Goal: Task Accomplishment & Management: Use online tool/utility

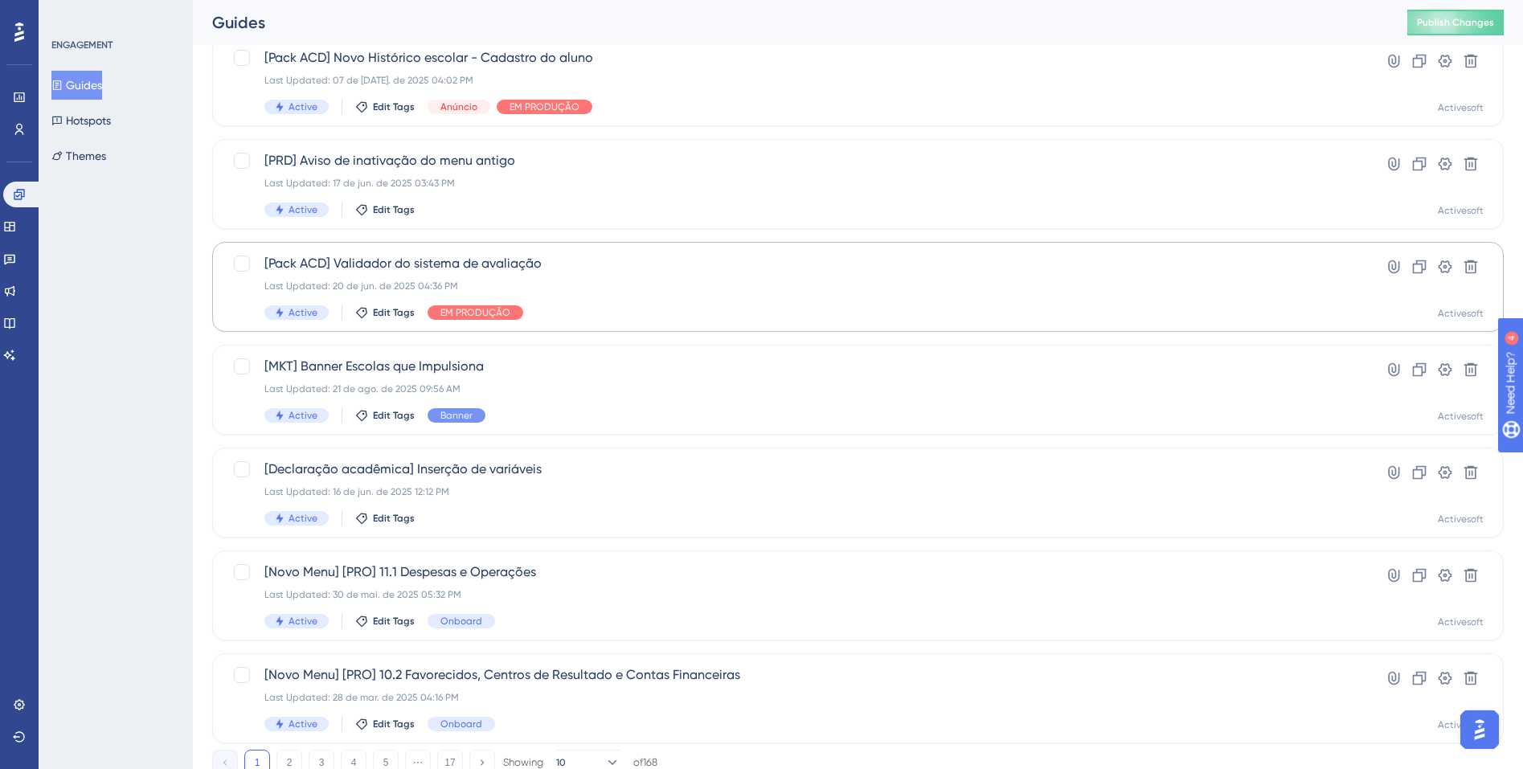
scroll to position [432, 0]
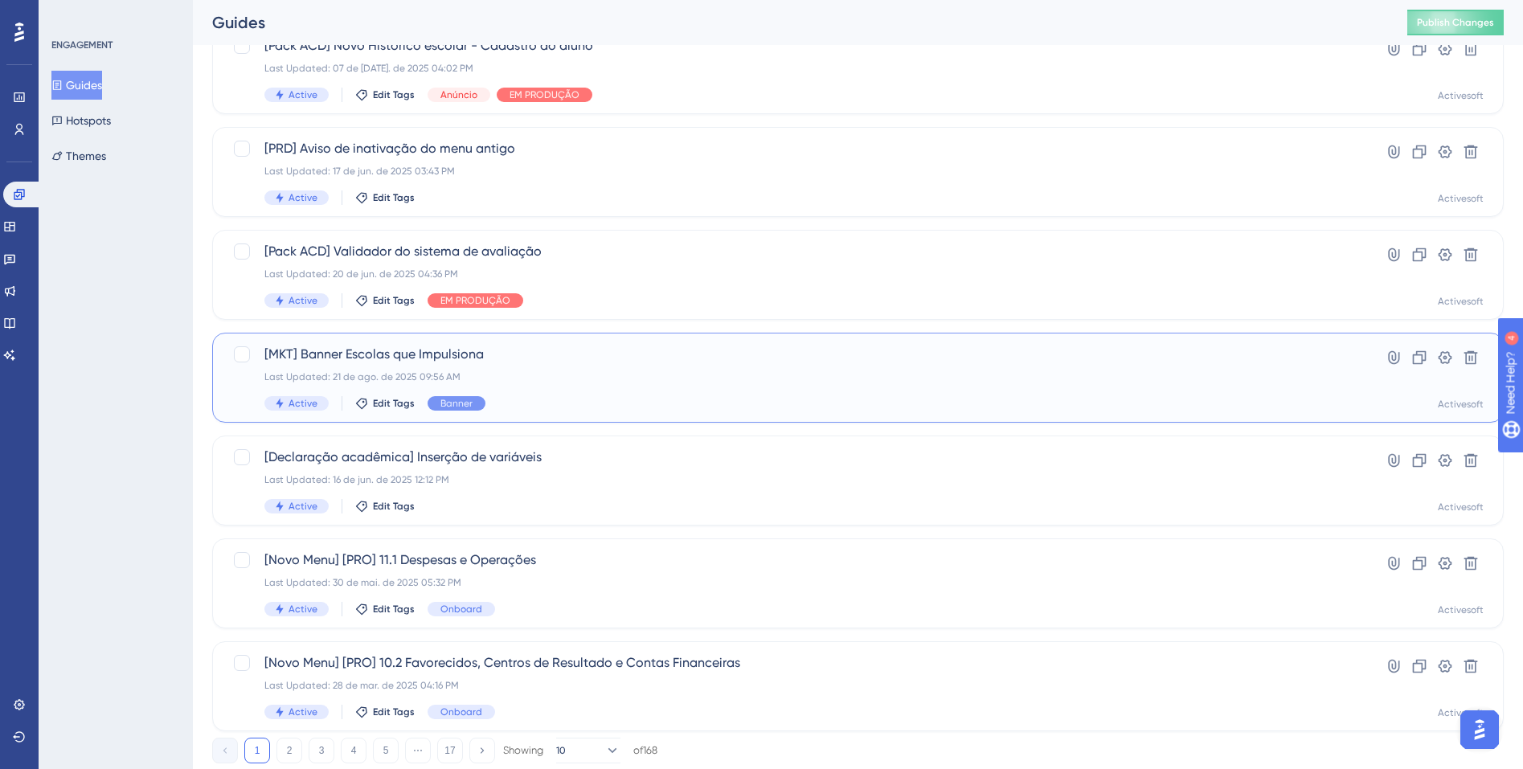
click at [653, 375] on div "Last Updated: 21 de ago. de 2025 09:56 AM" at bounding box center [793, 377] width 1059 height 13
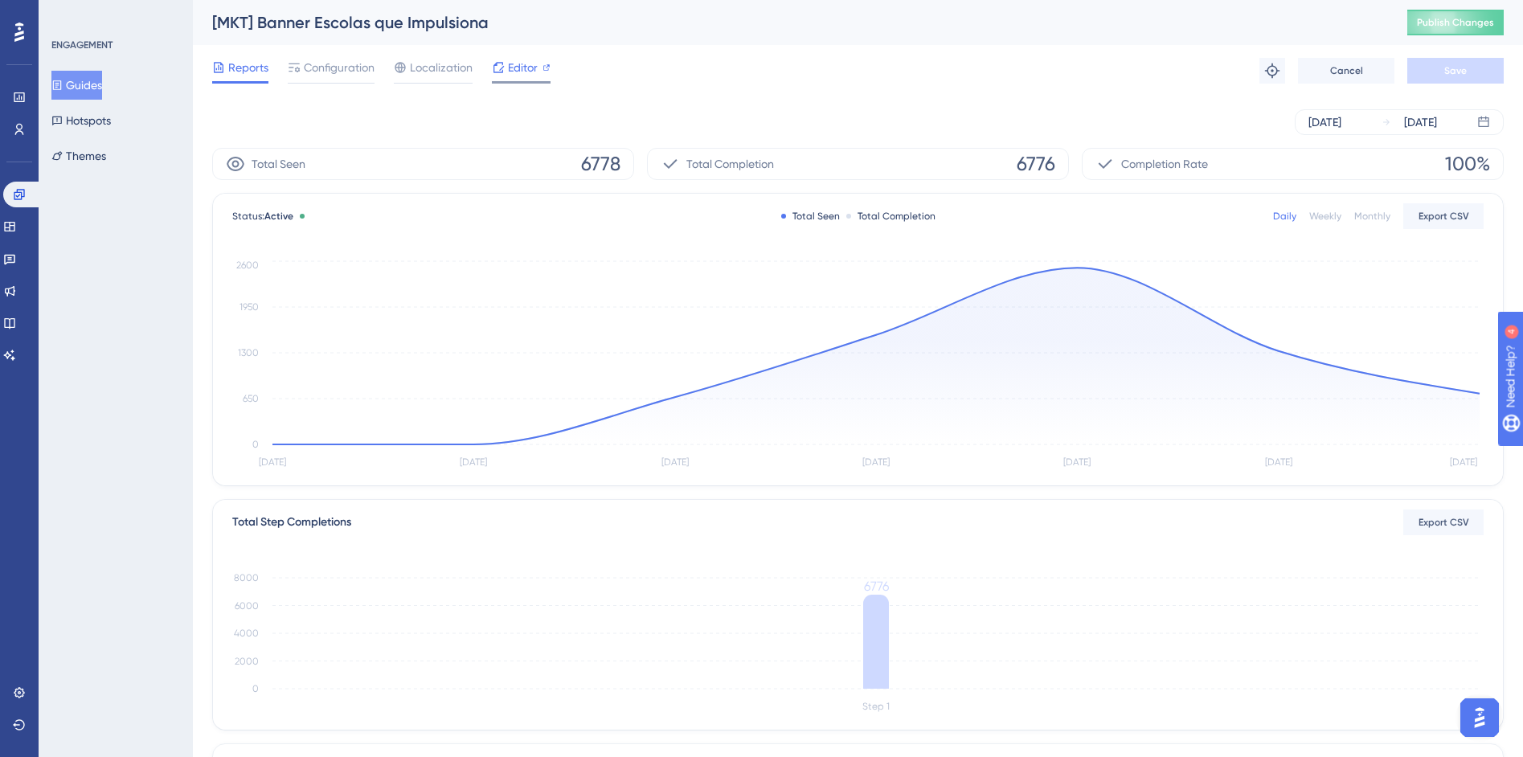
click at [496, 68] on icon at bounding box center [498, 67] width 13 height 13
click at [79, 83] on button "Guides" at bounding box center [76, 85] width 51 height 29
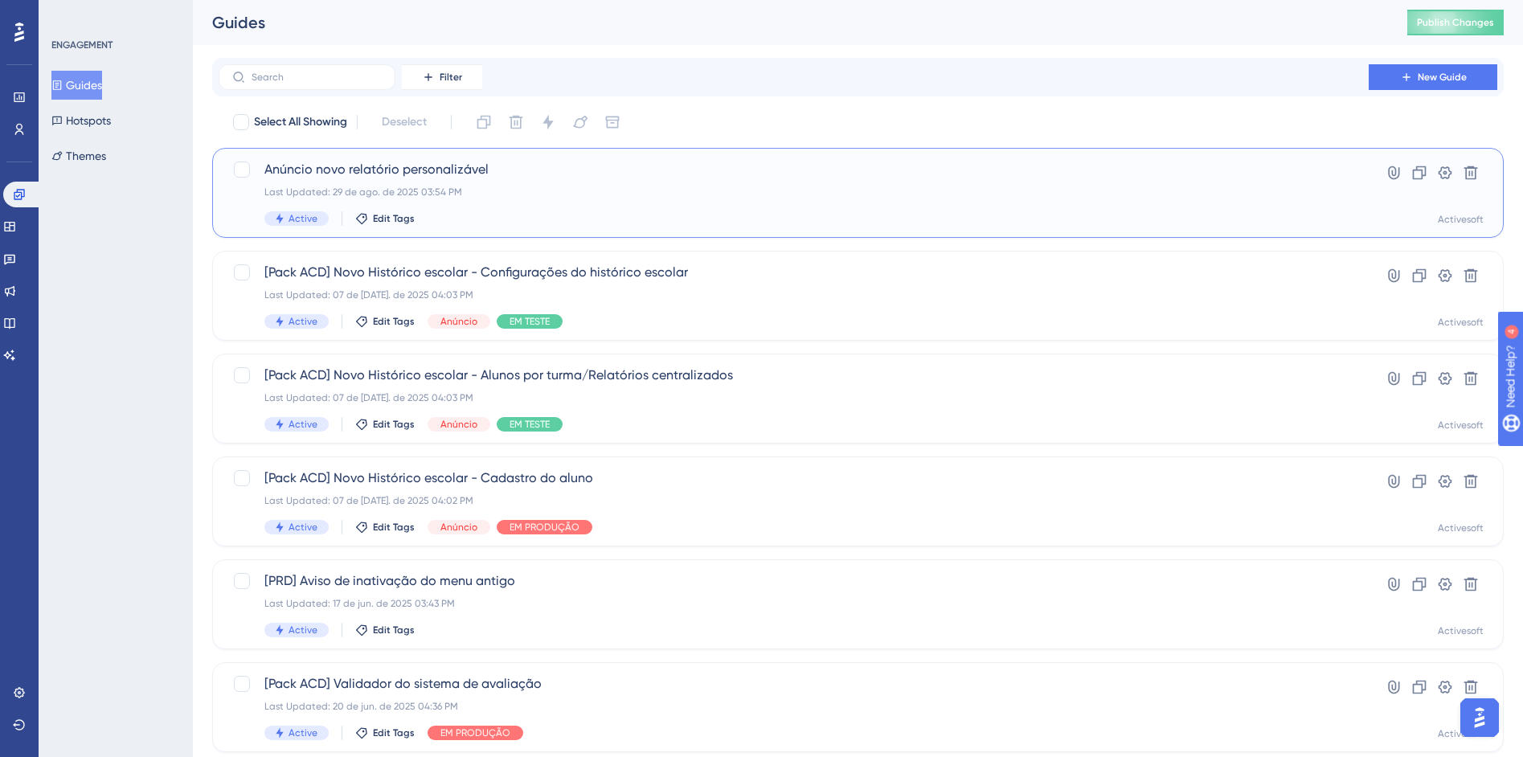
click at [498, 226] on div "Anúncio novo relatório personalizável Last Updated: 29 de ago. de 2025 03:54 PM…" at bounding box center [858, 193] width 1292 height 90
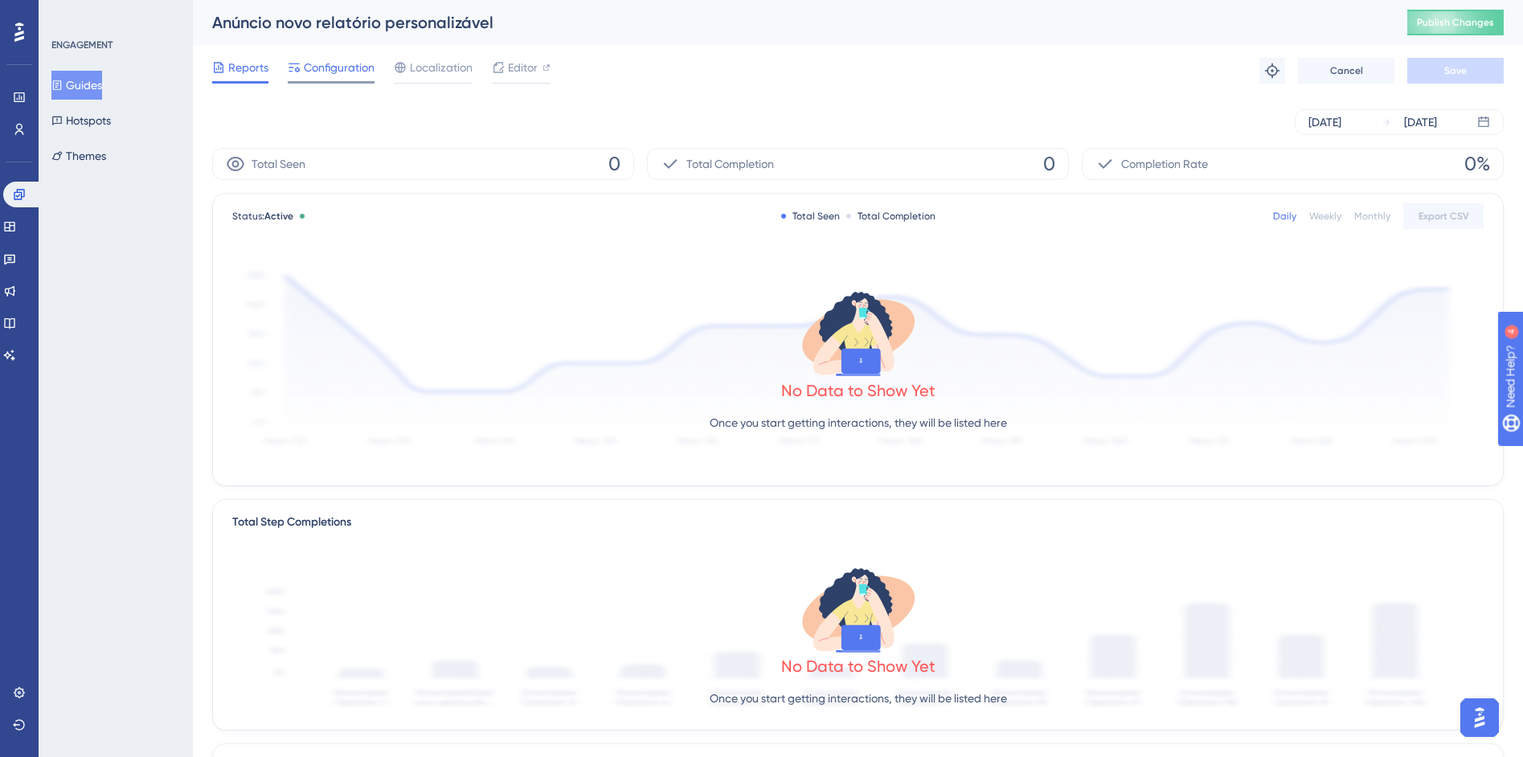
click at [344, 76] on span "Configuration" at bounding box center [339, 67] width 71 height 19
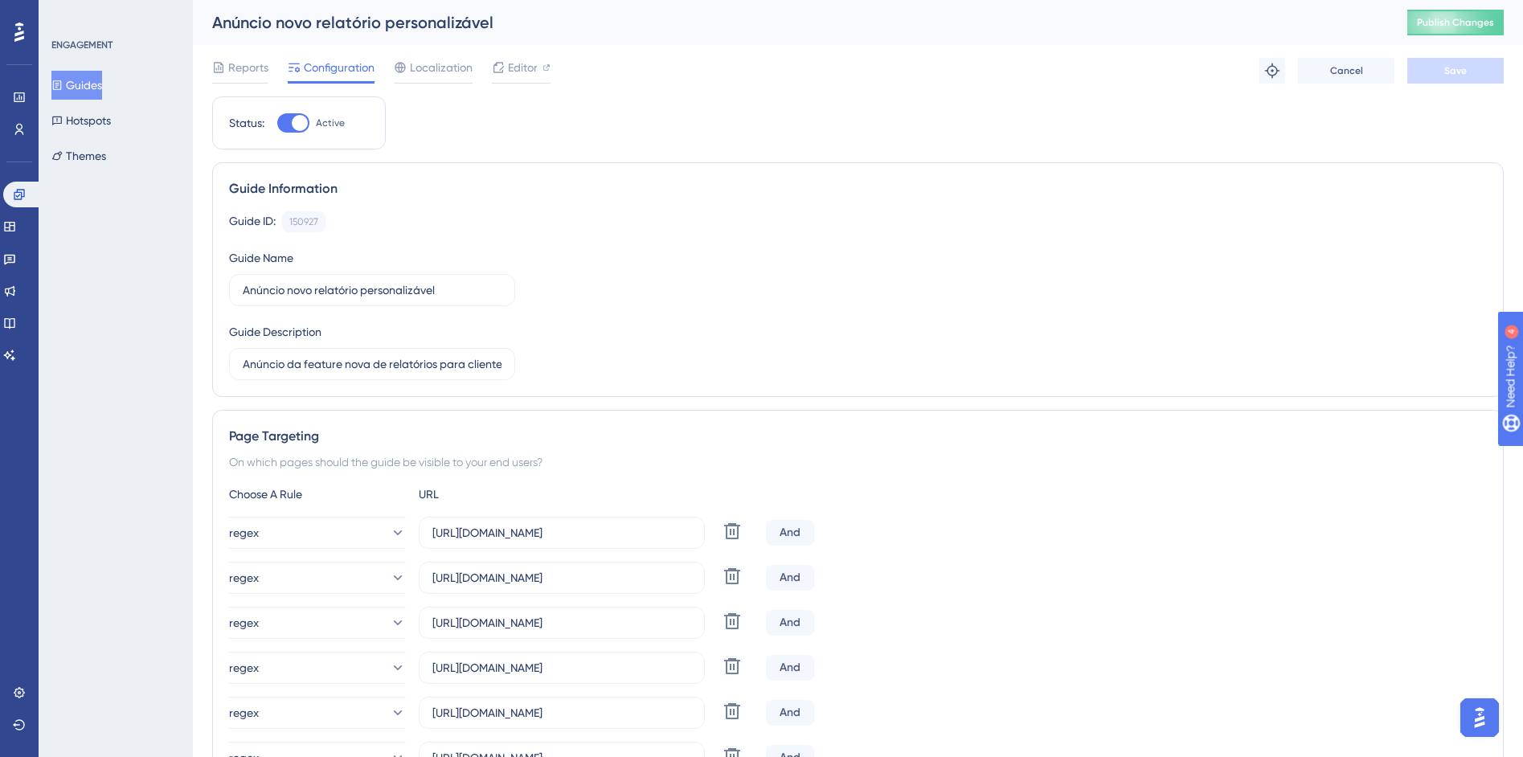
click at [296, 127] on div at bounding box center [300, 123] width 16 height 16
click at [277, 124] on input "Active" at bounding box center [276, 123] width 1 height 1
checkbox input "false"
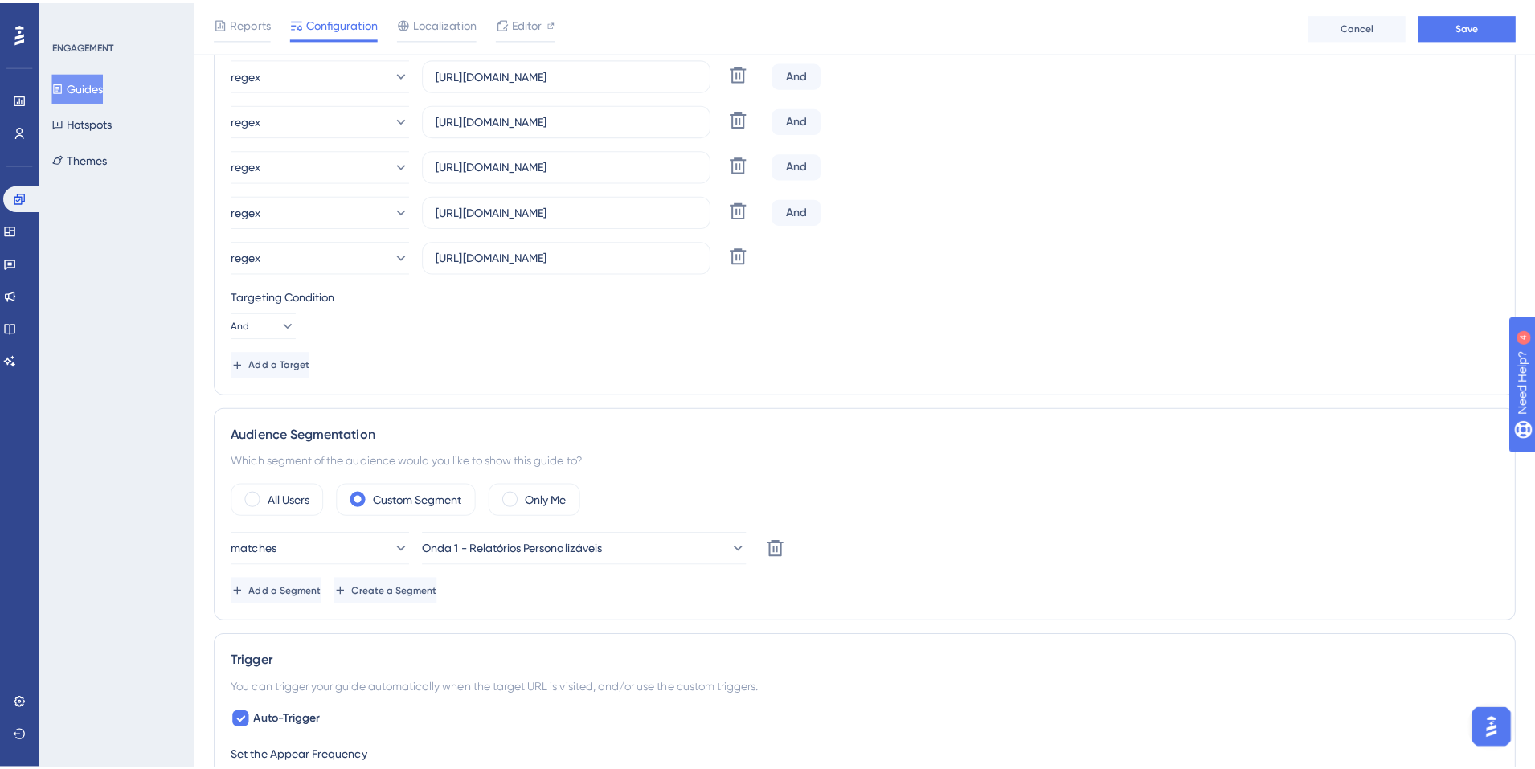
scroll to position [693, 0]
click at [22, 141] on link at bounding box center [19, 130] width 13 height 26
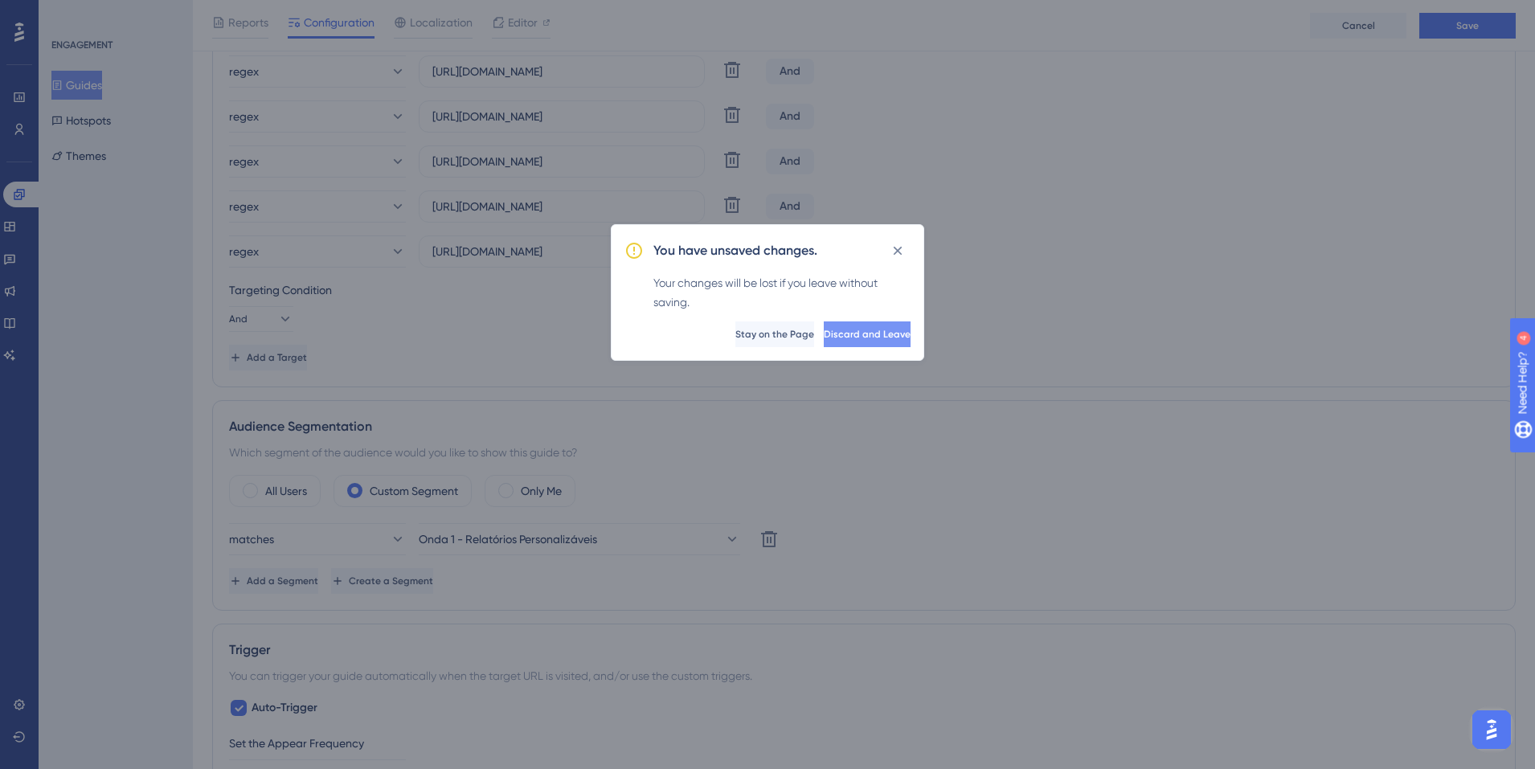
click at [857, 345] on button "Discard and Leave" at bounding box center [867, 334] width 87 height 26
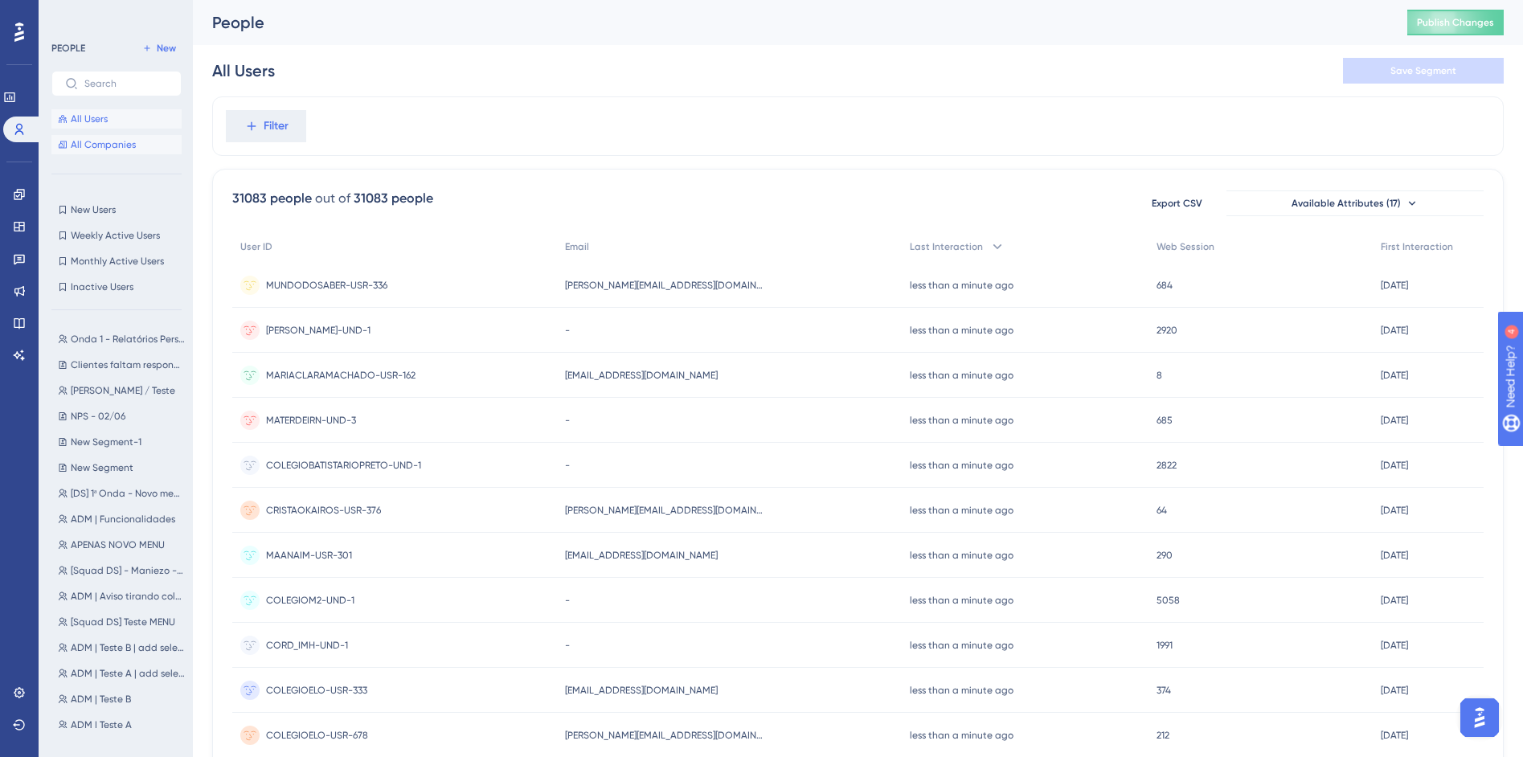
click at [121, 145] on span "All Companies" at bounding box center [103, 144] width 65 height 13
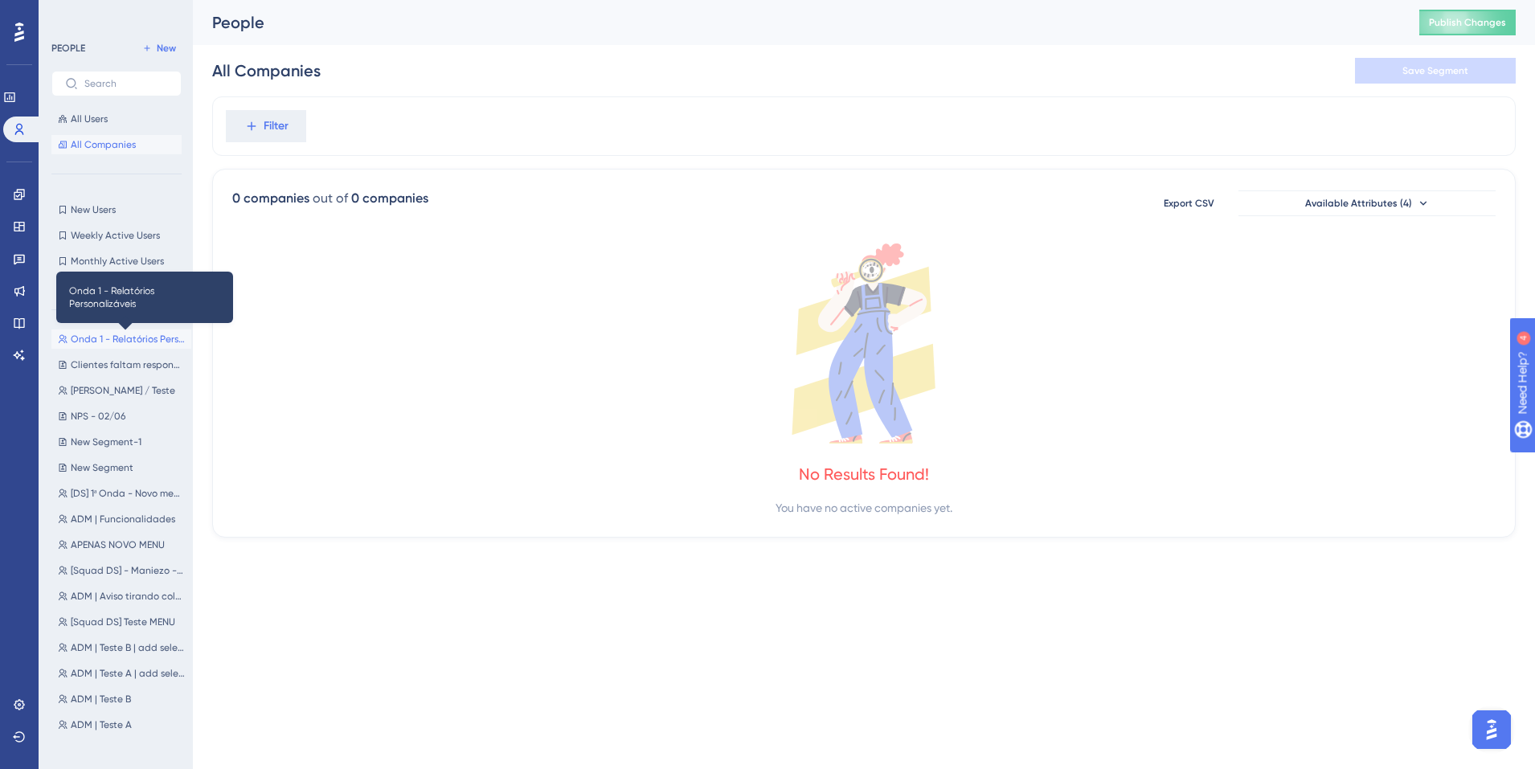
click at [142, 335] on span "Onda 1 - Relatórios Personalizáveis" at bounding box center [128, 339] width 114 height 13
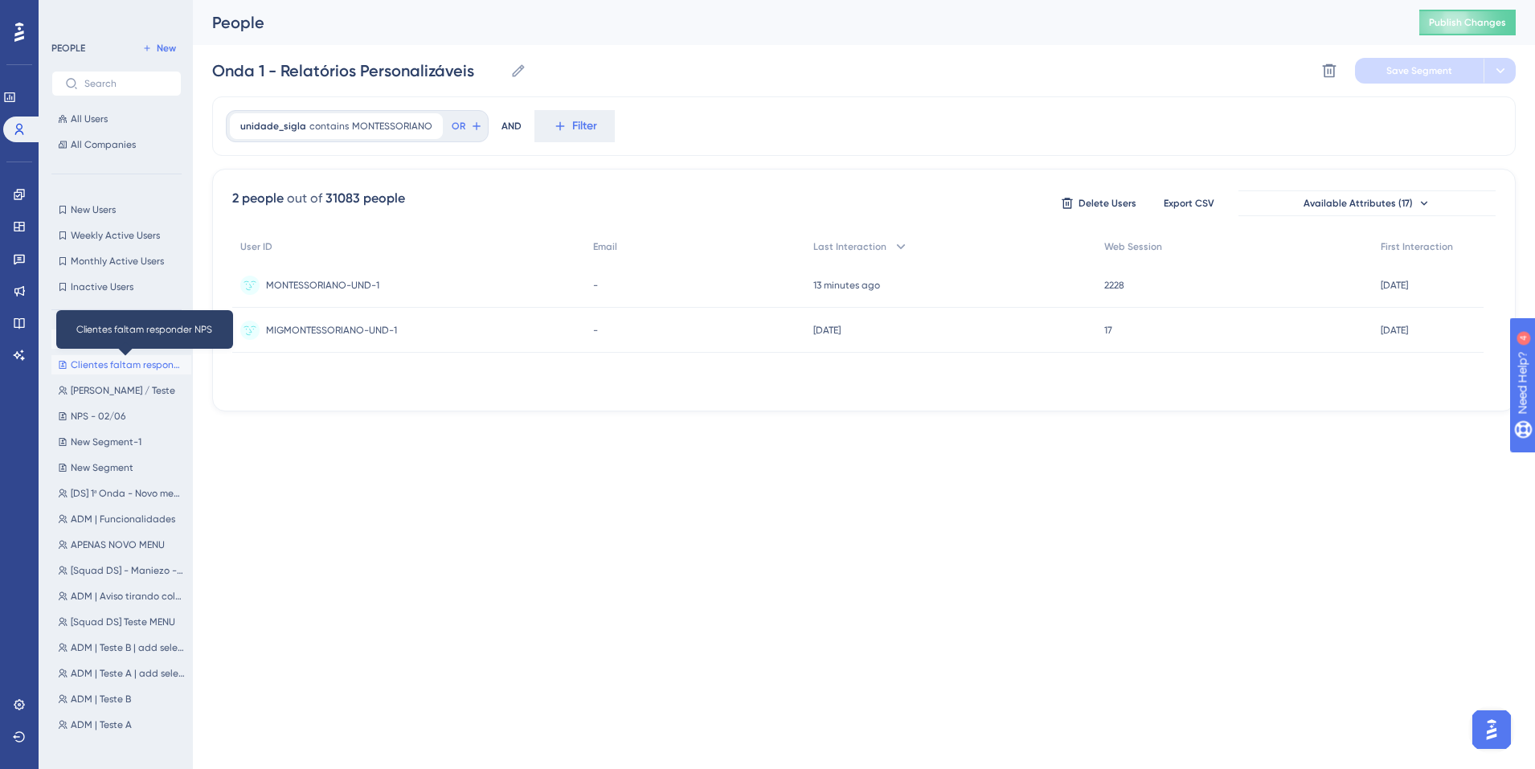
click at [96, 369] on span "Clientes faltam responder NPS" at bounding box center [128, 364] width 114 height 13
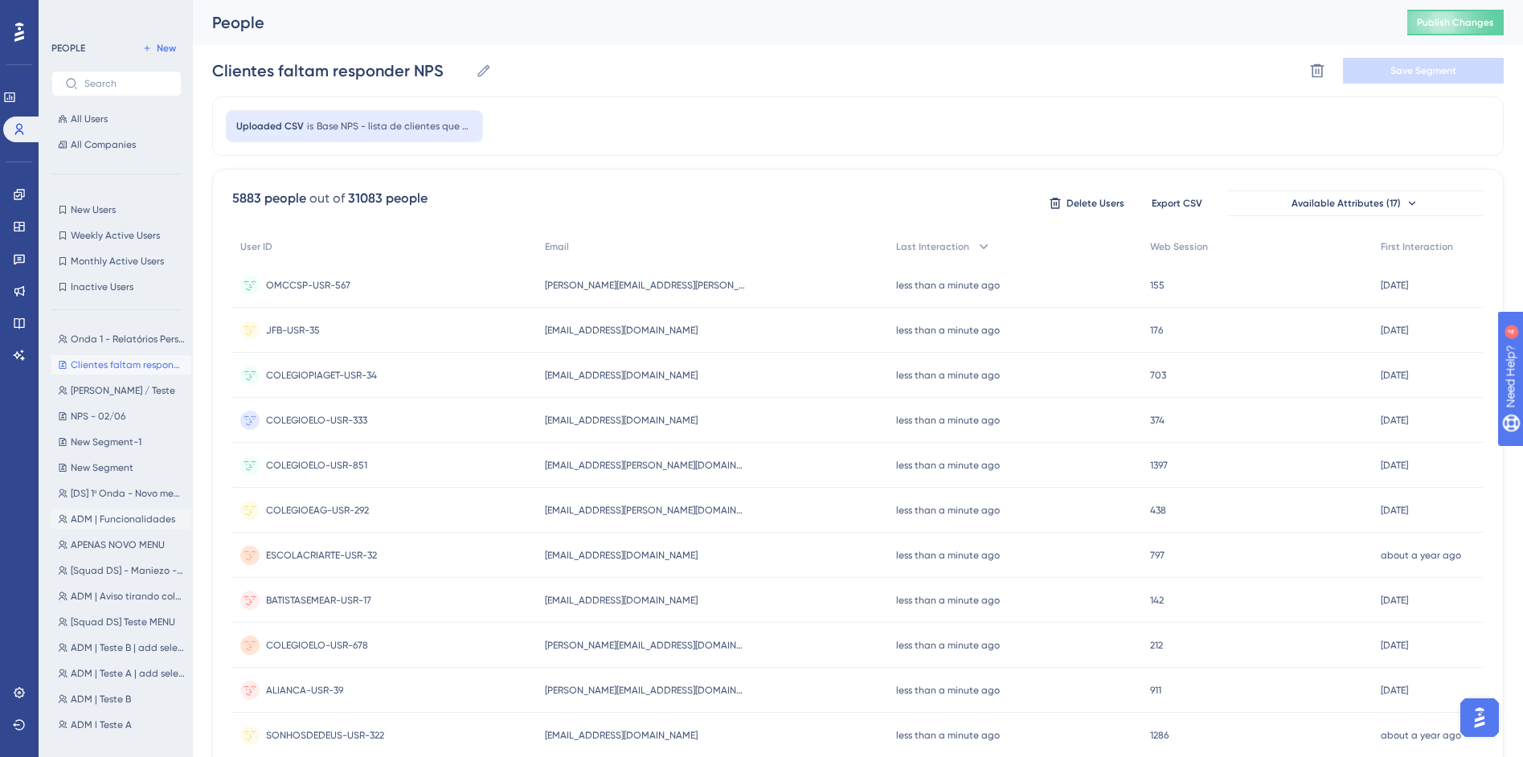
click at [88, 519] on span "ADM | Funcionalidades" at bounding box center [123, 519] width 104 height 13
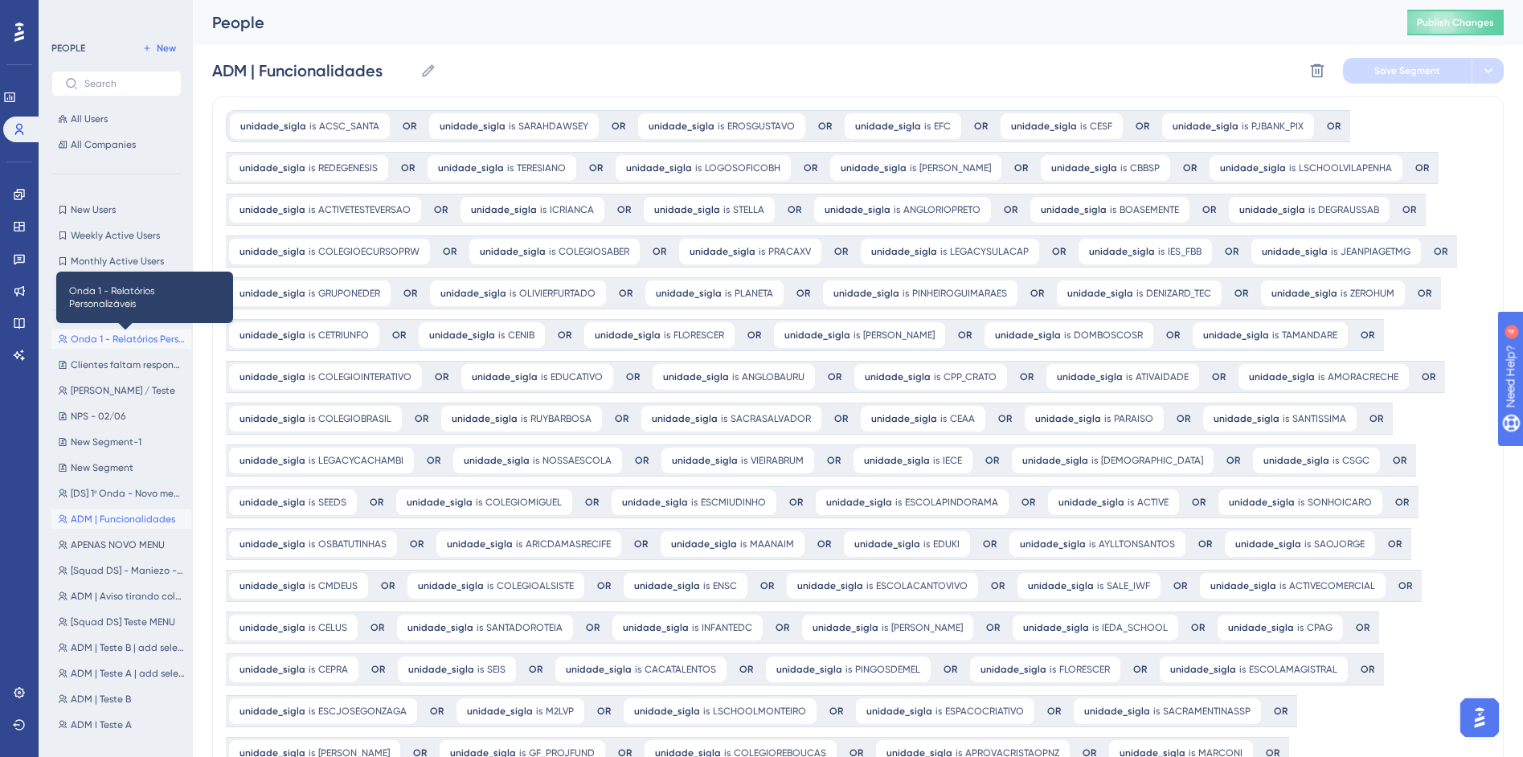
click at [85, 342] on span "Onda 1 - Relatórios Personalizáveis" at bounding box center [128, 339] width 114 height 13
type input "Onda 1 - Relatórios Personalizáveis"
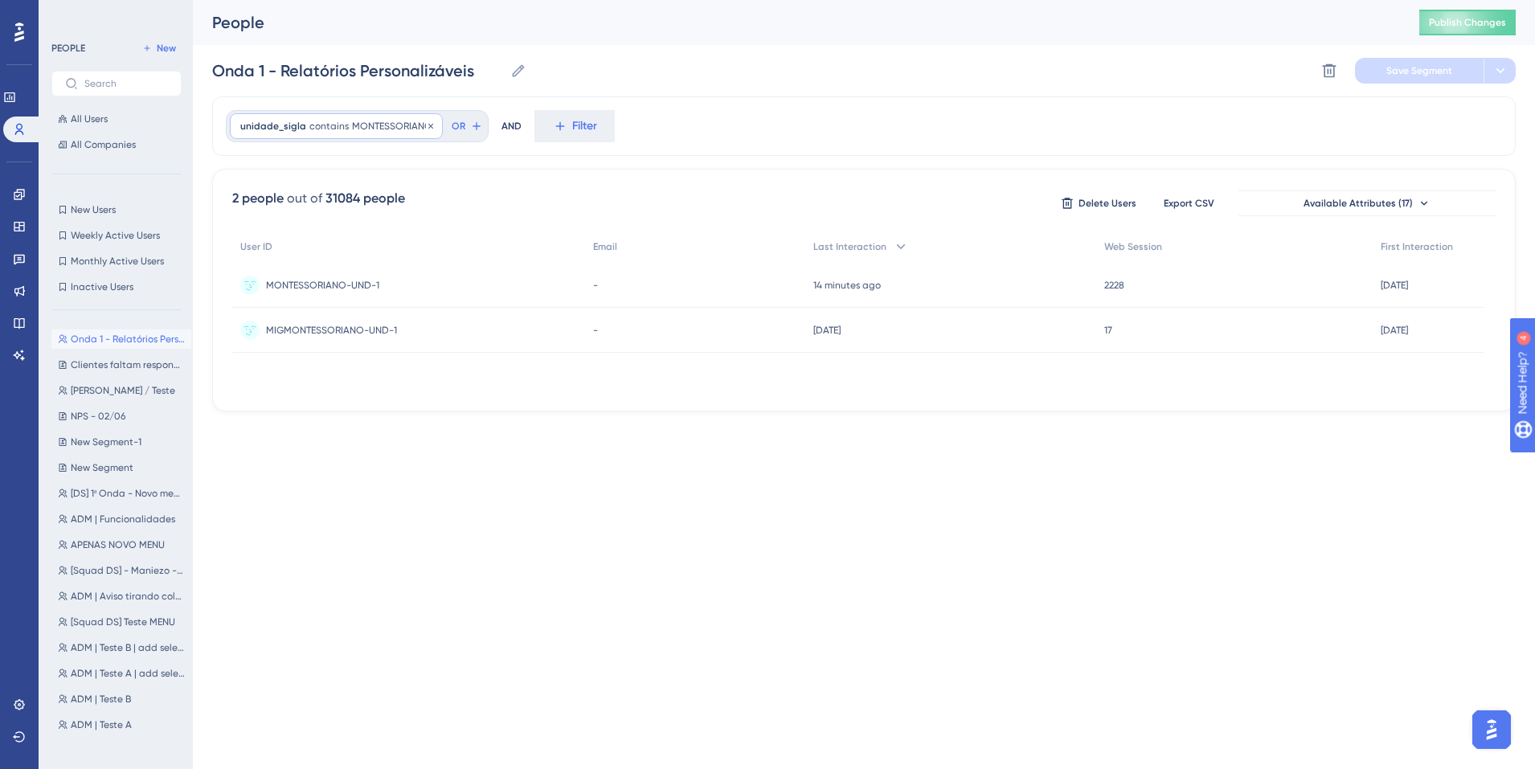
click at [332, 121] on span "contains" at bounding box center [328, 126] width 39 height 13
click at [256, 173] on div "is" at bounding box center [331, 171] width 175 height 19
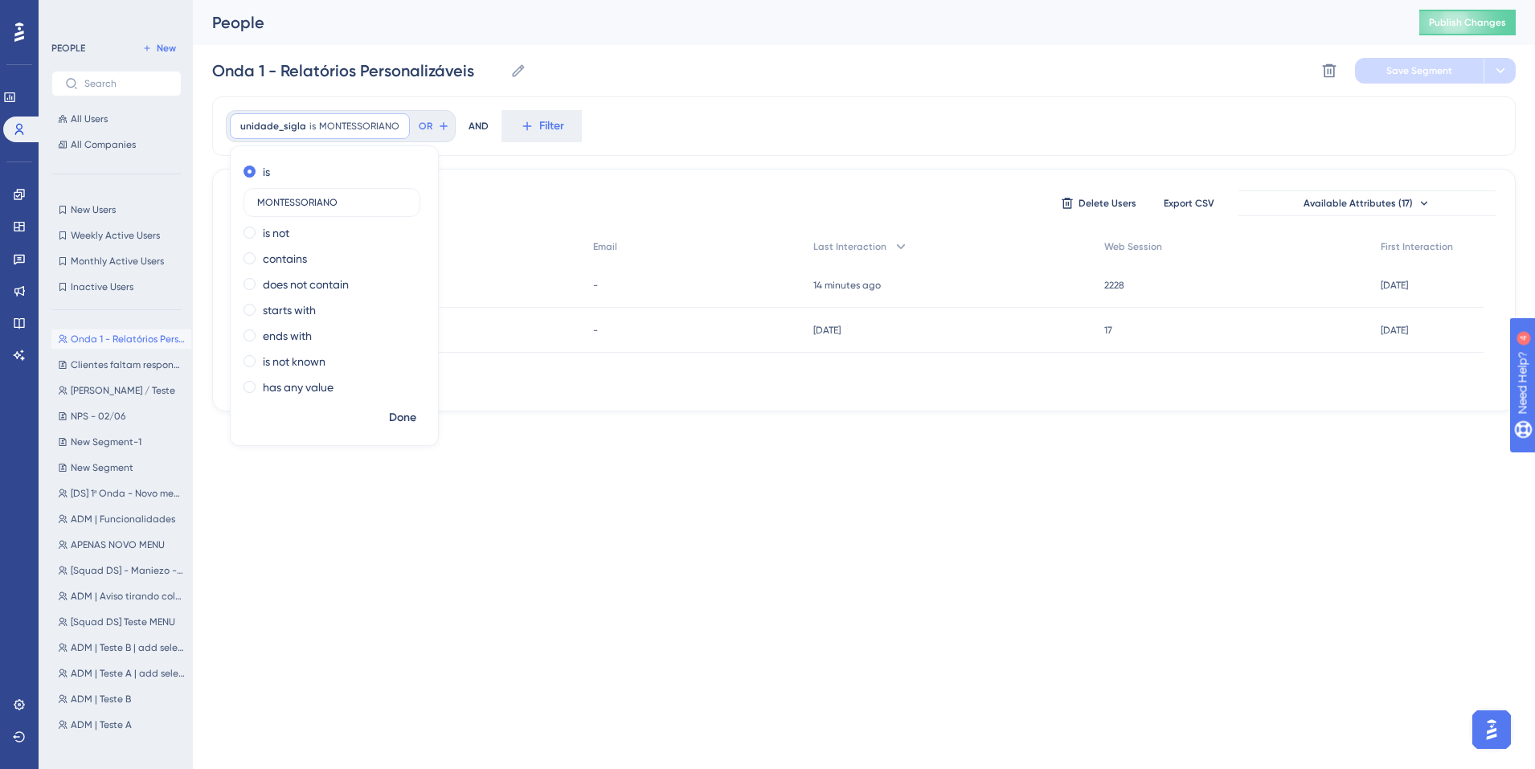
click at [685, 122] on div "unidade_sigla is MONTESSORIANO MONTESSORIANO Remove is MONTESSORIANO is not con…" at bounding box center [864, 125] width 1304 height 59
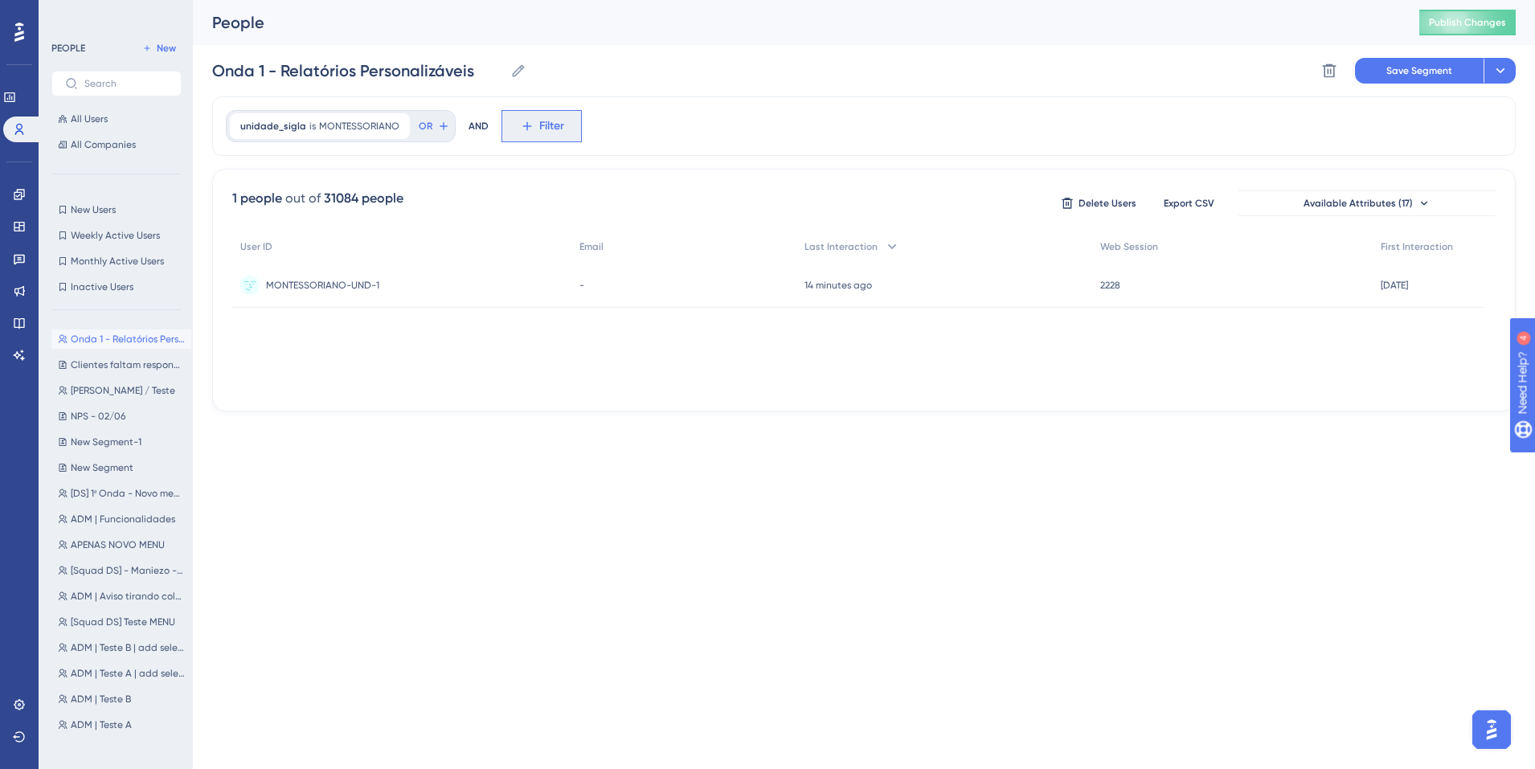
click at [540, 125] on span "Filter" at bounding box center [551, 126] width 25 height 19
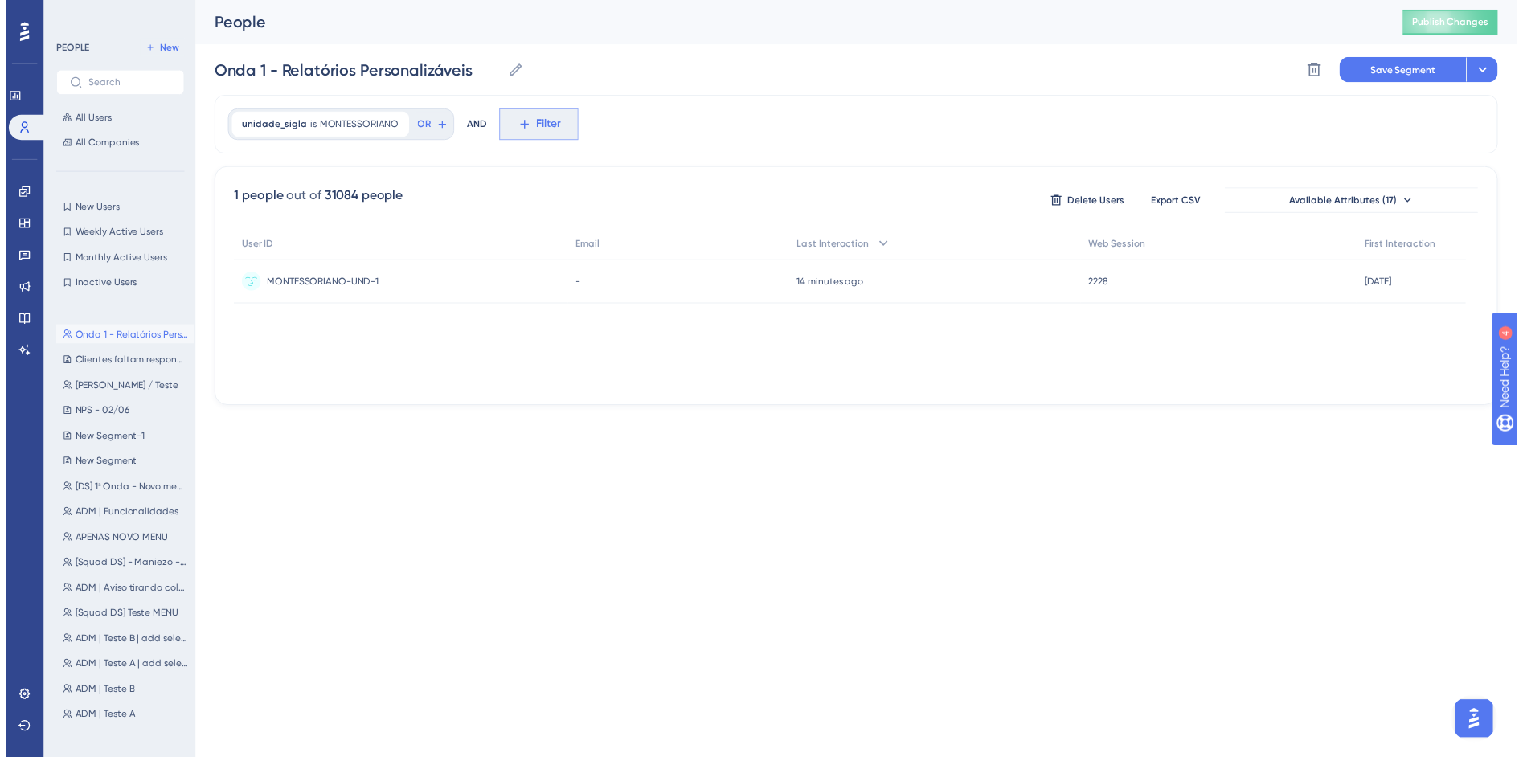
scroll to position [75, 0]
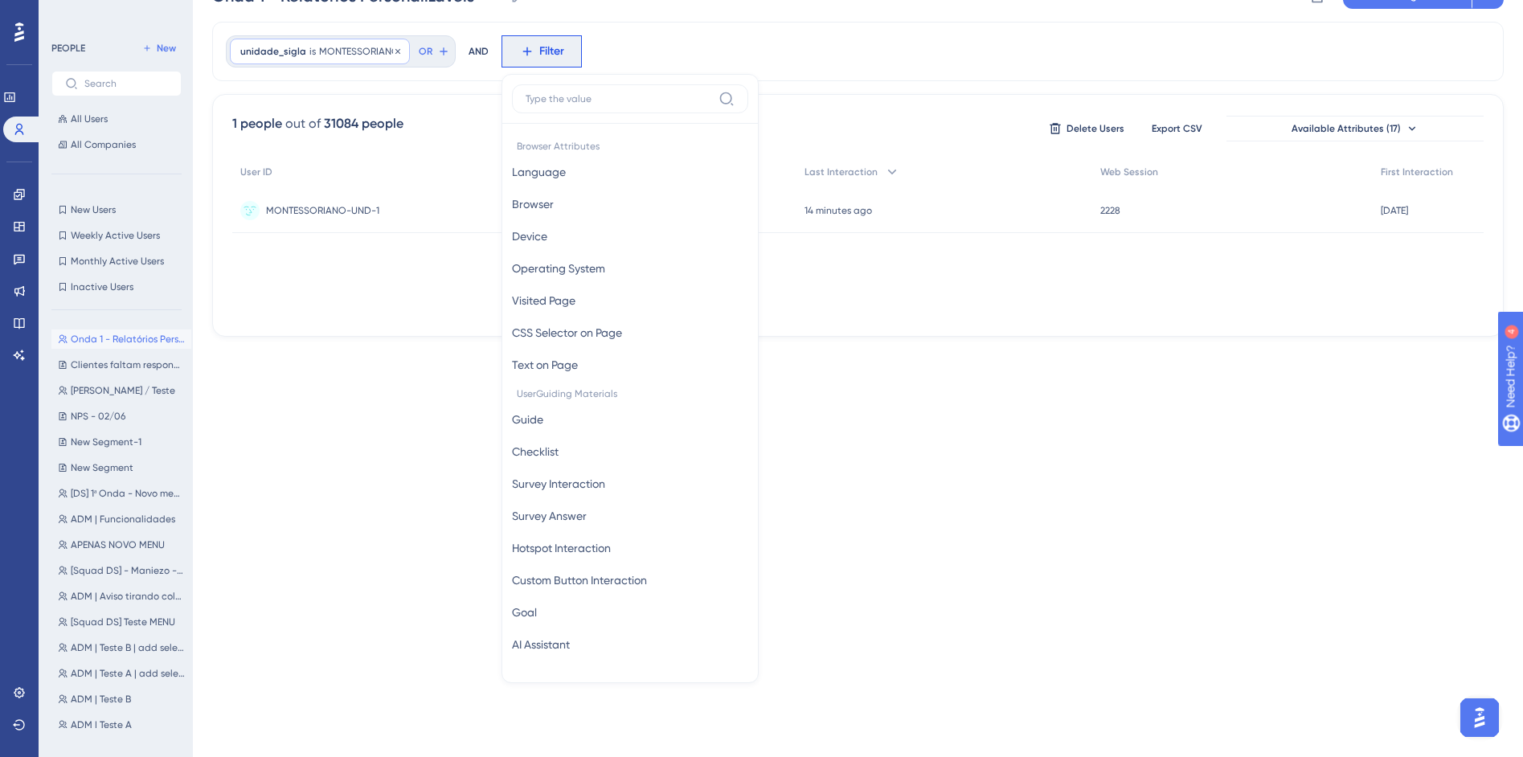
click at [343, 50] on span "MONTESSORIANO" at bounding box center [359, 51] width 80 height 13
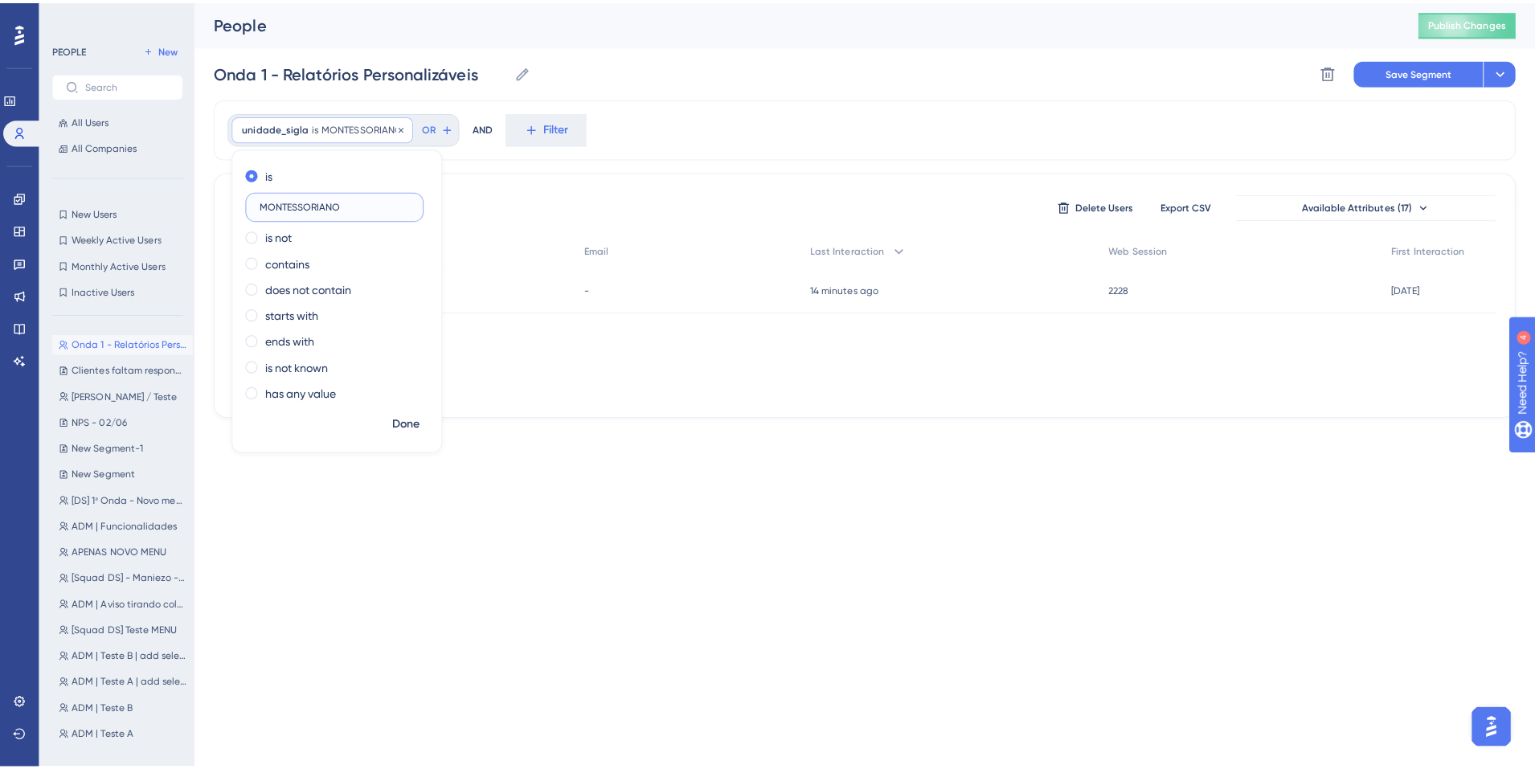
scroll to position [0, 0]
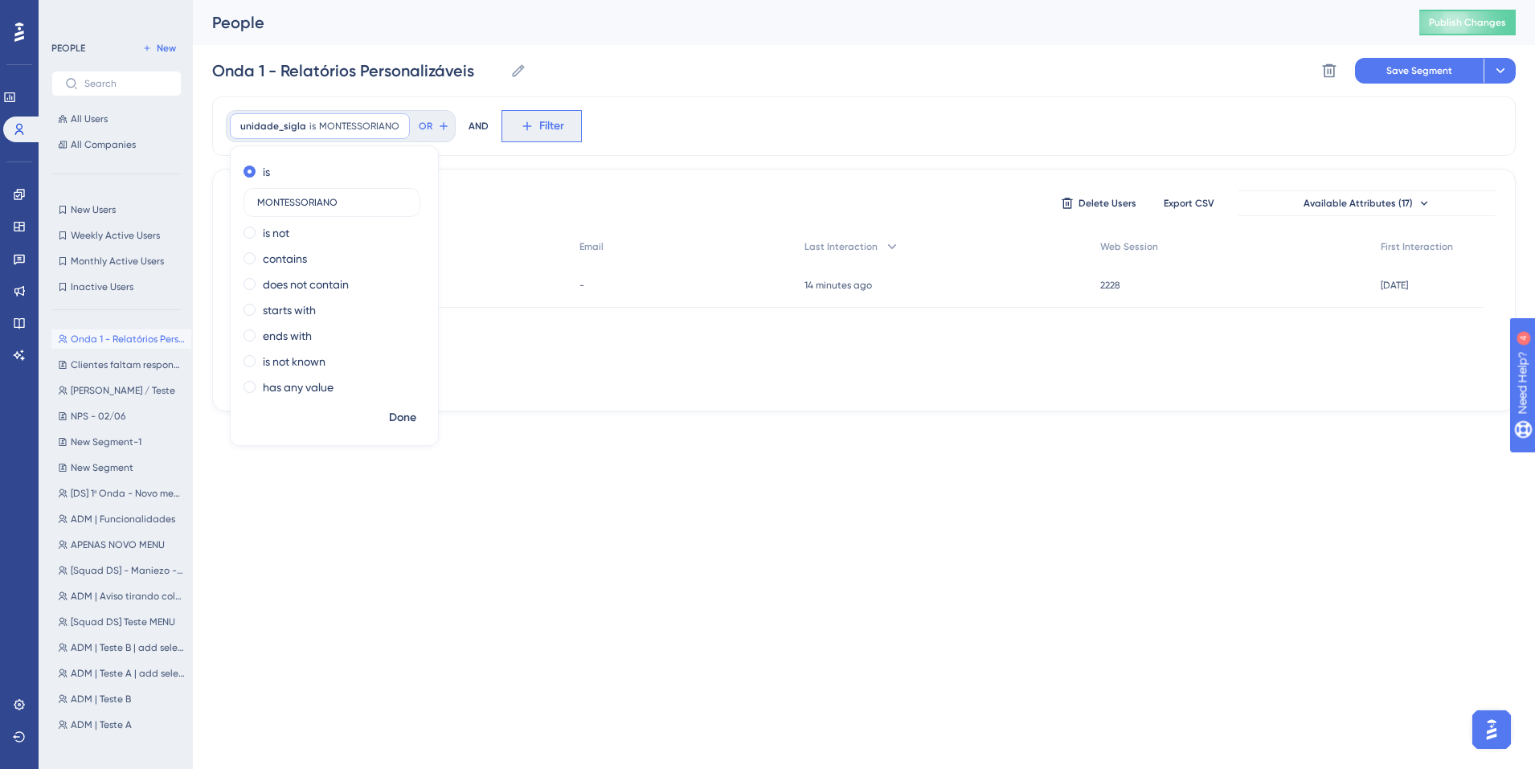
click at [520, 121] on icon at bounding box center [527, 126] width 14 height 14
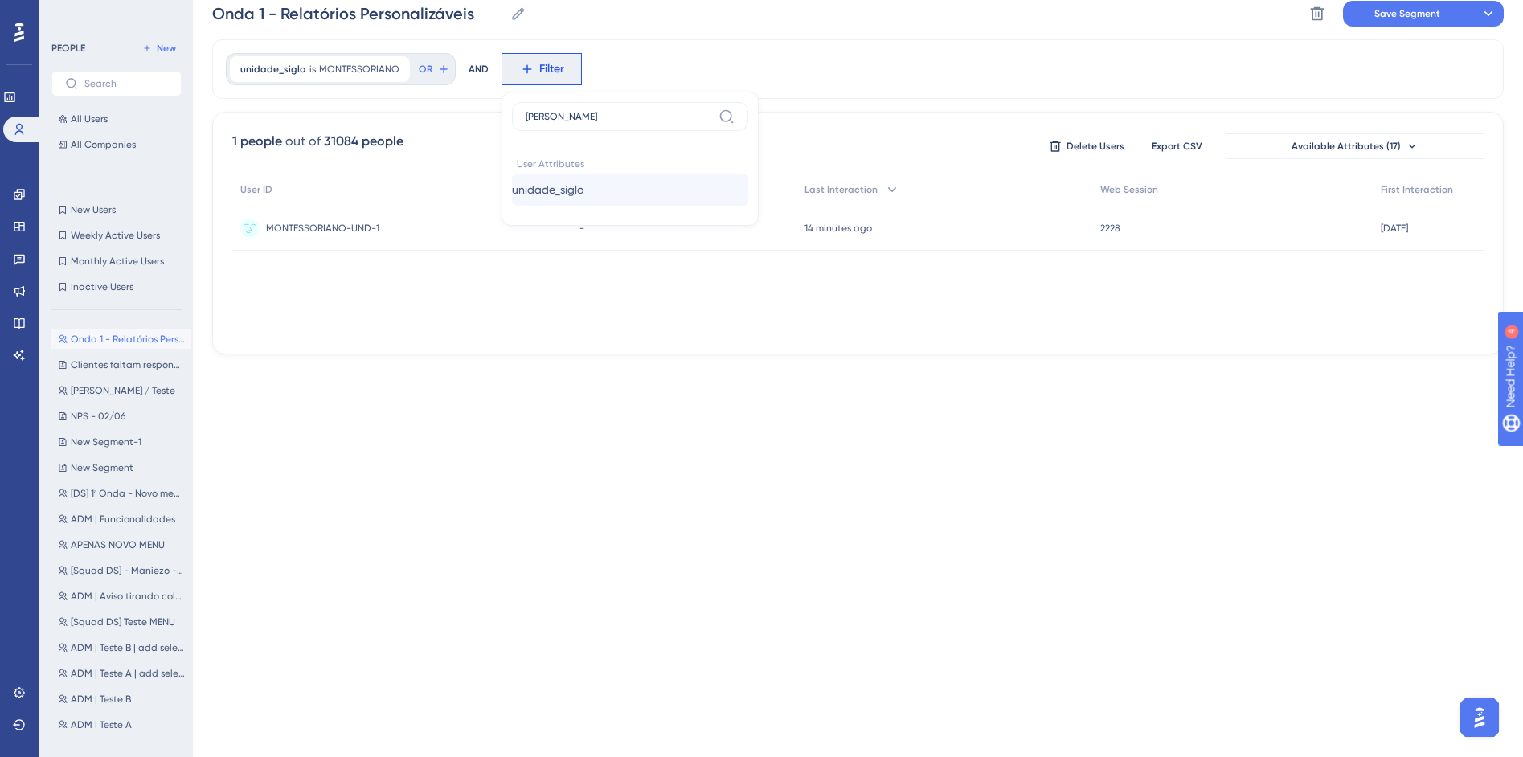
type input "sigl"
click at [561, 192] on span "unidade_sigla" at bounding box center [548, 189] width 72 height 19
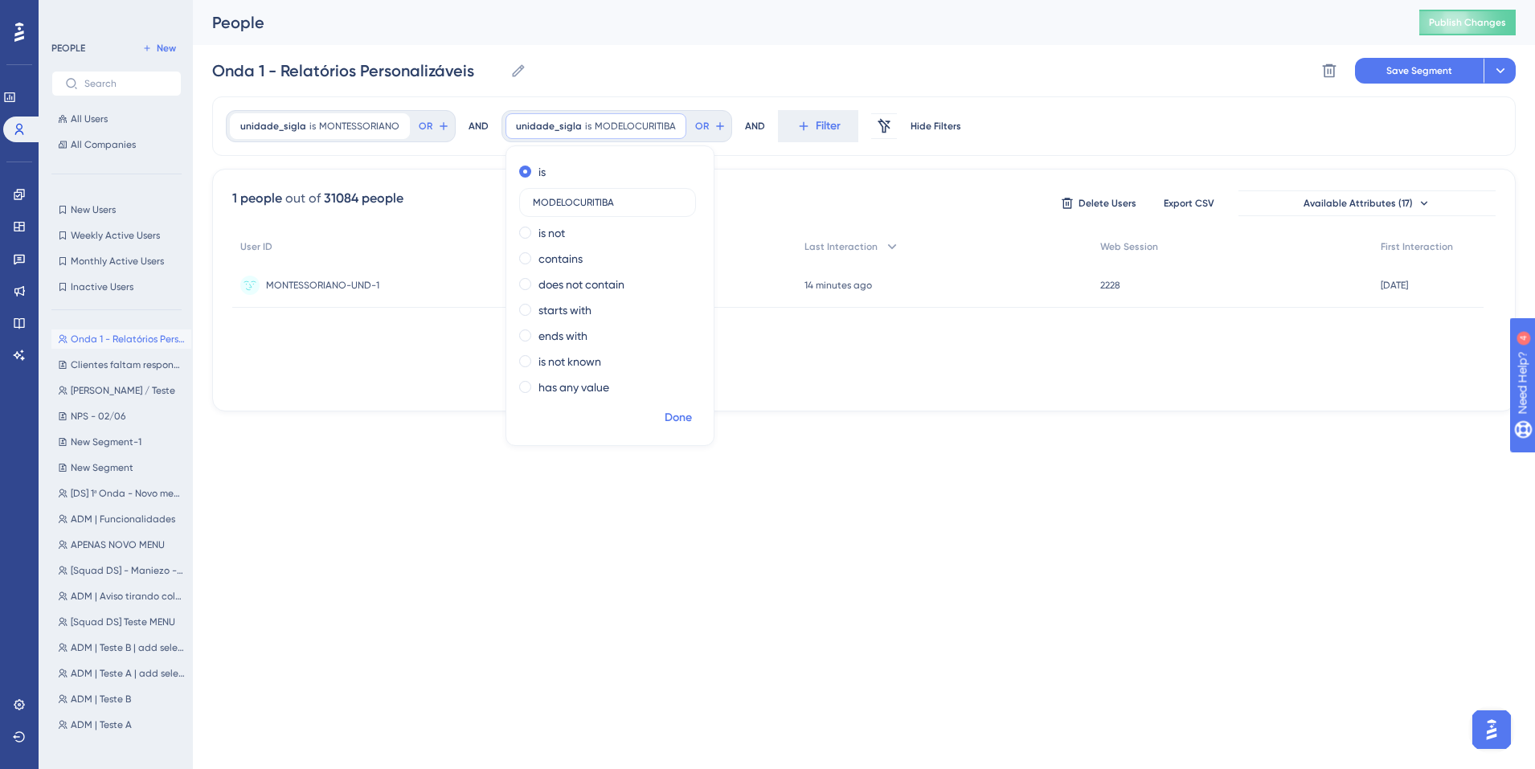
type input "MODELOCURITIBA"
click at [676, 425] on span "Done" at bounding box center [678, 417] width 27 height 19
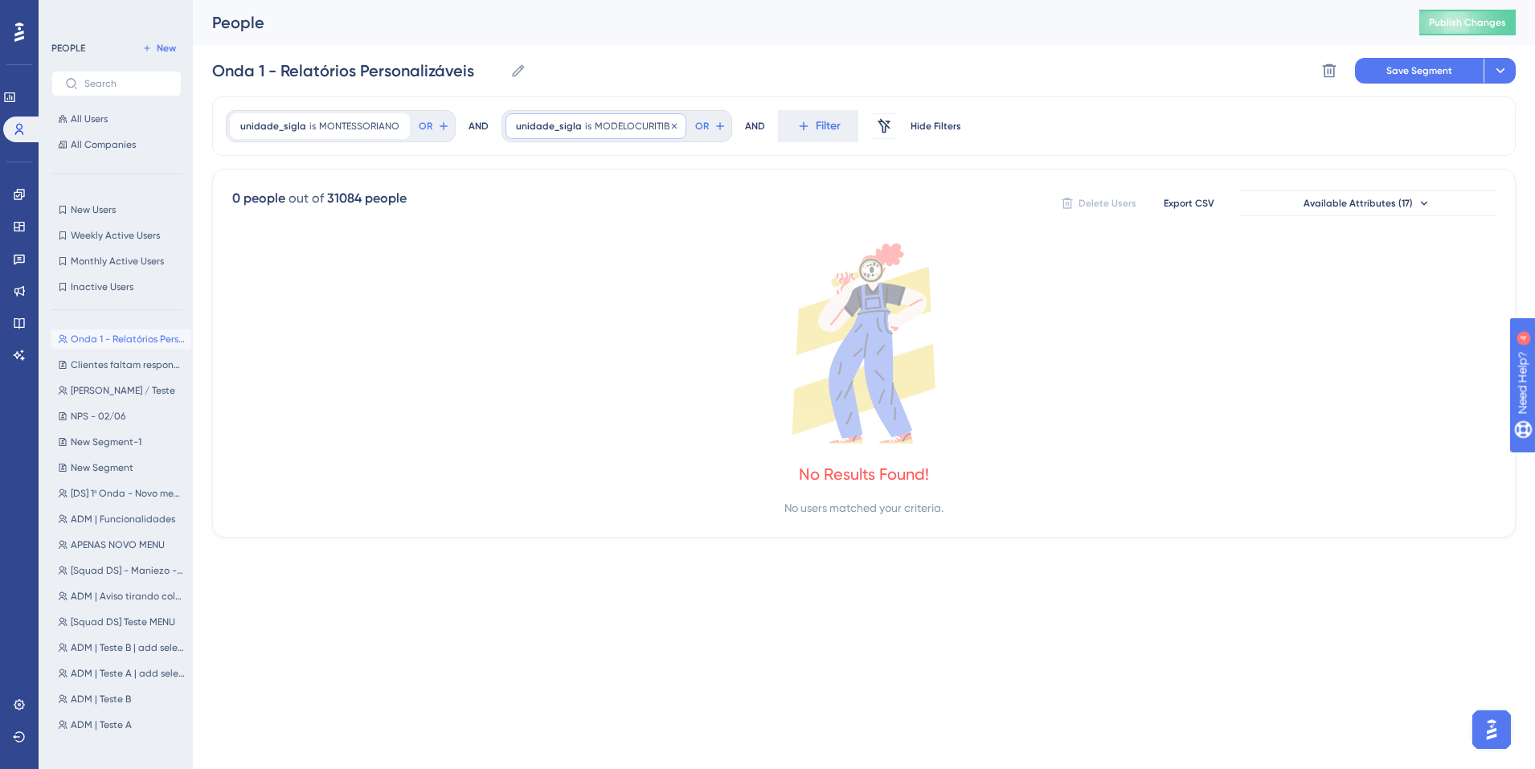
click at [609, 129] on span "MODELOCURITIBA" at bounding box center [635, 126] width 81 height 13
click at [325, 126] on span "MONTESSORIANO" at bounding box center [359, 126] width 80 height 13
click at [604, 126] on span "MODELOCURITIBA" at bounding box center [635, 126] width 81 height 13
click at [685, 415] on span "Done" at bounding box center [678, 417] width 27 height 19
click at [384, 126] on span "MONTESSORIANO" at bounding box center [359, 126] width 80 height 13
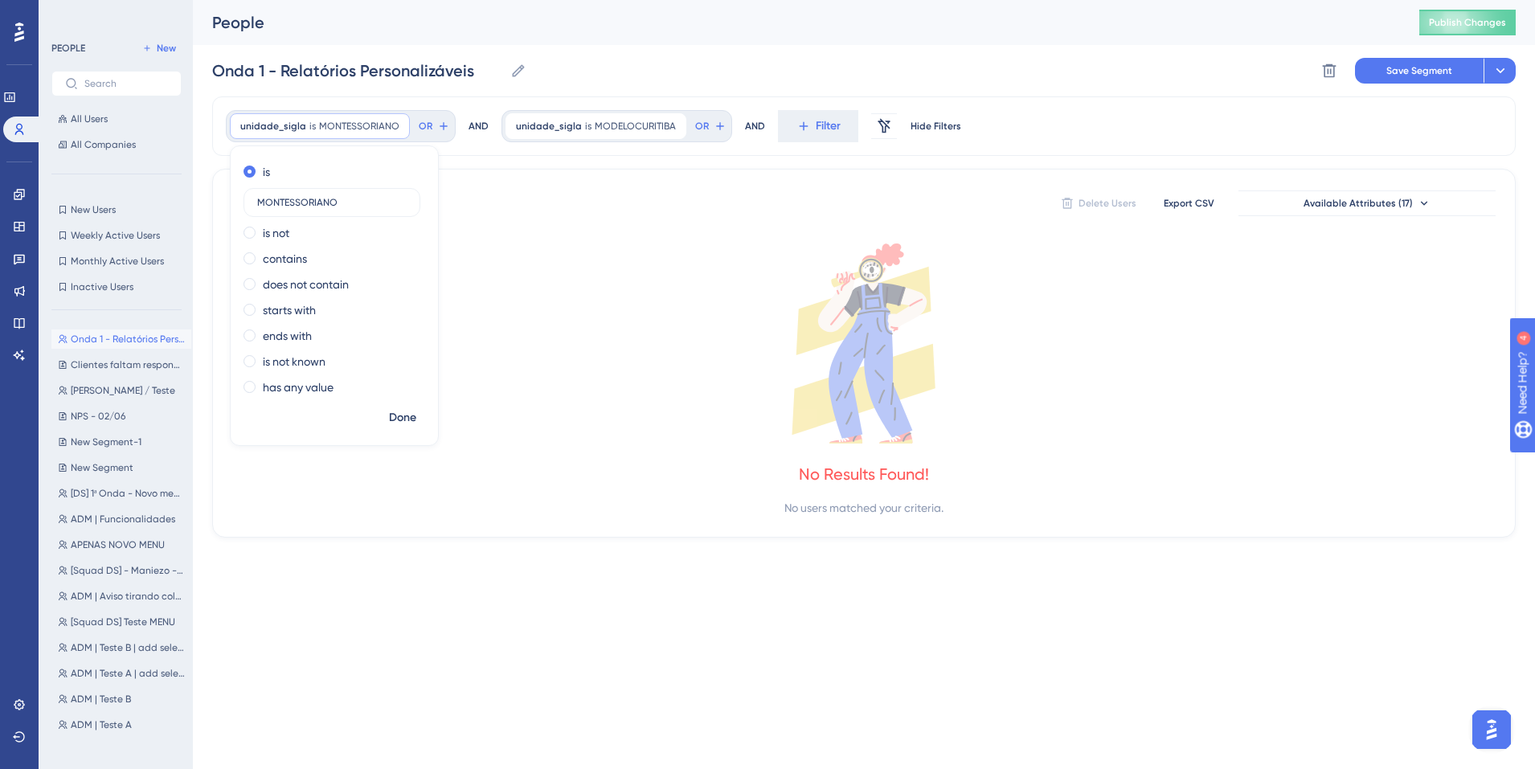
click at [601, 209] on div "0 people out of 31084 people Delete Users Export CSV Available Attributes (17)" at bounding box center [863, 203] width 1263 height 29
click at [595, 126] on span "MODELOCURITIBA" at bounding box center [635, 126] width 81 height 13
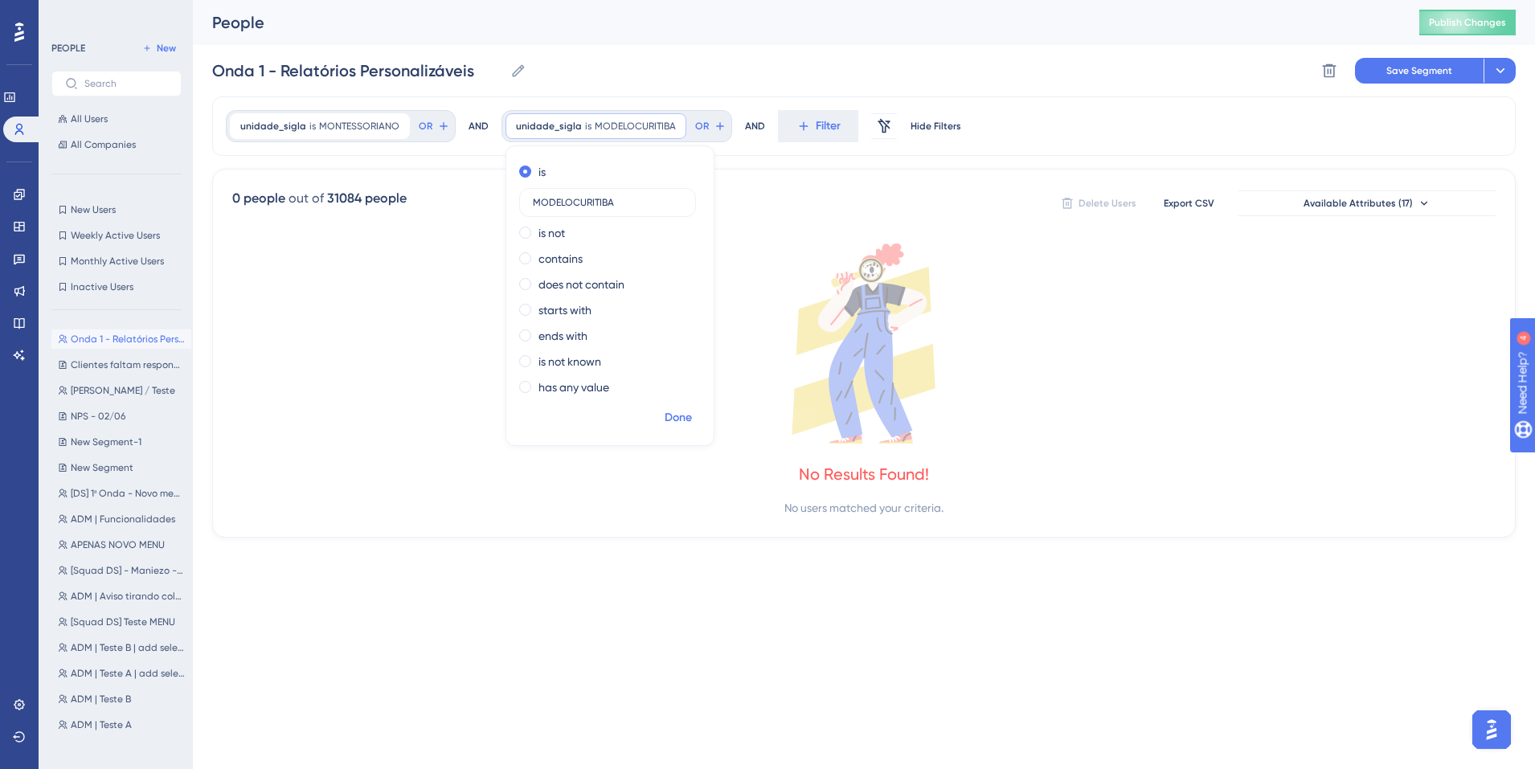
click at [688, 424] on button "Done" at bounding box center [678, 417] width 45 height 29
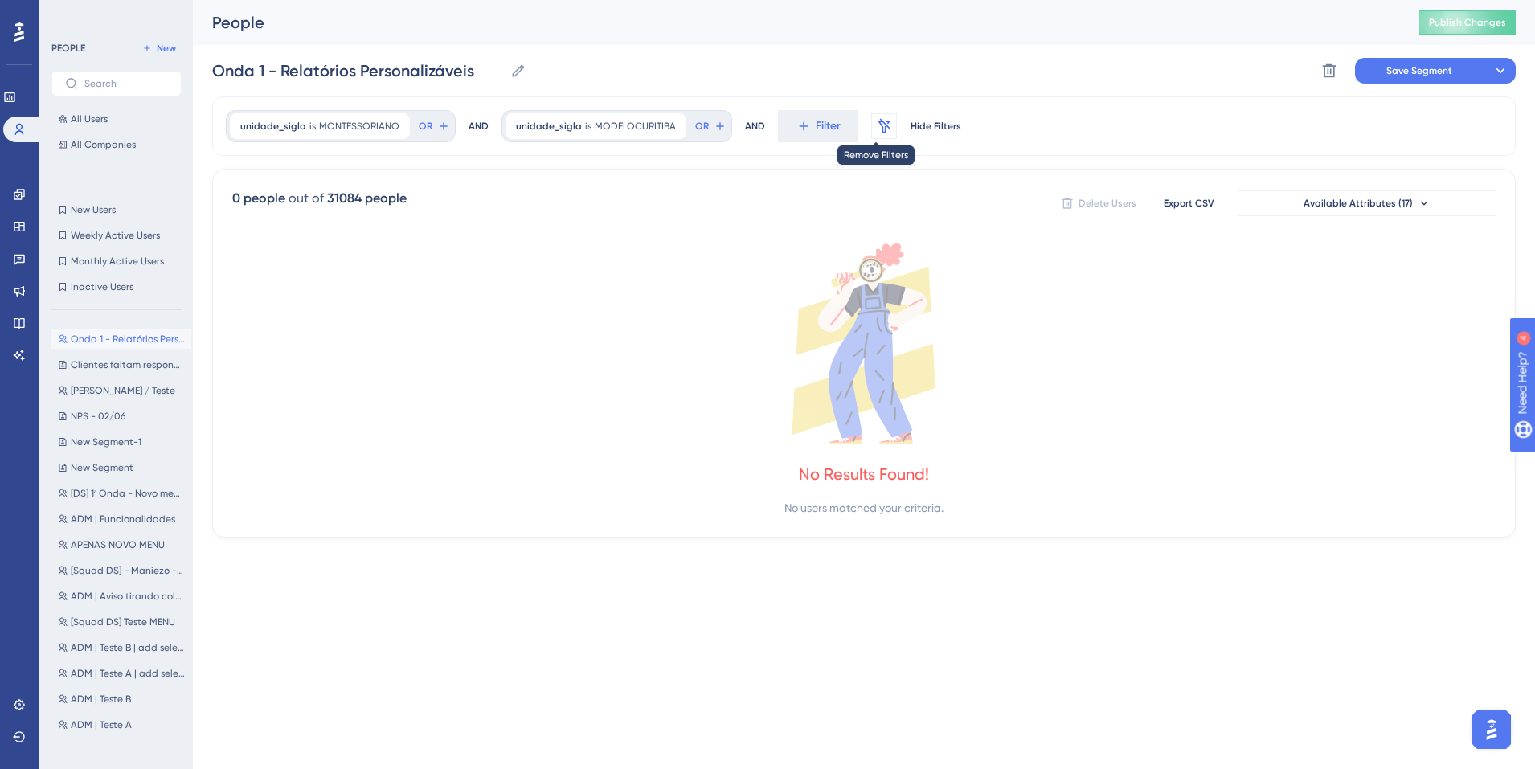
click at [881, 125] on icon at bounding box center [884, 126] width 16 height 16
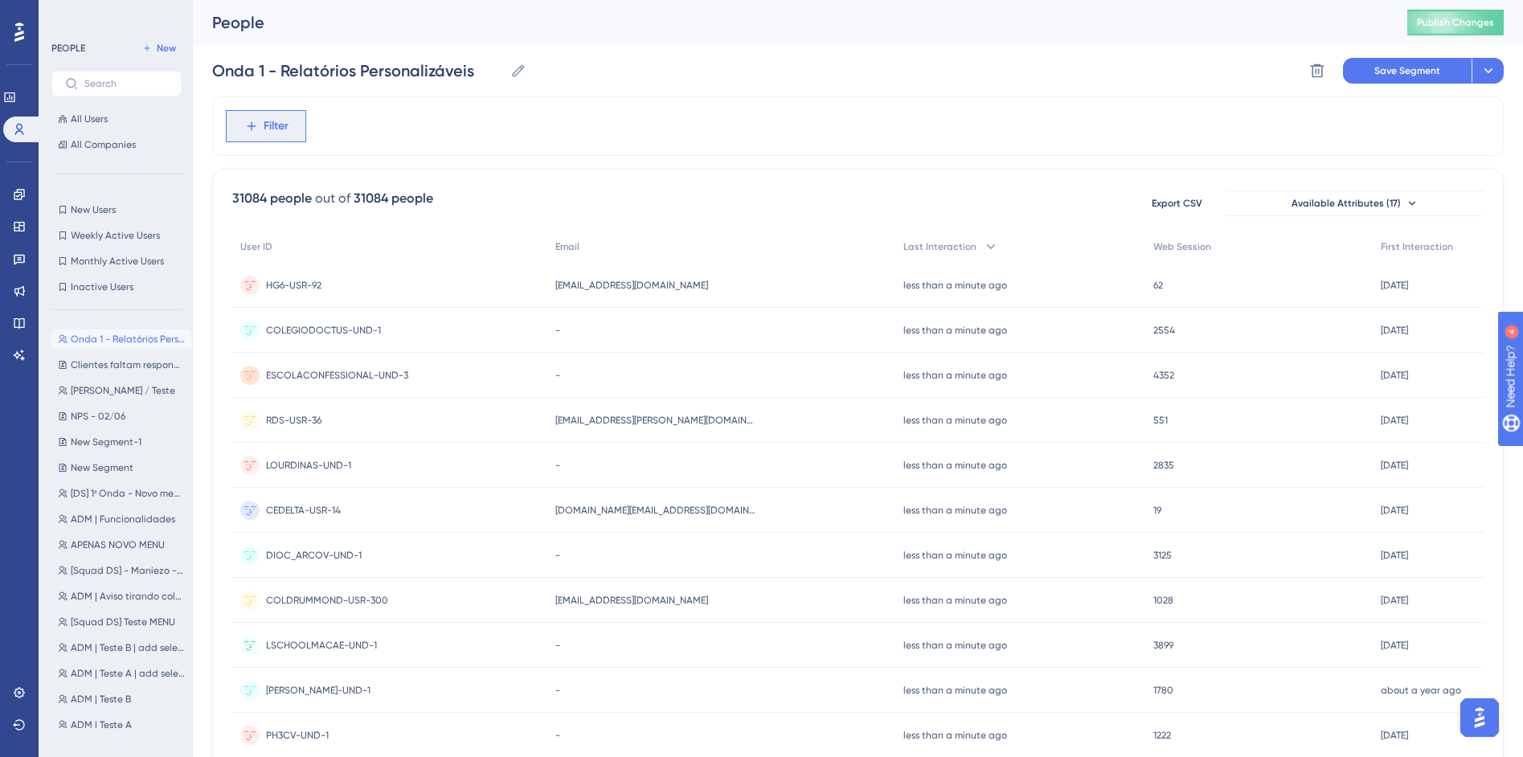
click at [247, 125] on icon at bounding box center [251, 126] width 9 height 9
type input "sigl"
click at [298, 239] on span "unidade_sigla" at bounding box center [272, 246] width 72 height 19
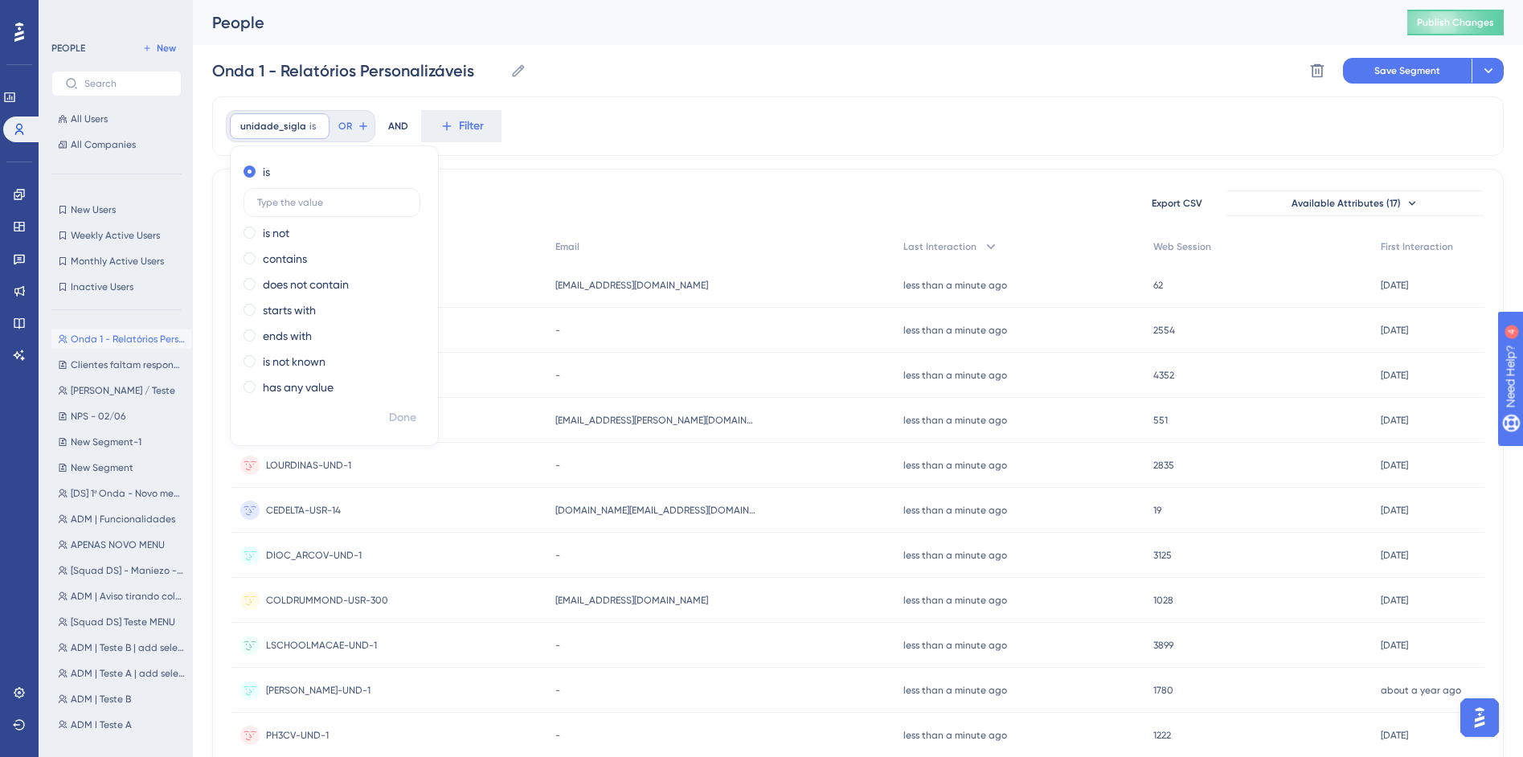
click at [746, 122] on div "unidade_sigla is Remove is is not contains does not contain starts with ends wi…" at bounding box center [858, 125] width 1292 height 59
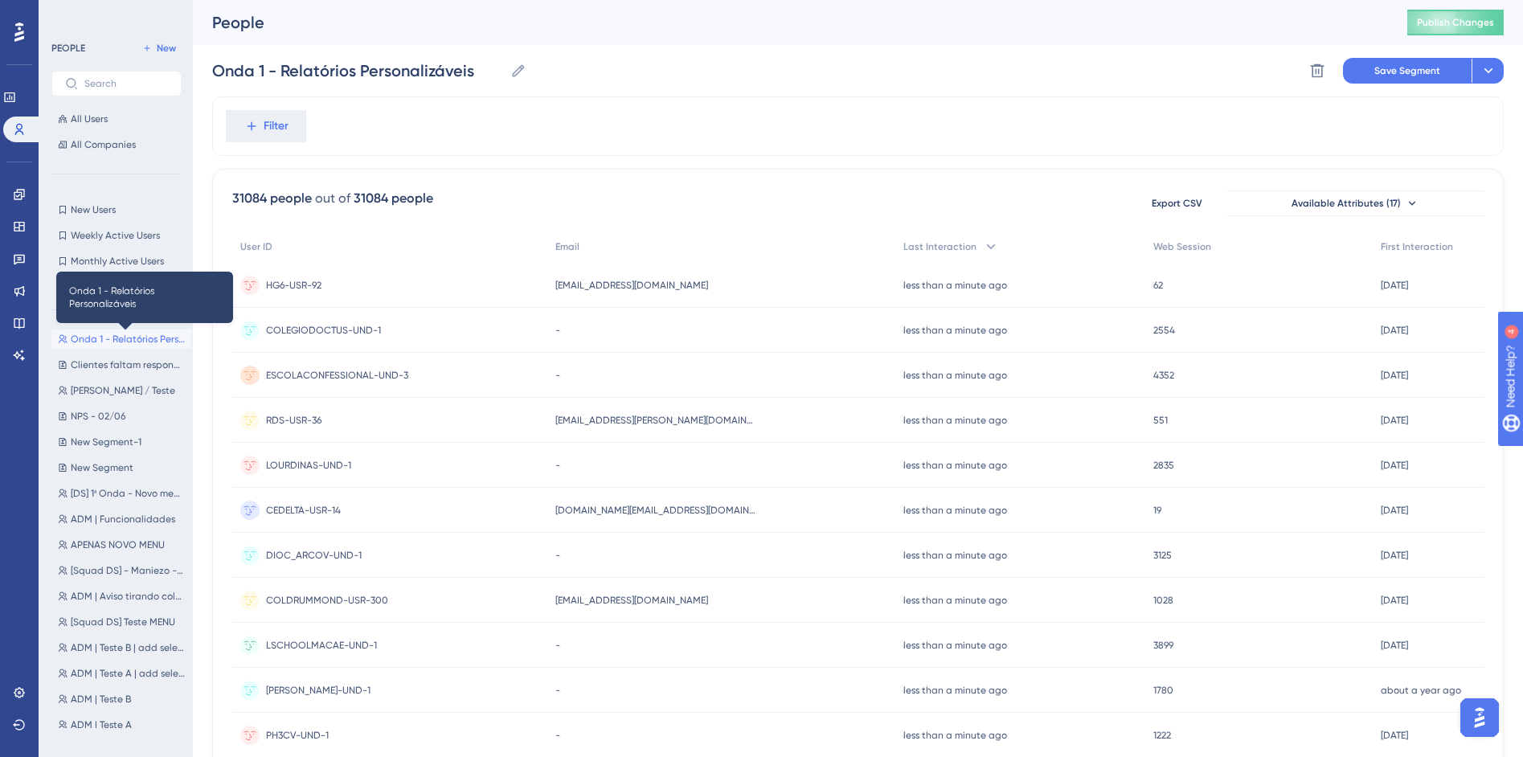
click at [122, 342] on span "Onda 1 - Relatórios Personalizáveis" at bounding box center [128, 339] width 114 height 13
click at [518, 76] on icon at bounding box center [518, 71] width 16 height 16
click at [504, 76] on input "Onda 1 - Relatórios Personalizáveis" at bounding box center [358, 70] width 292 height 23
click at [1284, 199] on button "Available Attributes (17)" at bounding box center [1354, 203] width 257 height 26
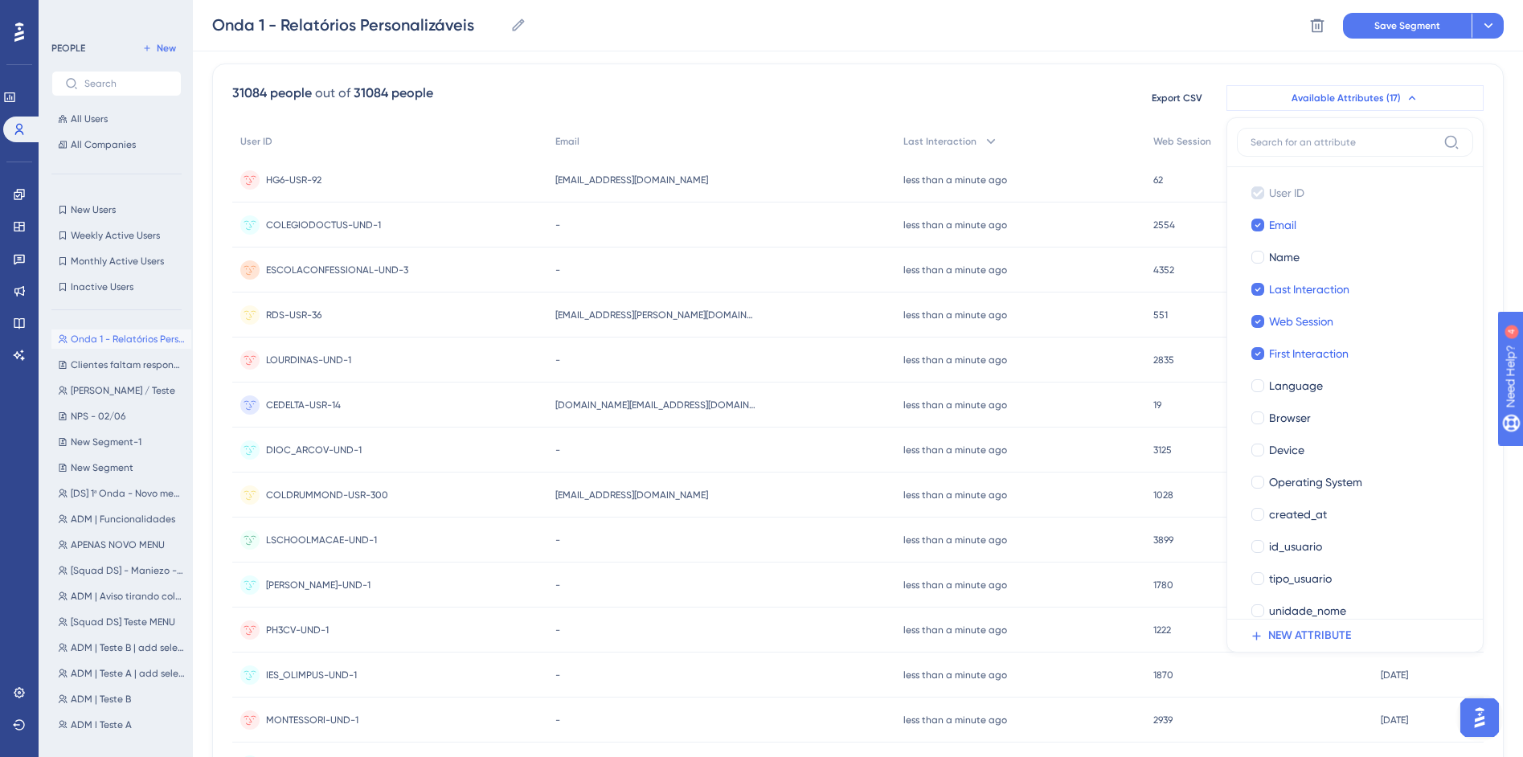
click at [1315, 104] on button "Available Attributes (17)" at bounding box center [1354, 98] width 257 height 26
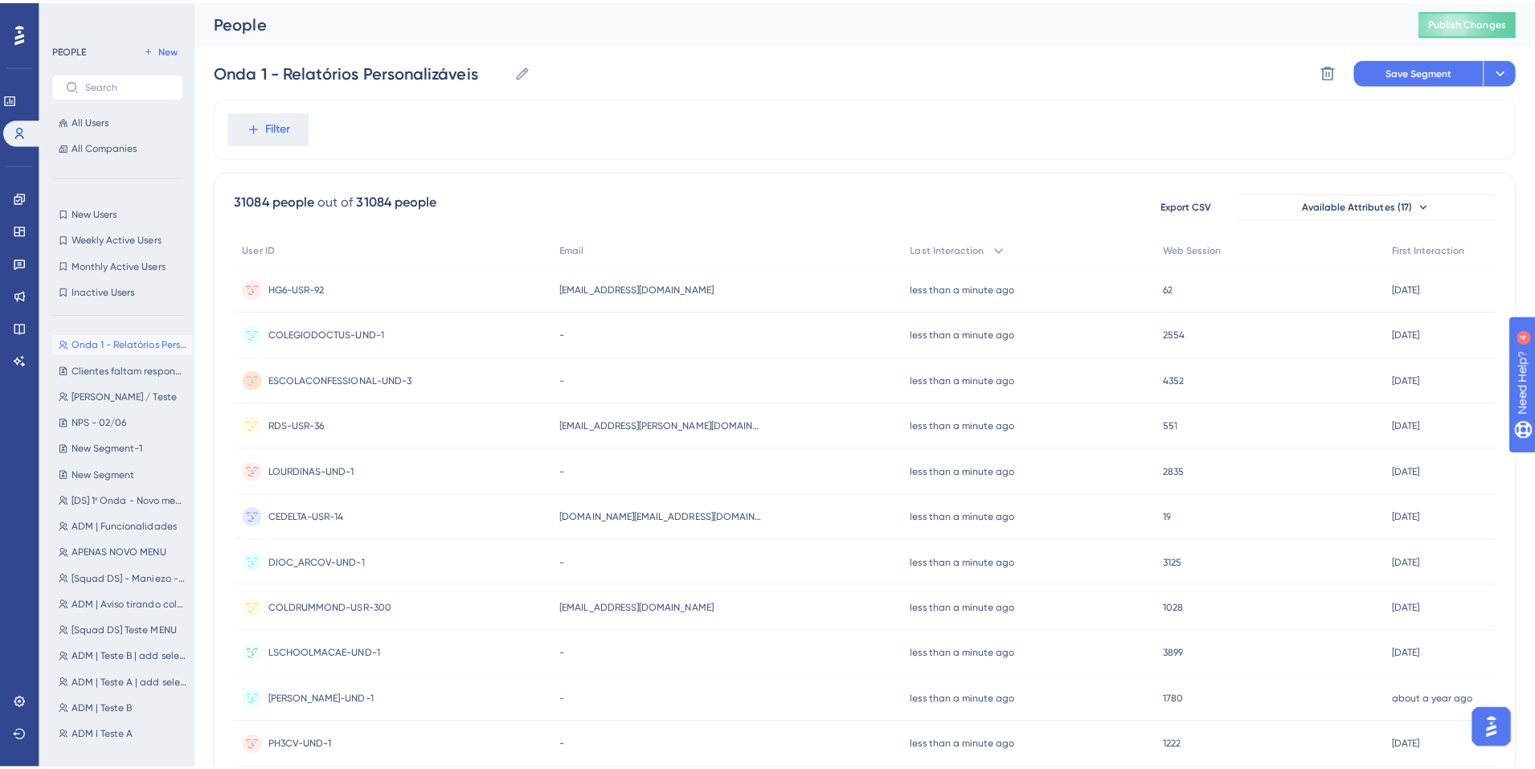
scroll to position [0, 0]
click at [1489, 68] on icon at bounding box center [1488, 71] width 16 height 16
click at [918, 136] on div "Filter" at bounding box center [858, 125] width 1292 height 59
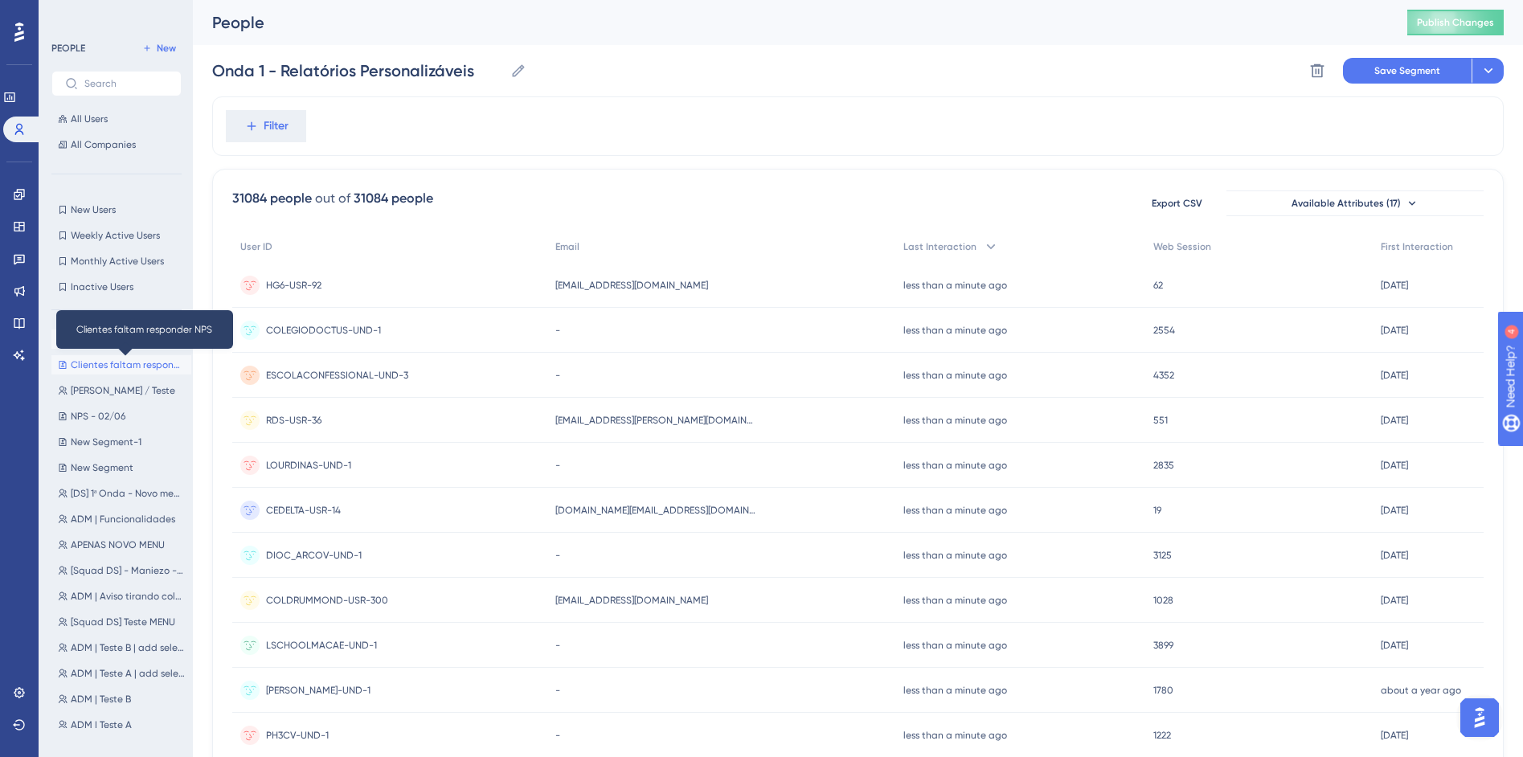
click at [105, 359] on span "Clientes faltam responder NPS" at bounding box center [128, 364] width 114 height 13
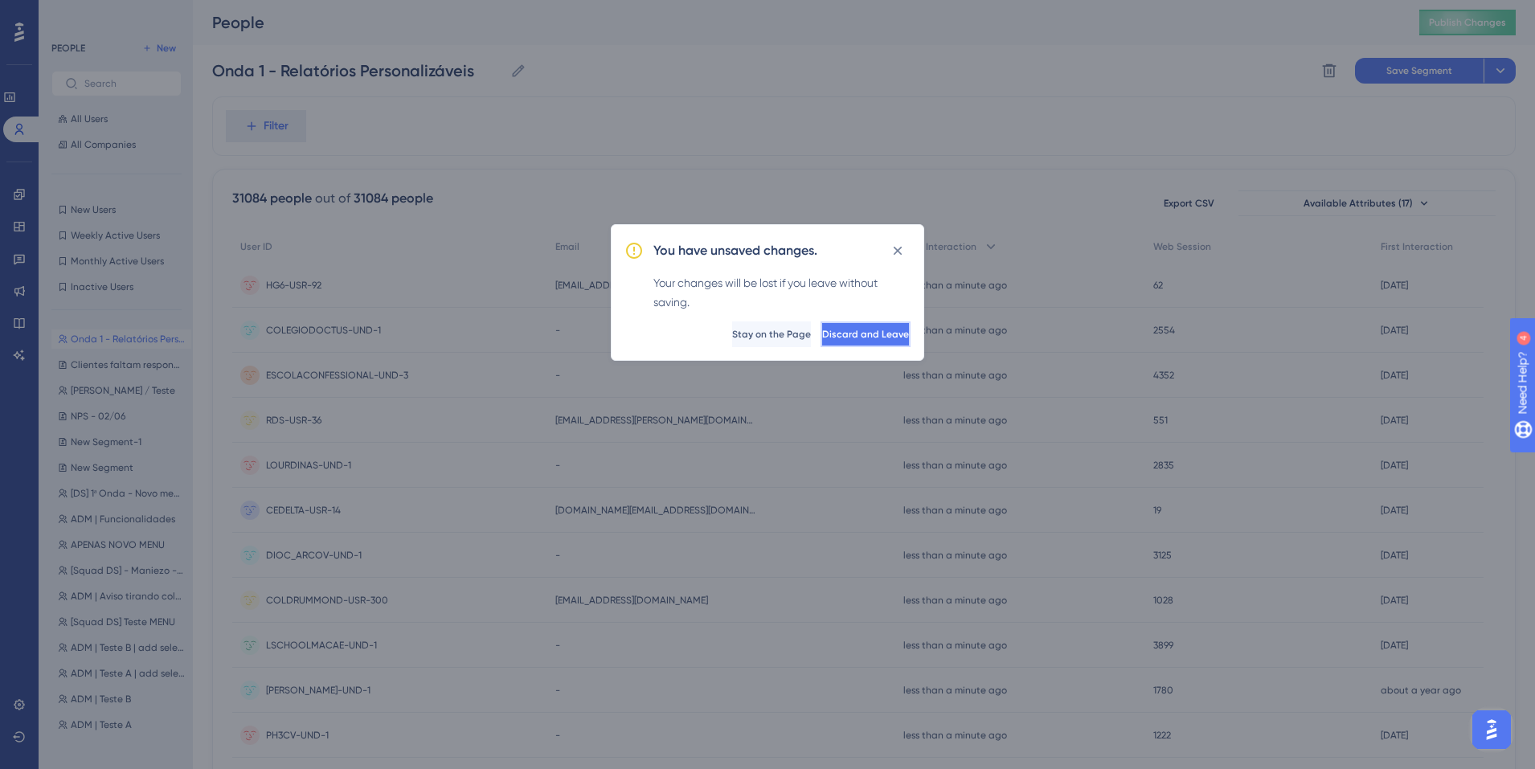
click at [868, 342] on button "Discard and Leave" at bounding box center [866, 334] width 90 height 26
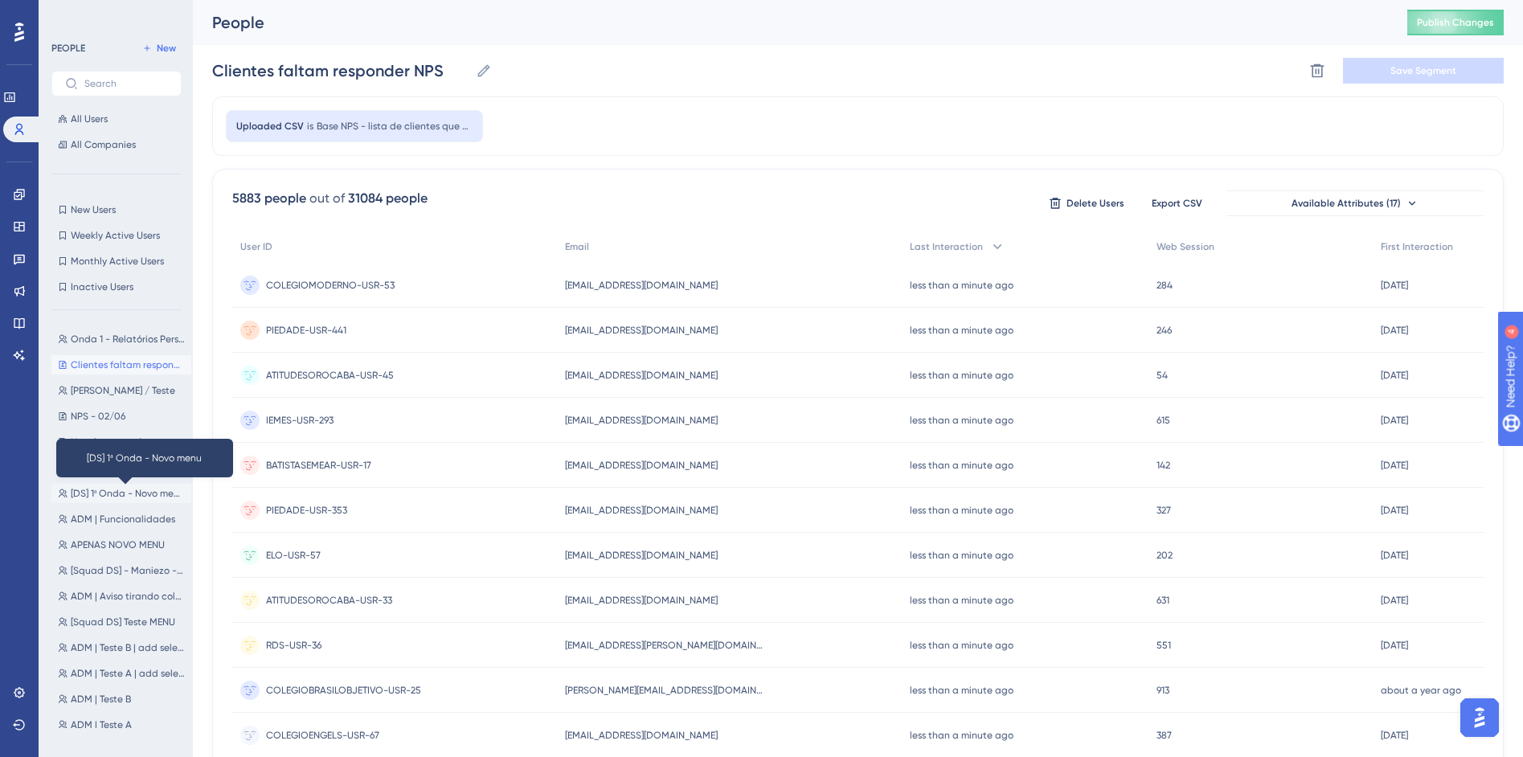
click at [93, 497] on span "[DS] 1ª Onda - Novo menu" at bounding box center [128, 493] width 114 height 13
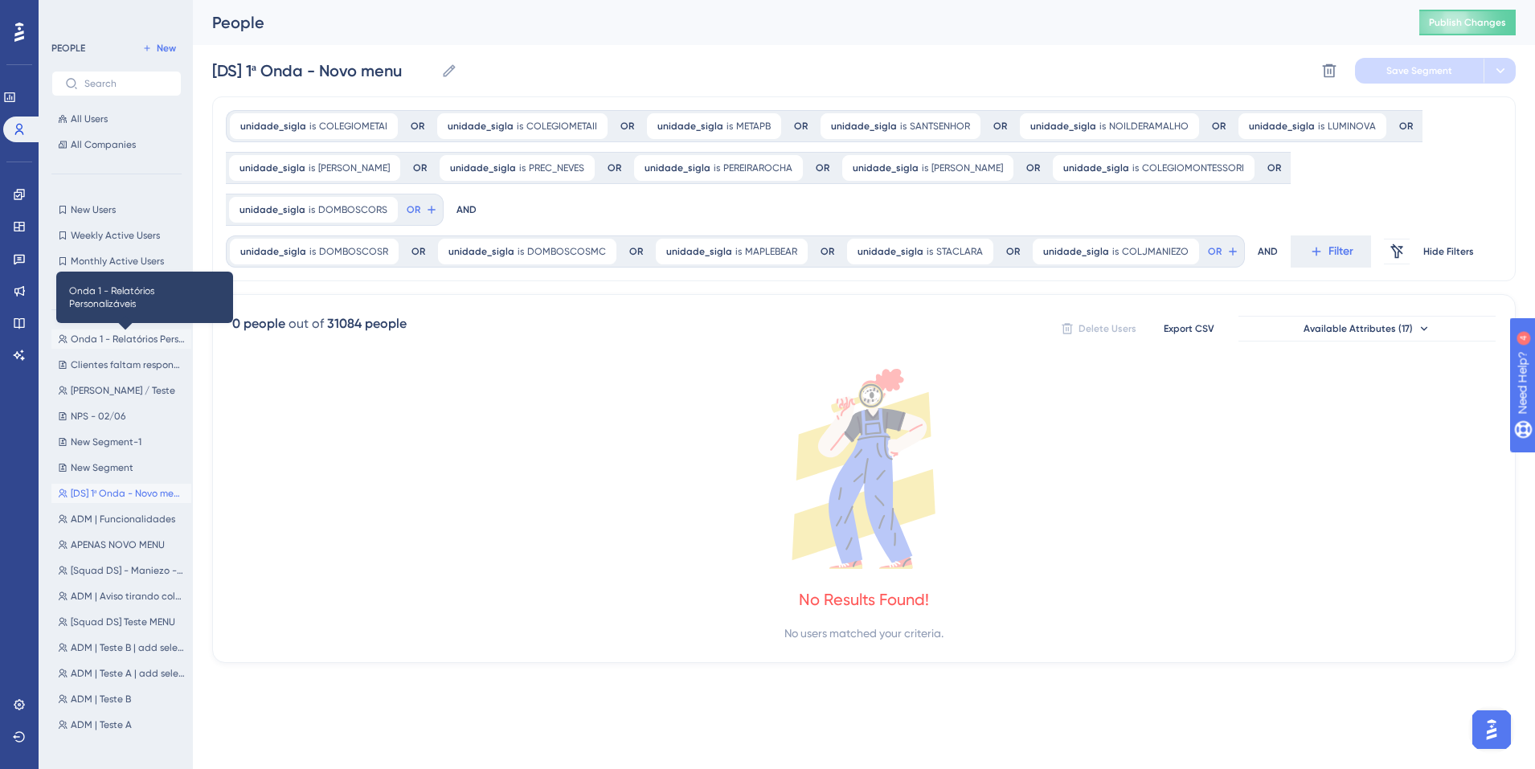
click at [84, 334] on span "Onda 1 - Relatórios Personalizáveis" at bounding box center [128, 339] width 114 height 13
type input "Onda 1 - Relatórios Personalizáveis"
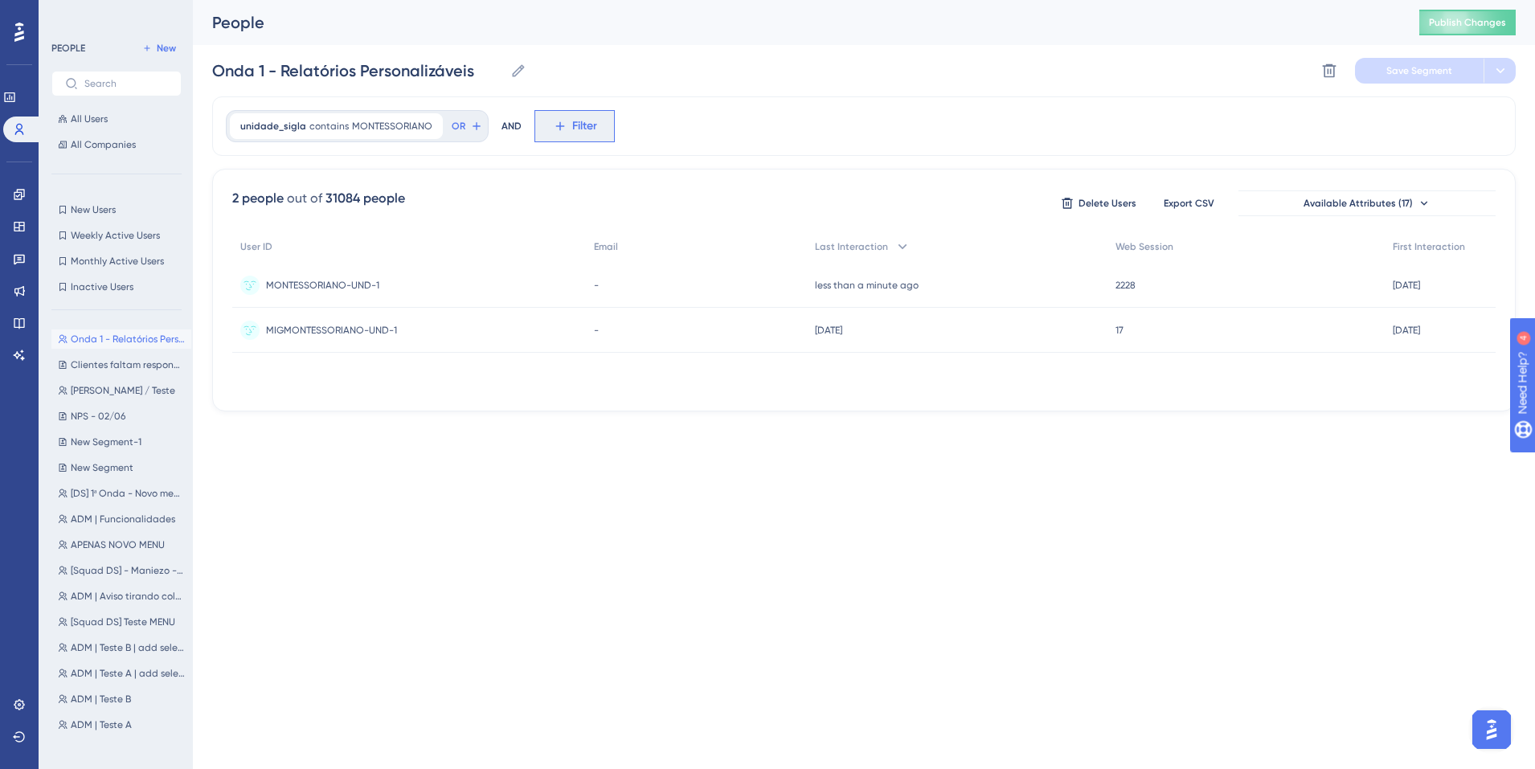
click at [553, 123] on icon at bounding box center [560, 126] width 14 height 14
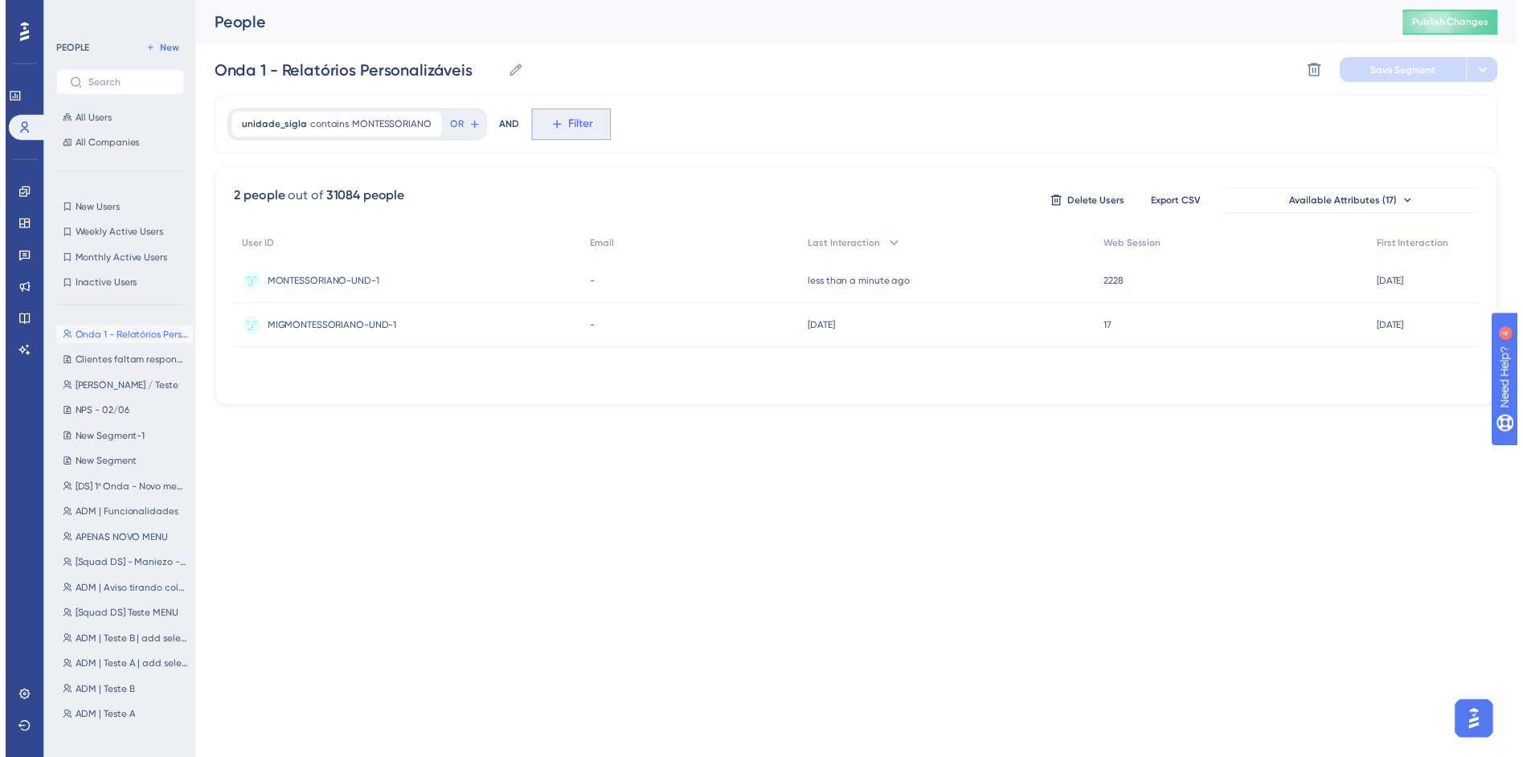
scroll to position [75, 0]
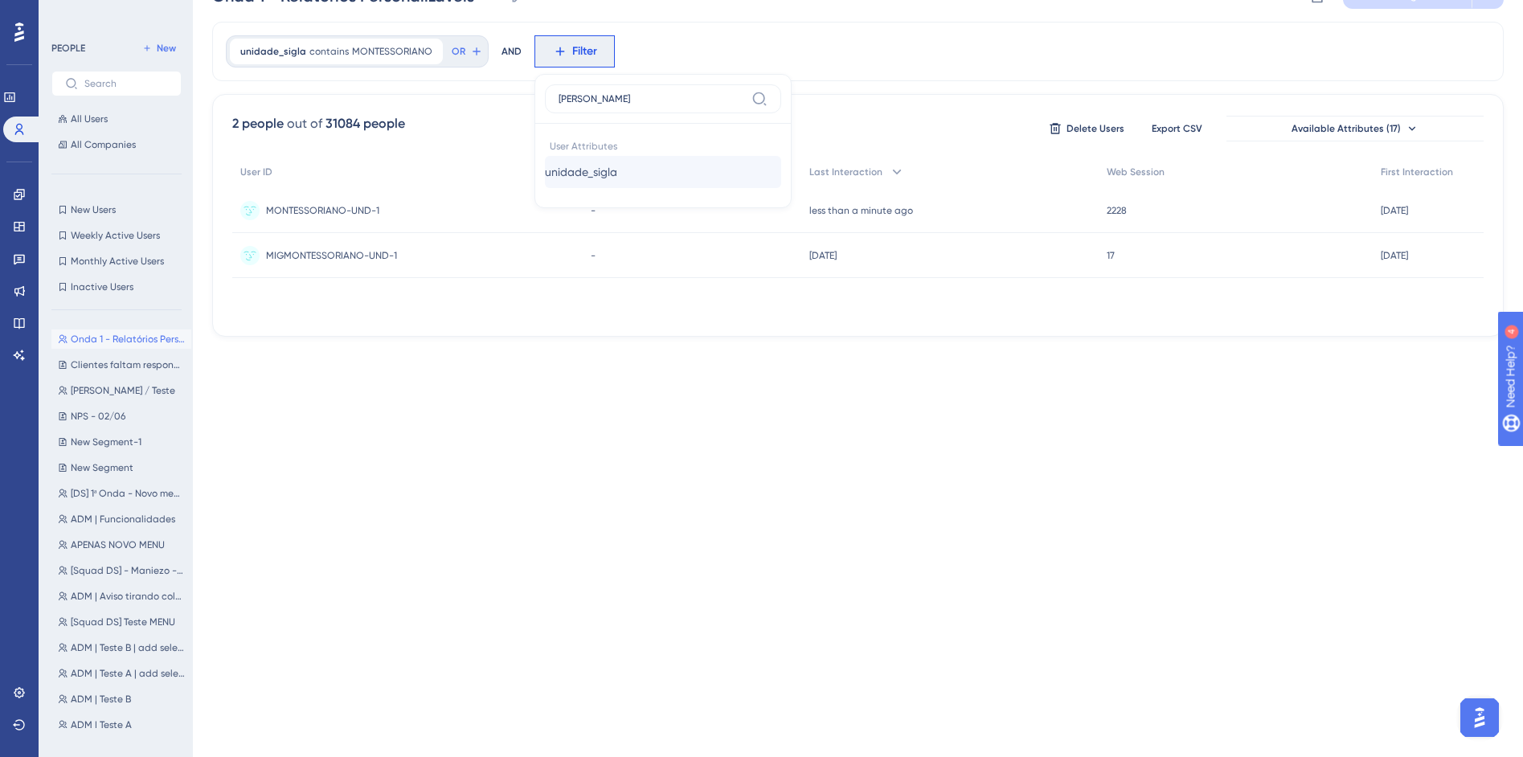
type input "sigl"
click at [668, 163] on button "unidade_sigla unidade_sigla" at bounding box center [663, 172] width 236 height 32
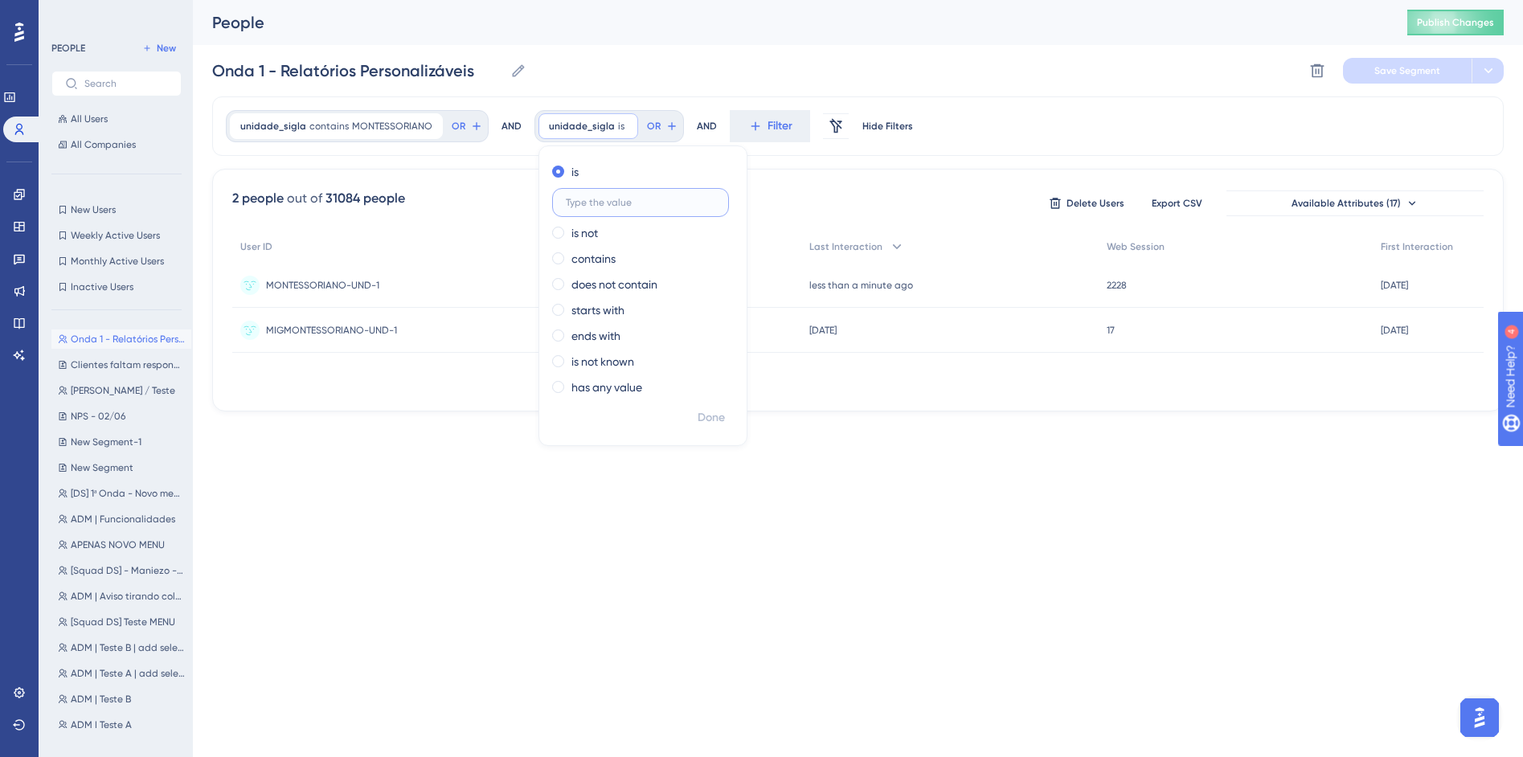
scroll to position [0, 0]
click at [632, 201] on input "text" at bounding box center [640, 202] width 149 height 11
paste input "MODELOCURITIBA"
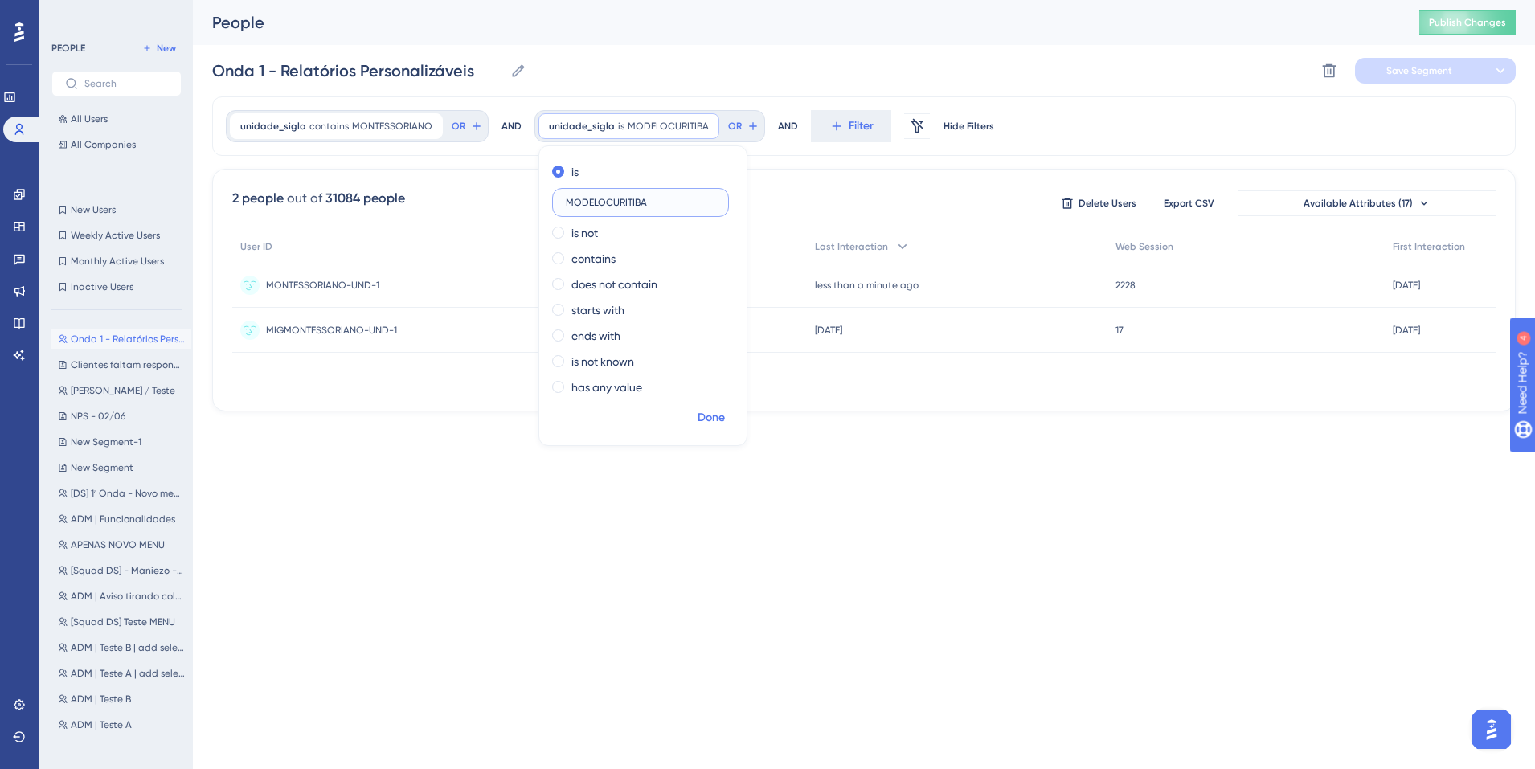
type input "MODELOCURITIBA"
click at [706, 415] on span "Done" at bounding box center [711, 417] width 27 height 19
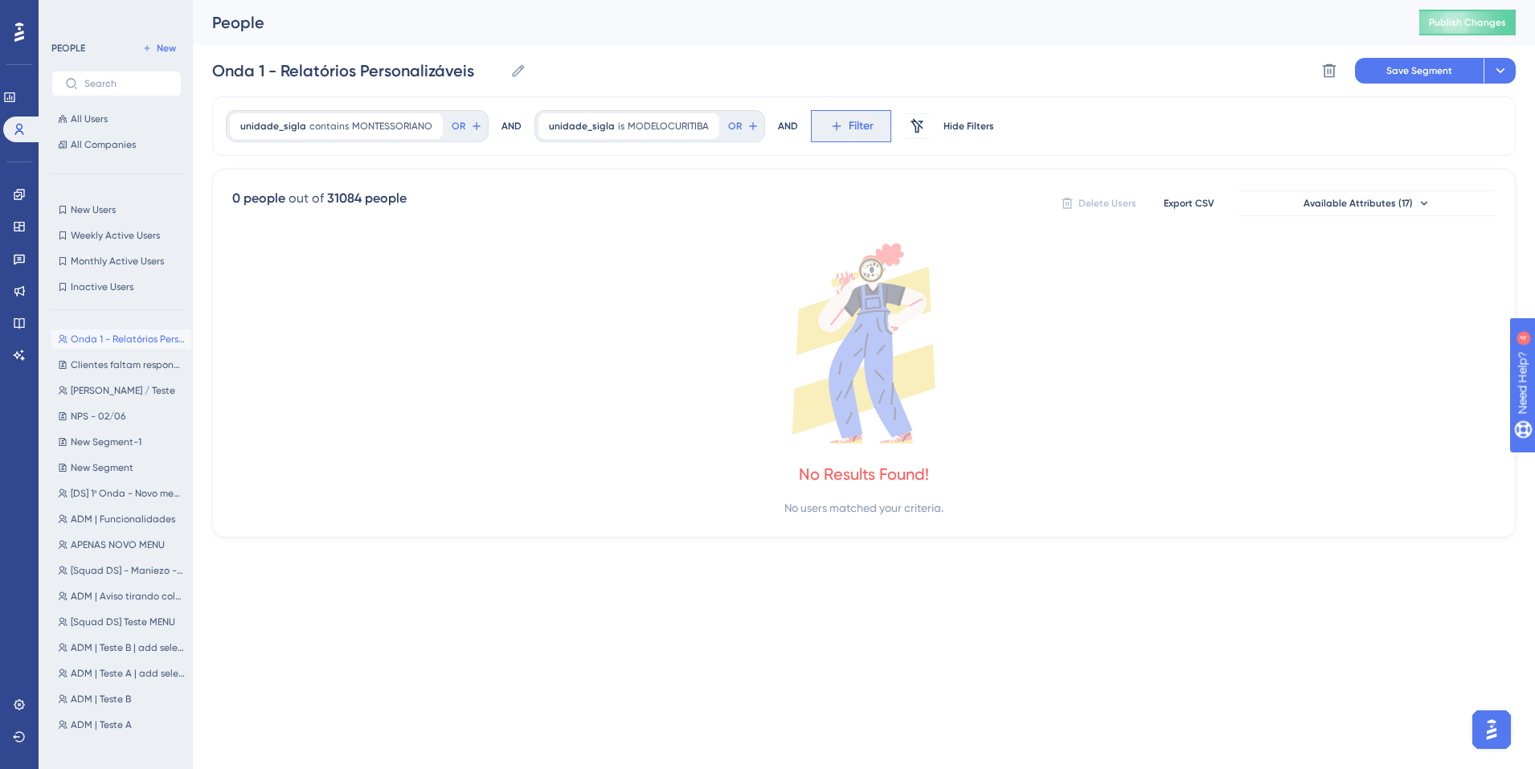
click at [833, 134] on button "Filter" at bounding box center [851, 126] width 80 height 32
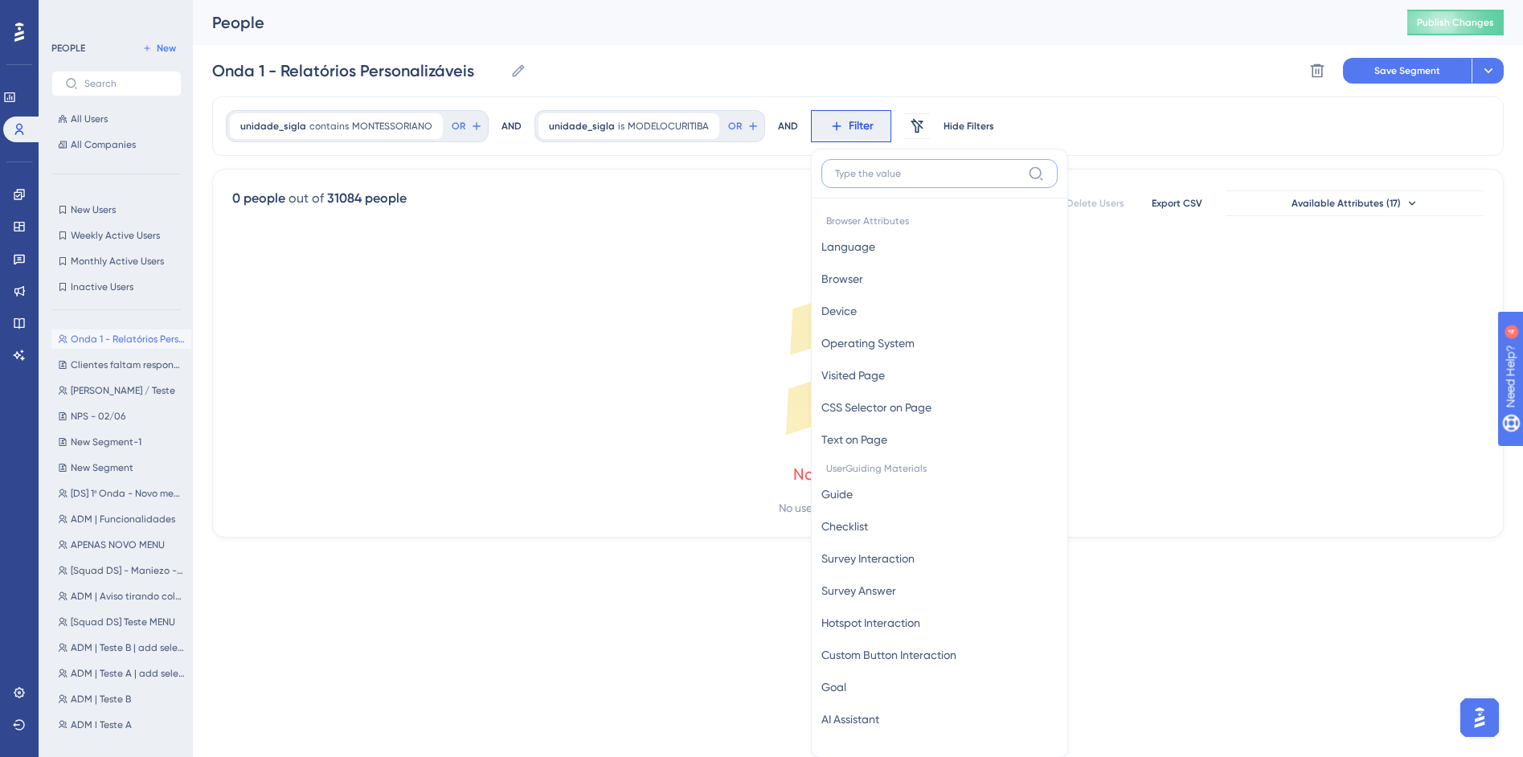
scroll to position [75, 0]
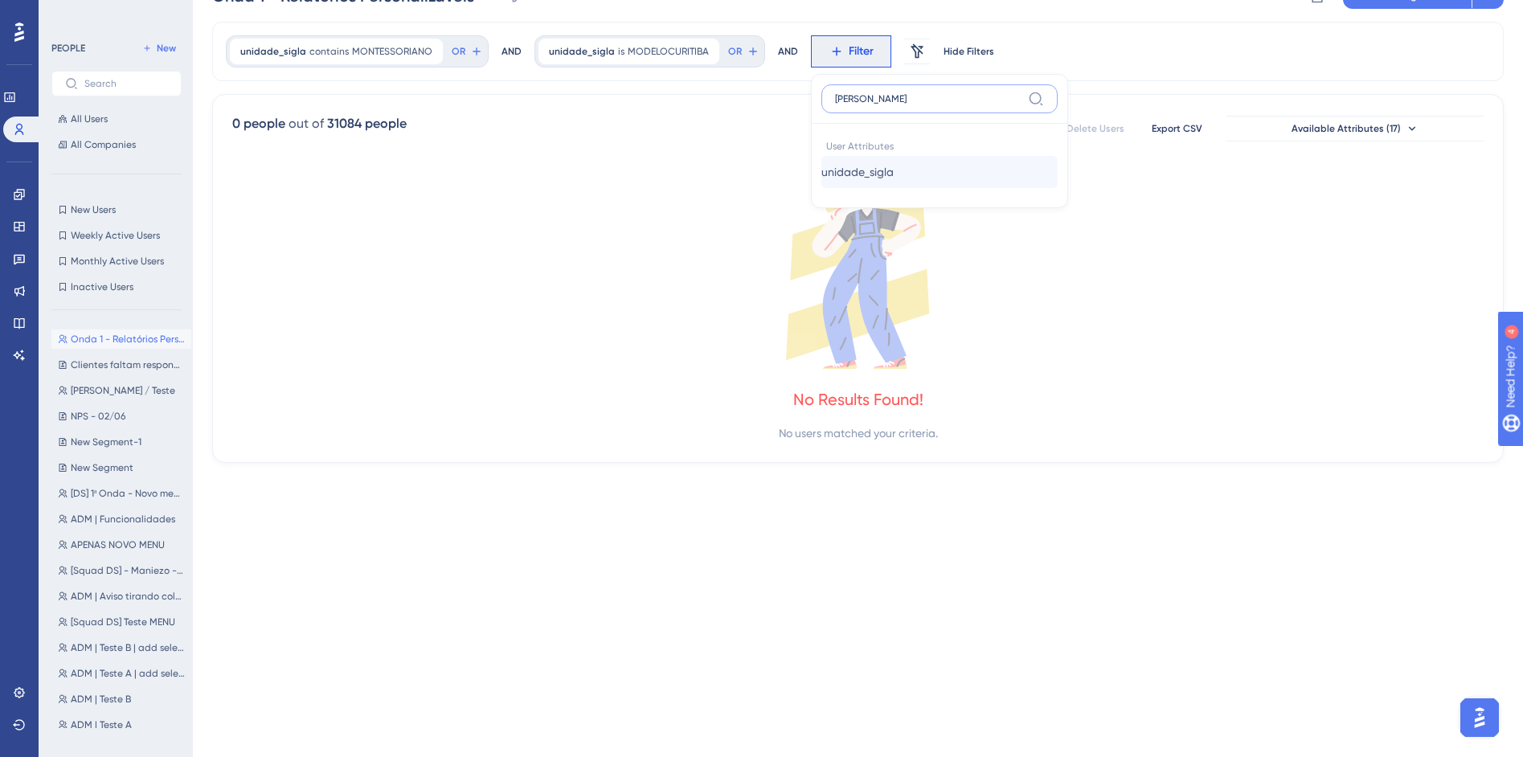
type input "sigl"
click at [935, 184] on button "unidade_sigla unidade_sigla" at bounding box center [939, 172] width 236 height 32
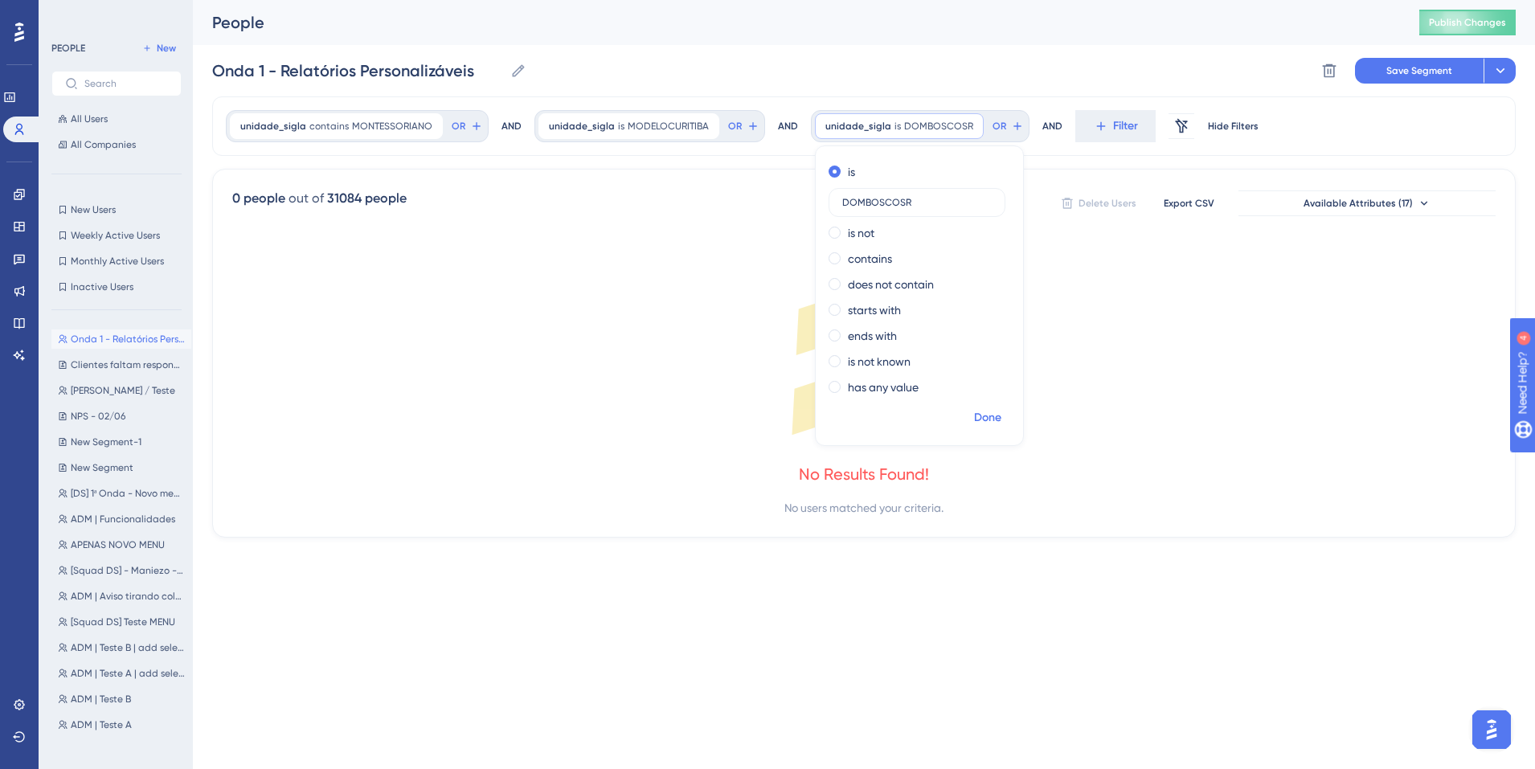
type input "DOMBOSCOSR"
click at [983, 416] on span "Done" at bounding box center [987, 417] width 27 height 19
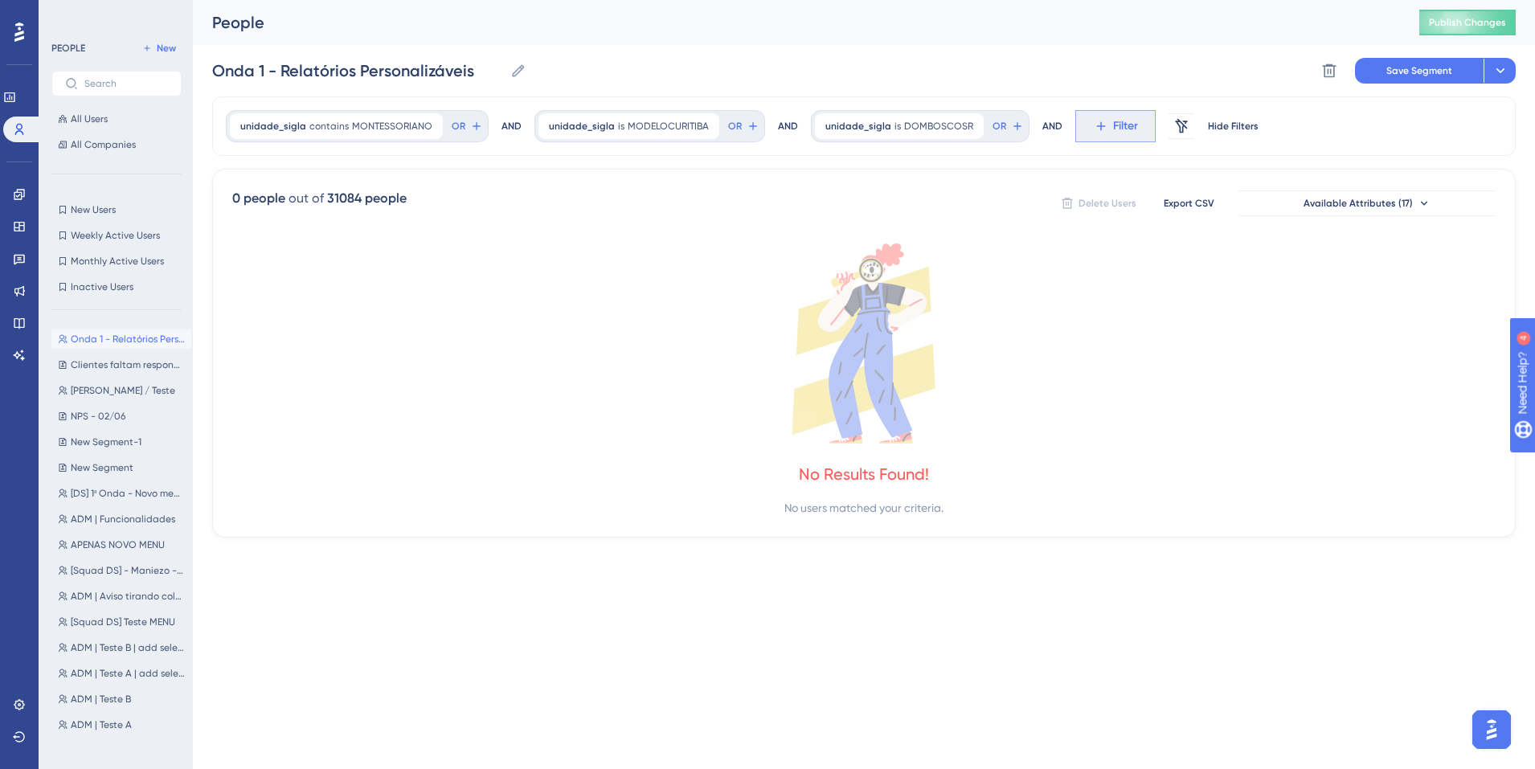
click at [1113, 126] on span "Filter" at bounding box center [1125, 126] width 25 height 19
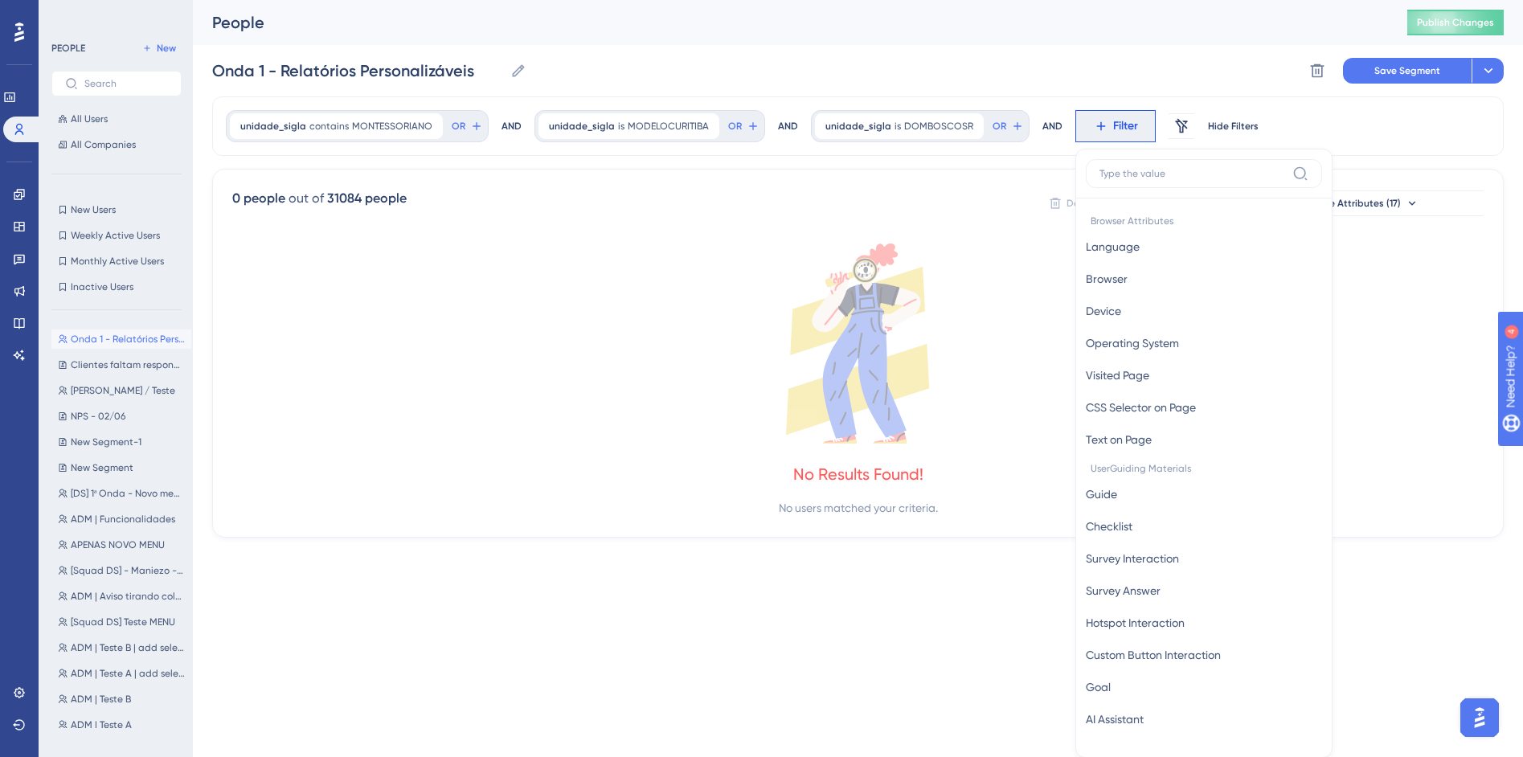
scroll to position [75, 0]
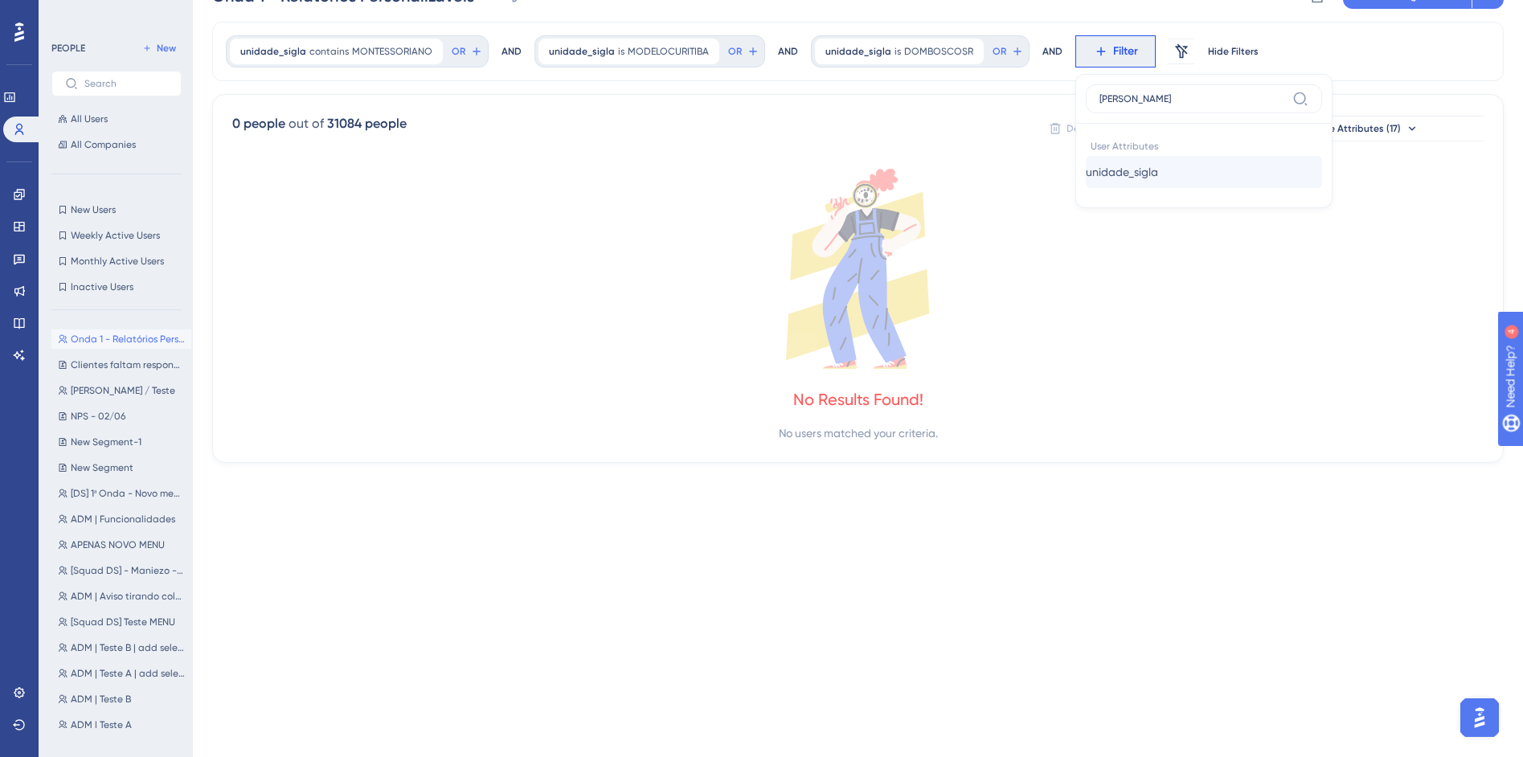
type input "sigl"
click at [1126, 178] on span "unidade_sigla" at bounding box center [1122, 171] width 72 height 19
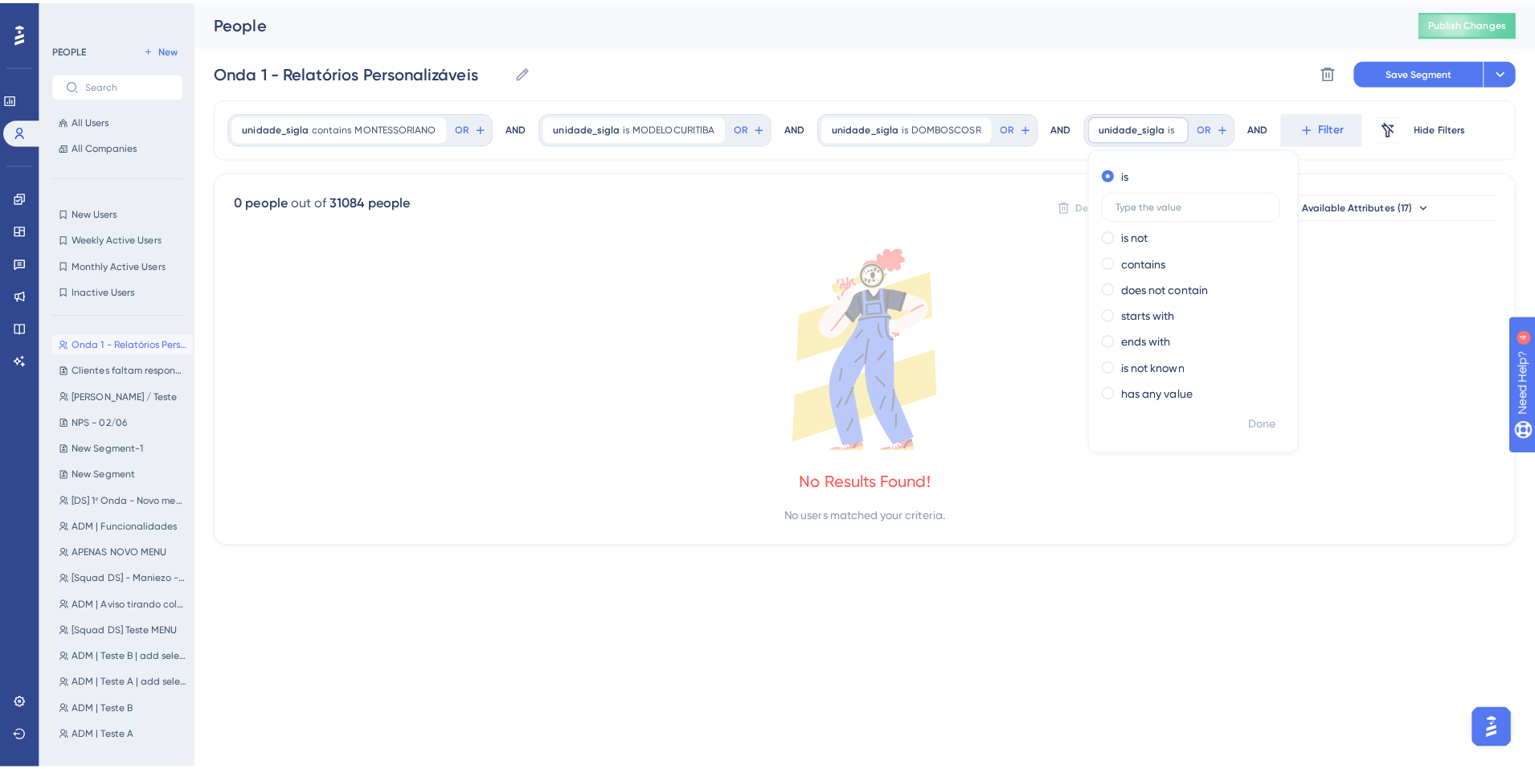
scroll to position [0, 0]
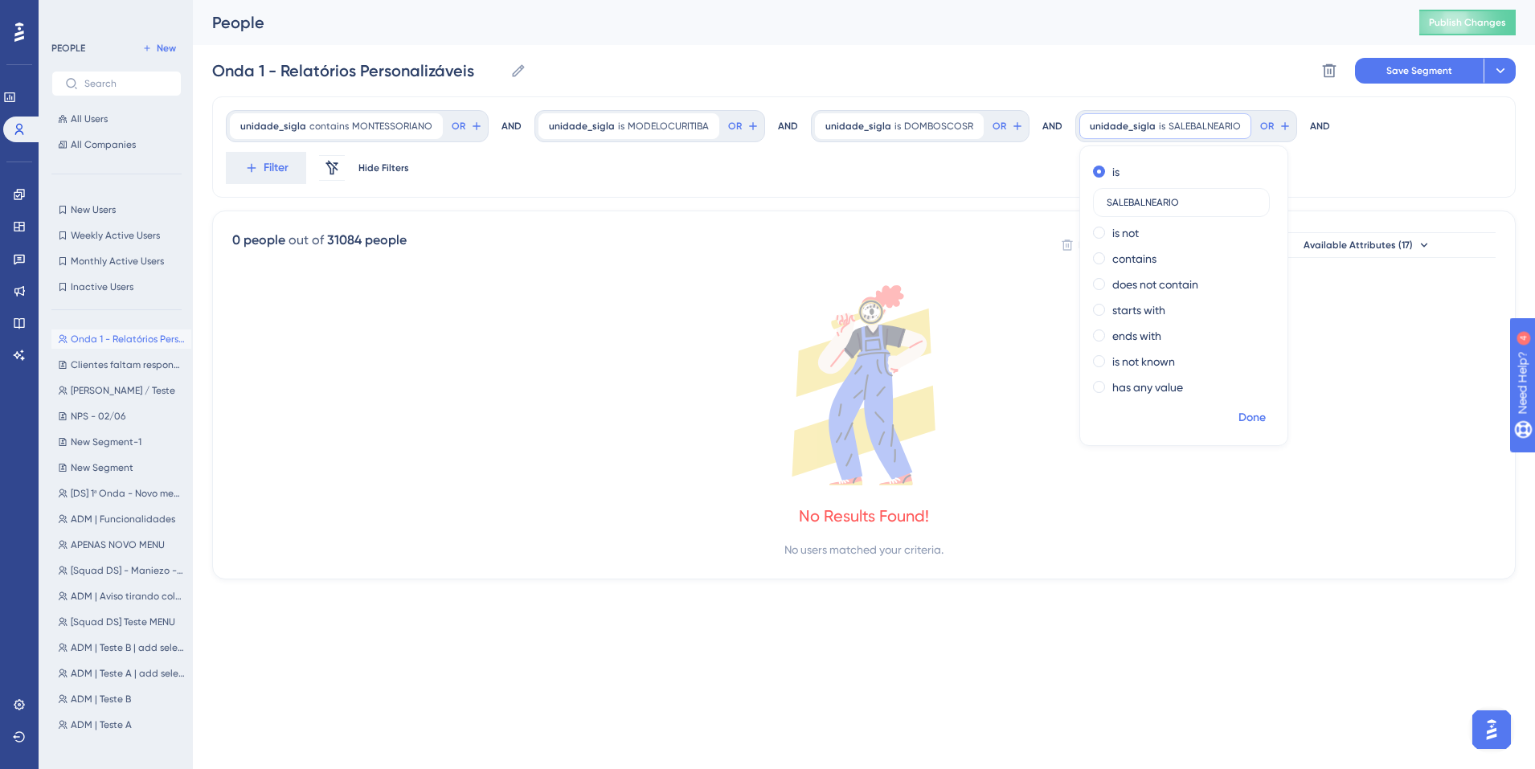
type input "SALEBALNEARIO"
click at [1248, 416] on span "Done" at bounding box center [1252, 417] width 27 height 19
click at [248, 170] on icon at bounding box center [251, 168] width 14 height 14
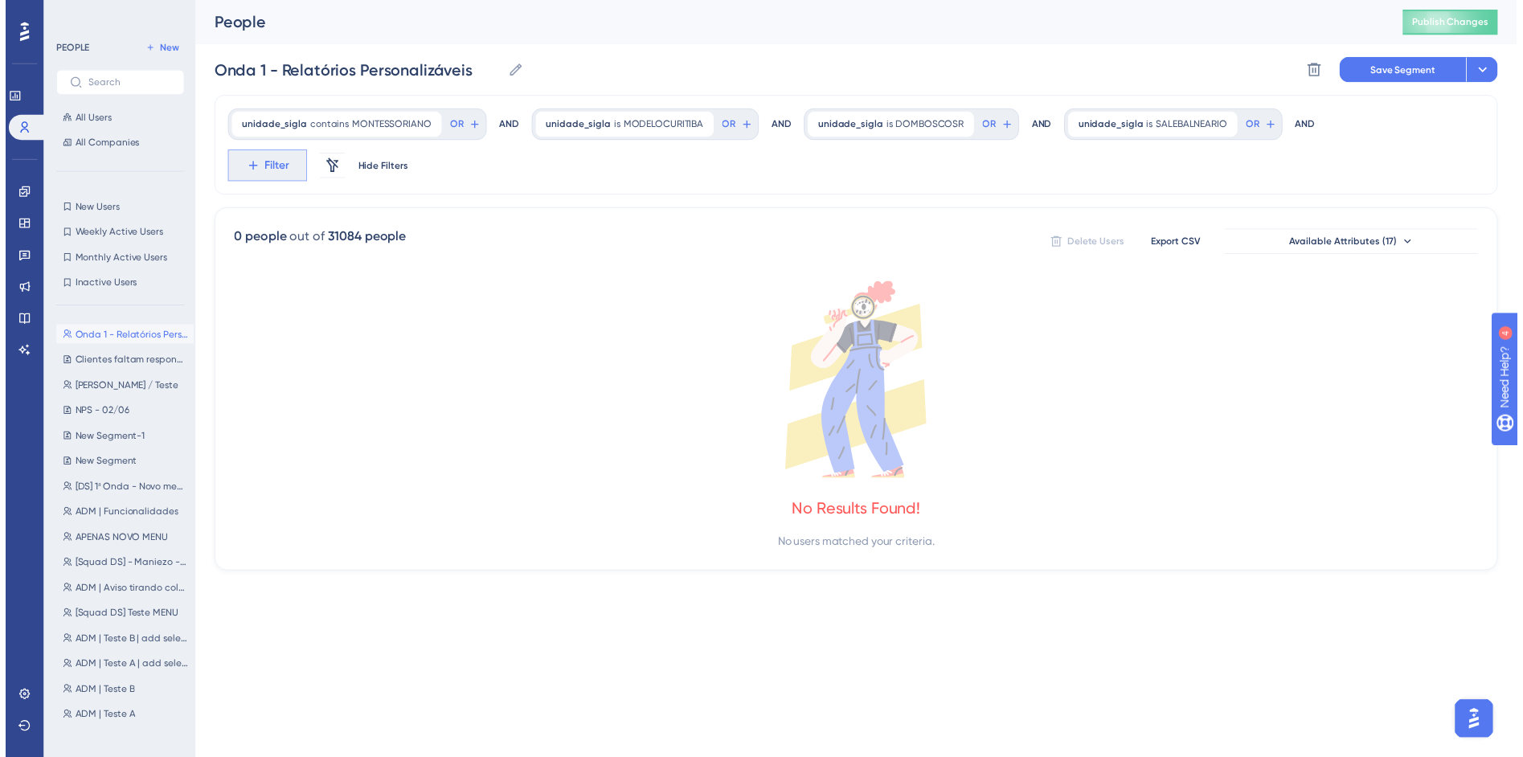
scroll to position [94, 0]
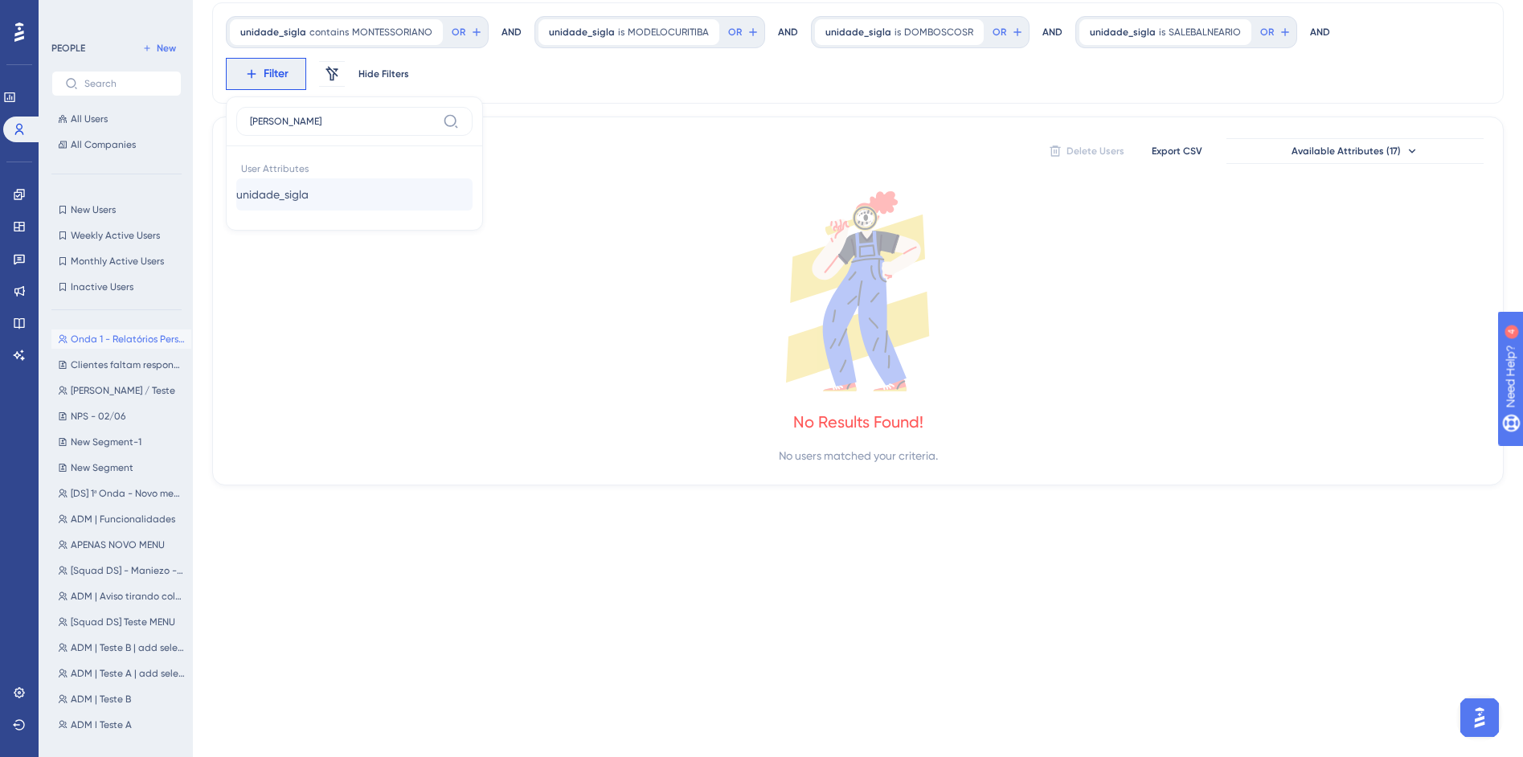
type input "sigl"
click at [333, 189] on button "unidade_sigla unidade_sigla" at bounding box center [354, 194] width 236 height 32
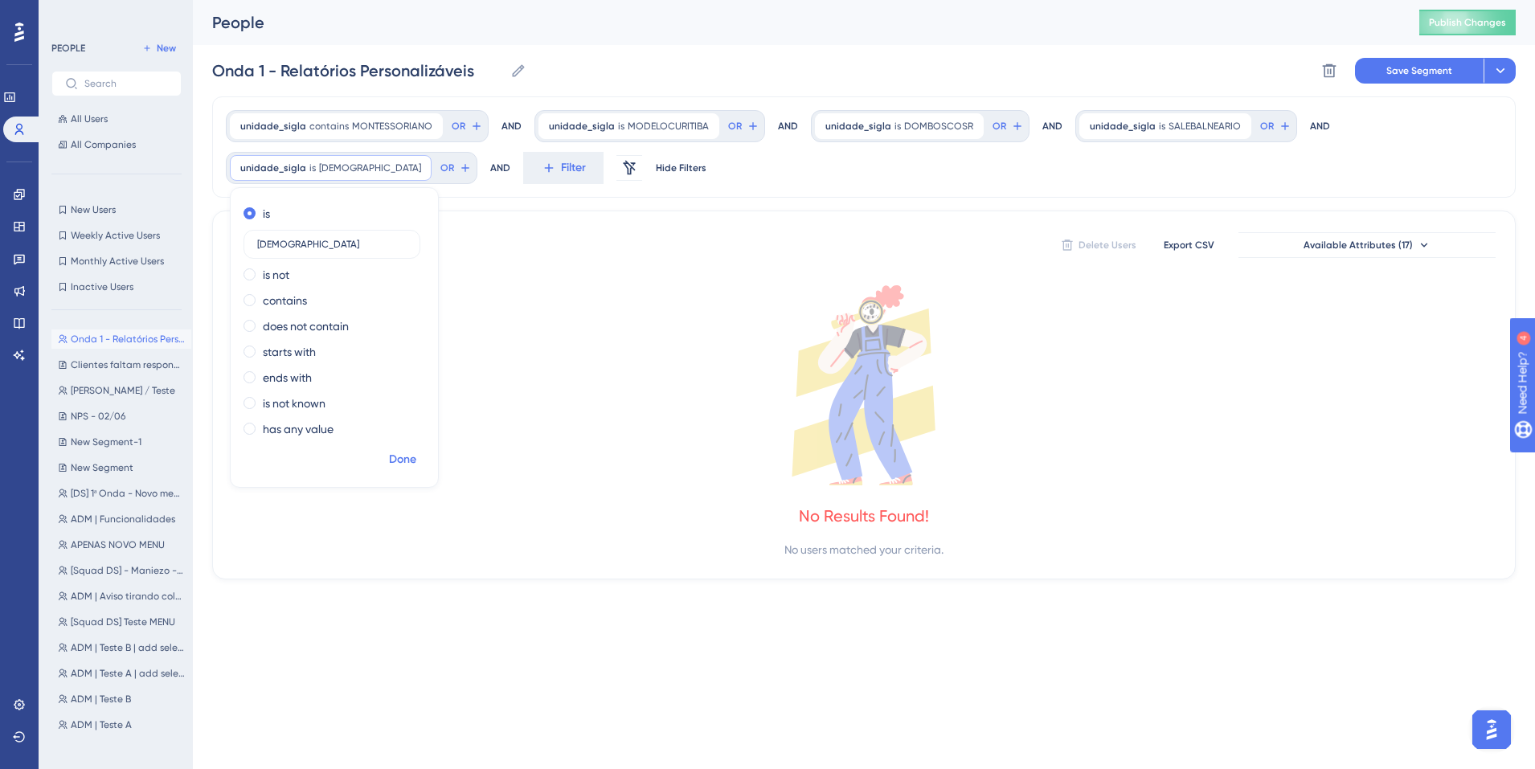
type input "SALEITAJAI"
click at [412, 460] on span "Done" at bounding box center [402, 459] width 27 height 19
click at [561, 171] on span "Filter" at bounding box center [573, 167] width 25 height 19
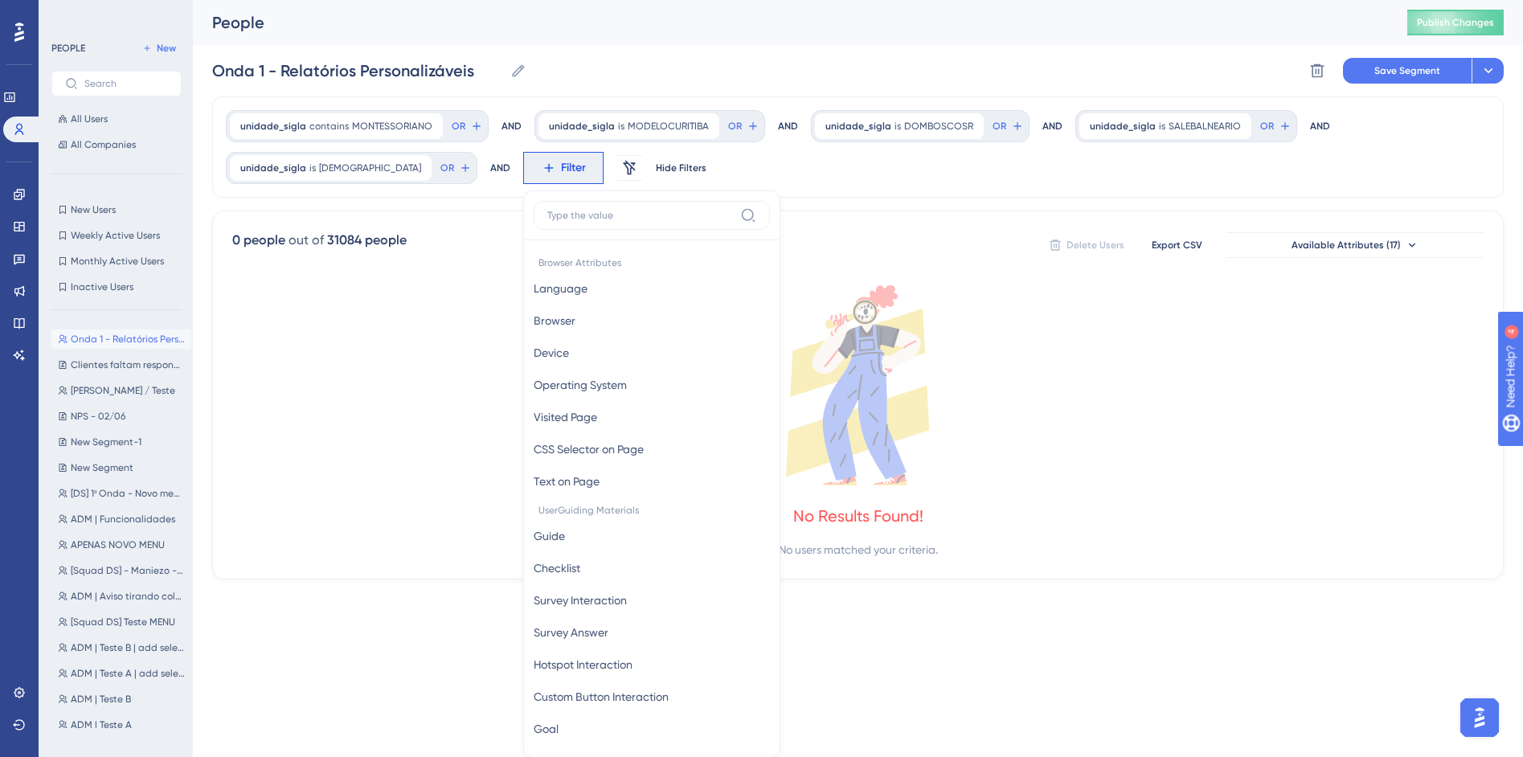
scroll to position [96, 0]
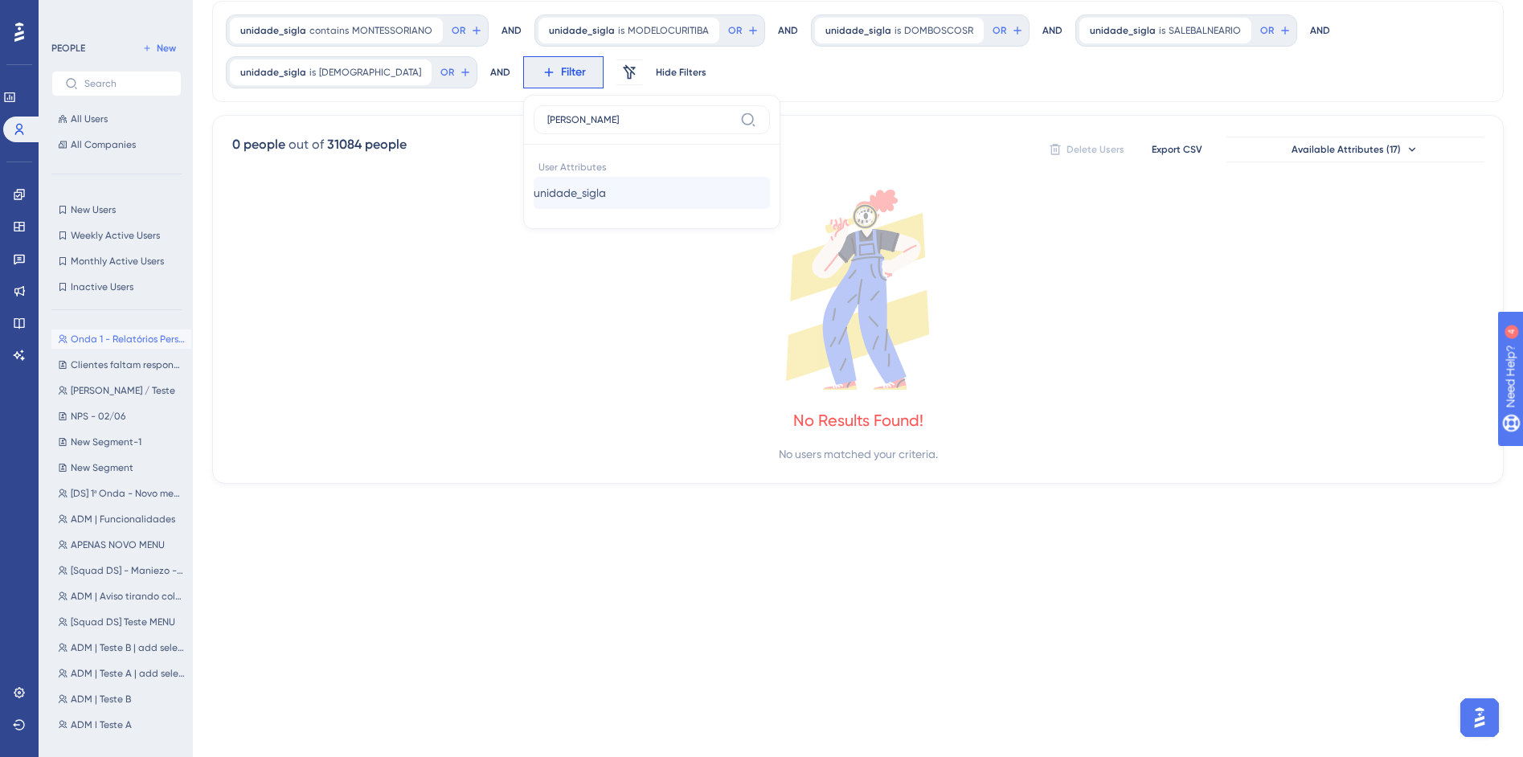
type input "sigl"
click at [549, 195] on span "unidade_sigla" at bounding box center [570, 192] width 72 height 19
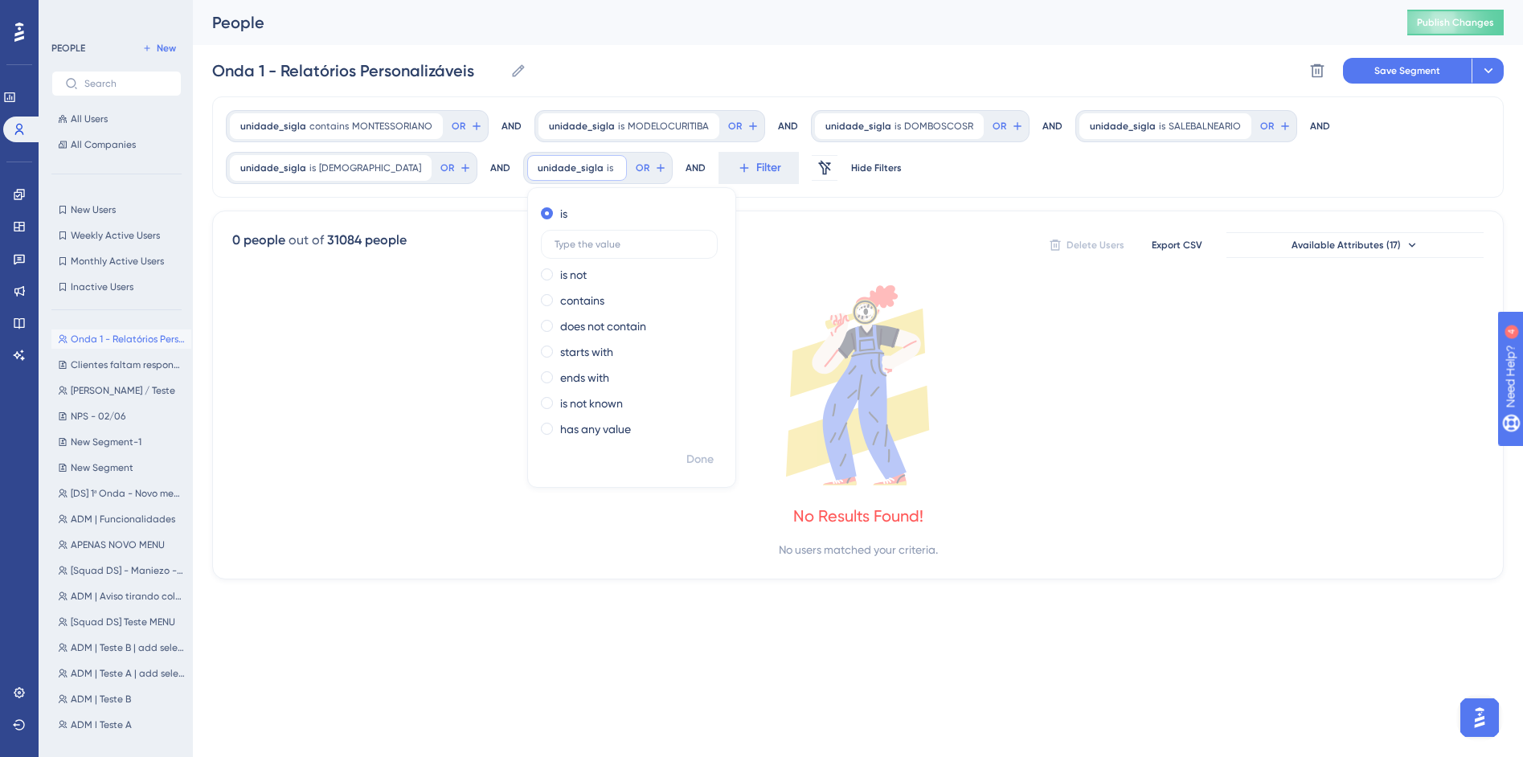
scroll to position [0, 0]
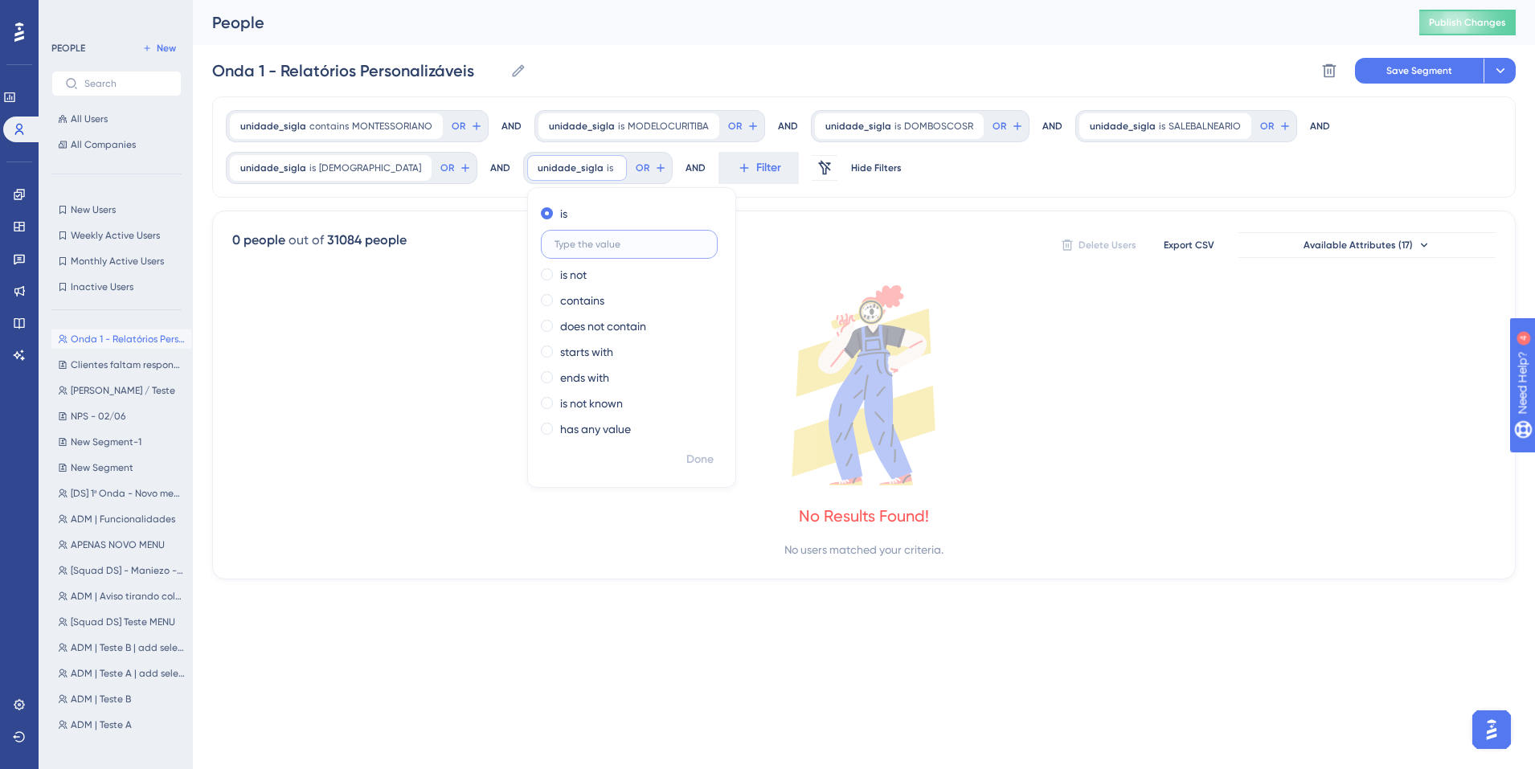
paste input "COLJMANIEZO"
type input "COLJMANIEZO"
click at [678, 448] on button "Done" at bounding box center [700, 459] width 45 height 29
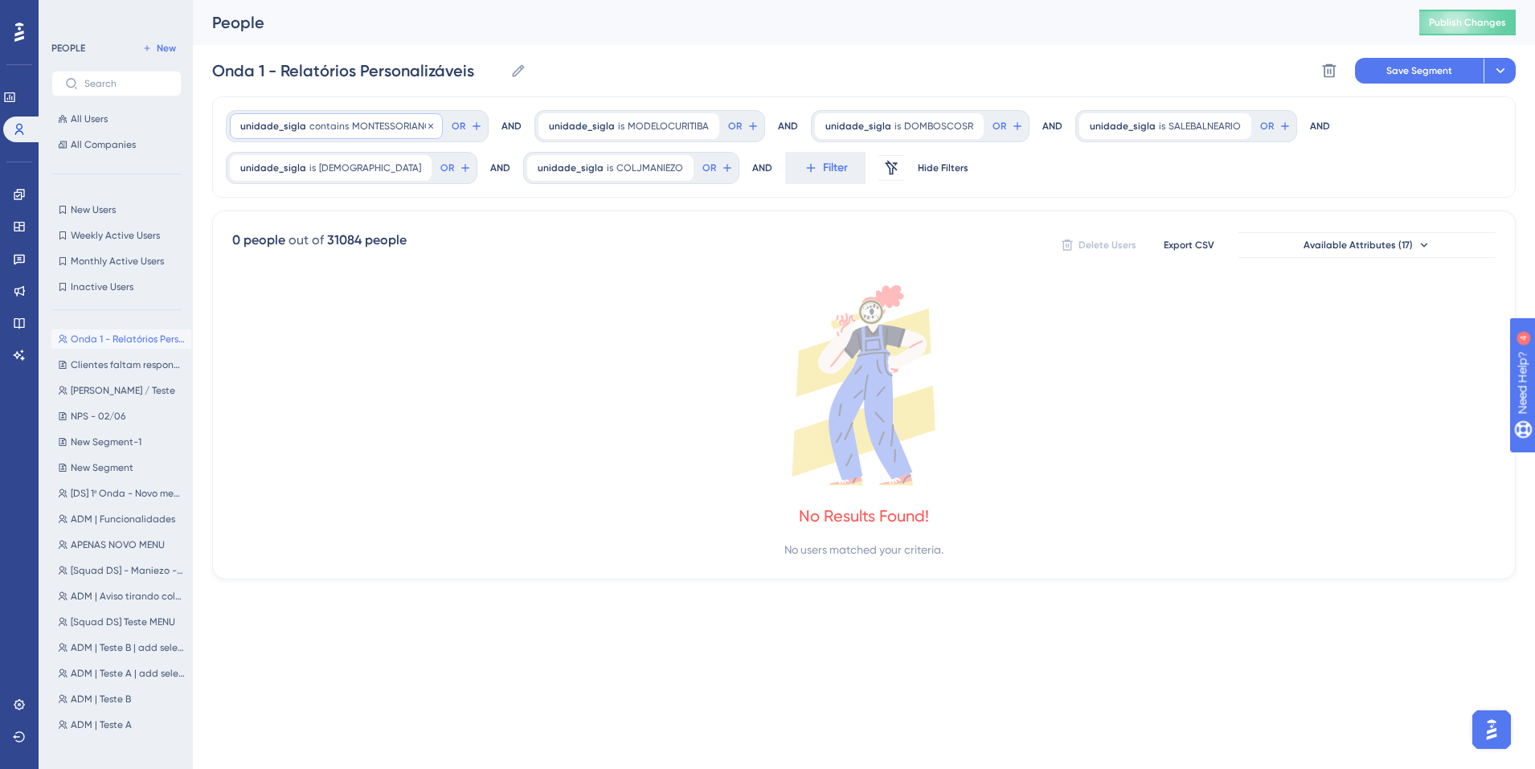
click at [336, 120] on span "contains" at bounding box center [328, 126] width 39 height 13
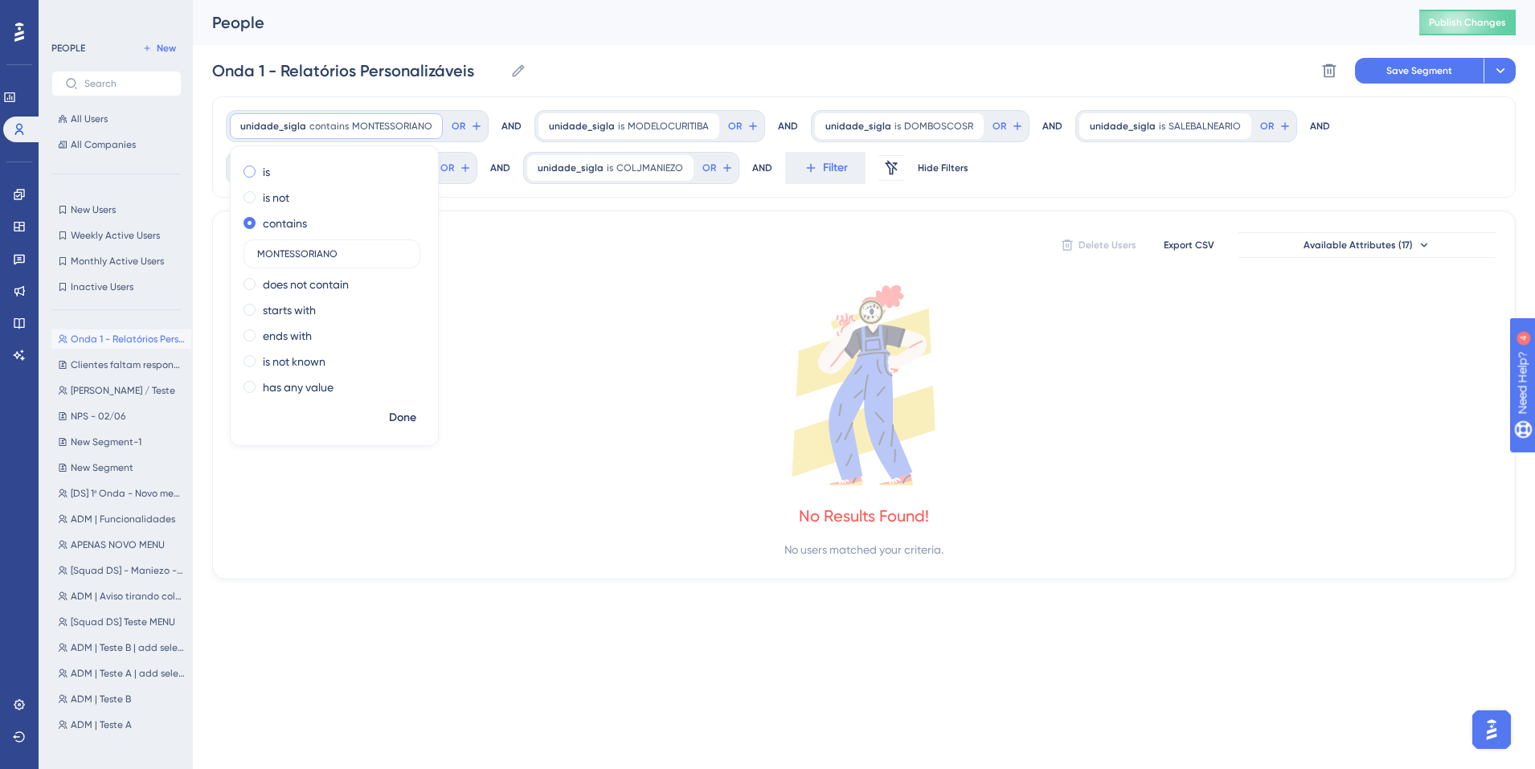
click at [256, 171] on div "is" at bounding box center [331, 171] width 175 height 19
click at [396, 416] on span "Done" at bounding box center [402, 417] width 27 height 19
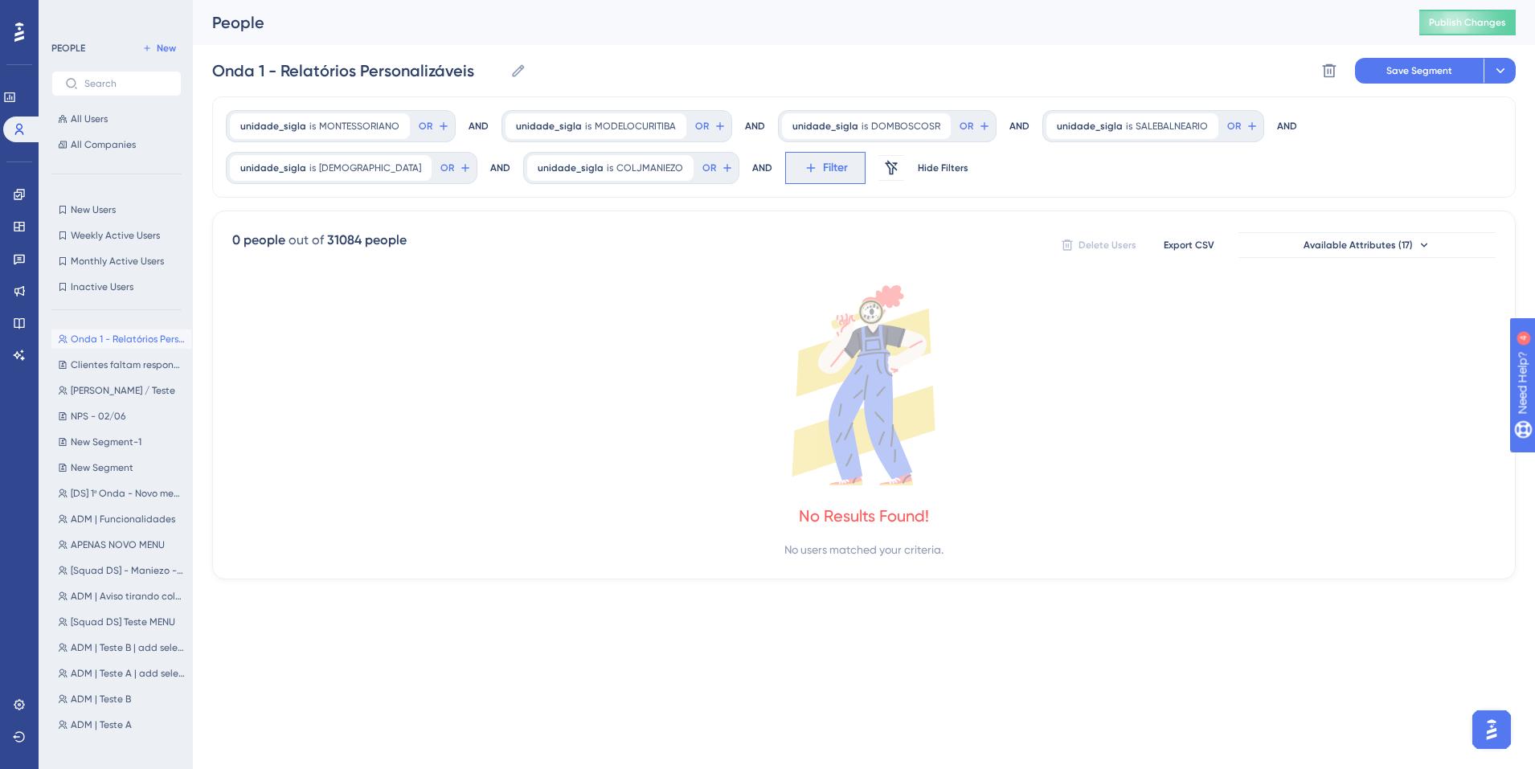
click at [804, 168] on icon at bounding box center [811, 168] width 14 height 14
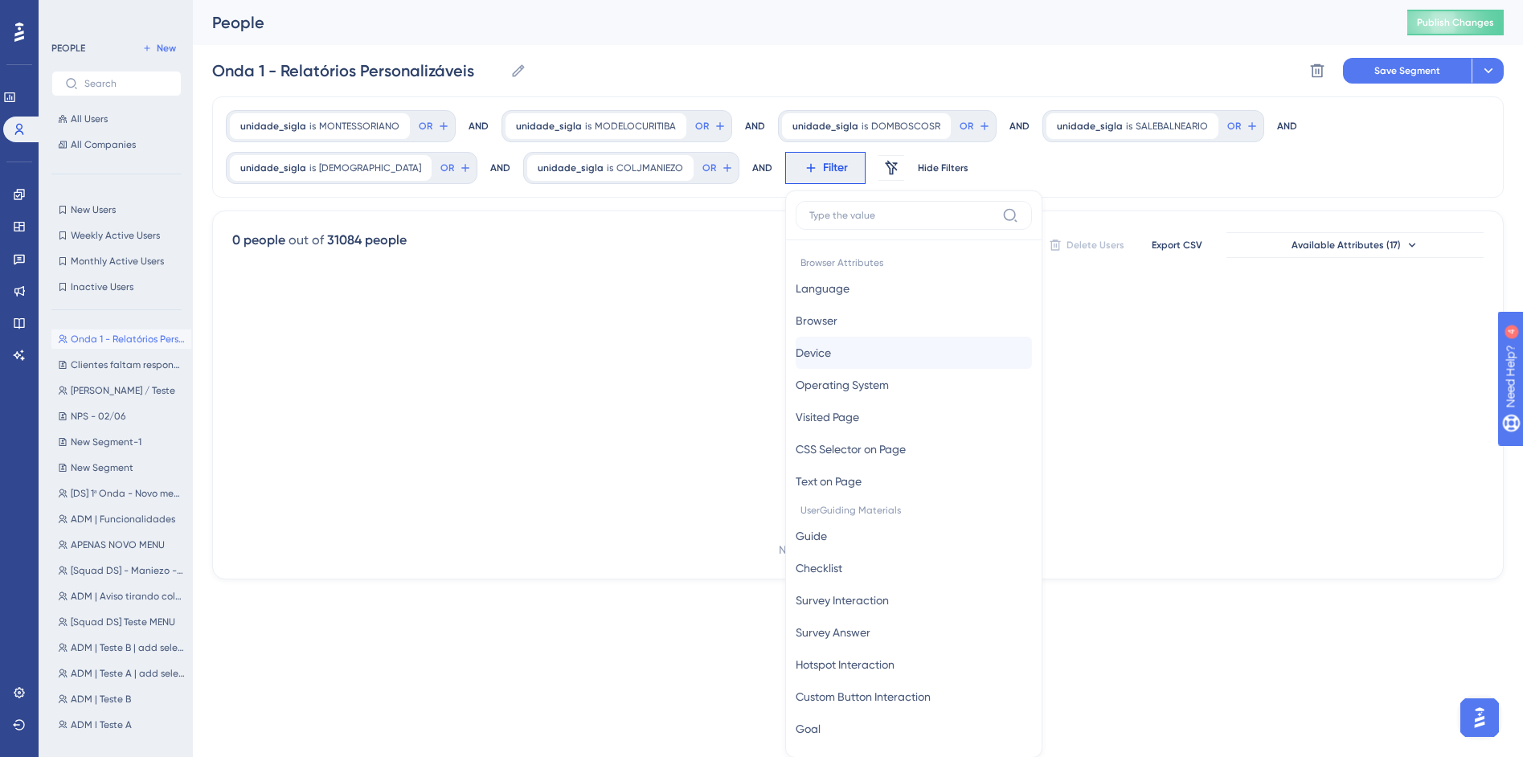
scroll to position [96, 0]
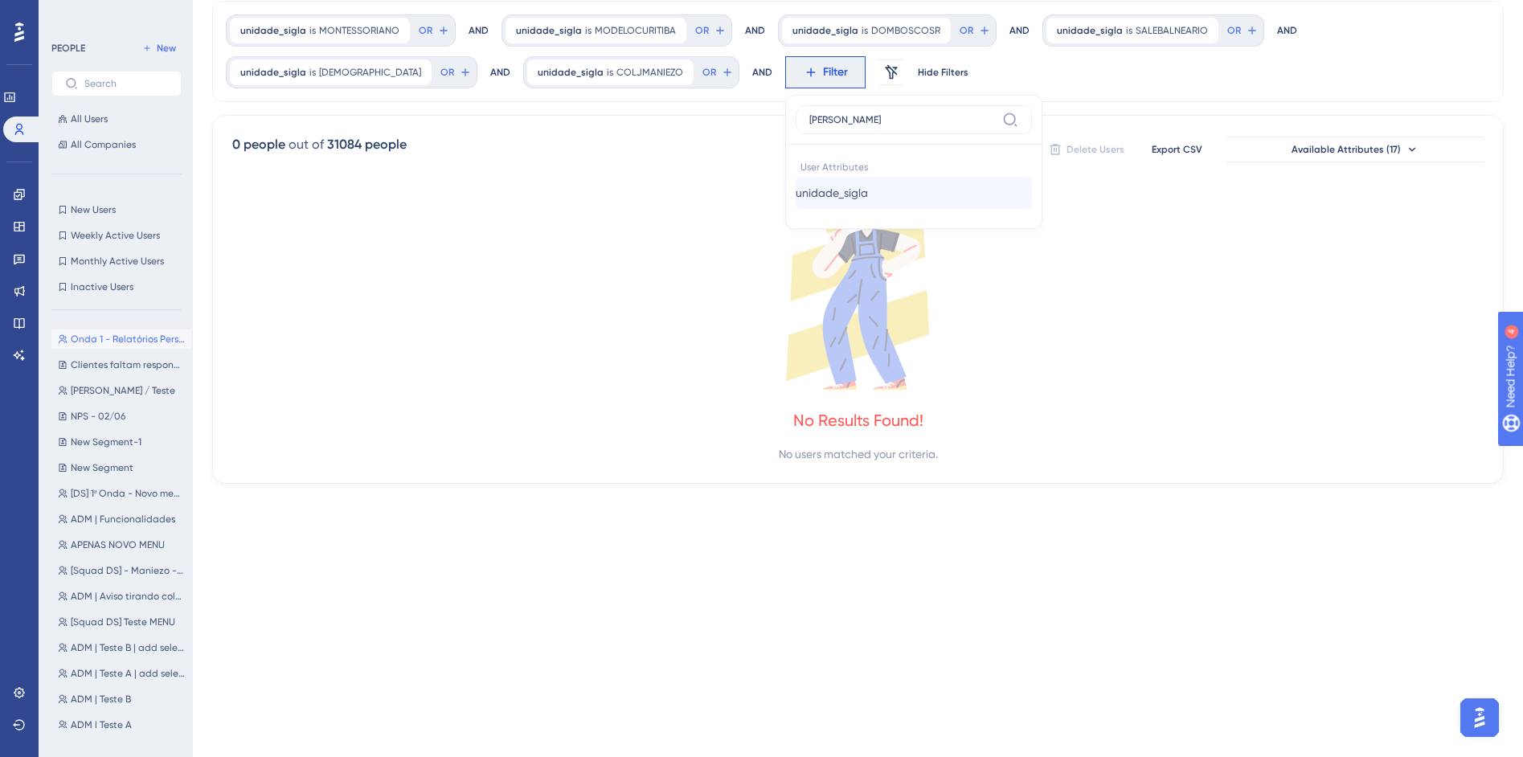
type input "sigl"
click at [863, 196] on button "unidade_sigla unidade_sigla" at bounding box center [914, 193] width 236 height 32
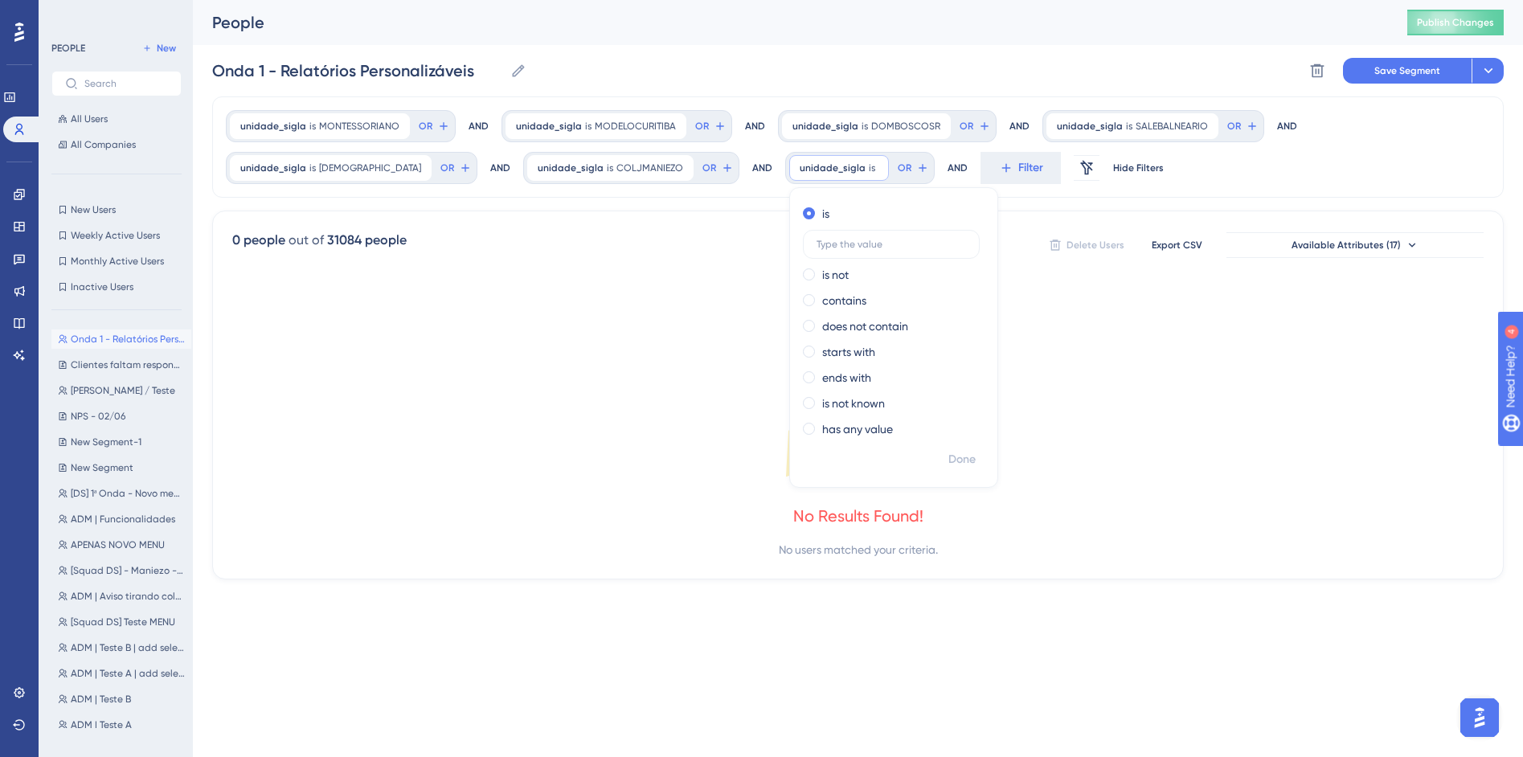
scroll to position [0, 0]
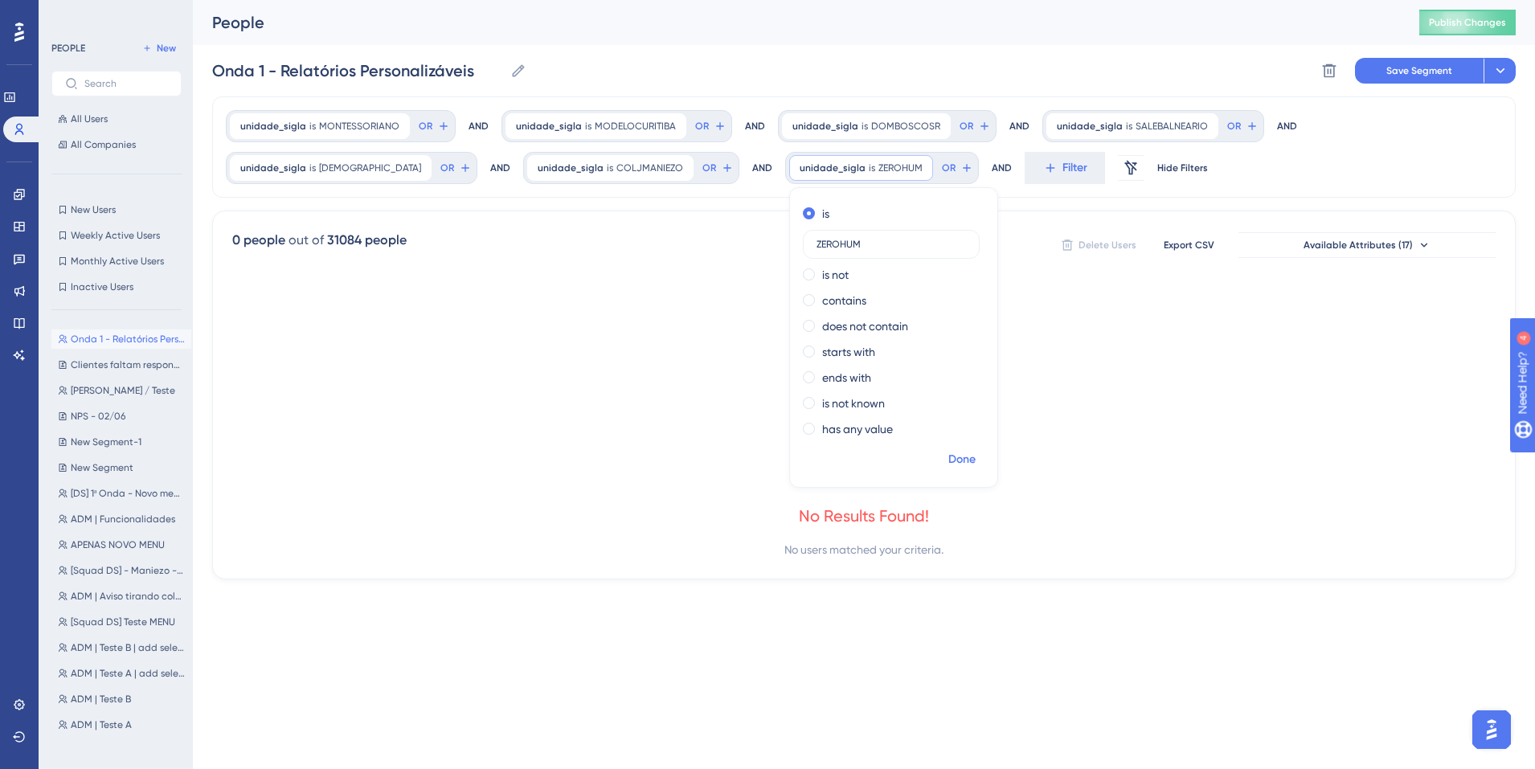
type input "ZEROHUM"
click at [948, 457] on span "Done" at bounding box center [961, 459] width 27 height 19
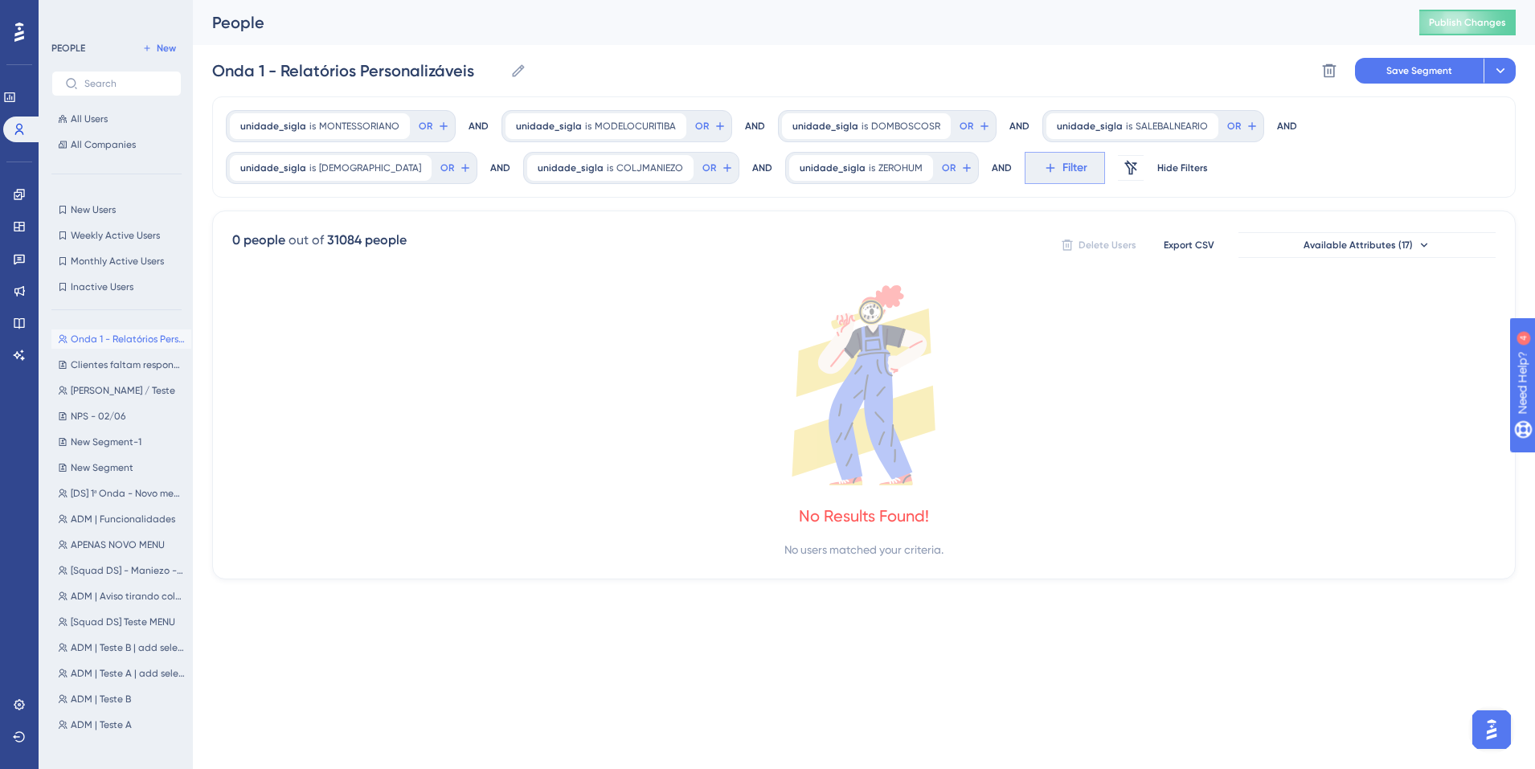
click at [1043, 162] on icon at bounding box center [1050, 168] width 14 height 14
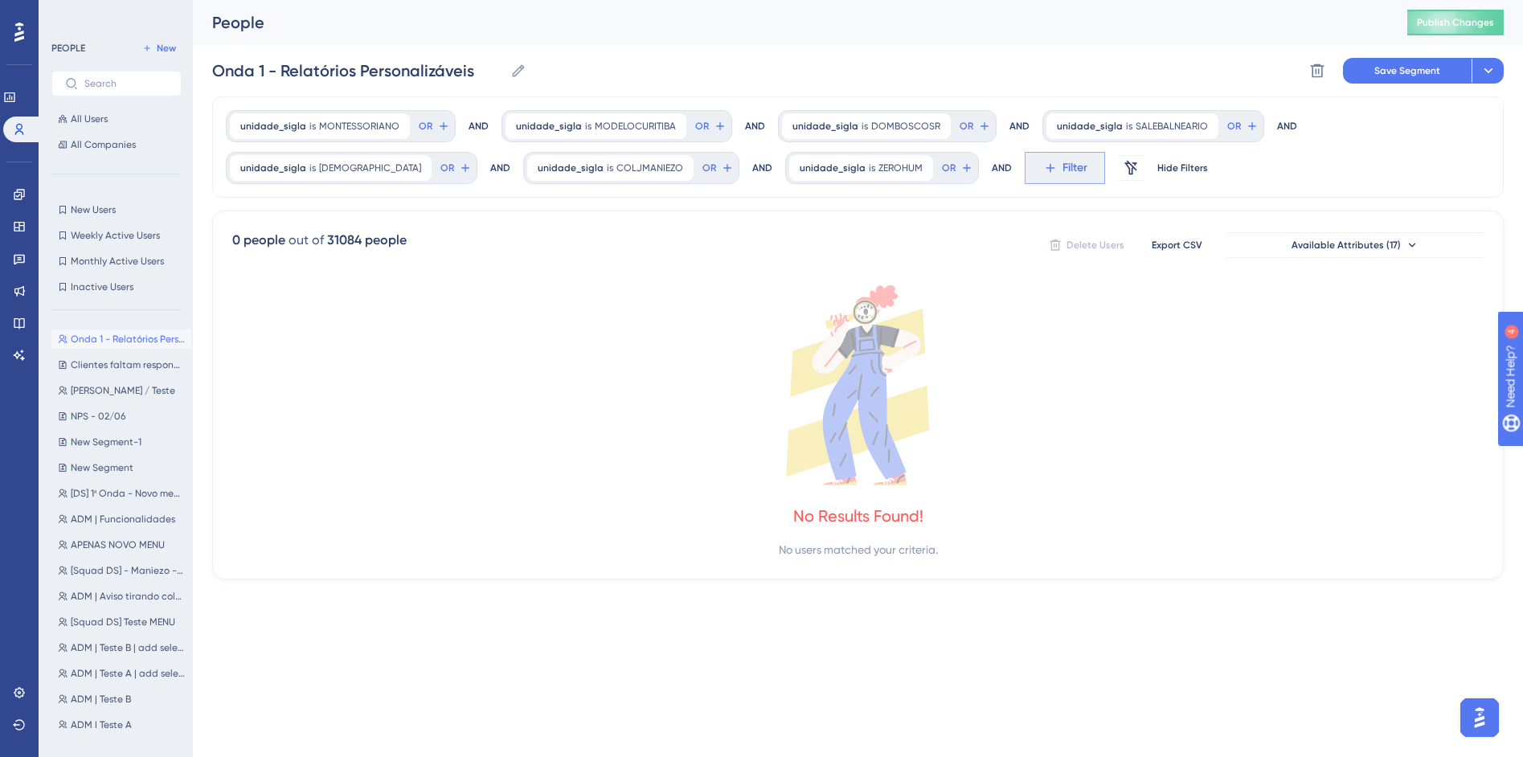
scroll to position [96, 0]
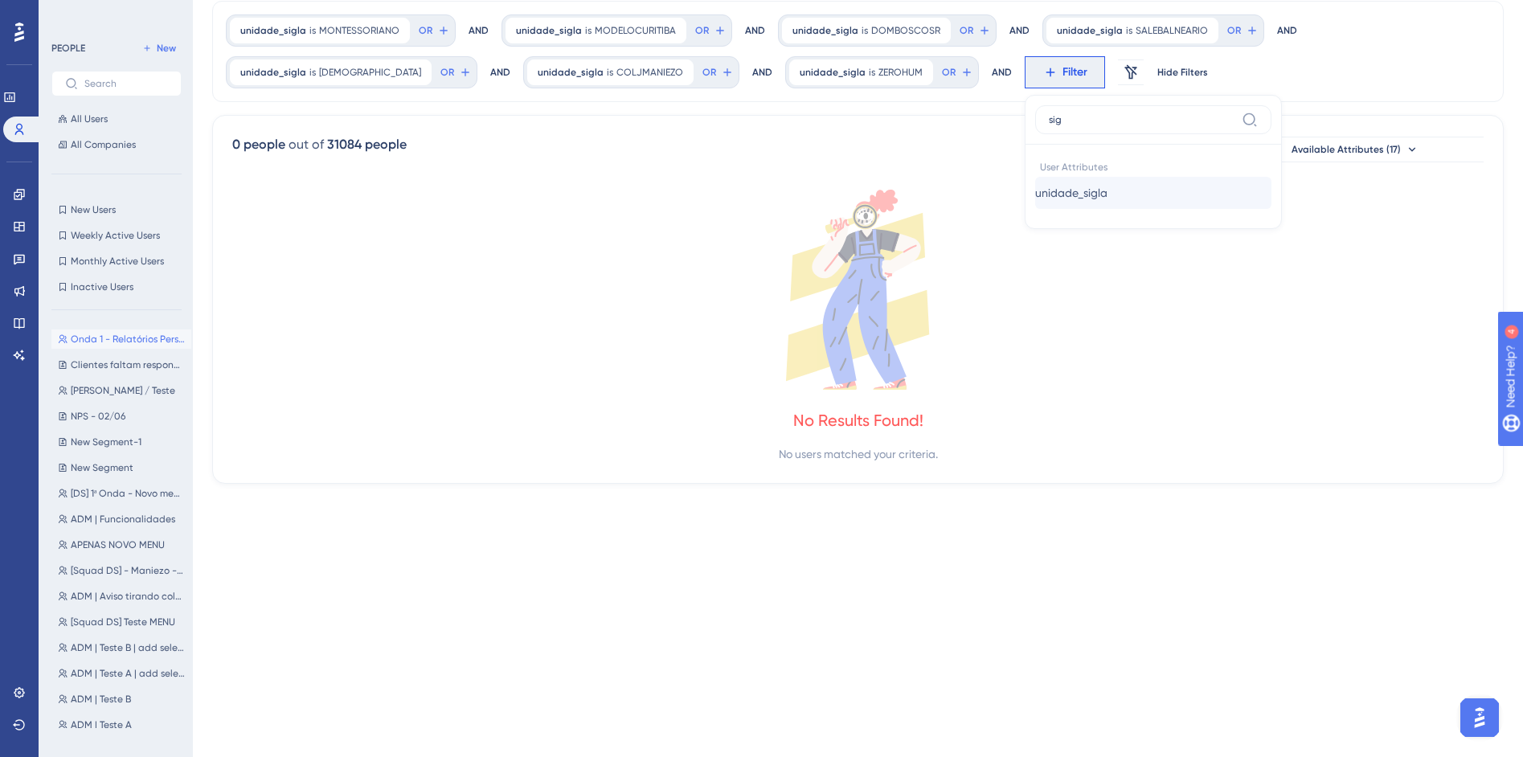
type input "sig"
click at [1104, 195] on button "unidade_sigla unidade_sigla" at bounding box center [1153, 193] width 236 height 32
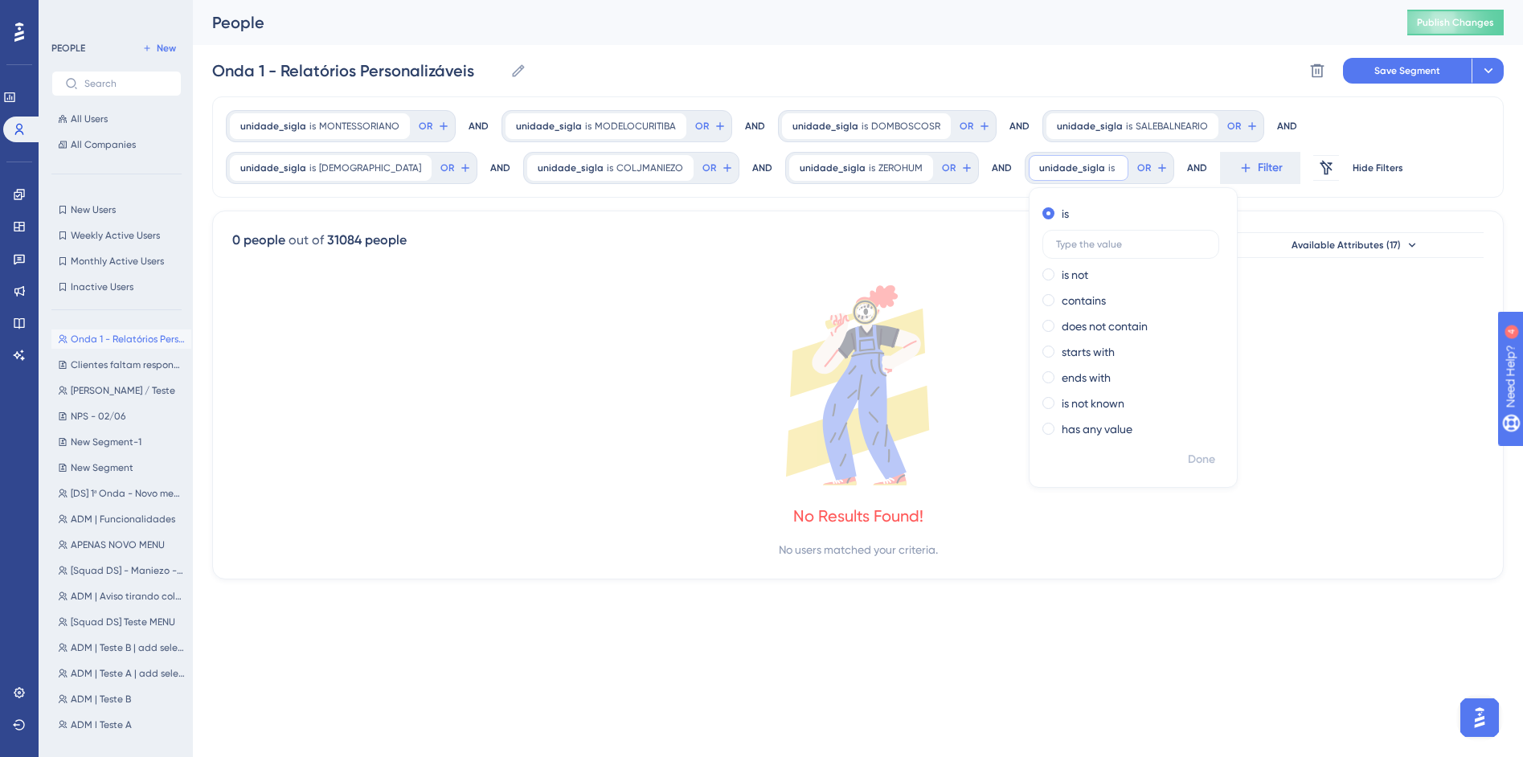
scroll to position [0, 0]
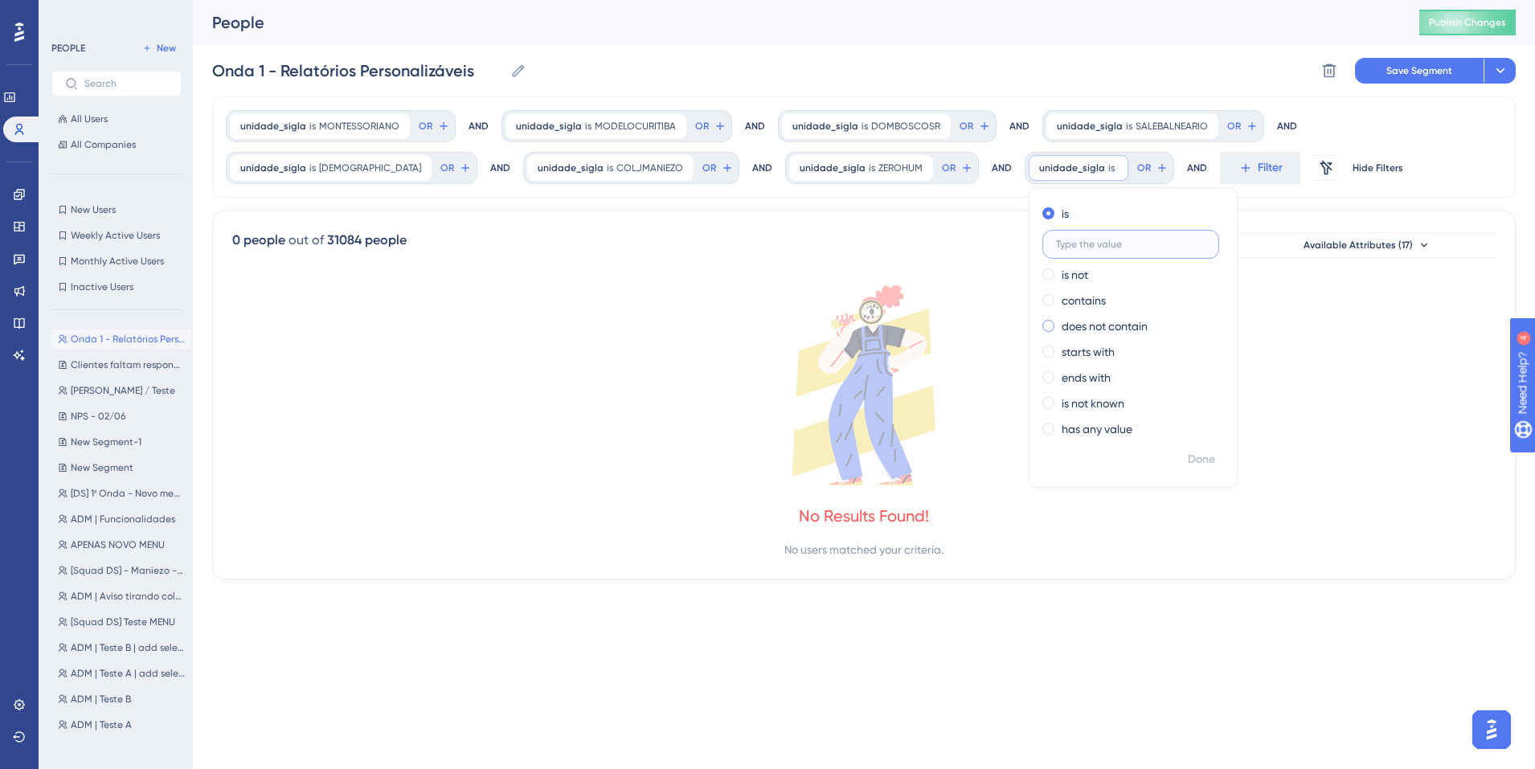
paste input "COLTIRADENTES"
type input "COLTIRADENTES"
click at [1188, 461] on span "Done" at bounding box center [1201, 459] width 27 height 19
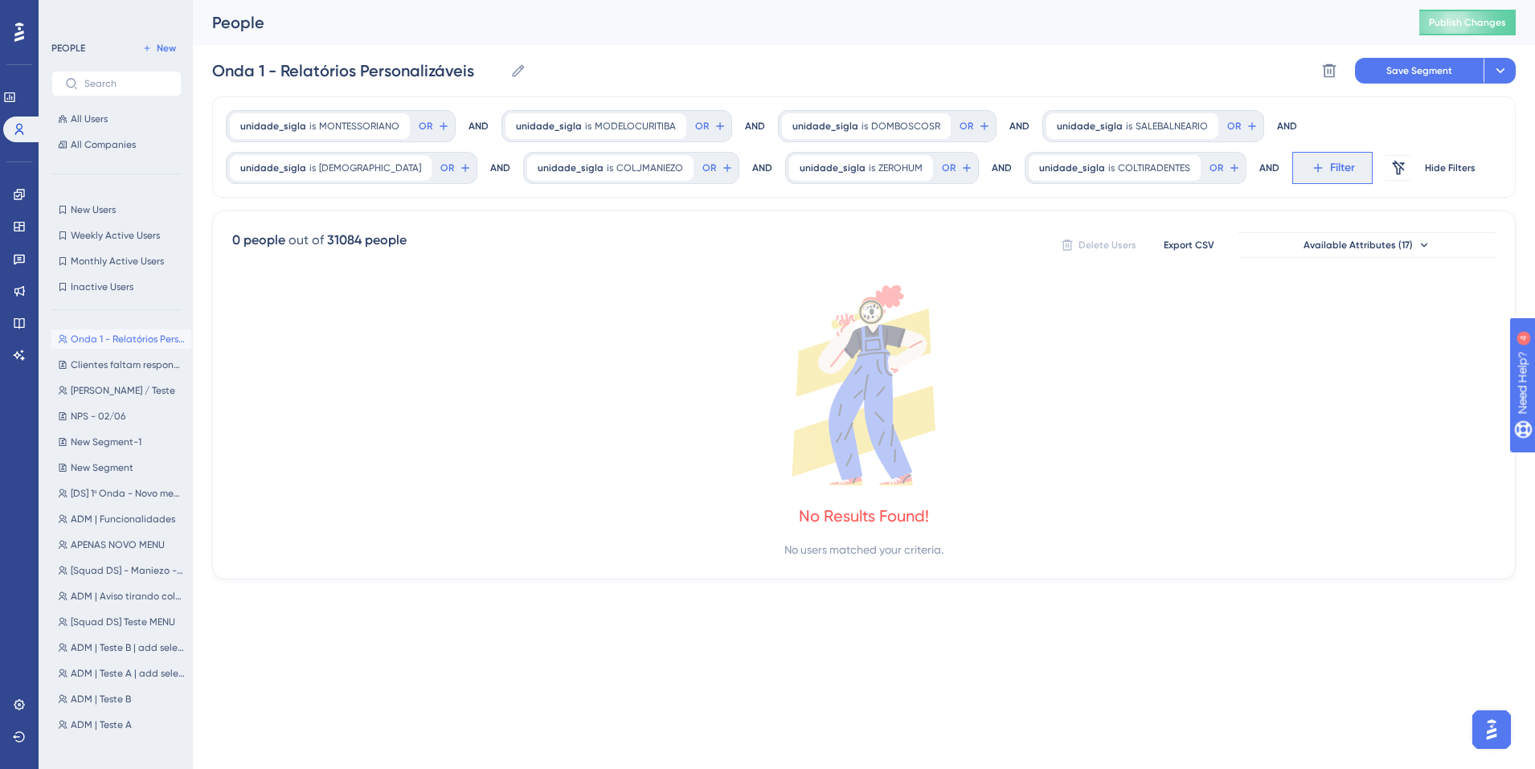
click at [1330, 175] on span "Filter" at bounding box center [1342, 167] width 25 height 19
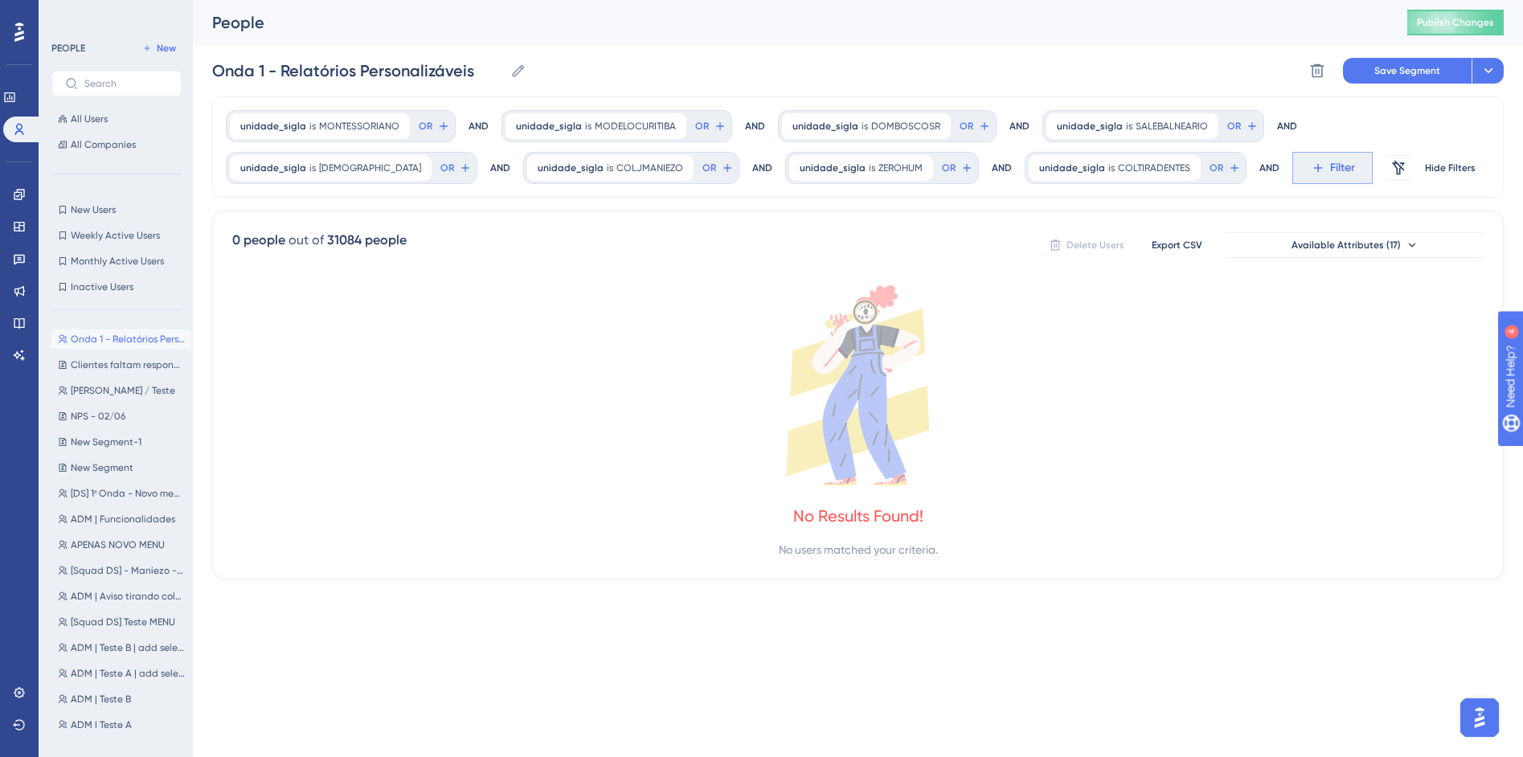
scroll to position [96, 0]
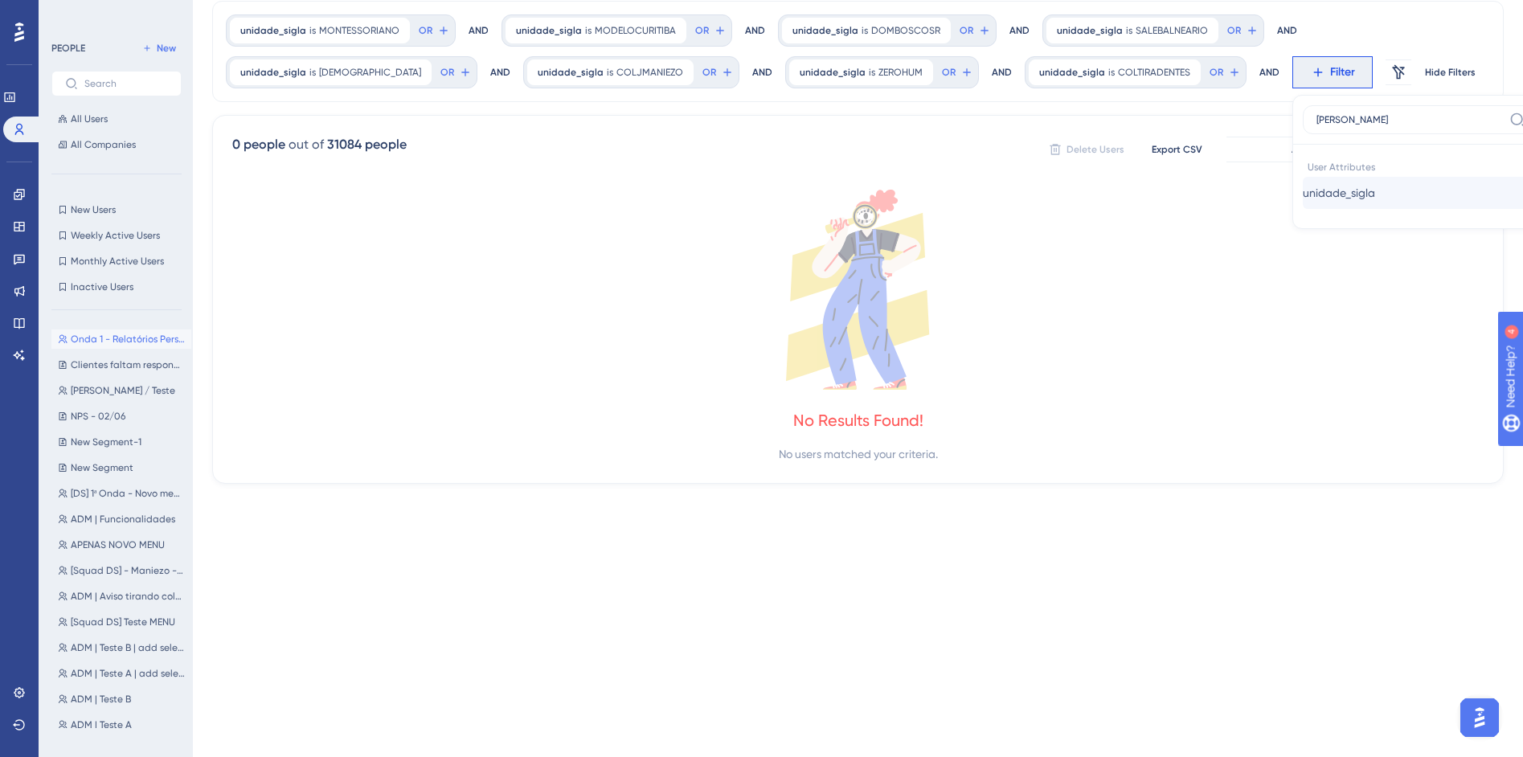
type input "sigl"
click at [1303, 198] on span "unidade_sigla" at bounding box center [1339, 192] width 72 height 19
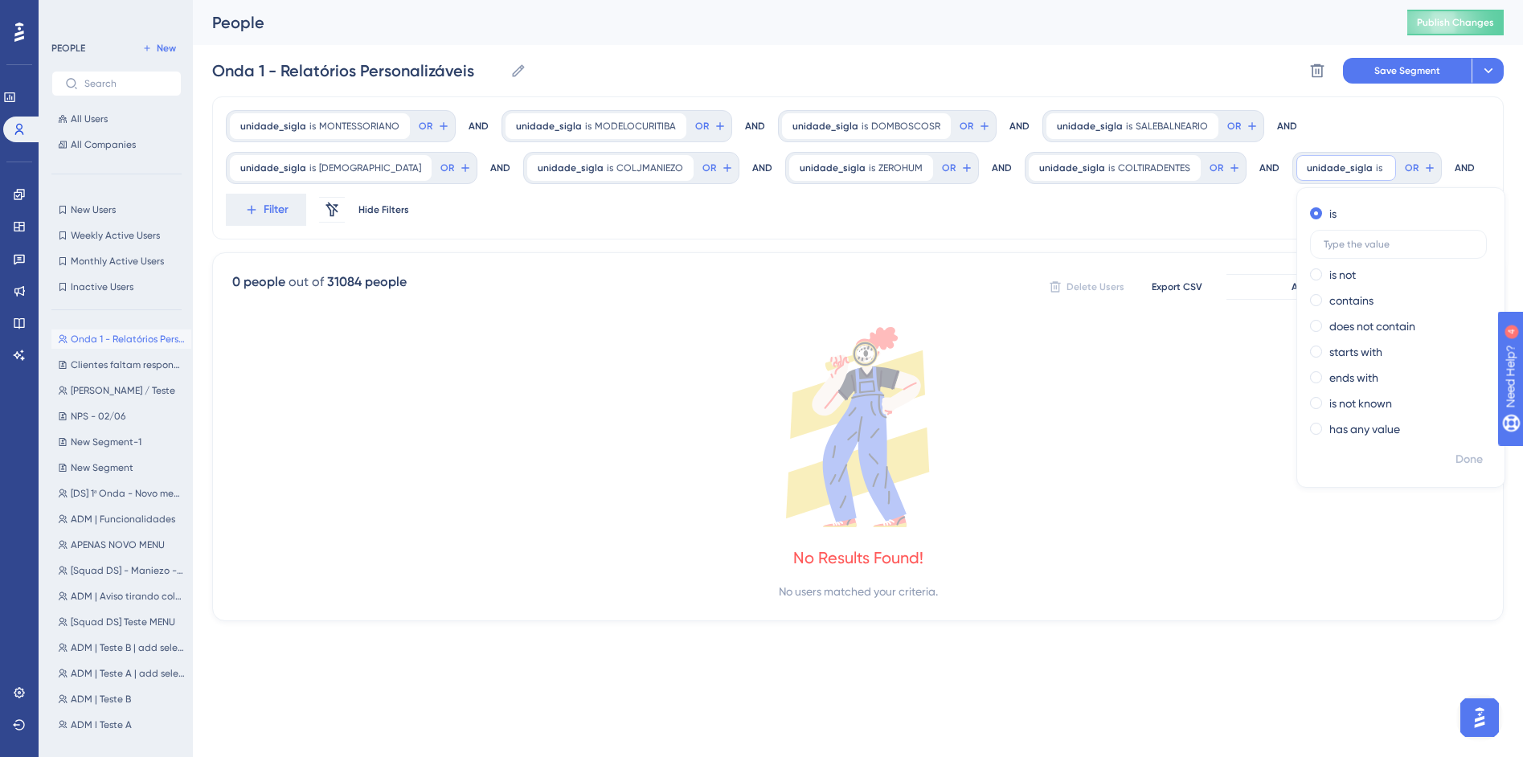
scroll to position [0, 0]
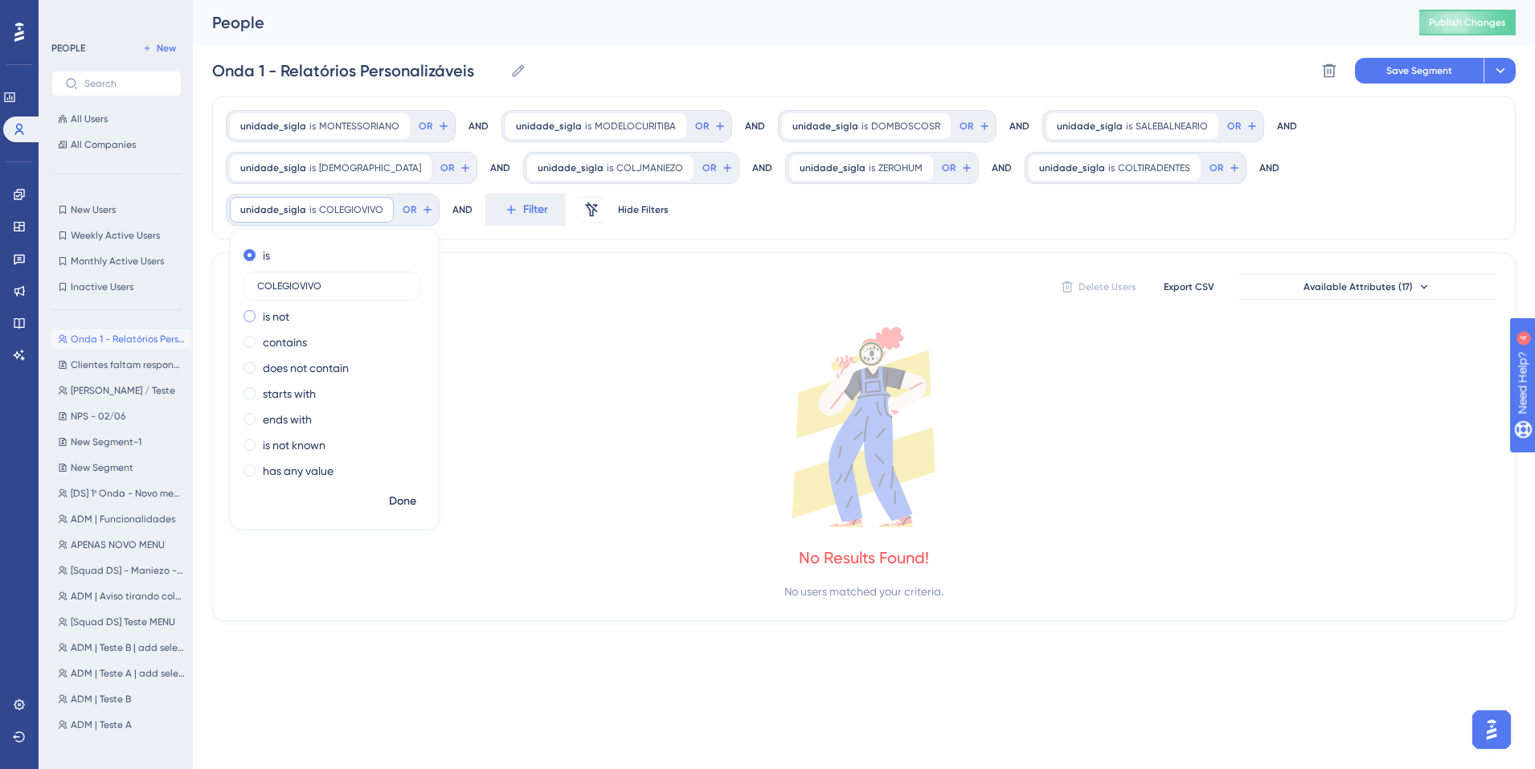
type input "COLEGIOVIVO"
click at [416, 492] on span "Done" at bounding box center [402, 501] width 27 height 19
click at [485, 211] on button "Filter" at bounding box center [525, 210] width 80 height 32
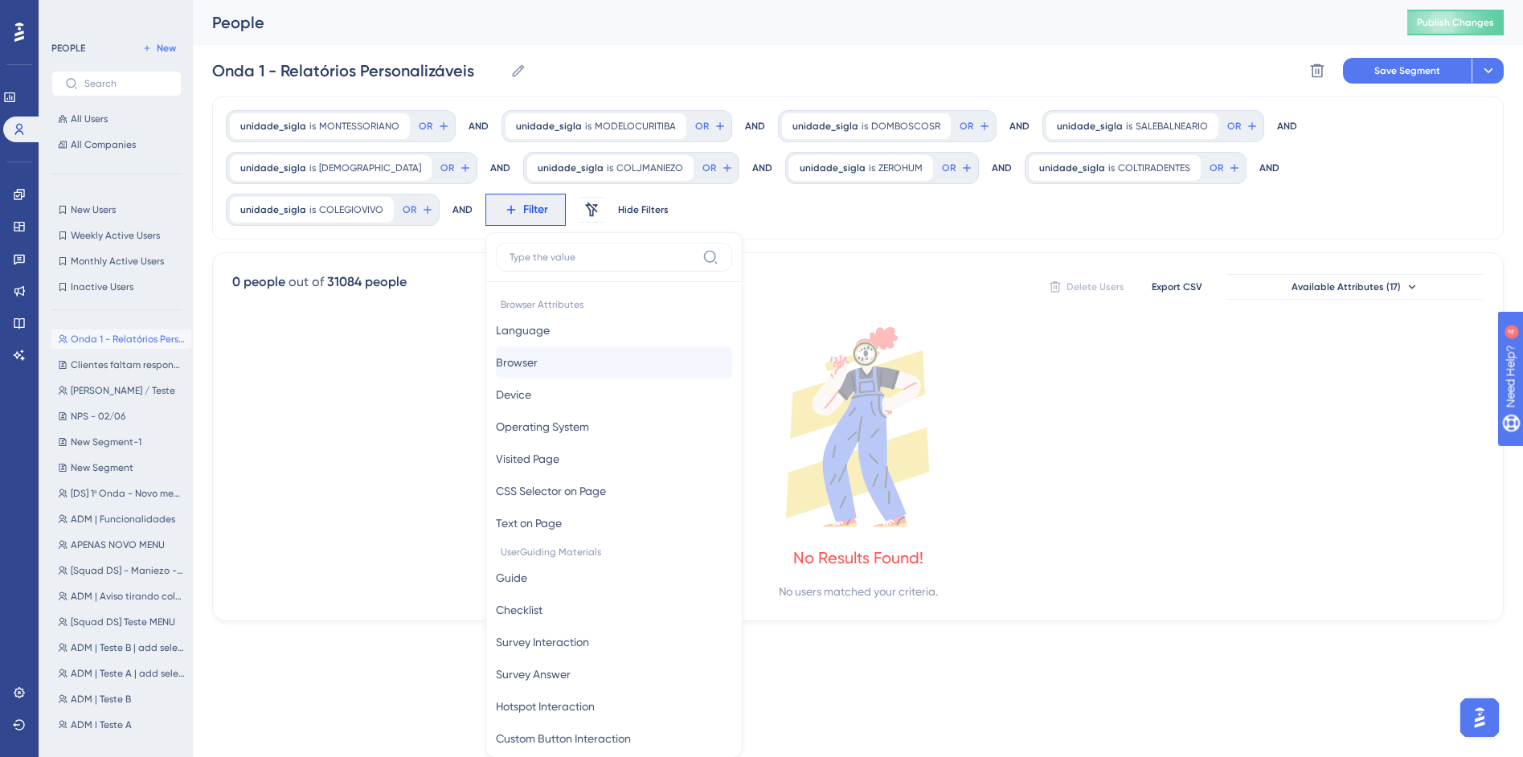
scroll to position [117, 0]
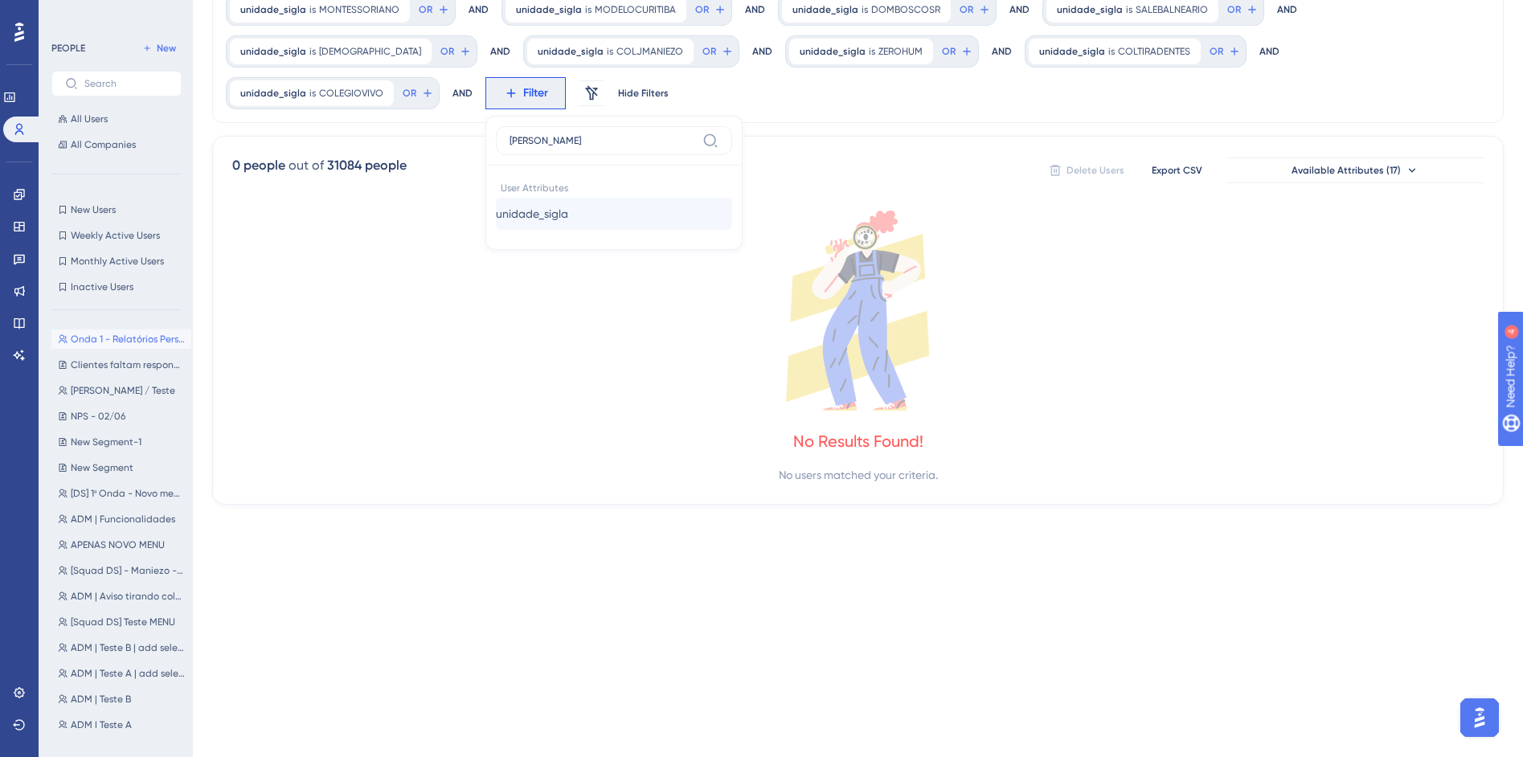
type input "sigl"
click at [496, 210] on button "unidade_sigla unidade_sigla" at bounding box center [614, 214] width 236 height 32
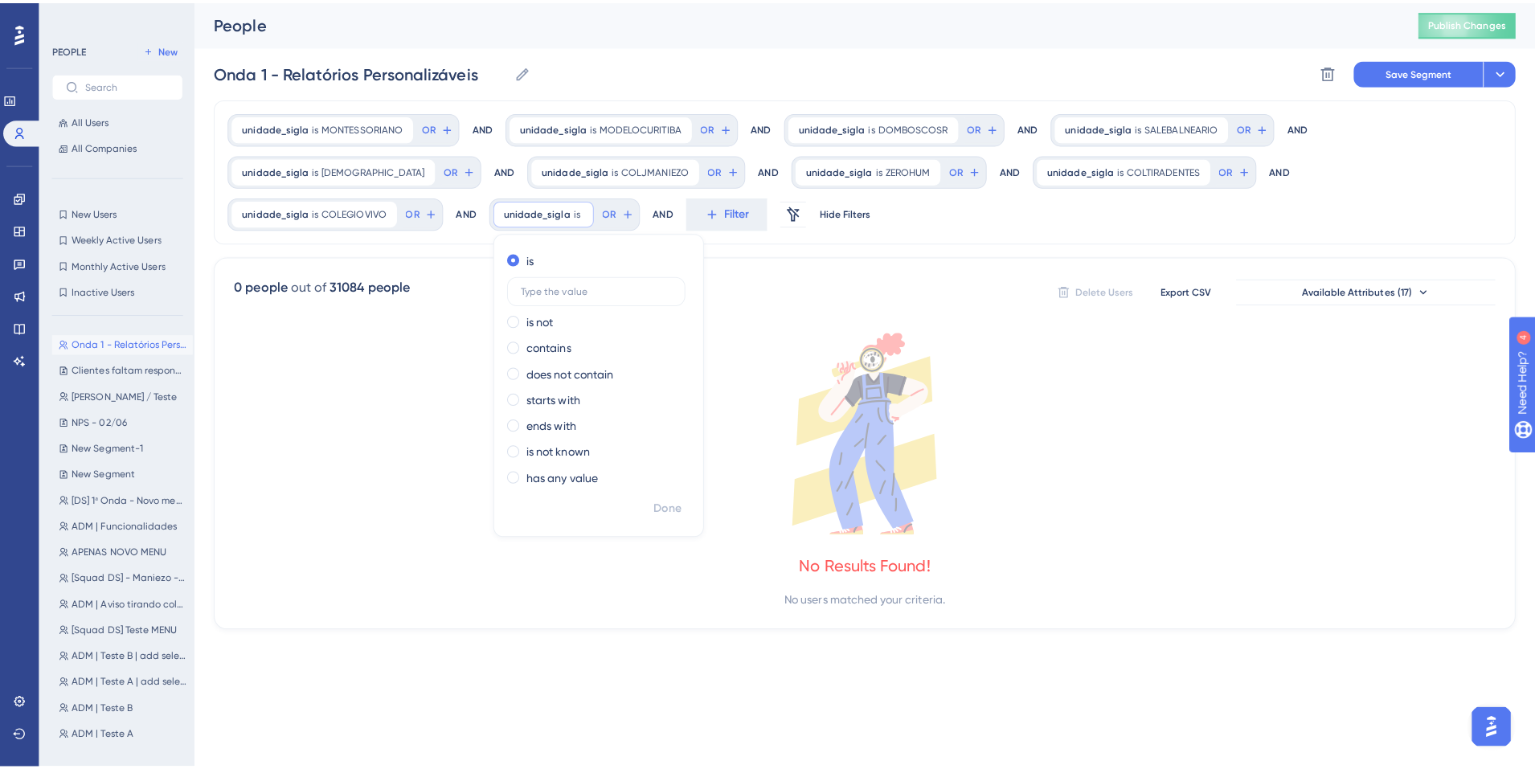
scroll to position [0, 0]
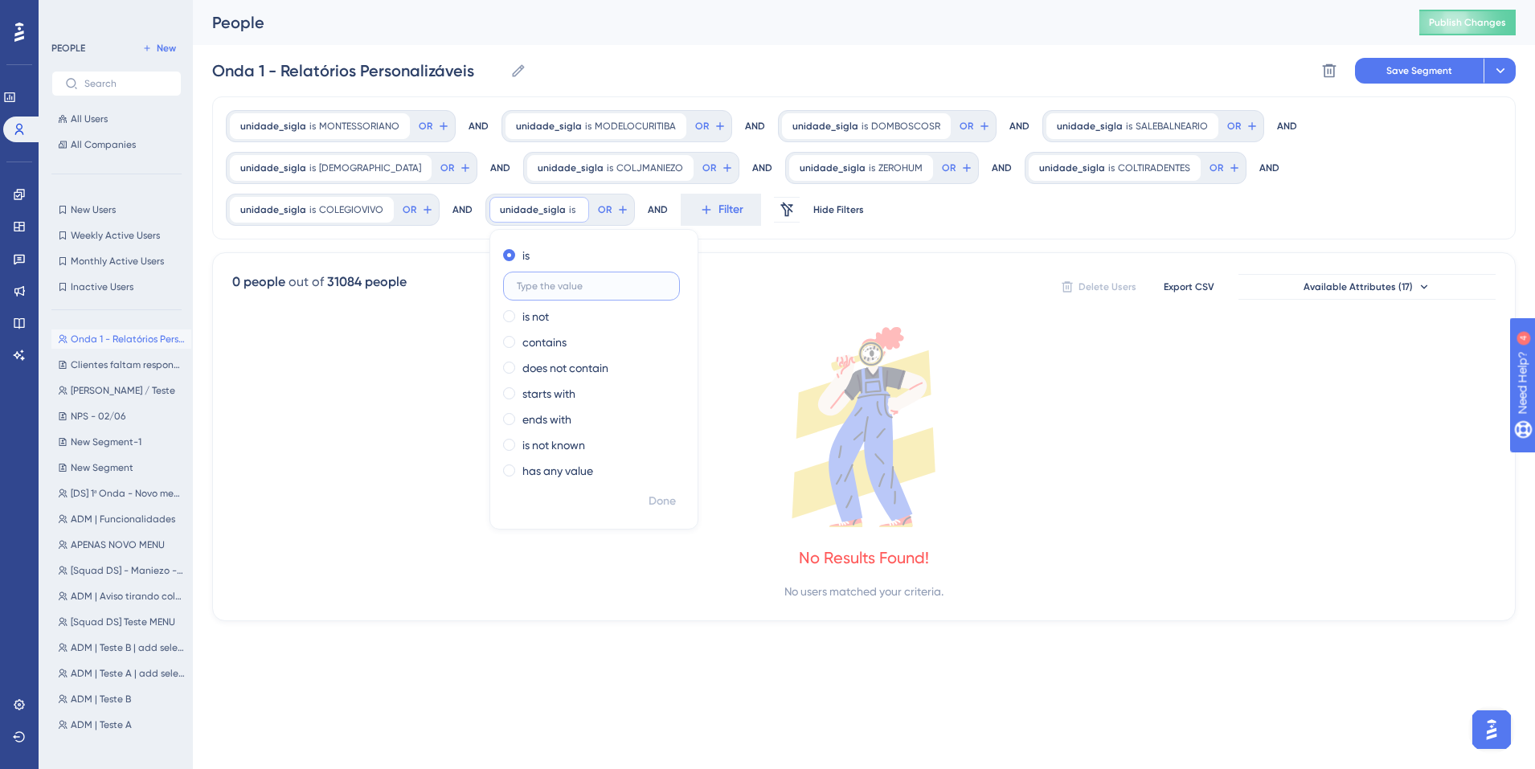
paste input "PREVE_AVANCO"
type input "PREVE_AVANCO"
click at [649, 492] on span "Done" at bounding box center [662, 501] width 27 height 19
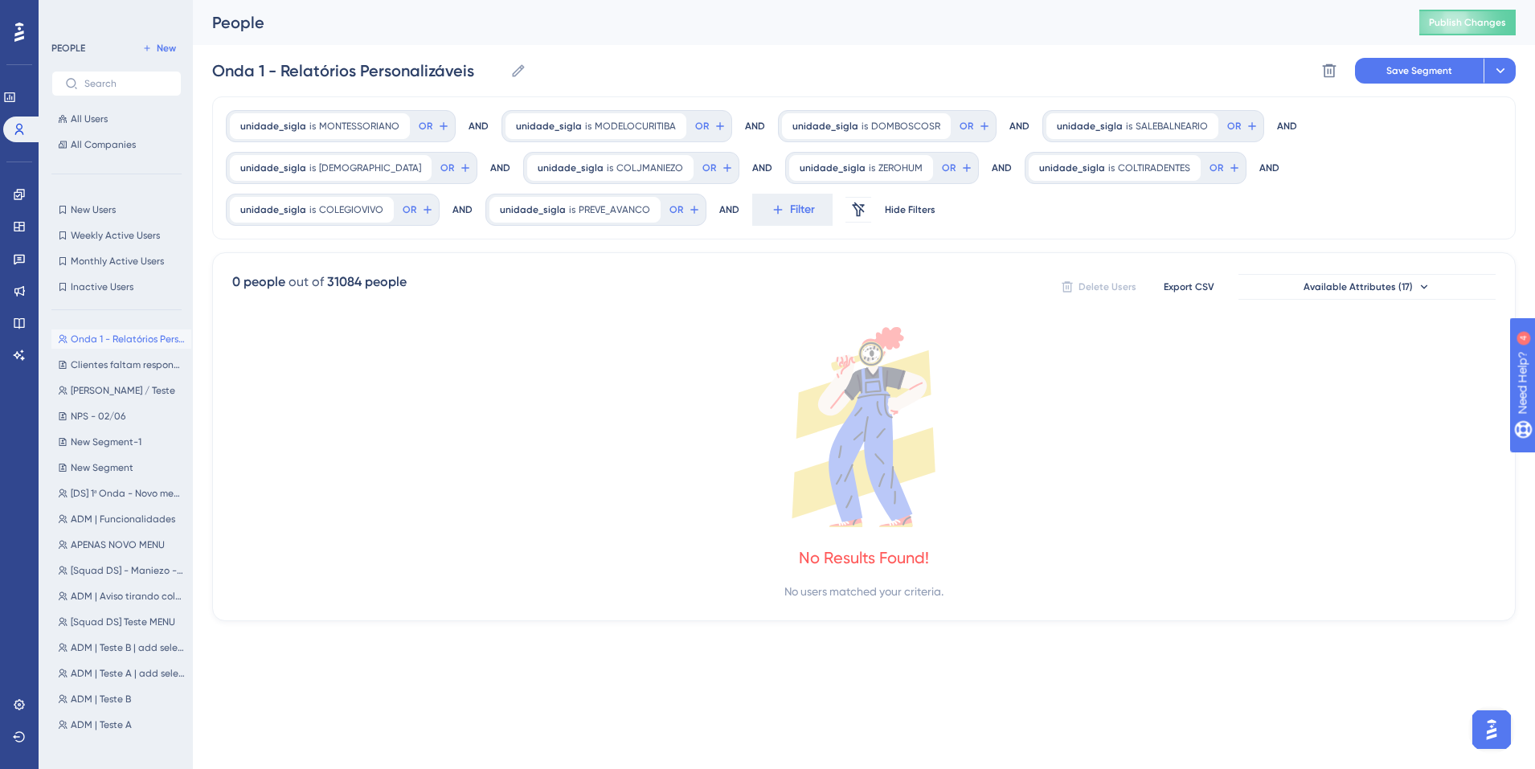
click at [719, 207] on div "AND" at bounding box center [729, 210] width 20 height 32
click at [771, 207] on icon at bounding box center [778, 210] width 14 height 14
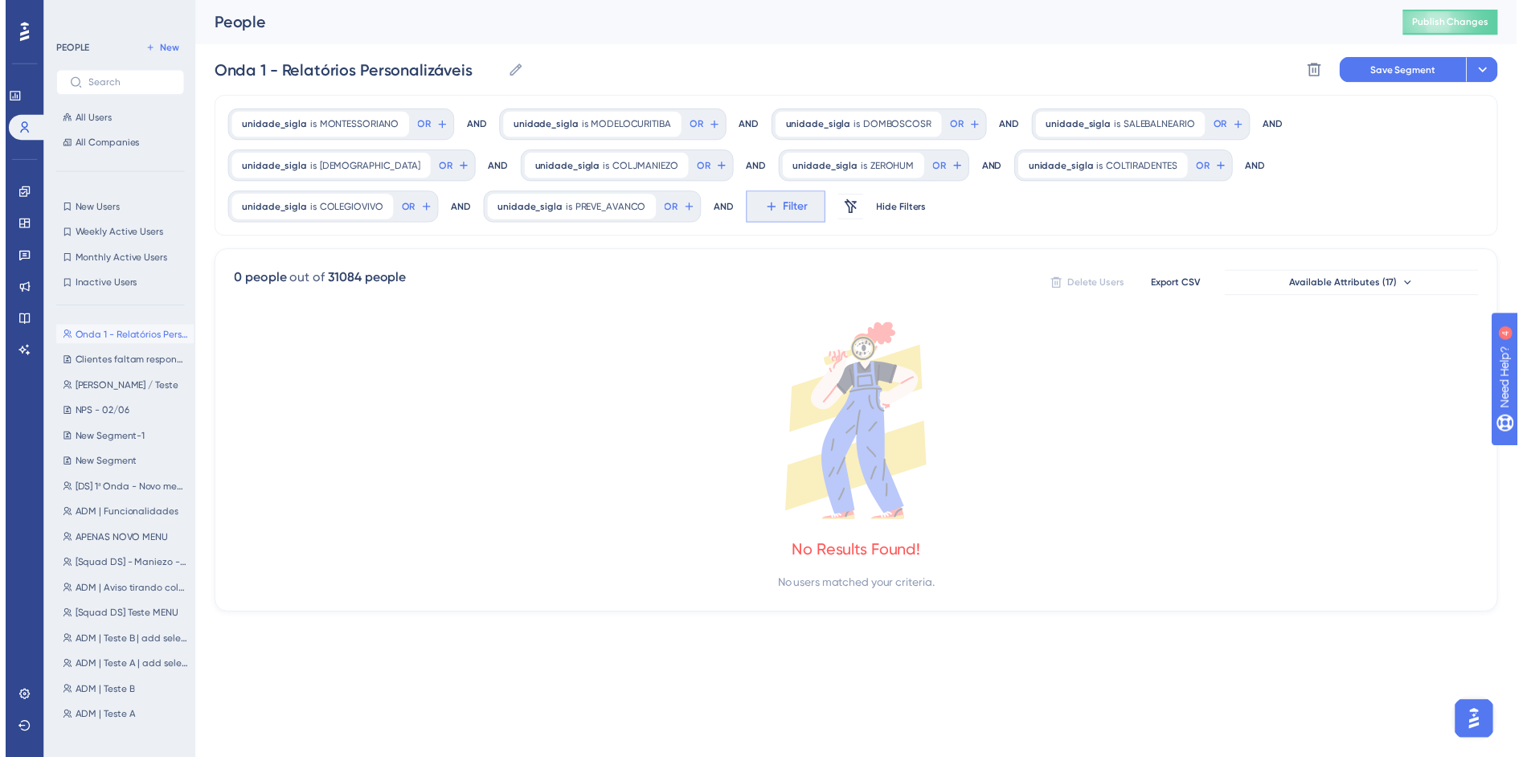
scroll to position [117, 0]
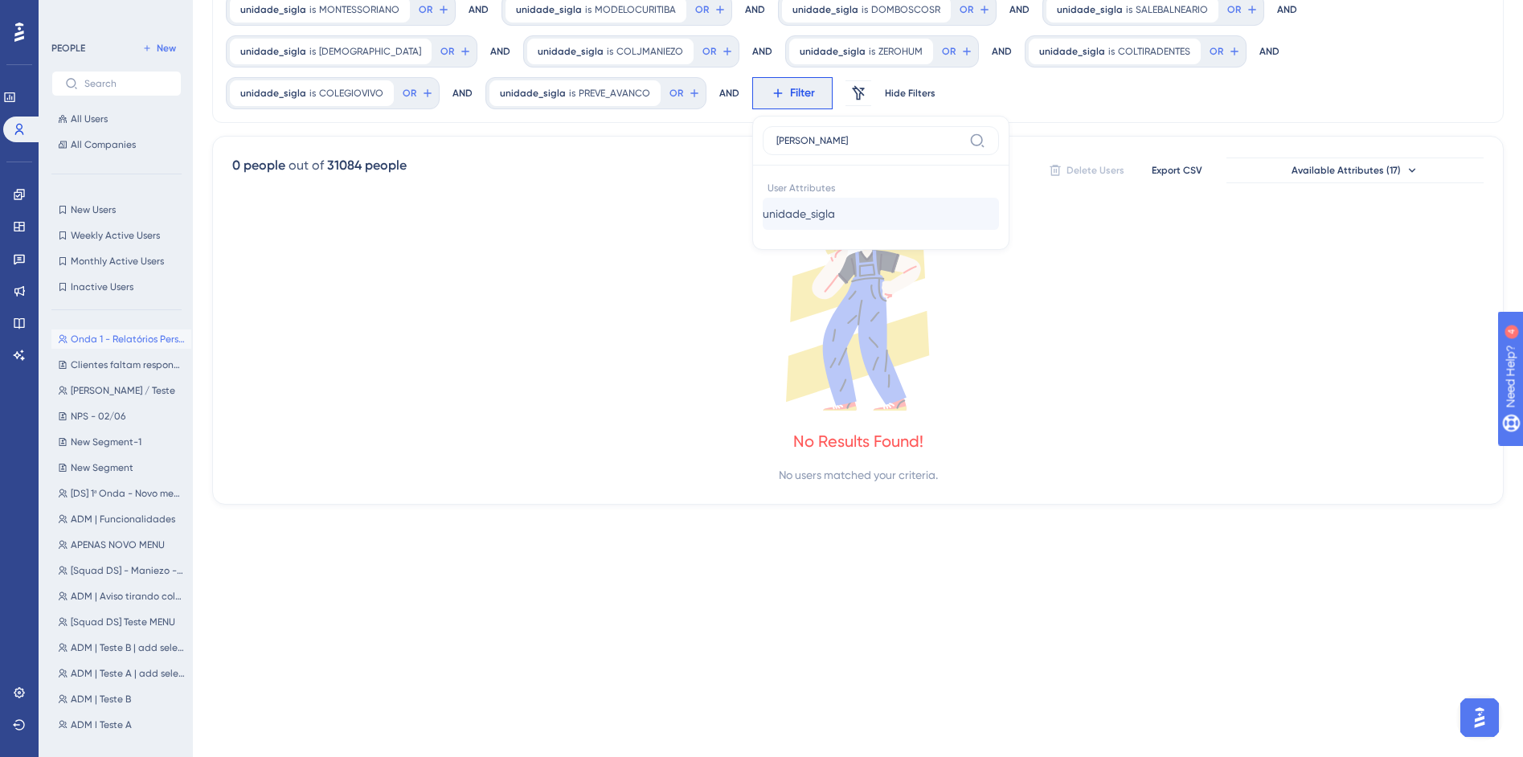
type input "sigl"
click at [763, 220] on button "unidade_sigla unidade_sigla" at bounding box center [881, 214] width 236 height 32
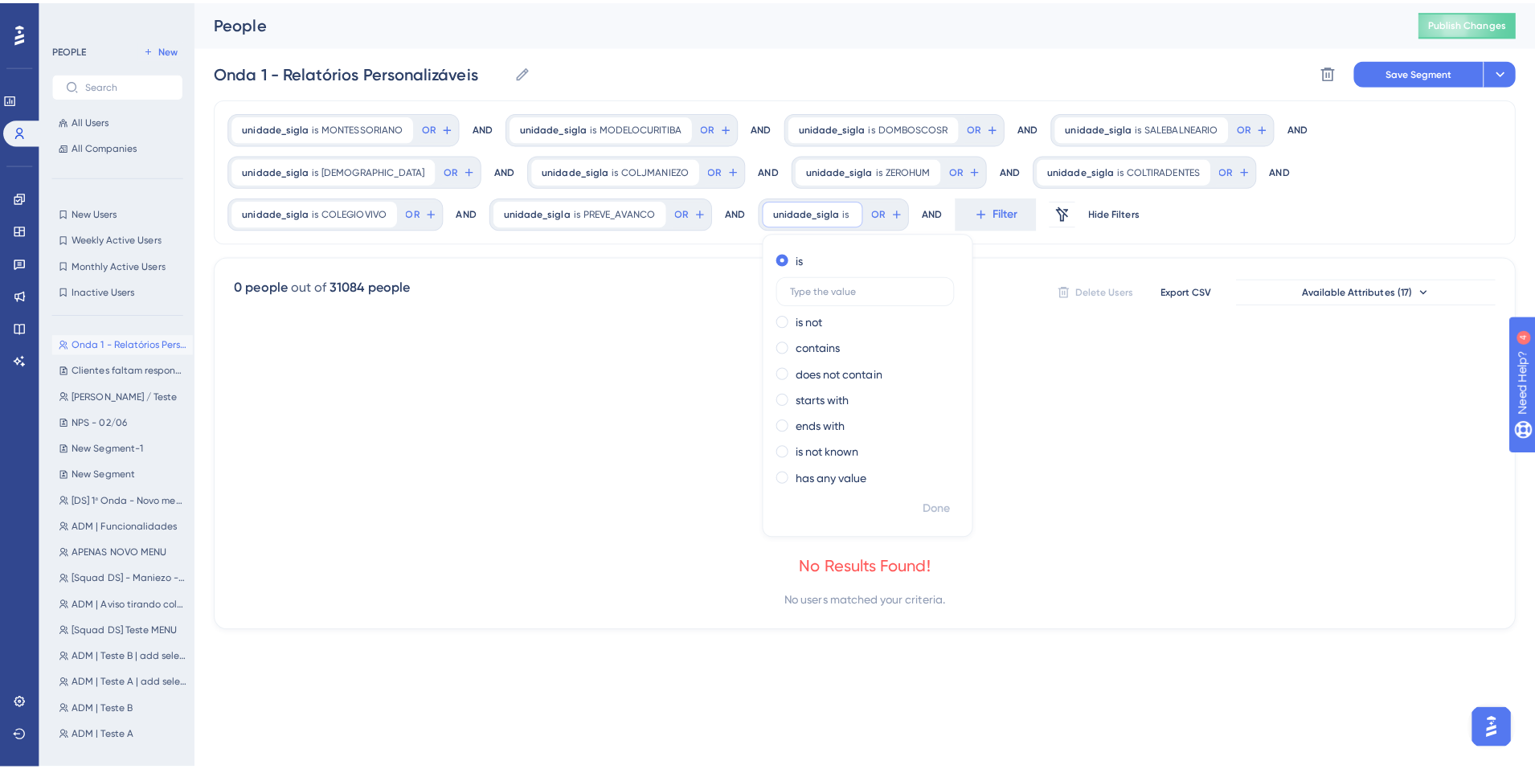
scroll to position [0, 0]
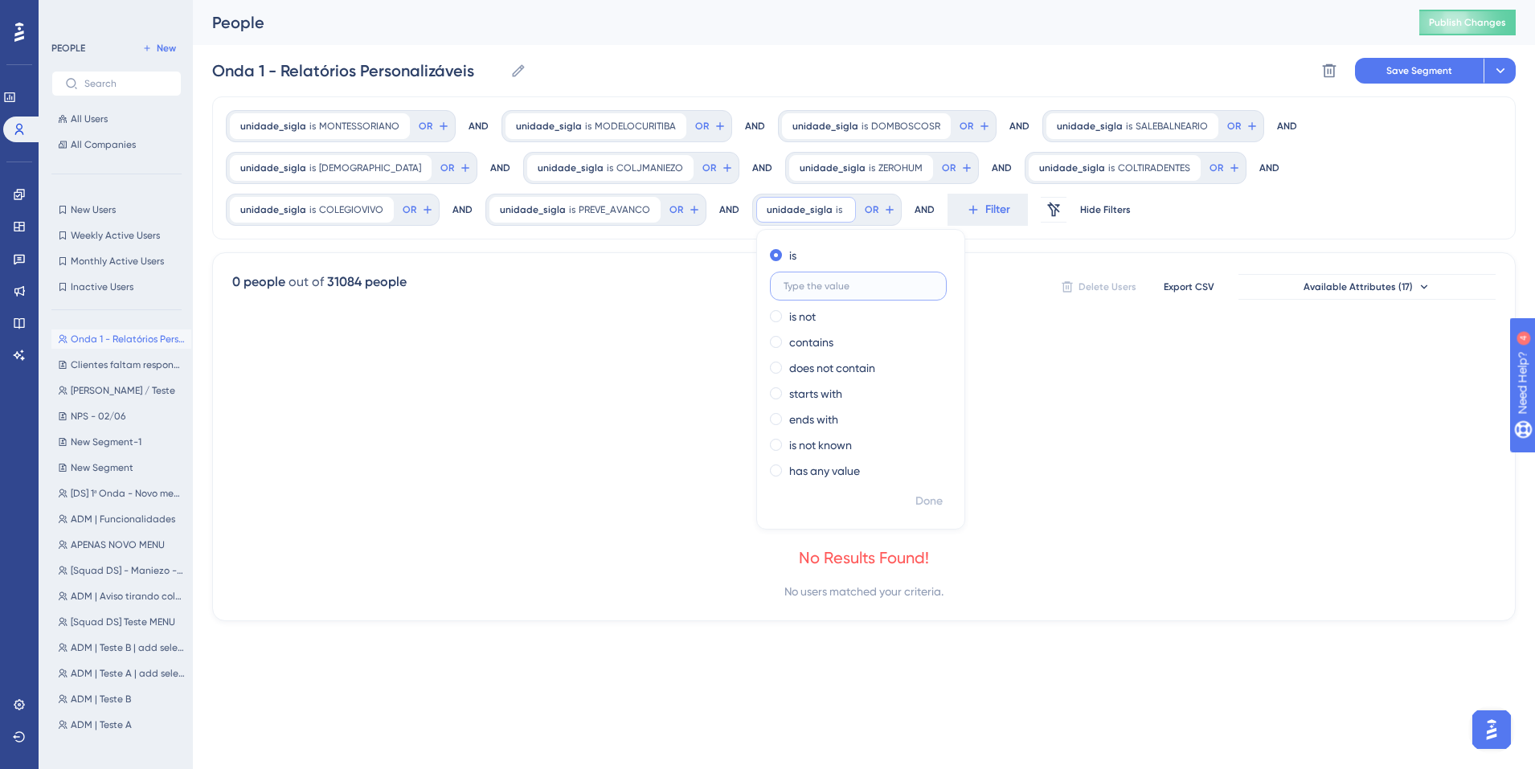
paste input "MARCONI"
type input "MARCONI"
click at [915, 506] on span "Done" at bounding box center [928, 501] width 27 height 19
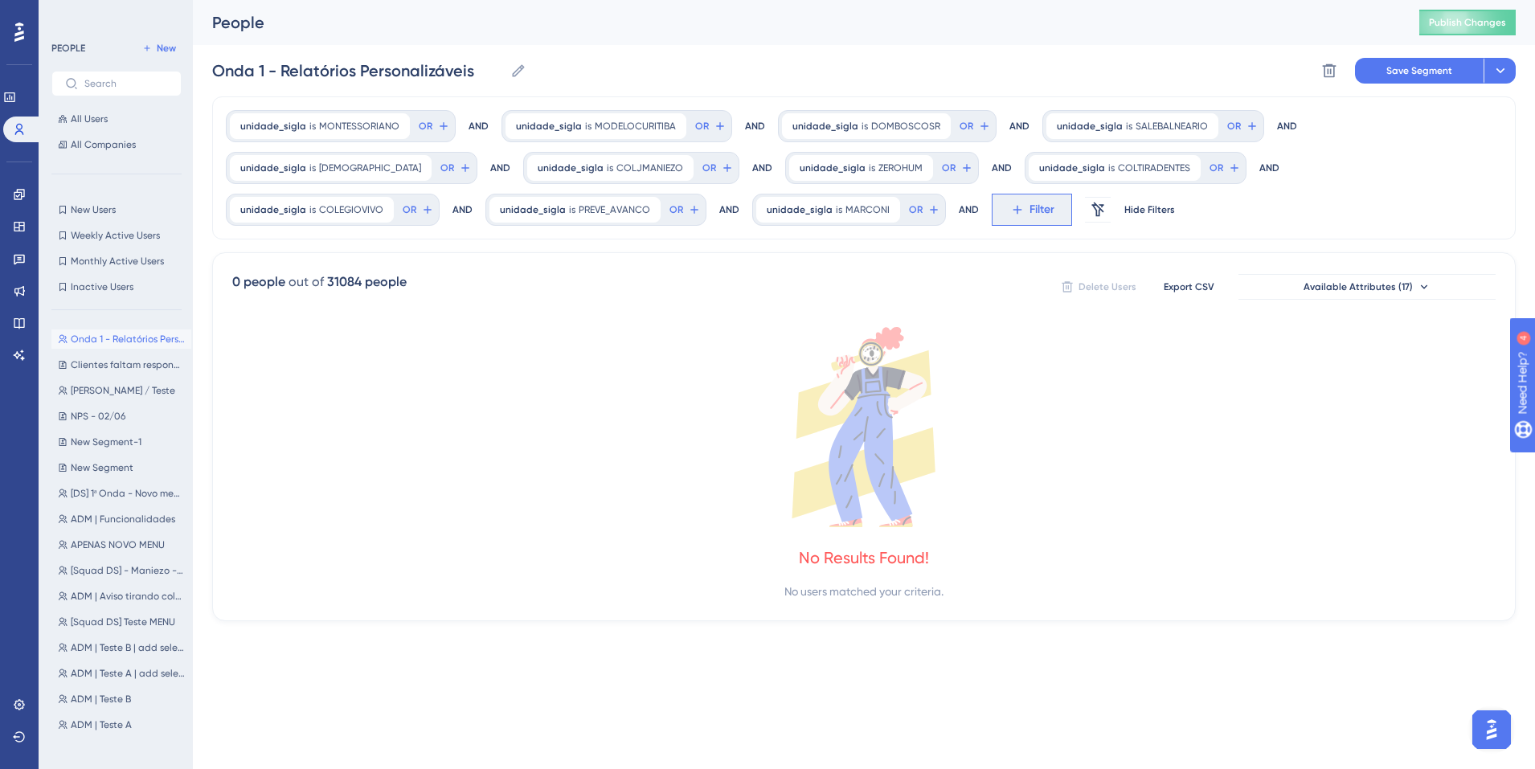
click at [1030, 203] on span "Filter" at bounding box center [1042, 209] width 25 height 19
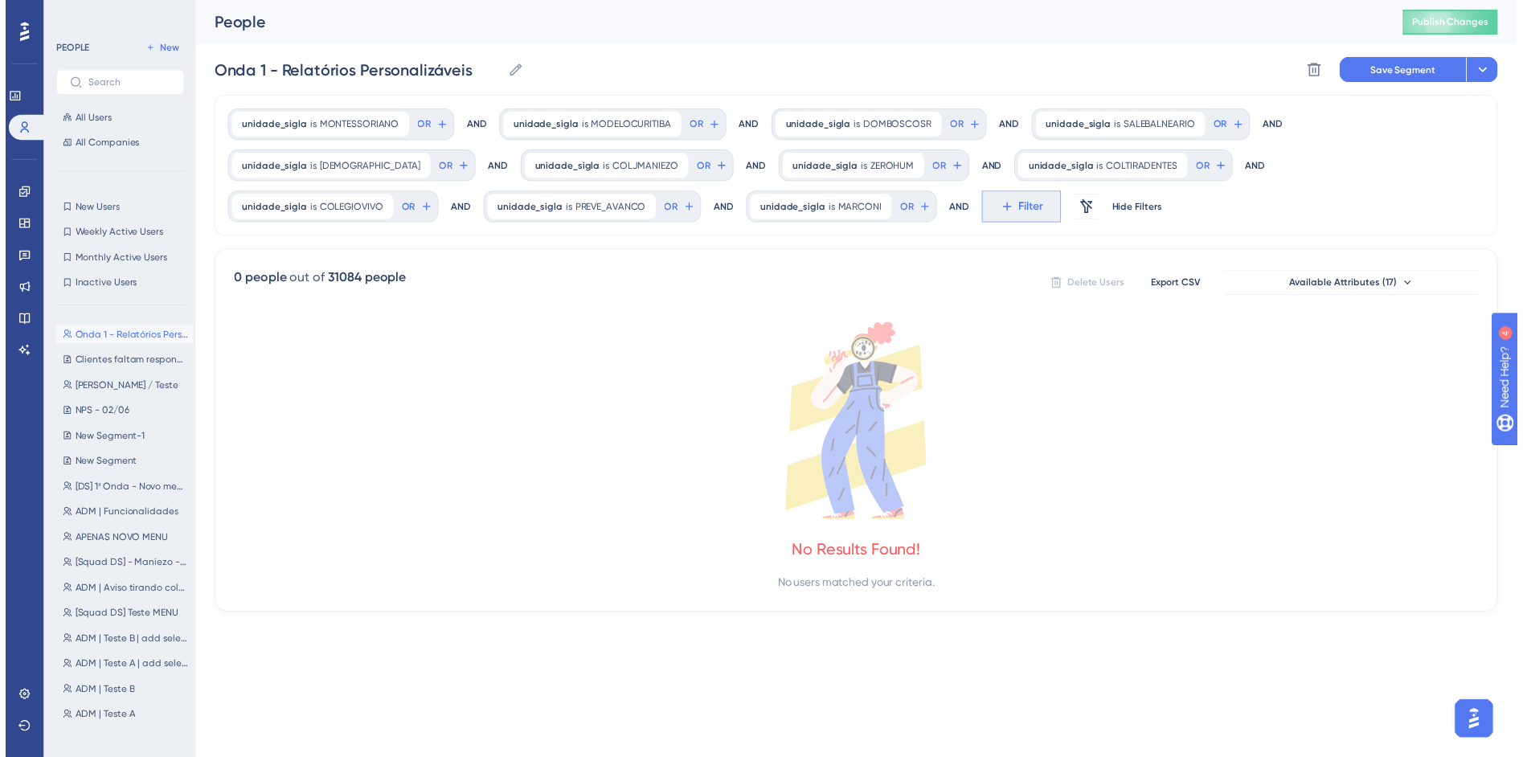
scroll to position [117, 0]
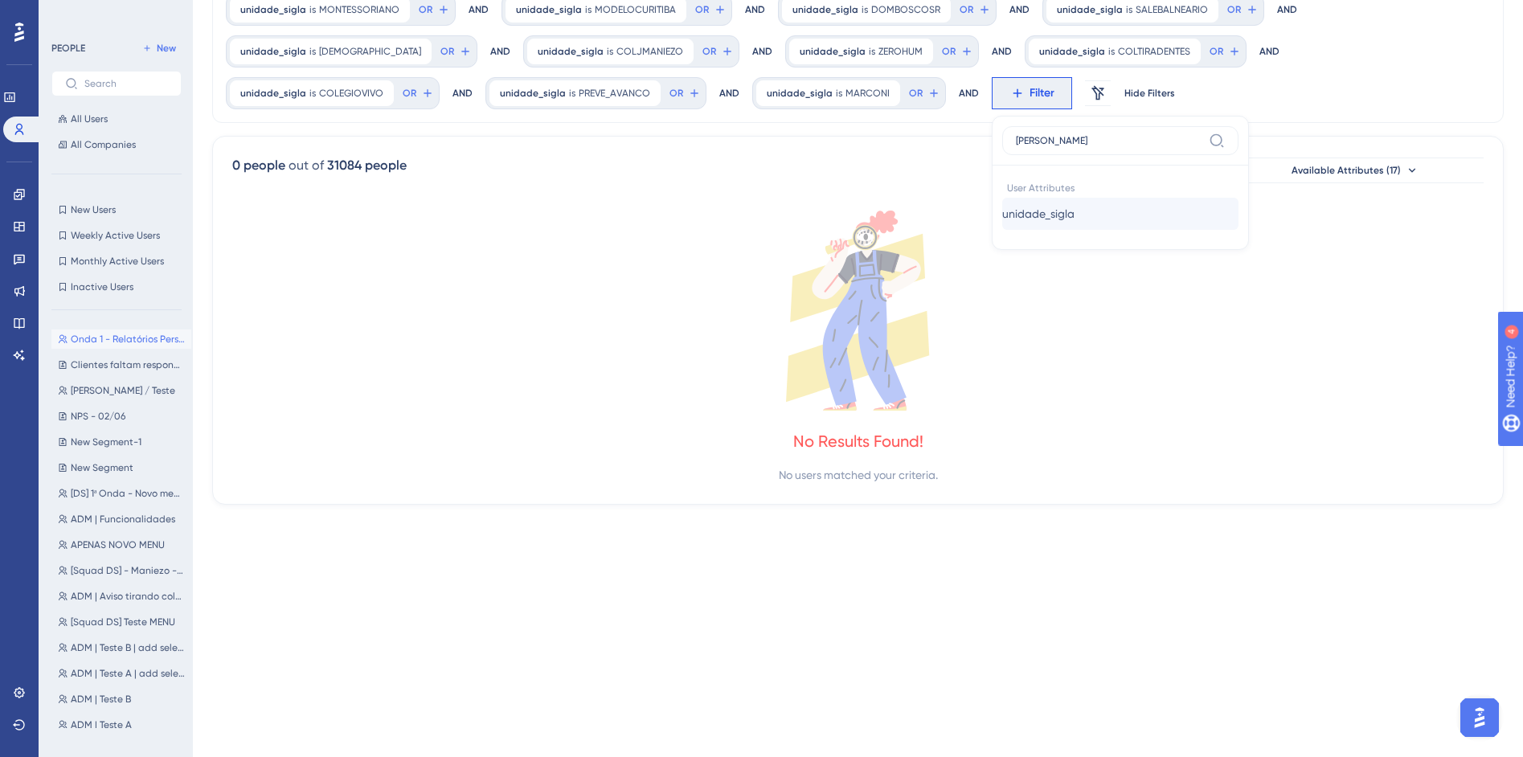
type input "sigl"
click at [1002, 227] on button "unidade_sigla unidade_sigla" at bounding box center [1120, 214] width 236 height 32
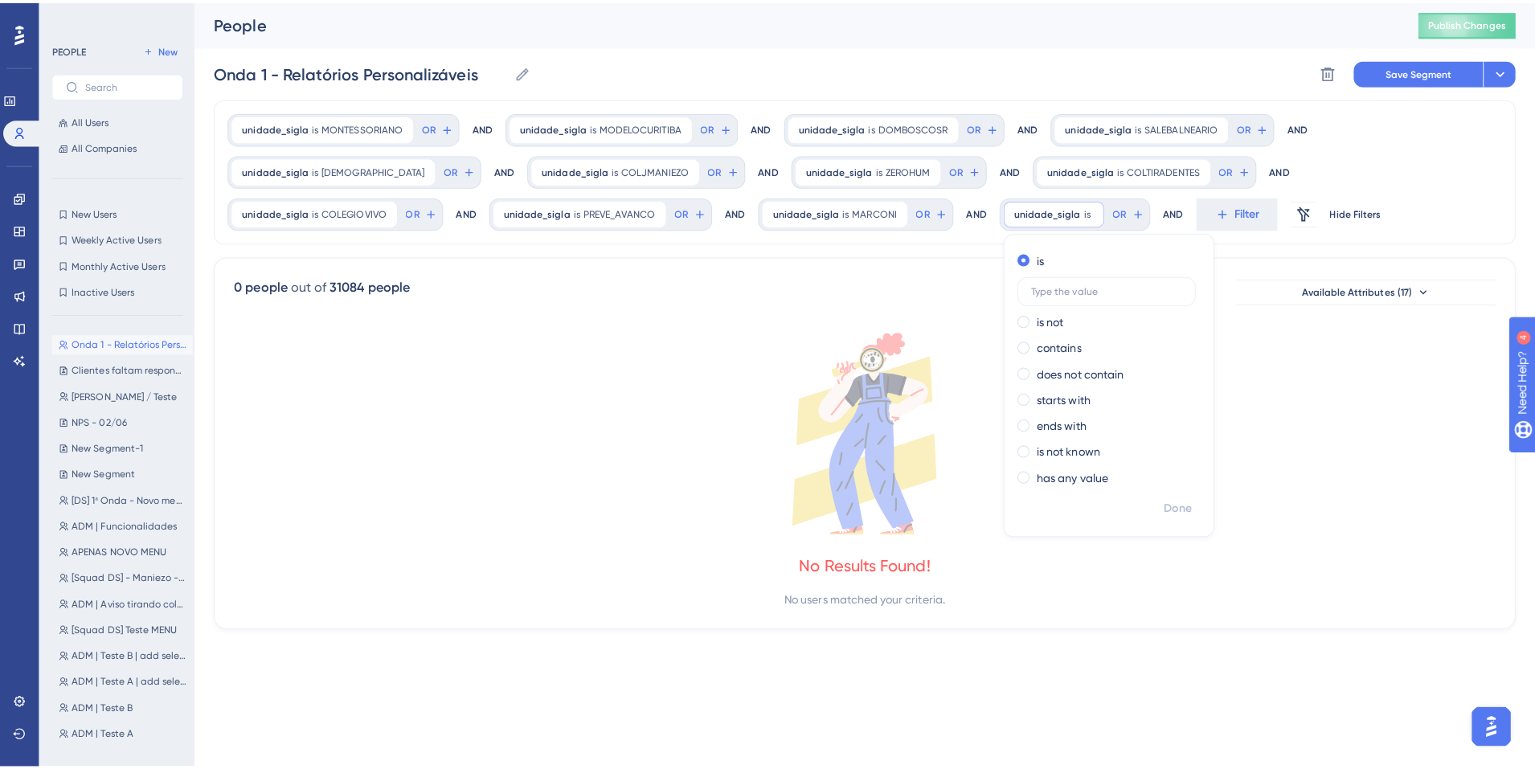
scroll to position [0, 0]
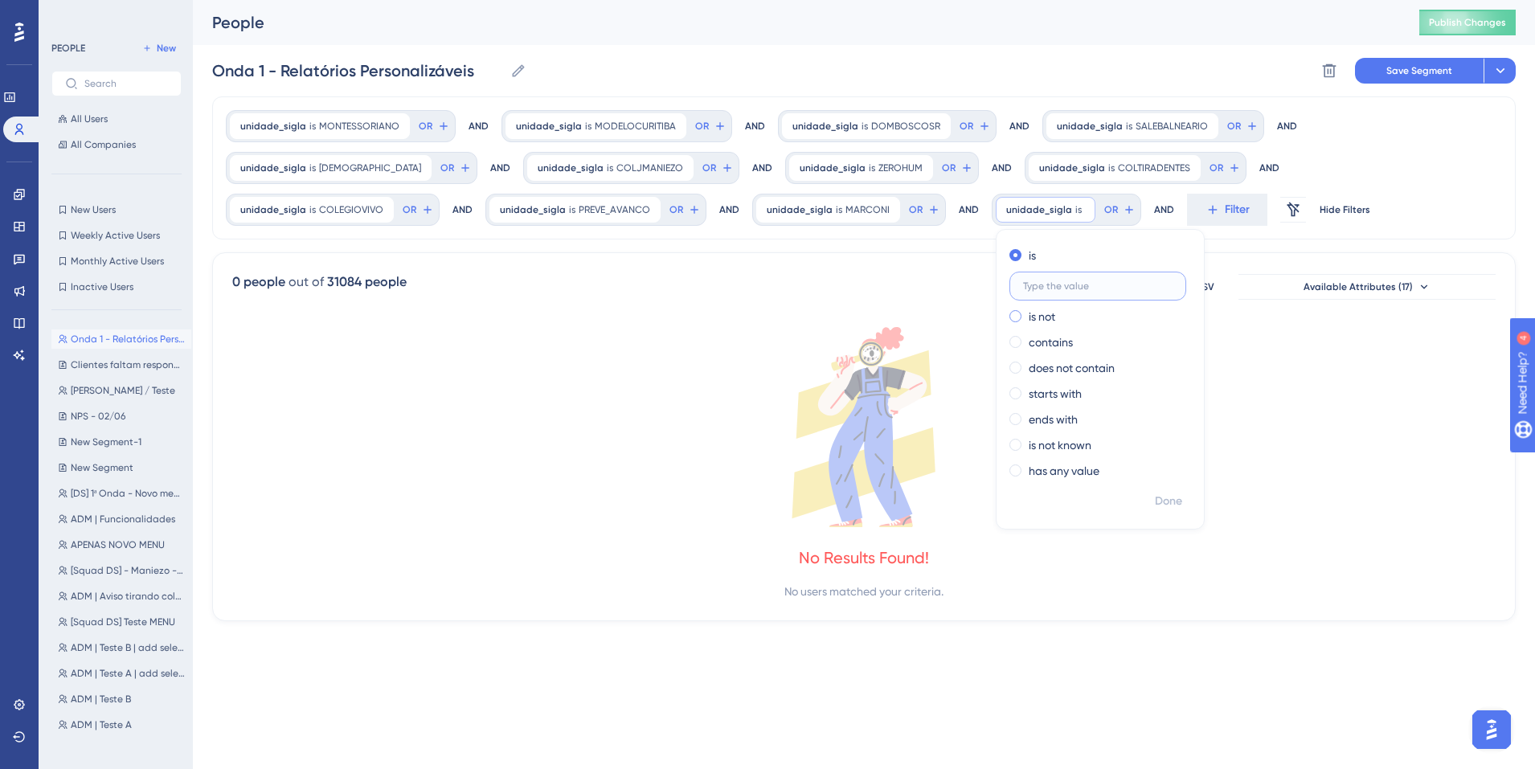
paste input "CEJA"
type input "CEJA"
click at [1155, 500] on span "Done" at bounding box center [1168, 501] width 27 height 19
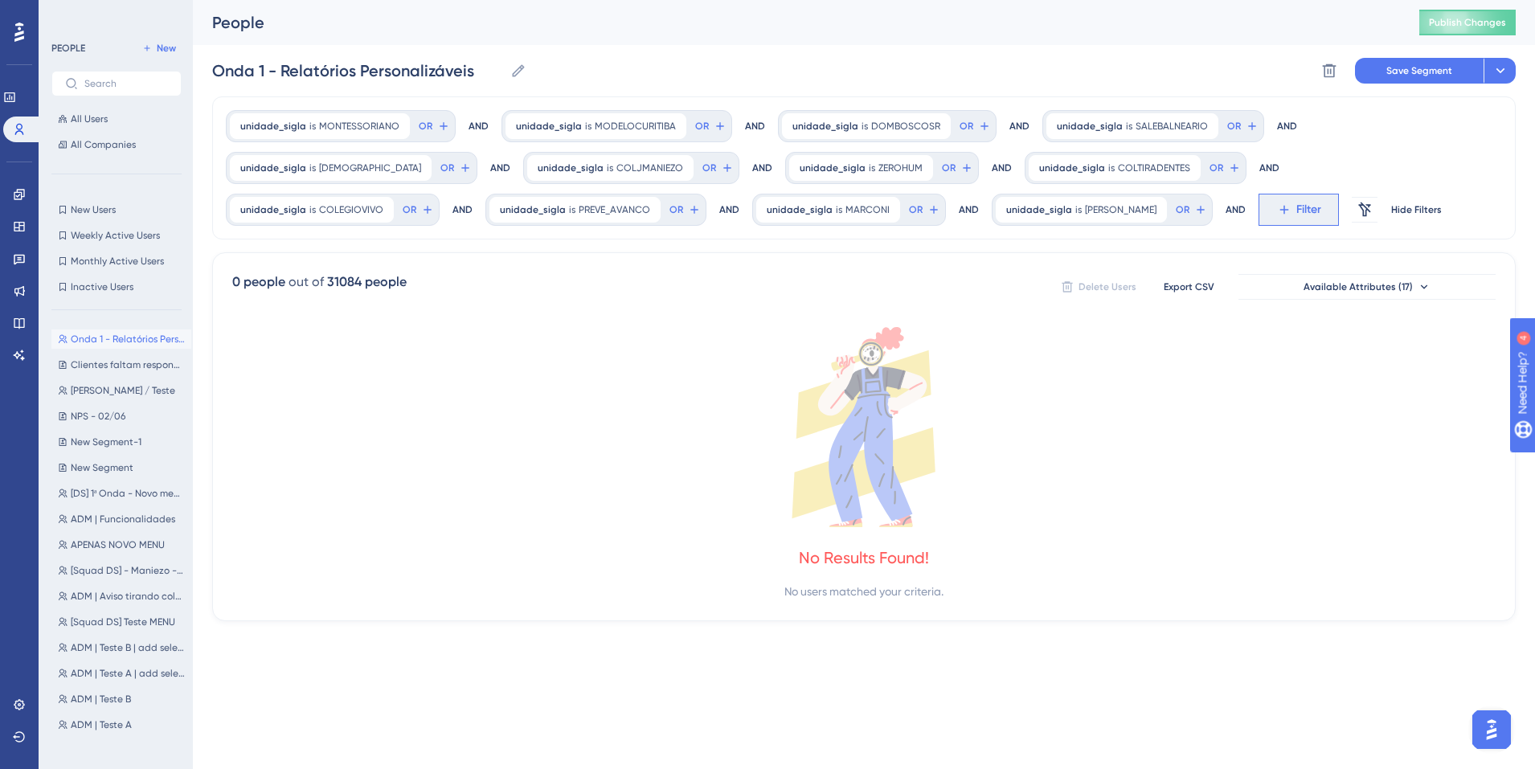
click at [1296, 203] on span "Filter" at bounding box center [1308, 209] width 25 height 19
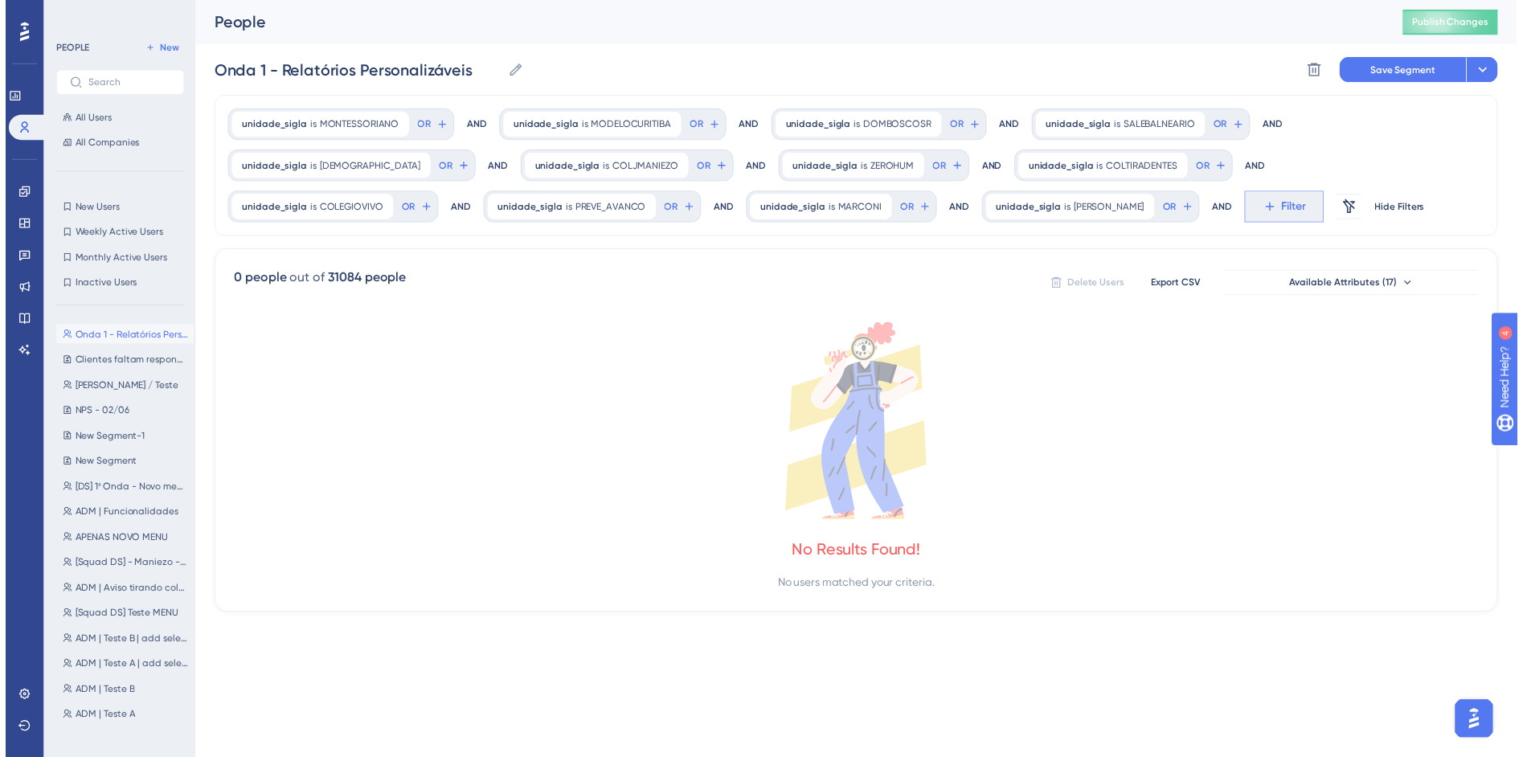
scroll to position [117, 0]
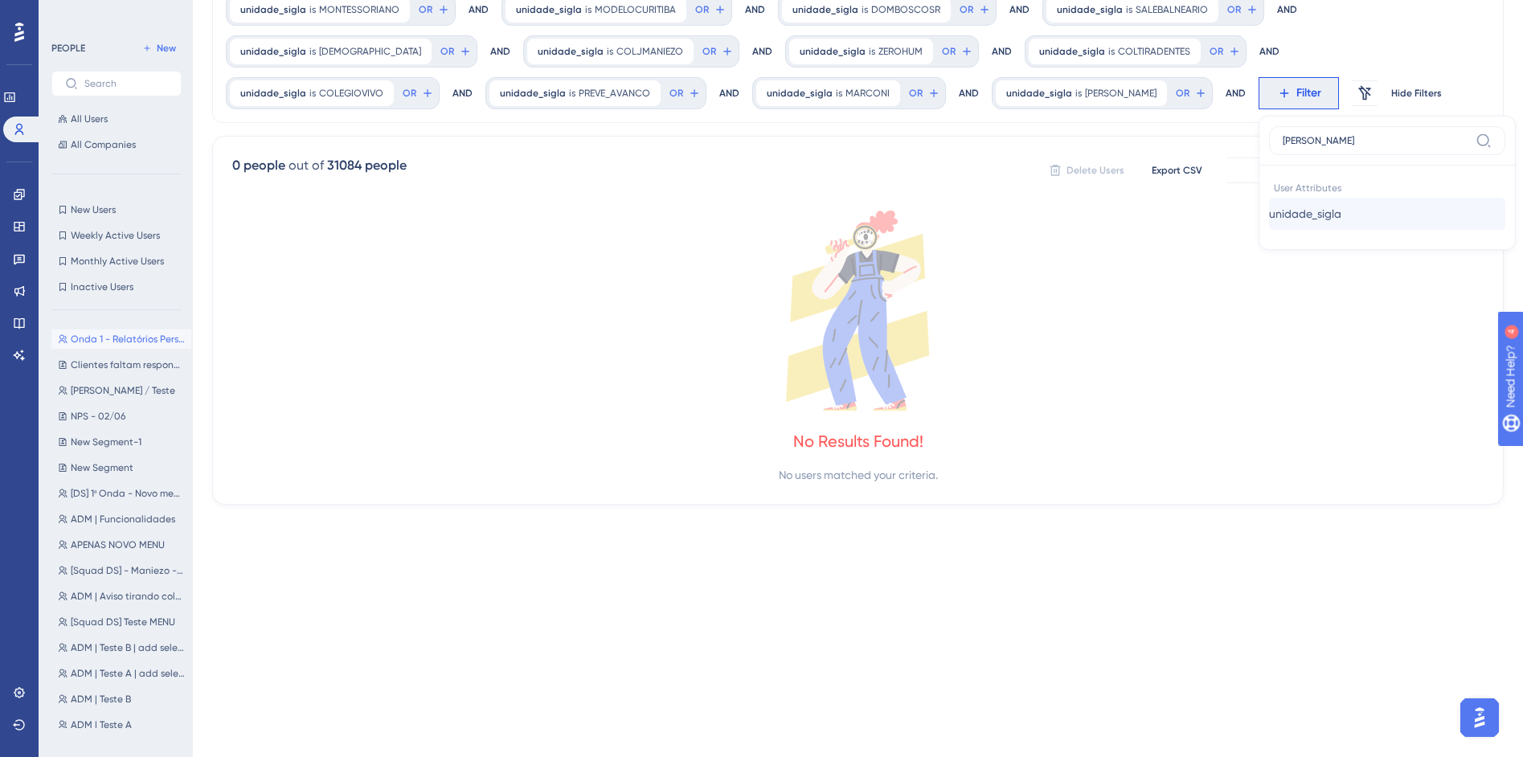
type input "sigl"
click at [1269, 215] on span "unidade_sigla" at bounding box center [1305, 213] width 72 height 19
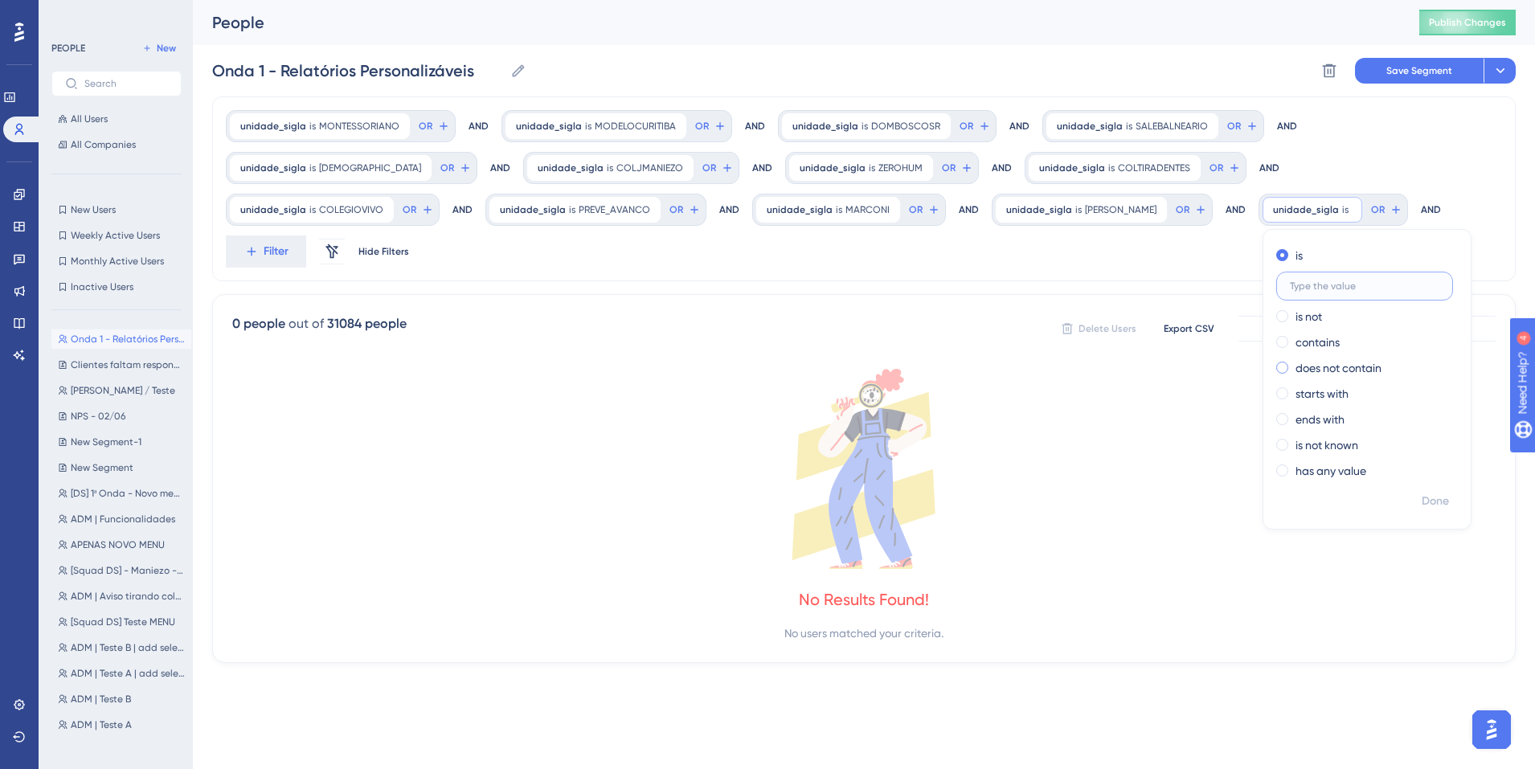
paste input "LAURAMATOS"
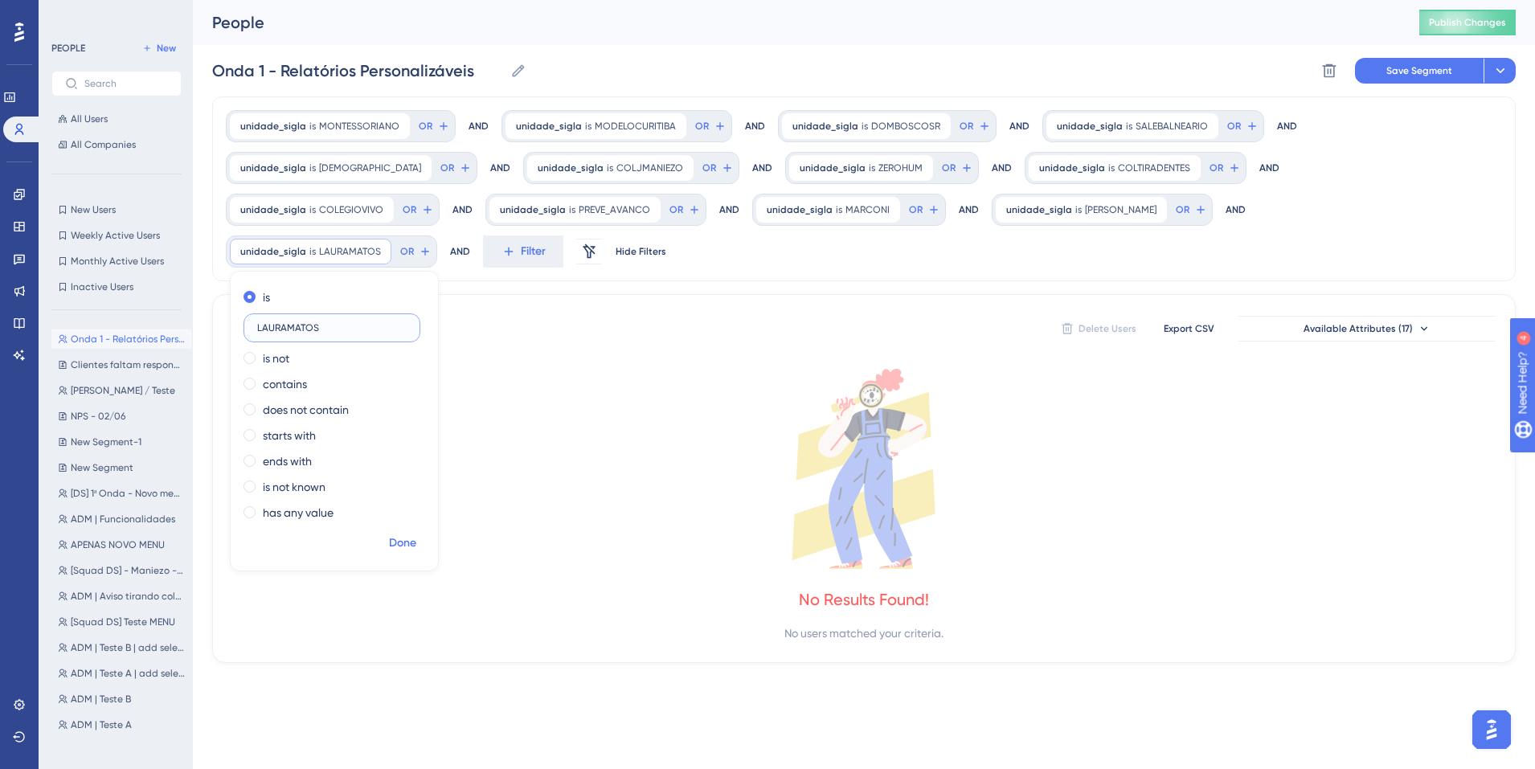
type input "LAURAMATOS"
click at [416, 534] on span "Done" at bounding box center [402, 543] width 27 height 19
click at [546, 242] on span "Filter" at bounding box center [533, 251] width 25 height 19
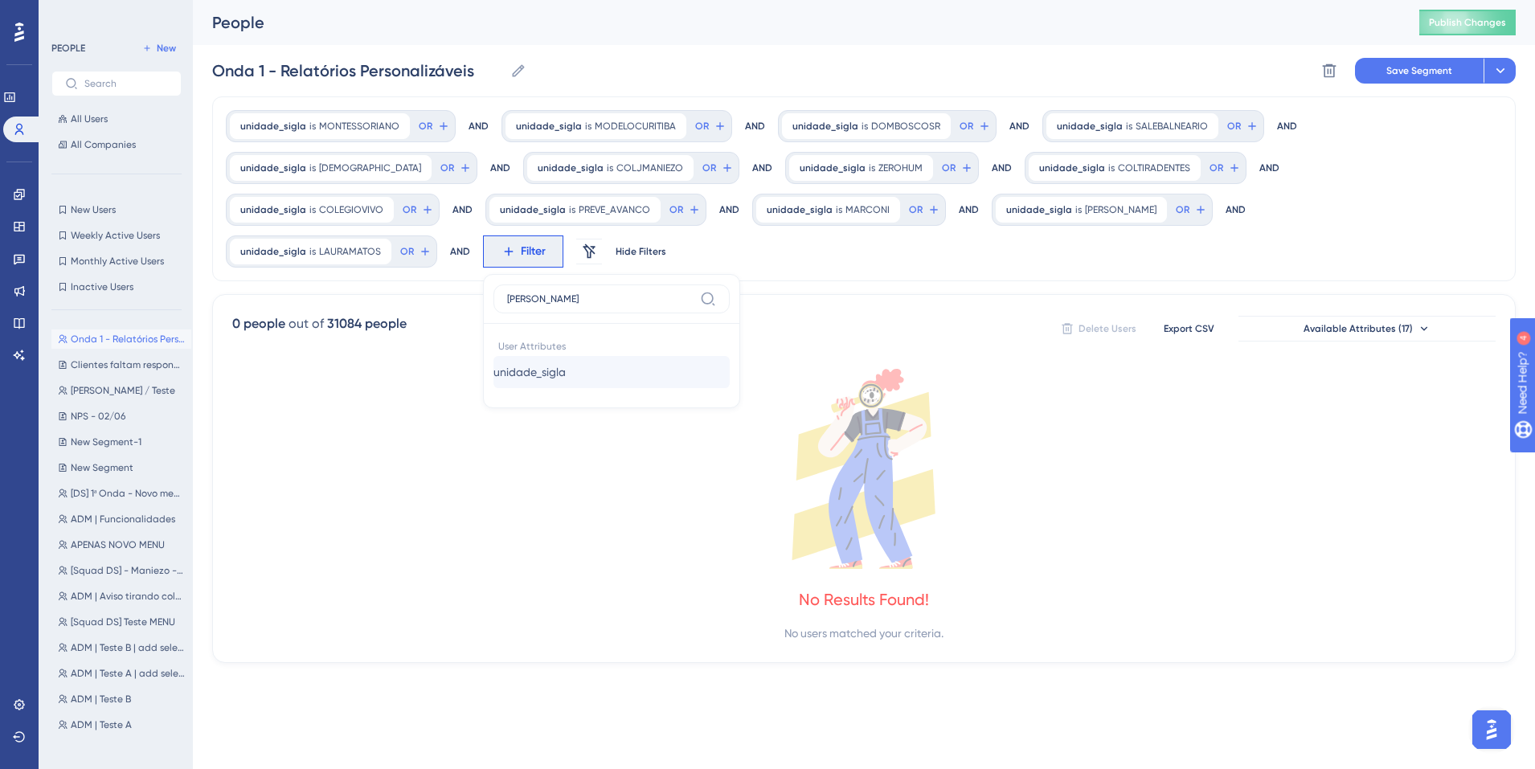
type input "sigl"
click at [566, 362] on span "unidade_sigla" at bounding box center [529, 371] width 72 height 19
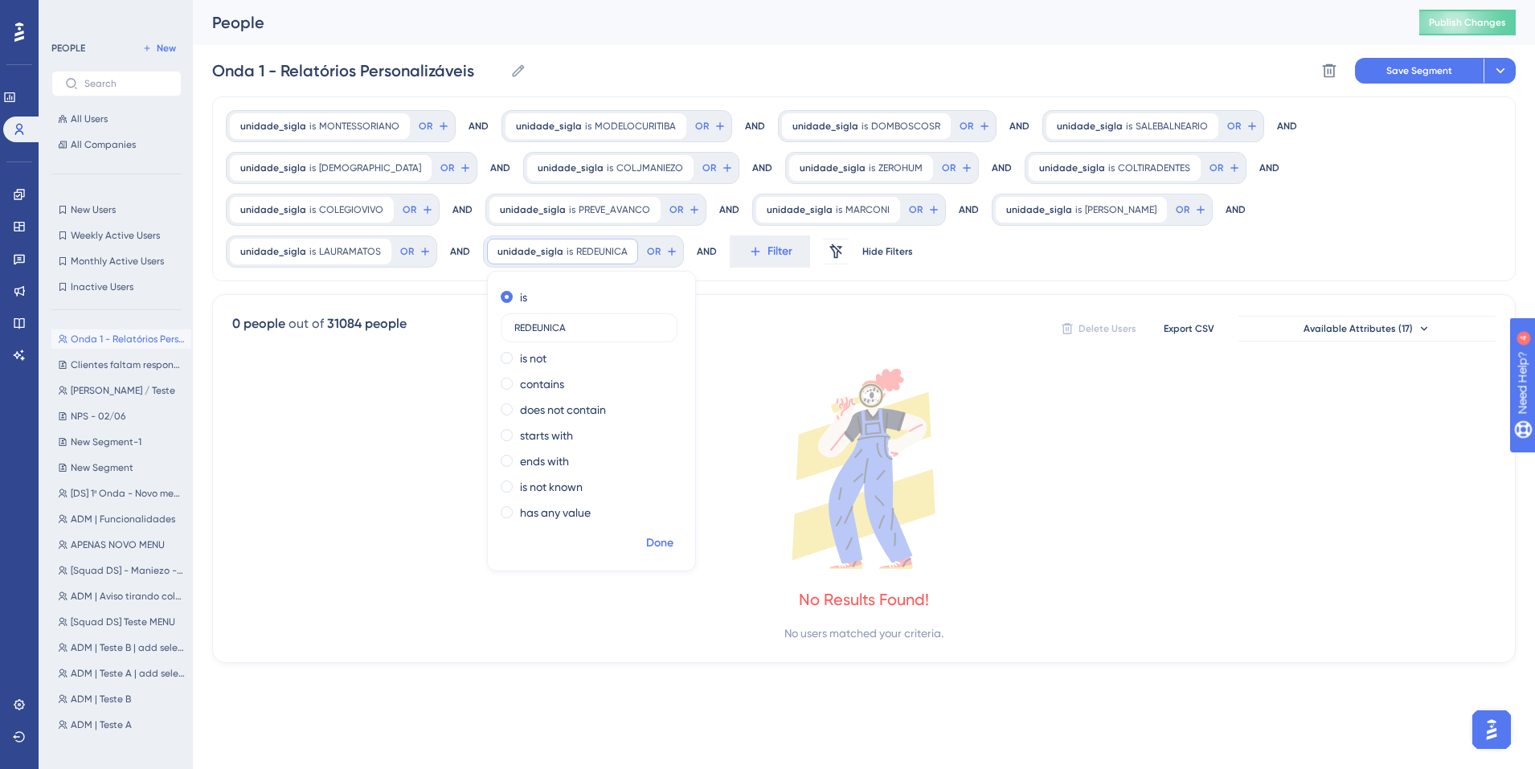
type input "REDEUNICA"
click at [674, 534] on span "Done" at bounding box center [659, 543] width 27 height 19
click at [768, 256] on span "Filter" at bounding box center [780, 251] width 25 height 19
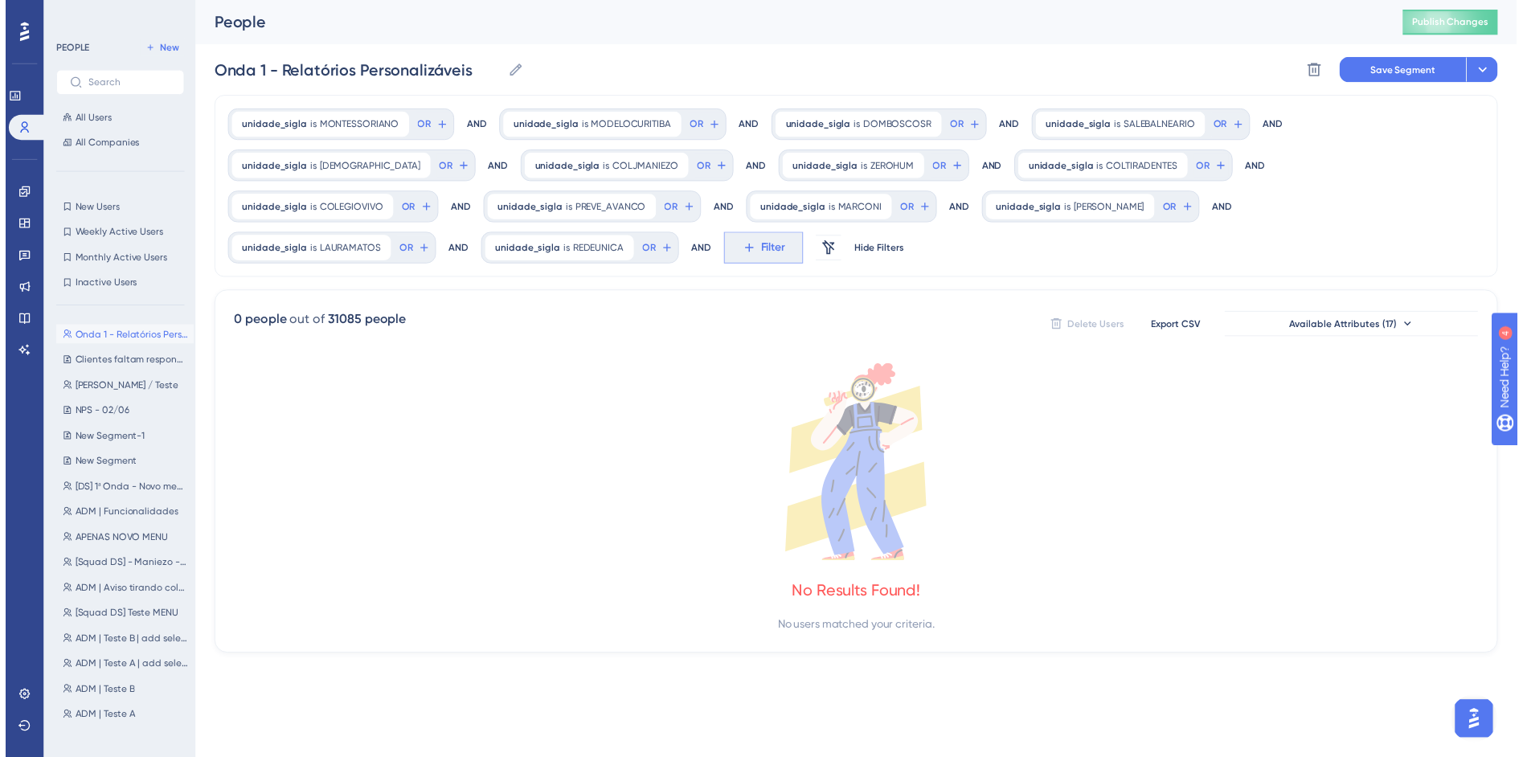
scroll to position [137, 0]
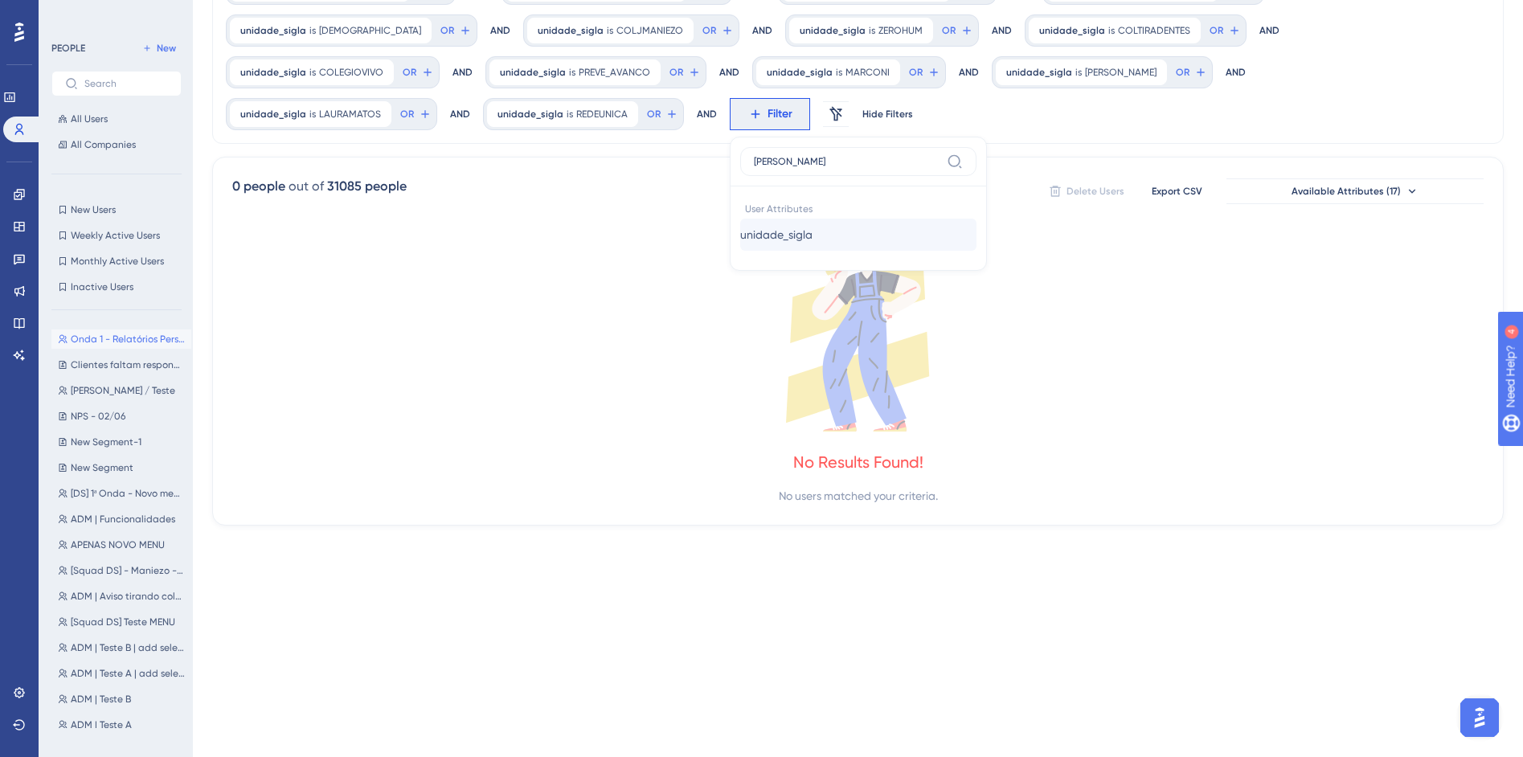
type input "sigl"
click at [740, 245] on button "unidade_sigla unidade_sigla" at bounding box center [858, 235] width 236 height 32
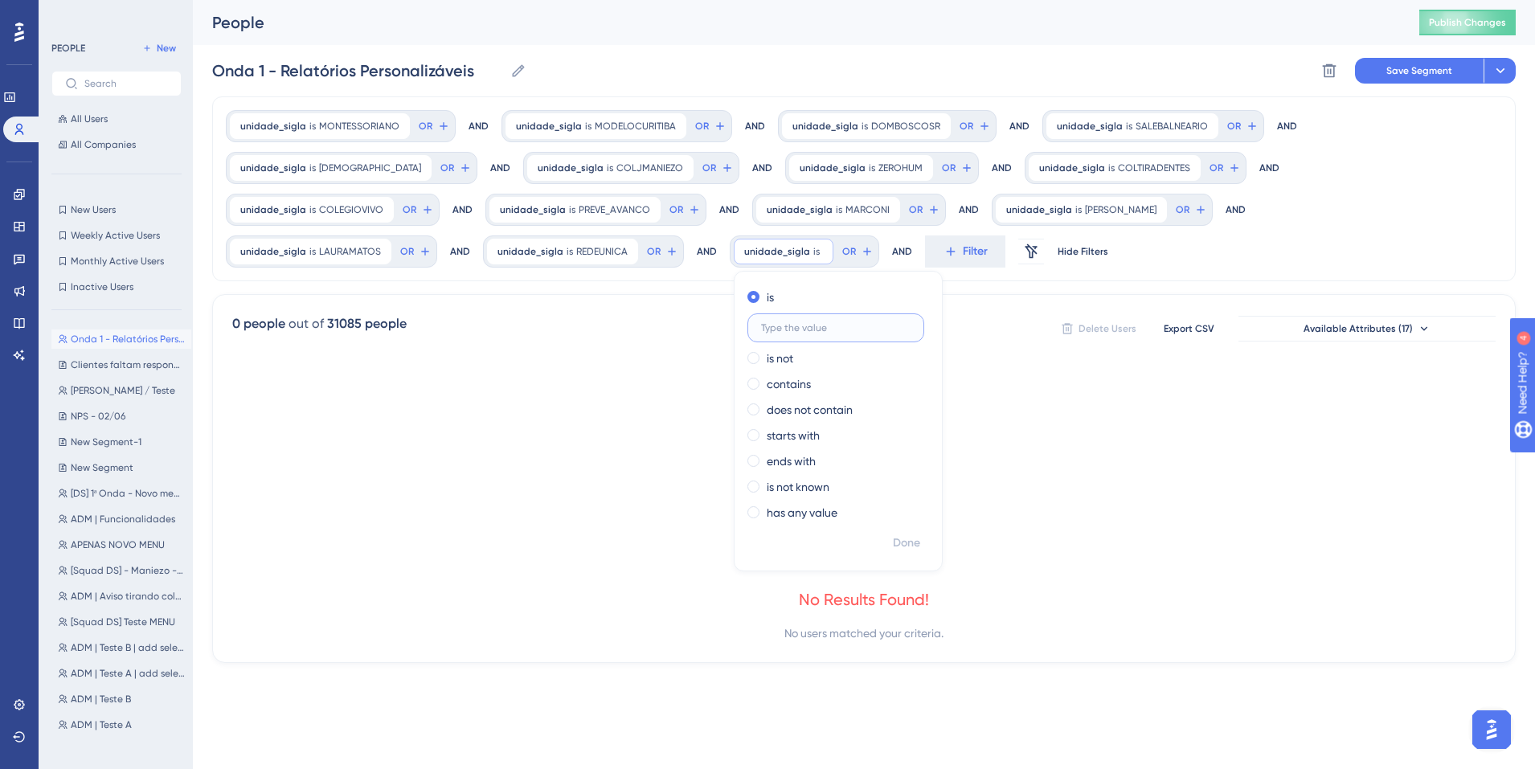
paste input "DIVINO_JDI"
type input "DIVINO_JDI"
click at [893, 542] on span "Done" at bounding box center [906, 543] width 27 height 19
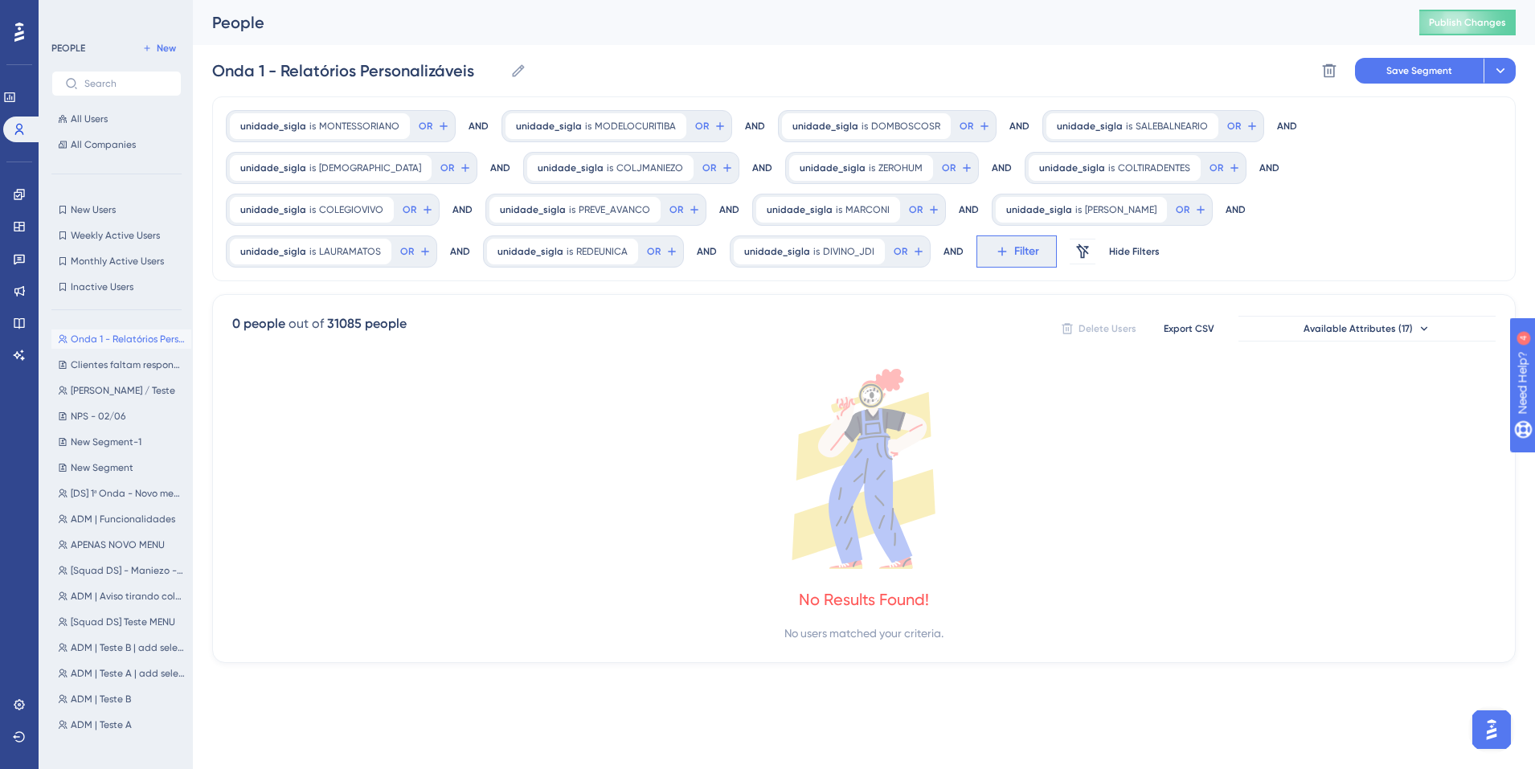
click at [995, 252] on icon at bounding box center [1002, 251] width 14 height 14
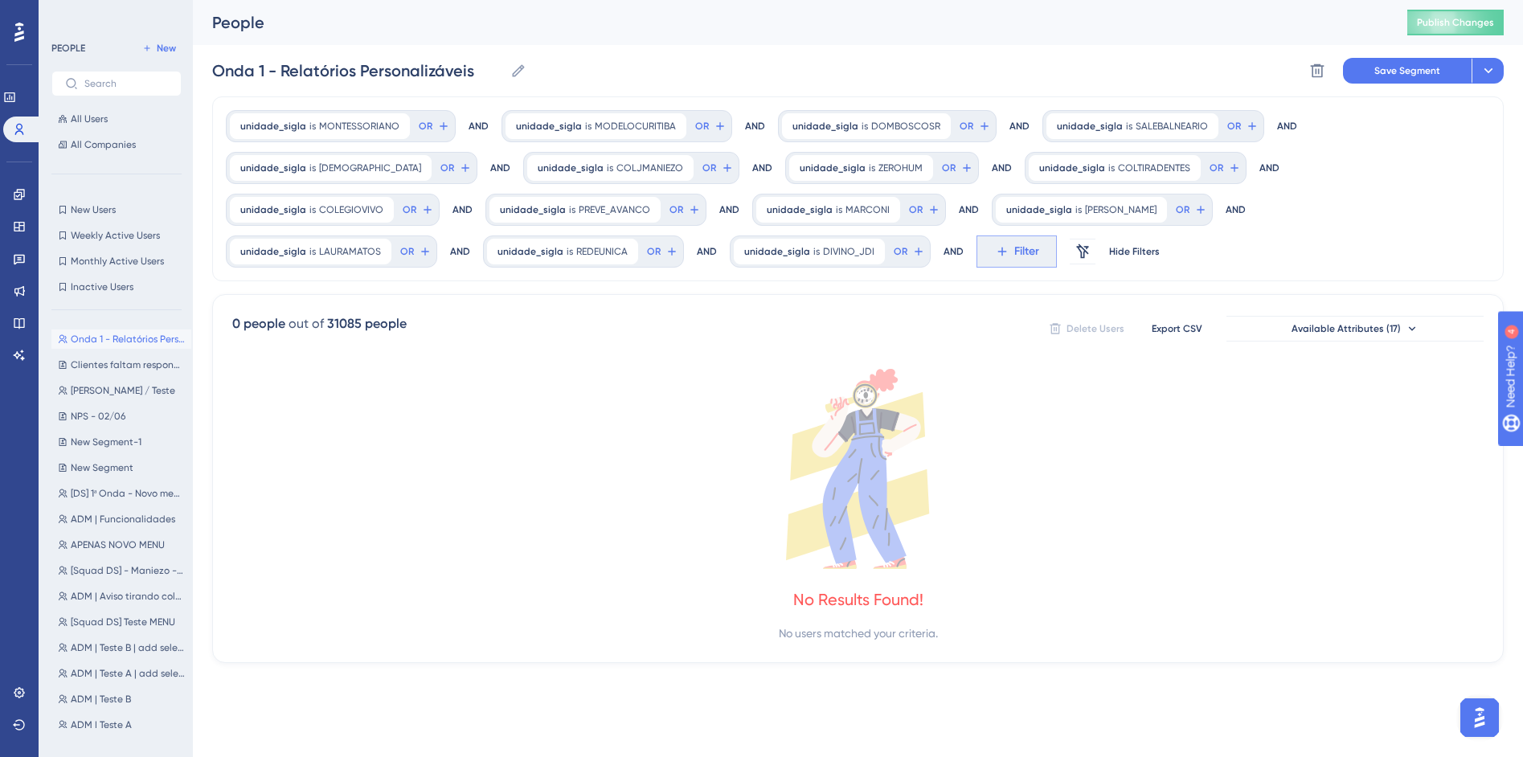
scroll to position [137, 0]
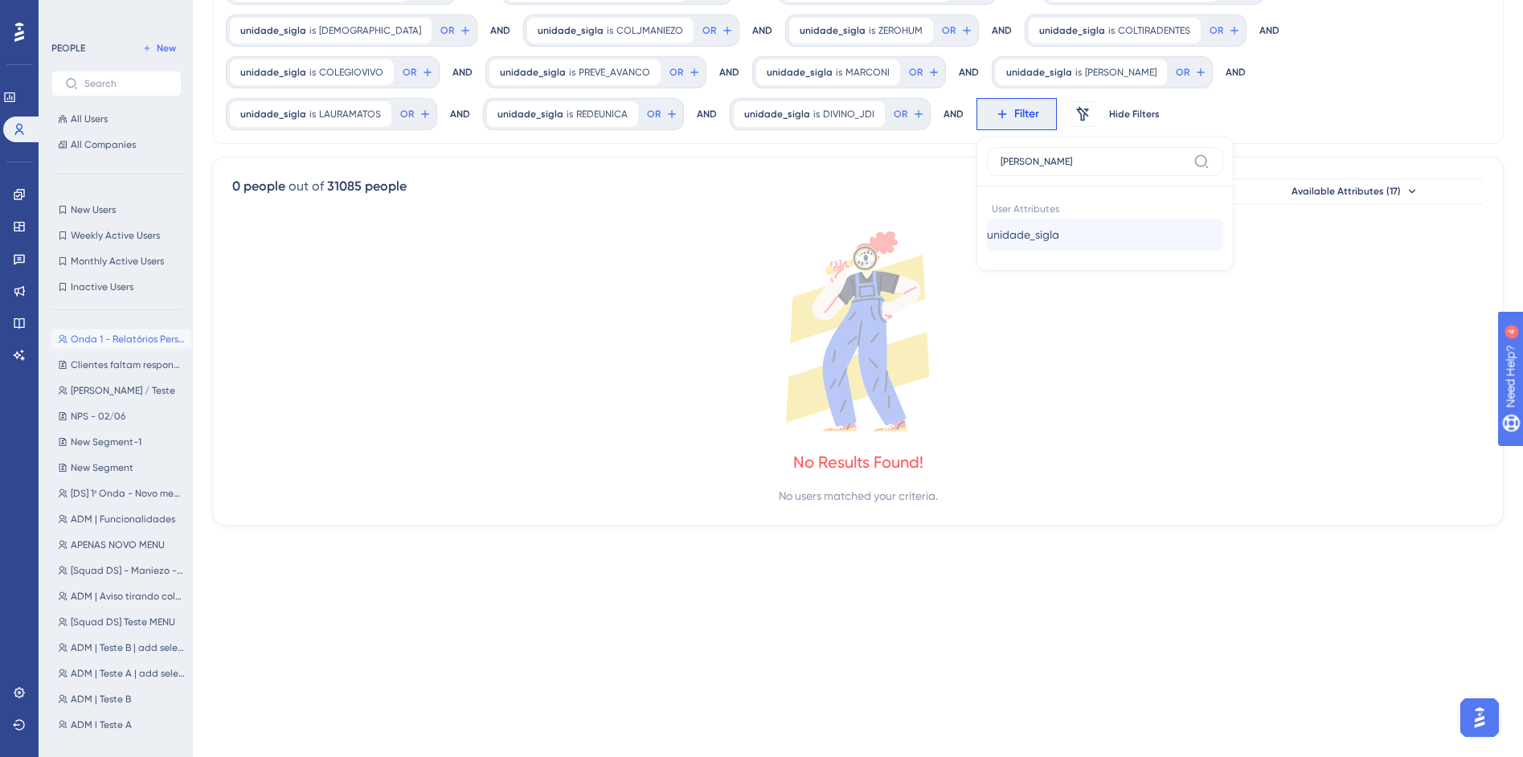
type input "sigl"
click at [987, 223] on button "unidade_sigla unidade_sigla" at bounding box center [1105, 235] width 236 height 32
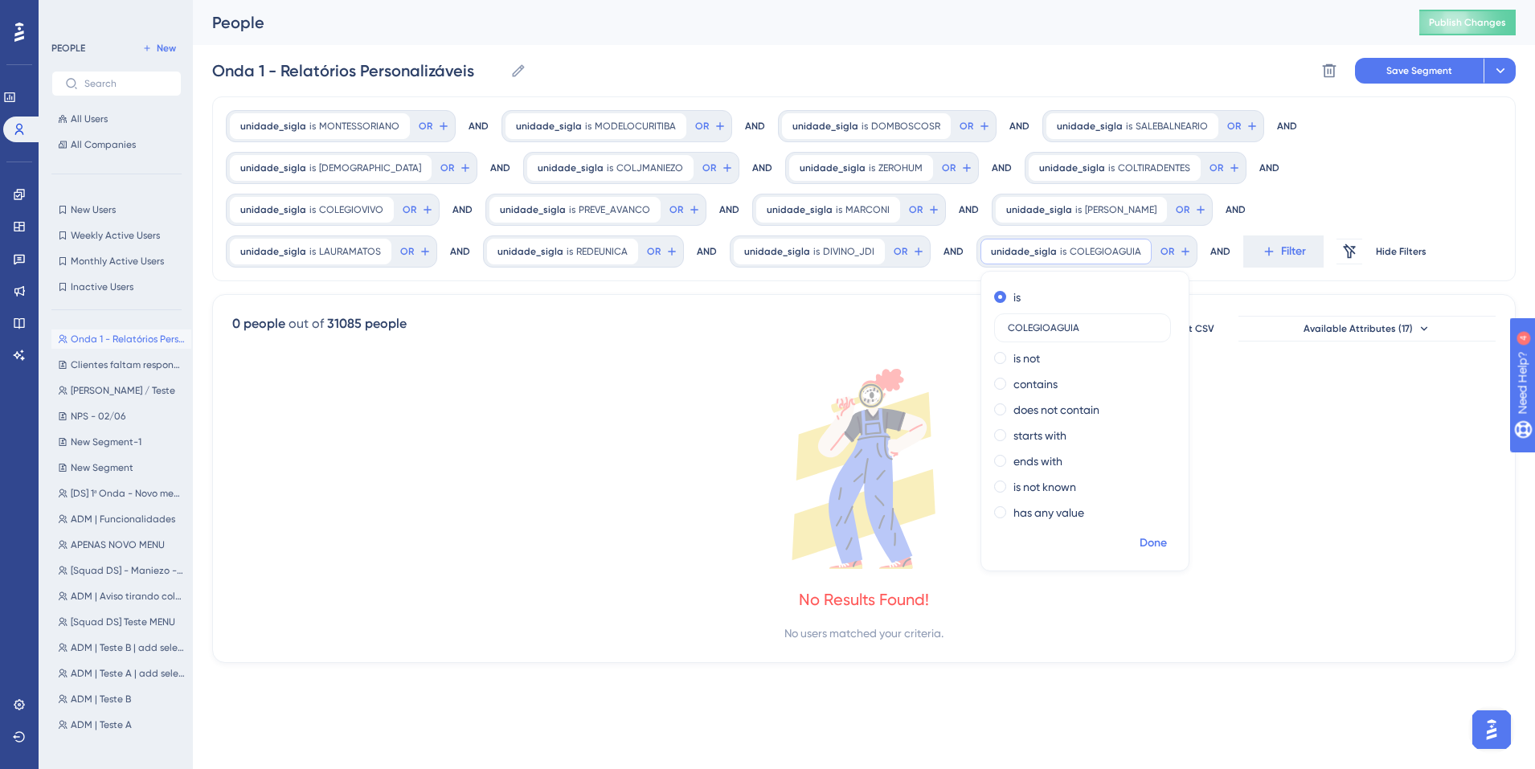
type input "COLEGIOAGUIA"
click at [1140, 541] on span "Done" at bounding box center [1153, 543] width 27 height 19
click at [1281, 260] on span "Filter" at bounding box center [1293, 251] width 25 height 19
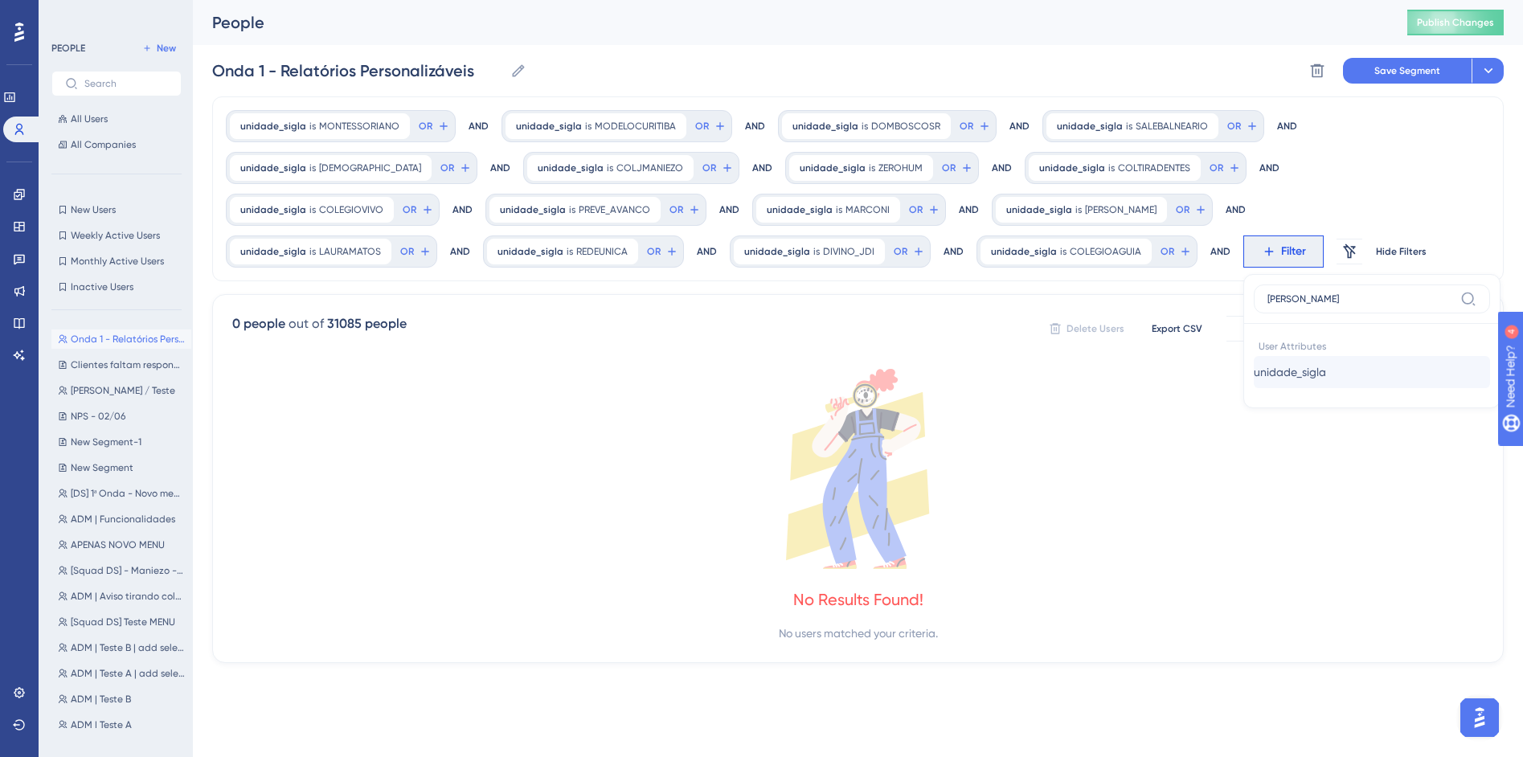
type input "sigl"
click at [1254, 369] on button "unidade_sigla unidade_sigla" at bounding box center [1372, 372] width 236 height 32
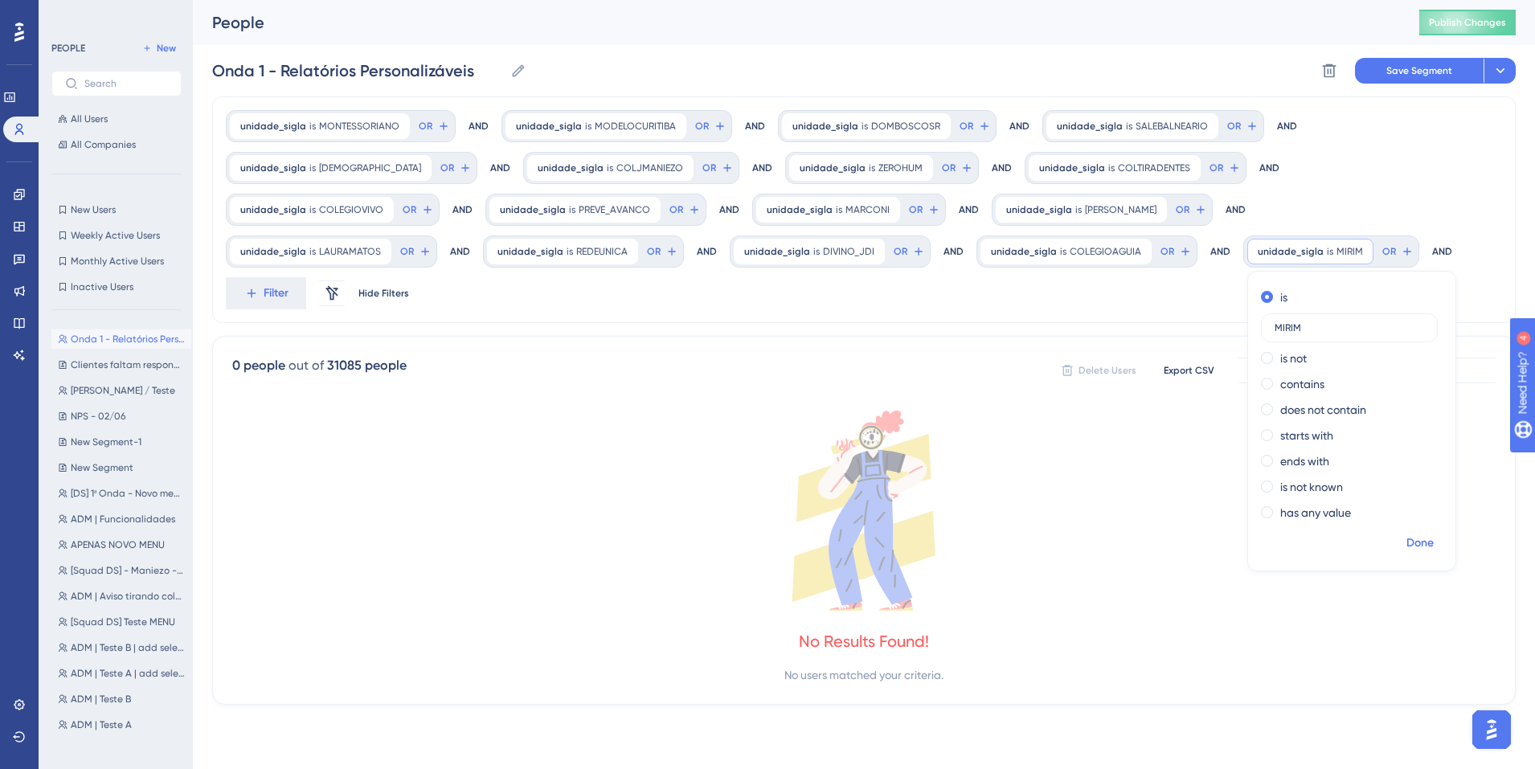
type input "MIRIM"
click at [1407, 539] on span "Done" at bounding box center [1420, 543] width 27 height 19
click at [259, 286] on icon at bounding box center [251, 293] width 14 height 14
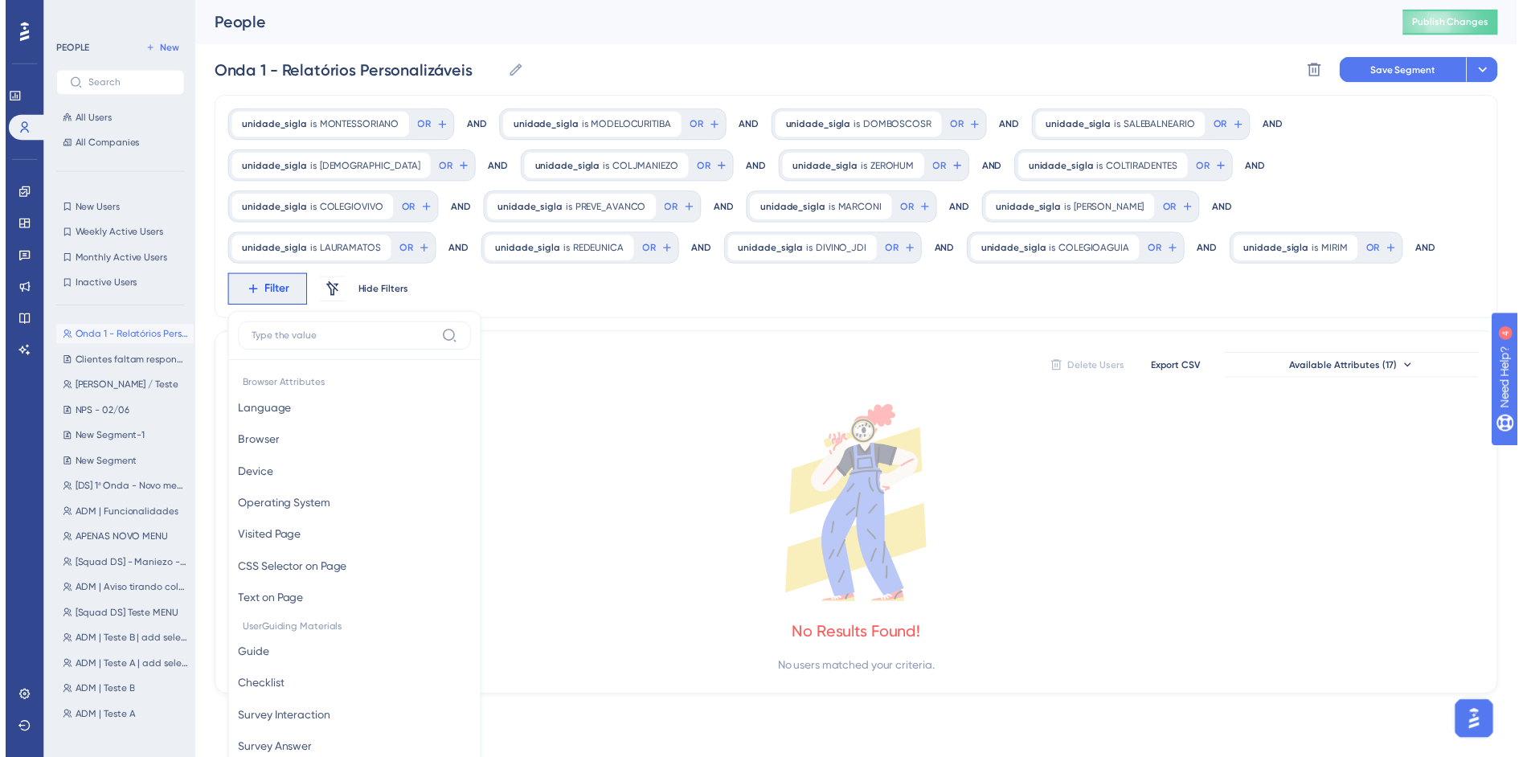
scroll to position [137, 0]
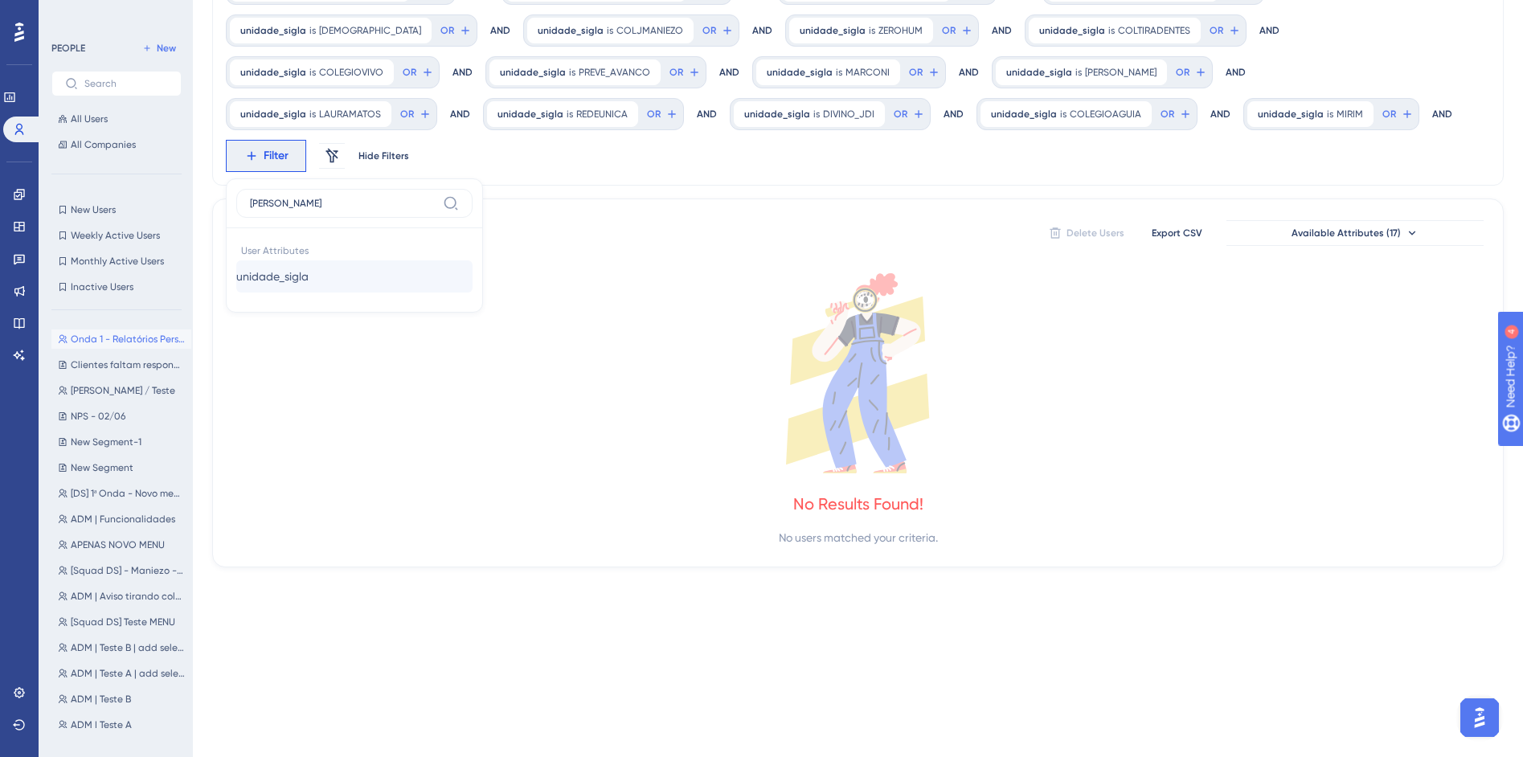
type input "sigl"
click at [473, 260] on button "unidade_sigla unidade_sigla" at bounding box center [354, 276] width 236 height 32
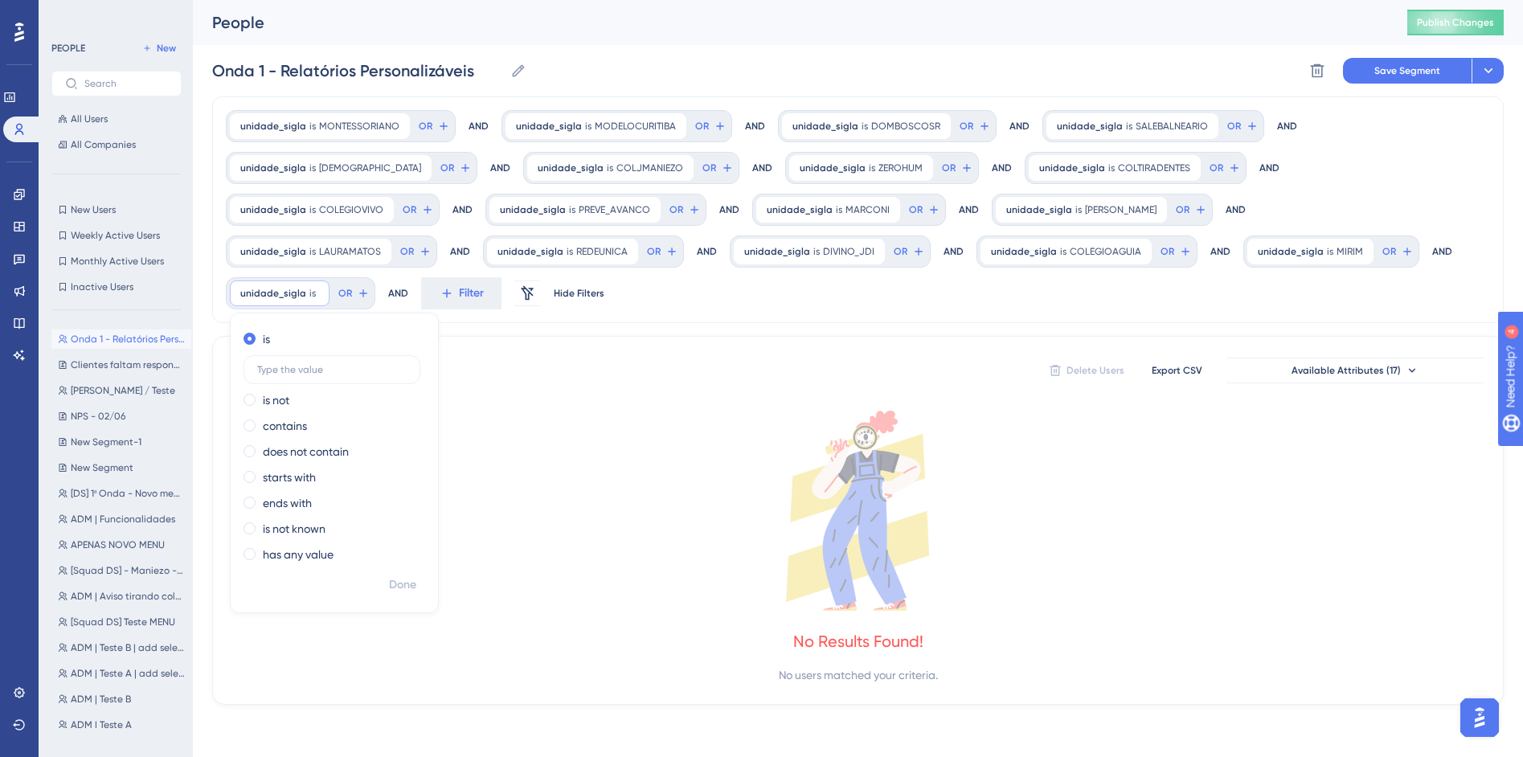
scroll to position [0, 0]
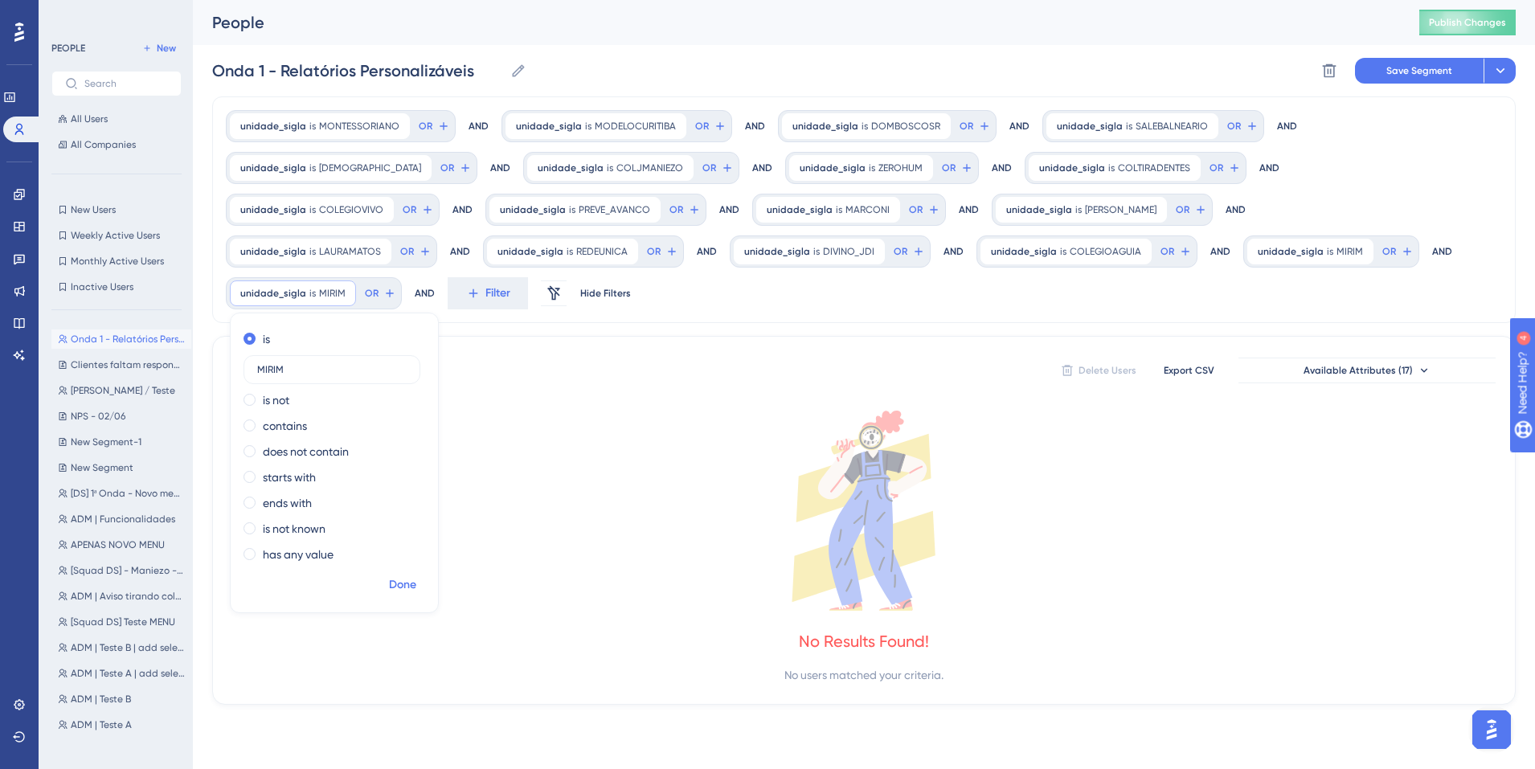
type input "MIRIM"
click at [416, 575] on span "Done" at bounding box center [402, 584] width 27 height 19
click at [477, 289] on icon at bounding box center [473, 293] width 9 height 9
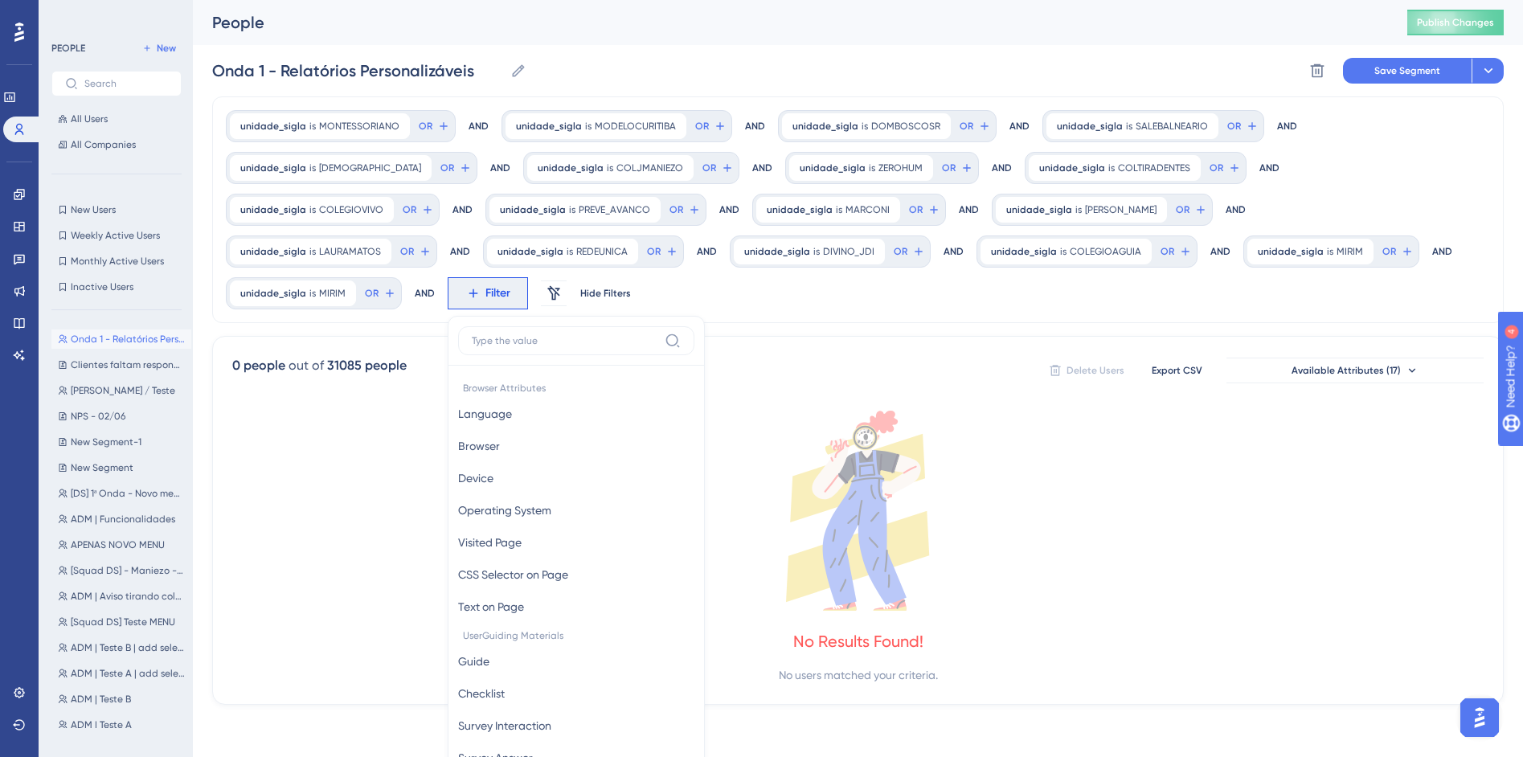
scroll to position [137, 0]
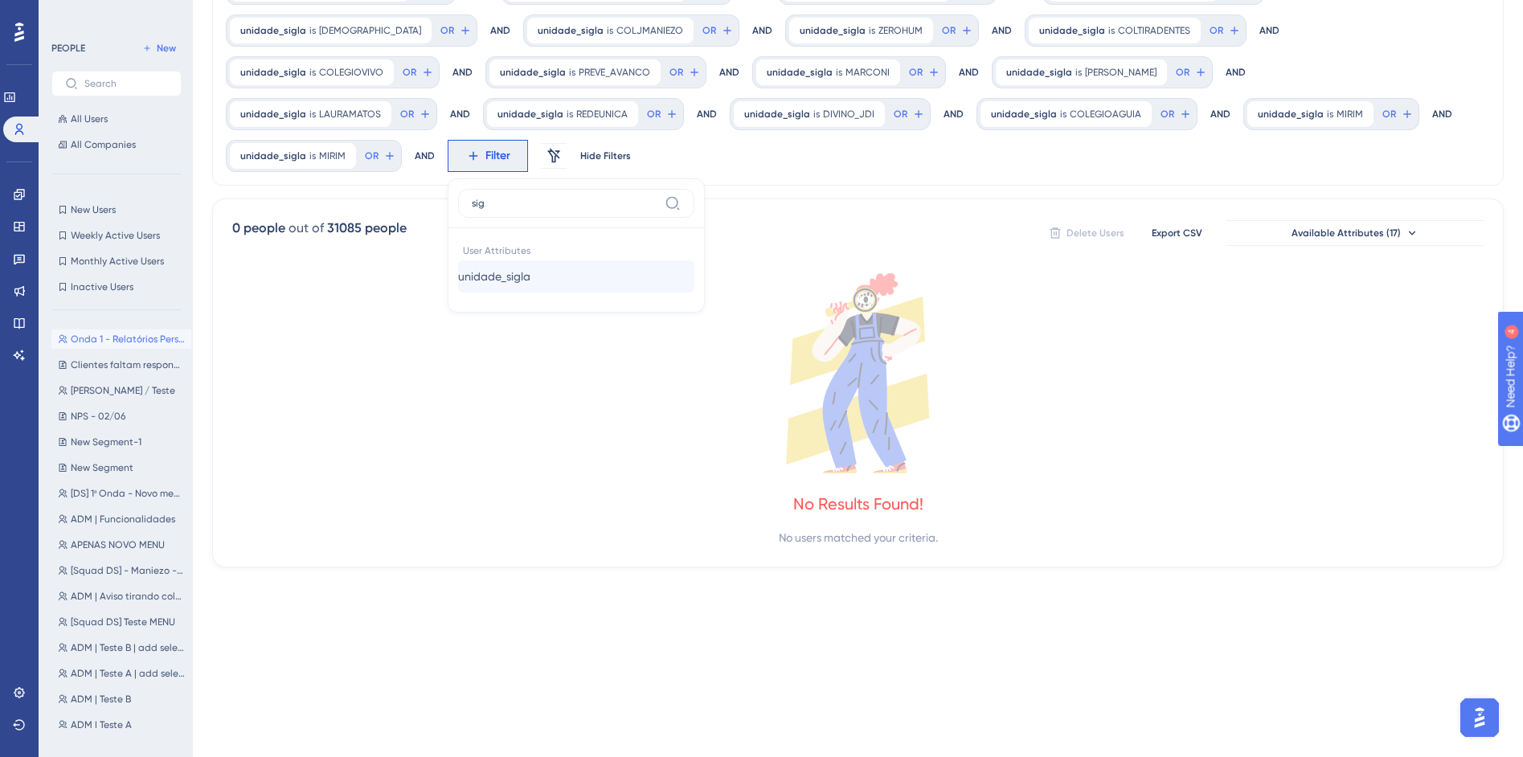
type input "sig"
click at [530, 267] on span "unidade_sigla" at bounding box center [494, 276] width 72 height 19
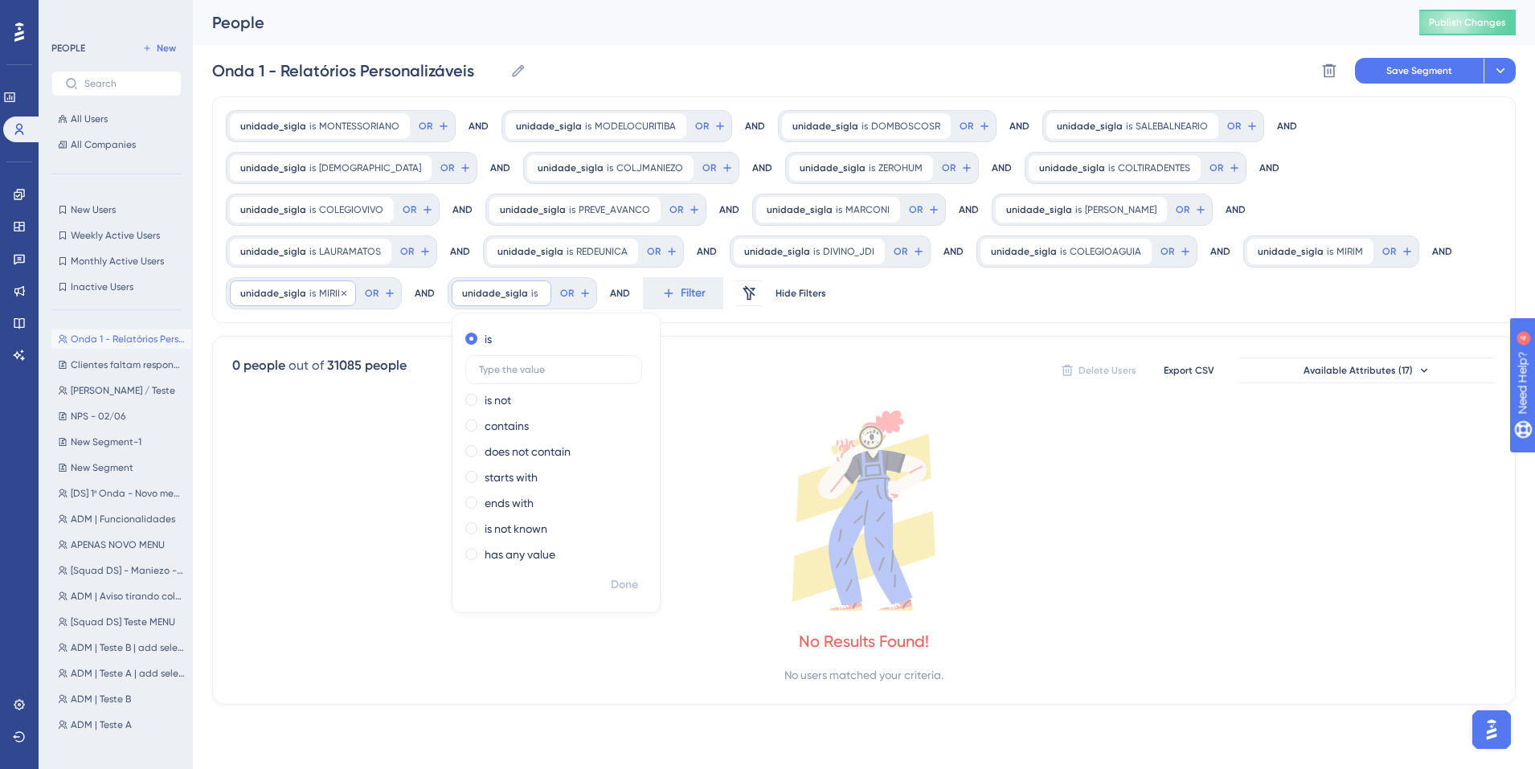
click at [316, 287] on span "is" at bounding box center [312, 293] width 6 height 13
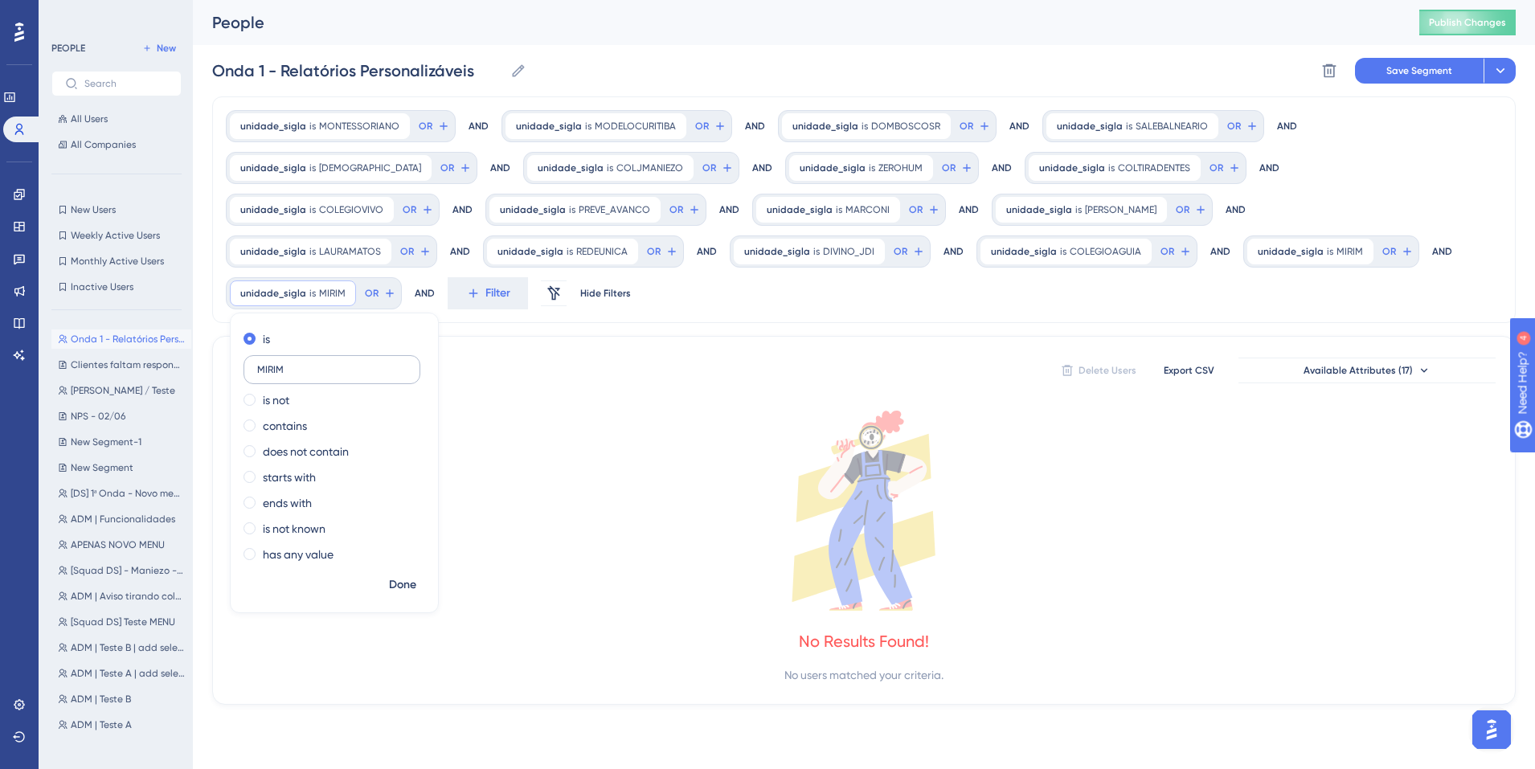
click at [407, 364] on input "MIRIM" at bounding box center [331, 369] width 149 height 11
type input "ANGLOBAURU"
click at [416, 575] on span "Done" at bounding box center [402, 584] width 27 height 19
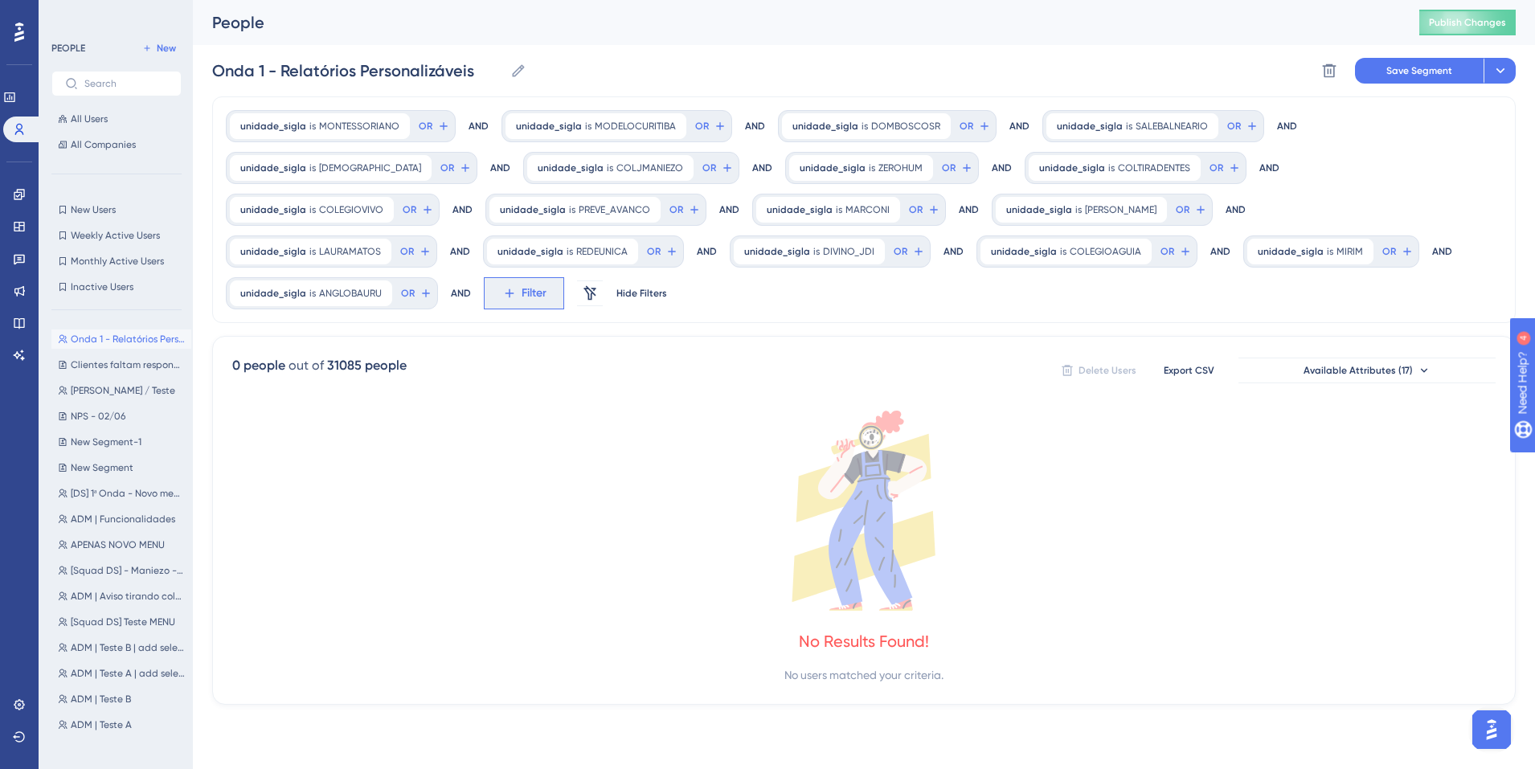
click at [517, 286] on icon at bounding box center [509, 293] width 14 height 14
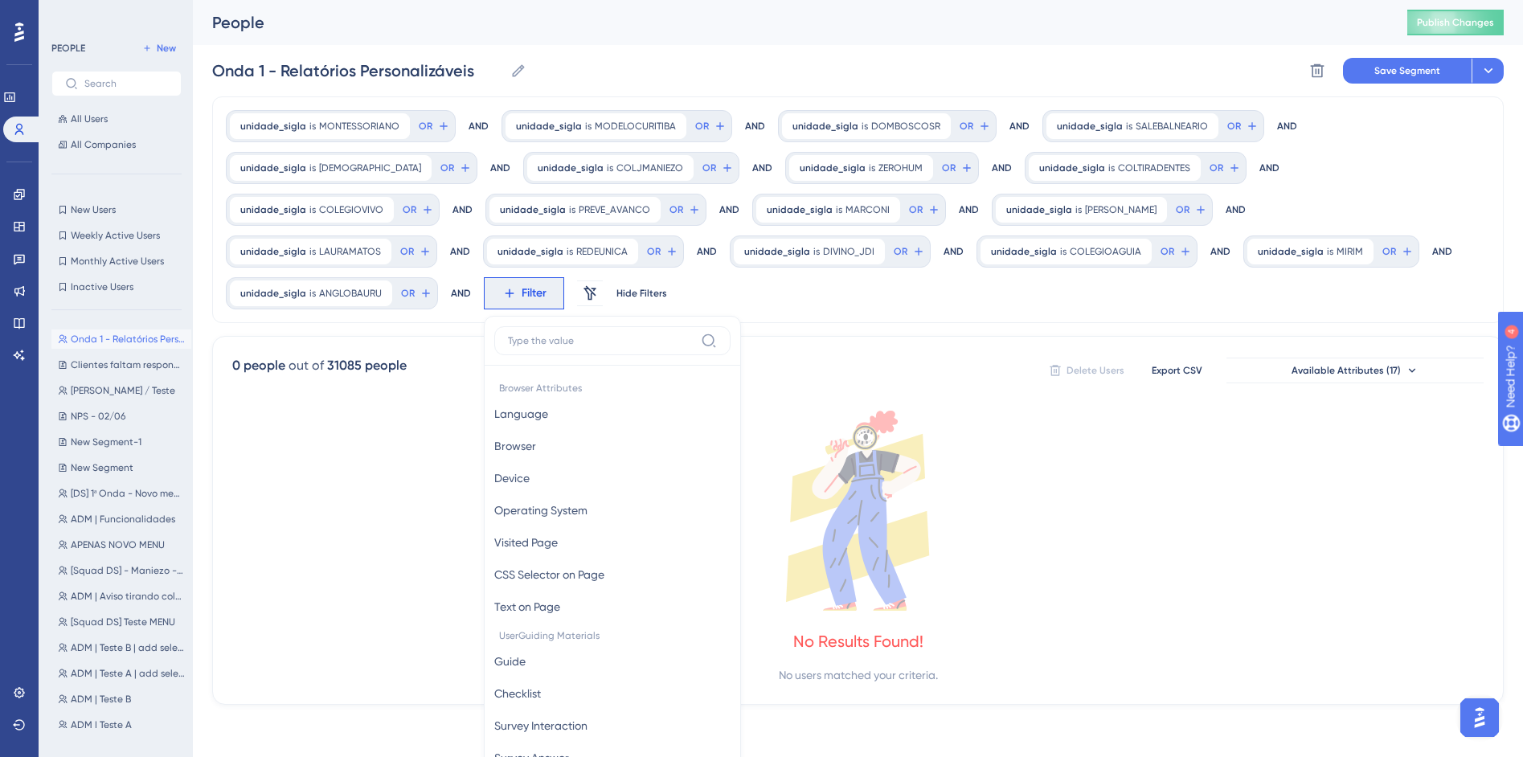
scroll to position [137, 0]
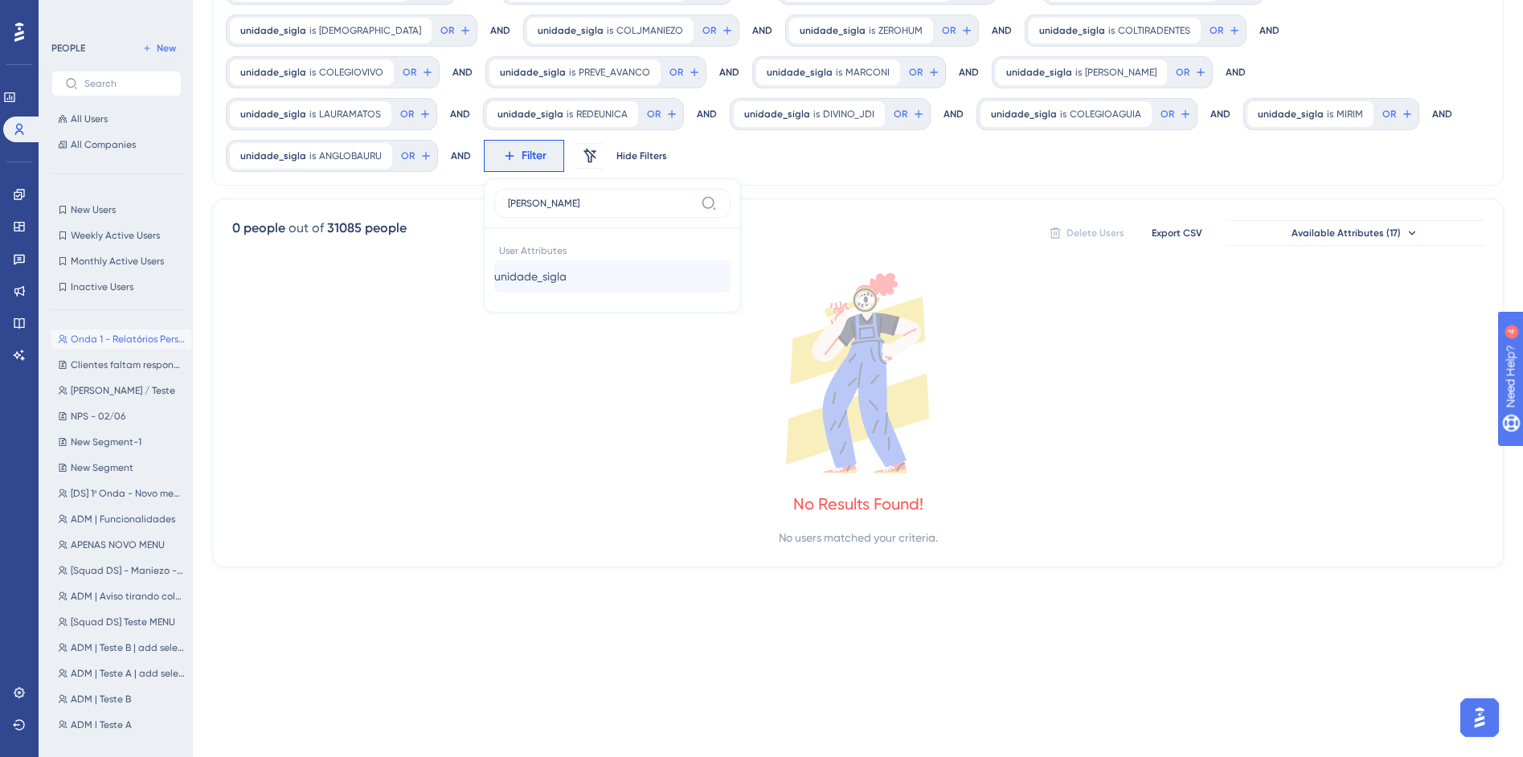
type input "sigl"
click at [731, 260] on button "unidade_sigla unidade_sigla" at bounding box center [612, 276] width 236 height 32
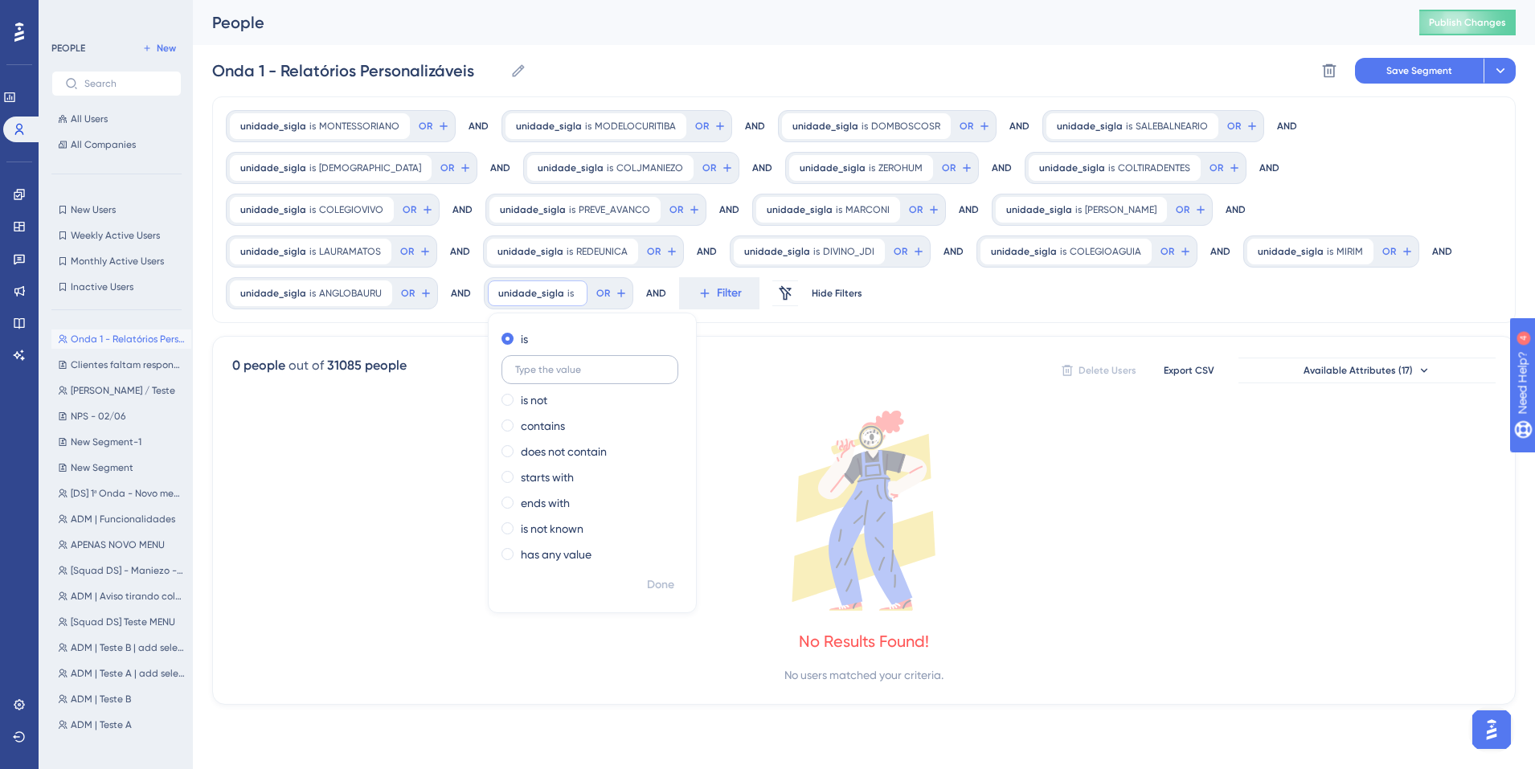
click at [678, 355] on label at bounding box center [590, 369] width 177 height 29
click at [665, 364] on input "text" at bounding box center [589, 369] width 149 height 11
paste input "PLANETA"
type input "PLANETA"
click at [674, 575] on span "Done" at bounding box center [660, 584] width 27 height 19
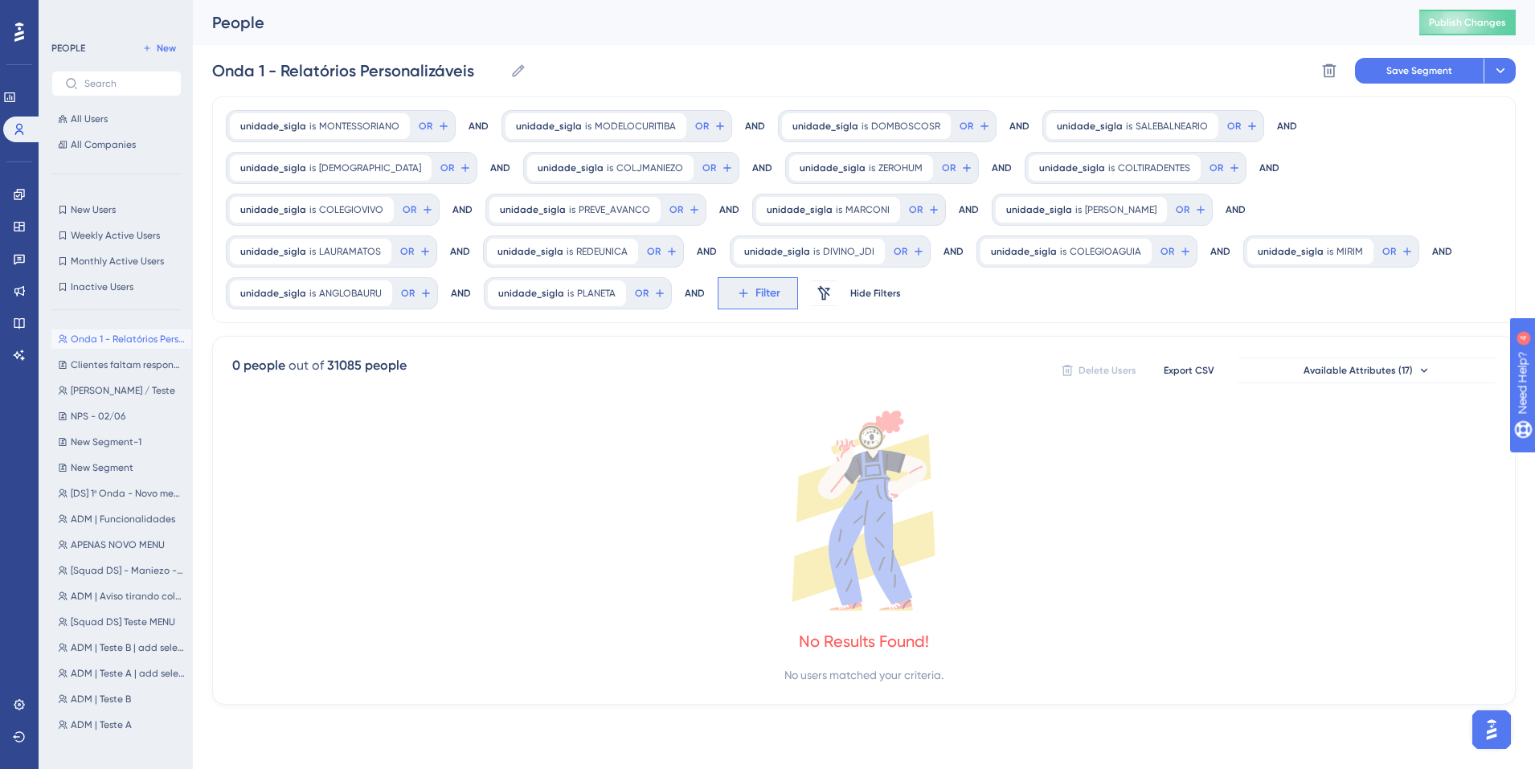
click at [718, 289] on button "Filter" at bounding box center [758, 293] width 80 height 32
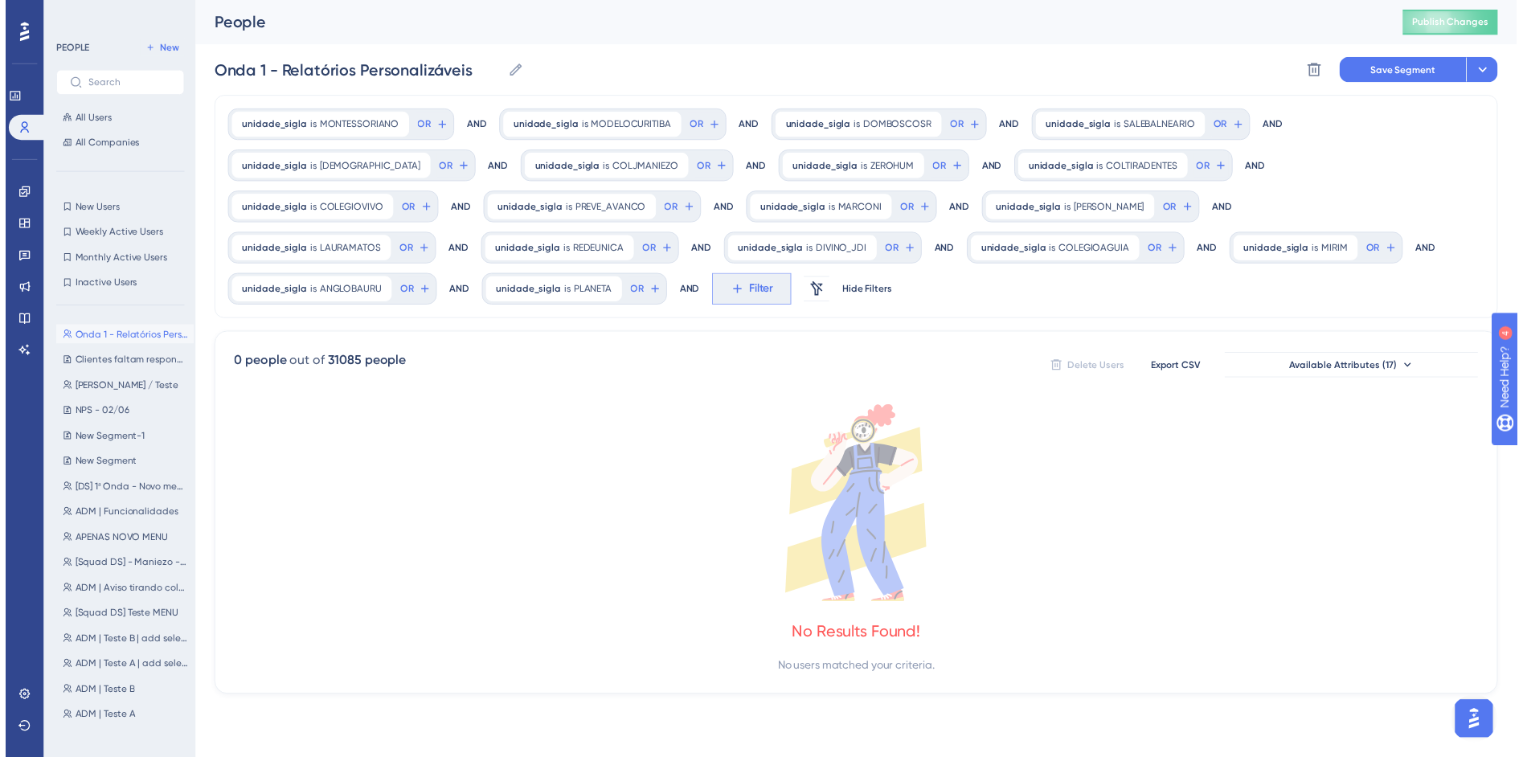
scroll to position [156, 0]
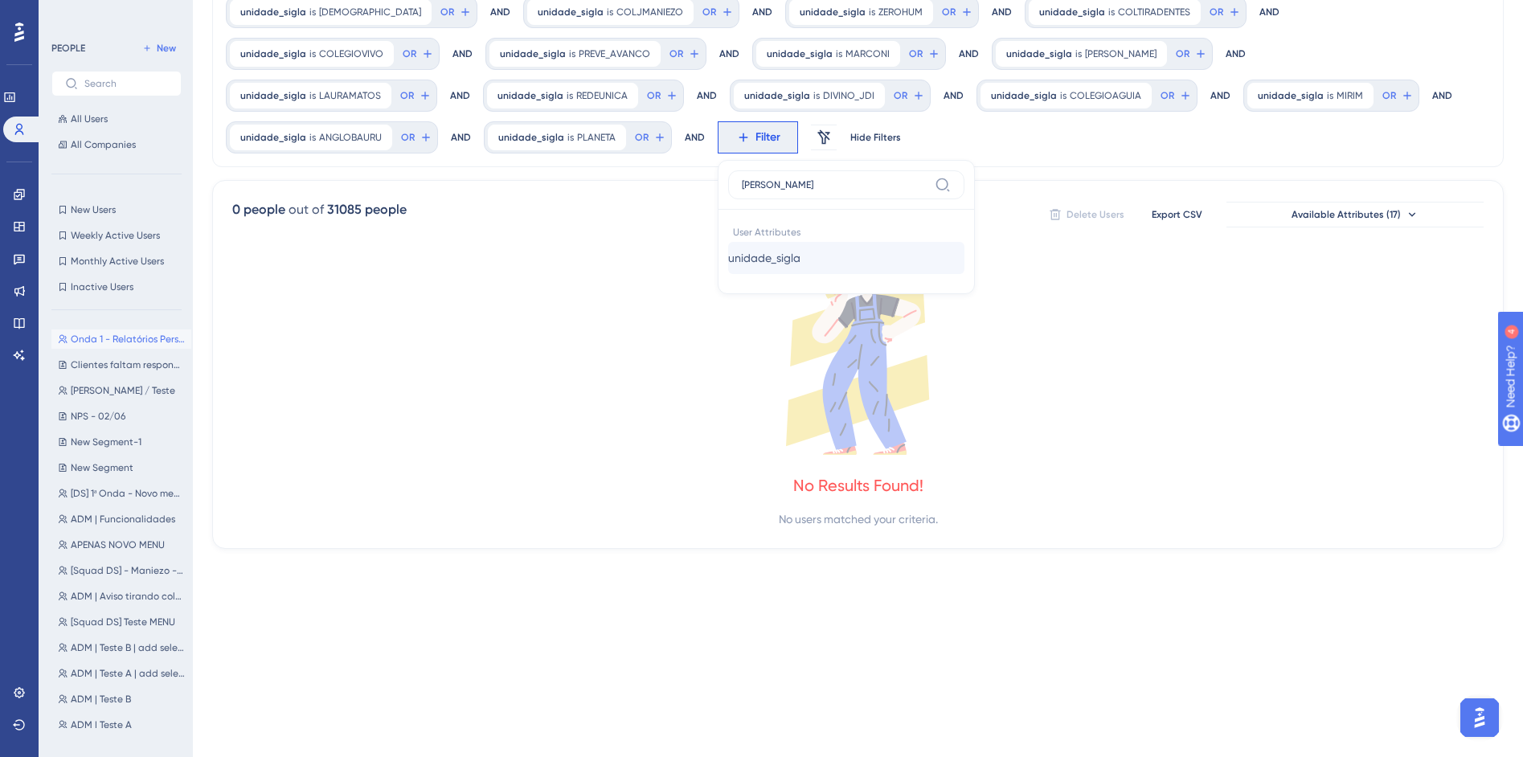
type input "sigl"
click at [728, 263] on button "unidade_sigla unidade_sigla" at bounding box center [846, 258] width 236 height 32
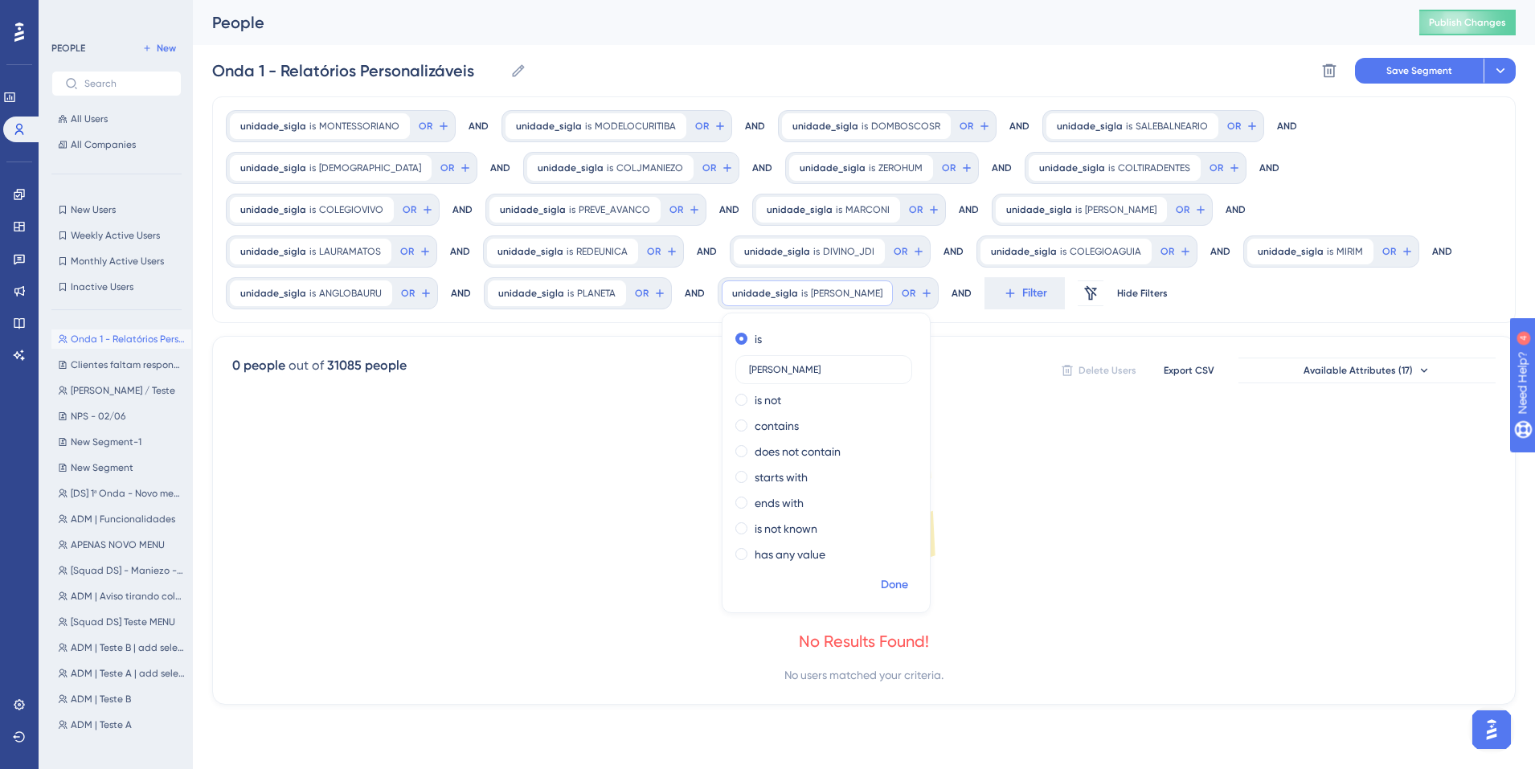
type input "SAMARITANO"
click at [881, 585] on span "Done" at bounding box center [894, 584] width 27 height 19
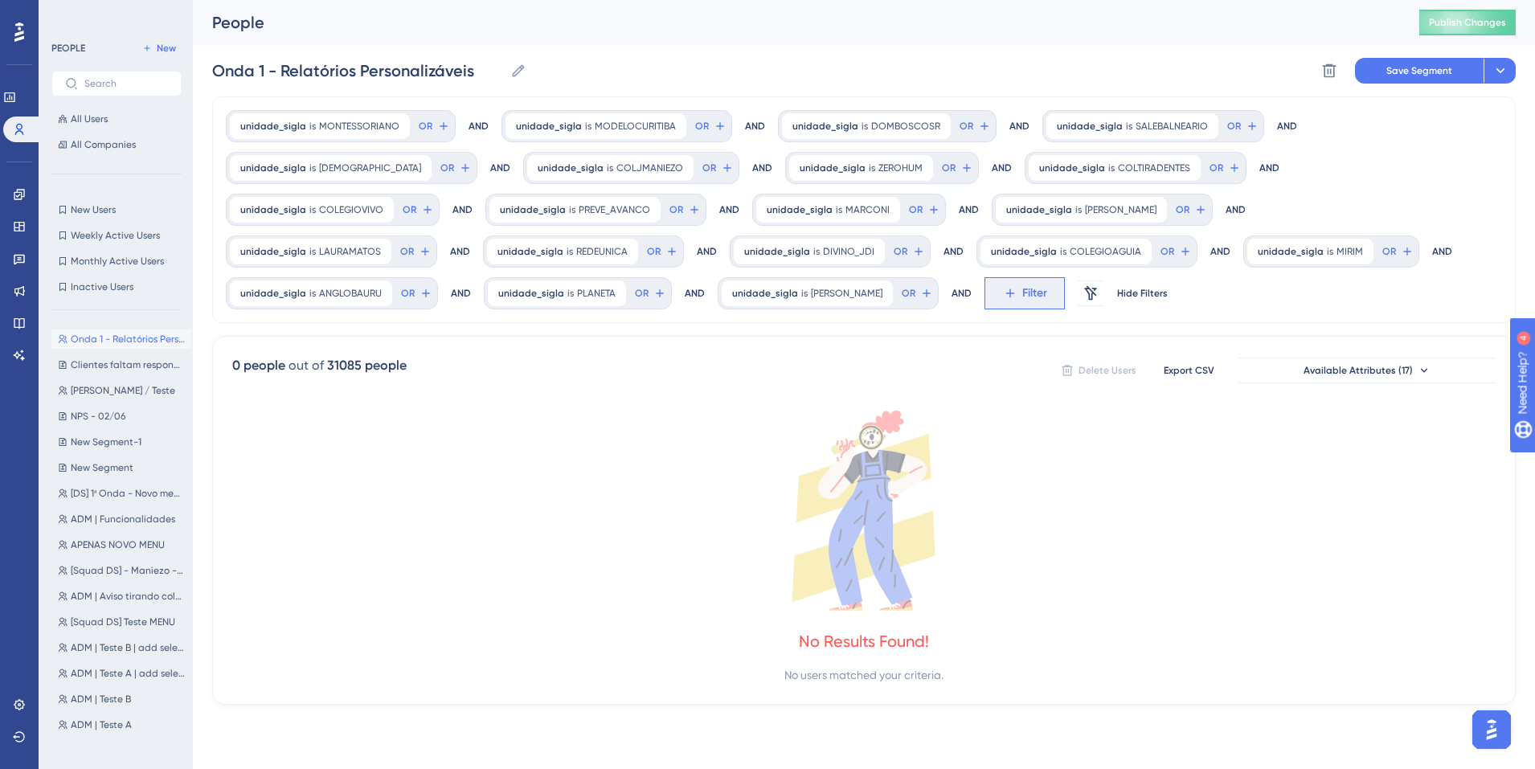
click at [1022, 287] on span "Filter" at bounding box center [1034, 293] width 25 height 19
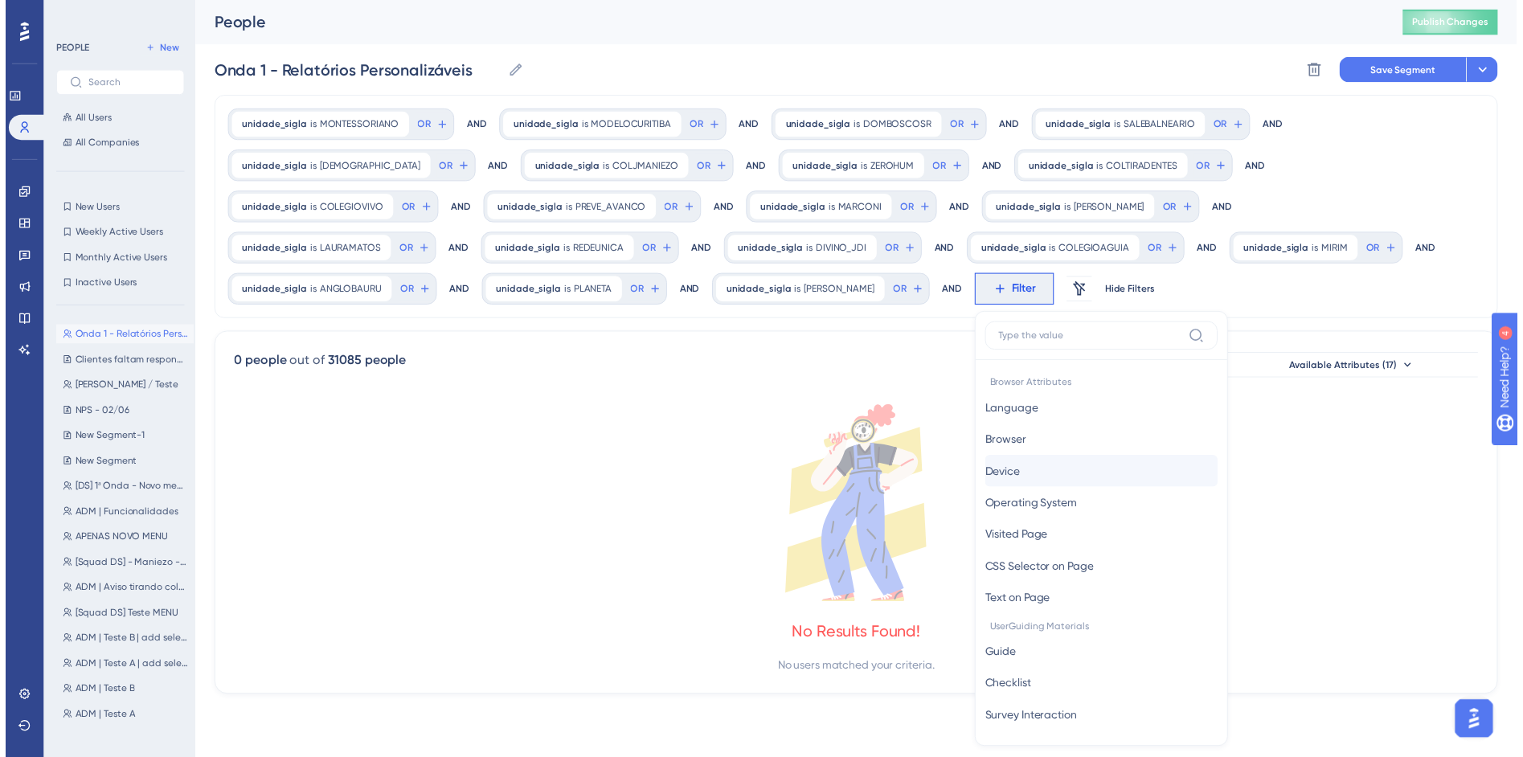
scroll to position [158, 0]
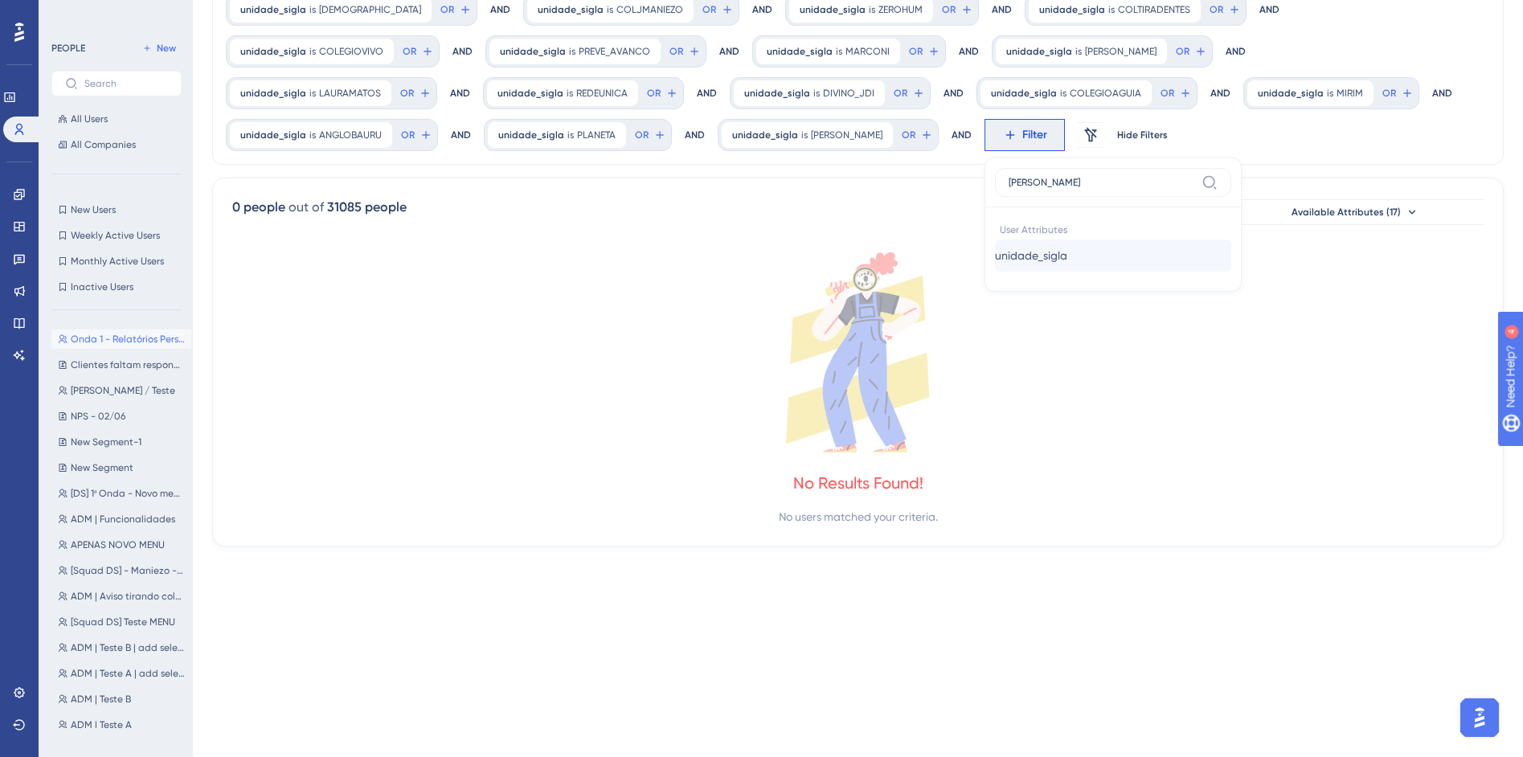
type input "sigl"
click at [995, 246] on span "unidade_sigla" at bounding box center [1031, 255] width 72 height 19
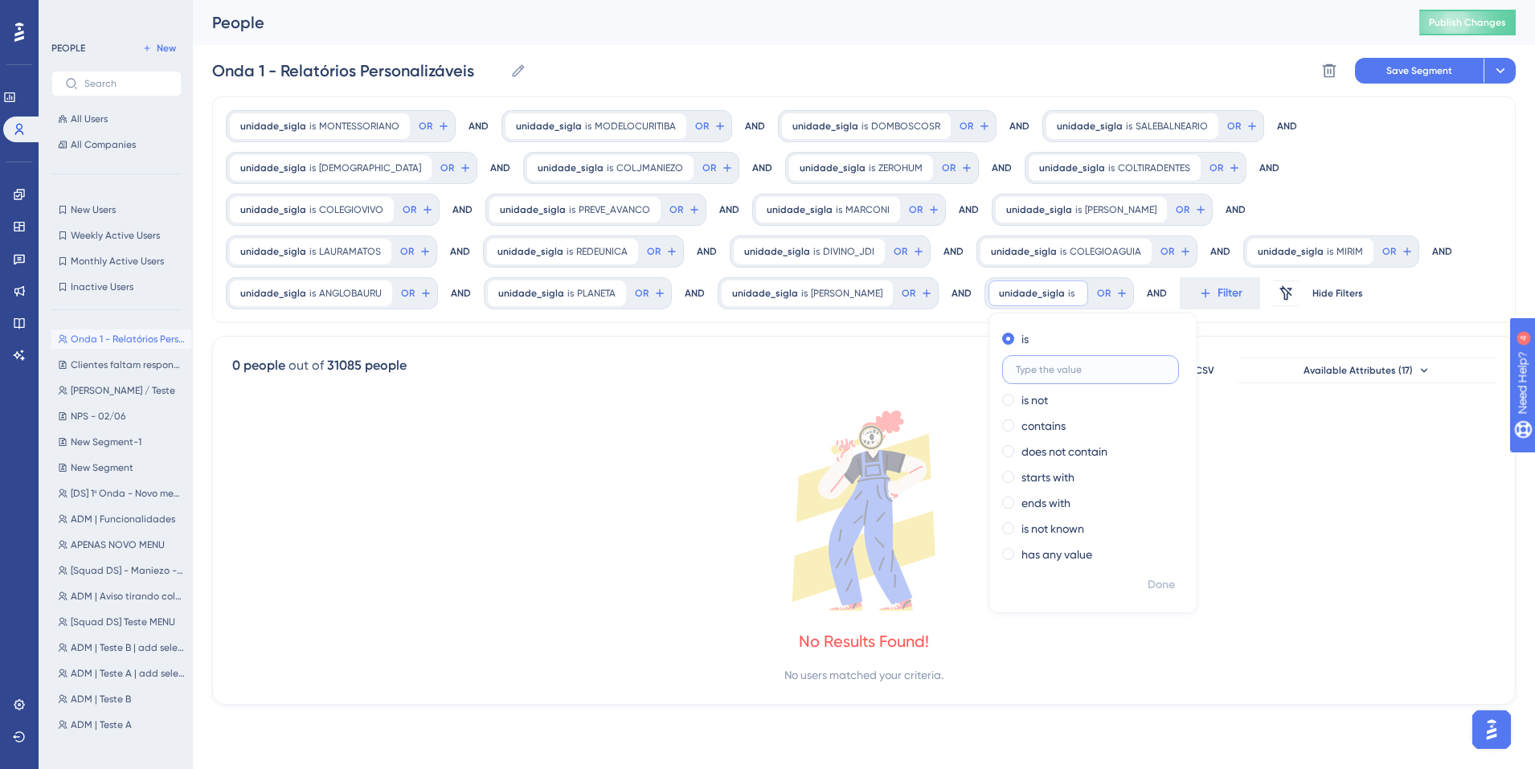
click at [1016, 371] on input "text" at bounding box center [1090, 369] width 149 height 11
paste input "MORALESJARAGUA"
type input "MORALESJARAGUA"
click at [1148, 582] on span "Done" at bounding box center [1161, 584] width 27 height 19
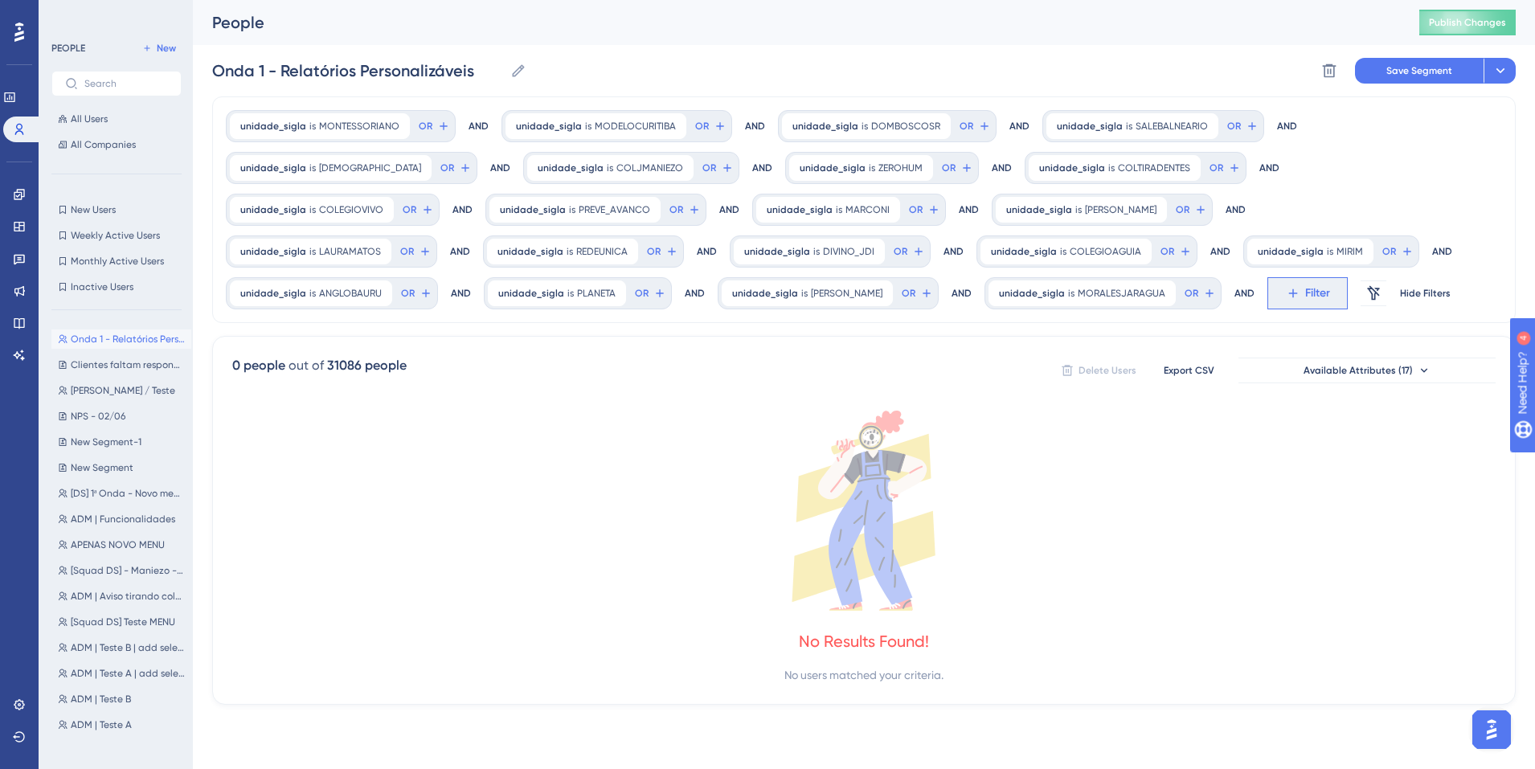
click at [1267, 303] on button "Filter" at bounding box center [1307, 293] width 80 height 32
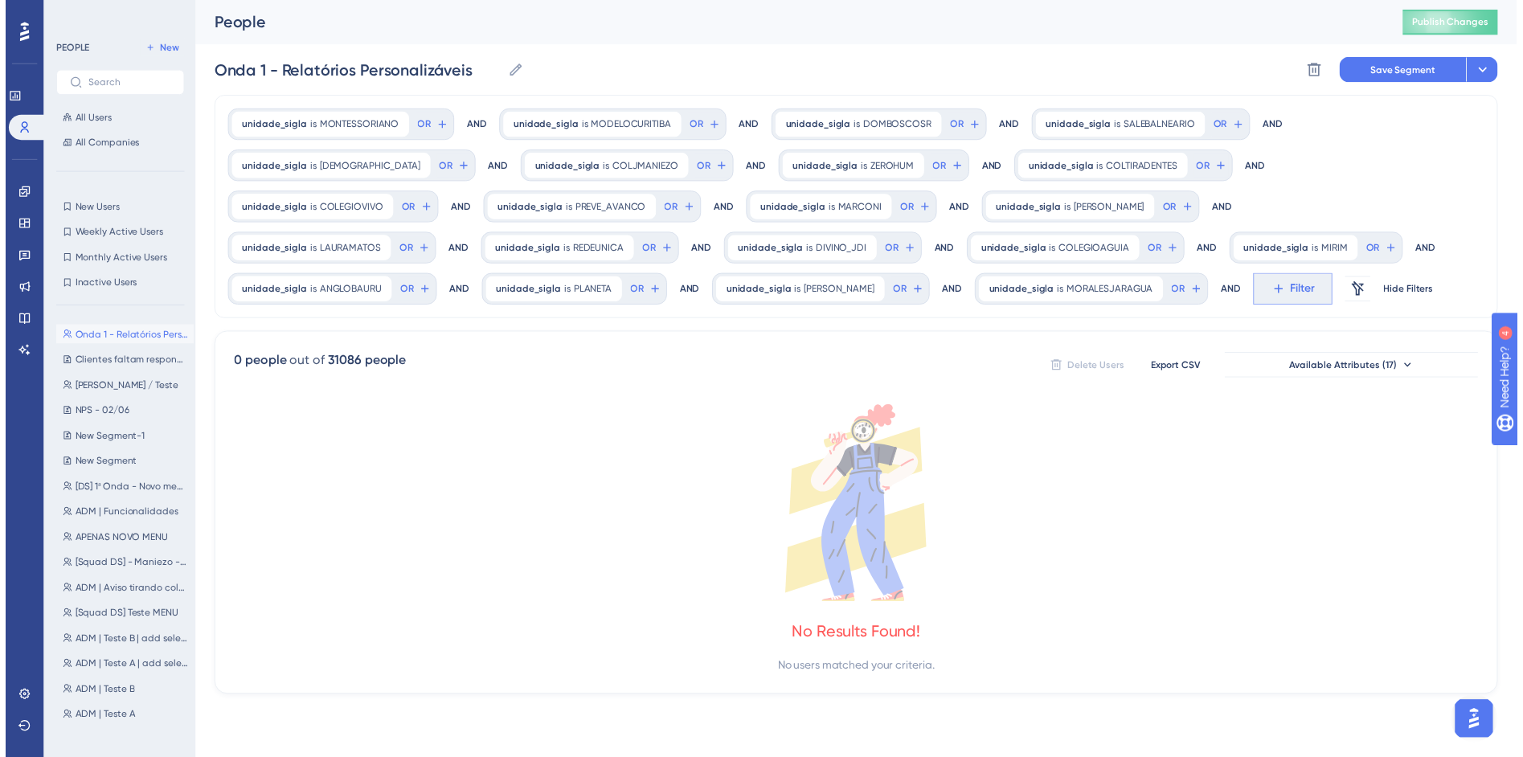
scroll to position [158, 0]
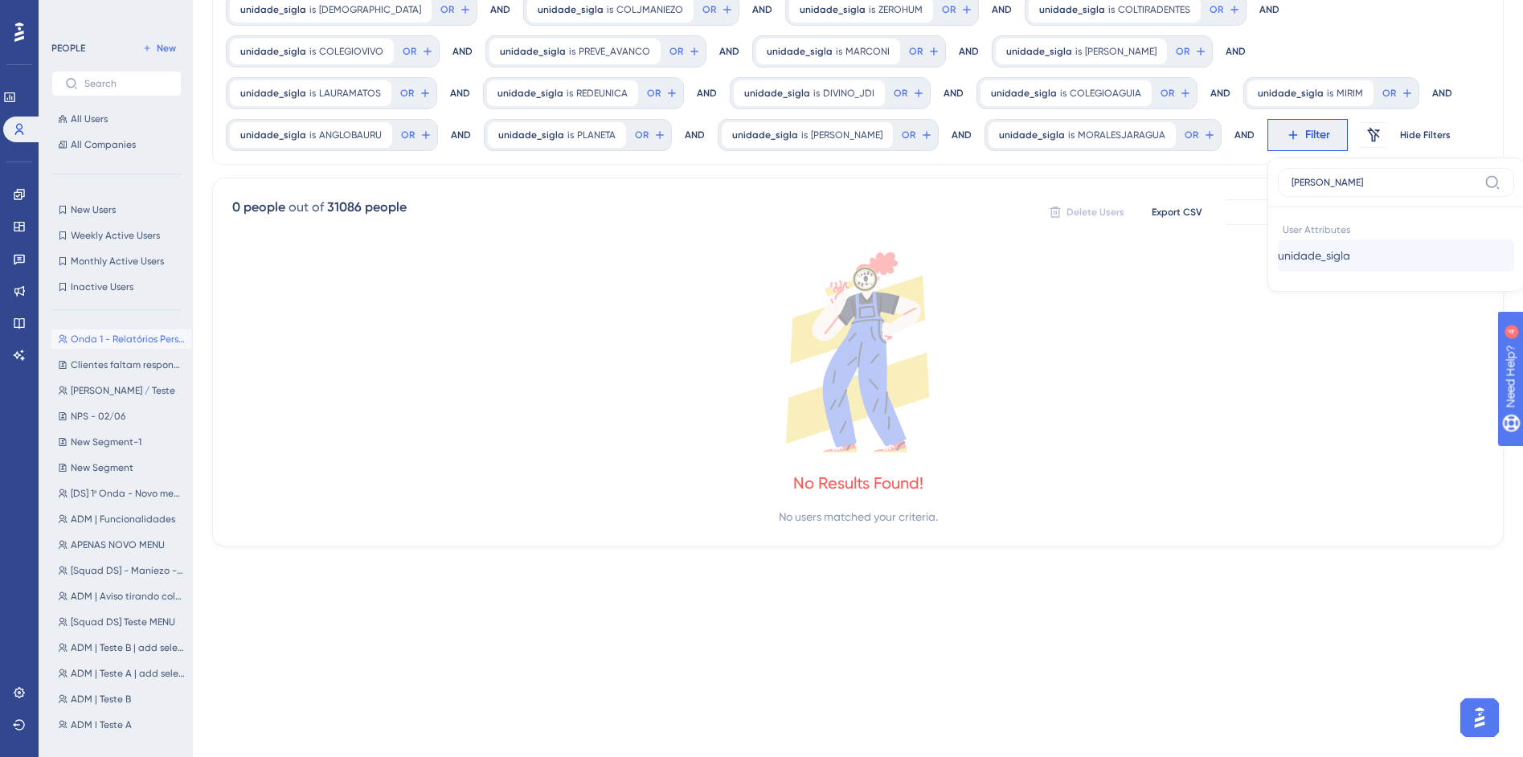
type input "sigl"
click at [1278, 251] on span "unidade_sigla" at bounding box center [1314, 255] width 72 height 19
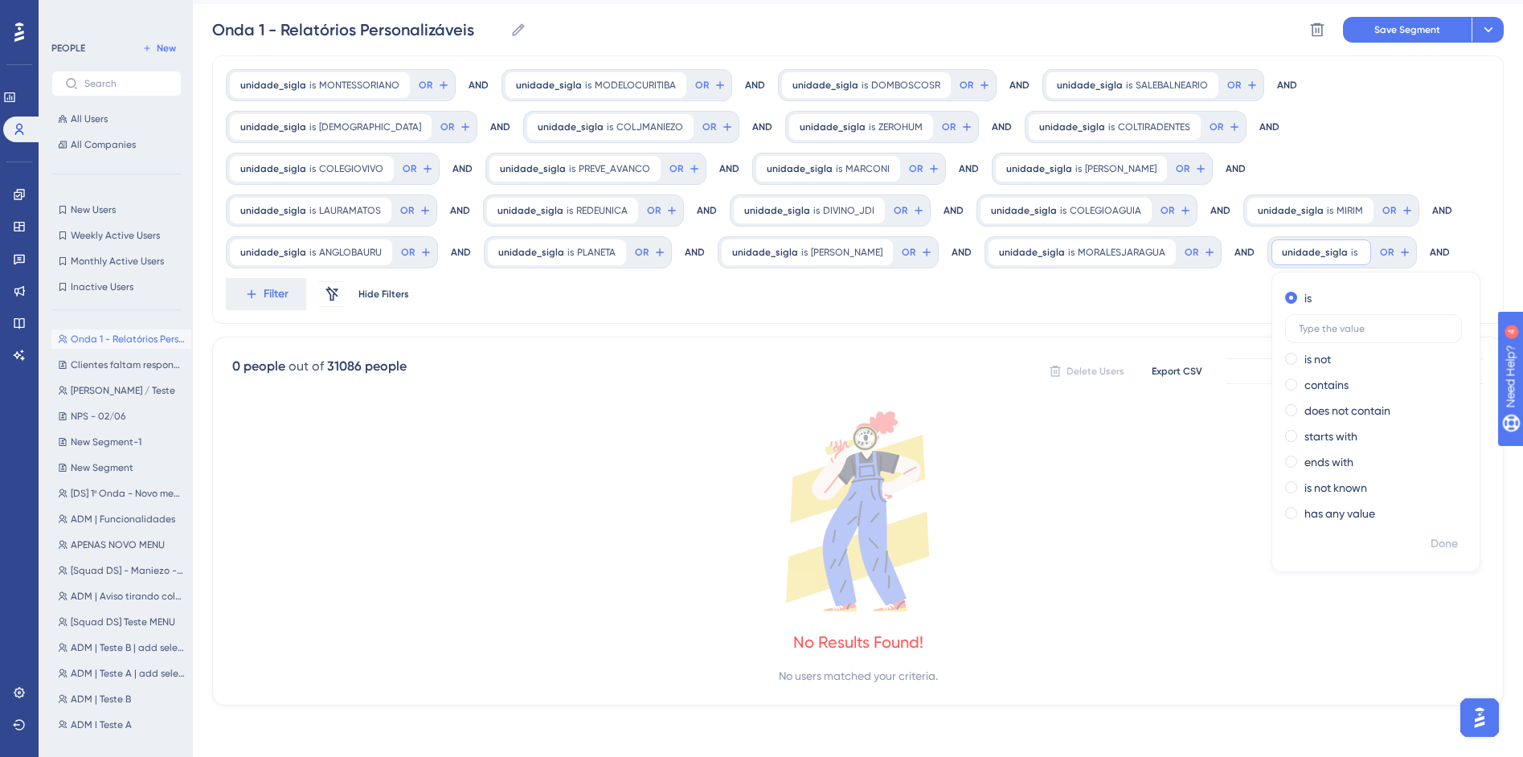
scroll to position [0, 0]
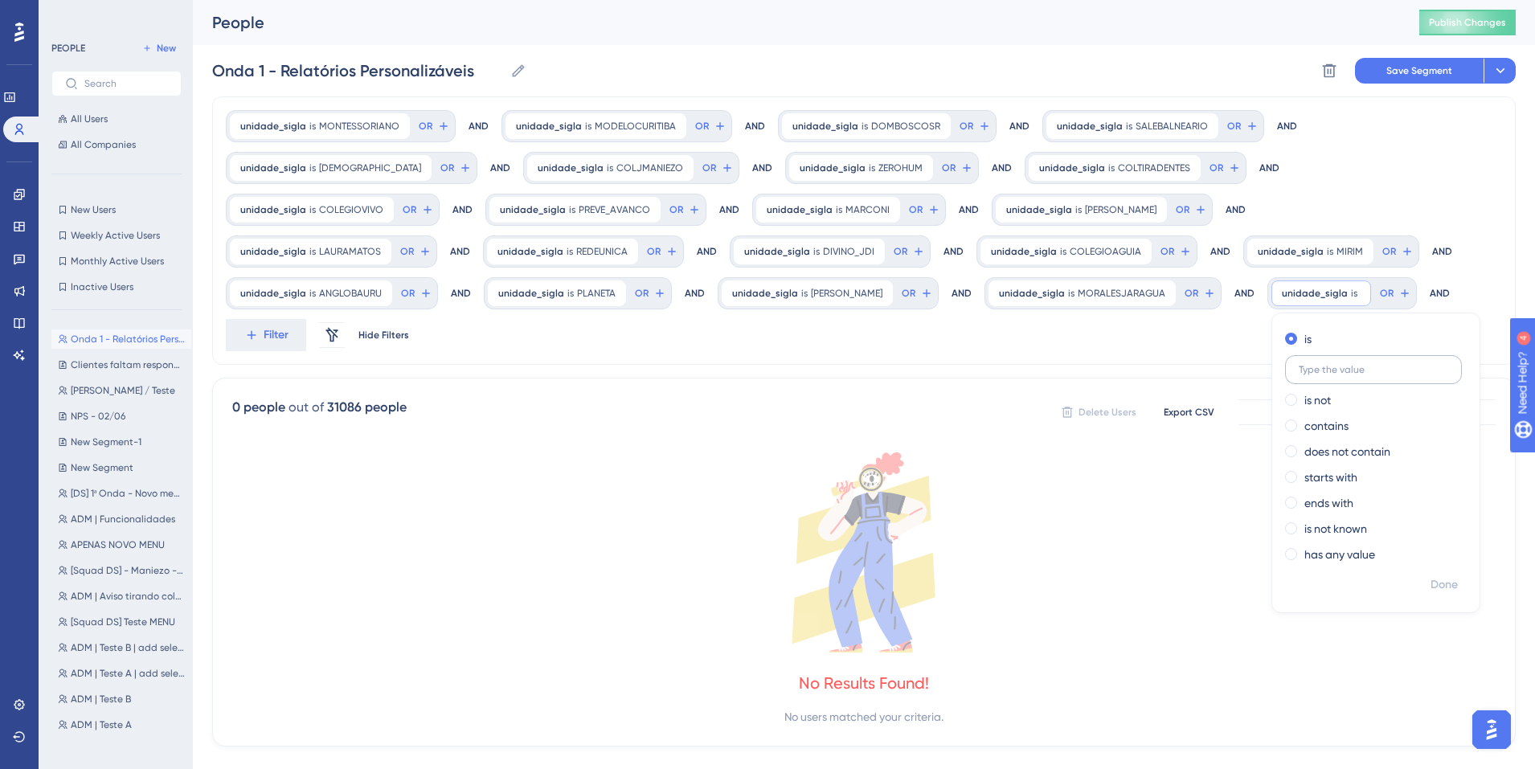
click at [1299, 370] on input "text" at bounding box center [1373, 369] width 149 height 11
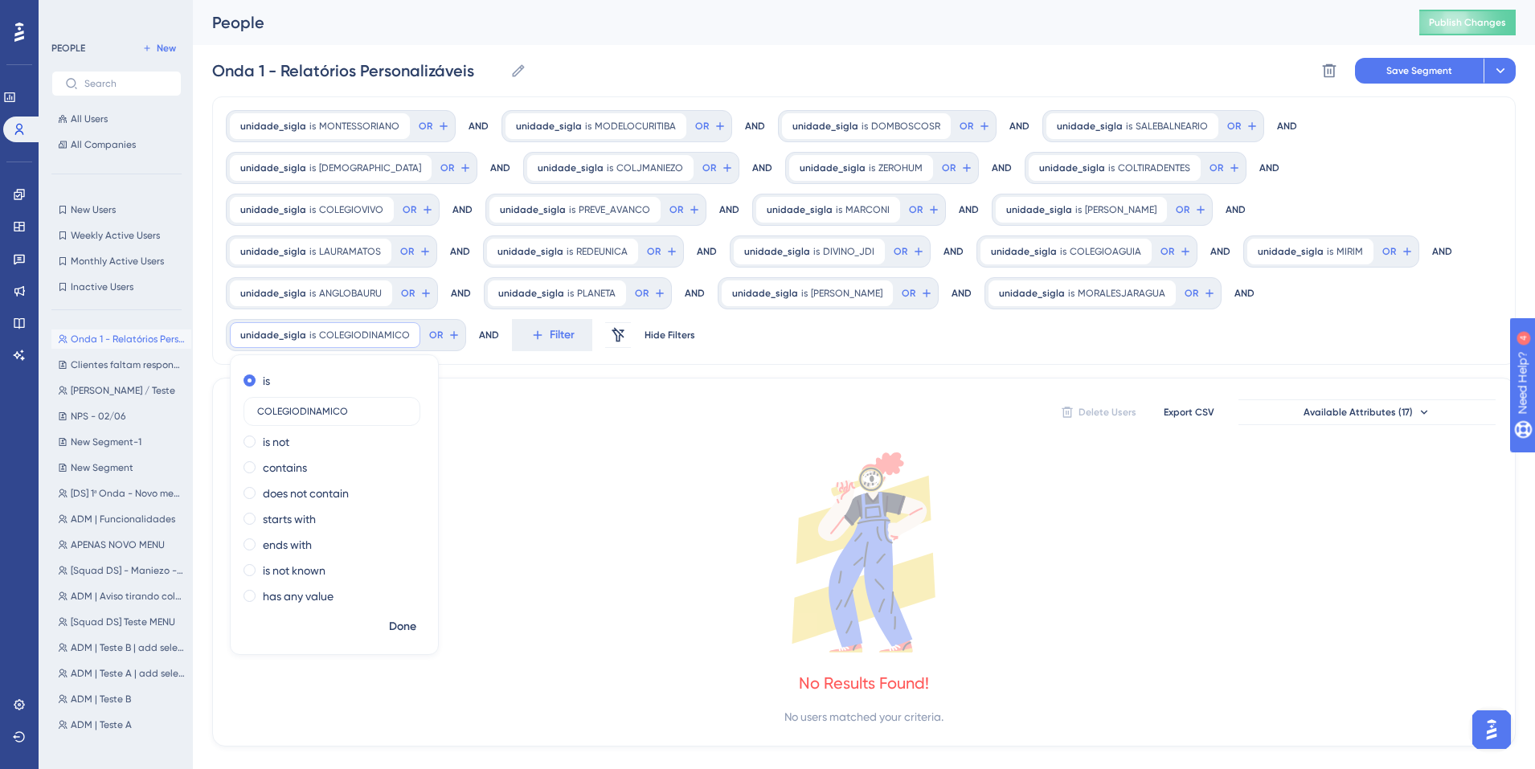
type input "COLEGIODINAMICO"
click at [416, 617] on span "Done" at bounding box center [402, 626] width 27 height 19
click at [545, 328] on icon at bounding box center [537, 335] width 14 height 14
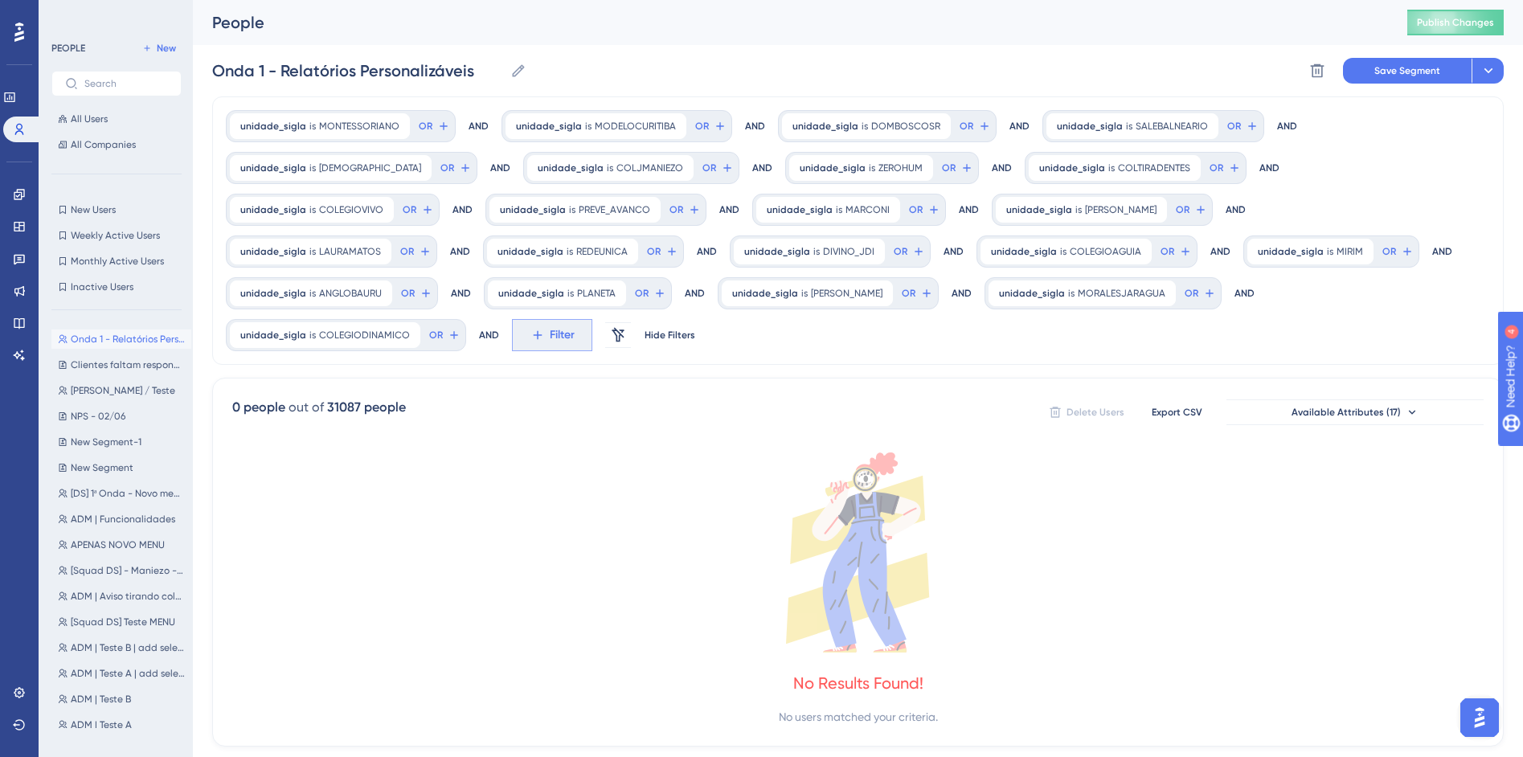
scroll to position [158, 0]
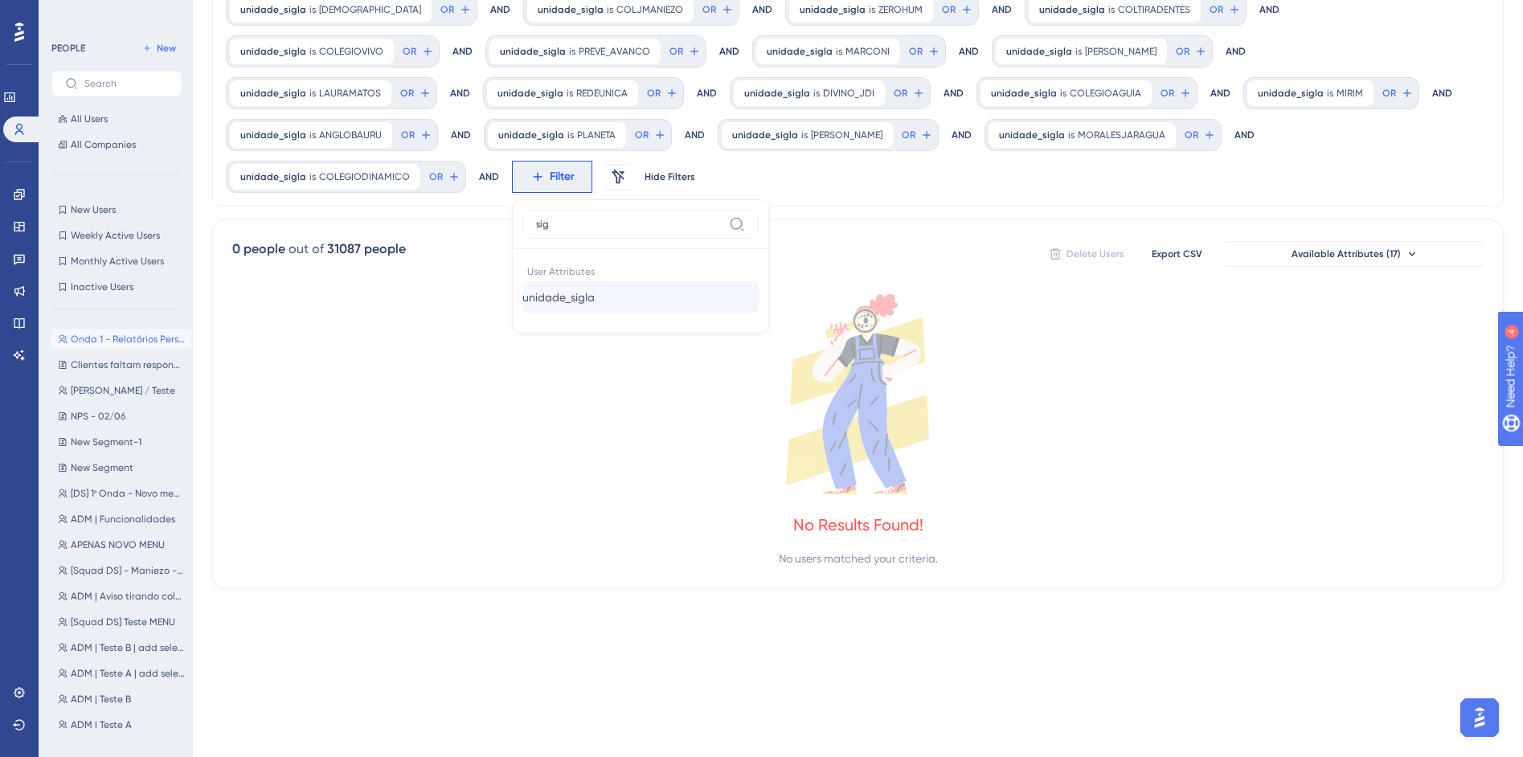
type input "sig"
click at [595, 288] on span "unidade_sigla" at bounding box center [558, 297] width 72 height 19
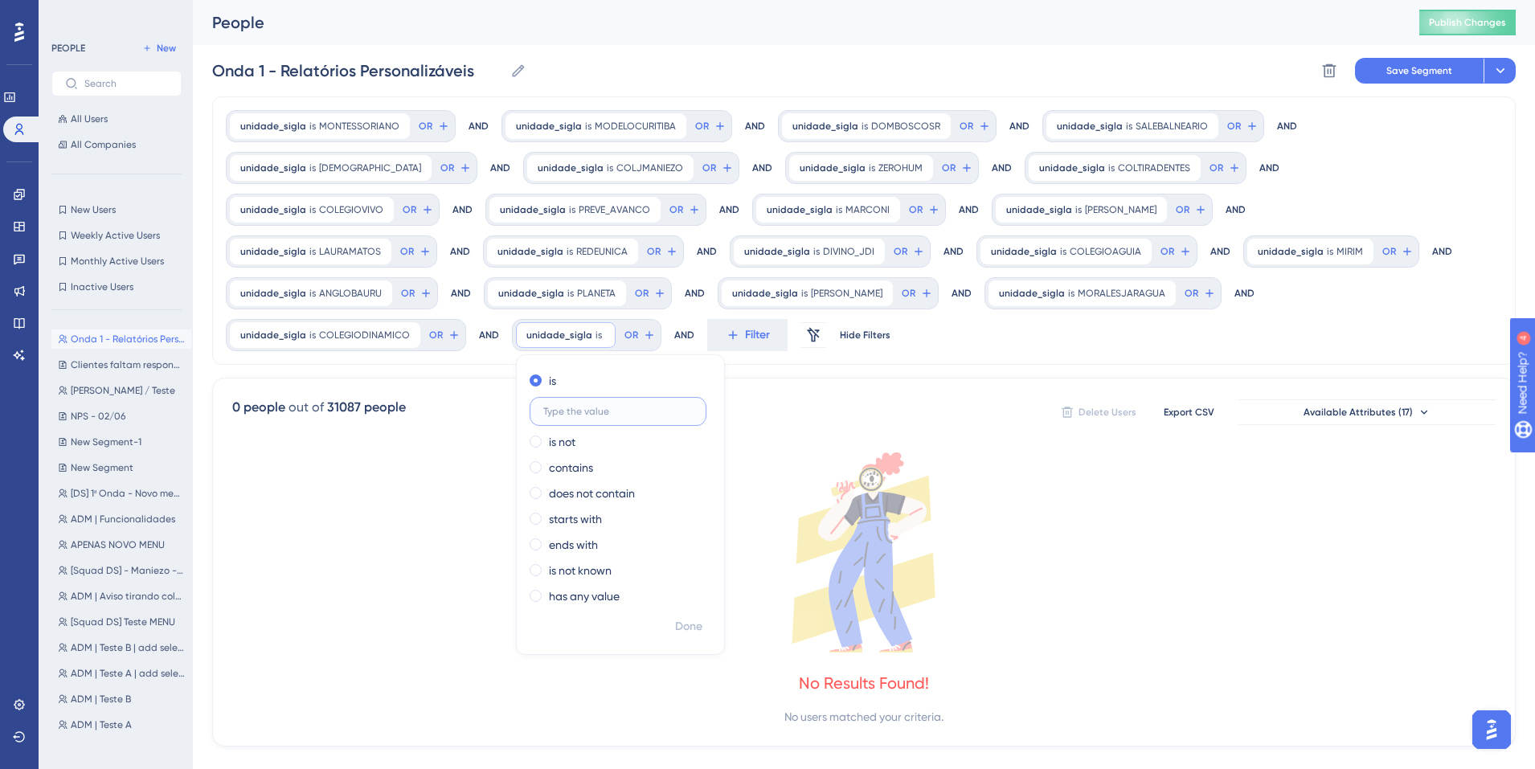
paste input "CONEXAOSABER"
type input "CONEXAOSABER"
click at [702, 617] on span "Done" at bounding box center [688, 626] width 27 height 19
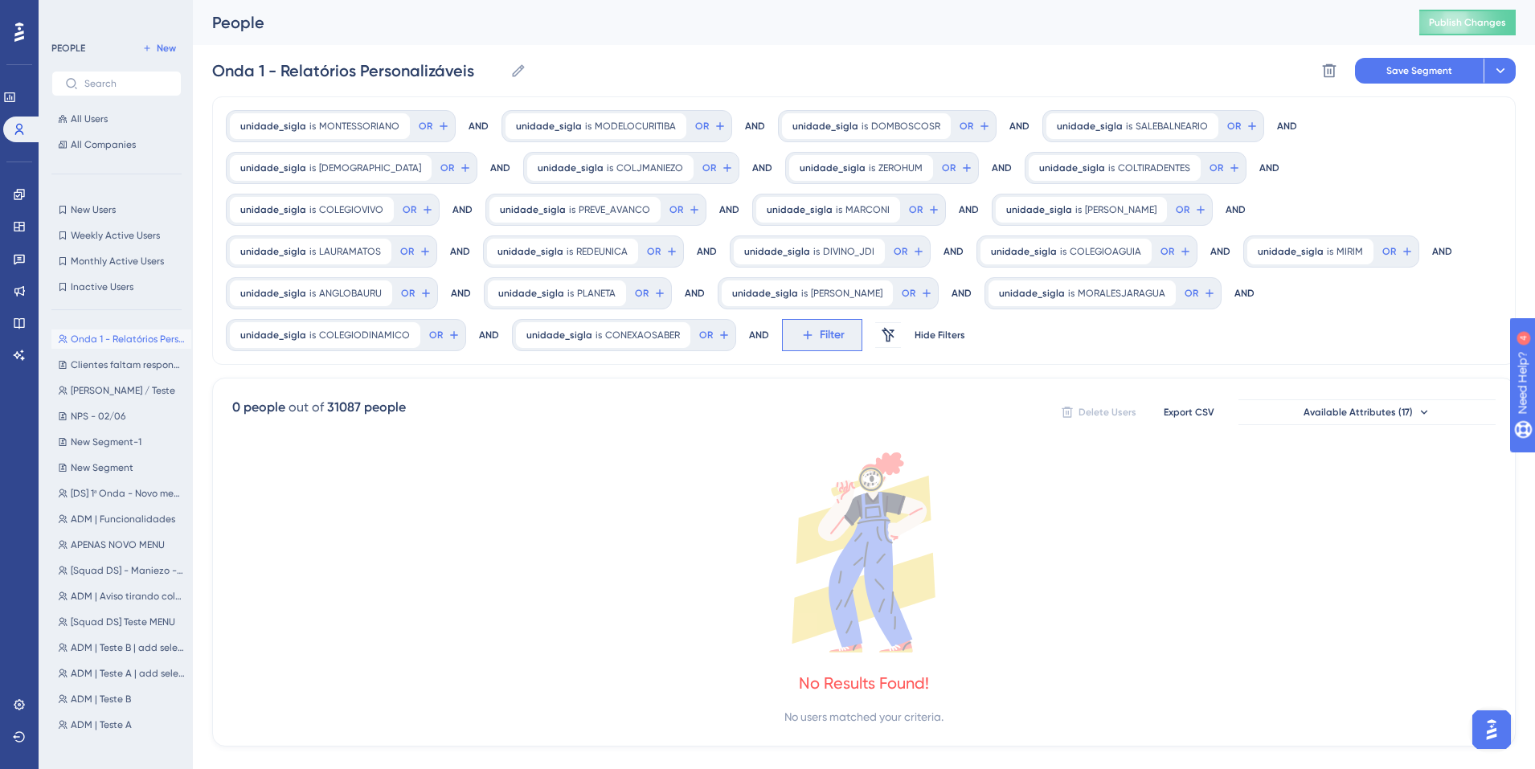
click at [845, 326] on span "Filter" at bounding box center [832, 335] width 25 height 19
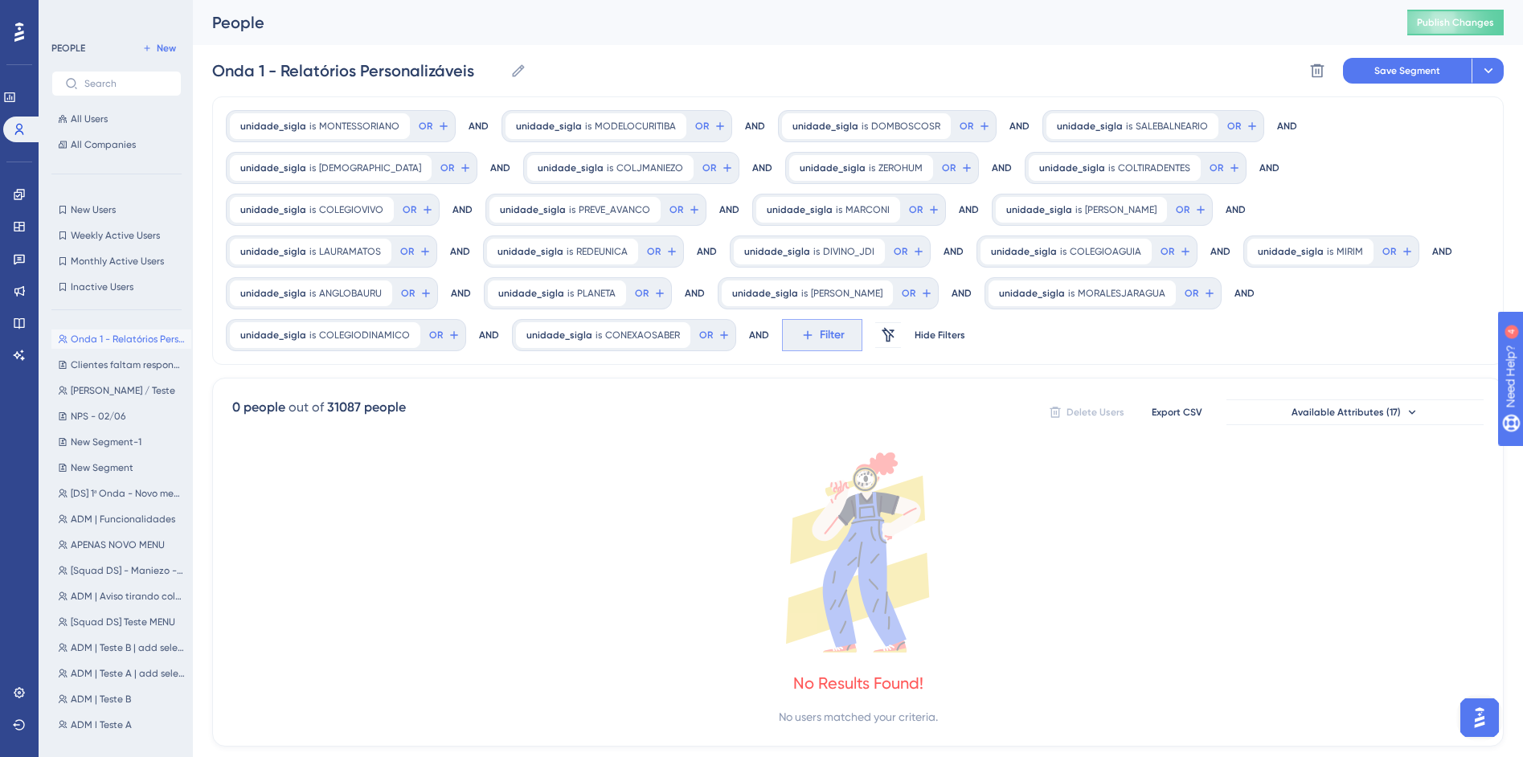
scroll to position [158, 0]
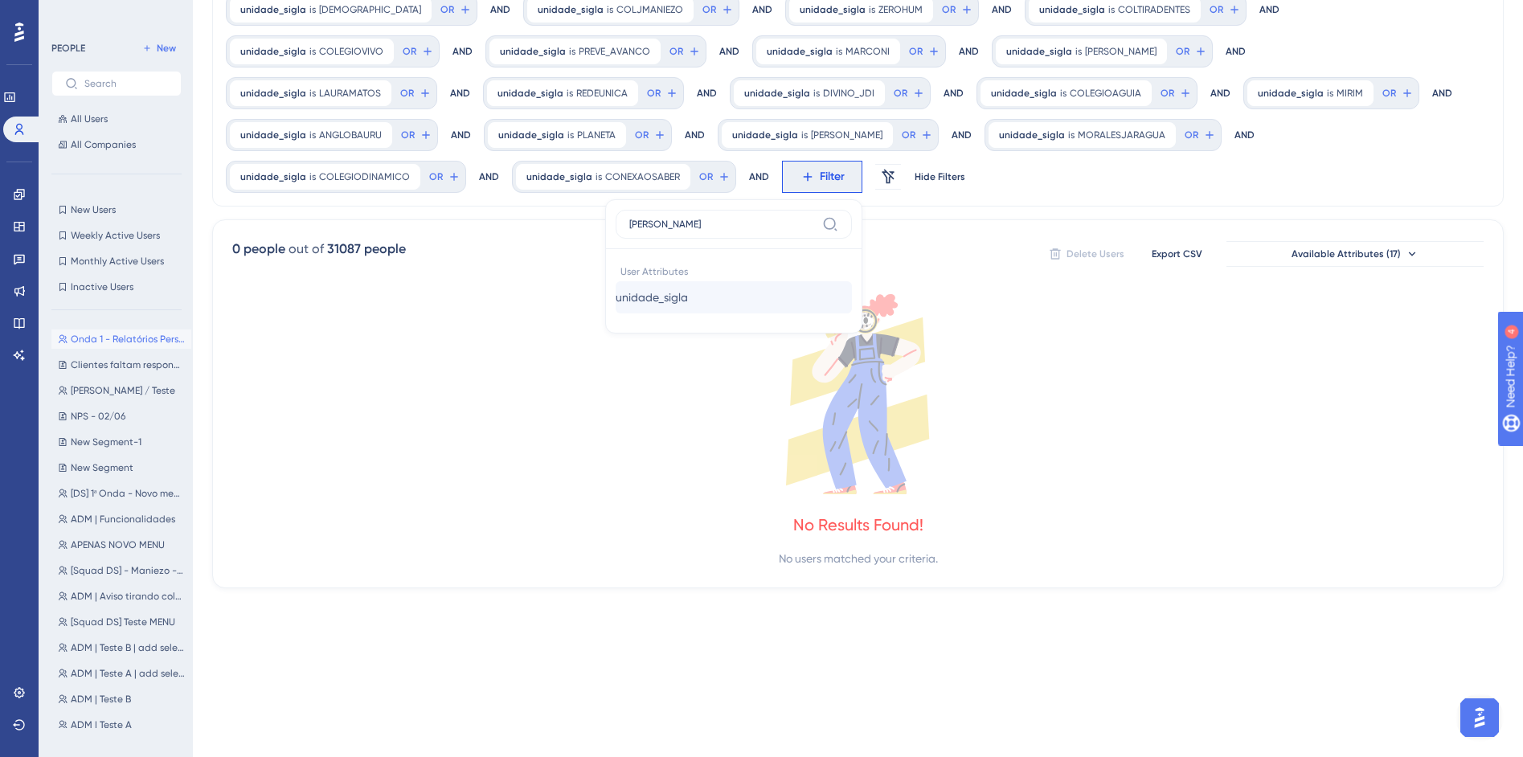
type input "sigl"
click at [852, 281] on button "unidade_sigla unidade_sigla" at bounding box center [734, 297] width 236 height 32
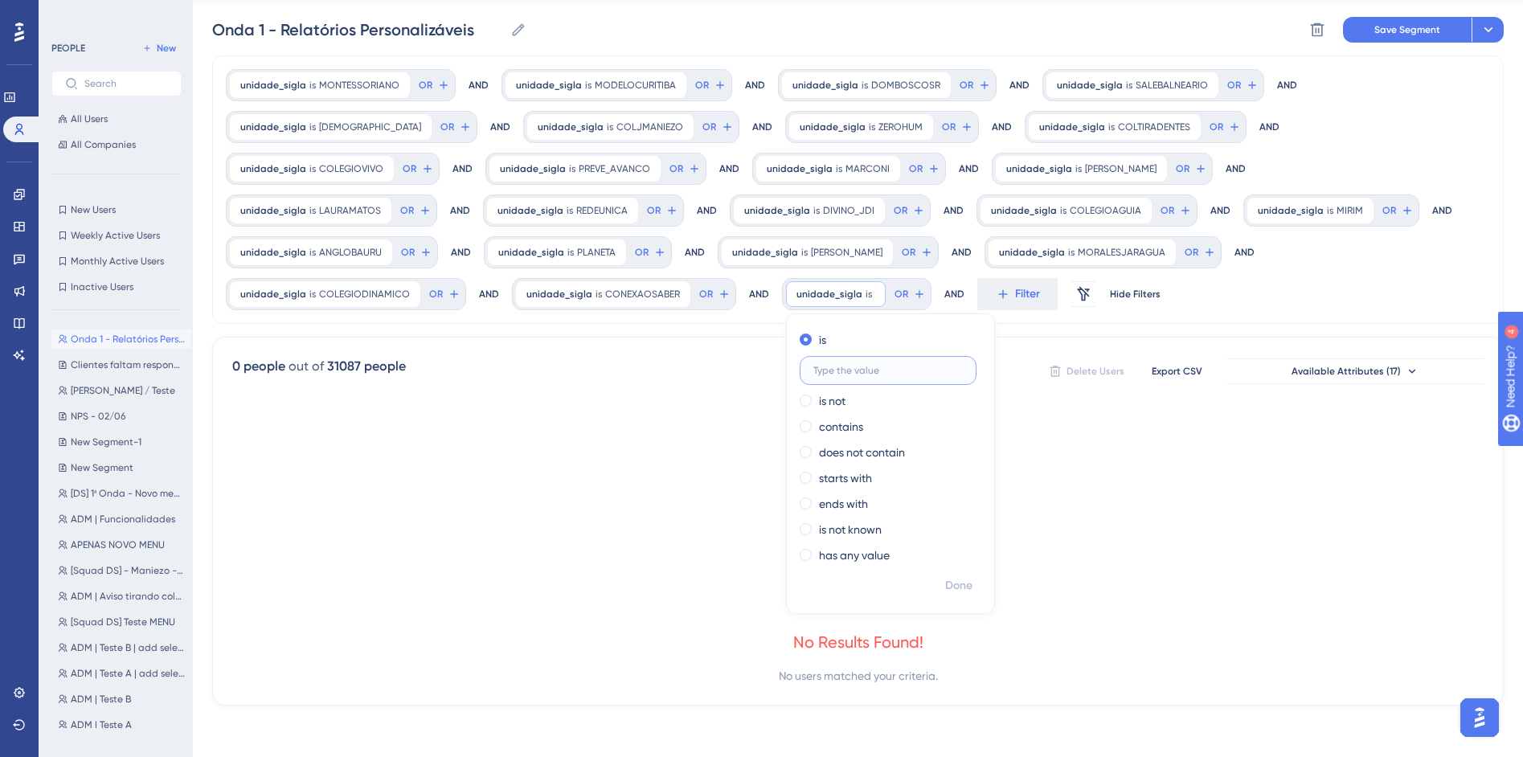
scroll to position [41, 0]
paste input "COLEGIOBRASILOBJETIVO"
type input "COLEGIOBRASILOBJETIVO"
click at [945, 588] on span "Done" at bounding box center [958, 585] width 27 height 19
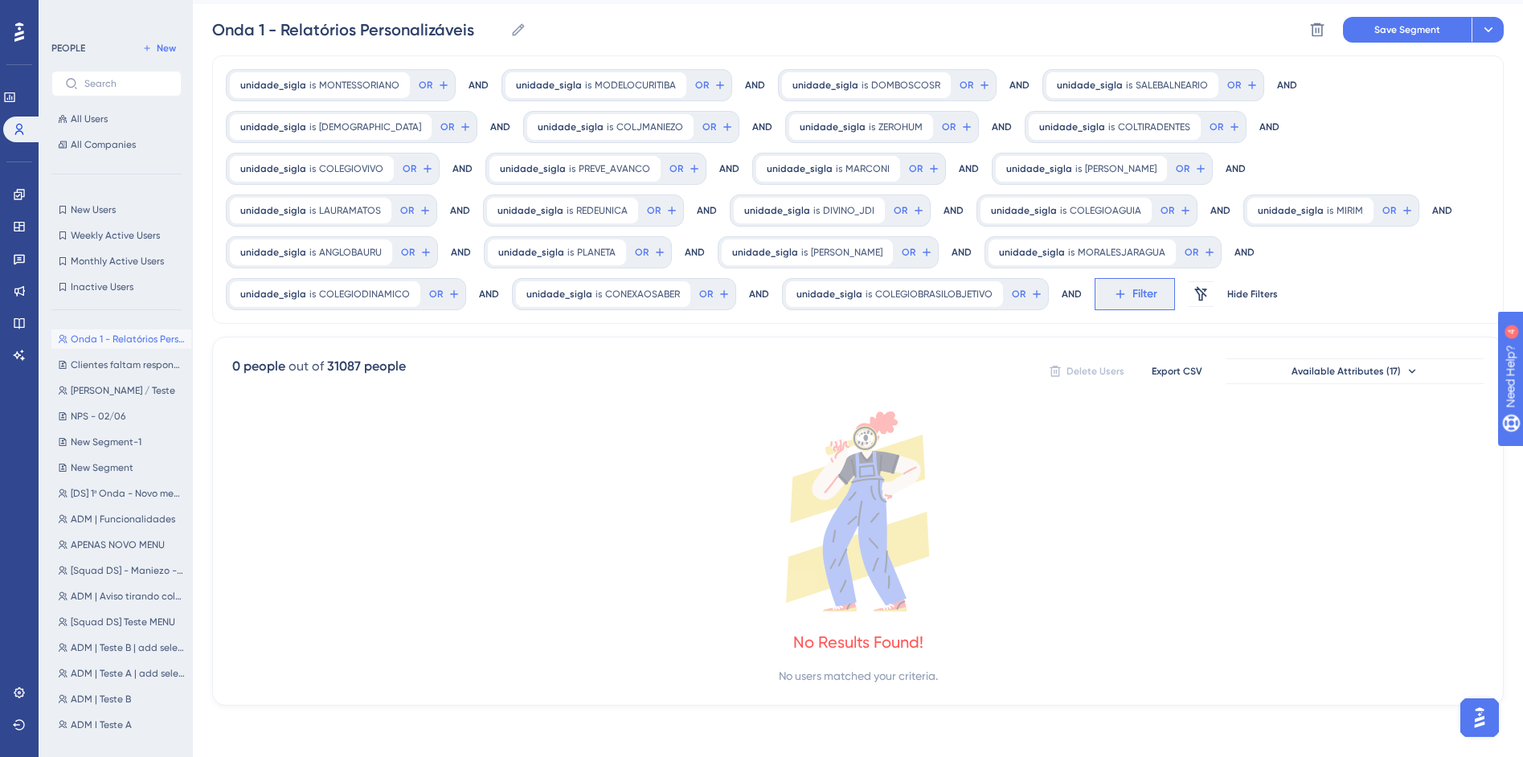
click at [1132, 298] on span "Filter" at bounding box center [1144, 294] width 25 height 19
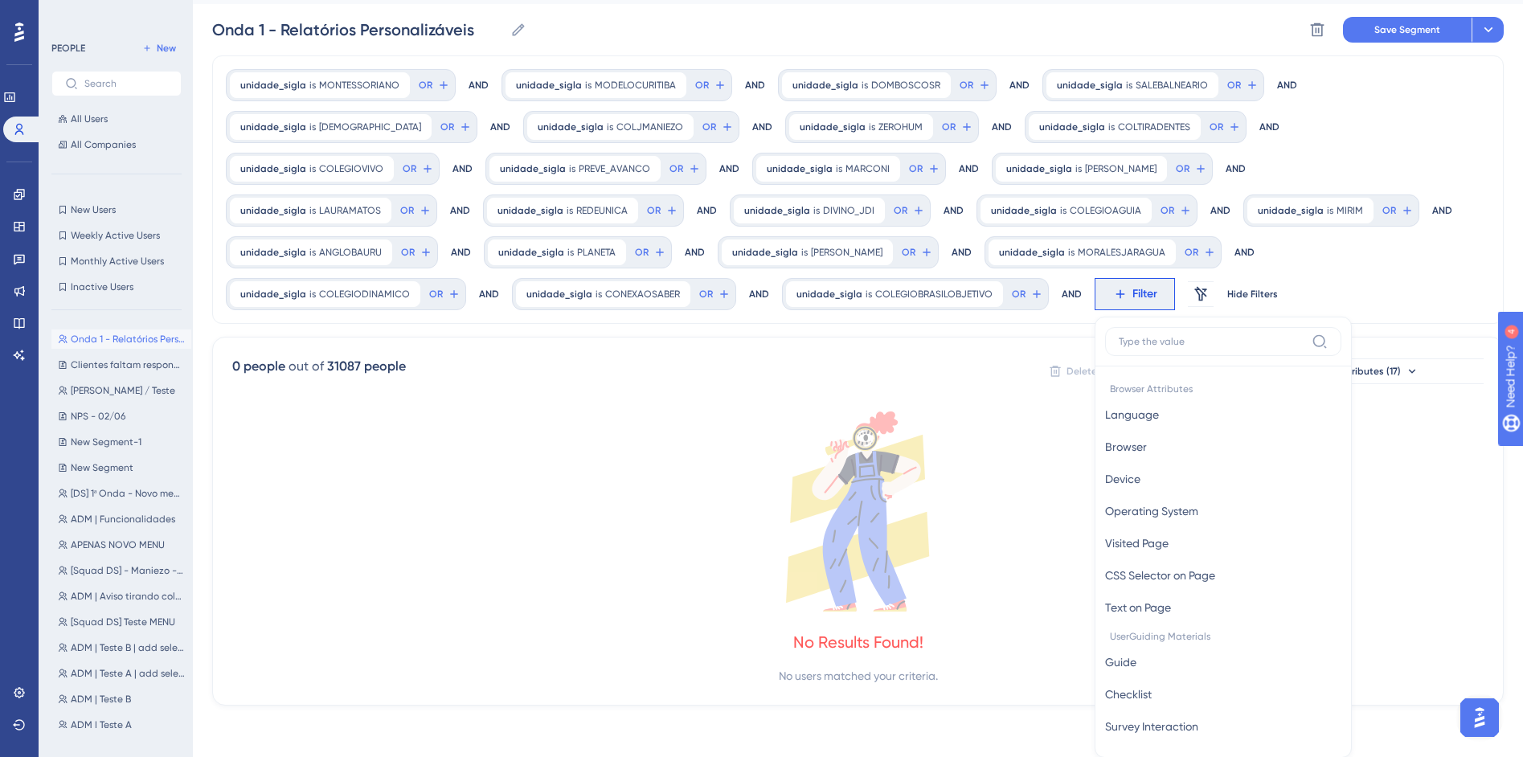
scroll to position [200, 0]
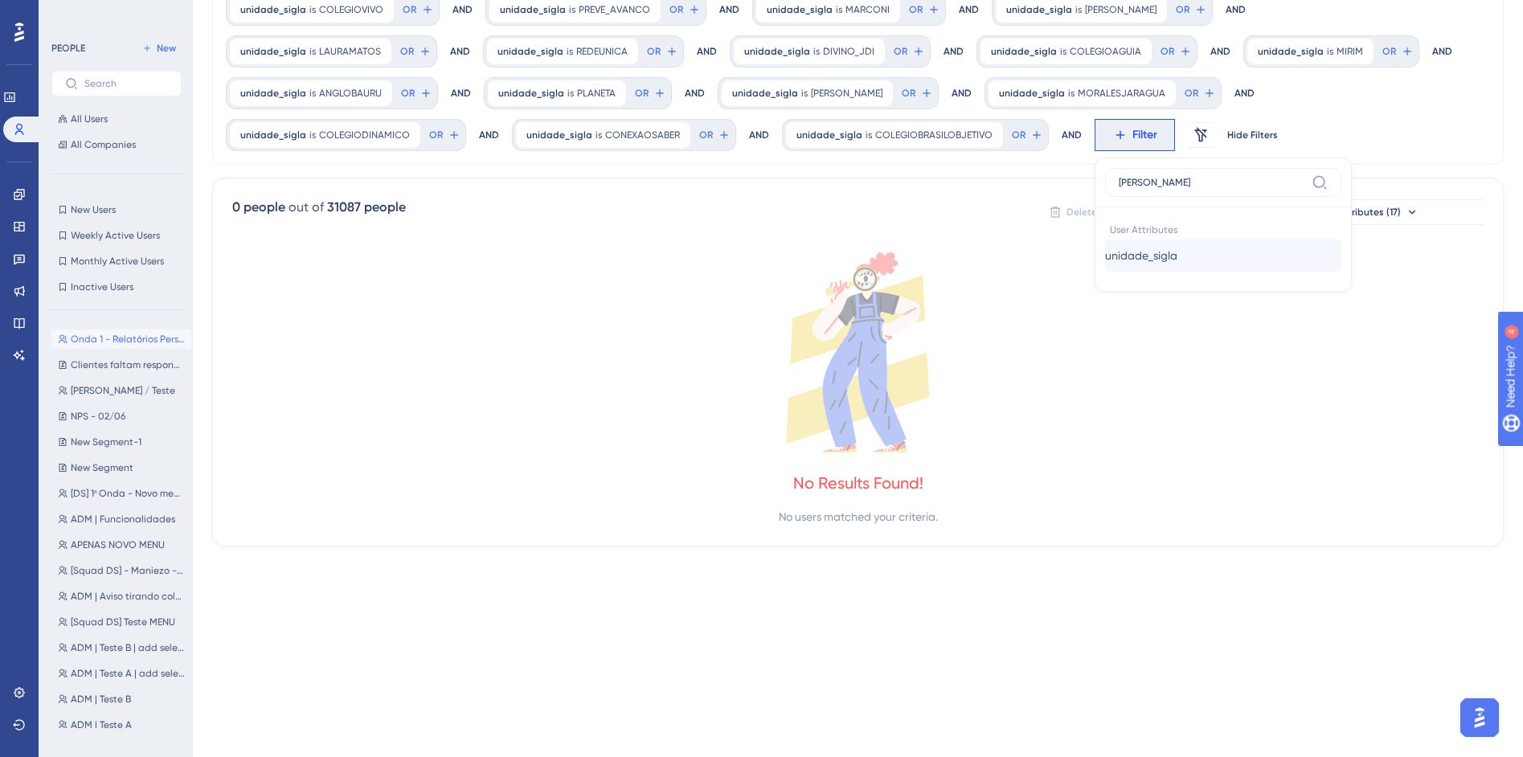
type input "sigl"
click at [1105, 250] on span "unidade_sigla" at bounding box center [1141, 255] width 72 height 19
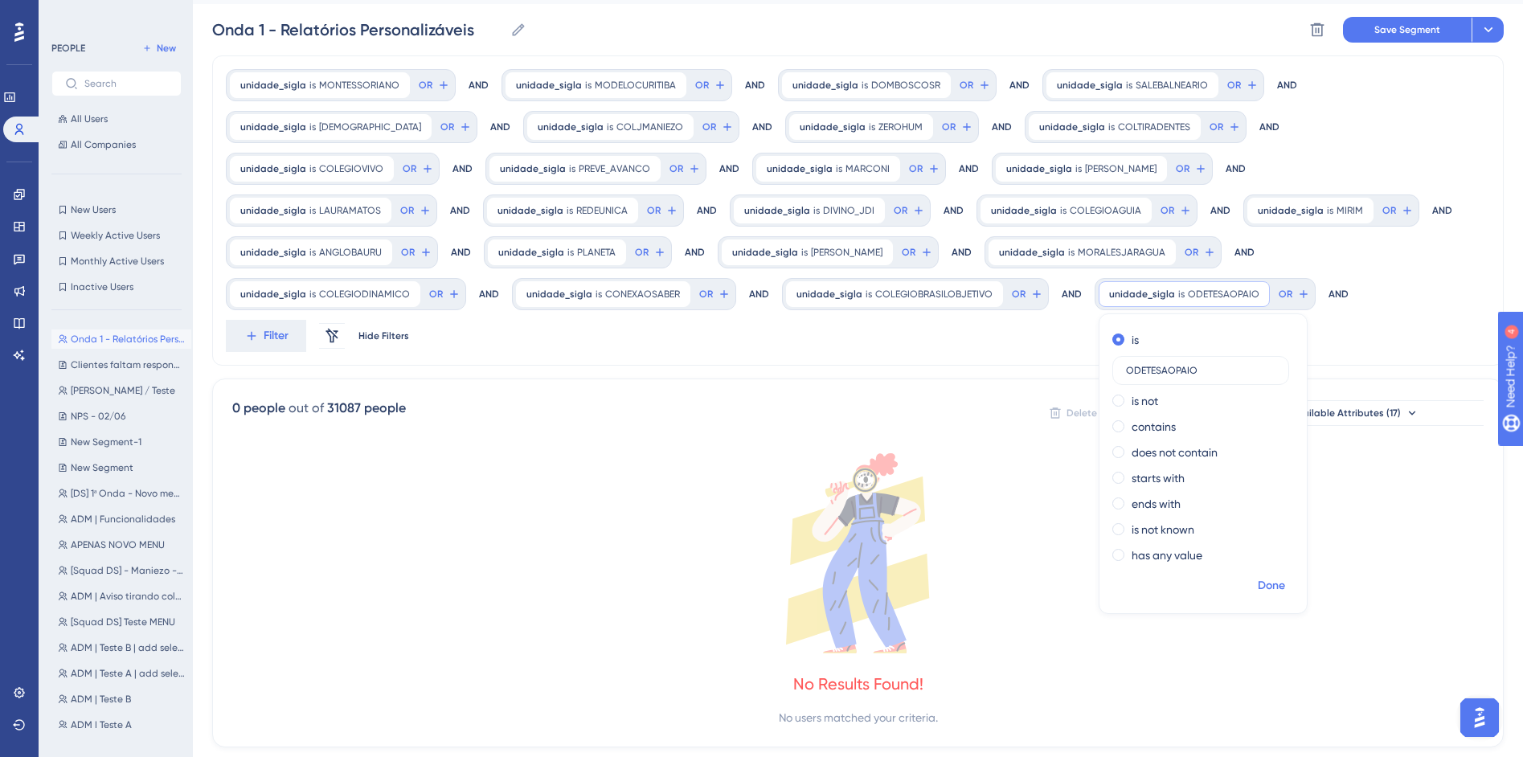
type input "ODETESAOPAIO"
click at [1258, 587] on span "Done" at bounding box center [1271, 585] width 27 height 19
click at [289, 326] on span "Filter" at bounding box center [276, 335] width 25 height 19
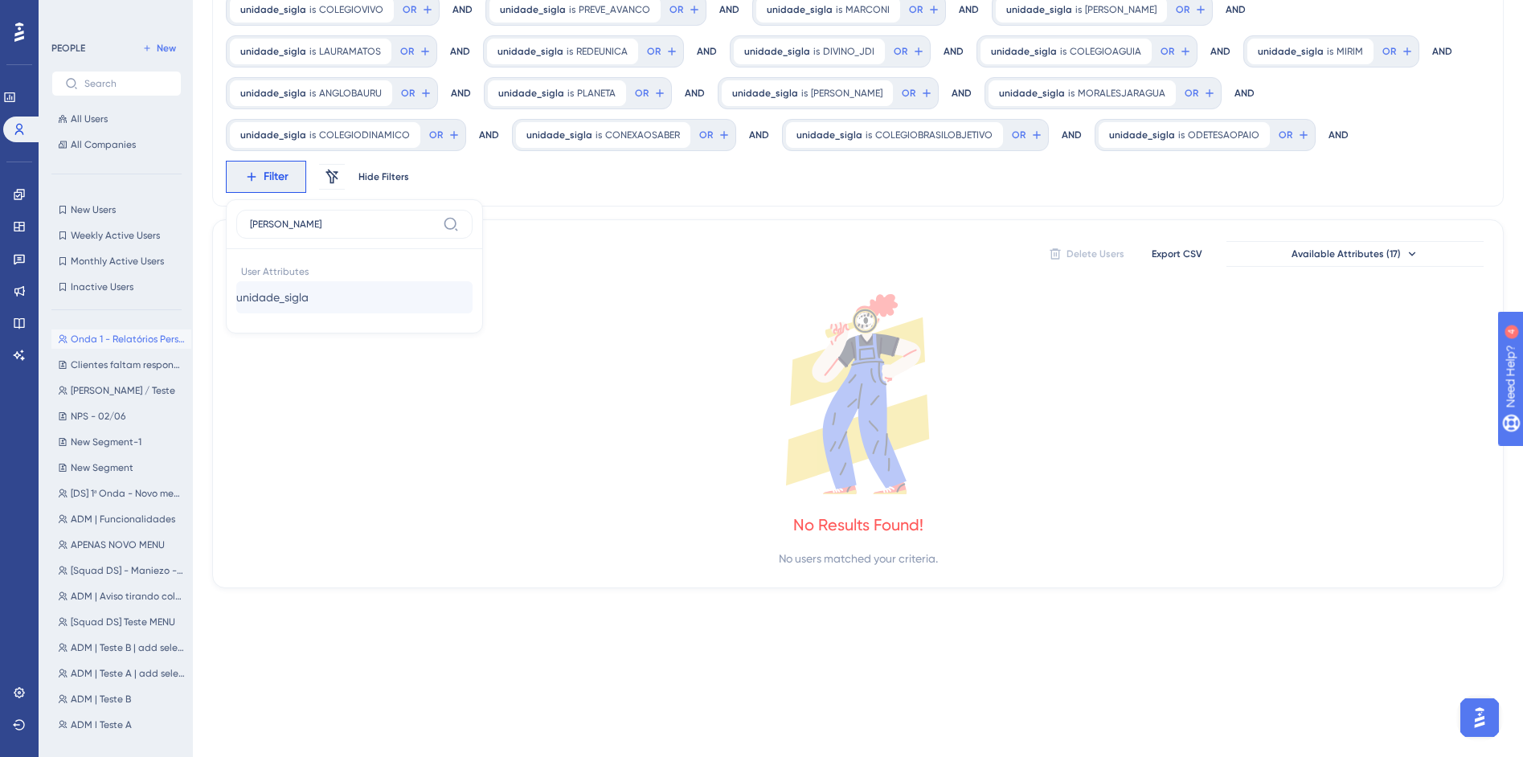
type input "sigl"
click at [309, 288] on span "unidade_sigla" at bounding box center [272, 297] width 72 height 19
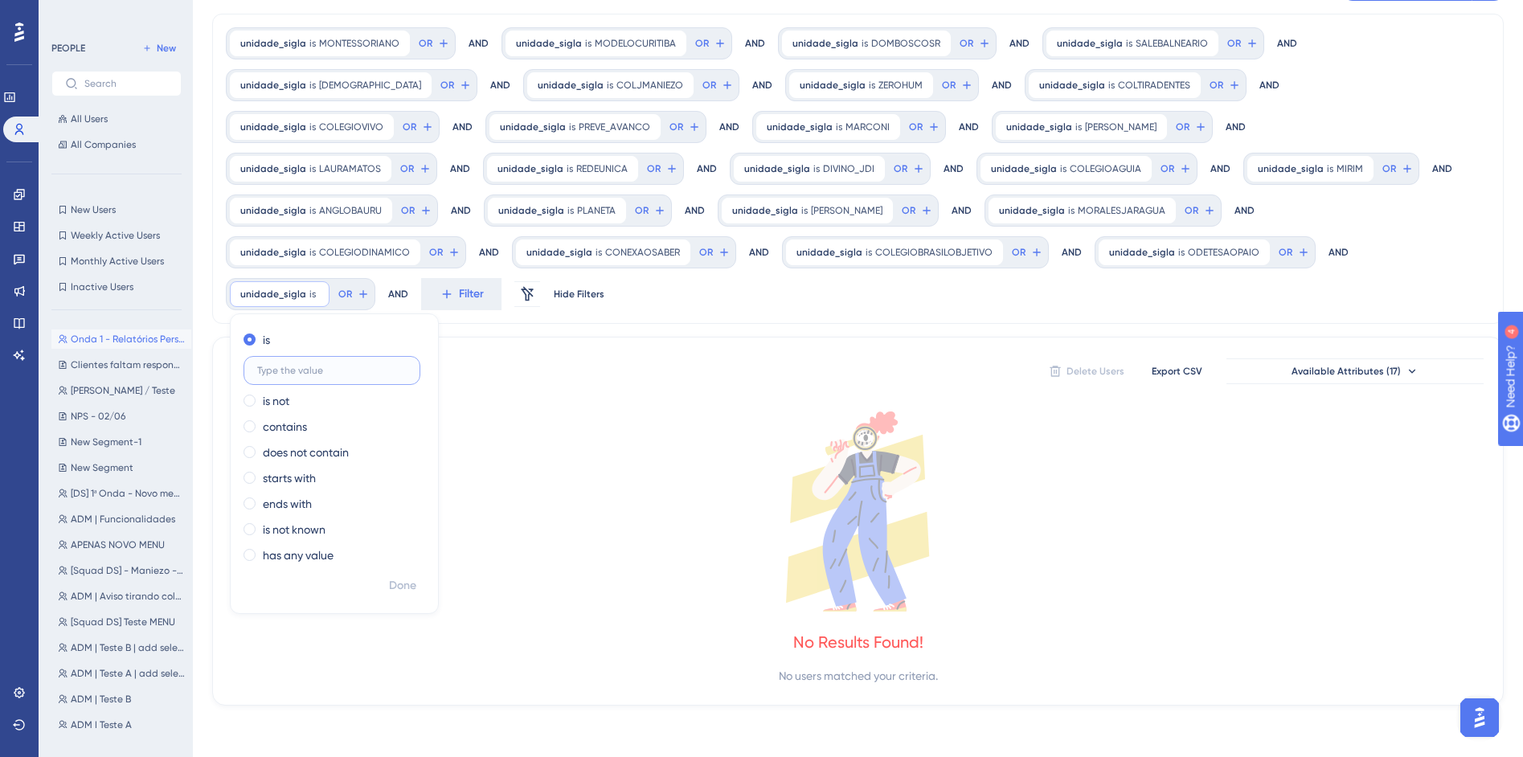
scroll to position [41, 0]
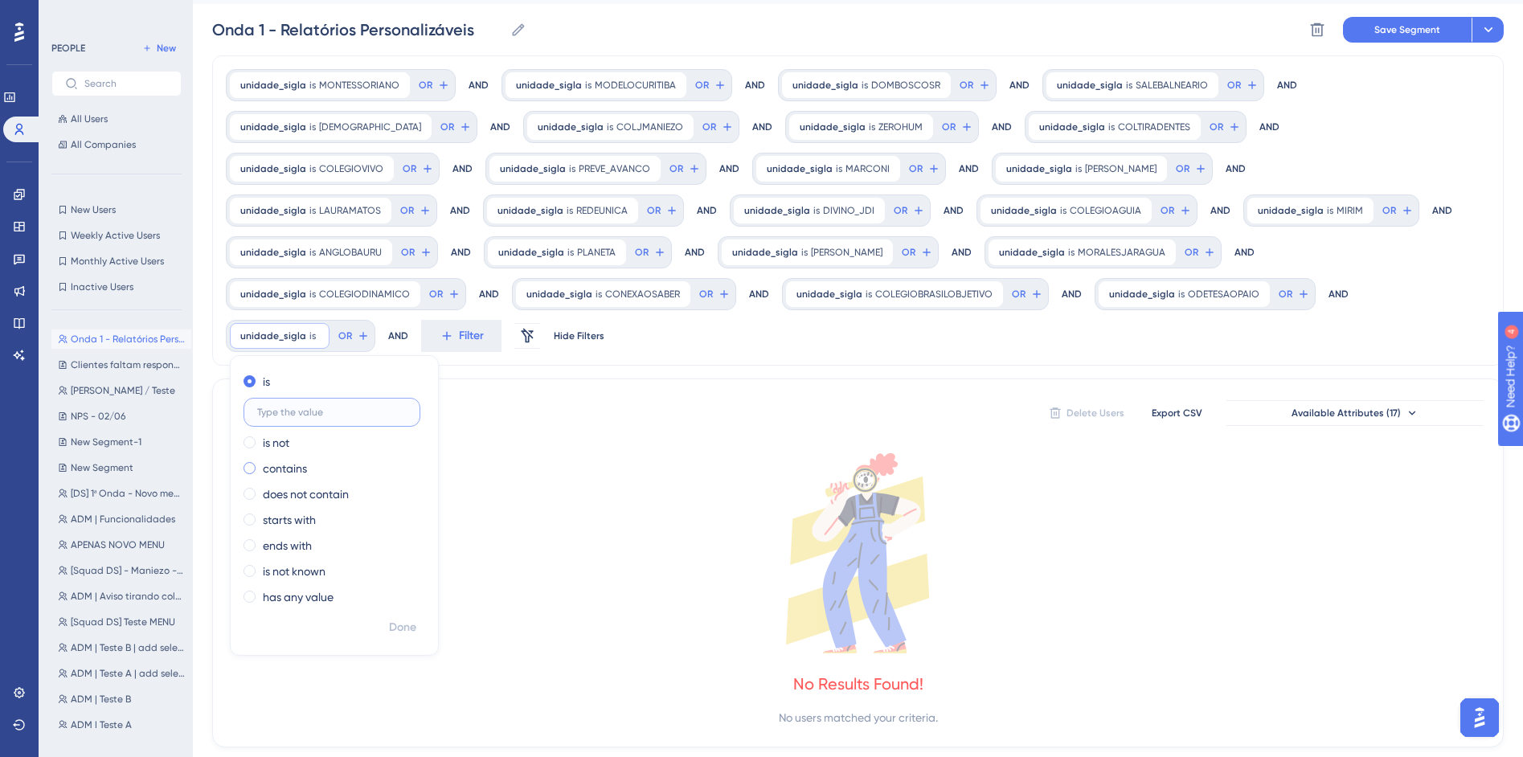
paste input "PAULOFREIRERJ"
type input "PAULOFREIRERJ"
click at [416, 618] on span "Done" at bounding box center [402, 627] width 27 height 19
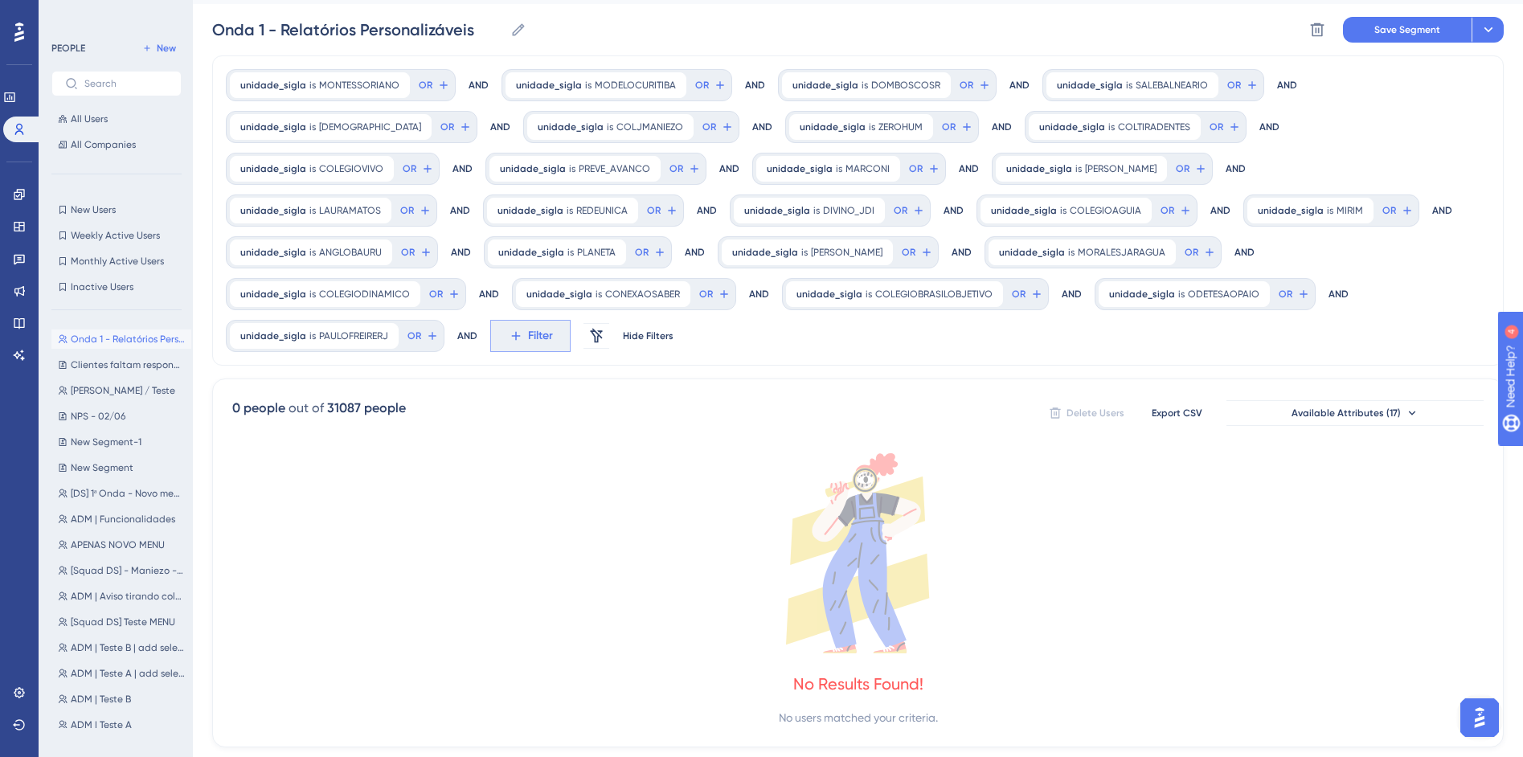
click at [520, 332] on icon at bounding box center [515, 336] width 9 height 9
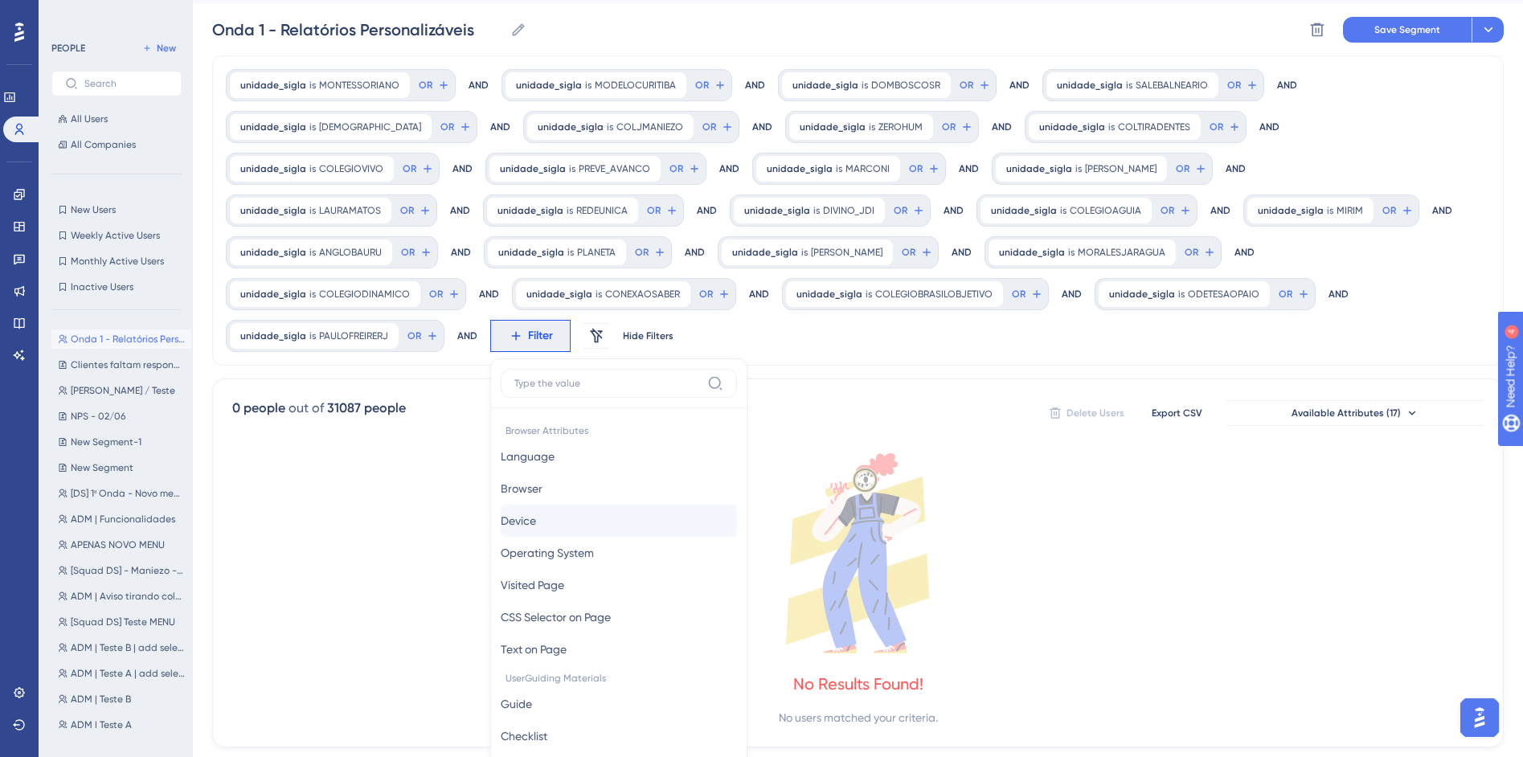
scroll to position [200, 0]
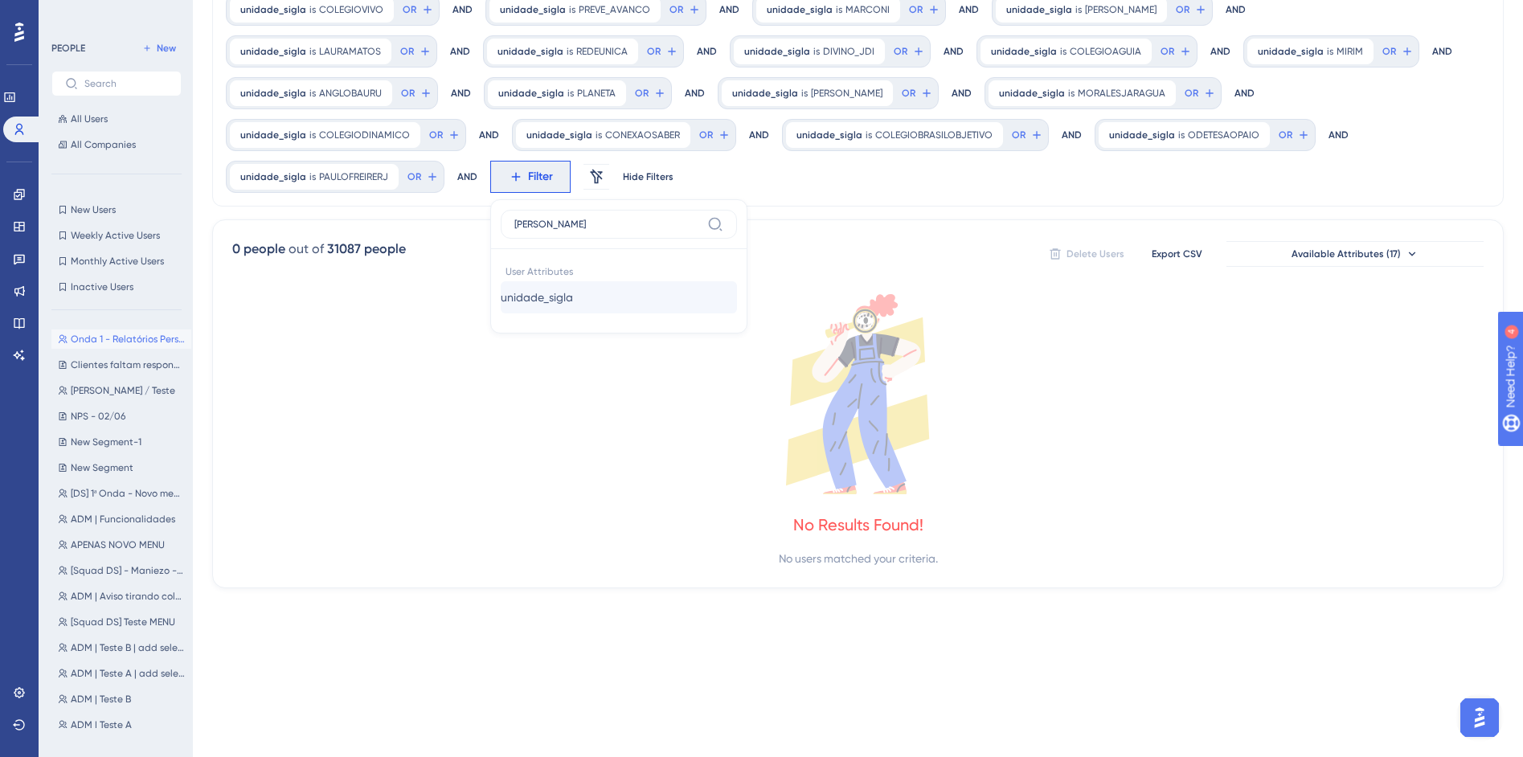
type input "sigl"
click at [737, 281] on button "unidade_sigla unidade_sigla" at bounding box center [619, 297] width 236 height 32
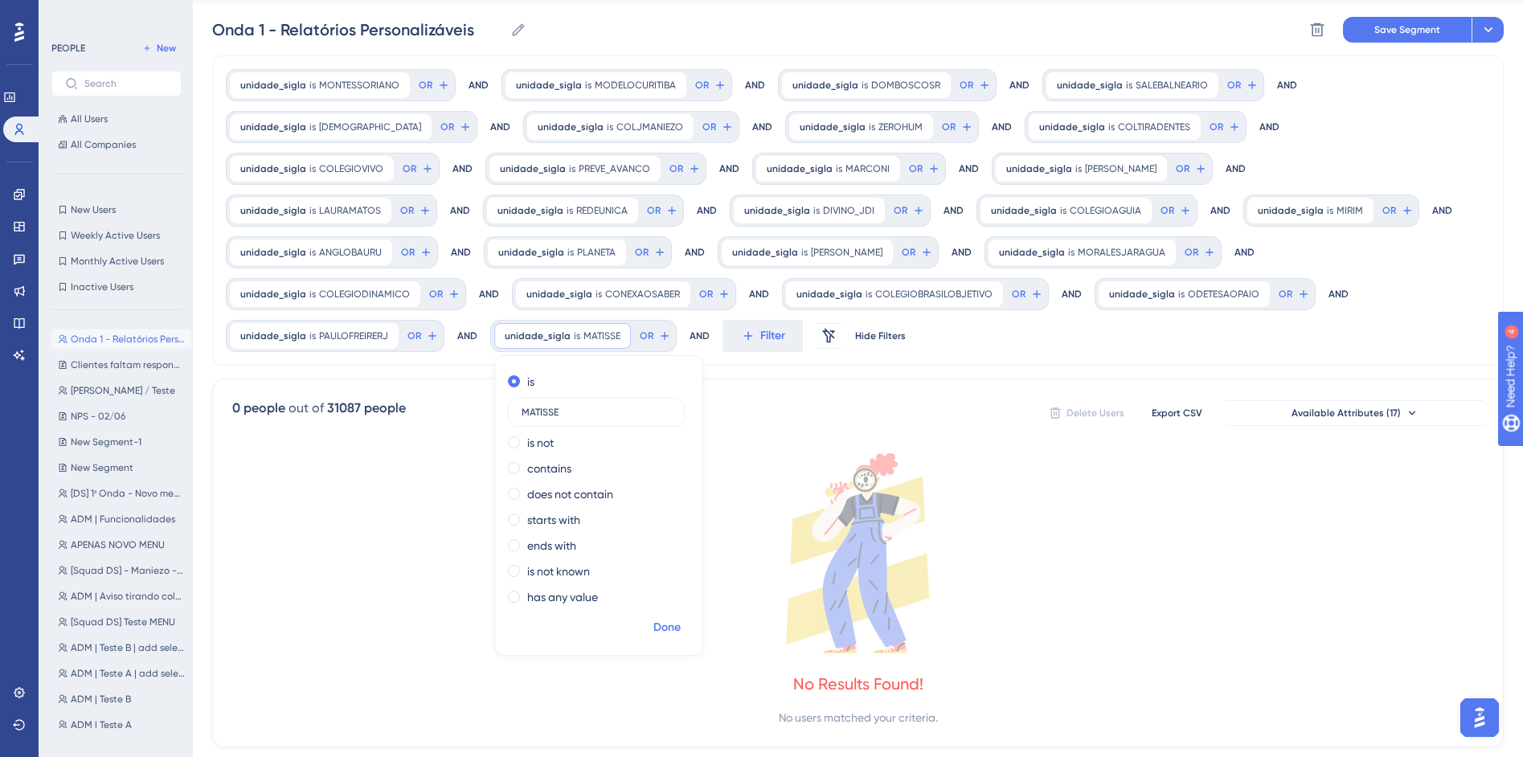
type input "MATISSE"
click at [681, 618] on span "Done" at bounding box center [666, 627] width 27 height 19
click at [785, 326] on span "Filter" at bounding box center [772, 335] width 25 height 19
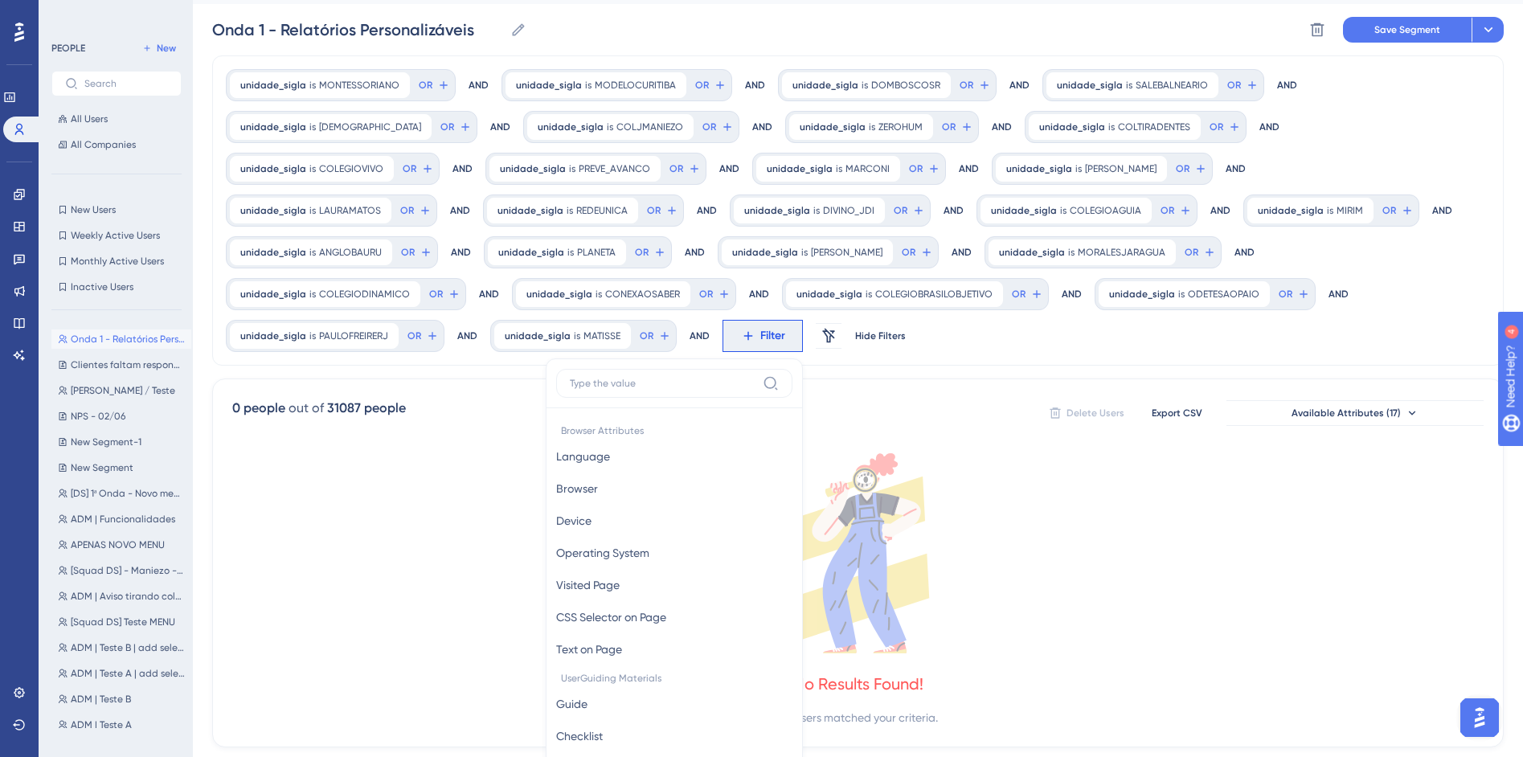
scroll to position [200, 0]
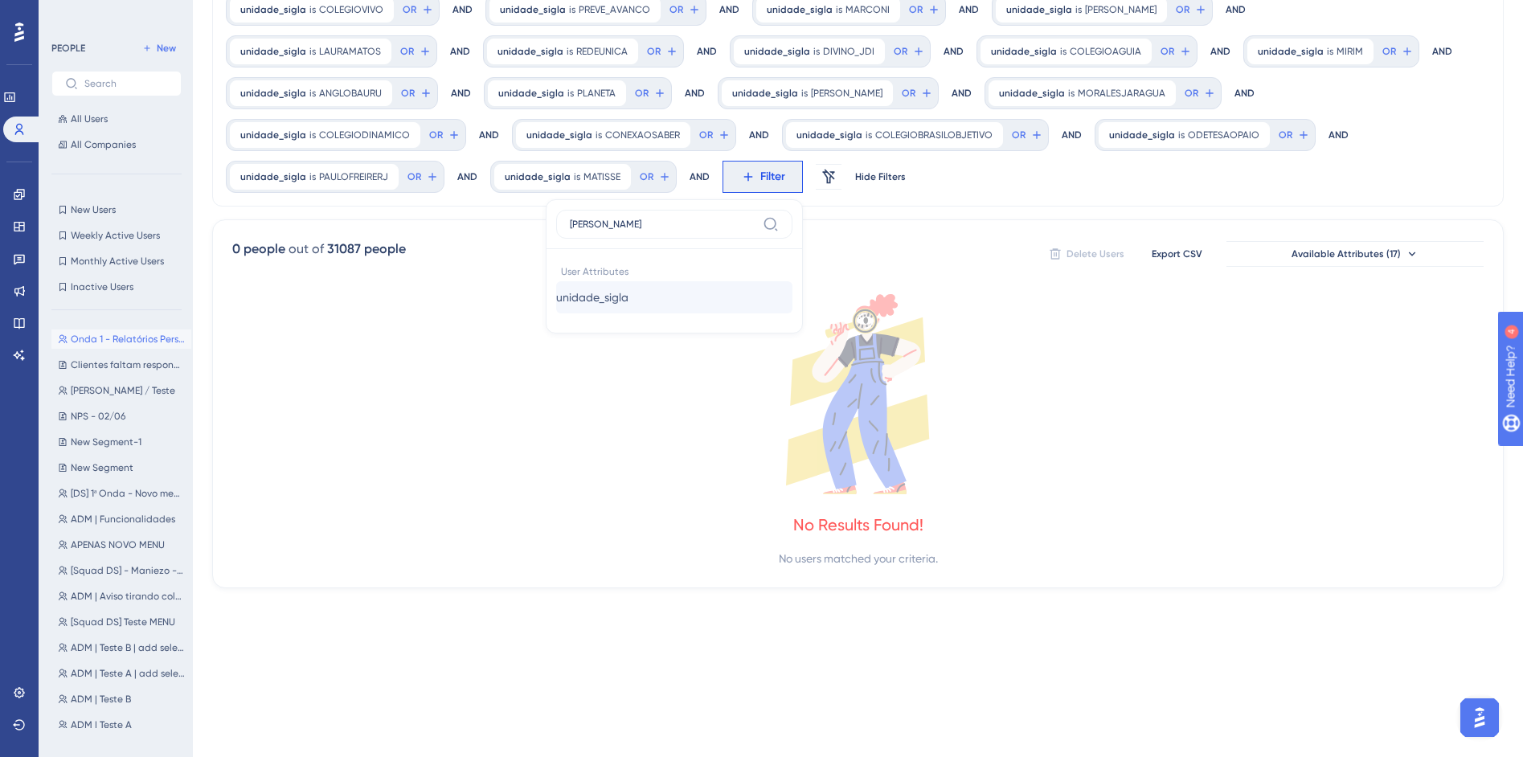
type input "sigl"
click at [792, 281] on button "unidade_sigla unidade_sigla" at bounding box center [674, 297] width 236 height 32
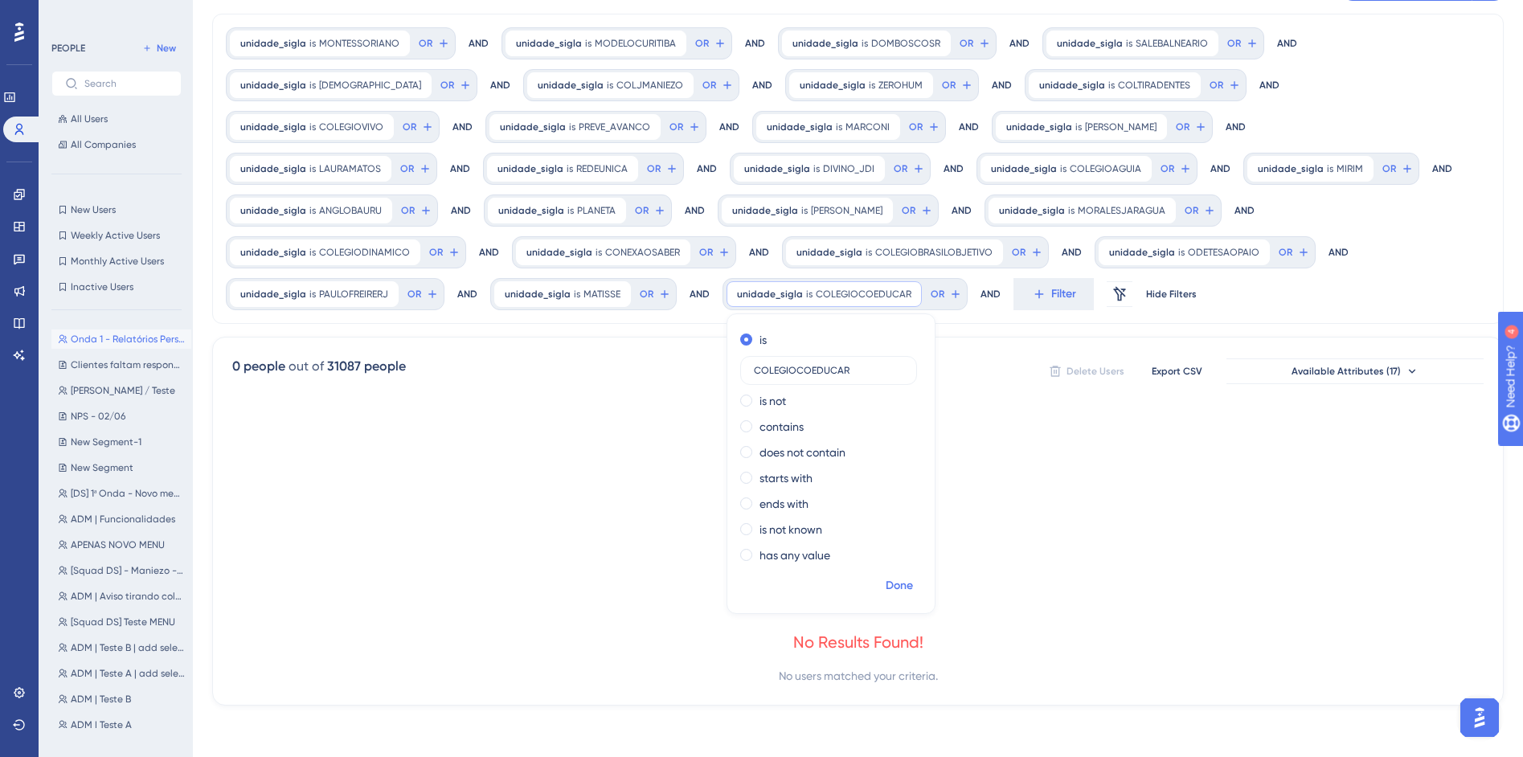
type input "COLEGIOCOEDUCAR"
click at [886, 582] on span "Done" at bounding box center [899, 585] width 27 height 19
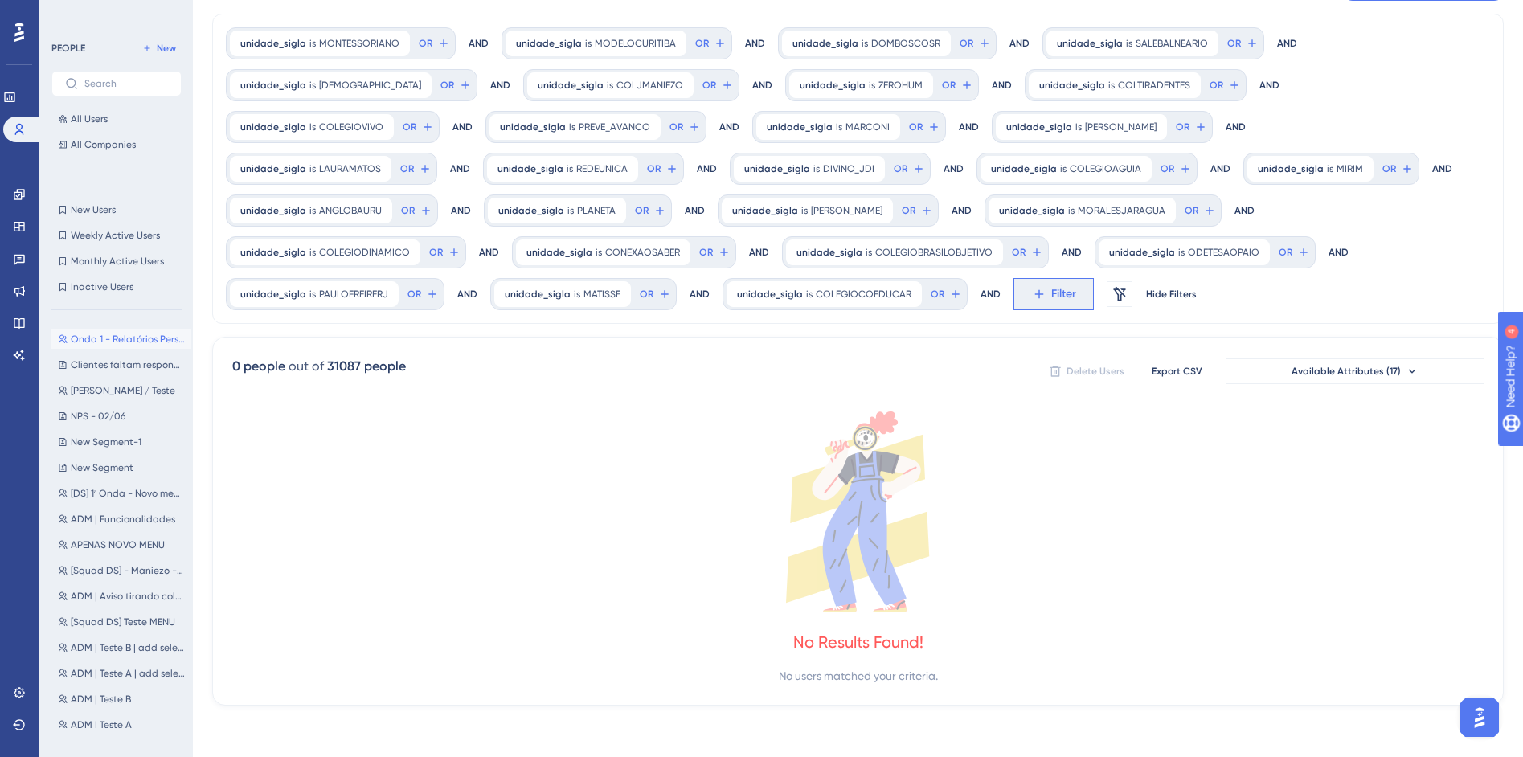
click at [1013, 291] on button "Filter" at bounding box center [1053, 294] width 80 height 32
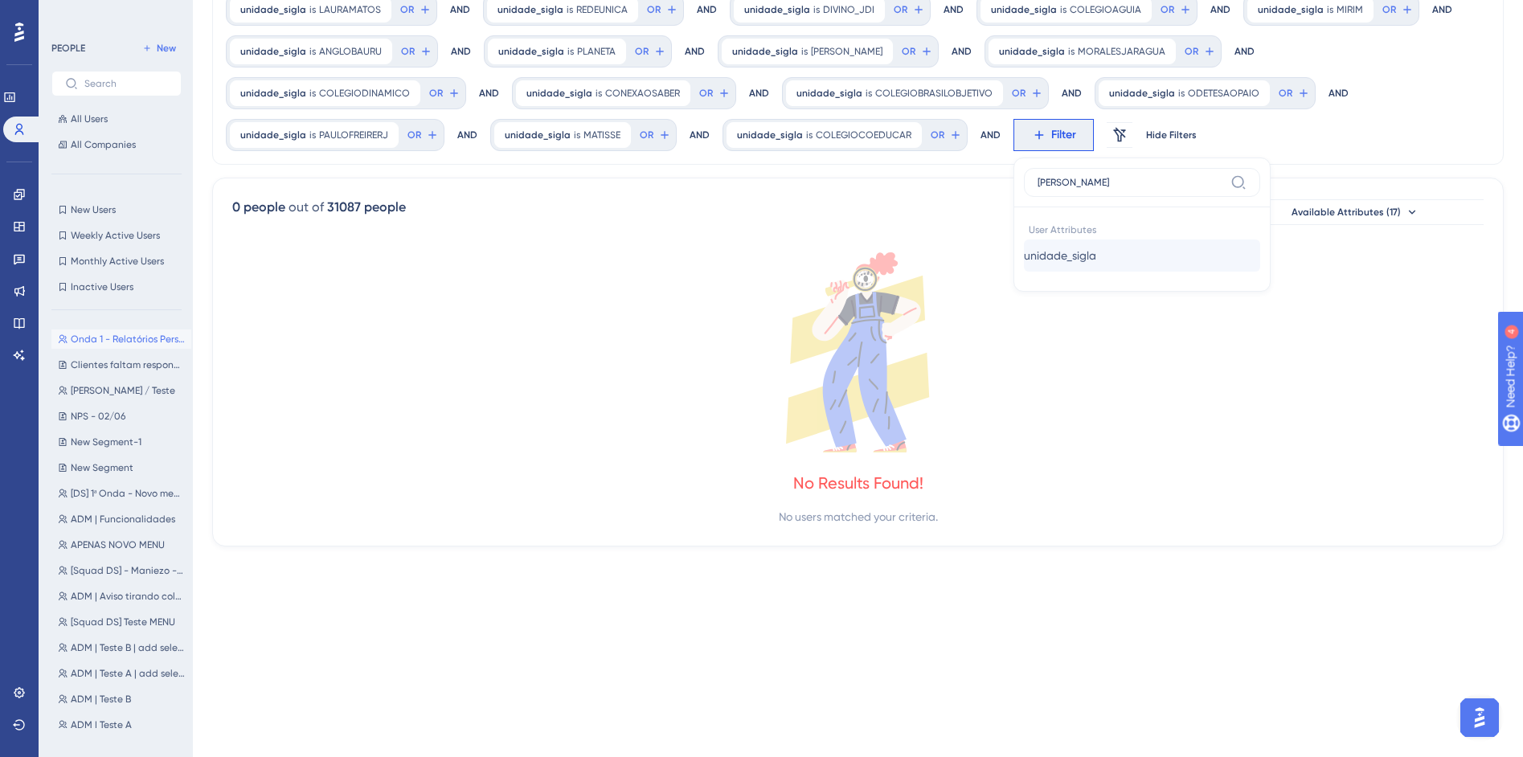
type input "sigl"
click at [1024, 262] on span "unidade_sigla" at bounding box center [1060, 255] width 72 height 19
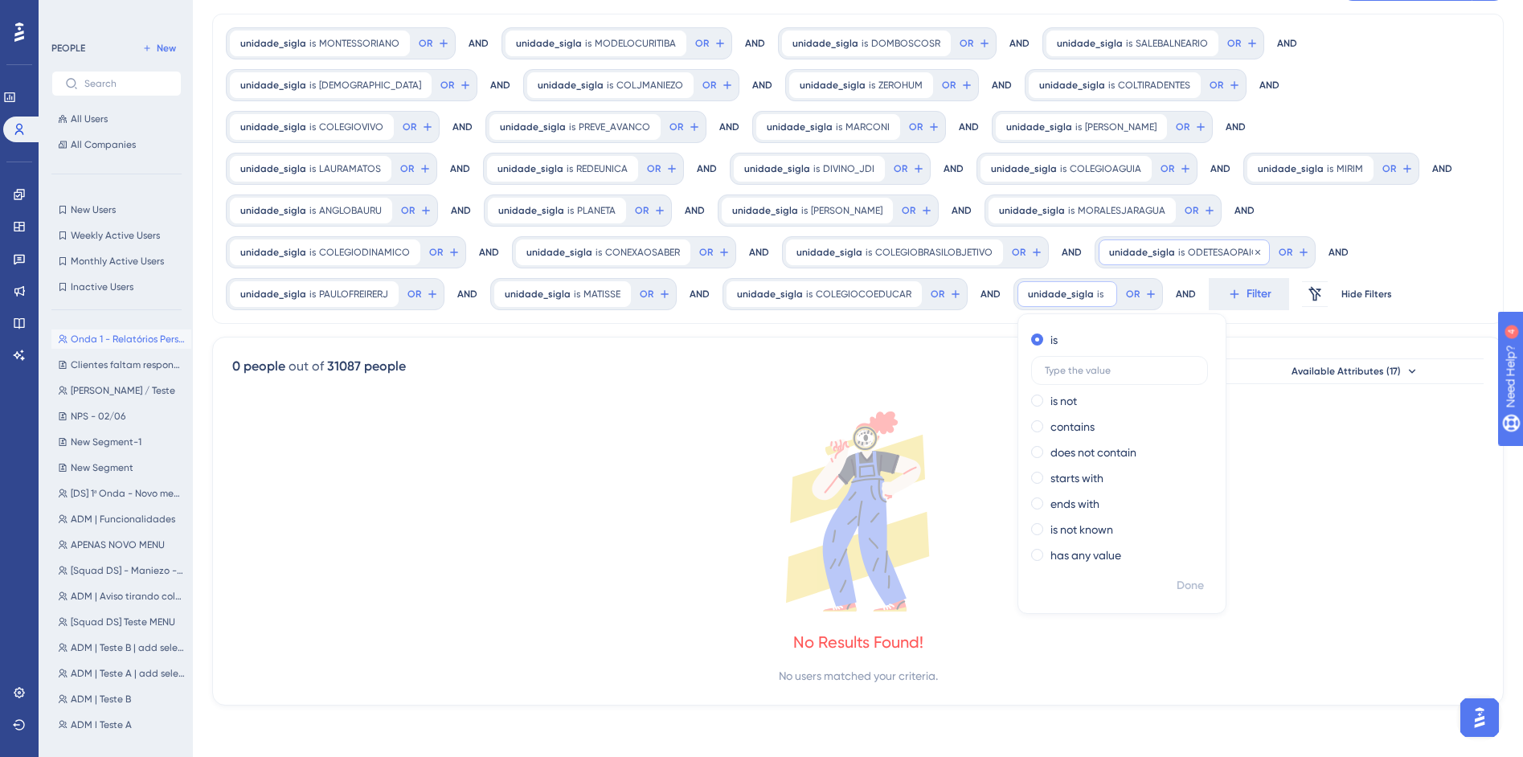
scroll to position [83, 0]
type input "LITERATO"
click at [1177, 584] on span "Done" at bounding box center [1190, 585] width 27 height 19
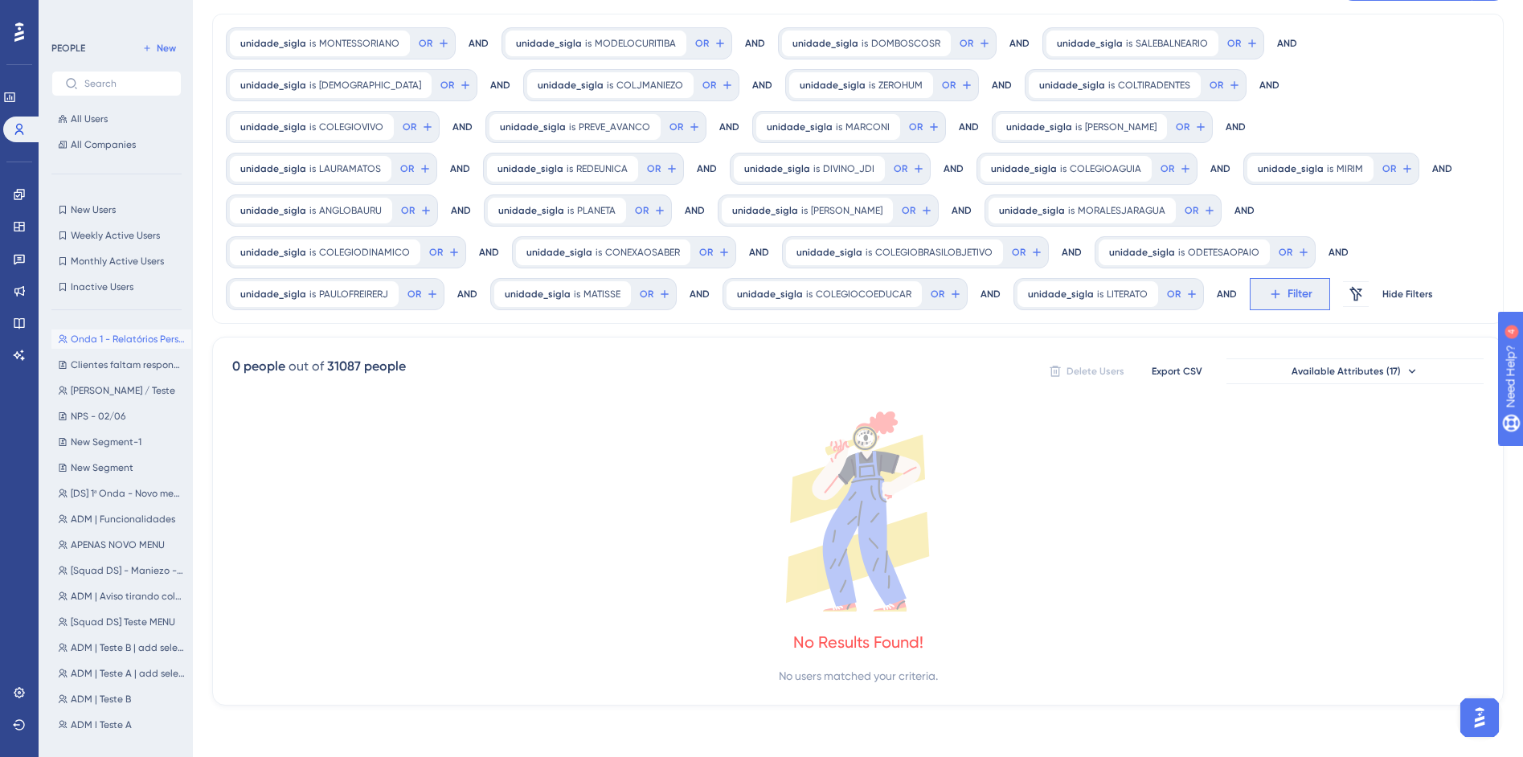
click at [1271, 294] on icon at bounding box center [1275, 294] width 9 height 9
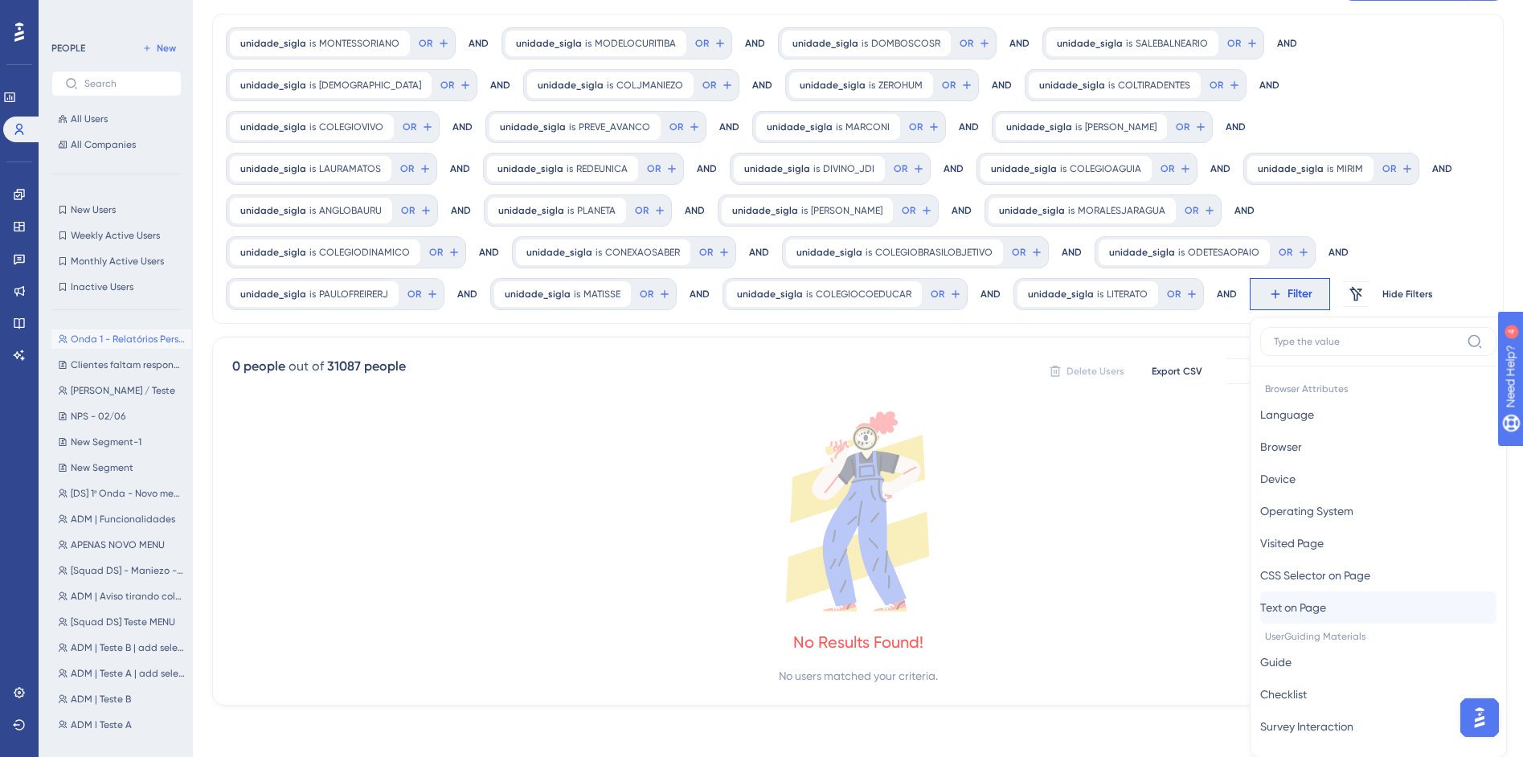
scroll to position [242, 0]
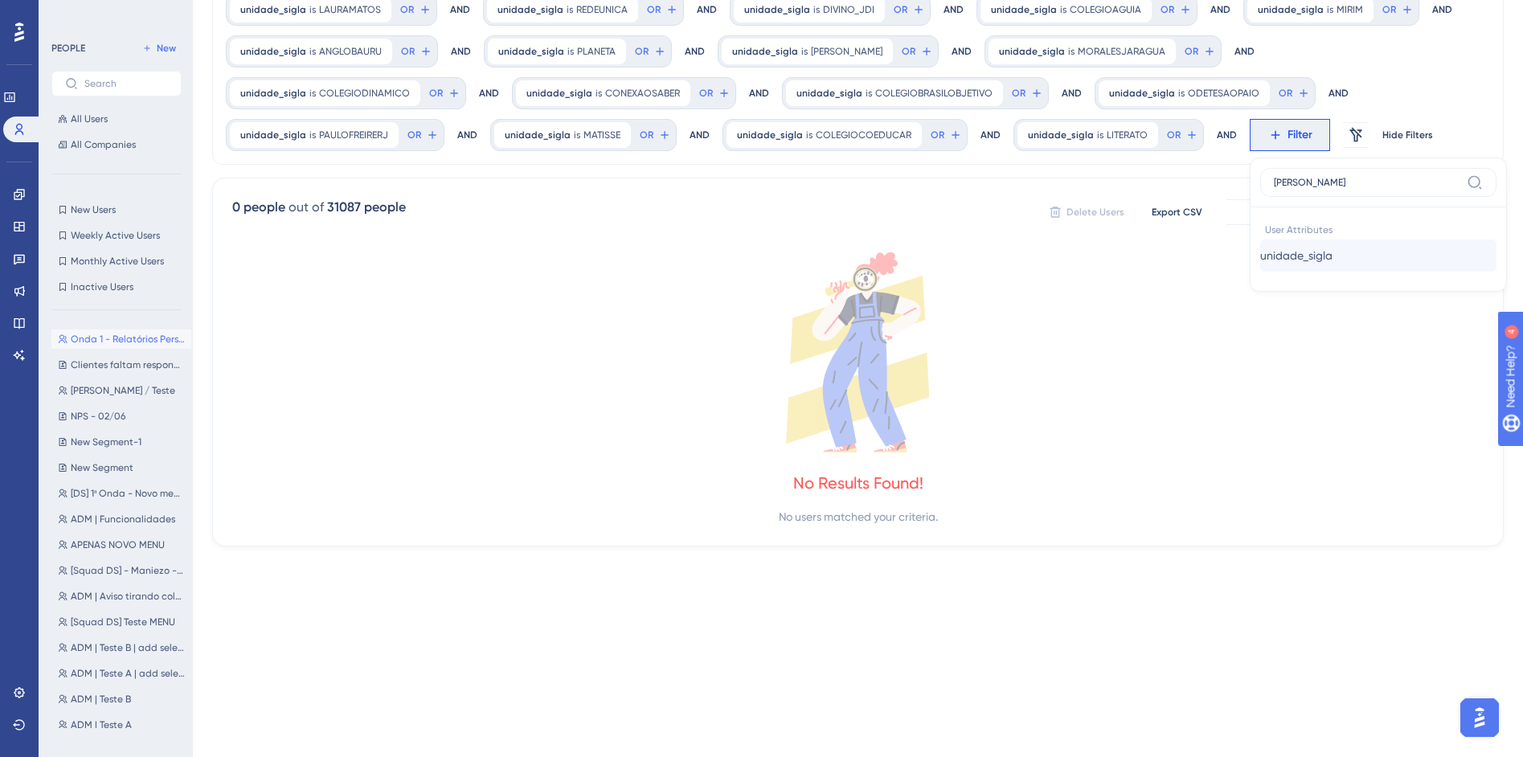
type input "sigl"
click at [1260, 269] on button "unidade_sigla unidade_sigla" at bounding box center [1378, 256] width 236 height 32
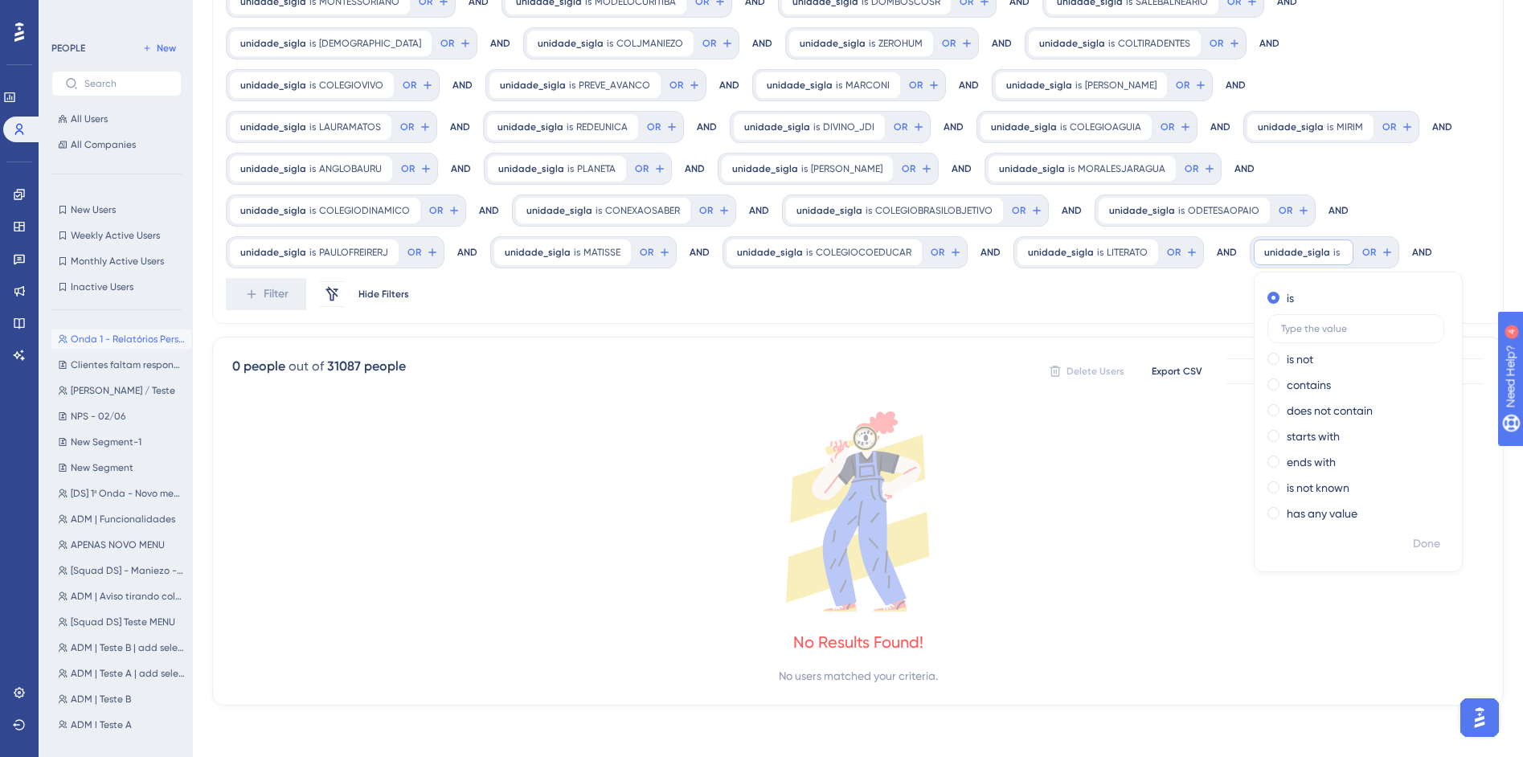
scroll to position [83, 0]
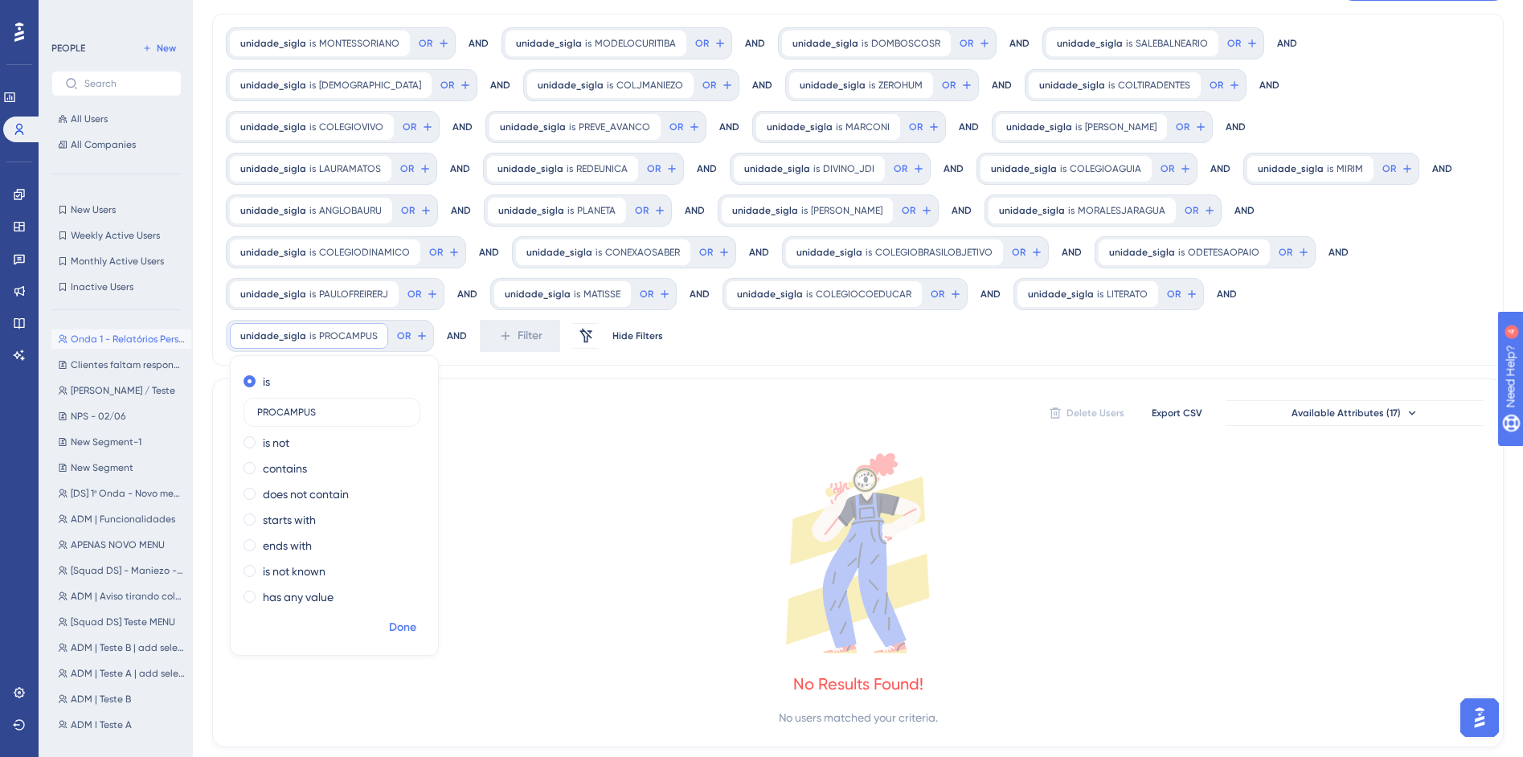
type input "PROCAMPUS"
click at [416, 618] on span "Done" at bounding box center [402, 627] width 27 height 19
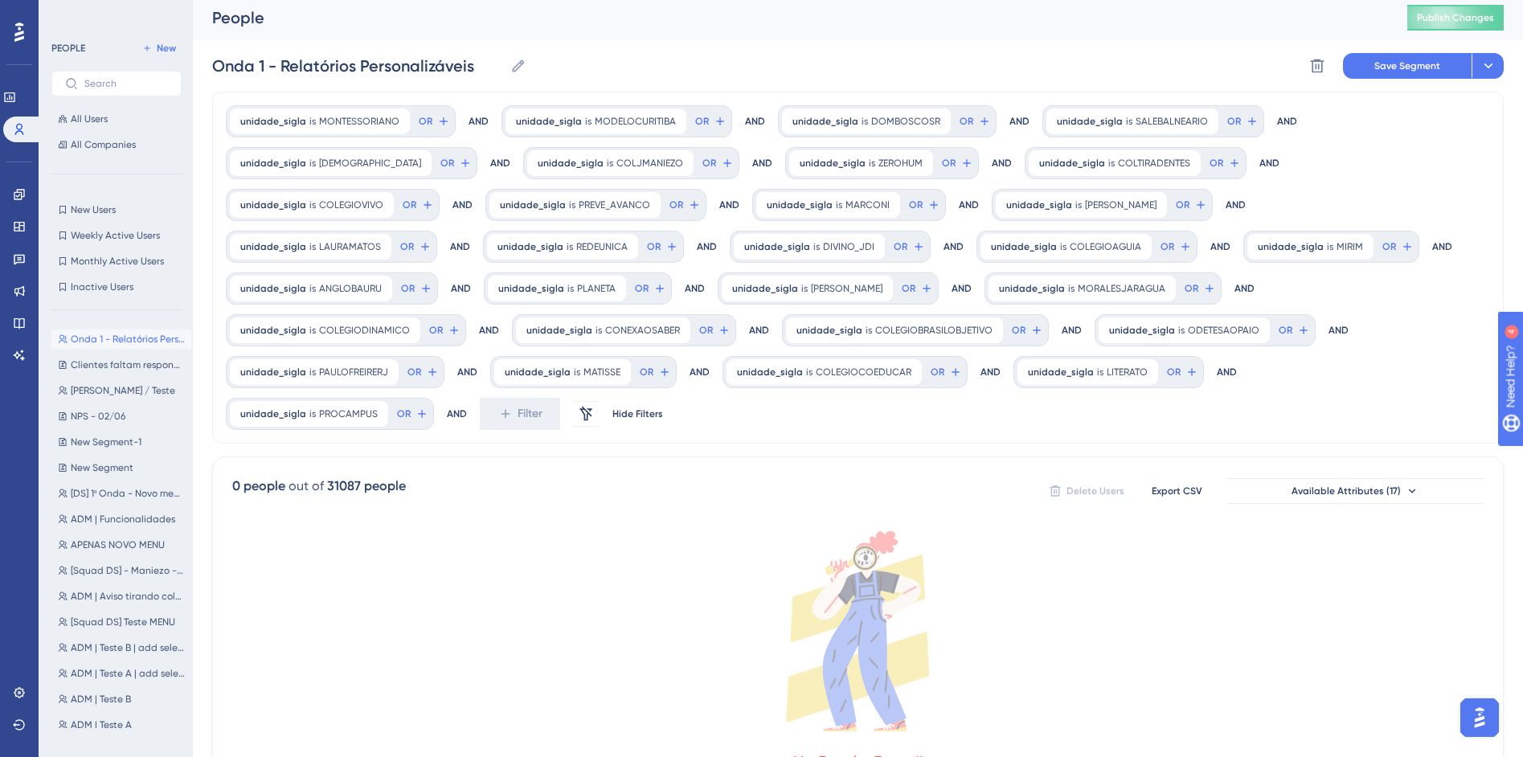
scroll to position [0, 0]
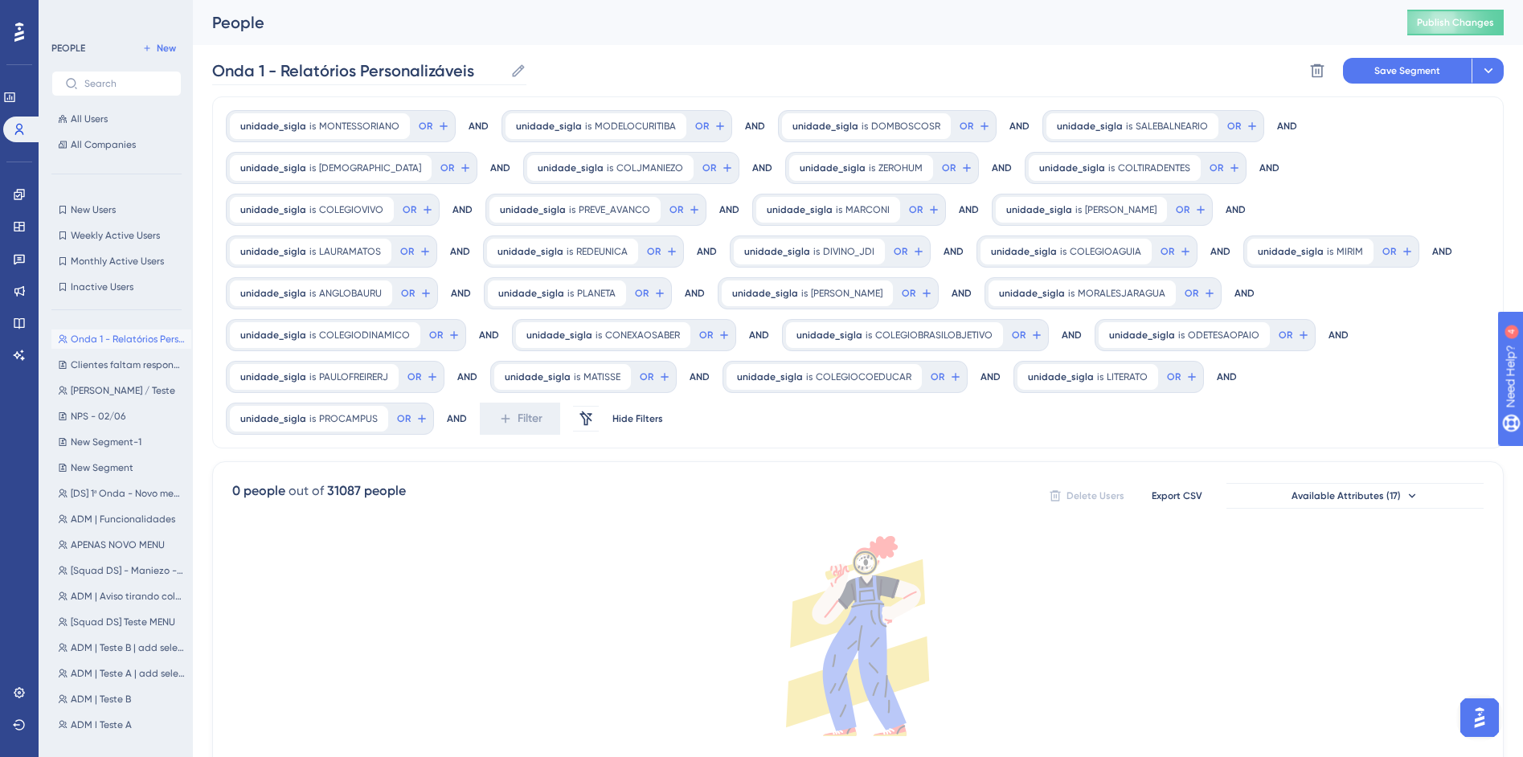
click at [518, 73] on icon at bounding box center [518, 71] width 16 height 16
click at [504, 73] on input "Onda 1 - Relatórios Personalizáveis" at bounding box center [358, 70] width 292 height 23
click at [277, 71] on input "Onda 1 - Relatórios Personalizáveis" at bounding box center [358, 70] width 292 height 23
click at [262, 69] on input "Onda 1 - Relatórios Personalizáveis" at bounding box center [358, 70] width 292 height 23
click at [214, 74] on input "Onda 1.1 - Relatórios Personalizáveis" at bounding box center [362, 70] width 301 height 23
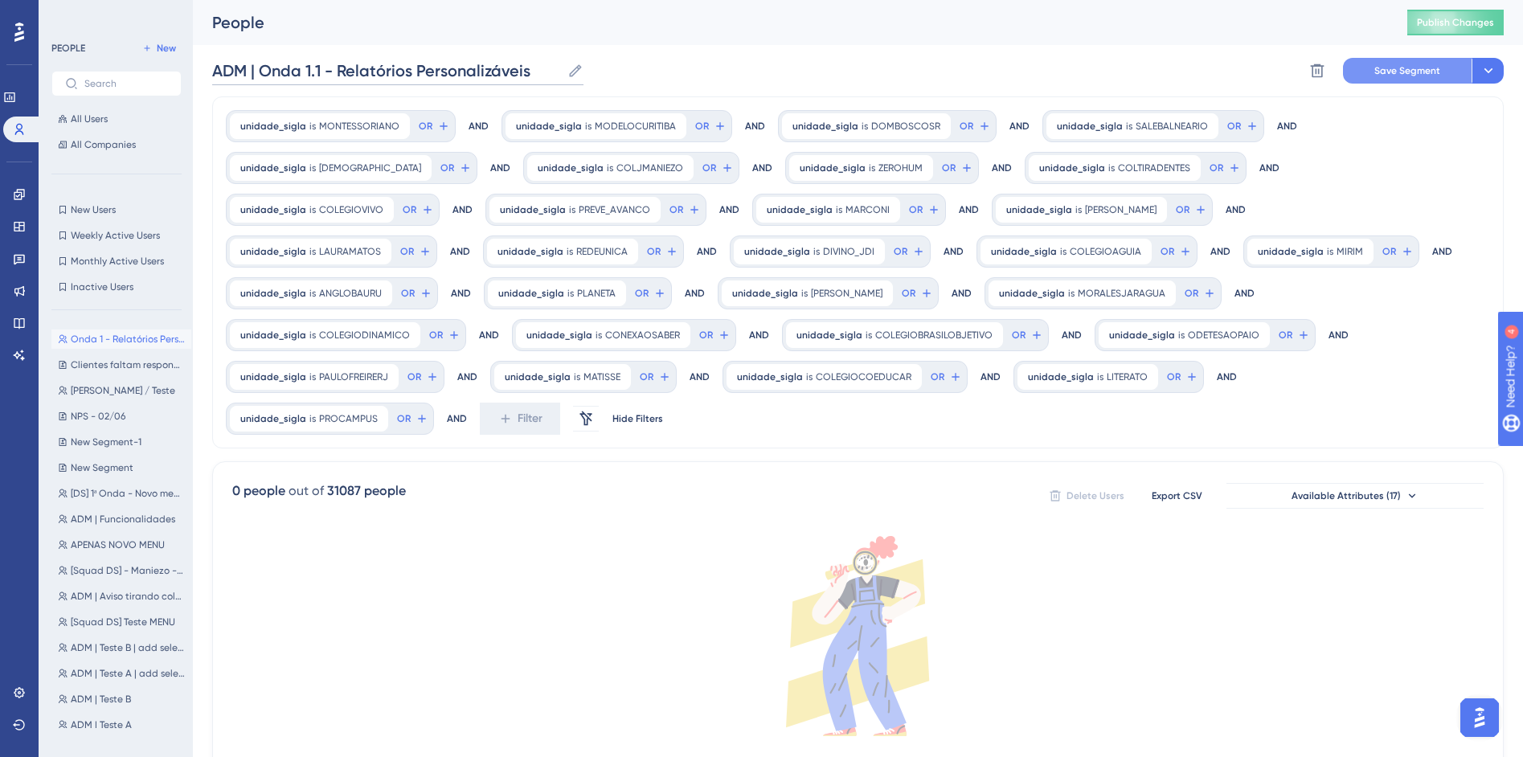
type input "ADM | Onda 1.1 - Relatórios Personalizáveis"
click at [1400, 72] on span "Save Segment" at bounding box center [1408, 70] width 66 height 13
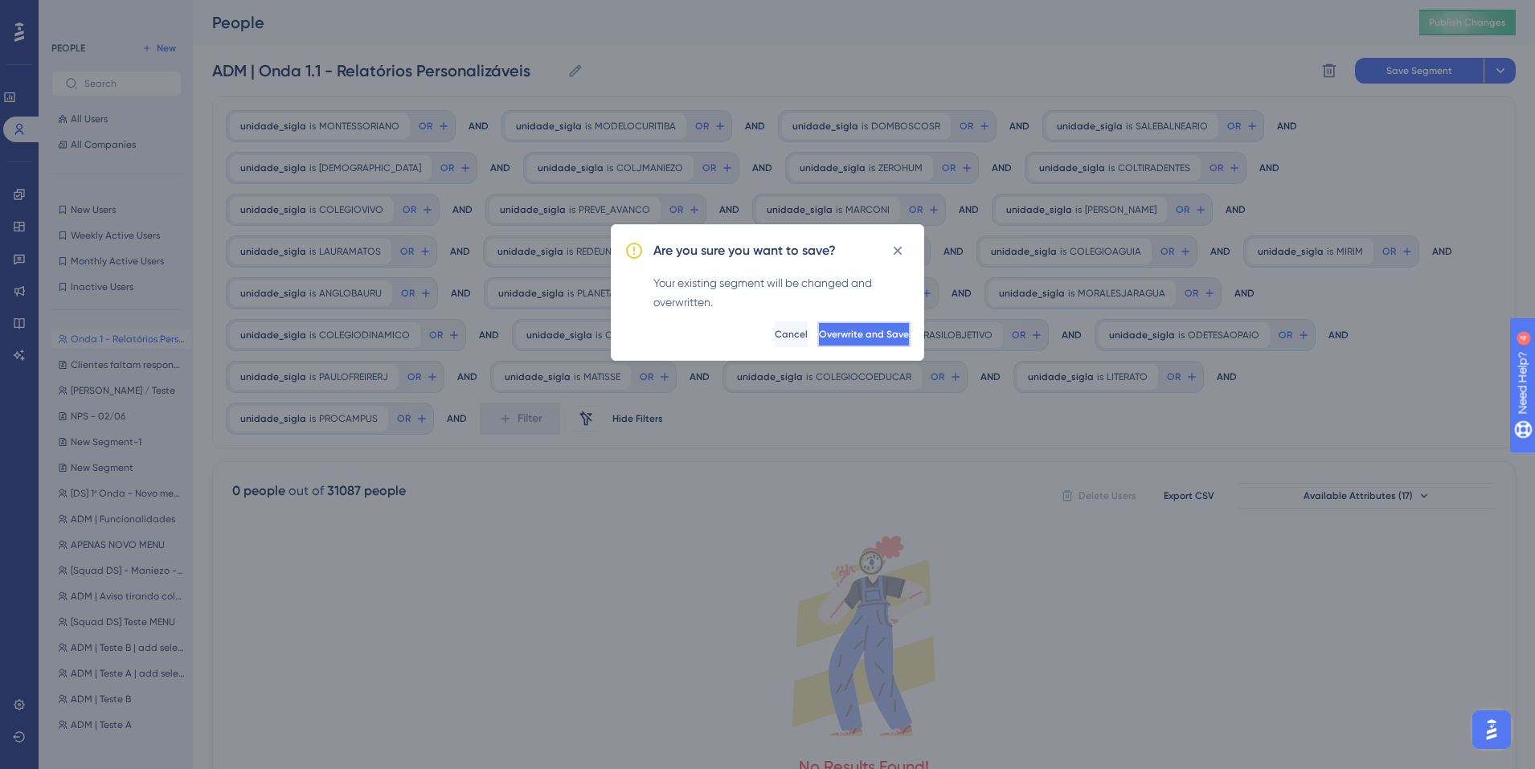
click at [834, 338] on span "Overwrite and Save" at bounding box center [864, 334] width 90 height 13
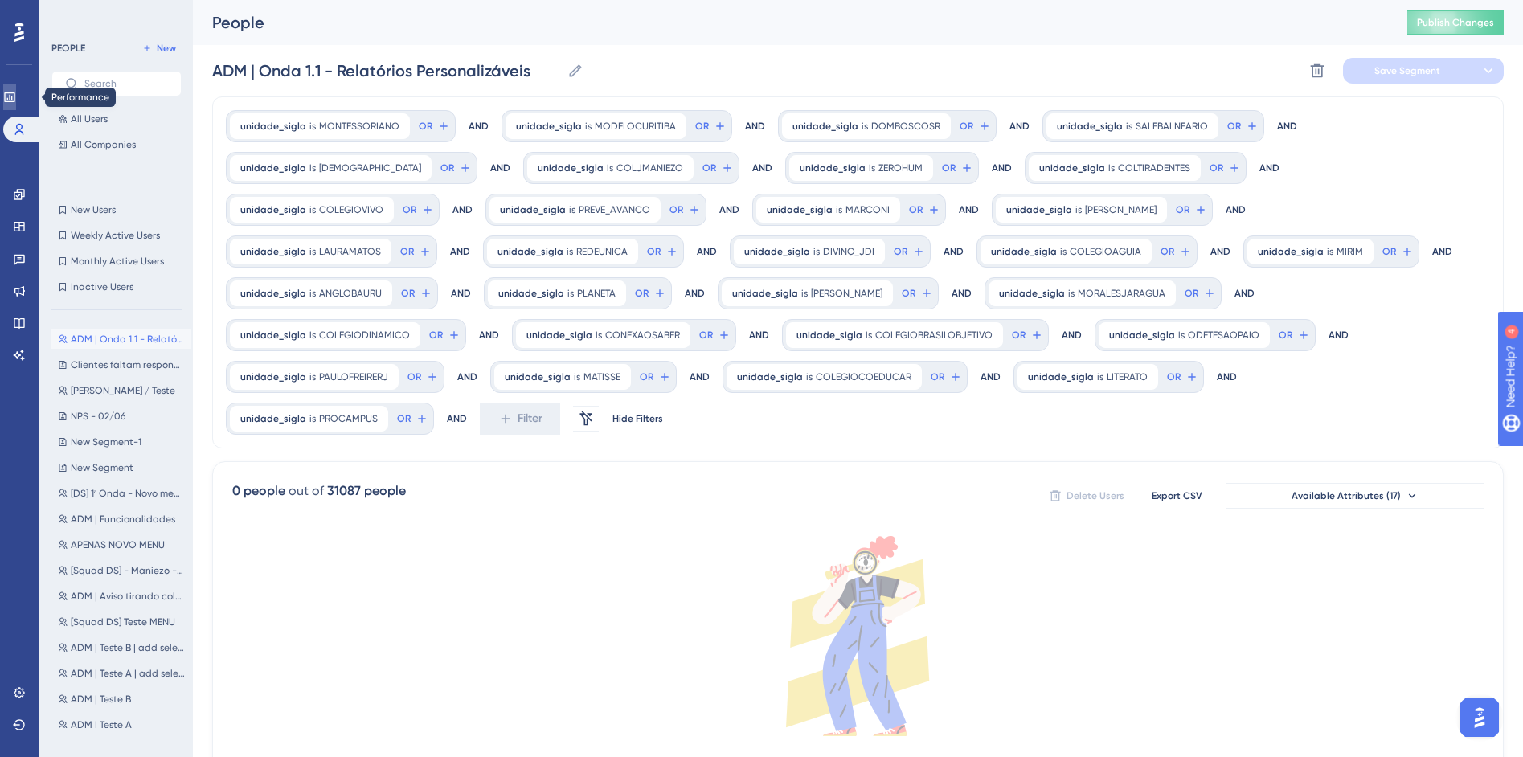
click at [16, 97] on icon at bounding box center [9, 97] width 13 height 13
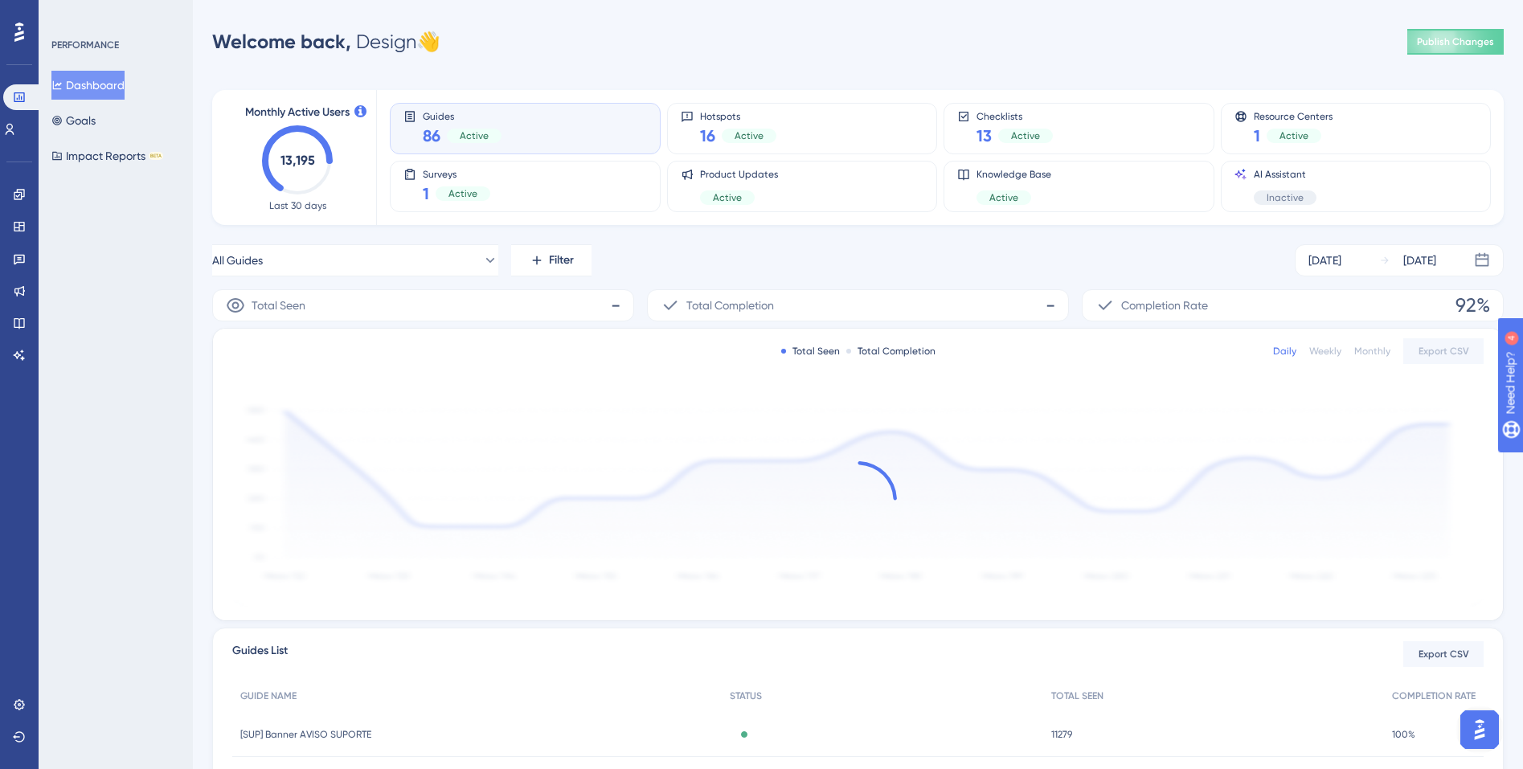
click at [538, 126] on div "Guides 86 Active" at bounding box center [525, 128] width 244 height 37
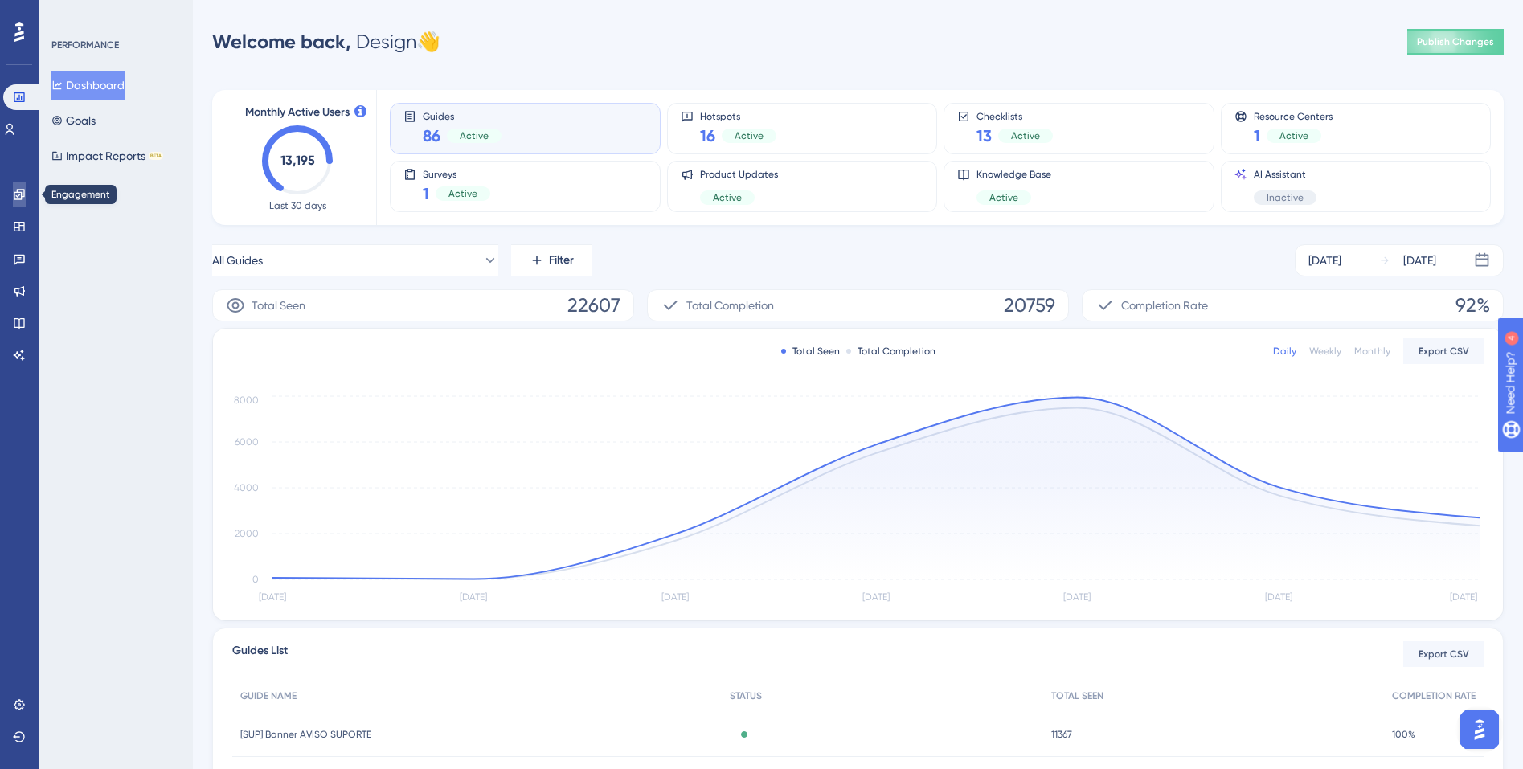
click at [21, 198] on icon at bounding box center [19, 194] width 10 height 10
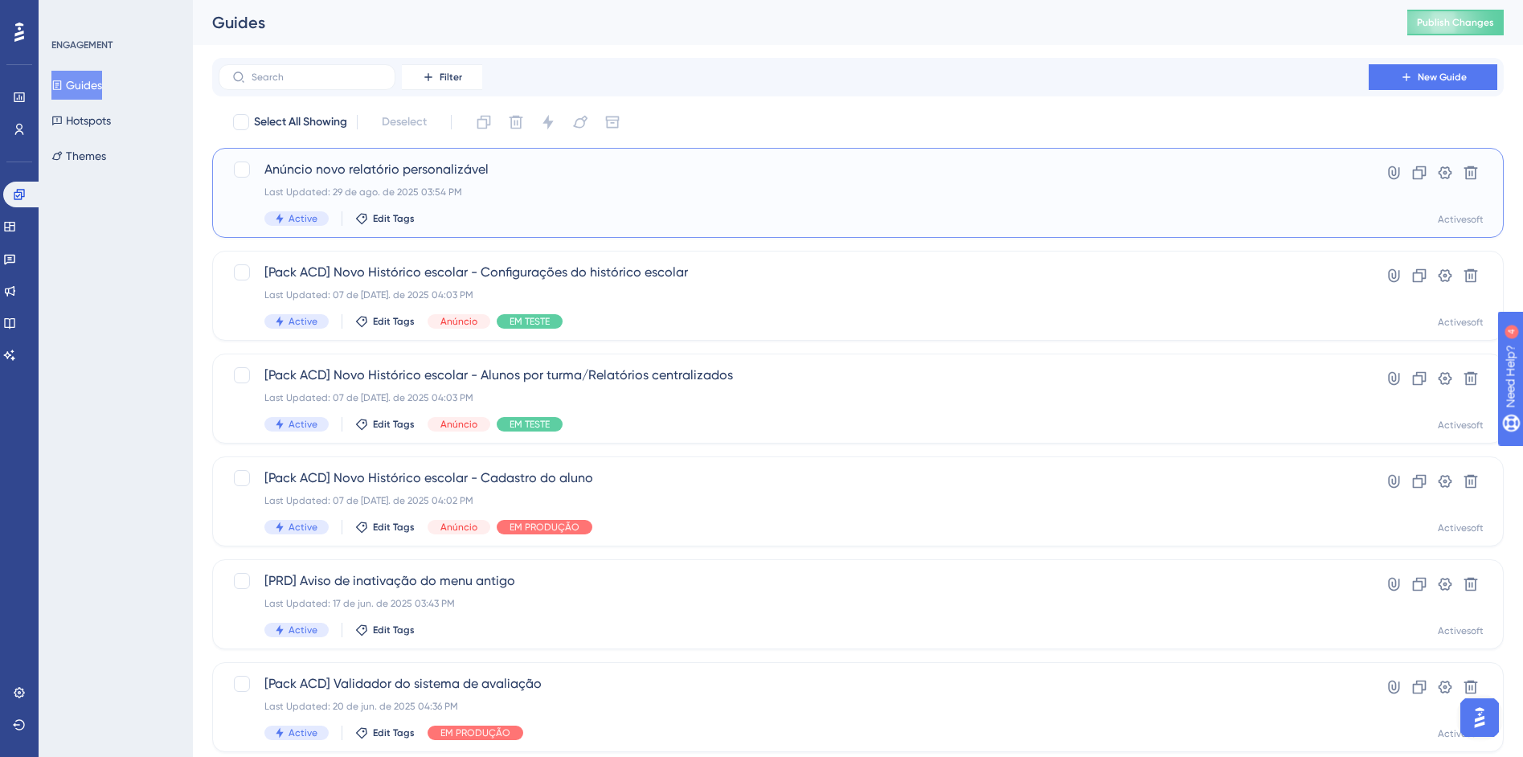
click at [592, 207] on div "Anúncio novo relatório personalizável Last Updated: 29 de ago. de 2025 03:54 PM…" at bounding box center [793, 193] width 1059 height 66
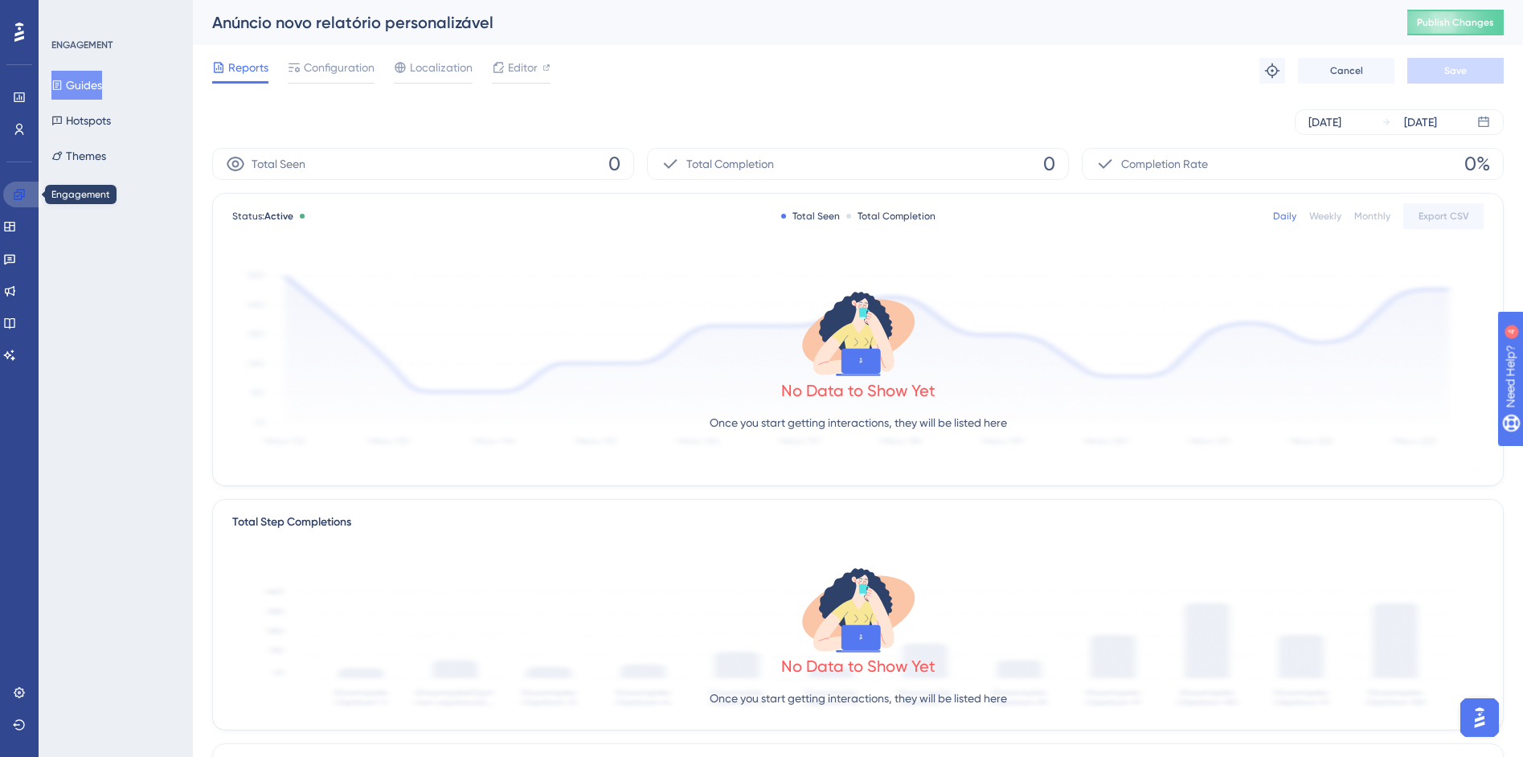
click at [17, 193] on icon at bounding box center [19, 194] width 13 height 13
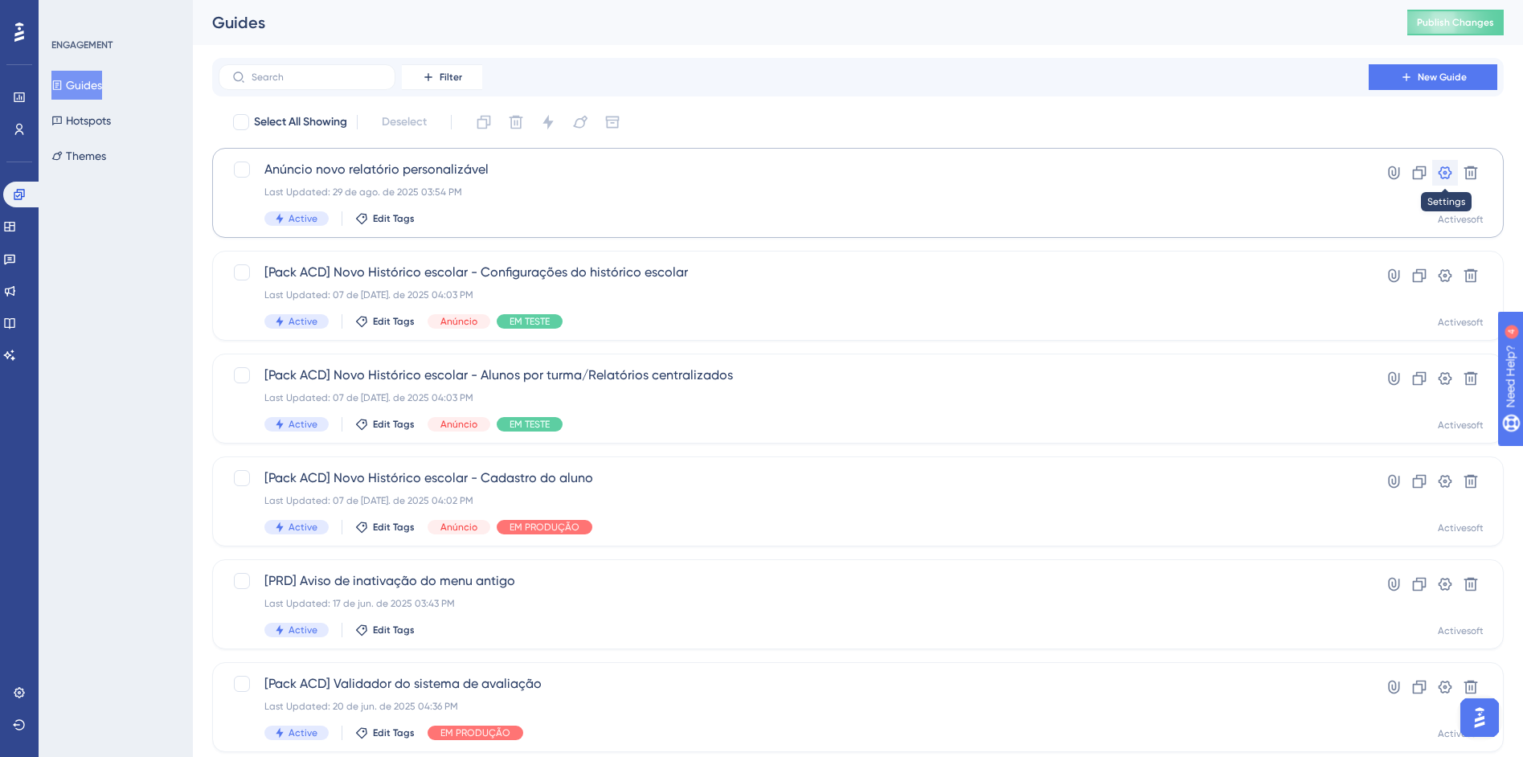
click at [1448, 177] on icon at bounding box center [1446, 172] width 14 height 13
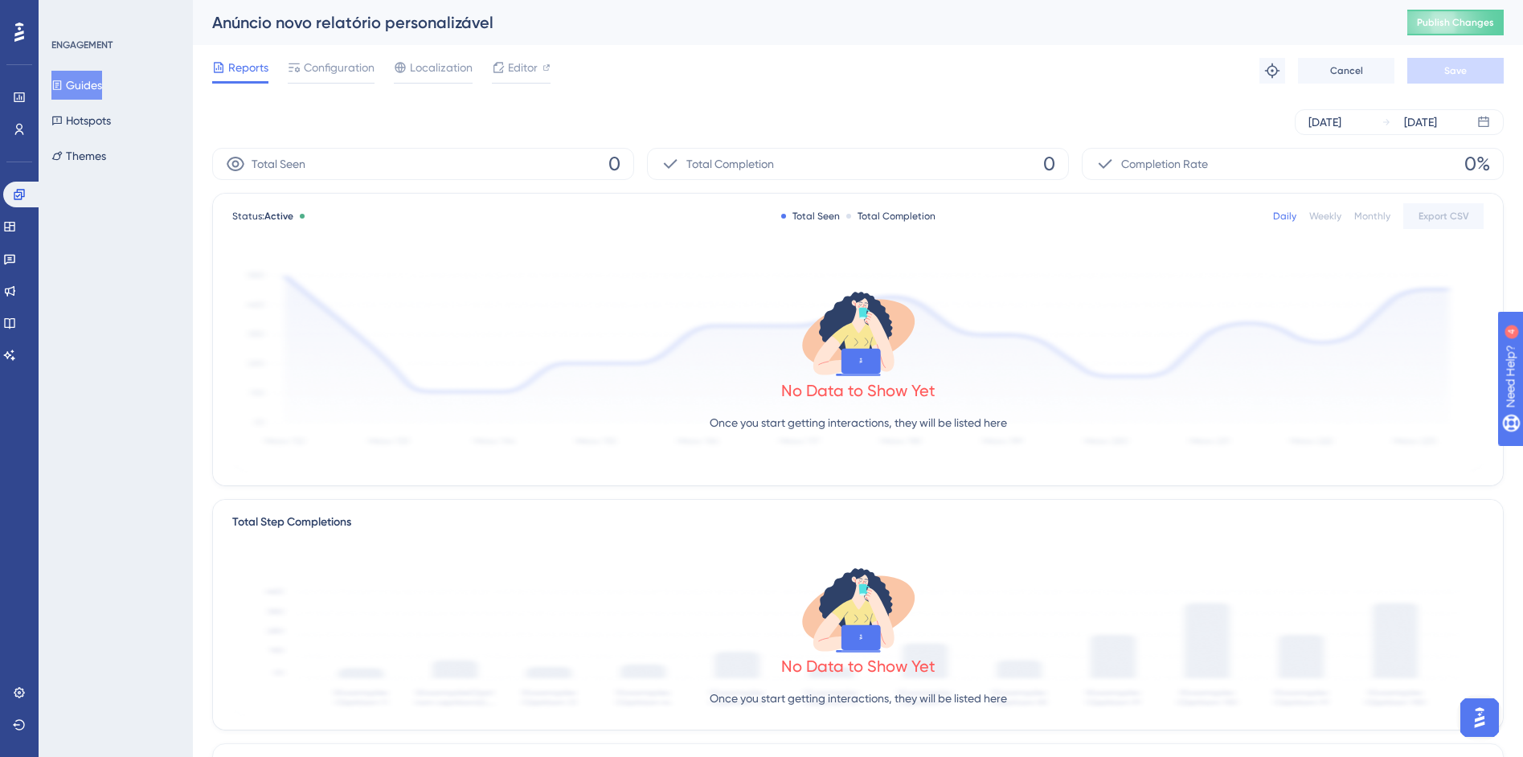
click at [356, 17] on div "Anúncio novo relatório personalizável" at bounding box center [789, 22] width 1155 height 23
click at [309, 72] on span "Configuration" at bounding box center [339, 67] width 71 height 19
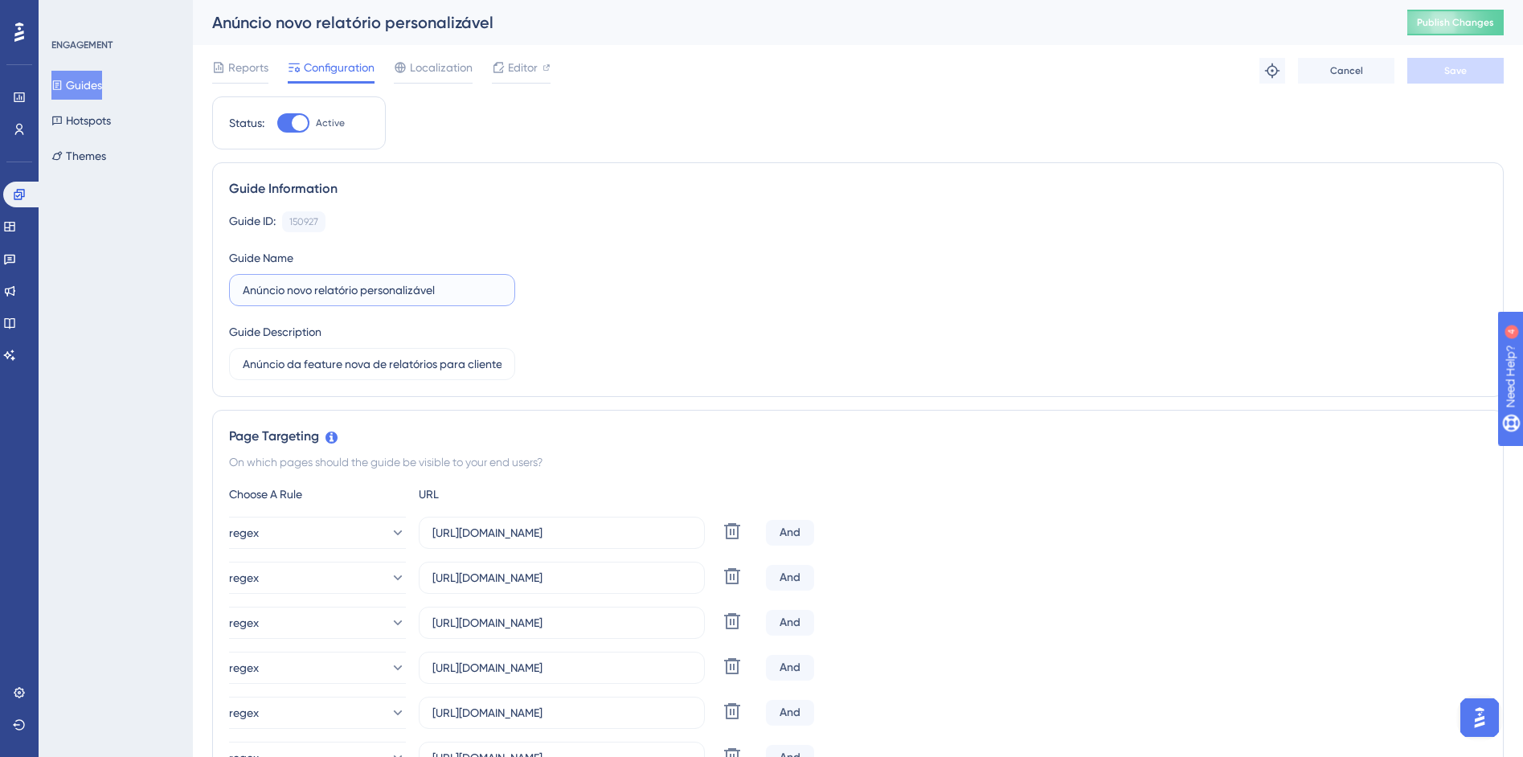
click at [245, 288] on input "Anúncio novo relatório personalizável" at bounding box center [372, 290] width 259 height 18
type input "(Pack ADM) Anúncio novo relatório personalizável"
click at [1454, 68] on span "Save" at bounding box center [1455, 70] width 23 height 13
click at [19, 186] on link at bounding box center [22, 195] width 39 height 26
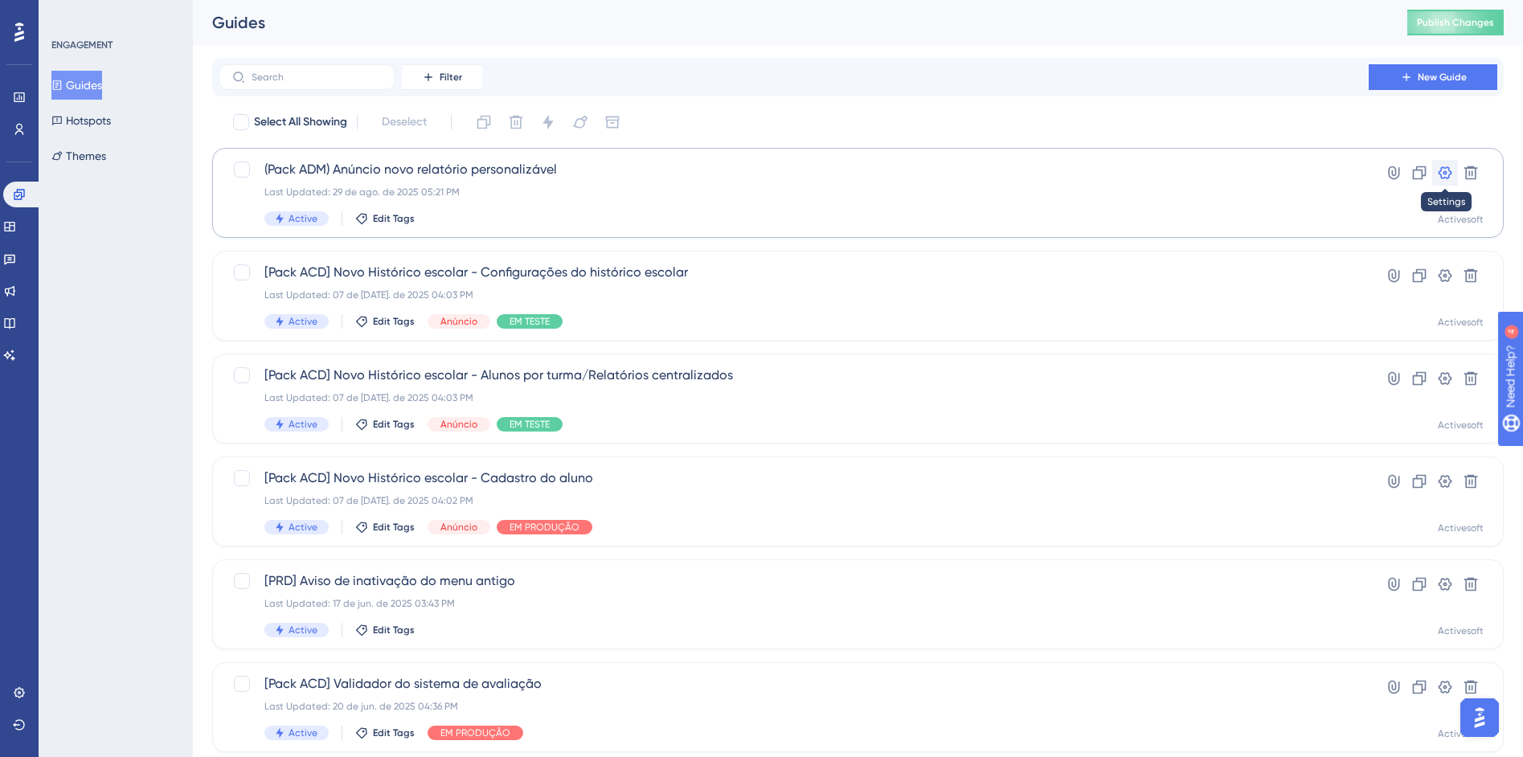
click at [1448, 175] on icon at bounding box center [1446, 172] width 14 height 13
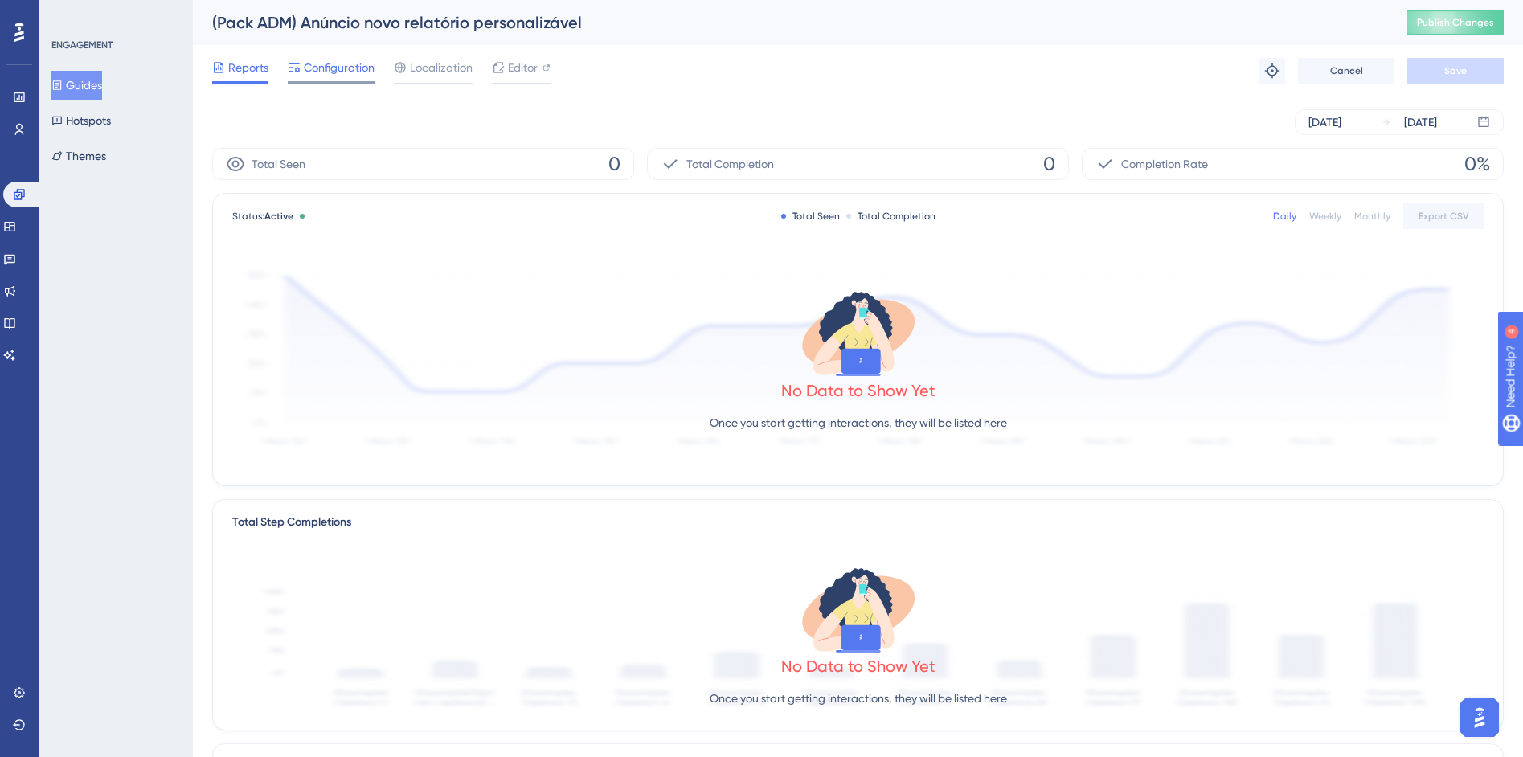
click at [324, 67] on span "Configuration" at bounding box center [339, 67] width 71 height 19
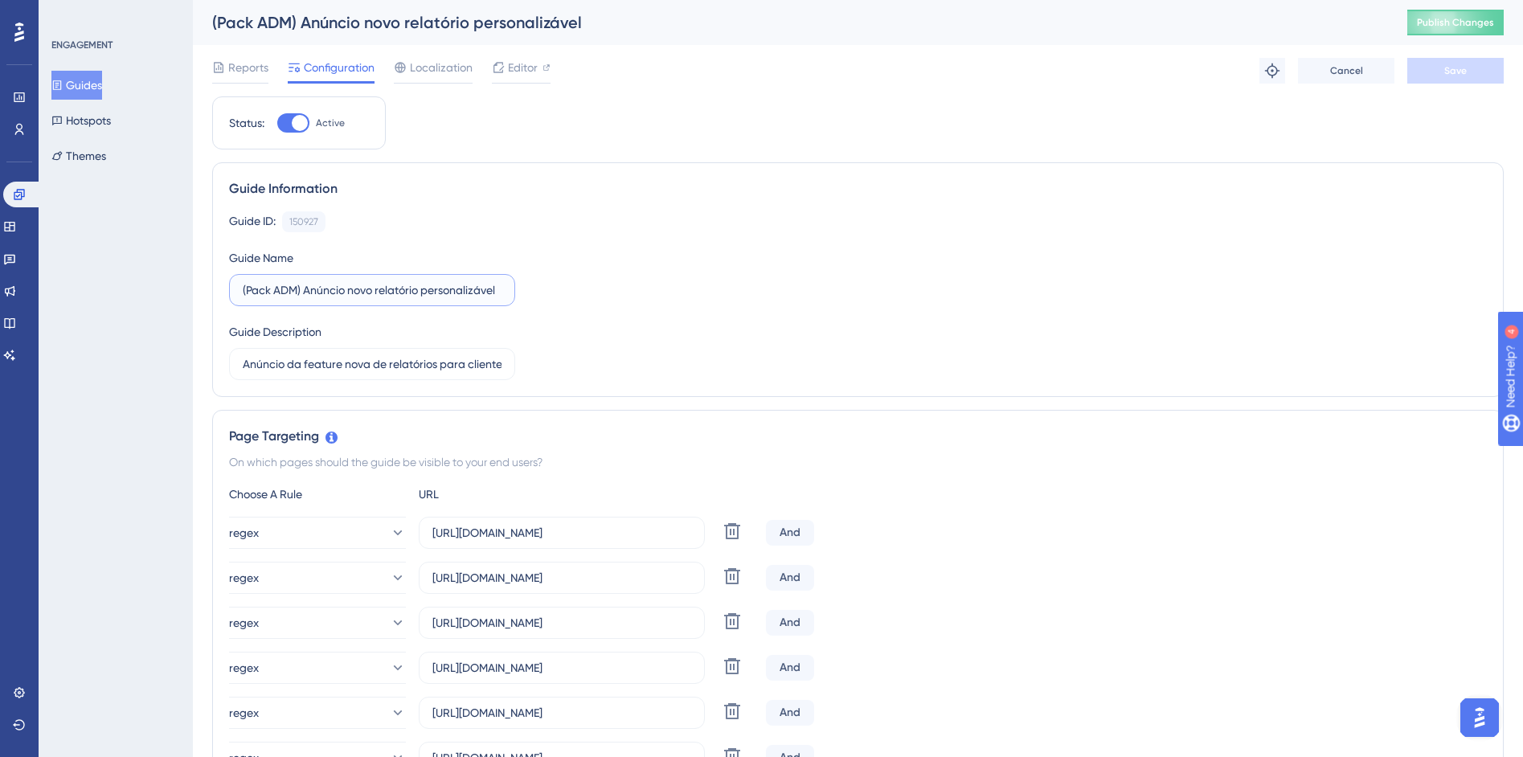
drag, startPoint x: 244, startPoint y: 289, endPoint x: 256, endPoint y: 307, distance: 21.4
click at [244, 289] on input "(Pack ADM) Anúncio novo relatório personalizável" at bounding box center [372, 290] width 259 height 18
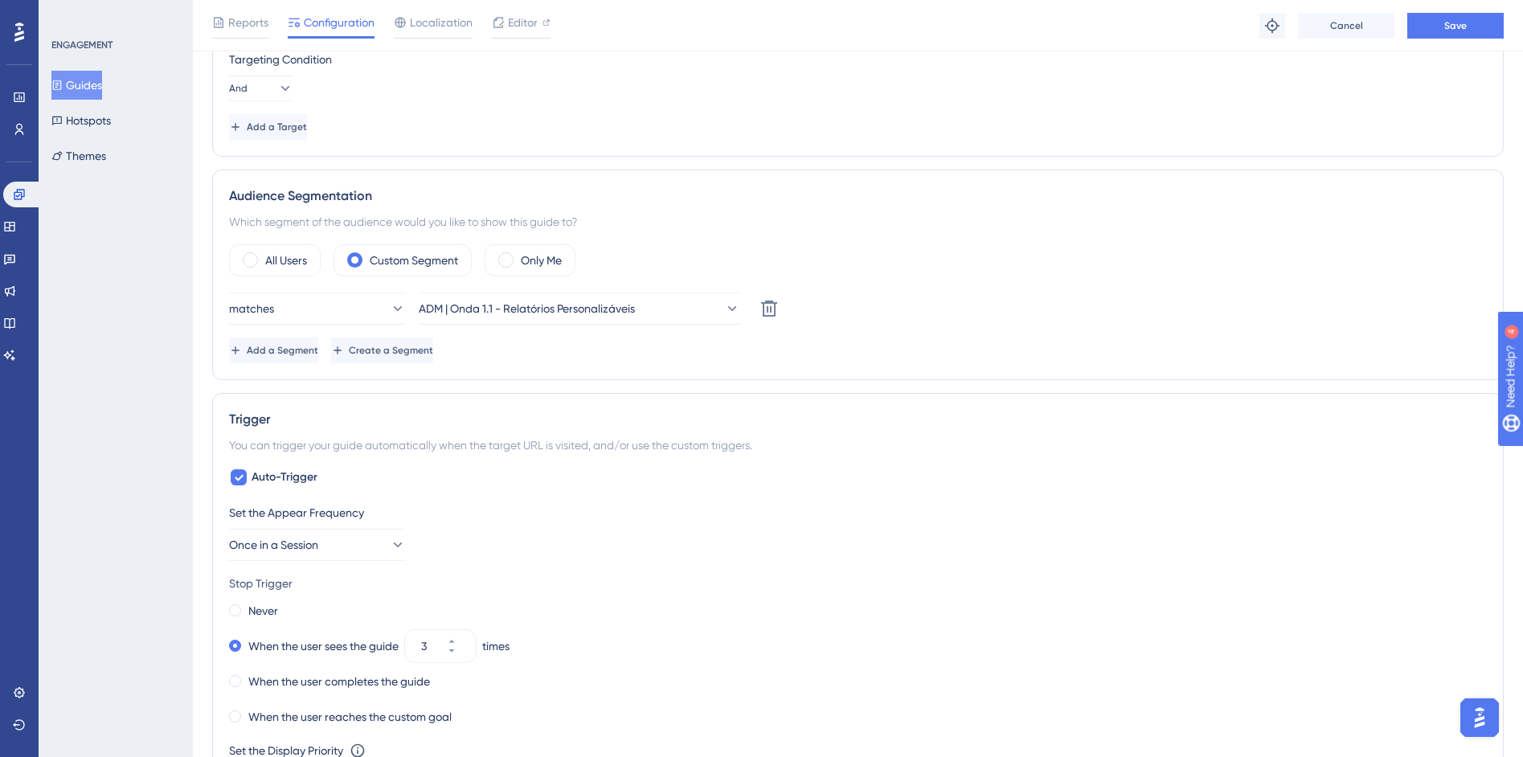
scroll to position [924, 0]
type input "[Pack ADM] Anúncio novo relatório personalizável"
click at [435, 350] on span "Create a Segment" at bounding box center [392, 349] width 84 height 13
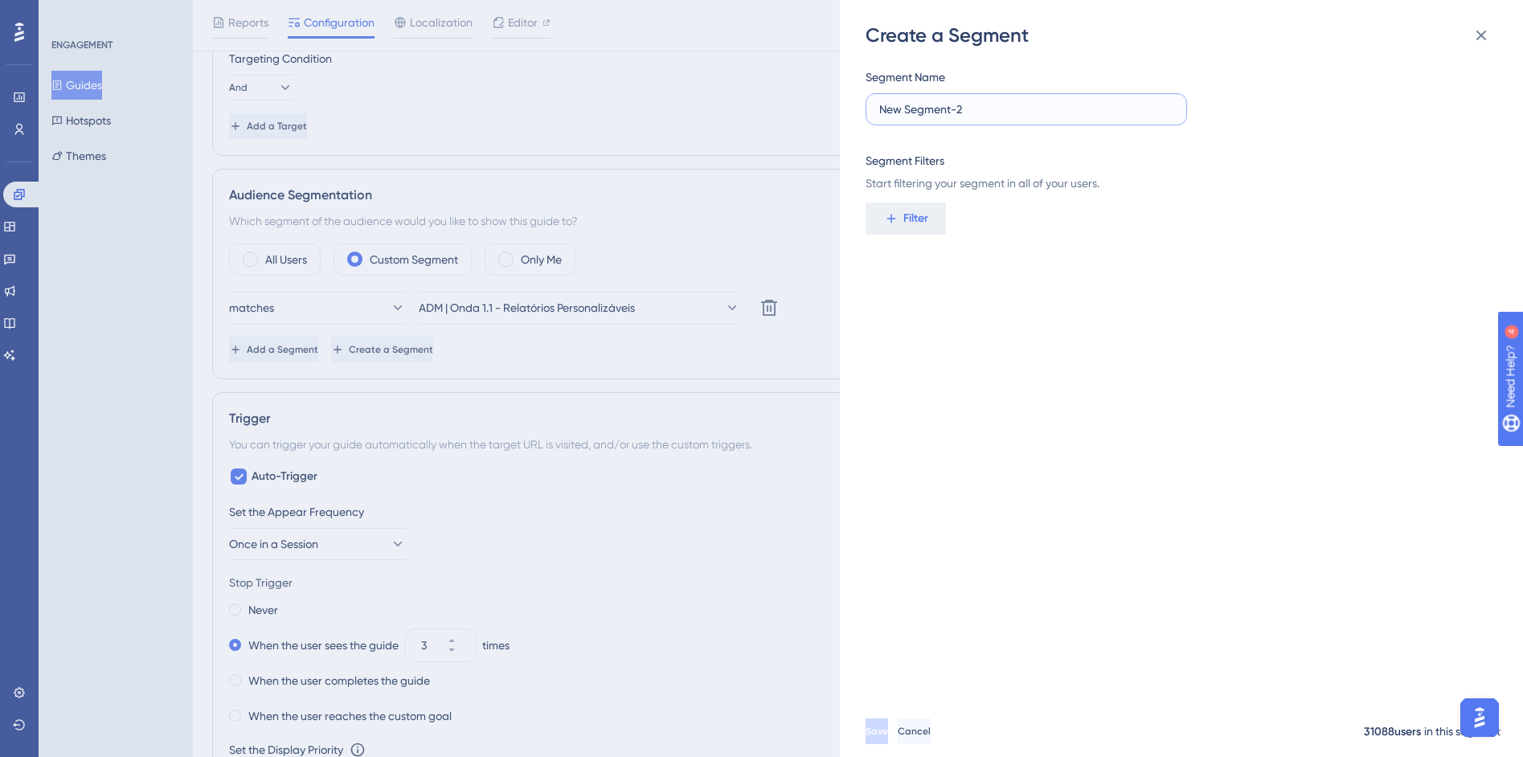
click at [902, 106] on input "New Segment-2" at bounding box center [1026, 109] width 294 height 18
click at [949, 119] on label "New Segment-2" at bounding box center [1026, 109] width 321 height 32
click at [949, 118] on input "New Segment-2" at bounding box center [1026, 109] width 294 height 18
click at [949, 119] on label "New Segment-2" at bounding box center [1026, 109] width 321 height 32
click at [949, 118] on input "New Segment-2" at bounding box center [1026, 109] width 294 height 18
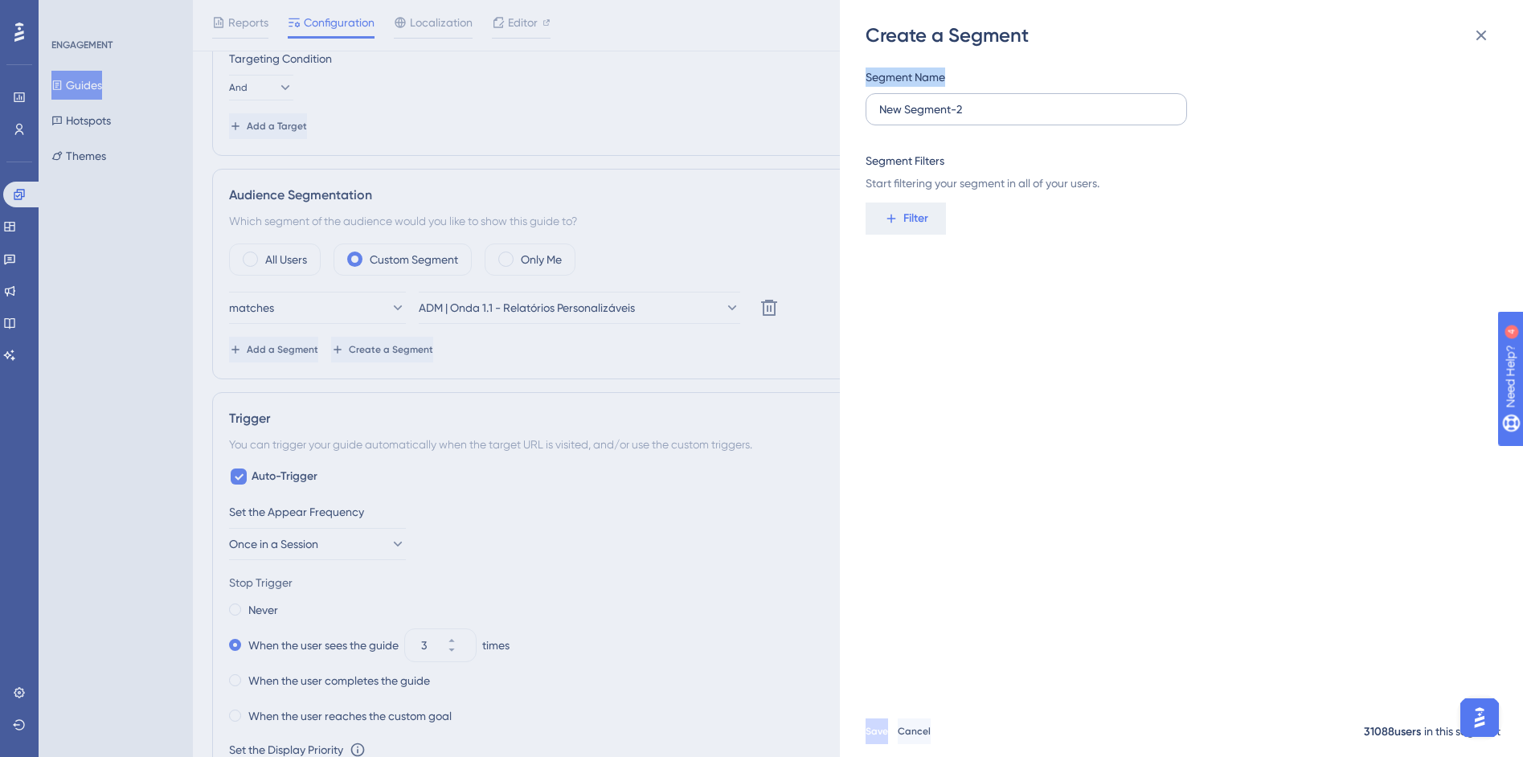
click at [949, 119] on label "New Segment-2" at bounding box center [1026, 109] width 321 height 32
click at [949, 118] on input "New Segment-2" at bounding box center [1026, 109] width 294 height 18
click at [984, 102] on input "New Segment-2" at bounding box center [1026, 109] width 294 height 18
click at [990, 109] on input "New Segment-2" at bounding box center [1026, 109] width 294 height 18
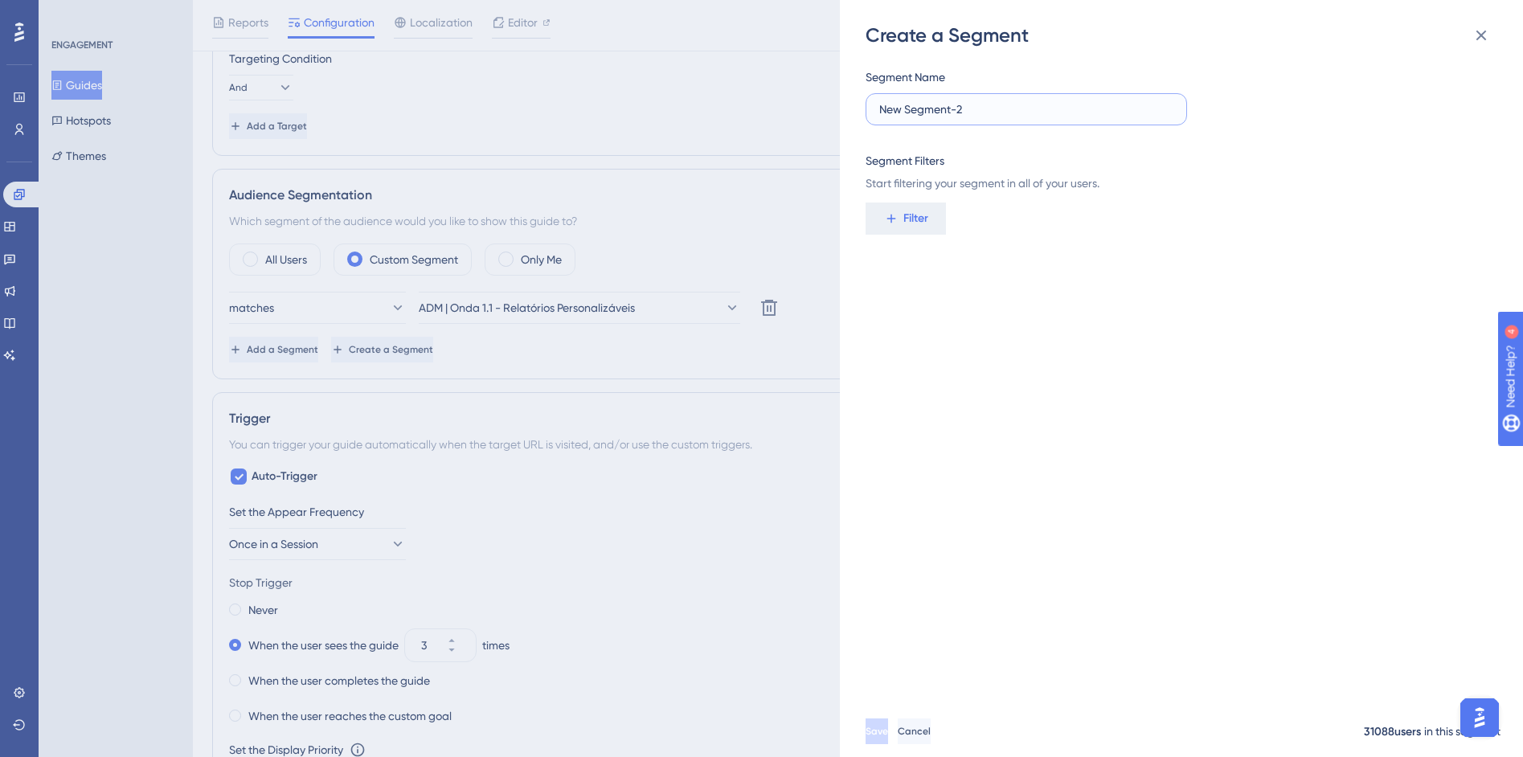
click at [990, 109] on input "New Segment-2" at bounding box center [1026, 109] width 294 height 18
type input "ADM | Onda 1.2 - Relatórios Personalizáveis"
click at [917, 226] on span "Filter" at bounding box center [915, 218] width 25 height 19
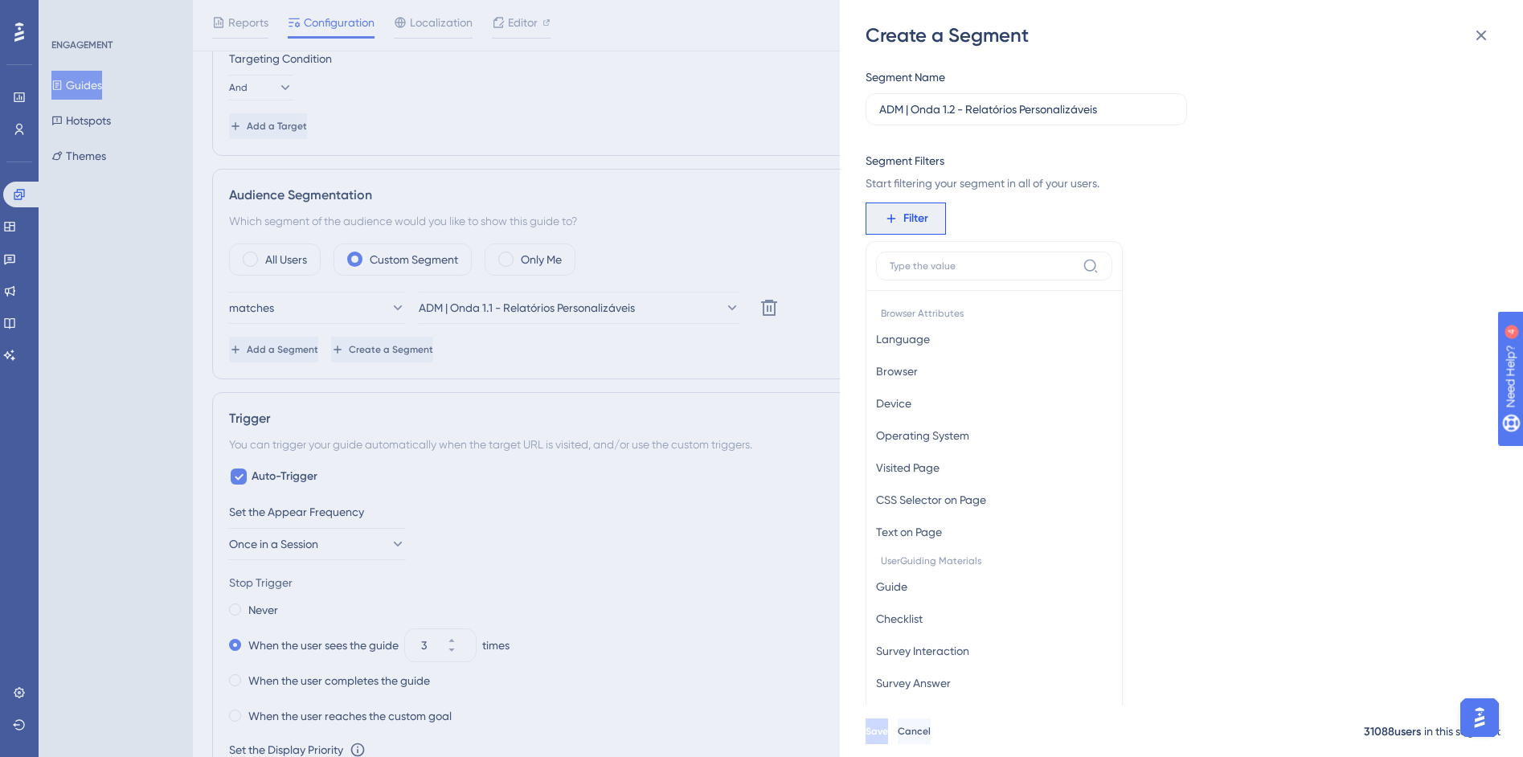
scroll to position [117, 0]
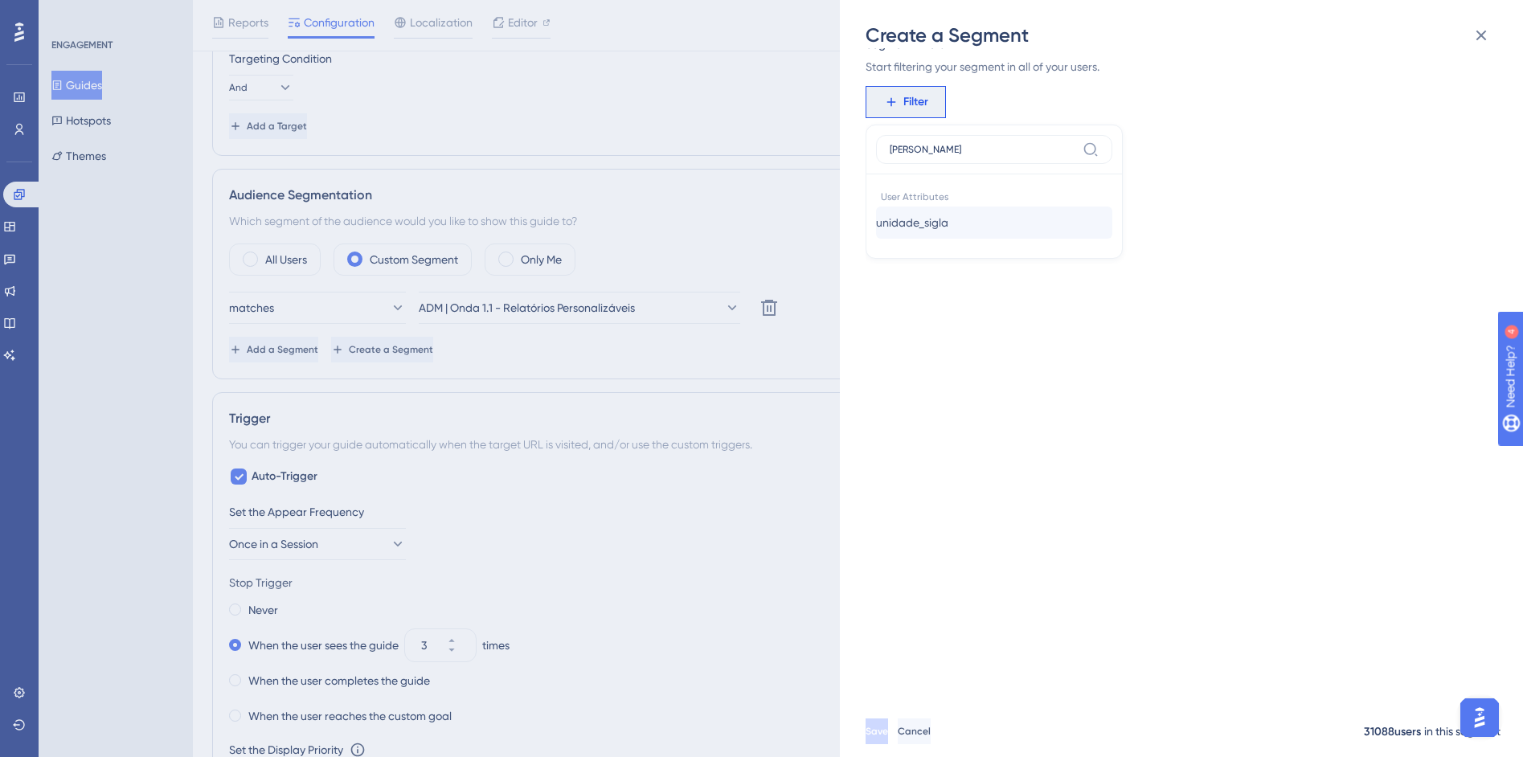
type input "sigl"
click at [948, 218] on span "unidade_sigla" at bounding box center [912, 222] width 72 height 19
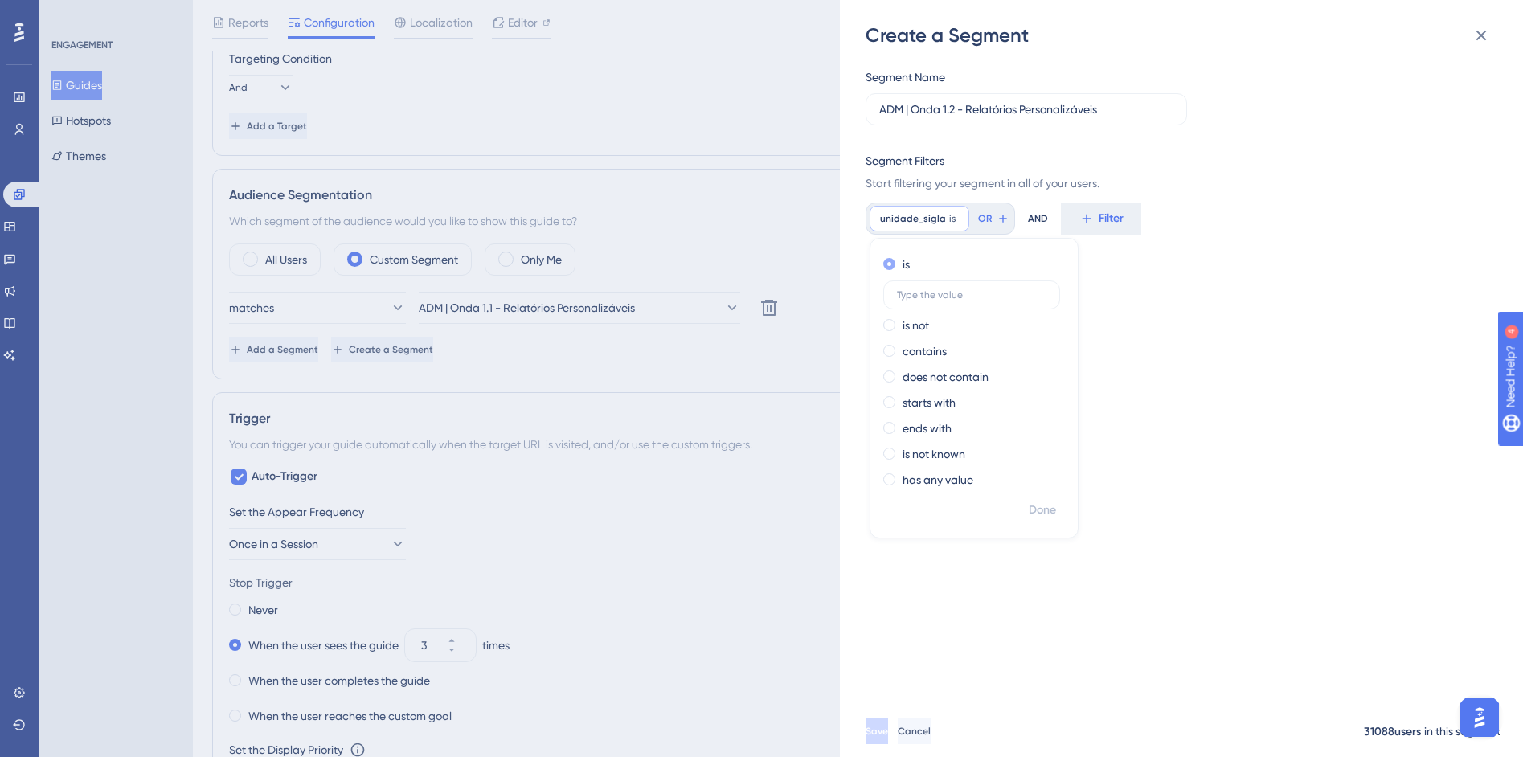
scroll to position [0, 0]
paste input "DOMBOSCOPOA"
type input "DOMBOSCOPOA"
click at [1037, 511] on span "Done" at bounding box center [1042, 510] width 27 height 19
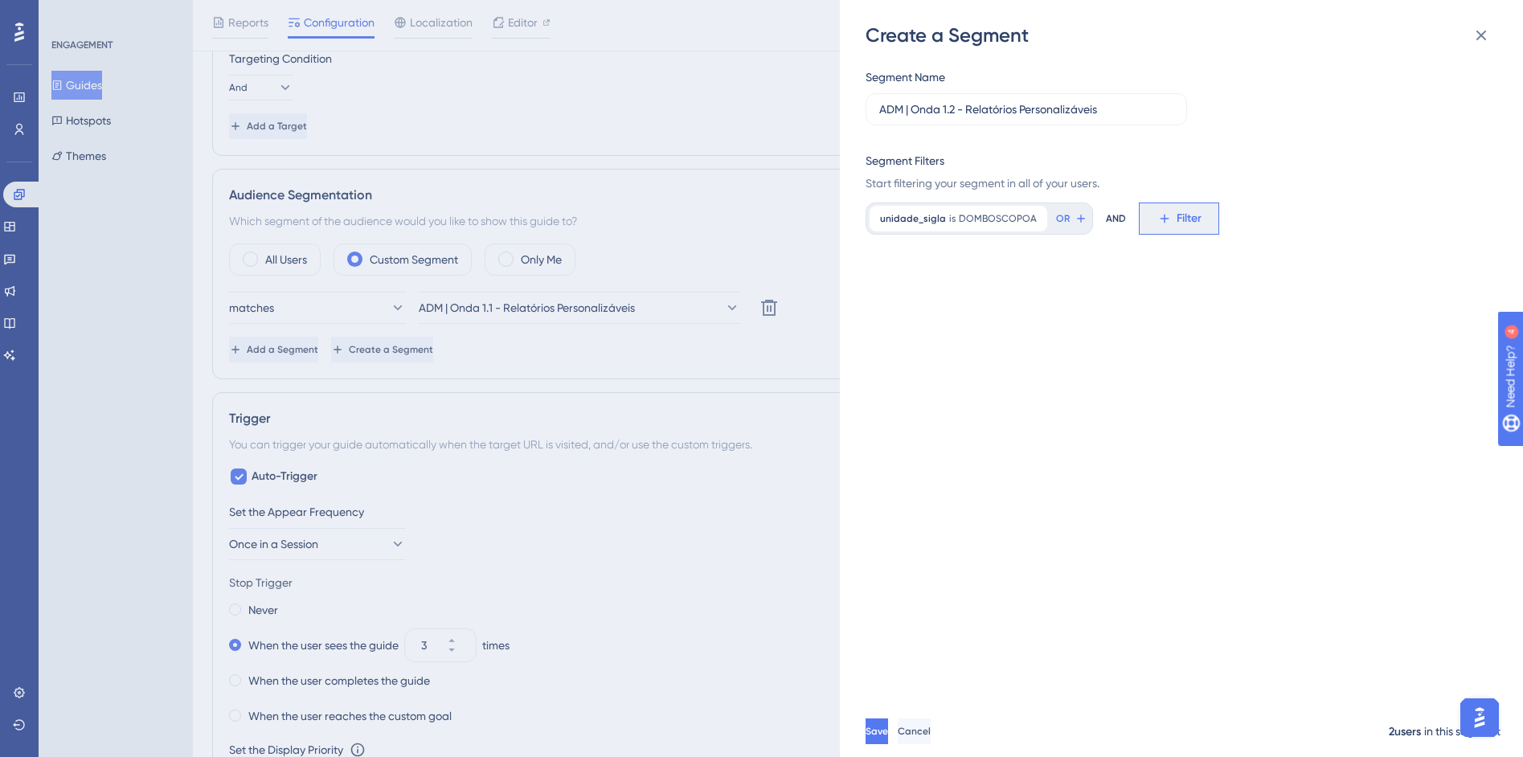
click at [1165, 223] on button "Filter" at bounding box center [1179, 219] width 80 height 32
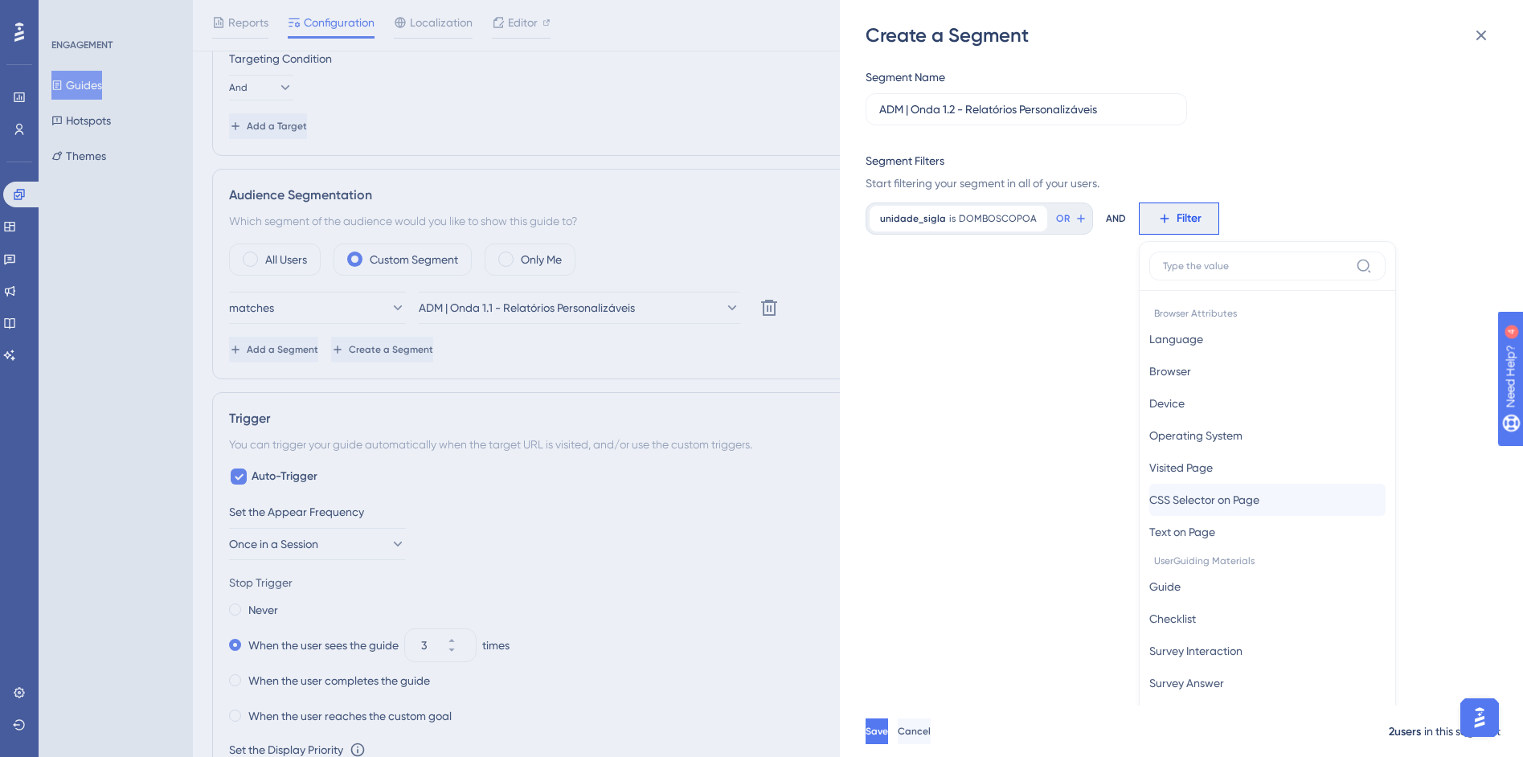
scroll to position [117, 0]
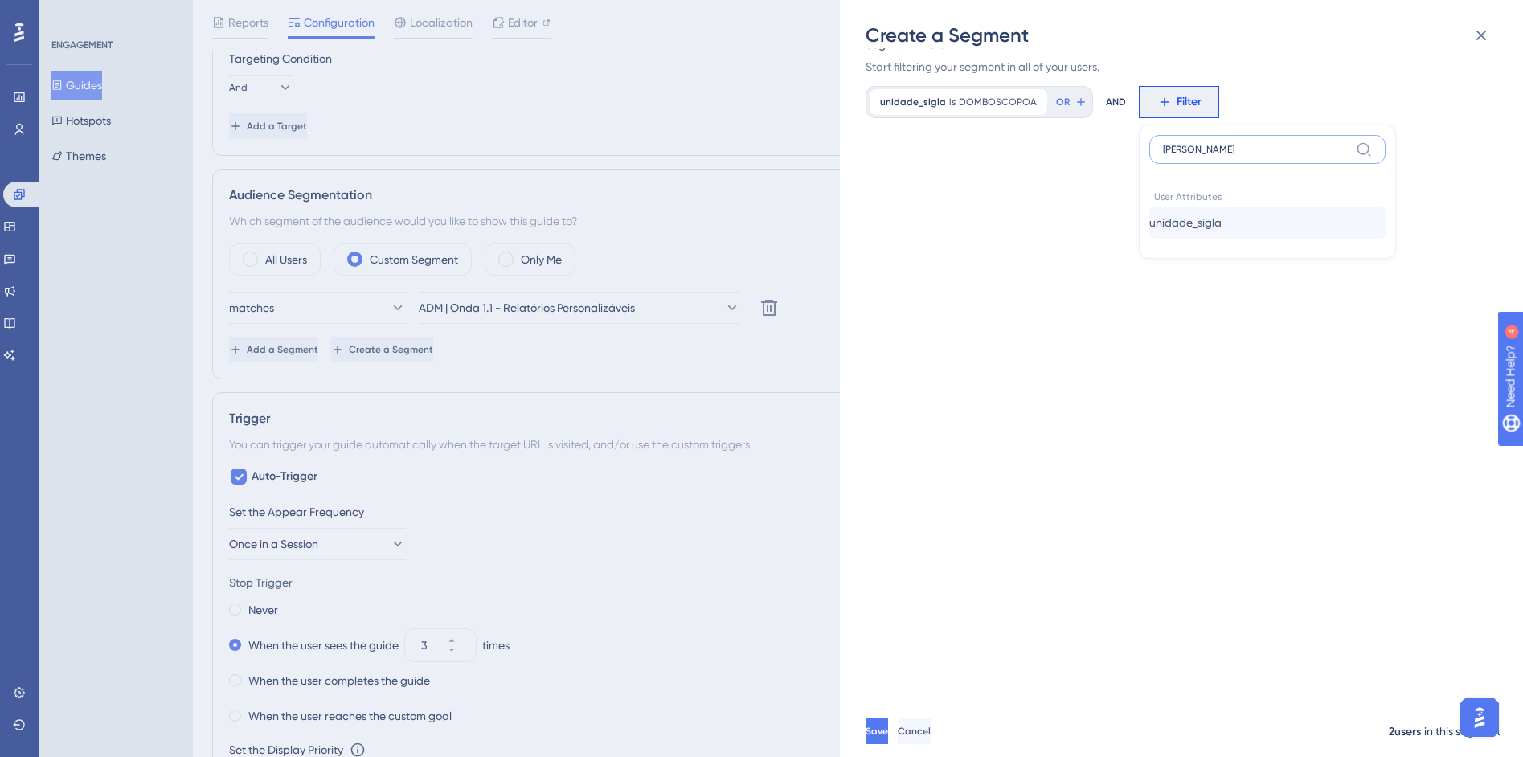
type input "sigl"
click at [1242, 228] on button "unidade_sigla unidade_sigla" at bounding box center [1267, 223] width 236 height 32
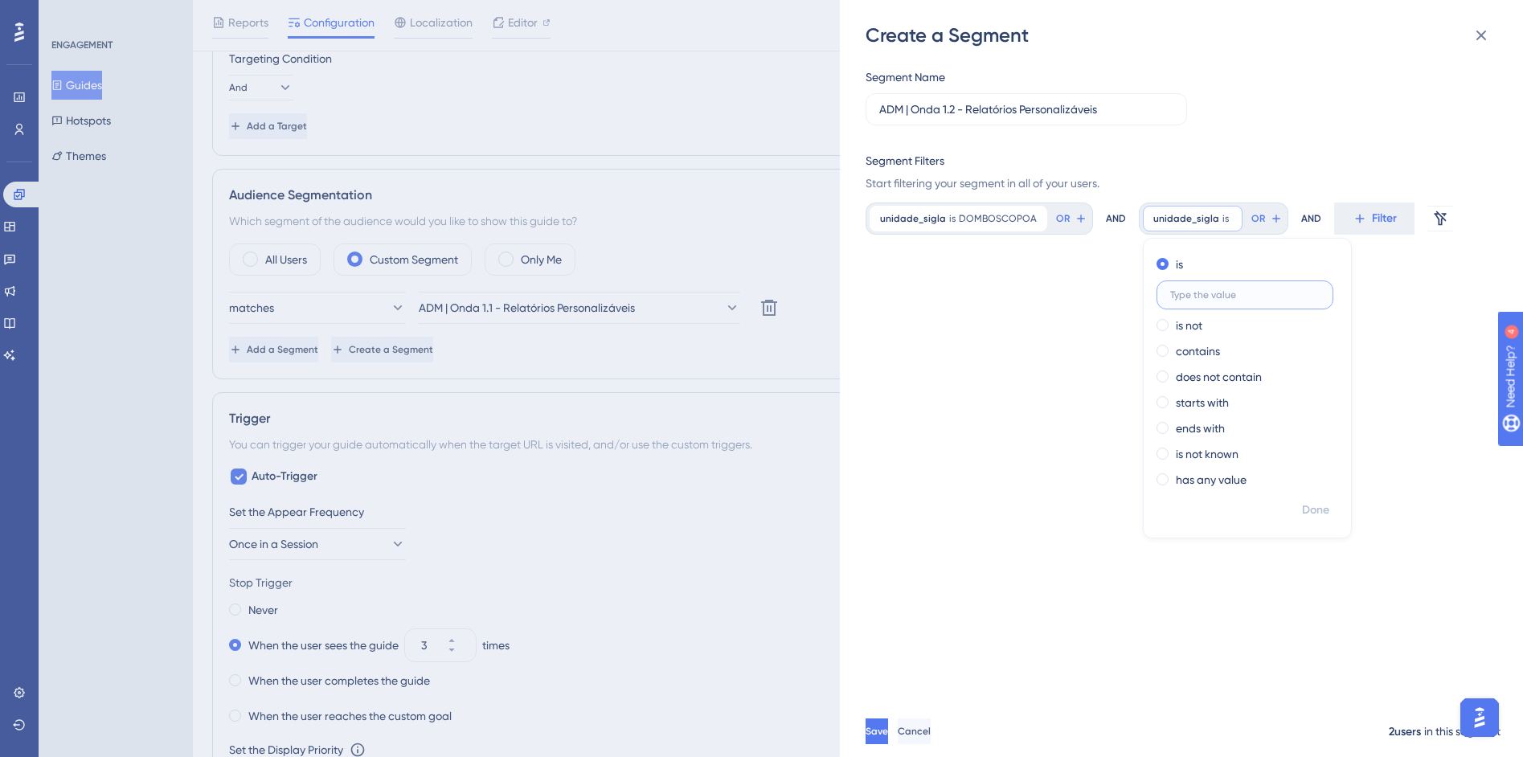
paste input "EDUCARBALSAS"
type input "EDUCARBALSAS"
click at [1323, 500] on button "Done" at bounding box center [1315, 510] width 45 height 29
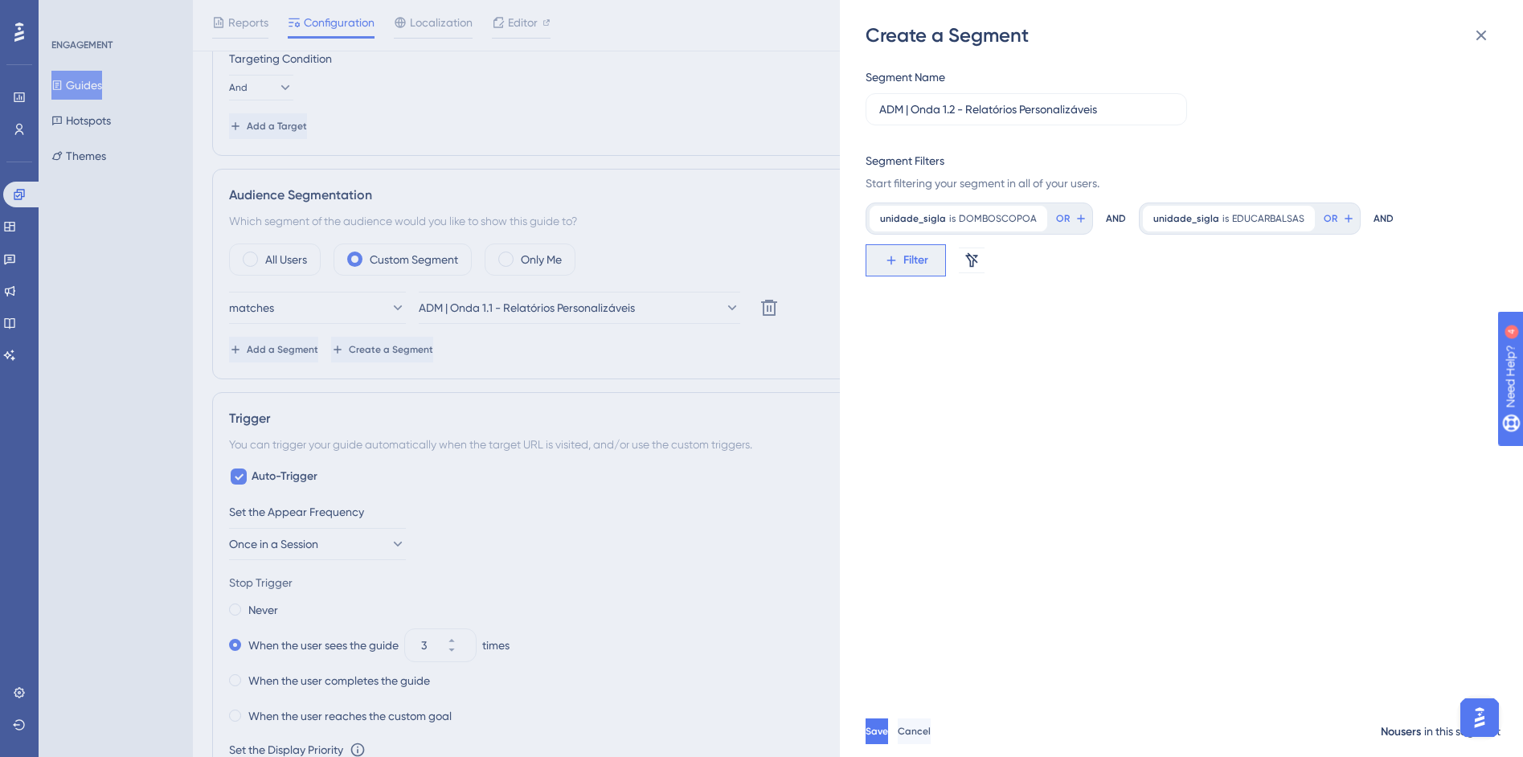
click at [907, 265] on span "Filter" at bounding box center [915, 260] width 25 height 19
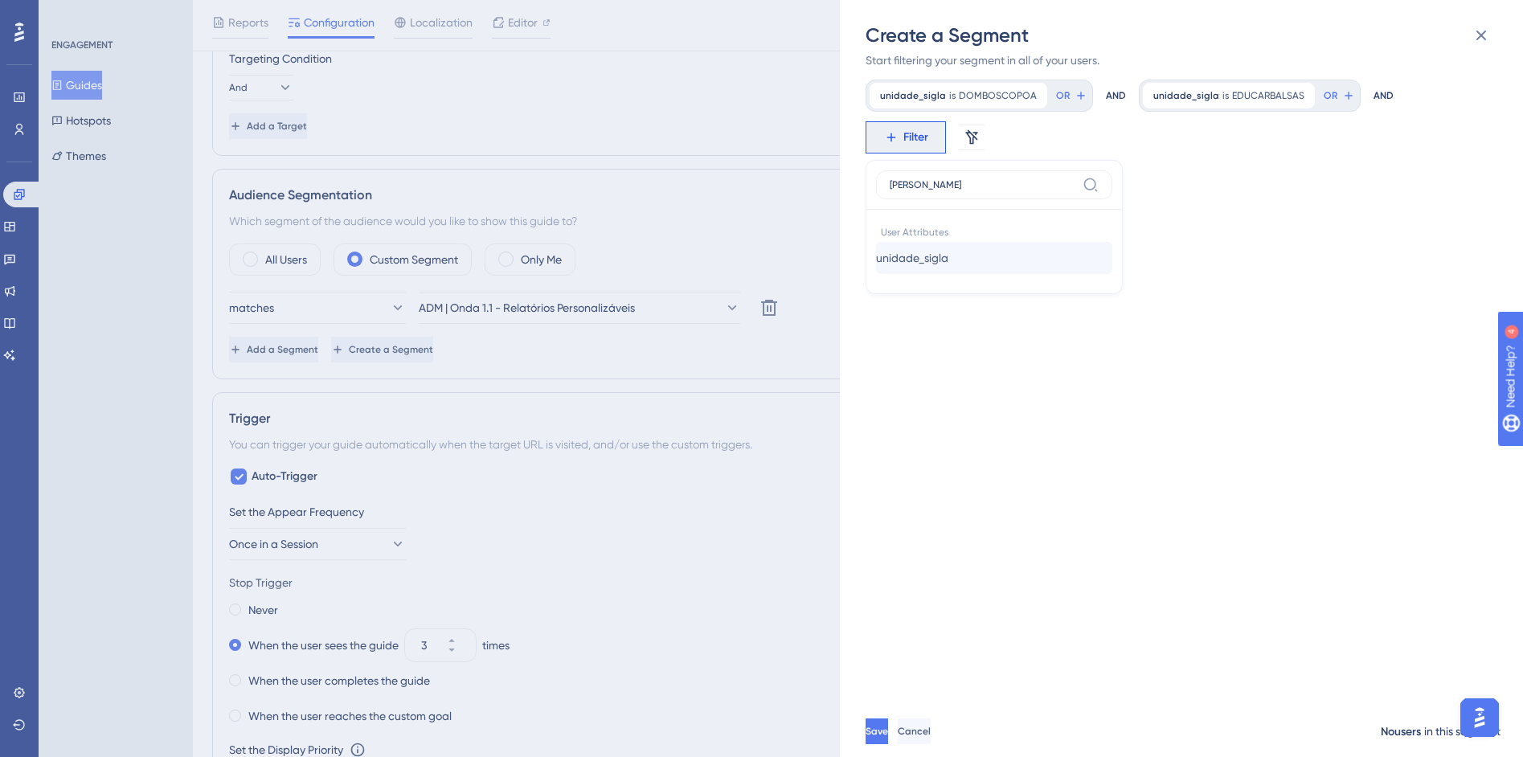
type input "sigl"
click at [935, 264] on span "unidade_sigla" at bounding box center [912, 257] width 72 height 19
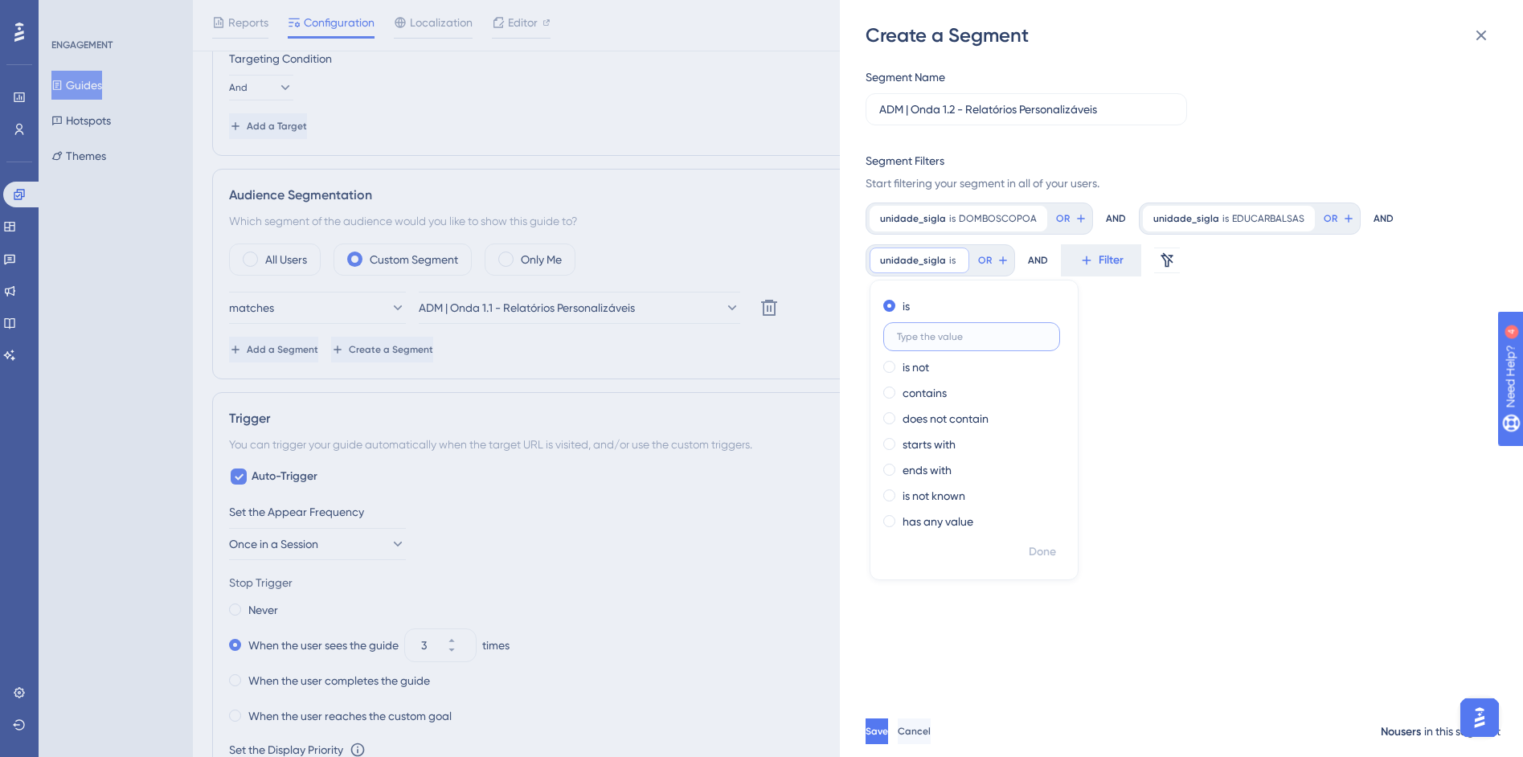
paste input "VIVERDE"
type input "VIVERDE"
click at [1042, 559] on span "Done" at bounding box center [1042, 552] width 27 height 19
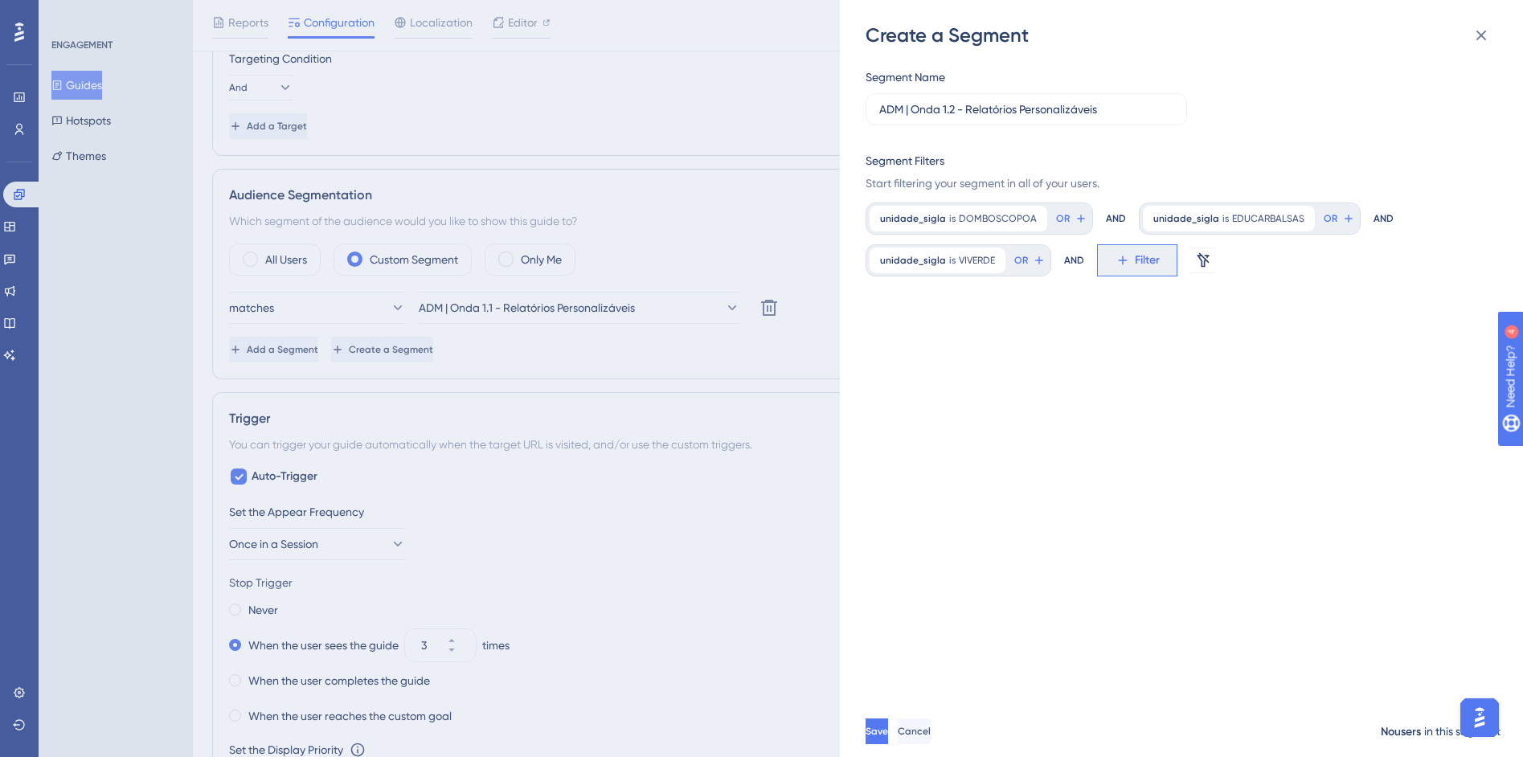
click at [1135, 259] on span "Filter" at bounding box center [1147, 260] width 25 height 19
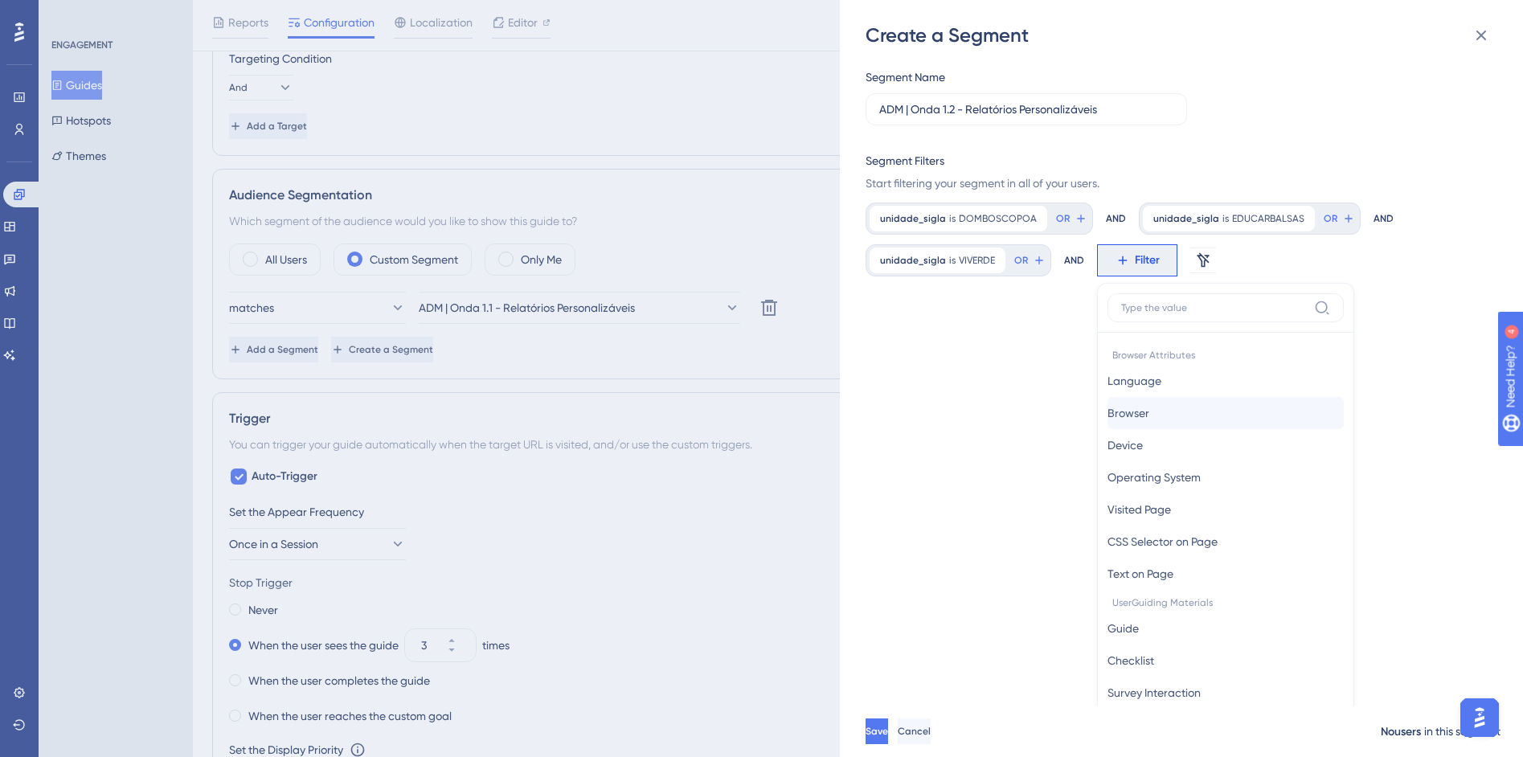
scroll to position [137, 0]
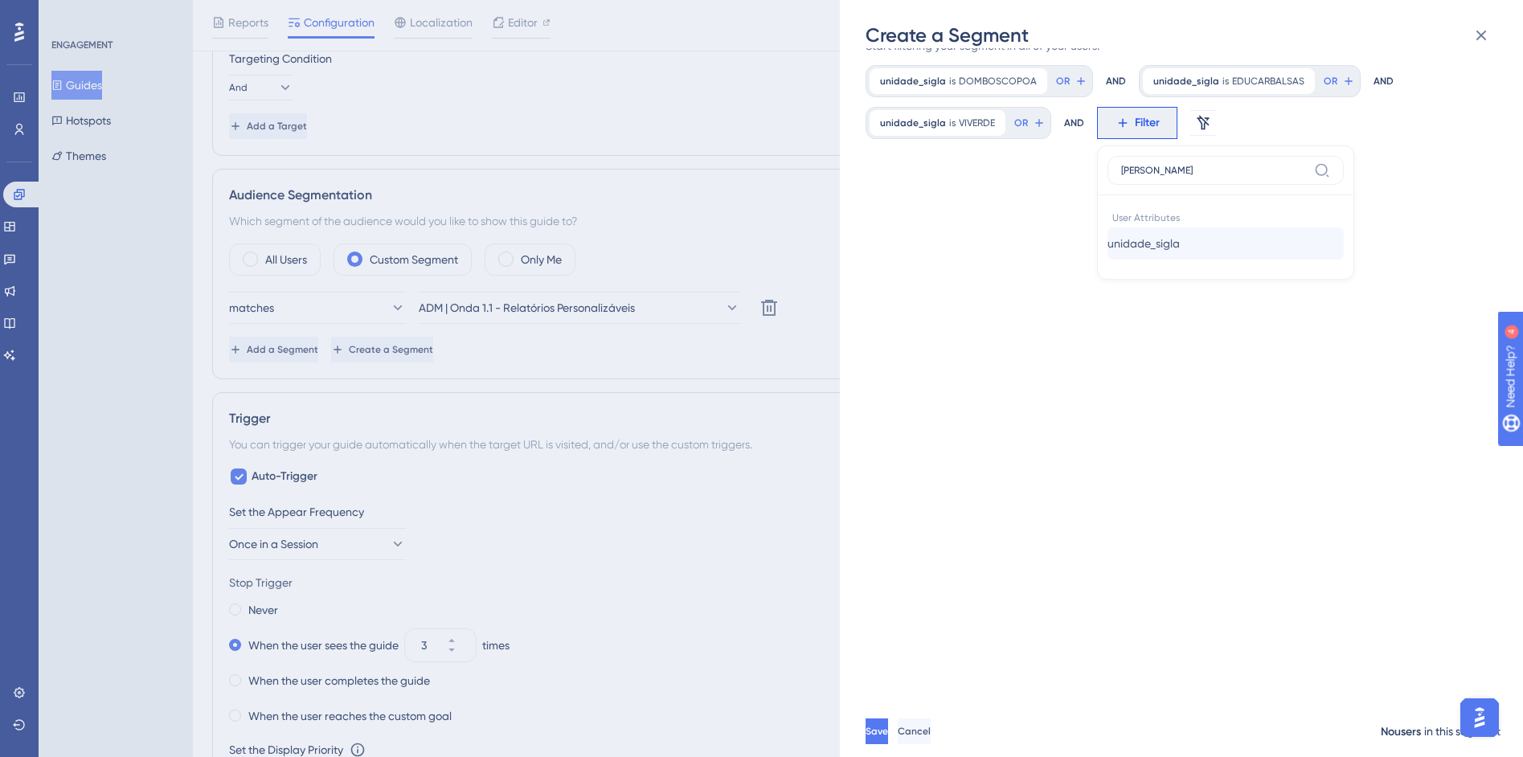
type input "sigl"
click at [1163, 238] on span "unidade_sigla" at bounding box center [1144, 243] width 72 height 19
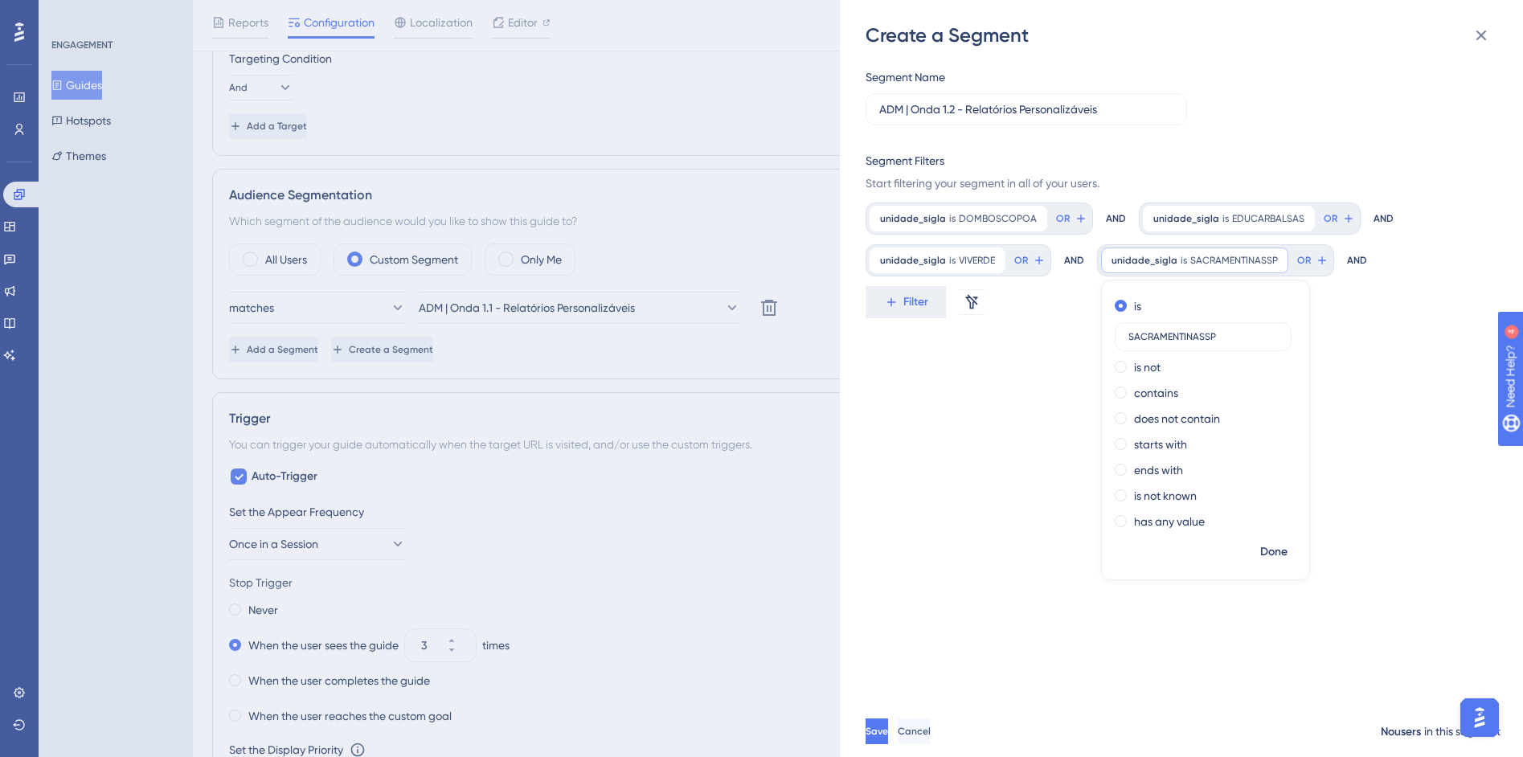
type input "SACRAMENTINASSP"
click at [1271, 552] on span "Done" at bounding box center [1273, 552] width 27 height 19
click at [913, 313] on button "Filter" at bounding box center [906, 302] width 80 height 32
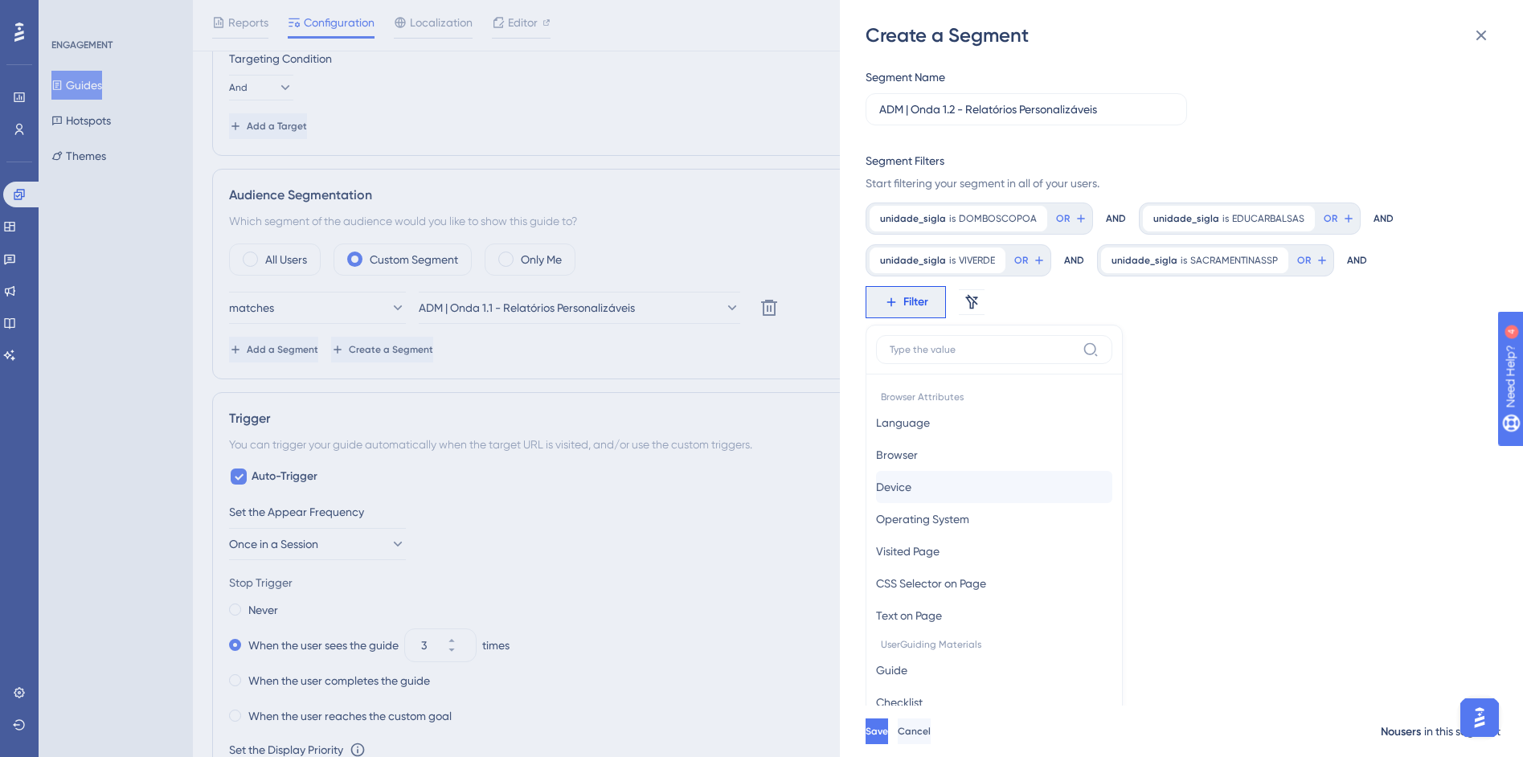
scroll to position [158, 0]
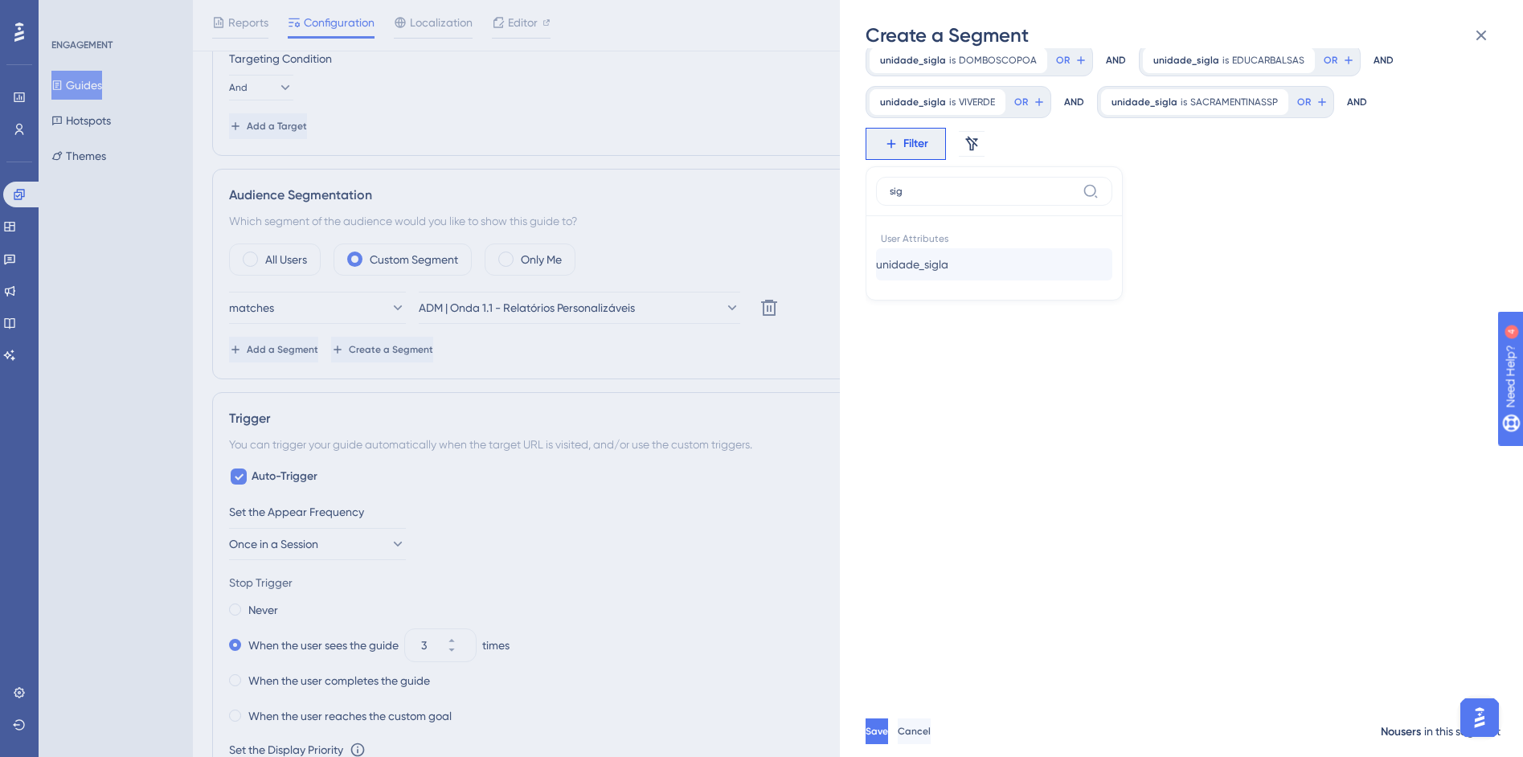
type input "sig"
click at [991, 258] on button "unidade_sigla unidade_sigla" at bounding box center [994, 264] width 236 height 32
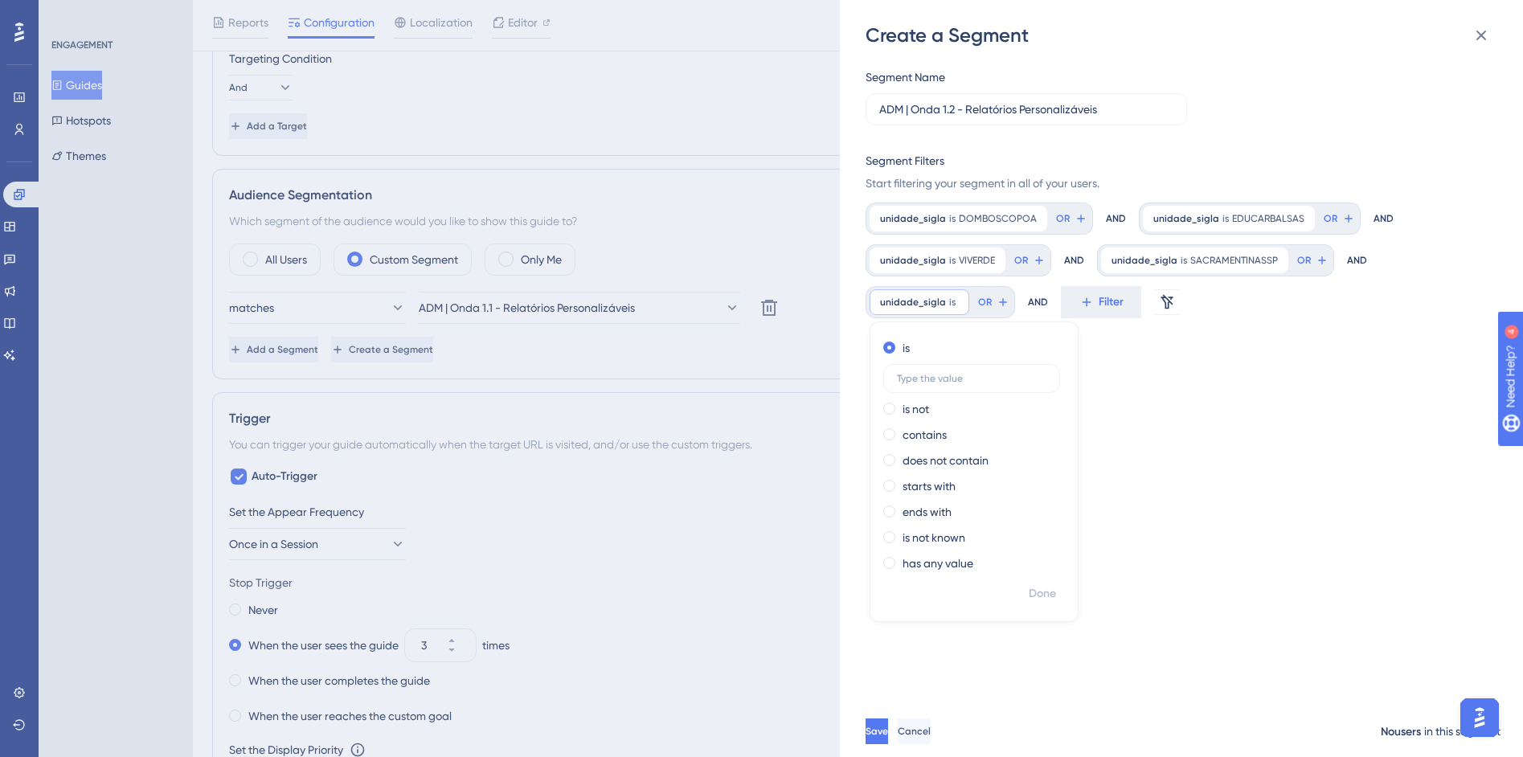
scroll to position [0, 0]
type input "STACLARA"
click at [1052, 596] on span "Done" at bounding box center [1042, 593] width 27 height 19
click at [1125, 314] on button "Filter" at bounding box center [1148, 302] width 80 height 32
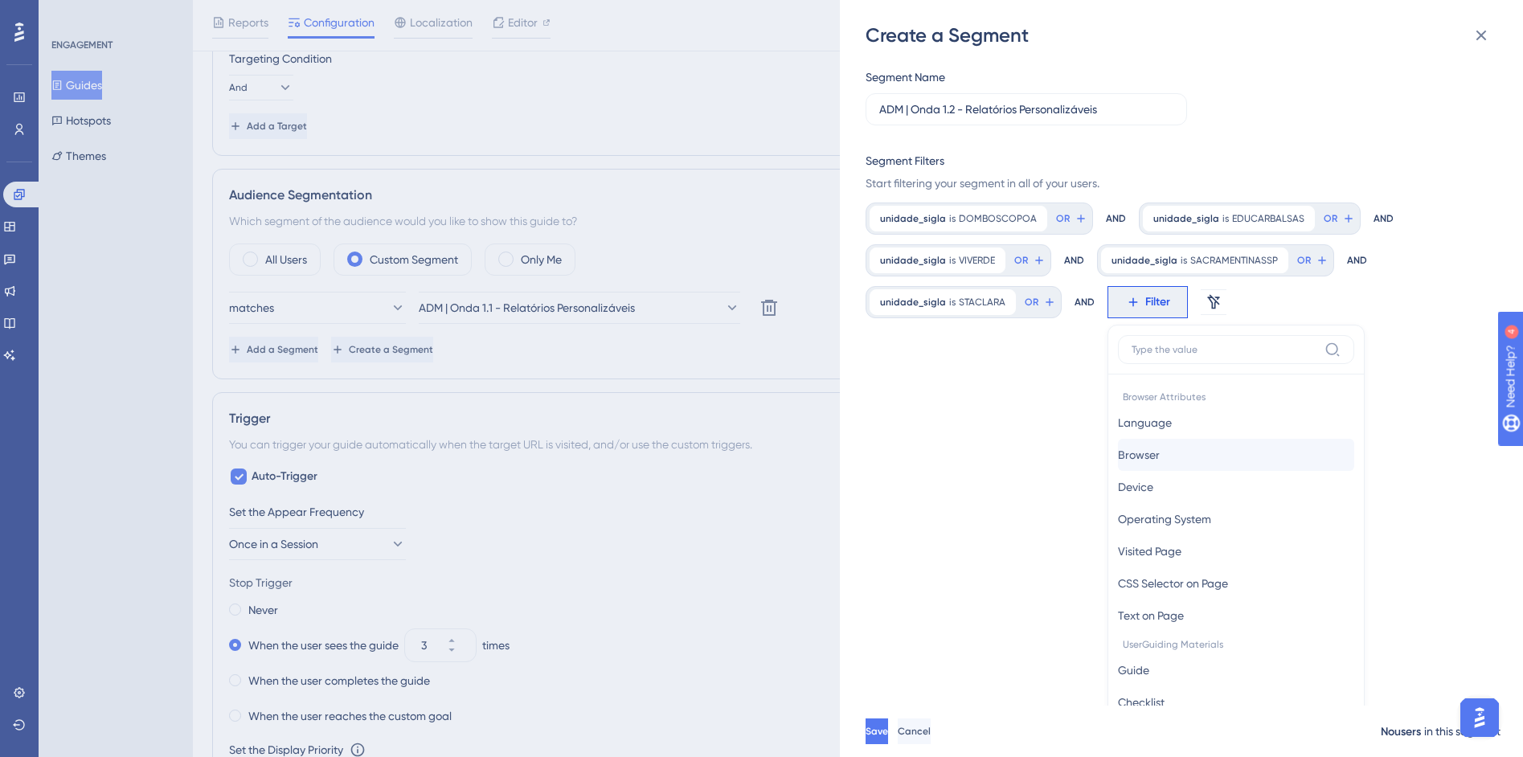
scroll to position [141, 0]
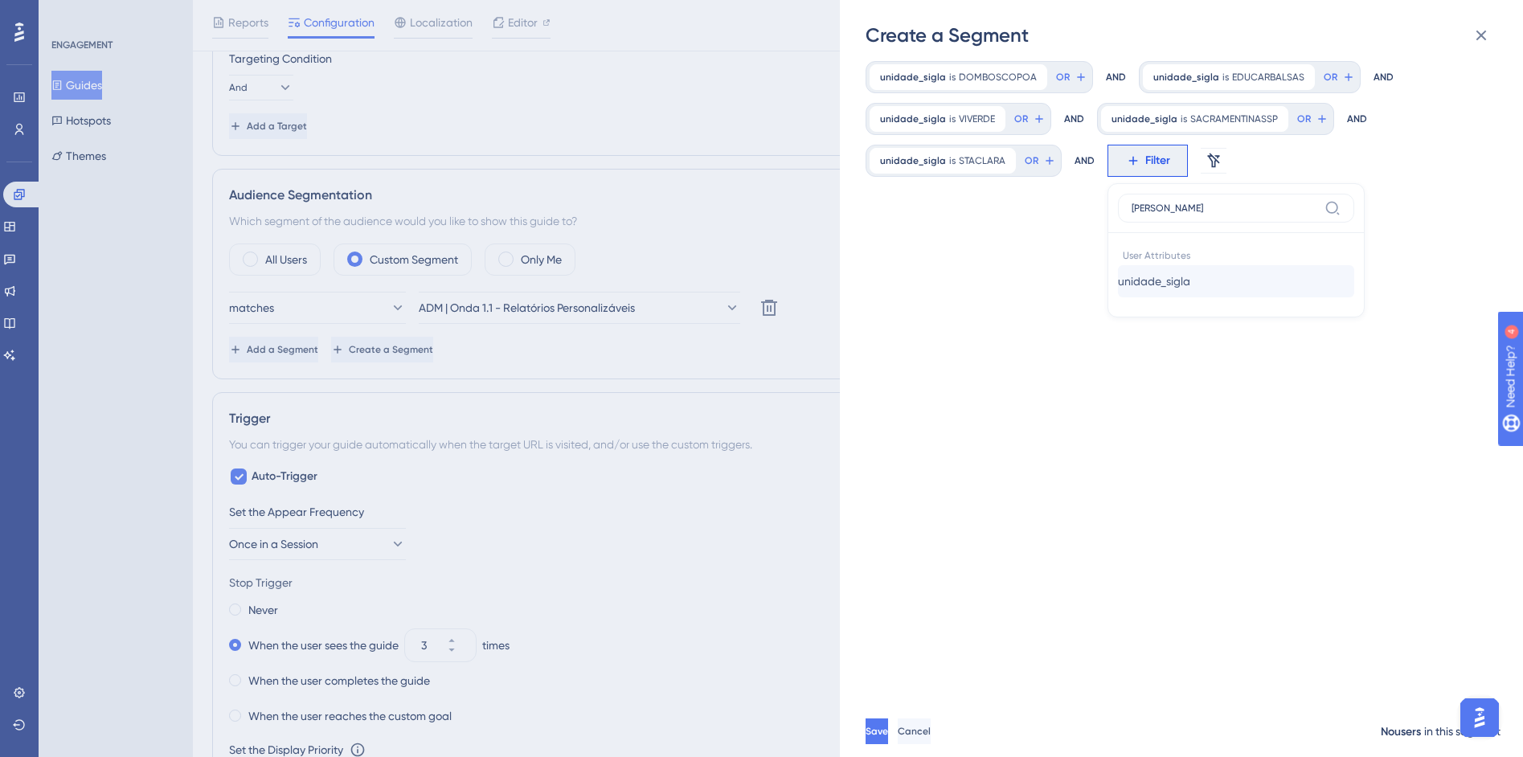
type input "sigl"
click at [1178, 285] on span "unidade_sigla" at bounding box center [1154, 281] width 72 height 19
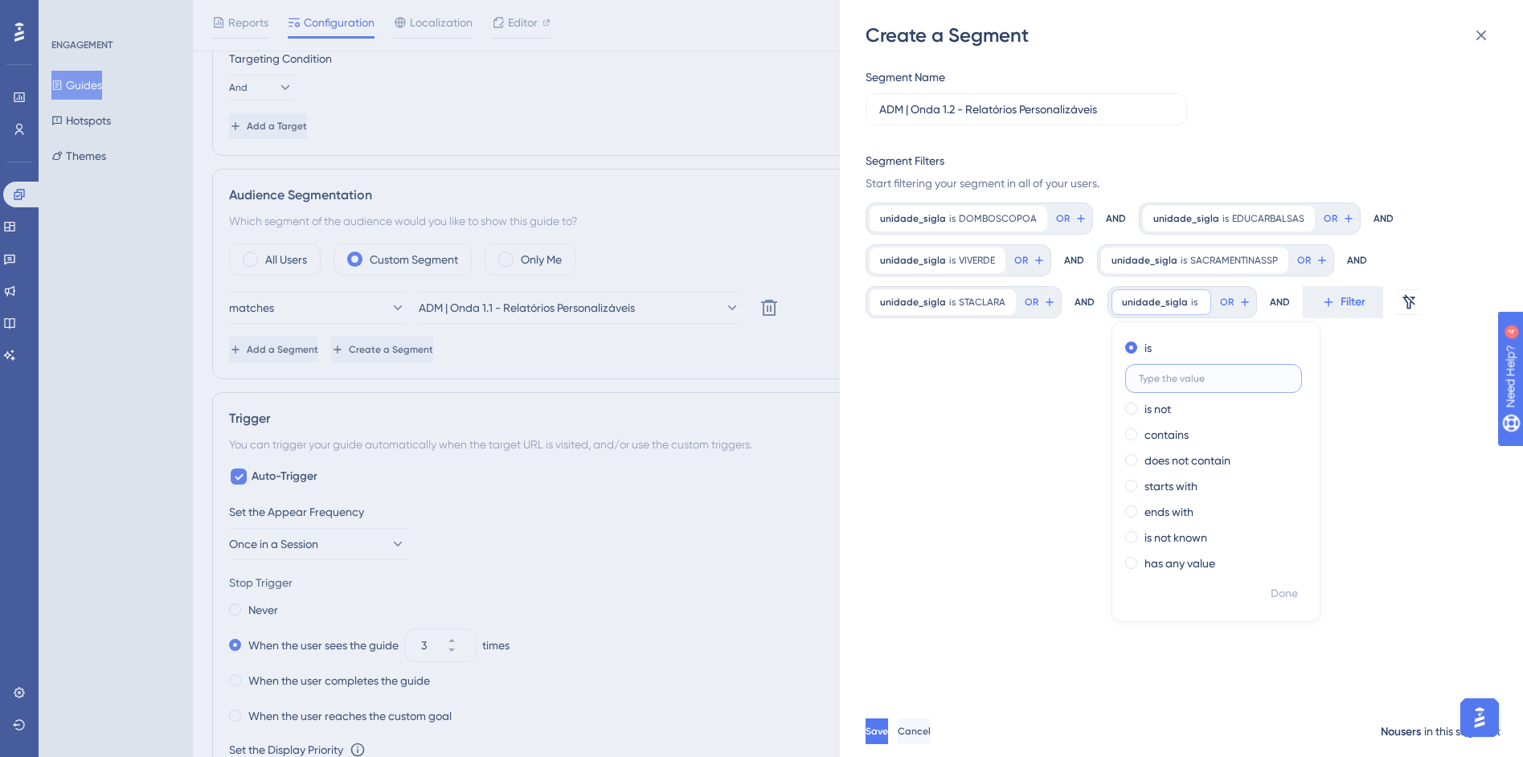
paste input "PARTHENONVA"
type input "PARTHENONVA"
click at [1282, 595] on span "Done" at bounding box center [1284, 593] width 27 height 19
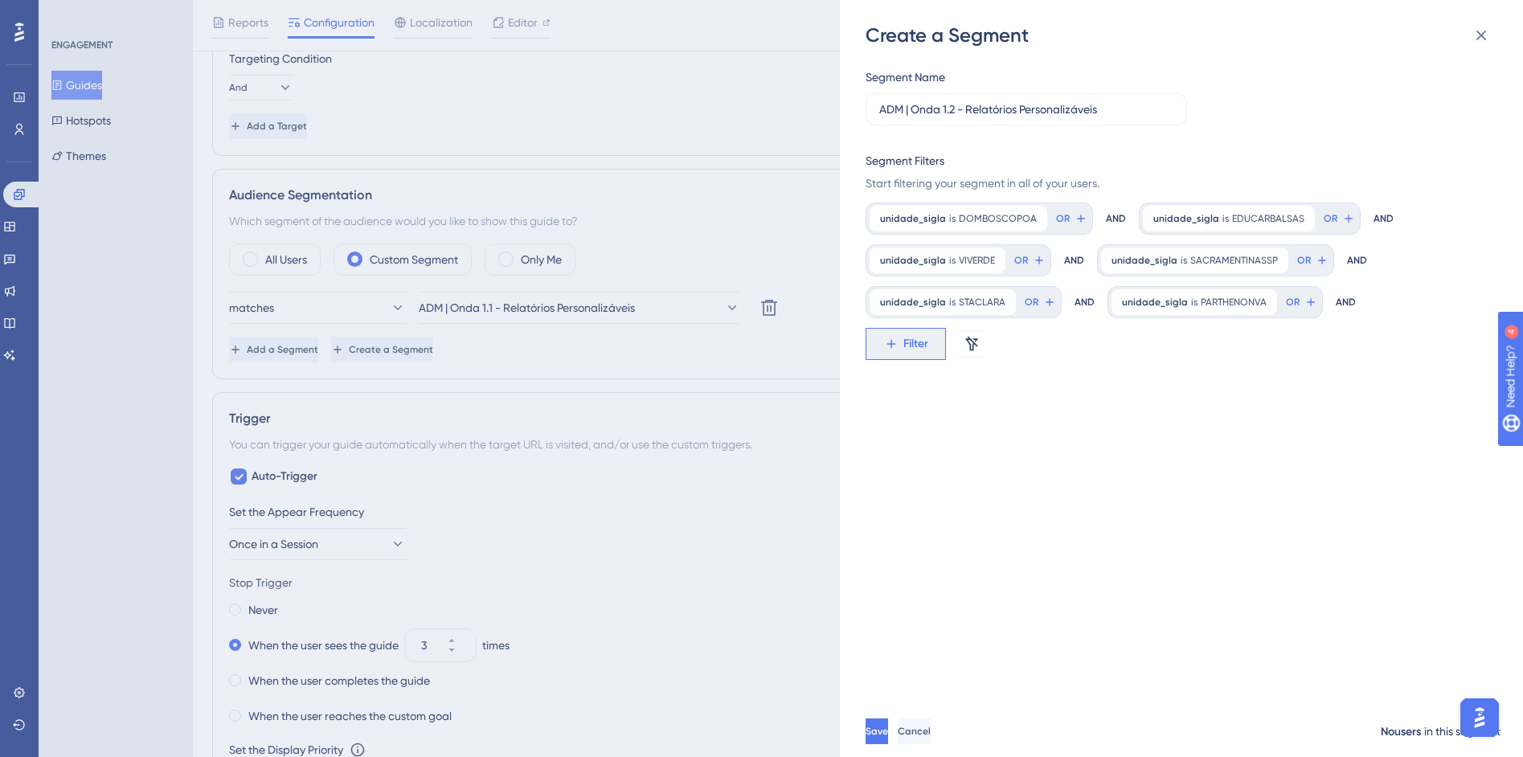
click at [911, 339] on span "Filter" at bounding box center [915, 343] width 25 height 19
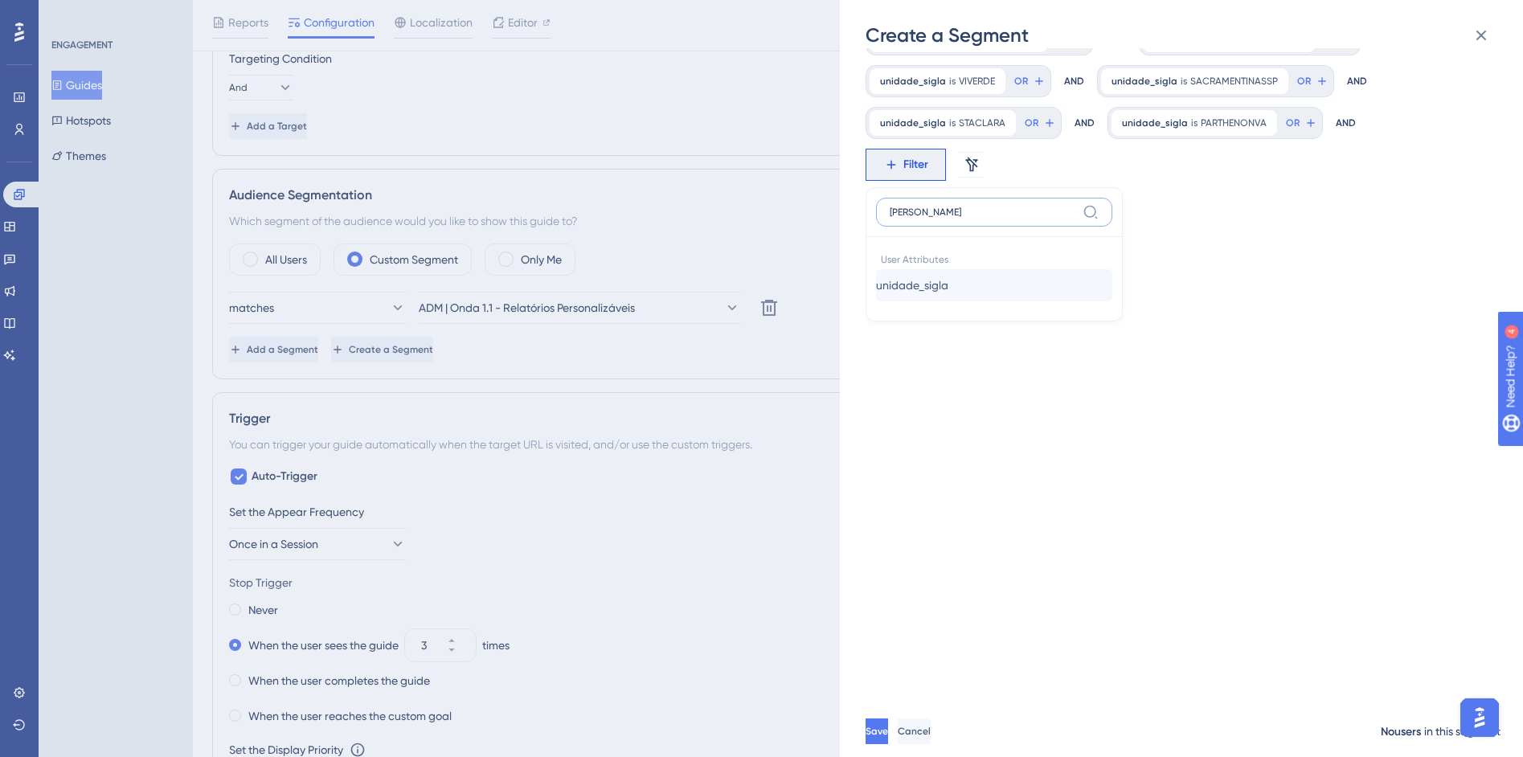
type input "sigl"
click at [944, 298] on button "unidade_sigla unidade_sigla" at bounding box center [994, 285] width 236 height 32
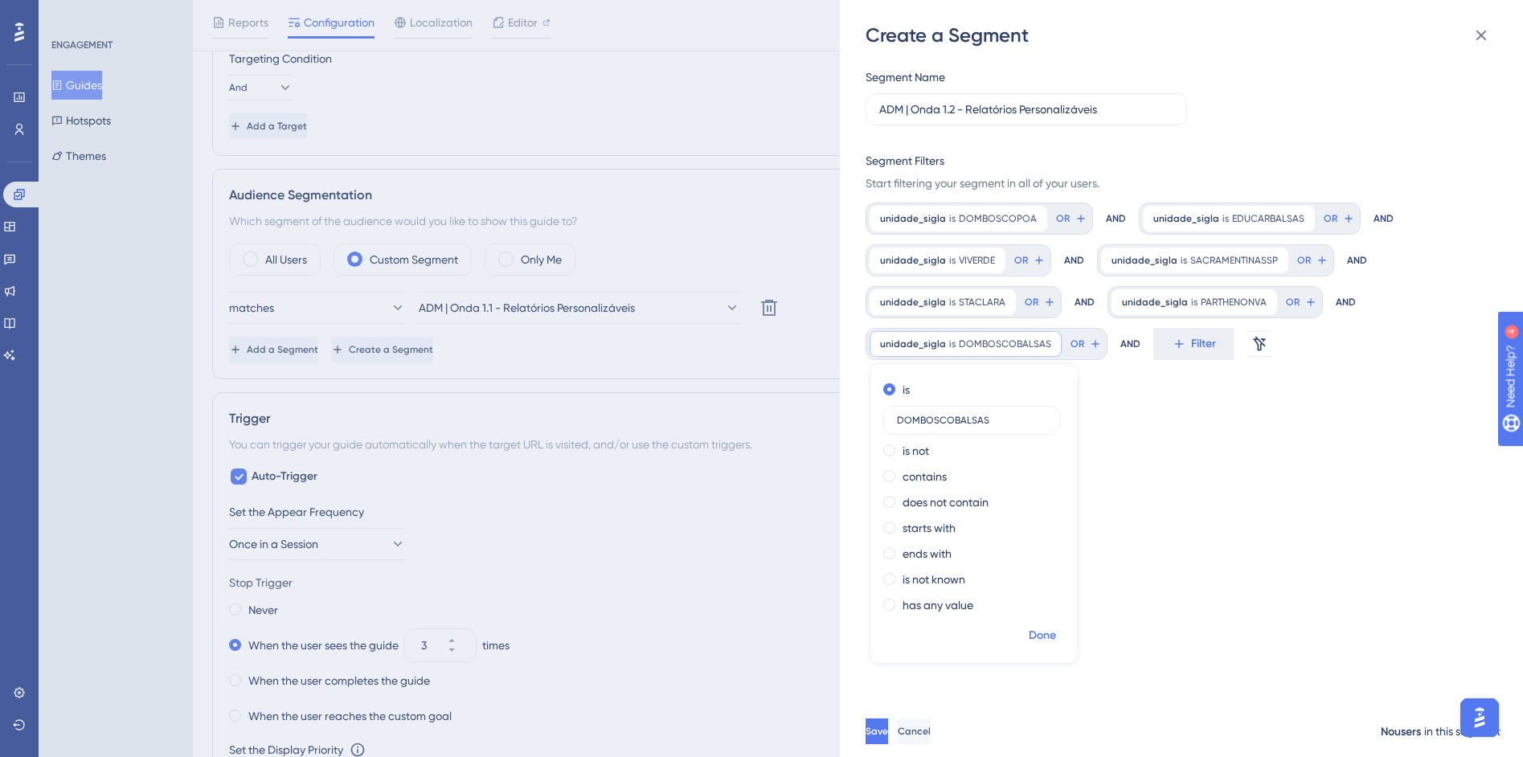
type input "DOMBOSCOBALSAS"
click at [1046, 633] on span "Done" at bounding box center [1042, 635] width 27 height 19
click at [1191, 342] on span "Filter" at bounding box center [1203, 343] width 25 height 19
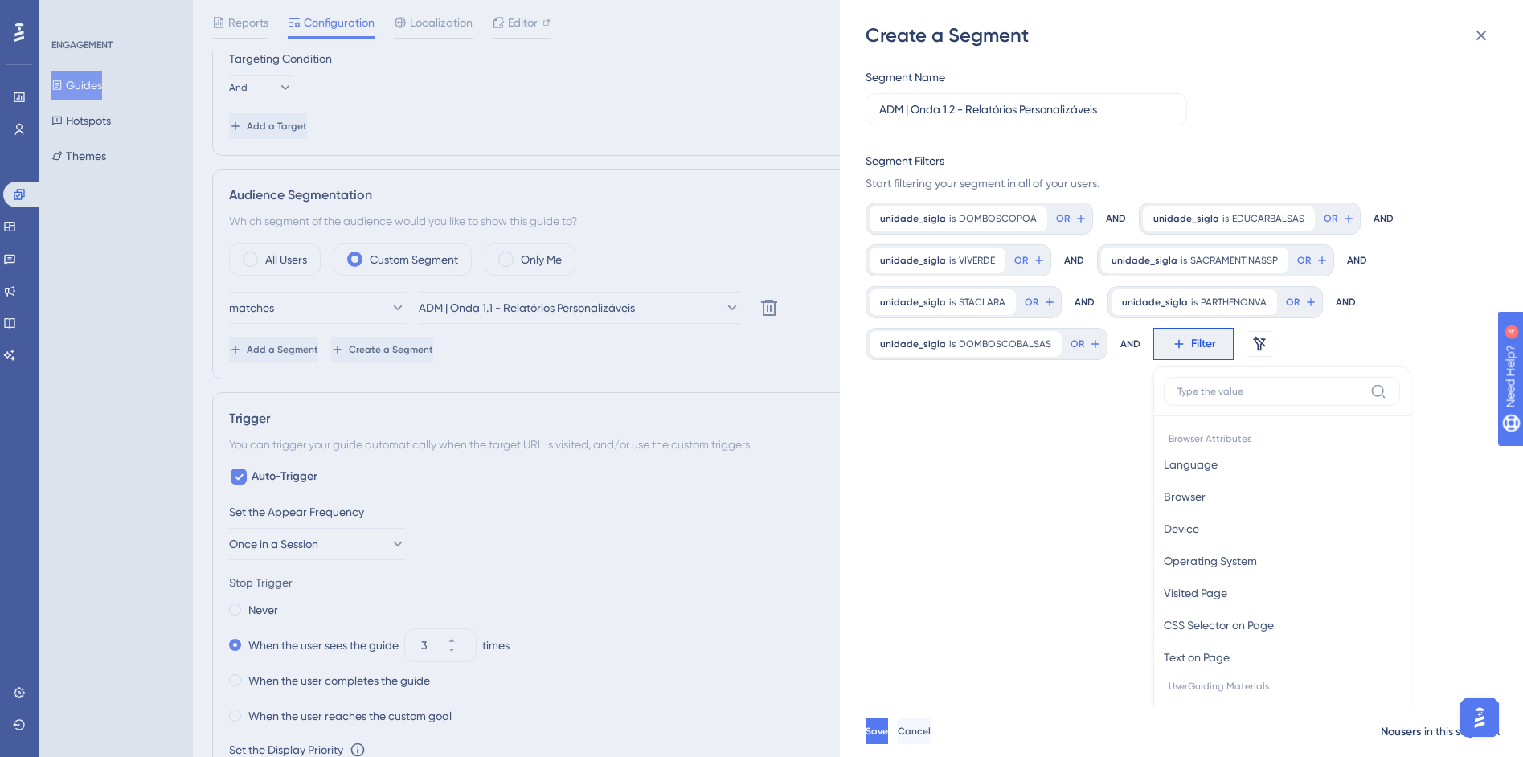
scroll to position [179, 0]
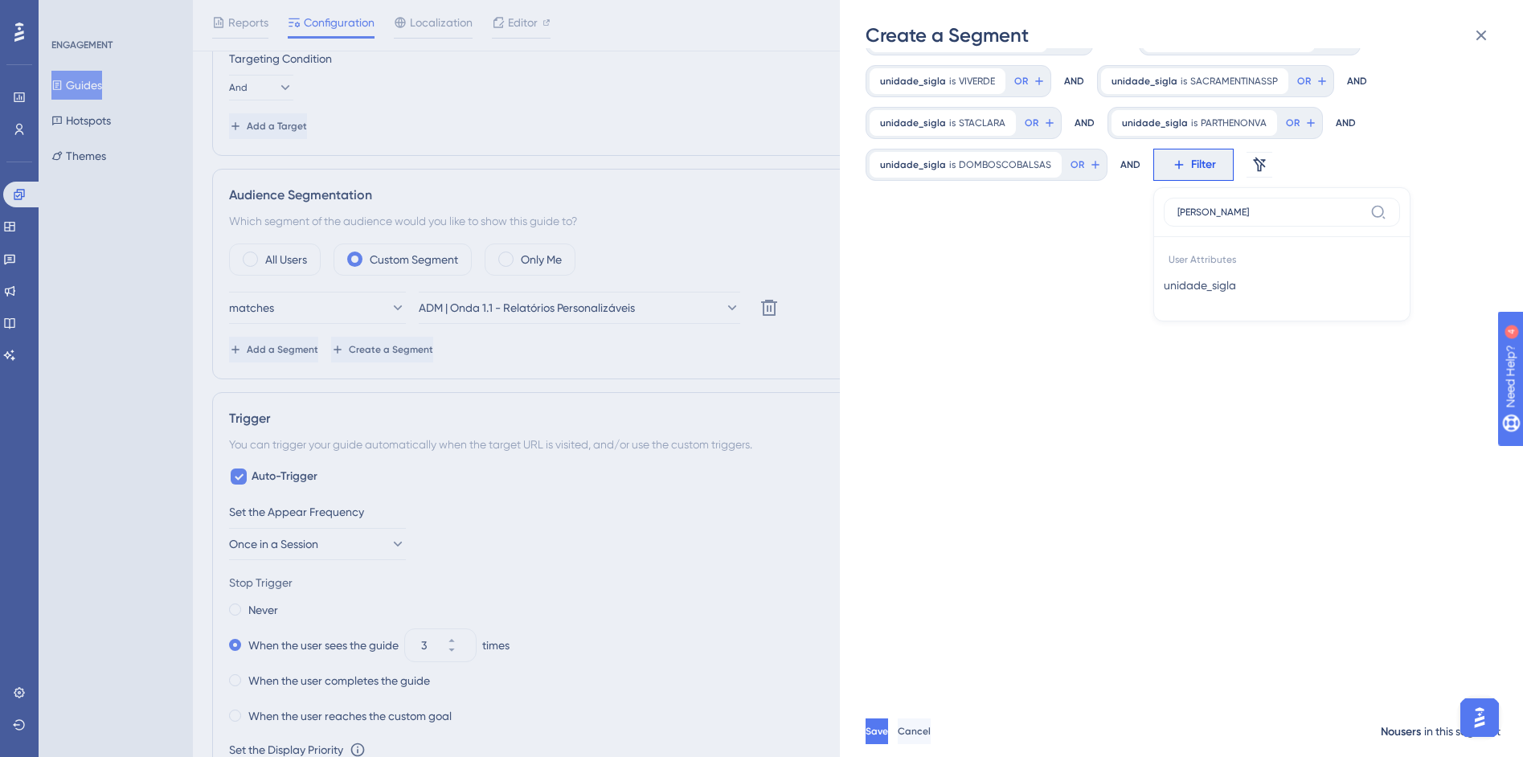
type input "sigl"
click at [1227, 302] on div "User Attributes unidade_sigla unidade_sigla" at bounding box center [1282, 274] width 236 height 74
click at [1227, 292] on span "unidade_sigla" at bounding box center [1200, 285] width 72 height 19
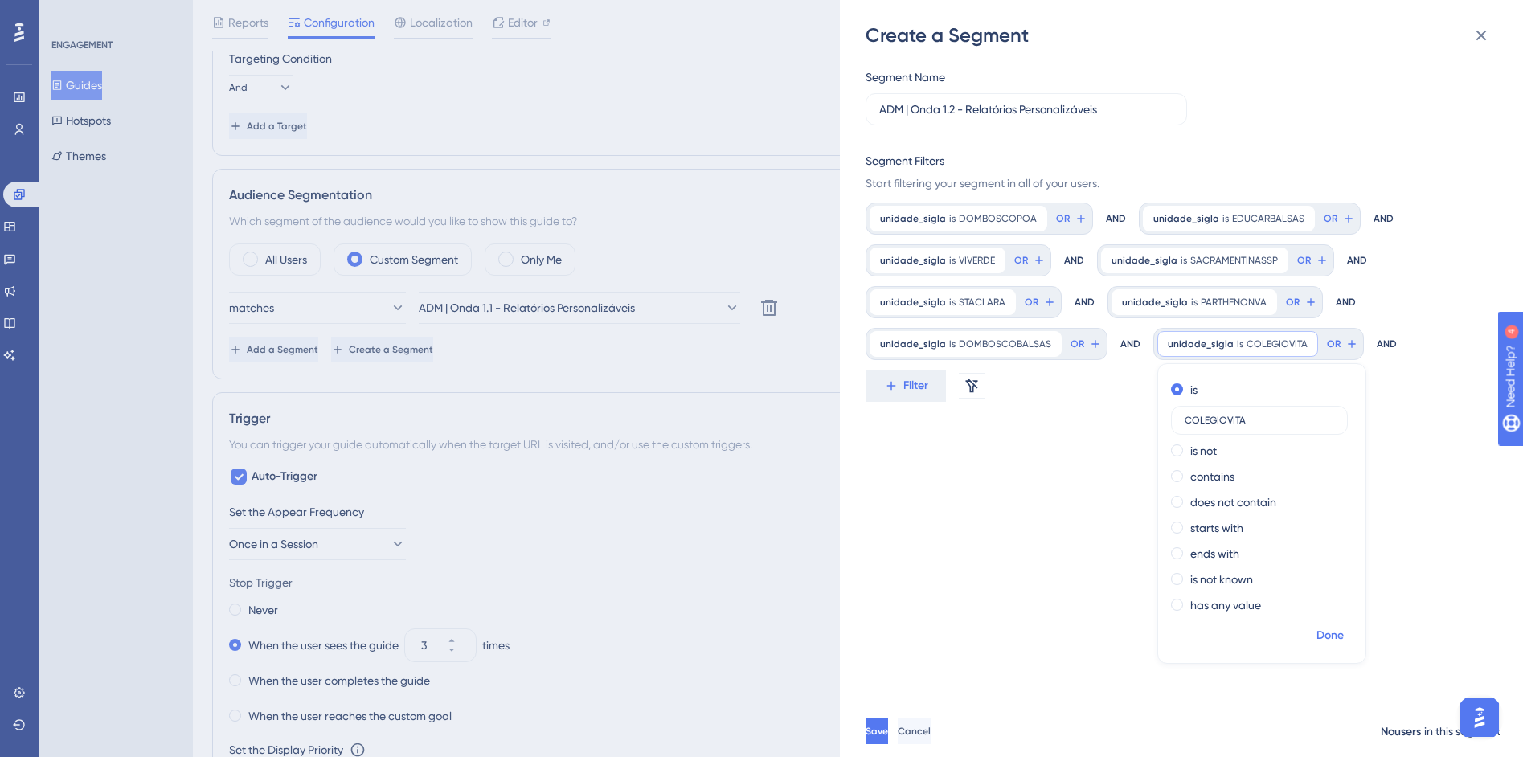
type input "COLEGIOVITA"
click at [1325, 639] on span "Done" at bounding box center [1329, 635] width 27 height 19
click at [895, 383] on icon at bounding box center [891, 386] width 14 height 14
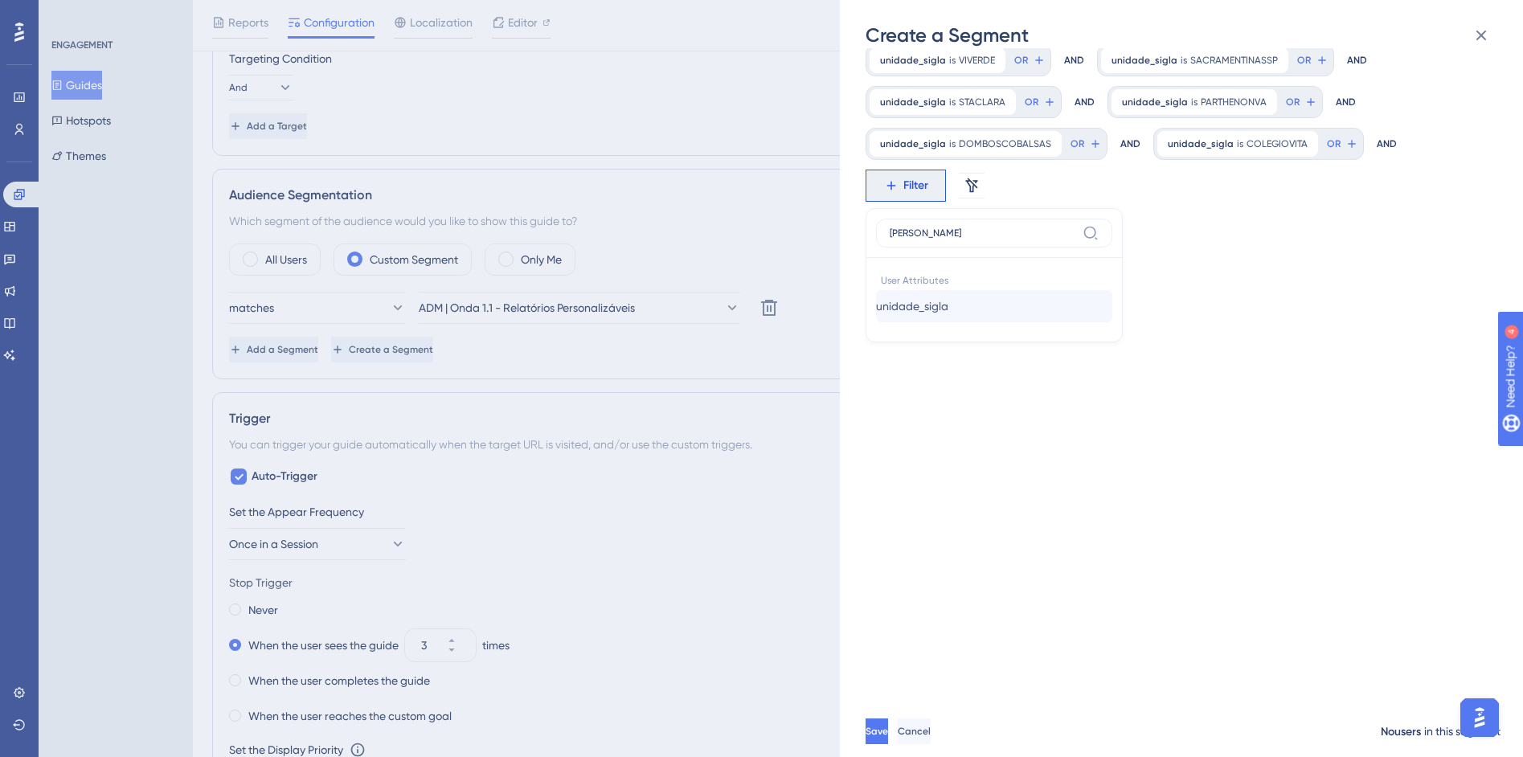
type input "sigl"
click at [1030, 303] on button "unidade_sigla unidade_sigla" at bounding box center [994, 306] width 236 height 32
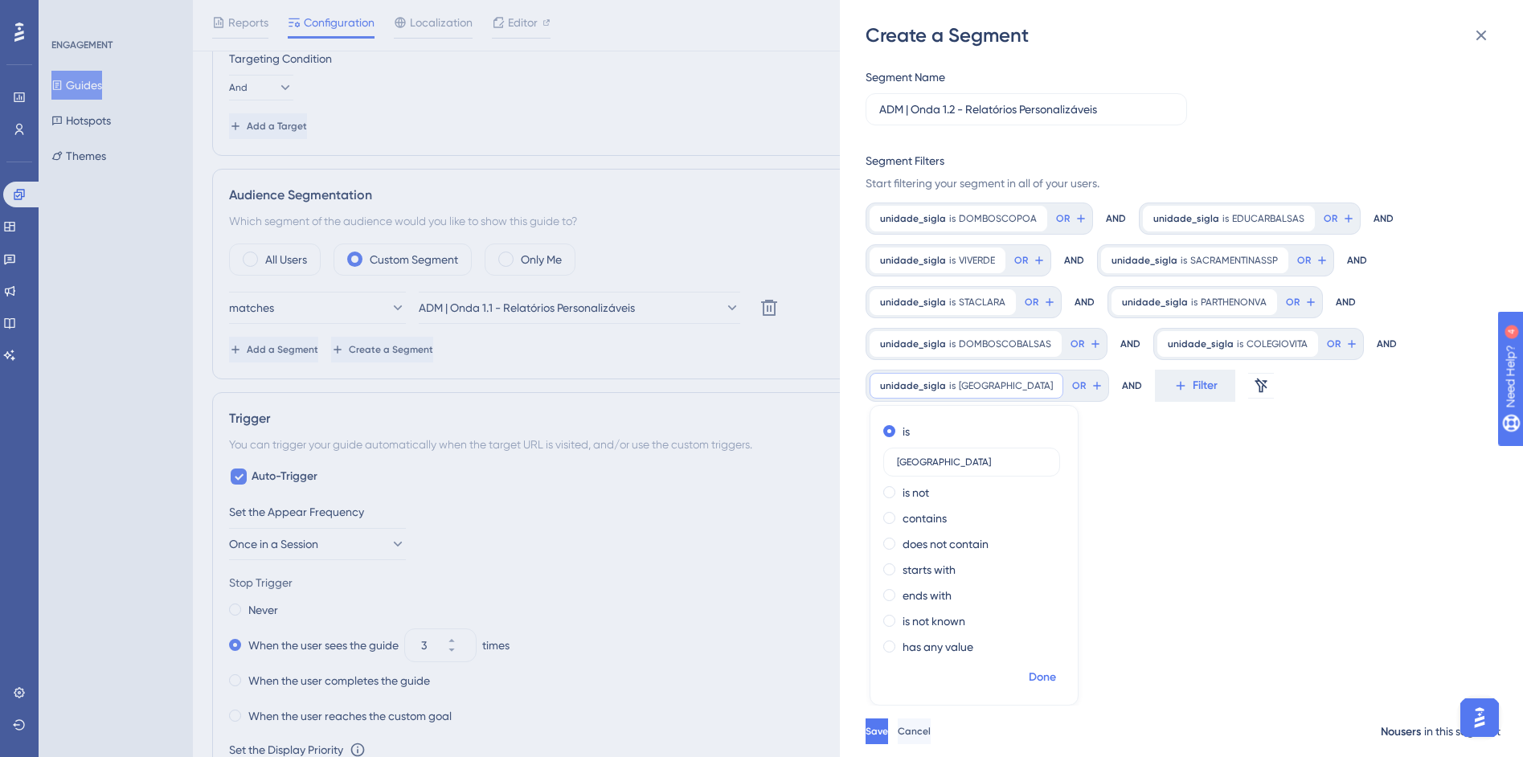
type input "BURGOS"
click at [1054, 684] on span "Done" at bounding box center [1042, 677] width 27 height 19
click at [1193, 387] on span "Filter" at bounding box center [1205, 385] width 25 height 19
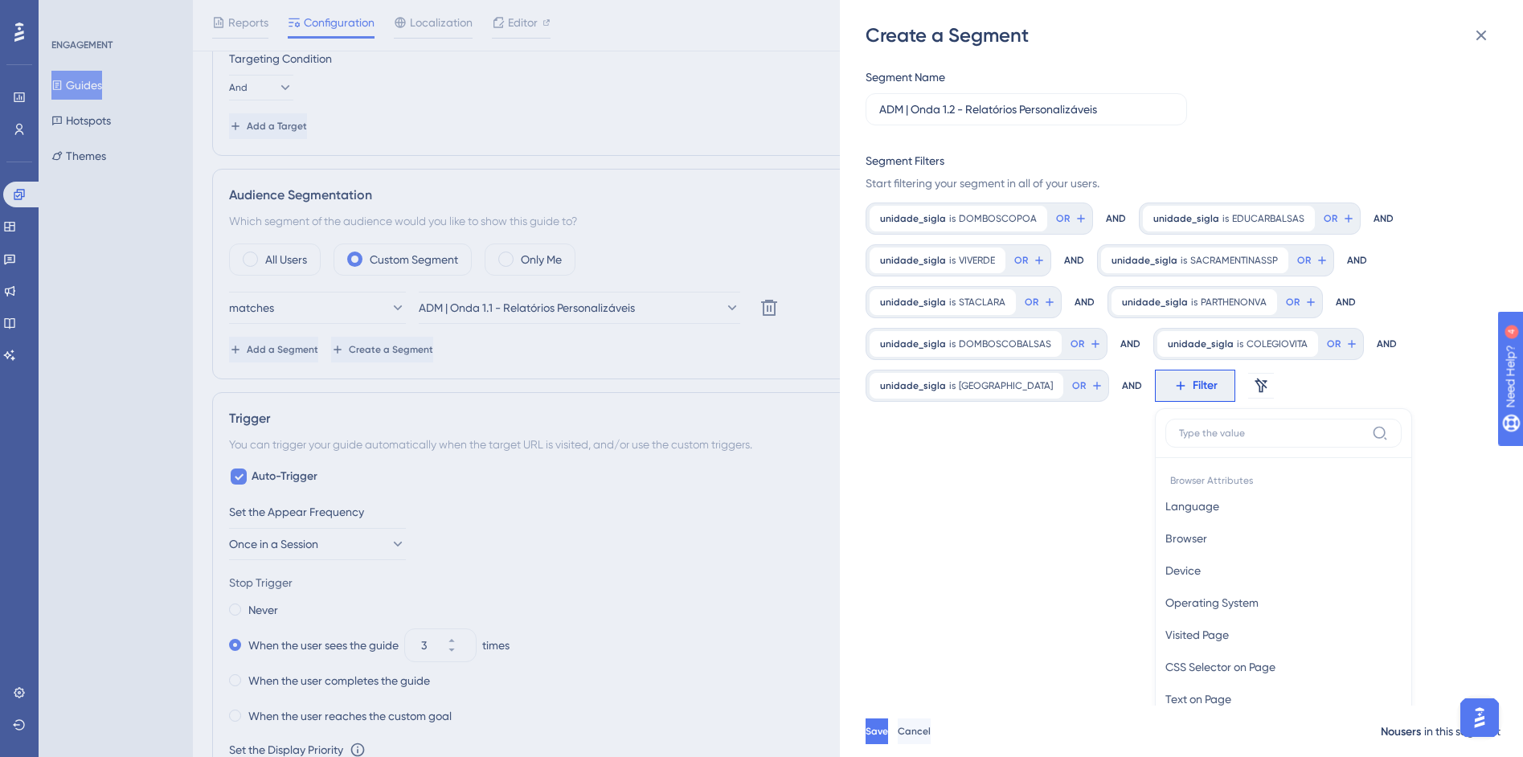
scroll to position [200, 0]
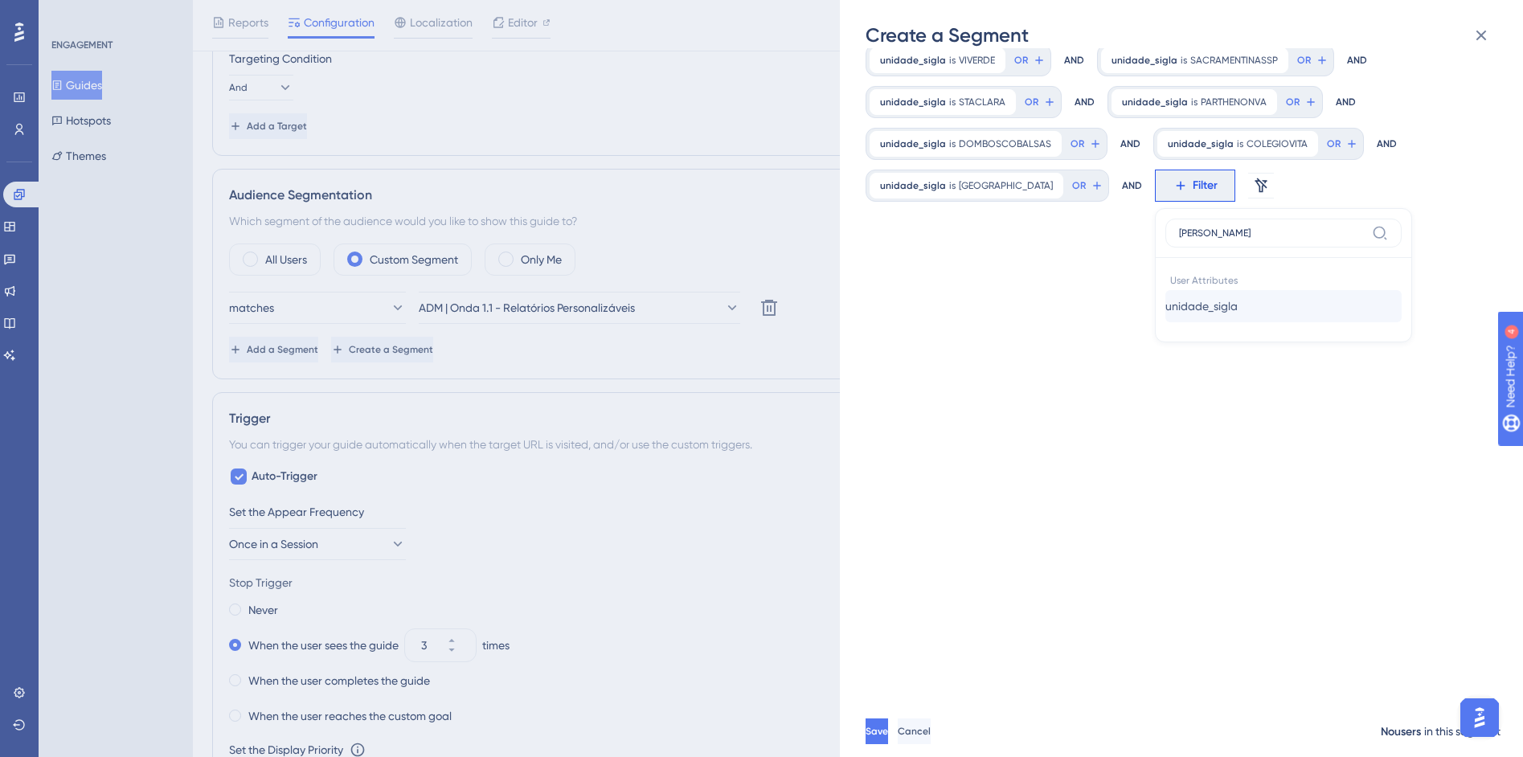
type input "sigl"
click at [1212, 301] on button "unidade_sigla unidade_sigla" at bounding box center [1283, 306] width 236 height 32
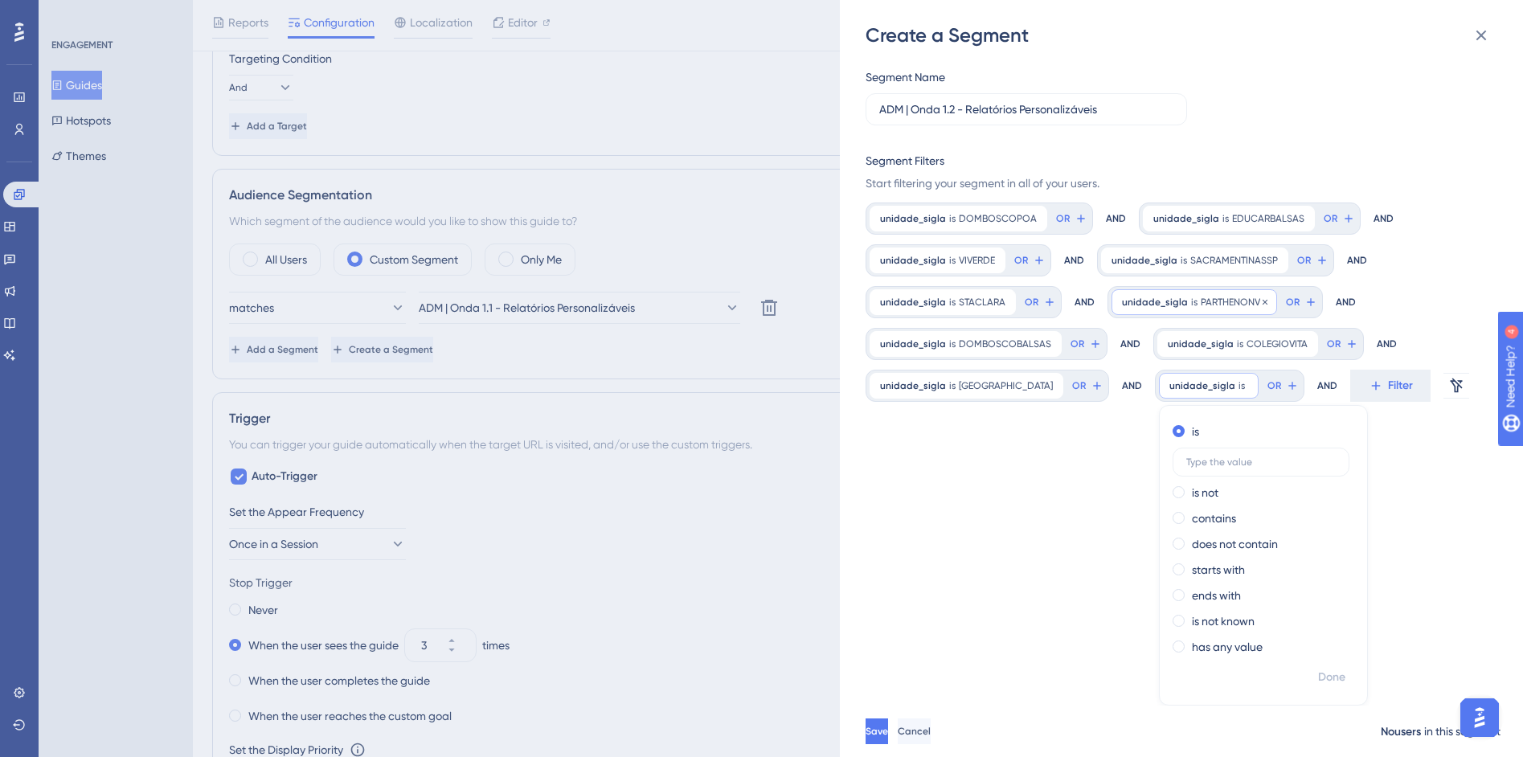
scroll to position [0, 0]
type input "COLEGIOPIOXI"
click at [1318, 674] on span "Done" at bounding box center [1331, 677] width 27 height 19
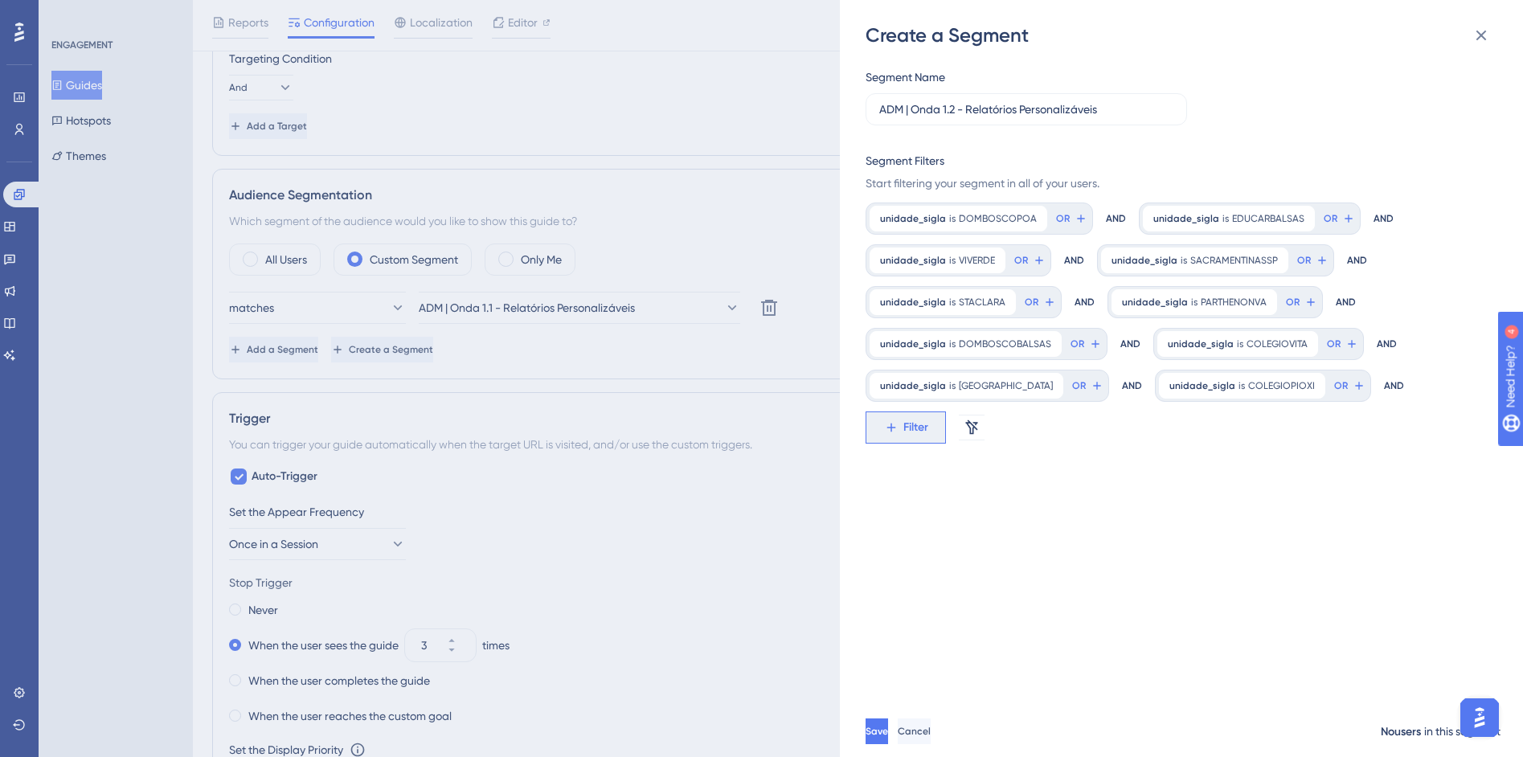
click at [916, 432] on span "Filter" at bounding box center [915, 427] width 25 height 19
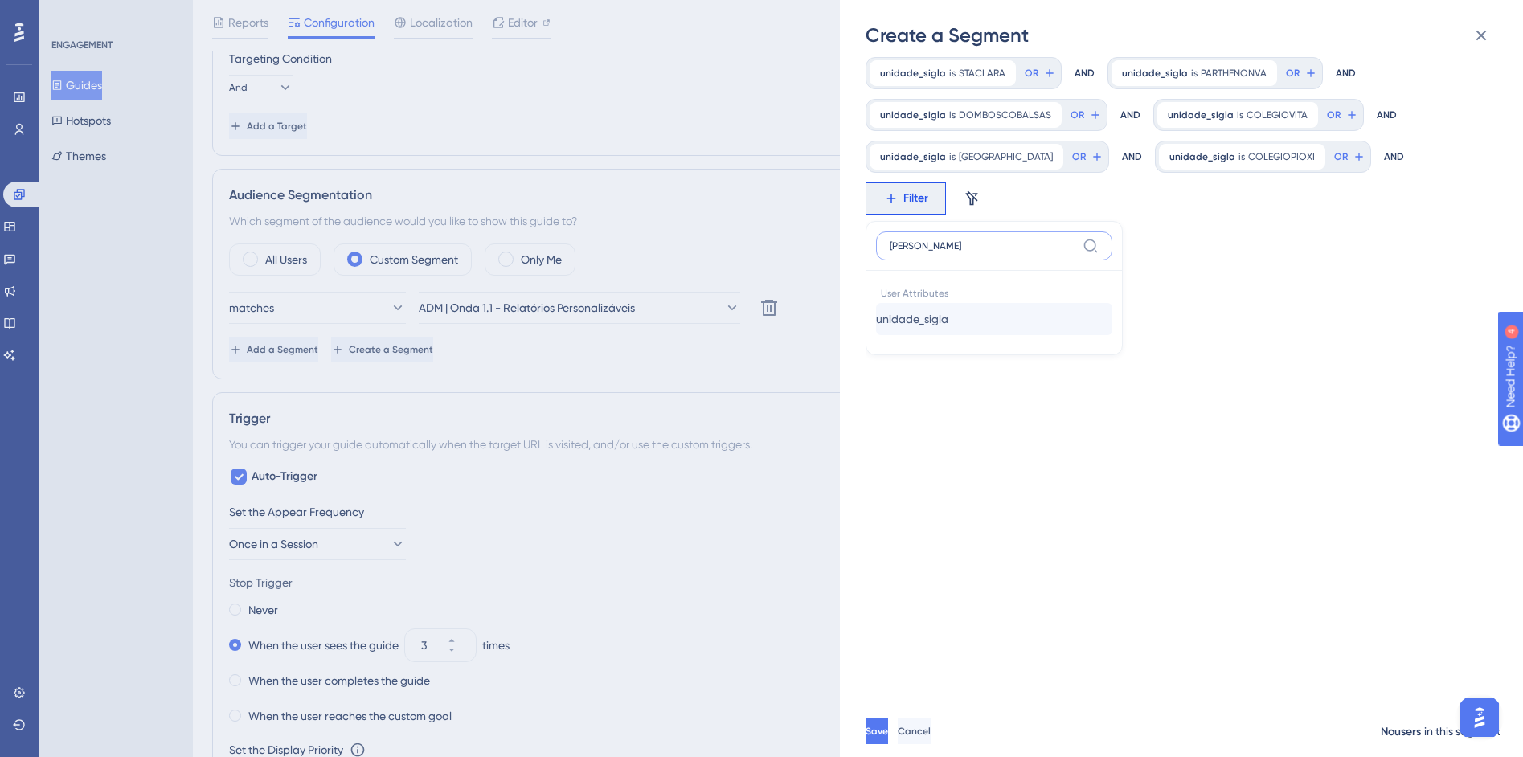
type input "sigl"
click at [1002, 320] on button "unidade_sigla unidade_sigla" at bounding box center [994, 319] width 236 height 32
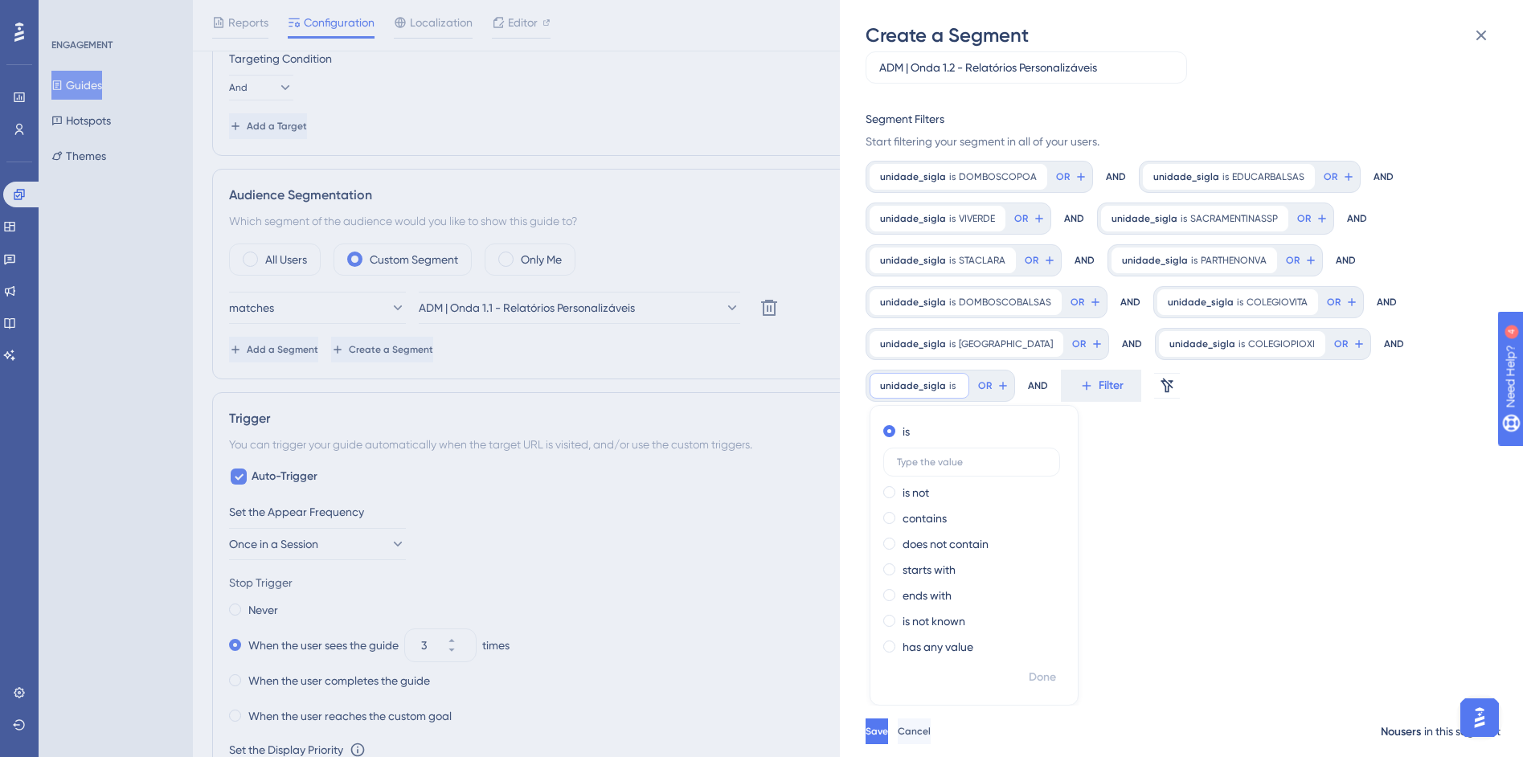
scroll to position [30, 0]
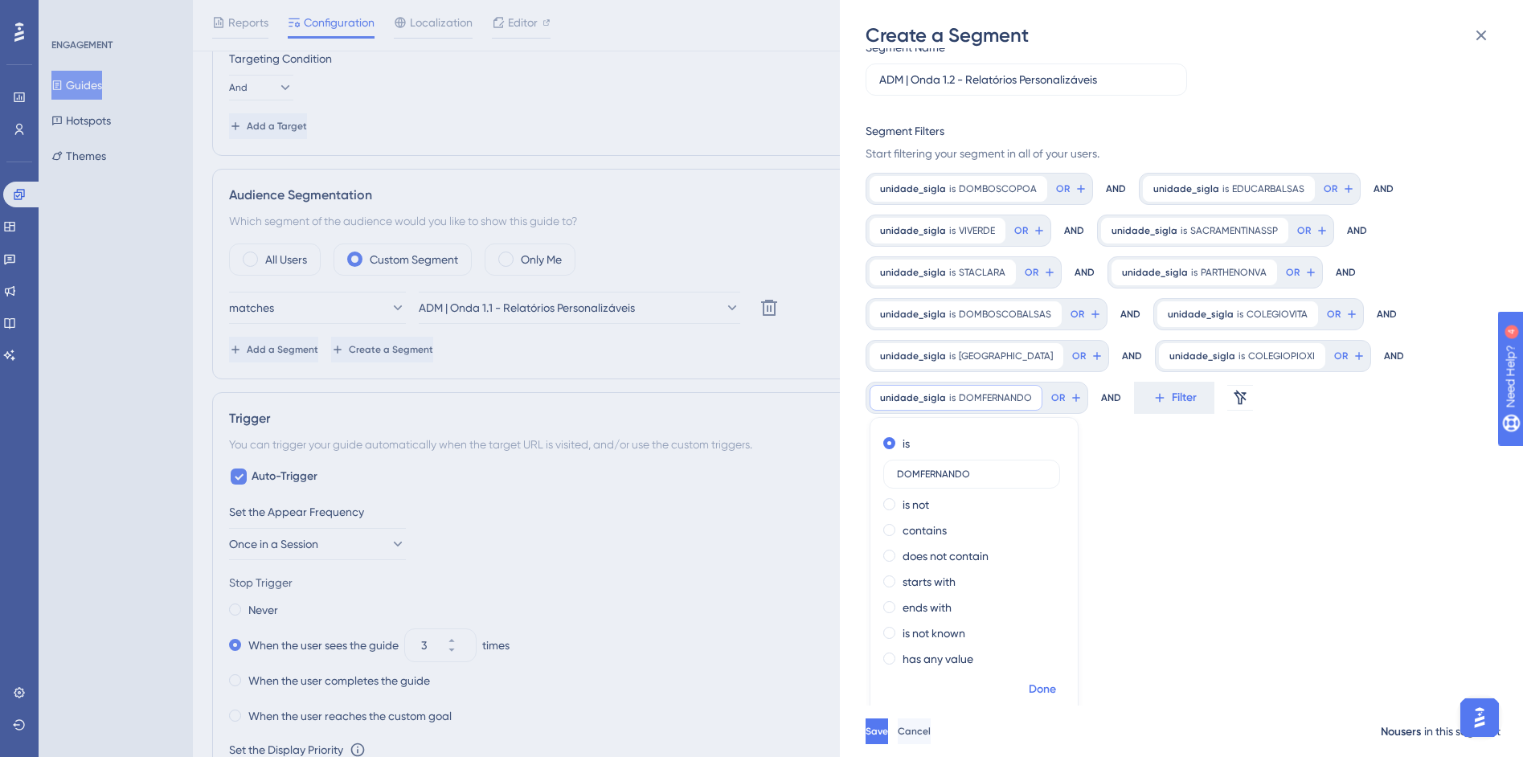
type input "DOMFERNANDO"
click at [1052, 697] on span "Done" at bounding box center [1042, 689] width 27 height 19
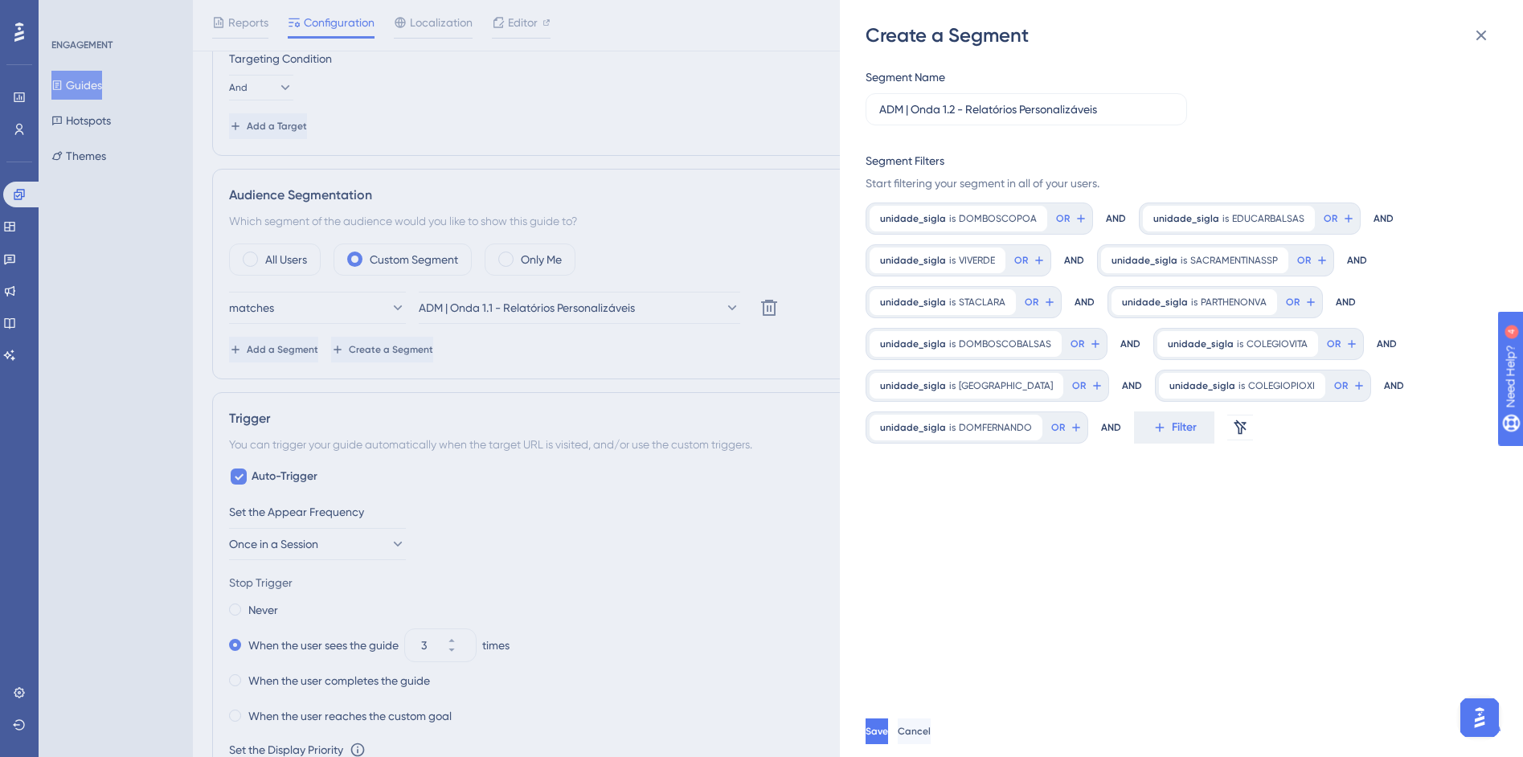
scroll to position [0, 0]
click at [1165, 425] on button "Filter" at bounding box center [1174, 428] width 80 height 32
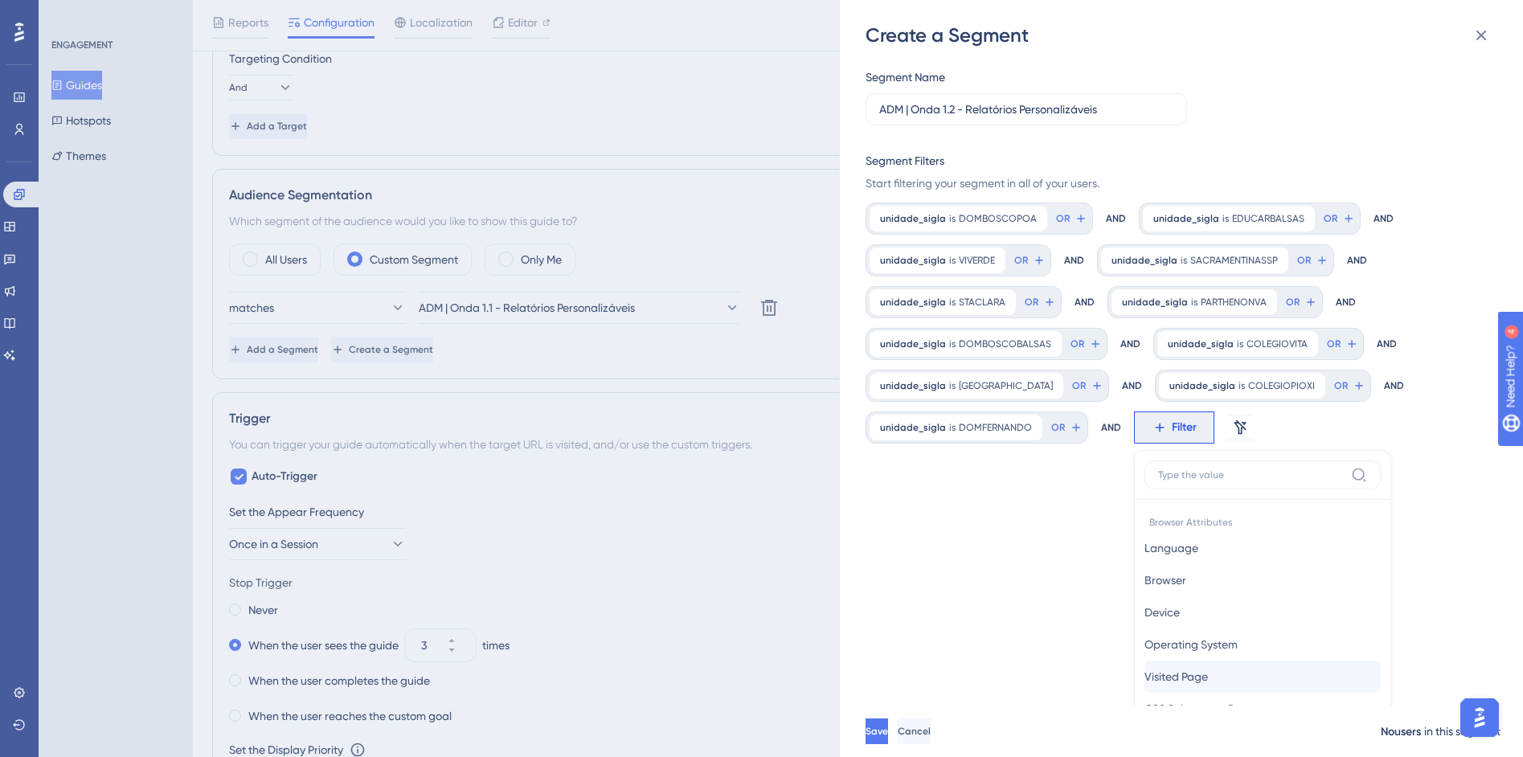
scroll to position [229, 0]
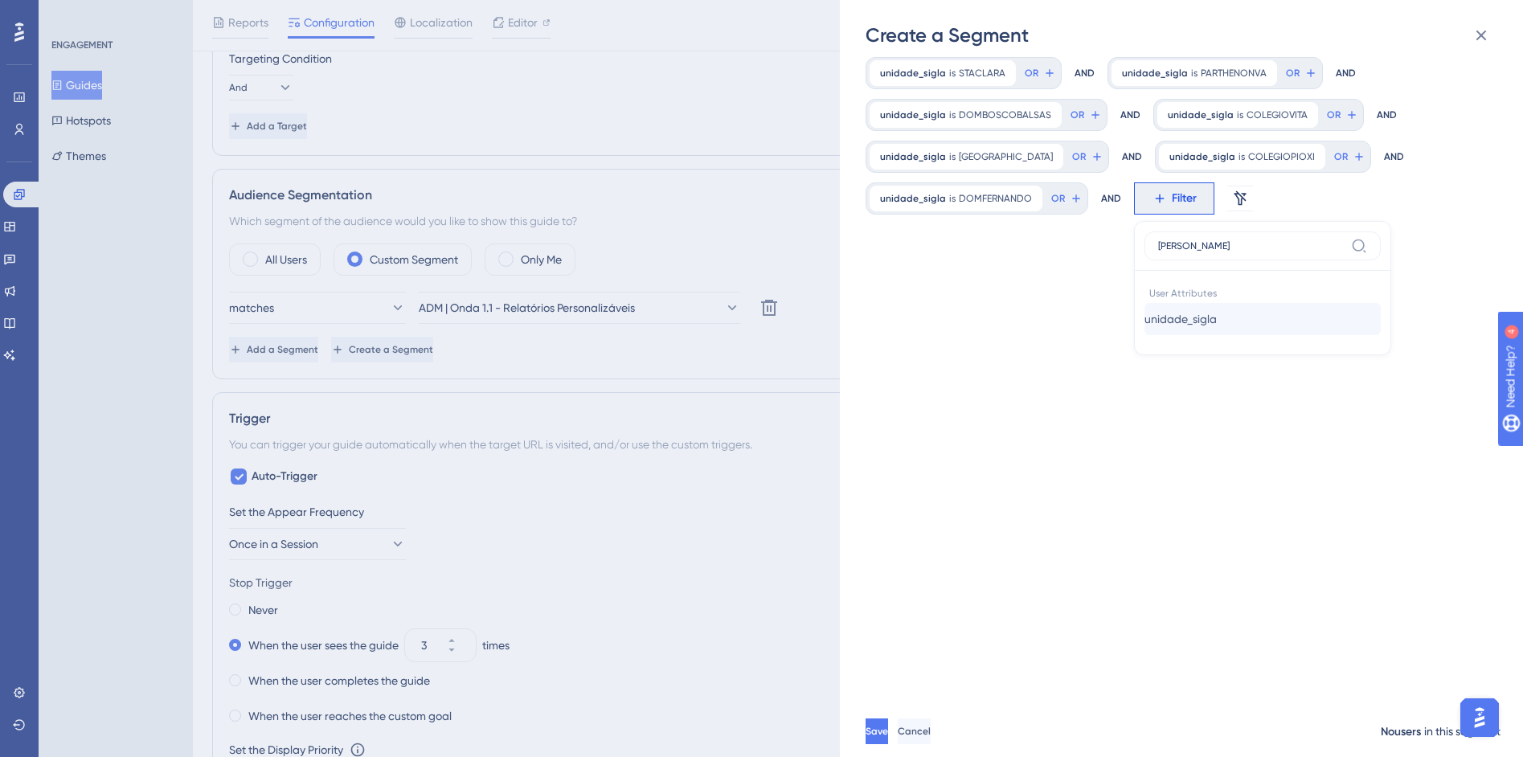
type input "sigl"
click at [1228, 321] on button "unidade_sigla unidade_sigla" at bounding box center [1263, 319] width 236 height 32
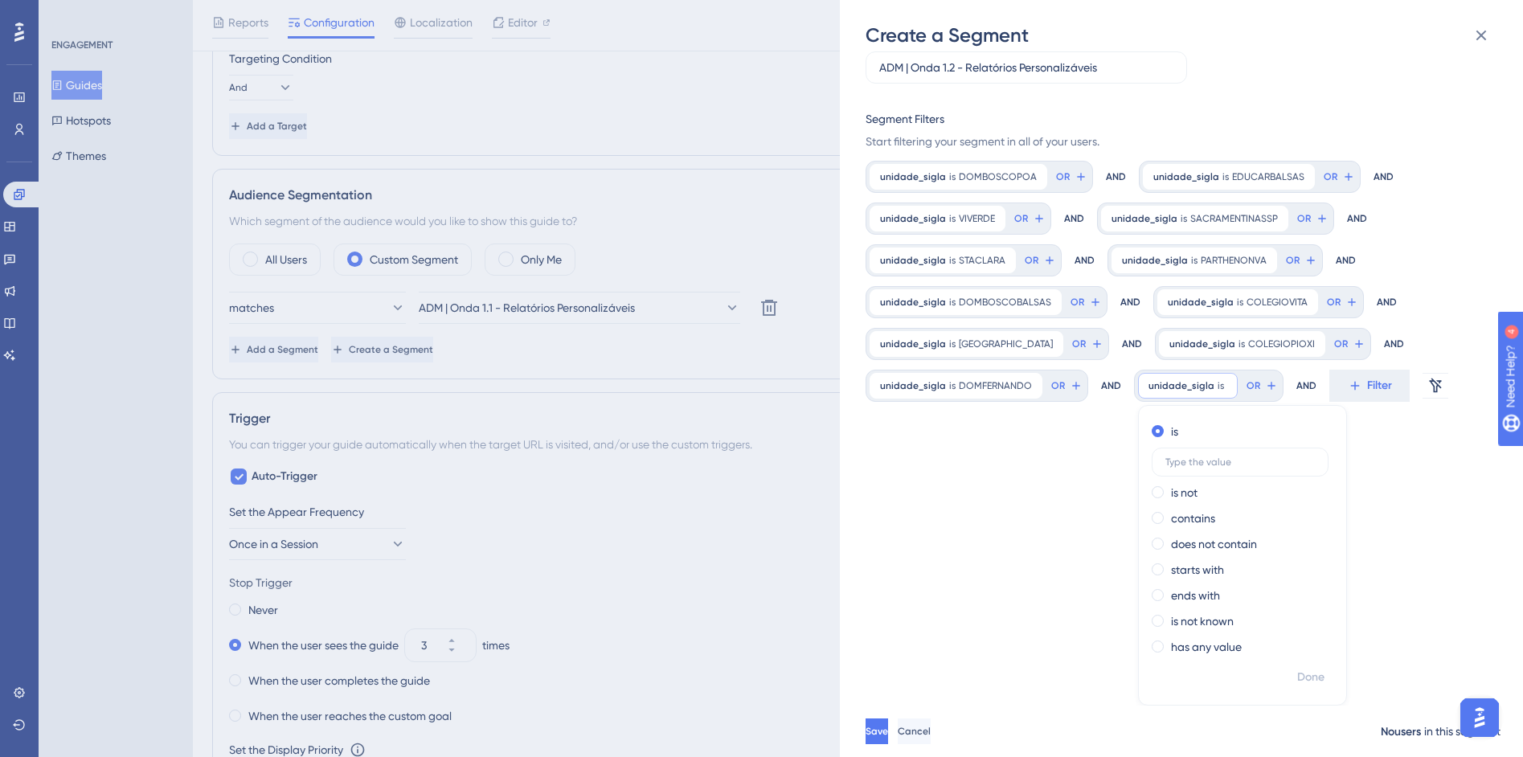
scroll to position [30, 0]
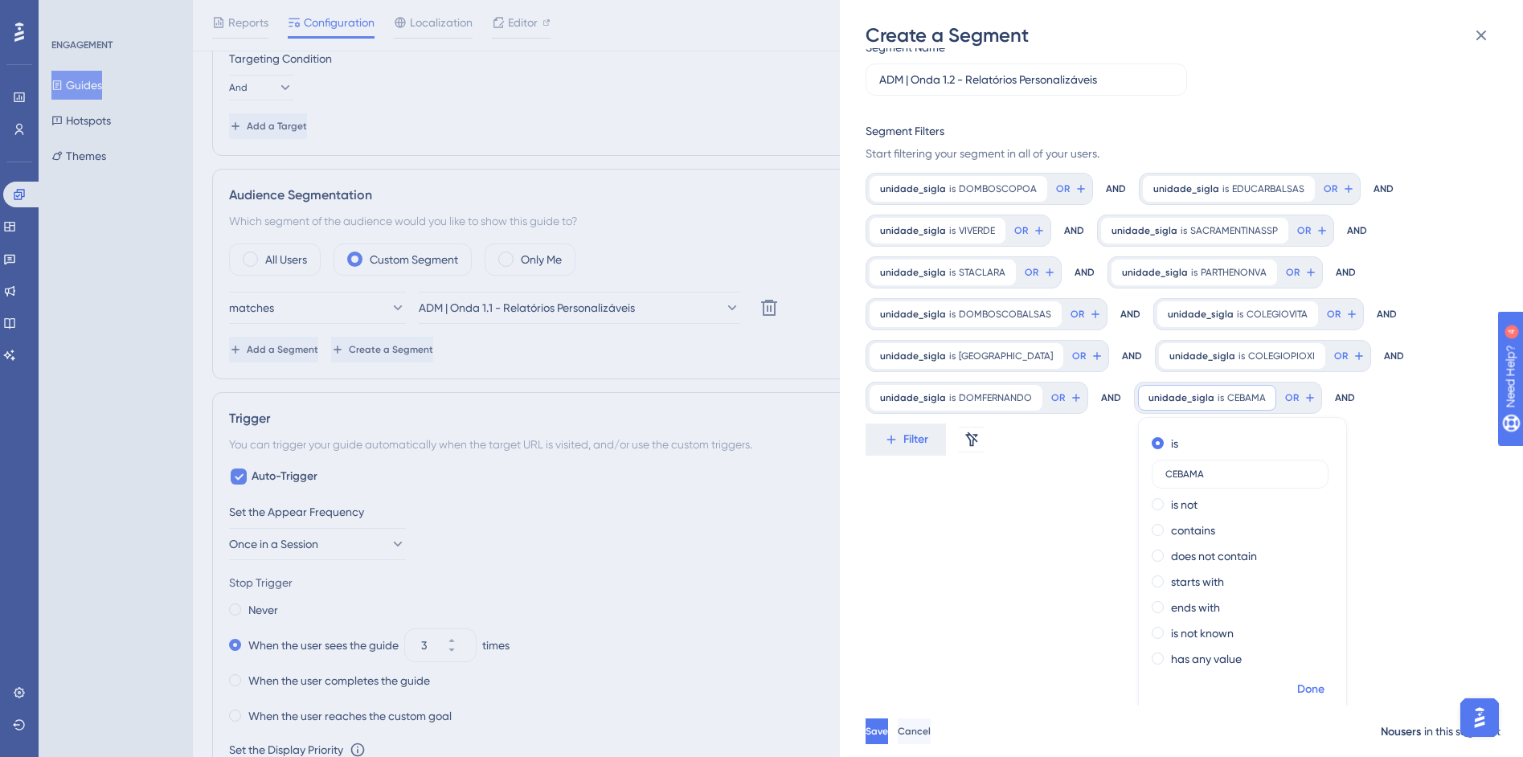
type input "CEBAMA"
click at [1301, 683] on span "Done" at bounding box center [1310, 689] width 27 height 19
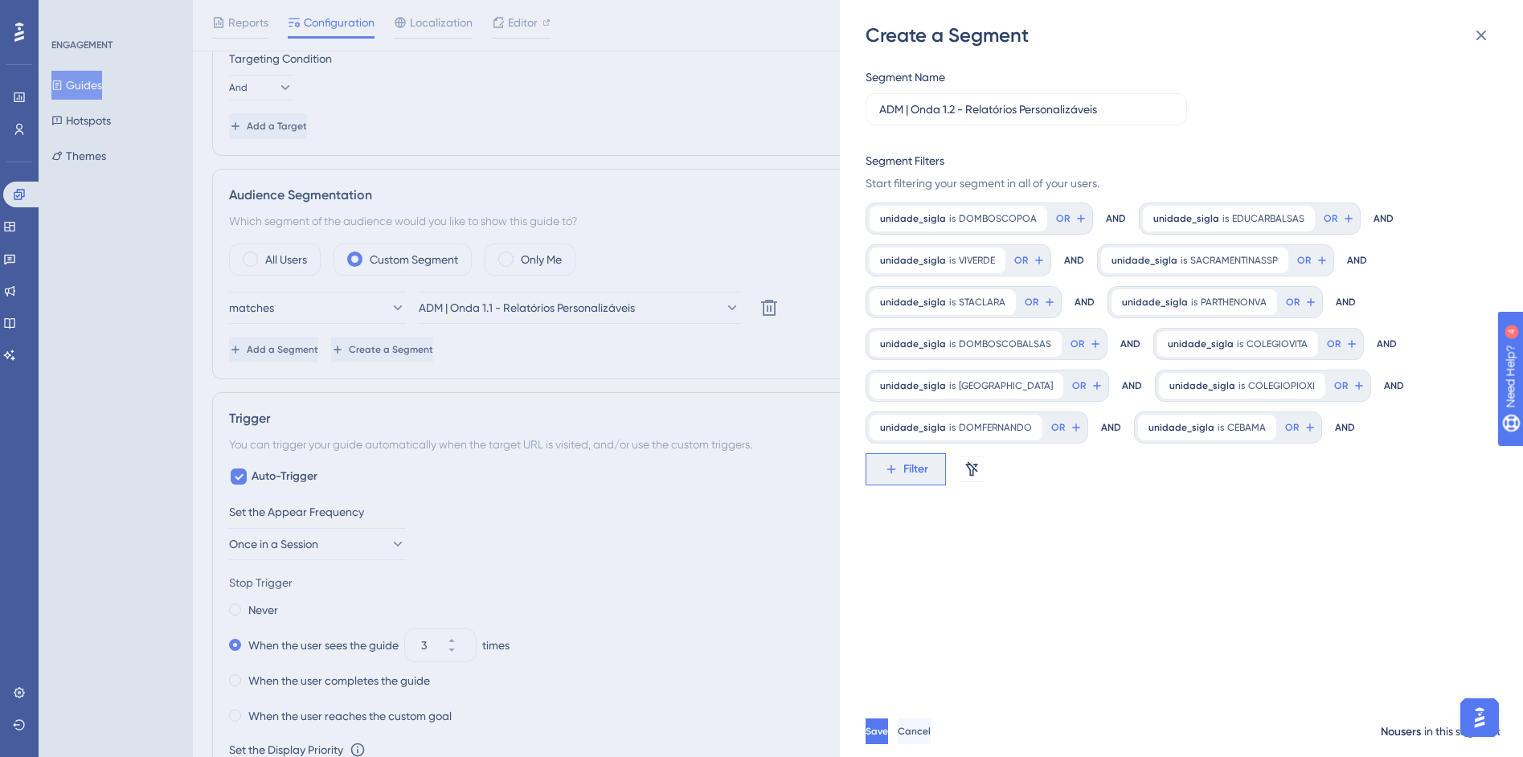
click at [904, 457] on button "Filter" at bounding box center [906, 469] width 80 height 32
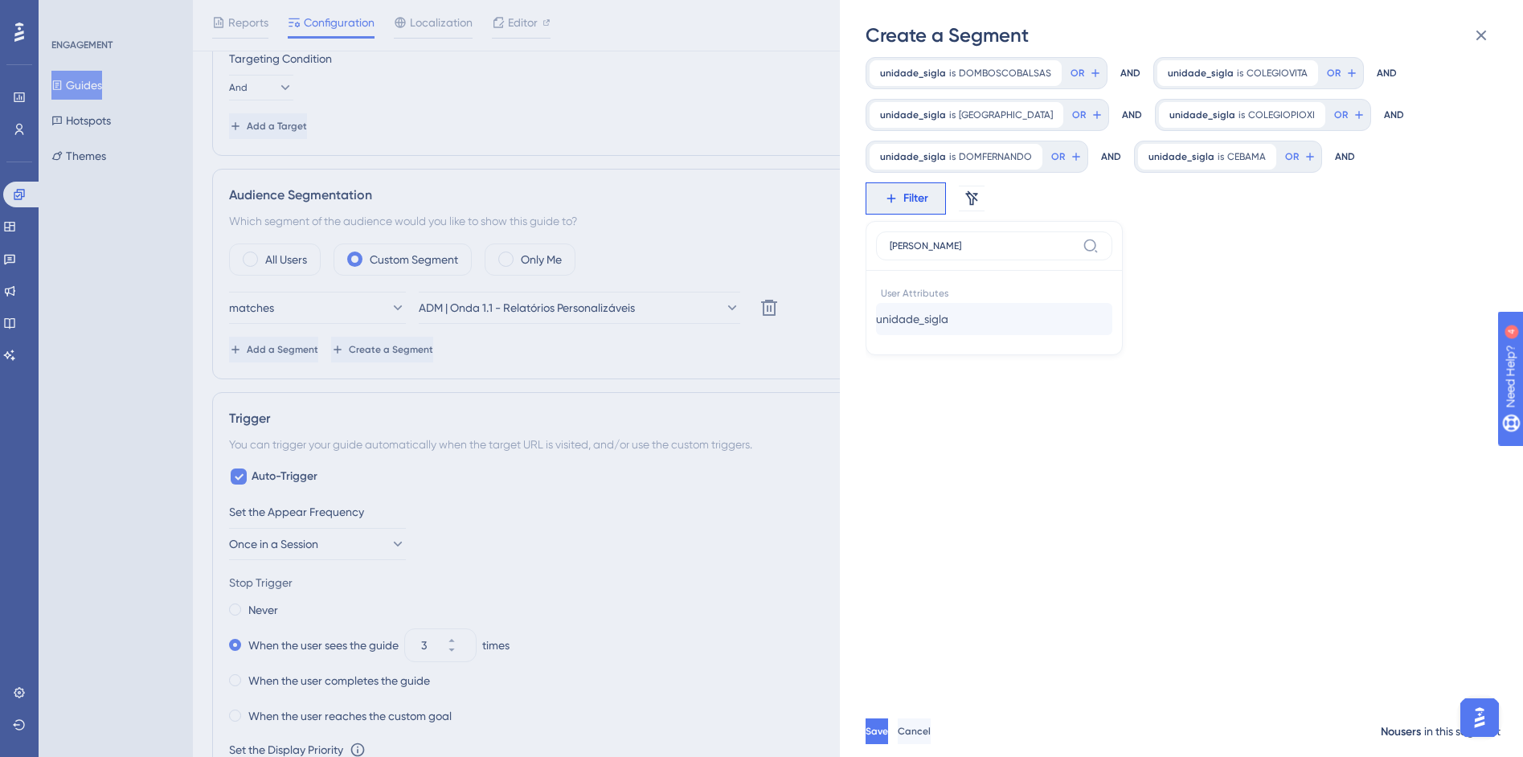
type input "sigl"
click at [933, 322] on span "unidade_sigla" at bounding box center [912, 318] width 72 height 19
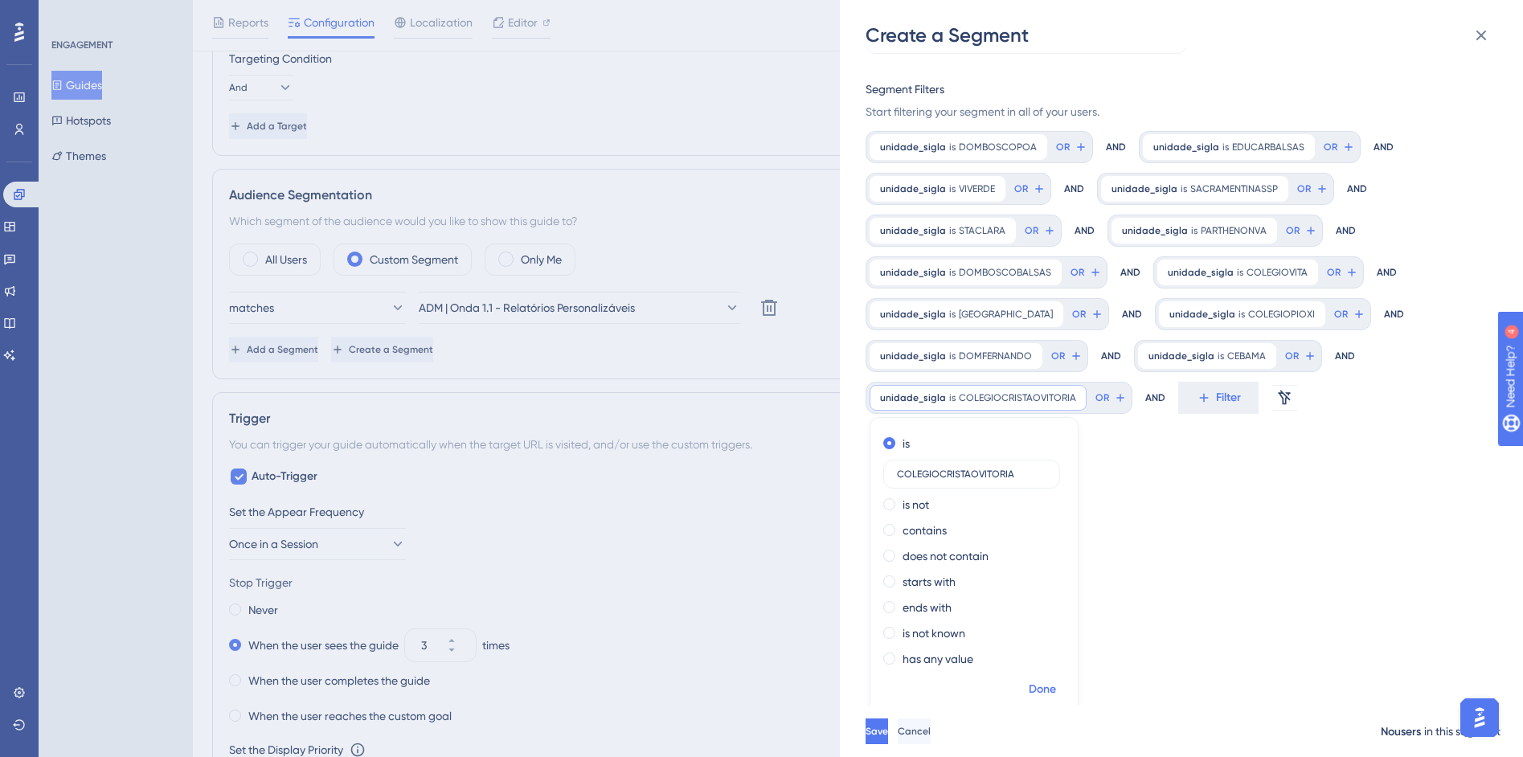
type input "COLEGIOCRISTAOVITORIA"
click at [1029, 682] on span "Done" at bounding box center [1042, 689] width 27 height 19
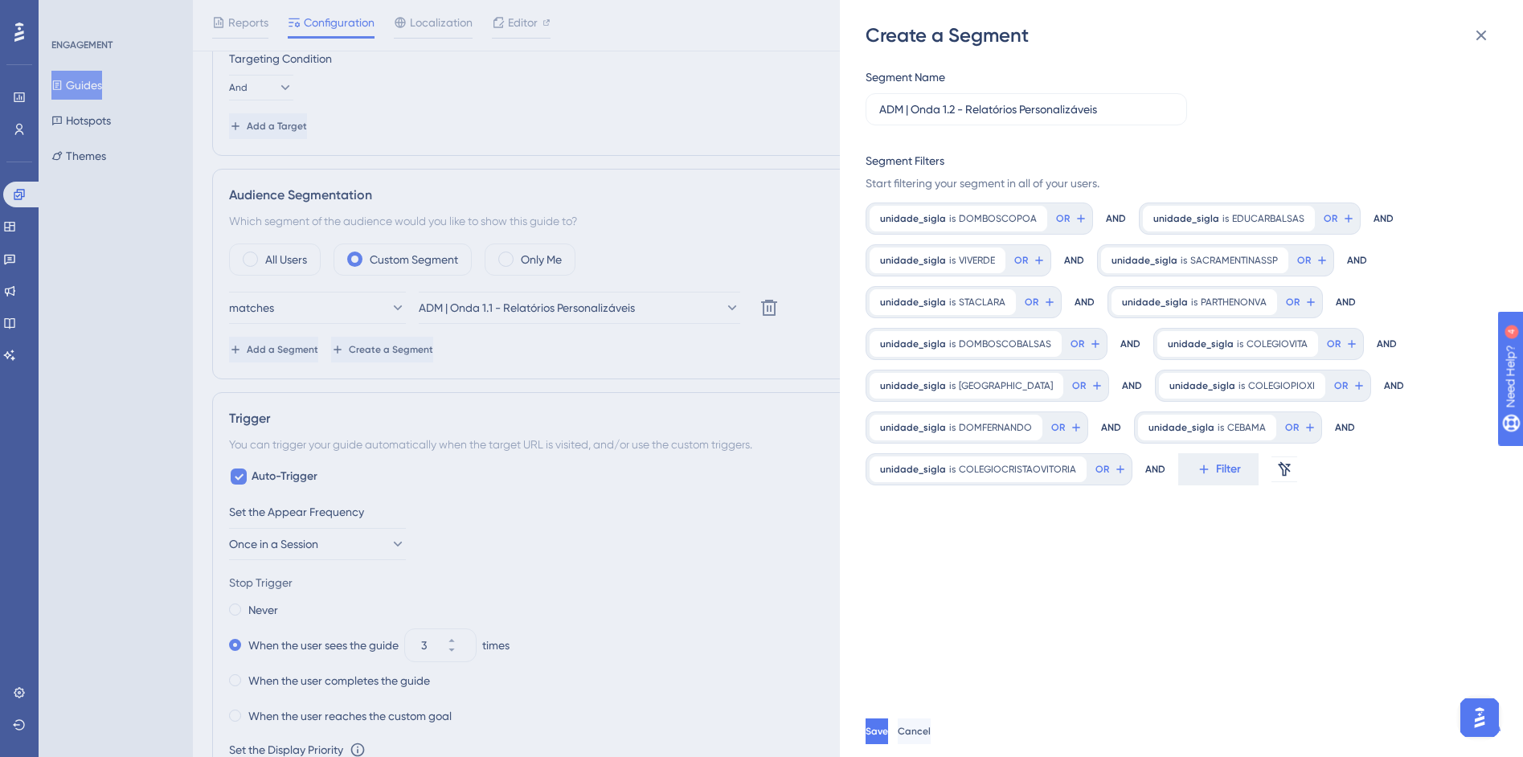
scroll to position [0, 0]
click at [1216, 473] on span "Filter" at bounding box center [1228, 469] width 25 height 19
type input "sig"
click at [1258, 598] on span "unidade_sigla" at bounding box center [1225, 589] width 72 height 19
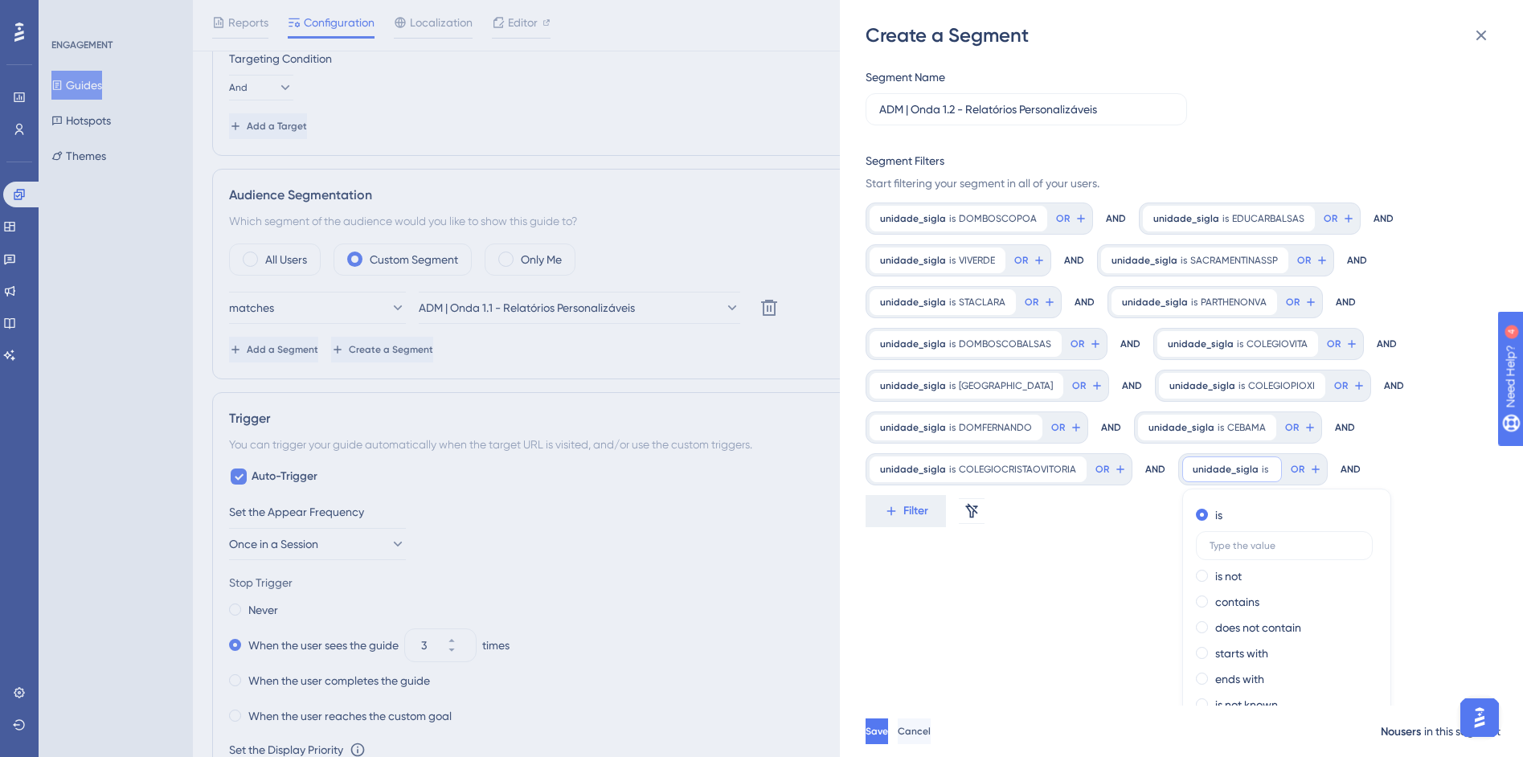
scroll to position [72, 0]
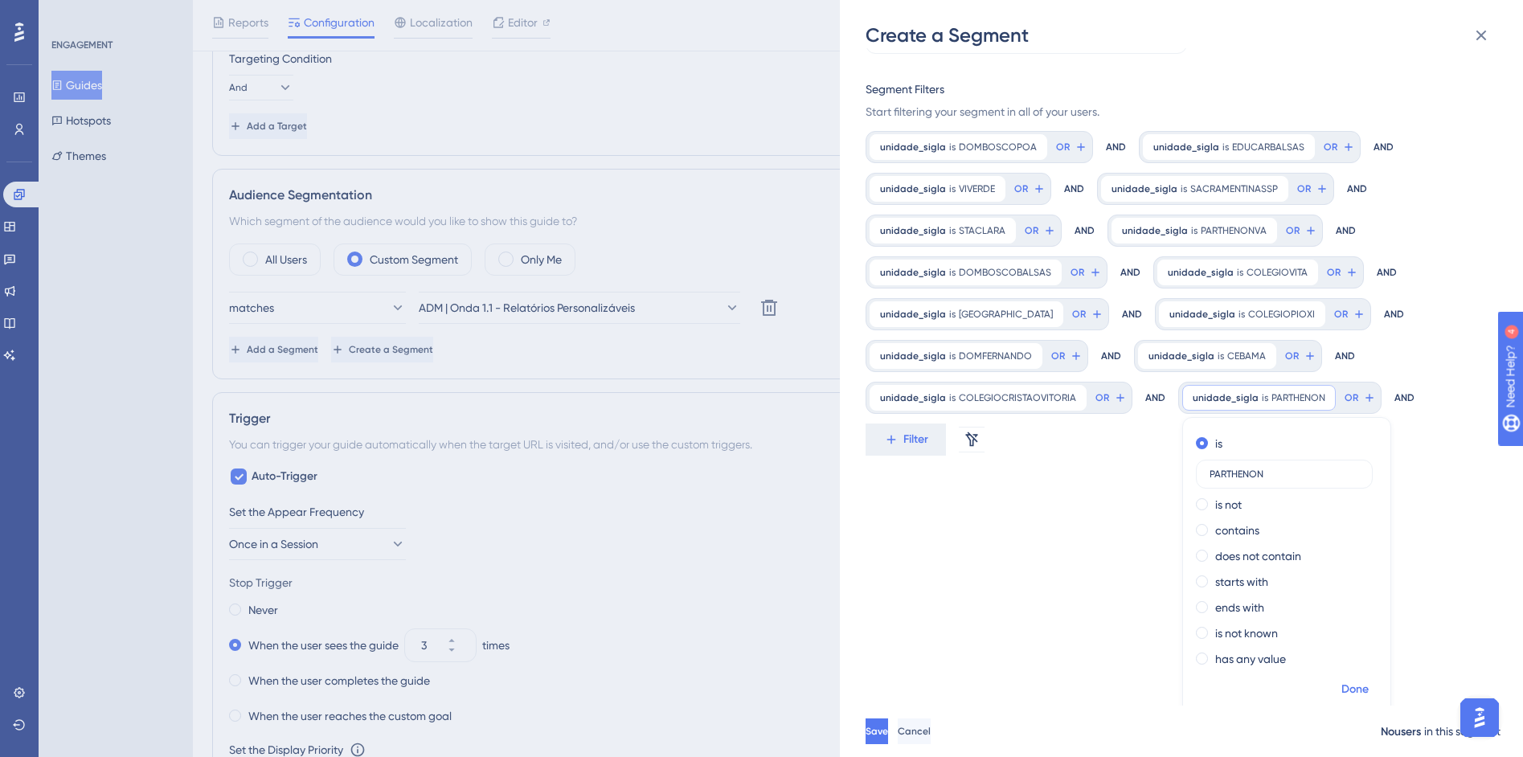
type input "PARTHENON"
click at [1341, 698] on span "Done" at bounding box center [1354, 689] width 27 height 19
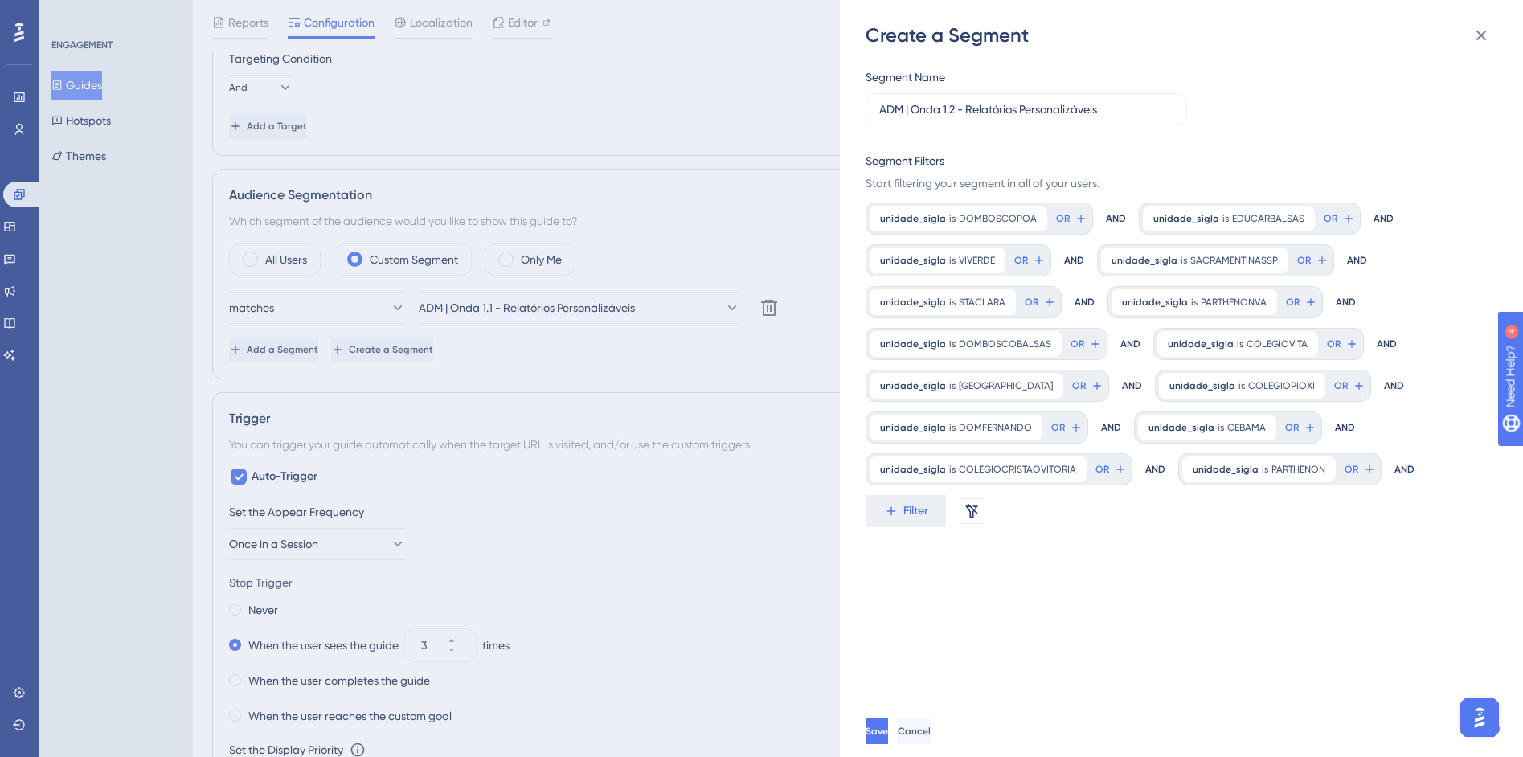
scroll to position [0, 0]
click at [919, 516] on span "Filter" at bounding box center [915, 511] width 25 height 19
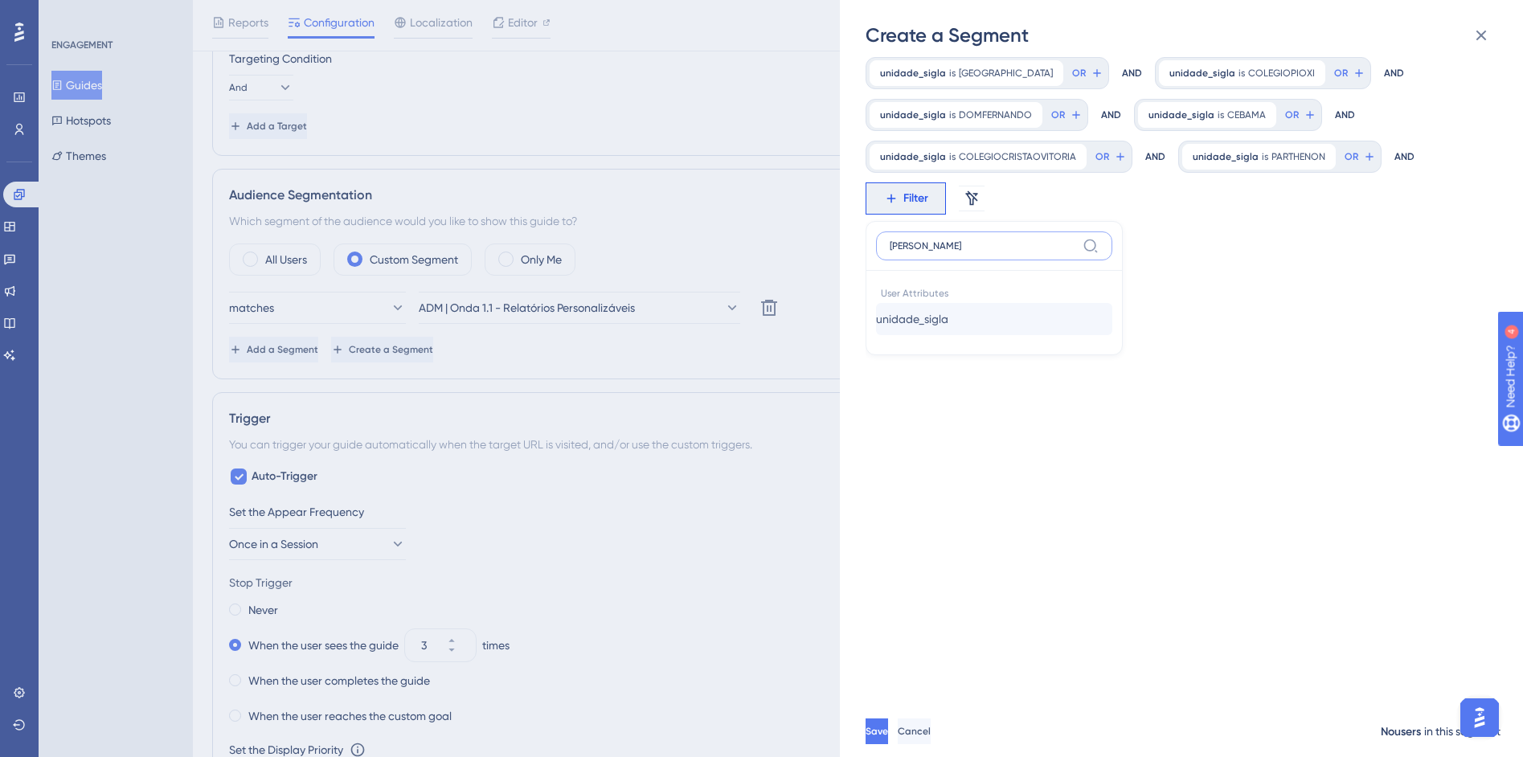
type input "sigl"
click at [991, 321] on button "unidade_sigla unidade_sigla" at bounding box center [994, 319] width 236 height 32
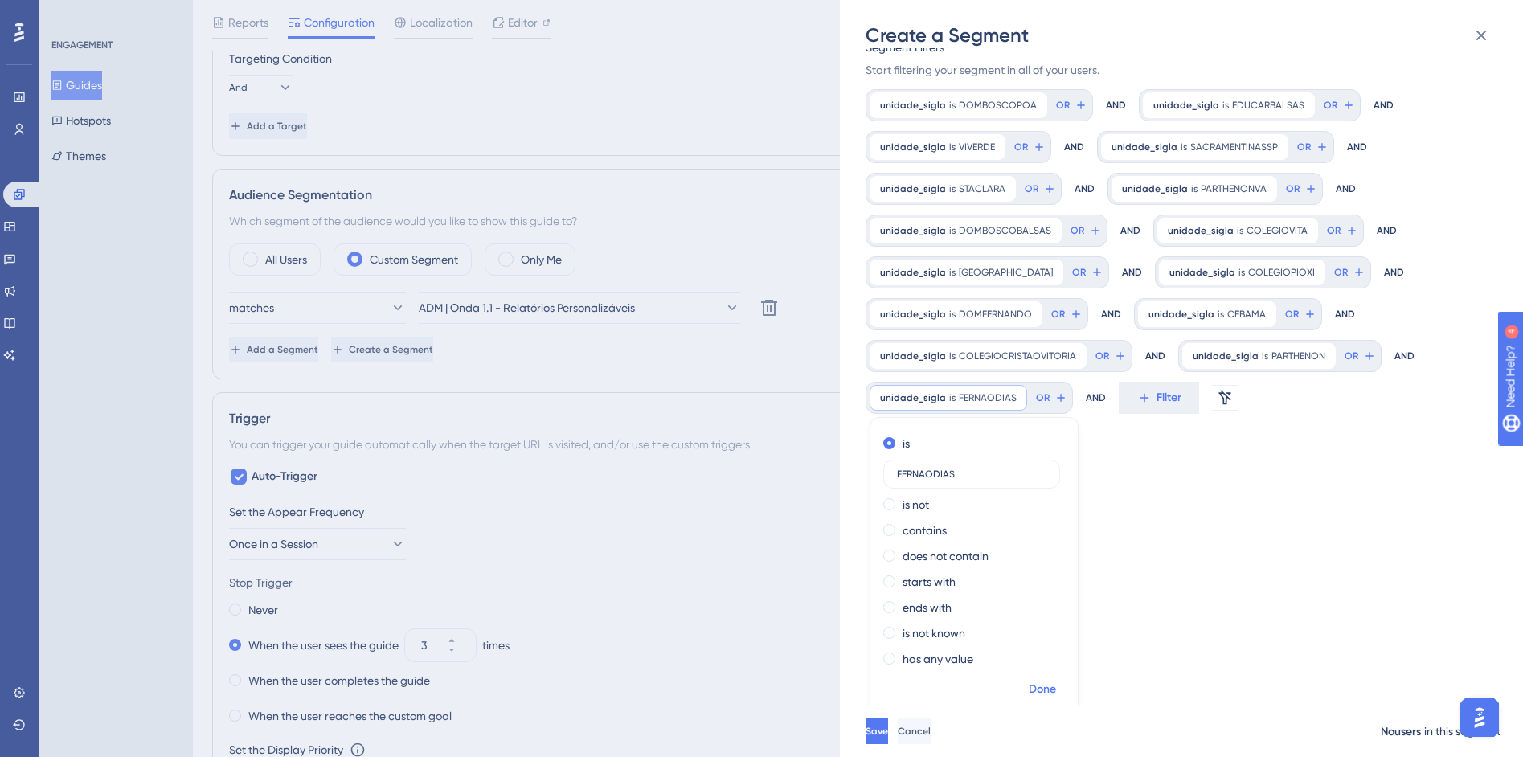
type input "FERNAODIAS"
click at [1039, 685] on span "Done" at bounding box center [1042, 689] width 27 height 19
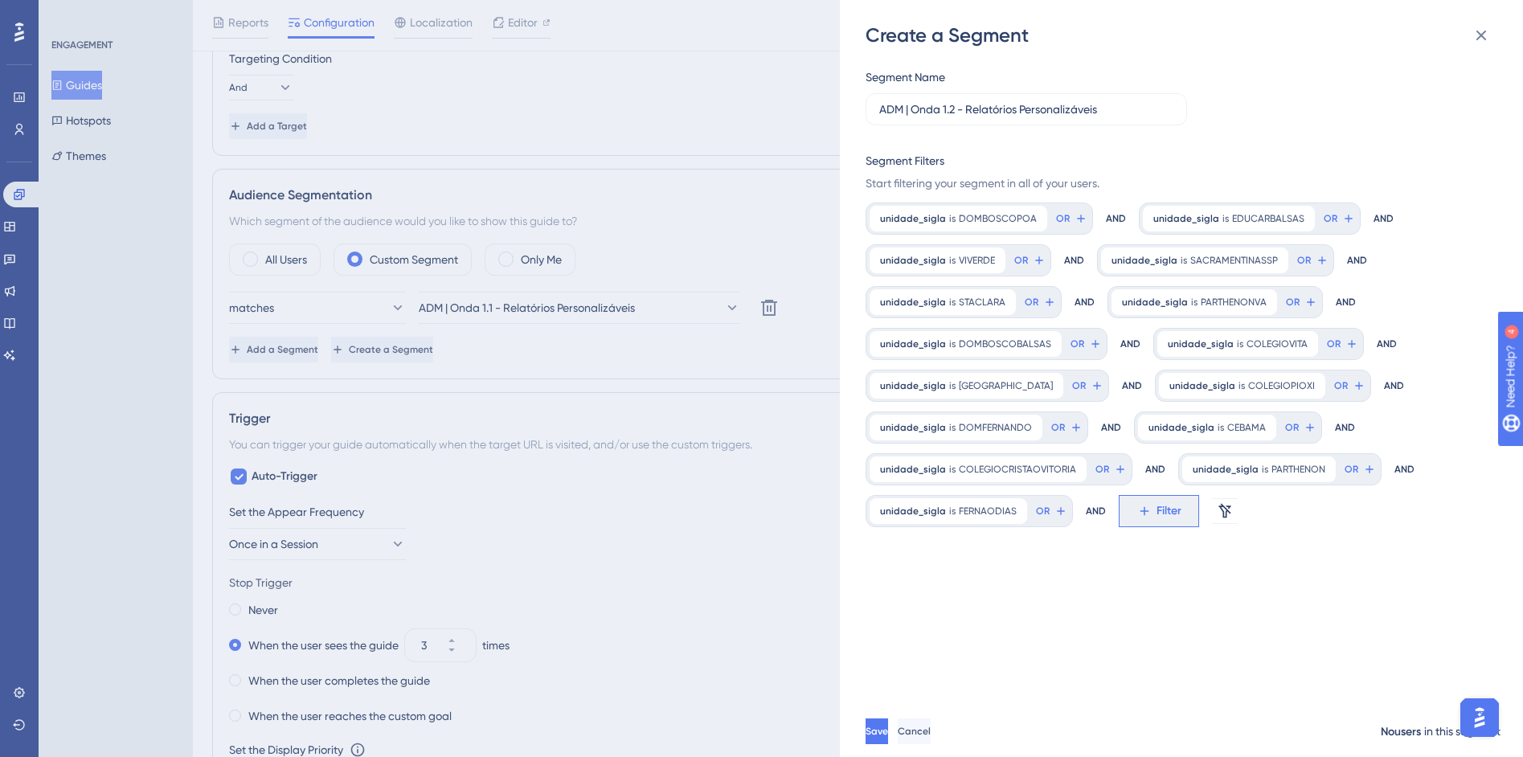
click at [1157, 516] on span "Filter" at bounding box center [1169, 511] width 25 height 19
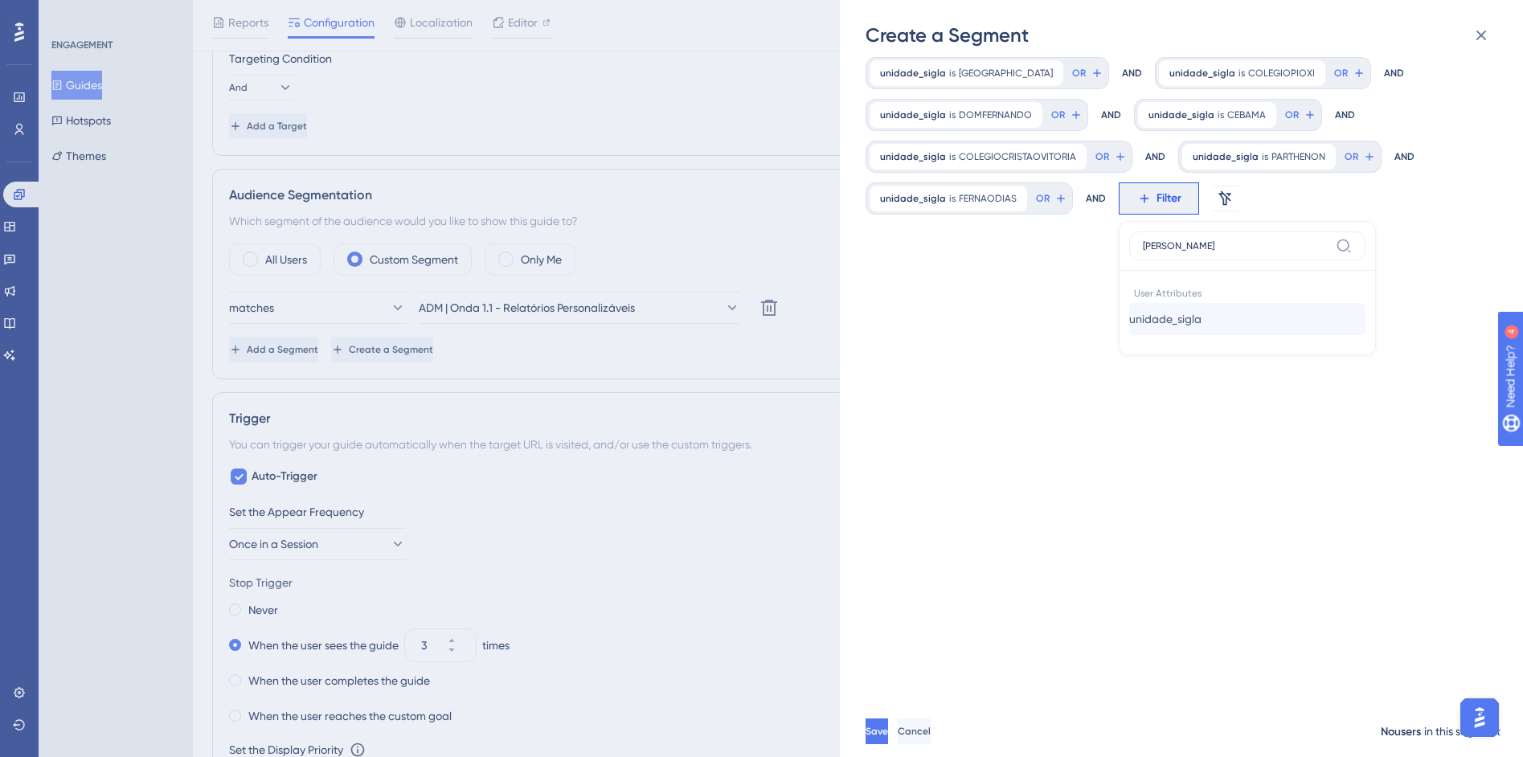
type input "sigl"
click at [1177, 312] on span "unidade_sigla" at bounding box center [1165, 318] width 72 height 19
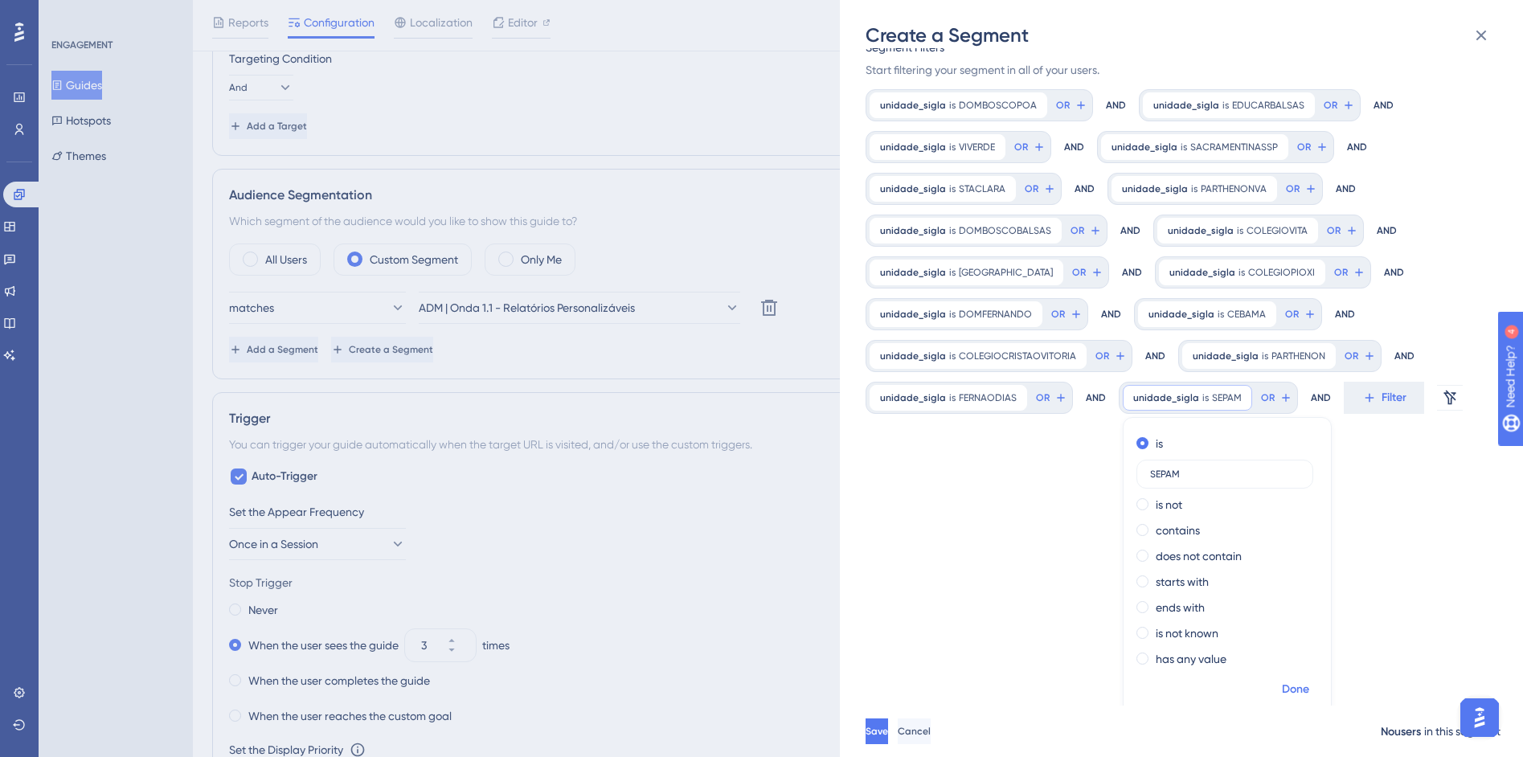
type input "SEPAM"
click at [1291, 683] on span "Done" at bounding box center [1295, 689] width 27 height 19
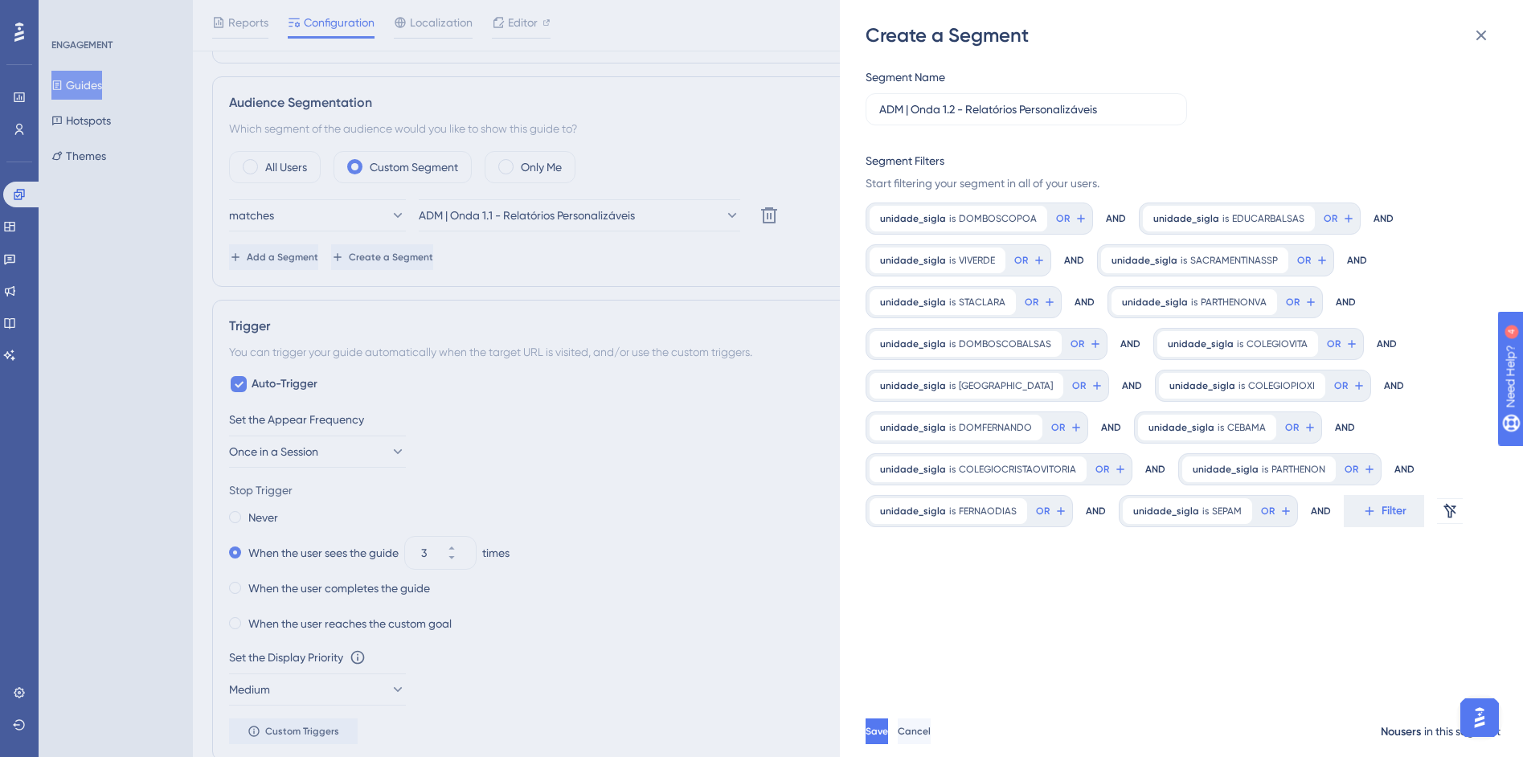
scroll to position [1005, 0]
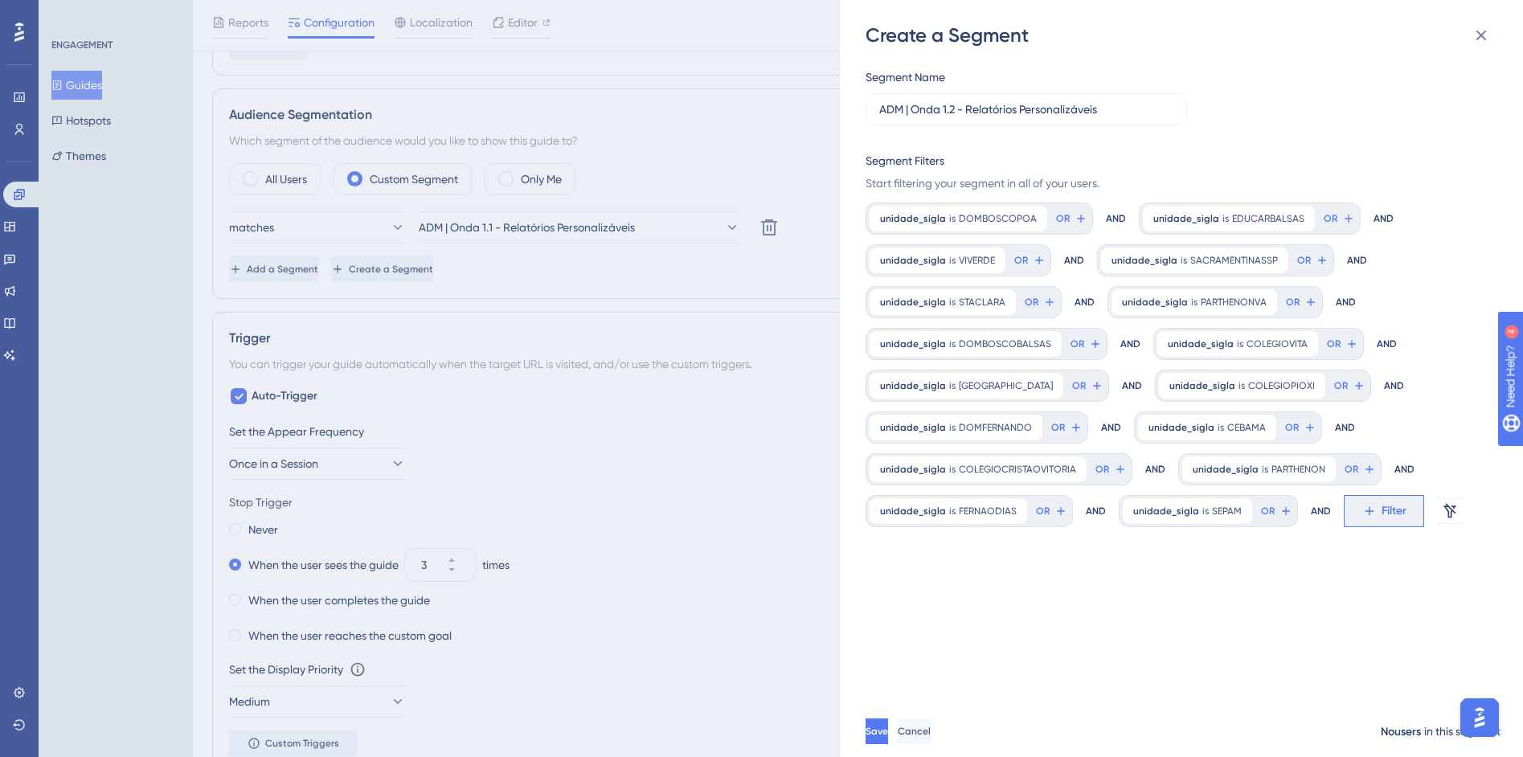
click at [1362, 510] on icon at bounding box center [1369, 511] width 14 height 14
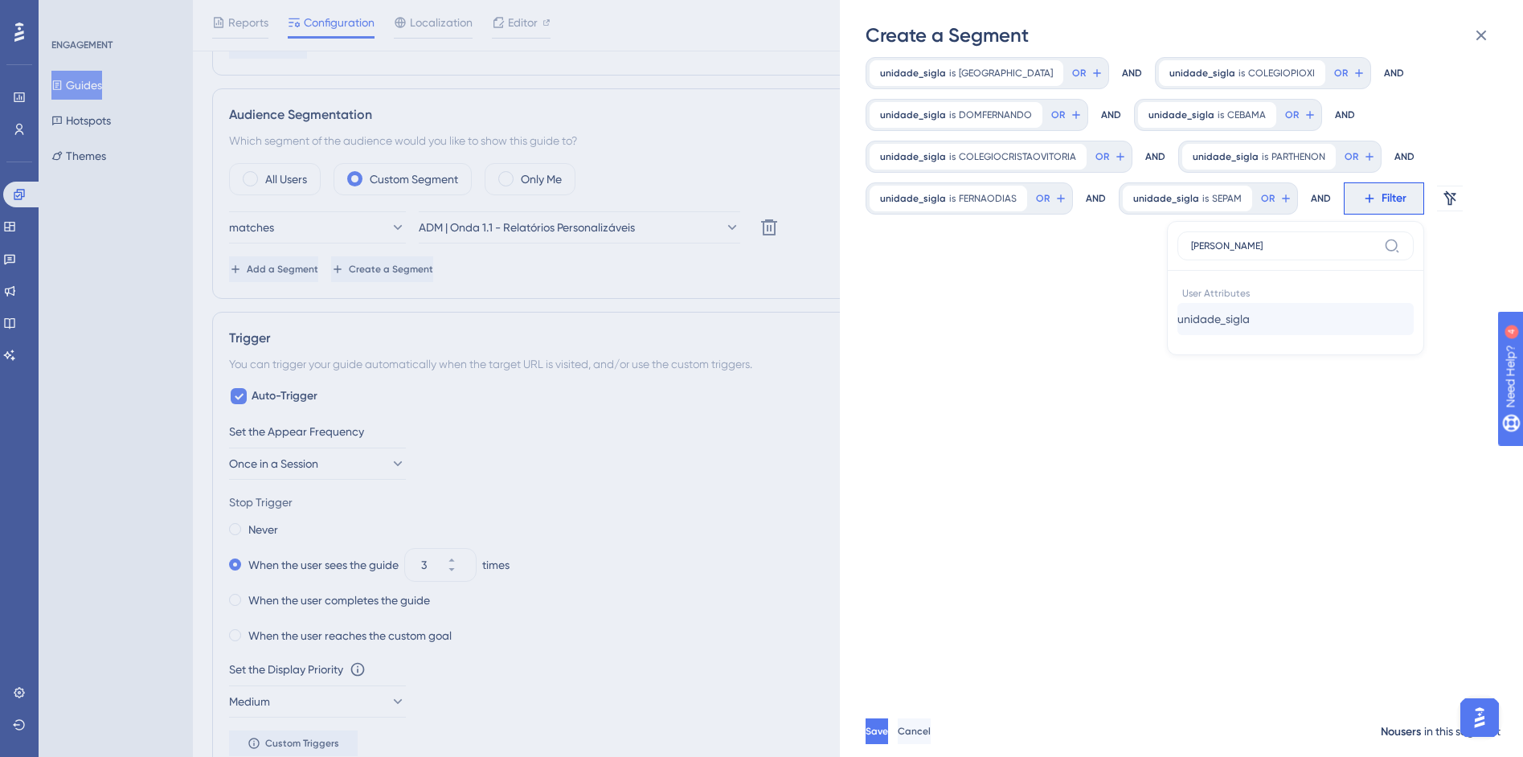
type input "sigl"
click at [1230, 324] on span "unidade_sigla" at bounding box center [1213, 318] width 72 height 19
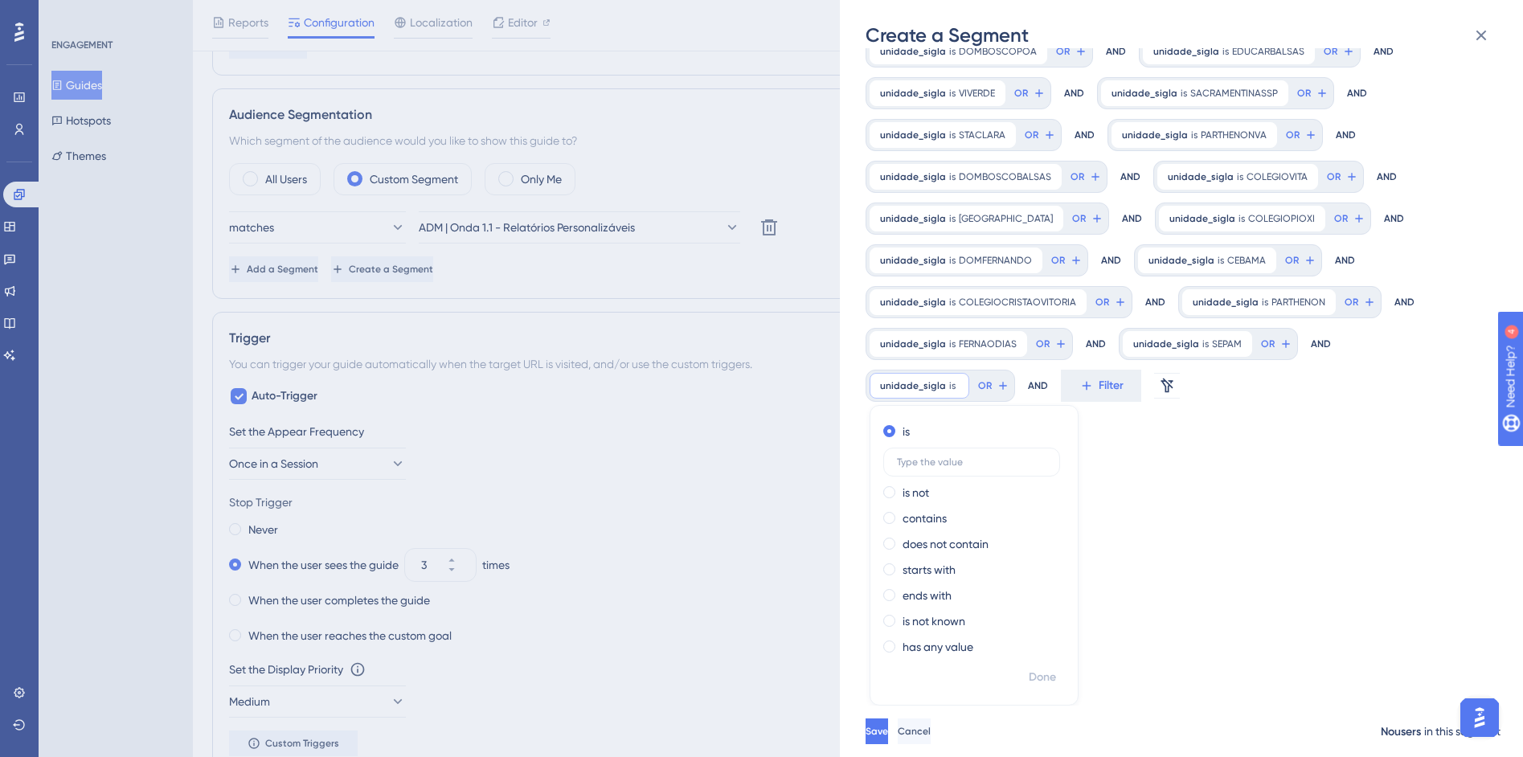
scroll to position [155, 0]
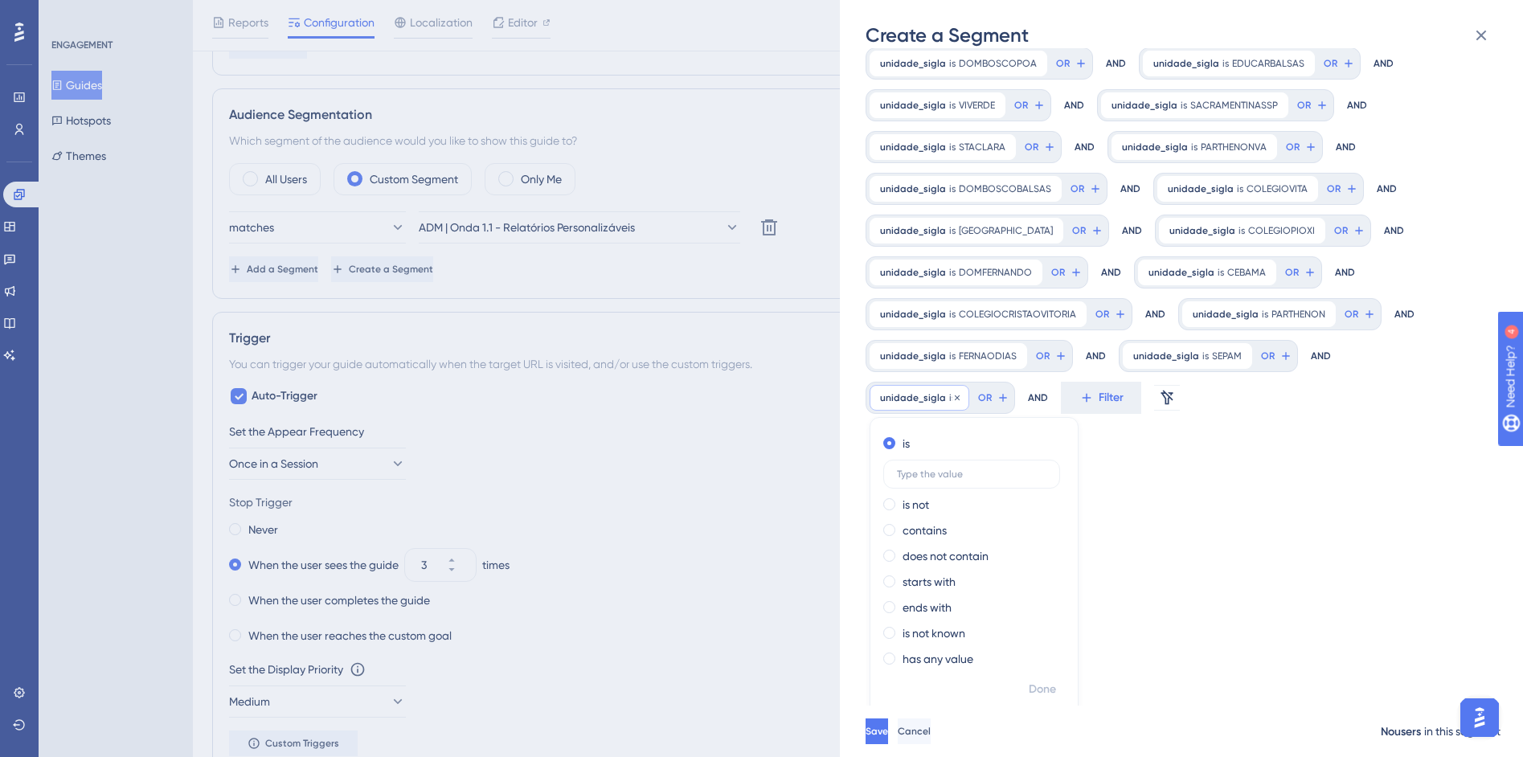
click at [959, 400] on div "unidade_sigla is Remove" at bounding box center [920, 398] width 100 height 26
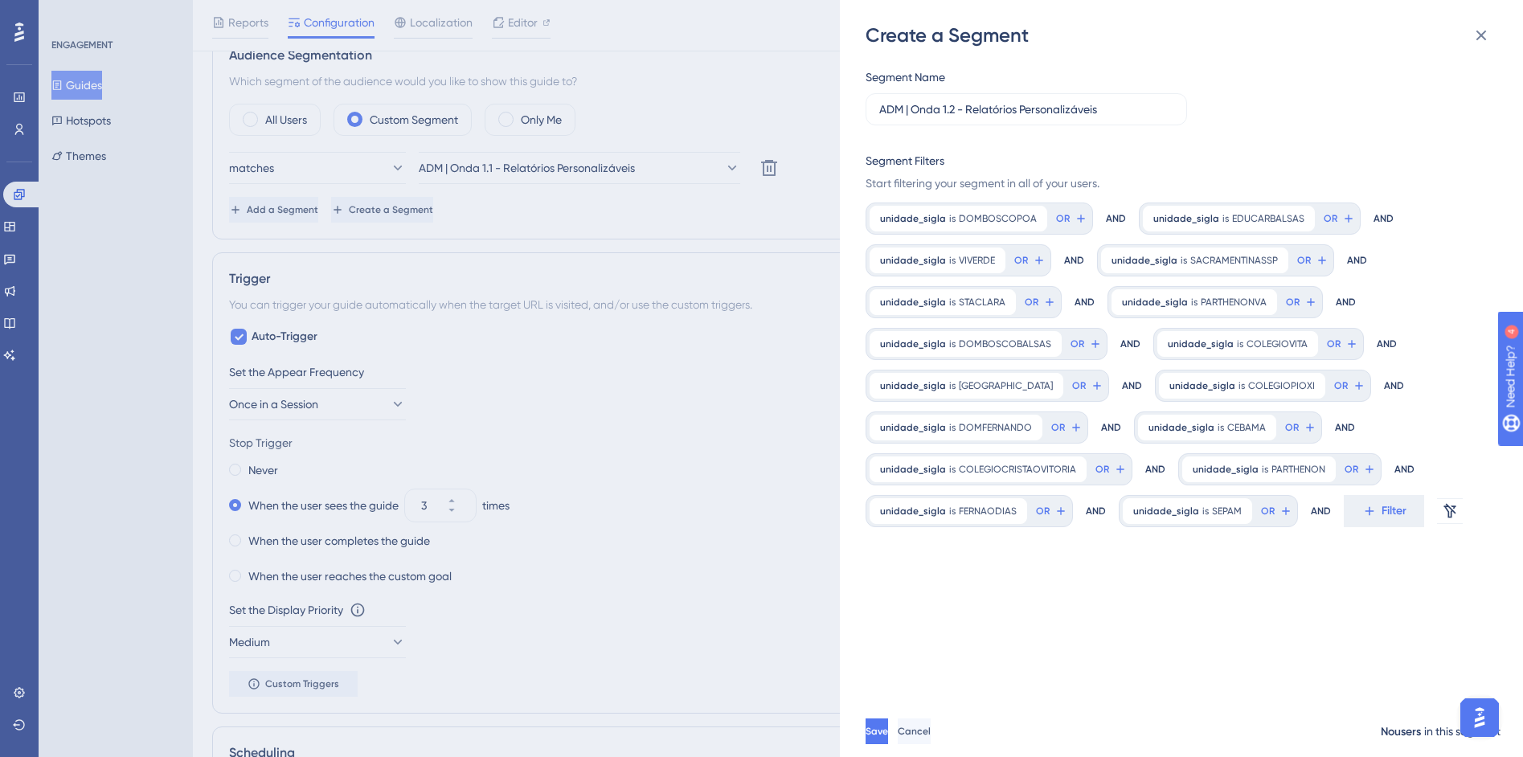
scroll to position [1102, 0]
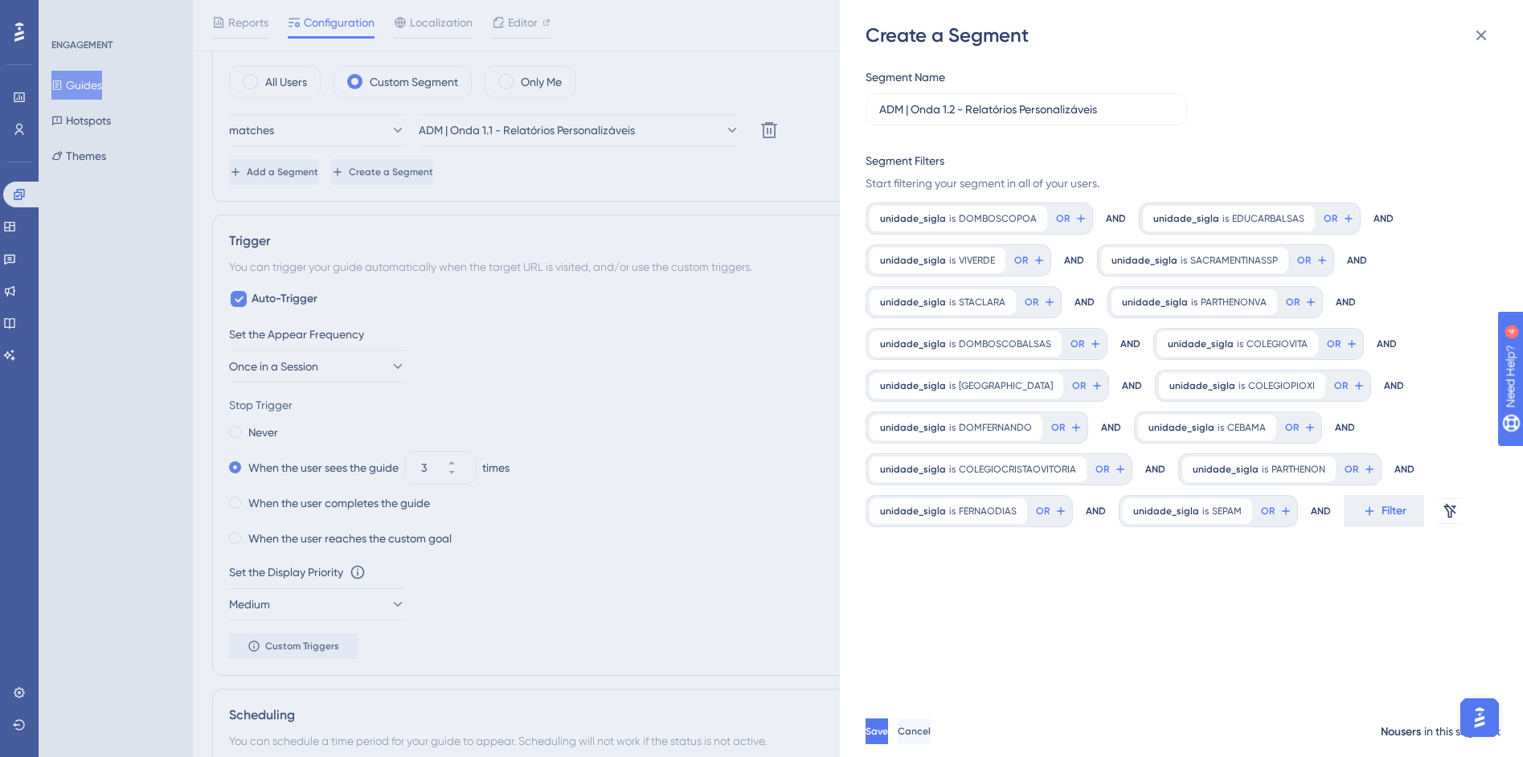
click at [1242, 523] on div "unidade_sigla is SEPAM SEPAM Remove" at bounding box center [1187, 511] width 129 height 26
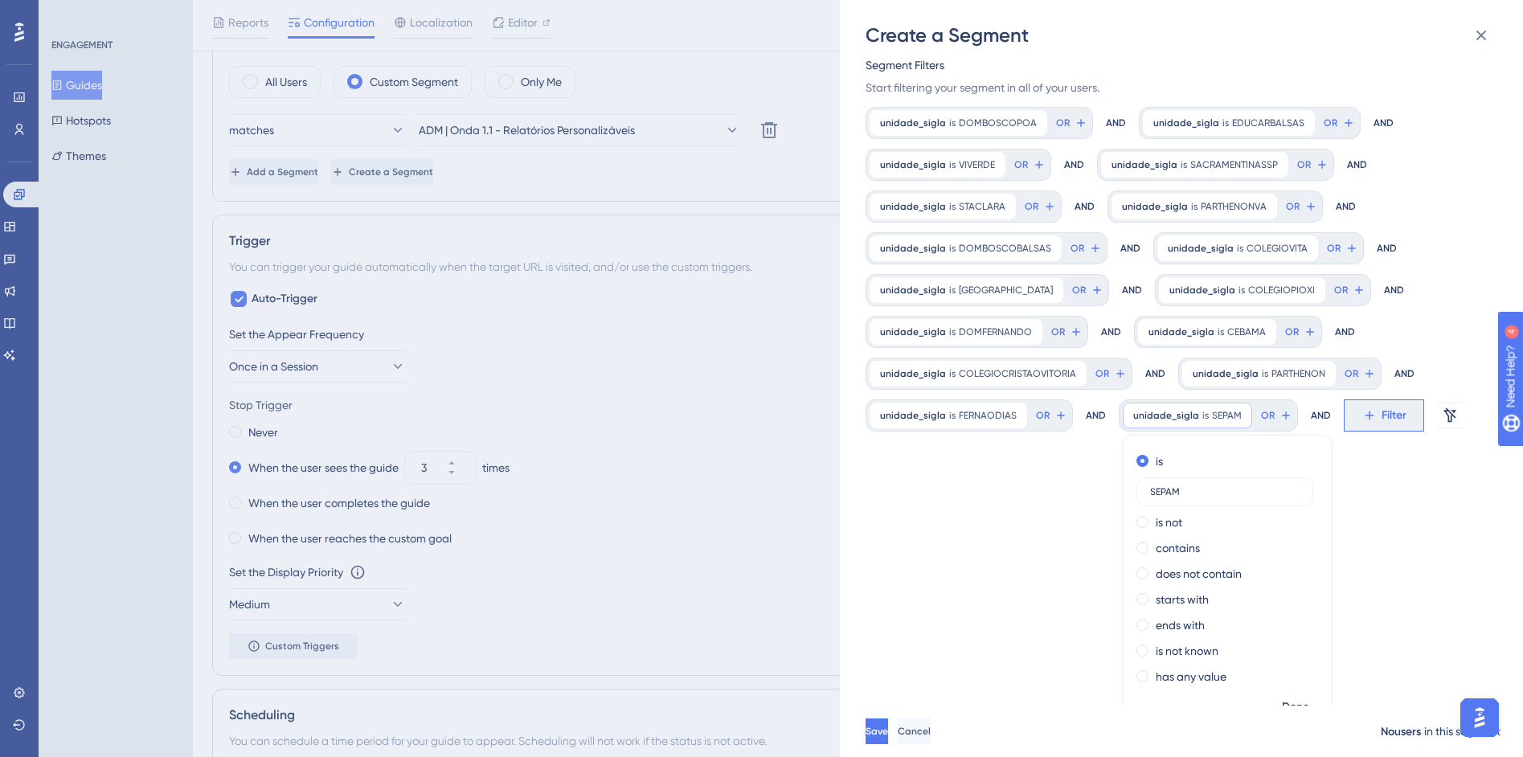
click at [1344, 424] on button "Filter" at bounding box center [1384, 415] width 80 height 32
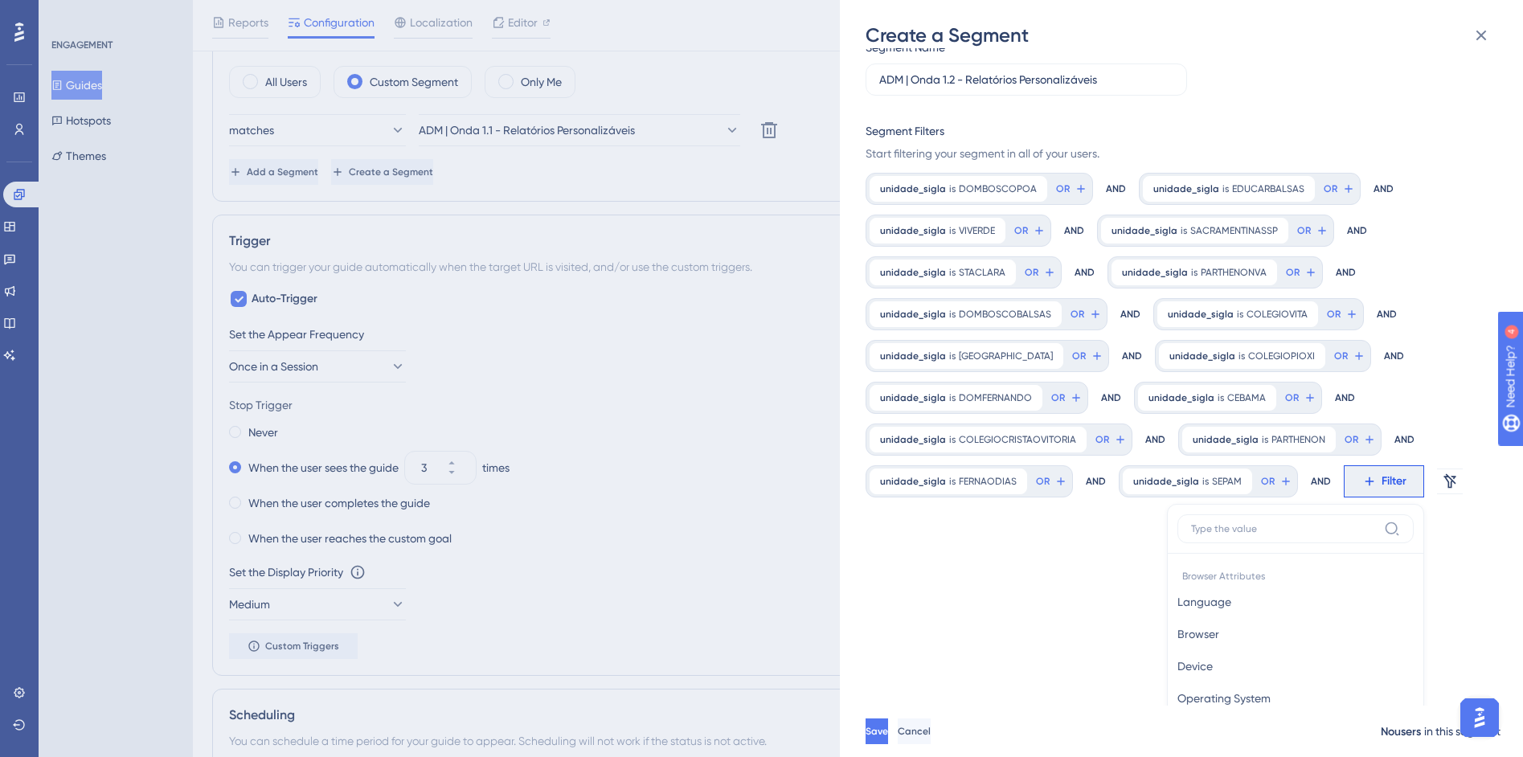
scroll to position [0, 0]
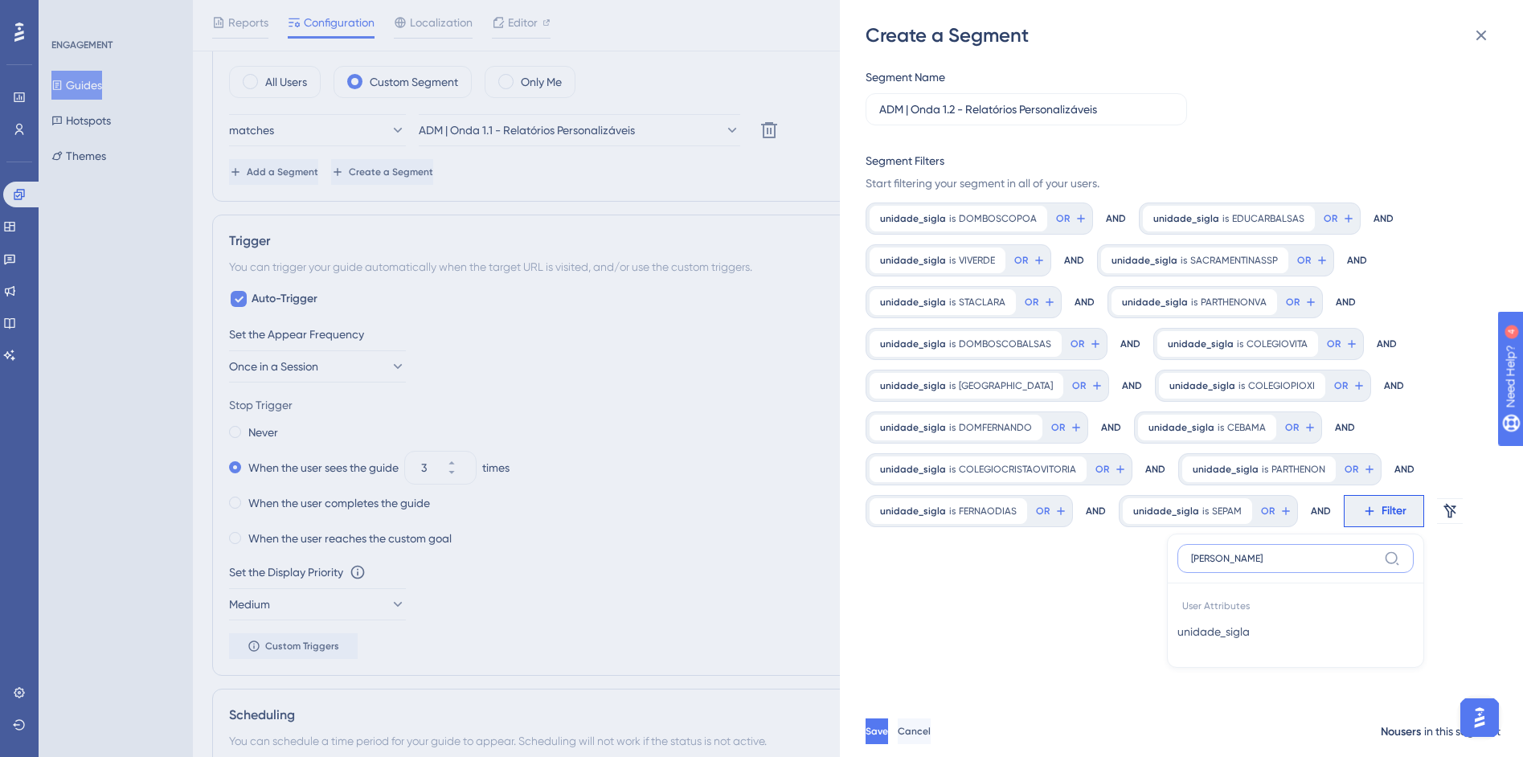
type input "sigl"
click at [1284, 627] on button "unidade_sigla unidade_sigla" at bounding box center [1295, 632] width 236 height 32
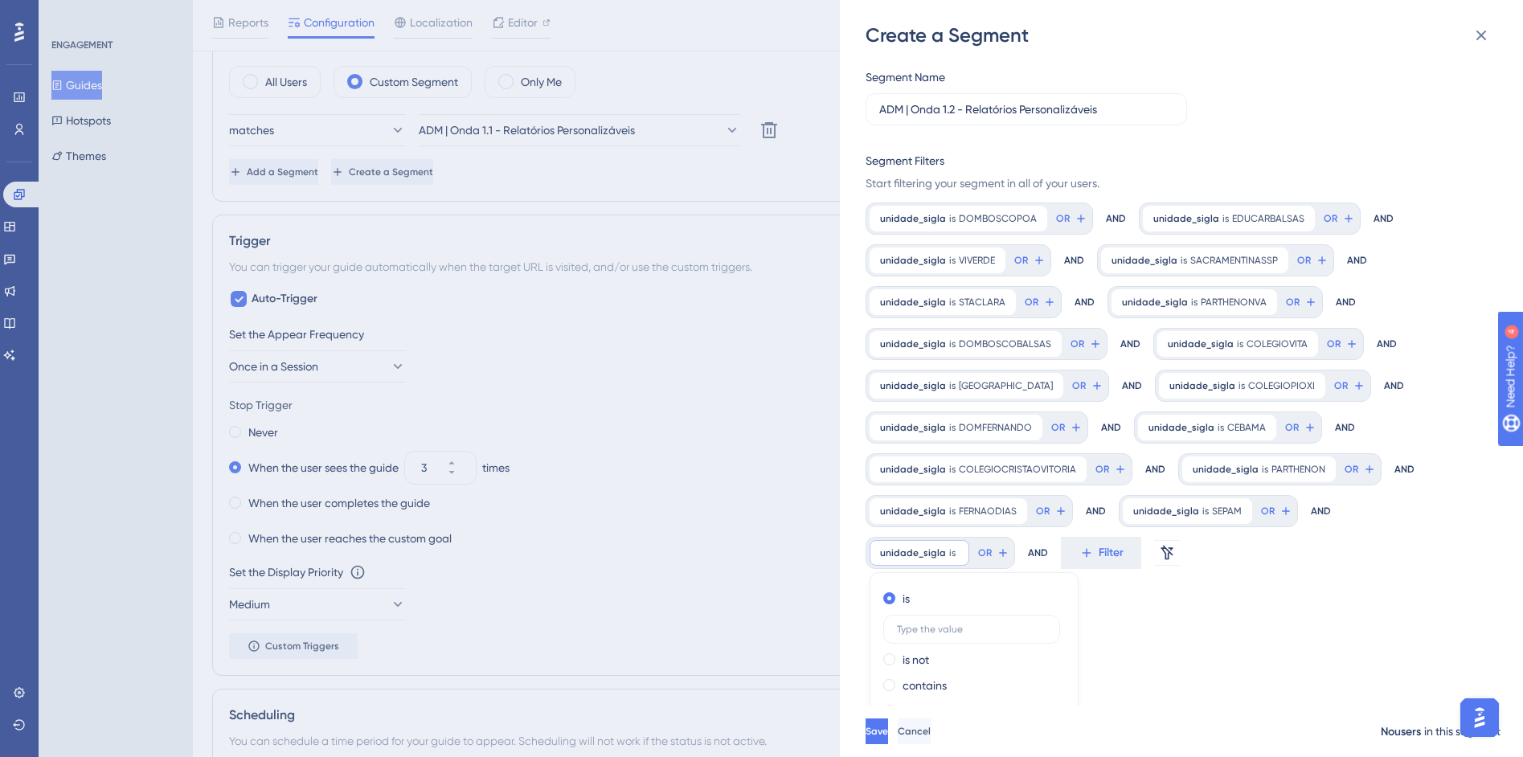
scroll to position [155, 0]
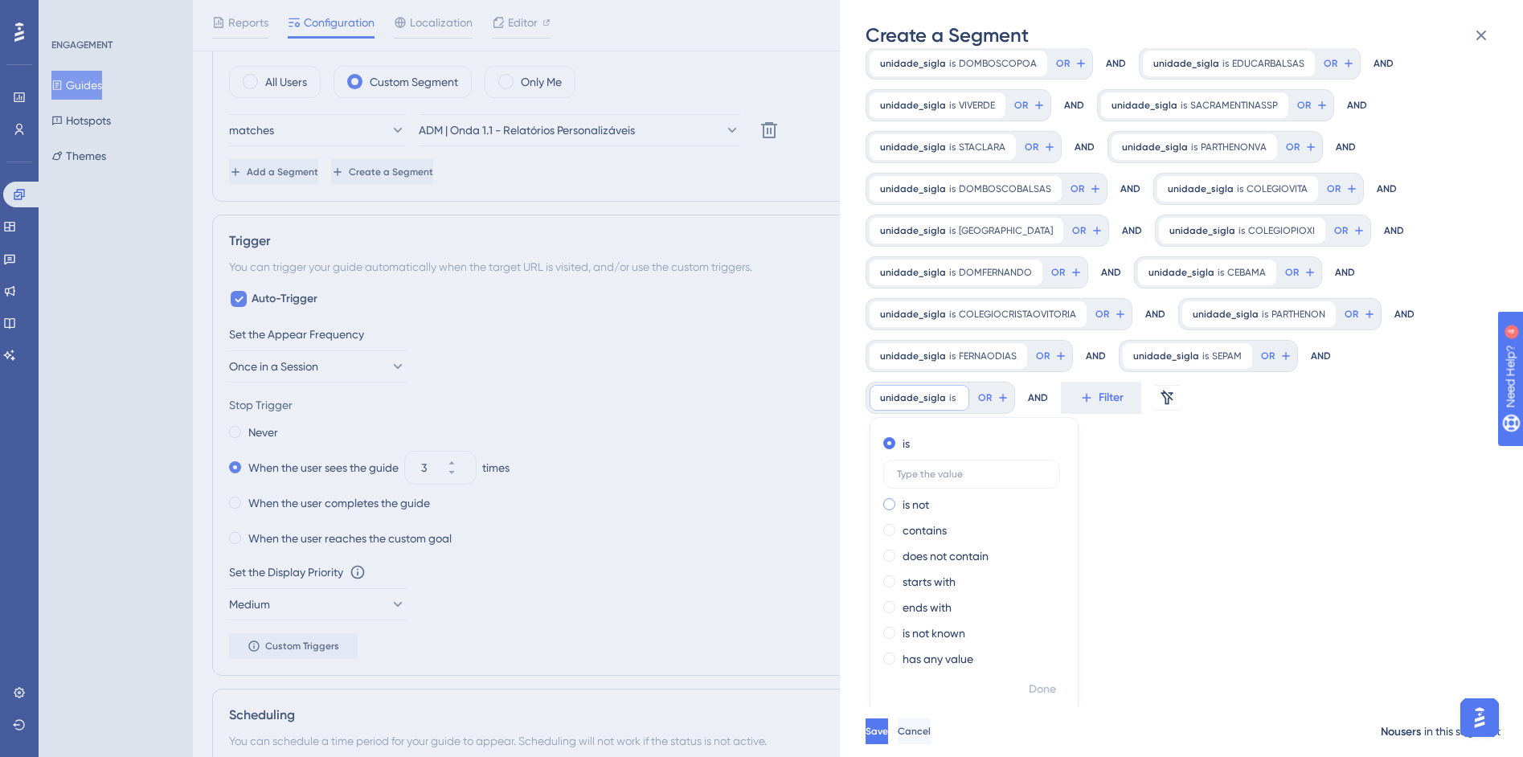
type input "ALIANCA"
click at [1054, 687] on span "Done" at bounding box center [1042, 689] width 27 height 19
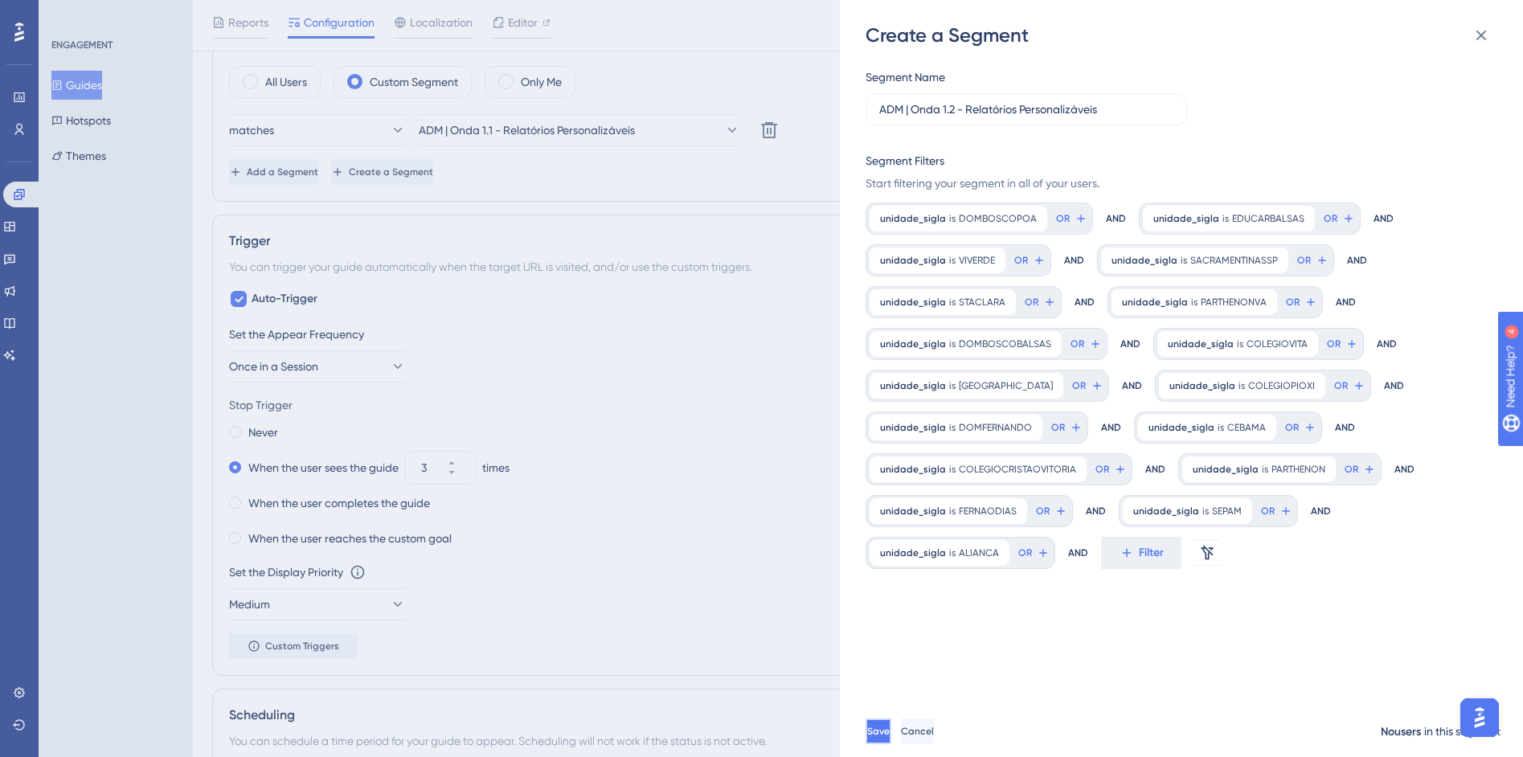
click at [890, 738] on span "Save" at bounding box center [878, 731] width 23 height 13
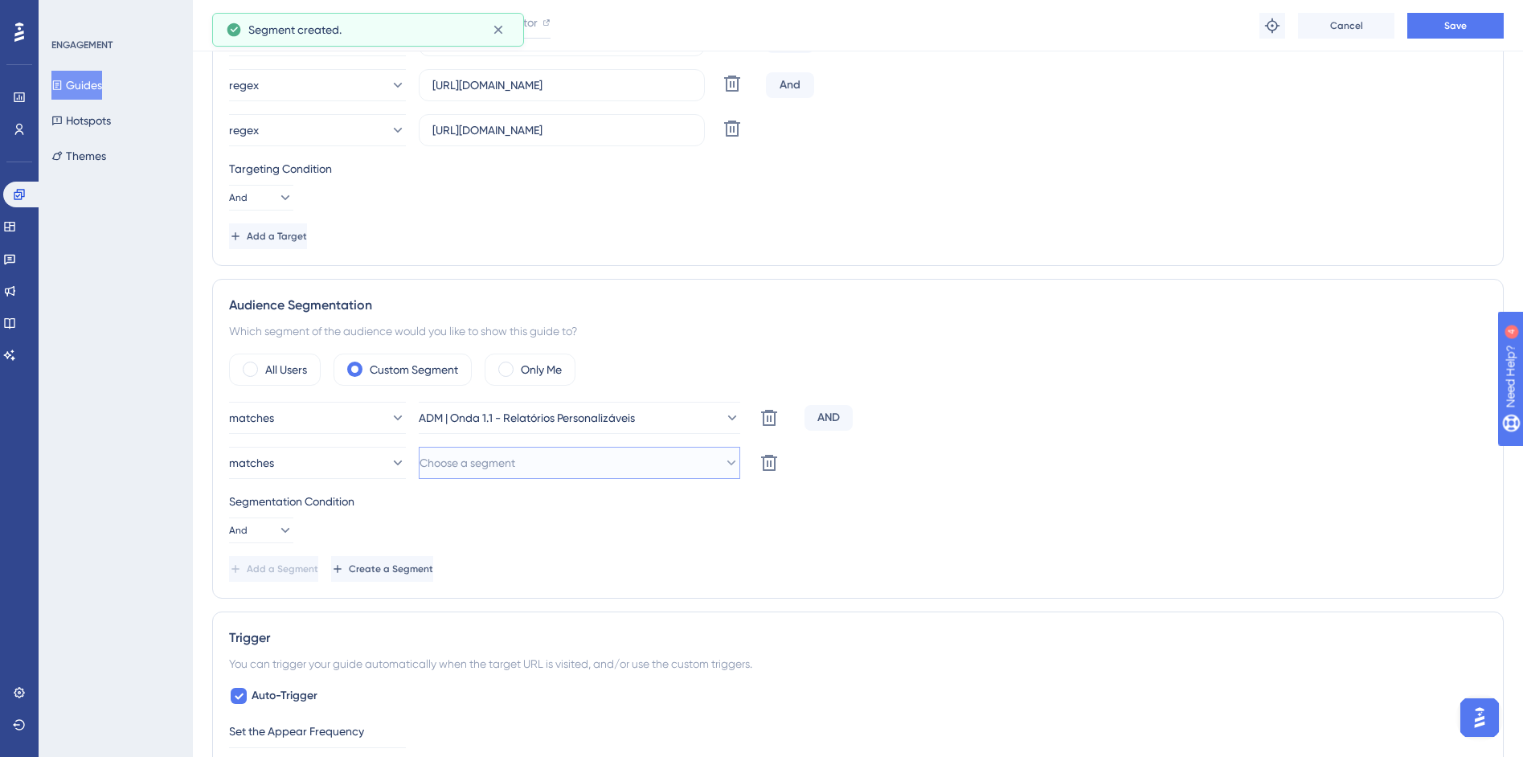
click at [698, 463] on button "Choose a segment" at bounding box center [579, 463] width 321 height 32
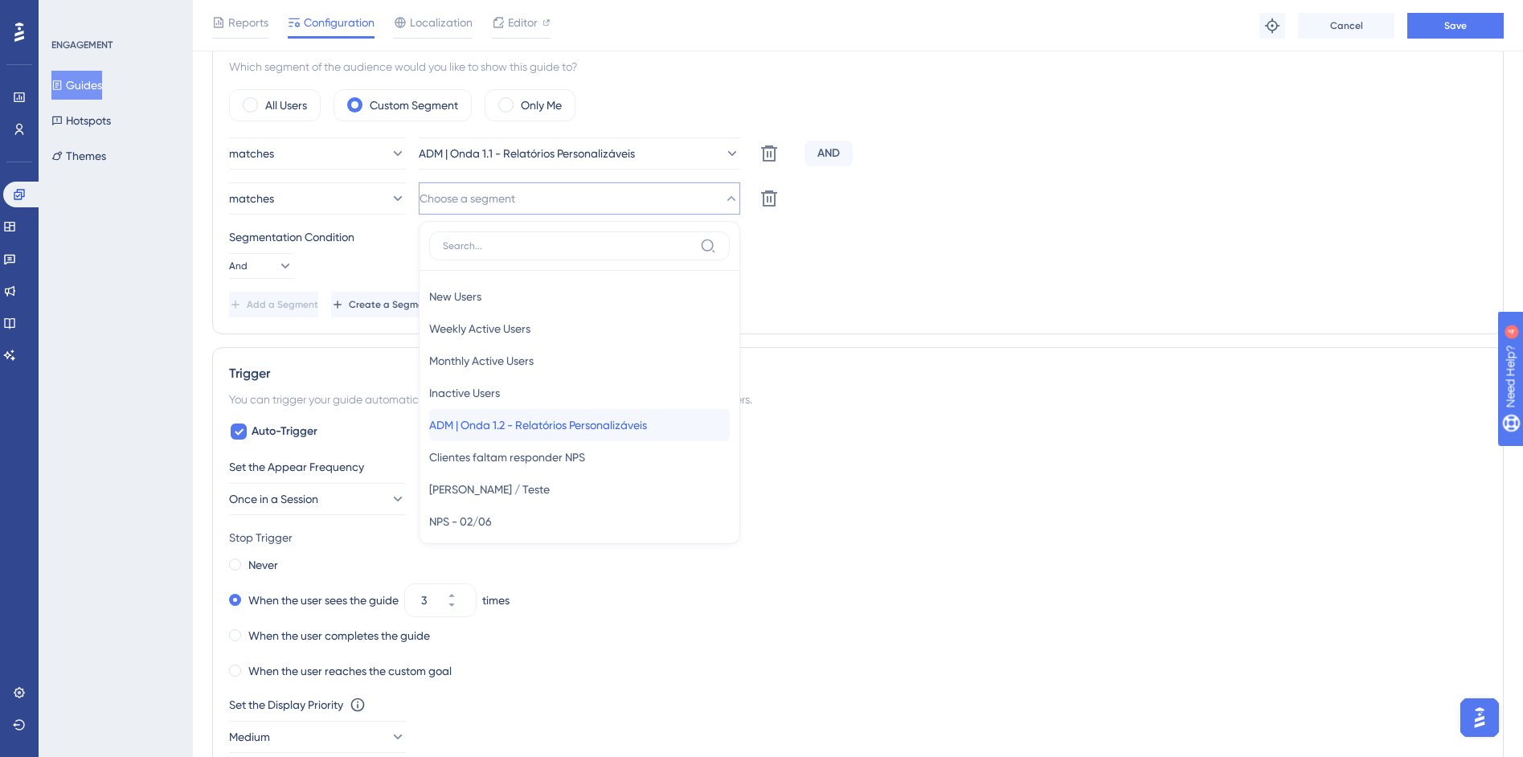
click at [623, 417] on span "ADM | Onda 1.2 - Relatórios Personalizáveis" at bounding box center [538, 425] width 218 height 19
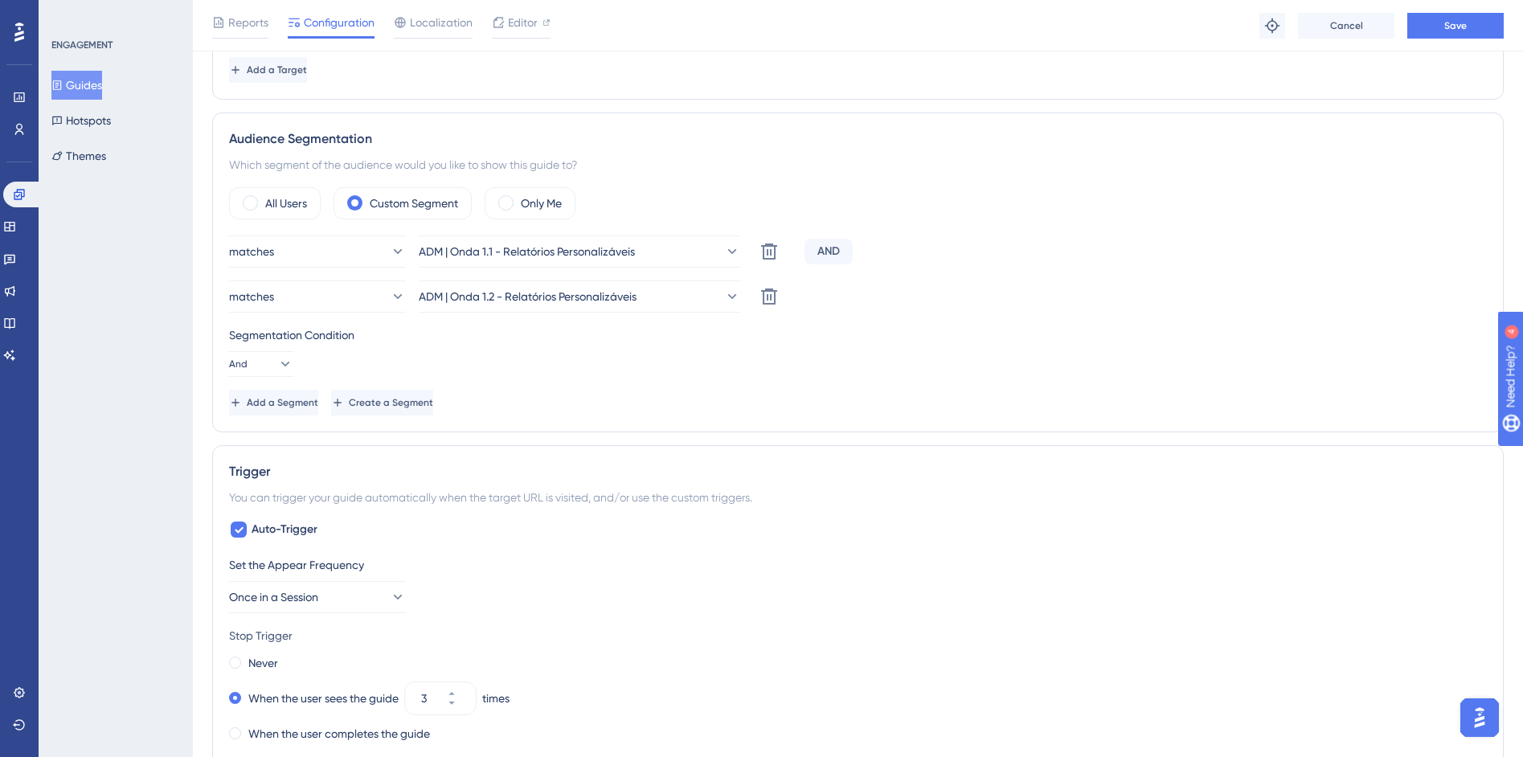
scroll to position [965, 0]
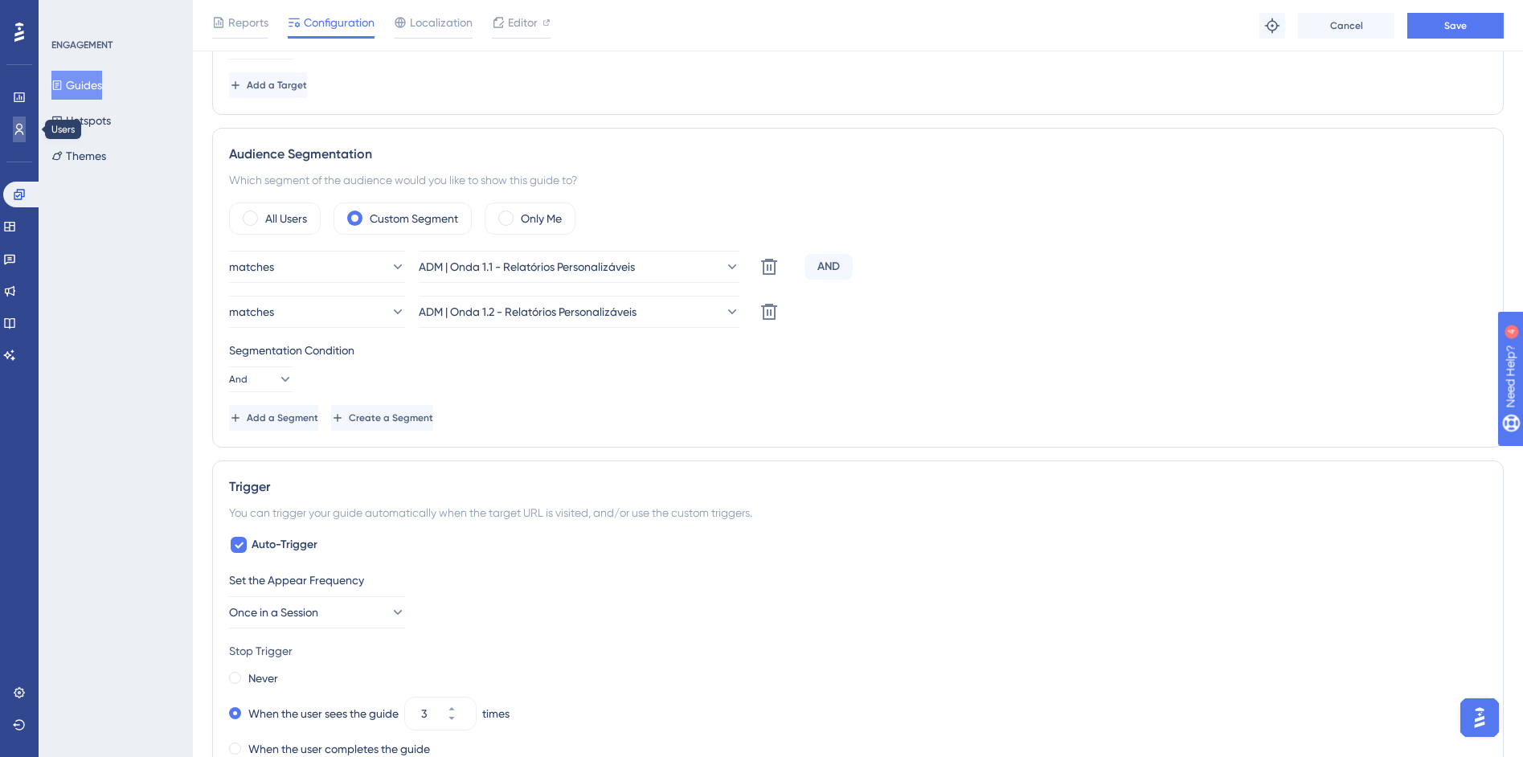
click at [13, 133] on link at bounding box center [19, 130] width 13 height 26
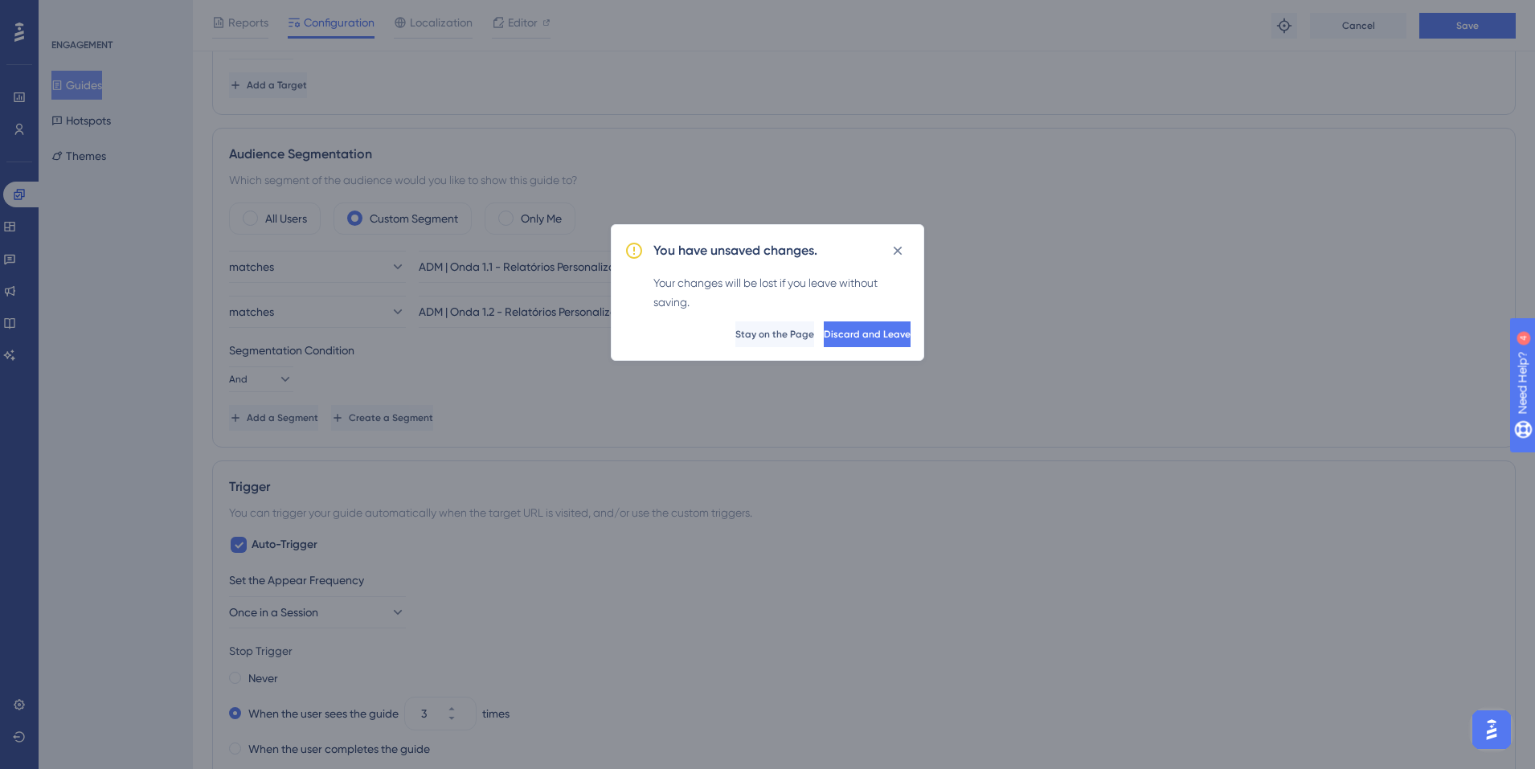
click at [735, 334] on button "Stay on the Page" at bounding box center [774, 334] width 79 height 26
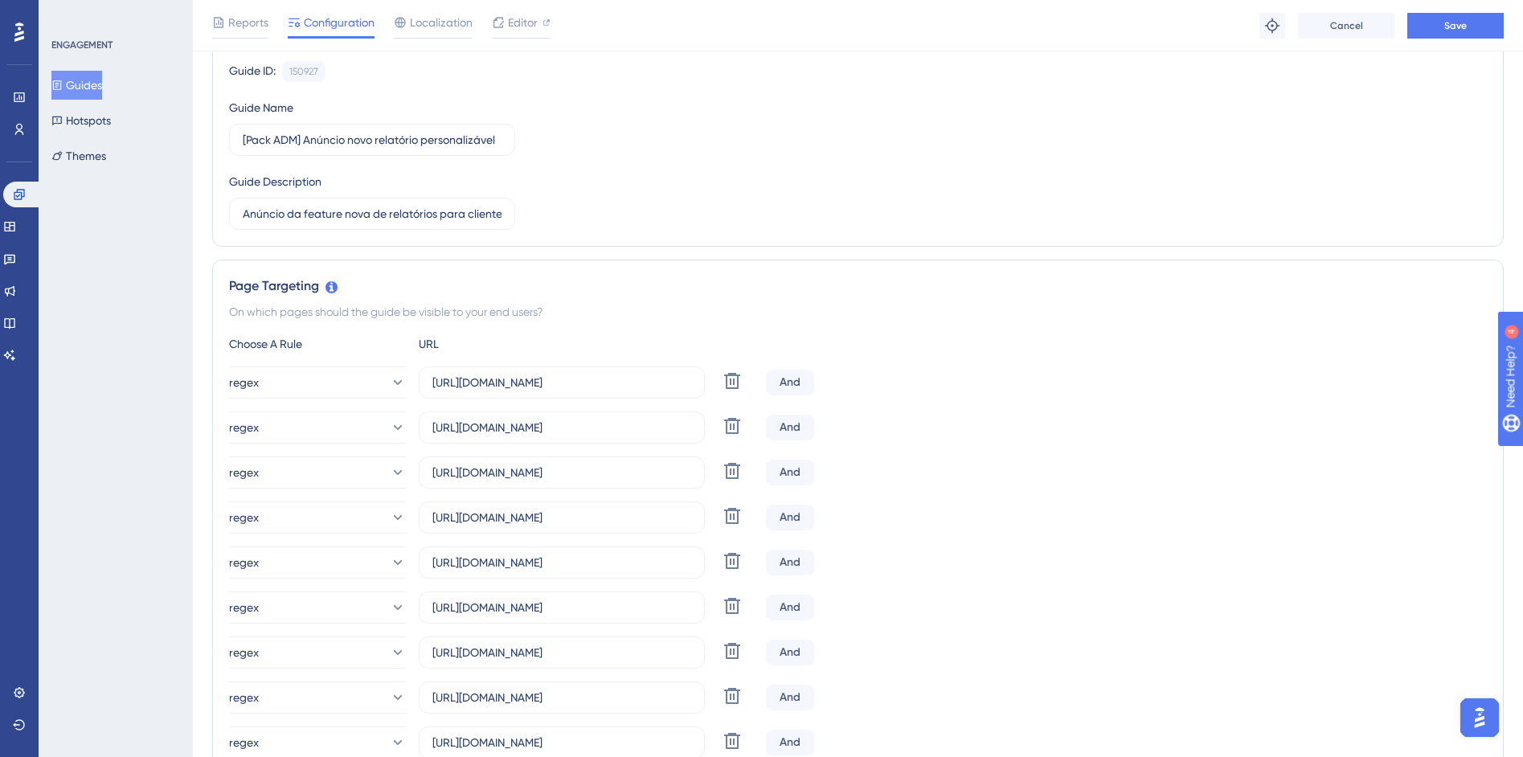
scroll to position [0, 0]
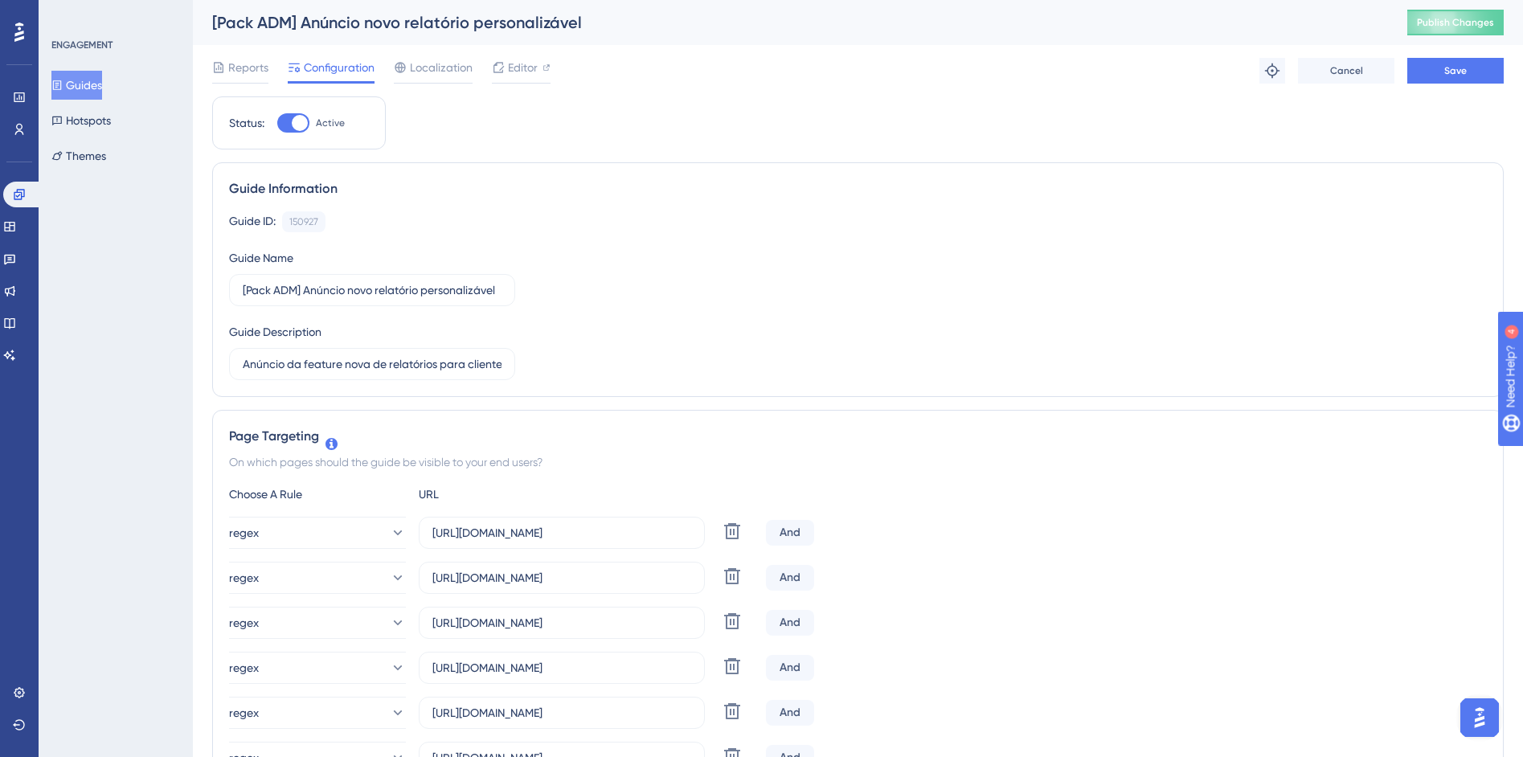
click at [295, 128] on div at bounding box center [300, 123] width 16 height 16
click at [277, 124] on input "Active" at bounding box center [276, 123] width 1 height 1
checkbox input "false"
click at [1427, 74] on button "Save" at bounding box center [1455, 71] width 96 height 26
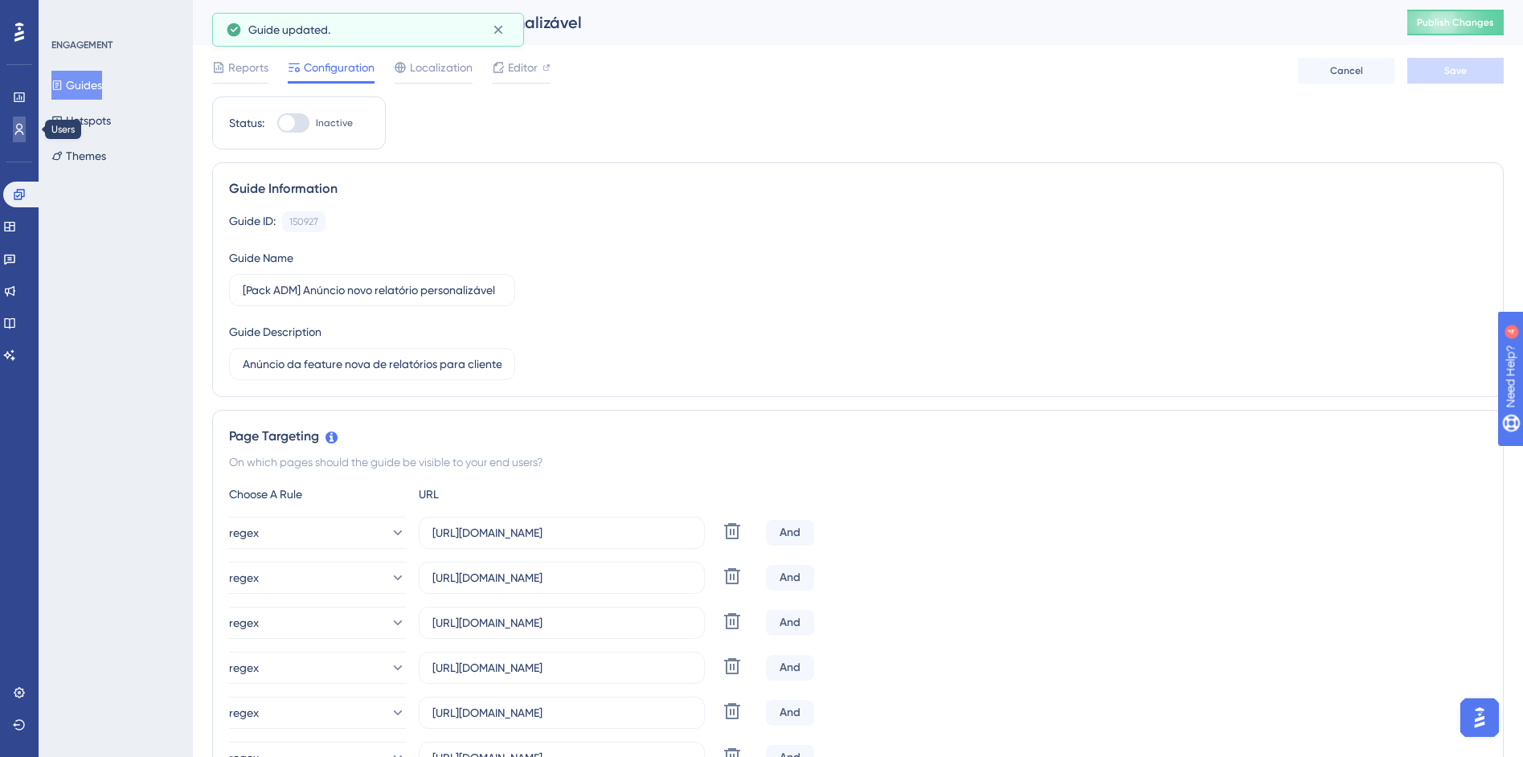
click at [17, 129] on icon at bounding box center [19, 129] width 13 height 13
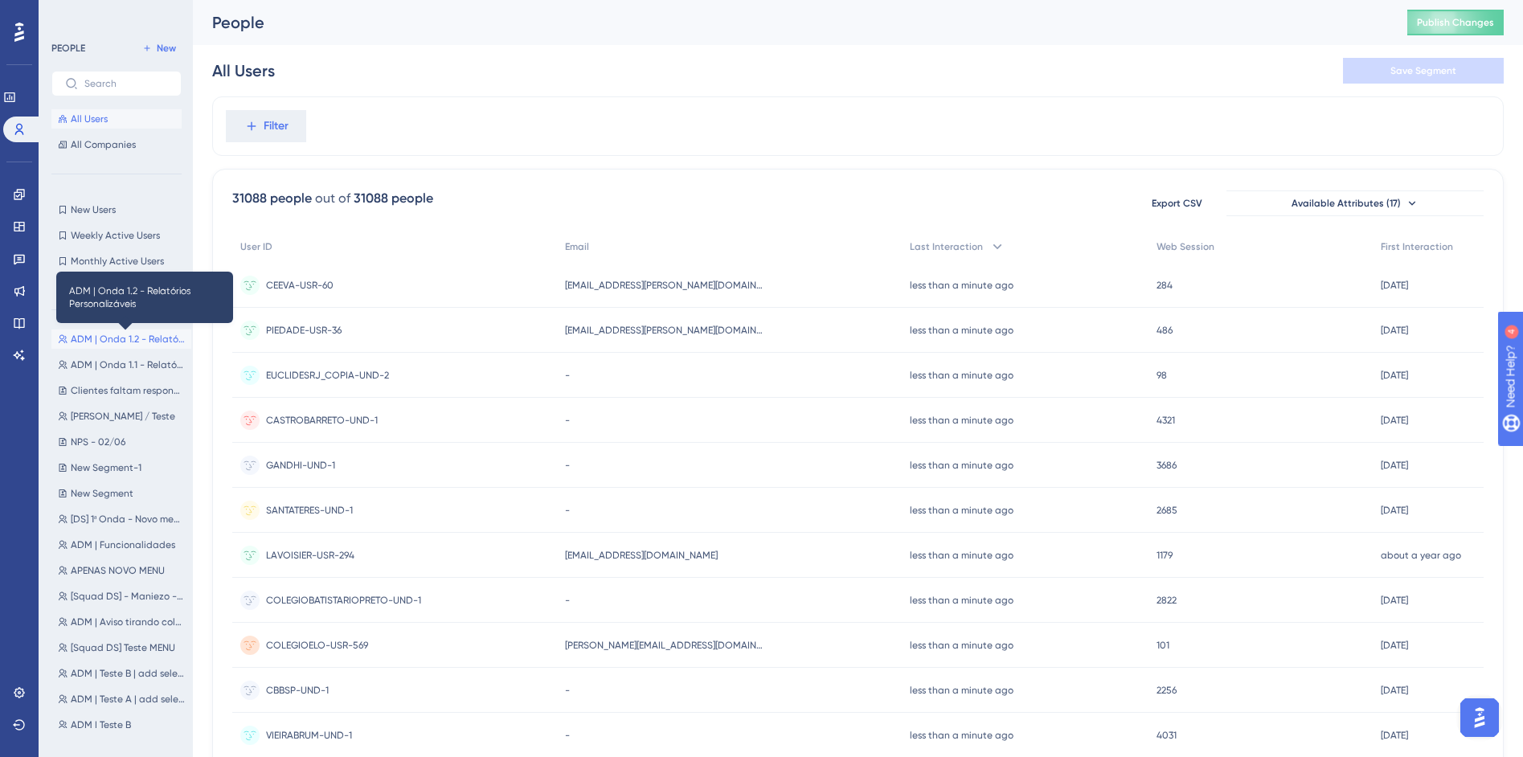
click at [89, 341] on span "ADM | Onda 1.2 - Relatórios Personalizáveis" at bounding box center [128, 339] width 114 height 13
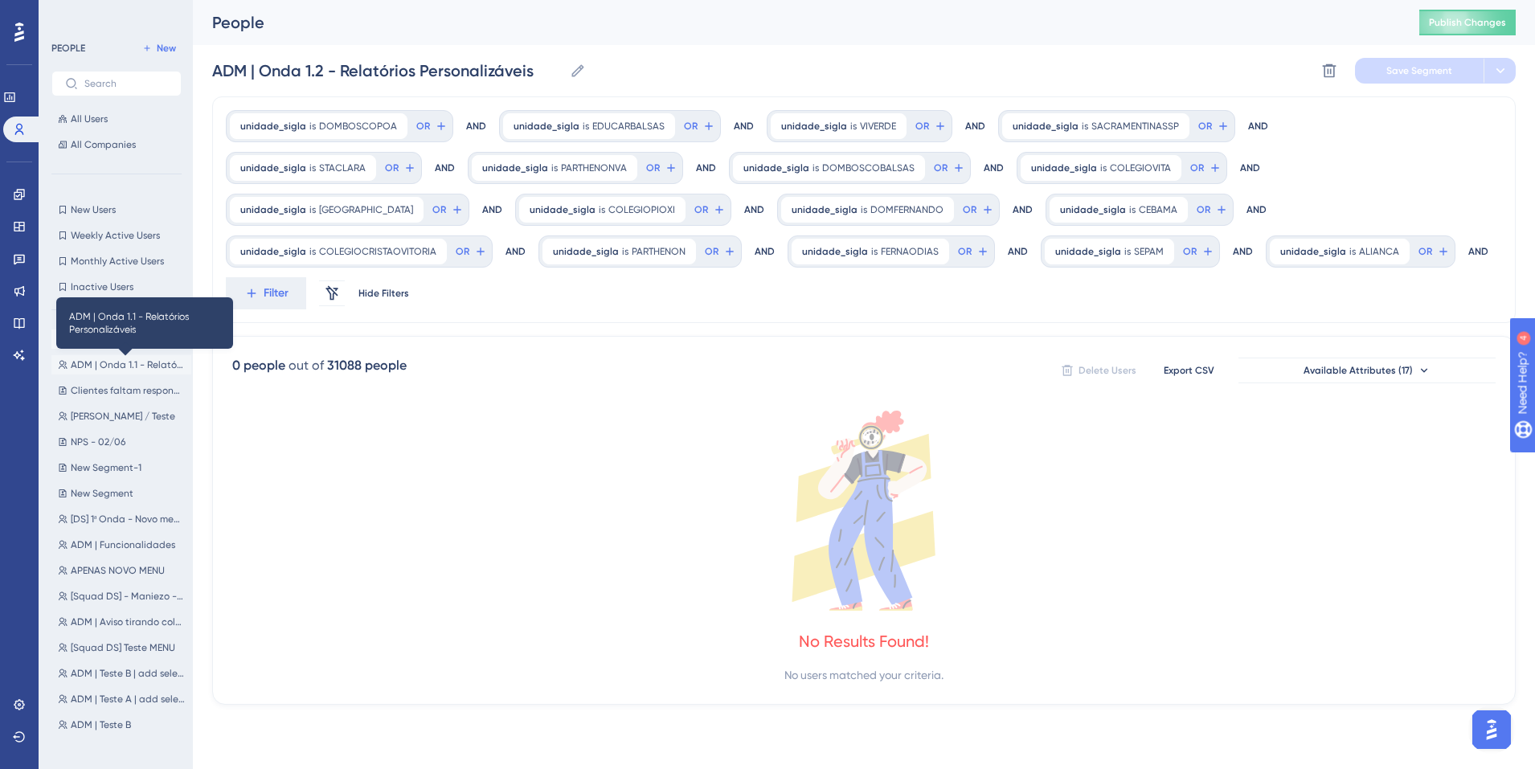
click at [99, 360] on span "ADM | Onda 1.1 - Relatórios Personalizáveis" at bounding box center [128, 364] width 114 height 13
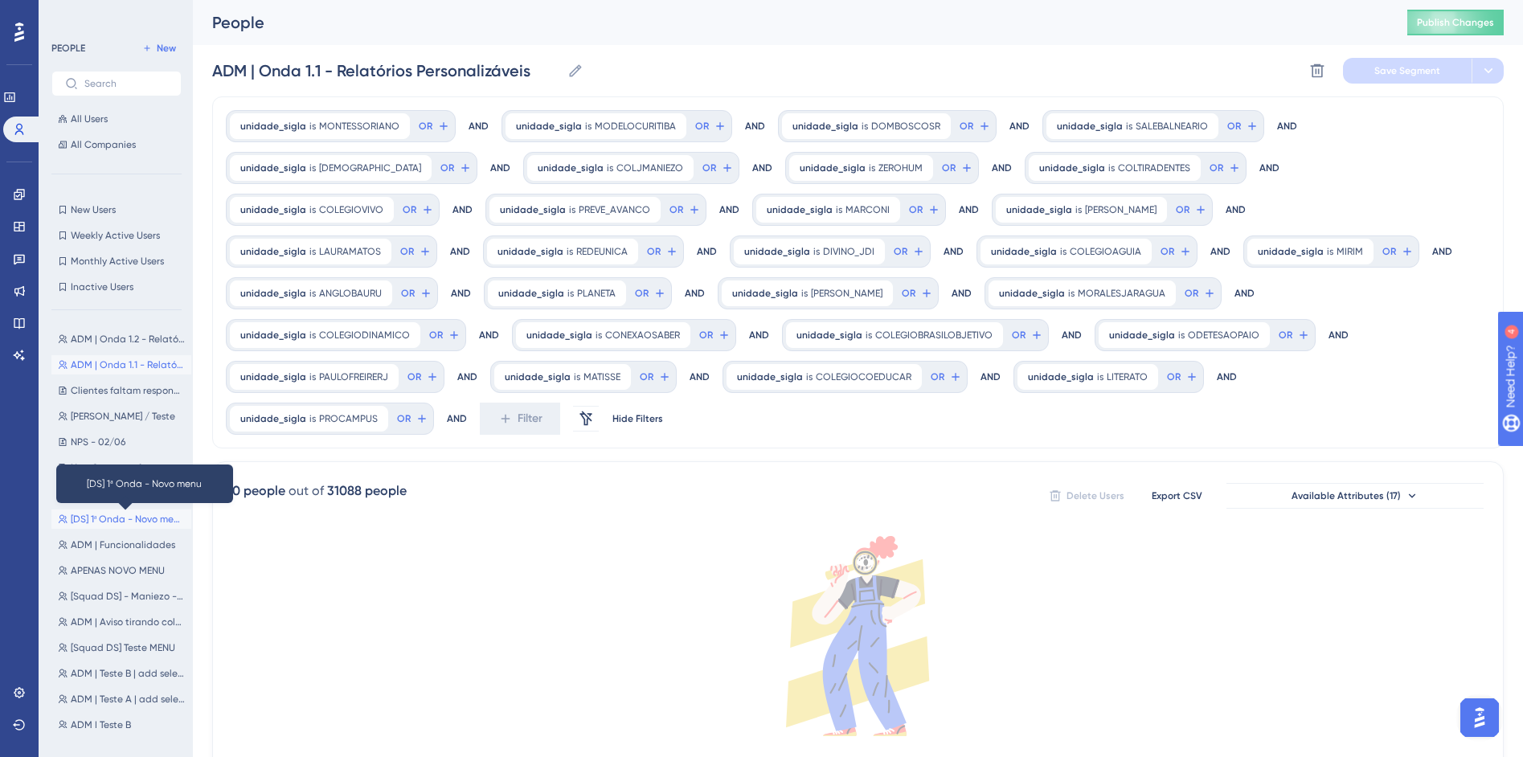
click at [107, 520] on span "[DS] 1ª Onda - Novo menu" at bounding box center [128, 519] width 114 height 13
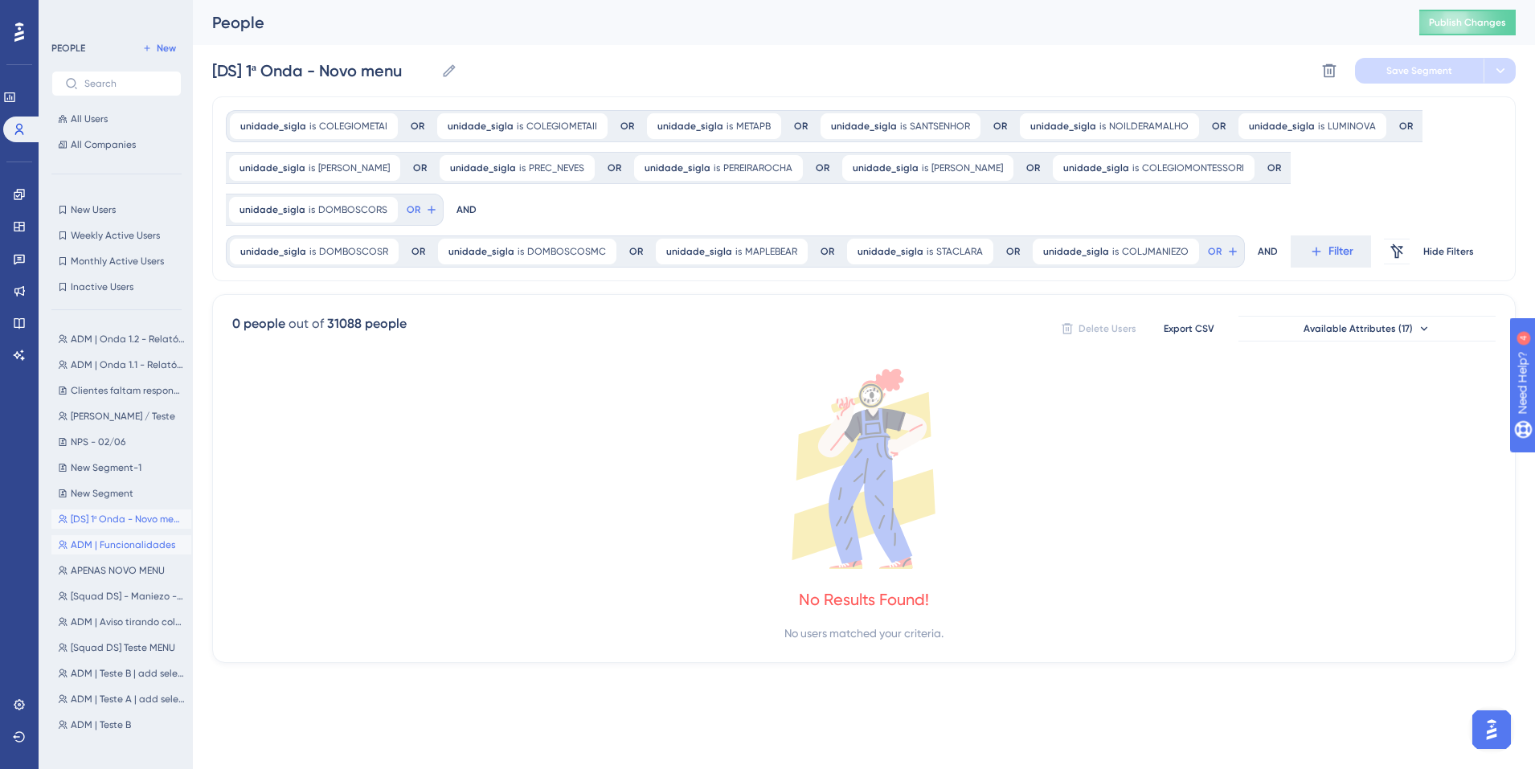
click at [111, 545] on span "ADM | Funcionalidades" at bounding box center [123, 544] width 104 height 13
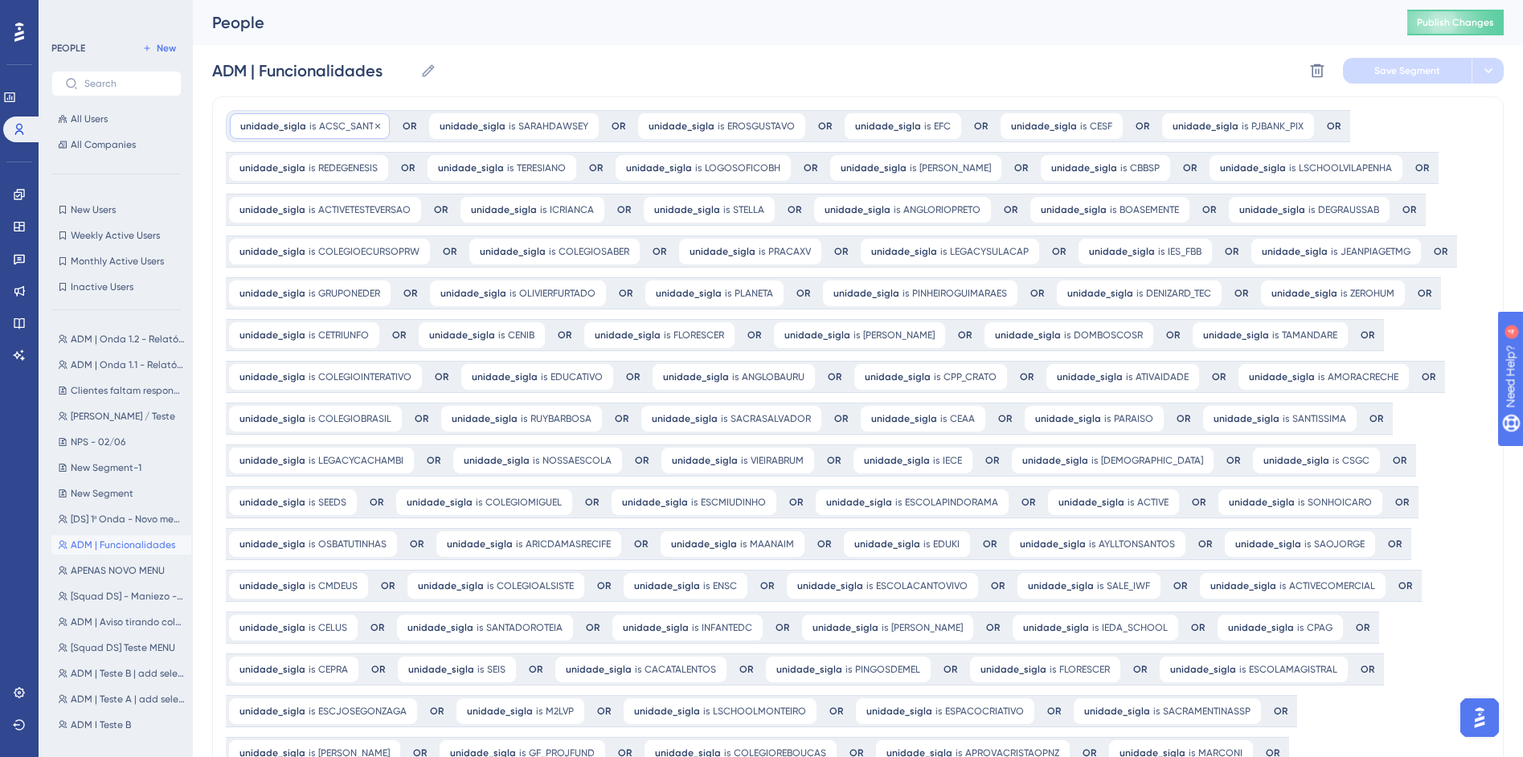
click at [330, 138] on div "unidade_sigla is ACSC_SANTA ACSC_SANTA Remove" at bounding box center [310, 126] width 160 height 26
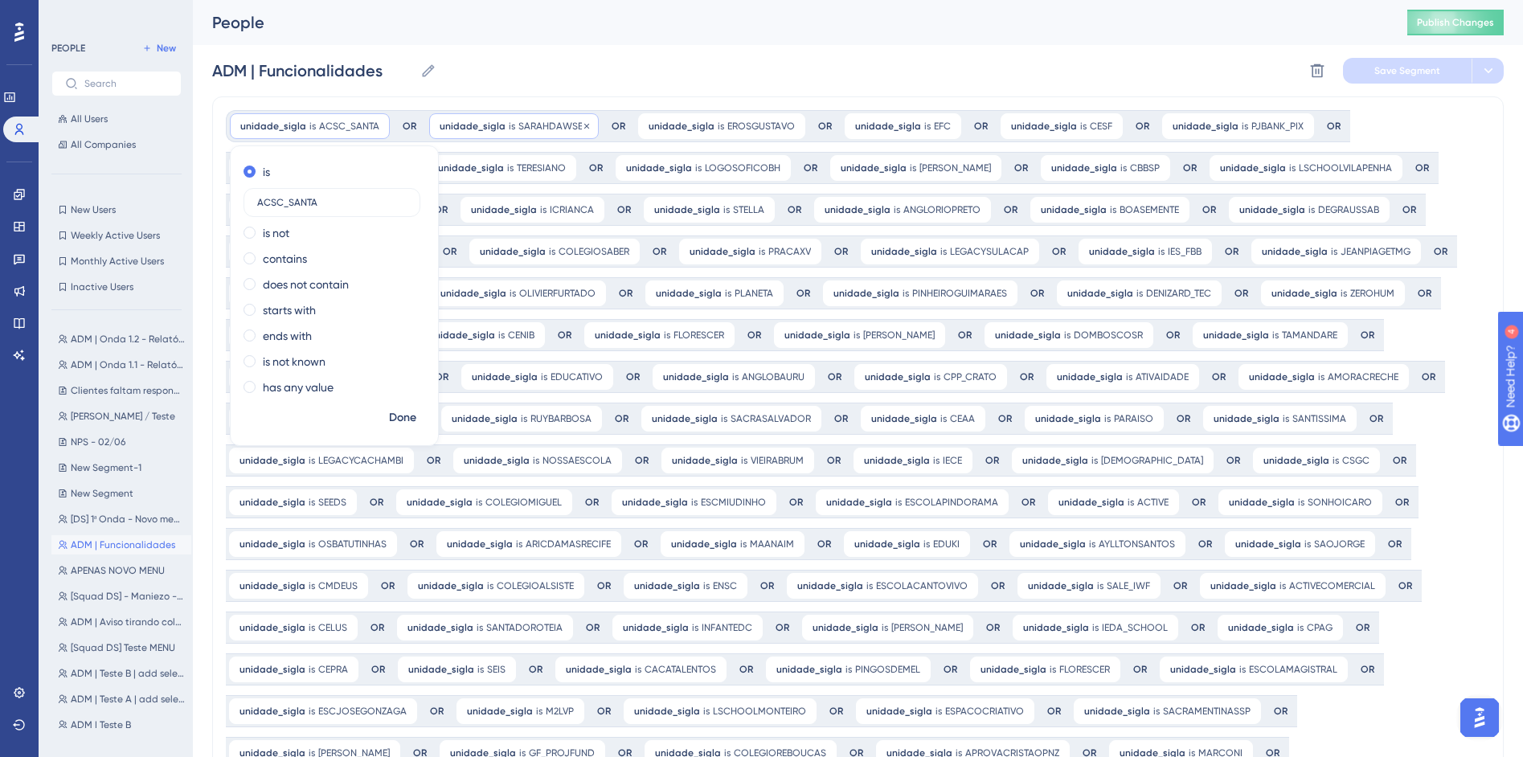
click at [470, 130] on span "unidade_sigla" at bounding box center [473, 126] width 66 height 13
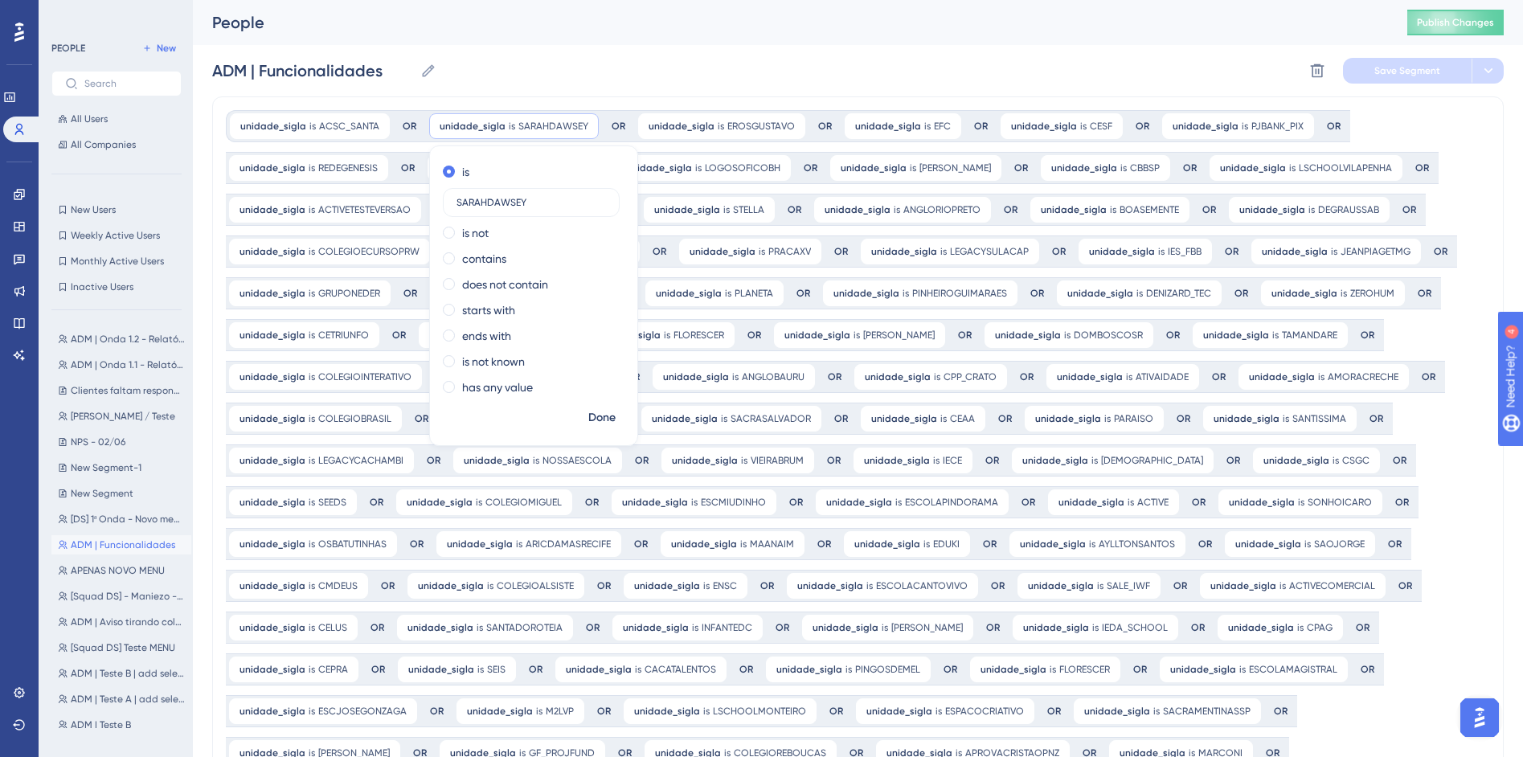
click at [585, 56] on div "ADM | Funcionalidades ADM | Funcionalidades Delete Segment Save Segment" at bounding box center [858, 70] width 1292 height 51
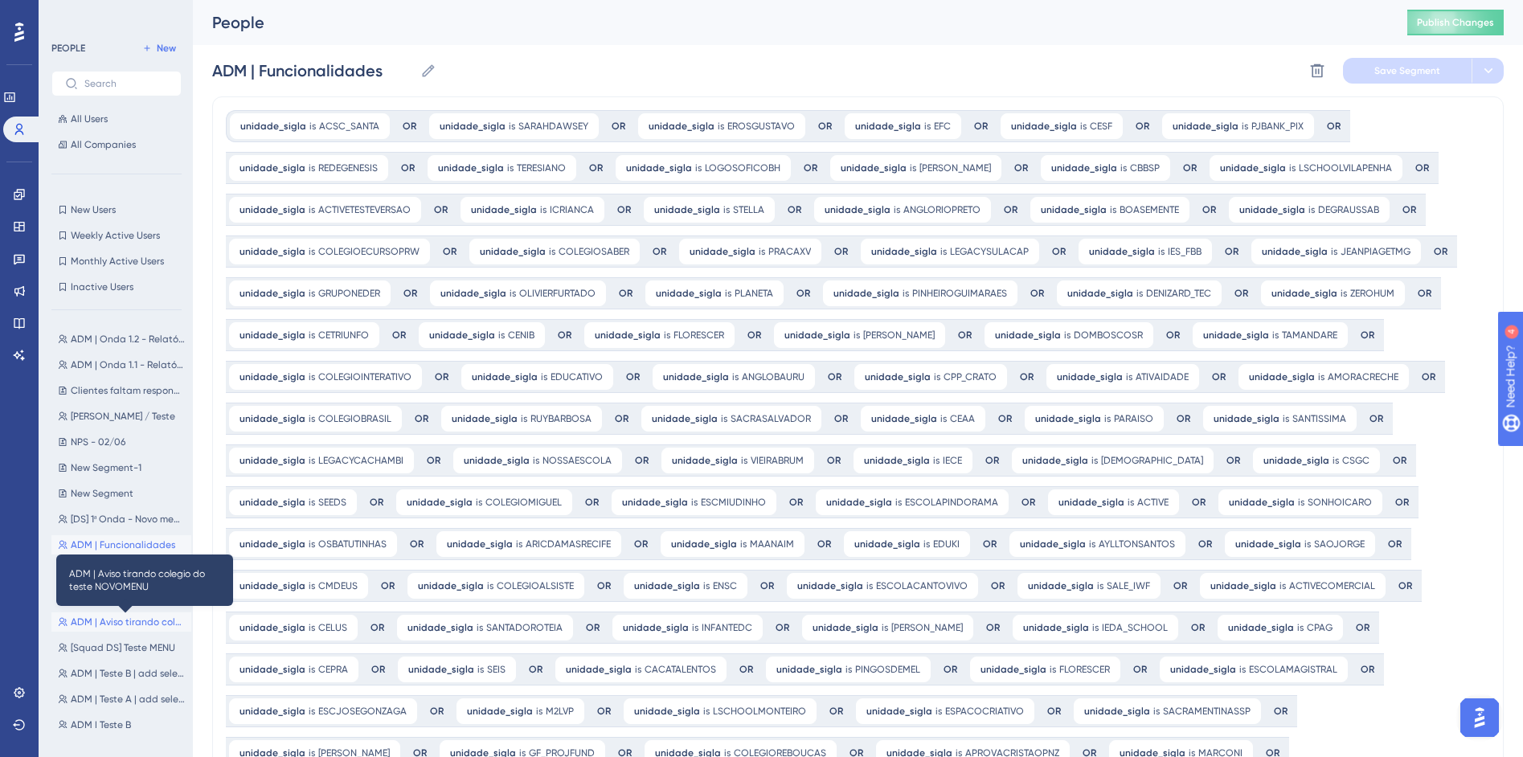
click at [97, 623] on span "ADM | Aviso tirando colegio do teste NOVOMENU" at bounding box center [128, 622] width 114 height 13
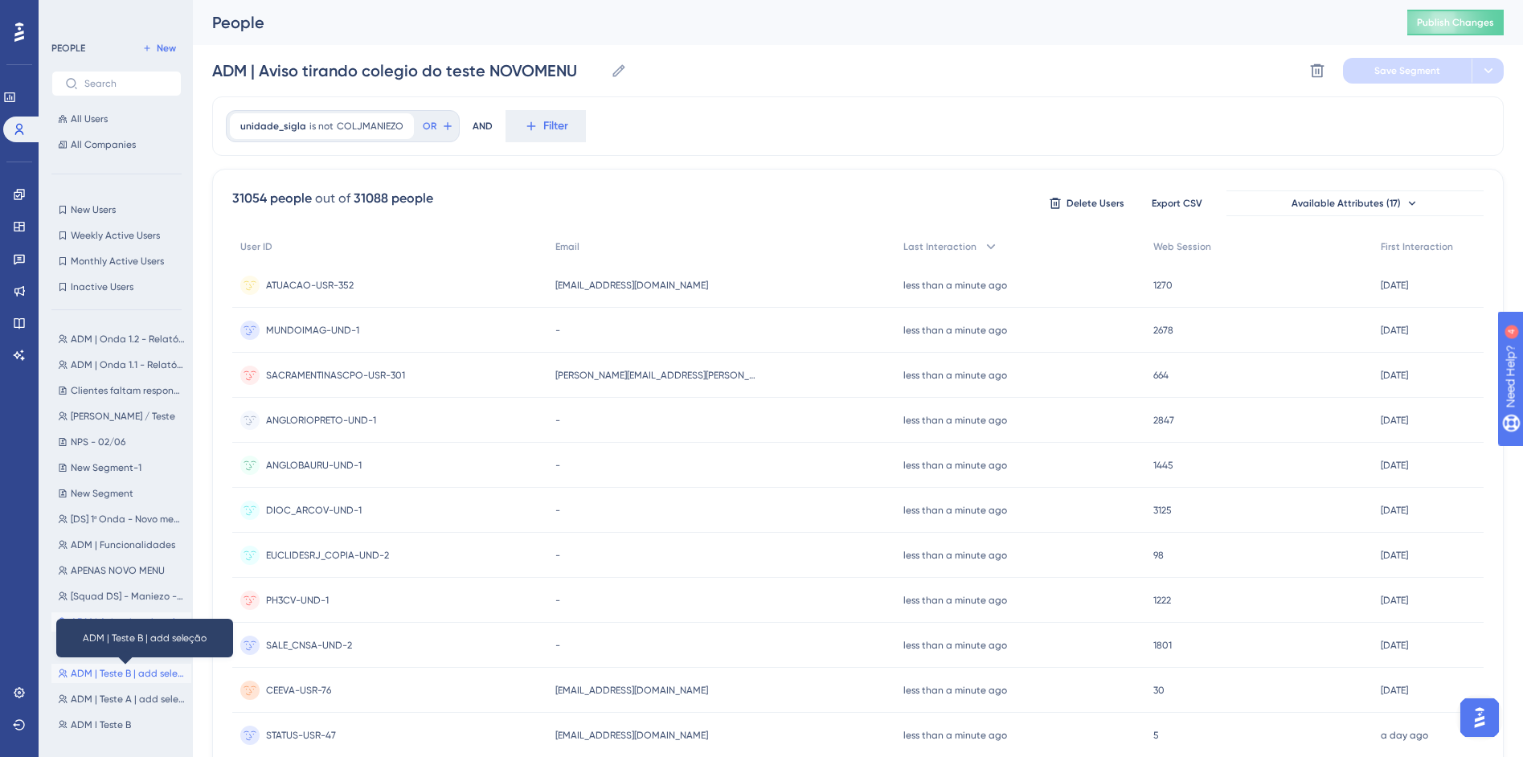
click at [108, 671] on span "ADM | Teste B | add seleção" at bounding box center [128, 673] width 114 height 13
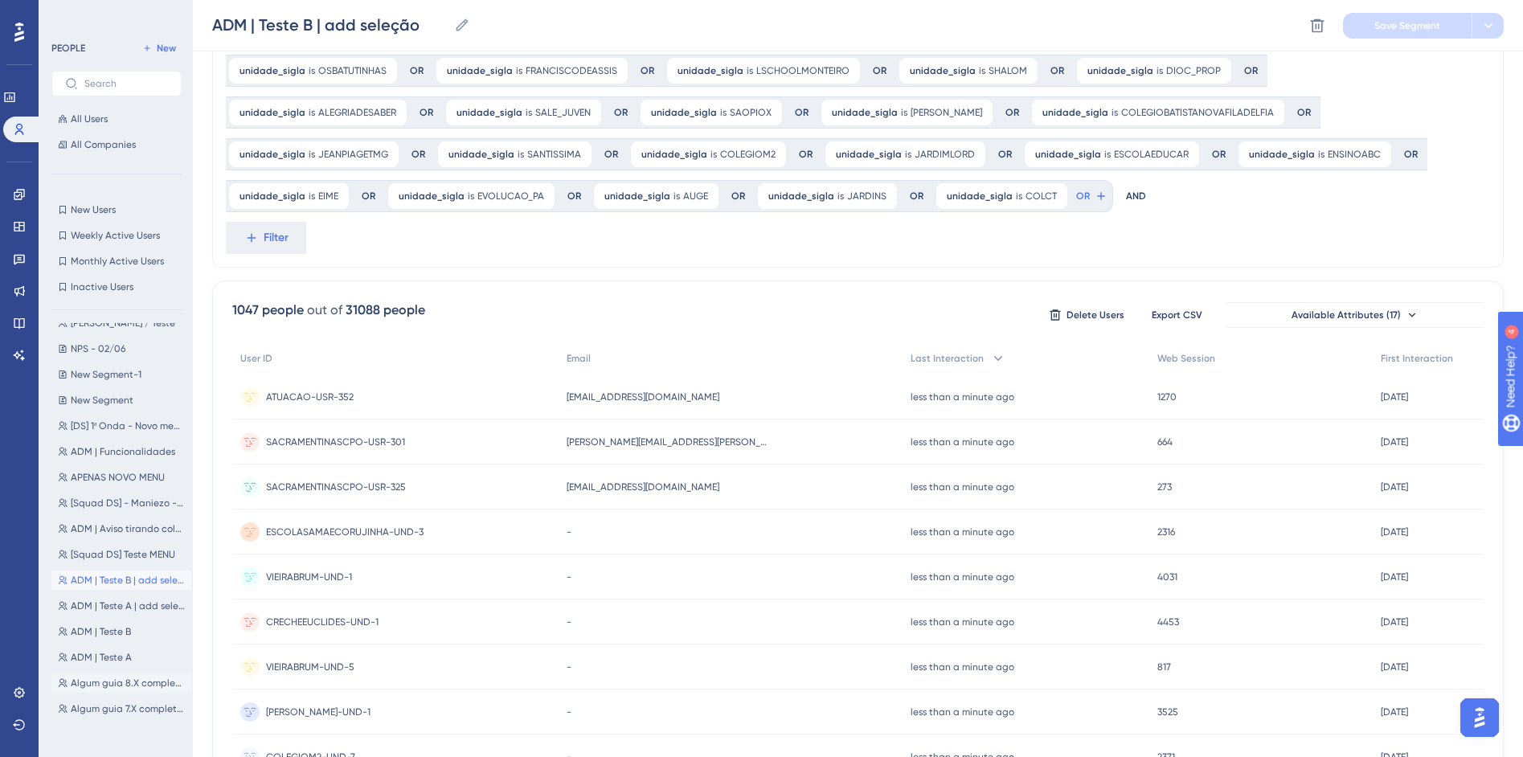
scroll to position [104, 0]
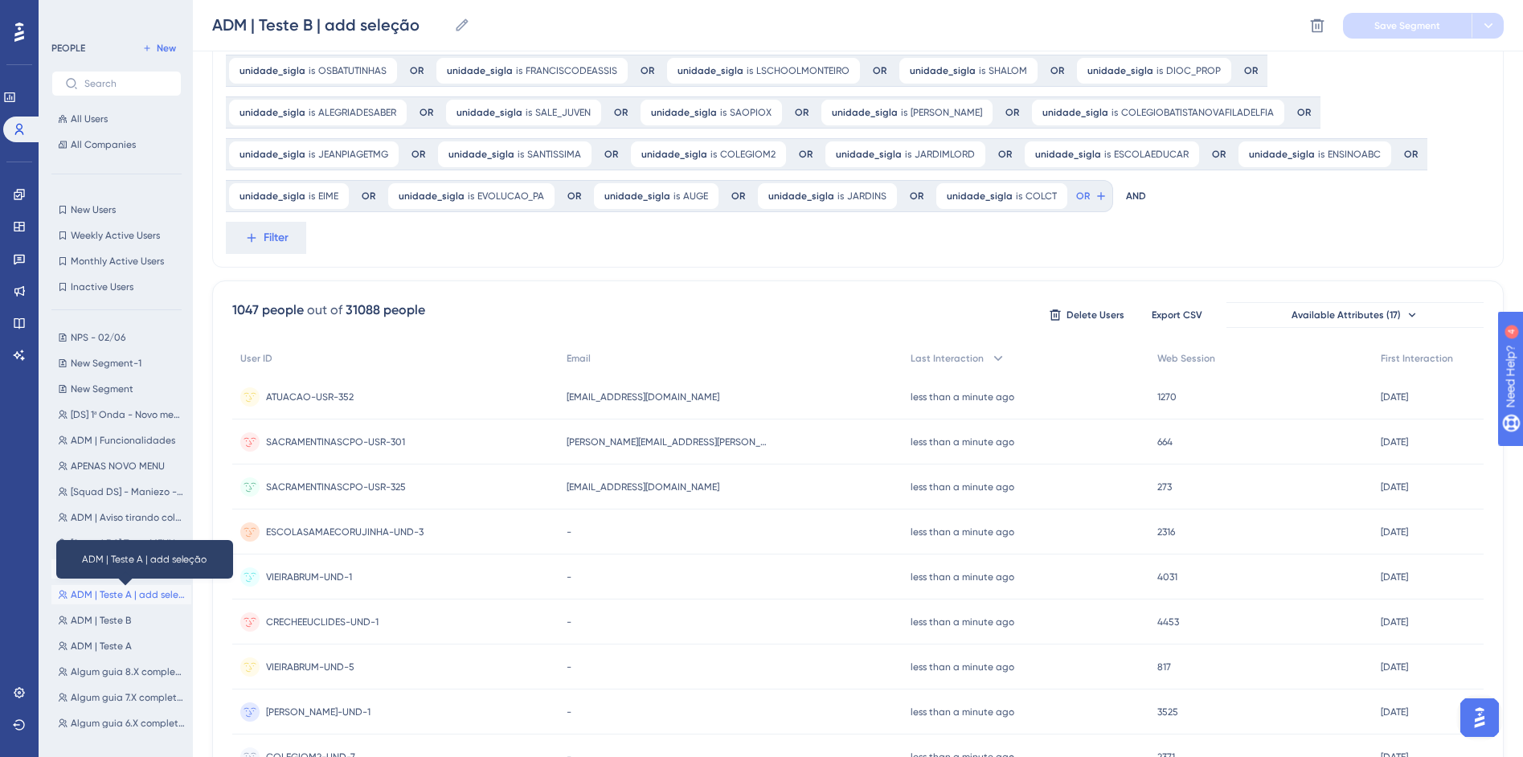
click at [101, 599] on span "ADM | Teste A | add seleção" at bounding box center [128, 594] width 114 height 13
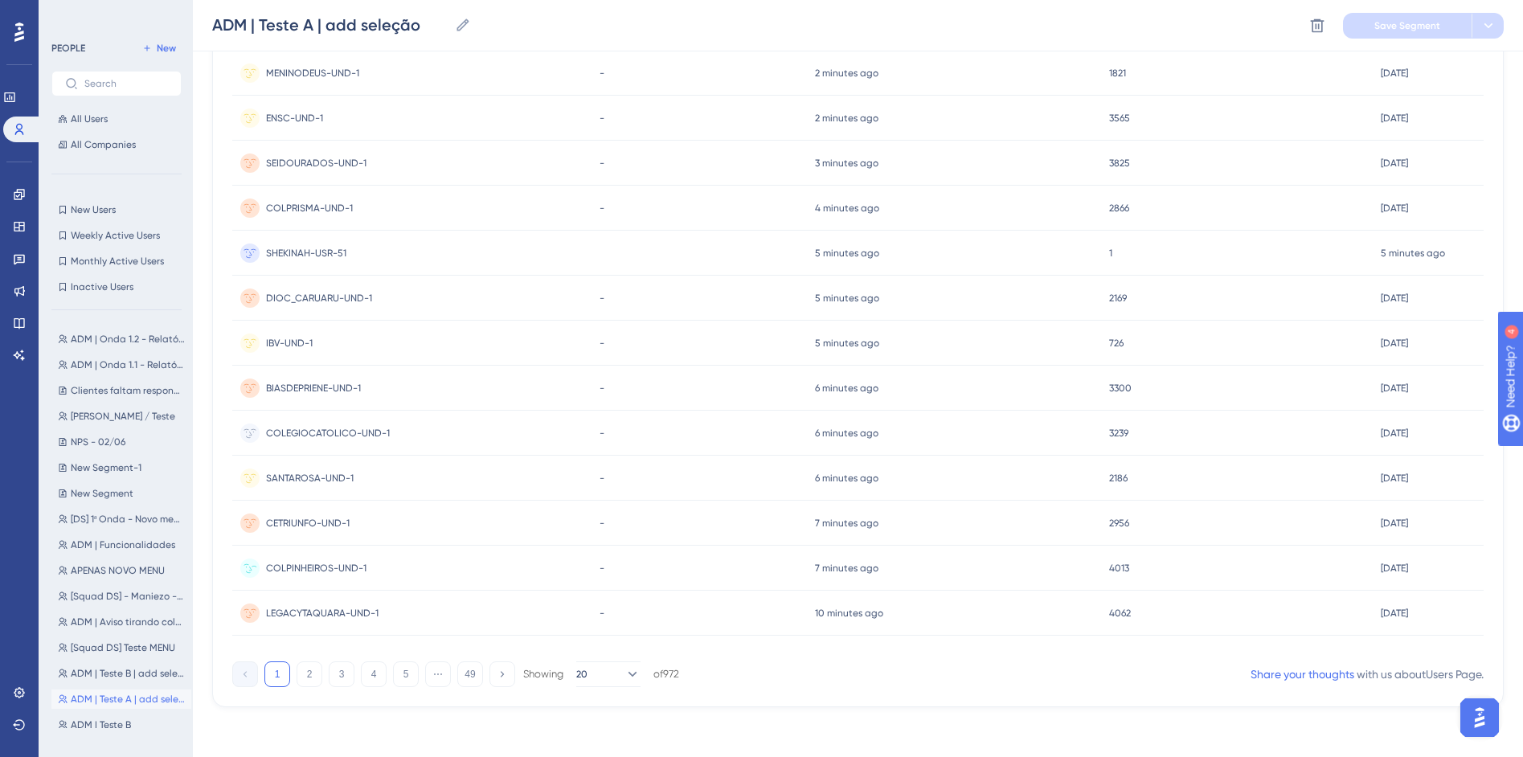
scroll to position [1288, 0]
click at [125, 722] on span "ADM | Teste B" at bounding box center [101, 725] width 60 height 13
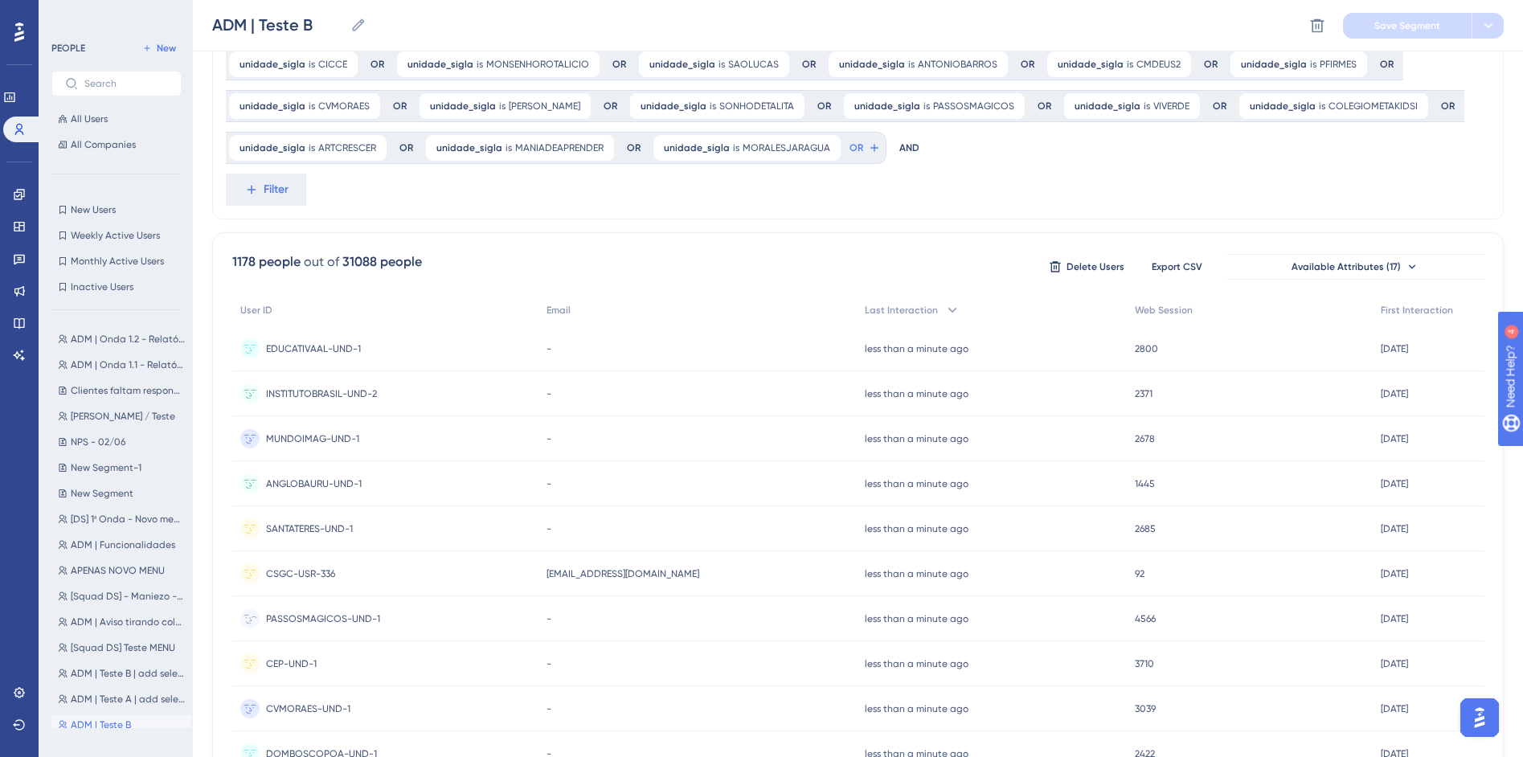
scroll to position [589, 0]
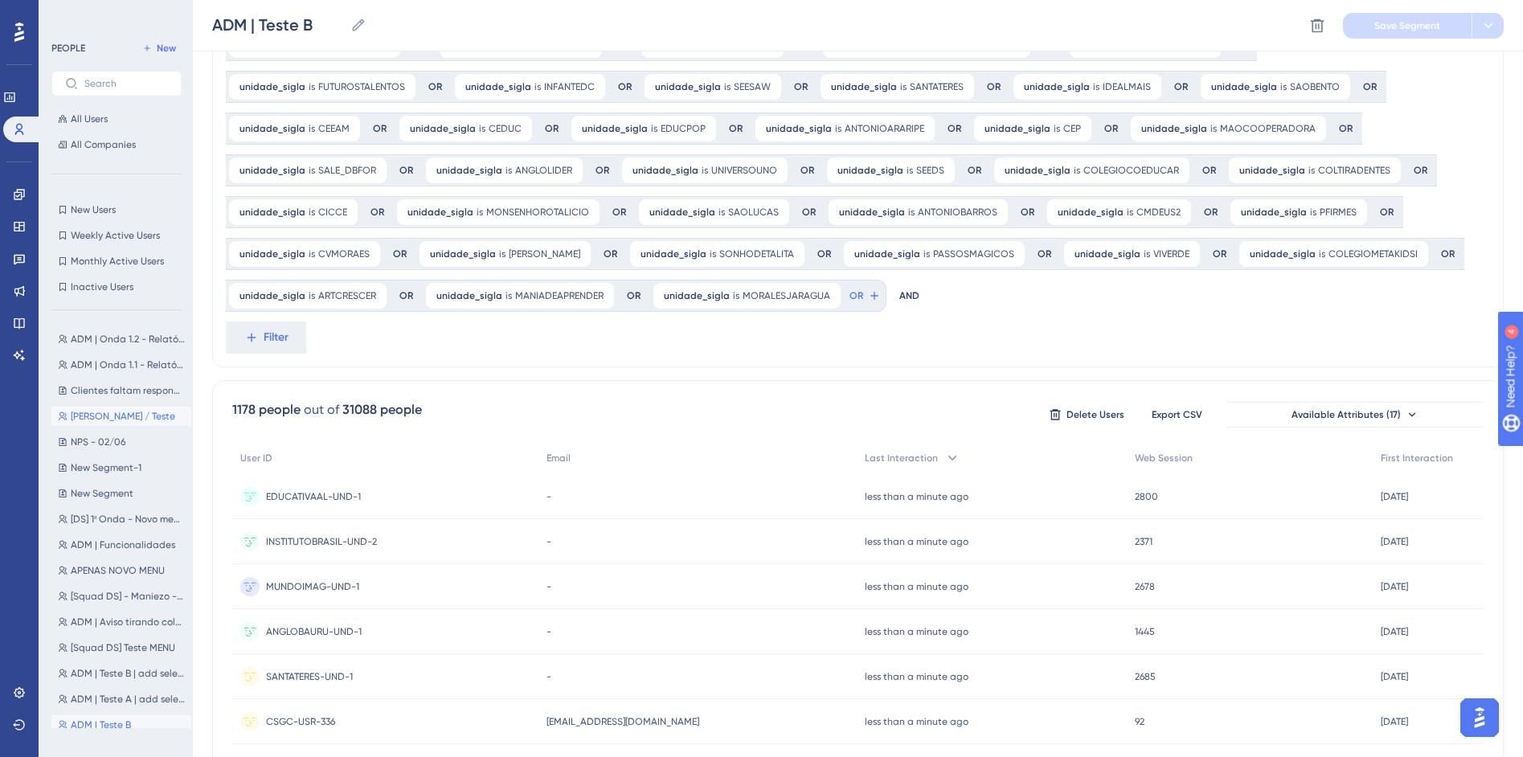
click at [99, 415] on span "Luiz / Teste" at bounding box center [123, 416] width 104 height 13
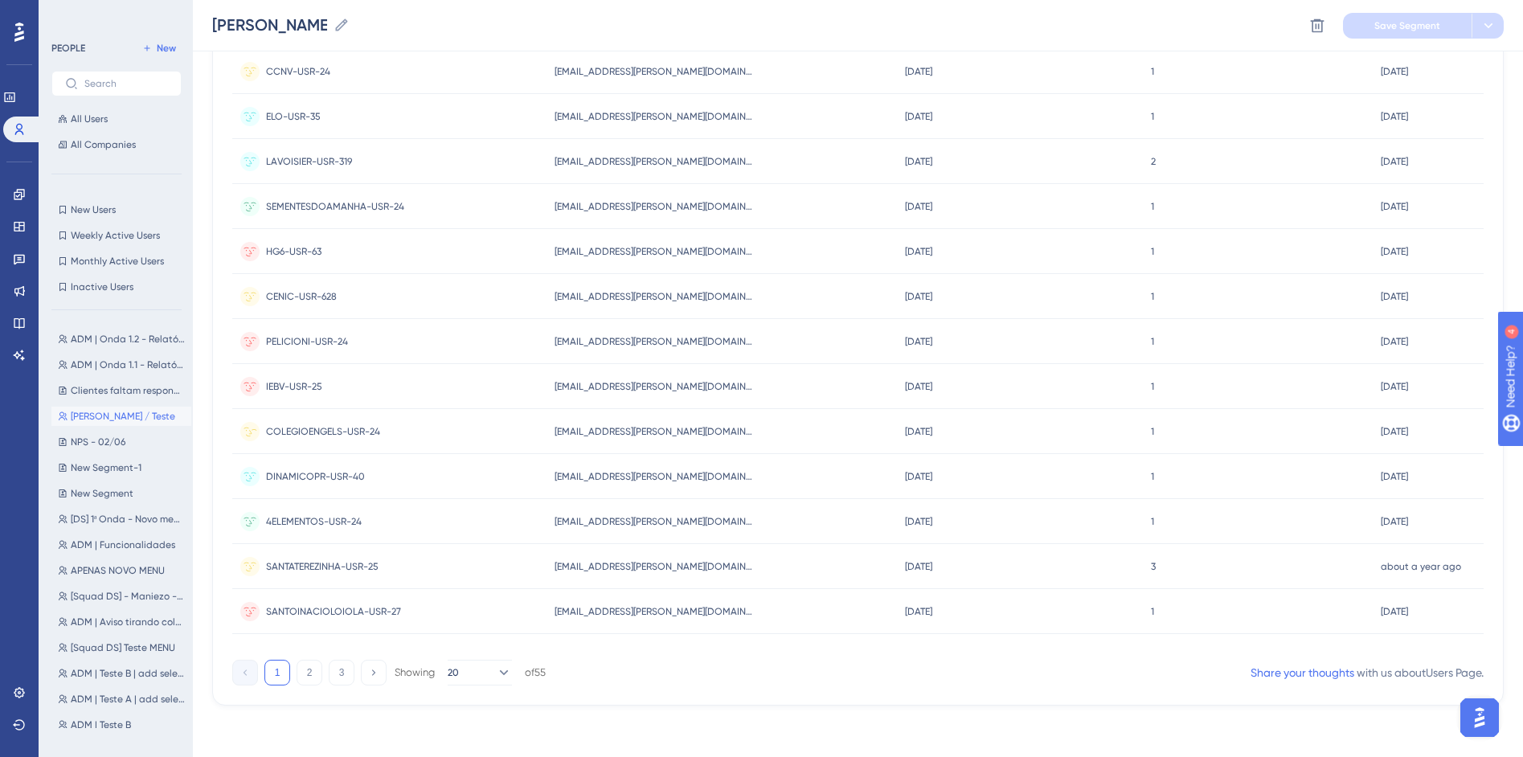
scroll to position [2, 0]
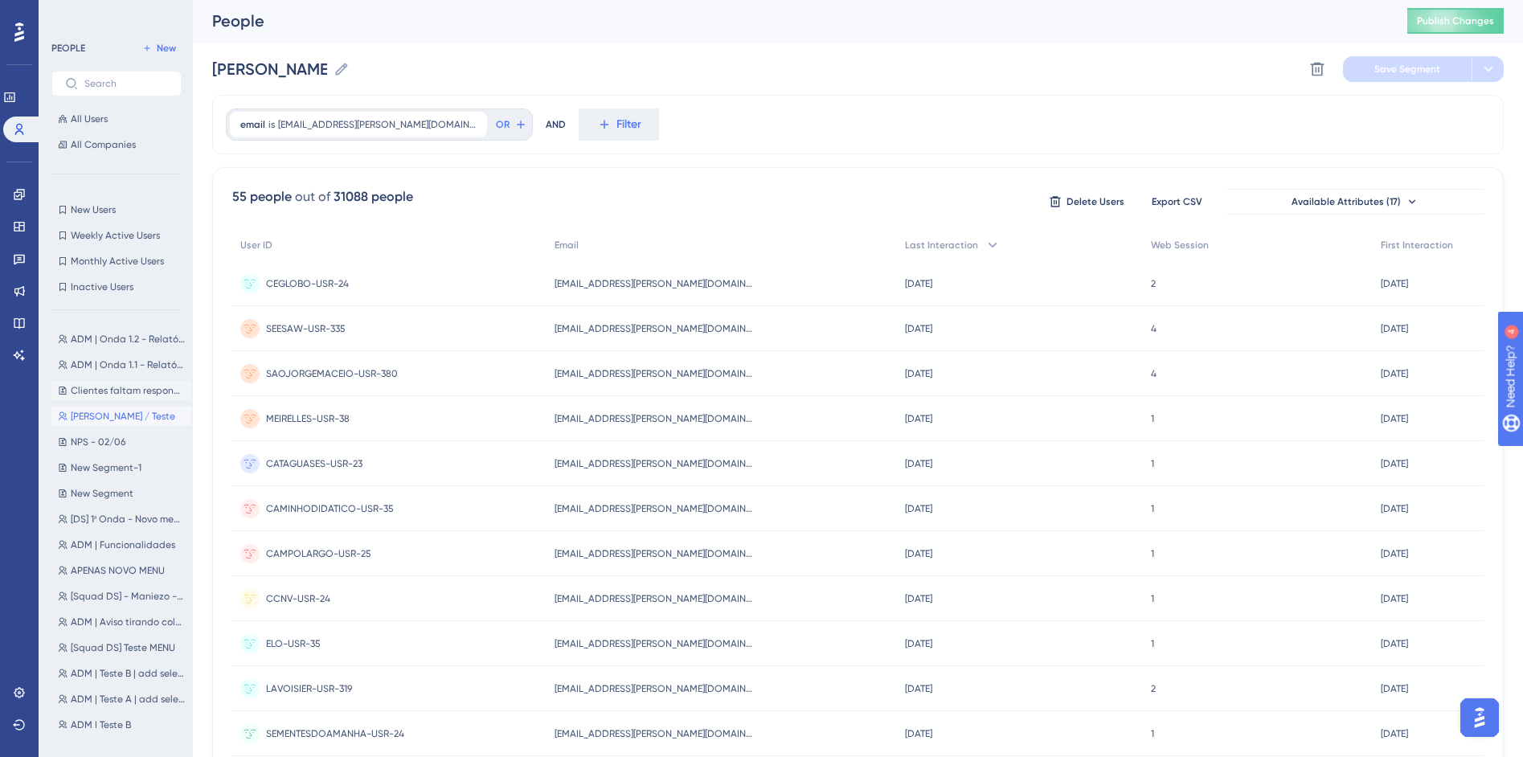
click at [109, 381] on button "Clientes faltam responder NPS Clientes faltam responder NPS" at bounding box center [121, 390] width 140 height 19
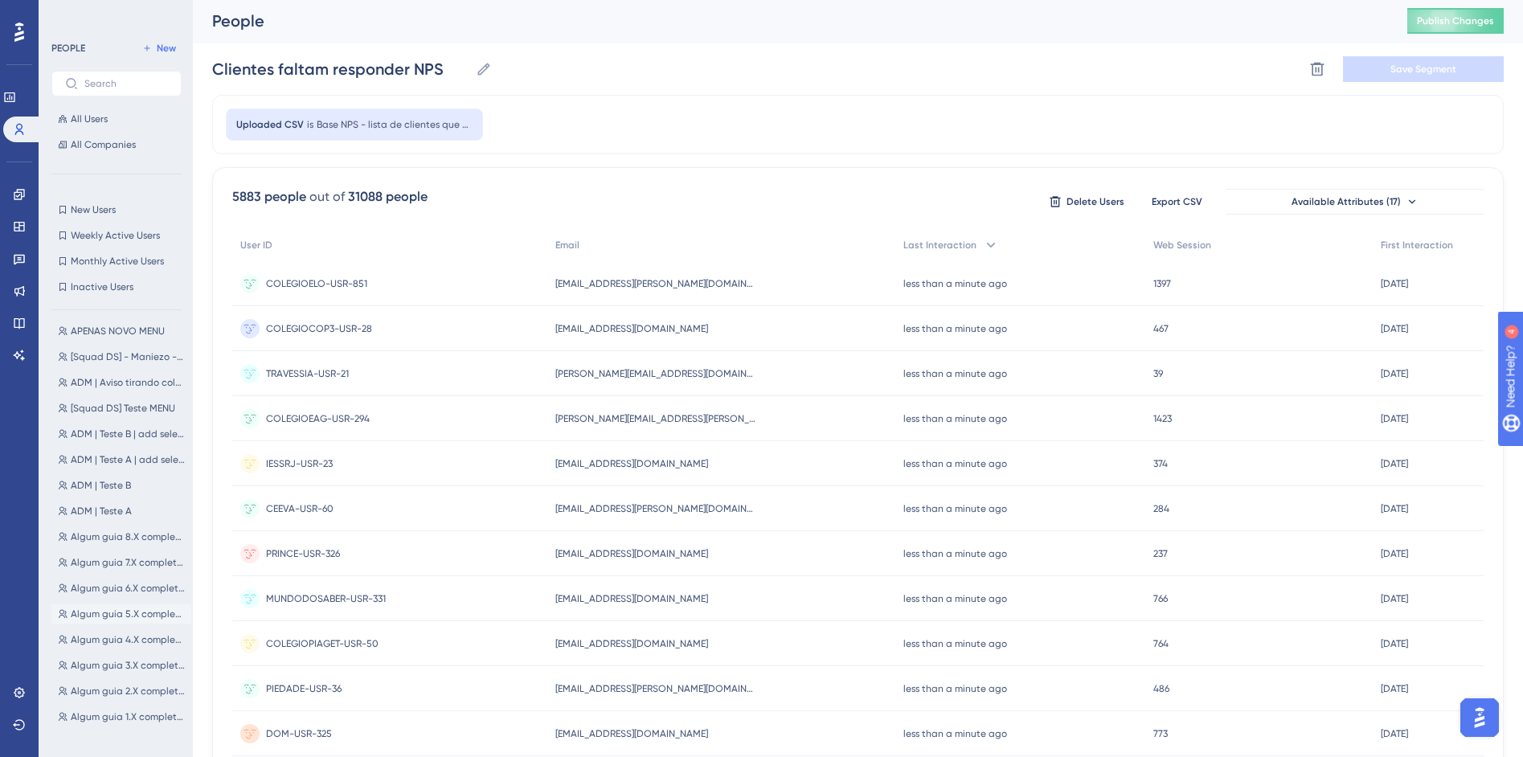
scroll to position [285, 0]
click at [102, 461] on span "ADM | Teste A" at bounding box center [101, 465] width 61 height 13
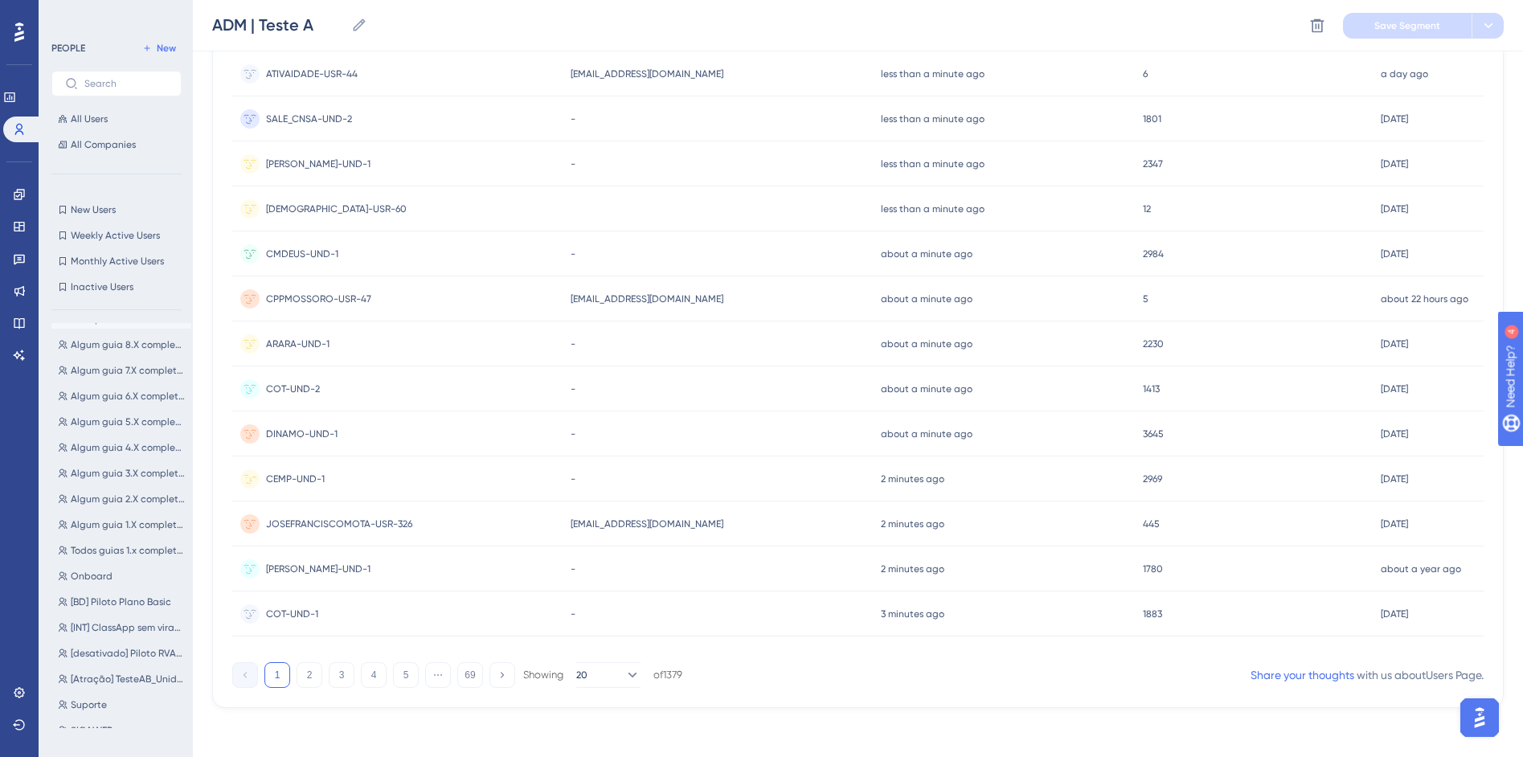
scroll to position [1329, 0]
click at [100, 725] on span "SIGAWEB" at bounding box center [92, 730] width 42 height 13
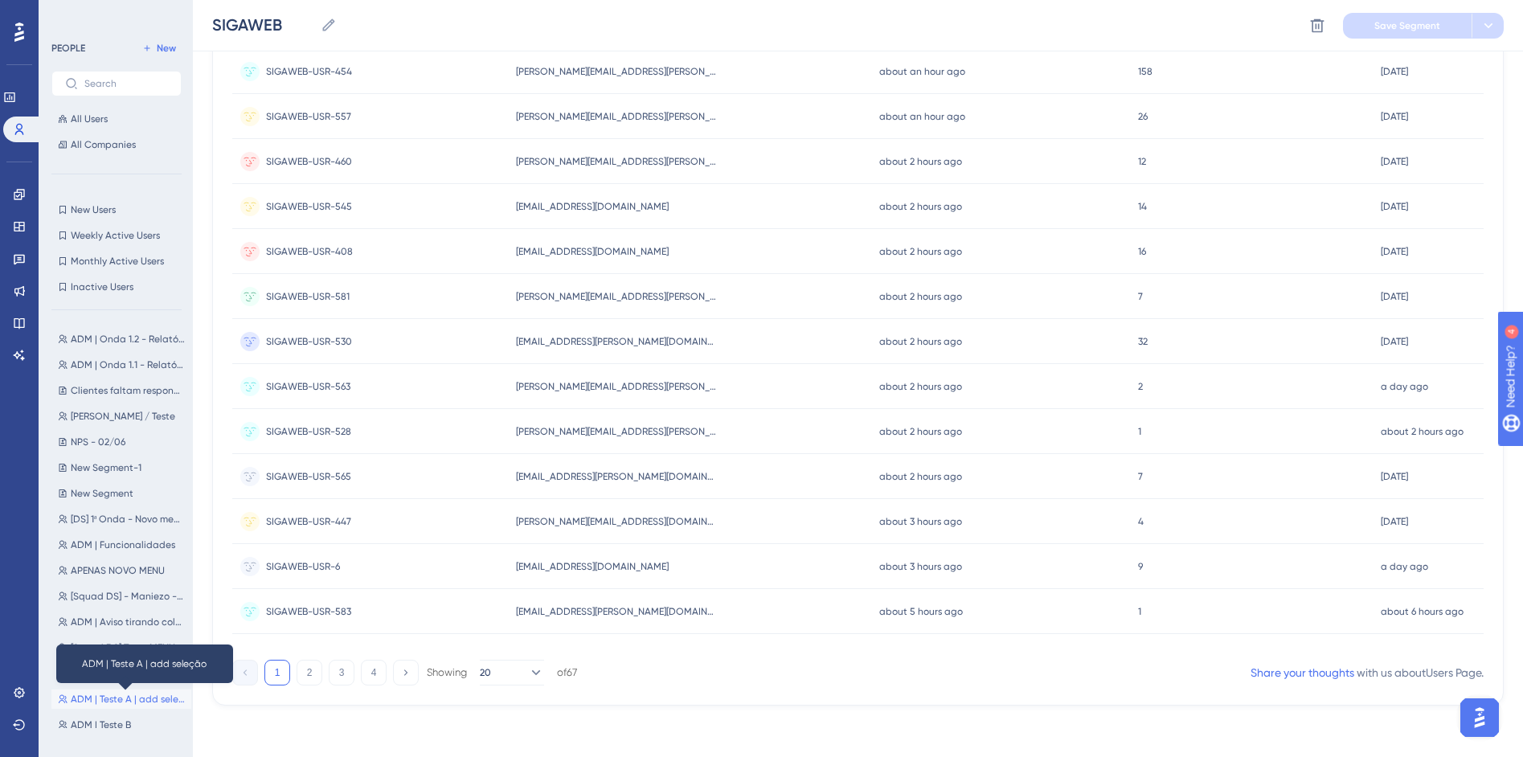
click at [106, 701] on span "ADM | Teste A | add seleção" at bounding box center [128, 699] width 114 height 13
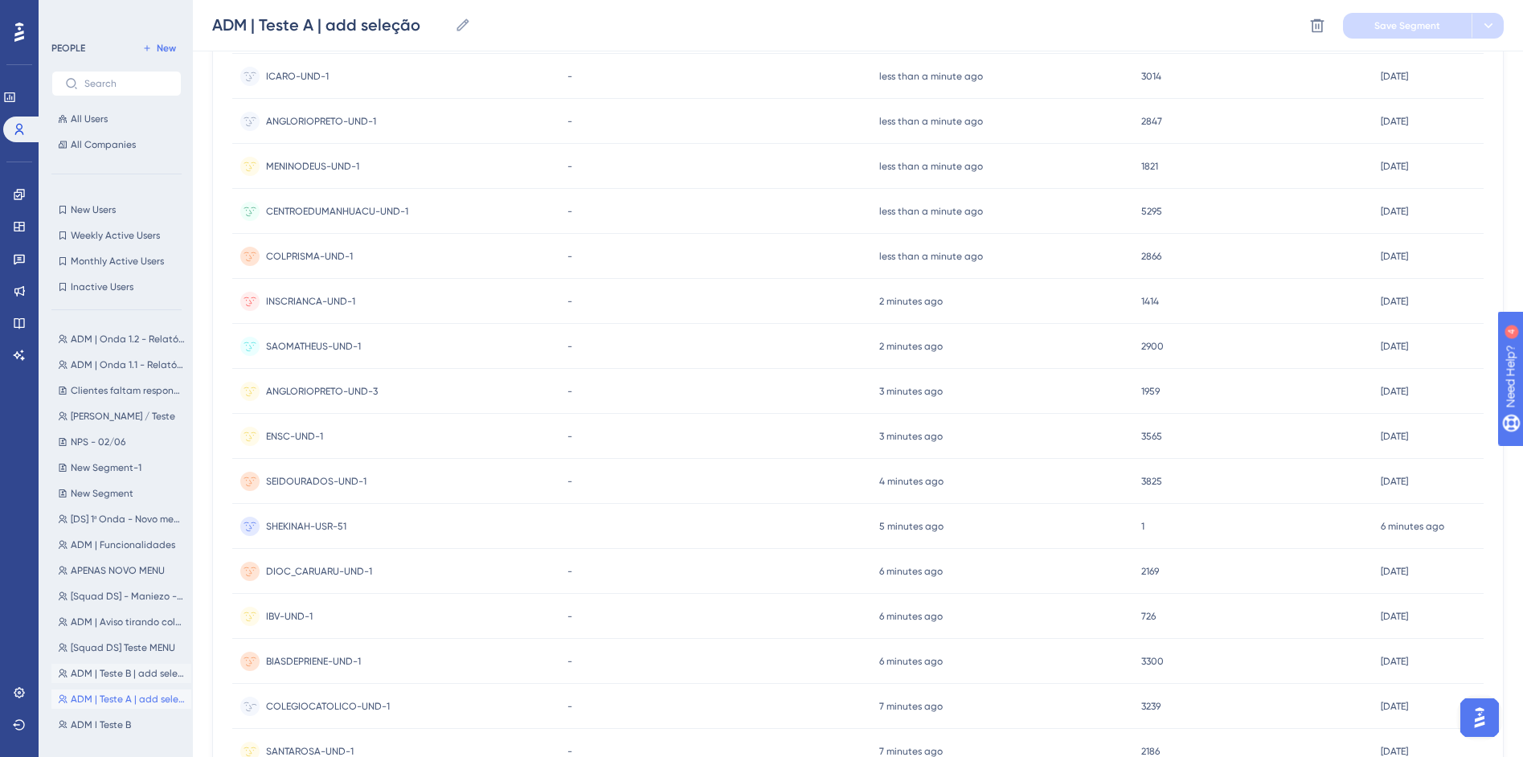
scroll to position [1103, 0]
click at [113, 665] on button "ADM | Teste B | add seleção ADM | Teste B | add seleção" at bounding box center [121, 673] width 140 height 19
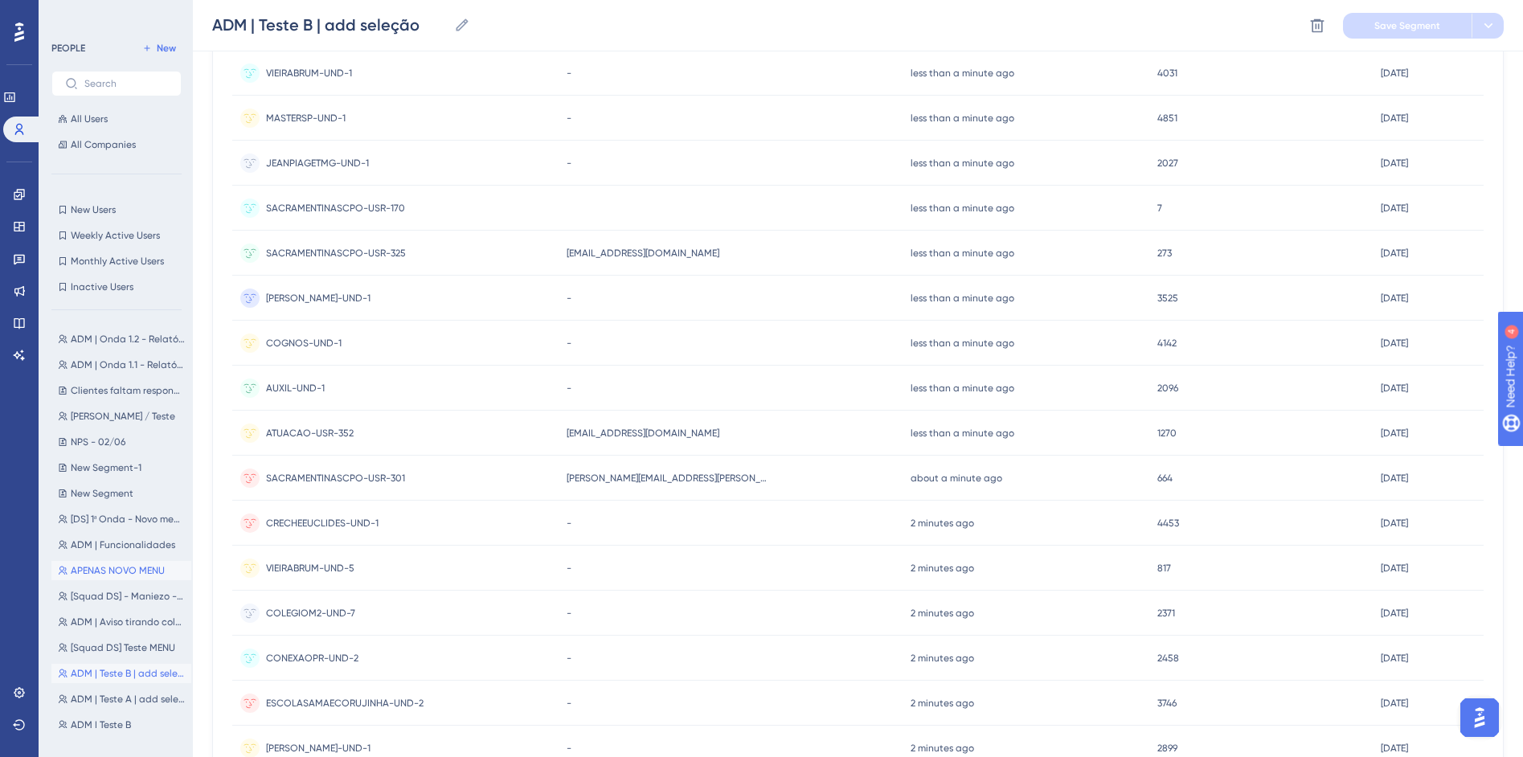
click at [118, 577] on button "APENAS NOVO MENU APENAS NOVO MENU" at bounding box center [121, 570] width 140 height 19
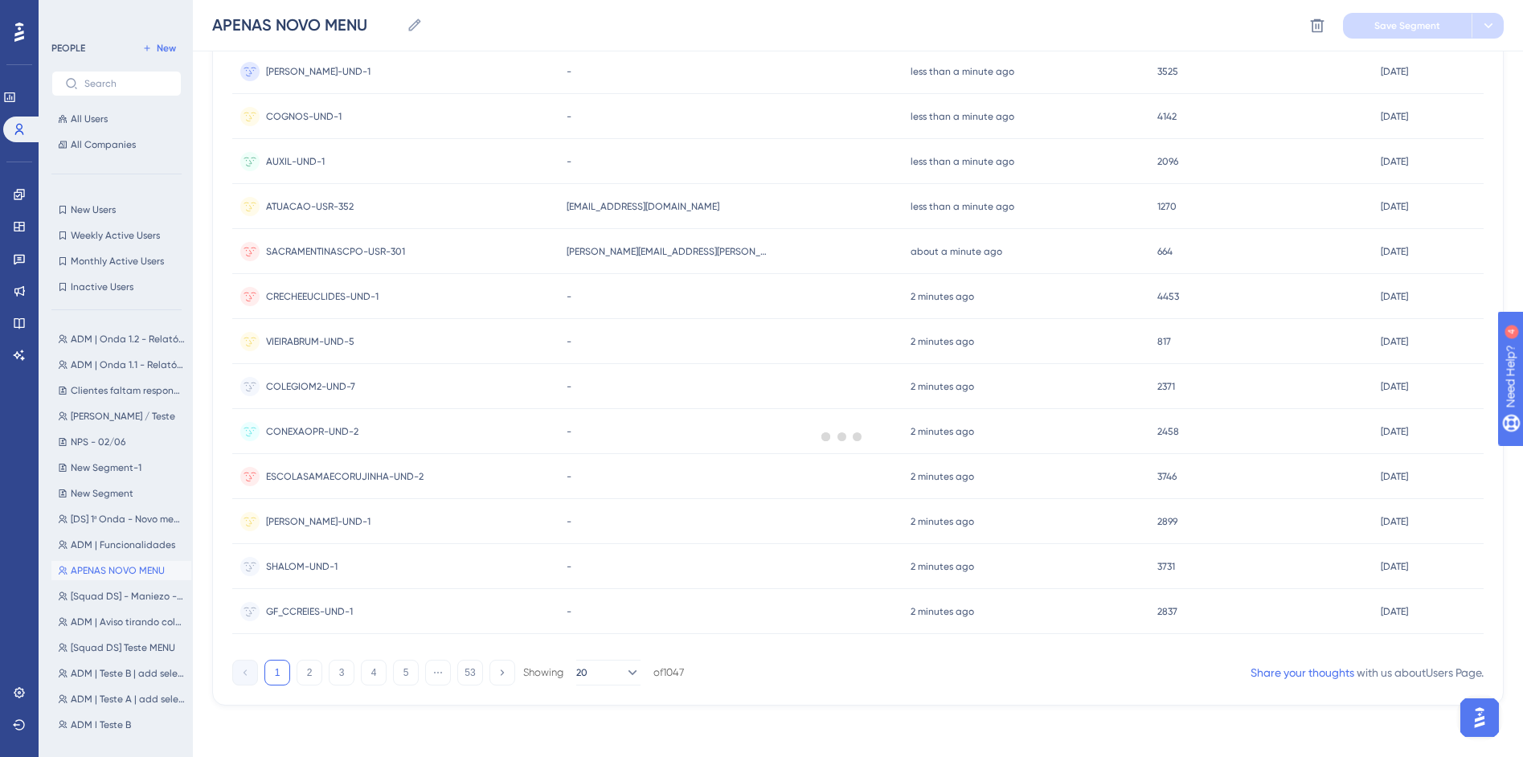
scroll to position [535, 0]
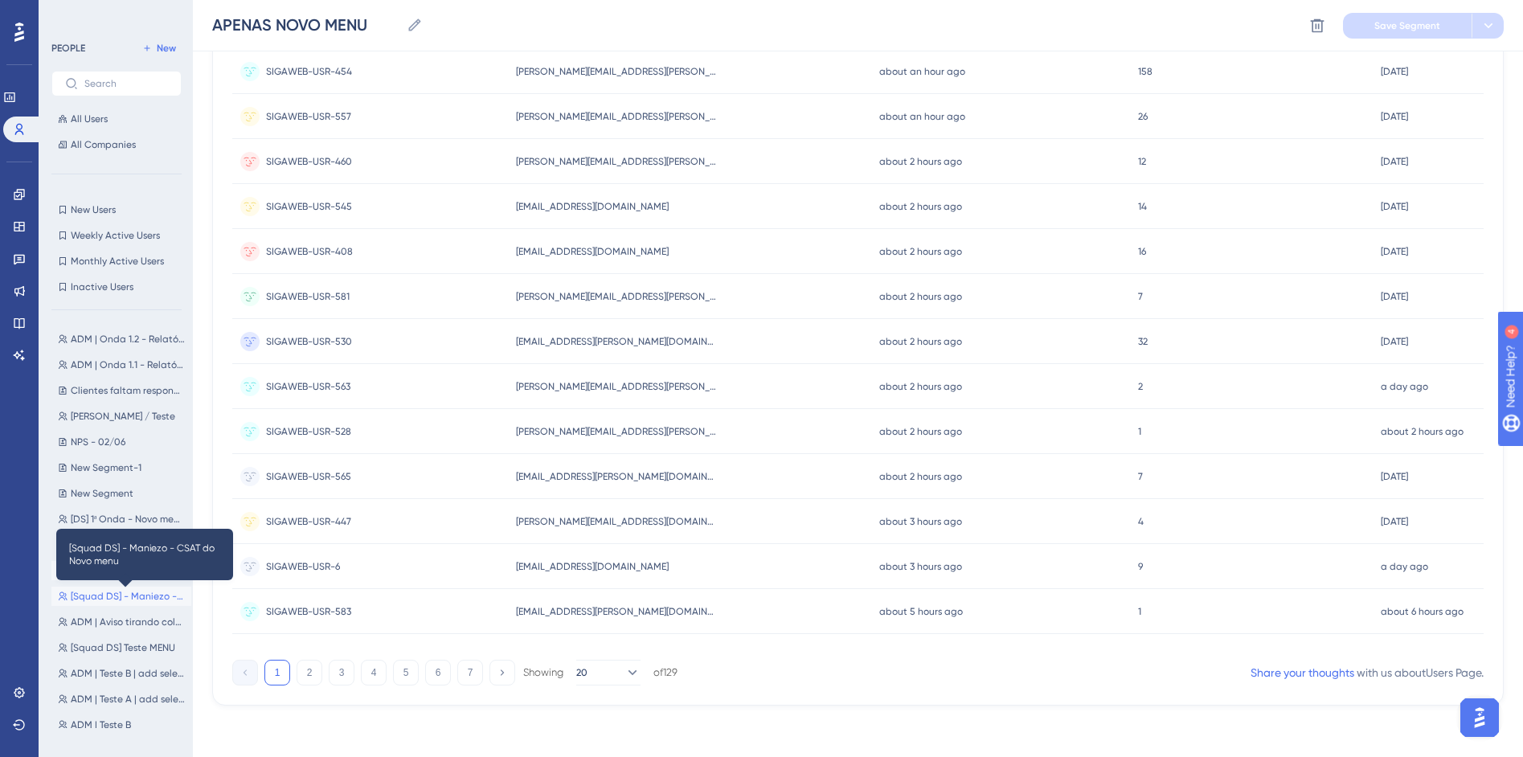
click at [113, 600] on span "[Squad DS] - Maniezo - CSAT do Novo menu" at bounding box center [128, 596] width 114 height 13
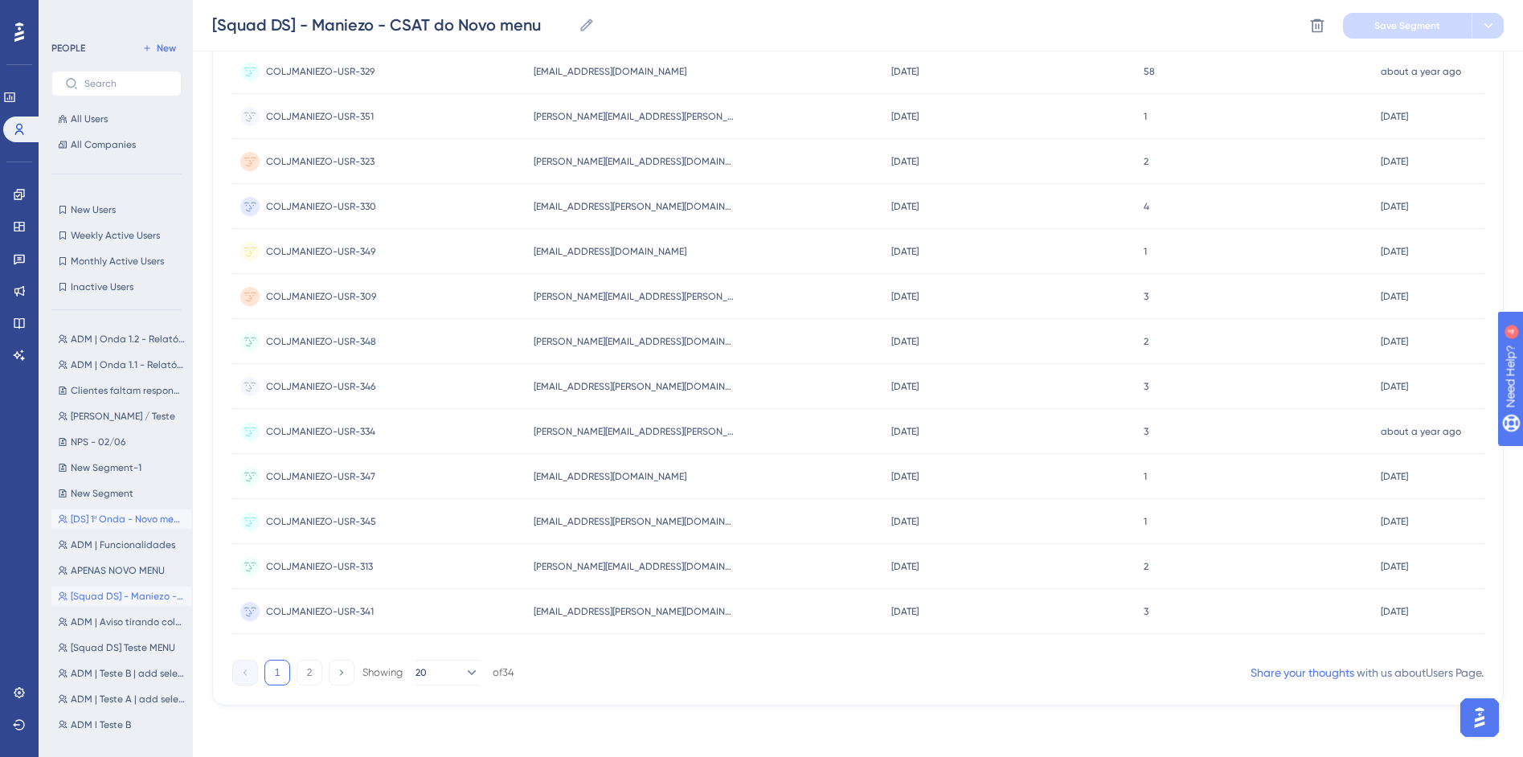
click at [104, 511] on button "[DS] 1ª Onda - Novo menu [DS] 1ª Onda - Novo menu" at bounding box center [121, 519] width 140 height 19
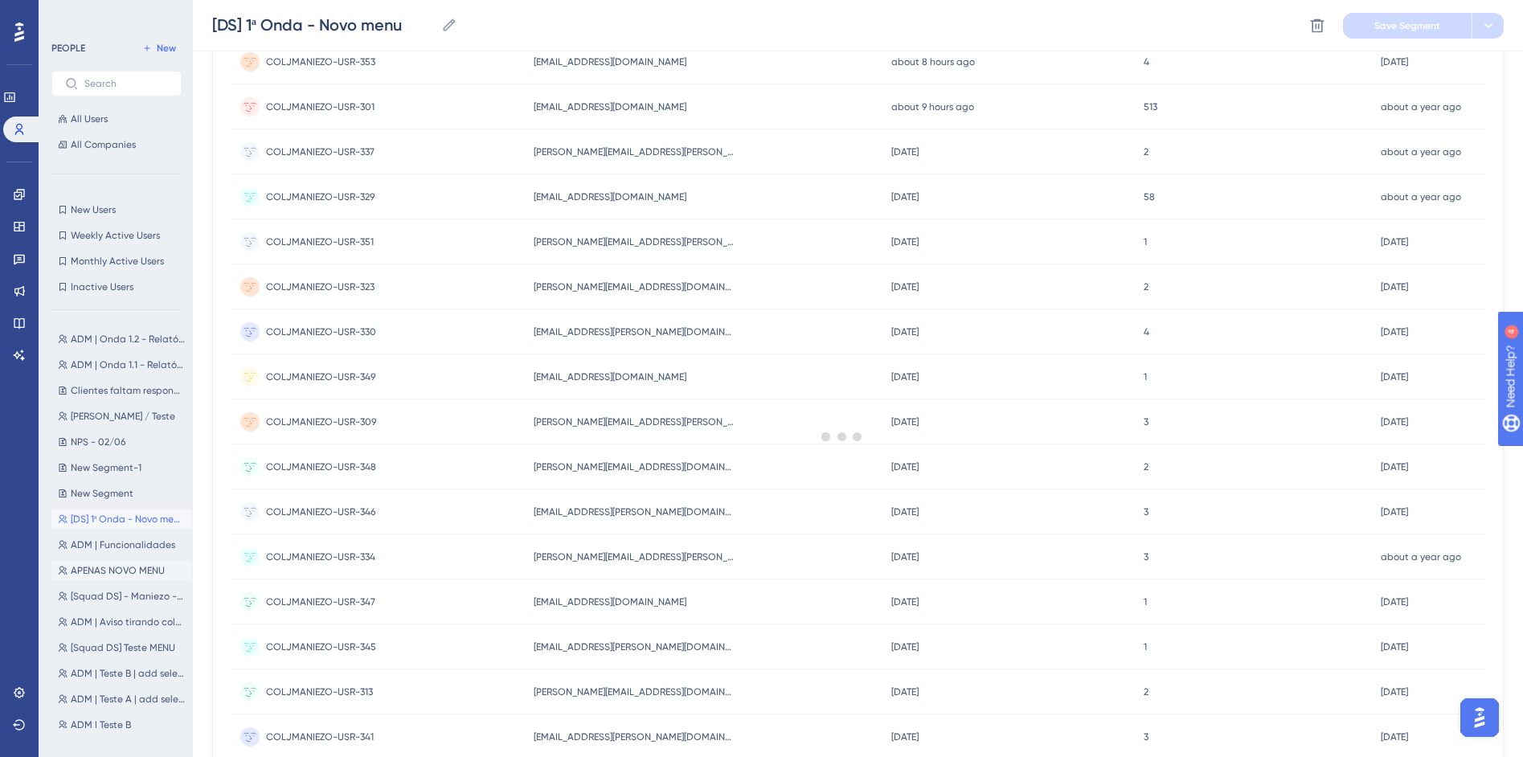
scroll to position [0, 0]
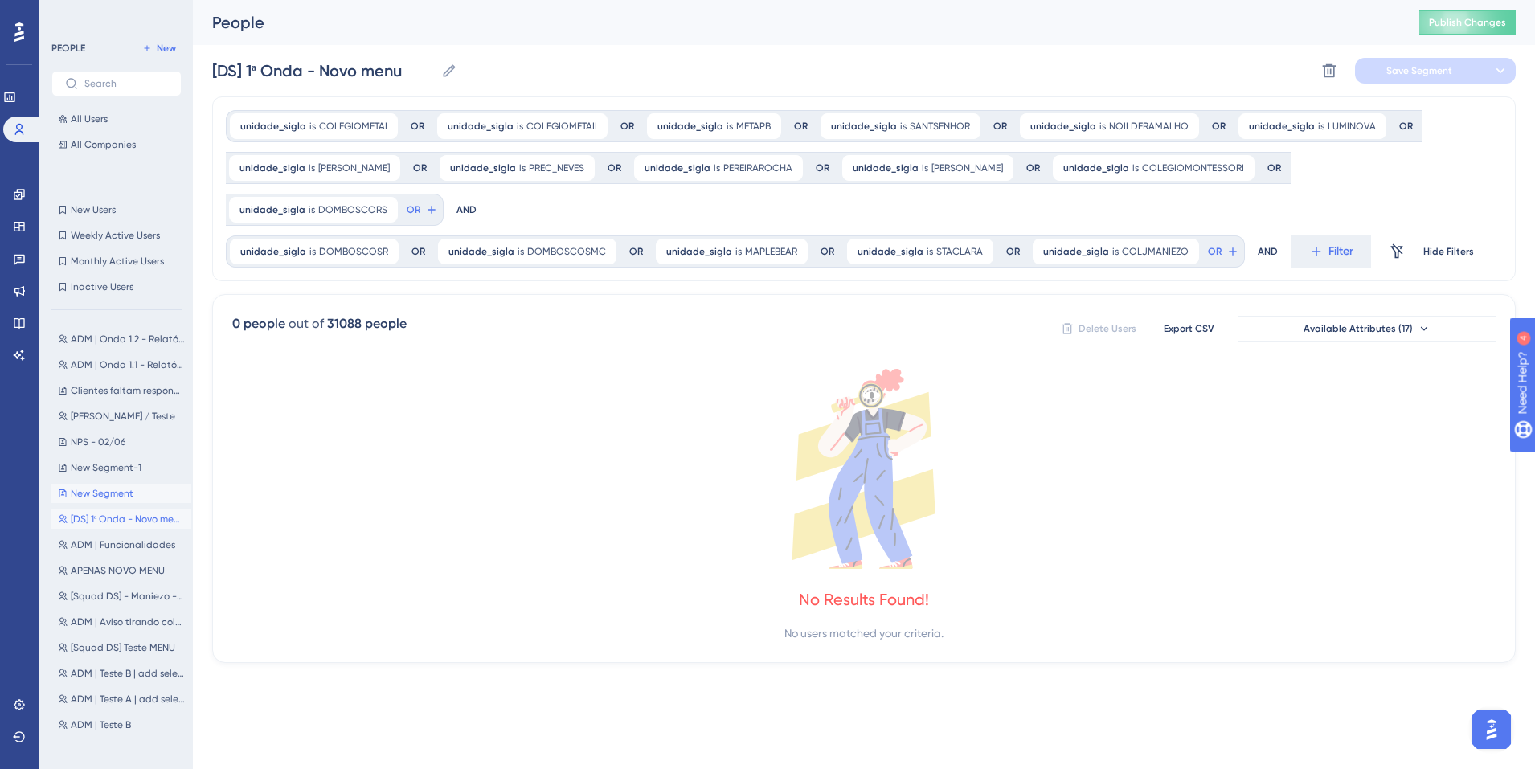
click at [100, 501] on button "New Segment New Segment" at bounding box center [121, 493] width 140 height 19
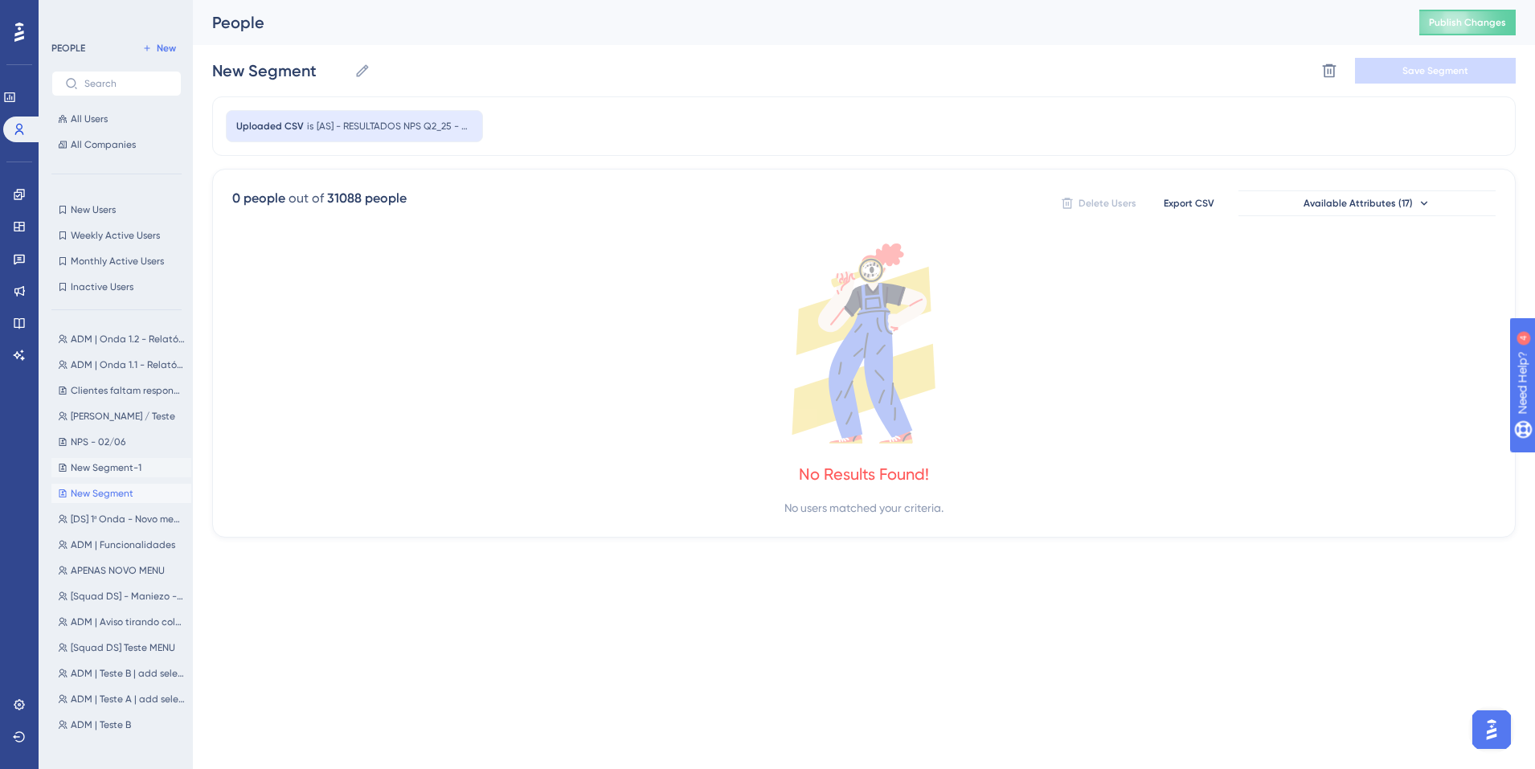
click at [100, 473] on span "New Segment-1" at bounding box center [106, 467] width 71 height 13
click at [100, 450] on button "NPS - 02/06 NPS - 02/06" at bounding box center [121, 441] width 140 height 19
click at [100, 421] on span "Luiz / Teste" at bounding box center [123, 416] width 104 height 13
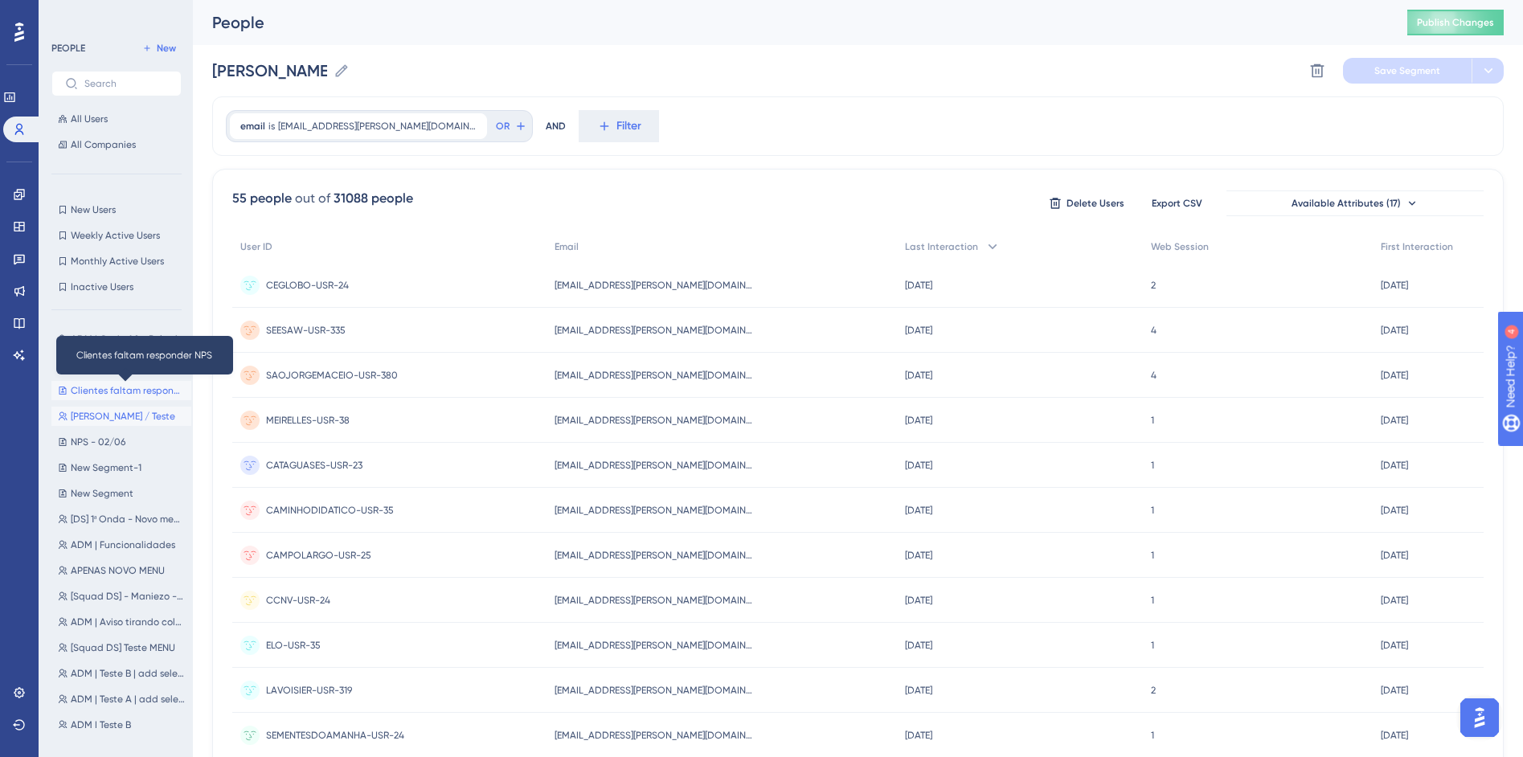
click at [103, 384] on span "Clientes faltam responder NPS" at bounding box center [128, 390] width 114 height 13
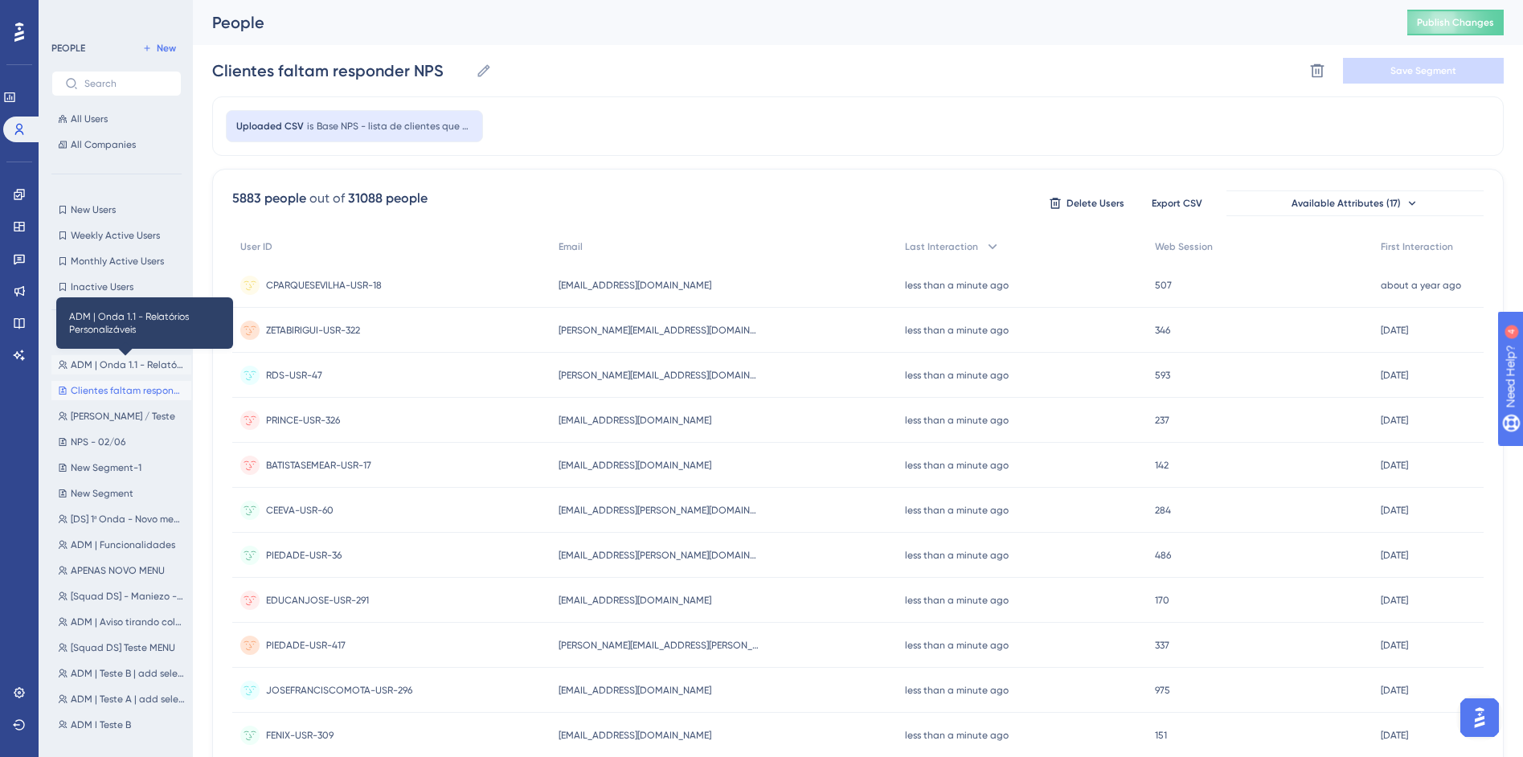
click at [126, 362] on span "ADM | Onda 1.1 - Relatórios Personalizáveis" at bounding box center [128, 364] width 114 height 13
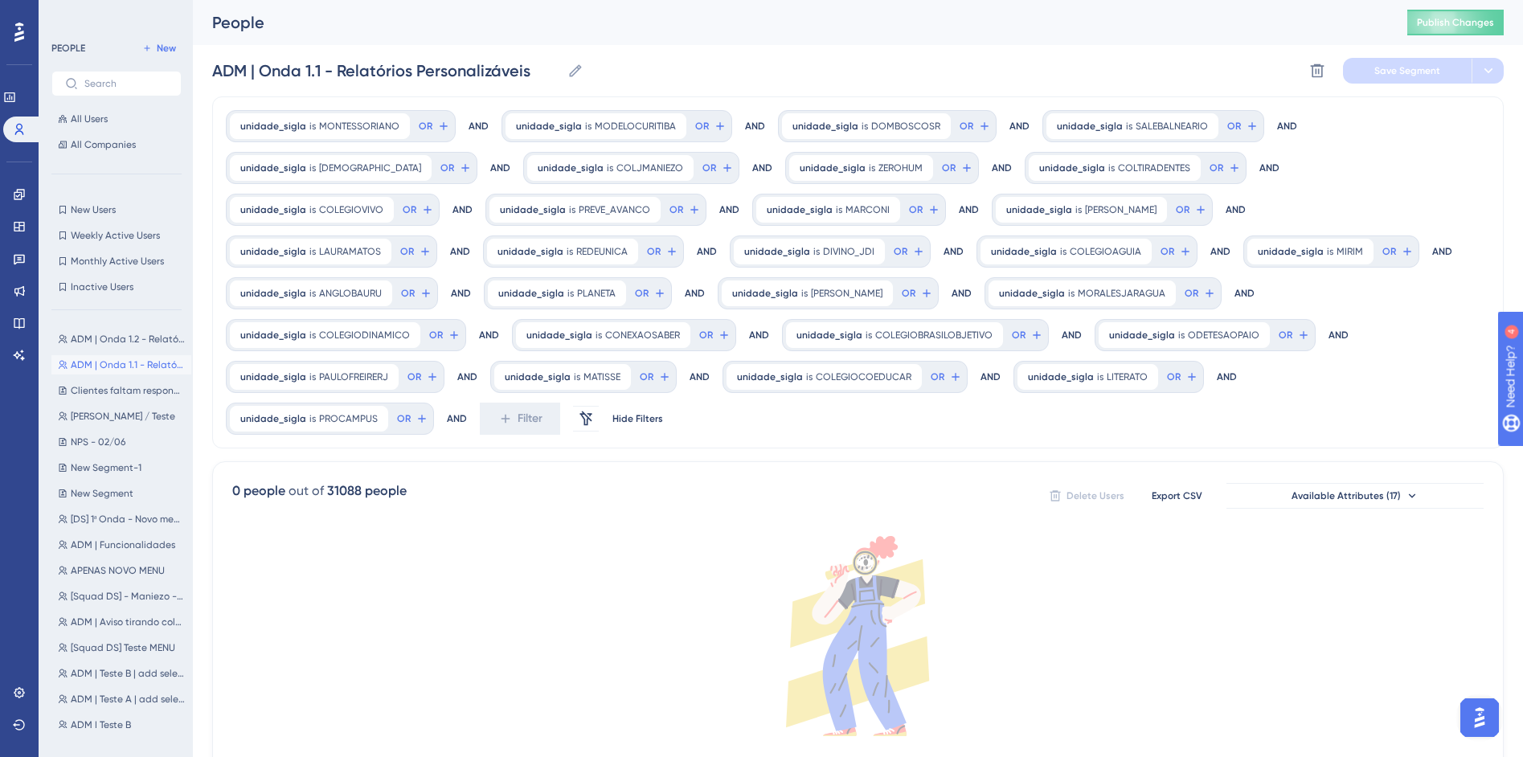
click at [133, 348] on button "ADM | Onda 1.2 - Relatórios Personalizáveis ADM | Onda 1.2 - Relatórios Persona…" at bounding box center [121, 339] width 140 height 19
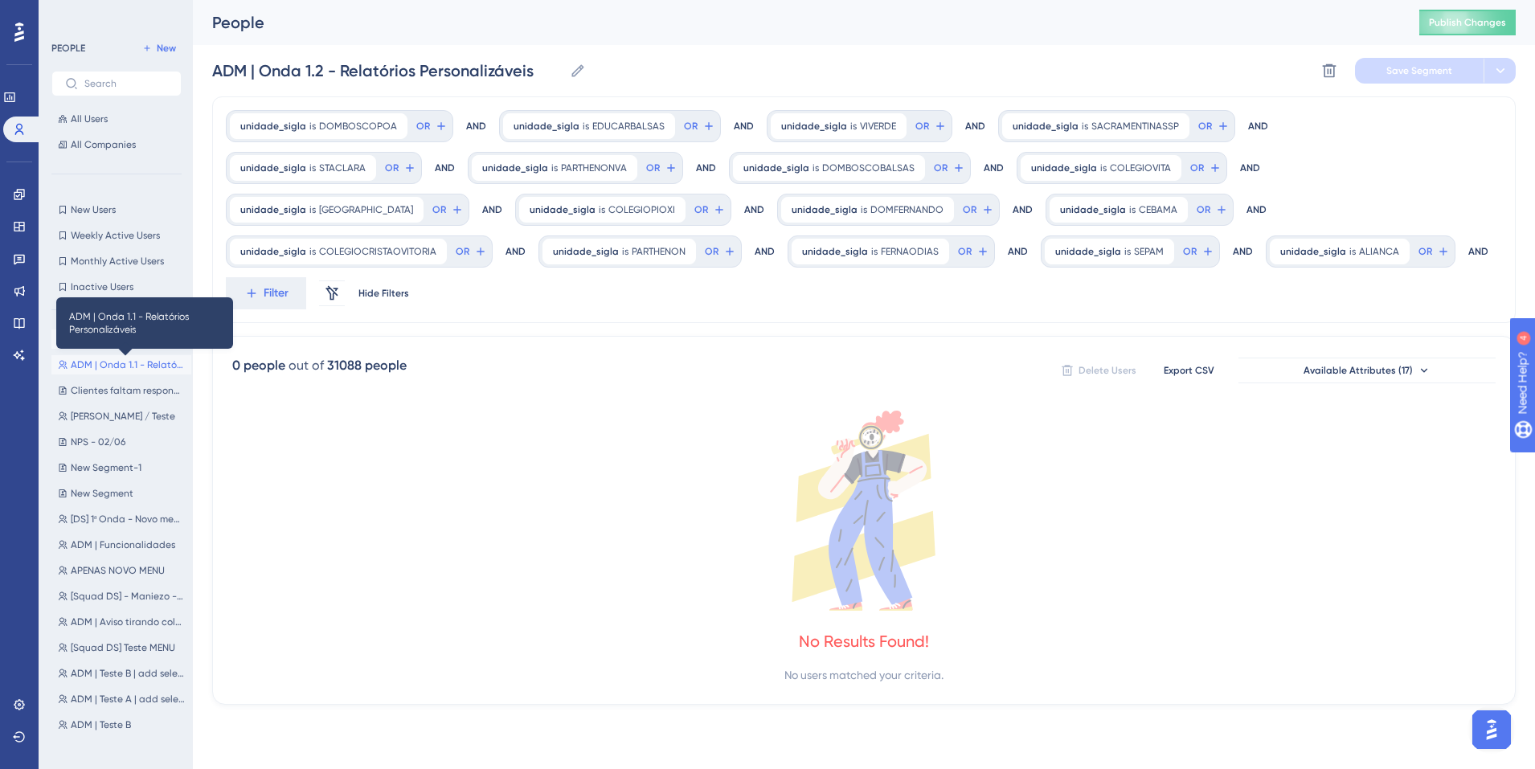
click at [137, 361] on span "ADM | Onda 1.1 - Relatórios Personalizáveis" at bounding box center [128, 364] width 114 height 13
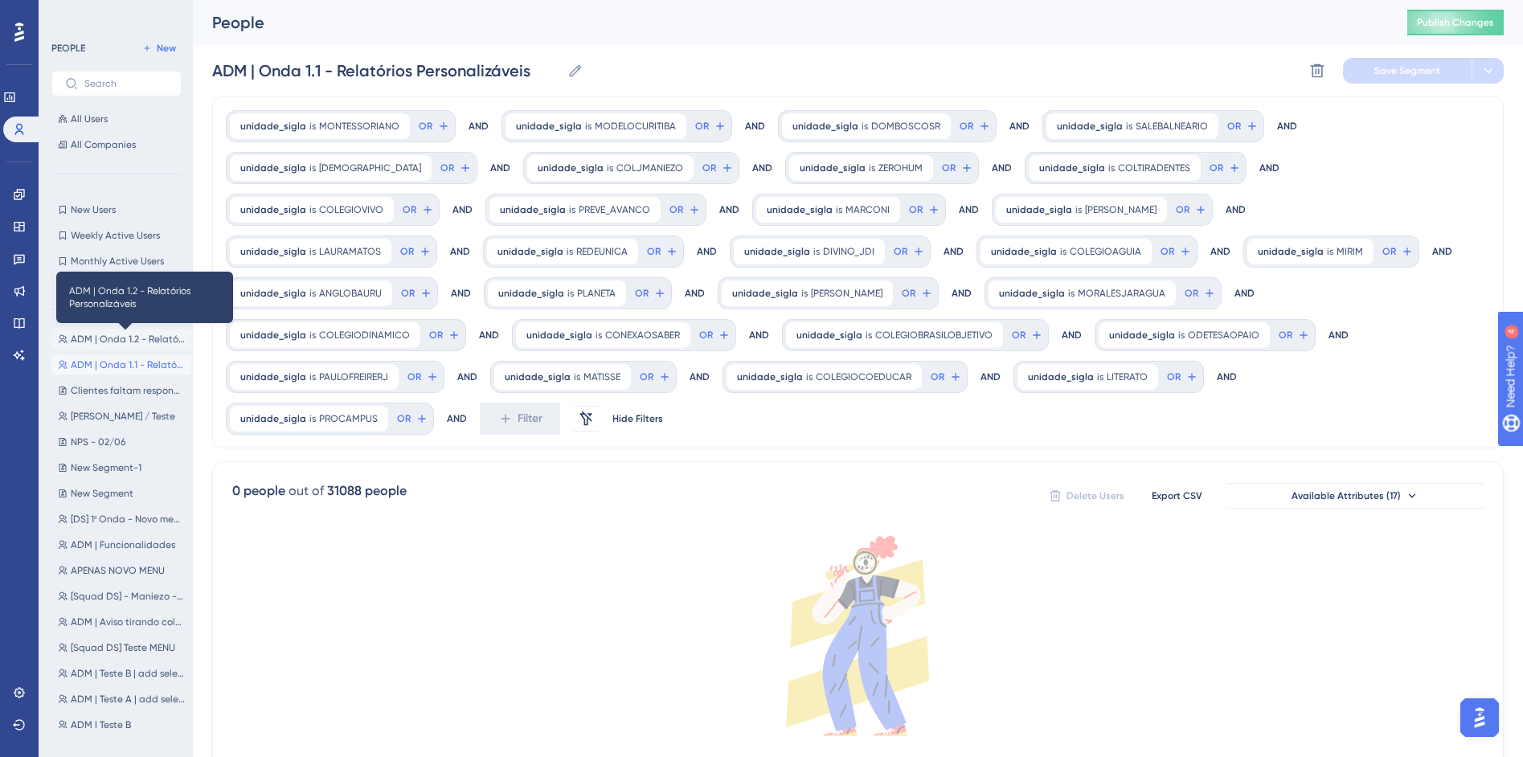
click at [142, 344] on span "ADM | Onda 1.2 - Relatórios Personalizáveis" at bounding box center [128, 339] width 114 height 13
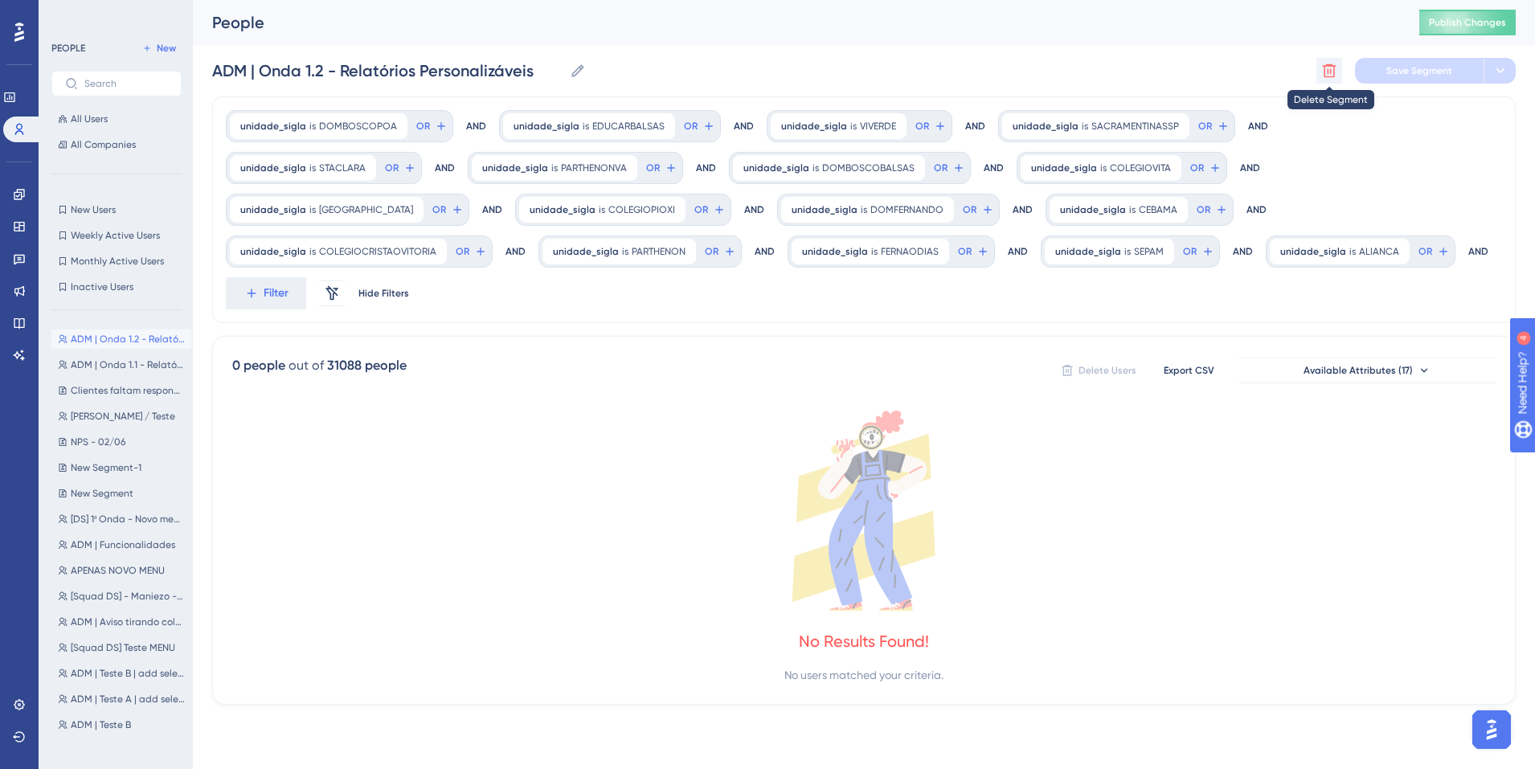
click at [1327, 64] on icon at bounding box center [1330, 71] width 14 height 14
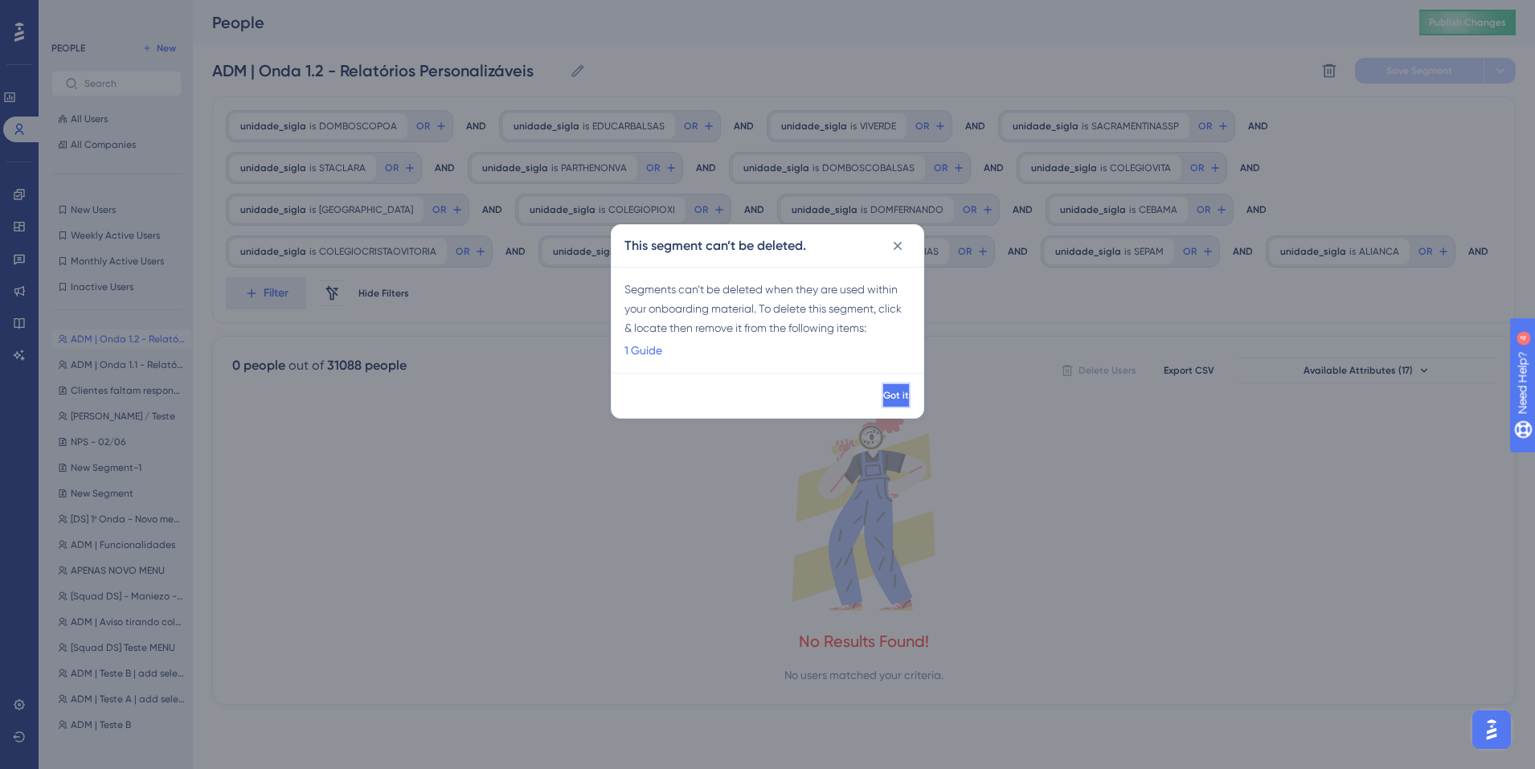
click at [883, 391] on span "Got it" at bounding box center [896, 395] width 26 height 13
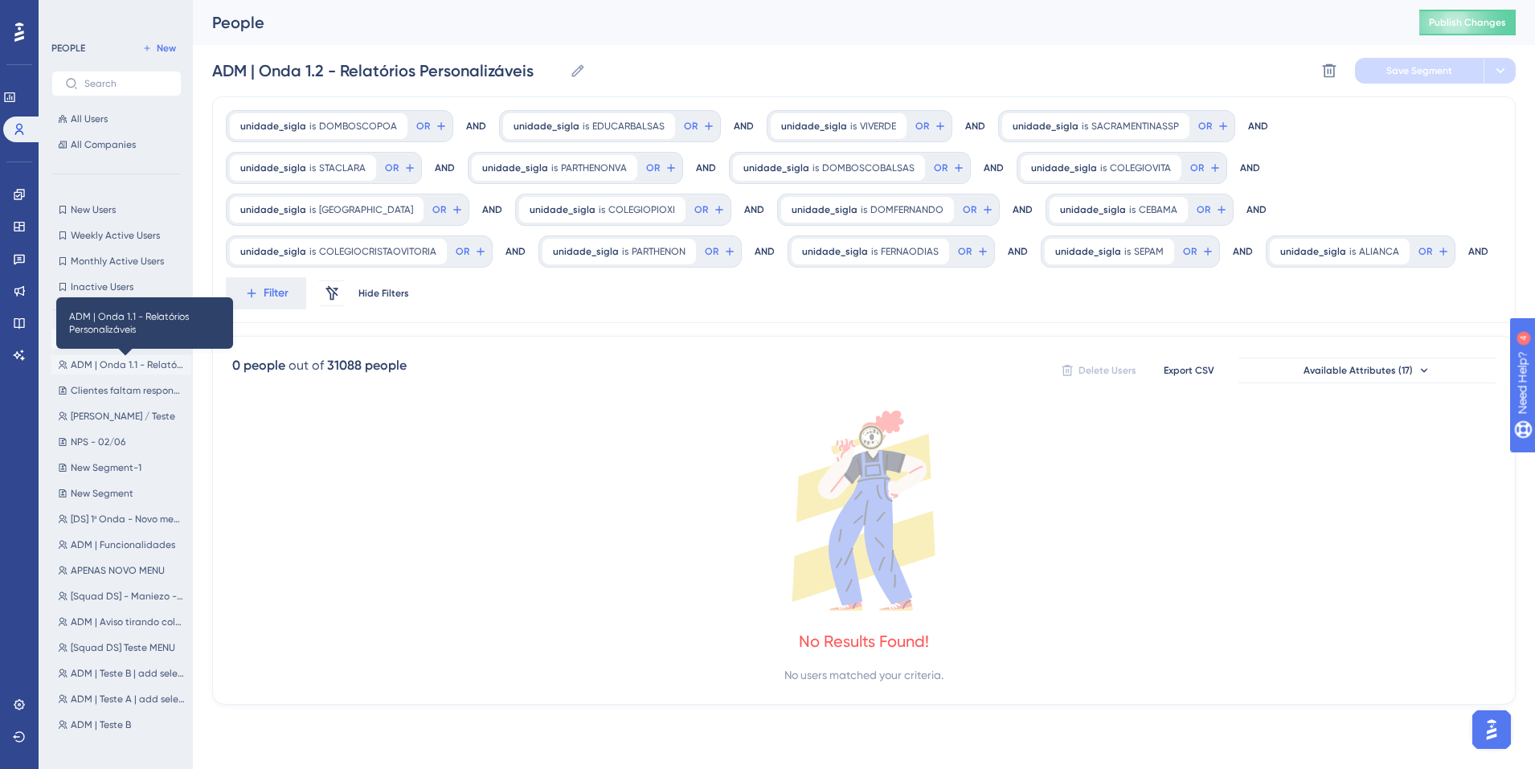
click at [114, 366] on span "ADM | Onda 1.1 - Relatórios Personalizáveis" at bounding box center [128, 364] width 114 height 13
type input "ADM | Onda 1.1 - Relatórios Personalizáveis"
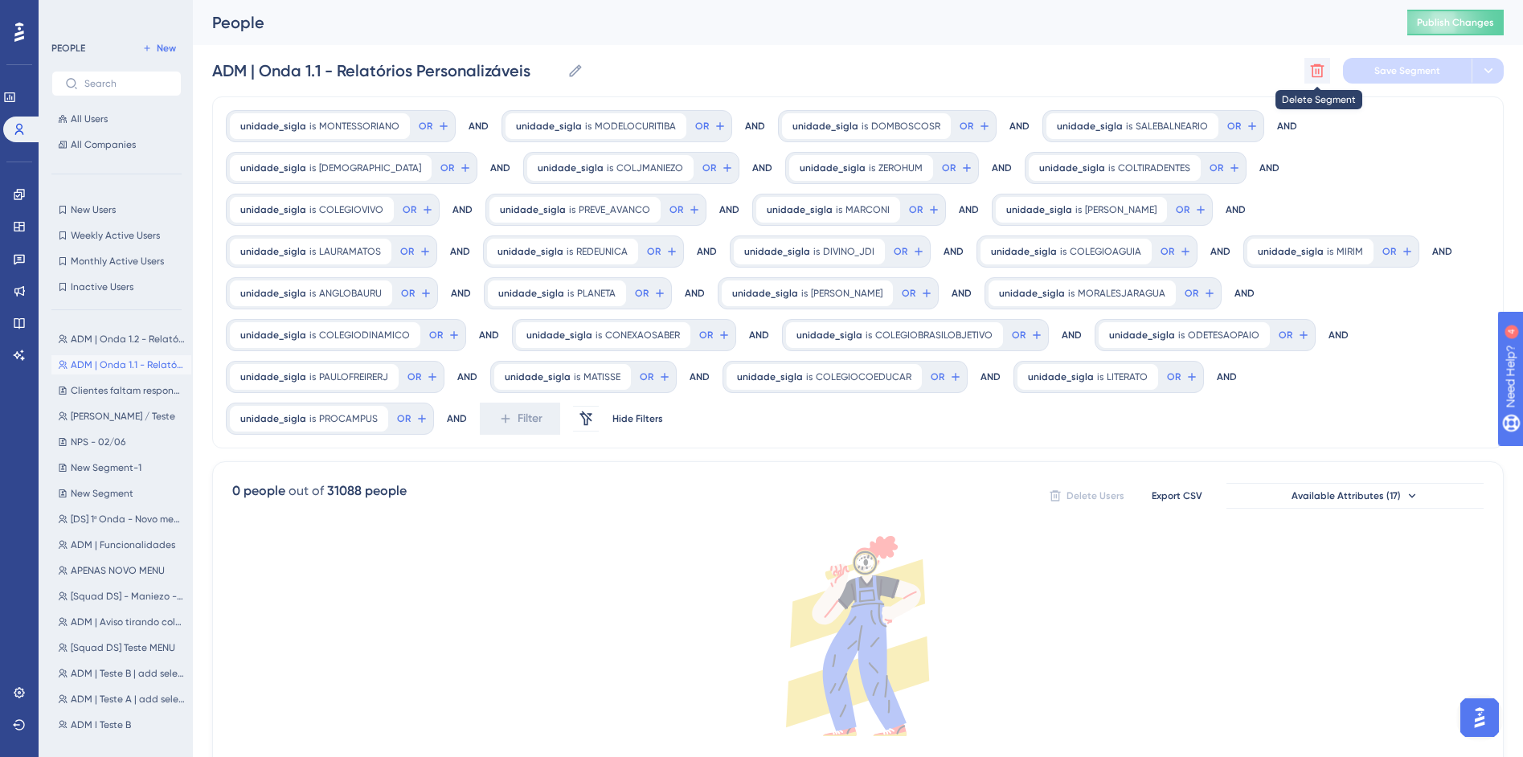
click at [1318, 67] on icon at bounding box center [1317, 71] width 16 height 16
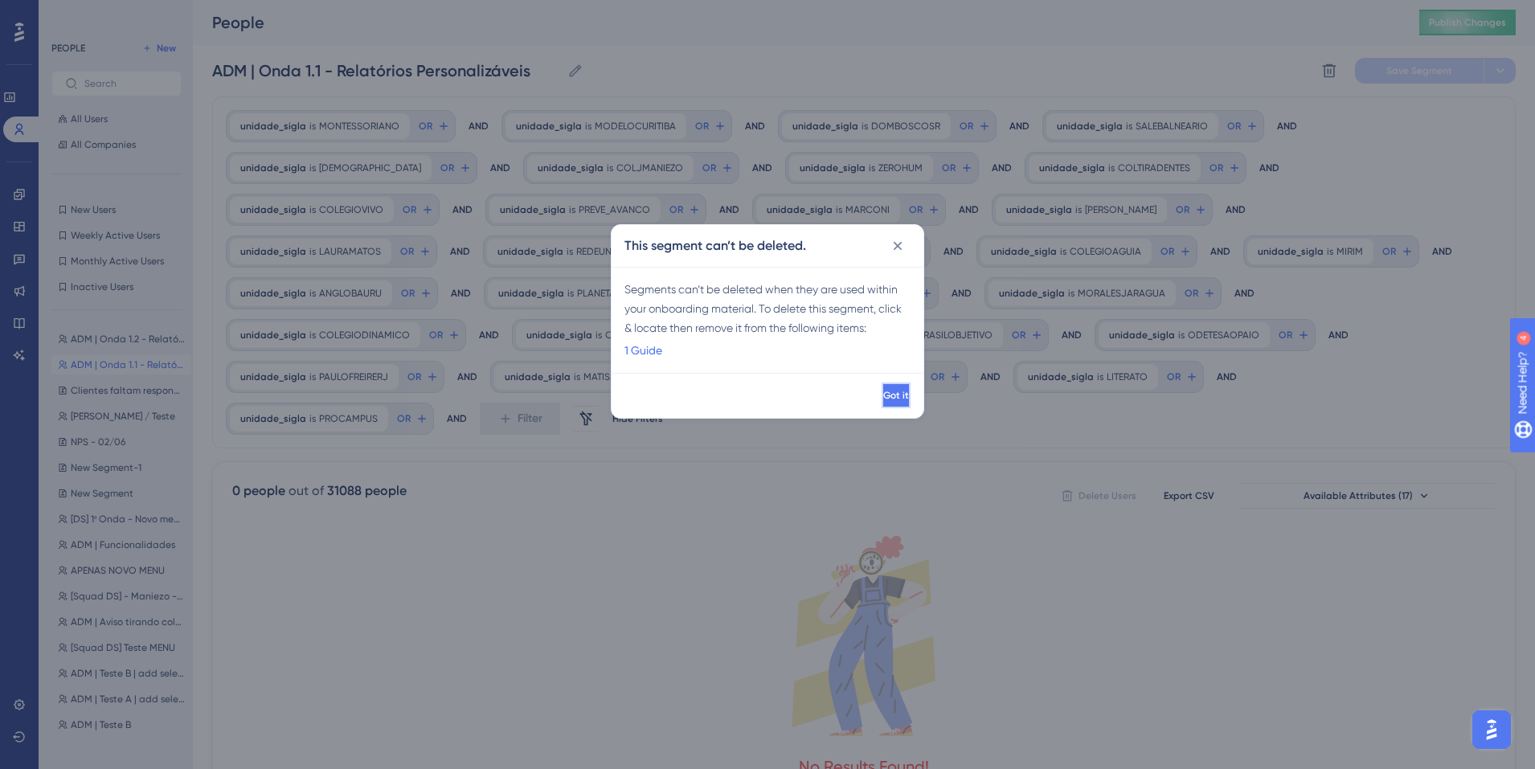
click at [882, 403] on button "Got it" at bounding box center [896, 396] width 29 height 26
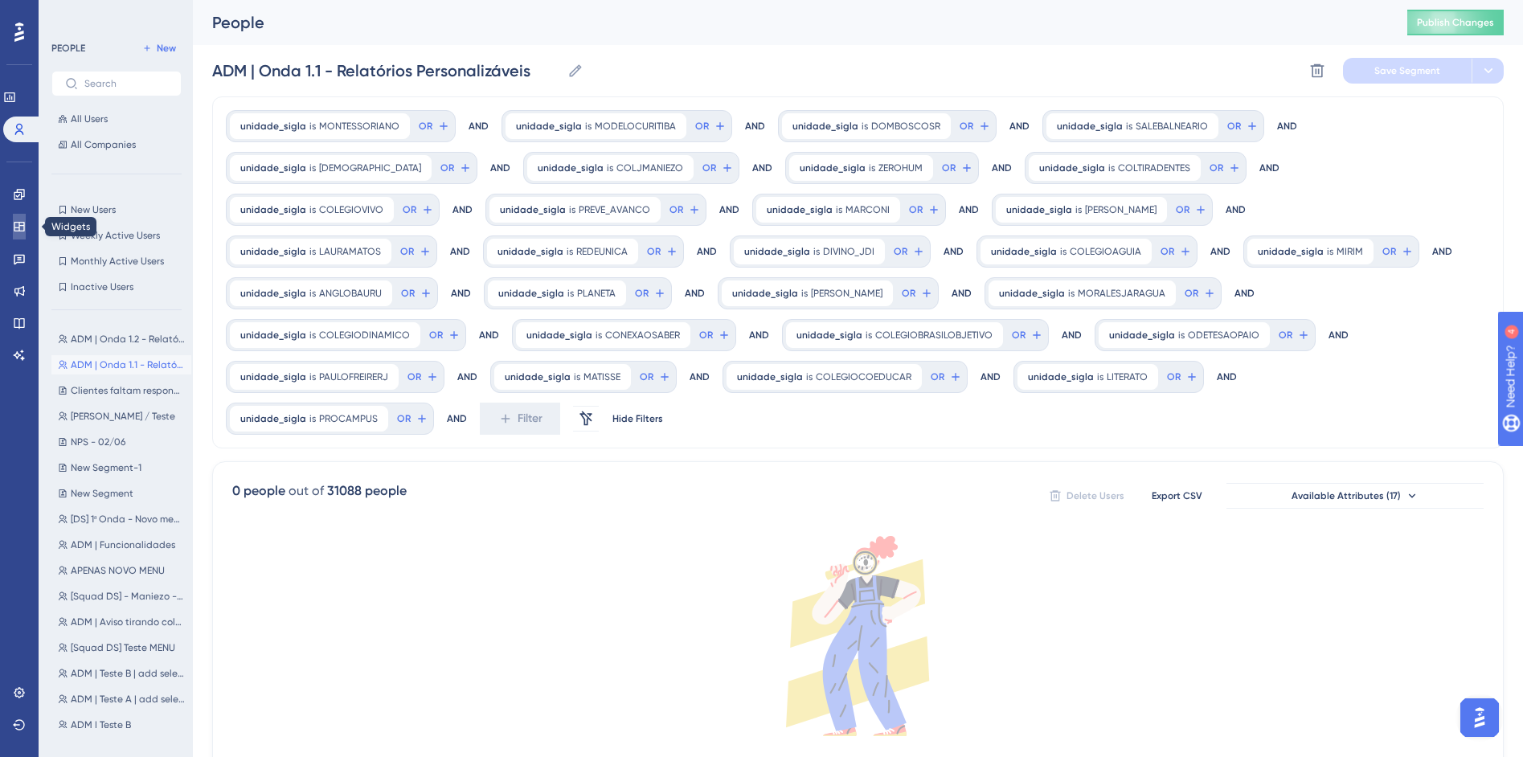
click at [16, 227] on icon at bounding box center [19, 227] width 10 height 10
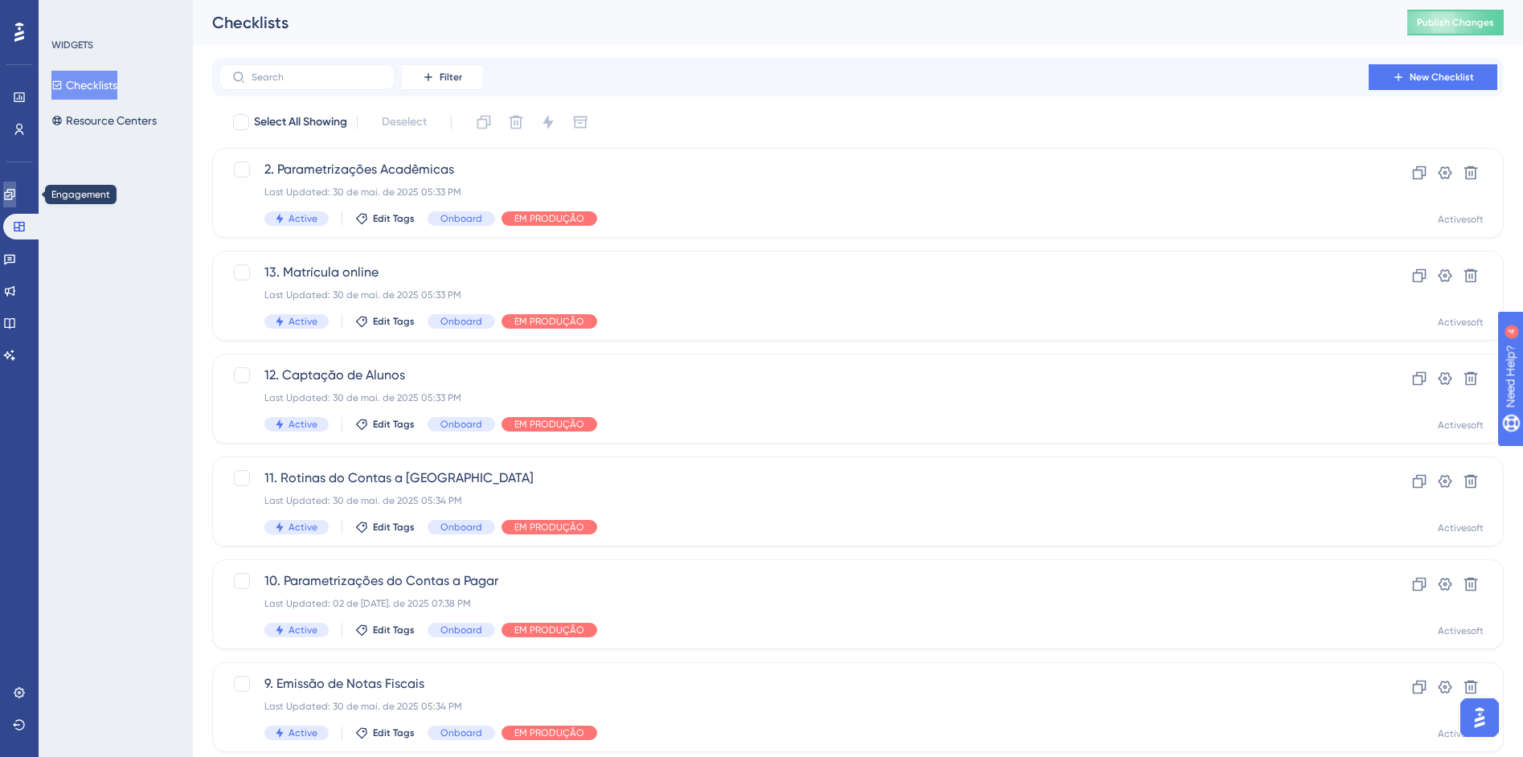
click at [16, 203] on link at bounding box center [9, 195] width 13 height 26
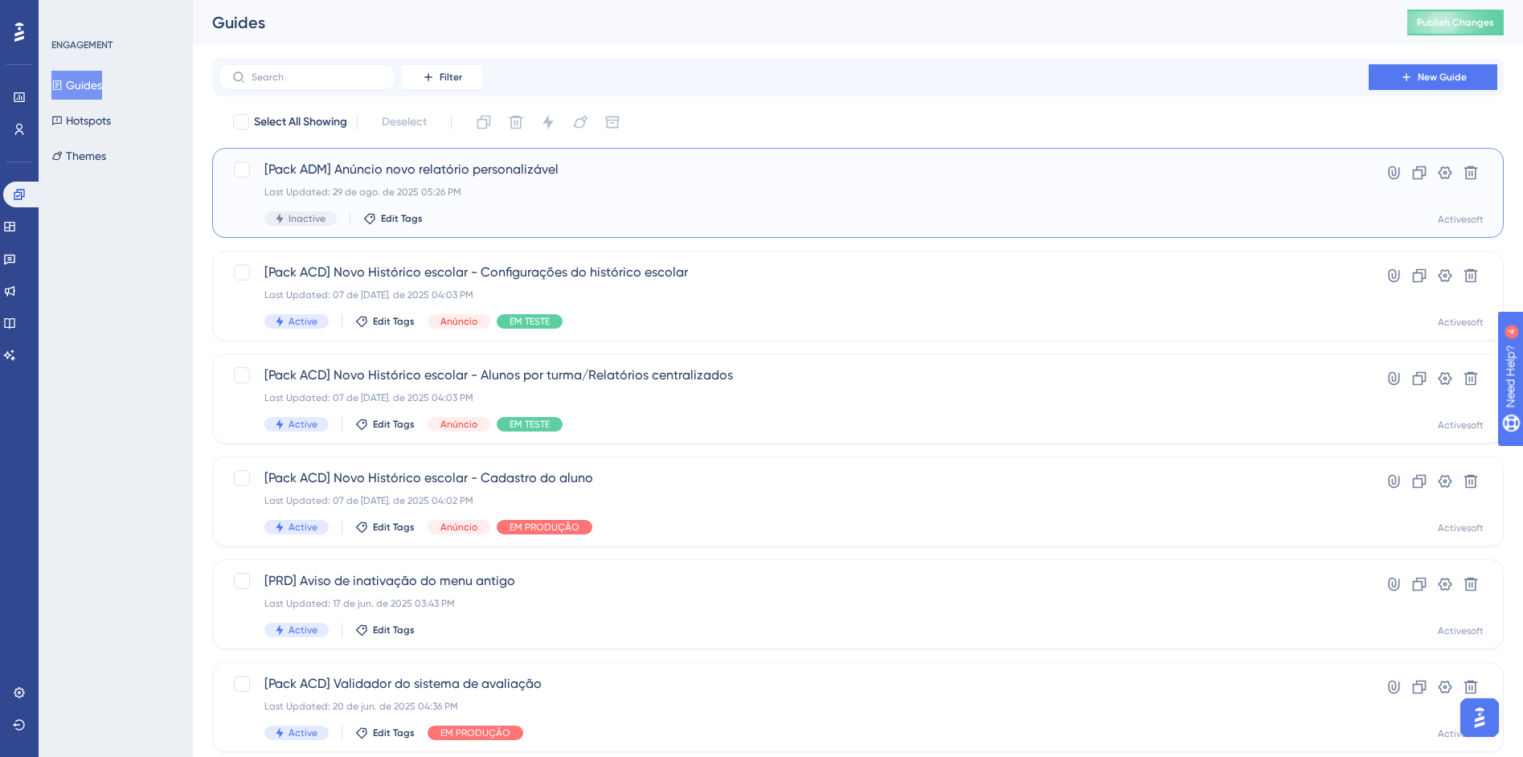
click at [528, 216] on div "Inactive Edit Tags" at bounding box center [793, 218] width 1059 height 14
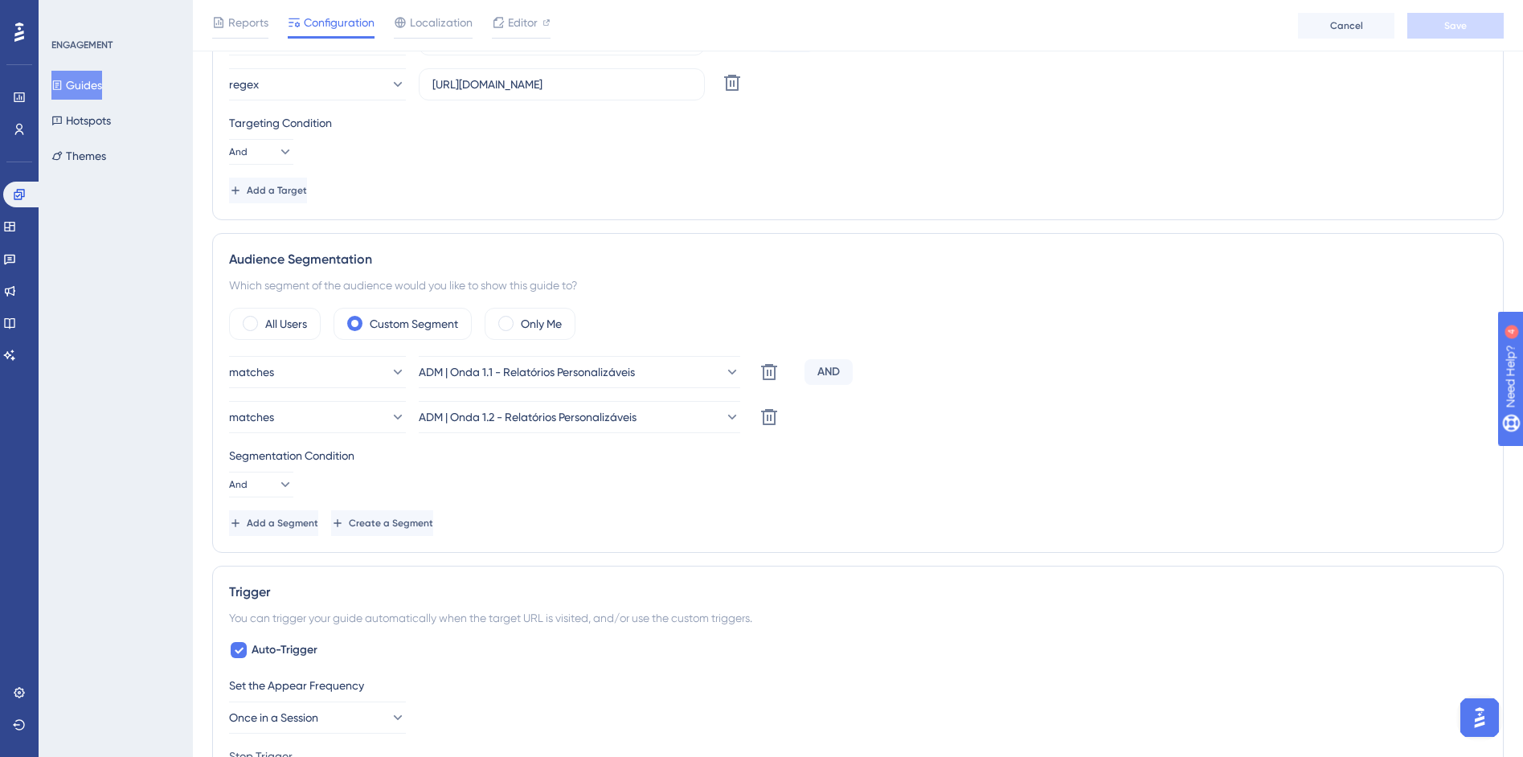
scroll to position [872, 0]
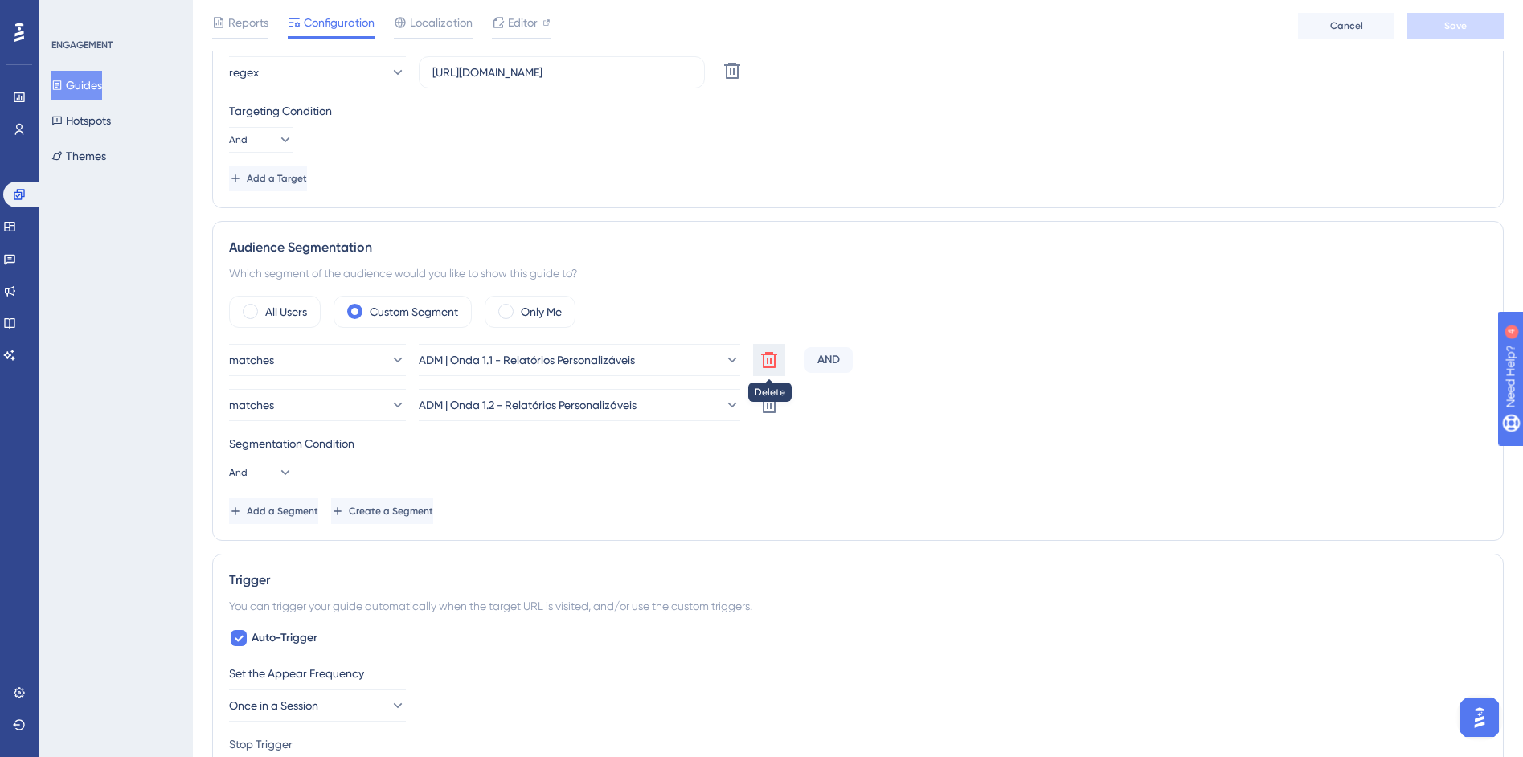
click at [772, 361] on icon at bounding box center [769, 359] width 19 height 19
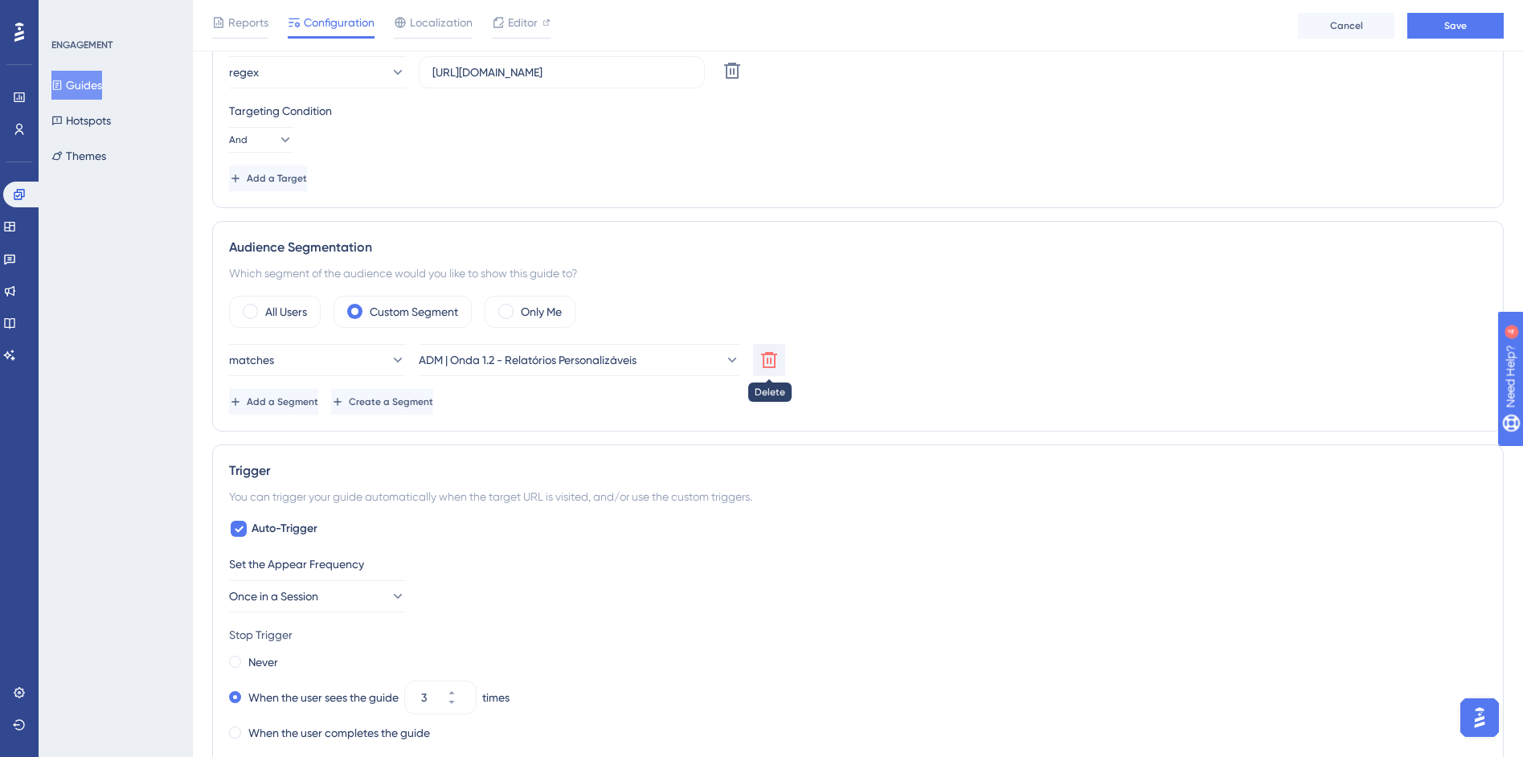
click at [768, 362] on icon at bounding box center [769, 359] width 19 height 19
click at [13, 124] on link at bounding box center [19, 130] width 13 height 26
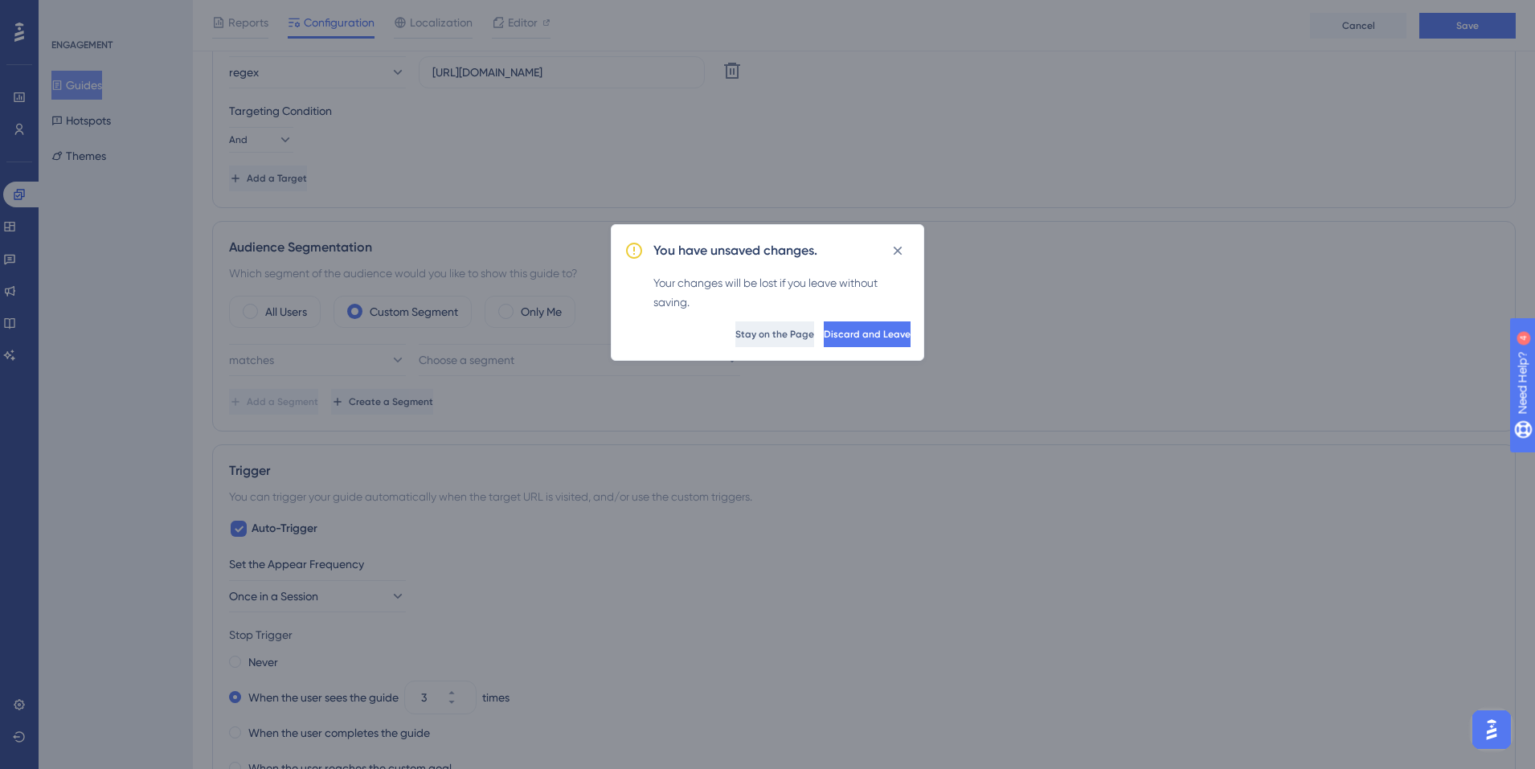
click at [735, 335] on span "Stay on the Page" at bounding box center [774, 334] width 79 height 13
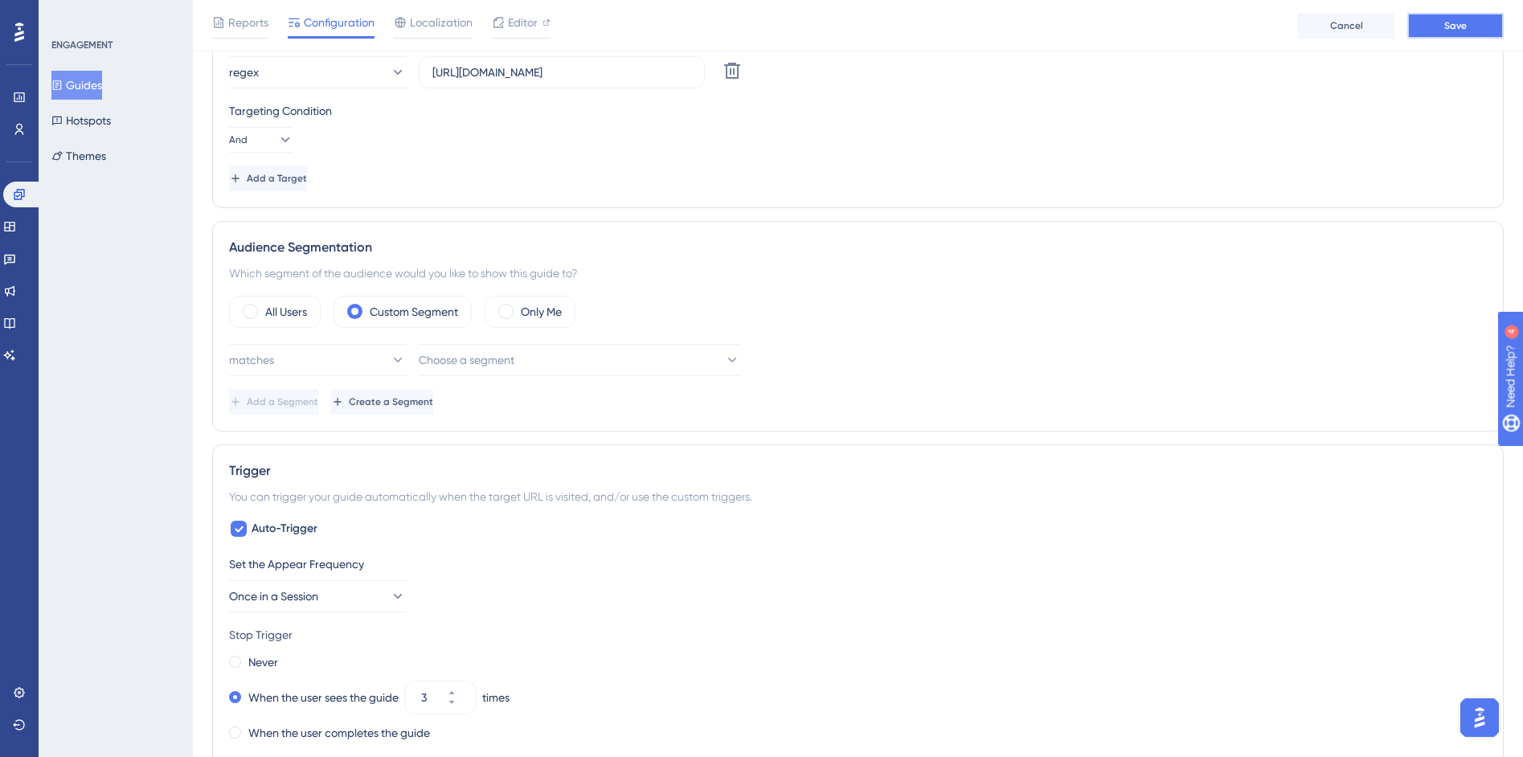
drag, startPoint x: 1451, startPoint y: 19, endPoint x: 1422, endPoint y: 46, distance: 39.3
click at [1451, 19] on span "Save" at bounding box center [1455, 25] width 23 height 13
click at [522, 315] on label "Only Me" at bounding box center [541, 311] width 41 height 19
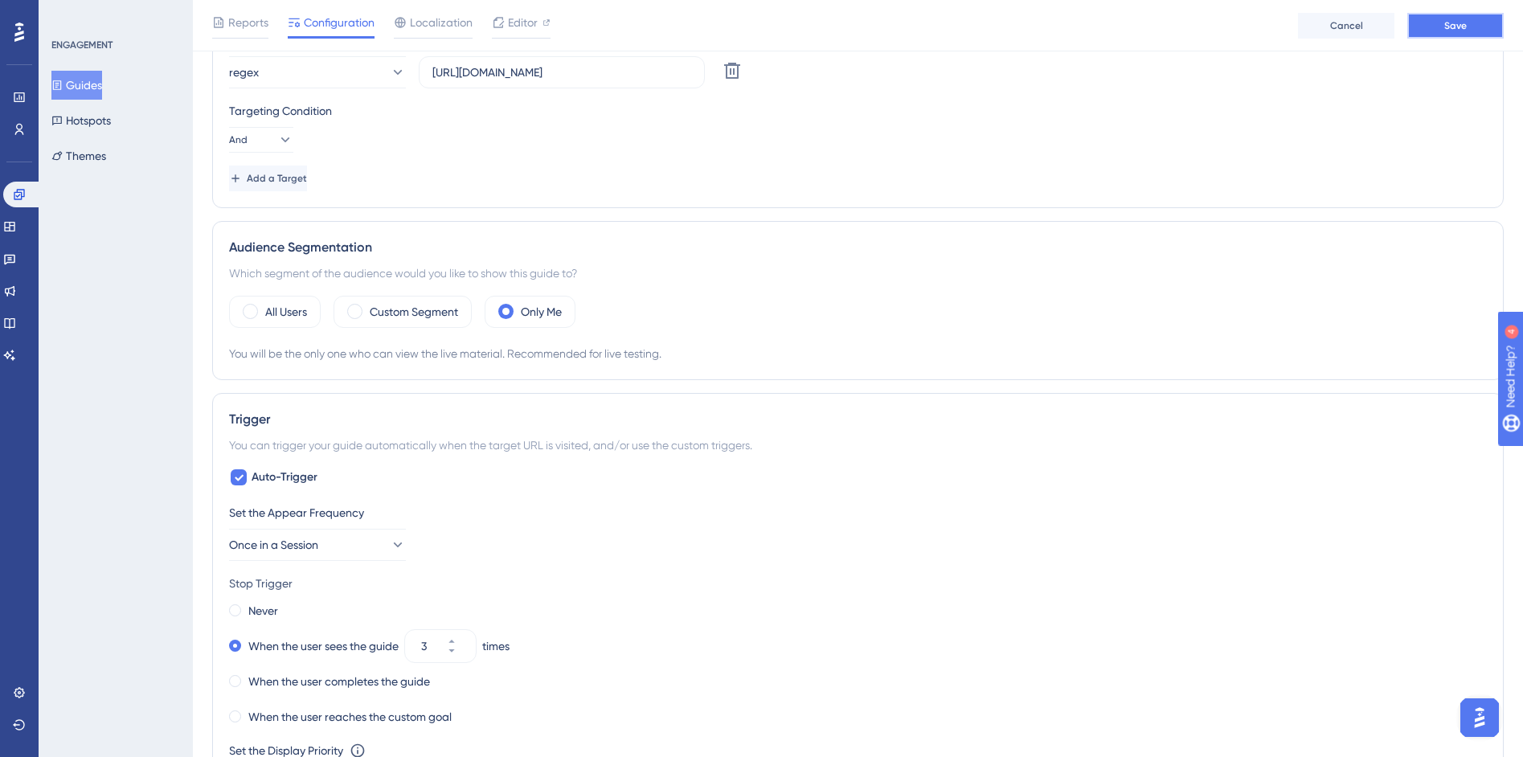
click at [1447, 26] on span "Save" at bounding box center [1455, 25] width 23 height 13
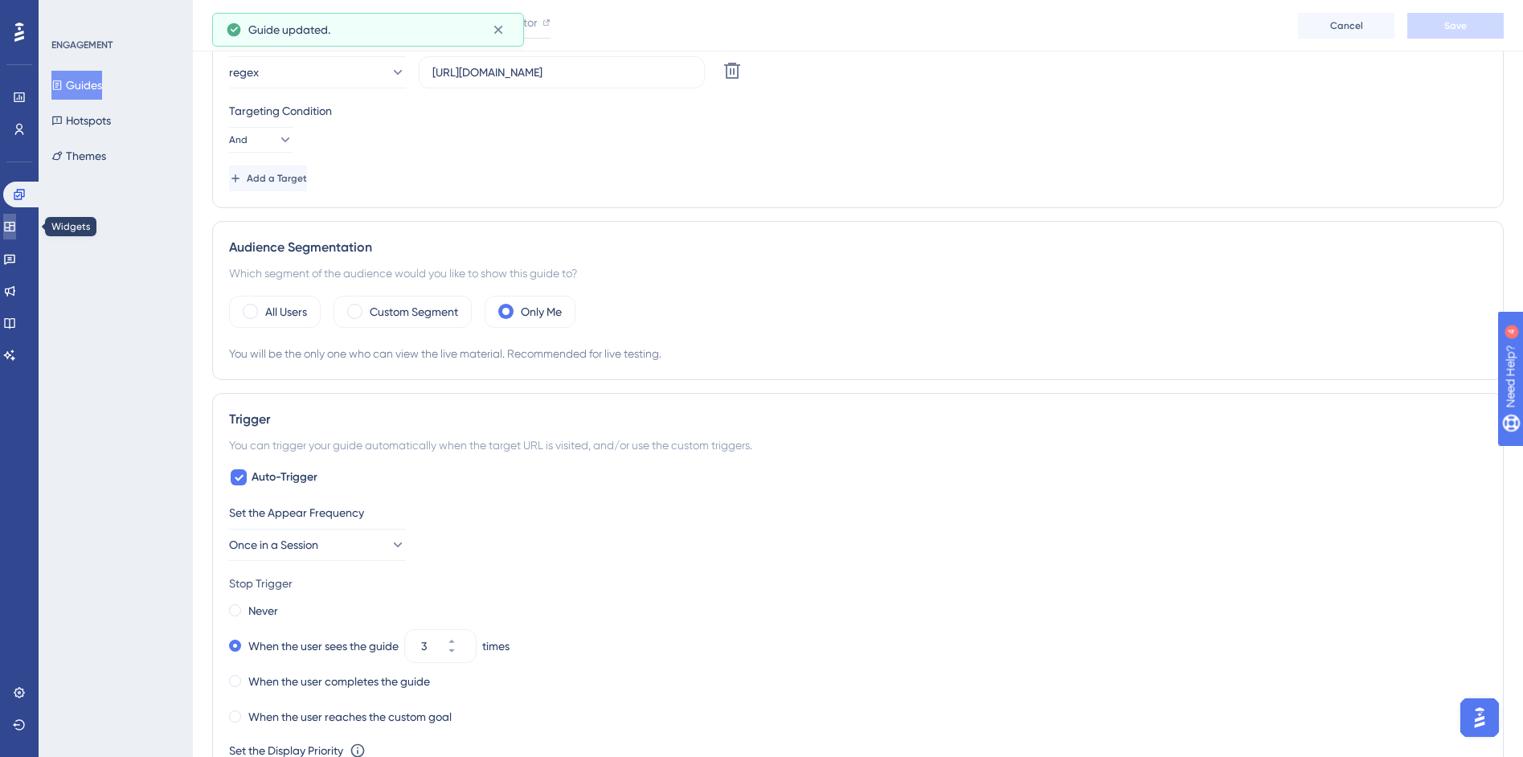
click at [14, 226] on icon at bounding box center [9, 227] width 10 height 10
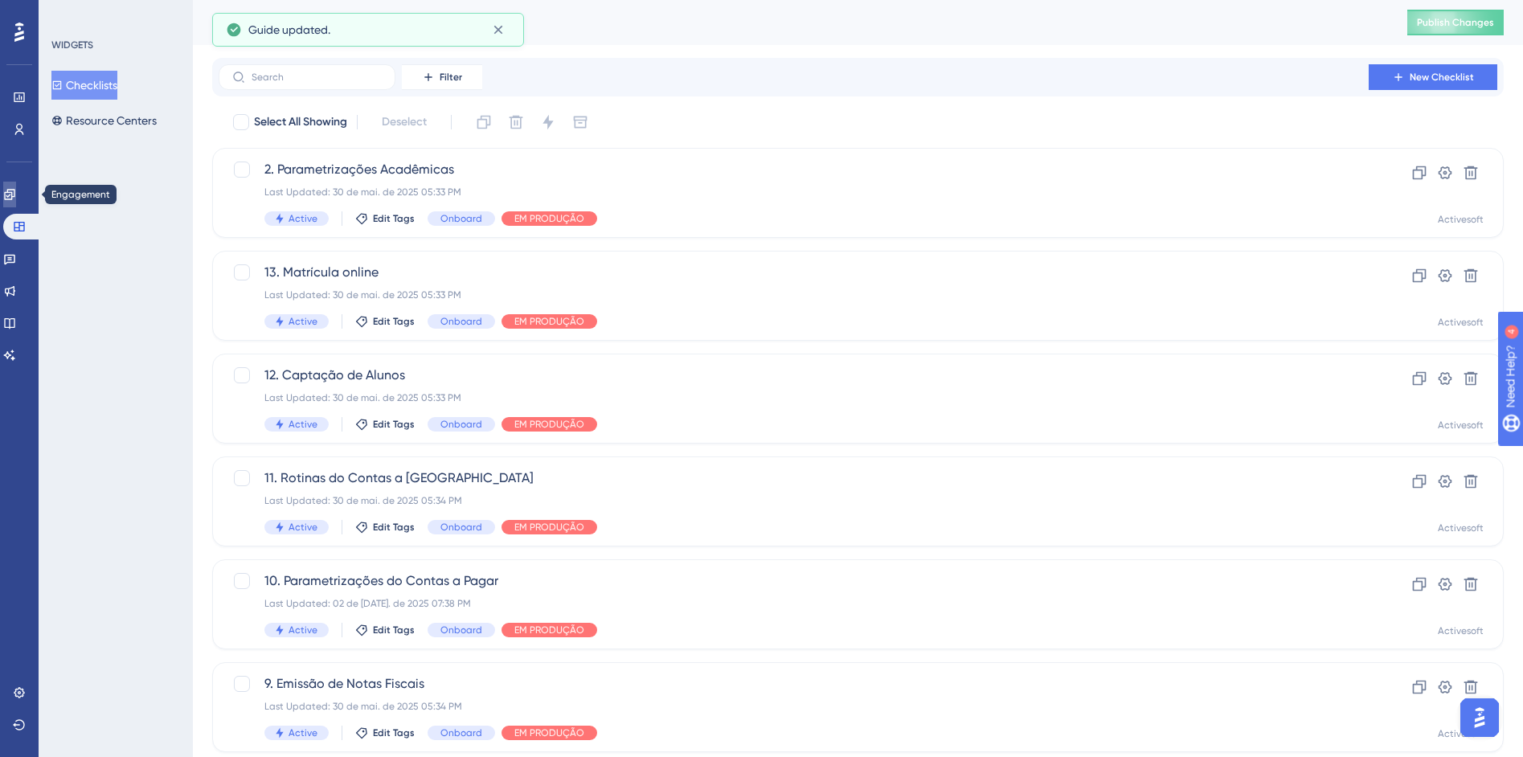
click at [16, 193] on icon at bounding box center [9, 194] width 13 height 13
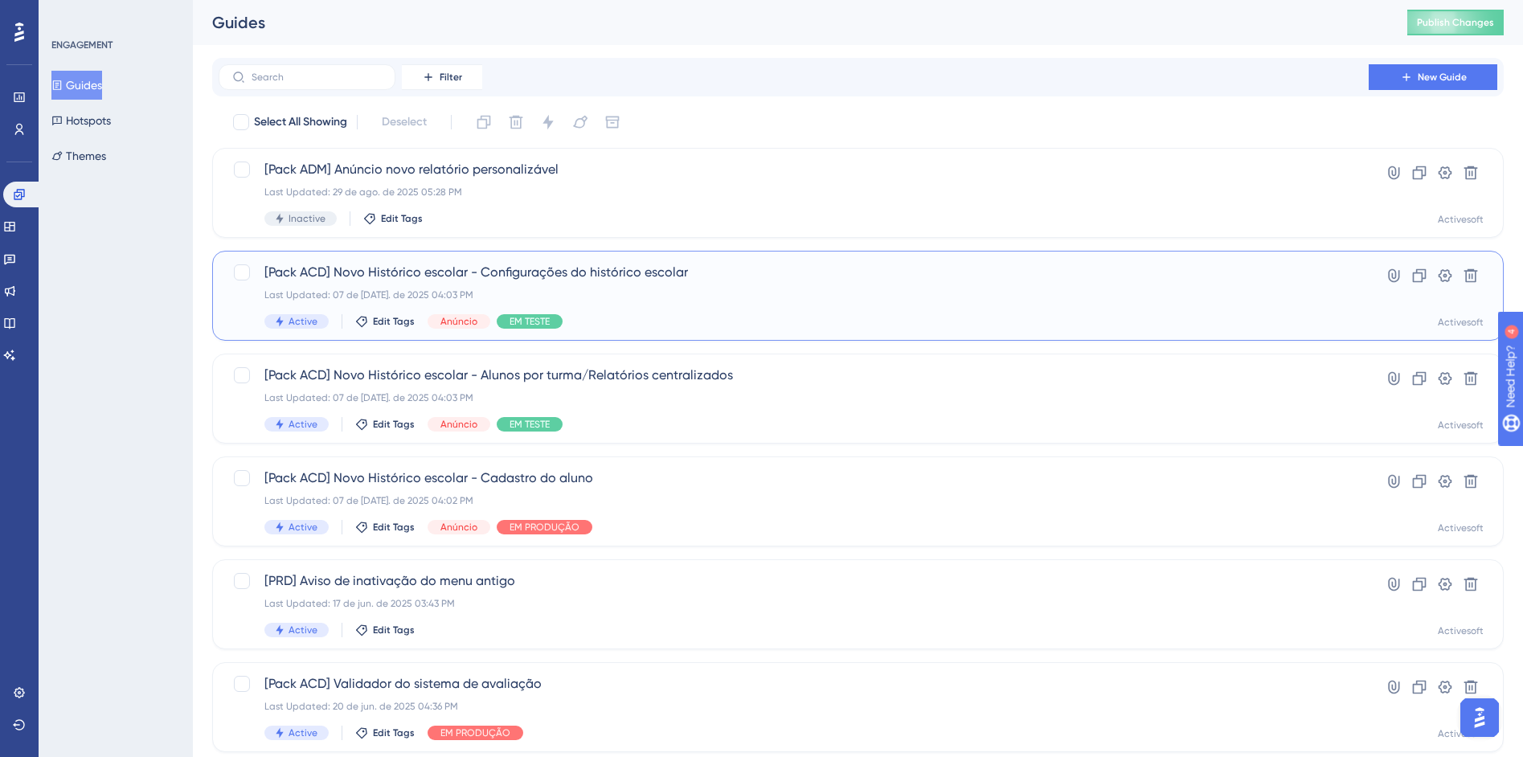
click at [573, 318] on div "Active Edit Tags Anúncio EM TESTE" at bounding box center [793, 321] width 1059 height 14
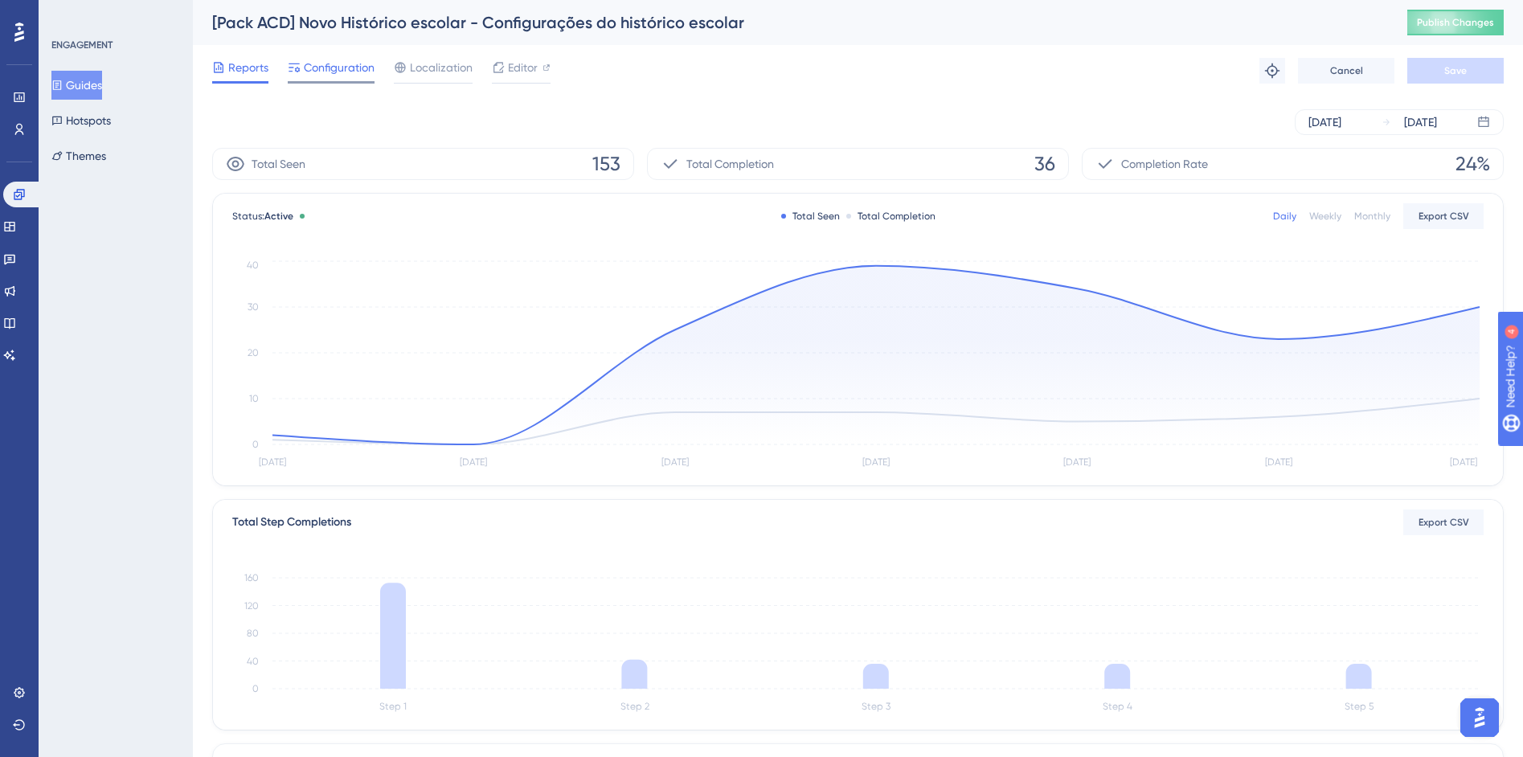
click at [346, 63] on span "Configuration" at bounding box center [339, 67] width 71 height 19
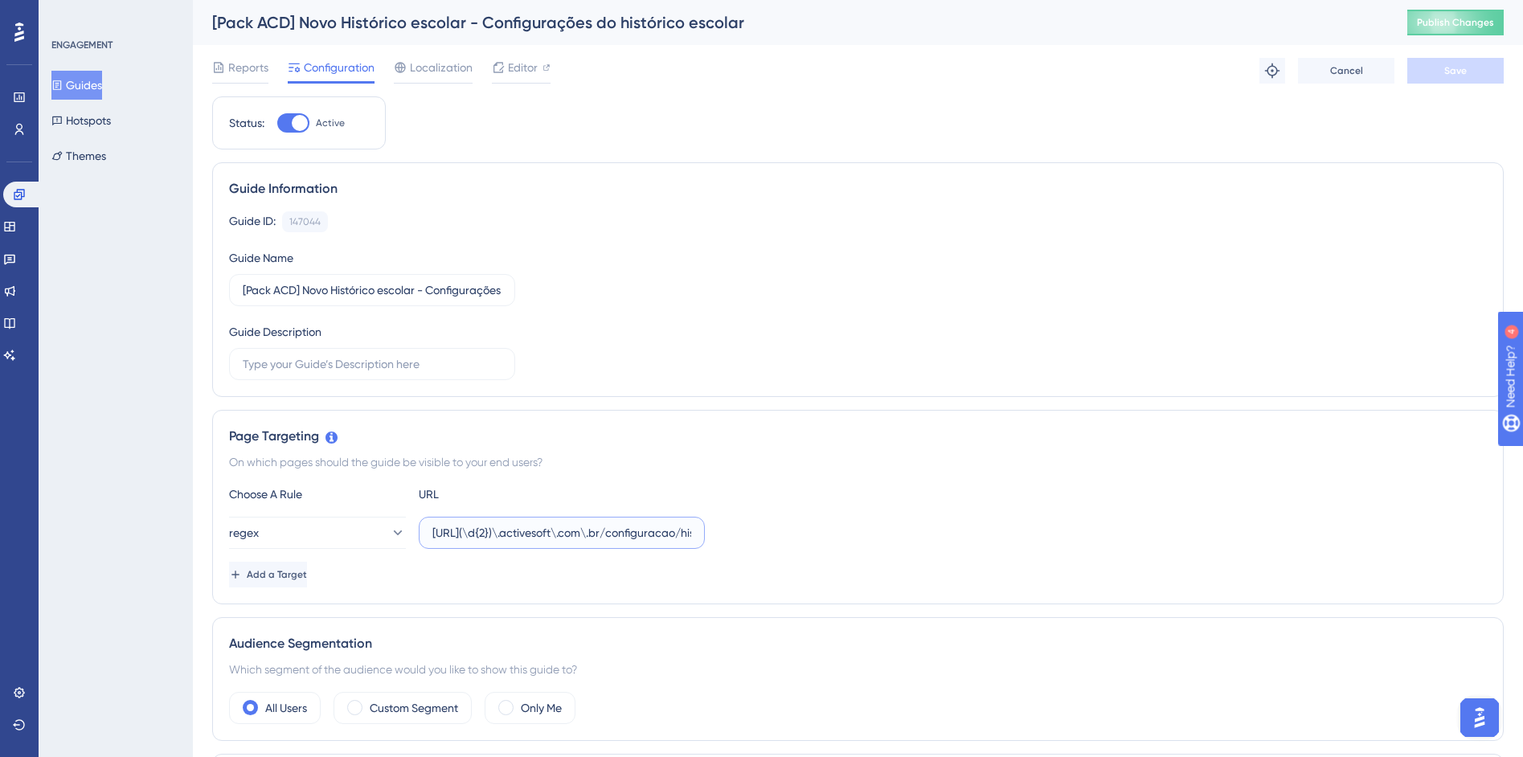
click at [507, 534] on input "https://siga(\d{2})\.activesoft\.com\.br/configuracao/historico_escolar/" at bounding box center [561, 533] width 259 height 18
drag, startPoint x: 510, startPoint y: 536, endPoint x: 826, endPoint y: 539, distance: 315.9
click at [826, 539] on div "regex https://siga(\d{2})\.activesoft\.com\.br/configuracao/historico_escolar/" at bounding box center [858, 533] width 1258 height 32
click at [821, 506] on div "Choose A Rule URL regex https://siga(\d{2})\.activesoft\.com\.br/configuracao/h…" at bounding box center [858, 536] width 1258 height 103
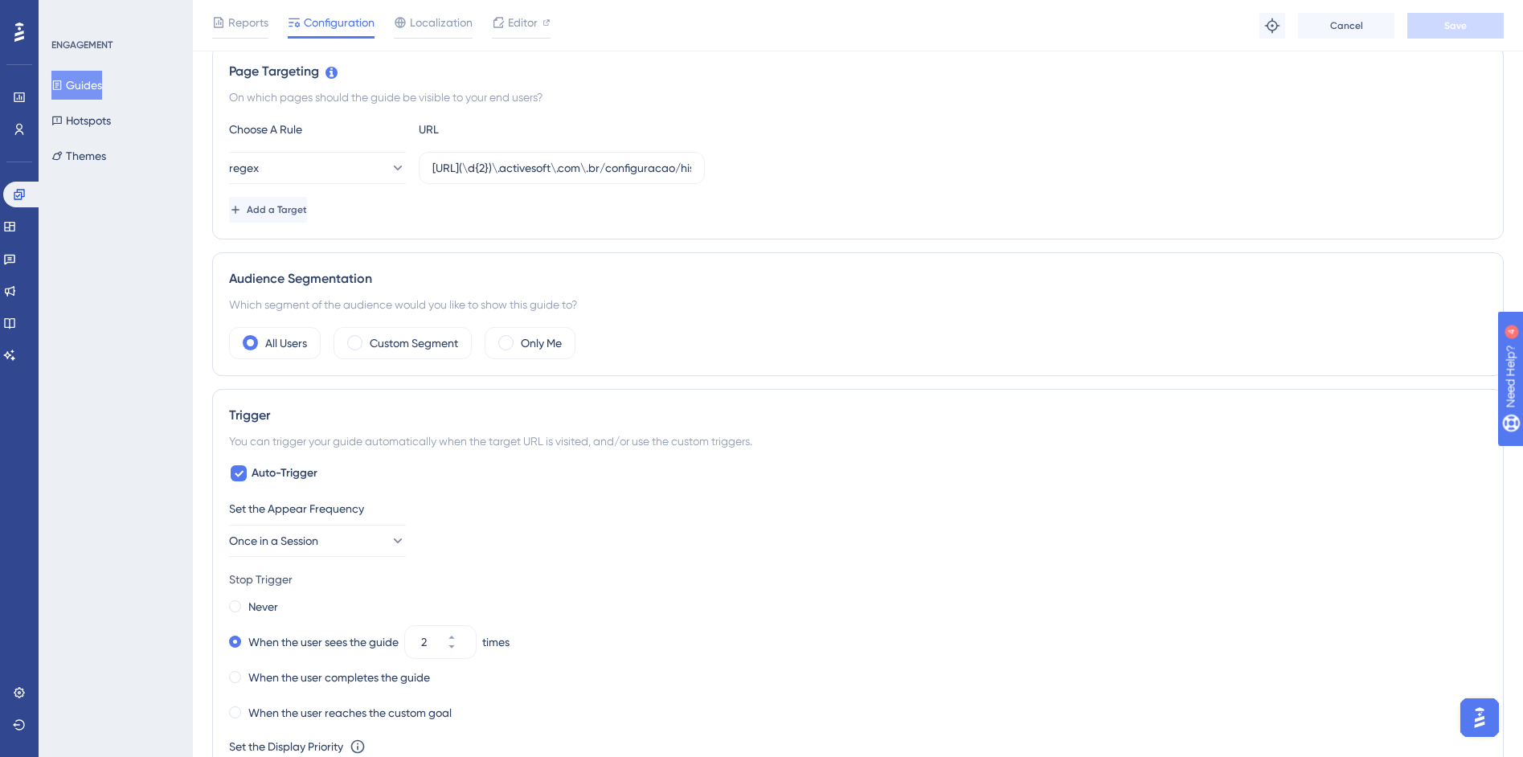
scroll to position [381, 0]
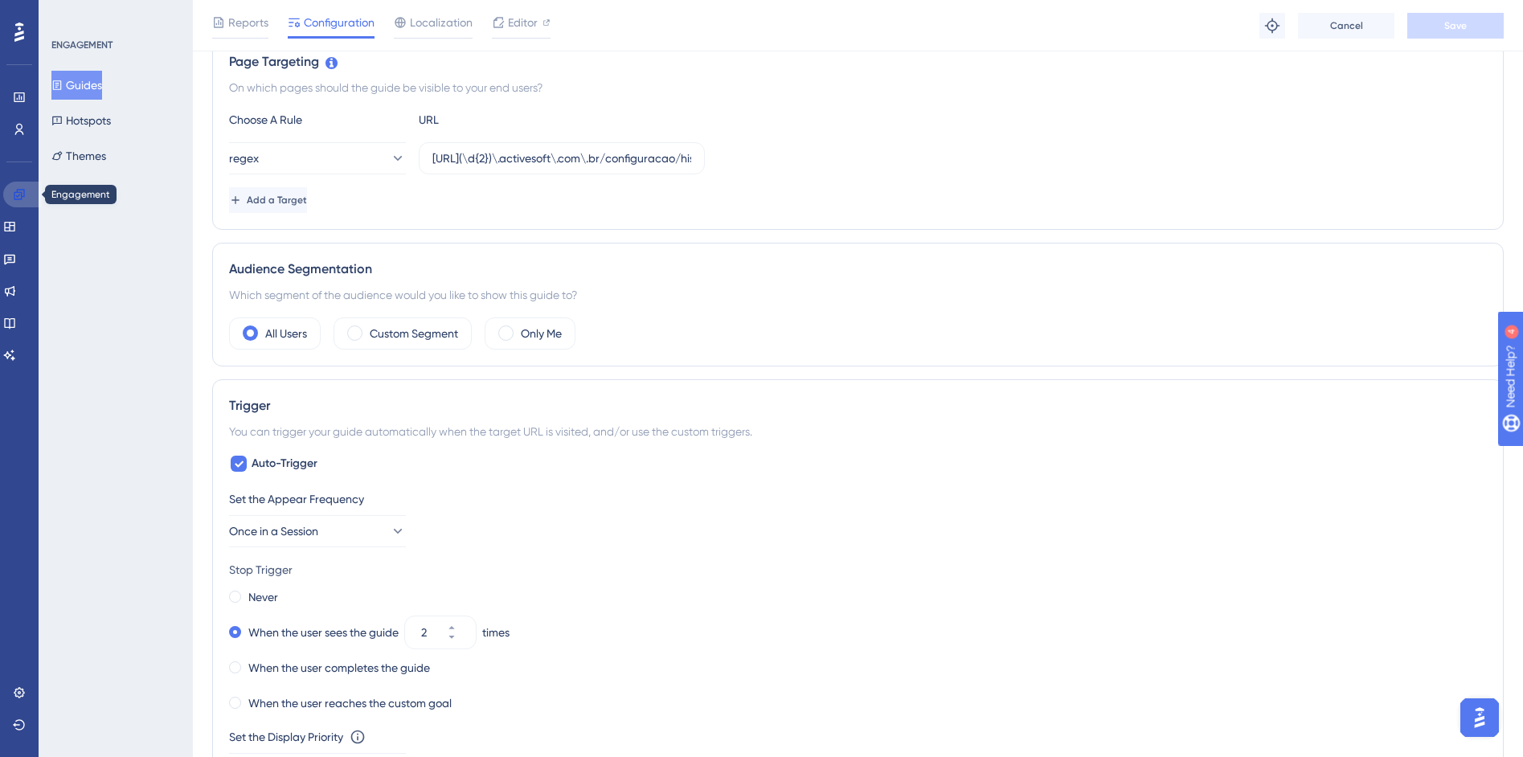
click at [19, 199] on icon at bounding box center [19, 194] width 13 height 13
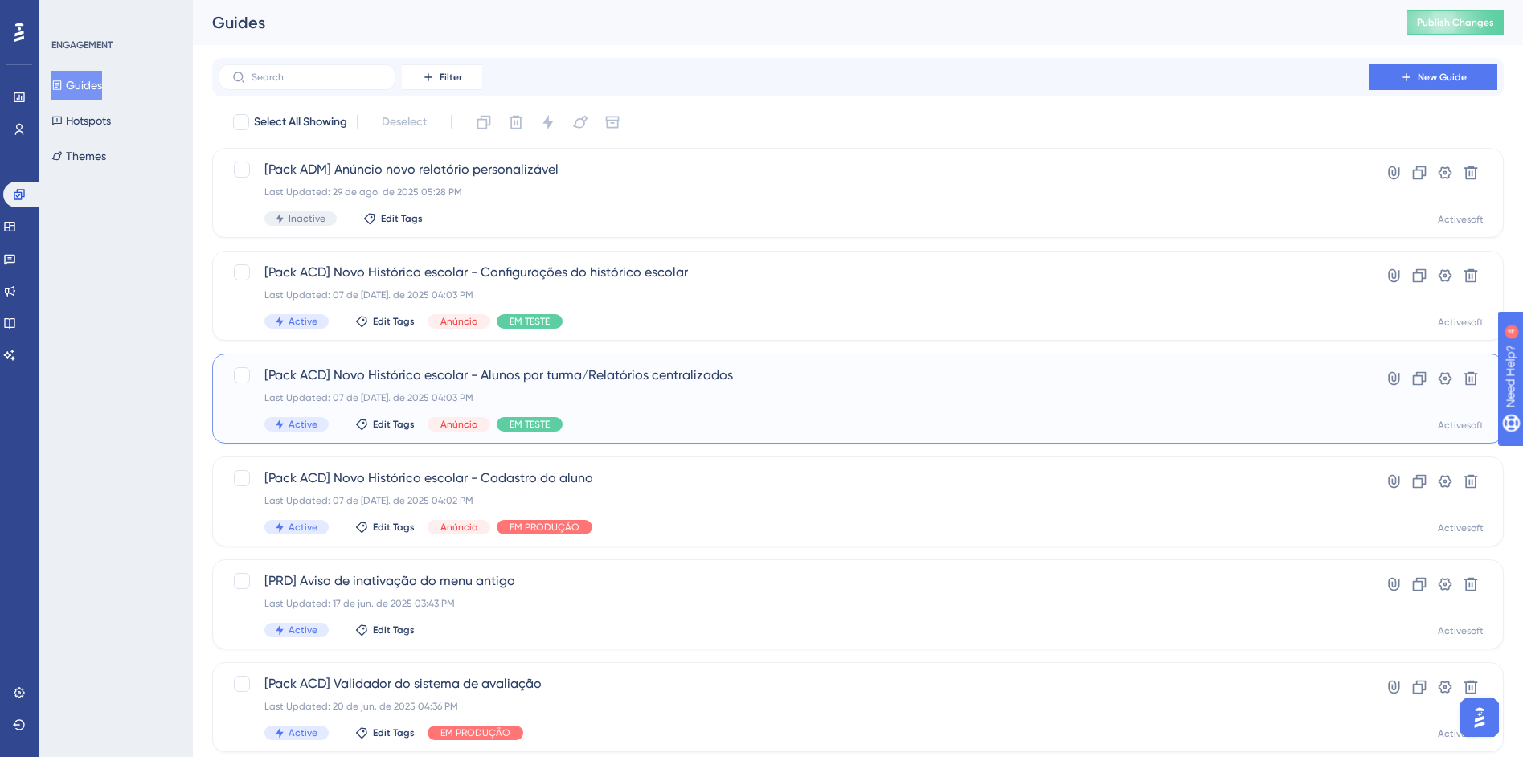
click at [710, 417] on div "Active Edit Tags Anúncio EM TESTE" at bounding box center [793, 424] width 1059 height 14
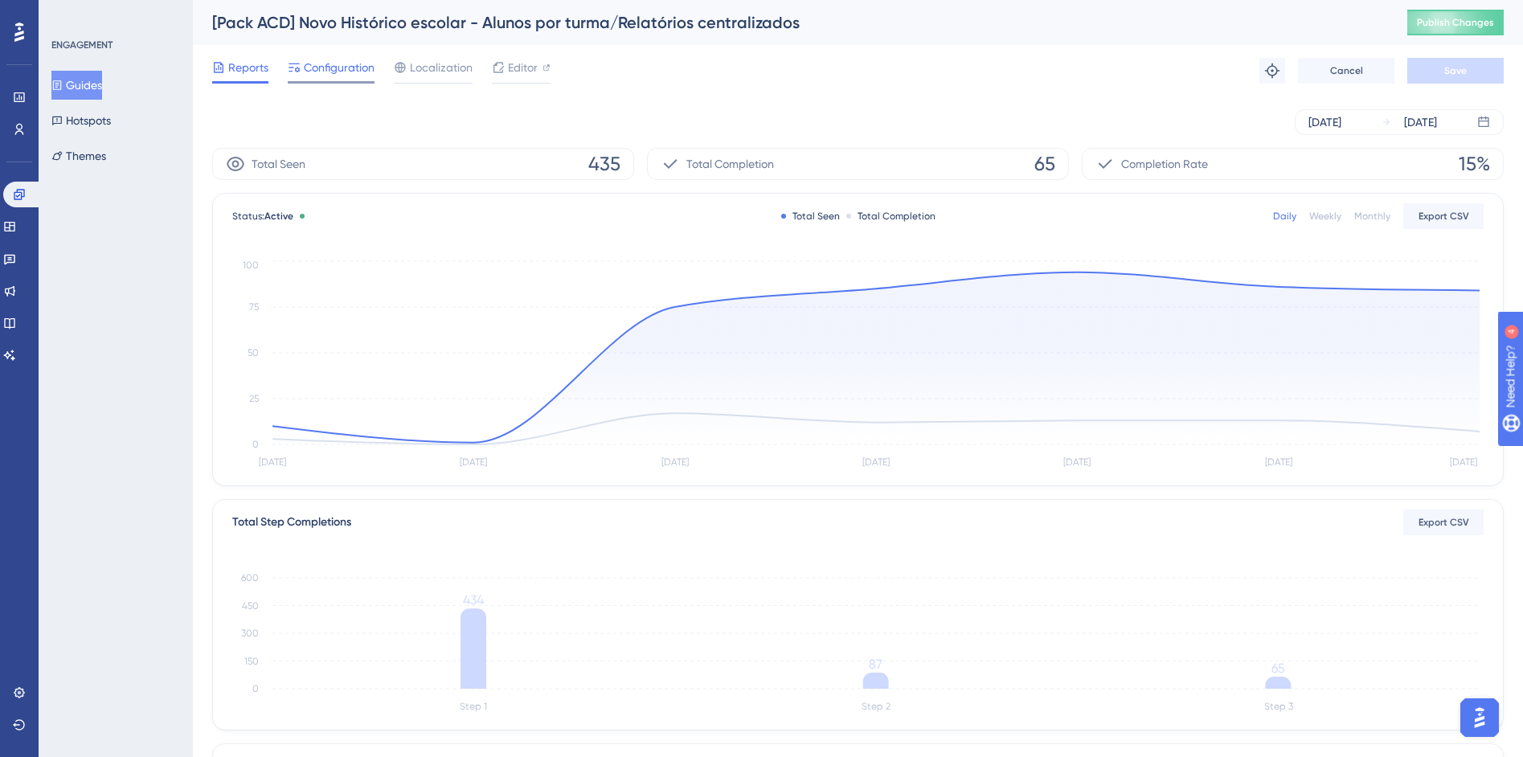
click at [313, 65] on span "Configuration" at bounding box center [339, 67] width 71 height 19
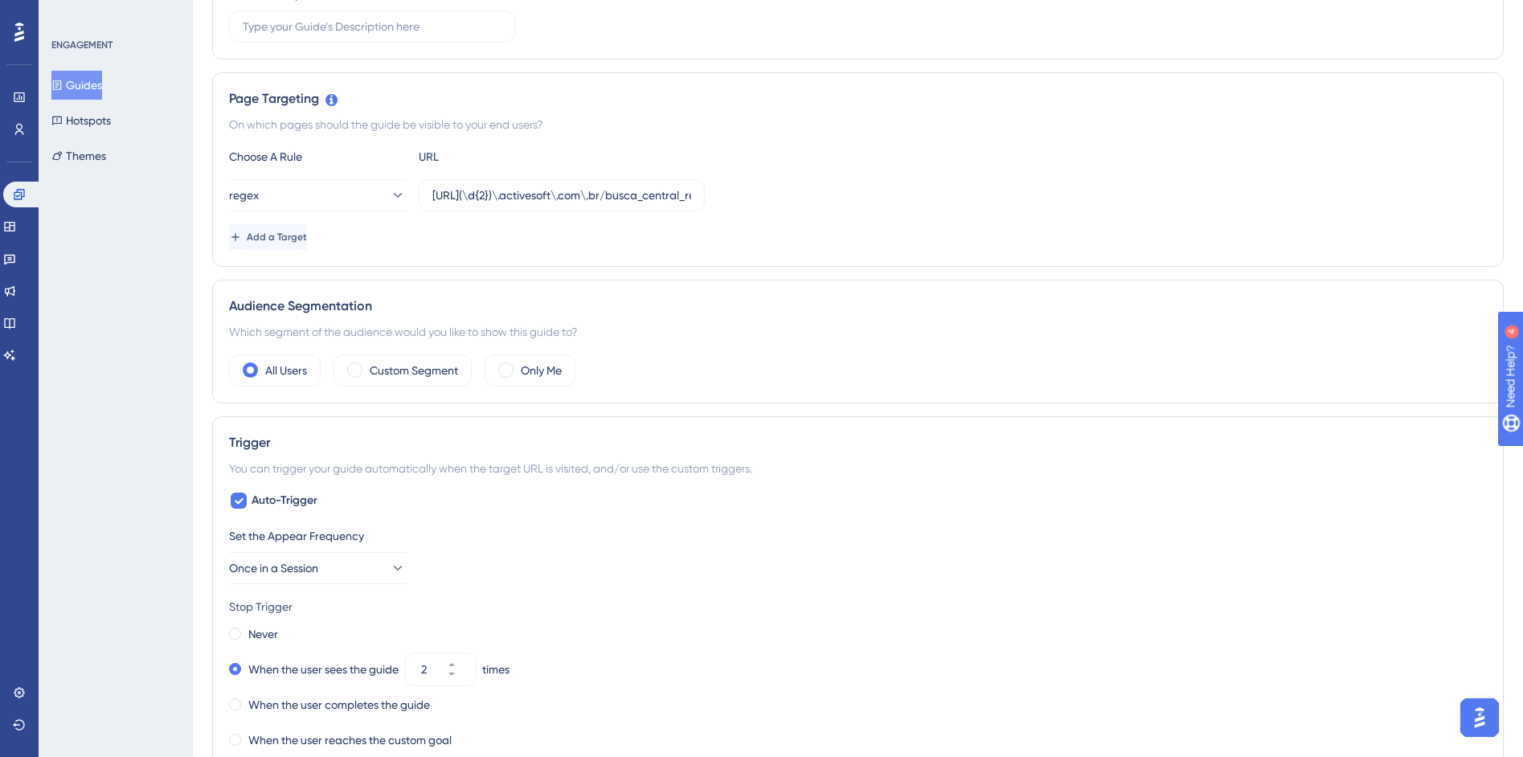
scroll to position [473, 0]
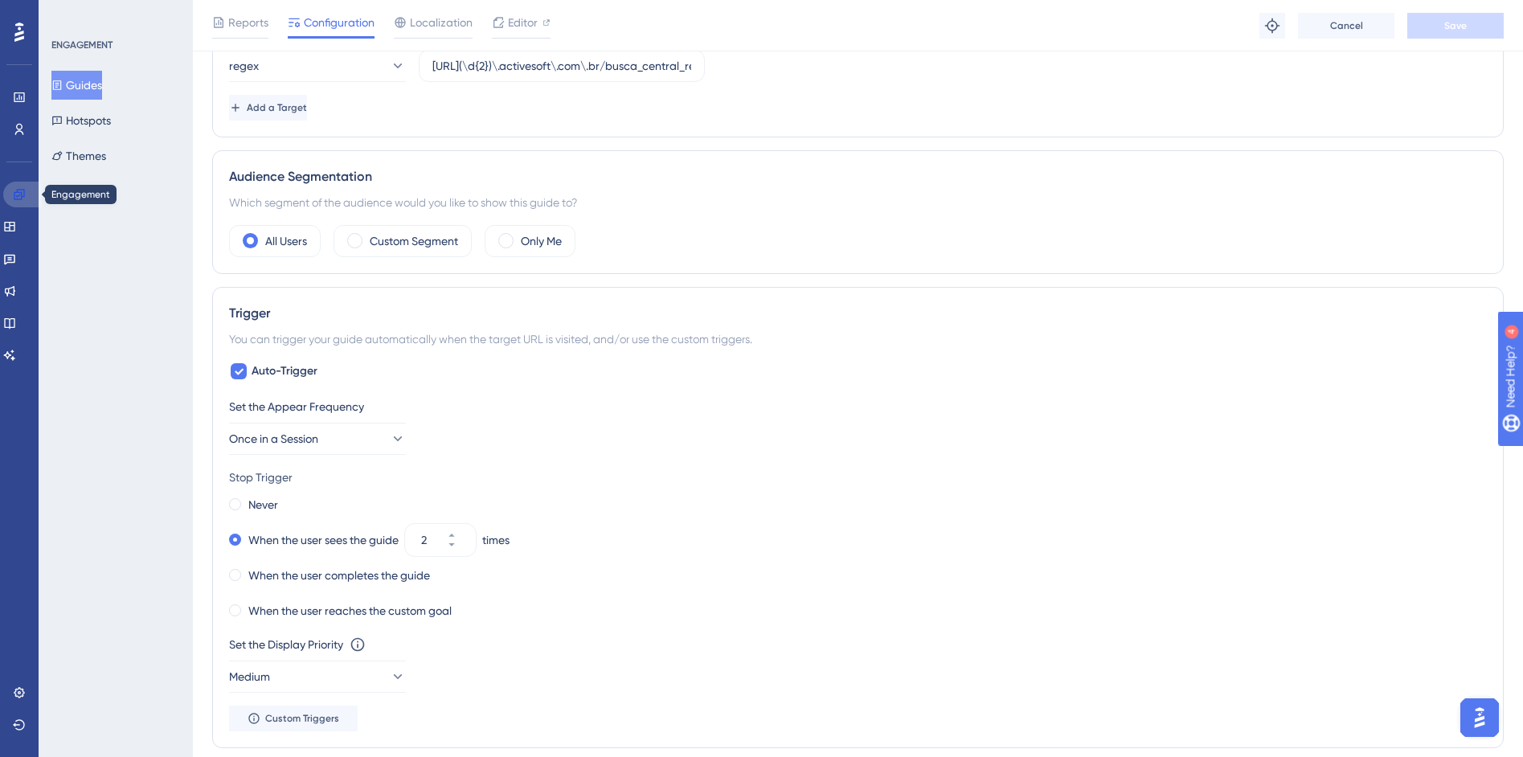
click at [24, 193] on icon at bounding box center [19, 194] width 13 height 13
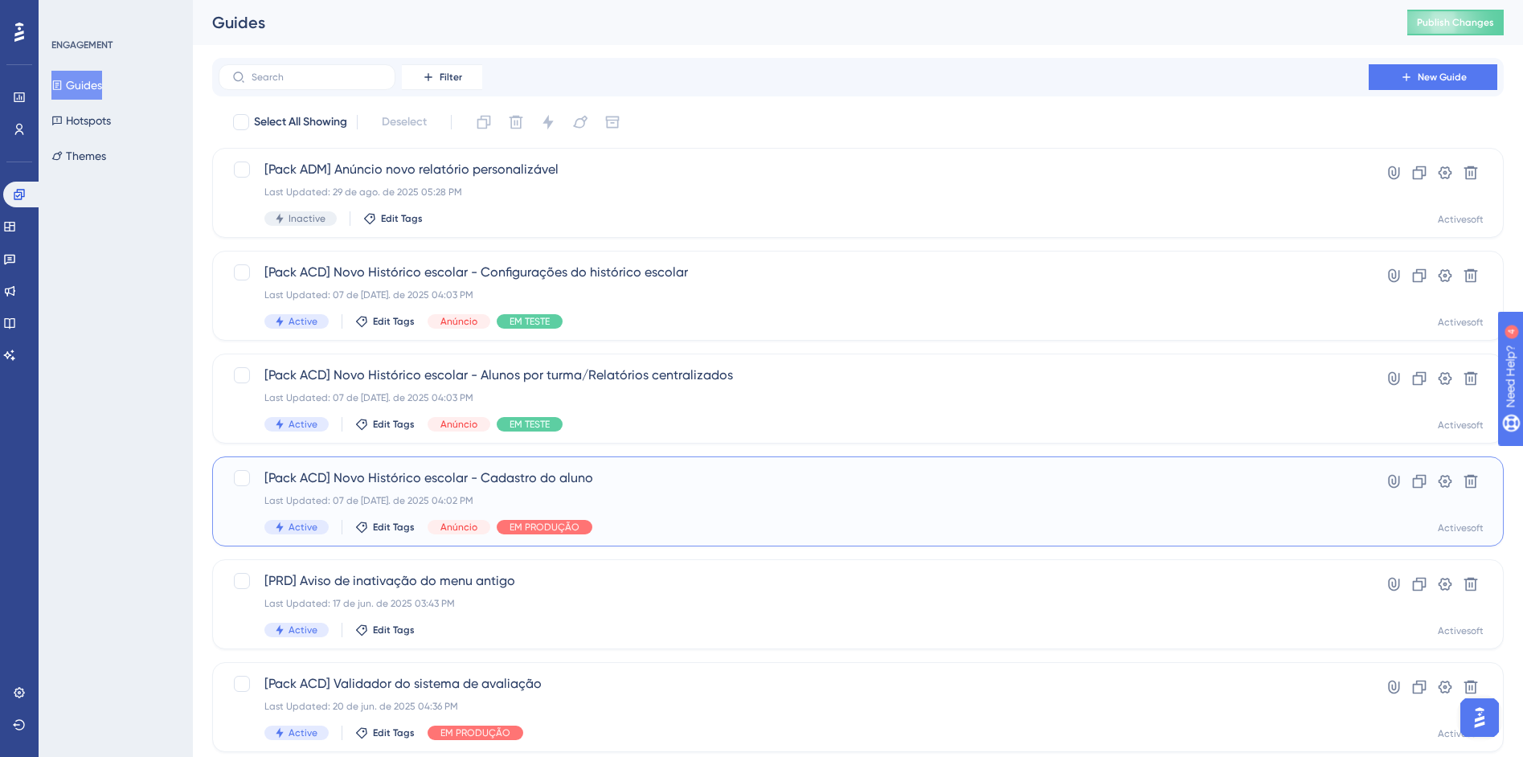
click at [751, 479] on span "[Pack ACD] Novo Histórico escolar - Cadastro do aluno" at bounding box center [793, 478] width 1059 height 19
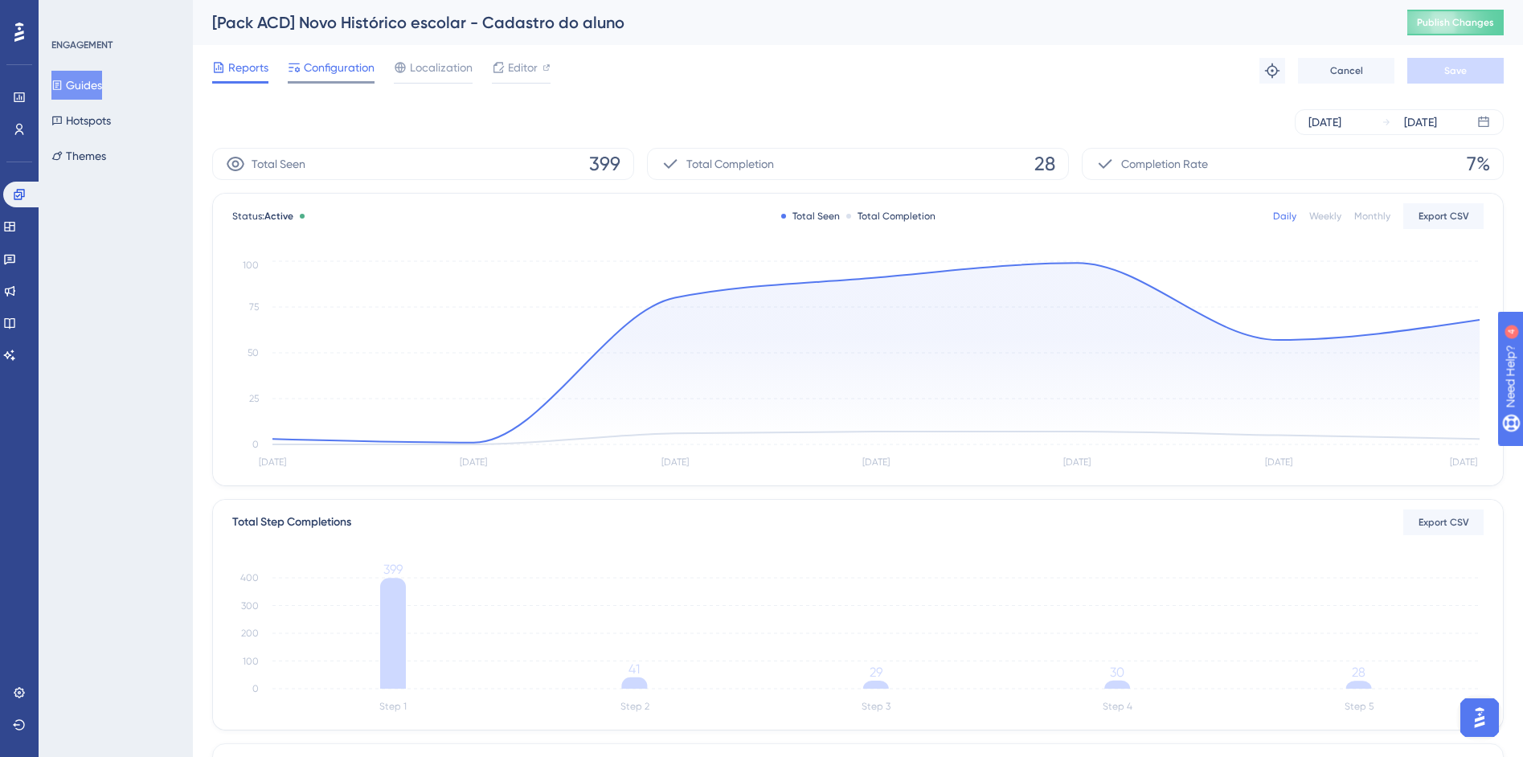
click at [357, 60] on span "Configuration" at bounding box center [339, 67] width 71 height 19
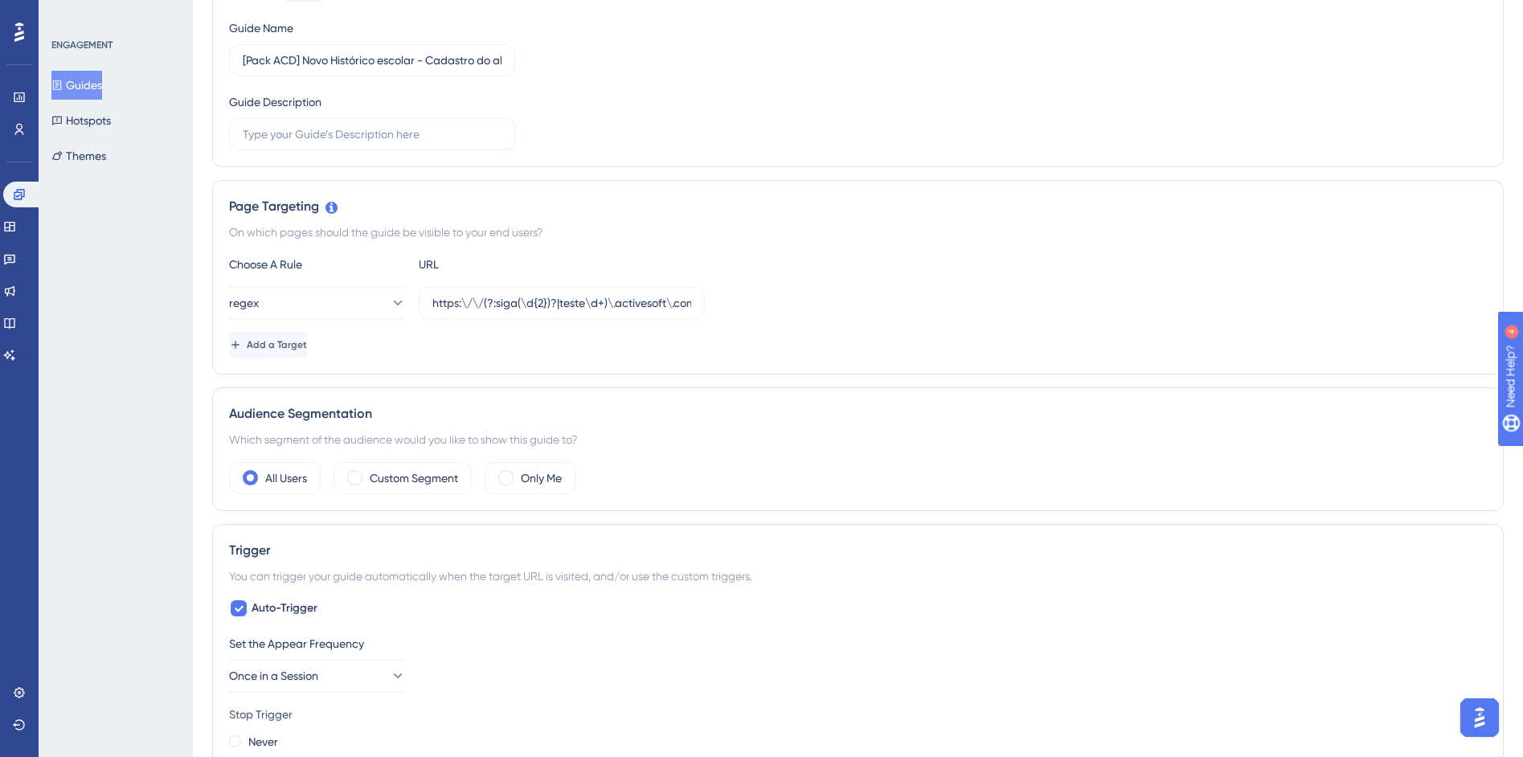
scroll to position [263, 0]
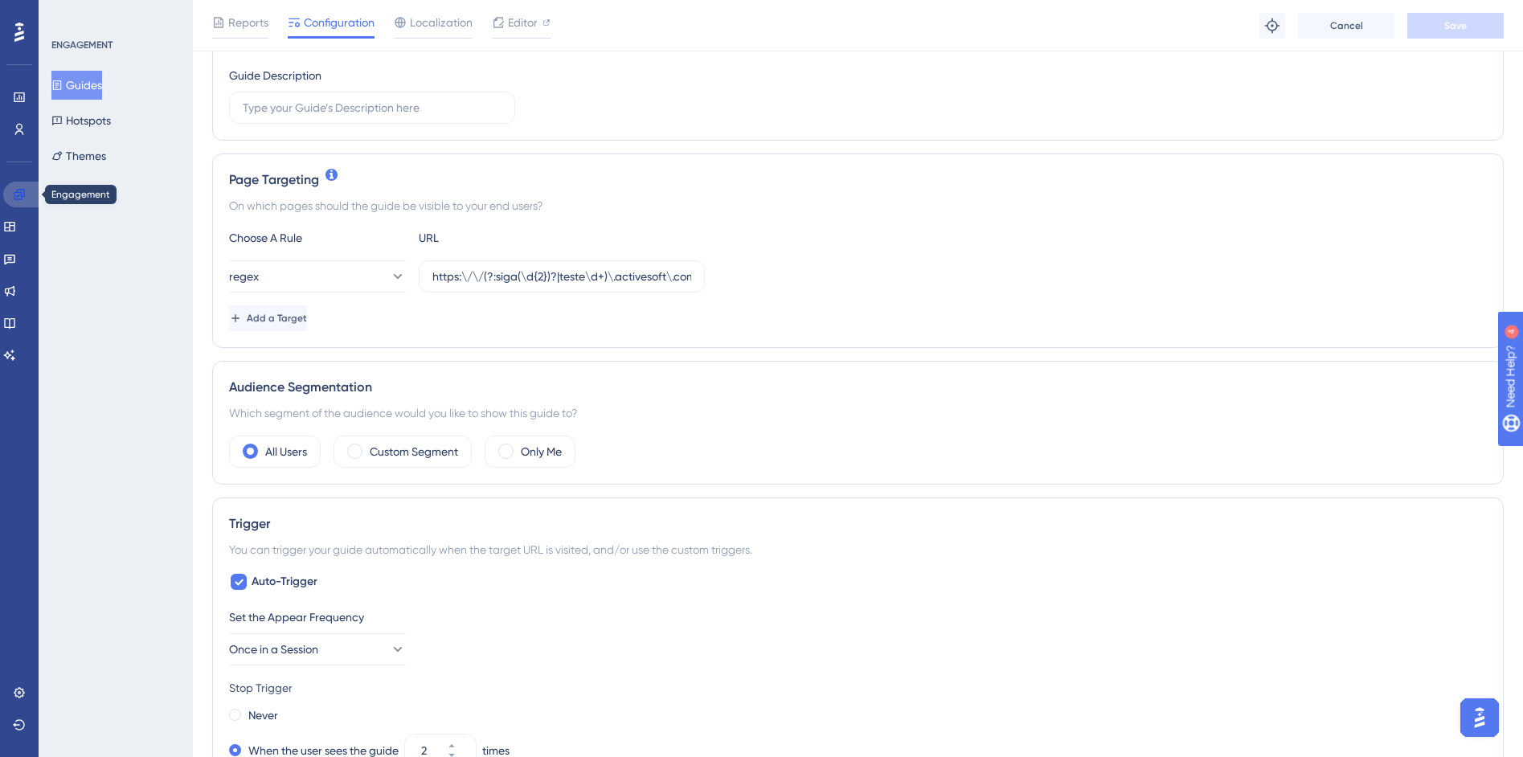
click at [23, 195] on icon at bounding box center [19, 194] width 13 height 13
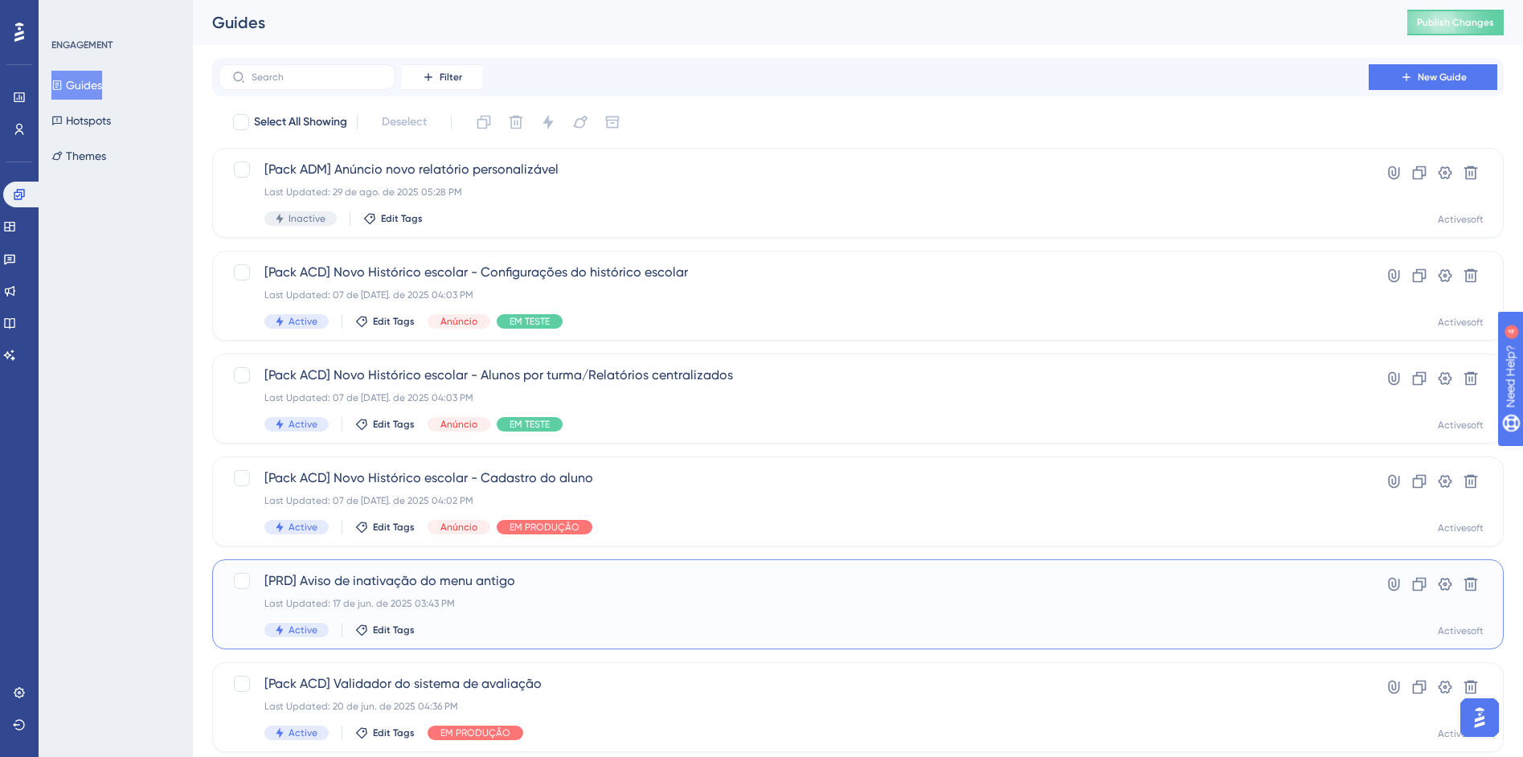
click at [552, 618] on div "[PRD] Aviso de inativação do menu antigo Last Updated: 17 de jun. de 2025 03:43…" at bounding box center [793, 604] width 1059 height 66
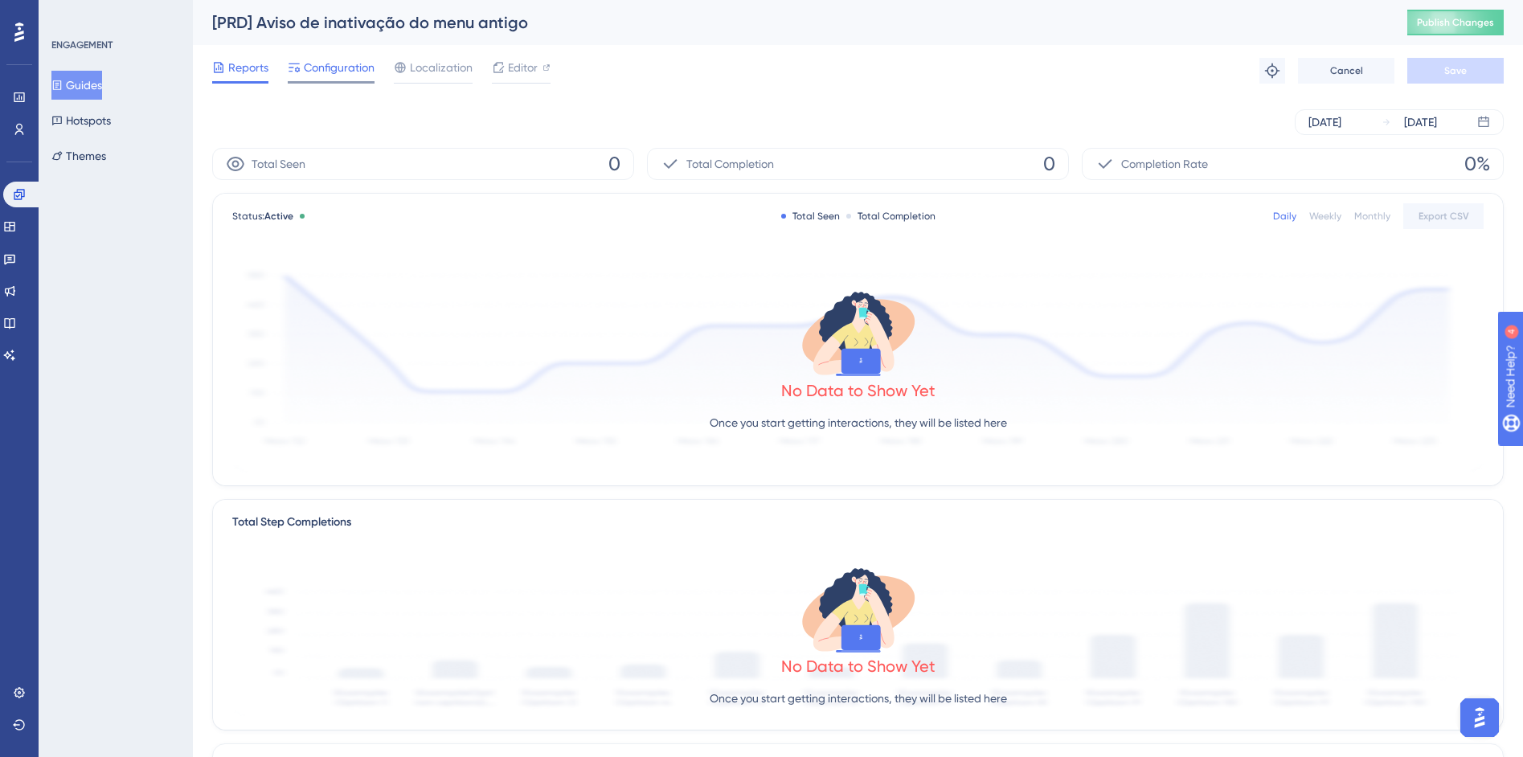
click at [324, 77] on div "Configuration" at bounding box center [331, 71] width 87 height 26
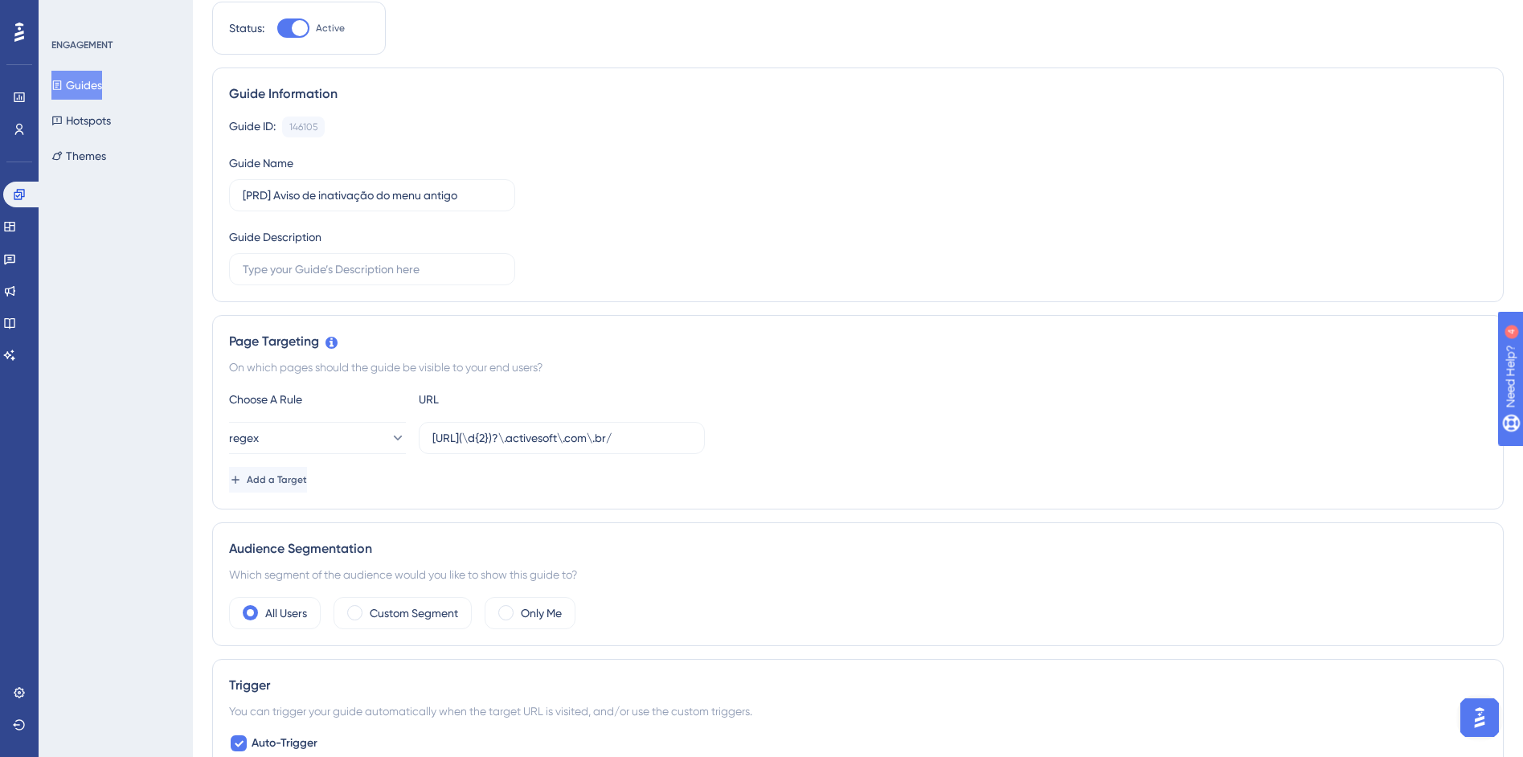
scroll to position [114, 0]
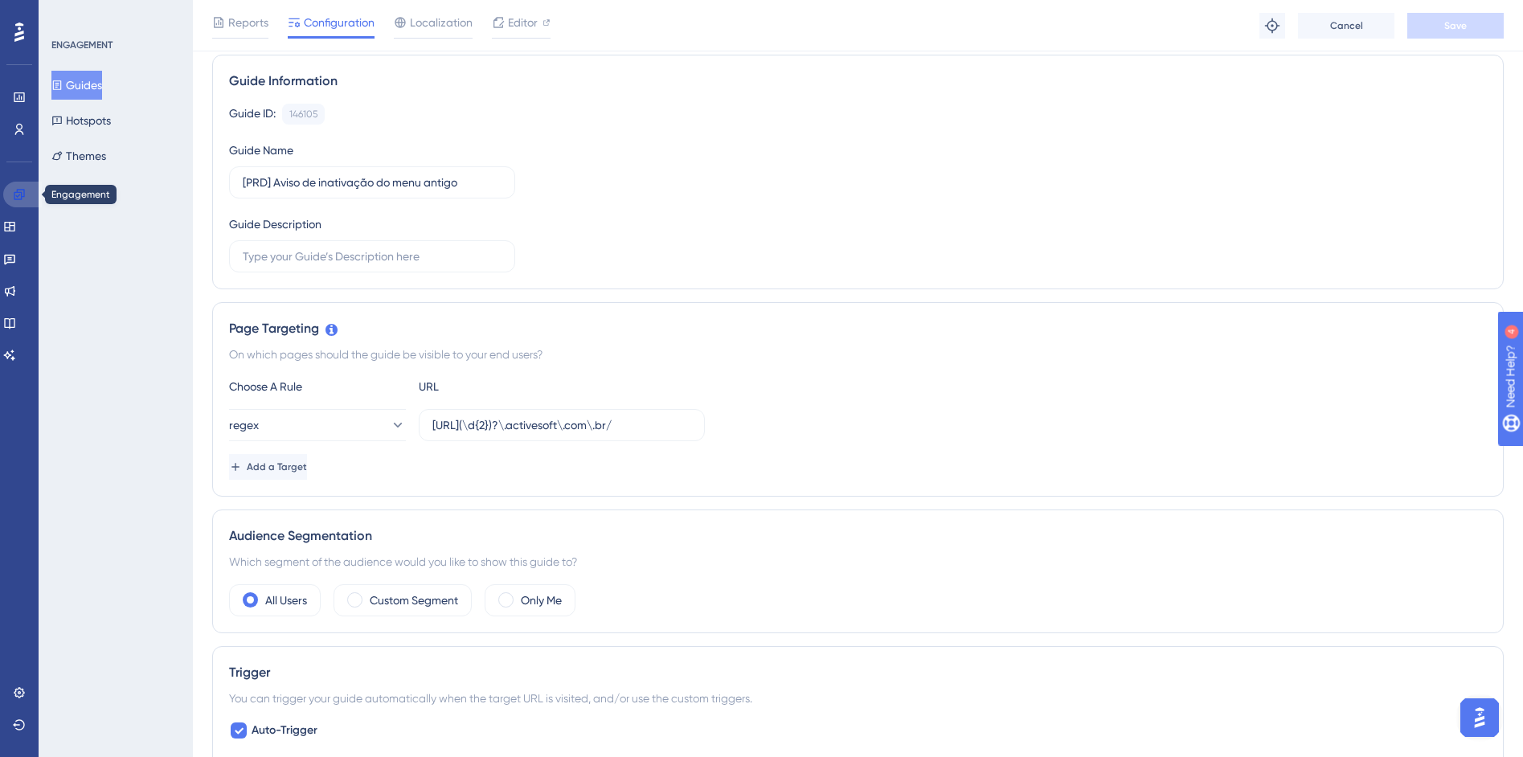
click at [26, 193] on link at bounding box center [22, 195] width 39 height 26
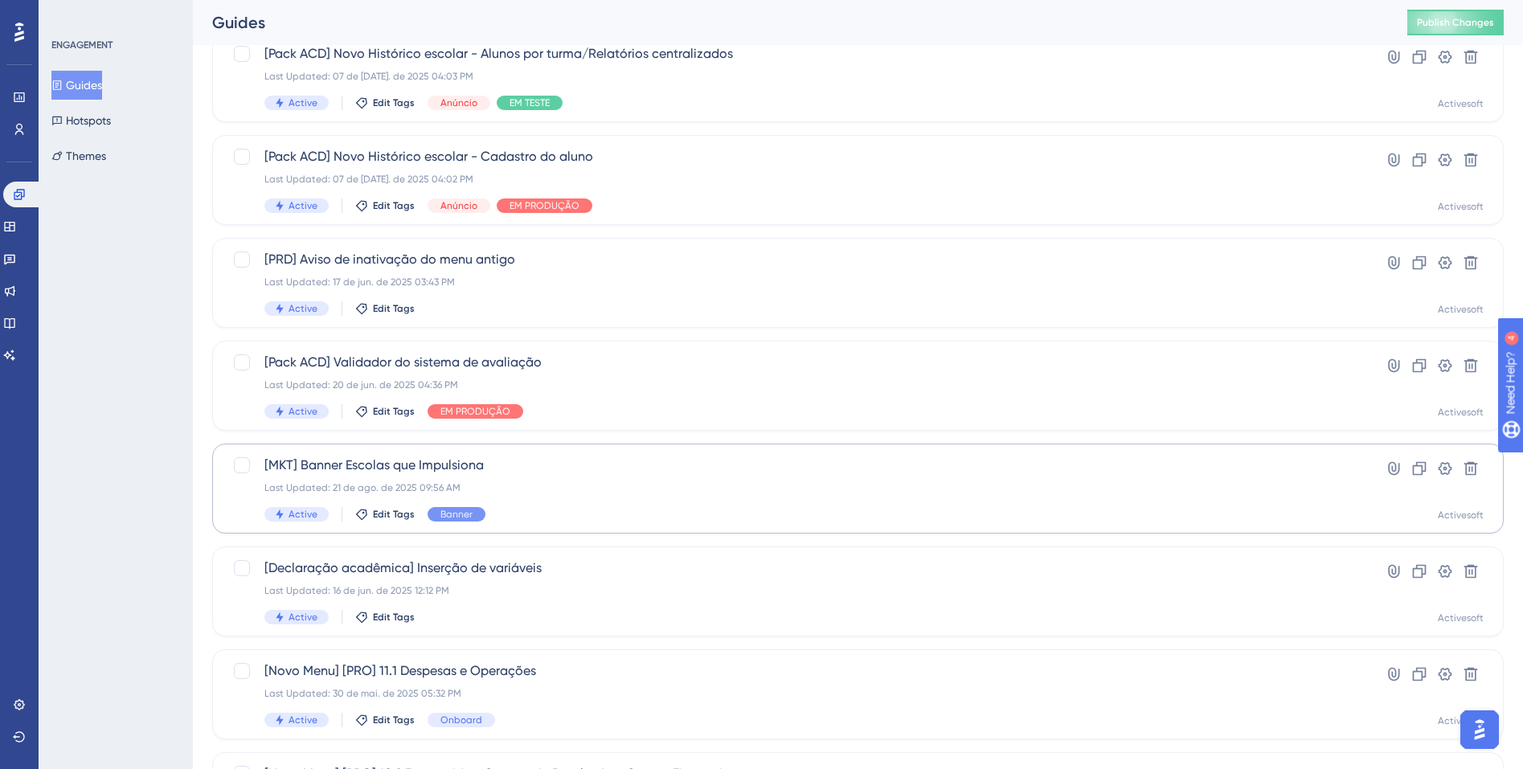
scroll to position [356, 0]
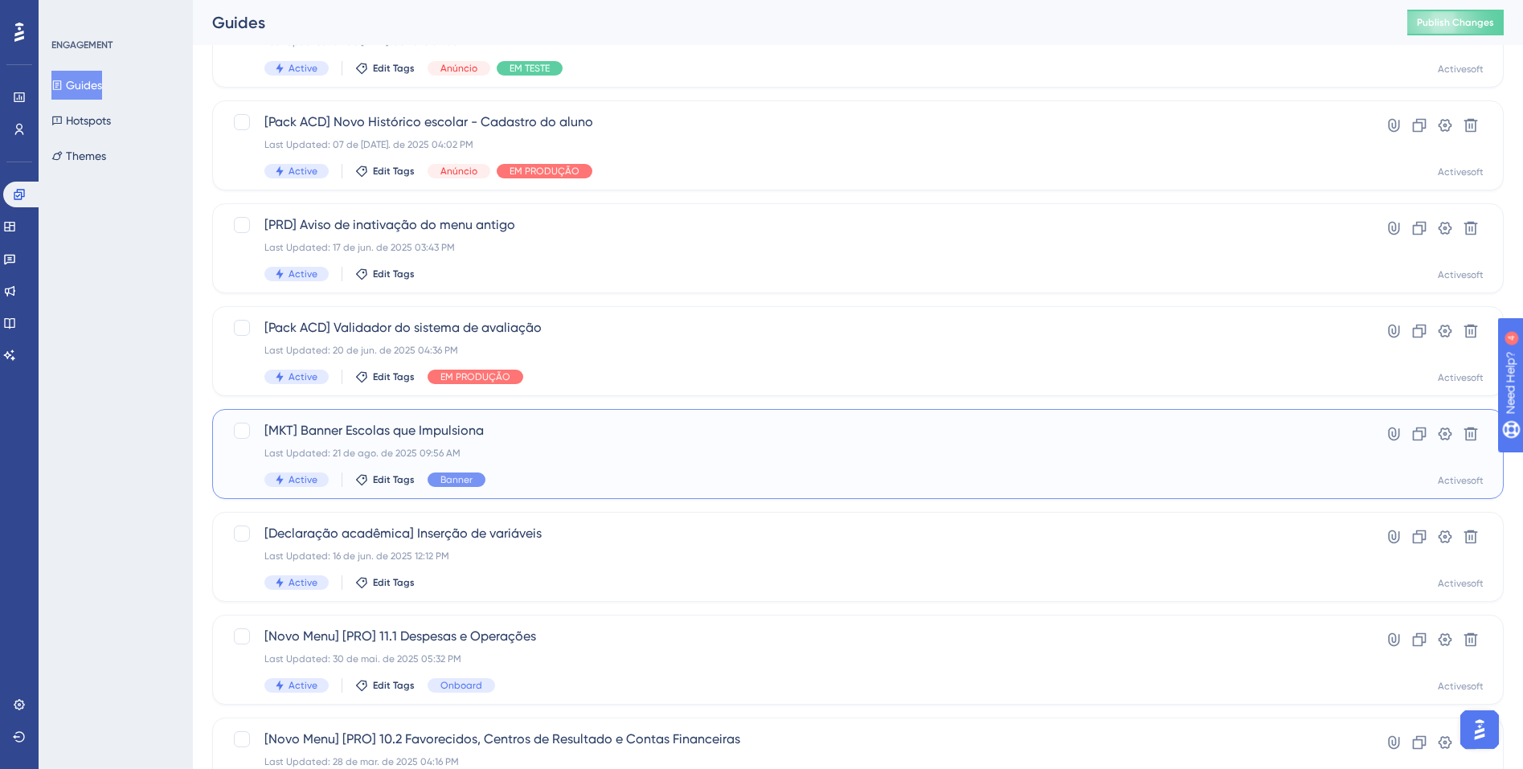
click at [514, 466] on div "[MKT] Banner Escolas que Impulsiona Last Updated: 21 de ago. de 2025 09:56 AM A…" at bounding box center [793, 454] width 1059 height 66
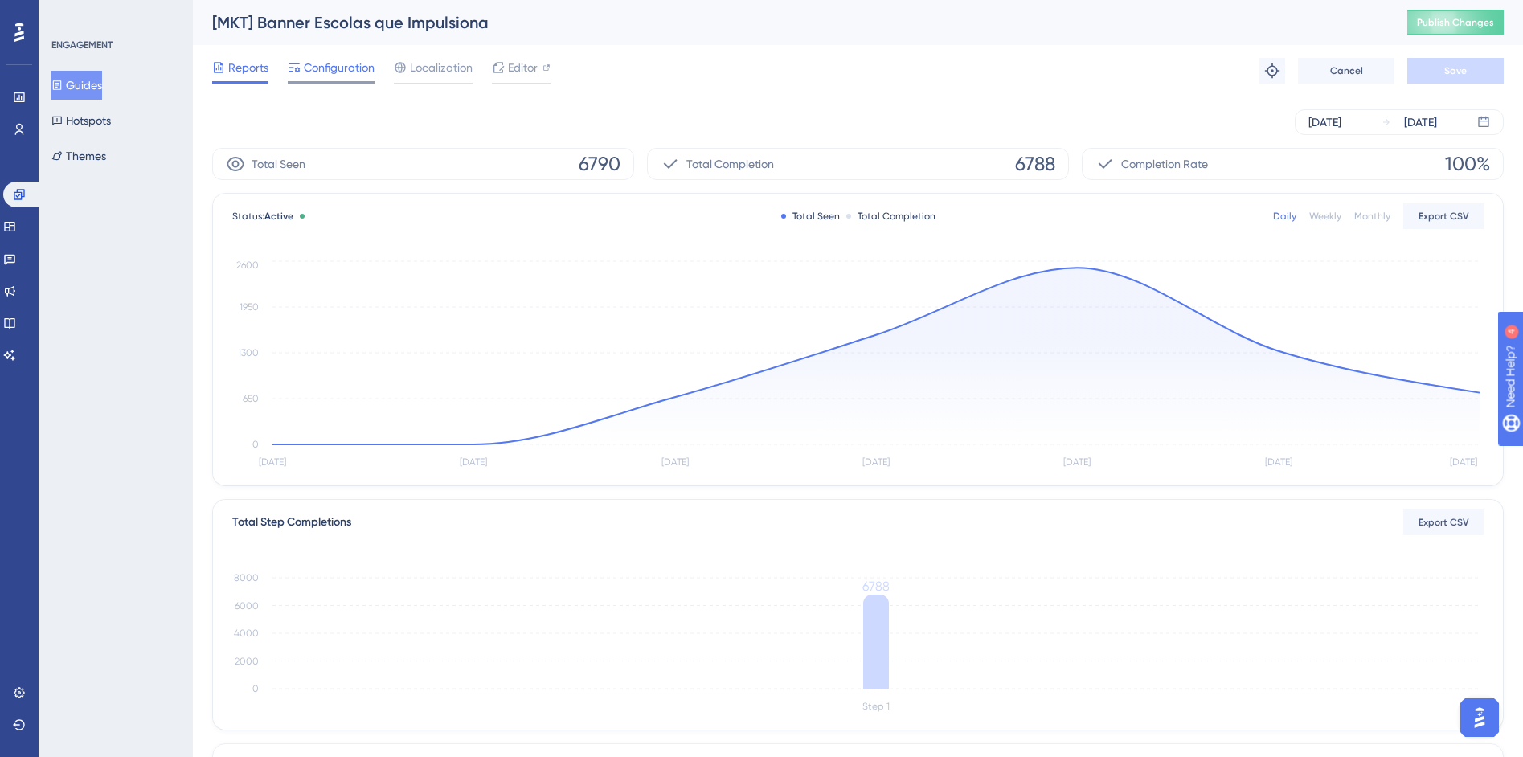
click at [333, 81] on div at bounding box center [331, 82] width 87 height 2
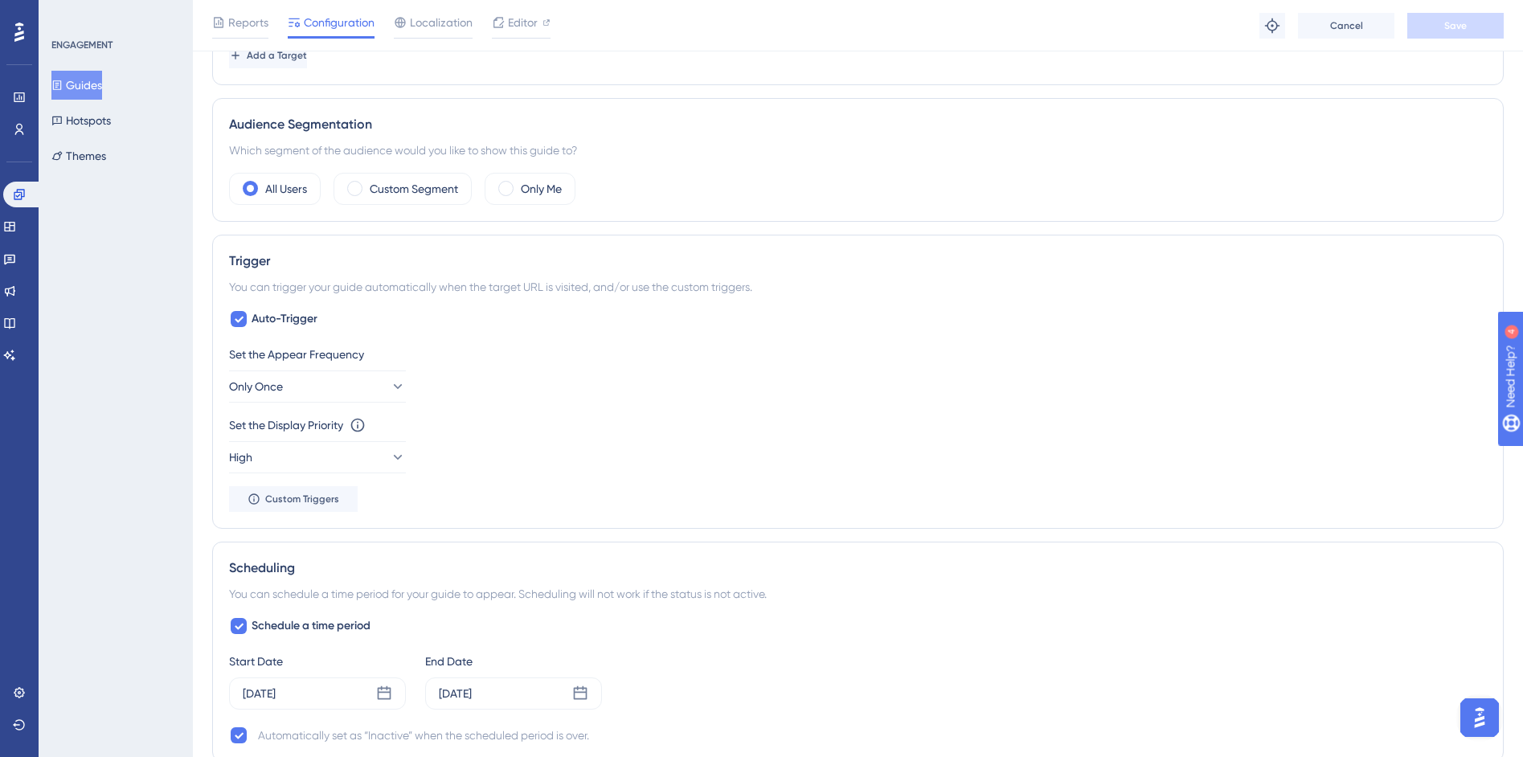
scroll to position [768, 0]
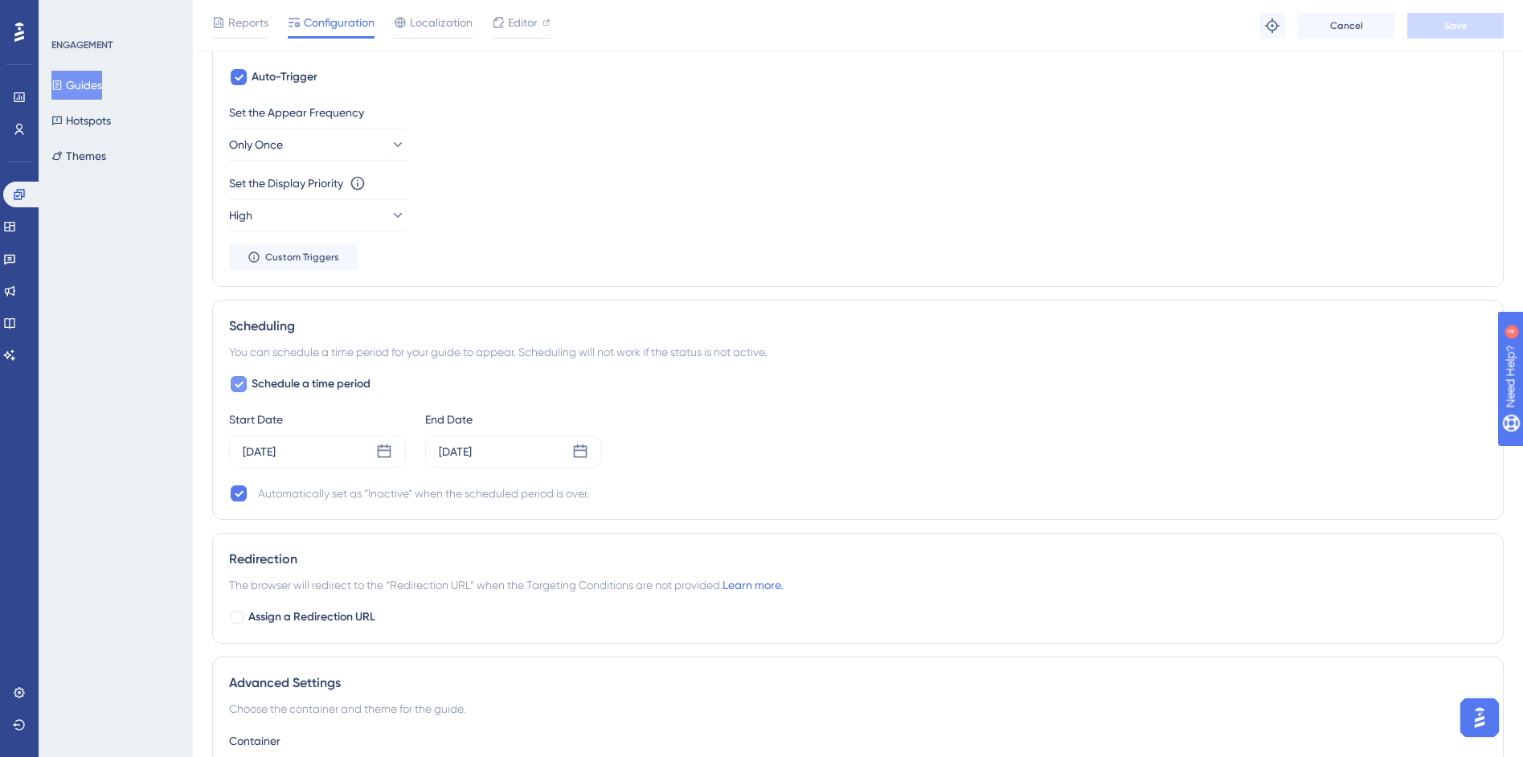
click at [235, 391] on div at bounding box center [239, 384] width 16 height 16
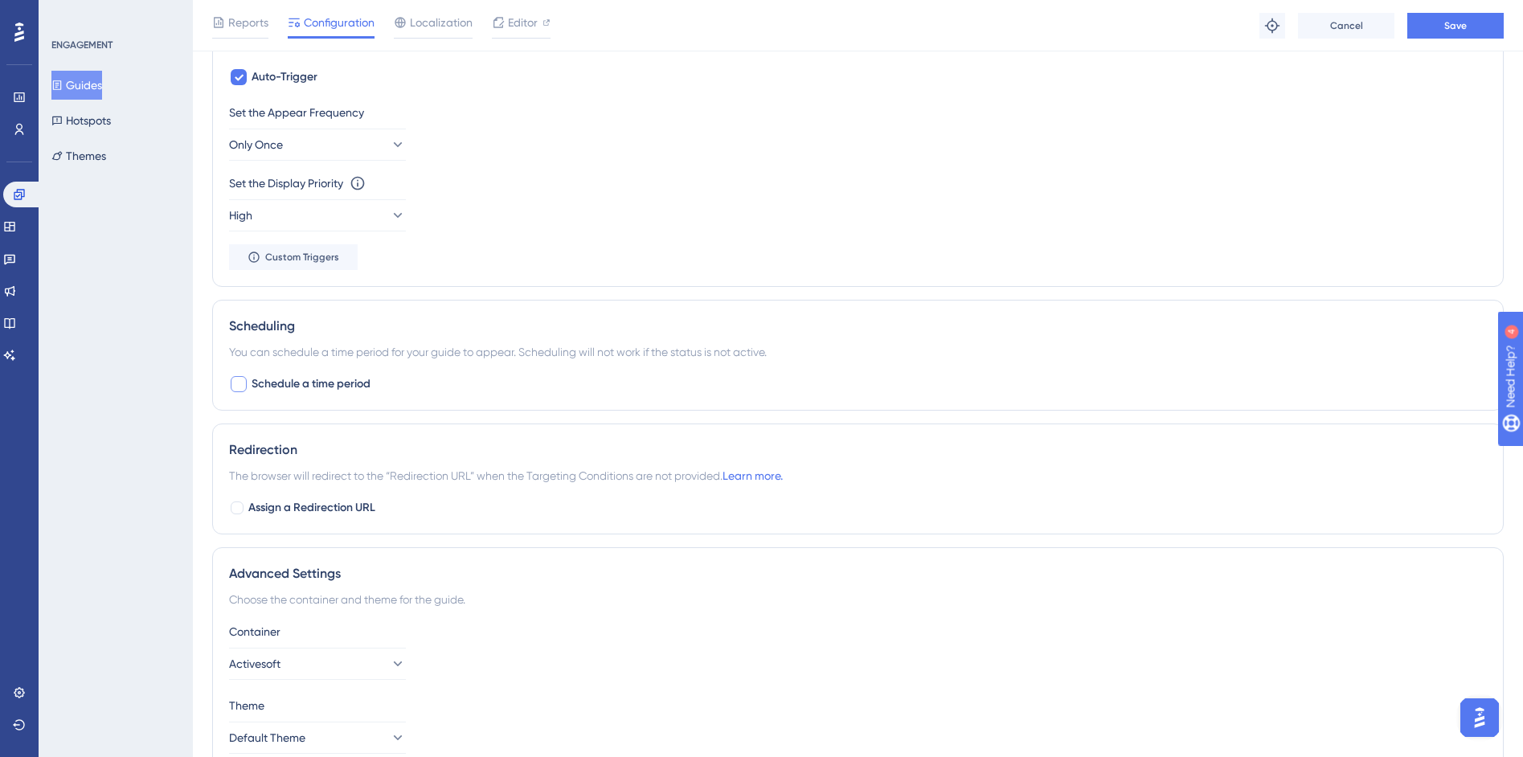
click at [237, 385] on div at bounding box center [239, 384] width 16 height 16
checkbox input "true"
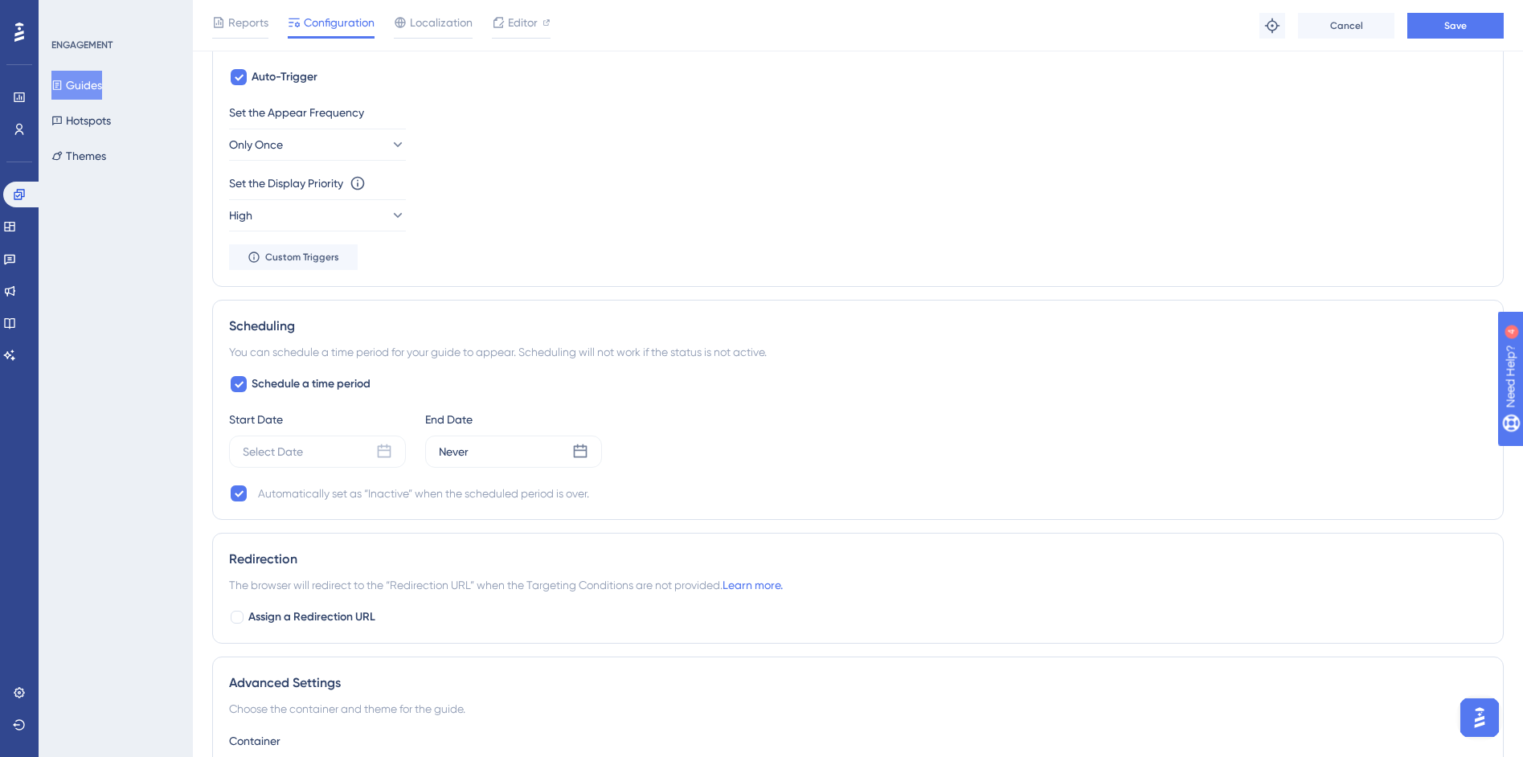
scroll to position [0, 0]
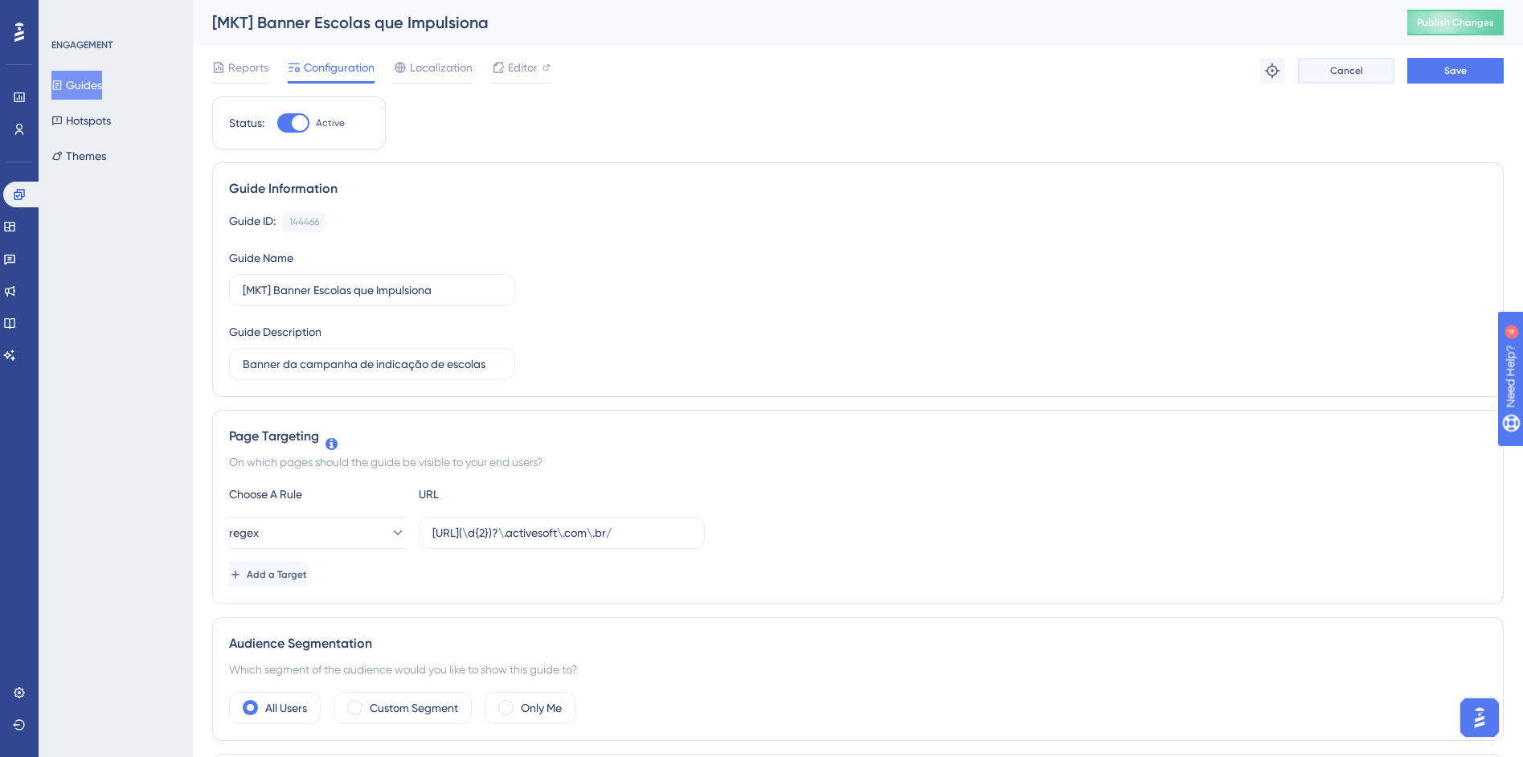
click at [1330, 71] on span "Cancel" at bounding box center [1346, 70] width 33 height 13
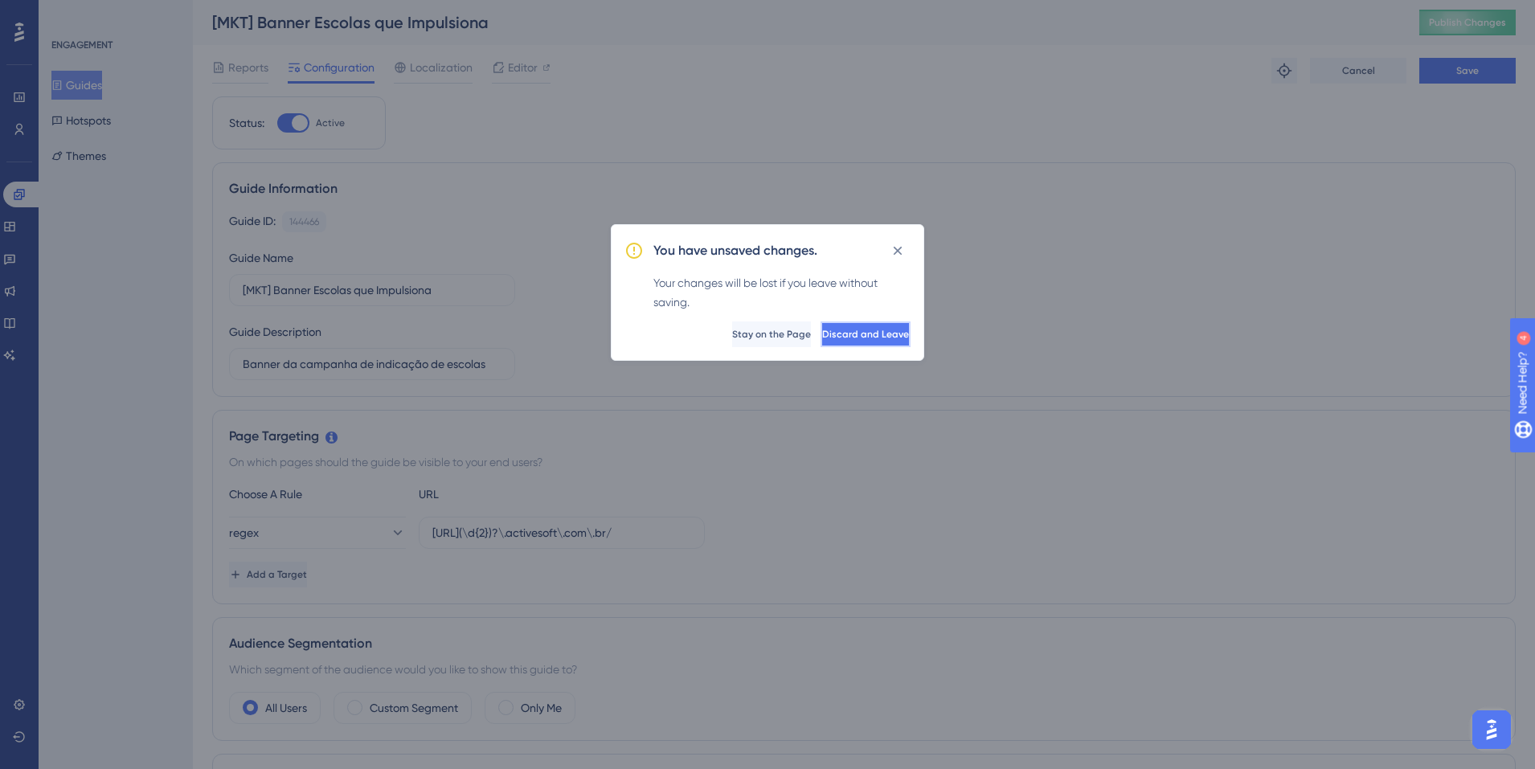
click at [866, 339] on span "Discard and Leave" at bounding box center [865, 334] width 87 height 13
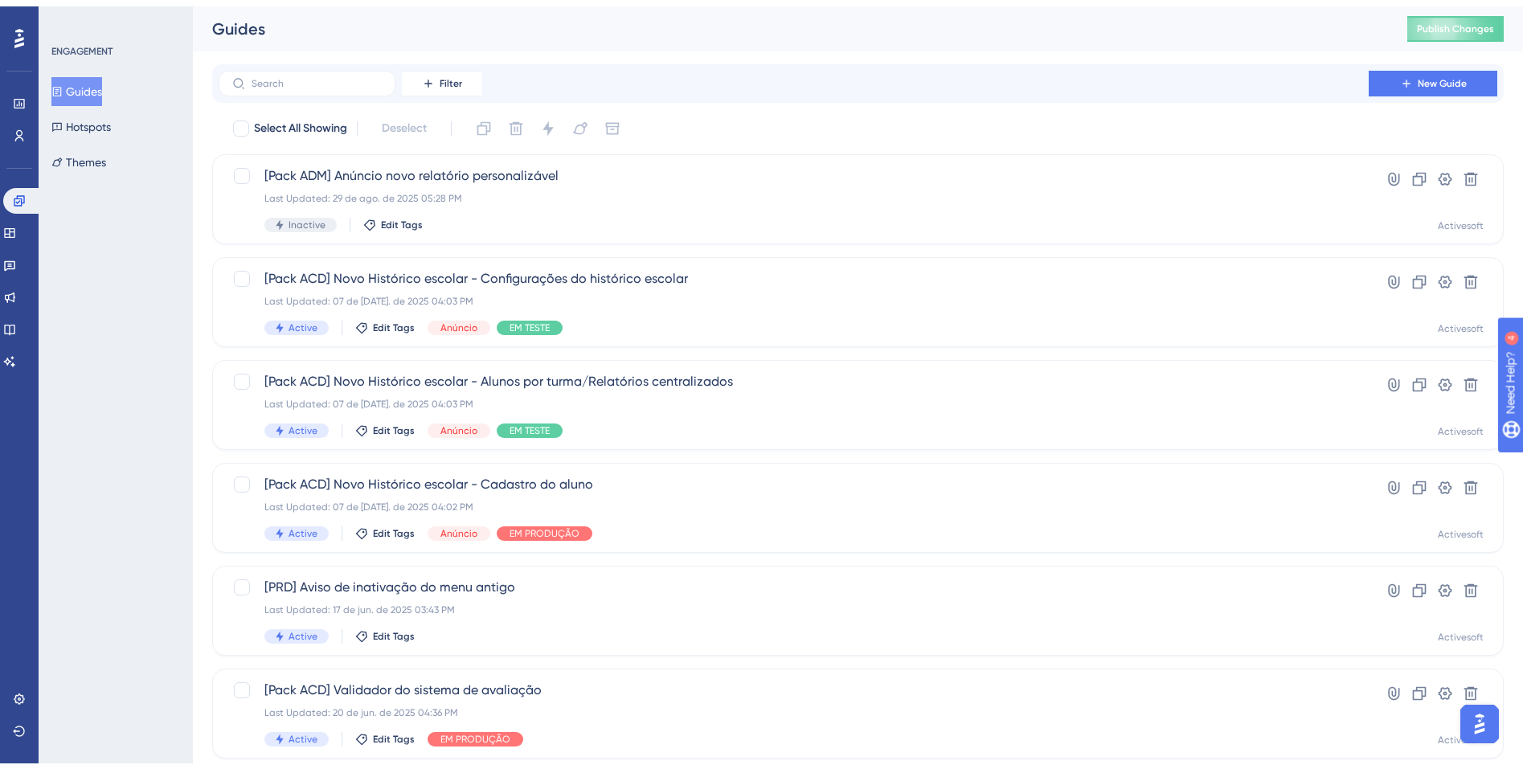
scroll to position [478, 0]
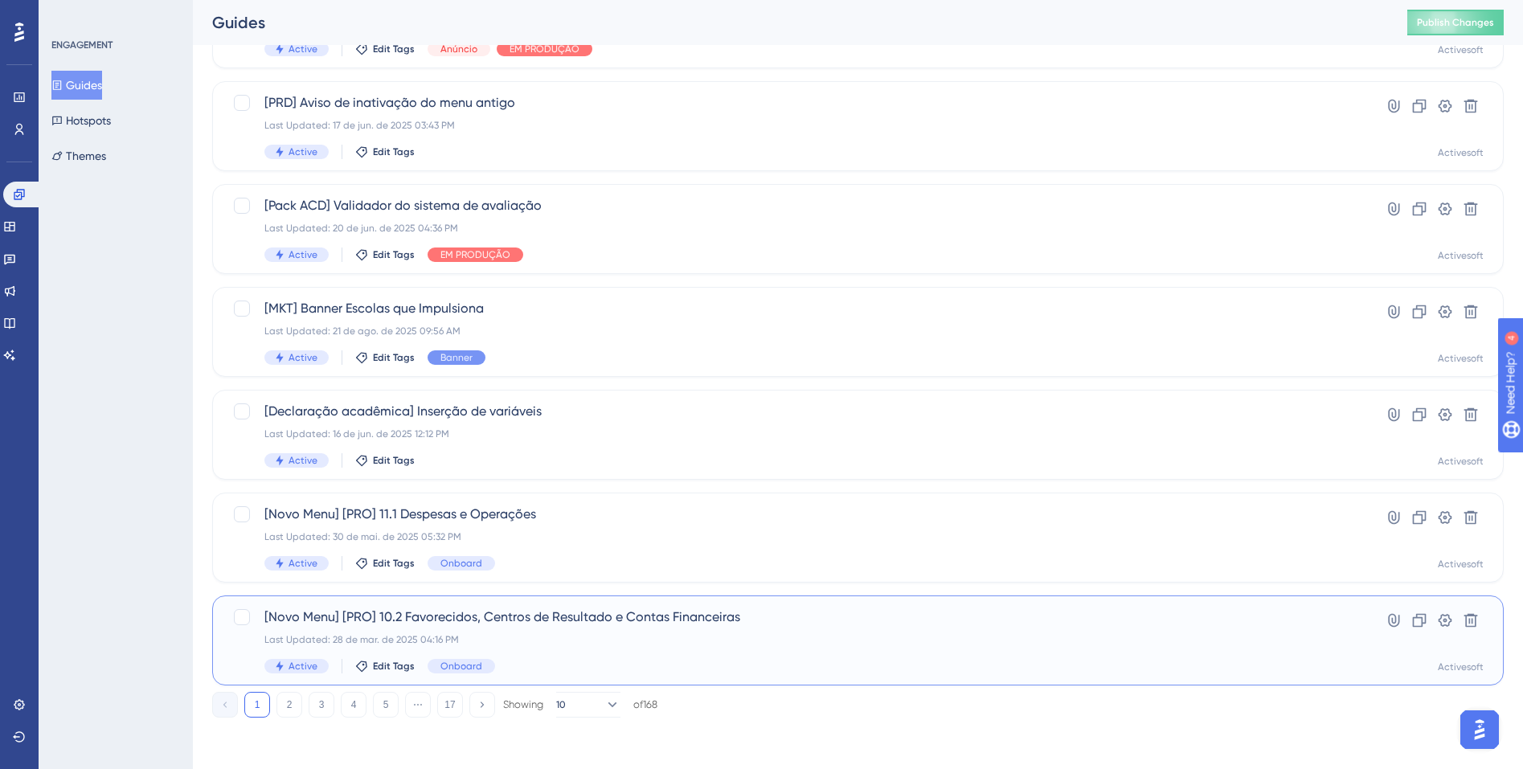
click at [670, 620] on span "[Novo Menu] [PRO] 10.2 Favorecidos, Centros de Resultado e Contas Financeiras" at bounding box center [793, 617] width 1059 height 19
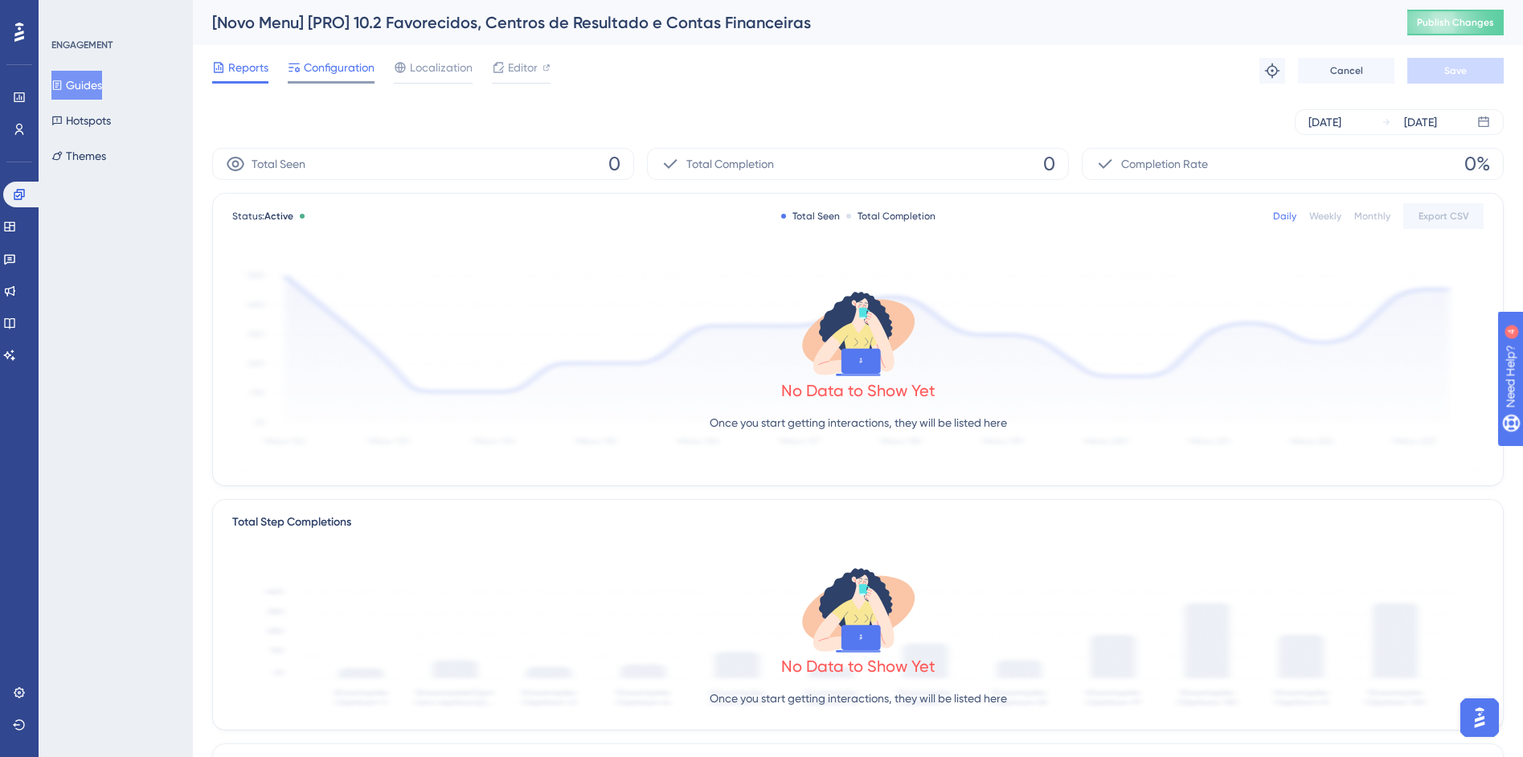
click at [351, 64] on span "Configuration" at bounding box center [339, 67] width 71 height 19
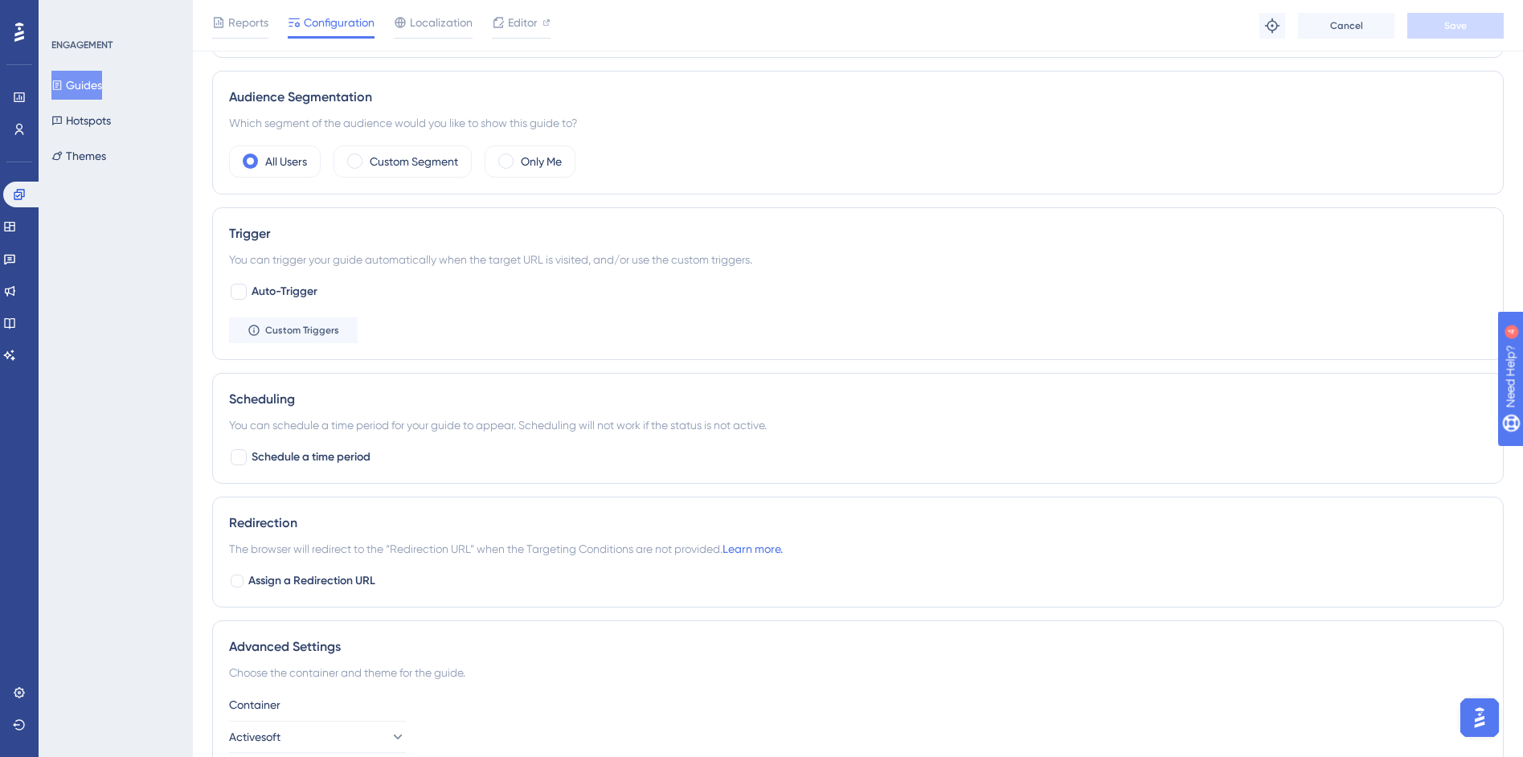
scroll to position [704, 0]
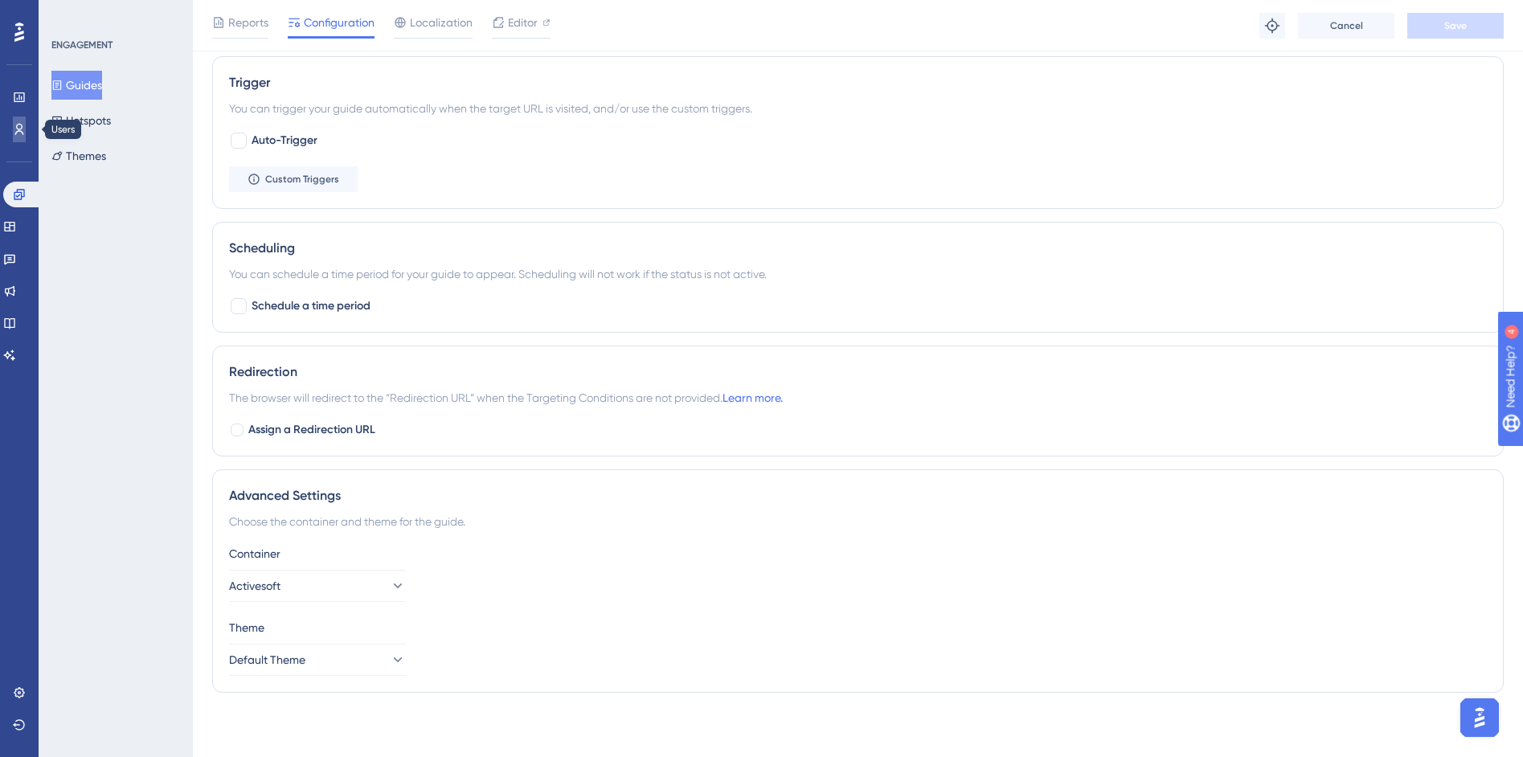
click at [23, 126] on icon at bounding box center [19, 129] width 13 height 13
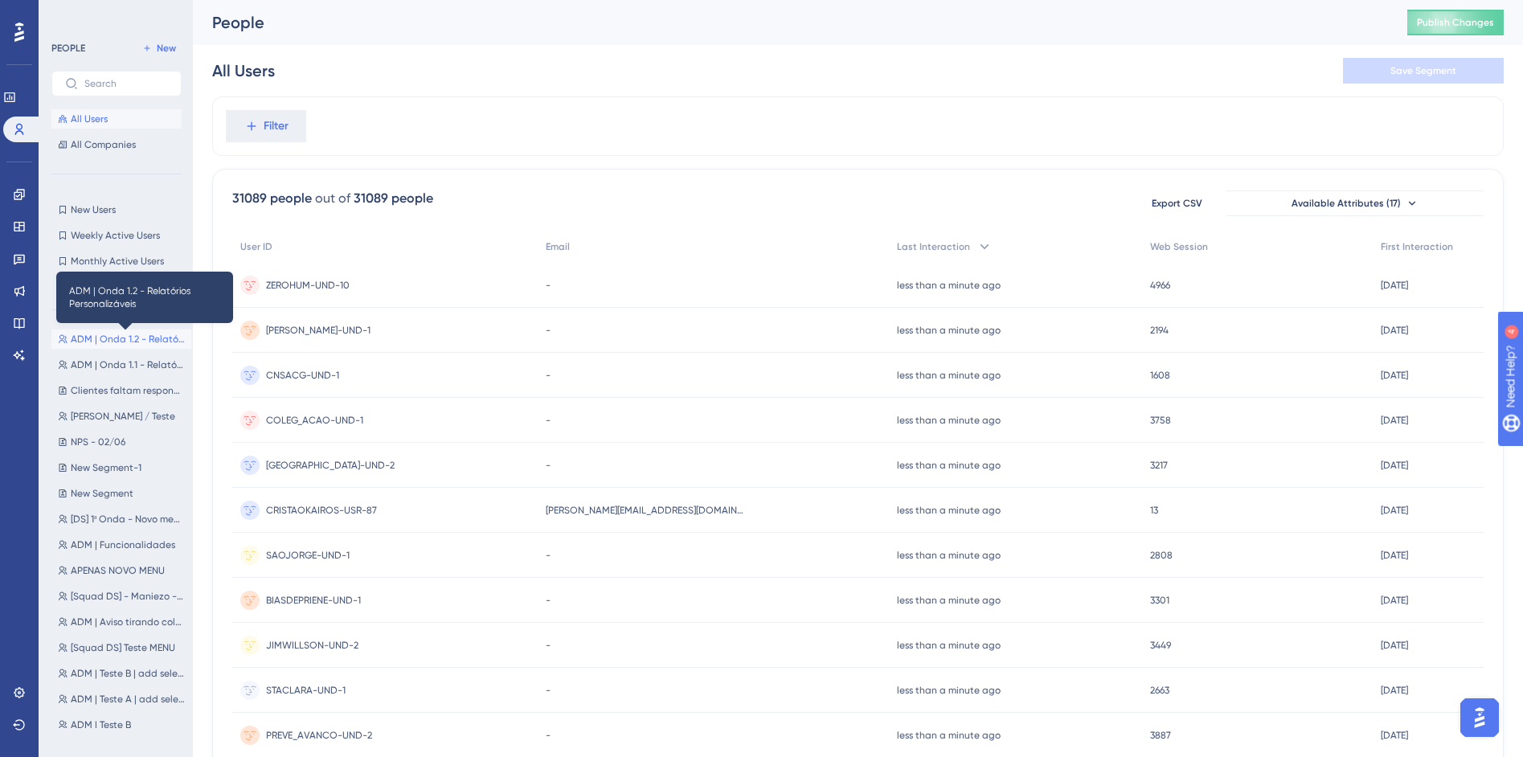
click at [142, 345] on span "ADM | Onda 1.2 - Relatórios Personalizáveis" at bounding box center [128, 339] width 114 height 13
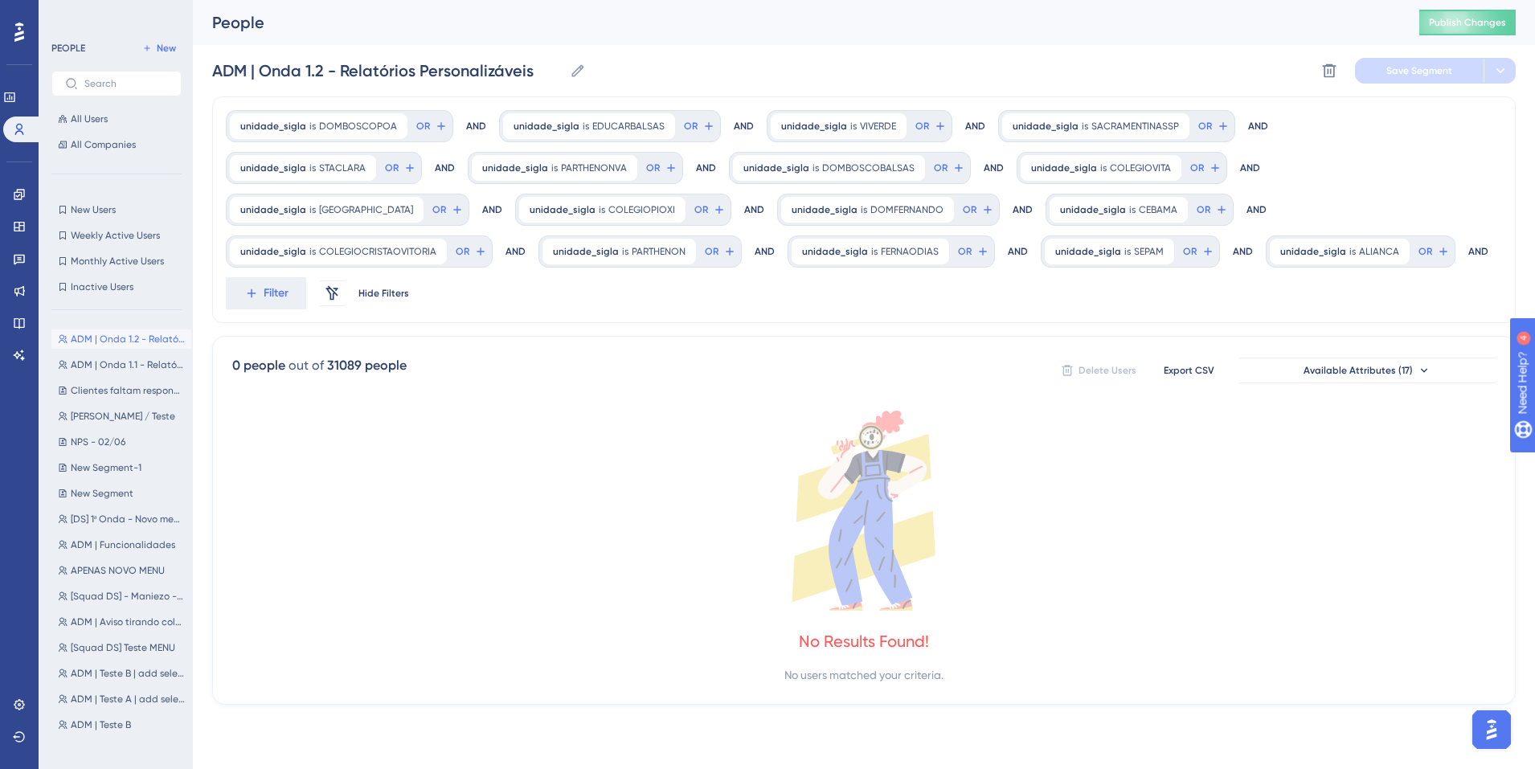
click at [1310, 77] on div "ADM | Onda 1.2 - Relatórios Personalizáveis ADM | Onda 1.2 - Relatórios Persona…" at bounding box center [864, 70] width 1304 height 51
click at [1332, 72] on icon at bounding box center [1329, 71] width 16 height 16
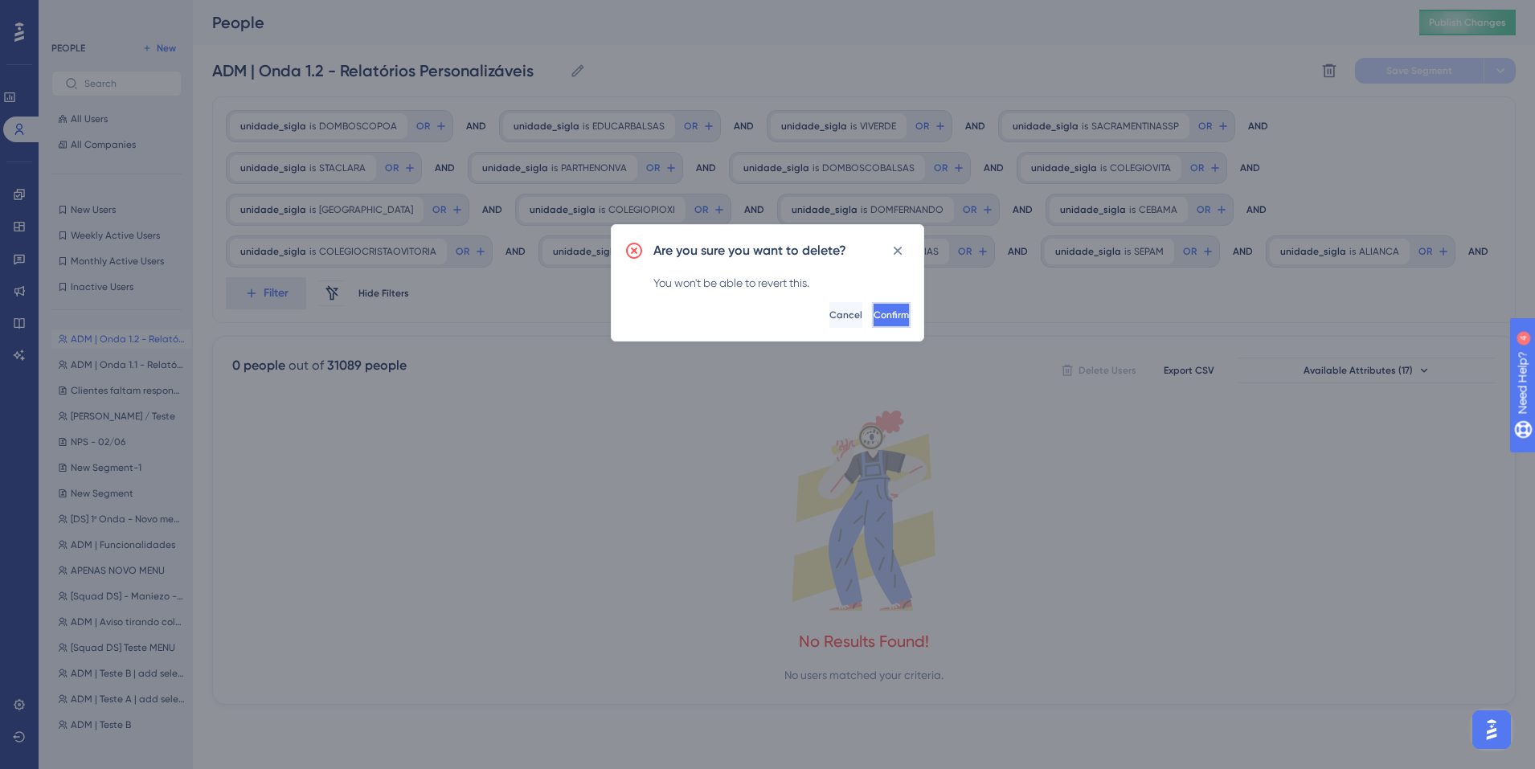
click at [874, 312] on span "Confirm" at bounding box center [891, 315] width 35 height 13
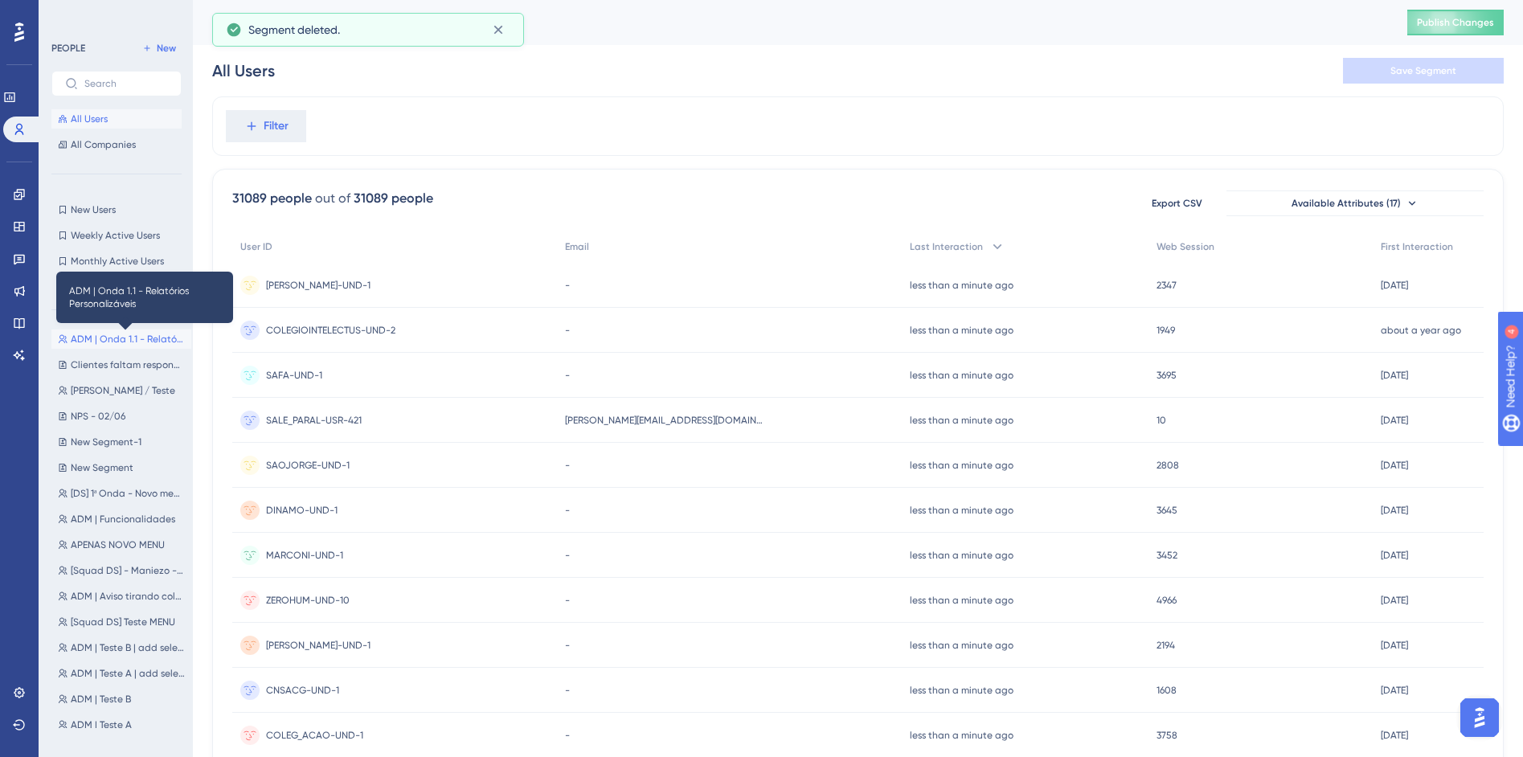
click at [108, 338] on span "ADM | Onda 1.1 - Relatórios Personalizáveis" at bounding box center [128, 339] width 114 height 13
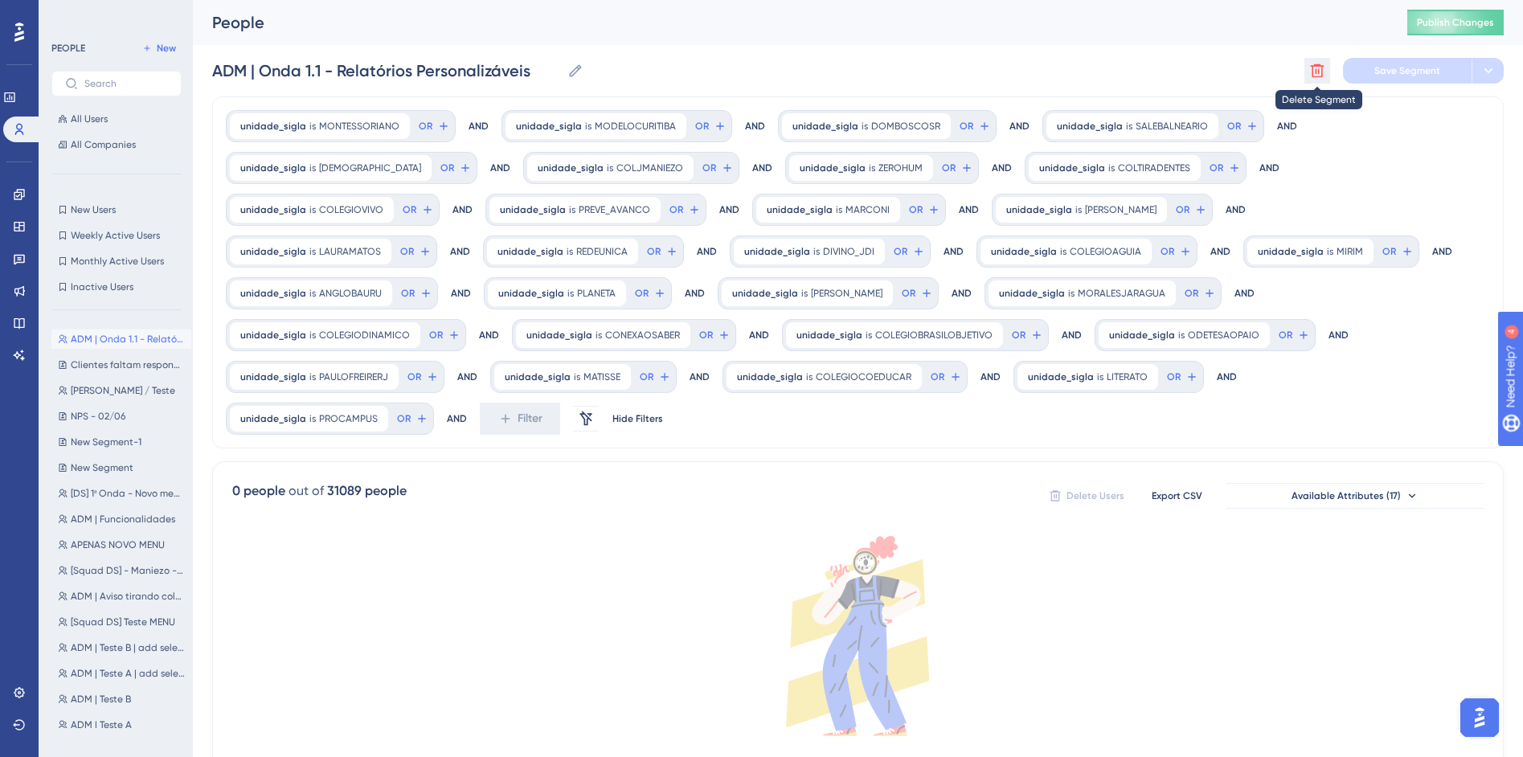
click at [1312, 71] on icon at bounding box center [1317, 71] width 16 height 16
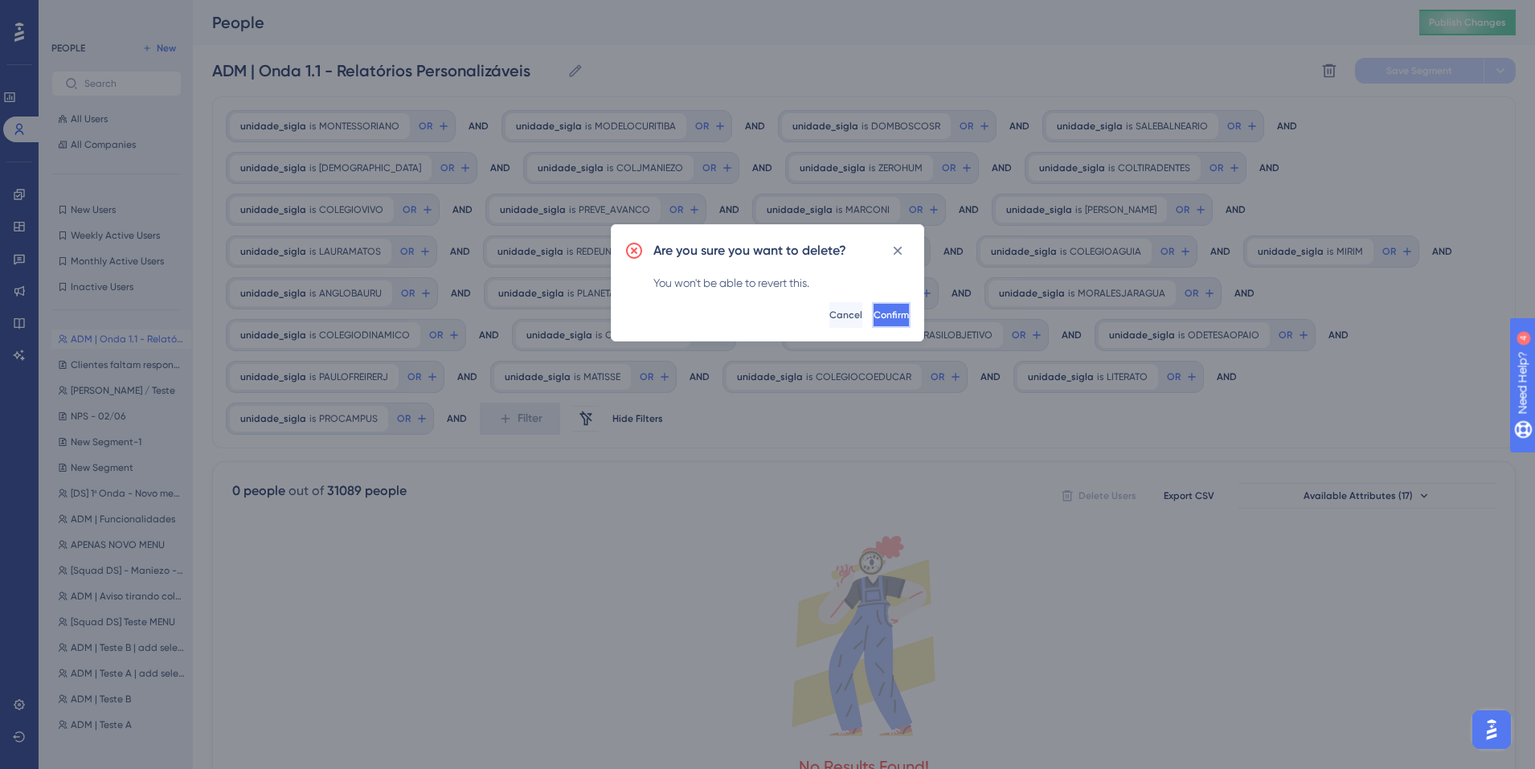
click at [874, 315] on span "Confirm" at bounding box center [891, 315] width 35 height 13
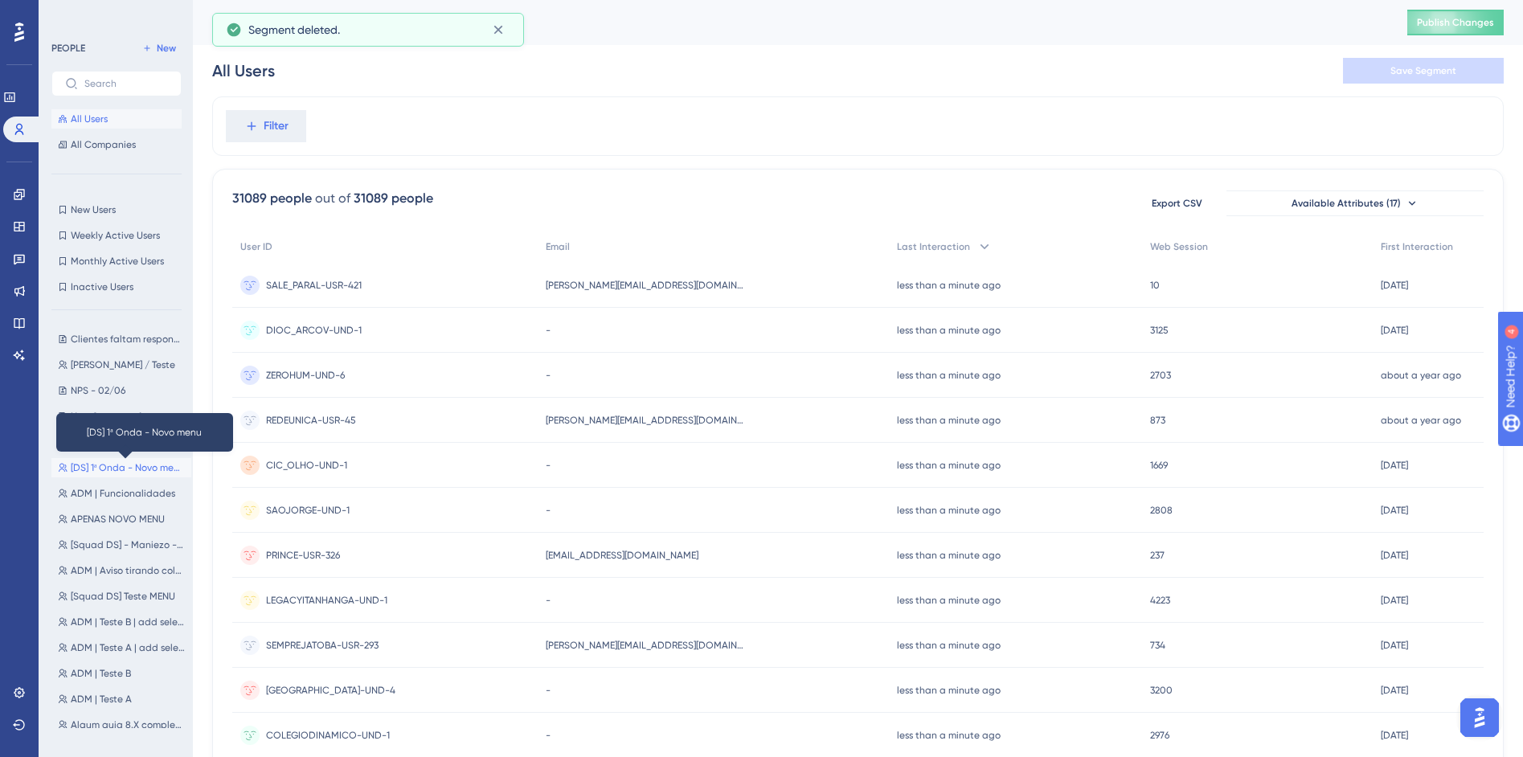
click at [84, 472] on span "[DS] 1ª Onda - Novo menu" at bounding box center [128, 467] width 114 height 13
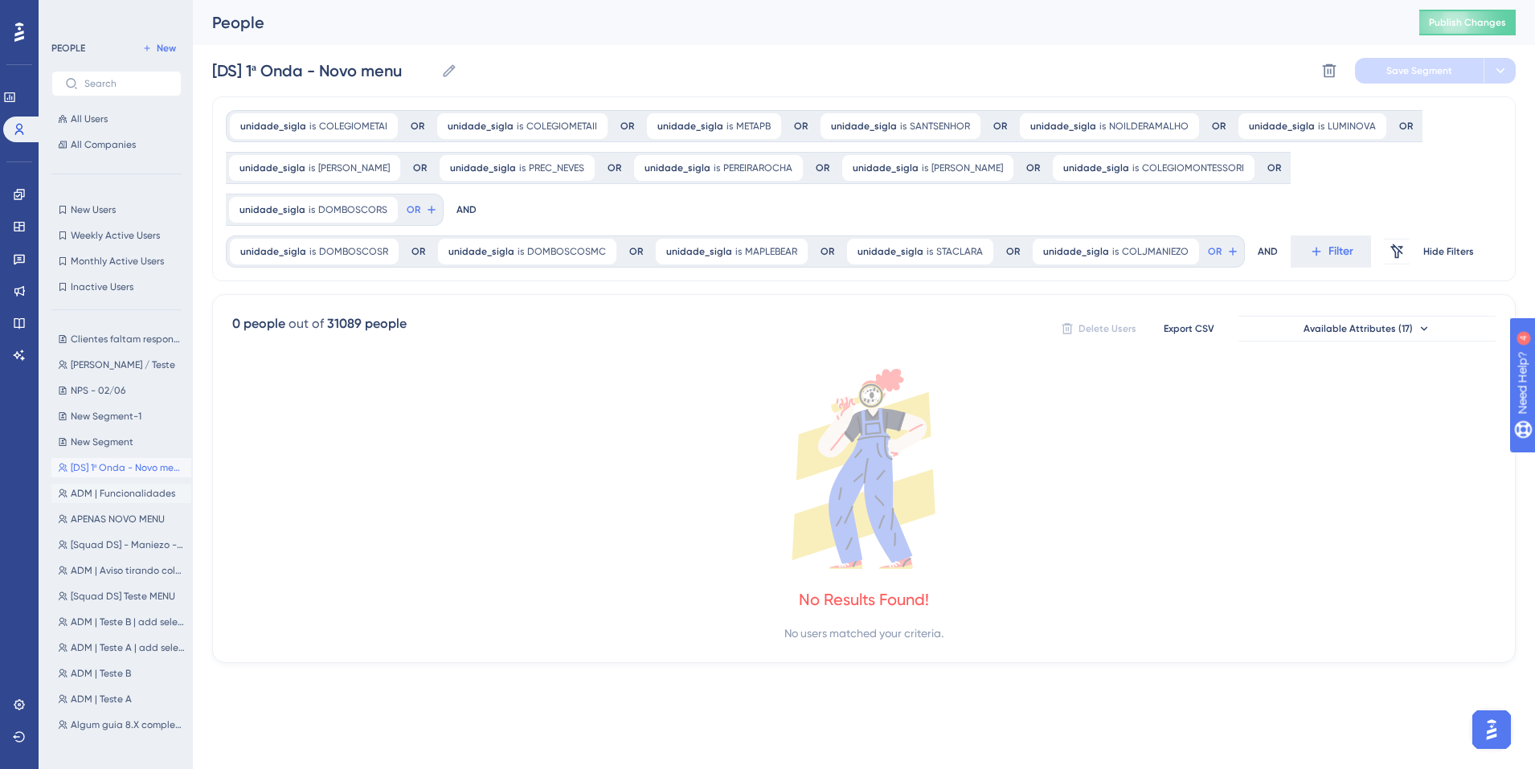
click at [130, 494] on span "ADM | Funcionalidades" at bounding box center [123, 493] width 104 height 13
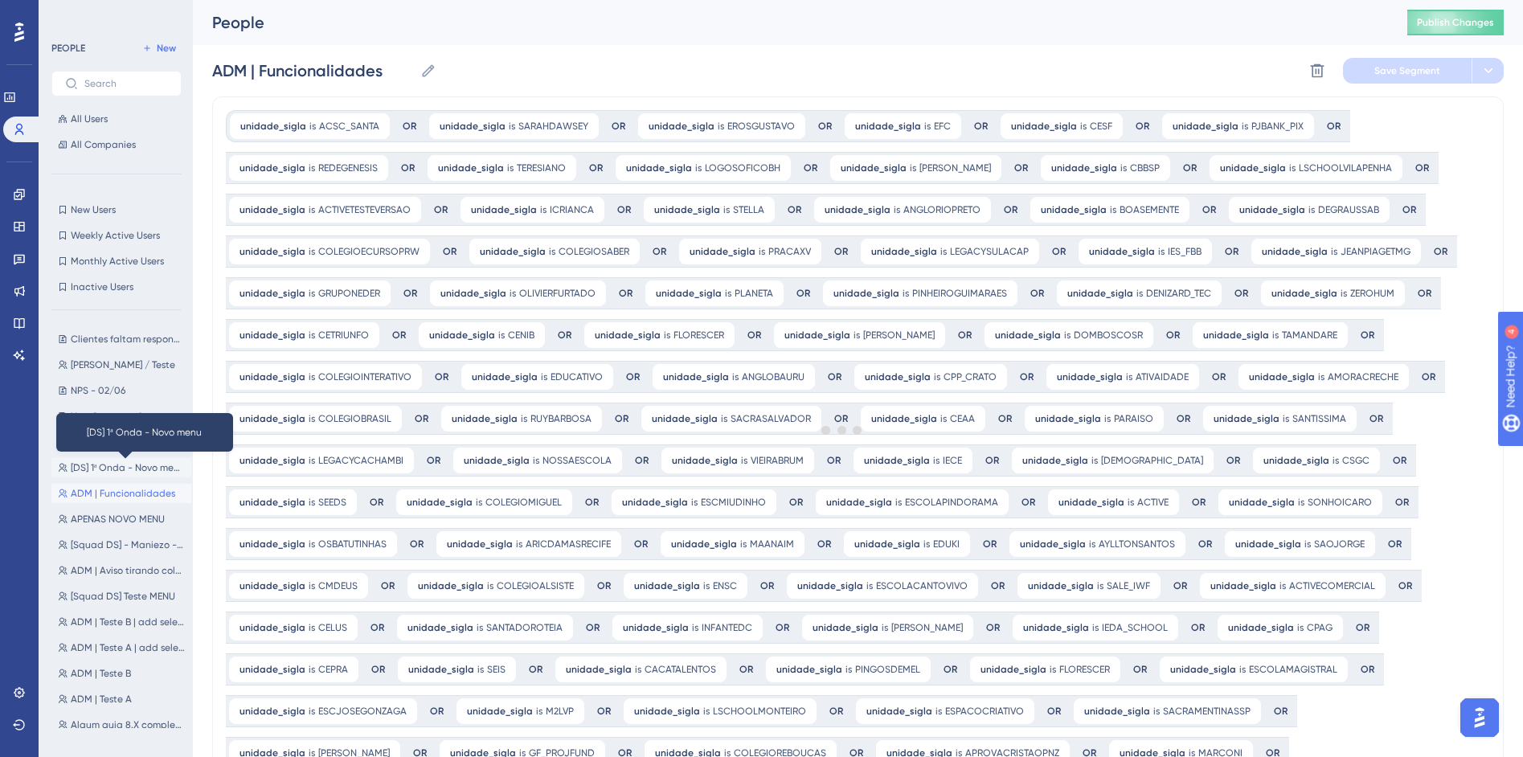
click at [124, 473] on span "[DS] 1ª Onda - Novo menu" at bounding box center [128, 467] width 114 height 13
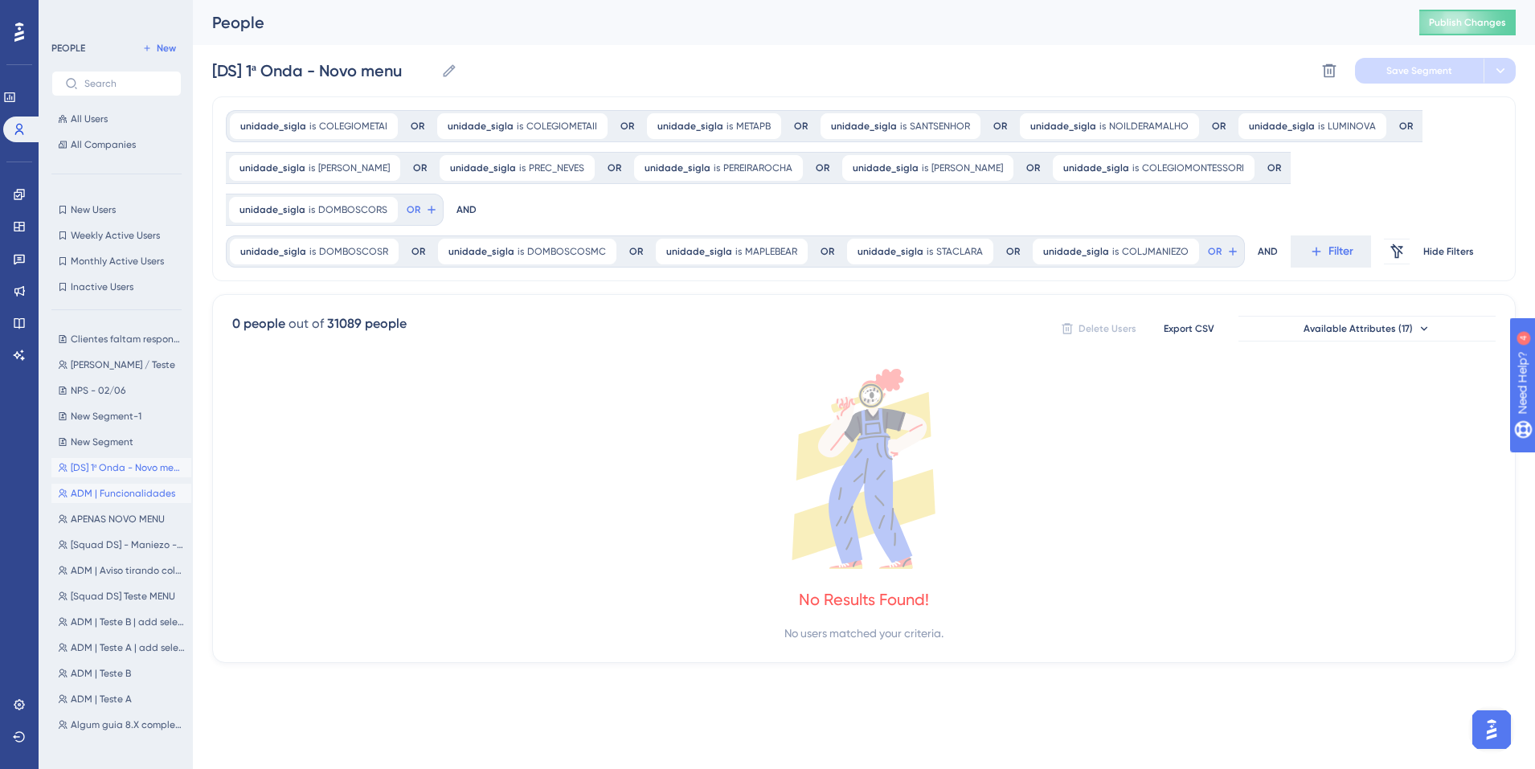
click at [122, 497] on span "ADM | Funcionalidades" at bounding box center [123, 493] width 104 height 13
type input "ADM | Funcionalidades"
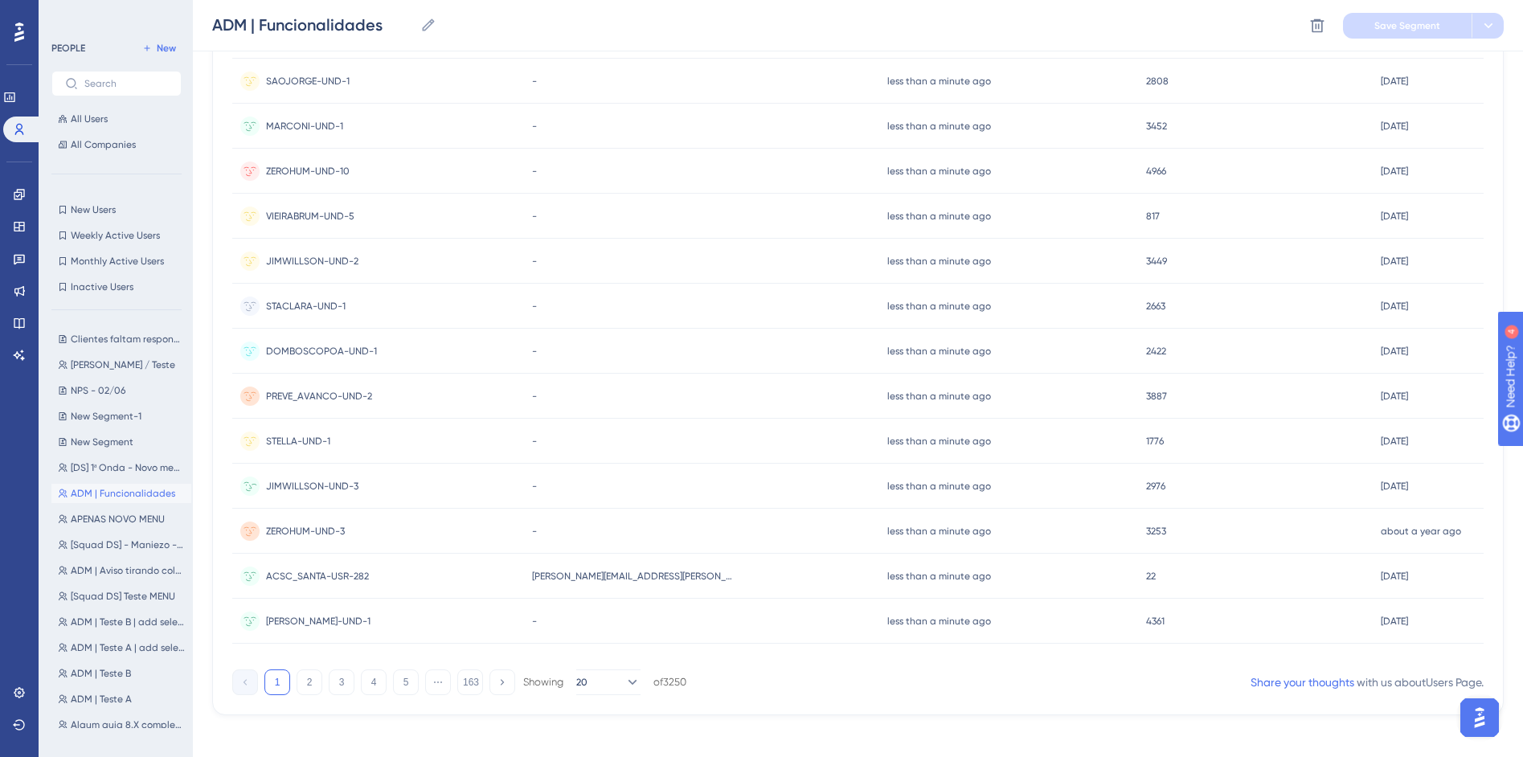
scroll to position [489, 0]
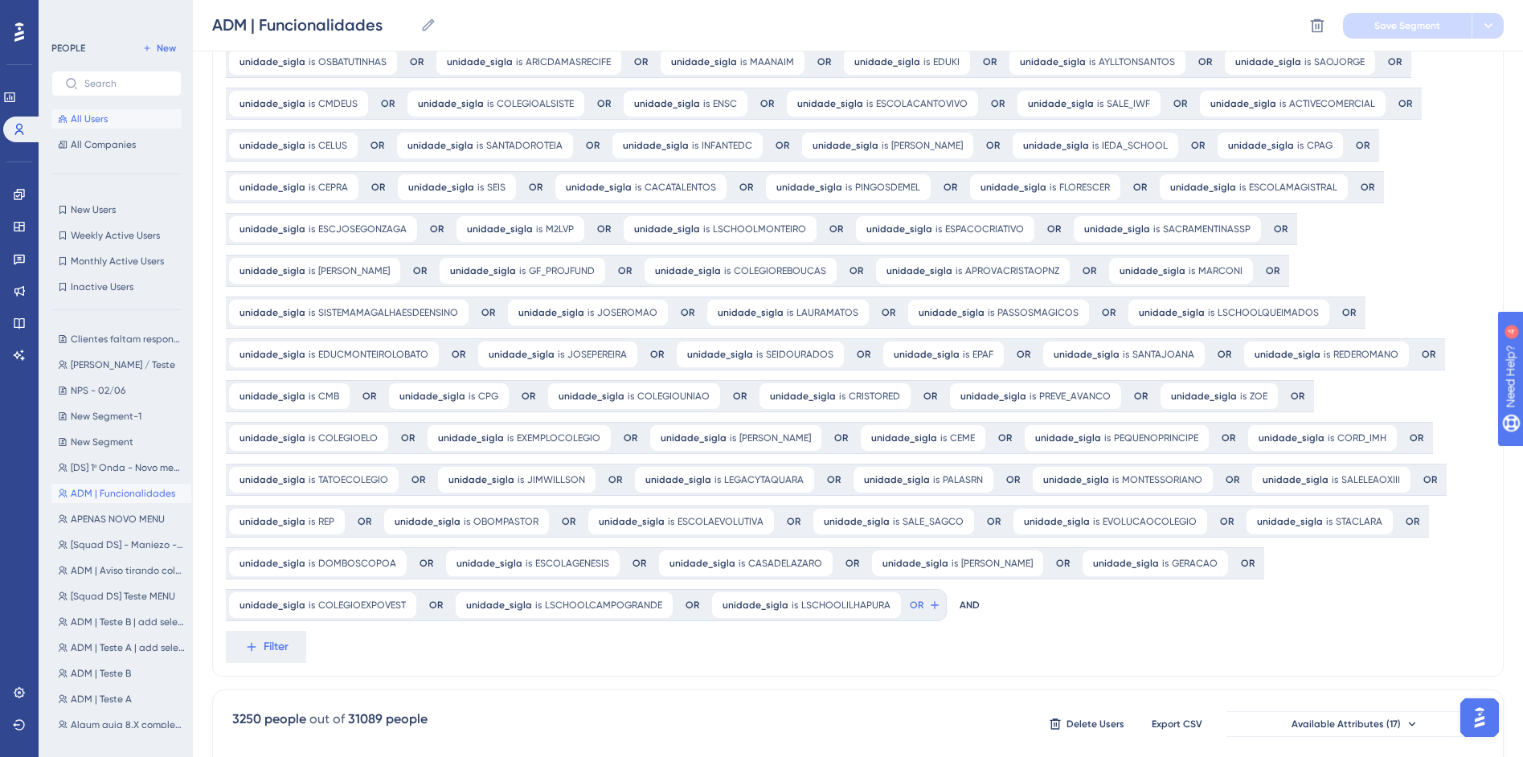
click at [90, 125] on button "All Users" at bounding box center [116, 118] width 130 height 19
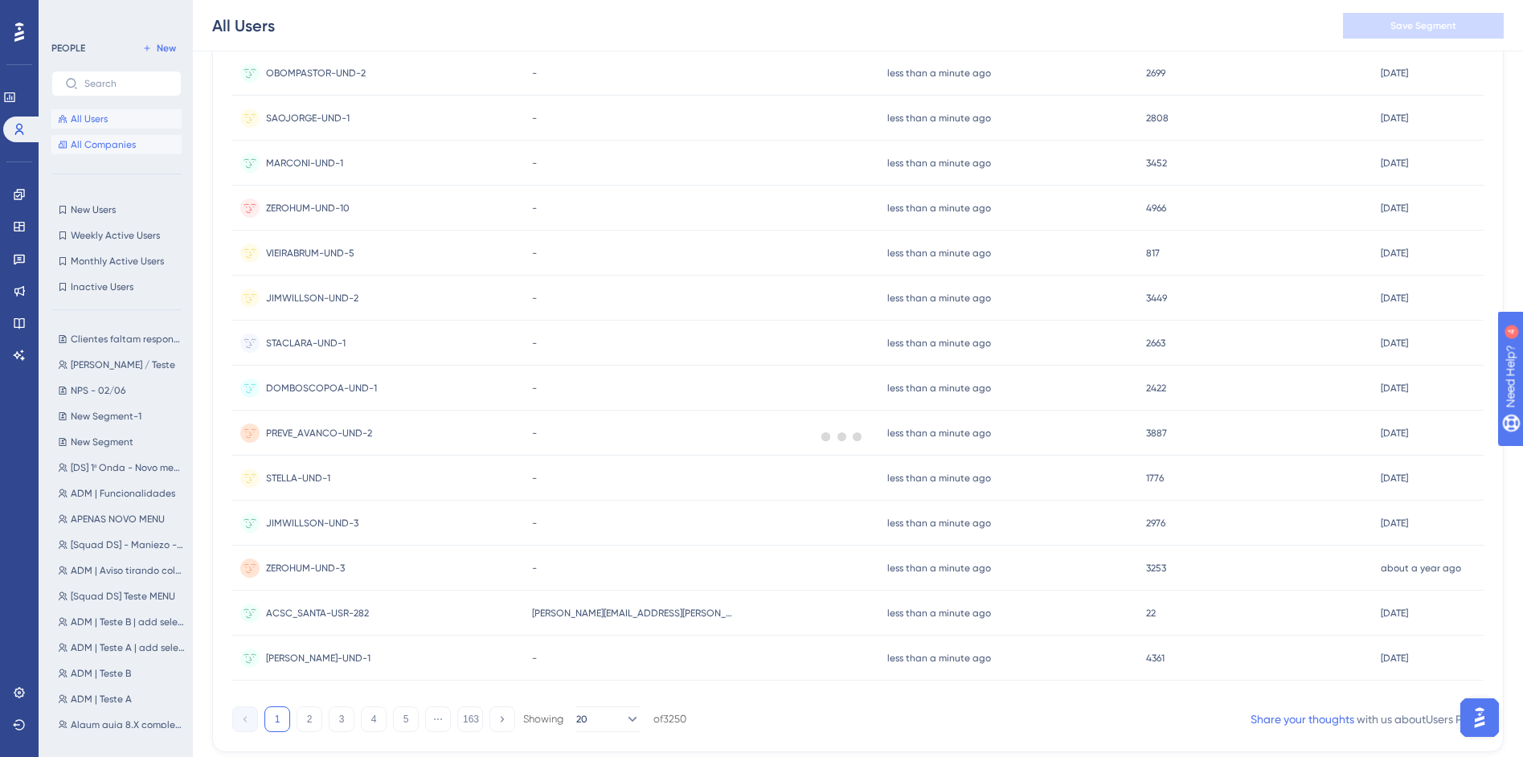
click at [99, 150] on span "All Companies" at bounding box center [103, 144] width 65 height 13
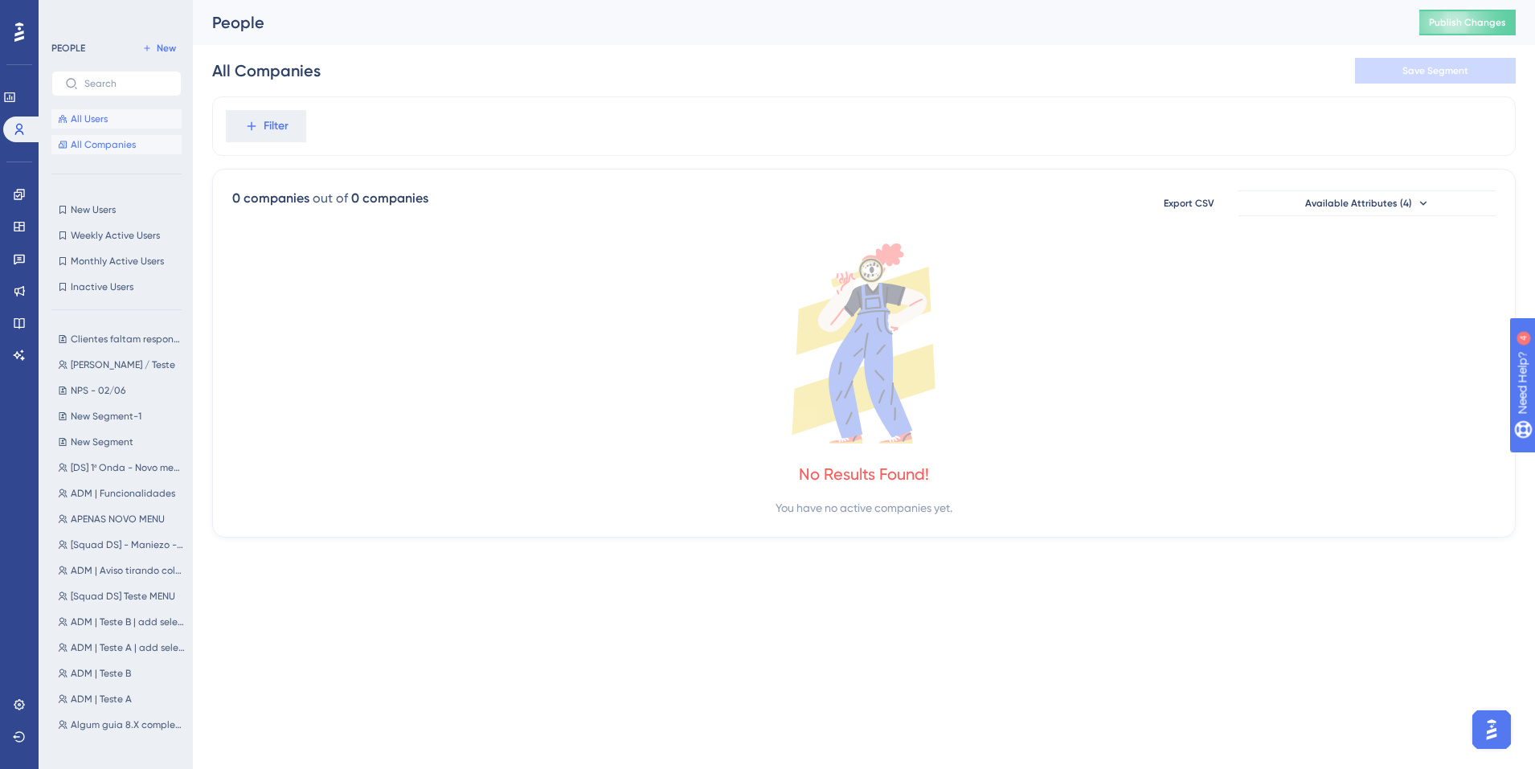
click at [94, 113] on span "All Users" at bounding box center [89, 119] width 37 height 13
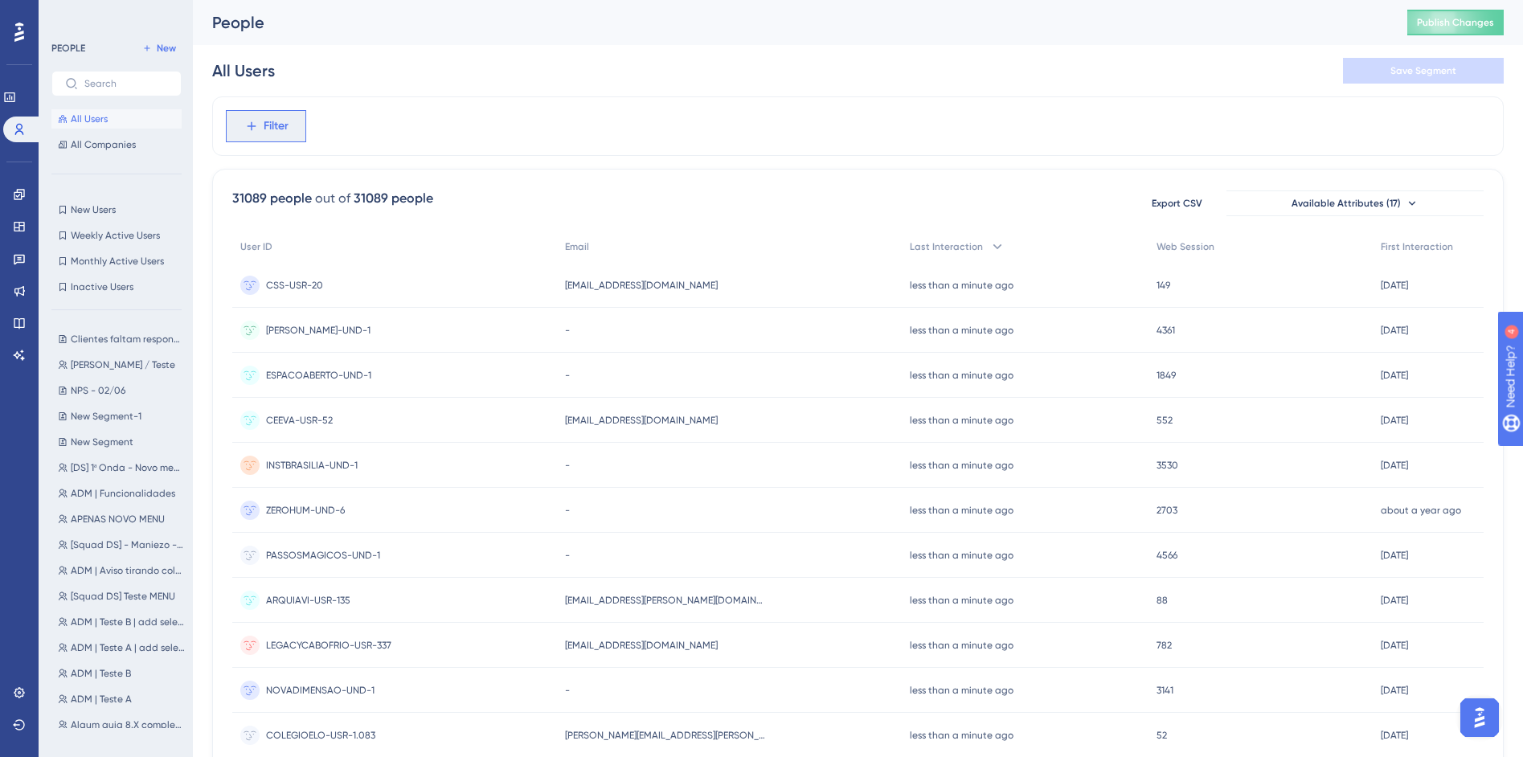
click at [277, 130] on span "Filter" at bounding box center [276, 126] width 25 height 19
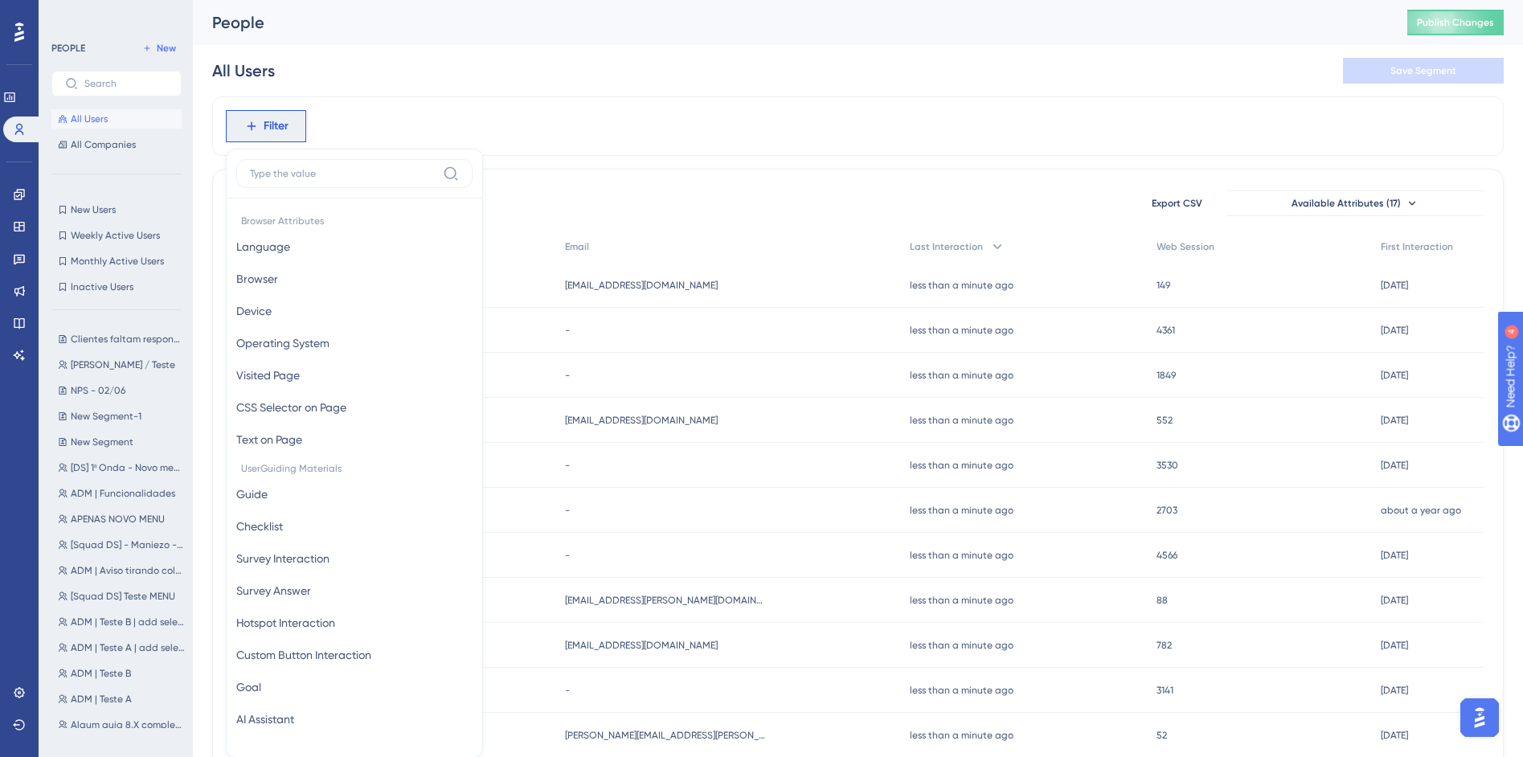
scroll to position [65, 0]
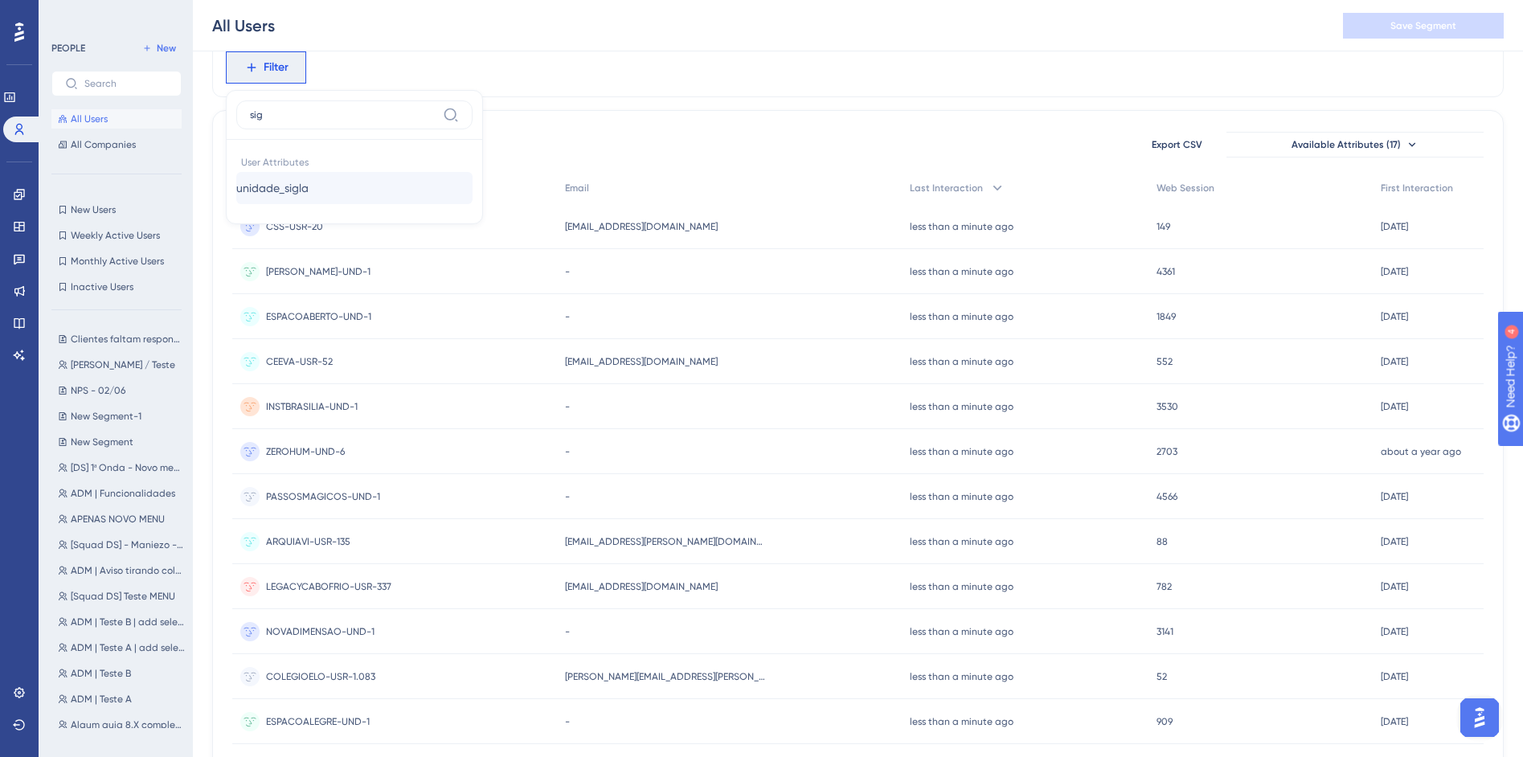
type input "sig"
click at [383, 194] on button "unidade_sigla unidade_sigla" at bounding box center [354, 188] width 236 height 32
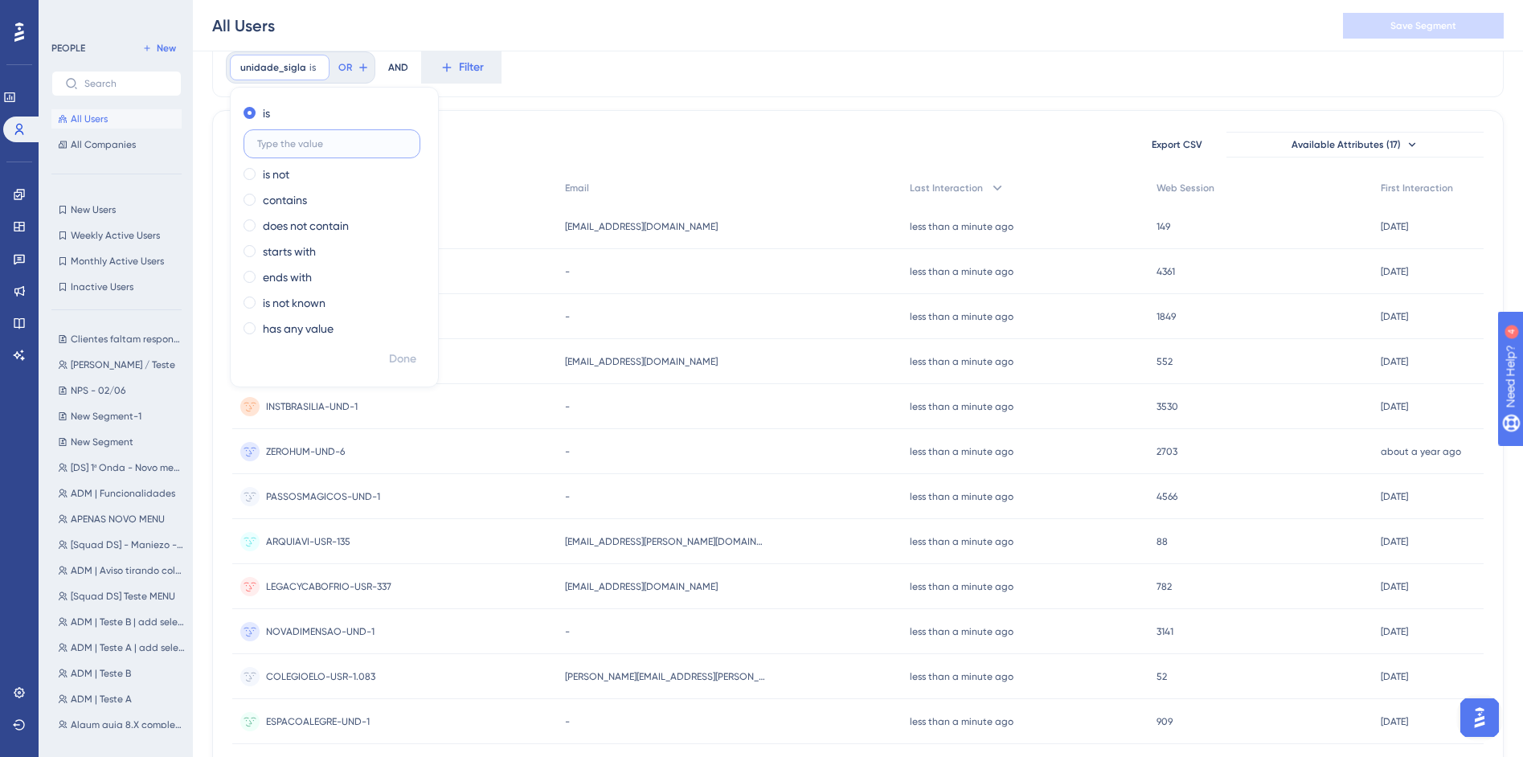
paste input "MONTESSORIANO"
type input "MONTESSORIANO"
click at [407, 368] on span "Done" at bounding box center [402, 359] width 27 height 19
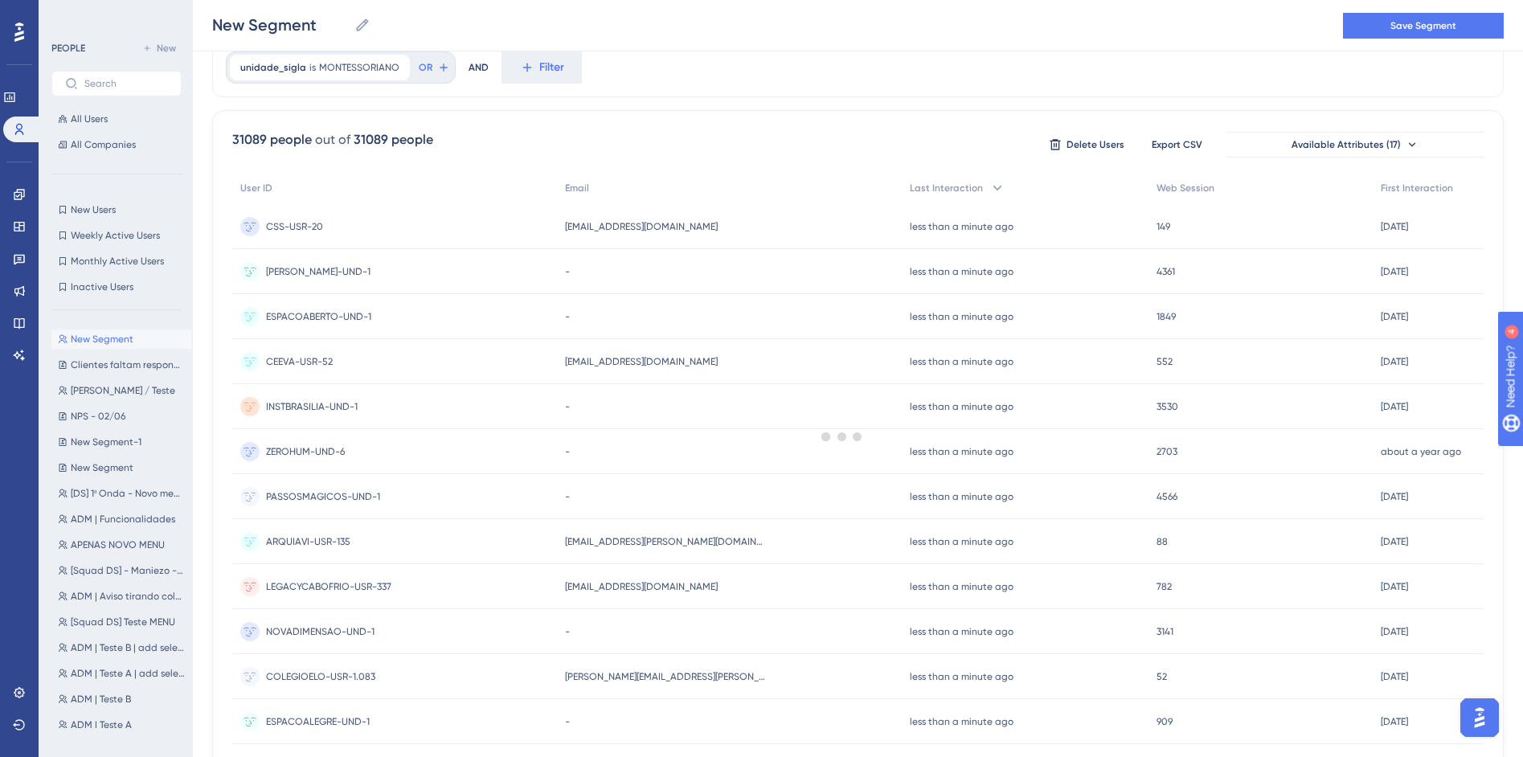
scroll to position [0, 0]
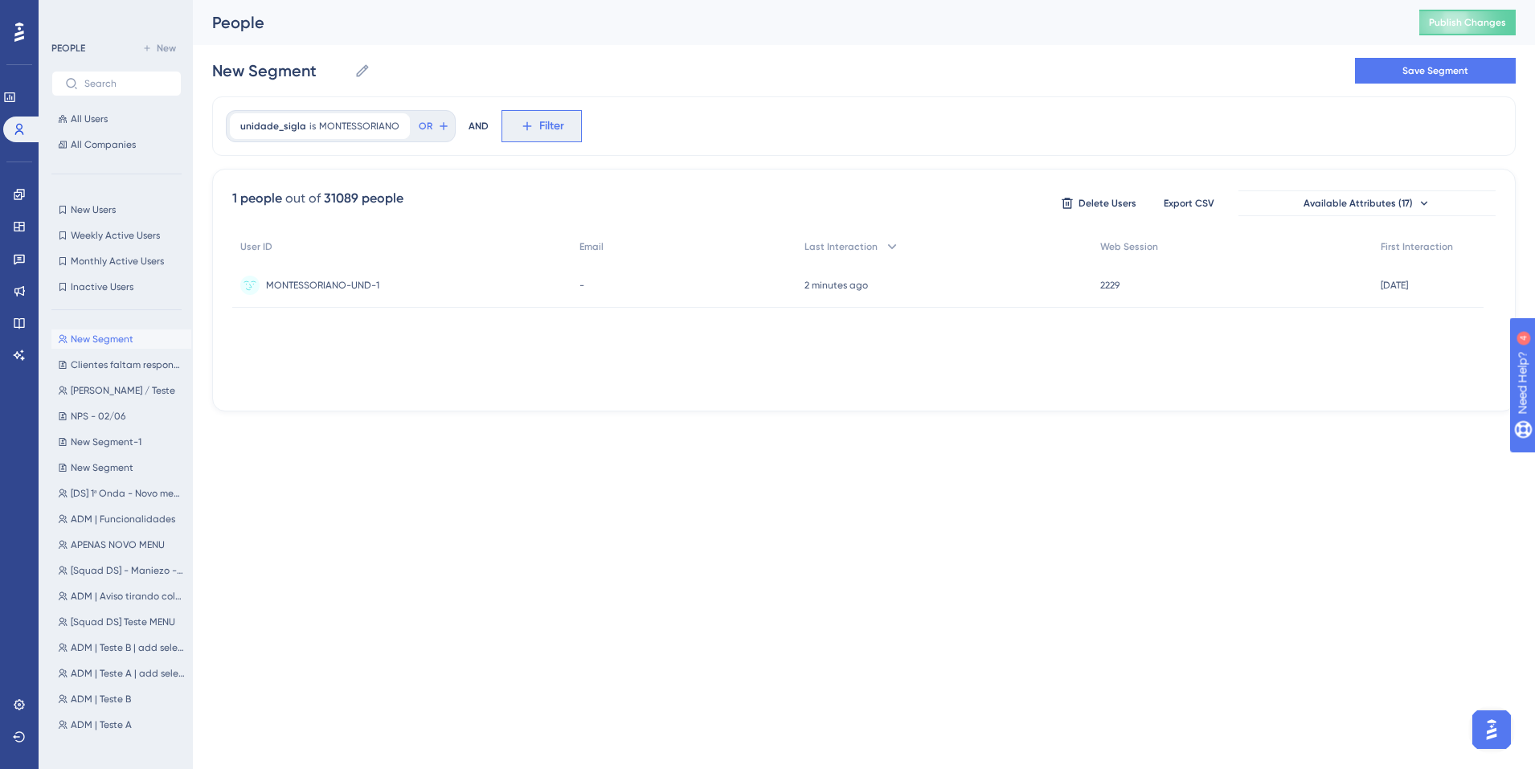
click at [547, 133] on span "Filter" at bounding box center [551, 126] width 25 height 19
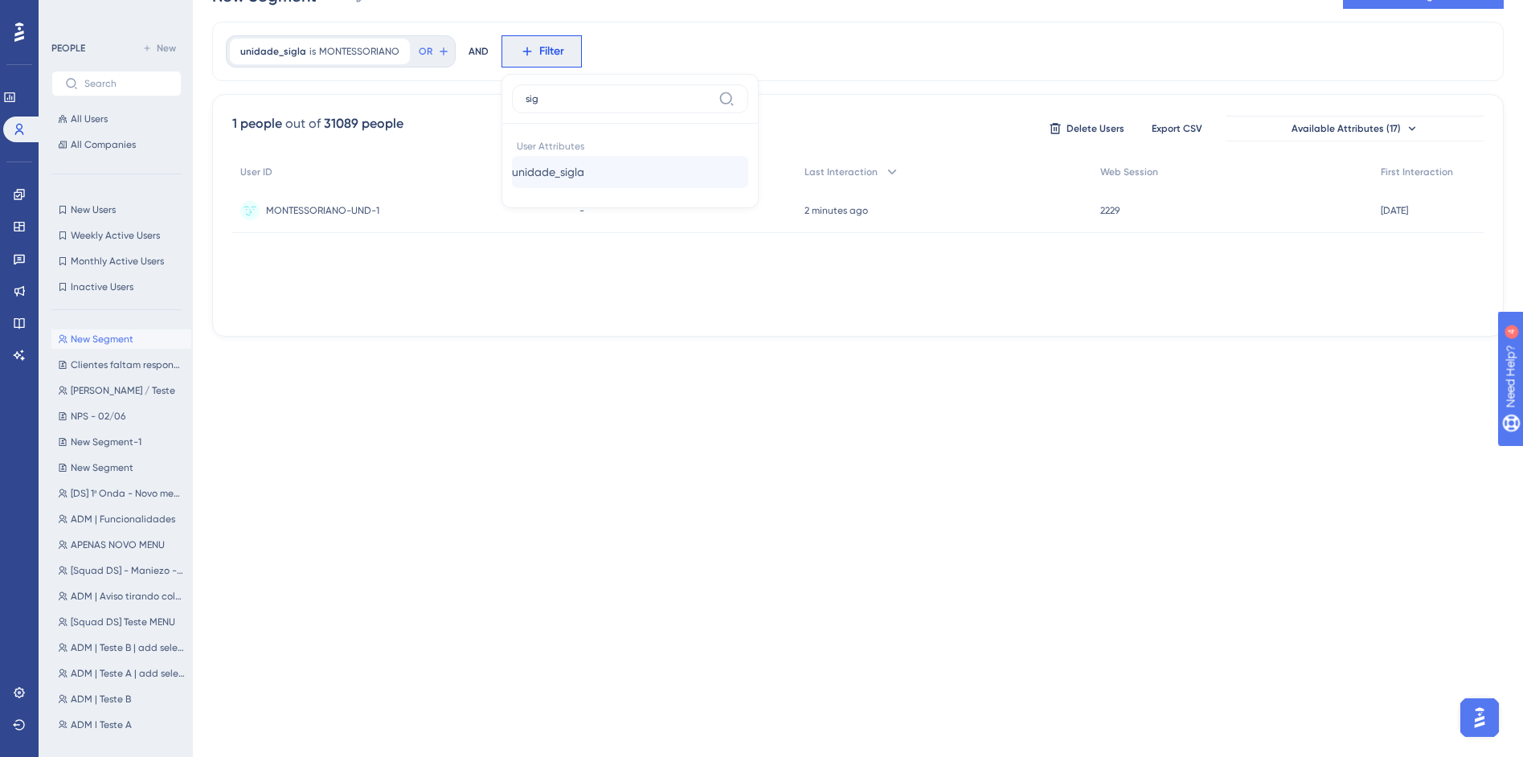
type input "sig"
click at [604, 173] on button "unidade_sigla unidade_sigla" at bounding box center [630, 172] width 236 height 32
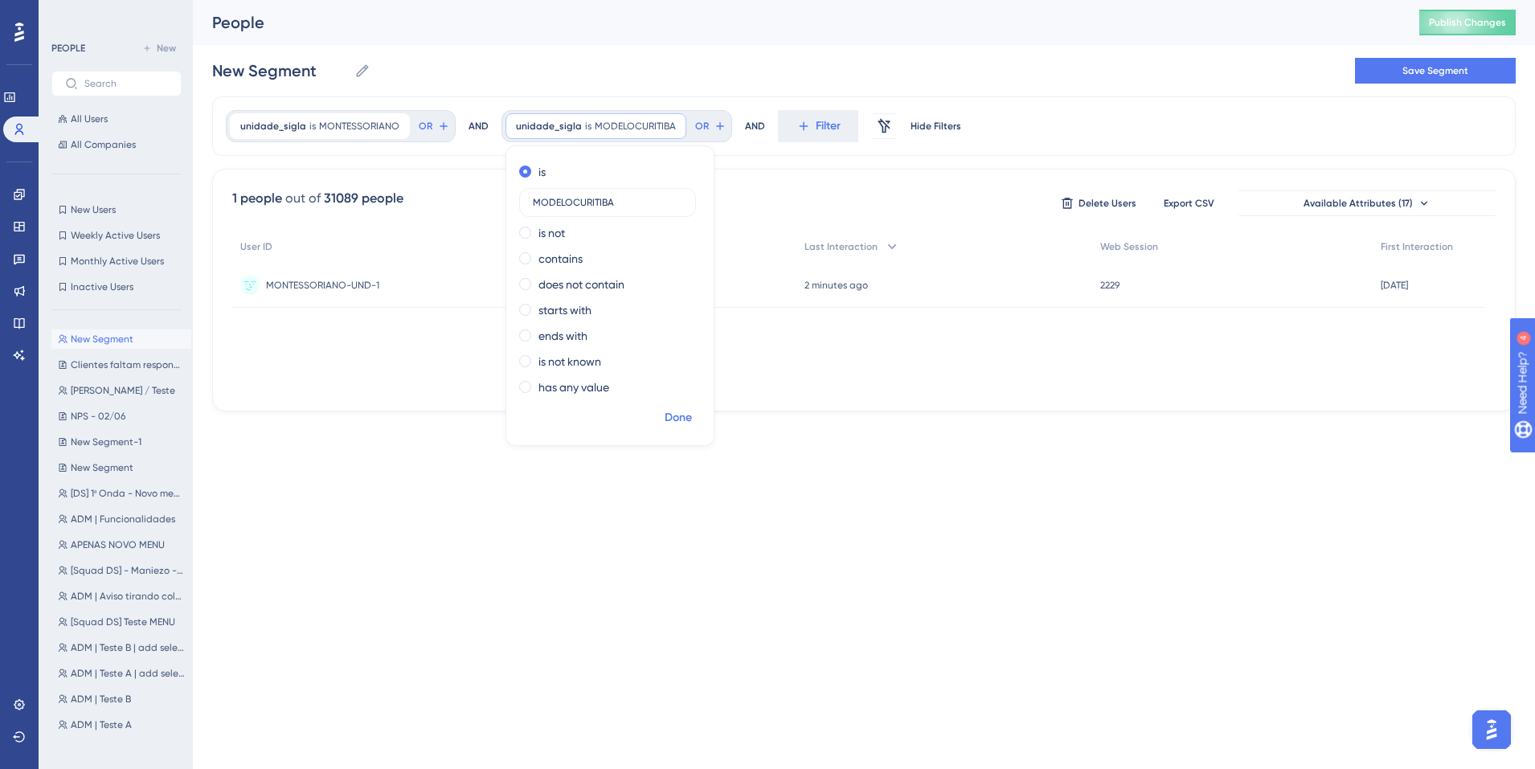
type input "MODELOCURITIBA"
click at [665, 420] on span "Done" at bounding box center [678, 417] width 27 height 19
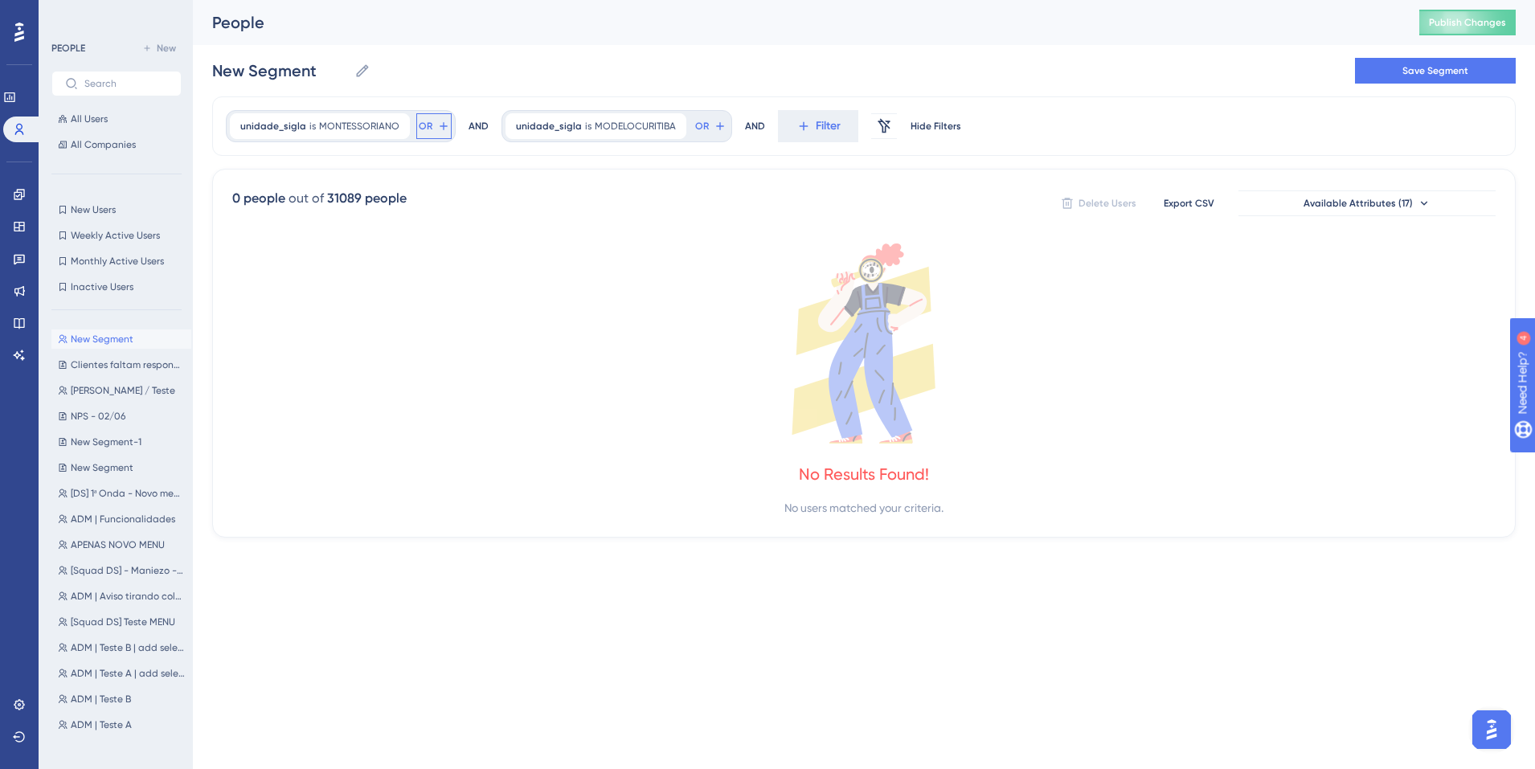
click at [424, 126] on span "OR" at bounding box center [426, 126] width 14 height 13
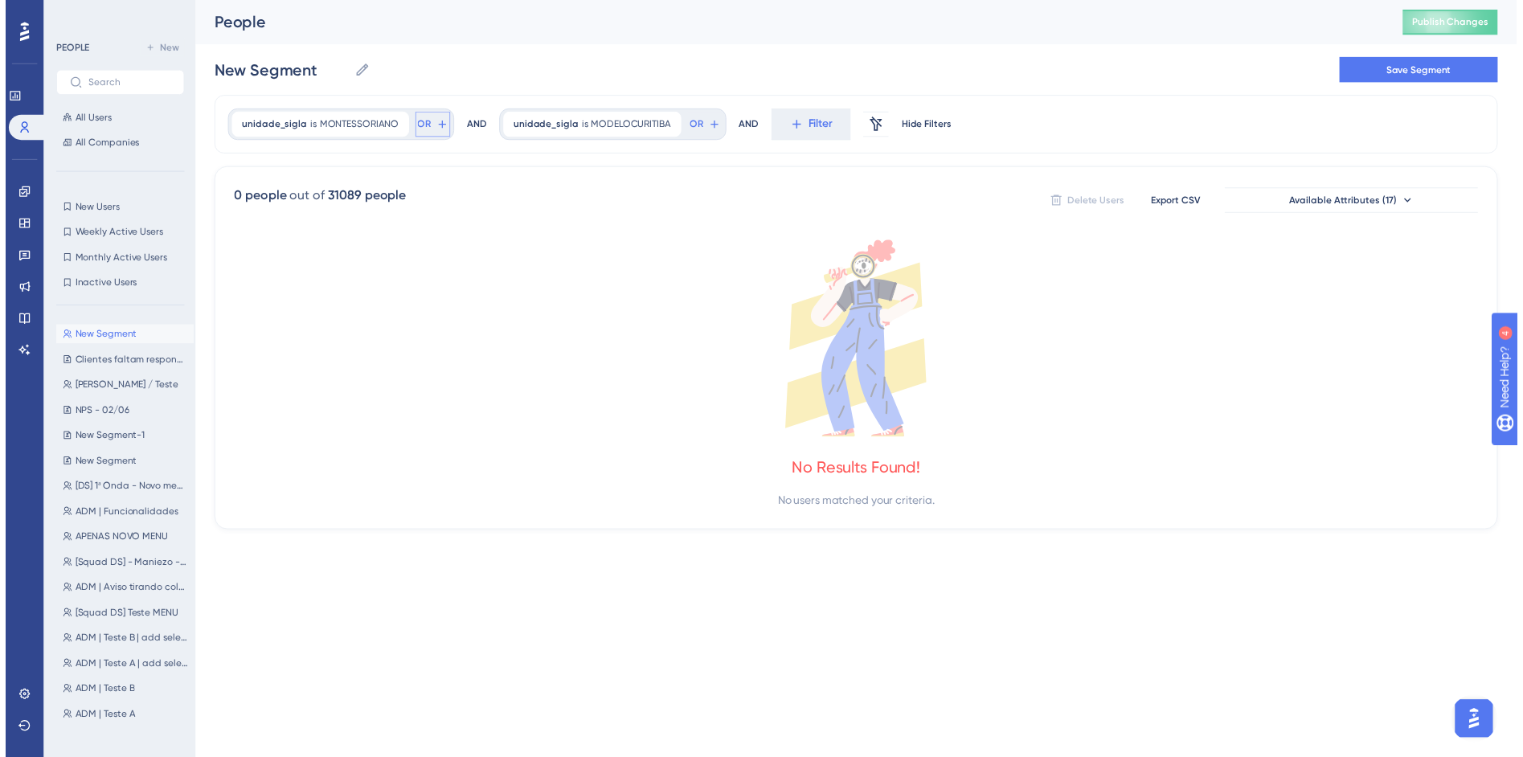
scroll to position [73, 0]
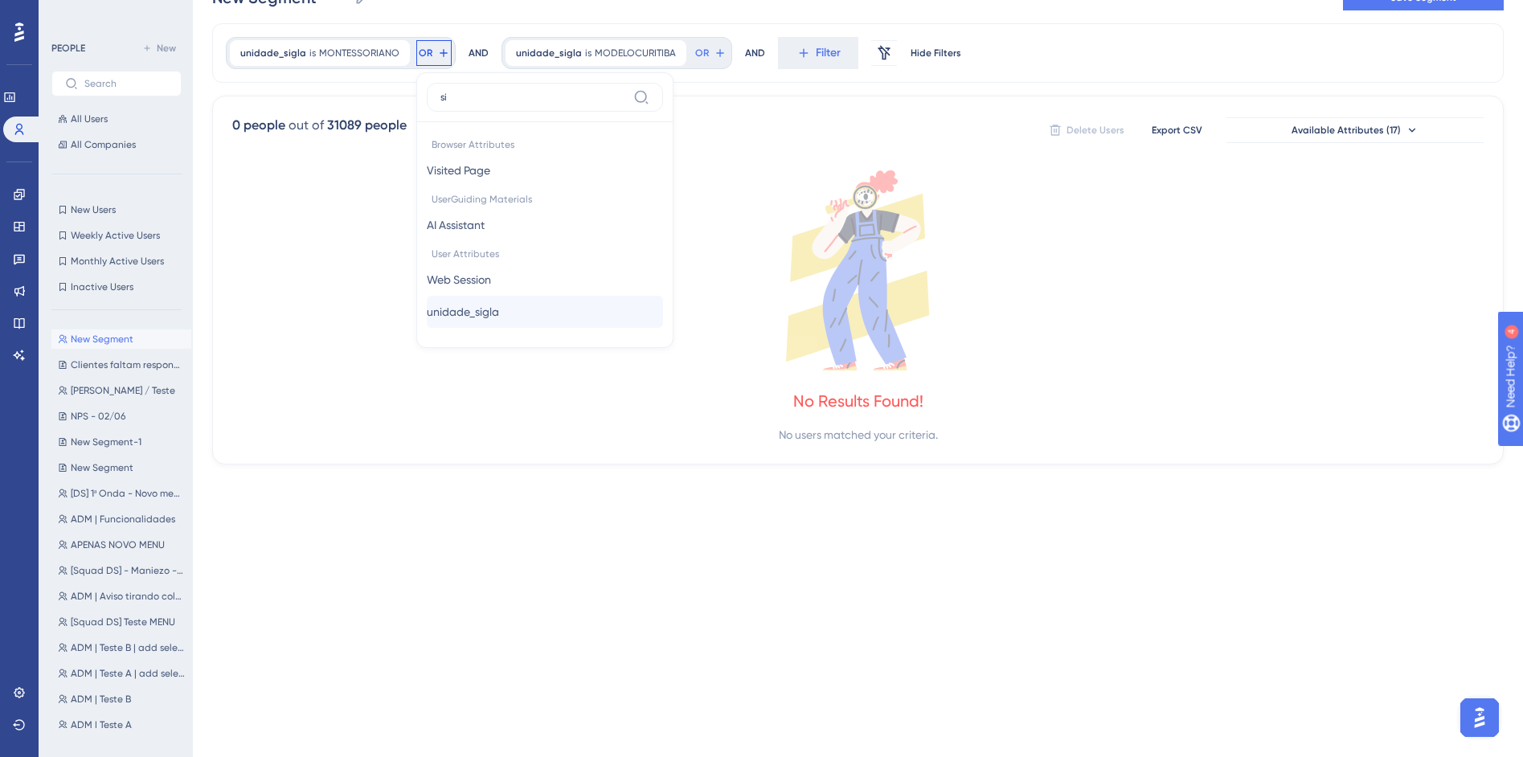
type input "si"
click at [499, 313] on span "unidade_sigla" at bounding box center [463, 311] width 72 height 19
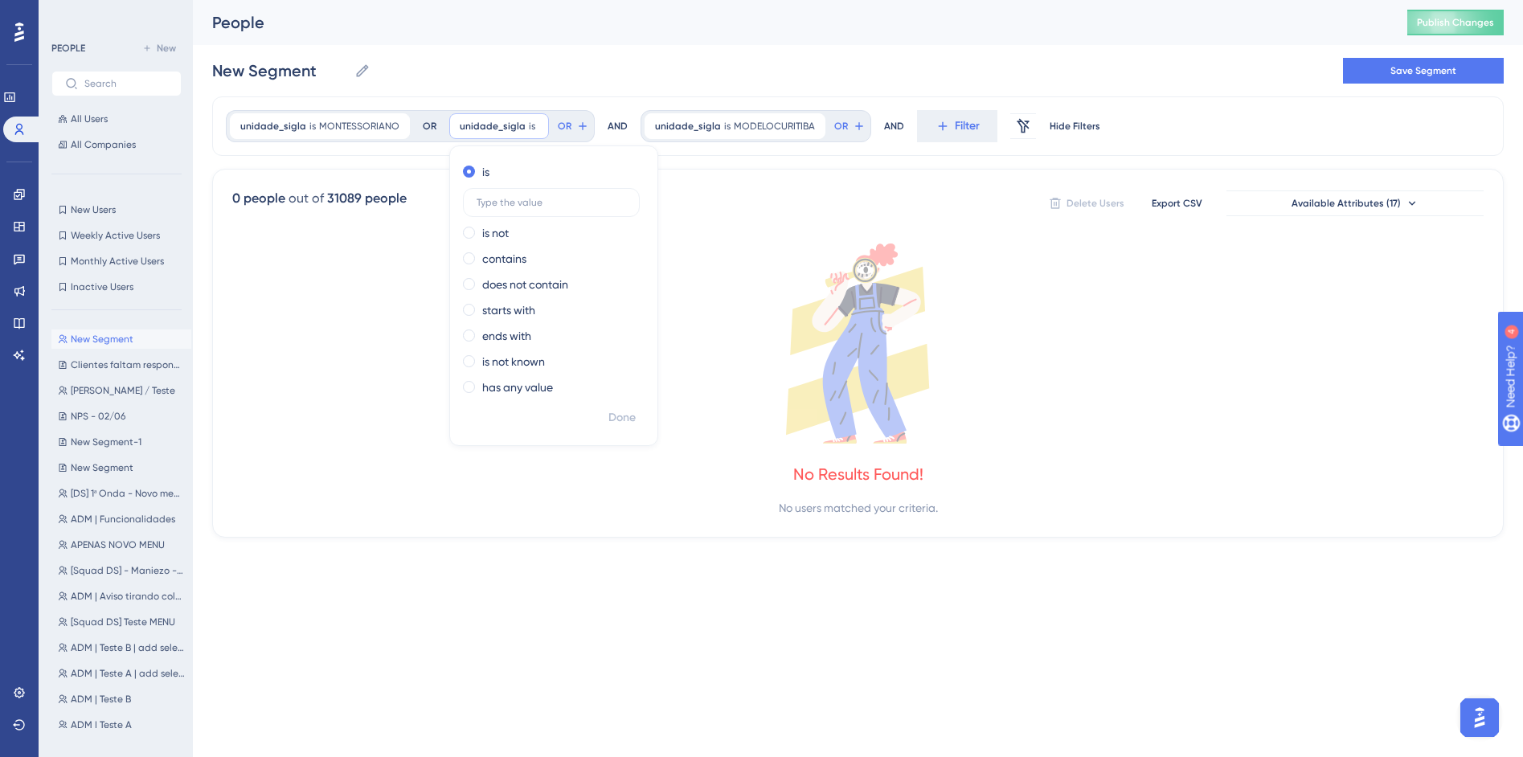
scroll to position [0, 0]
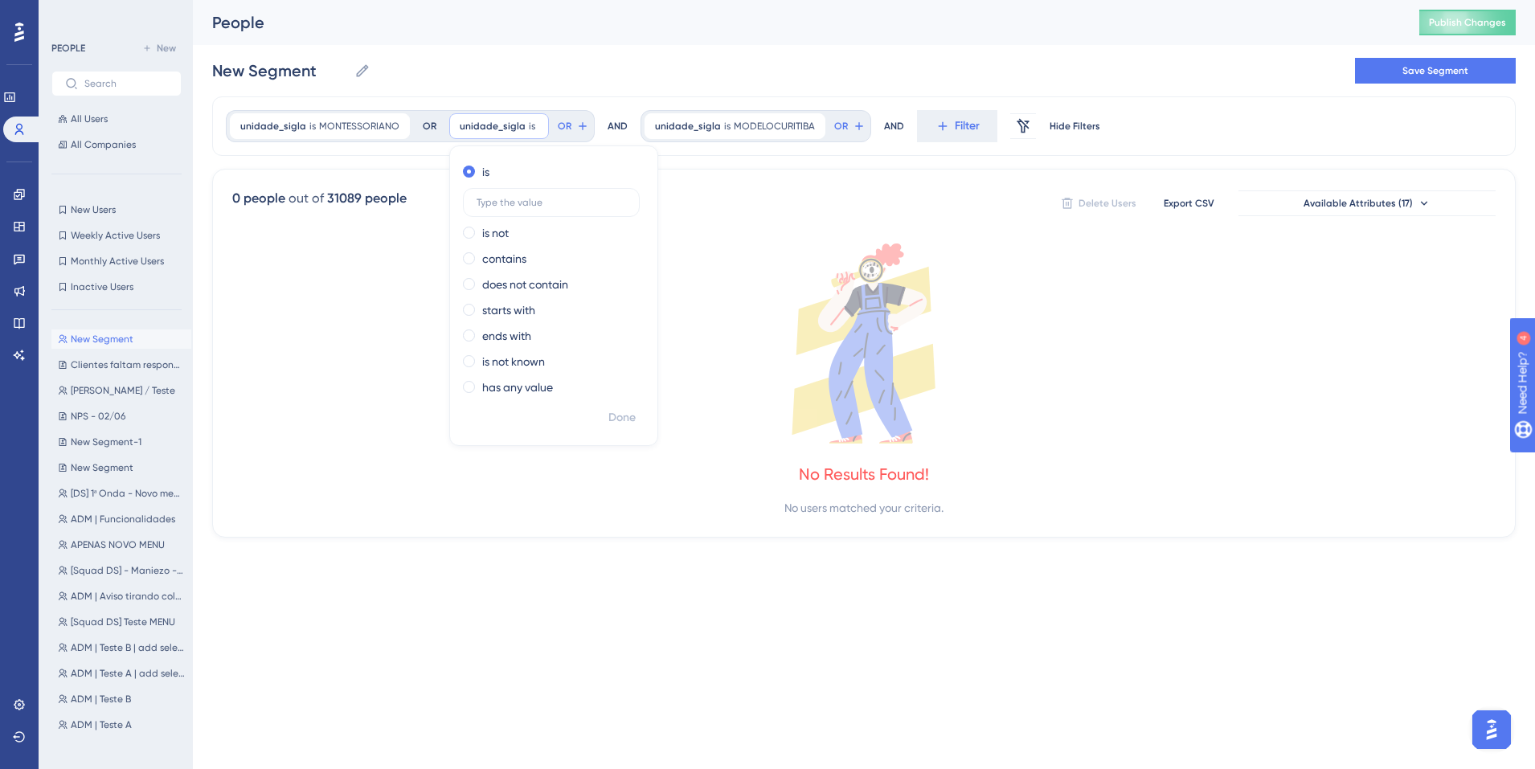
click at [782, 290] on icon at bounding box center [863, 344] width 1263 height 200
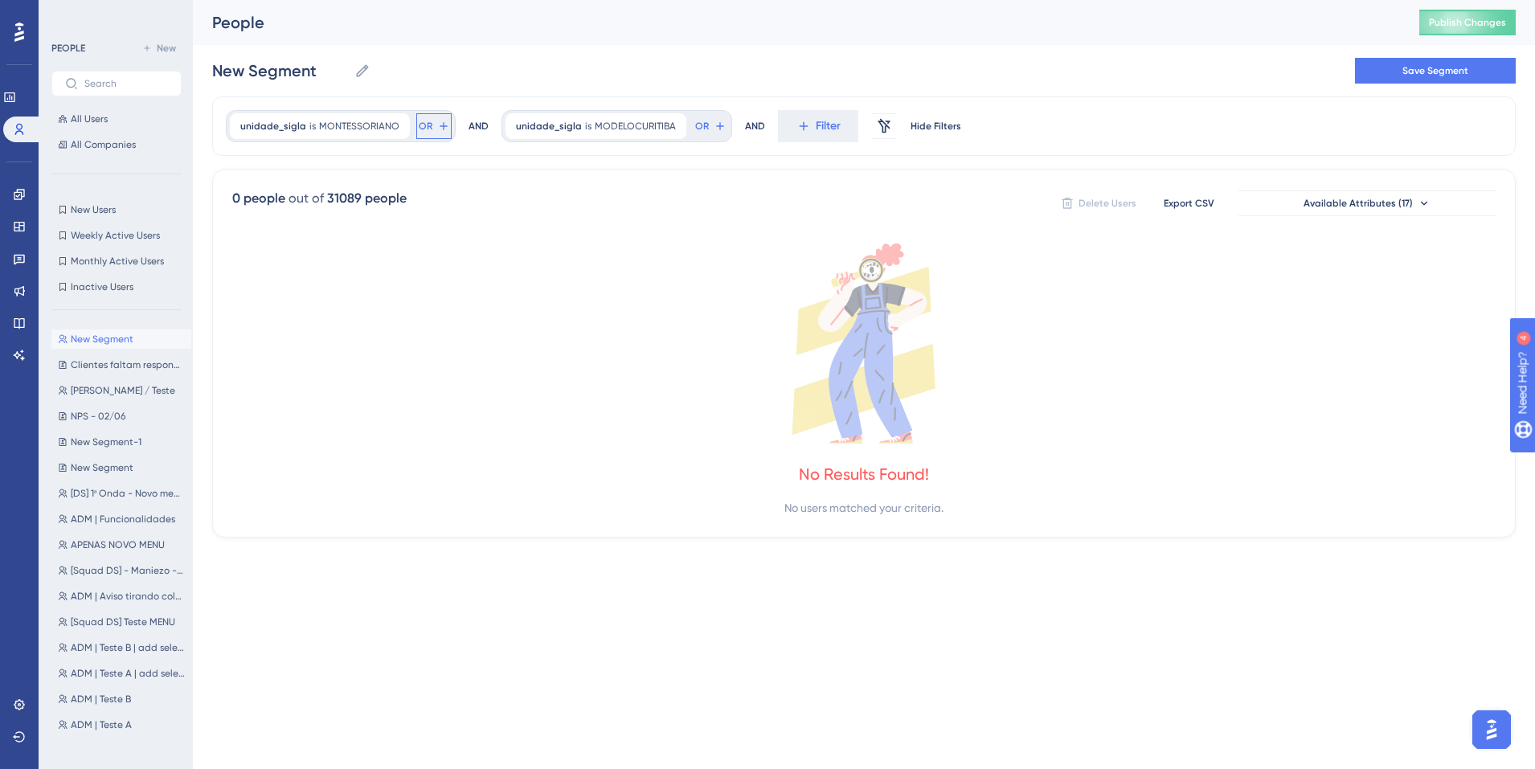
click at [444, 137] on button "OR" at bounding box center [433, 126] width 35 height 26
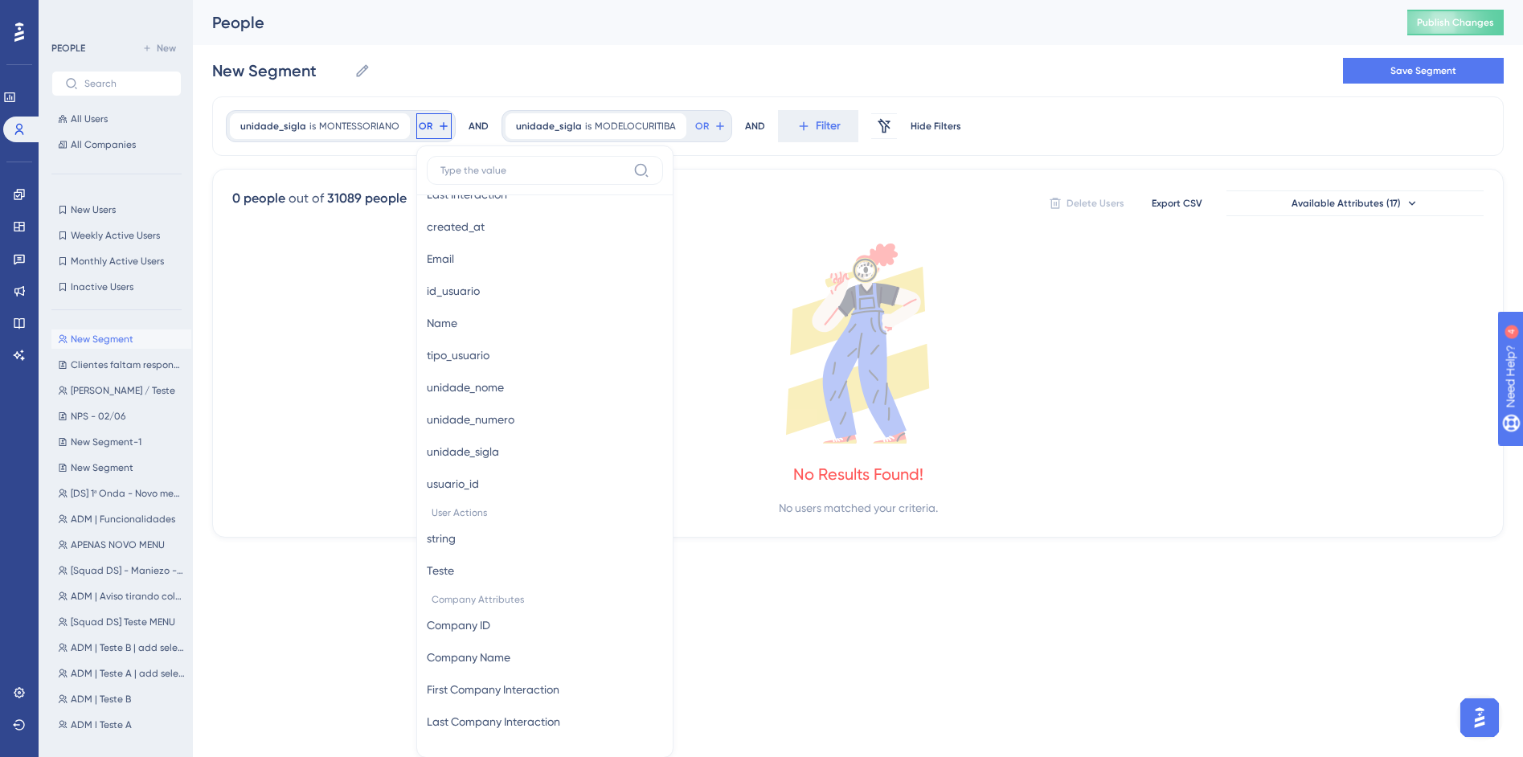
click at [761, 297] on icon at bounding box center [857, 344] width 1251 height 200
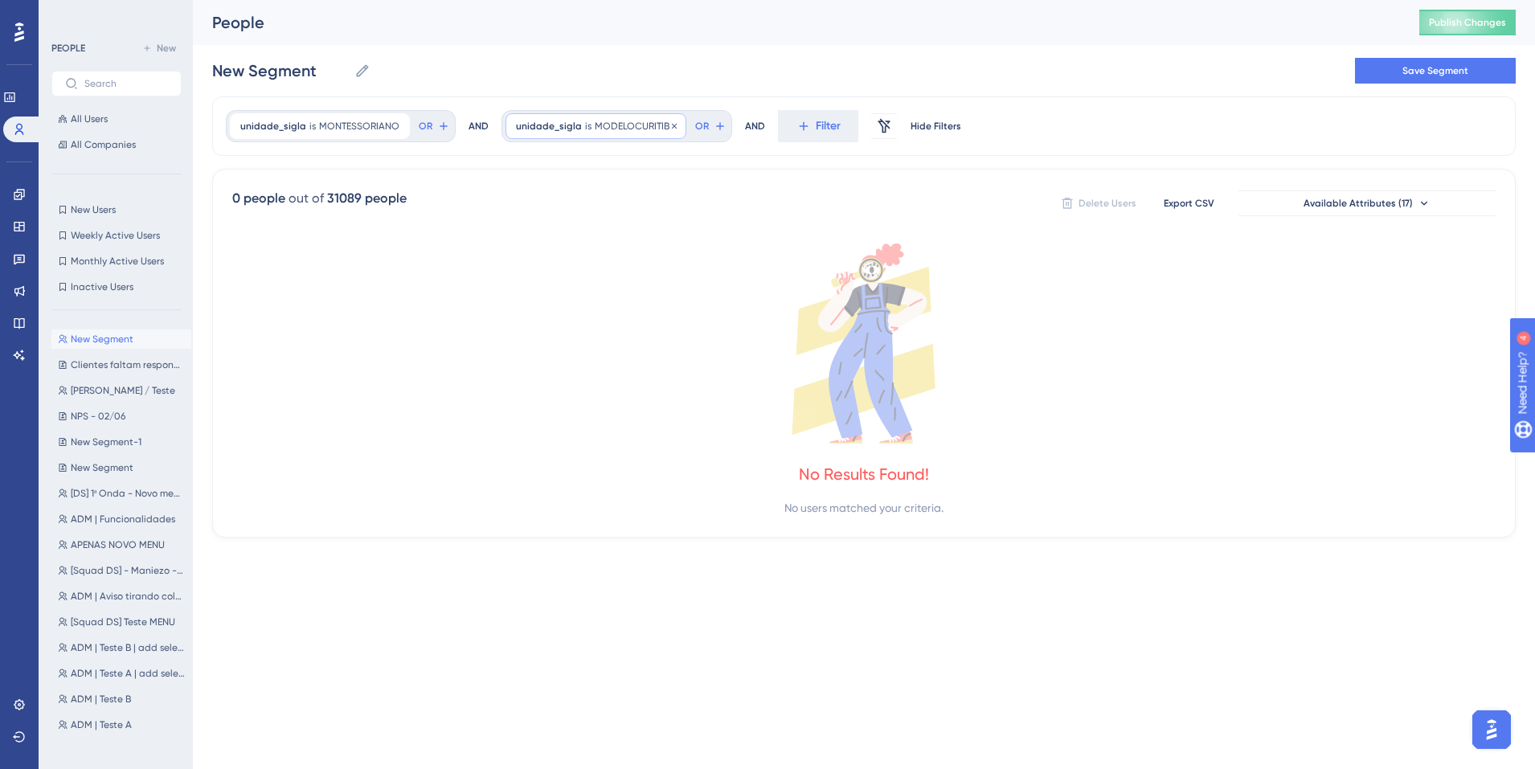
click at [653, 133] on div "unidade_sigla is MODELOCURITIBA MODELOCURITIBA Remove" at bounding box center [596, 126] width 181 height 26
click at [682, 416] on span "Done" at bounding box center [678, 417] width 27 height 19
click at [876, 126] on icon at bounding box center [884, 126] width 16 height 16
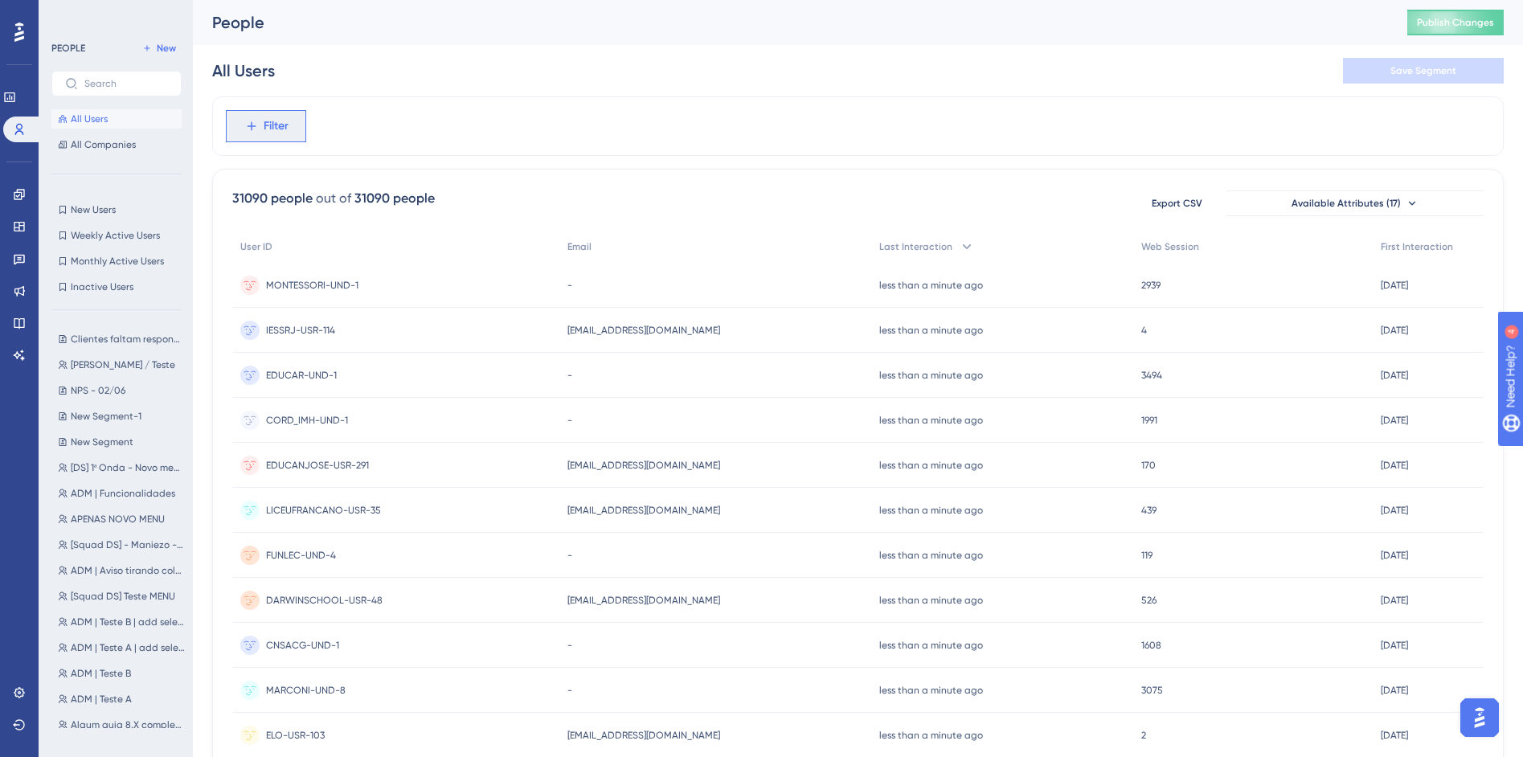
click at [264, 125] on span "Filter" at bounding box center [276, 126] width 25 height 19
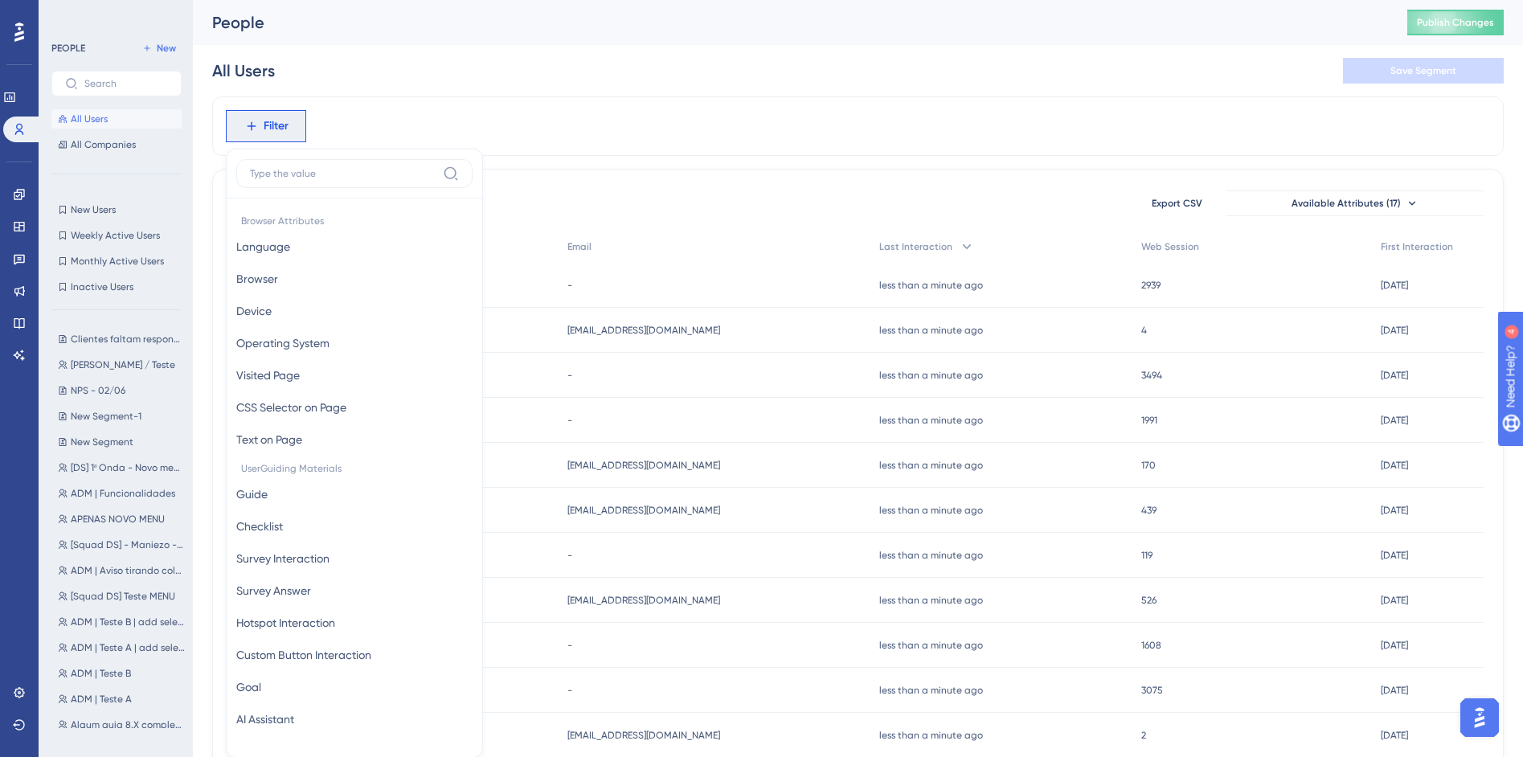
scroll to position [75, 0]
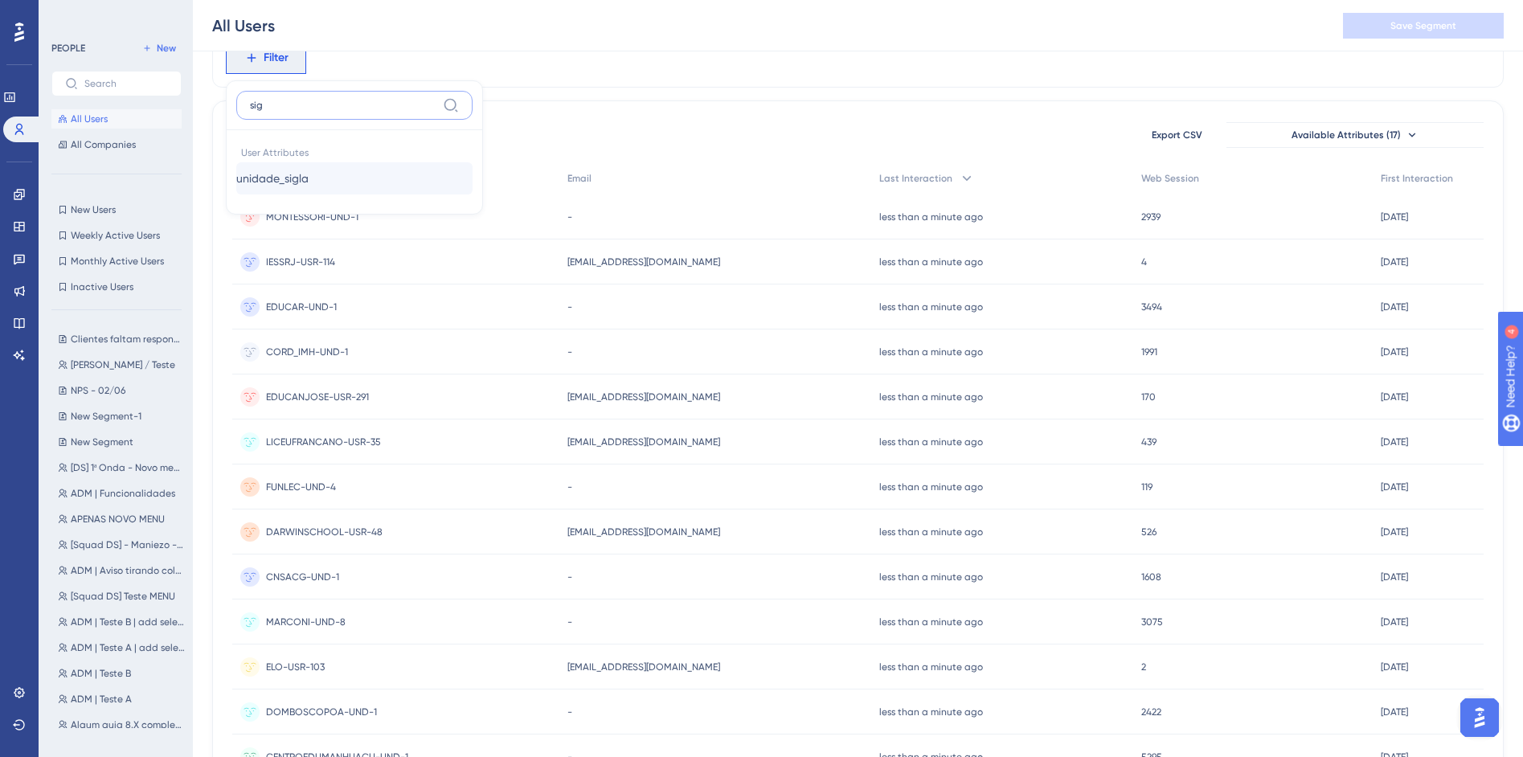
type input "sig"
click at [384, 177] on button "unidade_sigla unidade_sigla" at bounding box center [354, 178] width 236 height 32
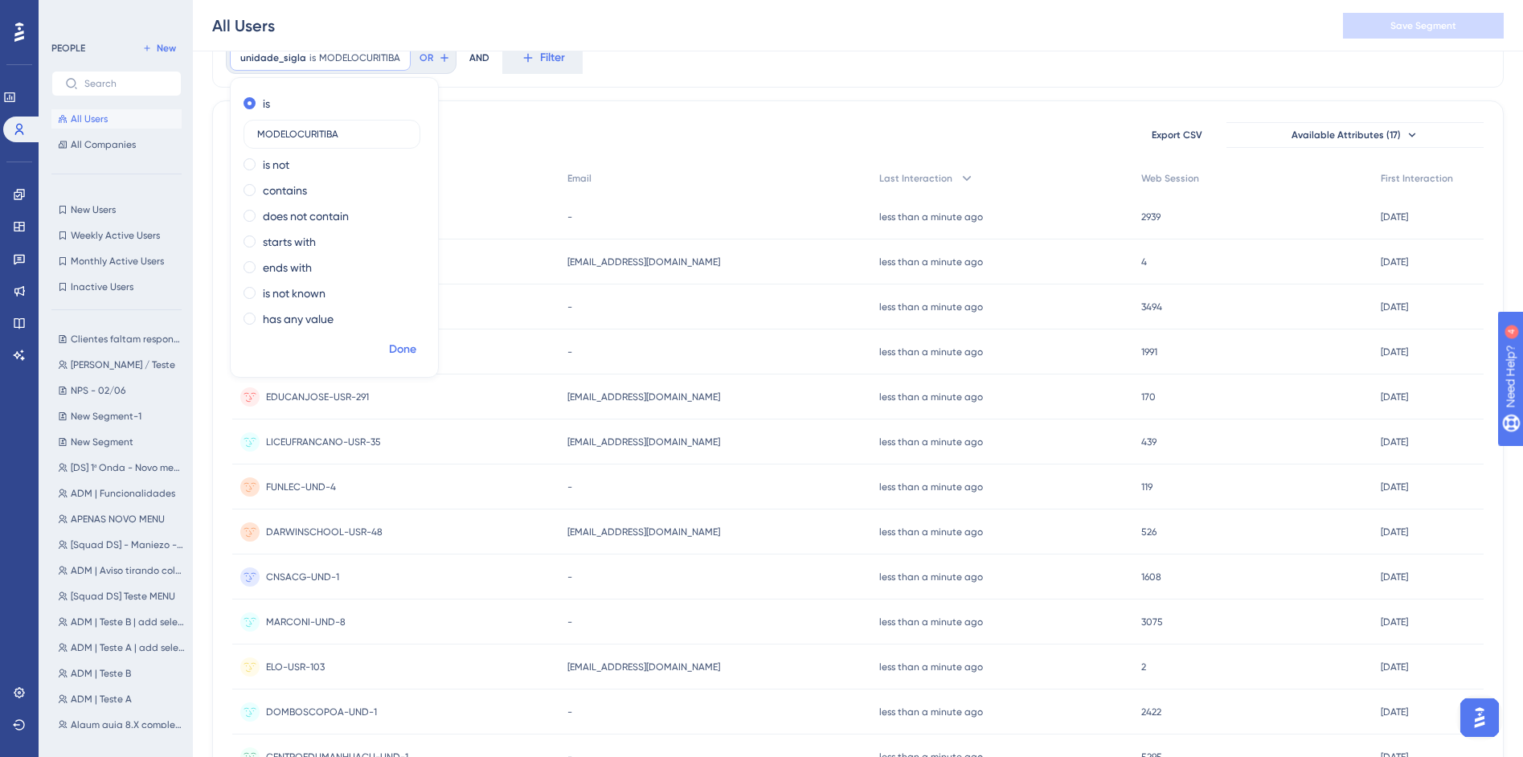
type input "MODELOCURITIBA"
click at [404, 350] on span "Done" at bounding box center [402, 349] width 27 height 19
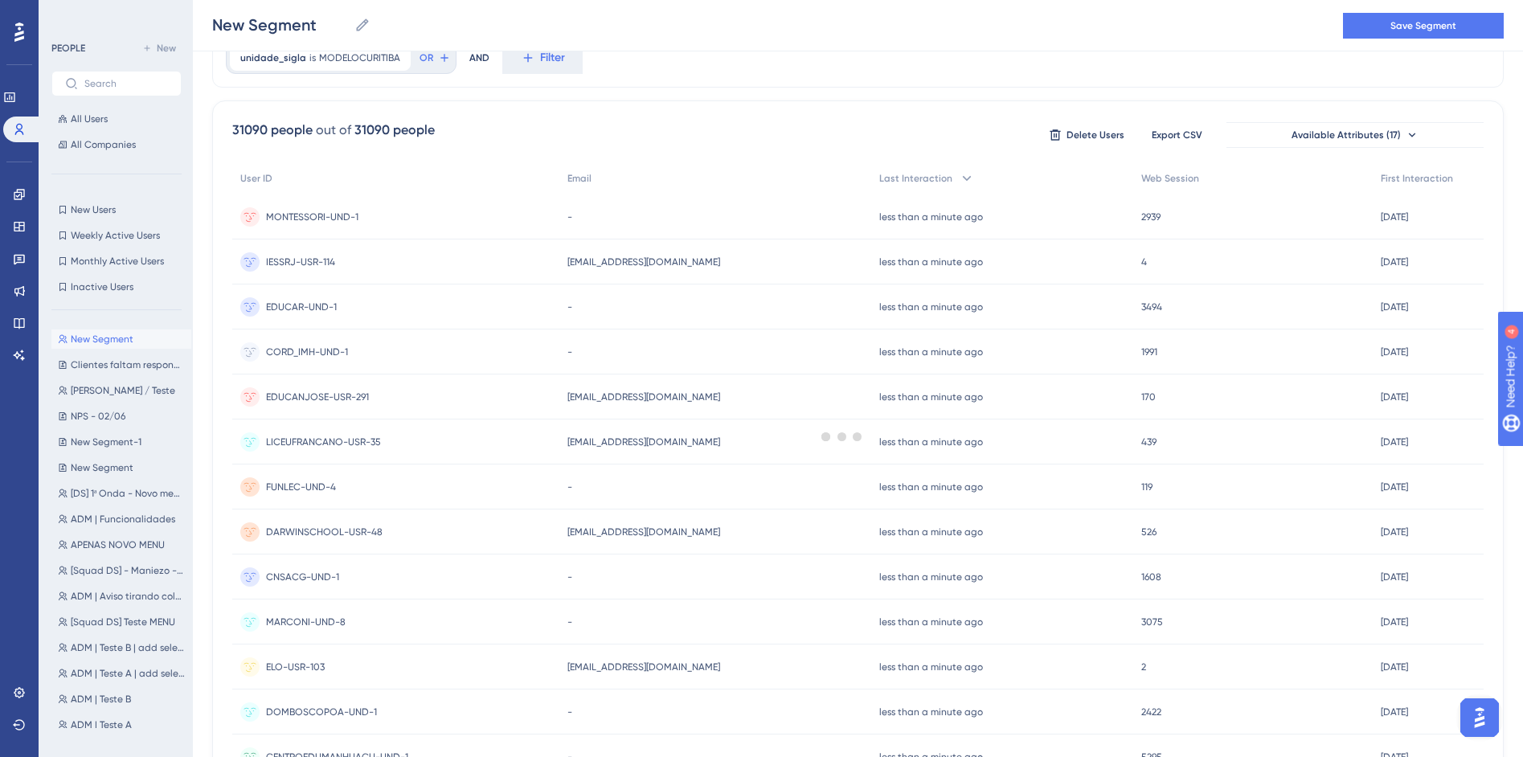
scroll to position [0, 0]
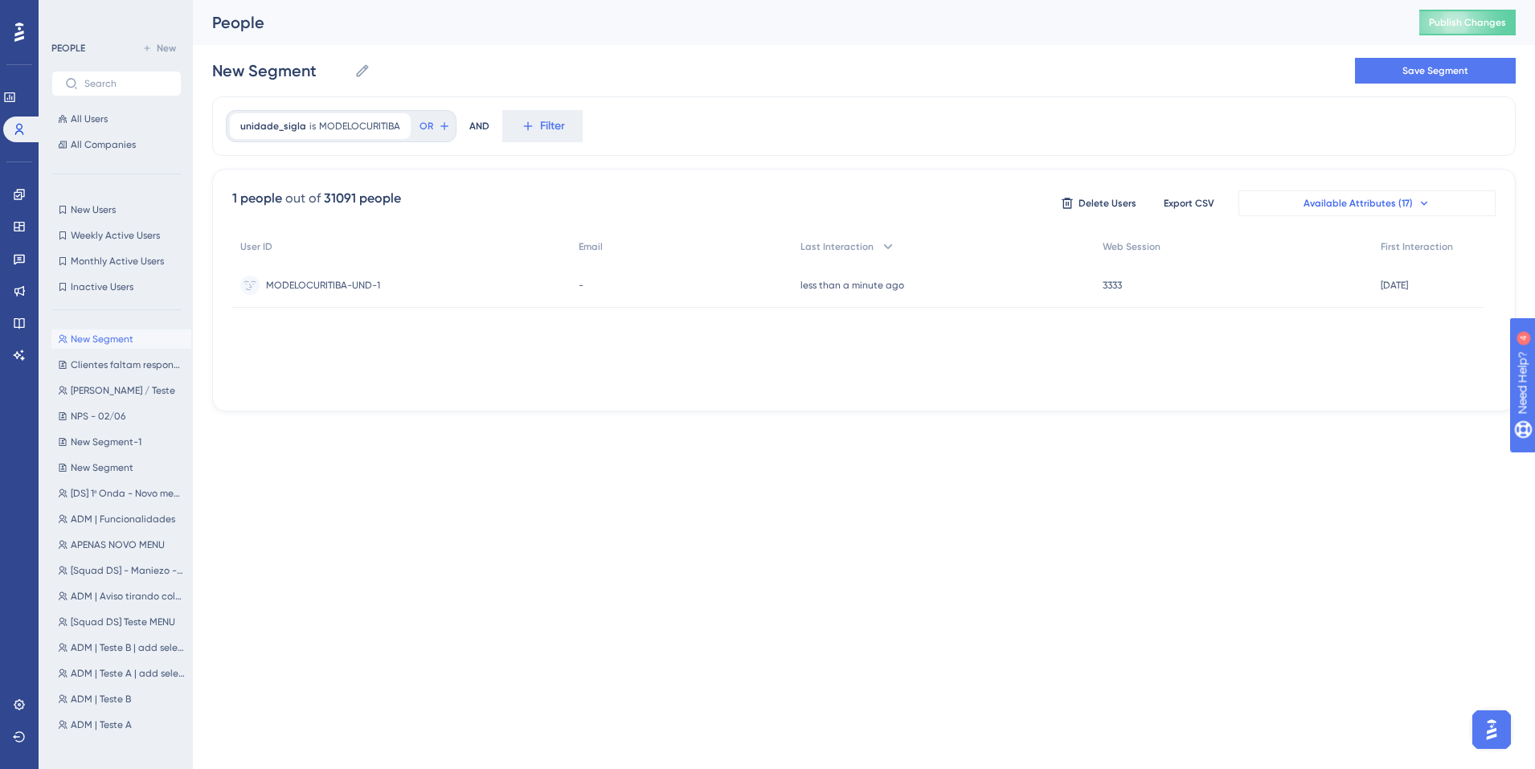
click at [1362, 206] on span "Available Attributes (17)" at bounding box center [1358, 203] width 109 height 13
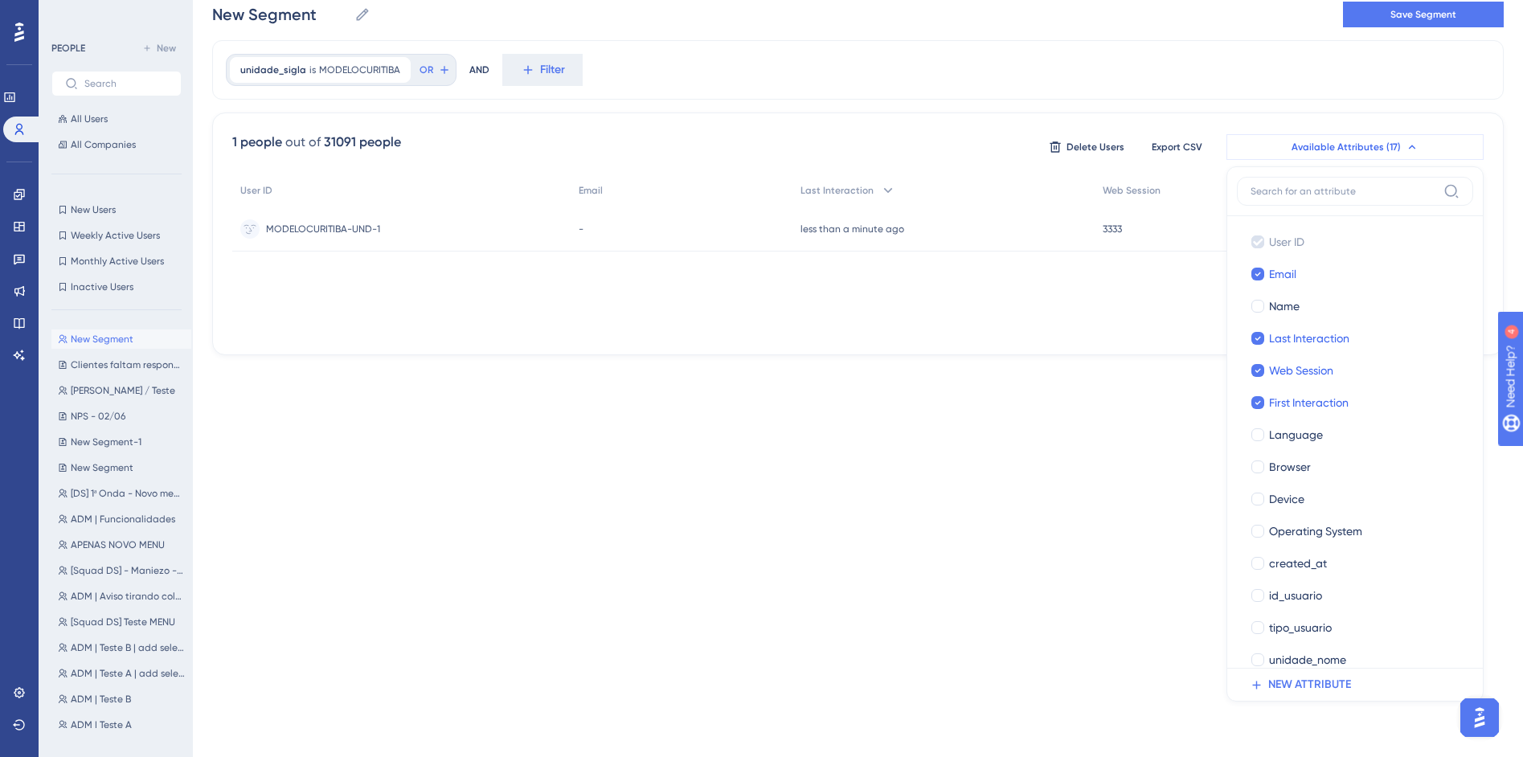
click at [1341, 154] on button "Available Attributes (17)" at bounding box center [1354, 147] width 257 height 26
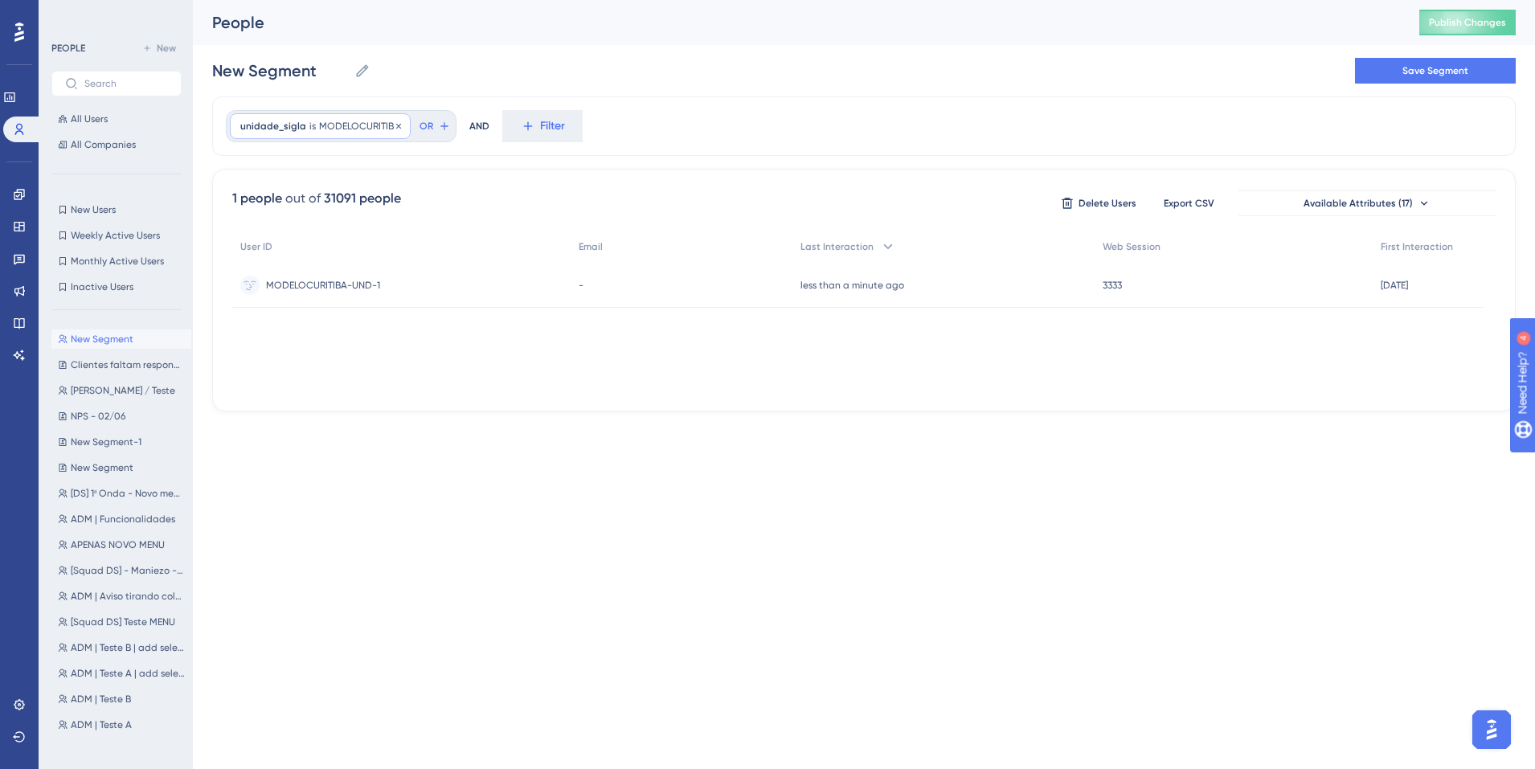
click at [380, 125] on span "MODELOCURITIBA" at bounding box center [359, 126] width 81 height 13
click at [272, 199] on input "MODELOCURITIBA" at bounding box center [331, 202] width 149 height 11
paste input "DOMBOSCOSR"
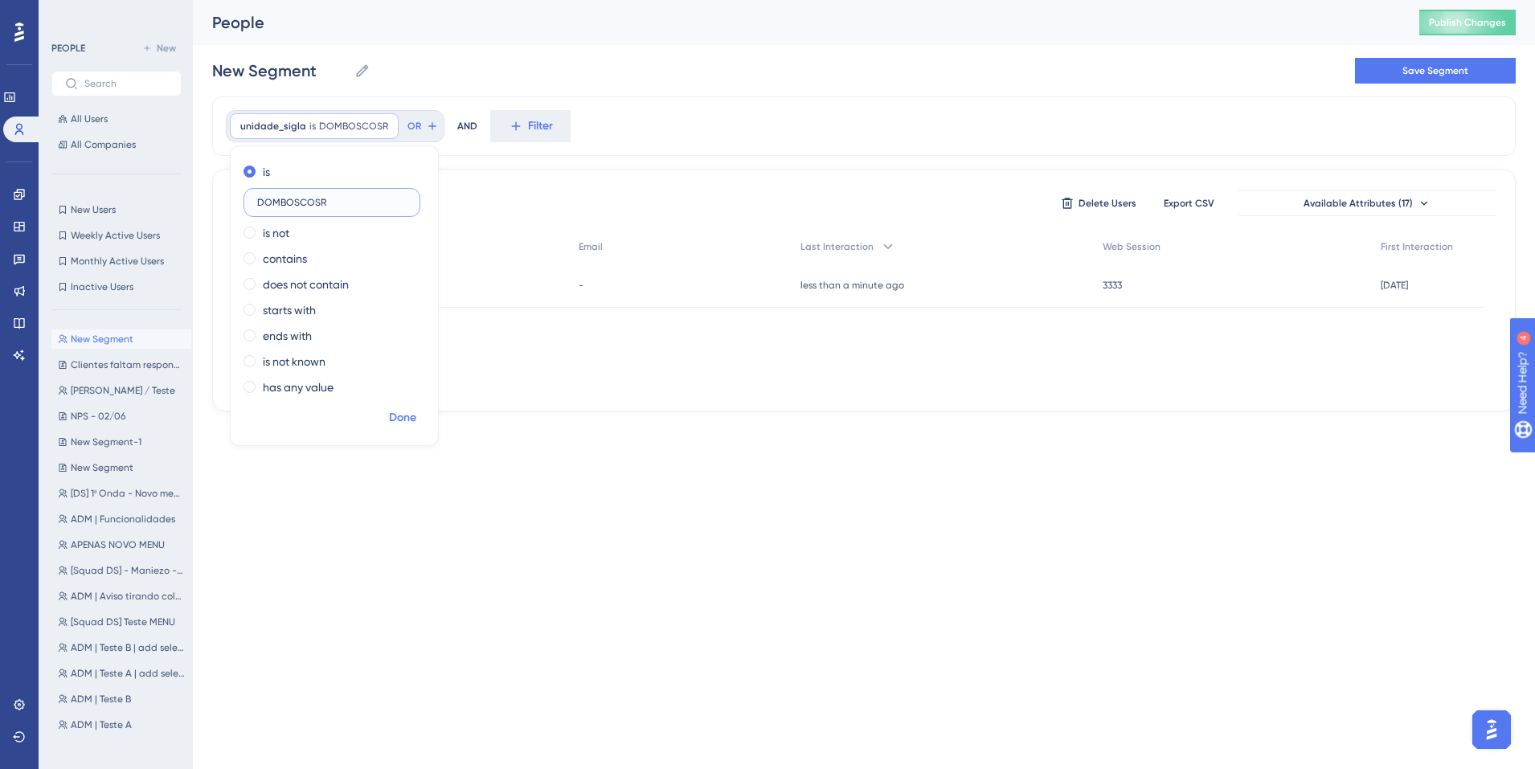
type input "DOMBOSCOSR"
click at [403, 412] on span "Done" at bounding box center [402, 417] width 27 height 19
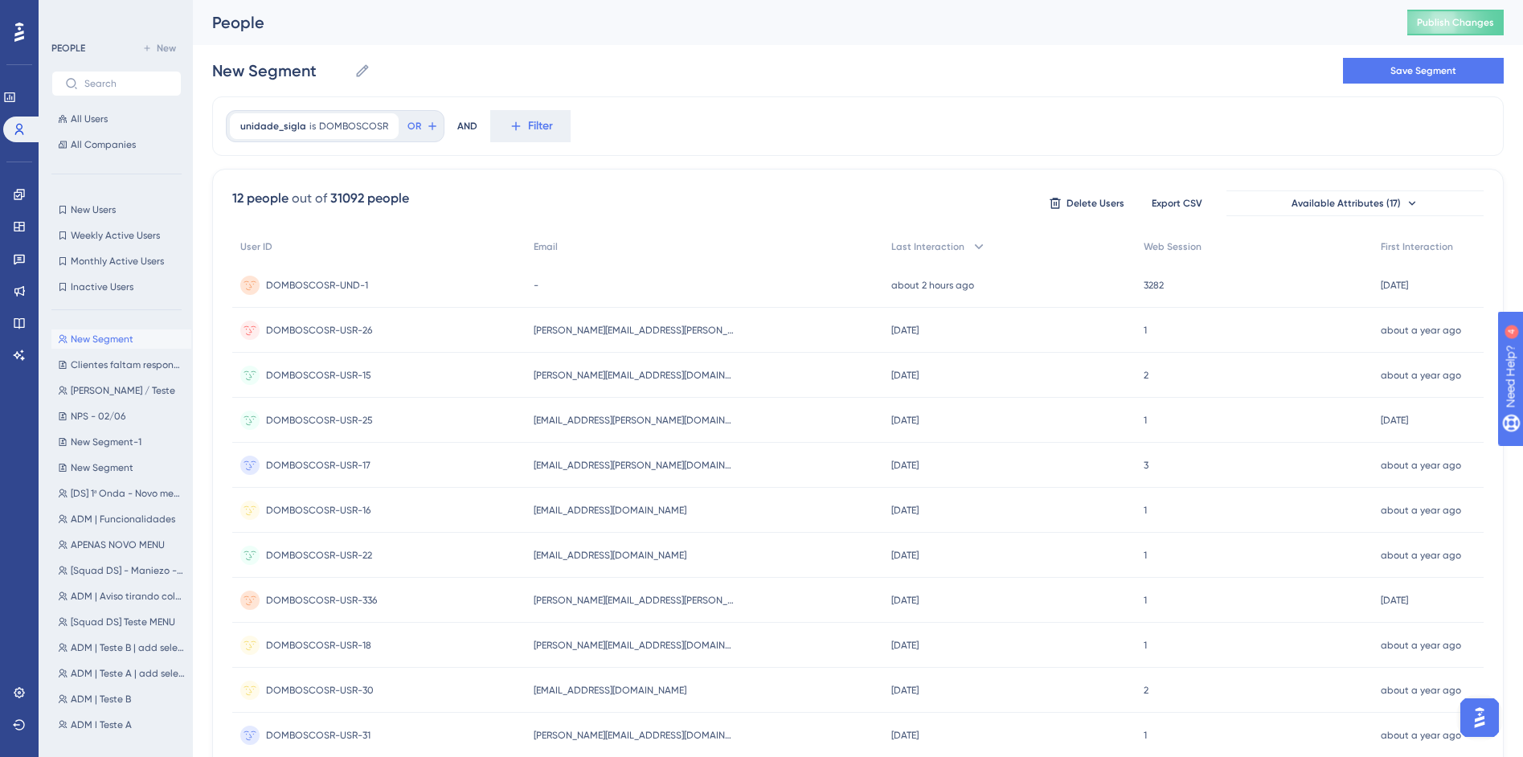
click at [694, 93] on div "New Segment New Segment Save Segment" at bounding box center [858, 70] width 1292 height 51
click at [310, 125] on span "is" at bounding box center [312, 126] width 6 height 13
click at [330, 195] on label "DOMBOSCOSR" at bounding box center [332, 202] width 177 height 29
click at [330, 197] on input "DOMBOSCOSR" at bounding box center [331, 202] width 149 height 11
click at [330, 195] on label "DOMBOSCOSR" at bounding box center [332, 202] width 177 height 29
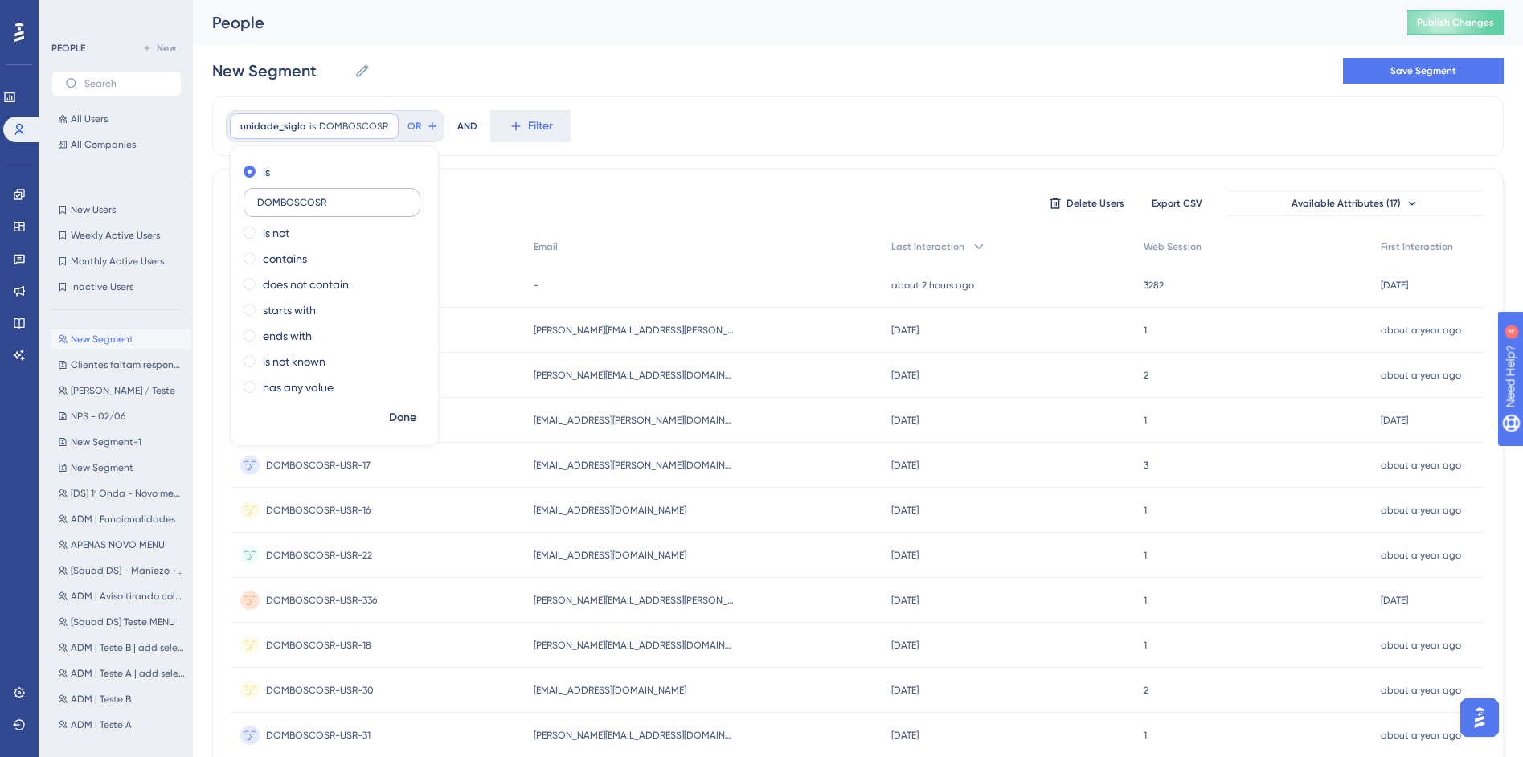
click at [330, 197] on input "DOMBOSCOSR" at bounding box center [331, 202] width 149 height 11
click at [608, 90] on div "New Segment New Segment Save Segment" at bounding box center [858, 70] width 1292 height 51
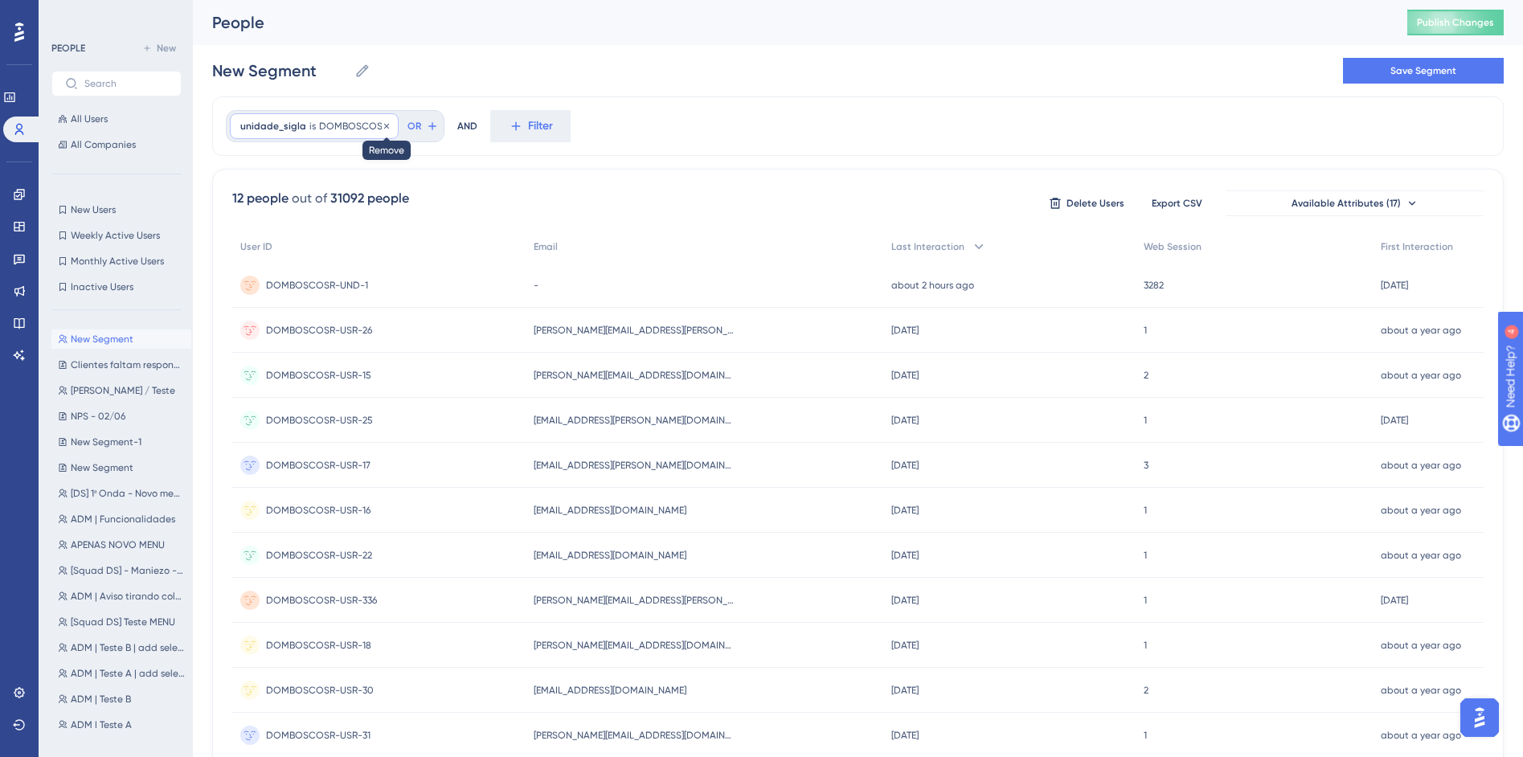
click at [375, 129] on span "DOMBOSCOSR" at bounding box center [353, 126] width 69 height 13
click at [382, 127] on icon at bounding box center [387, 126] width 10 height 10
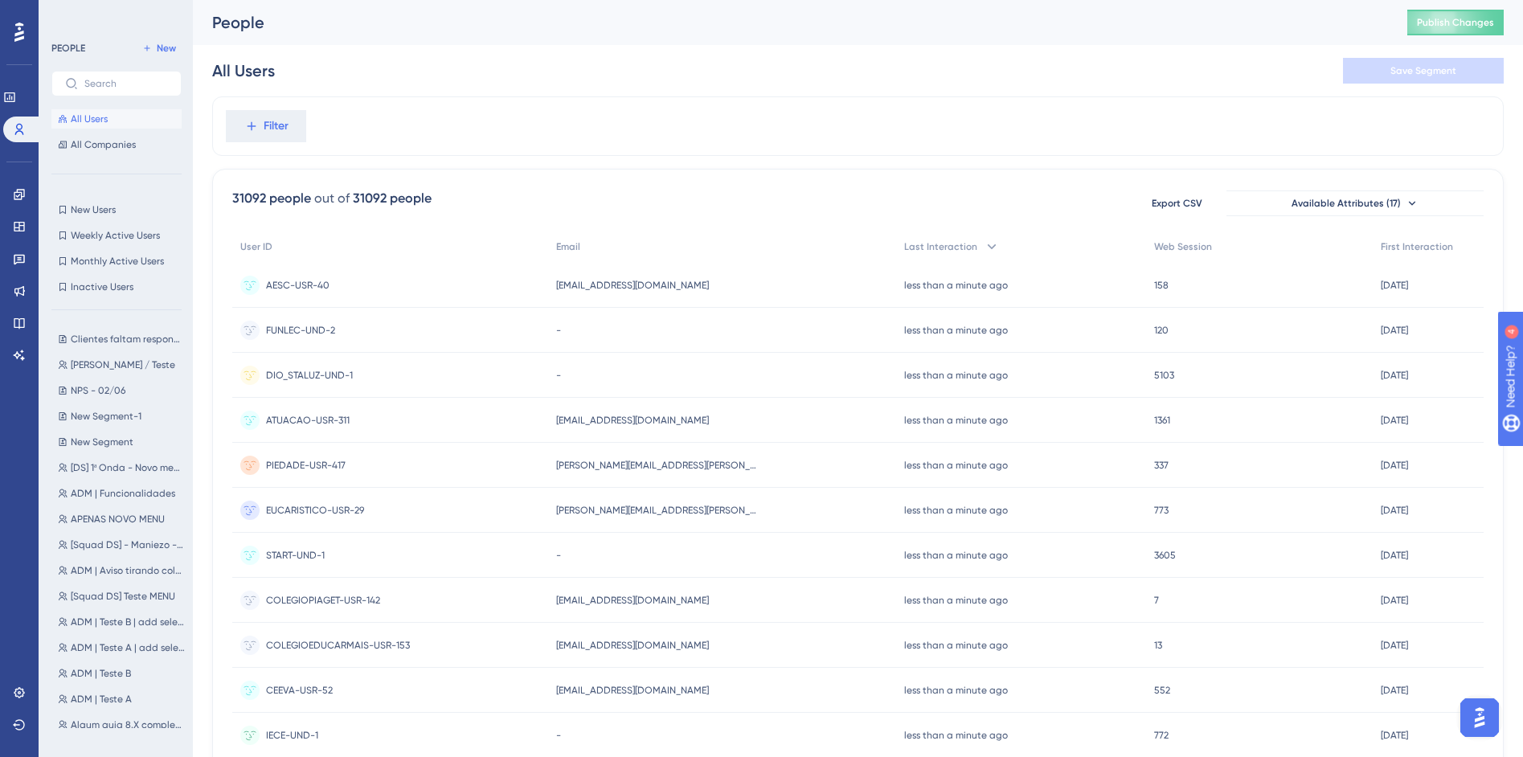
click at [855, 129] on div "Filter" at bounding box center [858, 125] width 1292 height 59
click at [102, 497] on span "ADM | Funcionalidades" at bounding box center [123, 493] width 104 height 13
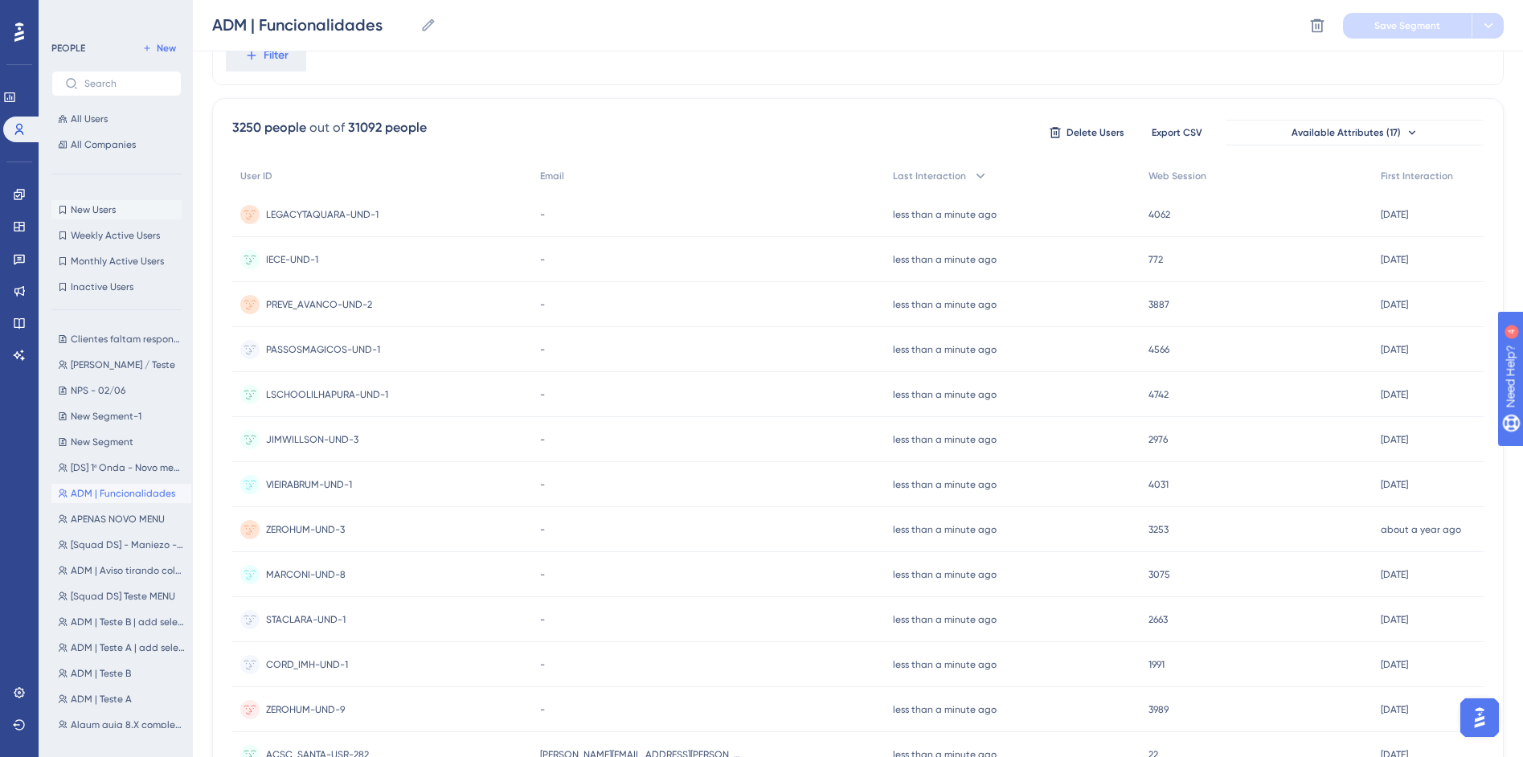
scroll to position [500, 0]
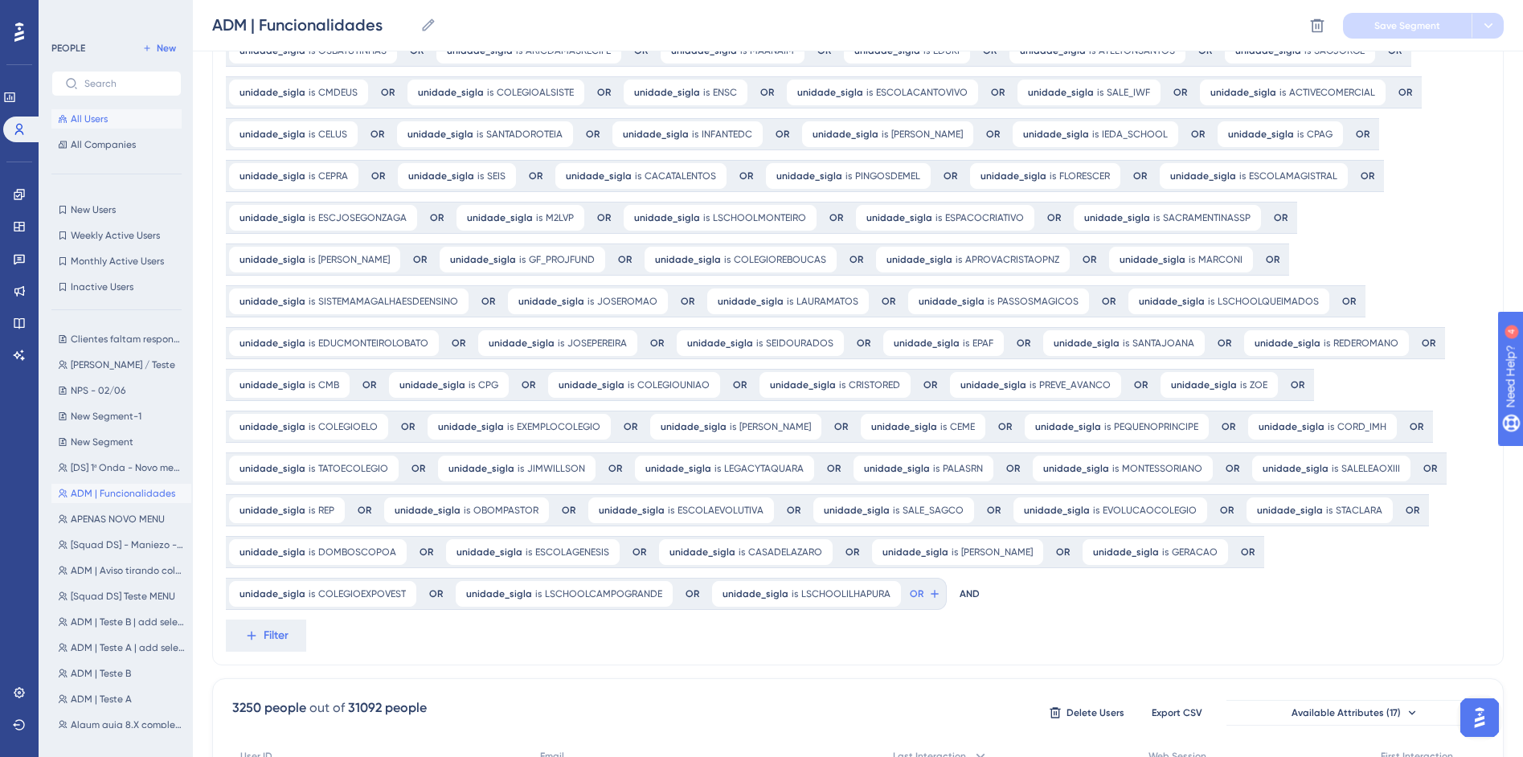
click at [88, 121] on span "All Users" at bounding box center [89, 119] width 37 height 13
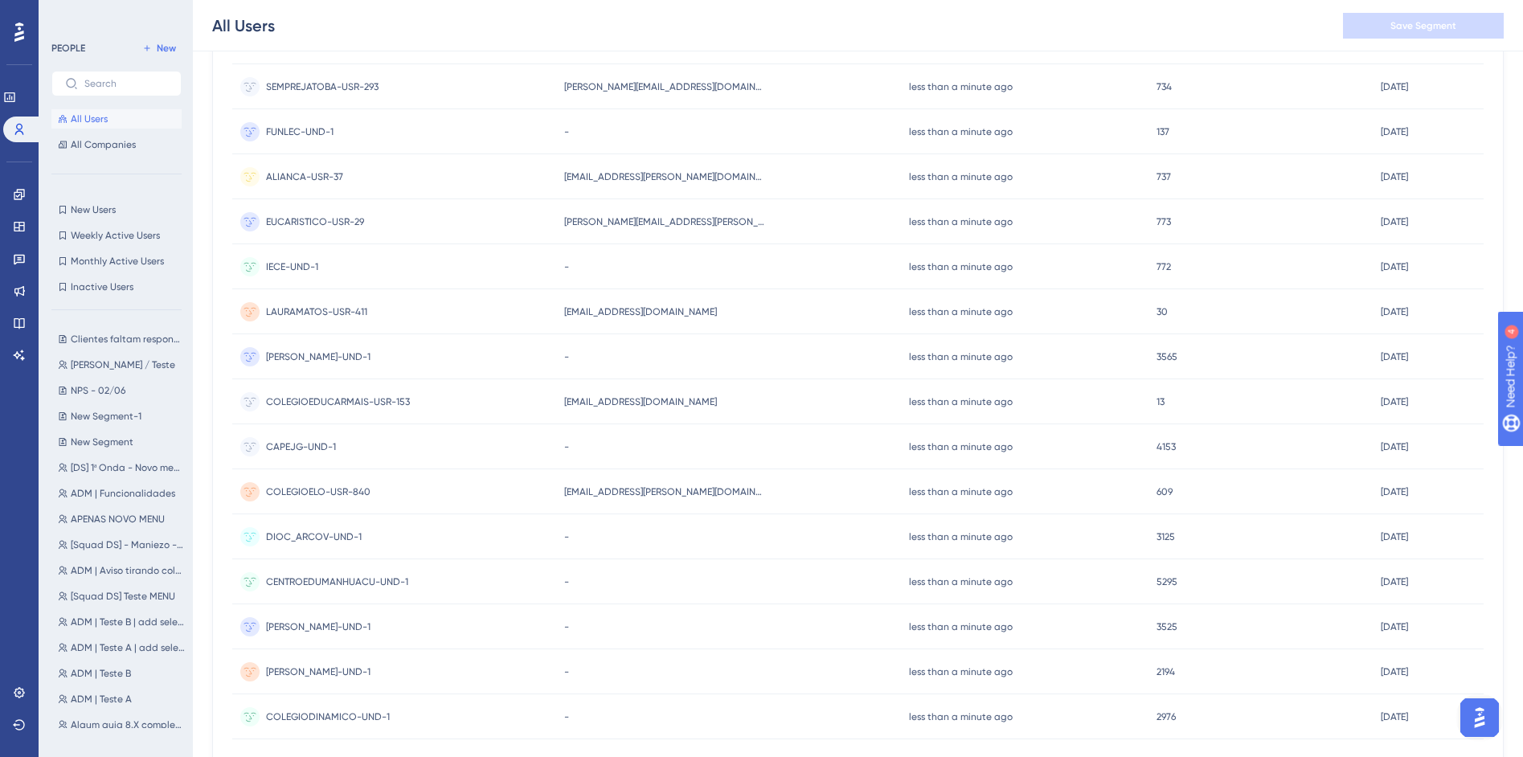
scroll to position [0, 0]
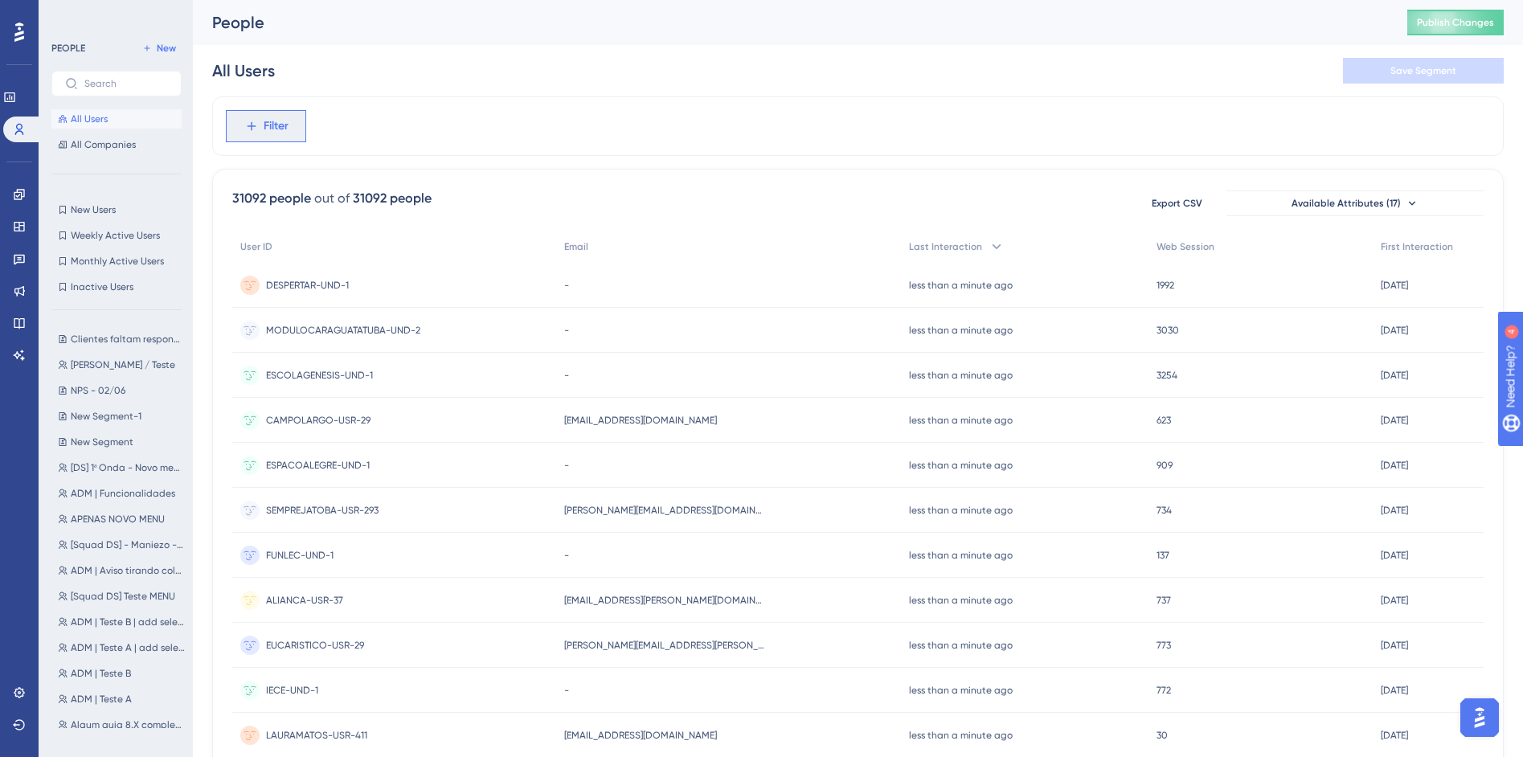
click at [289, 135] on button "Filter" at bounding box center [266, 126] width 80 height 32
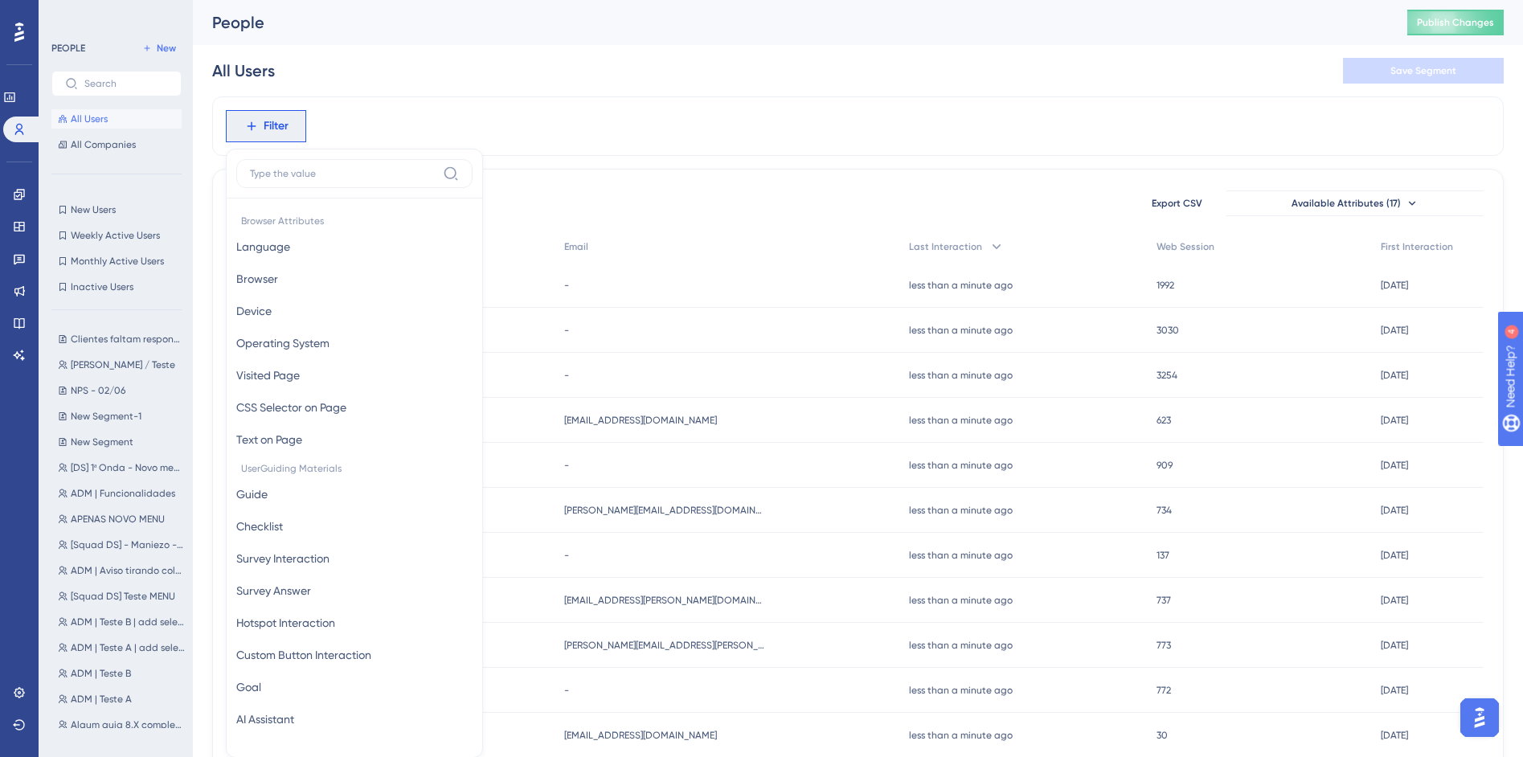
scroll to position [75, 0]
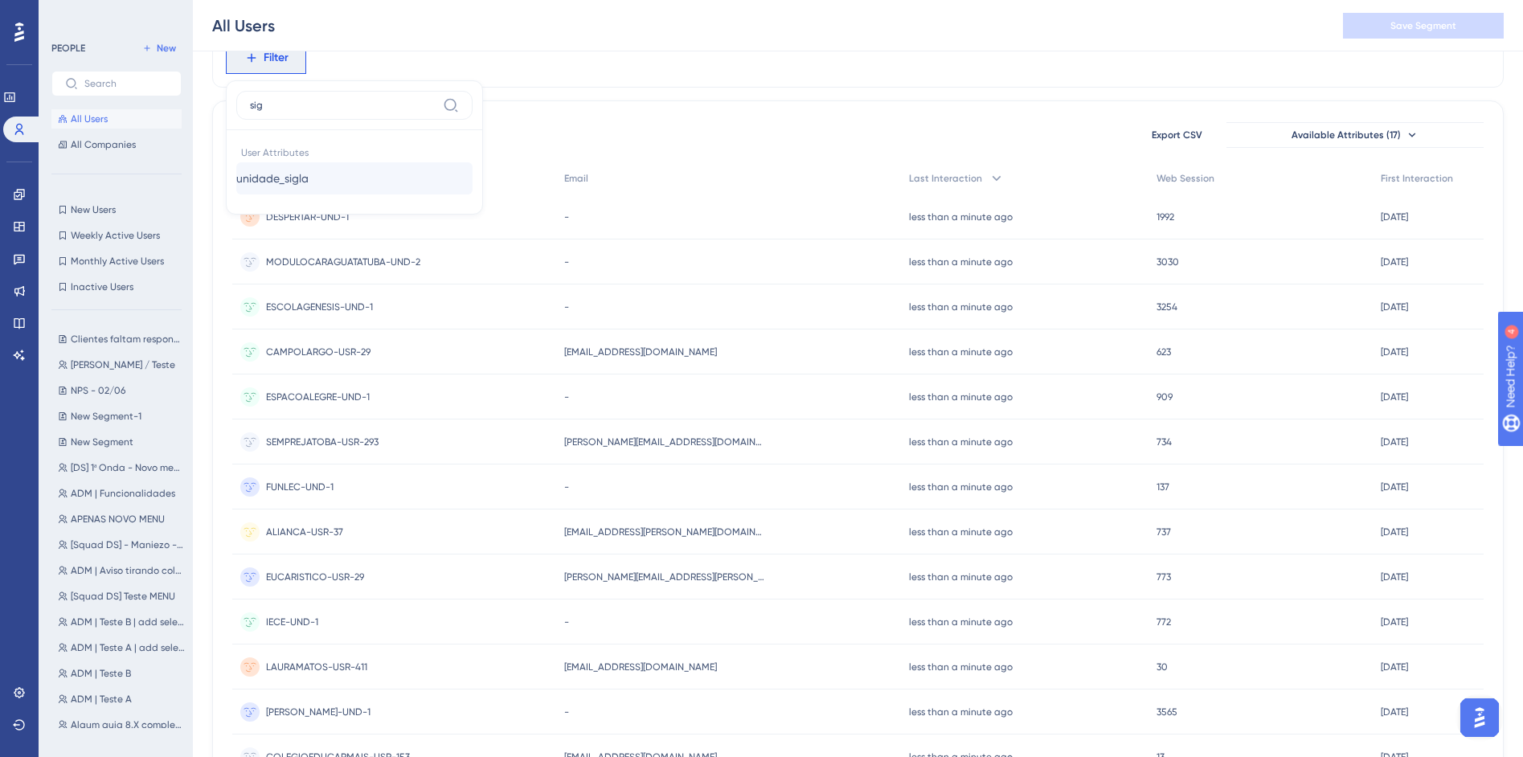
type input "sig"
click at [355, 175] on button "unidade_sigla unidade_sigla" at bounding box center [354, 178] width 236 height 32
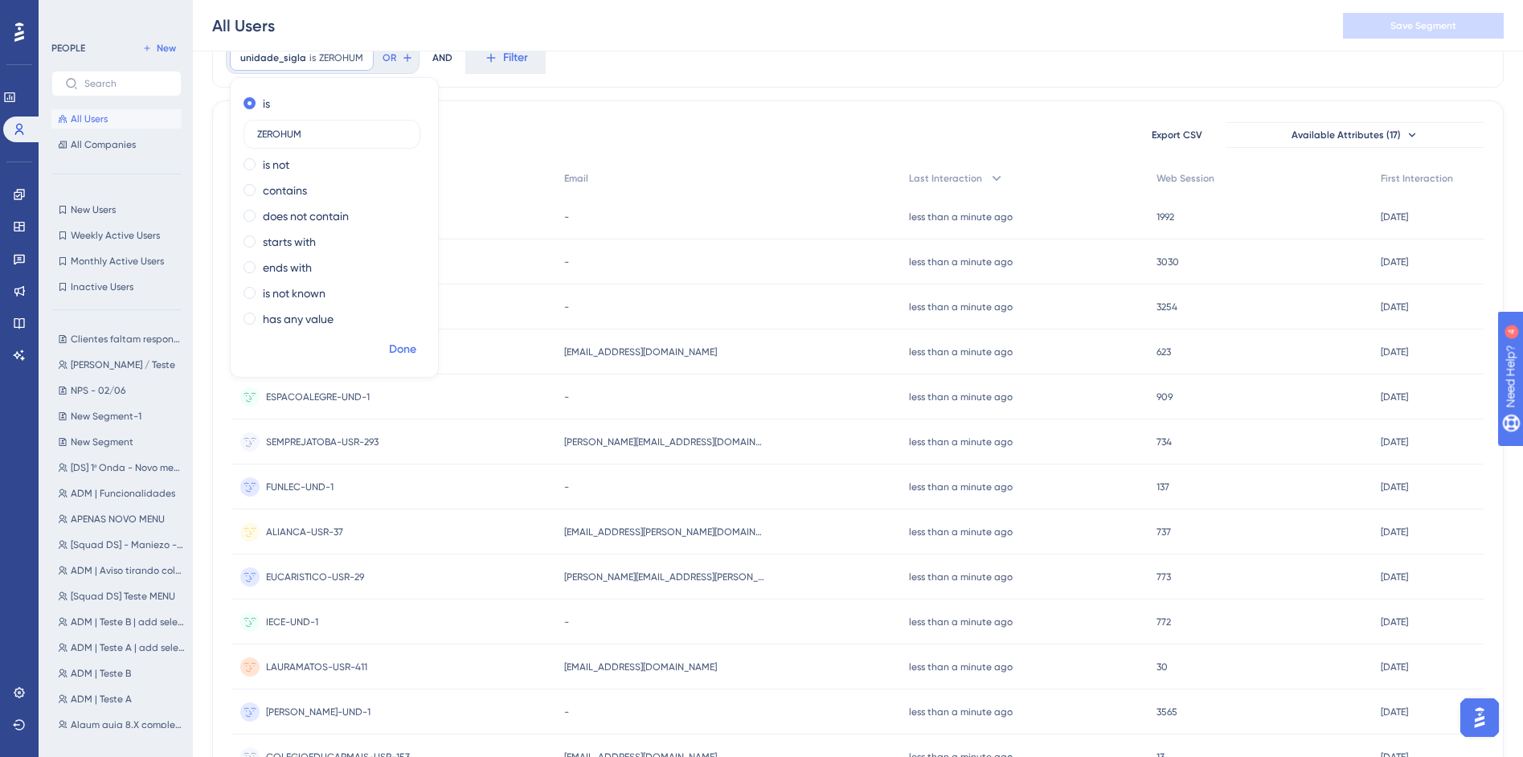
type input "ZEROHUM"
click at [404, 362] on button "Done" at bounding box center [402, 349] width 45 height 29
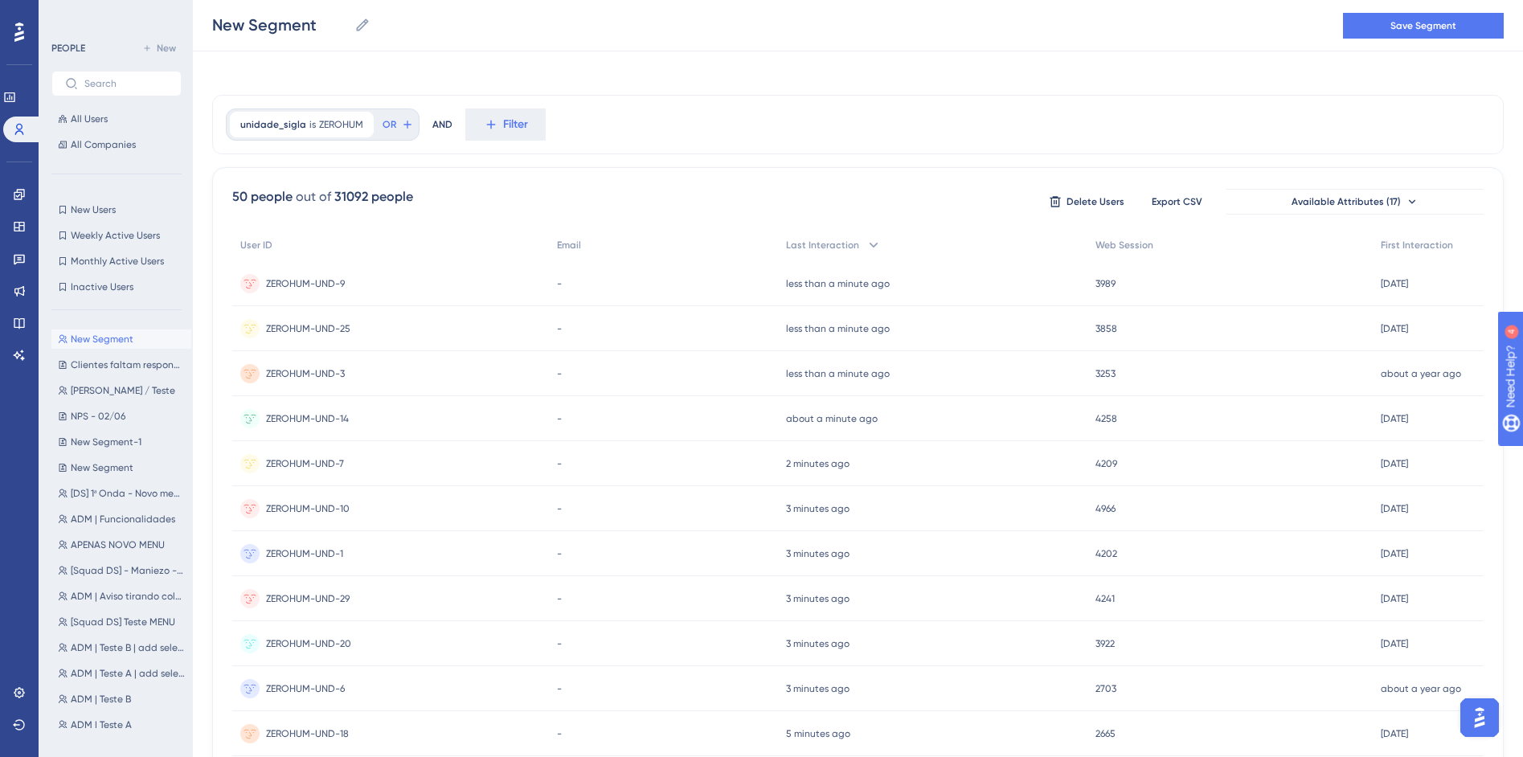
scroll to position [0, 0]
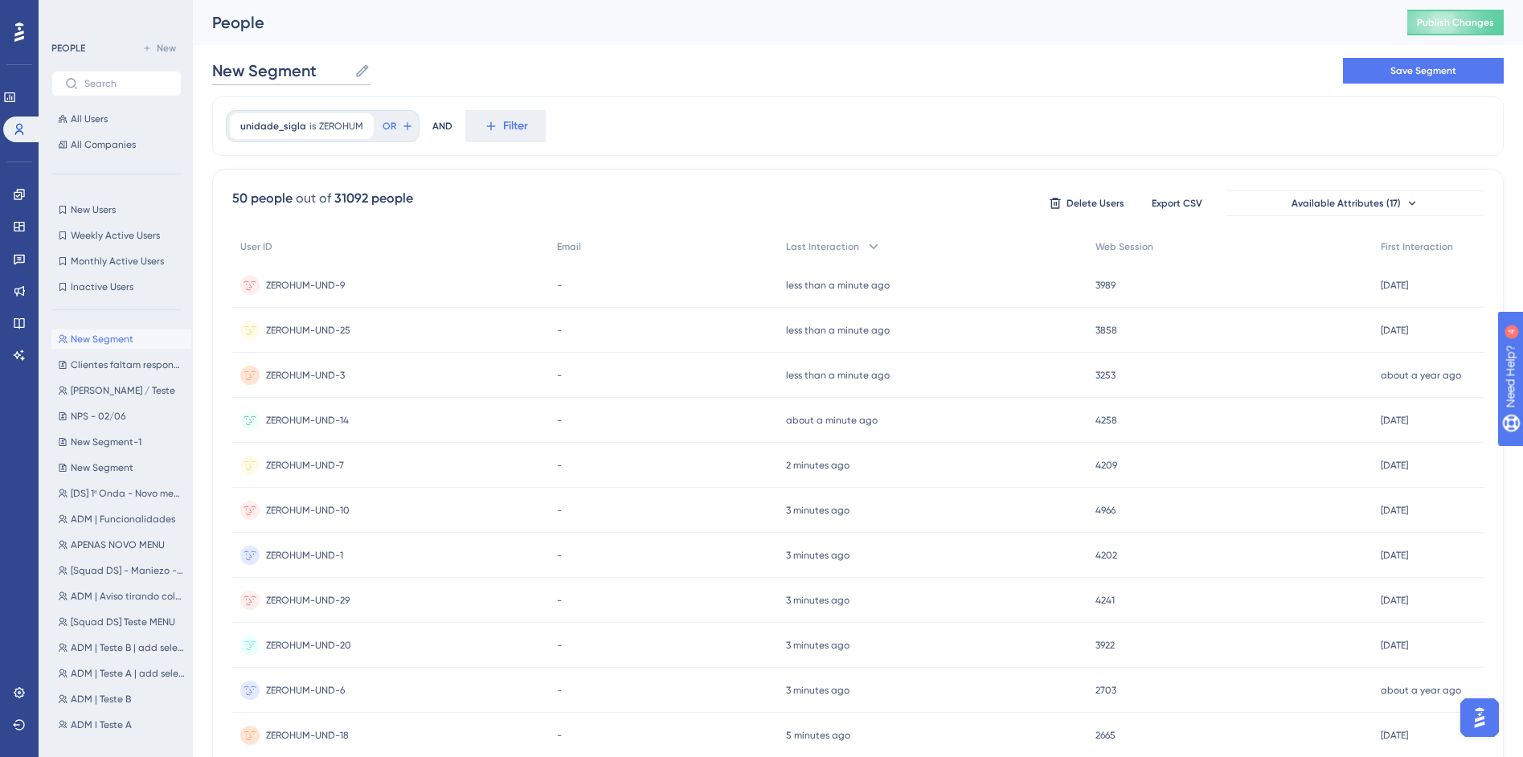
click at [238, 74] on input "New Segment" at bounding box center [280, 70] width 136 height 23
type input "O"
type input "ADM | Onda 1 - Relatórios Personalizáveis"
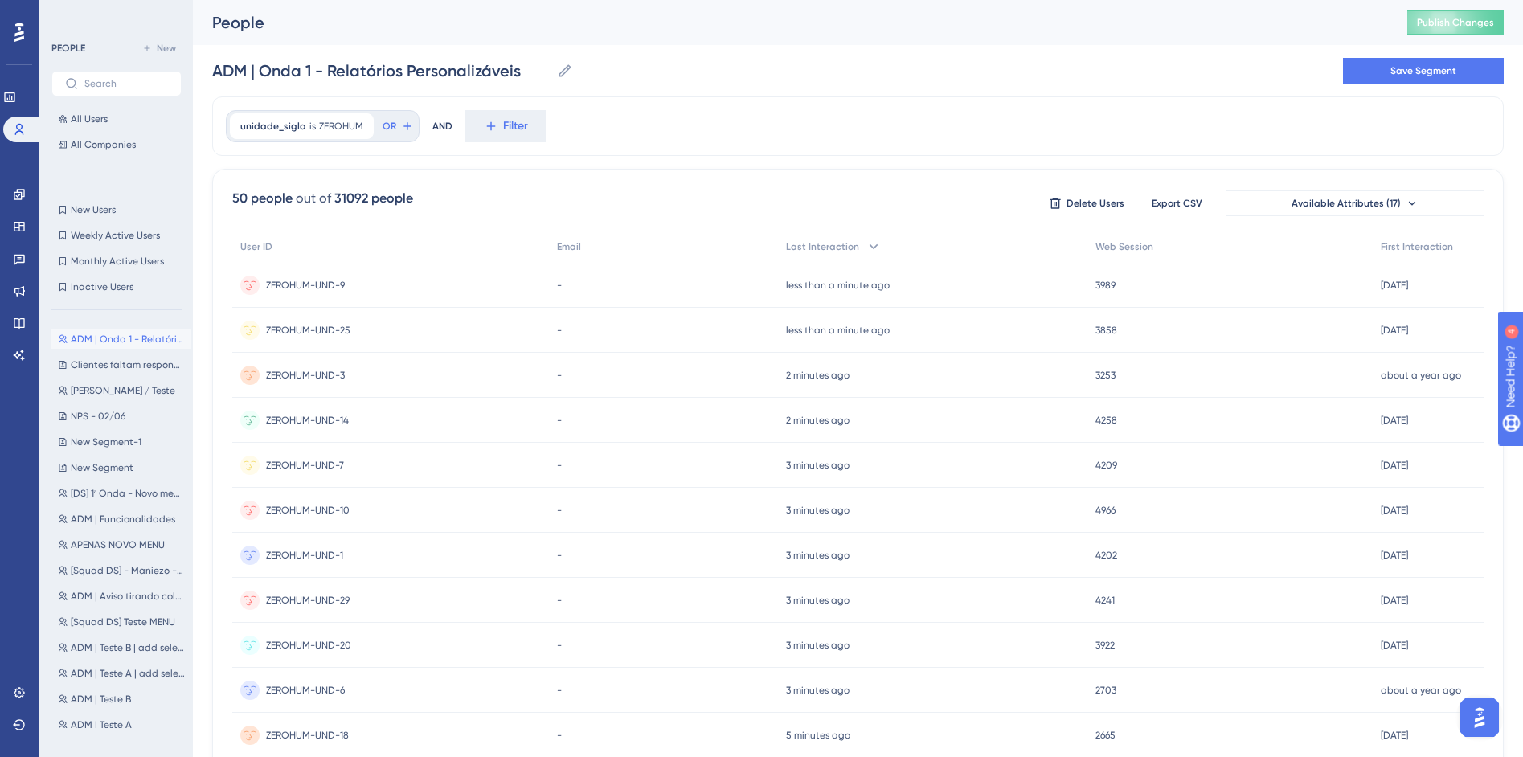
click at [768, 110] on div "unidade_sigla is ZEROHUM ZEROHUM Remove OR AND Filter" at bounding box center [858, 125] width 1292 height 59
click at [541, 118] on button "Filter" at bounding box center [505, 126] width 80 height 32
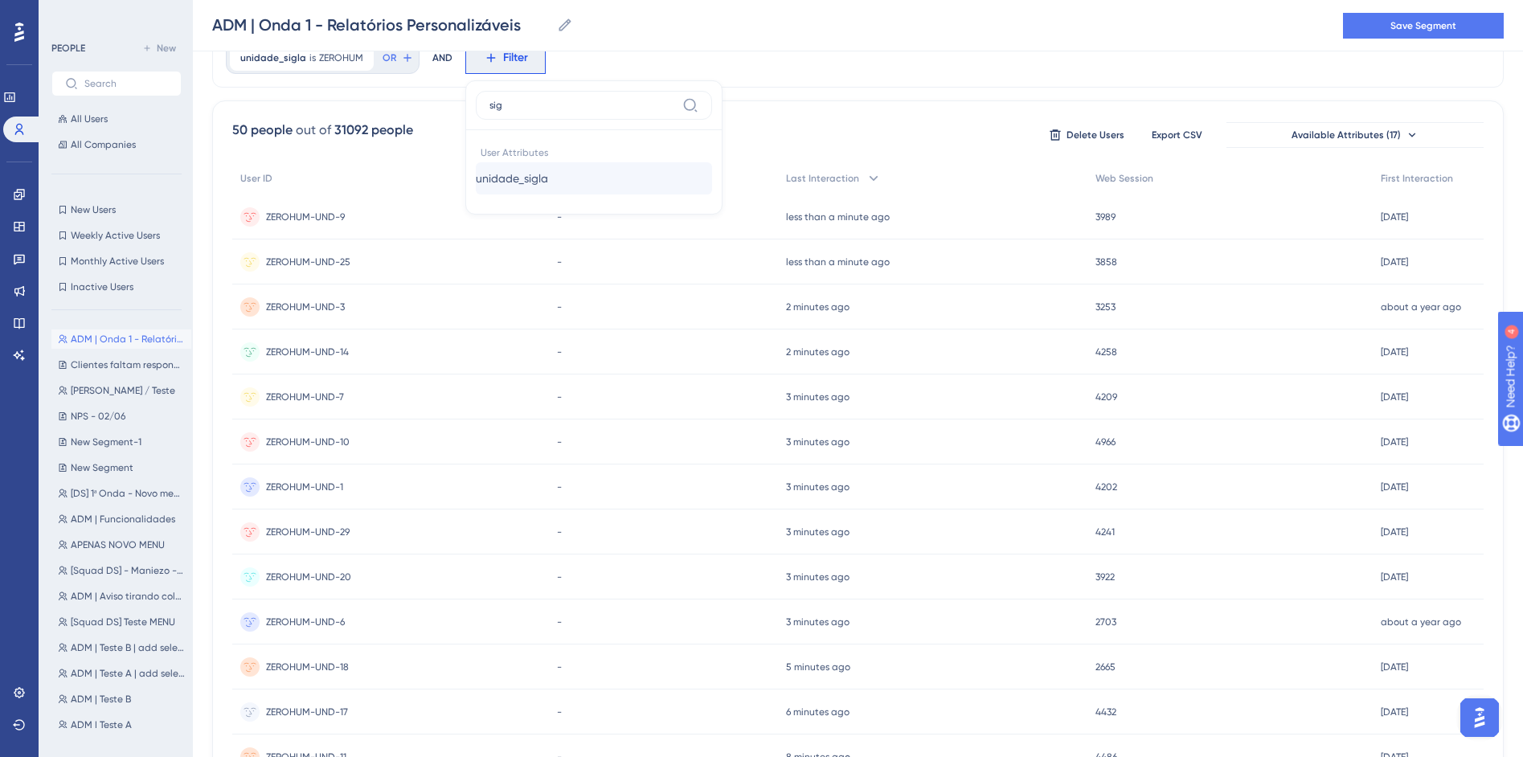
type input "sig"
click at [576, 178] on button "unidade_sigla unidade_sigla" at bounding box center [594, 178] width 236 height 32
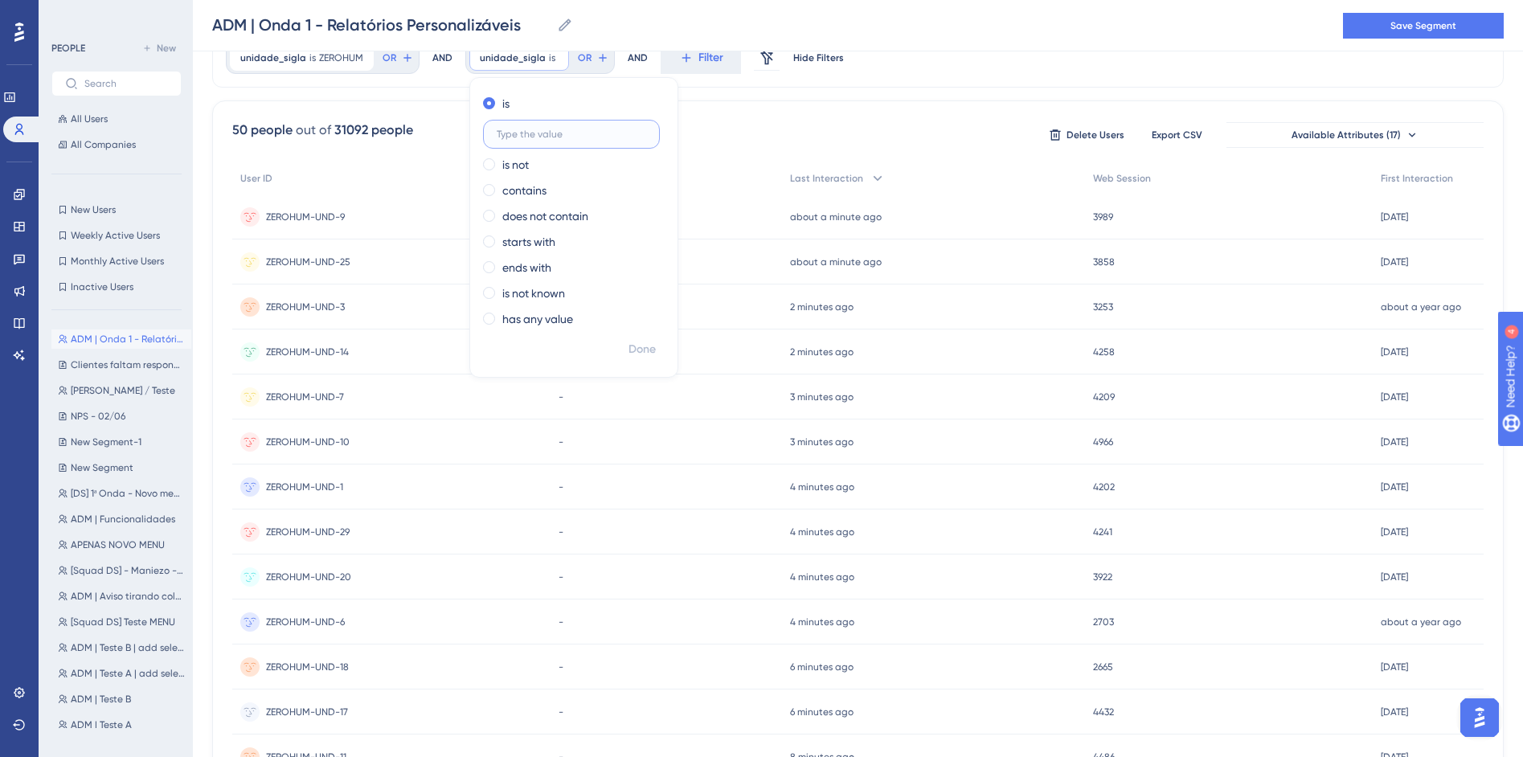
paste input "MONTESSORIANO"
type input "MONTESSORIANO"
click at [646, 349] on span "Done" at bounding box center [642, 349] width 27 height 19
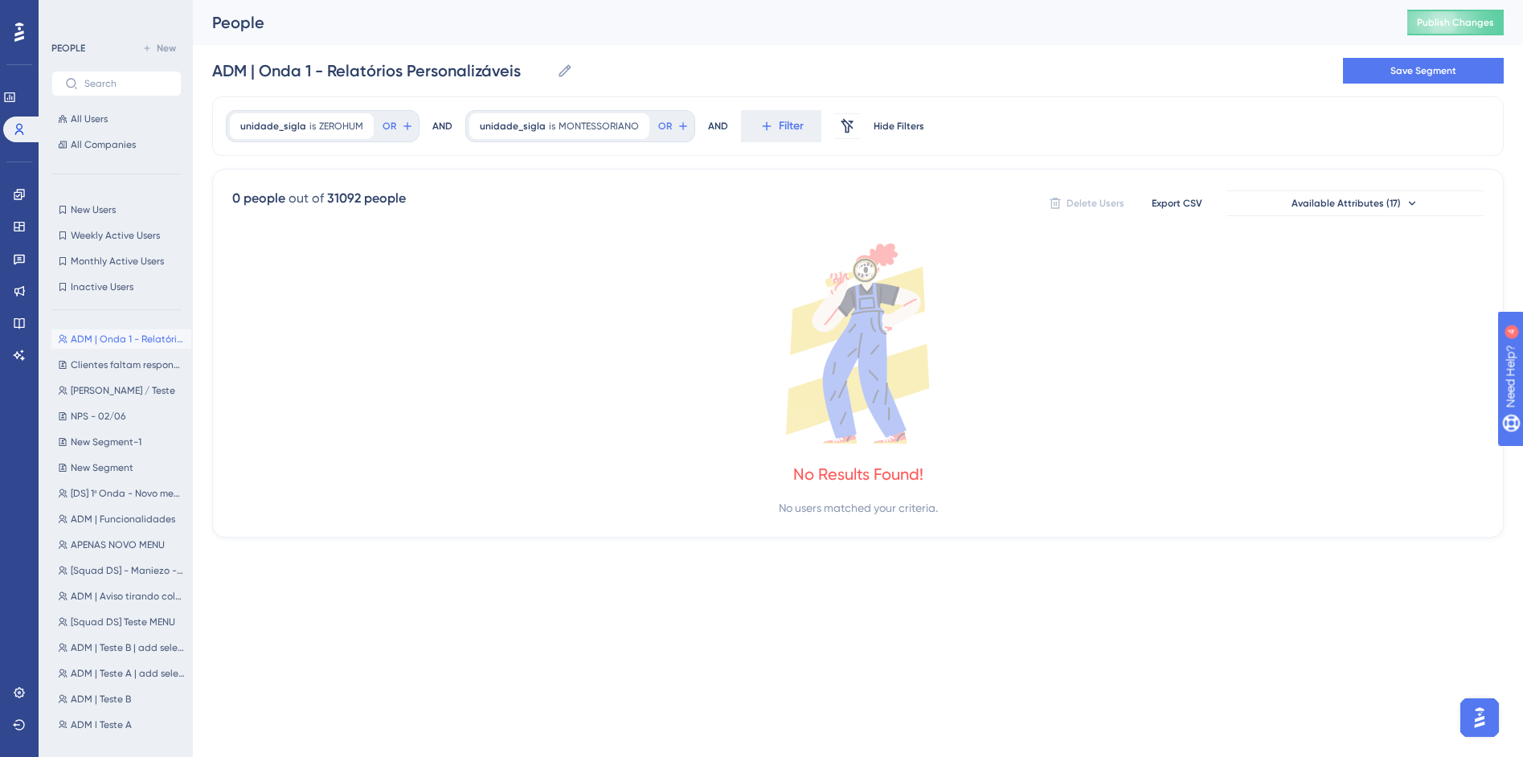
scroll to position [0, 0]
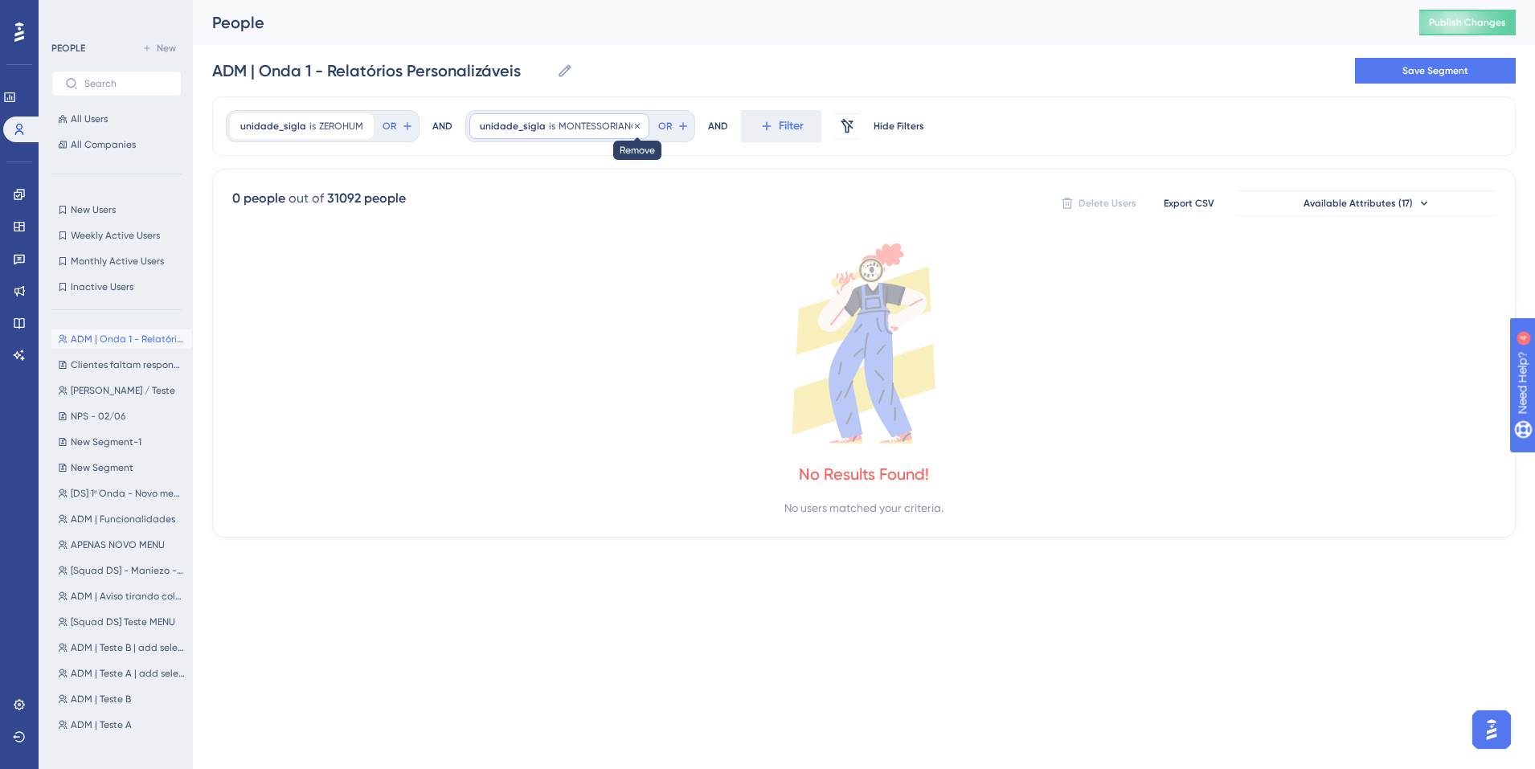
click at [633, 127] on icon at bounding box center [638, 126] width 10 height 10
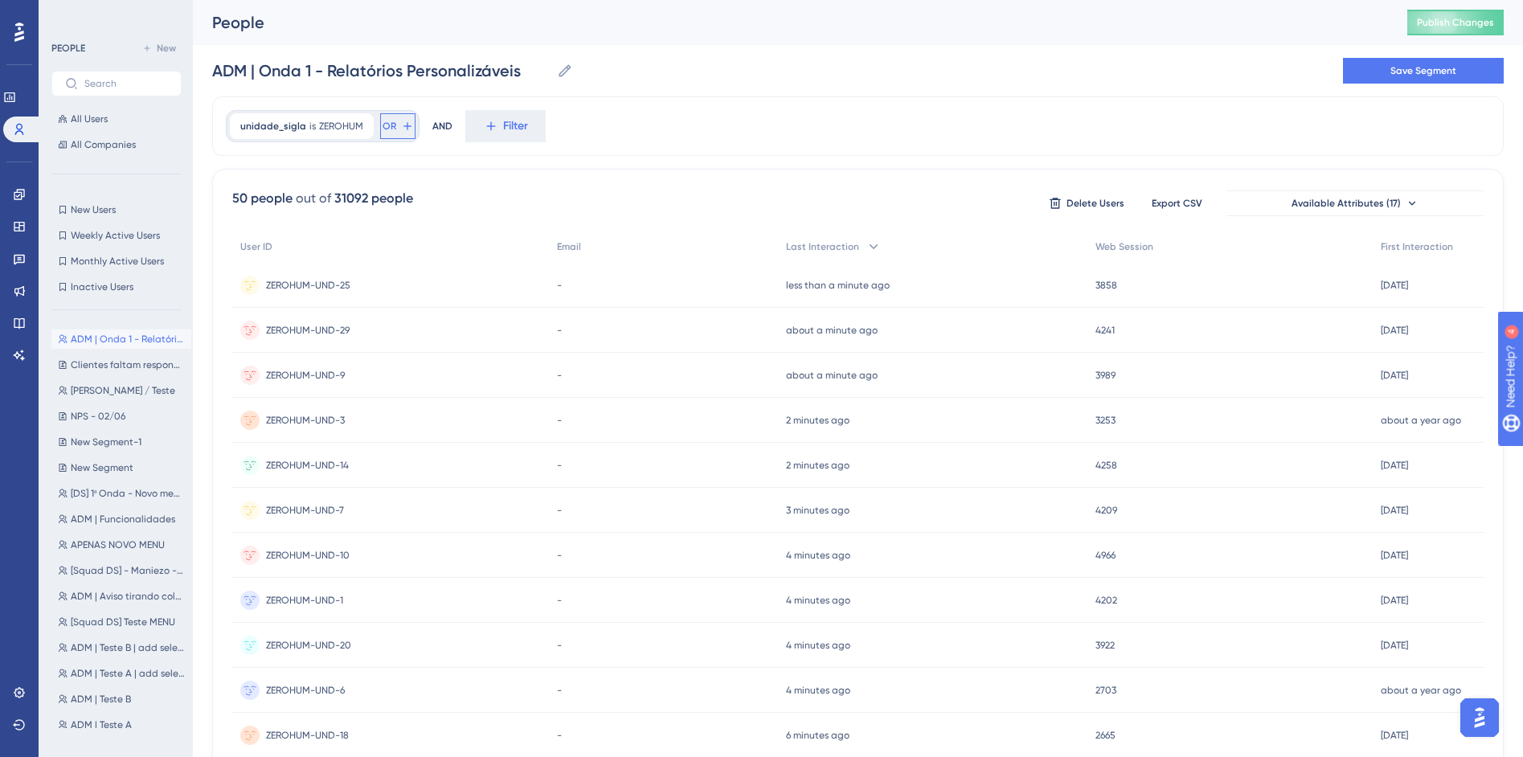
click at [395, 129] on button "OR" at bounding box center [397, 126] width 35 height 26
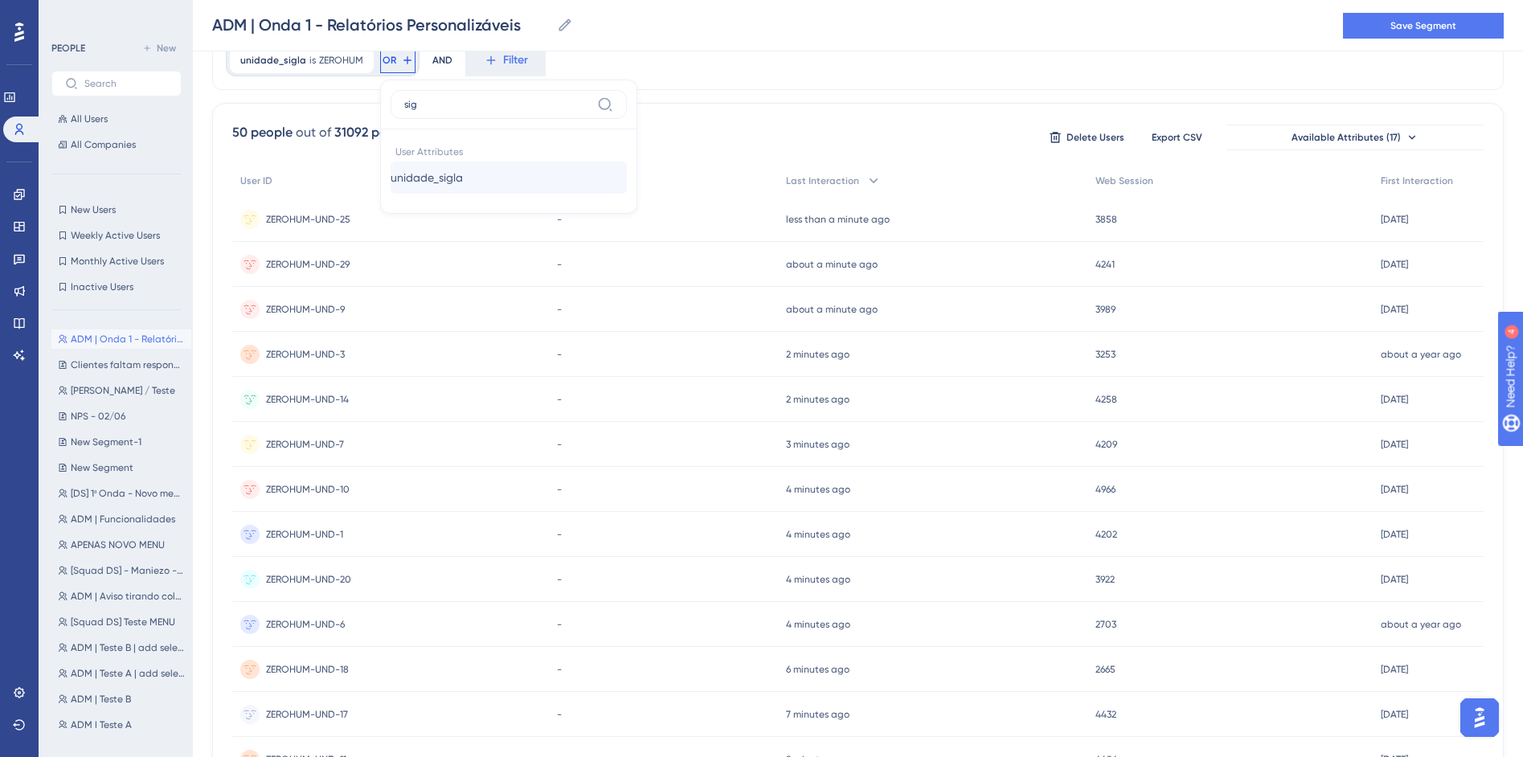
type input "sig"
click at [463, 174] on span "unidade_sigla" at bounding box center [427, 177] width 72 height 19
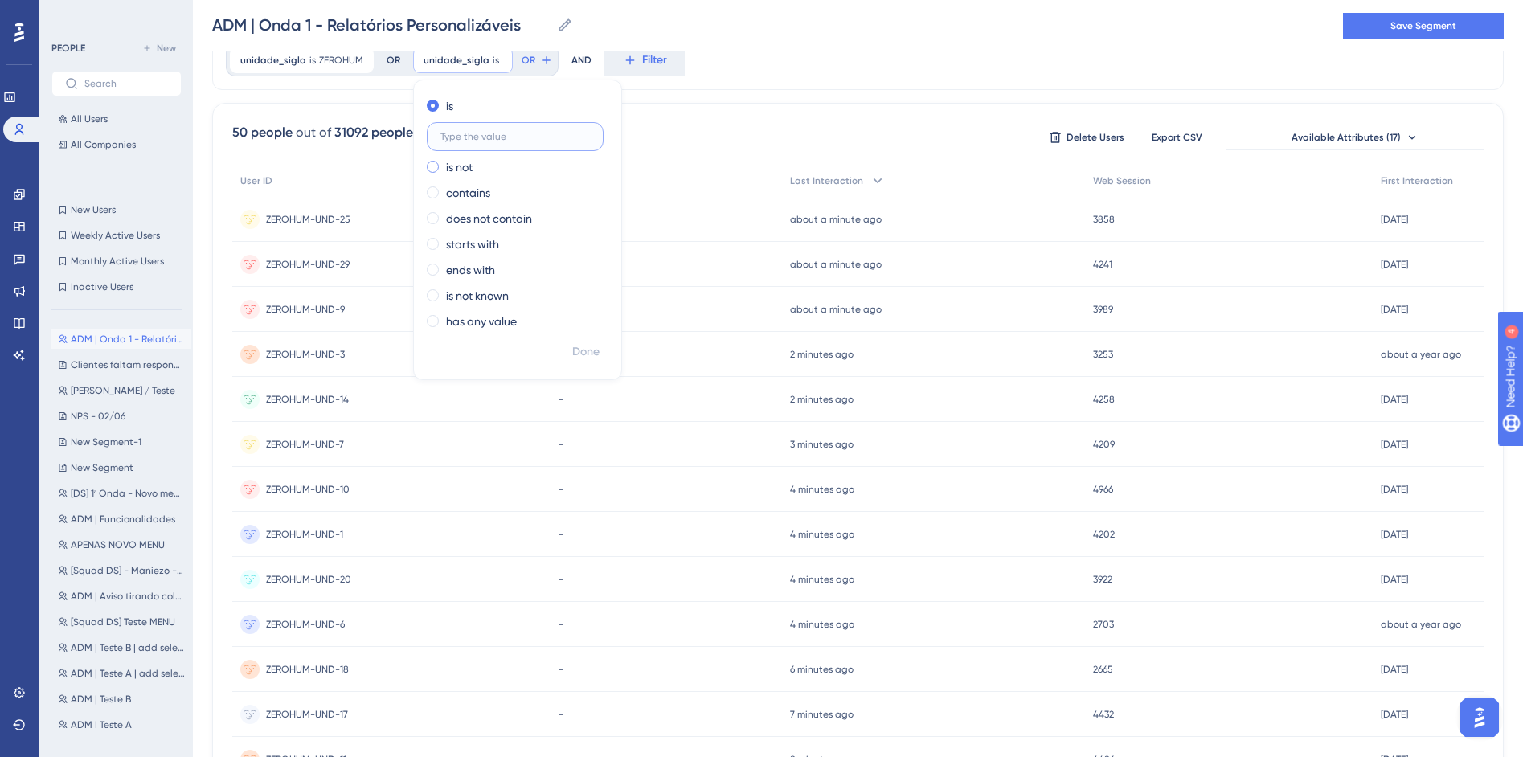
paste input "MONTESSORIANO"
type input "MONTESSORIANO"
click at [591, 351] on span "Done" at bounding box center [585, 351] width 27 height 19
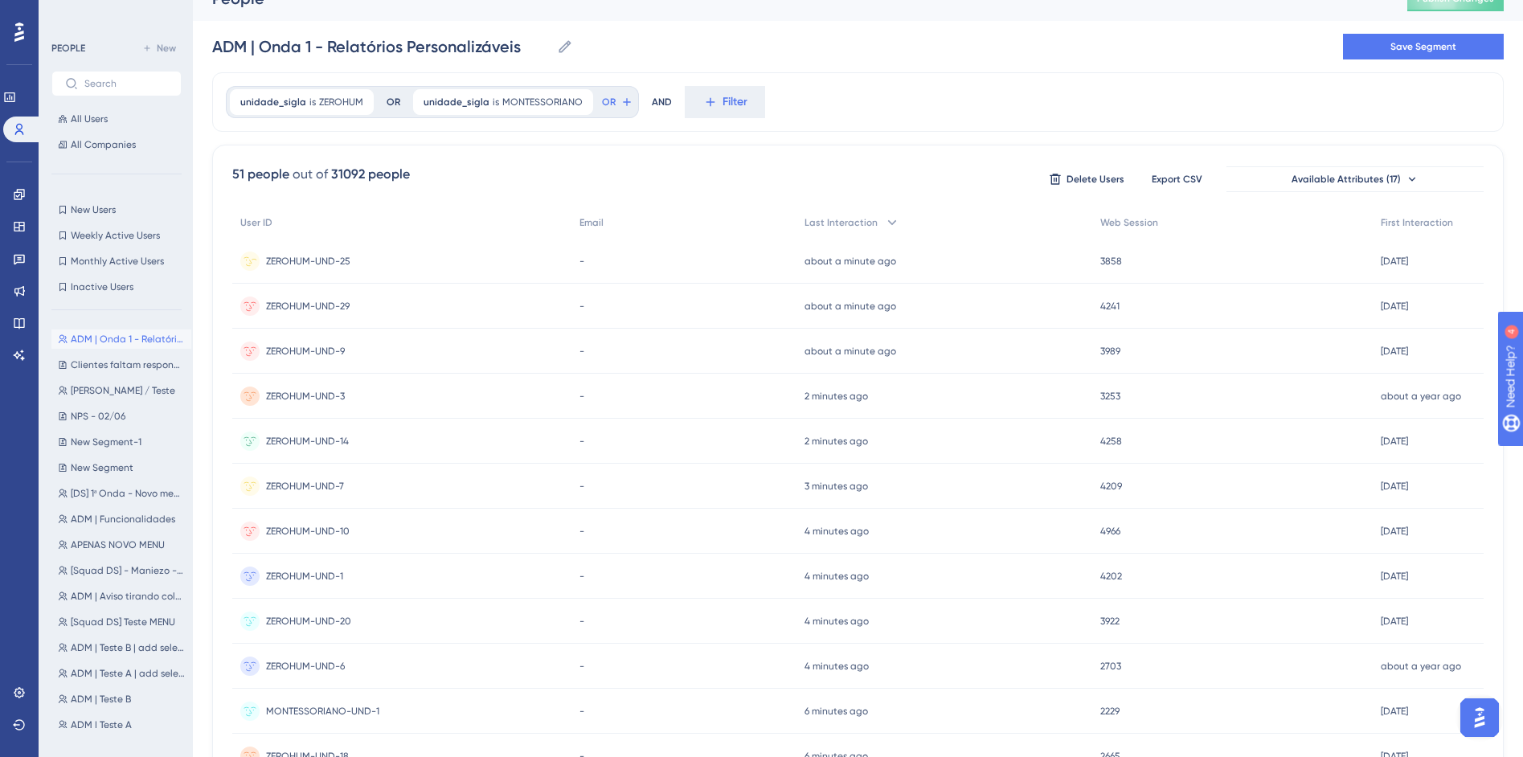
scroll to position [0, 0]
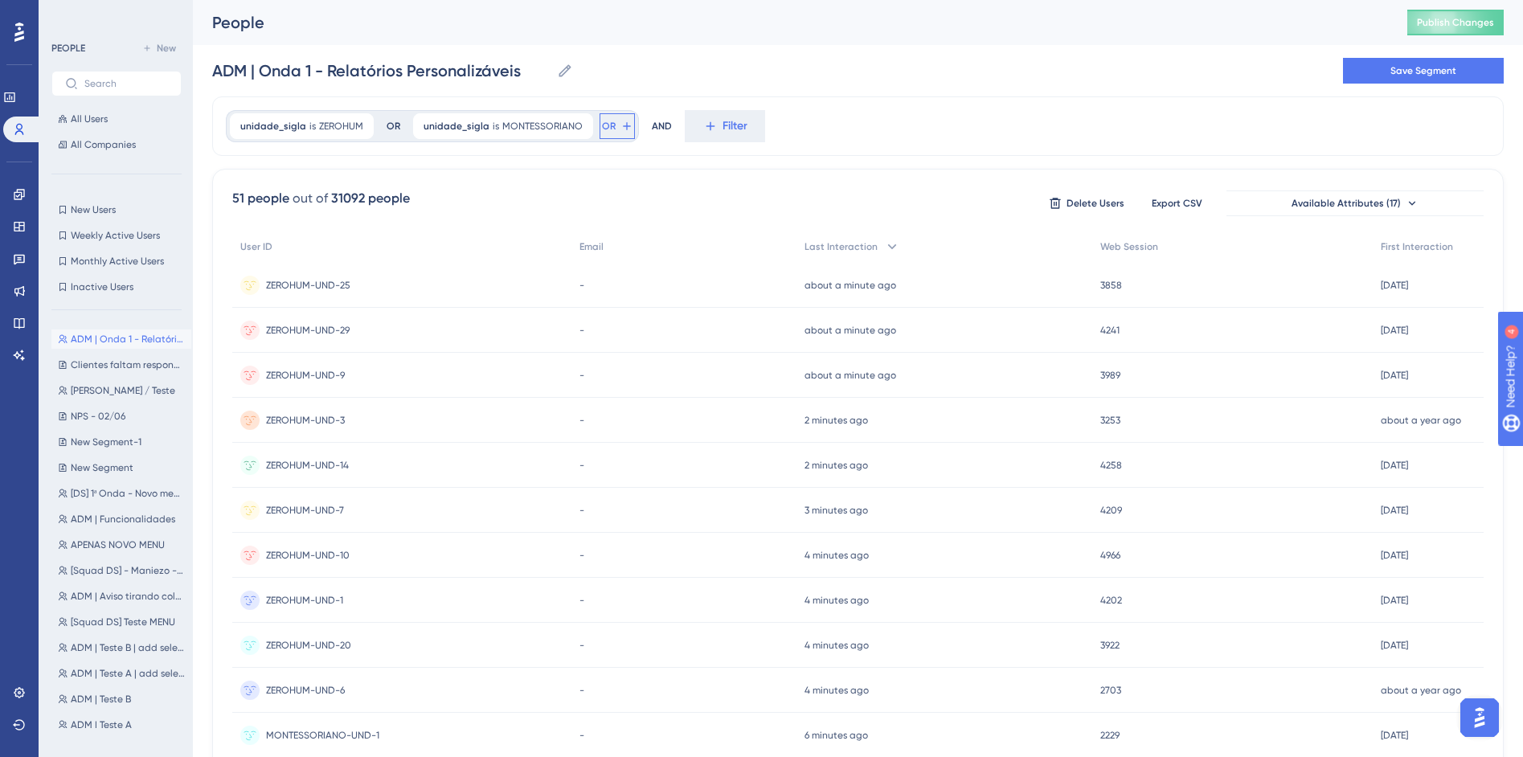
click at [605, 127] on span "OR" at bounding box center [609, 126] width 14 height 13
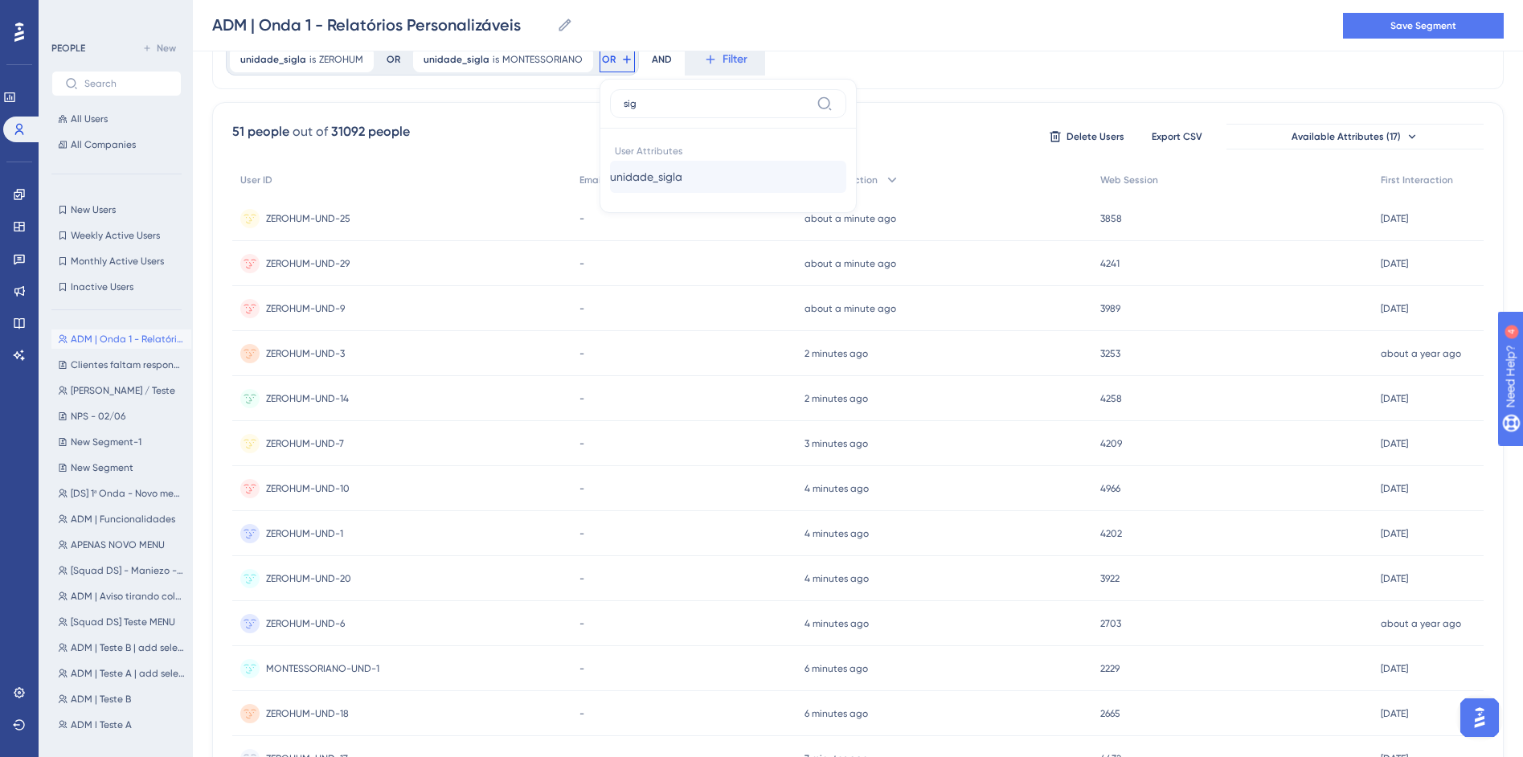
type input "sig"
click at [672, 167] on span "unidade_sigla" at bounding box center [646, 176] width 72 height 19
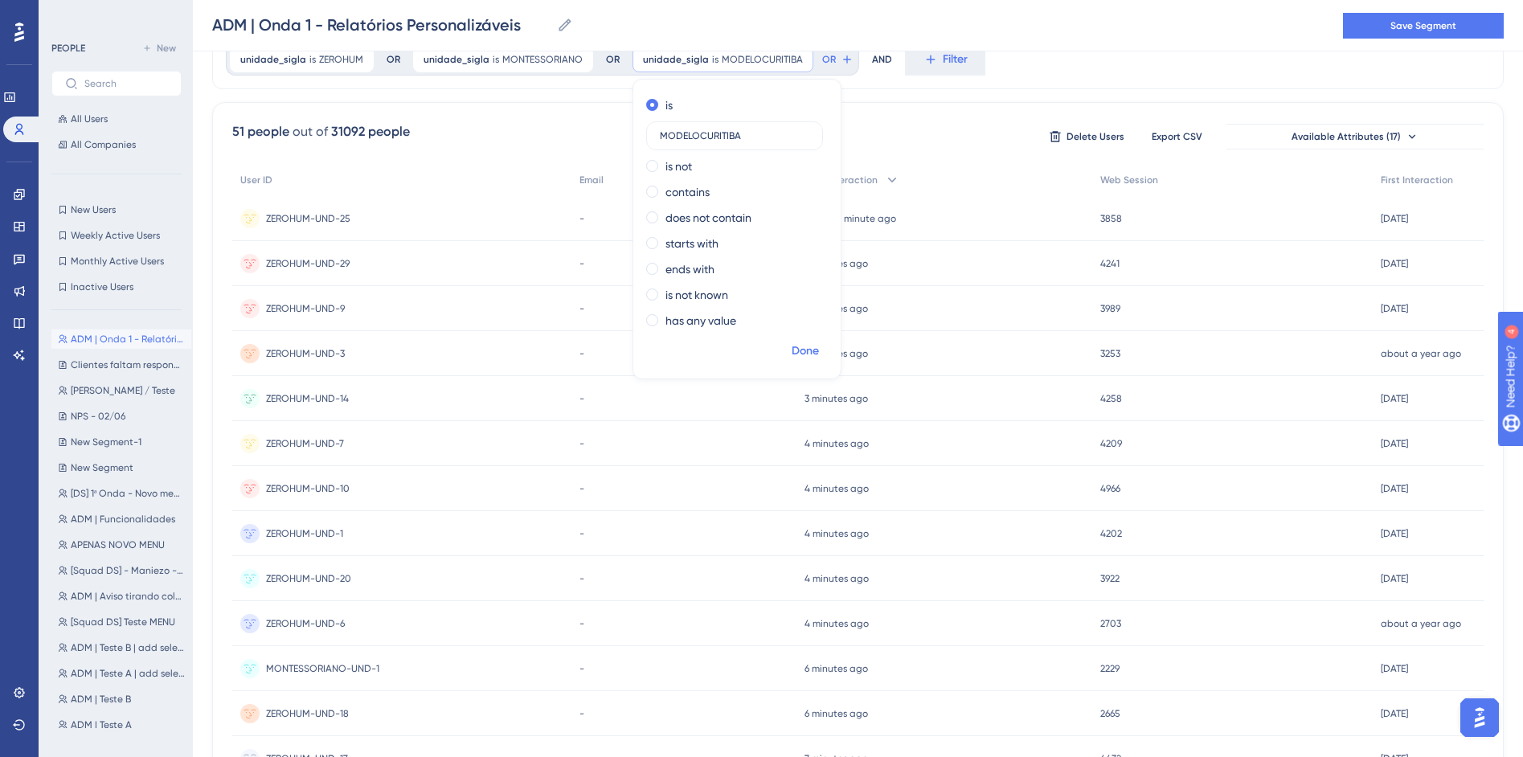
type input "MODELOCURITIBA"
click at [813, 349] on button "Done" at bounding box center [805, 351] width 45 height 29
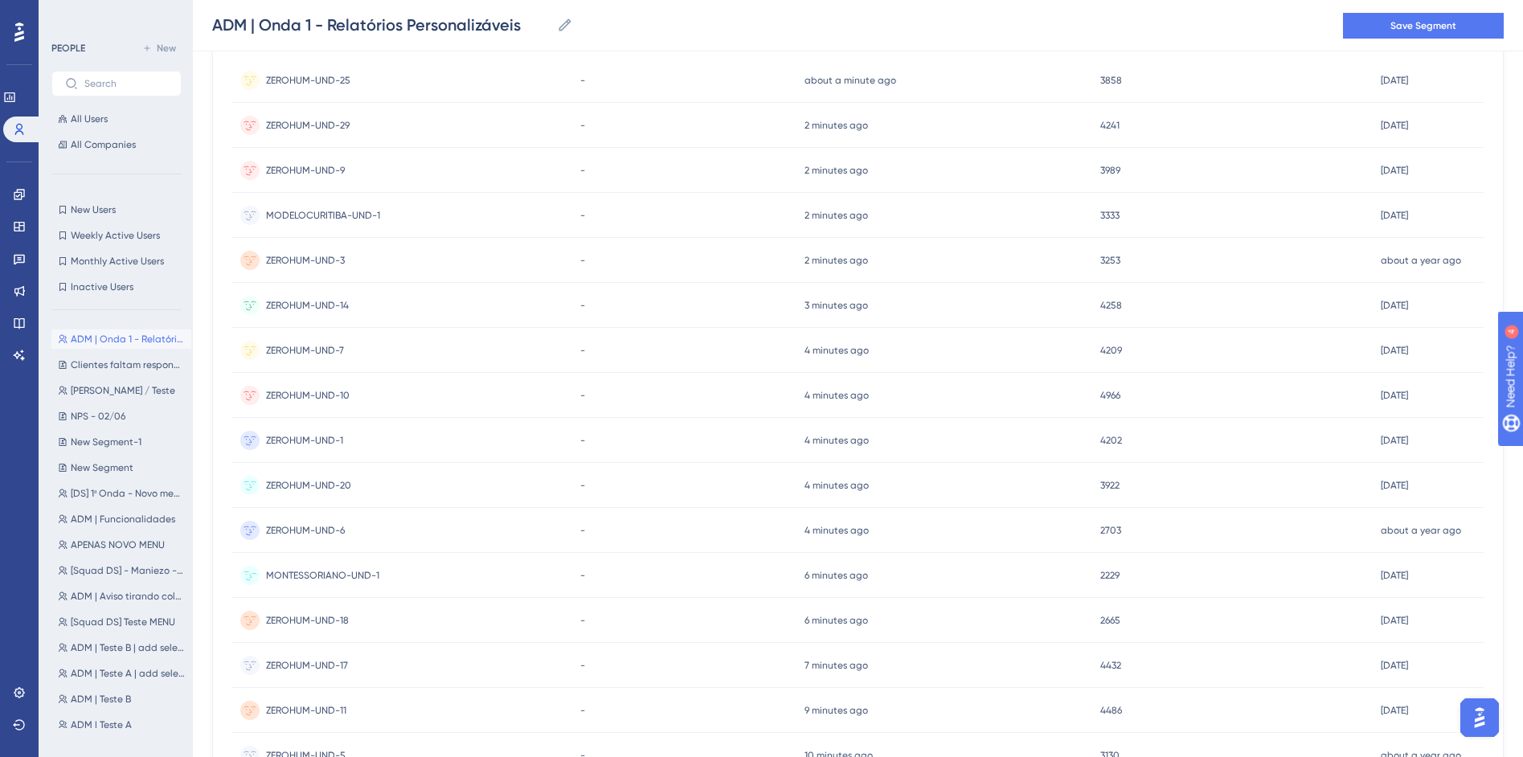
scroll to position [0, 0]
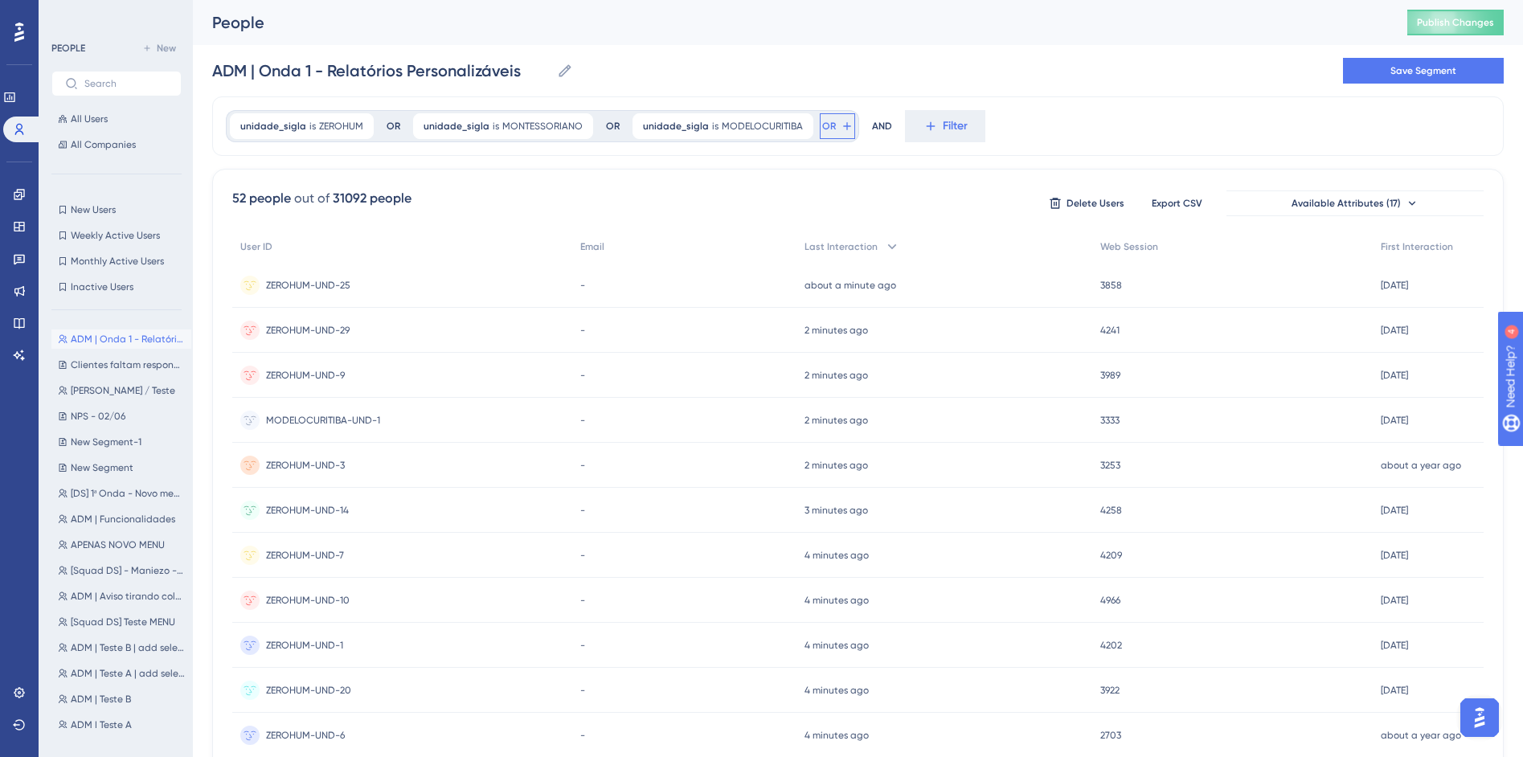
click at [828, 125] on button "OR" at bounding box center [837, 126] width 35 height 26
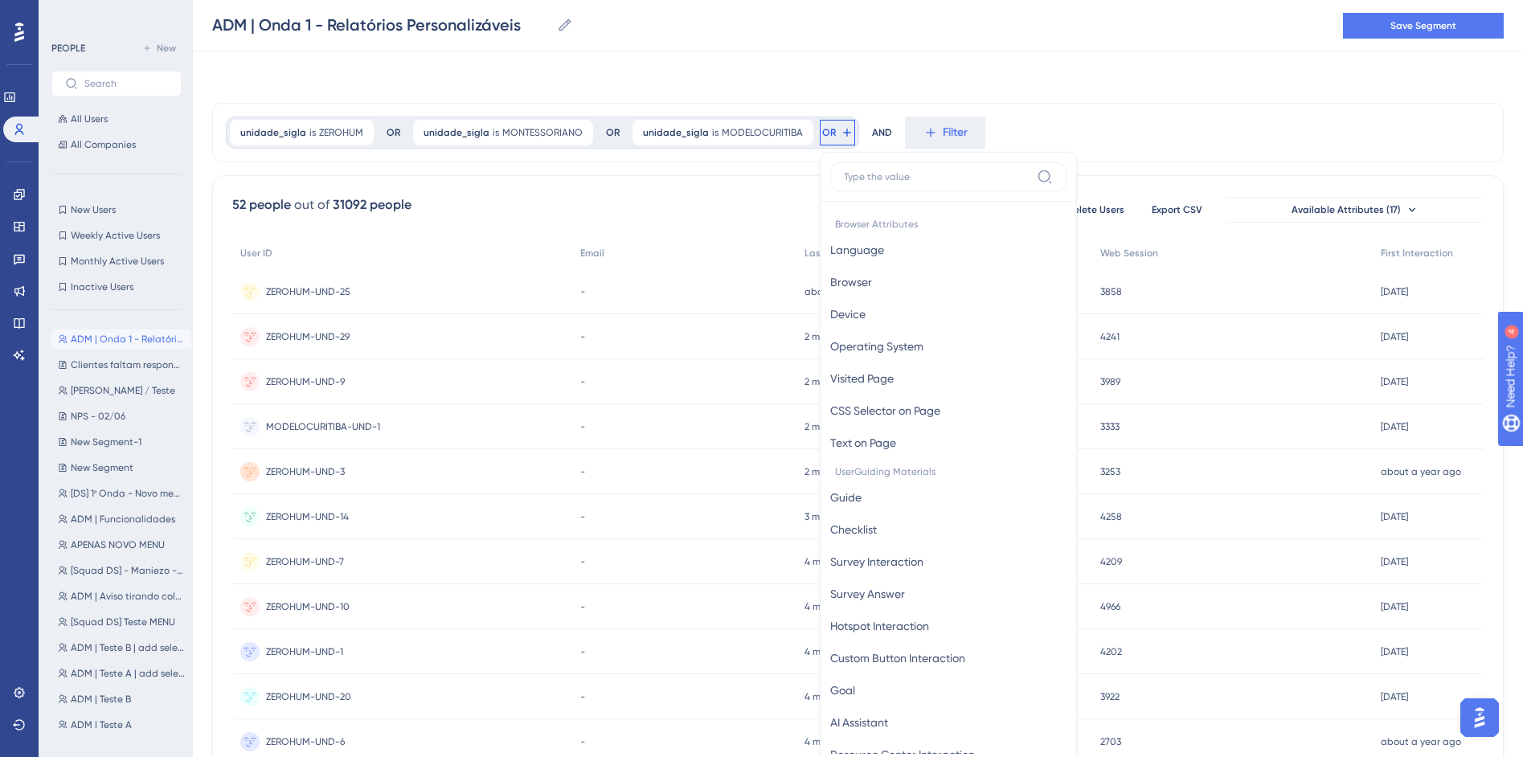
scroll to position [72, 0]
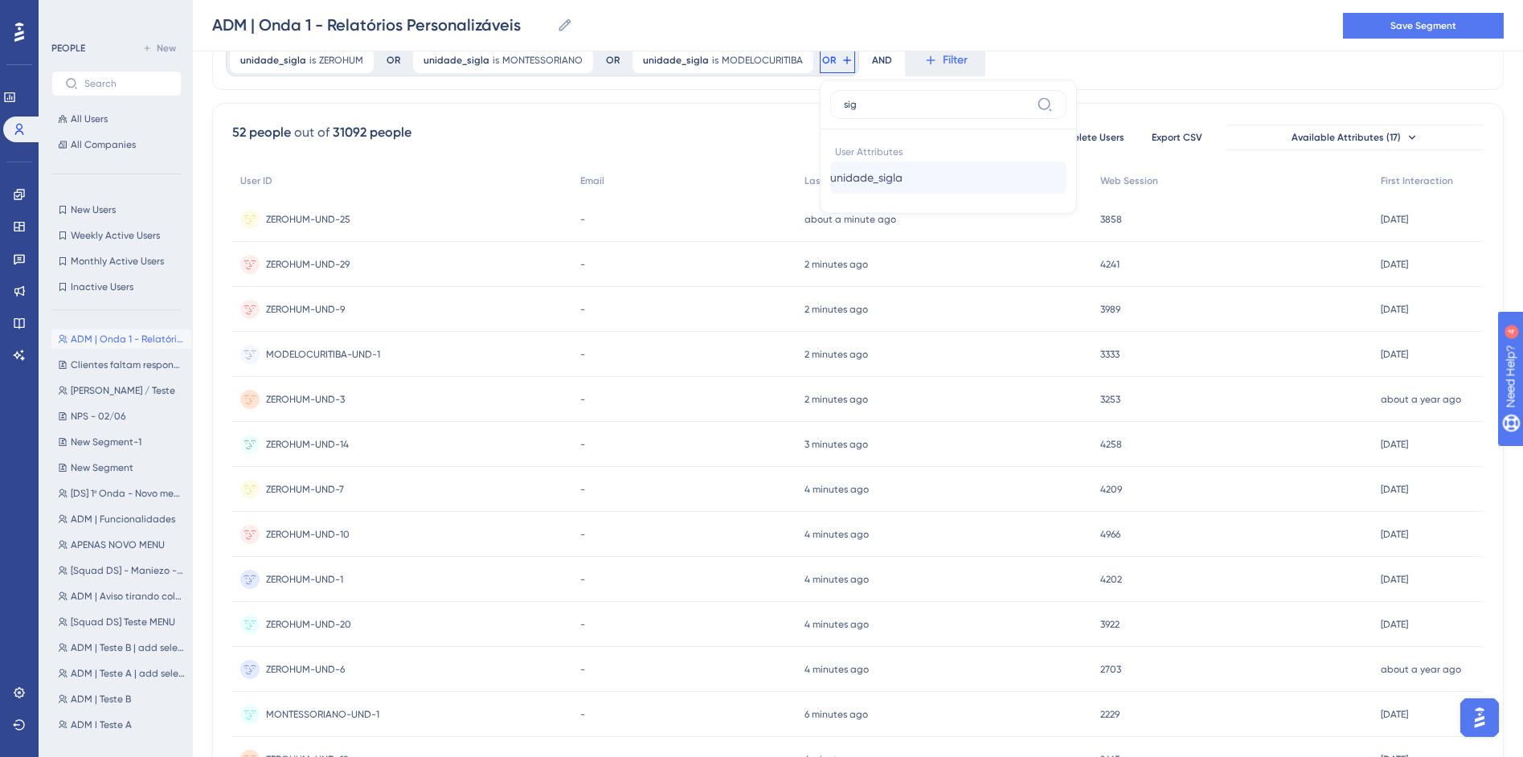
type input "sig"
click at [906, 169] on button "unidade_sigla unidade_sigla" at bounding box center [948, 178] width 236 height 32
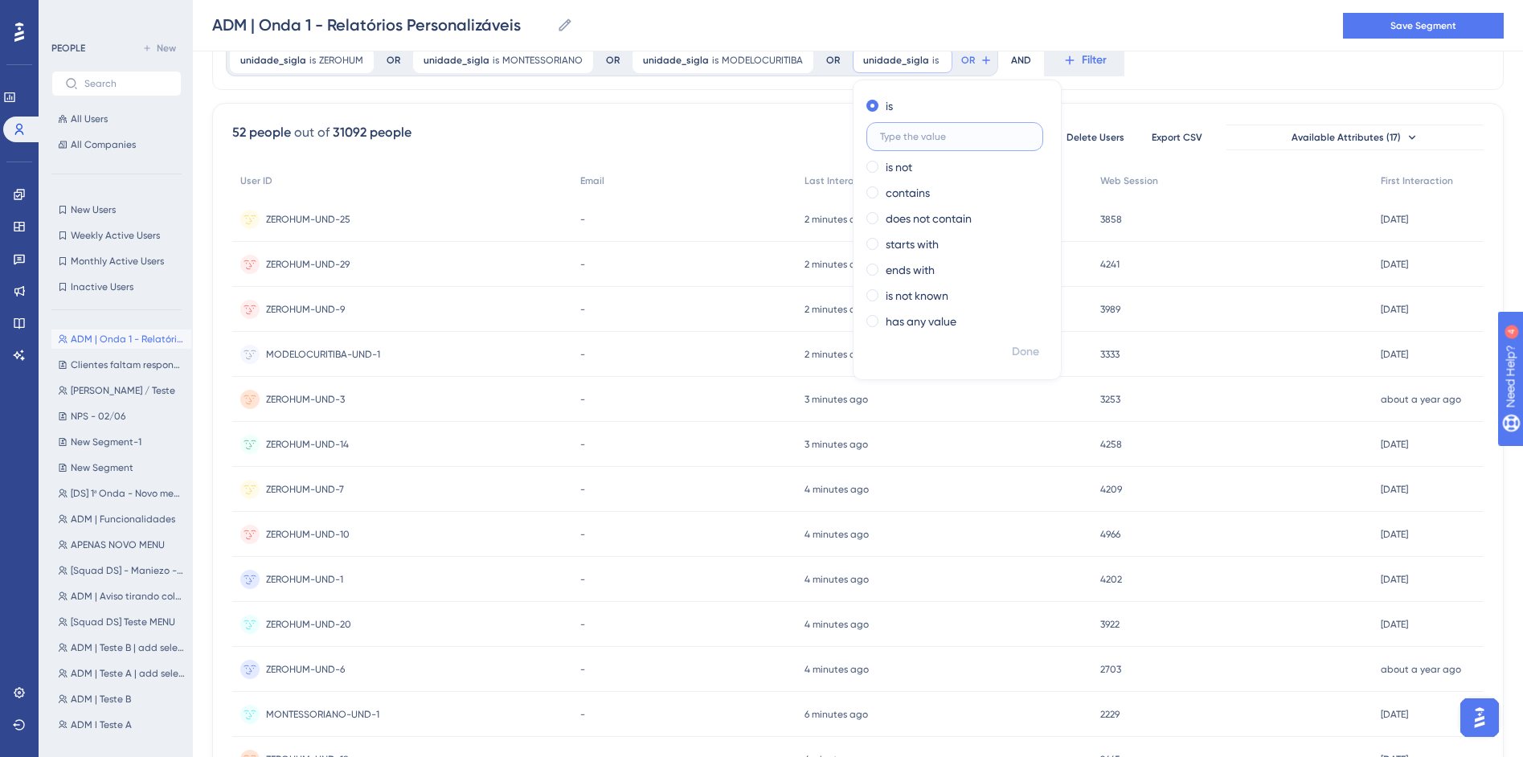
paste input "DOMBOSCOSR"
type input "DOMBOSCOSR"
click at [1015, 341] on button "Done" at bounding box center [1025, 352] width 45 height 29
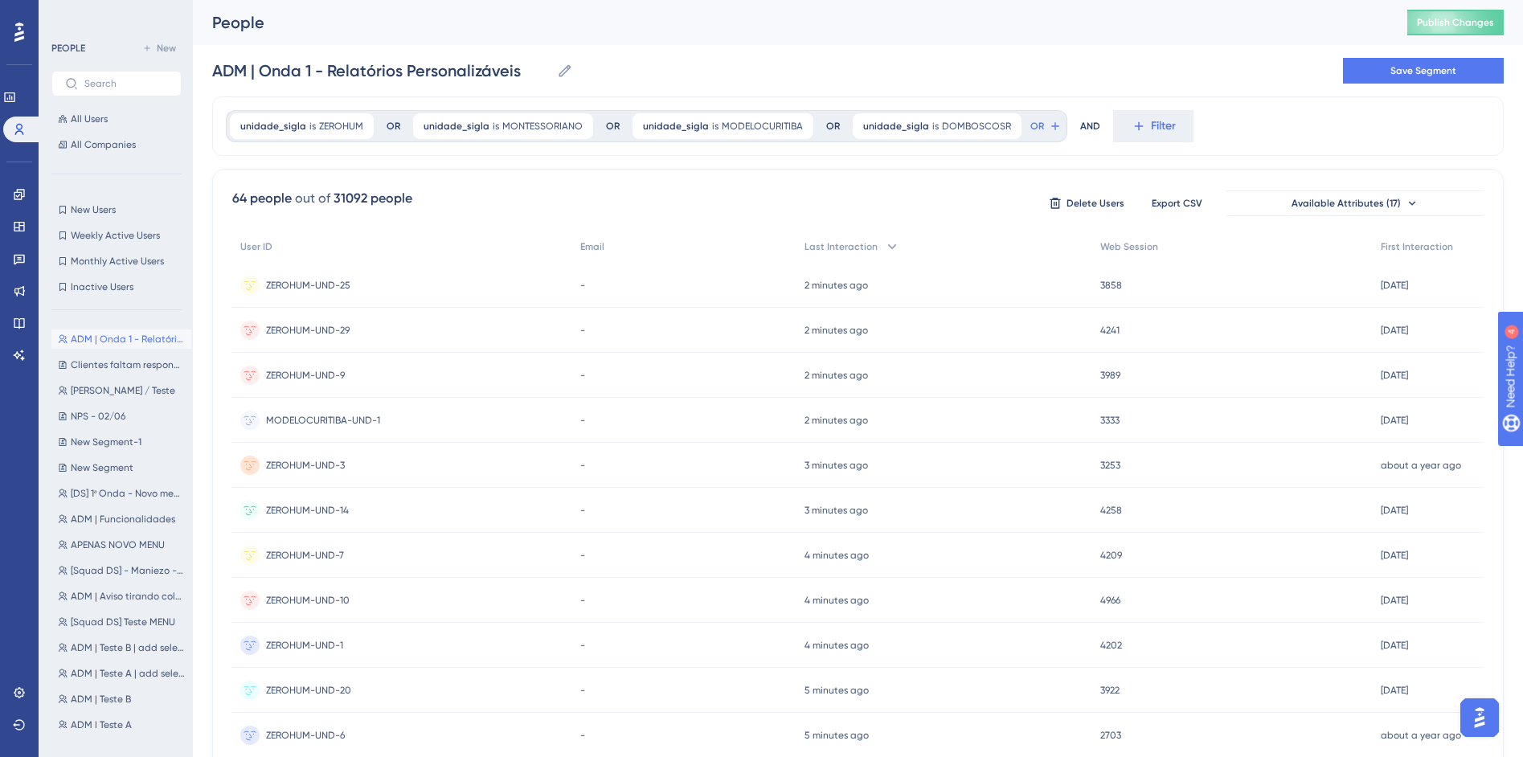
scroll to position [529, 0]
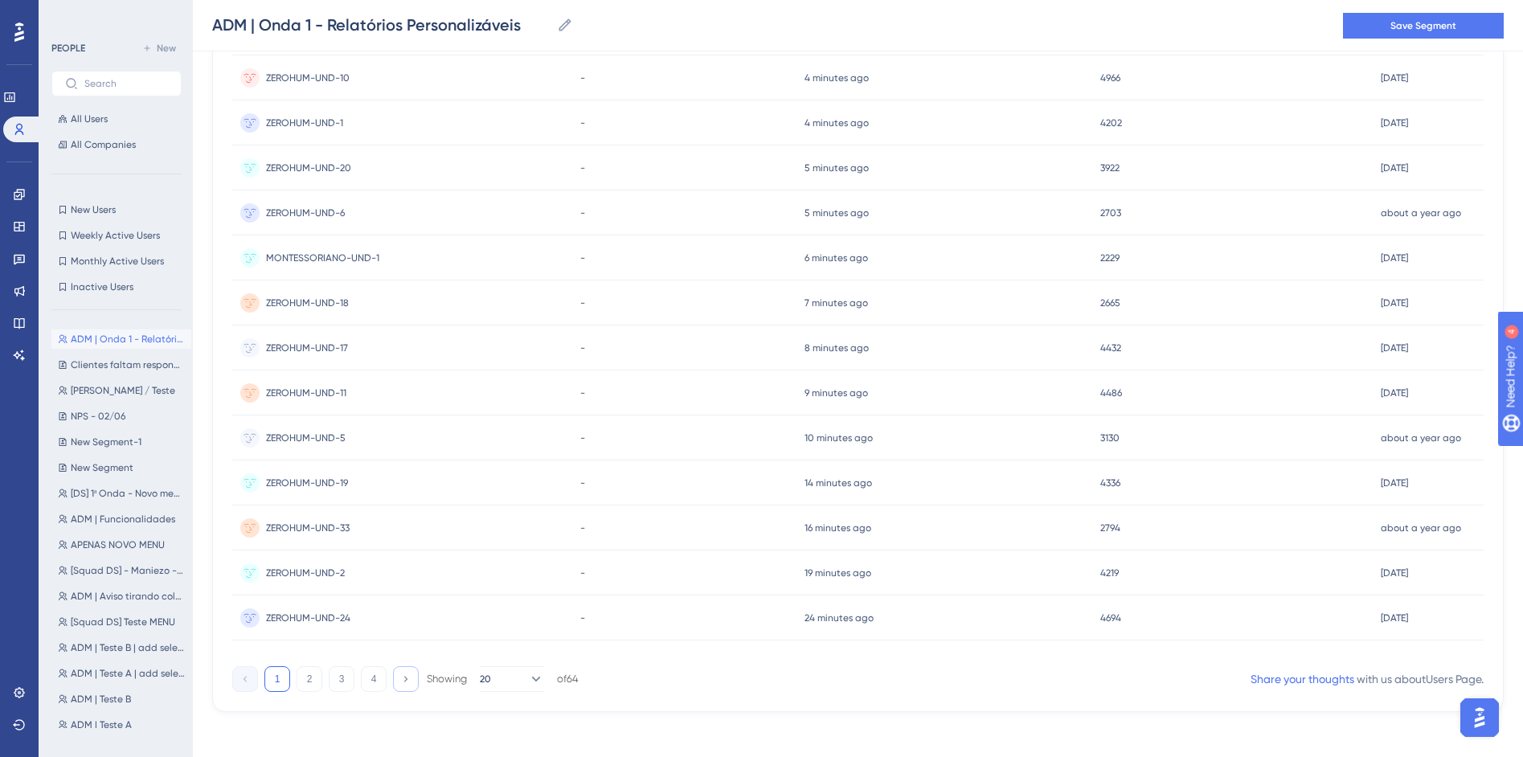
click at [406, 681] on icon at bounding box center [405, 679] width 10 height 10
click at [406, 681] on div at bounding box center [842, 436] width 1362 height 641
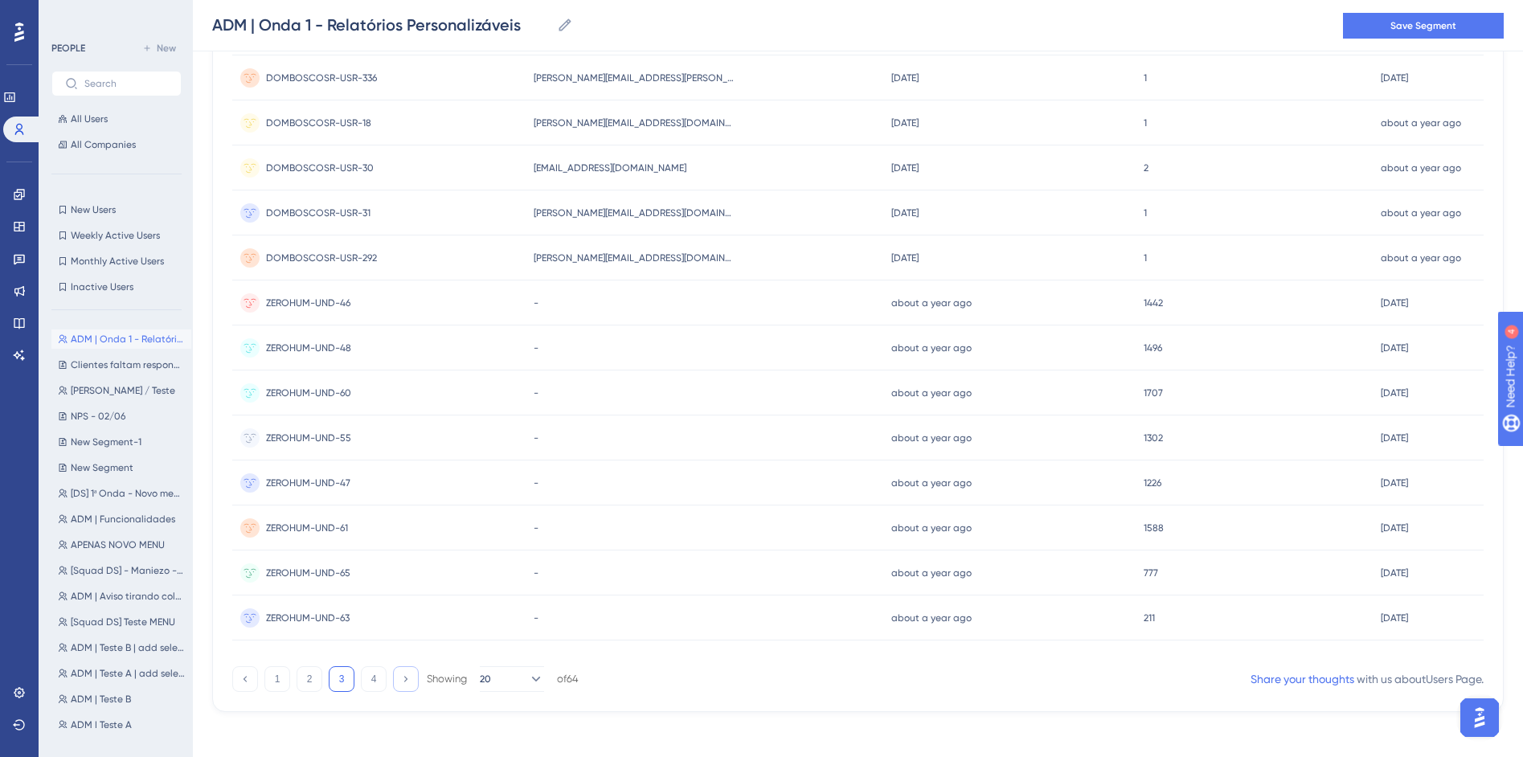
click at [406, 681] on icon at bounding box center [405, 679] width 10 height 10
click at [406, 681] on div at bounding box center [842, 436] width 1362 height 641
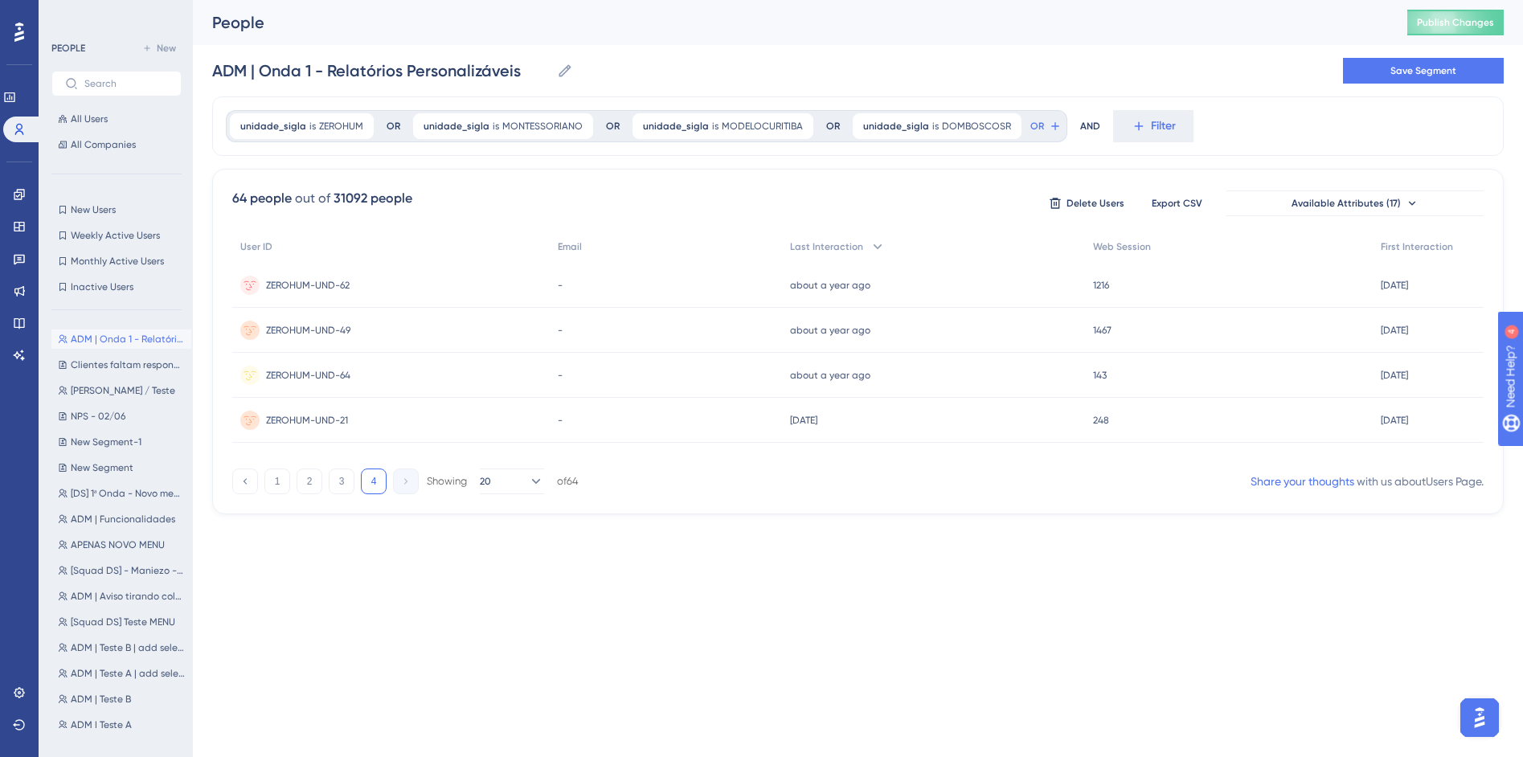
scroll to position [0, 0]
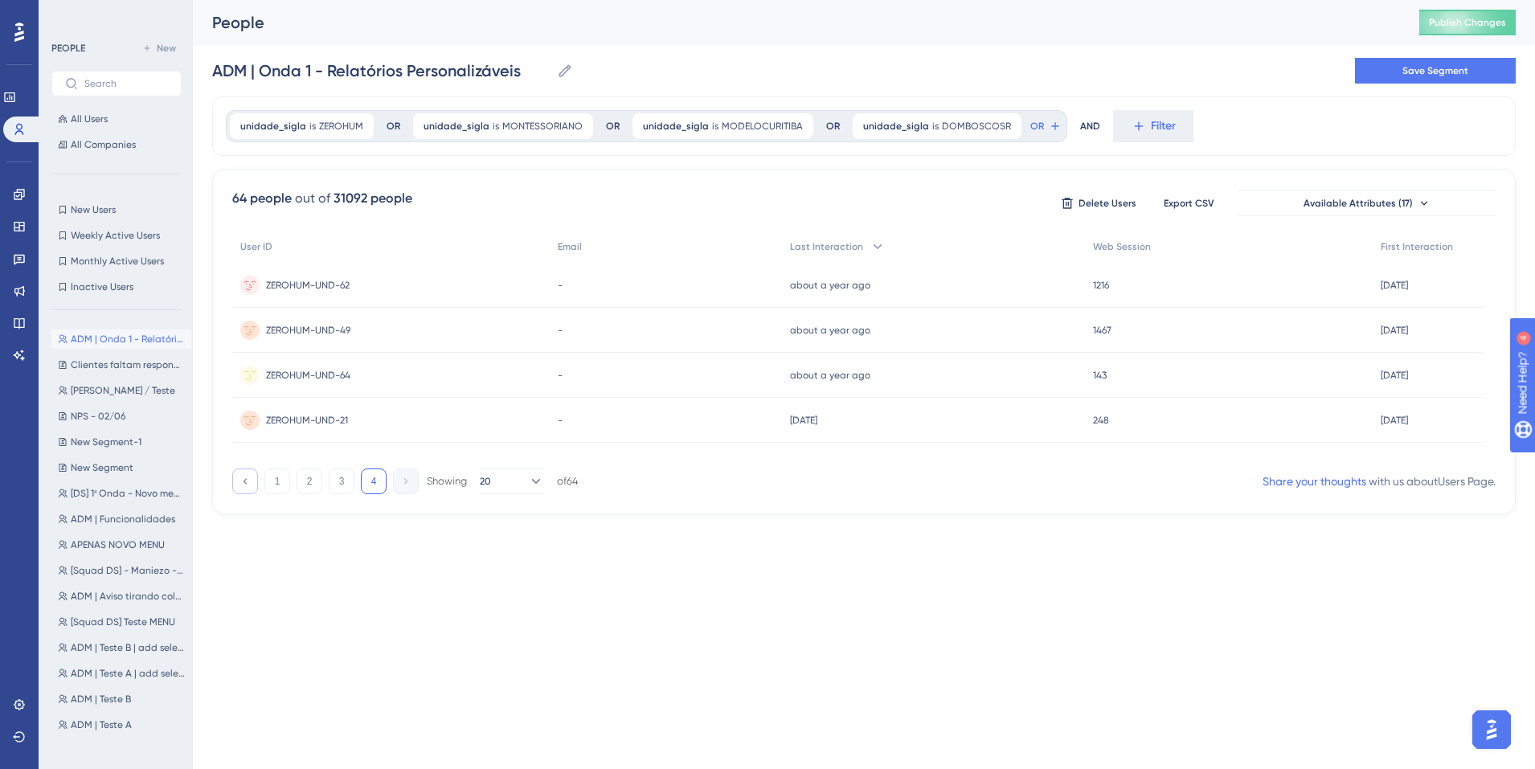
click at [252, 480] on button at bounding box center [245, 482] width 26 height 26
click at [252, 480] on div at bounding box center [848, 435] width 1374 height 653
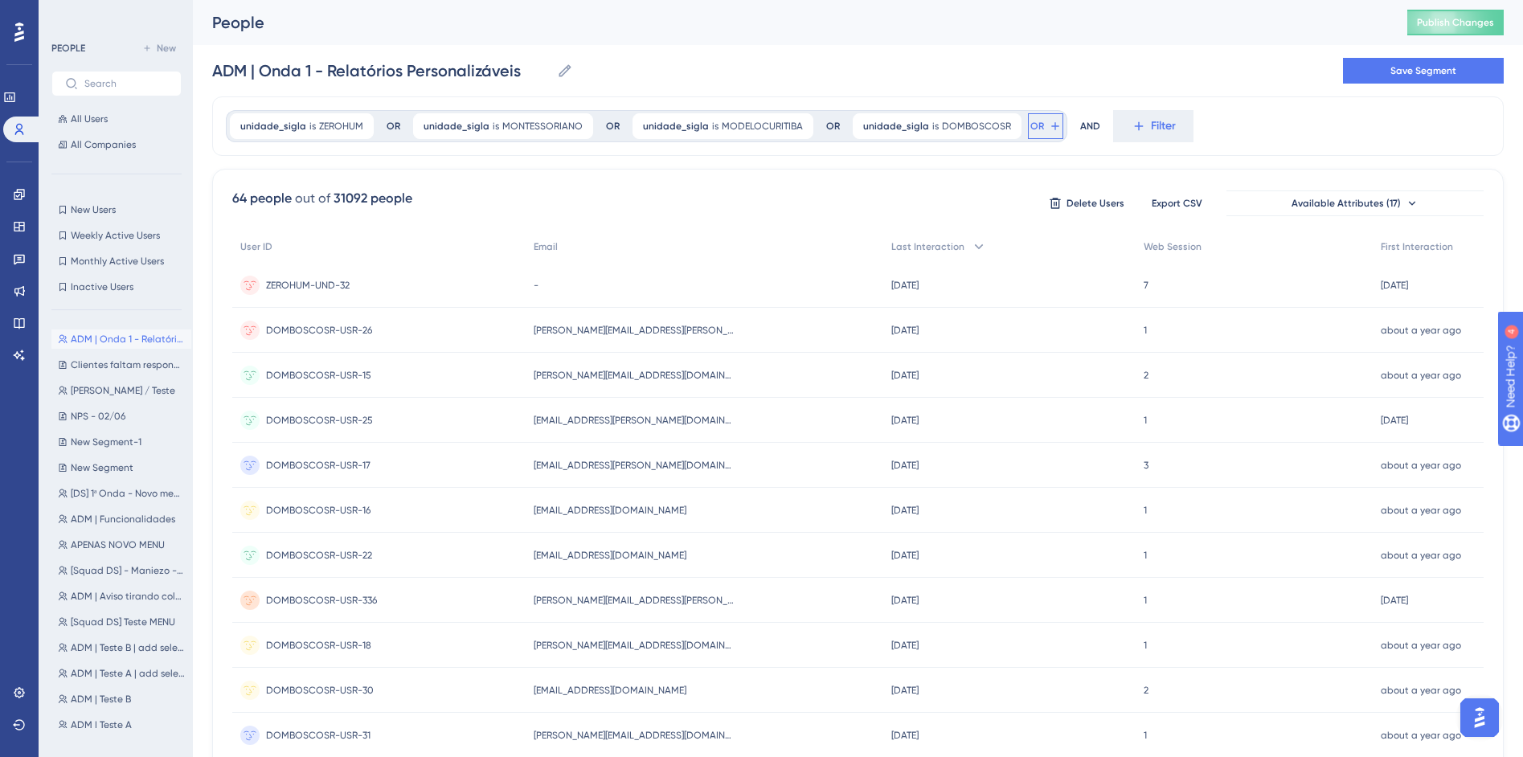
click at [1030, 129] on span "OR" at bounding box center [1037, 126] width 14 height 13
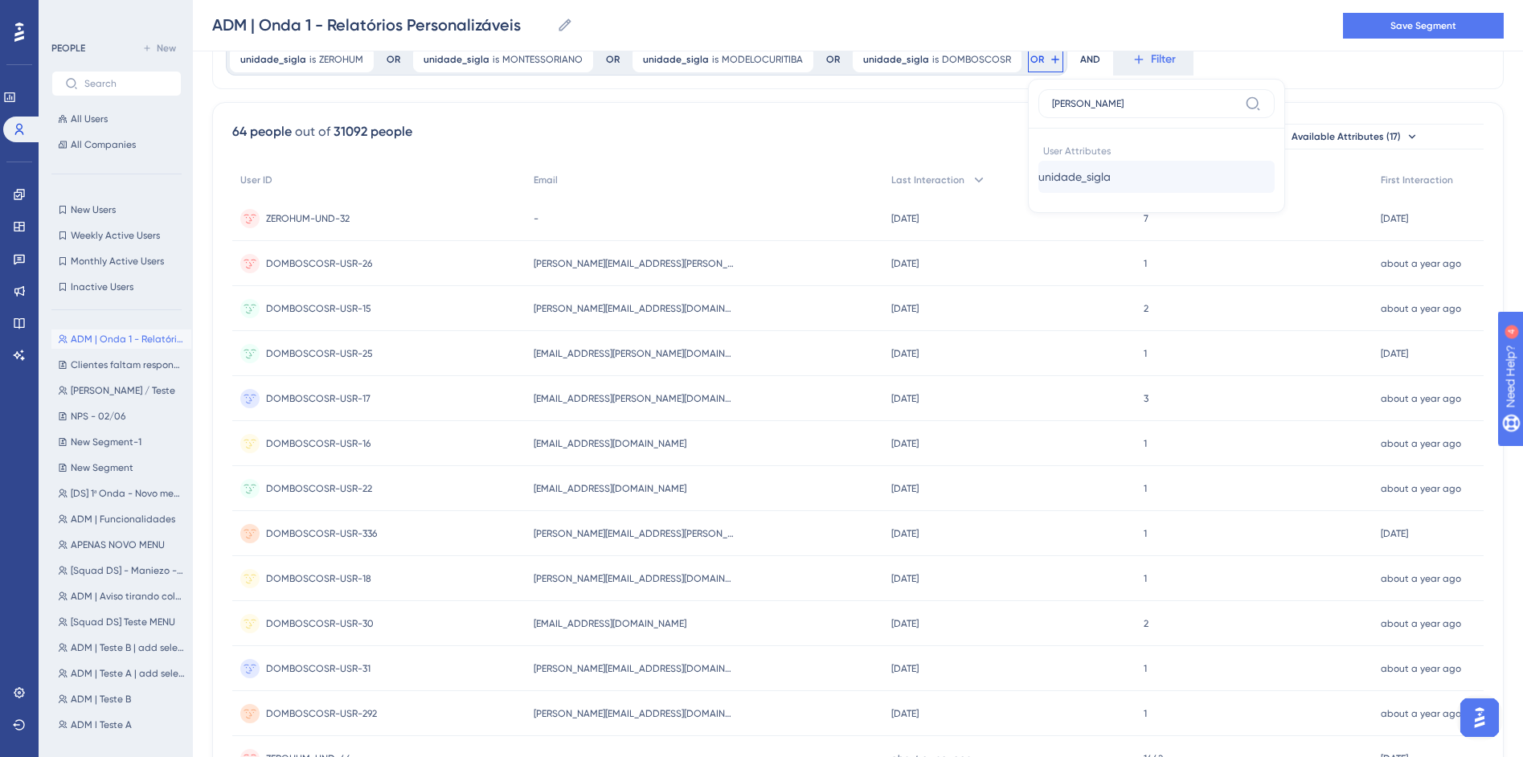
type input "sigl"
click at [1078, 184] on span "unidade_sigla" at bounding box center [1074, 176] width 72 height 19
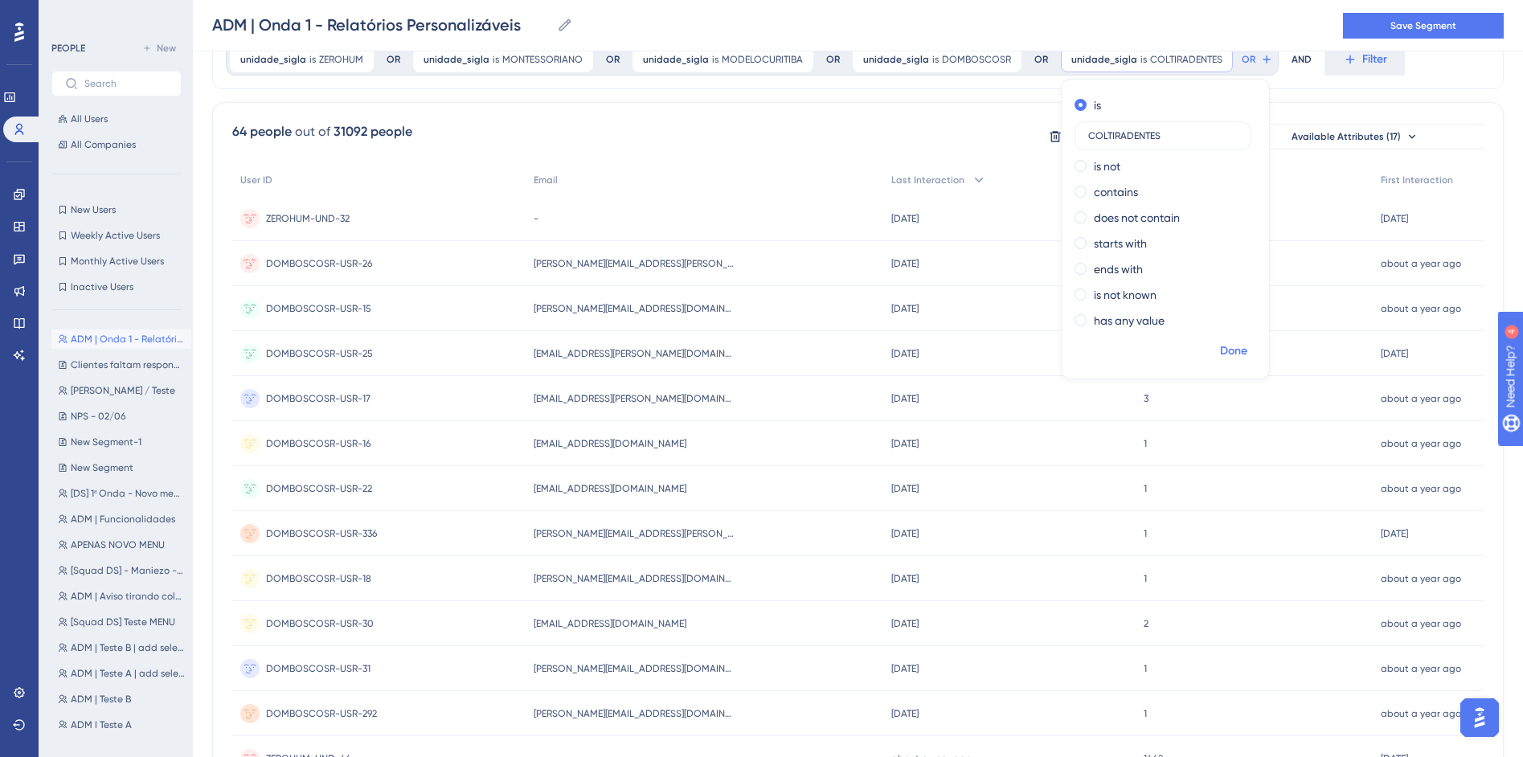
type input "COLTIRADENTES"
click at [1220, 347] on span "Done" at bounding box center [1233, 351] width 27 height 19
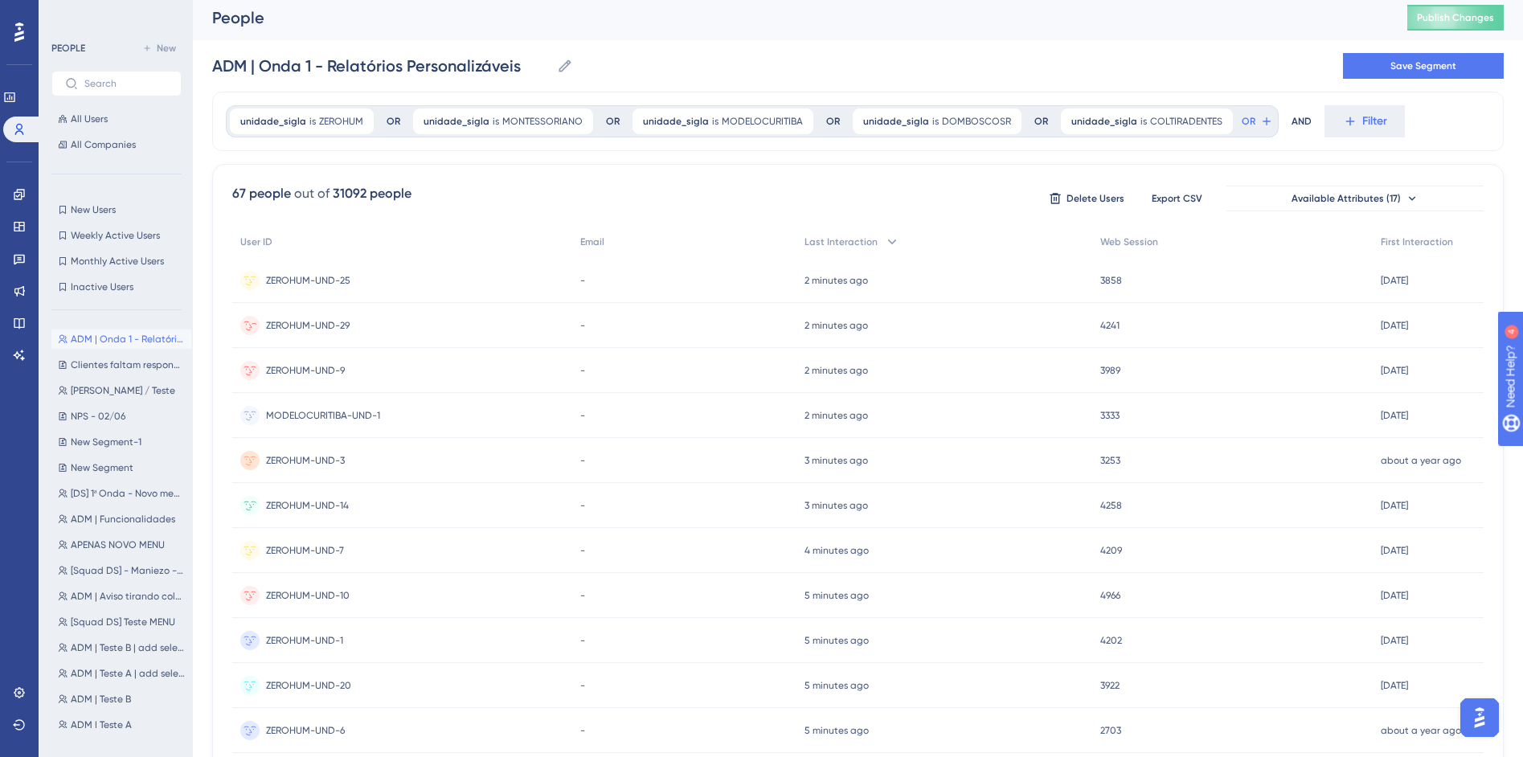
scroll to position [0, 0]
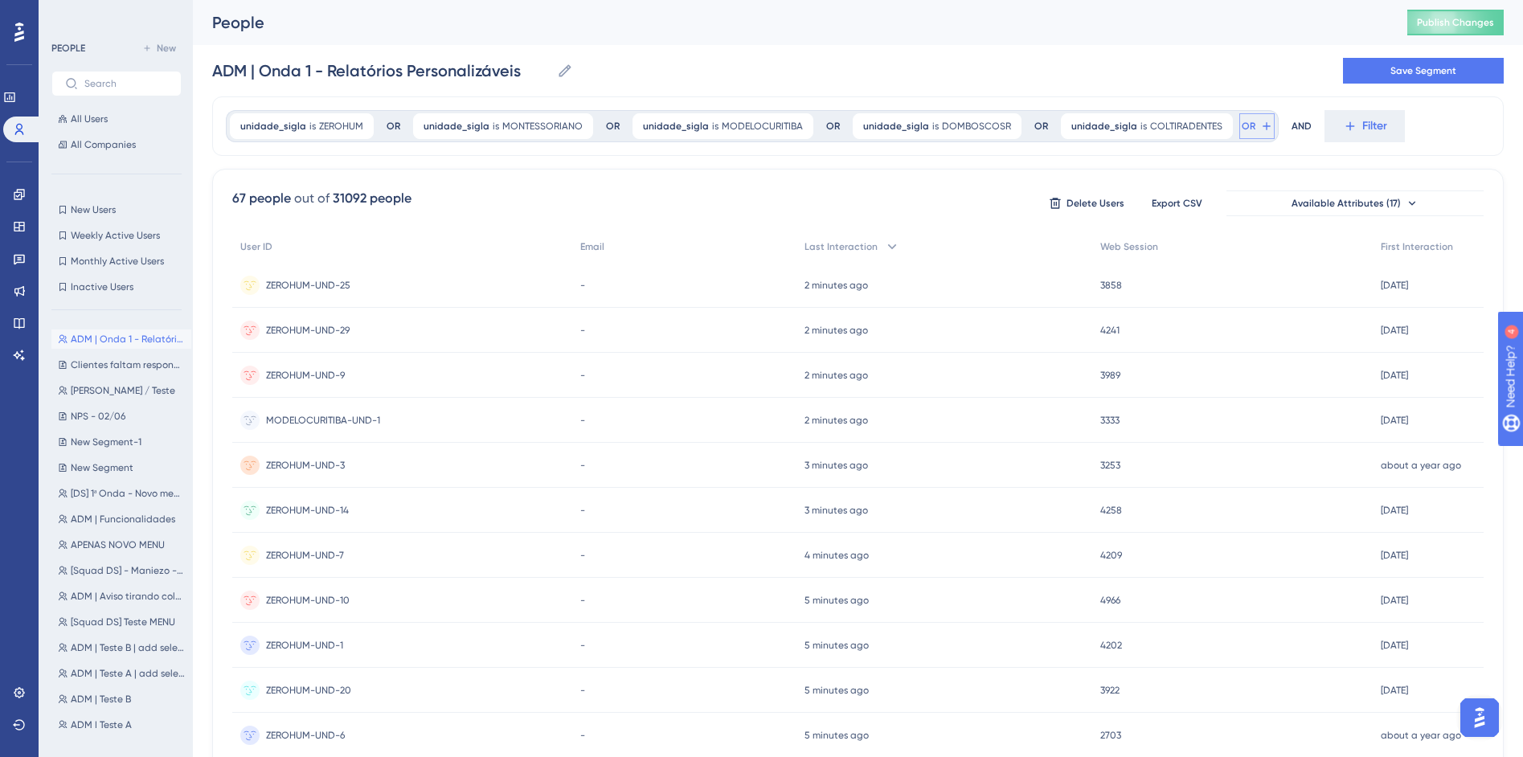
click at [1242, 125] on span "OR" at bounding box center [1249, 126] width 14 height 13
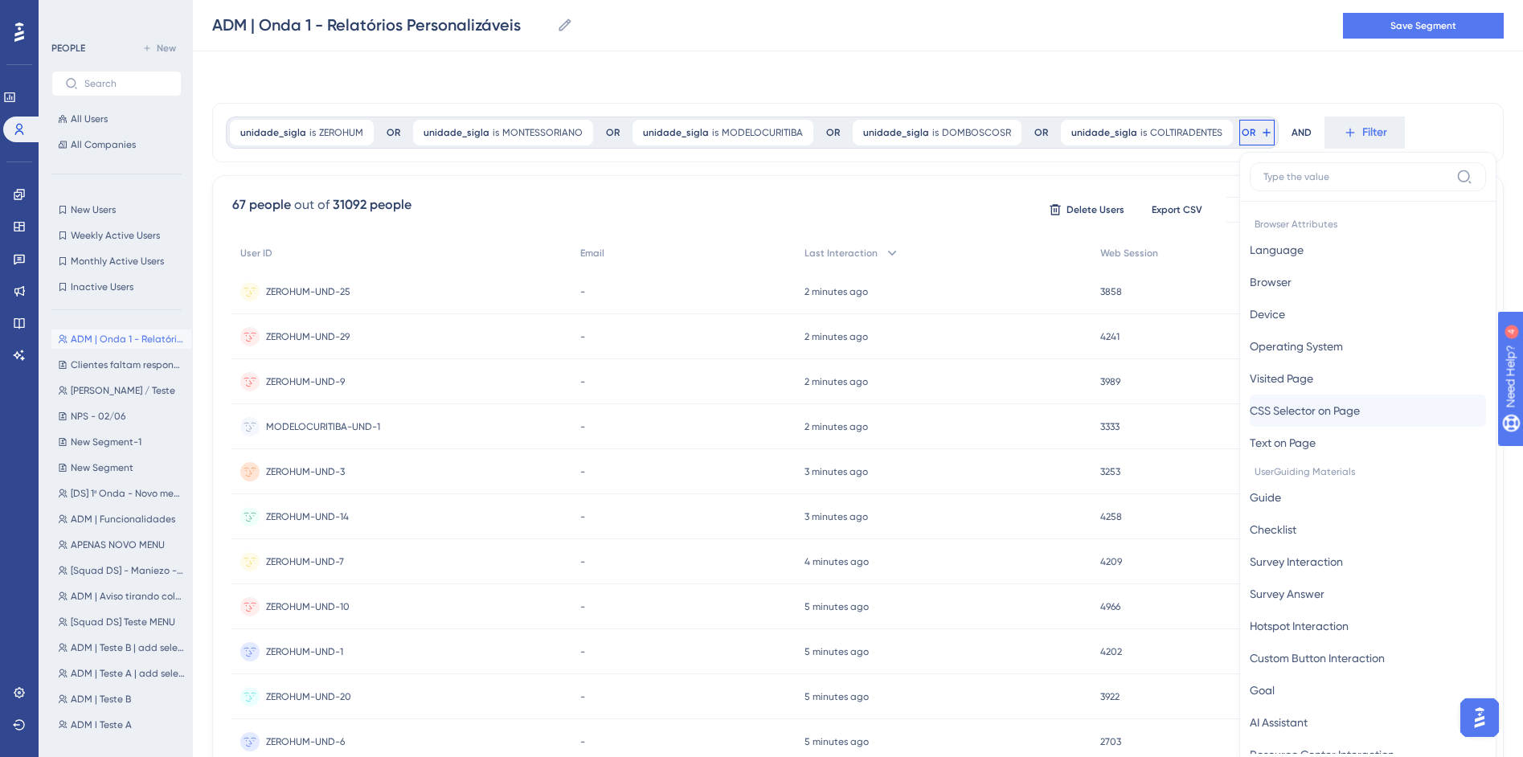
scroll to position [73, 0]
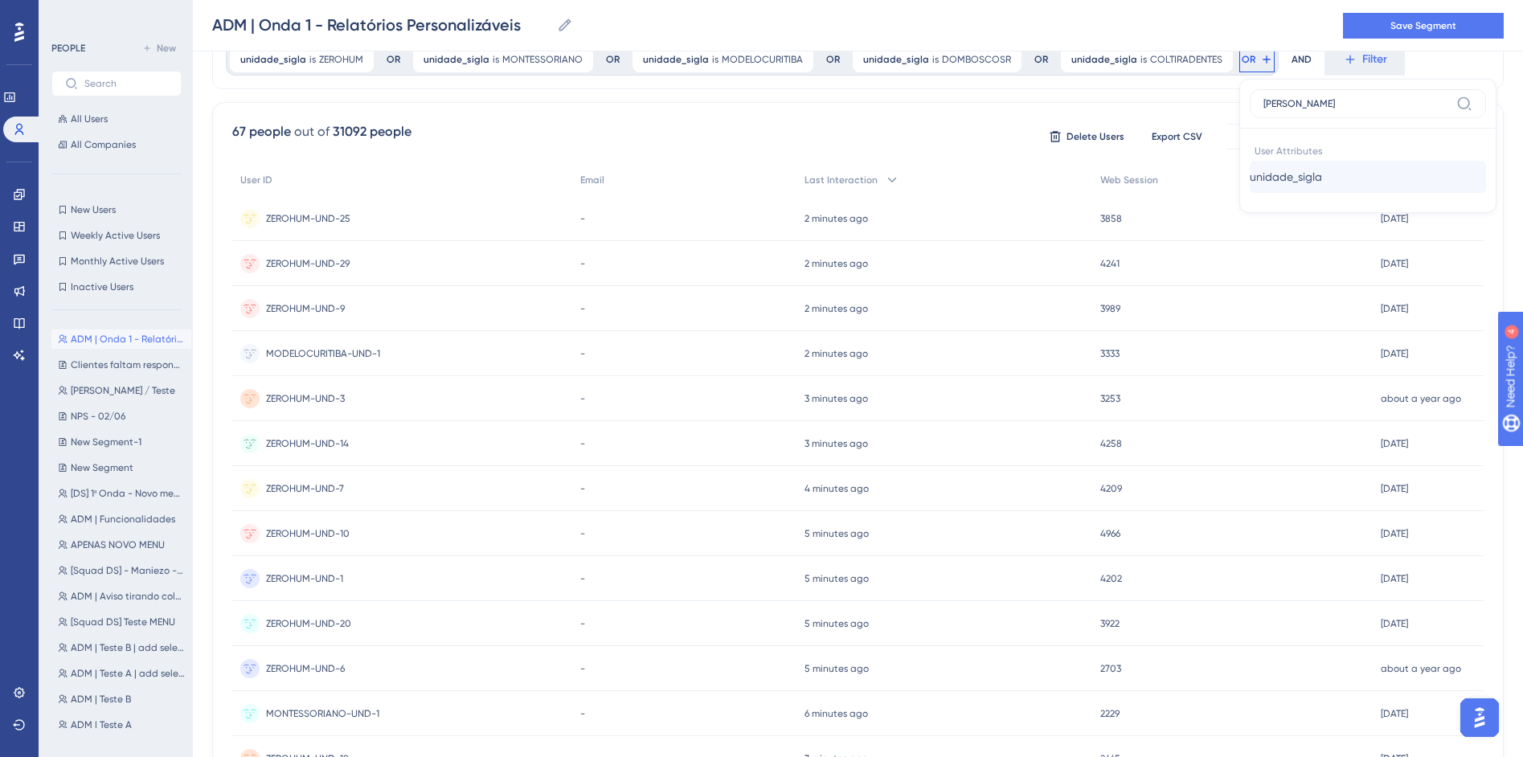
type input "sigl"
click at [1434, 177] on button "unidade_sigla unidade_sigla" at bounding box center [1368, 177] width 236 height 32
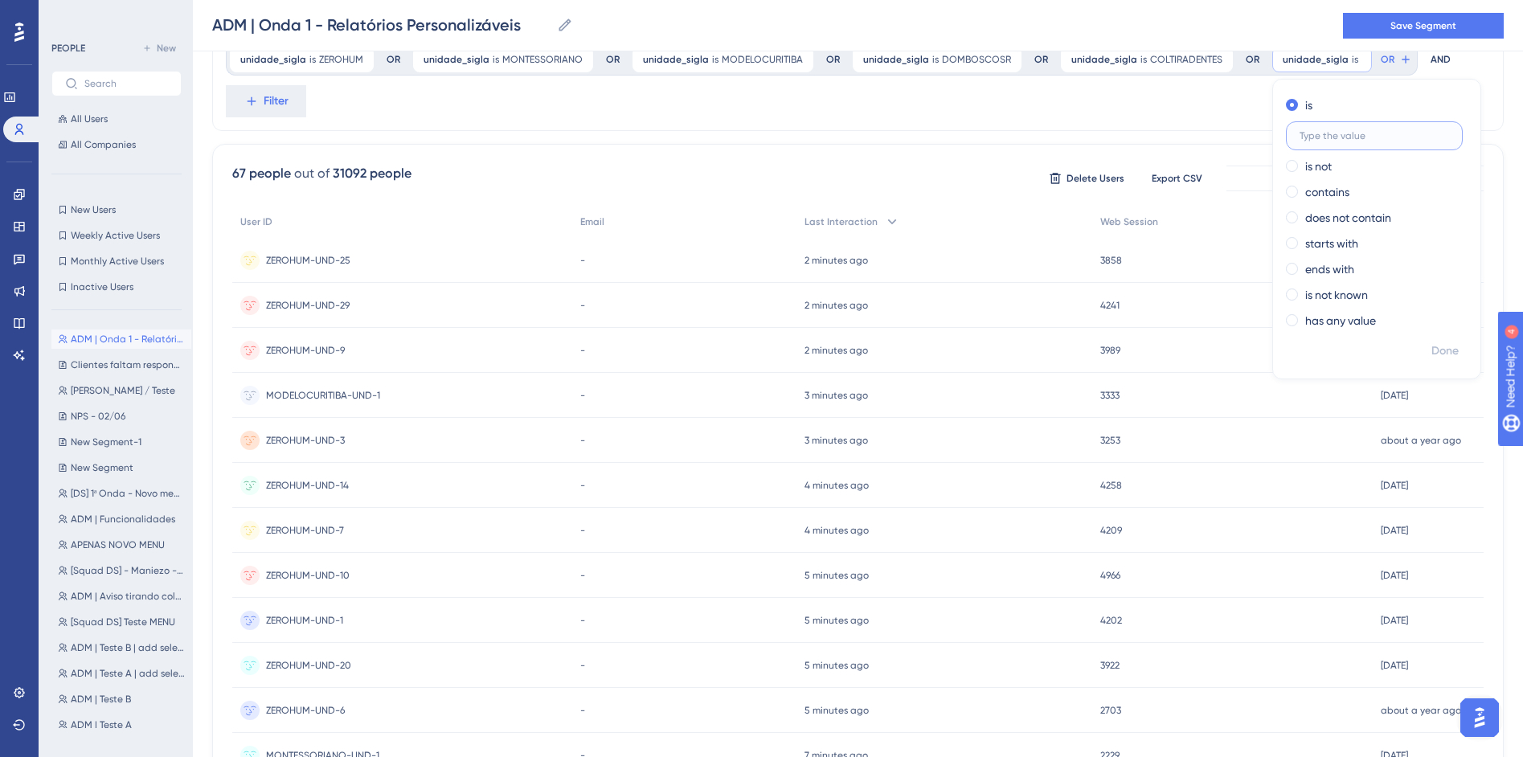
paste input "COLEGIOVIVO"
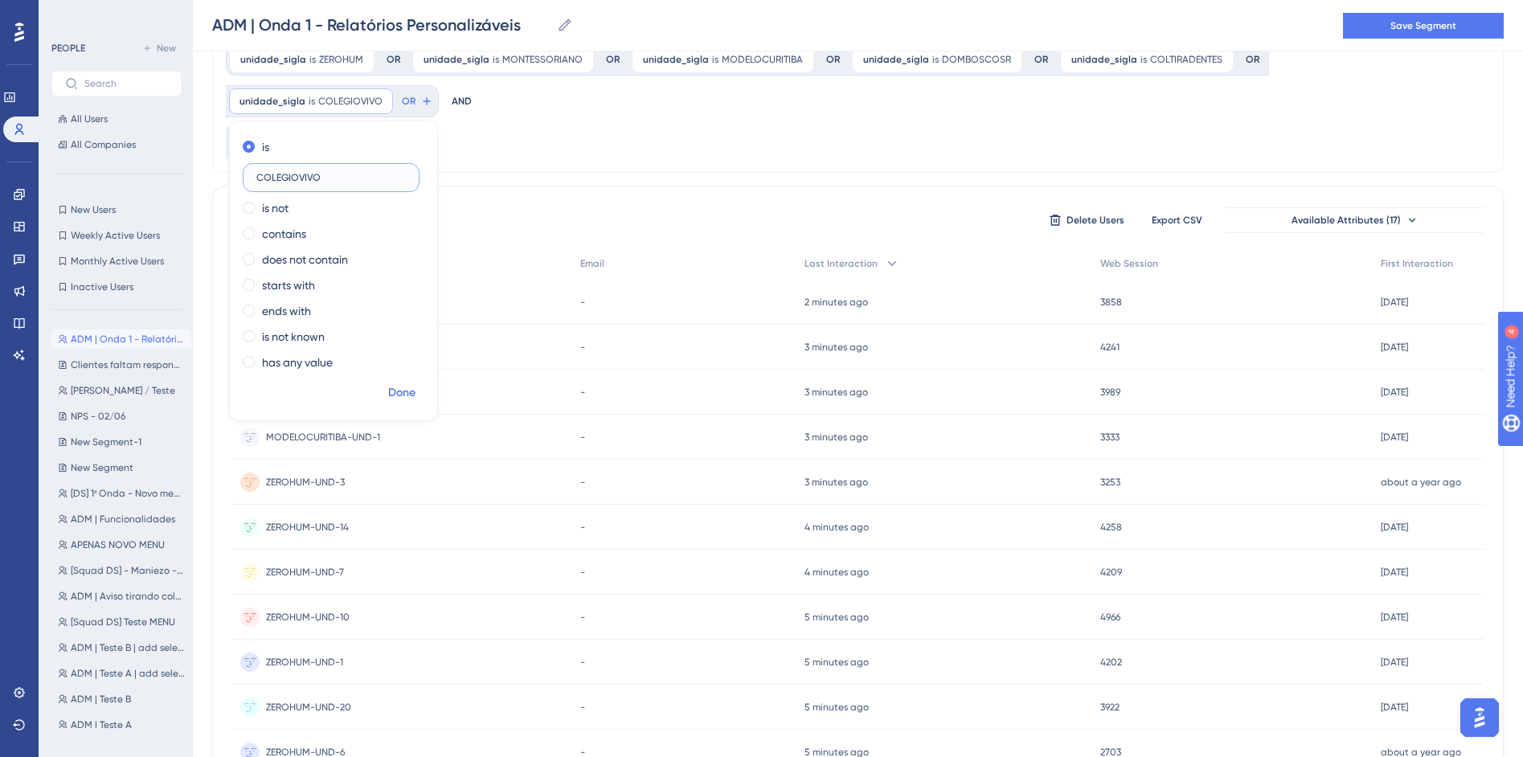
type input "COLEGIOVIVO"
click at [416, 383] on span "Done" at bounding box center [401, 392] width 27 height 19
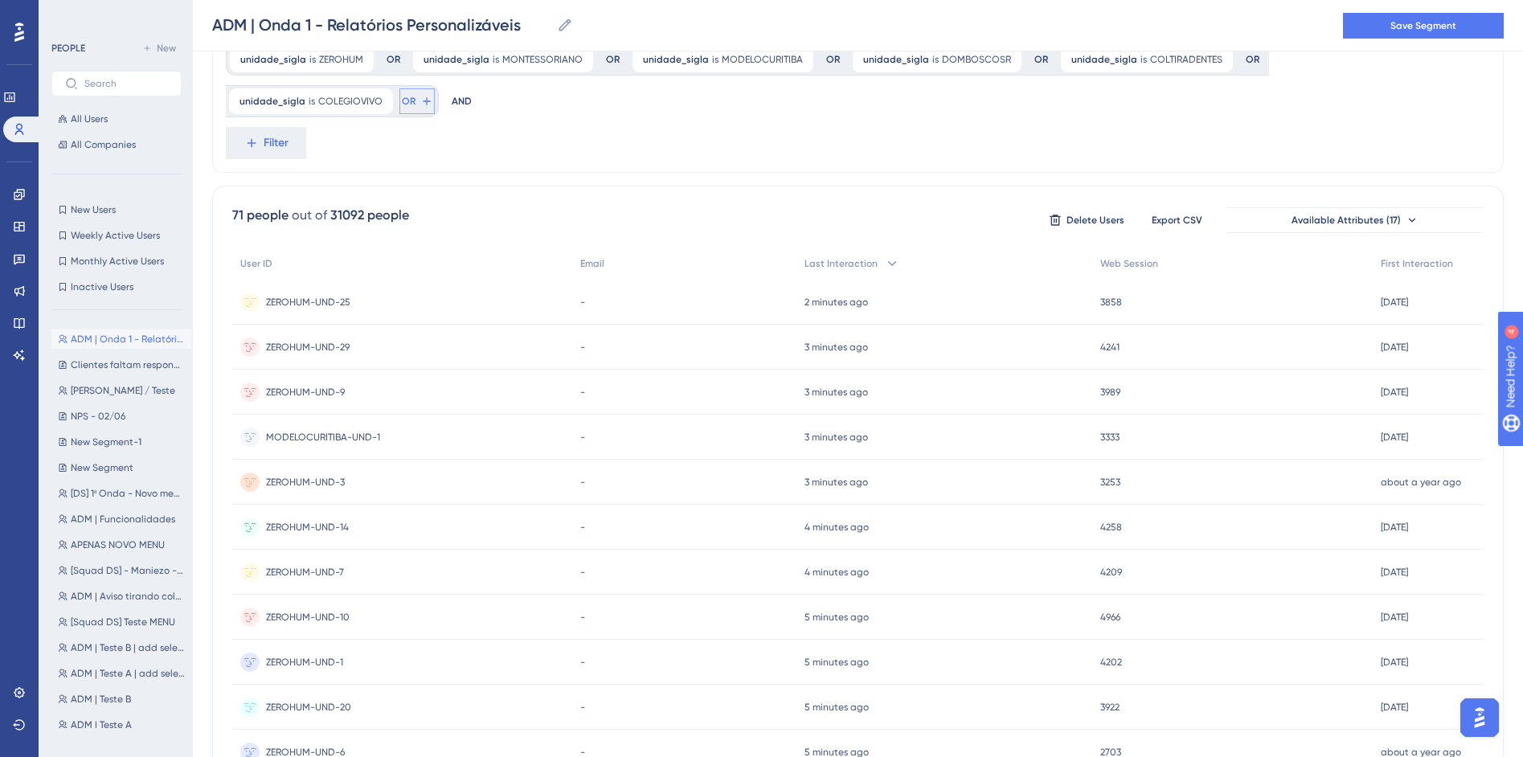
click at [435, 88] on button "OR" at bounding box center [416, 101] width 35 height 26
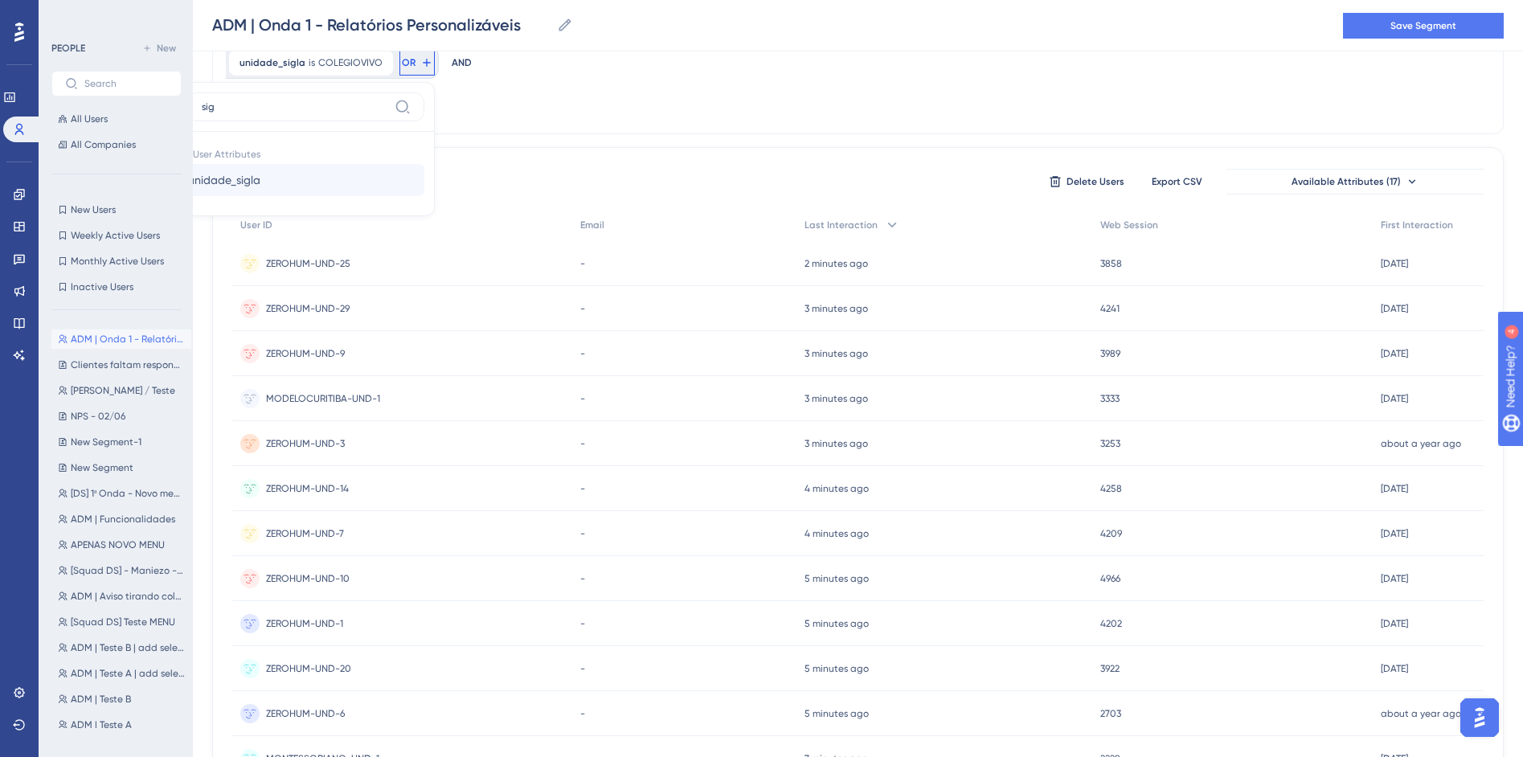
type input "sig"
click at [424, 164] on button "unidade_sigla unidade_sigla" at bounding box center [306, 180] width 236 height 32
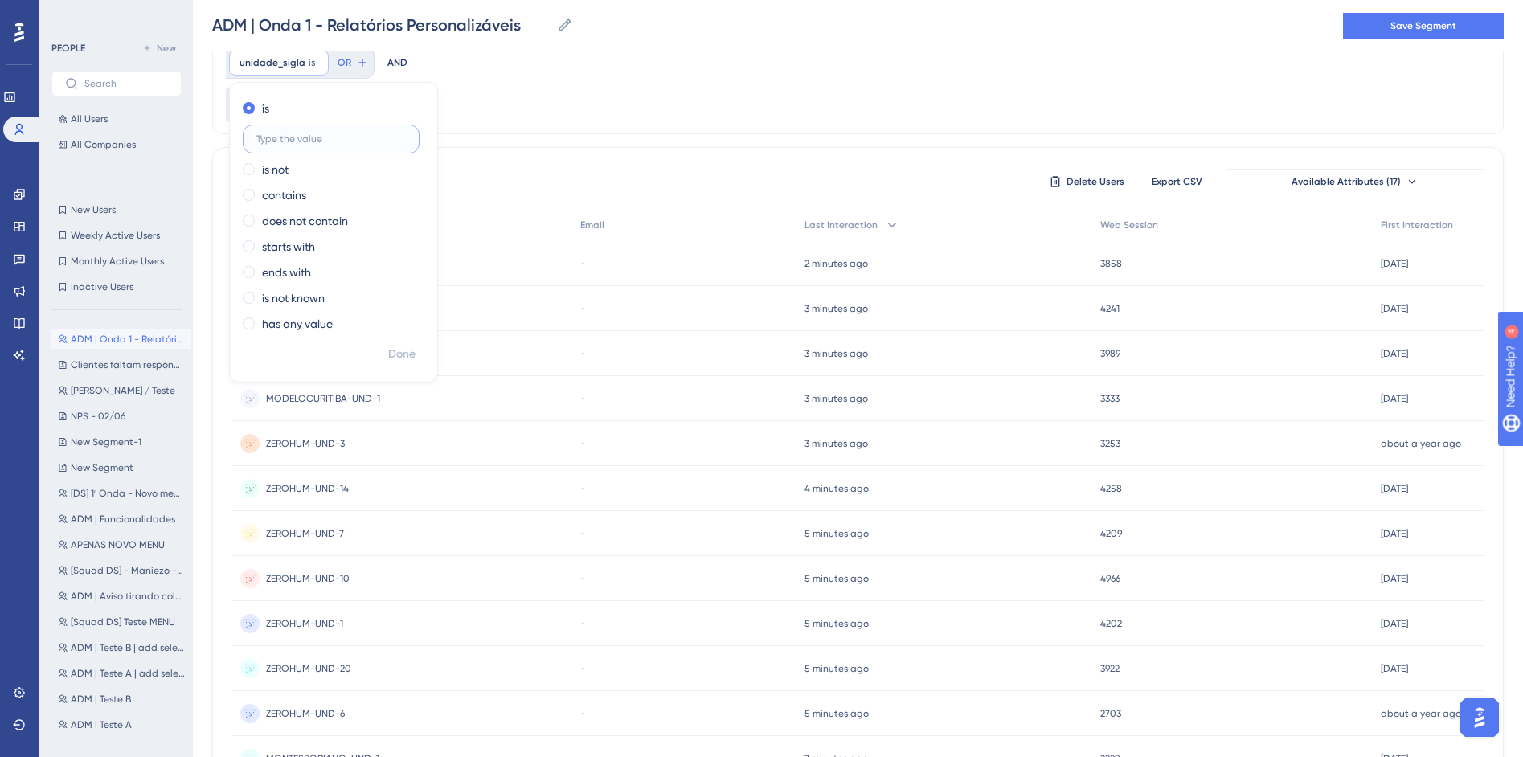
paste input "PREVE_AVANCO"
type input "PREVE_AVANCO"
click at [420, 351] on button "Done" at bounding box center [401, 354] width 45 height 29
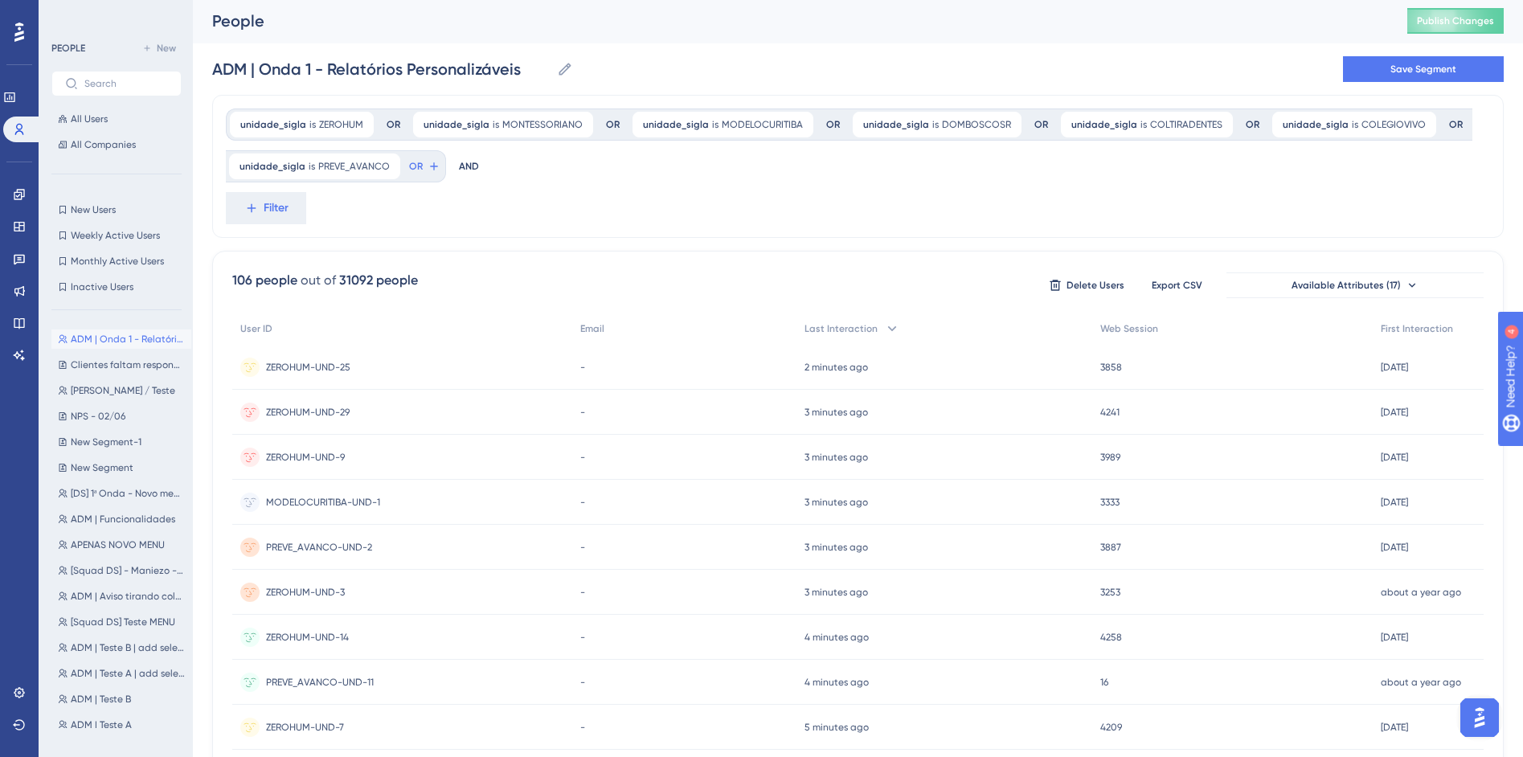
scroll to position [0, 0]
click at [428, 168] on icon at bounding box center [434, 168] width 13 height 13
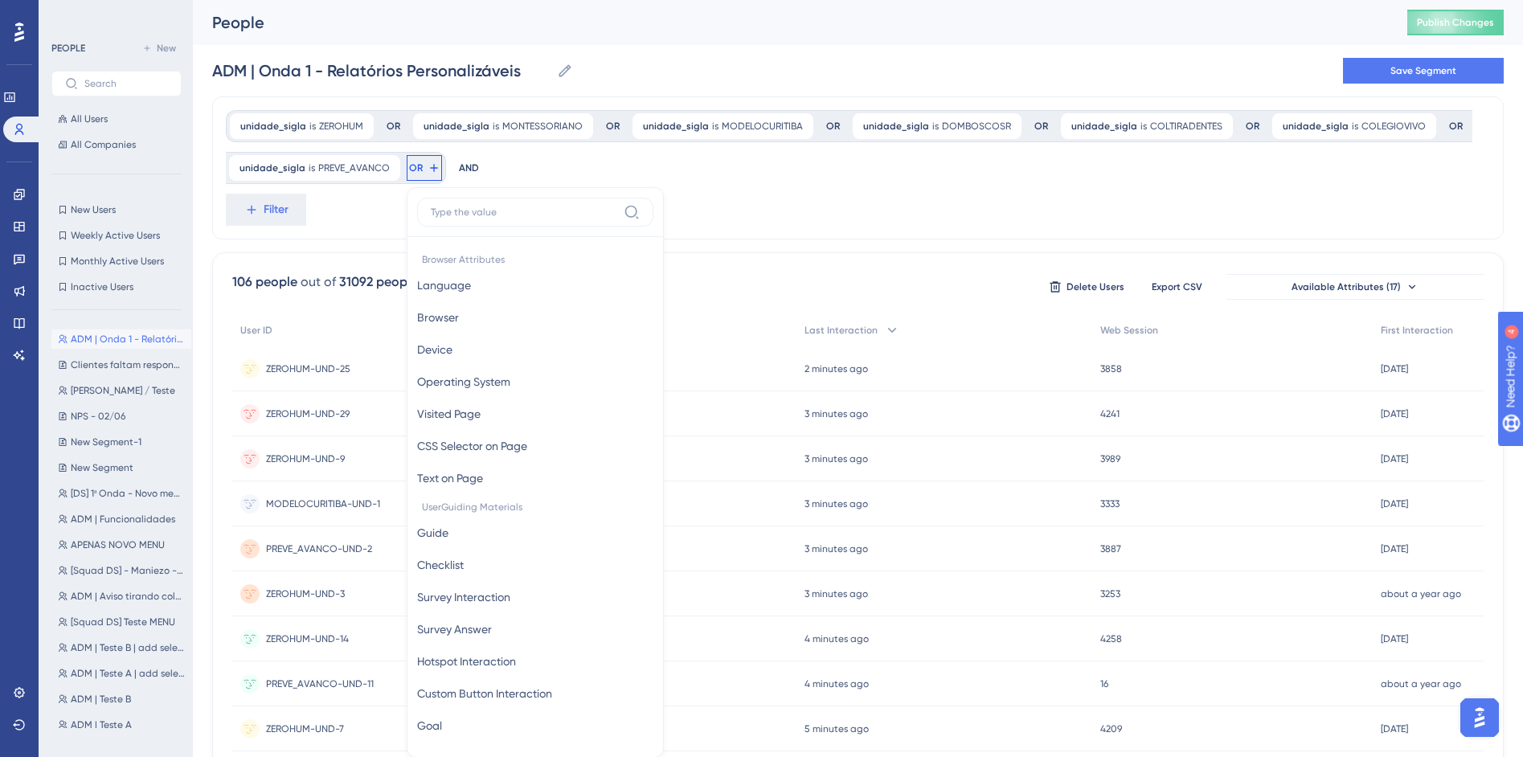
scroll to position [94, 0]
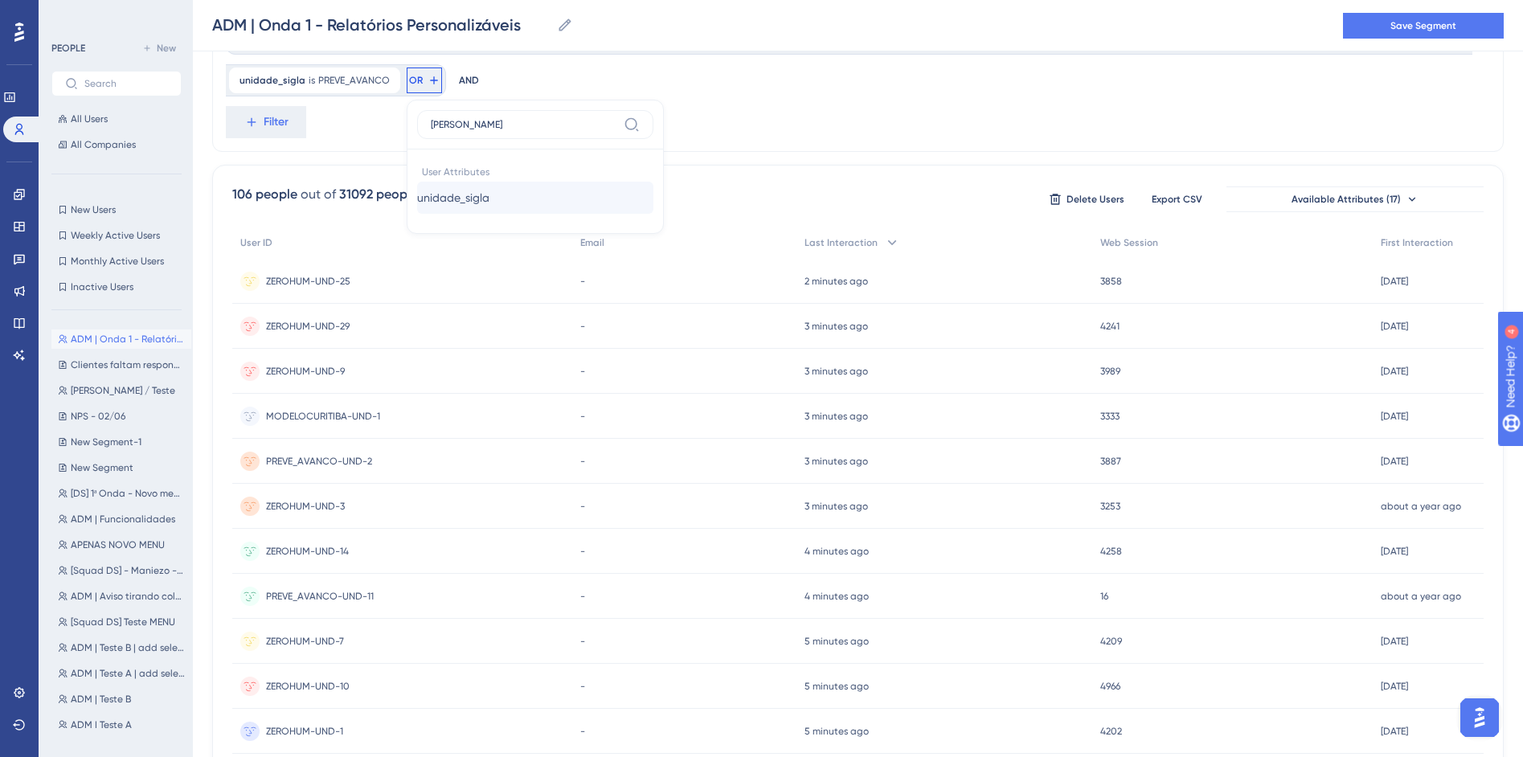
type input "sigl"
click at [479, 205] on span "unidade_sigla" at bounding box center [453, 197] width 72 height 19
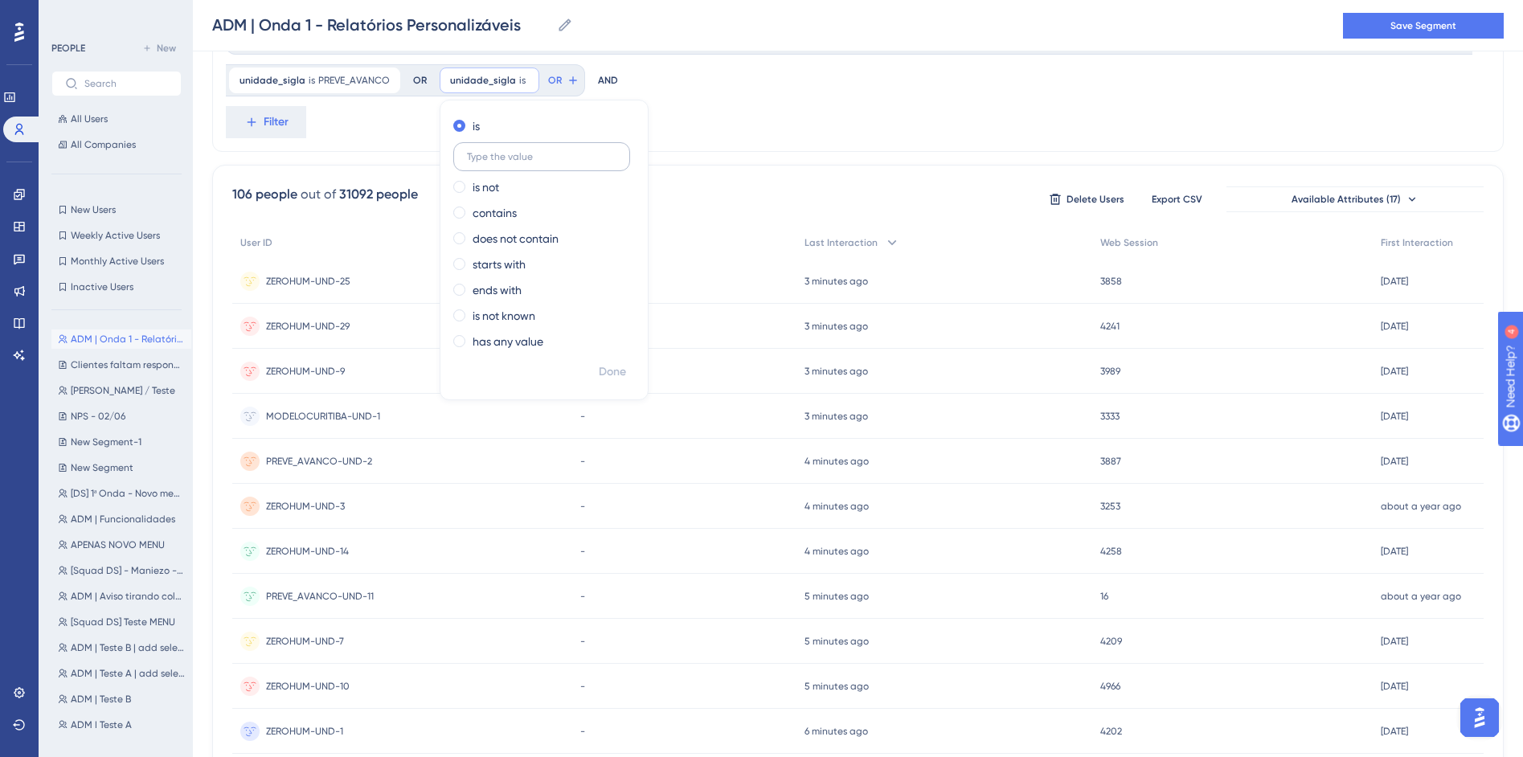
click at [542, 166] on label at bounding box center [541, 156] width 177 height 29
click at [542, 162] on input "text" at bounding box center [541, 156] width 149 height 11
paste input "MARCONI"
type input "MARCONI"
click at [610, 371] on span "Done" at bounding box center [612, 371] width 27 height 19
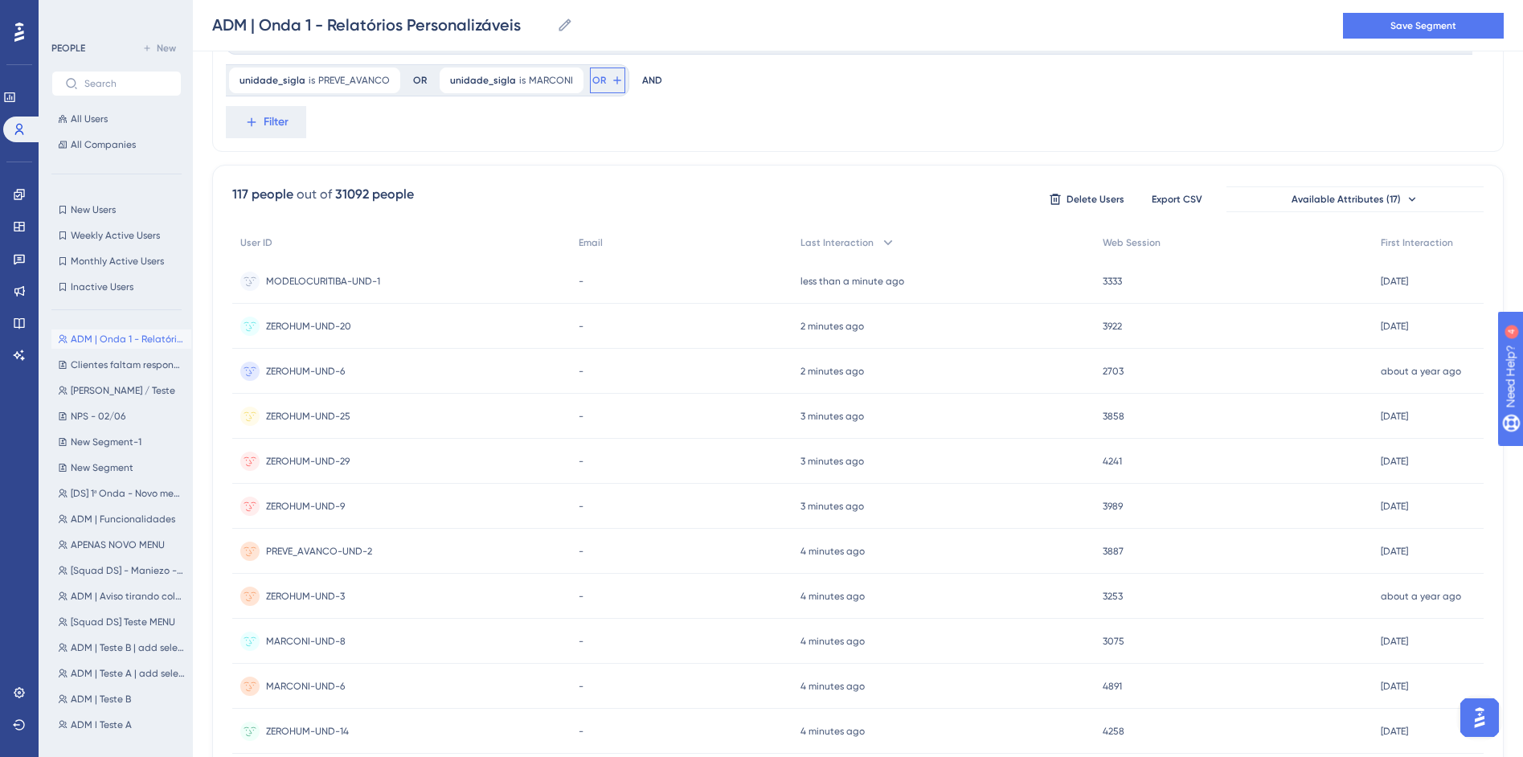
click at [611, 78] on icon at bounding box center [617, 80] width 13 height 13
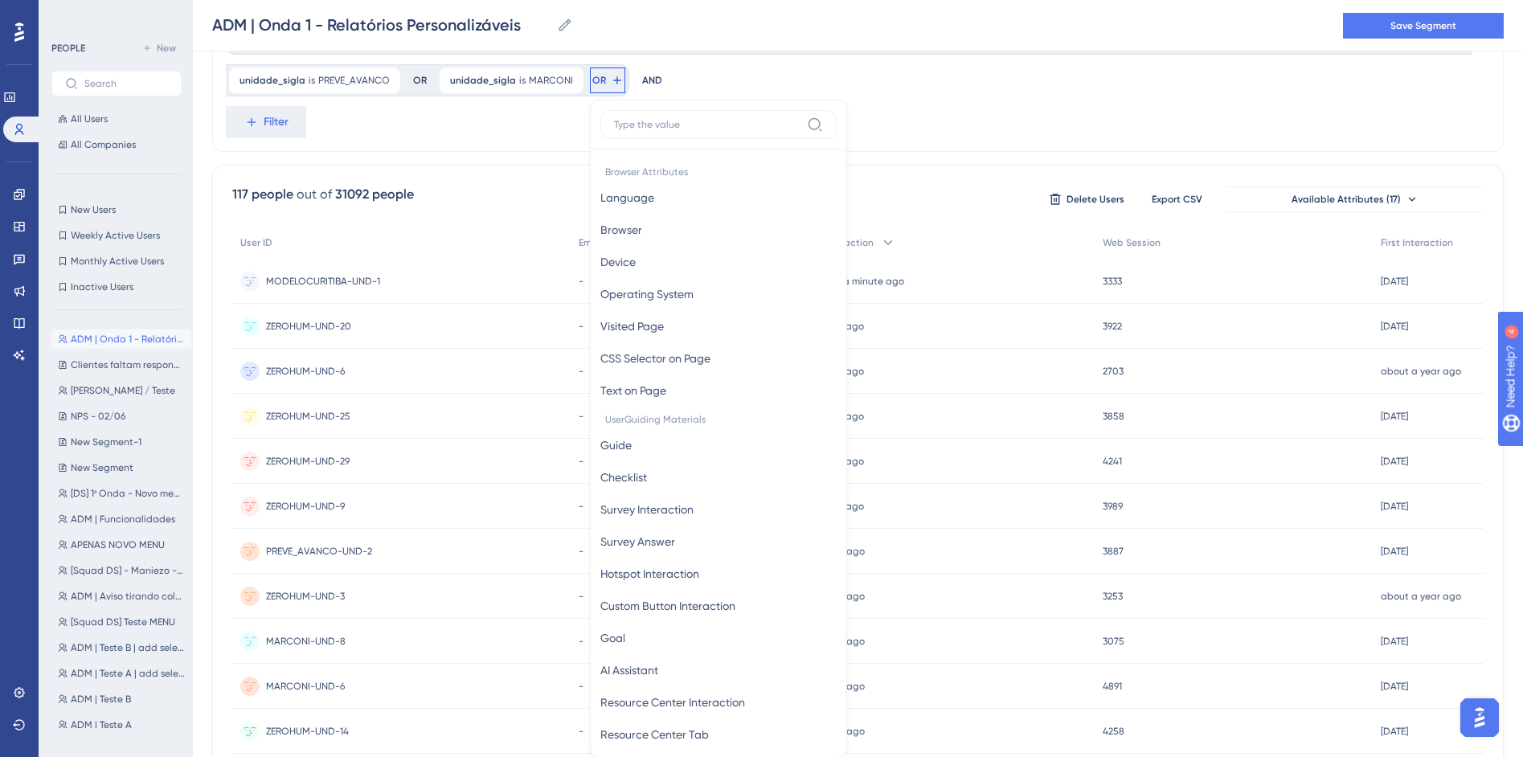
scroll to position [145, 0]
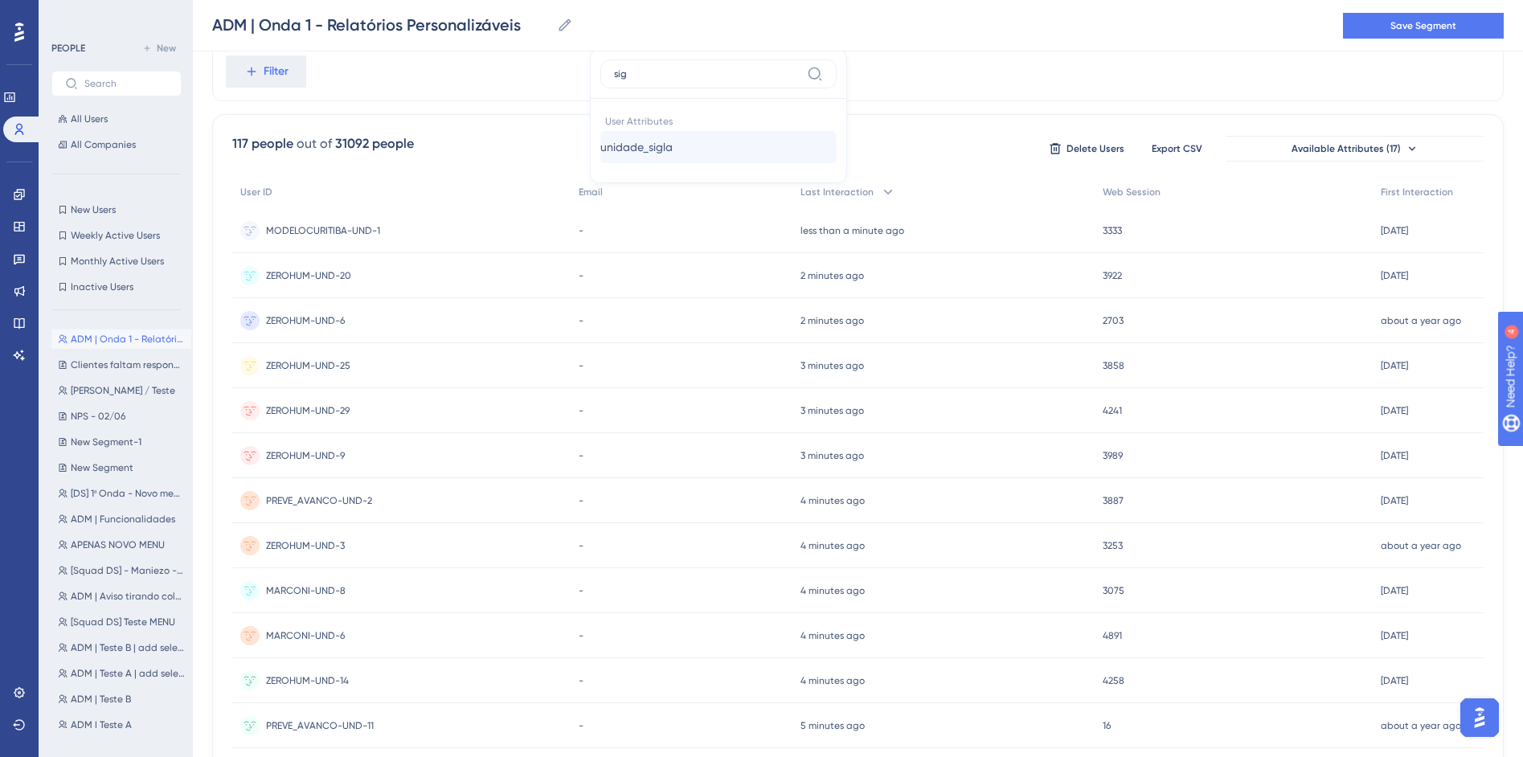
type input "sig"
click at [666, 149] on span "unidade_sigla" at bounding box center [636, 146] width 72 height 19
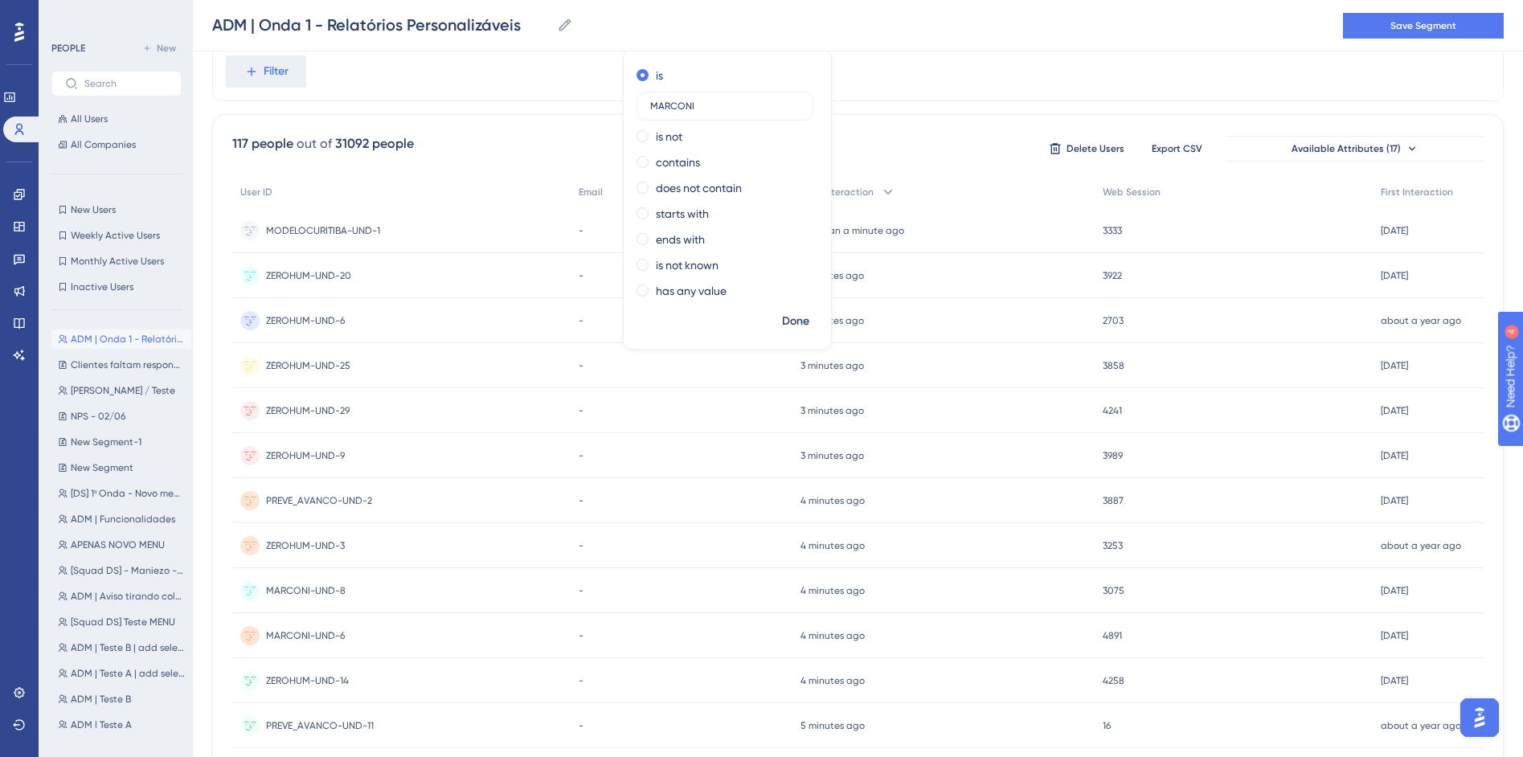
type input "MARCONI"
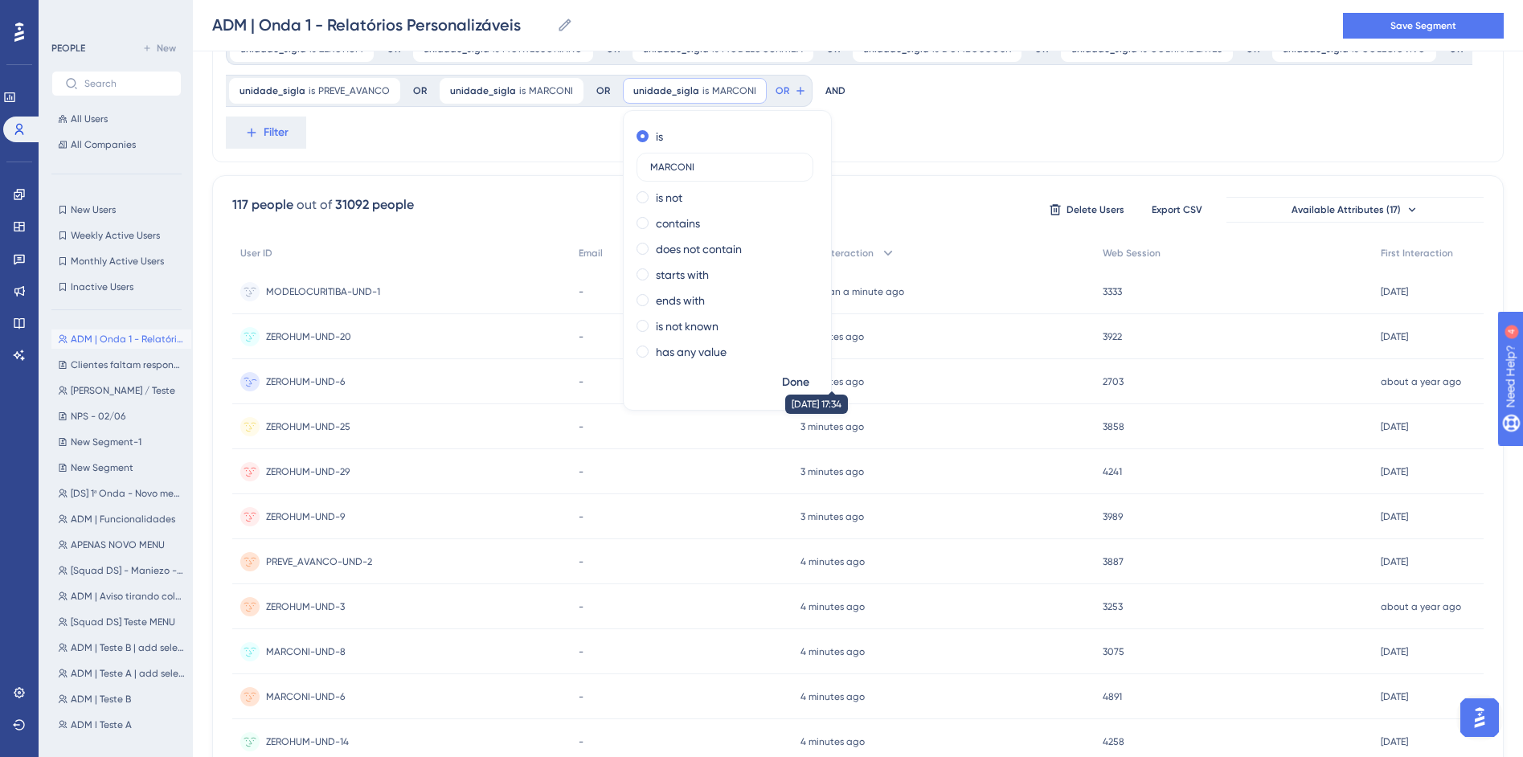
scroll to position [0, 0]
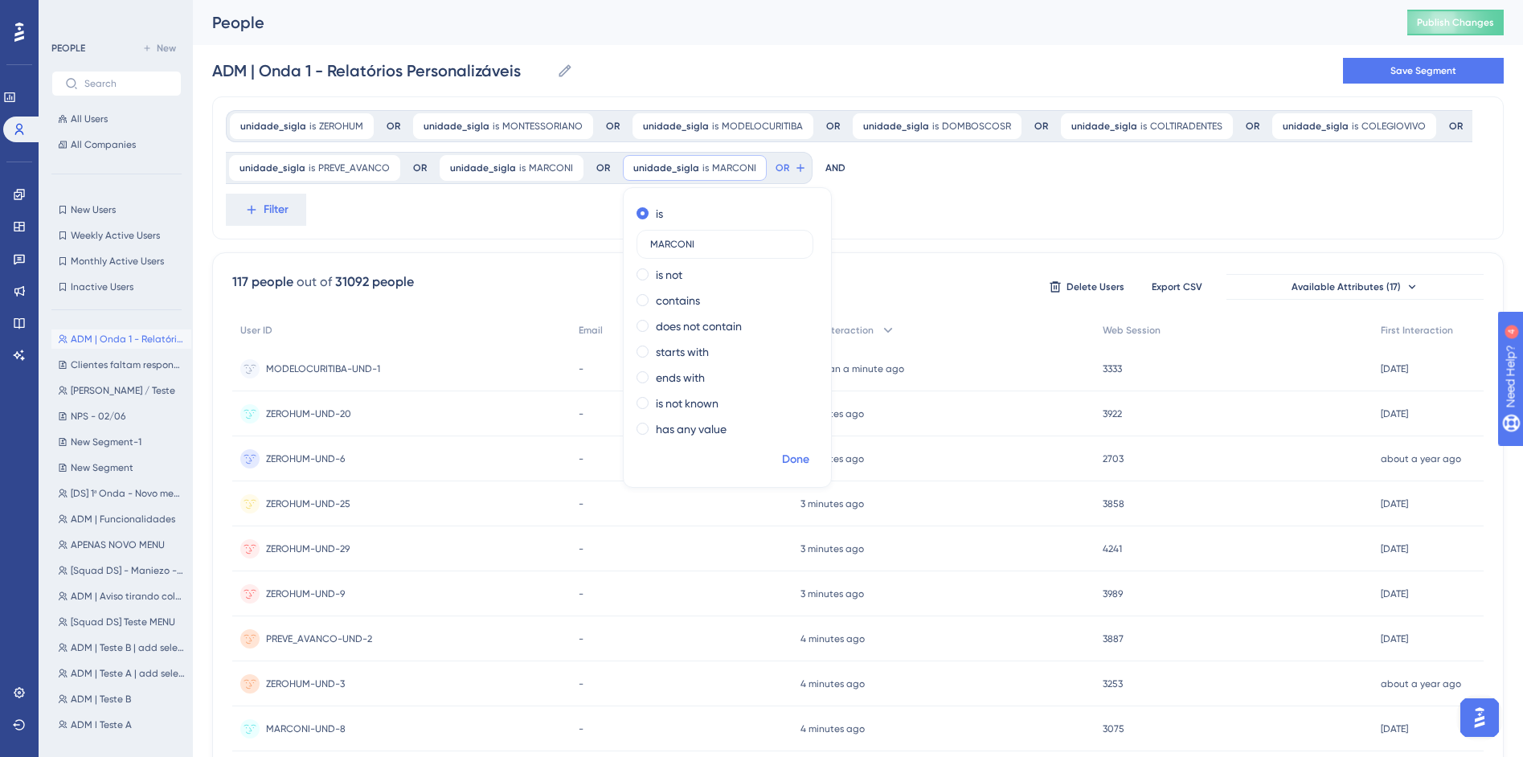
click at [789, 465] on span "Done" at bounding box center [795, 459] width 27 height 19
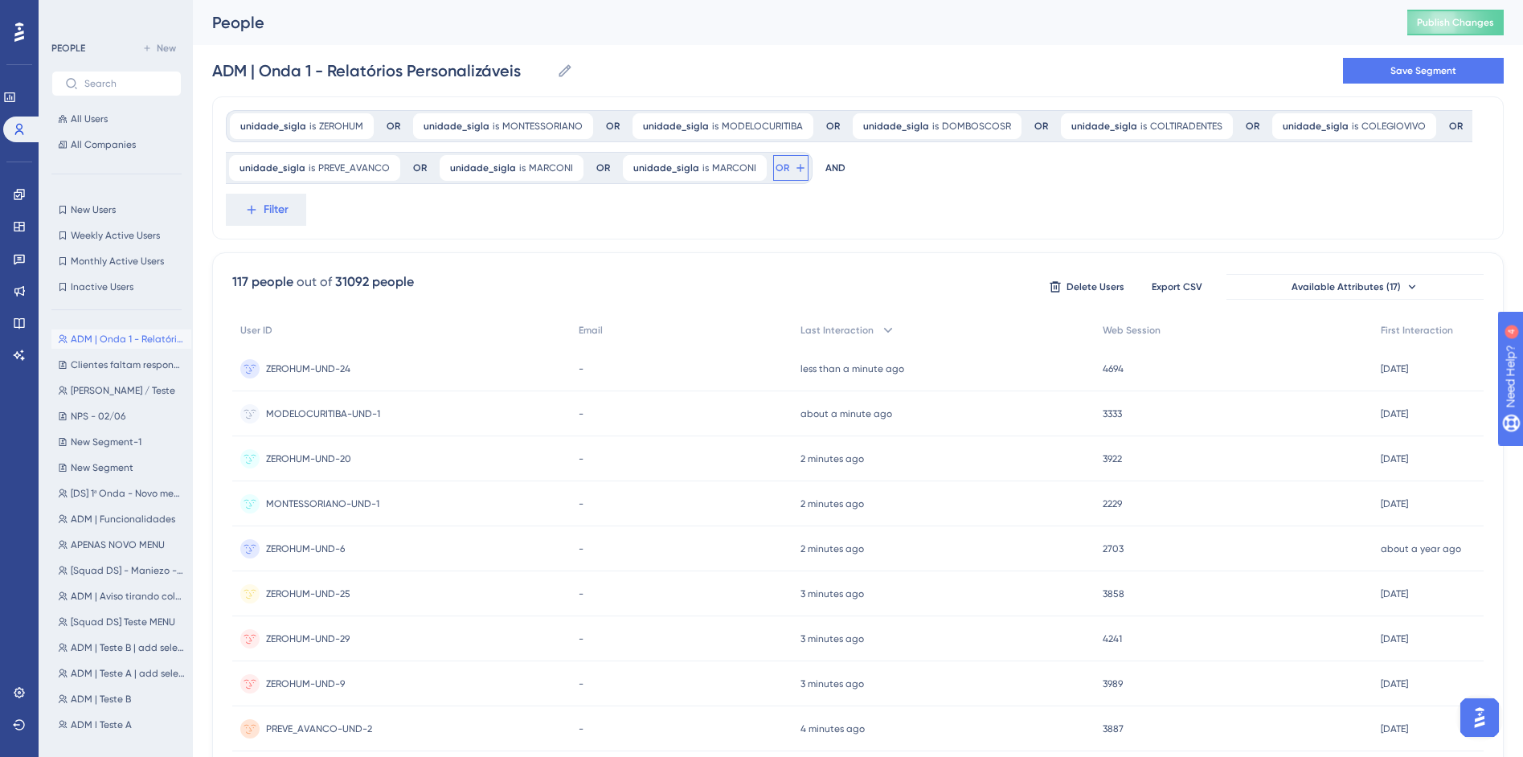
click at [794, 165] on icon at bounding box center [800, 168] width 13 height 13
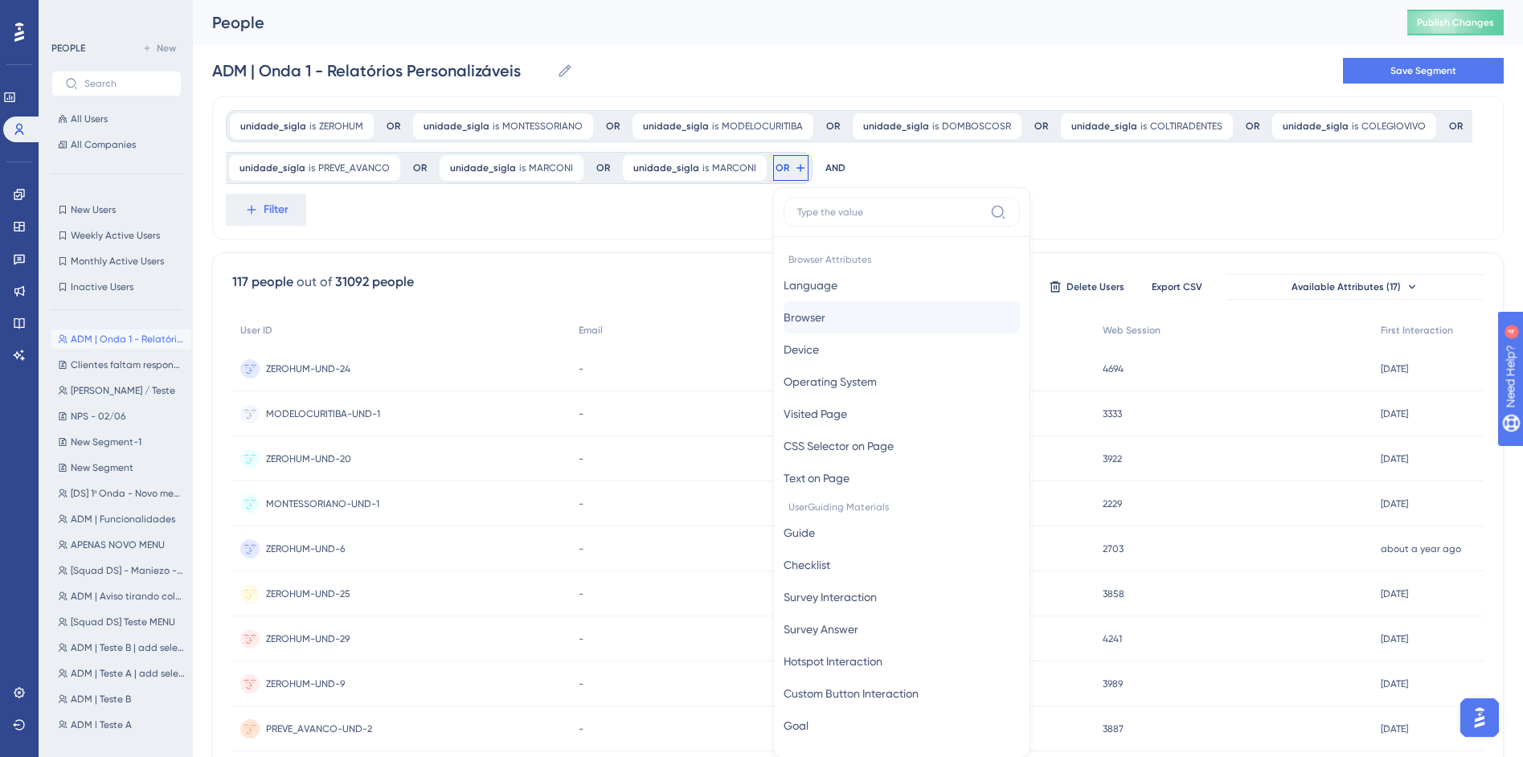
scroll to position [94, 0]
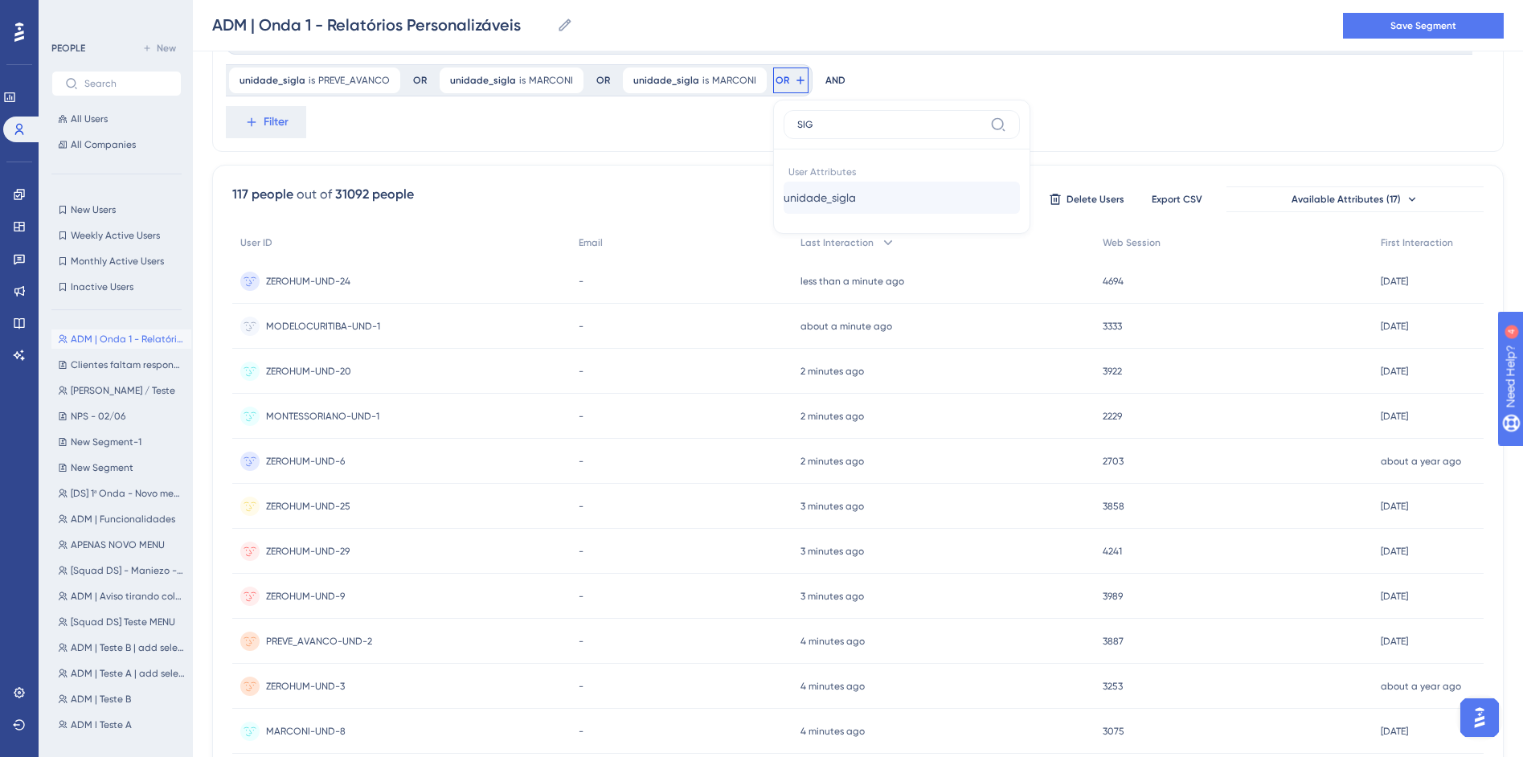
type input "SIG"
click at [865, 195] on button "unidade_sigla unidade_sigla" at bounding box center [902, 198] width 236 height 32
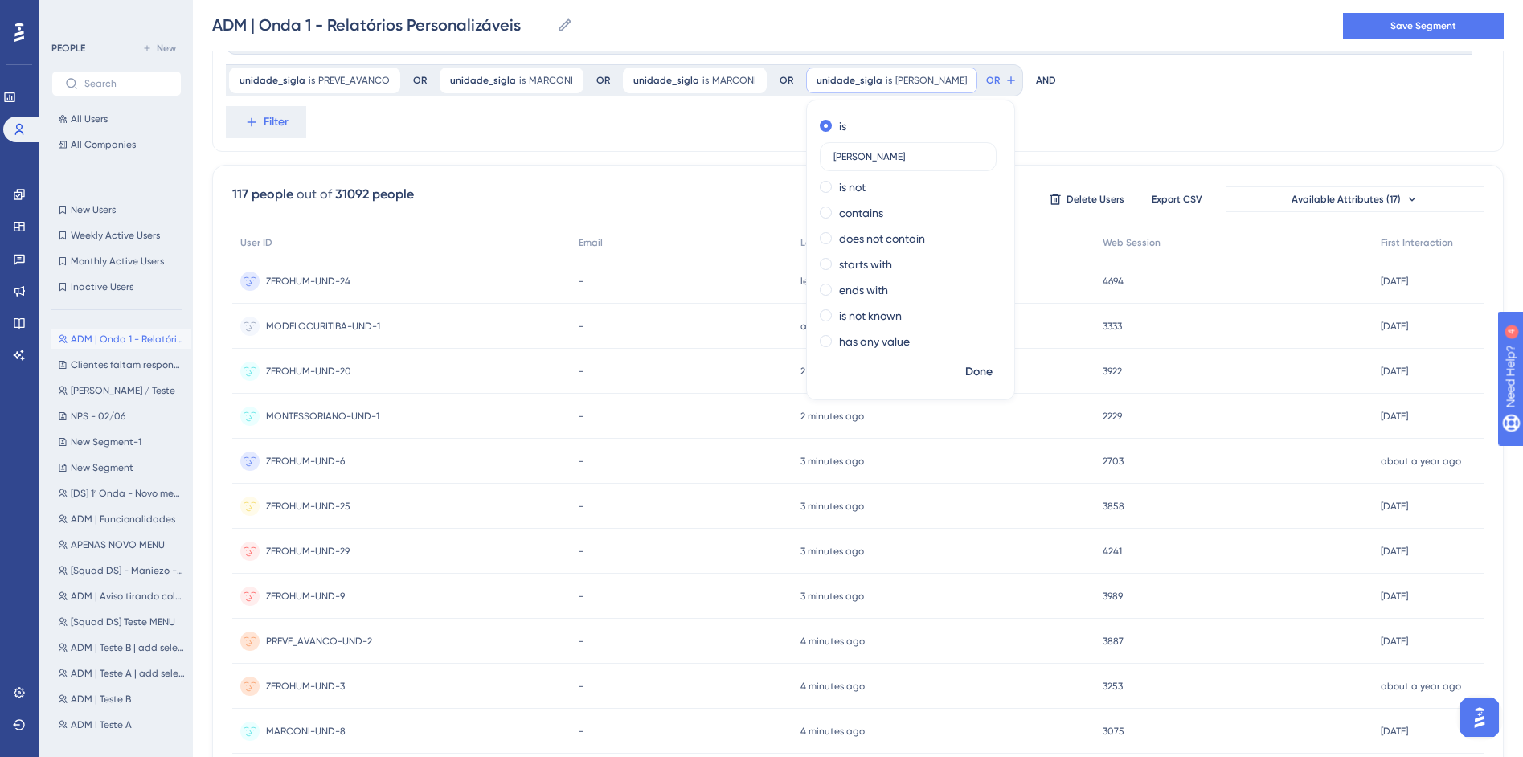
type input "CEJA"
click at [980, 375] on span "Done" at bounding box center [978, 371] width 27 height 19
click at [986, 82] on span "OR" at bounding box center [993, 80] width 14 height 13
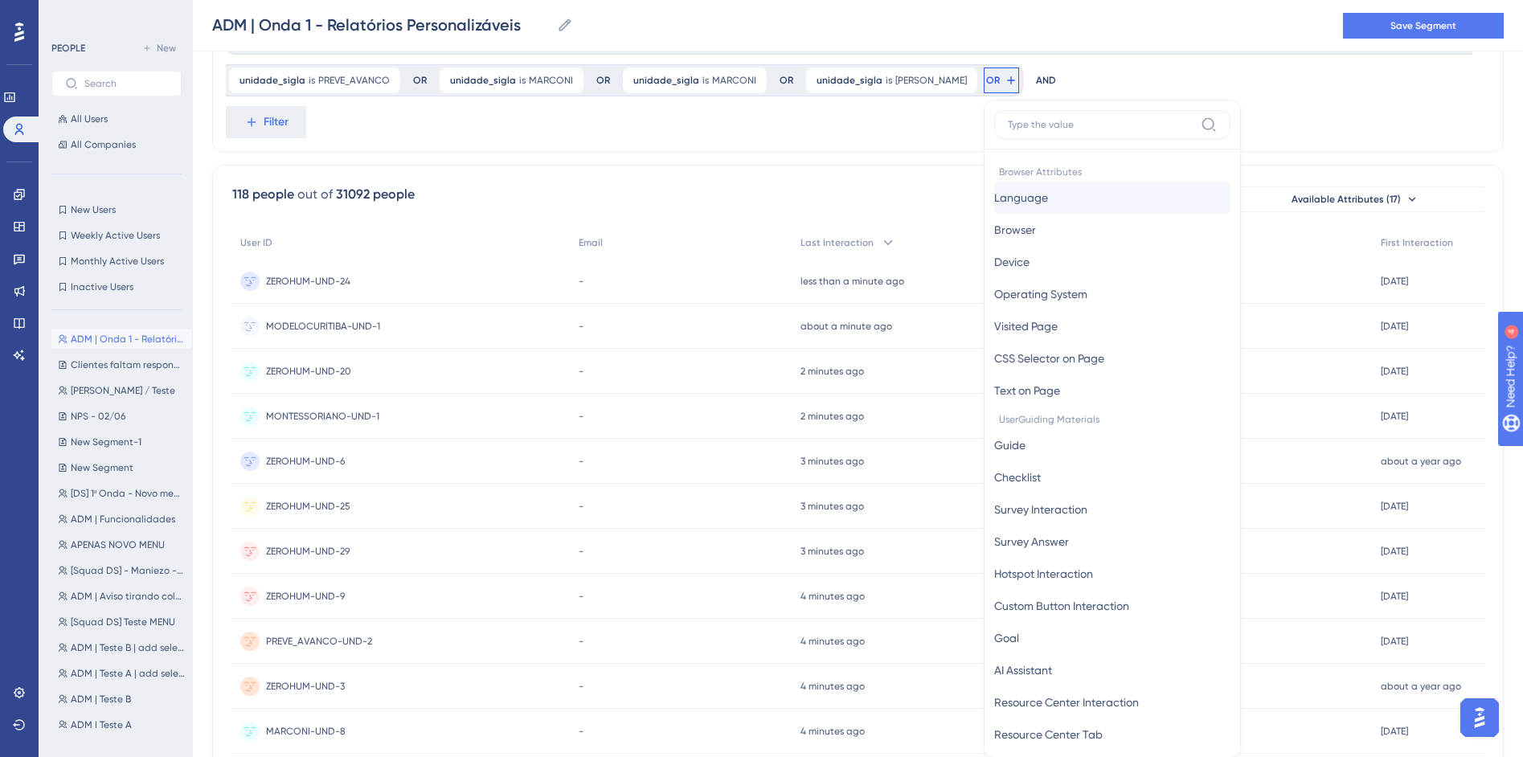
scroll to position [143, 0]
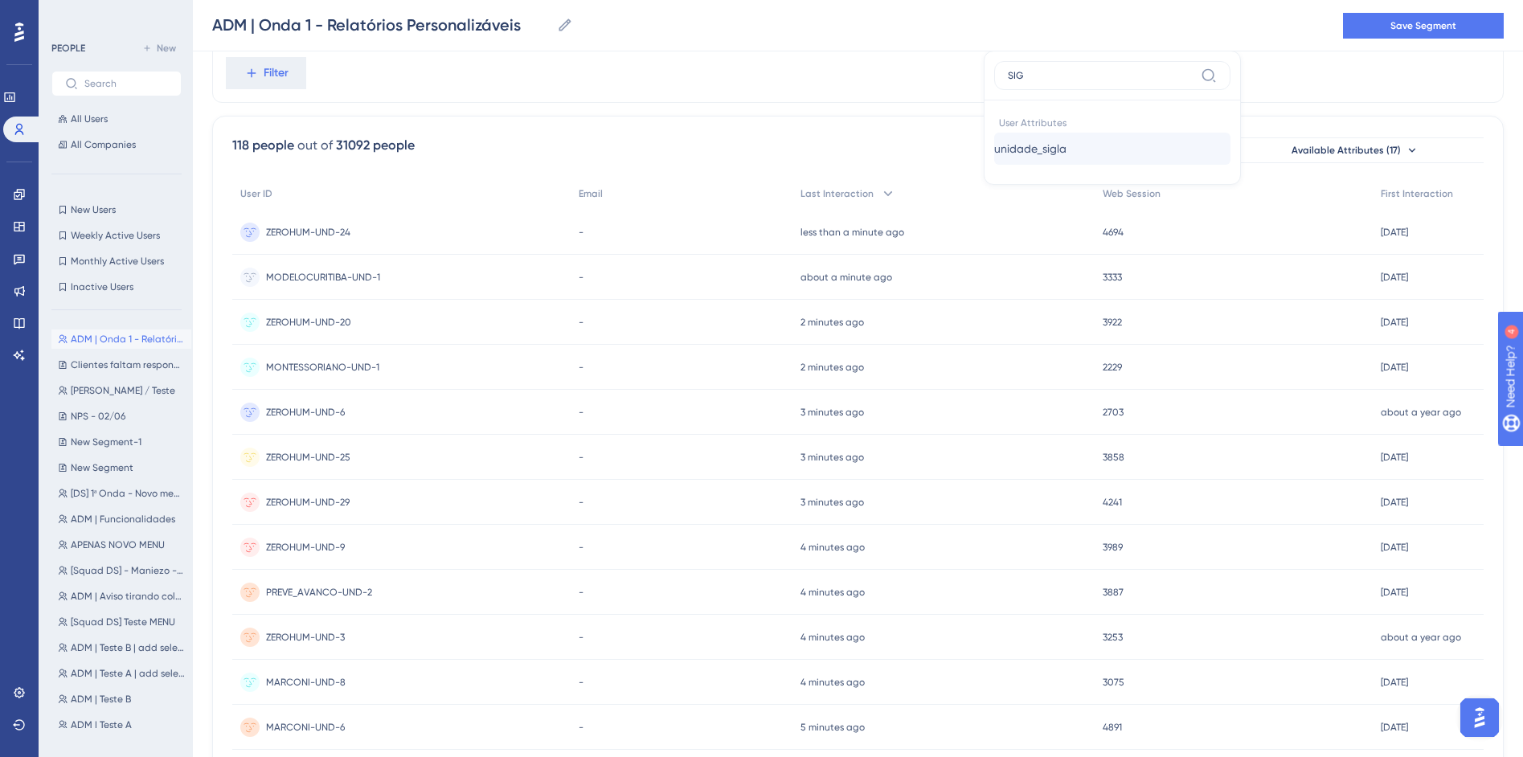
type input "SIG"
click at [994, 149] on span "unidade_sigla" at bounding box center [1030, 148] width 72 height 19
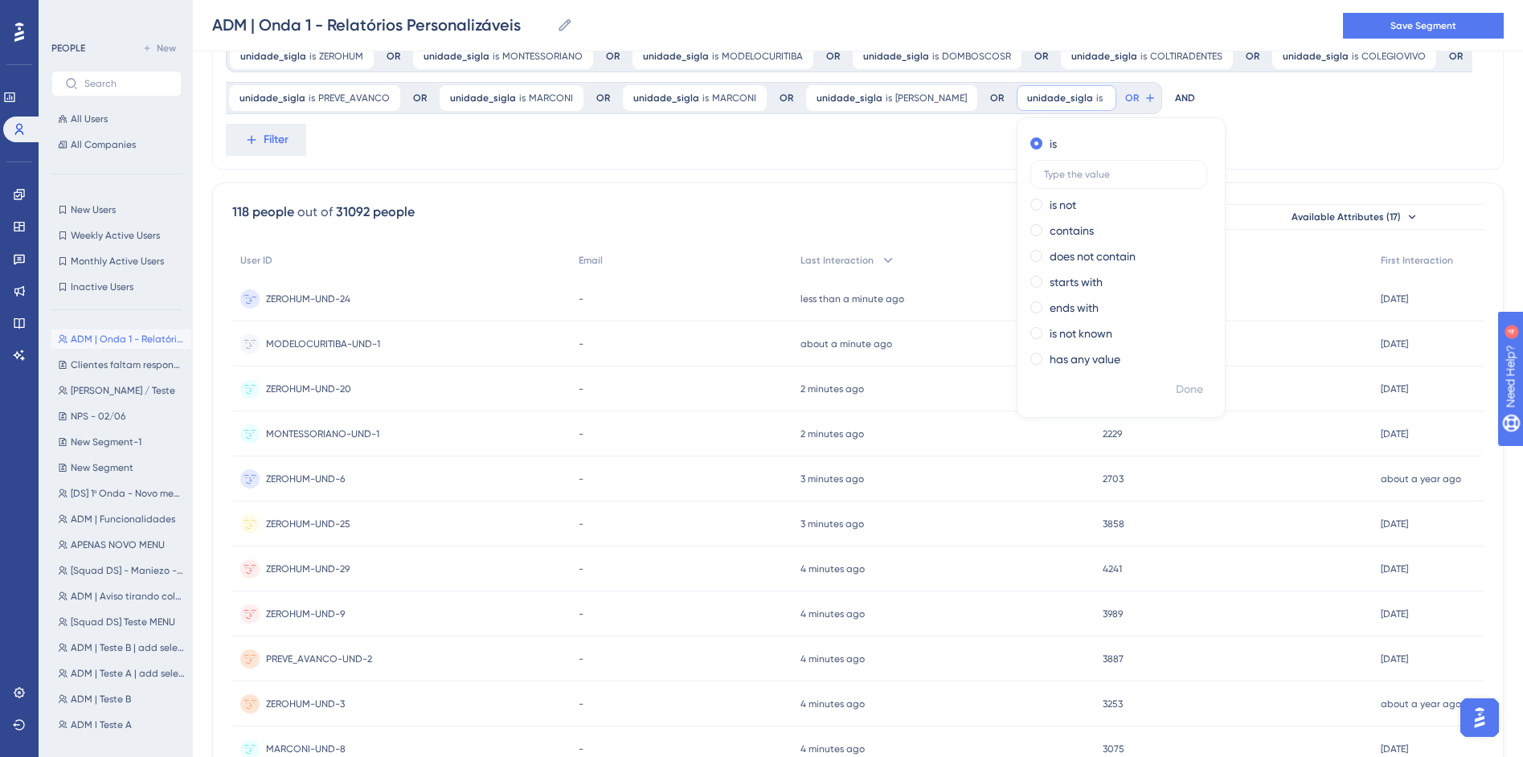
scroll to position [0, 0]
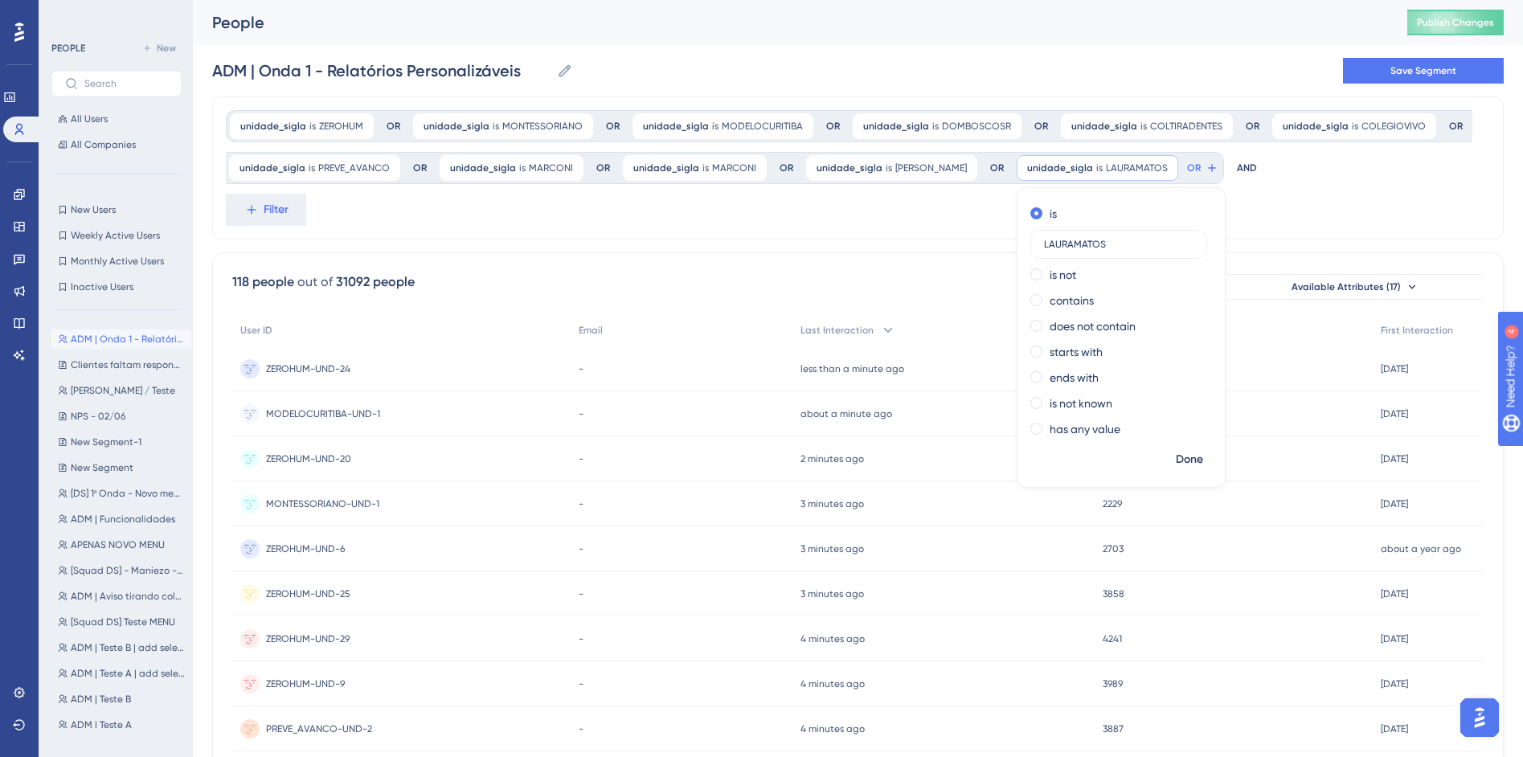
type input "LAURAMATOS"
click at [1176, 461] on span "Done" at bounding box center [1189, 459] width 27 height 19
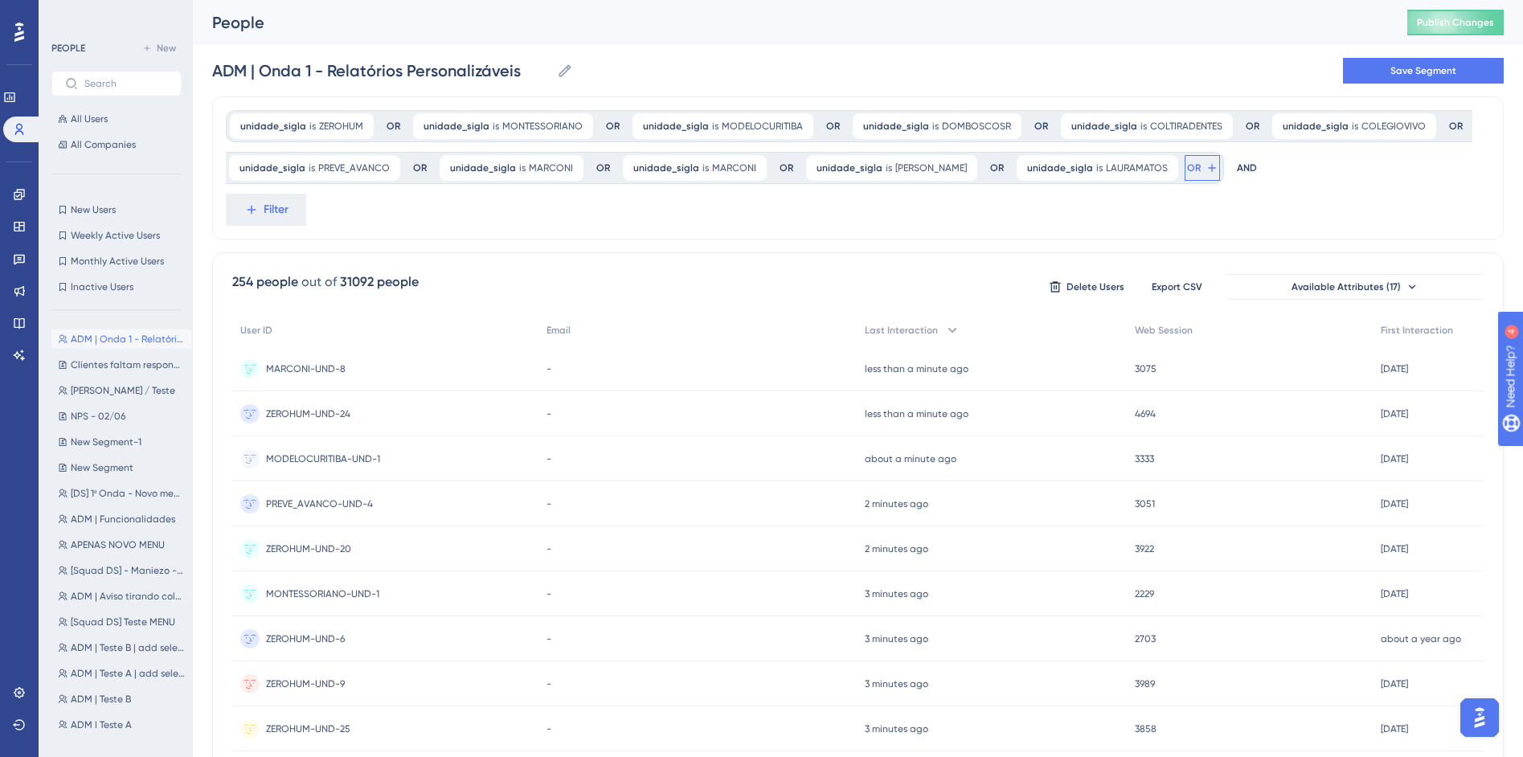
click at [1185, 171] on button "OR" at bounding box center [1202, 168] width 35 height 26
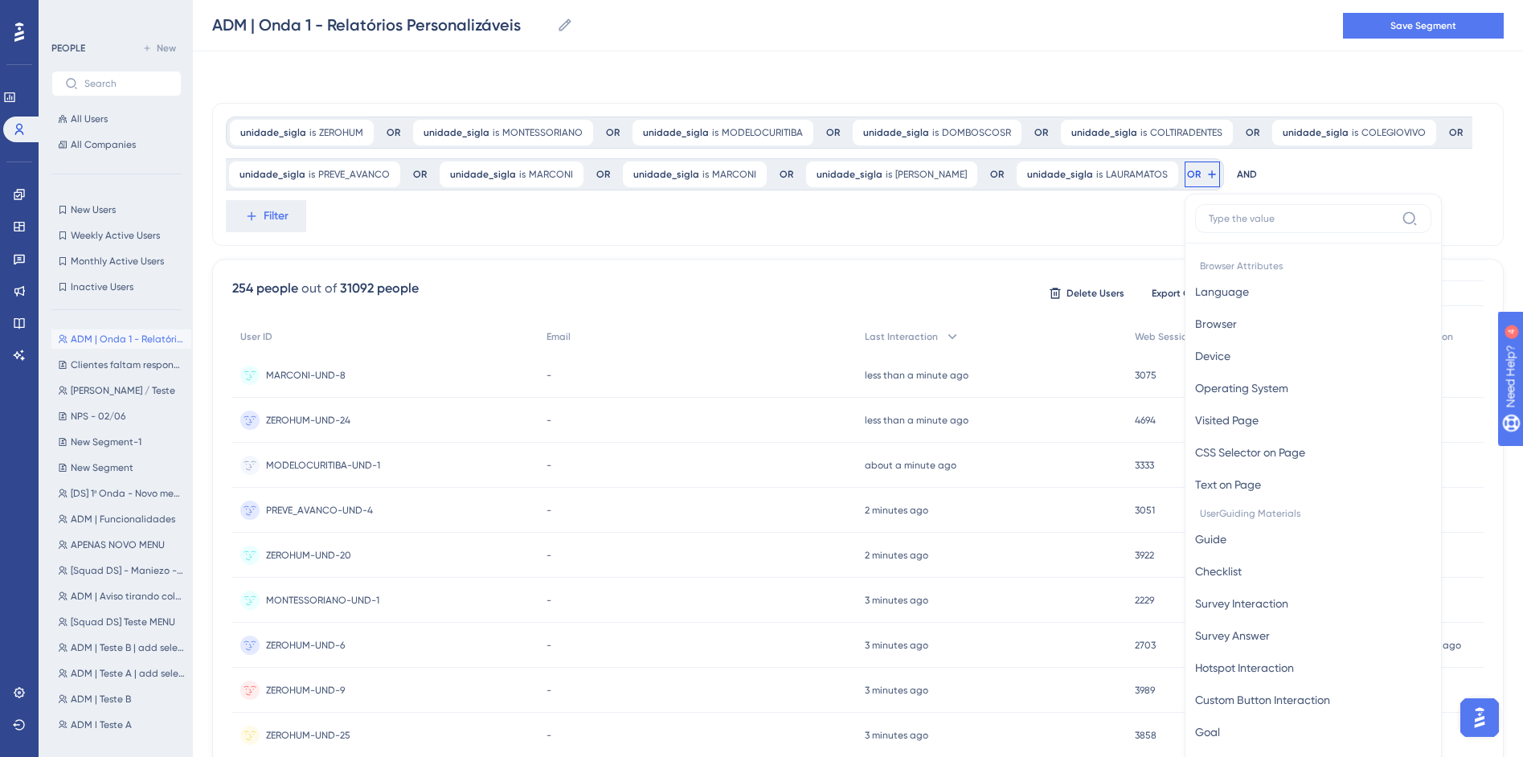
scroll to position [94, 0]
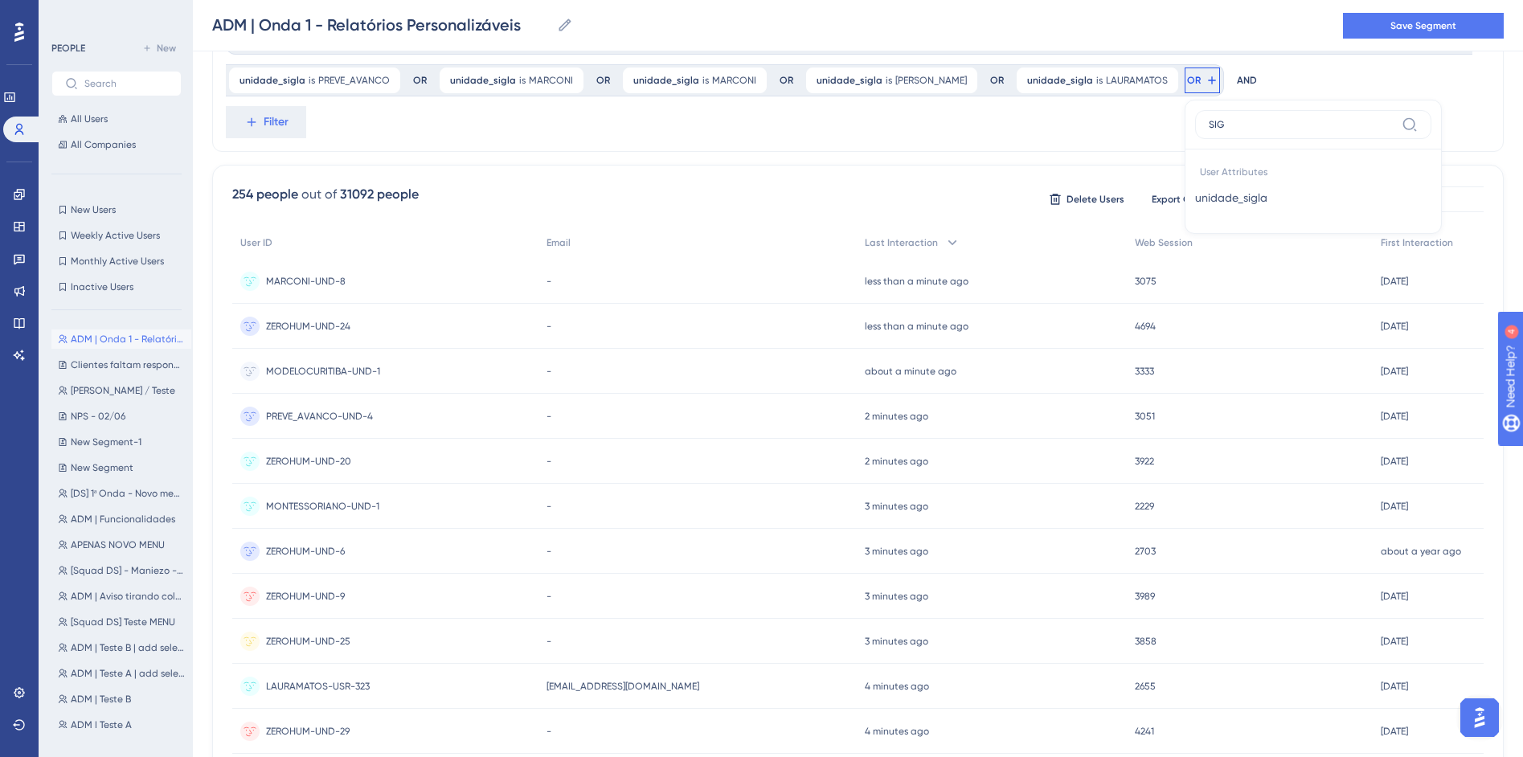
type input "SIG"
click button "unidade_sigla unidade_sigla" at bounding box center [1313, 198] width 236 height 32
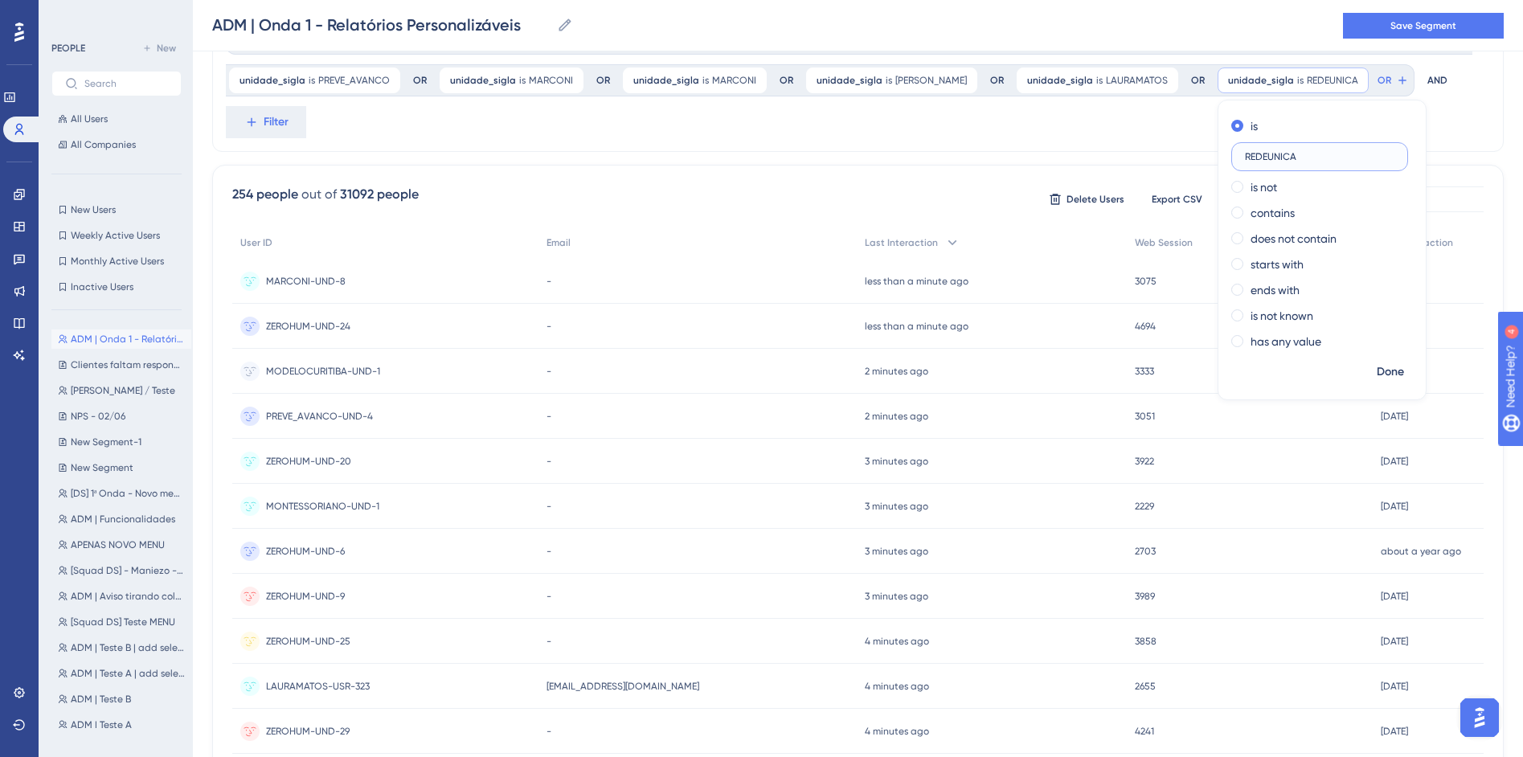
type input "REDEUNICA"
click button "Done" at bounding box center [1390, 372] width 45 height 29
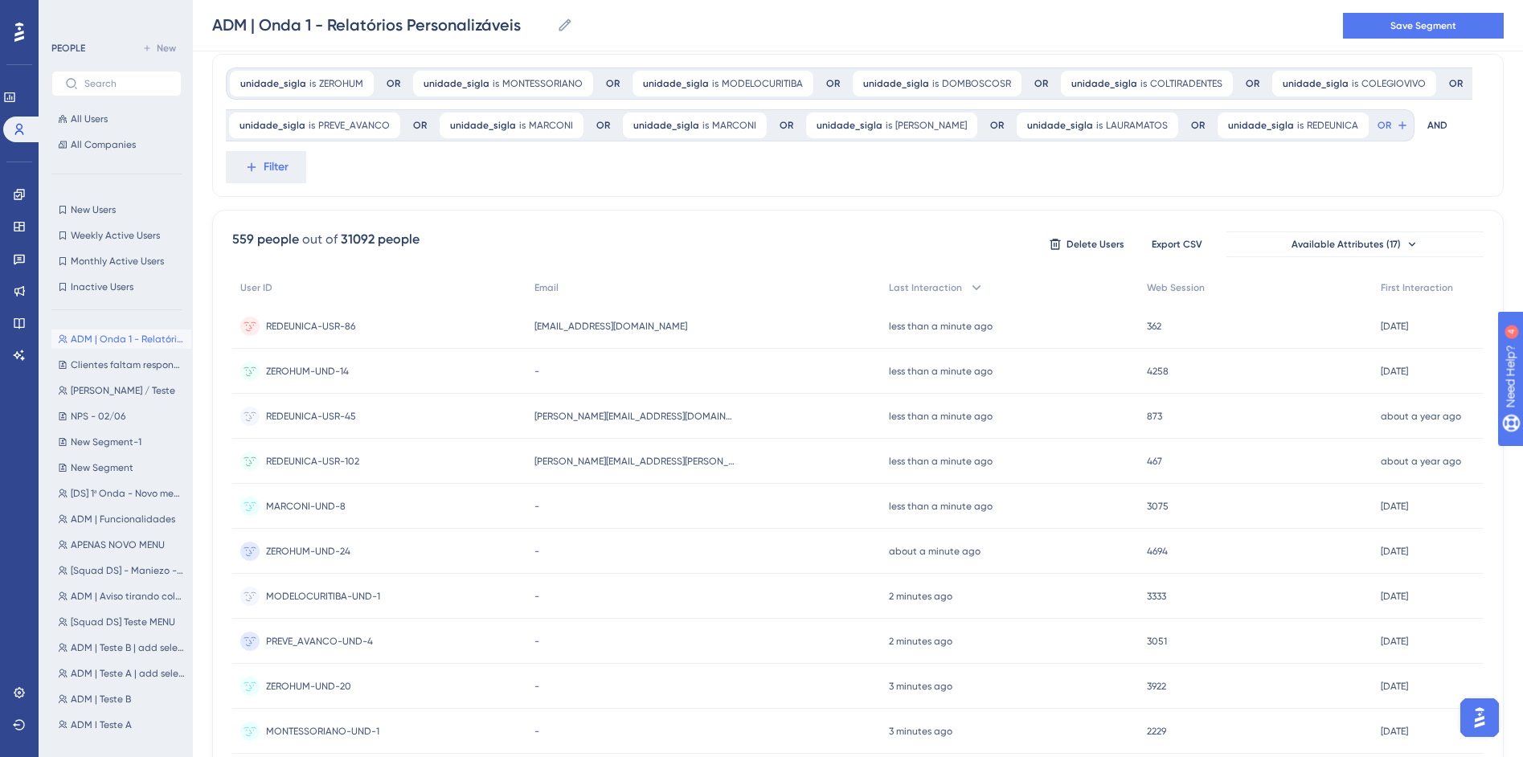
scroll to position [0, 0]
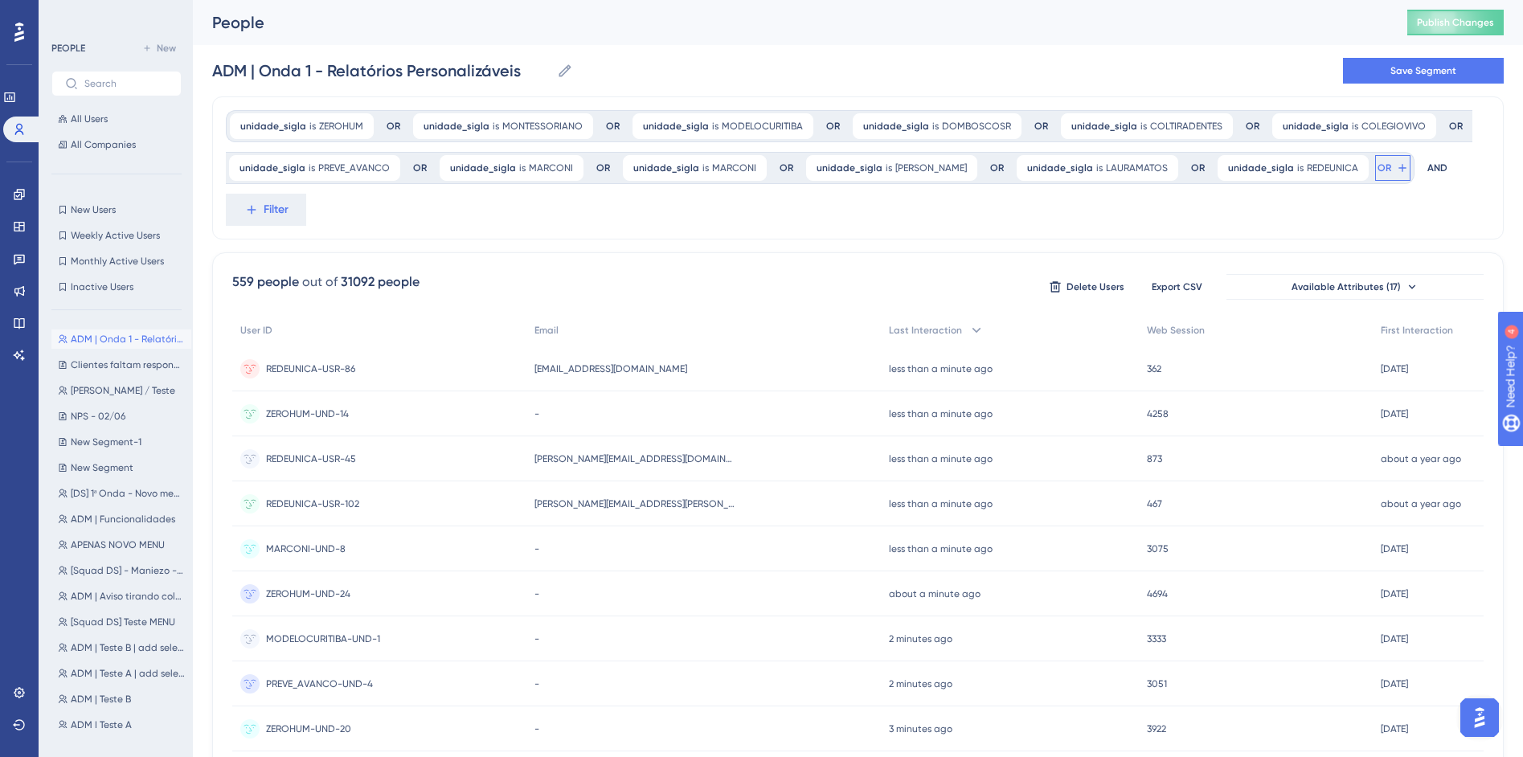
click at [1396, 174] on icon at bounding box center [1402, 168] width 13 height 13
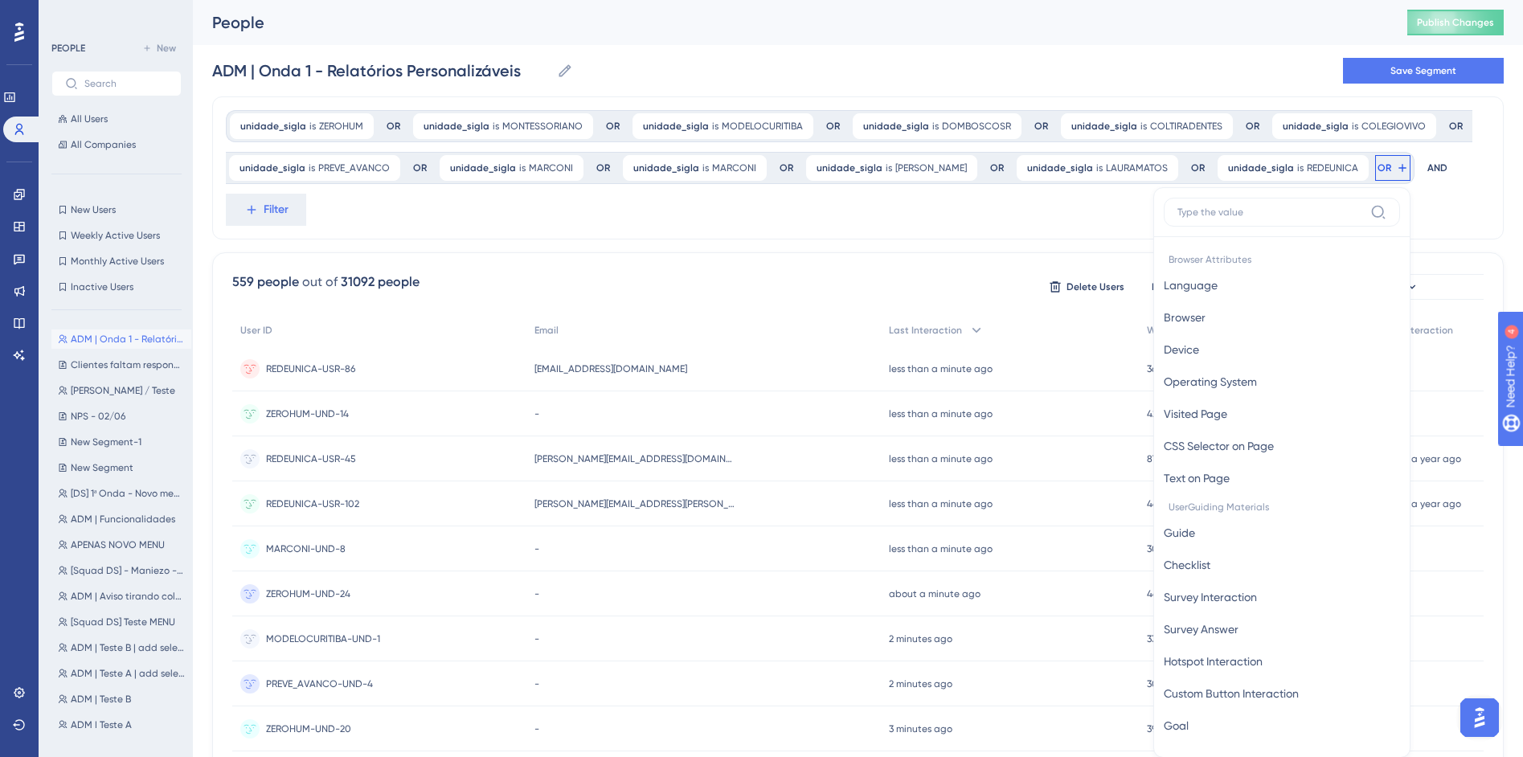
scroll to position [94, 0]
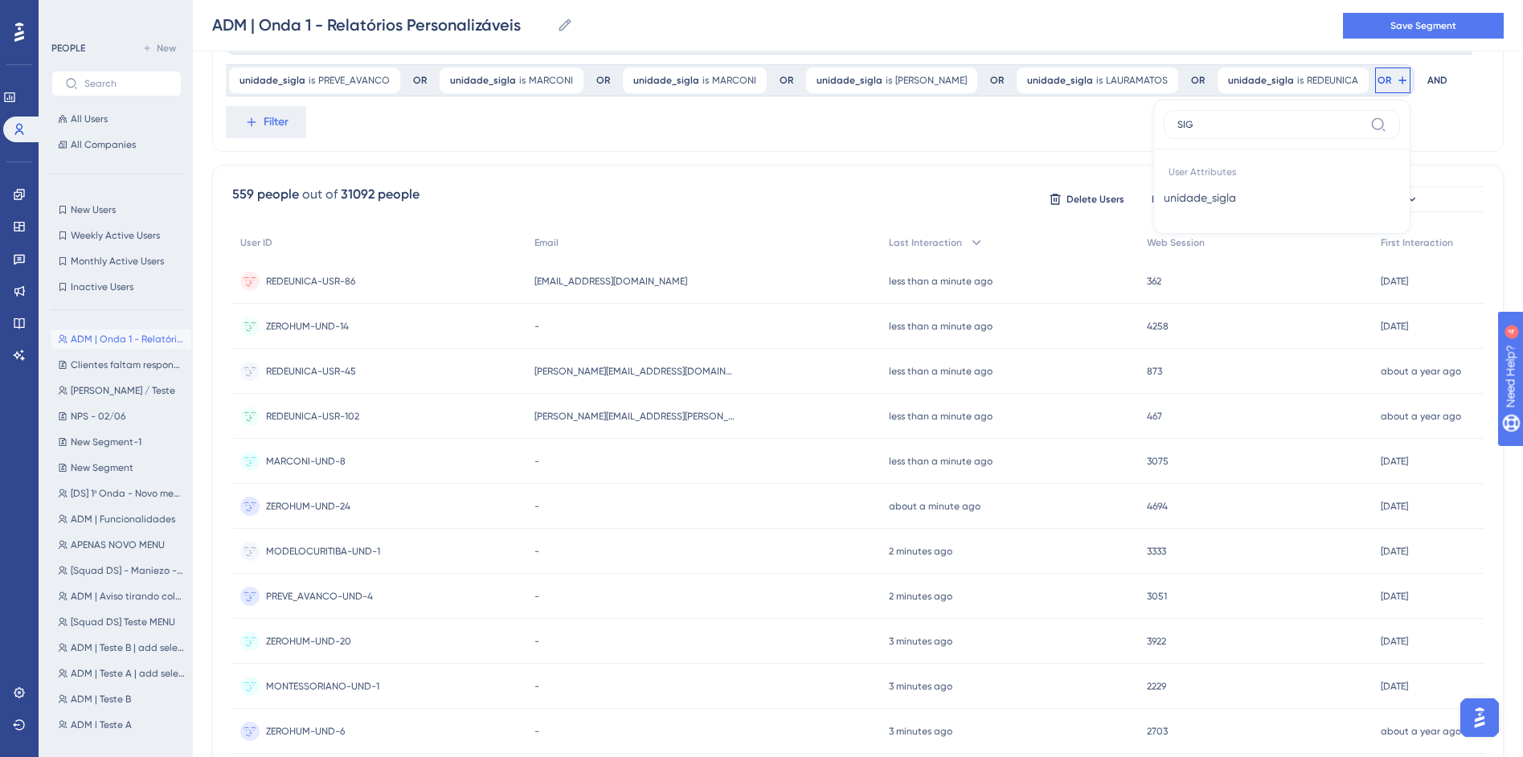
type input "SIG"
click button "unidade_sigla unidade_sigla" at bounding box center [1282, 198] width 236 height 32
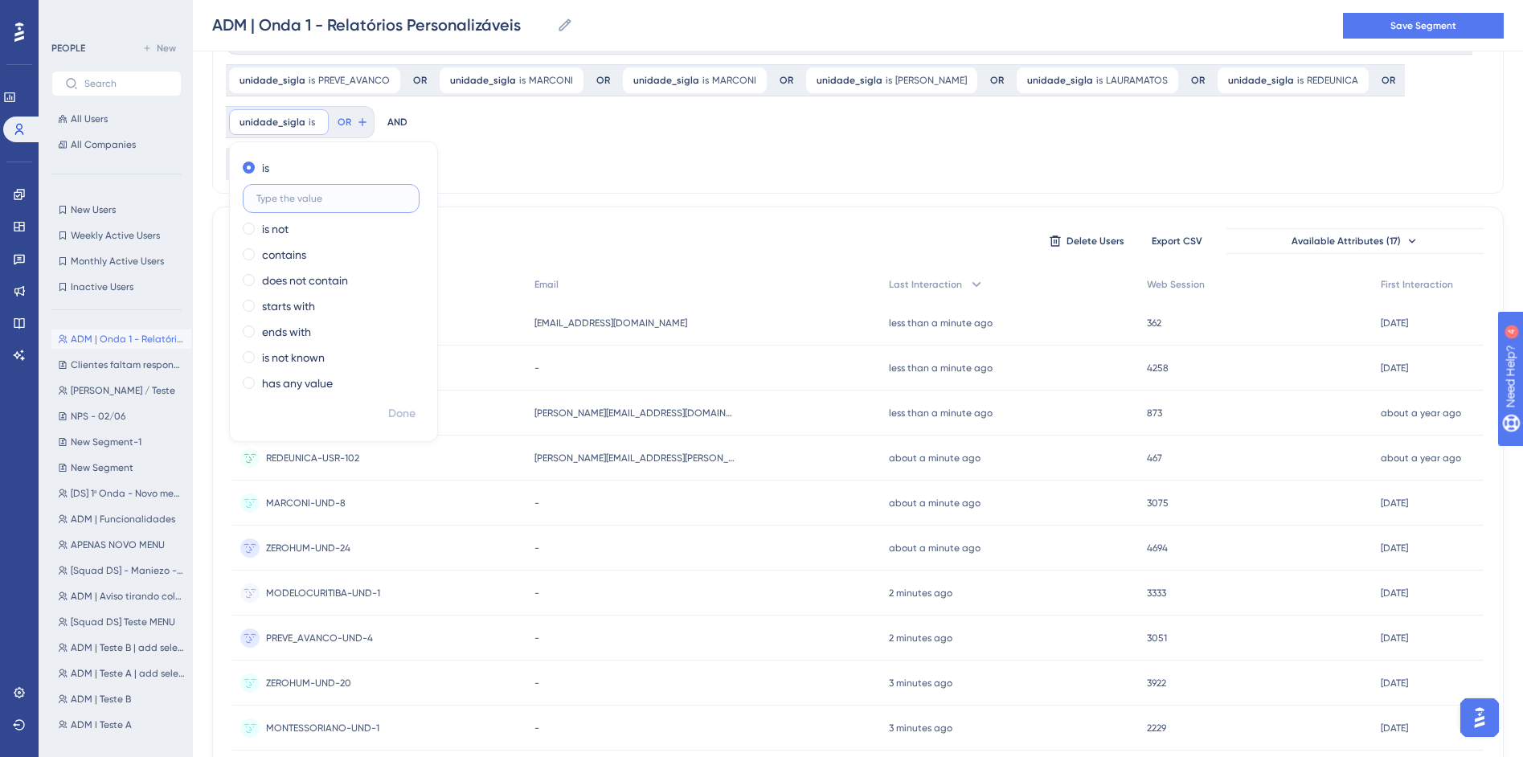
click at [272, 195] on input "text" at bounding box center [330, 198] width 149 height 11
type input "DIVINO_JDI"
click button "Done" at bounding box center [401, 413] width 45 height 29
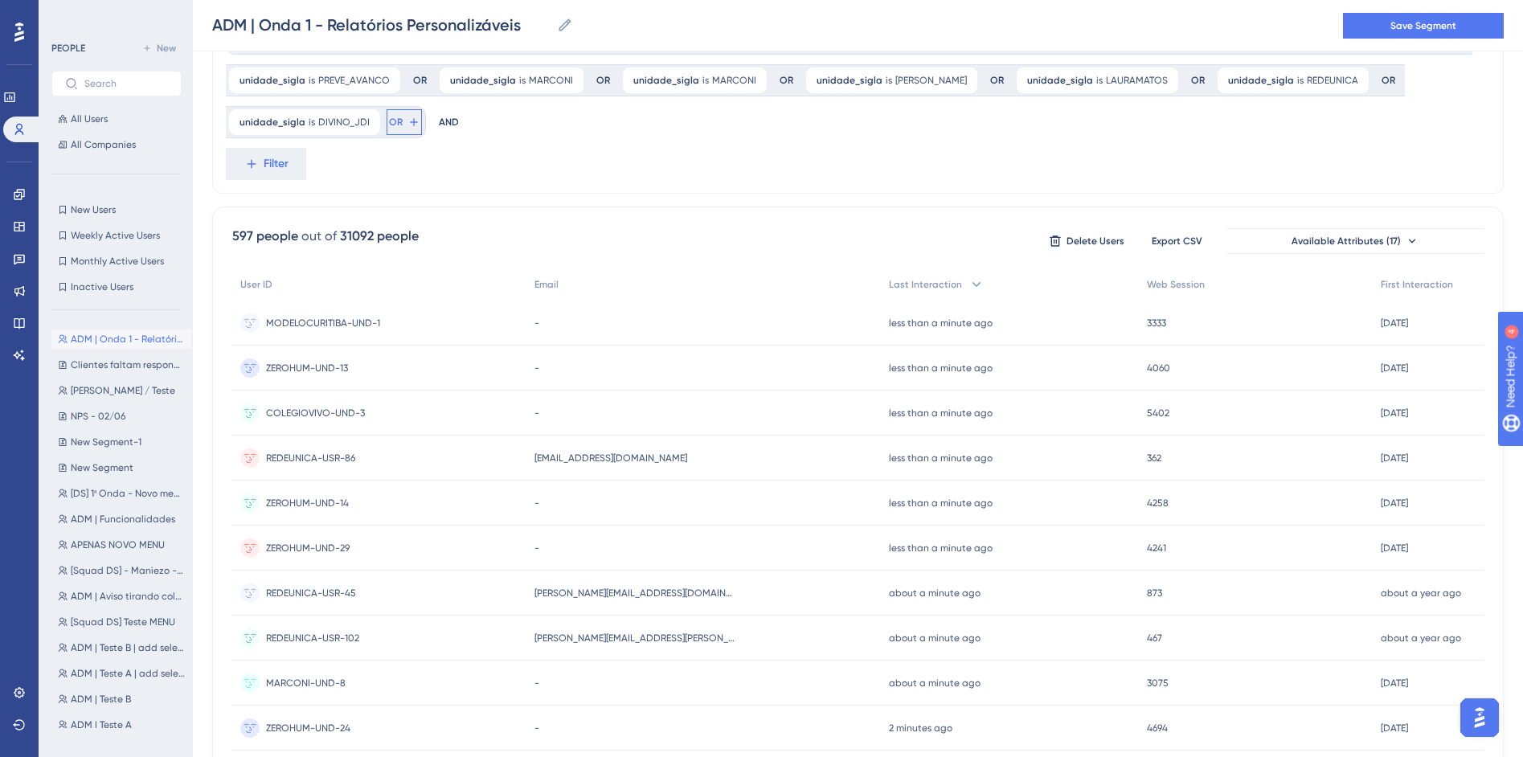
click at [399, 118] on button "OR" at bounding box center [404, 122] width 35 height 26
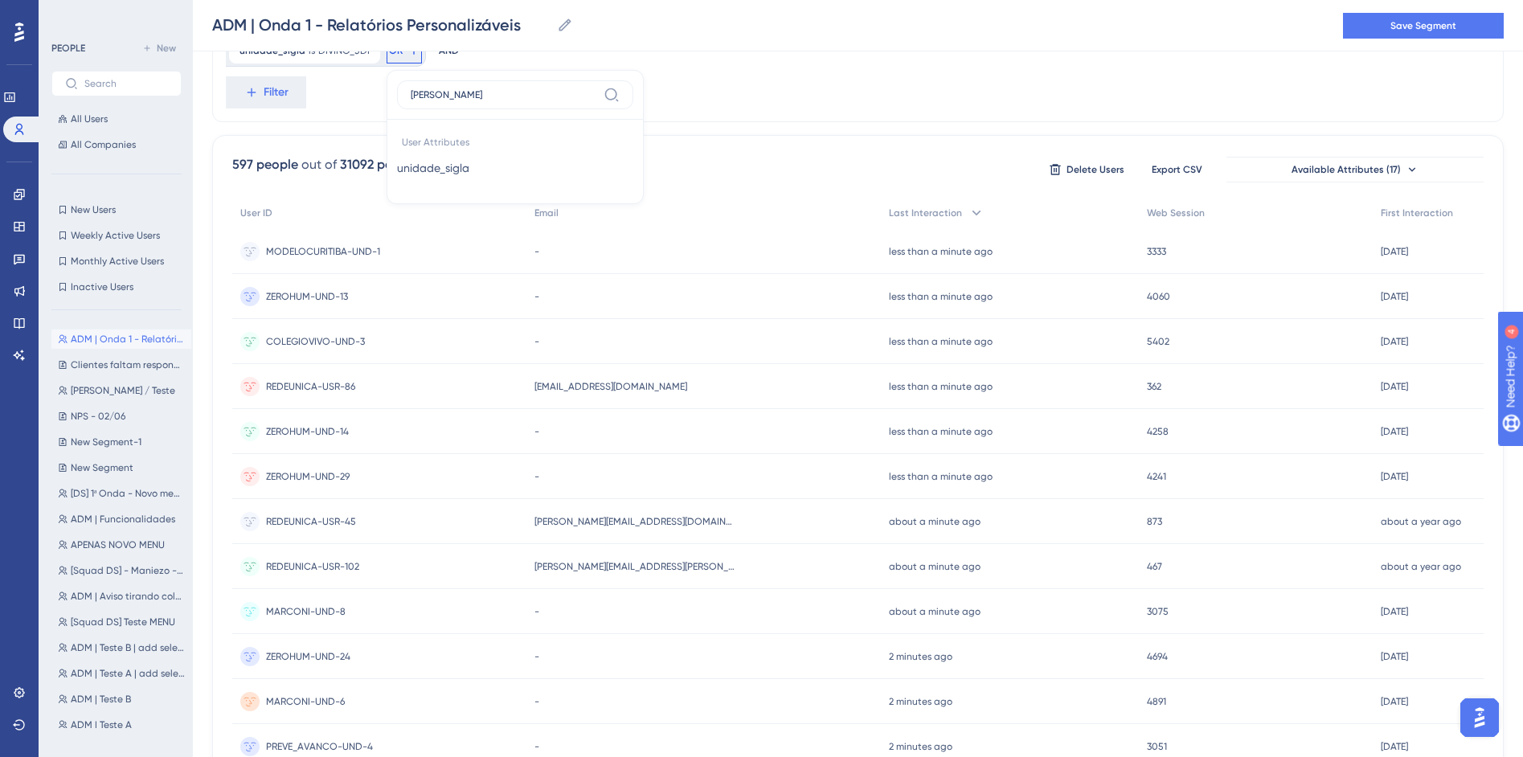
type input "sigl"
click button "unidade_sigla unidade_sigla" at bounding box center [515, 168] width 236 height 32
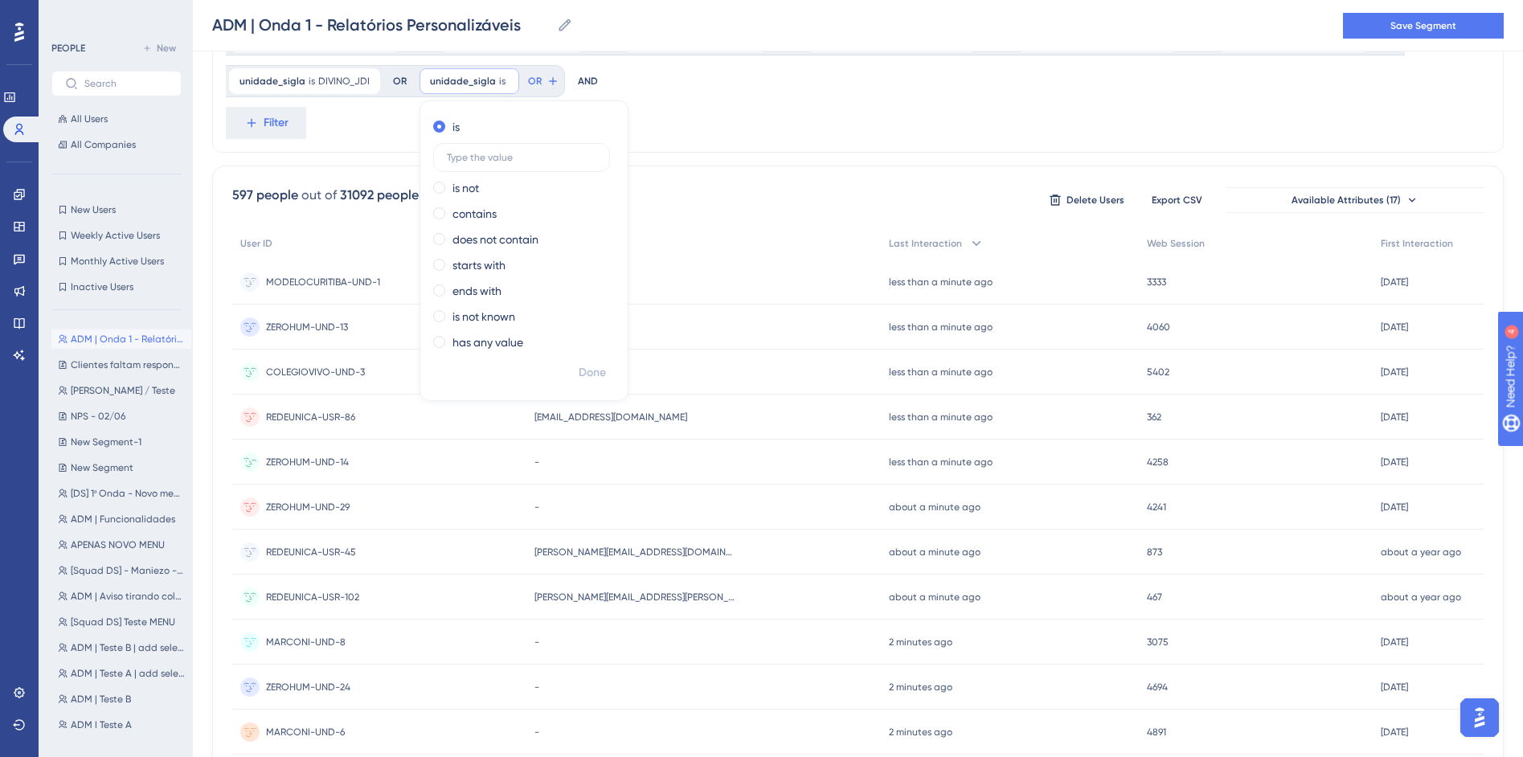
scroll to position [111, 0]
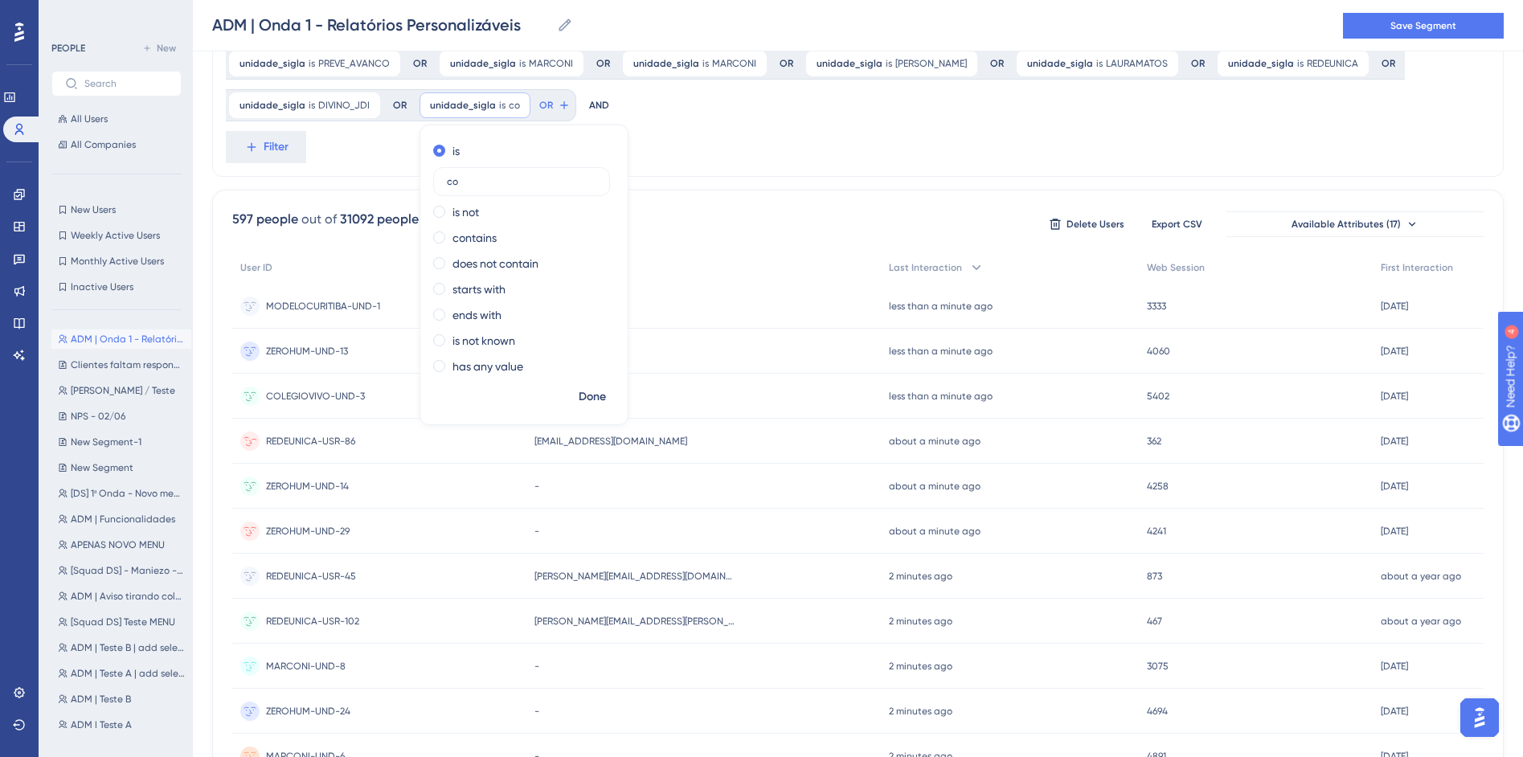
type input "c"
type input "COLEGIOAGUIA"
click at [599, 401] on span "Done" at bounding box center [592, 396] width 27 height 19
click at [608, 106] on button "OR" at bounding box center [614, 105] width 35 height 26
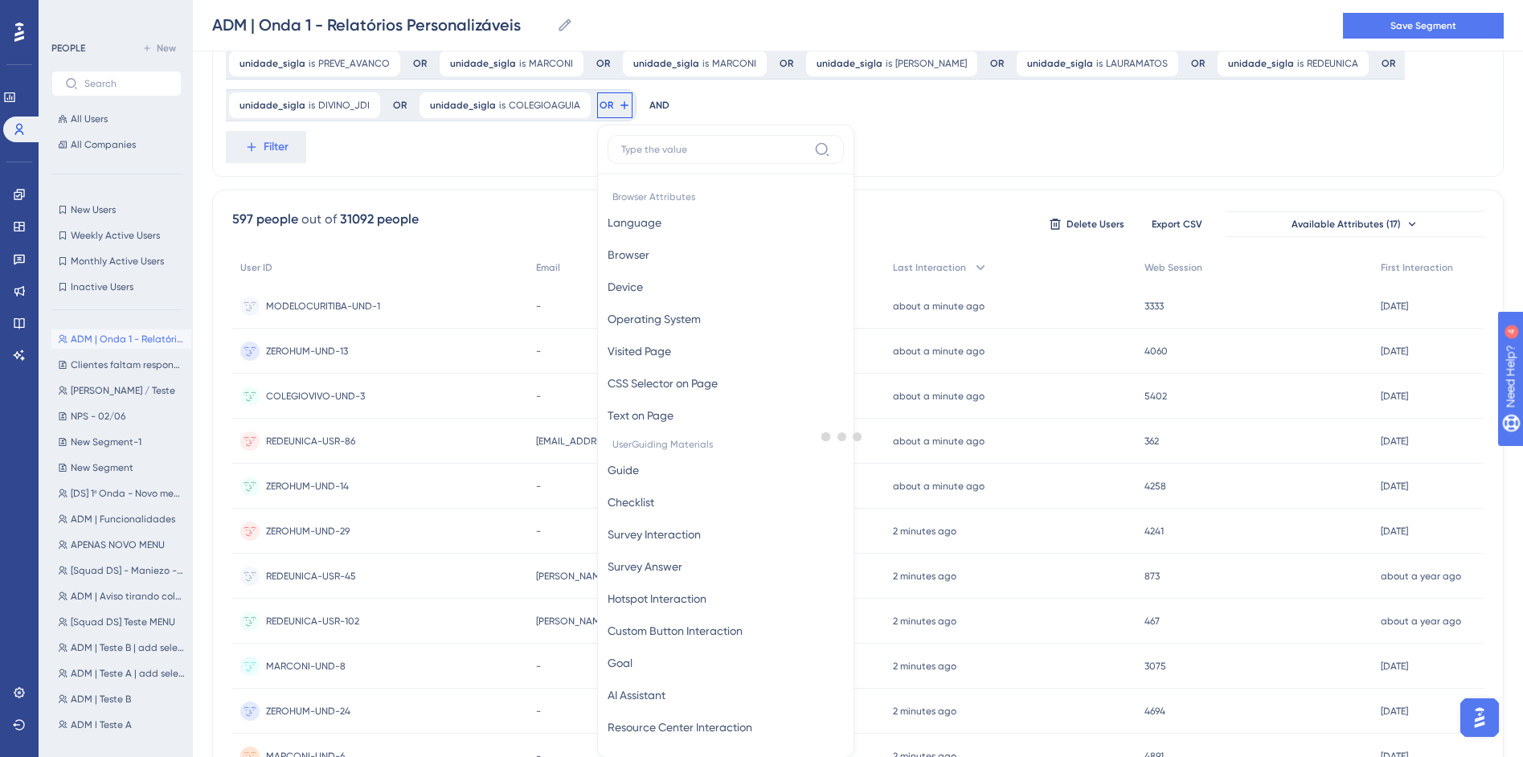
scroll to position [174, 0]
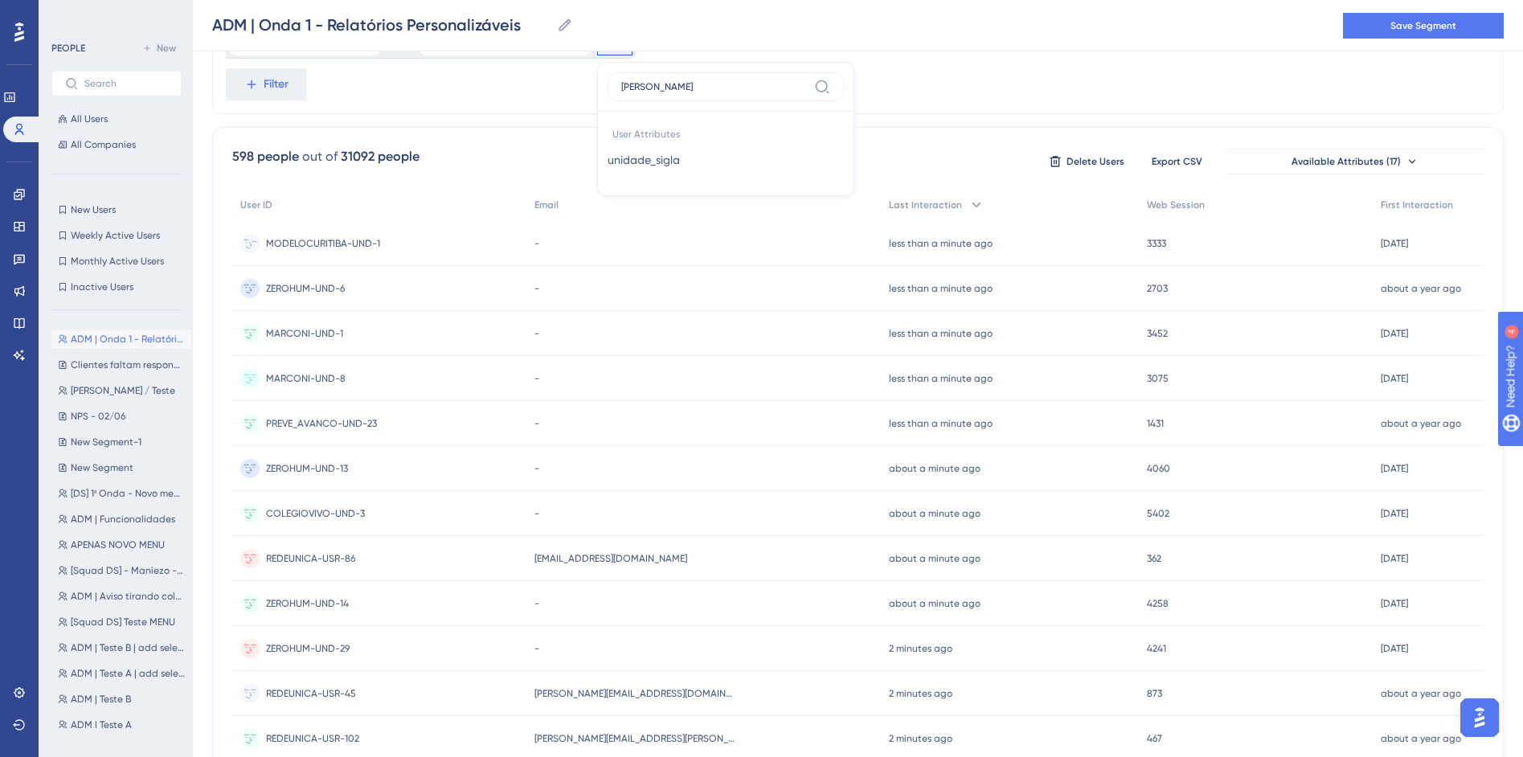
type input "SIGL"
click button "unidade_sigla unidade_sigla" at bounding box center [726, 160] width 236 height 32
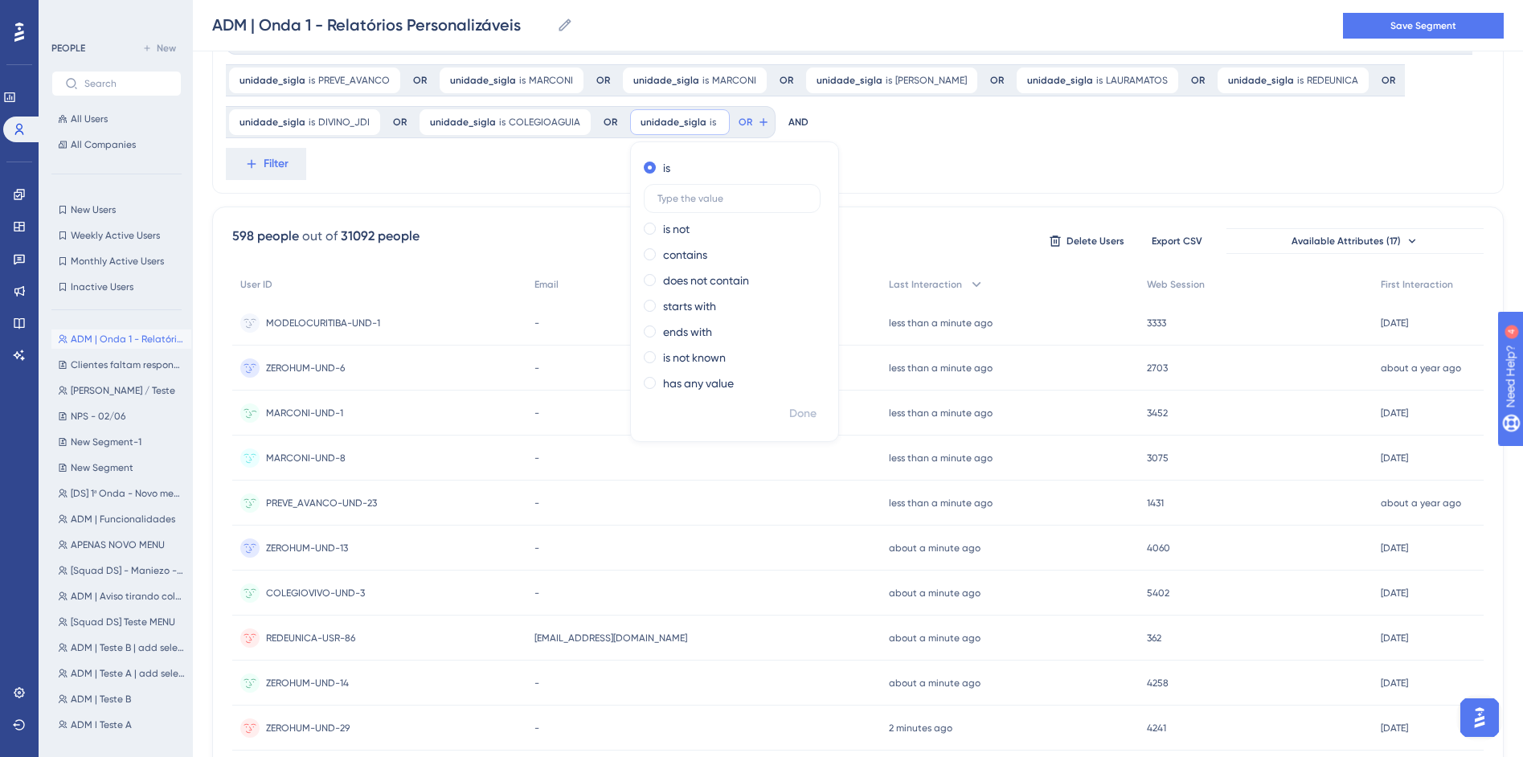
scroll to position [0, 0]
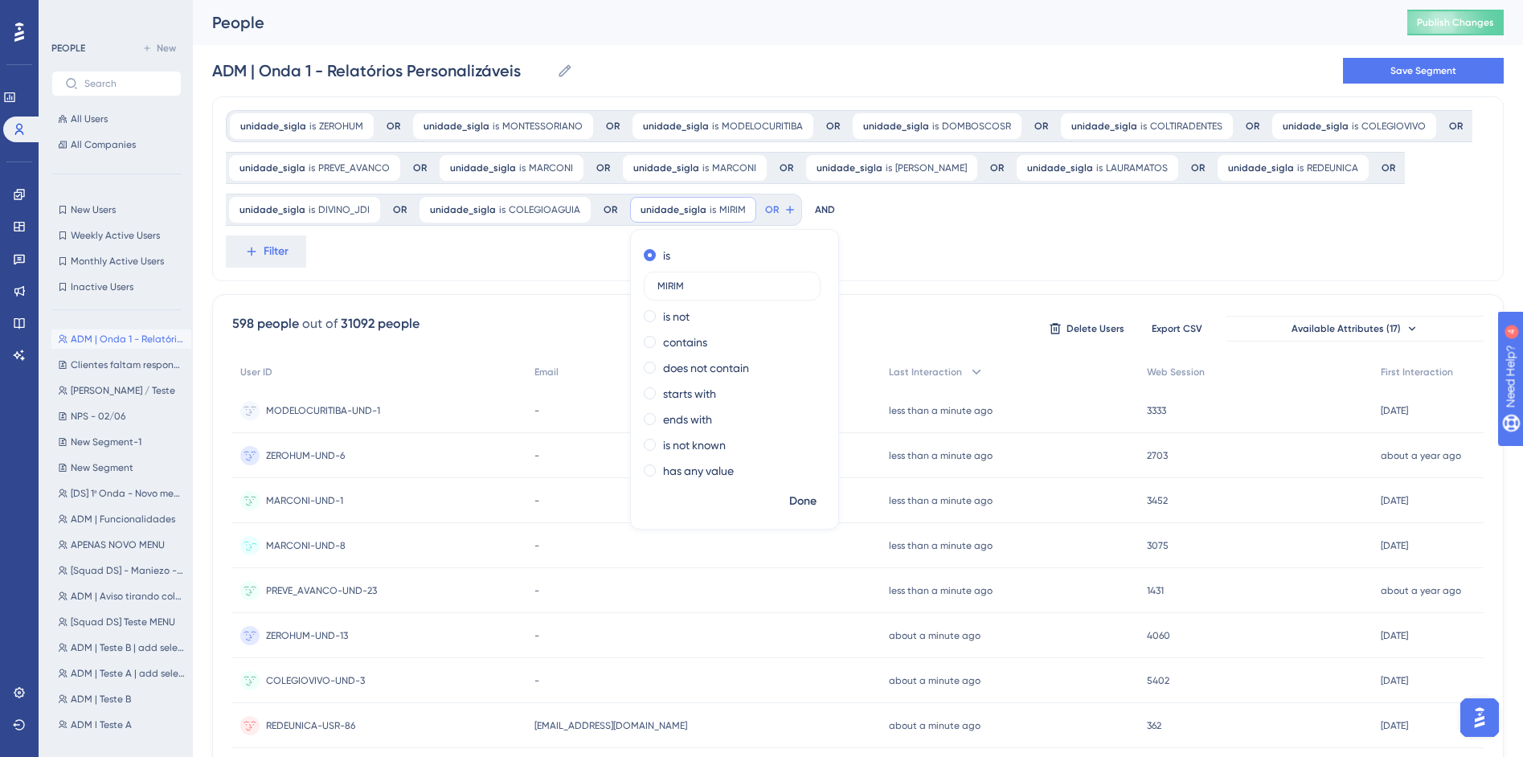
type input "MIRIM"
click button "Done" at bounding box center [802, 501] width 45 height 29
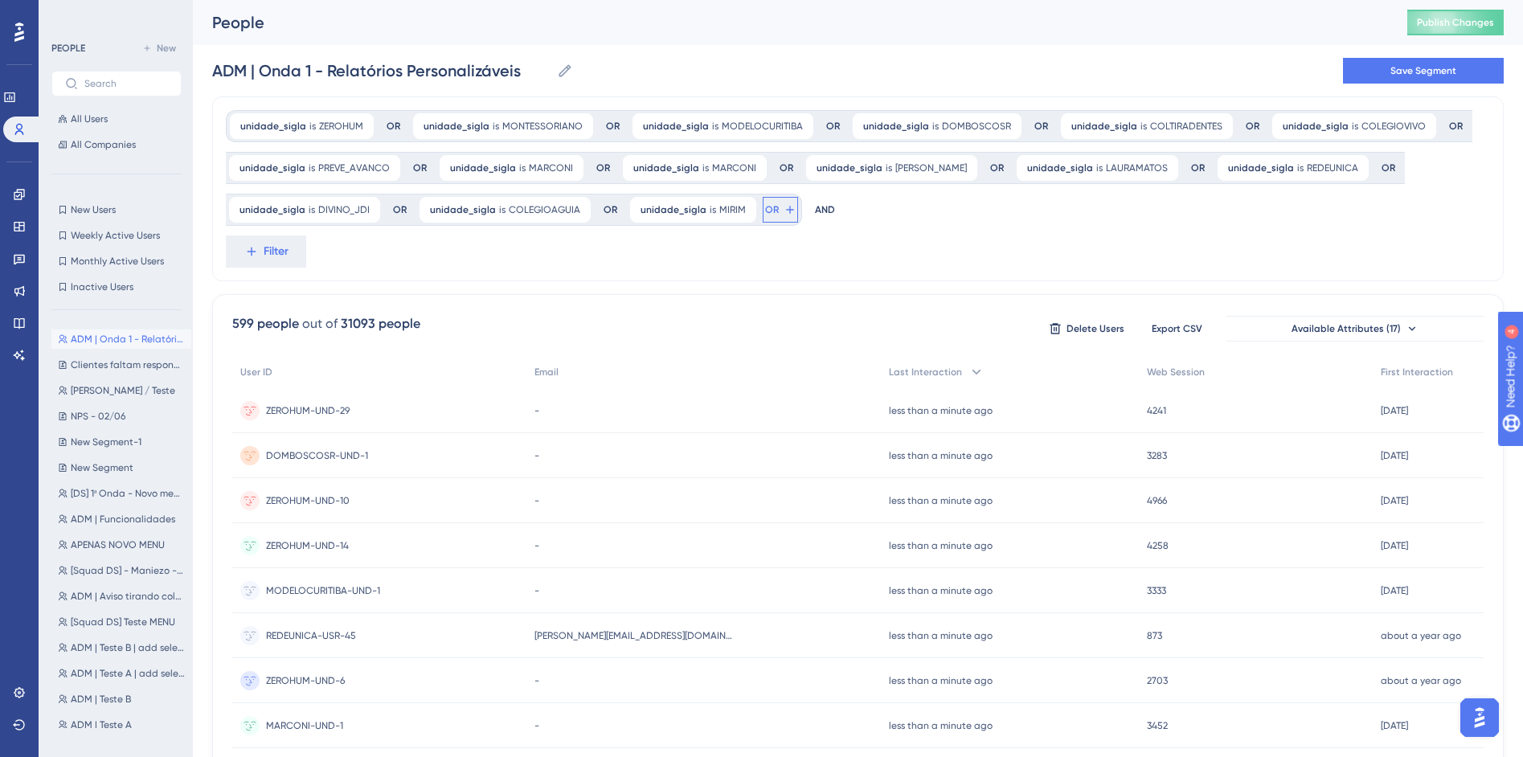
click at [763, 222] on button "OR" at bounding box center [780, 210] width 35 height 26
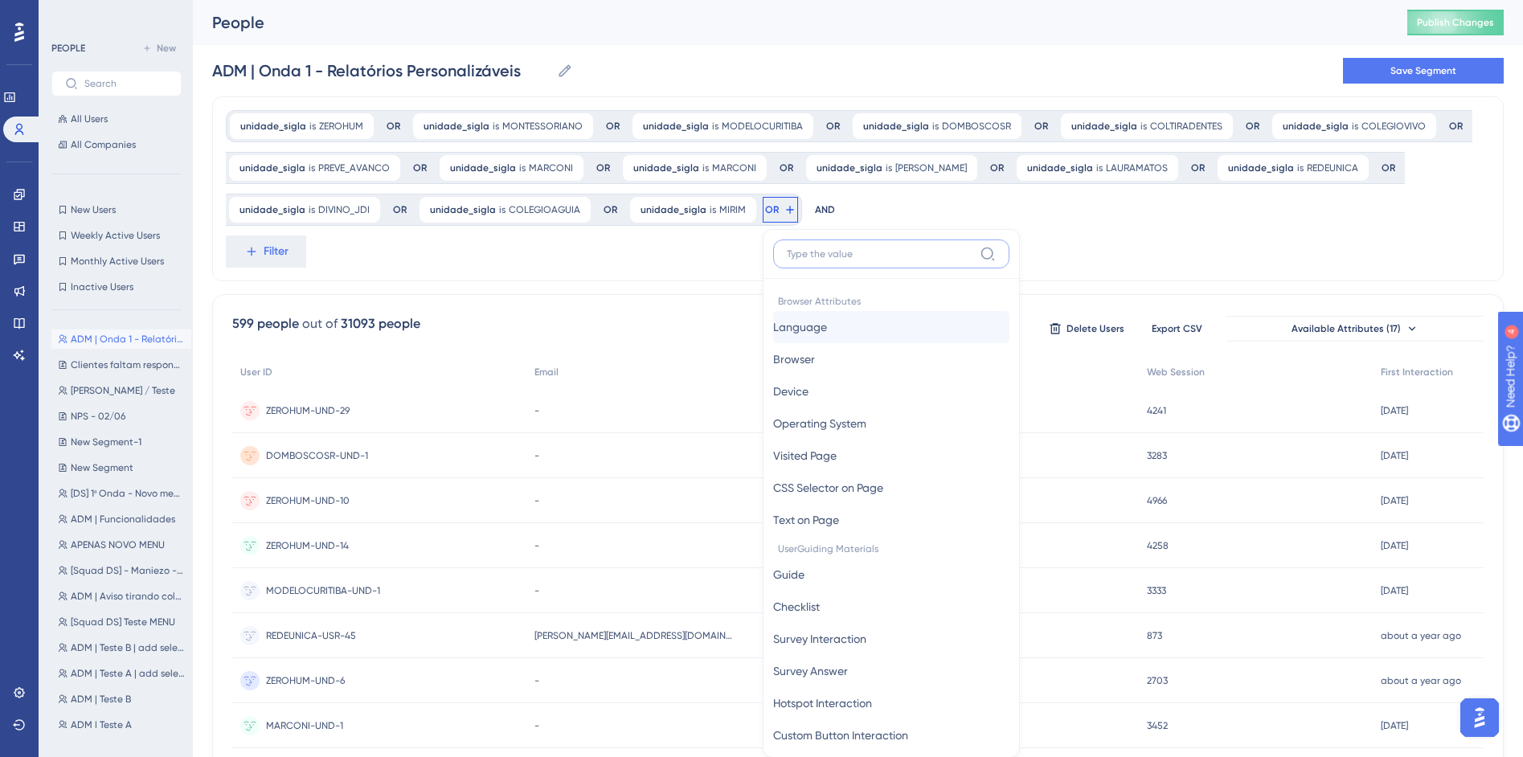
scroll to position [115, 0]
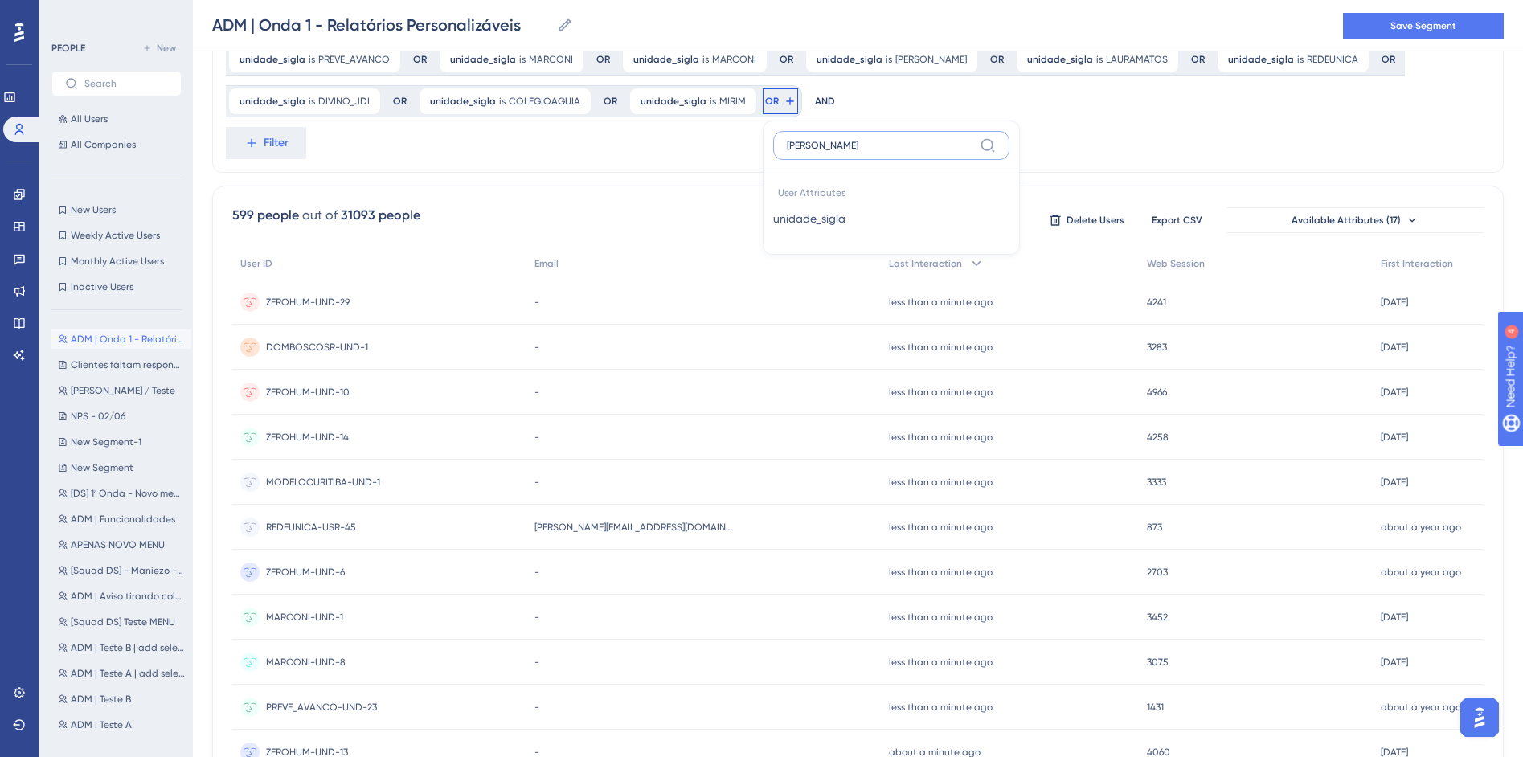
type input "SIGL"
click button "unidade_sigla unidade_sigla" at bounding box center [891, 219] width 236 height 32
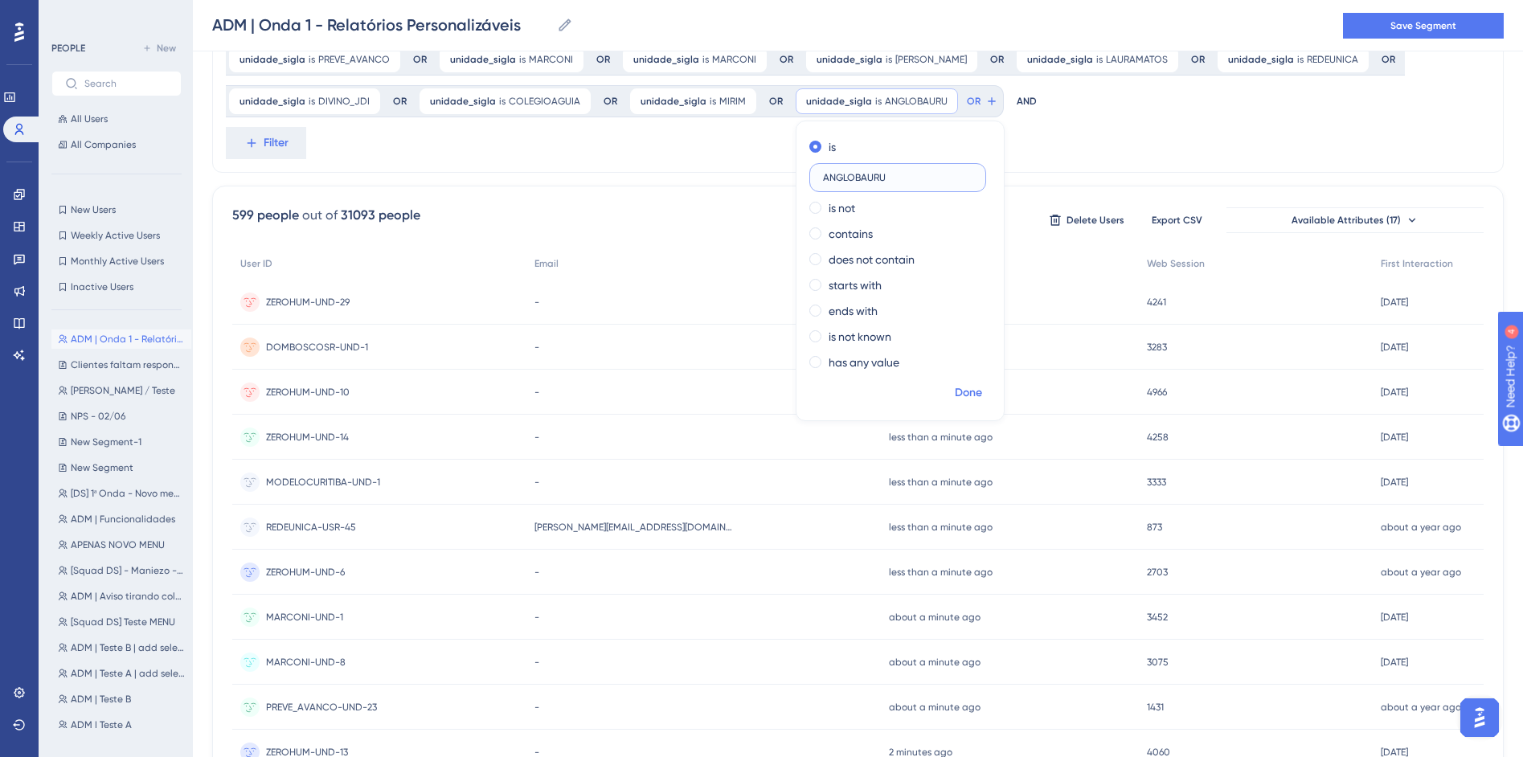
type input "ANGLOBAURU"
click at [955, 383] on span "Done" at bounding box center [968, 392] width 27 height 19
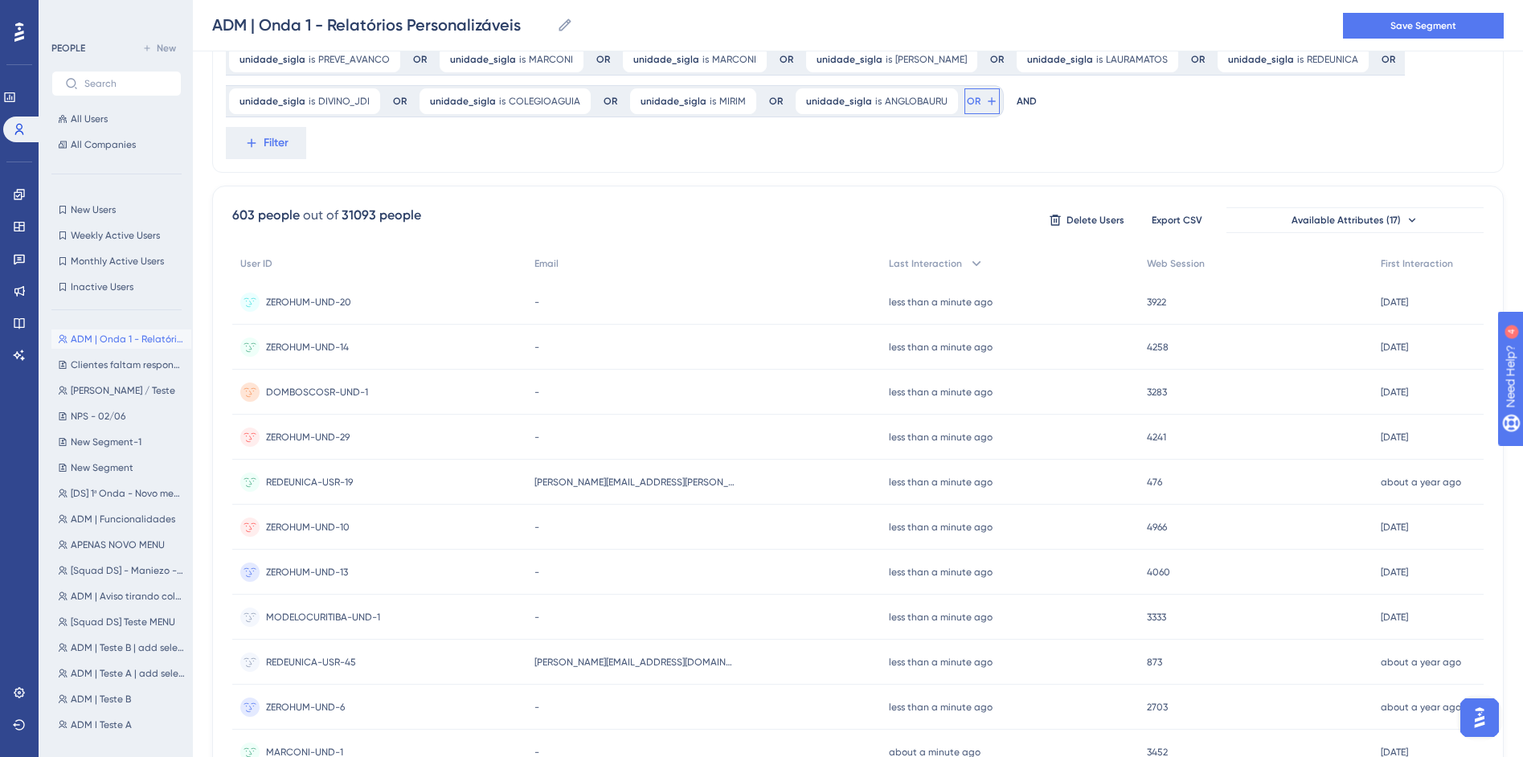
click at [966, 106] on button "OR" at bounding box center [981, 101] width 35 height 26
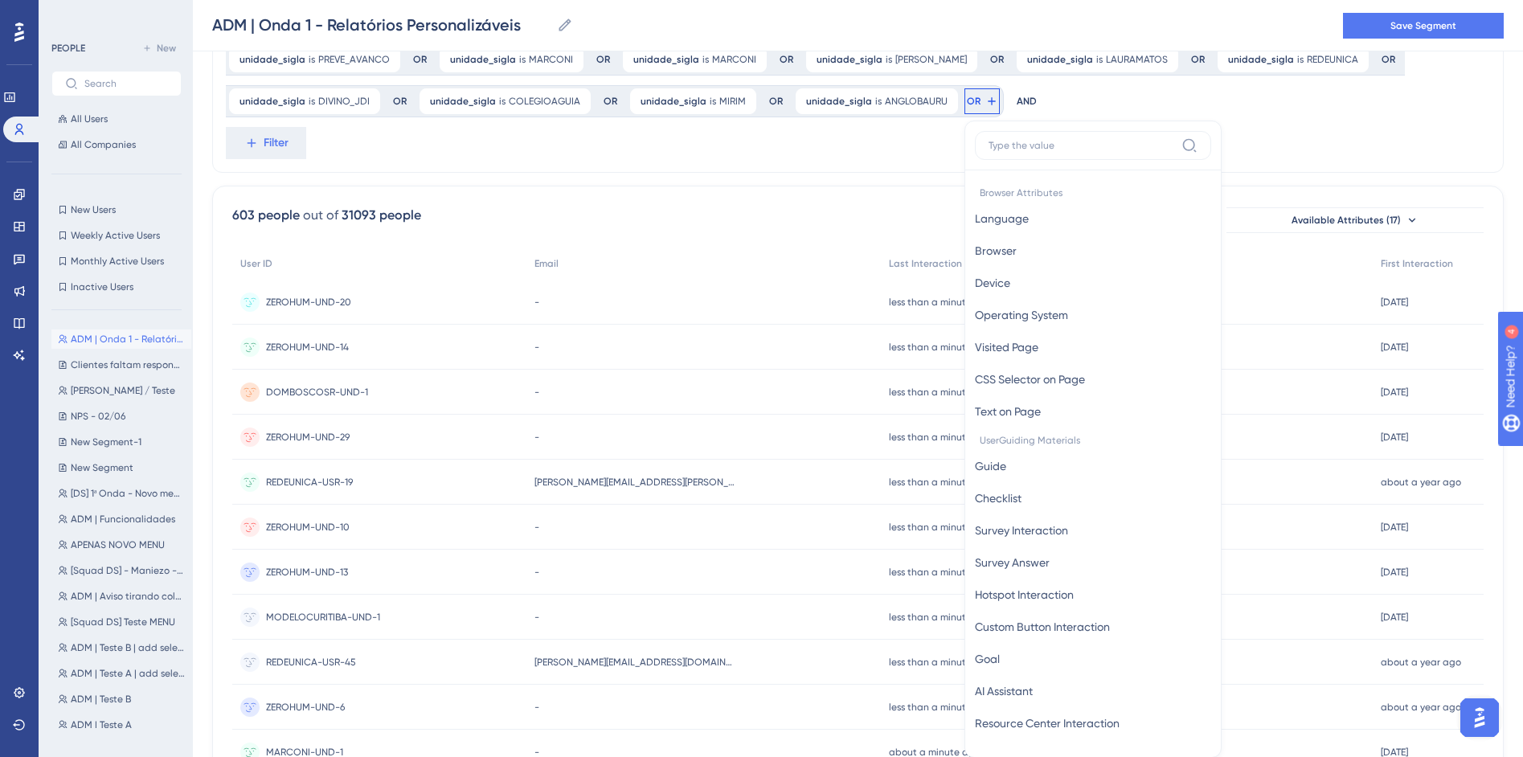
scroll to position [176, 0]
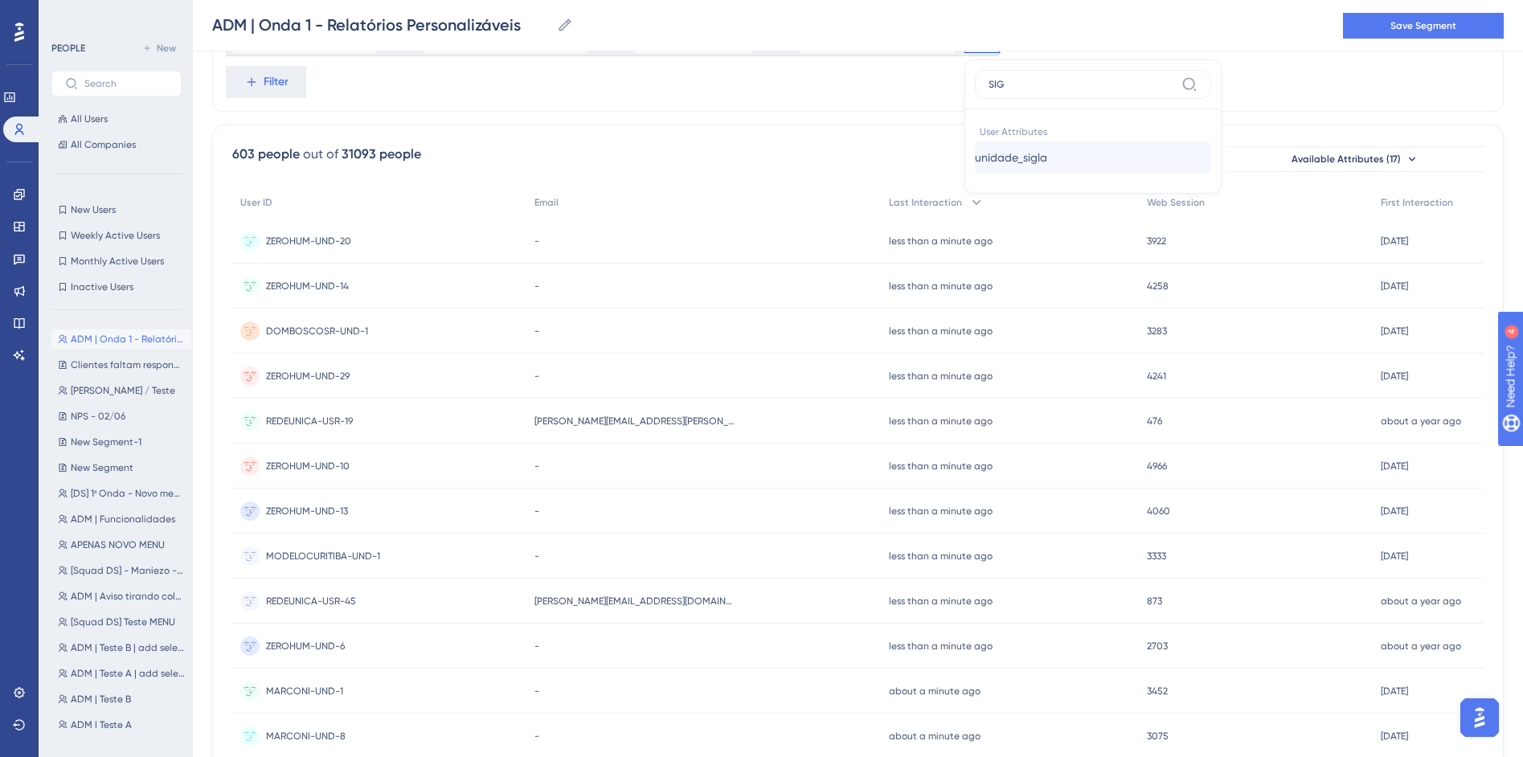
type input "SIG"
click at [1035, 149] on span "unidade_sigla" at bounding box center [1011, 157] width 72 height 19
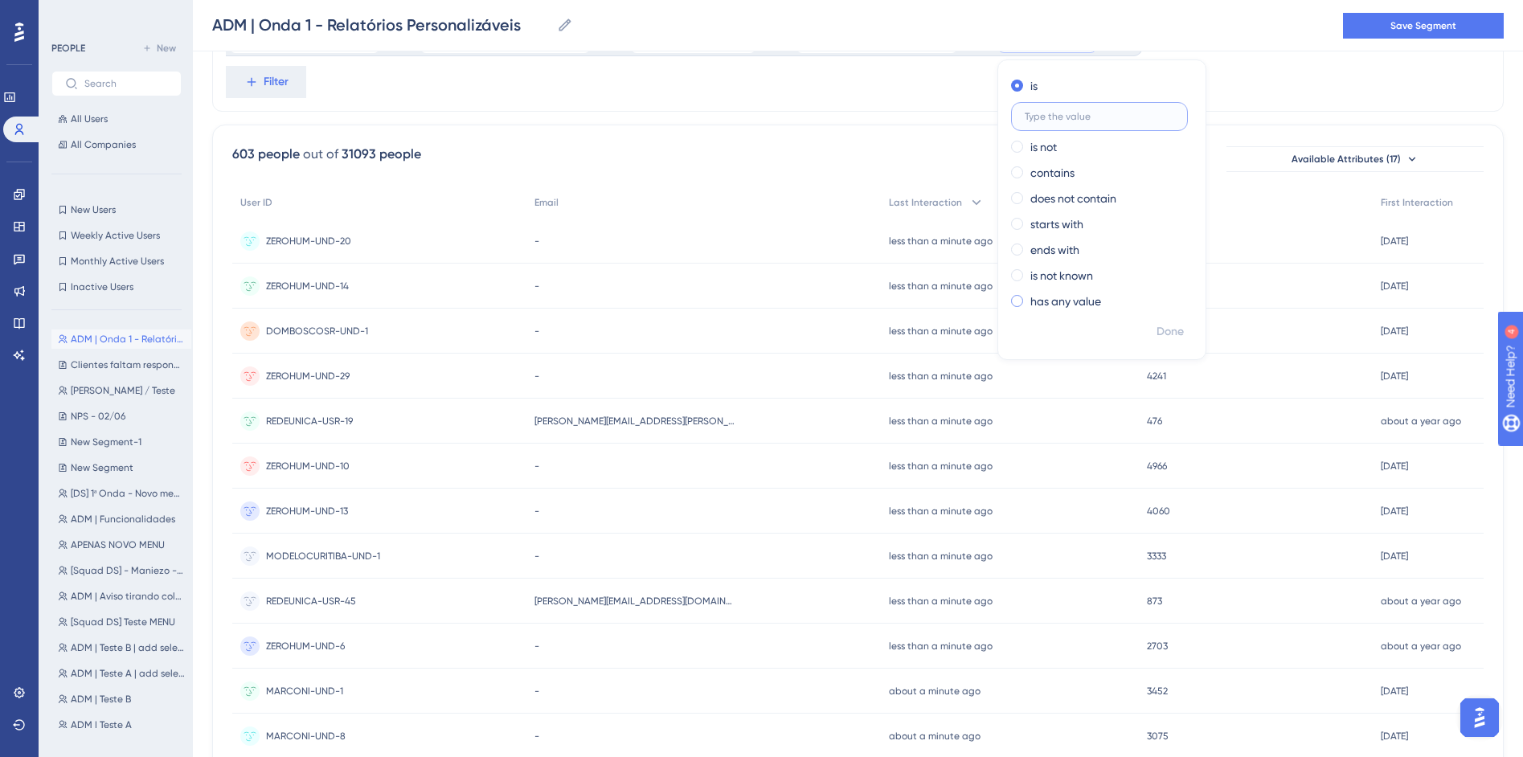
paste input "PLANETA"
type input "PLANETA"
click at [1157, 327] on span "Done" at bounding box center [1170, 331] width 27 height 19
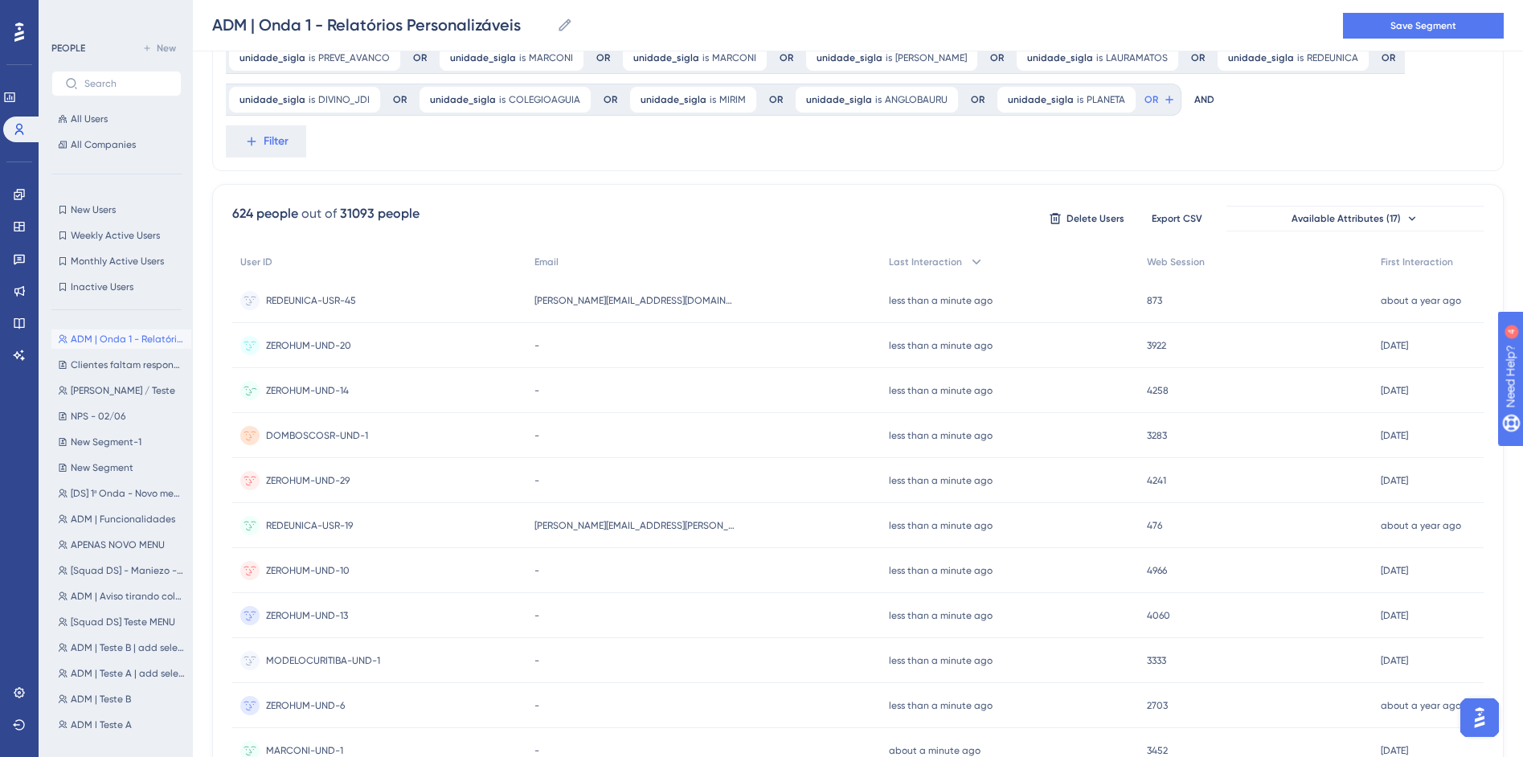
scroll to position [44, 0]
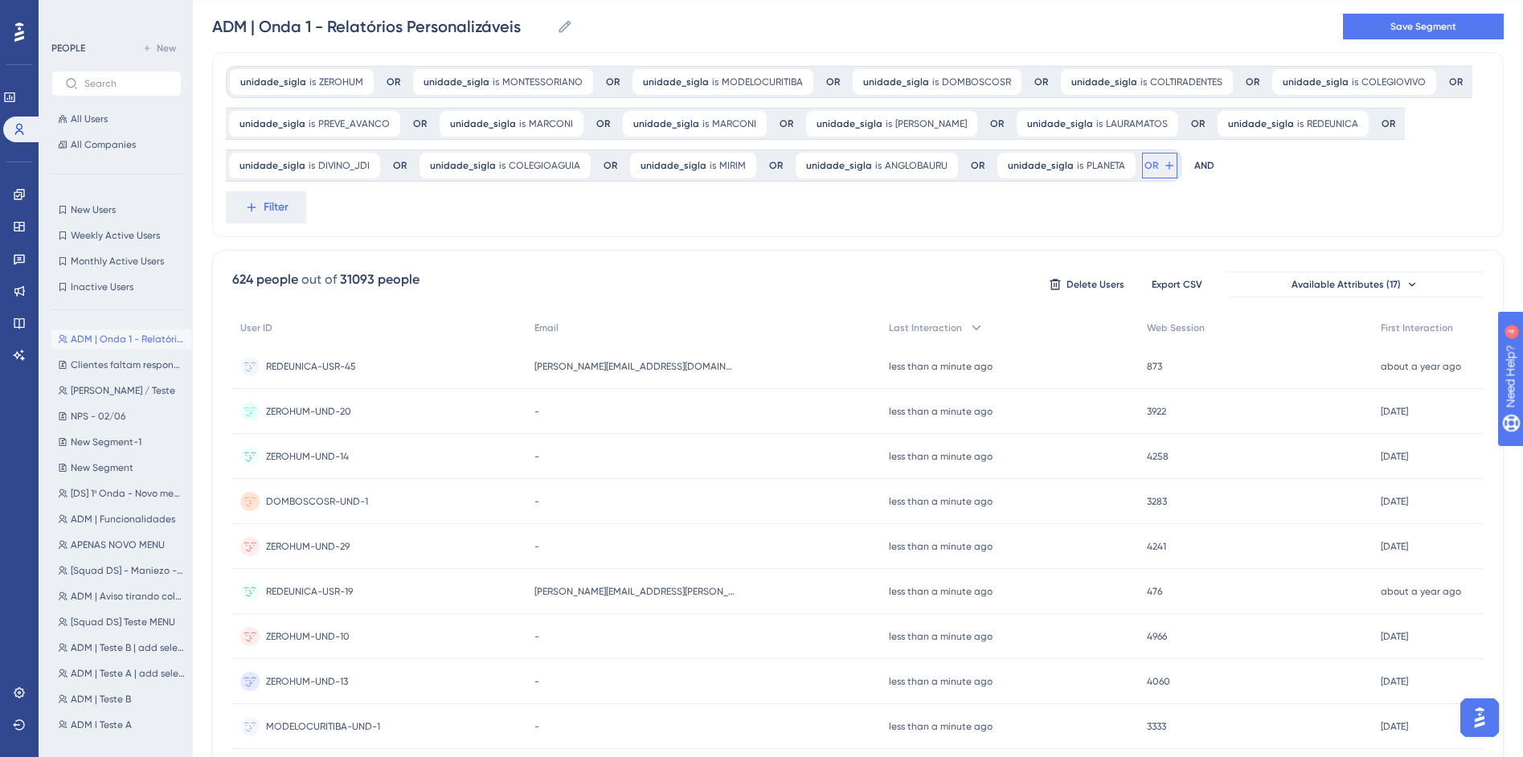
click at [1142, 166] on button "OR" at bounding box center [1159, 166] width 35 height 26
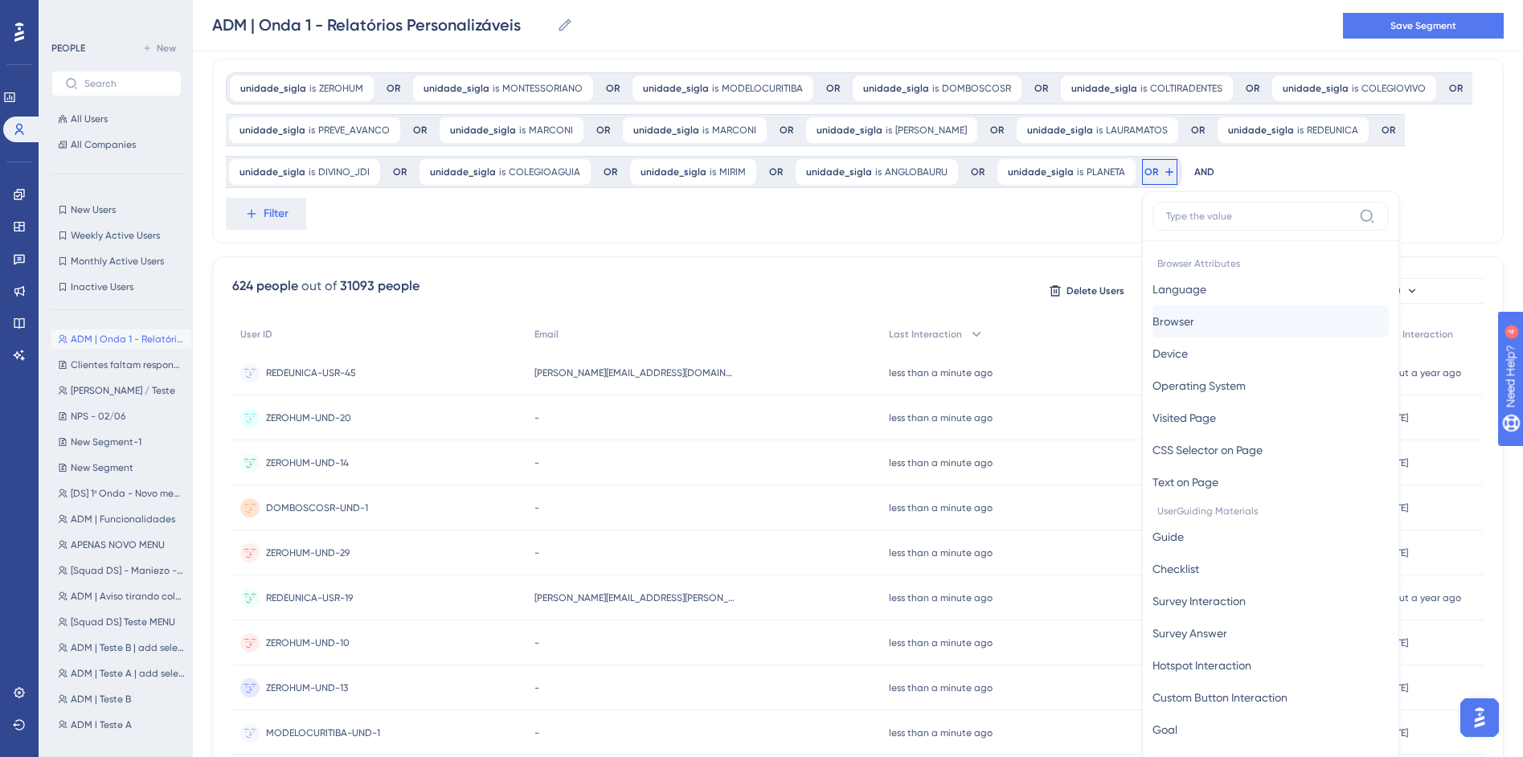
scroll to position [137, 0]
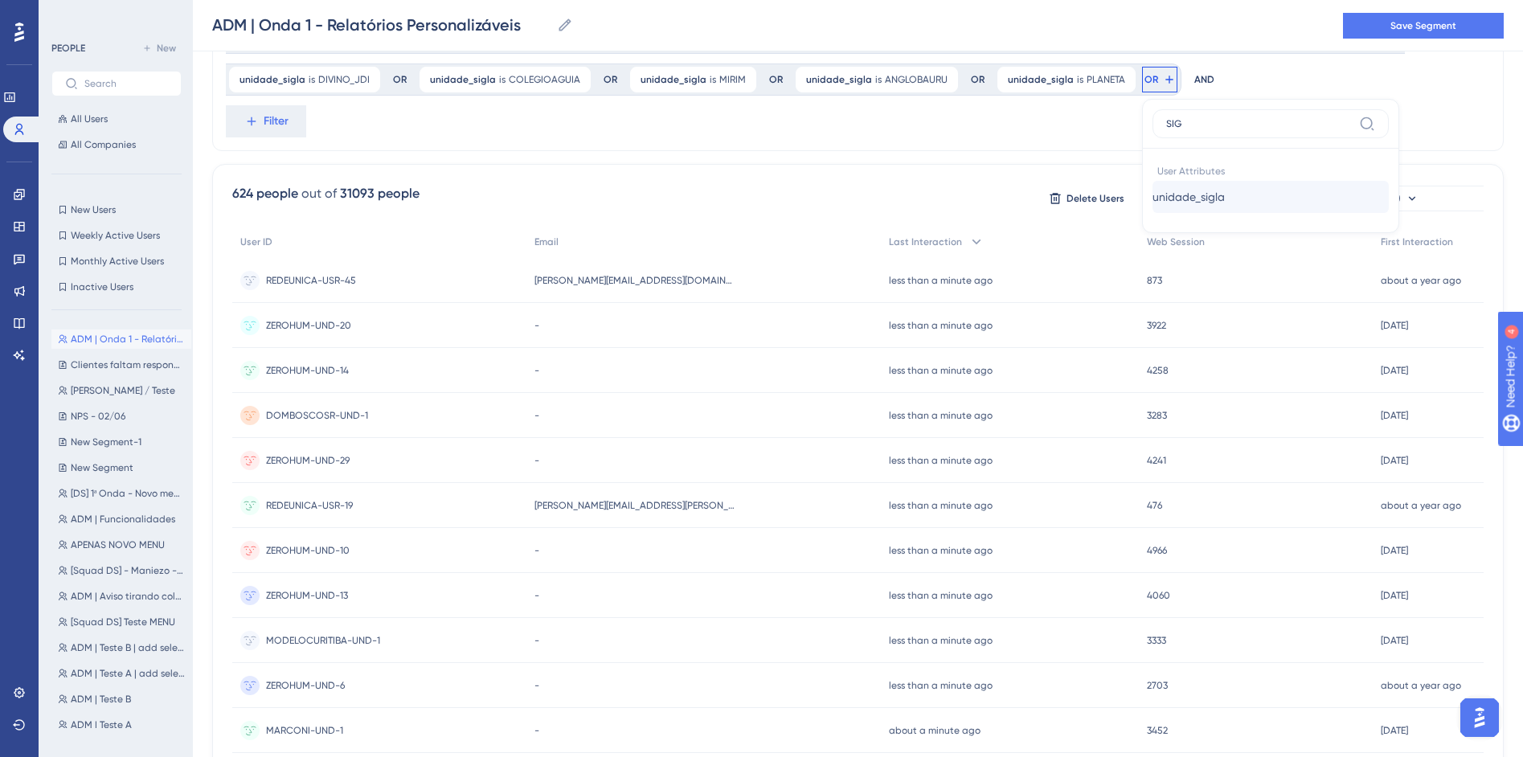
type input "SIG"
click at [1255, 199] on button "unidade_sigla unidade_sigla" at bounding box center [1271, 197] width 236 height 32
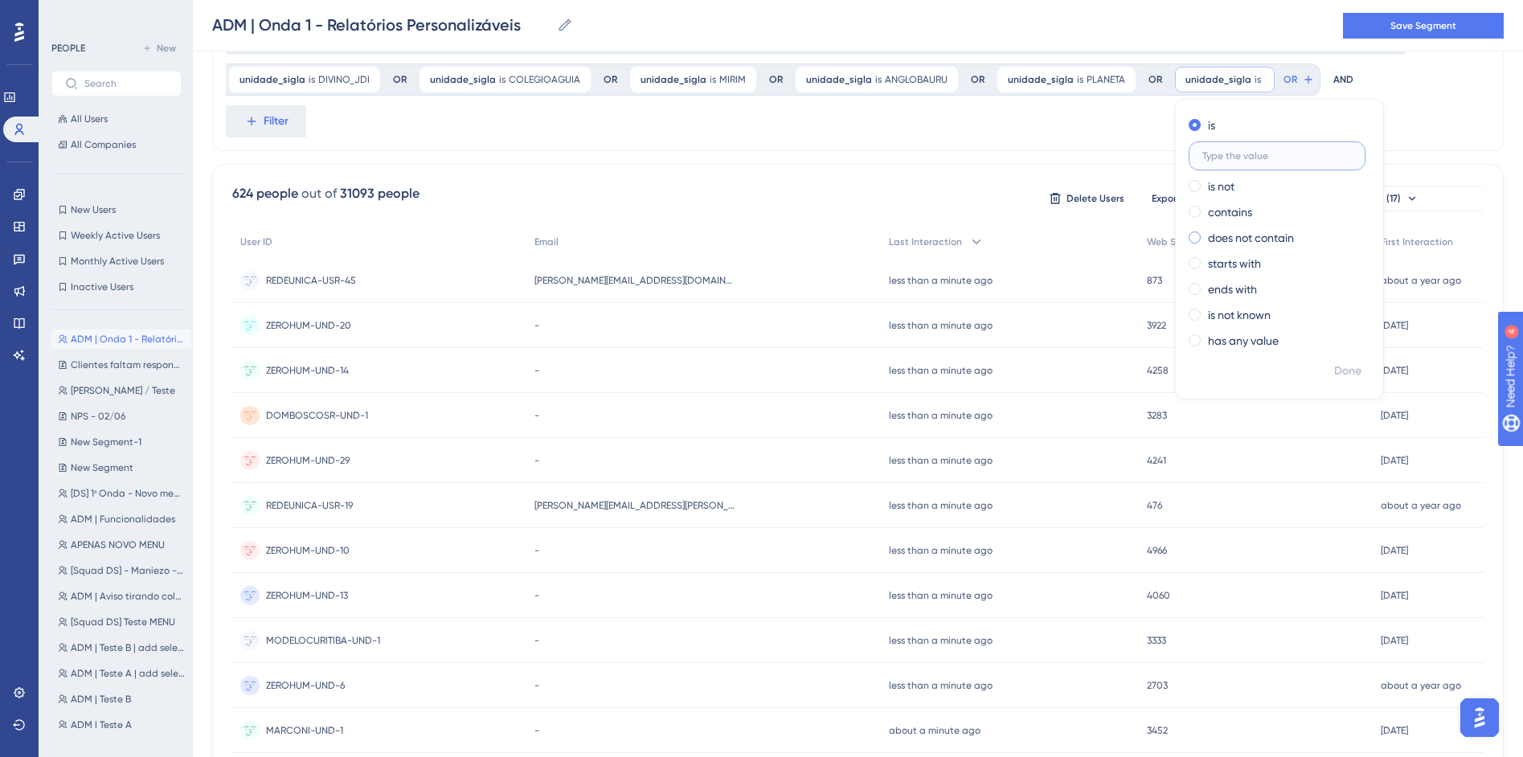
paste input "SAMARITANO"
type input "SAMARITANO"
click at [1346, 374] on button "Done" at bounding box center [1347, 371] width 45 height 29
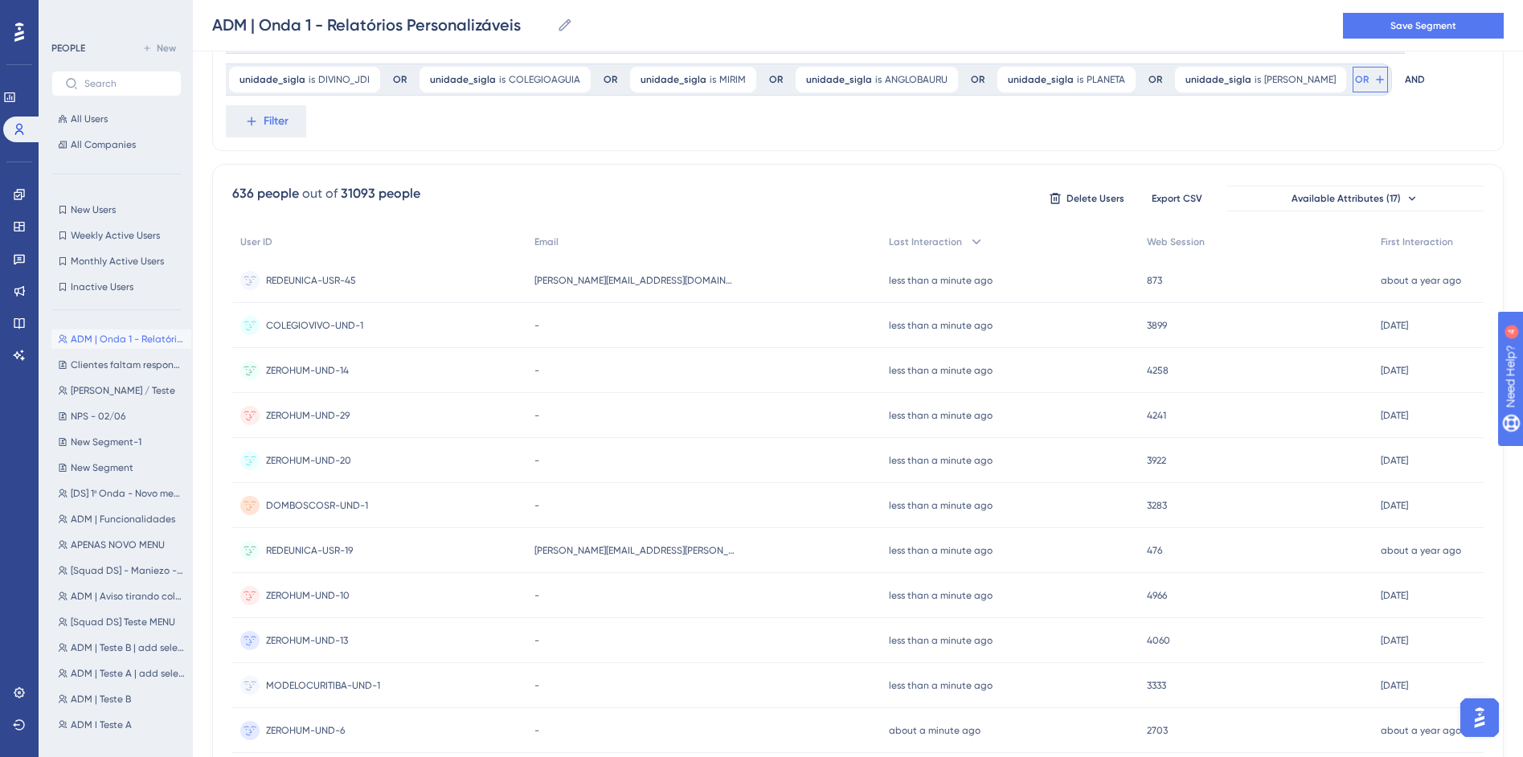
click at [1353, 79] on button "OR" at bounding box center [1370, 80] width 35 height 26
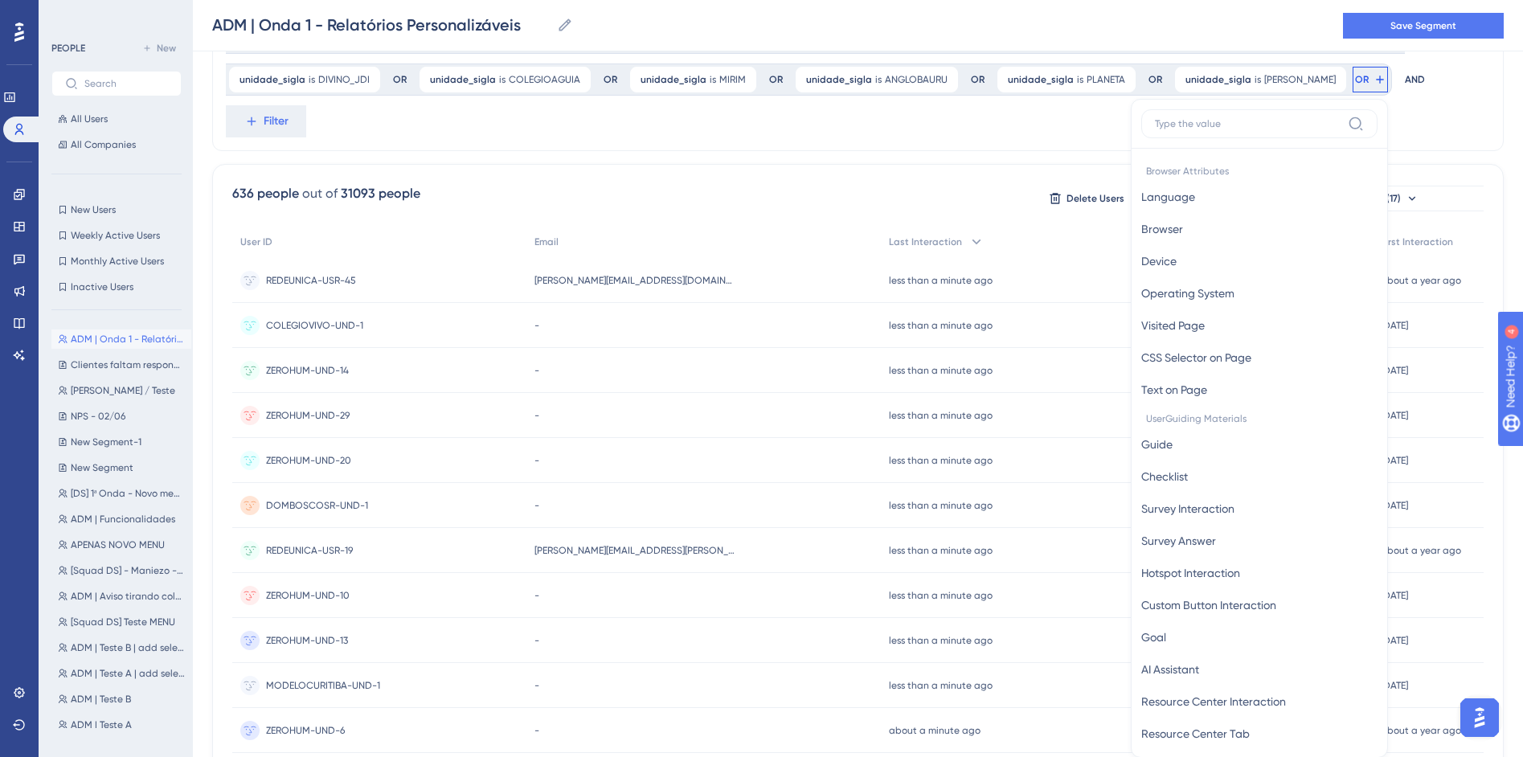
scroll to position [186, 0]
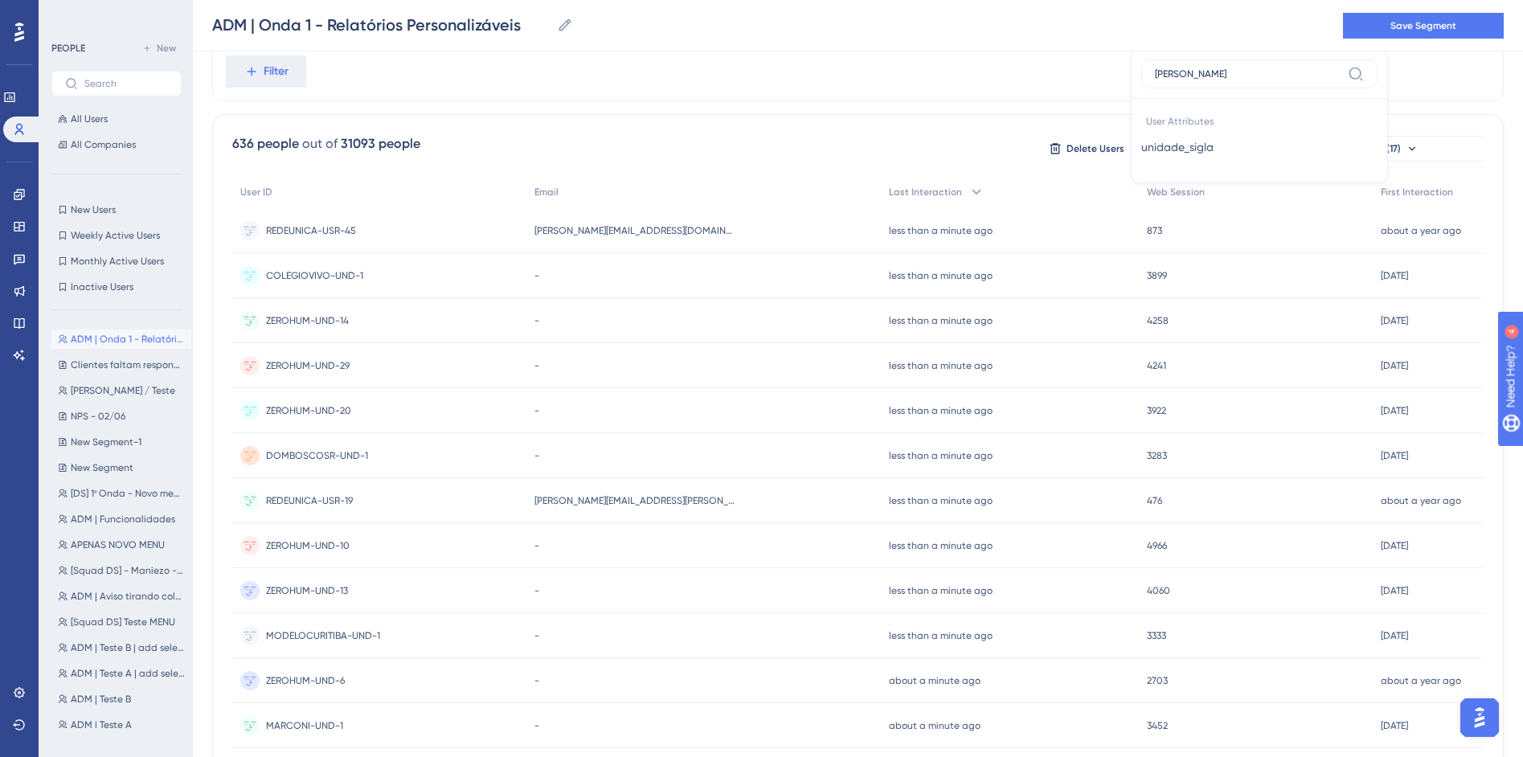
type input "SIGL"
click at [1175, 146] on span "unidade_sigla" at bounding box center [1177, 146] width 72 height 19
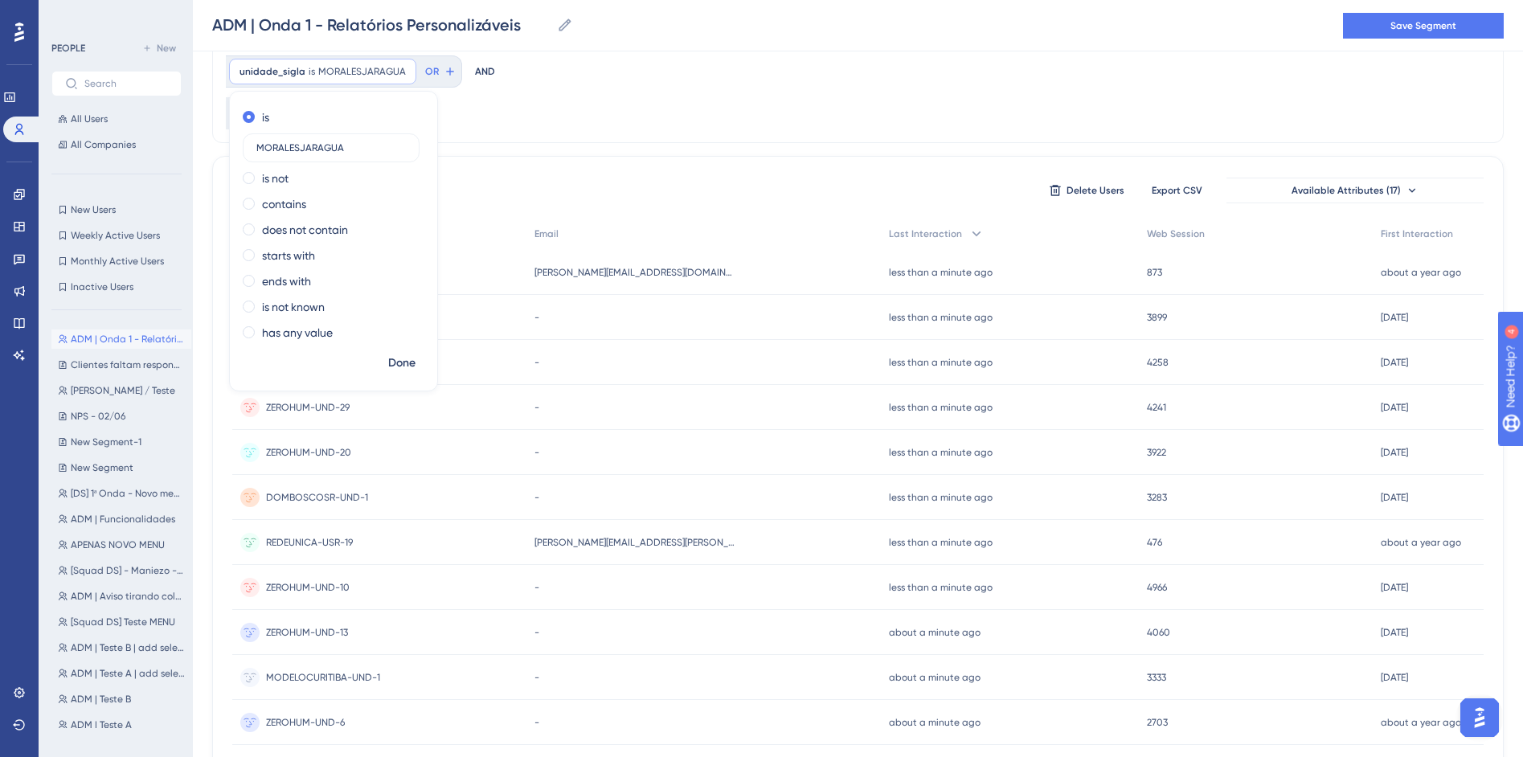
type input "MORALESJARAGUA"
click at [402, 379] on div "Done" at bounding box center [333, 370] width 207 height 42
click at [404, 371] on span "Done" at bounding box center [401, 363] width 27 height 19
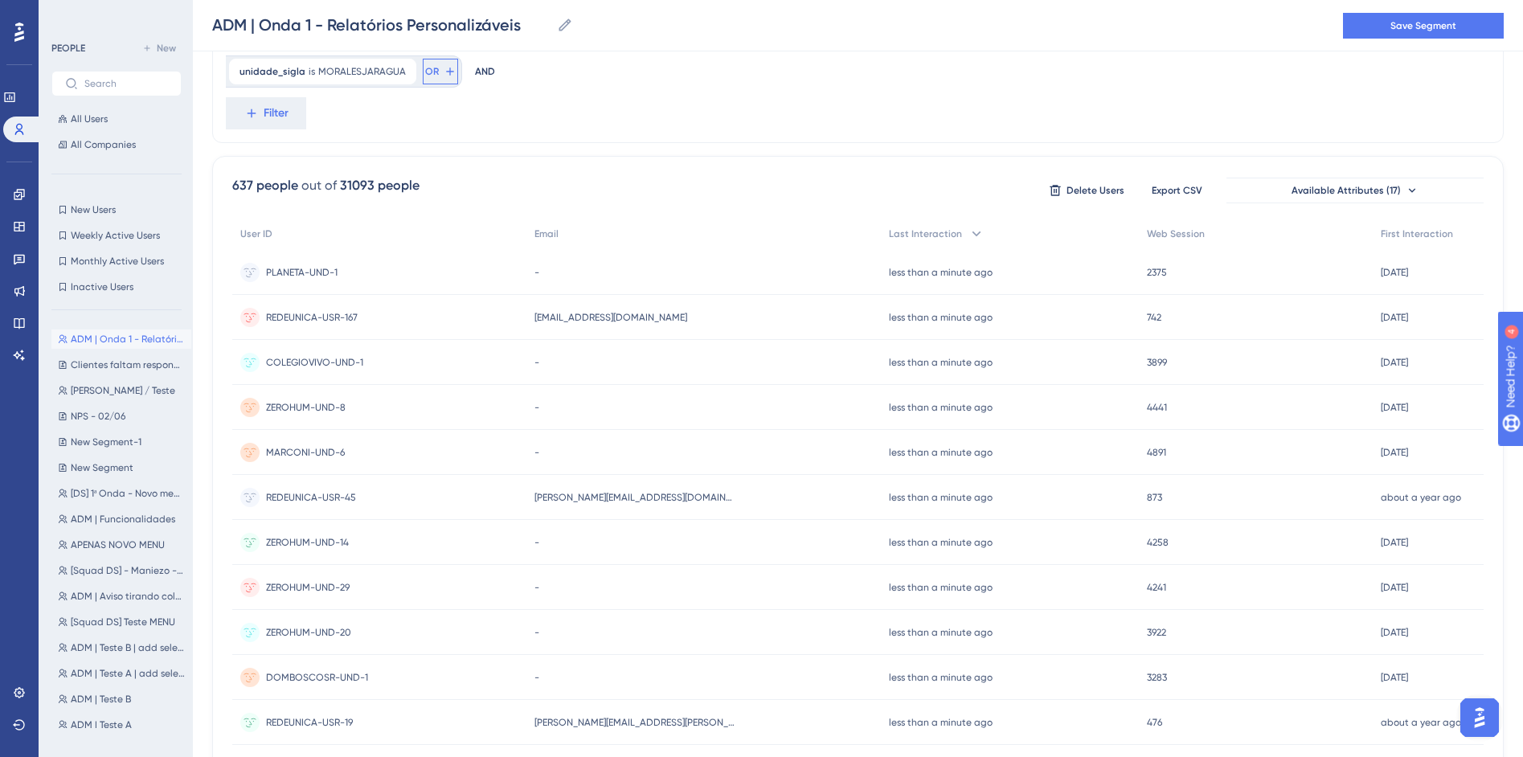
click at [432, 74] on span "OR" at bounding box center [432, 71] width 14 height 13
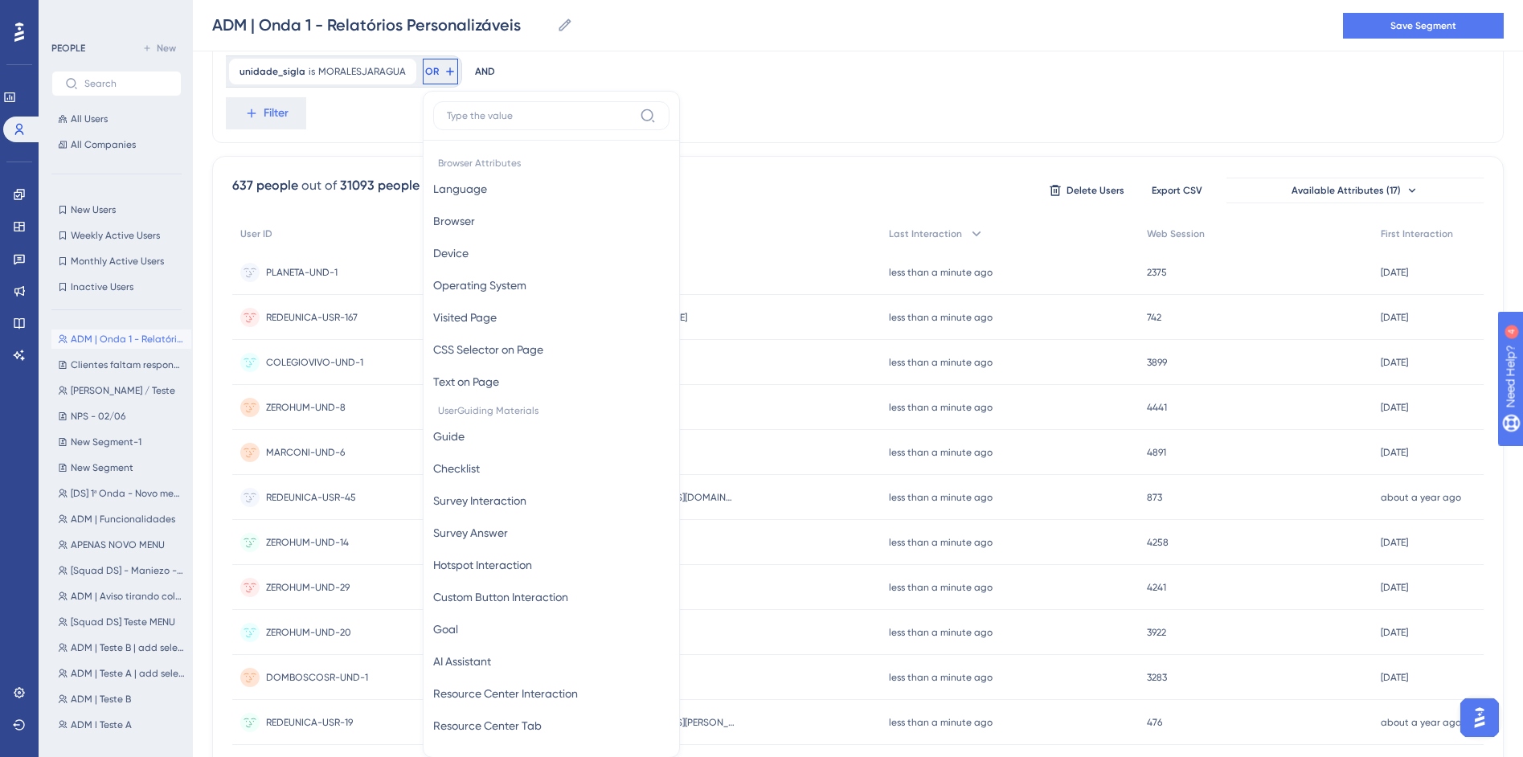
scroll to position [231, 0]
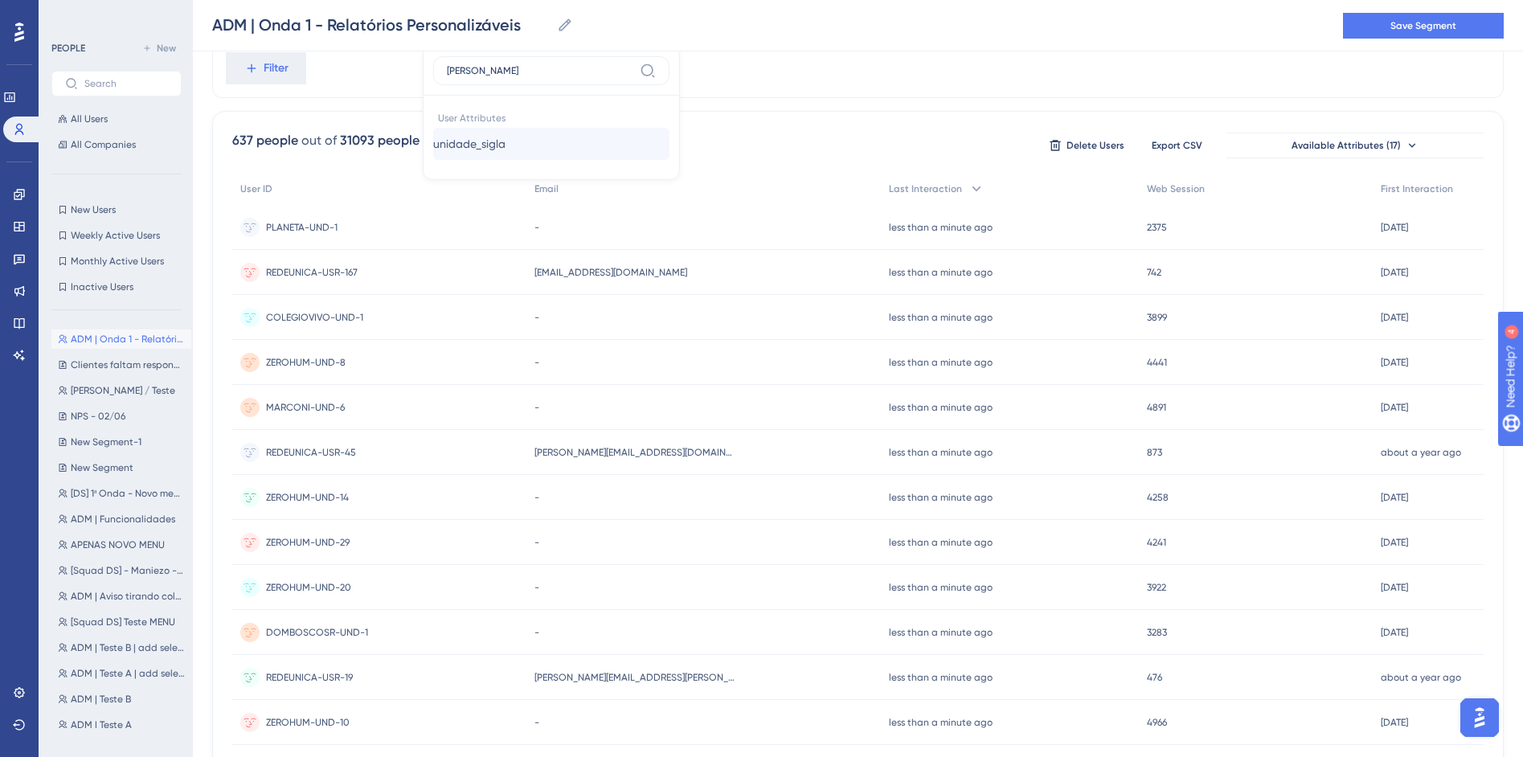
type input "SIGL"
click at [479, 136] on span "unidade_sigla" at bounding box center [469, 143] width 72 height 19
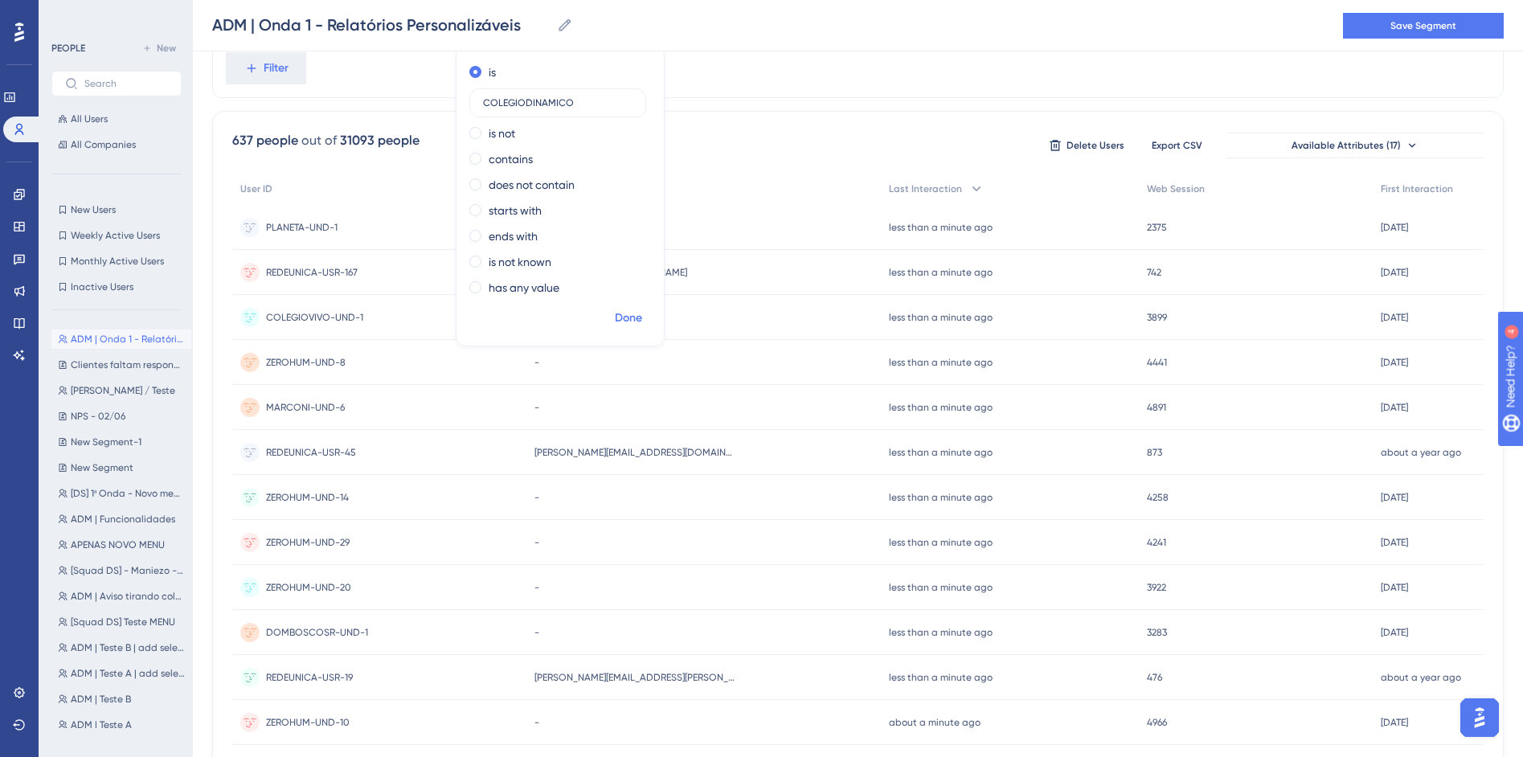
type input "COLEGIODINAMICO"
click at [619, 321] on span "Done" at bounding box center [628, 318] width 27 height 19
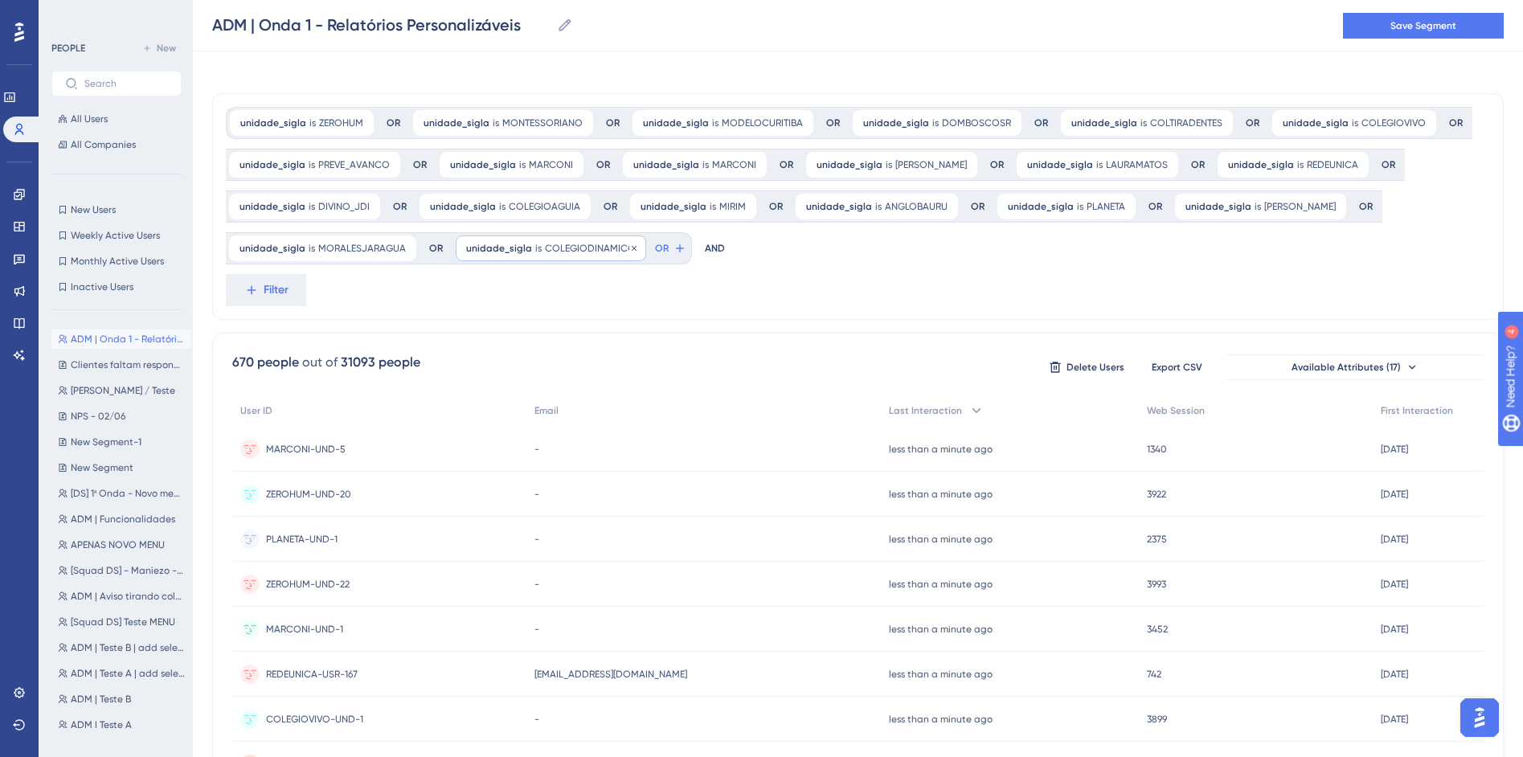
scroll to position [0, 0]
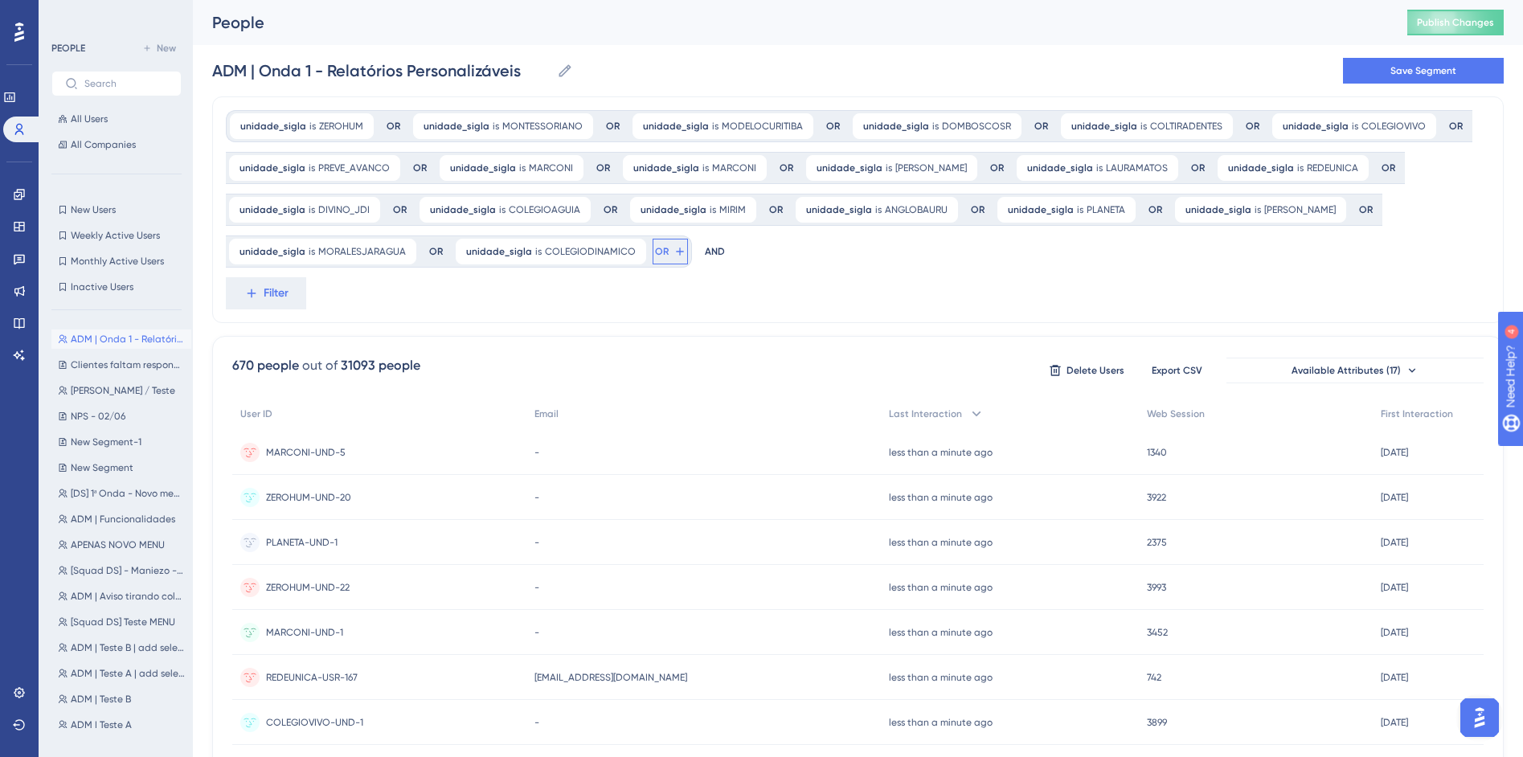
click at [676, 254] on icon at bounding box center [679, 251] width 7 height 7
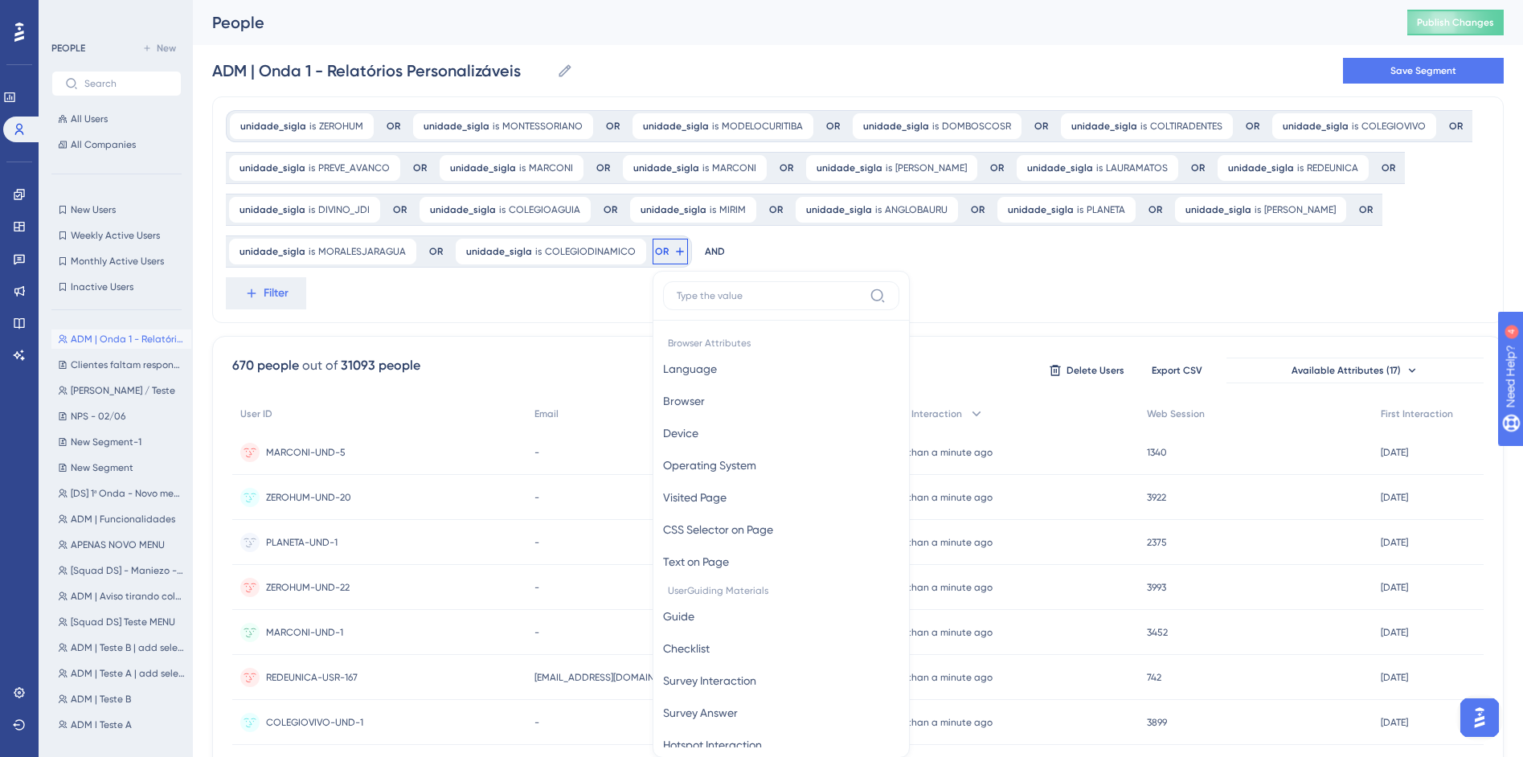
scroll to position [136, 0]
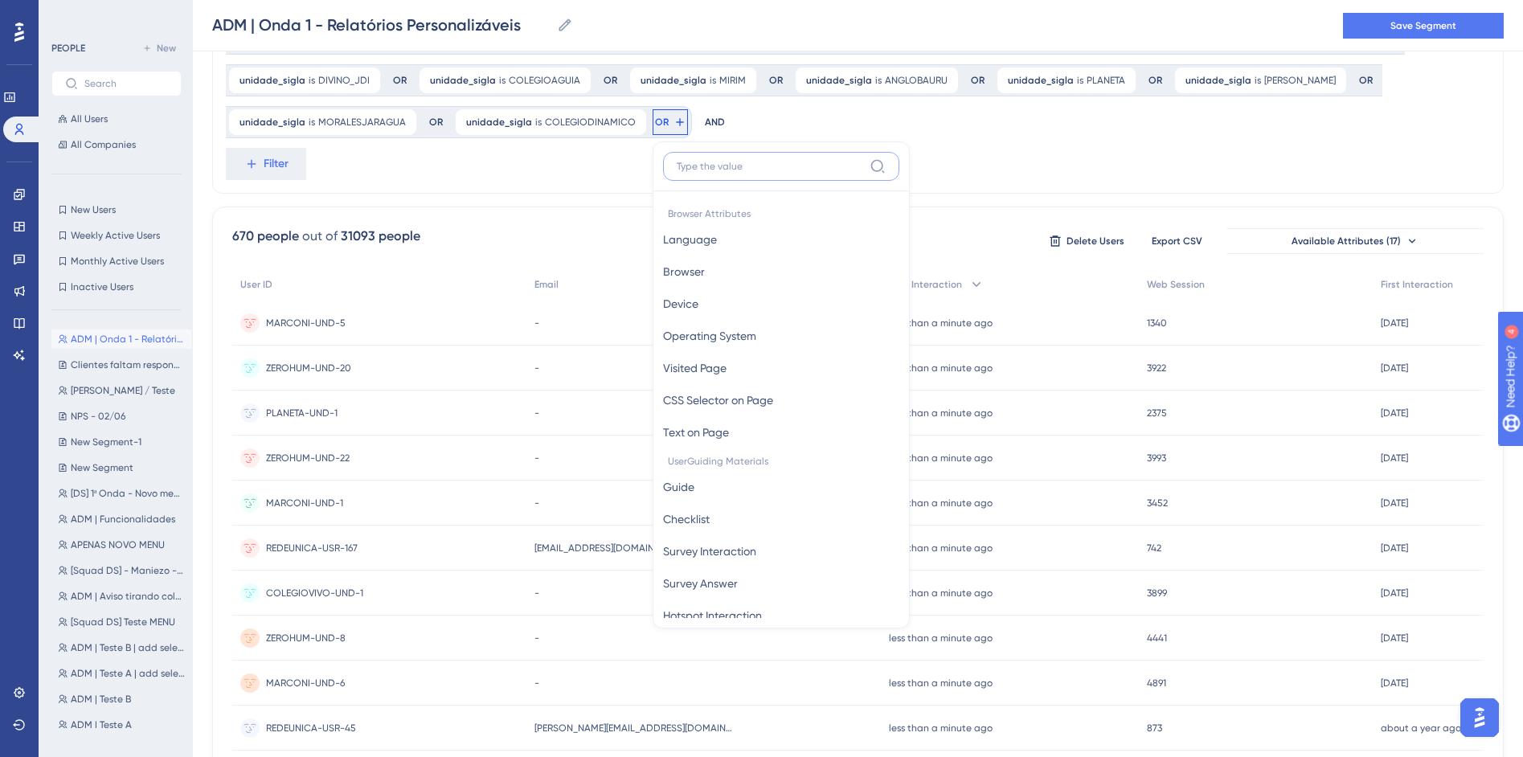
click at [727, 164] on input at bounding box center [770, 166] width 186 height 13
paste input "CONEXAOSABER"
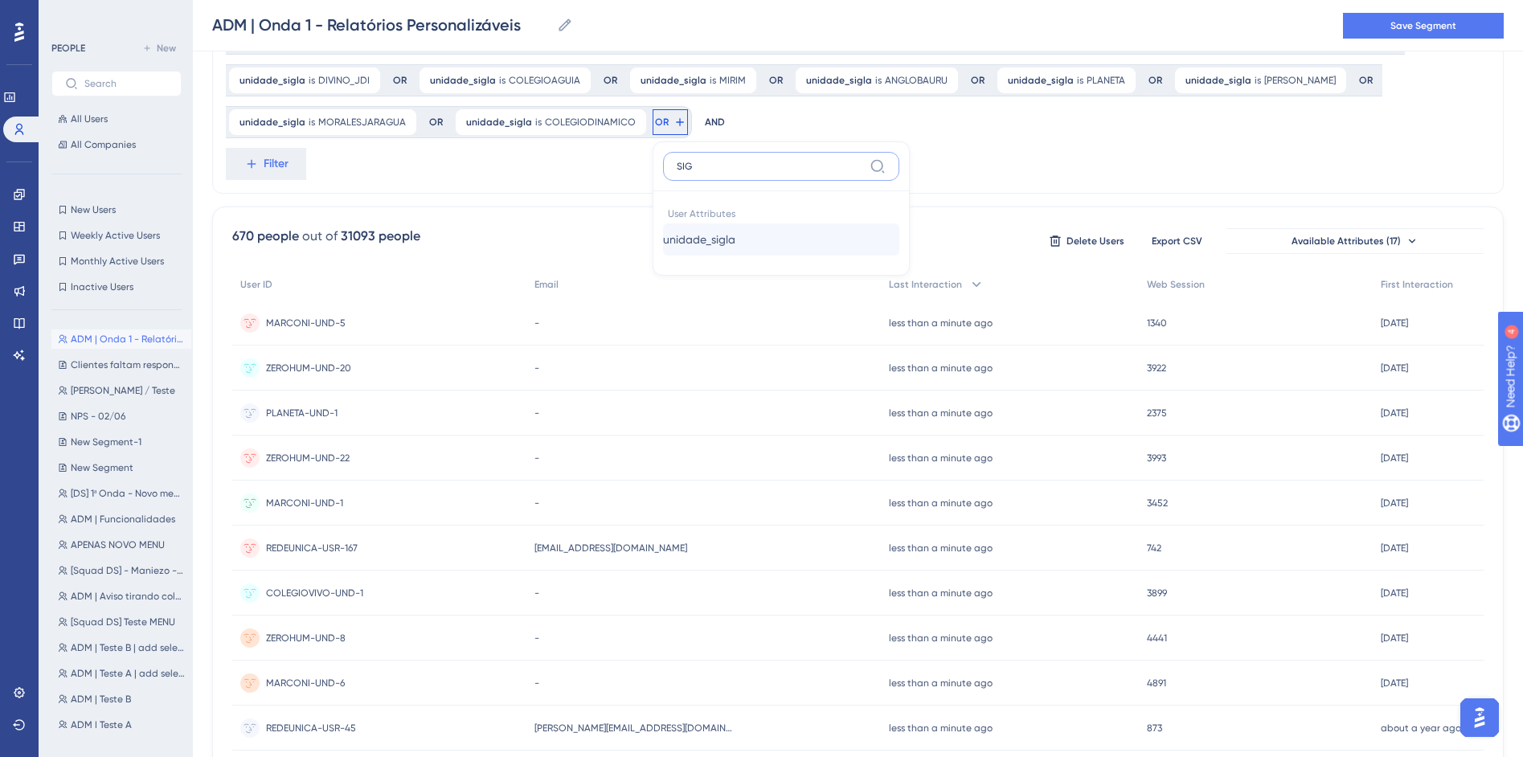
type input "SIG"
click at [759, 244] on button "unidade_sigla unidade_sigla" at bounding box center [781, 239] width 236 height 32
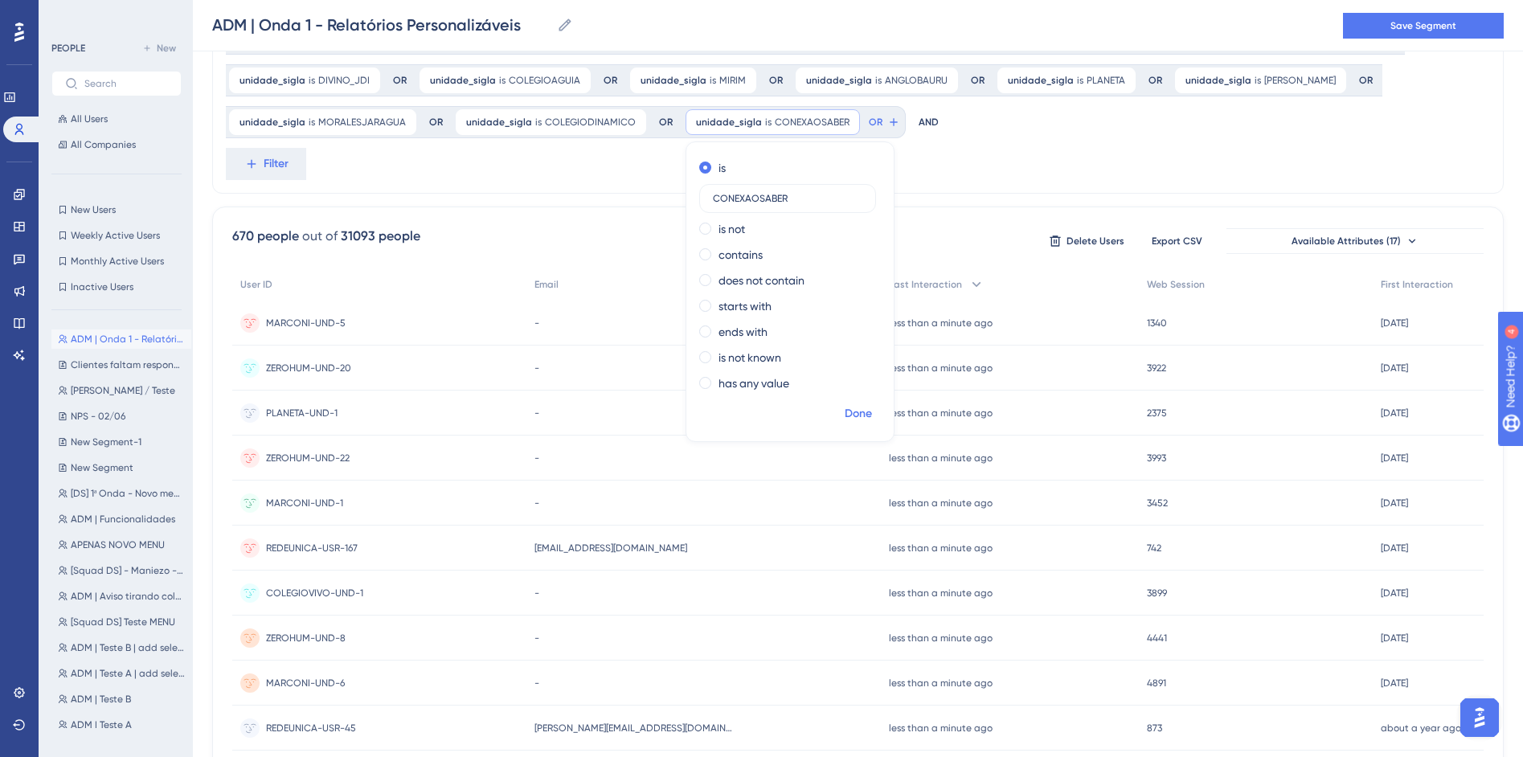
type input "CONEXAOSABER"
click at [845, 407] on span "Done" at bounding box center [858, 413] width 27 height 19
click at [869, 125] on span "OR" at bounding box center [876, 122] width 14 height 13
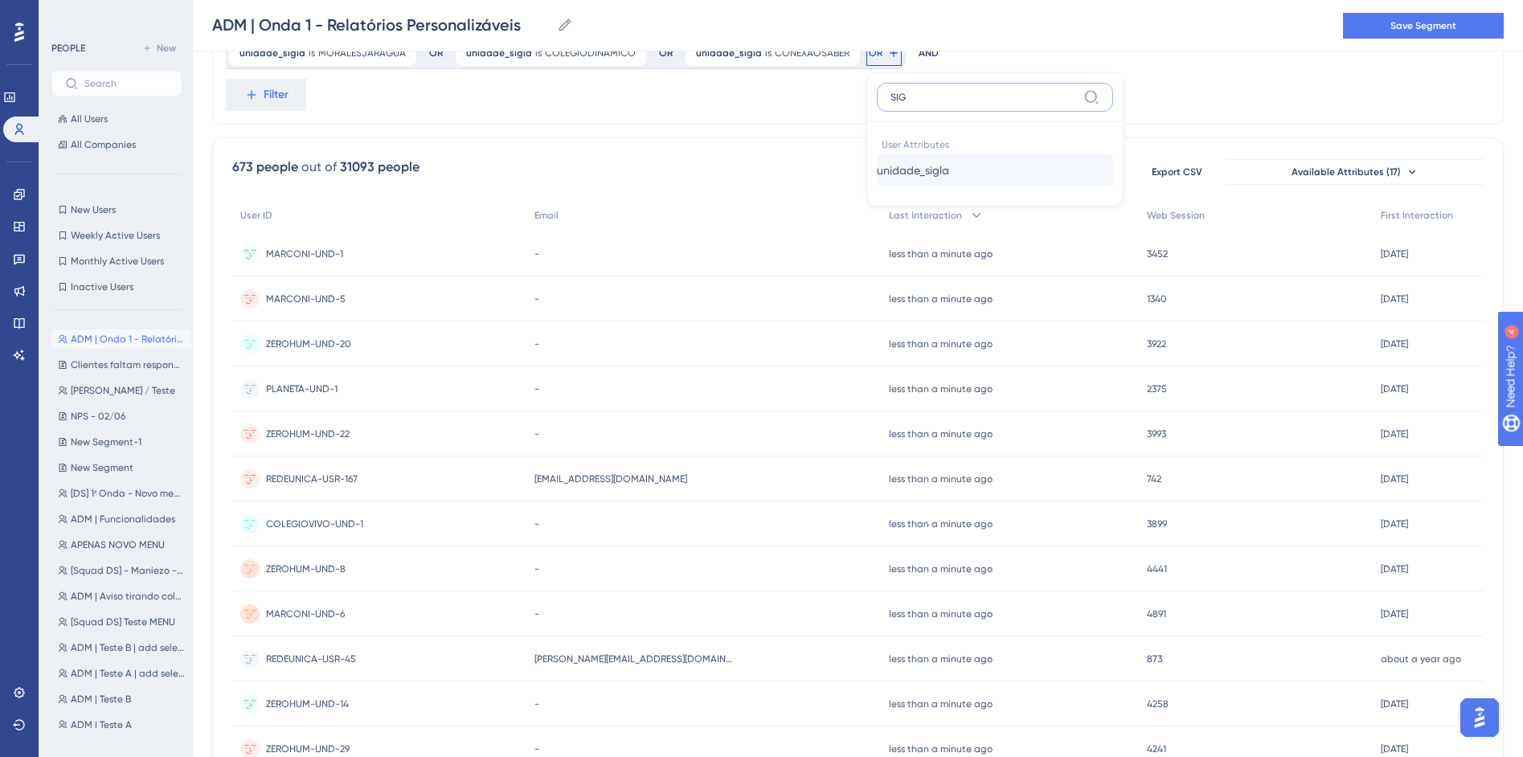
type input "SIG"
click at [978, 178] on button "unidade_sigla unidade_sigla" at bounding box center [995, 170] width 236 height 32
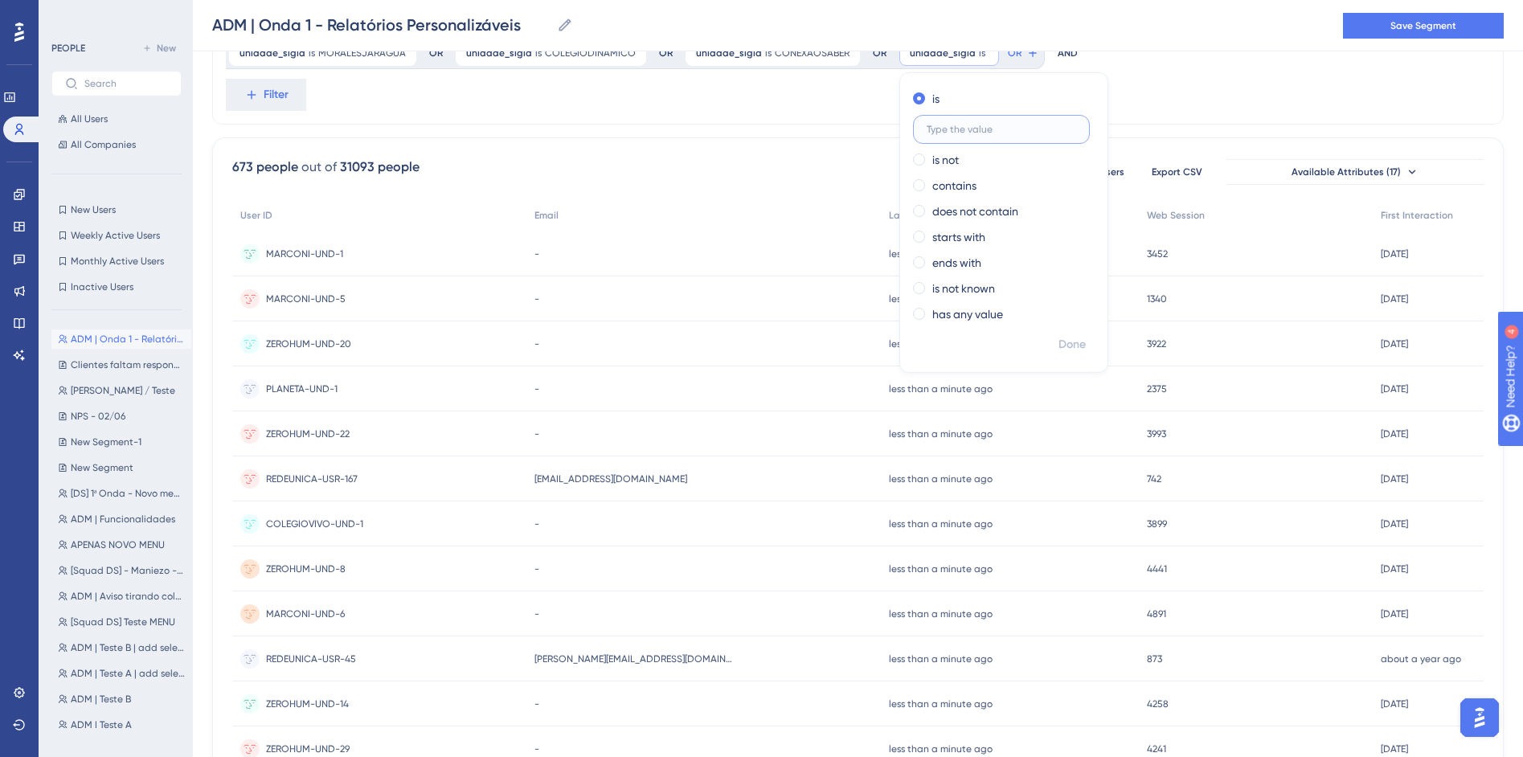
paste input "COLEGIOBRASILOBJETIVO"
type input "COLEGIOBRASILOBJETIVO"
click at [1059, 341] on span "Done" at bounding box center [1072, 344] width 27 height 19
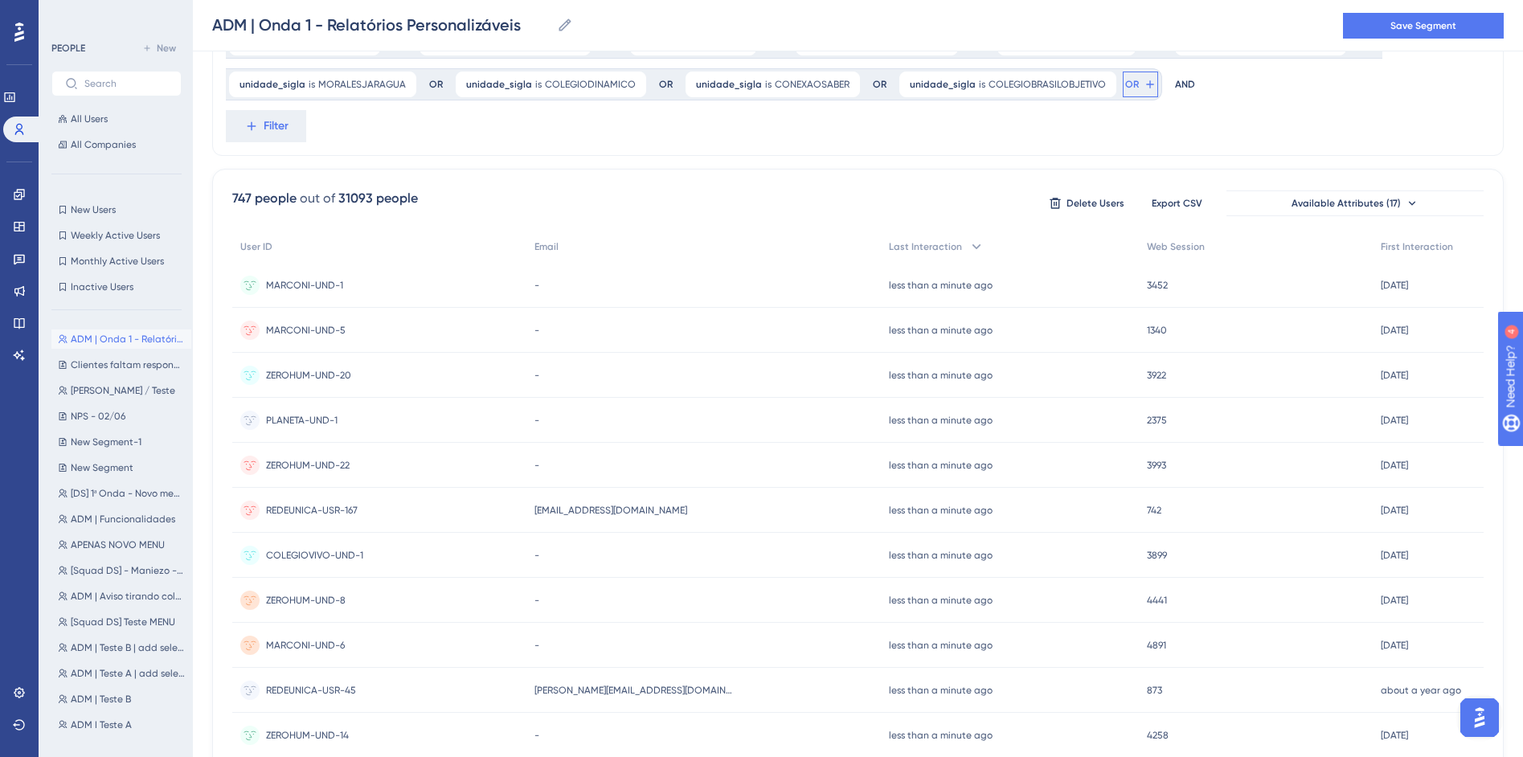
click at [1144, 82] on icon at bounding box center [1150, 84] width 13 height 13
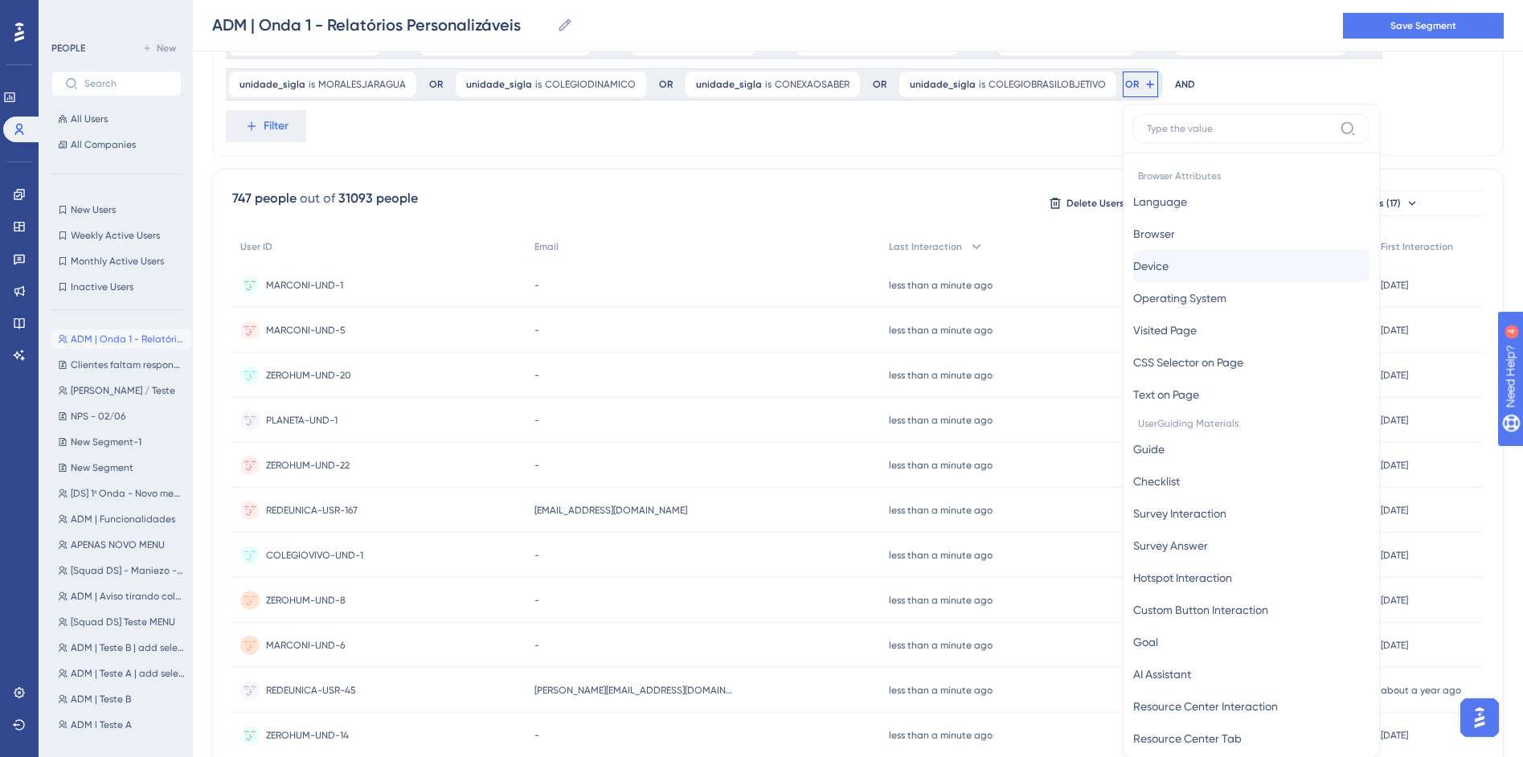
scroll to position [223, 0]
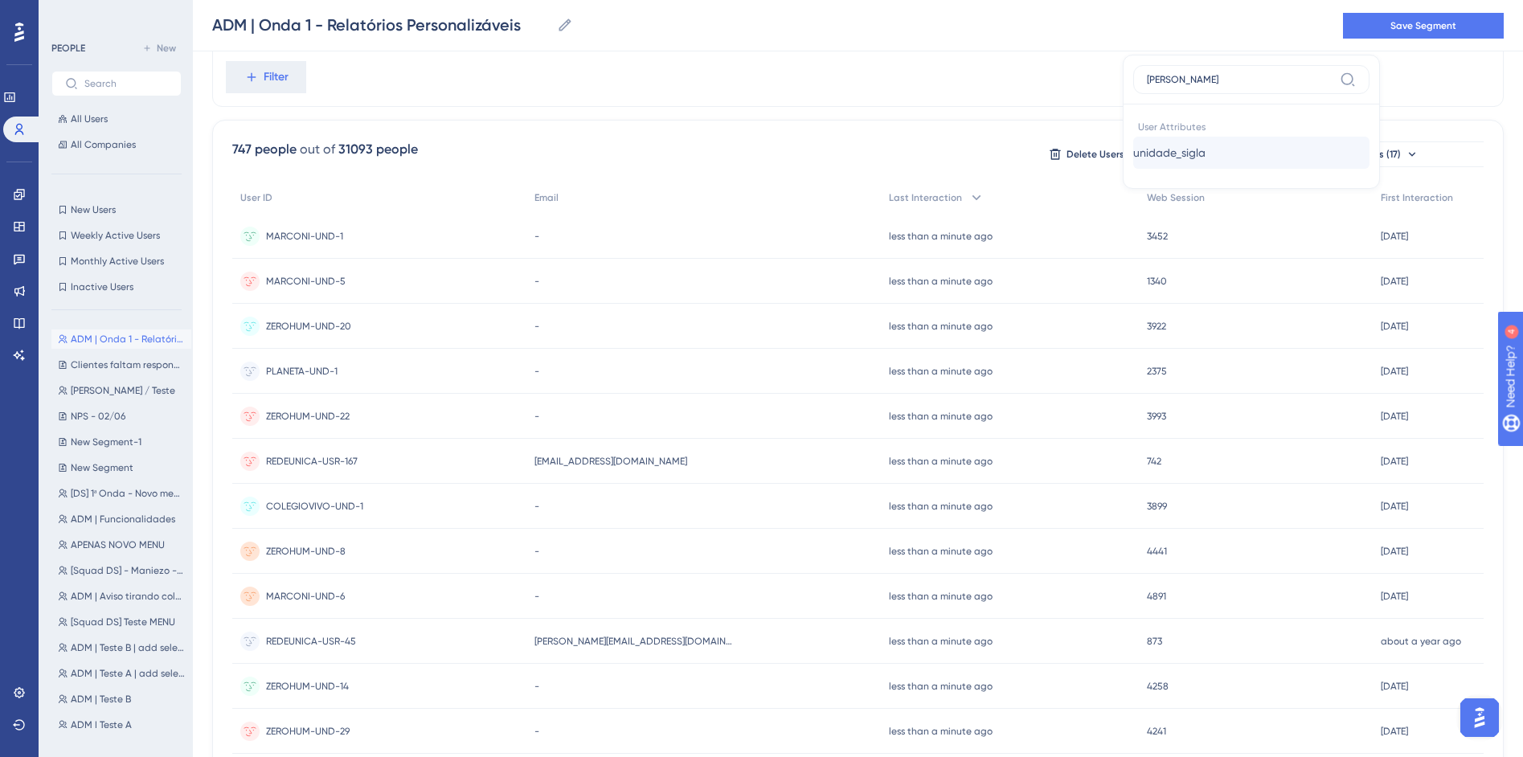
type input "SIGL"
click at [1185, 143] on span "unidade_sigla" at bounding box center [1169, 152] width 72 height 19
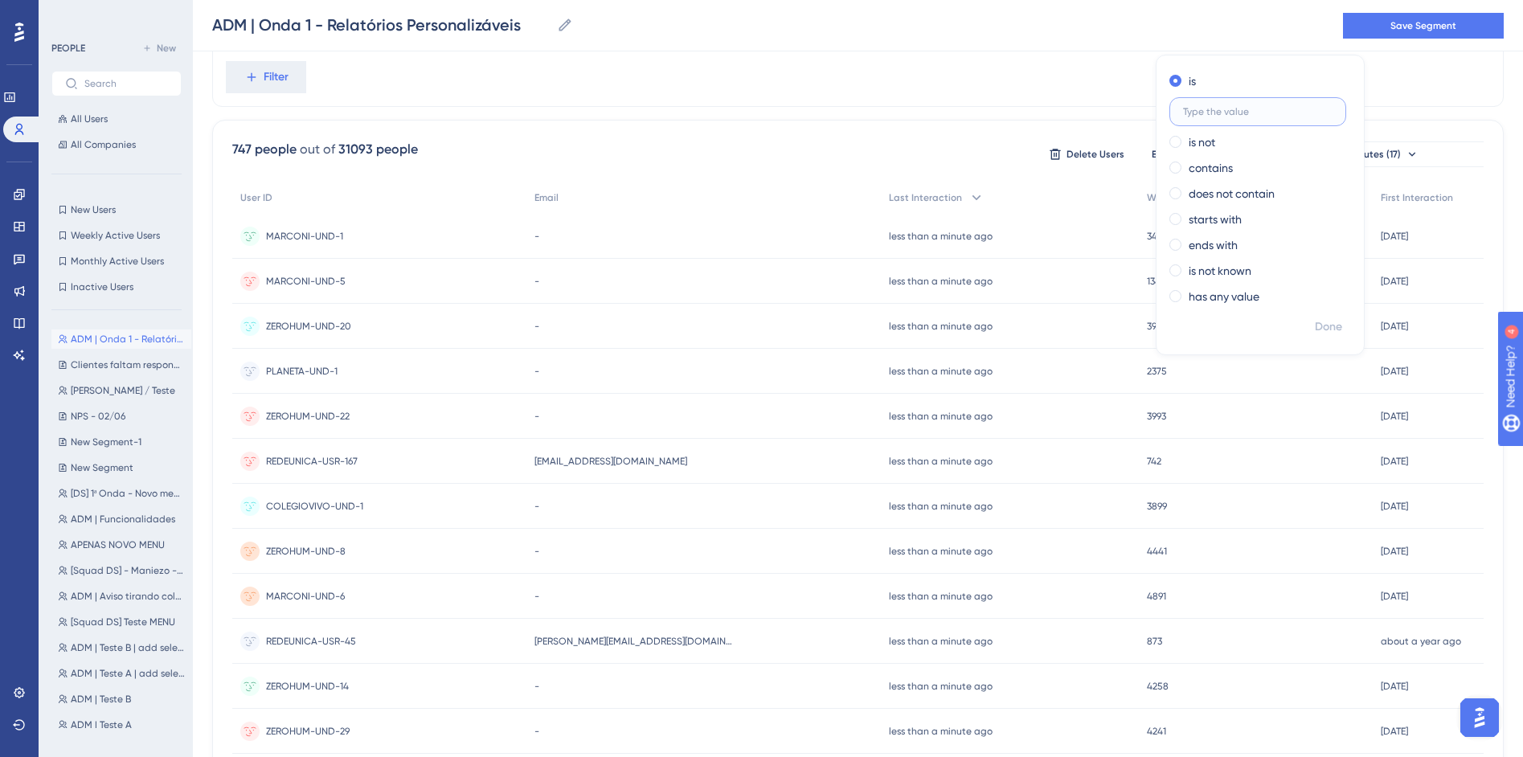
paste input "ODETESAOPAIO"
type input "ODETESAOPAIO"
click at [1315, 324] on span "Done" at bounding box center [1328, 326] width 27 height 19
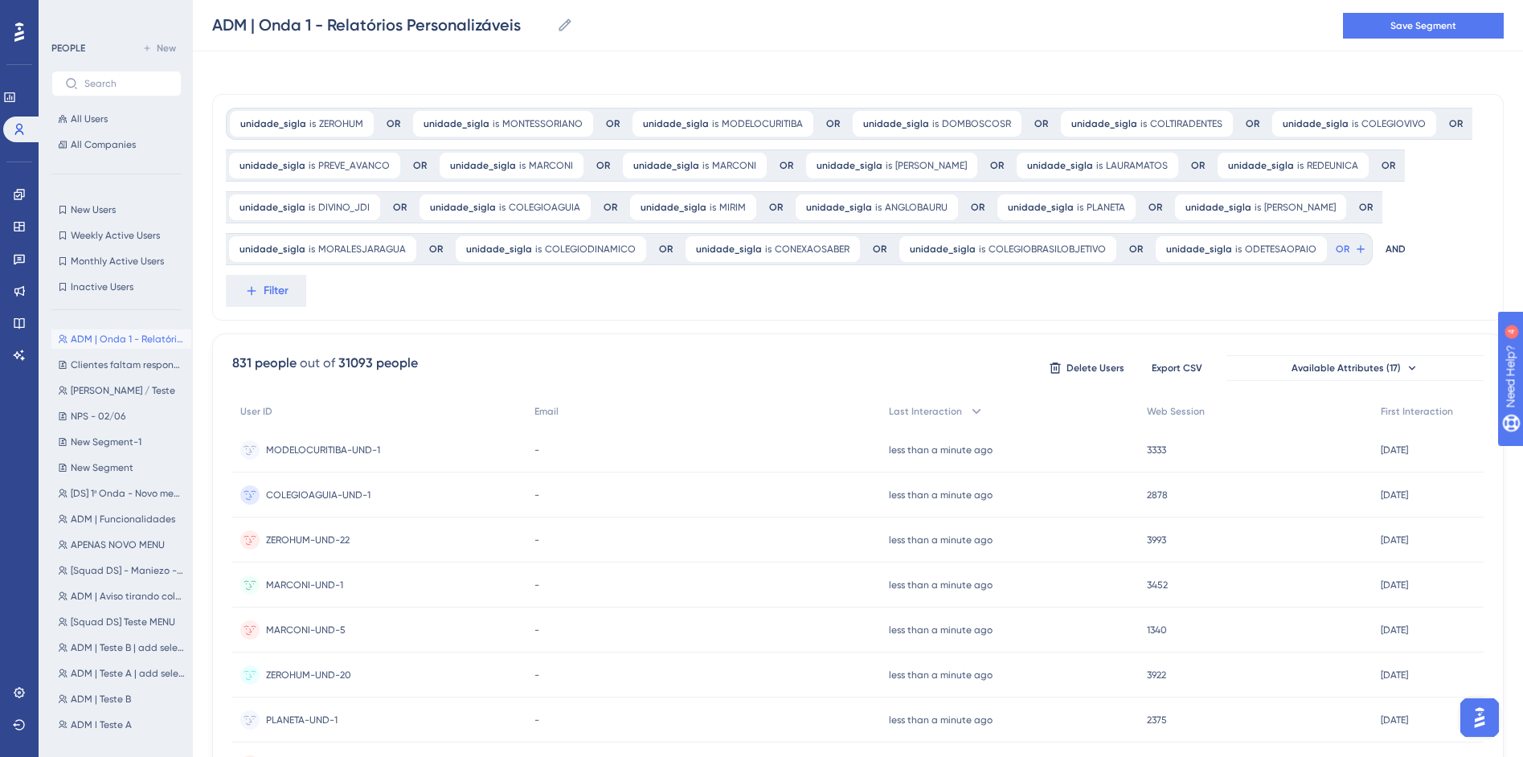
scroll to position [0, 0]
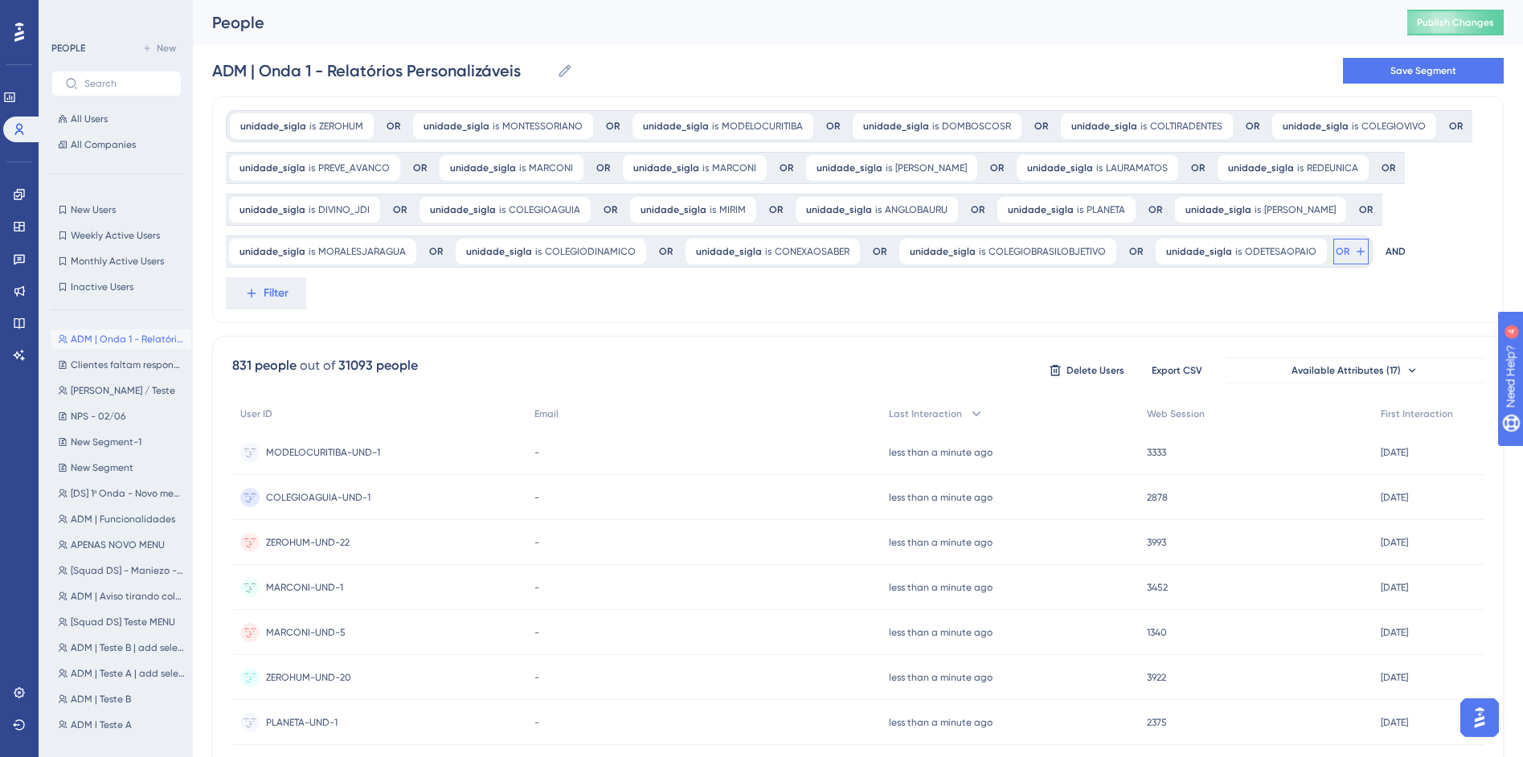
click at [1333, 256] on button "OR" at bounding box center [1350, 252] width 35 height 26
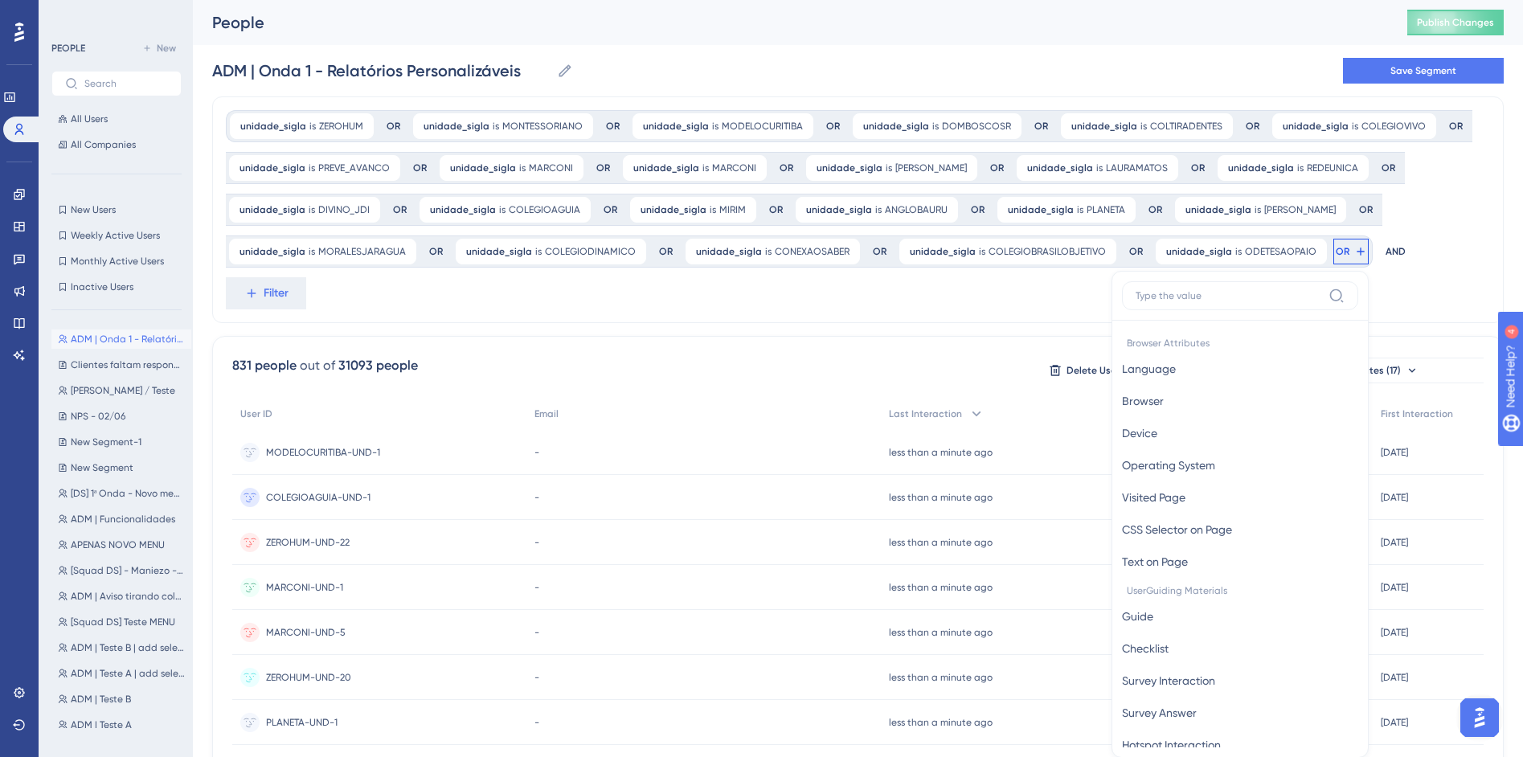
scroll to position [136, 0]
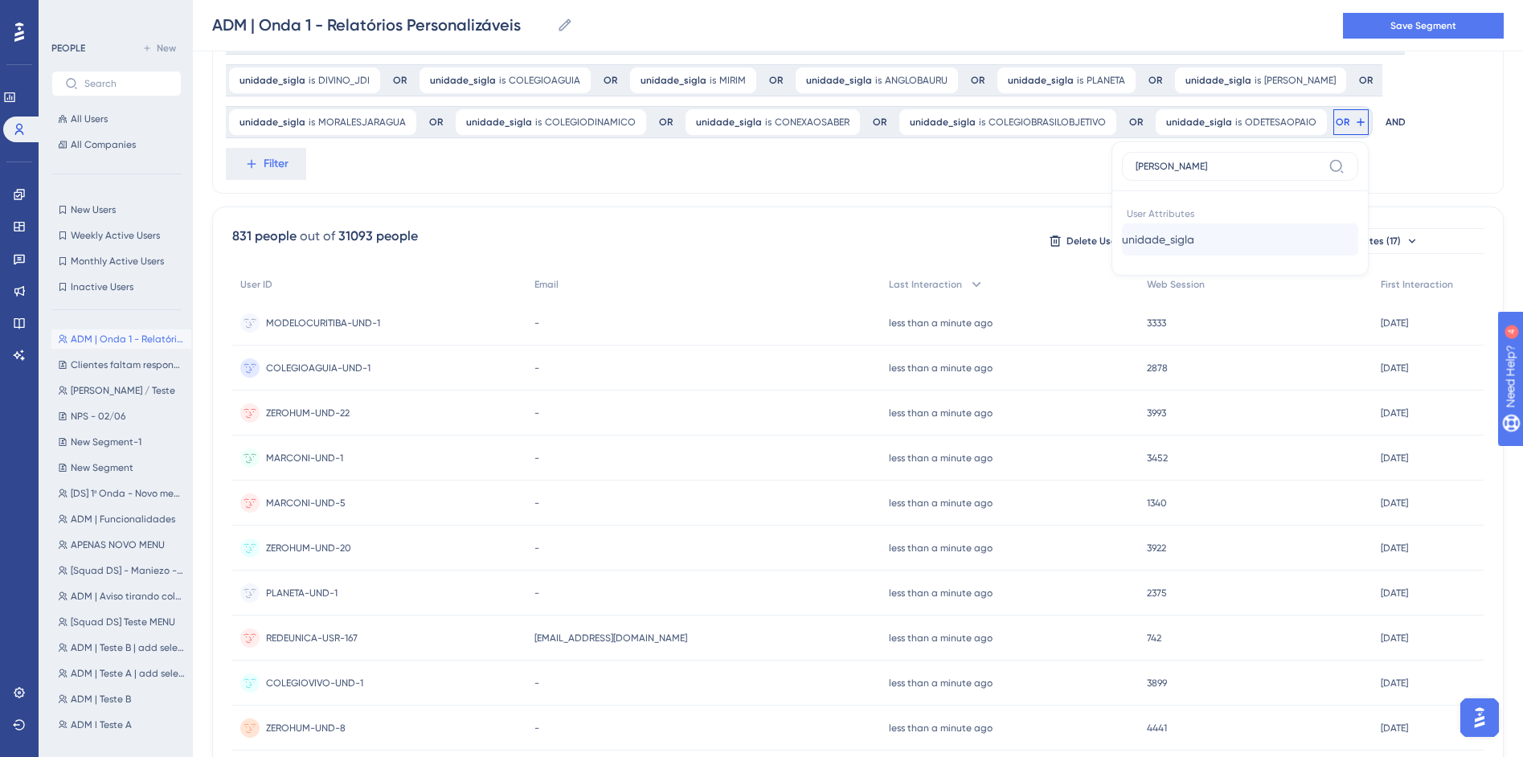
type input "SIGL"
click at [1307, 254] on button "unidade_sigla unidade_sigla" at bounding box center [1240, 239] width 236 height 32
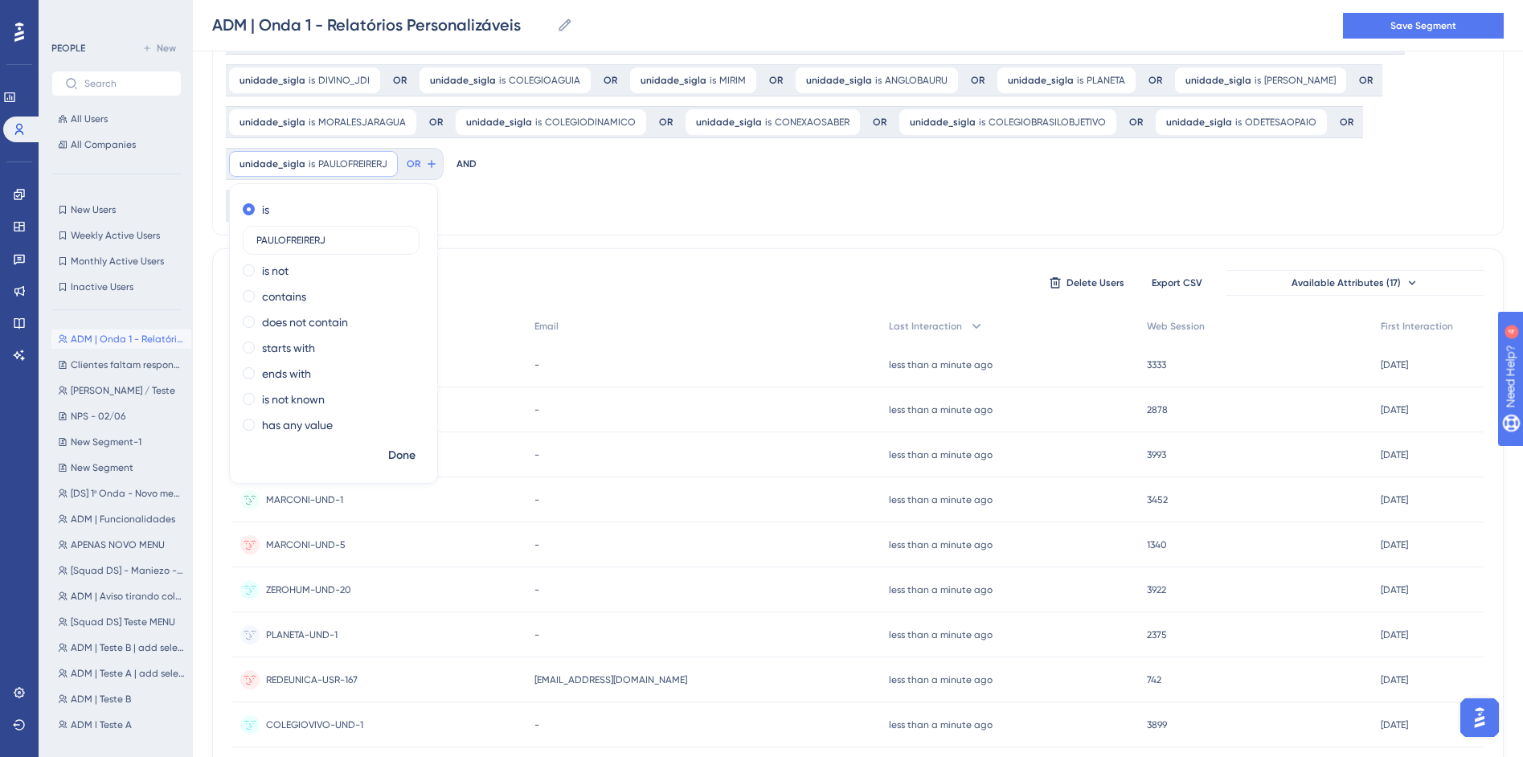
type input "PAULOFREIRERJ"
click at [391, 460] on span "Done" at bounding box center [401, 455] width 27 height 19
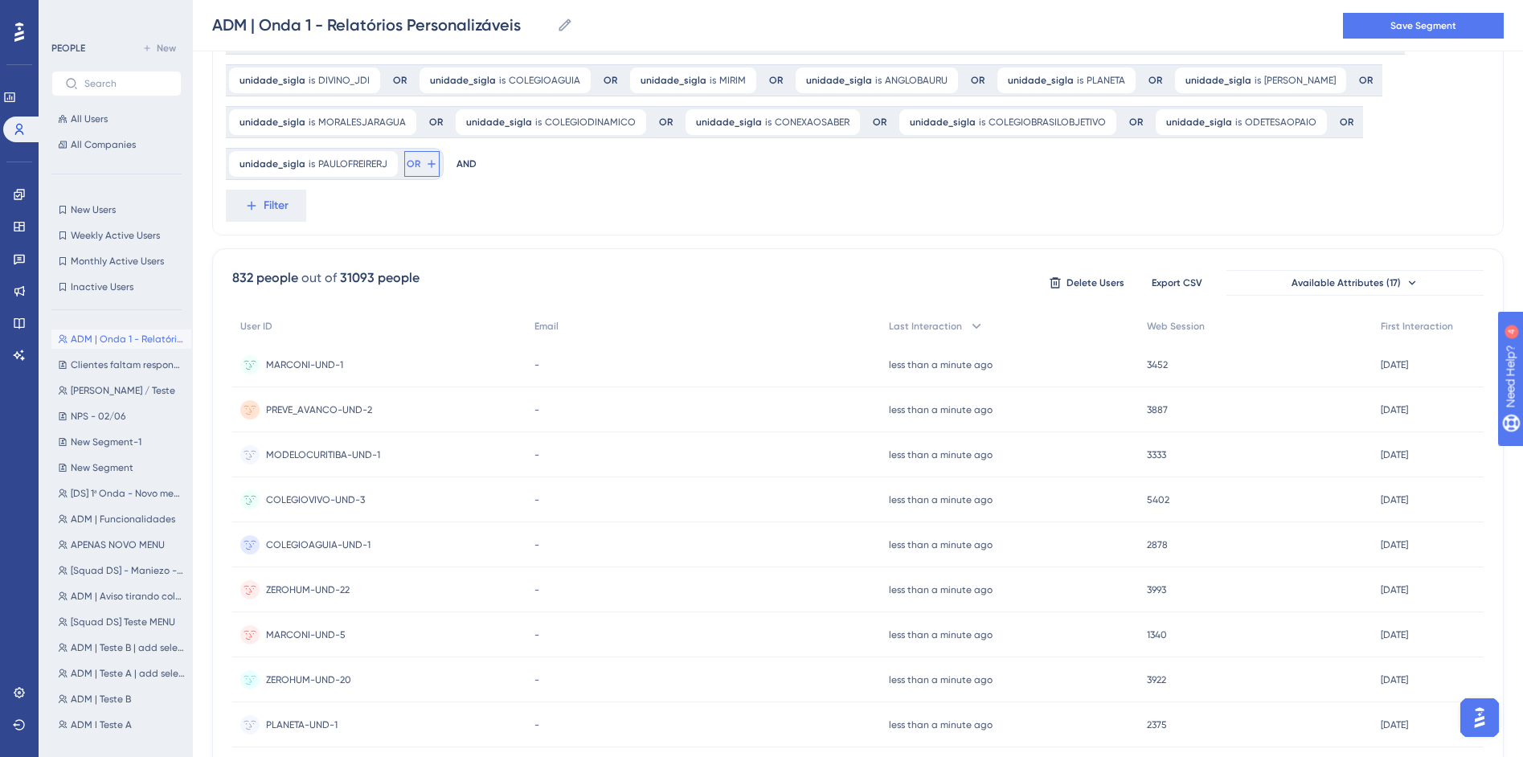
click at [416, 162] on span "OR" at bounding box center [414, 164] width 14 height 13
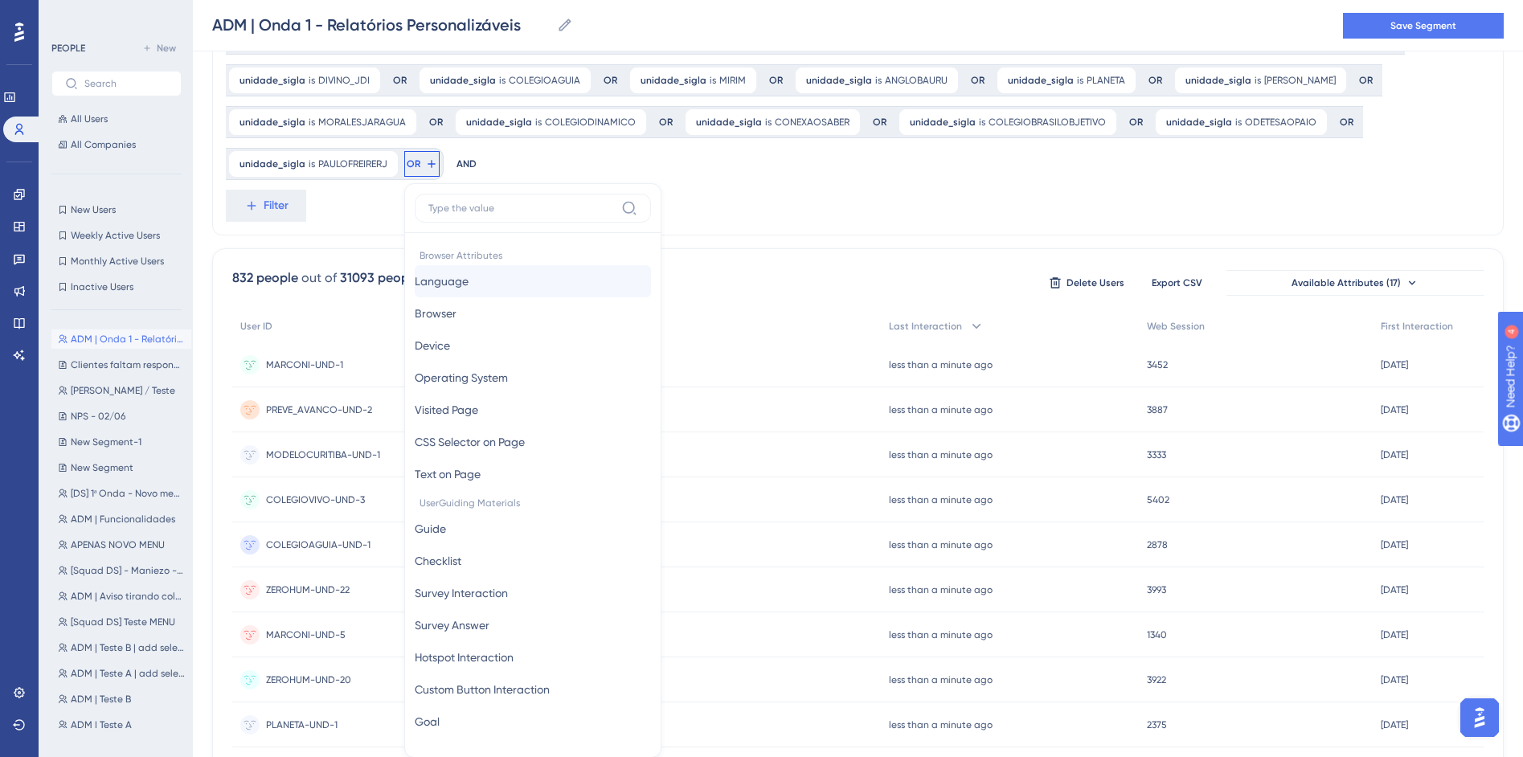
scroll to position [228, 0]
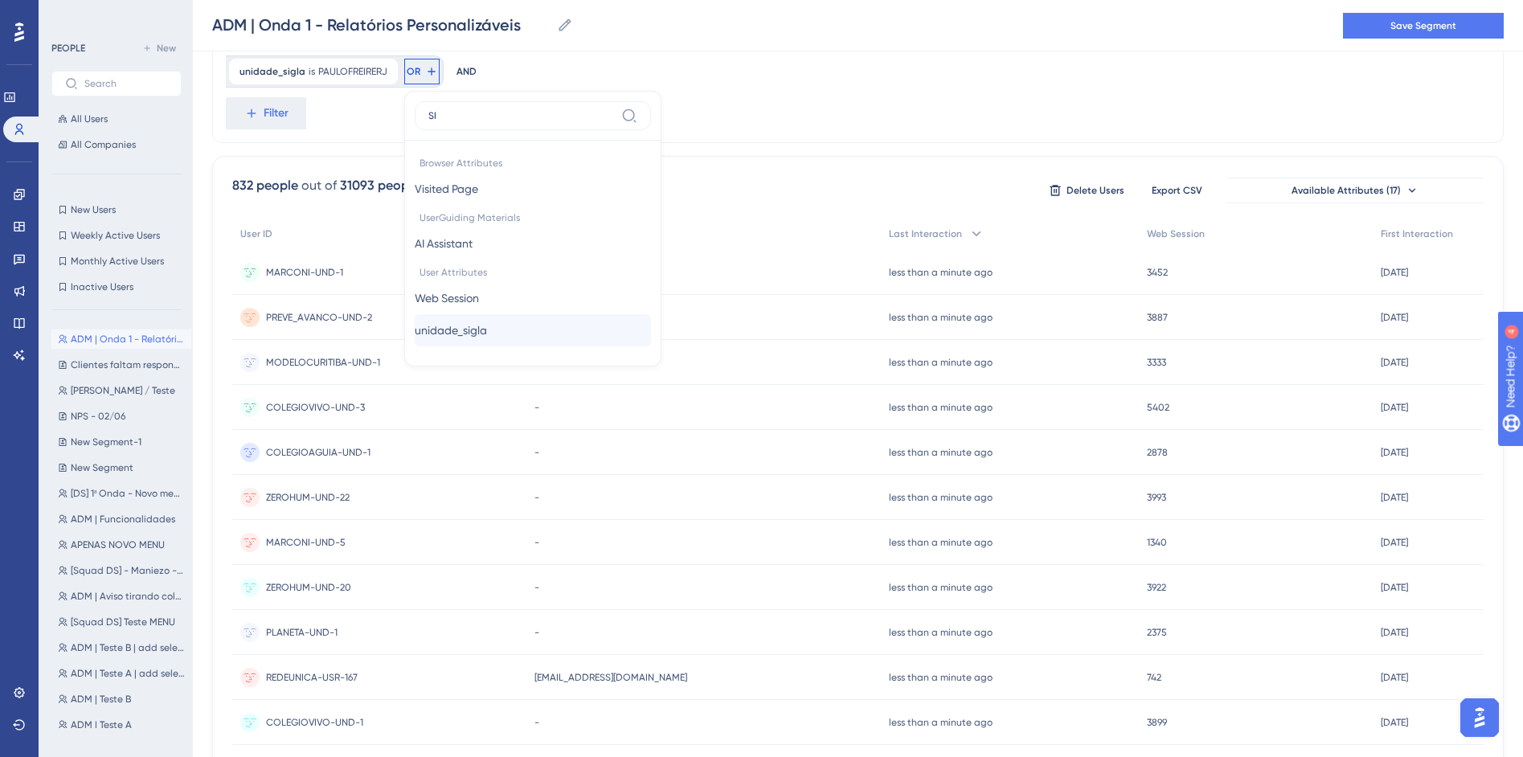
type input "SI"
click at [480, 337] on span "unidade_sigla" at bounding box center [451, 330] width 72 height 19
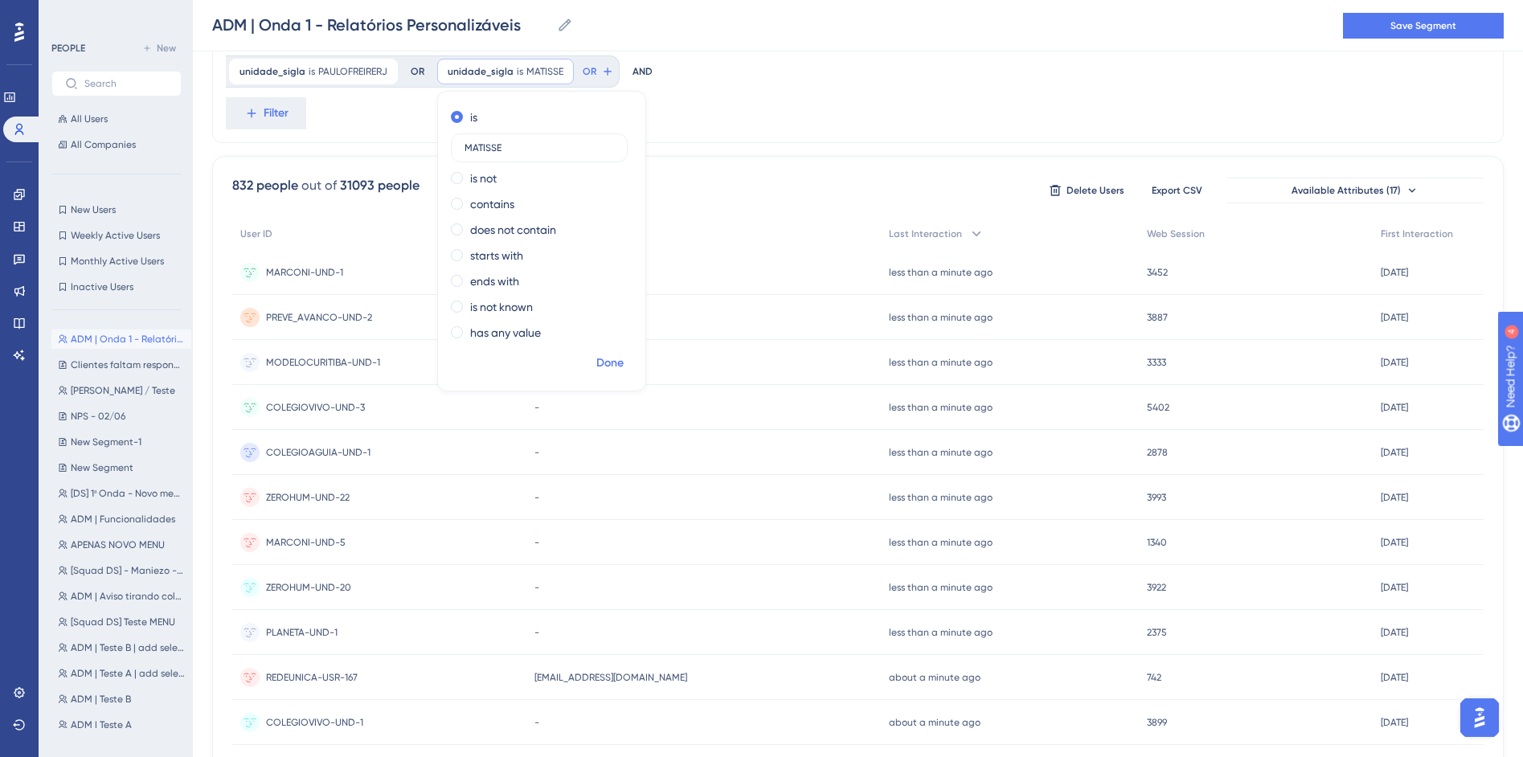
type input "MATISSE"
click at [599, 362] on span "Done" at bounding box center [609, 363] width 27 height 19
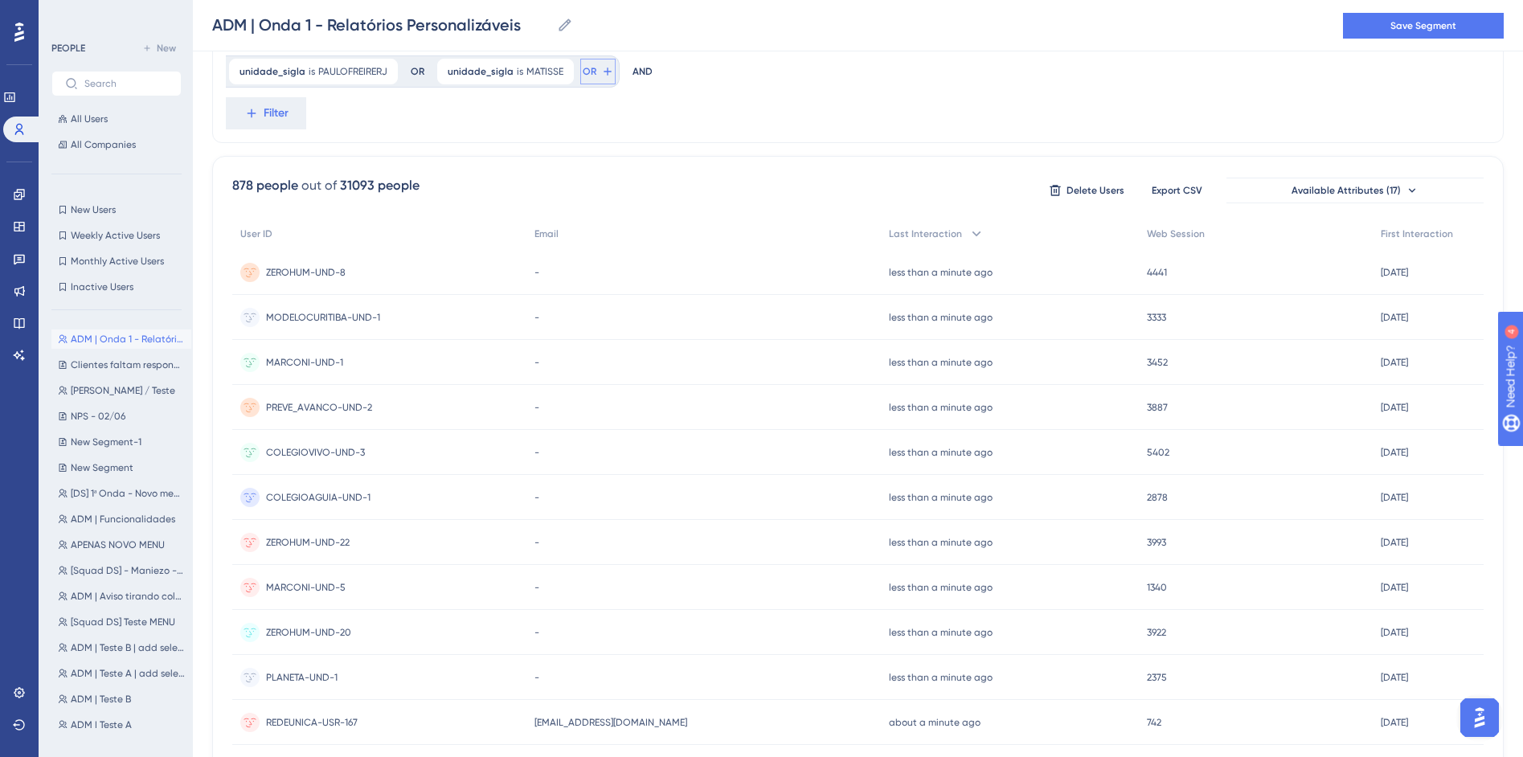
click at [601, 72] on icon at bounding box center [607, 71] width 13 height 13
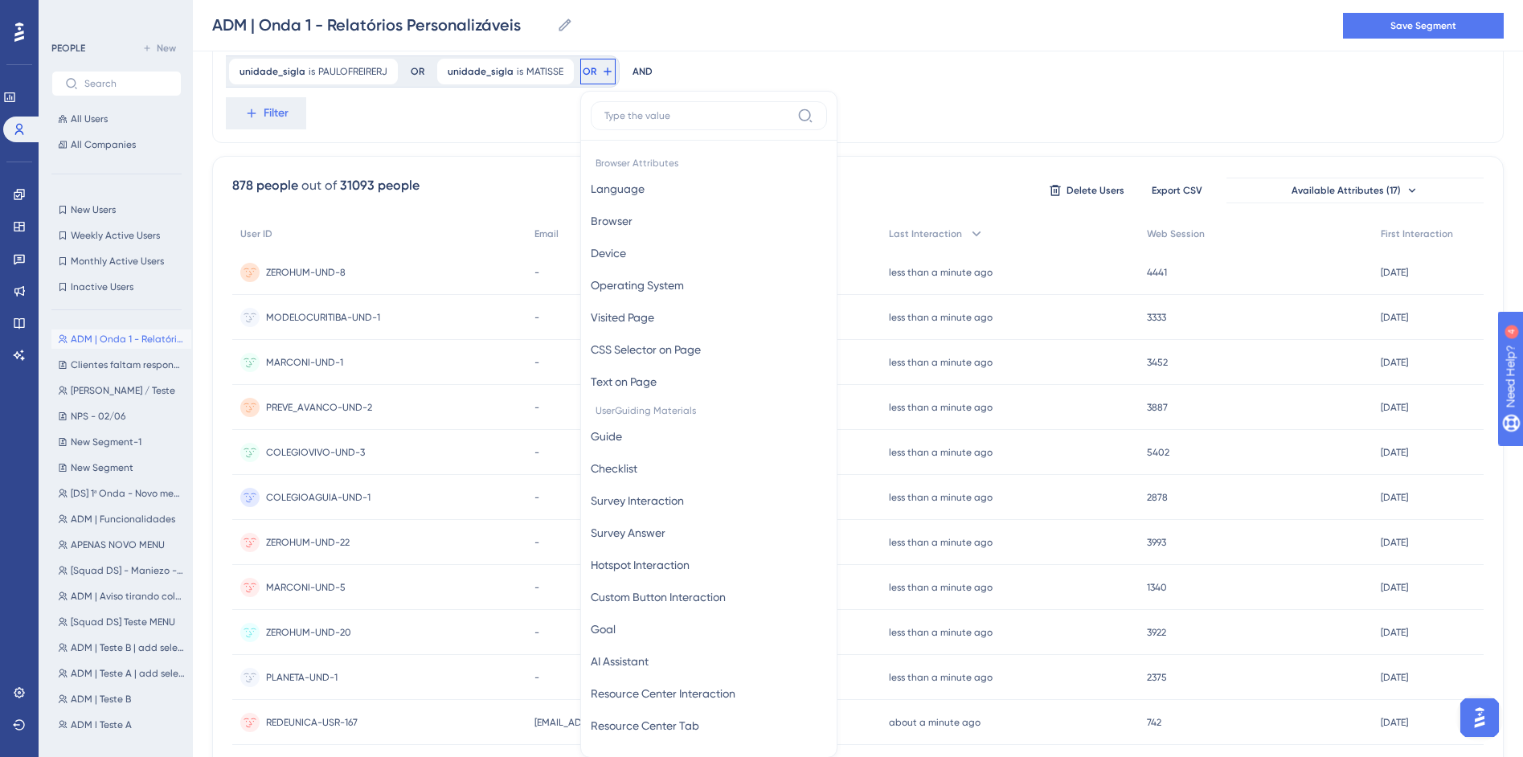
scroll to position [274, 0]
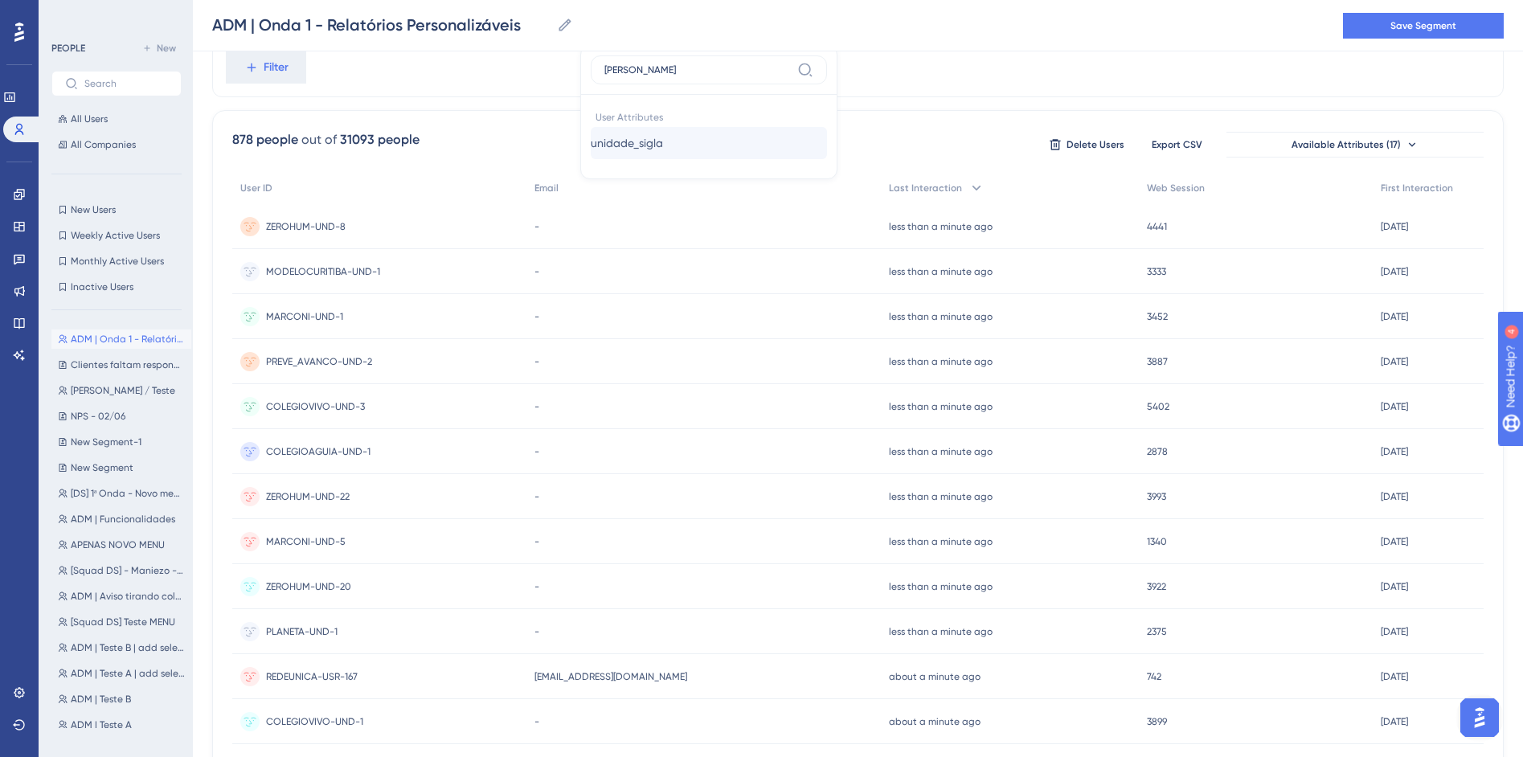
type input "SIGL"
click at [642, 142] on span "unidade_sigla" at bounding box center [627, 142] width 72 height 19
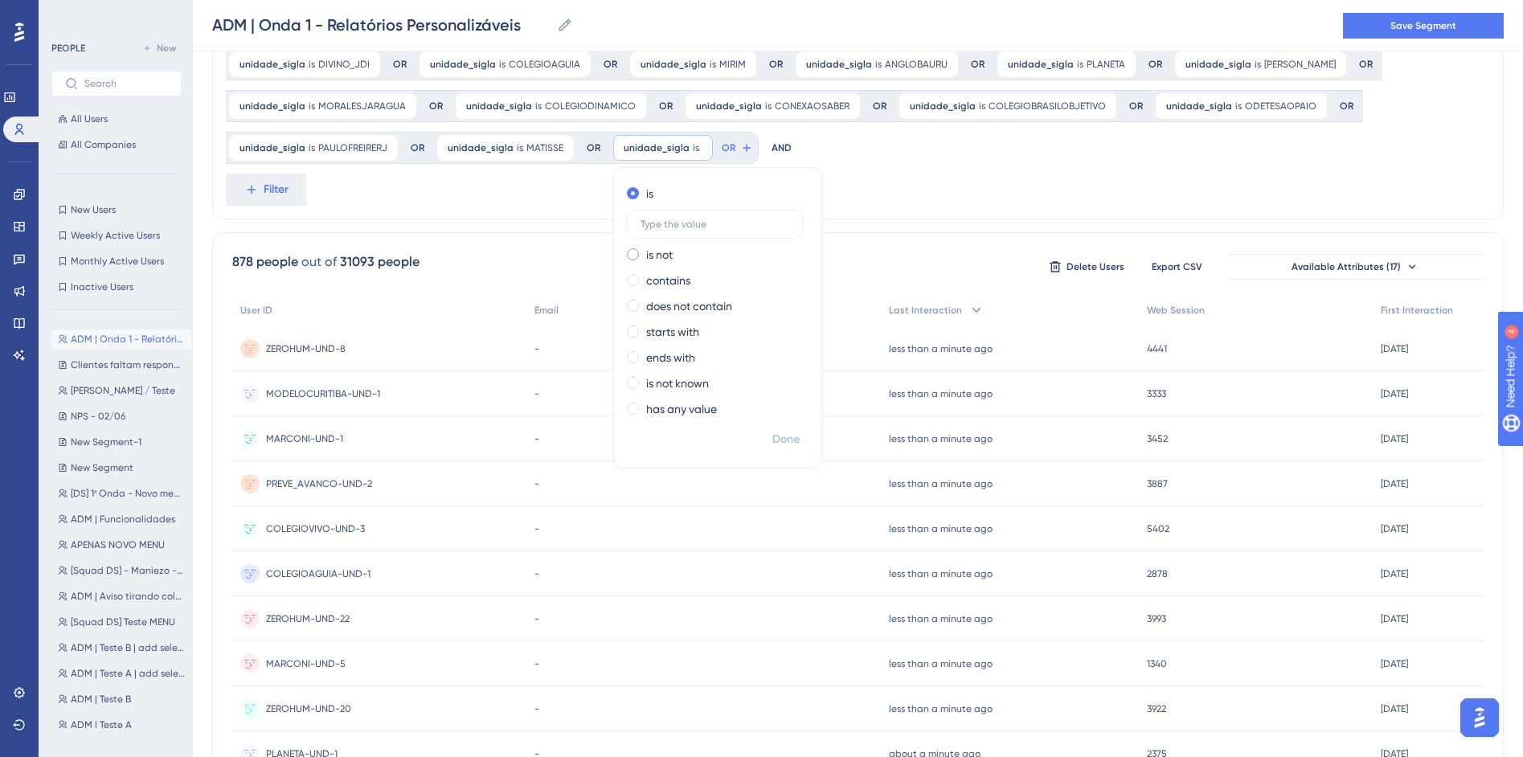
scroll to position [151, 0]
type input "COLEGIOCOEDUCAR"
click at [796, 439] on button "Done" at bounding box center [786, 440] width 45 height 29
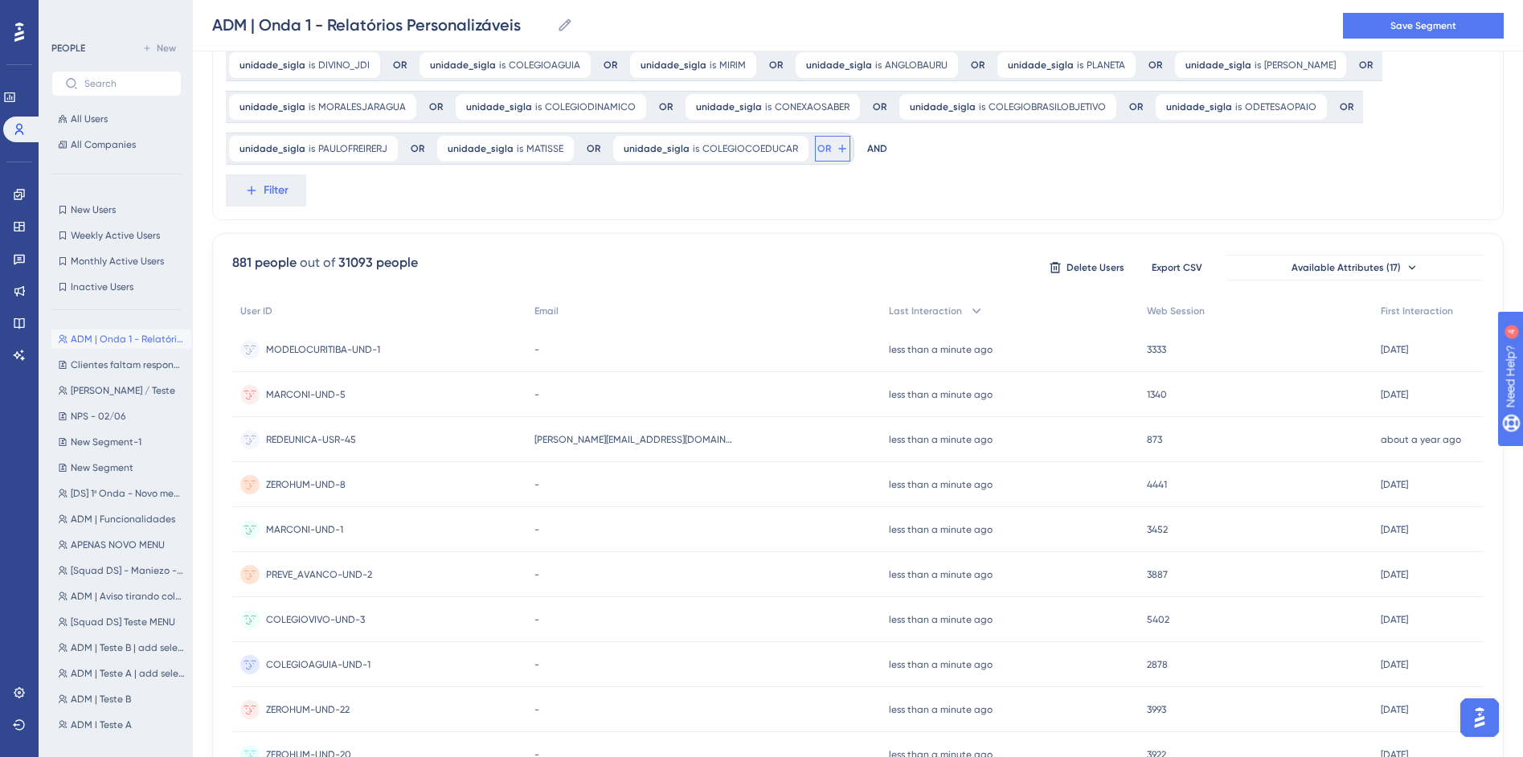
click at [836, 152] on icon at bounding box center [842, 148] width 13 height 13
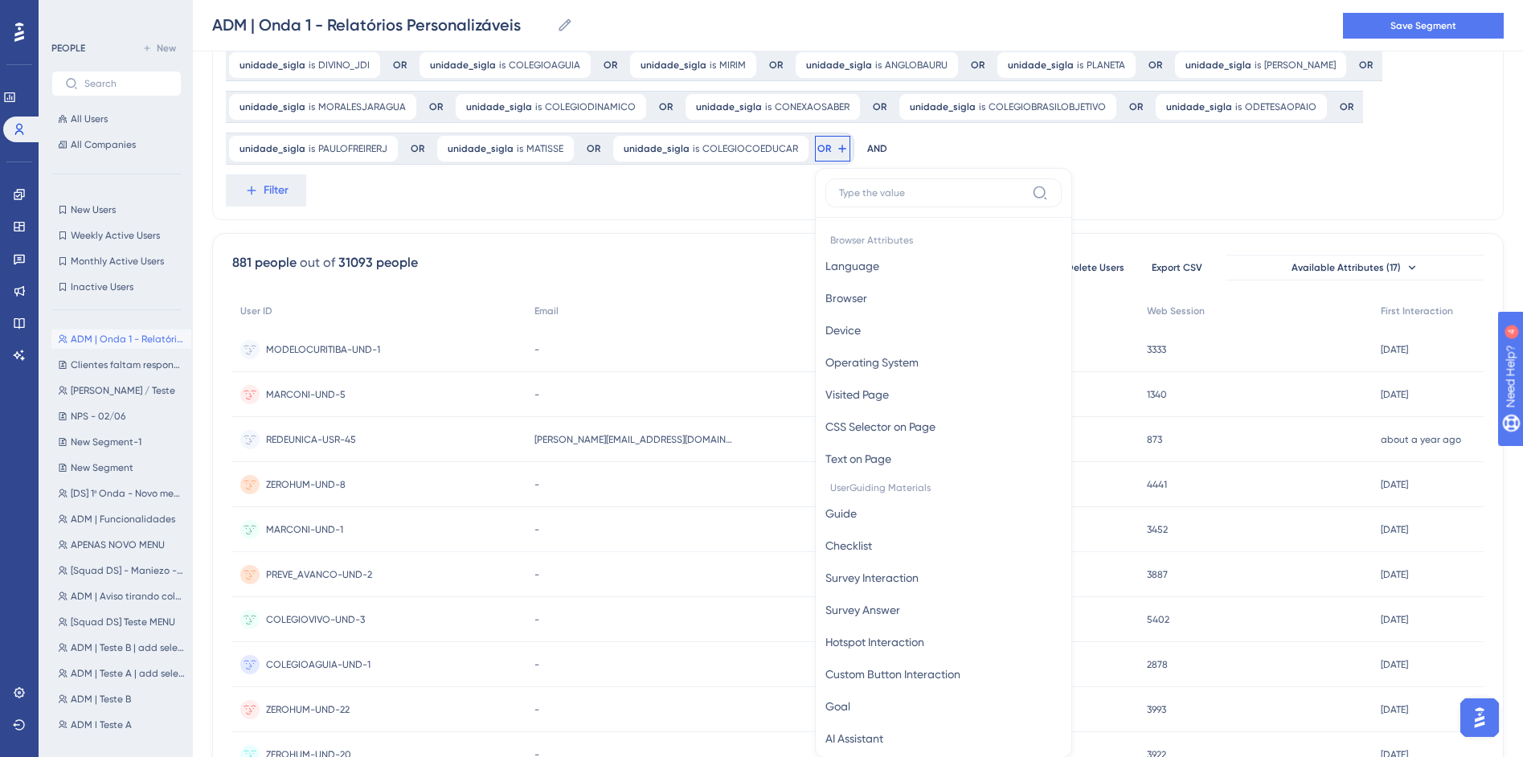
scroll to position [235, 0]
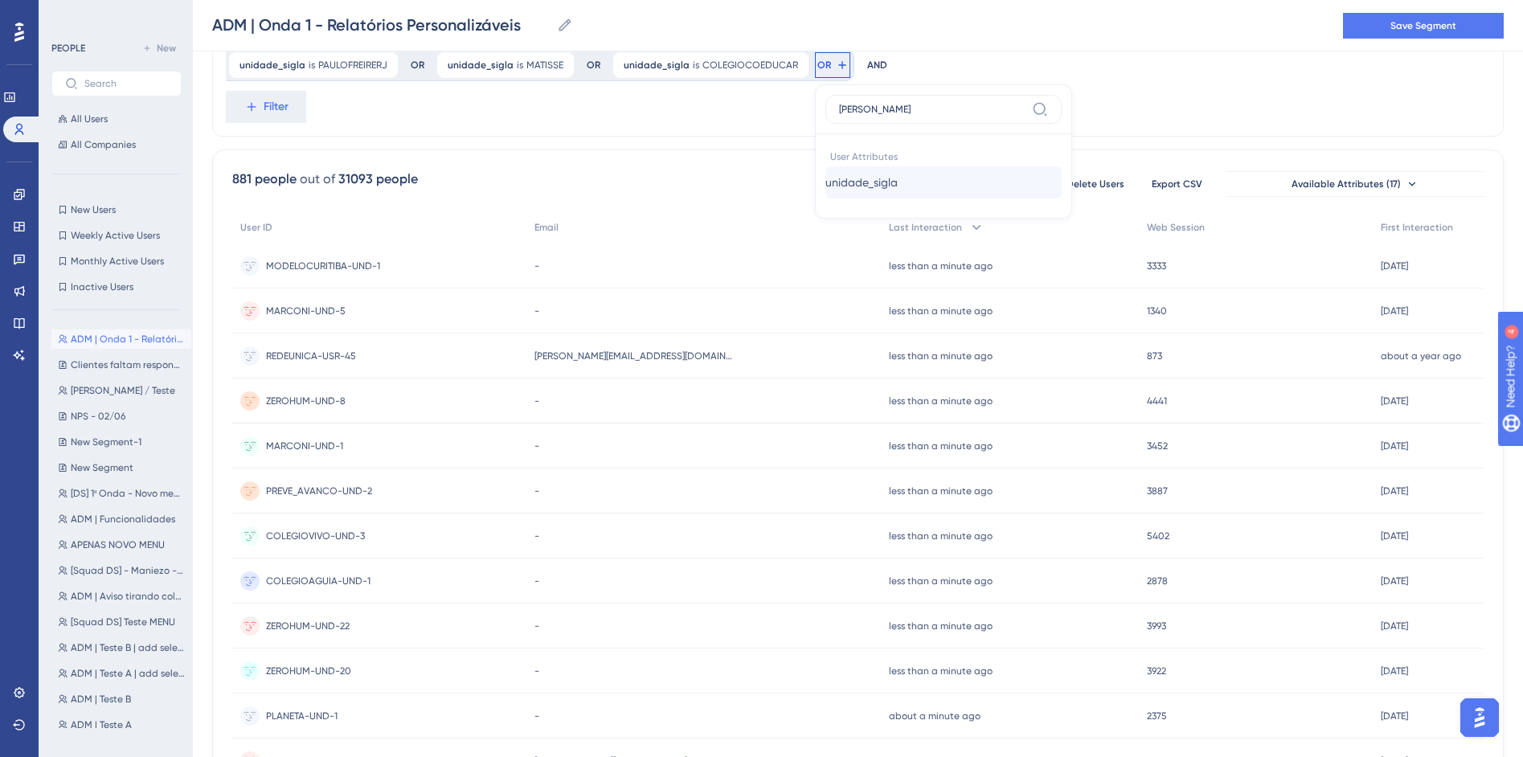
type input "SIGL"
click at [931, 185] on button "unidade_sigla unidade_sigla" at bounding box center [943, 182] width 236 height 32
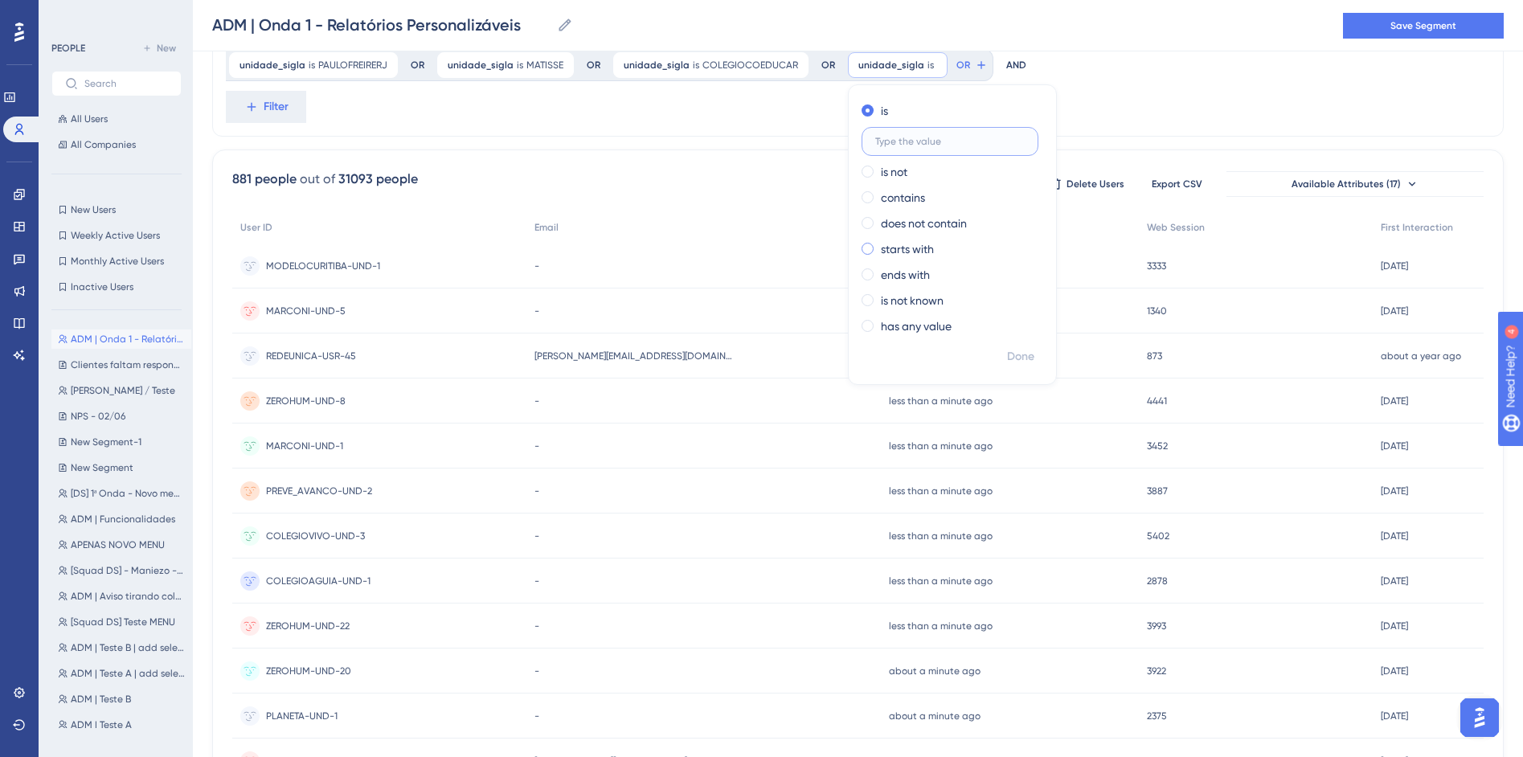
paste input "LITERATO"
type input "LITERATO"
click at [1012, 364] on span "Done" at bounding box center [1020, 356] width 27 height 19
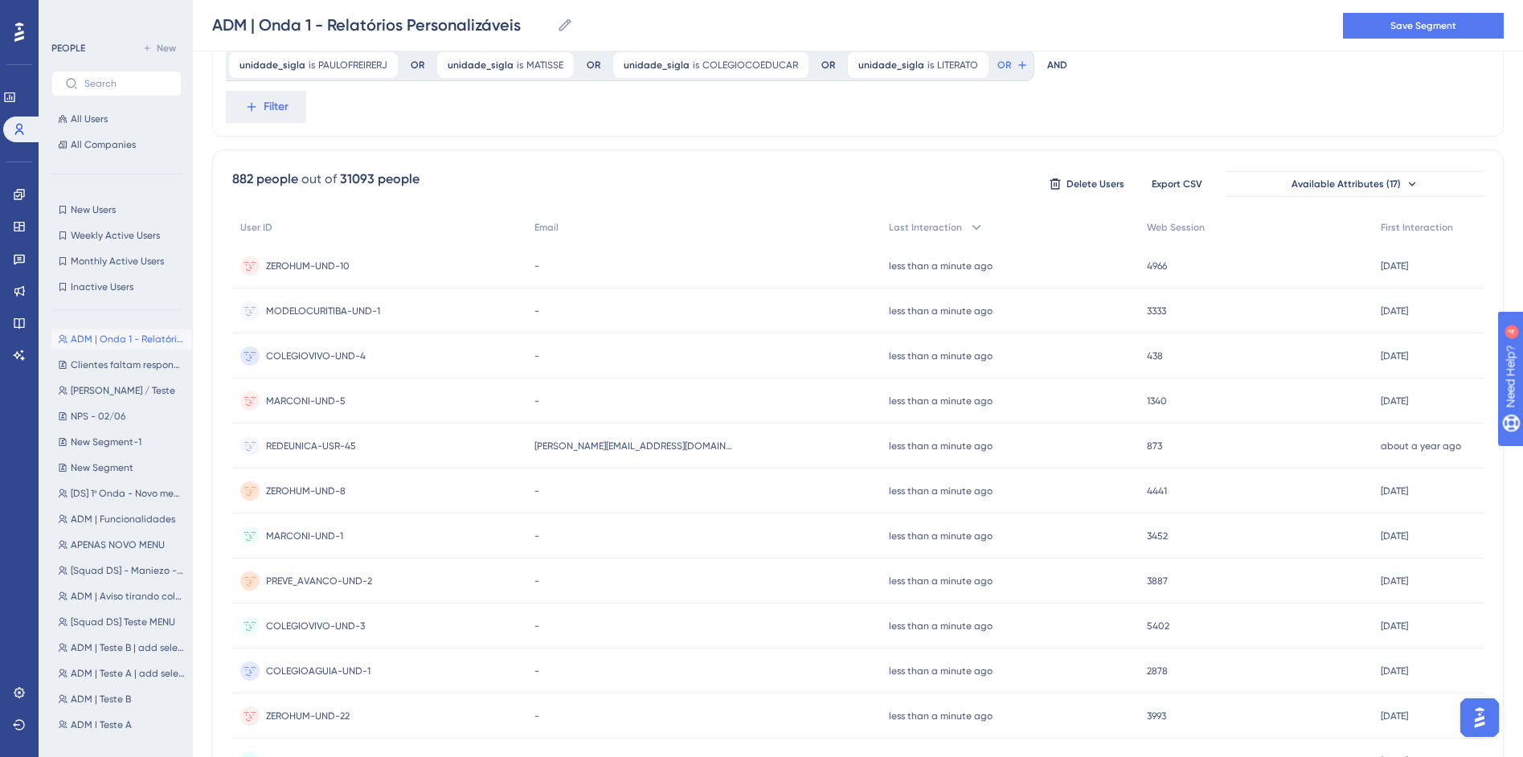
click at [1047, 70] on div "AND" at bounding box center [1057, 65] width 20 height 32
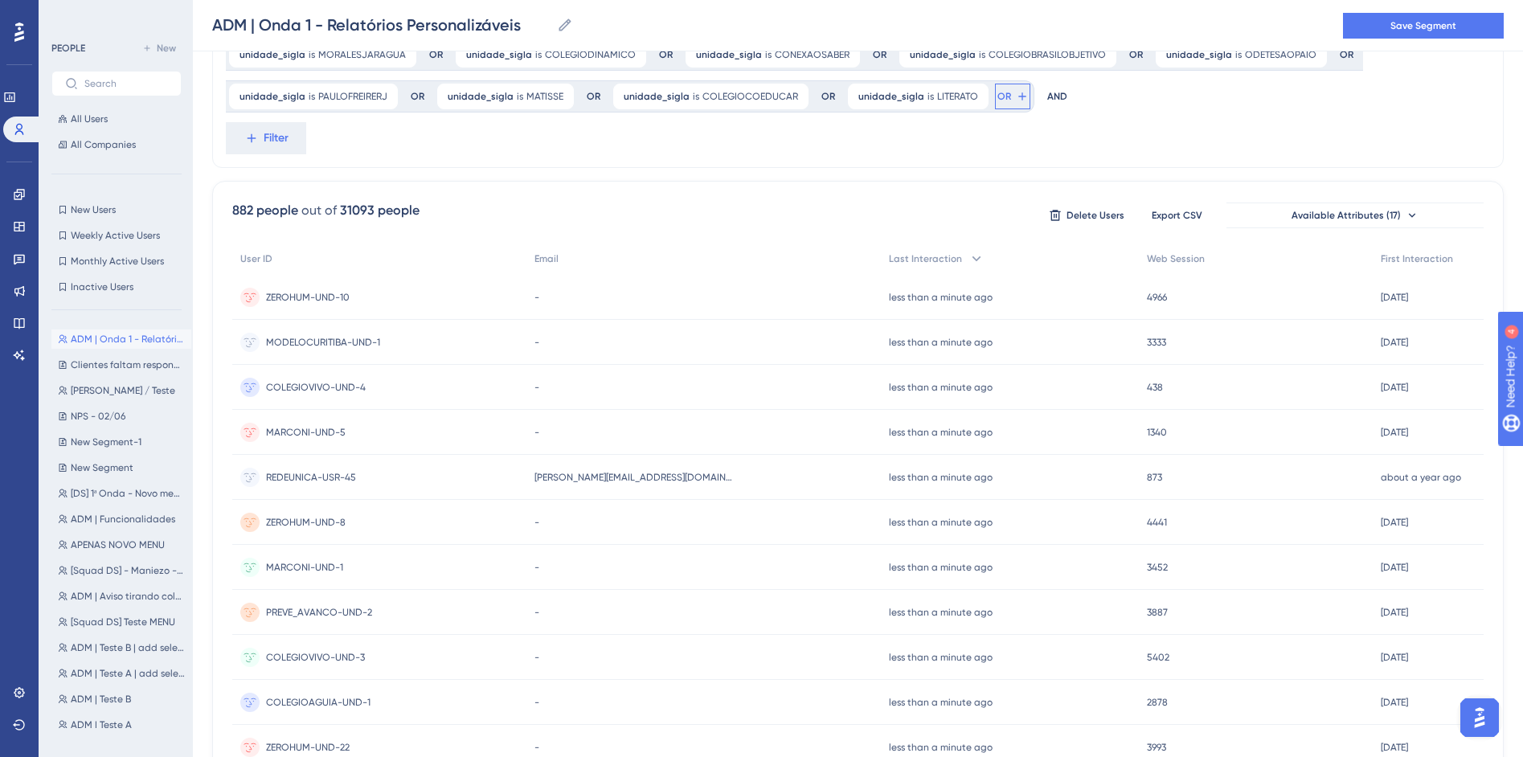
drag, startPoint x: 994, startPoint y: 92, endPoint x: 1005, endPoint y: 109, distance: 21.0
click at [997, 92] on span "OR" at bounding box center [1004, 96] width 14 height 13
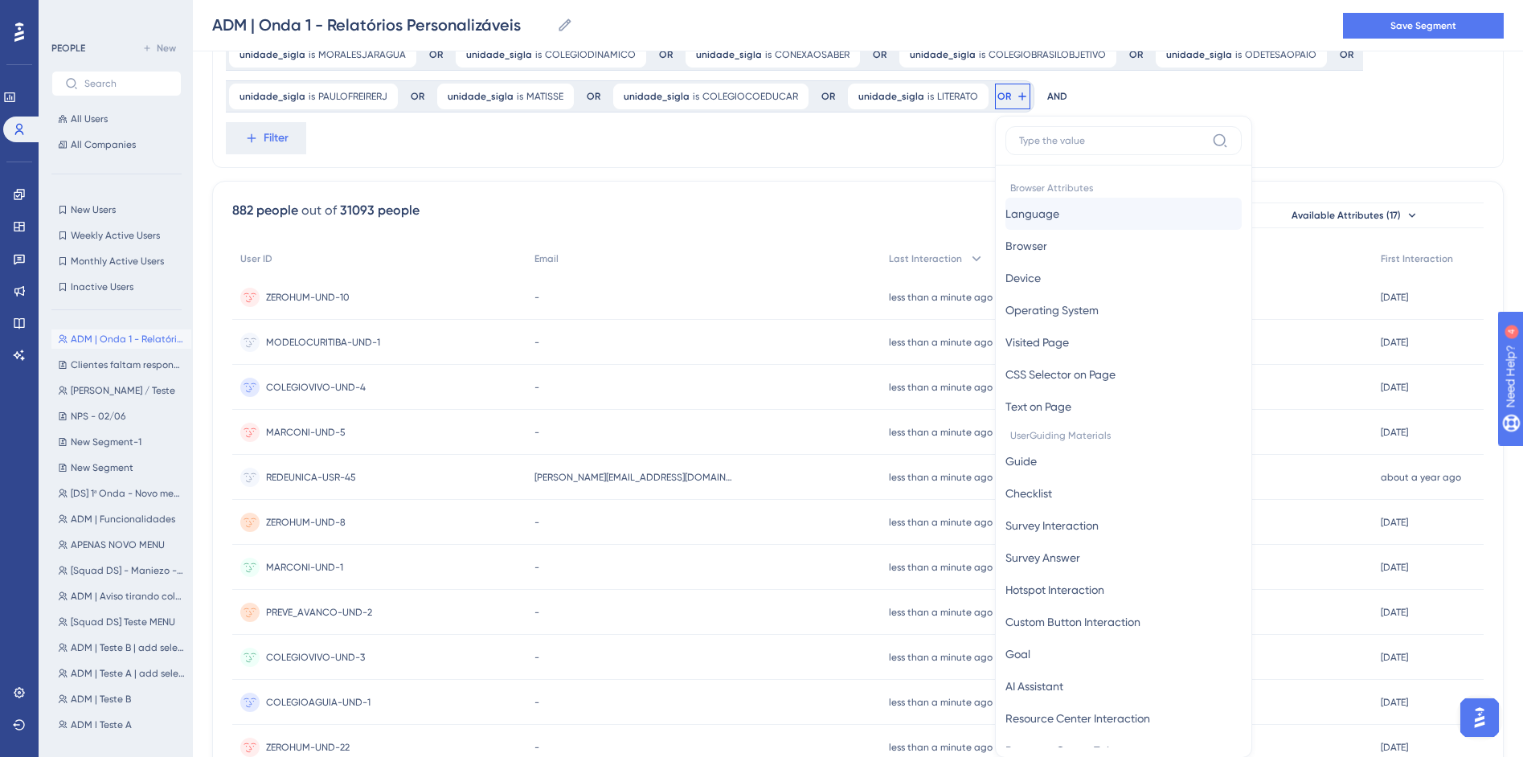
scroll to position [262, 0]
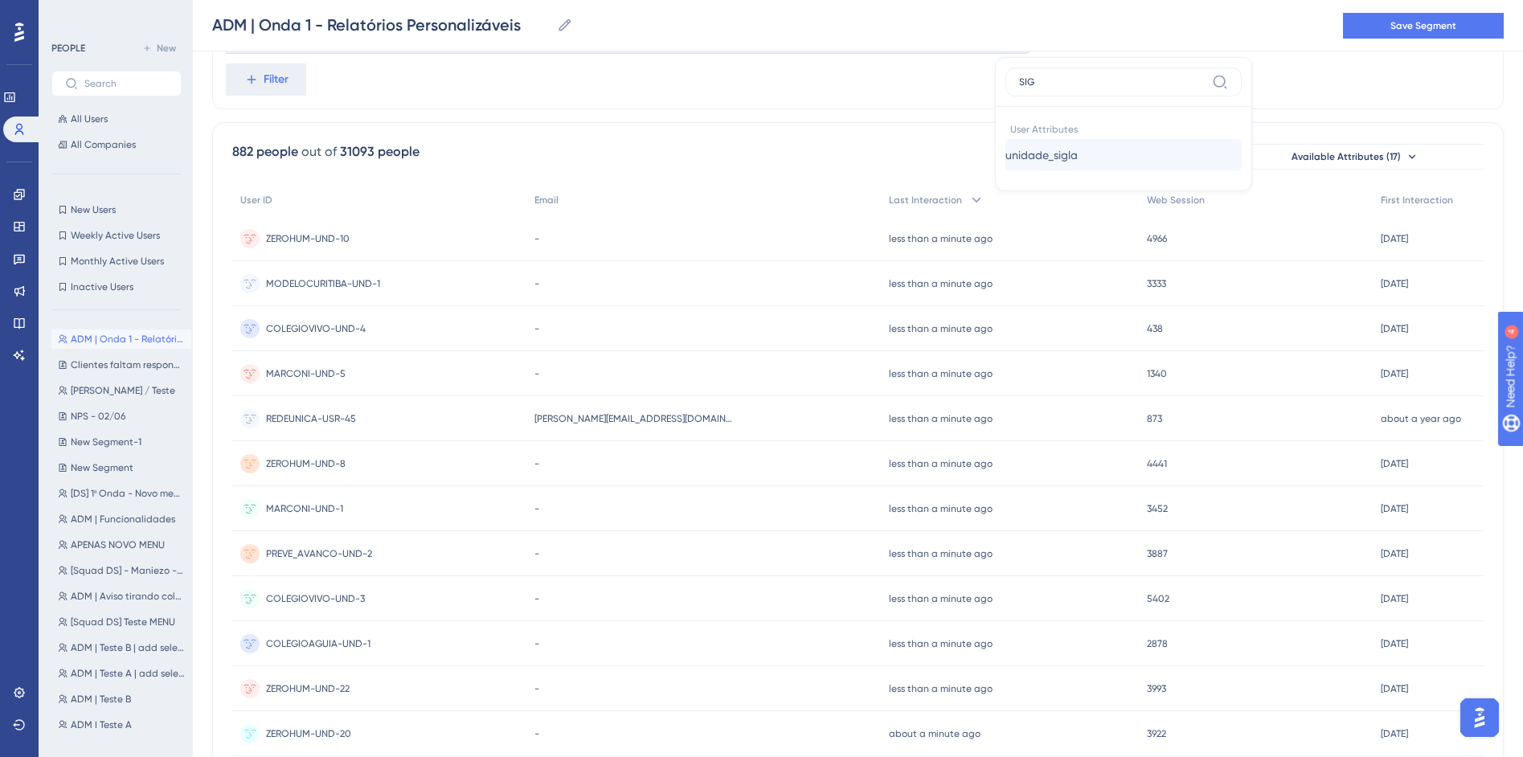
type input "SIG"
click at [1053, 151] on span "unidade_sigla" at bounding box center [1041, 154] width 72 height 19
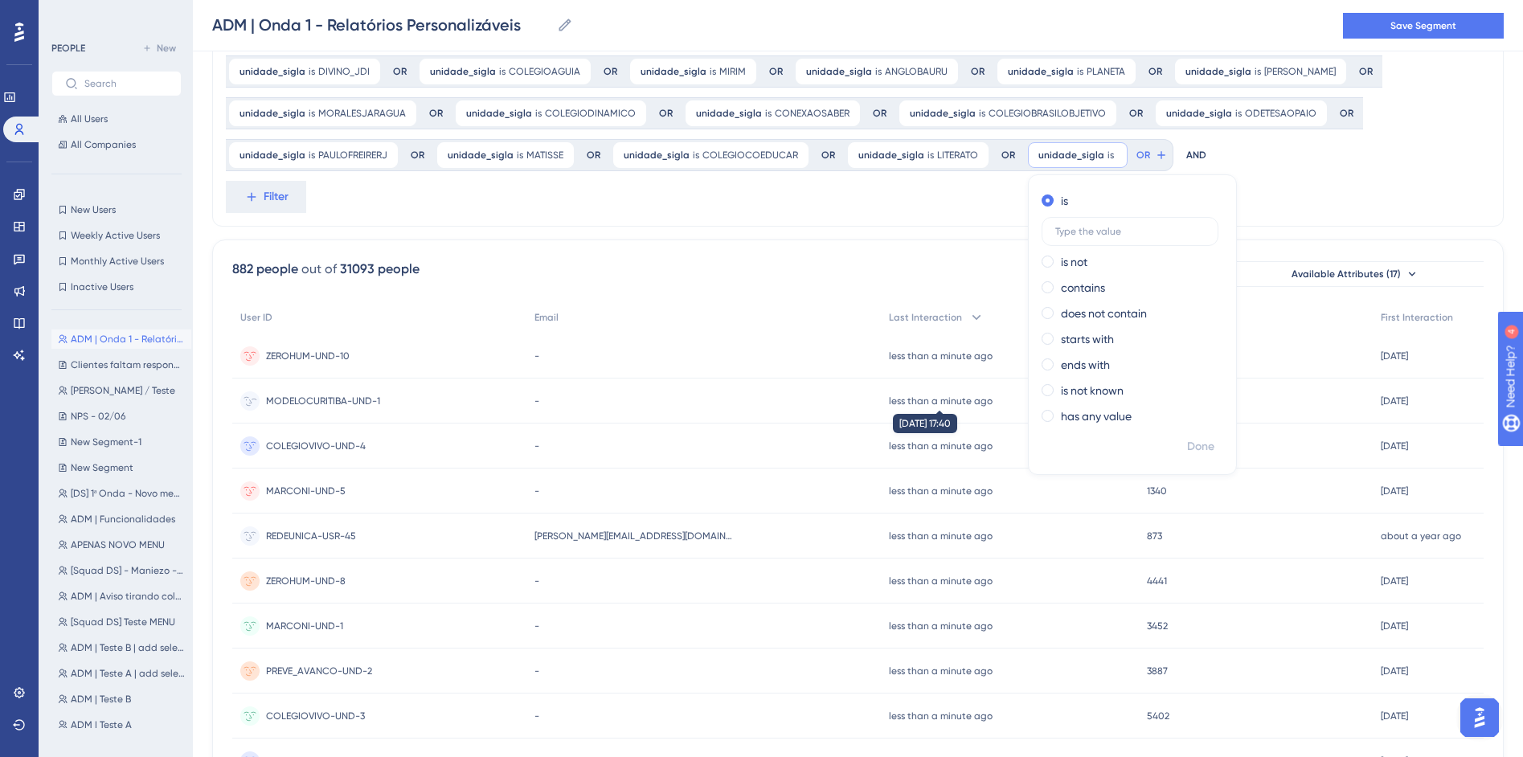
scroll to position [137, 0]
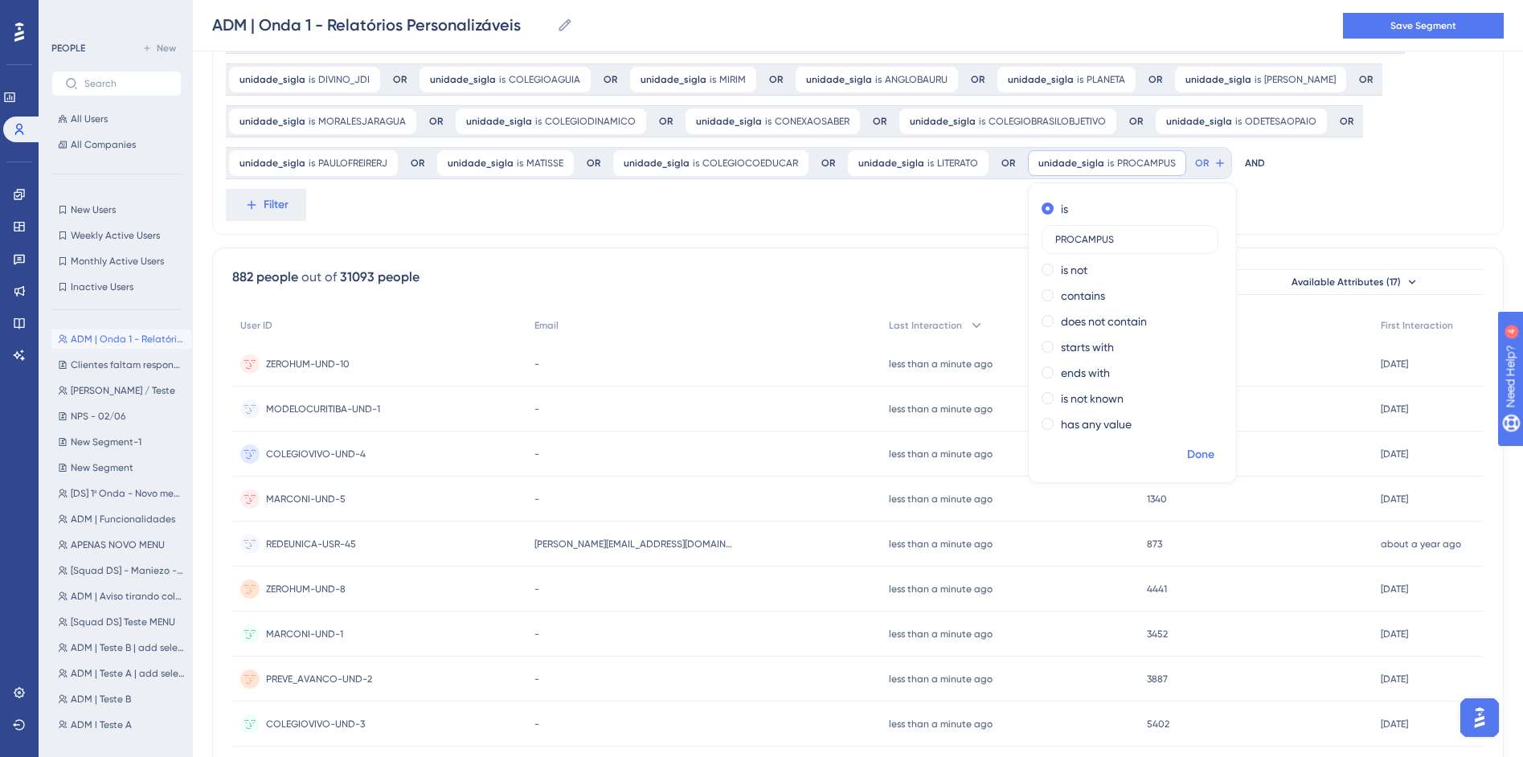
type input "PROCAMPUS"
click at [1197, 453] on span "Done" at bounding box center [1200, 454] width 27 height 19
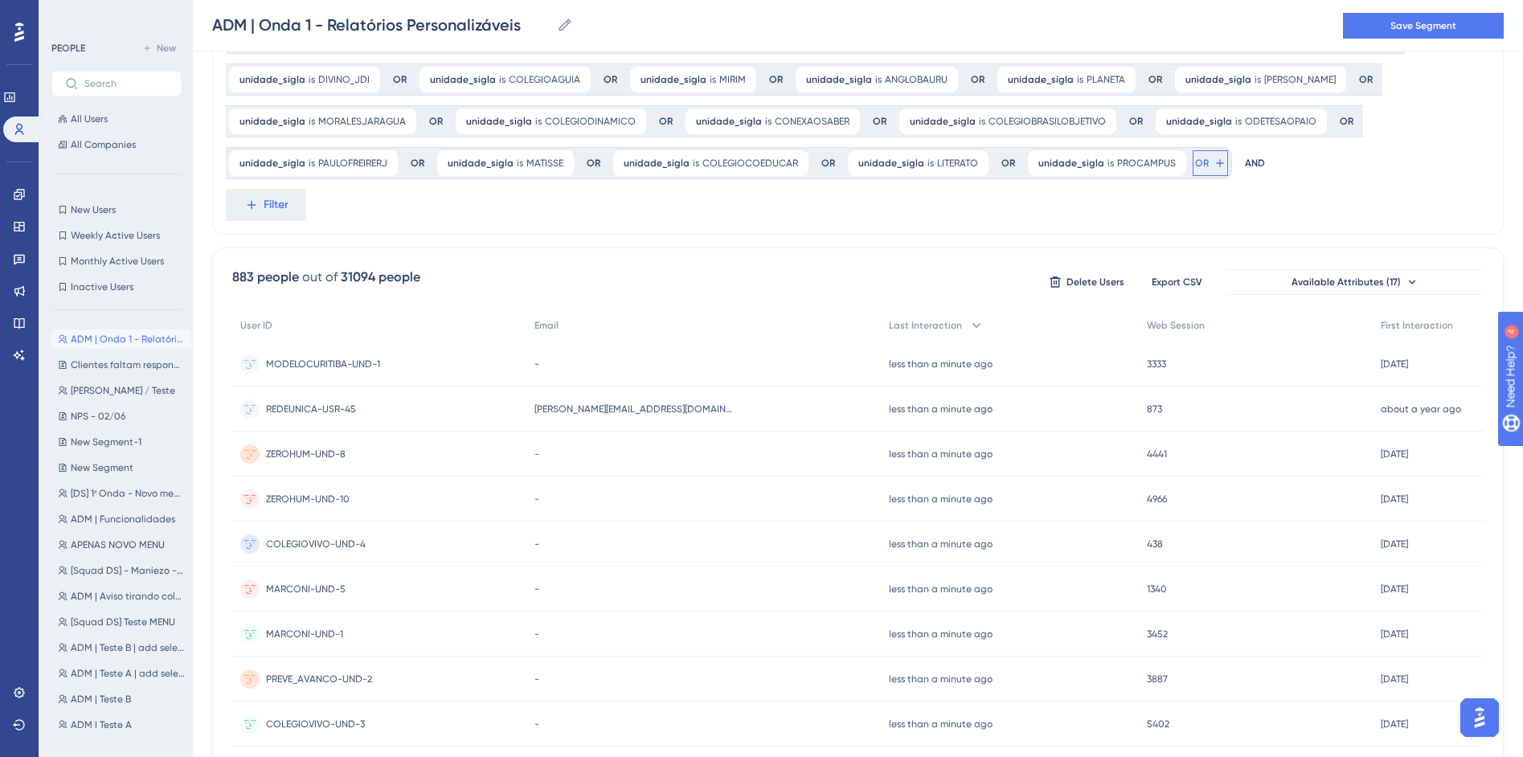
click at [1214, 165] on icon at bounding box center [1220, 163] width 13 height 13
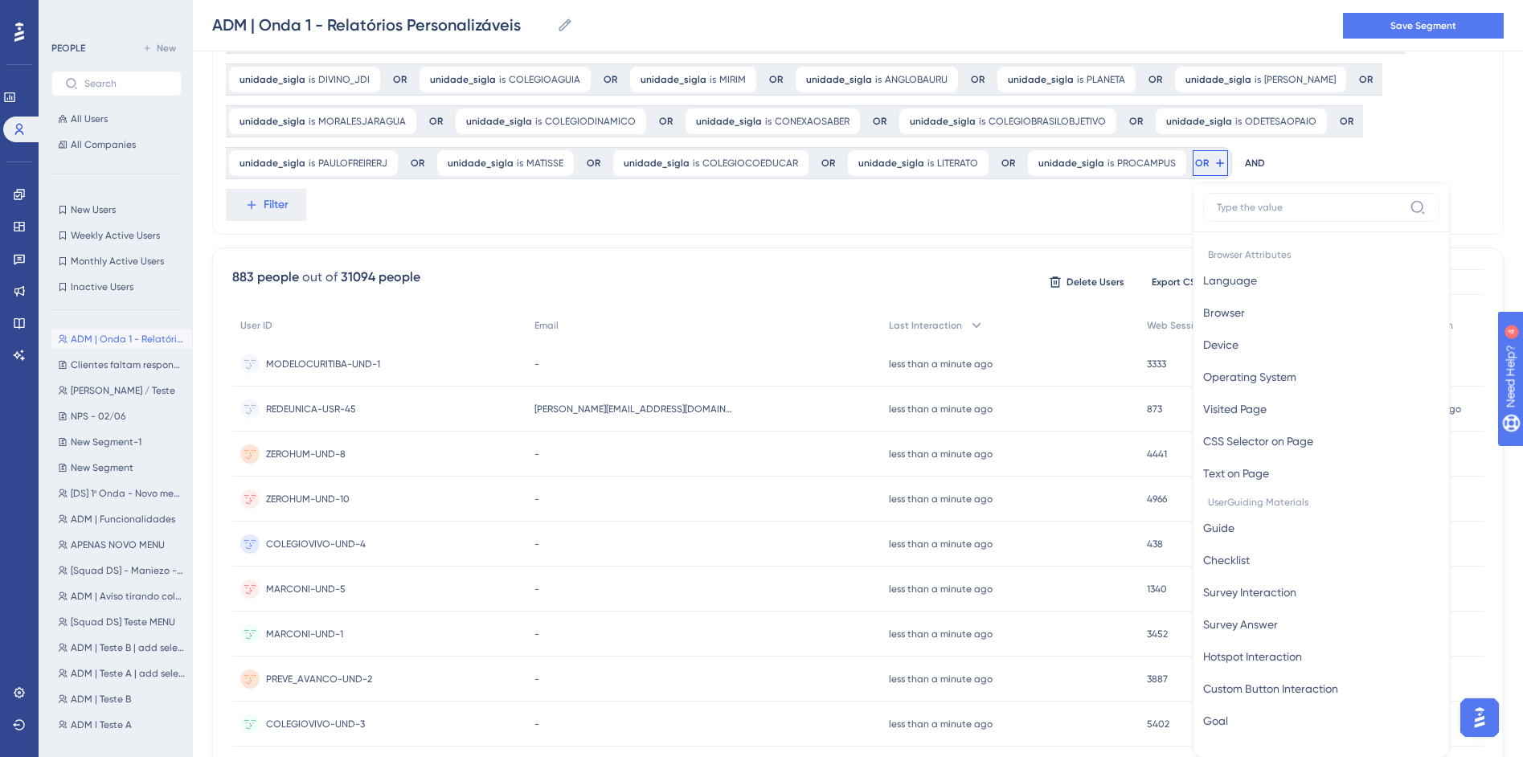
scroll to position [228, 0]
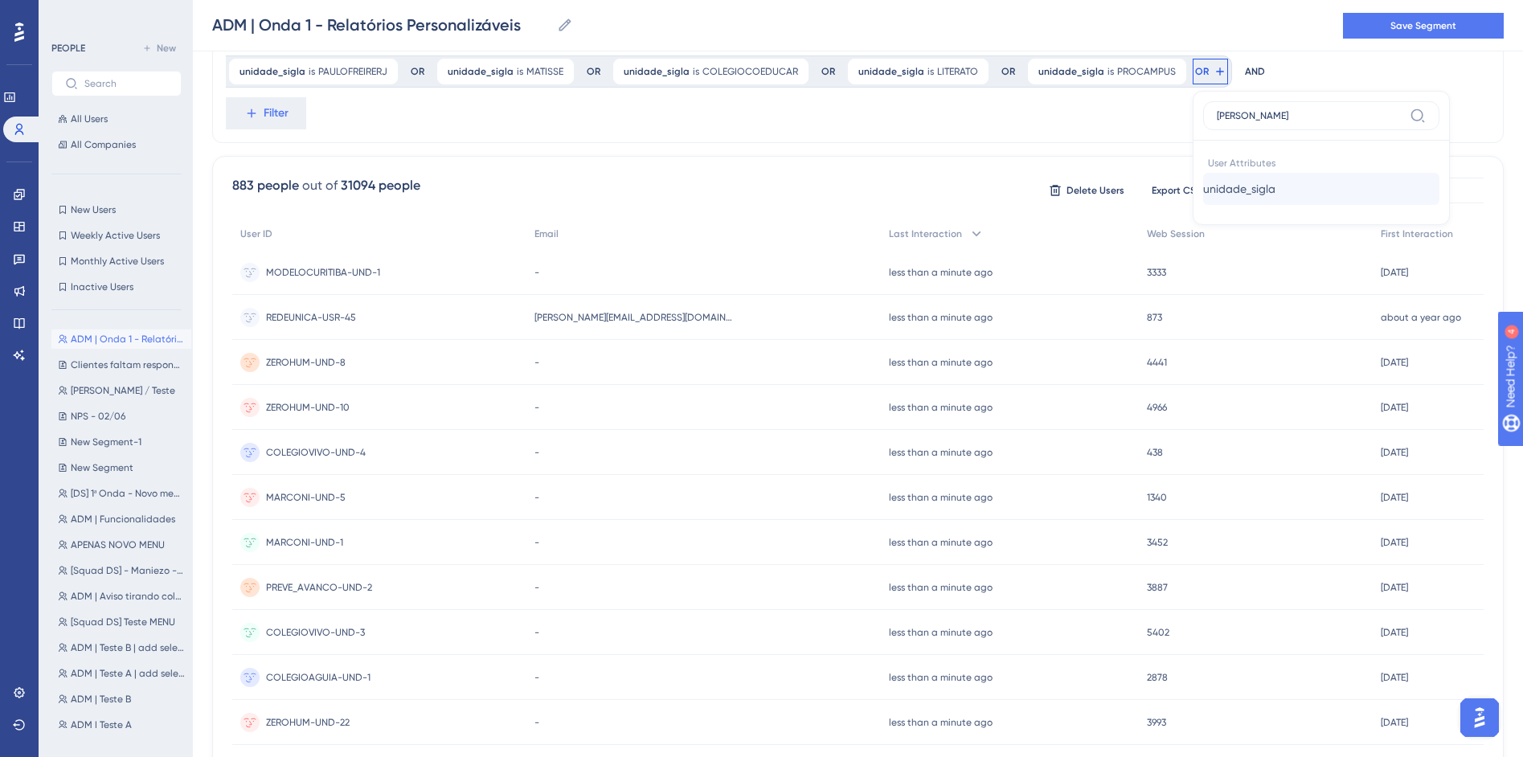
type input "SIGL"
click at [1230, 189] on span "unidade_sigla" at bounding box center [1239, 188] width 72 height 19
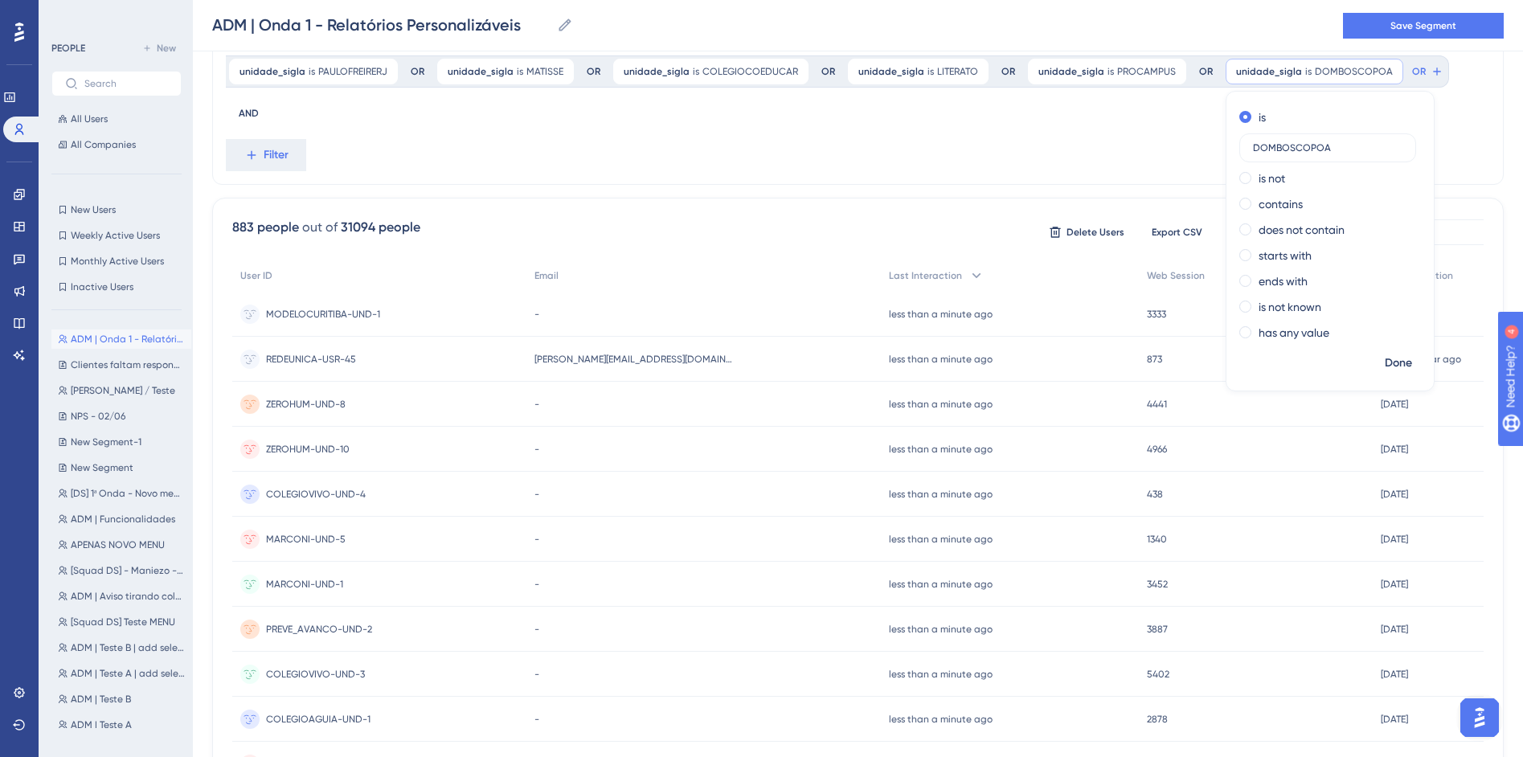
type input "DOMBOSCOPOA"
click at [1398, 383] on div "Done" at bounding box center [1329, 370] width 207 height 42
click at [1393, 363] on span "Done" at bounding box center [1398, 363] width 27 height 19
click at [1410, 70] on button "OR" at bounding box center [1427, 72] width 35 height 26
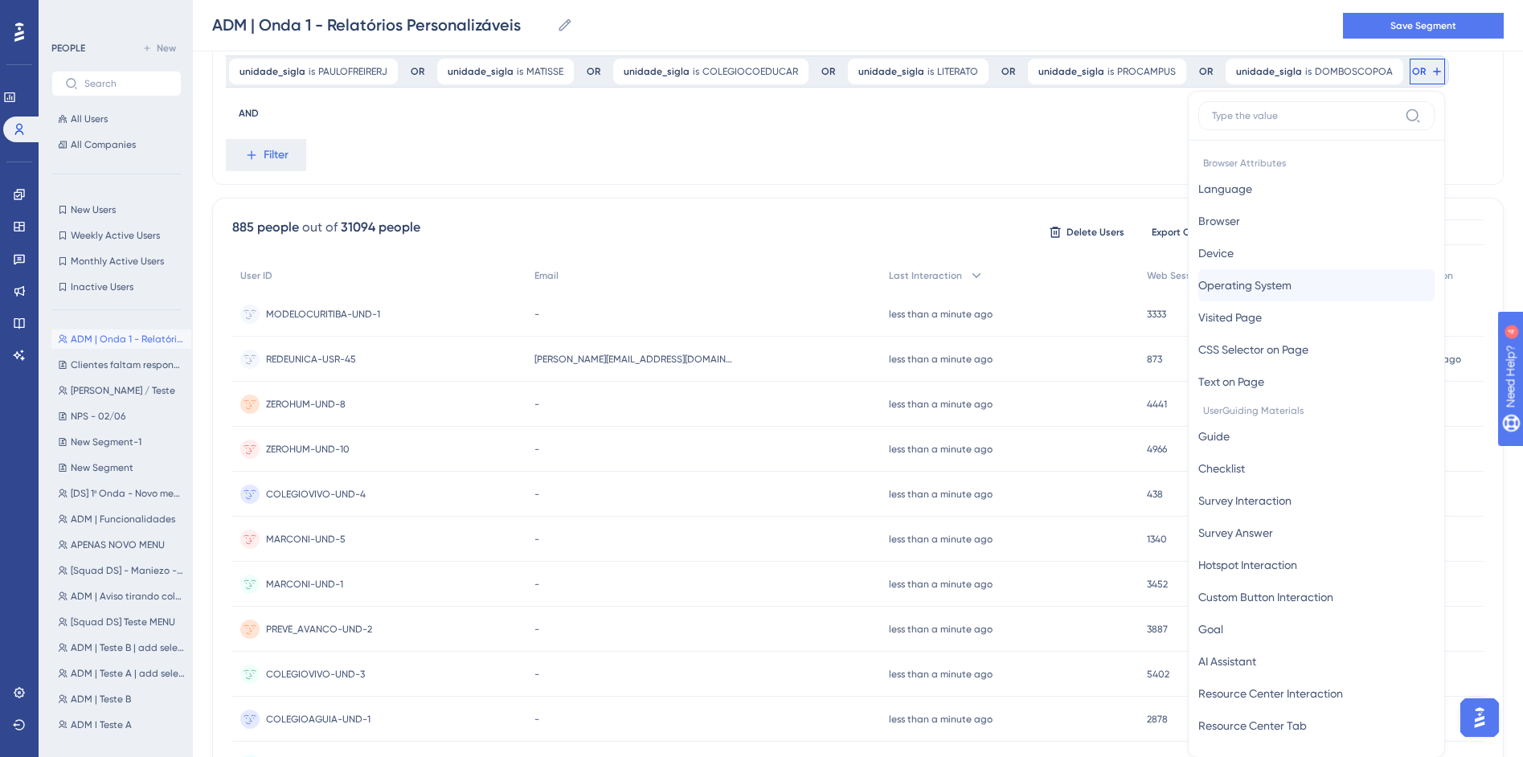
scroll to position [274, 0]
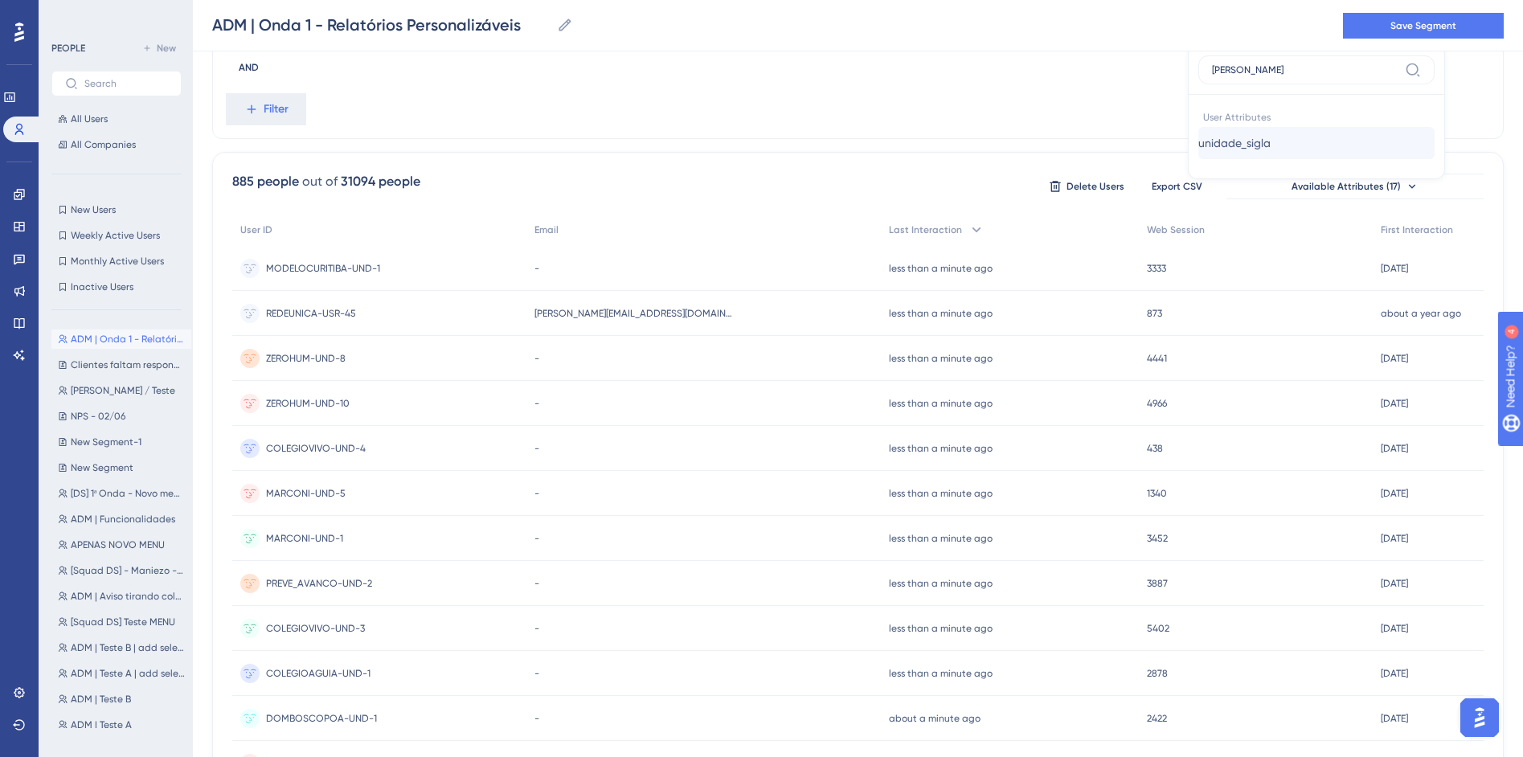
type input "SIGL"
click at [1299, 138] on button "unidade_sigla unidade_sigla" at bounding box center [1316, 143] width 236 height 32
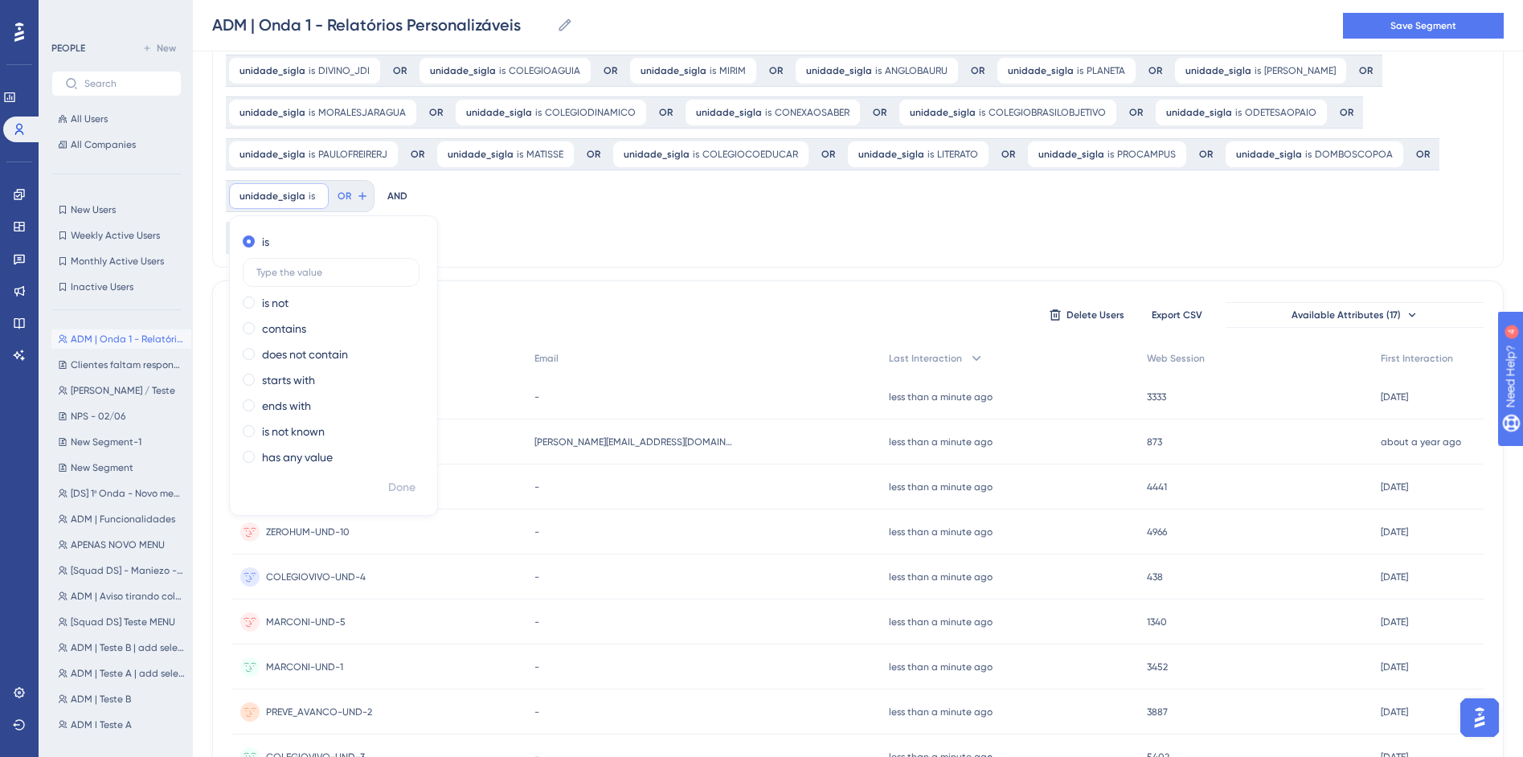
scroll to position [130, 0]
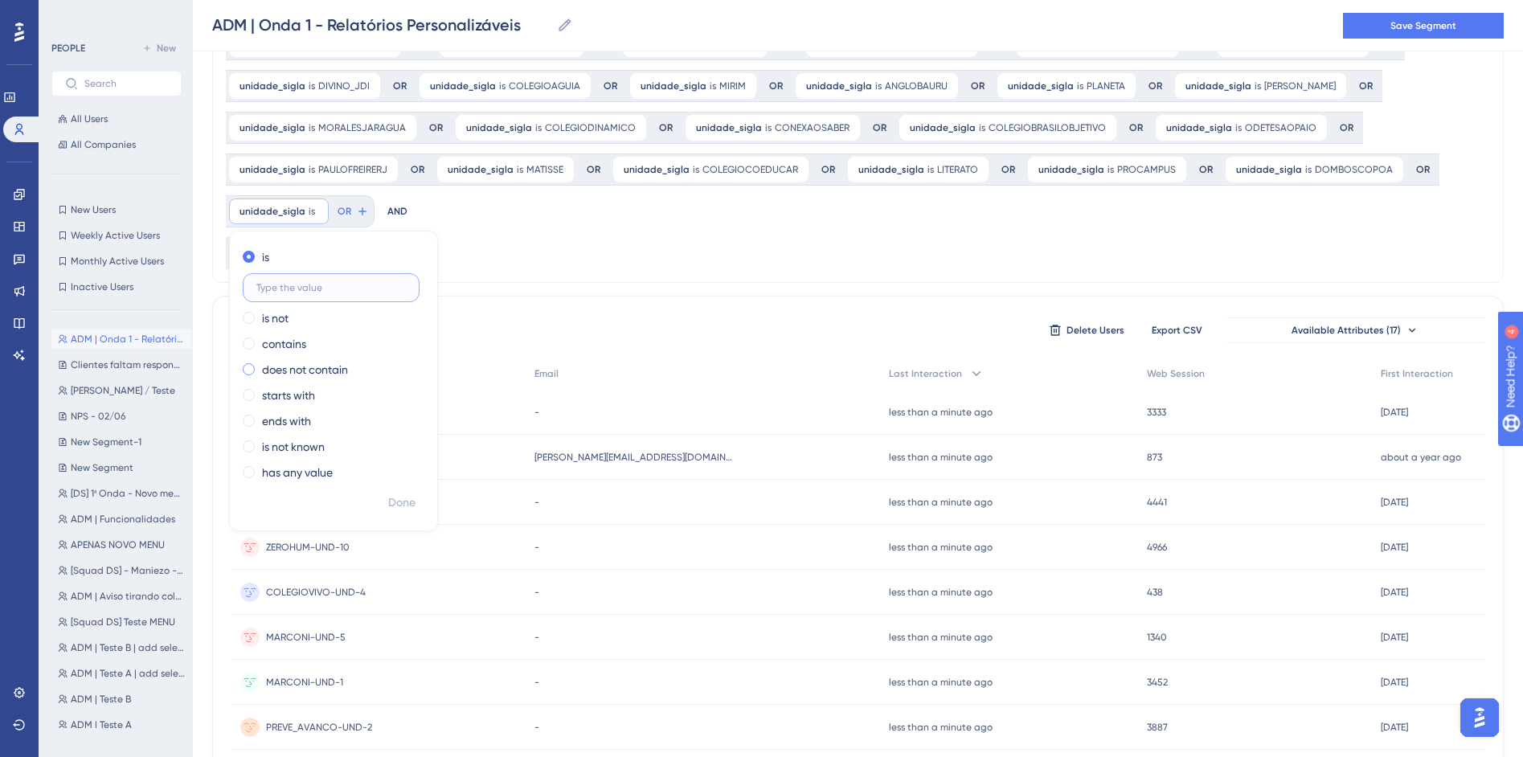
paste input "EDUCARBALSAS"
type input "EDUCARBALSAS"
click at [403, 491] on button "Done" at bounding box center [401, 503] width 45 height 29
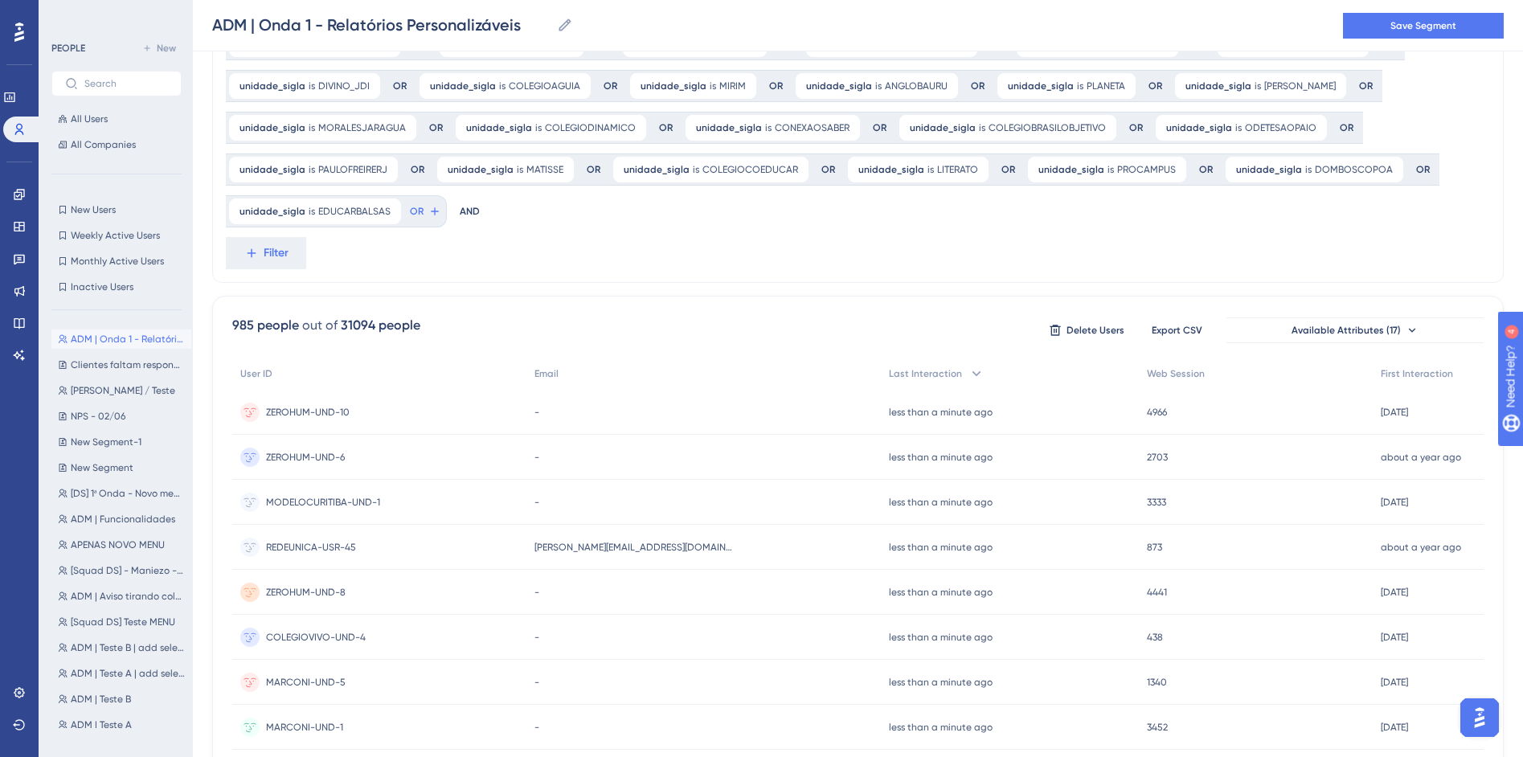
click at [471, 211] on div "AND" at bounding box center [470, 211] width 20 height 32
click at [428, 212] on icon at bounding box center [434, 211] width 13 height 13
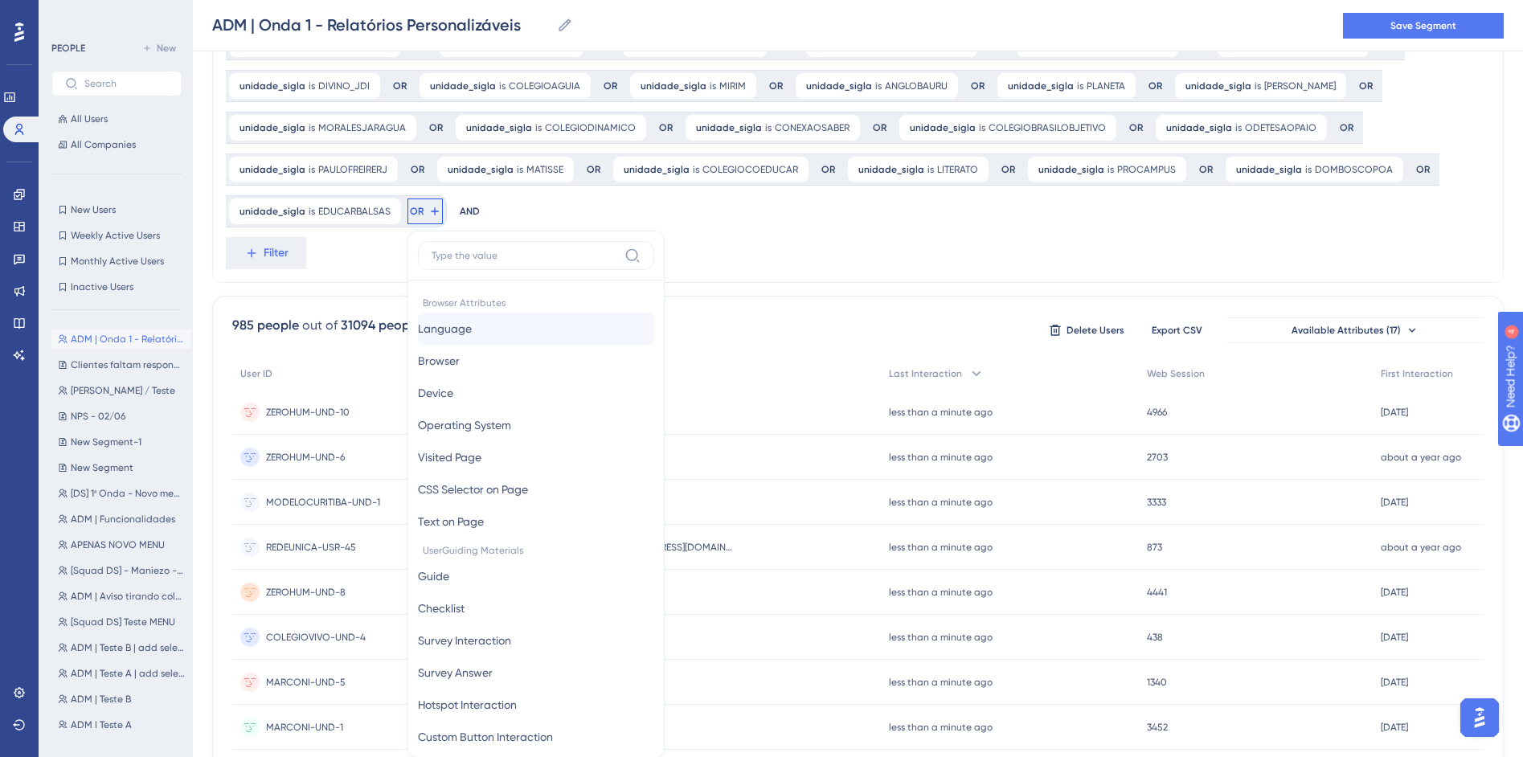
scroll to position [245, 0]
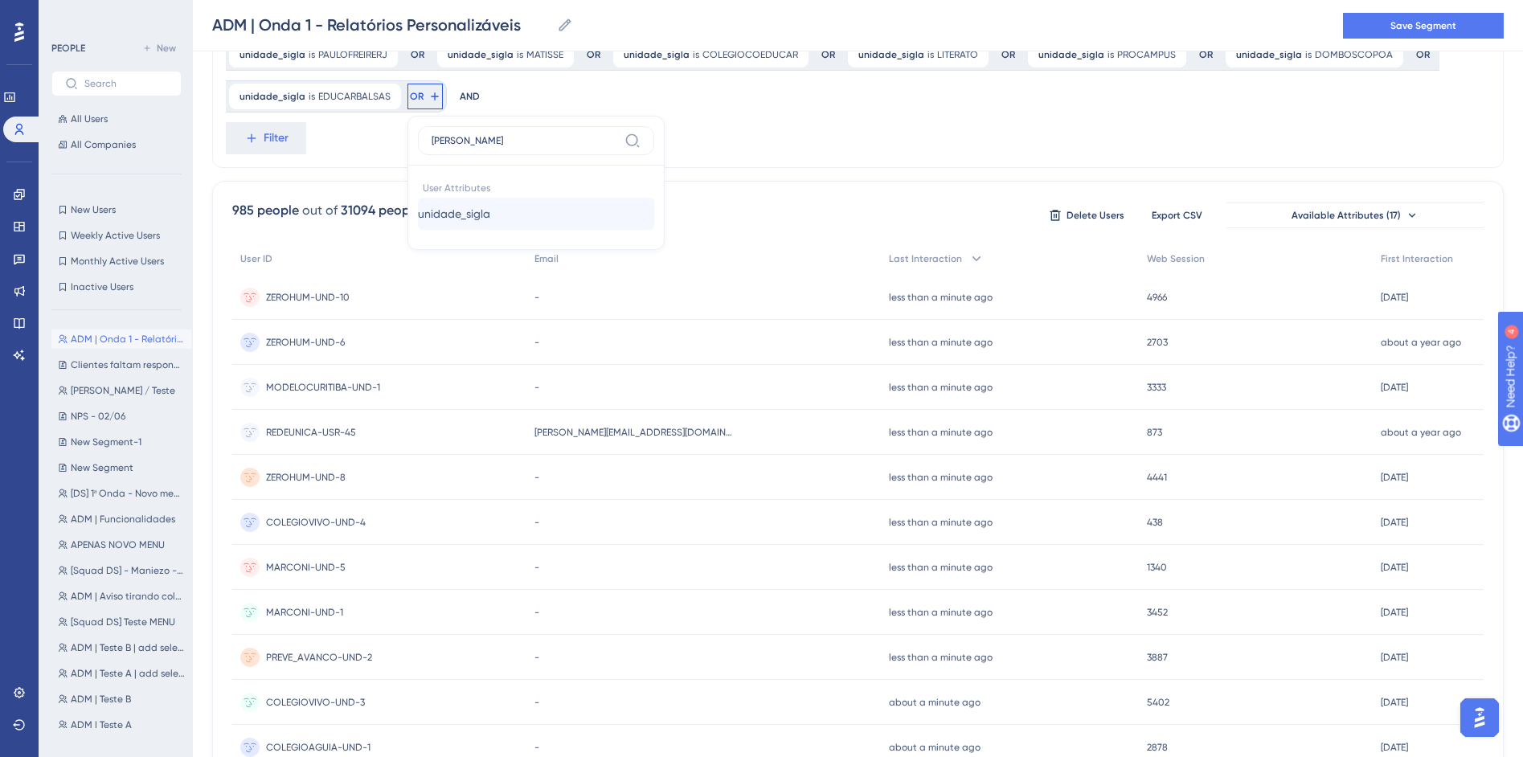
type input "SIGL"
click at [480, 211] on span "unidade_sigla" at bounding box center [454, 213] width 72 height 19
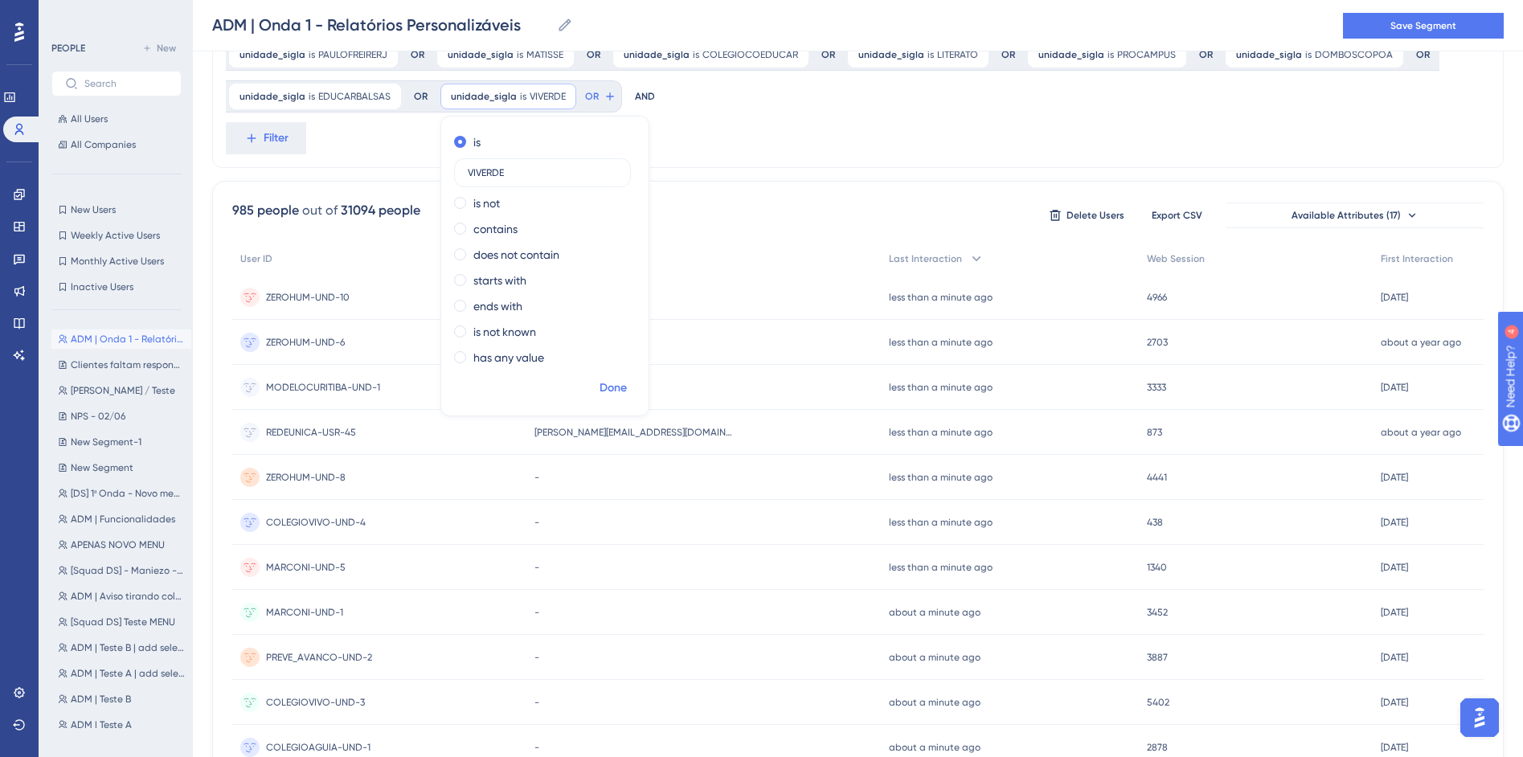
type input "VIVERDE"
click at [618, 392] on span "Done" at bounding box center [613, 388] width 27 height 19
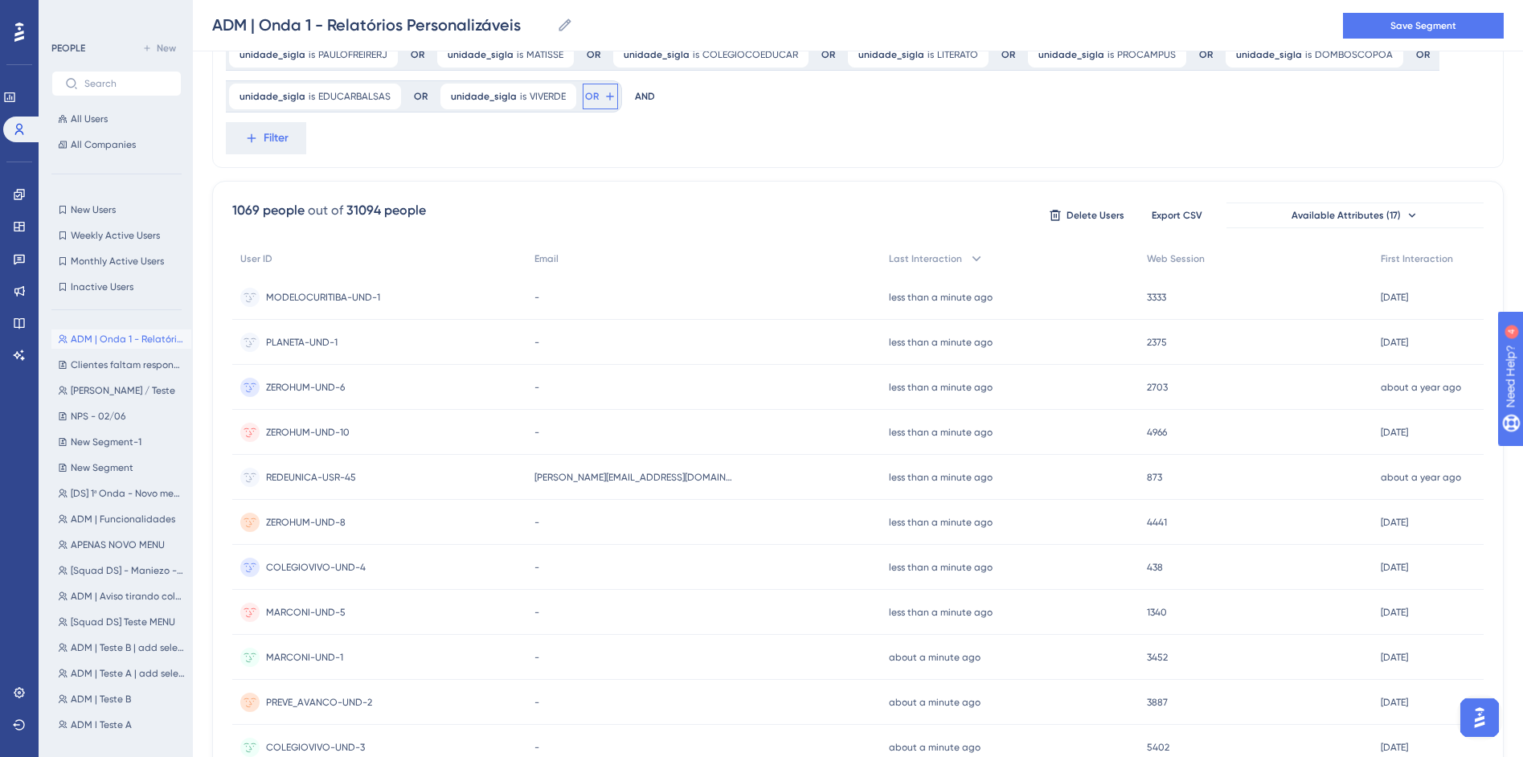
click at [590, 95] on span "OR" at bounding box center [592, 96] width 14 height 13
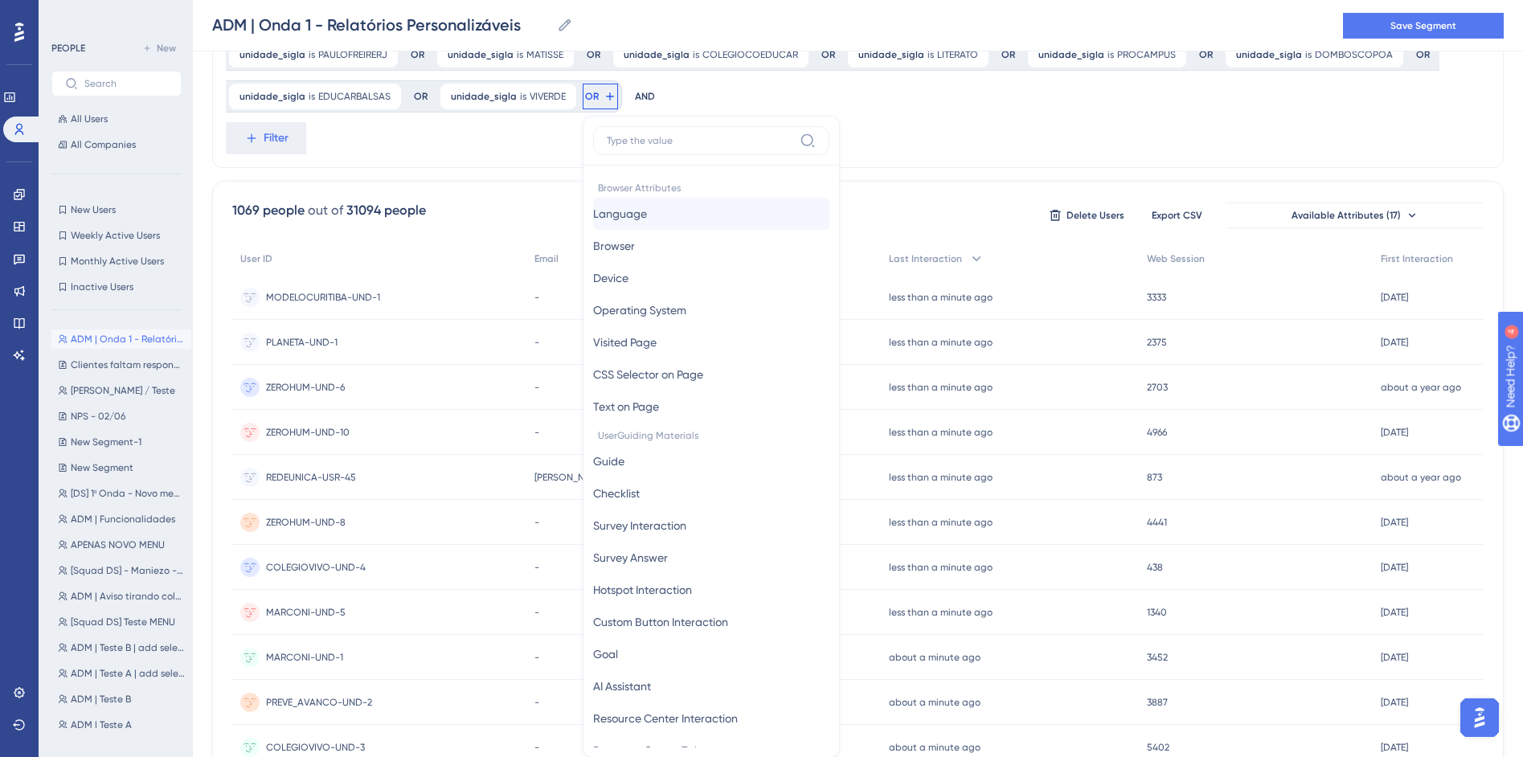
scroll to position [304, 0]
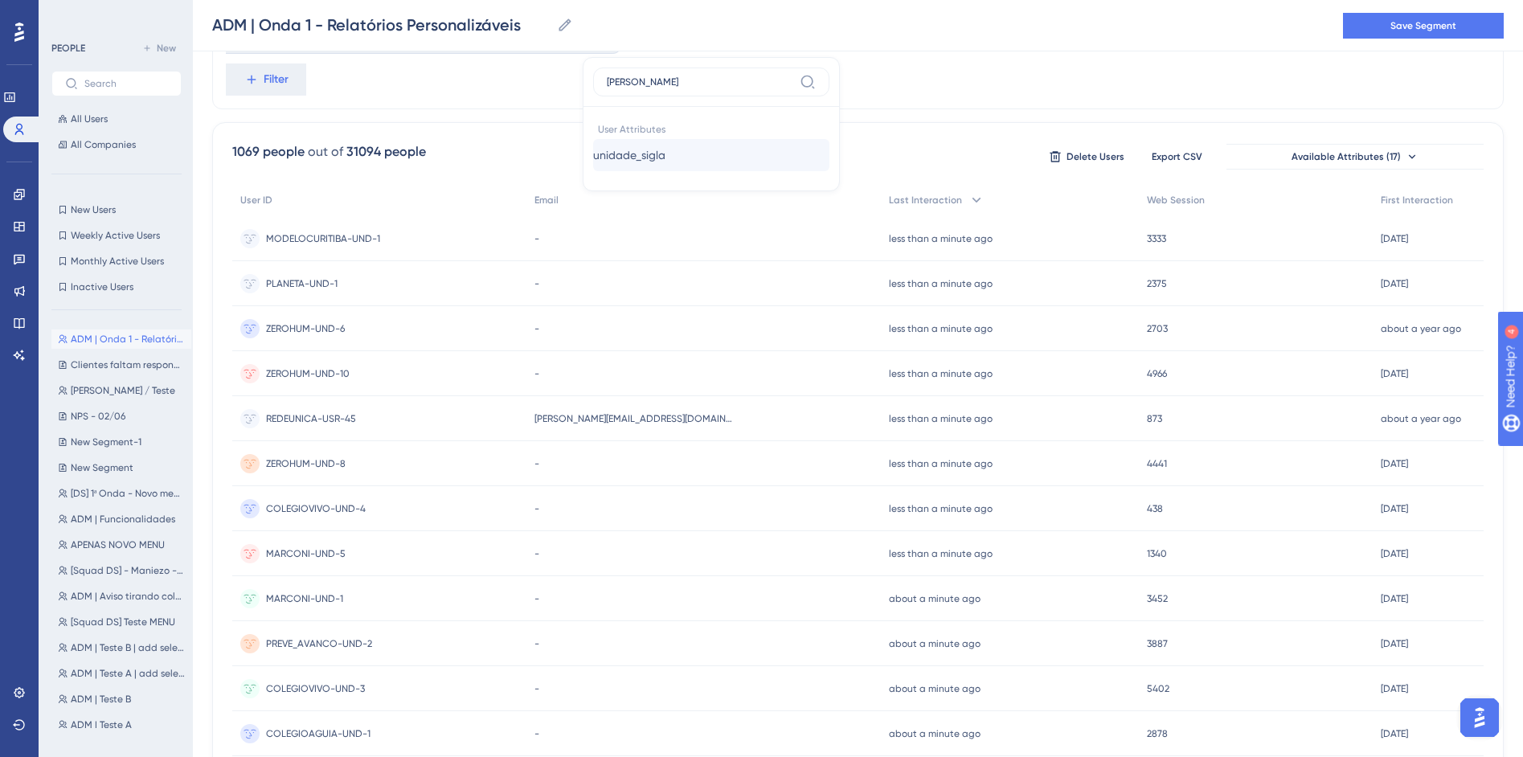
type input "SIGL"
click at [645, 165] on button "unidade_sigla unidade_sigla" at bounding box center [711, 155] width 236 height 32
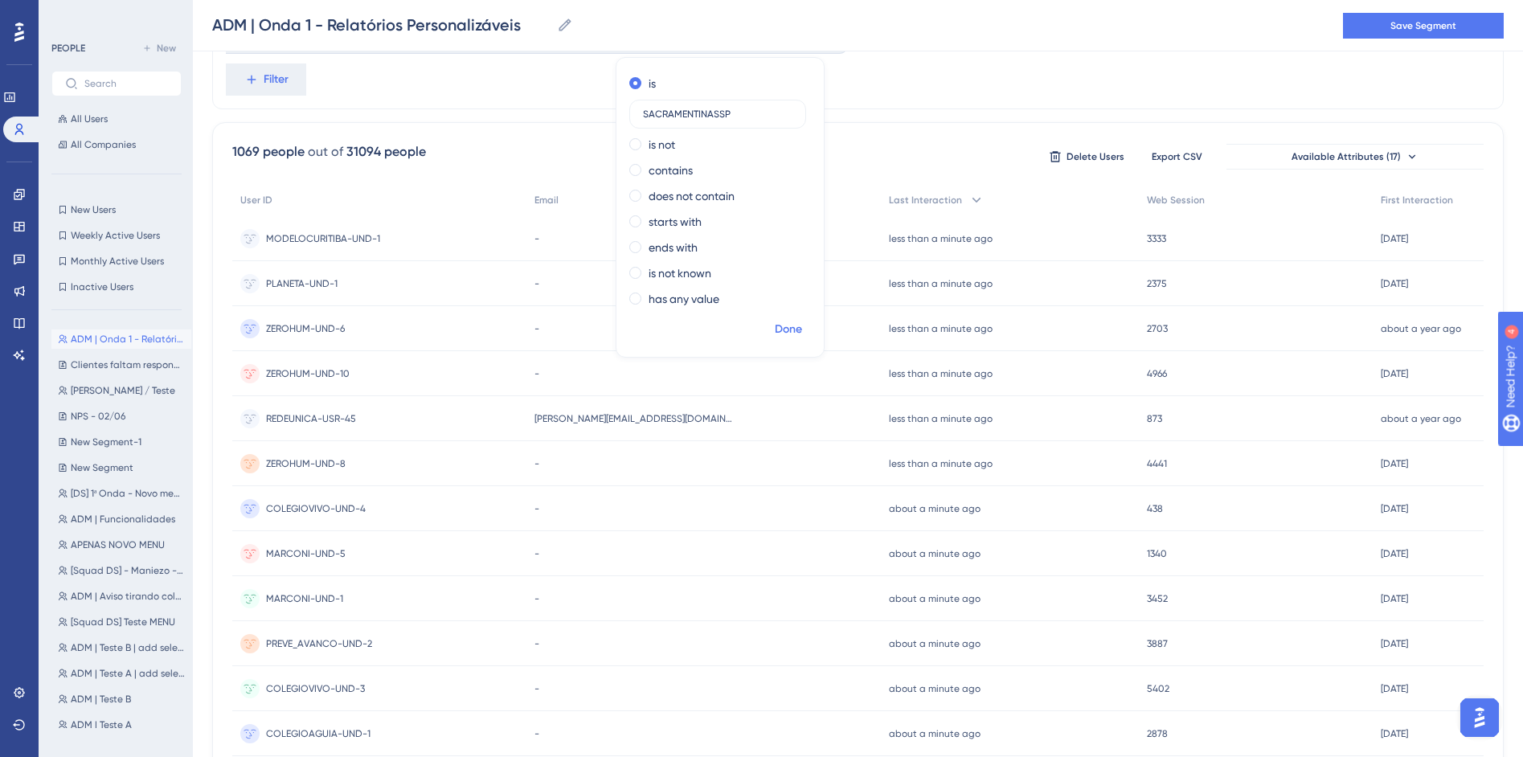
type input "SACRAMENTINASSP"
click at [789, 324] on span "Done" at bounding box center [788, 329] width 27 height 19
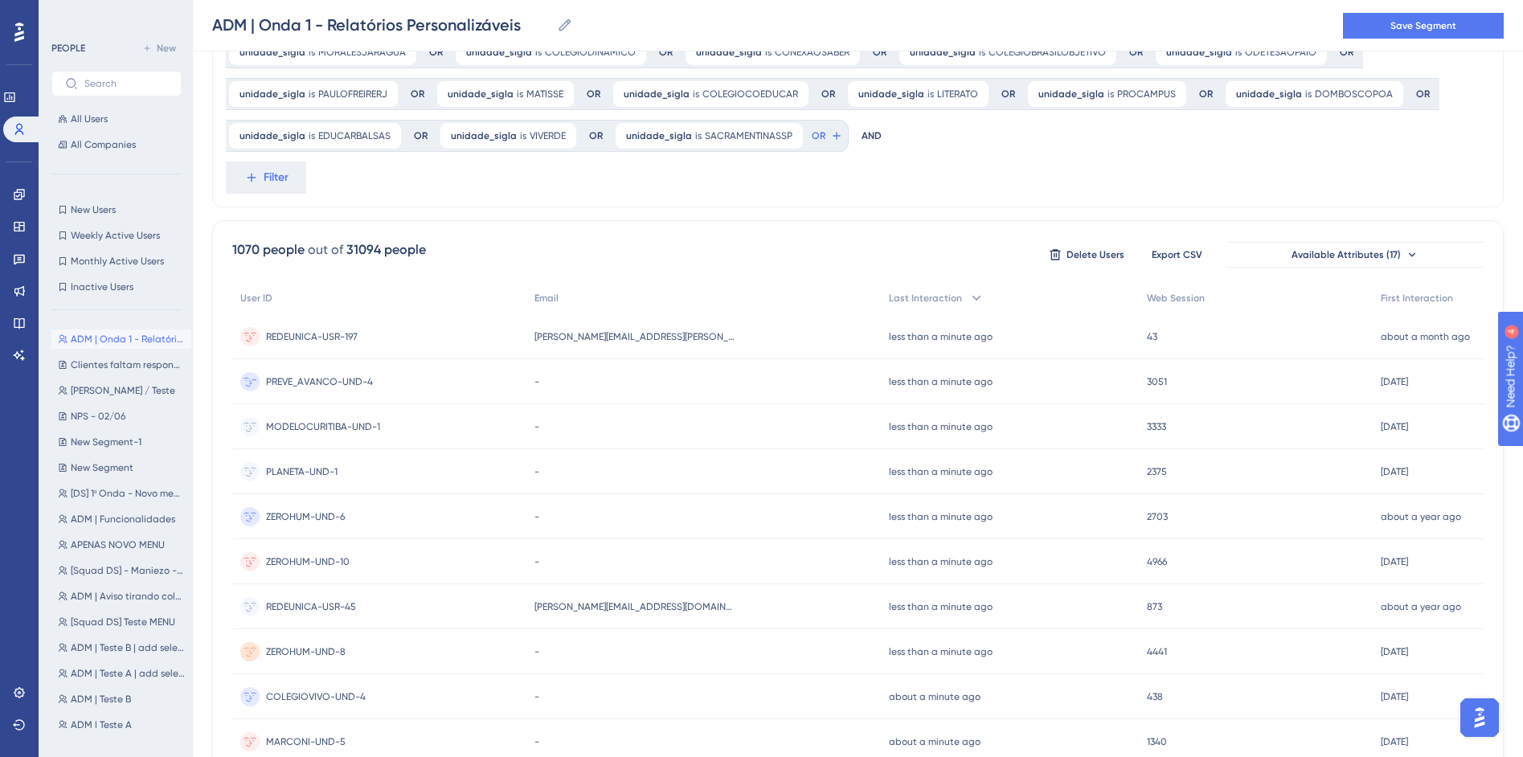
scroll to position [203, 0]
click at [830, 137] on icon at bounding box center [836, 138] width 13 height 13
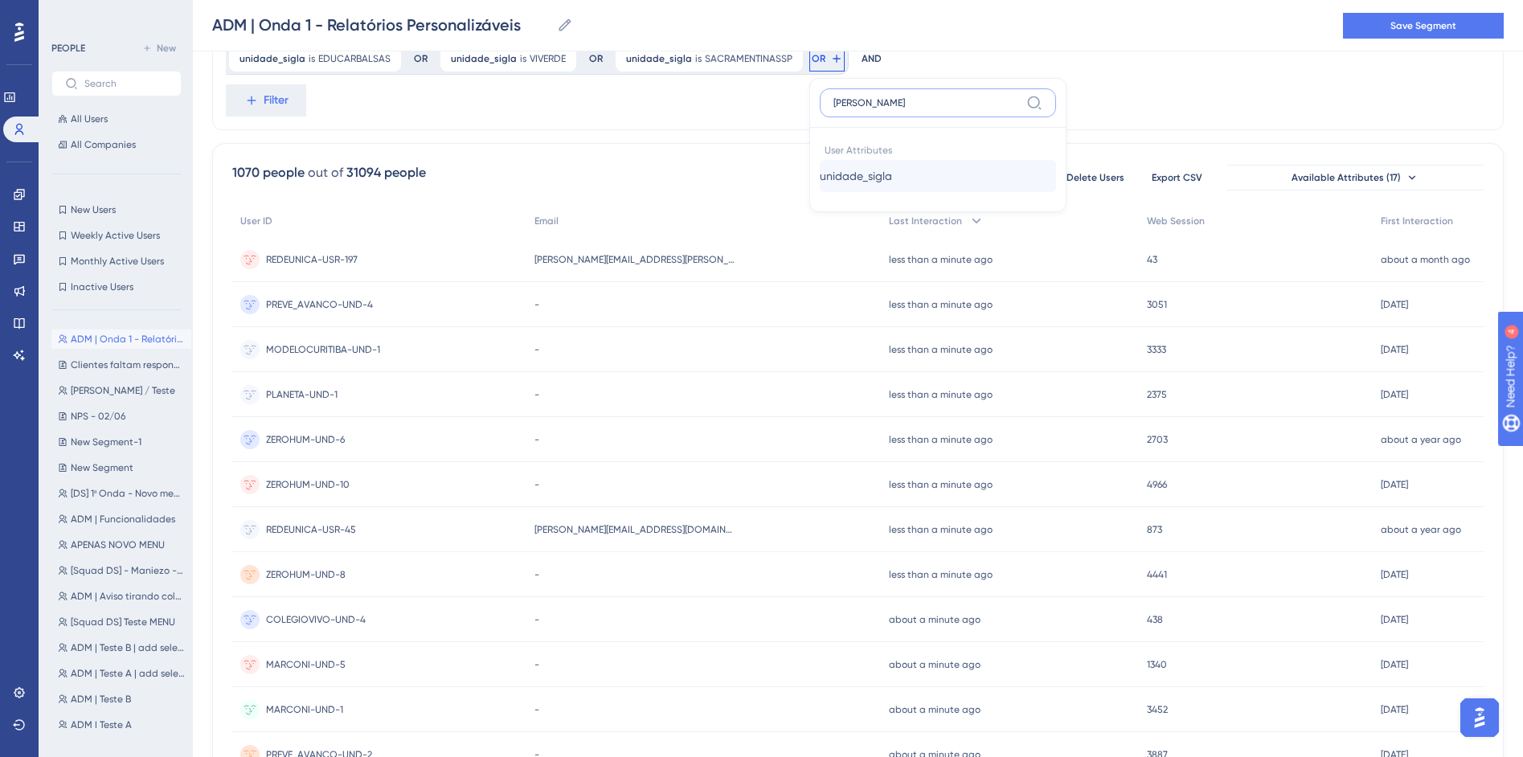
type input "SIGL"
click at [874, 180] on span "unidade_sigla" at bounding box center [856, 175] width 72 height 19
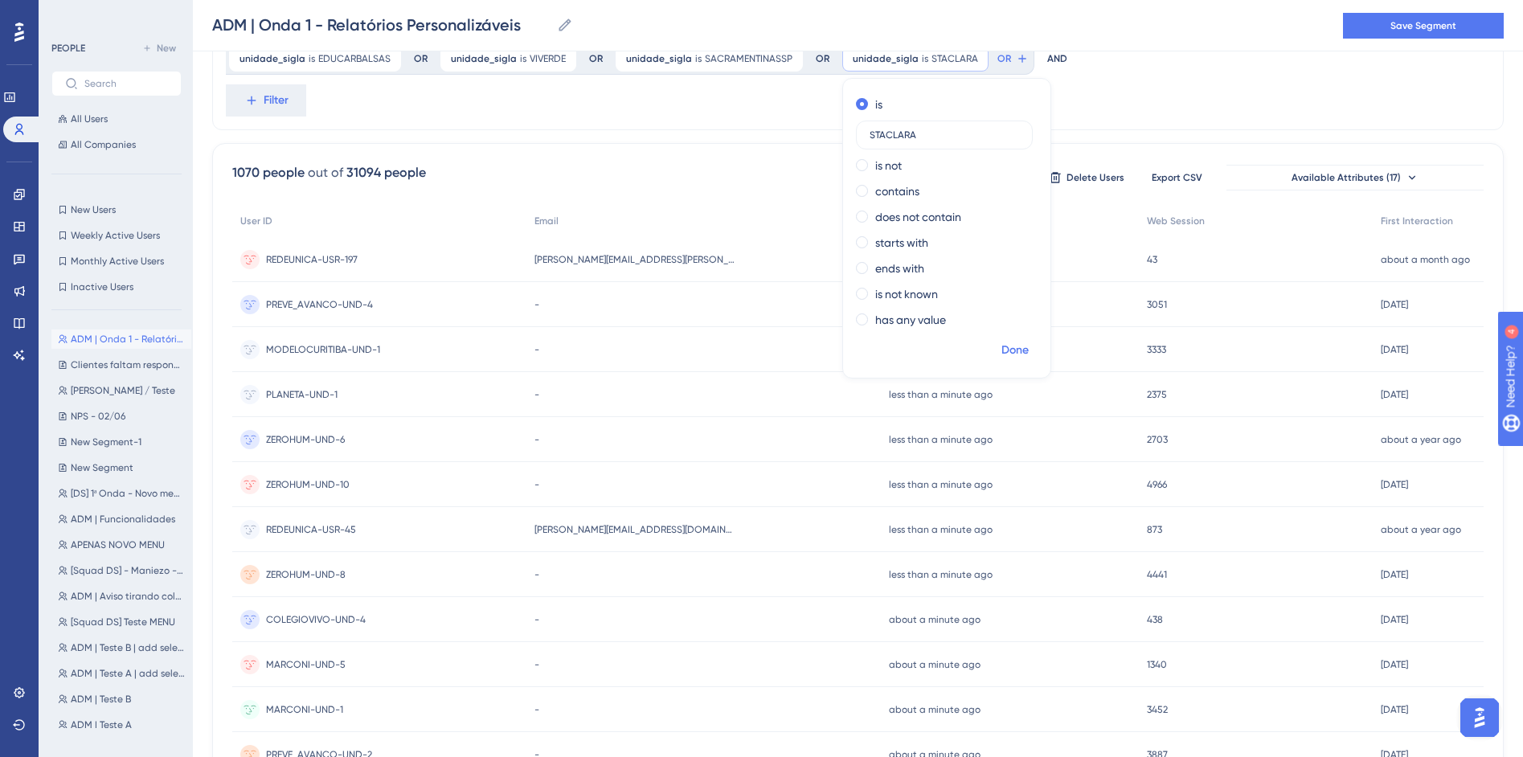
click at [1011, 344] on span "Done" at bounding box center [1014, 350] width 27 height 19
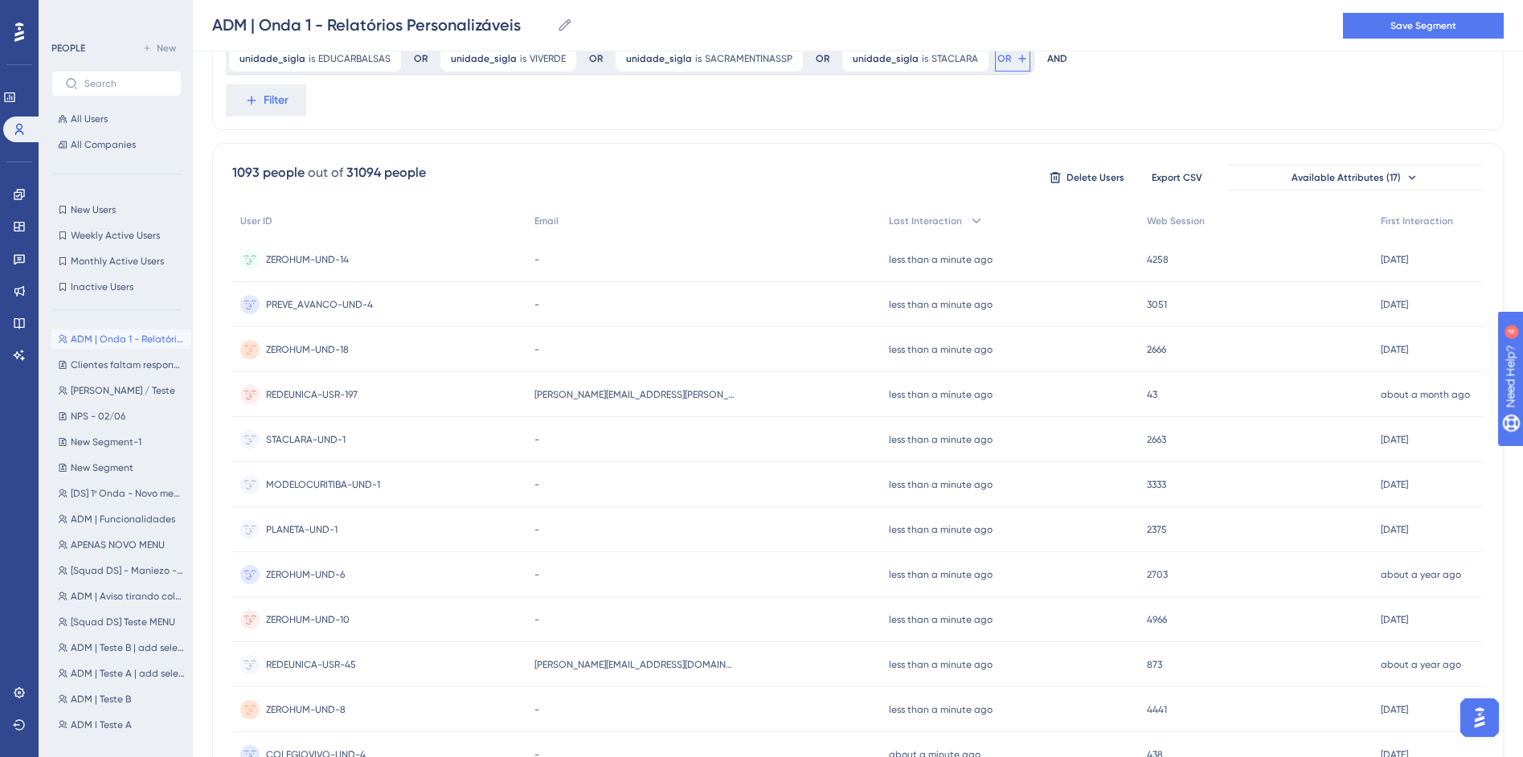
click at [997, 61] on span "OR" at bounding box center [1004, 58] width 14 height 13
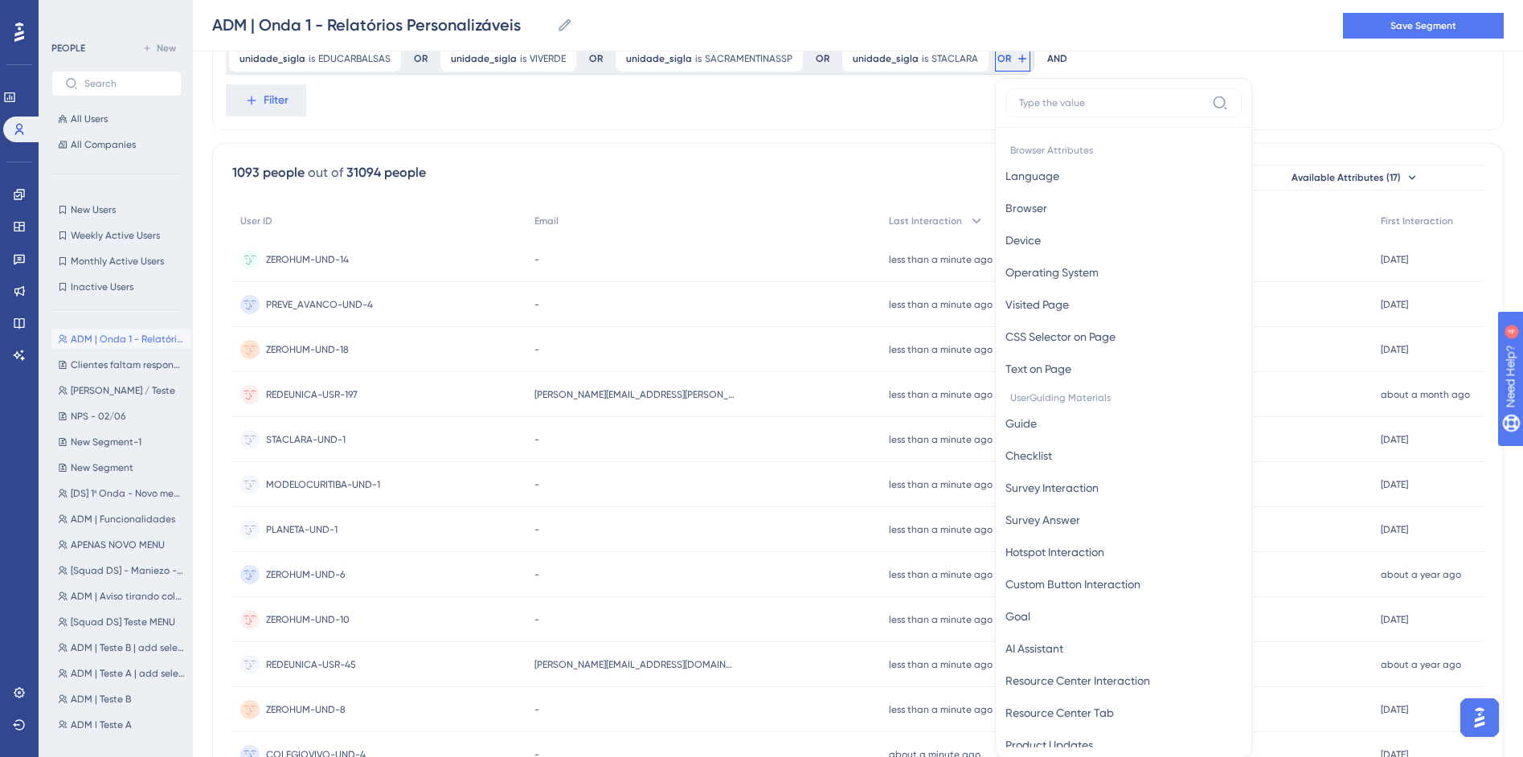
scroll to position [322, 0]
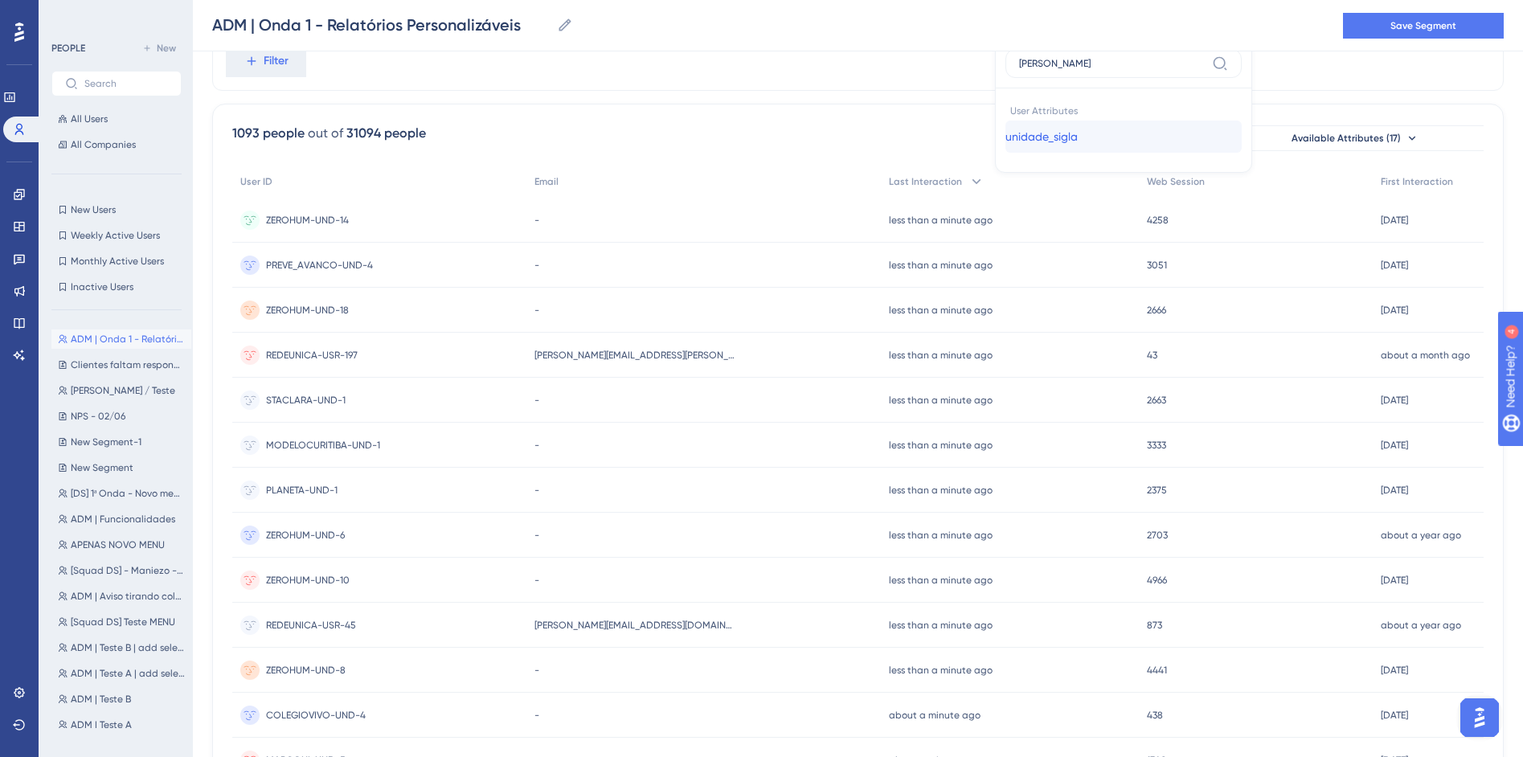
click at [1038, 143] on span "unidade_sigla" at bounding box center [1041, 136] width 72 height 19
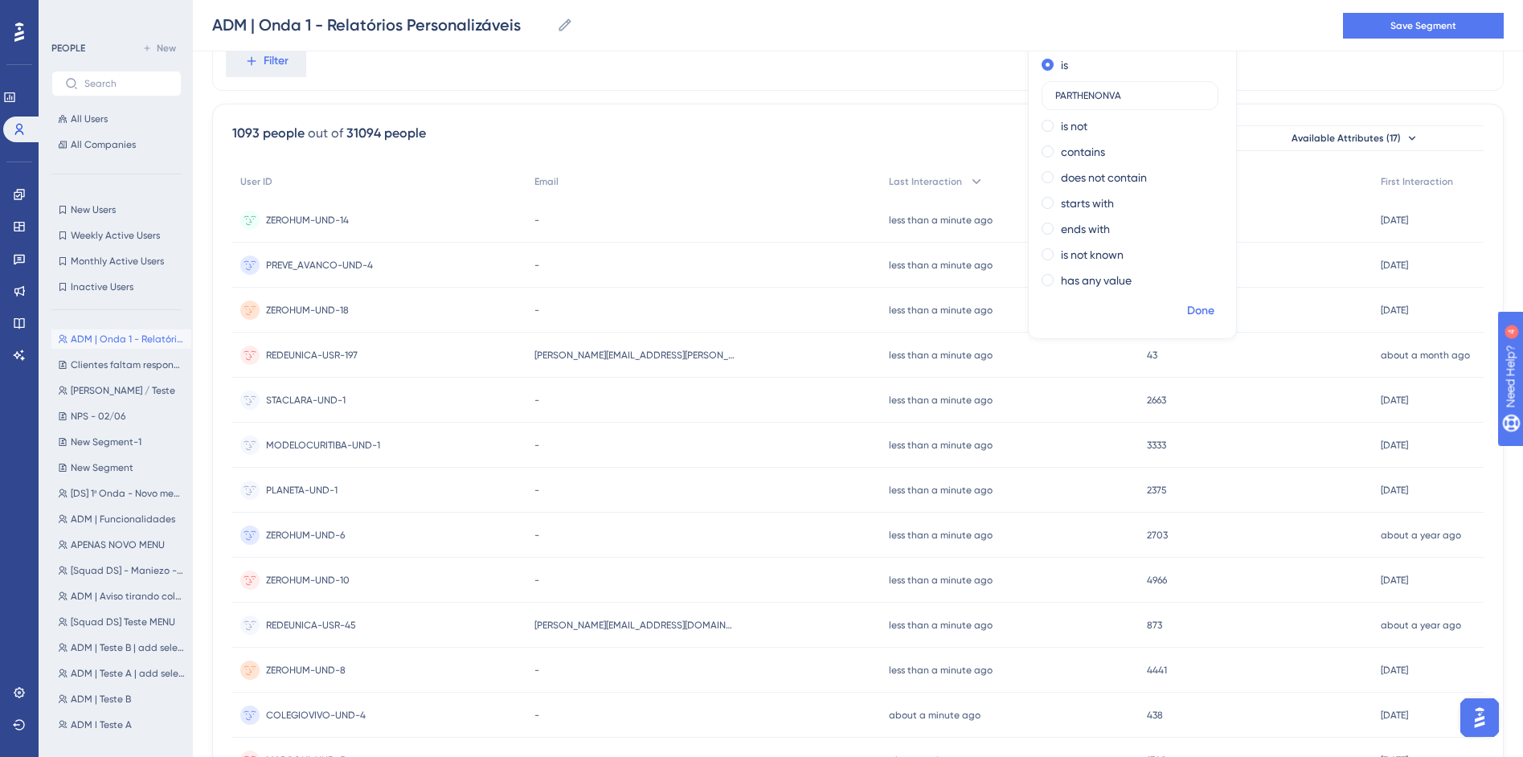
click at [1187, 313] on span "Done" at bounding box center [1200, 310] width 27 height 19
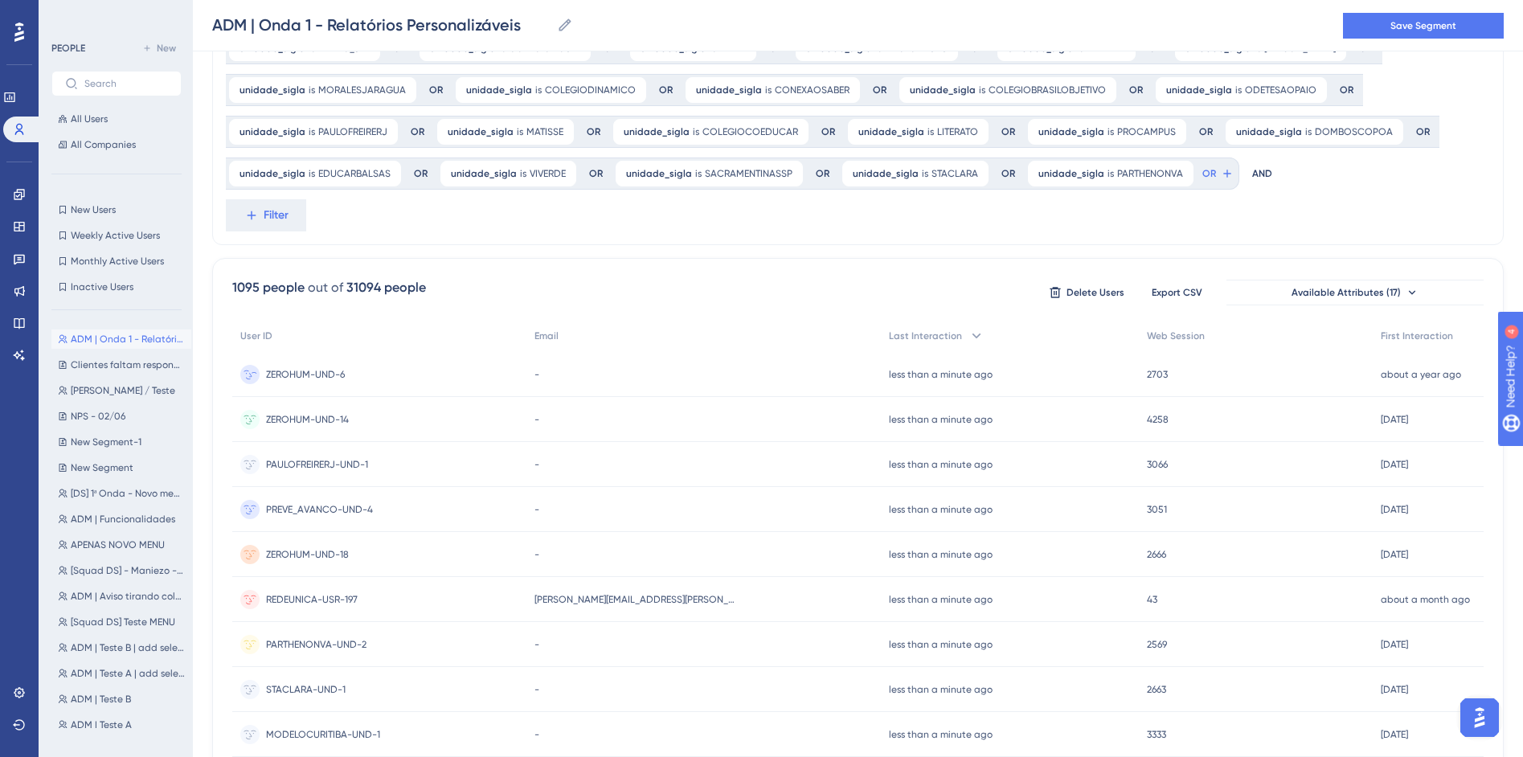
scroll to position [167, 0]
click at [1202, 170] on span "OR" at bounding box center [1209, 174] width 14 height 13
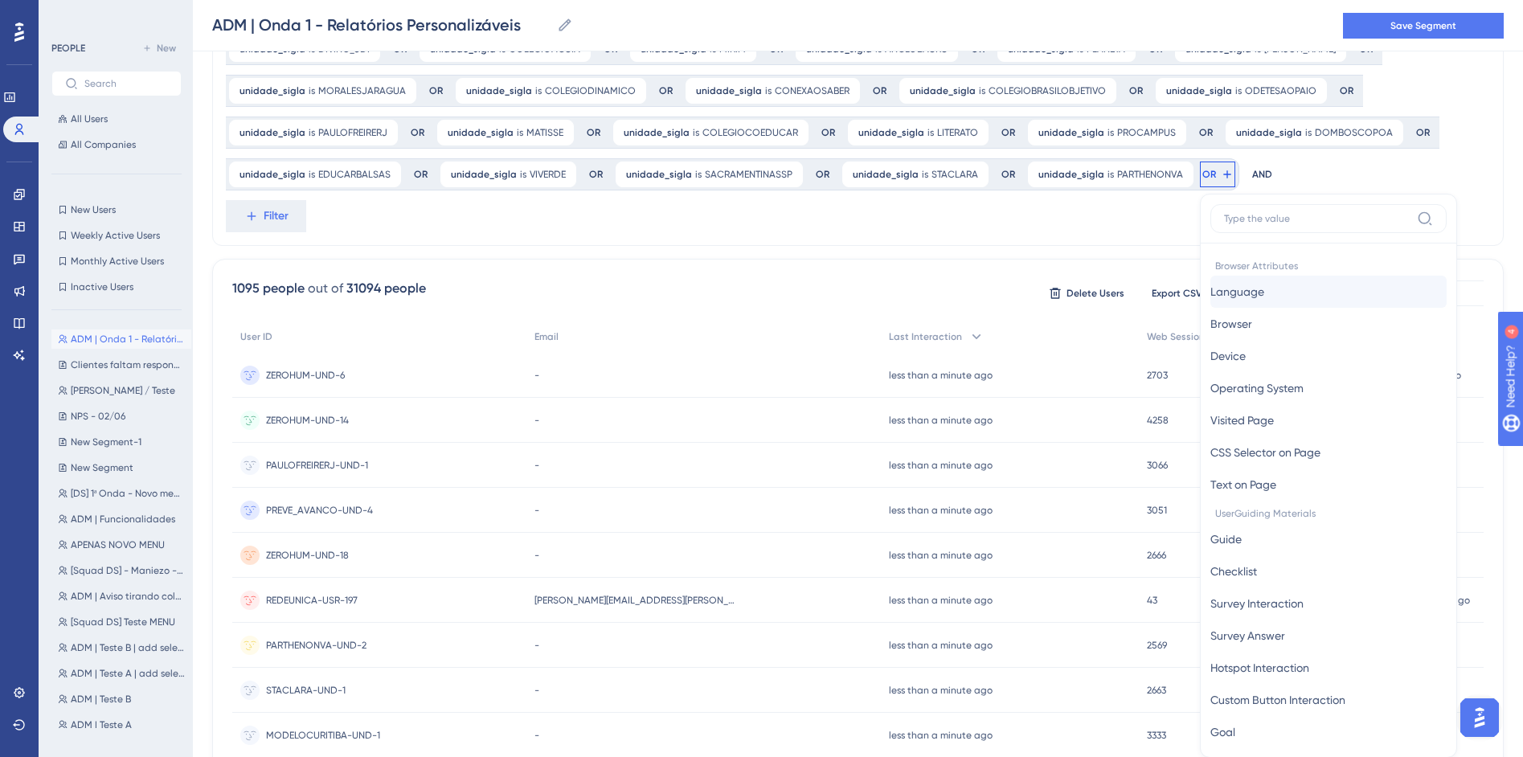
scroll to position [264, 0]
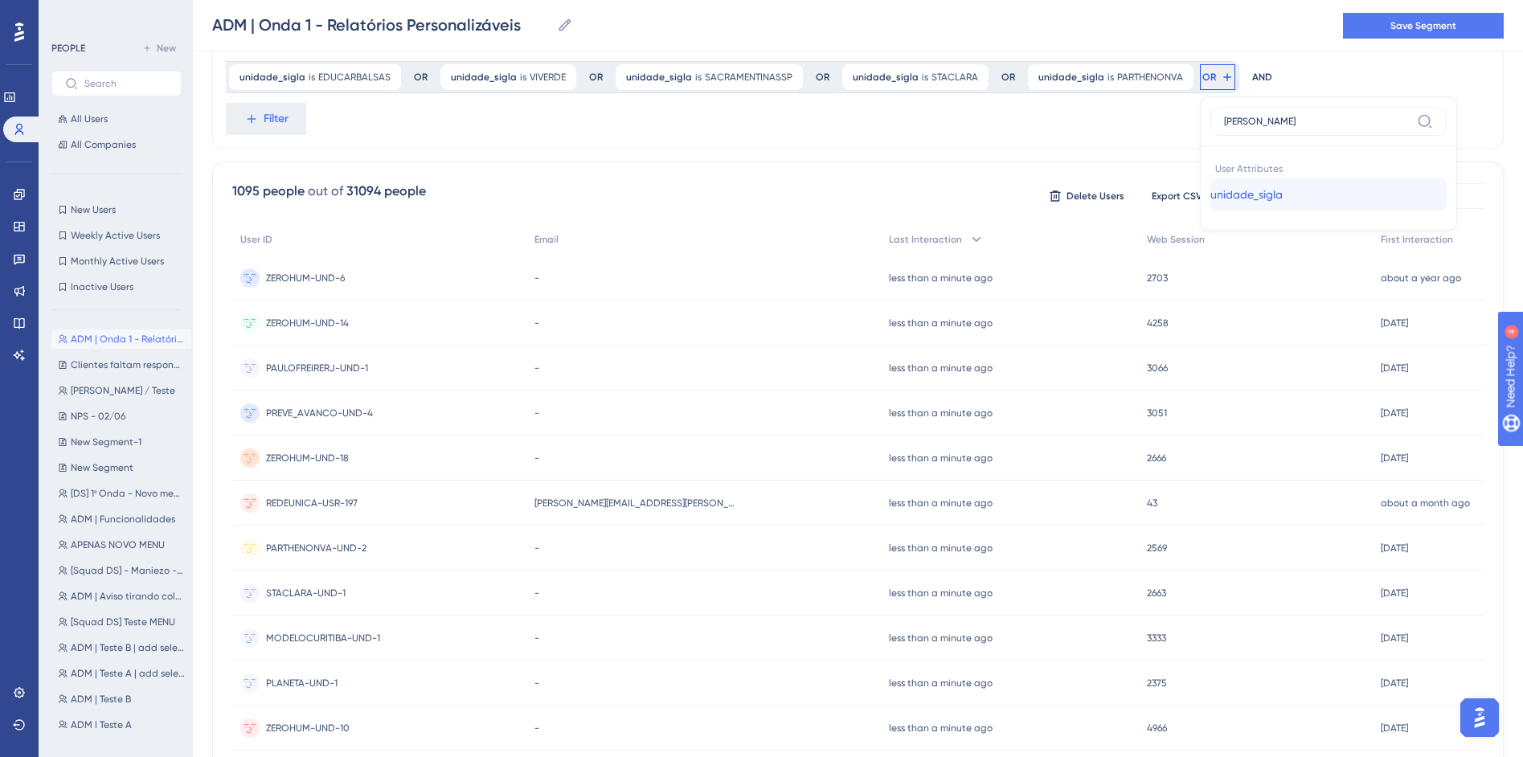
click at [1220, 185] on span "unidade_sigla" at bounding box center [1246, 194] width 72 height 19
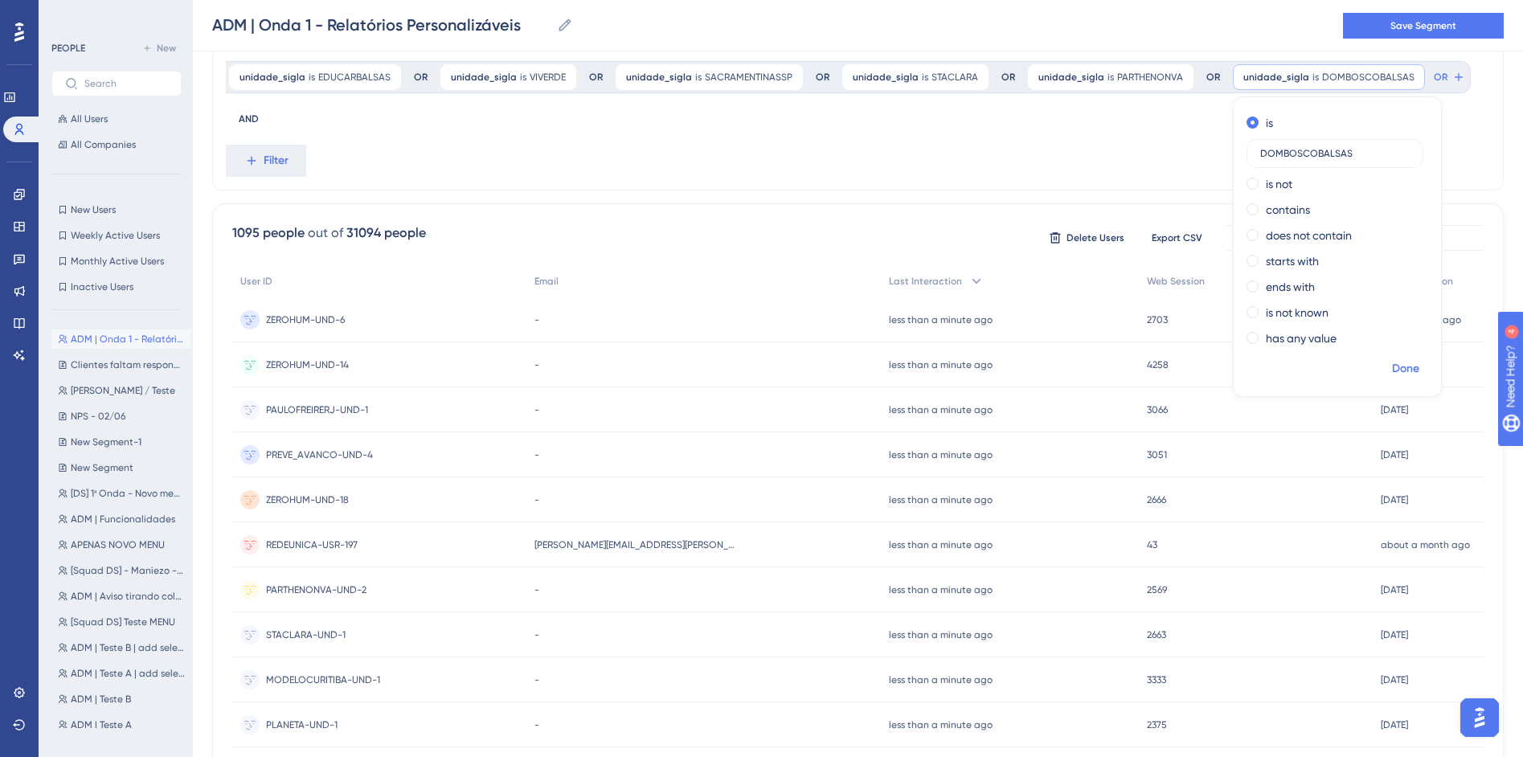
click at [1400, 365] on span "Done" at bounding box center [1405, 368] width 27 height 19
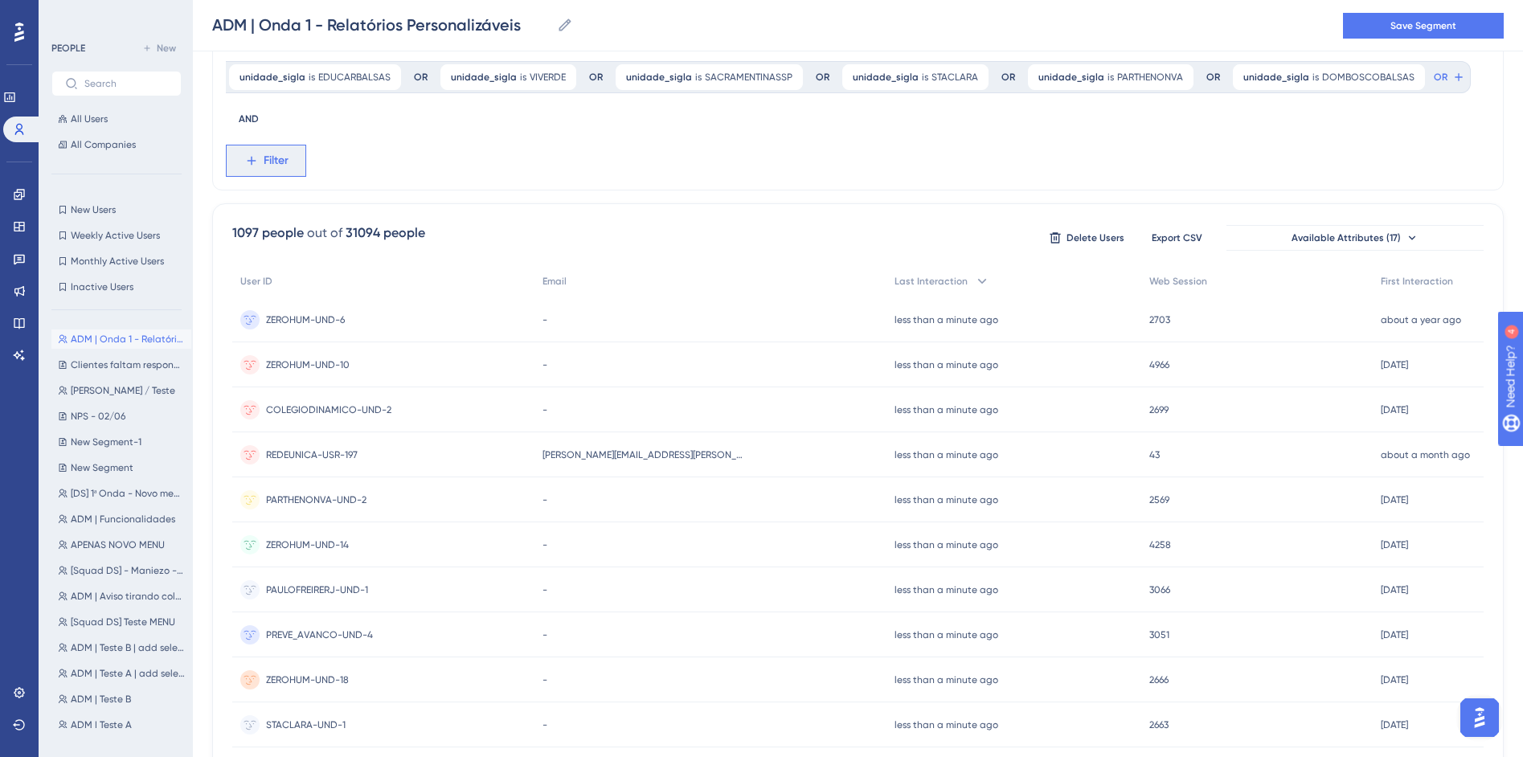
click at [270, 156] on span "Filter" at bounding box center [276, 160] width 25 height 19
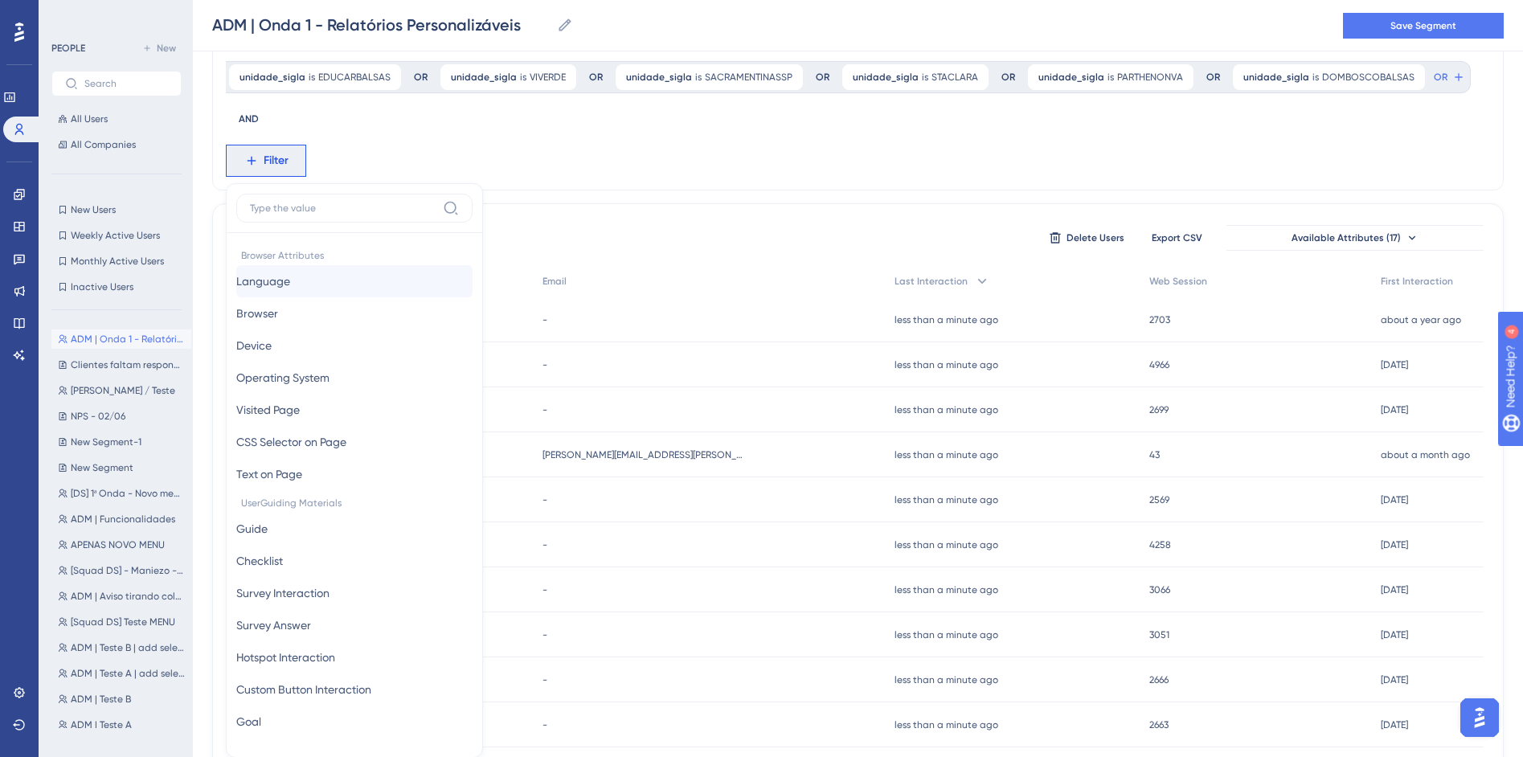
scroll to position [357, 0]
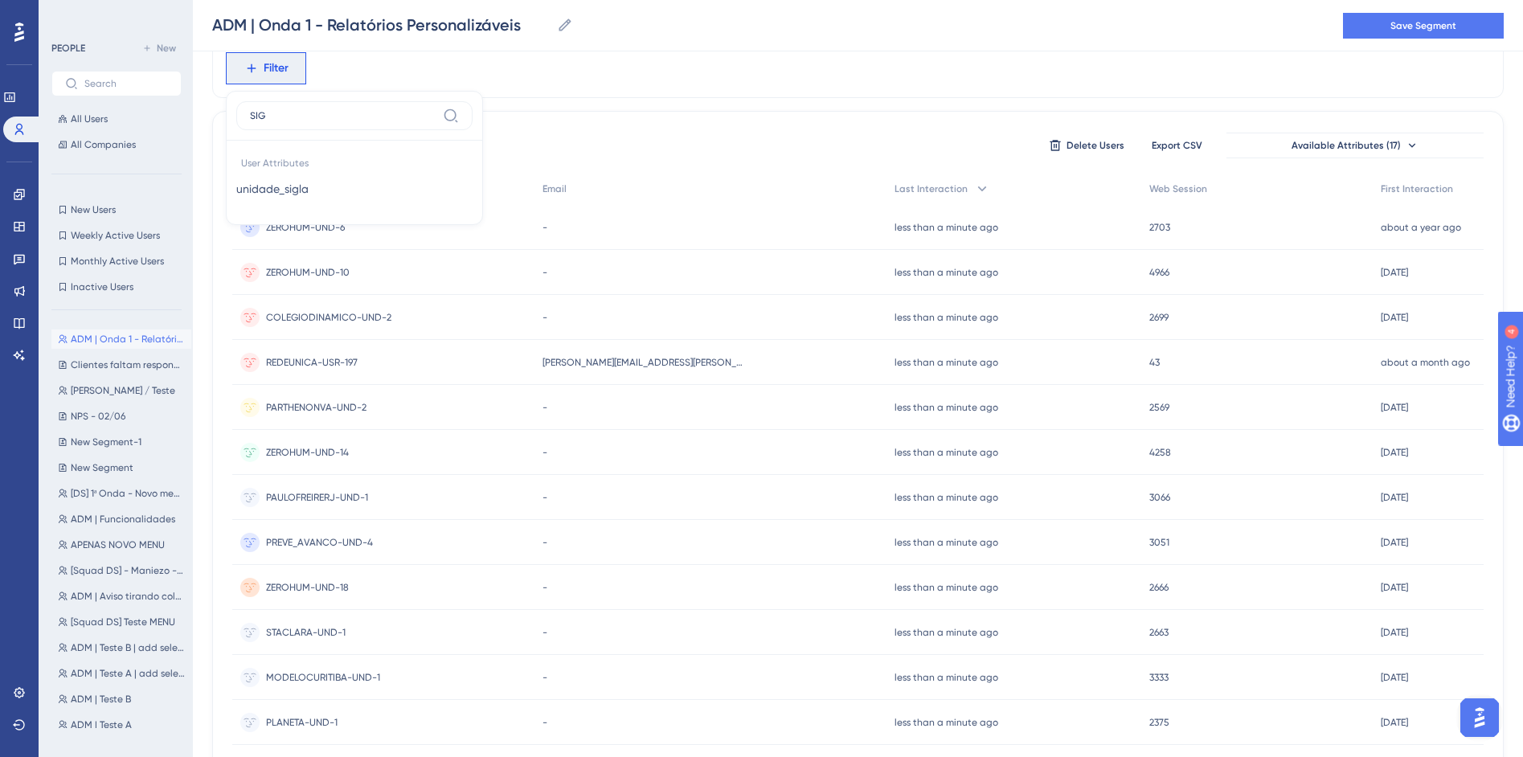
click at [350, 209] on div "User Attributes unidade_sigla unidade_sigla" at bounding box center [354, 178] width 236 height 74
click at [346, 196] on button "unidade_sigla unidade_sigla" at bounding box center [354, 189] width 236 height 32
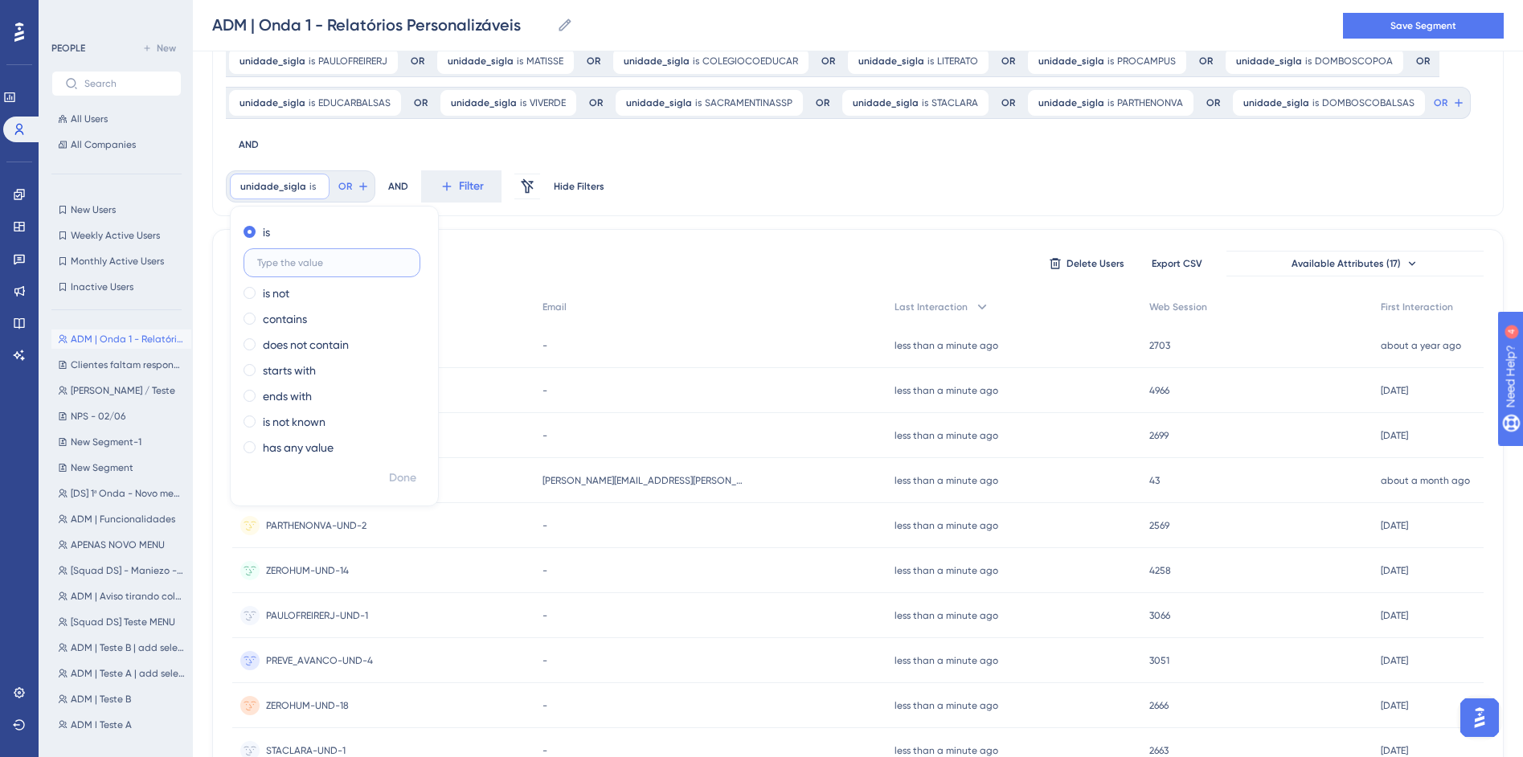
scroll to position [233, 0]
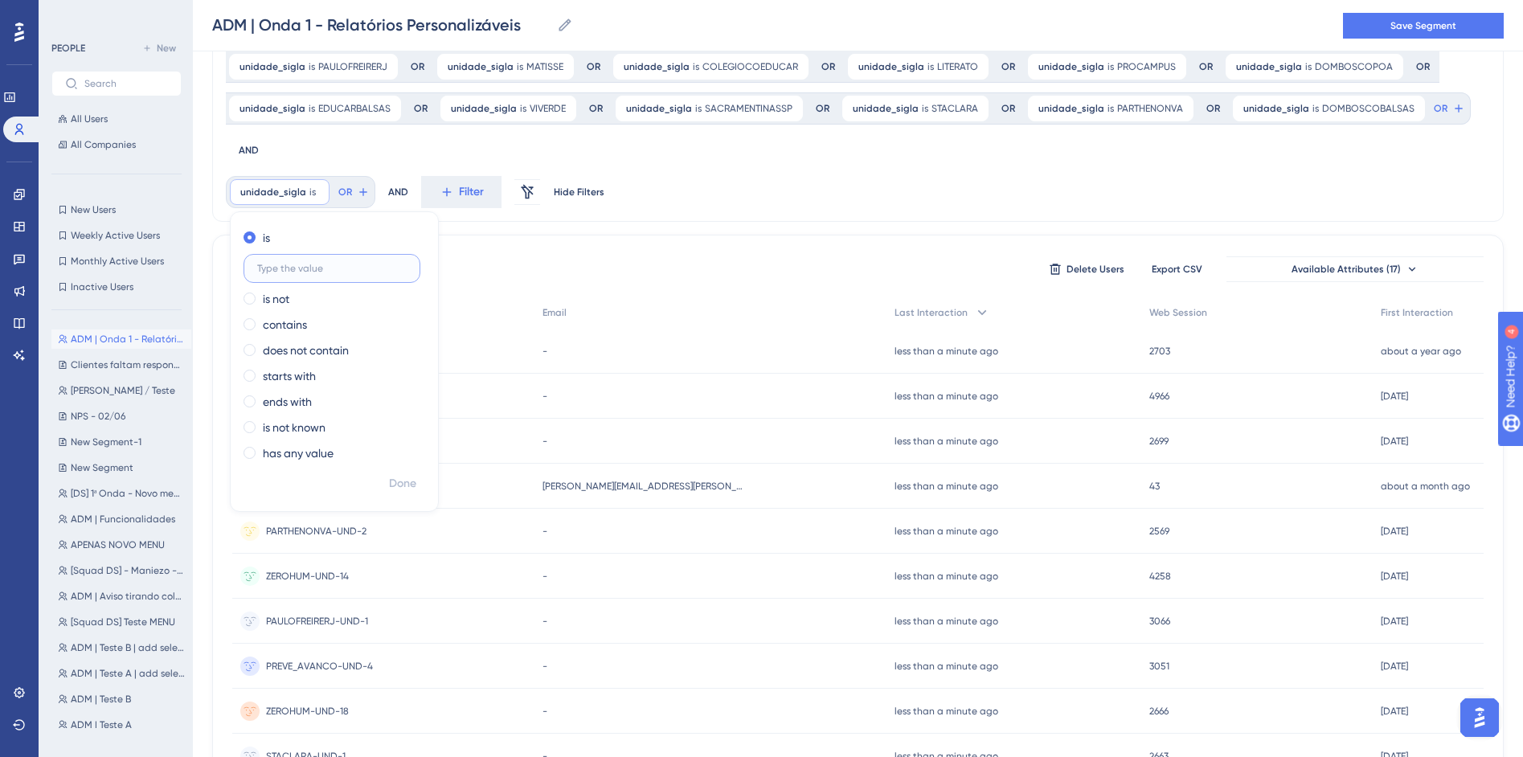
paste input "COLEGIOVITA"
click at [412, 473] on button "Done" at bounding box center [402, 483] width 45 height 29
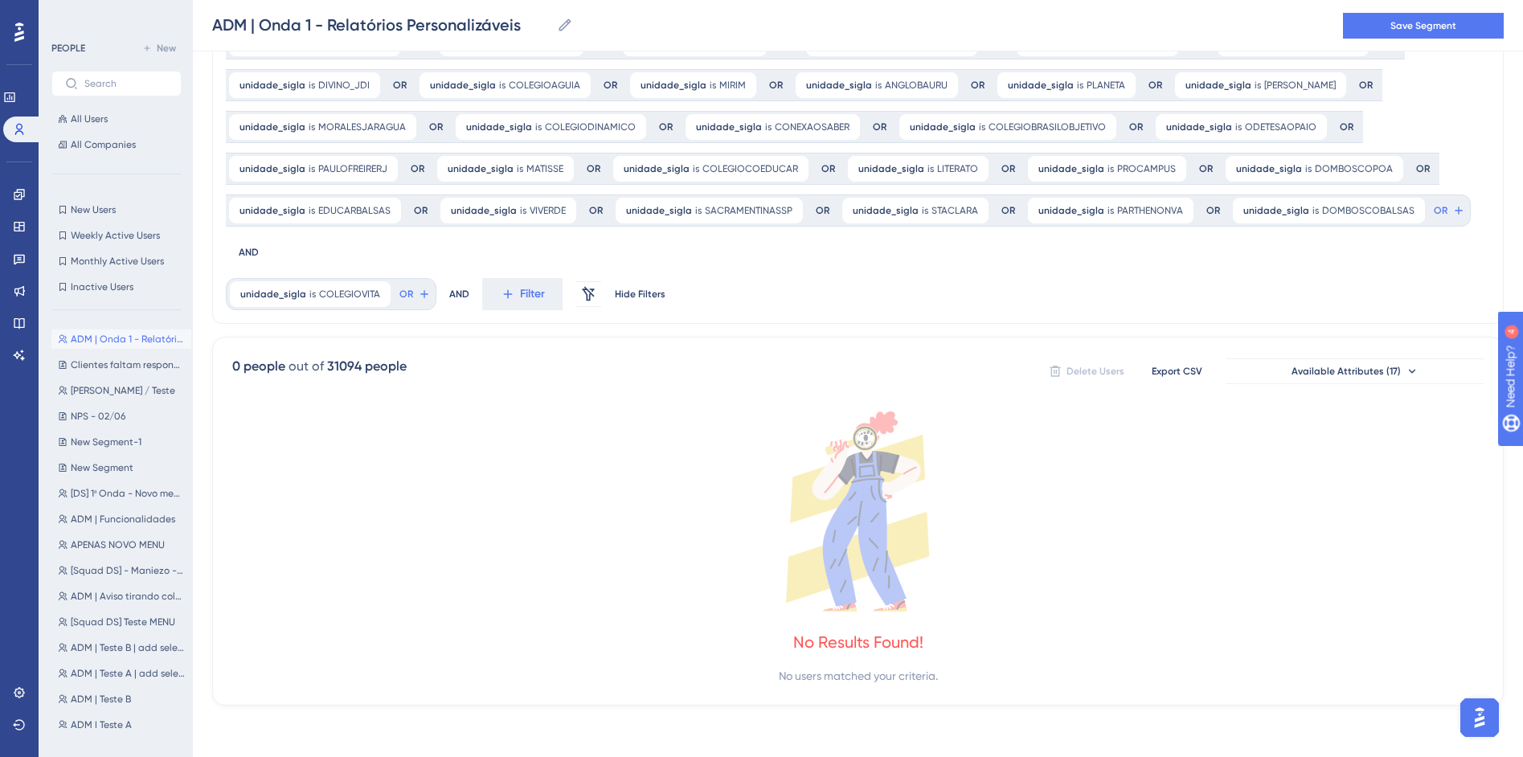
scroll to position [131, 0]
click at [335, 293] on span "COLEGIOVITA" at bounding box center [349, 294] width 61 height 13
click at [332, 371] on input "COLEGIOVITA" at bounding box center [331, 370] width 149 height 11
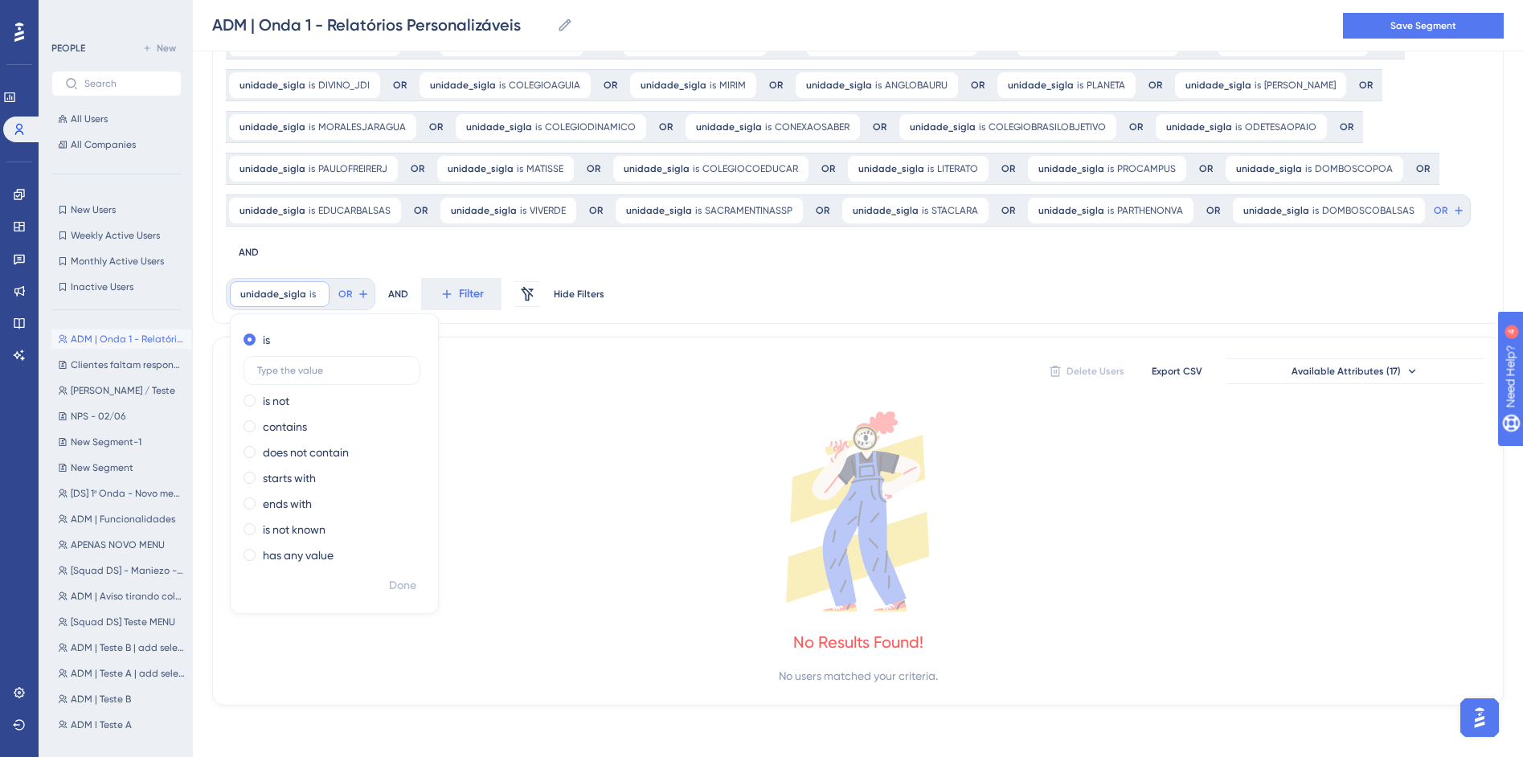
click at [359, 262] on div "unidade_sigla is ZEROHUM ZEROHUM Remove OR unidade_sigla is MONTESSORIANO MONTE…" at bounding box center [851, 127] width 1251 height 283
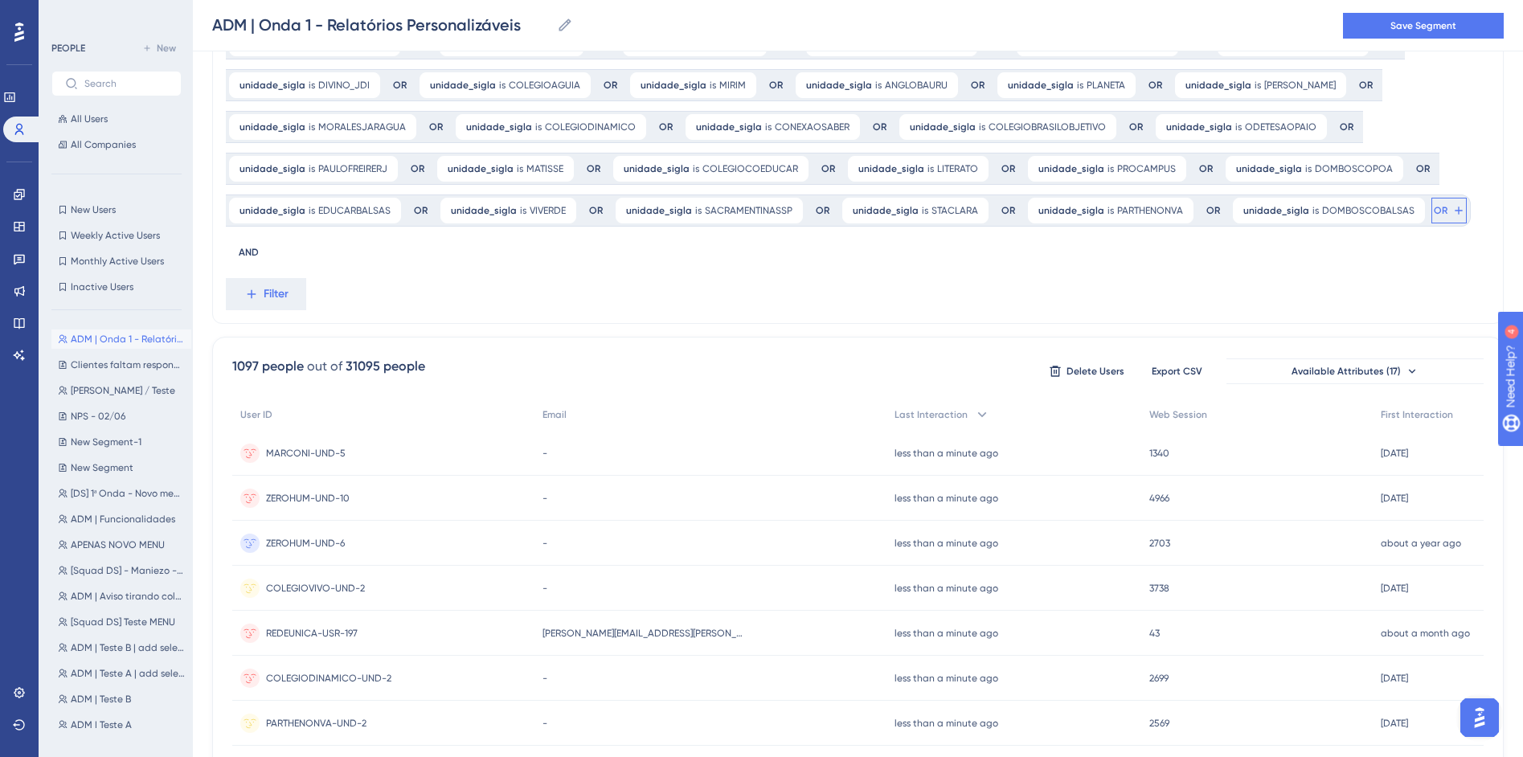
click at [1434, 215] on span "OR" at bounding box center [1441, 210] width 14 height 13
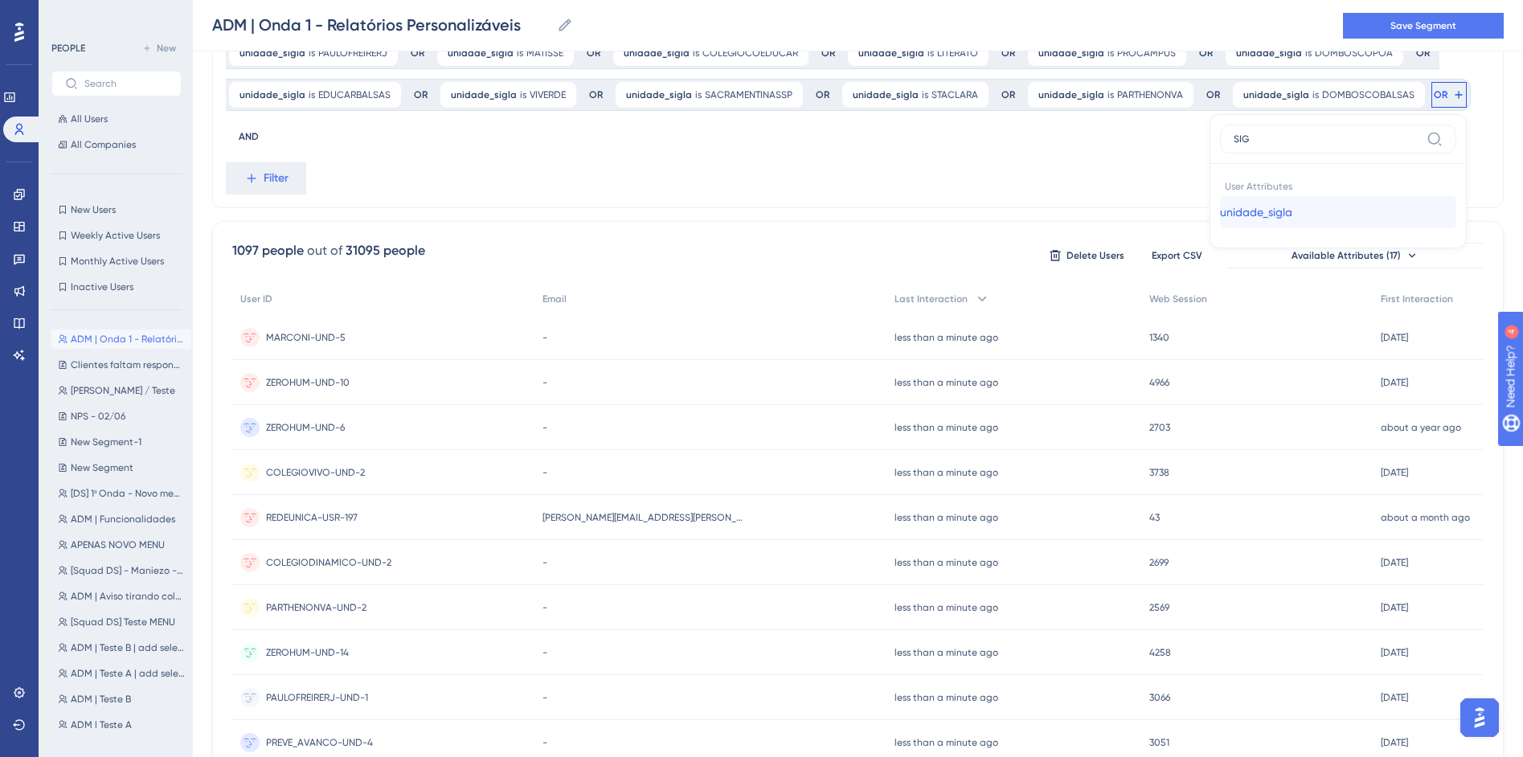
click at [1286, 216] on button "unidade_sigla unidade_sigla" at bounding box center [1338, 212] width 236 height 32
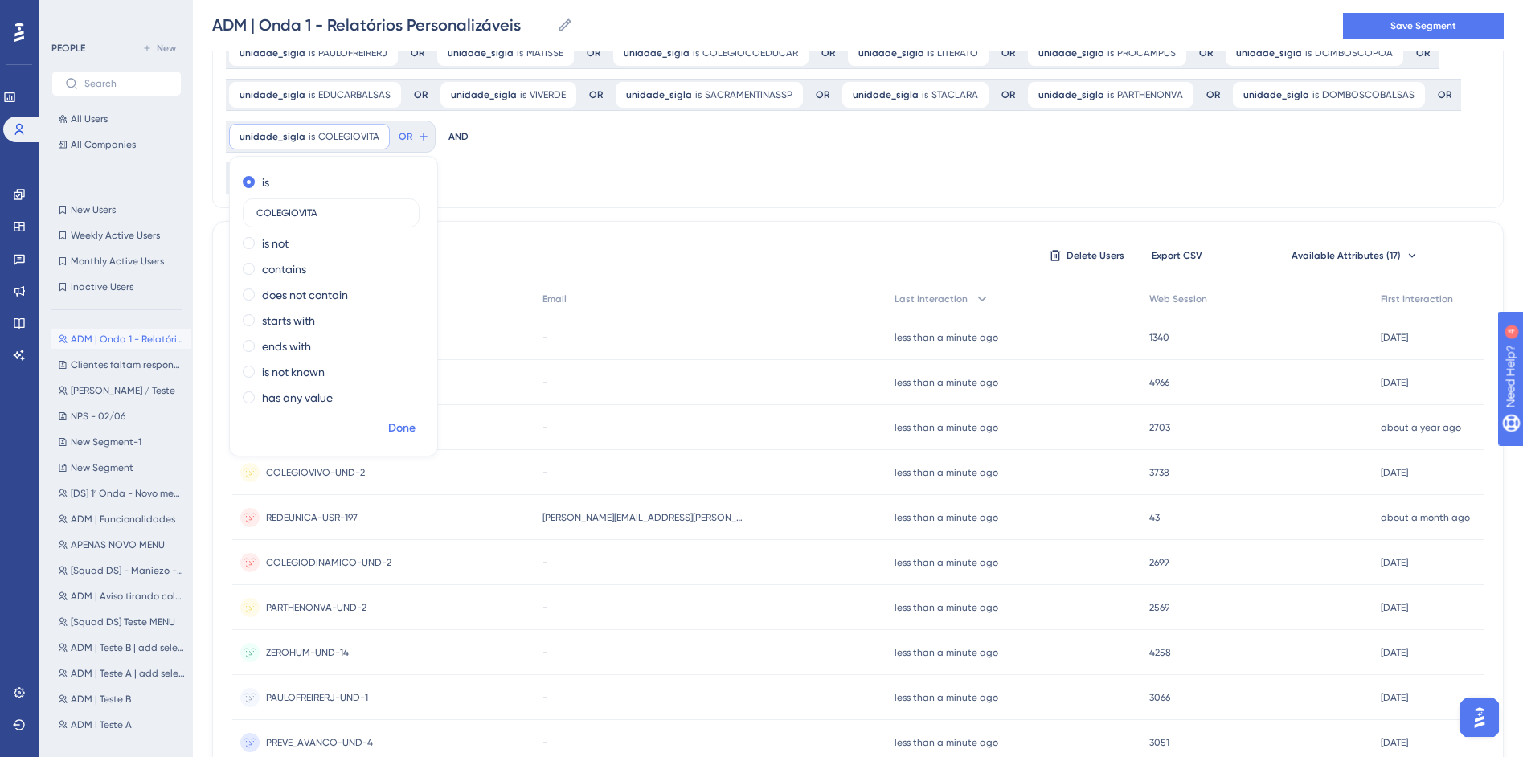
click at [413, 430] on span "Done" at bounding box center [401, 428] width 27 height 19
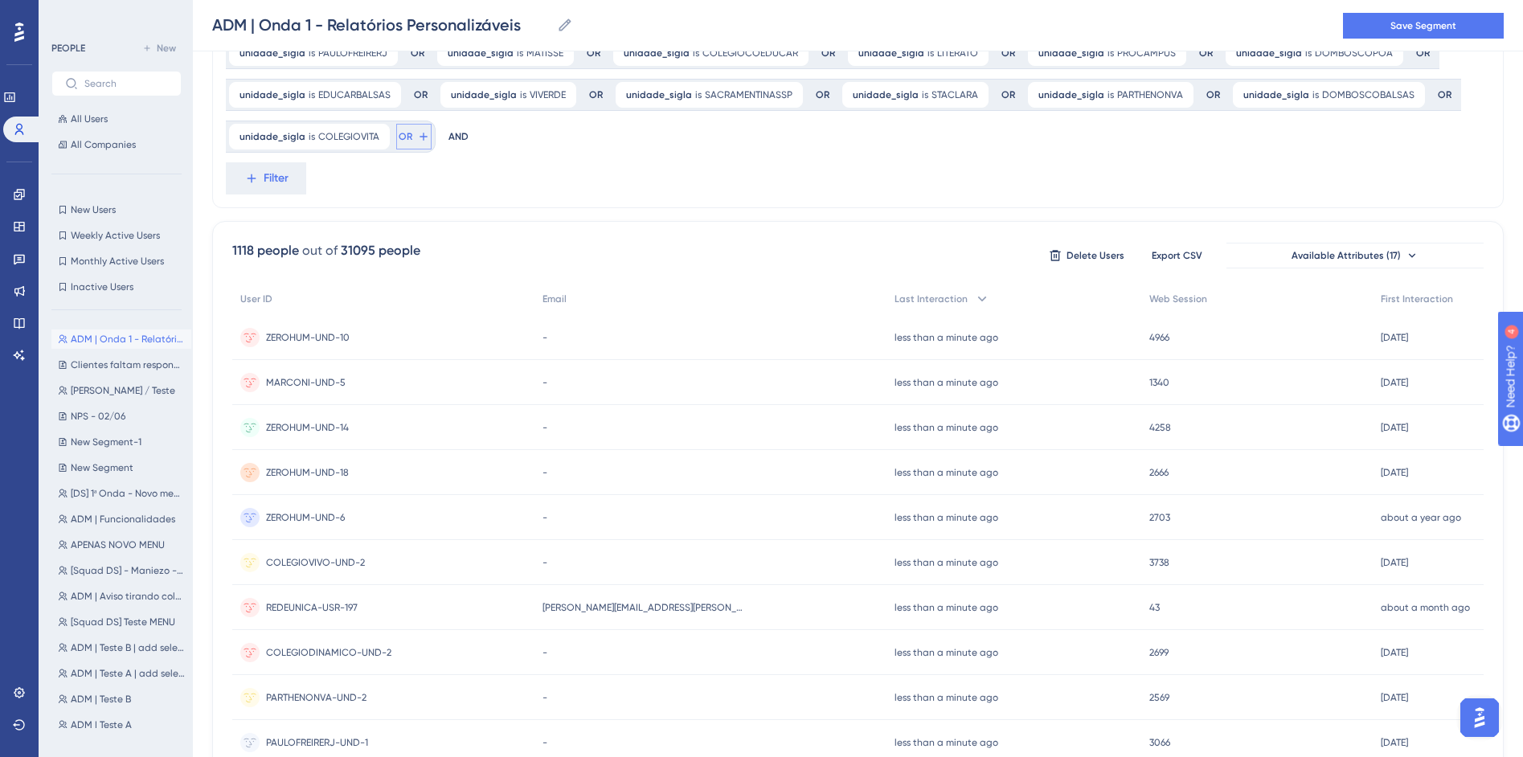
click at [412, 137] on button "OR" at bounding box center [413, 137] width 35 height 26
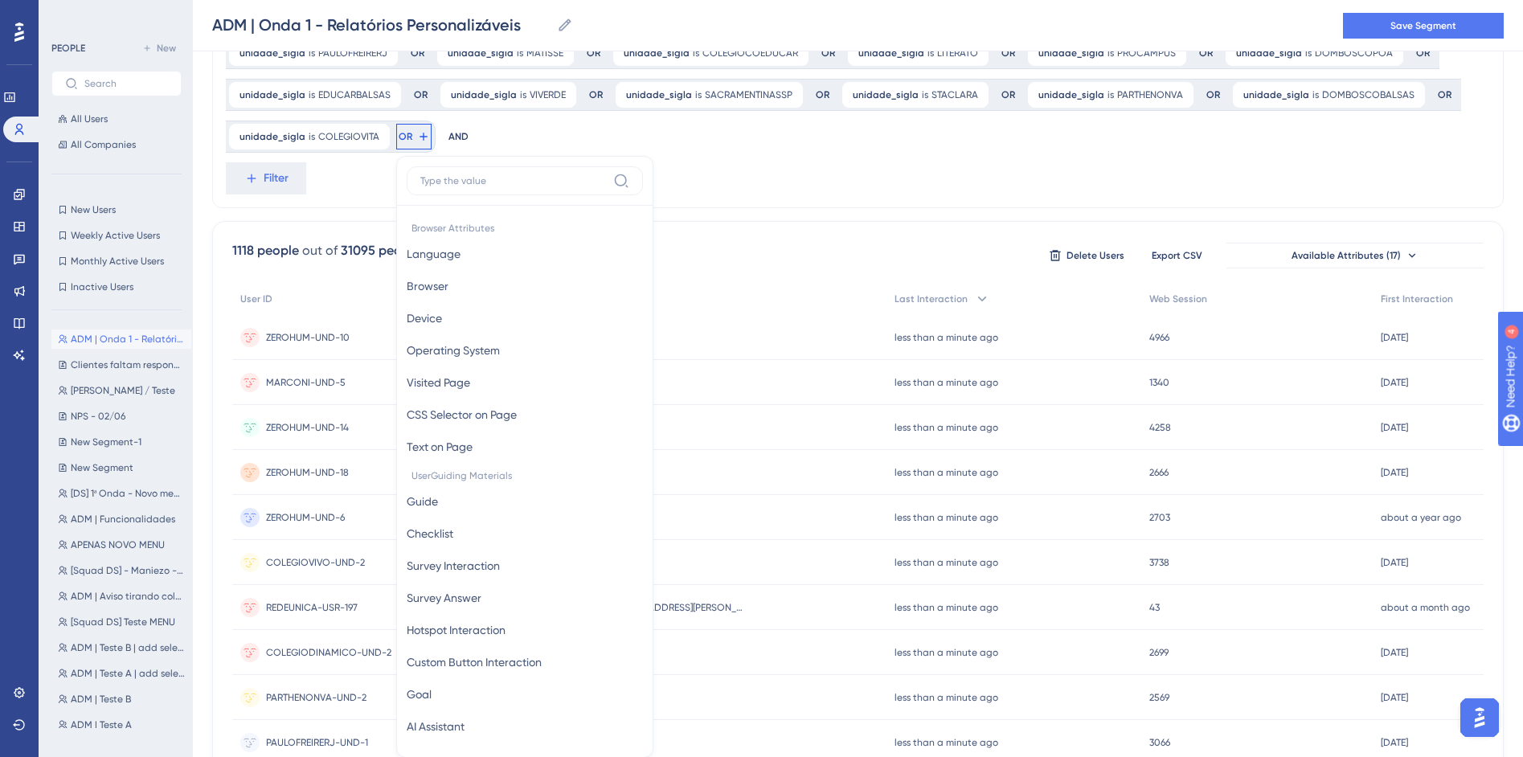
click at [412, 137] on button "OR" at bounding box center [413, 137] width 35 height 26
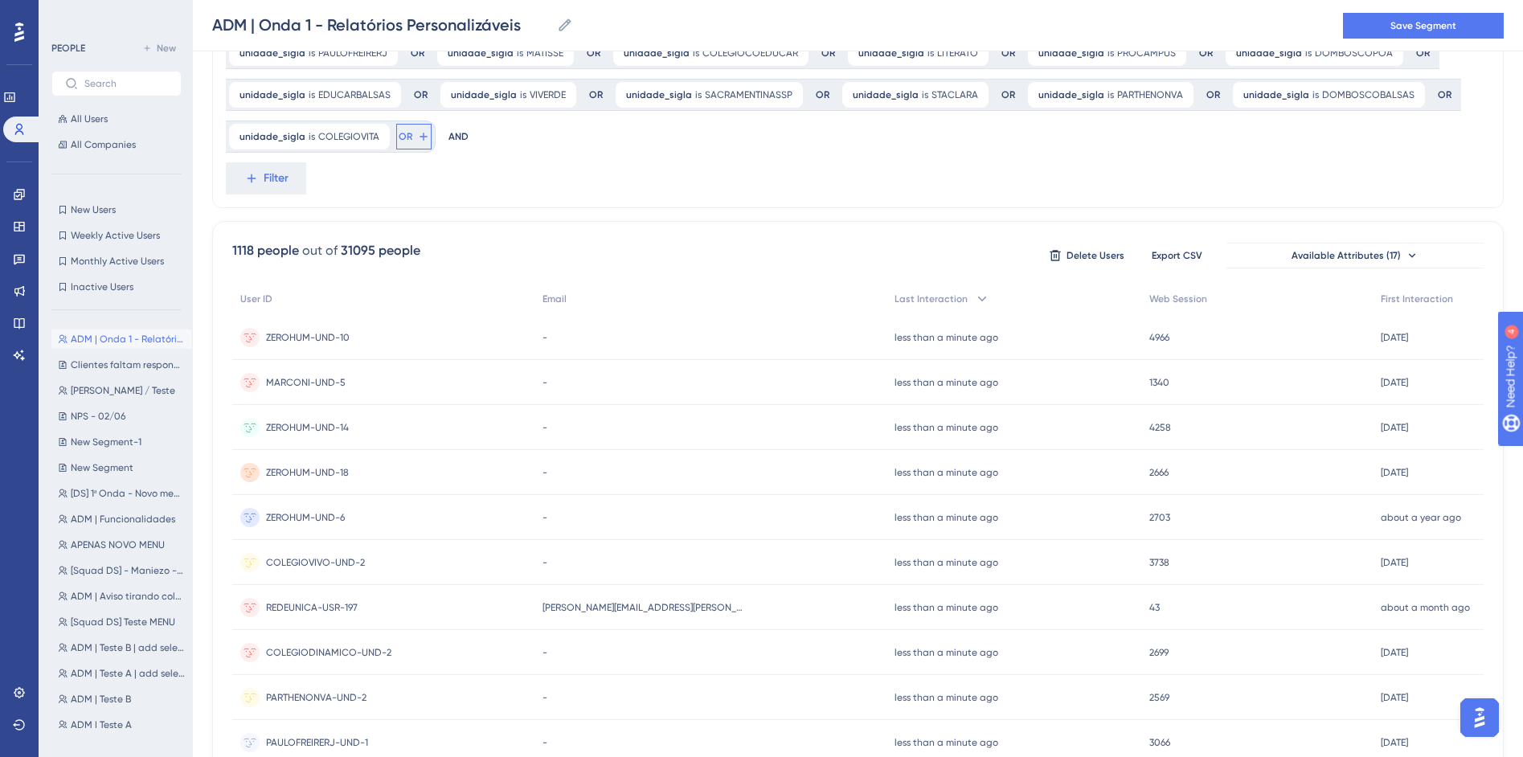
click at [417, 132] on icon at bounding box center [423, 136] width 13 height 13
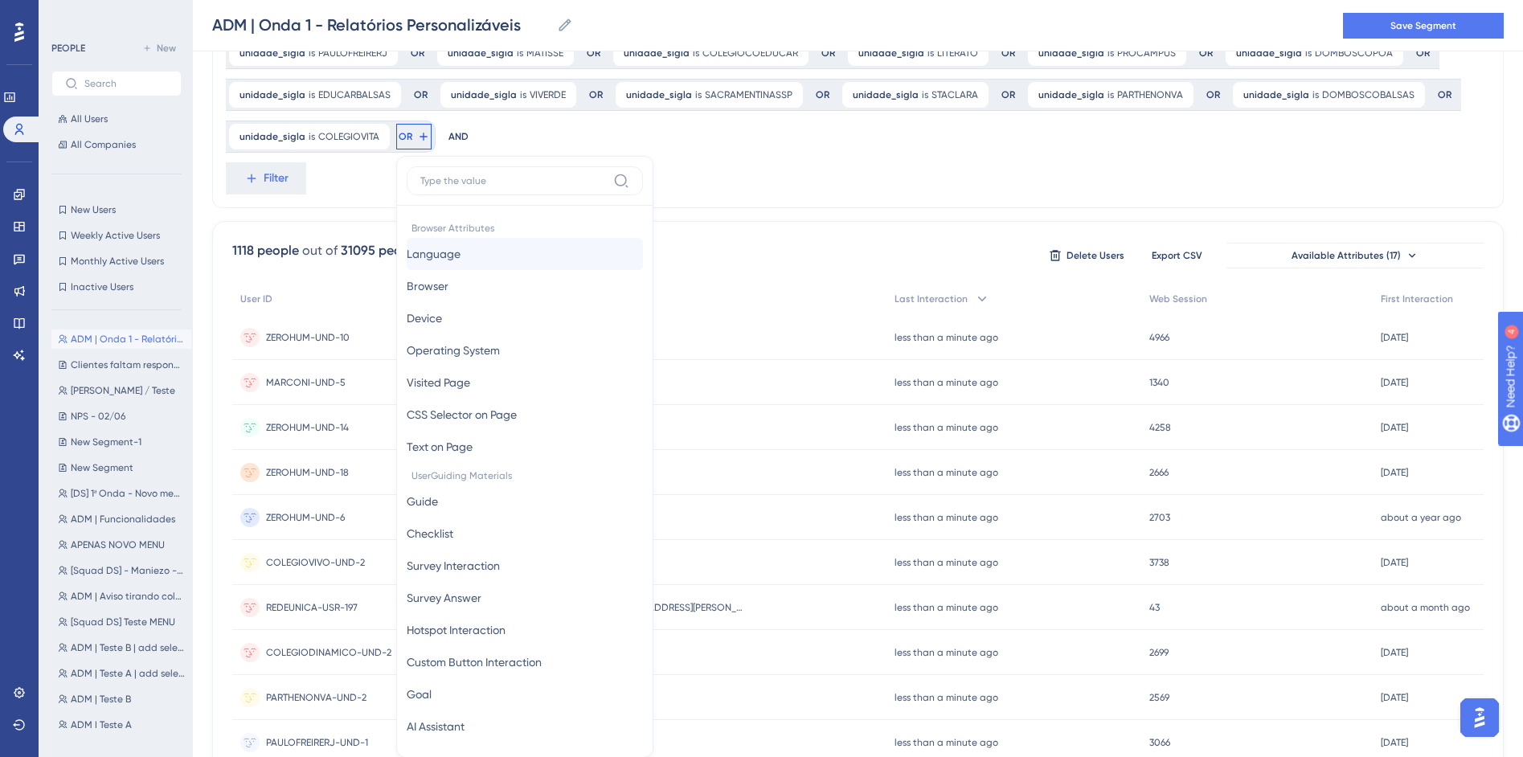
scroll to position [325, 0]
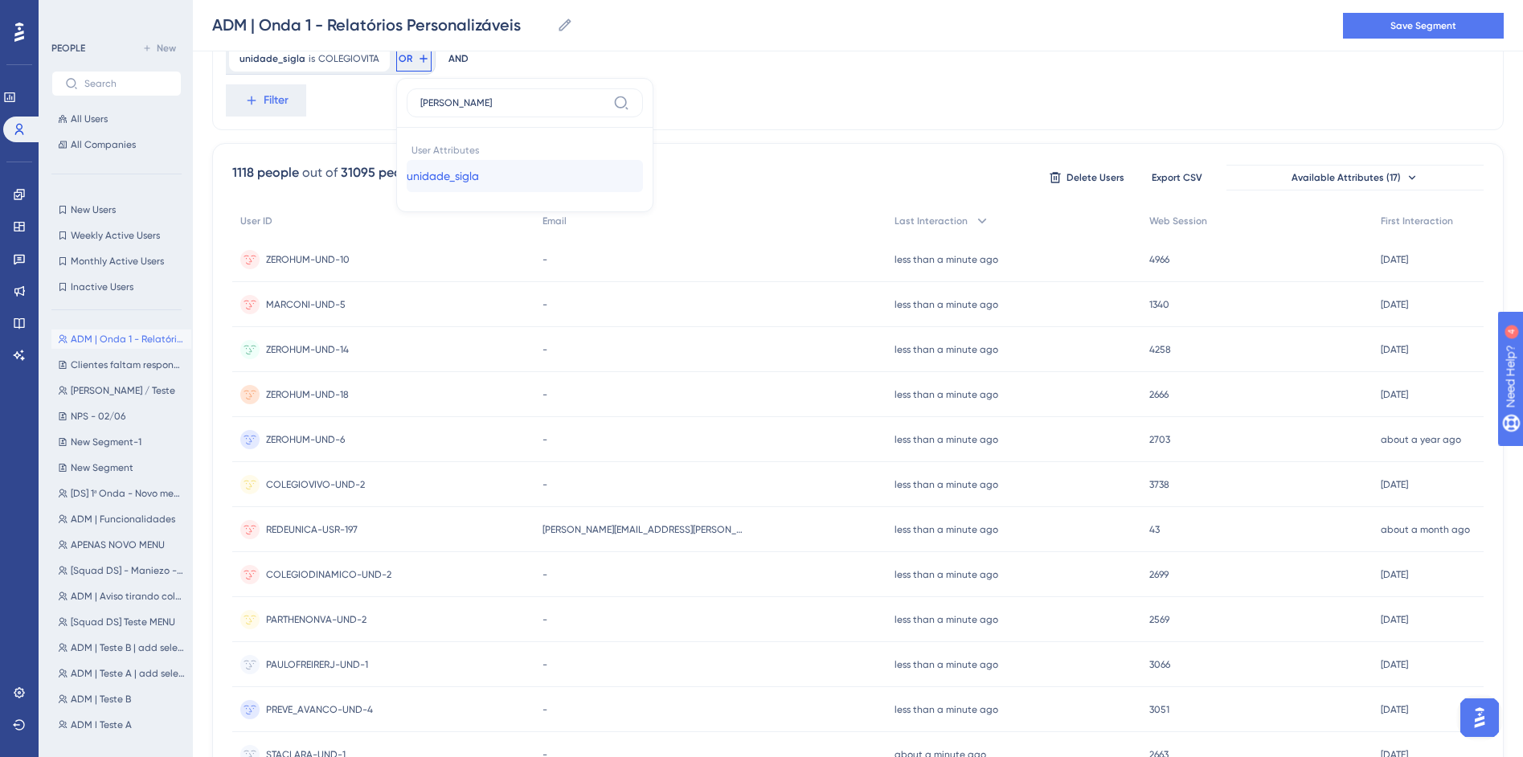
click at [519, 174] on button "unidade_sigla unidade_sigla" at bounding box center [525, 176] width 236 height 32
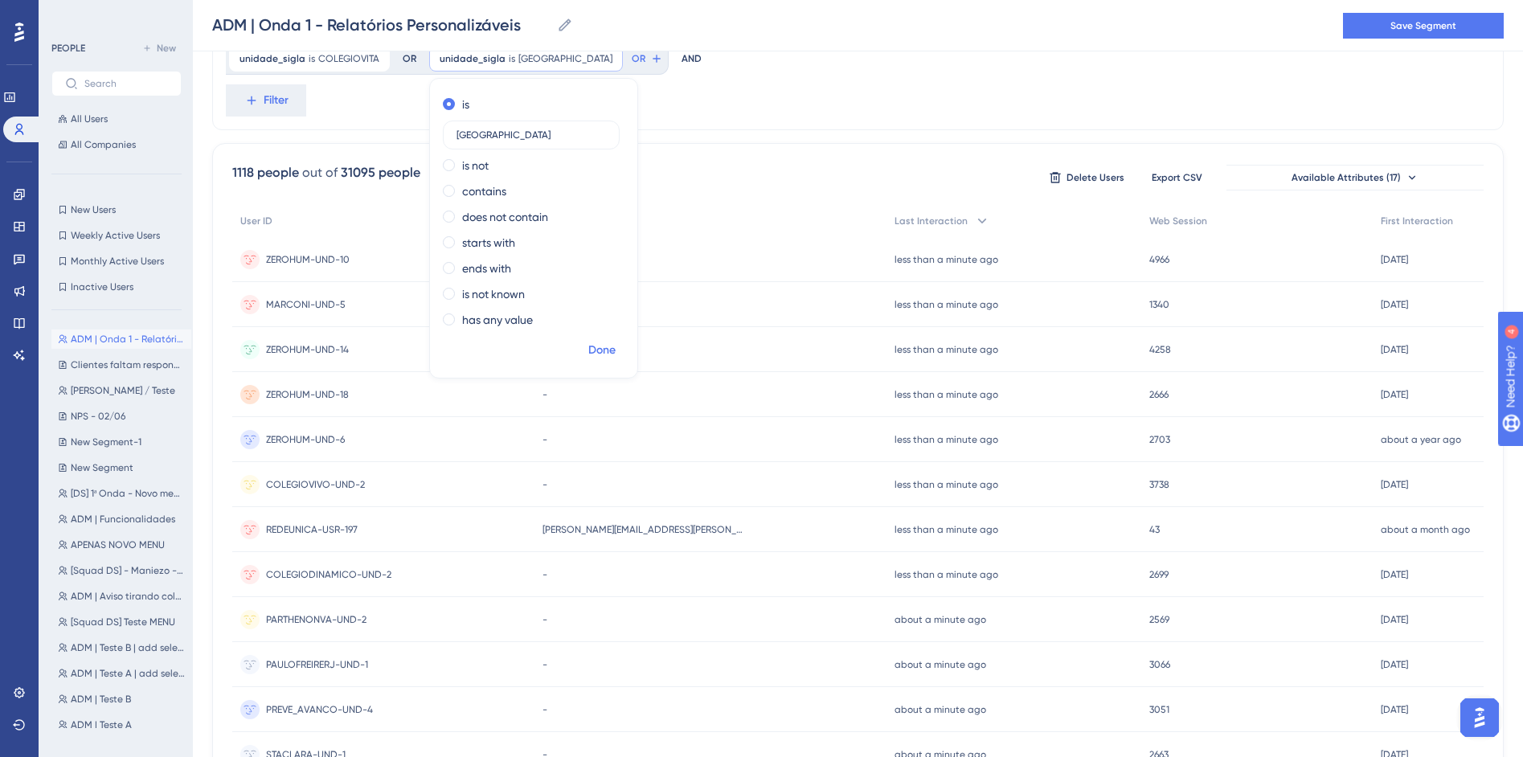
drag, startPoint x: 598, startPoint y: 346, endPoint x: 608, endPoint y: 351, distance: 10.8
click at [598, 346] on span "Done" at bounding box center [601, 350] width 27 height 19
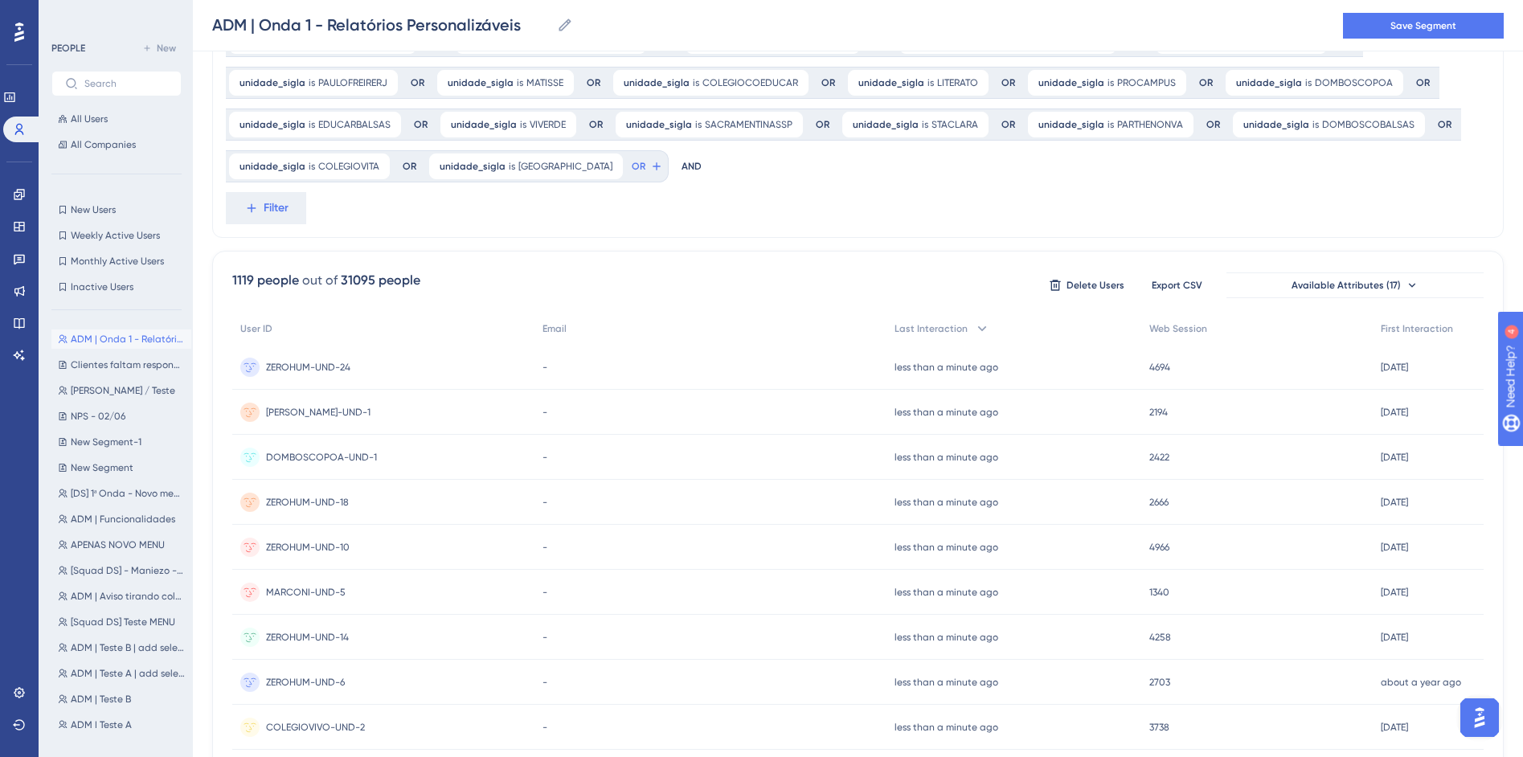
scroll to position [211, 0]
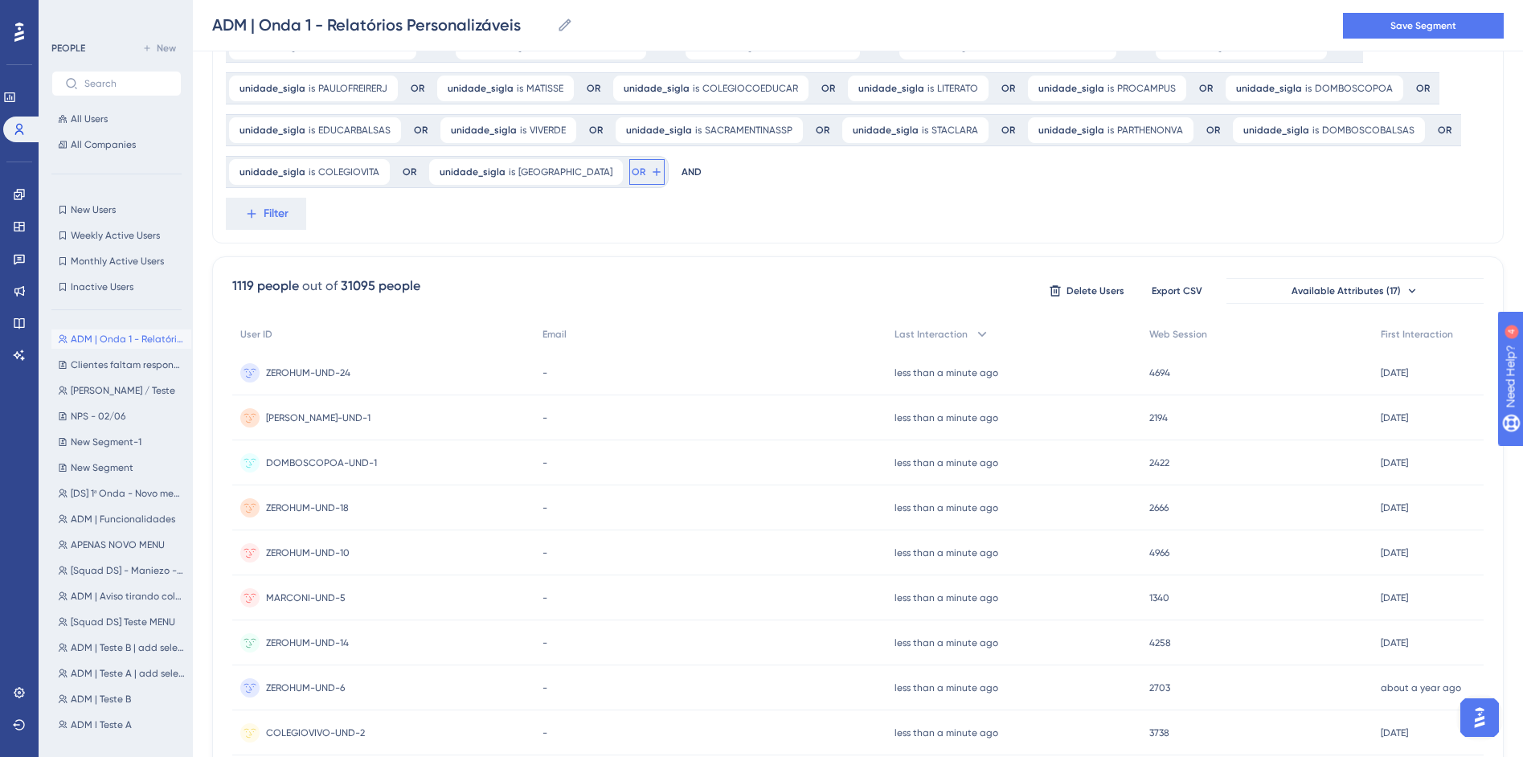
click at [629, 178] on button "OR" at bounding box center [646, 172] width 35 height 26
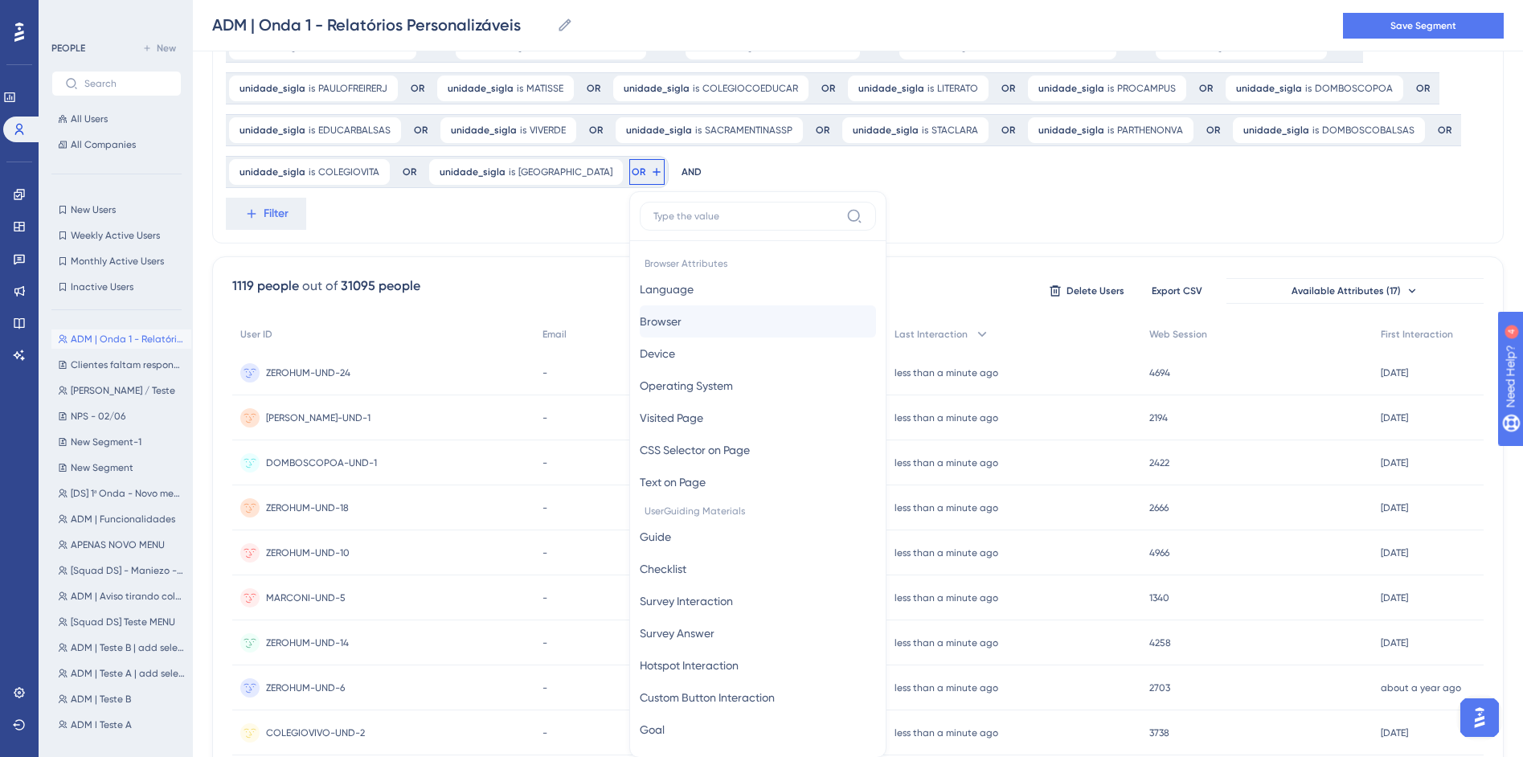
scroll to position [308, 0]
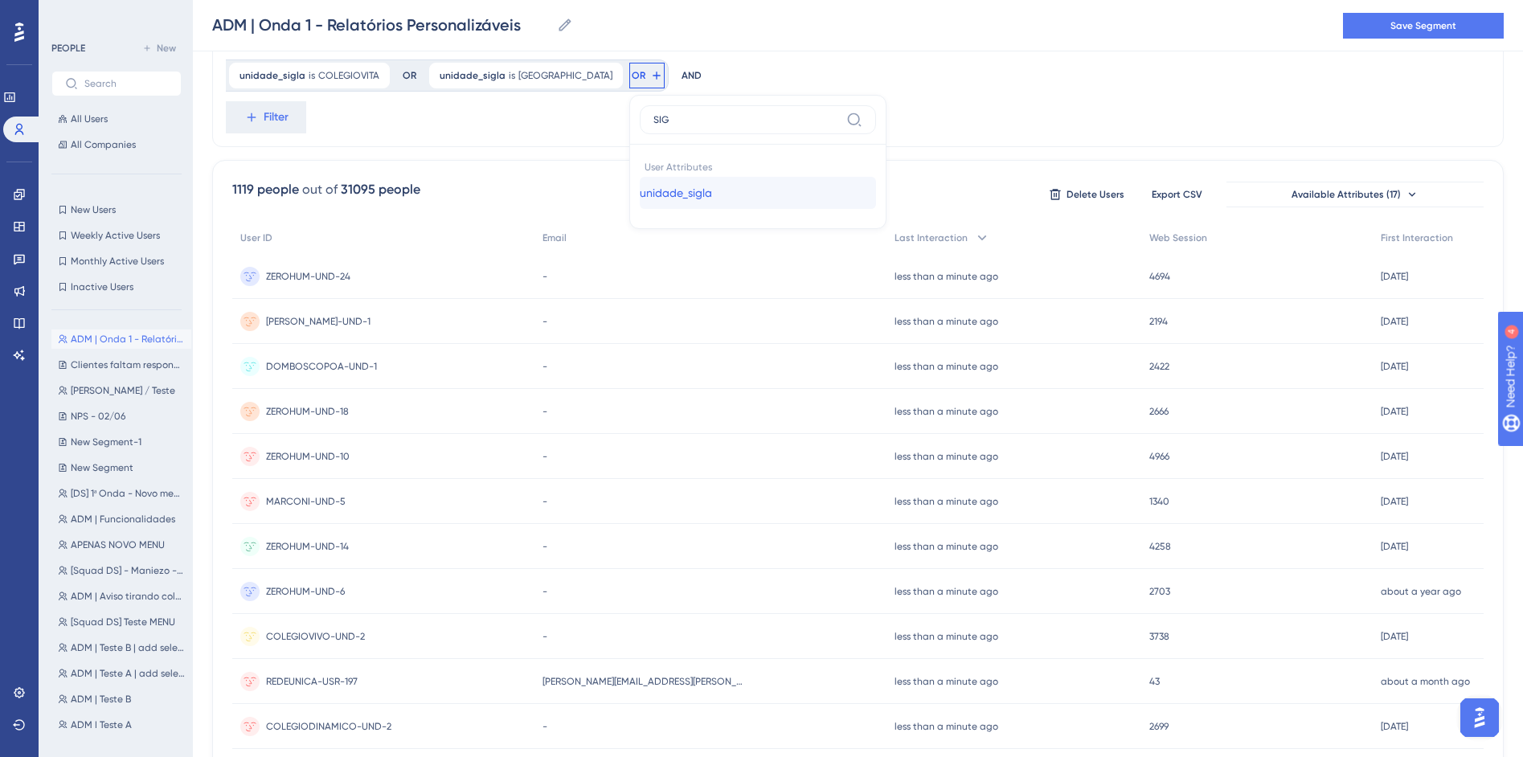
click at [640, 190] on span "unidade_sigla" at bounding box center [676, 192] width 72 height 19
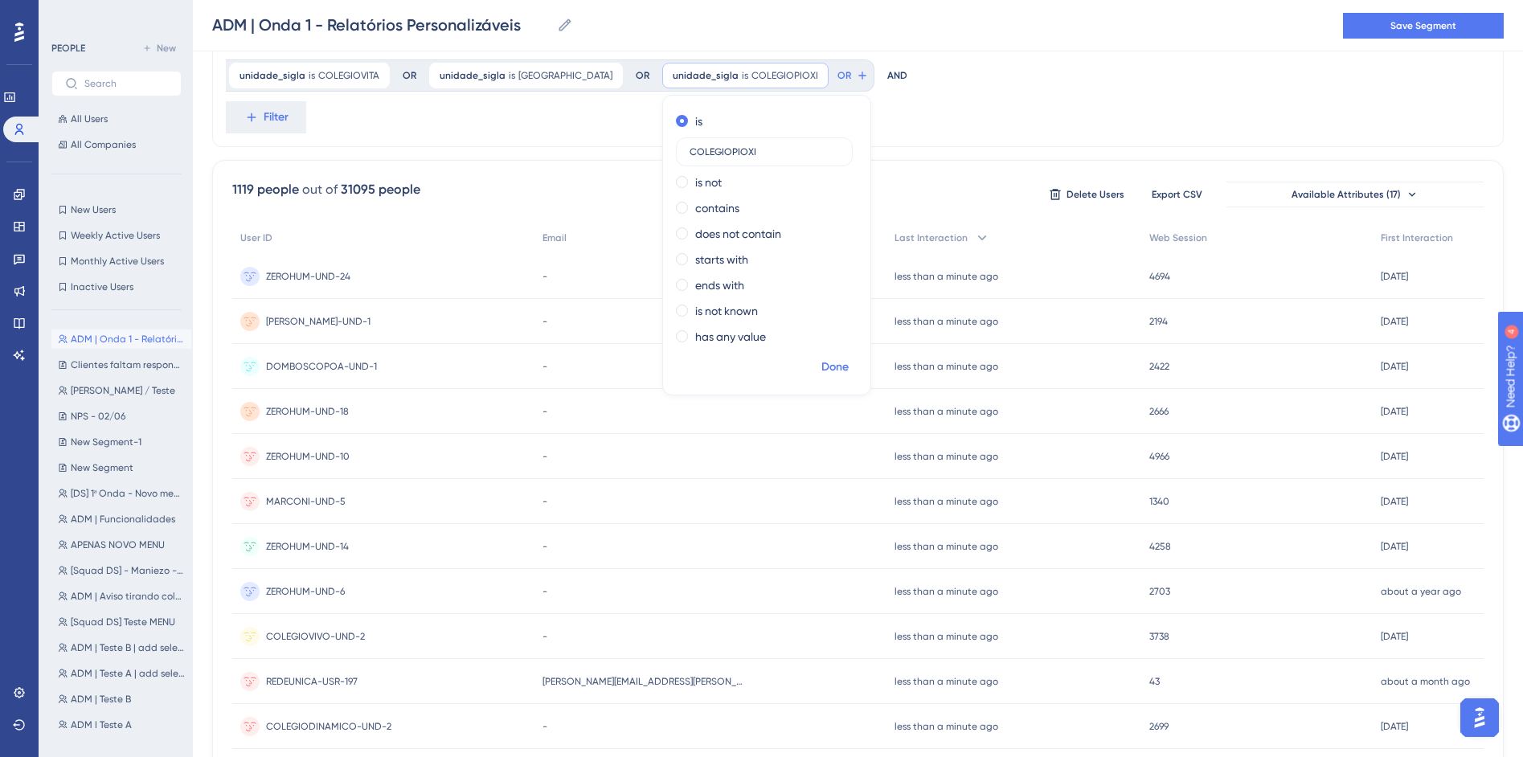
click at [821, 362] on span "Done" at bounding box center [834, 367] width 27 height 19
click at [837, 79] on span "OR" at bounding box center [844, 75] width 14 height 13
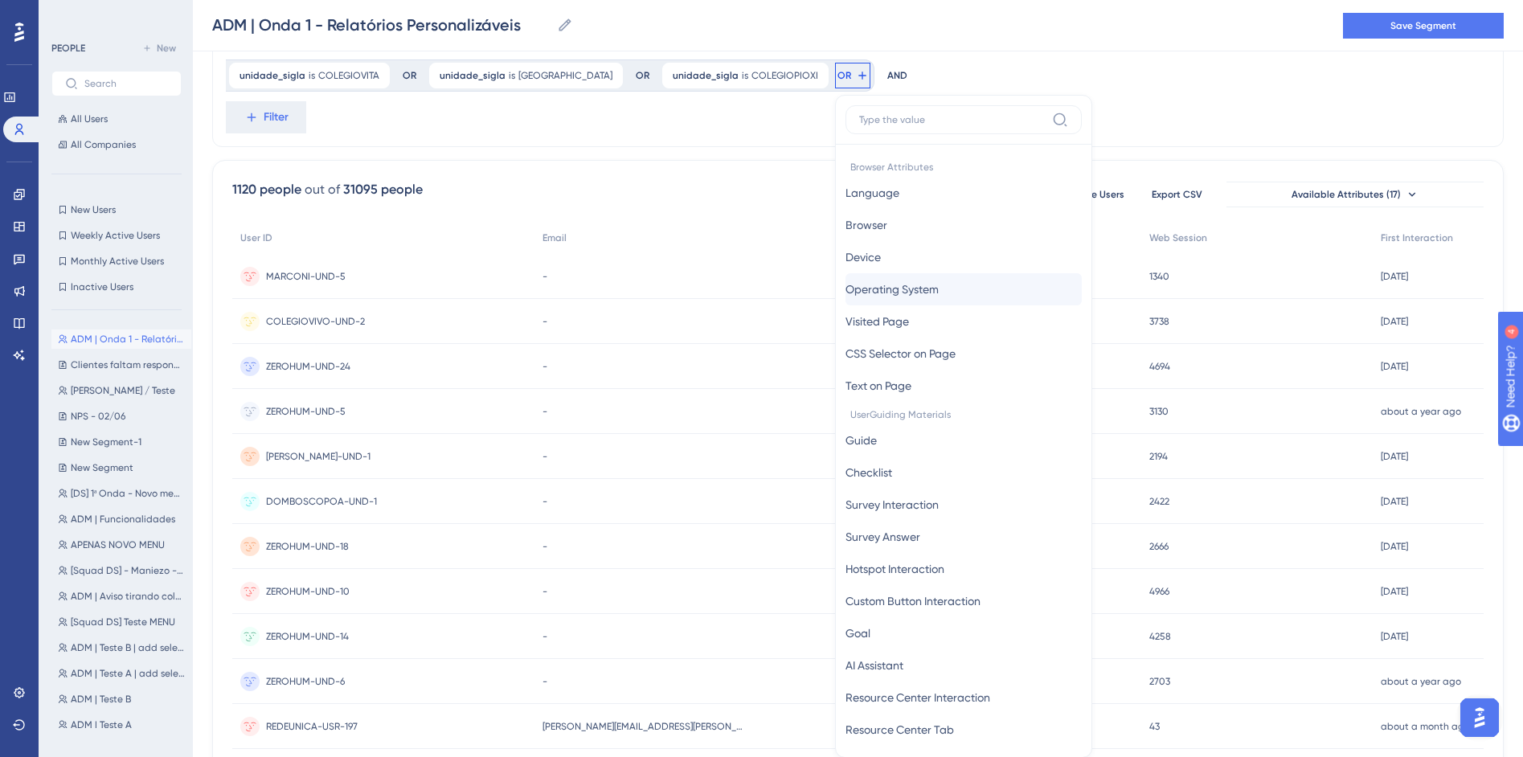
scroll to position [355, 0]
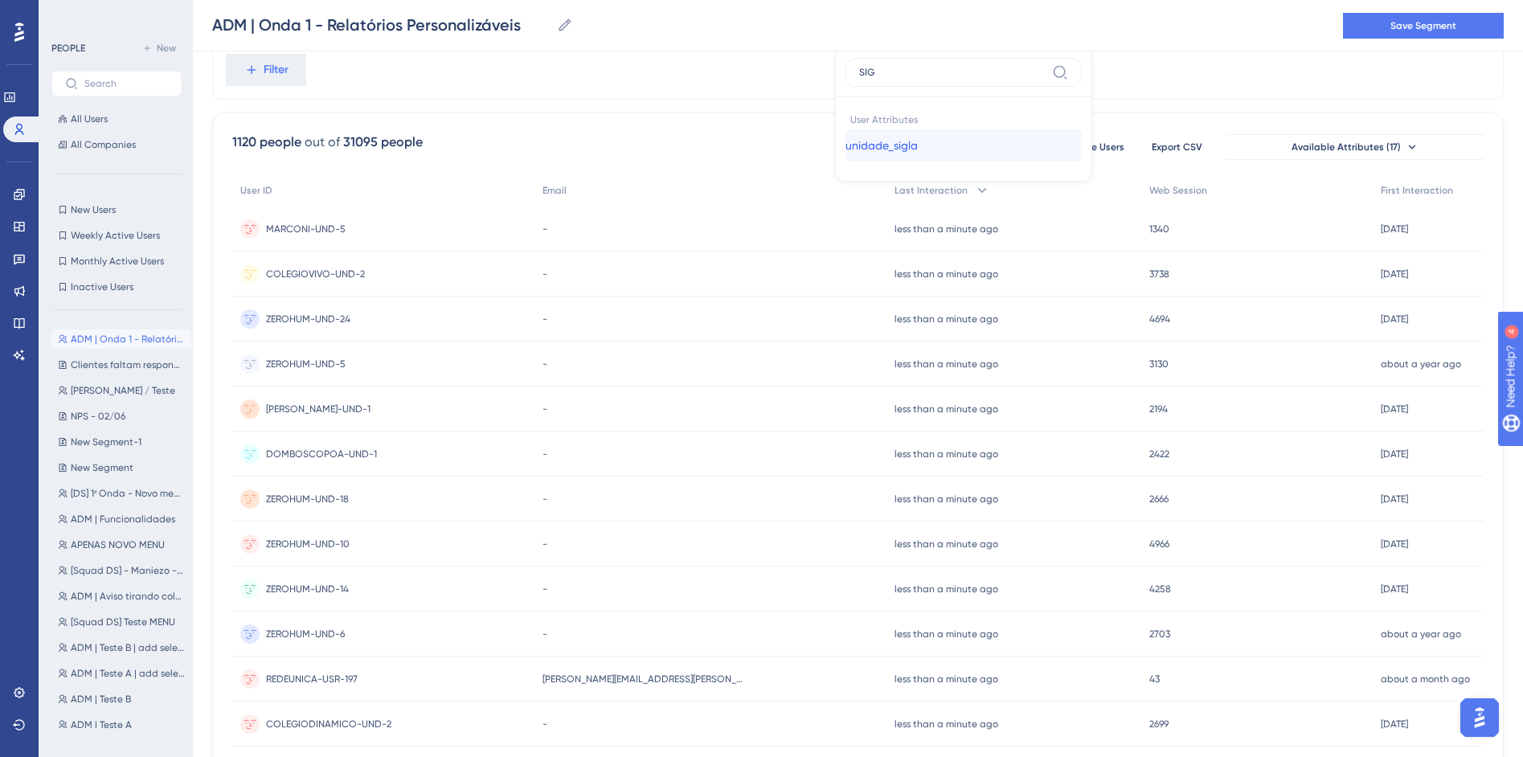
click at [846, 145] on span "unidade_sigla" at bounding box center [882, 145] width 72 height 19
paste input "DOMFERNANDO"
click at [1027, 317] on span "Done" at bounding box center [1040, 319] width 27 height 19
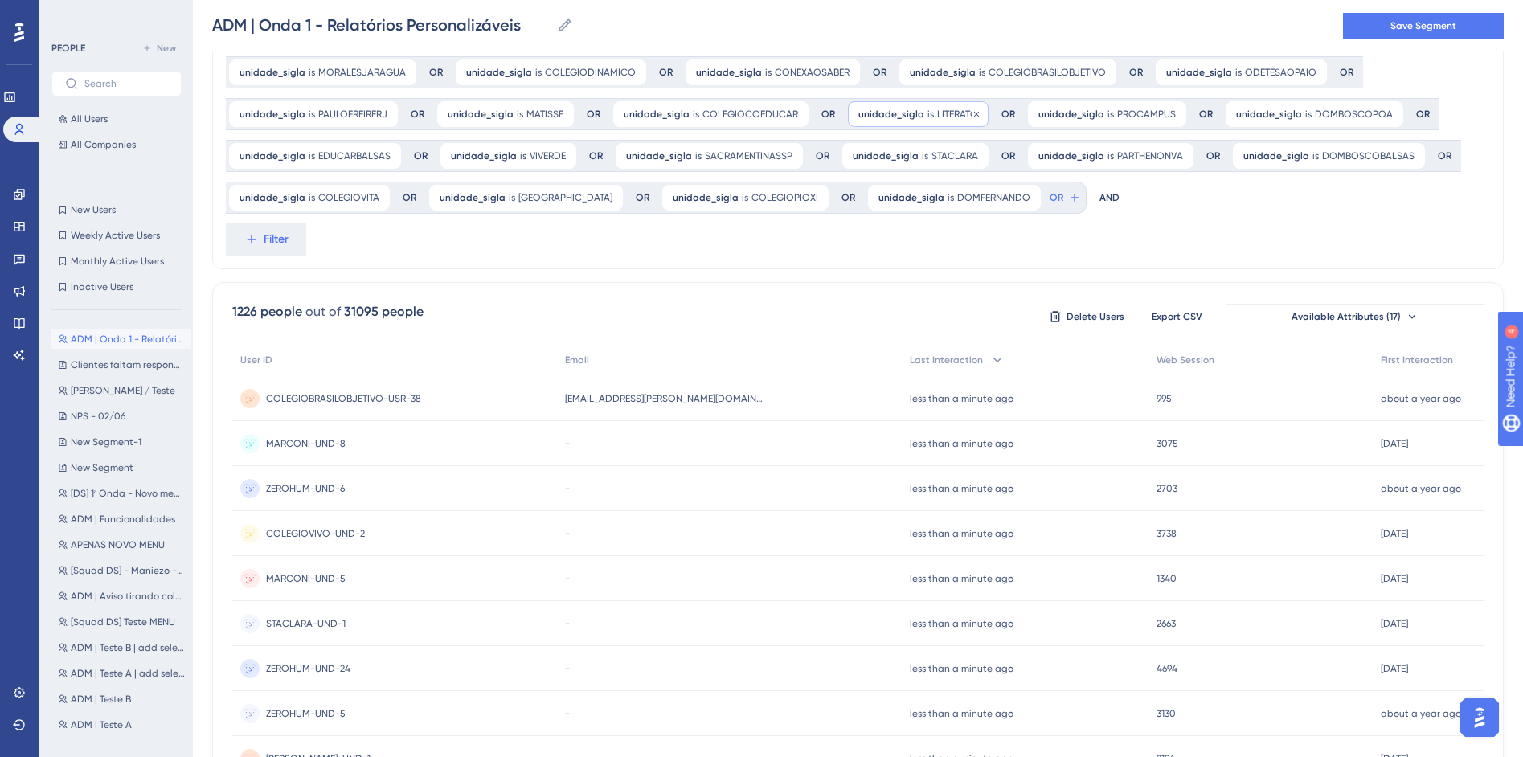
scroll to position [23, 0]
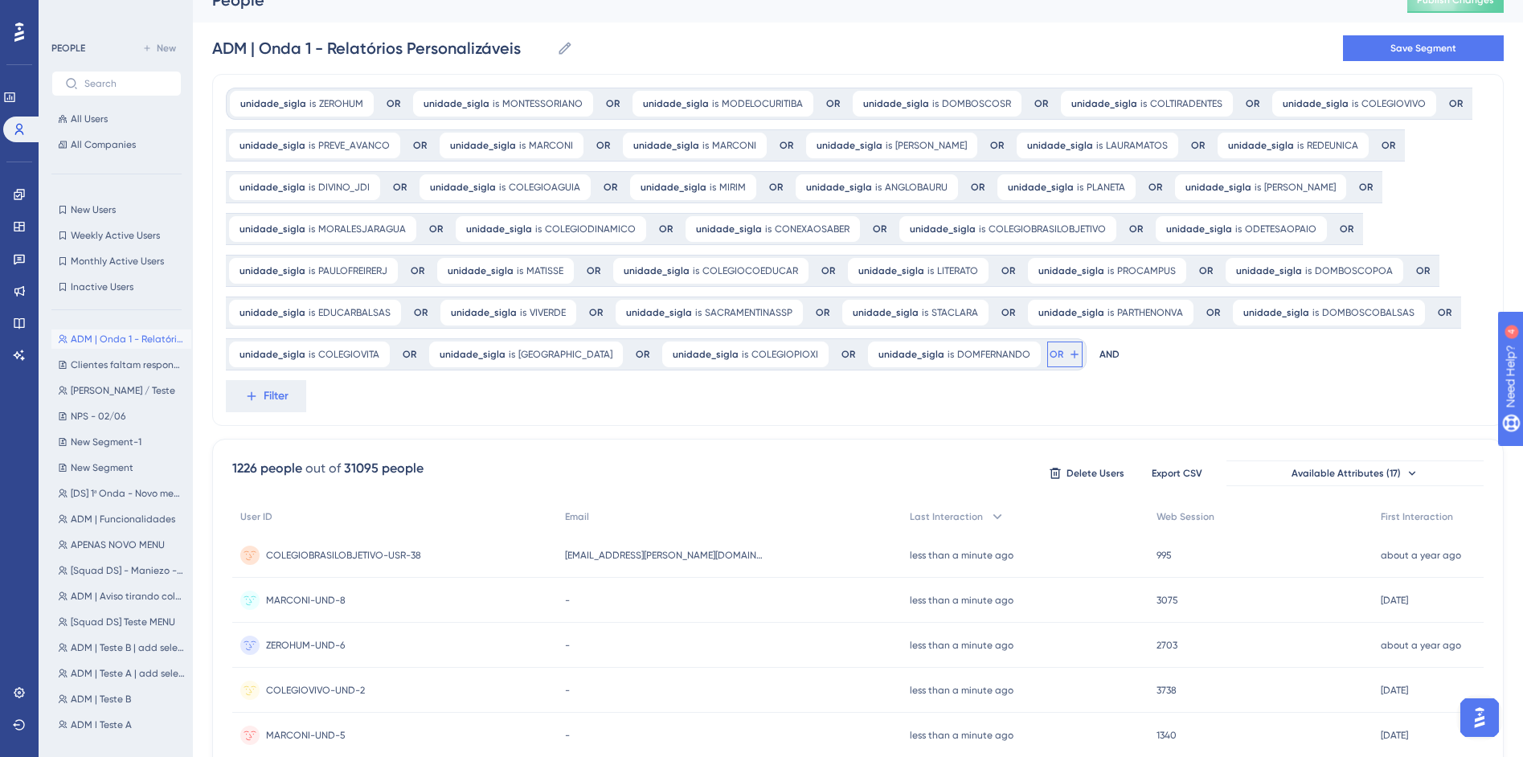
click at [1068, 353] on icon at bounding box center [1074, 354] width 13 height 13
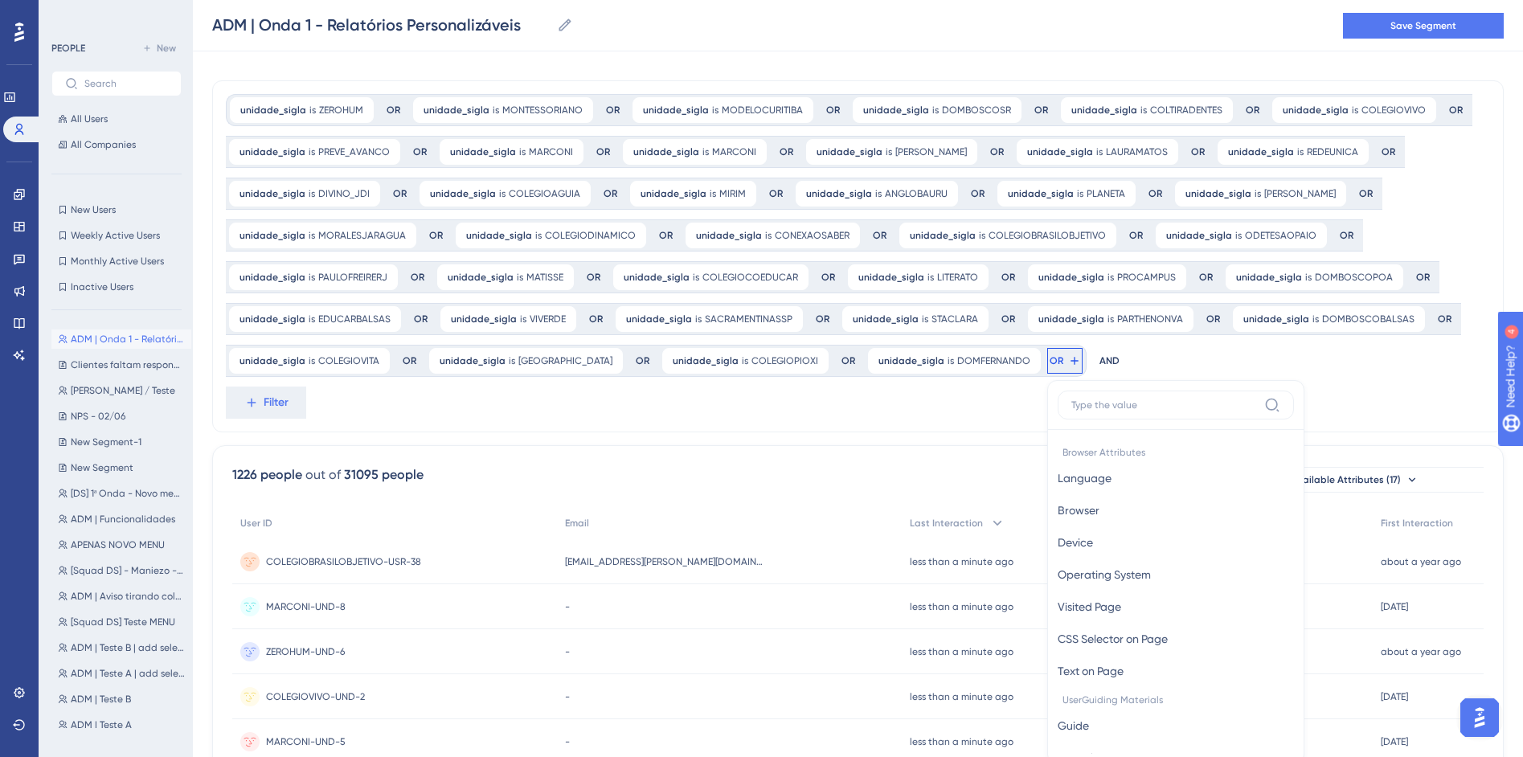
scroll to position [210, 0]
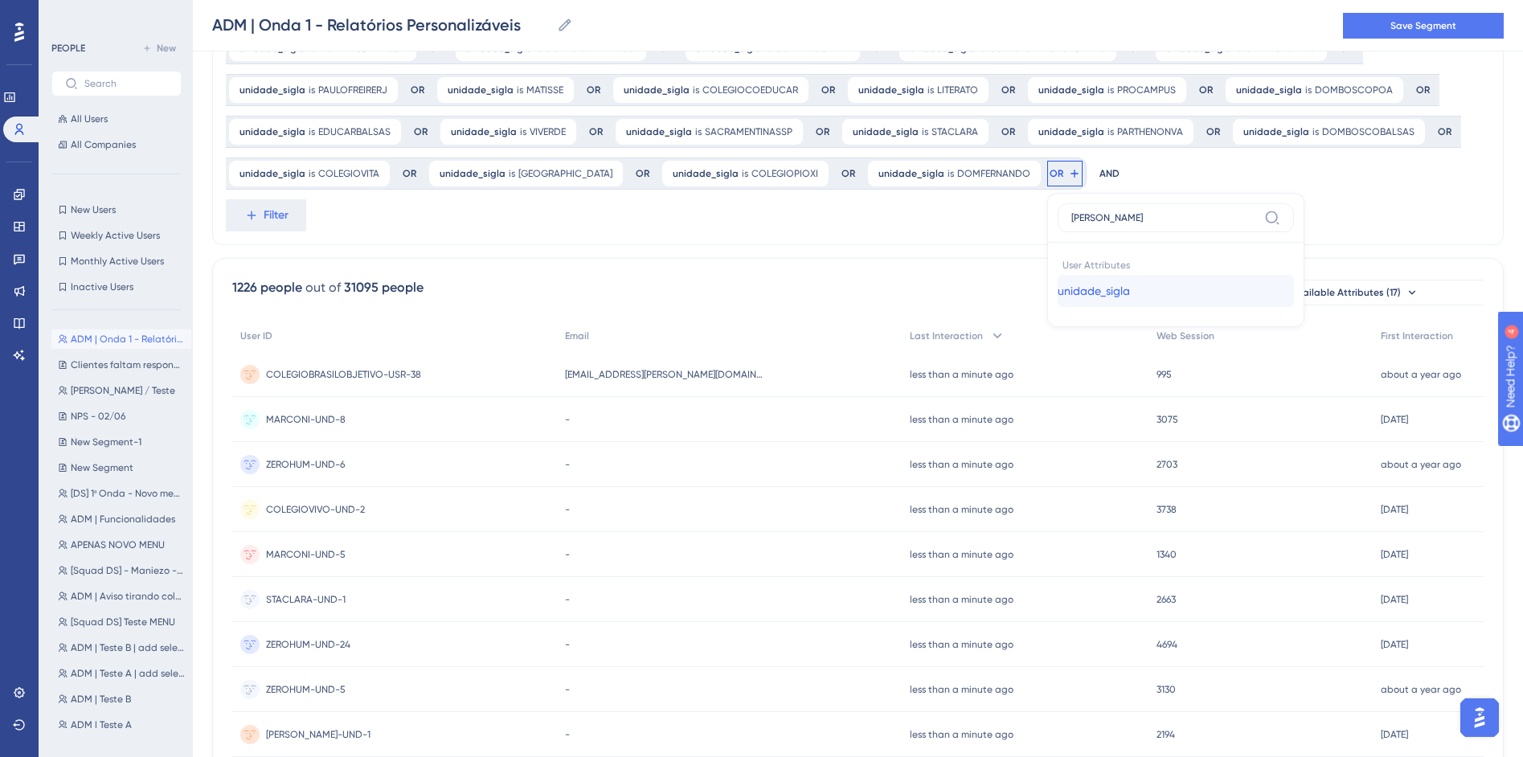
click at [1058, 289] on span "unidade_sigla" at bounding box center [1094, 290] width 72 height 19
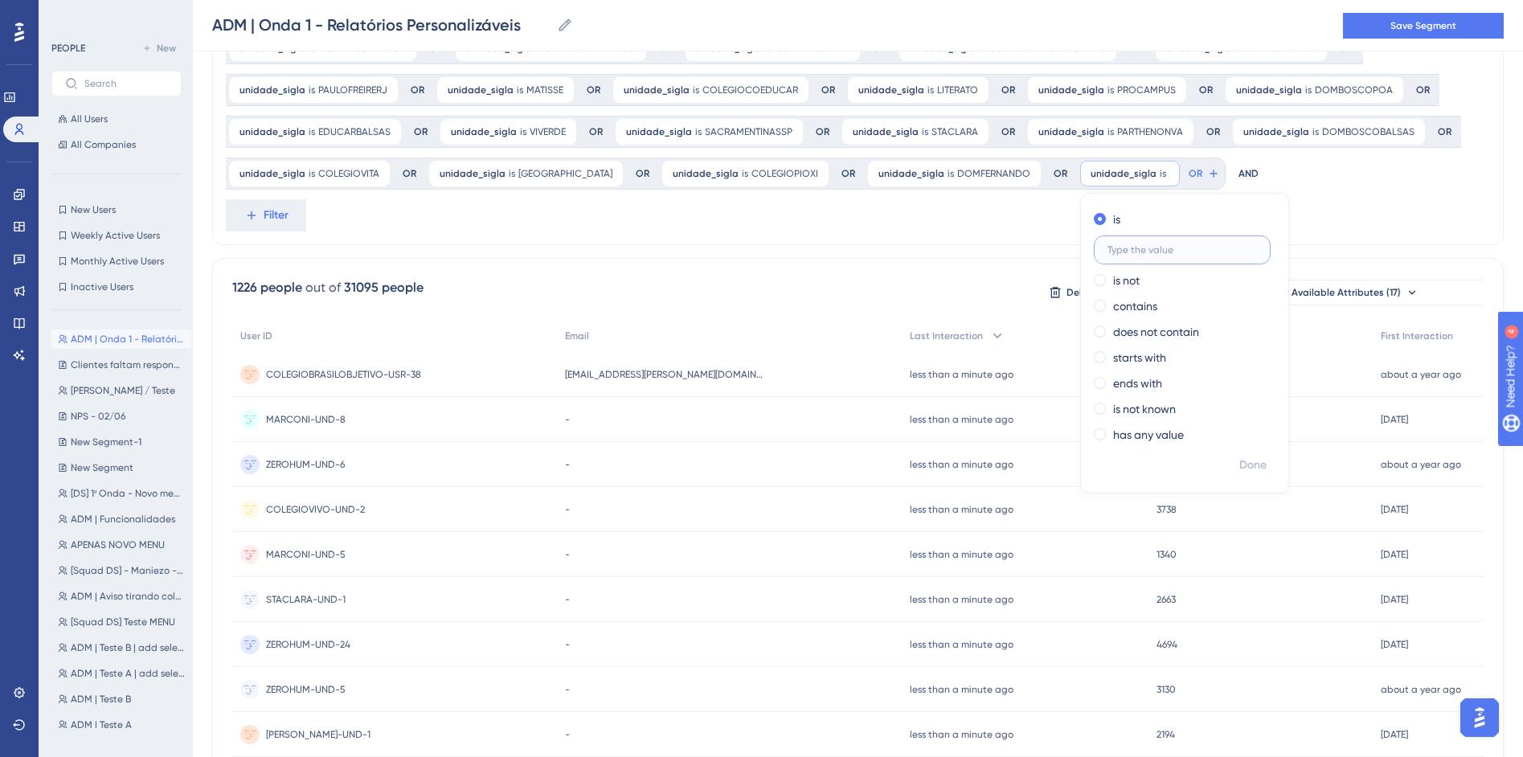
click at [1116, 250] on input "text" at bounding box center [1182, 249] width 149 height 11
paste input "CEBAMA"
click at [1239, 461] on span "Done" at bounding box center [1252, 465] width 27 height 19
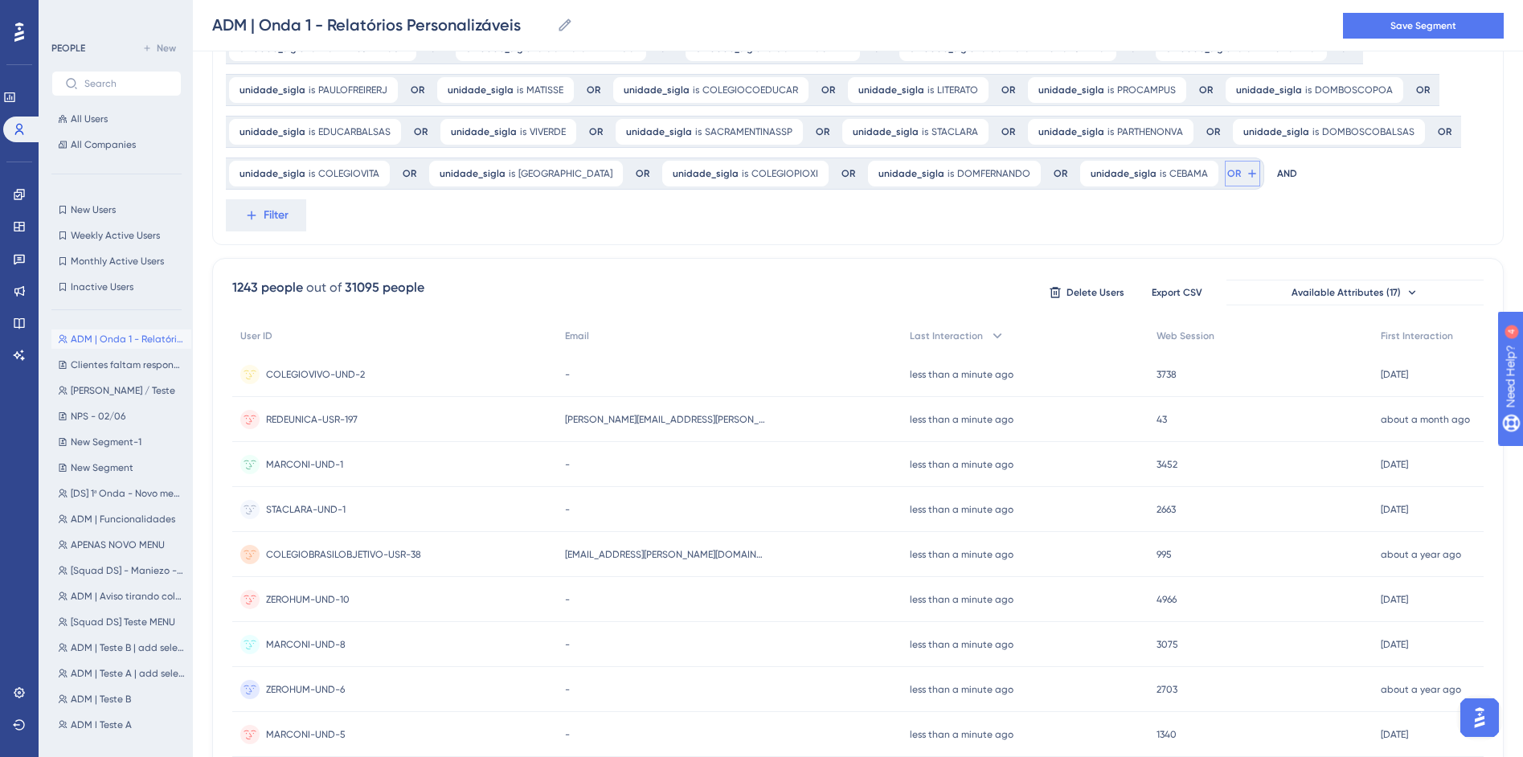
click at [1246, 175] on icon at bounding box center [1252, 173] width 13 height 13
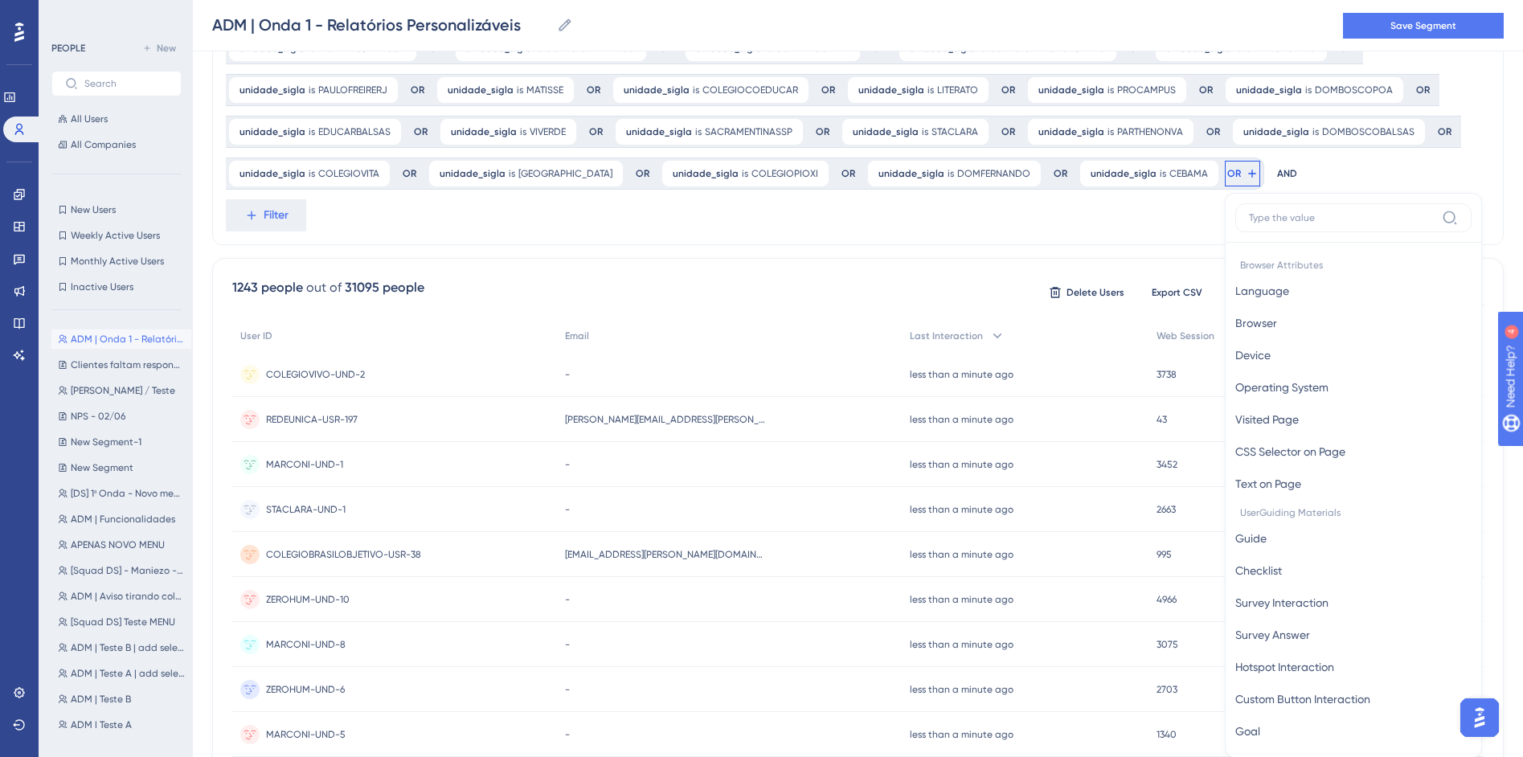
scroll to position [306, 0]
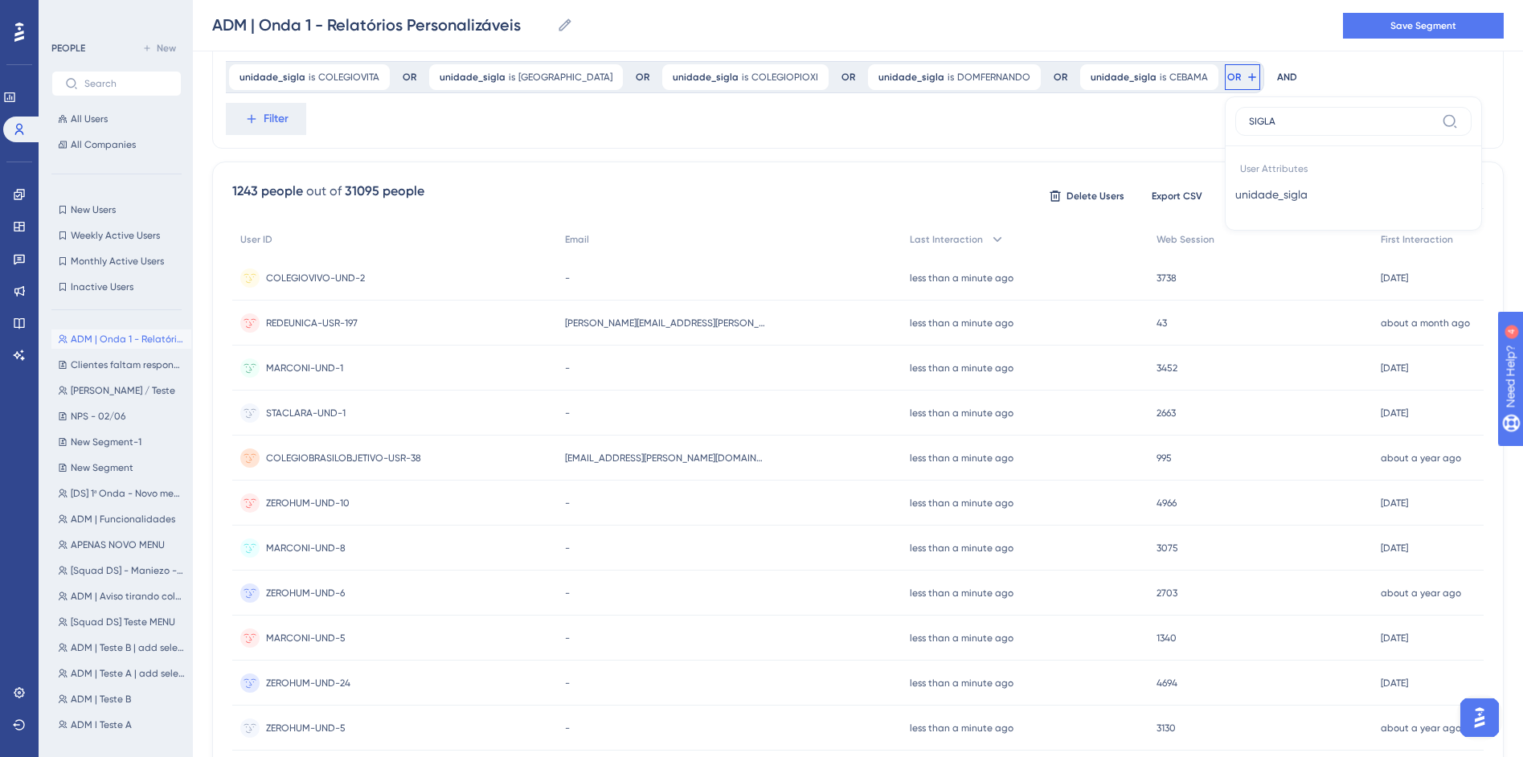
click at [1249, 125] on input "SIGLA" at bounding box center [1342, 121] width 186 height 13
click at [1251, 197] on button "unidade_sigla unidade_sigla" at bounding box center [1353, 194] width 236 height 32
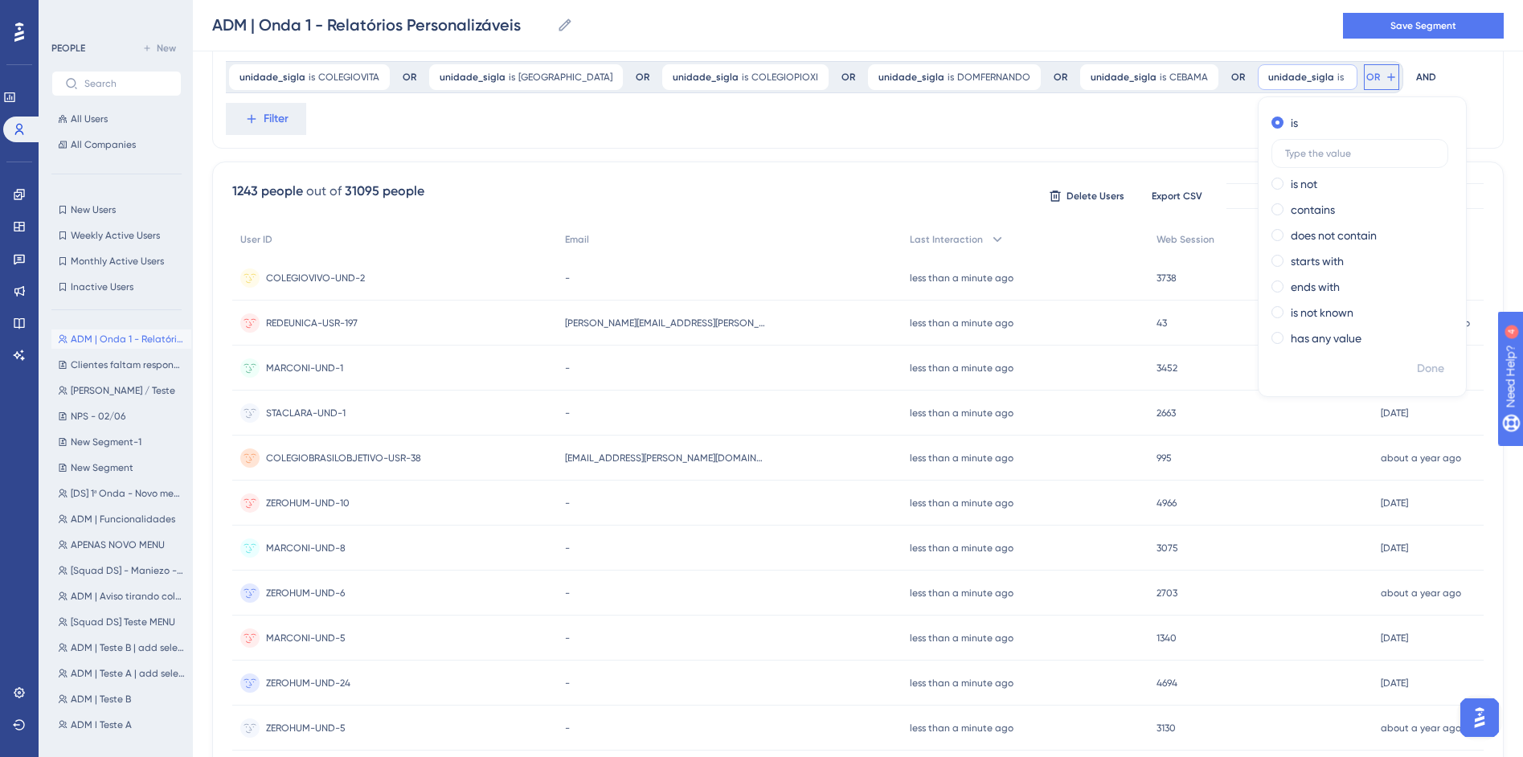
click at [1366, 76] on span "OR" at bounding box center [1373, 77] width 14 height 13
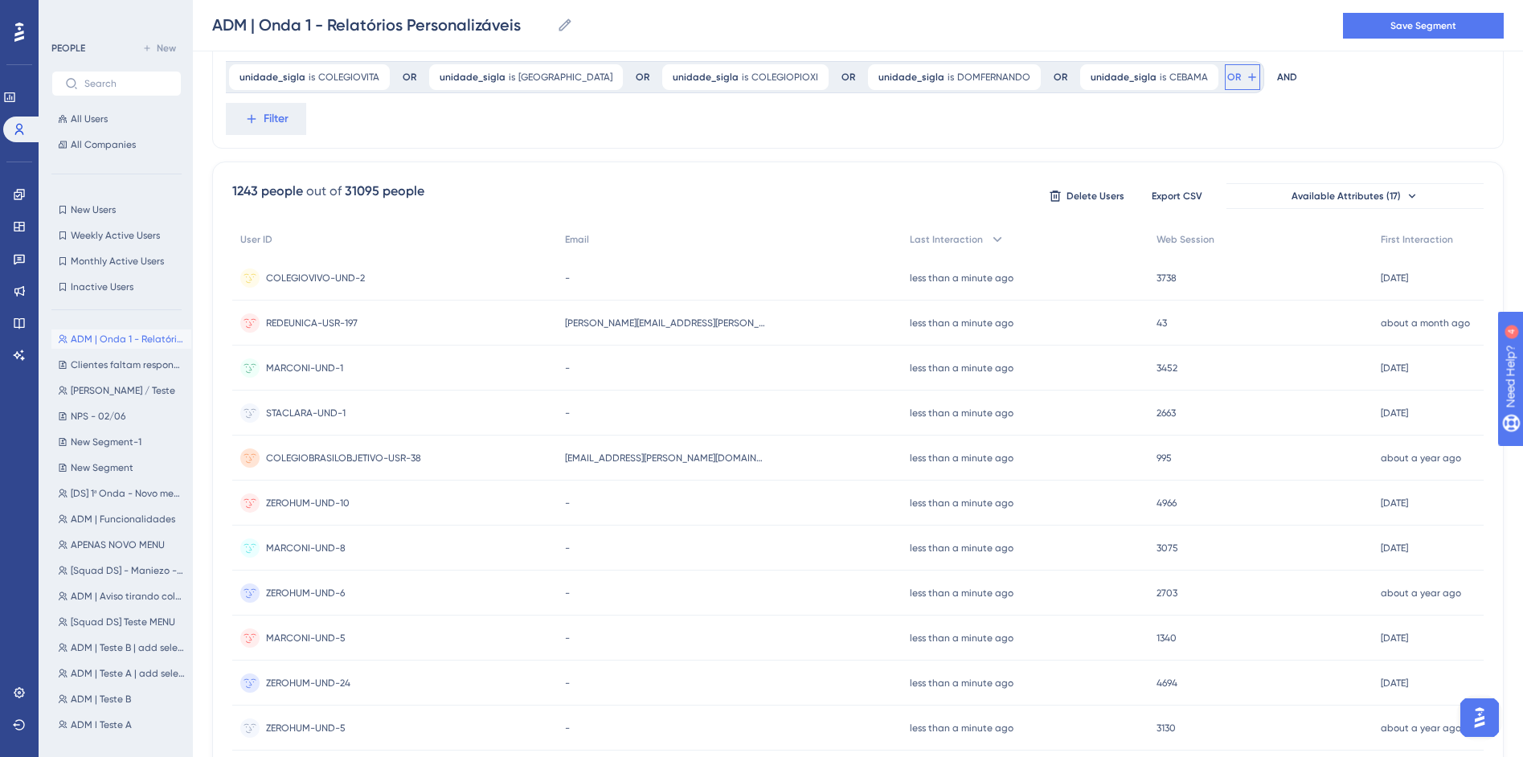
click at [1225, 79] on button "OR" at bounding box center [1242, 77] width 35 height 26
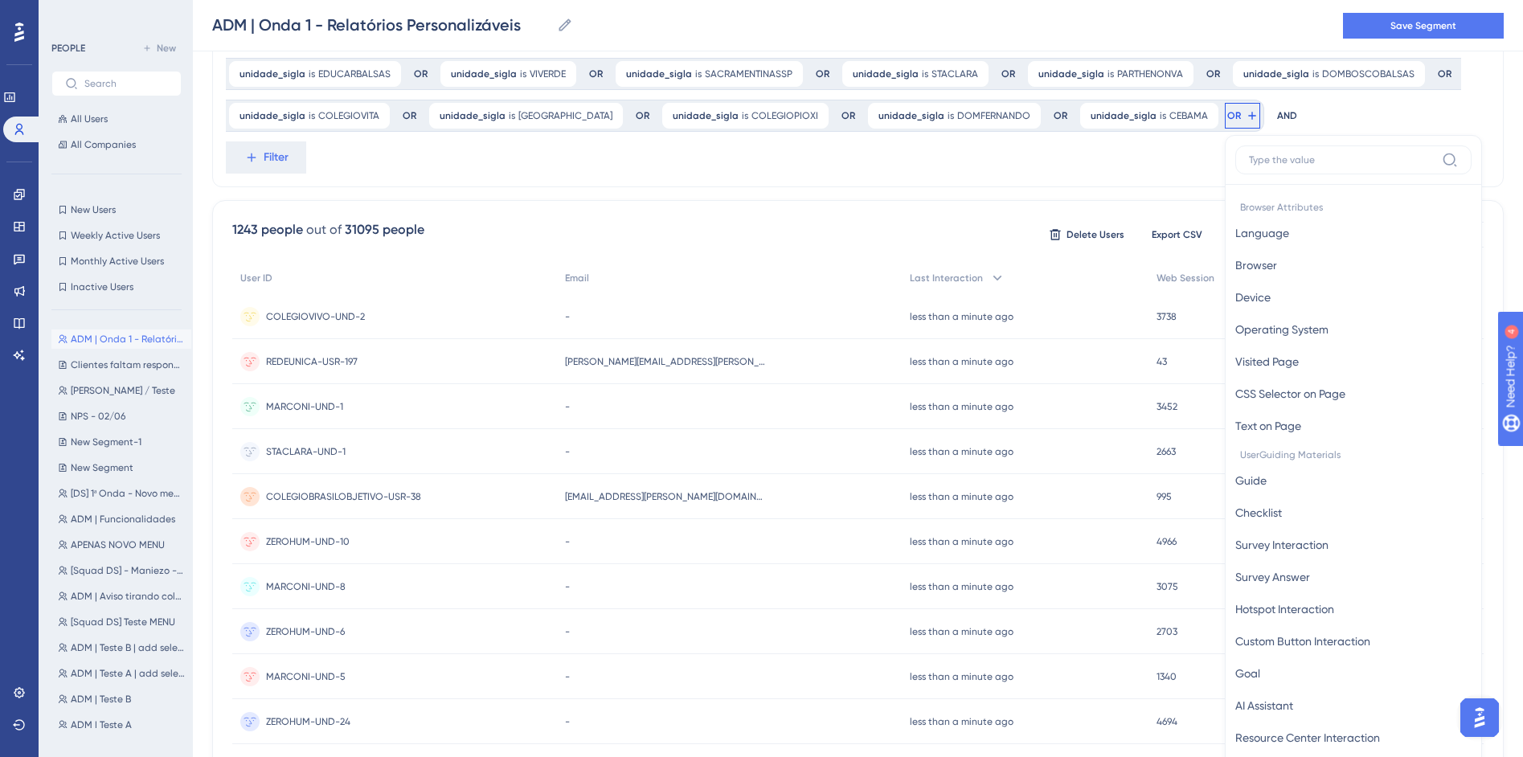
scroll to position [62, 0]
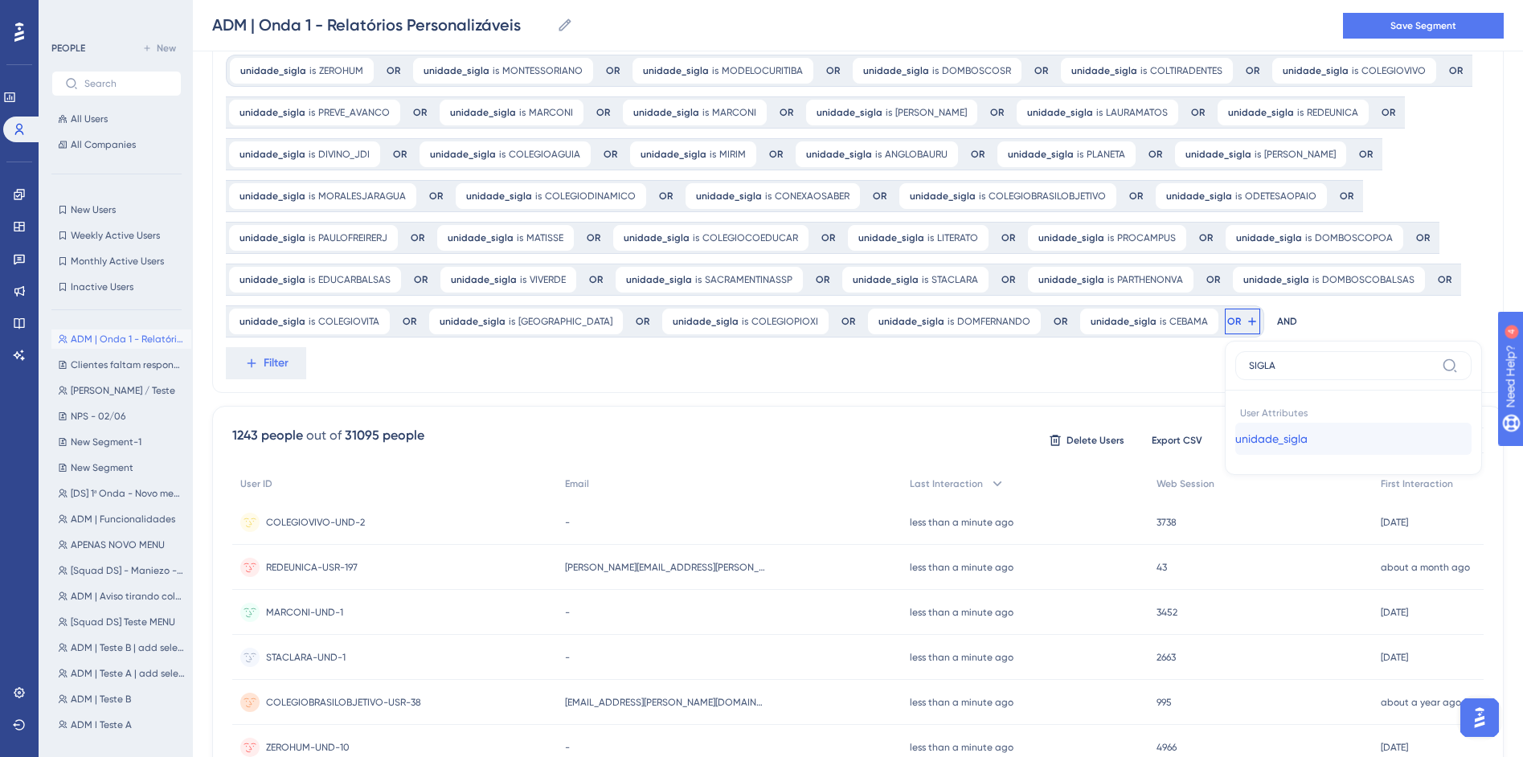
click at [1235, 443] on span "unidade_sigla" at bounding box center [1271, 438] width 72 height 19
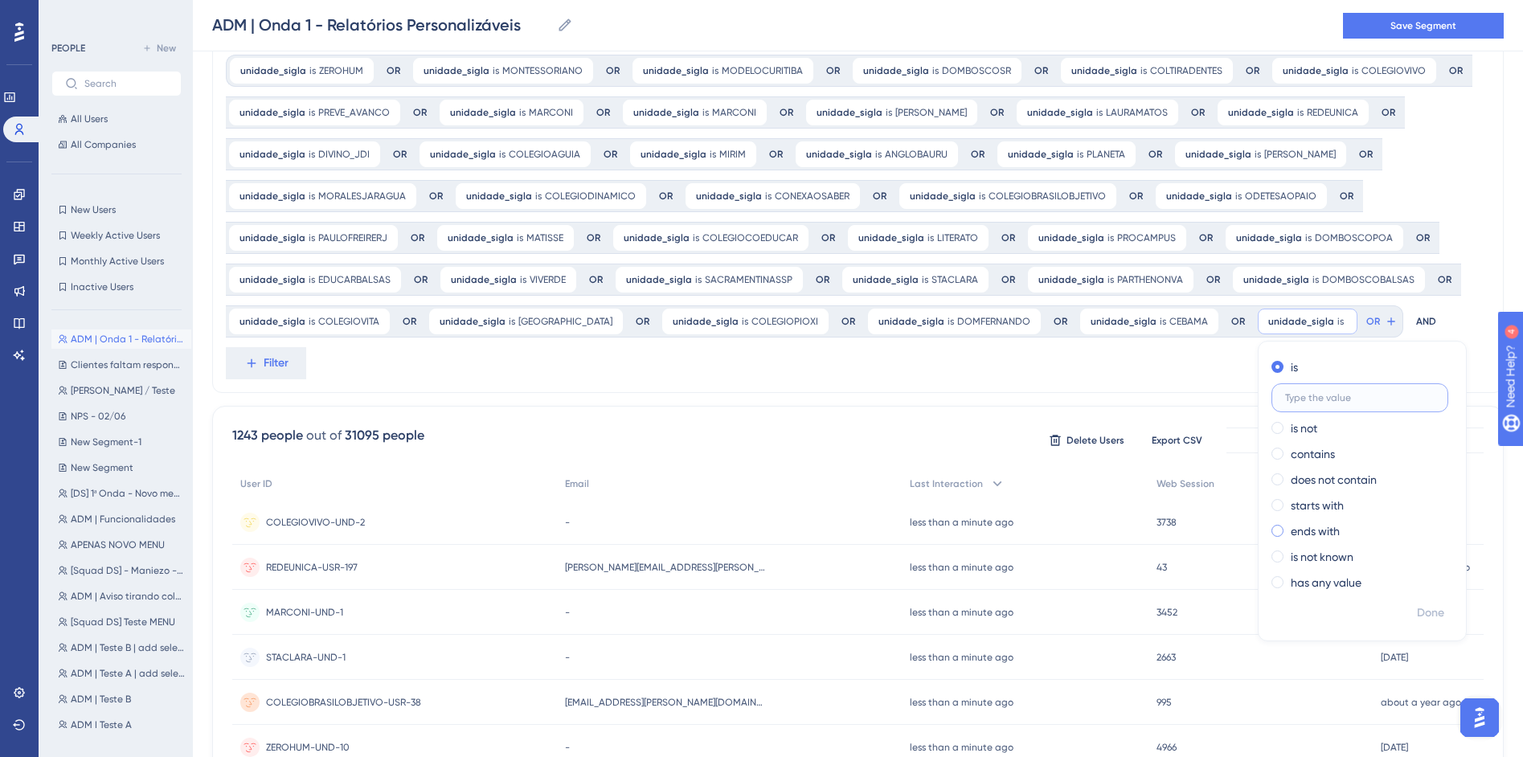
paste input "COLEGIOCRISTAOVITORIA"
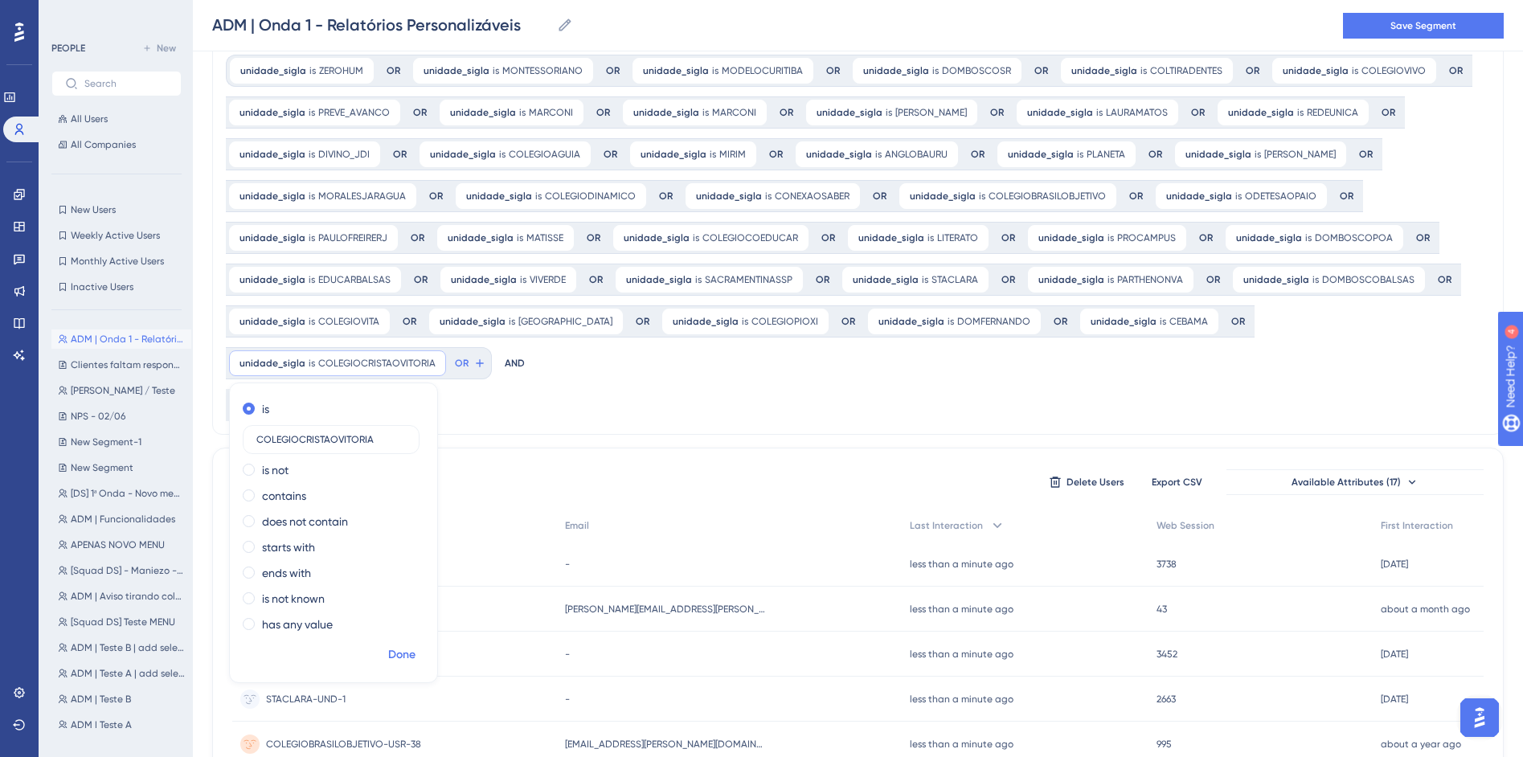
click at [416, 645] on span "Done" at bounding box center [401, 654] width 27 height 19
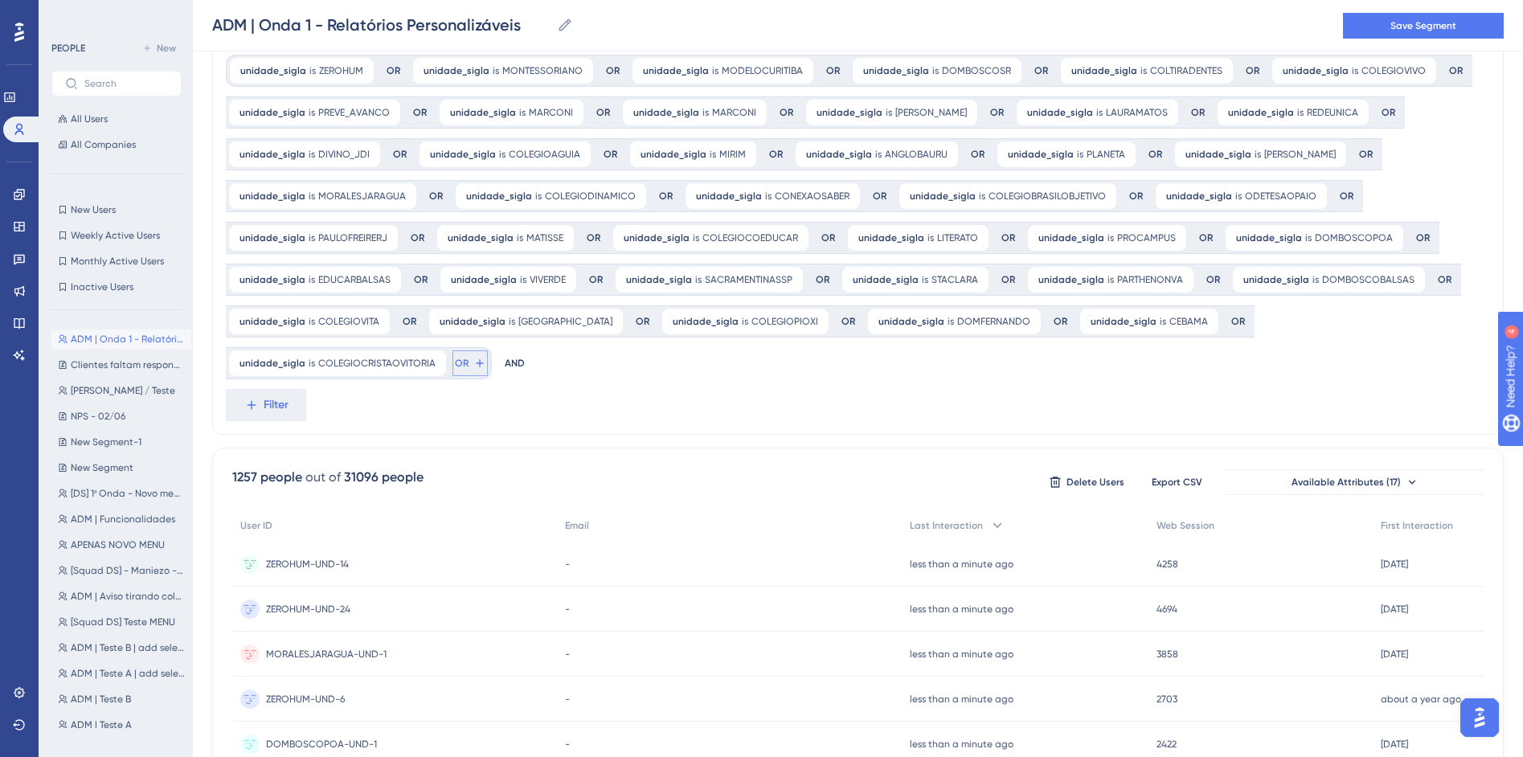
click at [486, 357] on icon at bounding box center [479, 363] width 13 height 13
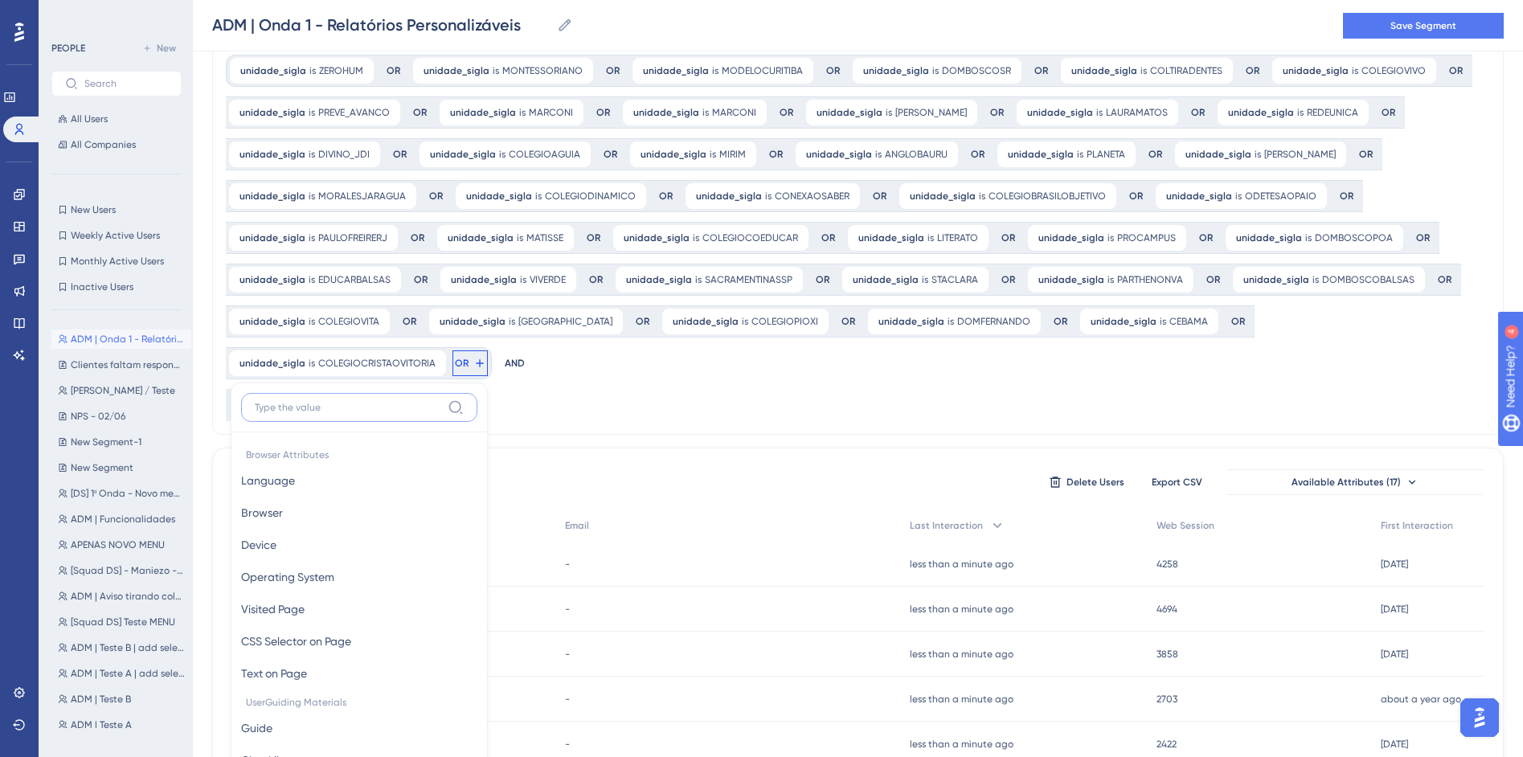
scroll to position [233, 0]
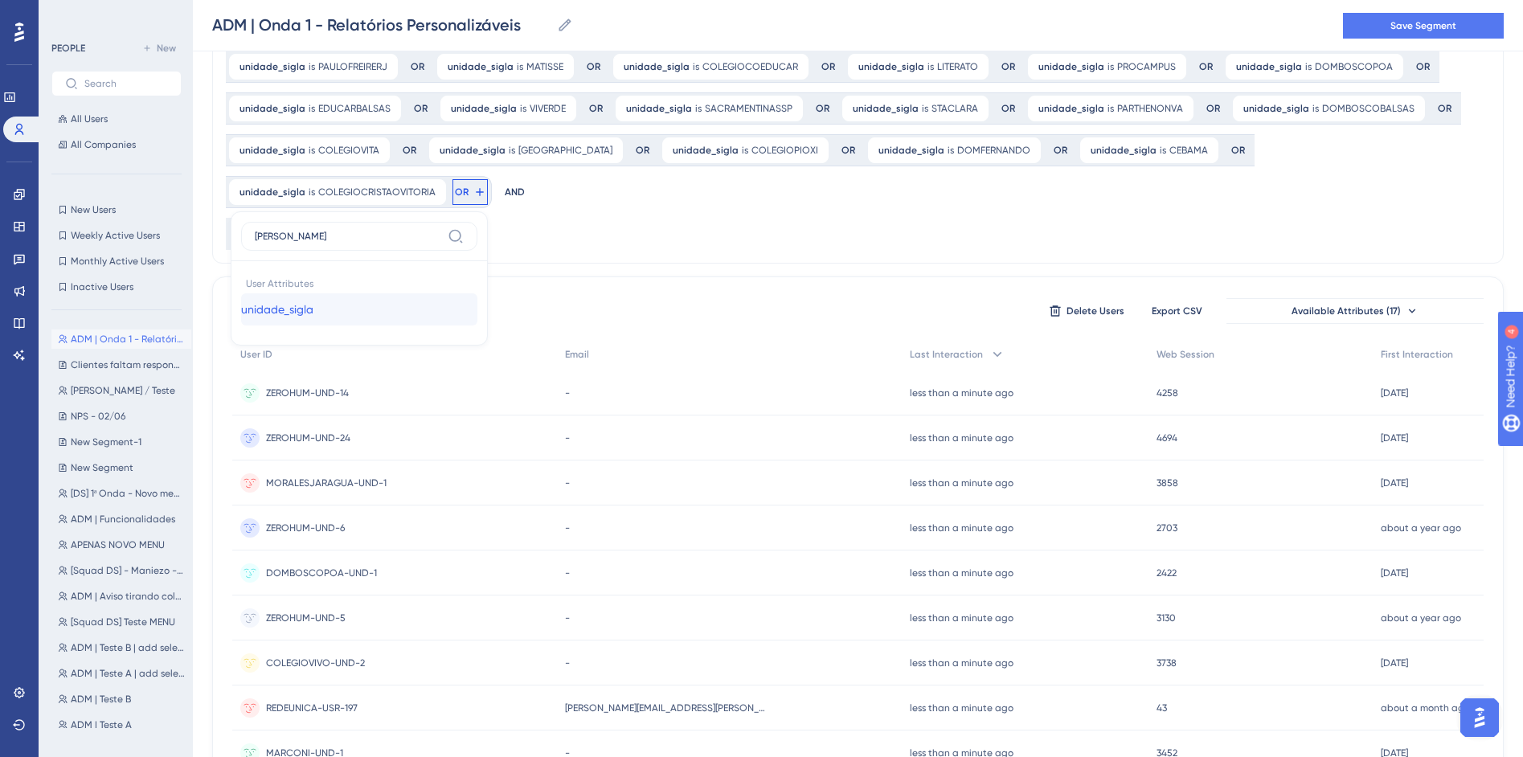
click at [477, 293] on button "unidade_sigla unidade_sigla" at bounding box center [359, 309] width 236 height 32
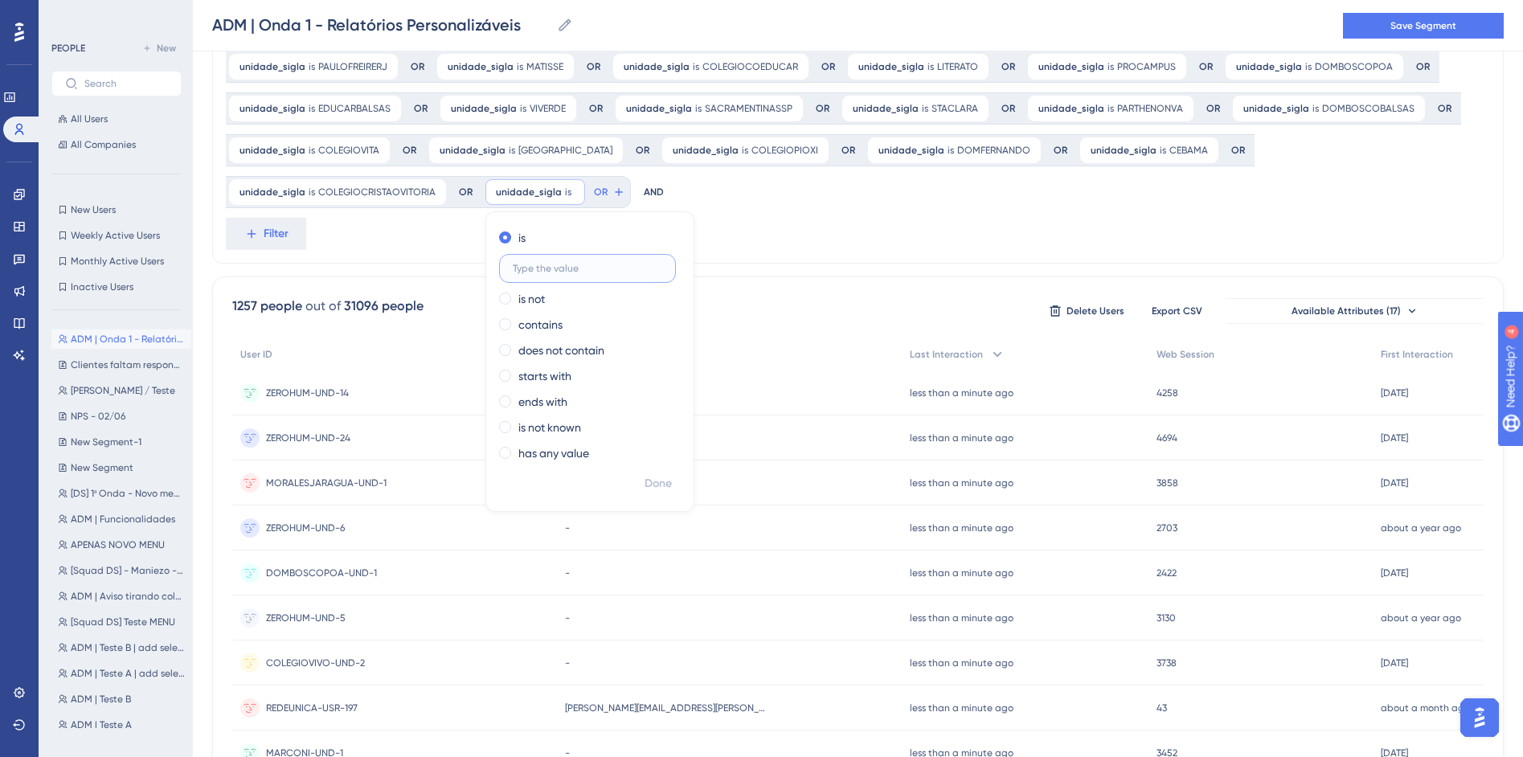
paste input "PARTHENON"
click at [645, 485] on span "Done" at bounding box center [658, 483] width 27 height 19
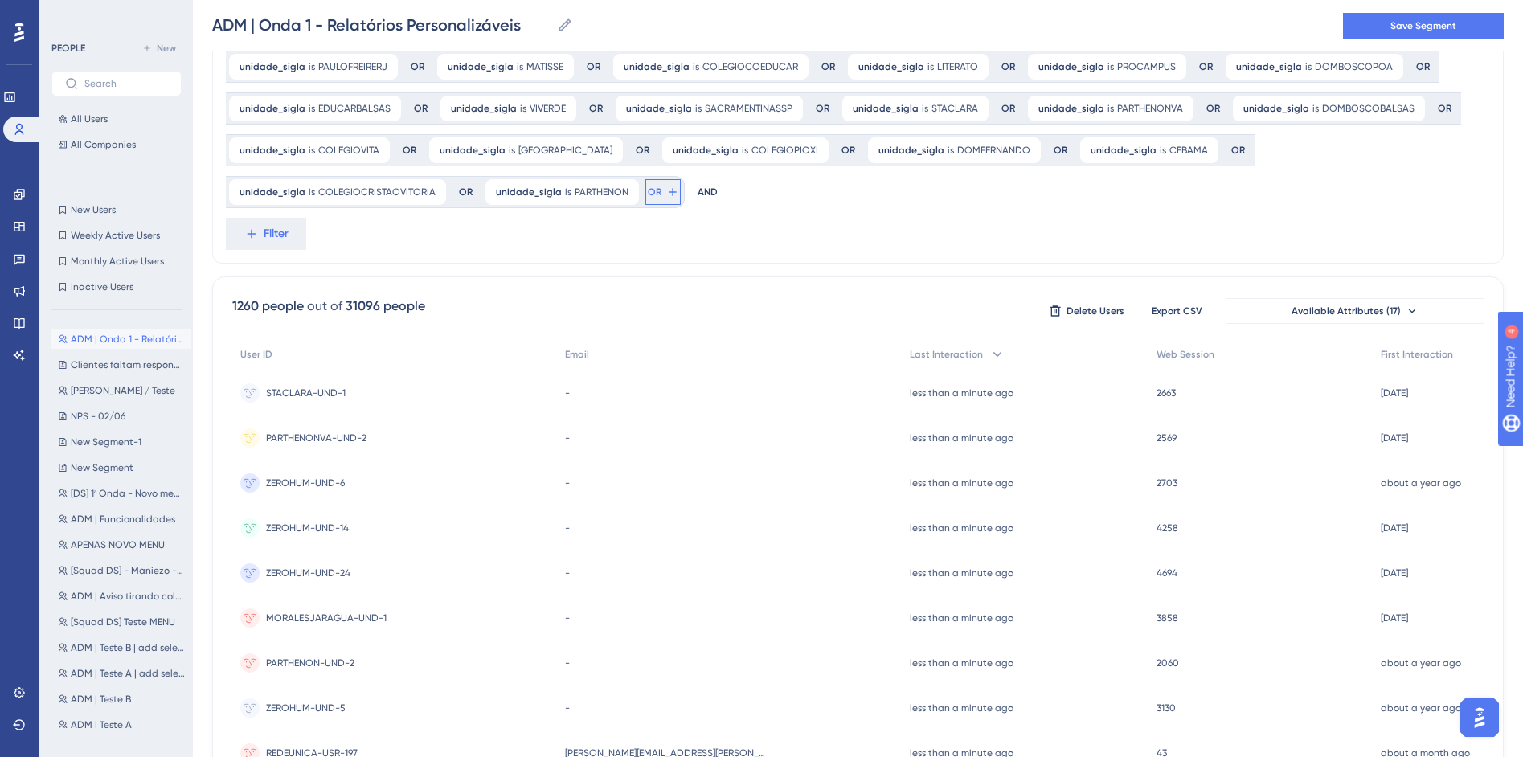
click at [648, 193] on span "OR" at bounding box center [655, 192] width 14 height 13
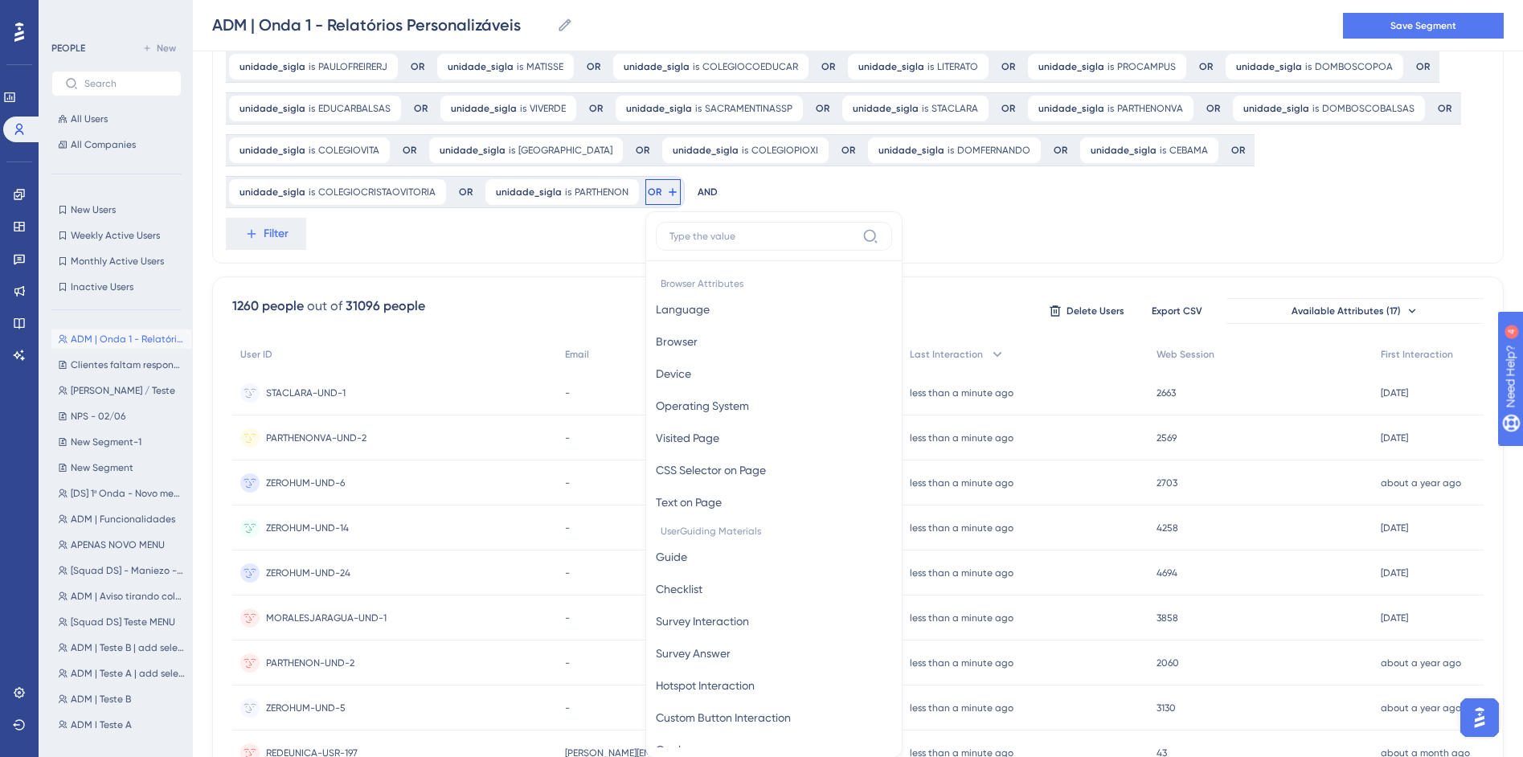
scroll to position [339, 0]
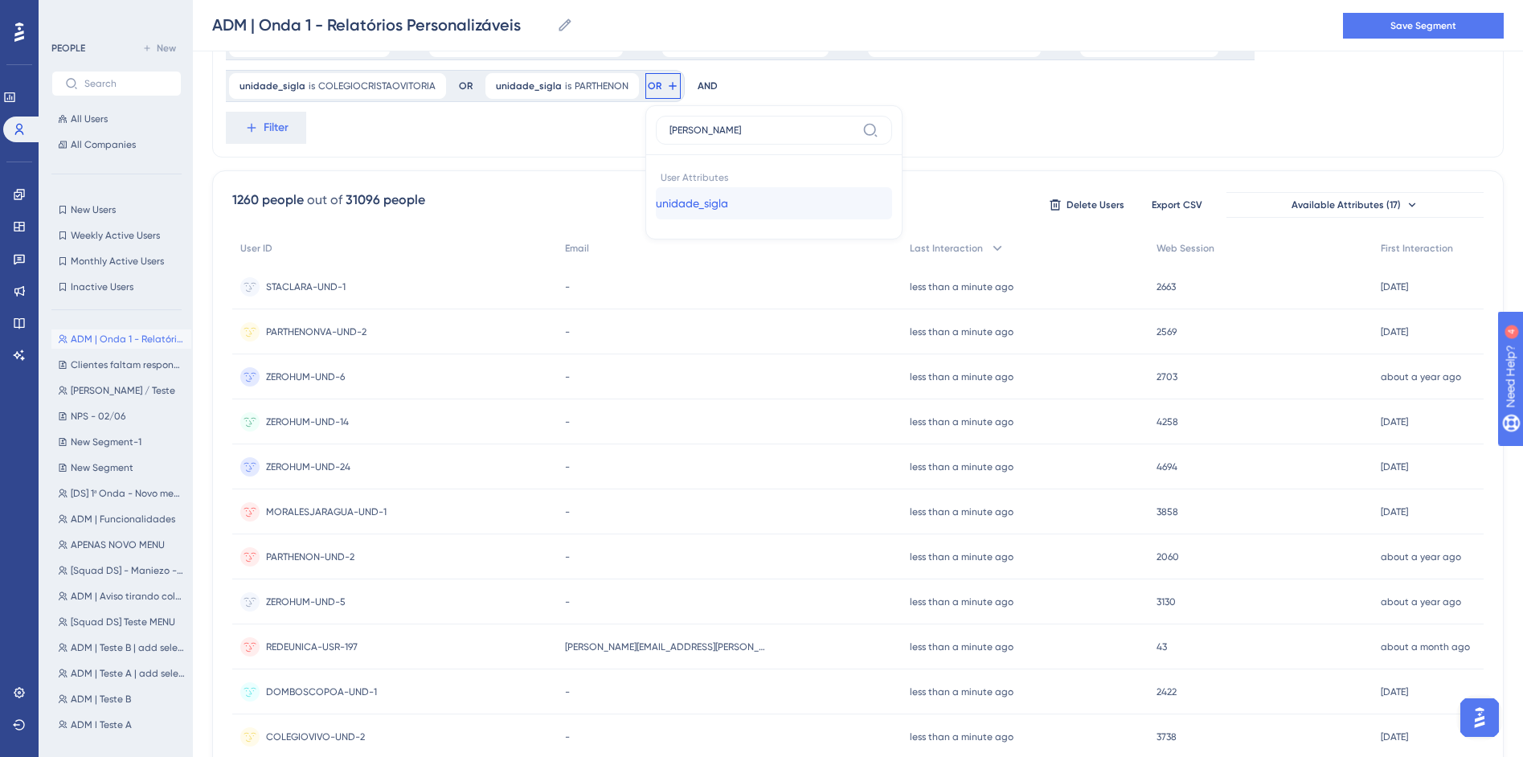
click at [656, 198] on span "unidade_sigla" at bounding box center [692, 203] width 72 height 19
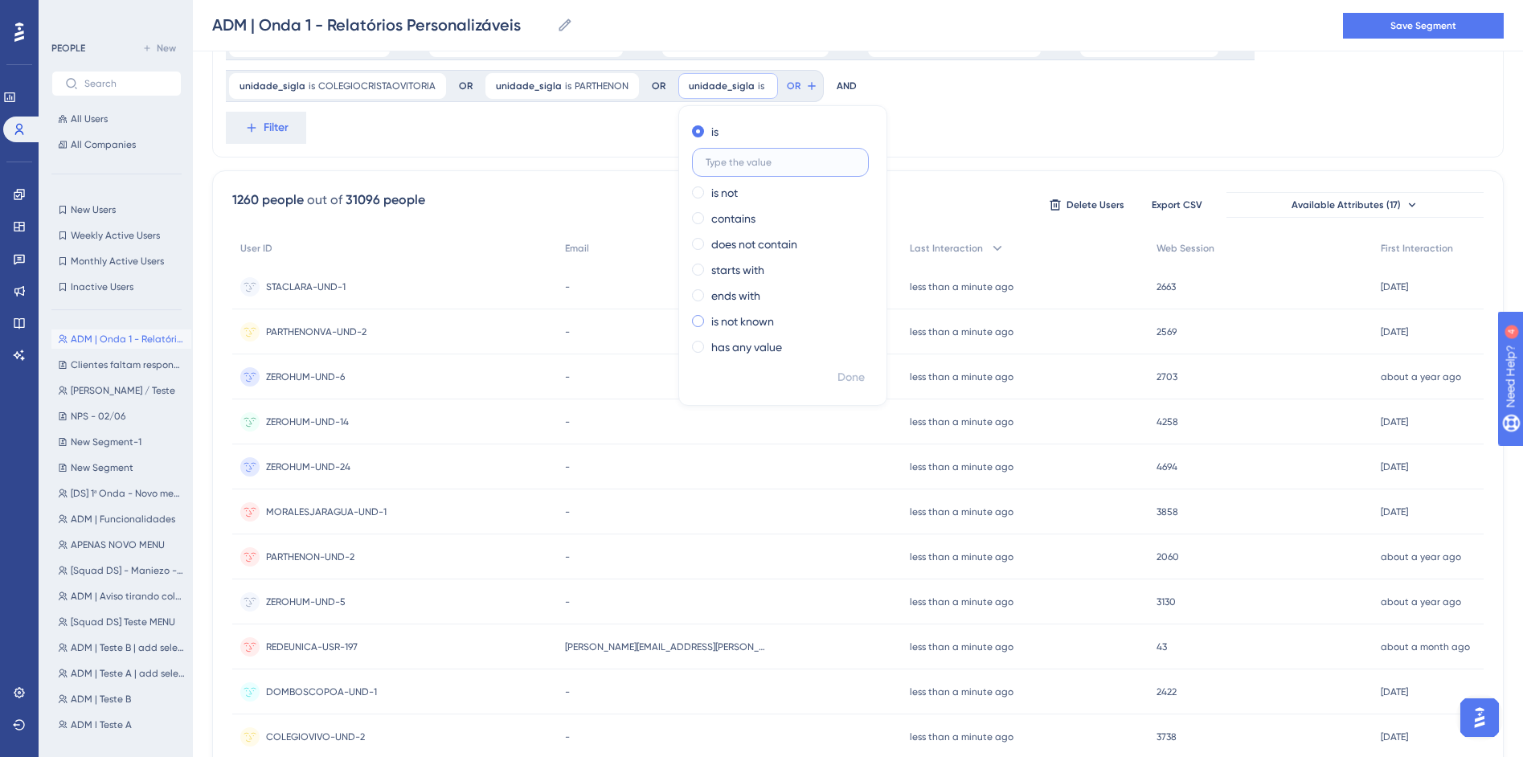
paste input "FERNAODIAS"
click at [837, 379] on span "Done" at bounding box center [850, 377] width 27 height 19
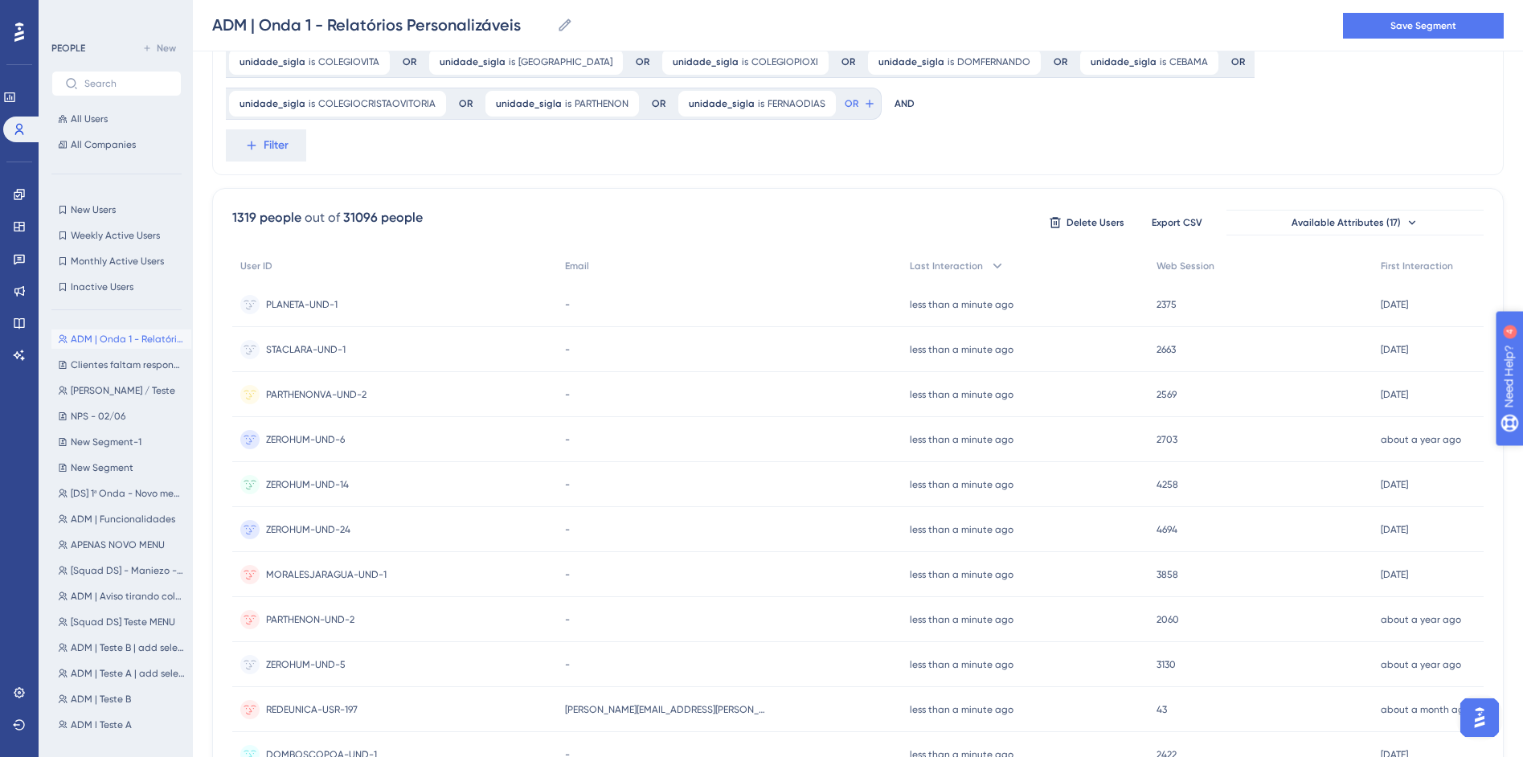
scroll to position [309, 0]
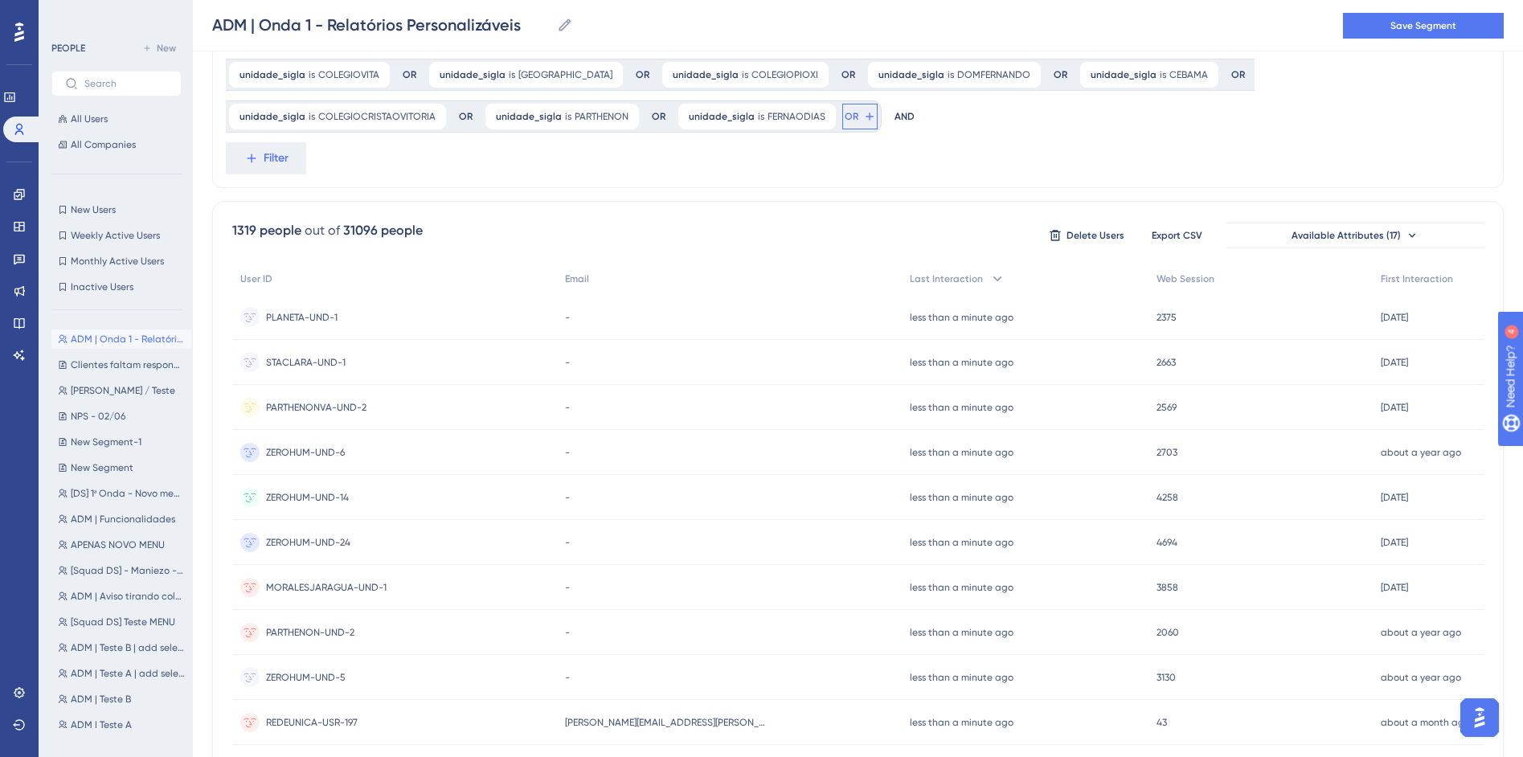
click at [842, 117] on button "OR" at bounding box center [859, 117] width 35 height 26
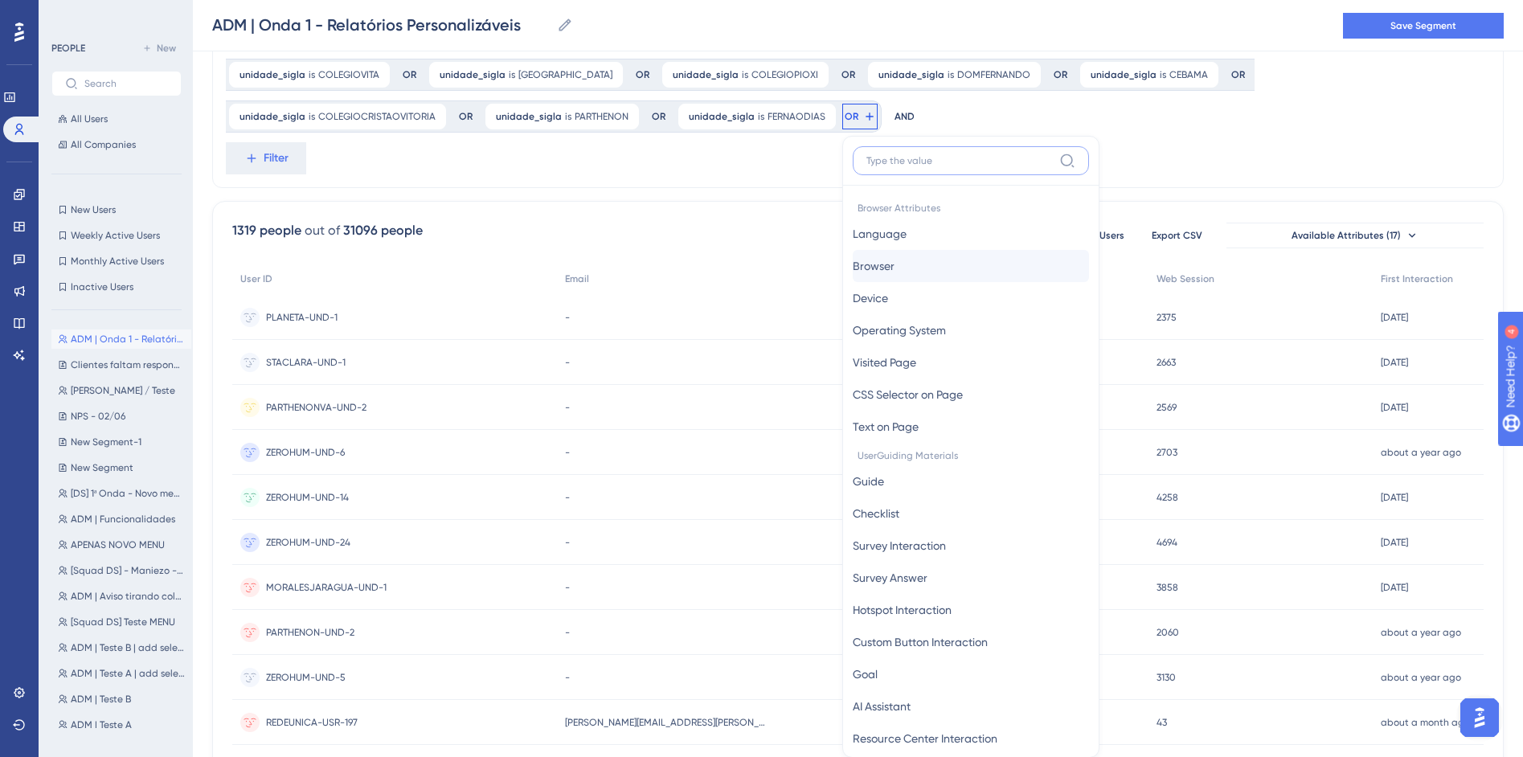
scroll to position [377, 0]
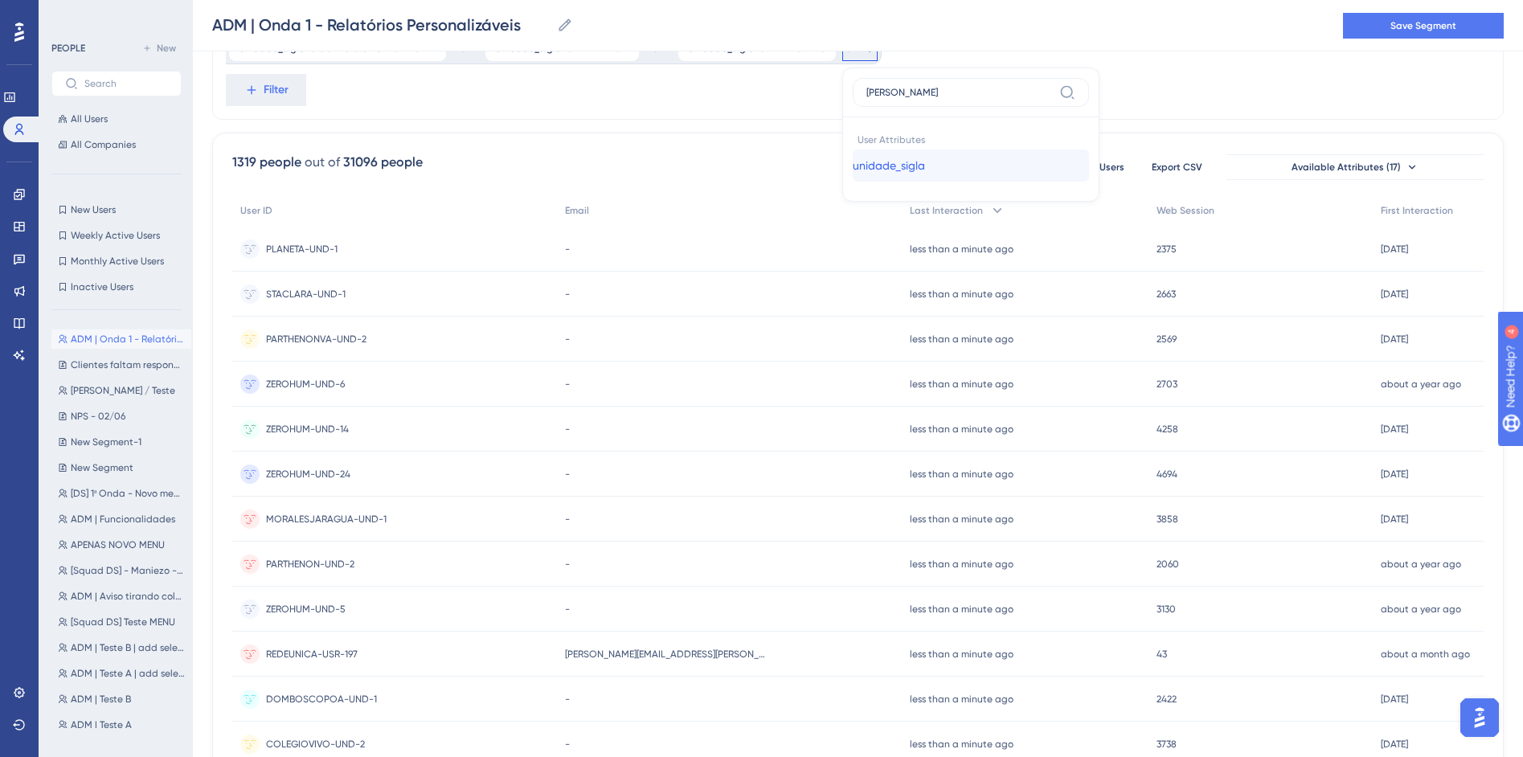
click at [853, 156] on span "unidade_sigla" at bounding box center [889, 165] width 72 height 19
click at [1034, 336] on span "Done" at bounding box center [1047, 339] width 27 height 19
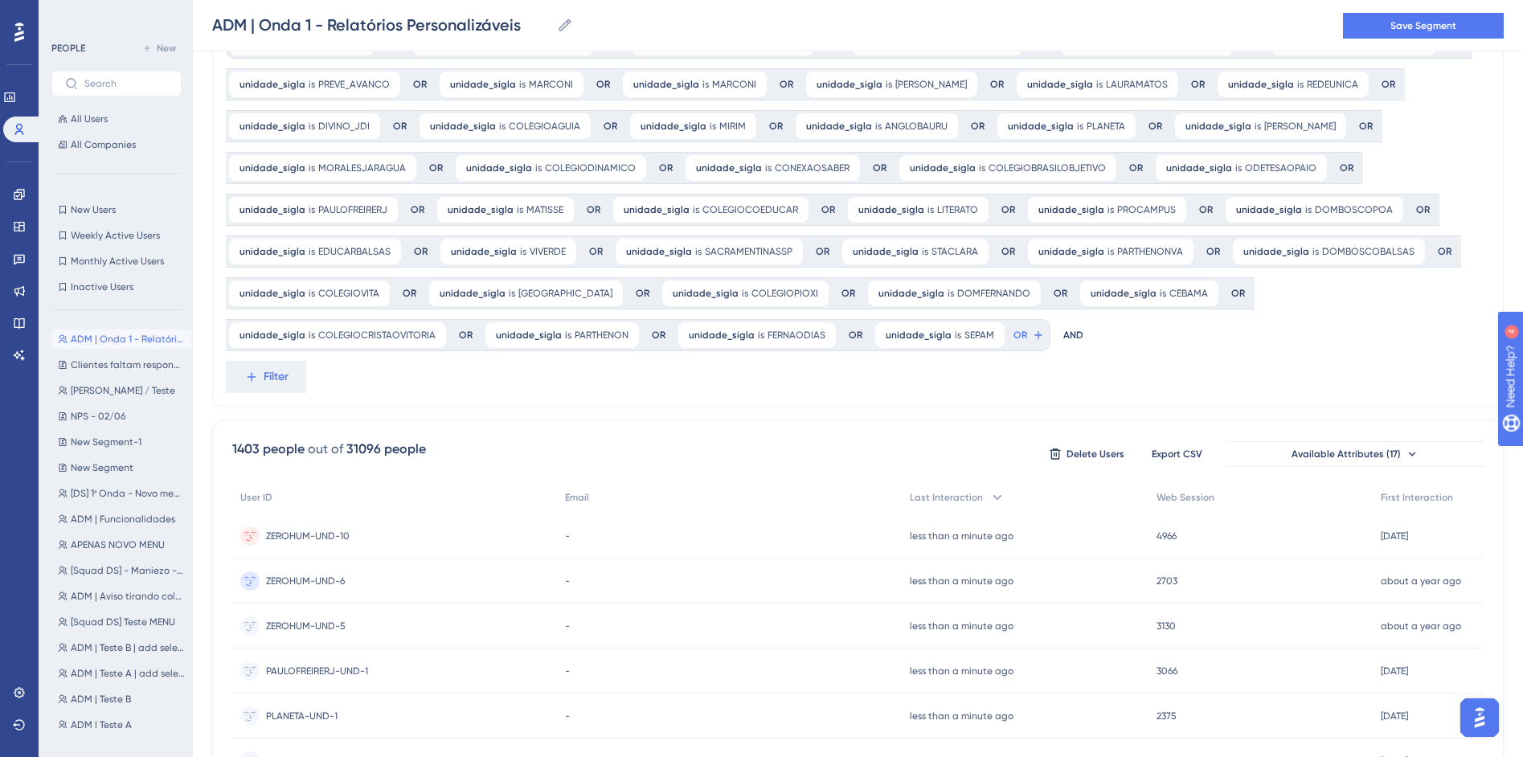
scroll to position [89, 0]
click at [1032, 341] on icon at bounding box center [1038, 336] width 13 height 13
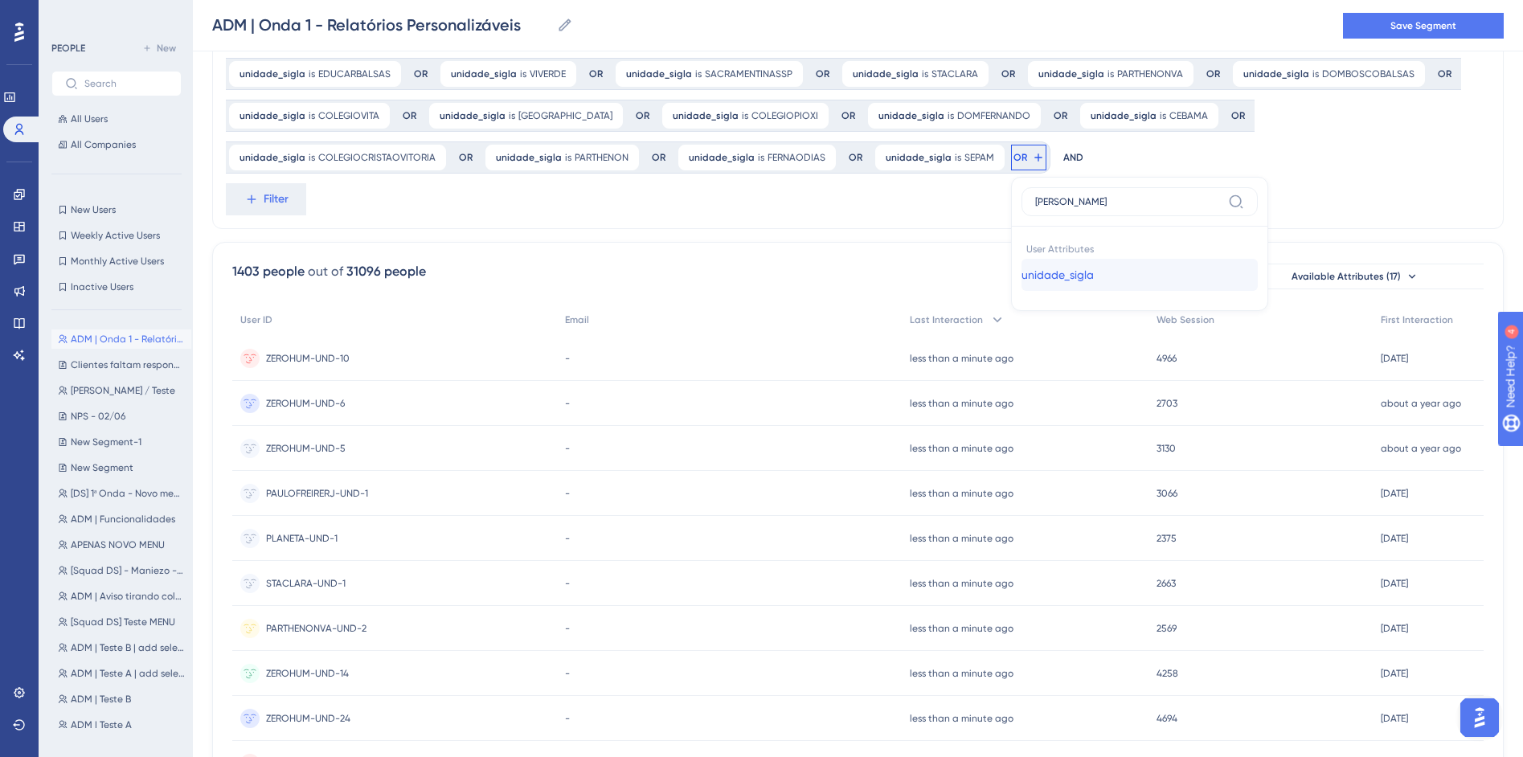
click at [1022, 280] on span "unidade_sigla" at bounding box center [1058, 274] width 72 height 19
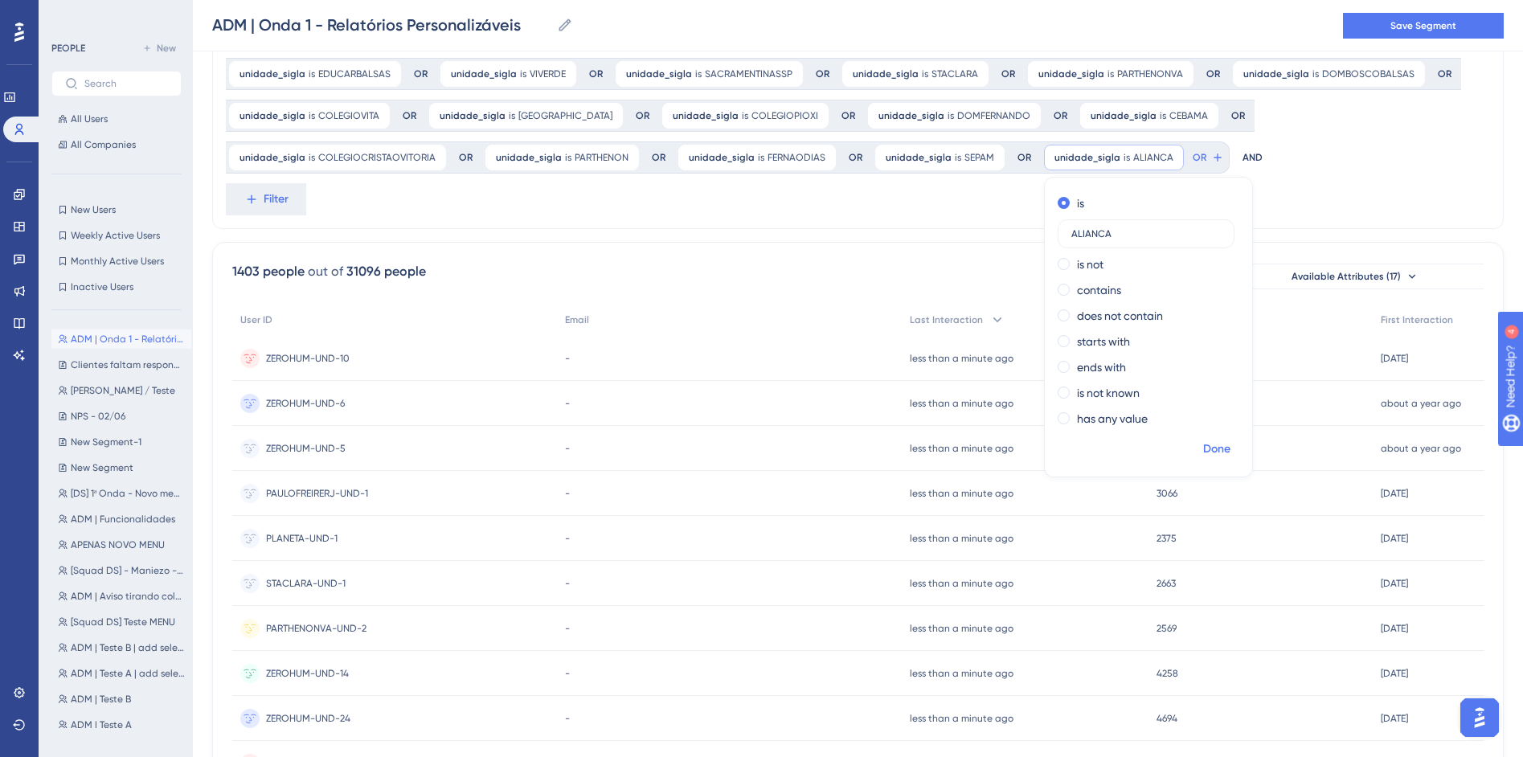
click at [1203, 452] on span "Done" at bounding box center [1216, 449] width 27 height 19
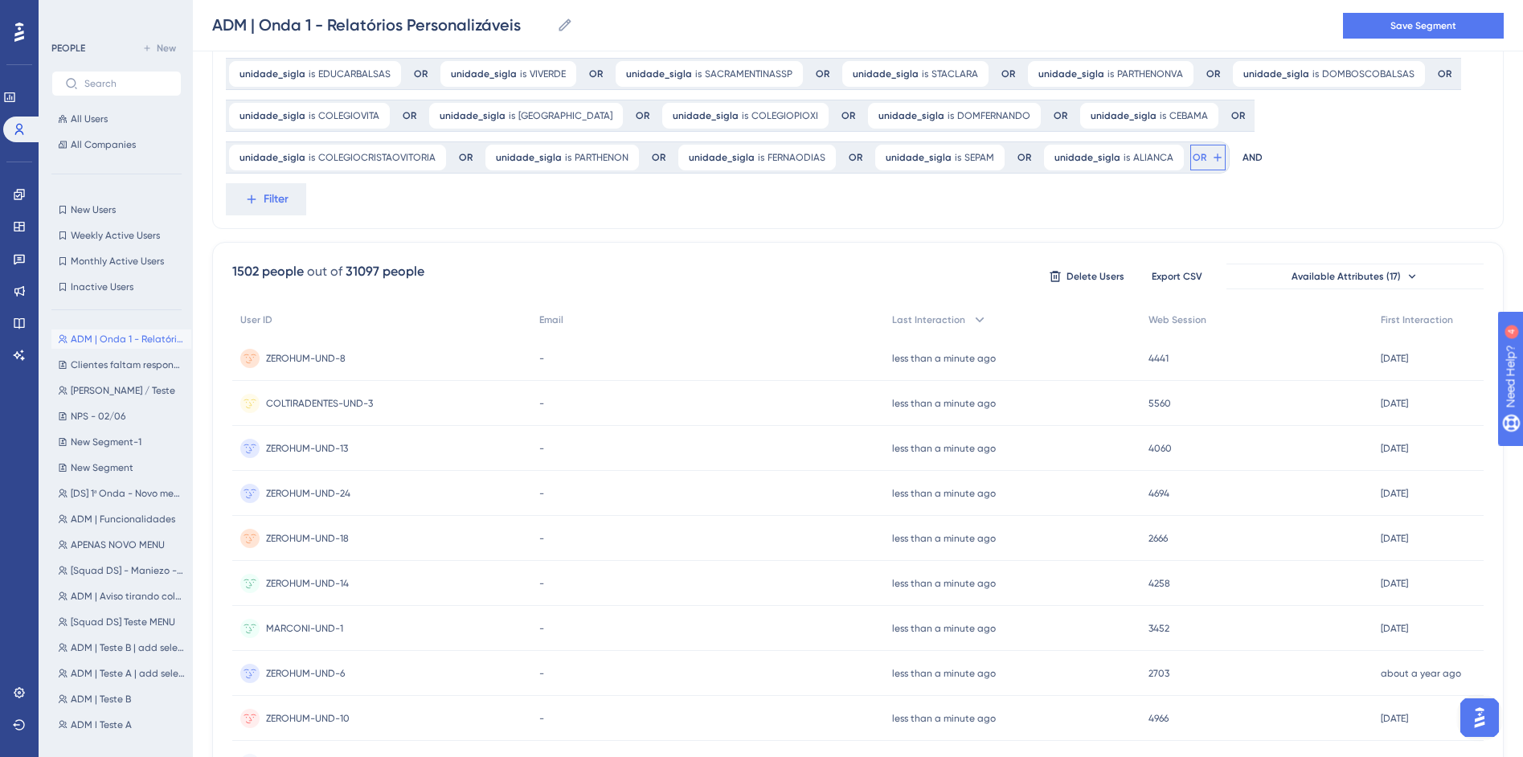
click at [1190, 162] on button "OR" at bounding box center [1207, 158] width 35 height 26
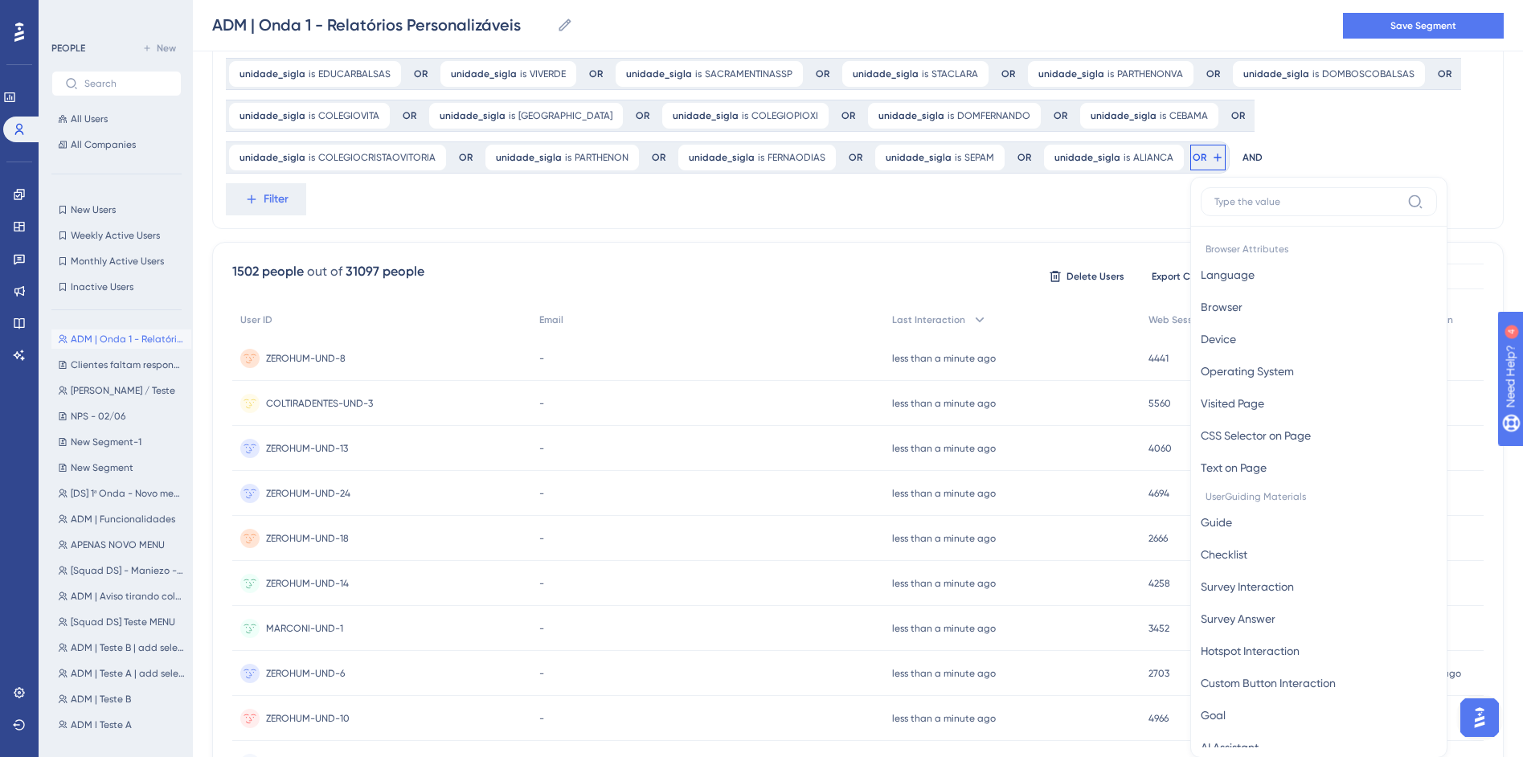
scroll to position [357, 0]
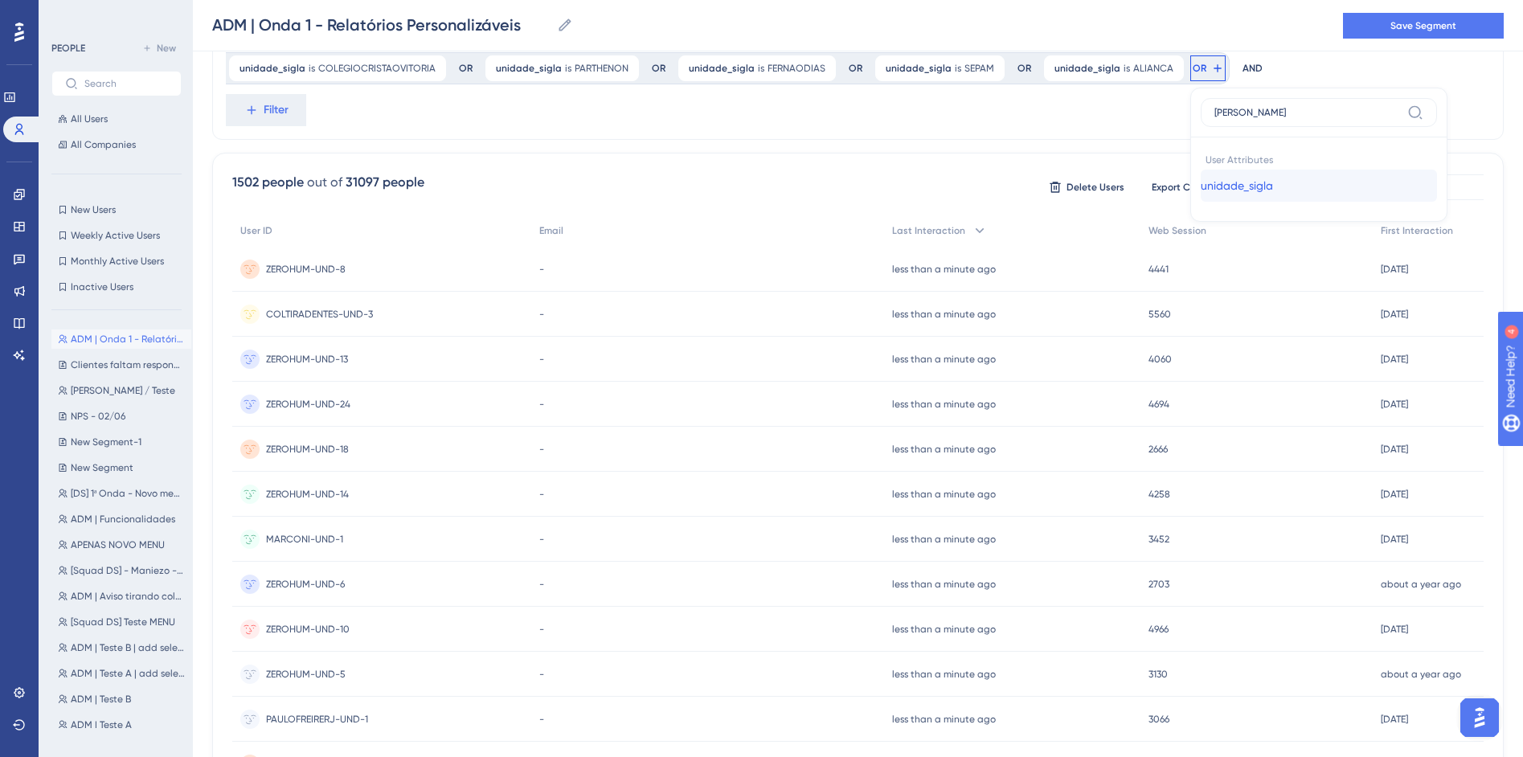
click at [1201, 179] on span "unidade_sigla" at bounding box center [1237, 185] width 72 height 19
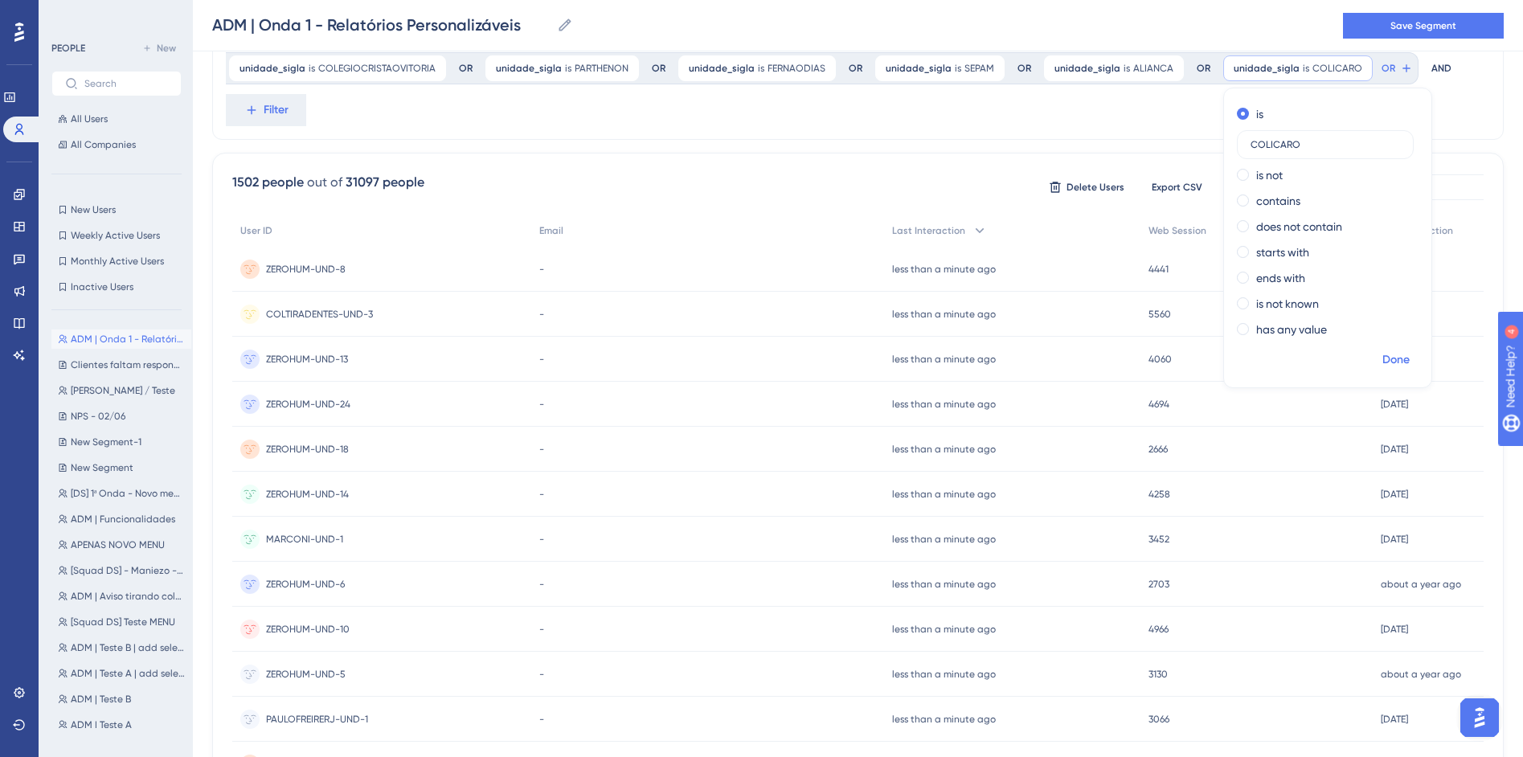
click at [1382, 365] on span "Done" at bounding box center [1395, 359] width 27 height 19
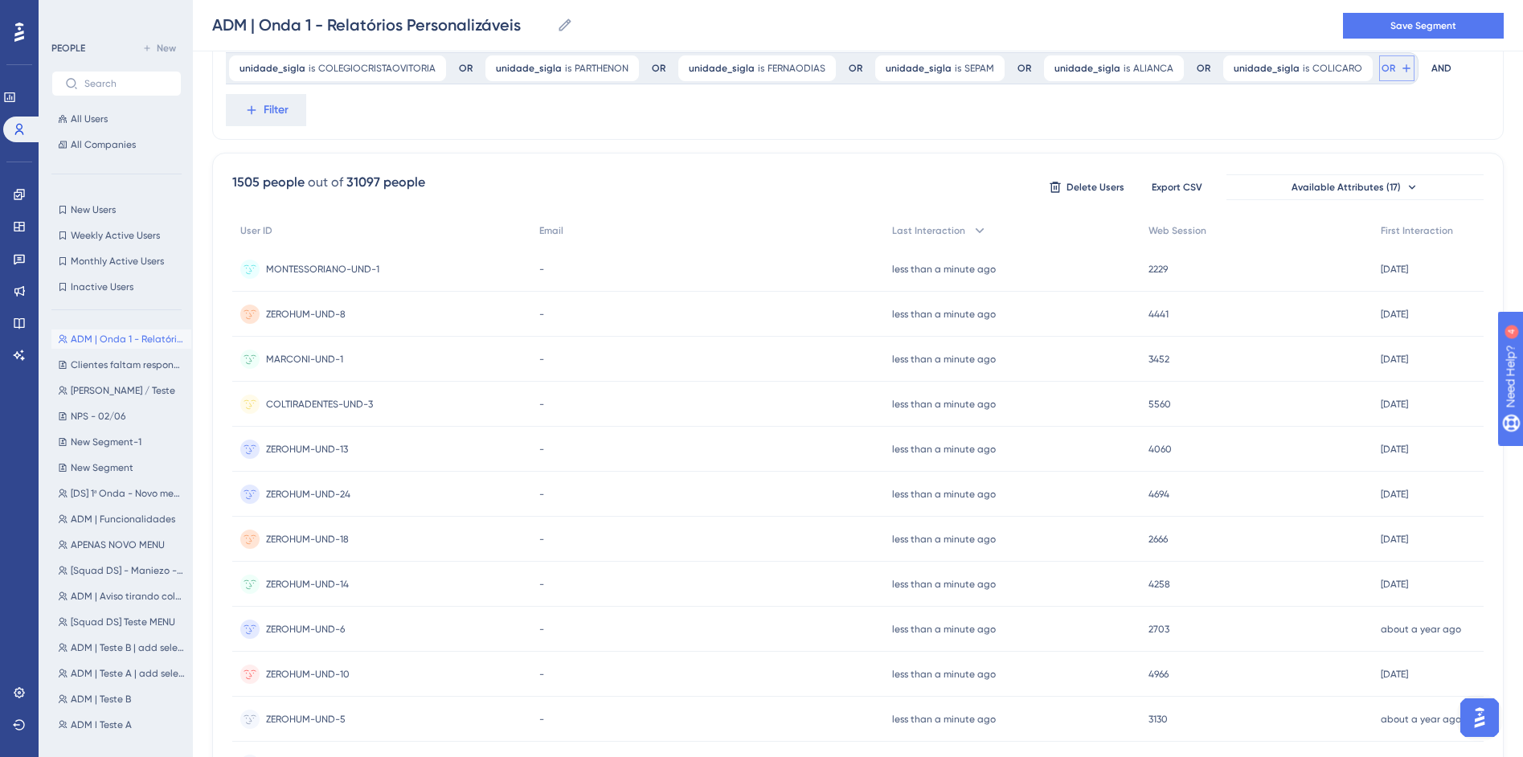
click at [1382, 72] on span "OR" at bounding box center [1389, 68] width 14 height 13
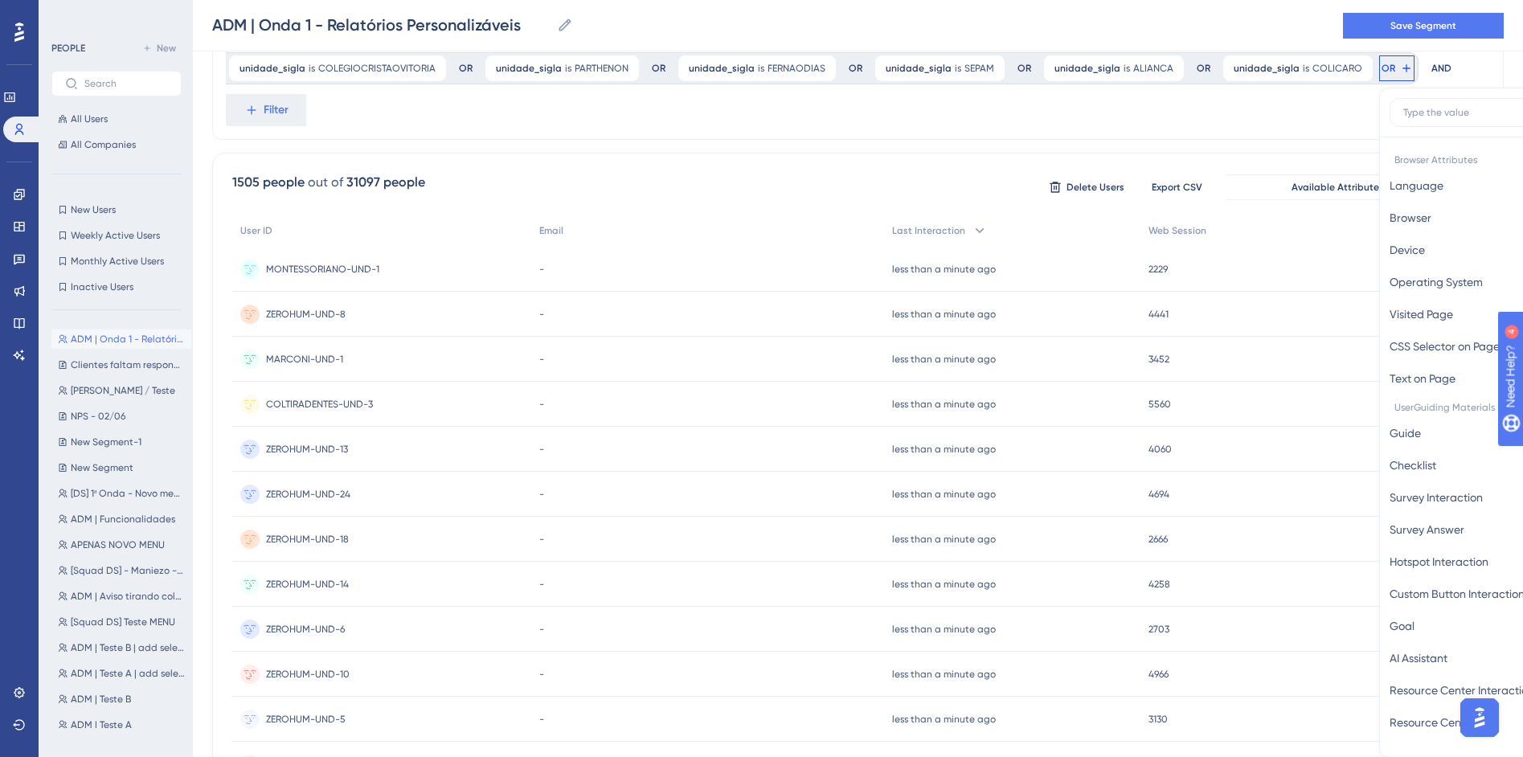
scroll to position [395, 0]
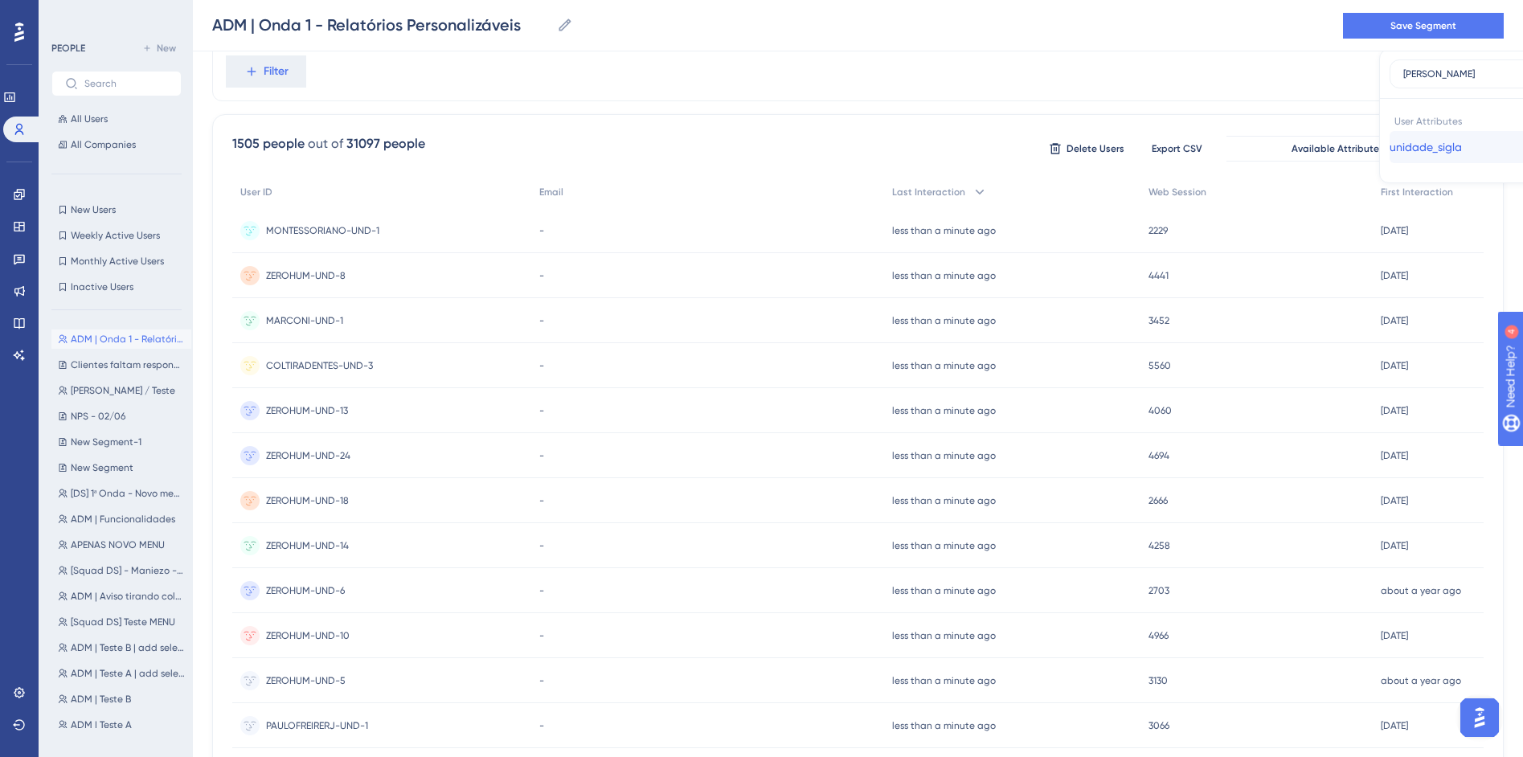
click at [1390, 147] on span "unidade_sigla" at bounding box center [1426, 146] width 72 height 19
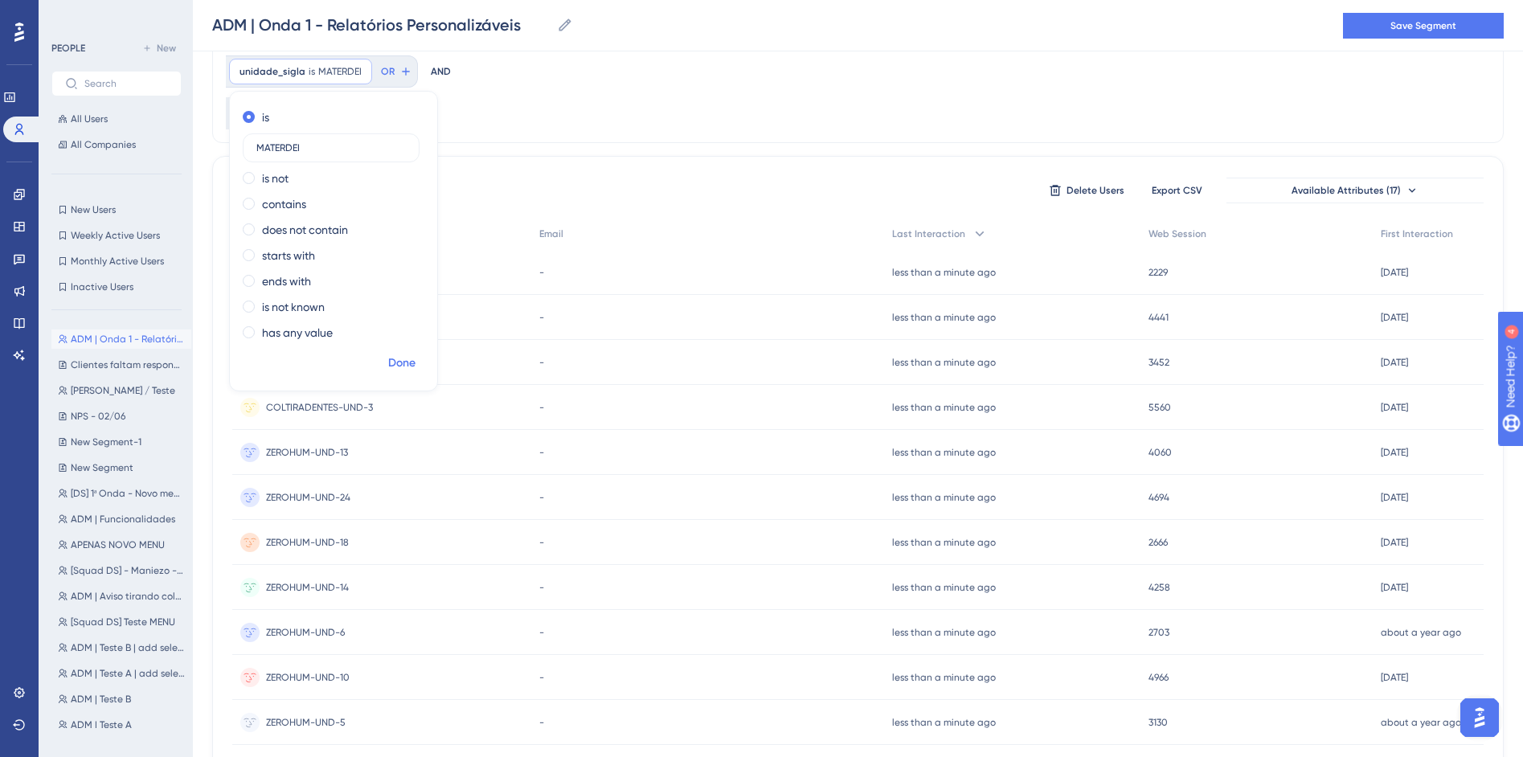
click at [416, 354] on span "Done" at bounding box center [401, 363] width 27 height 19
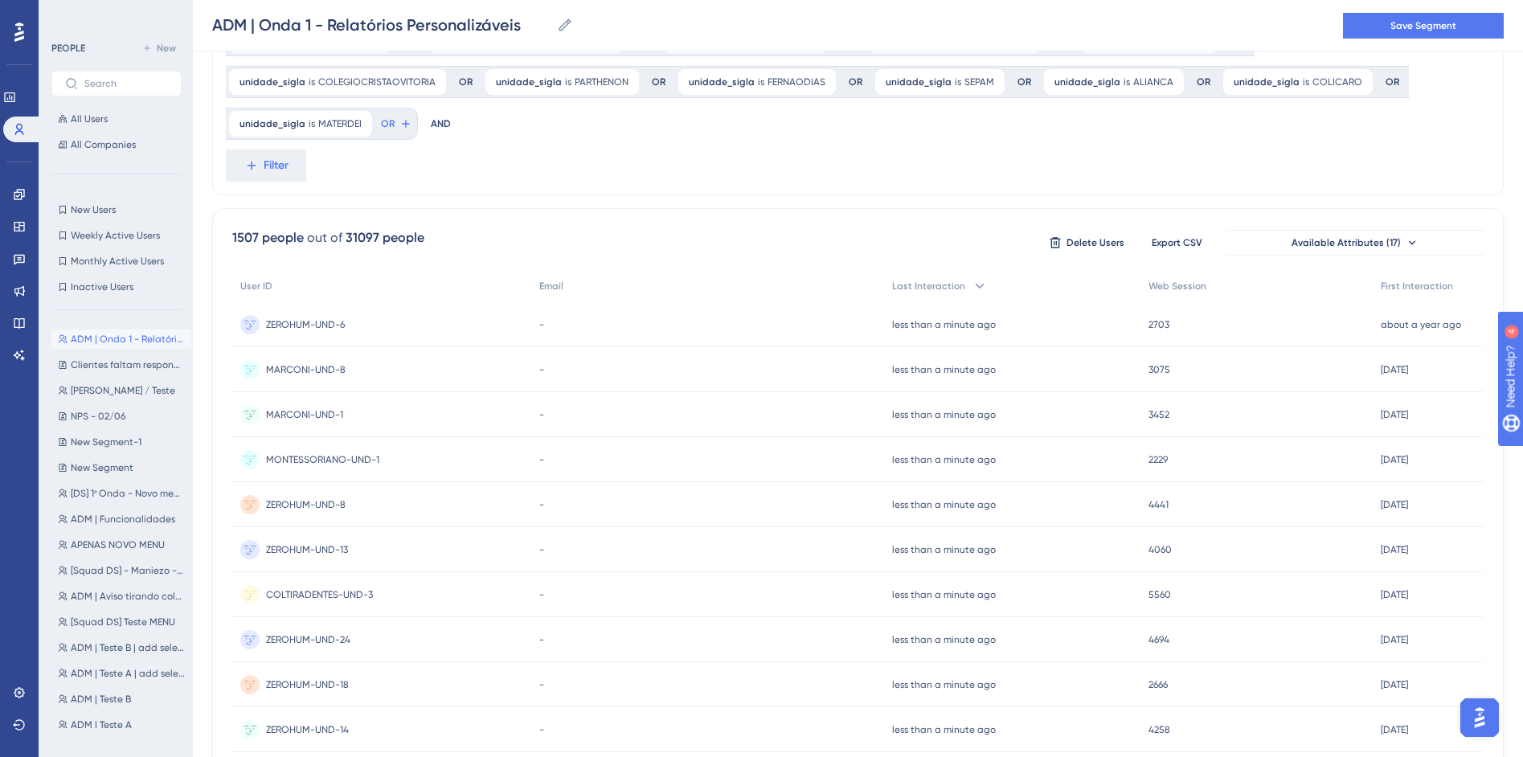
scroll to position [330, 0]
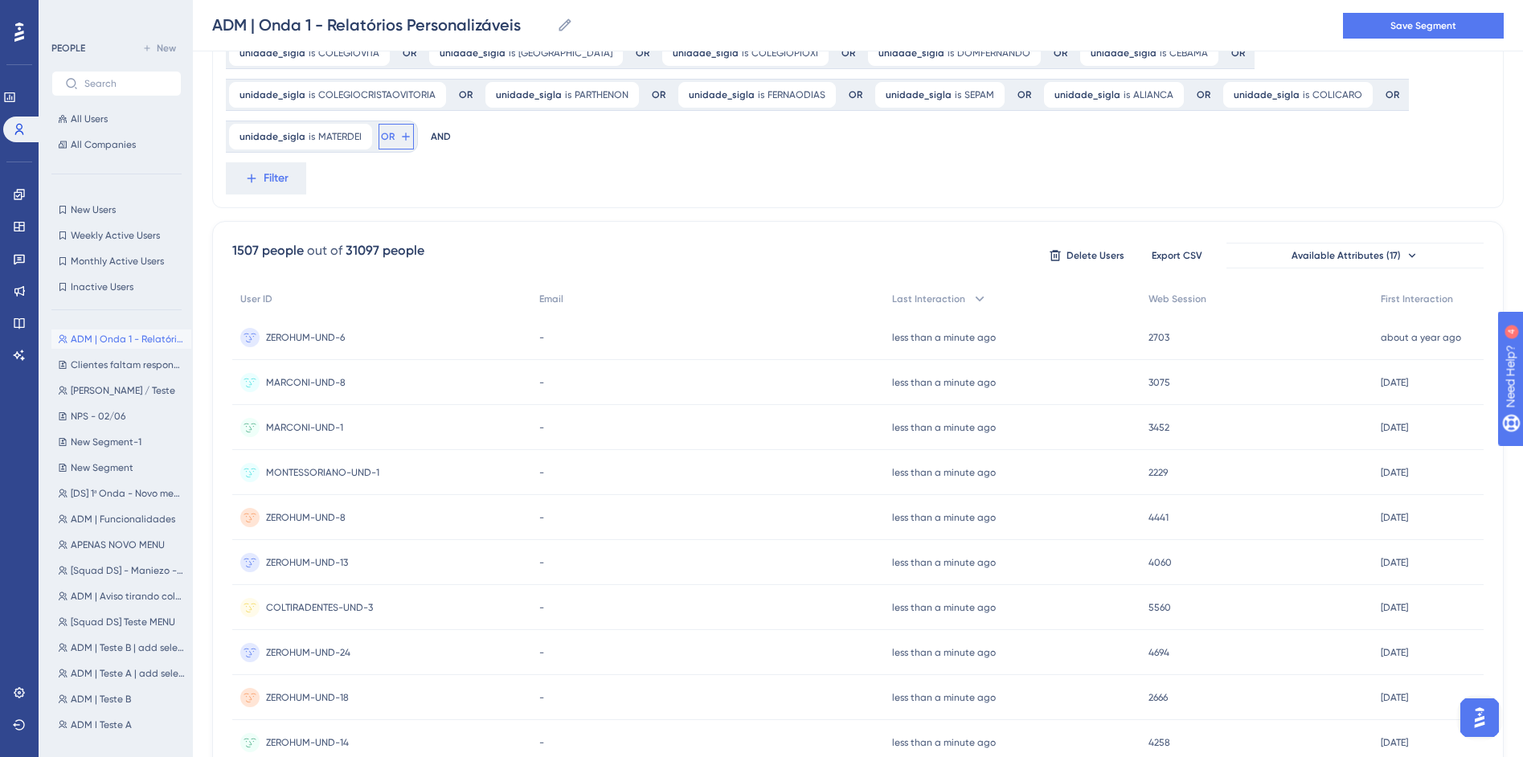
click at [395, 130] on span "OR" at bounding box center [388, 136] width 14 height 13
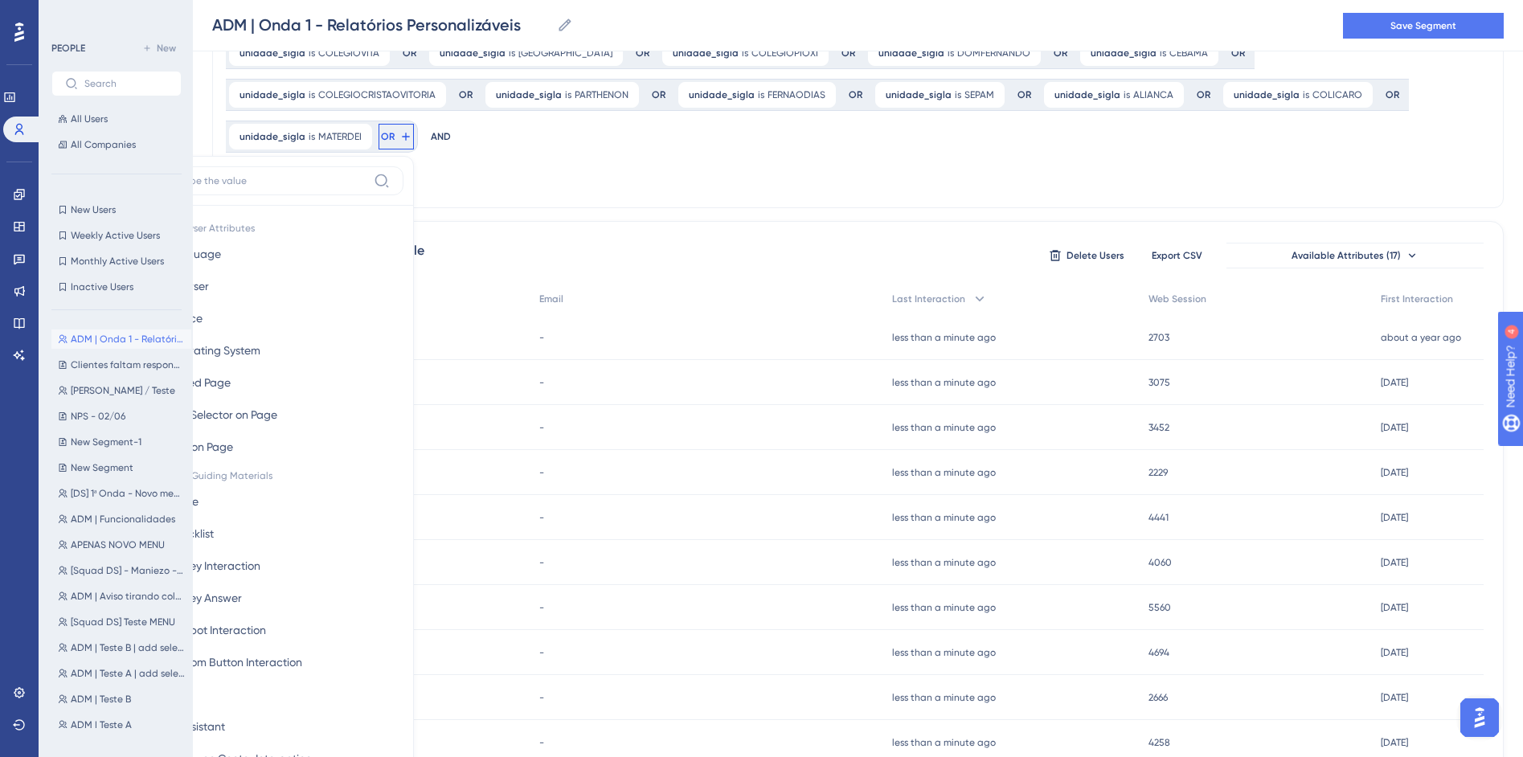
scroll to position [387, 0]
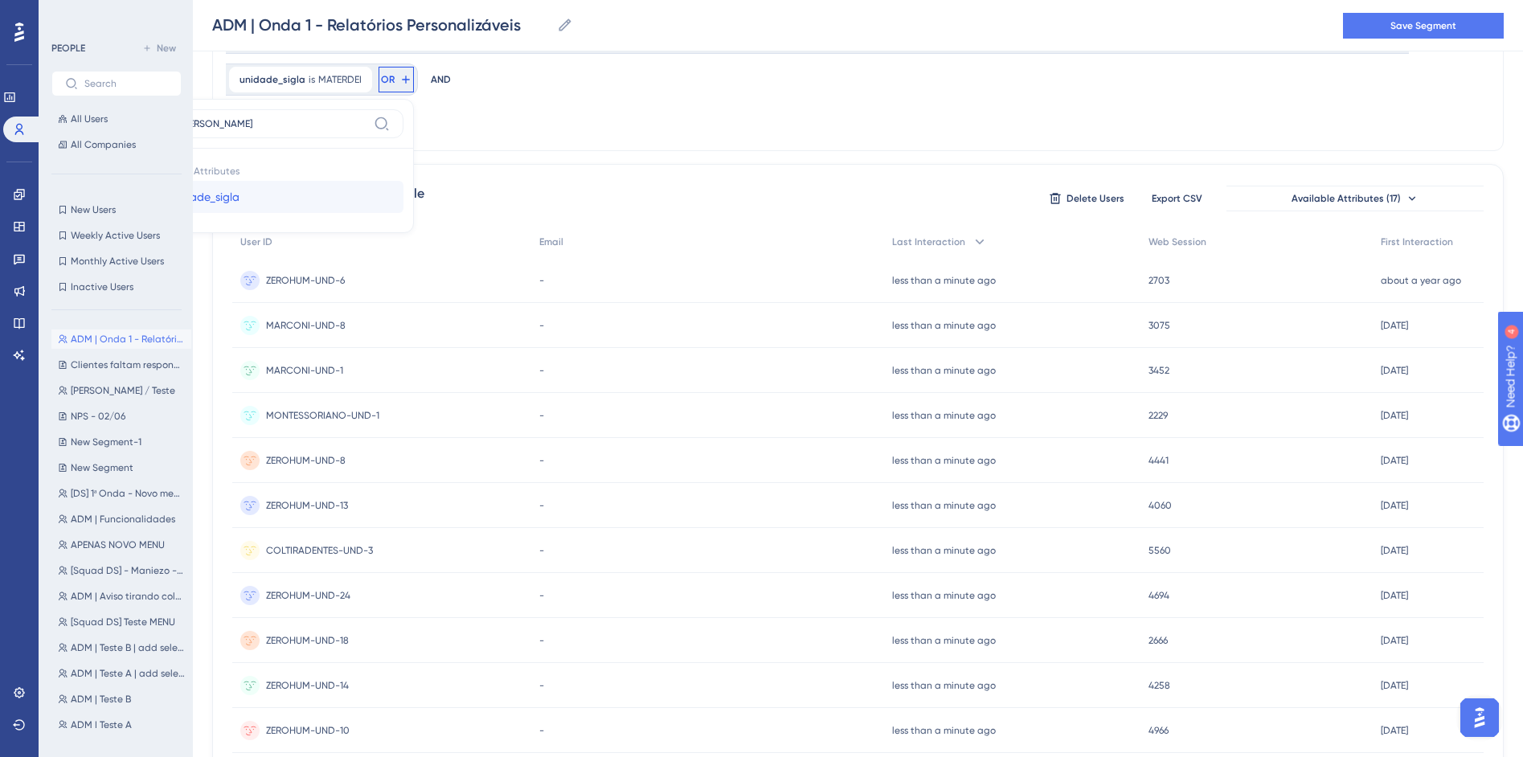
click at [403, 181] on button "unidade_sigla unidade_sigla" at bounding box center [285, 197] width 236 height 32
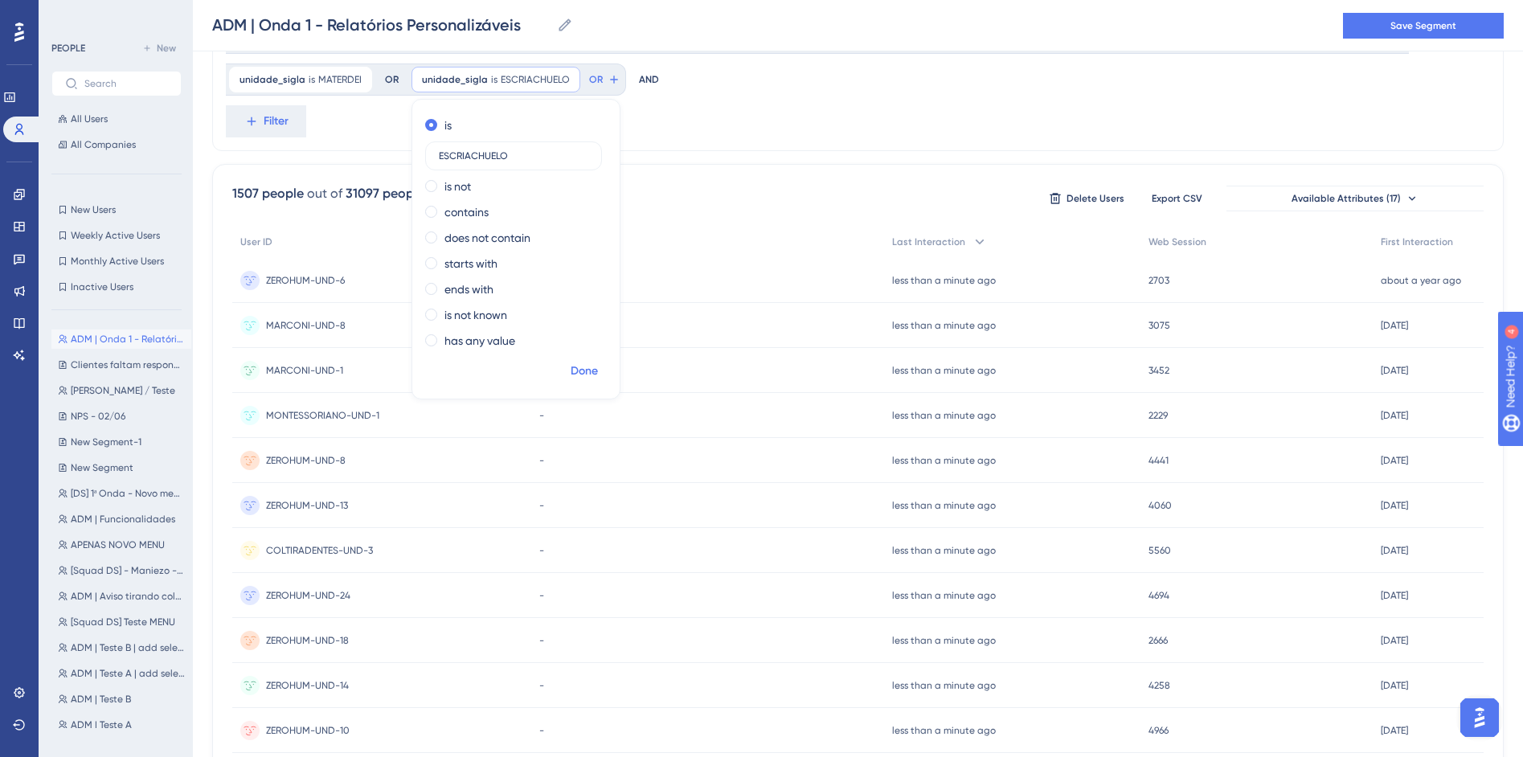
click at [562, 380] on button "Done" at bounding box center [584, 371] width 45 height 29
click at [587, 80] on button "OR" at bounding box center [604, 80] width 35 height 26
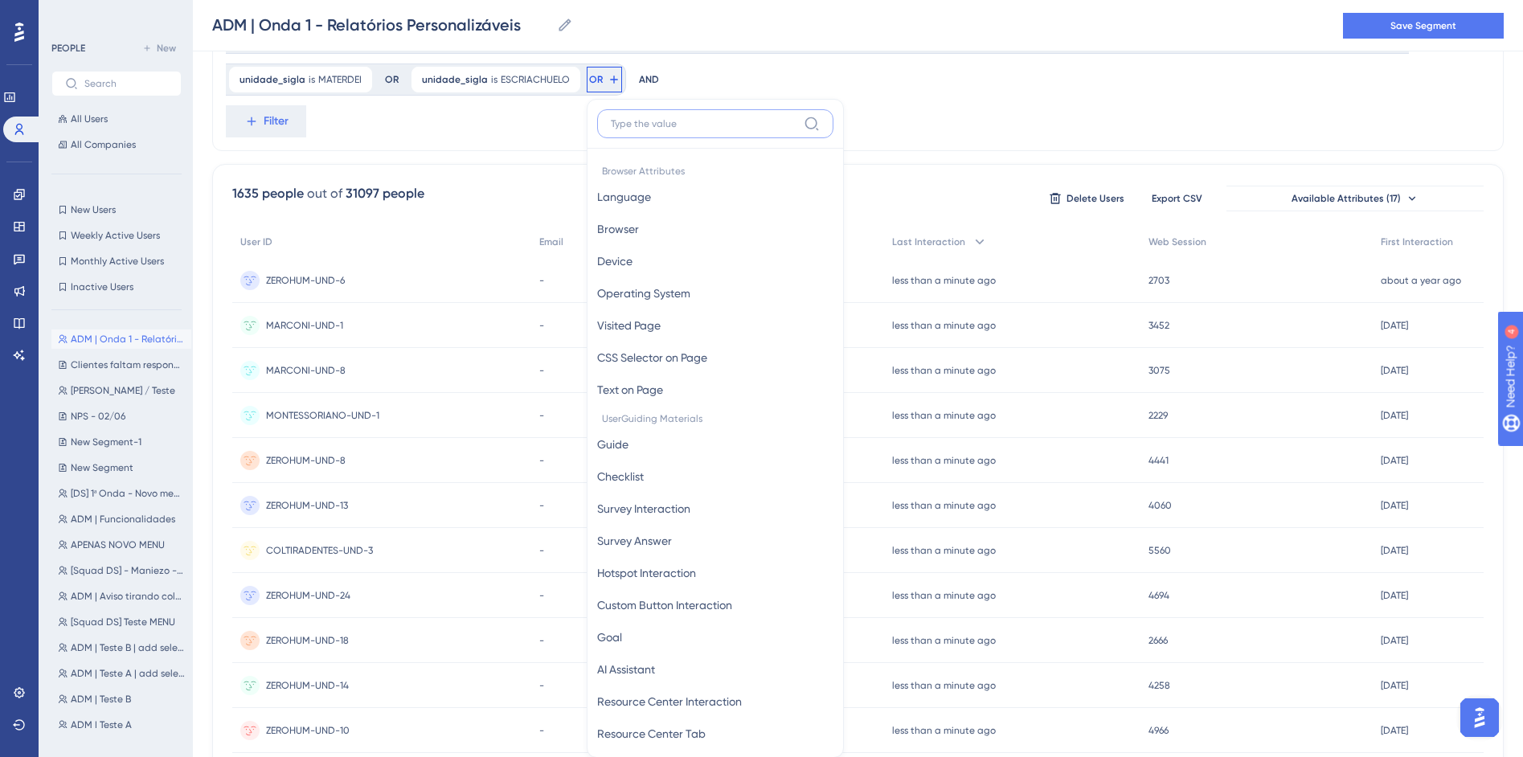
scroll to position [437, 0]
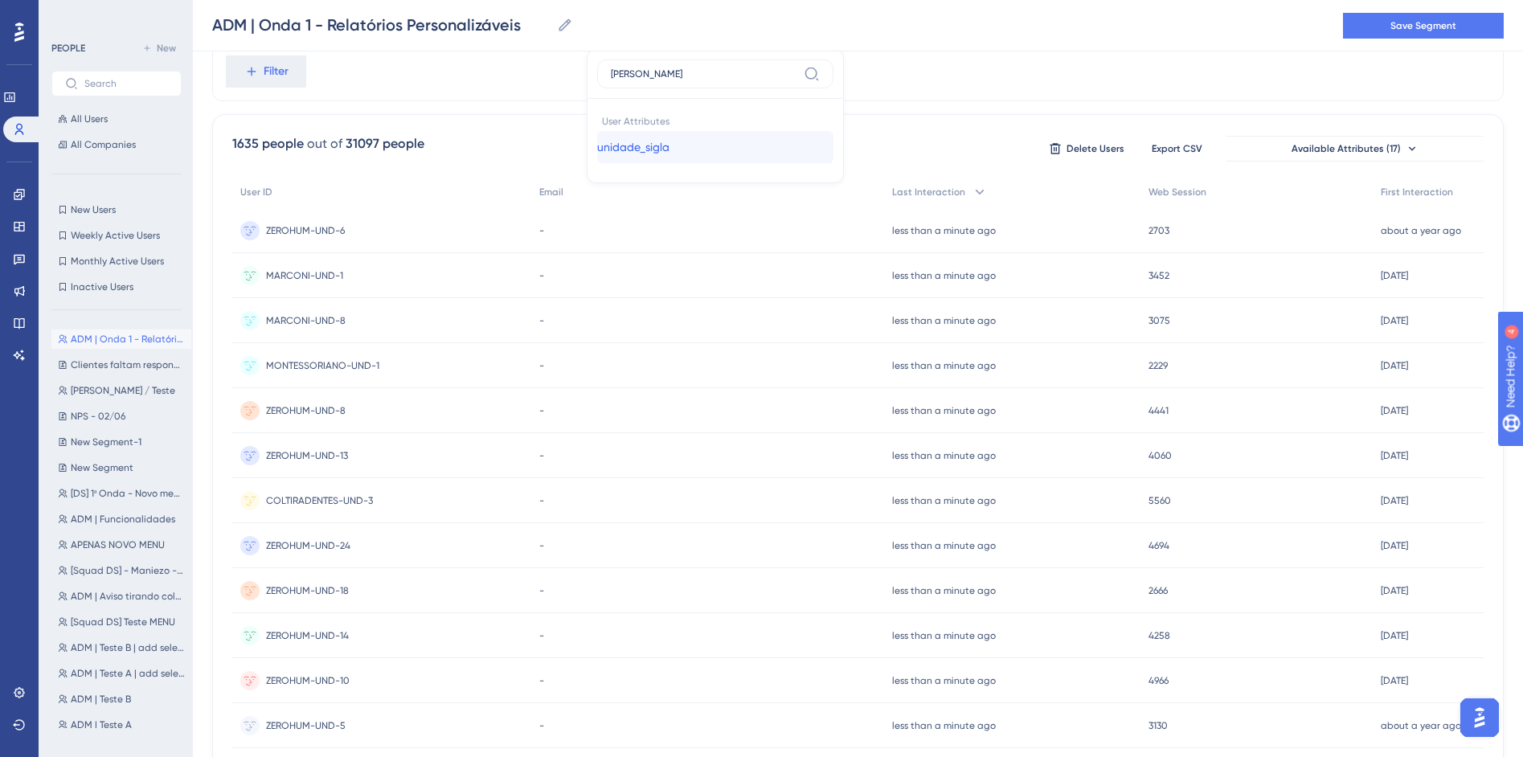
click at [597, 142] on span "unidade_sigla" at bounding box center [633, 146] width 72 height 19
click at [770, 324] on button "Done" at bounding box center [792, 321] width 45 height 29
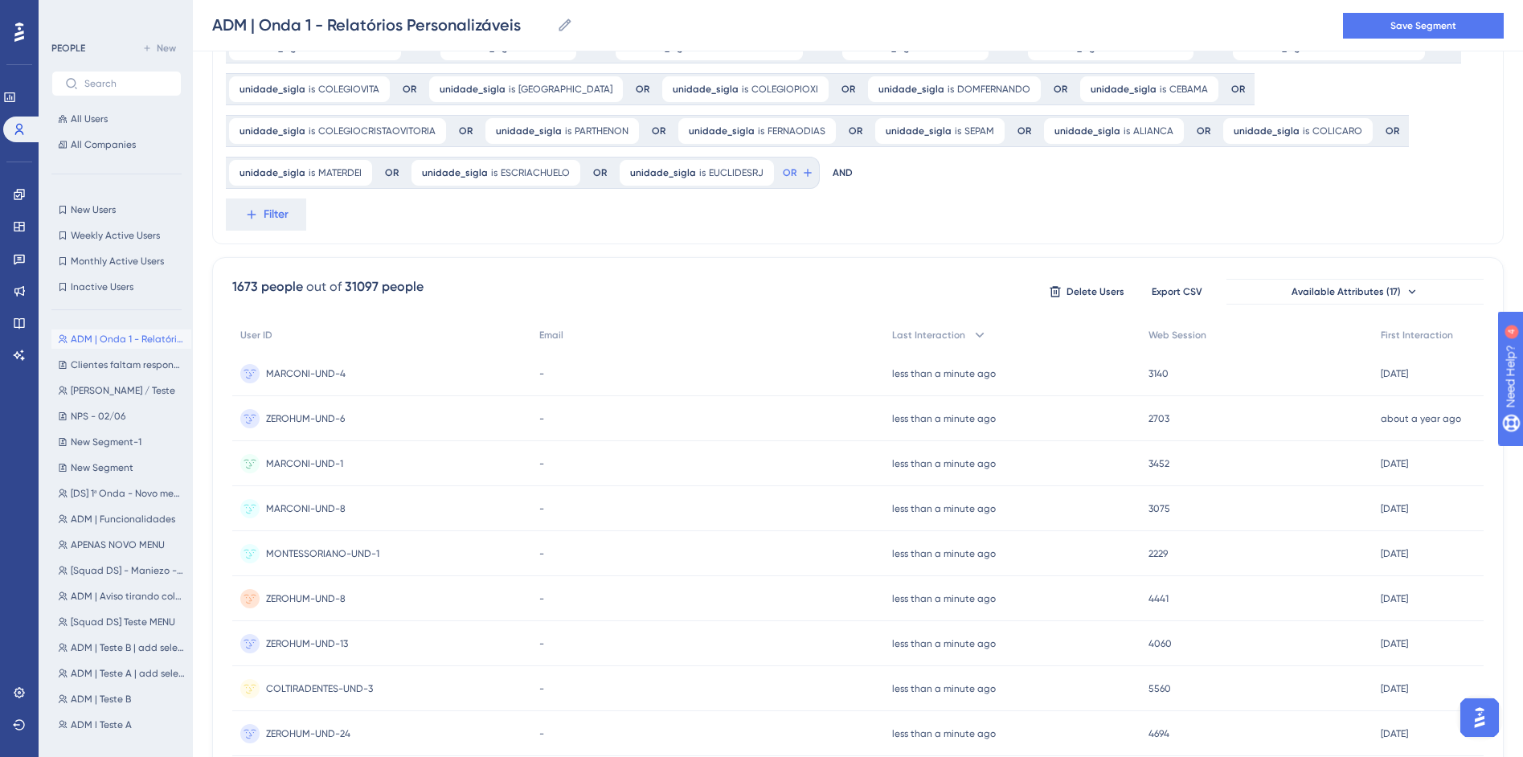
scroll to position [283, 0]
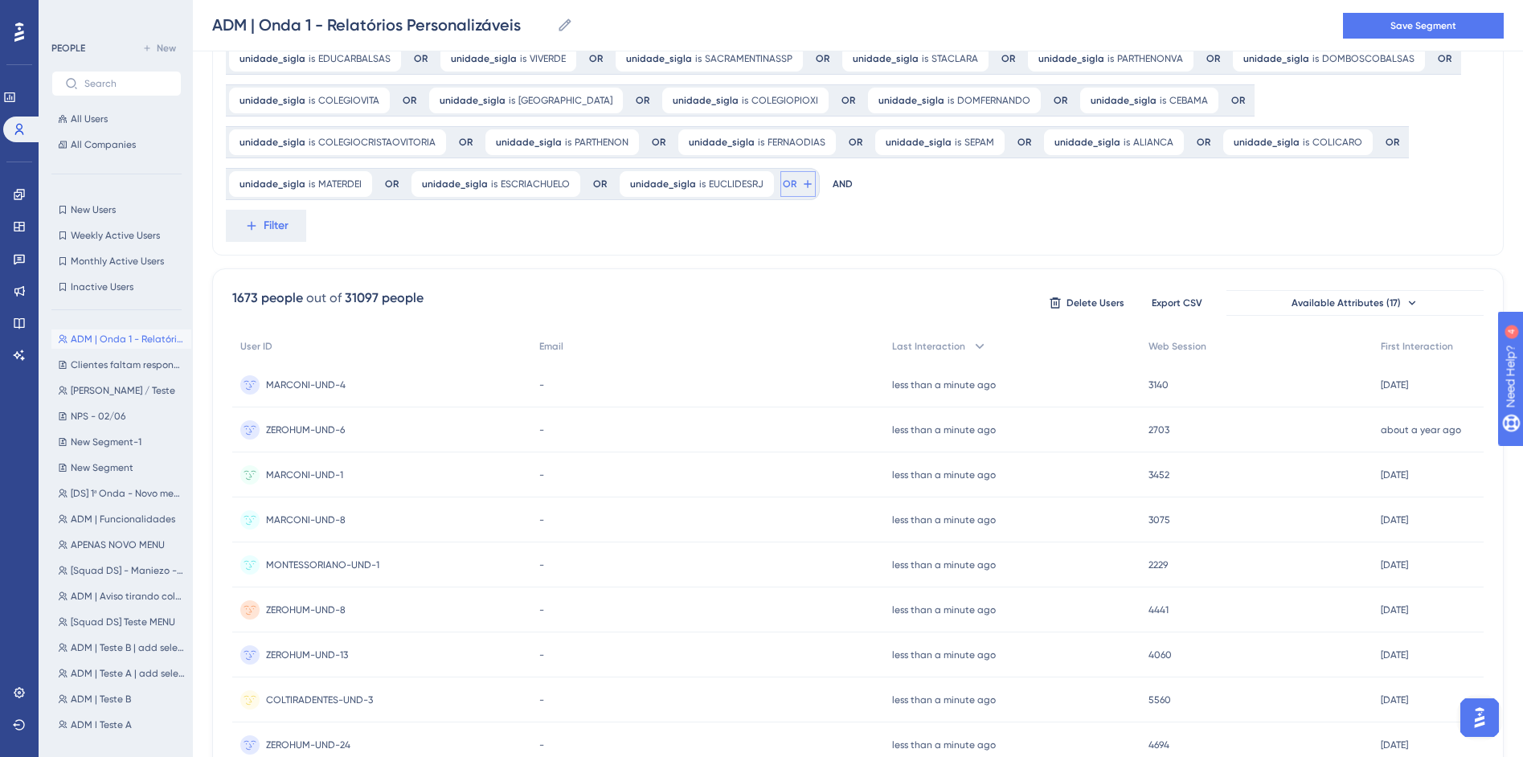
click at [780, 190] on button "OR" at bounding box center [797, 184] width 35 height 26
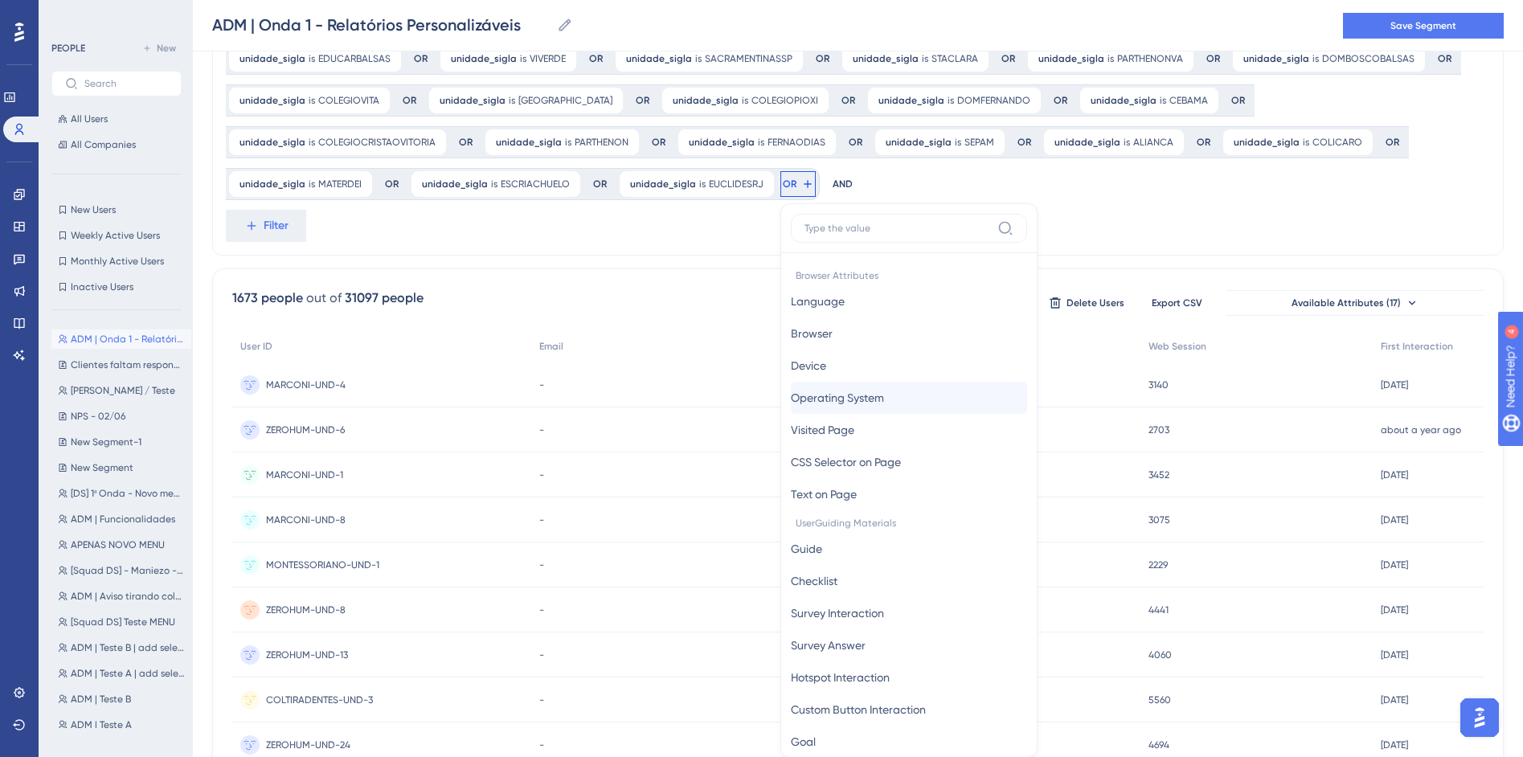
scroll to position [384, 0]
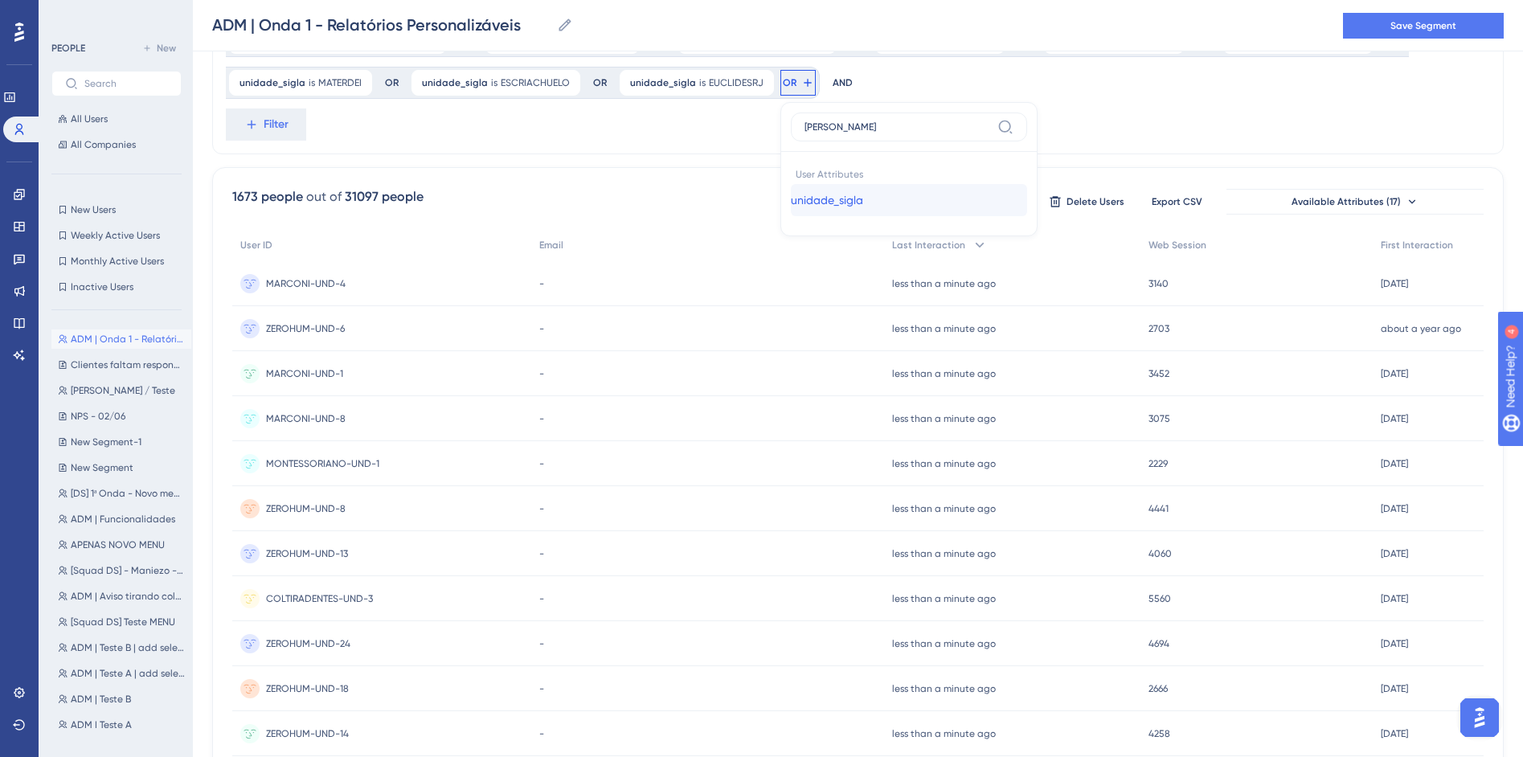
click at [791, 215] on button "unidade_sigla unidade_sigla" at bounding box center [909, 200] width 236 height 32
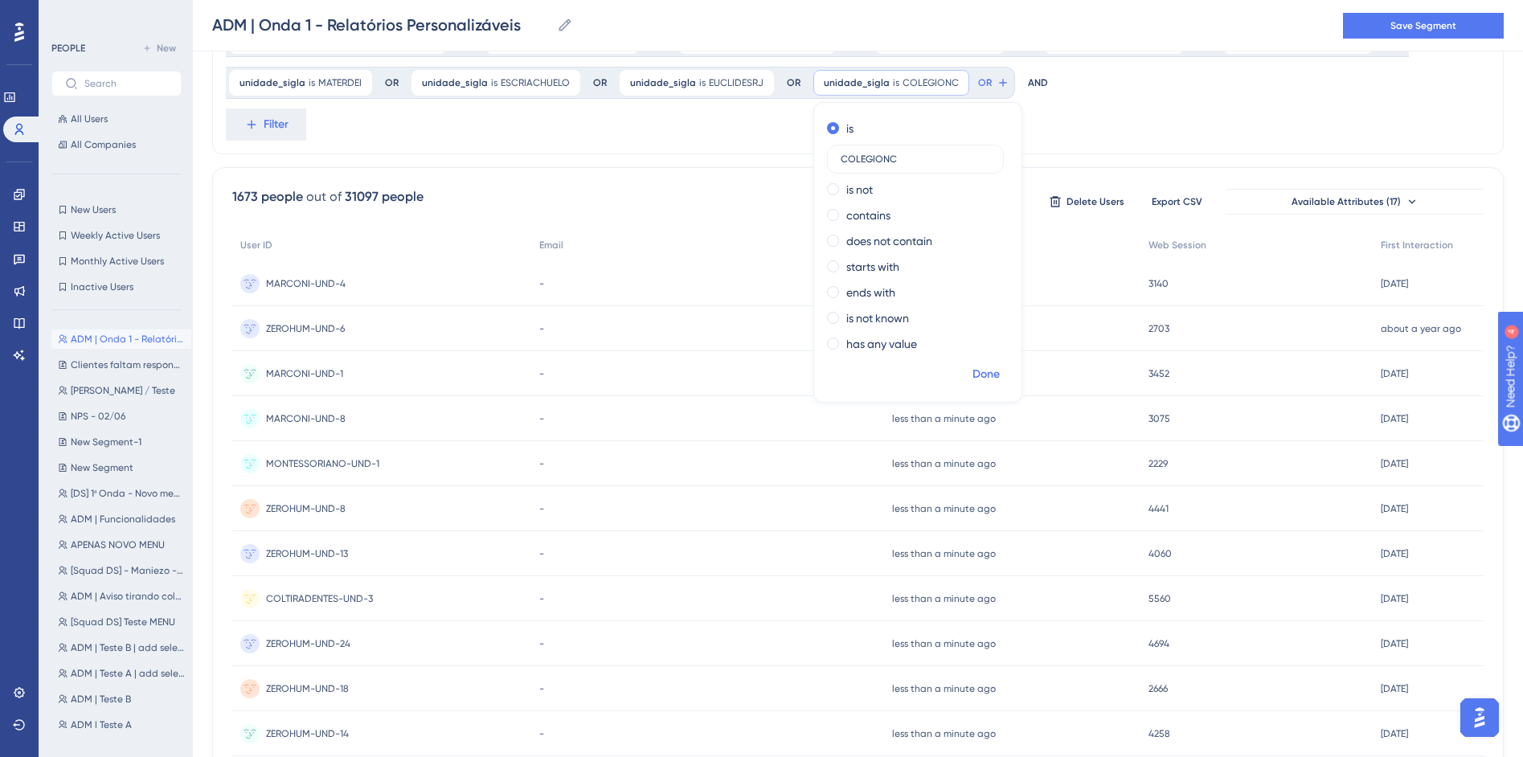
click at [964, 362] on button "Done" at bounding box center [986, 374] width 45 height 29
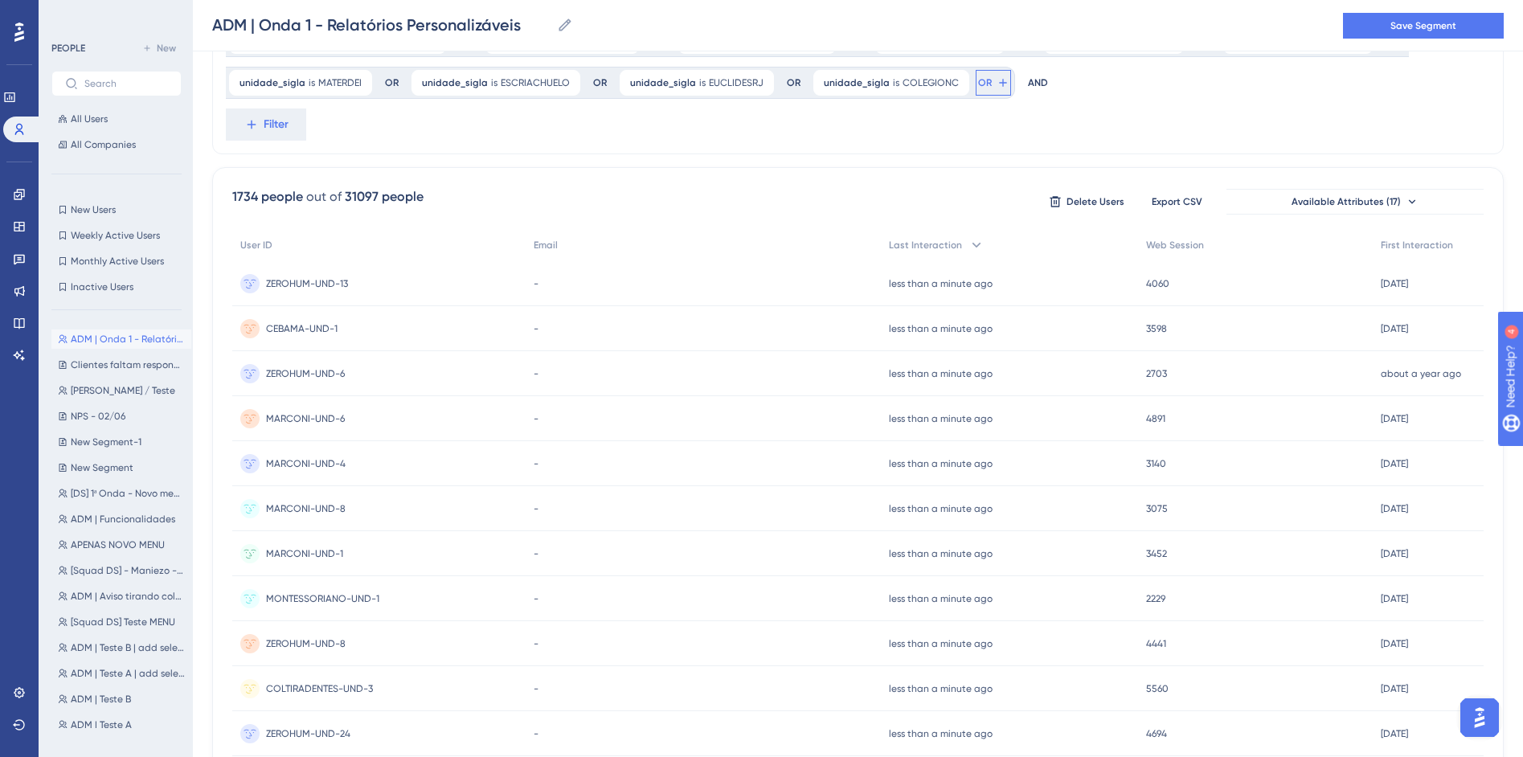
click at [978, 88] on span "OR" at bounding box center [985, 82] width 14 height 13
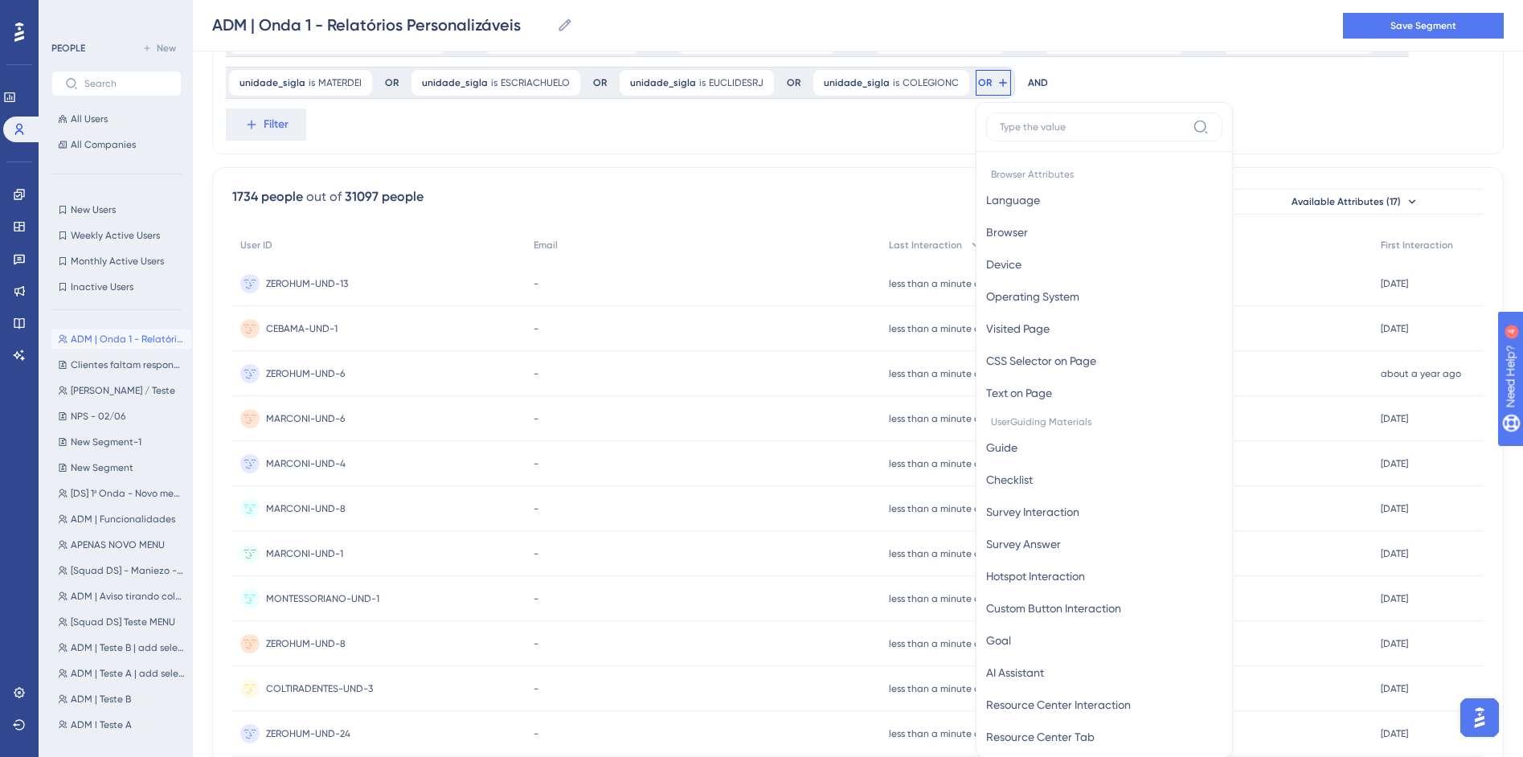
scroll to position [435, 0]
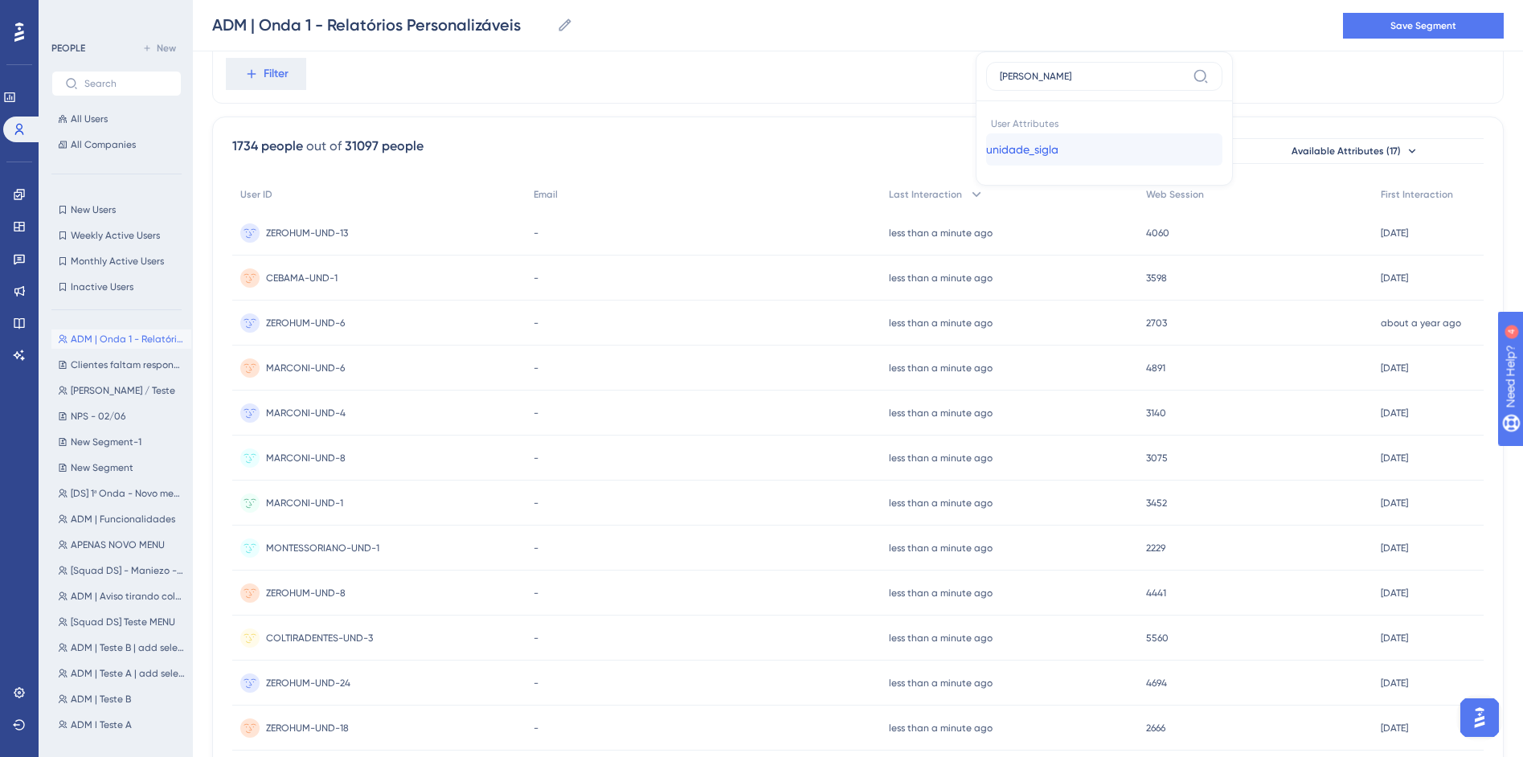
click at [986, 142] on span "unidade_sigla" at bounding box center [1022, 149] width 72 height 19
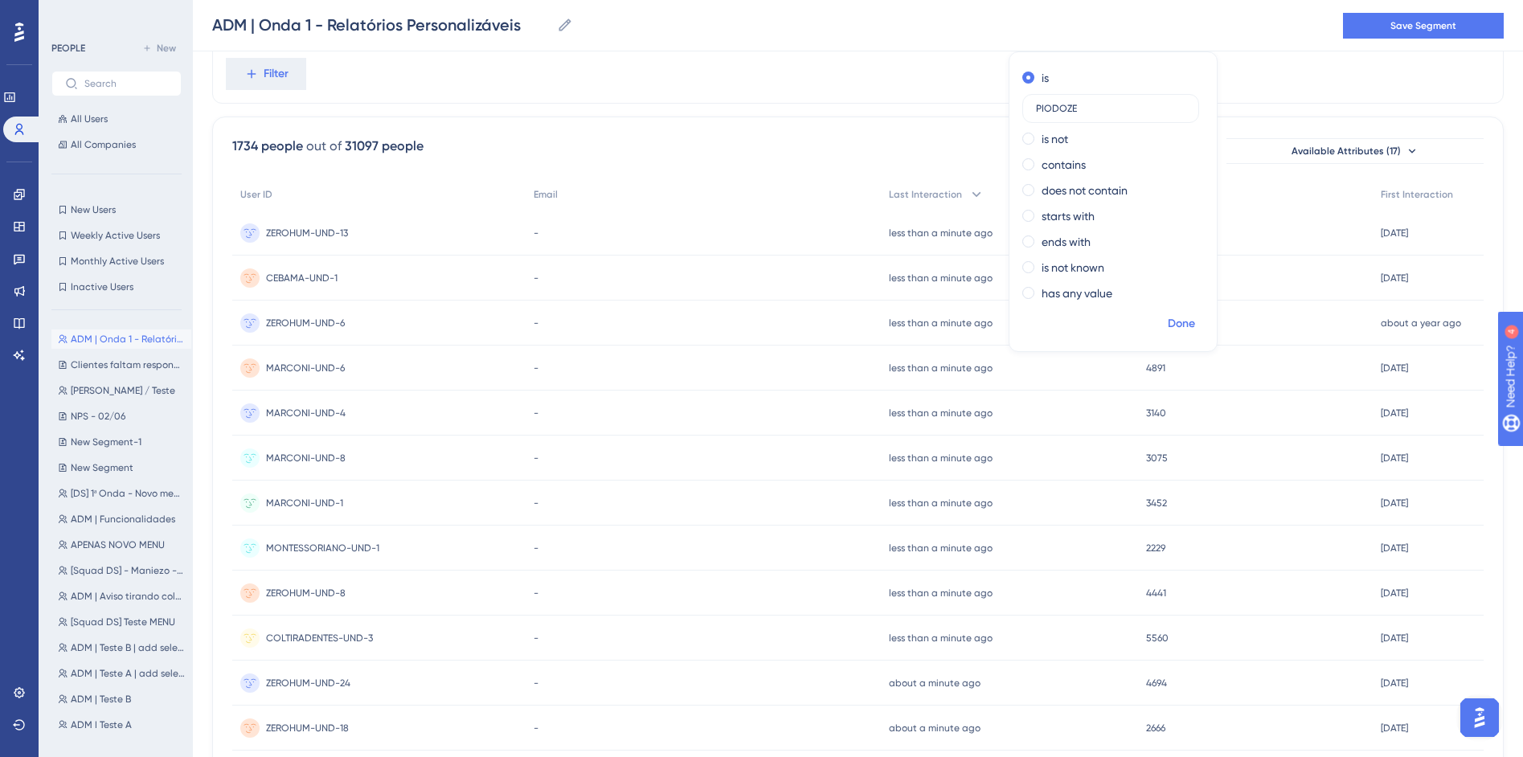
click at [1159, 313] on button "Done" at bounding box center [1181, 323] width 45 height 29
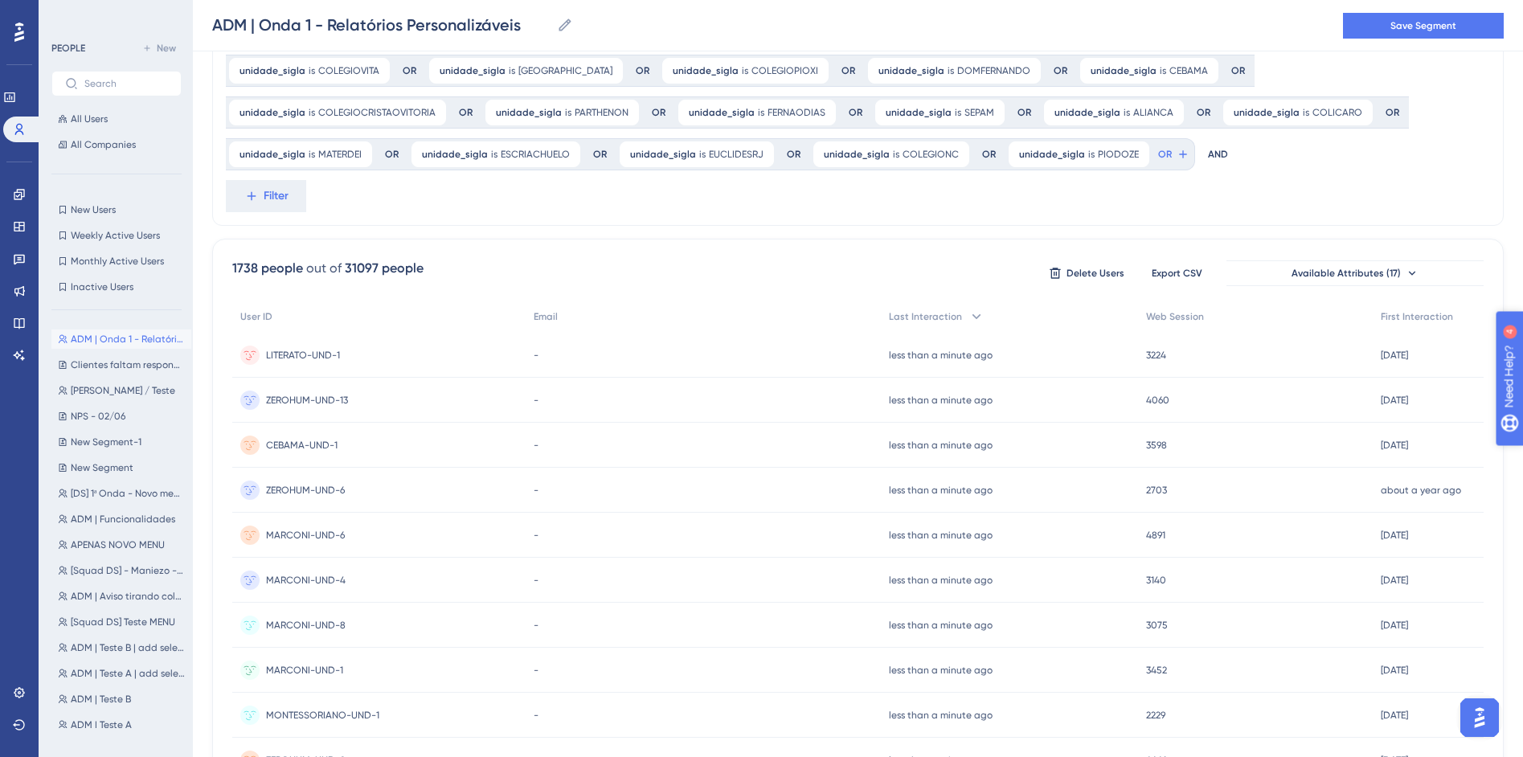
scroll to position [304, 0]
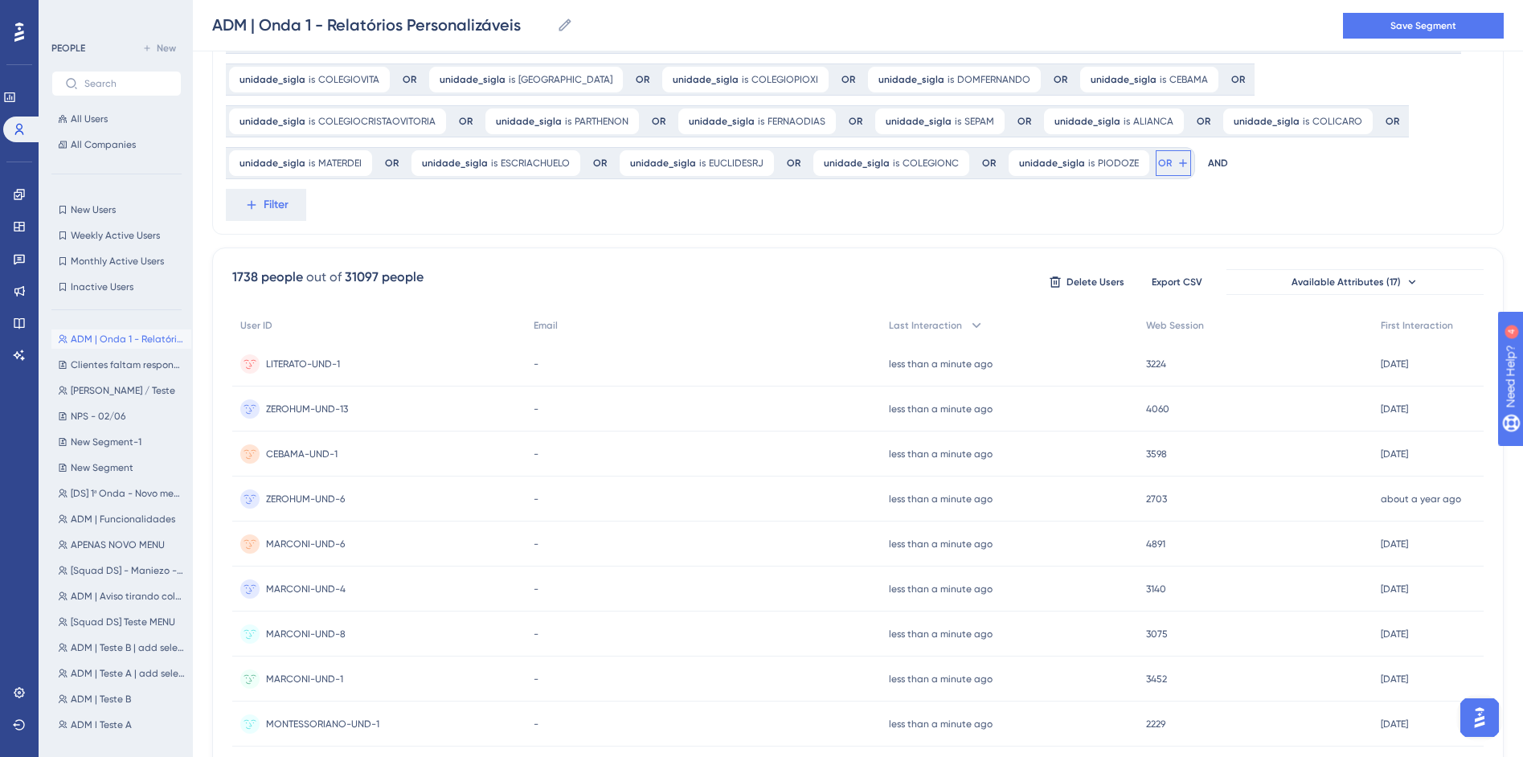
click at [1156, 168] on button "OR" at bounding box center [1173, 163] width 35 height 26
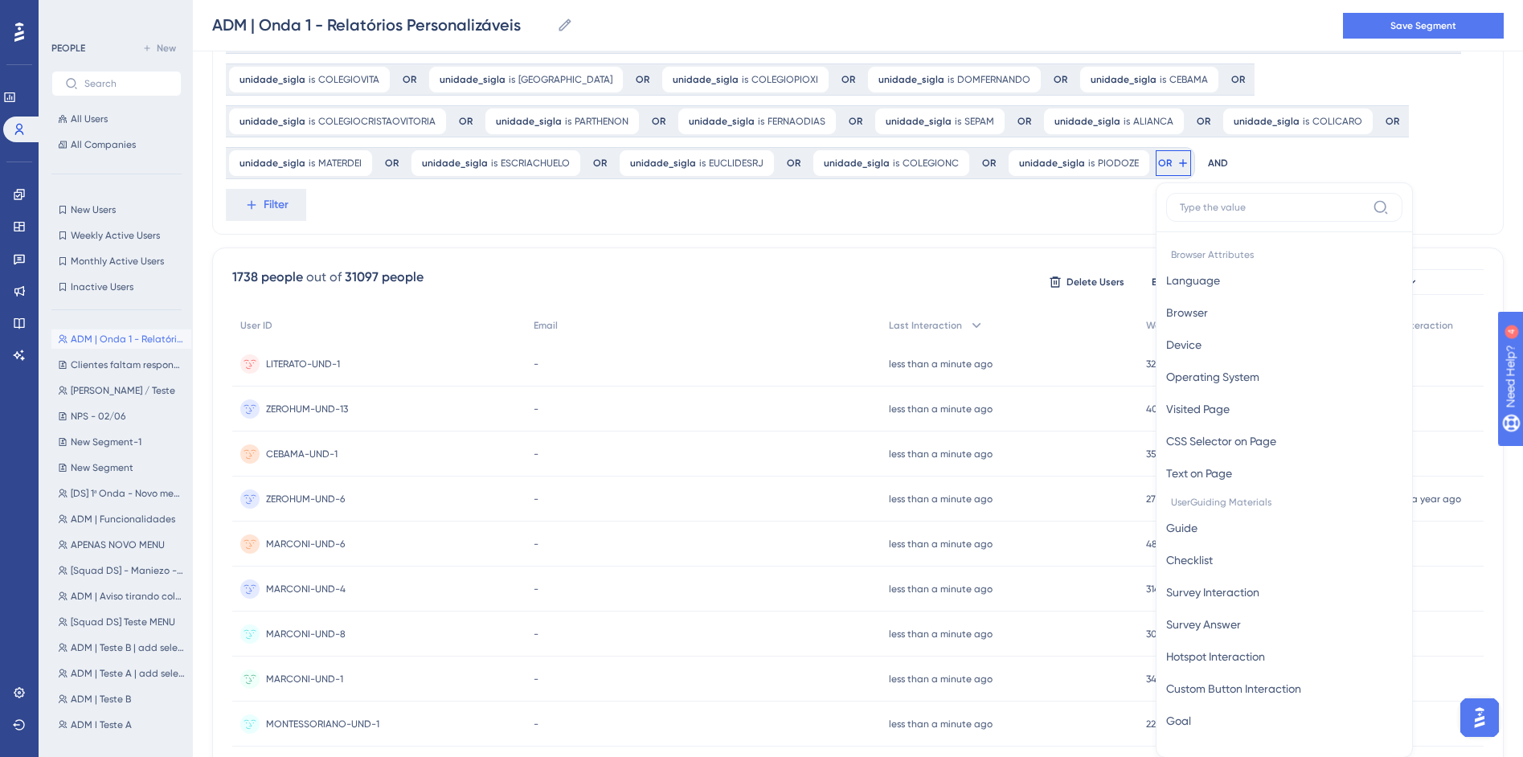
scroll to position [395, 0]
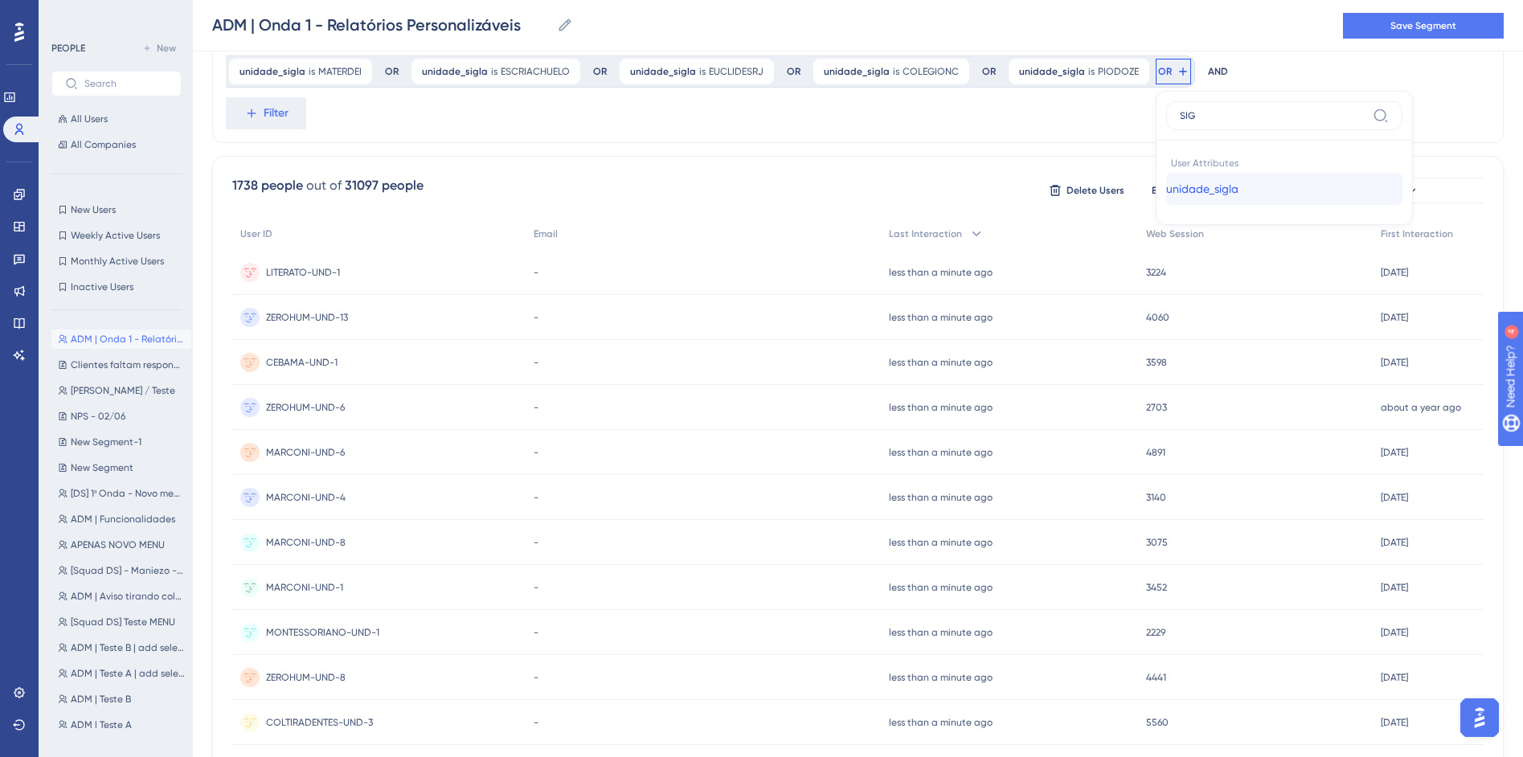
click at [1166, 194] on button "unidade_sigla unidade_sigla" at bounding box center [1284, 189] width 236 height 32
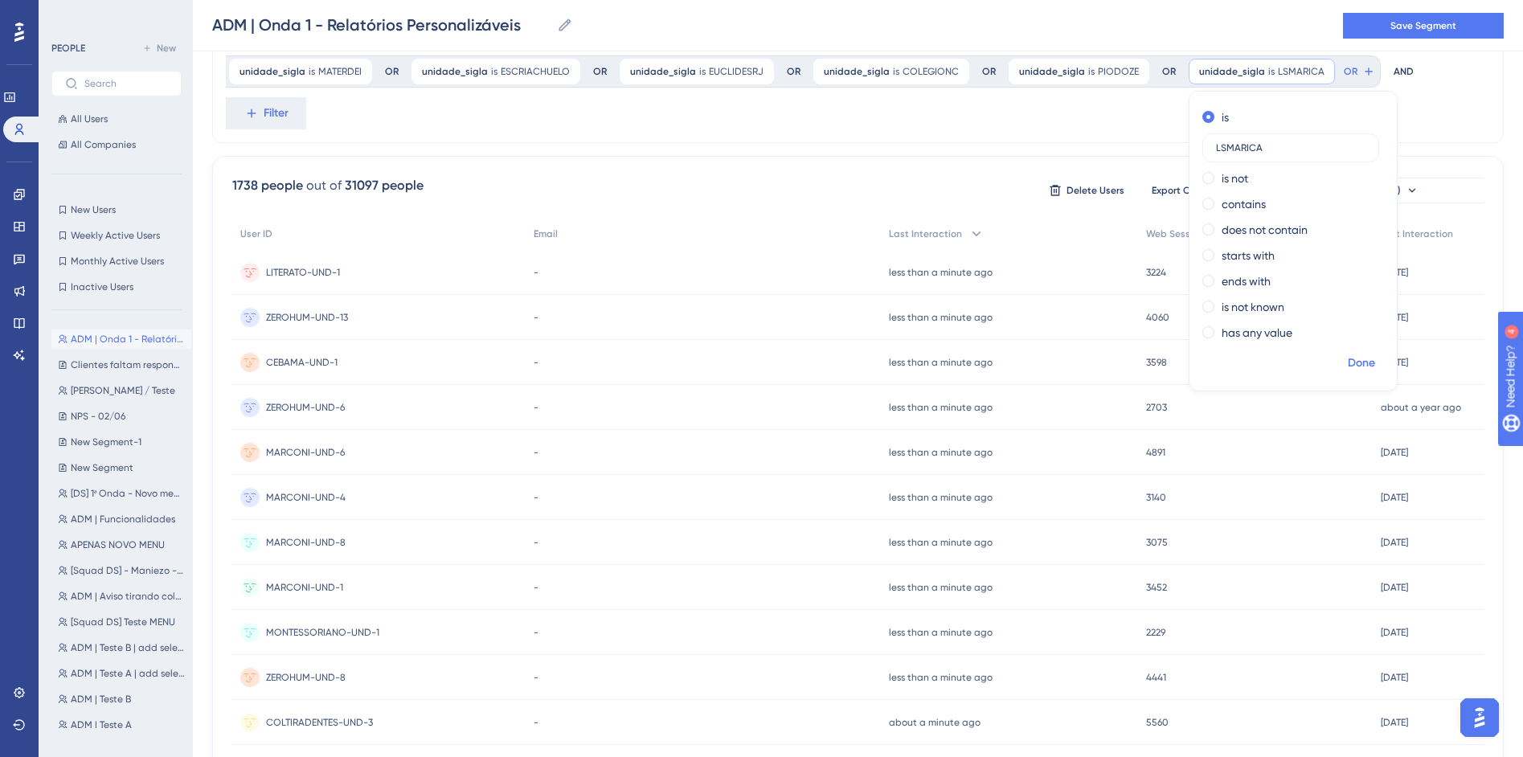
click at [1348, 364] on span "Done" at bounding box center [1361, 363] width 27 height 19
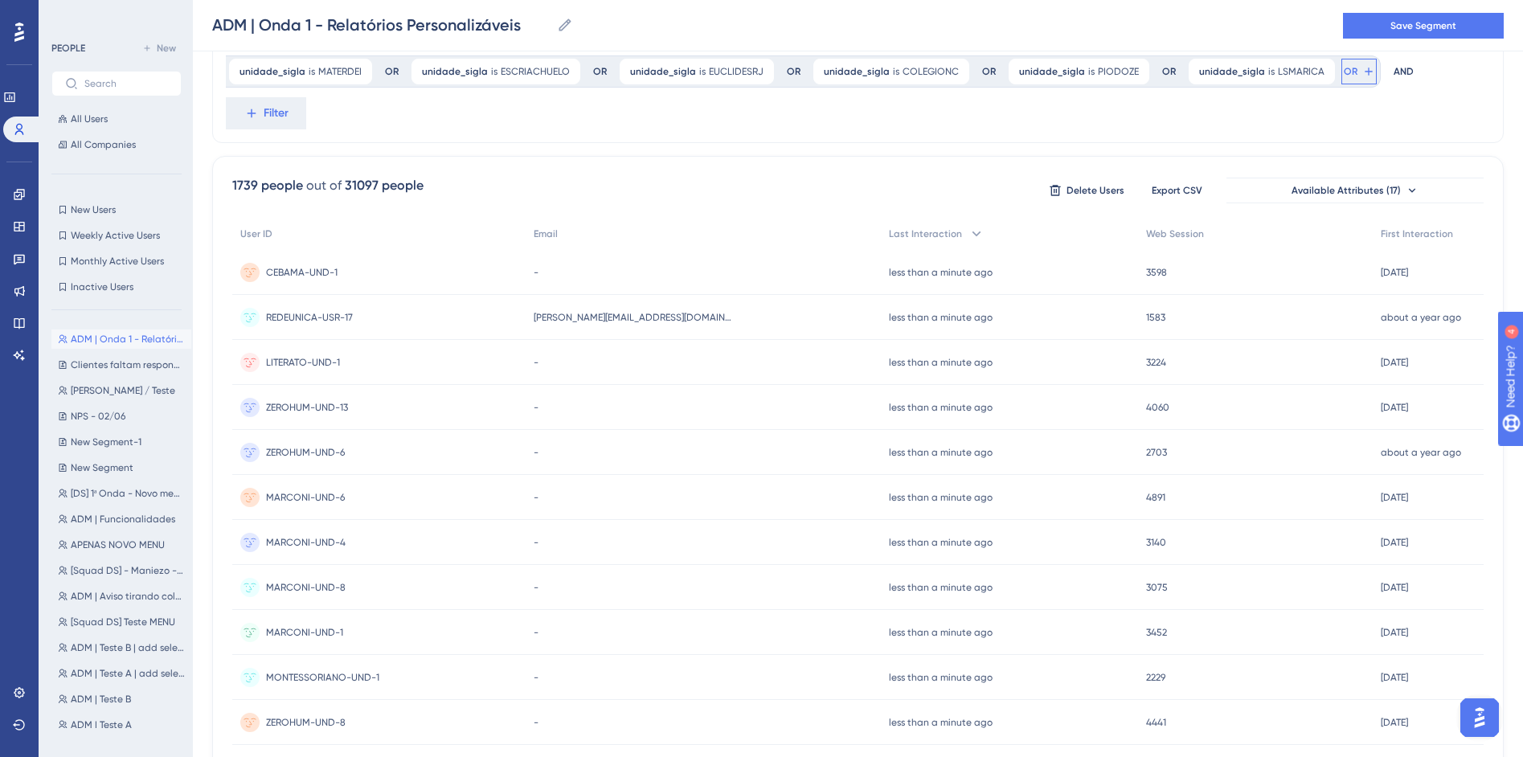
click at [1344, 72] on span "OR" at bounding box center [1351, 71] width 14 height 13
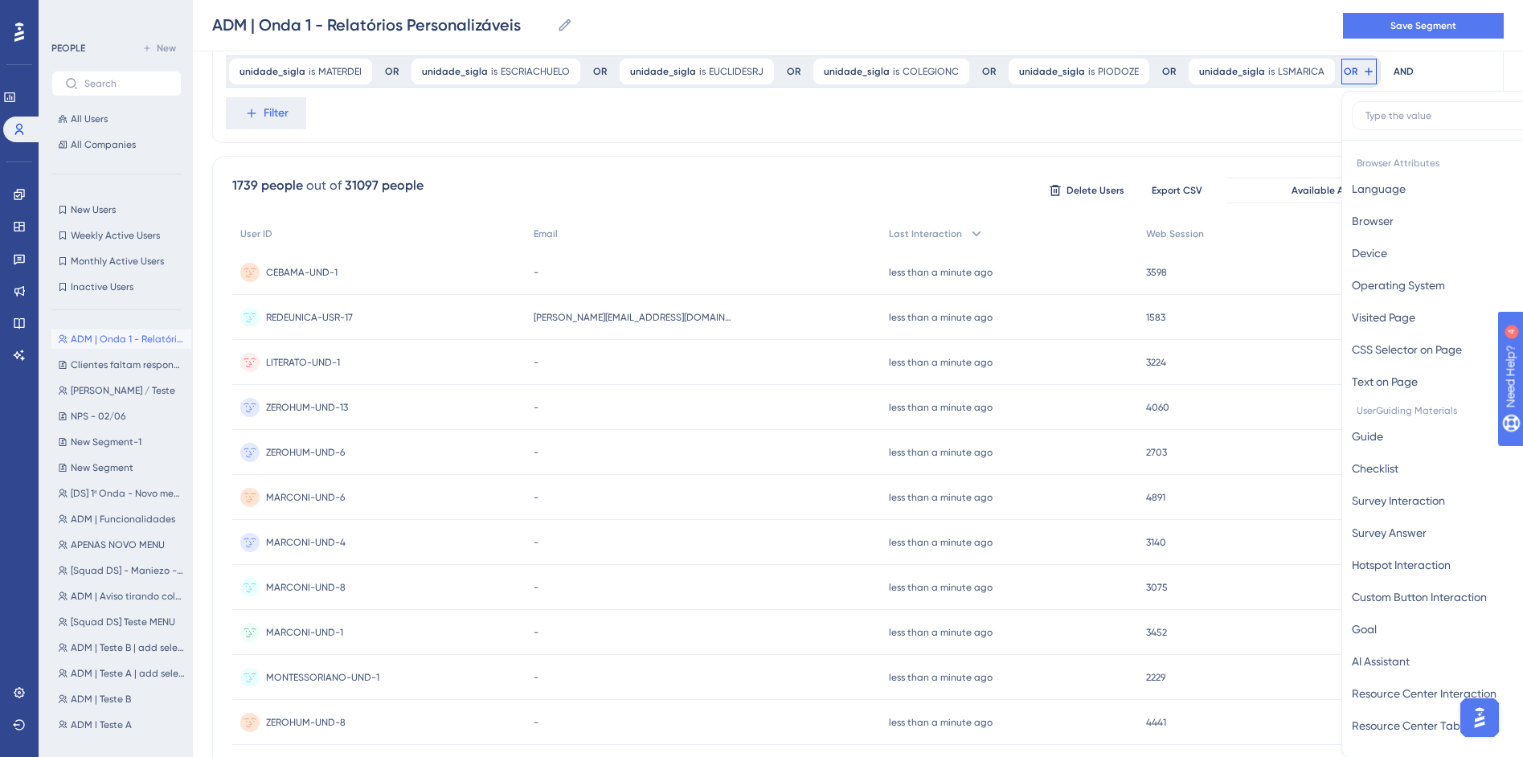
scroll to position [441, 0]
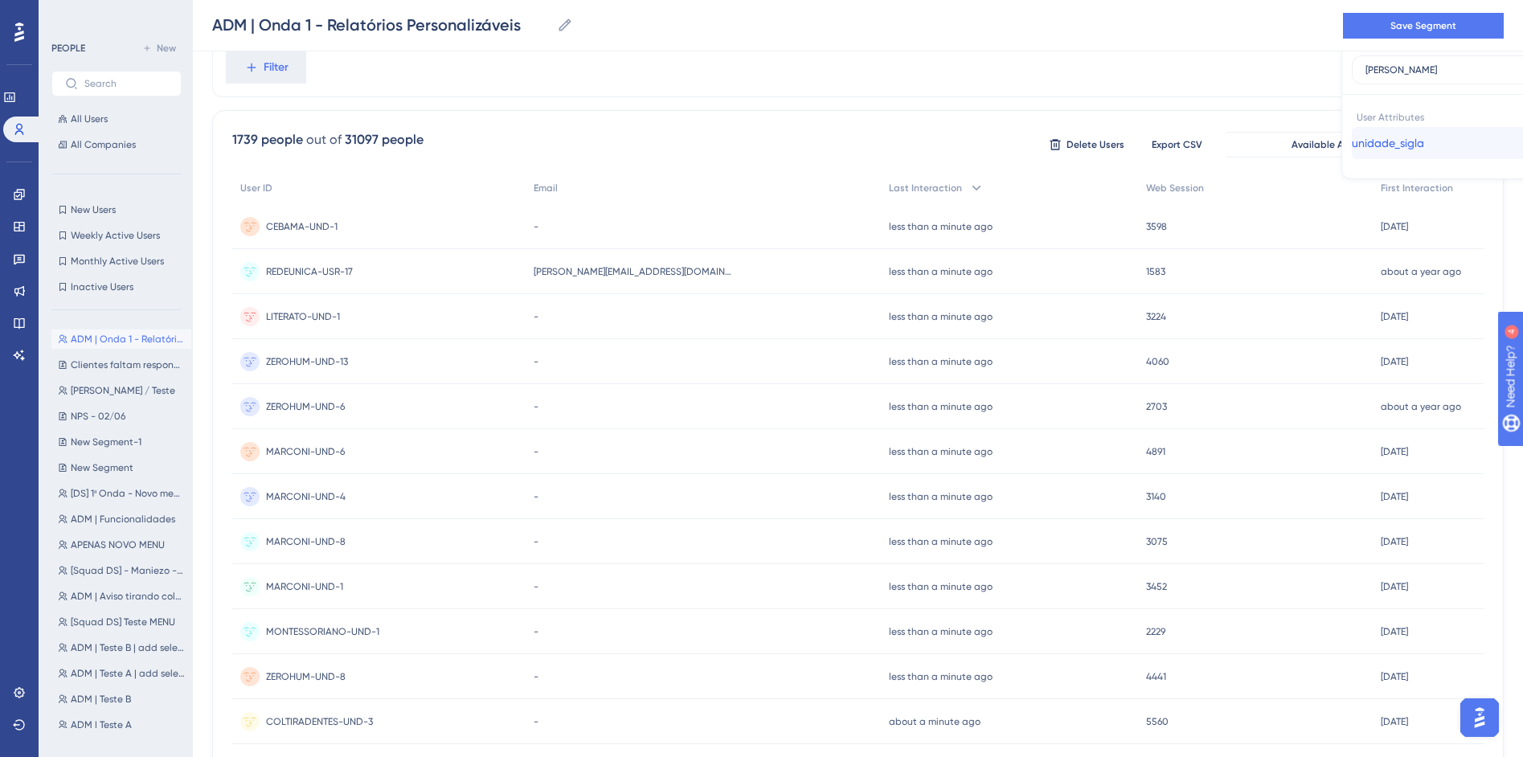
drag, startPoint x: 1149, startPoint y: 72, endPoint x: 1207, endPoint y: 141, distance: 90.1
click at [1352, 141] on span "unidade_sigla" at bounding box center [1388, 142] width 72 height 19
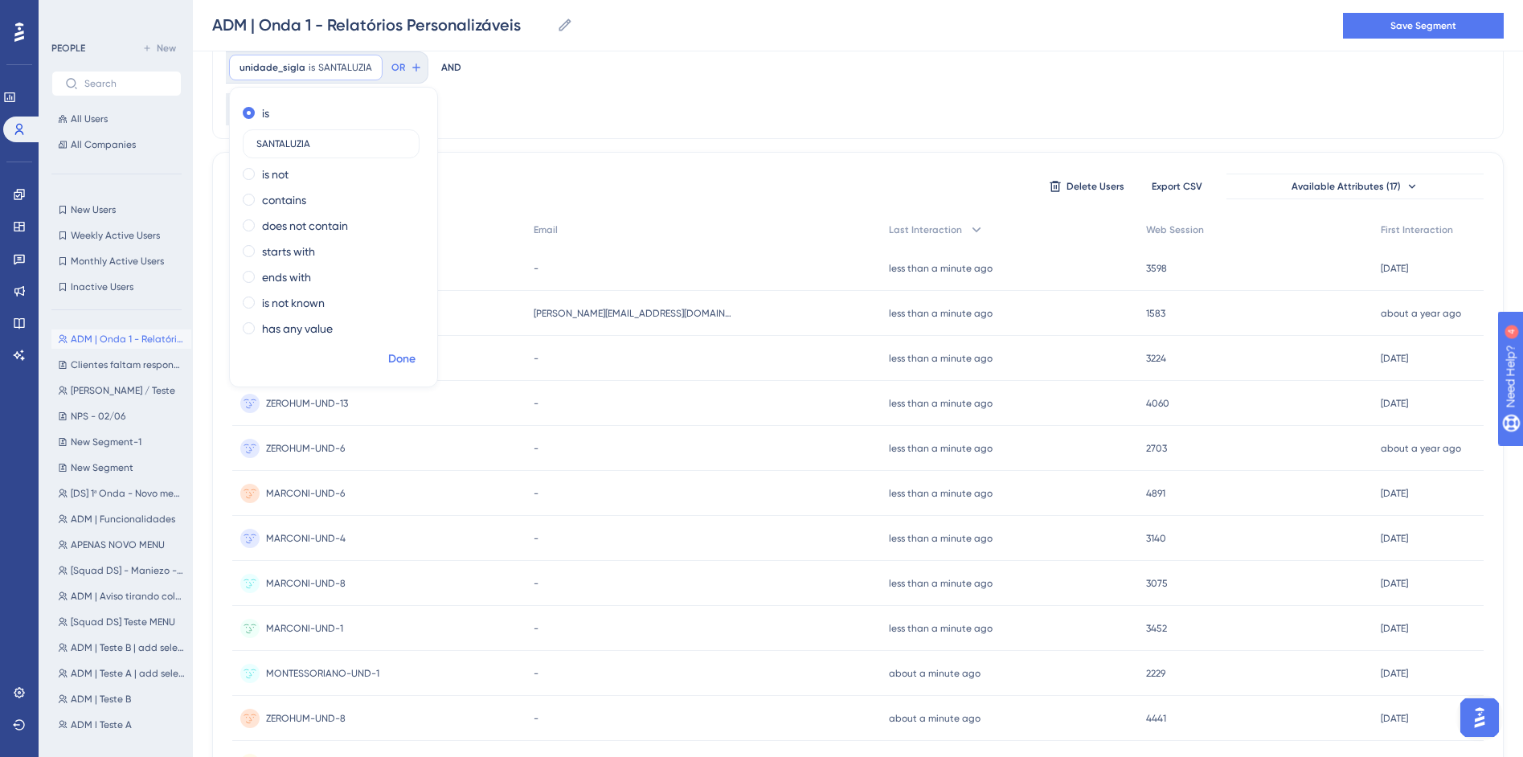
click at [416, 350] on span "Done" at bounding box center [401, 359] width 27 height 19
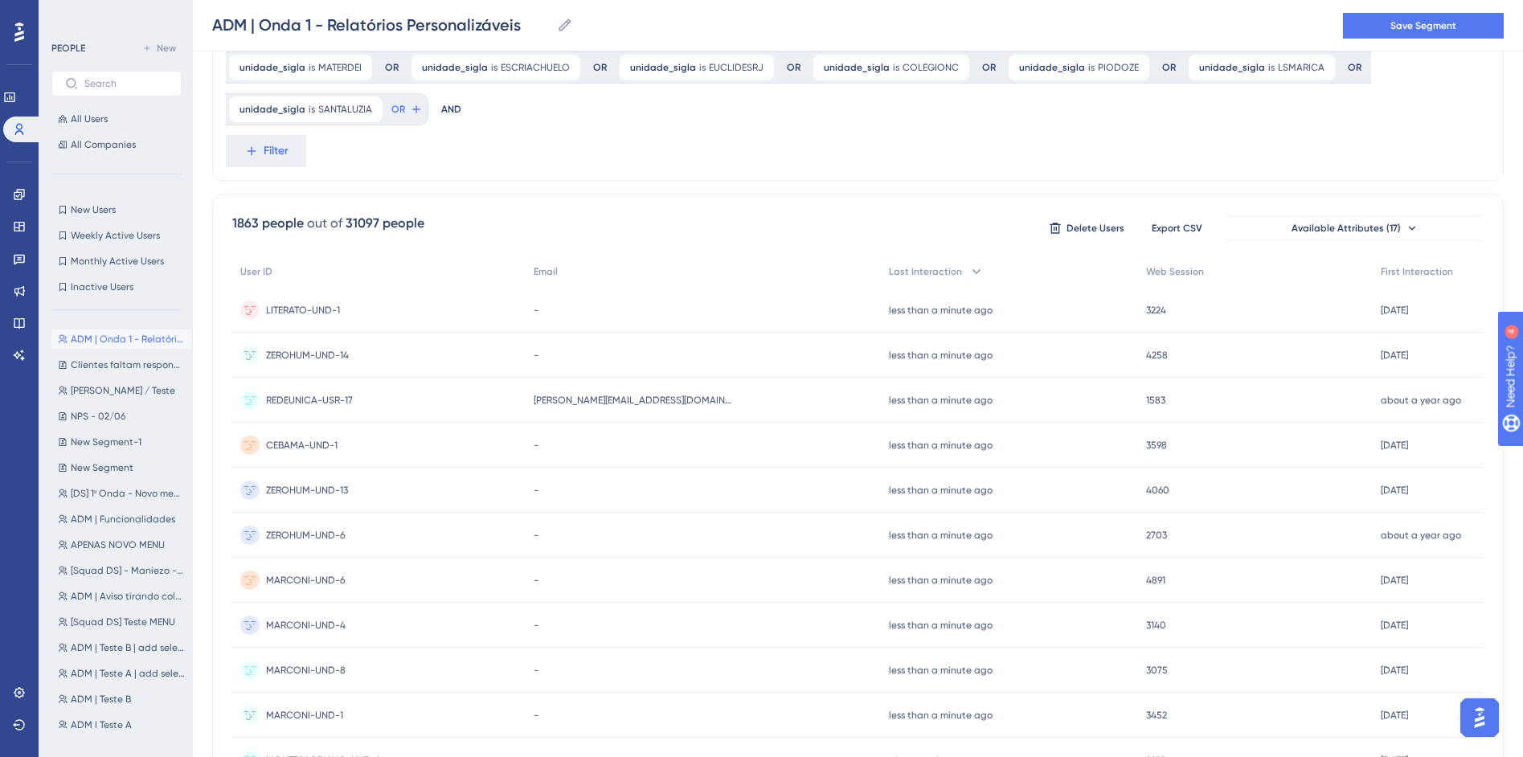
scroll to position [309, 0]
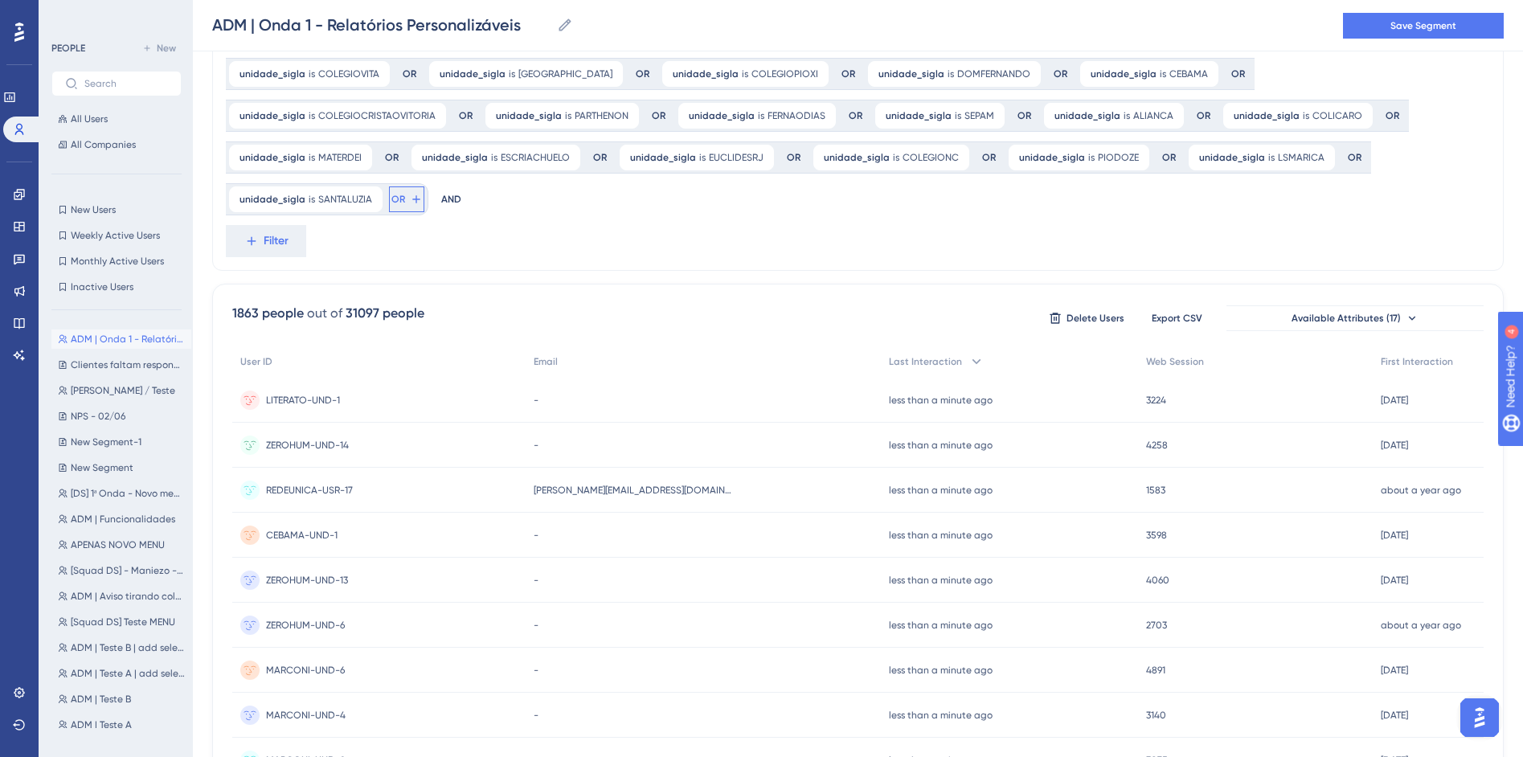
click at [424, 186] on button "OR" at bounding box center [406, 199] width 35 height 26
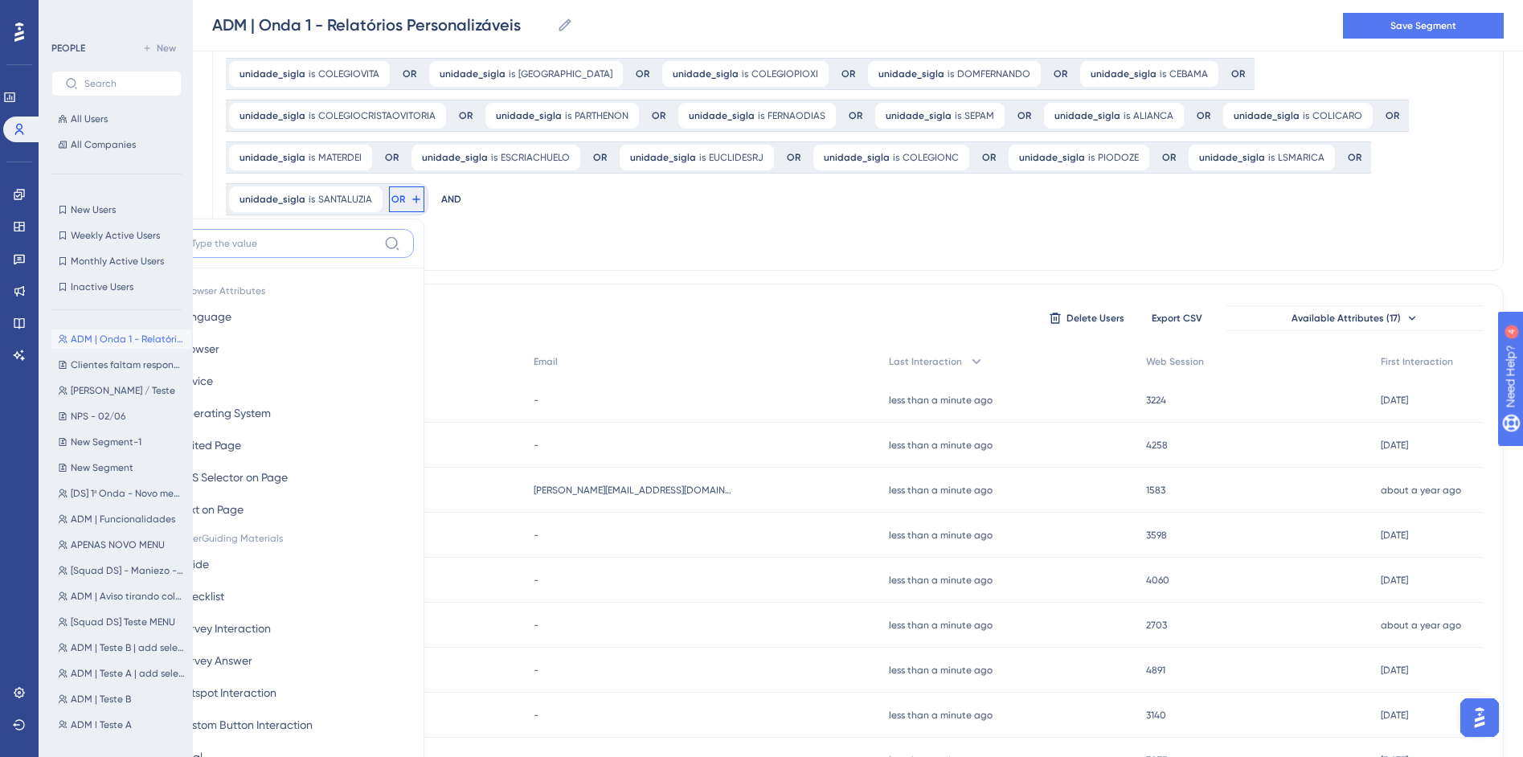
scroll to position [399, 0]
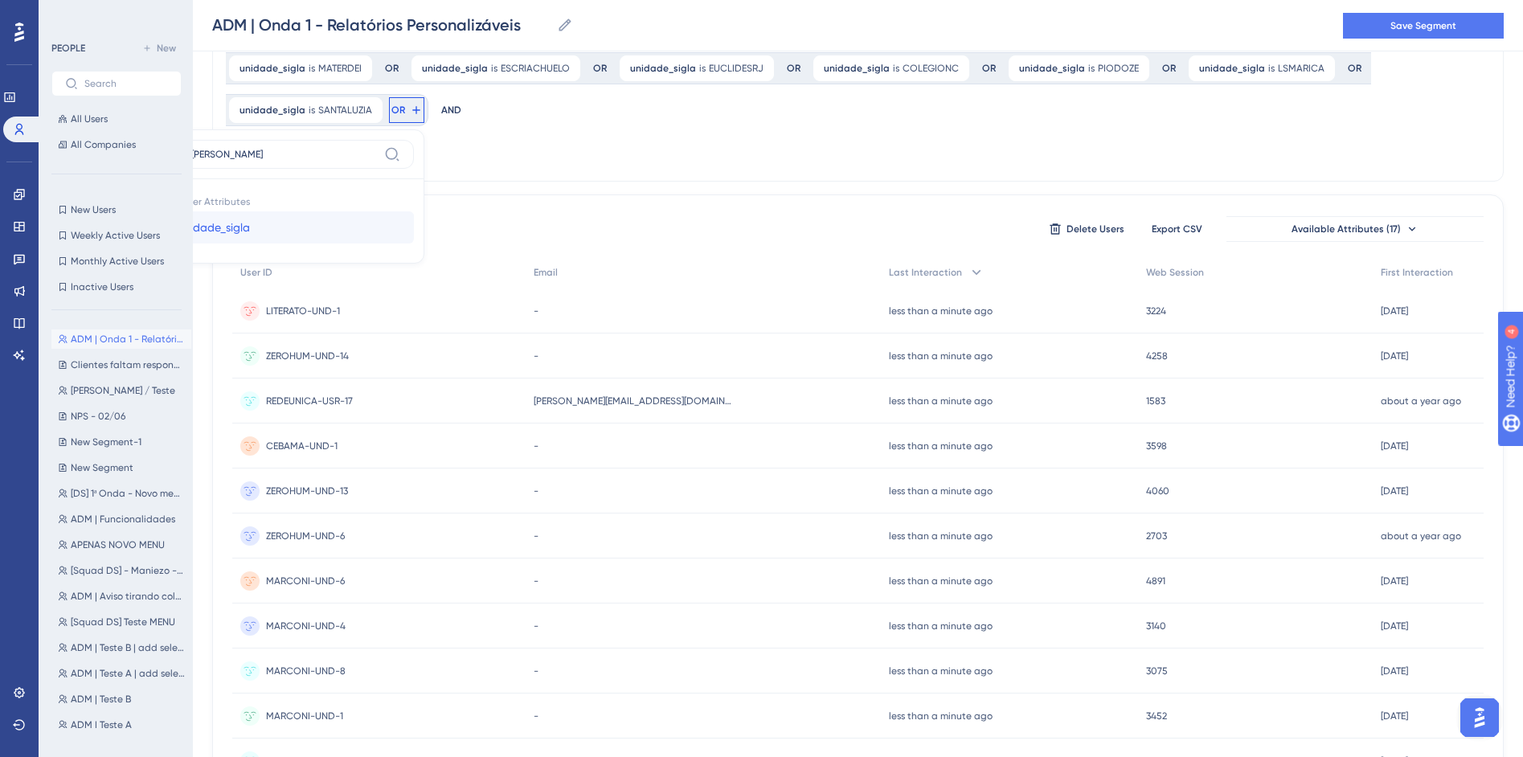
click at [414, 211] on button "unidade_sigla unidade_sigla" at bounding box center [296, 227] width 236 height 32
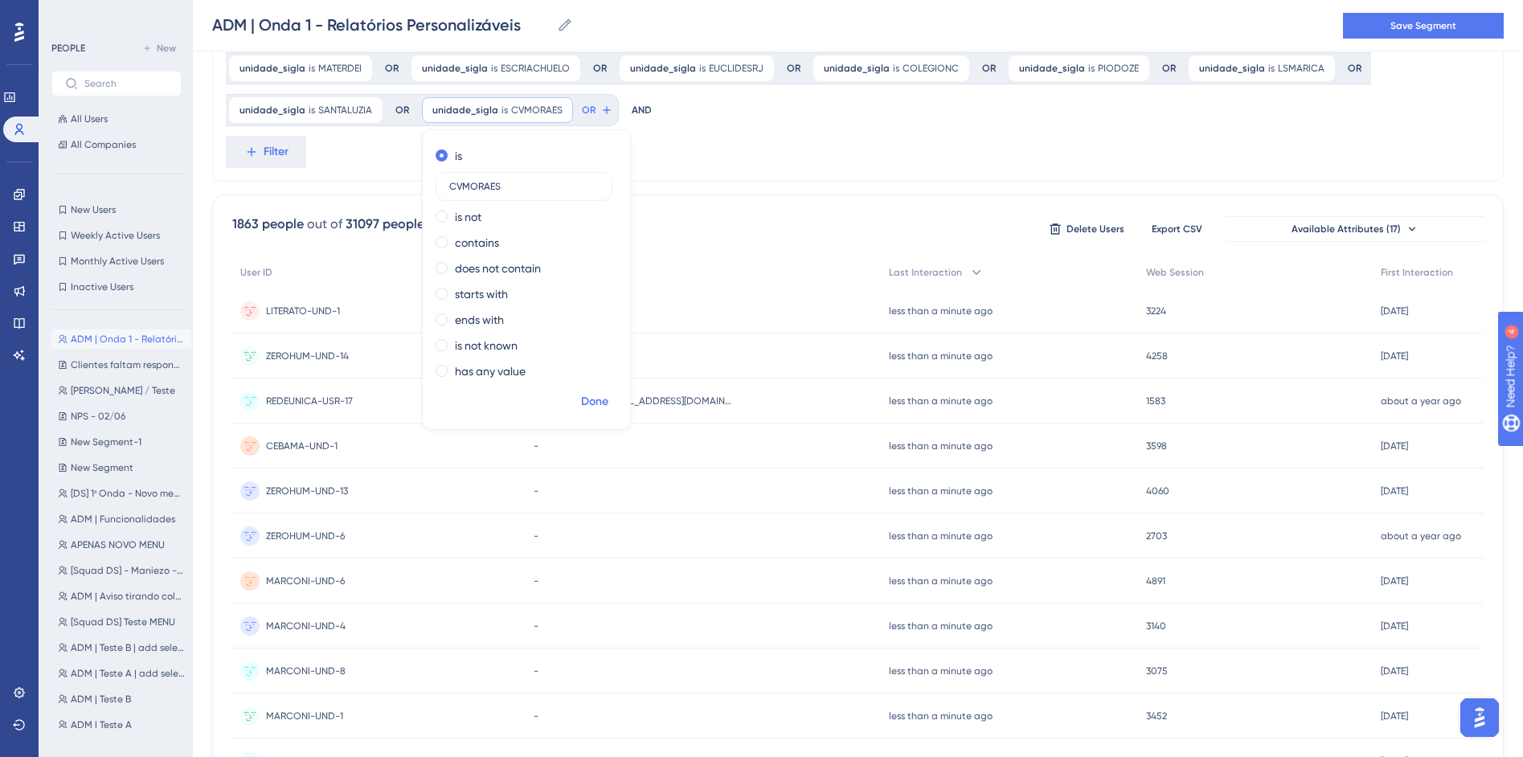
drag, startPoint x: 409, startPoint y: 398, endPoint x: 440, endPoint y: 401, distance: 30.7
click at [581, 398] on span "Done" at bounding box center [594, 401] width 27 height 19
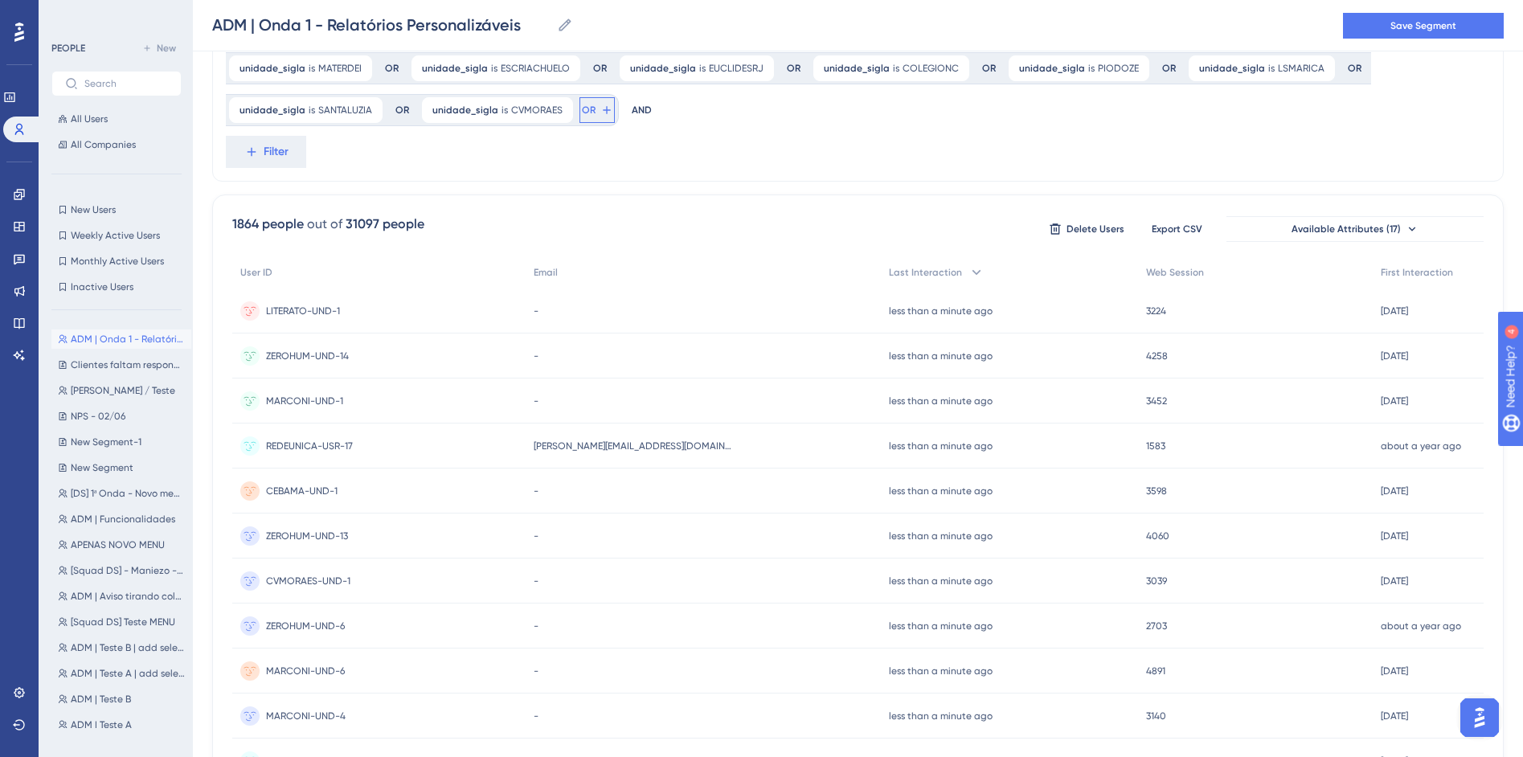
click at [579, 113] on button "OR" at bounding box center [596, 110] width 35 height 26
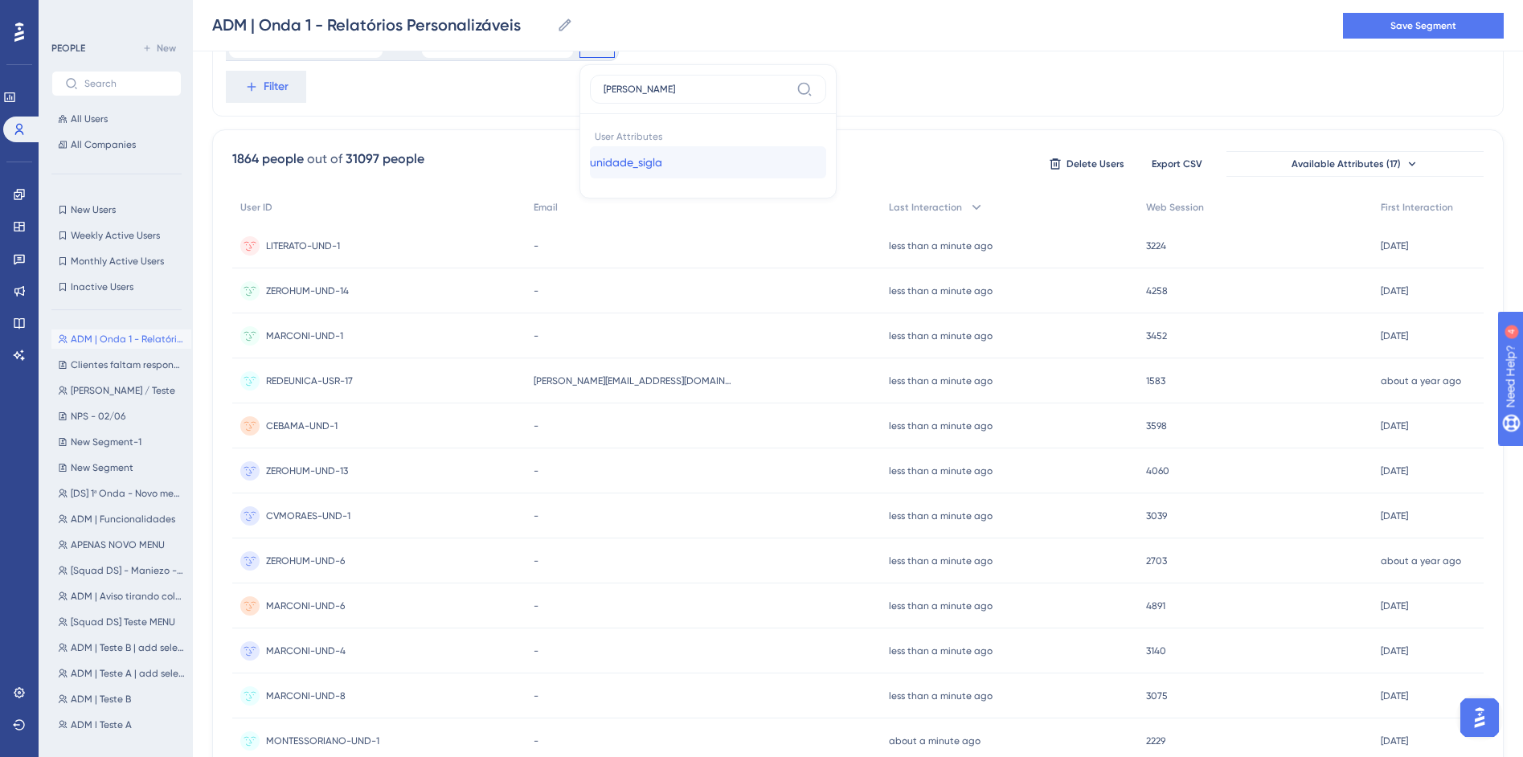
click at [590, 168] on span "unidade_sigla" at bounding box center [626, 162] width 72 height 19
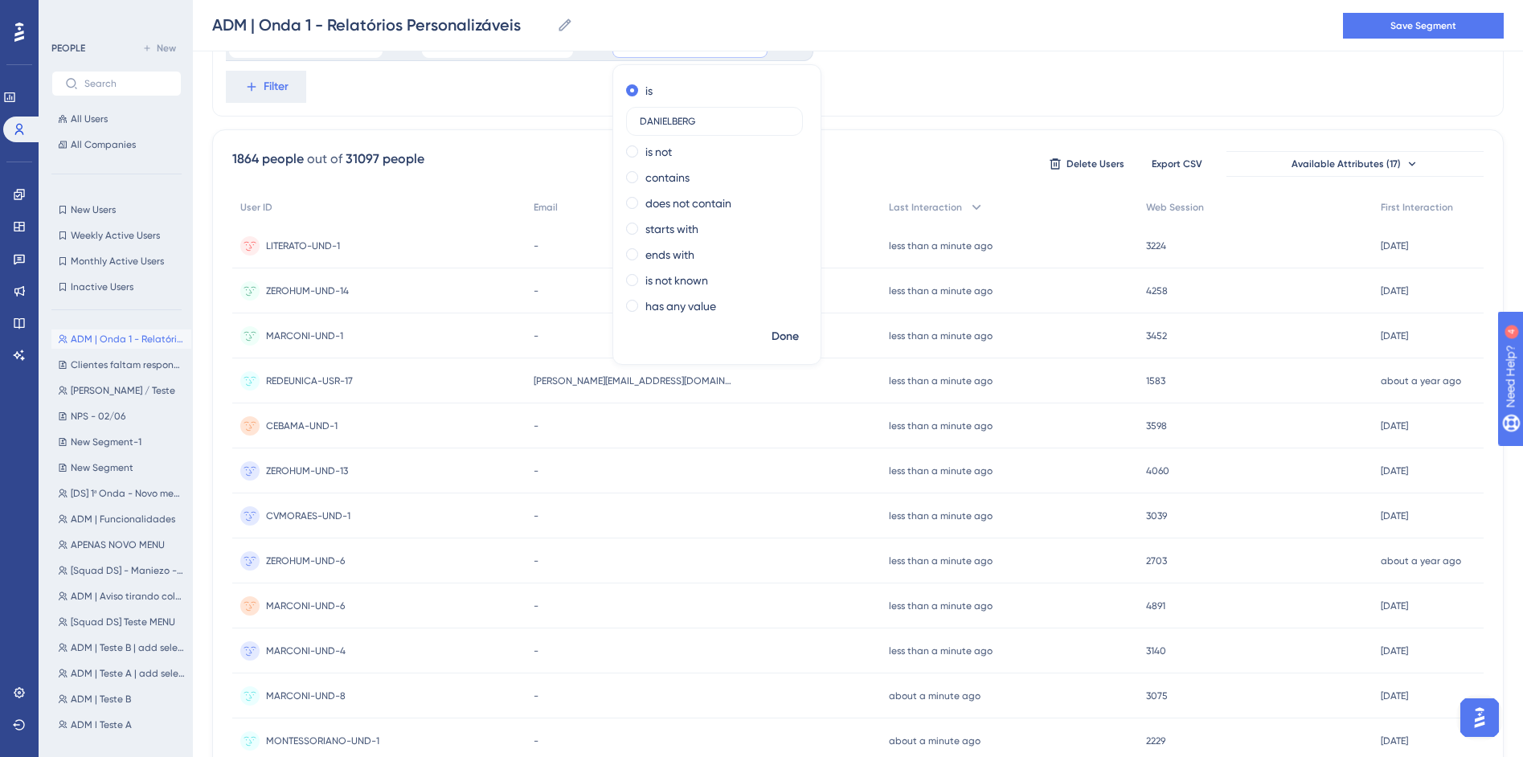
click at [772, 339] on span "Done" at bounding box center [785, 336] width 27 height 19
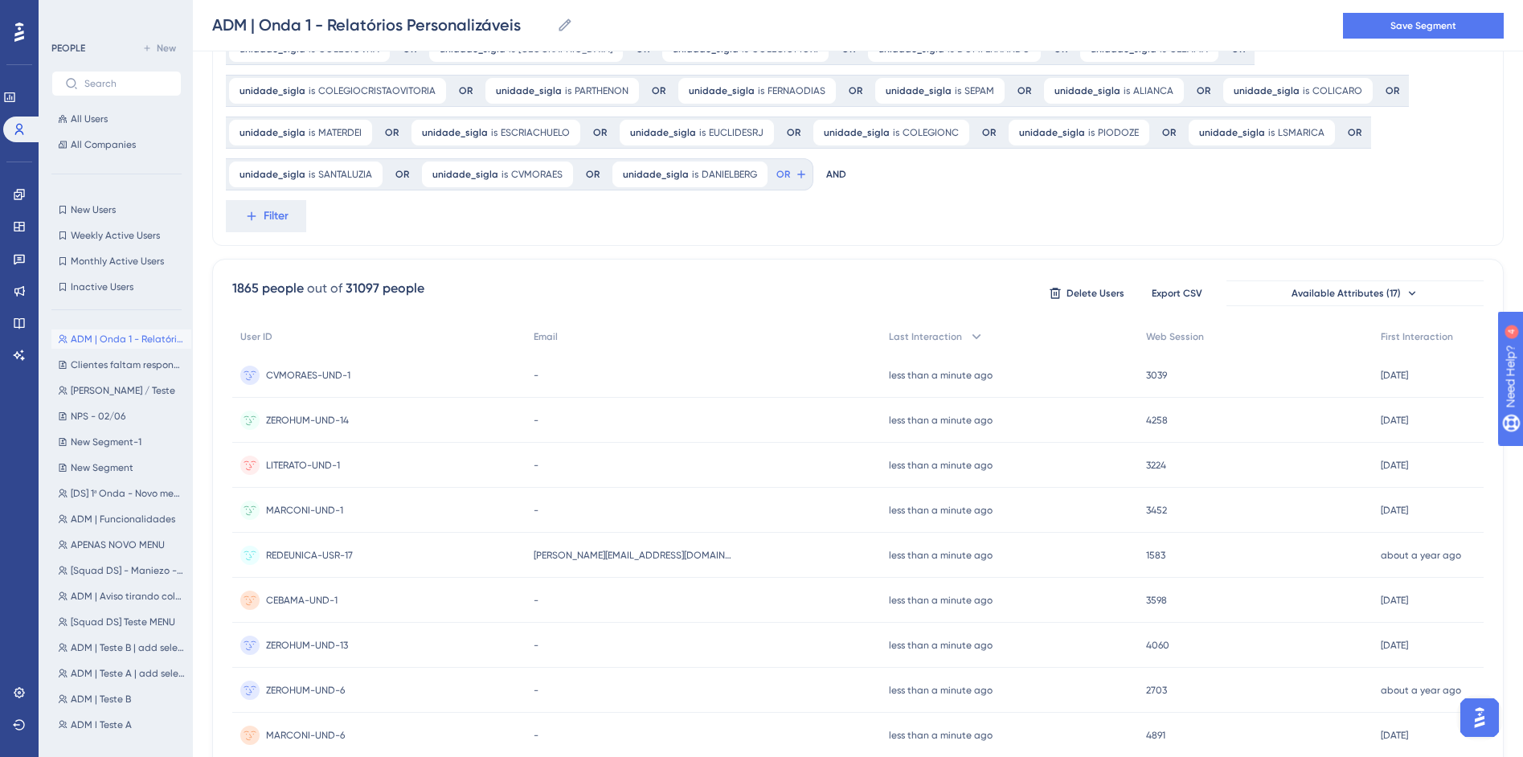
scroll to position [333, 0]
click at [774, 177] on button "OR" at bounding box center [791, 176] width 35 height 26
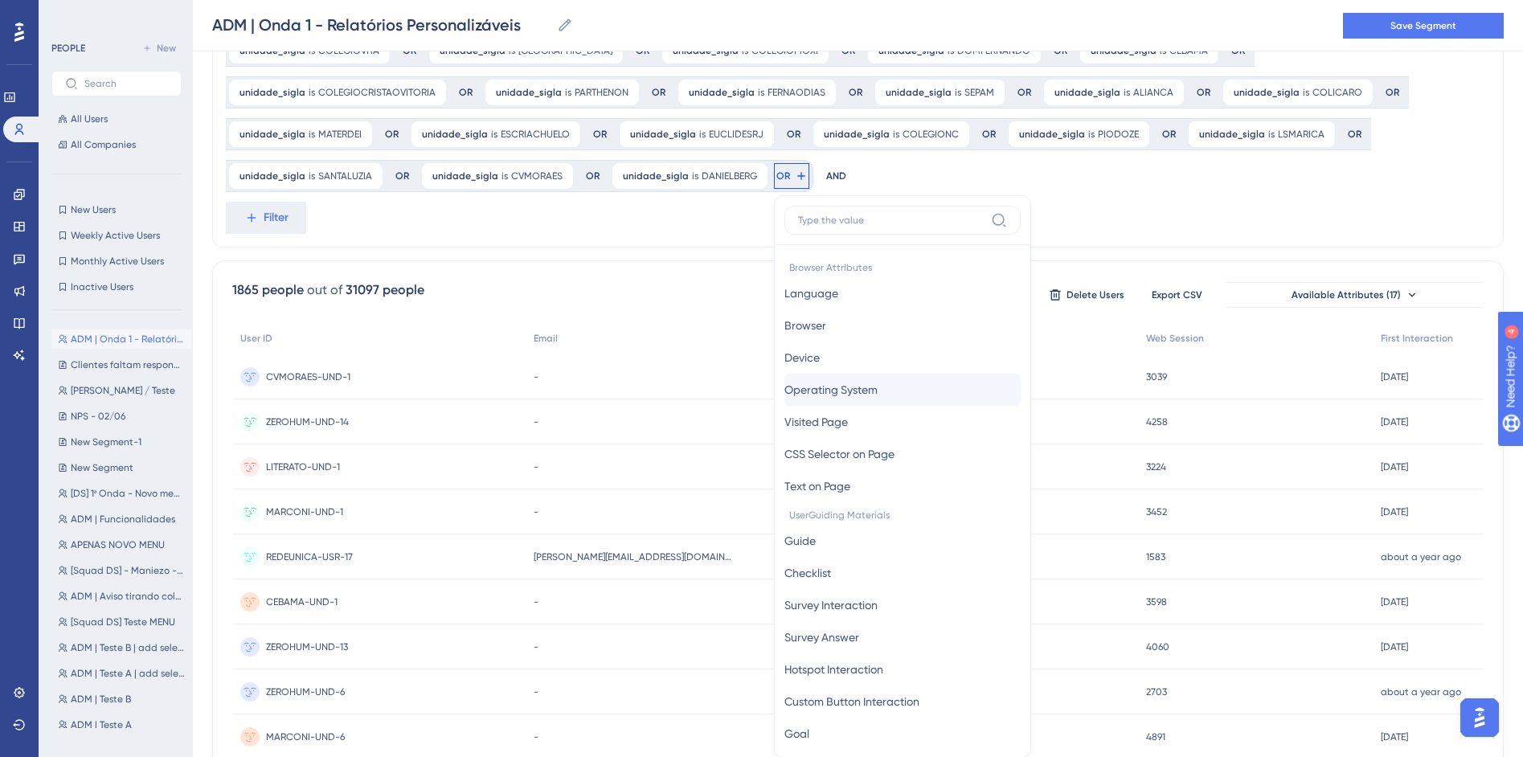
scroll to position [431, 0]
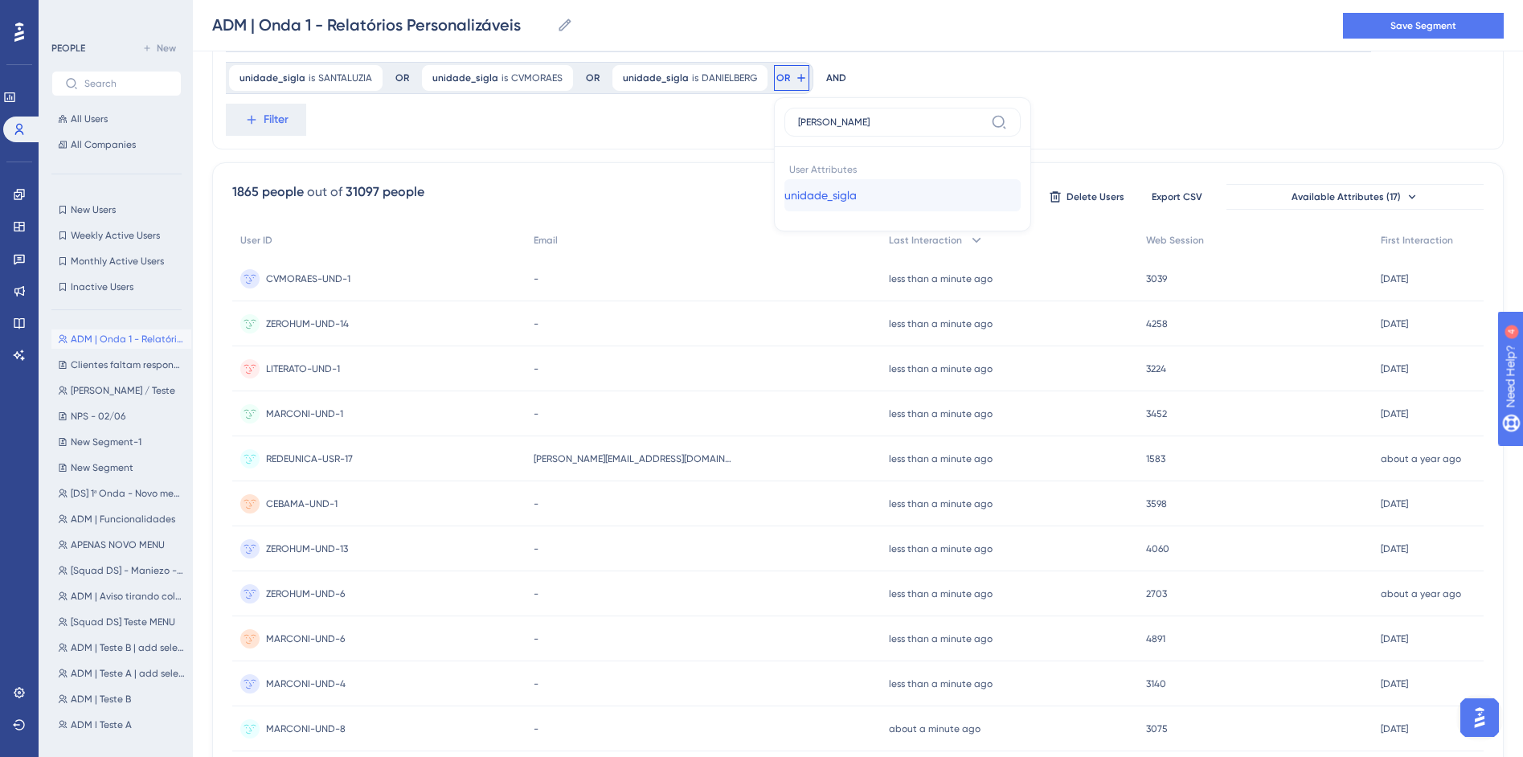
click at [784, 202] on button "unidade_sigla unidade_sigla" at bounding box center [902, 195] width 236 height 32
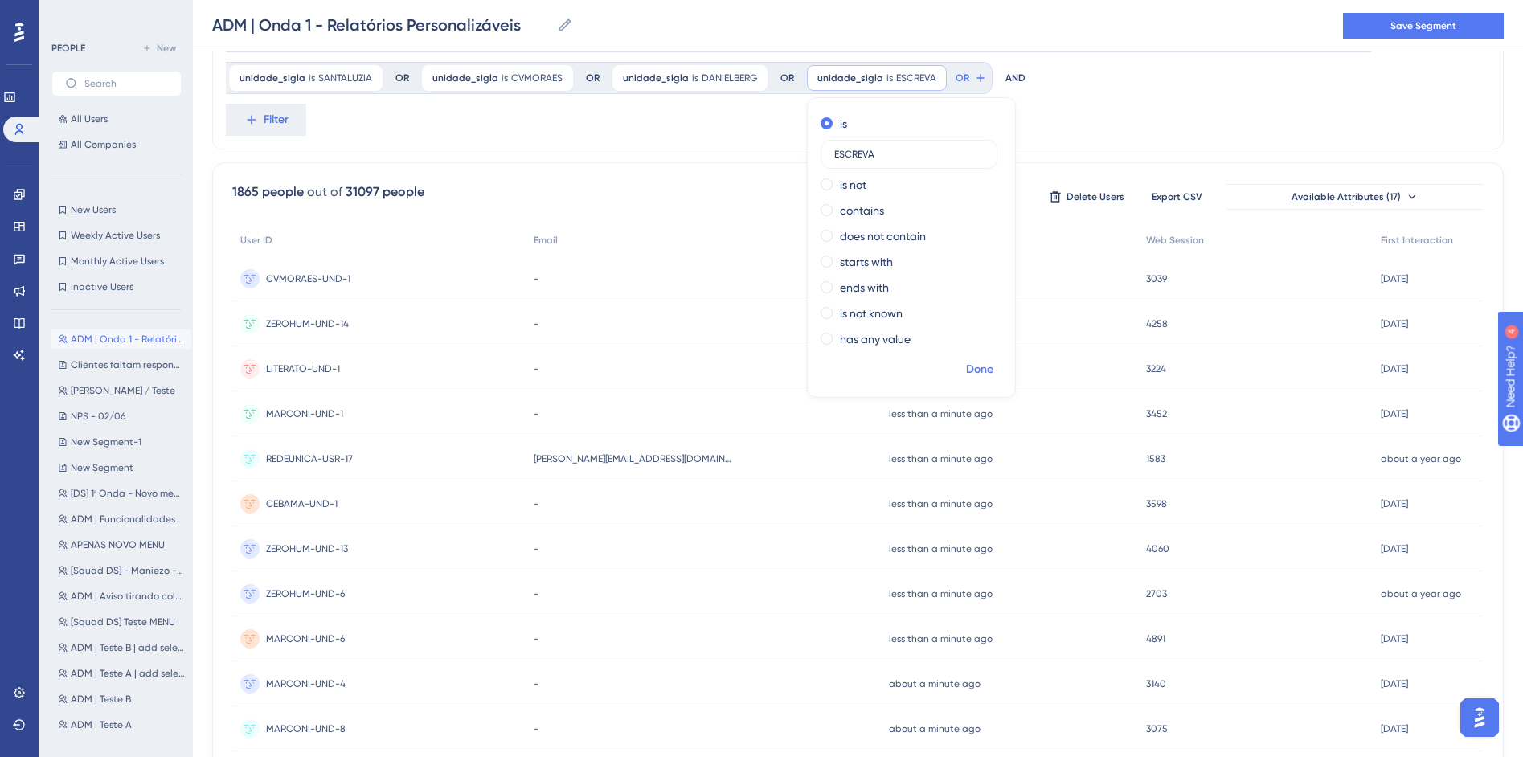
click at [966, 374] on span "Done" at bounding box center [979, 369] width 27 height 19
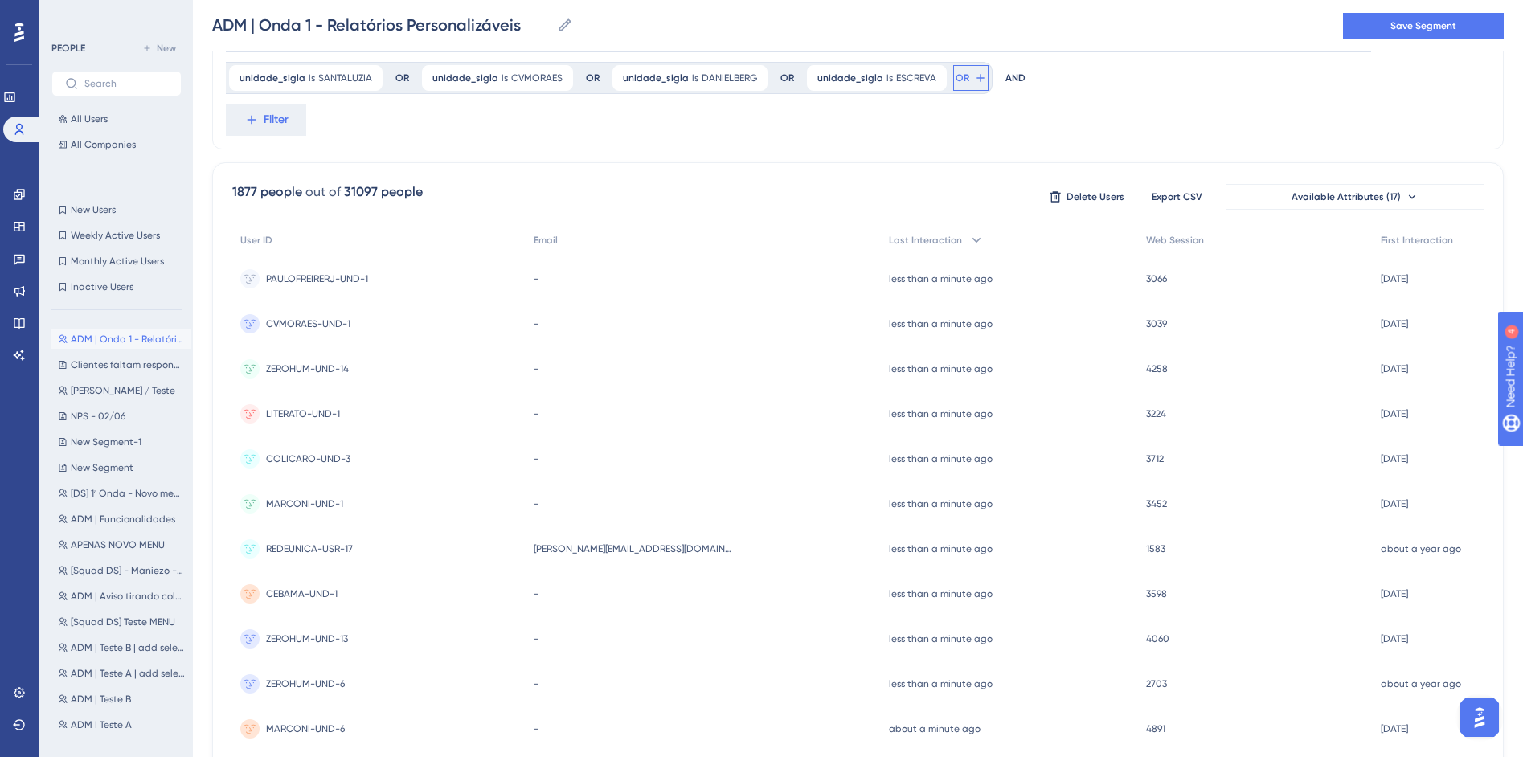
click at [953, 83] on button "OR" at bounding box center [970, 78] width 35 height 26
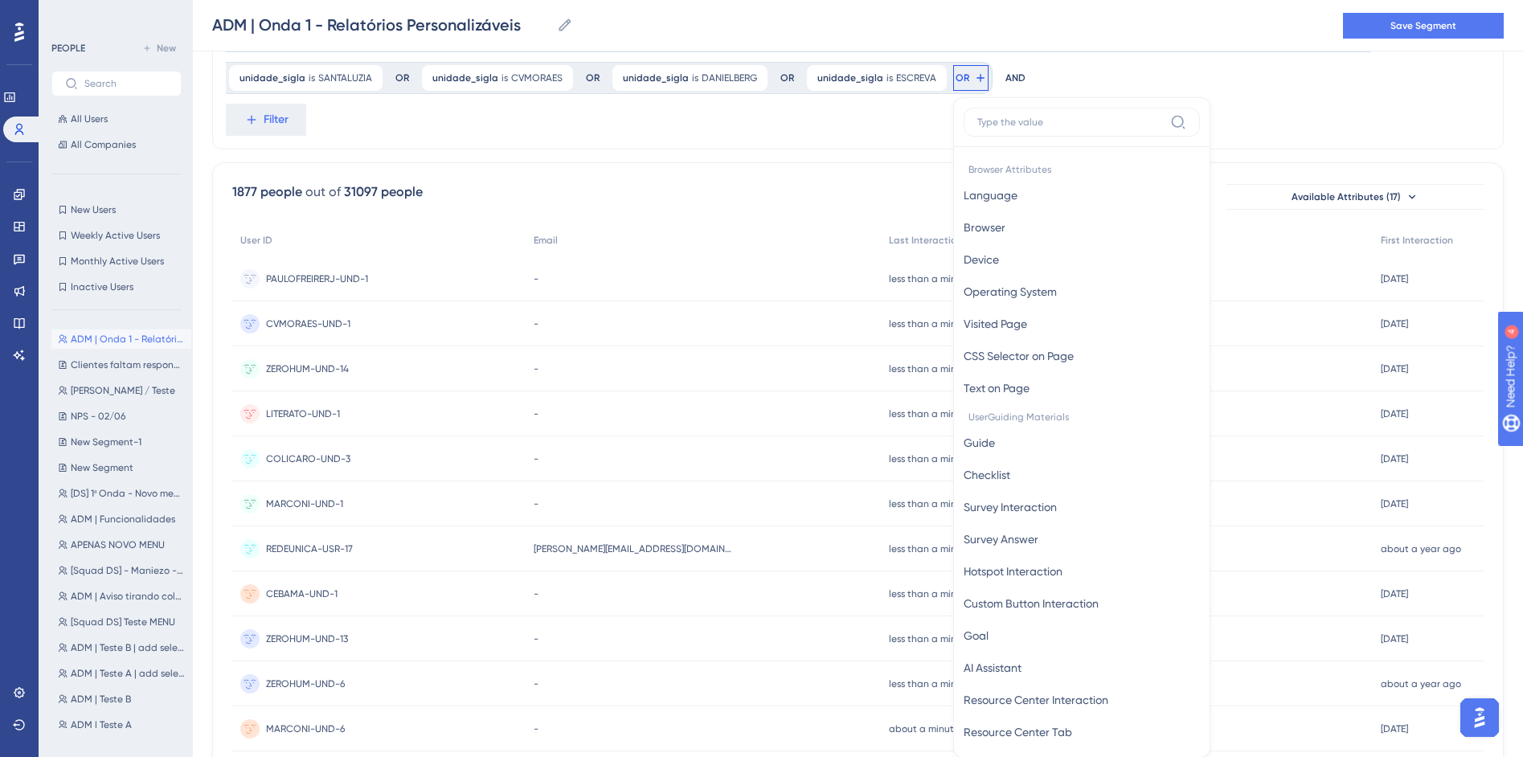
scroll to position [479, 0]
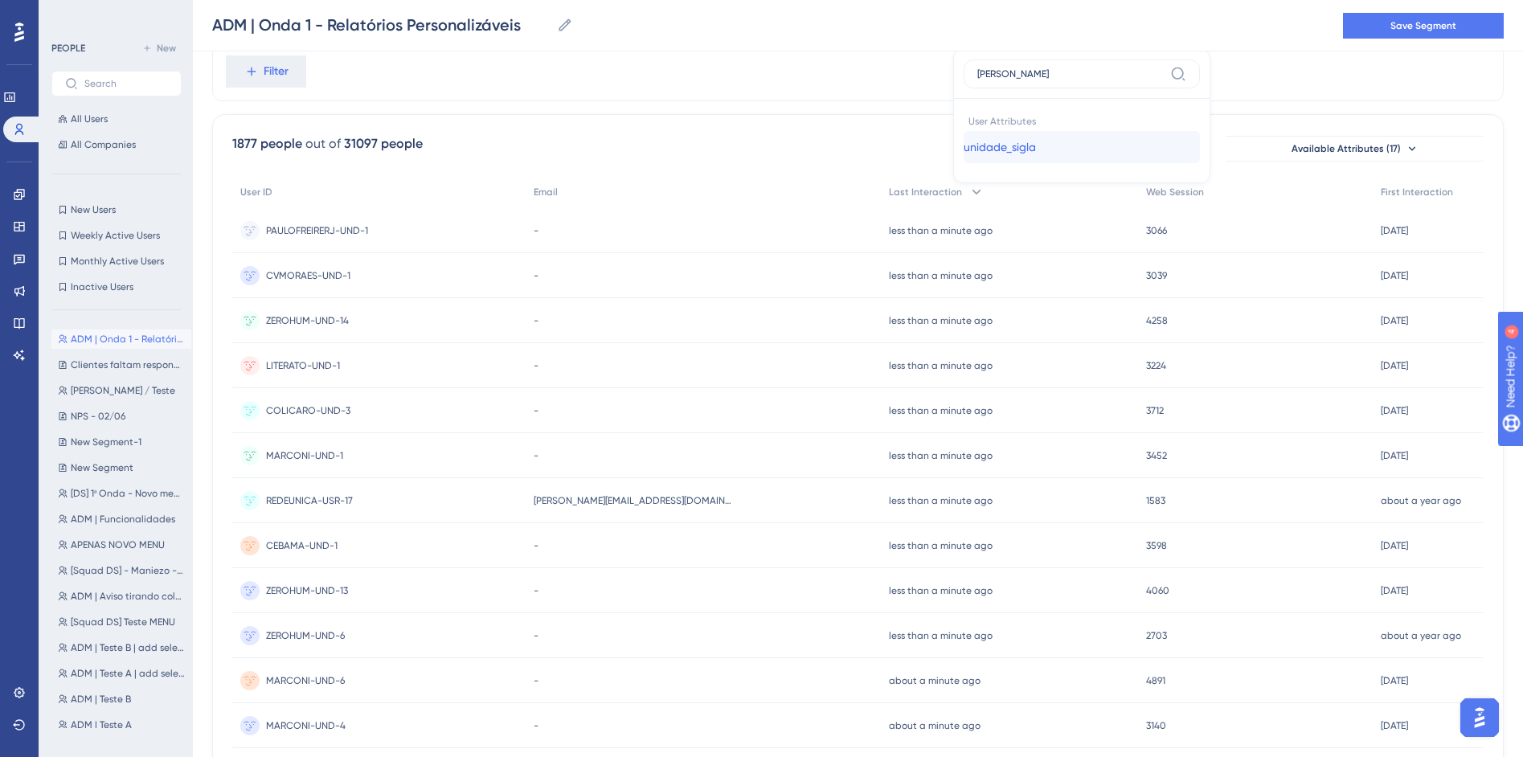
click at [964, 140] on button "unidade_sigla unidade_sigla" at bounding box center [1082, 147] width 236 height 32
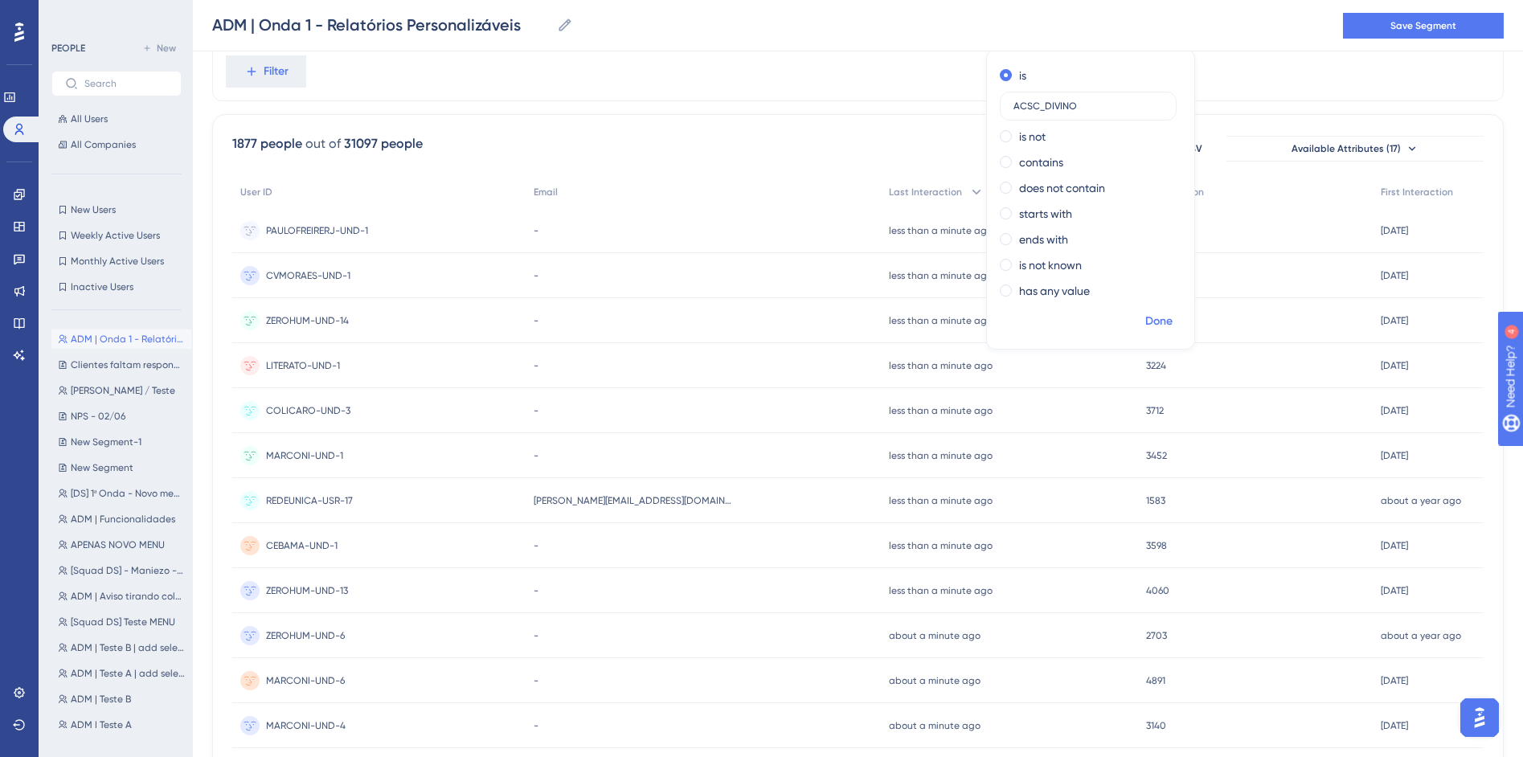
click at [1145, 323] on span "Done" at bounding box center [1158, 321] width 27 height 19
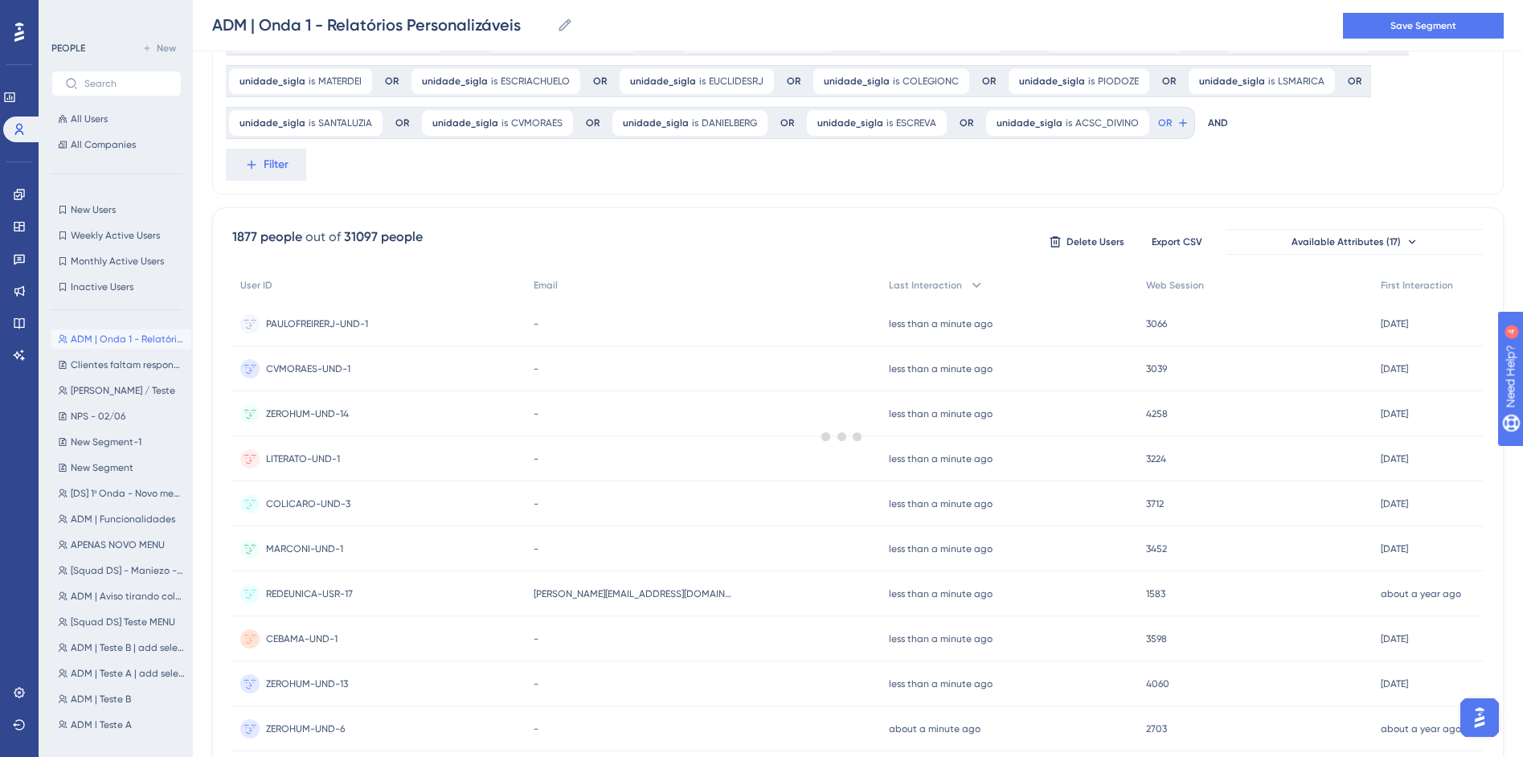
scroll to position [357, 0]
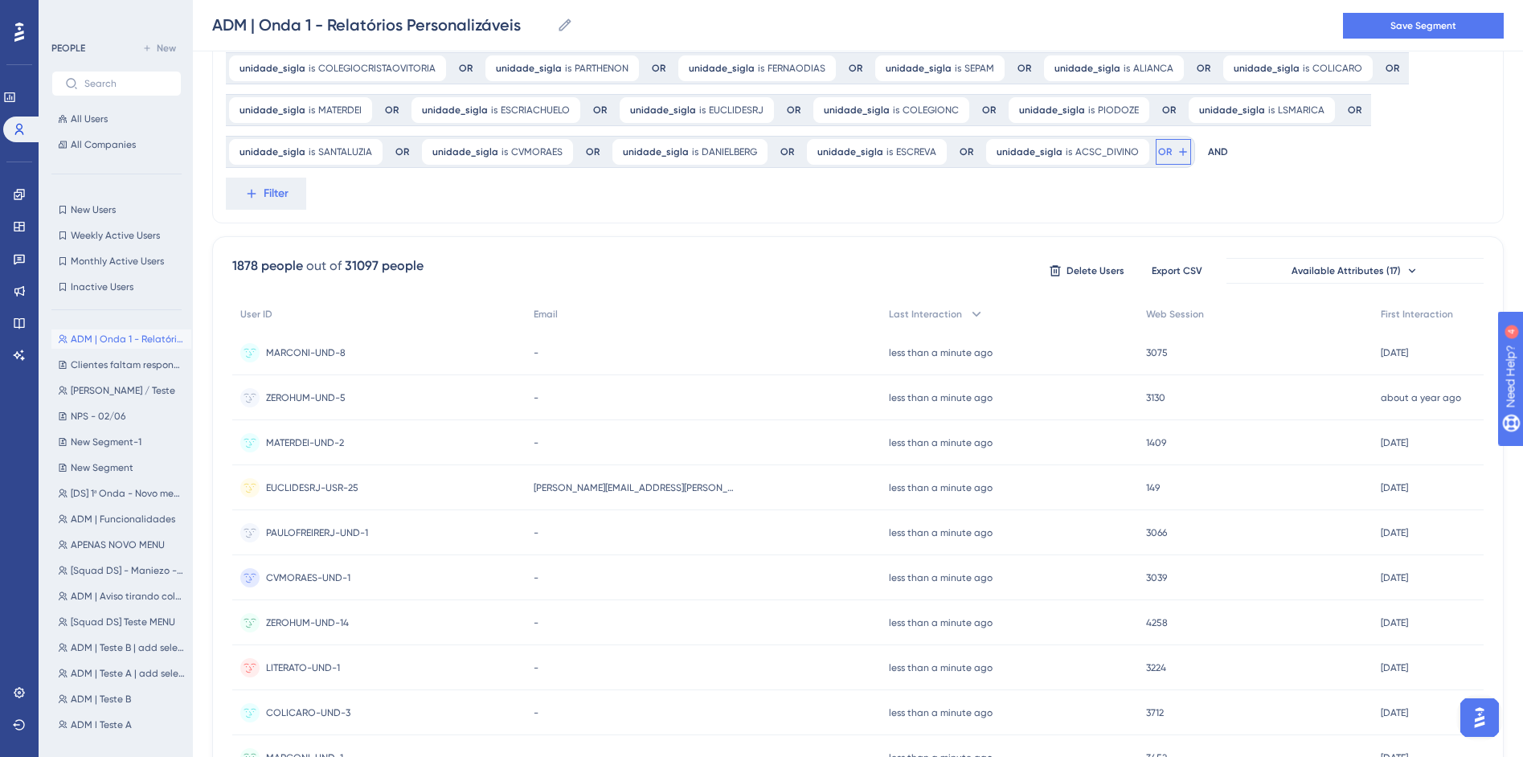
click at [1177, 154] on icon at bounding box center [1183, 151] width 13 height 13
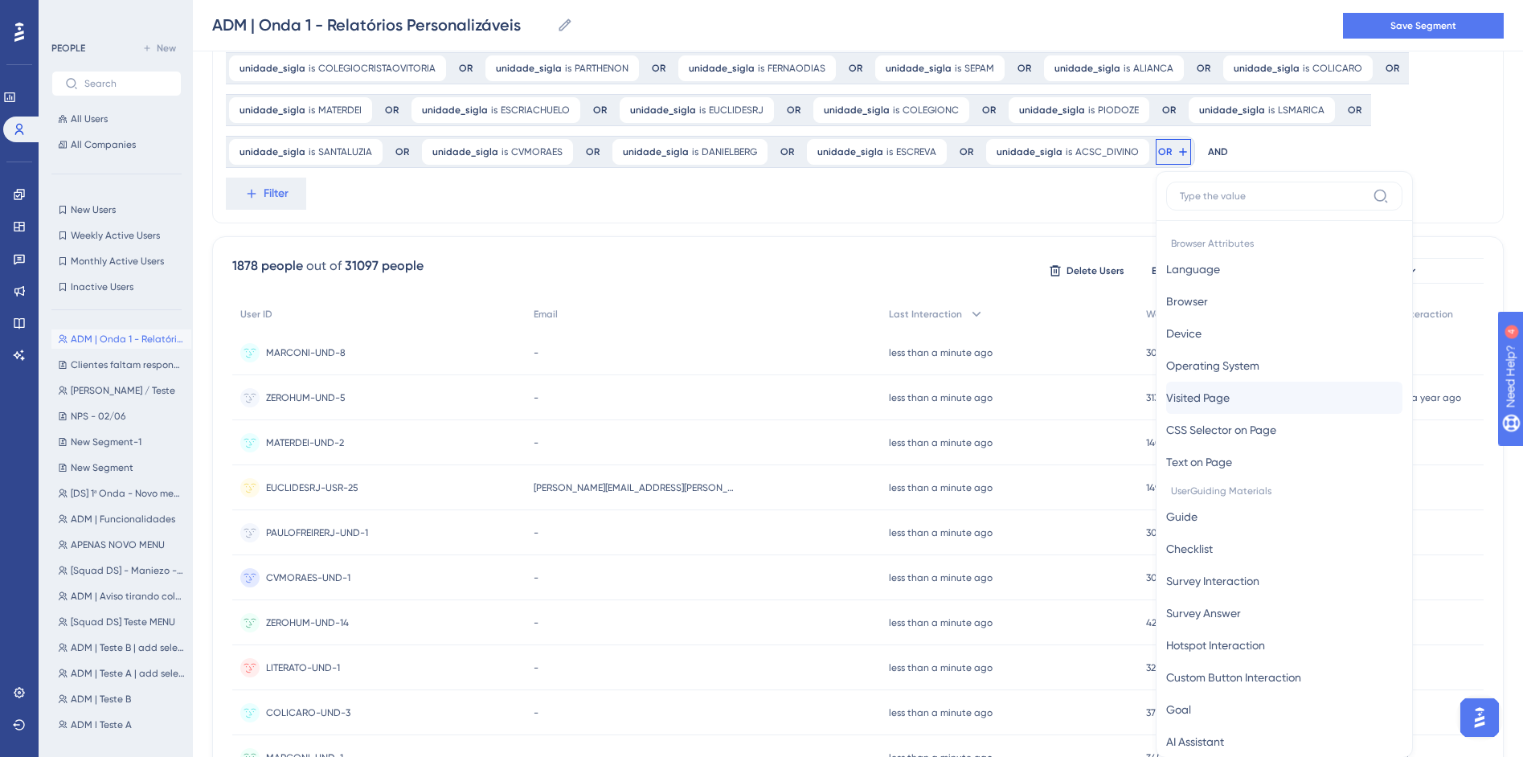
scroll to position [443, 0]
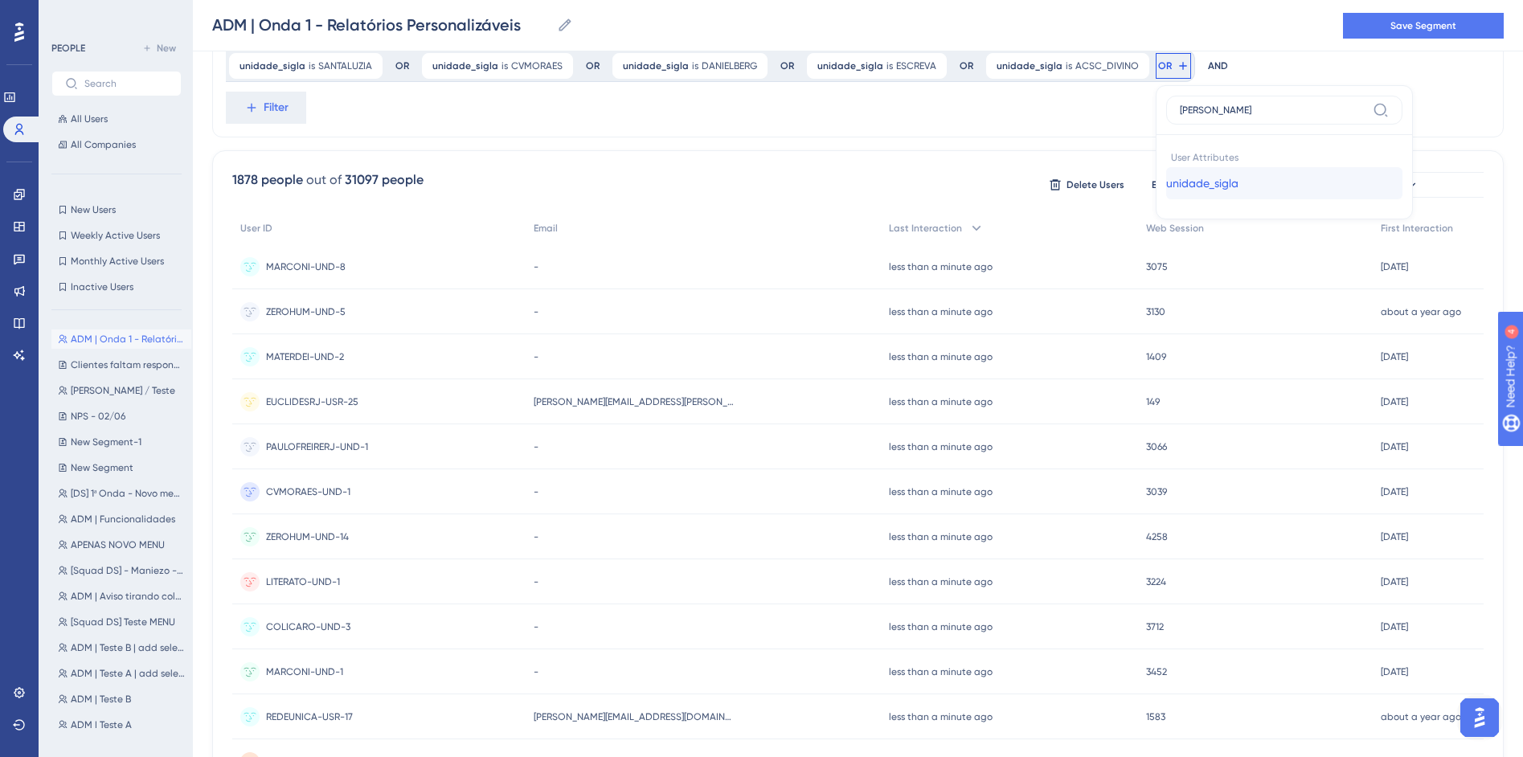
click at [1166, 190] on span "unidade_sigla" at bounding box center [1202, 183] width 72 height 19
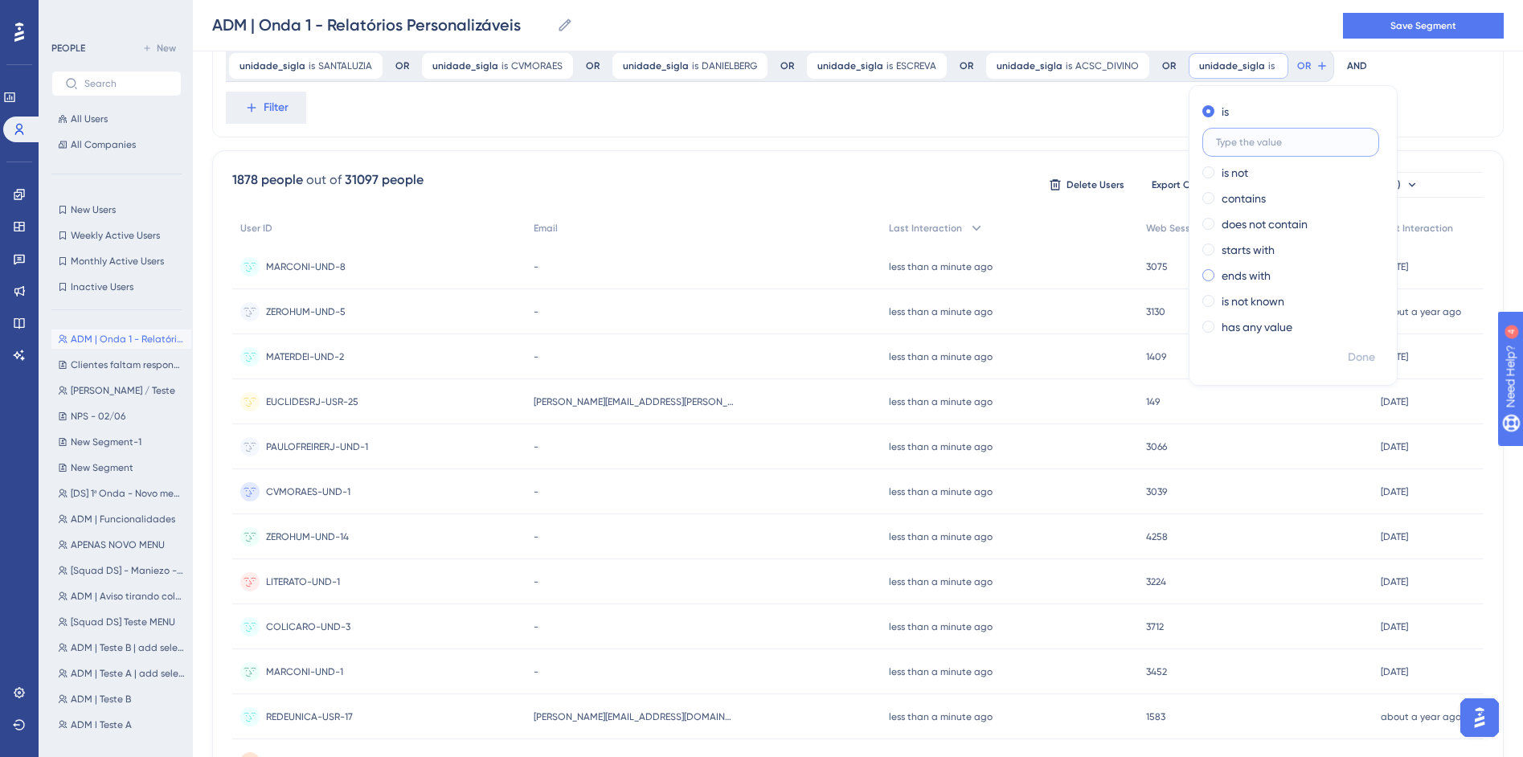
paste input "PINHEIROGUIMARAES"
click at [1348, 360] on span "Done" at bounding box center [1361, 357] width 27 height 19
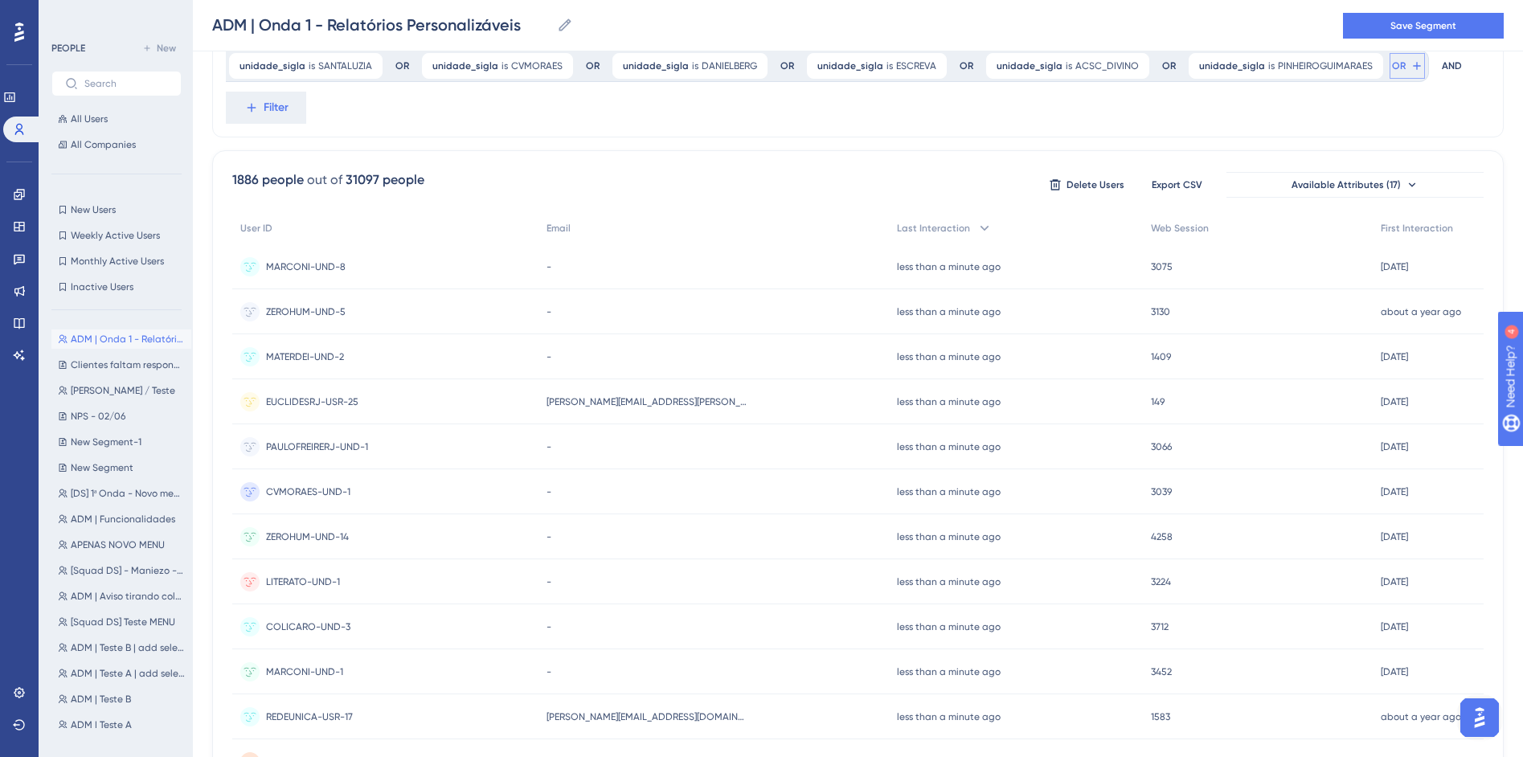
click at [1411, 67] on icon at bounding box center [1417, 65] width 13 height 13
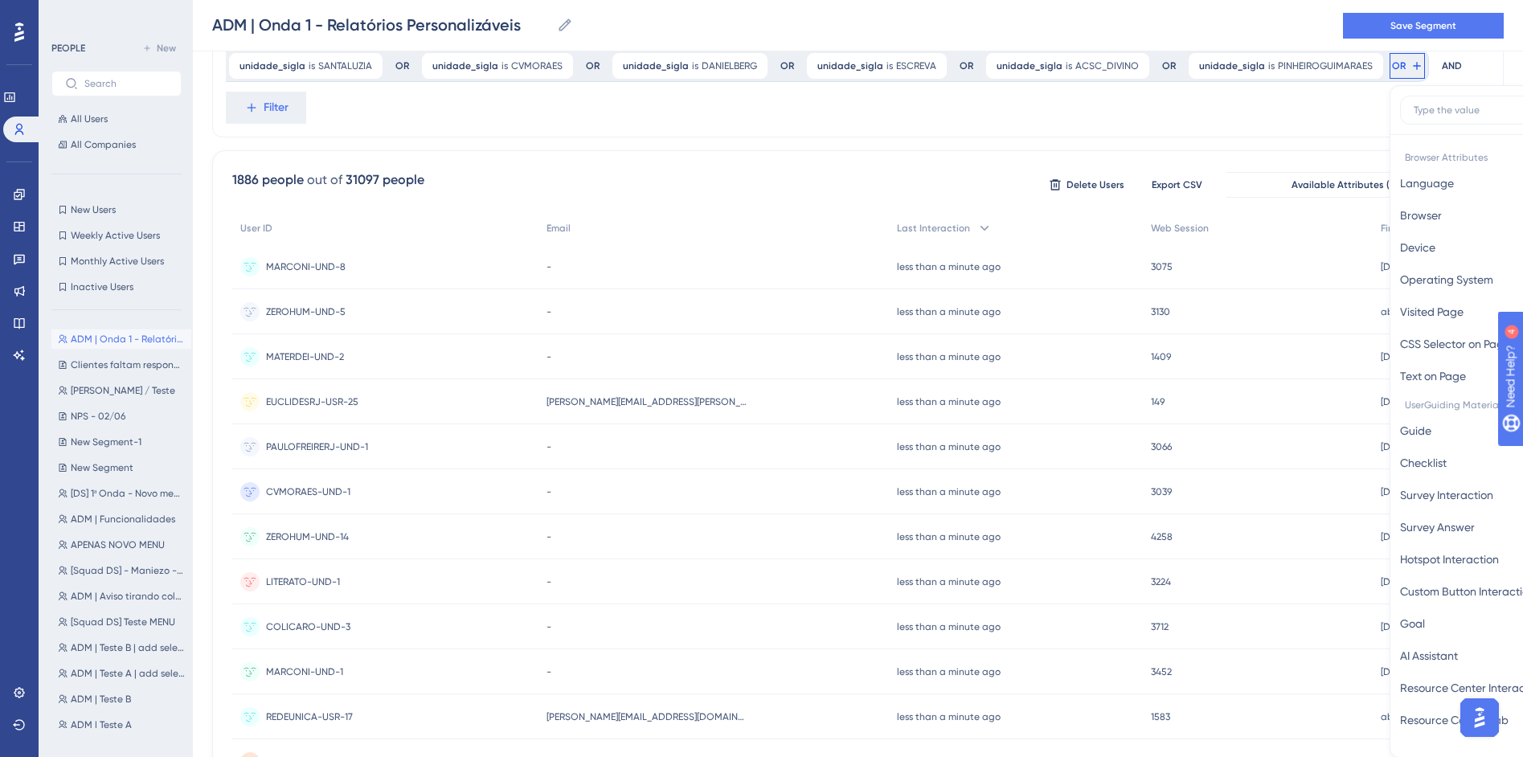
scroll to position [485, 0]
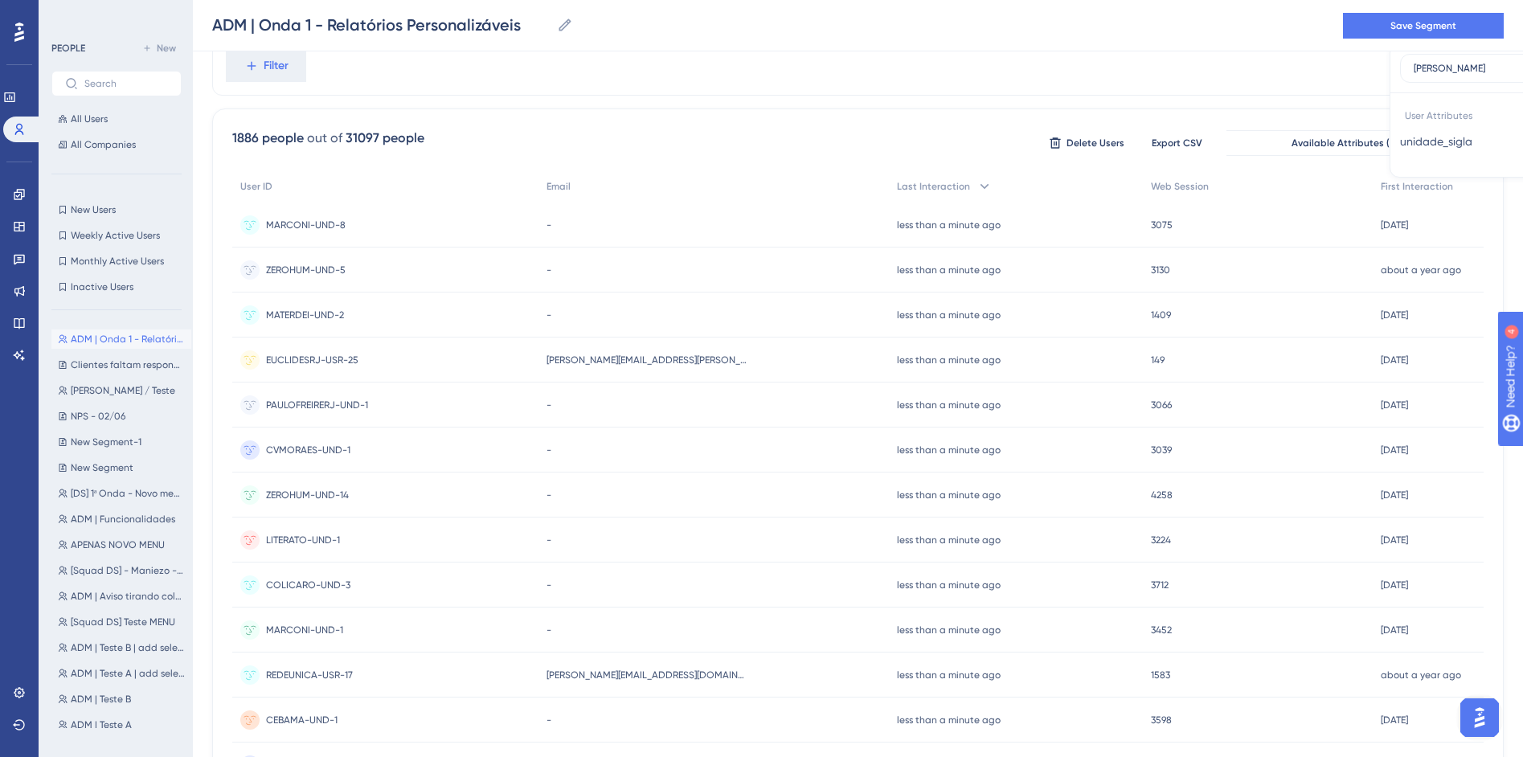
click at [1400, 162] on div "User Attributes unidade_sigla unidade_sigla" at bounding box center [1518, 130] width 236 height 74
click at [1400, 145] on span "unidade_sigla" at bounding box center [1436, 141] width 72 height 19
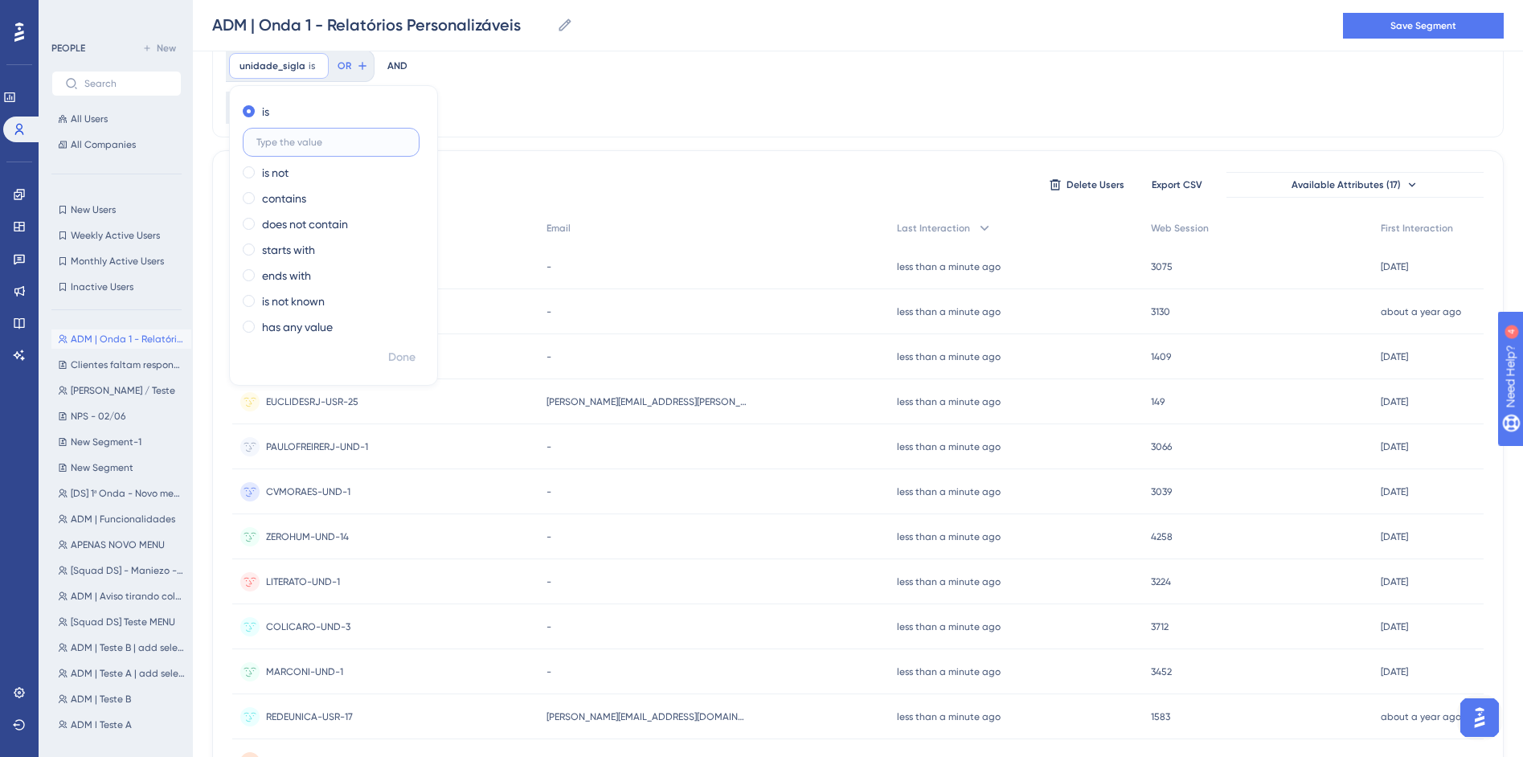
paste input "COLEGIOPIAGET"
click at [416, 348] on span "Done" at bounding box center [401, 357] width 27 height 19
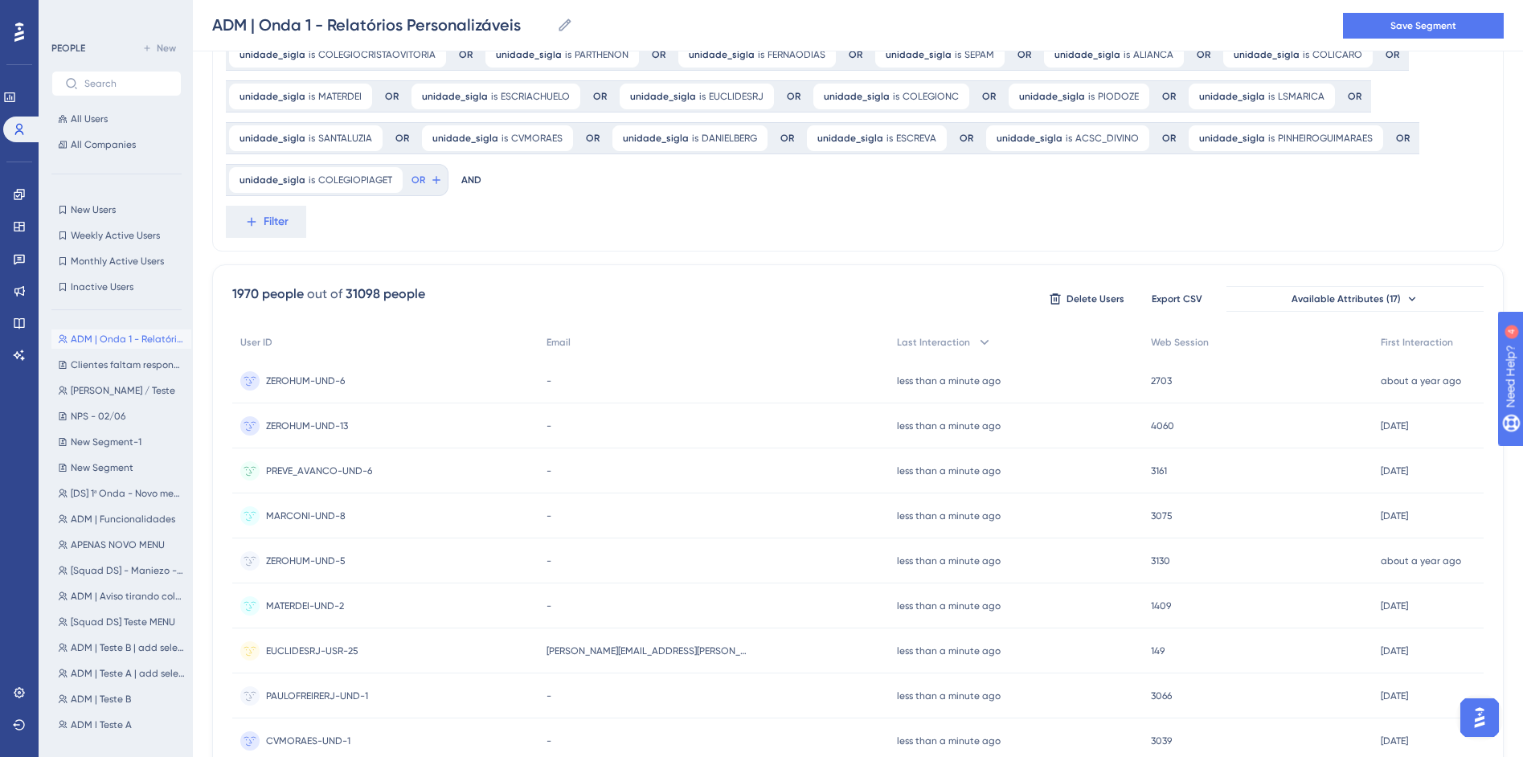
scroll to position [359, 0]
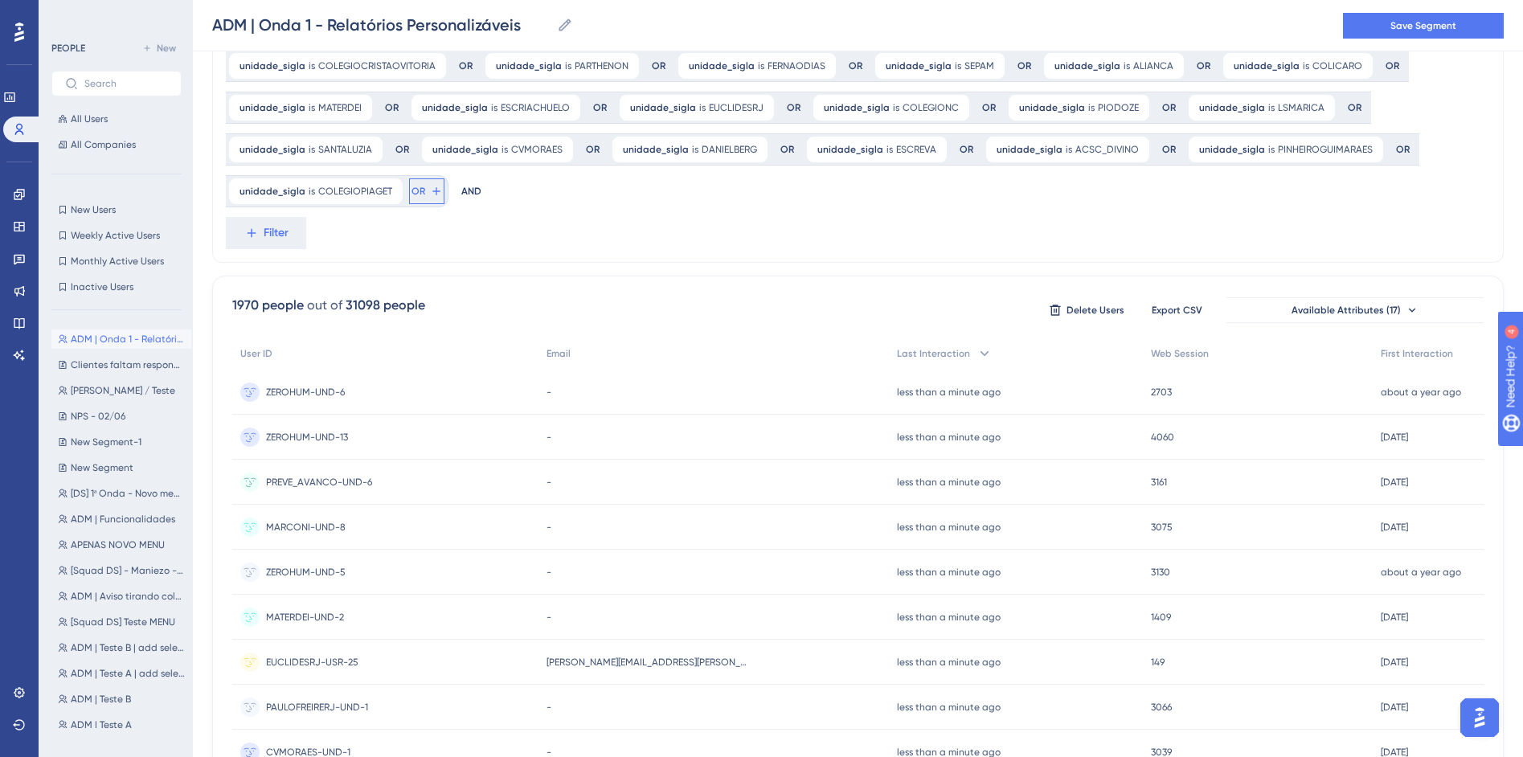
click at [425, 185] on span "OR" at bounding box center [419, 191] width 14 height 13
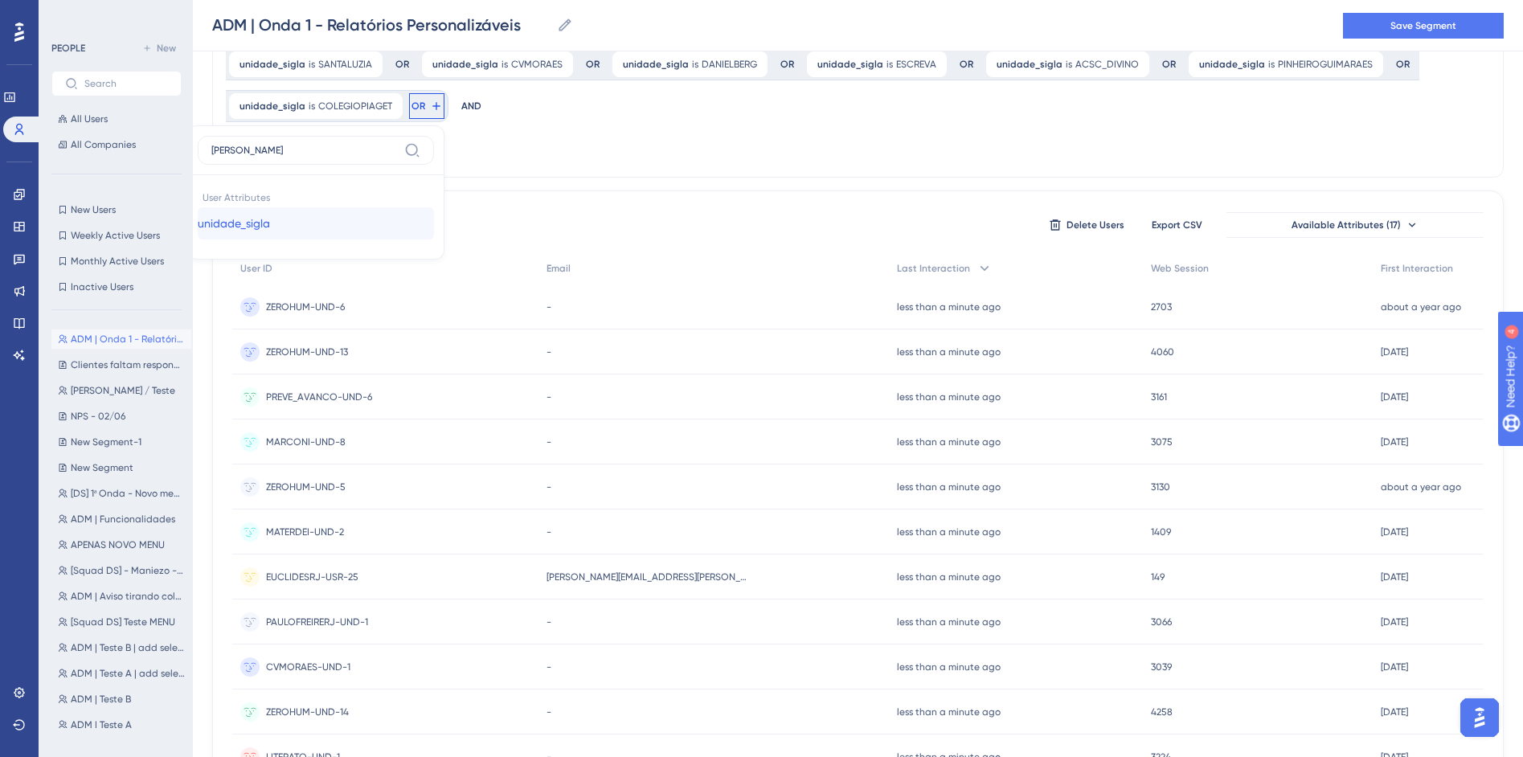
click at [434, 207] on button "unidade_sigla unidade_sigla" at bounding box center [316, 223] width 236 height 32
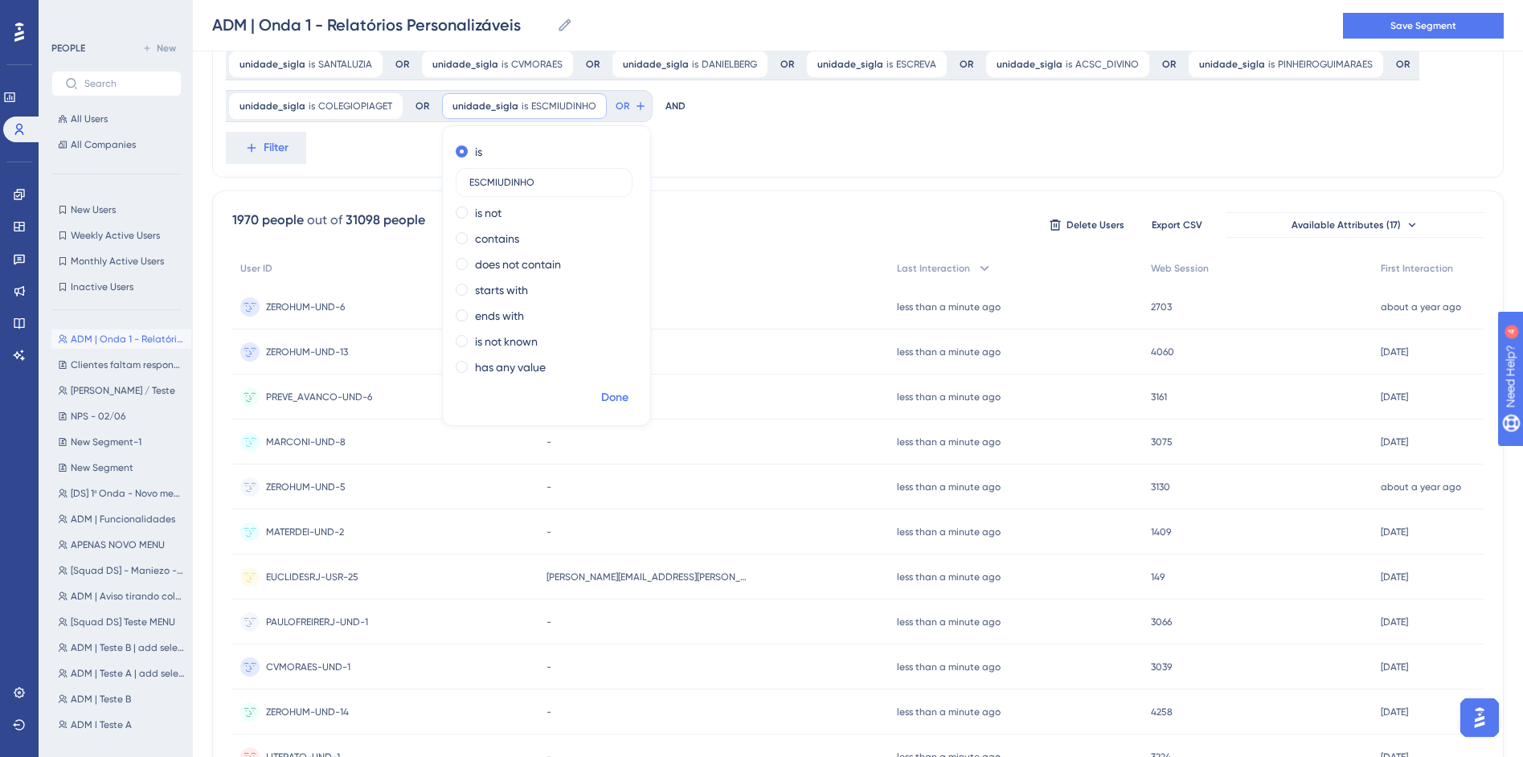
click at [601, 395] on span "Done" at bounding box center [614, 397] width 27 height 19
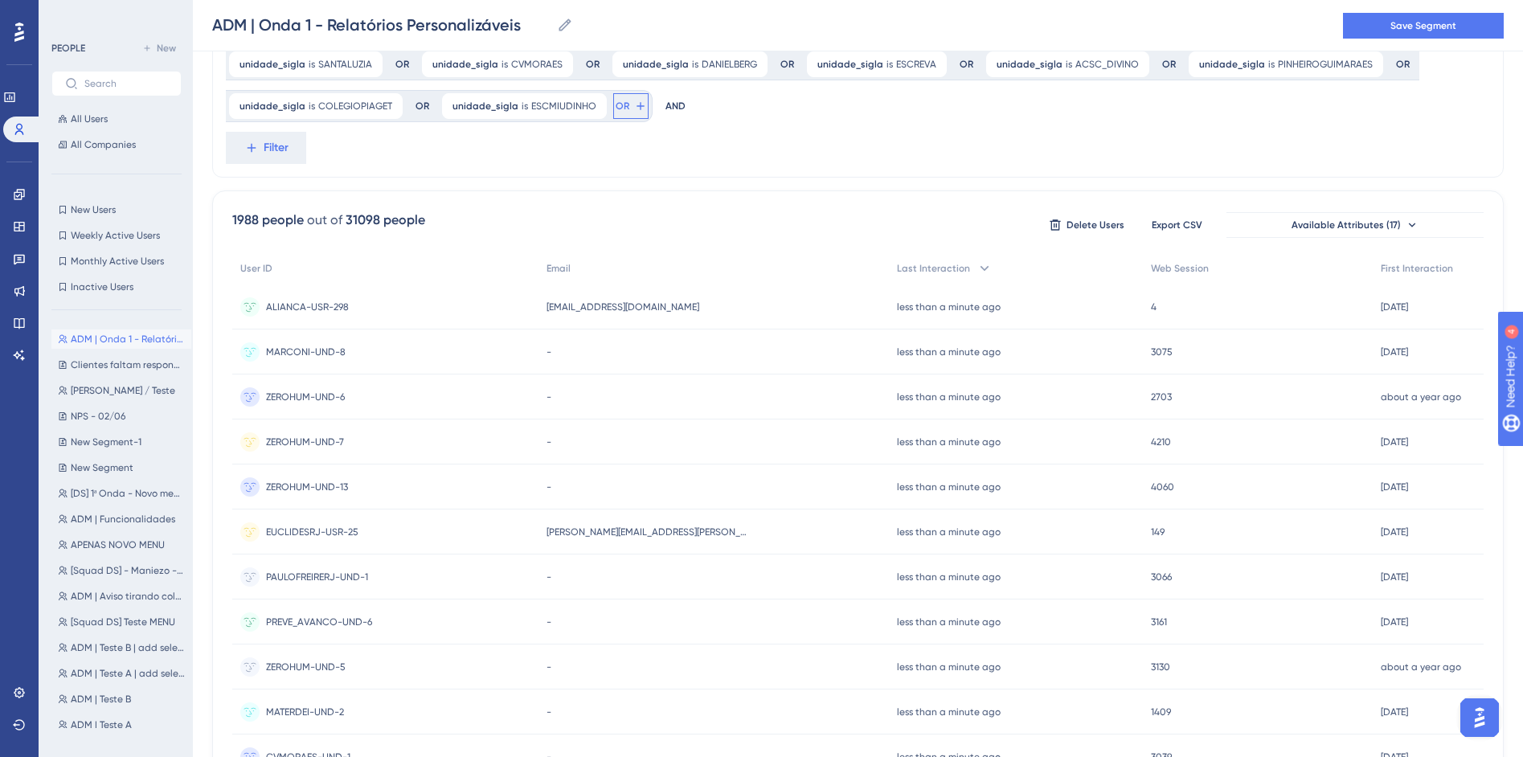
click at [616, 109] on span "OR" at bounding box center [623, 106] width 14 height 13
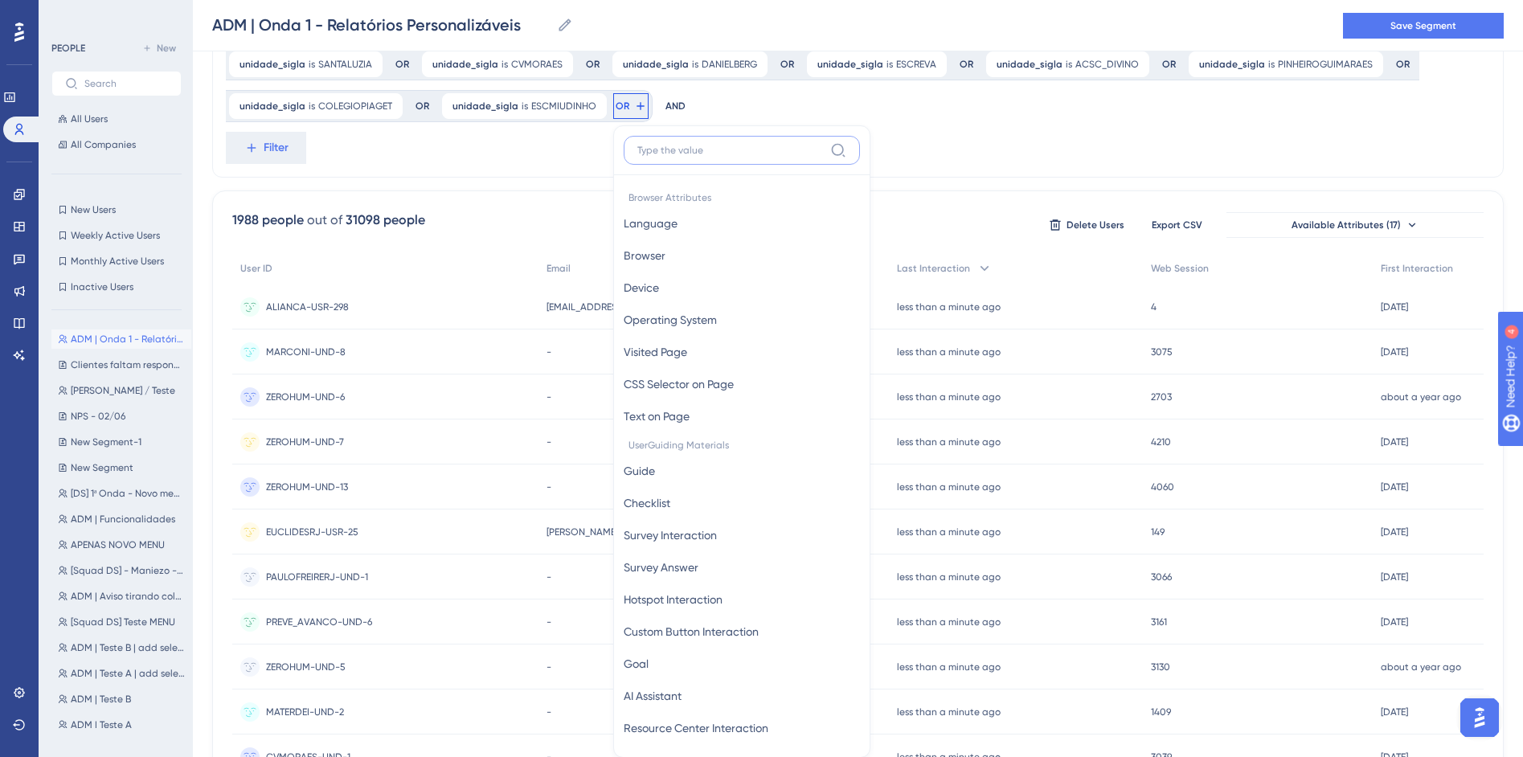
scroll to position [508, 0]
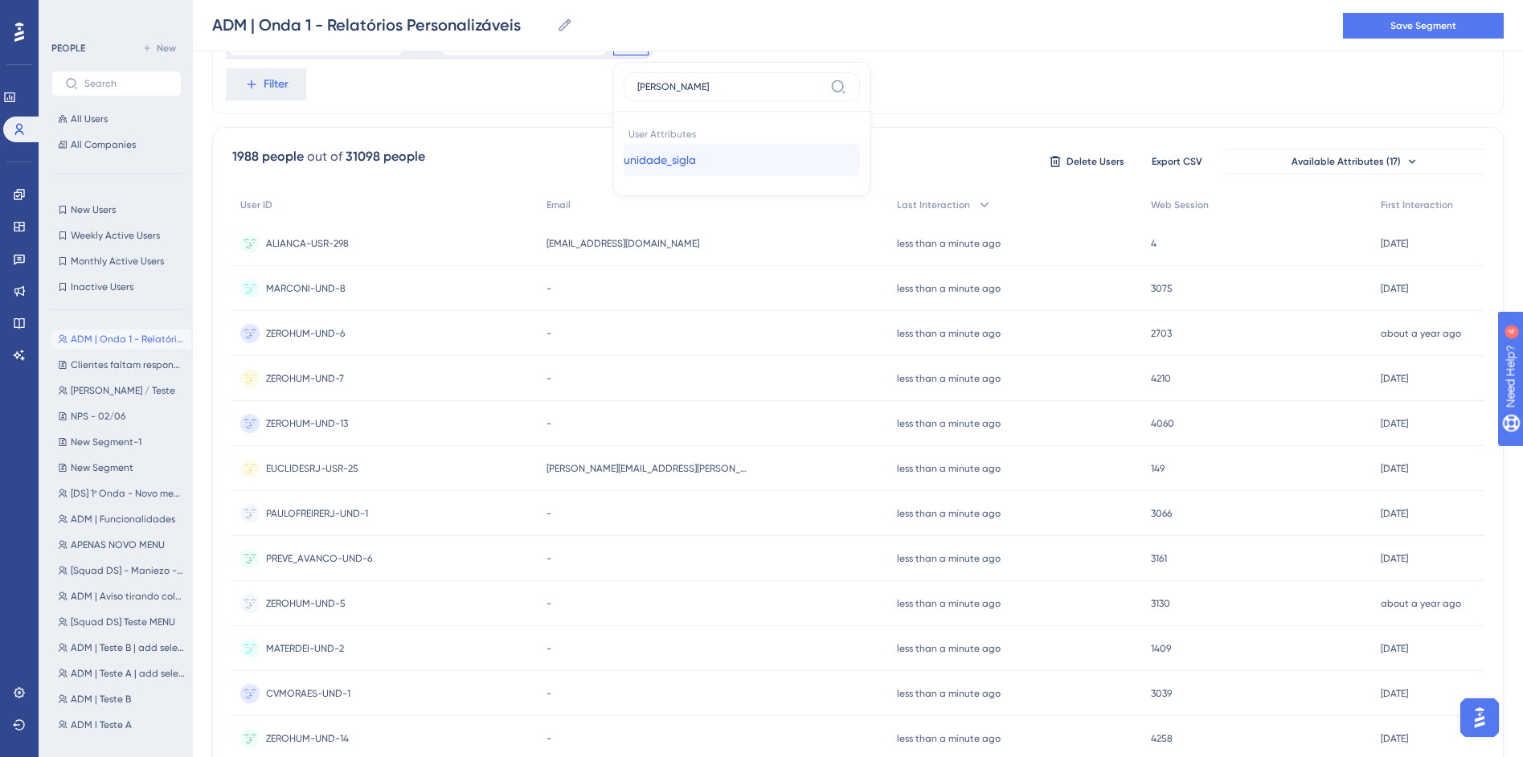
click at [624, 164] on span "unidade_sigla" at bounding box center [660, 159] width 72 height 19
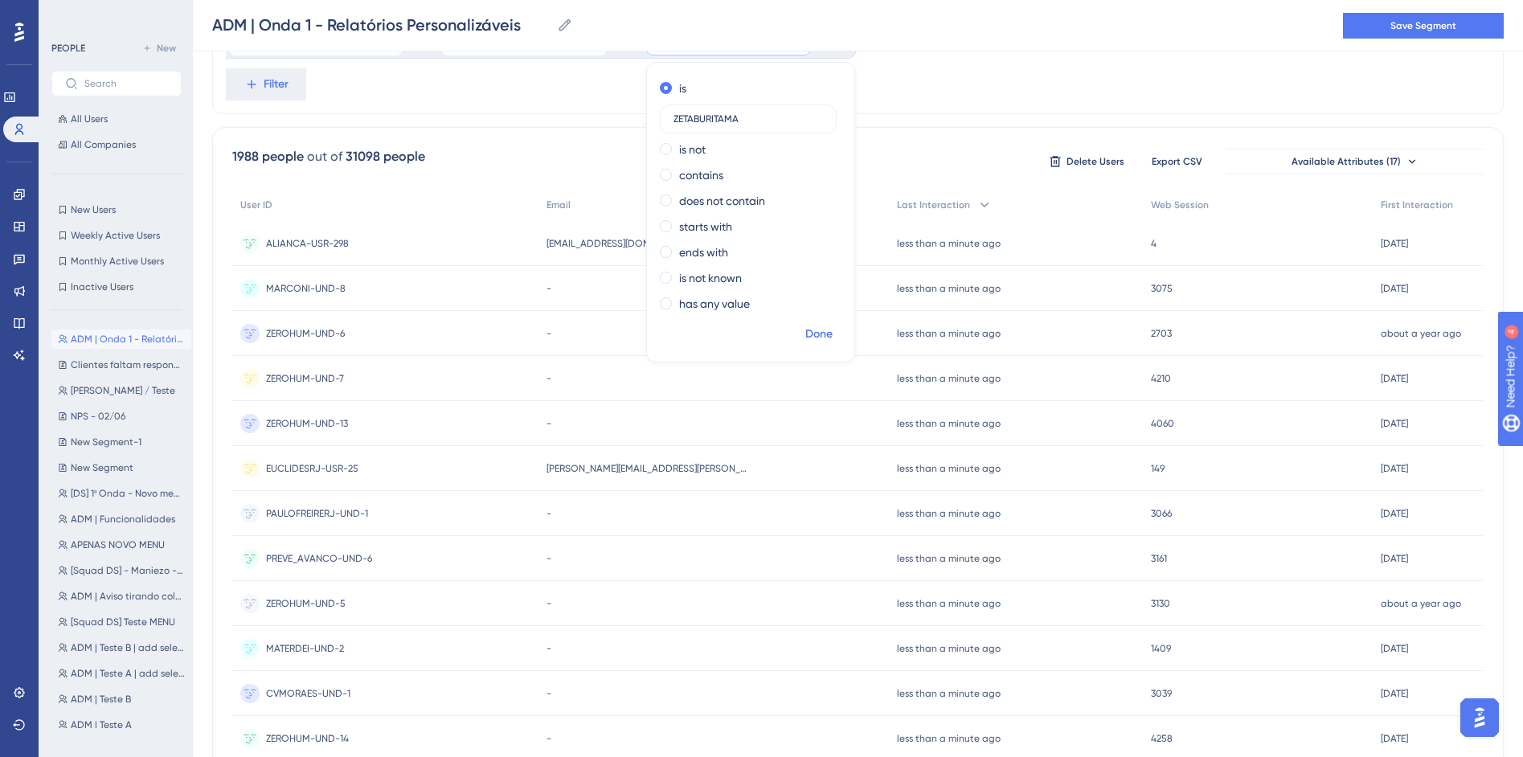
click at [805, 340] on span "Done" at bounding box center [818, 334] width 27 height 19
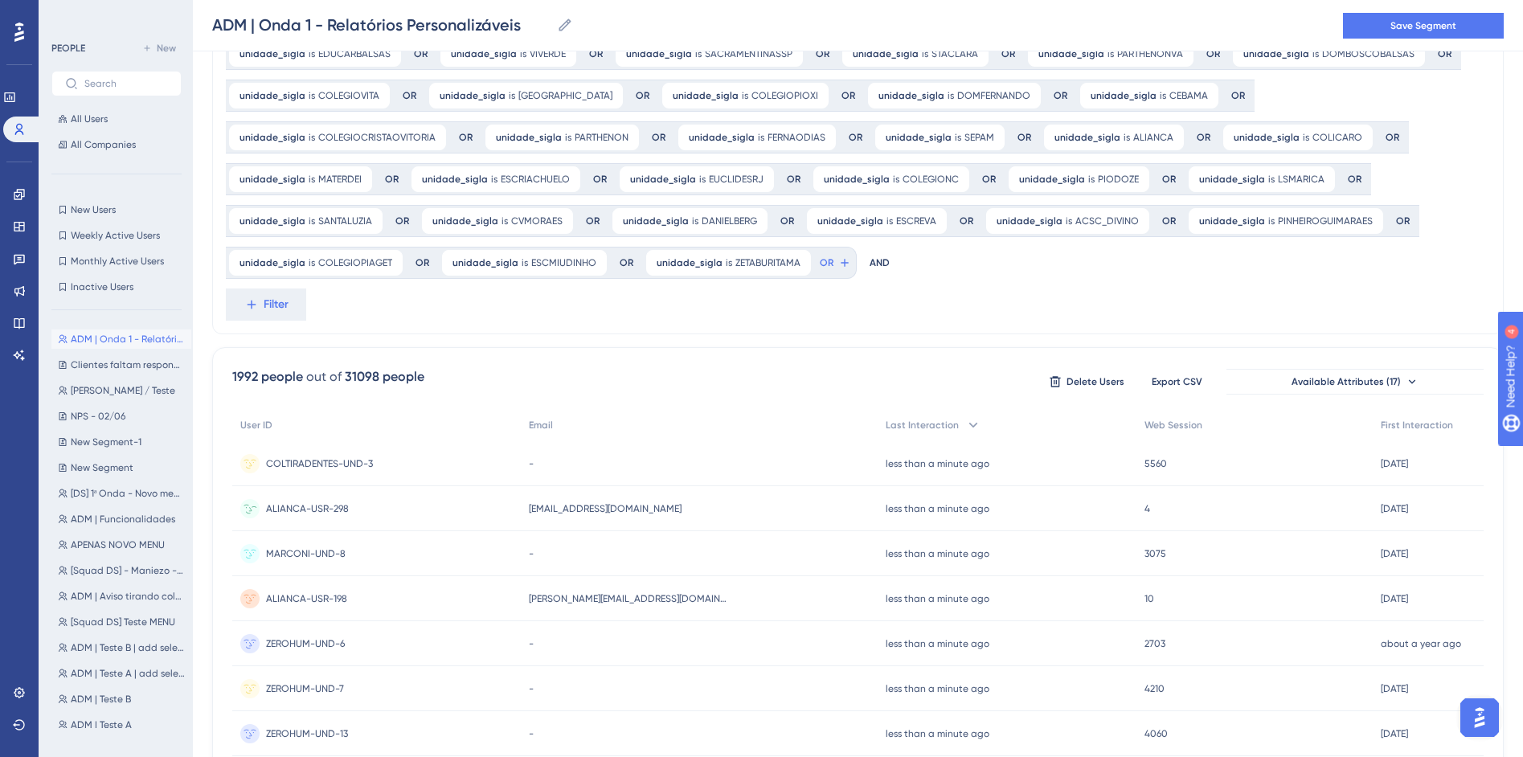
scroll to position [259, 0]
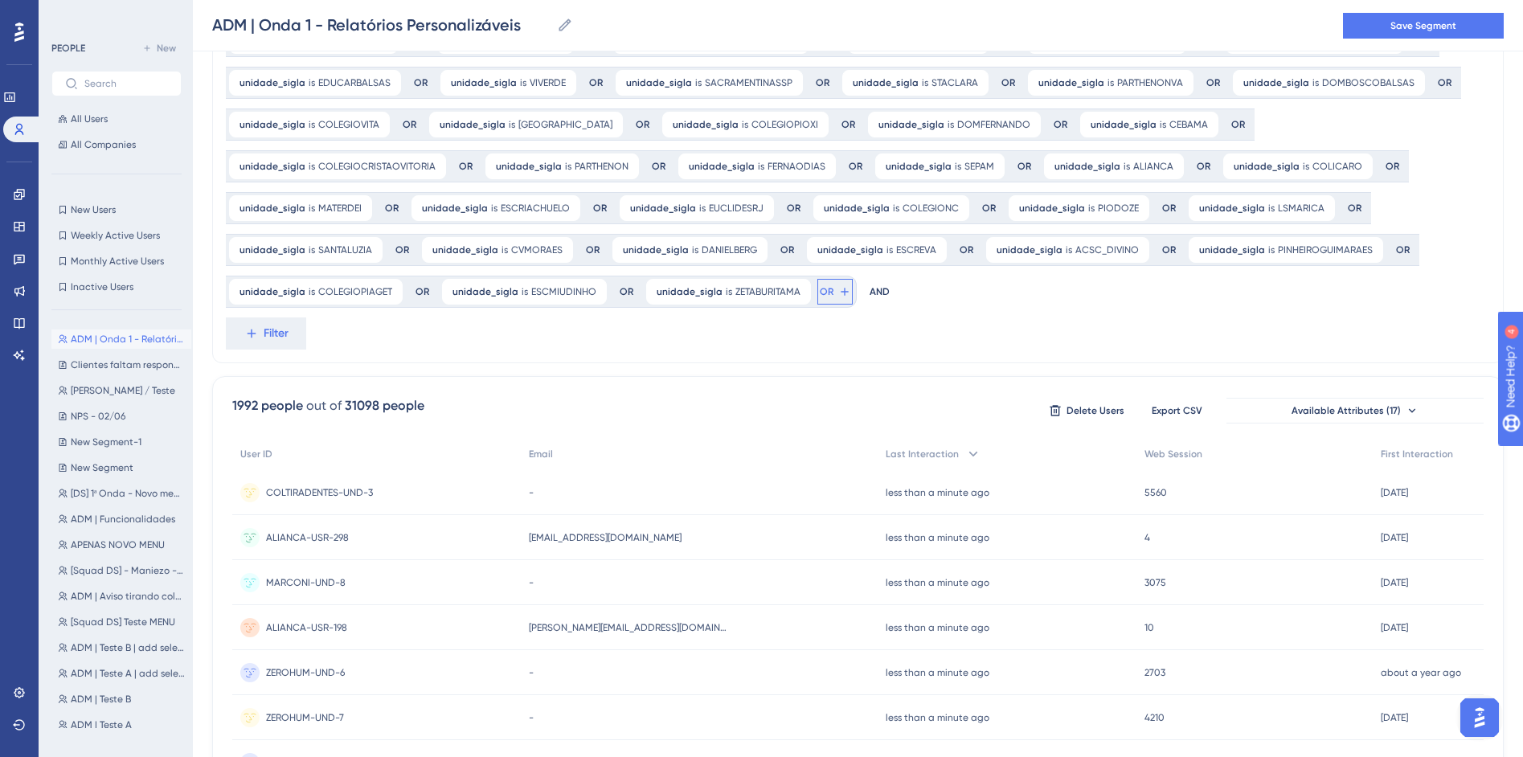
click at [838, 291] on icon at bounding box center [844, 291] width 13 height 13
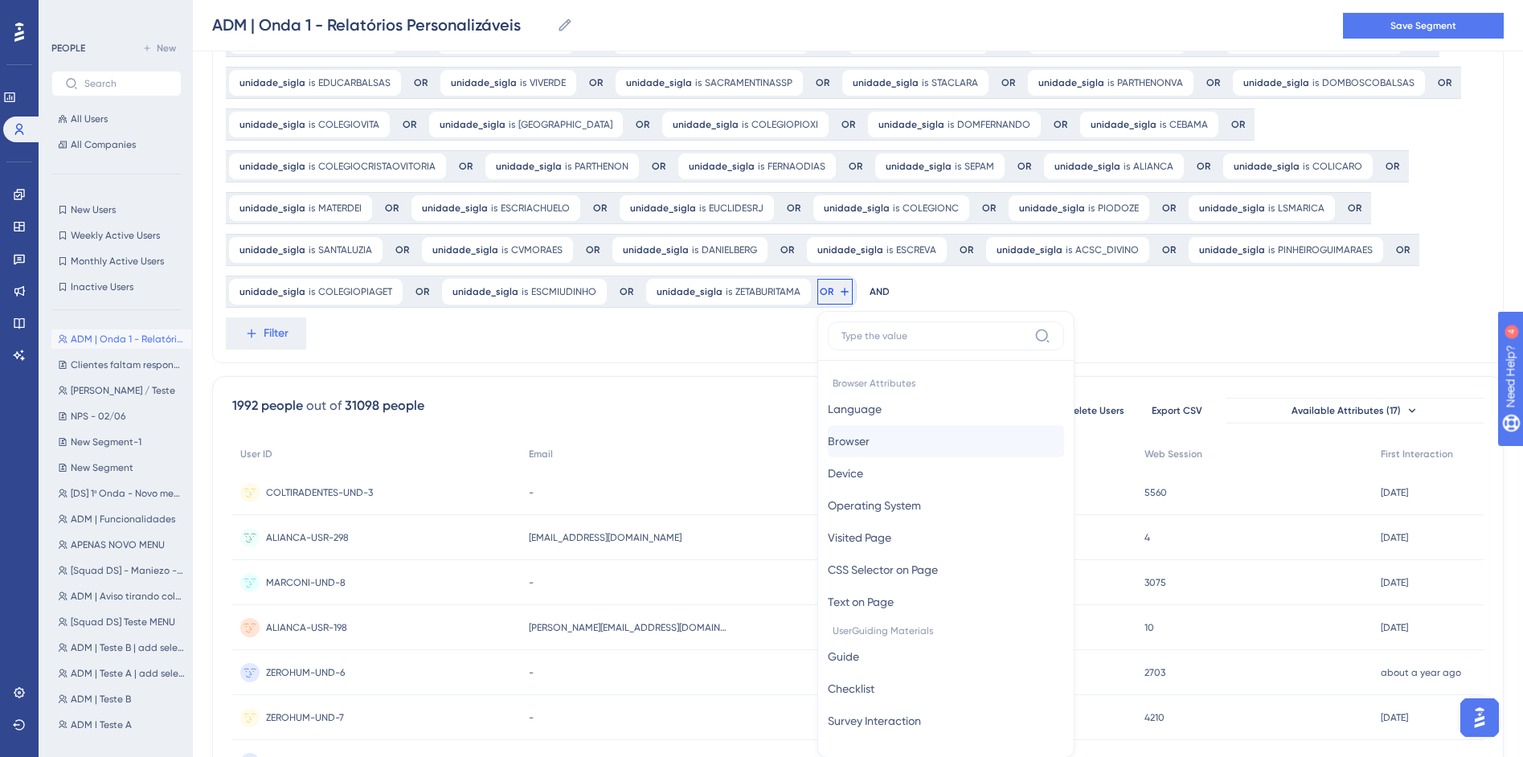
scroll to position [415, 0]
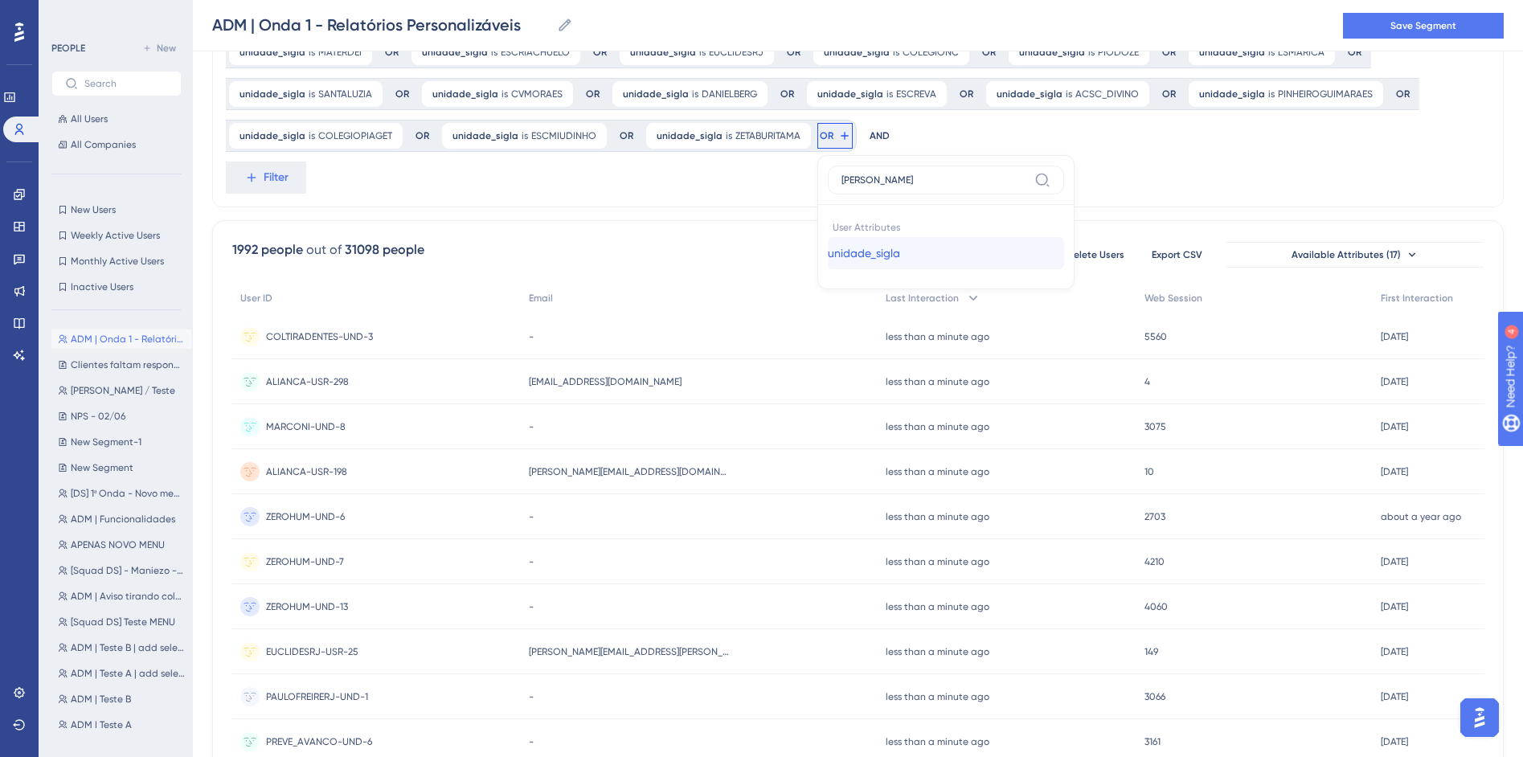
click at [828, 248] on button "unidade_sigla unidade_sigla" at bounding box center [946, 253] width 236 height 32
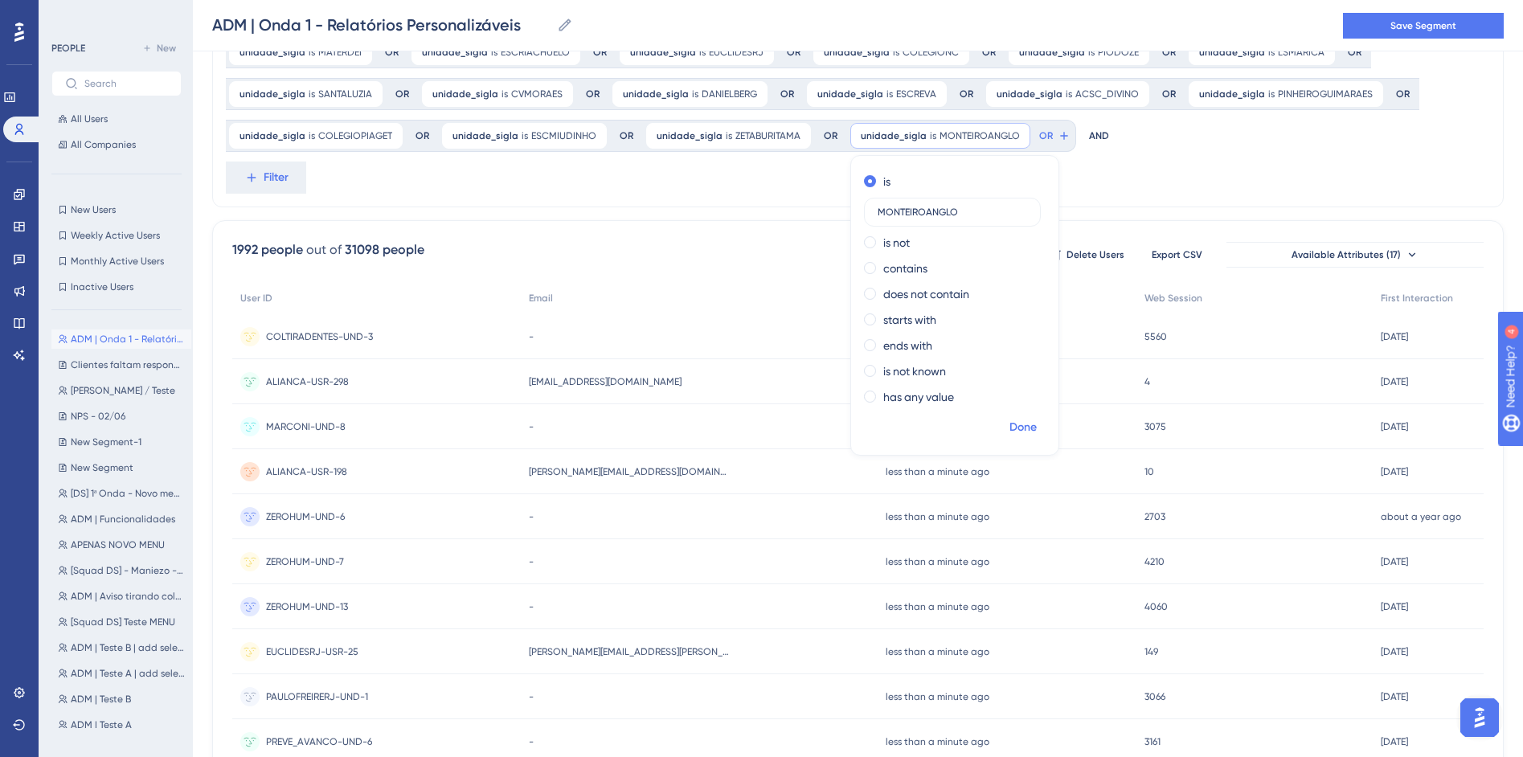
drag, startPoint x: 807, startPoint y: 427, endPoint x: 818, endPoint y: 429, distance: 11.5
click at [1009, 427] on span "Done" at bounding box center [1022, 427] width 27 height 19
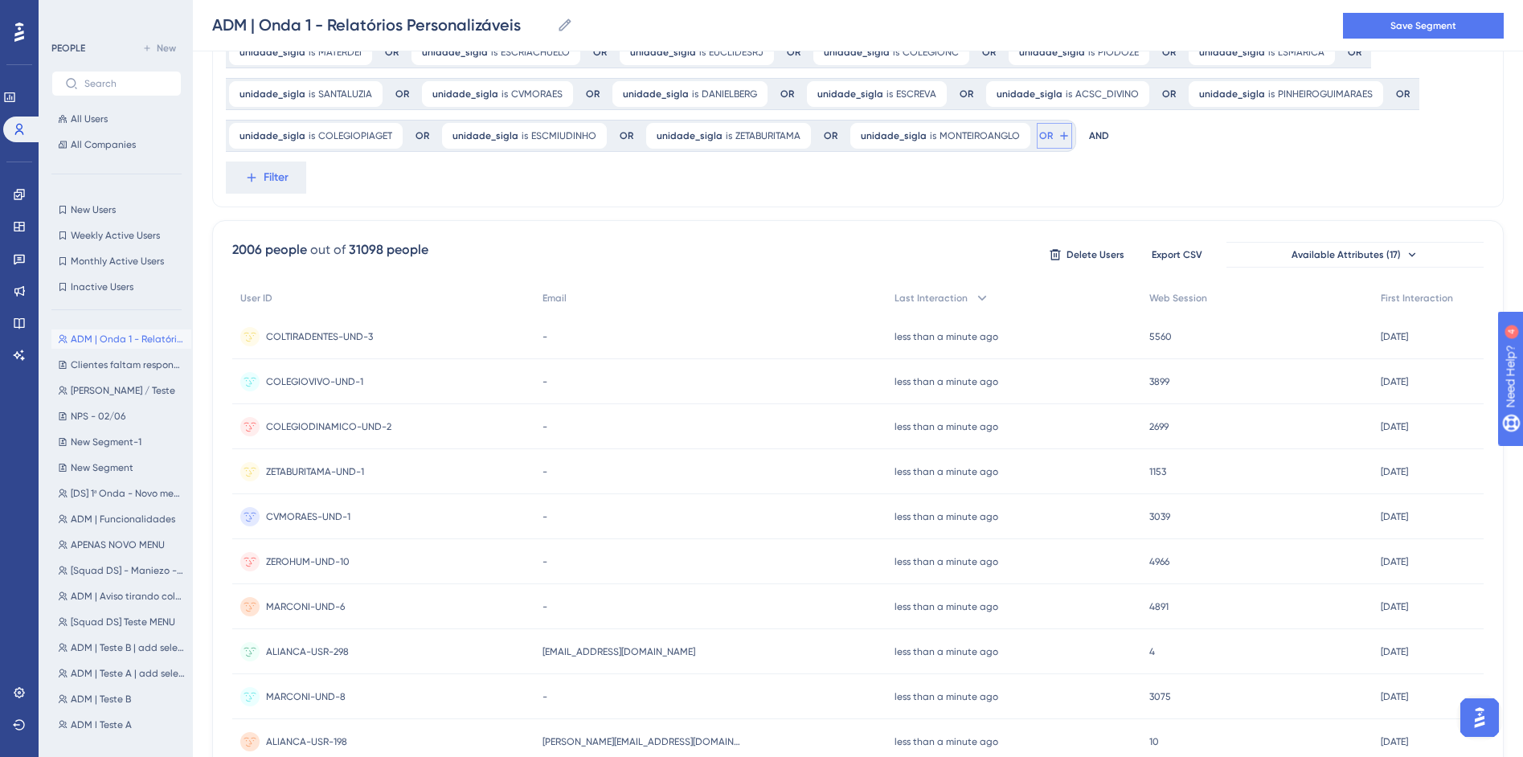
click at [1039, 135] on span "OR" at bounding box center [1046, 135] width 14 height 13
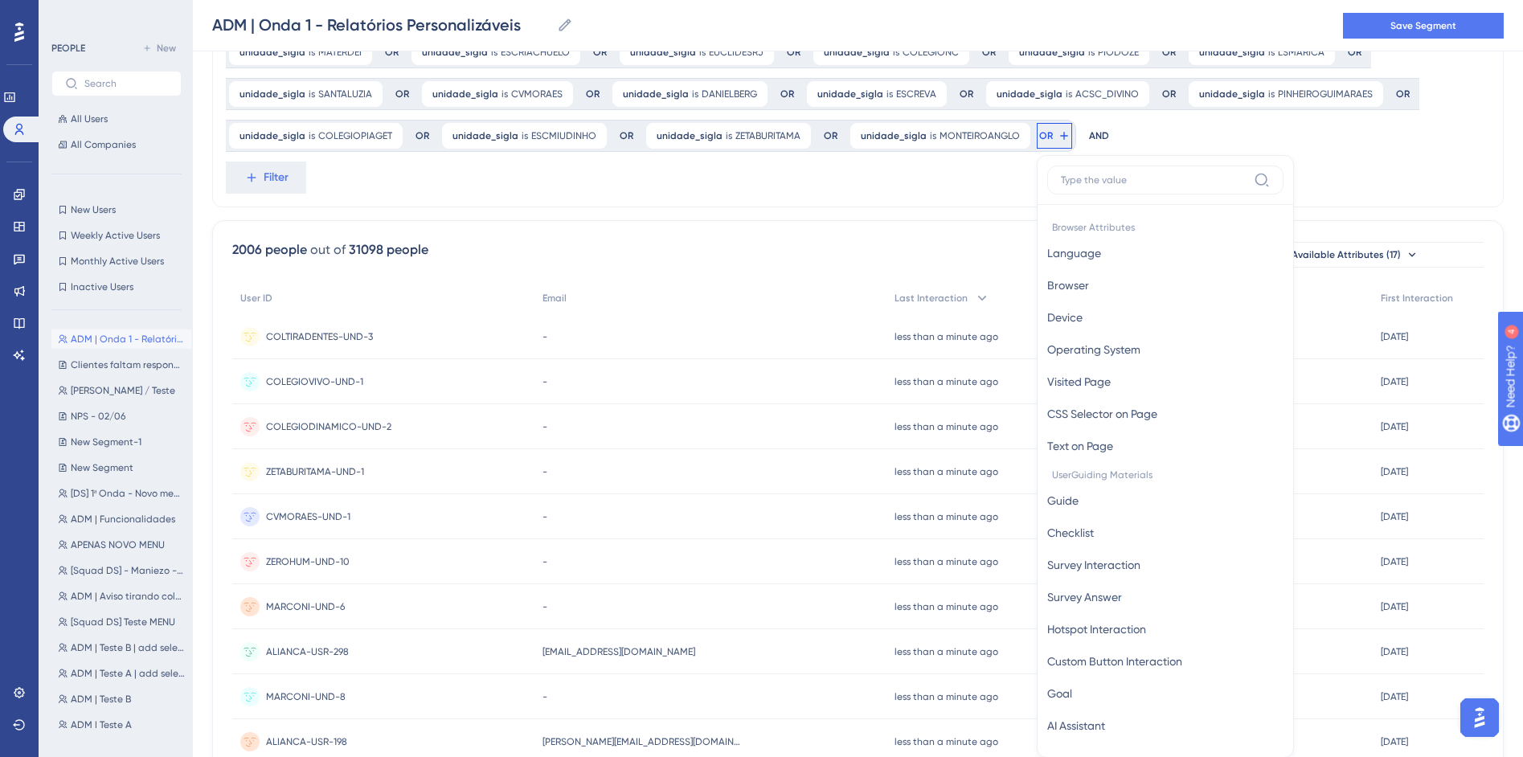
scroll to position [493, 0]
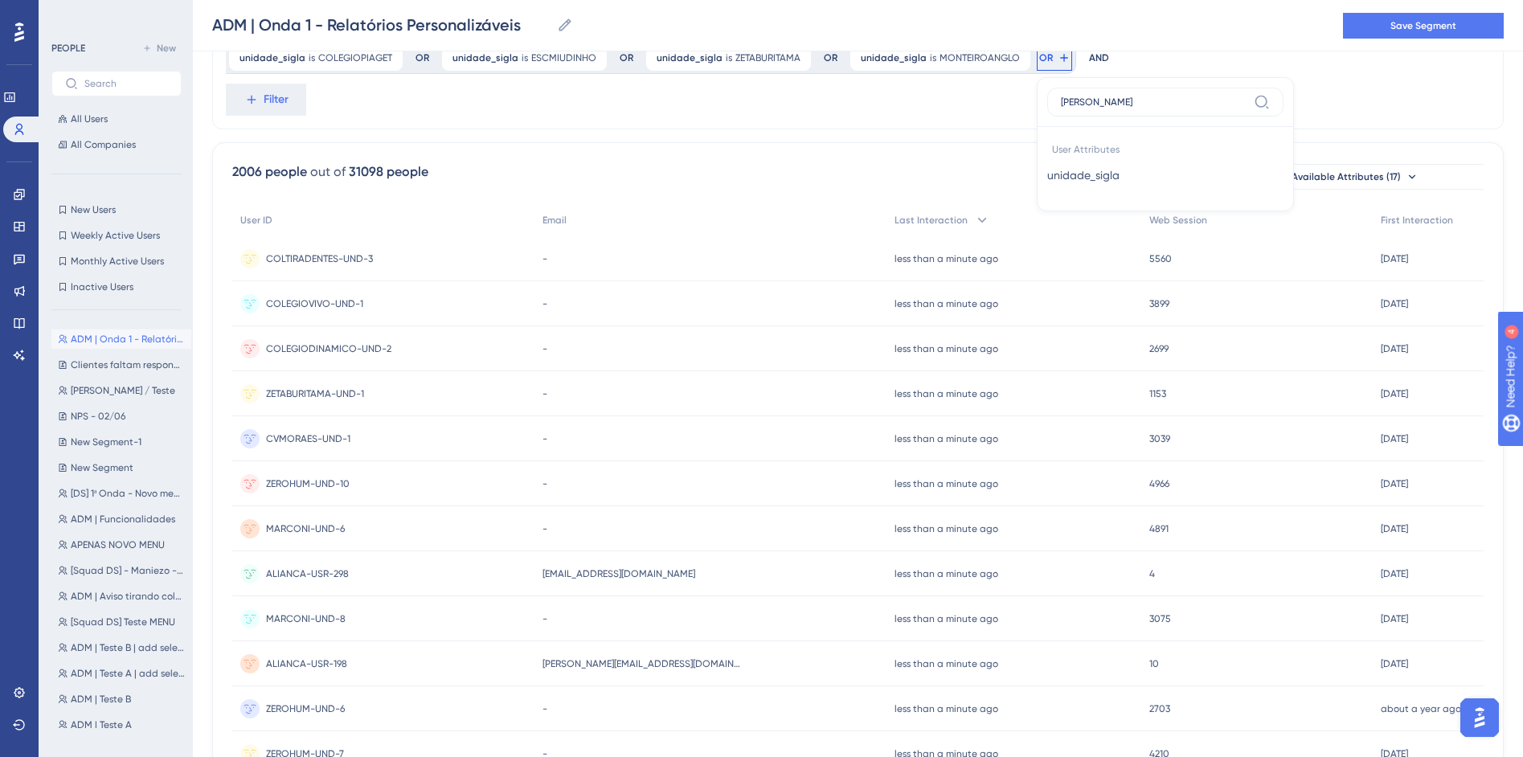
click at [1047, 192] on div "User Attributes unidade_sigla unidade_sigla" at bounding box center [1165, 164] width 236 height 74
click at [1047, 180] on button "unidade_sigla unidade_sigla" at bounding box center [1165, 175] width 236 height 32
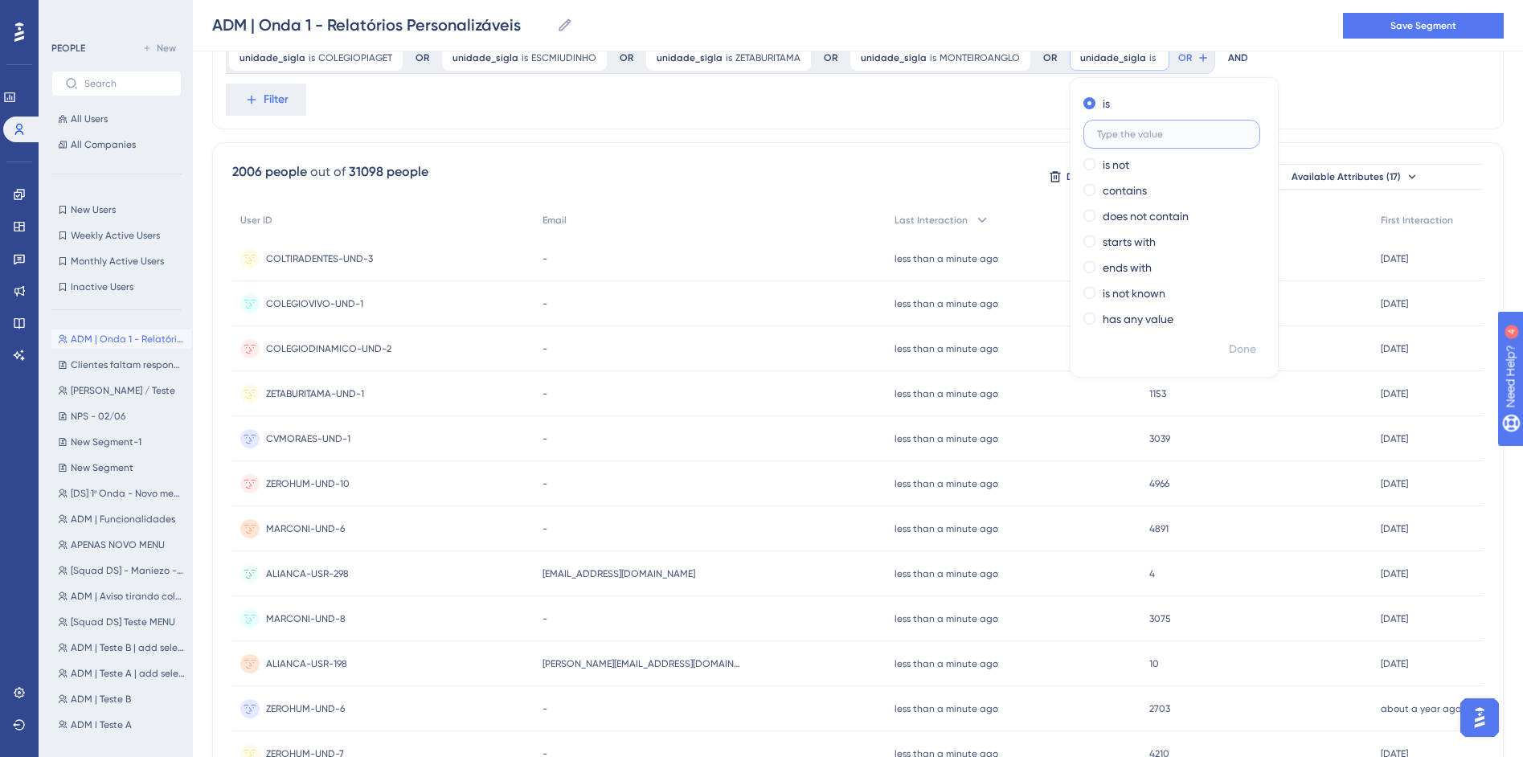
paste input "ESCA"
click at [1229, 350] on span "Done" at bounding box center [1242, 349] width 27 height 19
click at [1200, 68] on button "OR" at bounding box center [1217, 58] width 35 height 26
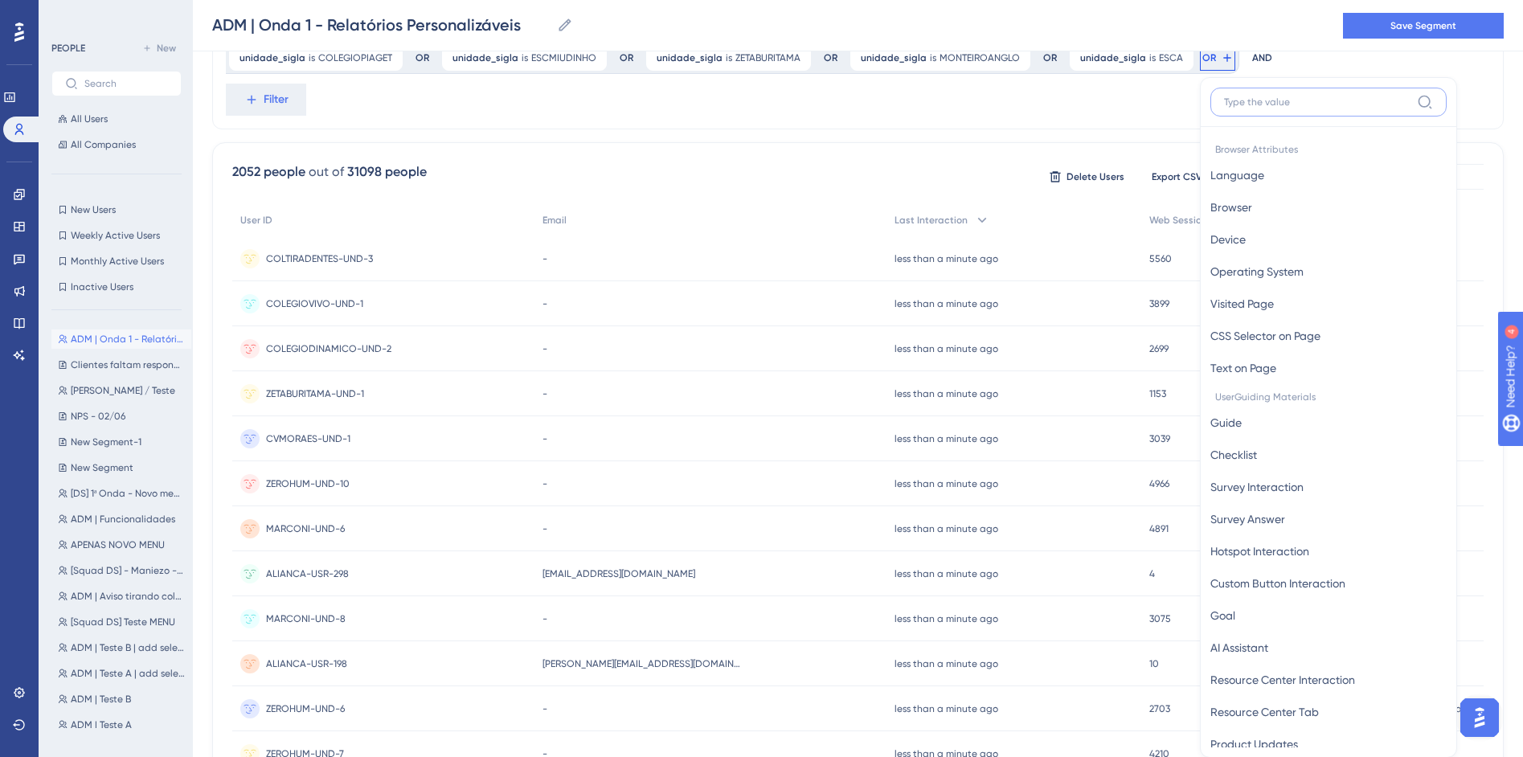
scroll to position [530, 0]
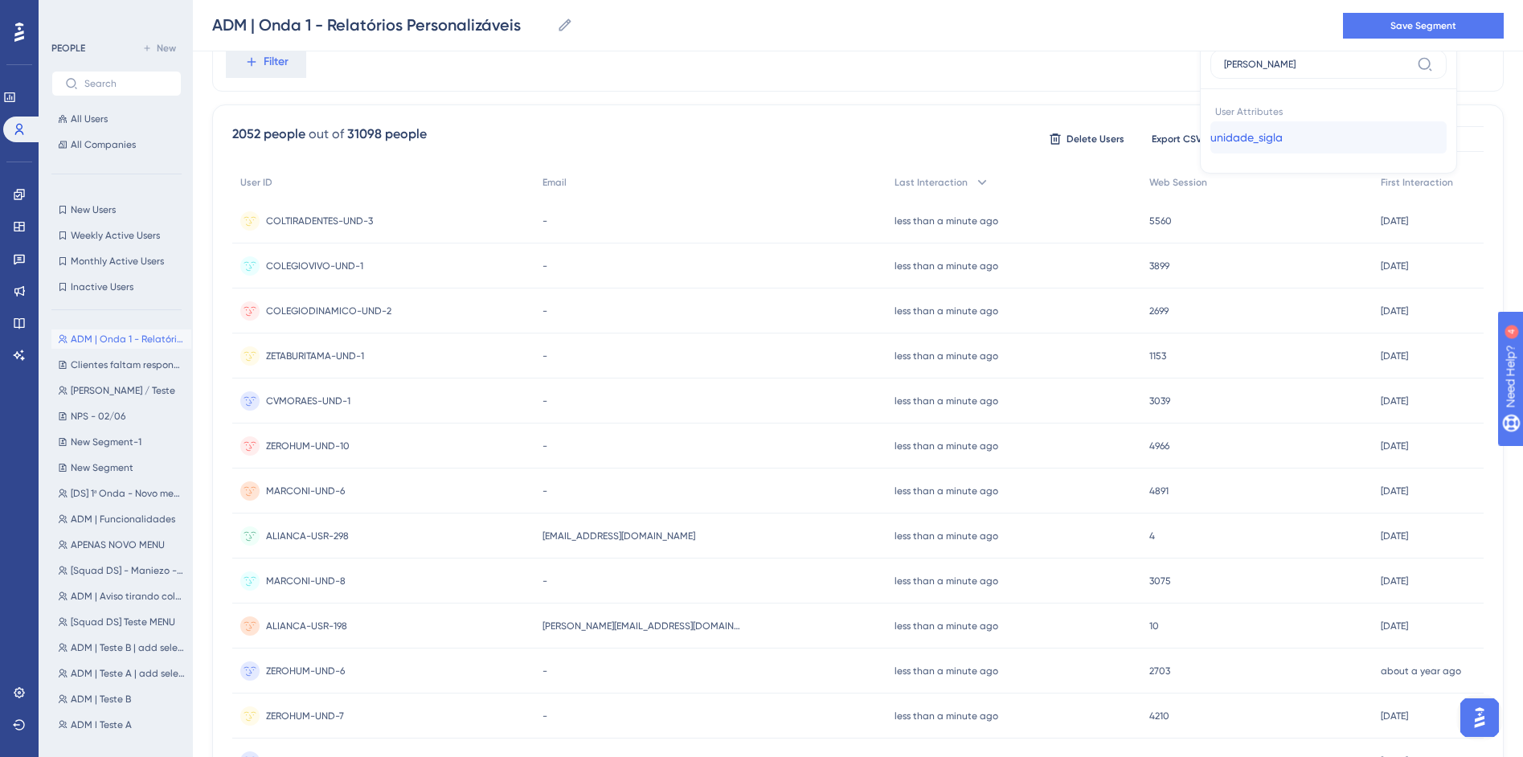
click at [1210, 140] on span "unidade_sigla" at bounding box center [1246, 137] width 72 height 19
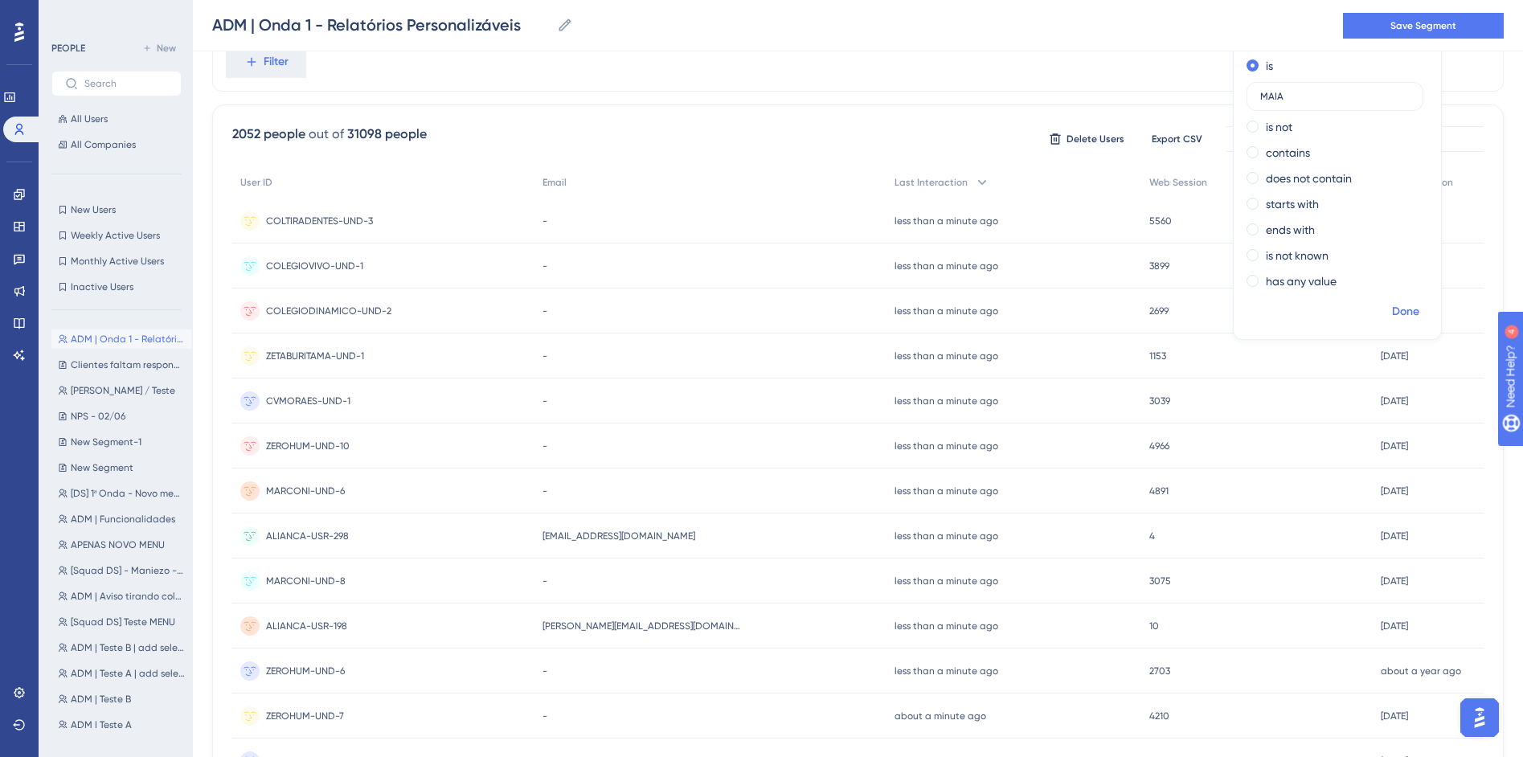
click at [1392, 317] on span "Done" at bounding box center [1405, 311] width 27 height 19
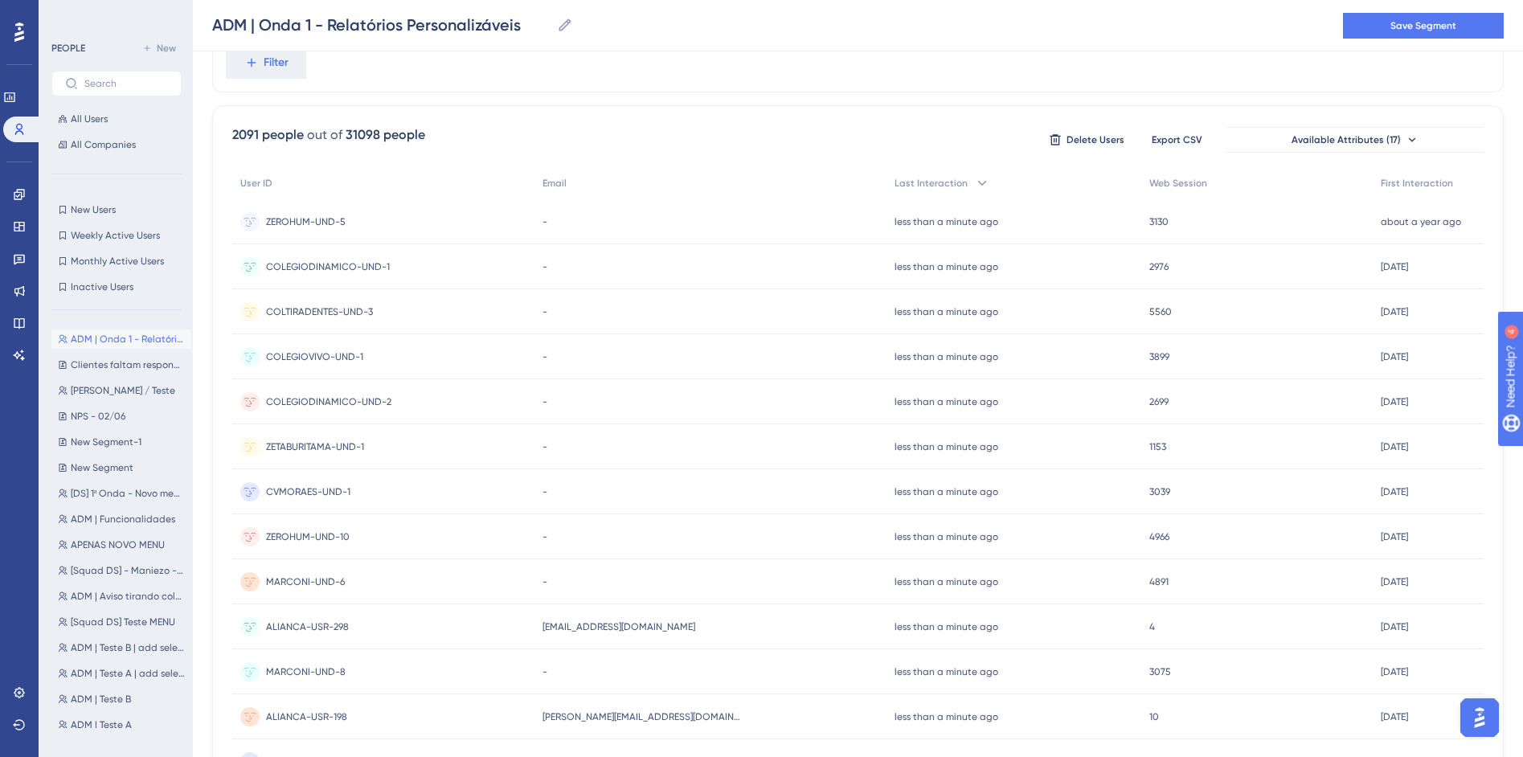
scroll to position [244, 0]
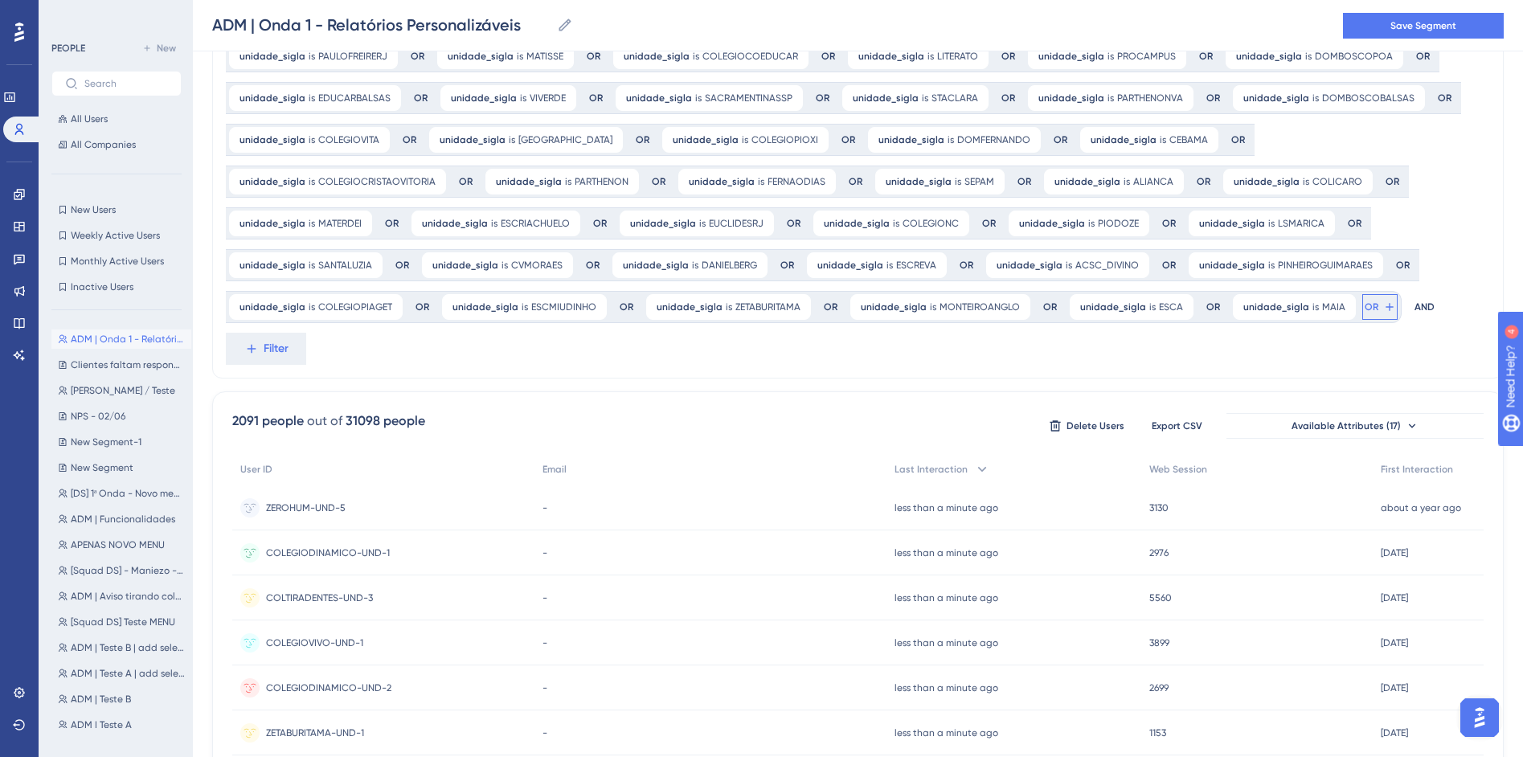
click at [1365, 306] on span "OR" at bounding box center [1372, 307] width 14 height 13
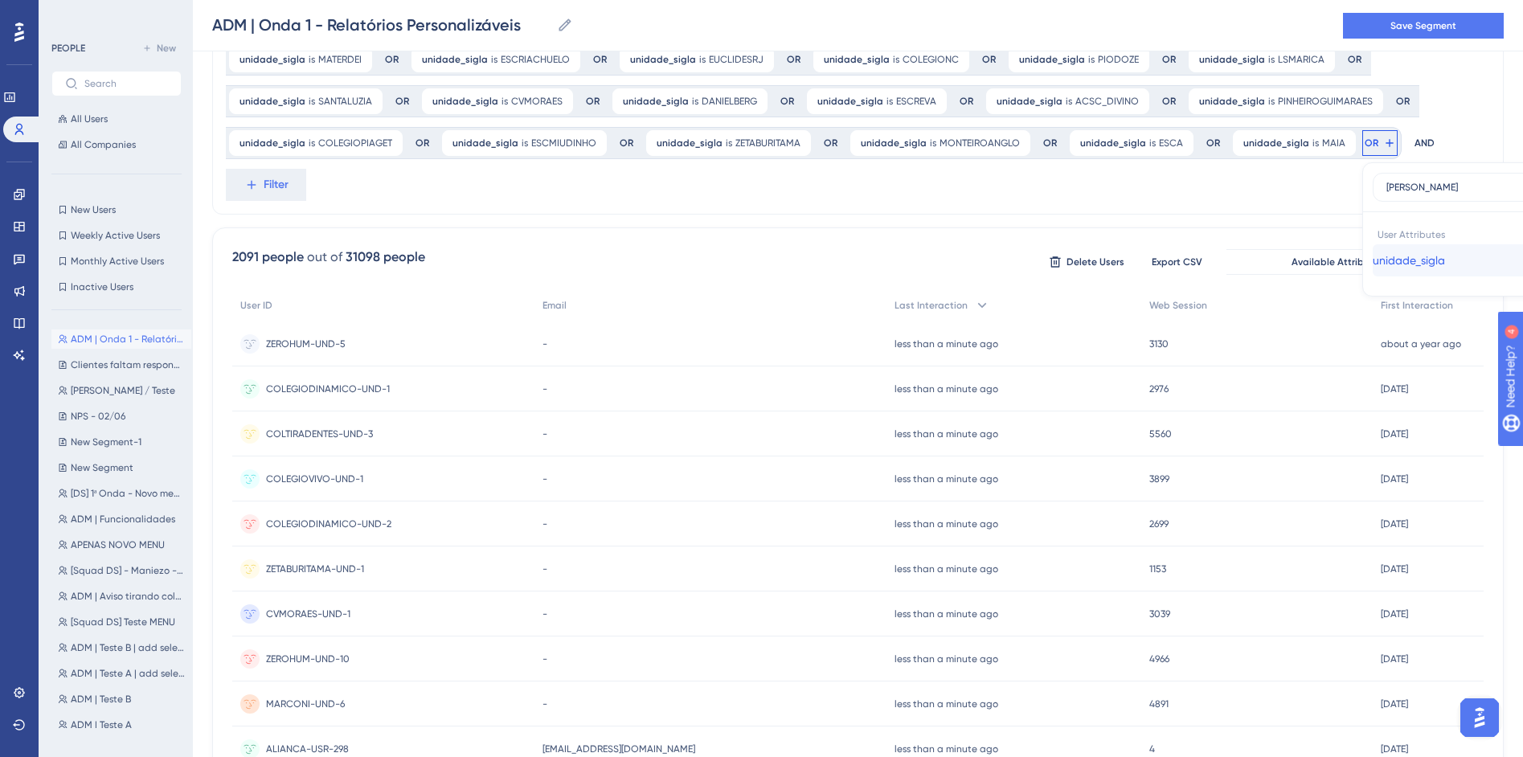
click at [1373, 260] on span "unidade_sigla" at bounding box center [1409, 260] width 72 height 19
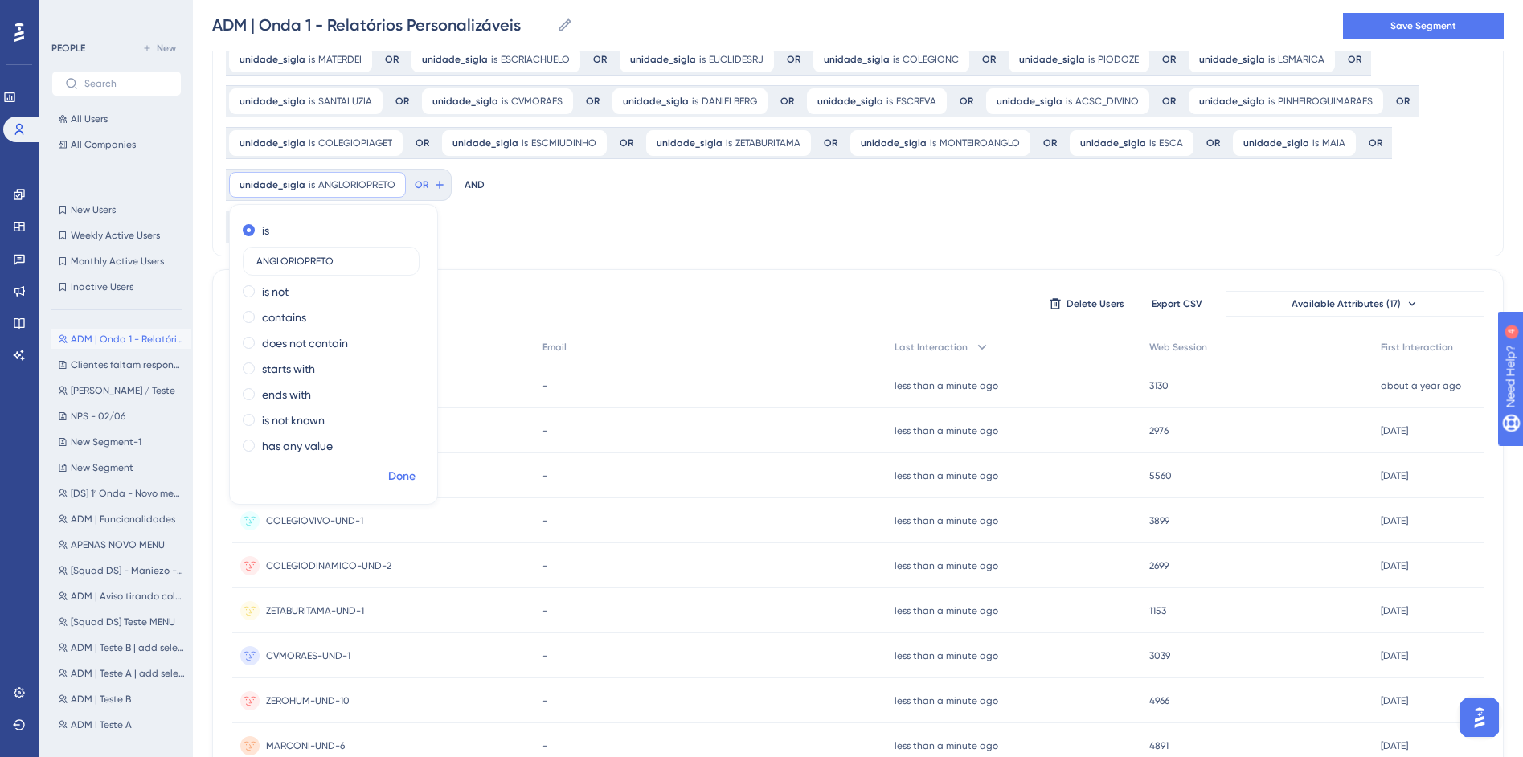
click at [424, 462] on button "Done" at bounding box center [401, 476] width 45 height 29
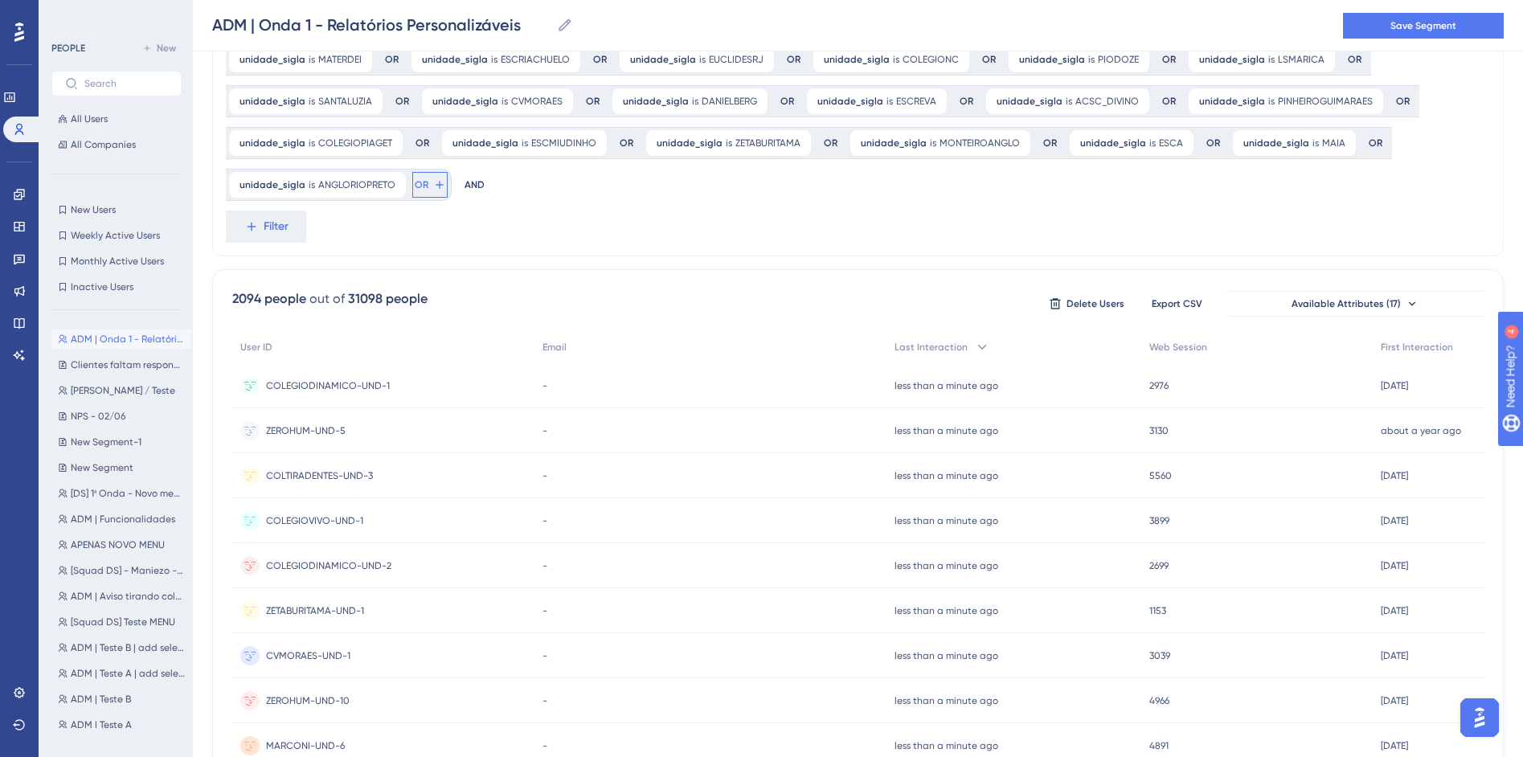
click at [446, 178] on icon at bounding box center [439, 184] width 13 height 13
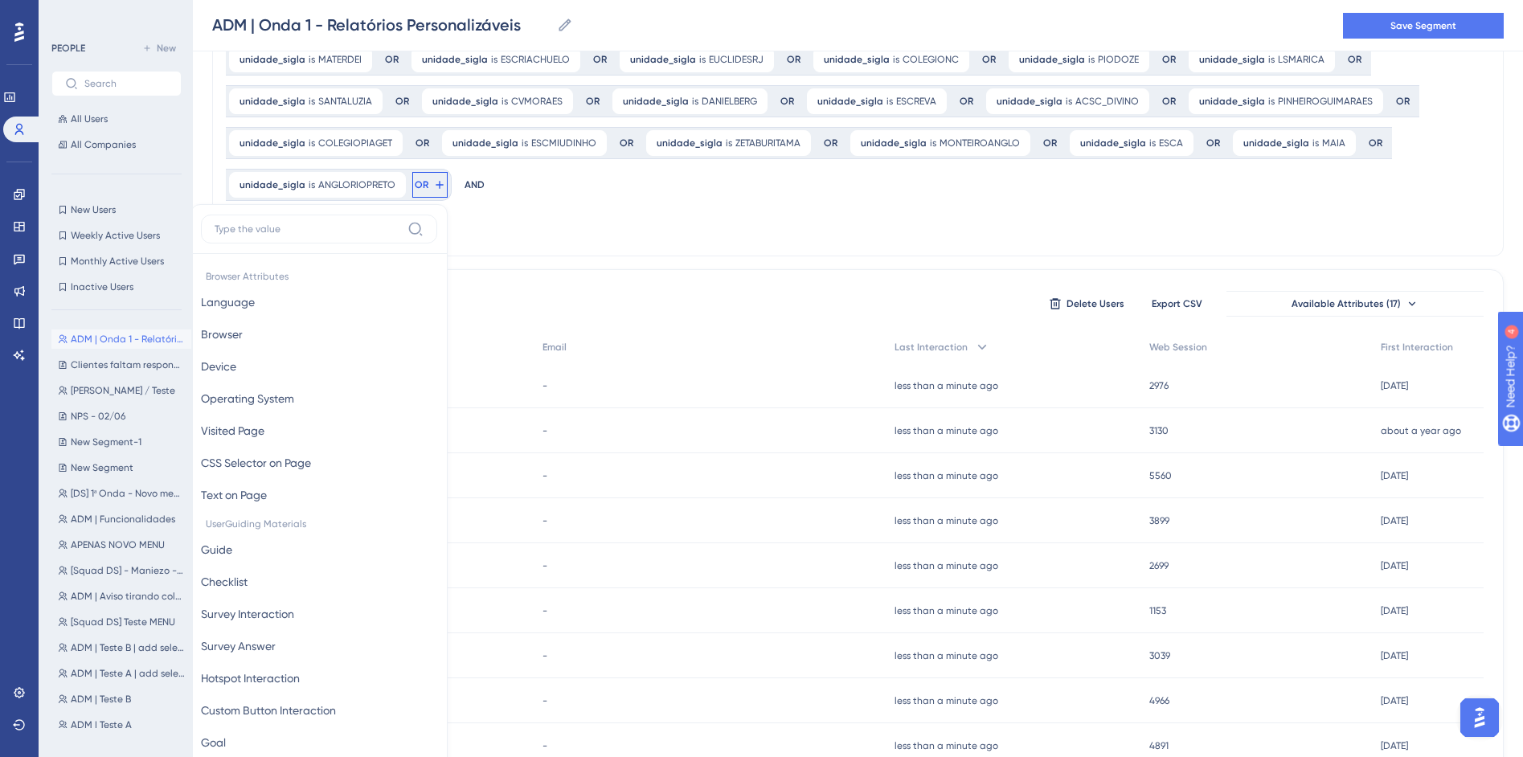
scroll to position [485, 0]
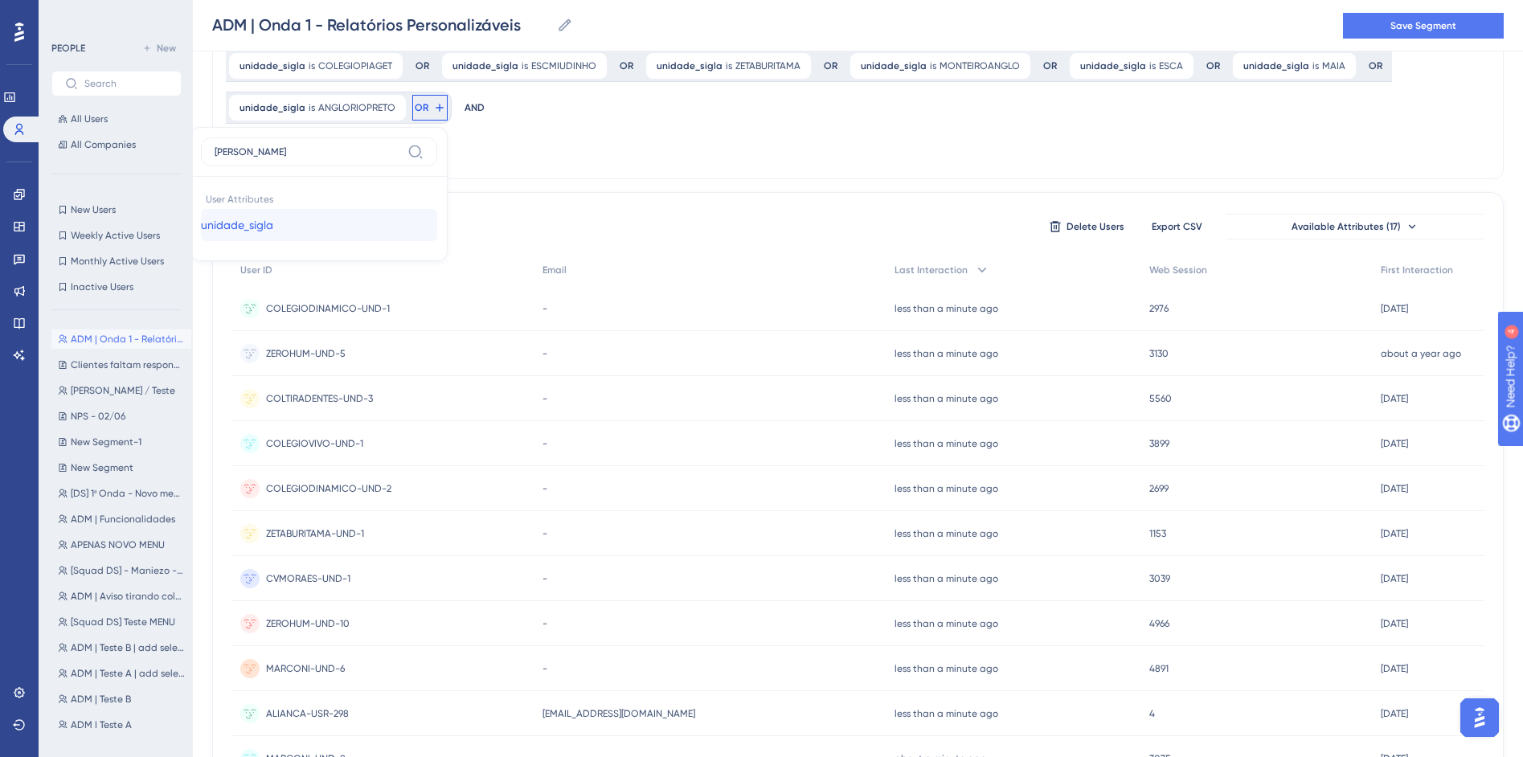
click at [437, 209] on button "unidade_sigla unidade_sigla" at bounding box center [319, 225] width 236 height 32
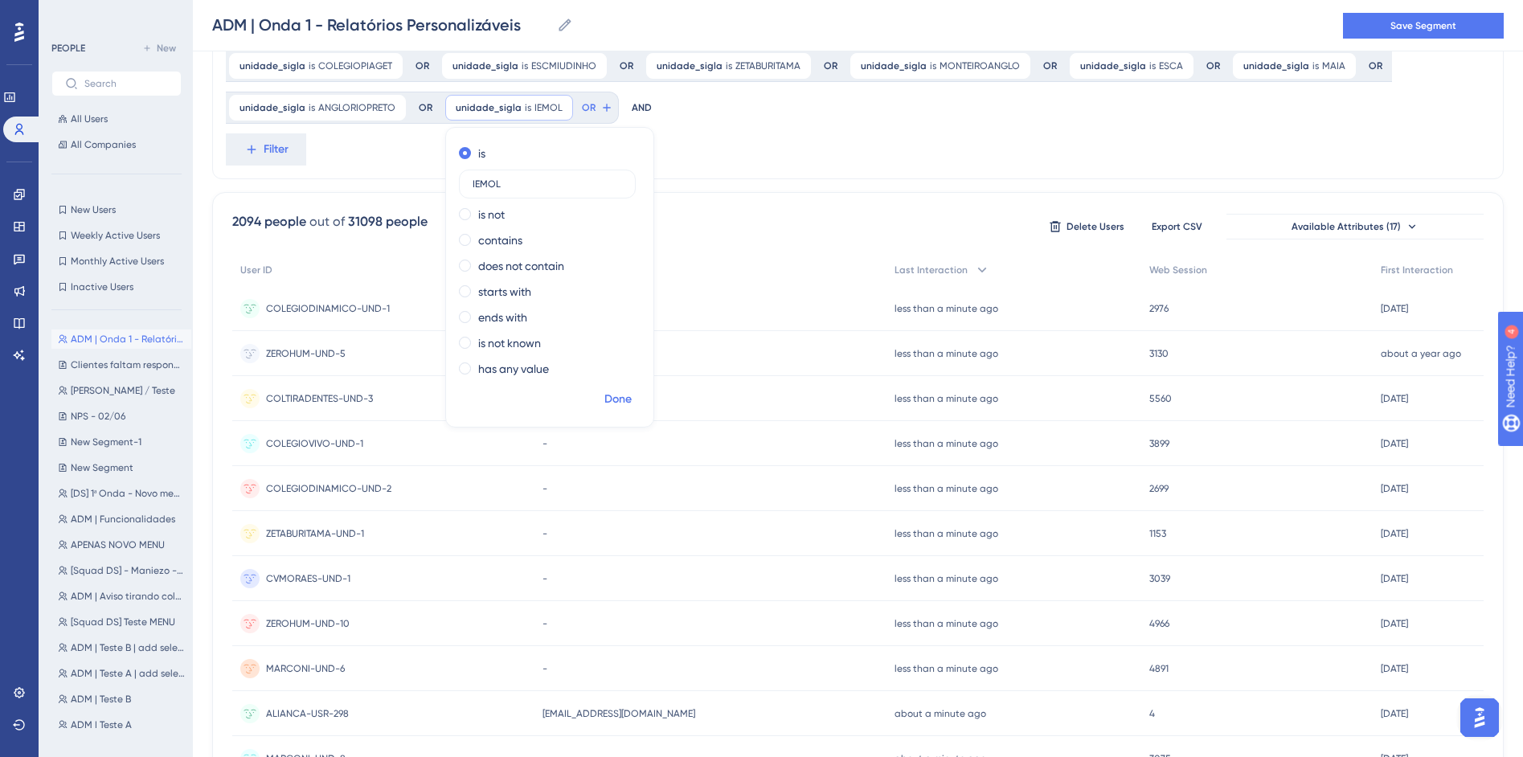
click at [604, 407] on span "Done" at bounding box center [617, 399] width 27 height 19
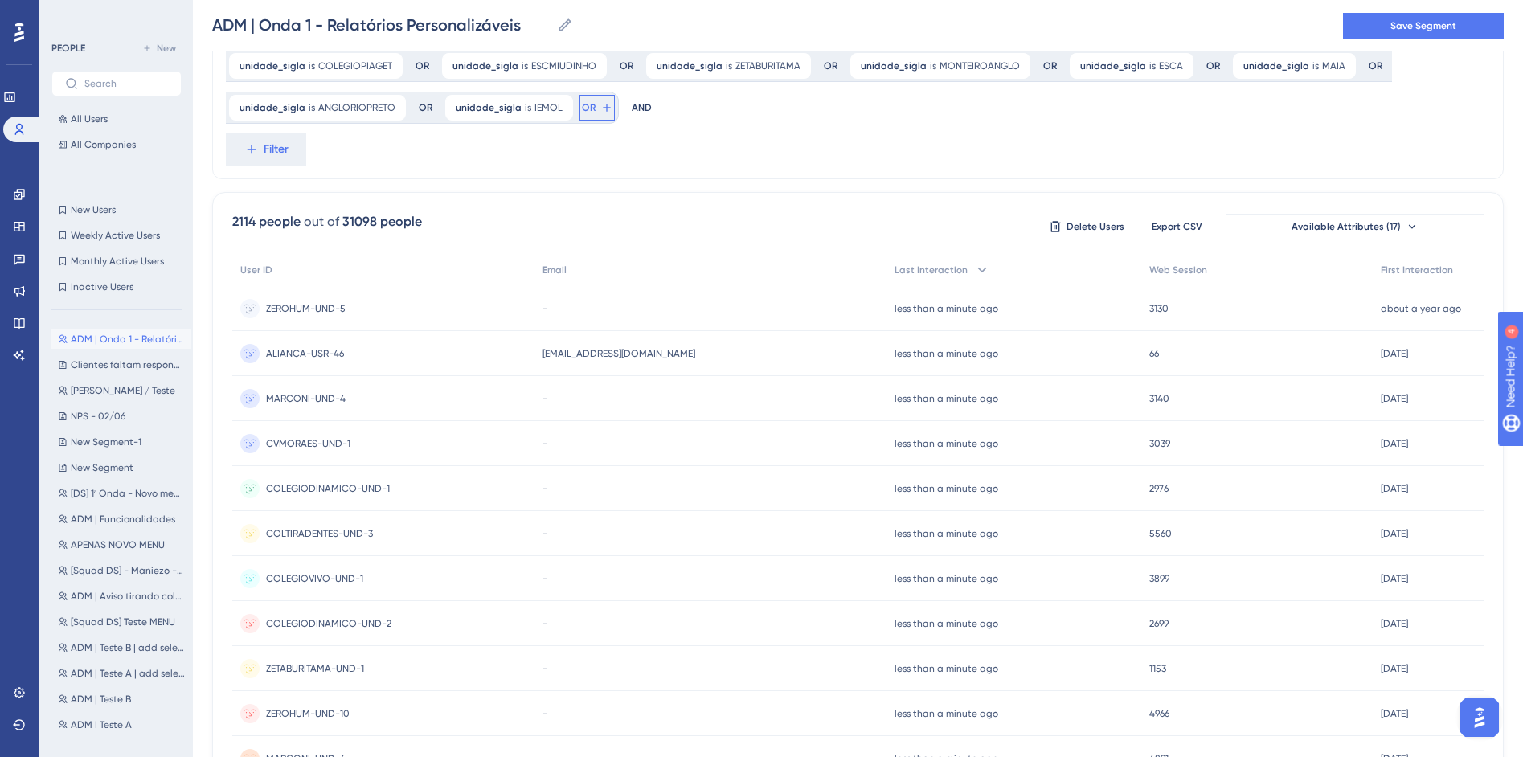
click at [582, 106] on span "OR" at bounding box center [589, 107] width 14 height 13
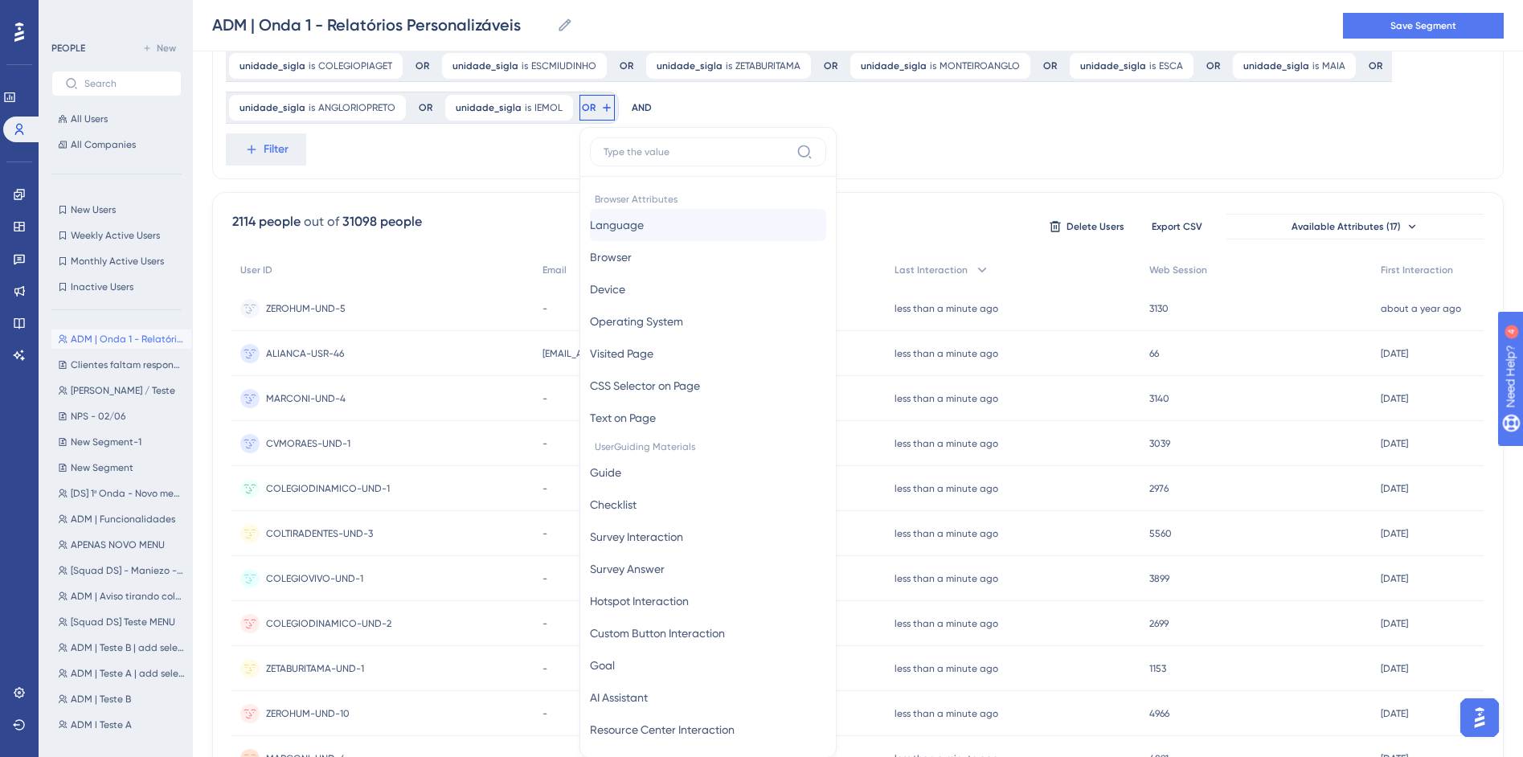
scroll to position [549, 0]
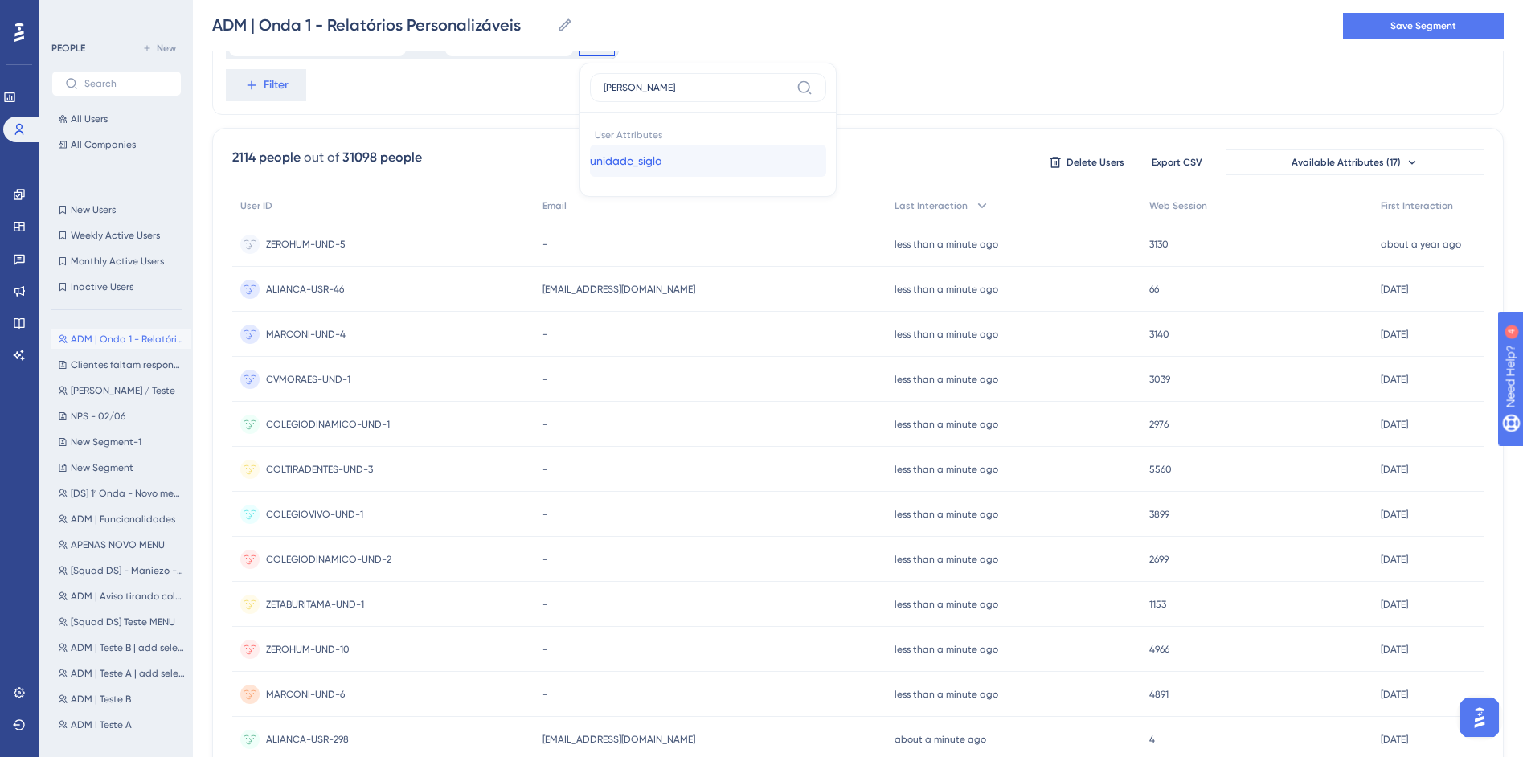
click at [590, 154] on span "unidade_sigla" at bounding box center [626, 160] width 72 height 19
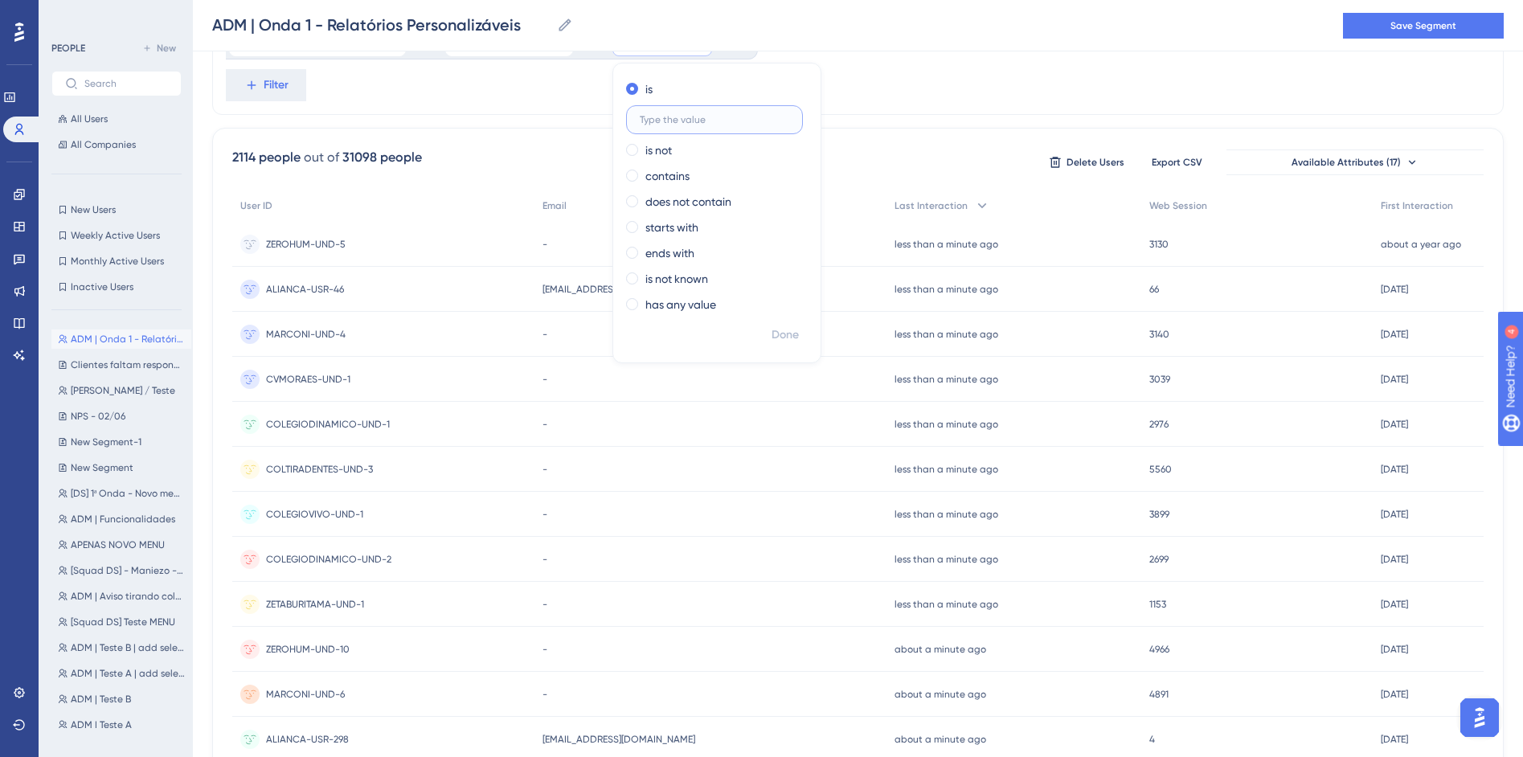
paste input "GF_CCREIES"
click at [772, 342] on span "Done" at bounding box center [785, 335] width 27 height 19
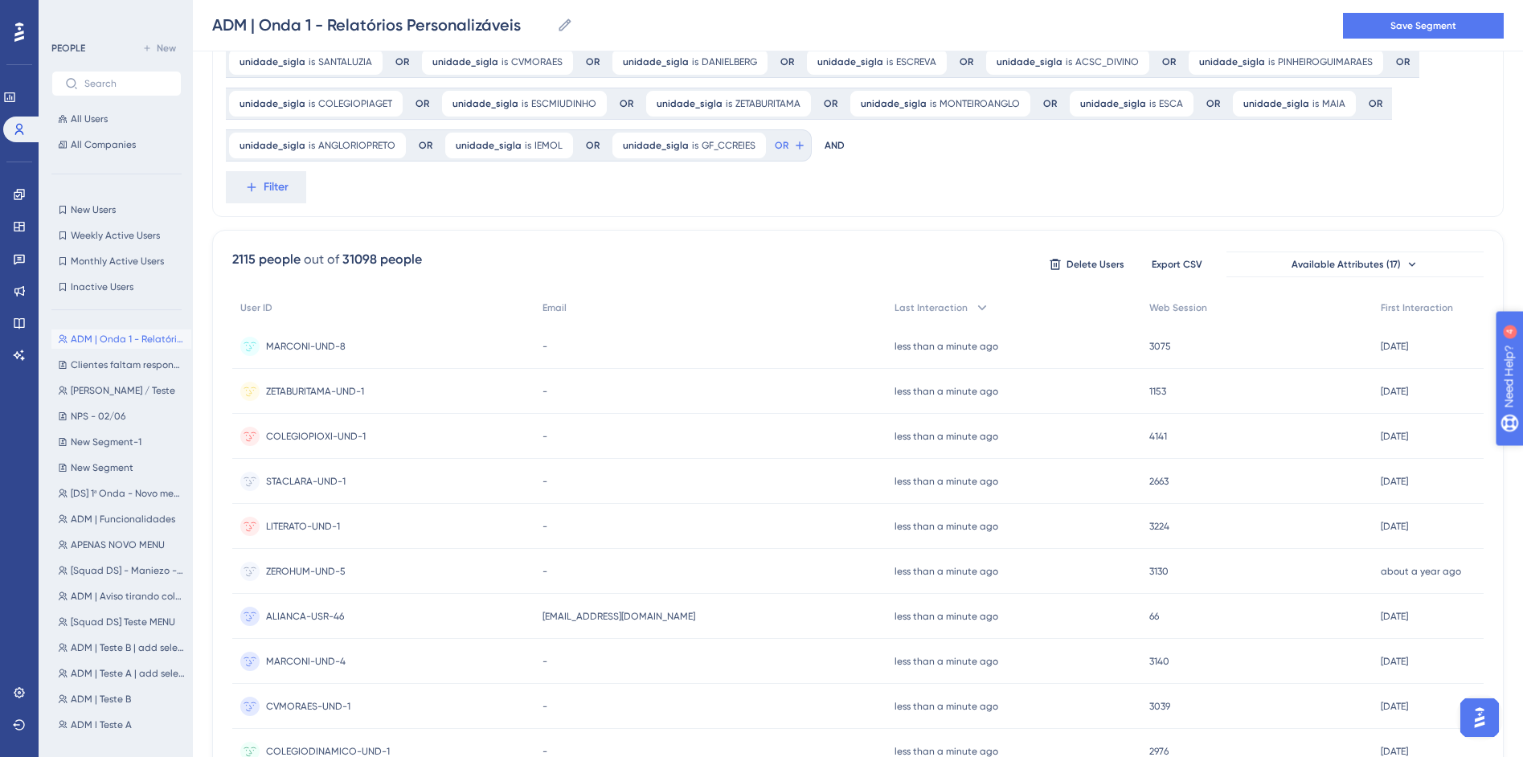
scroll to position [436, 0]
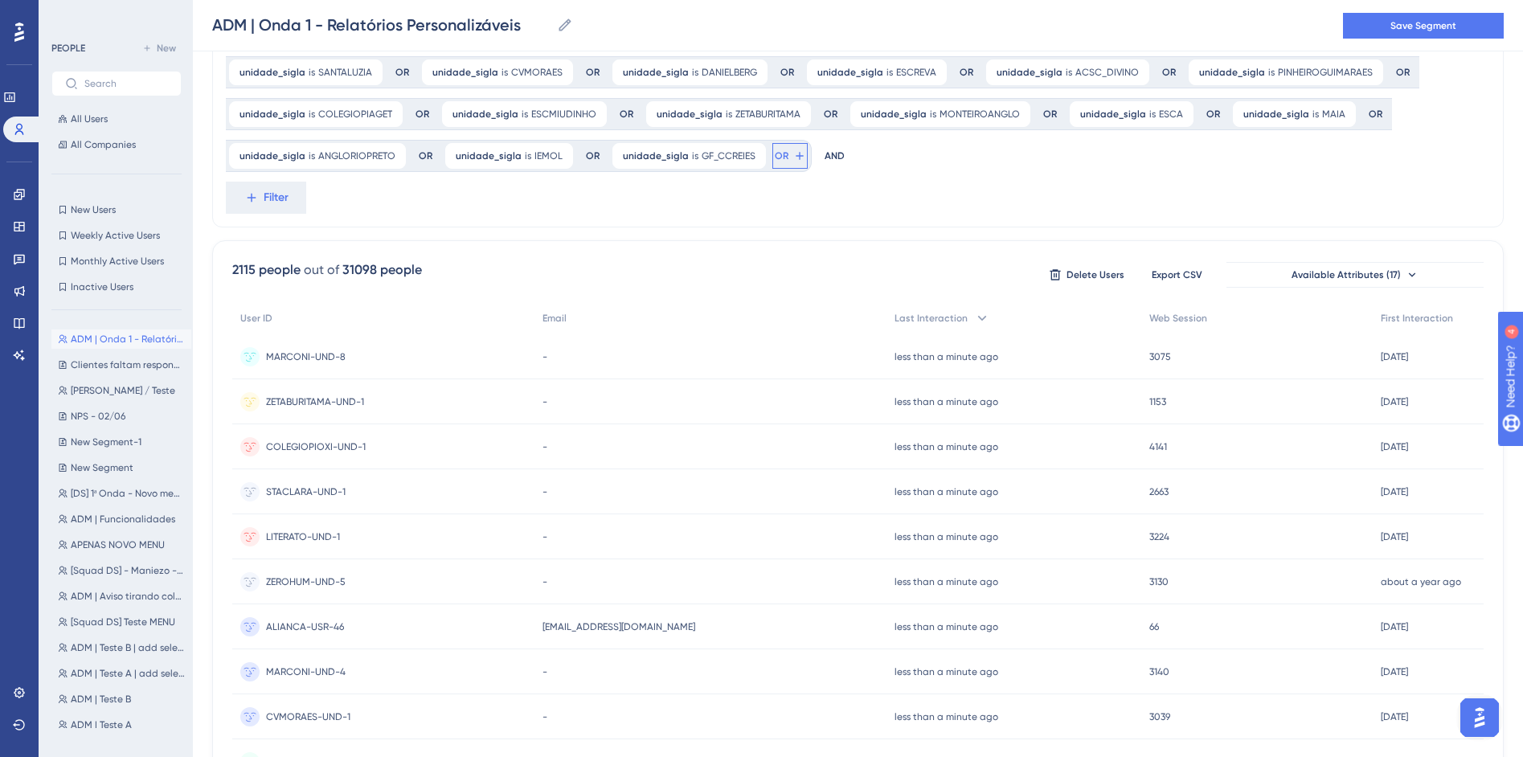
click at [775, 154] on span "OR" at bounding box center [782, 155] width 14 height 13
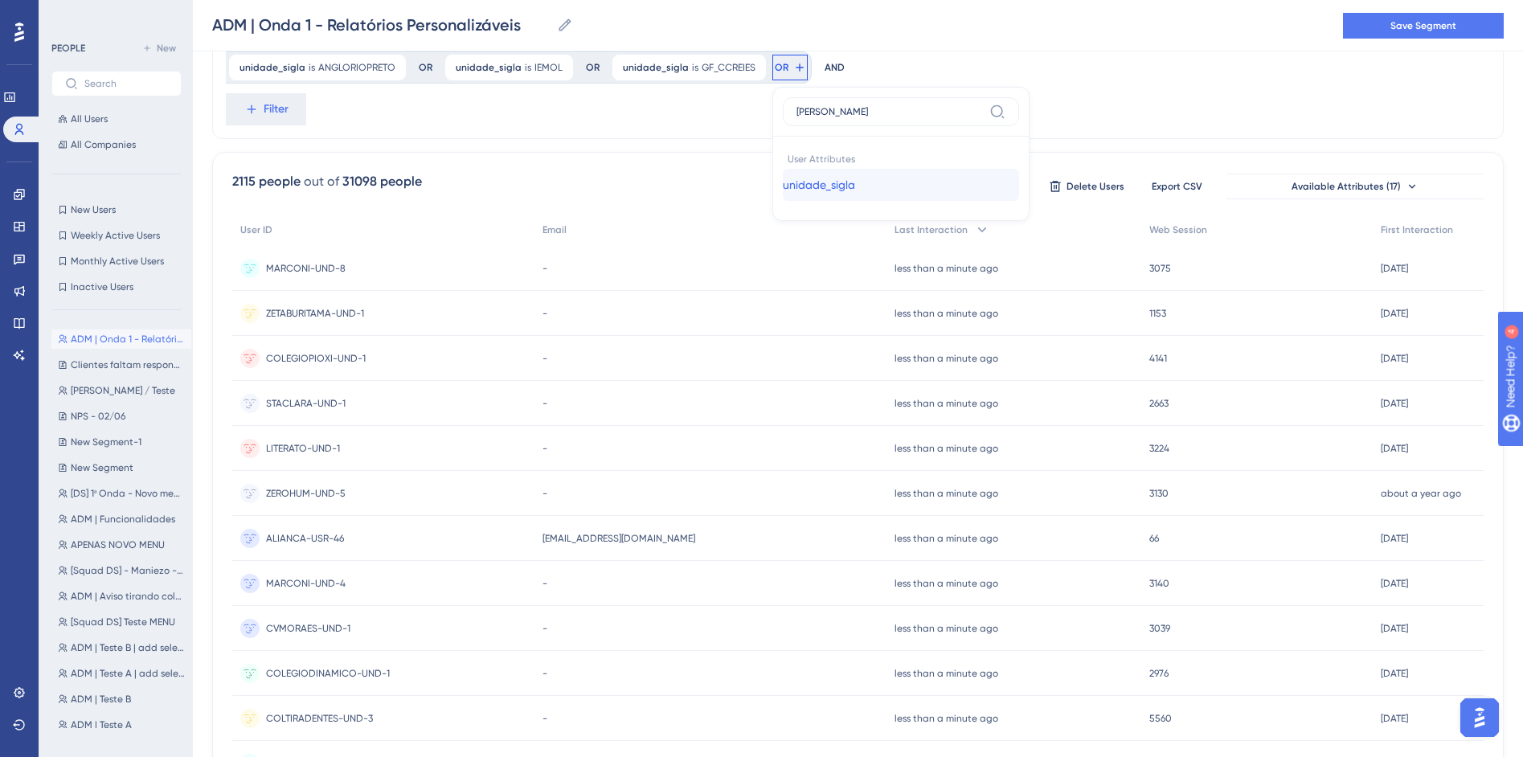
click at [783, 179] on span "unidade_sigla" at bounding box center [819, 184] width 72 height 19
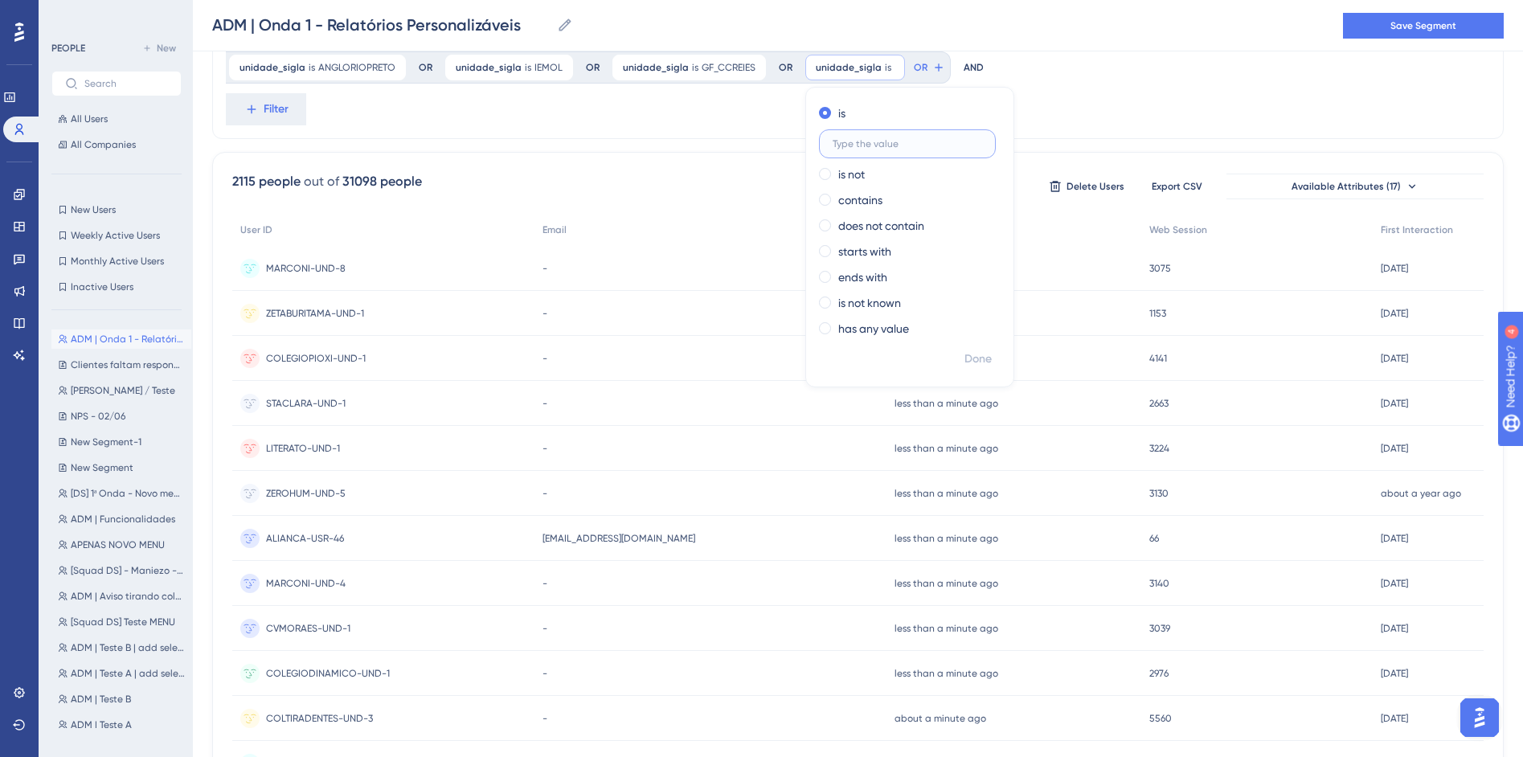
paste input "ISEM"
click at [956, 347] on button "Done" at bounding box center [978, 359] width 45 height 29
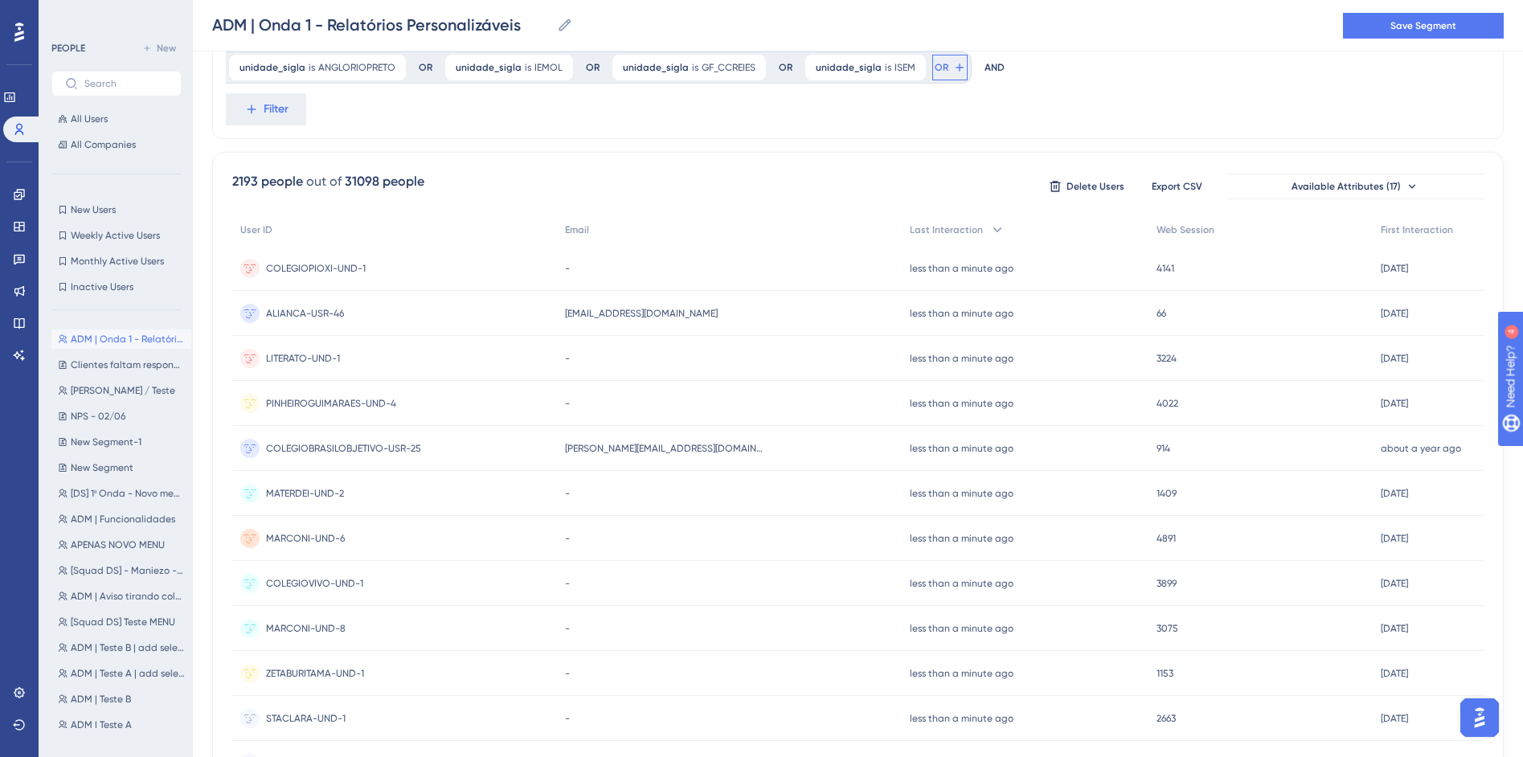
click at [953, 66] on icon at bounding box center [959, 67] width 13 height 13
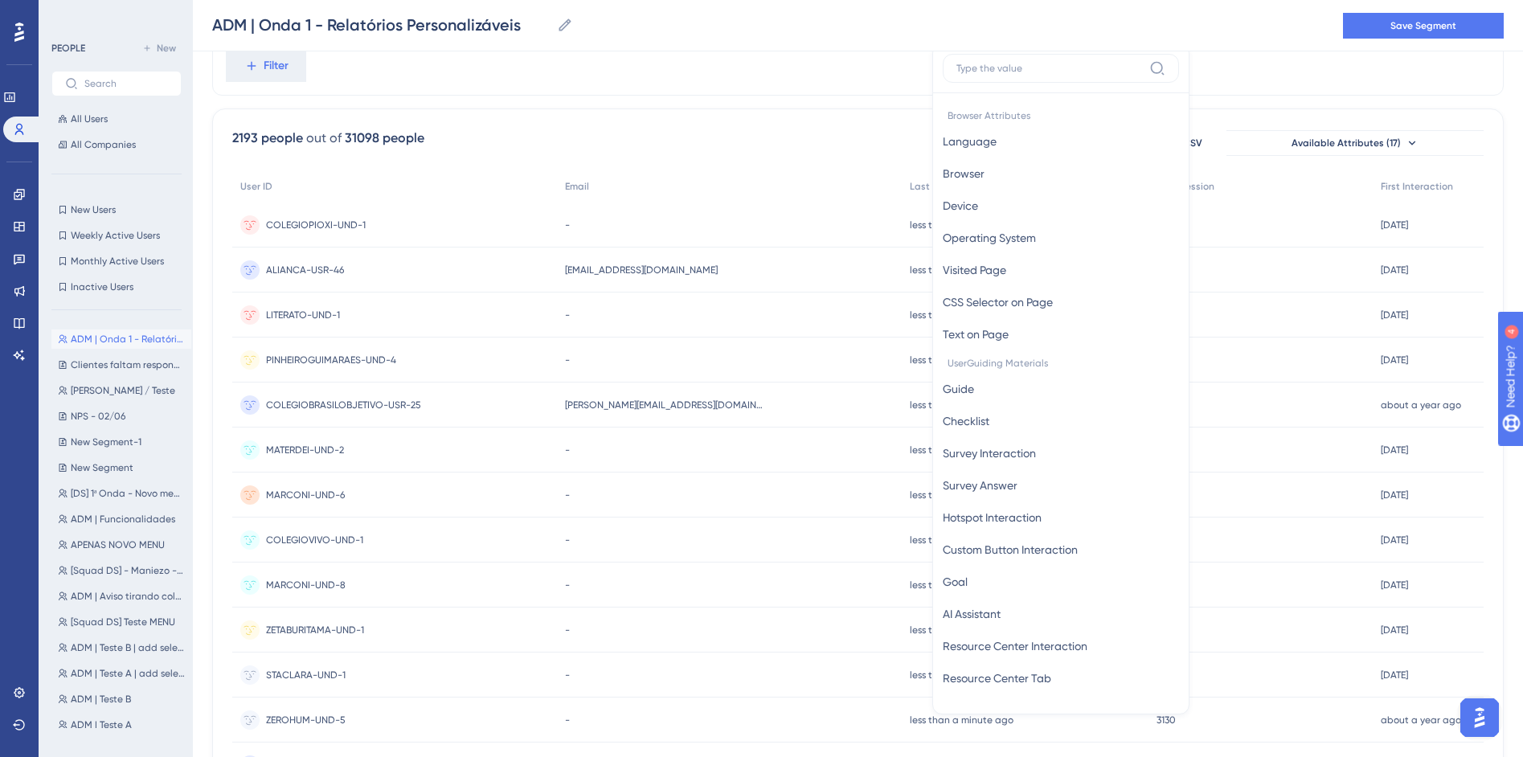
click at [956, 71] on input at bounding box center [1049, 68] width 186 height 13
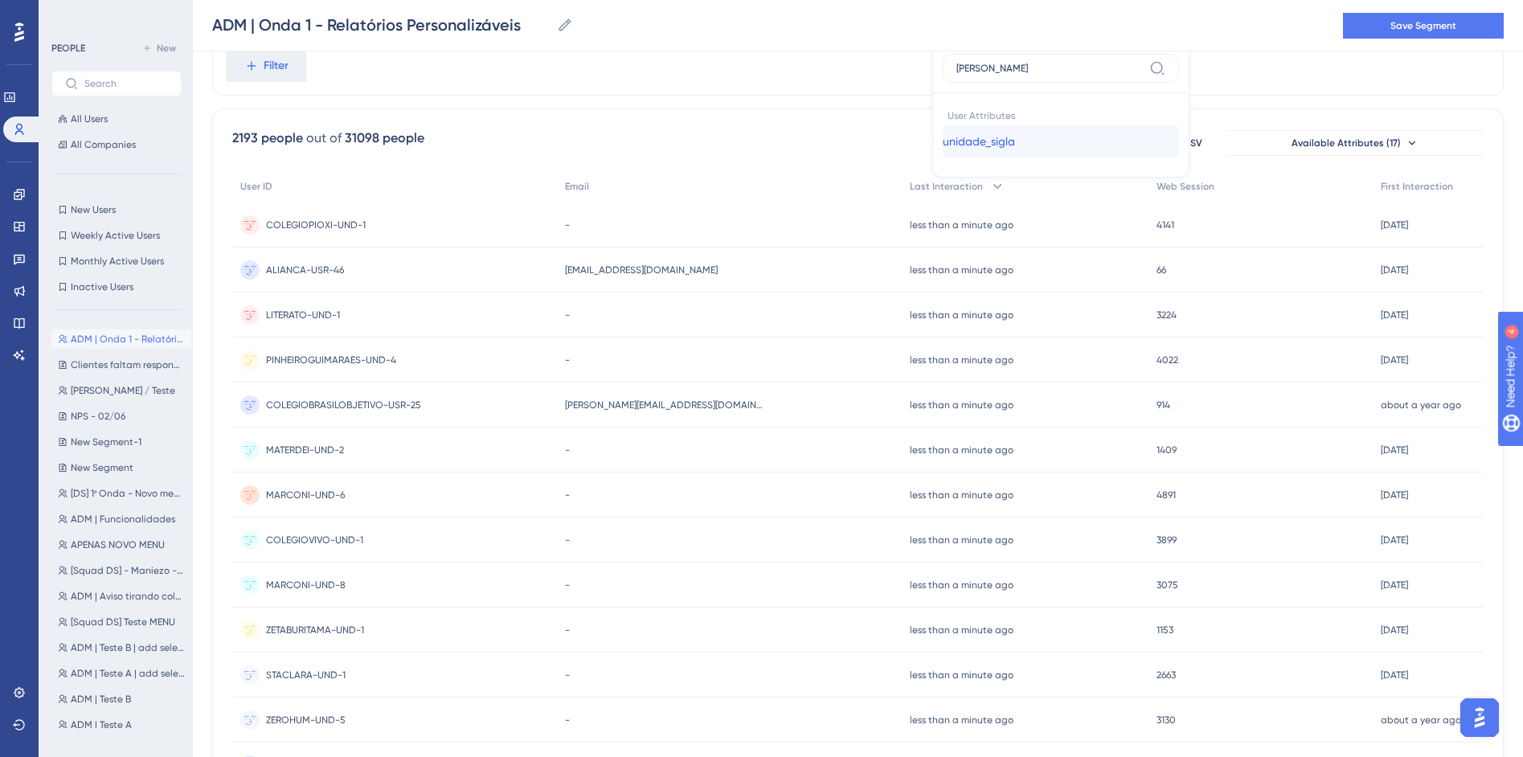
click at [943, 137] on span "unidade_sigla" at bounding box center [979, 141] width 72 height 19
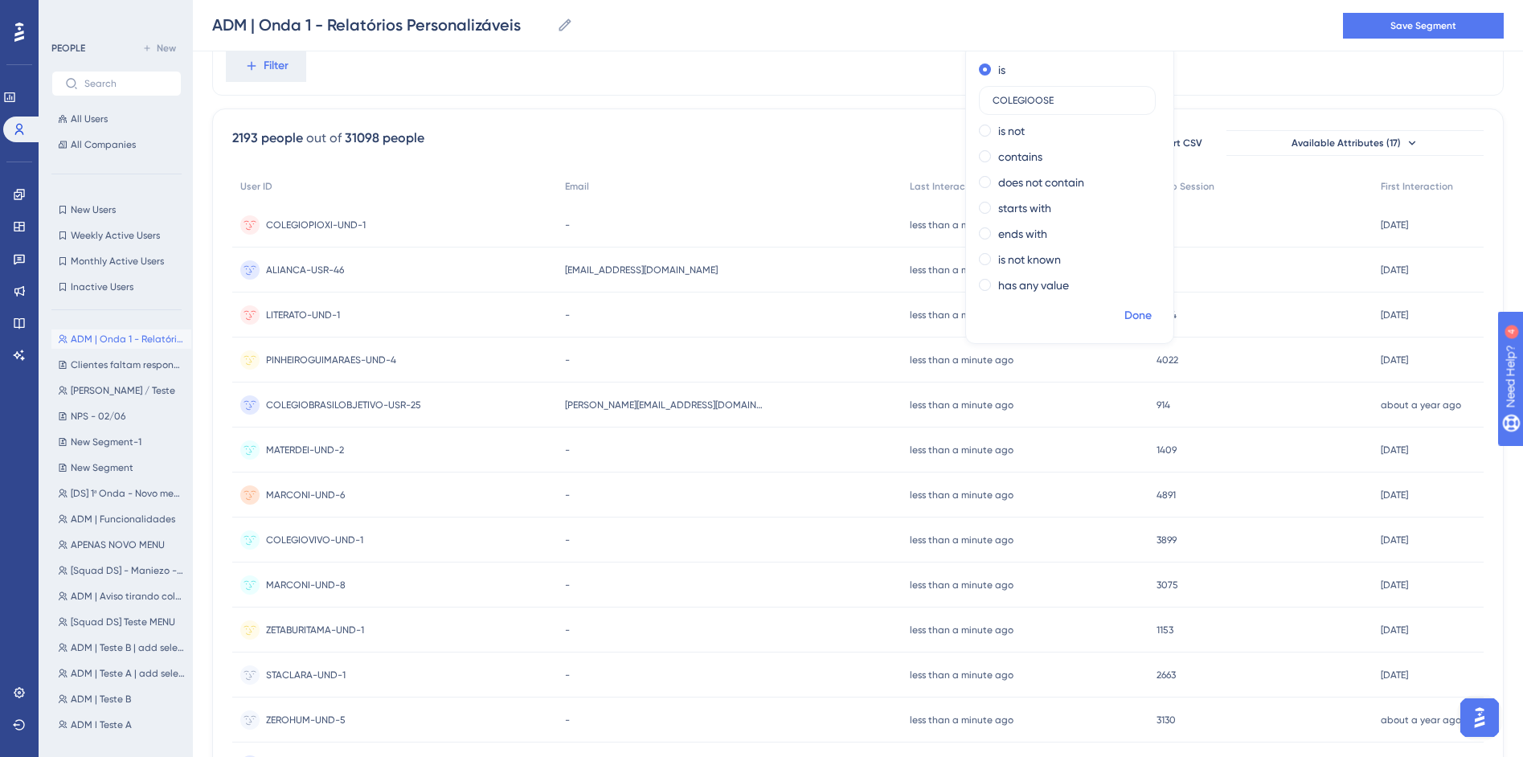
click at [1124, 309] on span "Done" at bounding box center [1137, 315] width 27 height 19
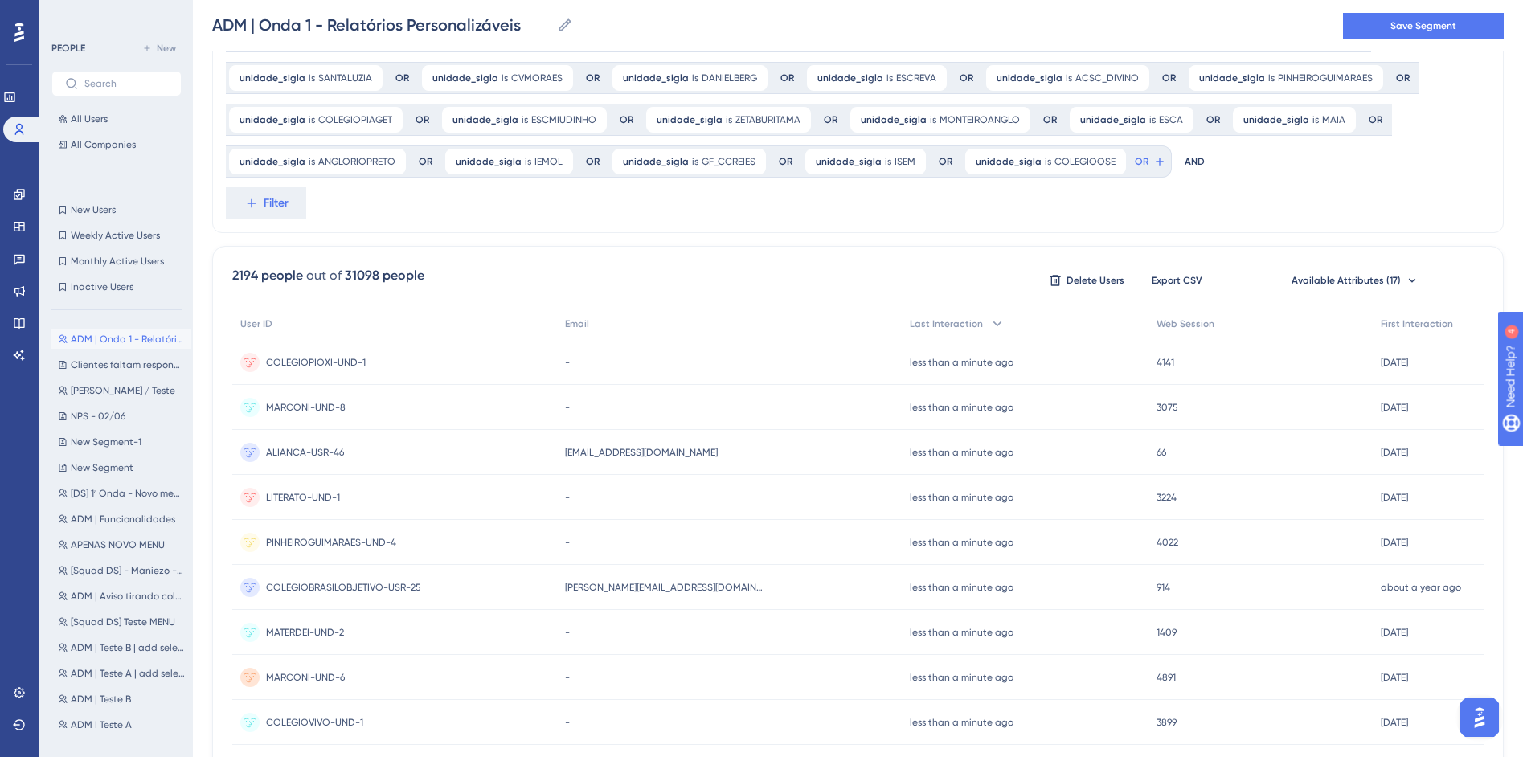
scroll to position [423, 0]
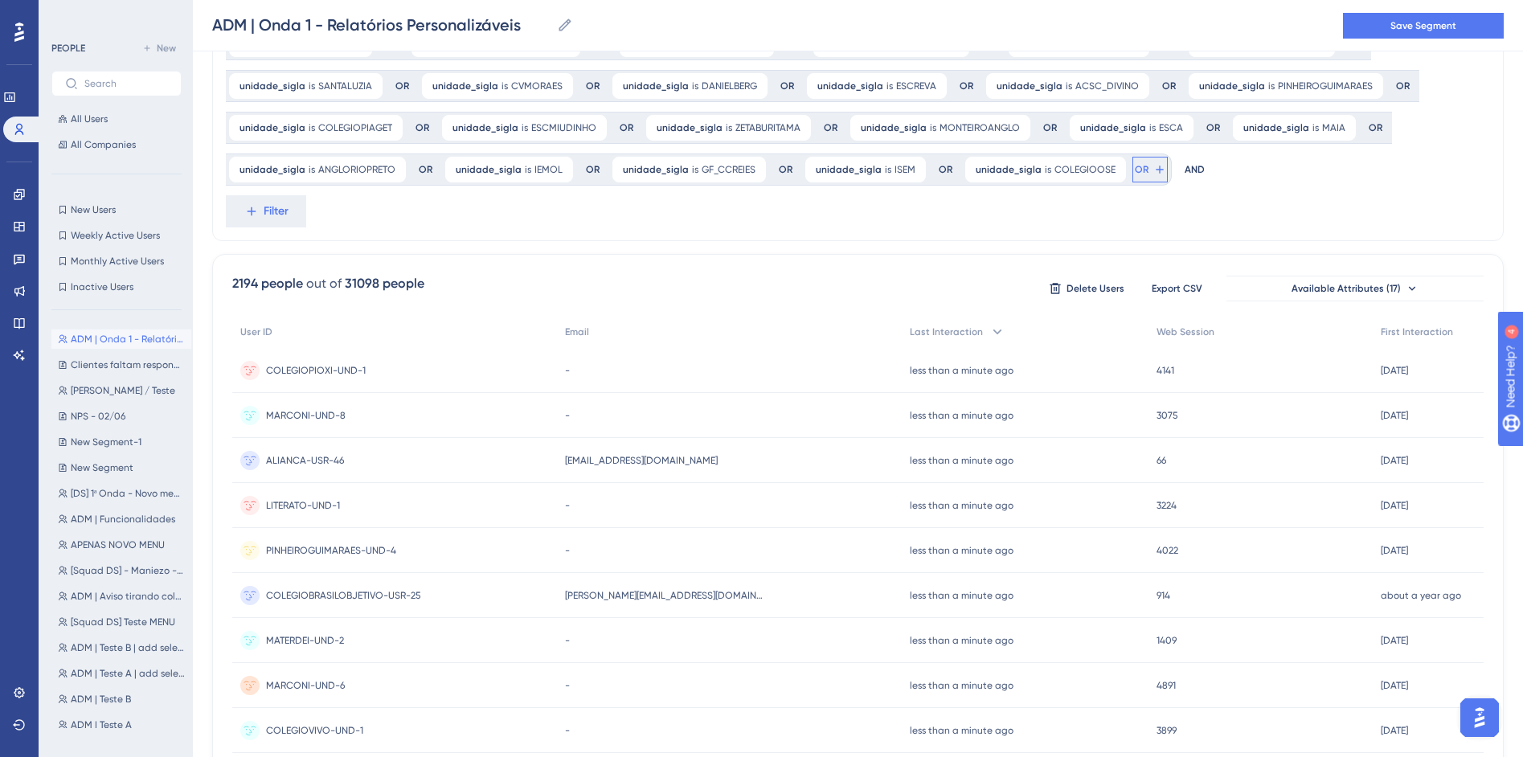
click at [1135, 170] on span "OR" at bounding box center [1142, 169] width 14 height 13
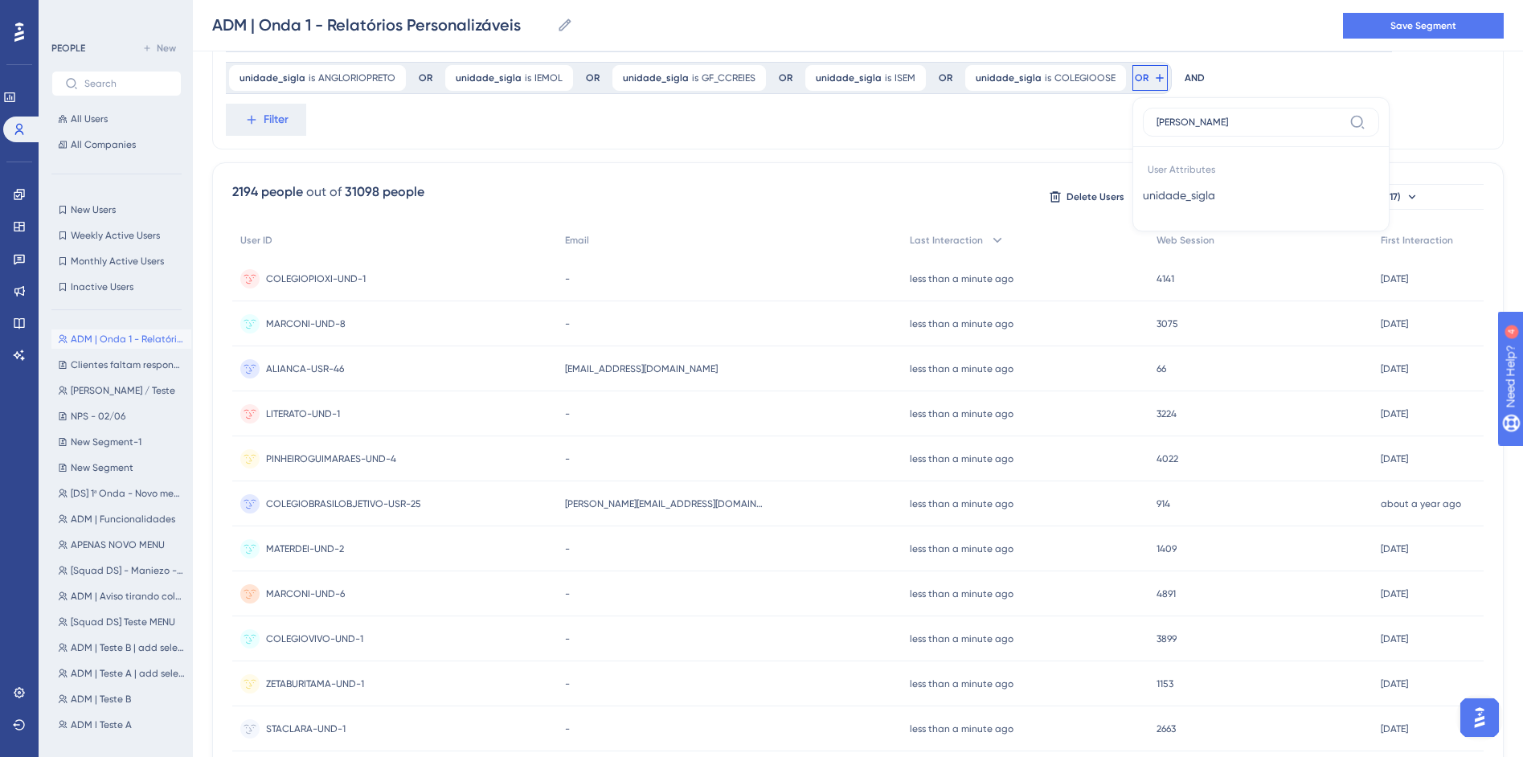
scroll to position [514, 0]
click at [1143, 198] on span "unidade_sigla" at bounding box center [1179, 195] width 72 height 19
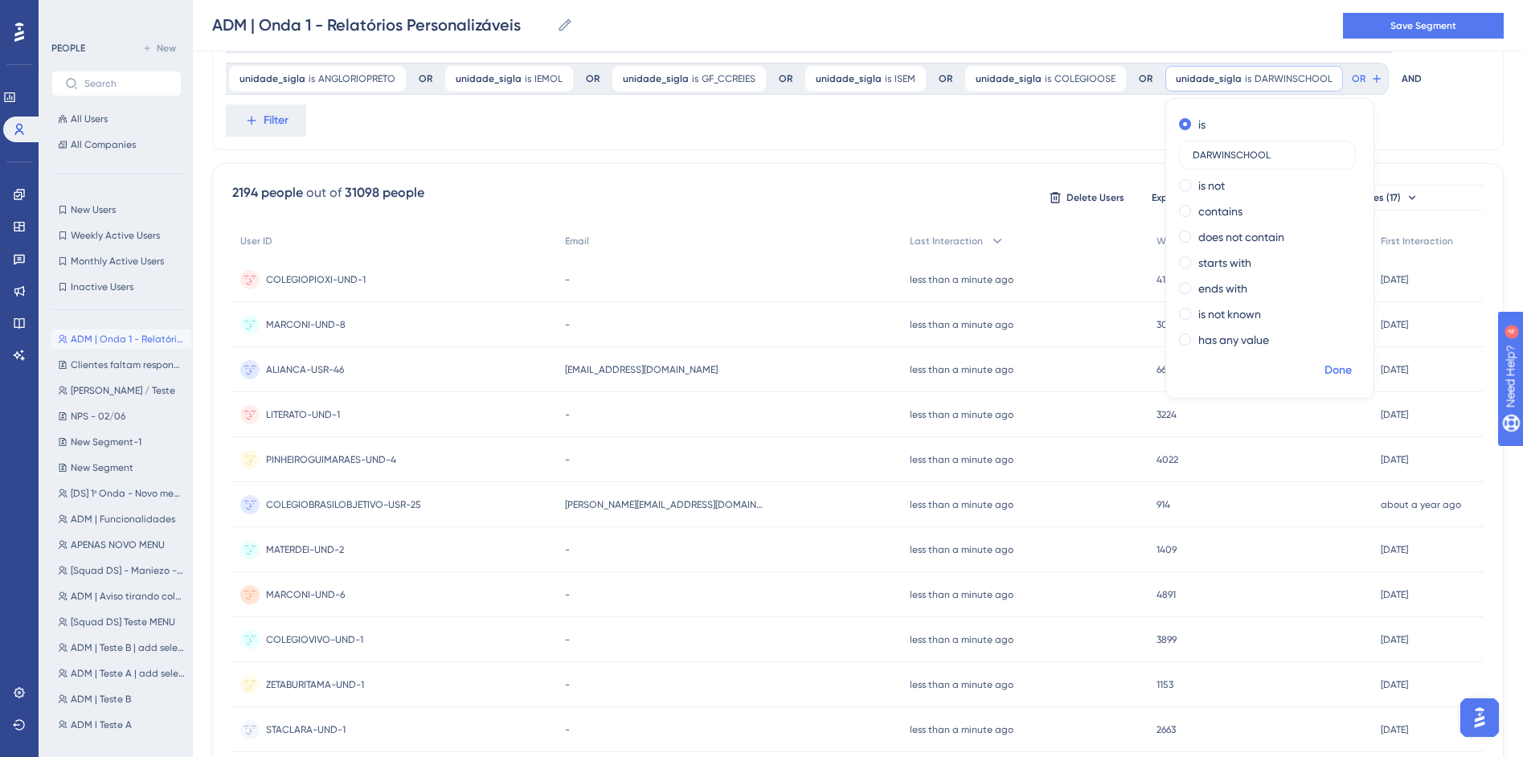
click at [1325, 366] on span "Done" at bounding box center [1338, 370] width 27 height 19
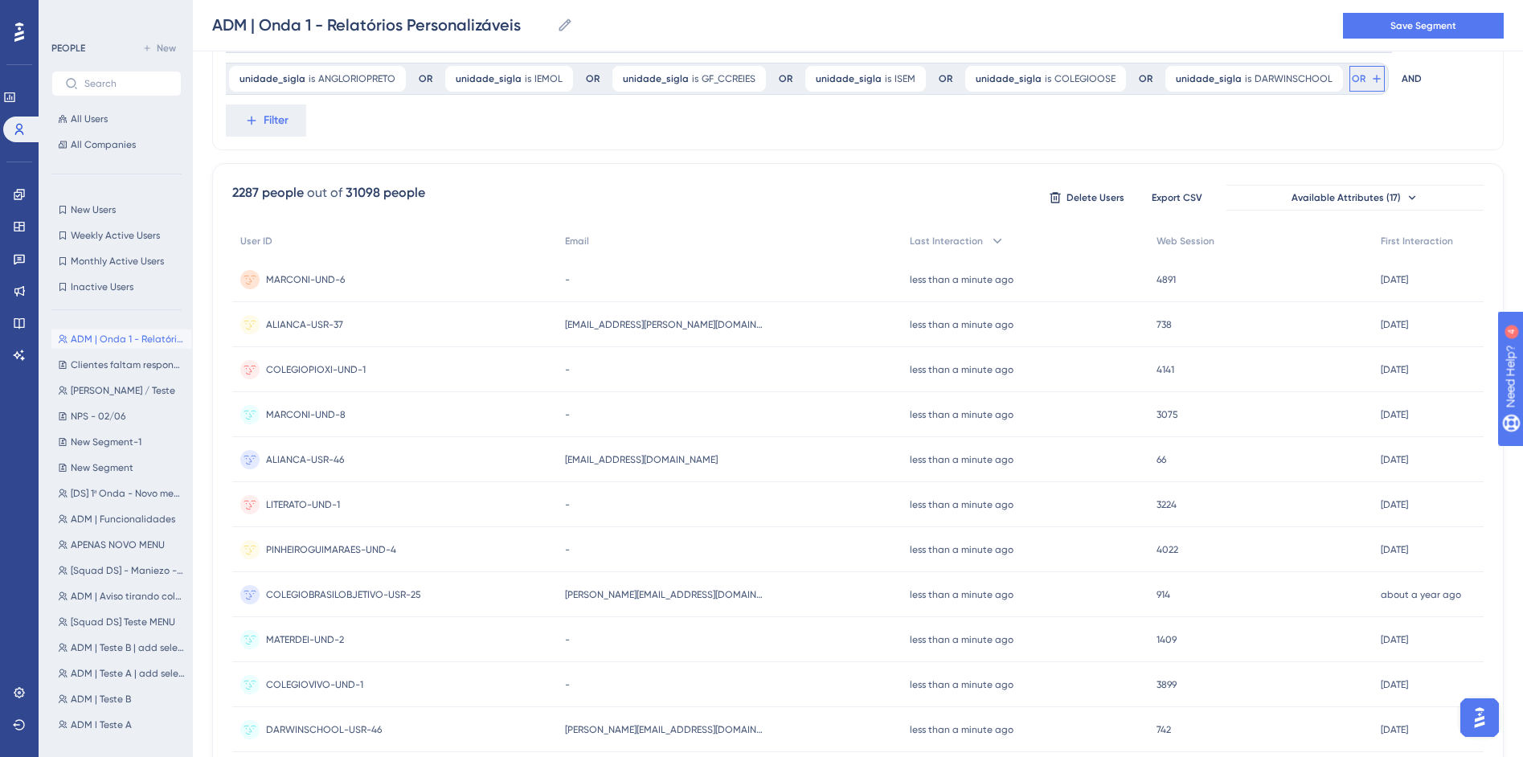
click at [1349, 82] on button "OR" at bounding box center [1366, 79] width 35 height 26
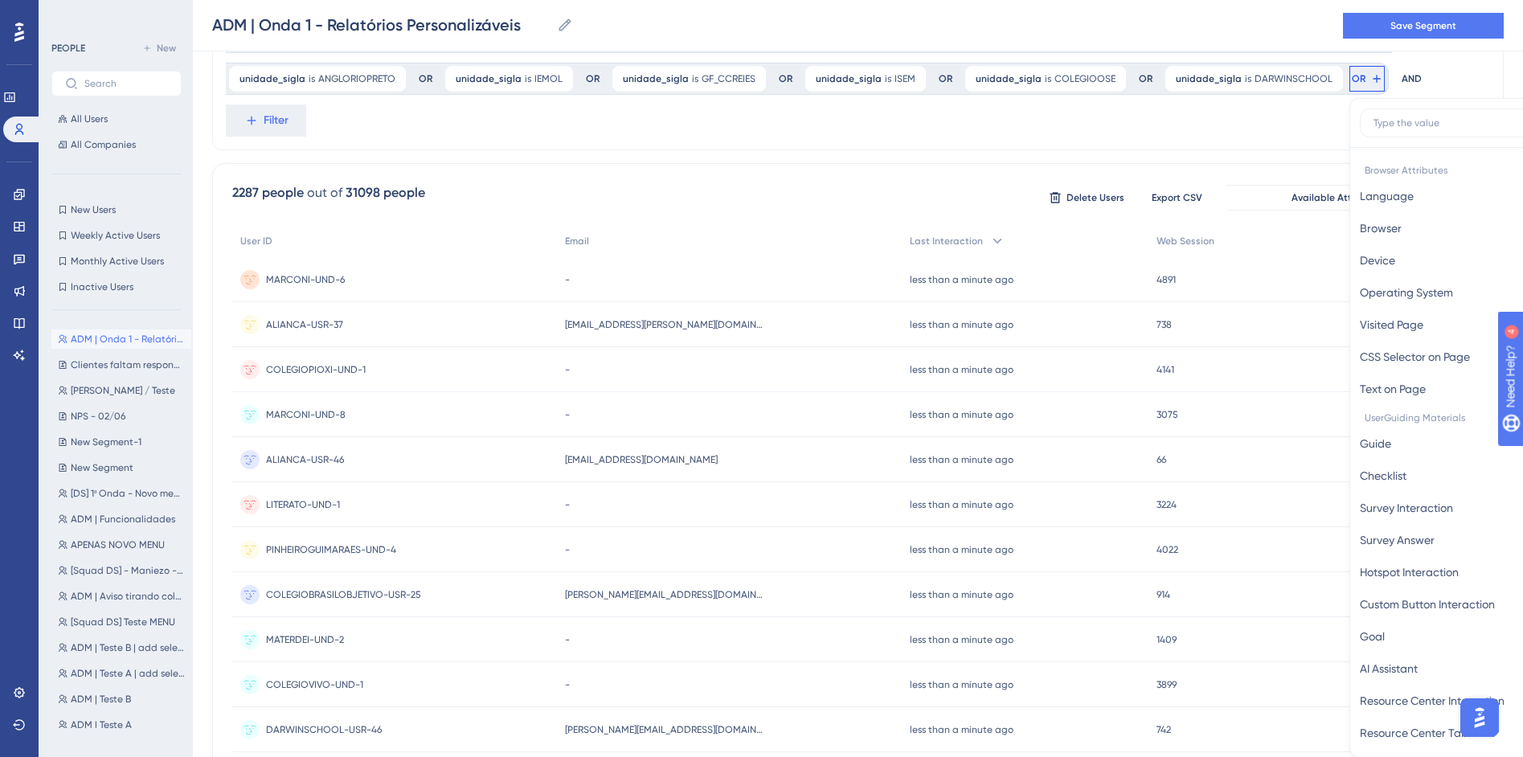
scroll to position [563, 0]
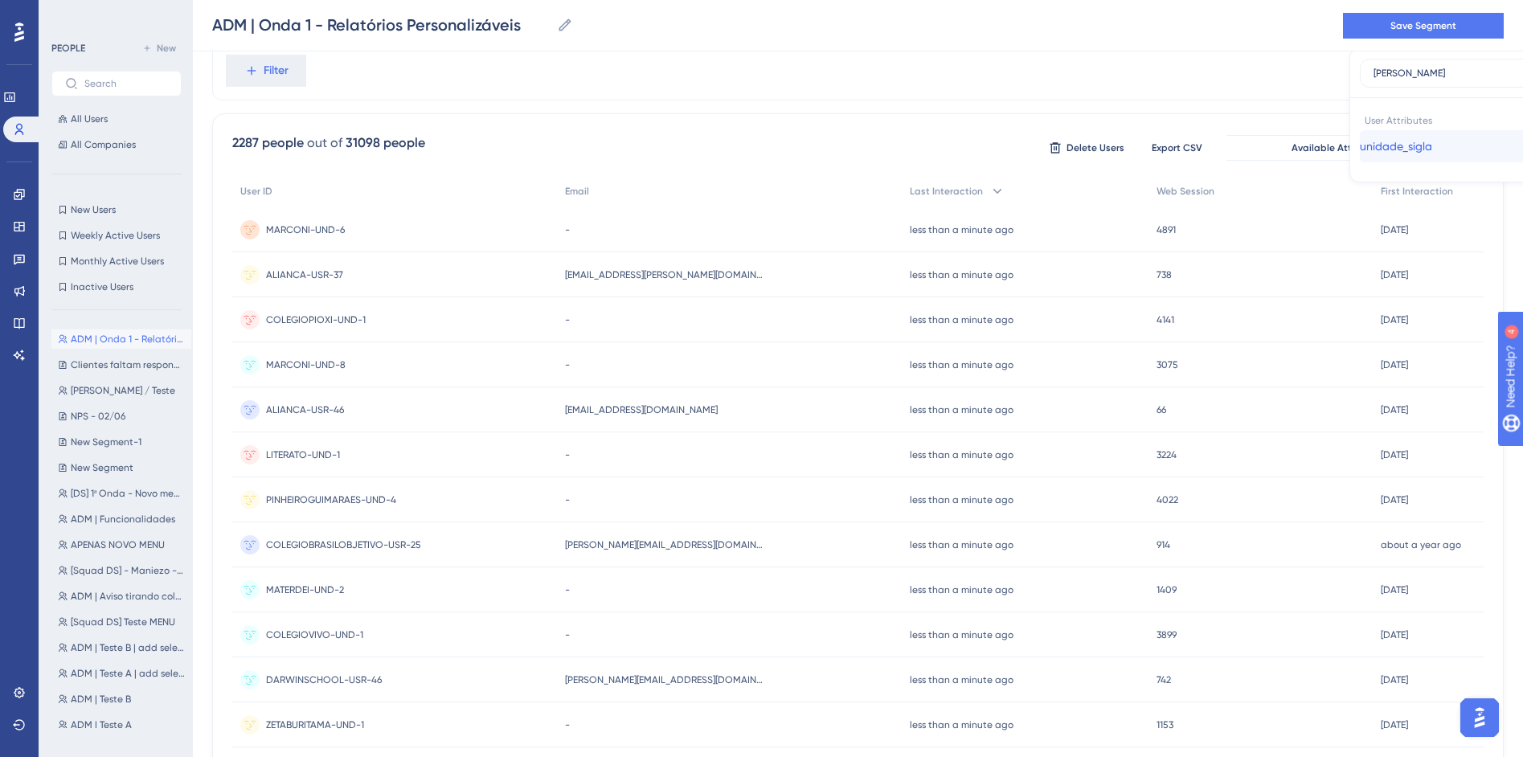
click at [1360, 137] on span "unidade_sigla" at bounding box center [1396, 146] width 72 height 19
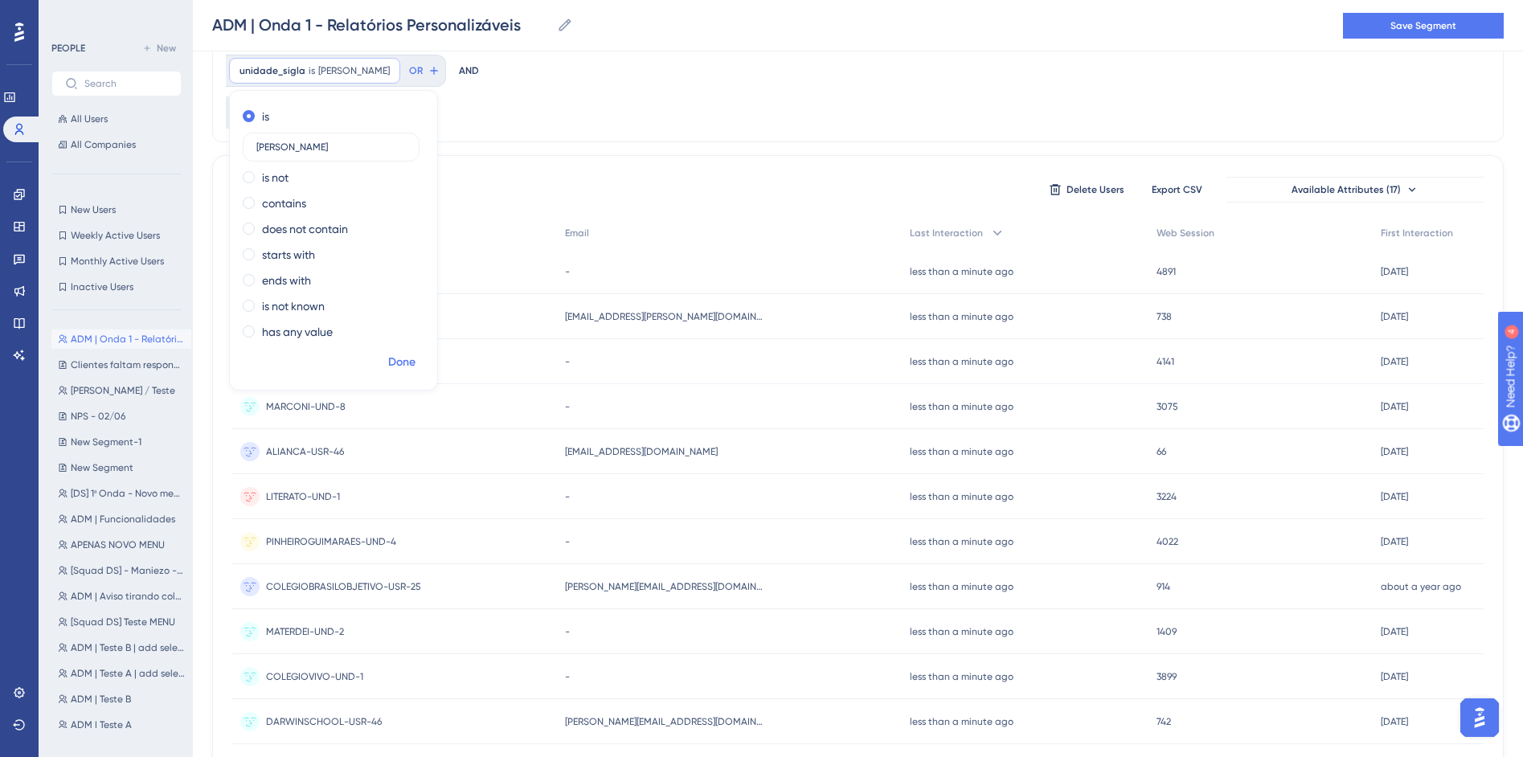
click at [416, 353] on span "Done" at bounding box center [401, 362] width 27 height 19
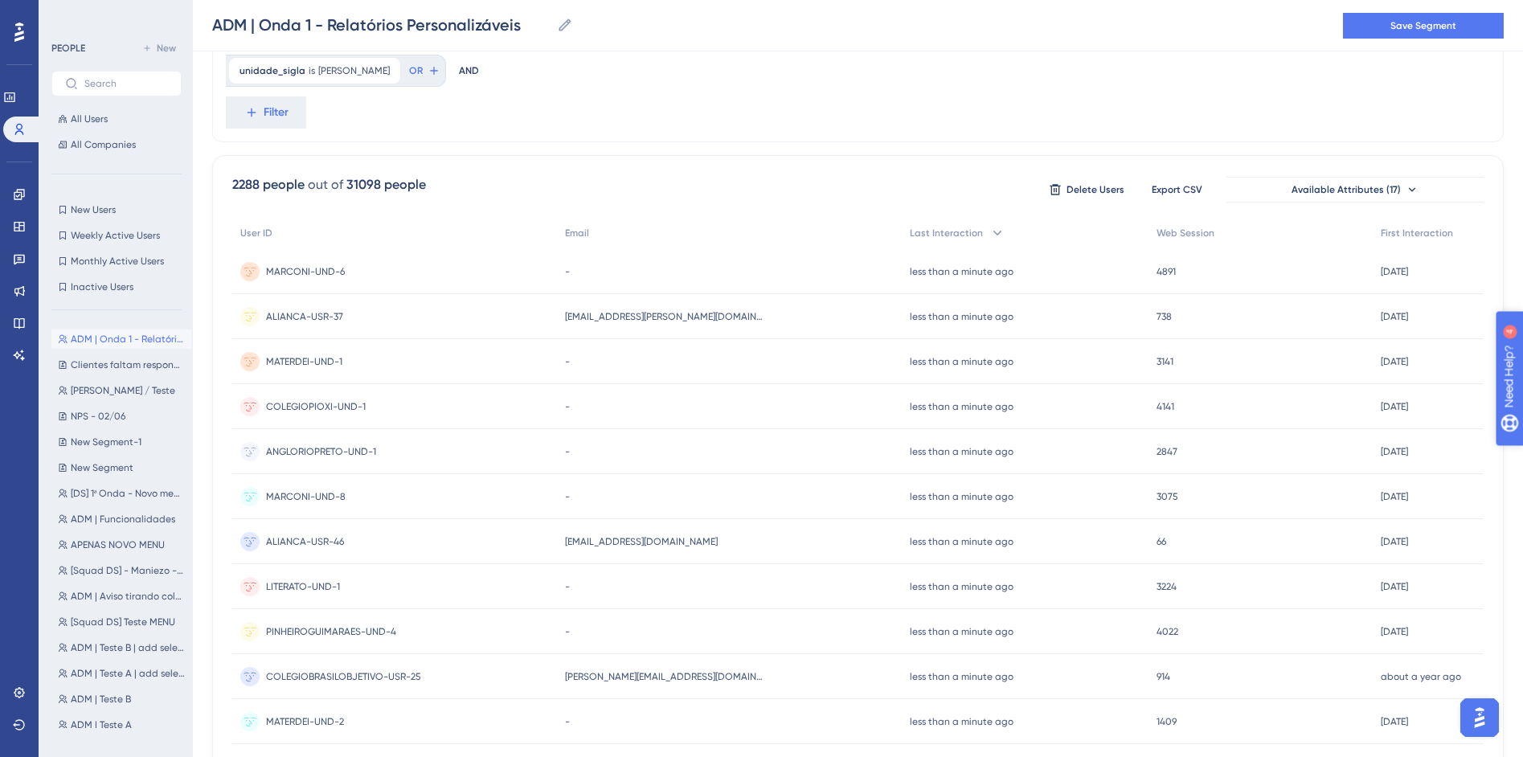
scroll to position [417, 0]
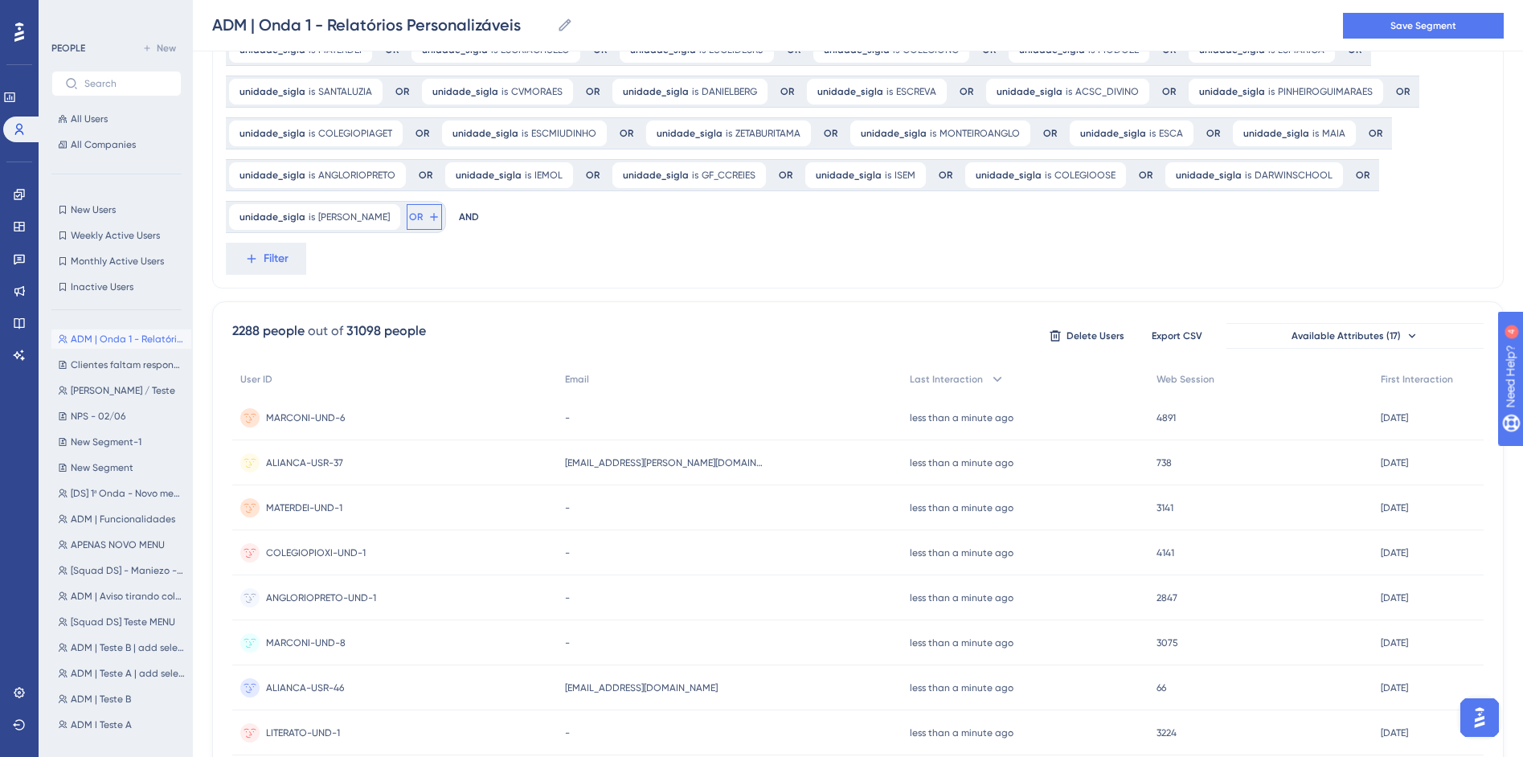
click at [423, 211] on span "OR" at bounding box center [416, 217] width 14 height 13
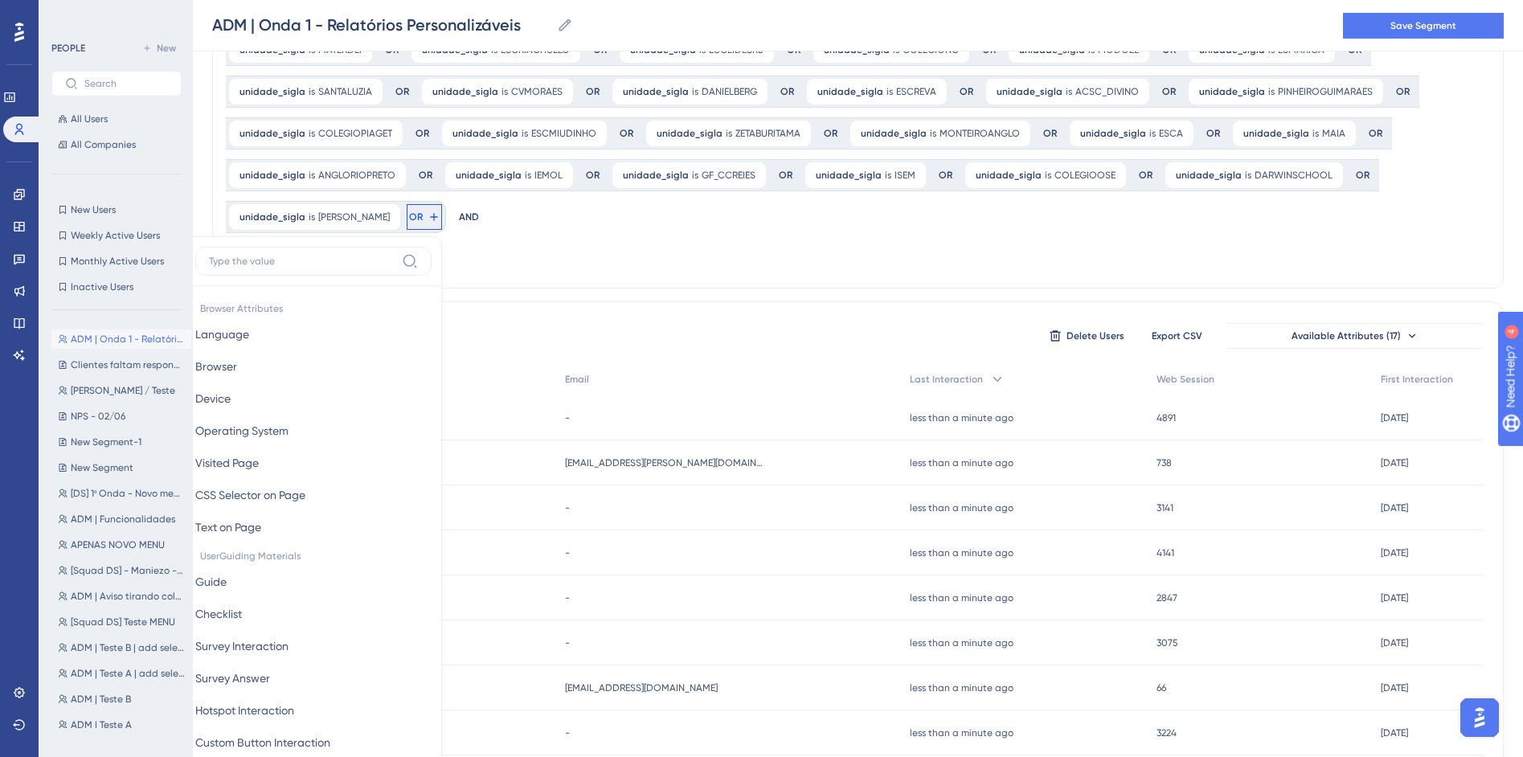
scroll to position [515, 0]
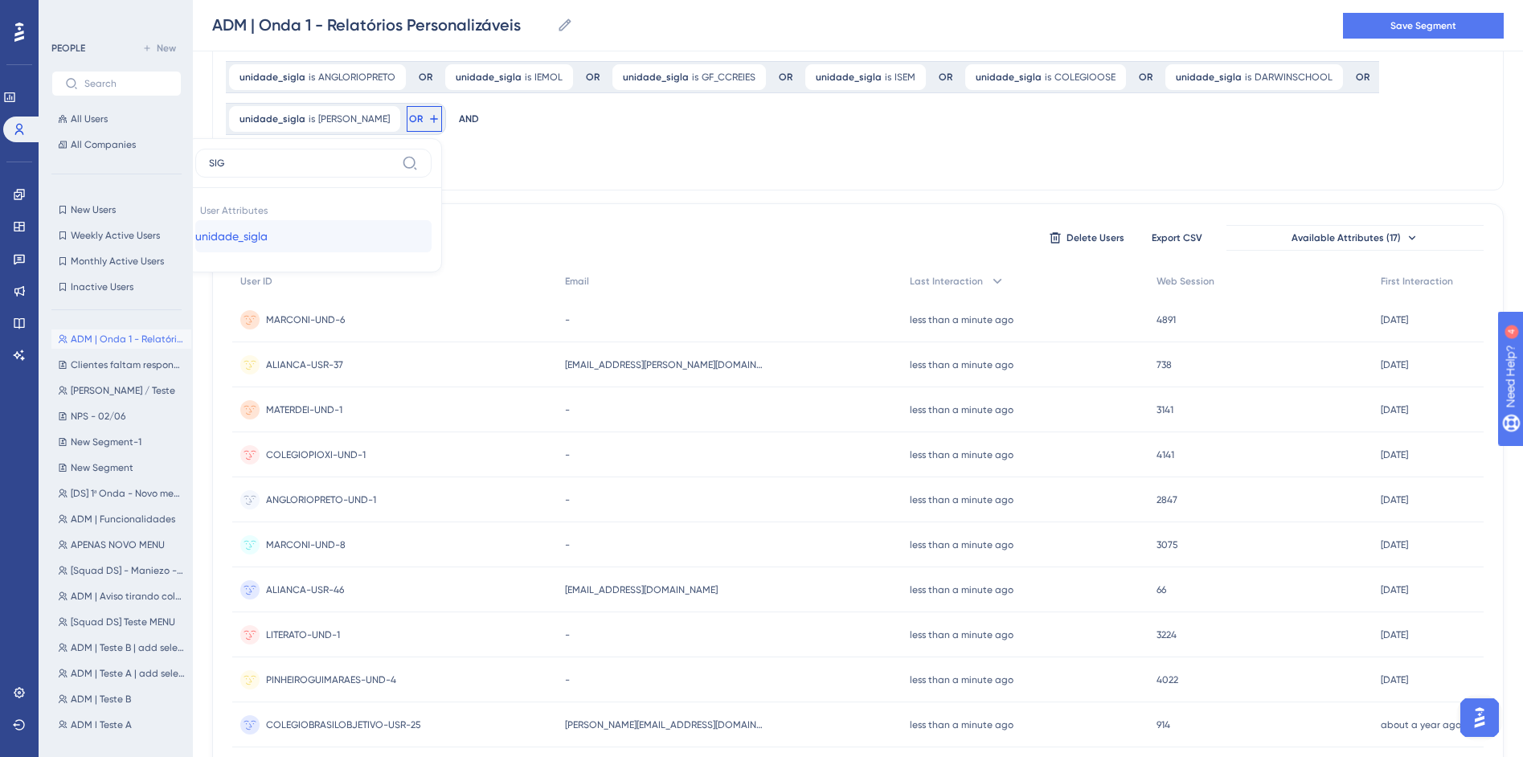
click at [432, 220] on button "unidade_sigla unidade_sigla" at bounding box center [313, 236] width 236 height 32
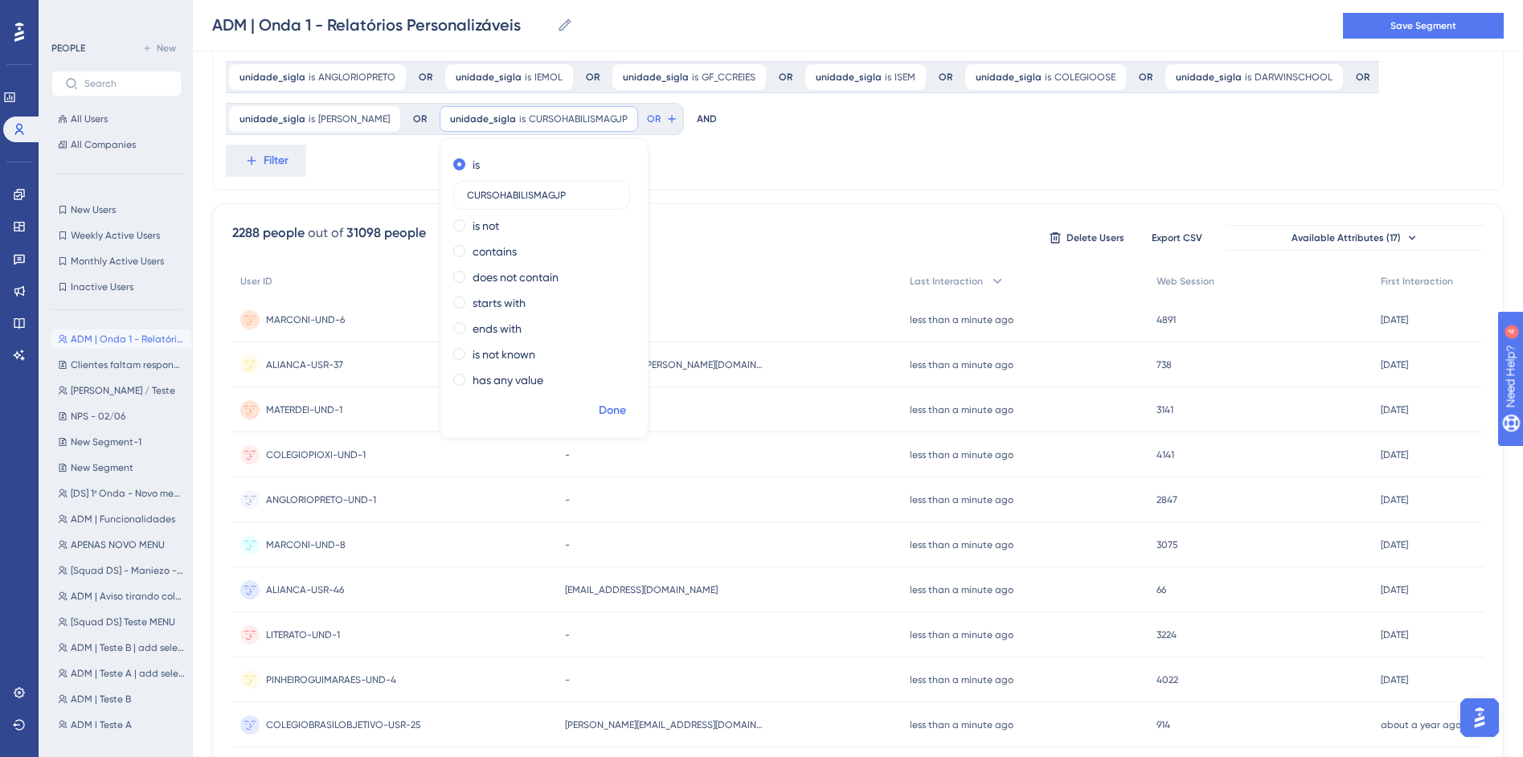
click at [599, 409] on span "Done" at bounding box center [612, 410] width 27 height 19
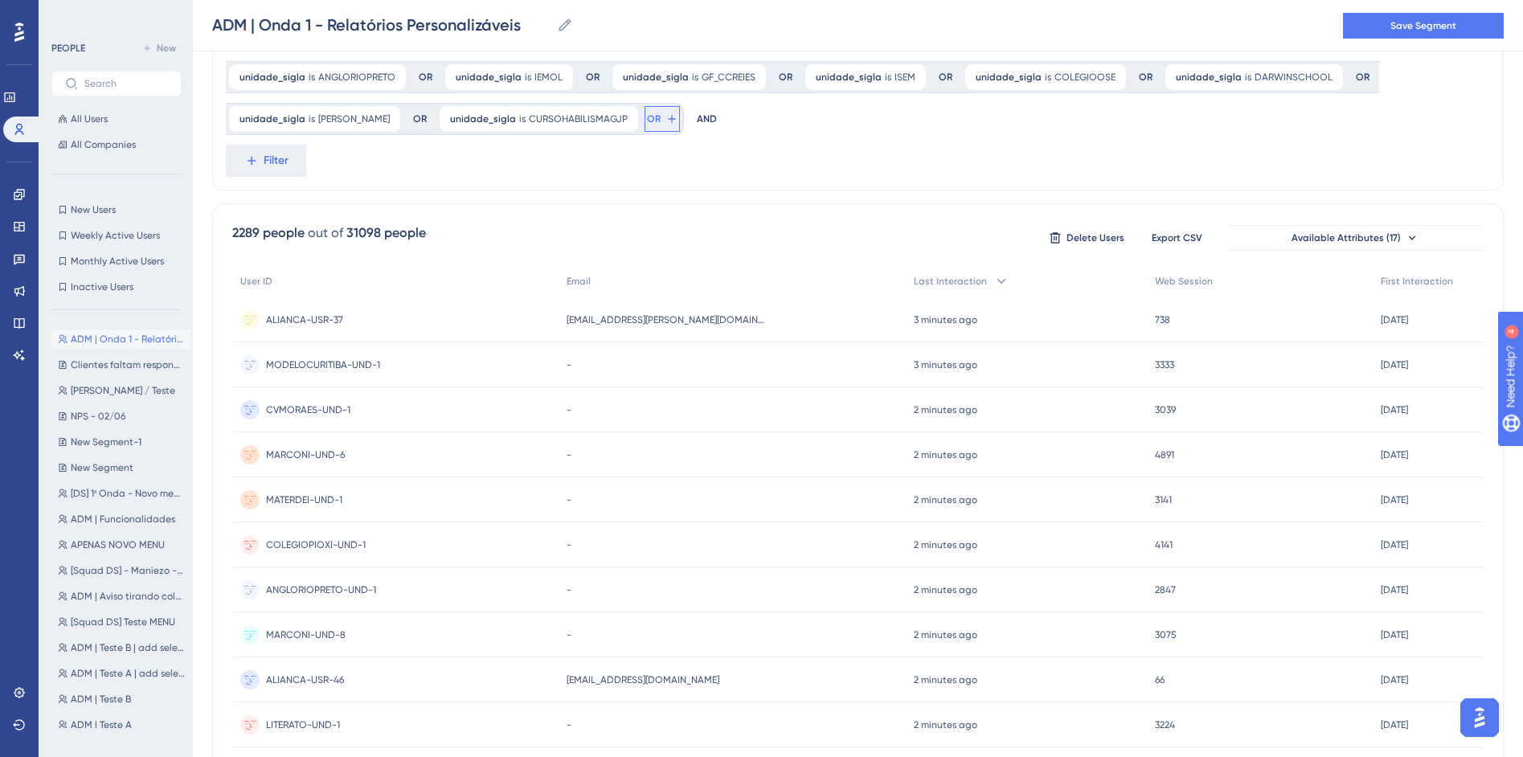
click at [665, 124] on icon at bounding box center [671, 119] width 13 height 13
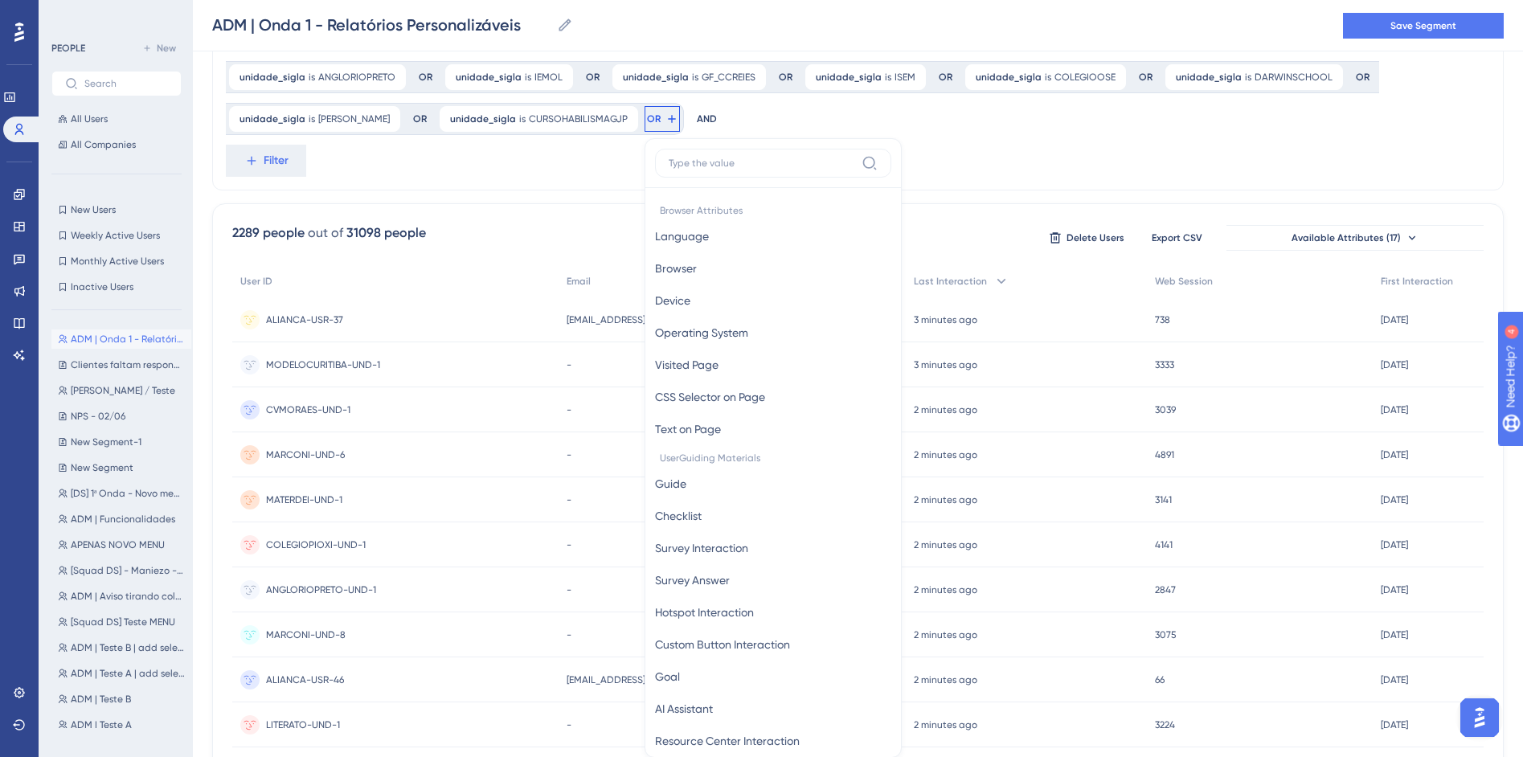
scroll to position [585, 0]
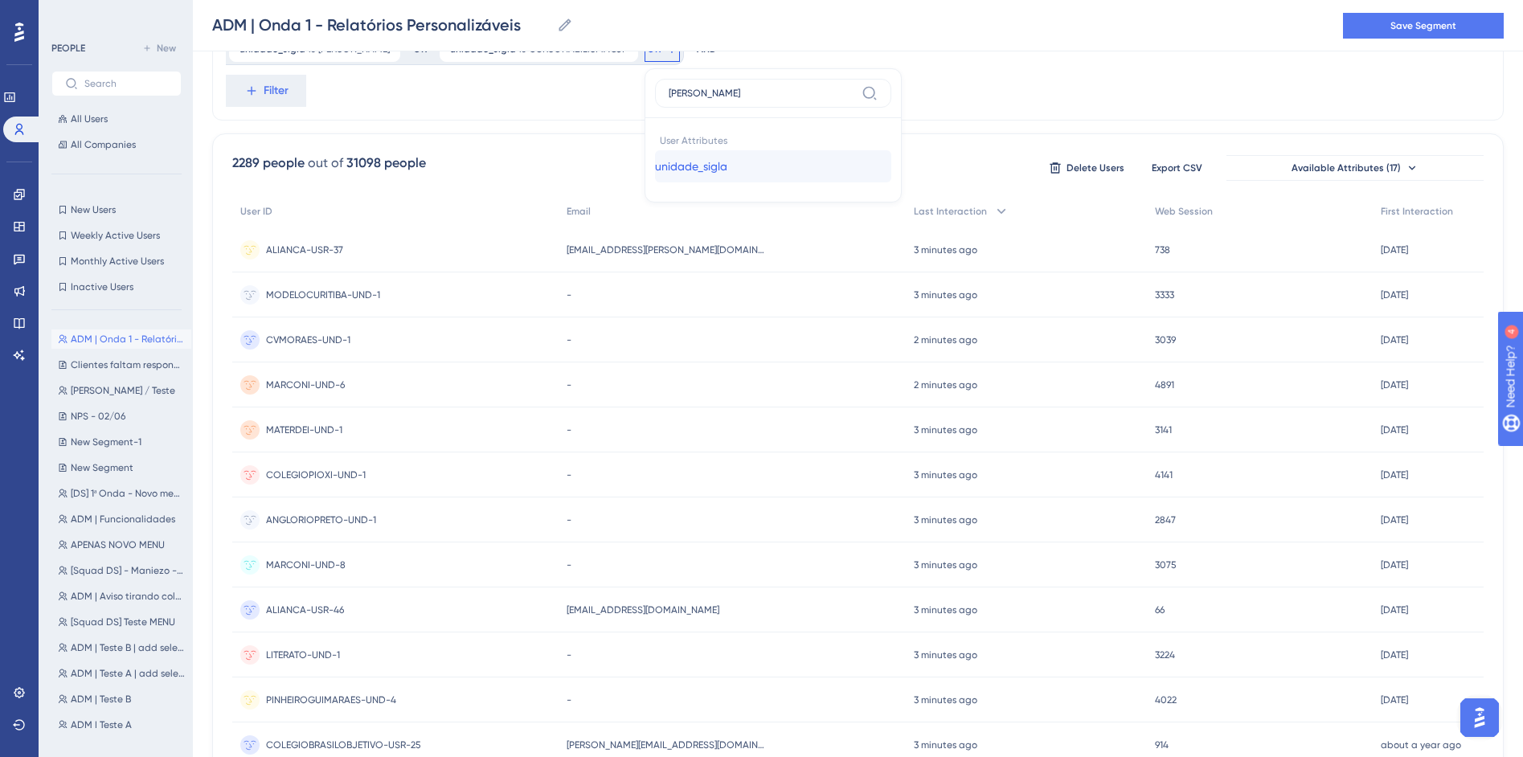
click at [655, 170] on span "unidade_sigla" at bounding box center [691, 166] width 72 height 19
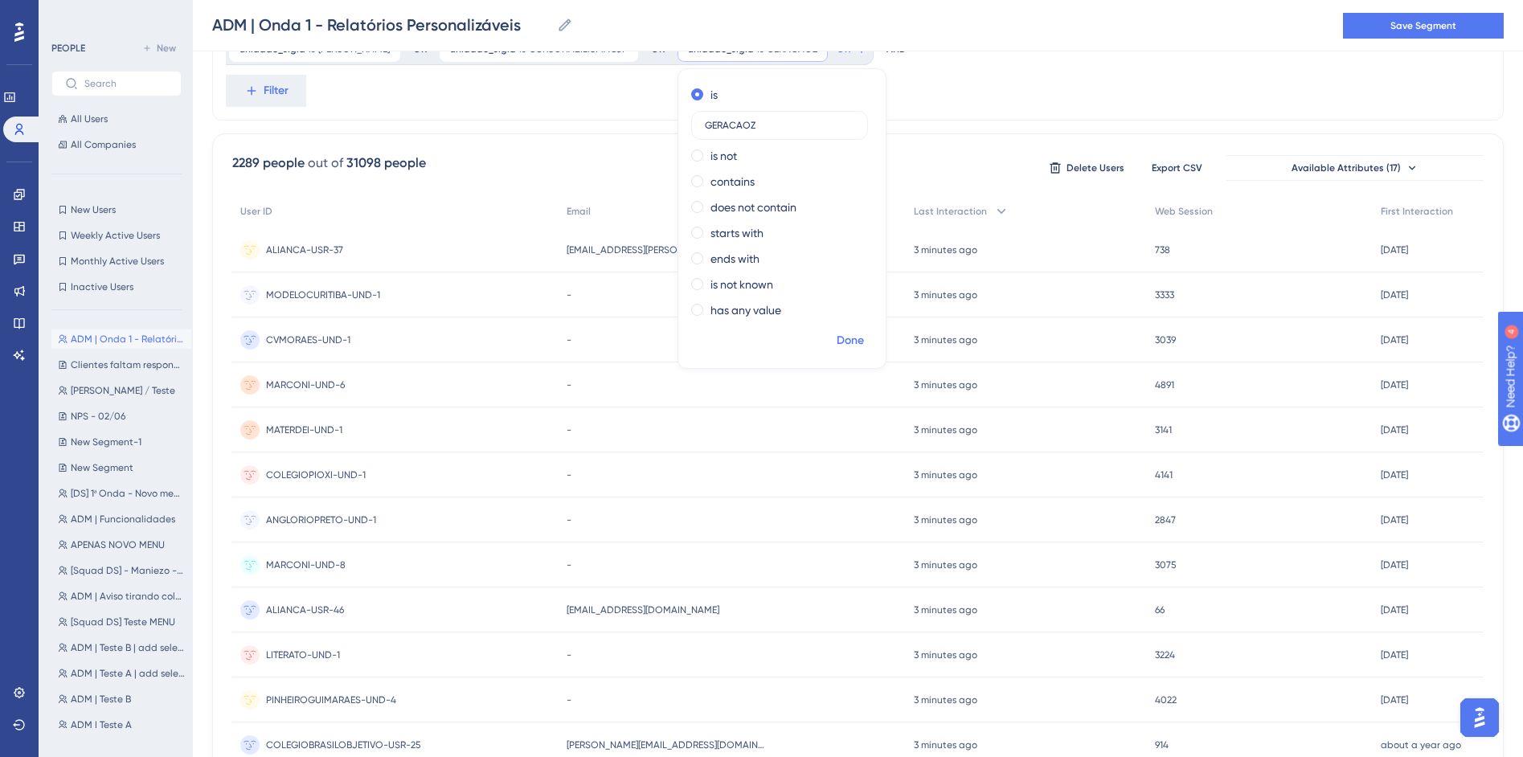
drag, startPoint x: 638, startPoint y: 336, endPoint x: 39, endPoint y: 14, distance: 680.0
click at [837, 336] on span "Done" at bounding box center [850, 340] width 27 height 19
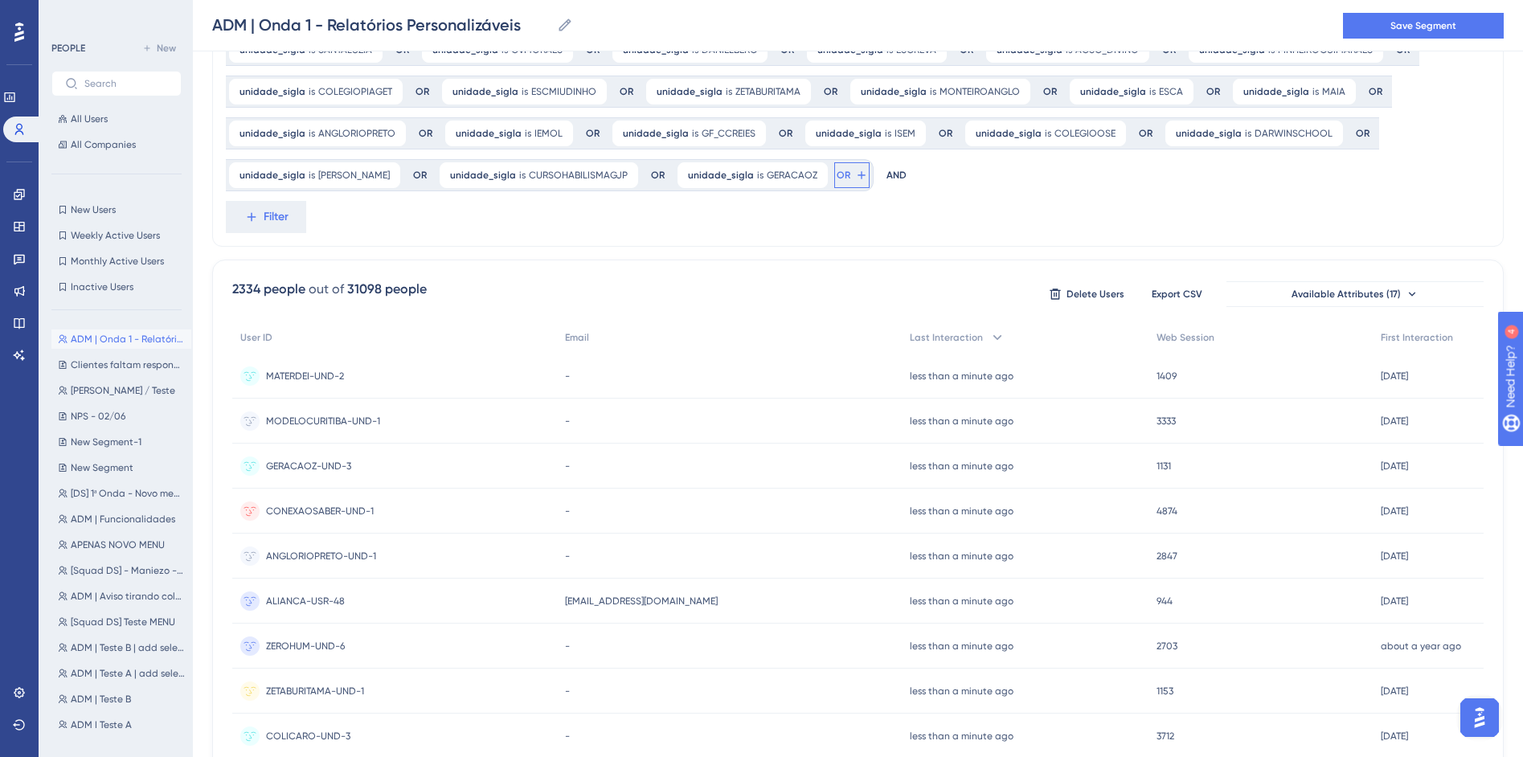
click at [837, 178] on span "OR" at bounding box center [844, 175] width 14 height 13
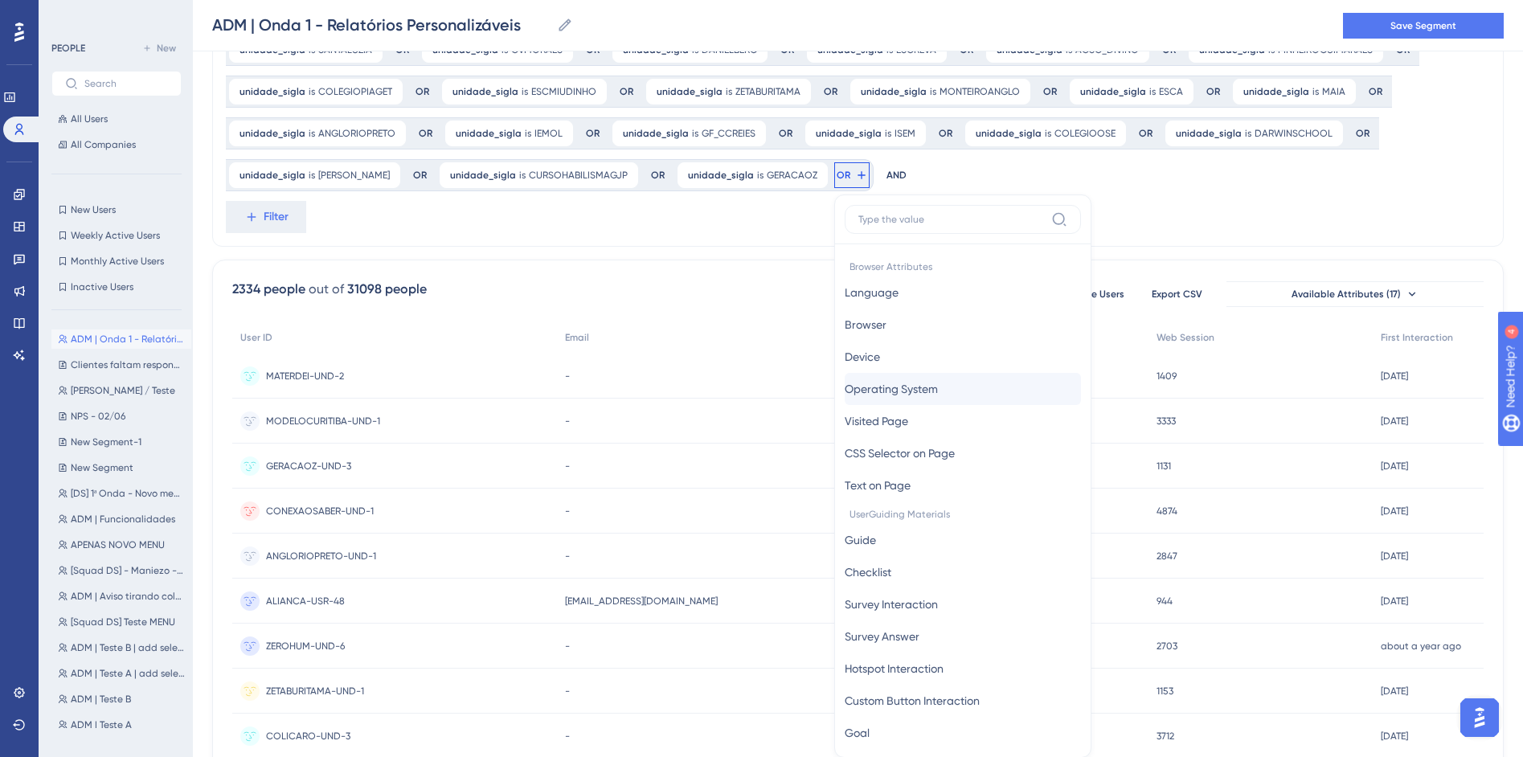
scroll to position [557, 0]
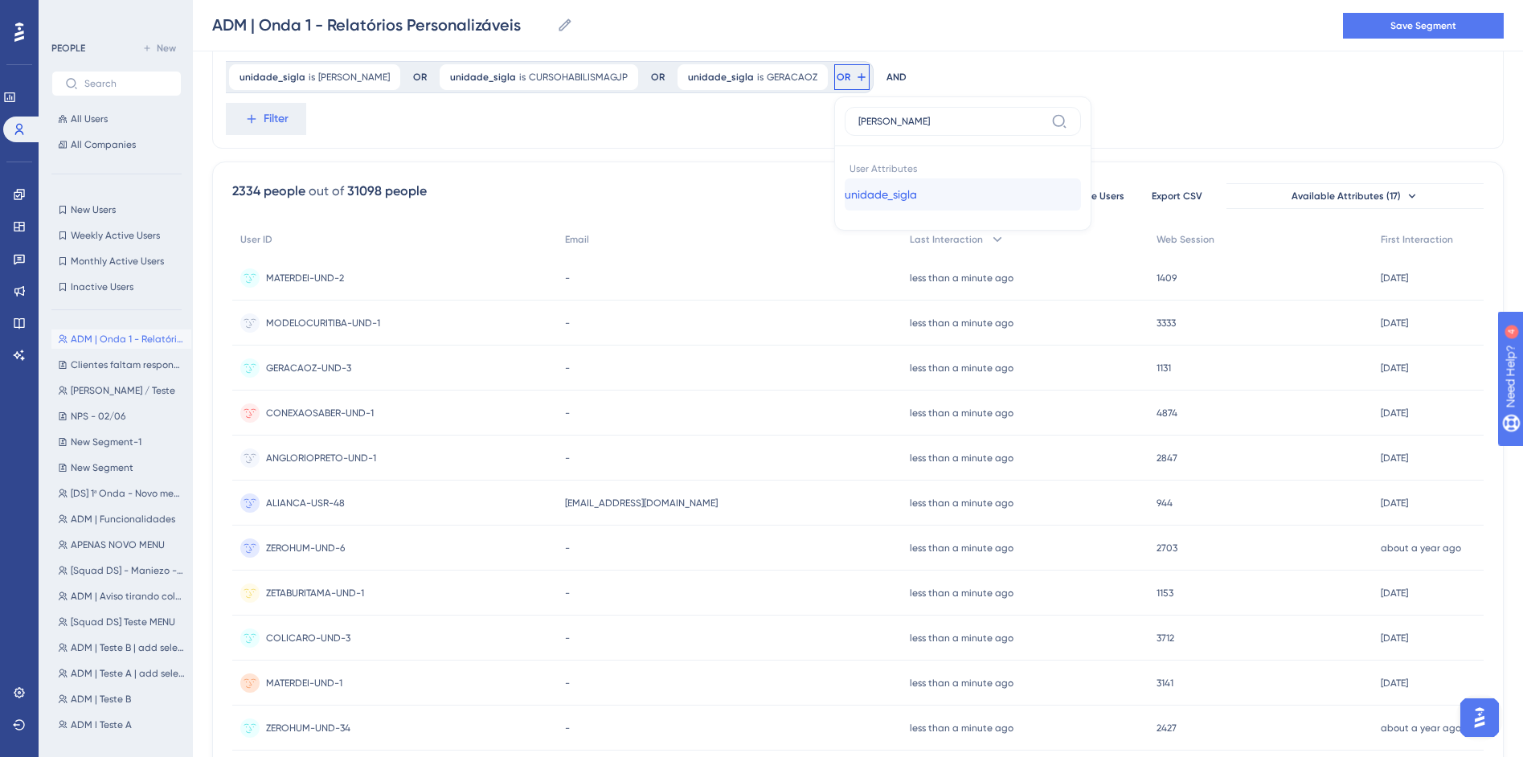
click at [845, 187] on button "unidade_sigla unidade_sigla" at bounding box center [963, 194] width 236 height 32
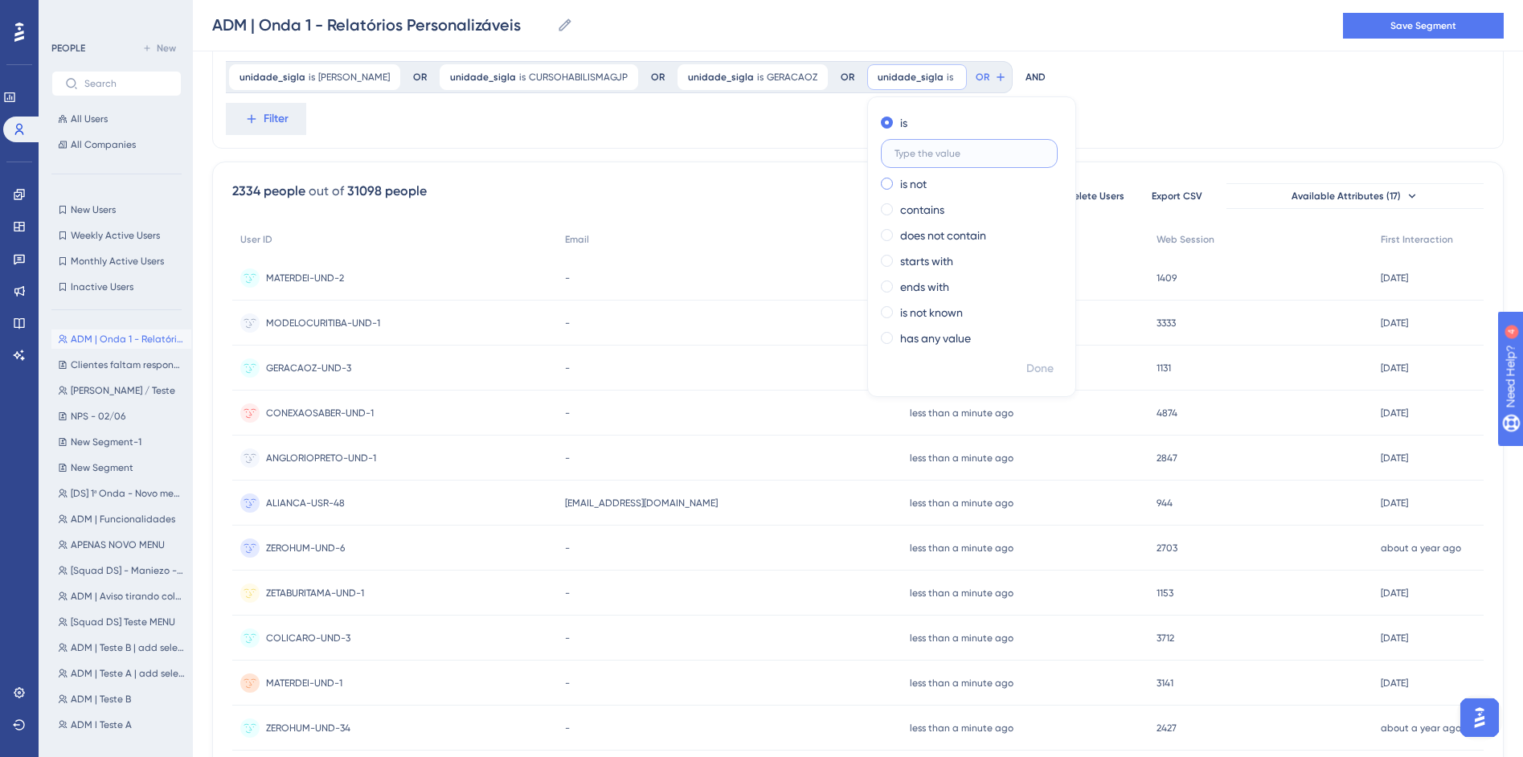
paste input "IMPULSOBG"
click at [1026, 366] on span "Done" at bounding box center [1039, 368] width 27 height 19
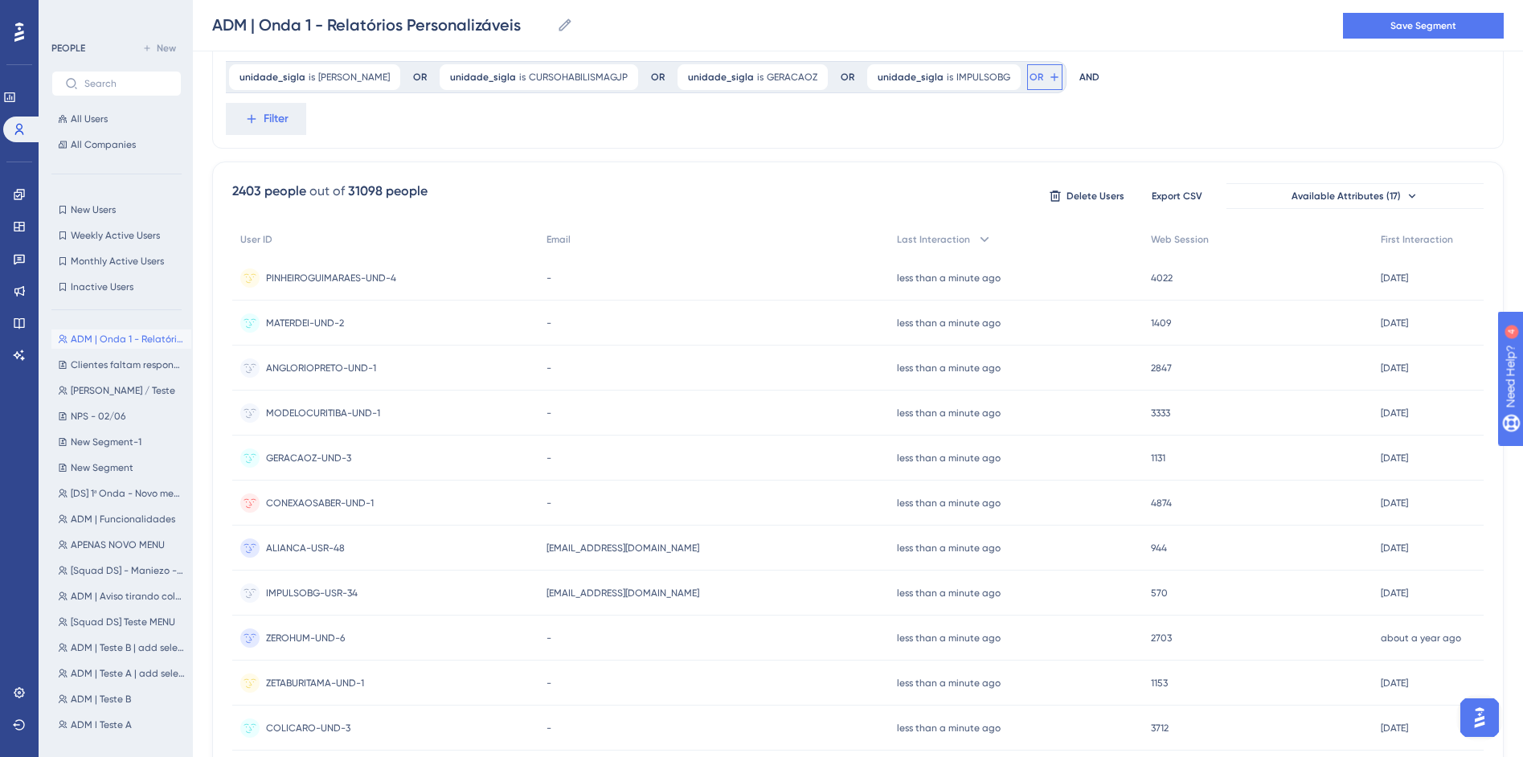
click at [1030, 81] on span "OR" at bounding box center [1037, 77] width 14 height 13
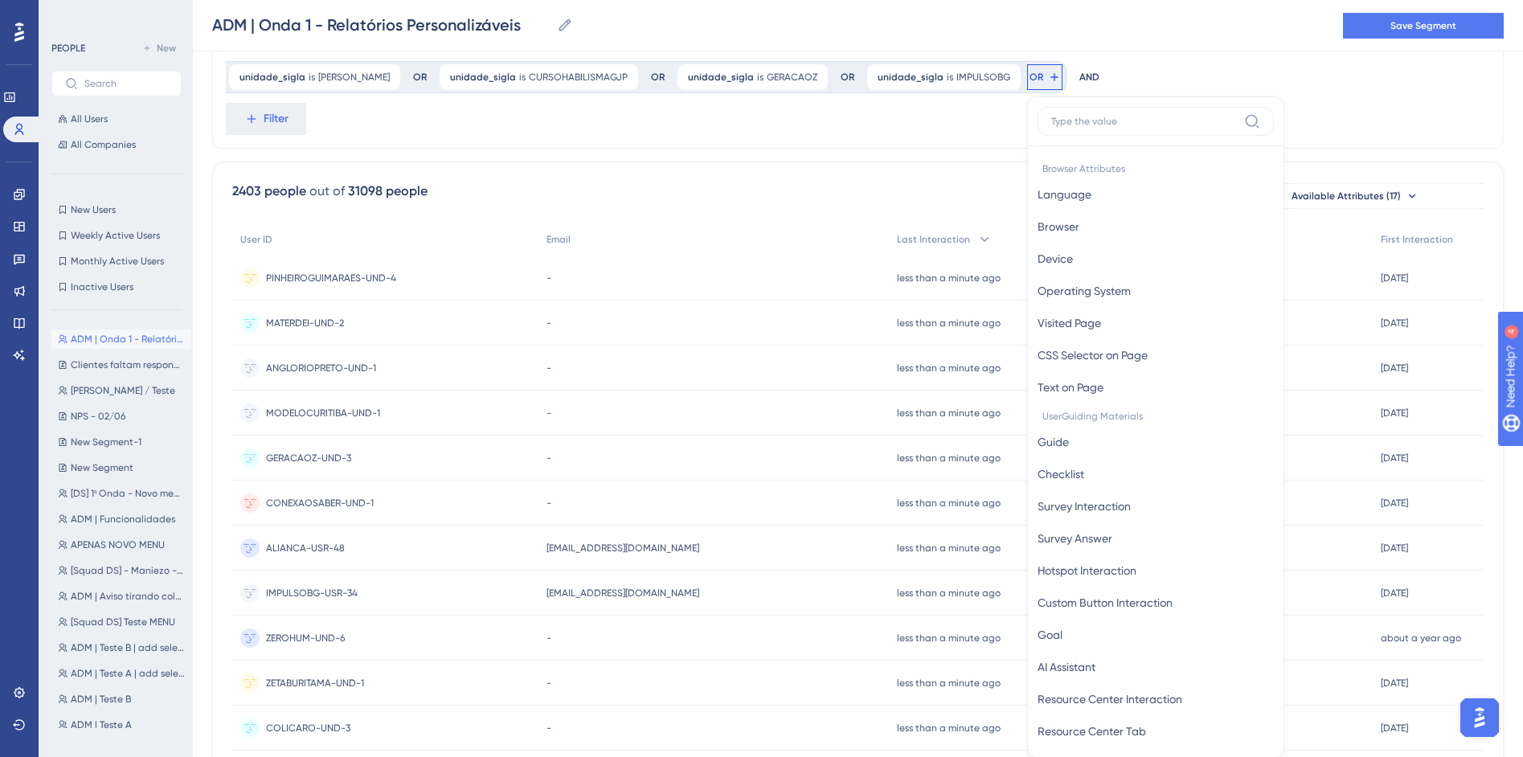
scroll to position [585, 0]
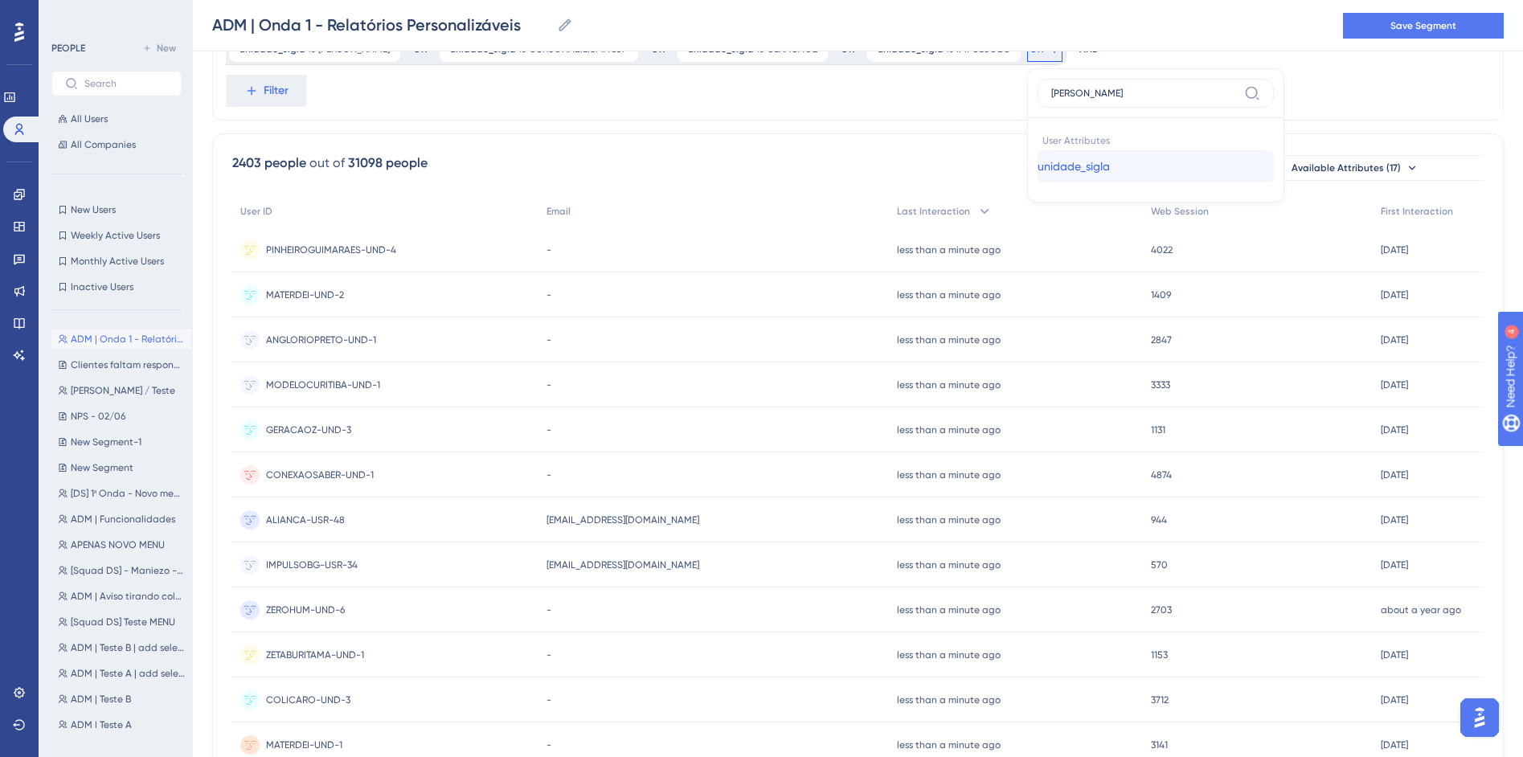
click at [1038, 174] on button "unidade_sigla unidade_sigla" at bounding box center [1156, 166] width 236 height 32
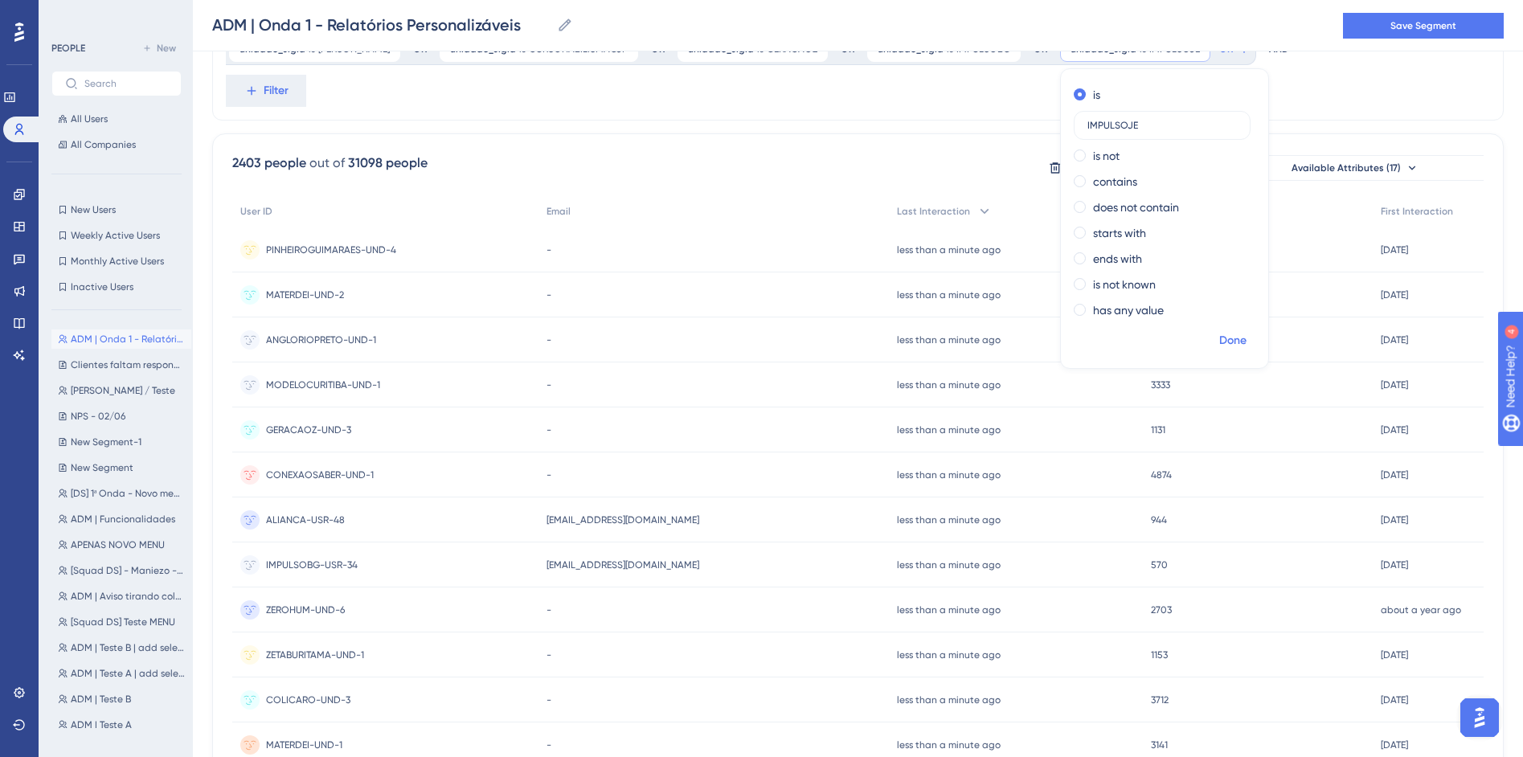
click at [1219, 342] on span "Done" at bounding box center [1232, 340] width 27 height 19
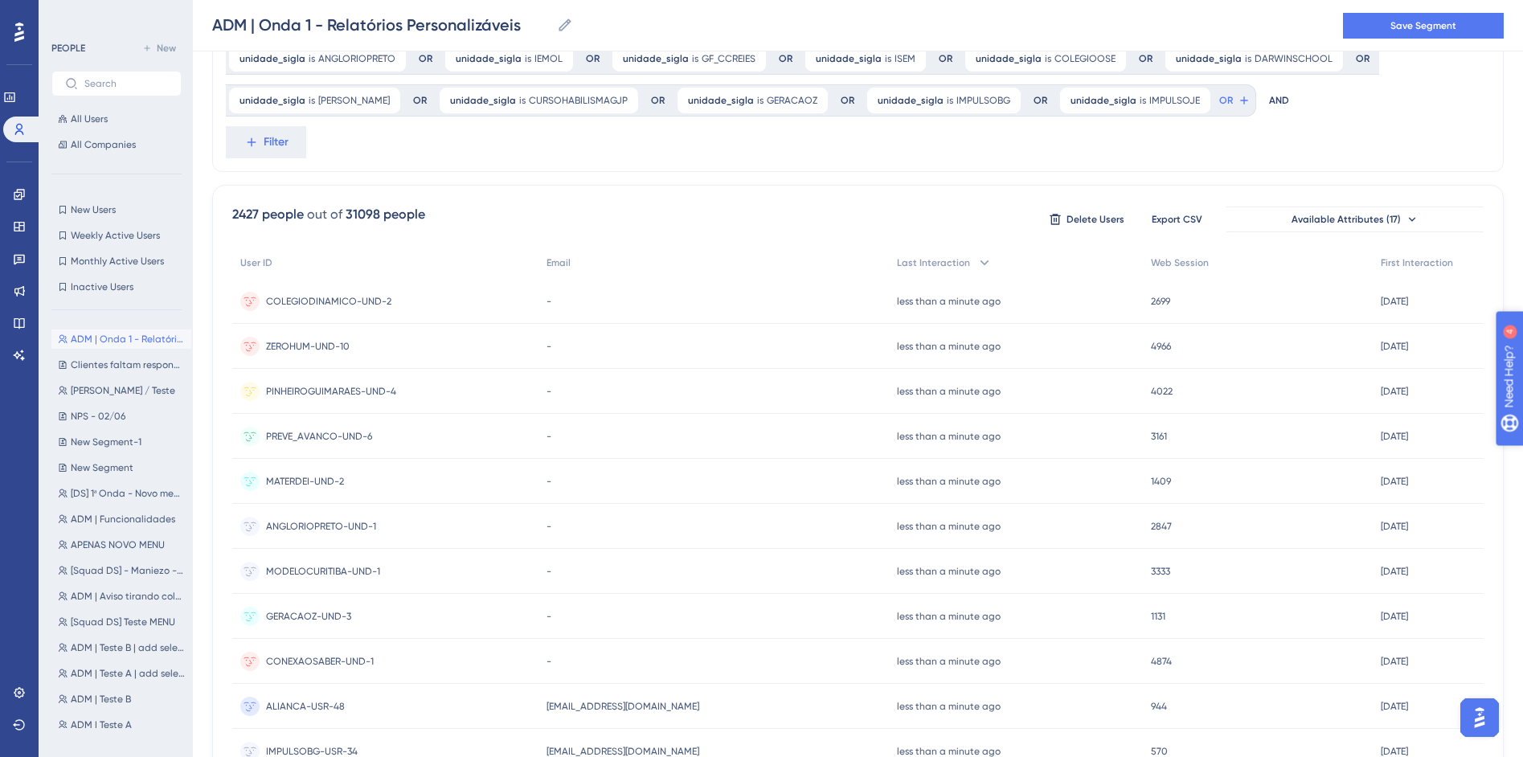
scroll to position [504, 0]
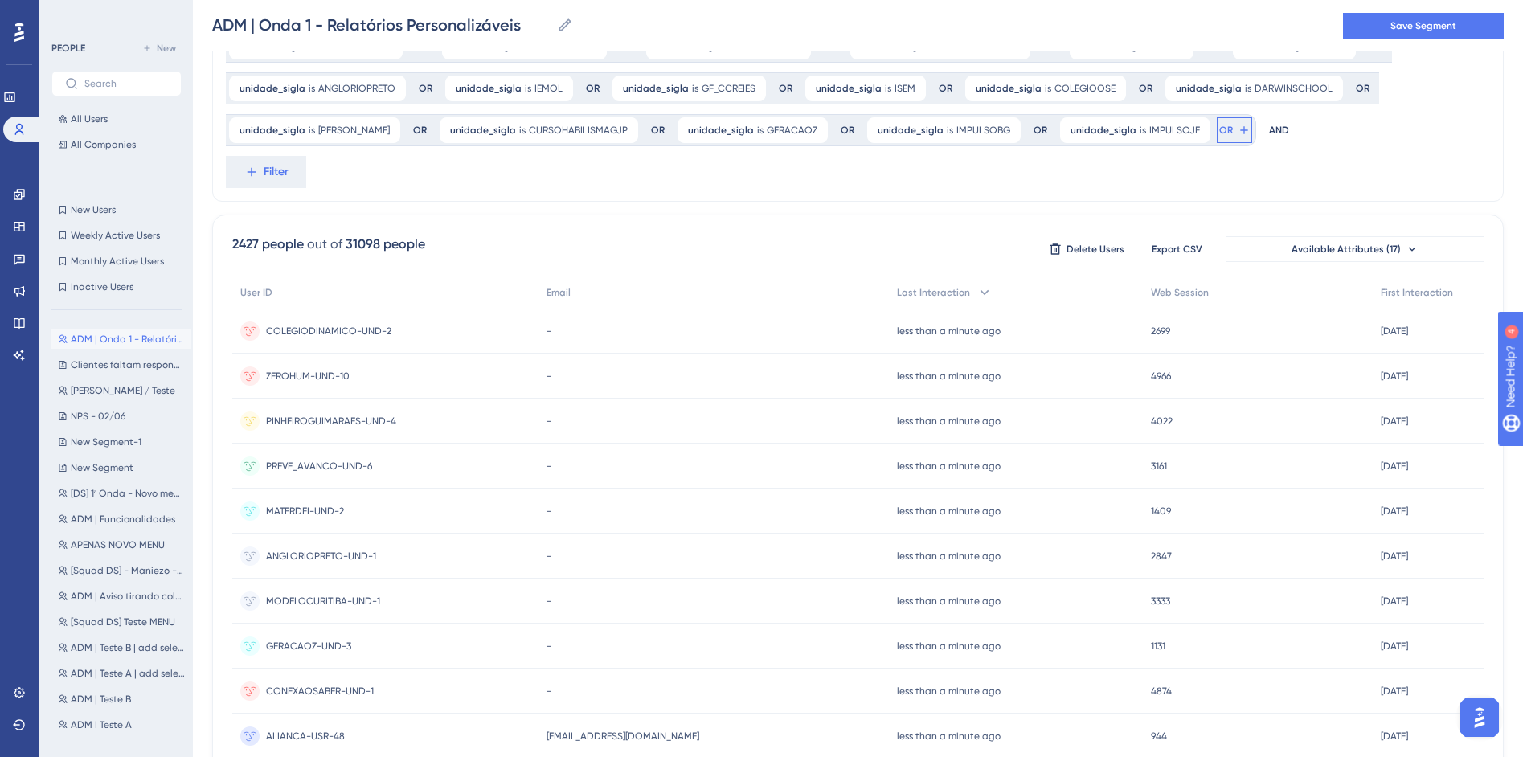
click at [1217, 137] on button "OR" at bounding box center [1234, 130] width 35 height 26
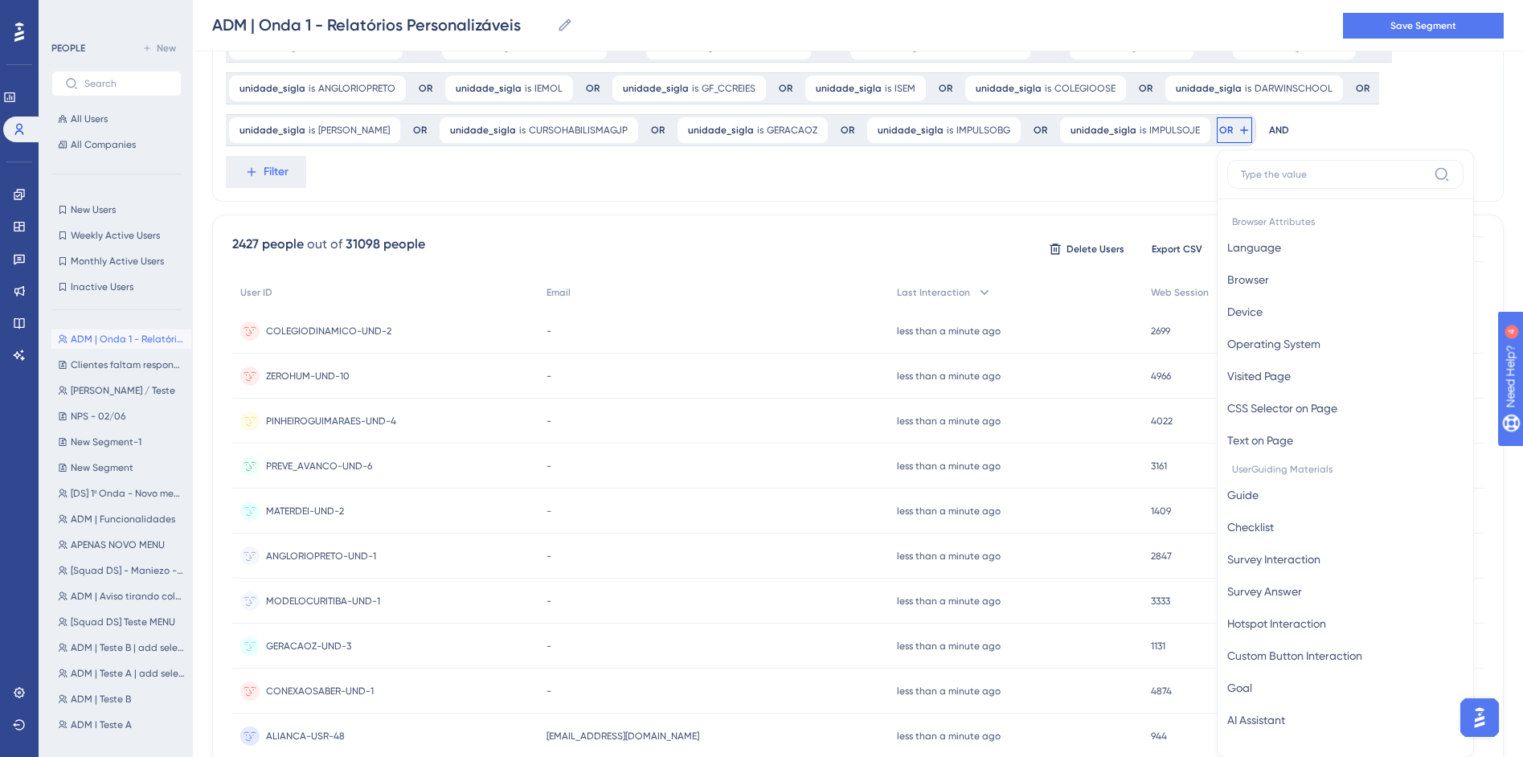
scroll to position [579, 0]
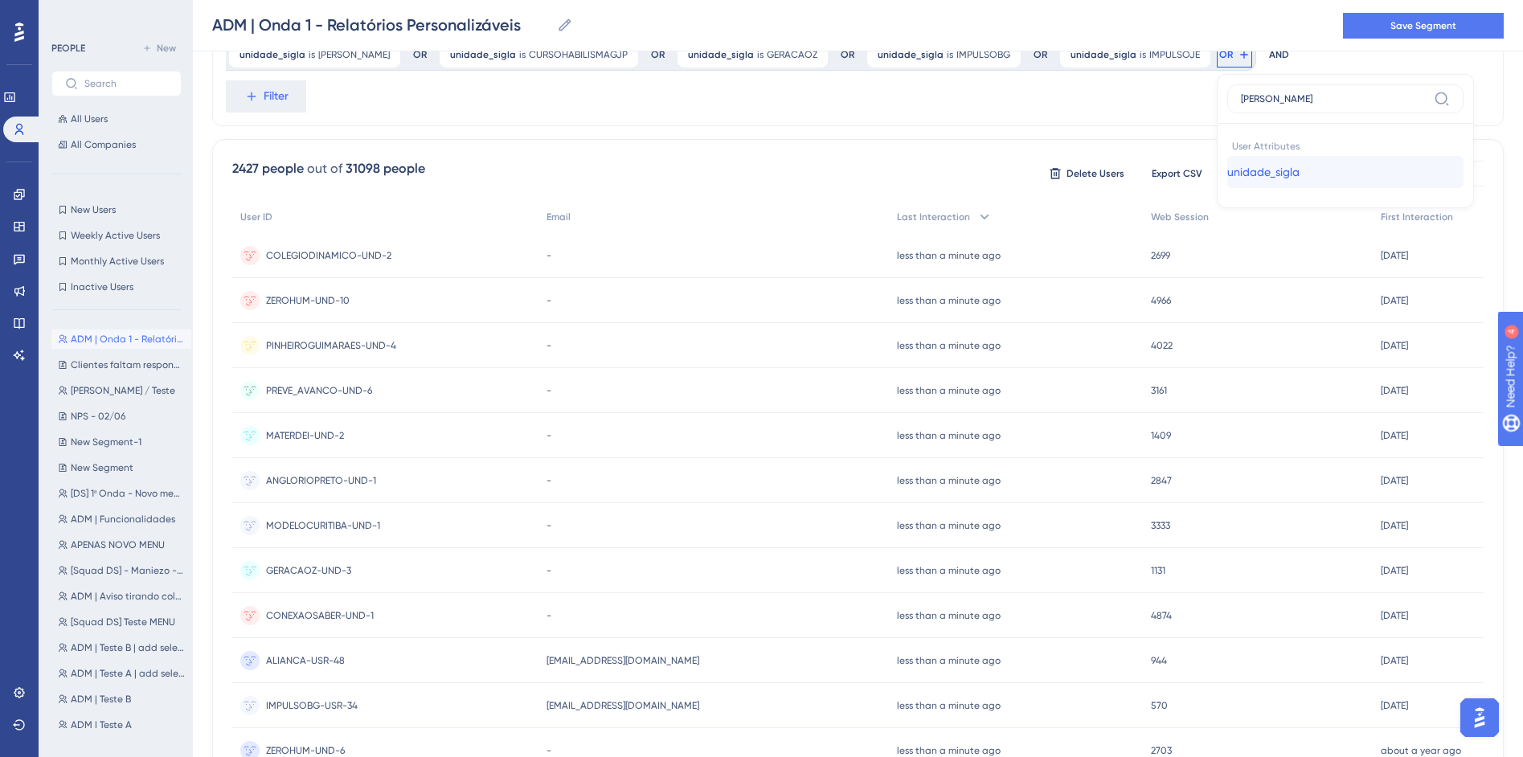
click at [1227, 162] on span "unidade_sigla" at bounding box center [1263, 171] width 72 height 19
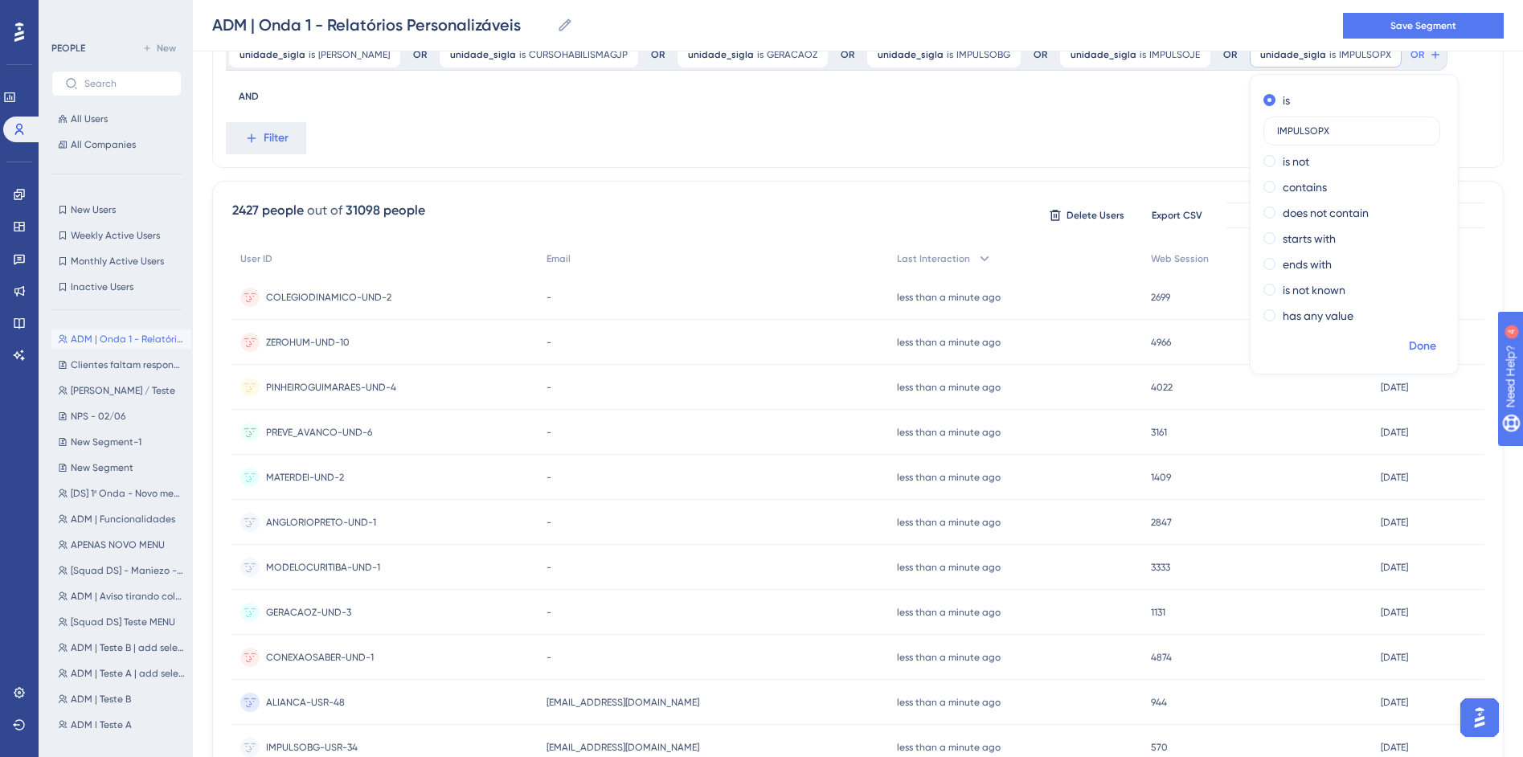
drag, startPoint x: 1194, startPoint y: 346, endPoint x: 1251, endPoint y: 394, distance: 73.6
click at [1409, 346] on span "Done" at bounding box center [1422, 346] width 27 height 19
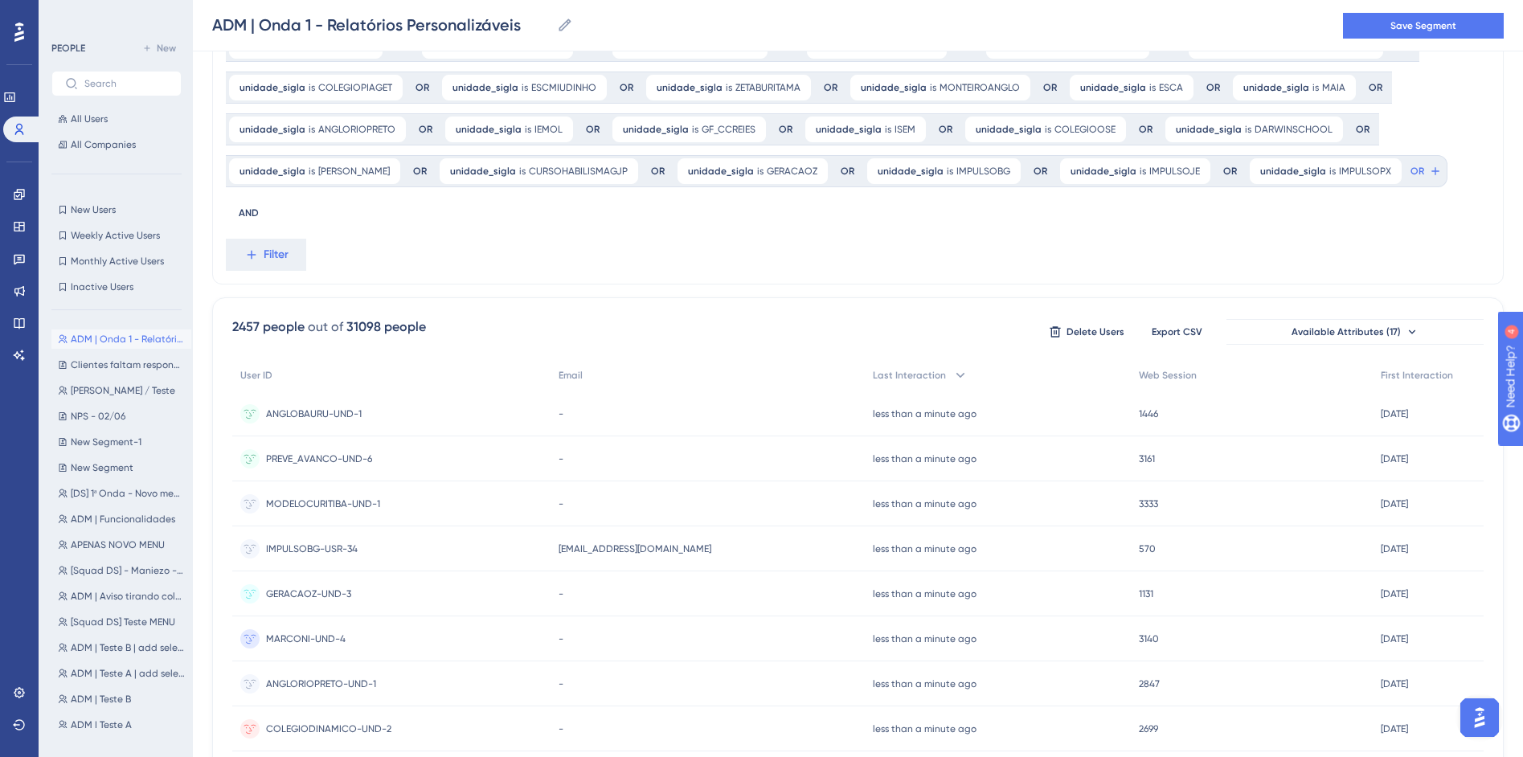
scroll to position [455, 0]
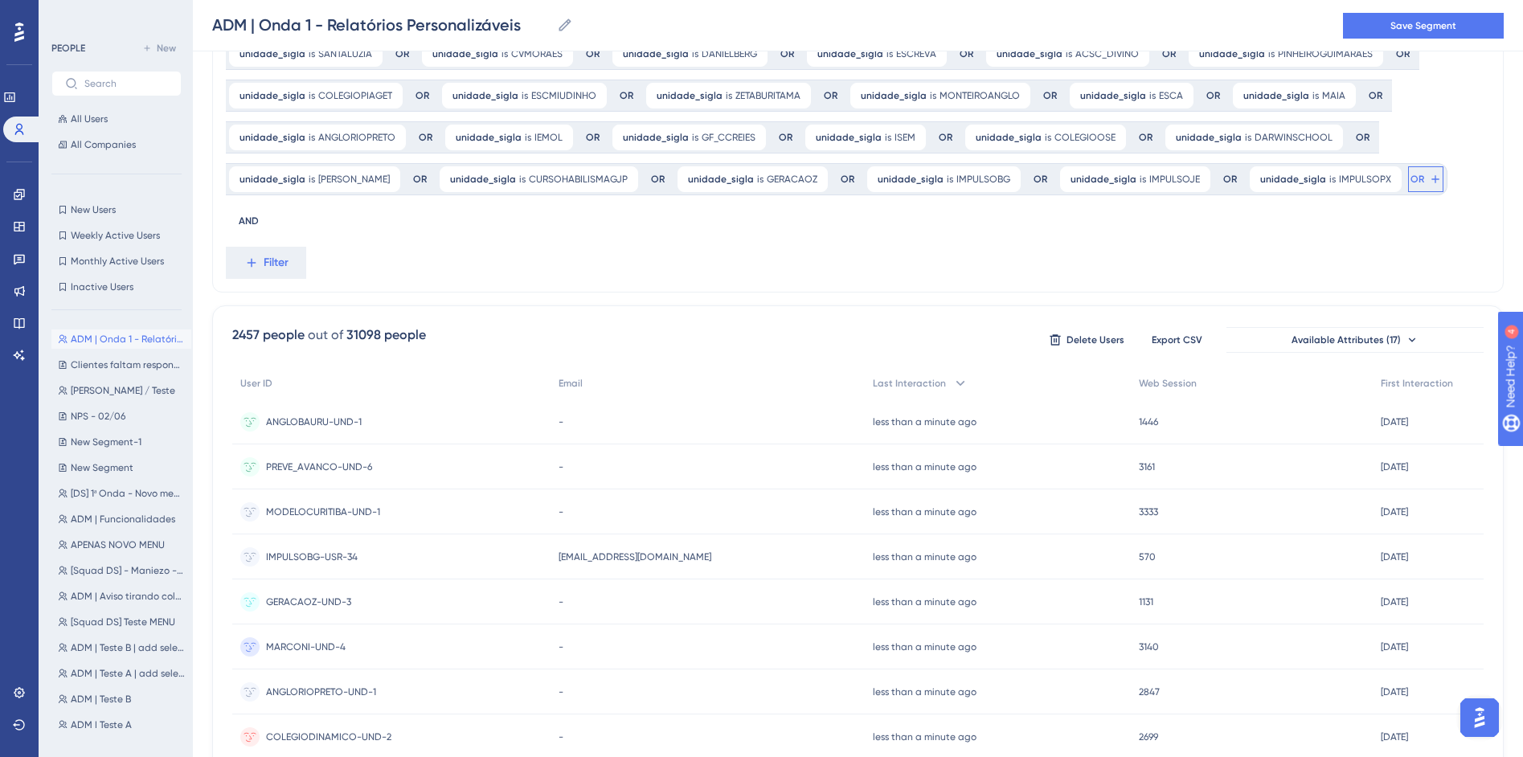
click at [1429, 183] on icon at bounding box center [1435, 179] width 13 height 13
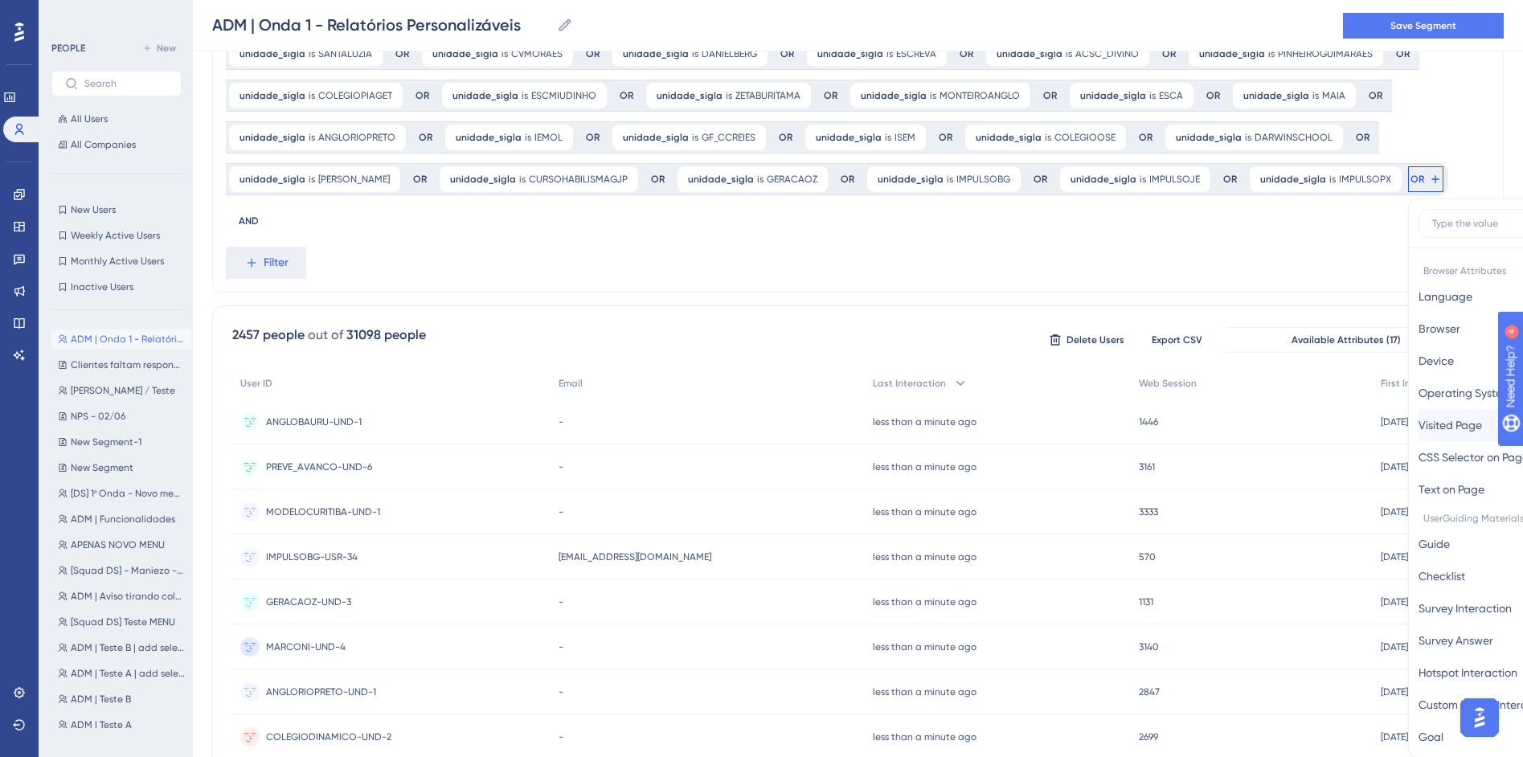
scroll to position [554, 0]
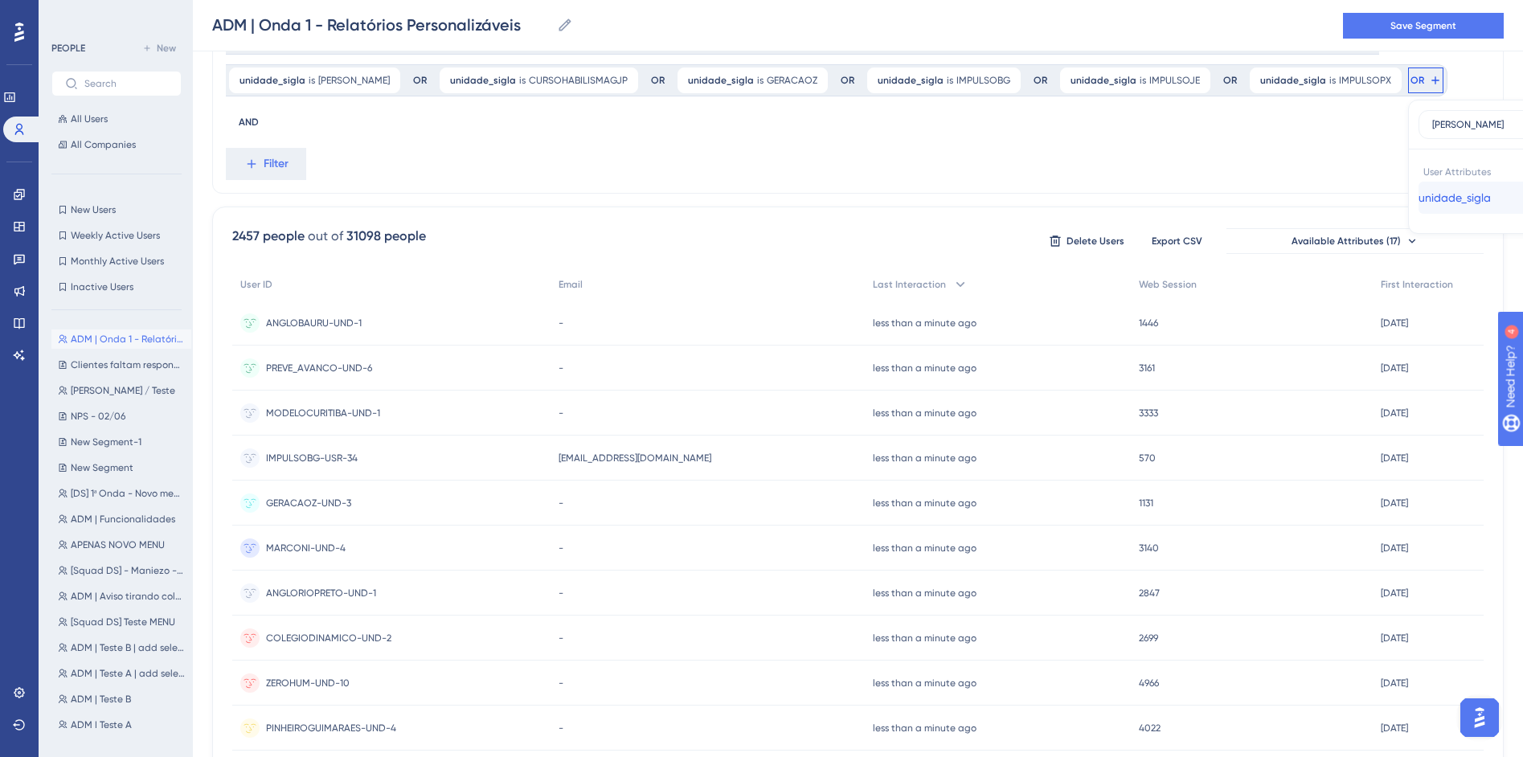
click at [1419, 196] on span "unidade_sigla" at bounding box center [1455, 197] width 72 height 19
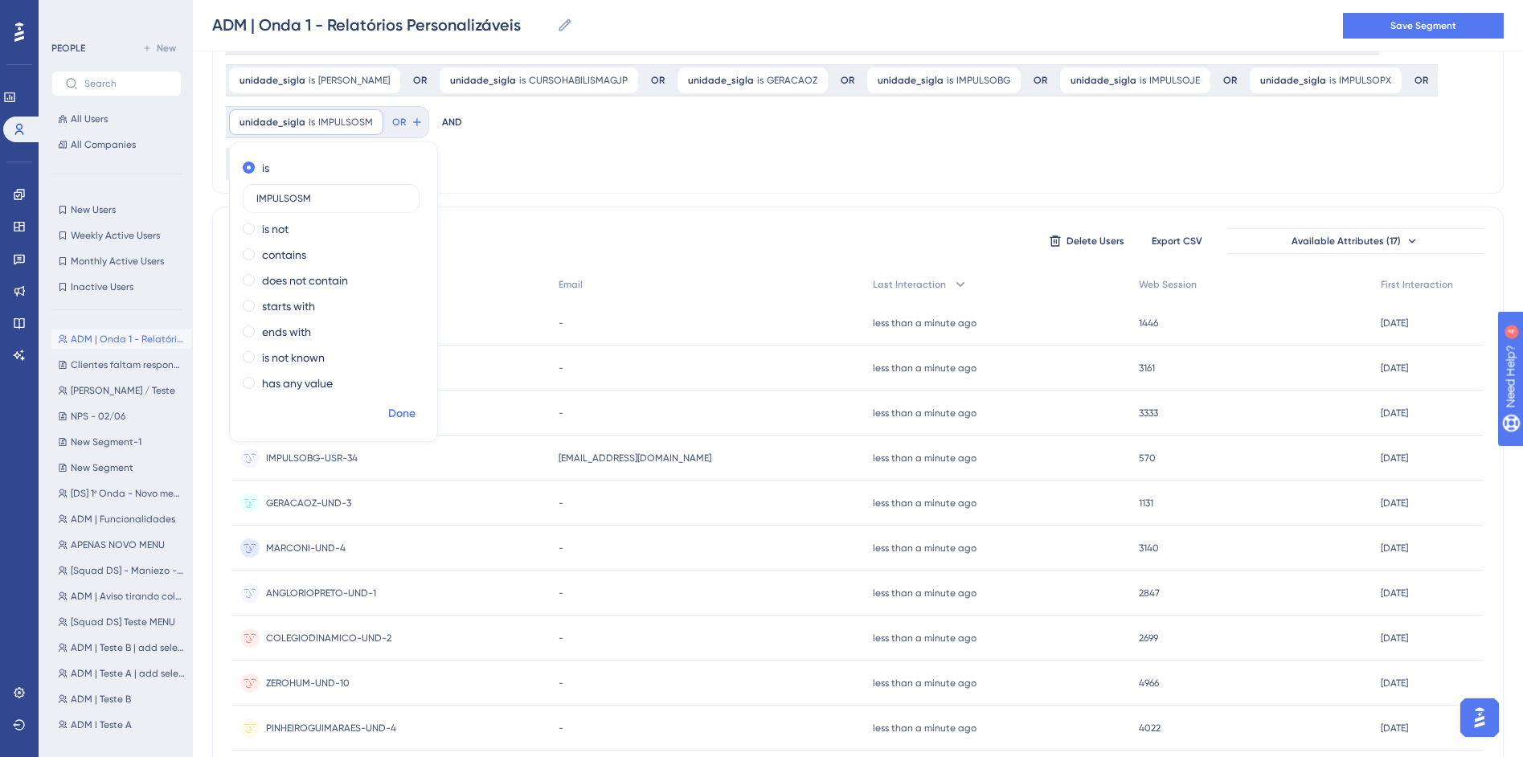
click at [416, 404] on span "Done" at bounding box center [401, 413] width 27 height 19
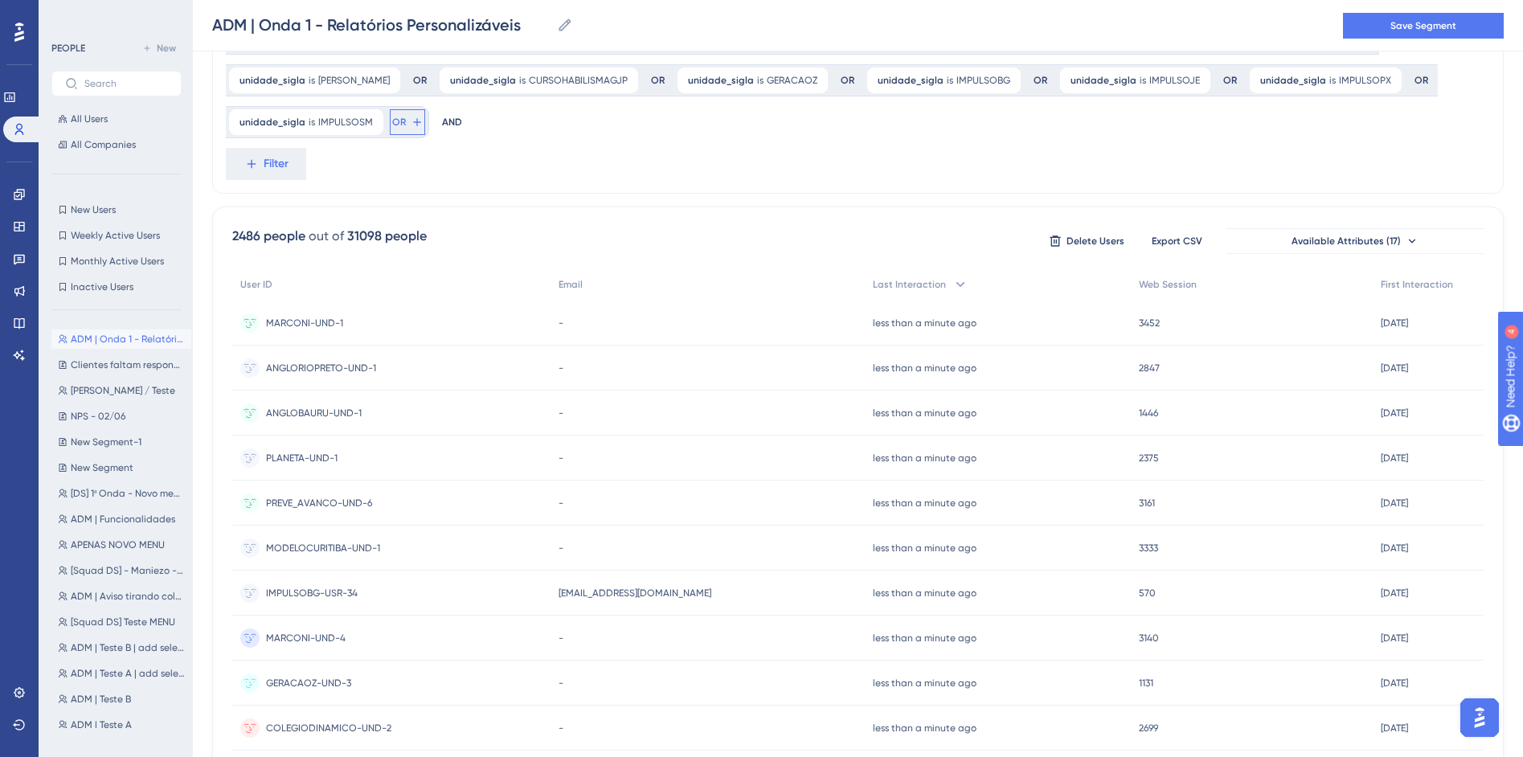
click at [425, 109] on button "OR" at bounding box center [407, 122] width 35 height 26
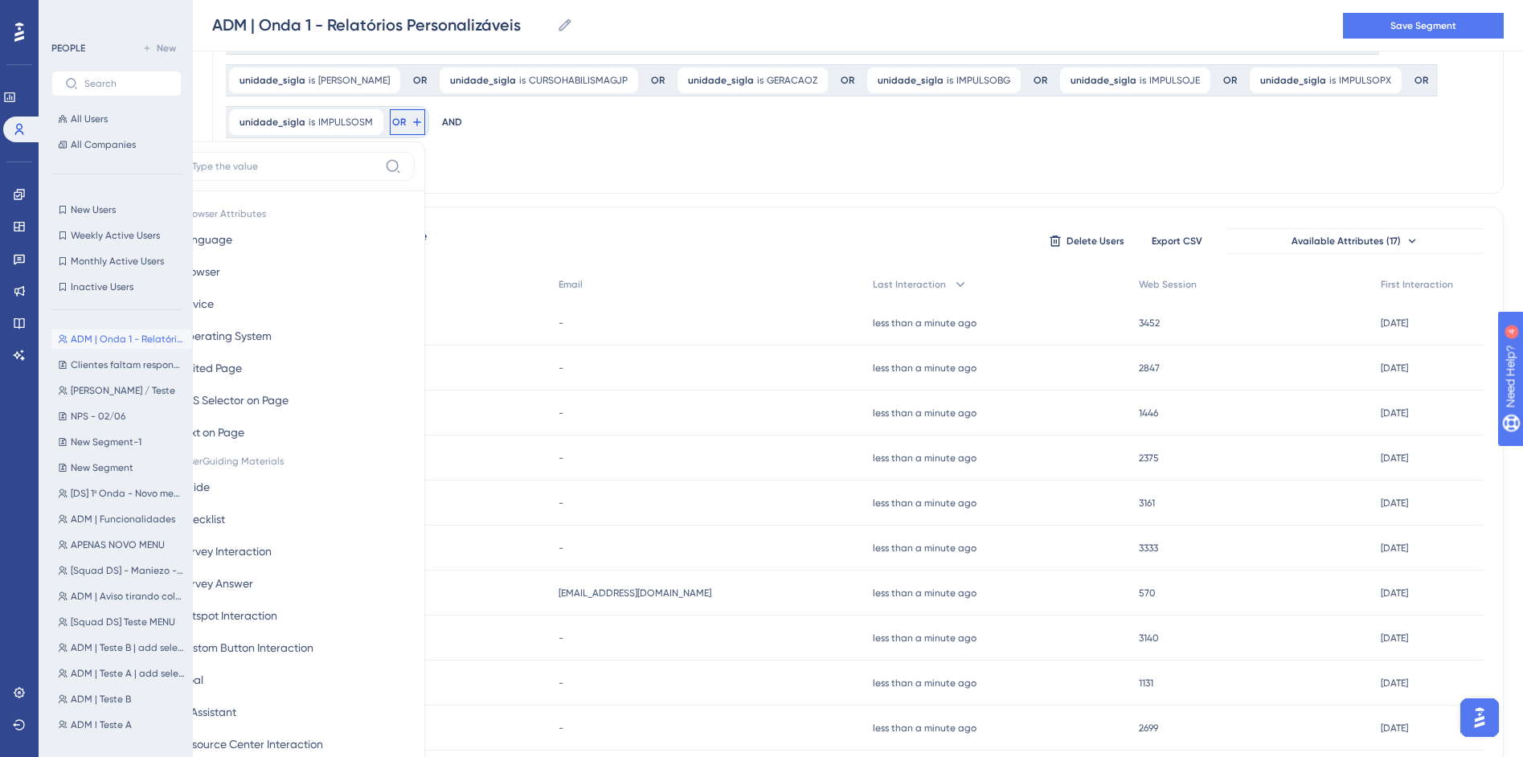
scroll to position [604, 0]
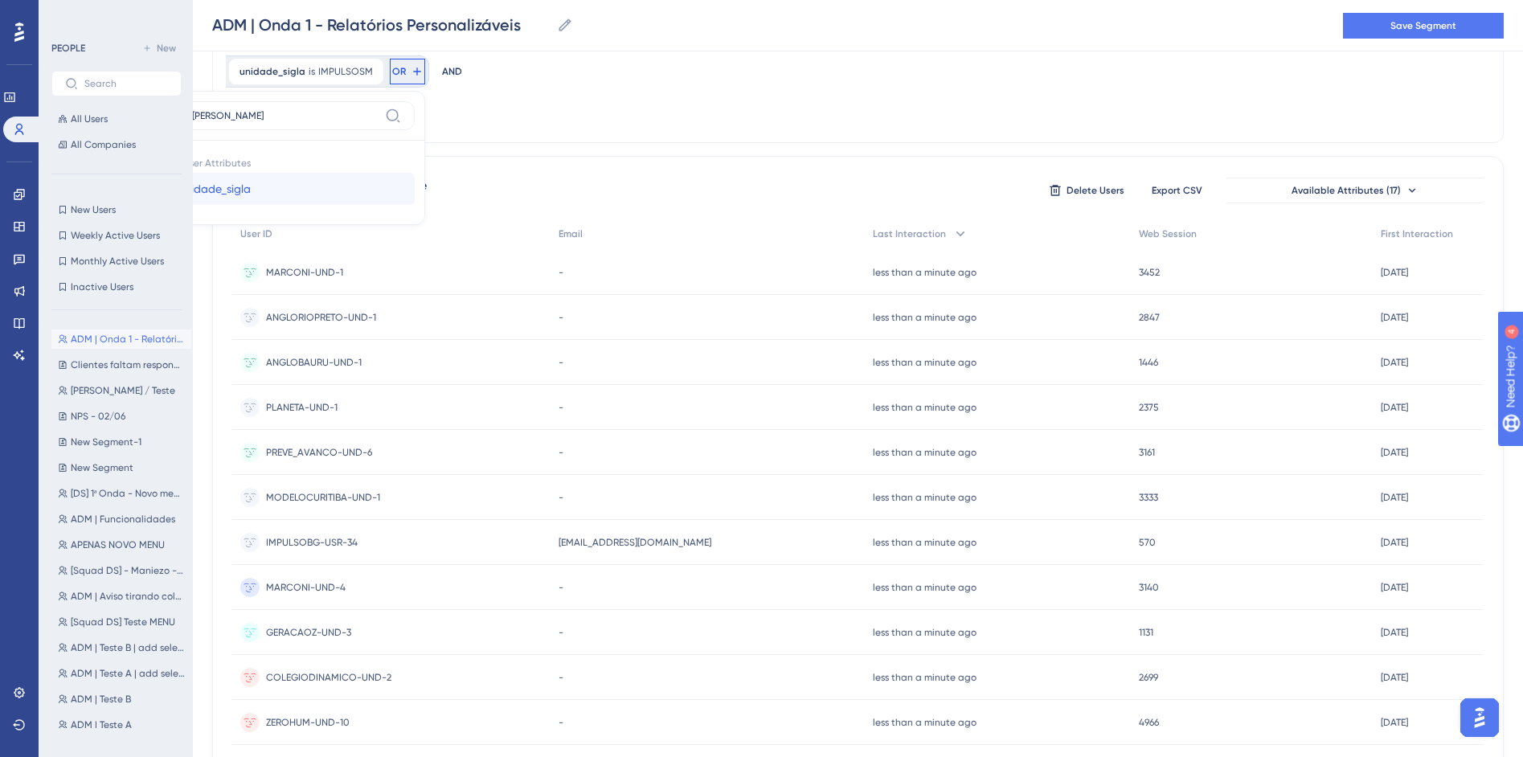
click at [415, 173] on button "unidade_sigla unidade_sigla" at bounding box center [296, 189] width 236 height 32
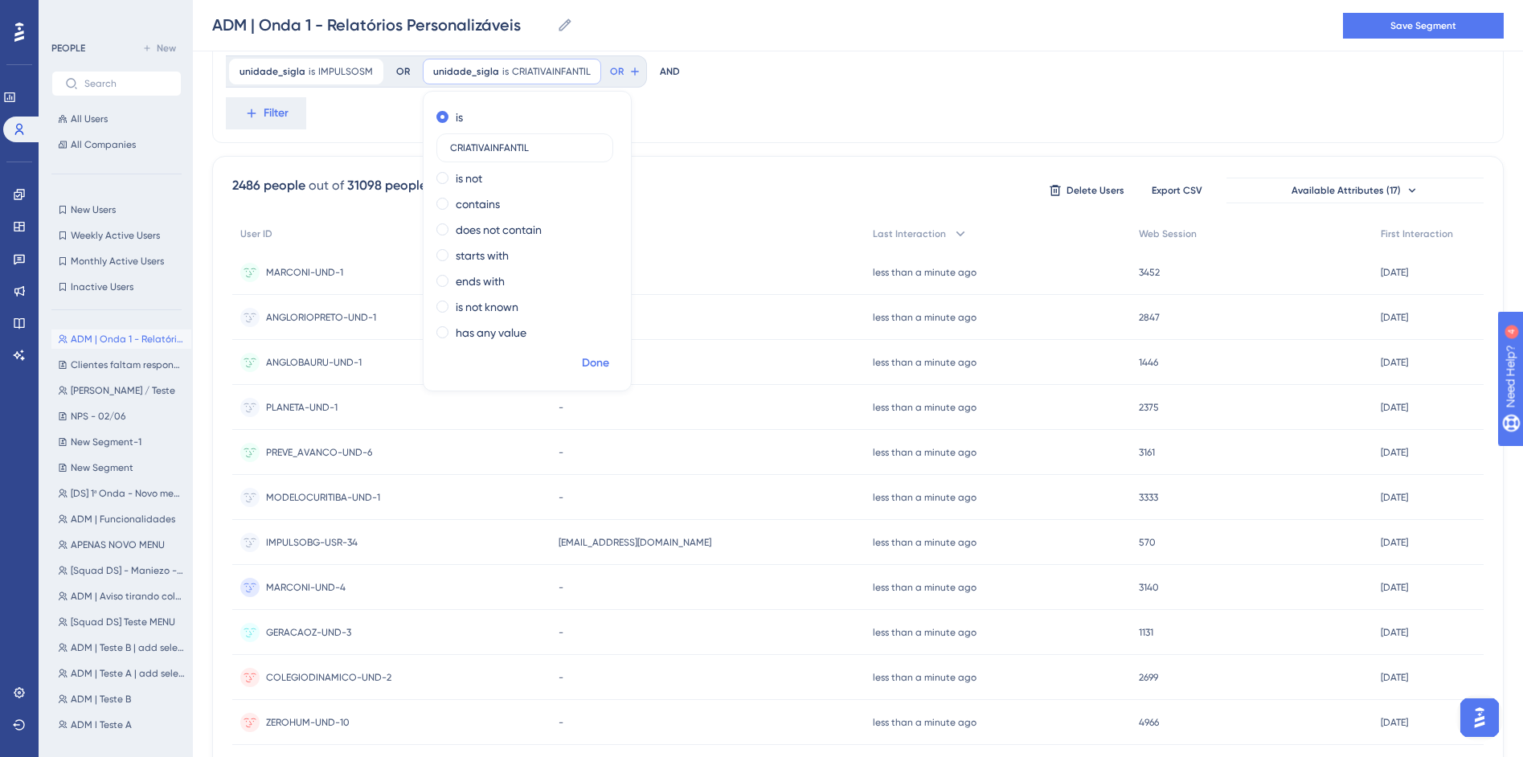
click at [582, 359] on span "Done" at bounding box center [595, 363] width 27 height 19
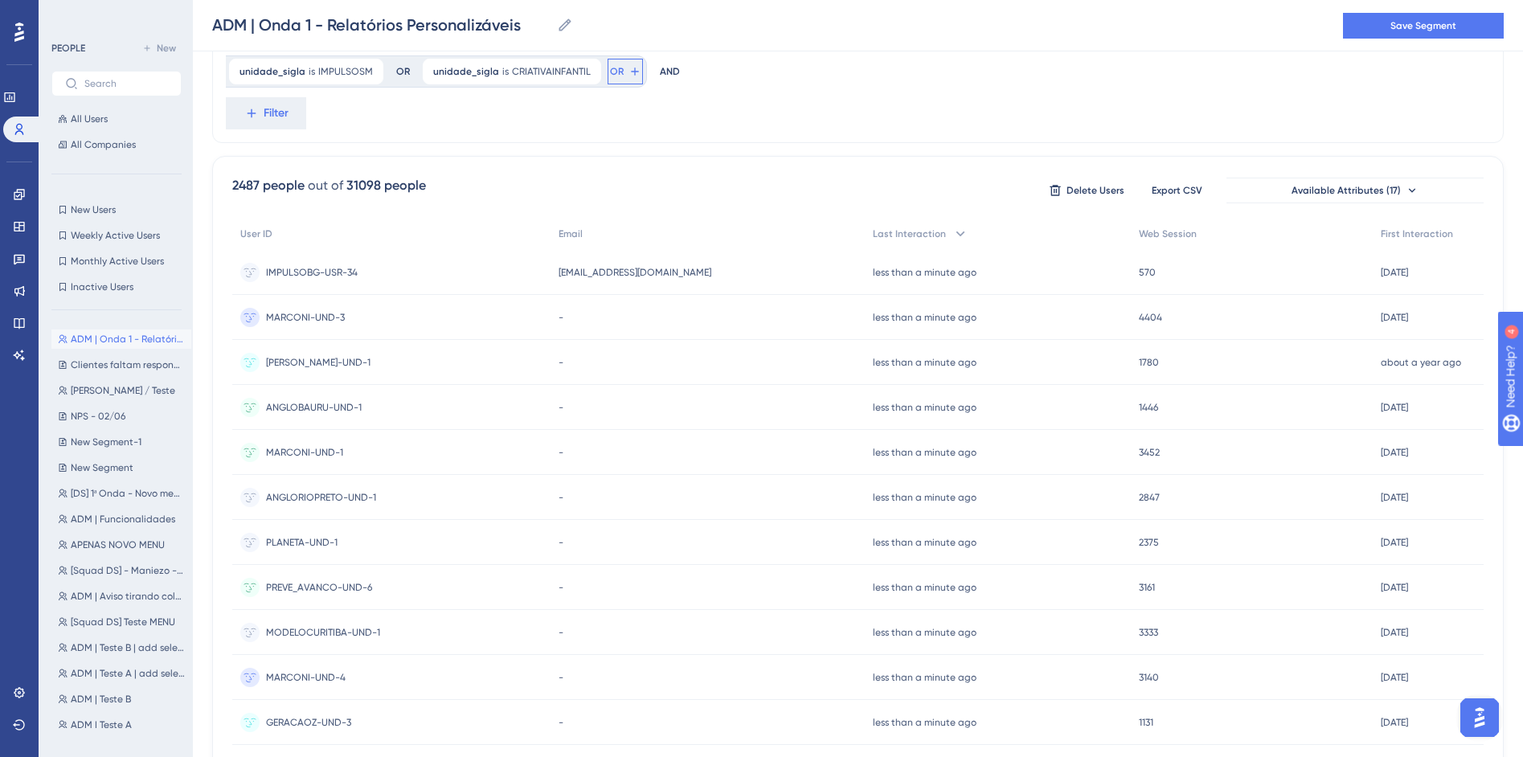
click at [608, 71] on button "OR" at bounding box center [625, 72] width 35 height 26
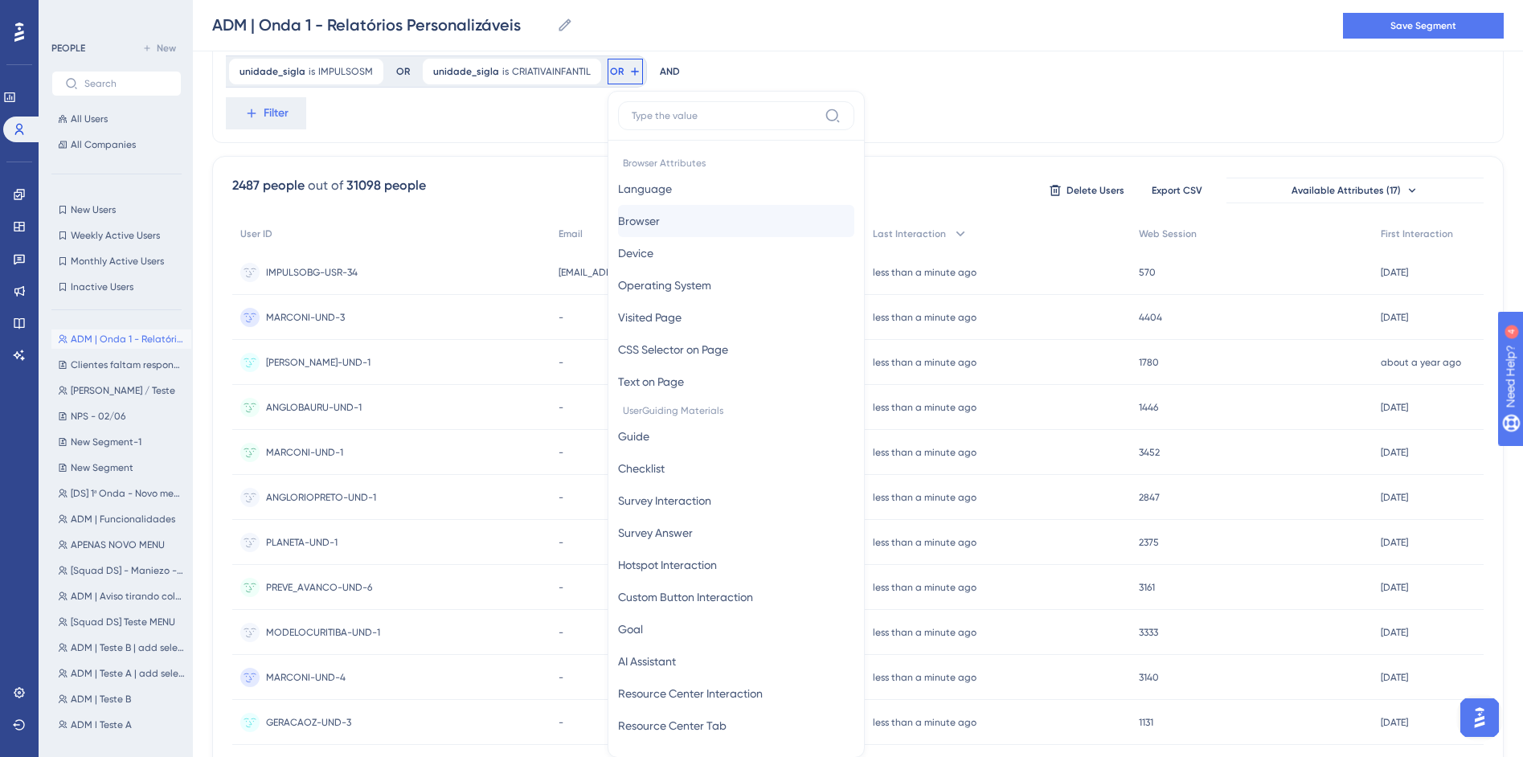
scroll to position [635, 0]
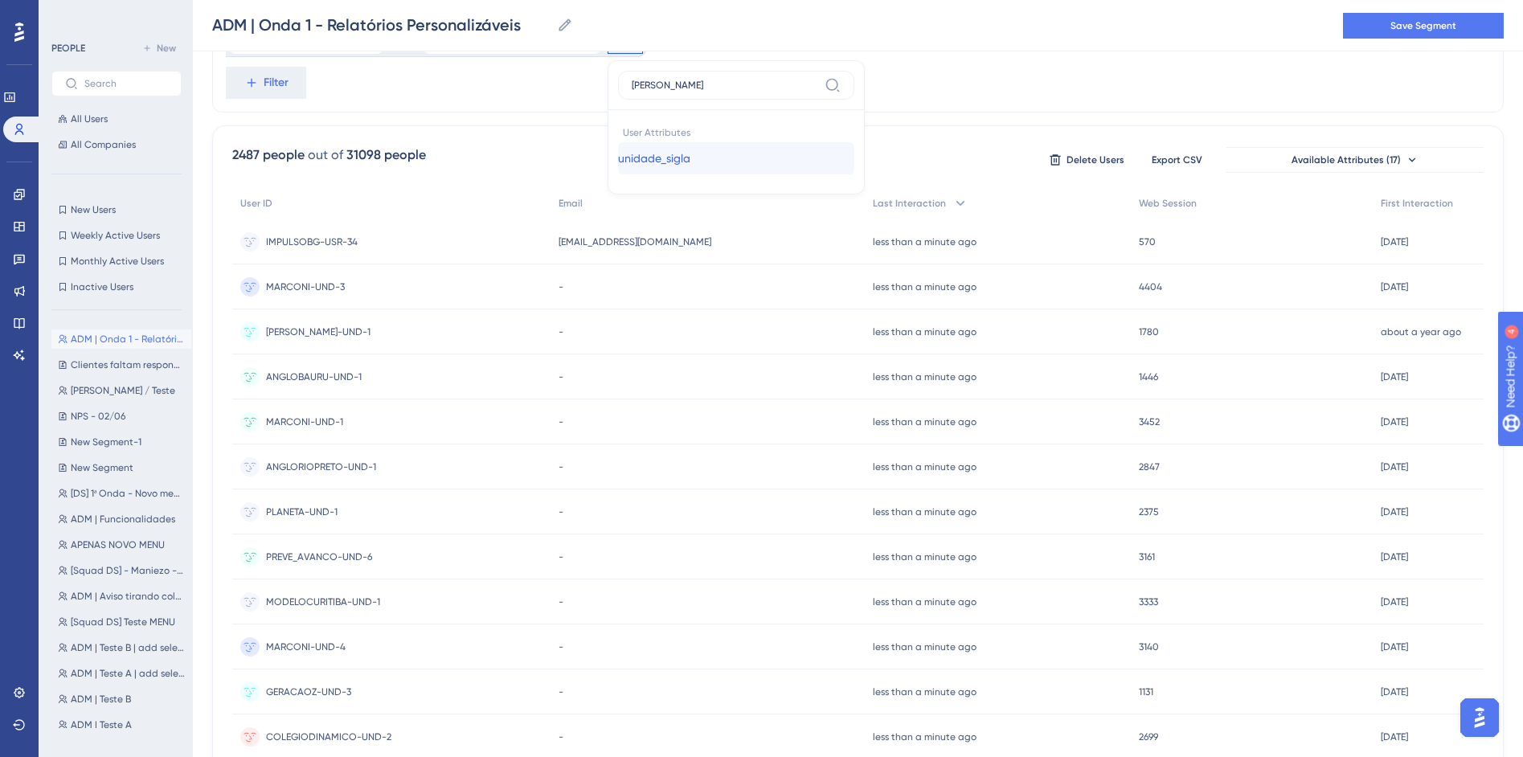
click at [618, 161] on button "unidade_sigla unidade_sigla" at bounding box center [736, 158] width 236 height 32
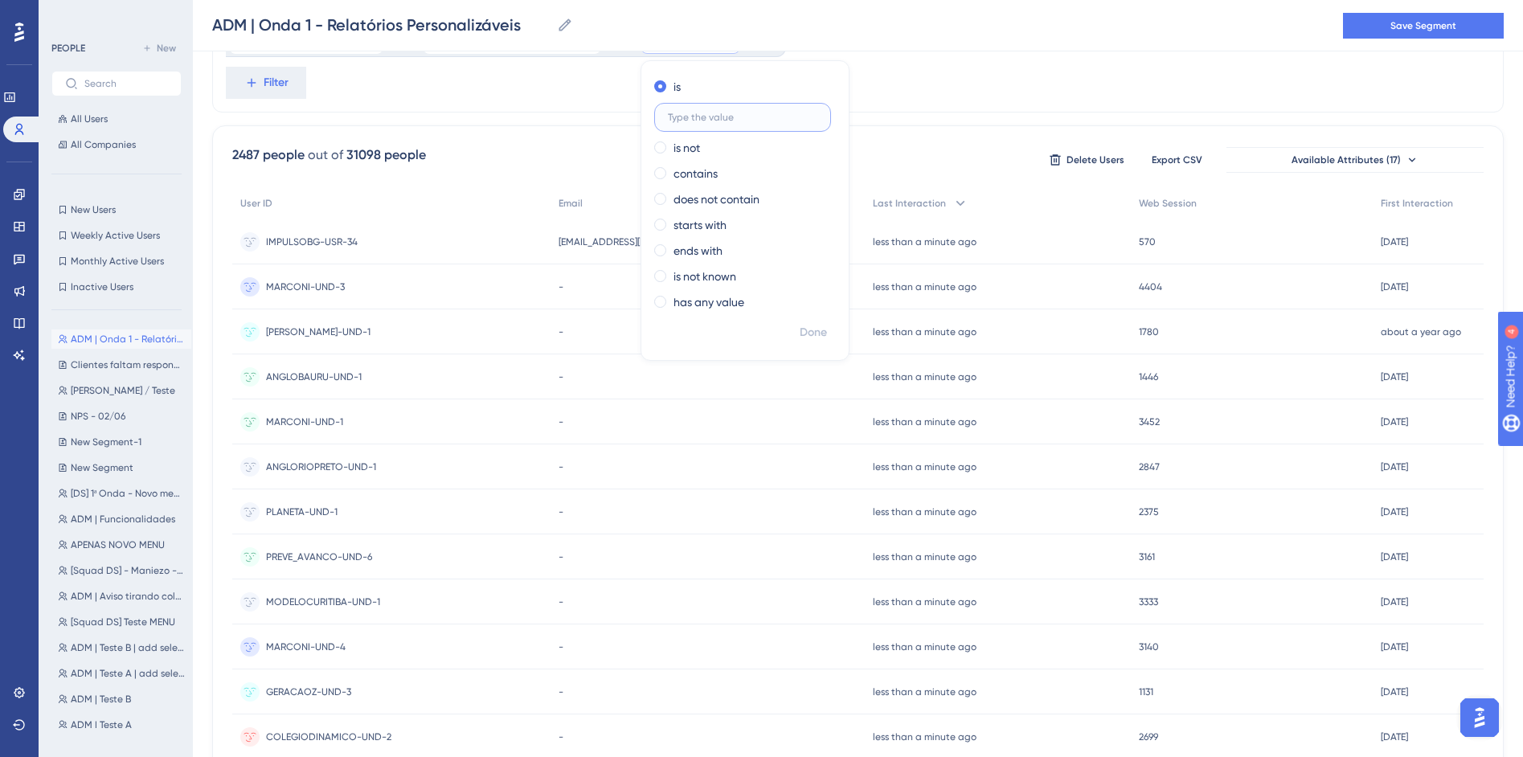
paste input "SEEDS"
click at [800, 338] on span "Done" at bounding box center [813, 332] width 27 height 19
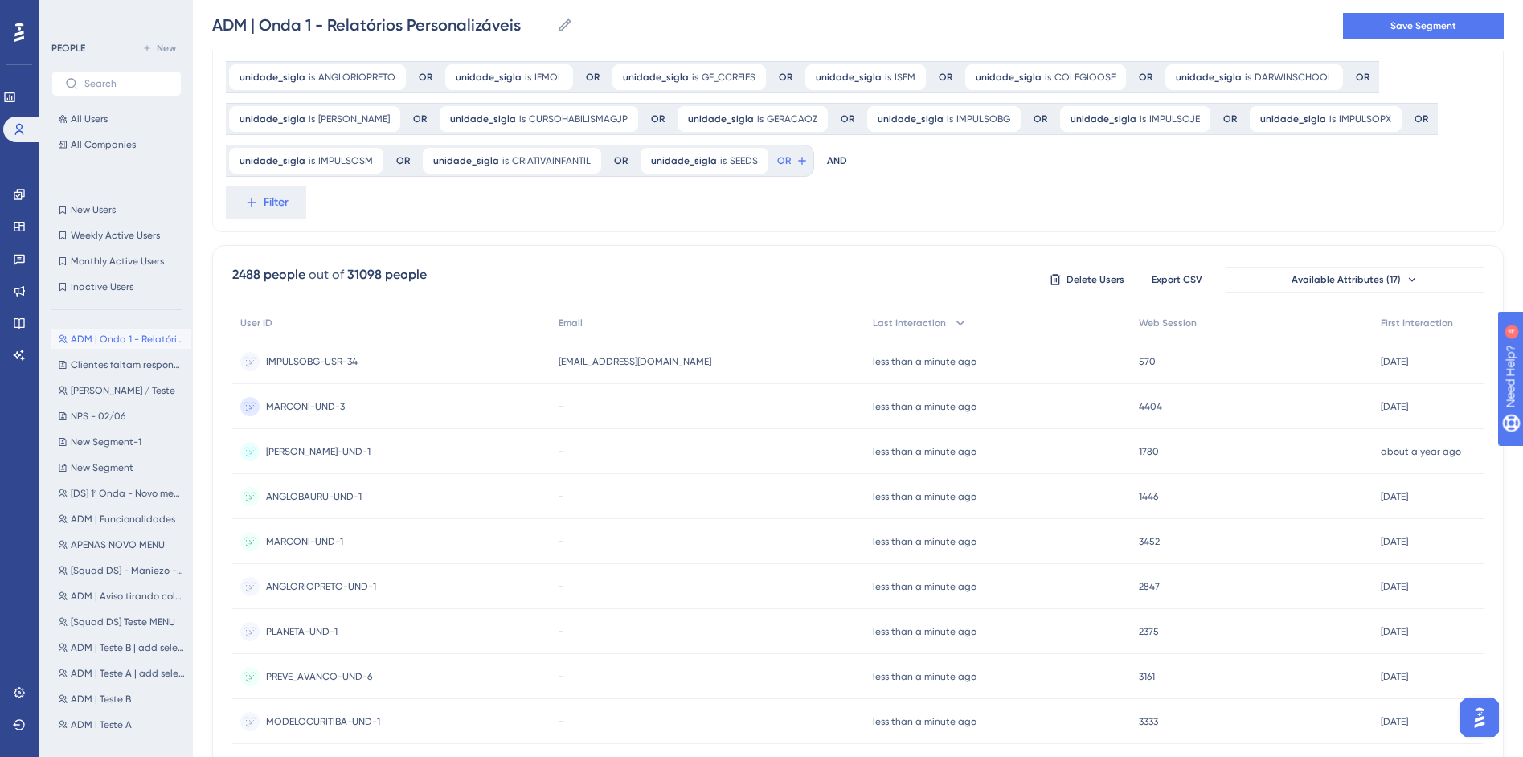
scroll to position [509, 0]
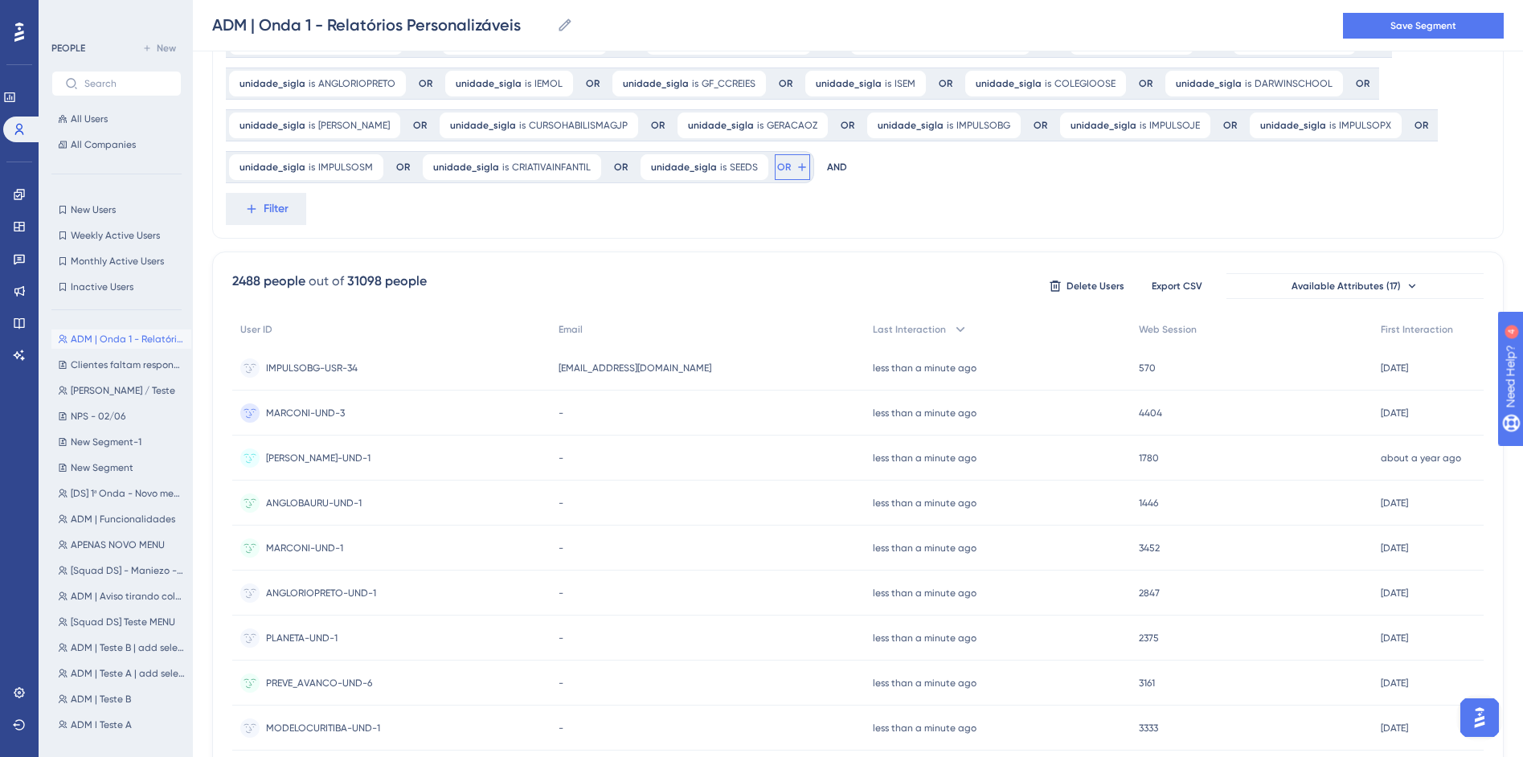
click at [796, 170] on icon at bounding box center [802, 167] width 13 height 13
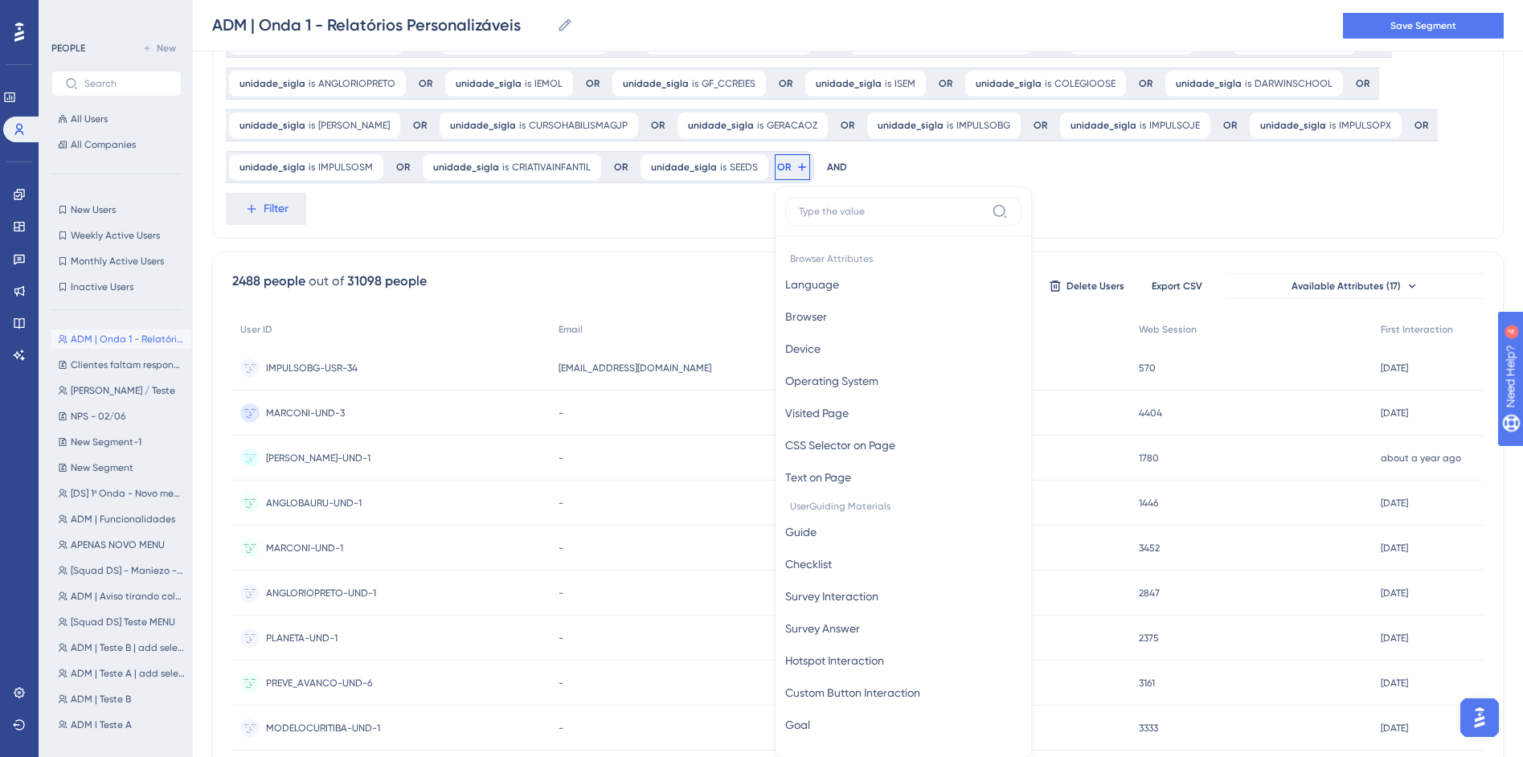
scroll to position [603, 0]
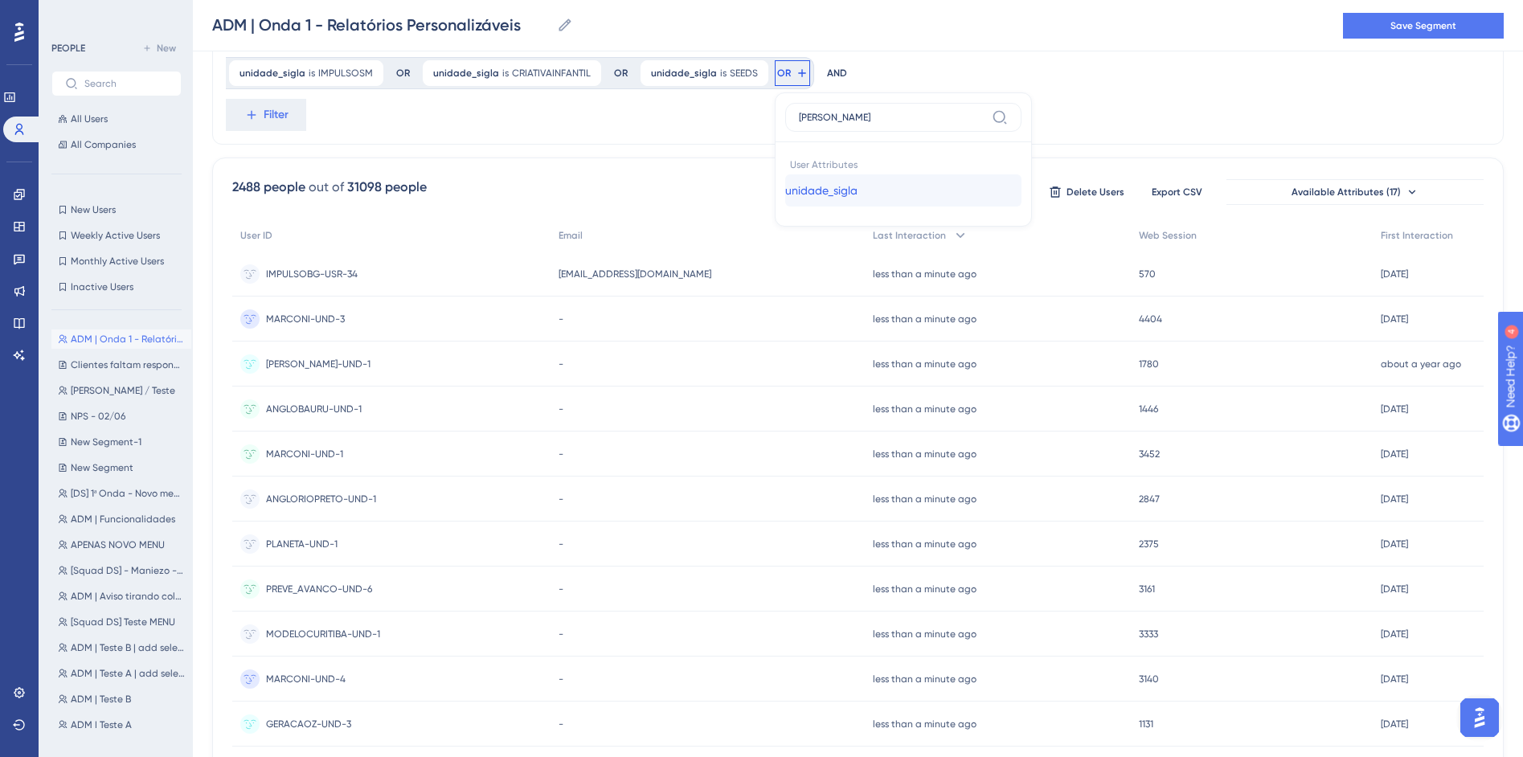
click at [785, 184] on span "unidade_sigla" at bounding box center [821, 190] width 72 height 19
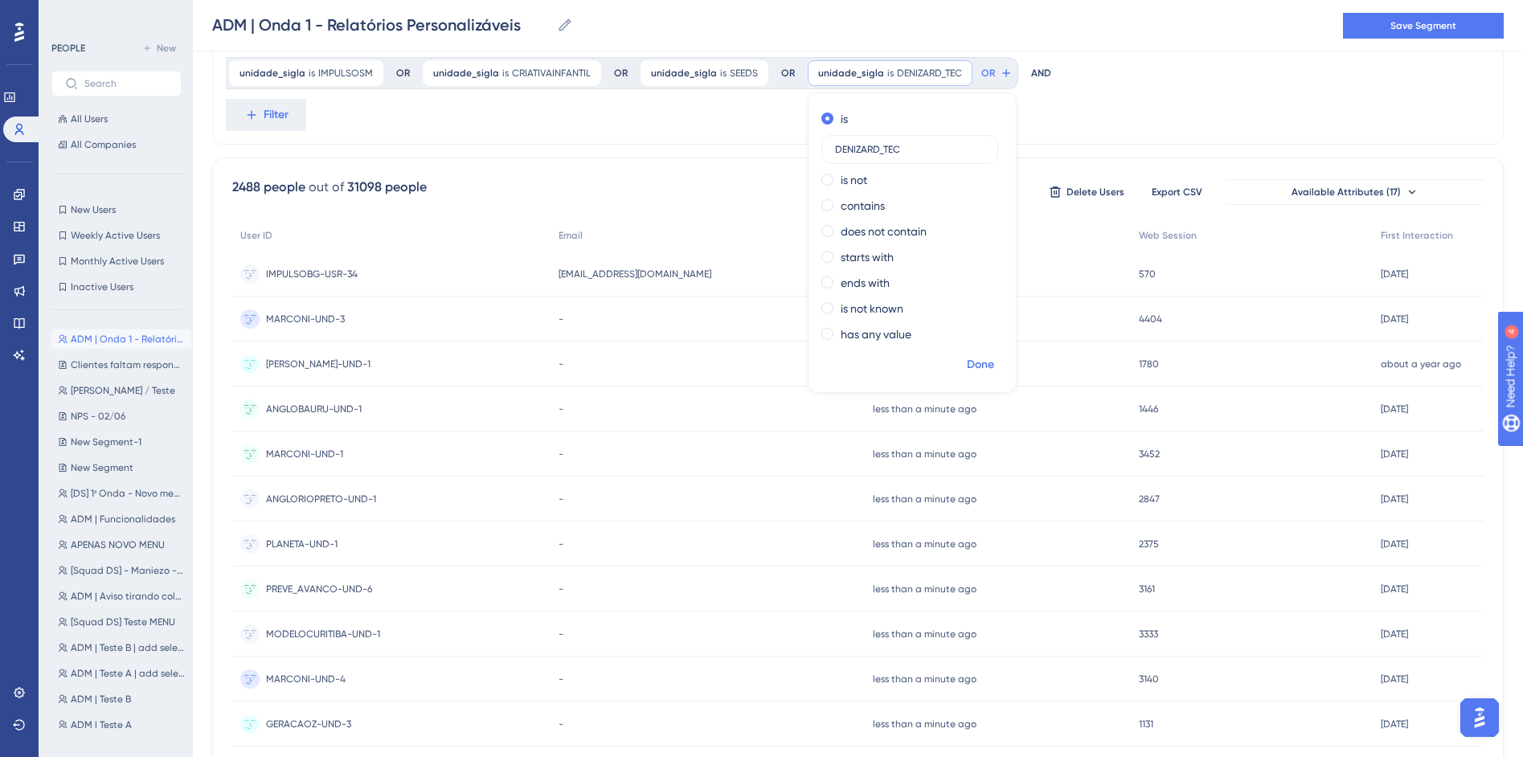
click at [967, 366] on span "Done" at bounding box center [980, 364] width 27 height 19
click at [979, 72] on button "OR" at bounding box center [996, 73] width 35 height 26
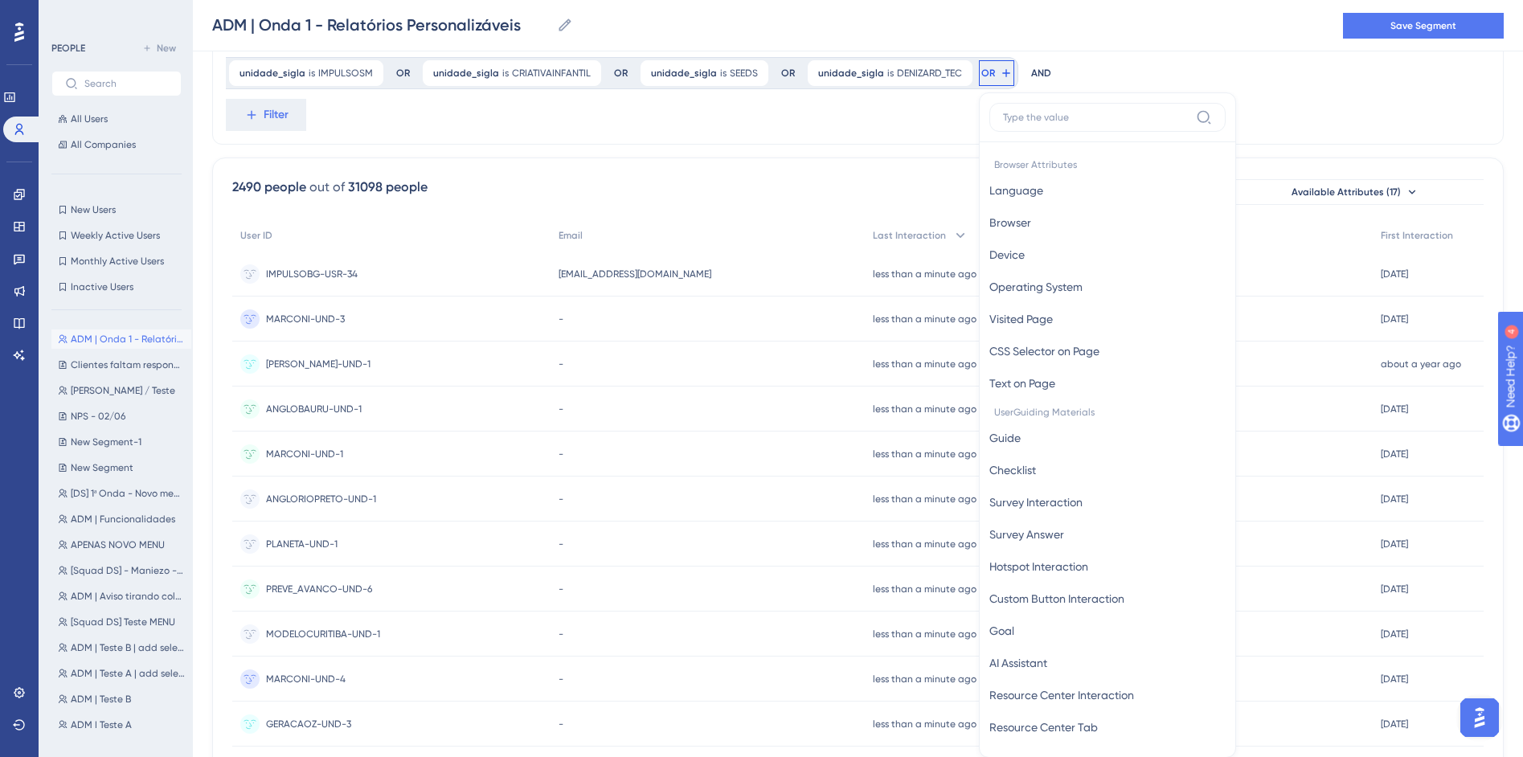
scroll to position [649, 0]
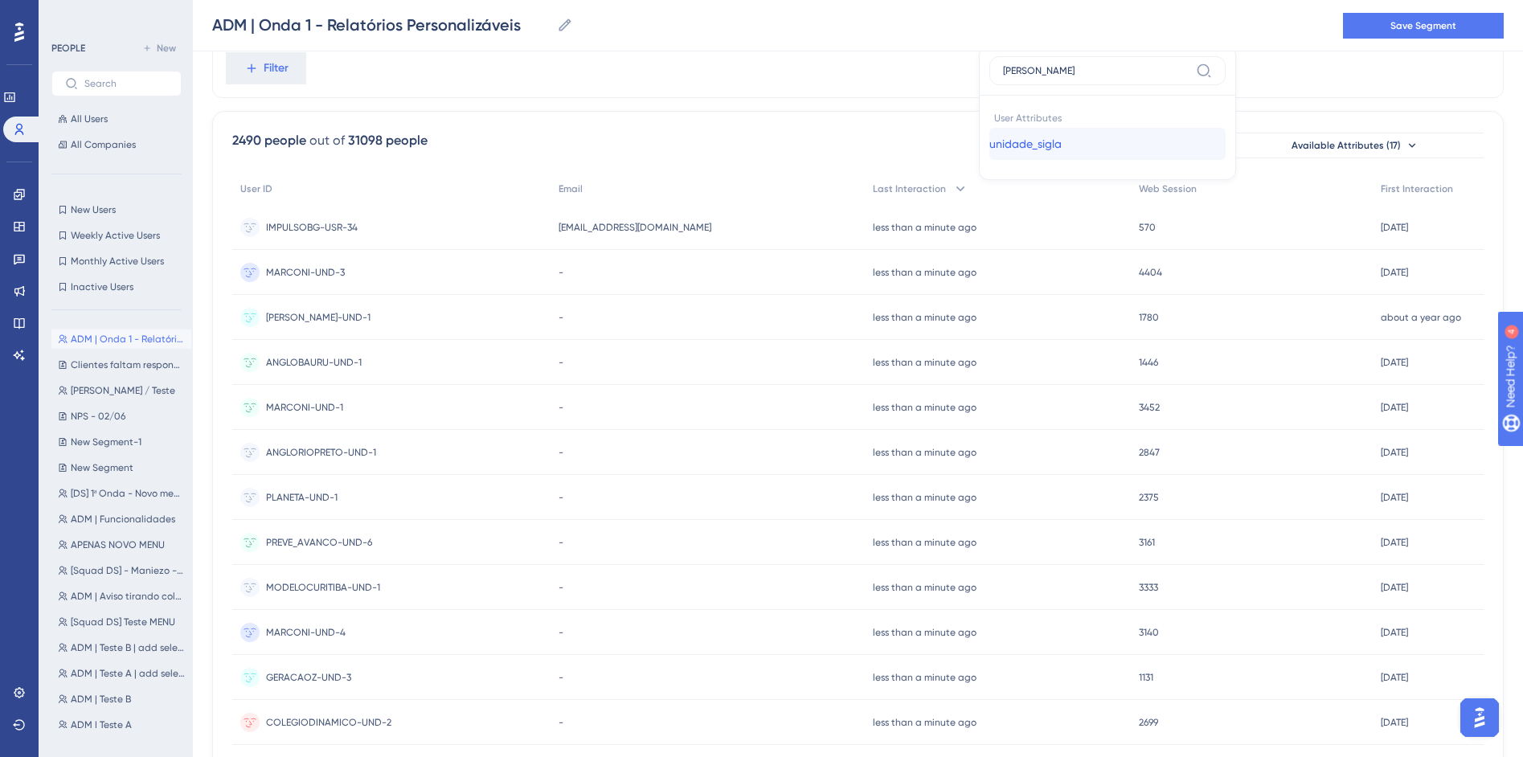
click at [989, 138] on span "unidade_sigla" at bounding box center [1025, 143] width 72 height 19
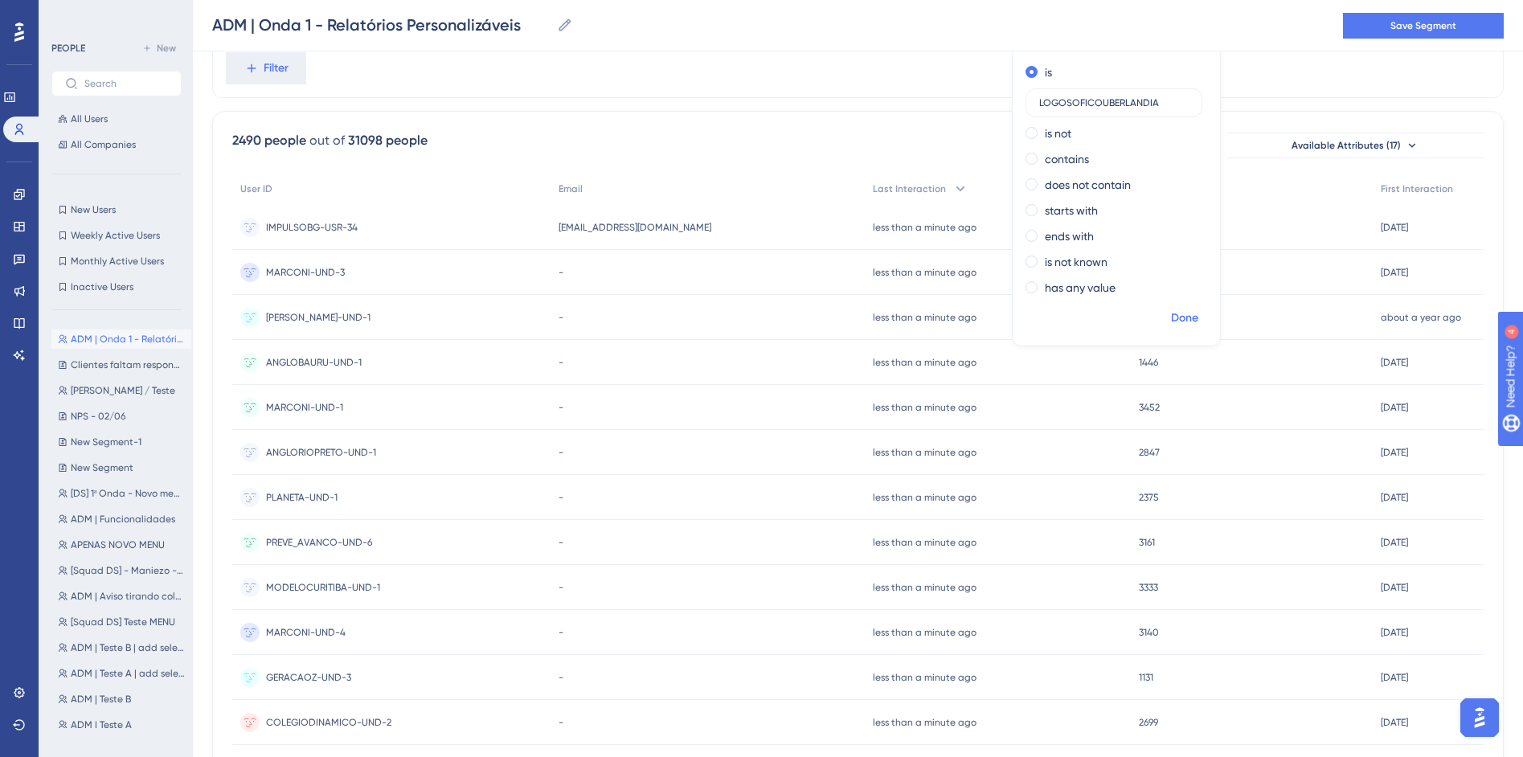
click at [1171, 316] on span "Done" at bounding box center [1184, 318] width 27 height 19
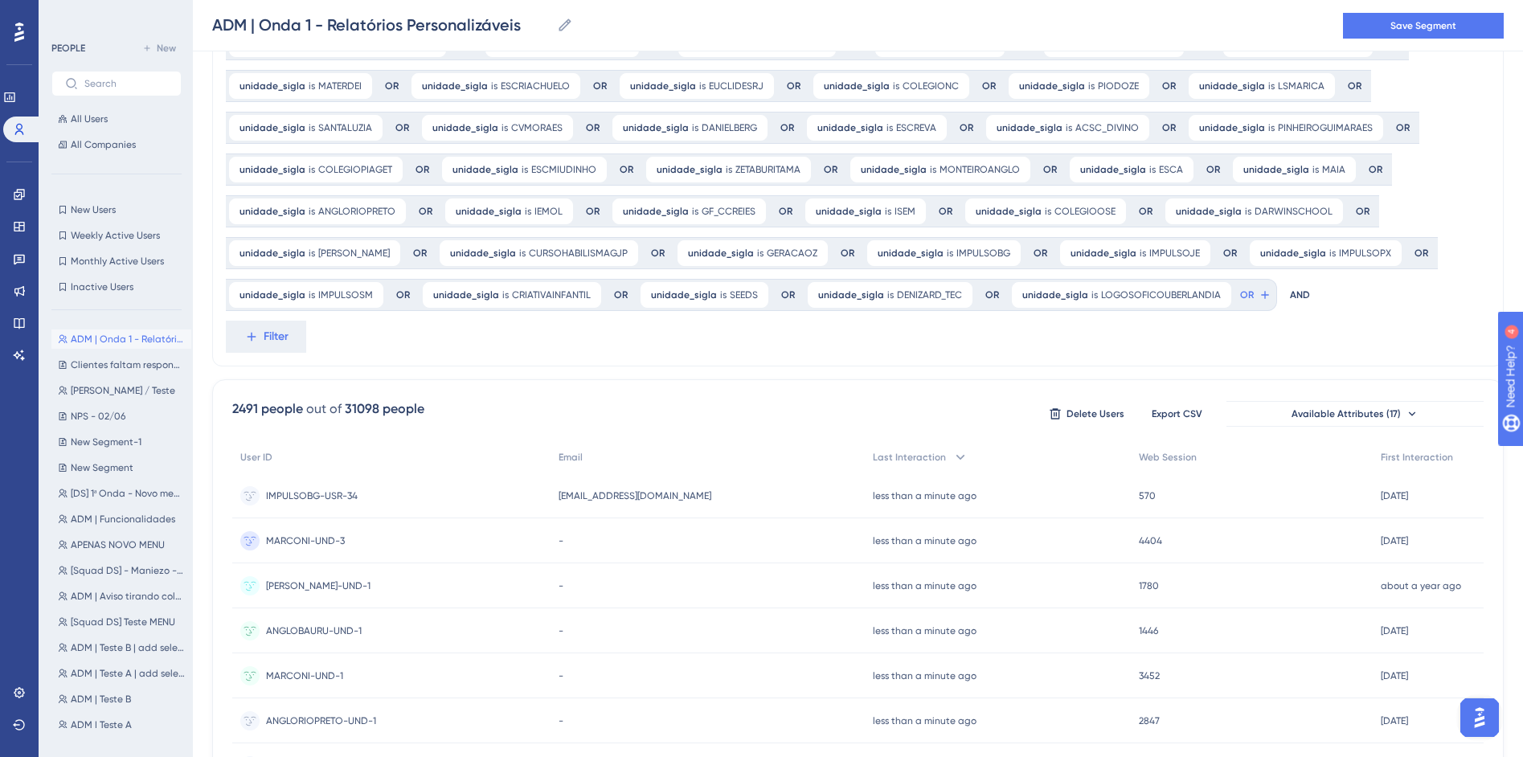
scroll to position [361, 0]
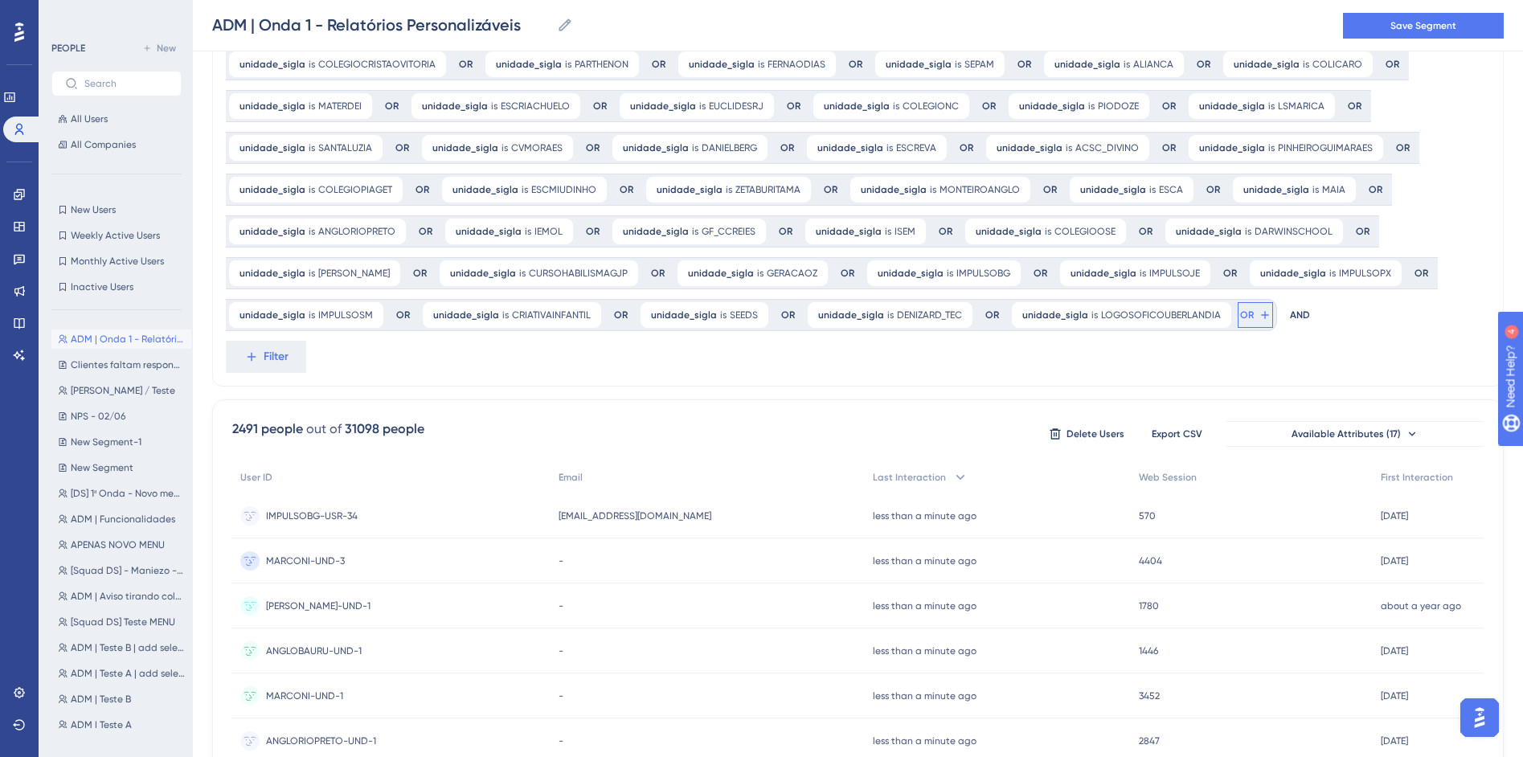
click at [1259, 321] on icon at bounding box center [1265, 315] width 13 height 13
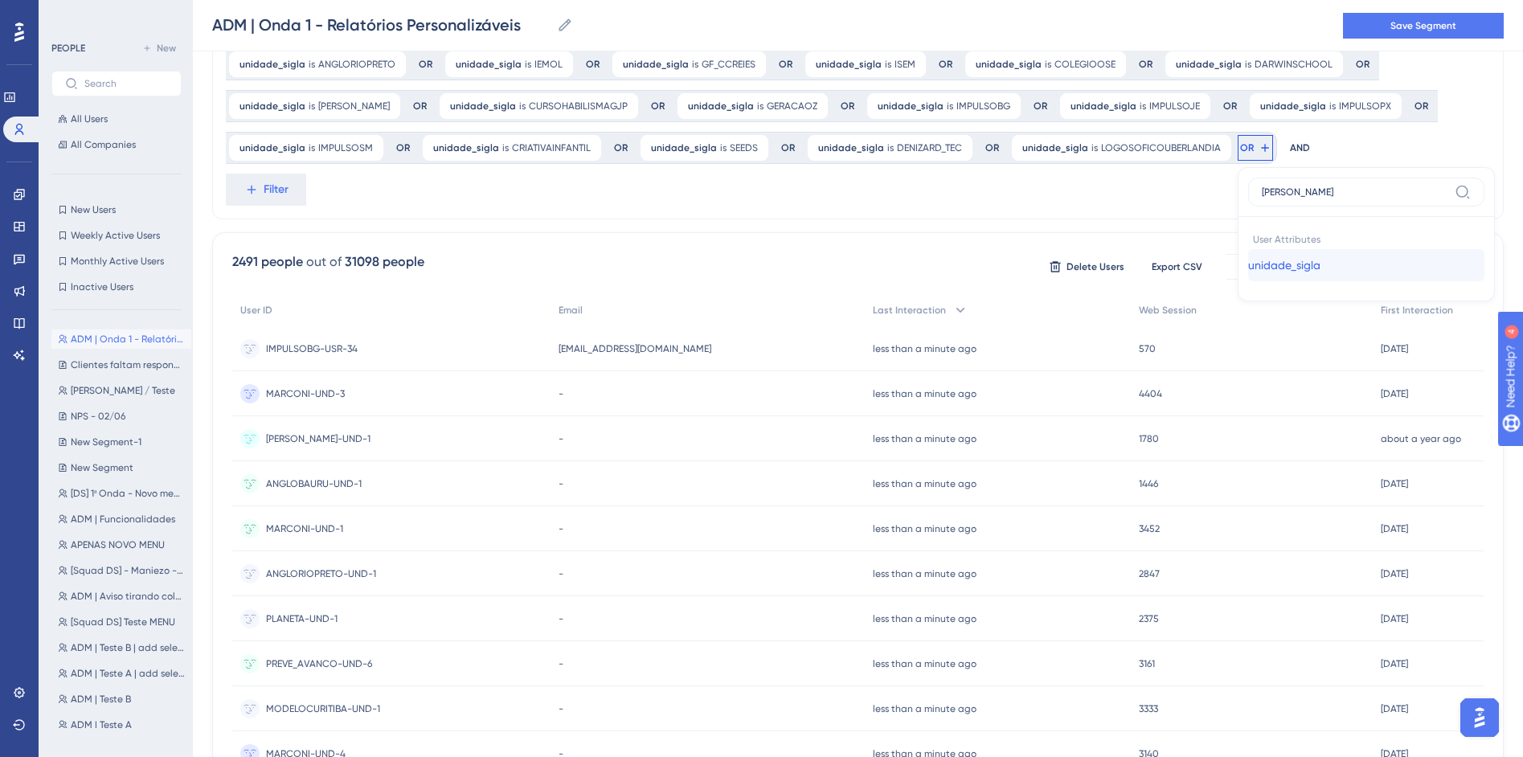
click at [1248, 262] on span "unidade_sigla" at bounding box center [1284, 265] width 72 height 19
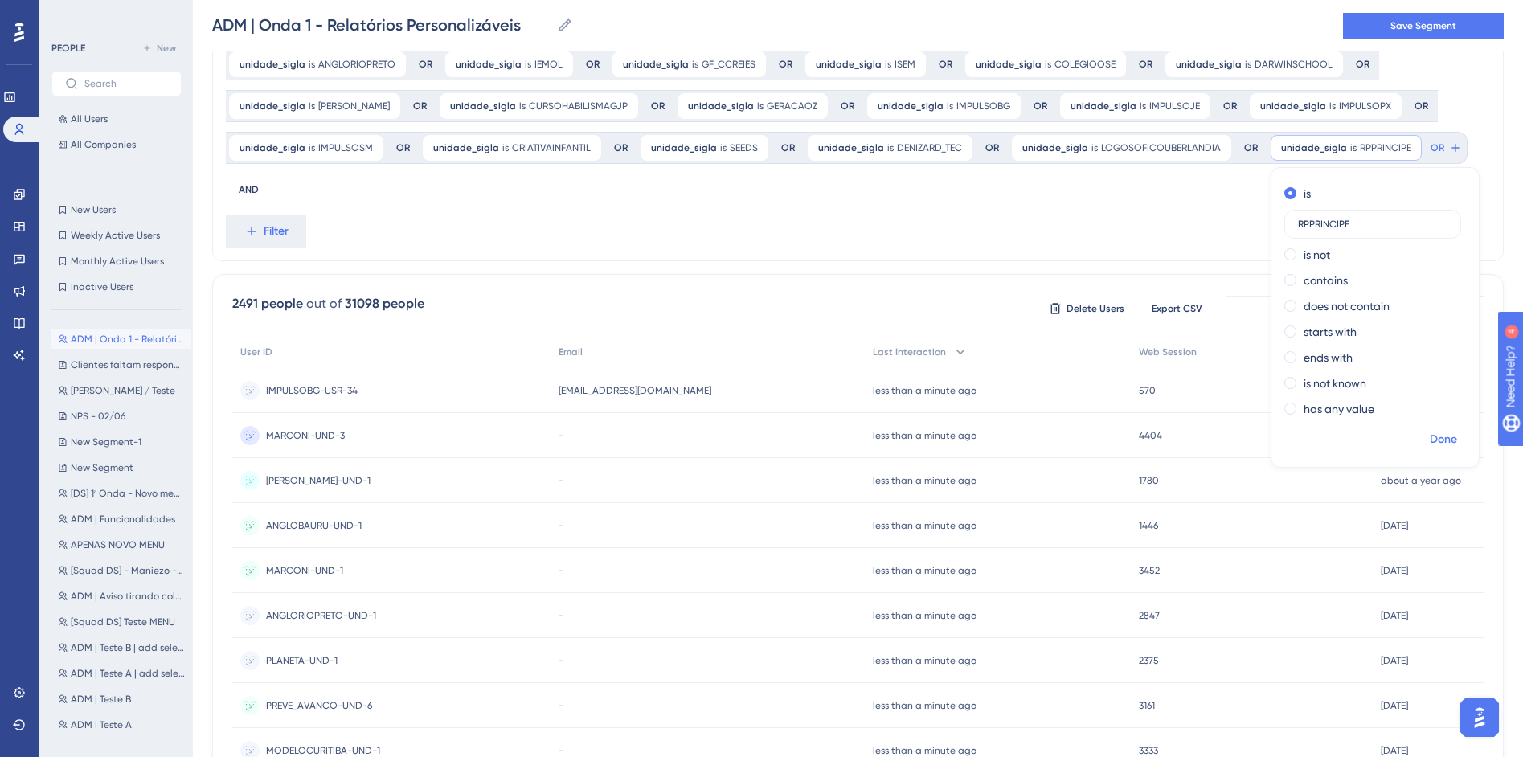
click at [1430, 448] on span "Done" at bounding box center [1443, 439] width 27 height 19
click at [1428, 152] on button "OR" at bounding box center [1445, 151] width 35 height 26
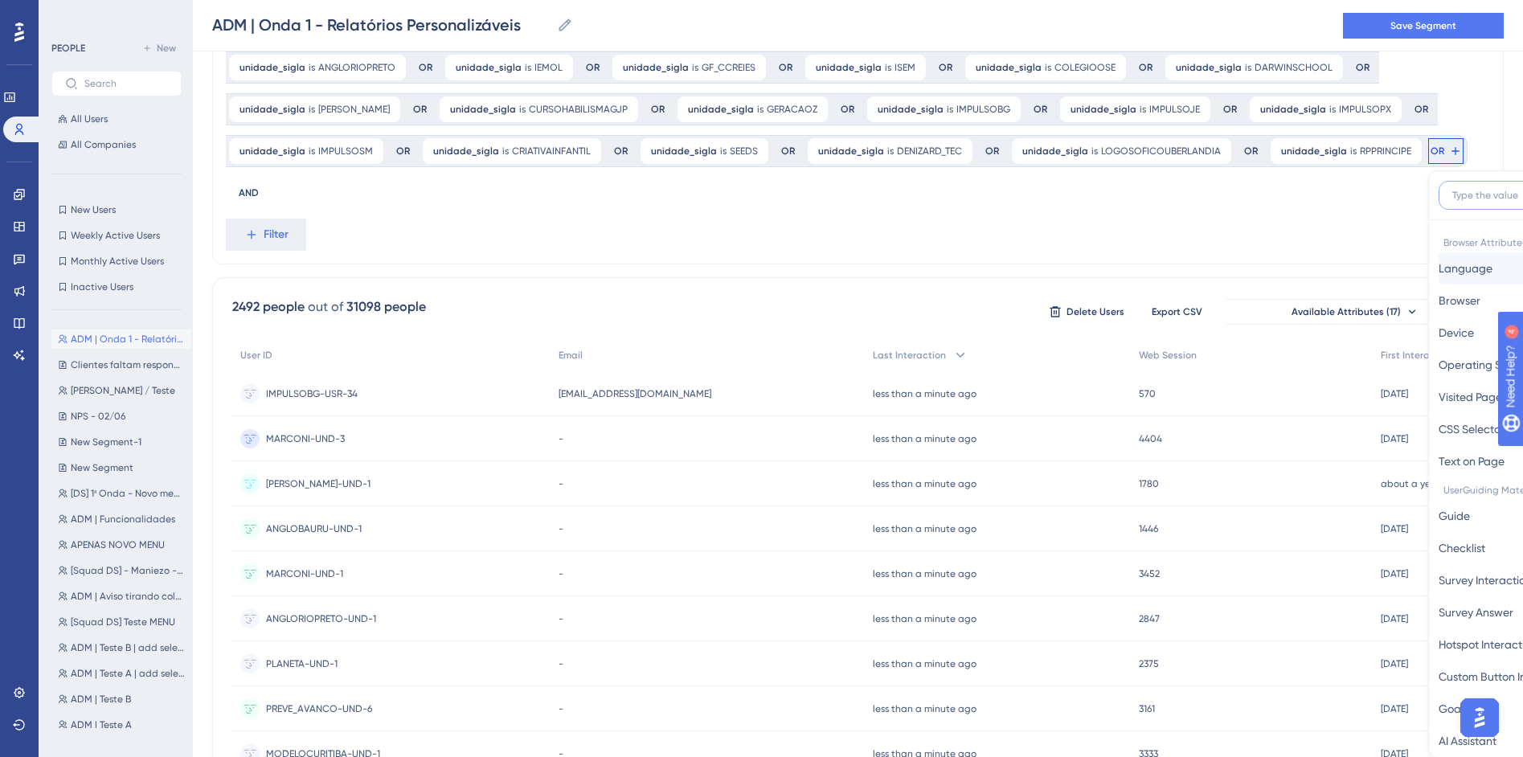
scroll to position [611, 0]
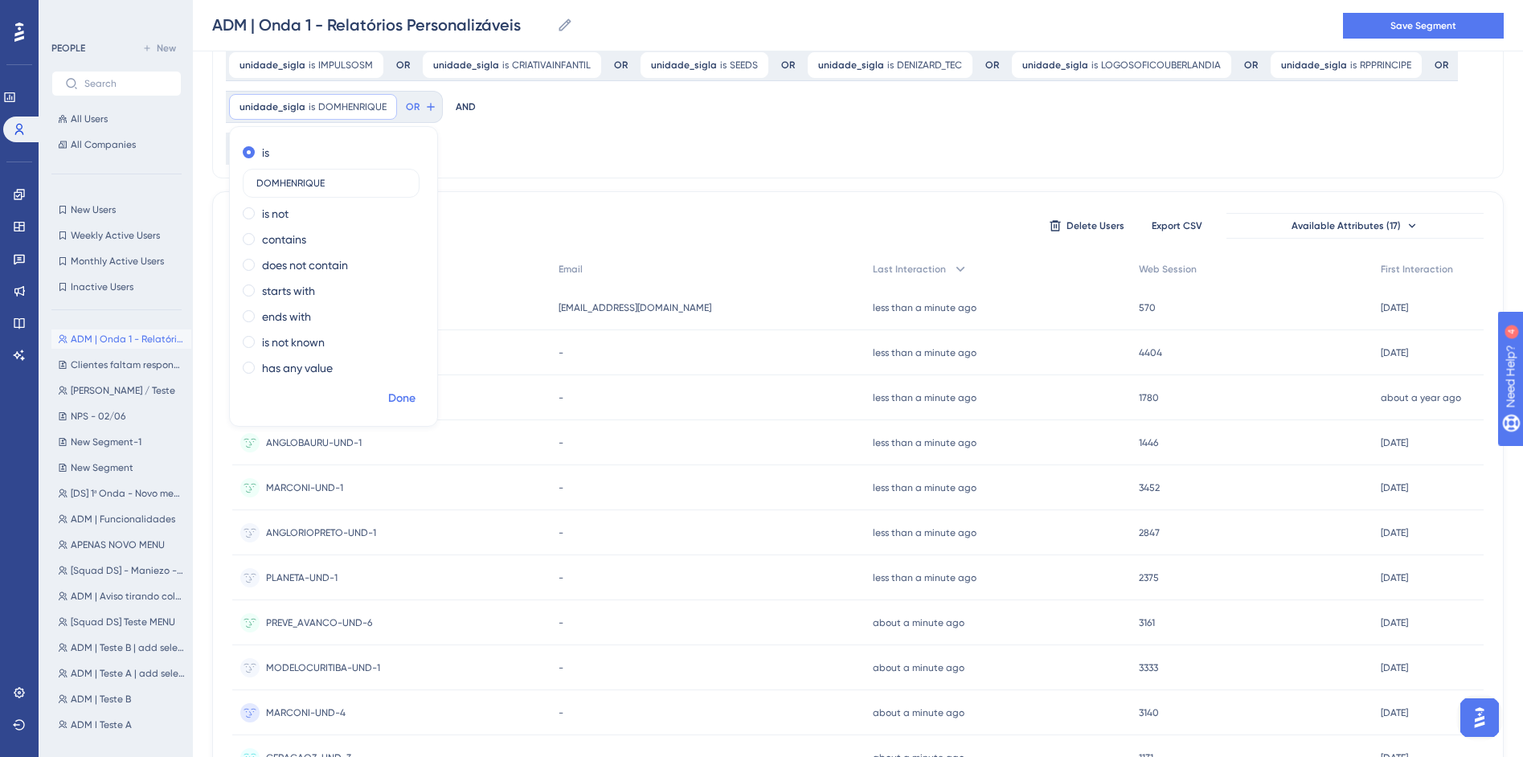
click at [416, 389] on span "Done" at bounding box center [401, 398] width 27 height 19
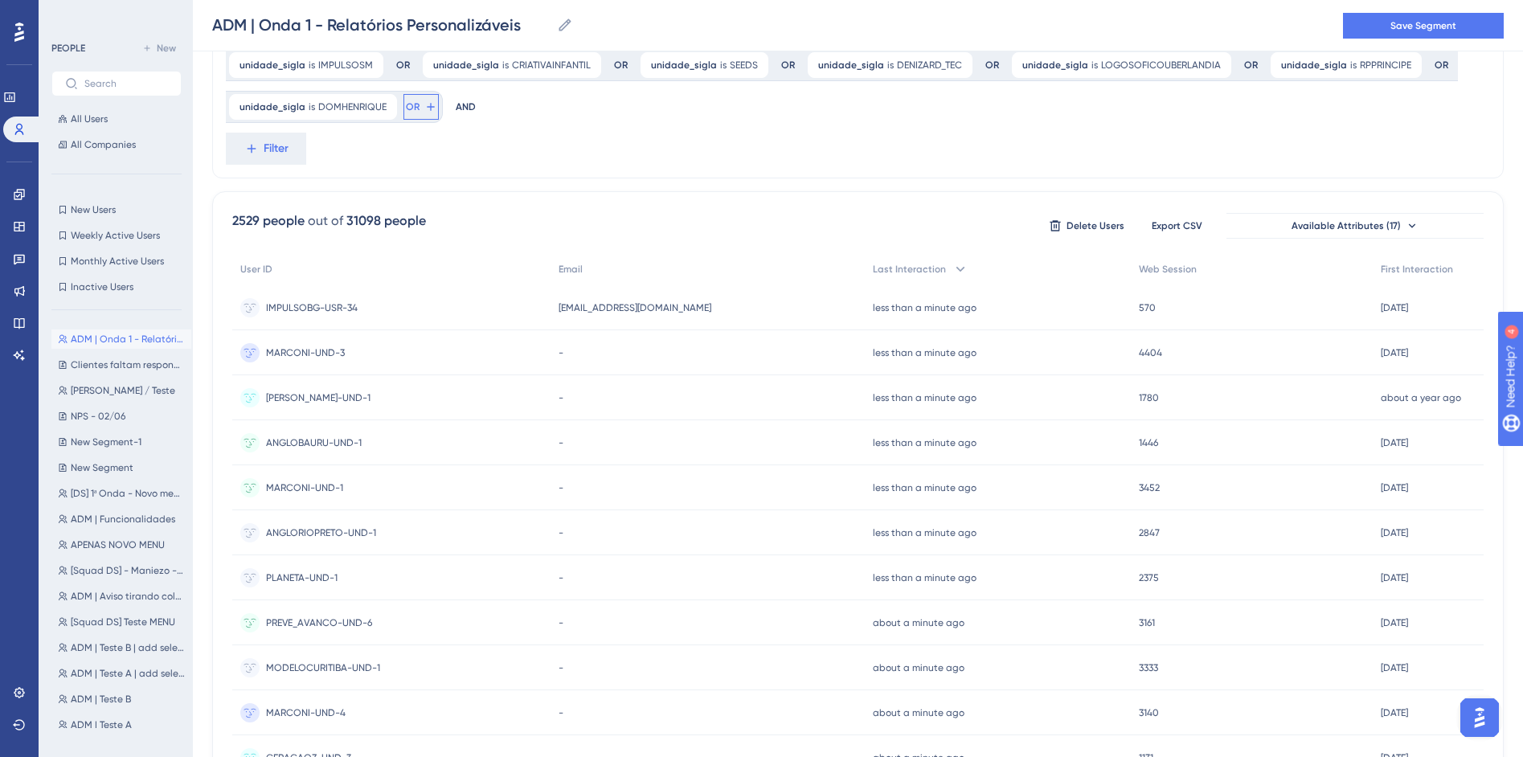
click at [420, 100] on span "OR" at bounding box center [413, 106] width 14 height 13
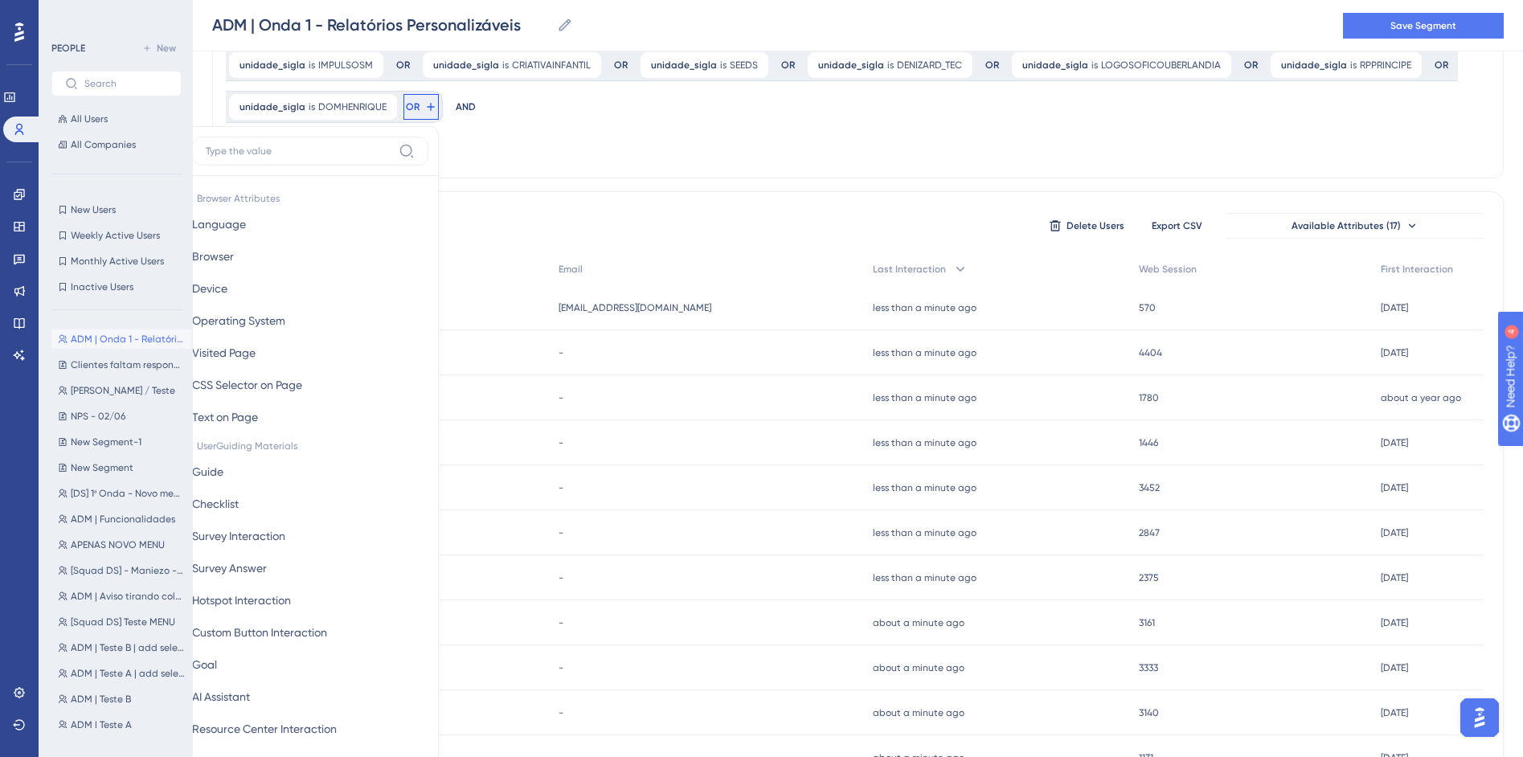
scroll to position [653, 0]
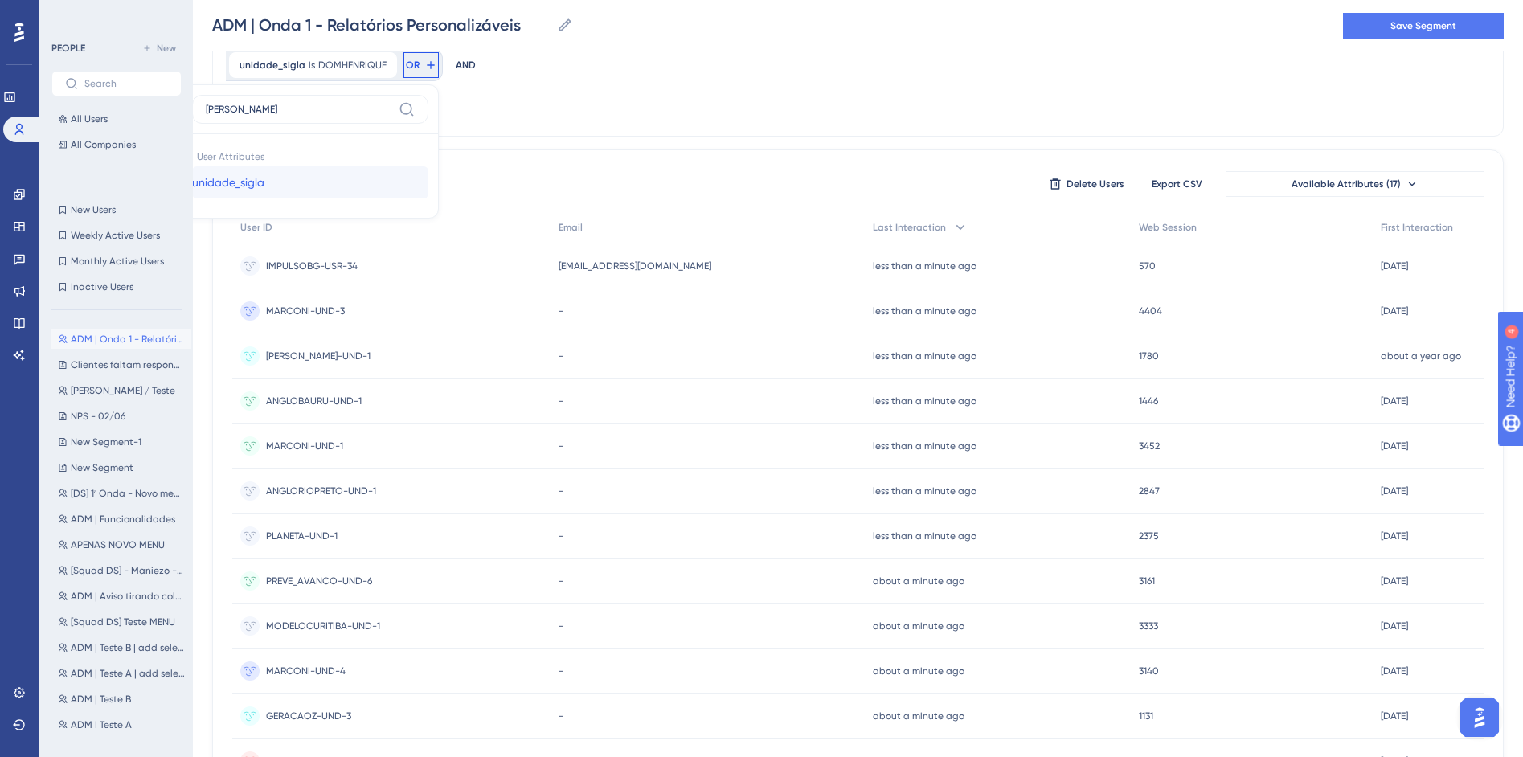
click at [428, 166] on button "unidade_sigla unidade_sigla" at bounding box center [310, 182] width 236 height 32
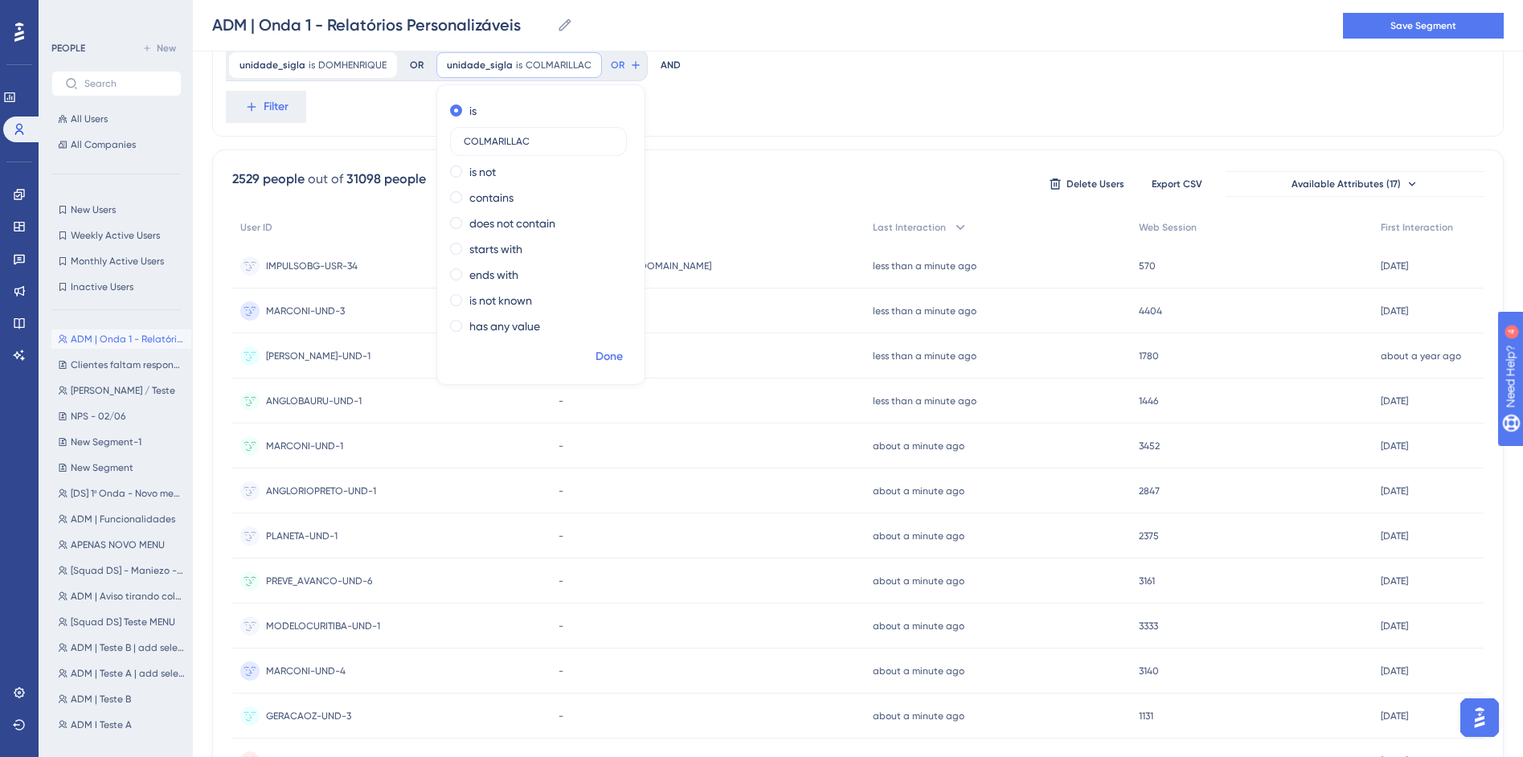
drag, startPoint x: 395, startPoint y: 354, endPoint x: 408, endPoint y: 357, distance: 13.3
click at [596, 354] on span "Done" at bounding box center [609, 356] width 27 height 19
click at [608, 66] on button "OR" at bounding box center [625, 65] width 35 height 26
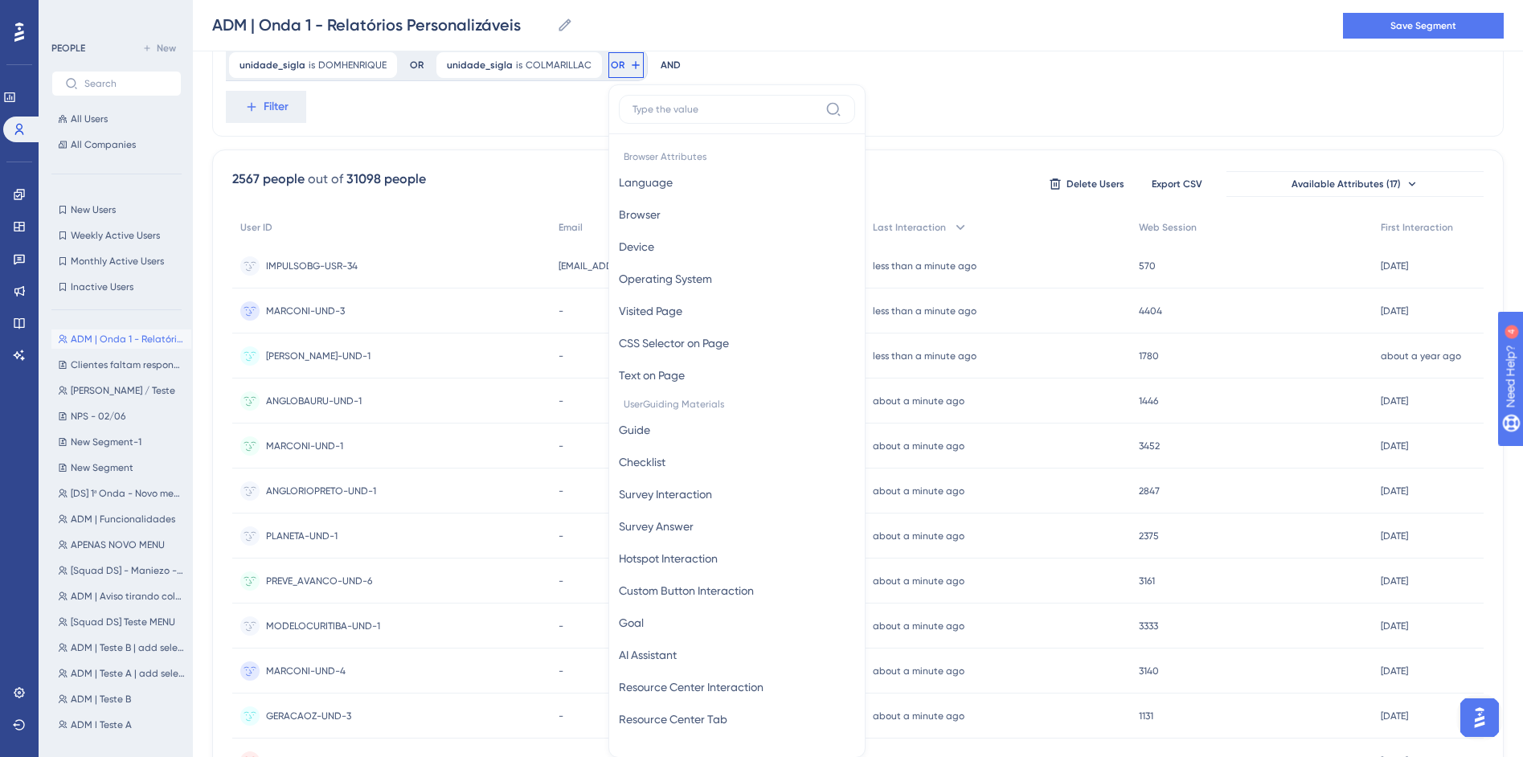
scroll to position [695, 0]
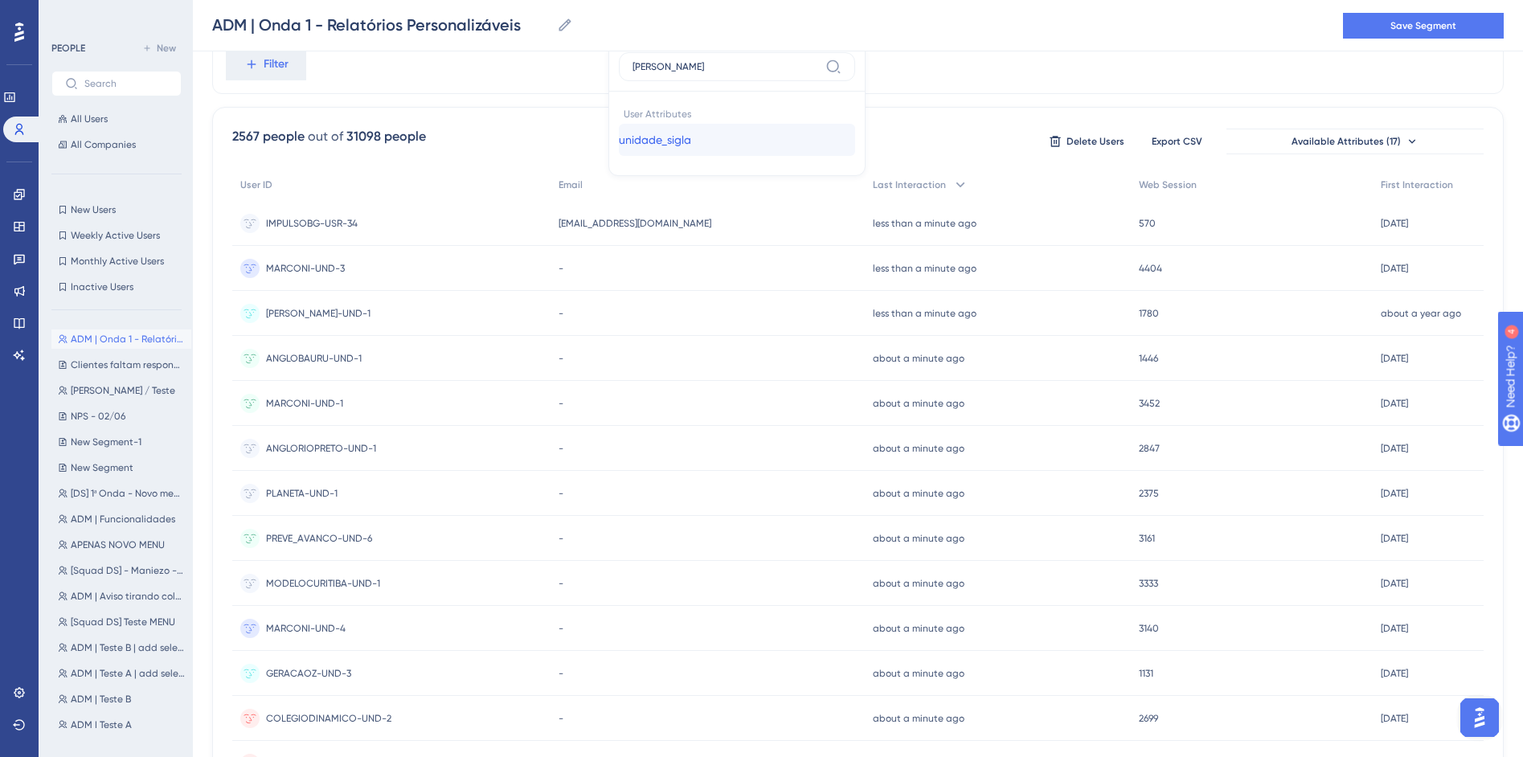
click at [619, 133] on span "unidade_sigla" at bounding box center [655, 139] width 72 height 19
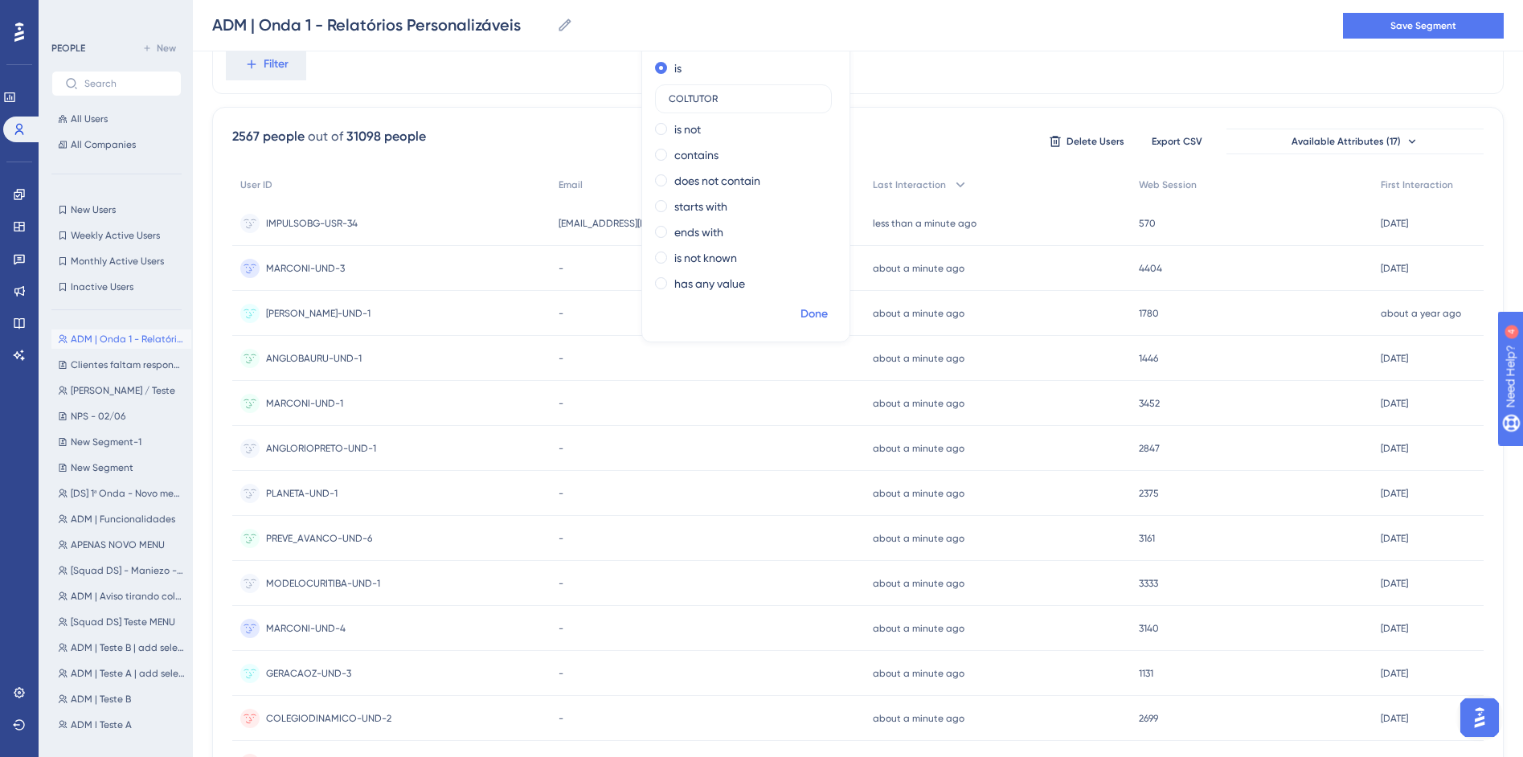
click at [801, 313] on span "Done" at bounding box center [814, 314] width 27 height 19
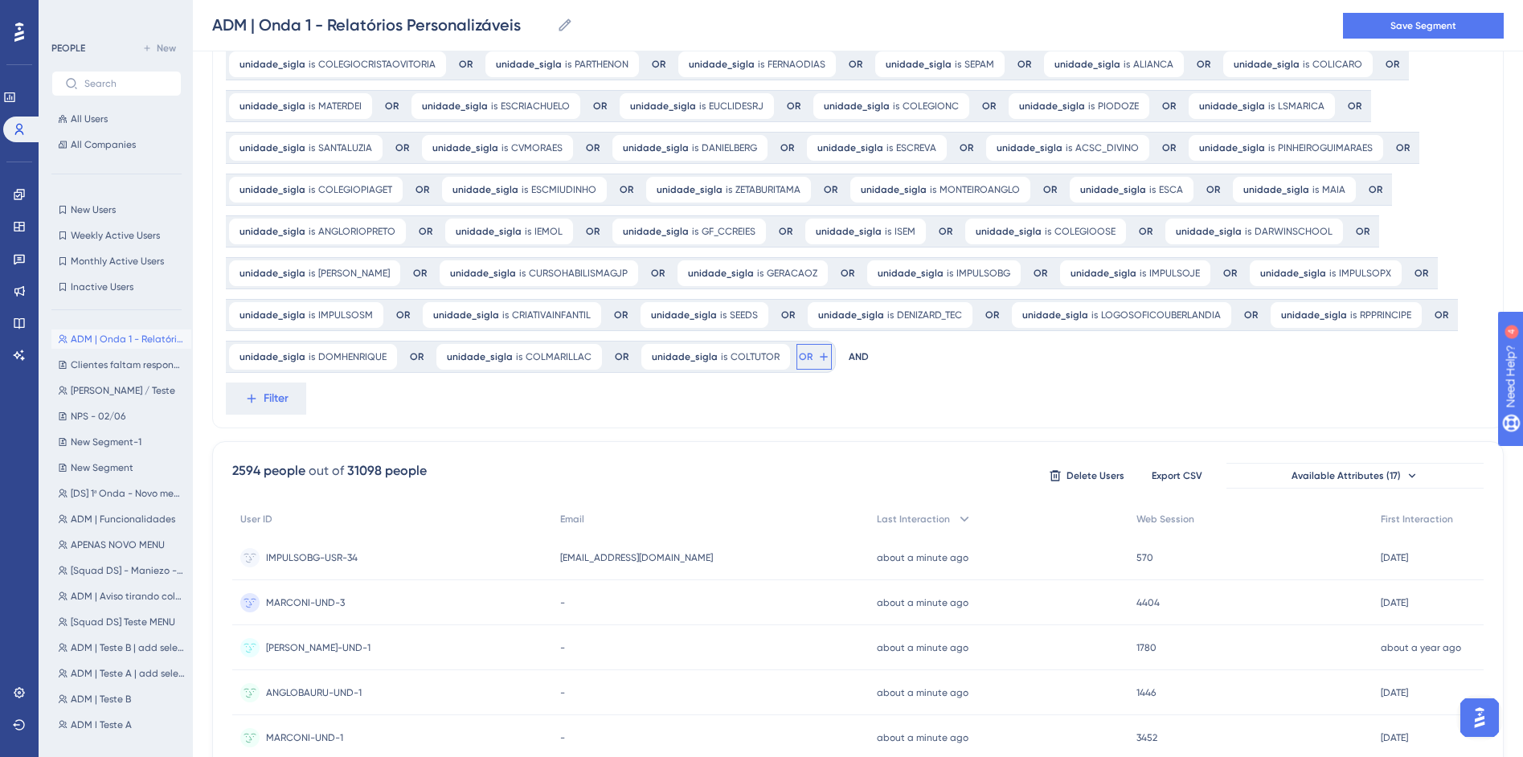
click at [796, 358] on button "OR" at bounding box center [813, 357] width 35 height 26
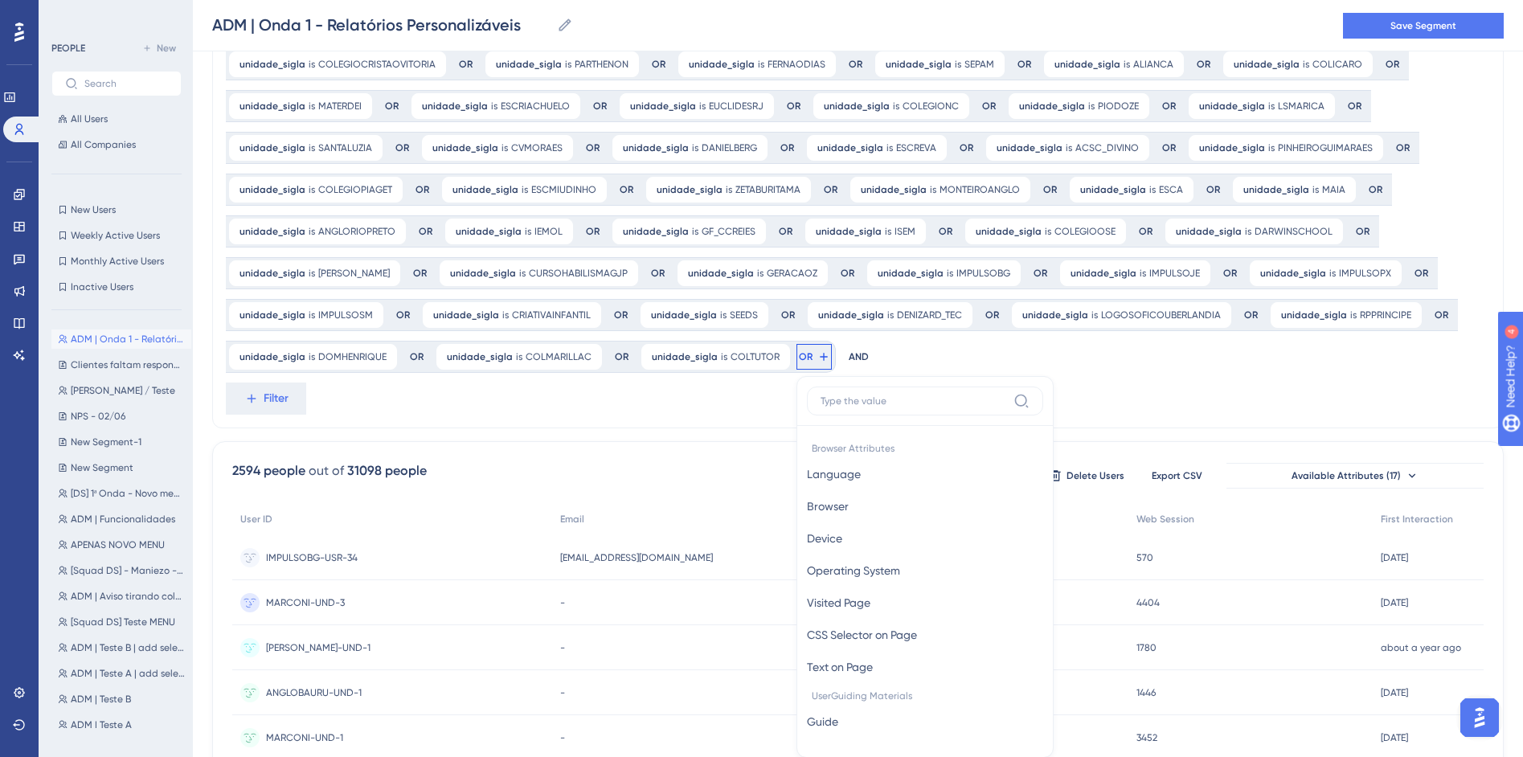
scroll to position [550, 0]
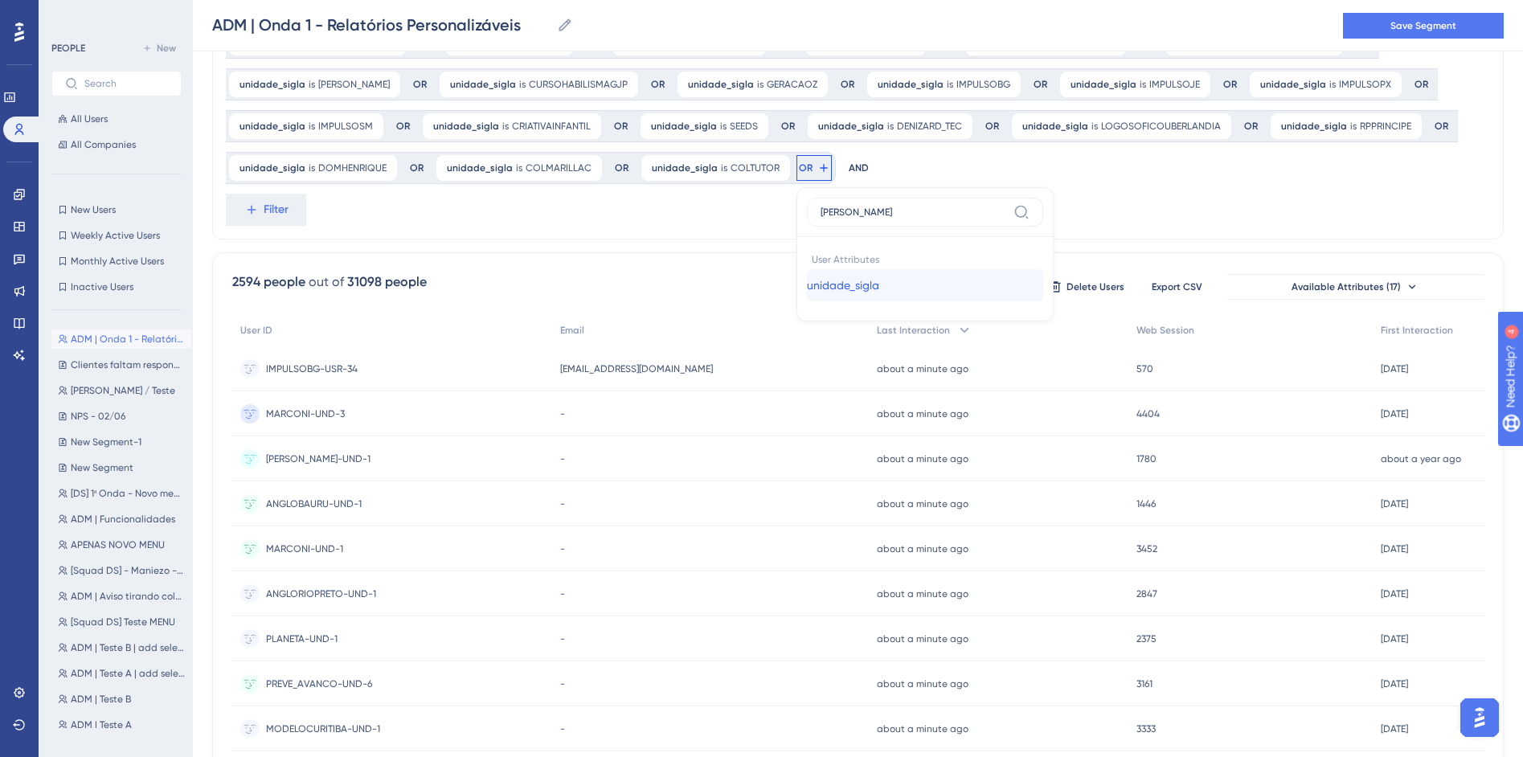
click at [807, 292] on span "unidade_sigla" at bounding box center [843, 285] width 72 height 19
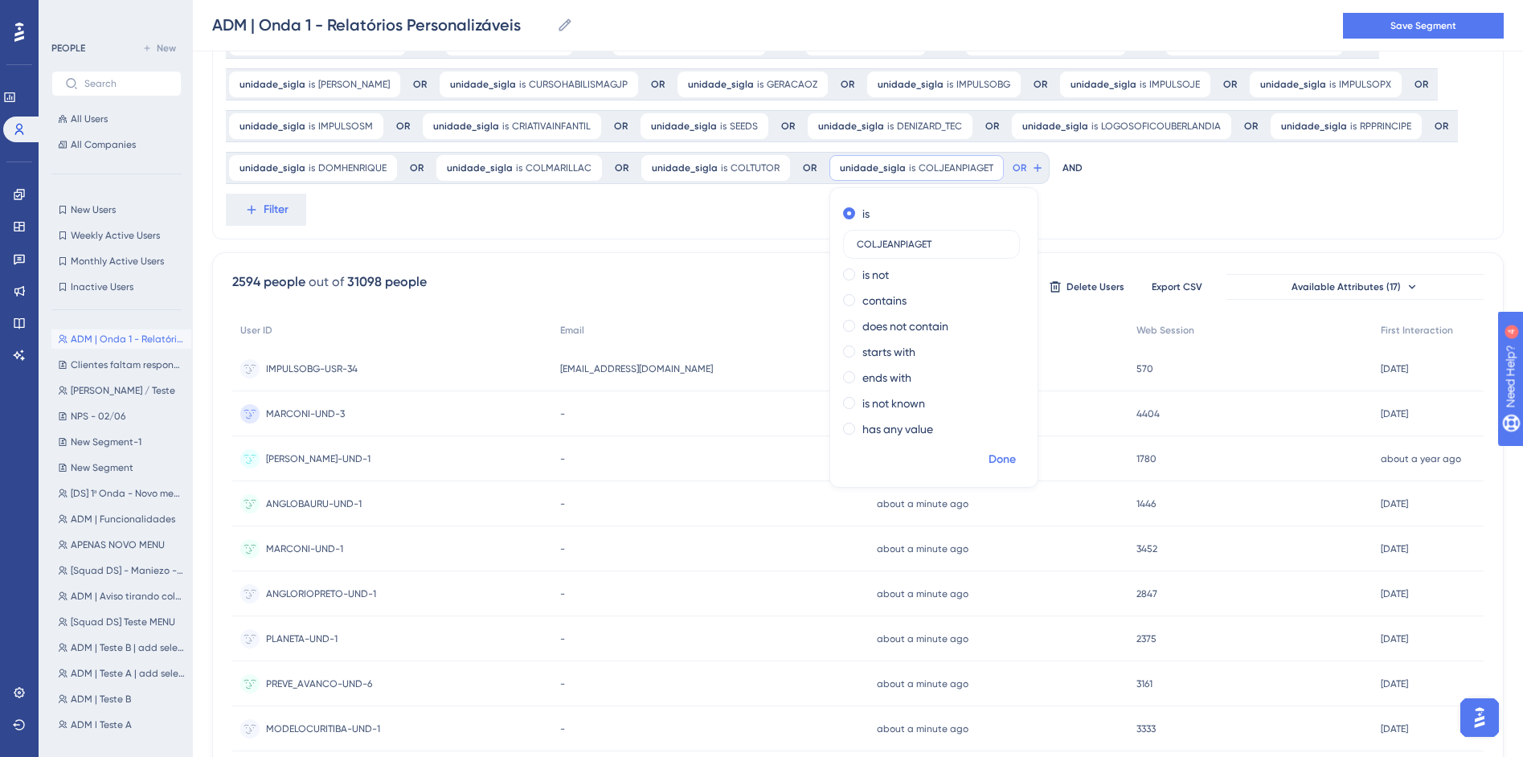
click at [989, 456] on span "Done" at bounding box center [1002, 459] width 27 height 19
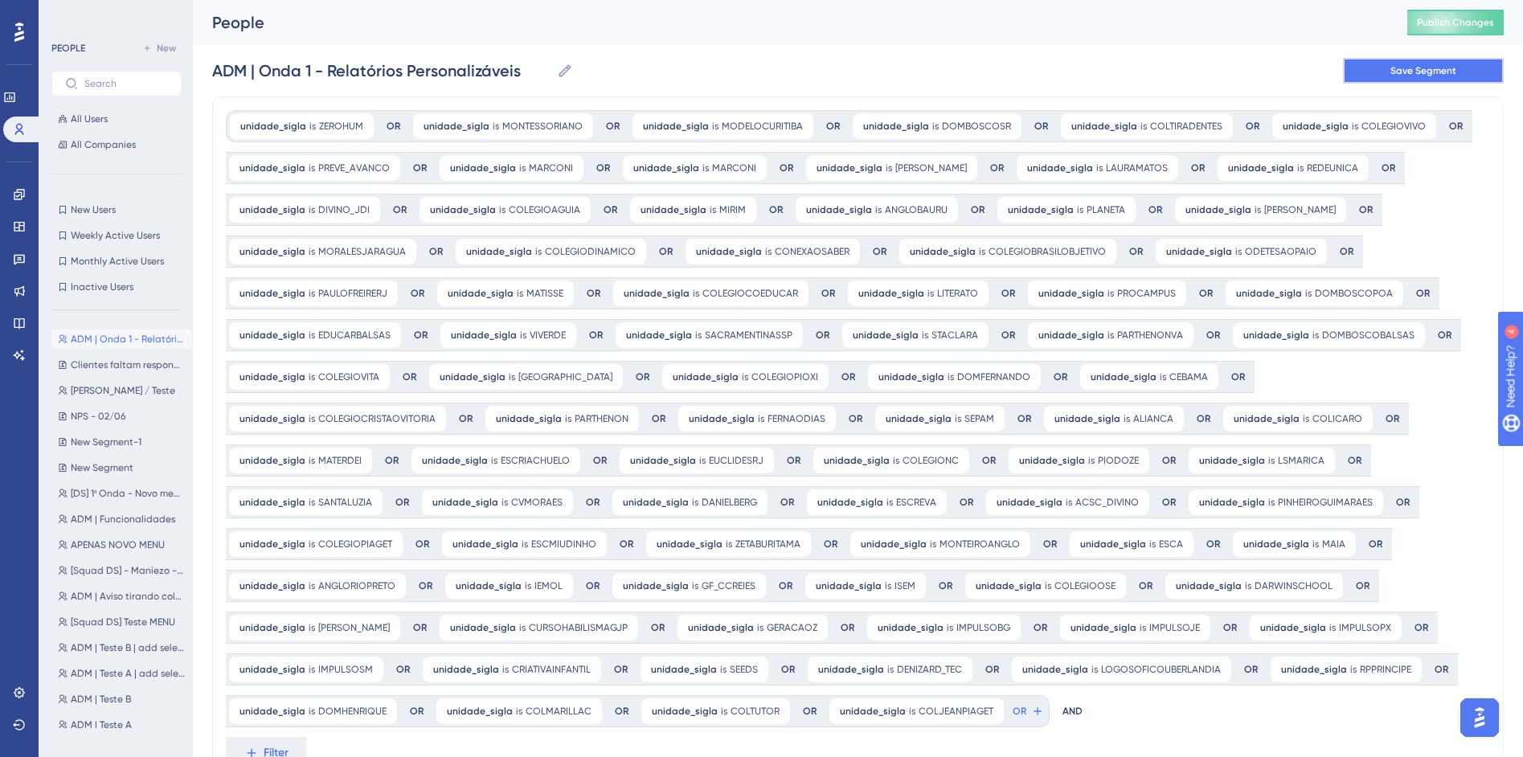
click at [1443, 74] on span "Save Segment" at bounding box center [1423, 70] width 66 height 13
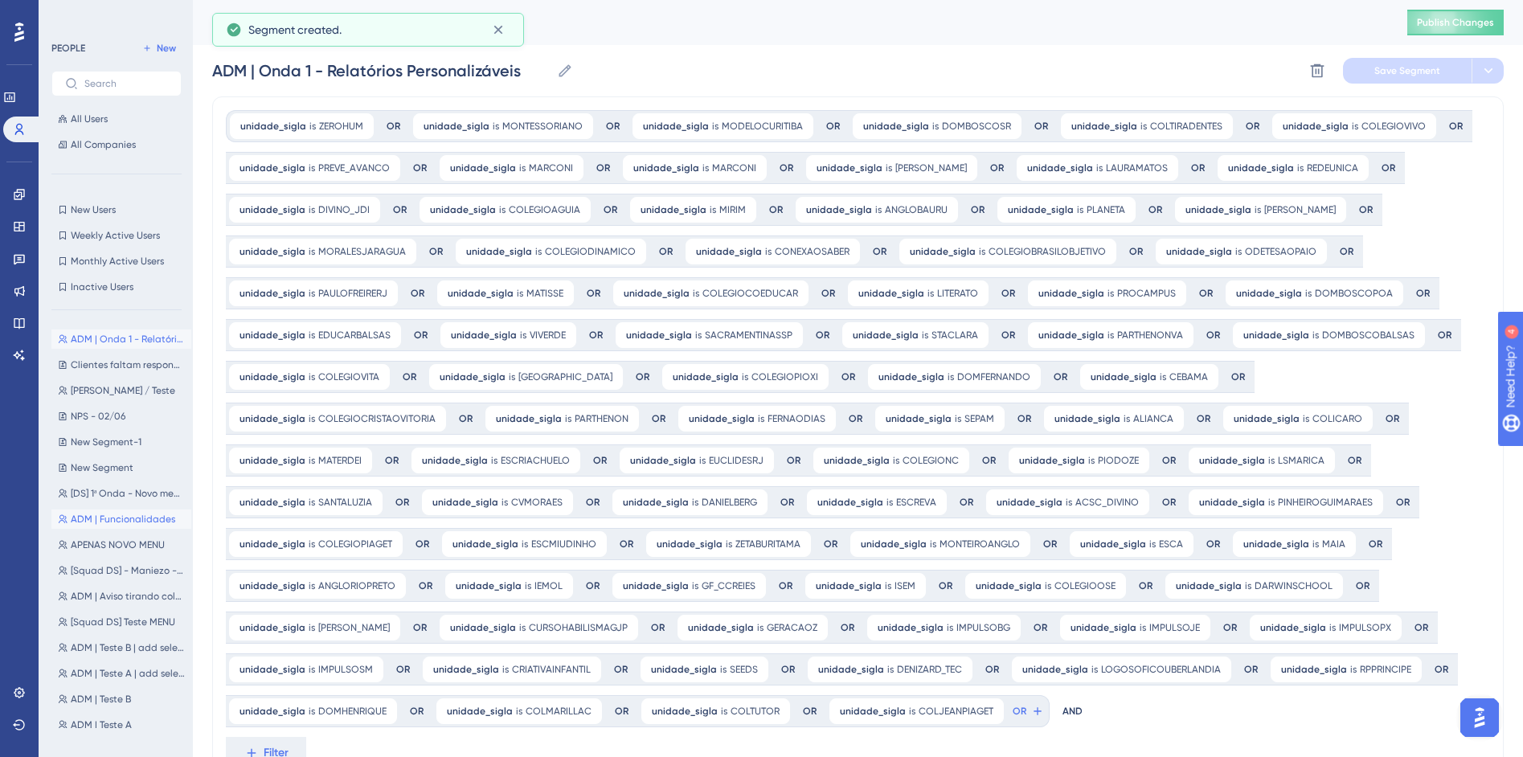
click at [102, 515] on span "ADM | Funcionalidades" at bounding box center [123, 519] width 104 height 13
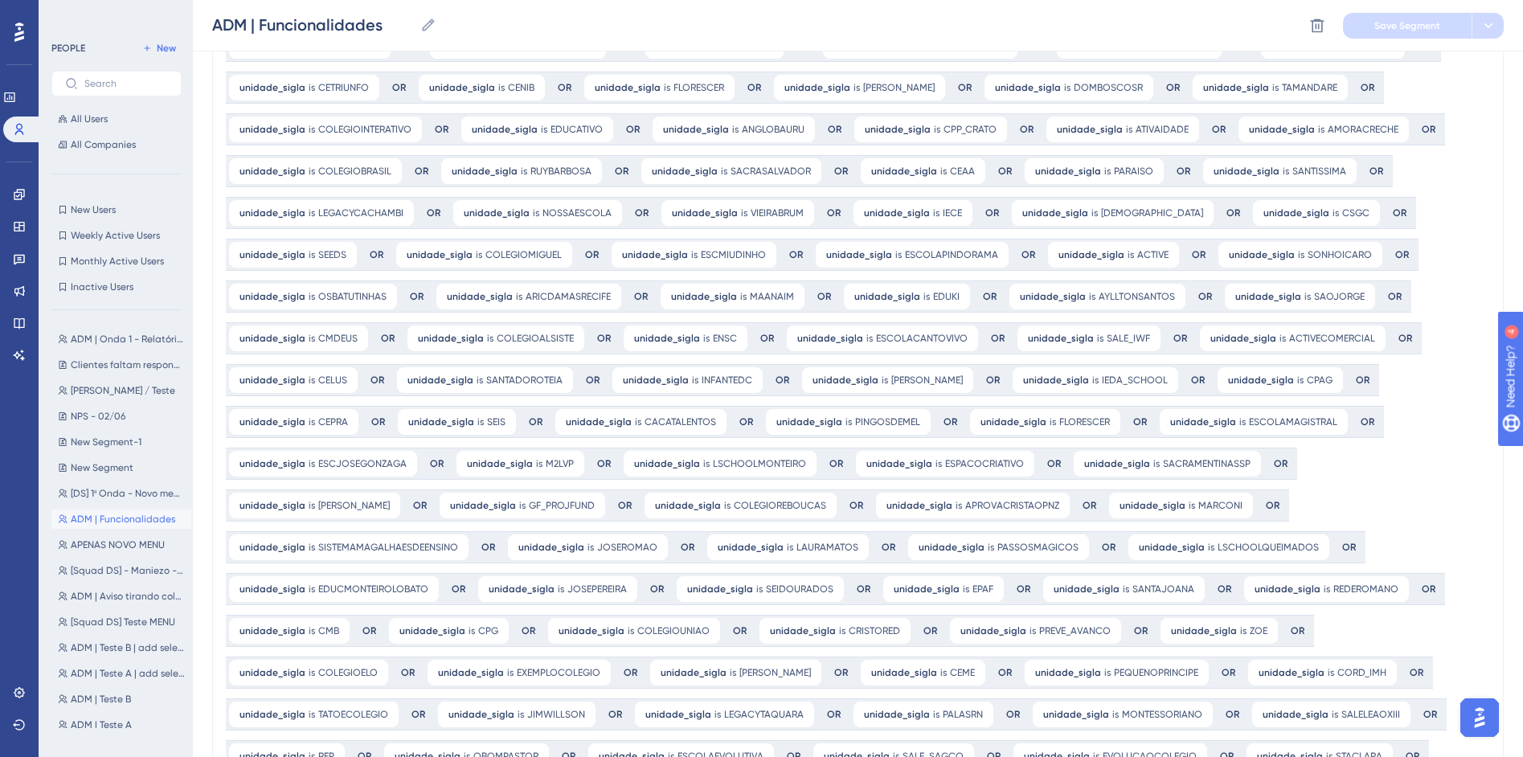
scroll to position [600, 0]
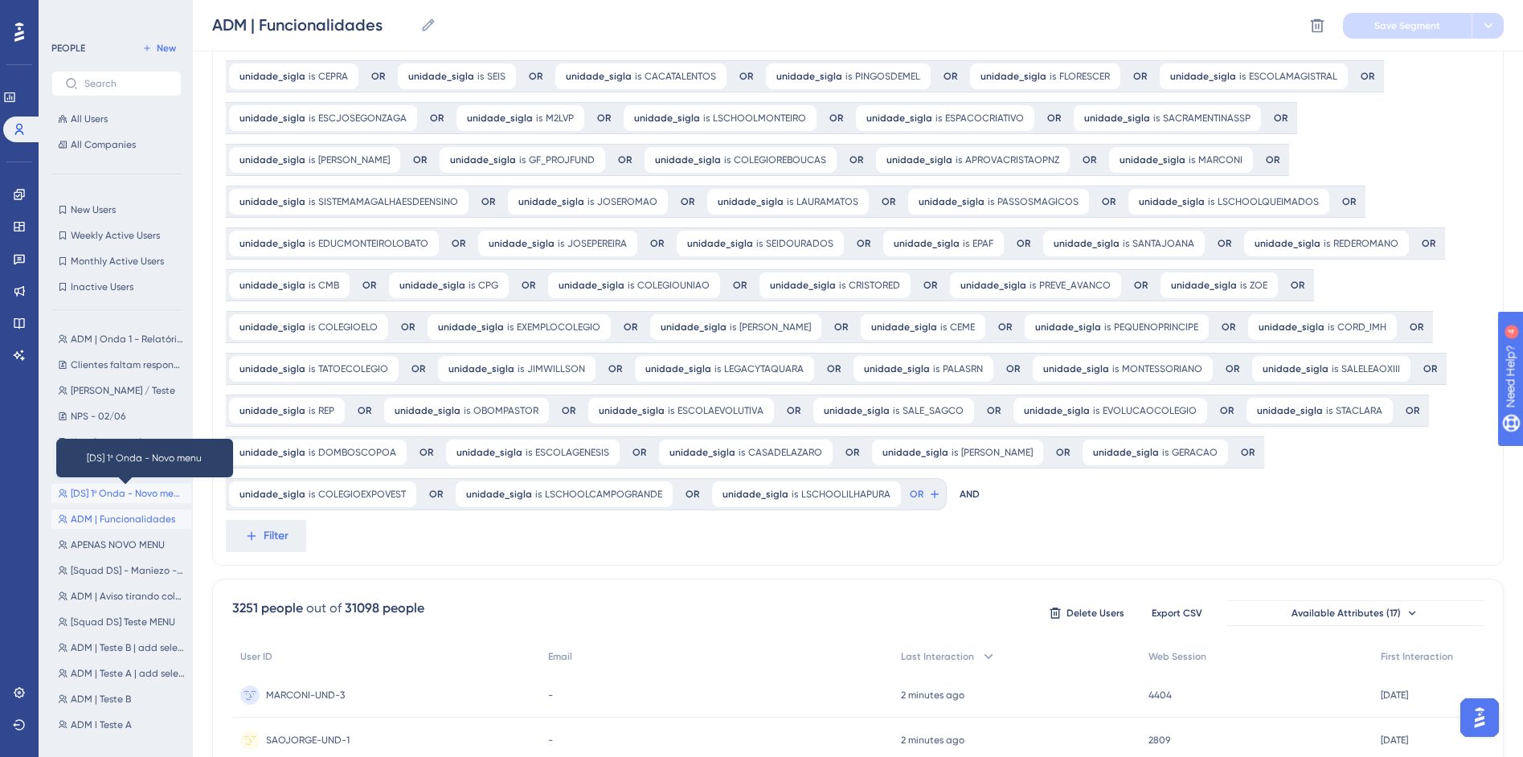
click at [109, 495] on span "[DS] 1ª Onda - Novo menu" at bounding box center [128, 493] width 114 height 13
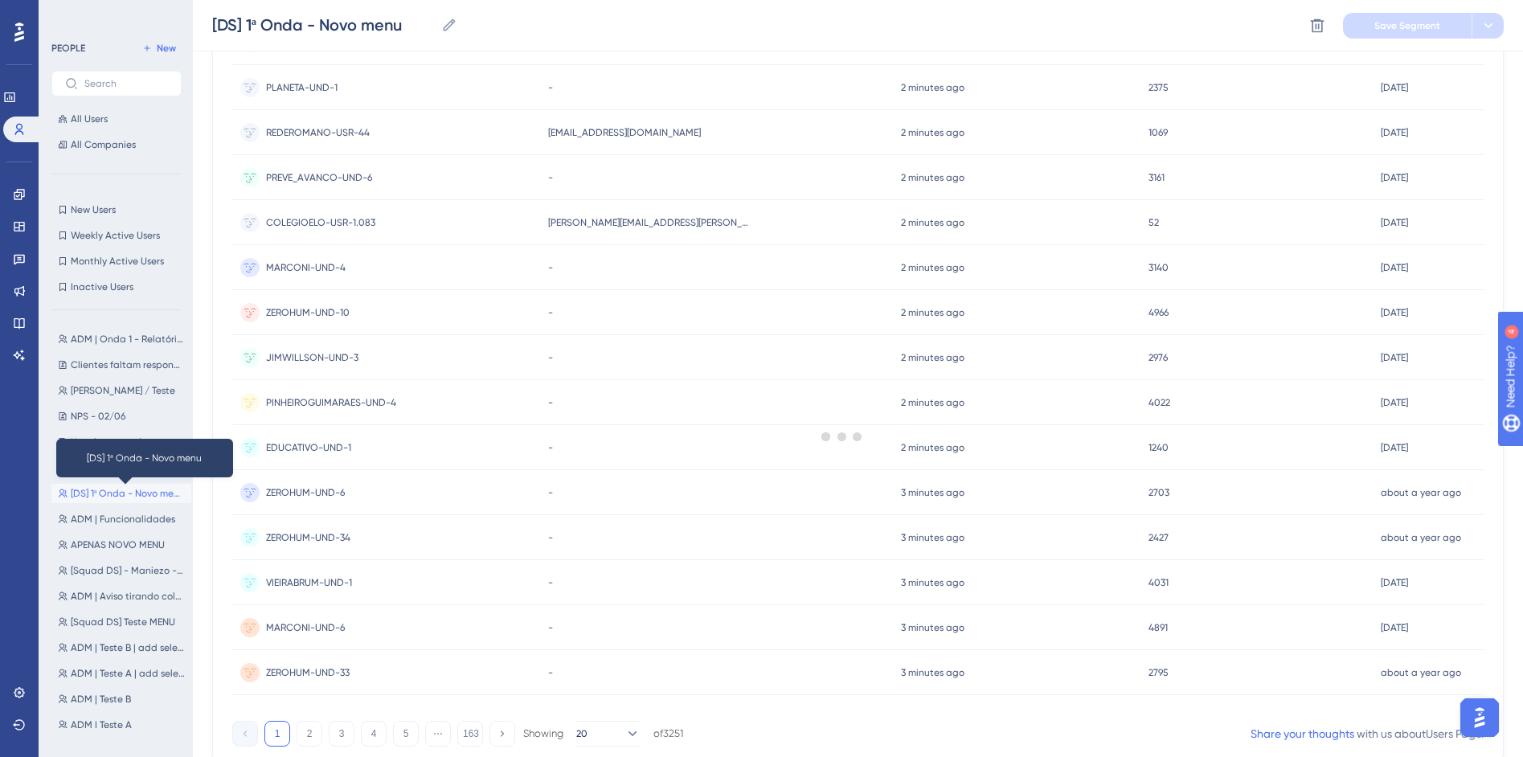
scroll to position [0, 0]
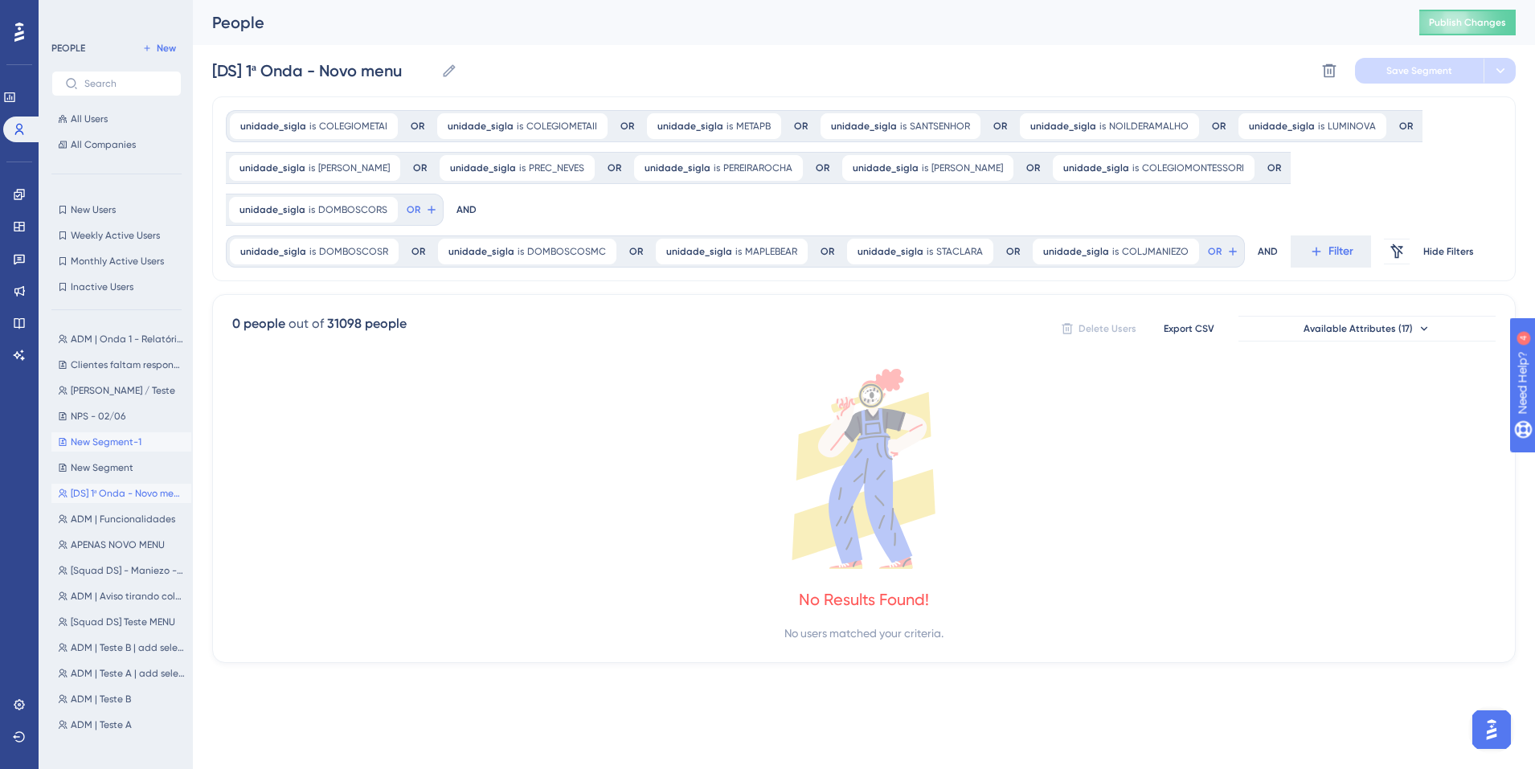
click at [100, 433] on button "New Segment-1 New Segment-1" at bounding box center [121, 441] width 140 height 19
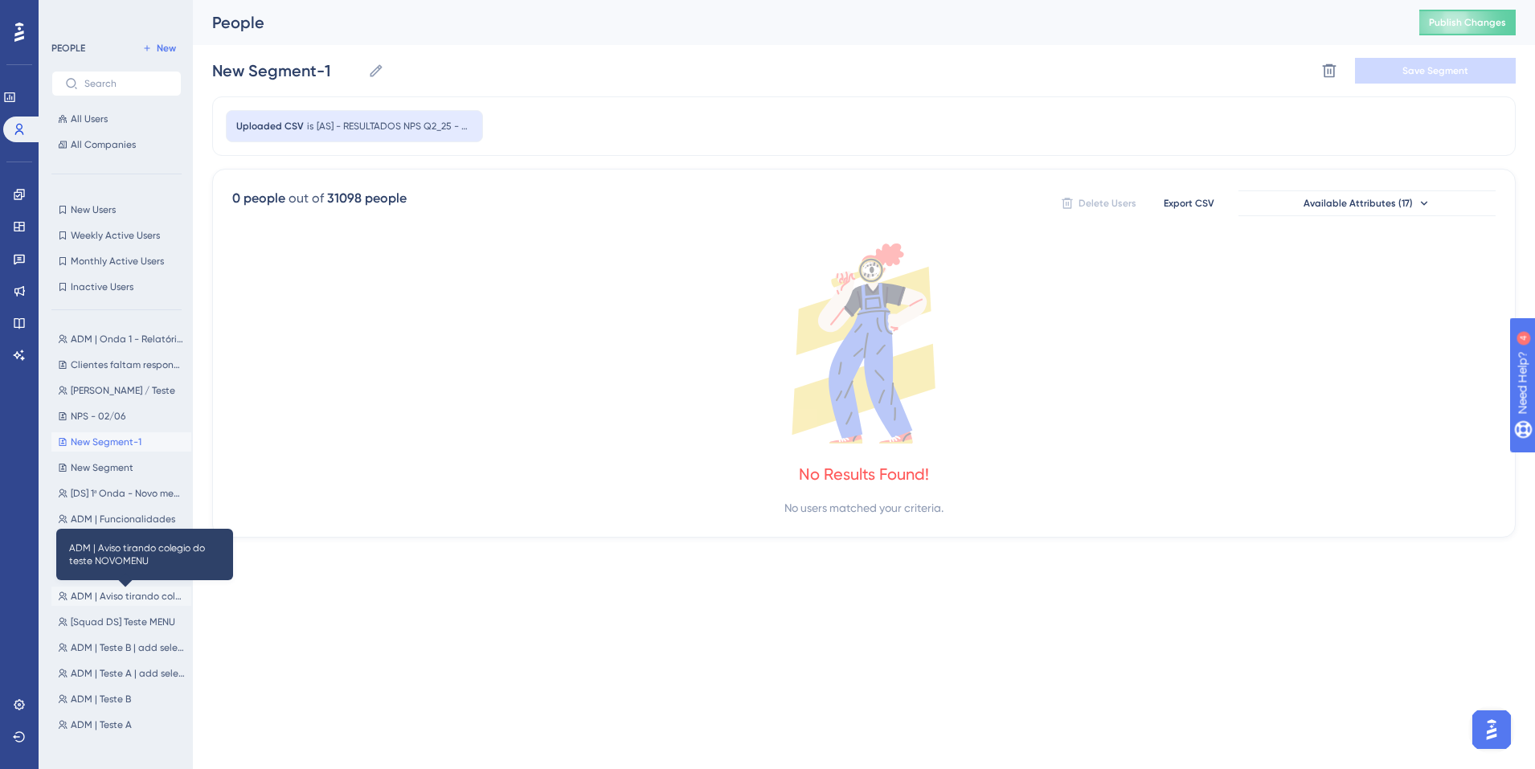
click at [107, 590] on span "ADM | Aviso tirando colegio do teste NOVOMENU" at bounding box center [128, 596] width 114 height 13
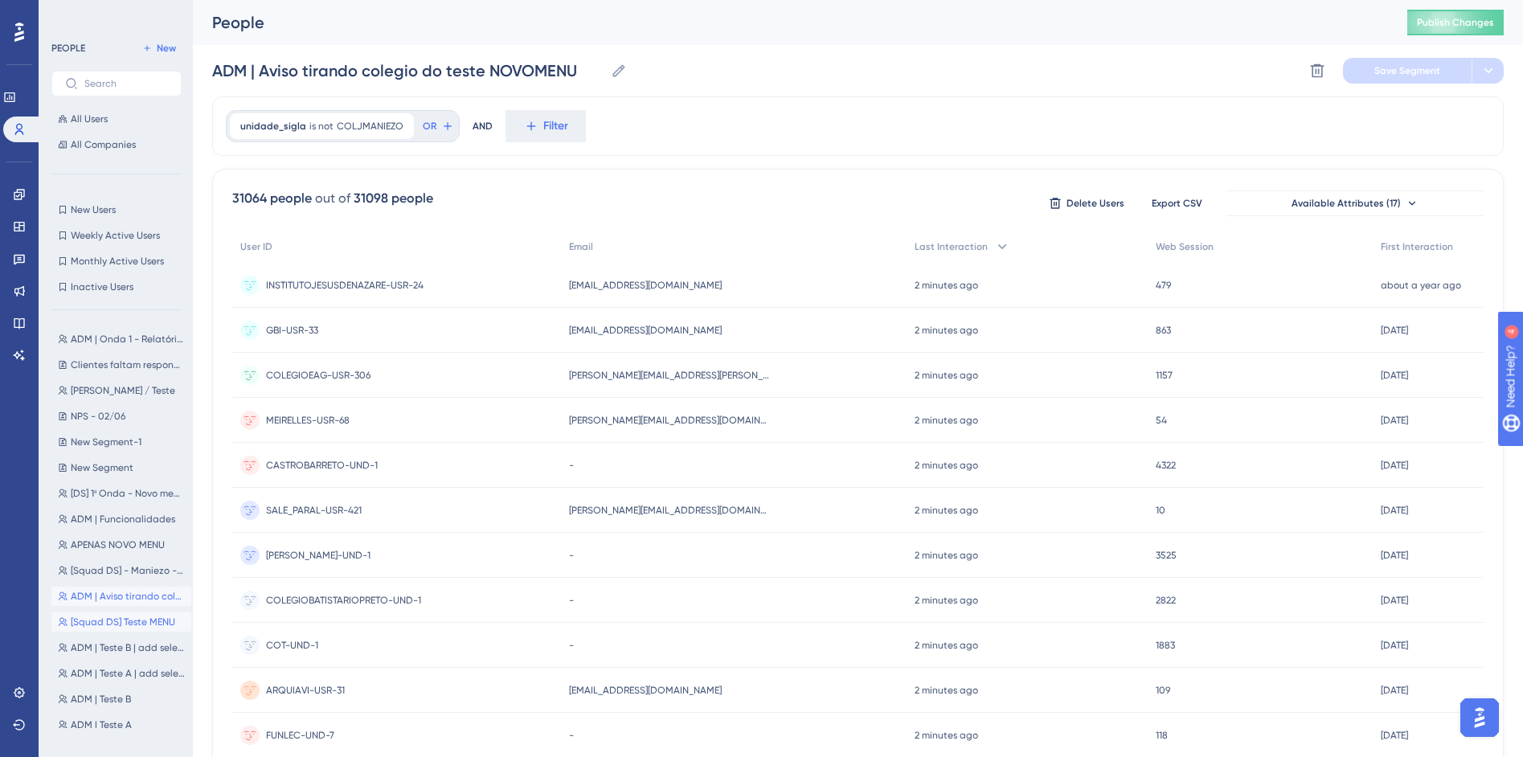
click at [110, 613] on button "[Squad DS] Teste MENU [Squad DS] Teste MENU" at bounding box center [121, 621] width 140 height 19
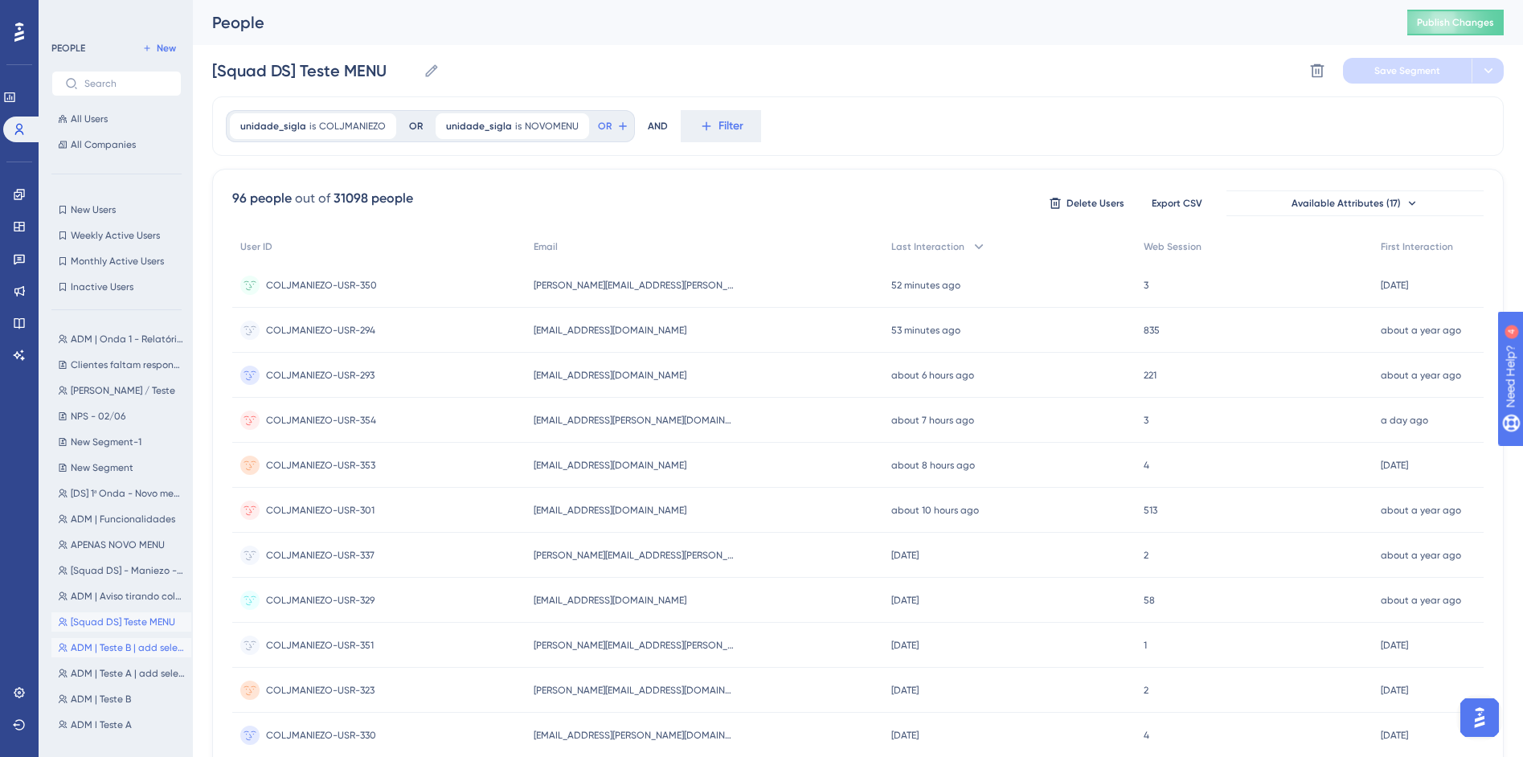
click at [110, 650] on span "ADM | Teste B | add seleção" at bounding box center [128, 647] width 114 height 13
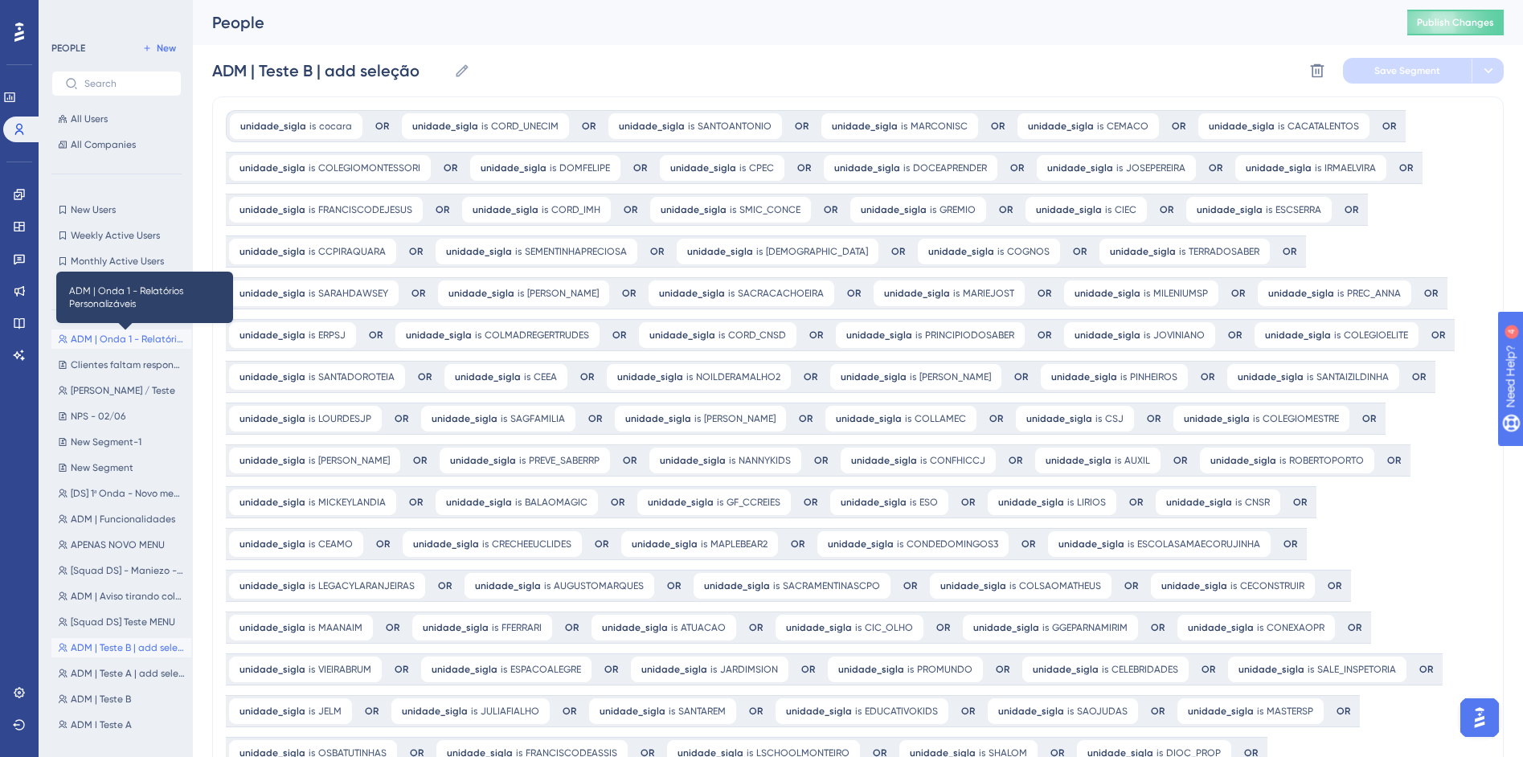
click at [98, 341] on span "ADM | Onda 1 - Relatórios Personalizáveis" at bounding box center [128, 339] width 114 height 13
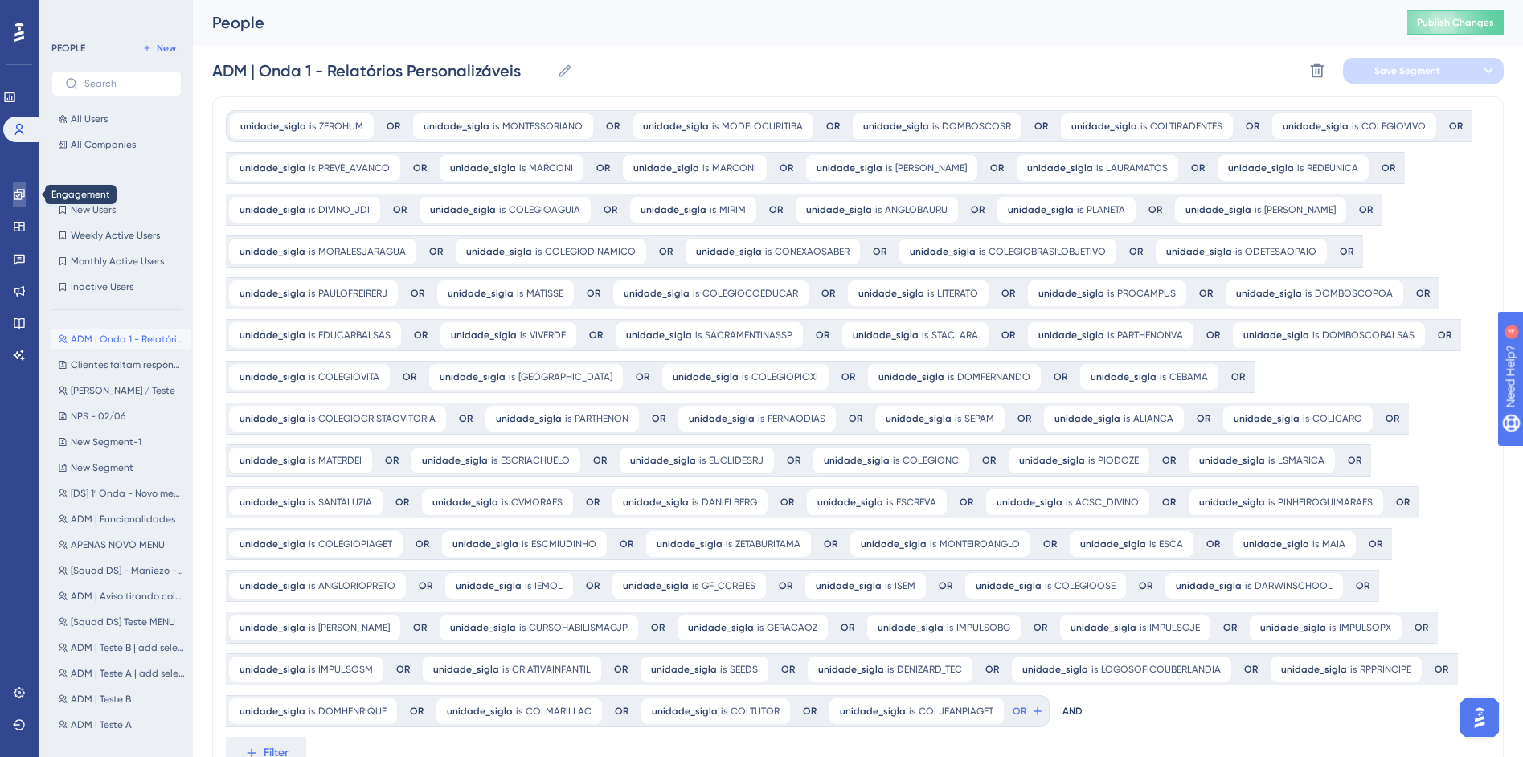
click at [20, 196] on icon at bounding box center [19, 194] width 13 height 13
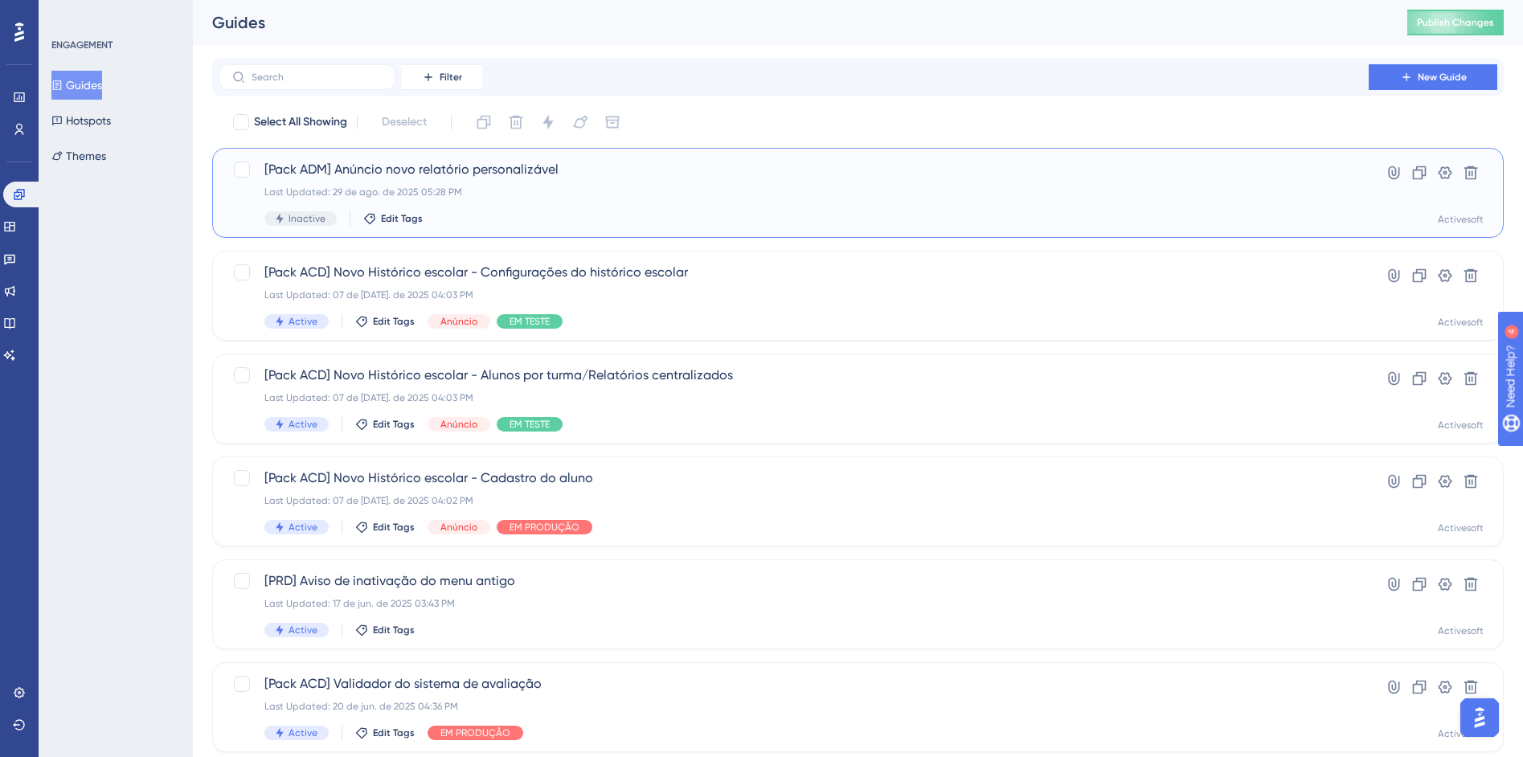
click at [578, 198] on div "Last Updated: 29 de ago. de 2025 05:28 PM" at bounding box center [793, 192] width 1059 height 13
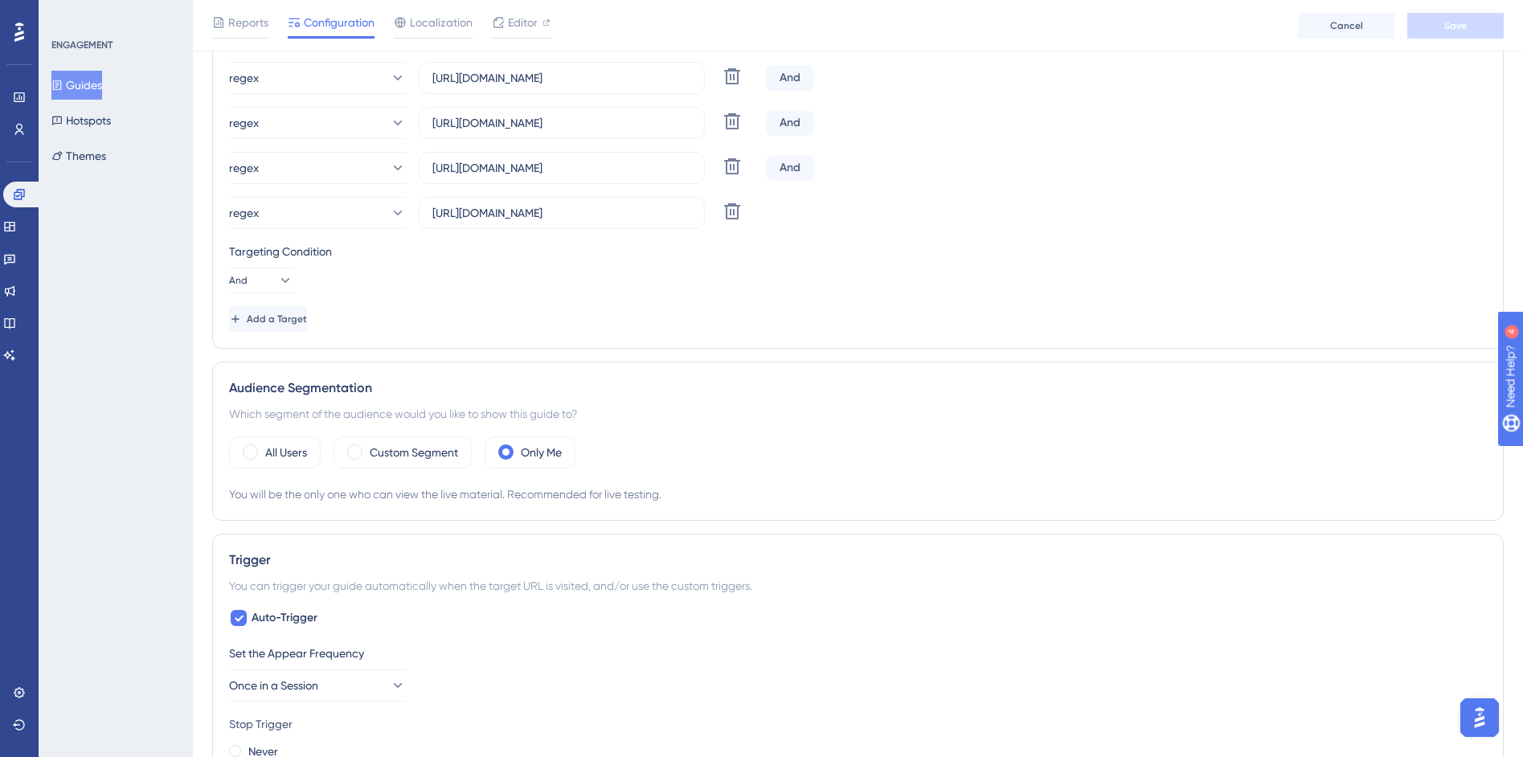
scroll to position [984, 0]
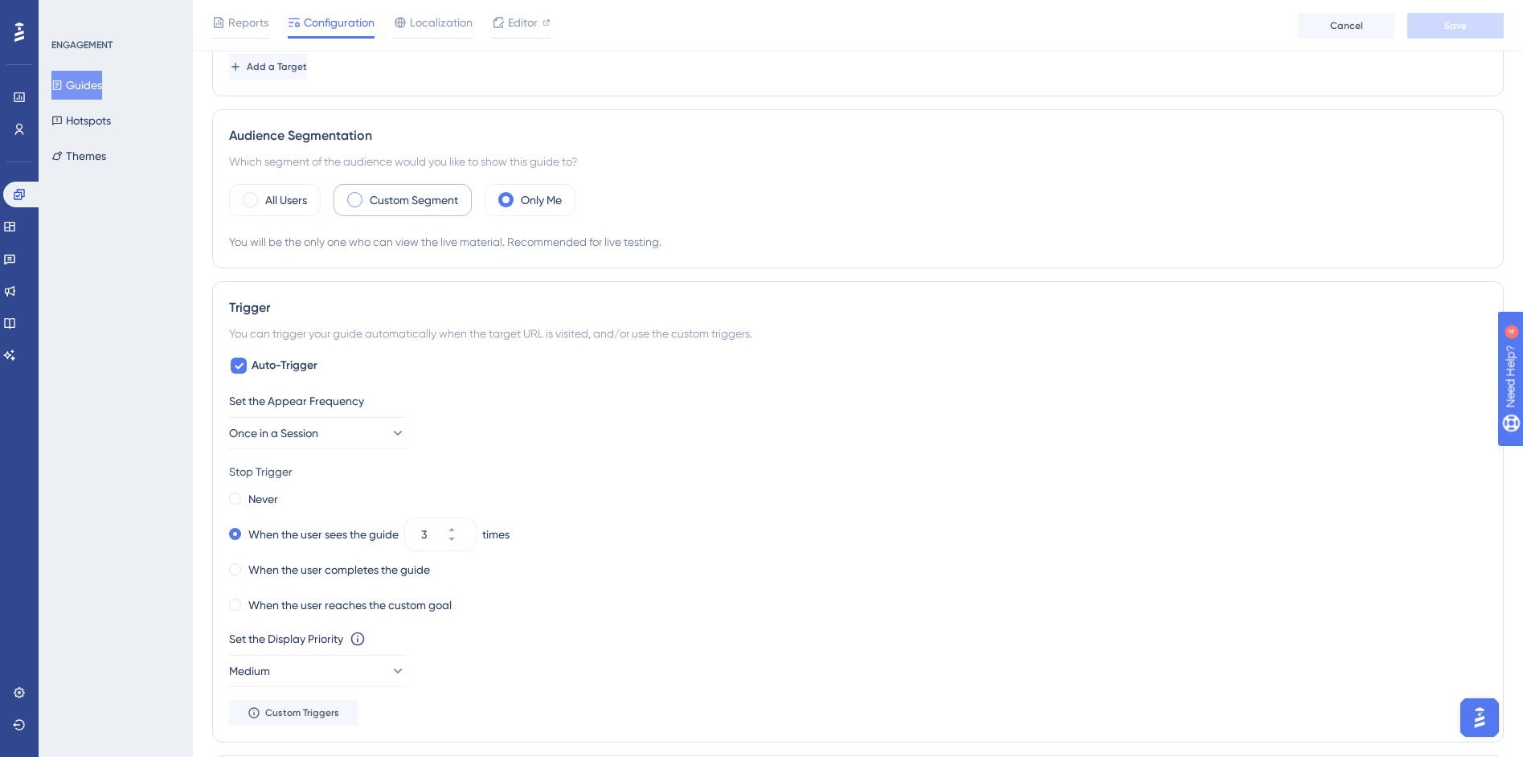
click at [363, 194] on div "Custom Segment" at bounding box center [403, 200] width 138 height 32
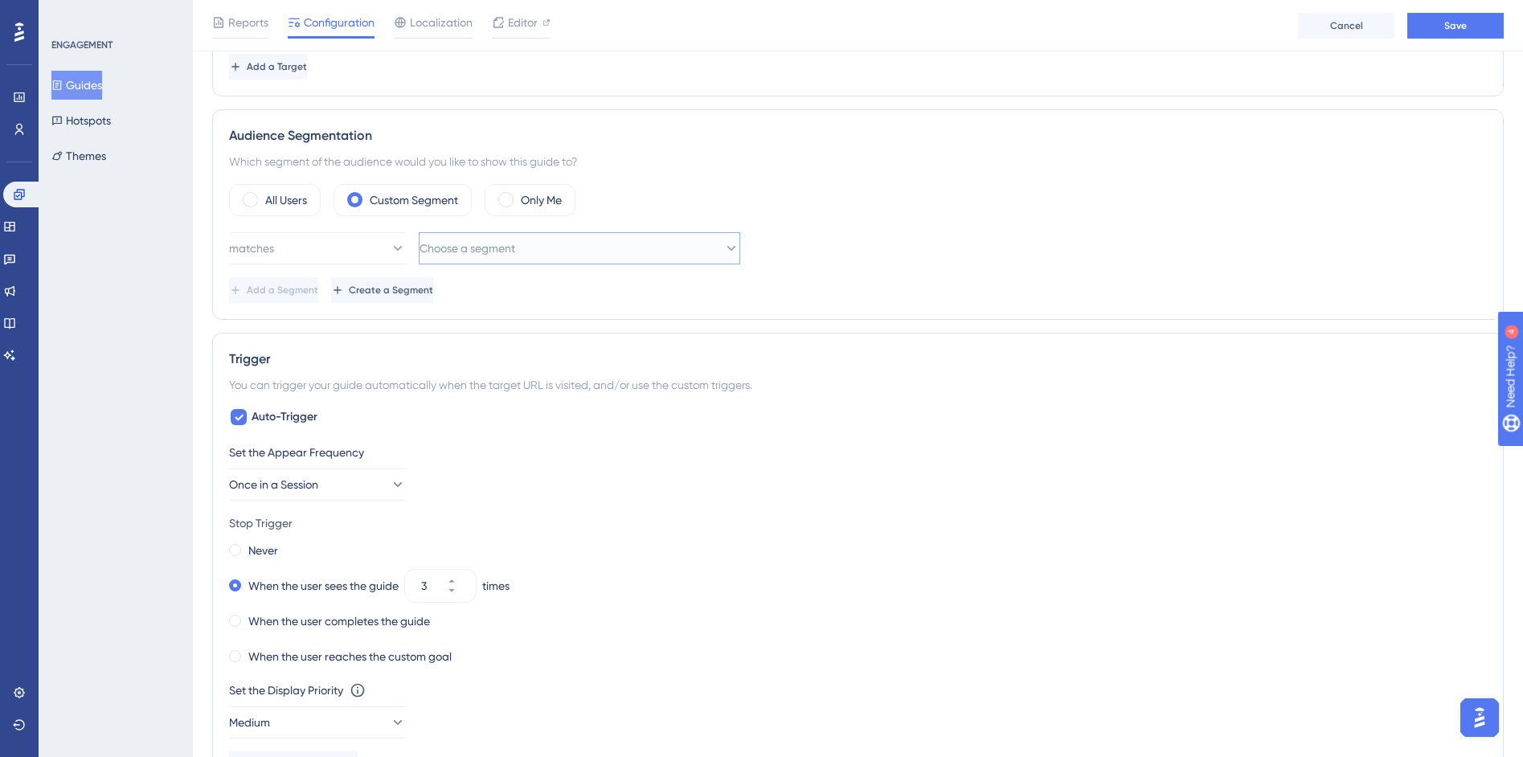
click at [500, 240] on span "Choose a segment" at bounding box center [468, 248] width 96 height 19
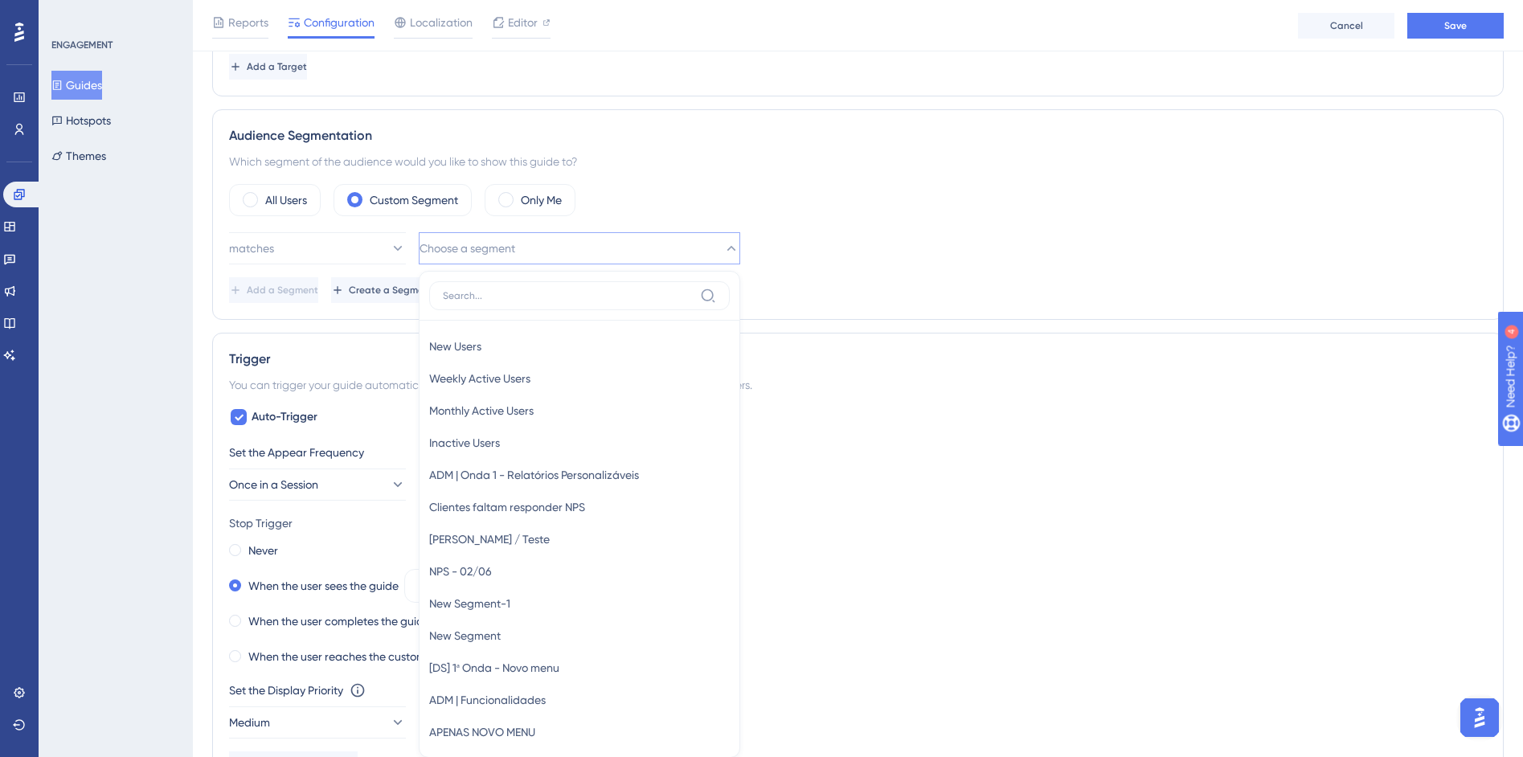
scroll to position [1119, 0]
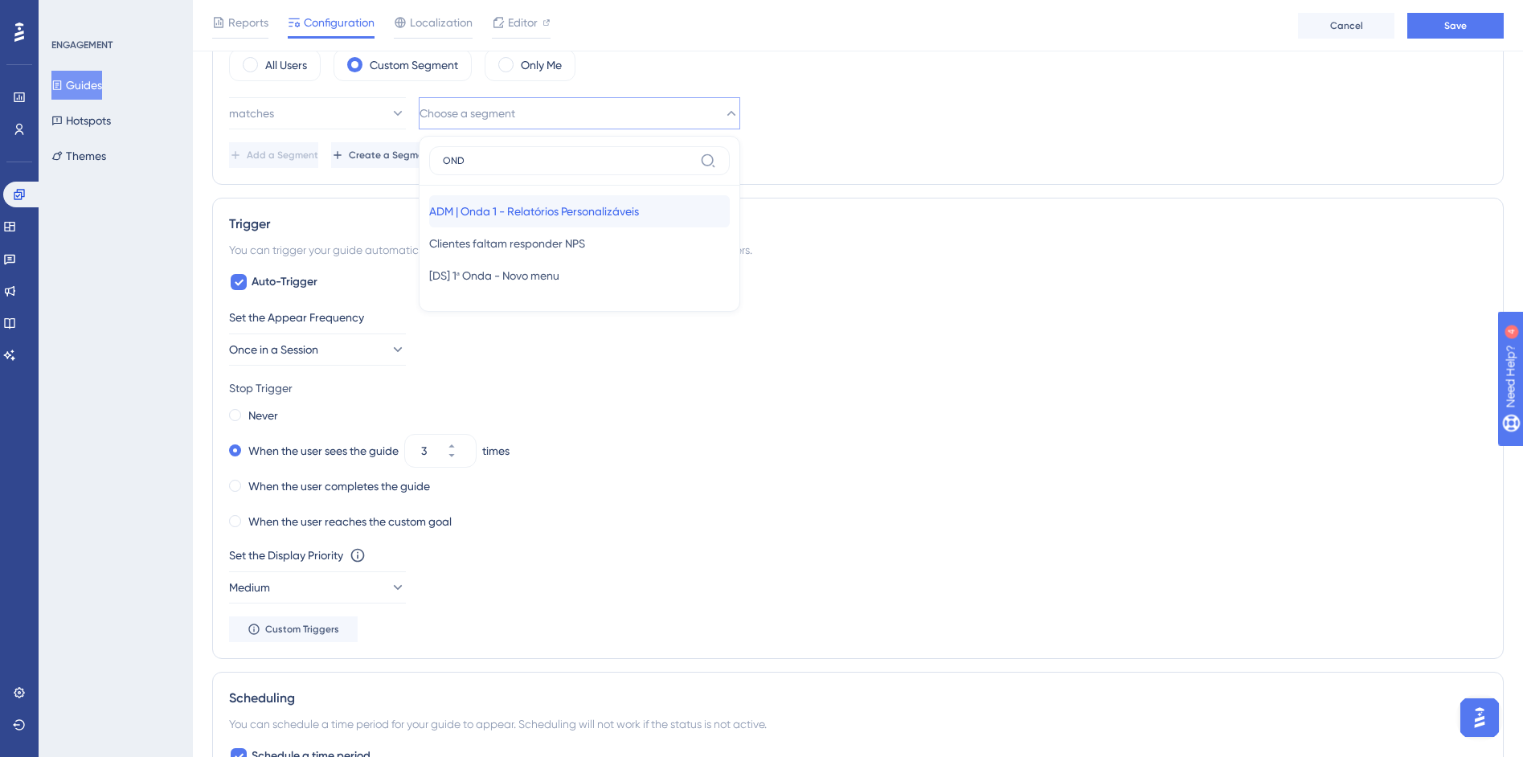
click at [534, 215] on span "ADM | Onda 1 - Relatórios Personalizáveis" at bounding box center [534, 211] width 210 height 19
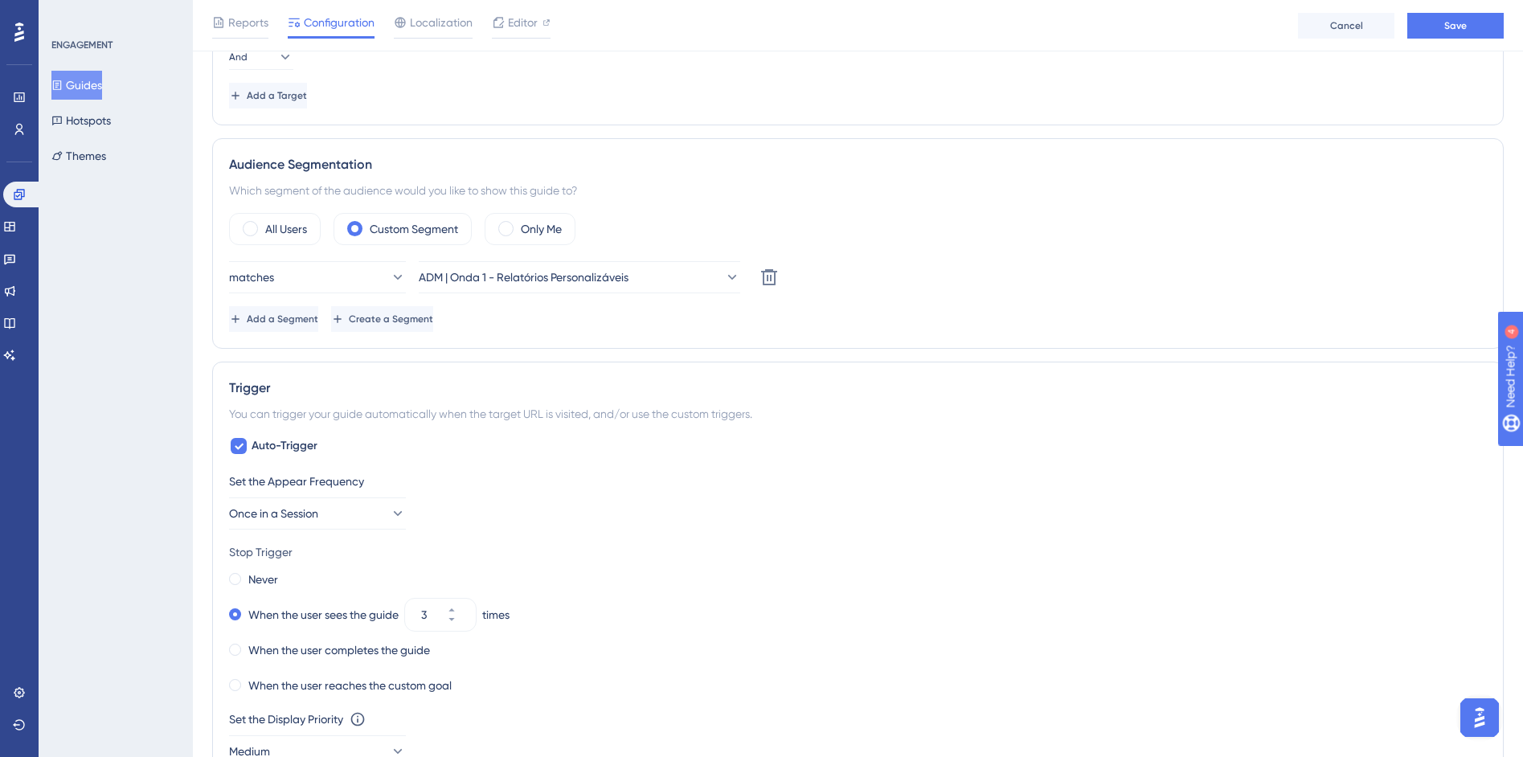
scroll to position [857, 0]
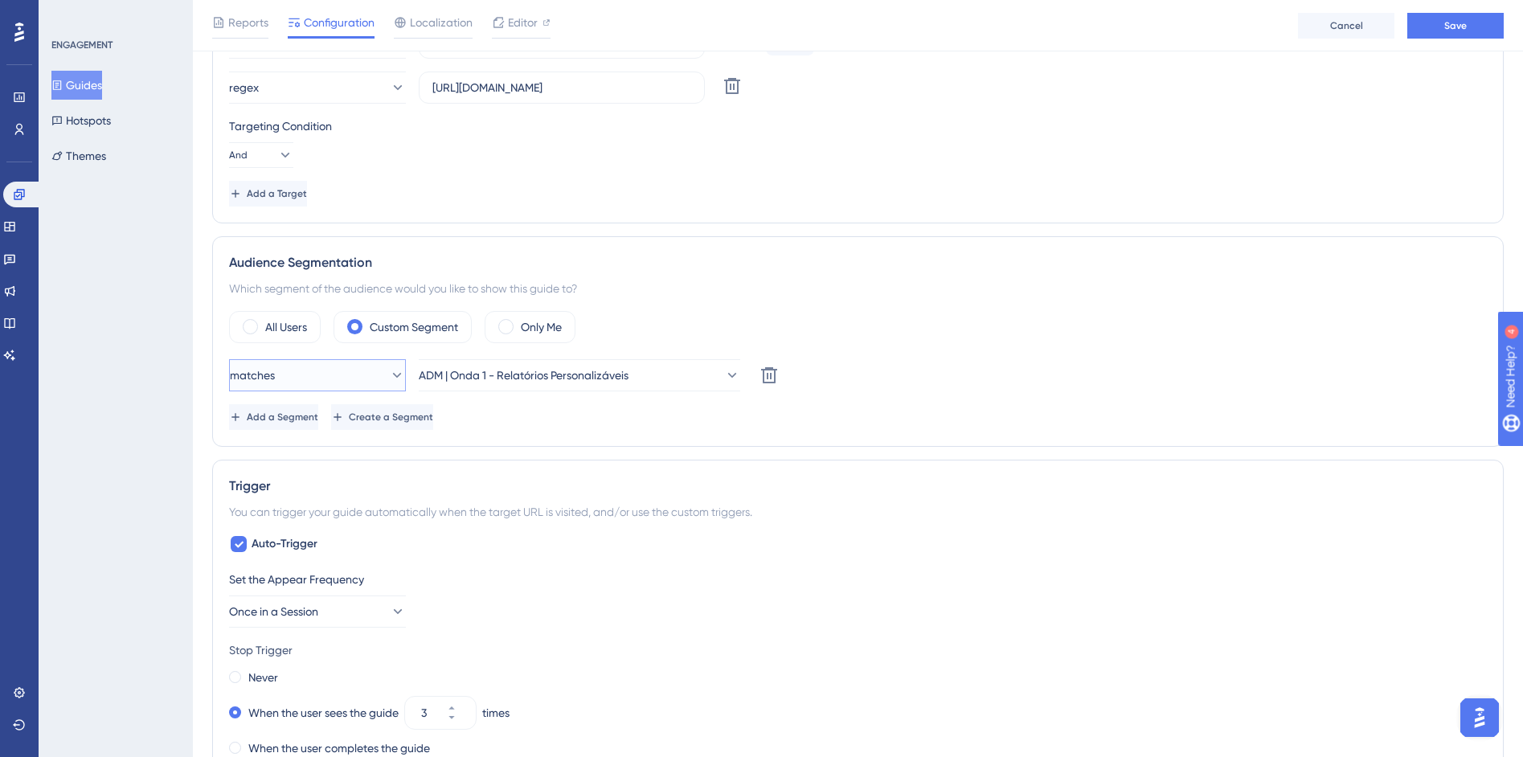
click at [358, 372] on button "matches" at bounding box center [317, 375] width 177 height 32
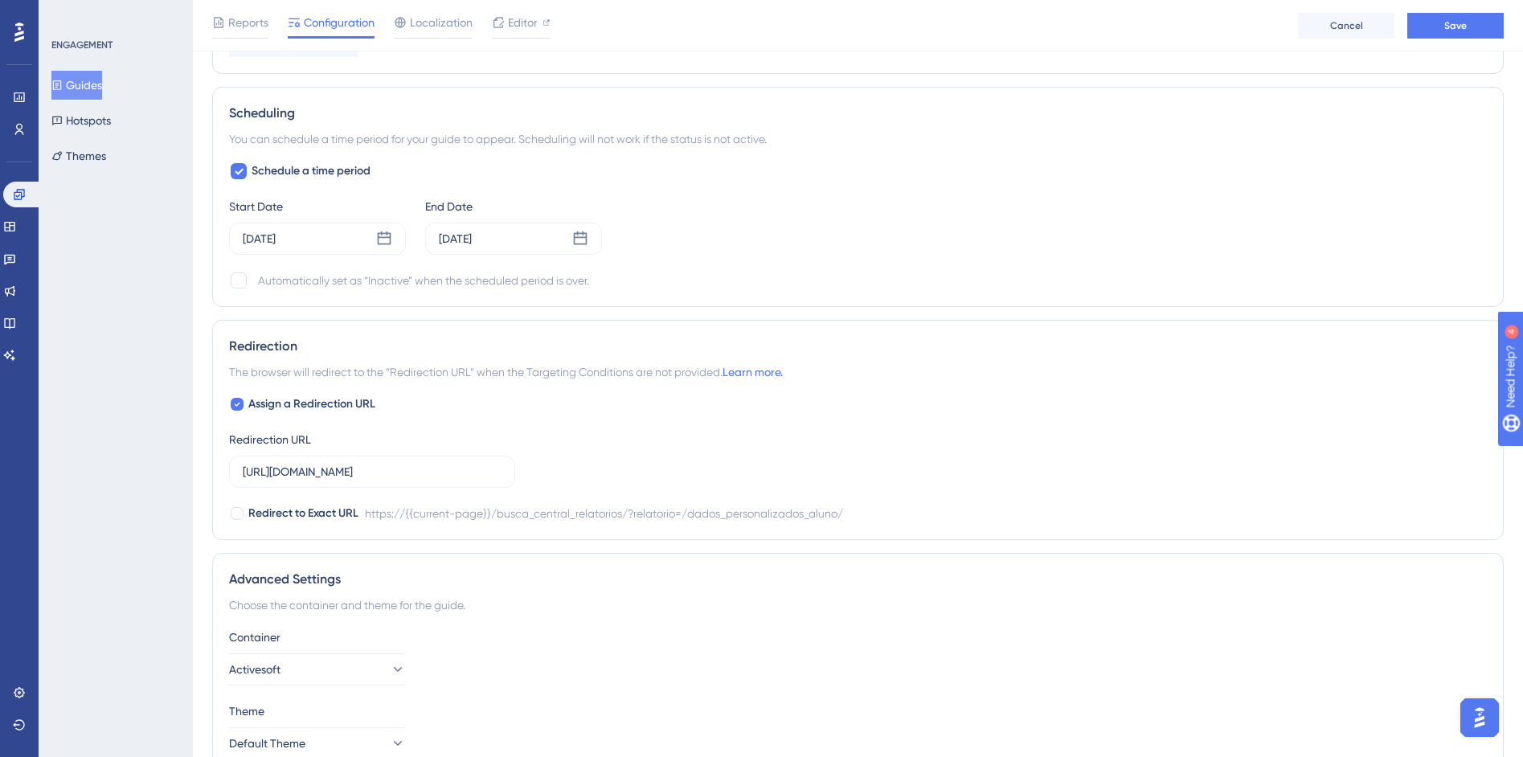
scroll to position [1787, 0]
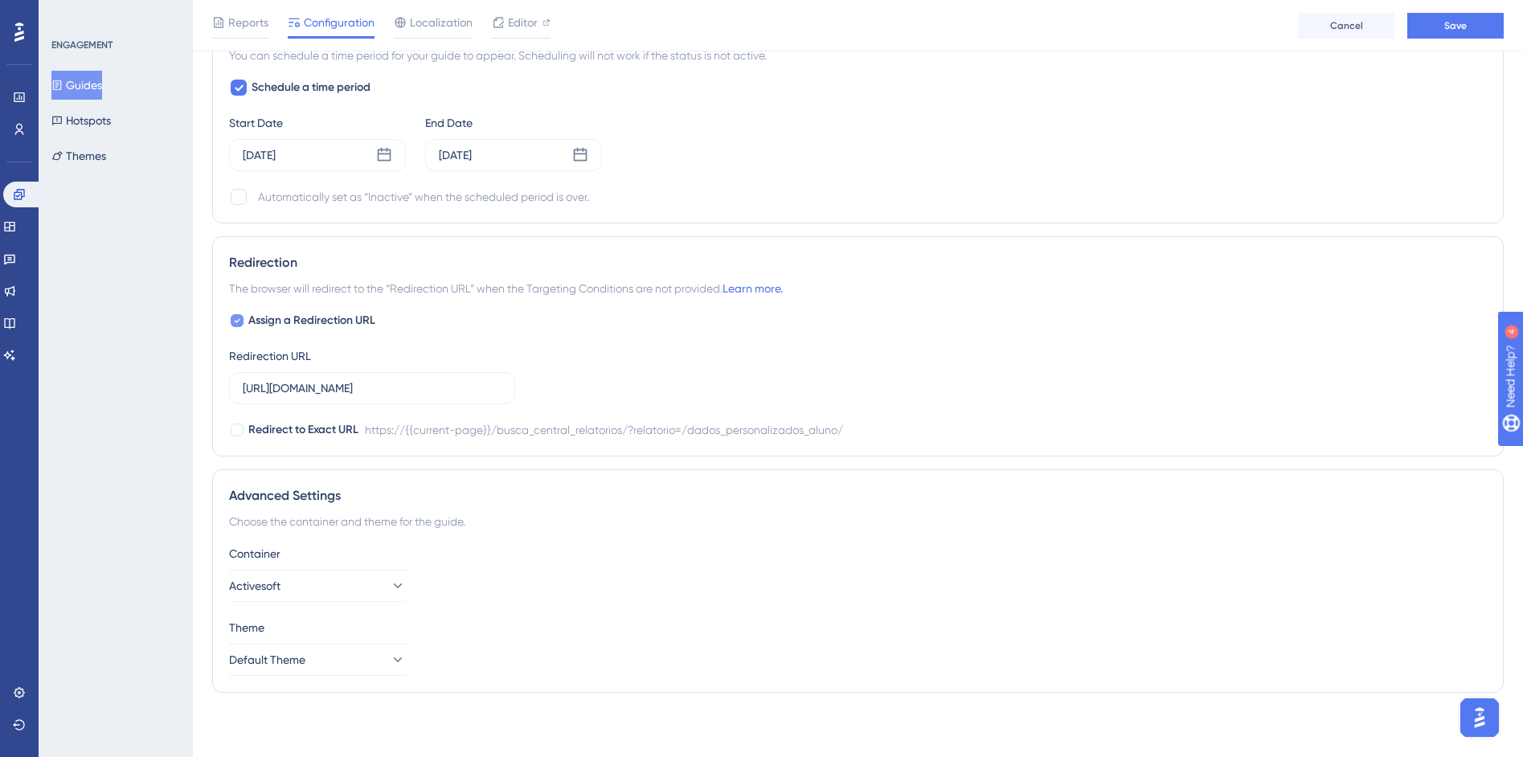
click at [234, 323] on icon at bounding box center [237, 320] width 6 height 13
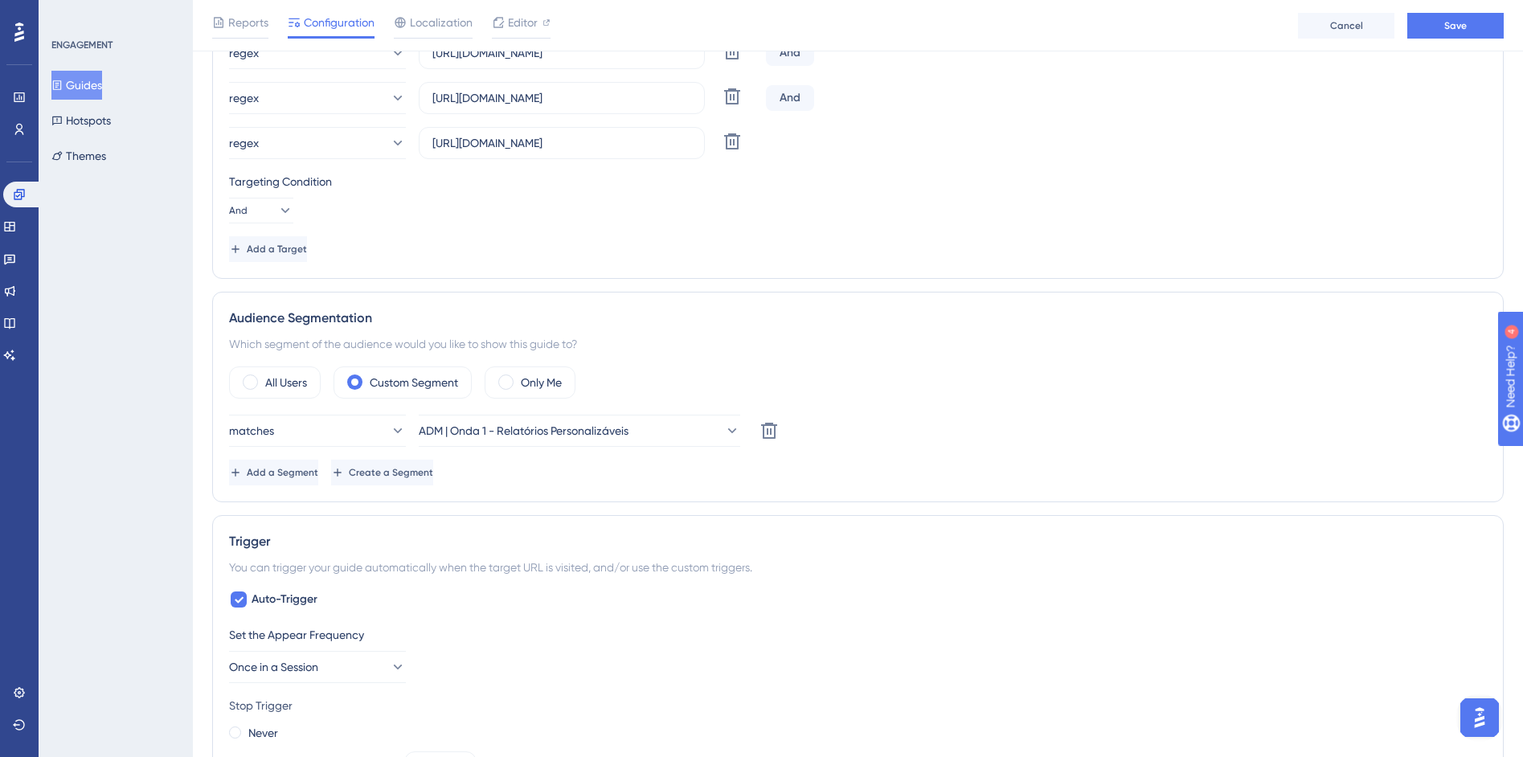
scroll to position [877, 0]
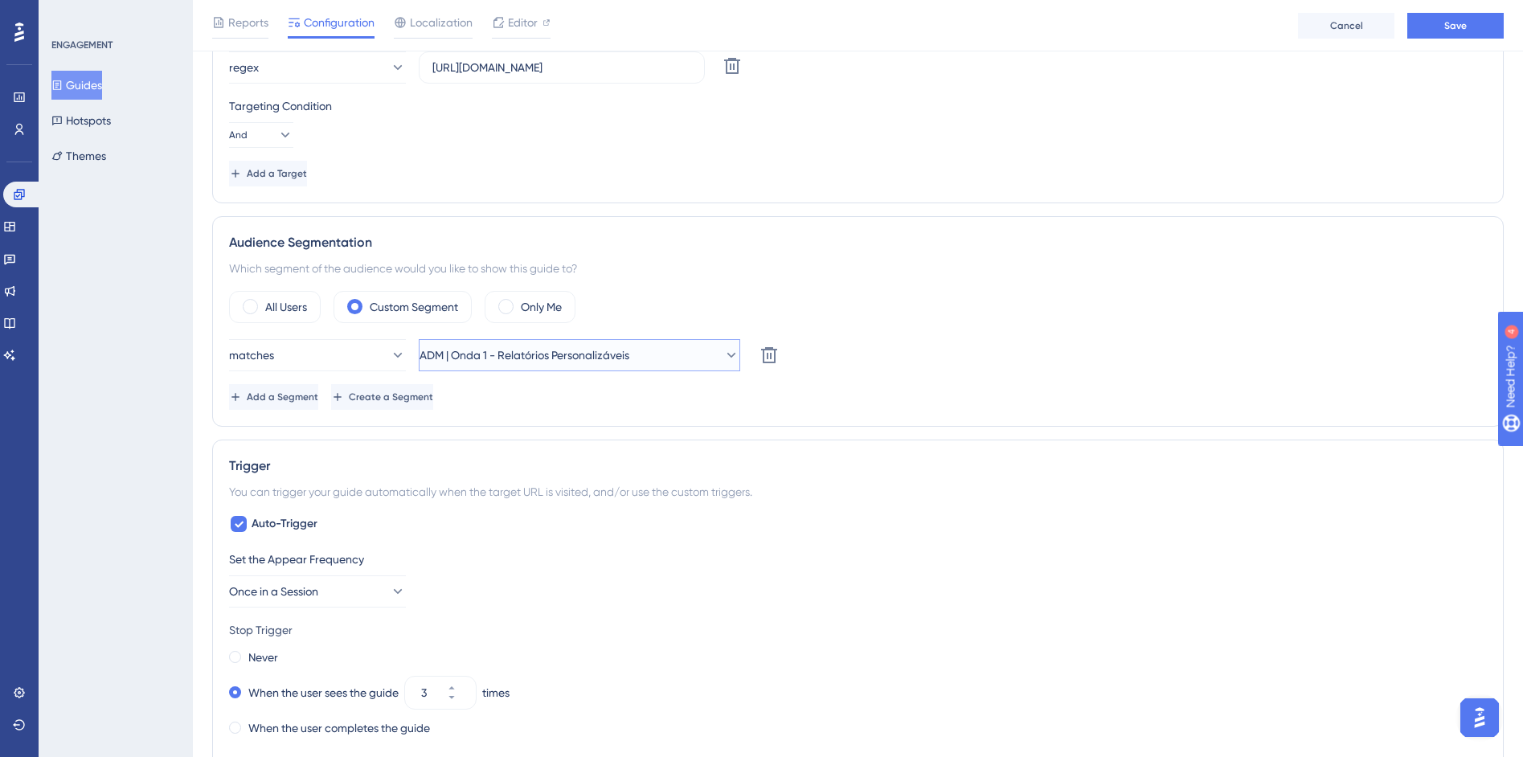
click at [662, 351] on button "ADM | Onda 1 - Relatórios Personalizáveis" at bounding box center [579, 355] width 321 height 32
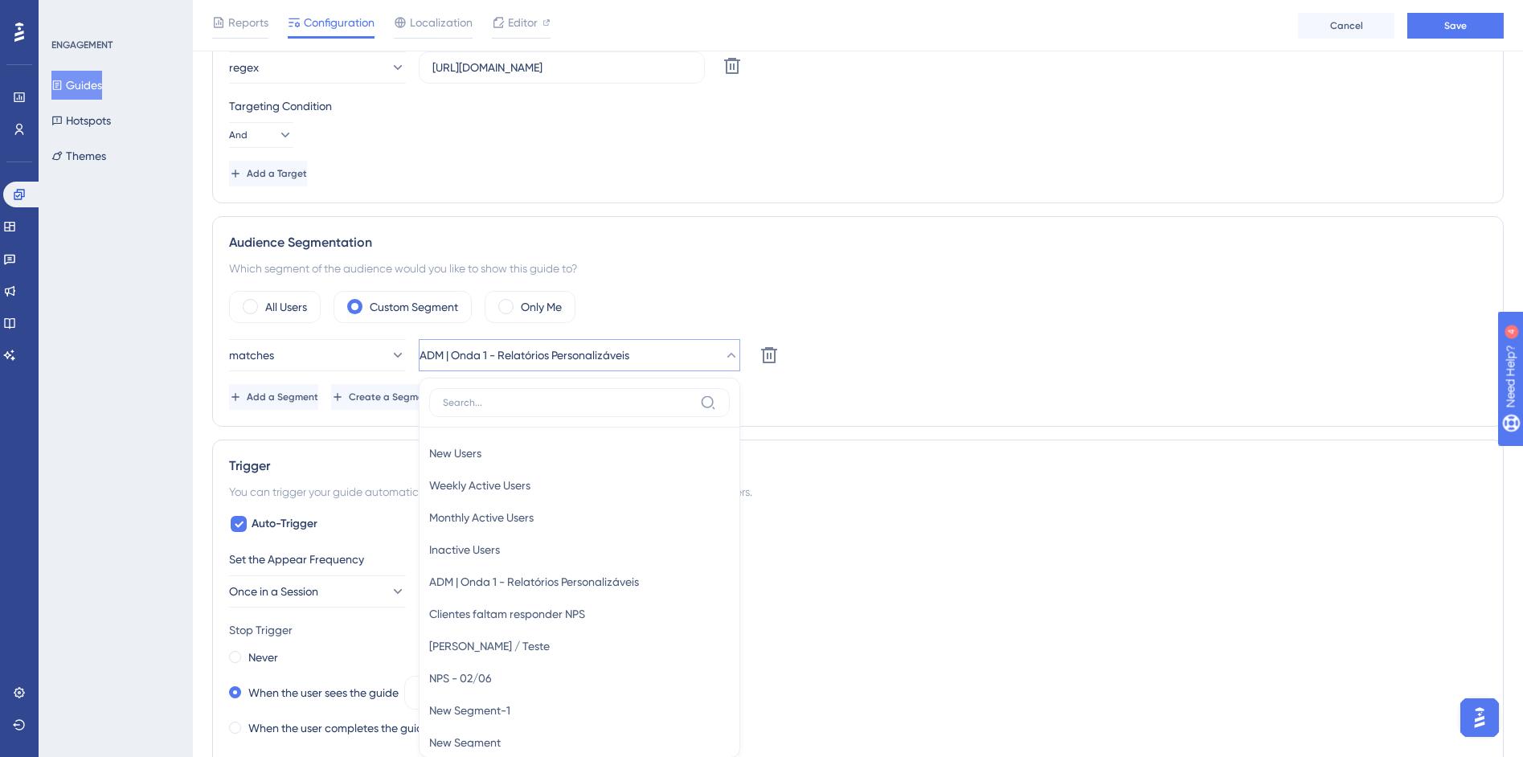
scroll to position [1062, 0]
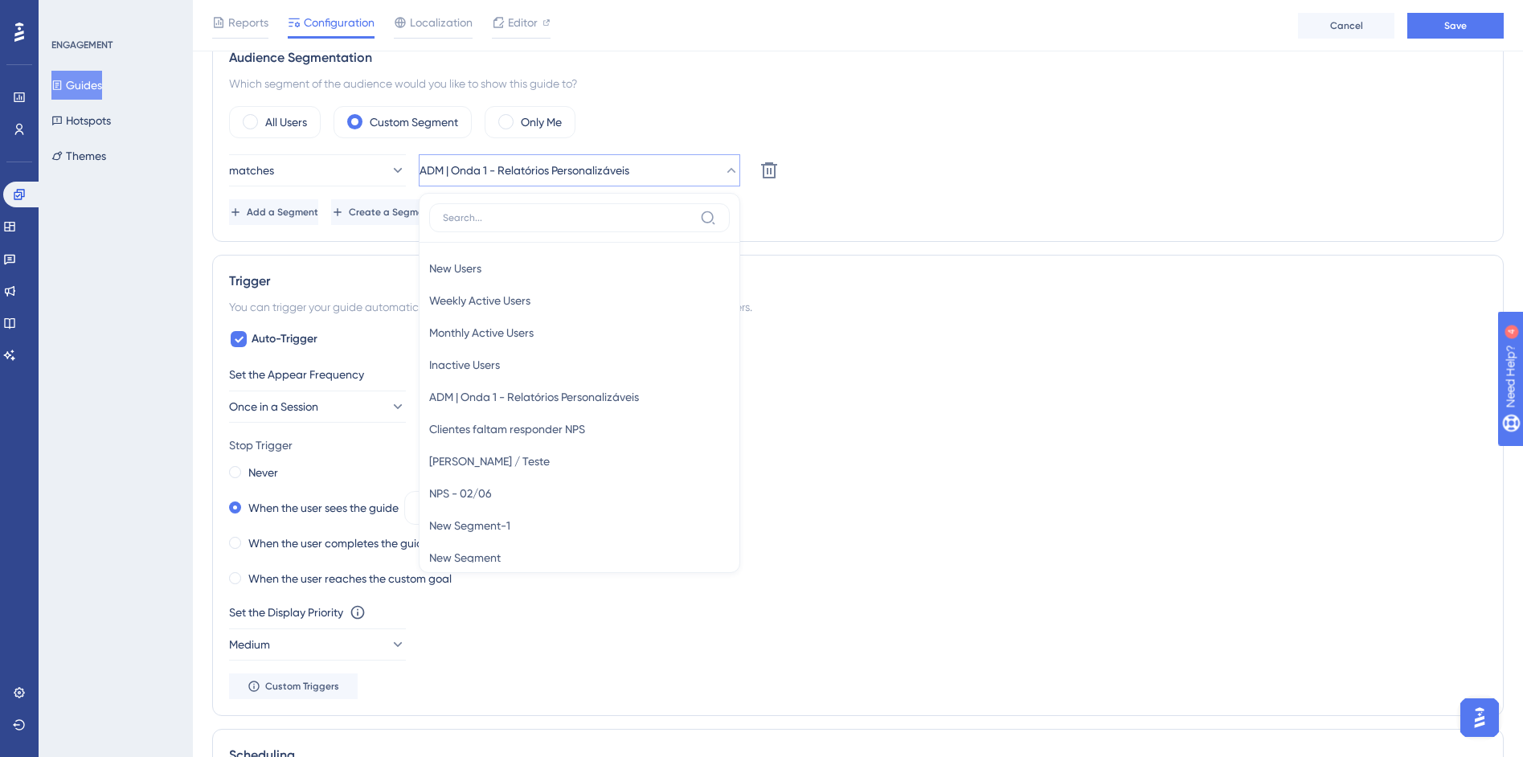
click at [1023, 354] on div "Auto-Trigger Set the Appear Frequency Once in a Session Stop Trigger Never When…" at bounding box center [858, 515] width 1258 height 370
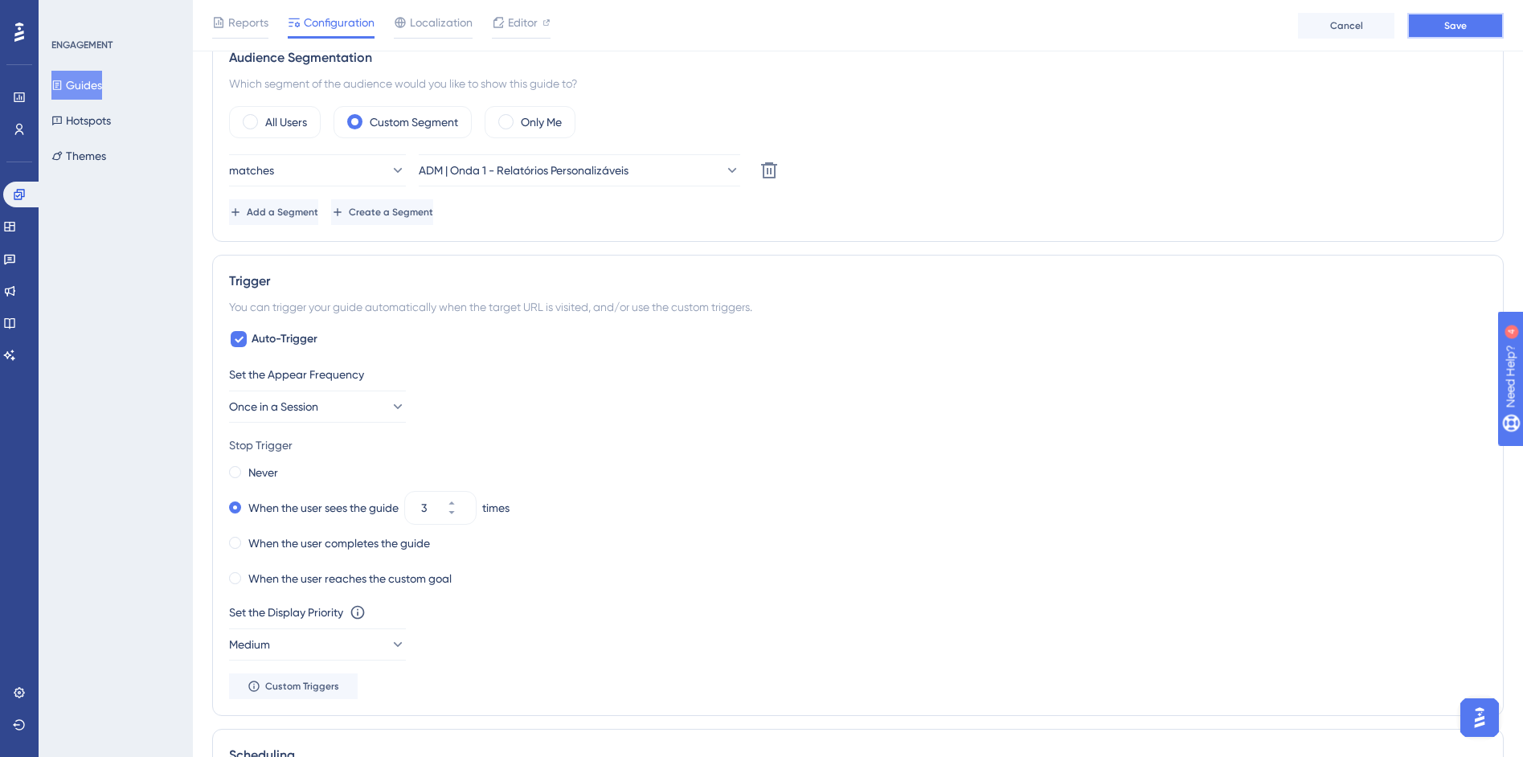
click at [1427, 26] on button "Save" at bounding box center [1455, 26] width 96 height 26
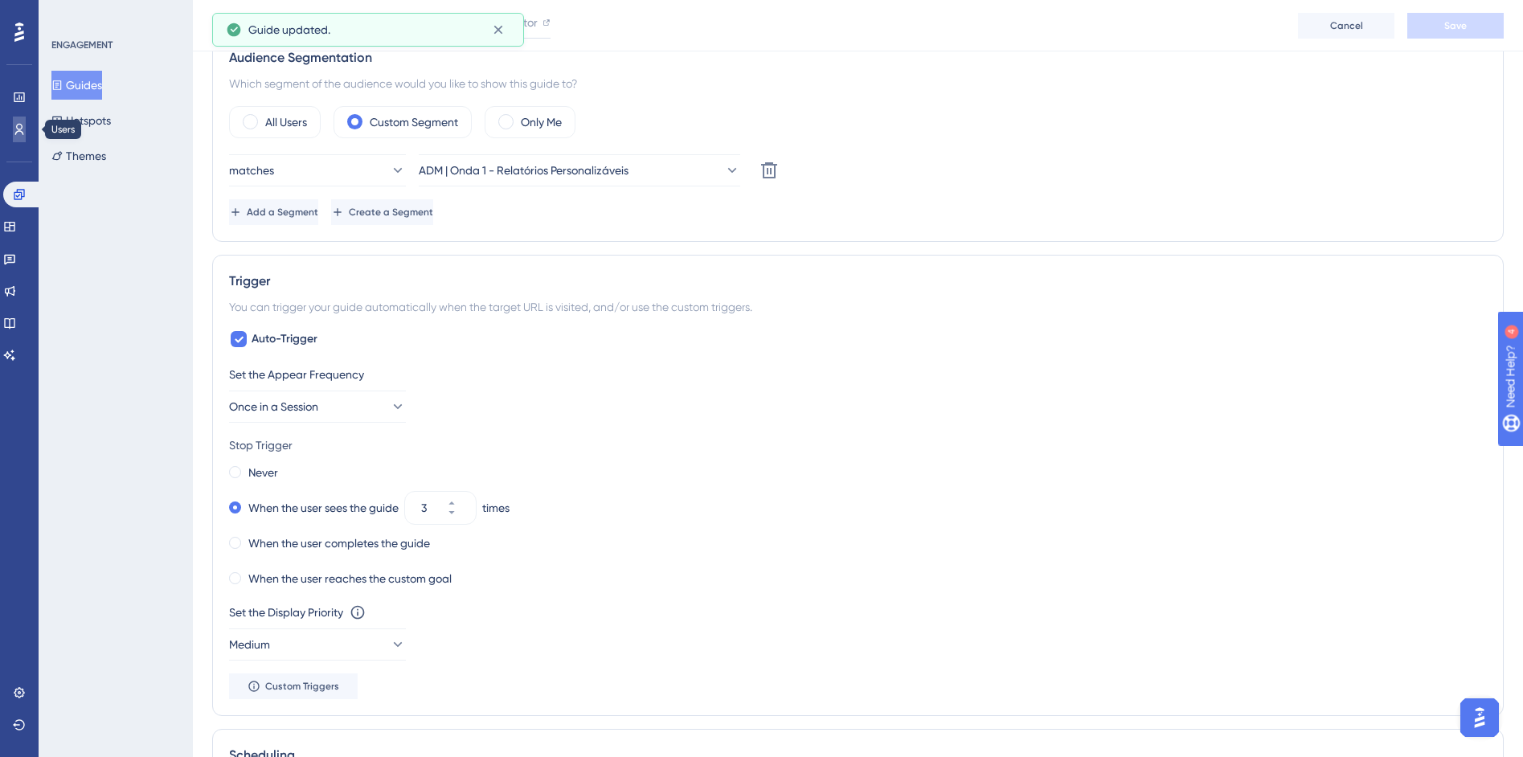
click at [23, 129] on icon at bounding box center [19, 129] width 13 height 13
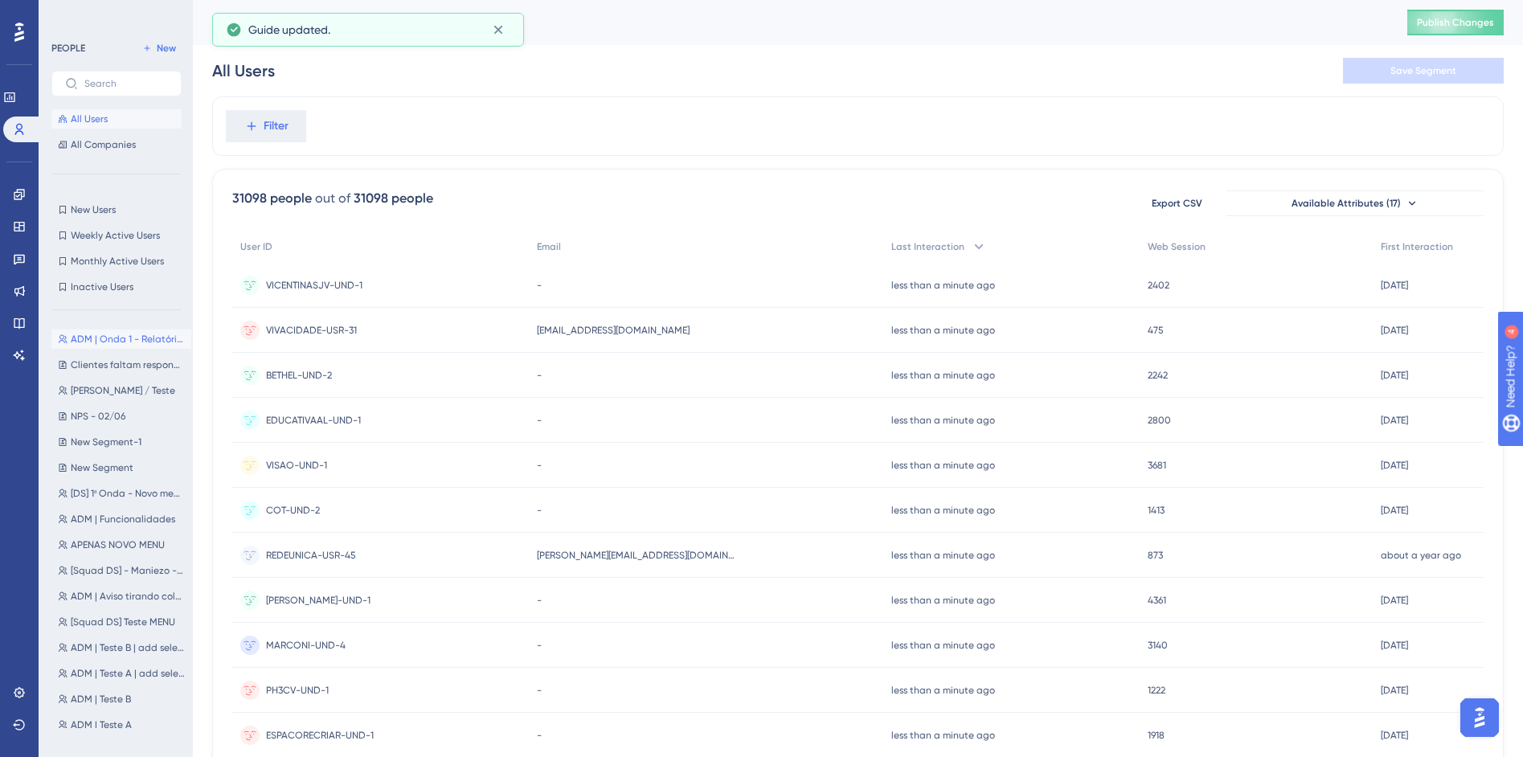
click at [113, 346] on button "ADM | Onda 1 - Relatórios Personalizáveis ADM | Onda 1 - Relatórios Personalizá…" at bounding box center [121, 339] width 140 height 19
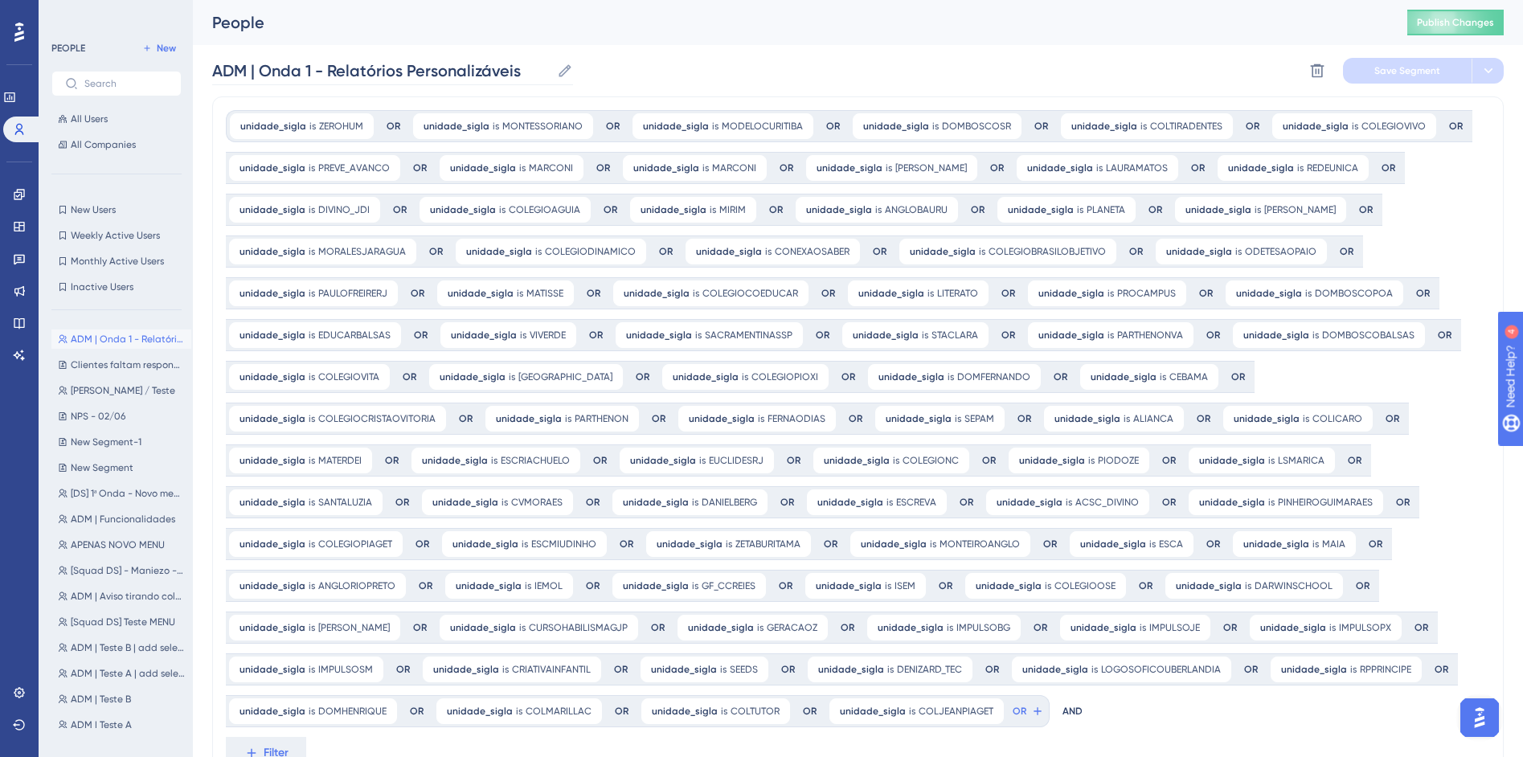
click at [555, 74] on label "ADM | Onda 1 - Relatórios Personalizáveis ADM | Onda 1 - Relatórios Personalizá…" at bounding box center [392, 70] width 361 height 29
click at [551, 74] on input "ADM | Onda 1 - Relatórios Personalizáveis" at bounding box center [381, 70] width 338 height 23
click at [567, 74] on icon at bounding box center [565, 71] width 16 height 16
click at [551, 74] on input "ADM | Onda 1 - Relatórios Personalizáveis" at bounding box center [381, 70] width 338 height 23
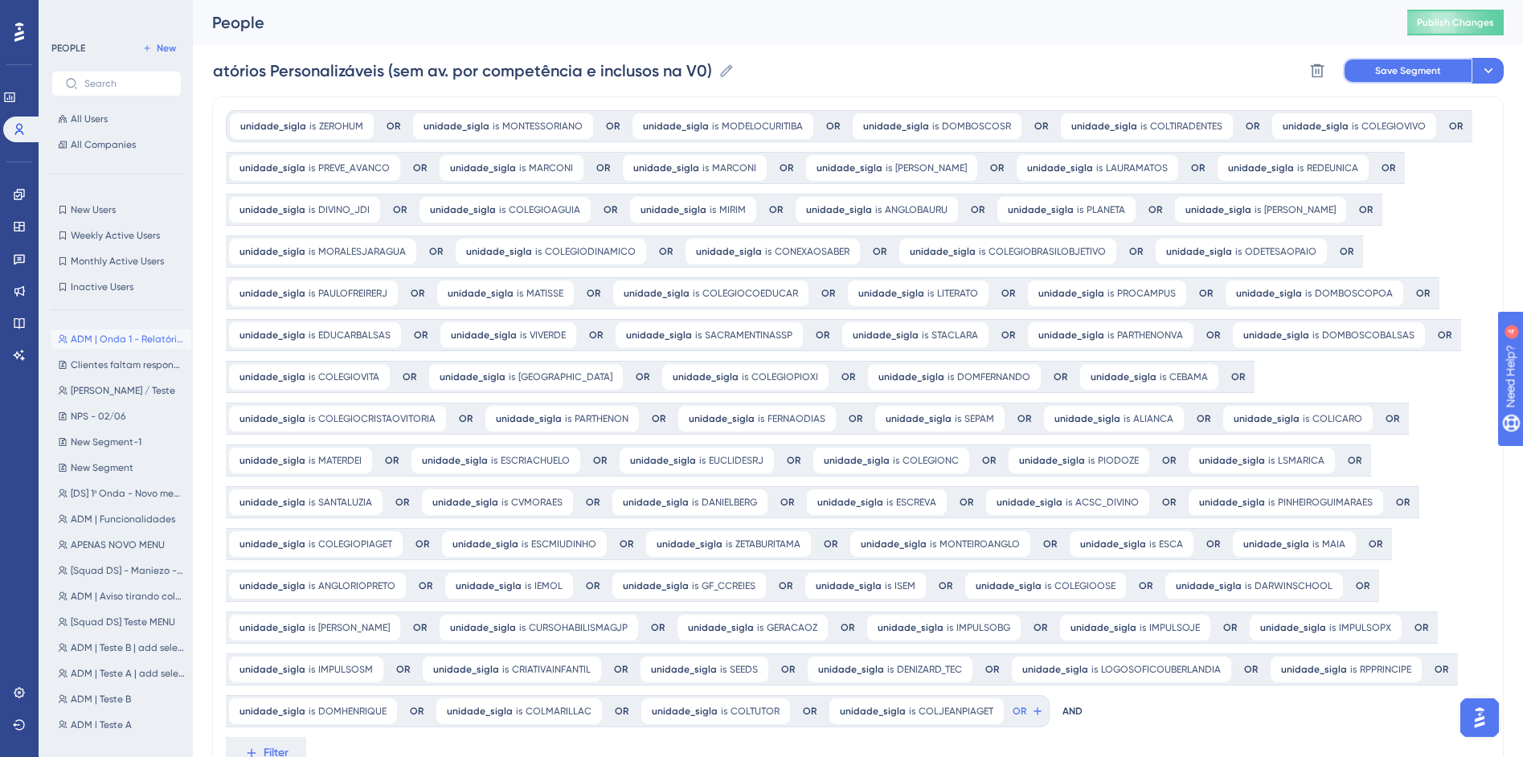
click at [1374, 70] on button "Save Segment" at bounding box center [1407, 71] width 129 height 26
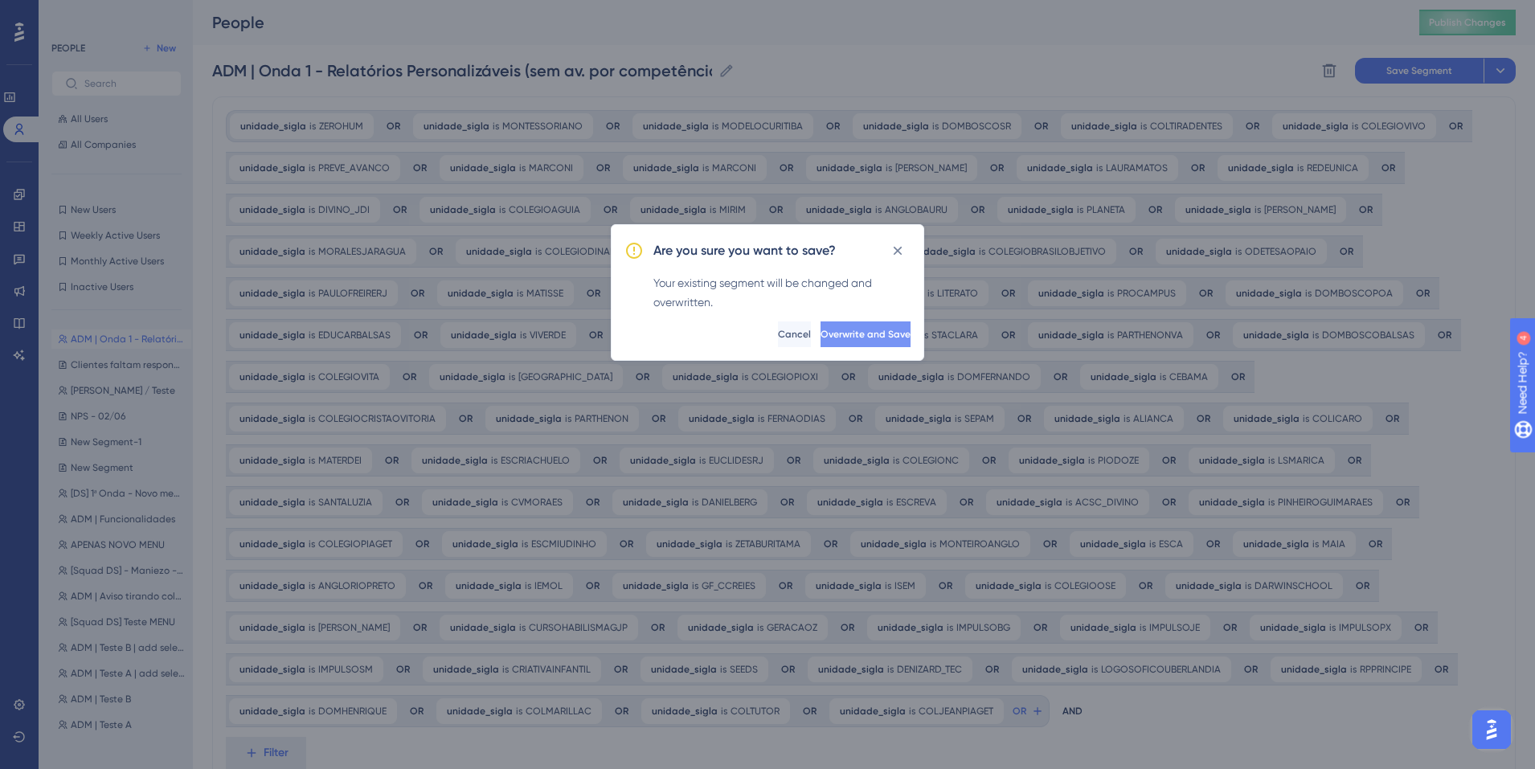
click at [821, 329] on span "Overwrite and Save" at bounding box center [866, 334] width 90 height 13
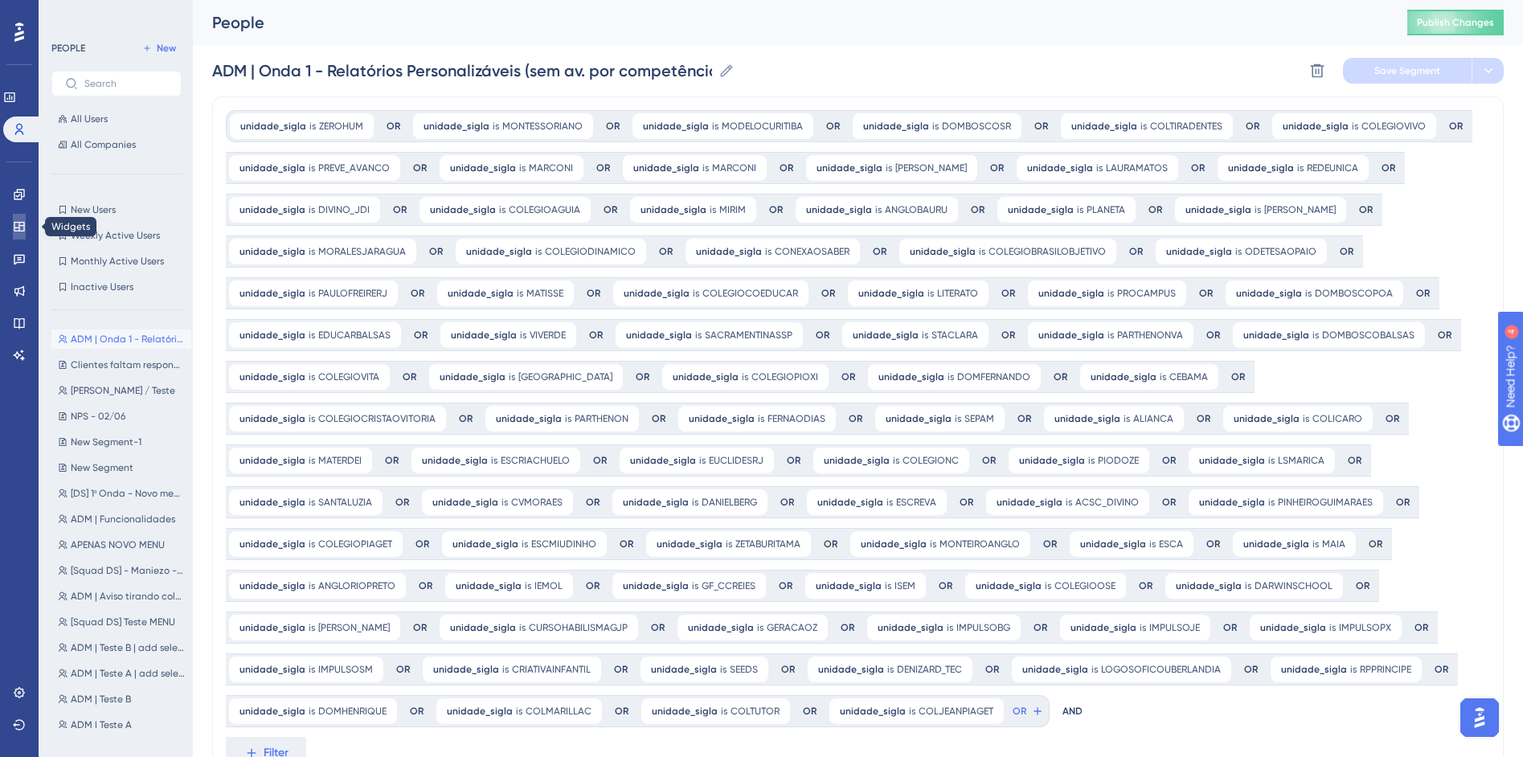
click at [21, 234] on link at bounding box center [19, 227] width 13 height 26
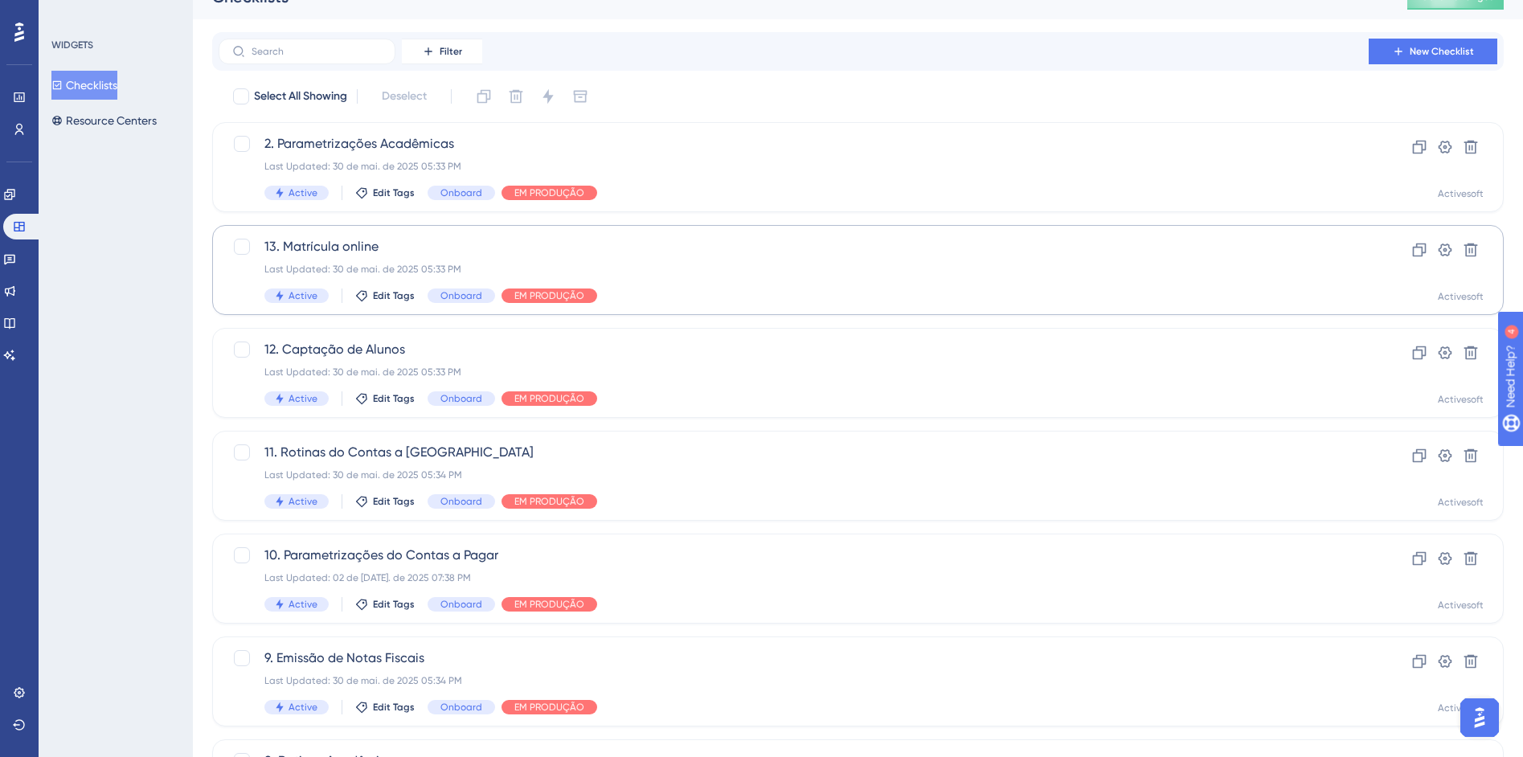
scroll to position [33, 0]
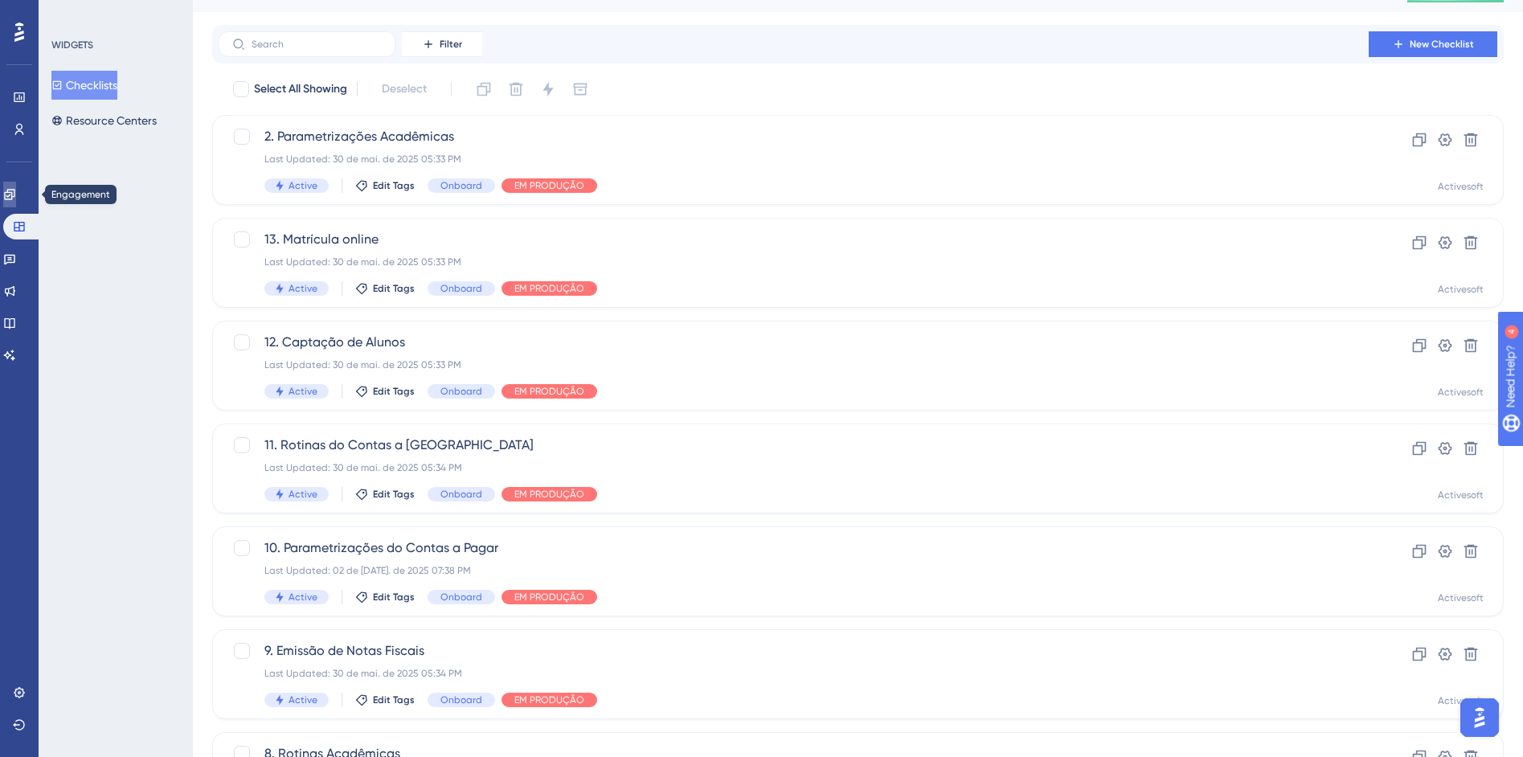
click at [16, 185] on link at bounding box center [9, 195] width 13 height 26
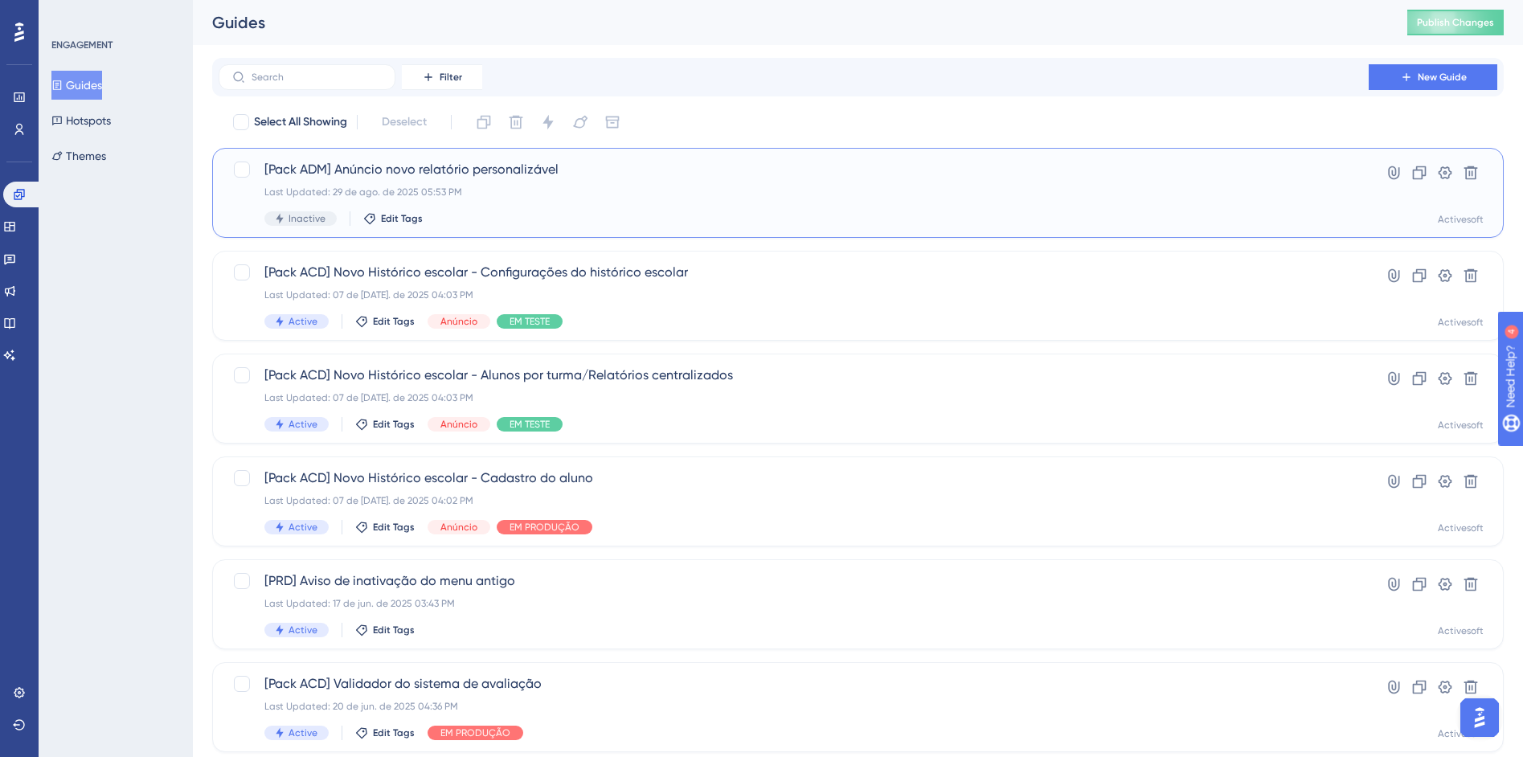
click at [747, 193] on div "Last Updated: 29 de ago. de 2025 05:53 PM" at bounding box center [793, 192] width 1059 height 13
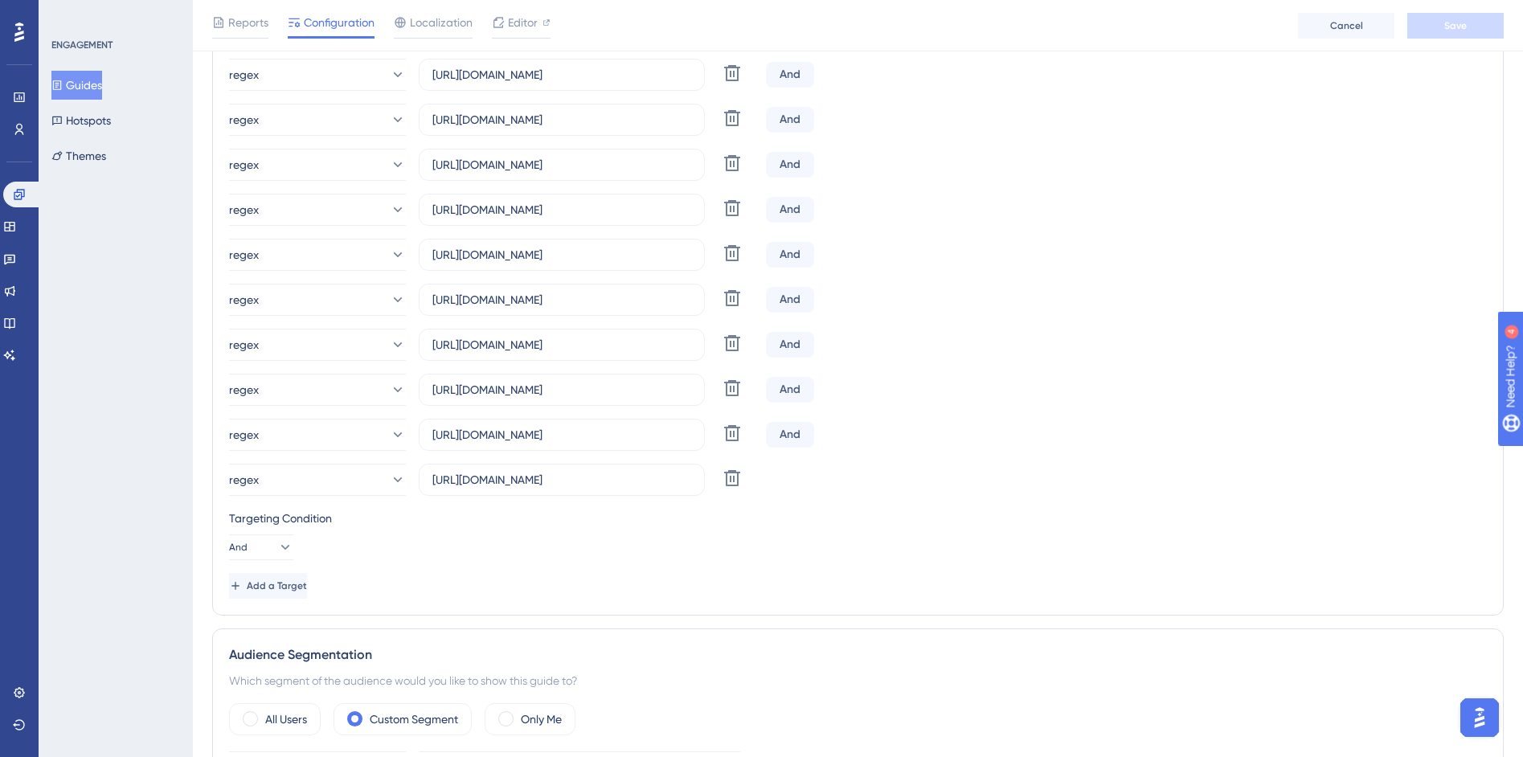
scroll to position [534, 0]
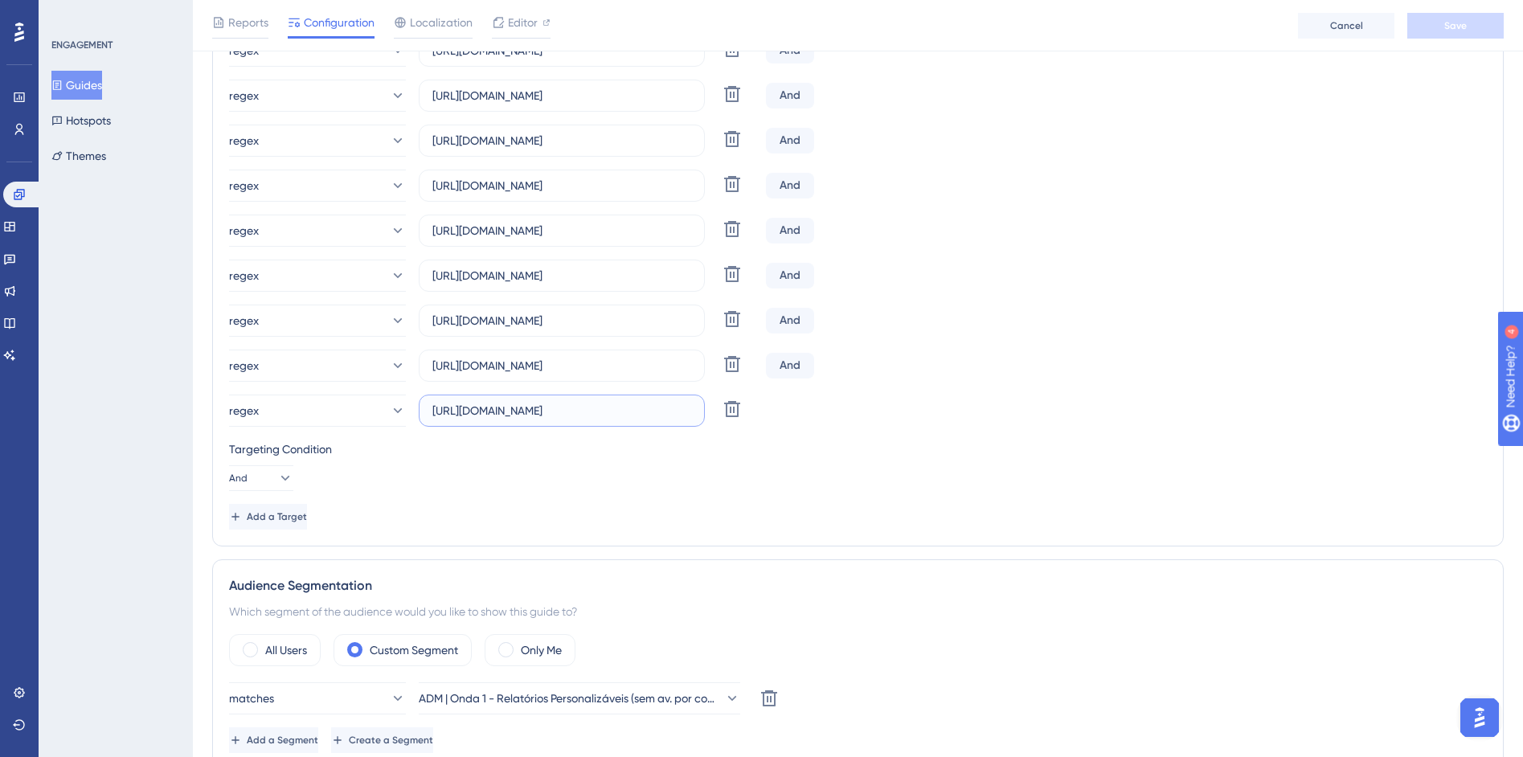
click at [652, 413] on input "https://siga01.activesoft.com.br/busca_central_relatorios/?relatorio=aluno_turm…" at bounding box center [561, 411] width 259 height 18
click at [389, 408] on icon at bounding box center [397, 411] width 16 height 16
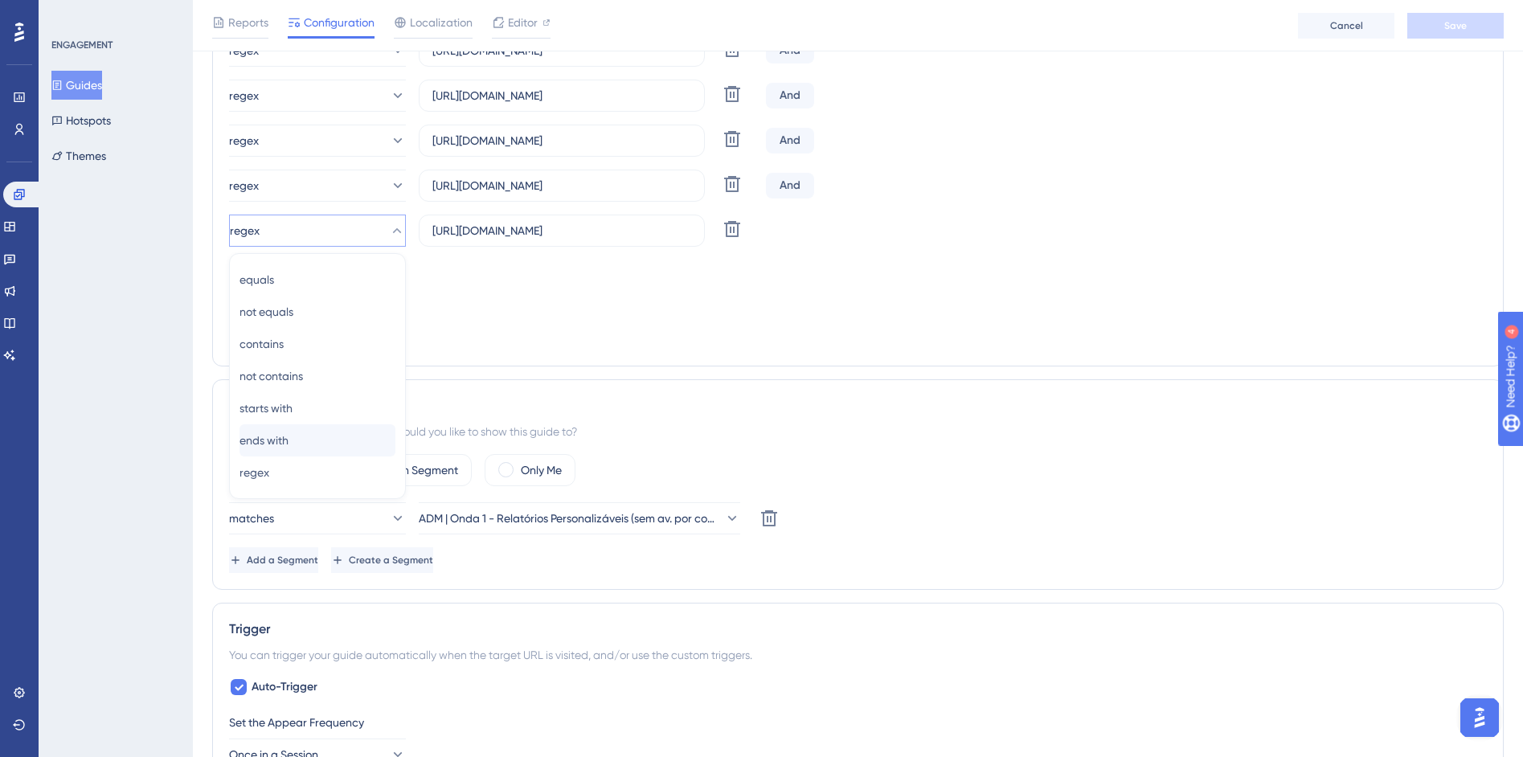
scroll to position [715, 0]
click at [309, 472] on div "regex regex" at bounding box center [318, 472] width 156 height 32
drag, startPoint x: 543, startPoint y: 235, endPoint x: 774, endPoint y: 233, distance: 230.7
click at [774, 233] on div "regex https://siga01.activesoft.com.br/busca_central_relatorios/?relatorio=alun…" at bounding box center [858, 230] width 1258 height 32
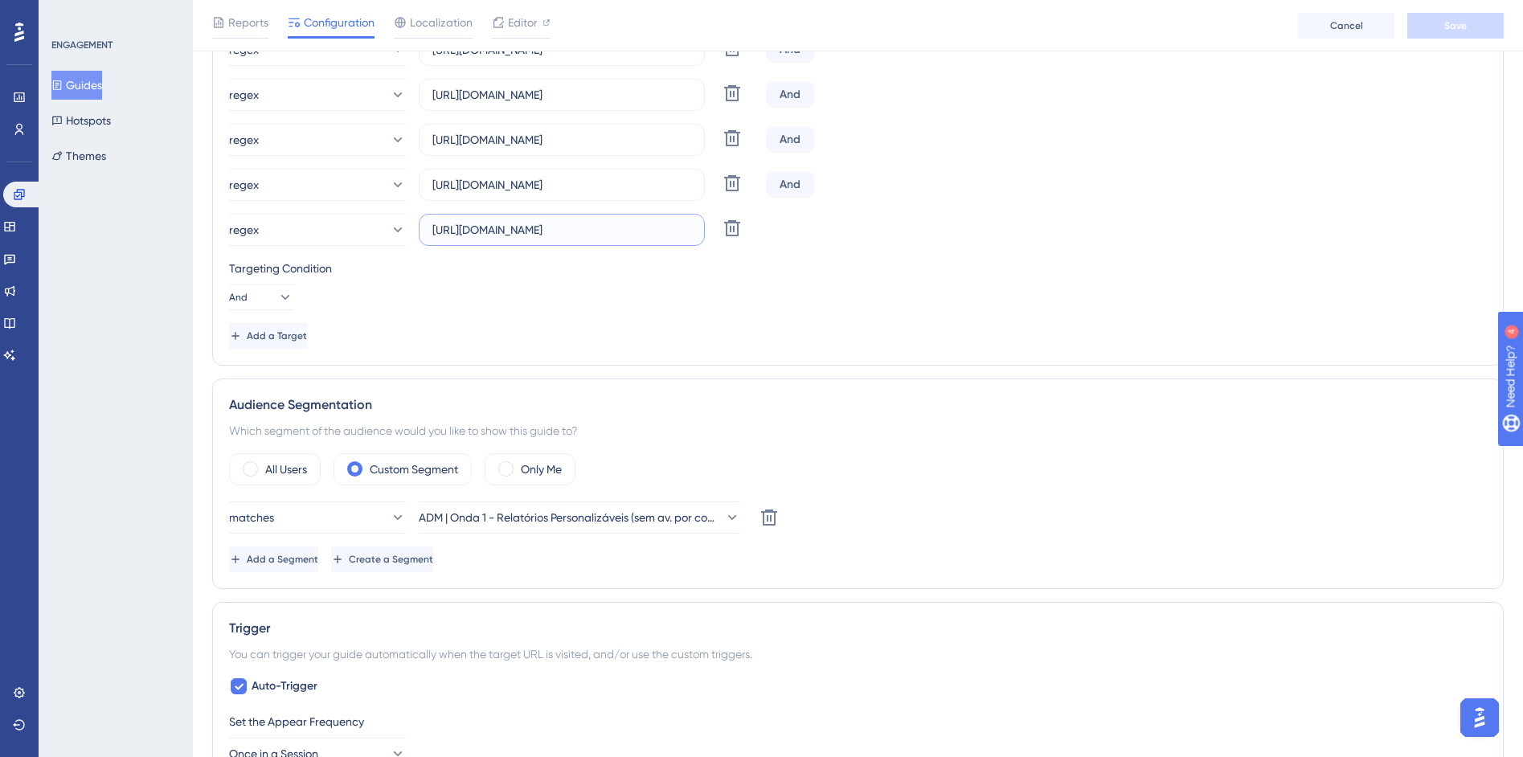
click at [629, 231] on input "https://siga01.activesoft.com.br/busca_central_relatorios/?relatorio=aluno_turm…" at bounding box center [561, 230] width 259 height 18
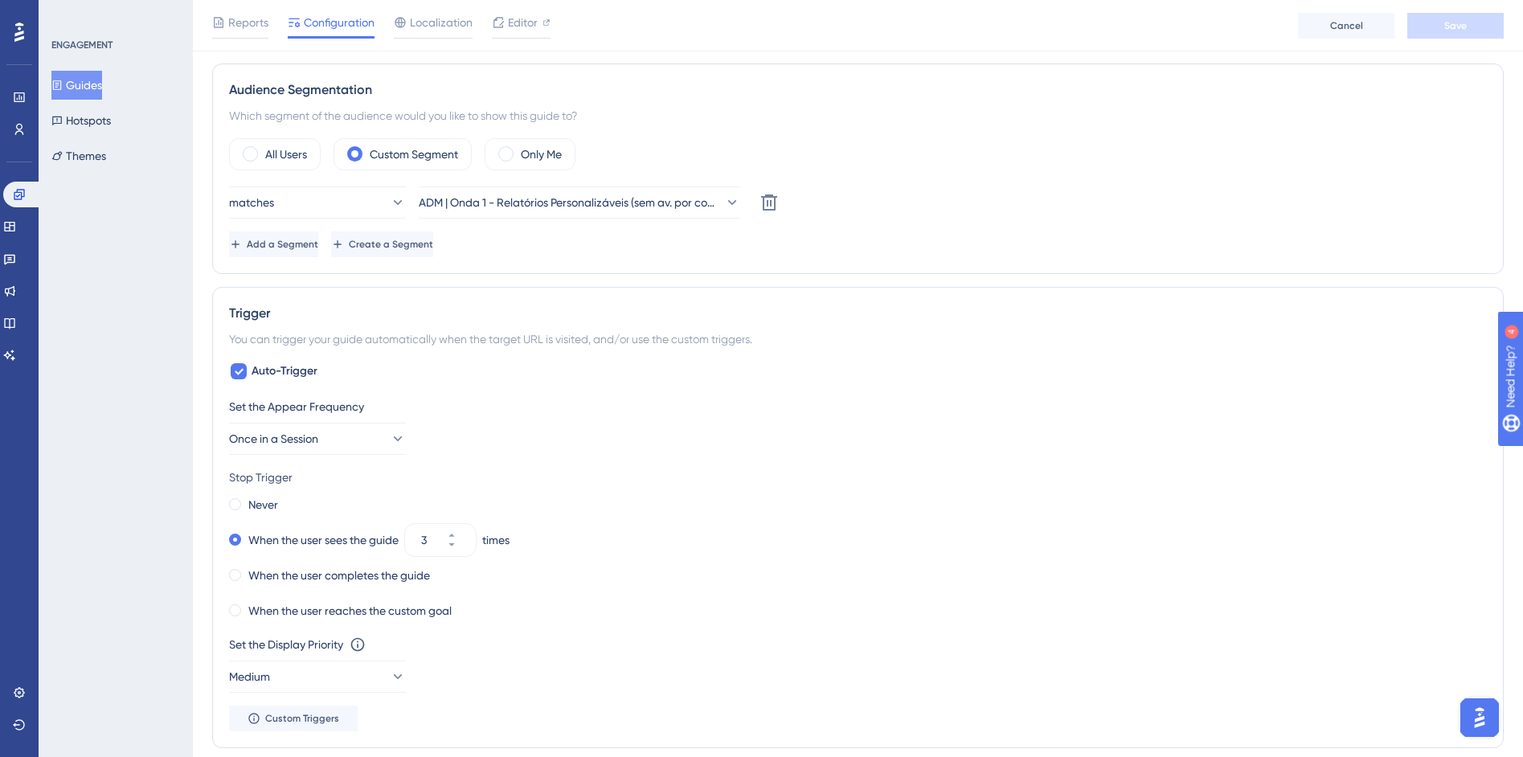
scroll to position [993, 0]
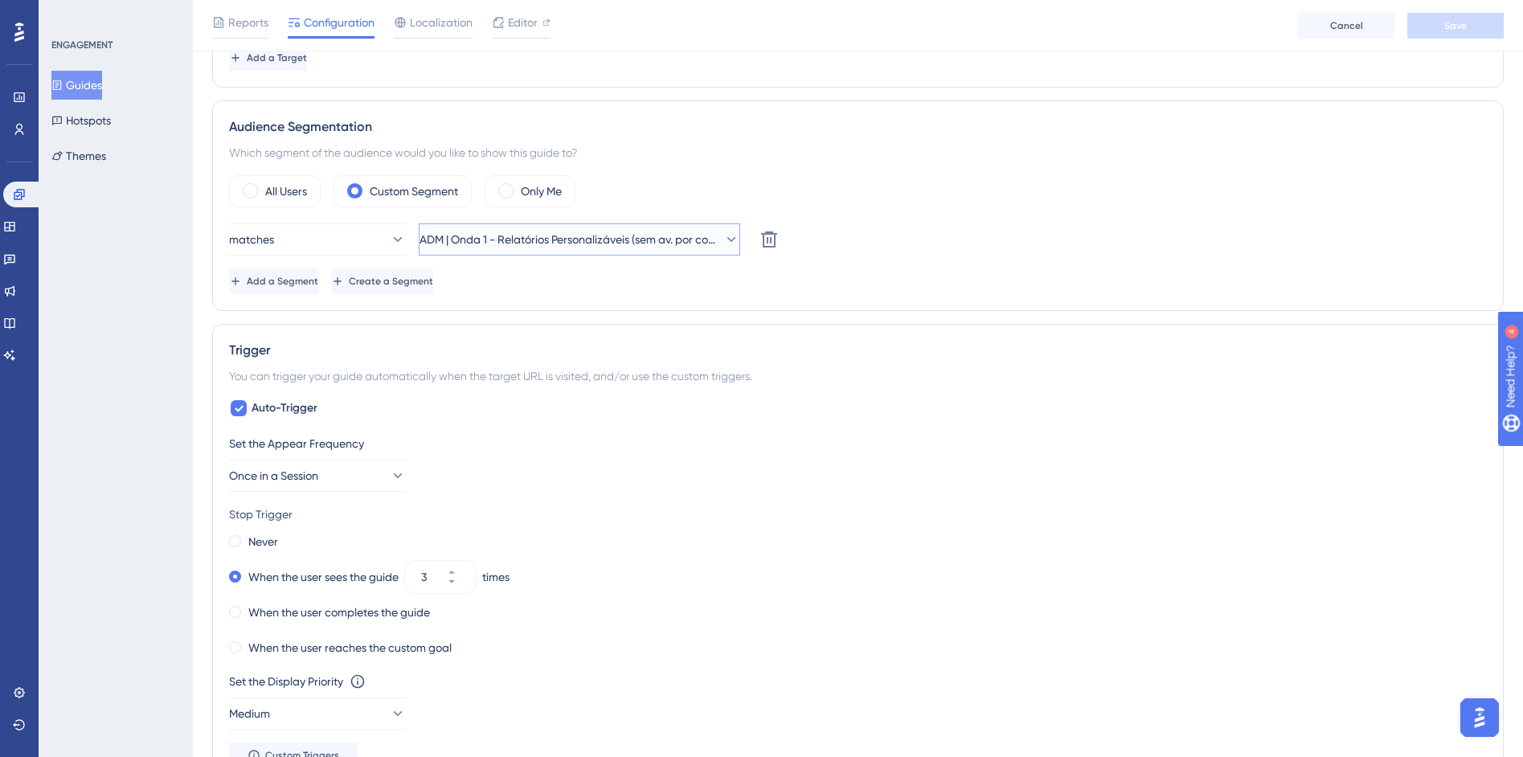
click at [610, 253] on button "ADM | Onda 1 - Relatórios Personalizáveis (sem av. por competência e inclusos n…" at bounding box center [579, 239] width 321 height 32
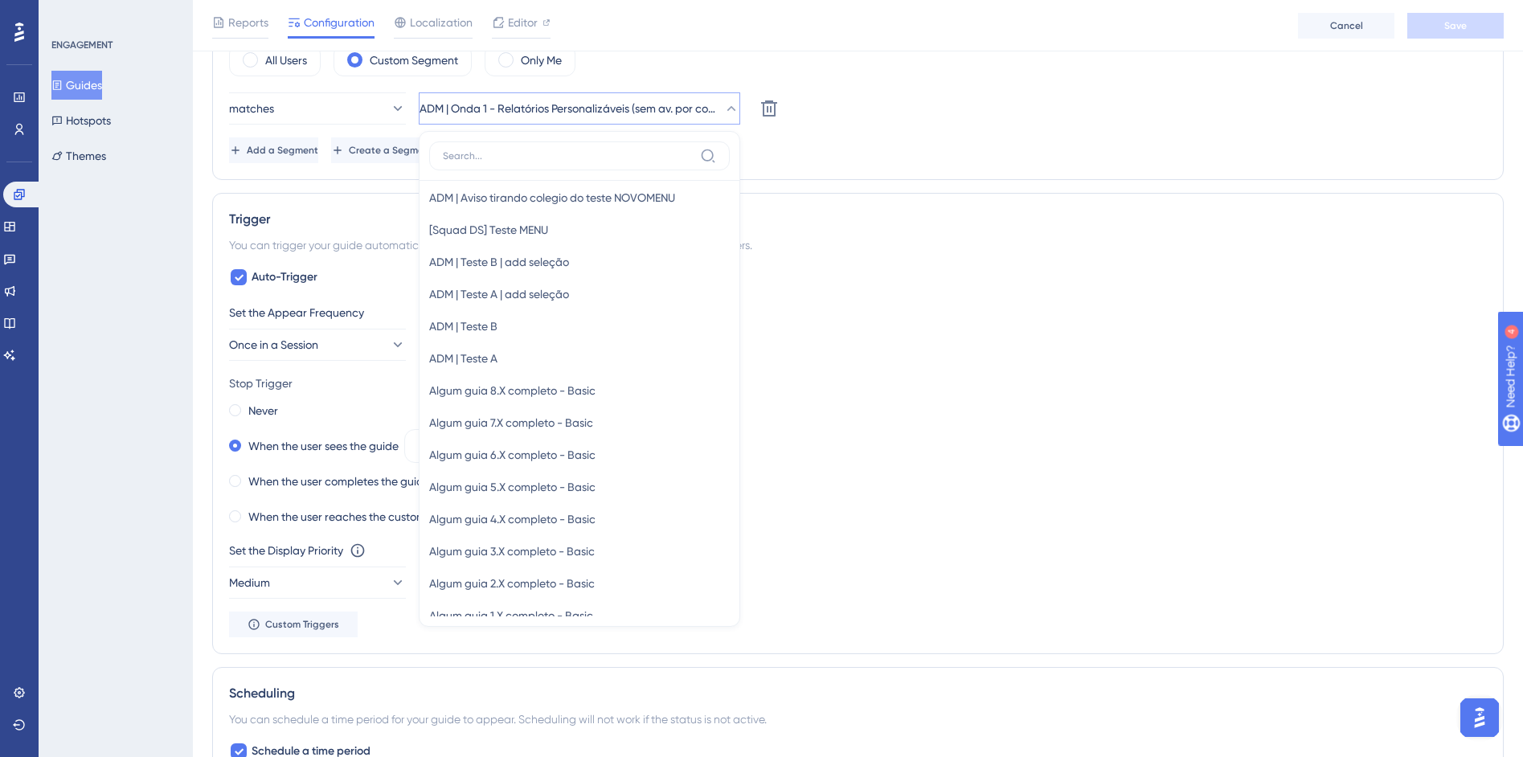
scroll to position [741, 0]
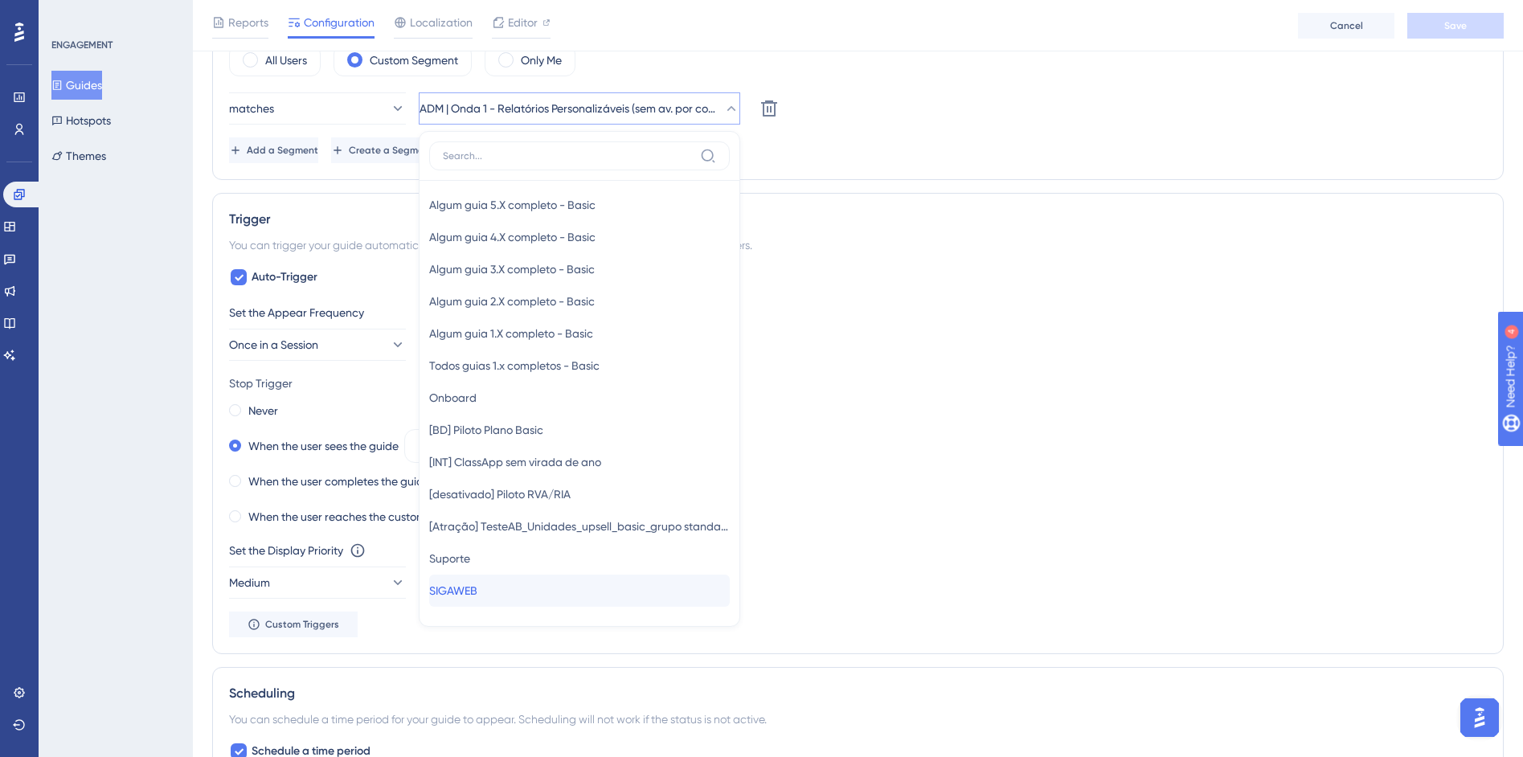
click at [526, 584] on div "SIGAWEB SIGAWEB" at bounding box center [579, 591] width 301 height 32
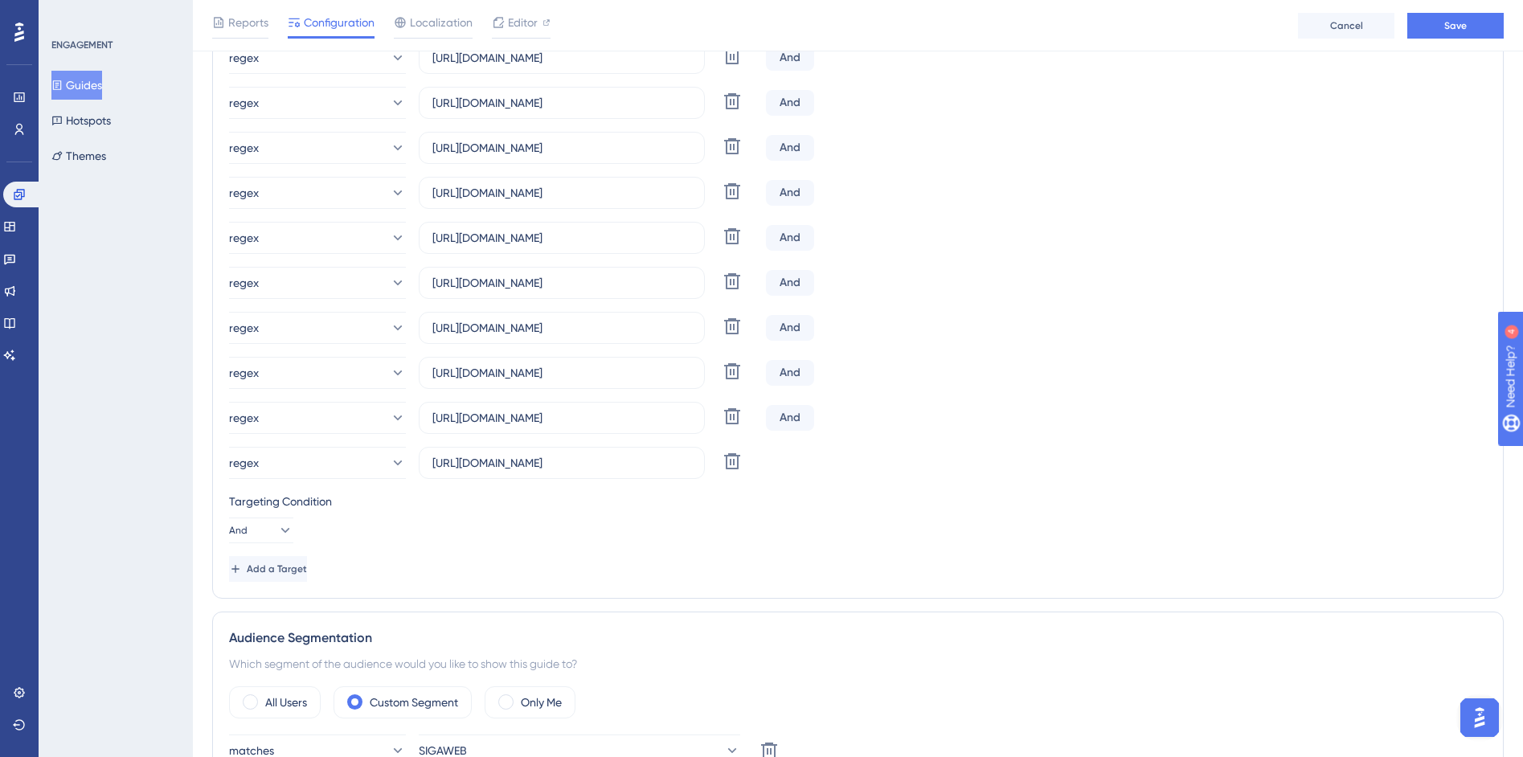
scroll to position [271, 0]
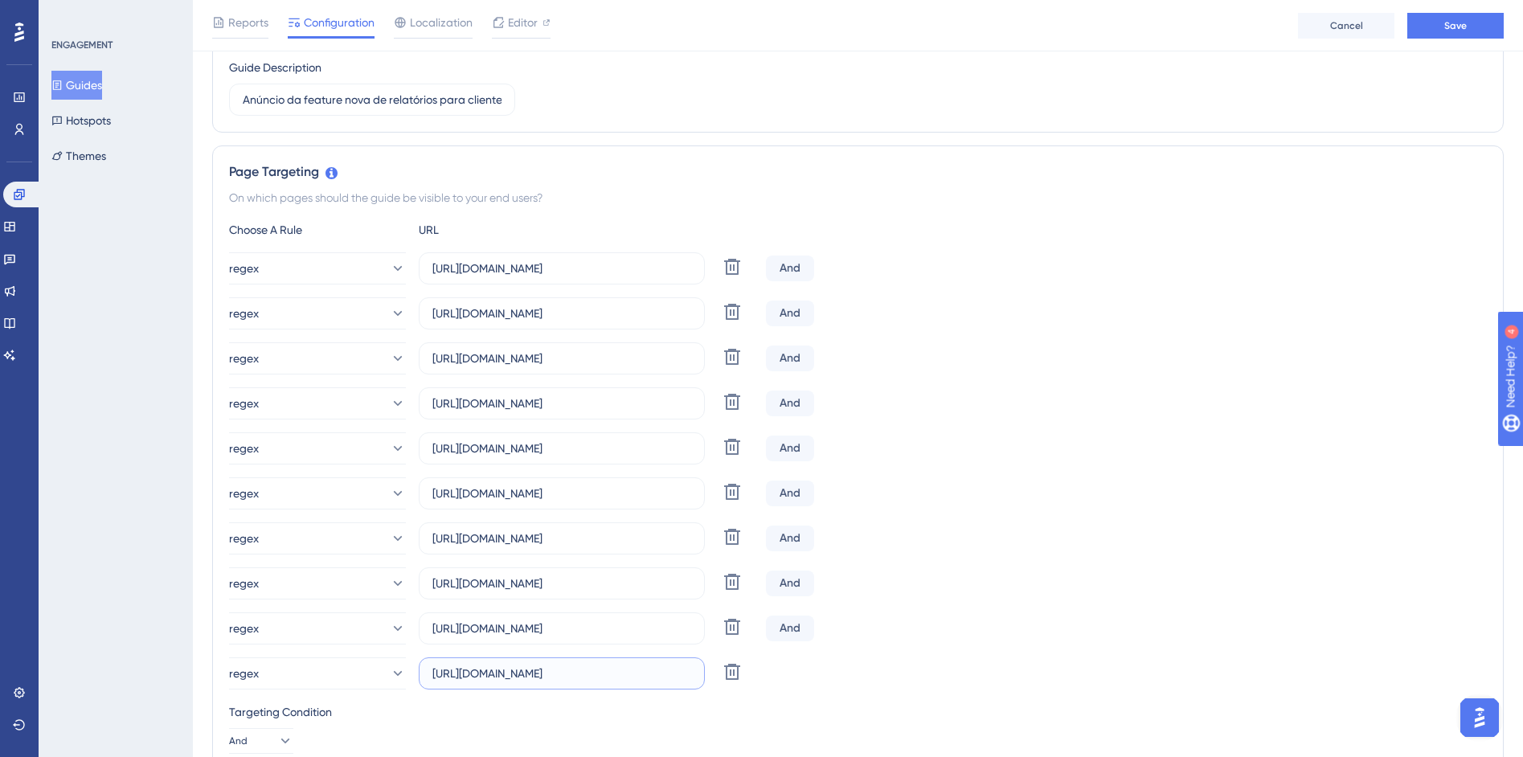
click at [665, 677] on input "https://siga01.activesoft.com.br/busca_central_relatorios/?relatorio=aluno_turm…" at bounding box center [561, 674] width 259 height 18
drag, startPoint x: 668, startPoint y: 673, endPoint x: 782, endPoint y: 673, distance: 114.1
click at [782, 673] on div "regex https://siga01.activesoft.com.br/busca_central_relatorios/?relatorio=alun…" at bounding box center [858, 673] width 1258 height 32
click at [584, 672] on input "https://siga01.activesoft.com.br/busca_central_relatorios/?relatorio=aluno_turm…" at bounding box center [561, 674] width 259 height 18
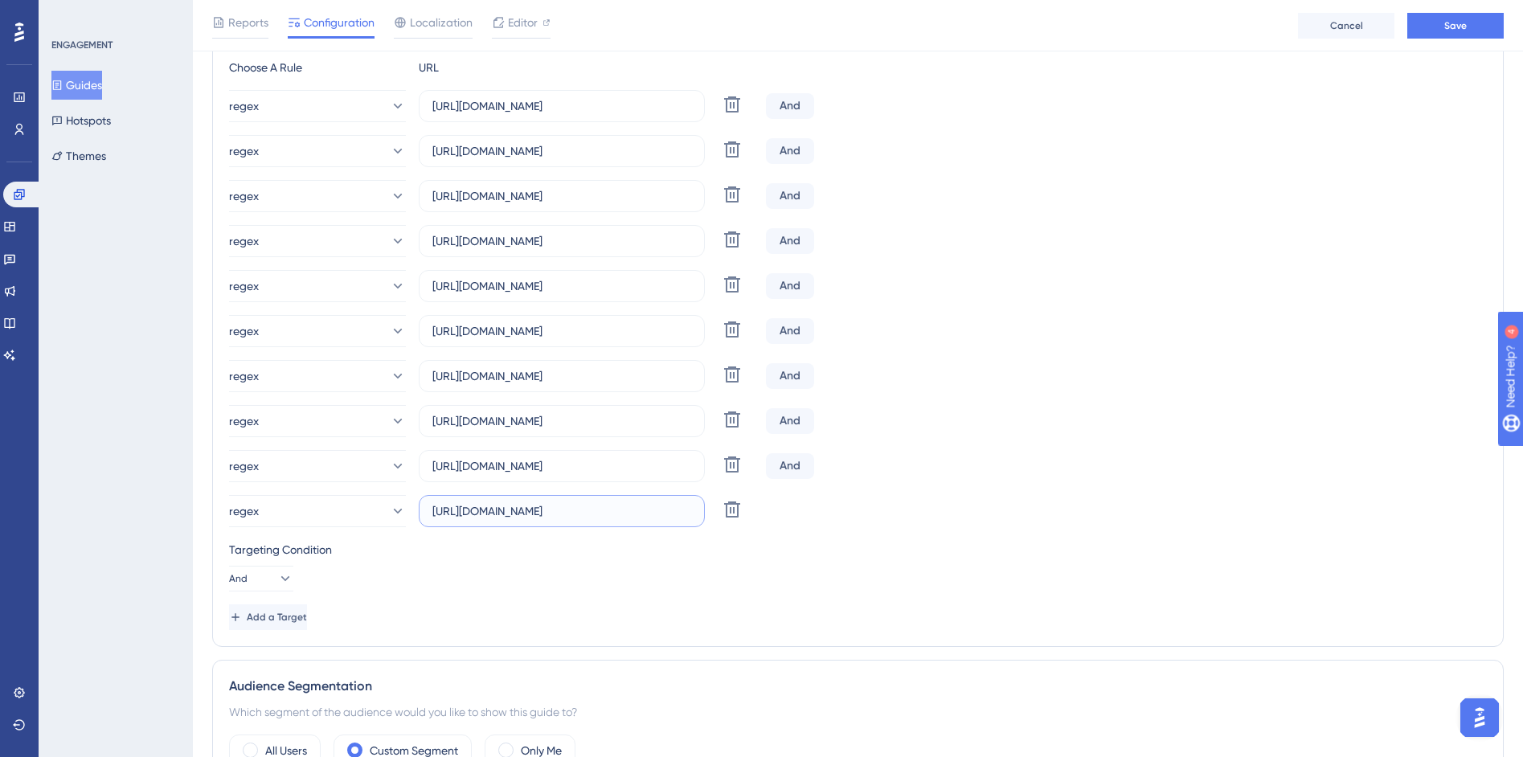
scroll to position [592, 0]
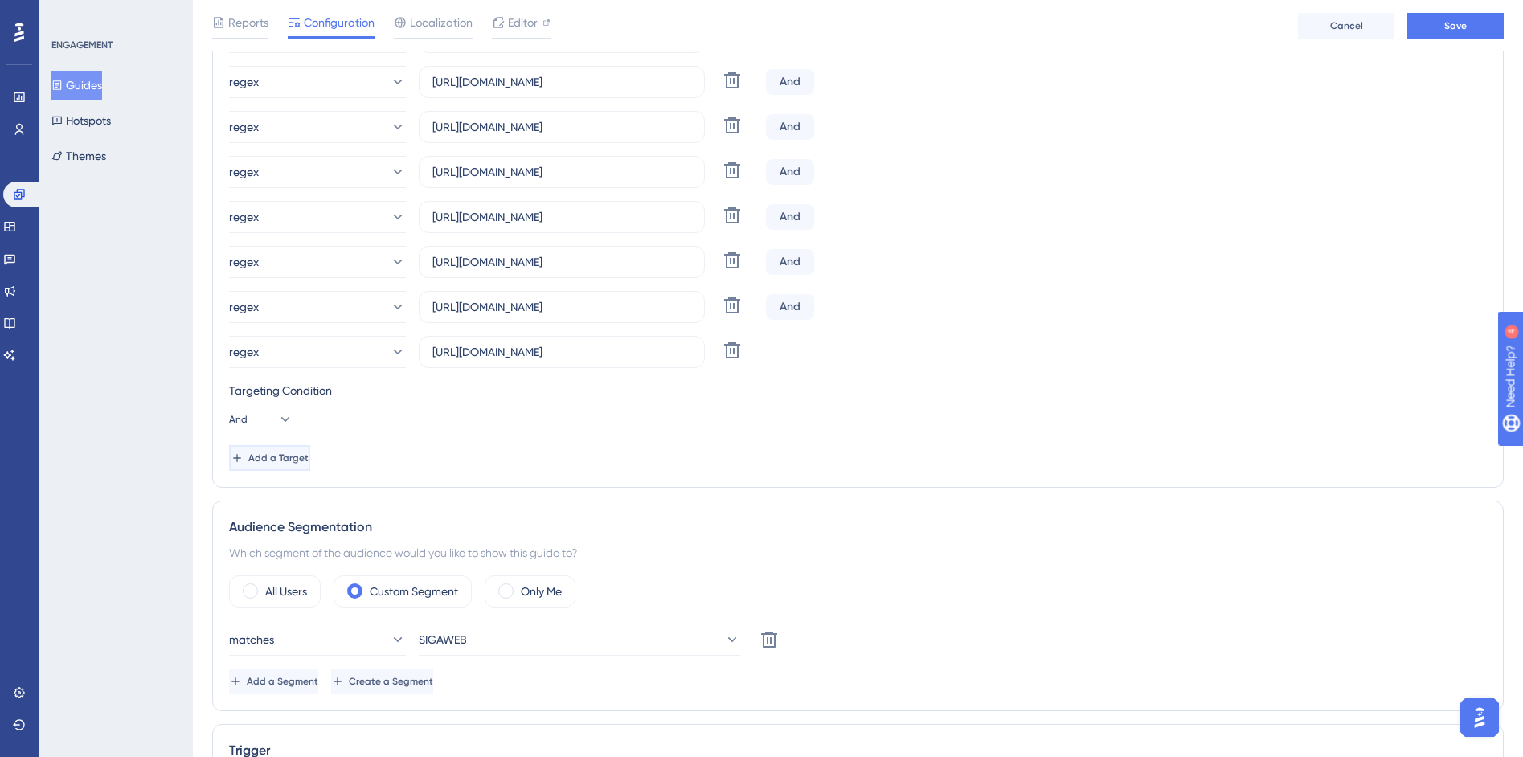
click at [310, 456] on button "Add a Target" at bounding box center [269, 458] width 81 height 26
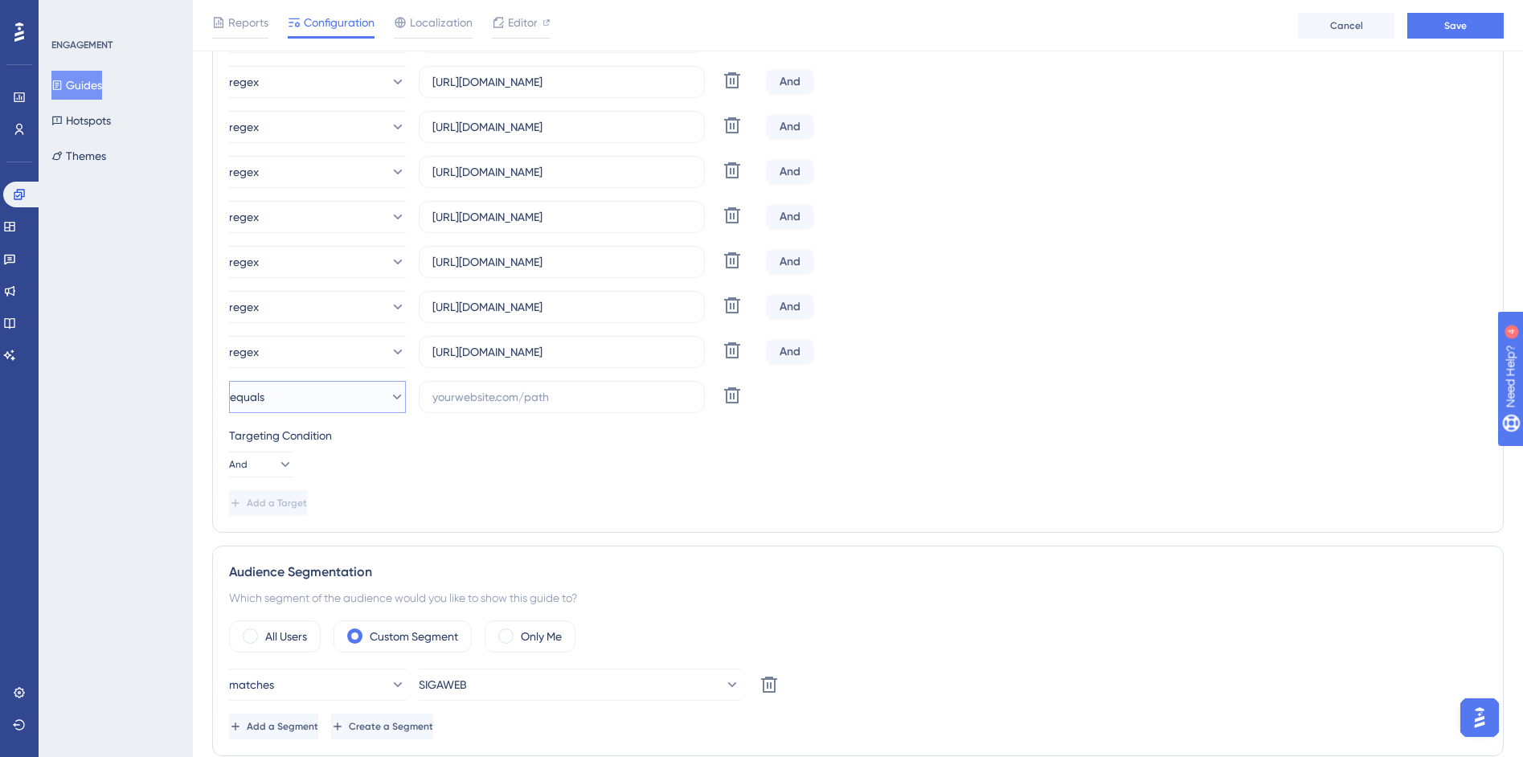
click at [332, 408] on button "equals" at bounding box center [317, 397] width 177 height 32
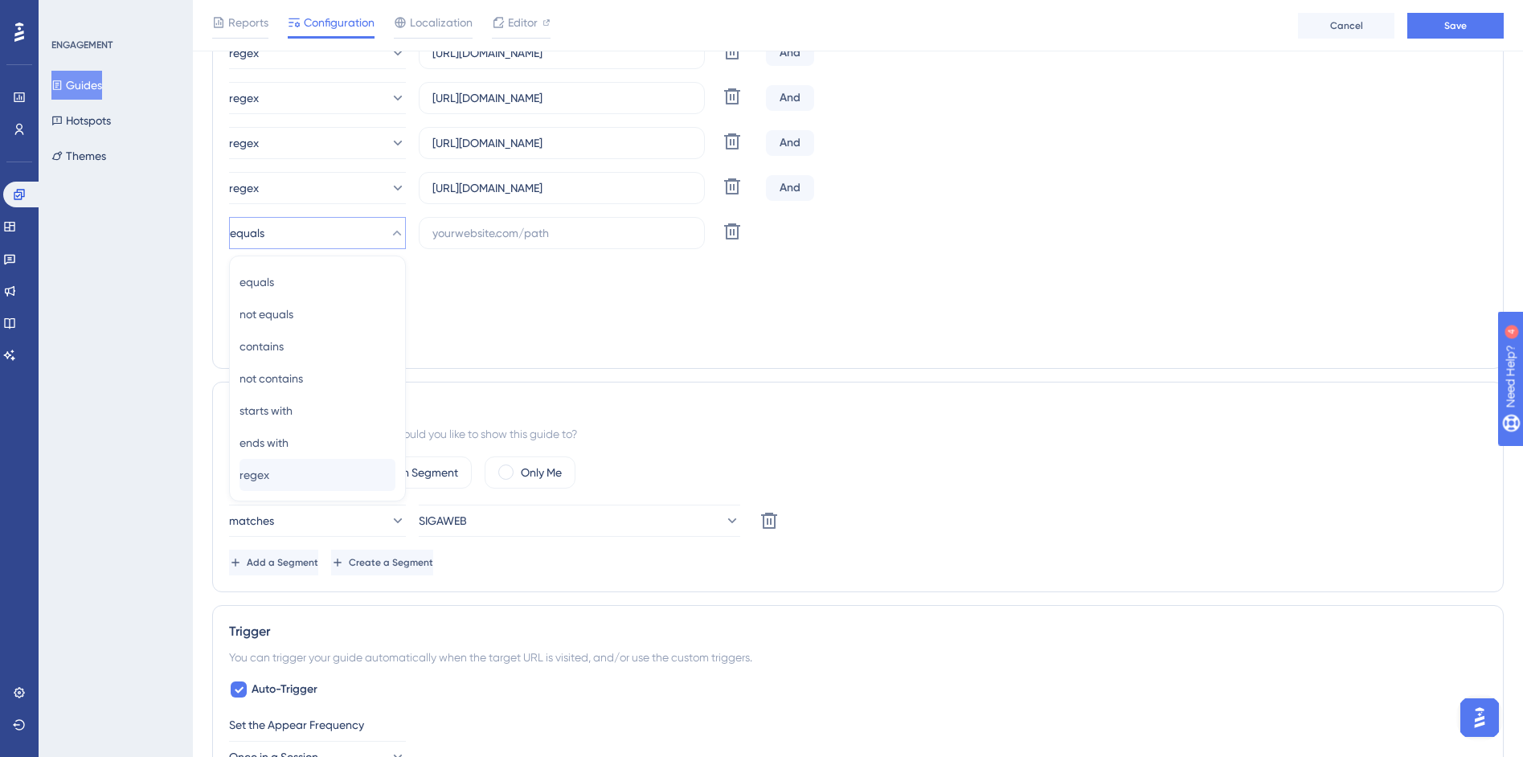
click at [289, 481] on div "regex regex" at bounding box center [318, 475] width 156 height 32
click at [473, 235] on input "text" at bounding box center [561, 233] width 259 height 18
paste input "https://siga01.activesoft.com.br/busca_central_relatorios/?relatorio=aluno_turm…"
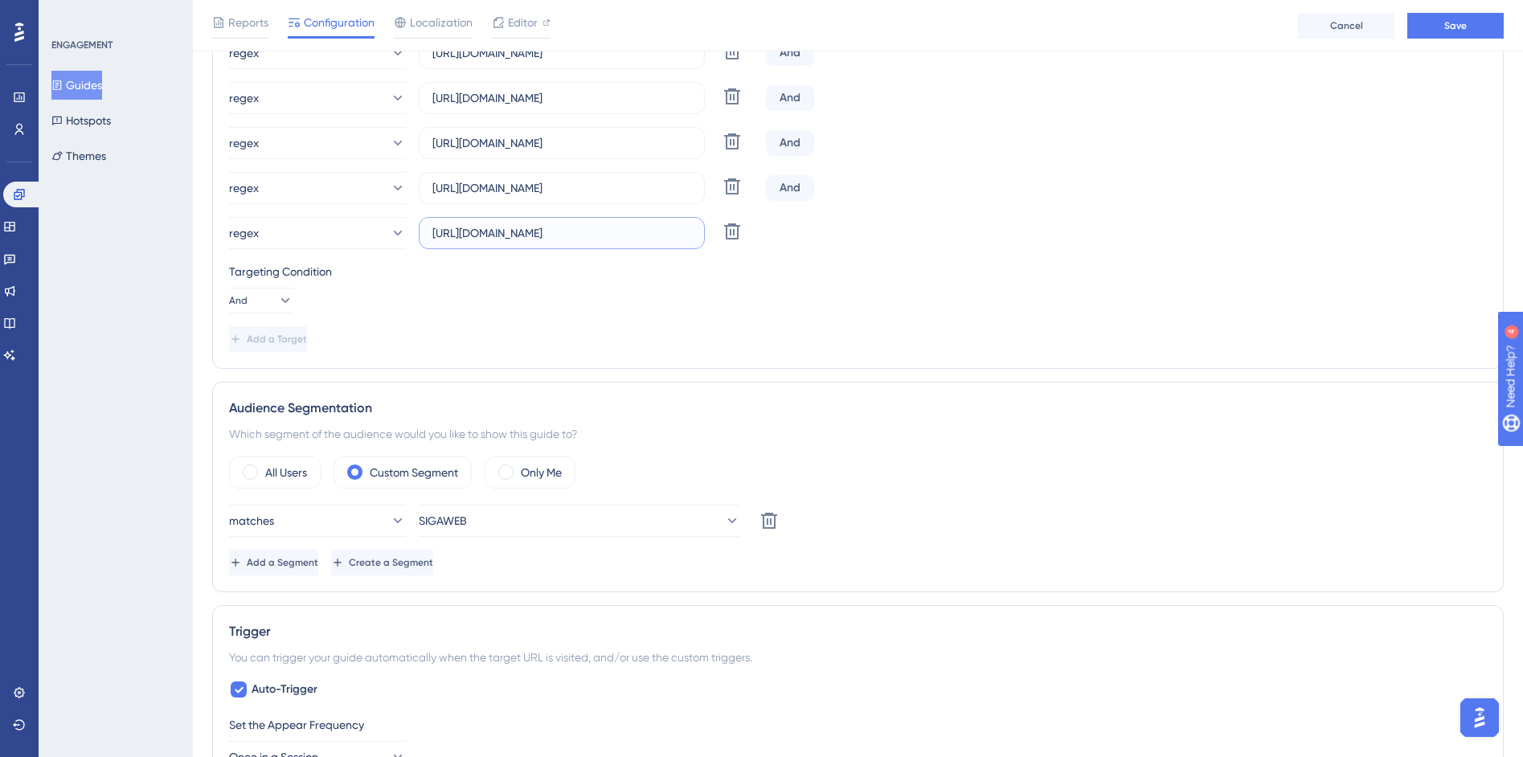
scroll to position [0, 400]
click at [661, 276] on div "Targeting Condition" at bounding box center [858, 271] width 1258 height 19
click at [278, 341] on span "Add a Target" at bounding box center [278, 339] width 60 height 13
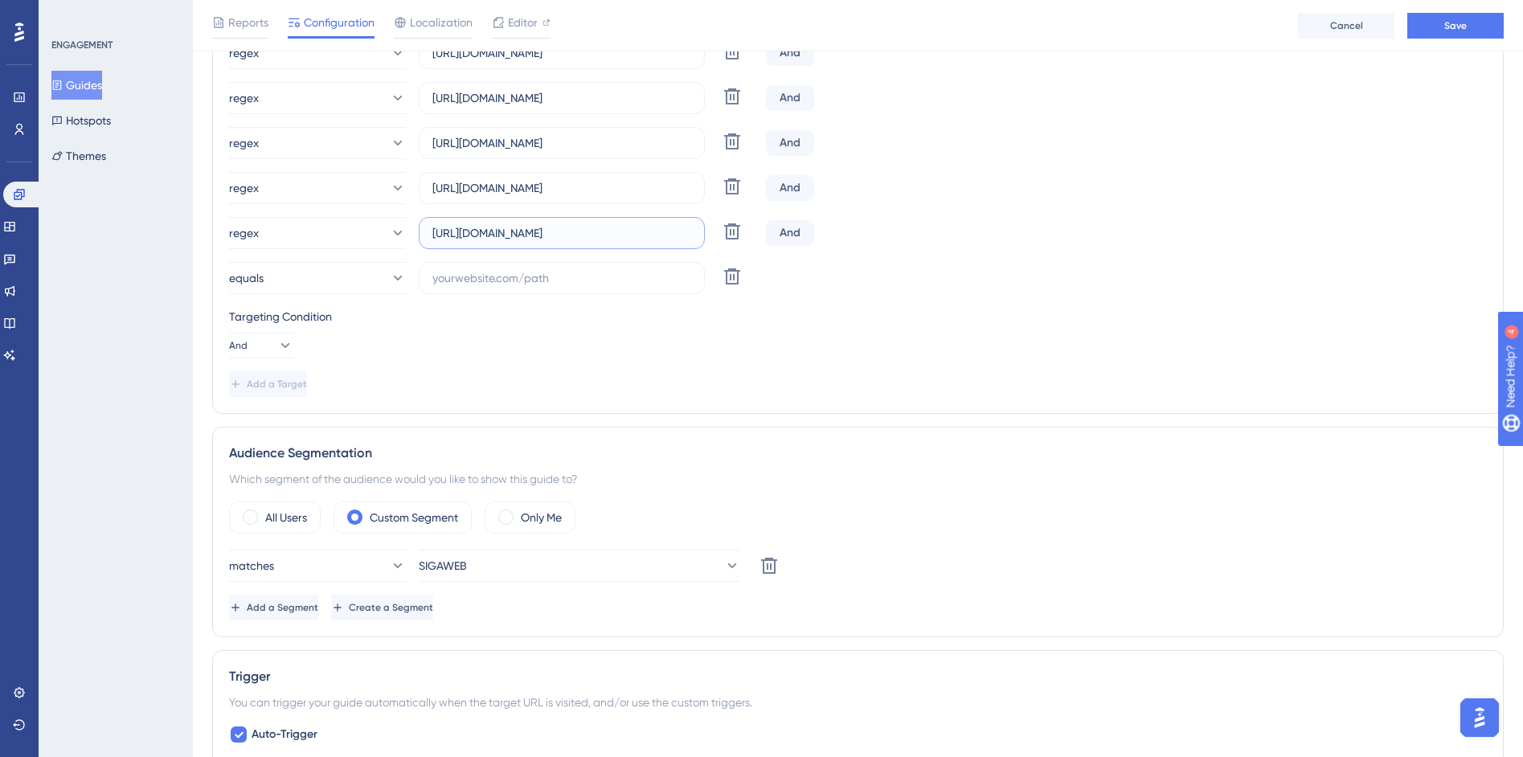
scroll to position [0, 400]
drag, startPoint x: 612, startPoint y: 235, endPoint x: 570, endPoint y: 272, distance: 56.4
click at [859, 246] on div "regex https://siga01.activesoft.com.br/busca_central_relatorios/?relatorio=alun…" at bounding box center [858, 233] width 1258 height 32
click at [569, 268] on label at bounding box center [562, 278] width 286 height 32
click at [569, 269] on input "text" at bounding box center [561, 278] width 259 height 18
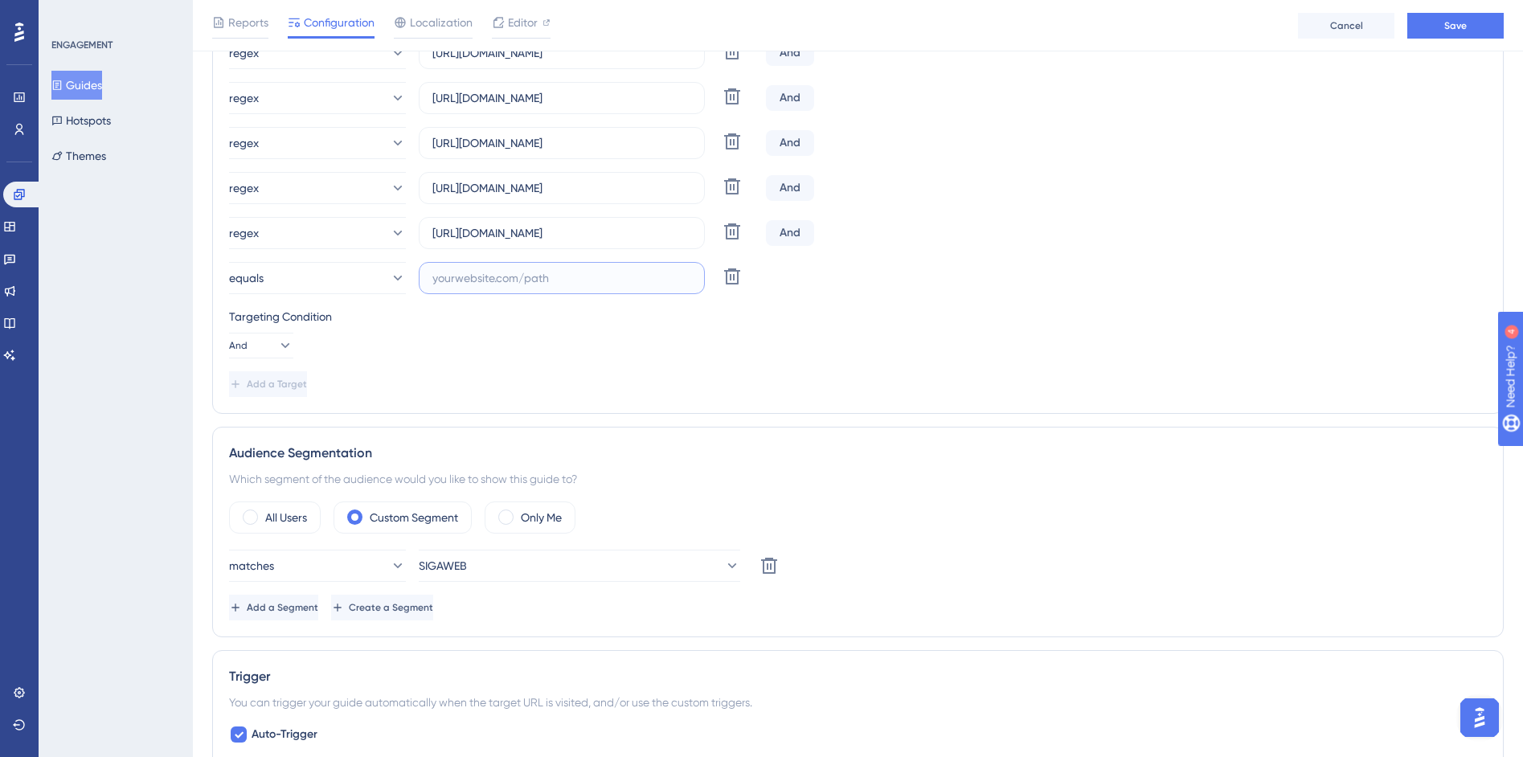
scroll to position [0, 0]
click at [571, 273] on input "text" at bounding box center [561, 278] width 259 height 18
click at [595, 281] on input "text" at bounding box center [561, 278] width 259 height 18
paste input "https://siga01.activesoft.com.br/busca_central_relatorios/?relatorio=aluno_turm…"
click at [244, 388] on icon at bounding box center [237, 384] width 13 height 13
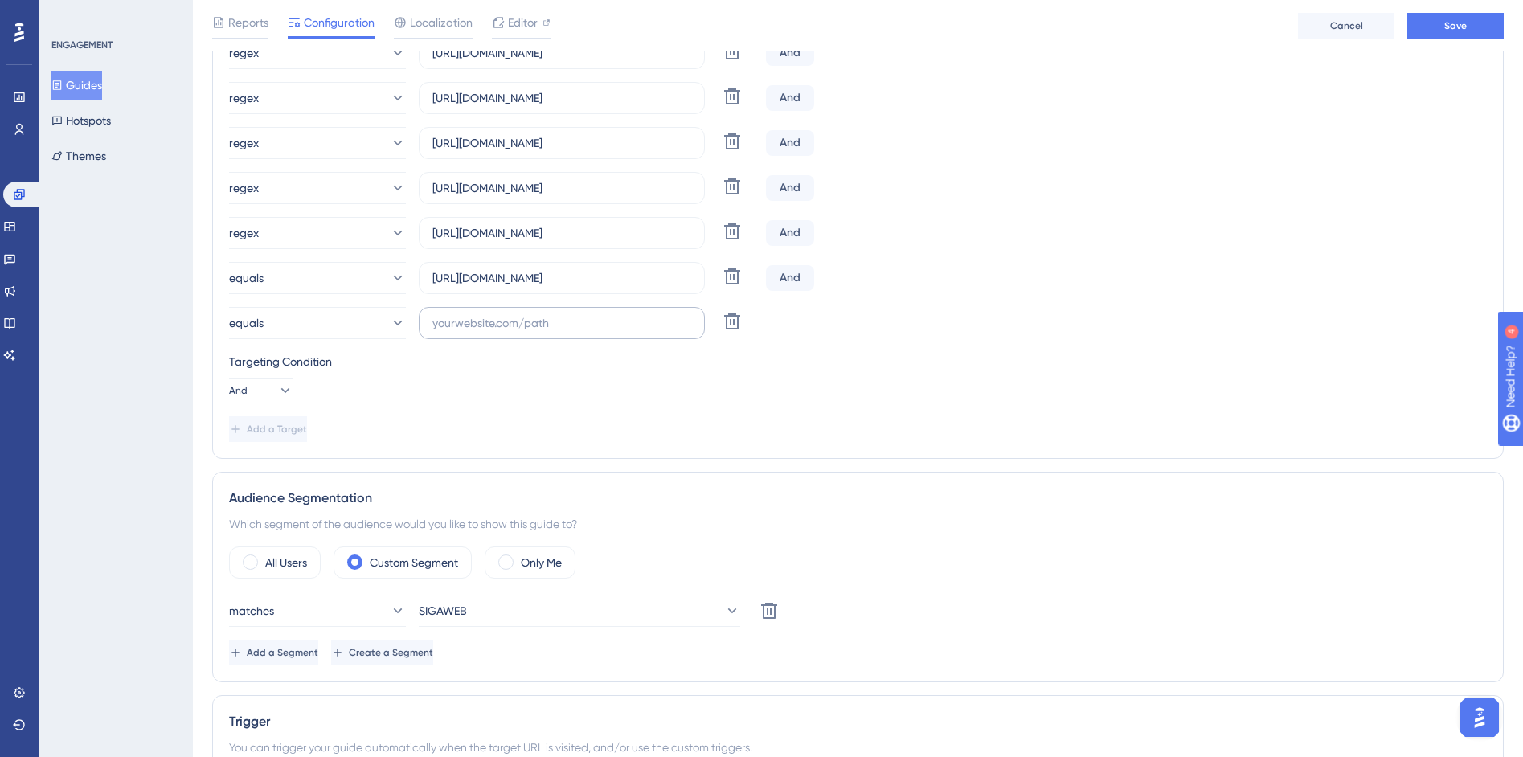
click at [489, 334] on label at bounding box center [562, 323] width 286 height 32
click at [489, 332] on input "text" at bounding box center [561, 323] width 259 height 18
paste input "https://siga01.activesoft.com.br/busca_central_relatorios/?relatorio=personaliz…"
click at [282, 424] on span "Add a Target" at bounding box center [278, 429] width 60 height 13
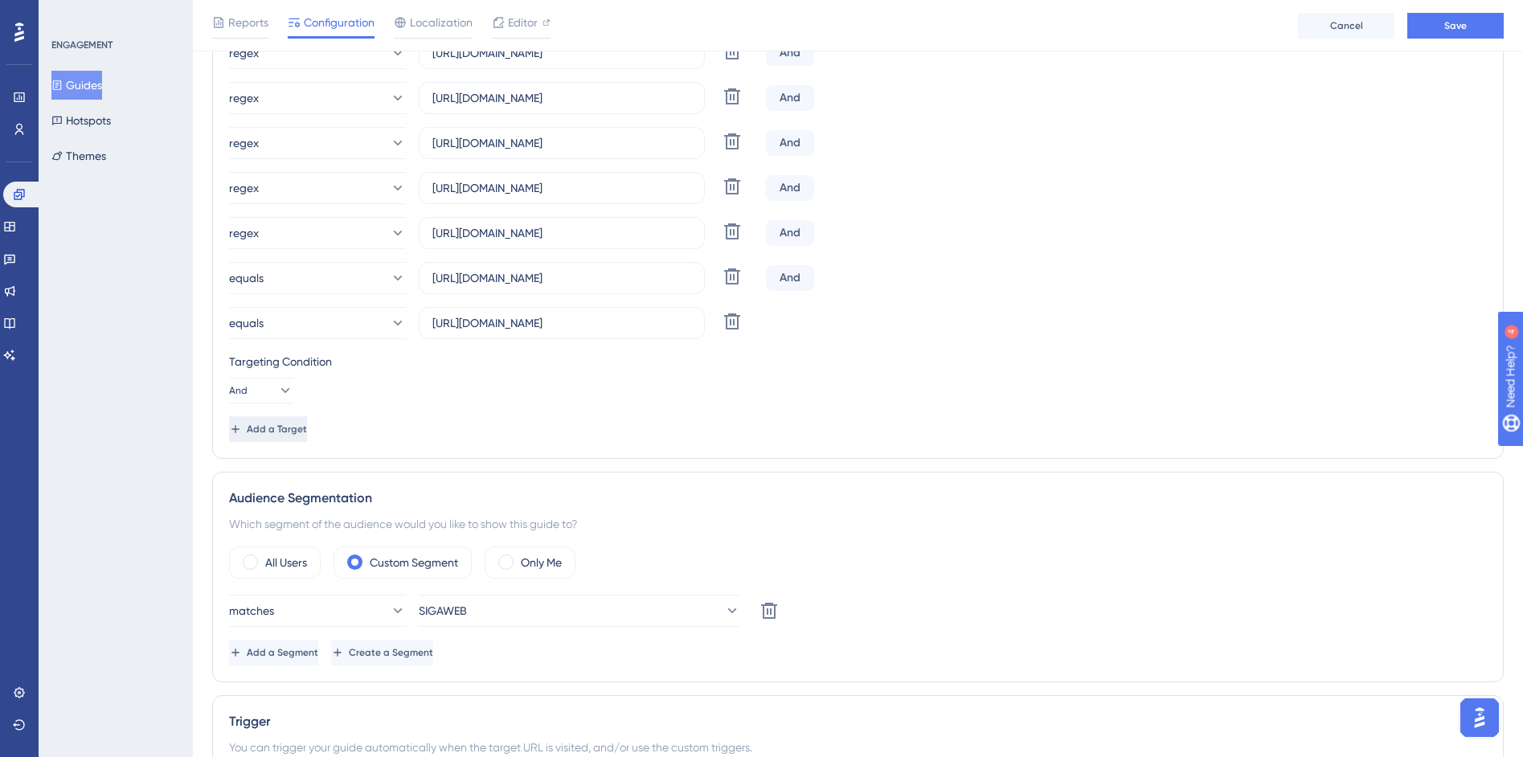
scroll to position [0, 0]
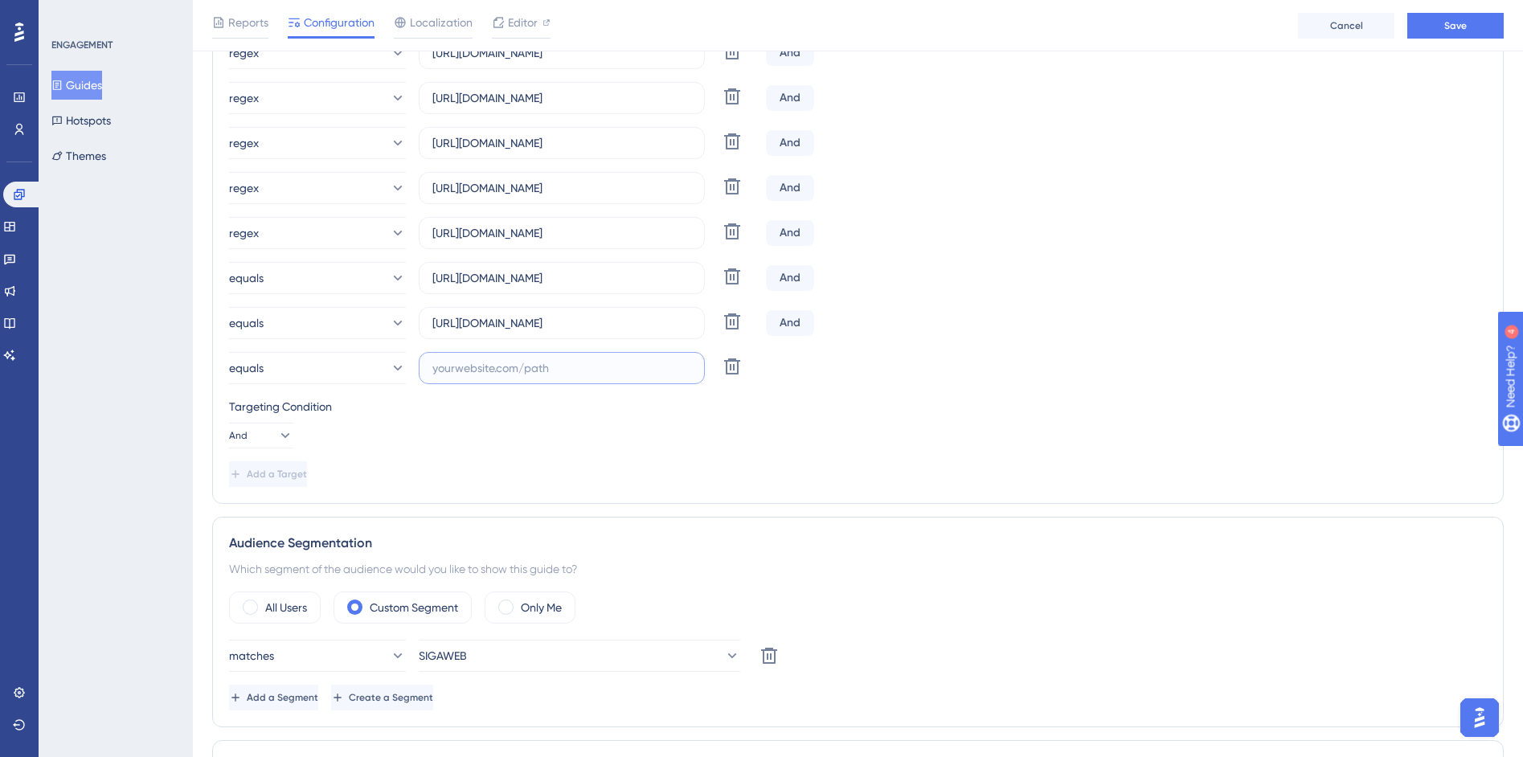
click at [493, 367] on input "text" at bounding box center [561, 368] width 259 height 18
paste input "https://siga01.activesoft.com.br/busca_central_relatorios/?relatorio=aluno_turm…"
click at [284, 473] on span "Add a Target" at bounding box center [278, 474] width 60 height 13
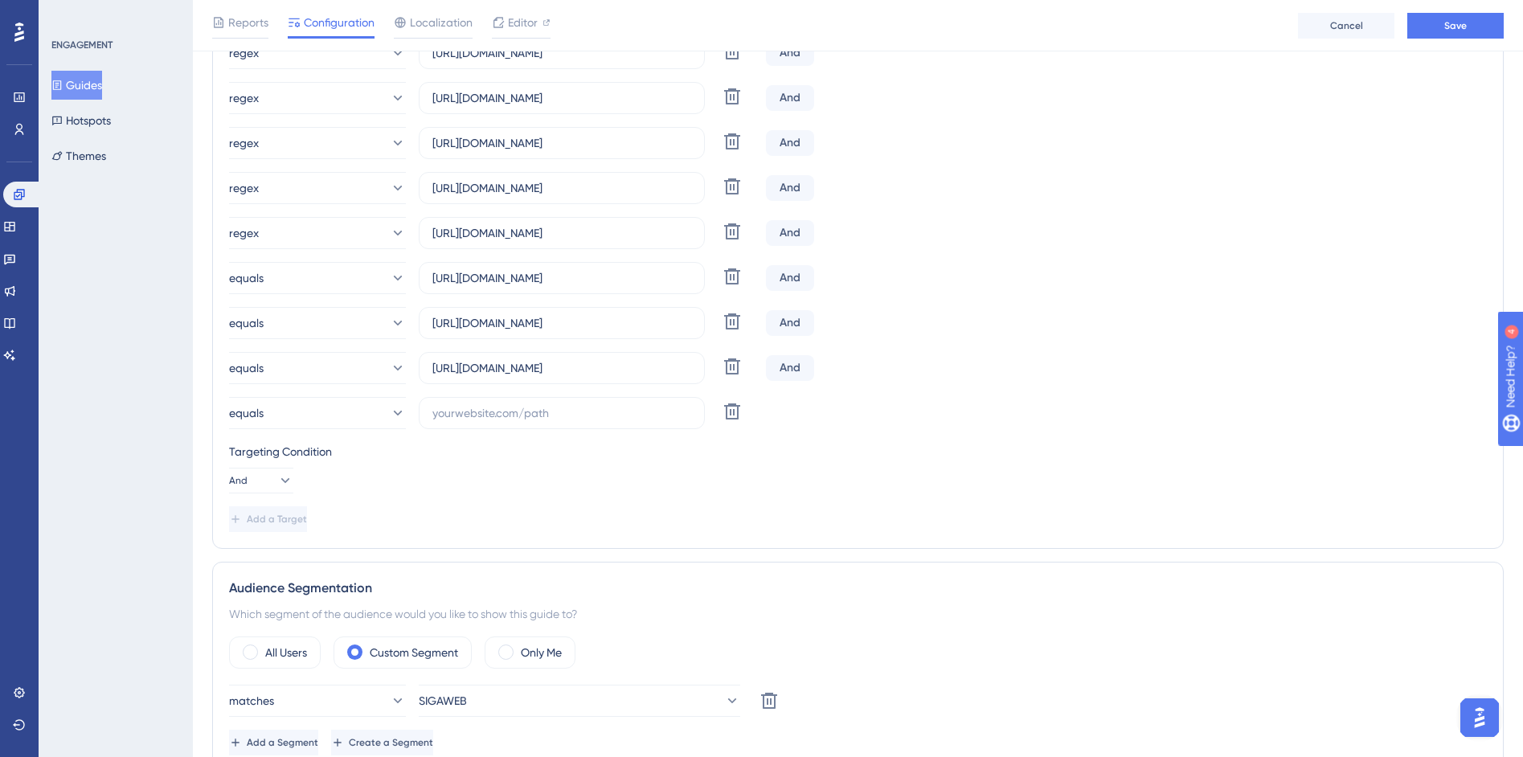
scroll to position [0, 0]
click at [501, 407] on input "text" at bounding box center [561, 413] width 259 height 18
paste input "Relação de alunos por turma com status de novato/veterano"
click at [293, 514] on span "Add a Target" at bounding box center [278, 519] width 60 height 13
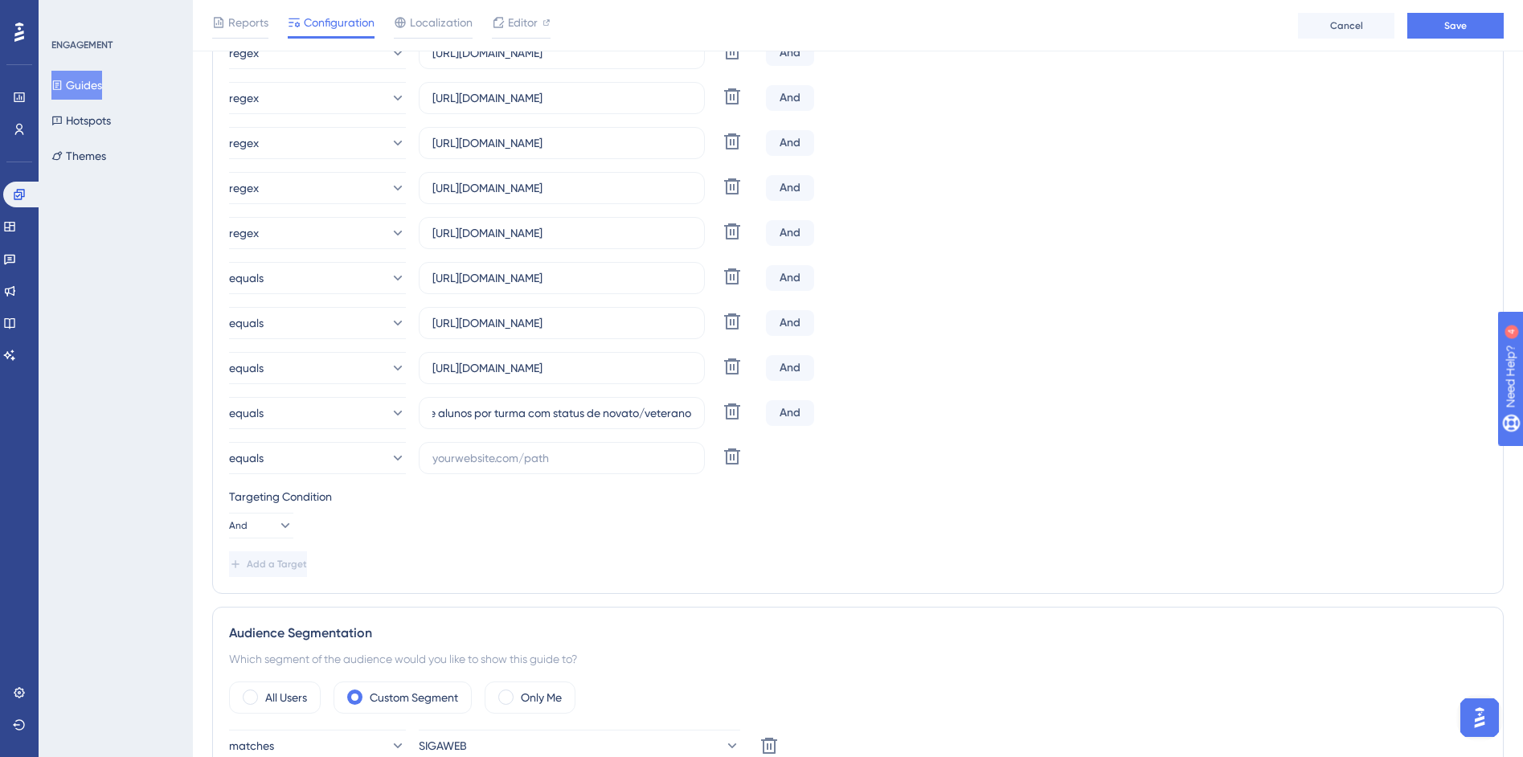
scroll to position [0, 0]
click at [946, 424] on div "equals Relação de alunos por turma com status de novato/veterano Delete And" at bounding box center [858, 413] width 1258 height 32
drag, startPoint x: 678, startPoint y: 413, endPoint x: 870, endPoint y: 418, distance: 193.0
click at [877, 419] on div "equals Relação de alunos por turma com status de novato/veterano Delete And" at bounding box center [858, 413] width 1258 height 32
click at [657, 418] on input "Relação de alunos por turma com status de novato/veterano" at bounding box center [561, 413] width 259 height 18
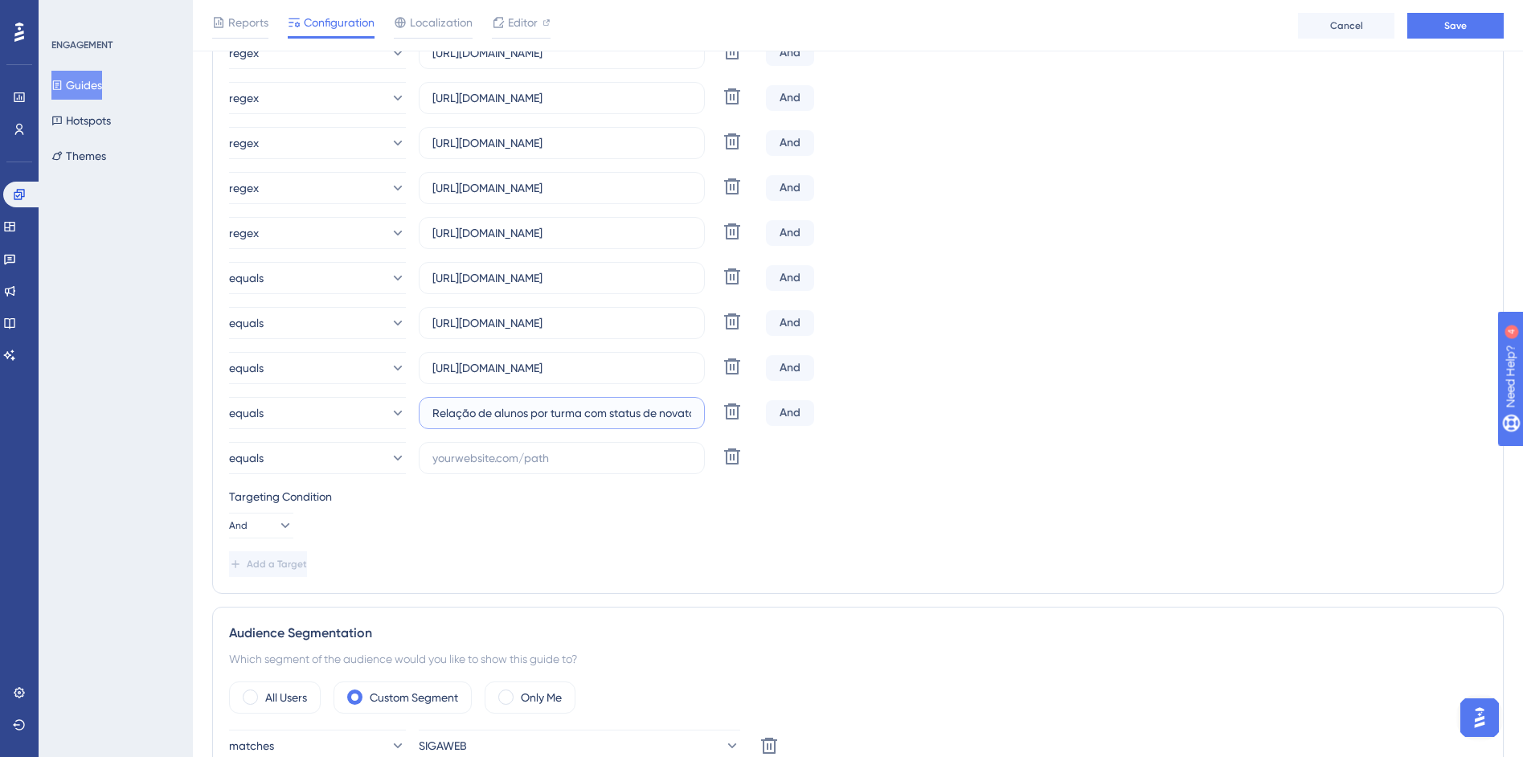
click at [657, 418] on input "Relação de alunos por turma com status de novato/veterano" at bounding box center [561, 413] width 259 height 18
paste input "https://siga01.activesoft.com.br/busca_central_relatorios/?relatorio=aluno_turm…"
click at [543, 455] on input "text" at bounding box center [561, 458] width 259 height 18
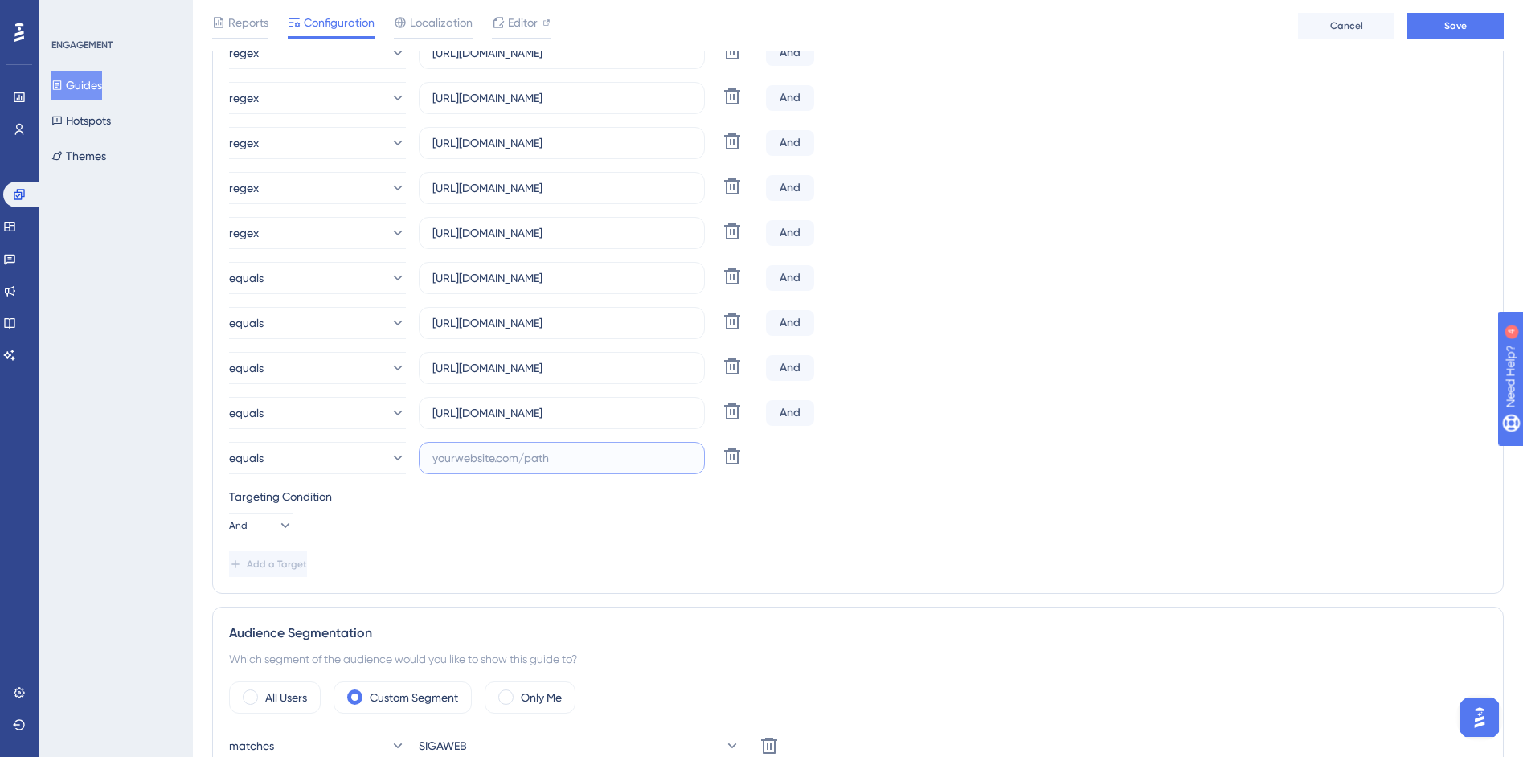
paste input "https://siga01.activesoft.com.br/busca_central_relatorios/?relatorio=aluno_turm…"
click at [662, 424] on label "https://siga01.activesoft.com.br/busca_central_relatorios/?relatorio=aluno_turm…" at bounding box center [562, 413] width 286 height 32
click at [662, 422] on input "https://siga01.activesoft.com.br/busca_central_relatorios/?relatorio=aluno_turm…" at bounding box center [561, 413] width 259 height 18
click at [665, 450] on input "https://siga01.activesoft.com.br/busca_central_relatorios/?relatorio=aluno_turm…" at bounding box center [561, 458] width 259 height 18
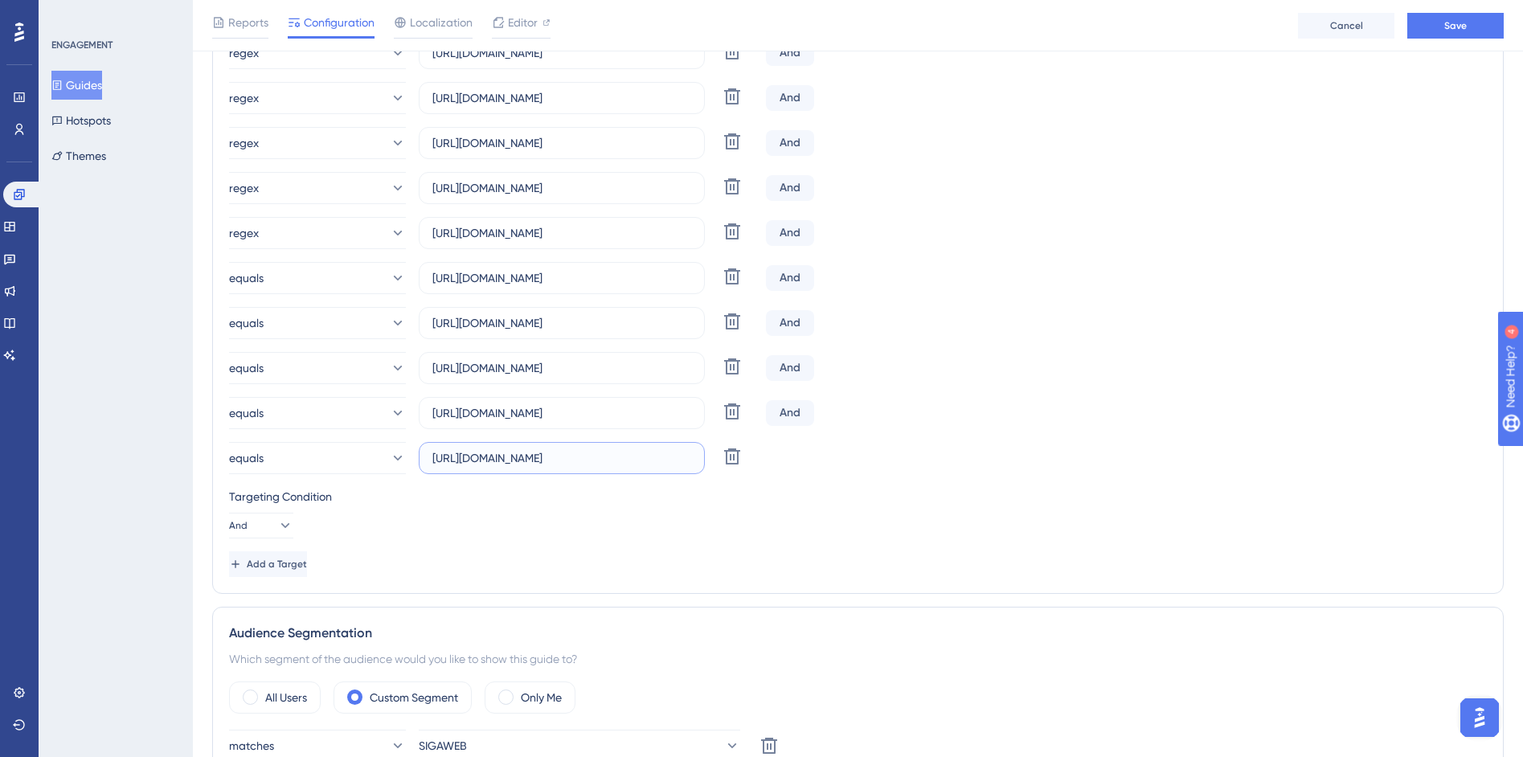
scroll to position [0, 0]
click at [668, 459] on input "https://siga01.activesoft.com.br/busca_central_relatorios/?relatorio=aluno_turm…" at bounding box center [561, 458] width 259 height 18
drag, startPoint x: 668, startPoint y: 459, endPoint x: 816, endPoint y: 475, distance: 148.8
click at [816, 475] on div "Choose A Rule URL regex https://siga01.activesoft.com.br/busca_central_relatori…" at bounding box center [858, 156] width 1258 height 842
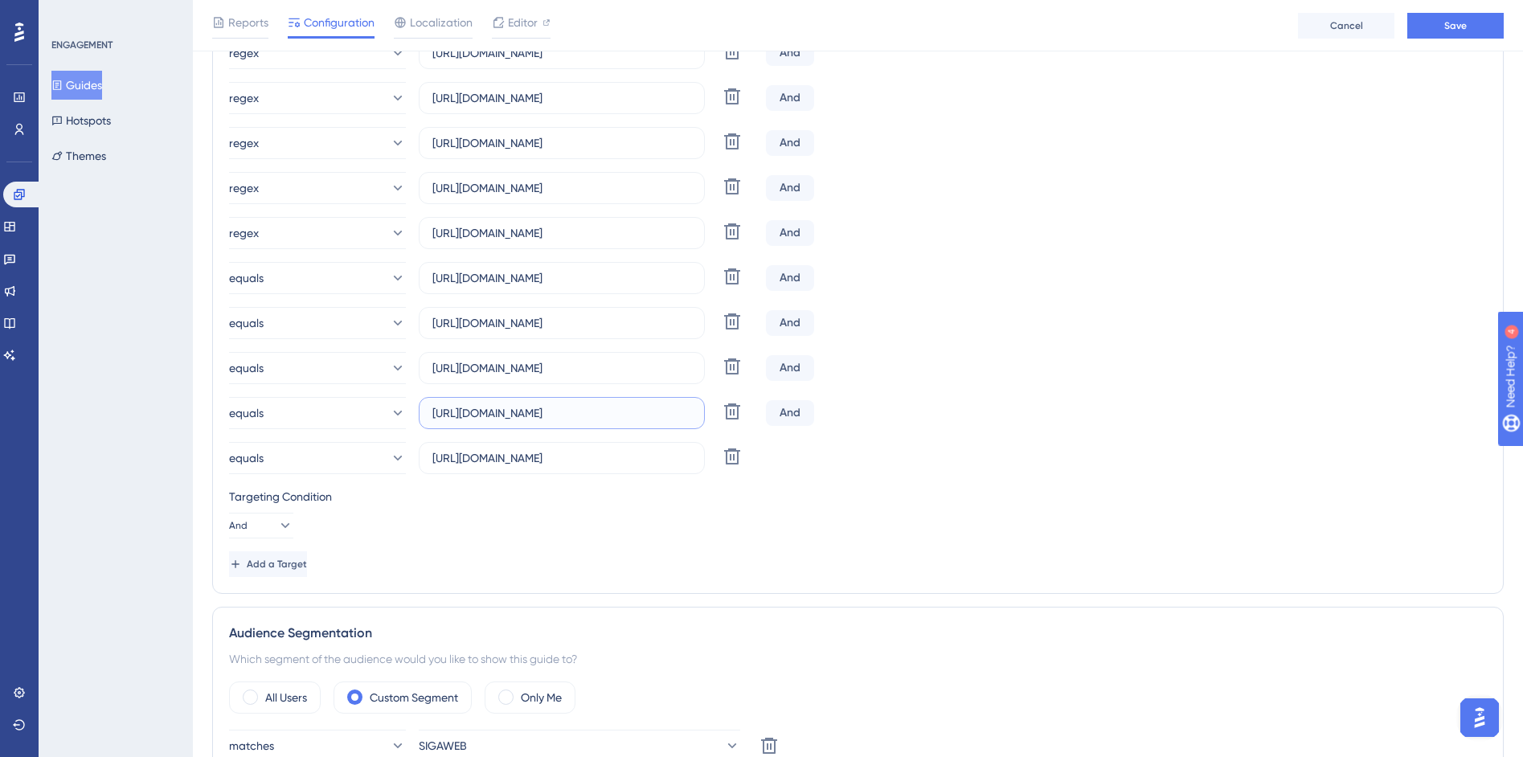
click at [639, 415] on input "https://siga01.activesoft.com.br/busca_central_relatorios/?relatorio=aluno_turm…" at bounding box center [561, 413] width 259 height 18
drag, startPoint x: 661, startPoint y: 461, endPoint x: 812, endPoint y: 472, distance: 151.5
click at [812, 472] on div "equals https://siga01.activesoft.com.br/busca_central_relatorios/?relatorio=alu…" at bounding box center [858, 458] width 1258 height 32
click at [646, 410] on input "https://siga01.activesoft.com.br/busca_central_relatorios/?relatorio=aluno_turm…" at bounding box center [561, 413] width 259 height 18
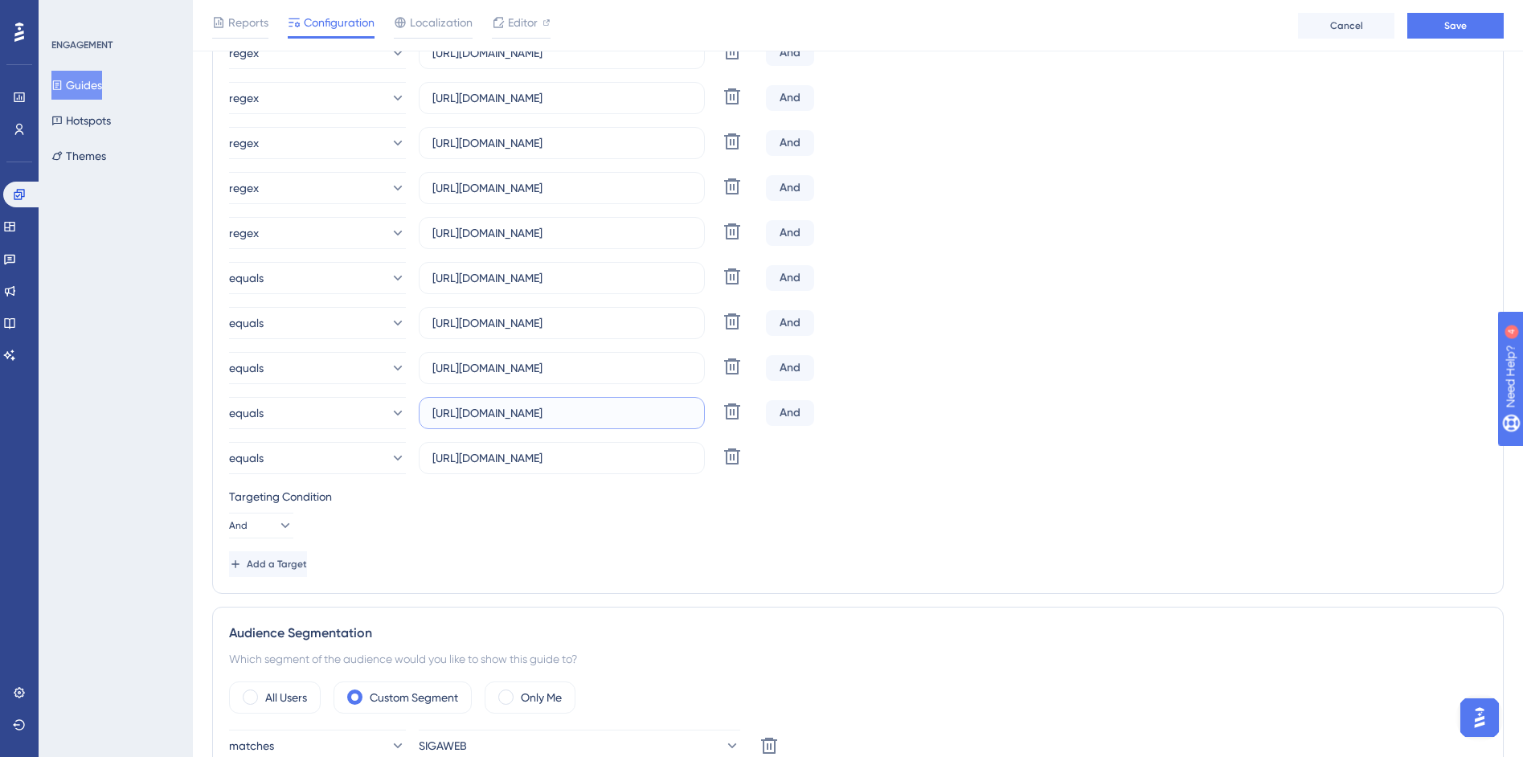
drag, startPoint x: 657, startPoint y: 416, endPoint x: 846, endPoint y: 423, distance: 189.0
click at [846, 423] on div "equals https://siga01.activesoft.com.br/busca_central_relatorios/?relatorio=alu…" at bounding box center [858, 413] width 1258 height 32
click at [629, 363] on input "https://siga01.activesoft.com.br/busca_central_relatorios/?relatorio=aluno_turm…" at bounding box center [561, 368] width 259 height 18
drag, startPoint x: 630, startPoint y: 366, endPoint x: 1529, endPoint y: 504, distance: 909.1
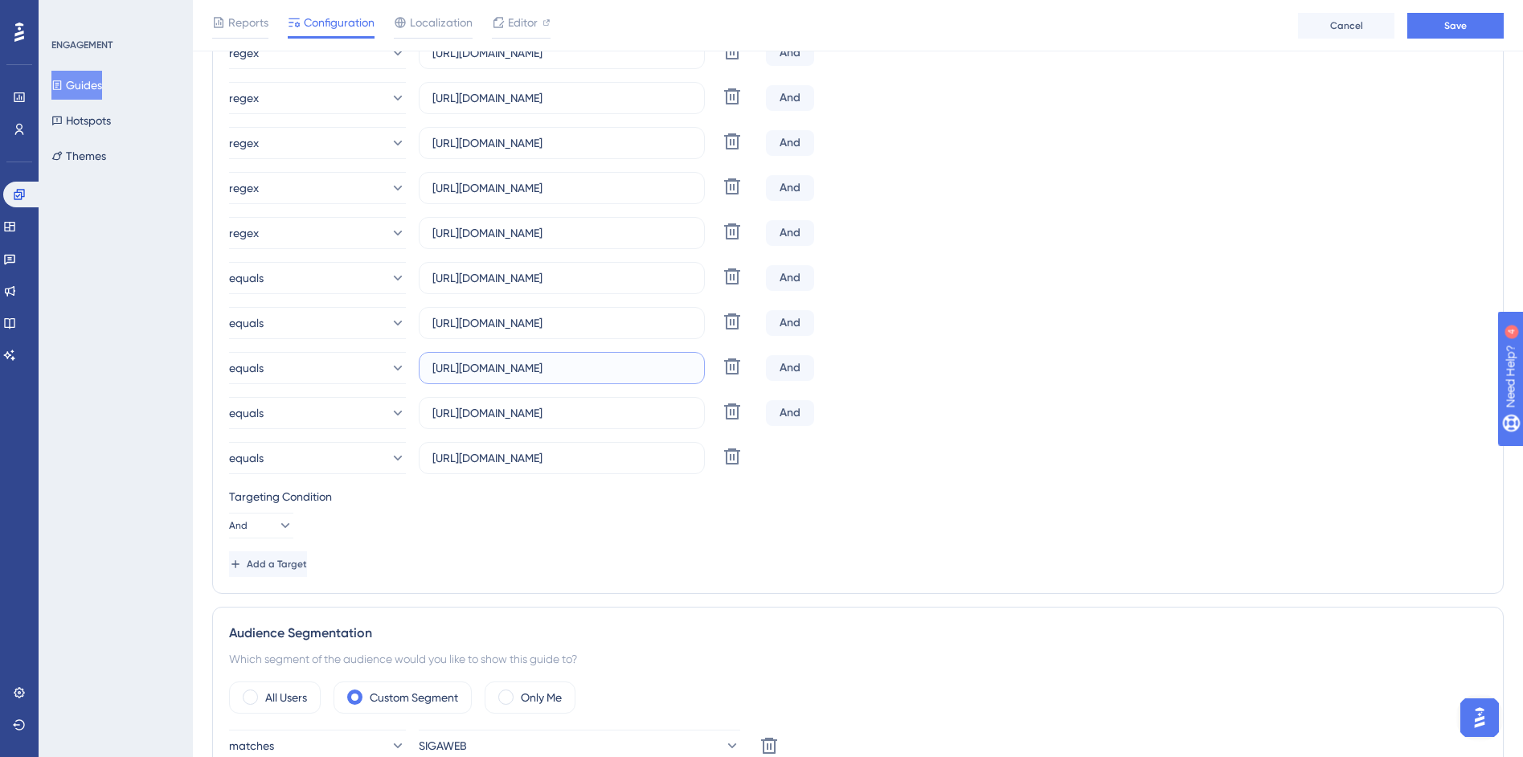
click at [795, 368] on div "equals https://siga01.activesoft.com.br/busca_central_relatorios/?relatorio=alu…" at bounding box center [858, 368] width 1258 height 32
click at [543, 469] on label "https://siga01.activesoft.com.br/busca_central_relatorios/?relatorio=aluno_turm…" at bounding box center [562, 458] width 286 height 32
click at [543, 467] on input "https://siga01.activesoft.com.br/busca_central_relatorios/?relatorio=aluno_turm…" at bounding box center [561, 458] width 259 height 18
drag, startPoint x: 539, startPoint y: 467, endPoint x: 829, endPoint y: 457, distance: 290.3
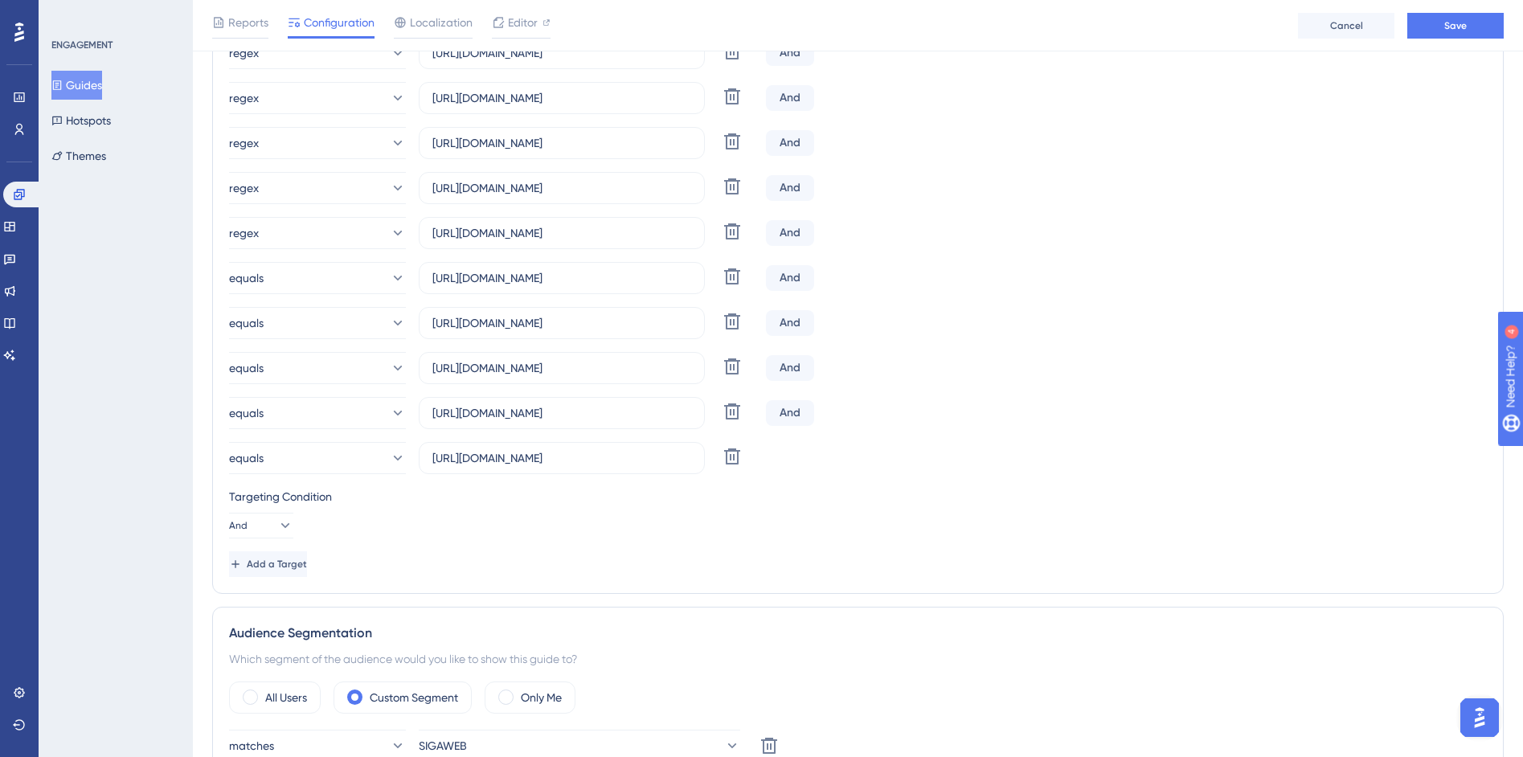
click at [870, 469] on div "equals https://siga01.activesoft.com.br/busca_central_relatorios/?relatorio=alu…" at bounding box center [858, 458] width 1258 height 32
click at [644, 462] on input "https://siga01.activesoft.com.br/busca_central_relatorios/?relatorio=aluno_turm…" at bounding box center [561, 458] width 259 height 18
click at [646, 459] on input "https://siga01.activesoft.com.br/busca_central_relatorios/?relatorio=aluno_turm…" at bounding box center [561, 458] width 259 height 18
click at [647, 459] on input "https://siga01.activesoft.com.br/busca_central_relatorios/?relatorio=aluno_turm…" at bounding box center [561, 458] width 259 height 18
click at [667, 458] on input "https://siga01.activesoft.com.br/busca_central_relatorios/?relatorio=aluno_turm…" at bounding box center [561, 458] width 259 height 18
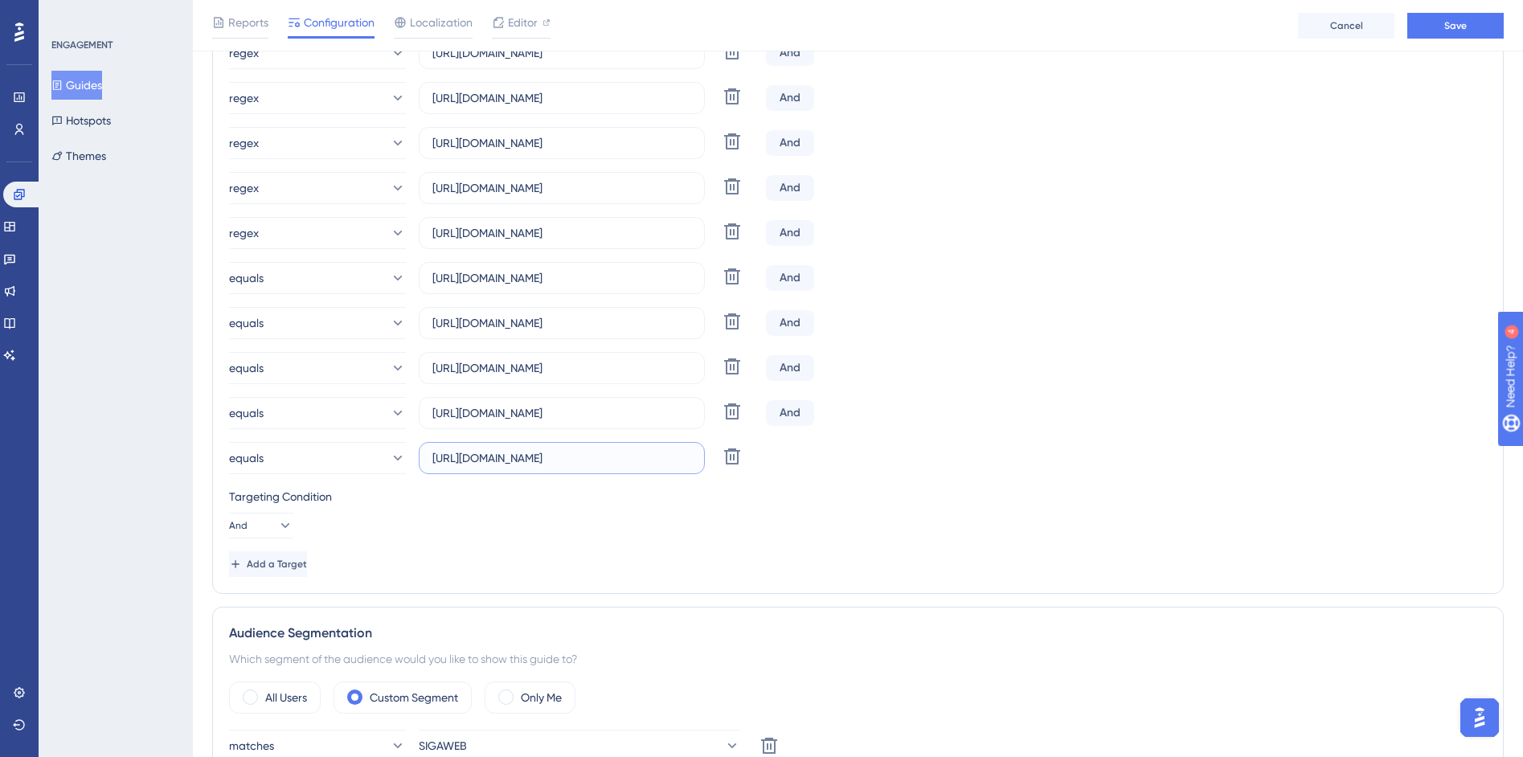
click at [668, 459] on input "https://siga01.activesoft.com.br/busca_central_relatorios/?relatorio=aluno_turm…" at bounding box center [561, 458] width 259 height 18
click at [307, 559] on span "Add a Target" at bounding box center [277, 564] width 60 height 13
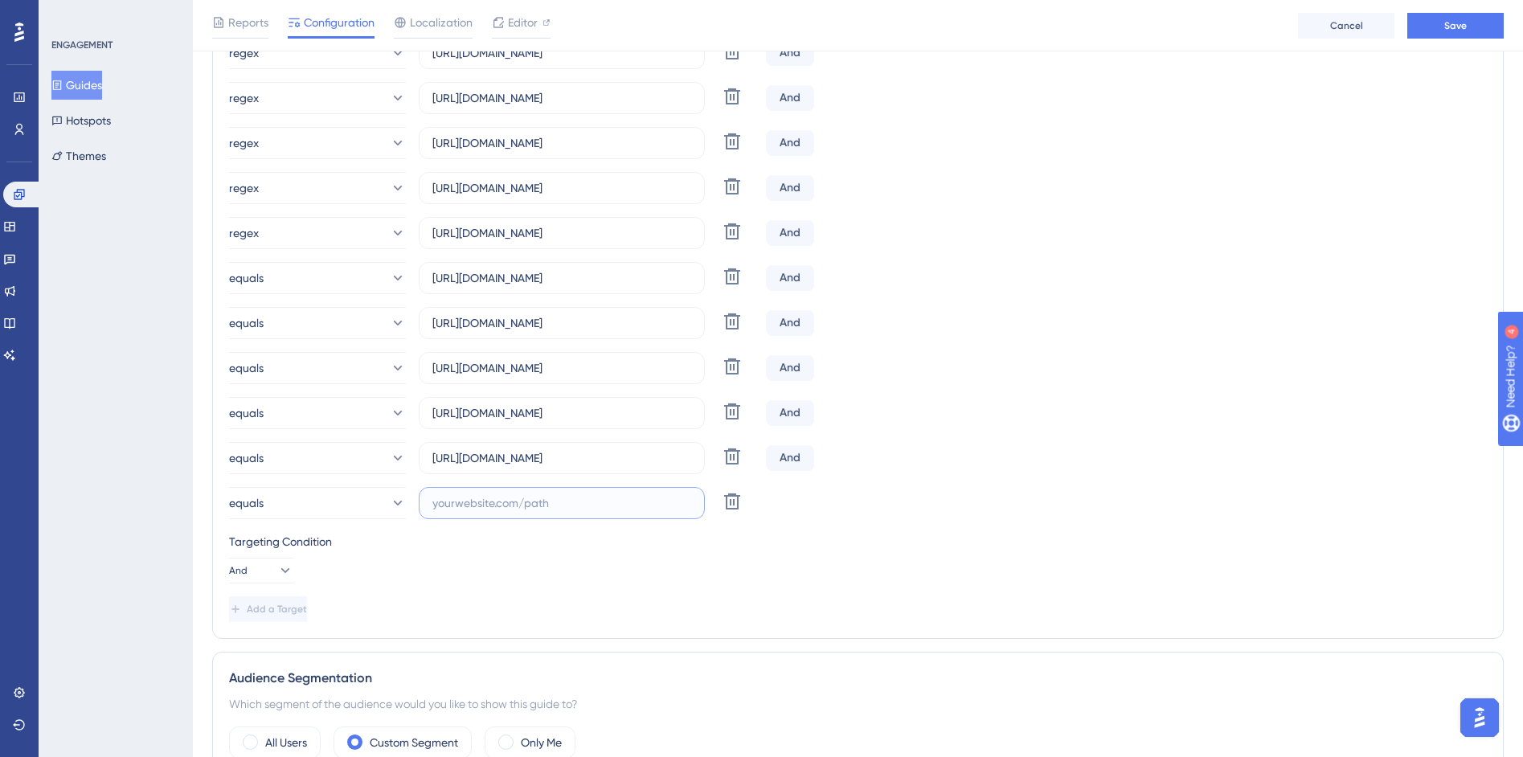
click at [560, 502] on input "text" at bounding box center [561, 503] width 259 height 18
paste input "https://siga01.activesoft.com.br/busca_central_relatorios/?relatorio=aluno_turm…"
click at [309, 612] on span "Add a Target" at bounding box center [278, 609] width 60 height 13
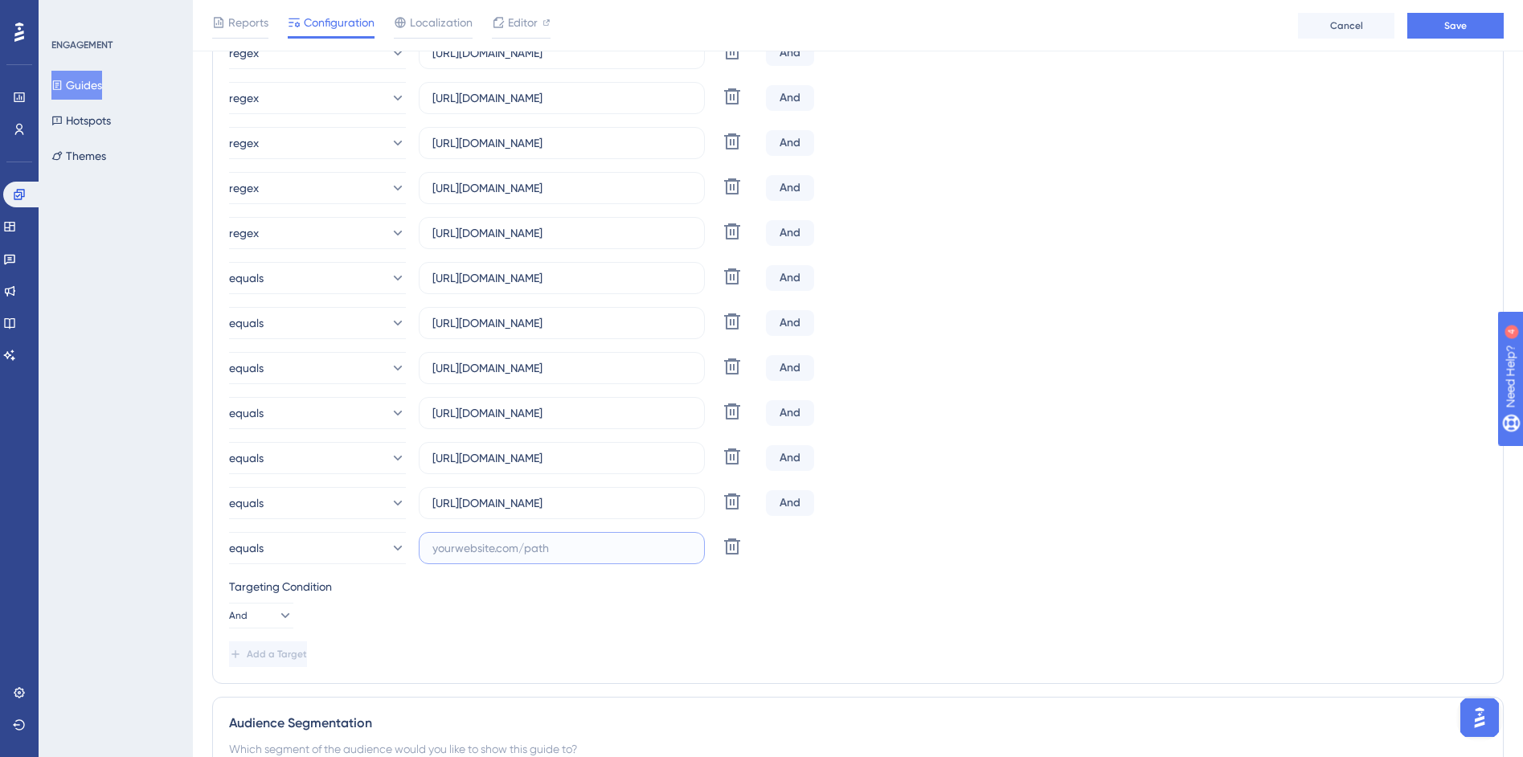
click at [522, 549] on input "text" at bounding box center [561, 548] width 259 height 18
paste input "https://siga01.activesoft.com.br/busca_central_relatorios/?relatorio=aluno_turm…"
click at [310, 643] on button "Add a Target" at bounding box center [269, 654] width 81 height 26
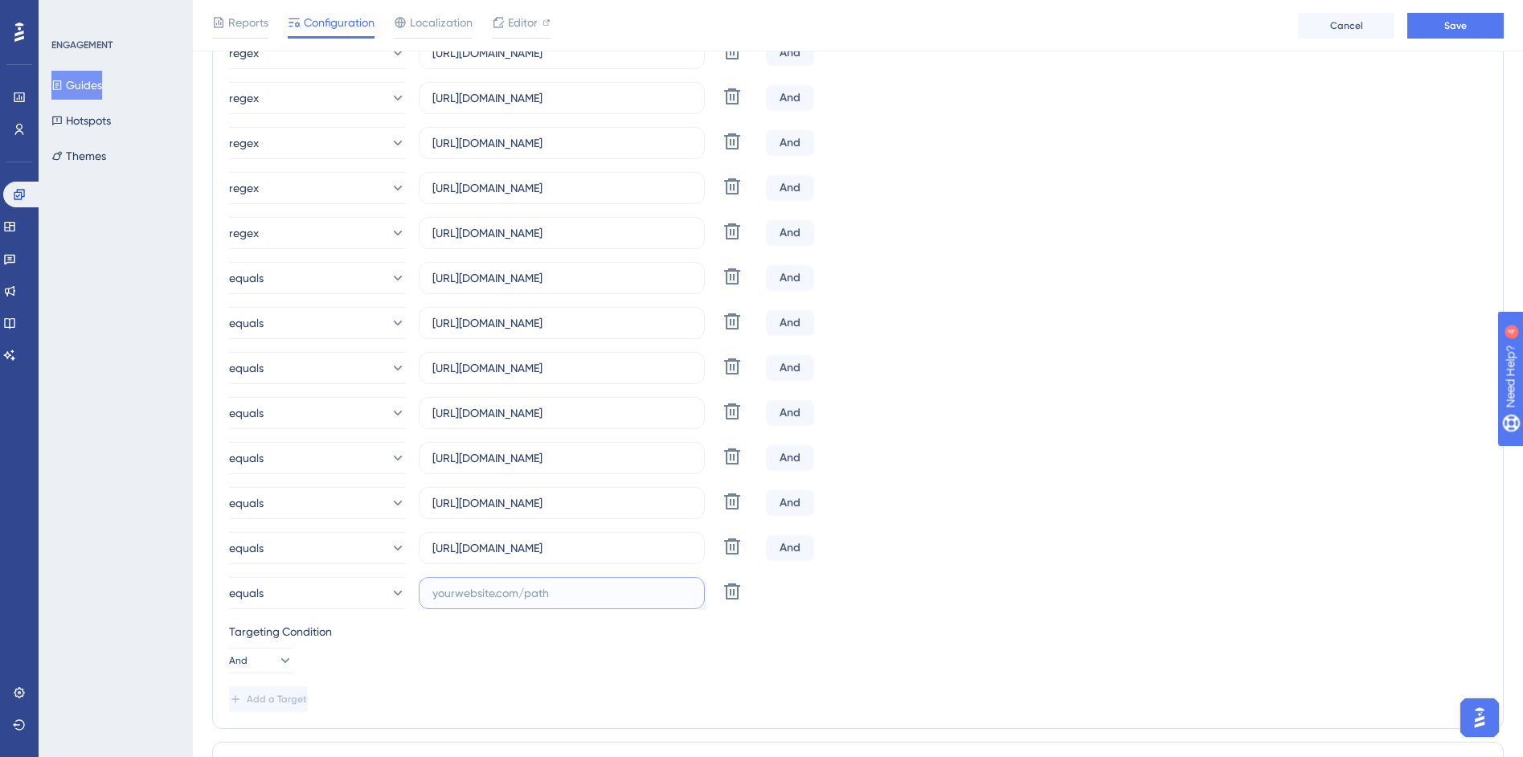
click at [515, 590] on input "text" at bounding box center [561, 593] width 259 height 18
paste input "https://siga01.activesoft.com.br/busca_central_relatorios/?relatorio=aluno_turm…"
click at [297, 693] on span "Add a Target" at bounding box center [277, 699] width 60 height 13
click at [514, 642] on input "text" at bounding box center [561, 638] width 259 height 18
paste input "https://siga01.activesoft.com.br/busca_central_relatorios/?relatorio=responsave…"
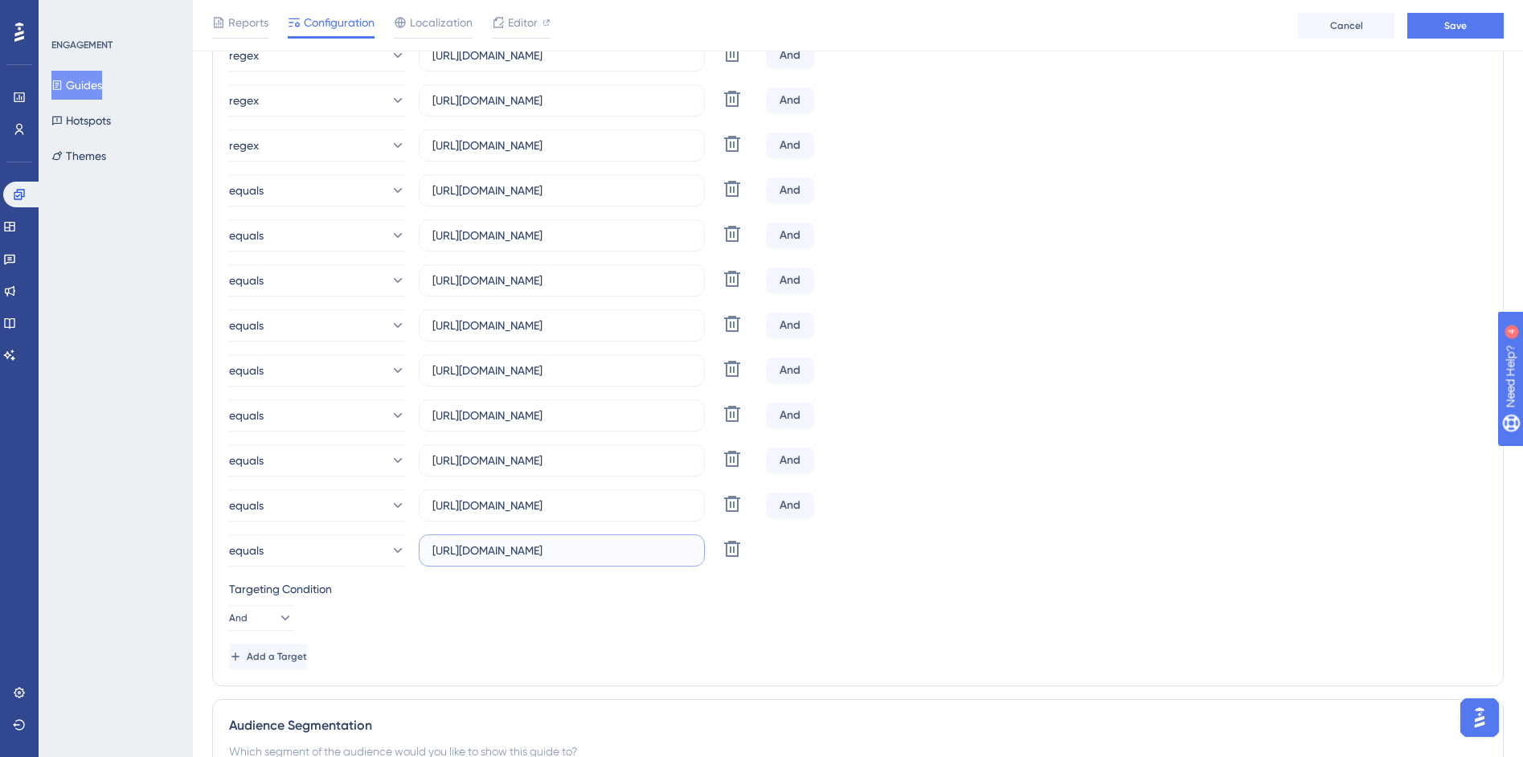
scroll to position [1067, 0]
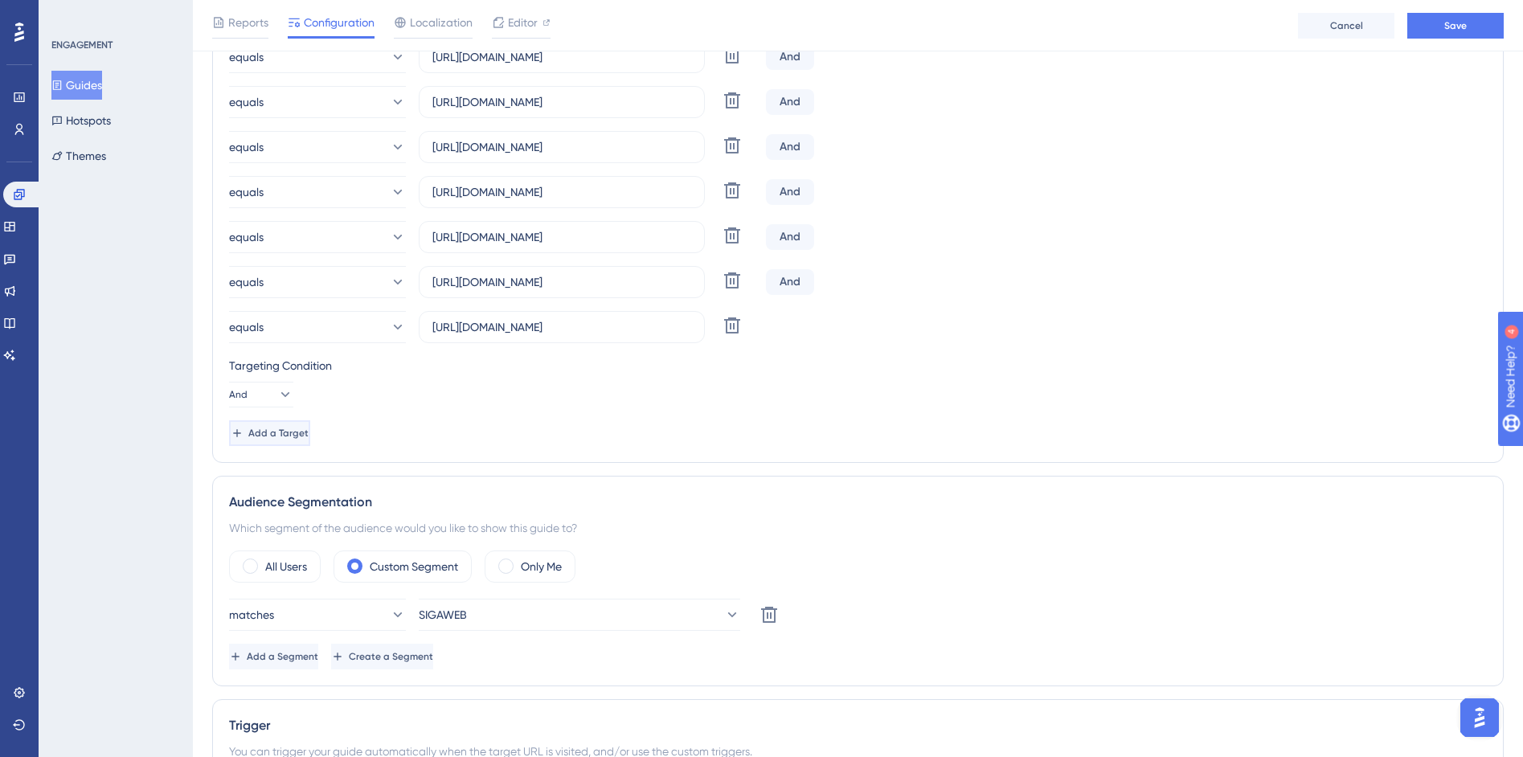
click at [302, 432] on span "Add a Target" at bounding box center [278, 433] width 60 height 13
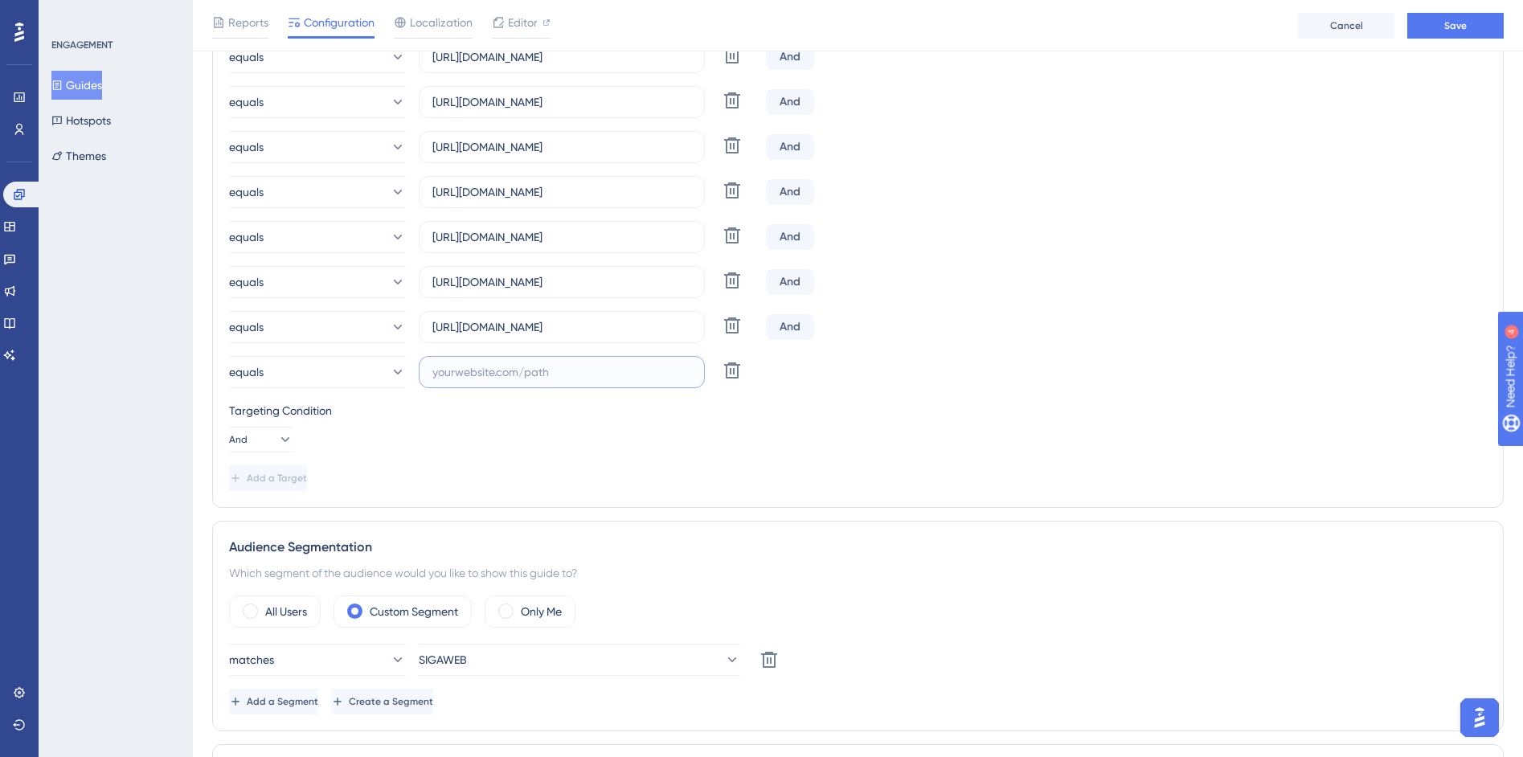
click at [573, 378] on input "text" at bounding box center [561, 372] width 259 height 18
paste input "https://siga01.activesoft.com.br/busca_central_relatorios/?relatorio=aluno_turm…"
click at [294, 477] on span "Add a Target" at bounding box center [278, 478] width 60 height 13
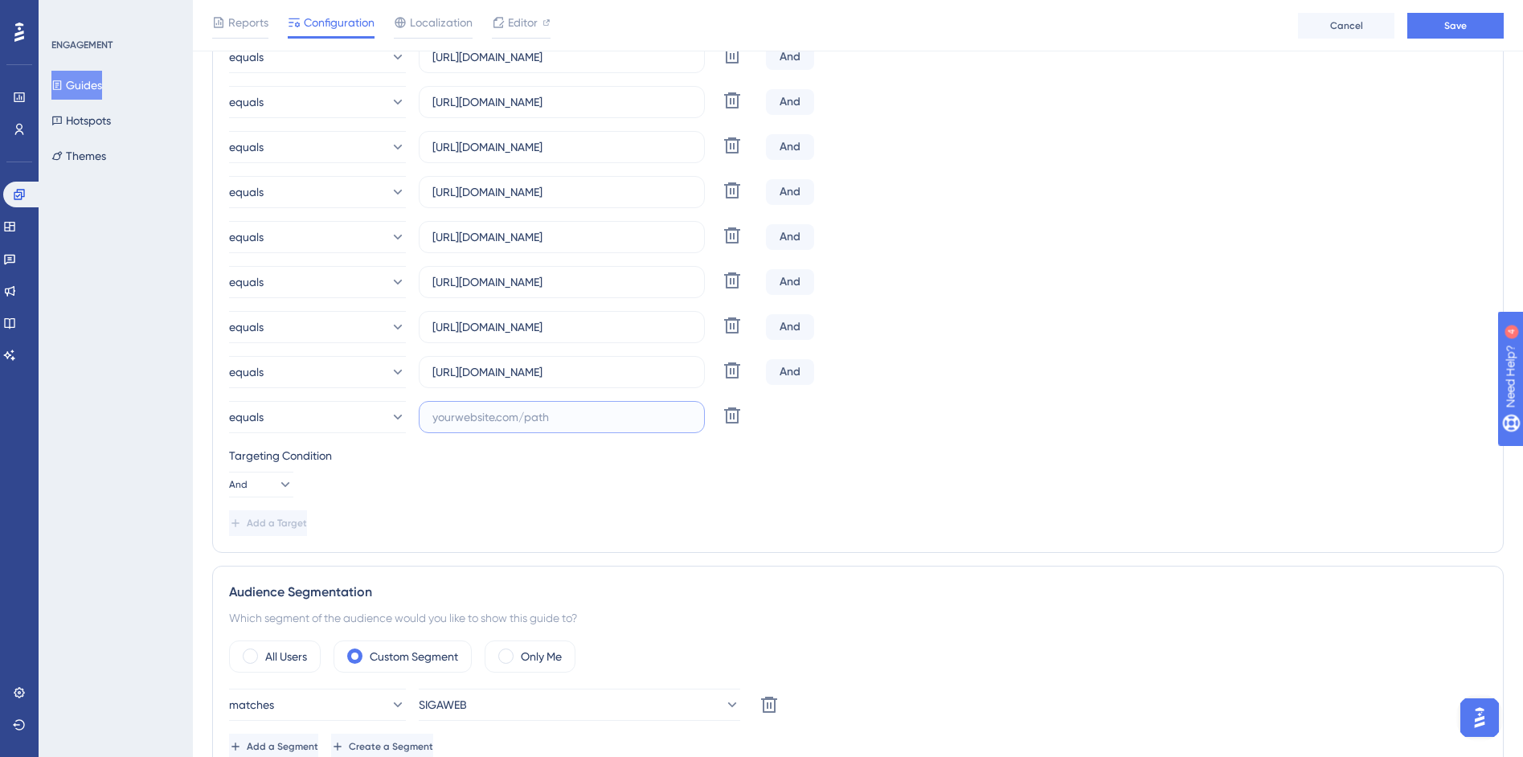
click at [588, 425] on input "text" at bounding box center [561, 417] width 259 height 18
paste input "https://siga01.activesoft.com.br/busca_central_relatorios/?relatorio=aluno_turm…"
click at [305, 522] on span "Add a Target" at bounding box center [277, 523] width 60 height 13
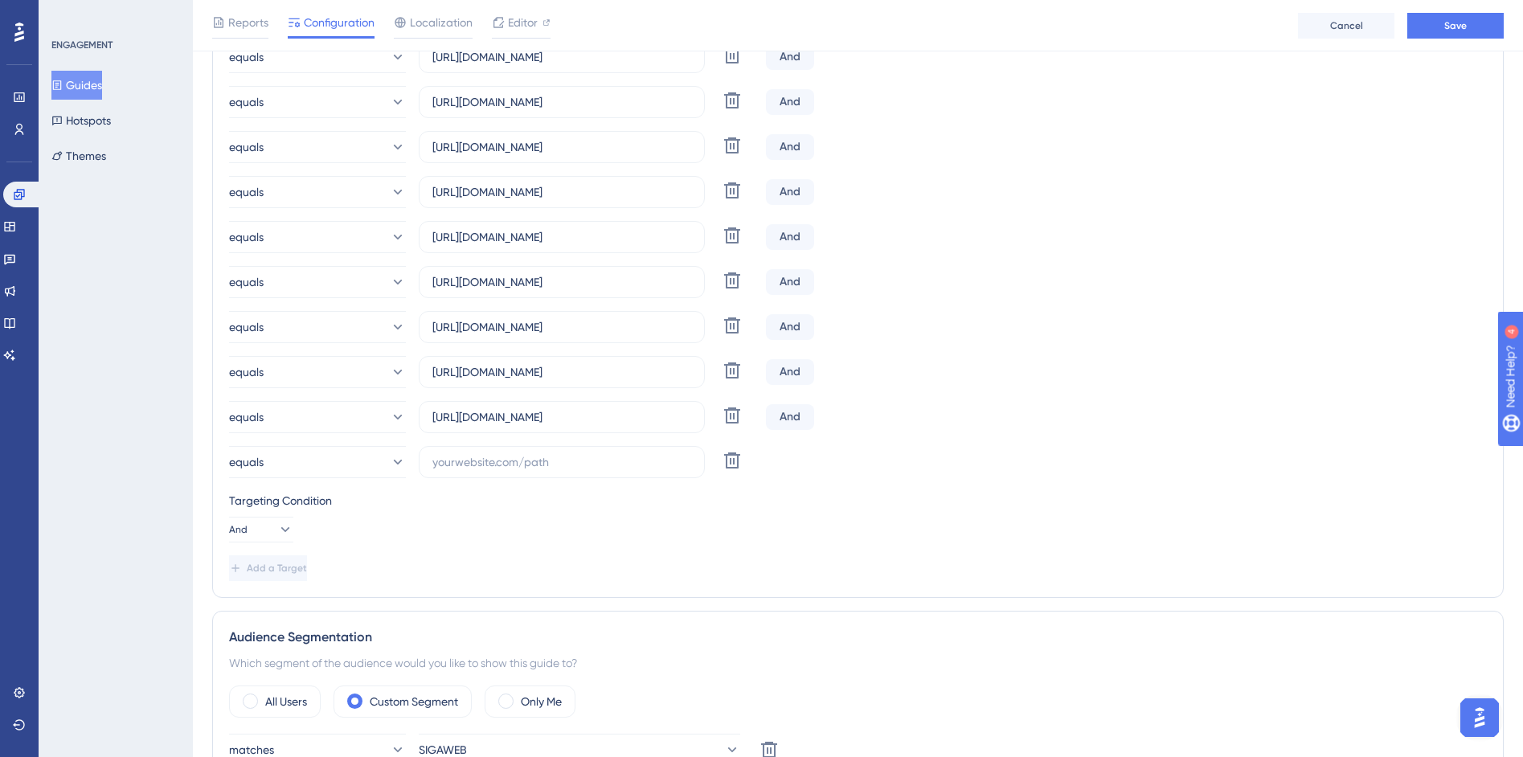
scroll to position [0, 0]
click at [469, 462] on input "text" at bounding box center [561, 462] width 259 height 18
paste input "https://siga01.activesoft.com.br/busca_central_relatorios/?relatorio=aluno_turm…"
click at [309, 574] on span "Add a Target" at bounding box center [278, 568] width 60 height 13
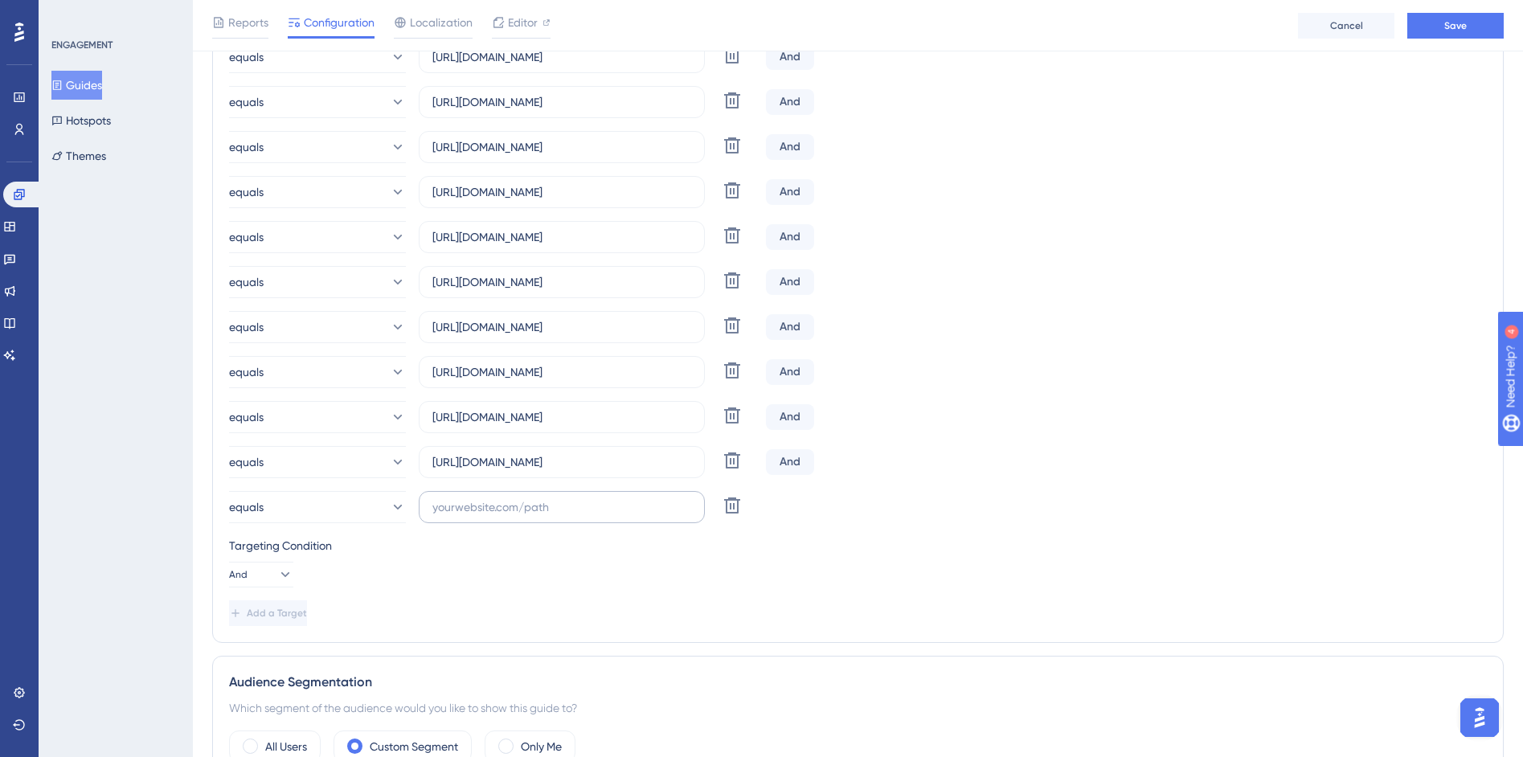
click at [538, 497] on label at bounding box center [562, 507] width 286 height 32
click at [538, 498] on input "text" at bounding box center [561, 507] width 259 height 18
paste input "https://siga01.activesoft.com.br/busca_central_relatorios/?relatorio=aluno_turm…"
click at [899, 511] on div "equals https://siga01.activesoft.com.br/busca_central_relatorios/?relatorio=alu…" at bounding box center [858, 507] width 1258 height 32
click at [679, 506] on input "https://siga01.activesoft.com.br/busca_central_relatorios/?relatorio=aluno_turm…" at bounding box center [561, 507] width 259 height 18
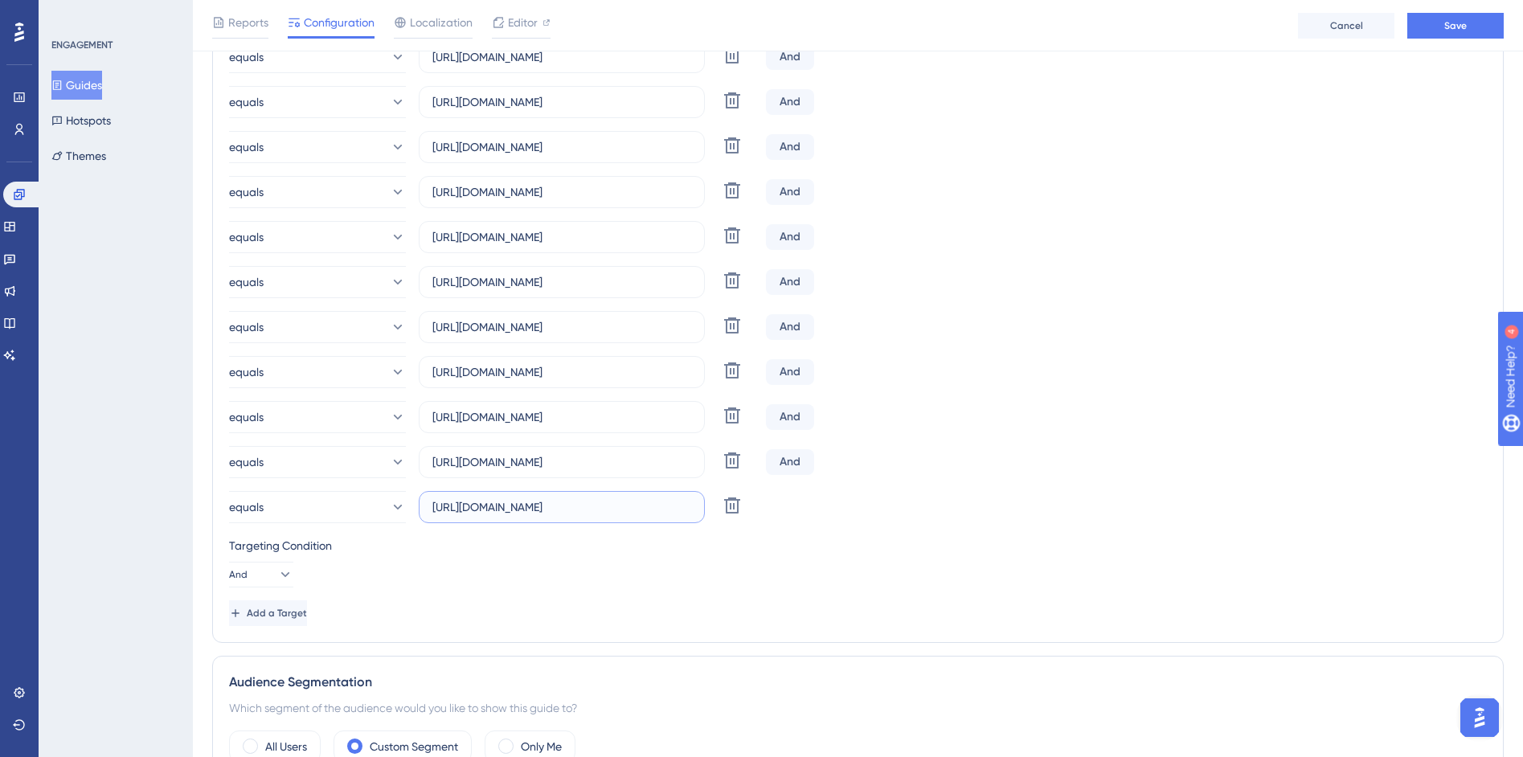
click at [649, 513] on input "https://siga01.activesoft.com.br/busca_central_relatorios/?relatorio=aluno_turm…" at bounding box center [561, 507] width 259 height 18
click at [643, 506] on input "https://siga01.activesoft.com.br/busca_central_relatorios/?relatorio=aluno_turm…" at bounding box center [561, 507] width 259 height 18
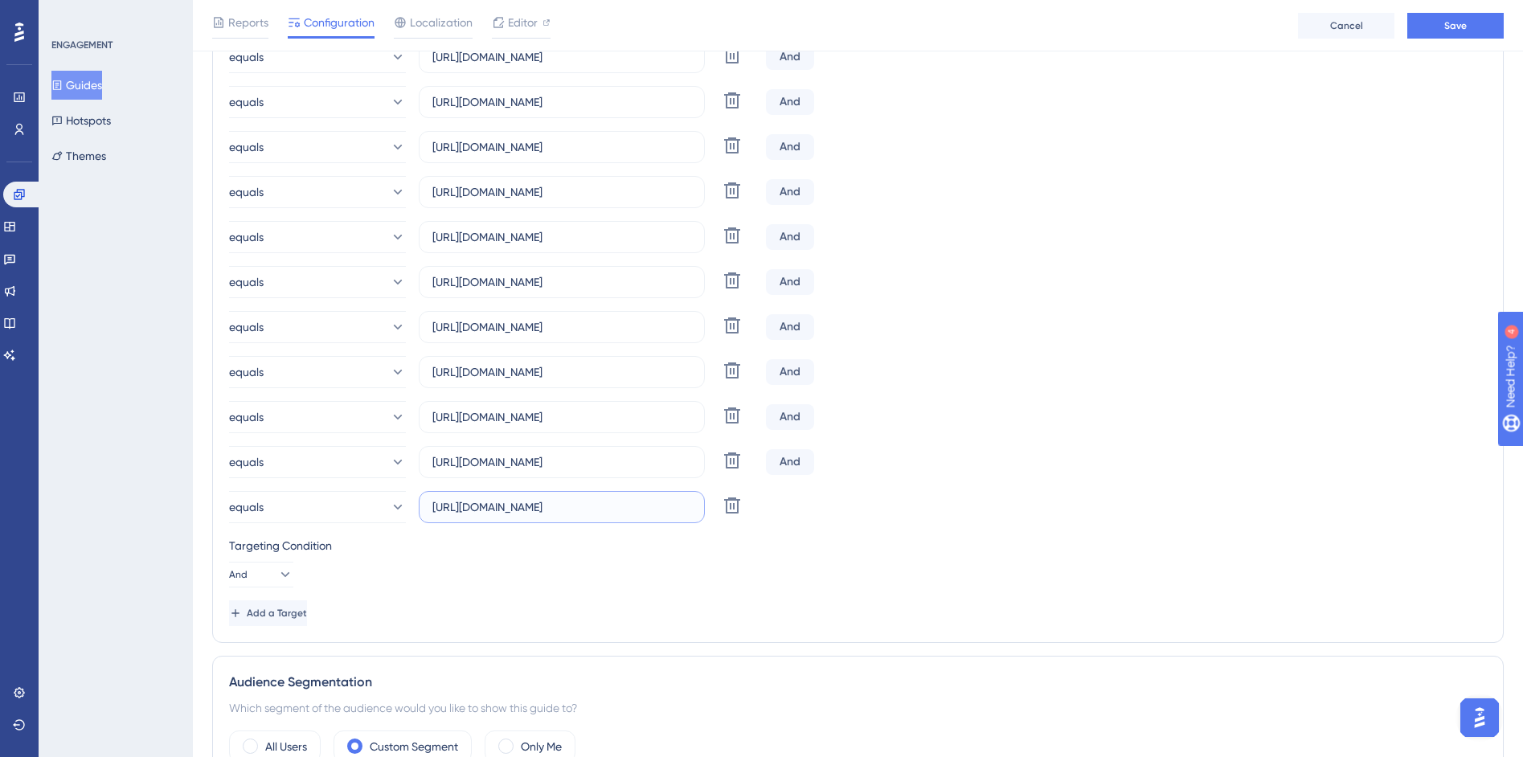
drag, startPoint x: 654, startPoint y: 508, endPoint x: 771, endPoint y: 511, distance: 116.6
click at [771, 511] on div "equals https://siga01.activesoft.com.br/busca_central_relatorios/?relatorio=alu…" at bounding box center [858, 507] width 1258 height 32
click at [600, 511] on input "https://siga01.activesoft.com.br/busca_central_relatorios/?relatorio=aluno_turm…" at bounding box center [561, 507] width 259 height 18
click at [657, 510] on input "https://siga01.activesoft.com.br/busca_central_relatorios/?relatorio=aluno_turm…" at bounding box center [561, 507] width 259 height 18
drag, startPoint x: 671, startPoint y: 511, endPoint x: 710, endPoint y: 510, distance: 38.6
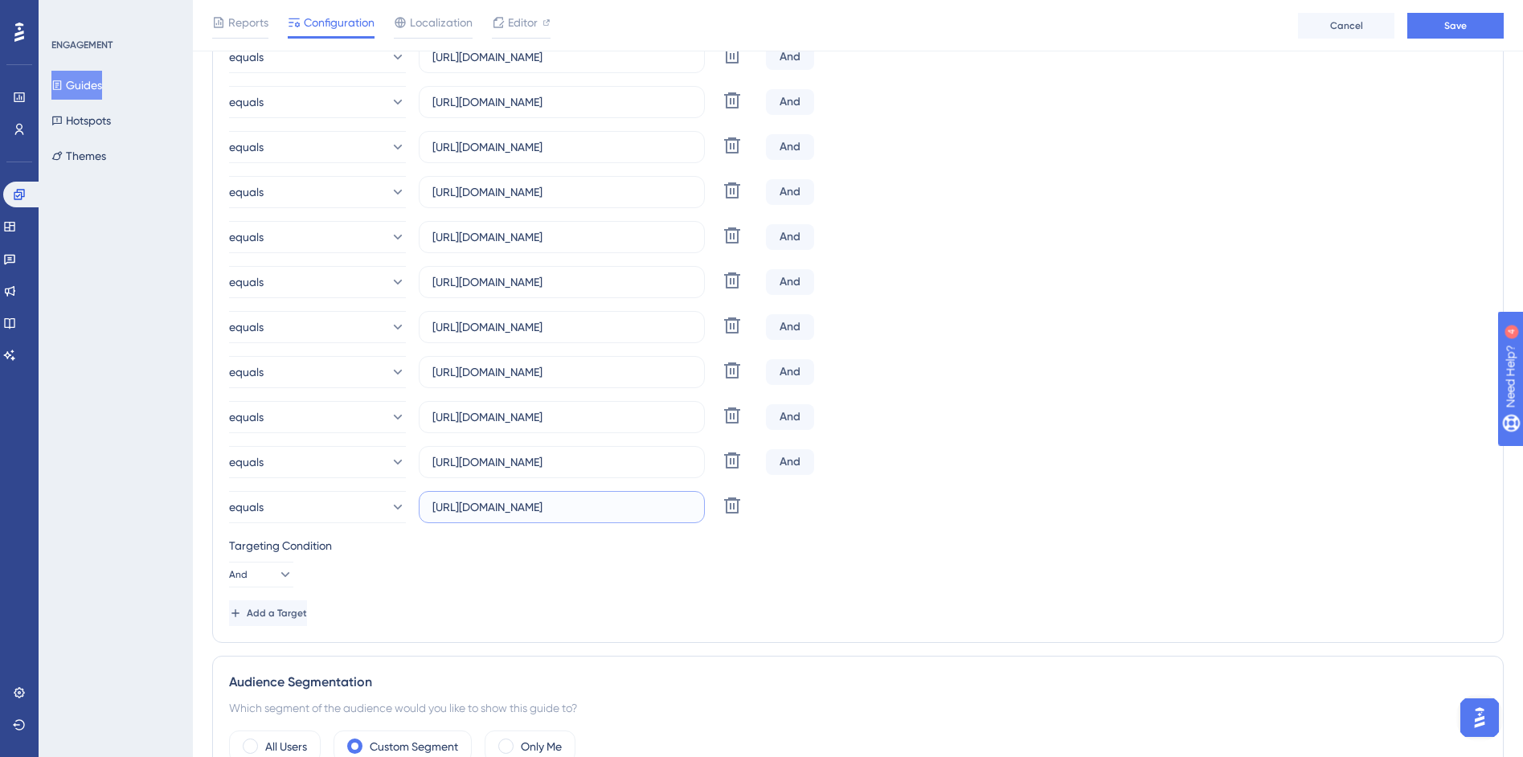
click at [710, 510] on div "equals https://siga01.activesoft.com.br/busca_central_relatorios/?relatorio=alu…" at bounding box center [494, 507] width 530 height 32
click at [603, 522] on label "https://siga01.activesoft.com.br/busca_central_relatorios/?relatorio=aluno_turm…" at bounding box center [562, 507] width 286 height 32
click at [603, 516] on input "https://siga01.activesoft.com.br/busca_central_relatorios/?relatorio=aluno_turm…" at bounding box center [561, 507] width 259 height 18
drag, startPoint x: 631, startPoint y: 509, endPoint x: 940, endPoint y: 514, distance: 309.5
click at [940, 513] on div "equals https://siga01.activesoft.com.br/busca_central_relatorios/?relatorio=alu…" at bounding box center [858, 507] width 1258 height 32
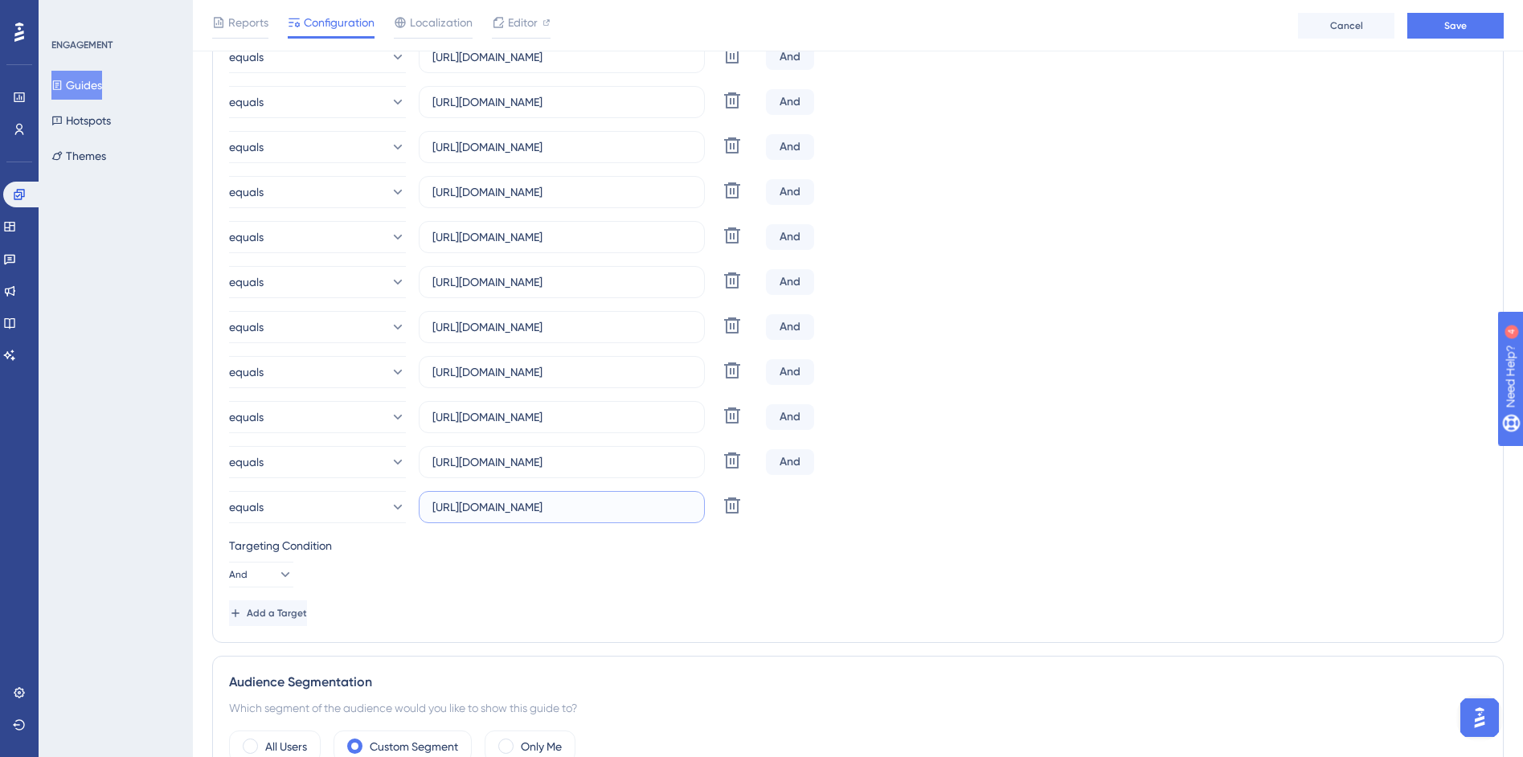
click at [529, 500] on input "https://siga01.activesoft.com.br/busca_central_relatorios/?relatorio=aluno_turm…" at bounding box center [561, 507] width 259 height 18
click at [529, 499] on input "https://siga01.activesoft.com.br/busca_central_relatorios/?relatorio=aluno_turm…" at bounding box center [561, 507] width 259 height 18
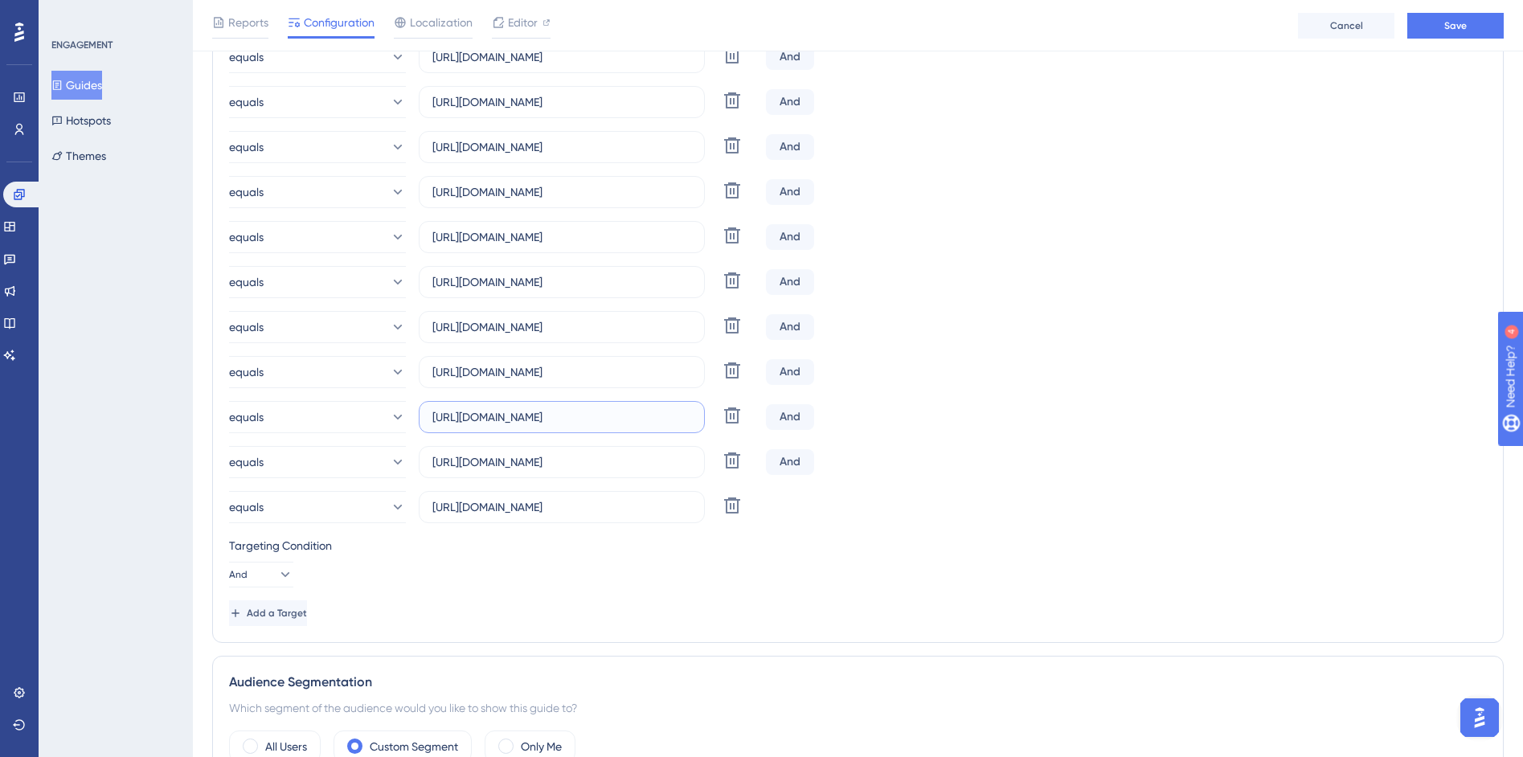
drag, startPoint x: 635, startPoint y: 421, endPoint x: 783, endPoint y: 424, distance: 147.9
click at [783, 424] on div "equals https://siga01.activesoft.com.br/busca_central_relatorios/?relatorio=alu…" at bounding box center [858, 417] width 1258 height 32
click at [627, 465] on input "https://siga01.activesoft.com.br/busca_central_relatorios/?relatorio=aluno_turm…" at bounding box center [561, 462] width 259 height 18
click at [634, 505] on input "https://siga01.activesoft.com.br/busca_central_relatorios/?relatorio=aluno_turm…" at bounding box center [561, 507] width 259 height 18
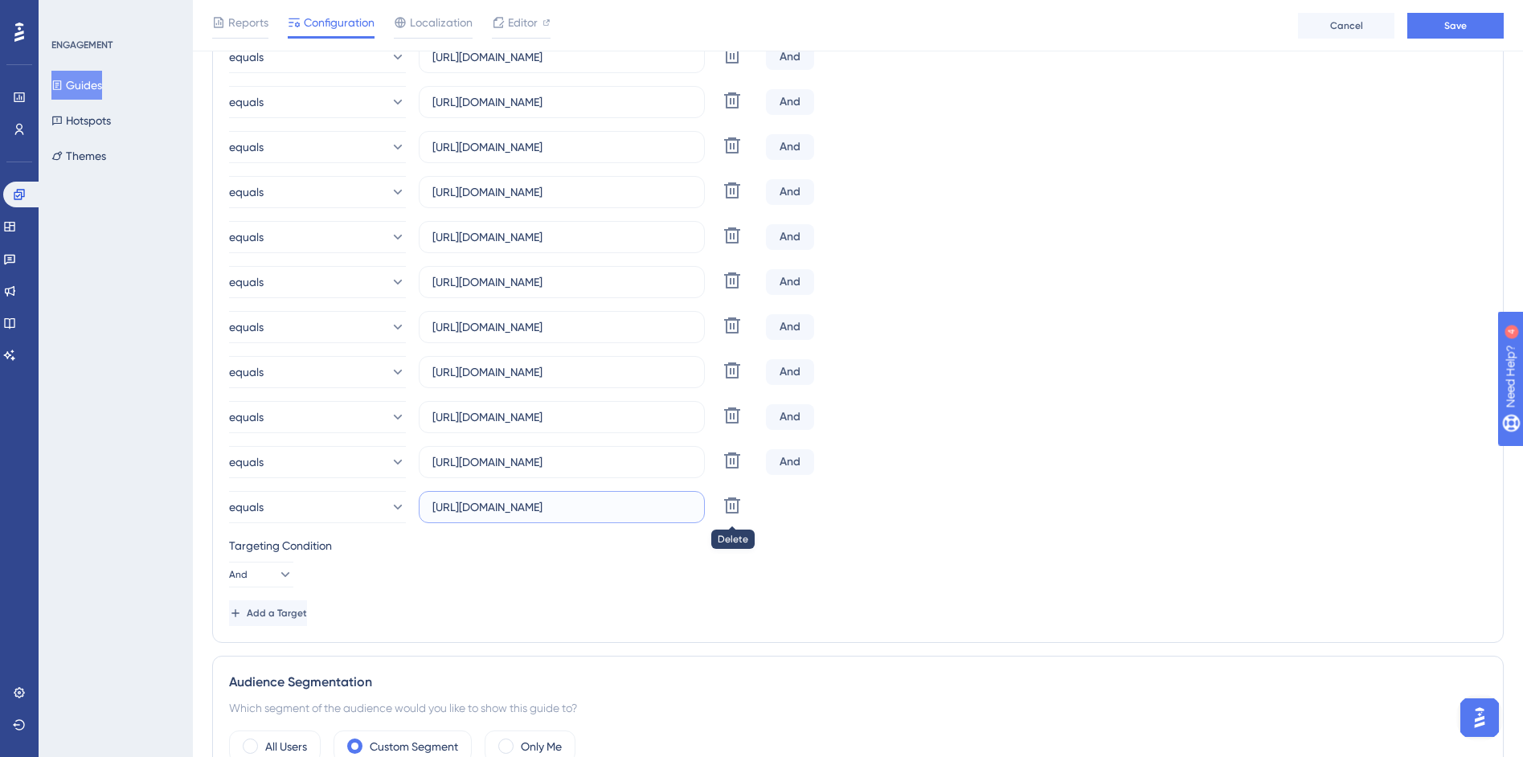
scroll to position [0, 309]
drag, startPoint x: 633, startPoint y: 512, endPoint x: 850, endPoint y: 526, distance: 218.3
click at [850, 526] on div "Choose A Rule URL regex https://siga01.activesoft.com.br/busca_central_relatori…" at bounding box center [858, 25] width 1258 height 1202
click at [590, 510] on input "https://siga01.activesoft.com.br/busca_central_relatorios/?relatorio=aluno_turm…" at bounding box center [561, 507] width 259 height 18
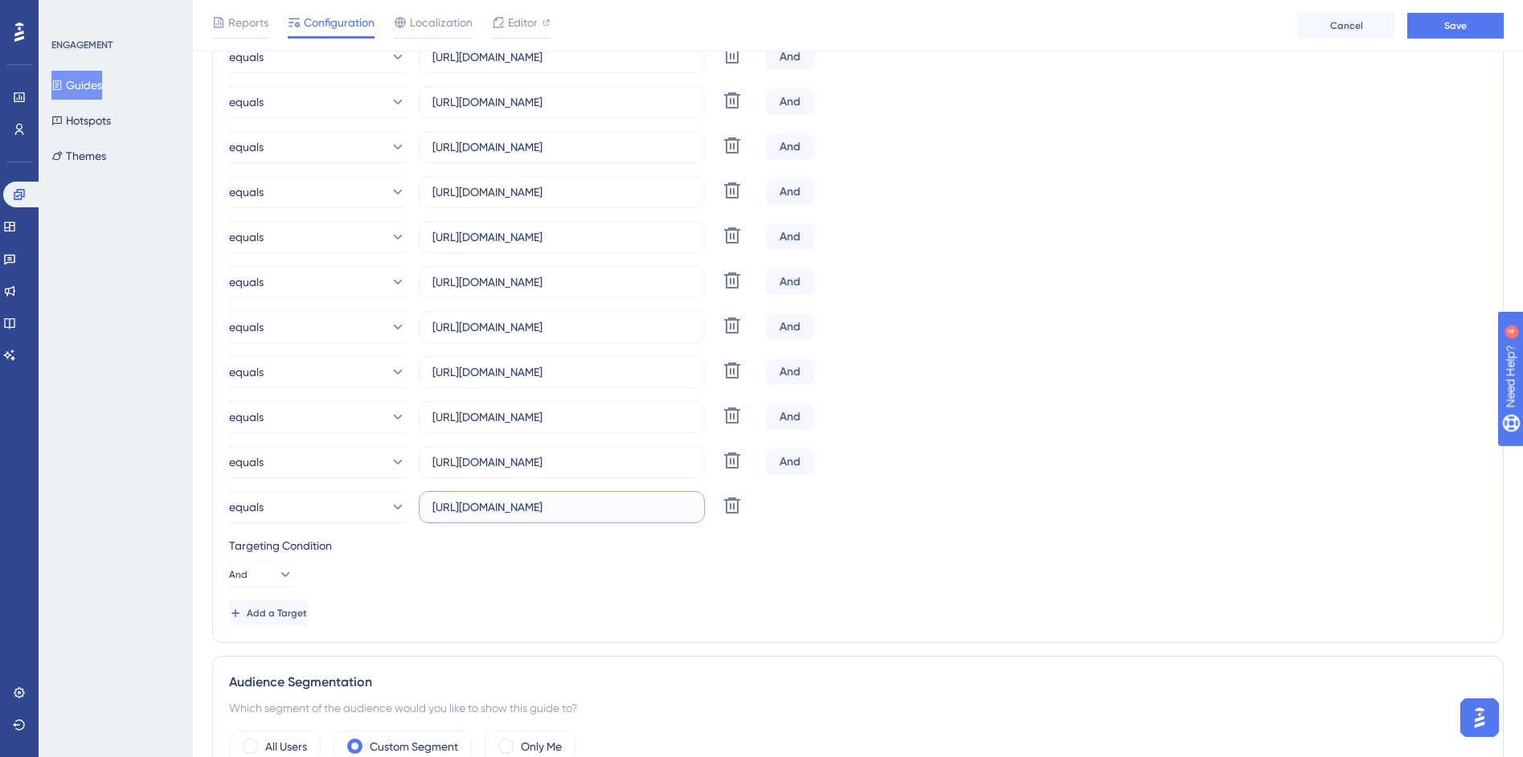
click at [590, 510] on input "https://siga01.activesoft.com.br/busca_central_relatorios/?relatorio=aluno_turm…" at bounding box center [561, 507] width 259 height 18
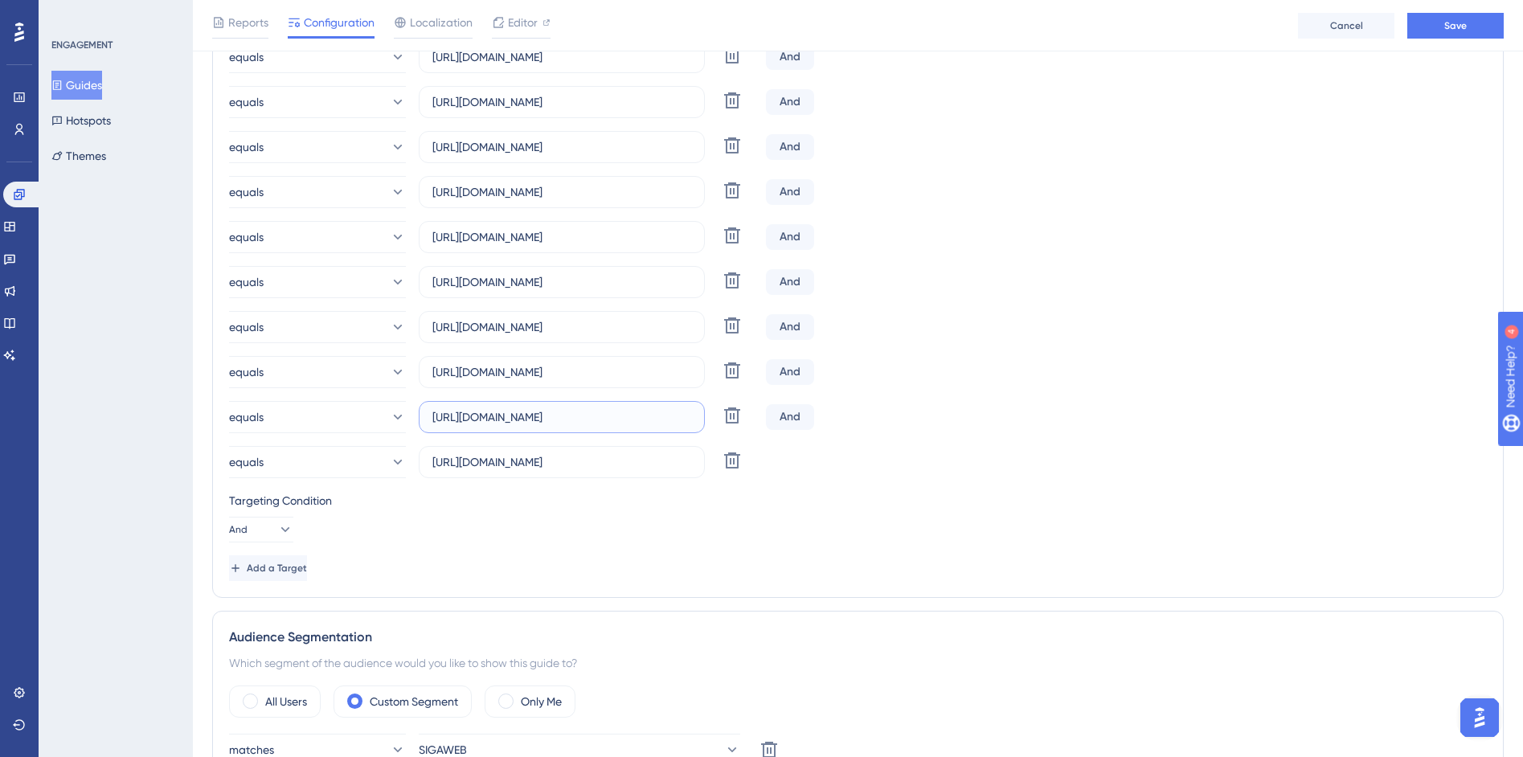
click at [635, 416] on input "https://siga01.activesoft.com.br/busca_central_relatorios/?relatorio=aluno_turm…" at bounding box center [561, 417] width 259 height 18
drag, startPoint x: 635, startPoint y: 419, endPoint x: 858, endPoint y: 416, distance: 223.4
click at [858, 416] on div "equals https://siga01.activesoft.com.br/busca_central_relatorios/?relatorio=alu…" at bounding box center [858, 417] width 1258 height 32
click at [653, 379] on input "https://siga01.activesoft.com.br/busca_central_relatorios/?relatorio=aluno_turm…" at bounding box center [561, 372] width 259 height 18
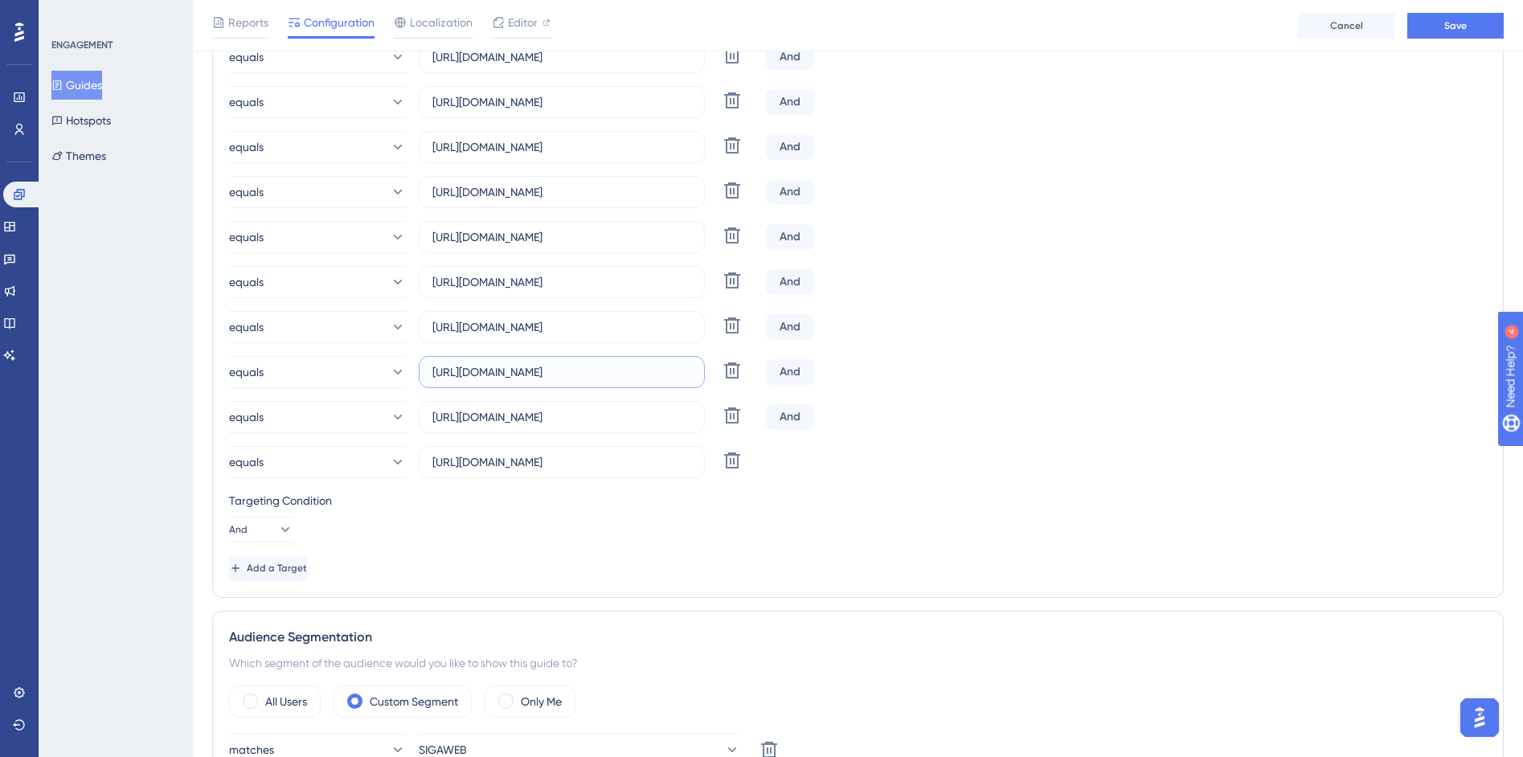
drag, startPoint x: 688, startPoint y: 375, endPoint x: 885, endPoint y: 372, distance: 196.9
click at [885, 372] on div "equals https://siga01.activesoft.com.br/busca_central_relatorios/?relatorio=alu…" at bounding box center [858, 372] width 1258 height 32
click at [652, 334] on input "https://siga01.activesoft.com.br/busca_central_relatorios/?relatorio=responsave…" at bounding box center [561, 327] width 259 height 18
click at [625, 326] on input "https://siga01.activesoft.com.br/busca_central_relatorios/?relatorio=responsave…" at bounding box center [561, 327] width 259 height 18
click at [608, 326] on input "https://siga01.activesoft.com.br/busca_central_relatorios/?relatorio=responsave…" at bounding box center [561, 327] width 259 height 18
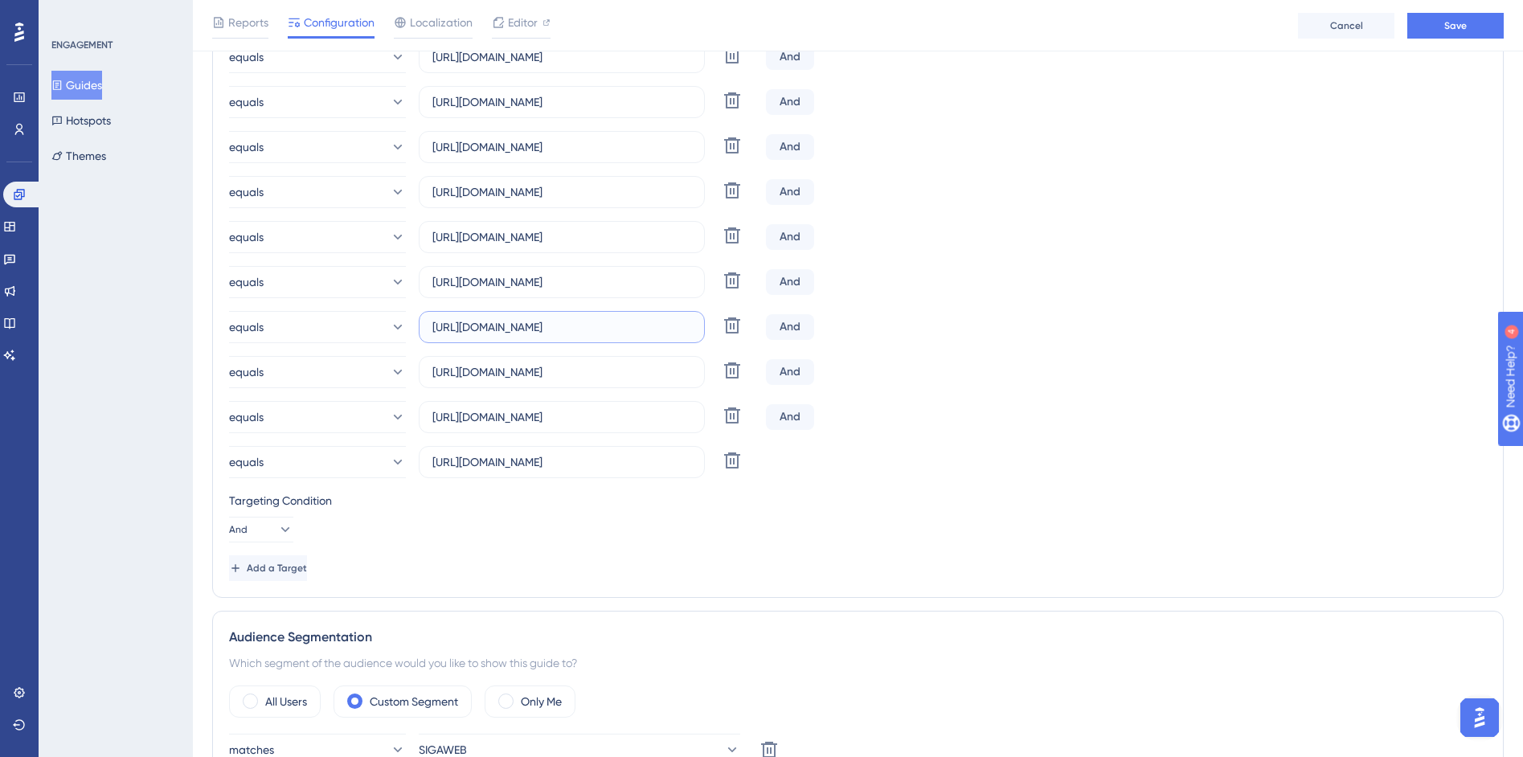
click at [658, 328] on input "https://siga01.activesoft.com.br/busca_central_relatorios/?relatorio=responsave…" at bounding box center [561, 327] width 259 height 18
click at [997, 327] on div "equals https://siga01.activesoft.com.br/busca_central_relatorios/?relatorio=res…" at bounding box center [858, 327] width 1258 height 32
click at [649, 328] on input "https://siga01.activesoft.com.br/busca_central_relatorios/?relatorio=responsave…" at bounding box center [561, 327] width 259 height 18
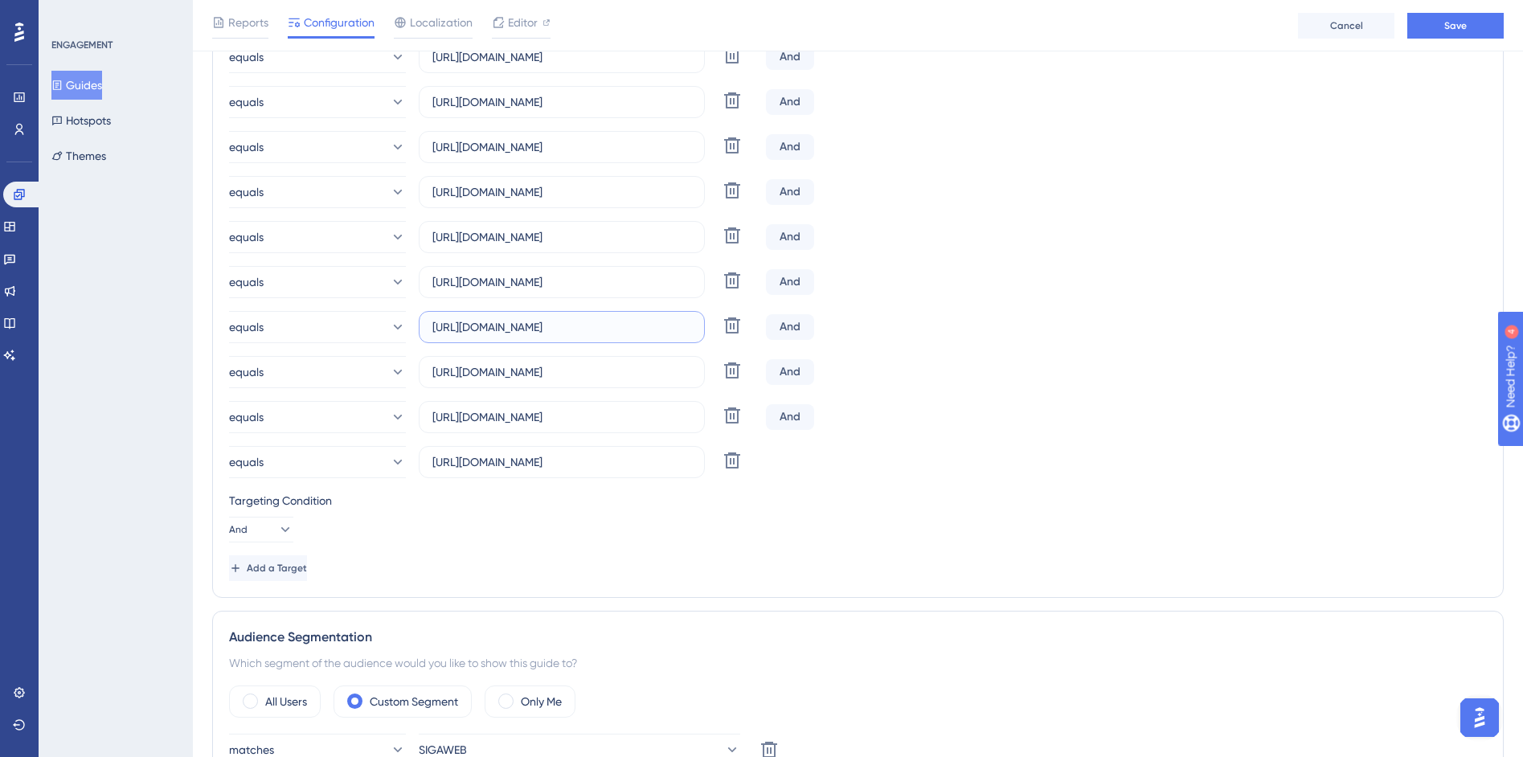
drag, startPoint x: 629, startPoint y: 329, endPoint x: 882, endPoint y: 330, distance: 253.2
click at [882, 330] on div "equals https://siga01.activesoft.com.br/busca_central_relatorios/?relatorio=res…" at bounding box center [858, 327] width 1258 height 32
click at [637, 285] on input "https://siga01.activesoft.com.br/busca_central_relatorios/?relatorio=aluno_turm…" at bounding box center [561, 282] width 259 height 18
drag, startPoint x: 639, startPoint y: 284, endPoint x: 906, endPoint y: 285, distance: 266.8
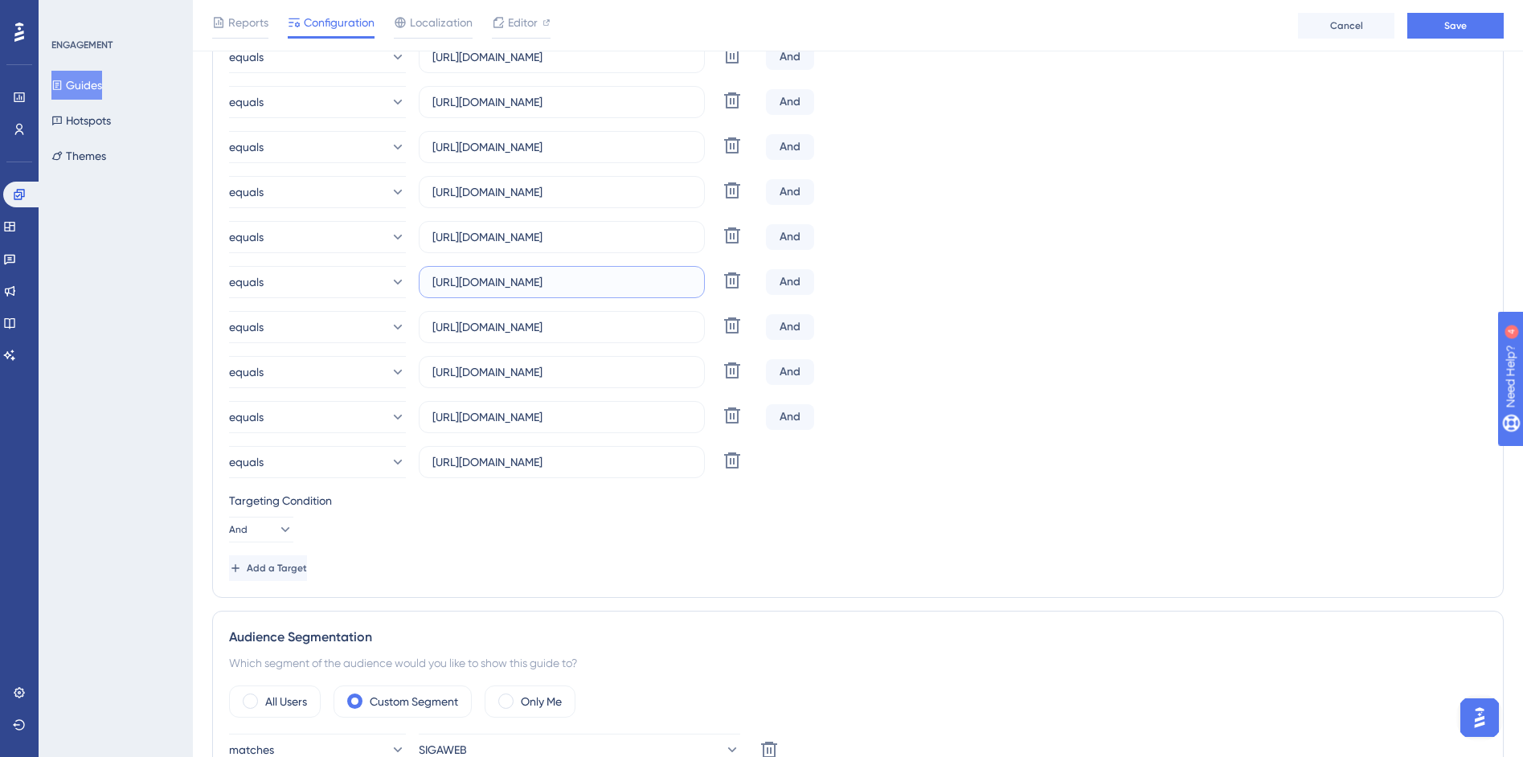
click at [906, 285] on div "equals https://siga01.activesoft.com.br/busca_central_relatorios/?relatorio=alu…" at bounding box center [858, 282] width 1258 height 32
click at [661, 239] on input "https://siga01.activesoft.com.br/busca_central_relatorios/?relatorio=aluno_turm…" at bounding box center [561, 237] width 259 height 18
drag, startPoint x: 637, startPoint y: 241, endPoint x: 899, endPoint y: 242, distance: 261.2
click at [899, 242] on div "equals https://siga01.activesoft.com.br/busca_central_relatorios/?relatorio=alu…" at bounding box center [858, 237] width 1258 height 32
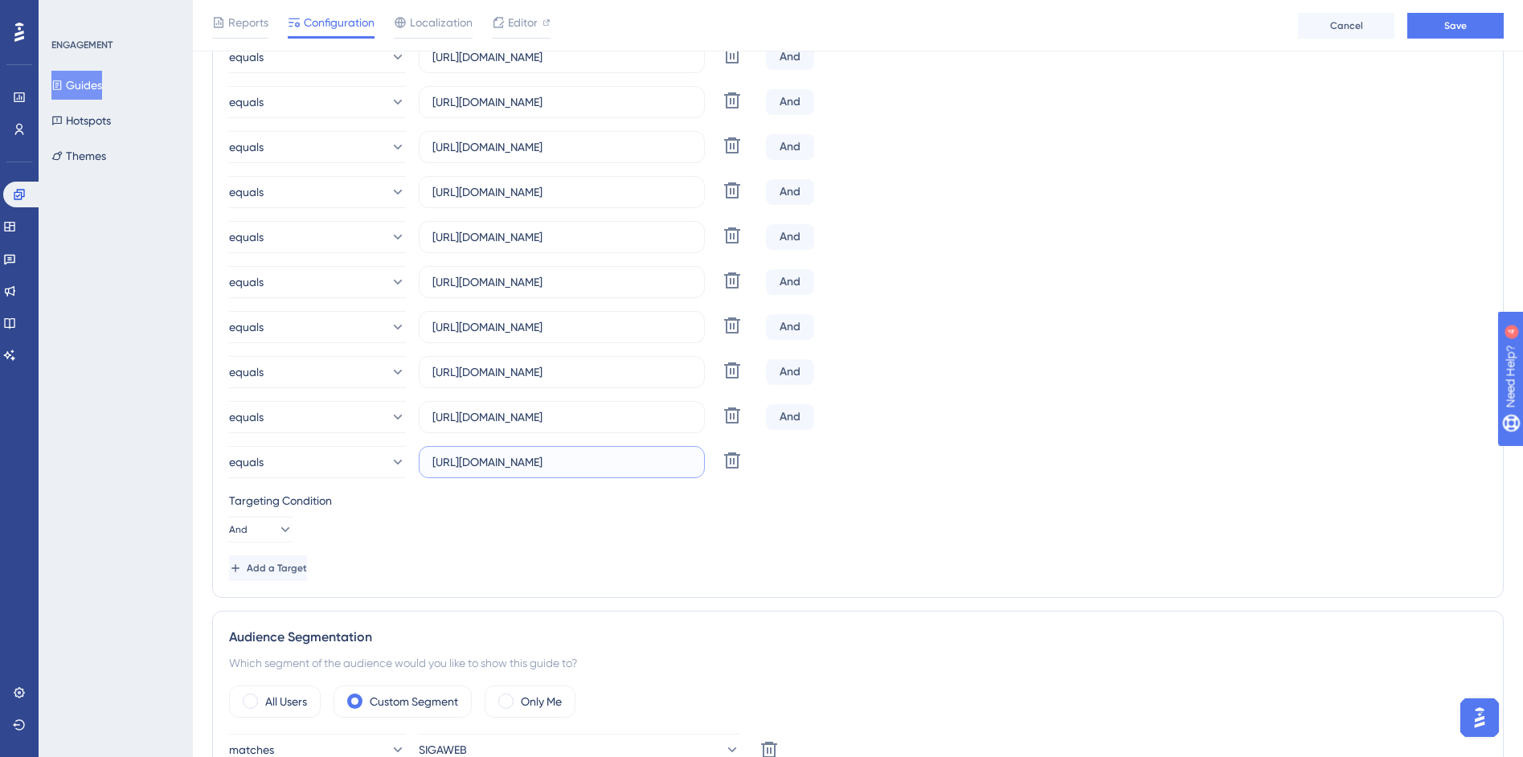
scroll to position [0, 448]
drag, startPoint x: 629, startPoint y: 461, endPoint x: 973, endPoint y: 457, distance: 344.0
click at [973, 457] on div "equals https://siga01.activesoft.com.br/busca_central_relatorios/?relatorio=alu…" at bounding box center [858, 462] width 1258 height 32
click at [288, 574] on span "Add a Target" at bounding box center [278, 568] width 60 height 13
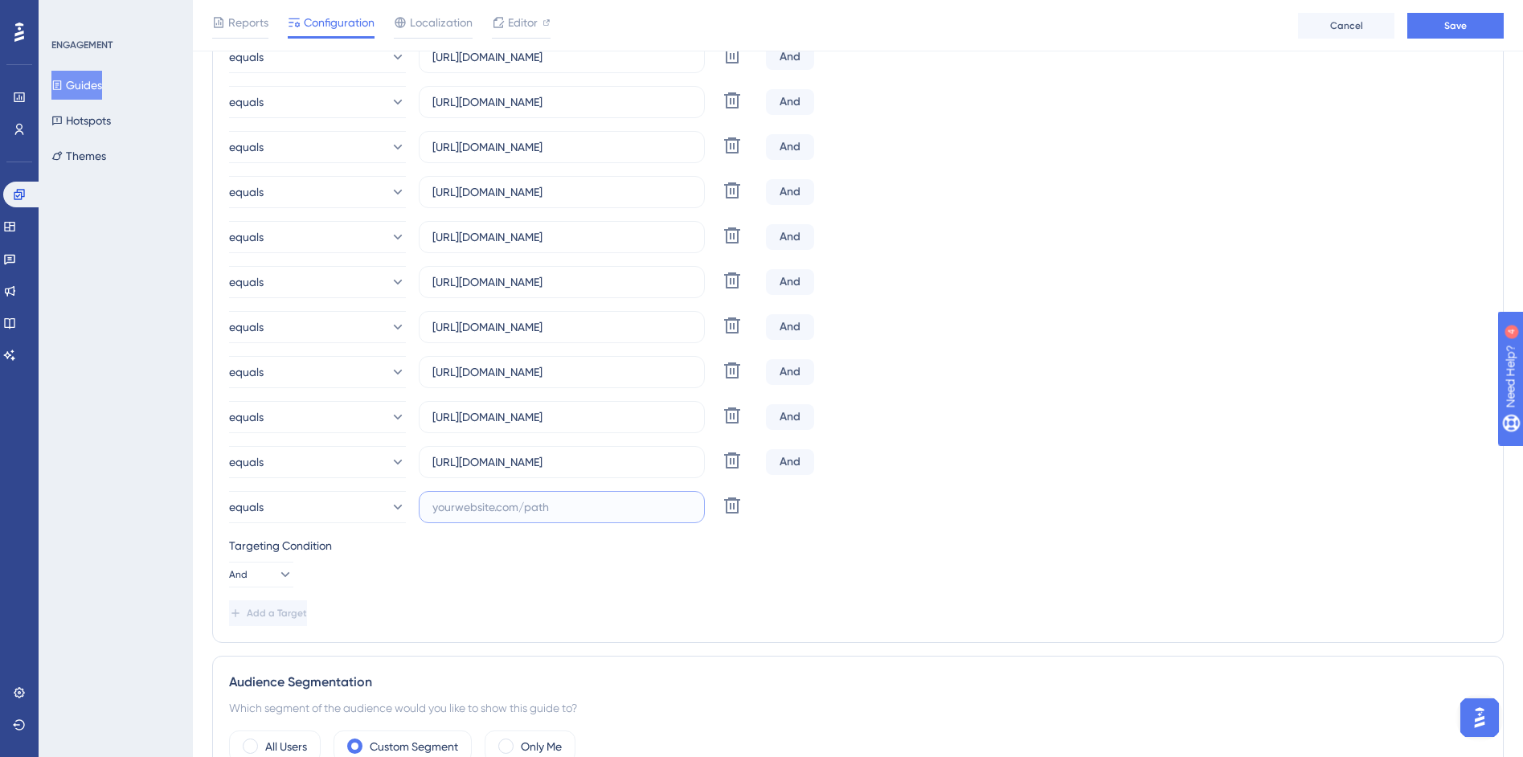
click at [469, 511] on input "text" at bounding box center [561, 507] width 259 height 18
paste input "https://siga01.activesoft.com.br/busca_central_relatorios/?relatorio=aluno_turm…"
drag, startPoint x: 588, startPoint y: 543, endPoint x: 575, endPoint y: 548, distance: 13.7
click at [575, 548] on div "Targeting Condition" at bounding box center [858, 545] width 1258 height 19
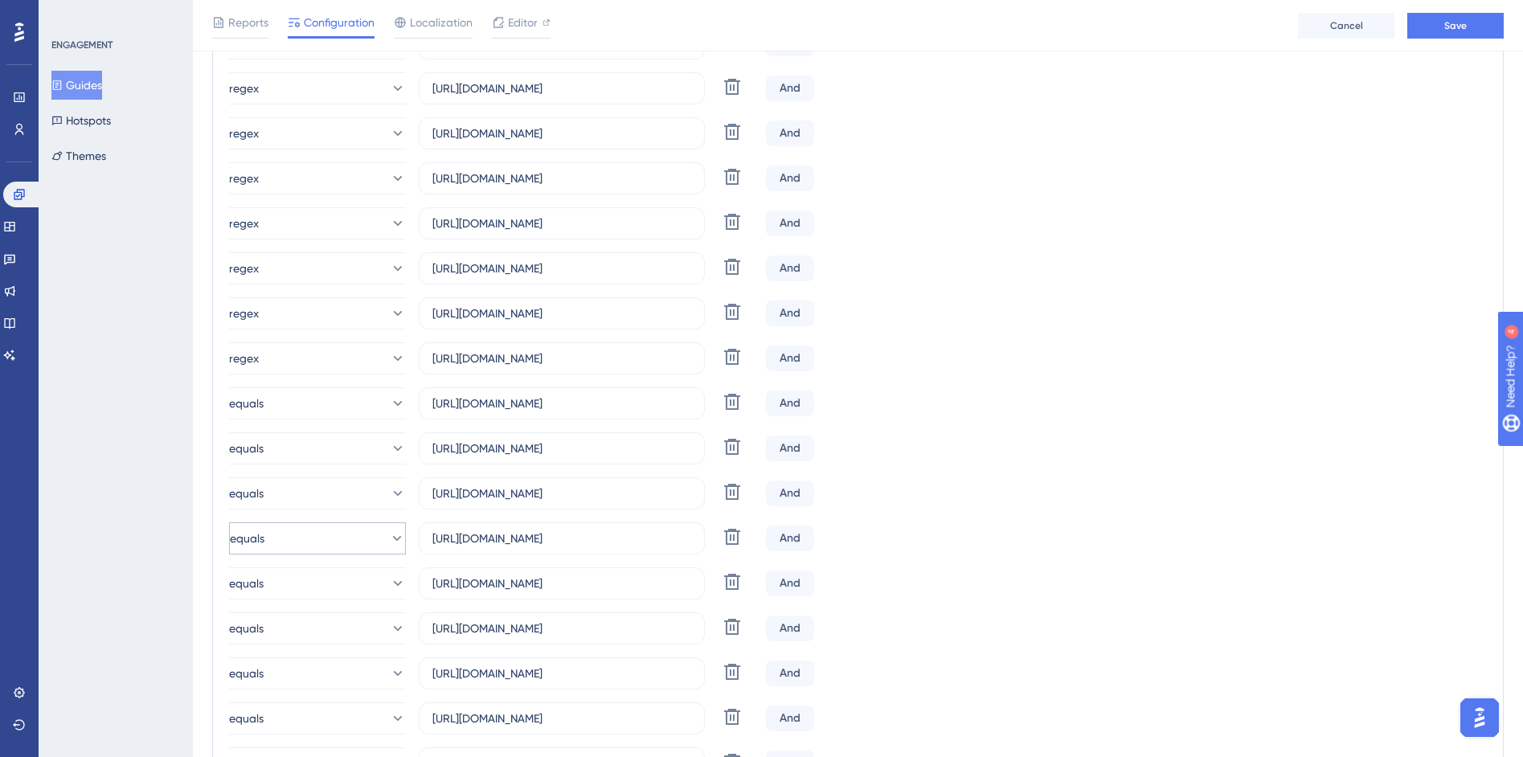
scroll to position [415, 0]
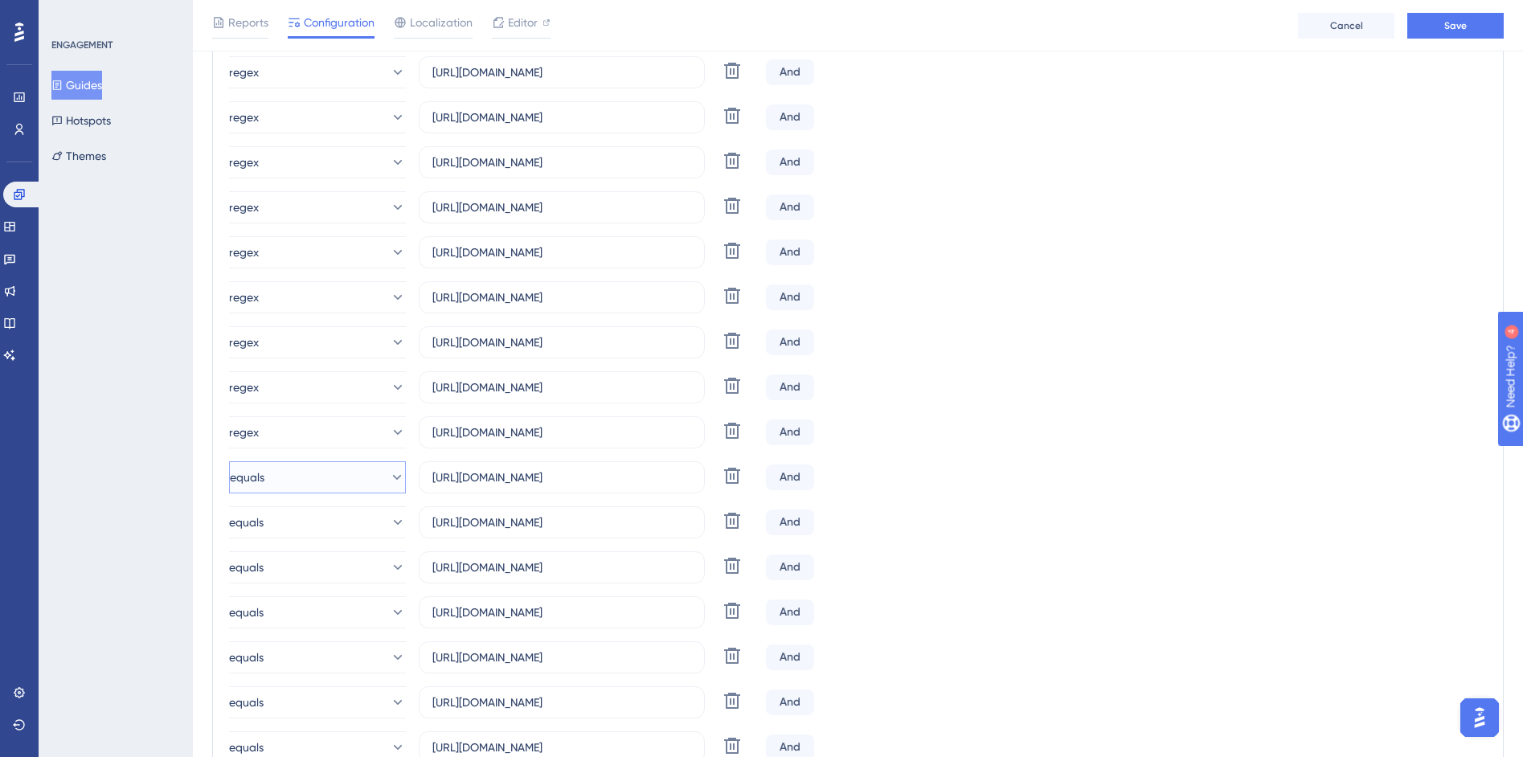
click at [384, 487] on button "equals" at bounding box center [317, 477] width 177 height 32
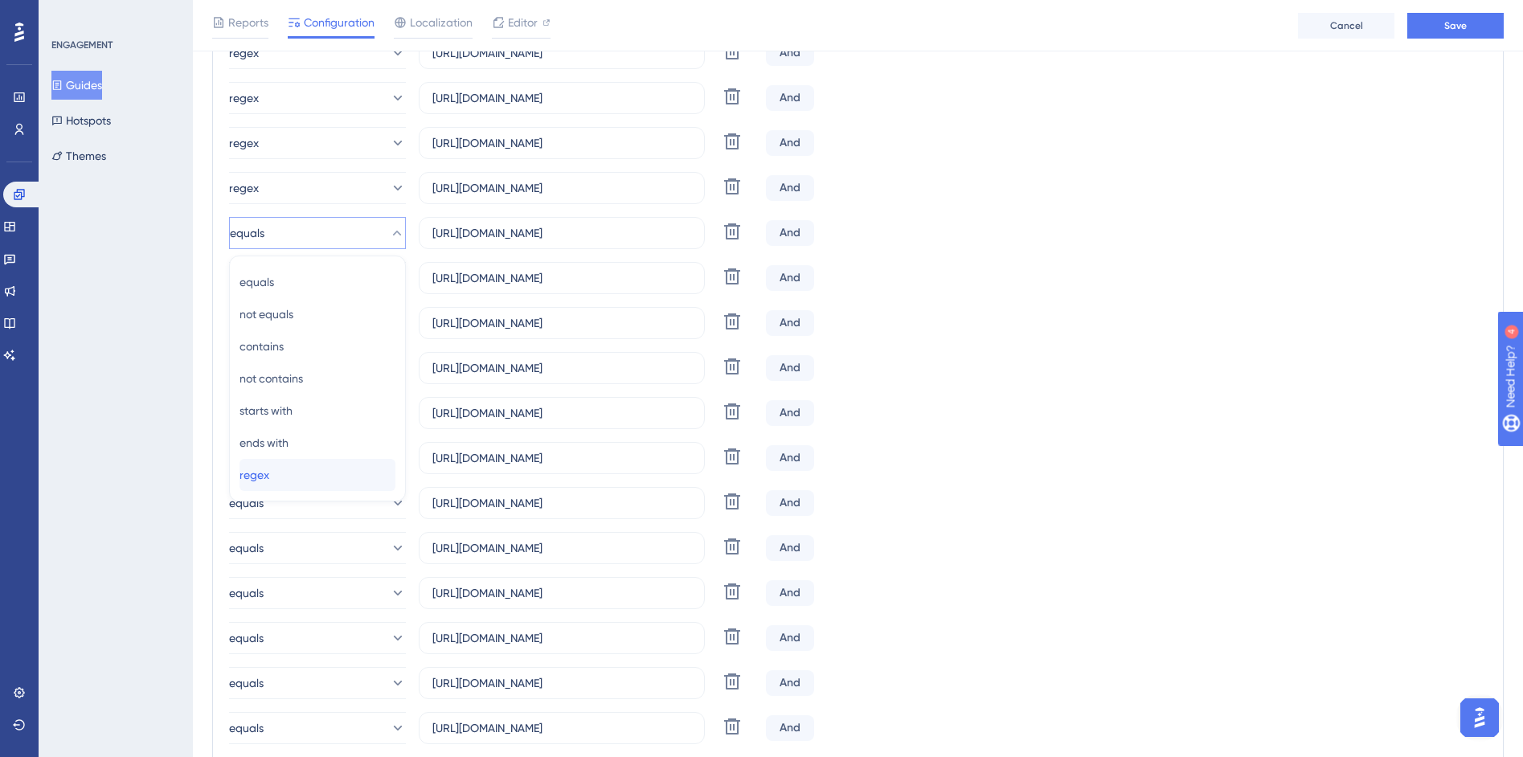
click at [303, 482] on div "regex regex" at bounding box center [318, 475] width 156 height 32
click at [389, 272] on icon at bounding box center [397, 278] width 16 height 16
click at [307, 480] on div "regex regex" at bounding box center [318, 475] width 156 height 32
click at [380, 287] on button "equals" at bounding box center [317, 278] width 177 height 32
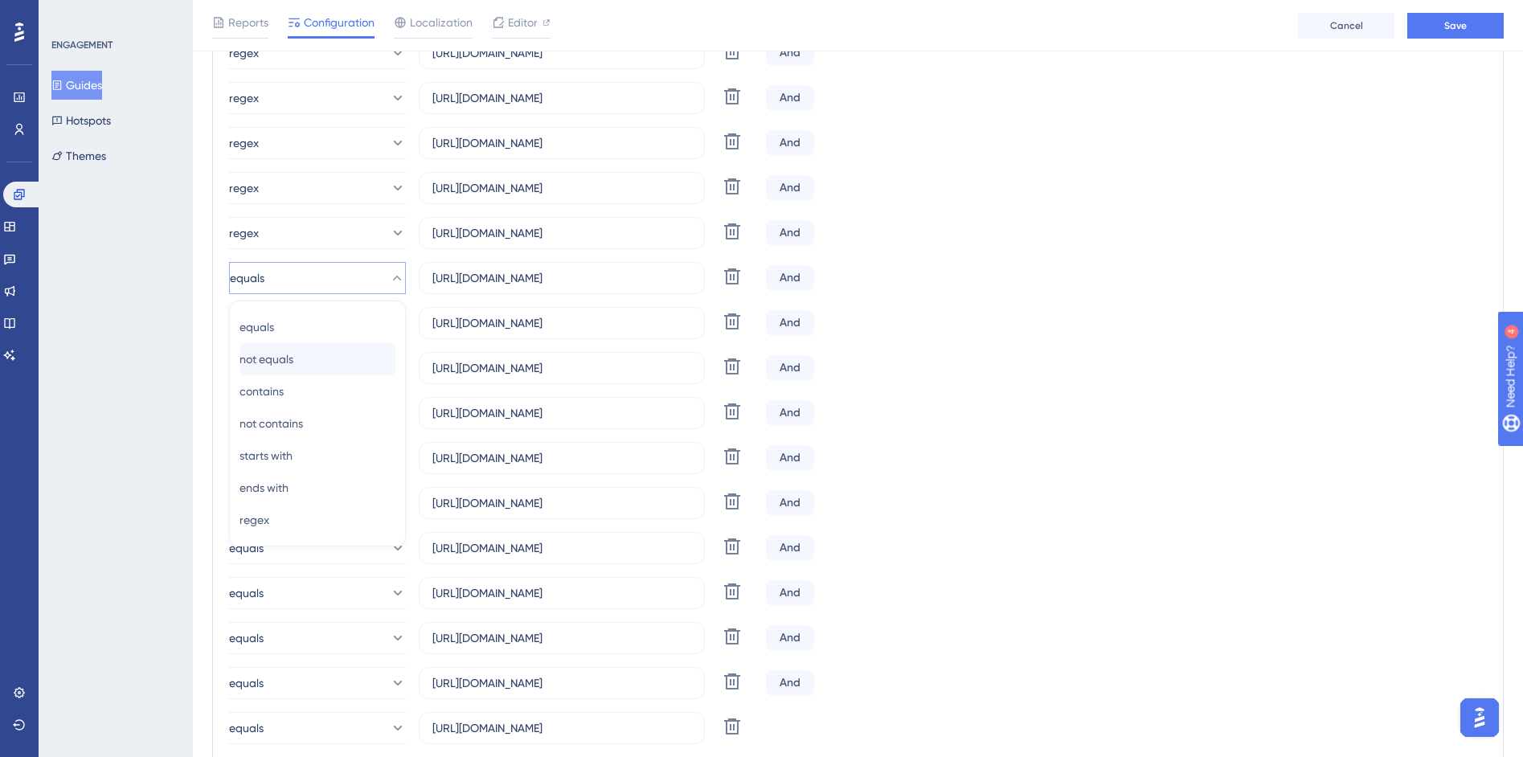
scroll to position [891, 0]
click at [309, 485] on div "regex regex" at bounding box center [318, 475] width 156 height 32
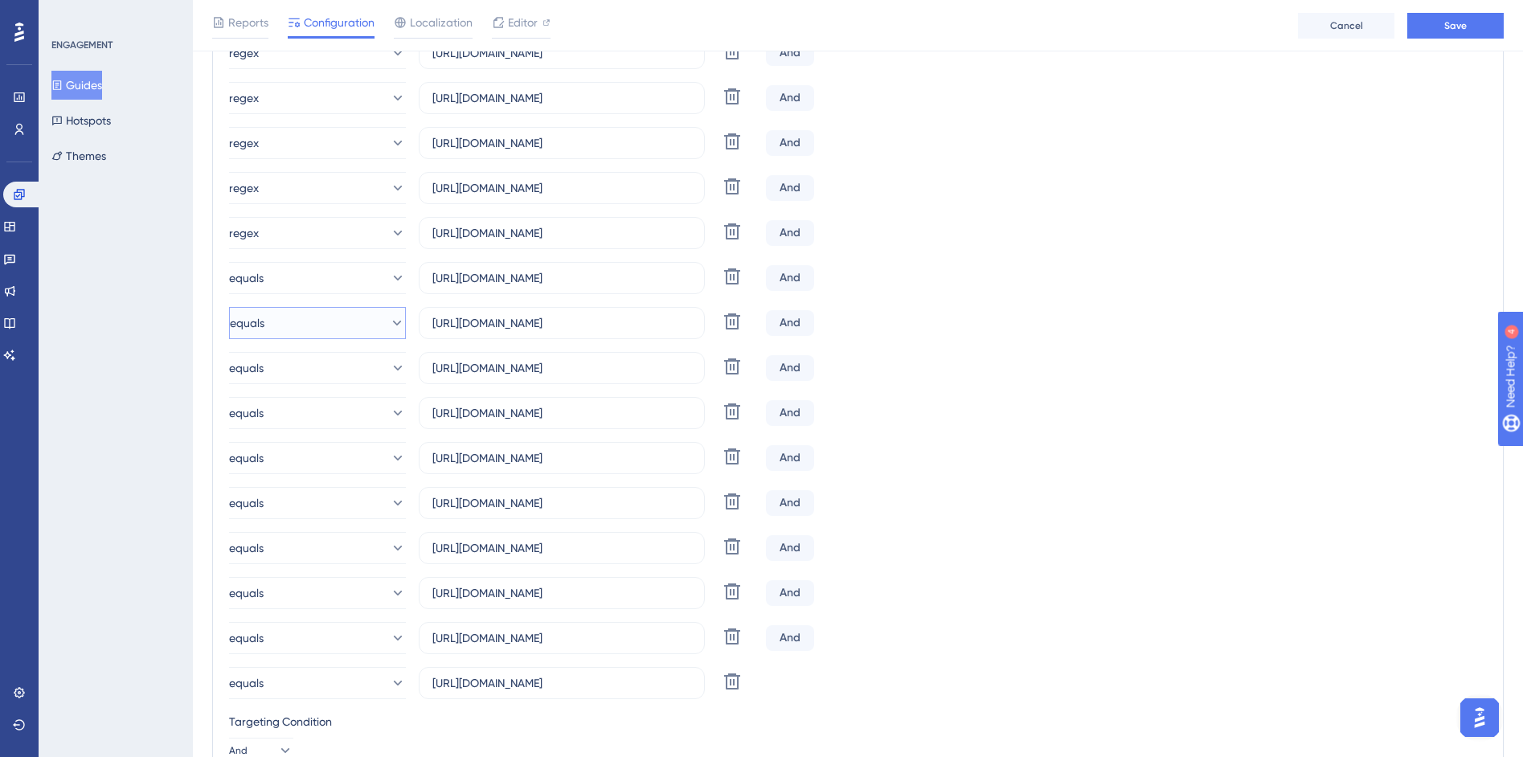
click at [364, 322] on button "equals" at bounding box center [317, 323] width 177 height 32
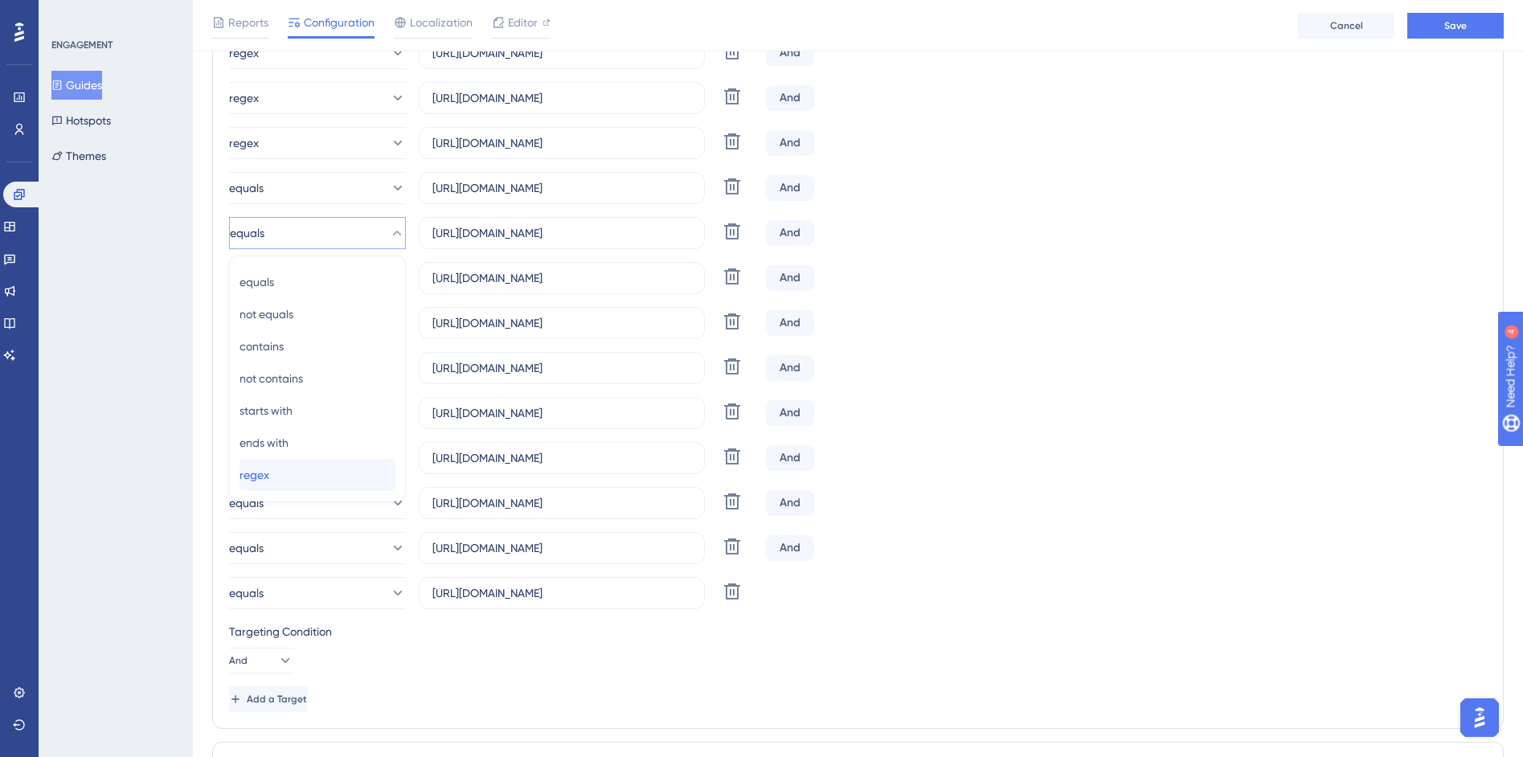
click at [310, 478] on div "regex regex" at bounding box center [318, 475] width 156 height 32
click at [318, 474] on div "regex https://siga01.activesoft.com.br/busca_central_relatorios/?relatorio=/dad…" at bounding box center [858, 75] width 1258 height 1067
click at [262, 480] on div "regex https://siga01.activesoft.com.br/busca_central_relatorios/?relatorio=/dad…" at bounding box center [858, 75] width 1258 height 1067
click at [284, 296] on div "regex https://siga01.activesoft.com.br/busca_central_relatorios/?relatorio=/dad…" at bounding box center [858, 75] width 1258 height 1067
click at [273, 288] on button "equals" at bounding box center [317, 278] width 177 height 32
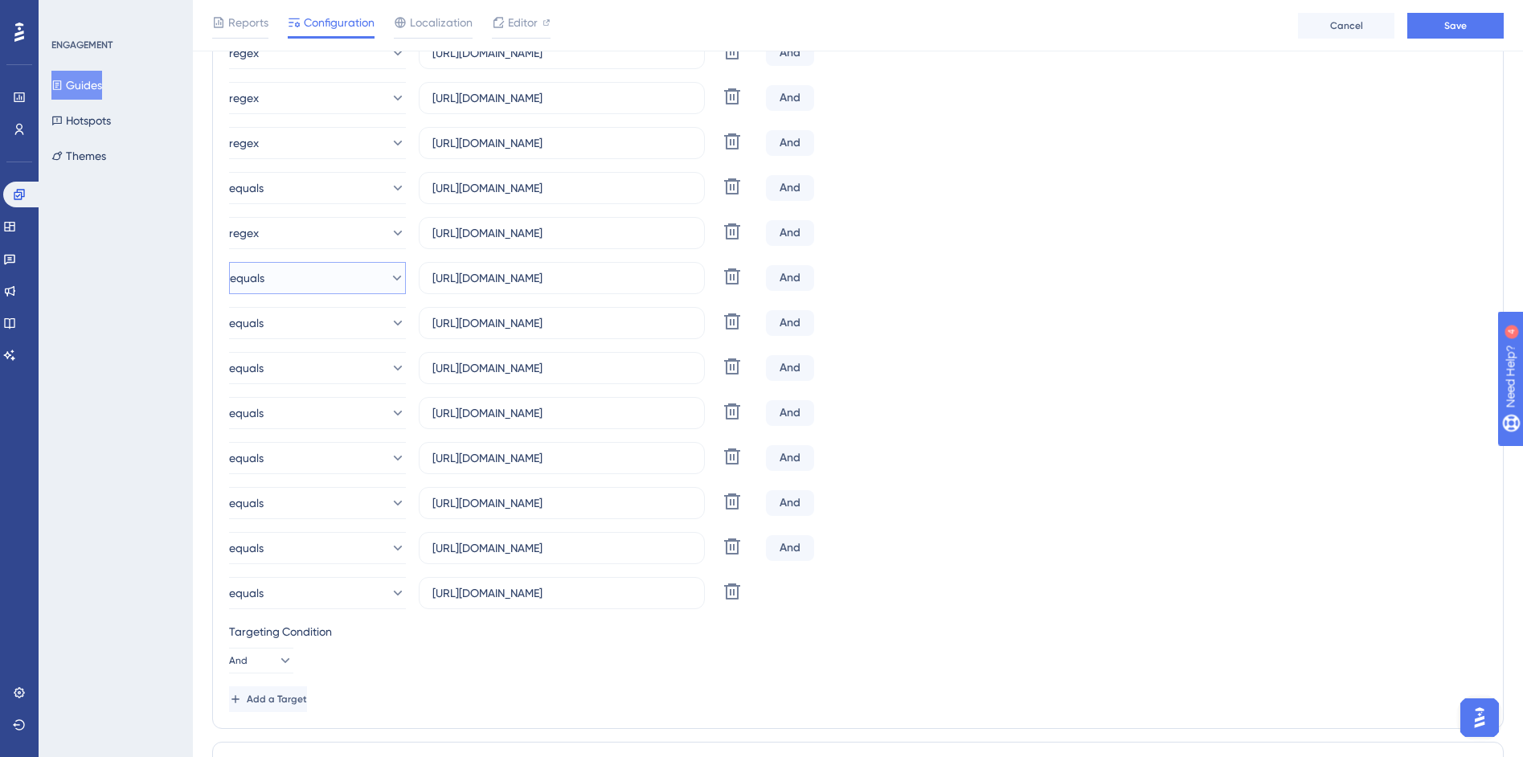
scroll to position [1026, 0]
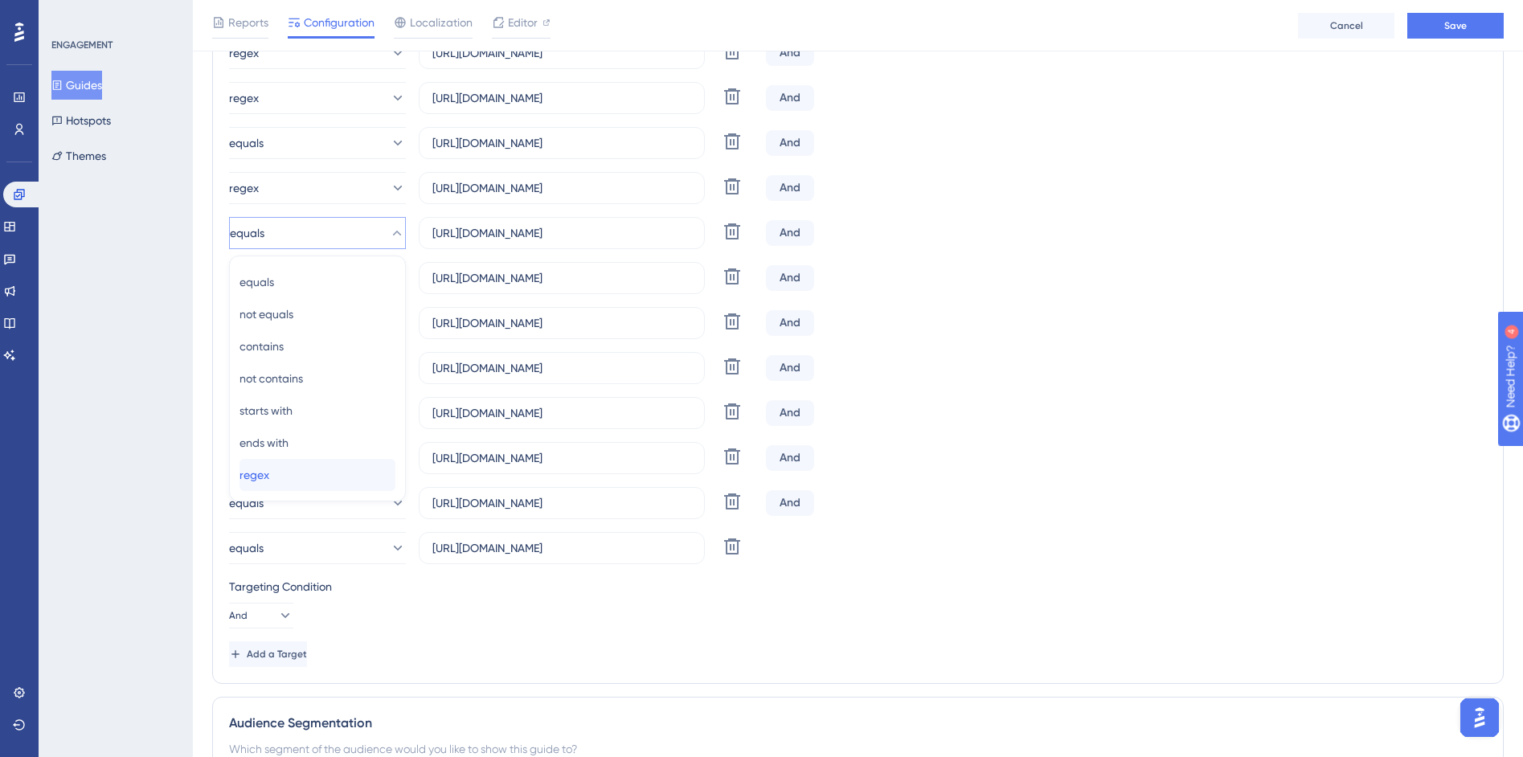
click at [262, 471] on span "regex" at bounding box center [255, 474] width 30 height 19
click at [285, 270] on button "equals" at bounding box center [317, 278] width 177 height 32
click at [264, 284] on span "equals" at bounding box center [247, 277] width 35 height 19
click at [264, 277] on span "equals" at bounding box center [247, 277] width 35 height 19
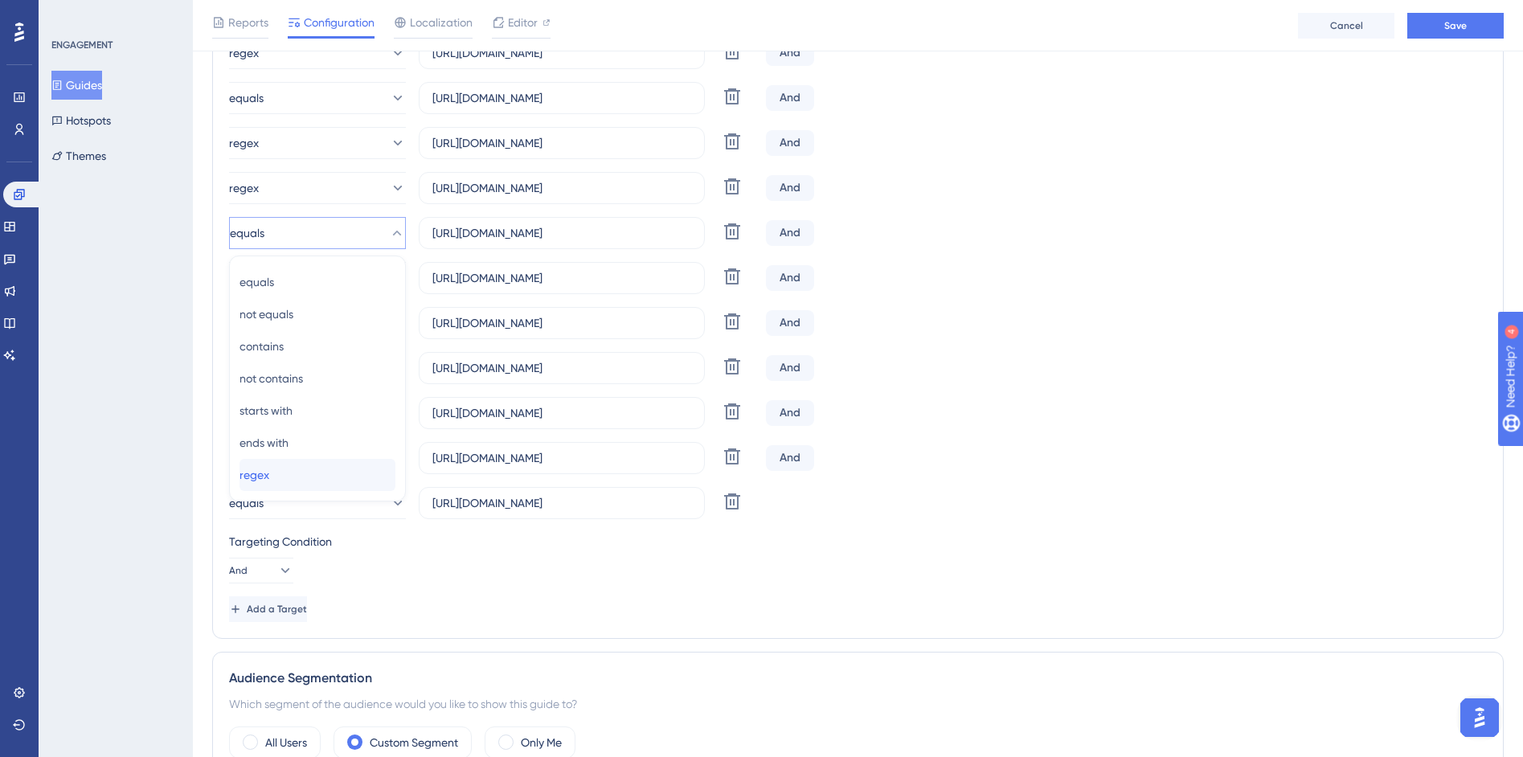
click at [264, 475] on span "regex" at bounding box center [255, 474] width 30 height 19
click at [280, 282] on button "equals" at bounding box center [317, 278] width 177 height 32
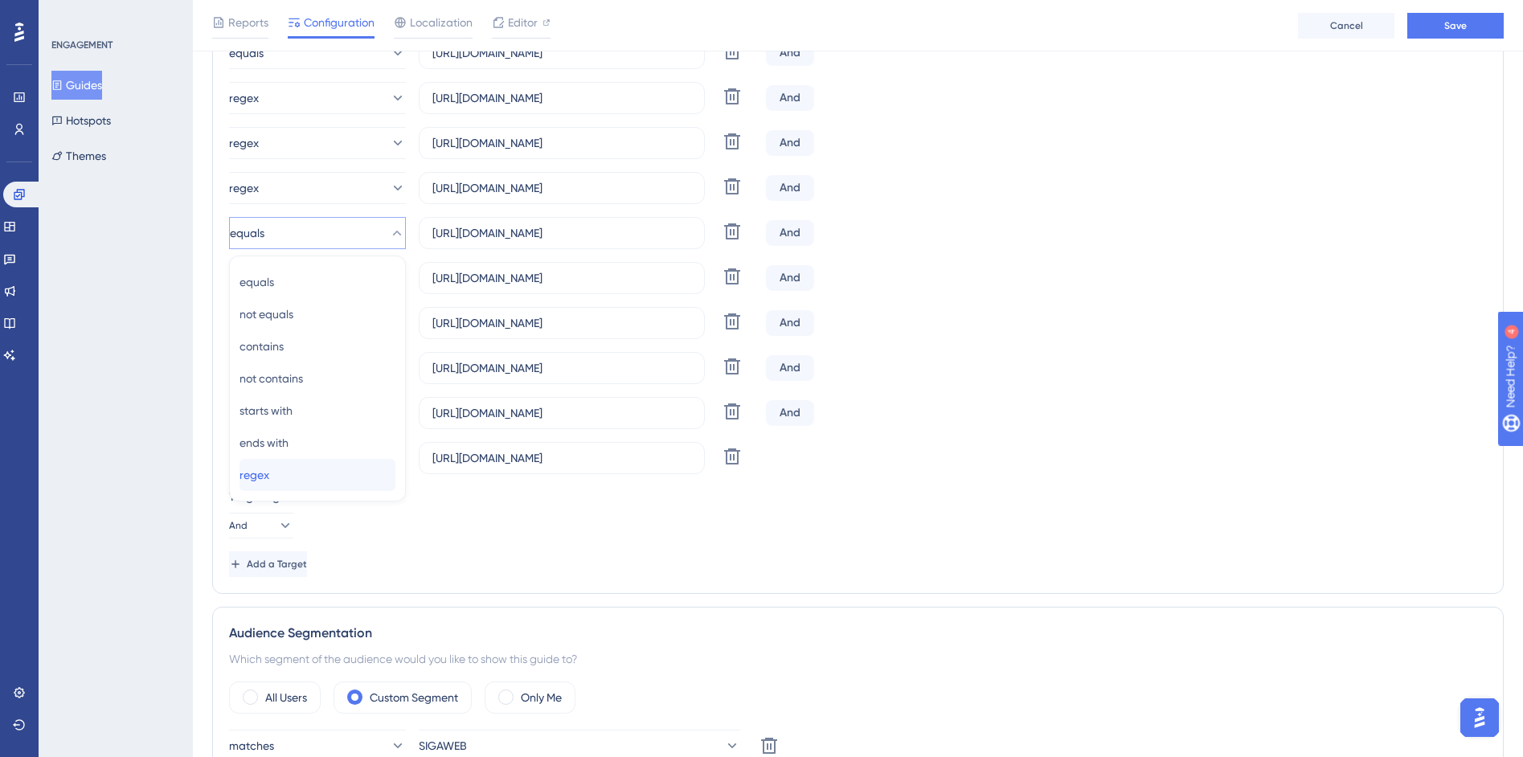
click at [259, 476] on span "regex" at bounding box center [255, 474] width 30 height 19
click at [264, 280] on span "equals" at bounding box center [246, 277] width 35 height 19
click at [284, 282] on button "equals" at bounding box center [317, 278] width 177 height 32
click at [389, 276] on icon at bounding box center [397, 278] width 16 height 16
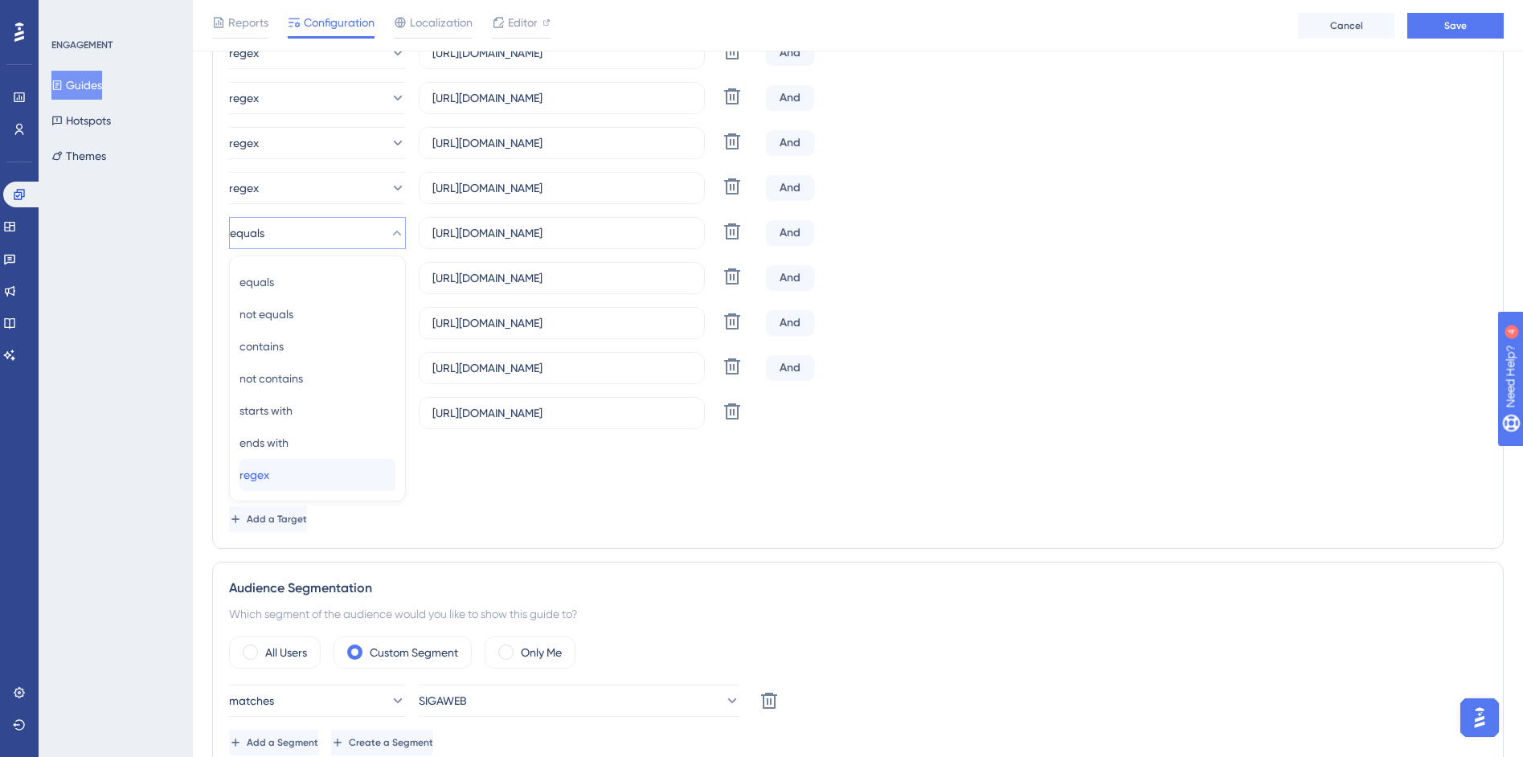
click at [304, 474] on div "regex regex" at bounding box center [318, 475] width 156 height 32
click at [339, 283] on button "equals" at bounding box center [317, 278] width 177 height 32
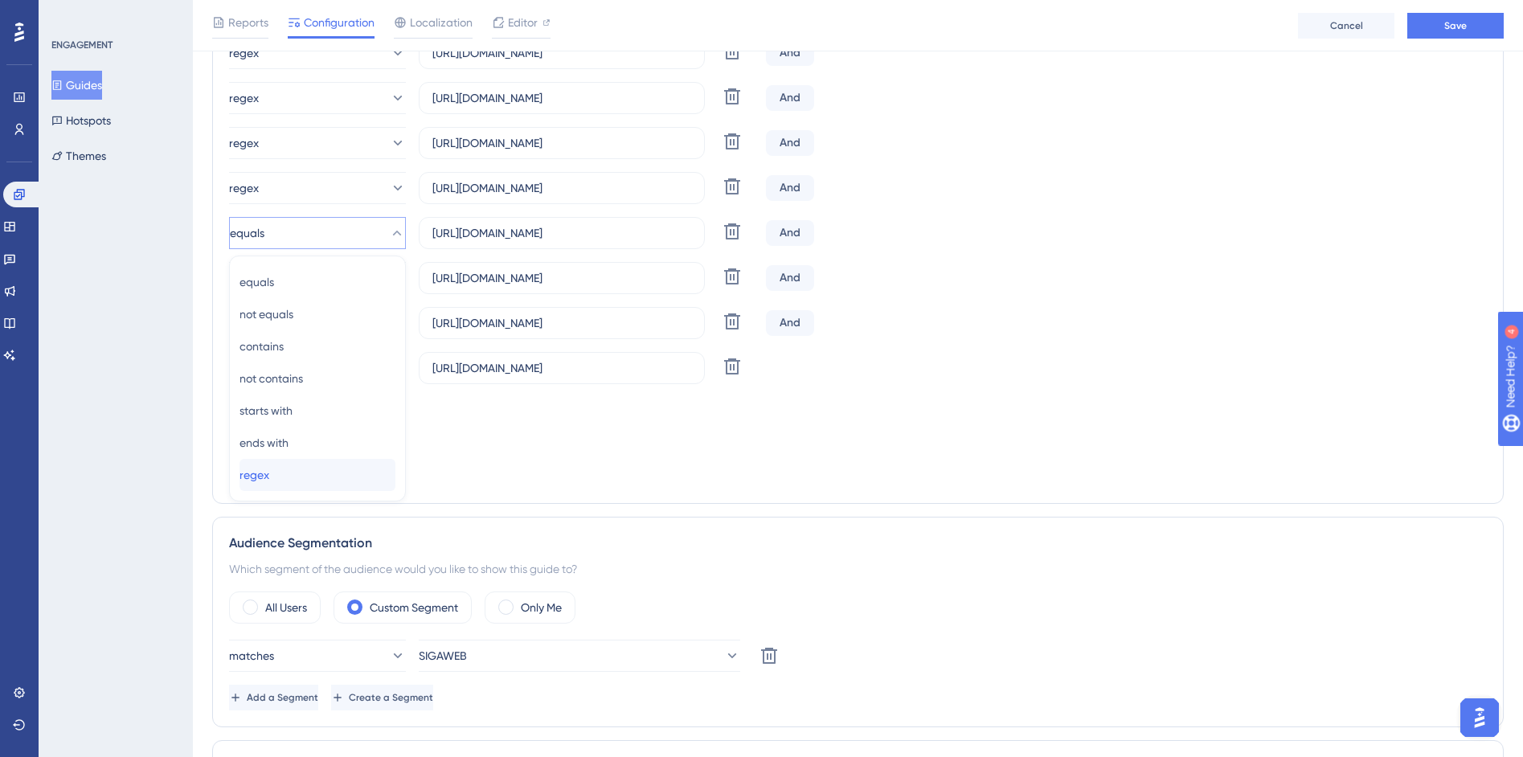
click at [292, 474] on div "regex regex" at bounding box center [318, 475] width 156 height 32
click at [366, 280] on button "equals" at bounding box center [317, 278] width 177 height 32
click at [297, 504] on div "regex regex" at bounding box center [318, 520] width 156 height 32
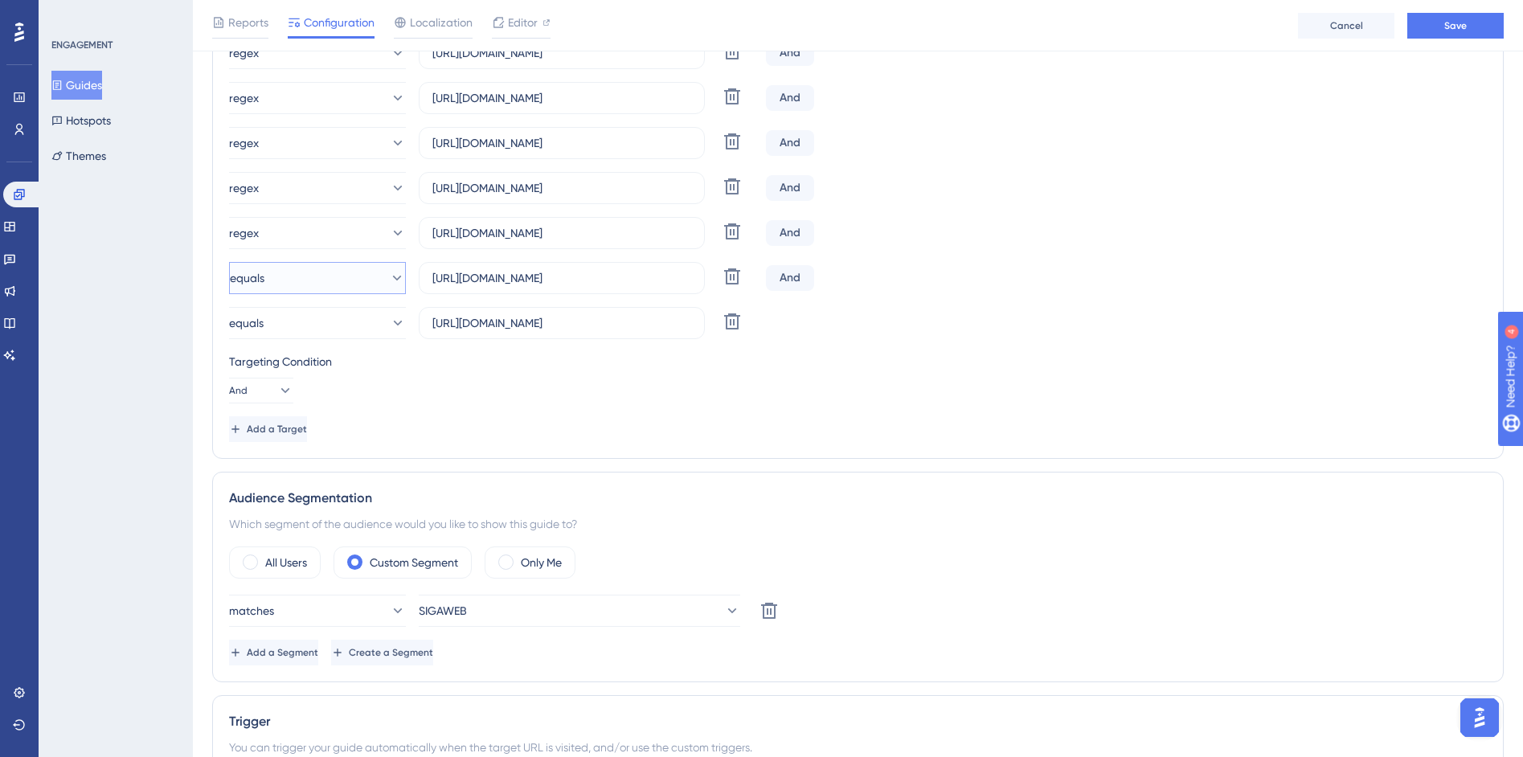
click at [350, 276] on button "equals" at bounding box center [317, 278] width 177 height 32
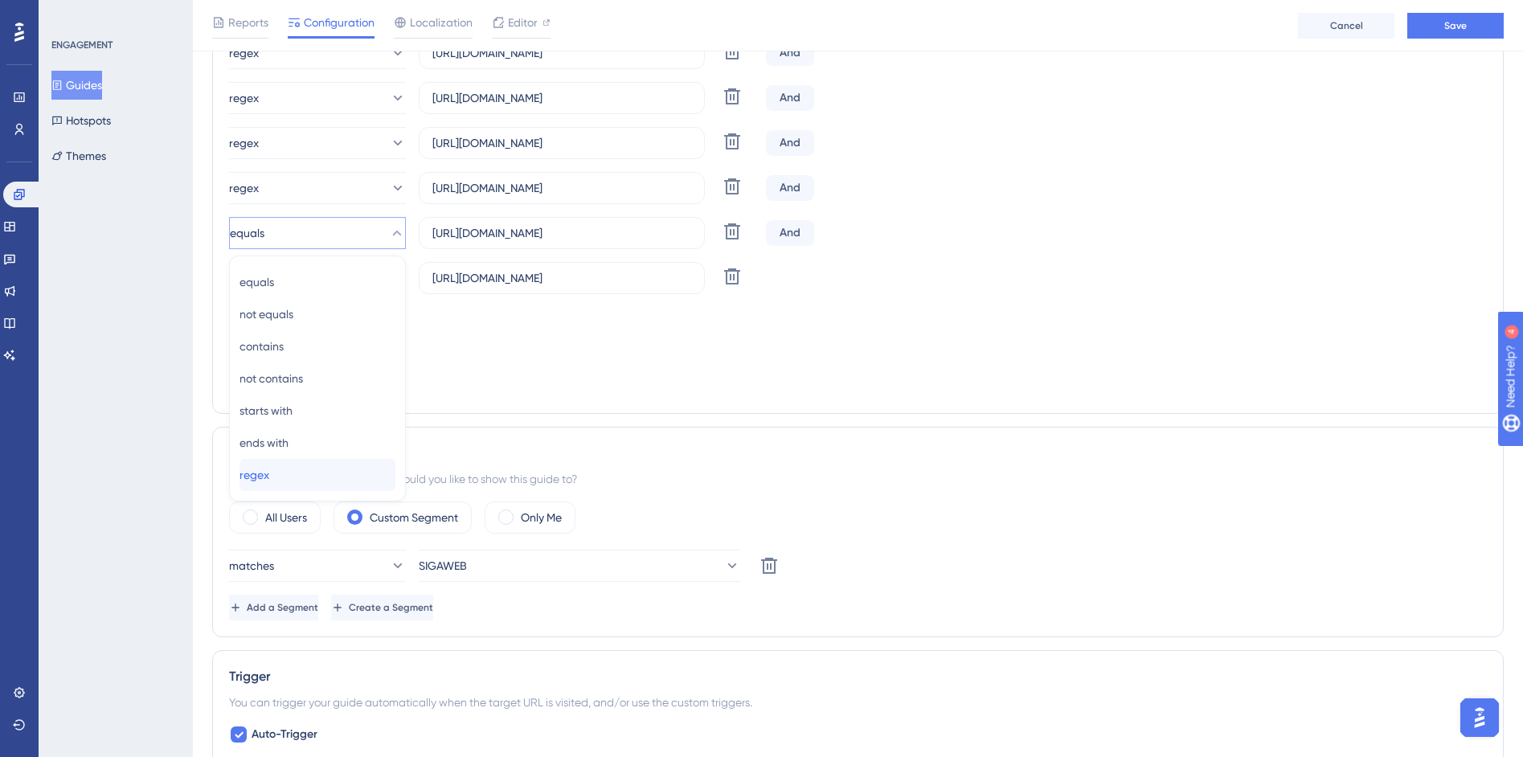
click at [287, 473] on div "regex regex" at bounding box center [318, 475] width 156 height 32
click at [324, 267] on button "equals" at bounding box center [317, 278] width 177 height 32
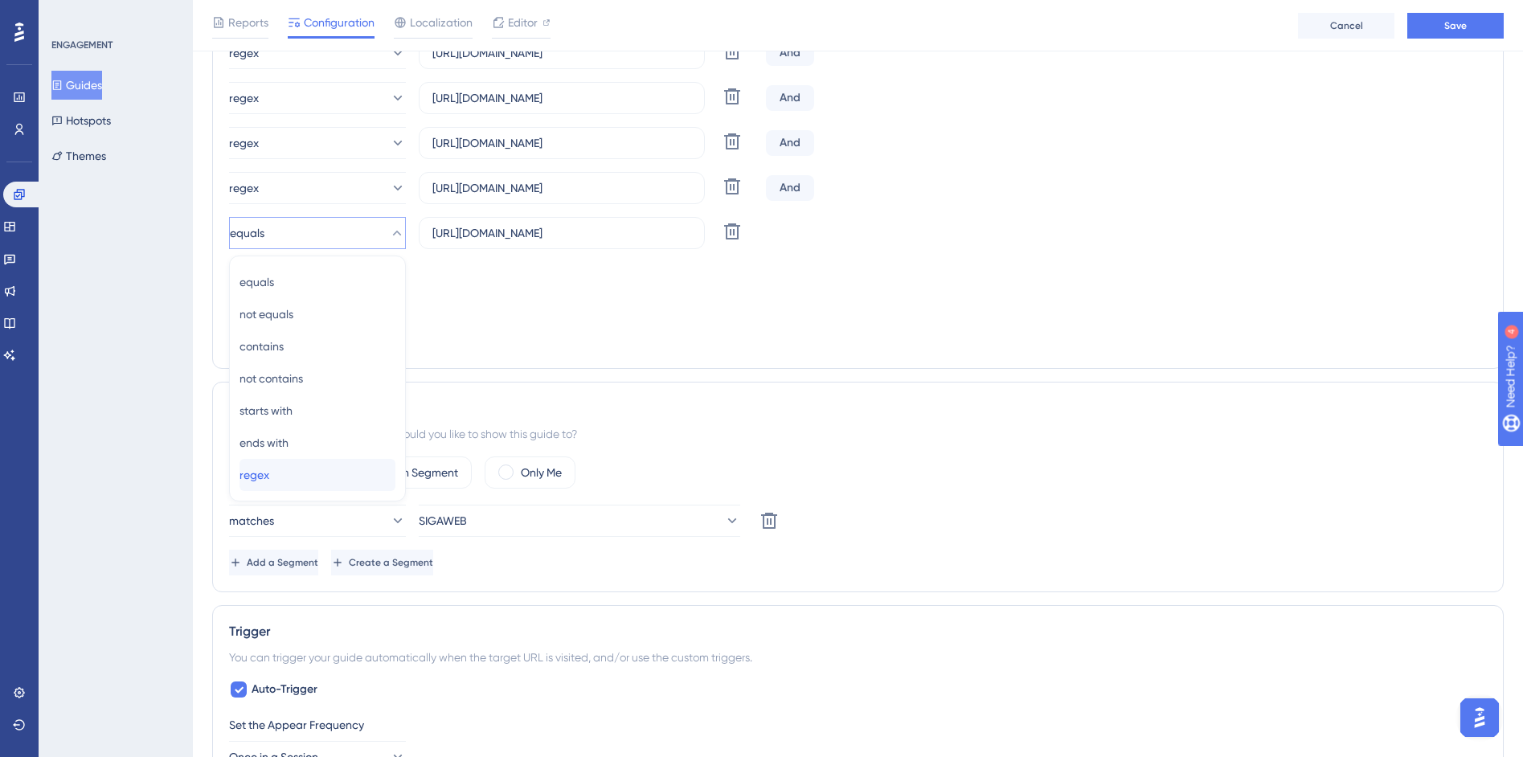
click at [286, 467] on div "regex regex" at bounding box center [318, 475] width 156 height 32
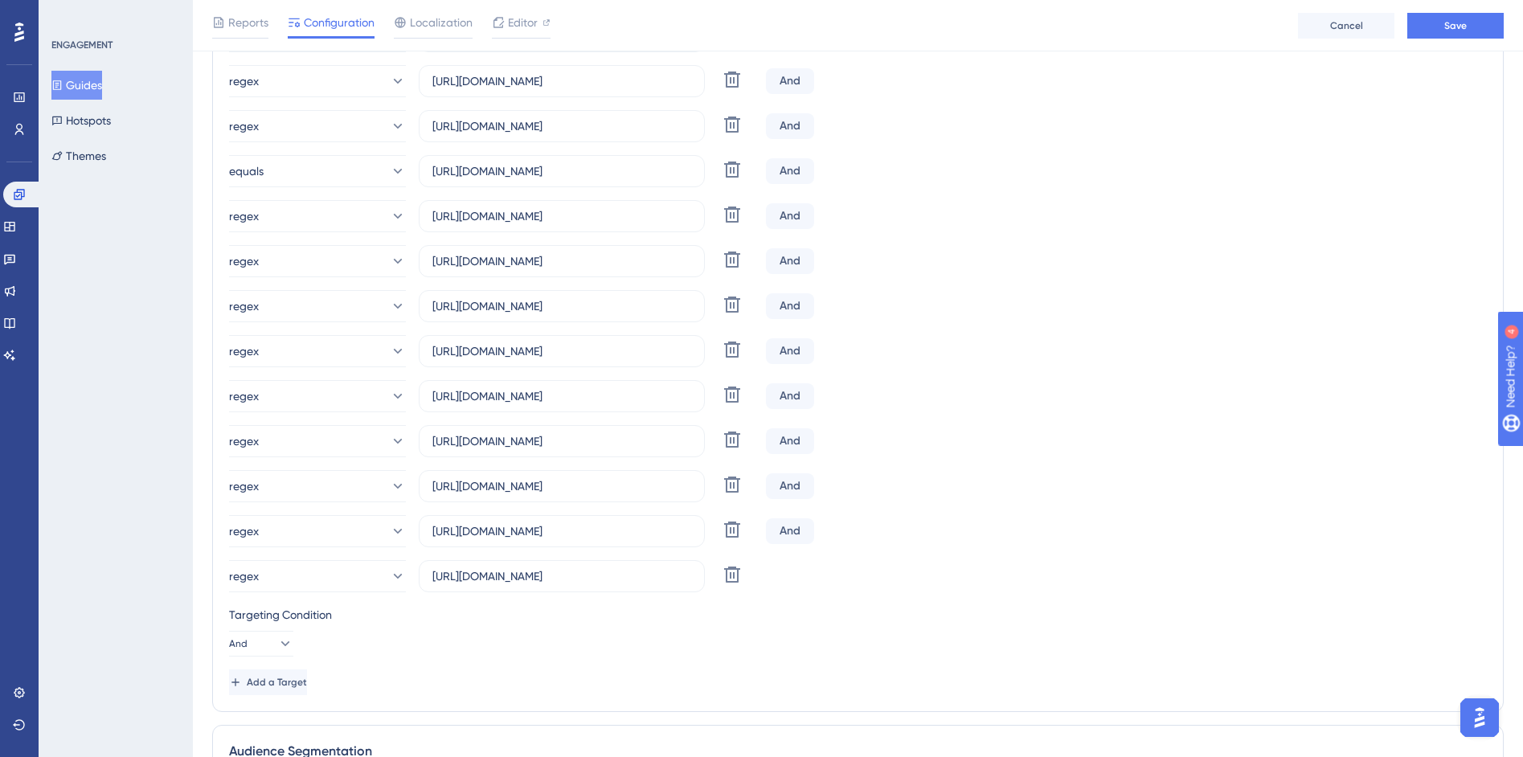
scroll to position [997, 0]
click at [317, 173] on button "equals" at bounding box center [317, 172] width 177 height 32
click at [307, 412] on div "regex regex" at bounding box center [318, 414] width 156 height 32
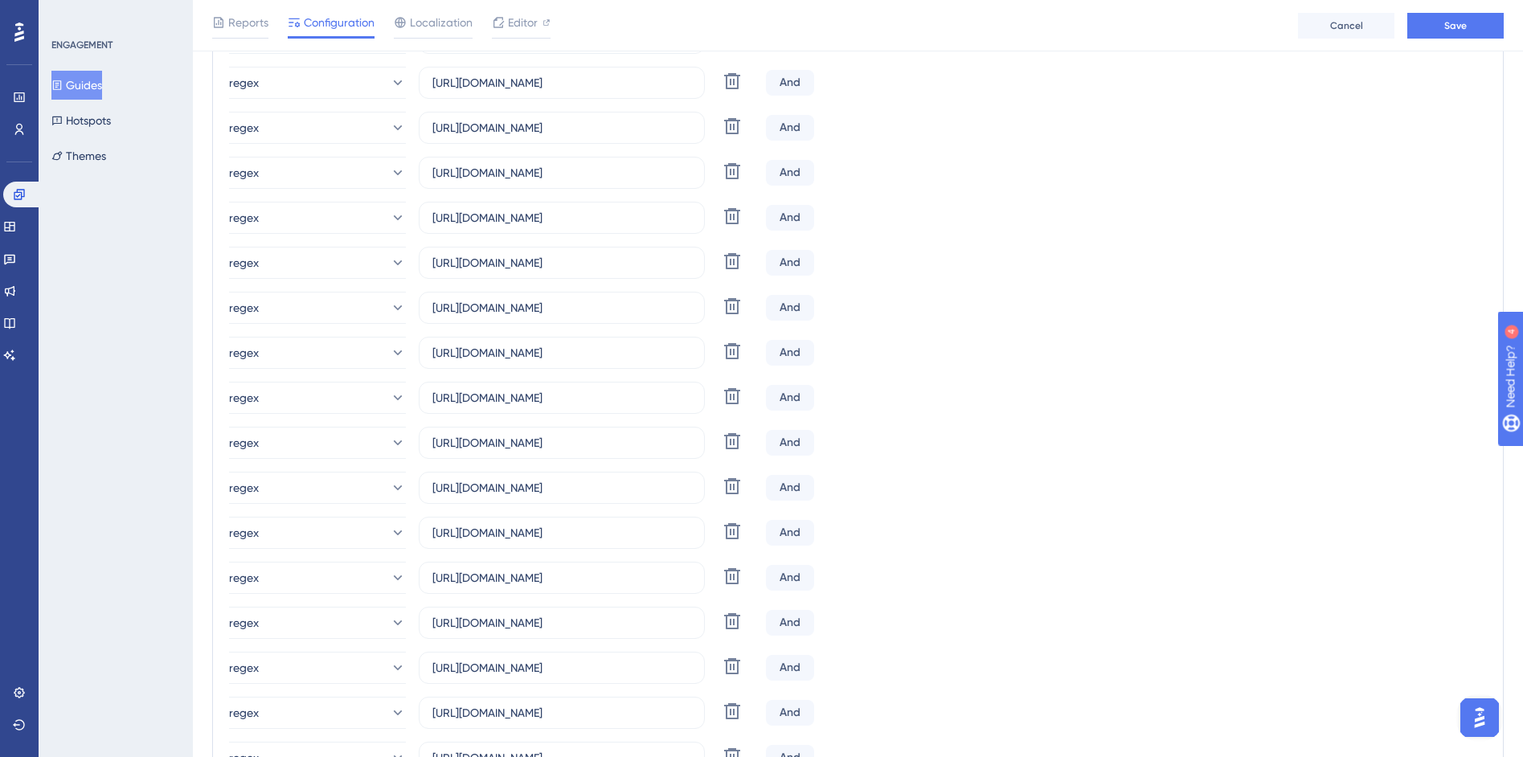
scroll to position [977, 0]
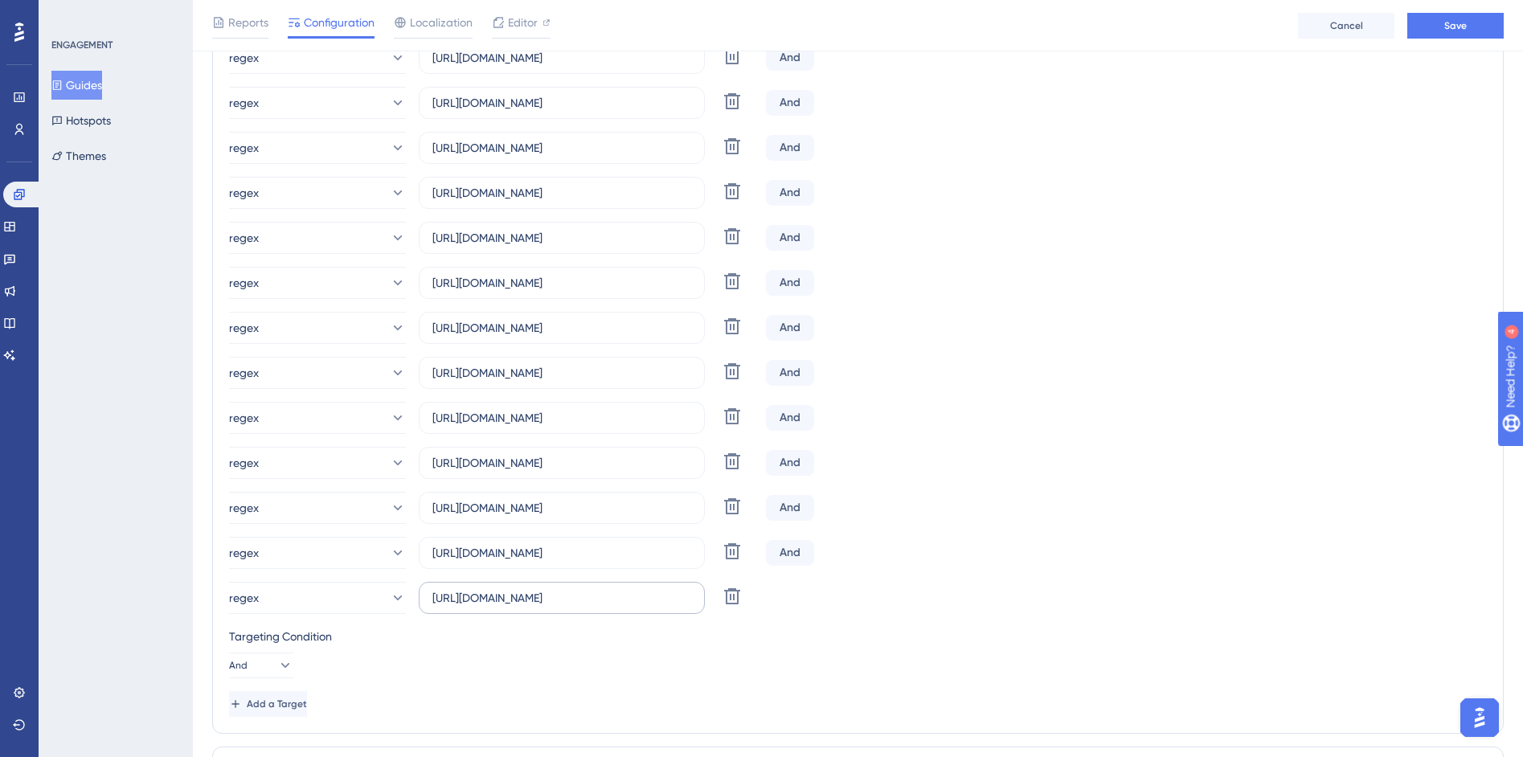
click at [613, 585] on label "https://siga01.activesoft.com.br/busca_central_relatorios/?relatorio=aluno_turm…" at bounding box center [562, 598] width 286 height 32
click at [613, 589] on input "https://siga01.activesoft.com.br/busca_central_relatorios/?relatorio=aluno_turm…" at bounding box center [561, 598] width 259 height 18
click at [615, 600] on input "https://siga01.activesoft.com.br/busca_central_relatorios/?relatorio=aluno_turm…" at bounding box center [561, 598] width 259 height 18
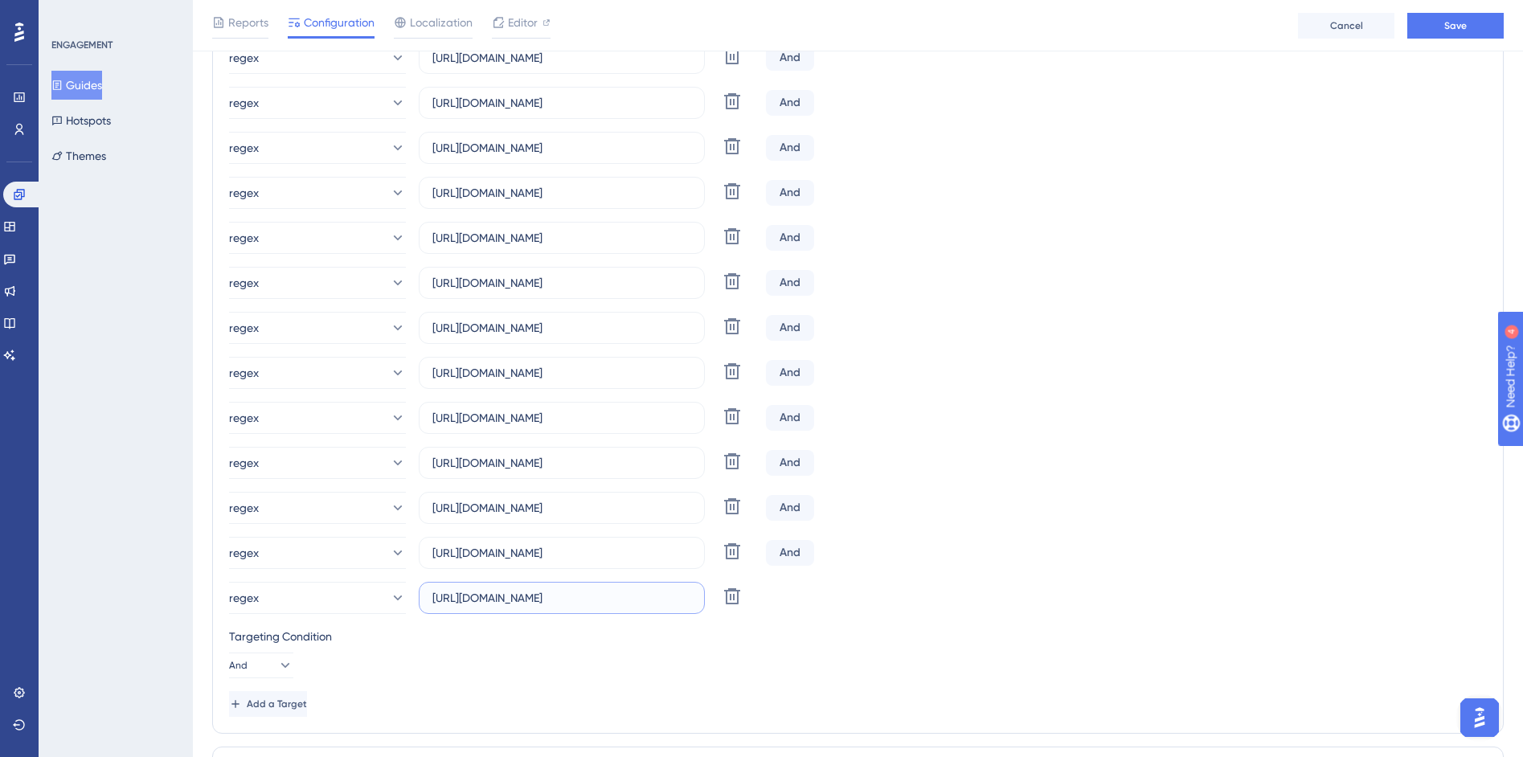
click at [295, 702] on span "Add a Target" at bounding box center [277, 704] width 60 height 13
click at [480, 657] on label at bounding box center [562, 643] width 286 height 32
click at [480, 652] on input "text" at bounding box center [561, 643] width 259 height 18
click at [457, 643] on input "text" at bounding box center [561, 643] width 259 height 18
paste input "https://siga01.activesoft.com.br/busca_central_relatorios/?relatorio=aluno_turm…"
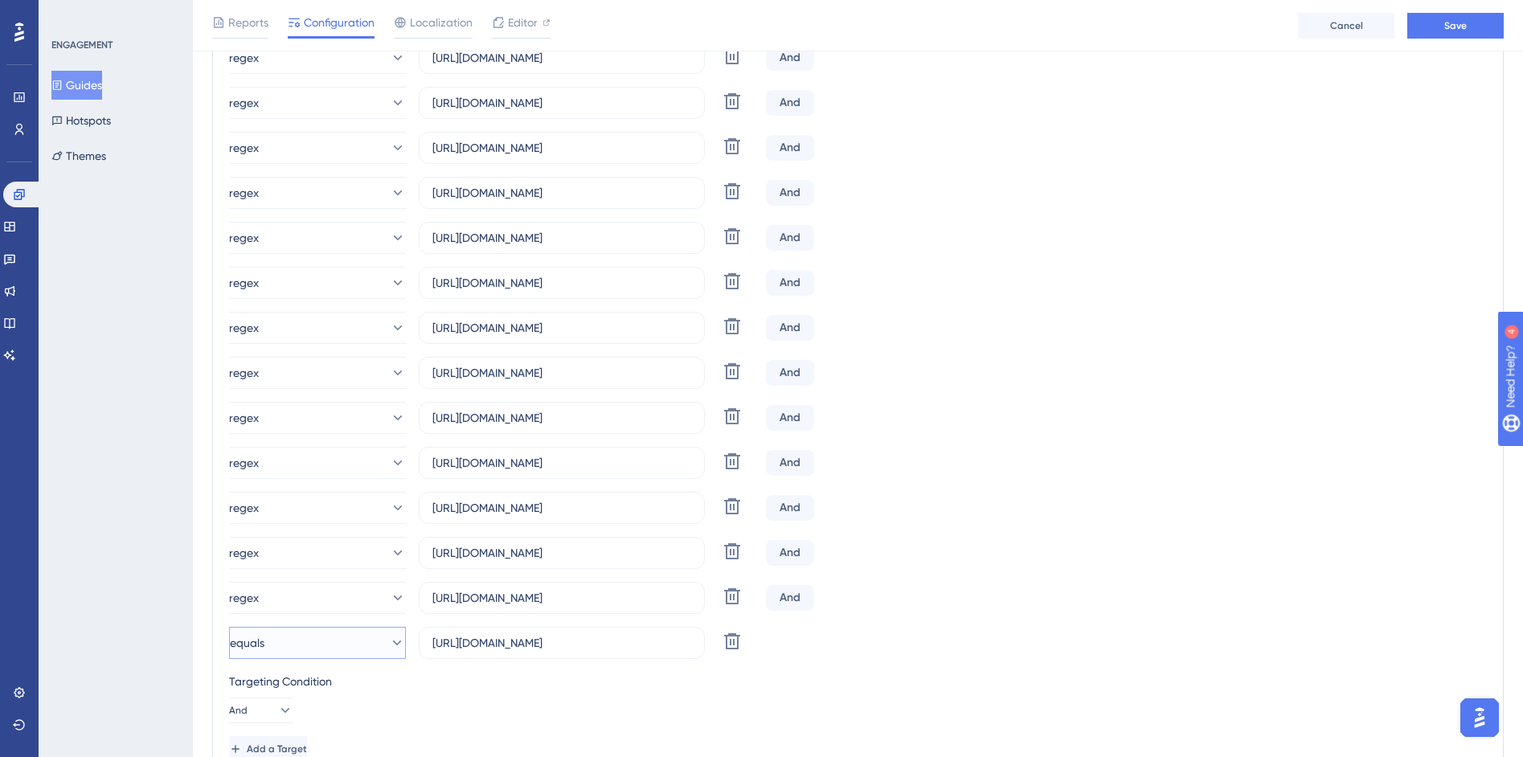
click at [389, 648] on icon at bounding box center [397, 643] width 16 height 16
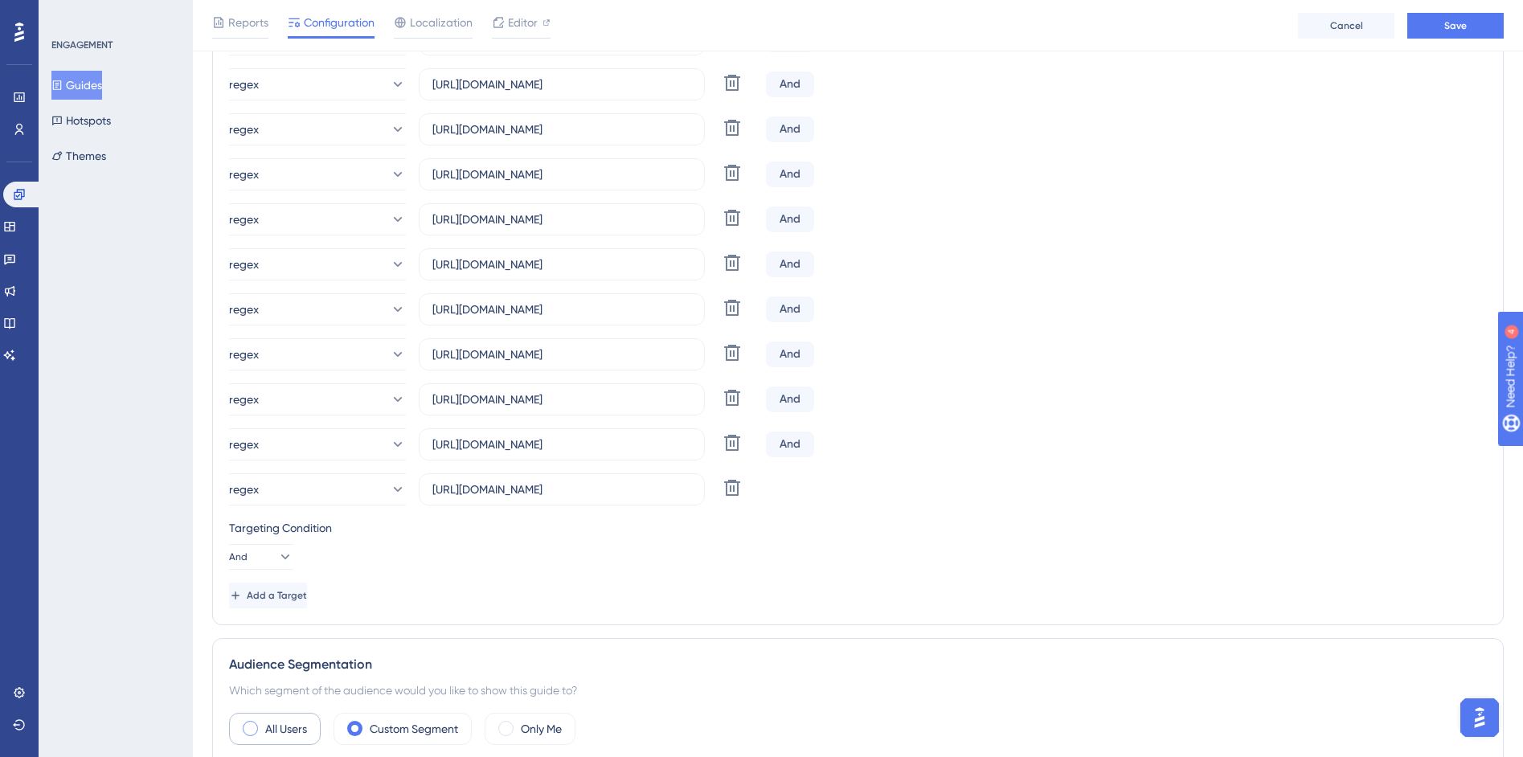
click at [276, 737] on label "All Users" at bounding box center [286, 728] width 42 height 19
click at [653, 504] on label "https://siga01.activesoft.com.br/busca_central_relatorios/?relatorio=aluno_turm…" at bounding box center [562, 489] width 286 height 32
click at [653, 498] on input "https://siga01.activesoft.com.br/busca_central_relatorios/?relatorio=aluno_turm…" at bounding box center [561, 490] width 259 height 18
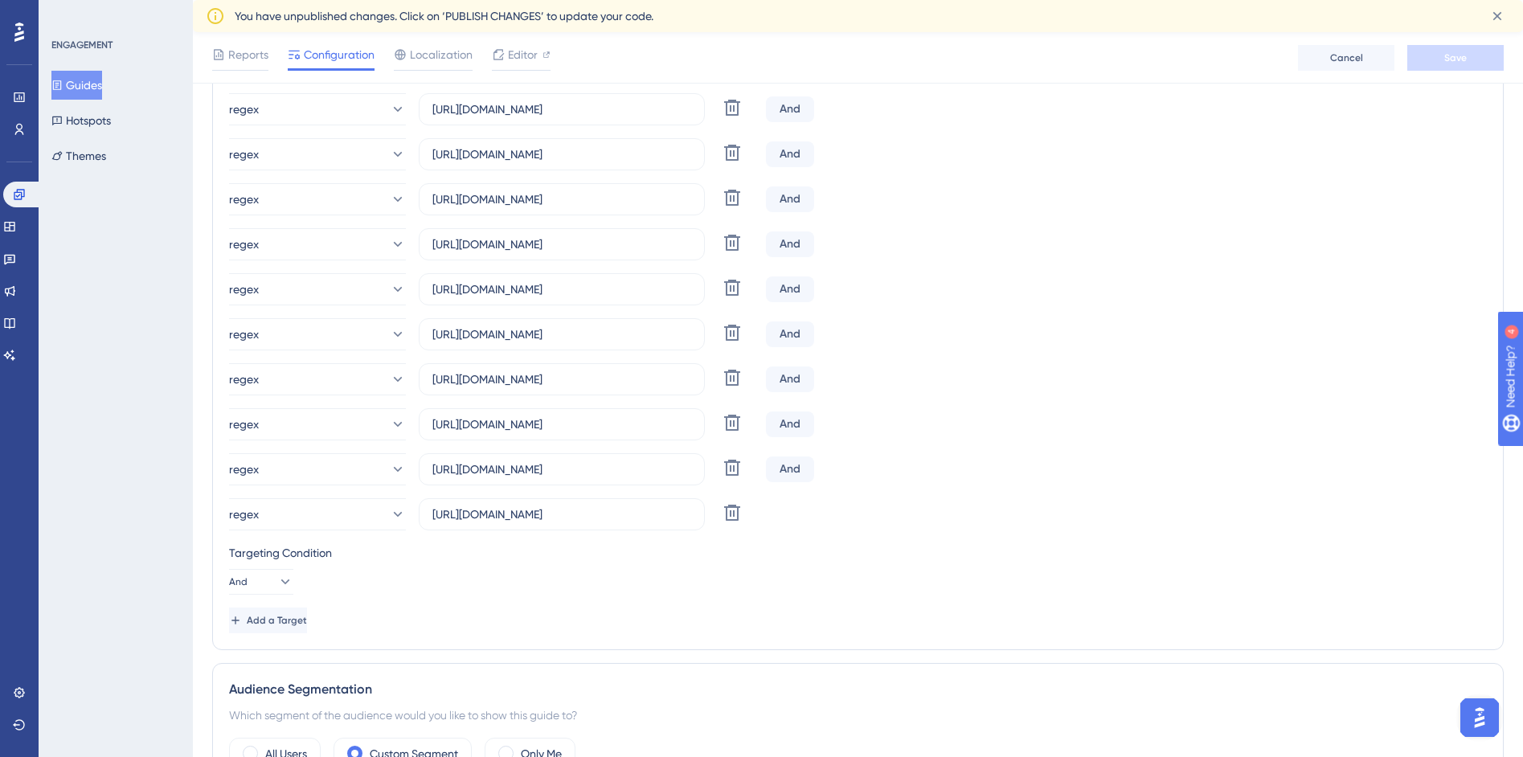
scroll to position [346, 0]
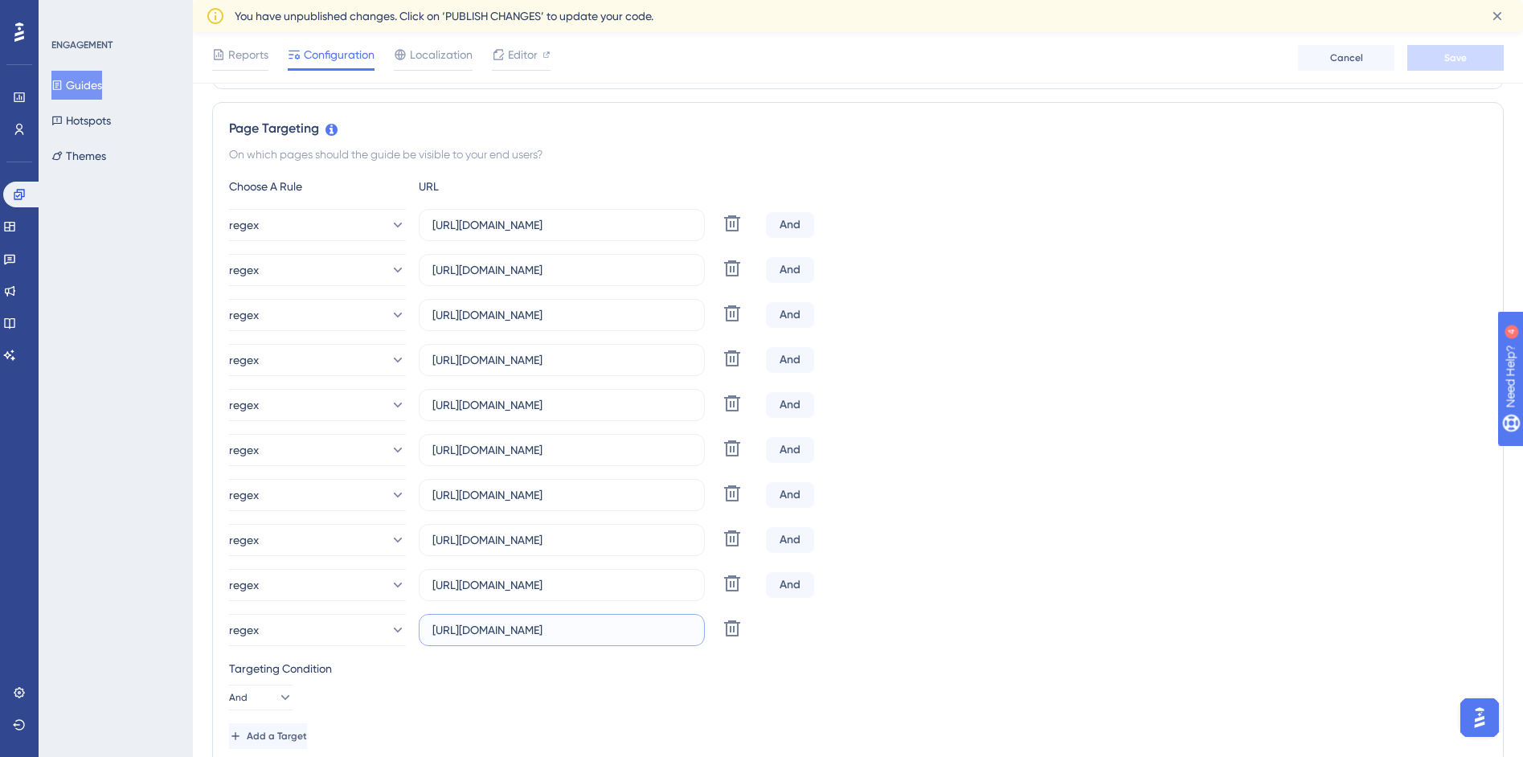
click at [627, 631] on input "https://siga01.activesoft.com.br/busca_central_relatorios/?relatorio=aluno_turm…" at bounding box center [561, 630] width 259 height 18
drag, startPoint x: 624, startPoint y: 633, endPoint x: 828, endPoint y: 634, distance: 203.3
click at [828, 634] on div "regex https://siga01.activesoft.com.br/busca_central_relatorios/?relatorio=alun…" at bounding box center [858, 630] width 1258 height 32
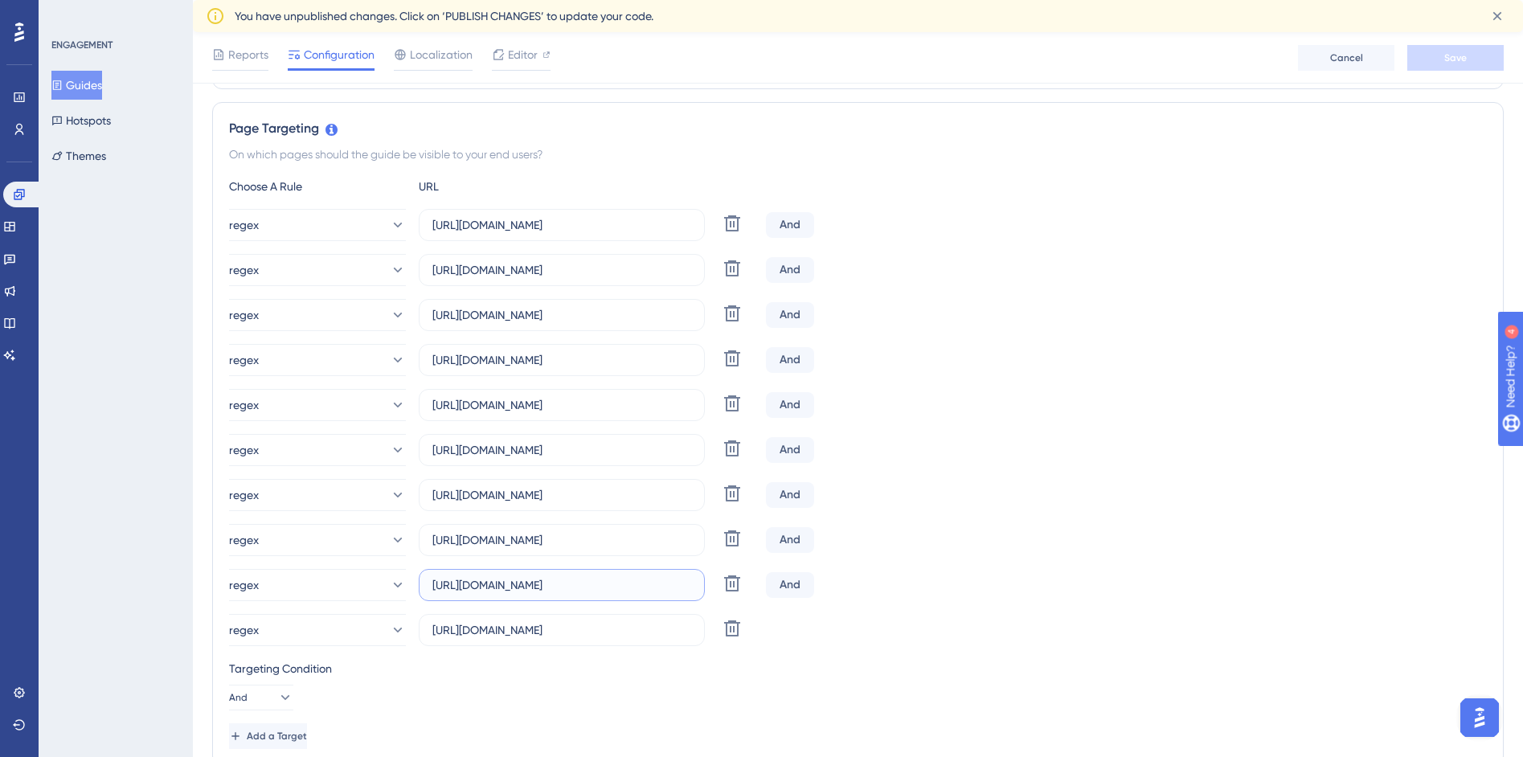
click at [629, 583] on input "https://siga01.activesoft.com.br/busca_central_relatorios/?relatorio=aluno_turm…" at bounding box center [561, 585] width 259 height 18
drag, startPoint x: 626, startPoint y: 586, endPoint x: 817, endPoint y: 578, distance: 190.7
click at [817, 578] on div "regex https://siga01.activesoft.com.br/busca_central_relatorios/?relatorio=alun…" at bounding box center [858, 585] width 1258 height 32
click at [588, 541] on input "https://siga01.activesoft.com.br/busca_central_relatorios/?relatorio=aluno_turm…" at bounding box center [561, 540] width 259 height 18
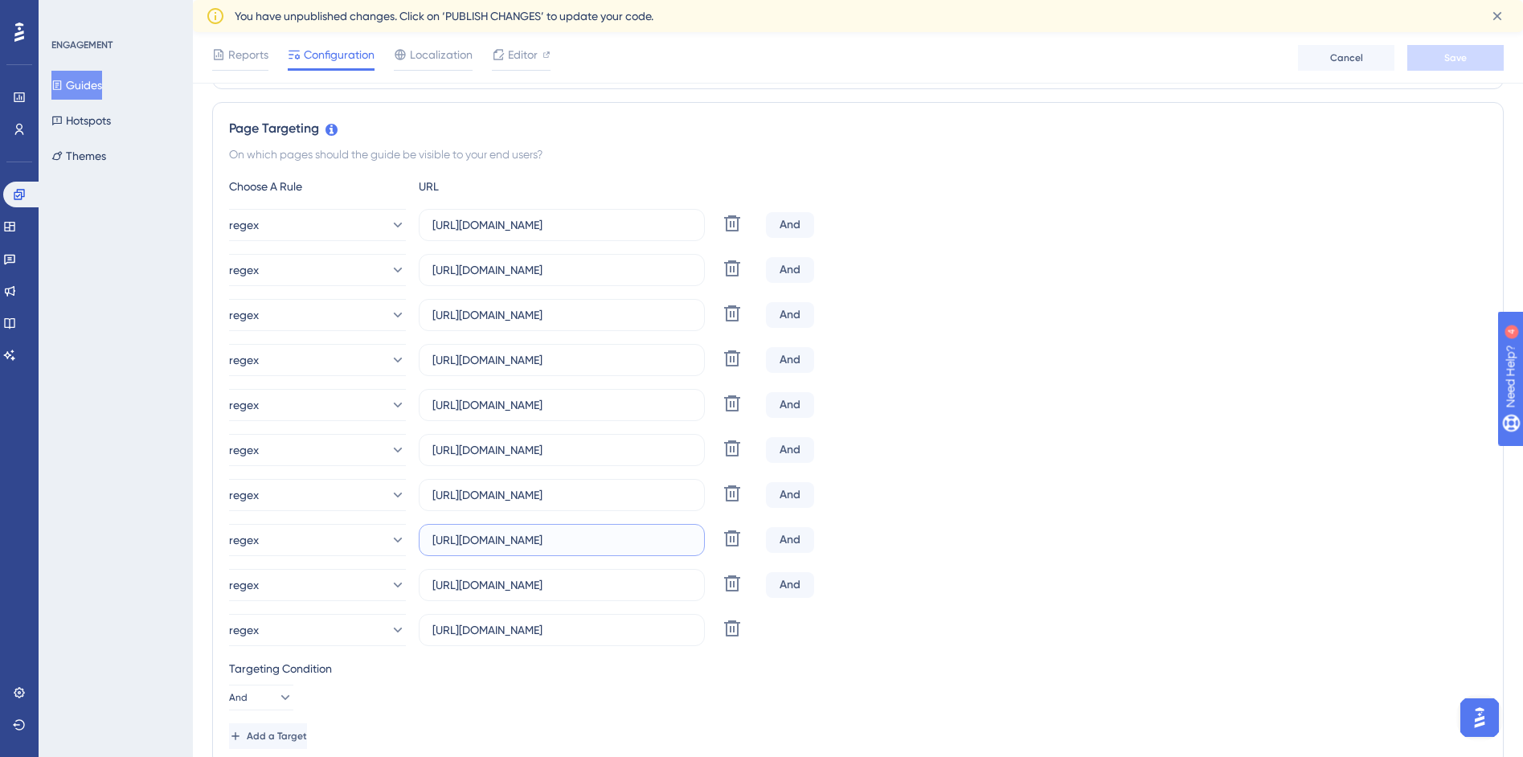
scroll to position [0, 321]
drag, startPoint x: 555, startPoint y: 536, endPoint x: 854, endPoint y: 536, distance: 298.2
click at [854, 536] on div "regex https://siga01.activesoft.com.br/busca_central_relatorios/?relatorio=alun…" at bounding box center [858, 540] width 1258 height 32
click at [970, 567] on div "regex https://siga01.activesoft.com.br/busca_central_relatorios/?relatorio=/dad…" at bounding box center [858, 427] width 1258 height 437
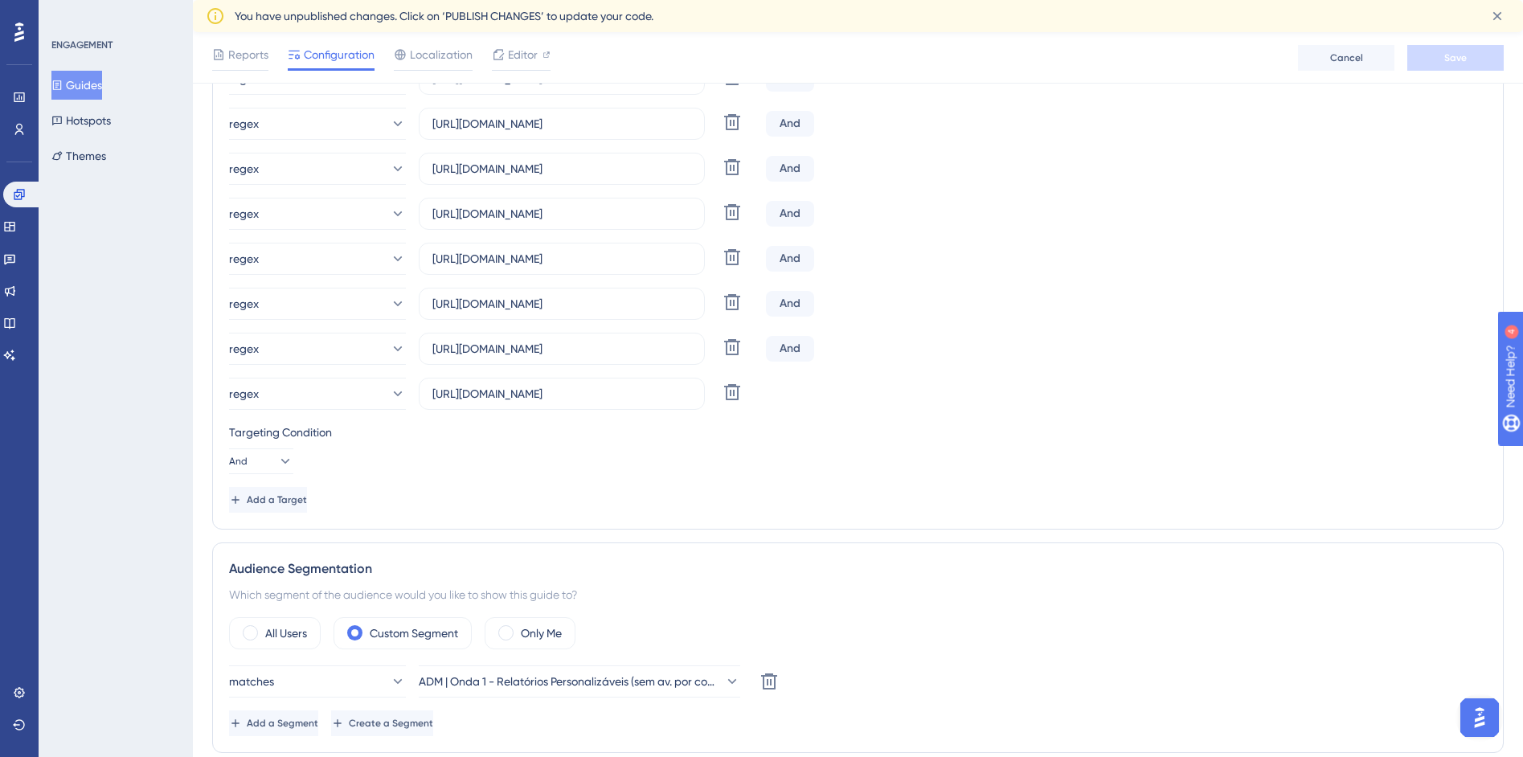
scroll to position [481, 0]
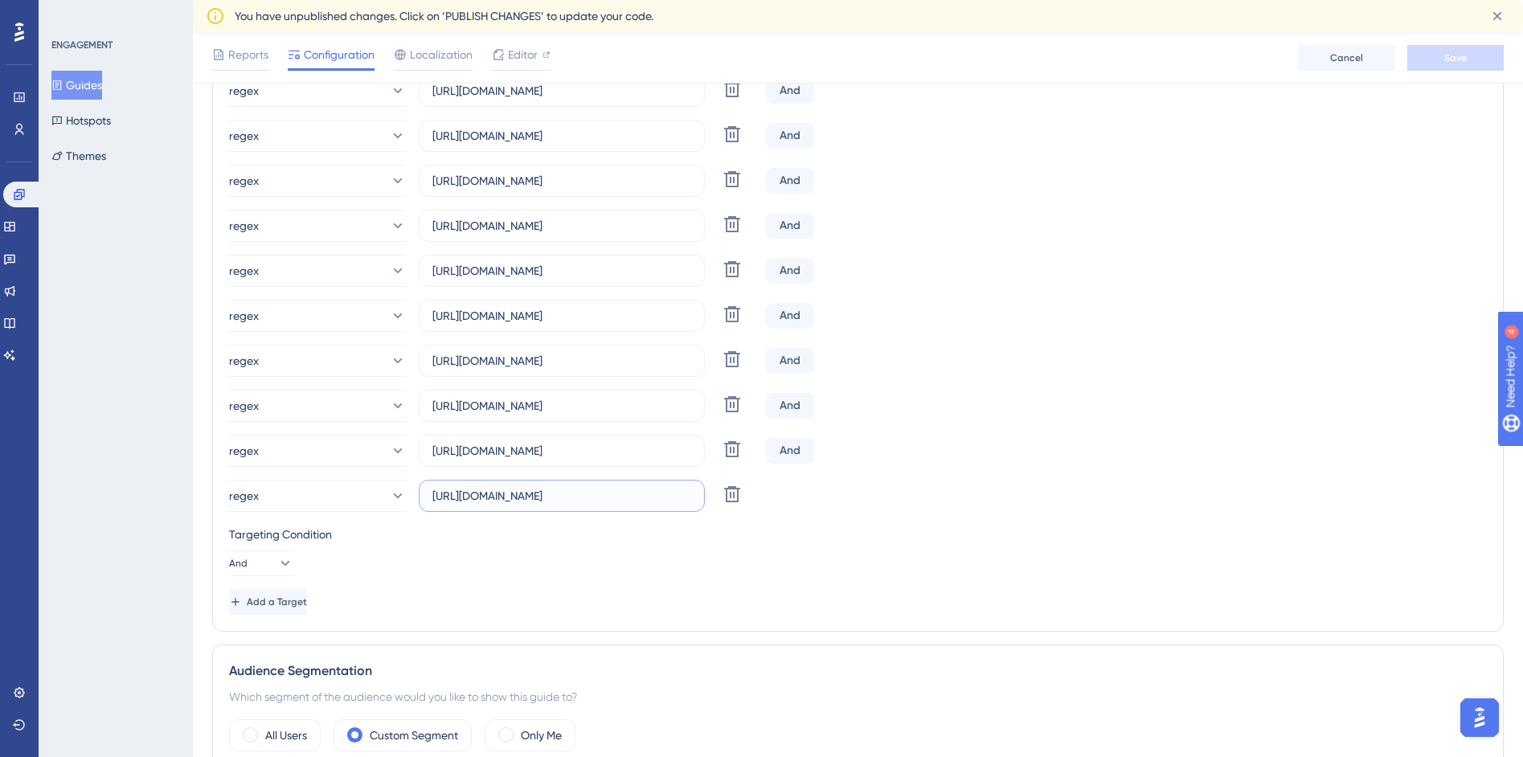
click at [665, 496] on input "[URL][DOMAIN_NAME]" at bounding box center [561, 496] width 259 height 18
drag, startPoint x: 657, startPoint y: 498, endPoint x: 917, endPoint y: 490, distance: 260.5
click at [917, 490] on div "regex https://siga01.activesoft.com.br/busca_central_relatorios/?relatorio=alun…" at bounding box center [858, 496] width 1258 height 32
click at [612, 452] on input "[URL][DOMAIN_NAME]" at bounding box center [561, 451] width 259 height 18
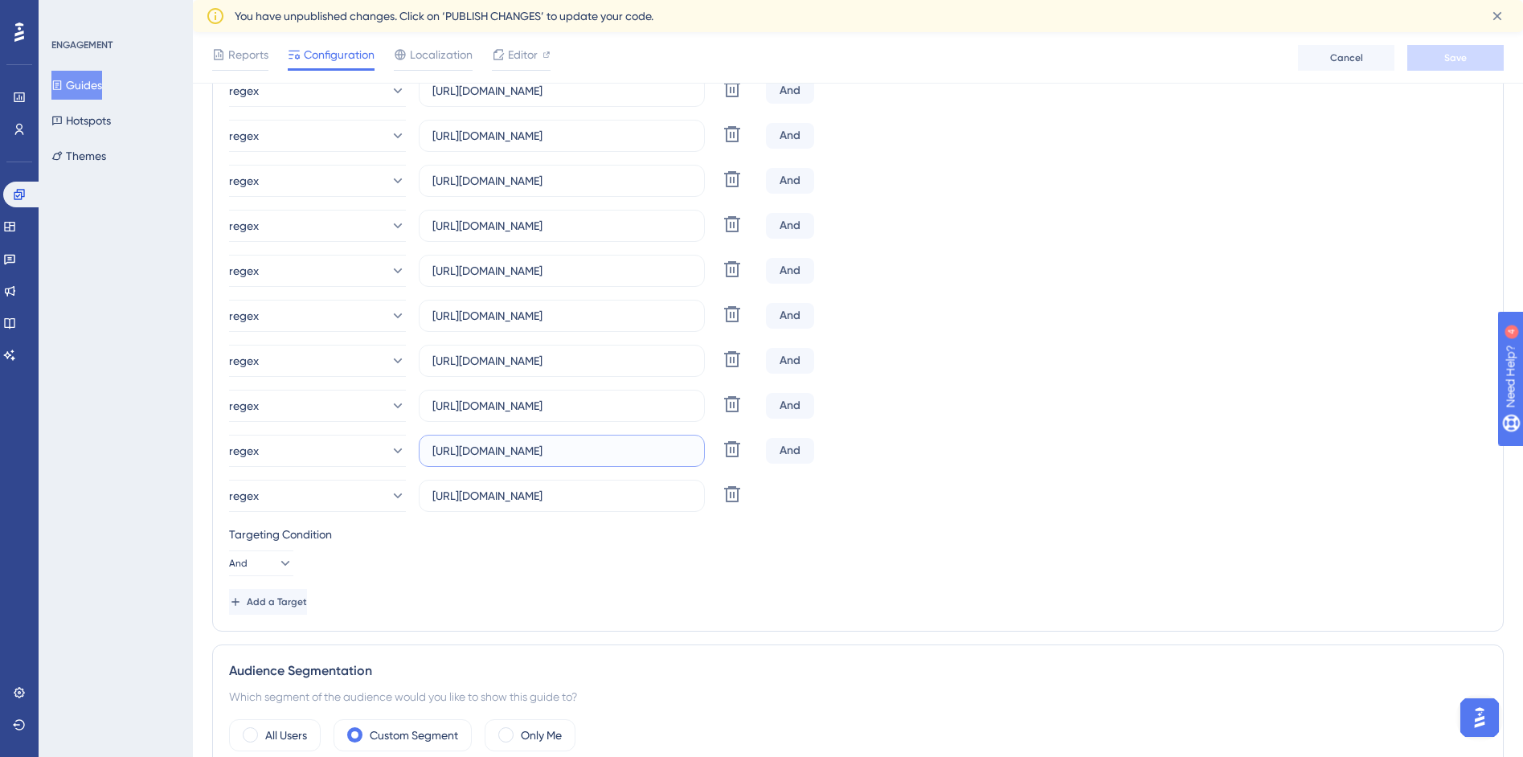
scroll to position [0, 351]
drag, startPoint x: 598, startPoint y: 452, endPoint x: 856, endPoint y: 449, distance: 258.0
click at [856, 449] on div "regex https://siga01.activesoft.com.br/busca_central_relatorios/?relatorio=alun…" at bounding box center [858, 451] width 1258 height 32
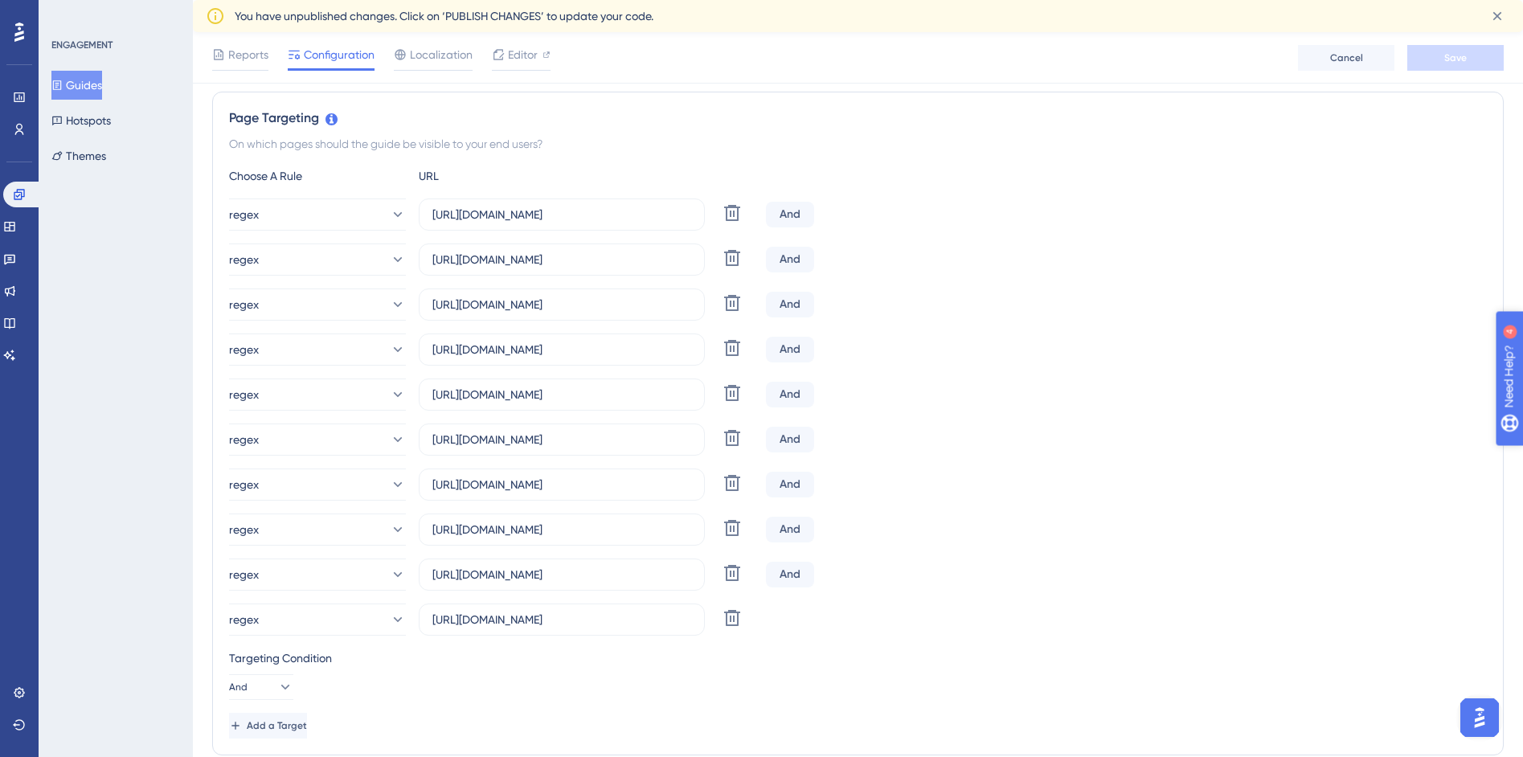
scroll to position [195, 0]
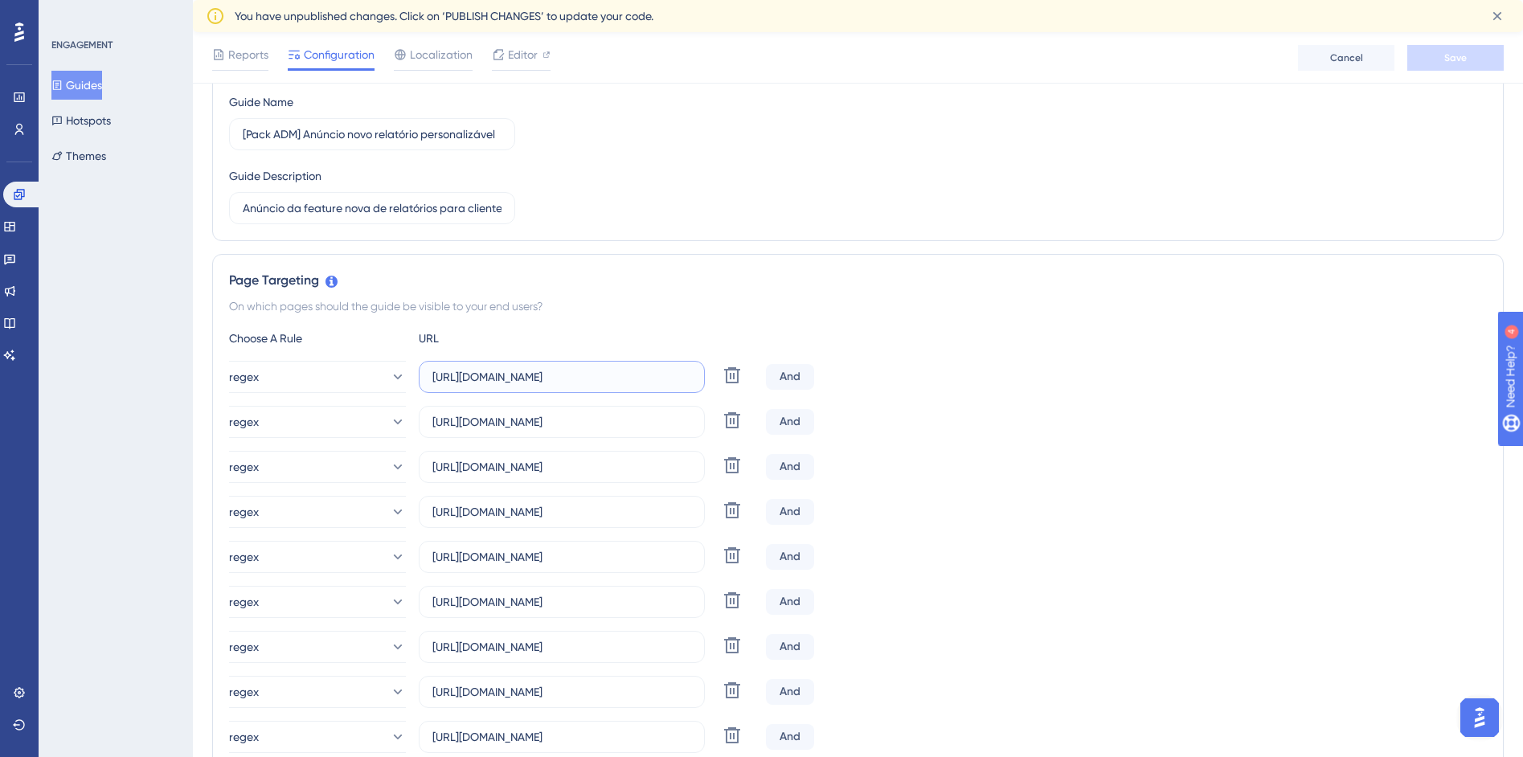
click at [621, 375] on input "[URL][DOMAIN_NAME]" at bounding box center [561, 377] width 259 height 18
click at [622, 376] on input "[URL][DOMAIN_NAME]" at bounding box center [561, 377] width 259 height 18
click at [1048, 439] on div "regex https://siga01.activesoft.com.br/busca_central_relatorios/?relatorio=/dad…" at bounding box center [858, 579] width 1258 height 437
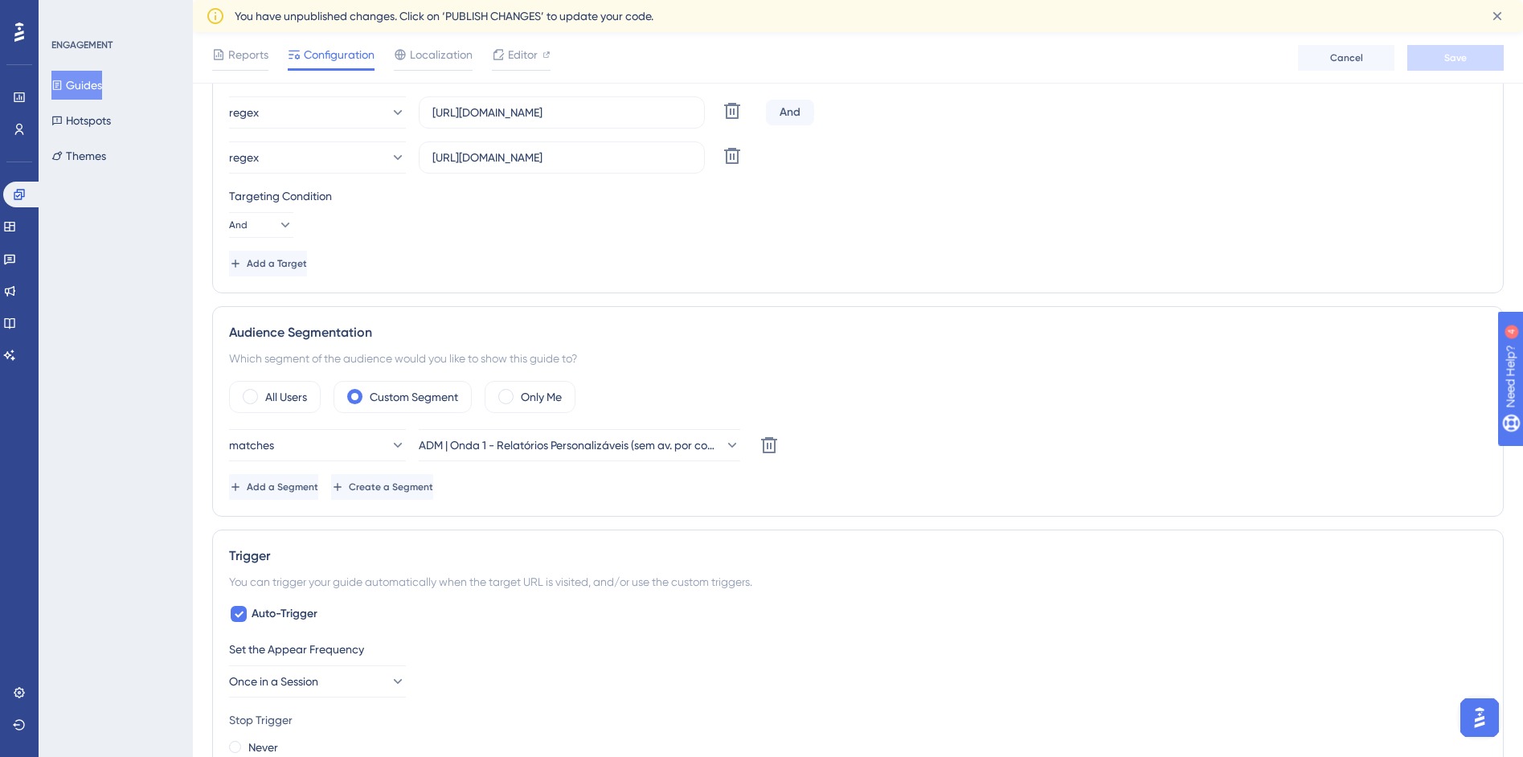
scroll to position [824, 0]
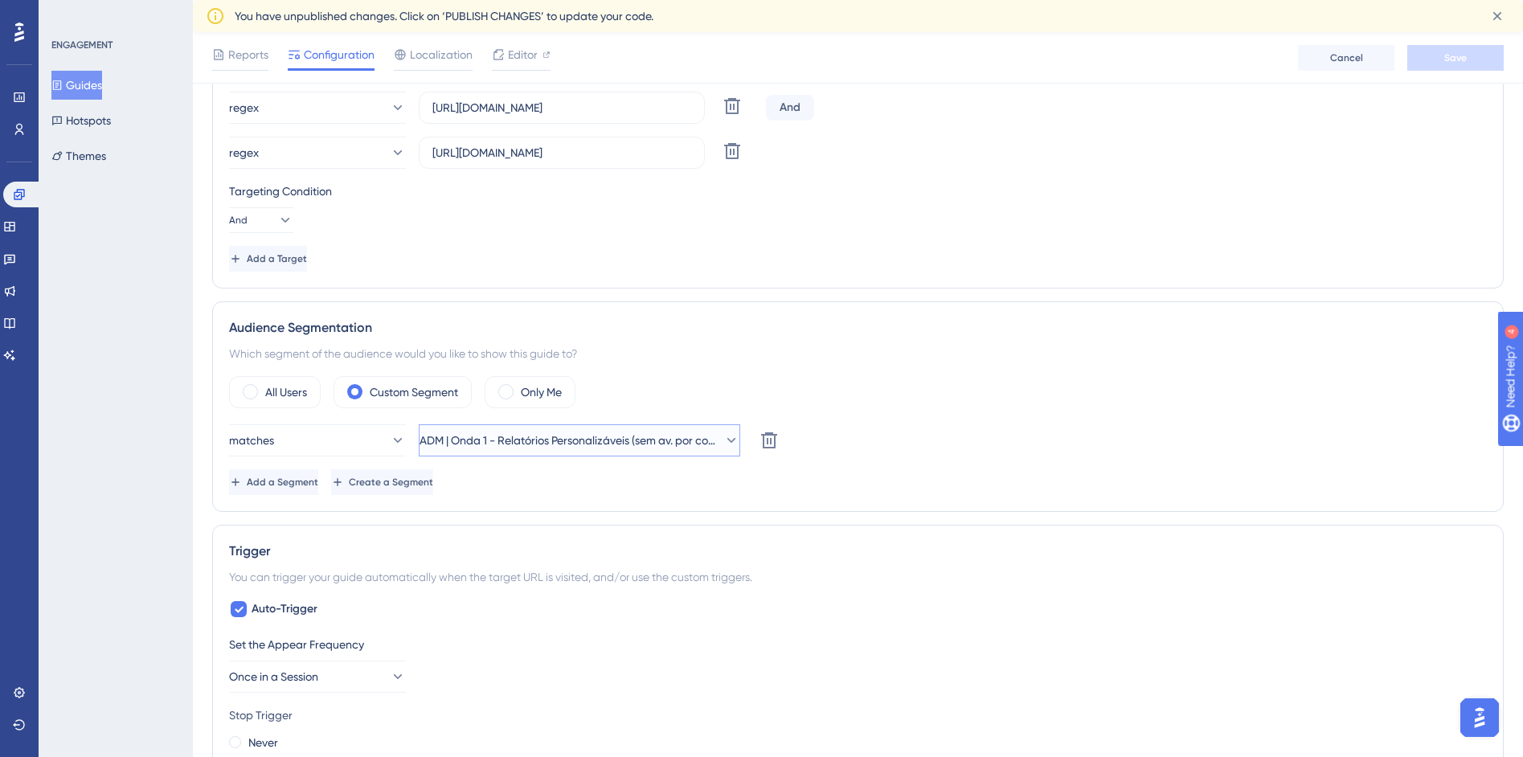
click at [506, 440] on span "ADM | Onda 1 - Relatórios Personalizáveis (sem av. por competência e inclusos n…" at bounding box center [568, 440] width 297 height 19
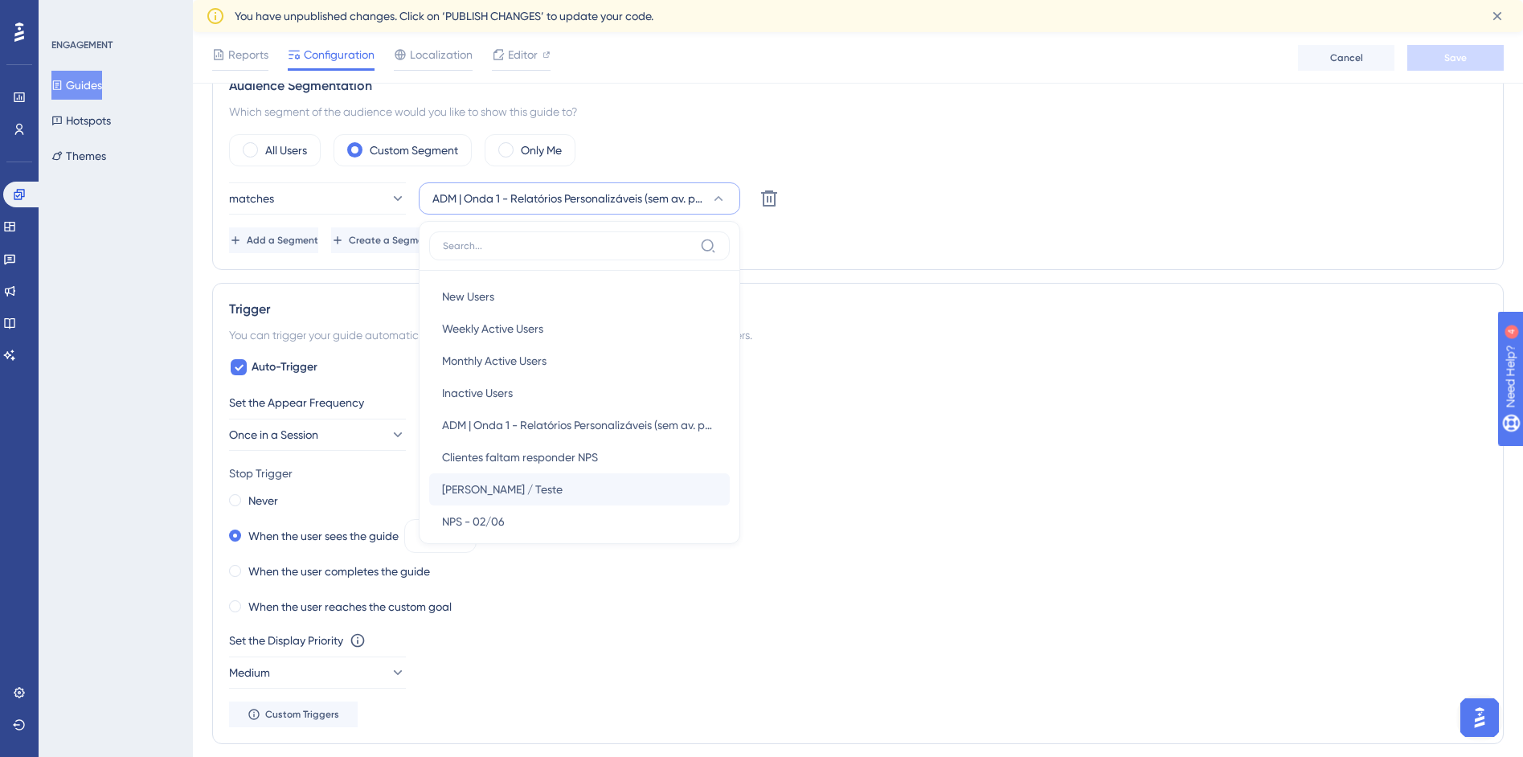
scroll to position [914, 0]
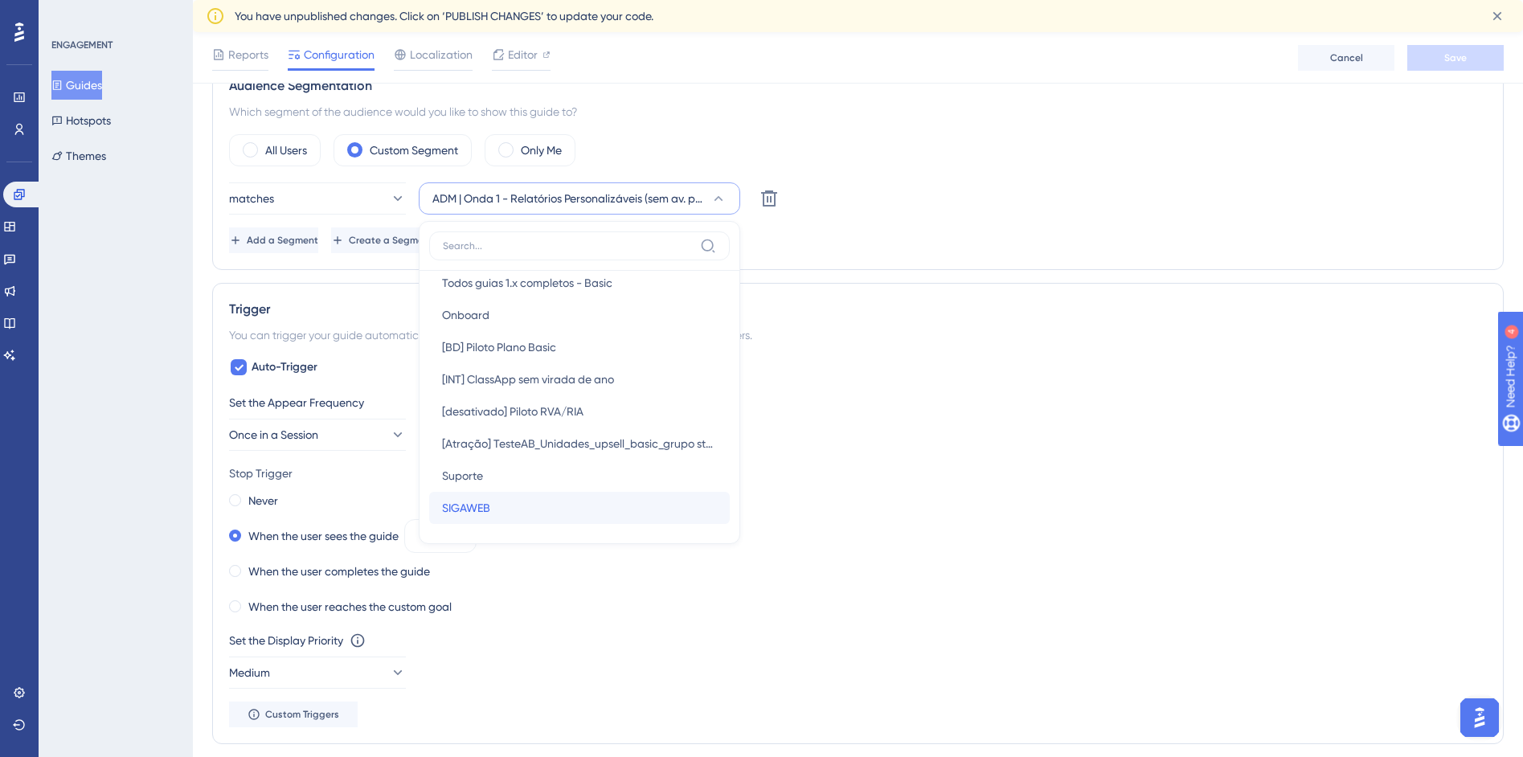
click at [479, 514] on span "SIGAWEB" at bounding box center [466, 507] width 48 height 19
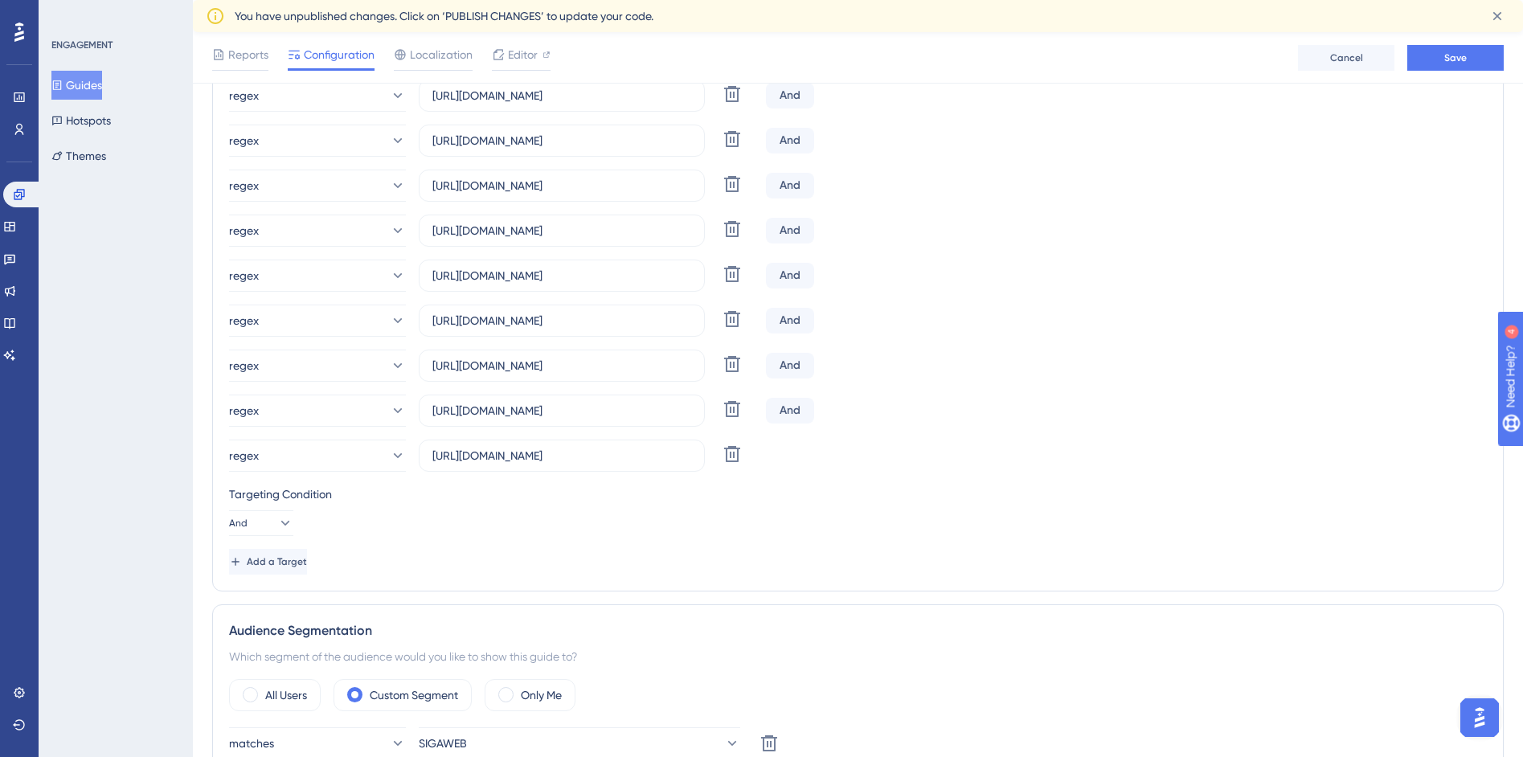
scroll to position [0, 0]
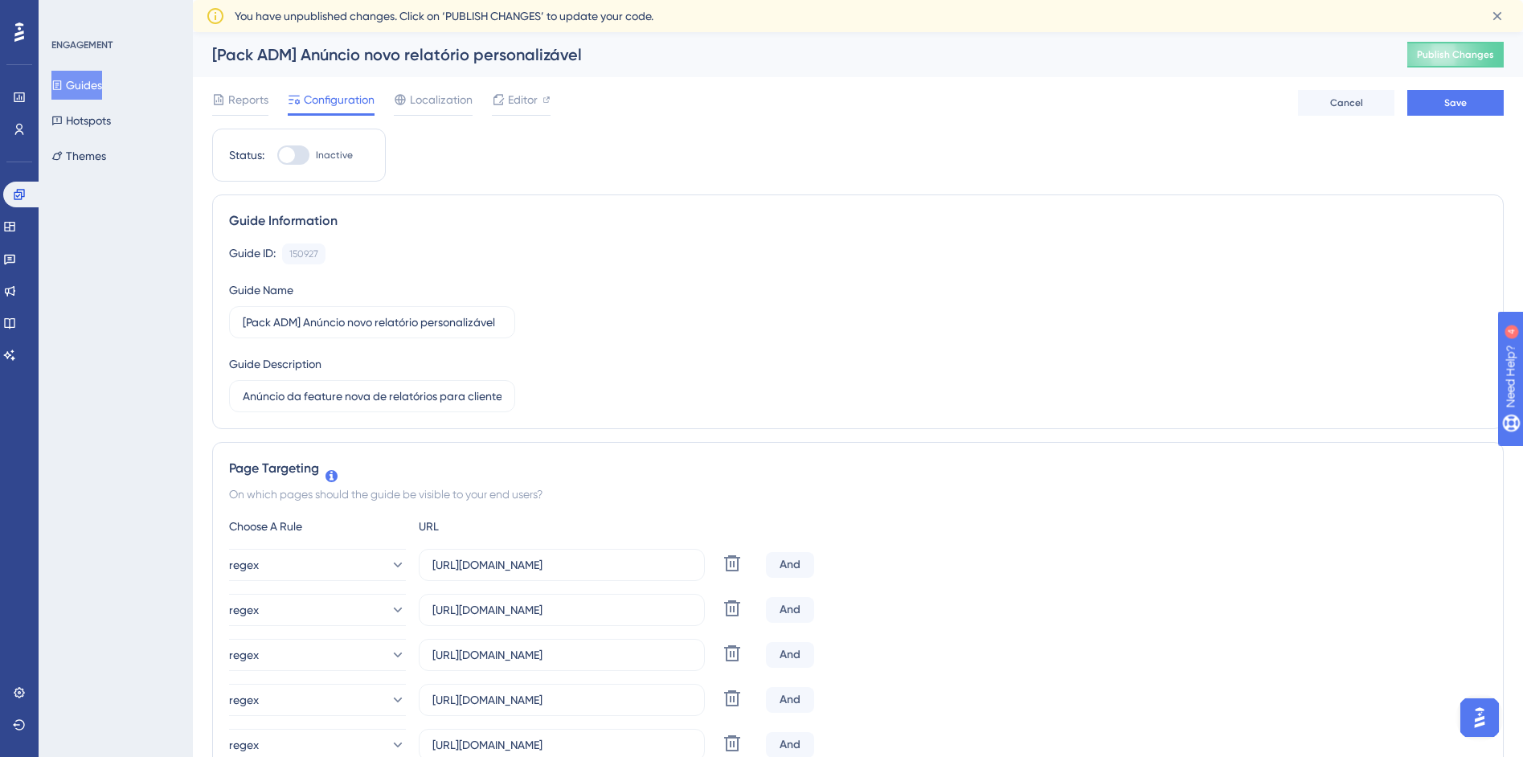
click at [310, 154] on label "Inactive" at bounding box center [315, 154] width 76 height 19
click at [277, 155] on input "Inactive" at bounding box center [276, 155] width 1 height 1
checkbox input "true"
click at [1457, 106] on span "Save" at bounding box center [1455, 102] width 23 height 13
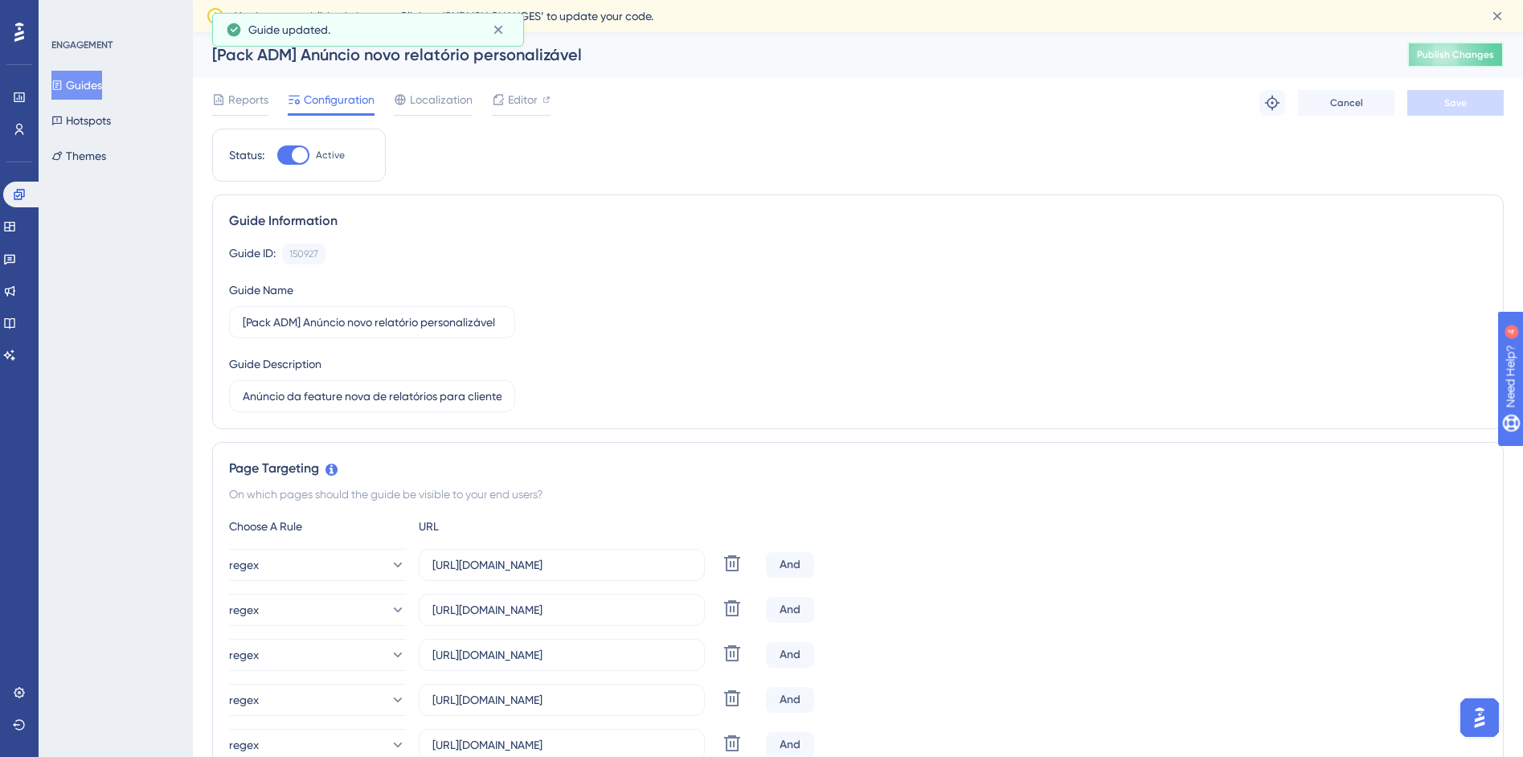
click at [1462, 55] on span "Publish Changes" at bounding box center [1455, 54] width 77 height 13
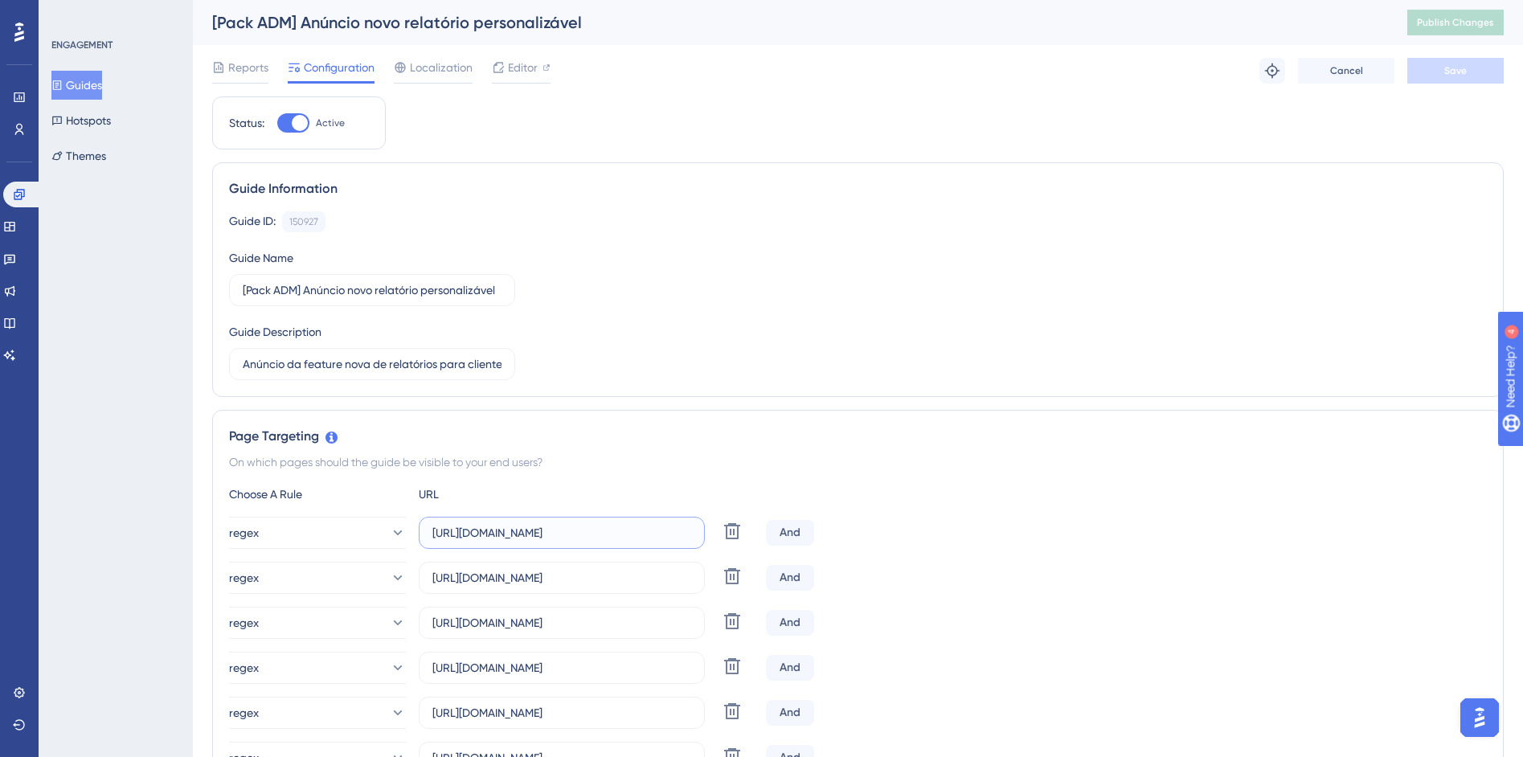
click at [583, 534] on input "[URL][DOMAIN_NAME]" at bounding box center [561, 533] width 259 height 18
drag, startPoint x: 637, startPoint y: 535, endPoint x: 851, endPoint y: 539, distance: 214.6
click at [851, 539] on div "regex https://siga01.activesoft.com.br/busca_central_relatorios/?relatorio=/dad…" at bounding box center [858, 533] width 1258 height 32
click at [654, 582] on input "[URL][DOMAIN_NAME]" at bounding box center [561, 578] width 259 height 18
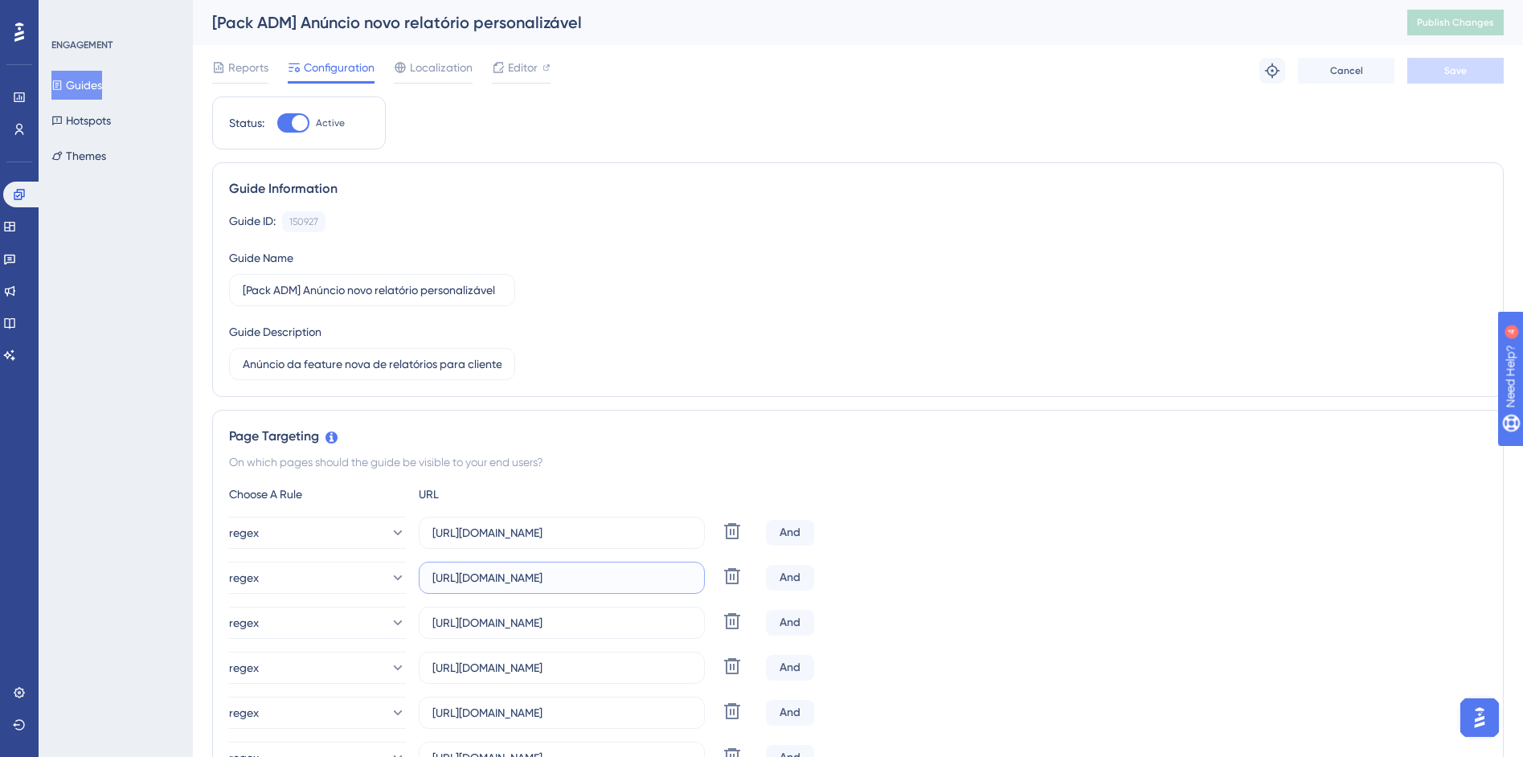
scroll to position [0, 250]
drag, startPoint x: 604, startPoint y: 577, endPoint x: 852, endPoint y: 576, distance: 248.4
click at [863, 578] on div "regex https://siga01.activesoft.com.br/busca_central_relatorios/?relatorio=alun…" at bounding box center [858, 578] width 1258 height 32
click at [658, 583] on input "[URL][DOMAIN_NAME]" at bounding box center [561, 578] width 259 height 18
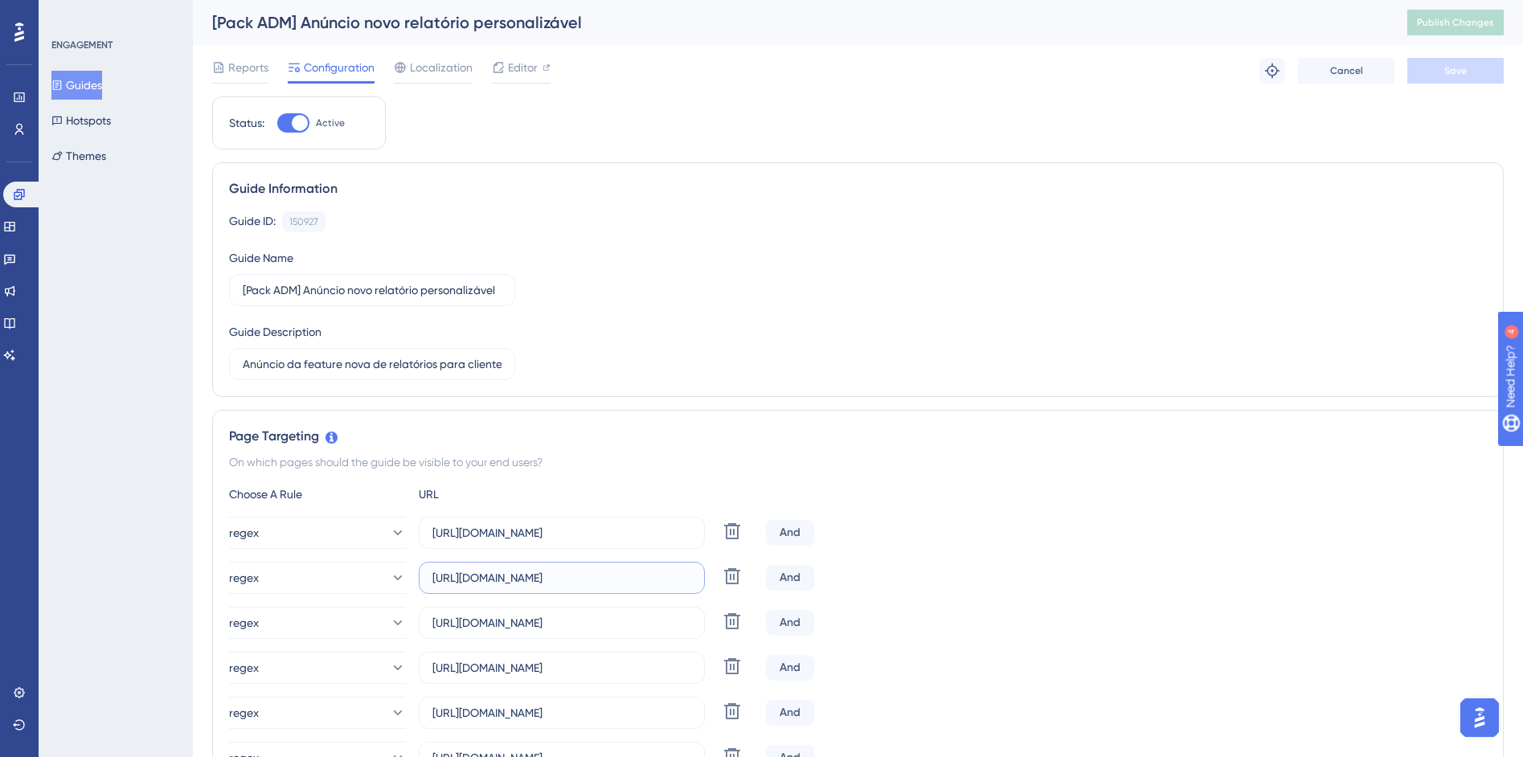
click at [658, 583] on input "[URL][DOMAIN_NAME]" at bounding box center [561, 578] width 259 height 18
click at [1091, 481] on div "Page Targeting On which pages should the guide be visible to your end users? Ch…" at bounding box center [858, 742] width 1292 height 664
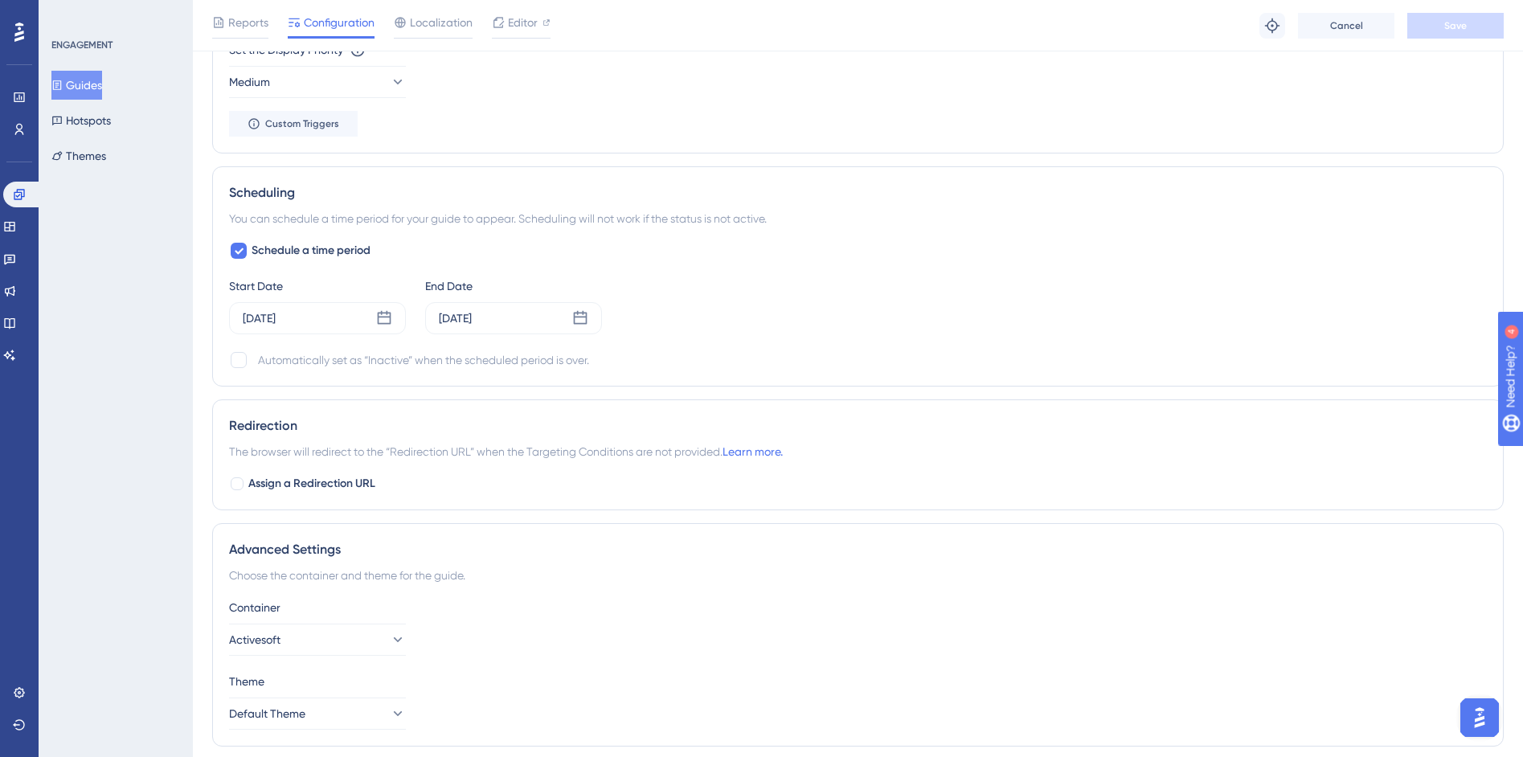
scroll to position [1515, 0]
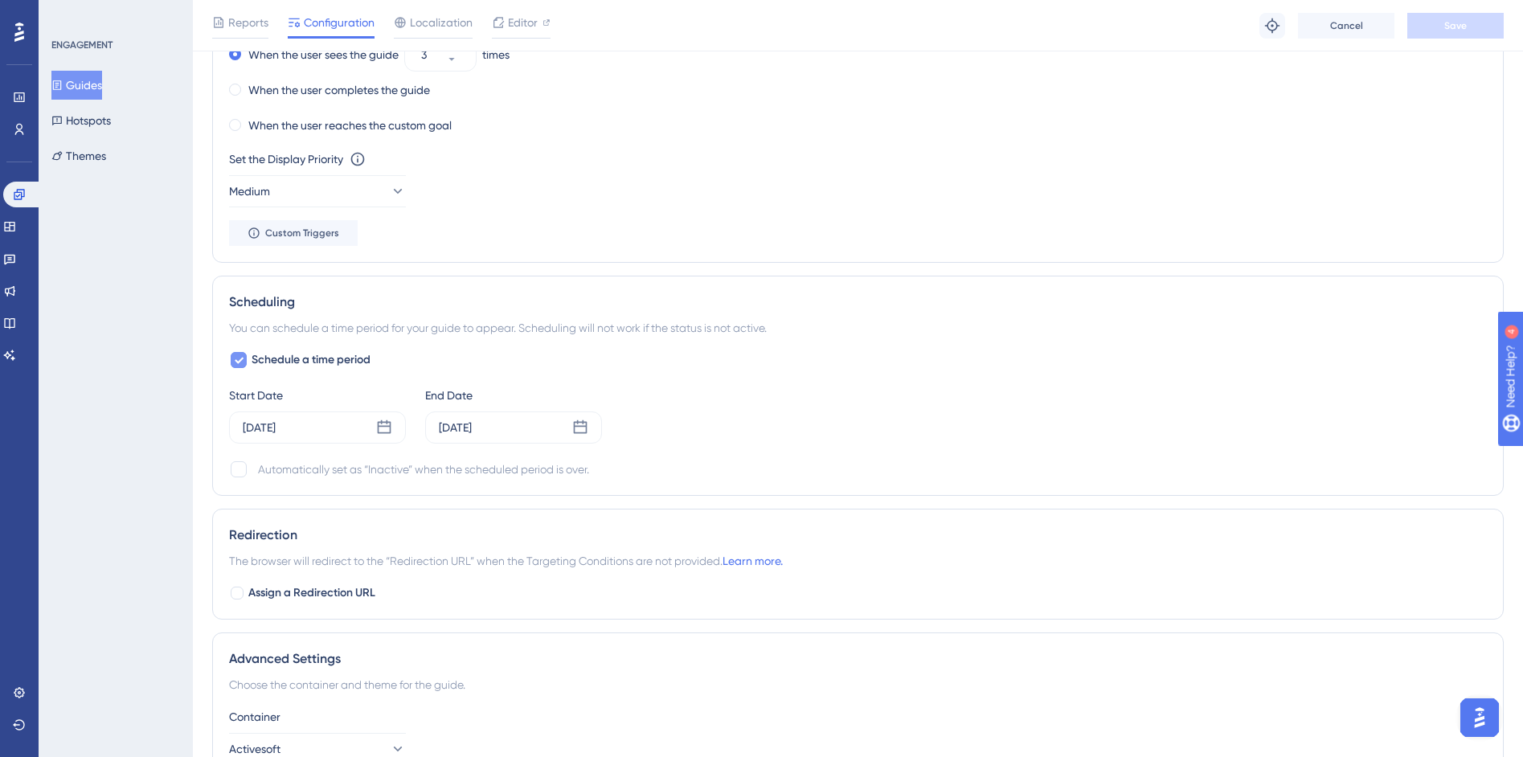
click at [243, 355] on icon at bounding box center [239, 360] width 10 height 13
checkbox input "false"
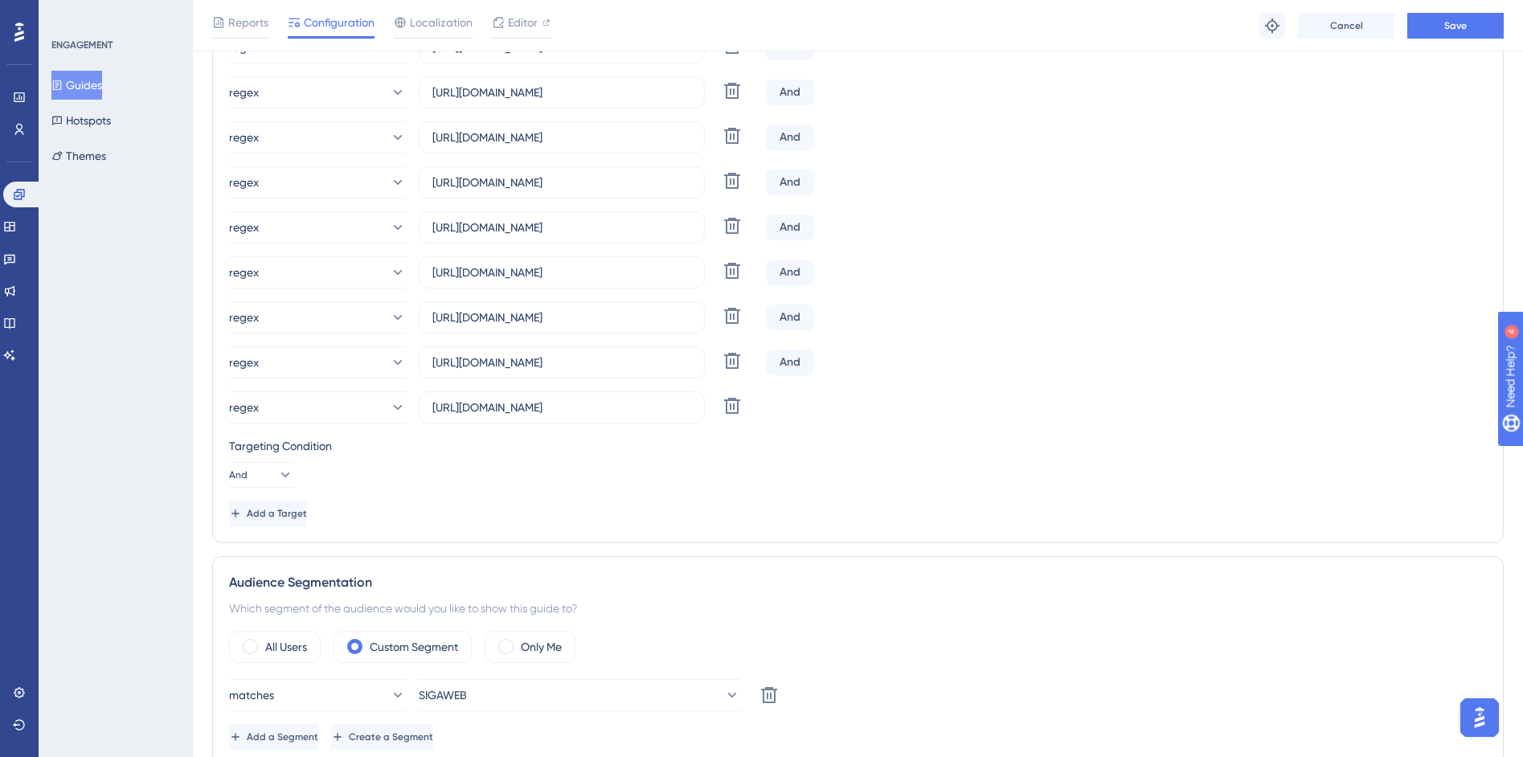
scroll to position [0, 0]
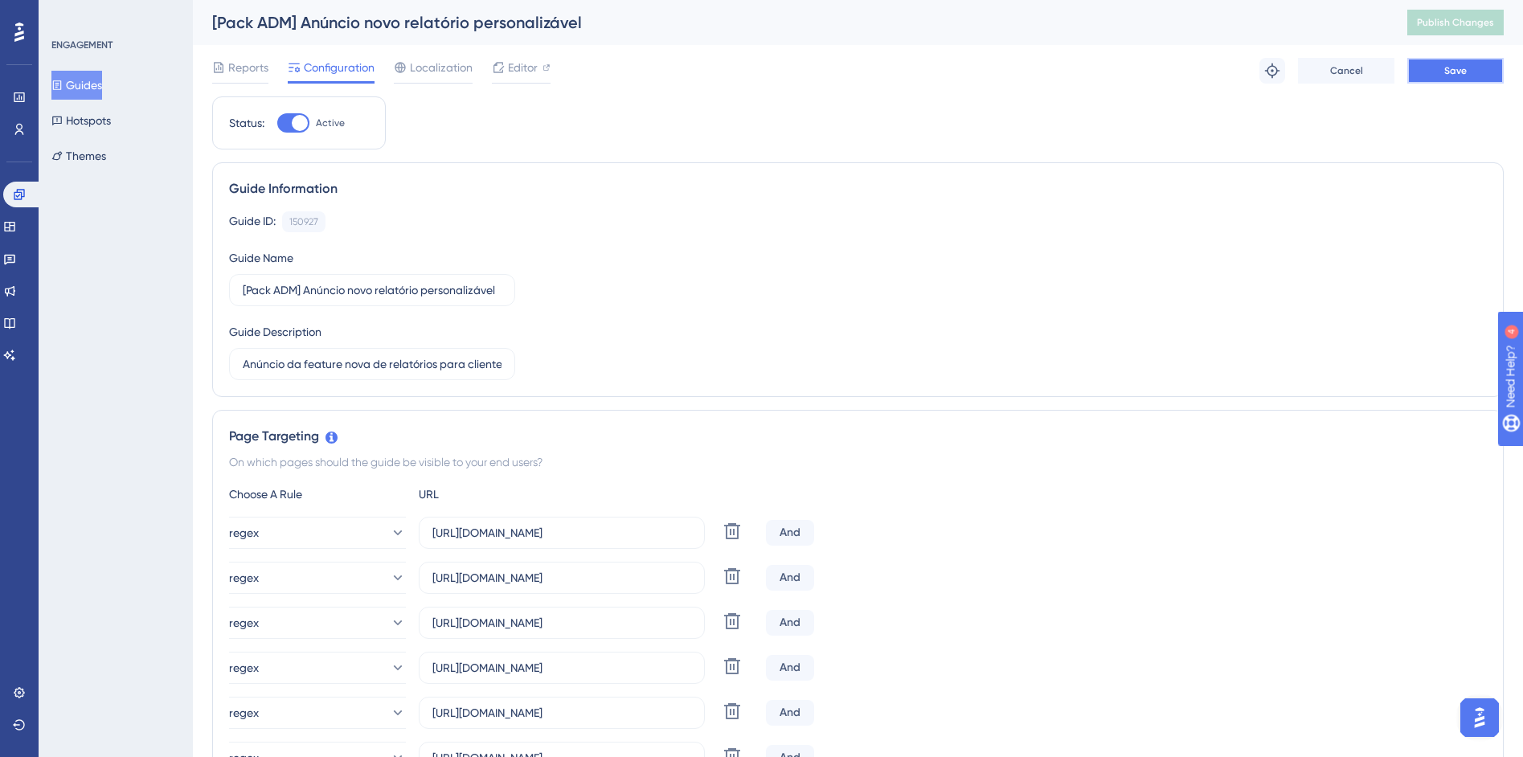
click at [1472, 71] on button "Save" at bounding box center [1455, 71] width 96 height 26
click at [1485, 31] on button "Publish Changes" at bounding box center [1455, 23] width 96 height 26
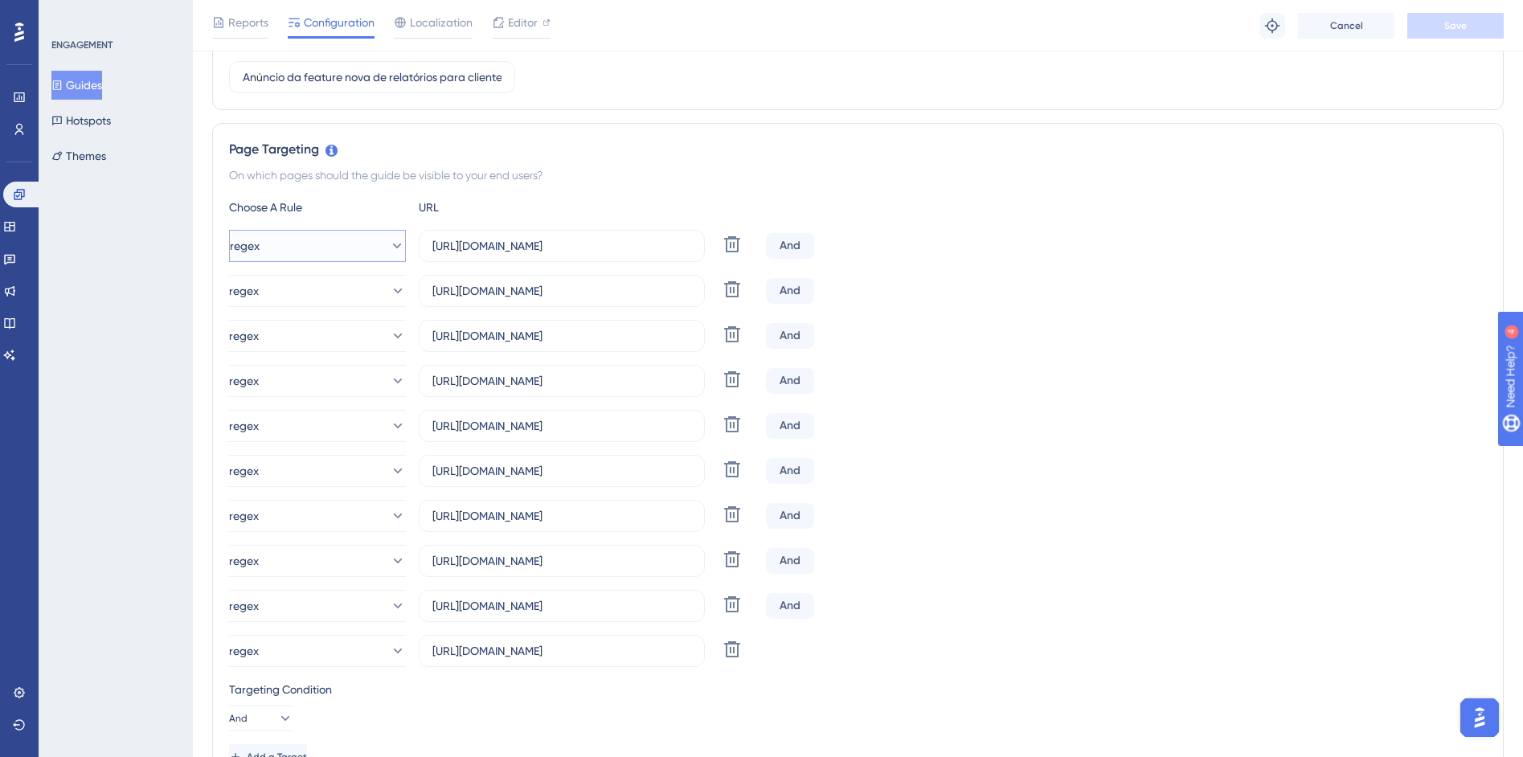
click at [280, 253] on button "regex" at bounding box center [317, 246] width 177 height 32
click at [281, 297] on span "equals" at bounding box center [269, 294] width 35 height 19
click at [281, 297] on button "regex" at bounding box center [317, 291] width 177 height 32
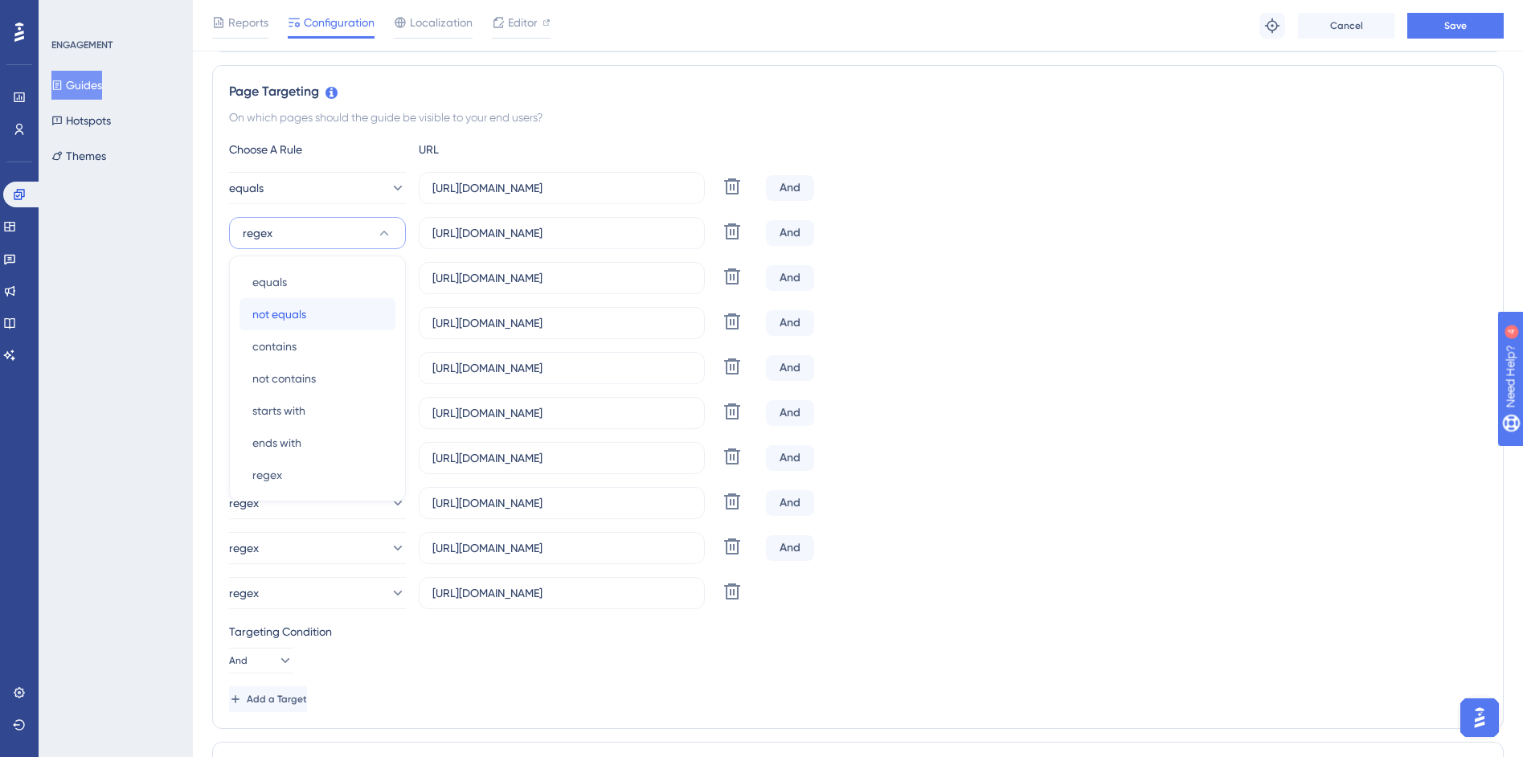
click at [280, 299] on div "not equals not equals" at bounding box center [317, 314] width 130 height 32
click at [283, 227] on span "not equals" at bounding box center [257, 232] width 54 height 19
click at [279, 282] on span "equals" at bounding box center [269, 281] width 35 height 19
click at [280, 285] on button "regex" at bounding box center [317, 278] width 177 height 32
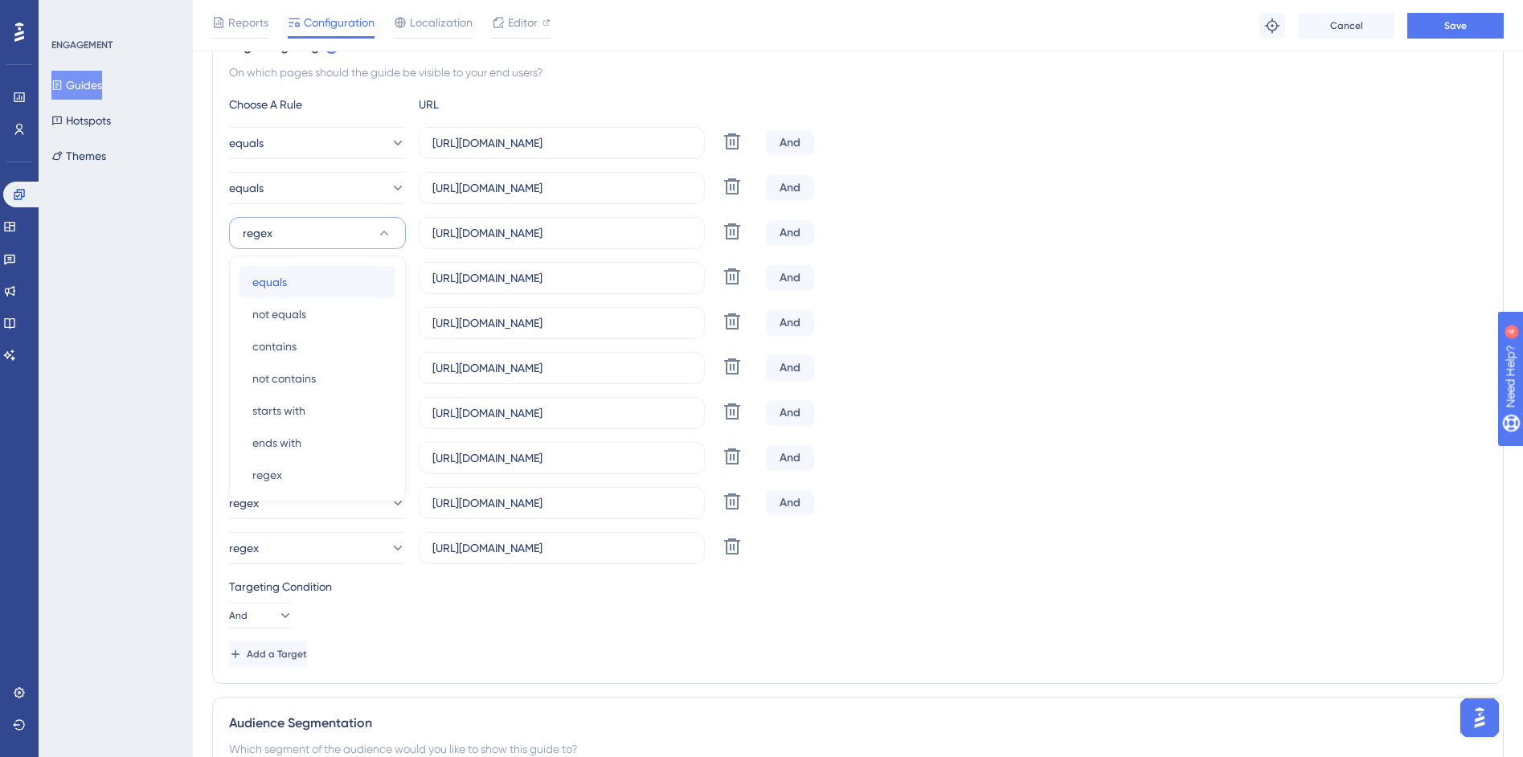
click at [279, 286] on span "equals" at bounding box center [269, 281] width 35 height 19
click at [279, 289] on button "regex" at bounding box center [317, 278] width 177 height 32
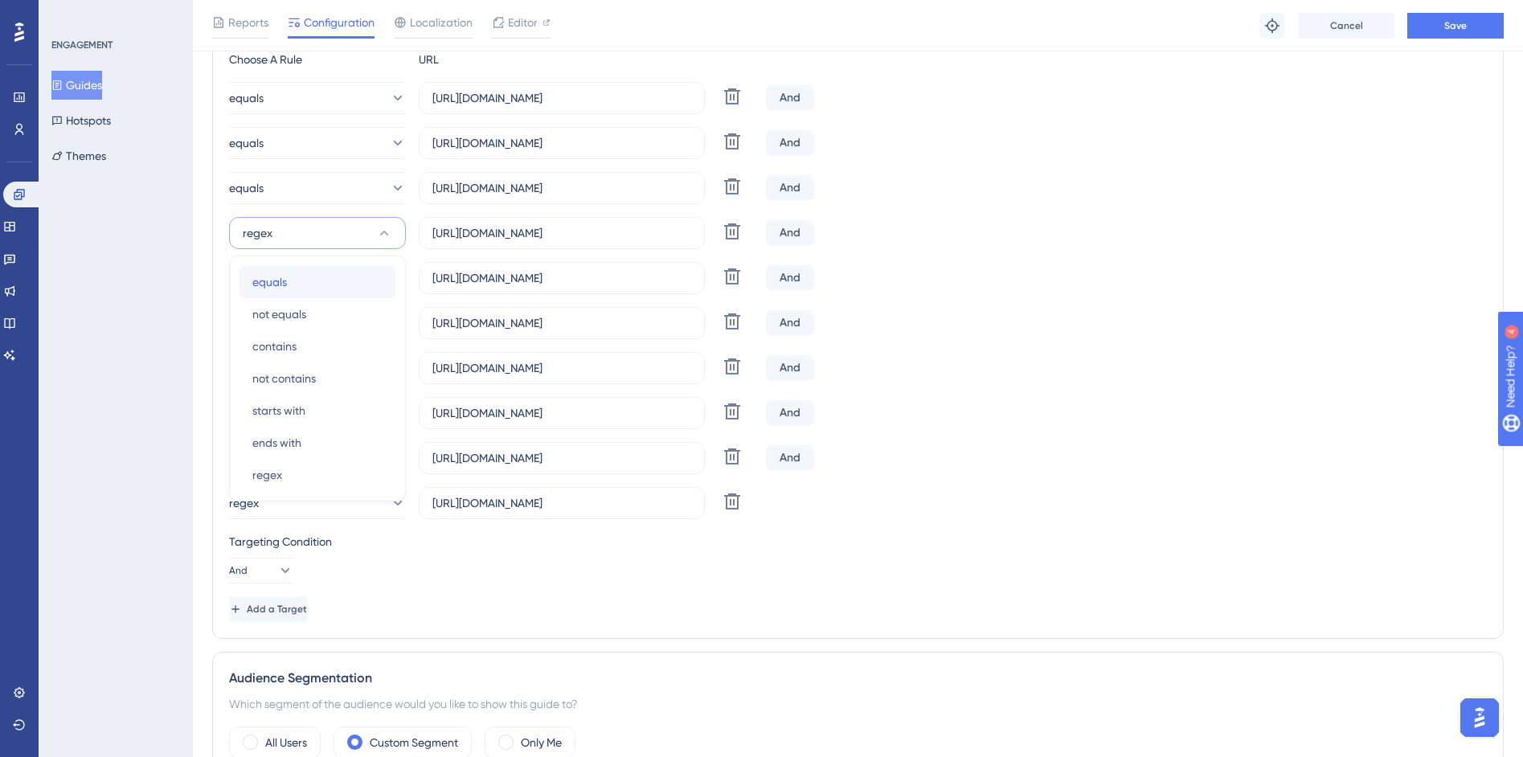
click at [279, 282] on span "equals" at bounding box center [269, 281] width 35 height 19
click at [282, 316] on button "regex" at bounding box center [317, 323] width 177 height 32
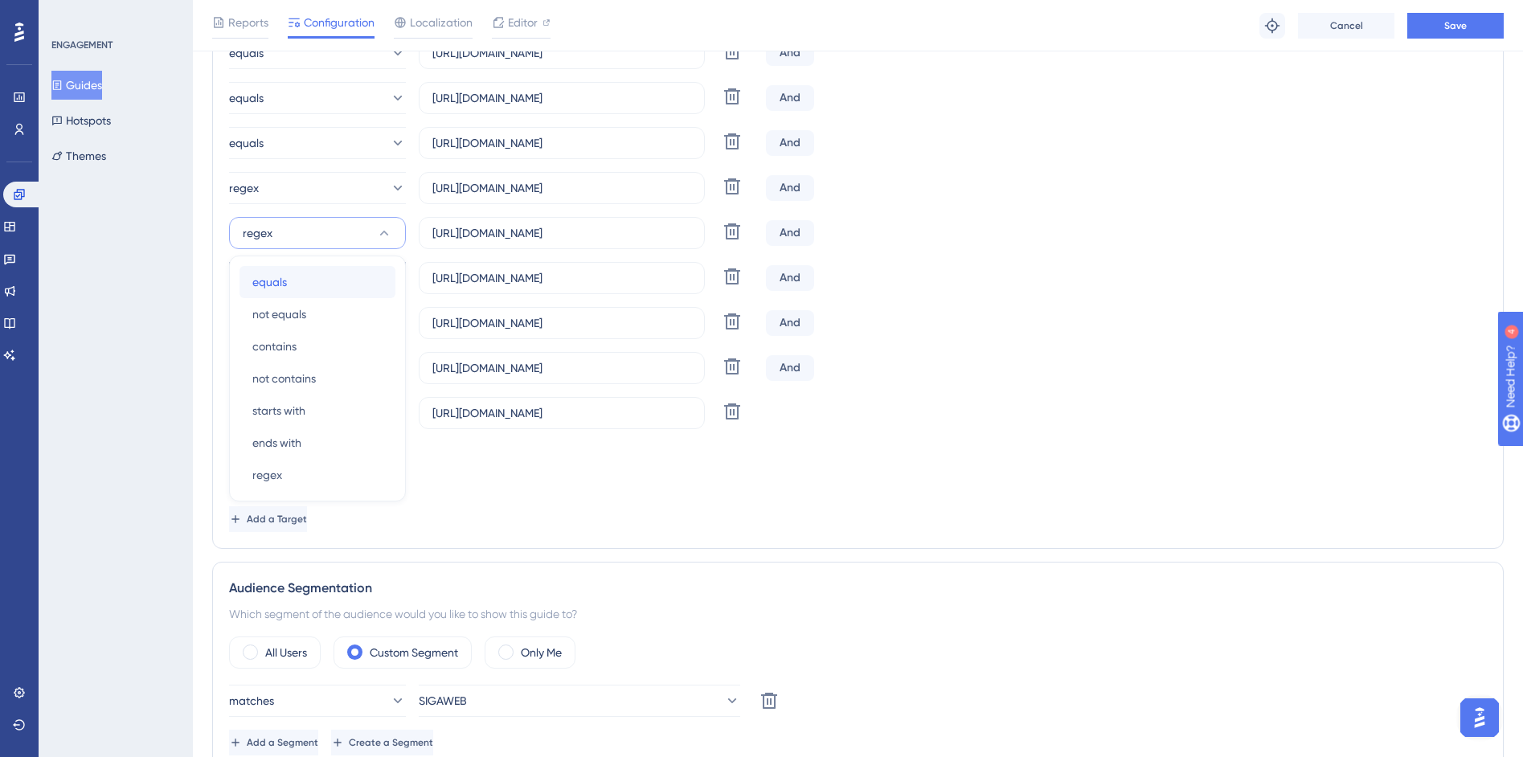
click at [283, 272] on span "equals" at bounding box center [269, 281] width 35 height 19
click at [276, 325] on button "regex" at bounding box center [317, 323] width 177 height 32
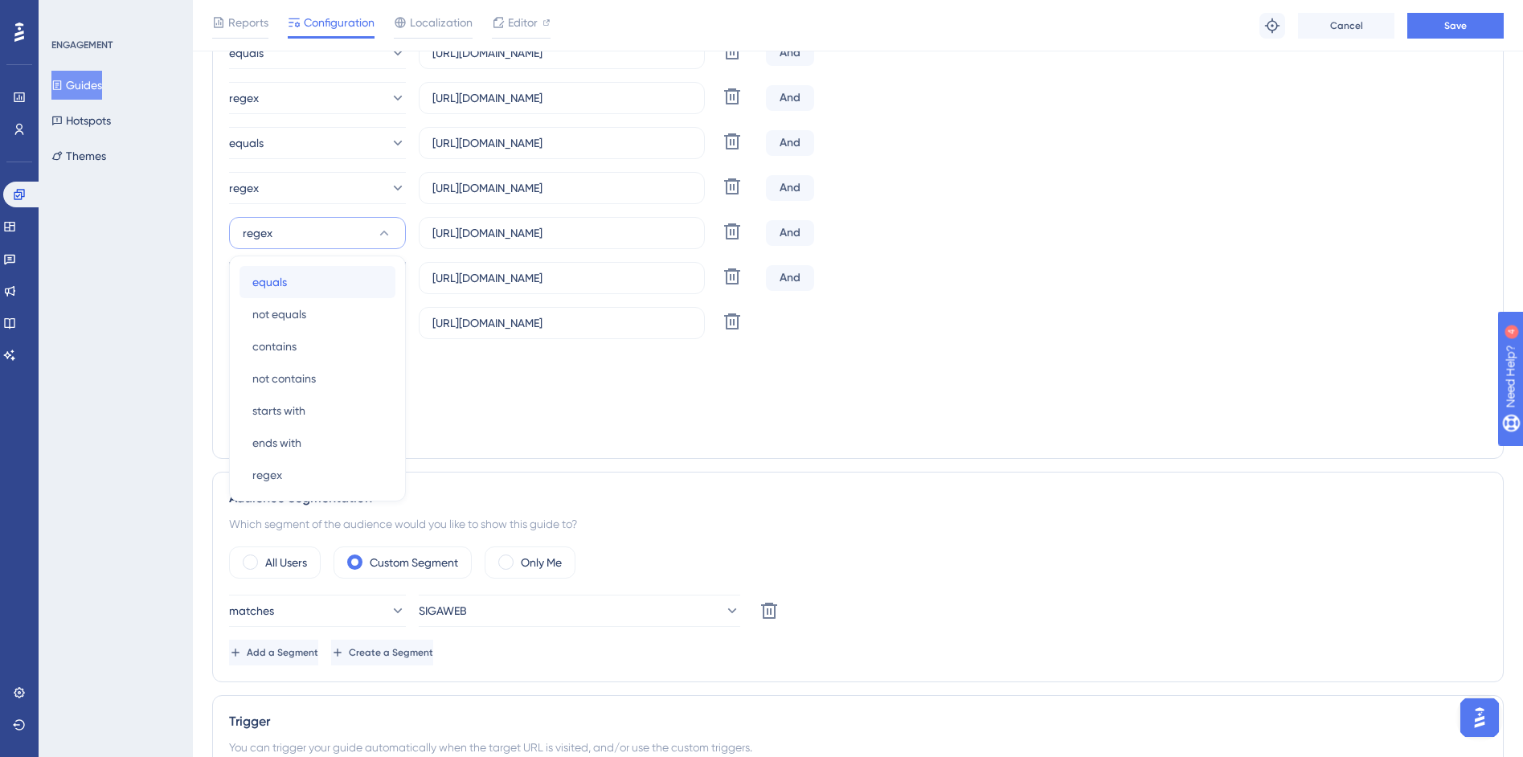
click at [278, 274] on span "equals" at bounding box center [269, 281] width 35 height 19
click at [272, 204] on div "equals https://siga01.activesoft.com.br/busca_central_relatorios/?relatorio=/da…" at bounding box center [858, 120] width 1258 height 437
click at [272, 186] on button "regex" at bounding box center [317, 188] width 177 height 32
click at [276, 238] on span "equals" at bounding box center [269, 236] width 35 height 19
click at [276, 288] on button "regex" at bounding box center [317, 278] width 177 height 32
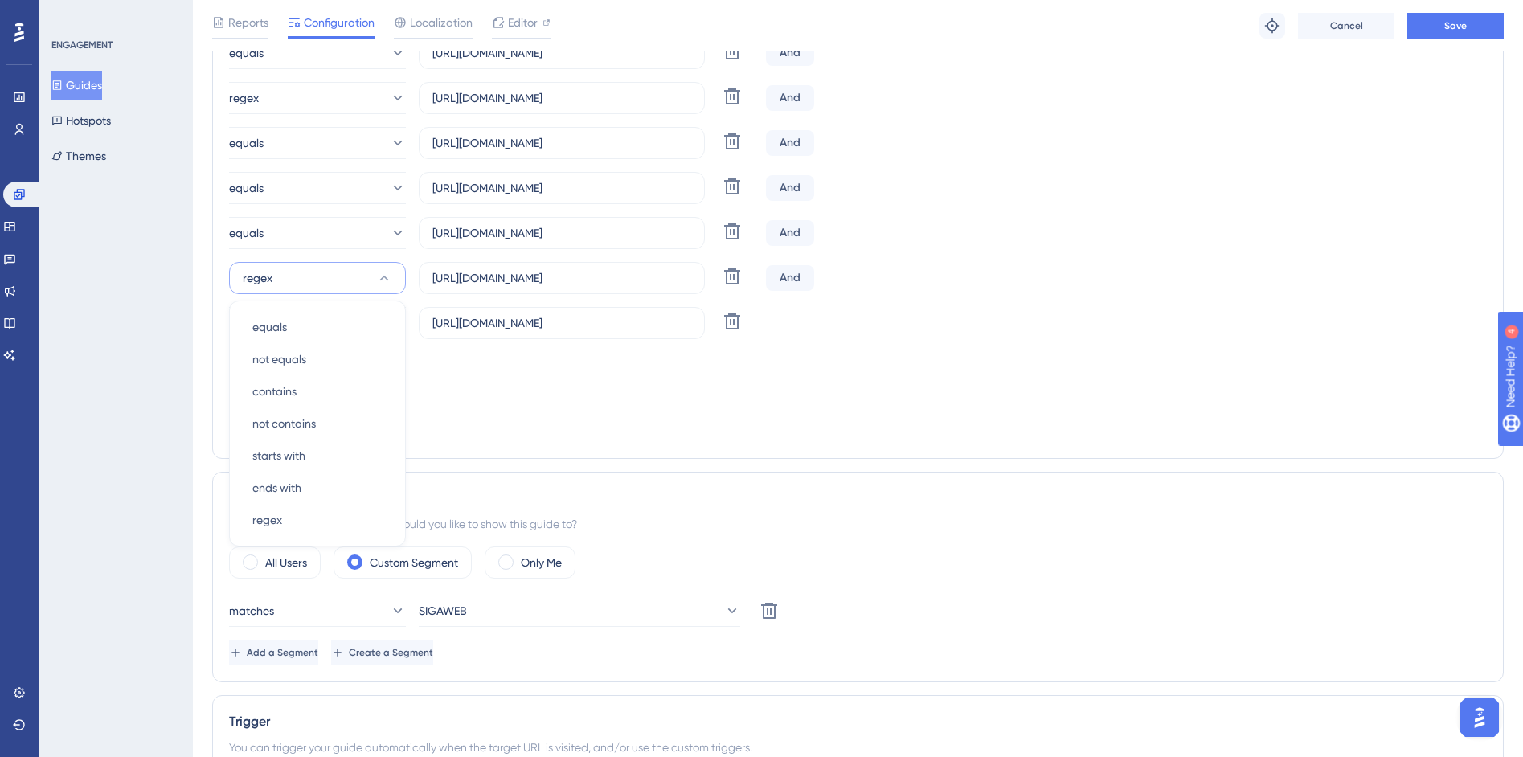
scroll to position [666, 0]
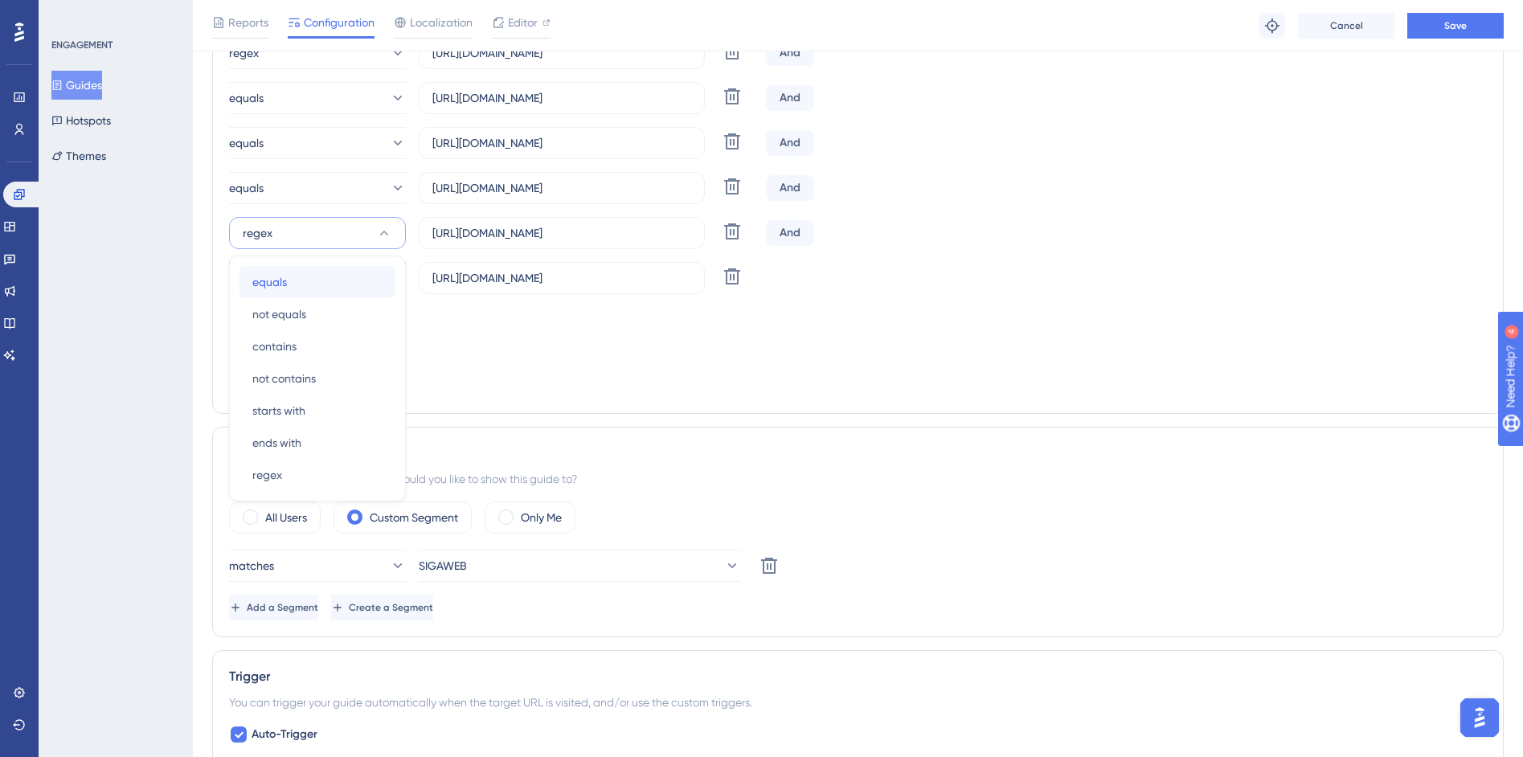
click at [284, 287] on span "equals" at bounding box center [269, 281] width 35 height 19
click at [281, 267] on button "regex" at bounding box center [317, 278] width 177 height 32
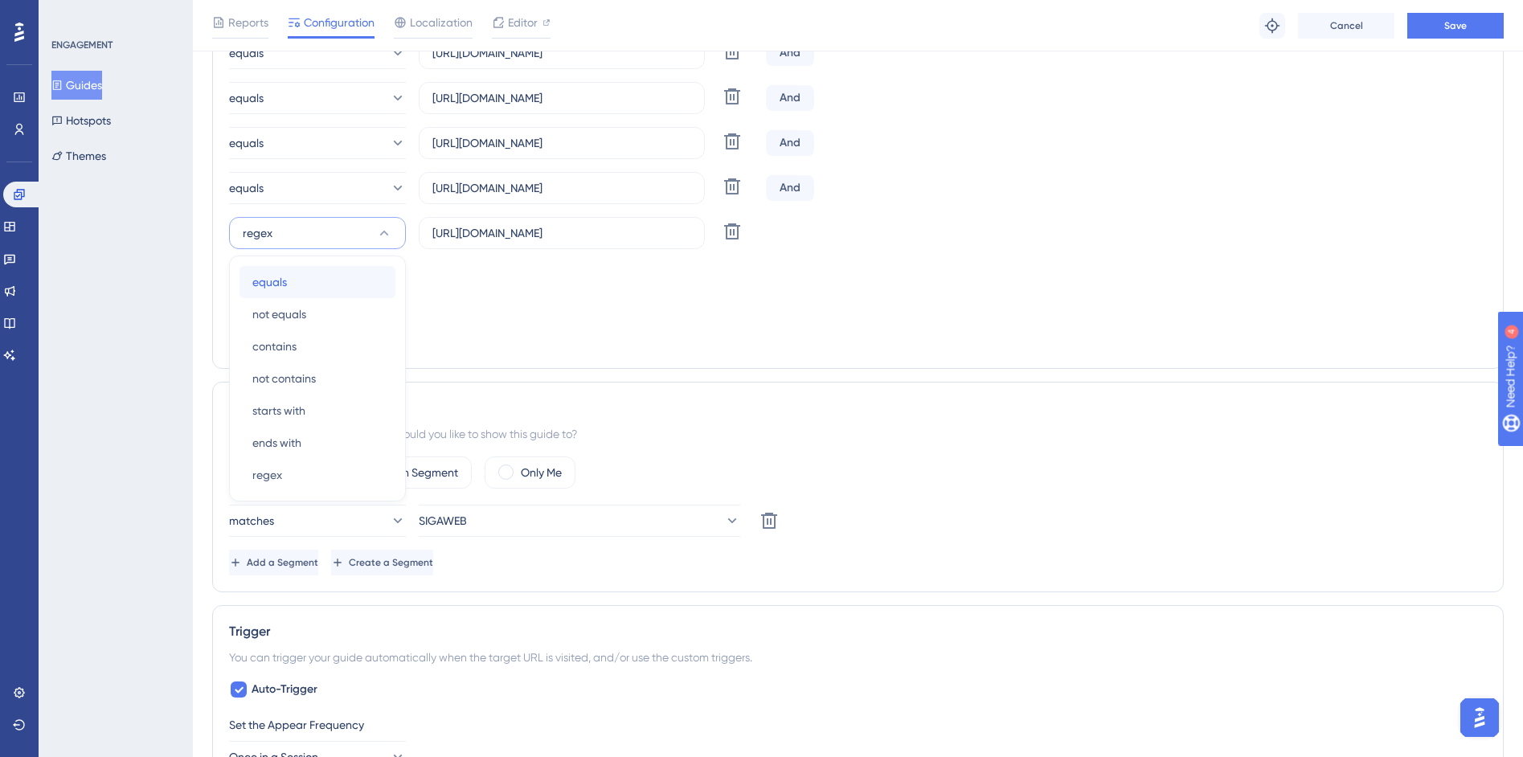
click at [286, 279] on span "equals" at bounding box center [269, 281] width 35 height 19
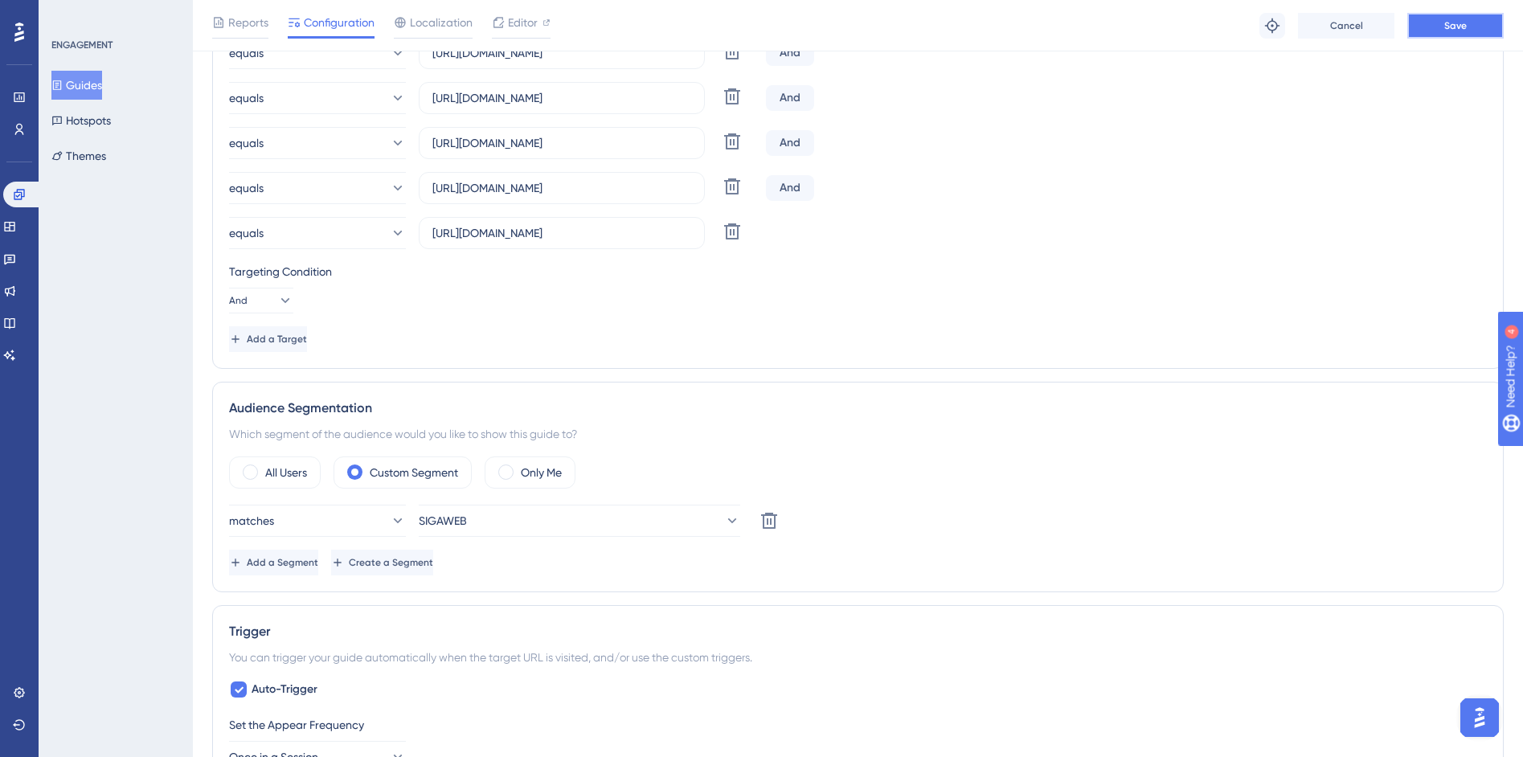
click at [1412, 38] on button "Save" at bounding box center [1455, 26] width 96 height 26
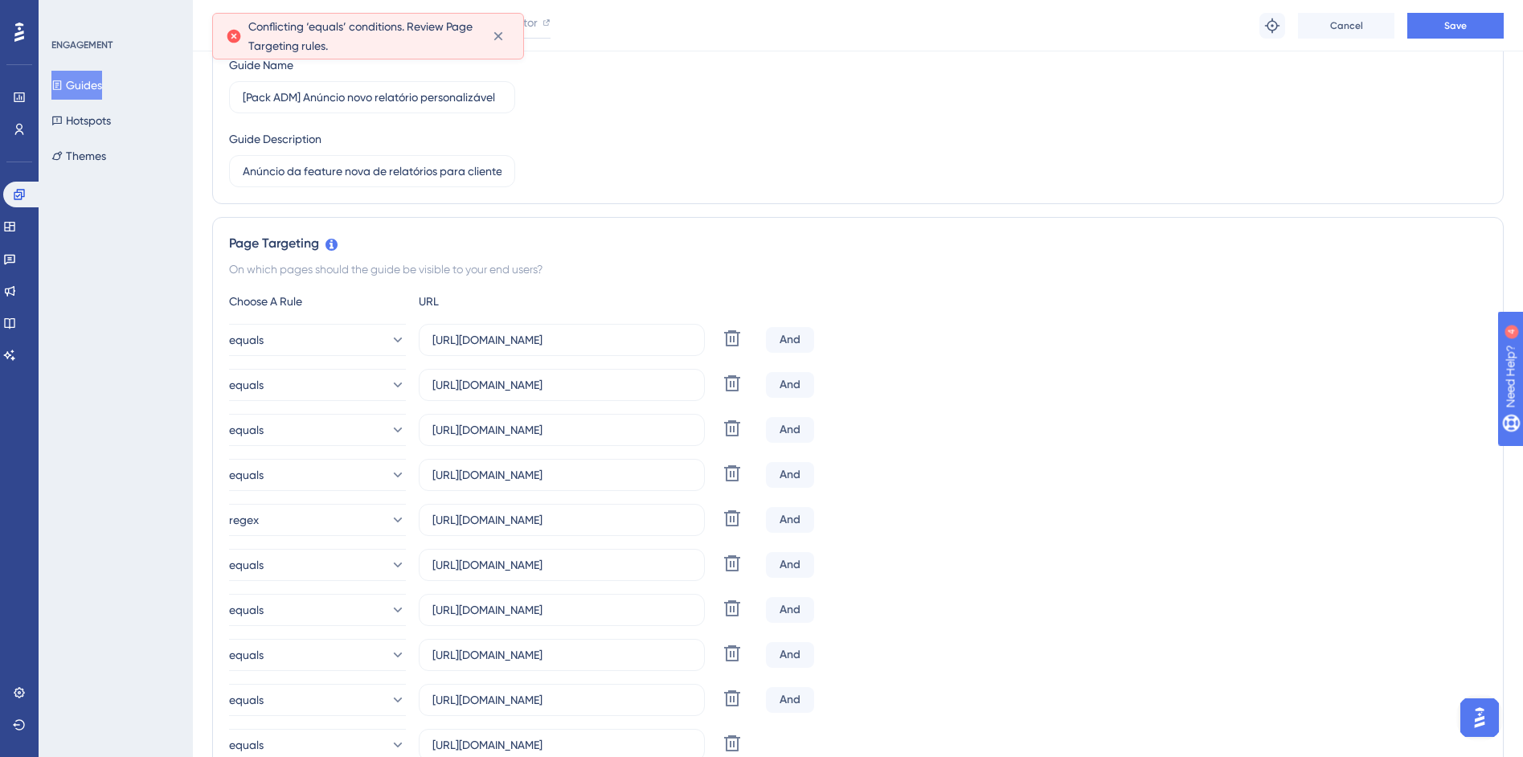
scroll to position [186, 0]
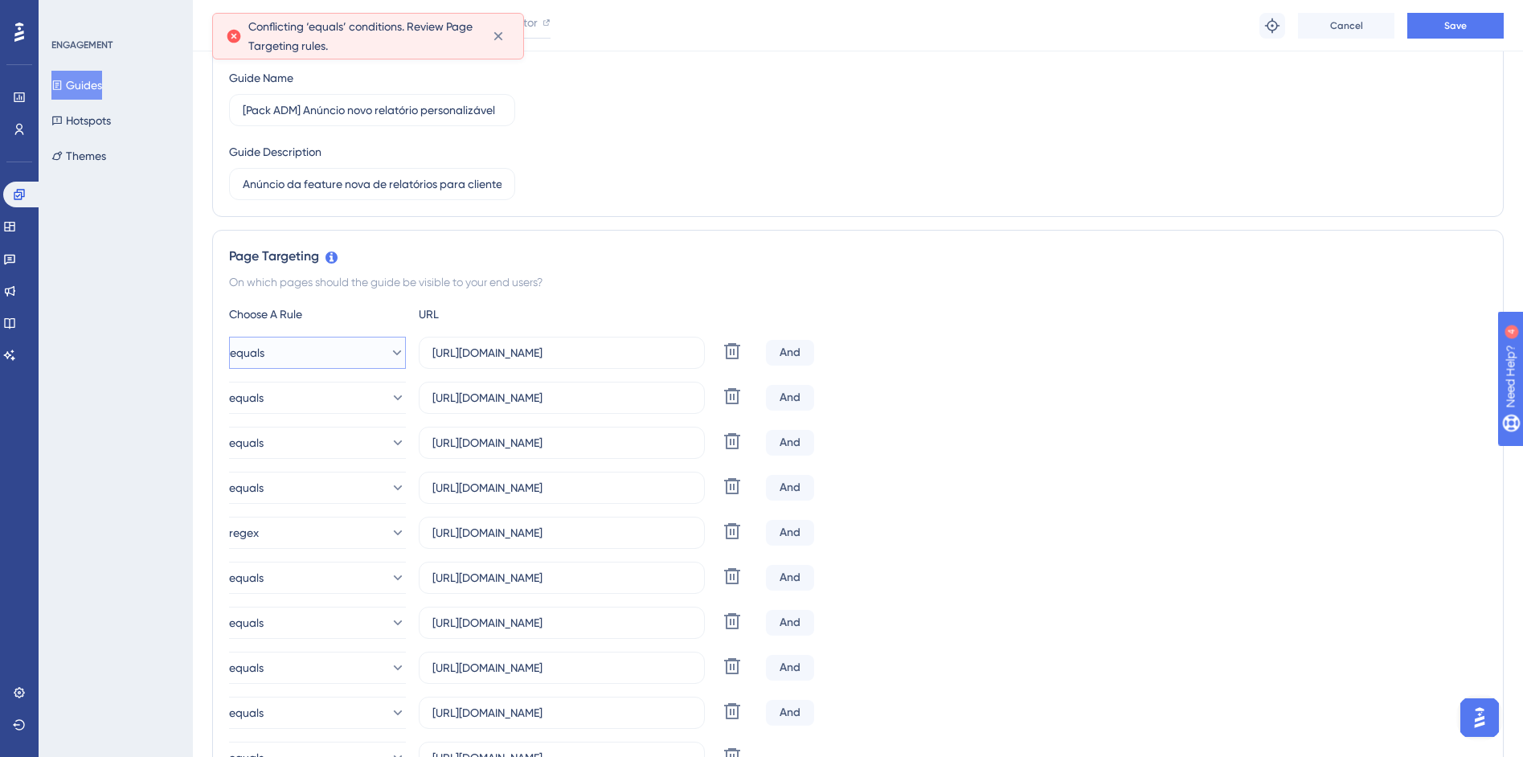
click at [312, 353] on button "equals" at bounding box center [317, 353] width 177 height 32
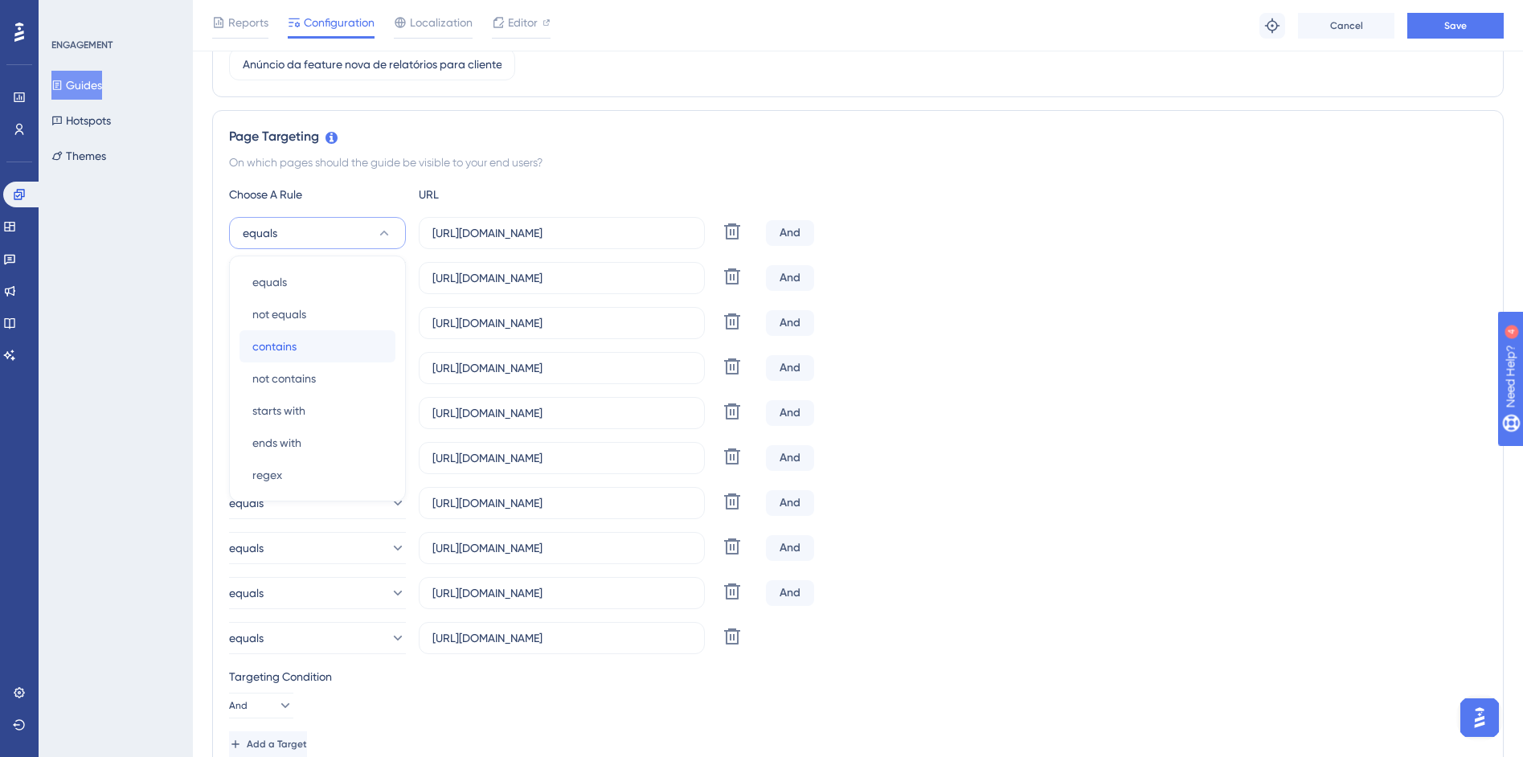
click at [313, 355] on div "contains contains" at bounding box center [317, 346] width 130 height 32
click at [321, 271] on button "equals" at bounding box center [317, 278] width 177 height 32
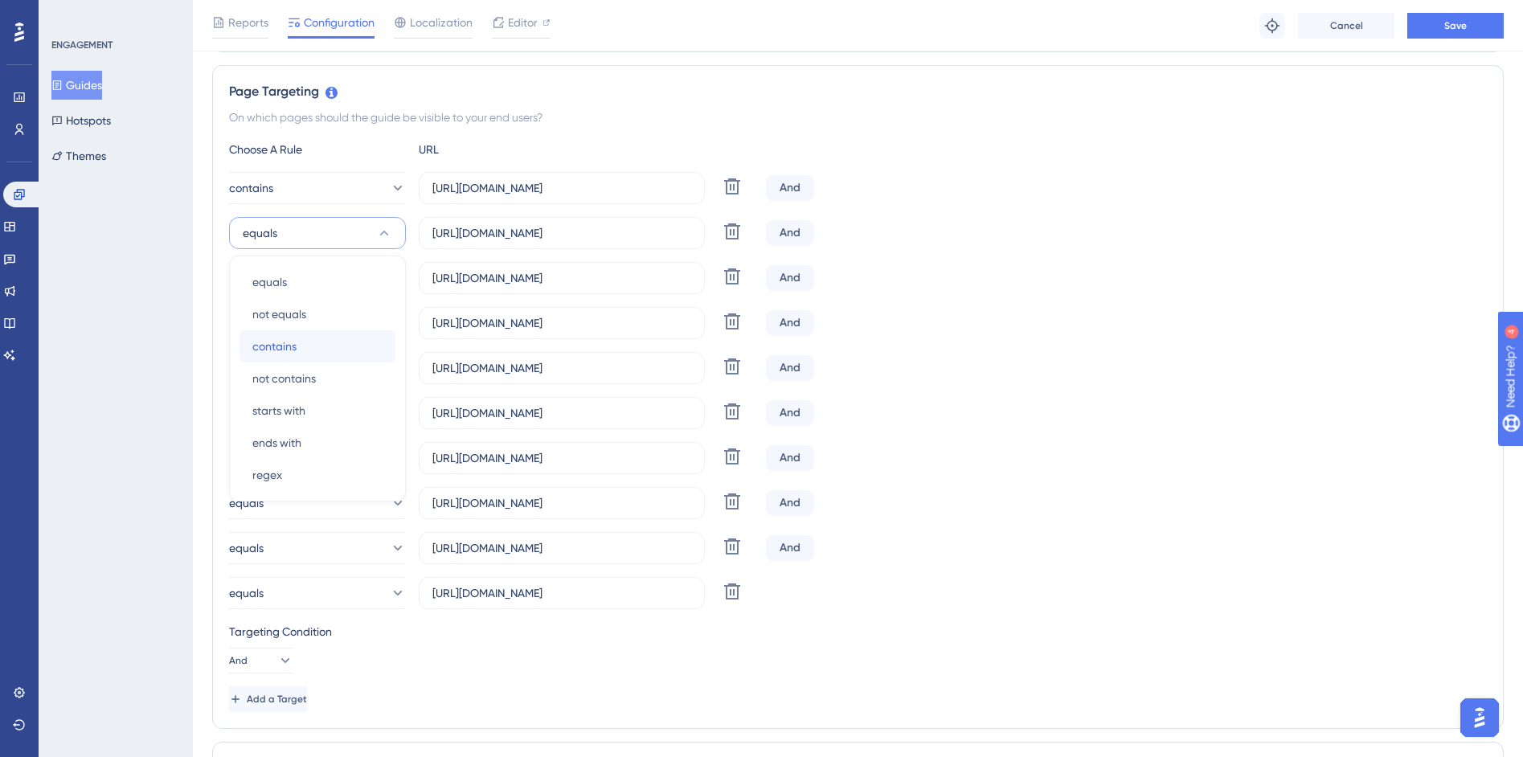
click at [309, 355] on div "contains contains" at bounding box center [317, 346] width 130 height 32
click at [311, 266] on button "equals" at bounding box center [317, 278] width 177 height 32
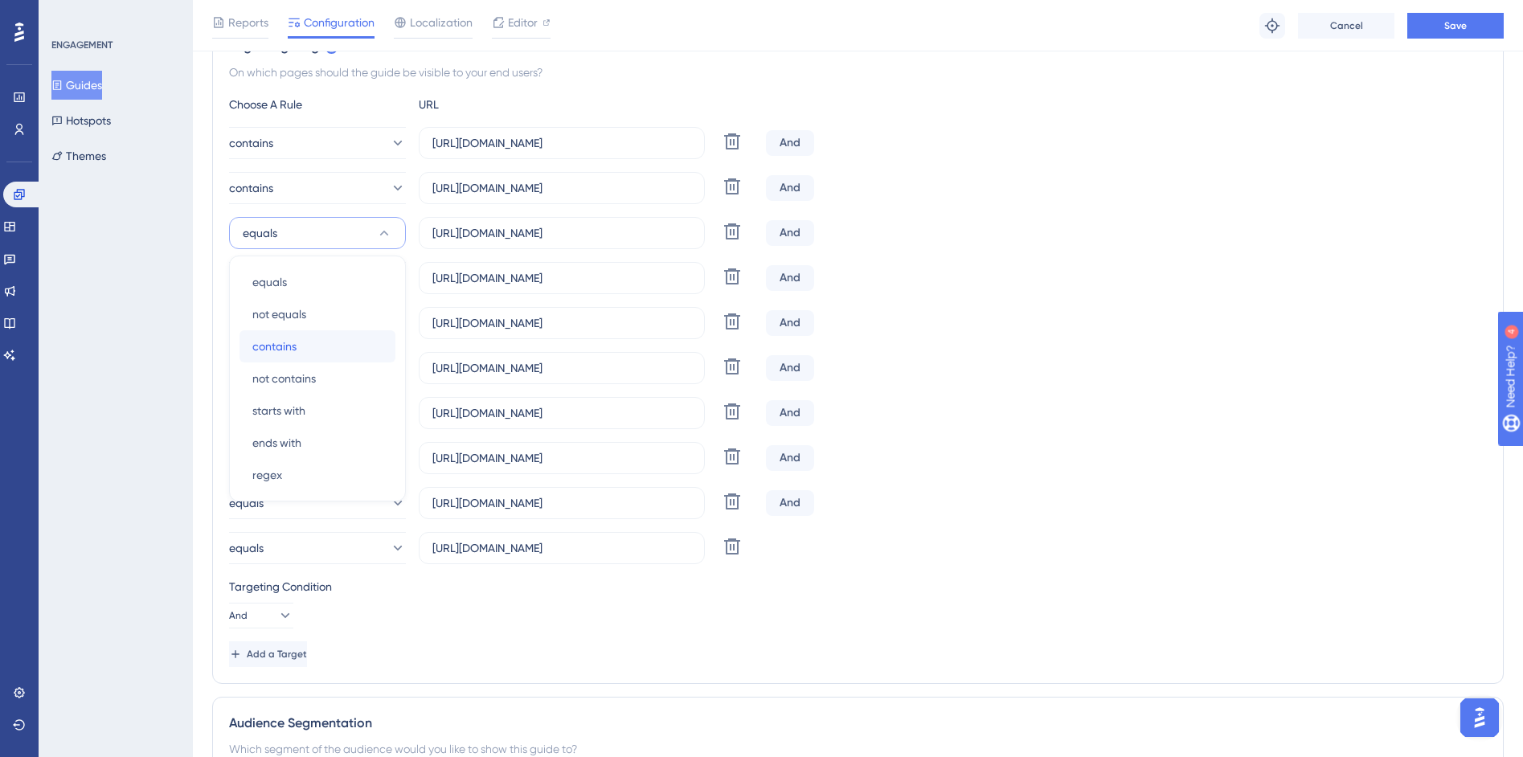
click at [304, 349] on div "contains contains" at bounding box center [317, 346] width 130 height 32
click at [301, 282] on button "equals" at bounding box center [317, 278] width 177 height 32
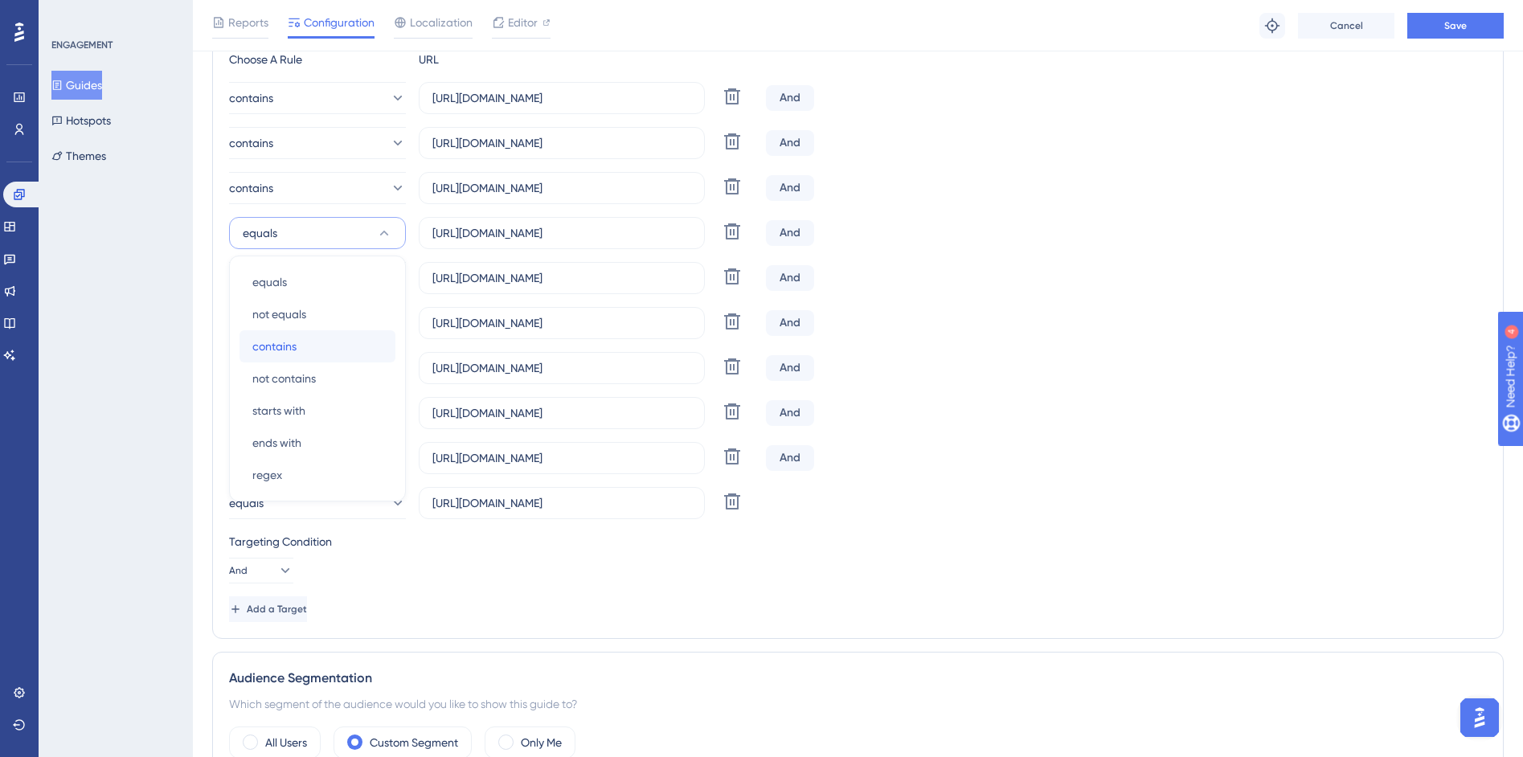
click at [294, 338] on span "contains" at bounding box center [274, 346] width 44 height 19
click at [285, 285] on button "regex" at bounding box center [317, 278] width 177 height 32
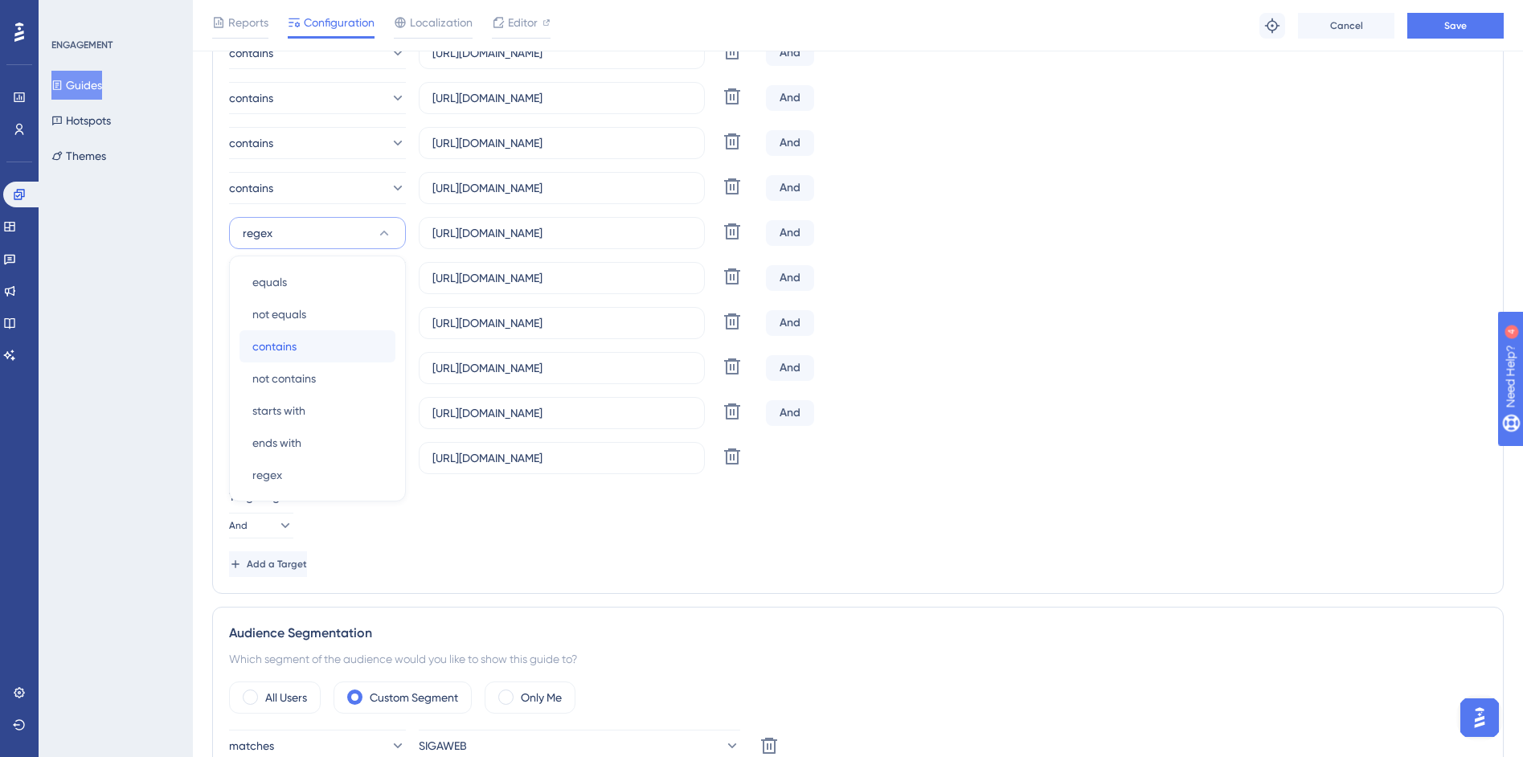
click at [289, 348] on span "contains" at bounding box center [274, 346] width 44 height 19
click at [264, 281] on span "equals" at bounding box center [247, 277] width 35 height 19
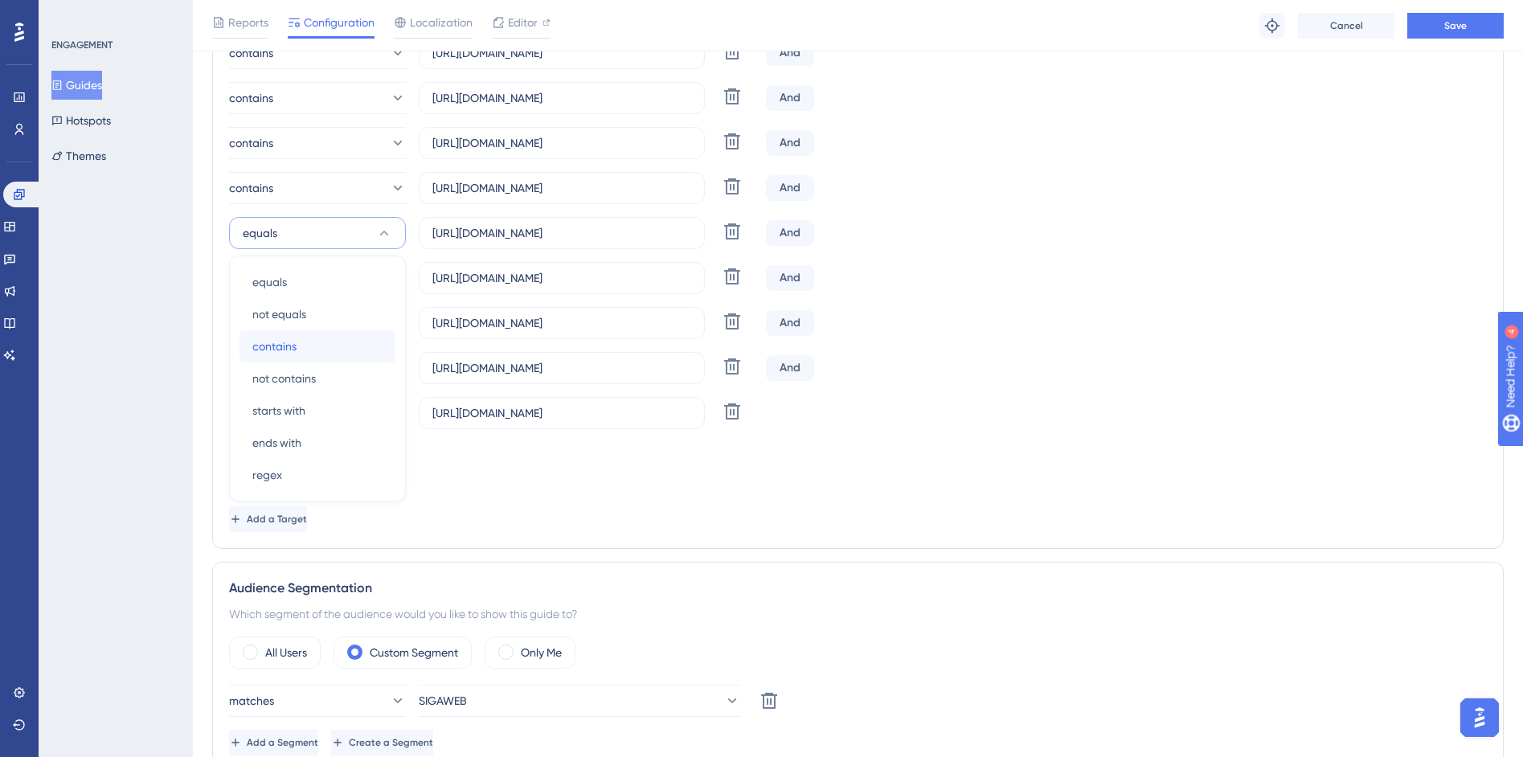
click at [279, 349] on span "contains" at bounding box center [274, 346] width 44 height 19
click at [277, 290] on button "equals" at bounding box center [317, 278] width 177 height 32
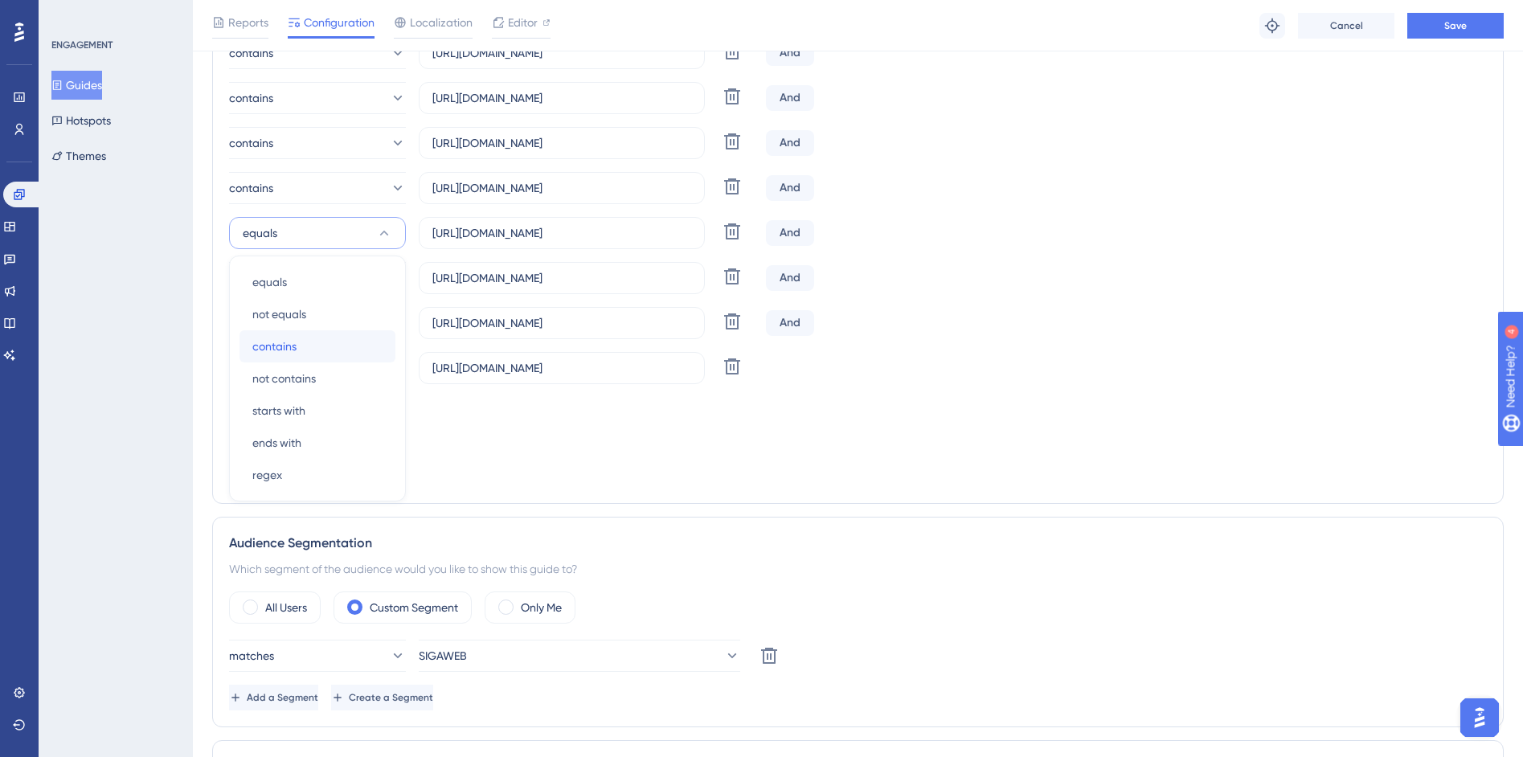
click at [281, 346] on span "contains" at bounding box center [274, 346] width 44 height 19
click at [277, 287] on button "equals" at bounding box center [317, 278] width 177 height 32
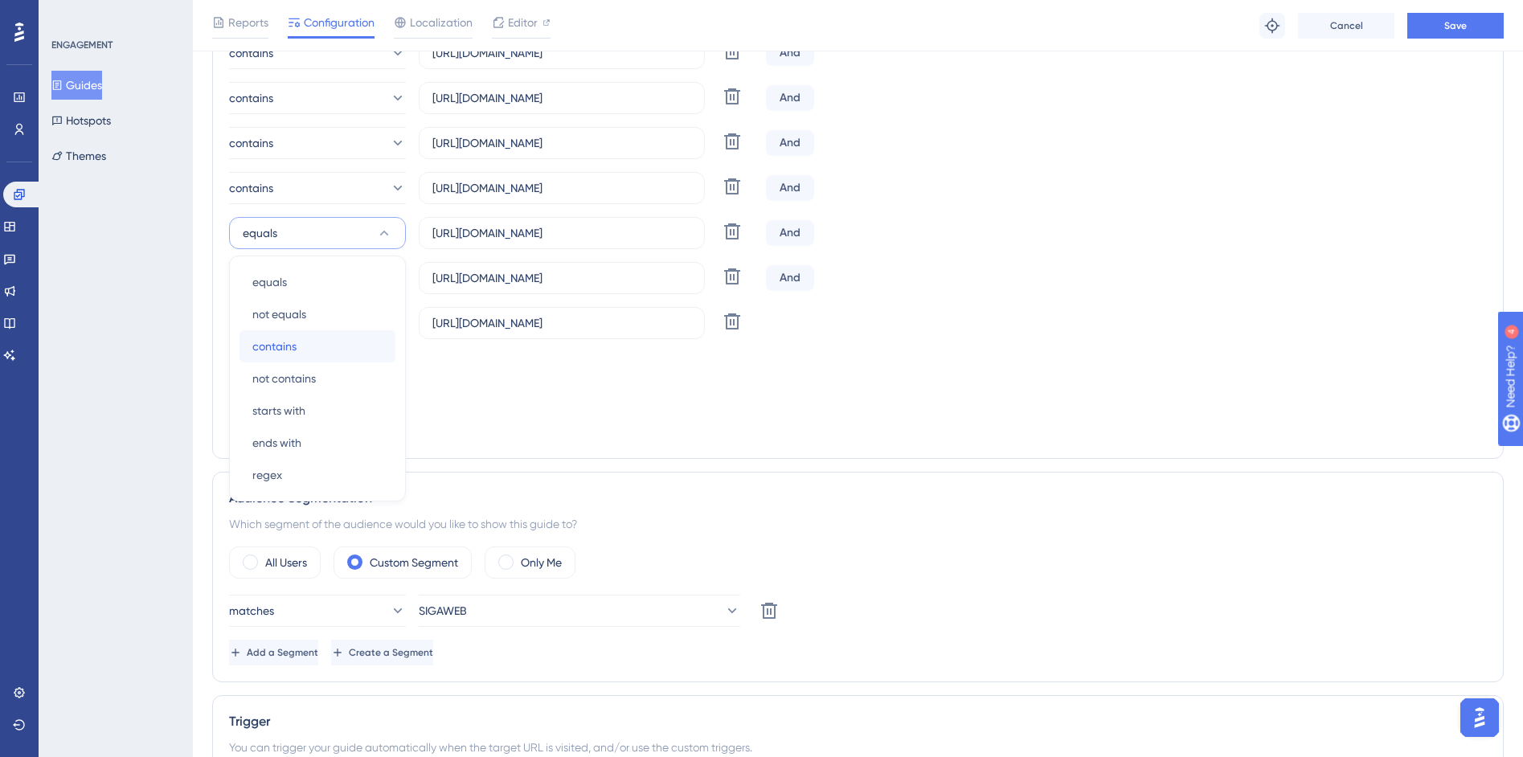
click at [280, 342] on span "contains" at bounding box center [274, 346] width 44 height 19
drag, startPoint x: 279, startPoint y: 278, endPoint x: 280, endPoint y: 296, distance: 17.7
click at [279, 278] on button "equals" at bounding box center [317, 278] width 177 height 32
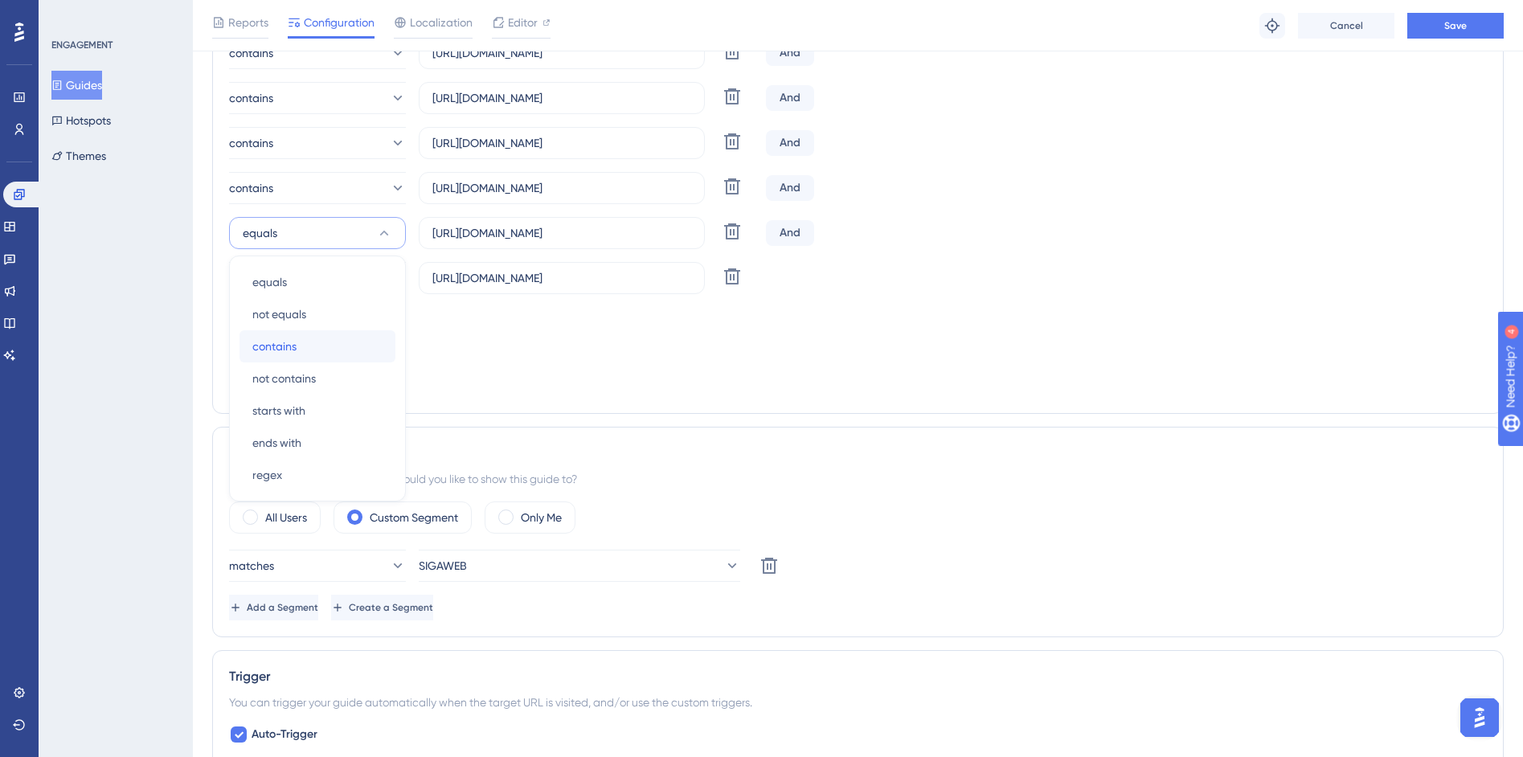
click at [285, 350] on span "contains" at bounding box center [274, 346] width 44 height 19
click at [273, 293] on button "equals" at bounding box center [317, 278] width 177 height 32
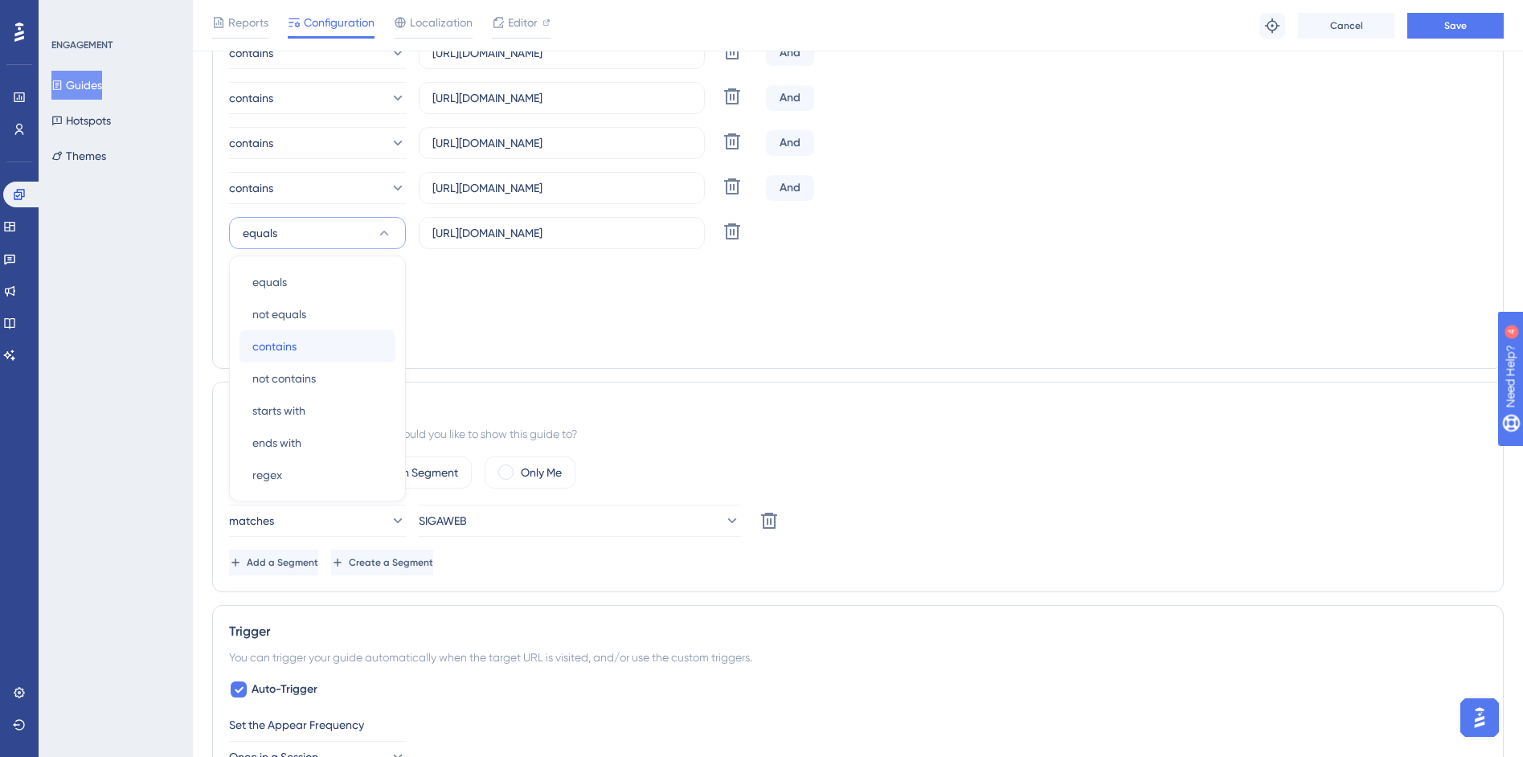
click at [287, 346] on span "contains" at bounding box center [274, 346] width 44 height 19
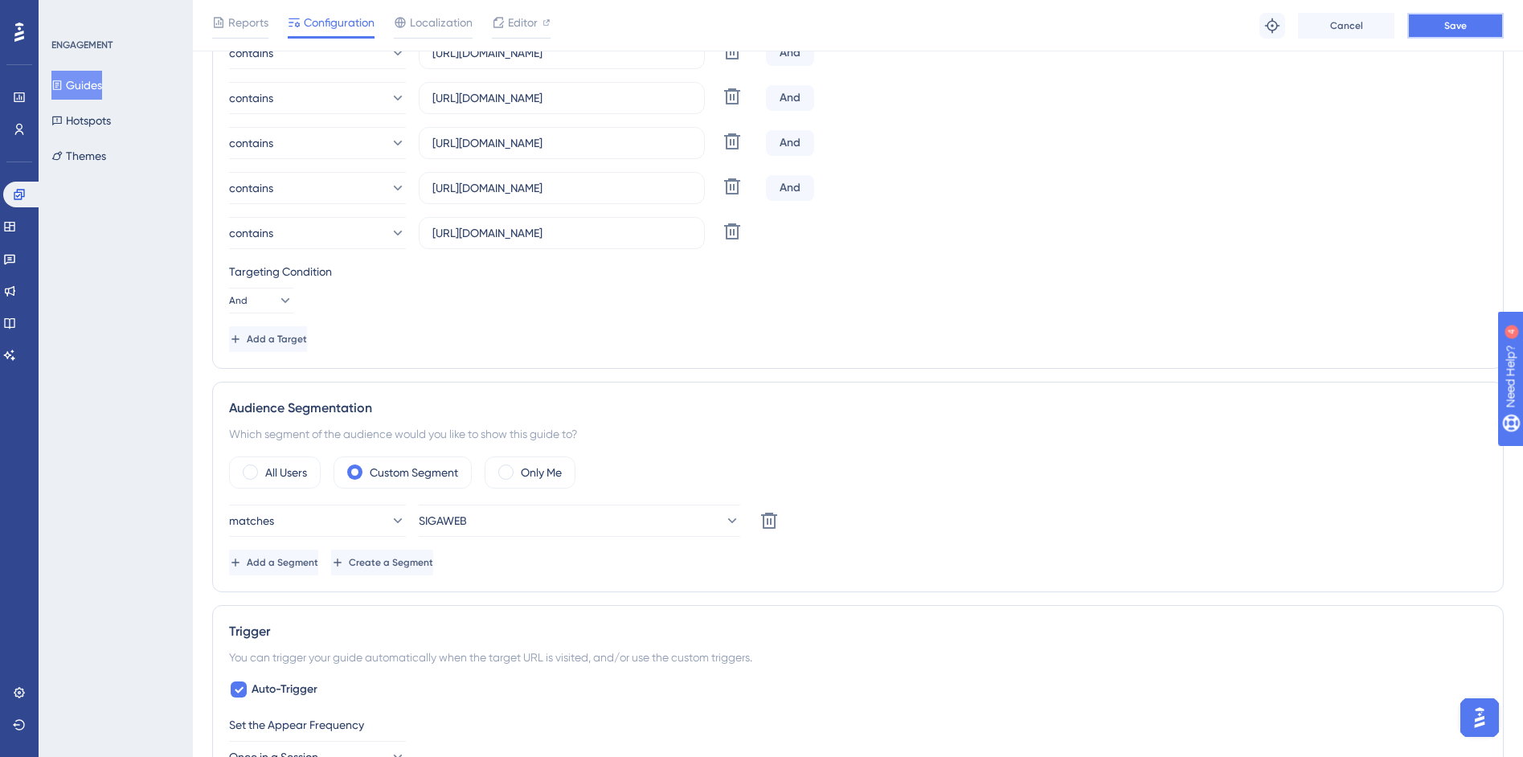
click at [1467, 24] on button "Save" at bounding box center [1455, 26] width 96 height 26
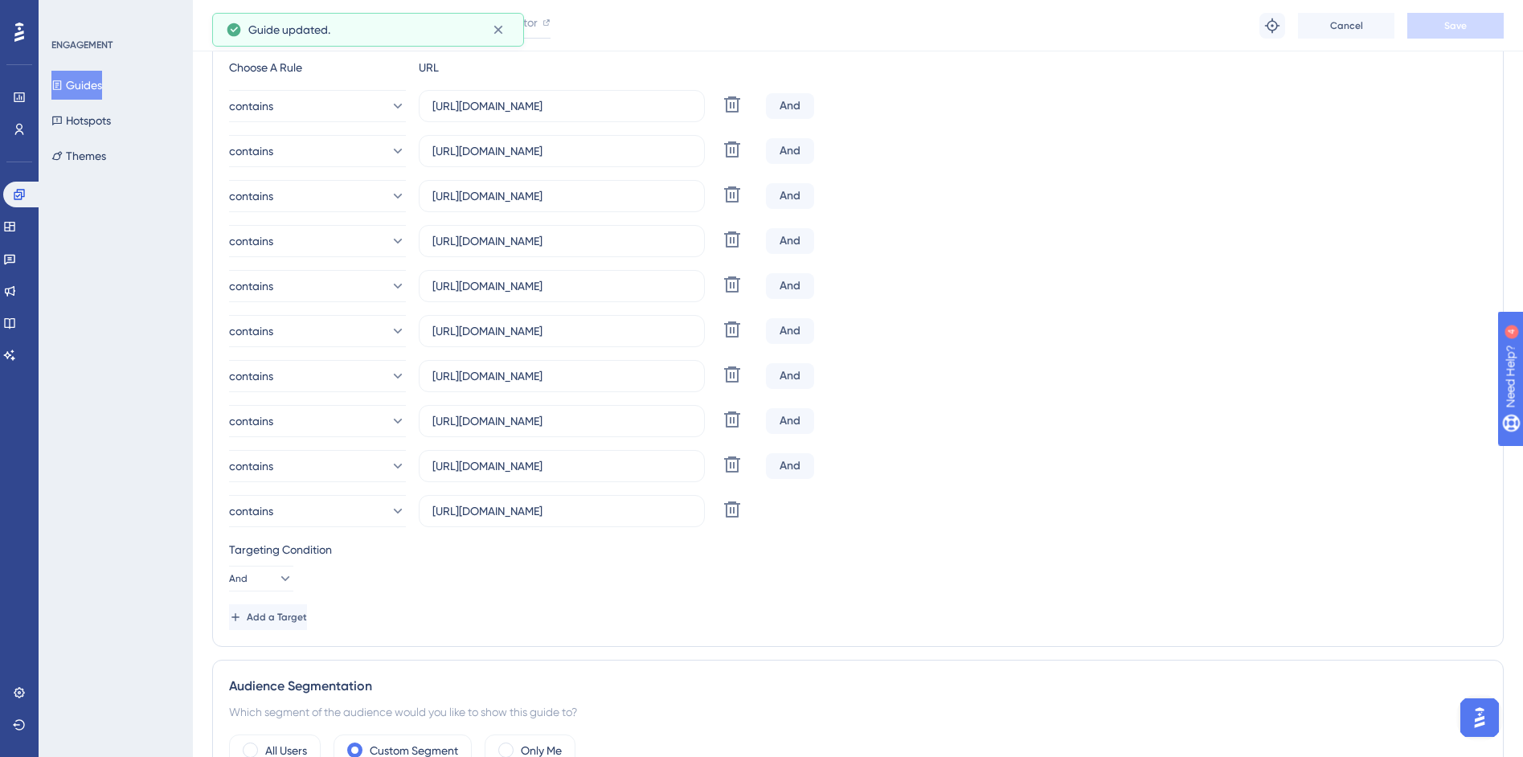
scroll to position [0, 0]
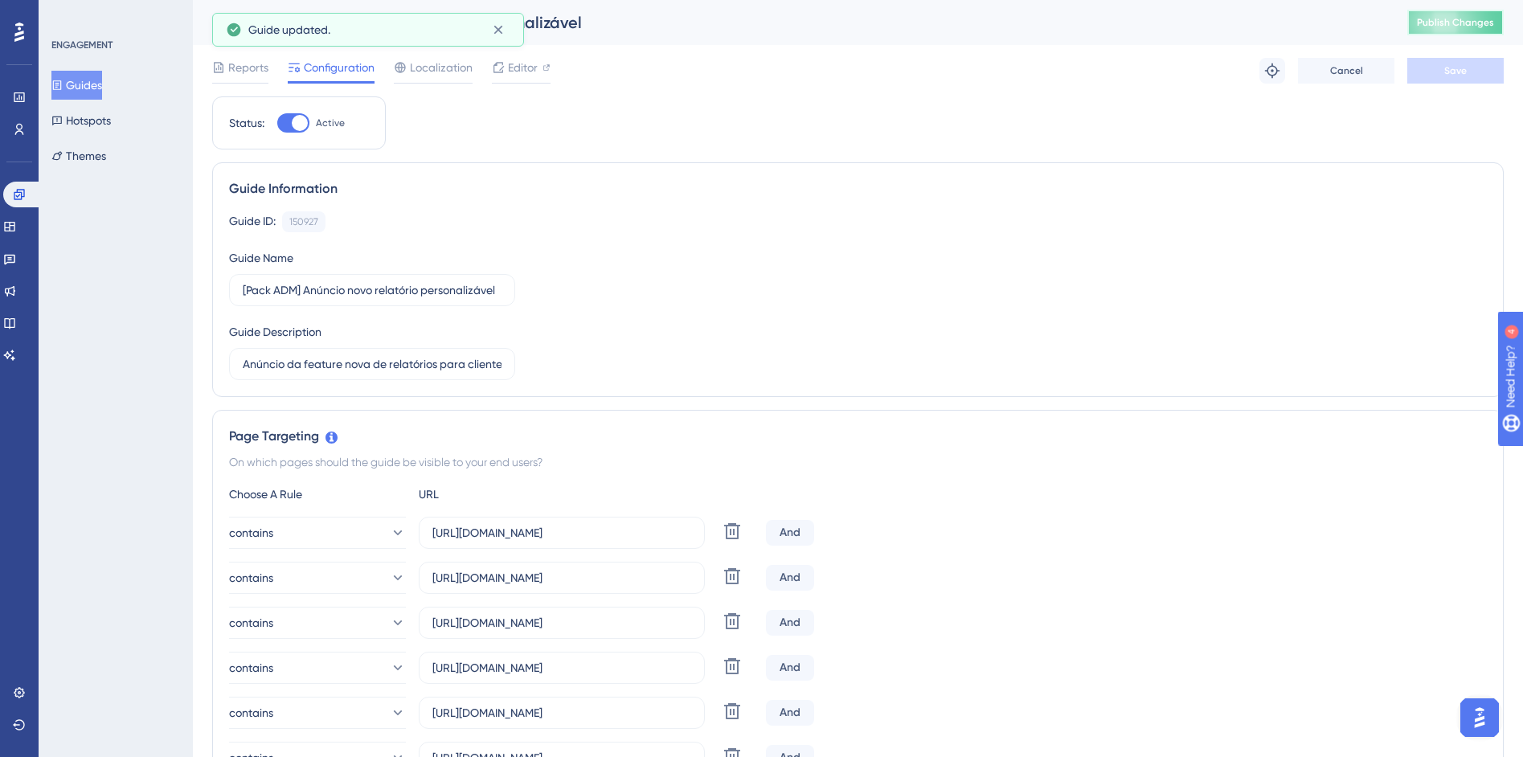
click at [1460, 24] on span "Publish Changes" at bounding box center [1455, 22] width 77 height 13
click at [529, 65] on span "Editor" at bounding box center [523, 67] width 30 height 19
click at [506, 72] on div "Editor" at bounding box center [521, 67] width 59 height 19
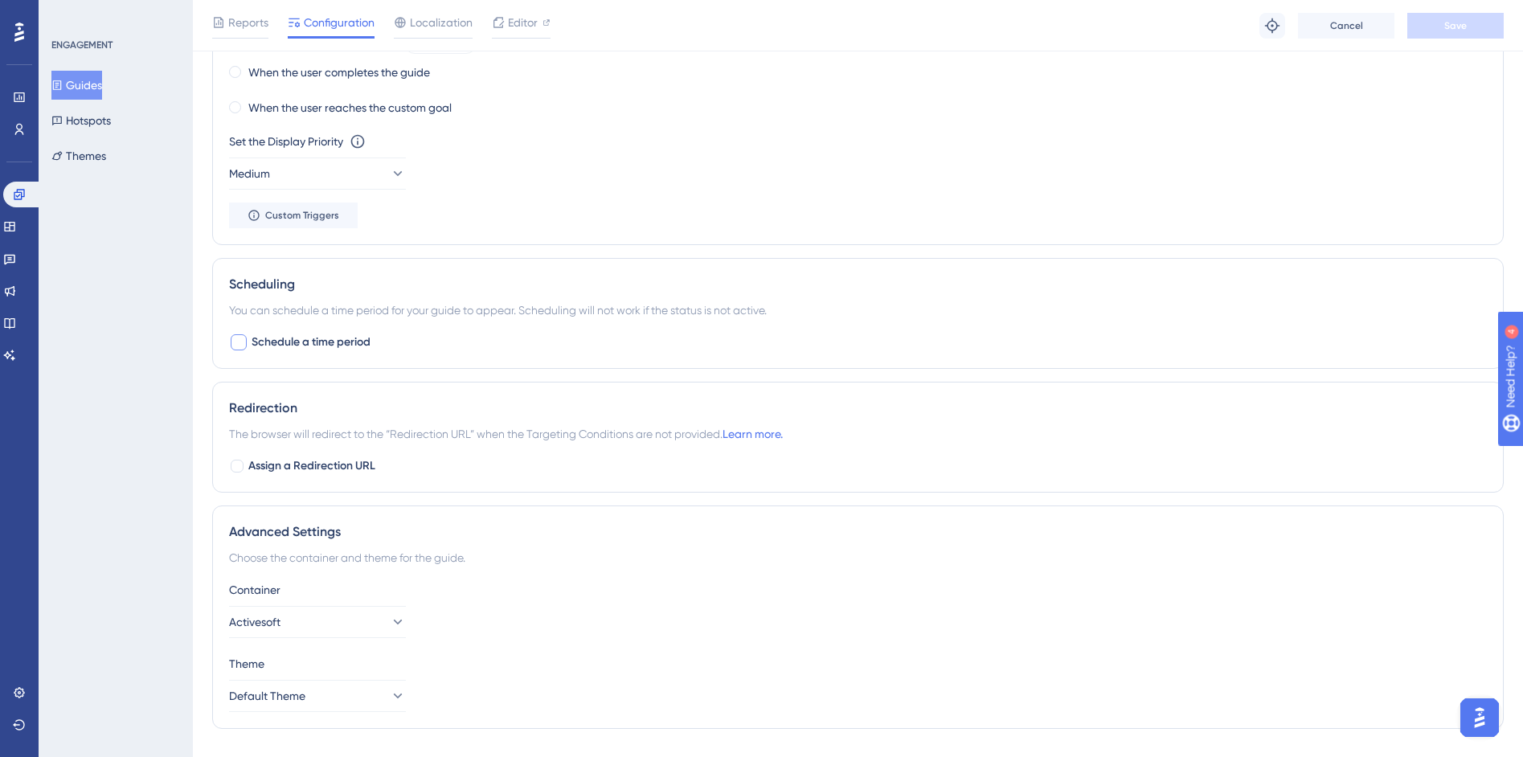
scroll to position [1569, 0]
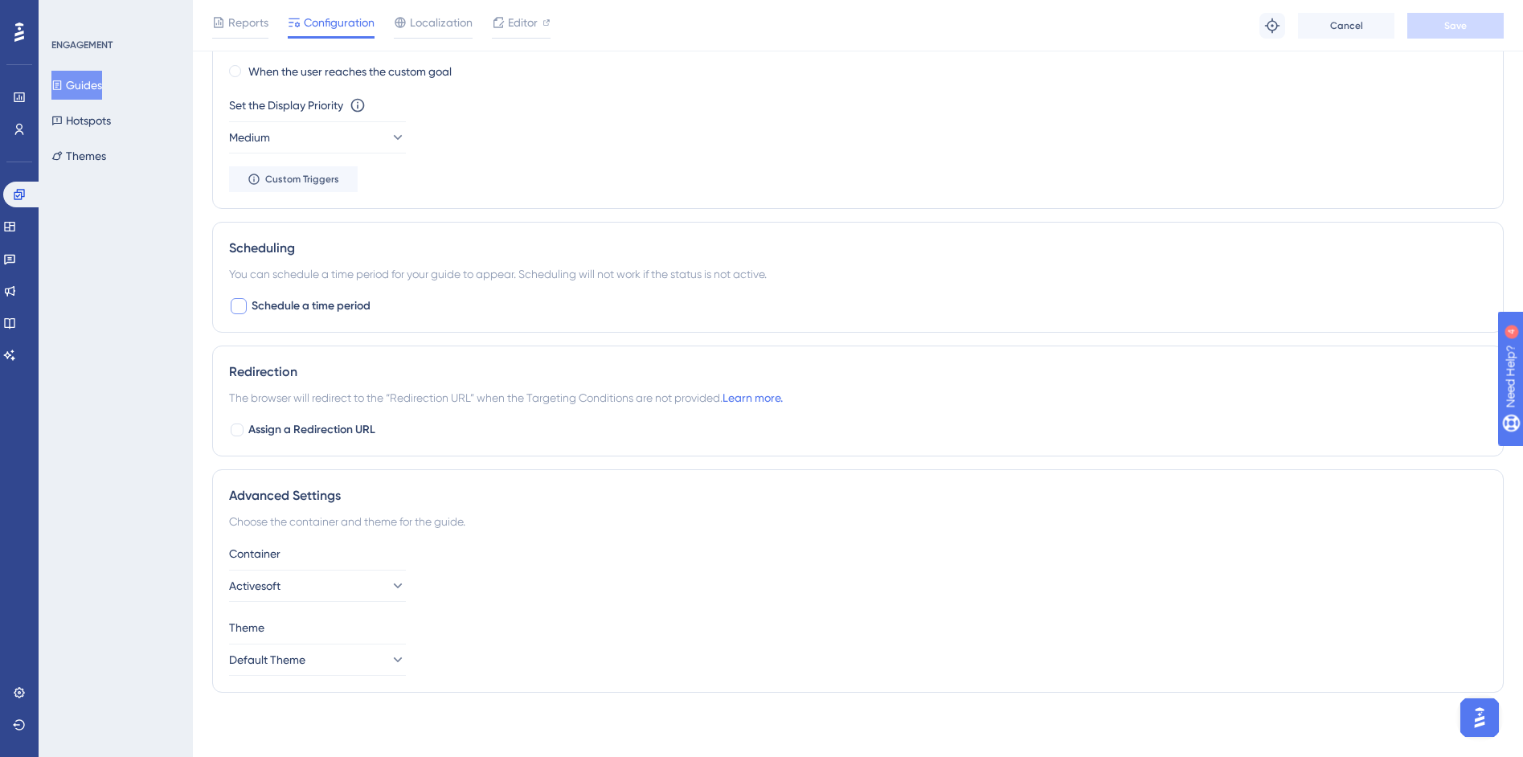
click at [1030, 285] on div "Scheduling You can schedule a time period for your guide to appear. Scheduling …" at bounding box center [858, 277] width 1292 height 111
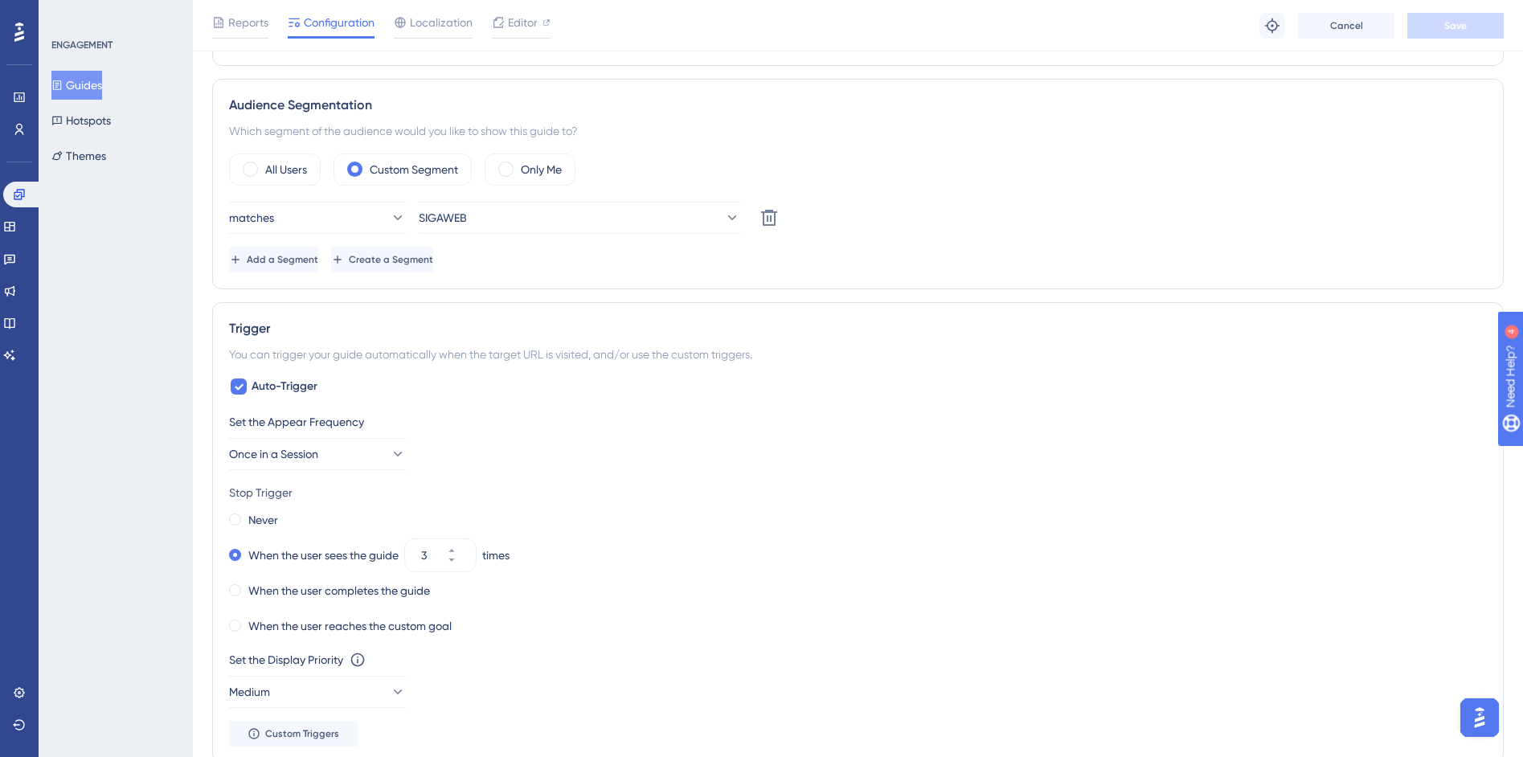
scroll to position [205, 0]
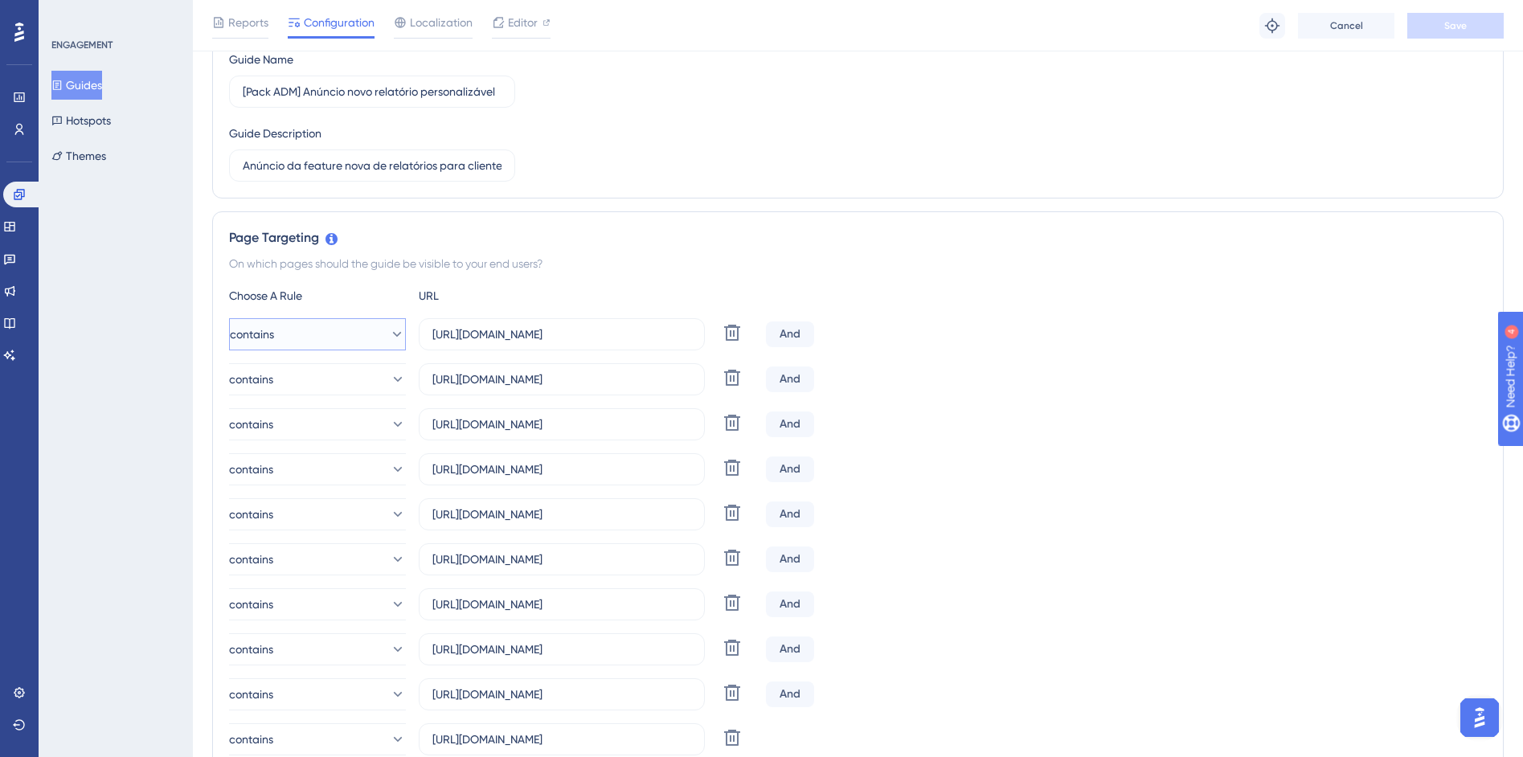
click at [328, 325] on button "contains" at bounding box center [317, 334] width 177 height 32
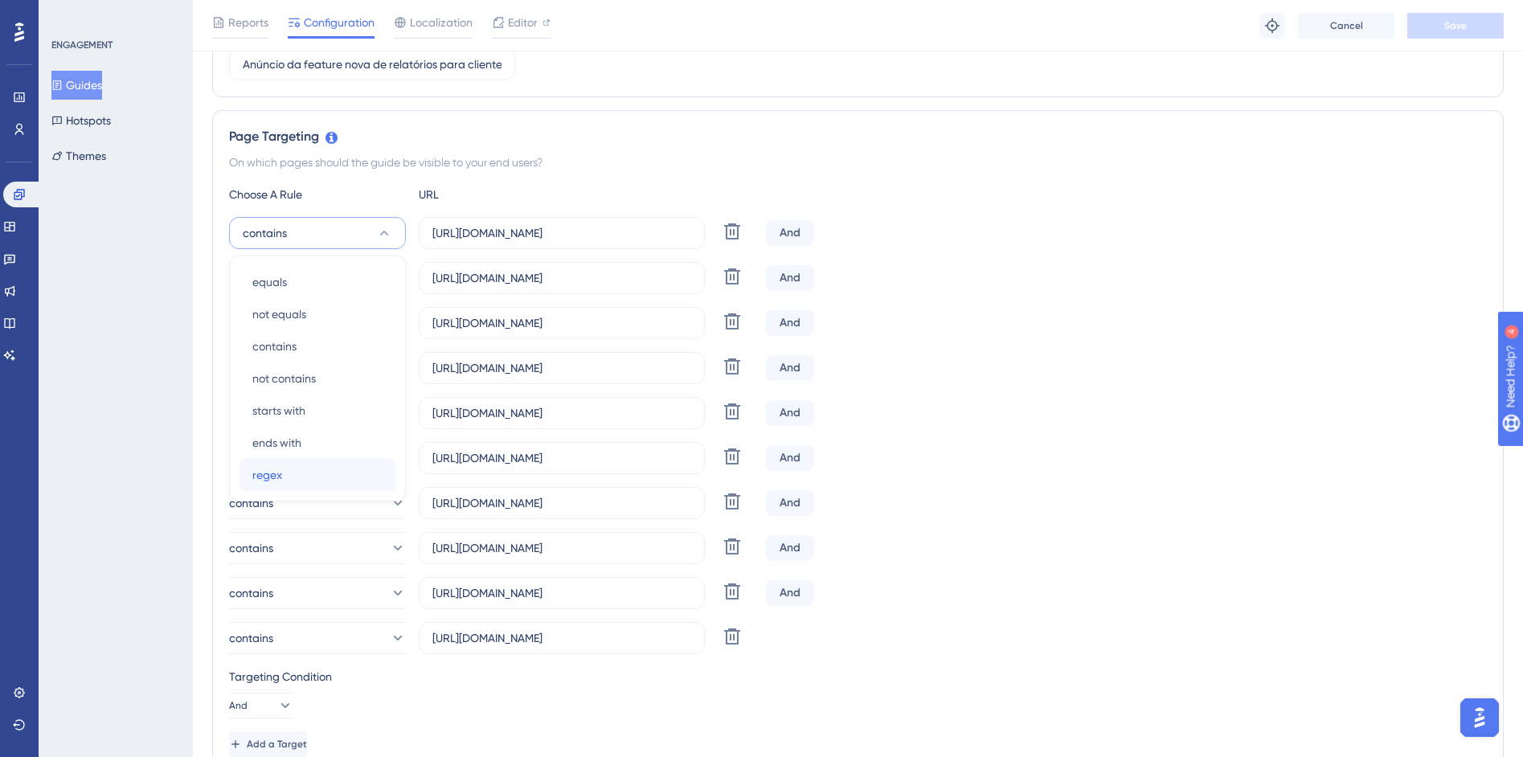
click at [293, 472] on div "regex regex" at bounding box center [317, 475] width 130 height 32
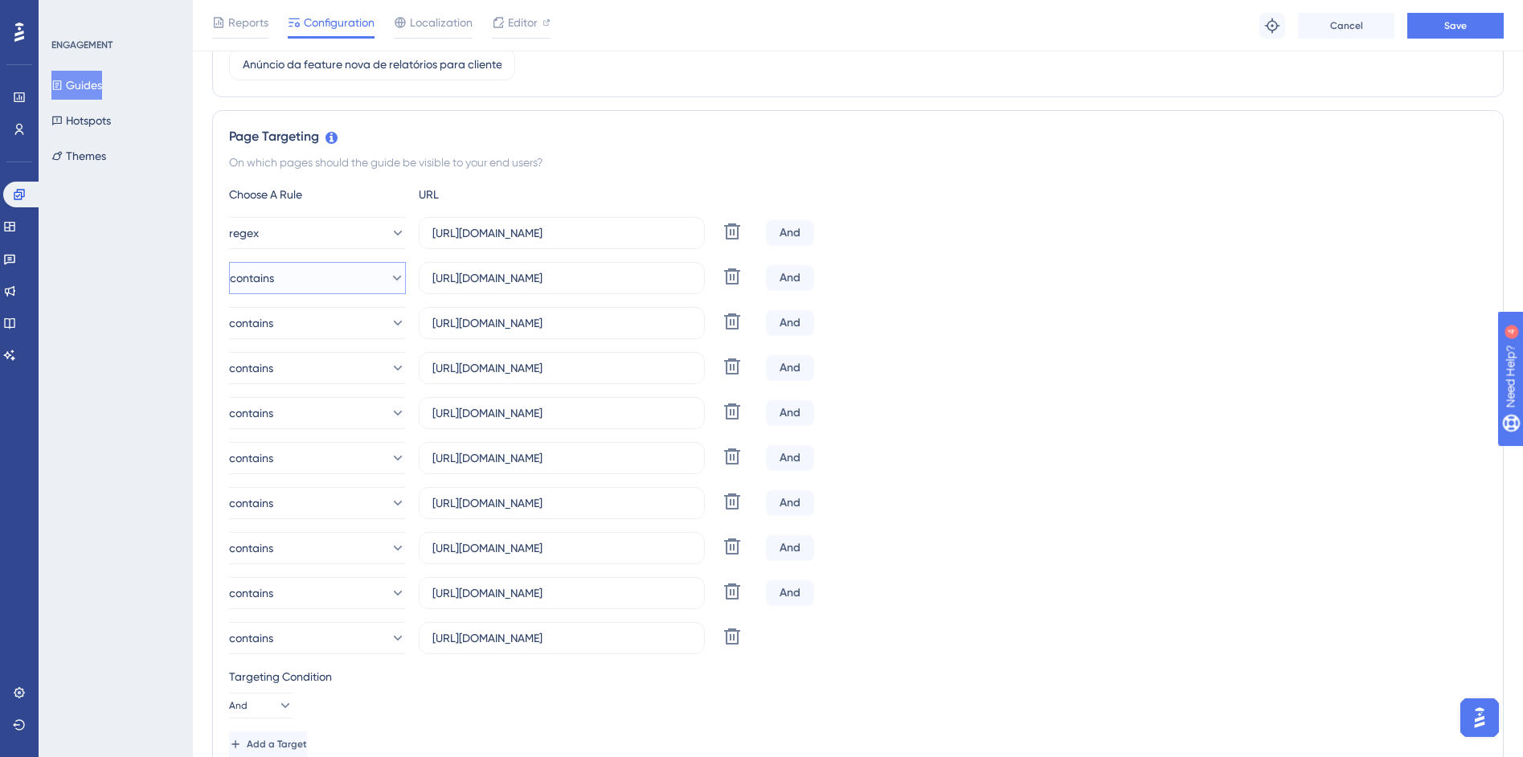
click at [330, 278] on button "contains" at bounding box center [317, 278] width 177 height 32
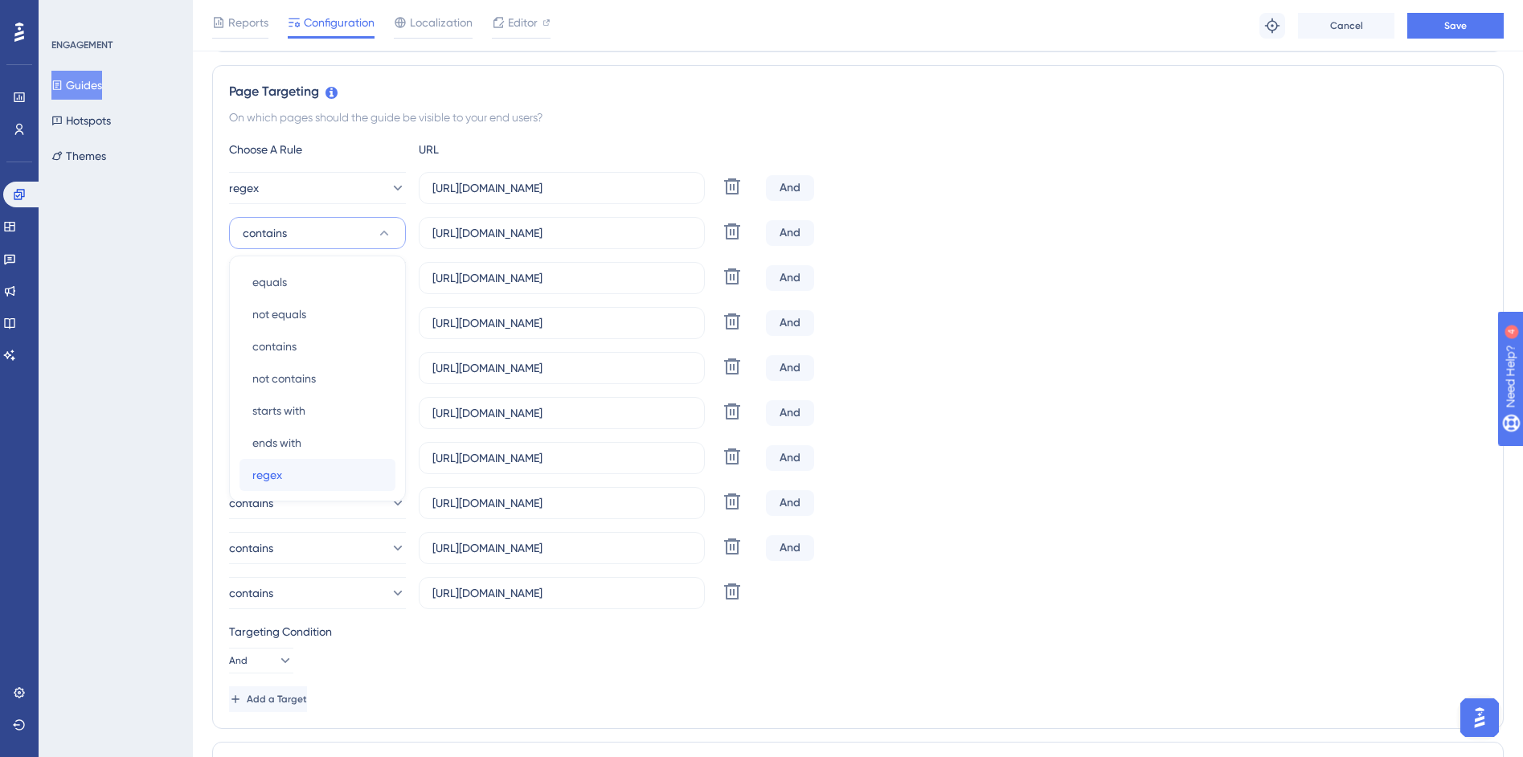
click at [301, 478] on div "regex regex" at bounding box center [317, 475] width 130 height 32
click at [307, 280] on button "contains" at bounding box center [317, 278] width 177 height 32
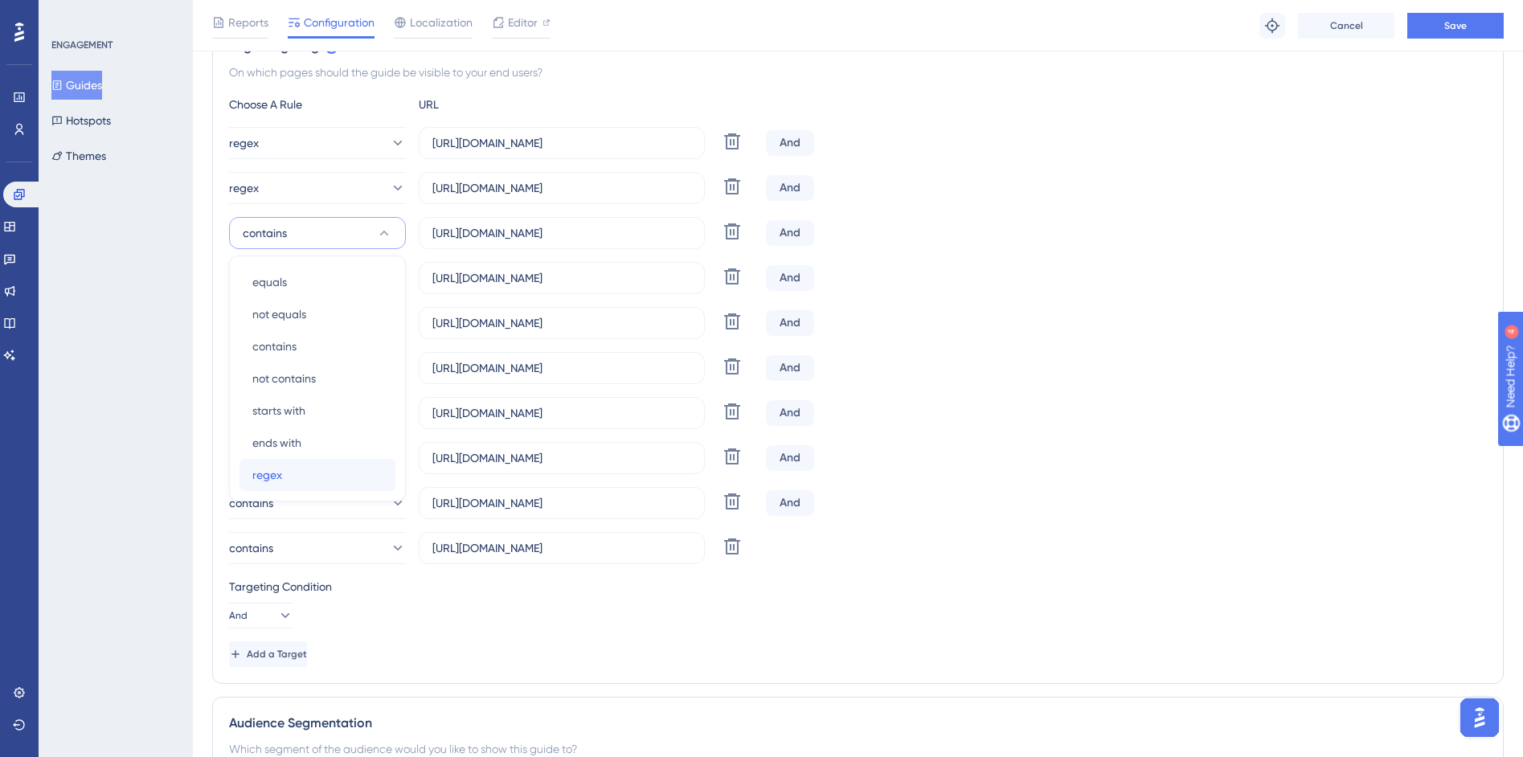
click at [302, 484] on div "regex regex" at bounding box center [317, 475] width 130 height 32
click at [318, 279] on button "contains" at bounding box center [317, 278] width 177 height 32
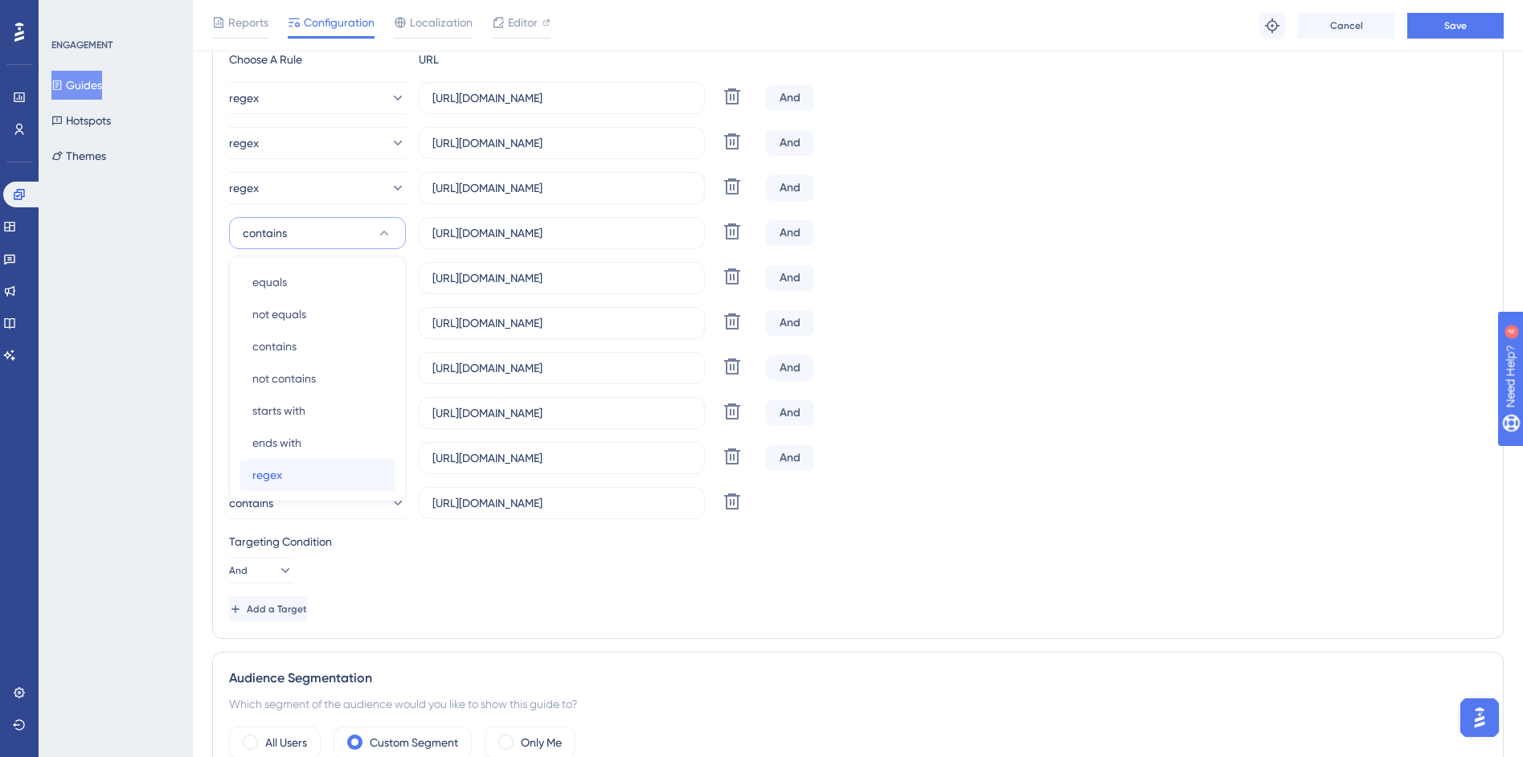
click at [312, 472] on div "regex regex" at bounding box center [317, 475] width 130 height 32
click at [311, 282] on button "contains" at bounding box center [317, 278] width 177 height 32
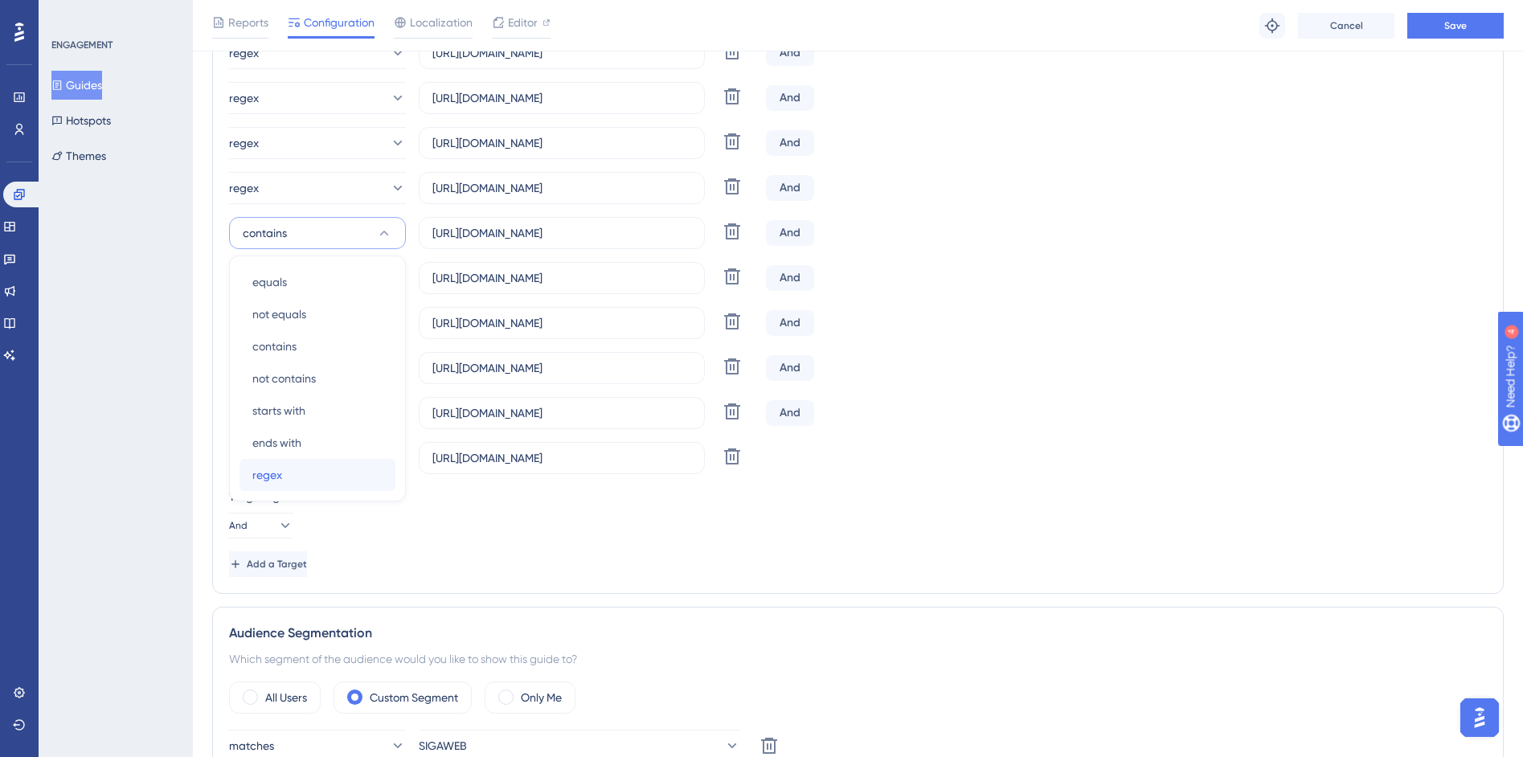
click at [305, 483] on div "regex regex" at bounding box center [317, 475] width 130 height 32
click at [306, 305] on div "regex https://siga01.activesoft.com.br/busca_central_relatorios/?relatorio=/dad…" at bounding box center [858, 255] width 1258 height 437
click at [302, 320] on button "contains" at bounding box center [317, 323] width 177 height 32
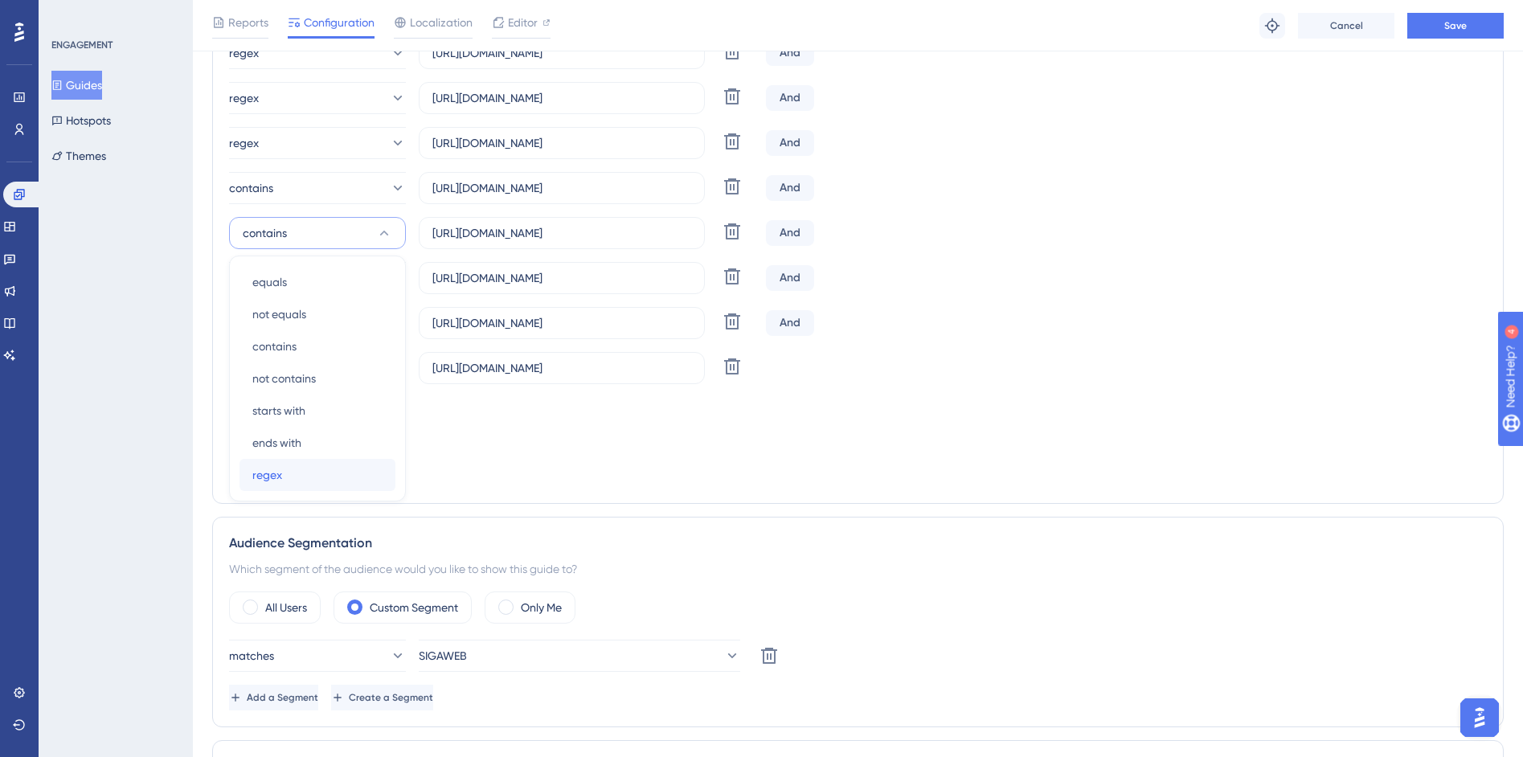
click at [289, 476] on div "regex regex" at bounding box center [317, 475] width 130 height 32
click at [305, 182] on button "contains" at bounding box center [317, 188] width 177 height 32
click at [309, 428] on div "regex regex" at bounding box center [317, 430] width 130 height 32
click at [310, 271] on button "contains" at bounding box center [317, 278] width 177 height 32
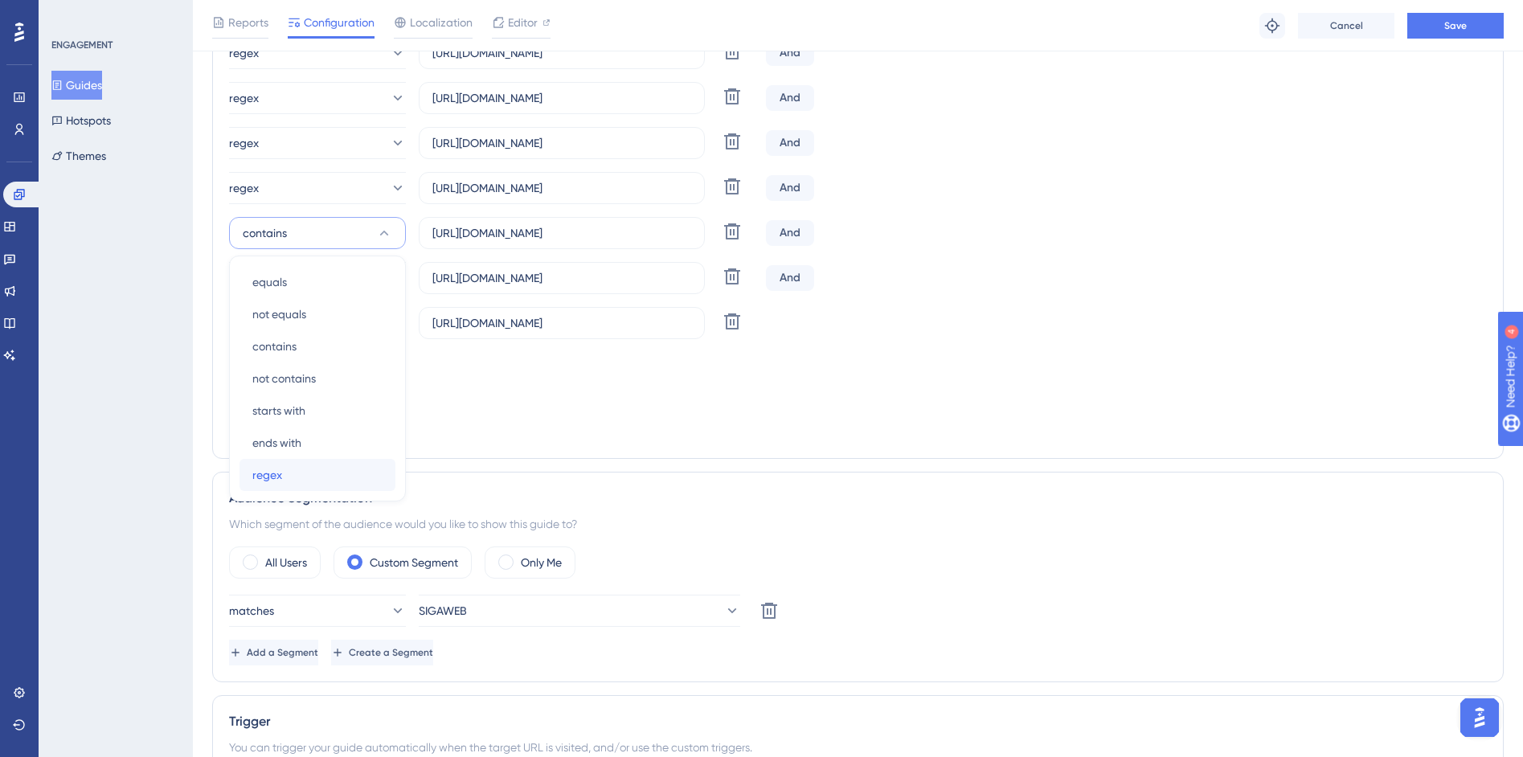
click at [309, 480] on div "regex regex" at bounding box center [317, 475] width 130 height 32
click at [304, 314] on button "contains" at bounding box center [317, 323] width 177 height 32
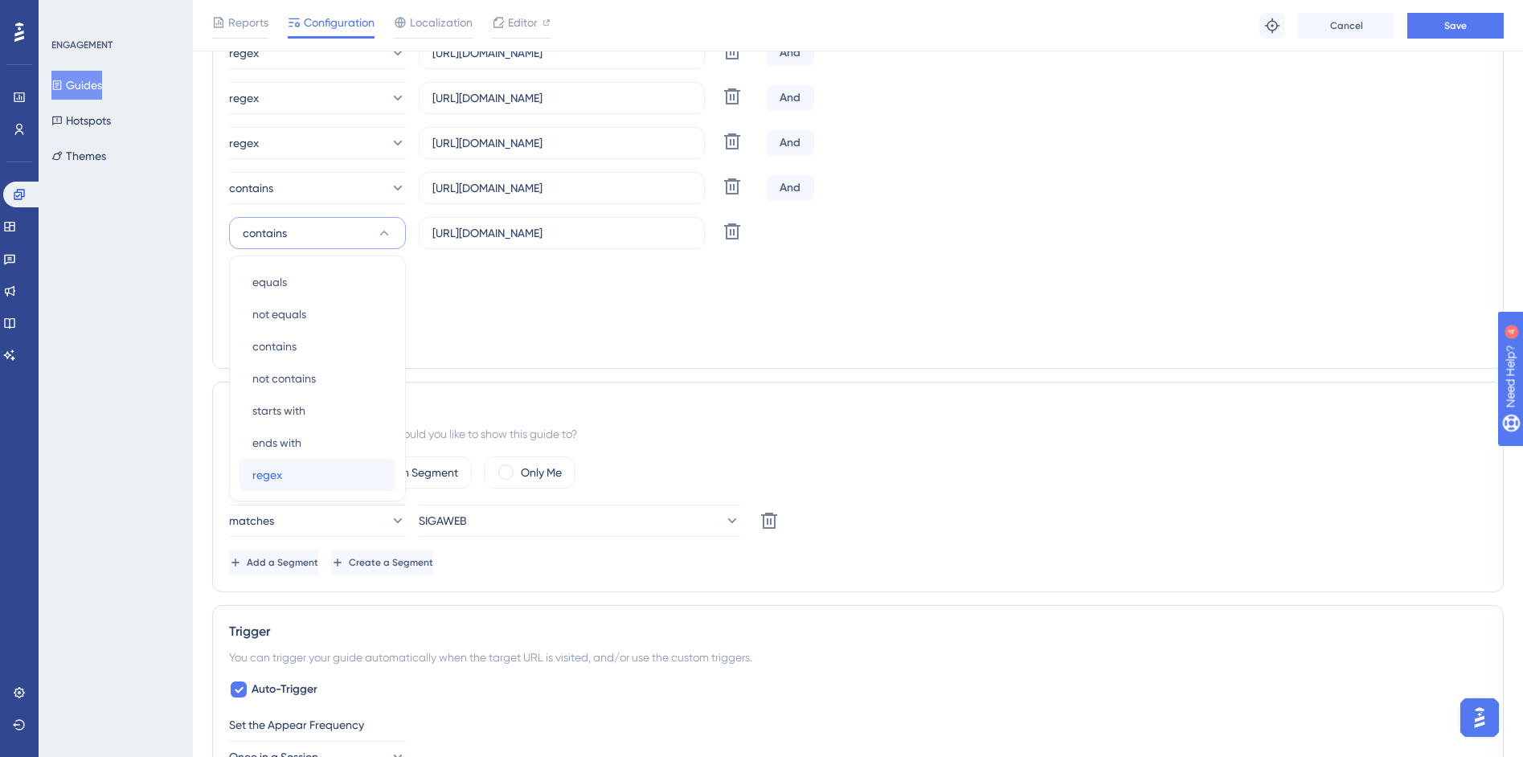
drag, startPoint x: 296, startPoint y: 479, endPoint x: 296, endPoint y: 463, distance: 16.1
click at [297, 479] on div "regex regex" at bounding box center [317, 475] width 130 height 32
click at [350, 184] on button "contains" at bounding box center [317, 188] width 177 height 32
click at [341, 437] on div "regex regex" at bounding box center [317, 430] width 130 height 32
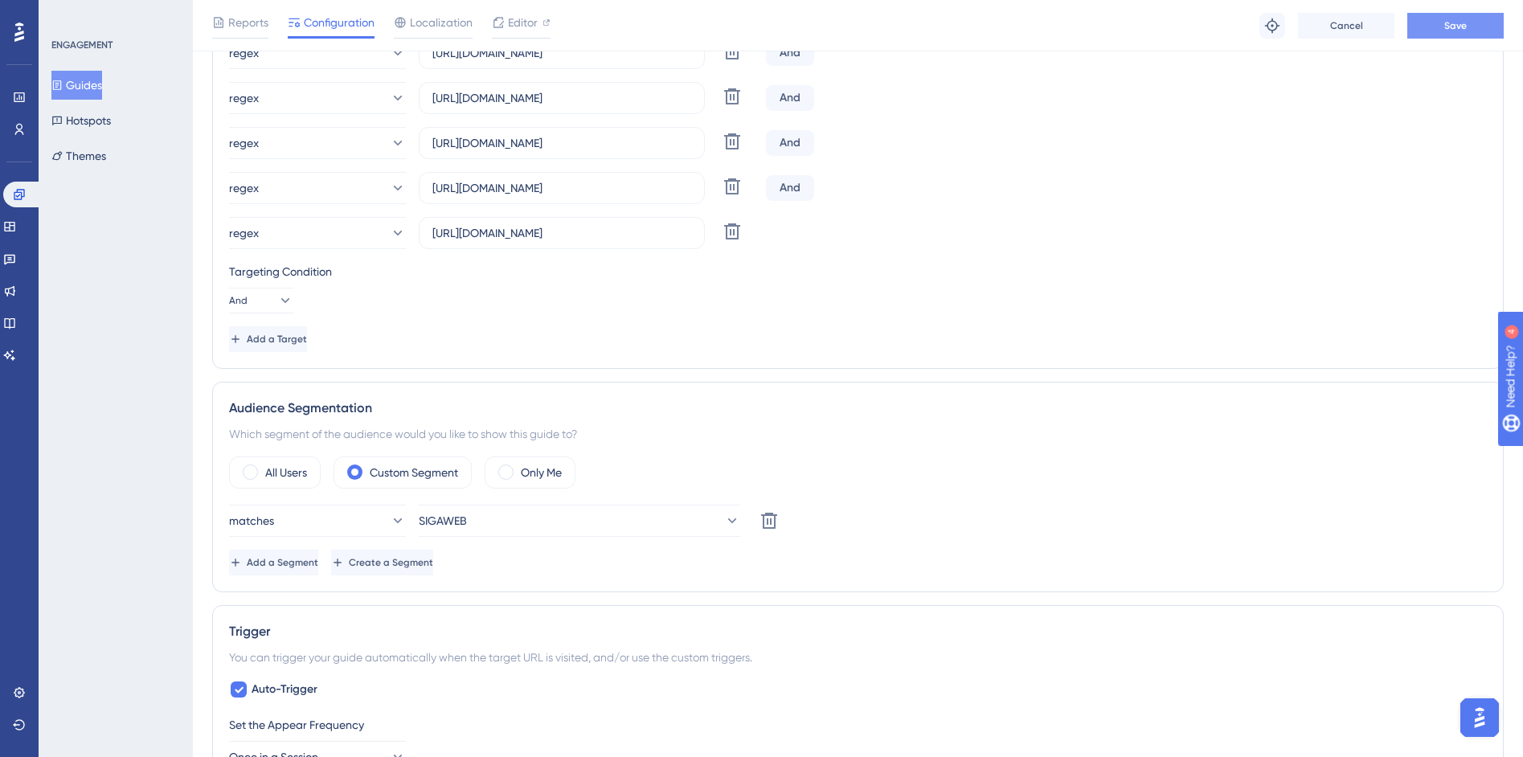
click at [1445, 28] on span "Save" at bounding box center [1455, 25] width 23 height 13
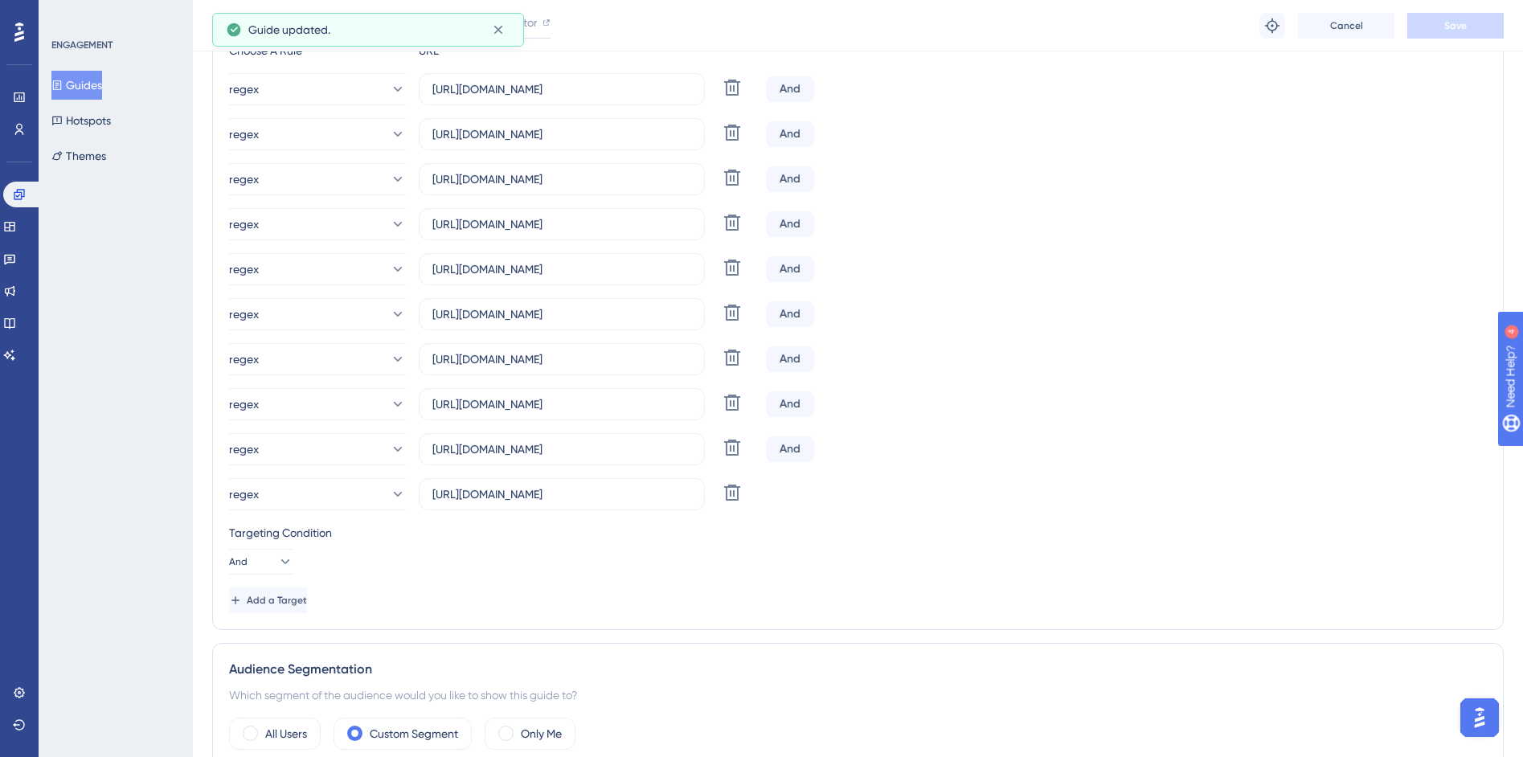
scroll to position [0, 0]
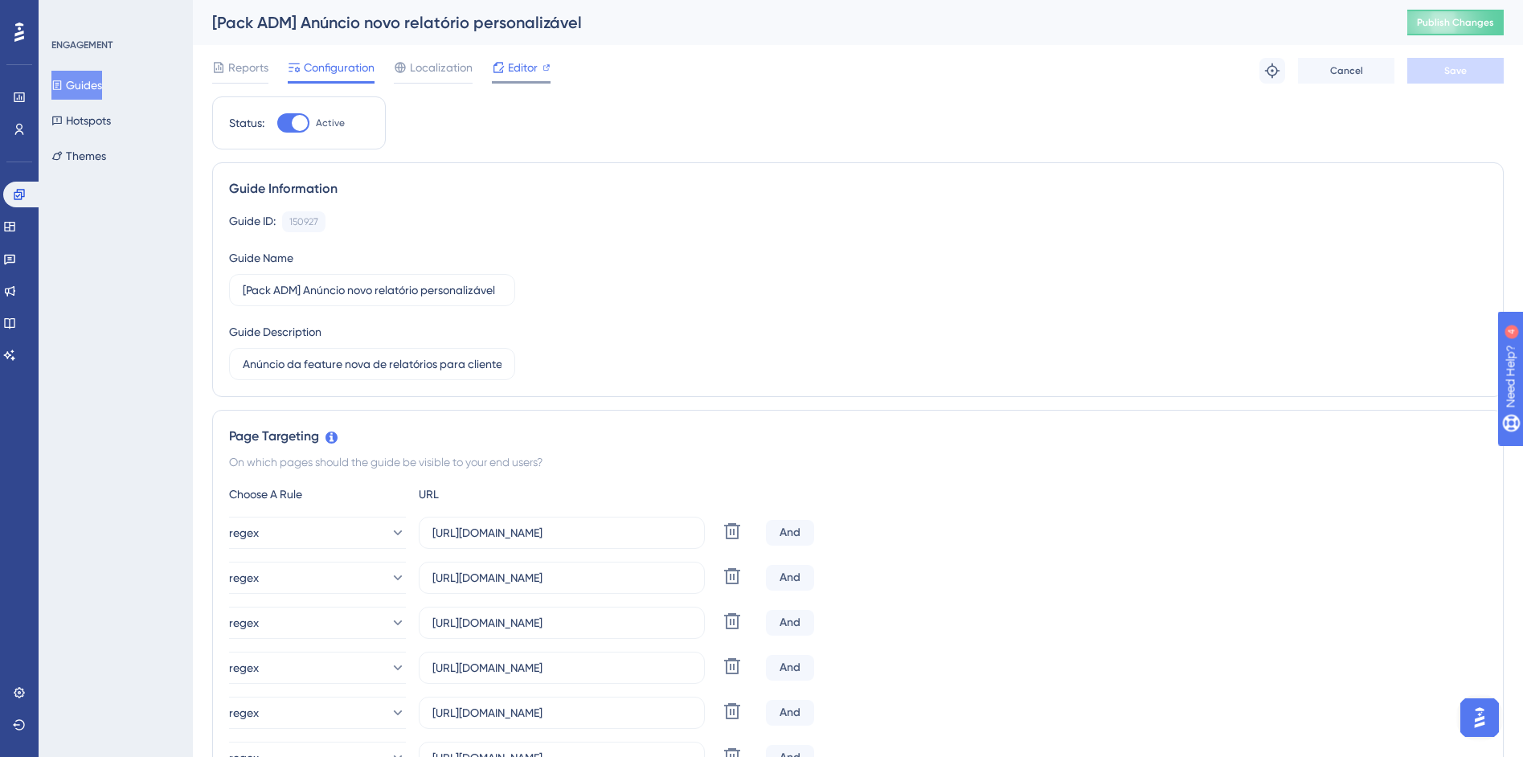
click at [512, 75] on span "Editor" at bounding box center [523, 67] width 30 height 19
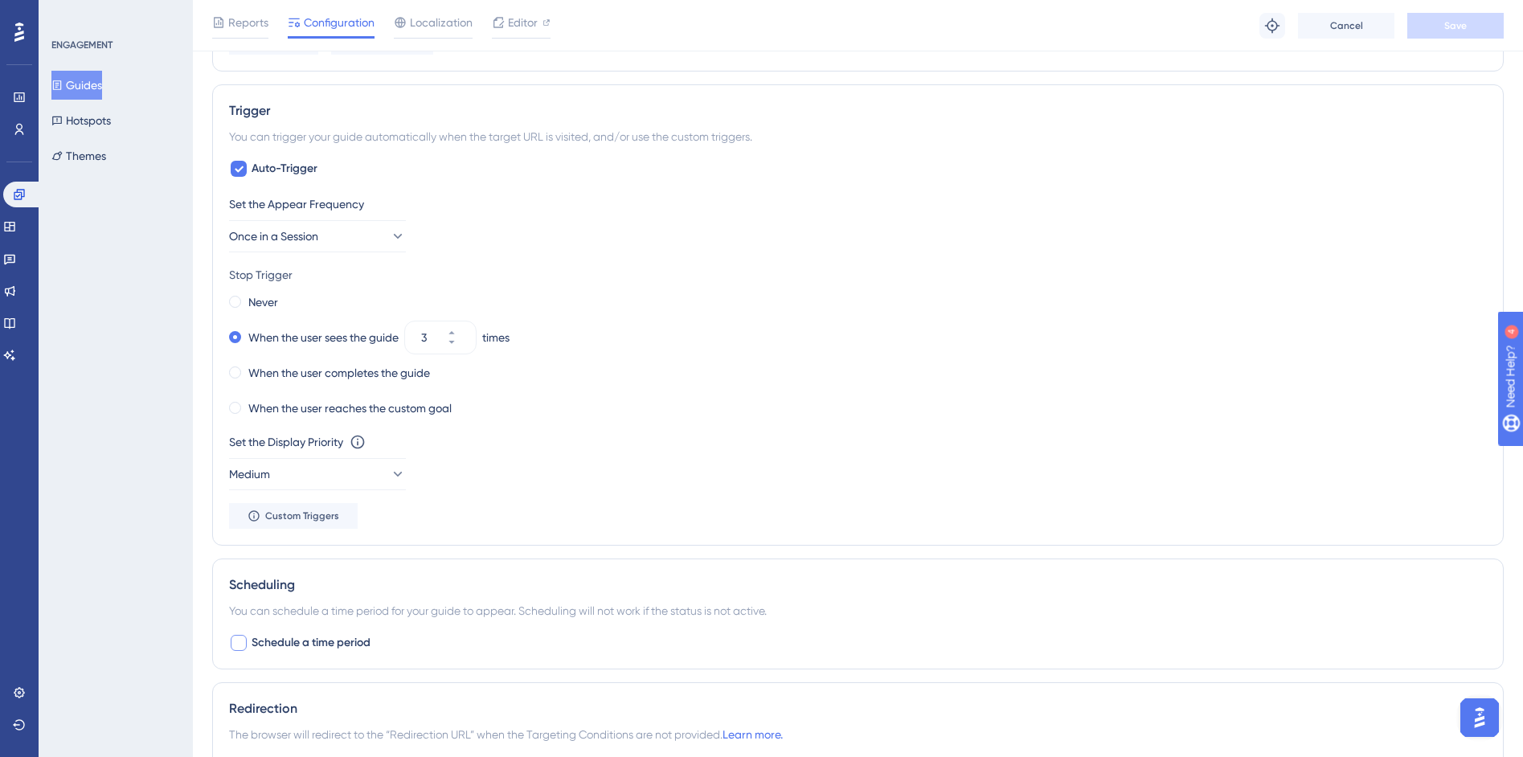
scroll to position [1569, 0]
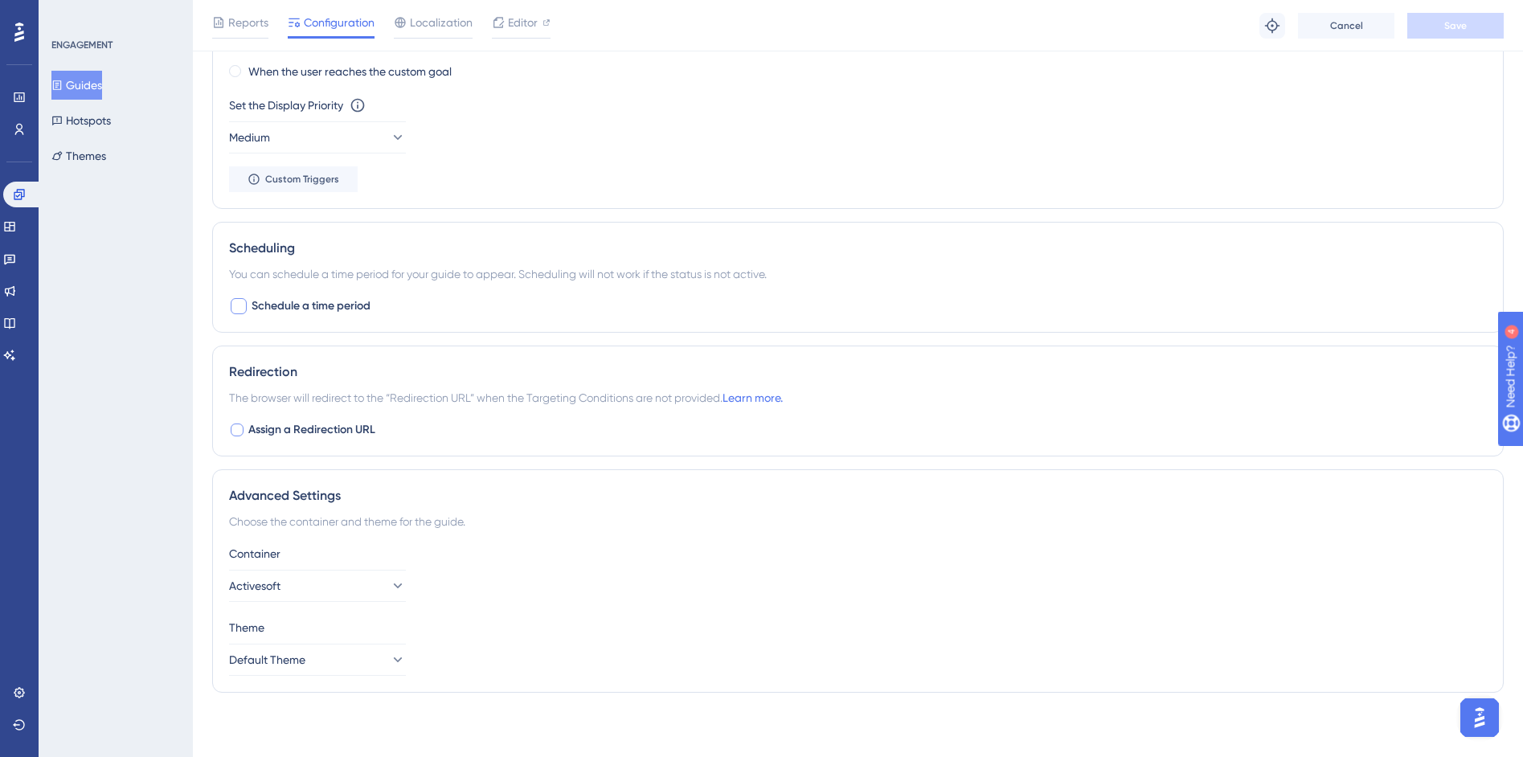
click at [257, 429] on span "Assign a Redirection URL" at bounding box center [311, 429] width 127 height 19
checkbox input "true"
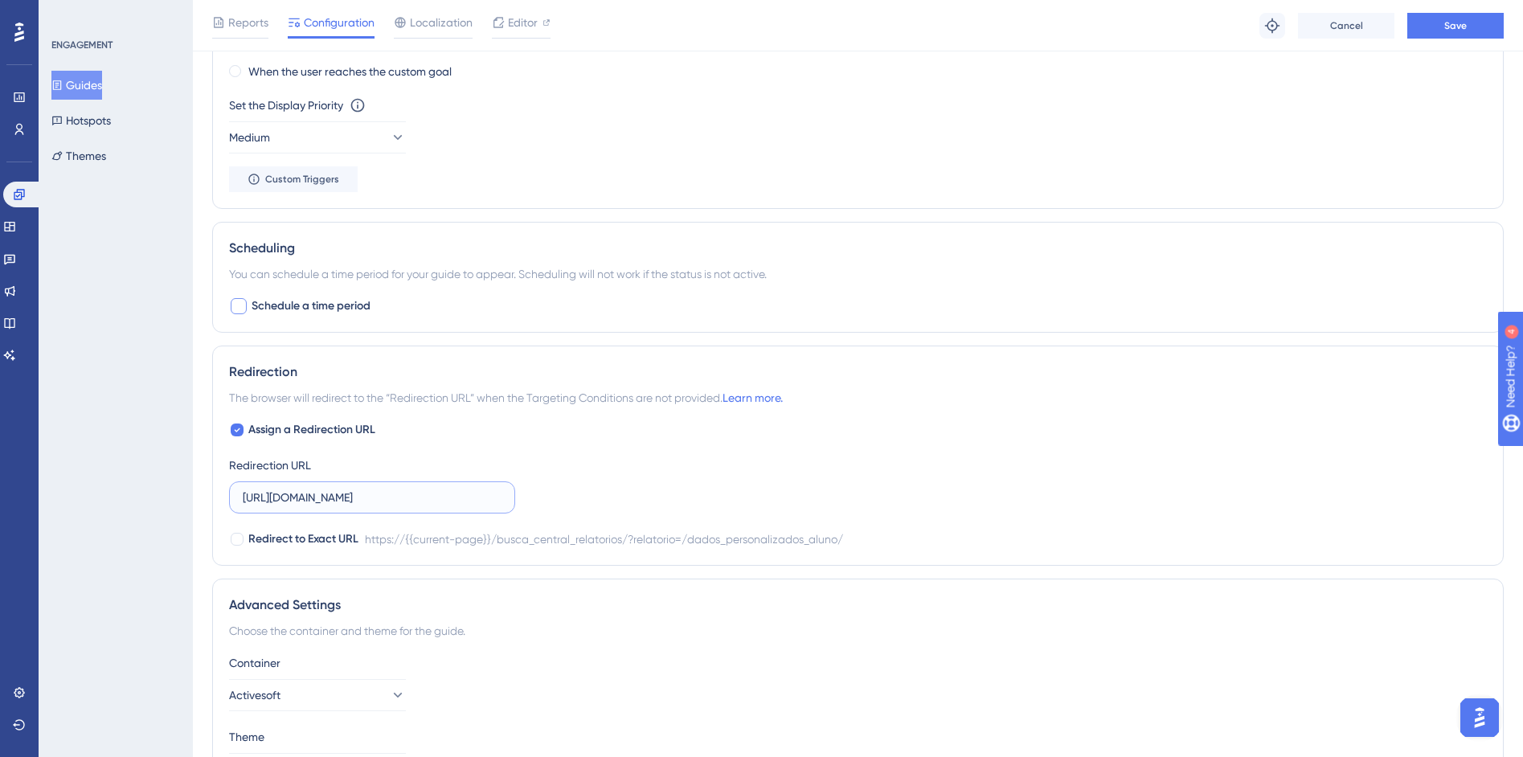
scroll to position [0, 264]
drag, startPoint x: 448, startPoint y: 503, endPoint x: 559, endPoint y: 500, distance: 111.0
click at [559, 500] on div "Assign a Redirection URL Redirection URL https://siga01.activesoft.com.br/busca…" at bounding box center [858, 484] width 1258 height 129
click at [562, 496] on div "Assign a Redirection URL Redirection URL https://siga01.activesoft.com.br/busca…" at bounding box center [858, 484] width 1258 height 129
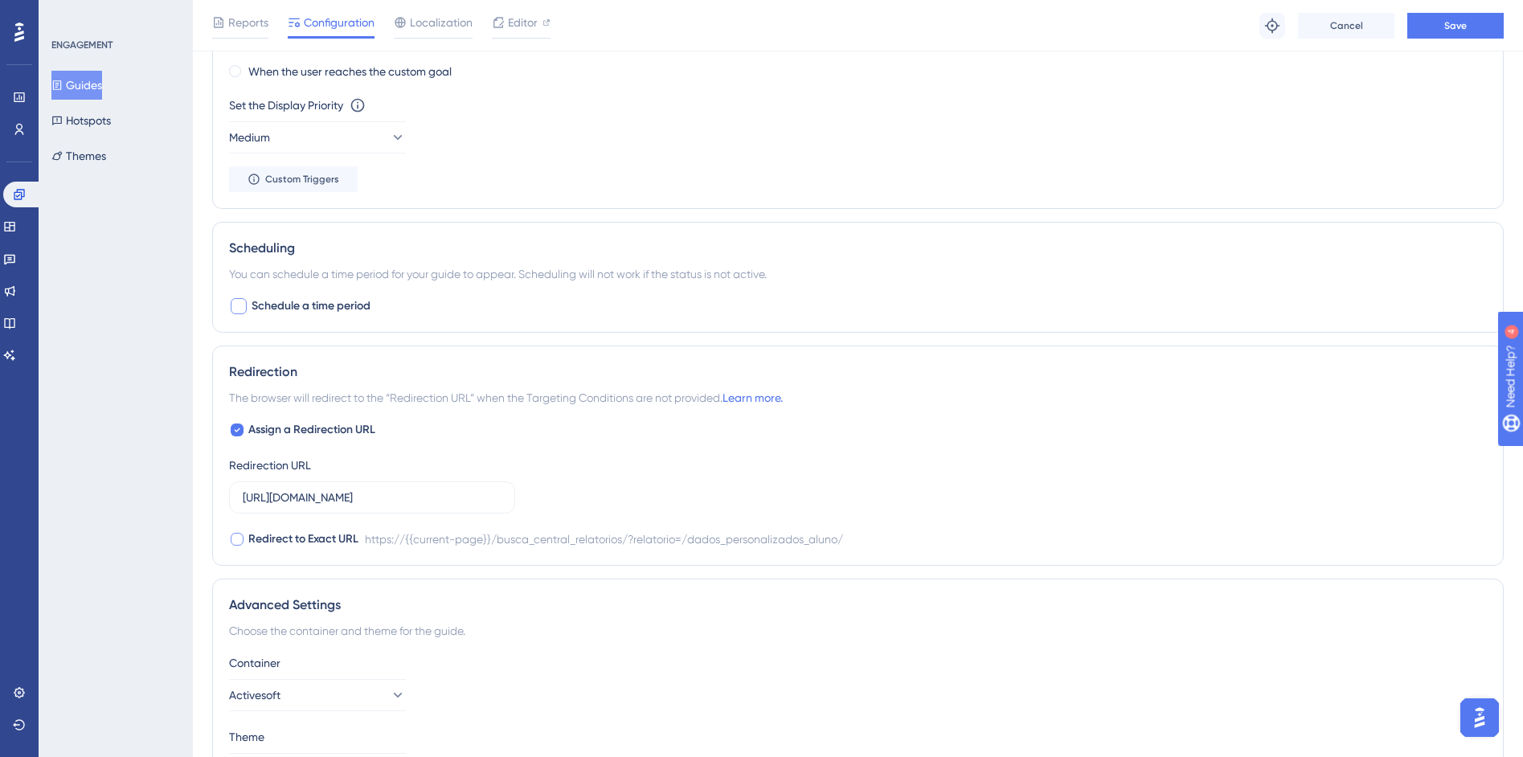
click at [325, 537] on span "Redirect to Exact URL" at bounding box center [303, 539] width 110 height 19
checkbox input "true"
click at [1439, 23] on button "Save" at bounding box center [1455, 26] width 96 height 26
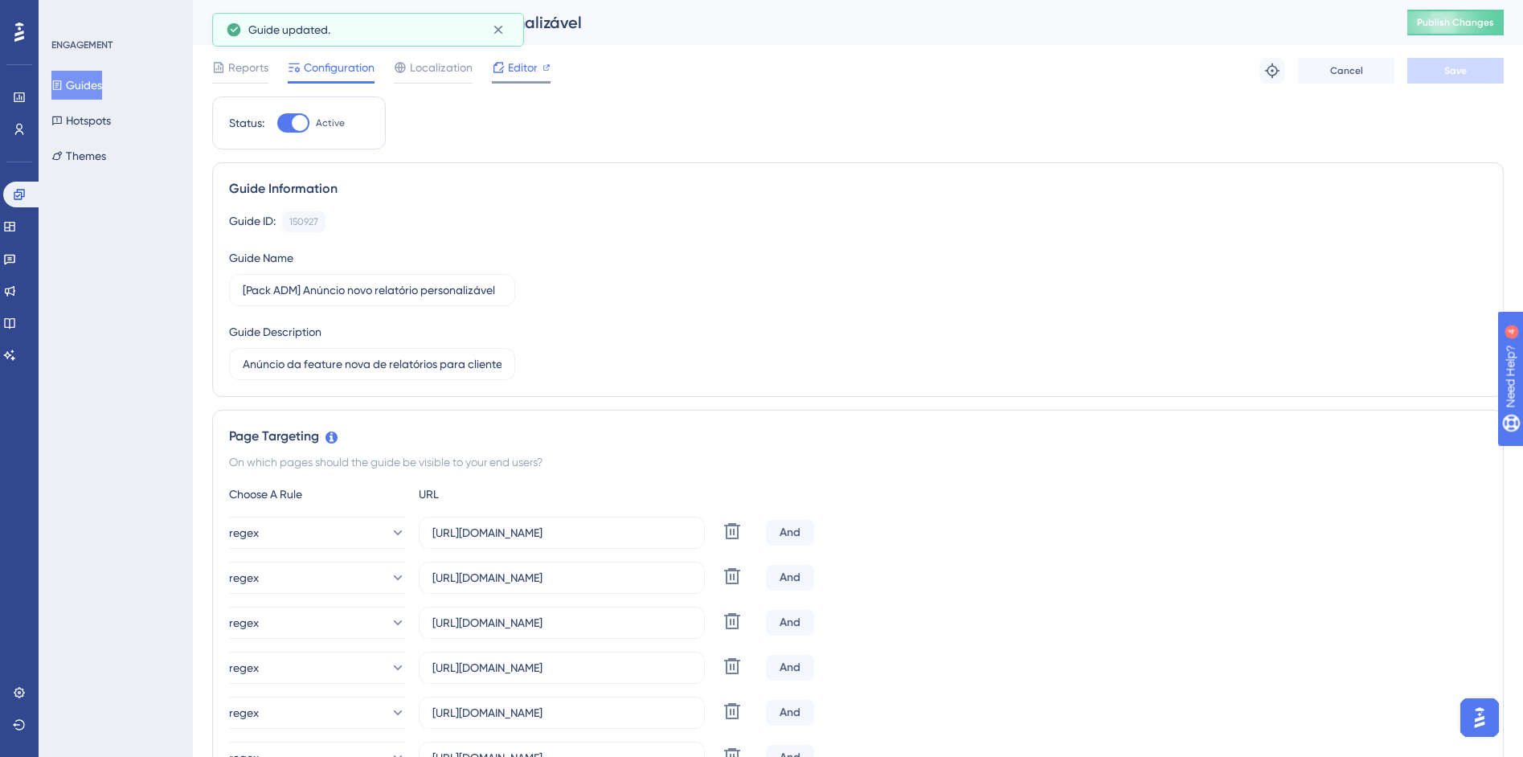
click at [522, 63] on span "Editor" at bounding box center [523, 67] width 30 height 19
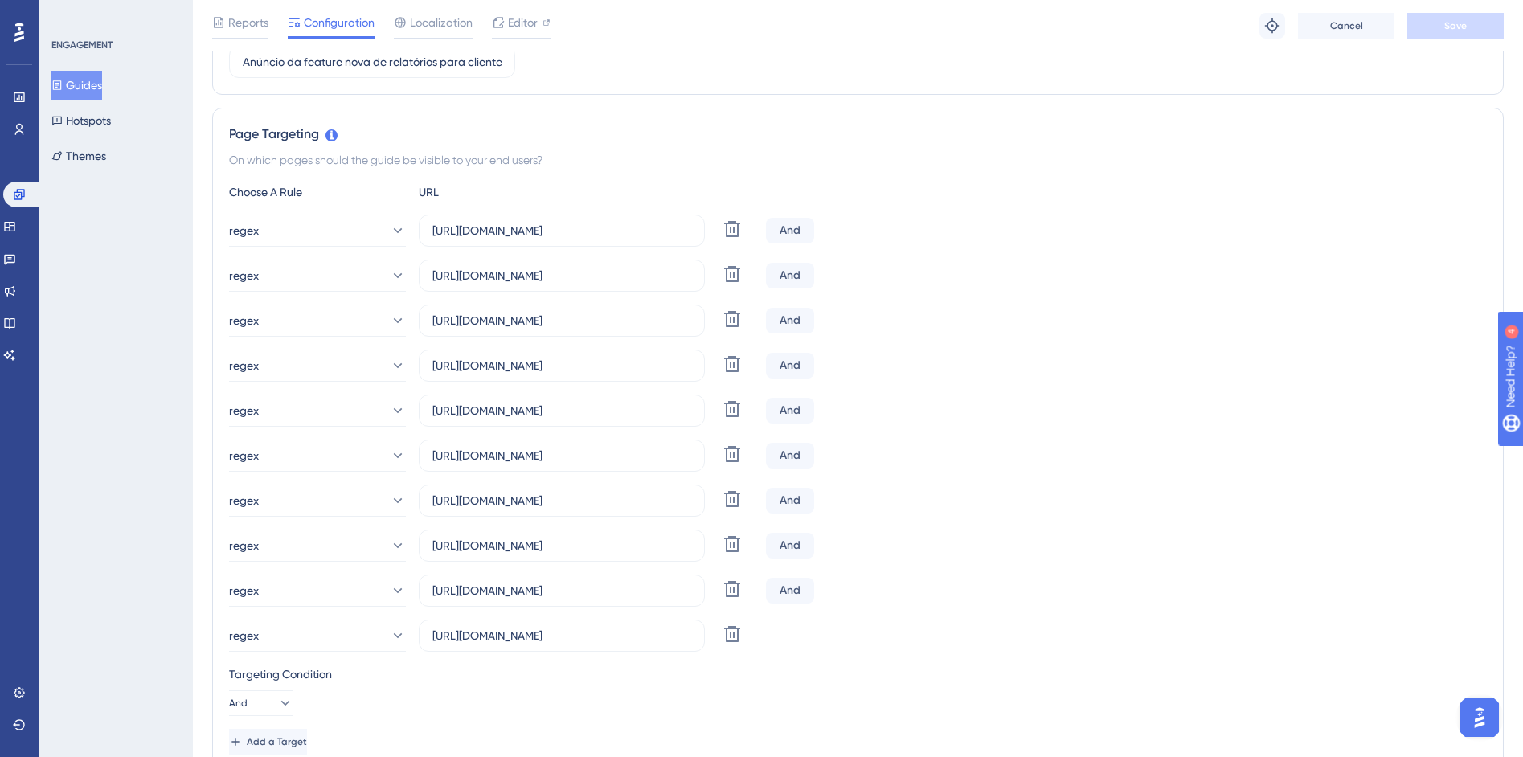
scroll to position [306, 0]
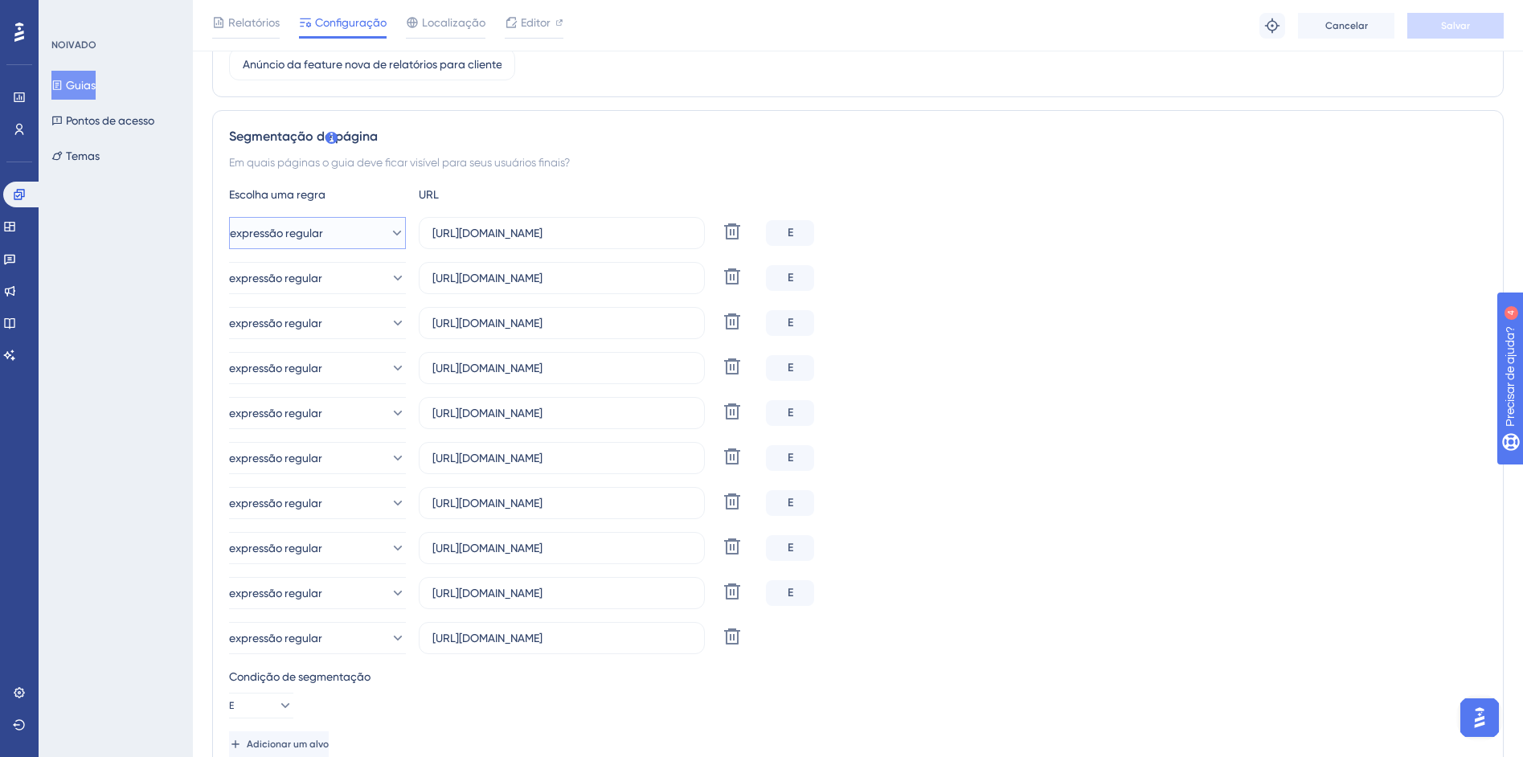
click at [323, 227] on font "expressão regular" at bounding box center [276, 233] width 93 height 13
click at [331, 225] on span "expressão regular" at bounding box center [289, 232] width 93 height 19
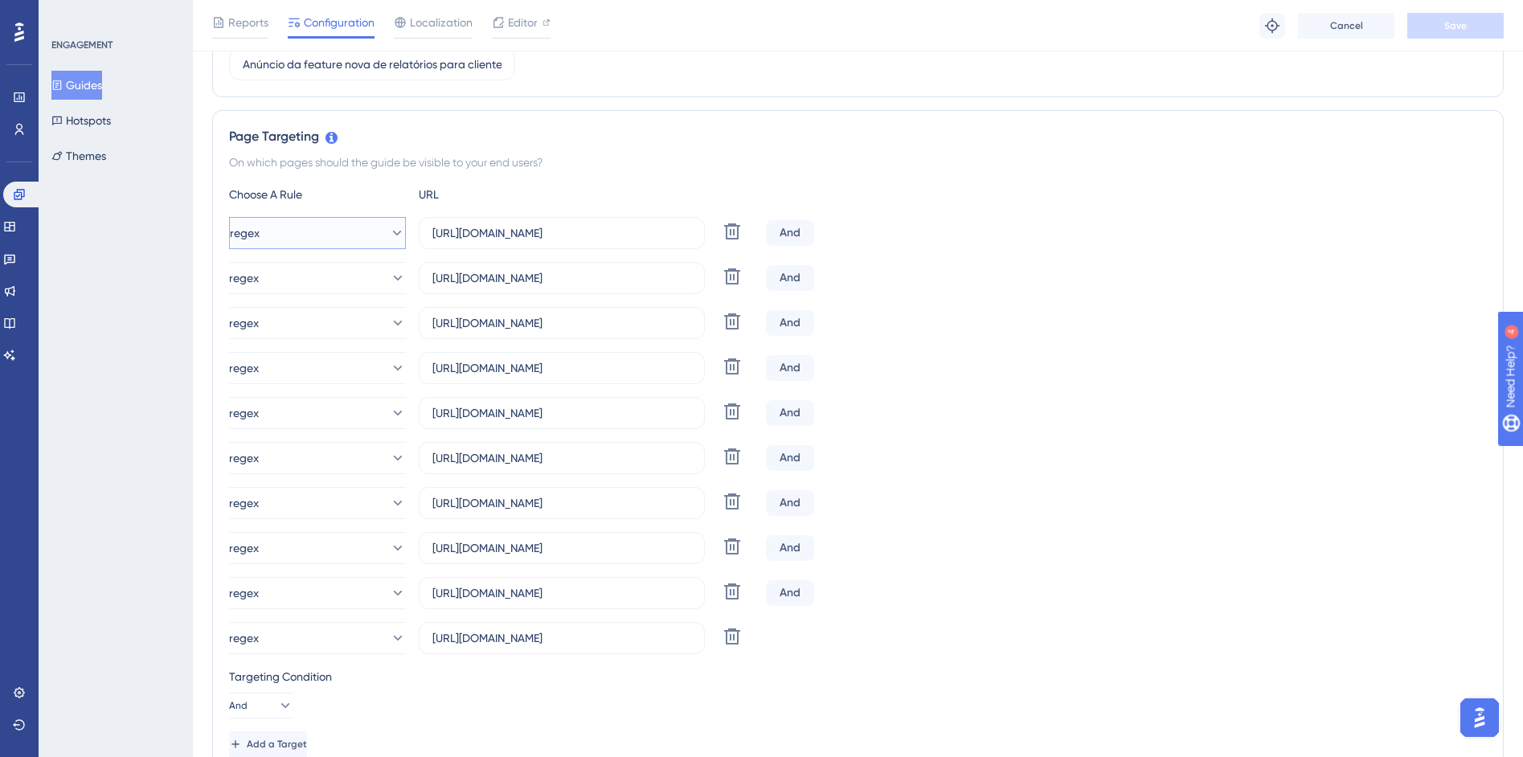
click at [389, 228] on icon at bounding box center [397, 233] width 16 height 16
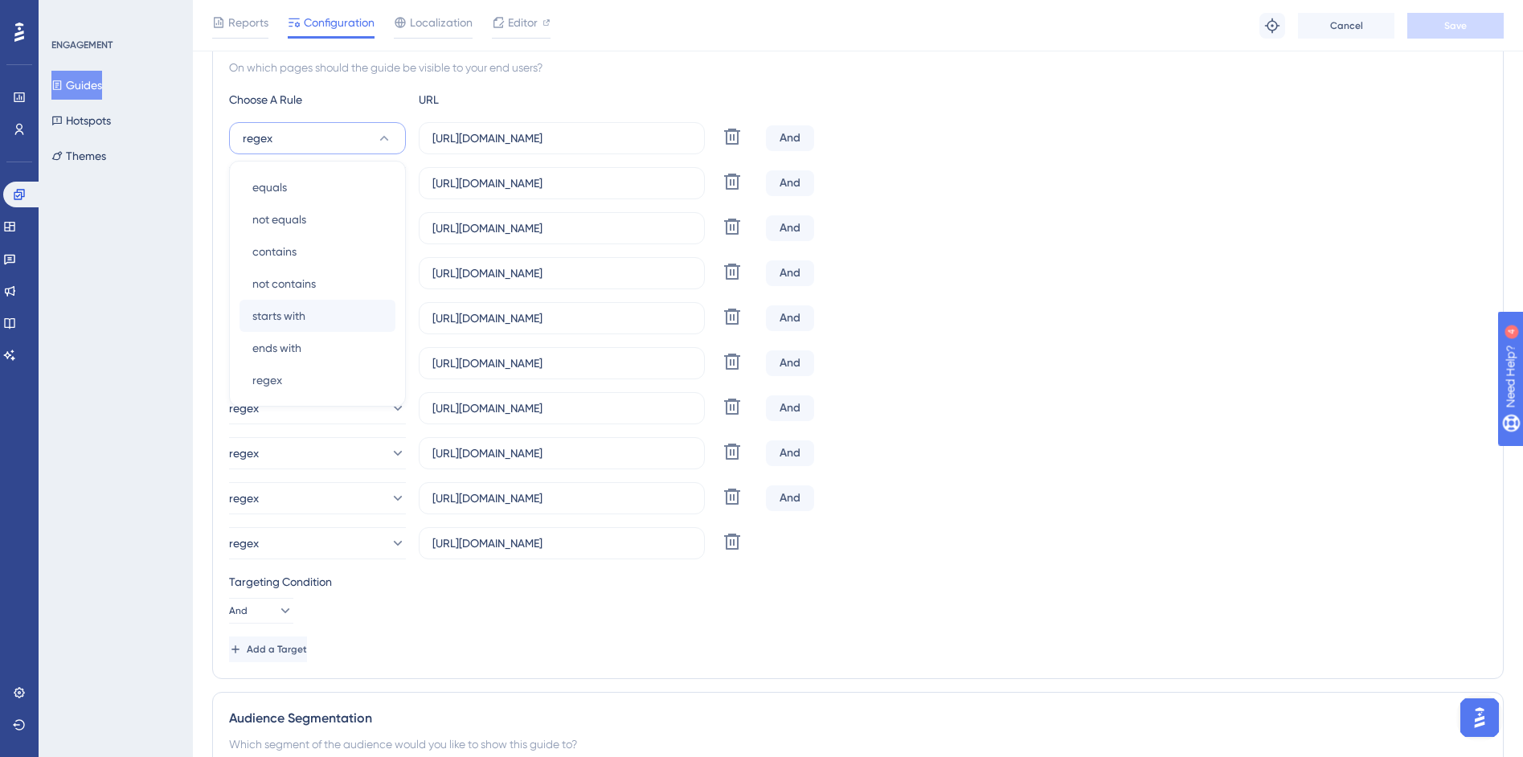
scroll to position [426, 0]
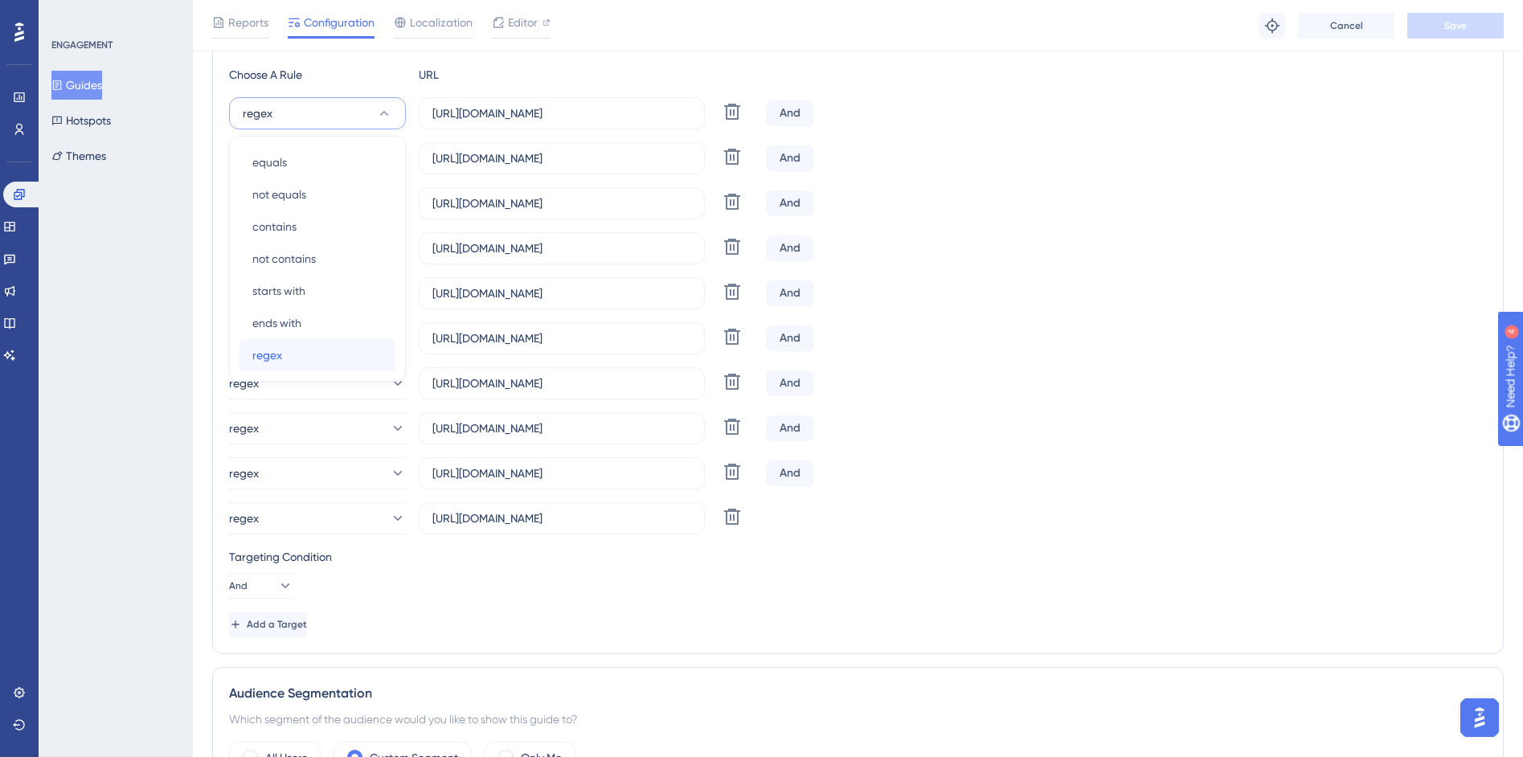
click at [296, 356] on div "regex regex" at bounding box center [317, 355] width 130 height 32
click at [317, 158] on button "regex" at bounding box center [317, 158] width 177 height 32
click at [160, 331] on div "ENGAGEMENT Guides Hotspots Themes" at bounding box center [116, 378] width 154 height 757
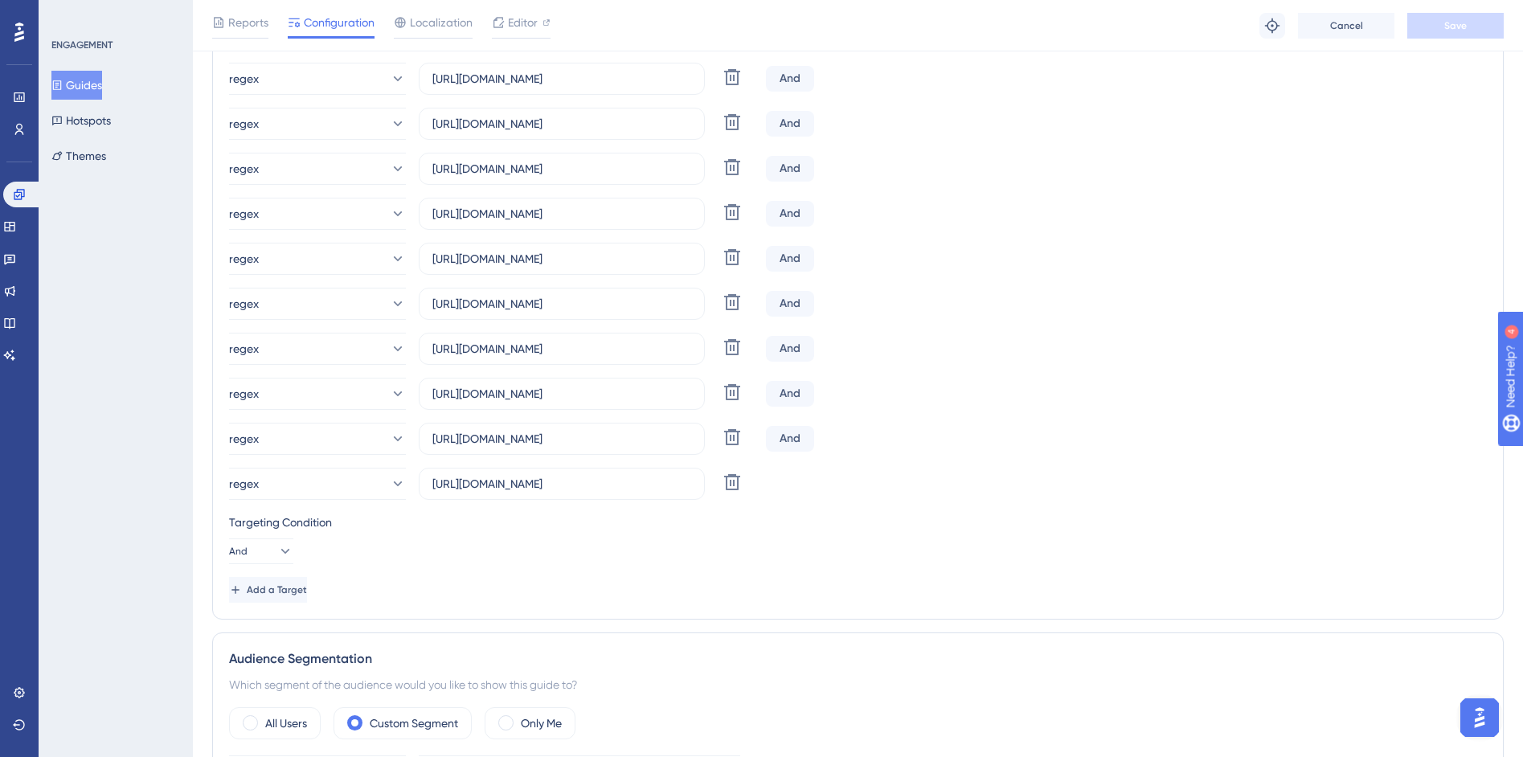
scroll to position [602, 0]
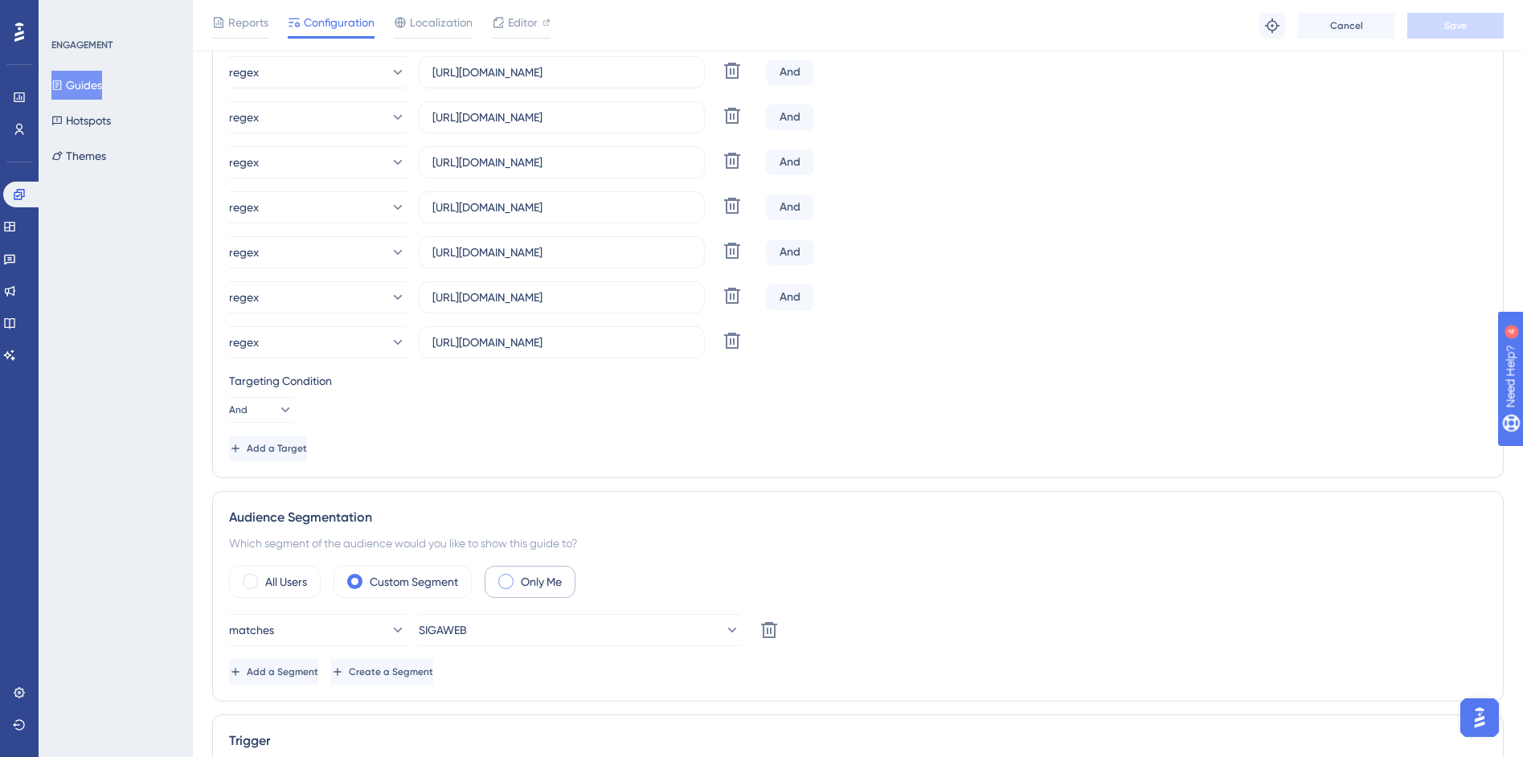
click at [527, 584] on label "Only Me" at bounding box center [541, 581] width 41 height 19
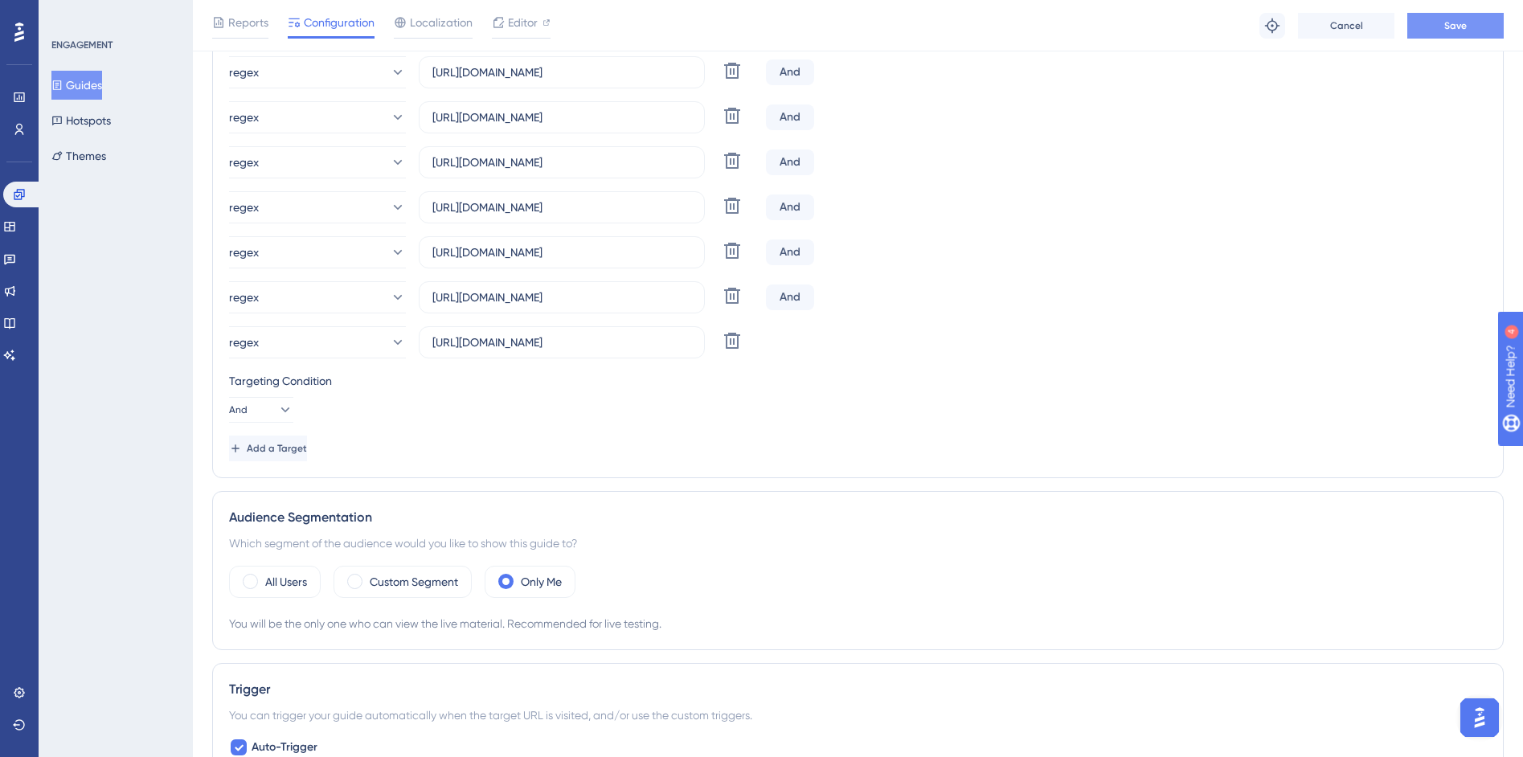
click at [1418, 29] on button "Save" at bounding box center [1455, 26] width 96 height 26
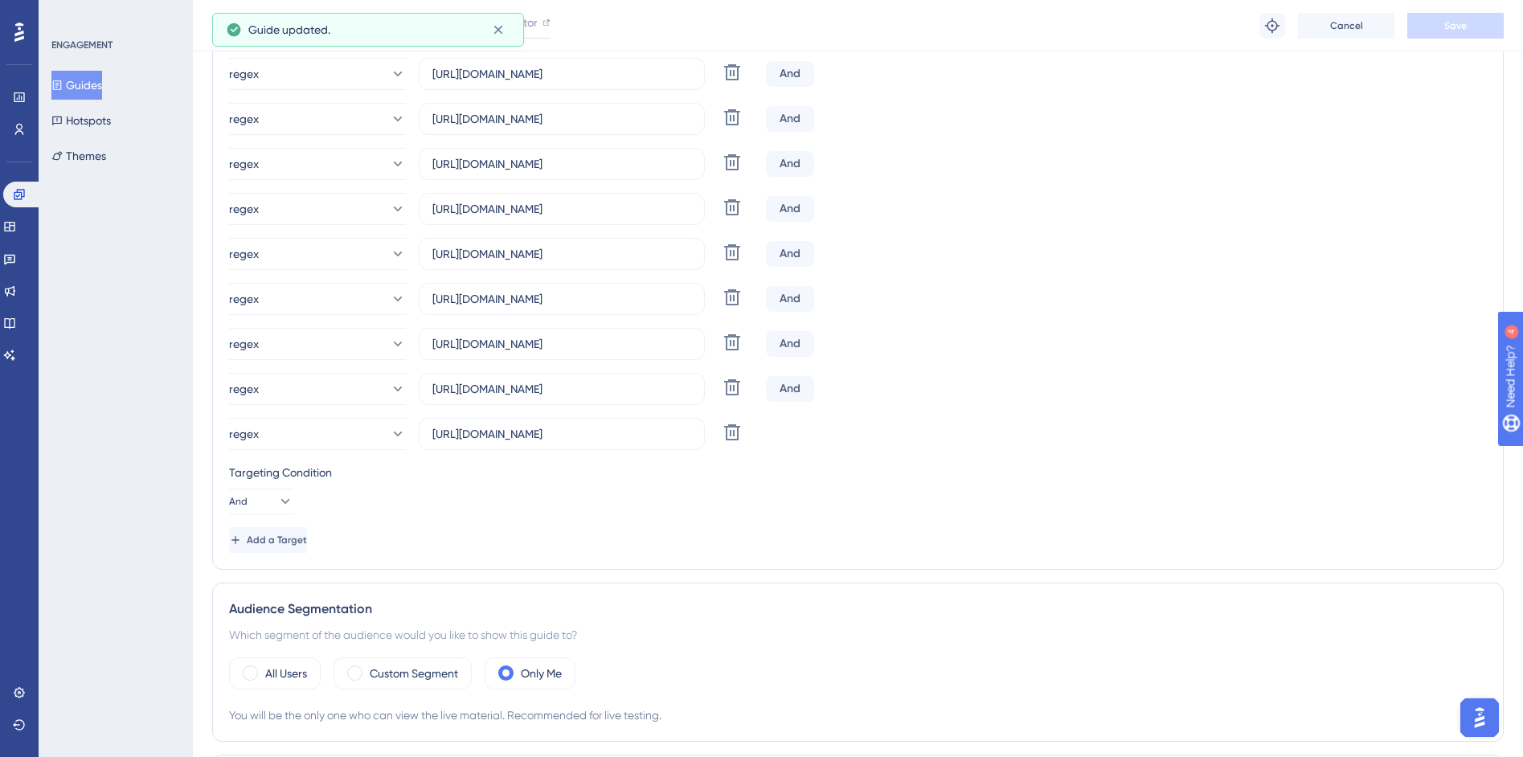
scroll to position [0, 0]
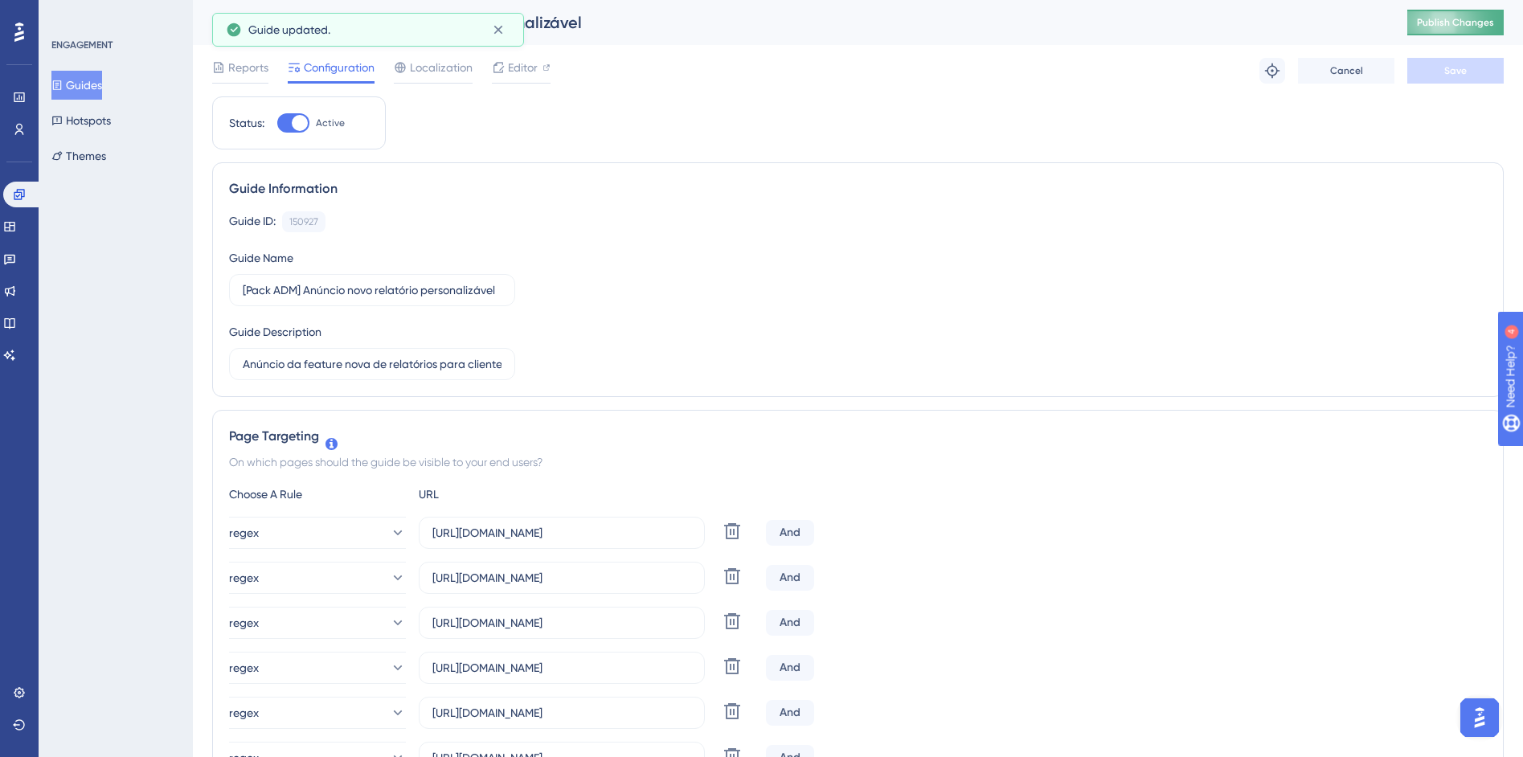
click at [1494, 18] on span "Publish Changes" at bounding box center [1455, 22] width 77 height 13
click at [585, 540] on input "https://siga01.activesoft.com.br/busca_central_relatorios/?relatorio=/dados_per…" at bounding box center [561, 533] width 259 height 18
click at [588, 531] on input "https://siga01.activesoft.com.br/busca_central_relatorios/?relatorio=/dados_per…" at bounding box center [561, 533] width 259 height 18
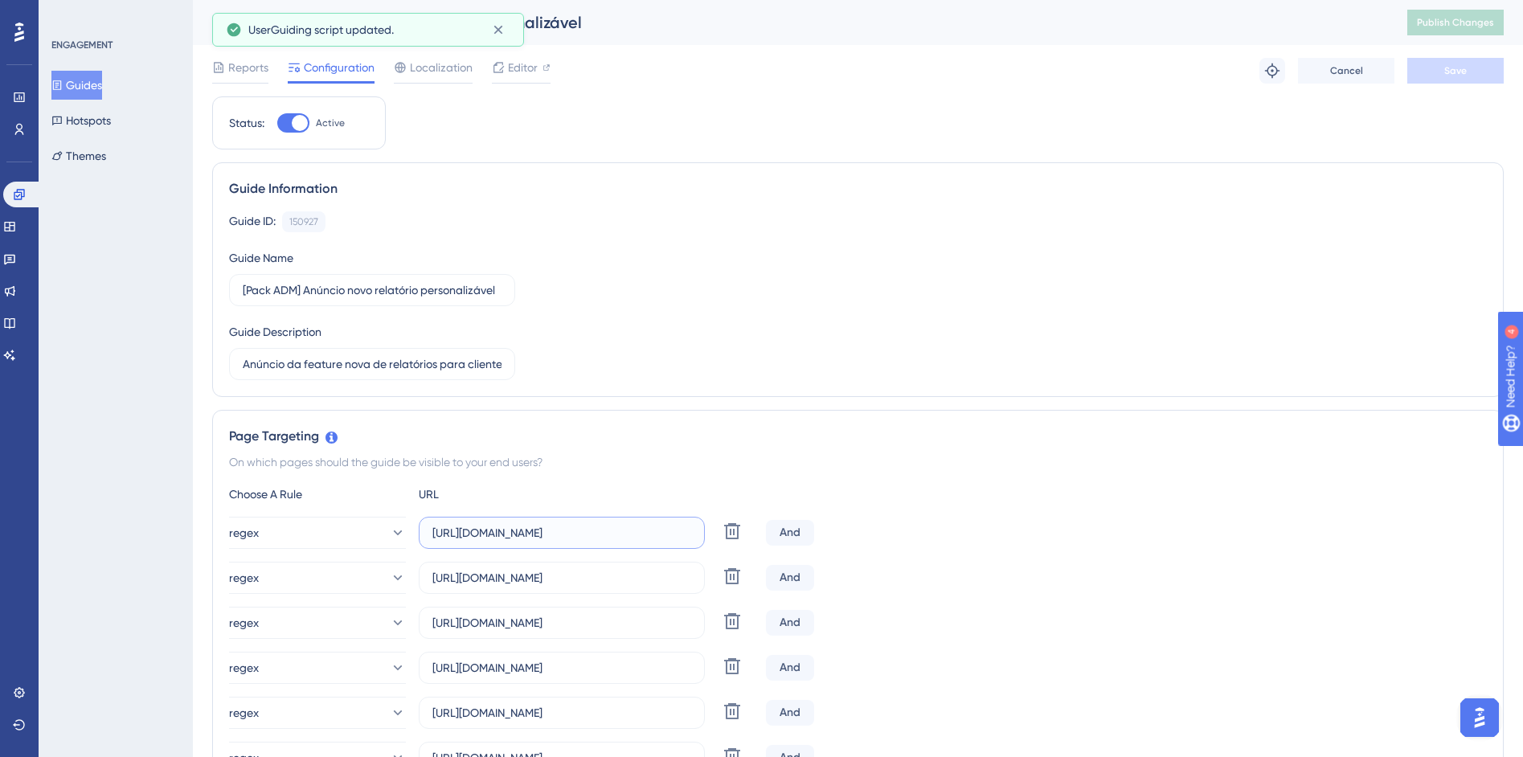
click at [588, 531] on input "https://siga01.activesoft.com.br/busca_central_relatorios/?relatorio=/dados_per…" at bounding box center [561, 533] width 259 height 18
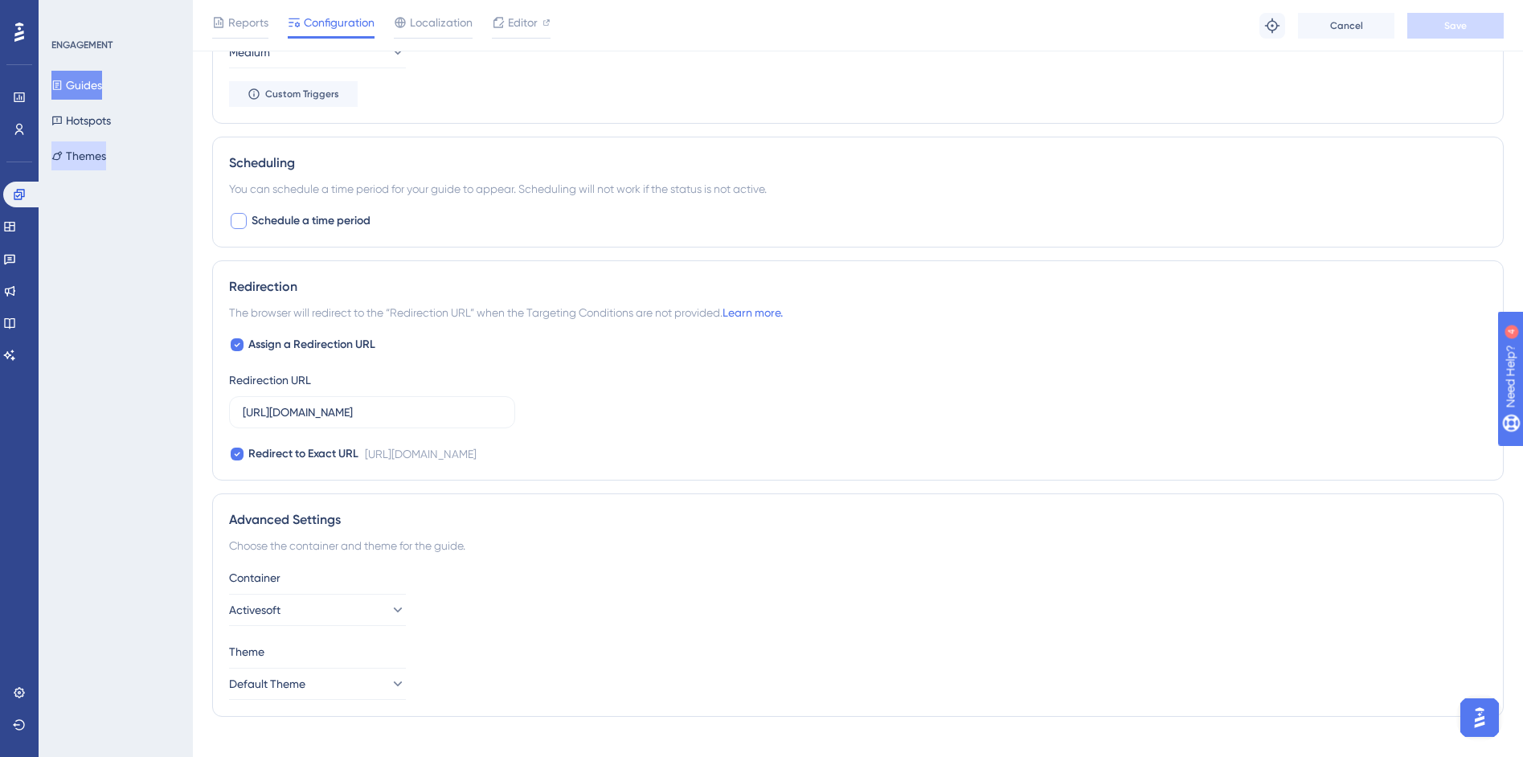
scroll to position [1627, 0]
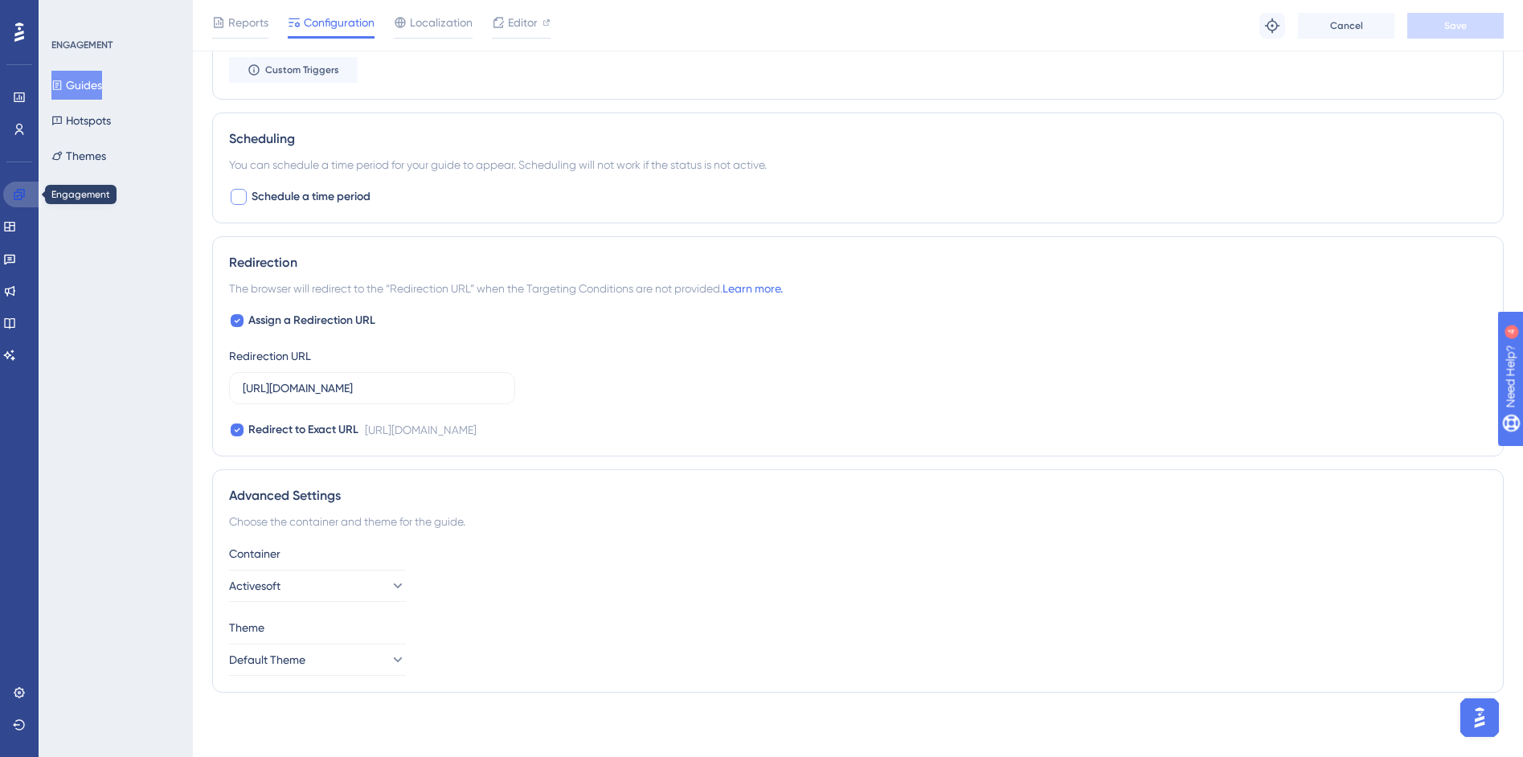
click at [27, 199] on link at bounding box center [22, 195] width 39 height 26
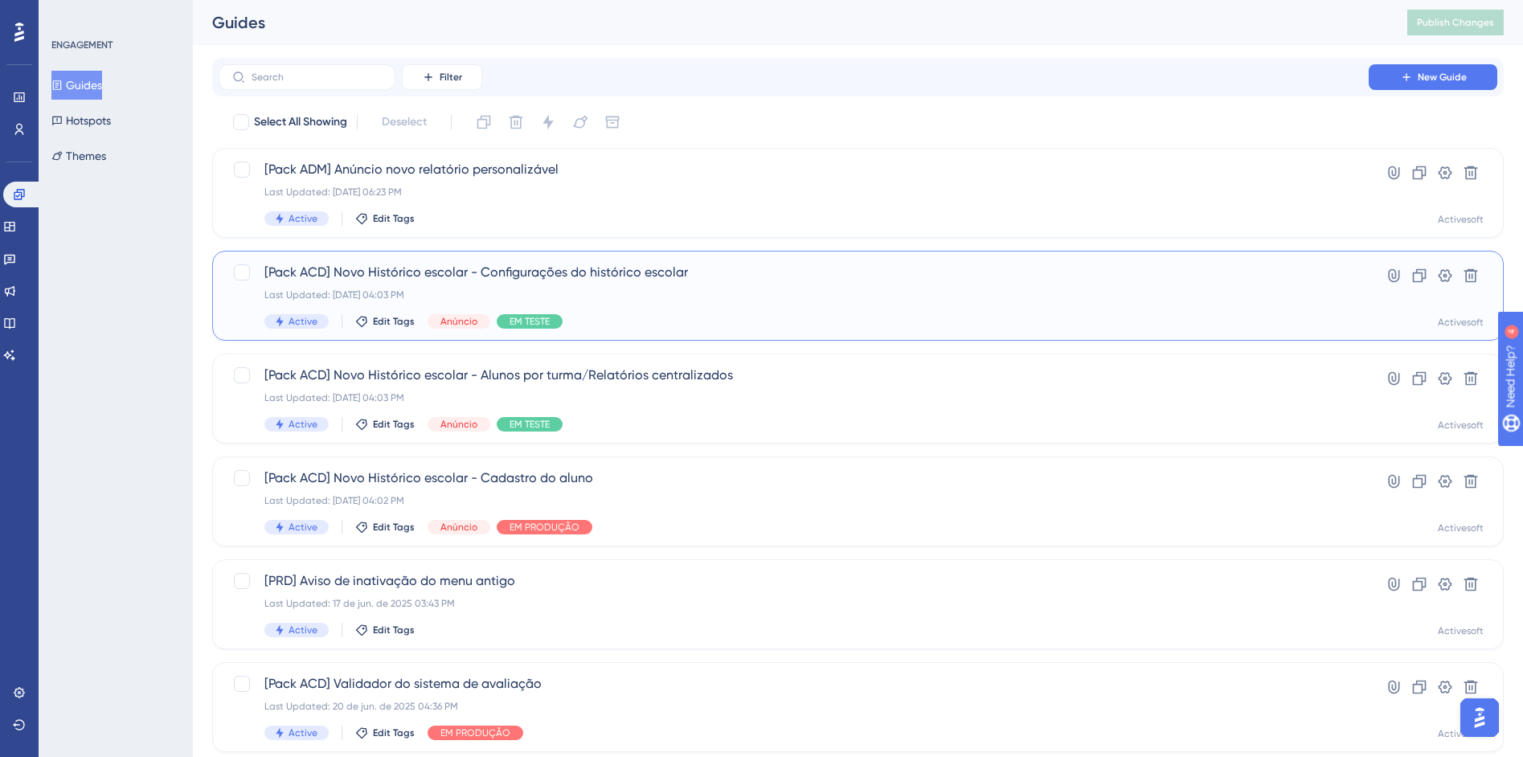
click at [453, 279] on span "[Pack ACD] Novo Histórico escolar - Configurações do histórico escolar" at bounding box center [793, 272] width 1059 height 19
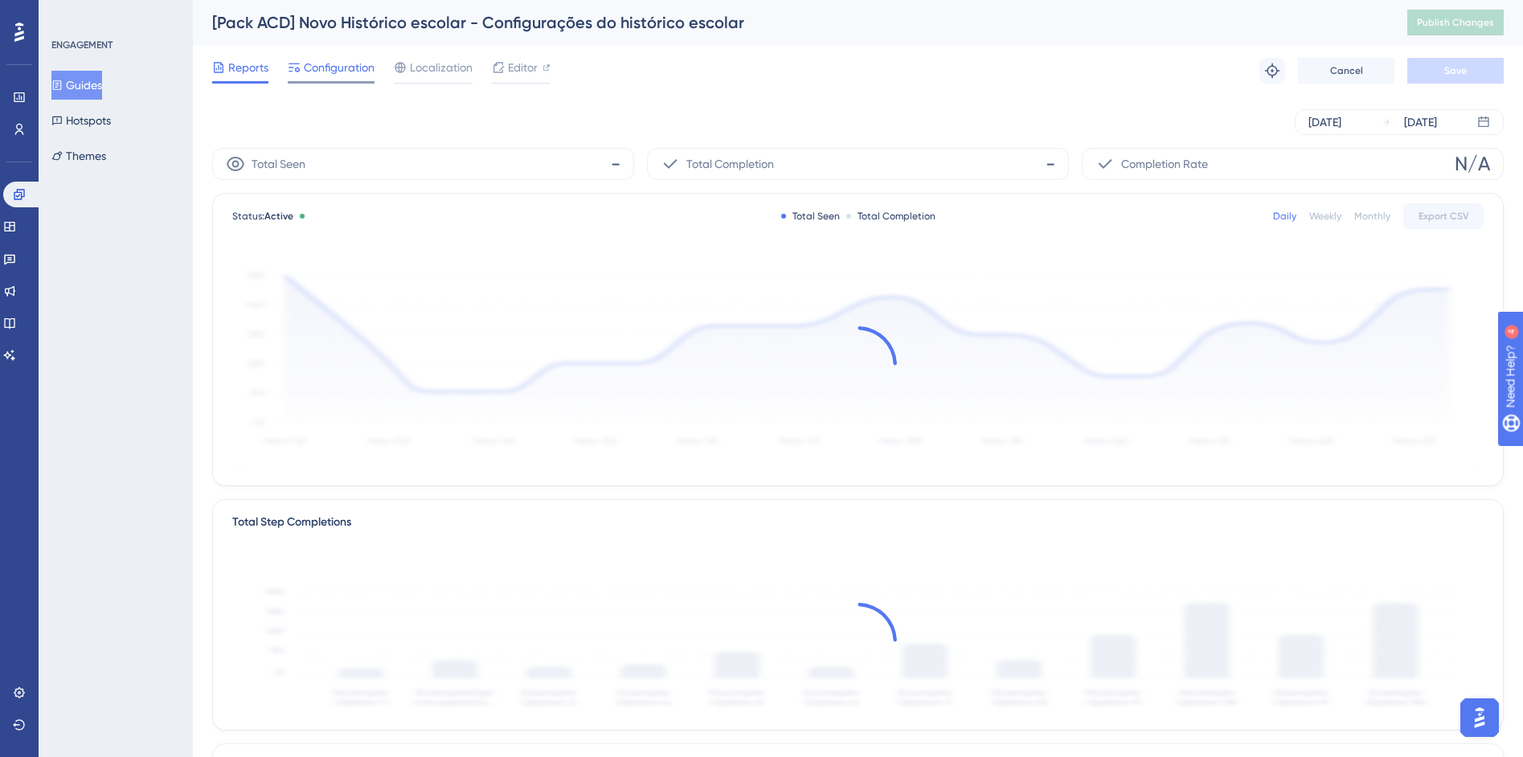
click at [338, 72] on span "Configuration" at bounding box center [339, 67] width 71 height 19
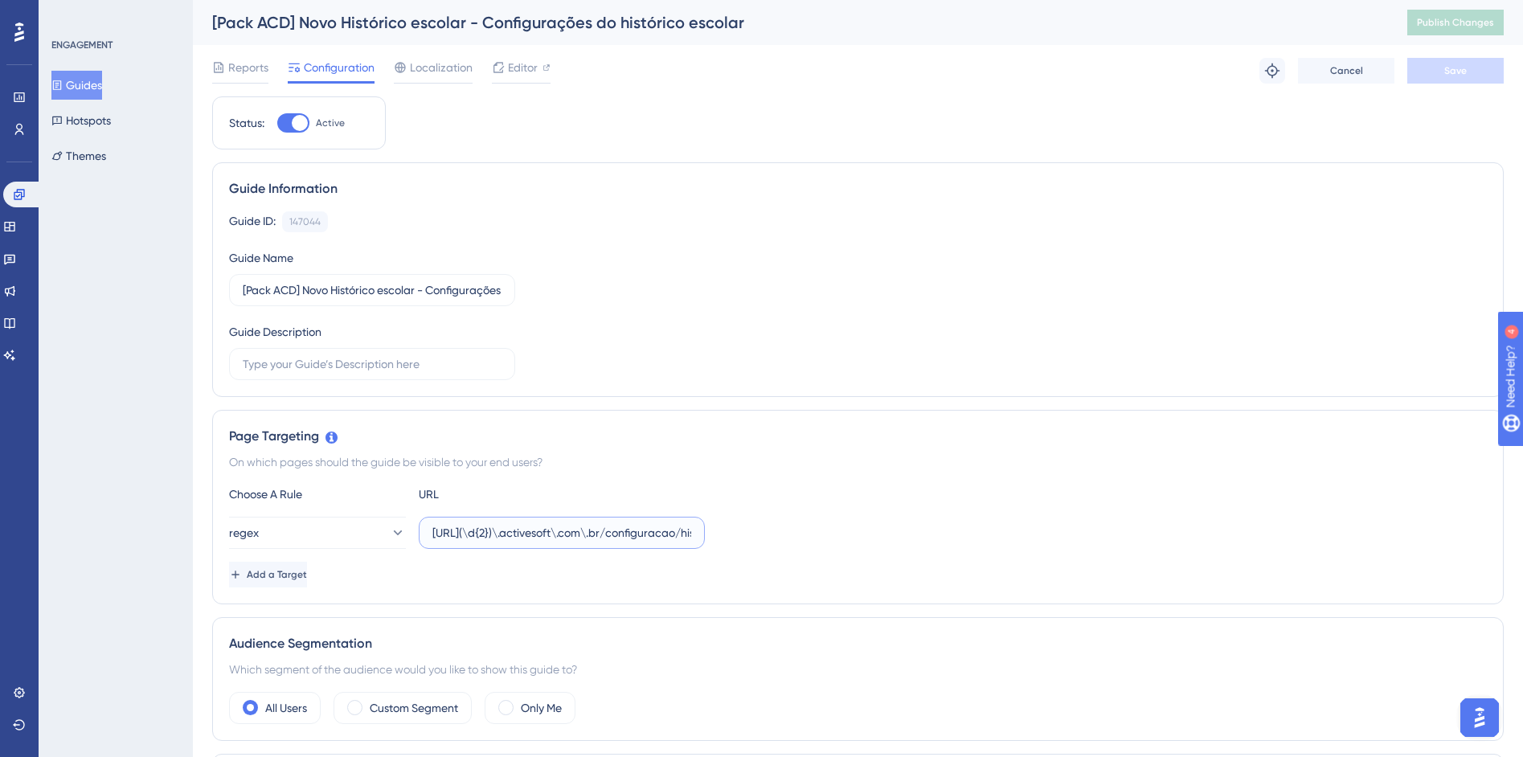
click at [547, 524] on input "https://siga(\d{2})\.activesoft\.com\.br/configuracao/historico_escolar/" at bounding box center [561, 533] width 259 height 18
drag, startPoint x: 532, startPoint y: 530, endPoint x: 796, endPoint y: 526, distance: 264.5
click at [796, 526] on div "regex https://siga(\d{2})\.activesoft\.com\.br/configuracao/historico_escolar/" at bounding box center [858, 533] width 1258 height 32
click at [629, 528] on input "https://siga(\d{2})\.activesoft\.com\.br/configuracao/historico_escolar/" at bounding box center [561, 533] width 259 height 18
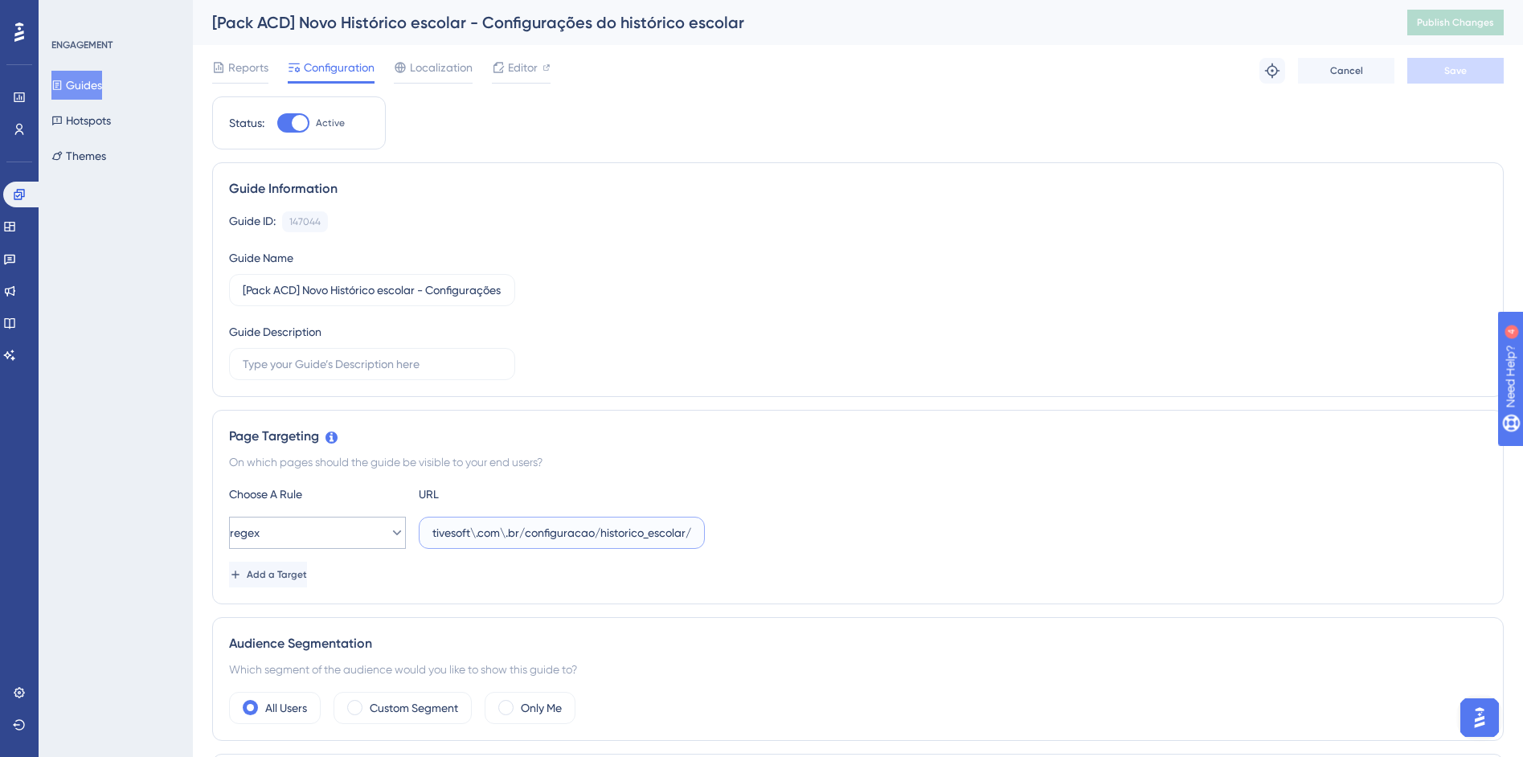
scroll to position [0, 0]
drag, startPoint x: 632, startPoint y: 532, endPoint x: 260, endPoint y: 541, distance: 372.2
click at [260, 541] on div "regex https://siga(\d{2})\.activesoft\.com\.br/configuracao/historico_escolar/" at bounding box center [467, 533] width 476 height 32
click at [821, 490] on div "Choose A Rule URL" at bounding box center [858, 494] width 1258 height 19
click at [23, 199] on icon at bounding box center [19, 194] width 13 height 13
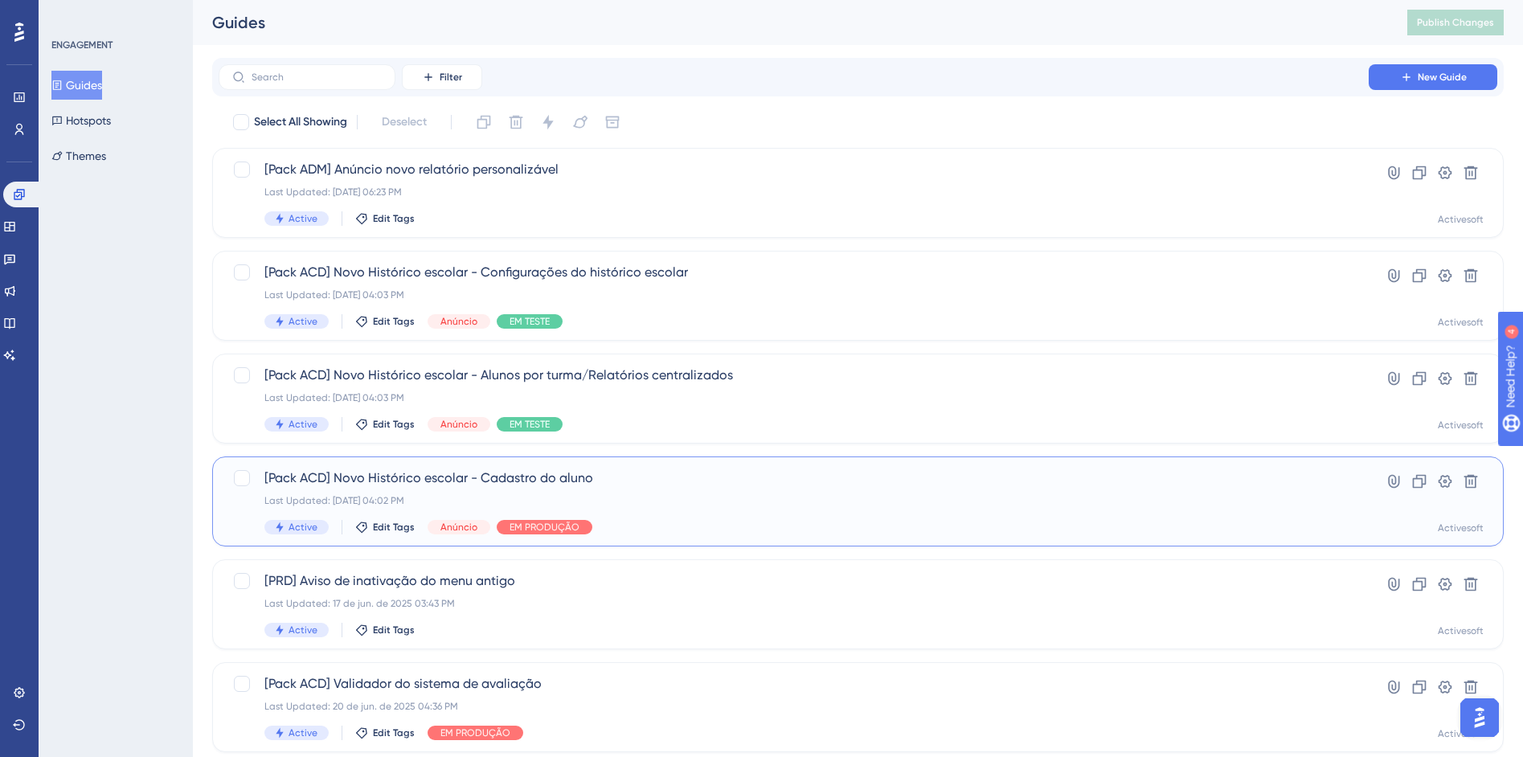
click at [402, 485] on span "[Pack ACD] Novo Histórico escolar - Cadastro do aluno" at bounding box center [793, 478] width 1059 height 19
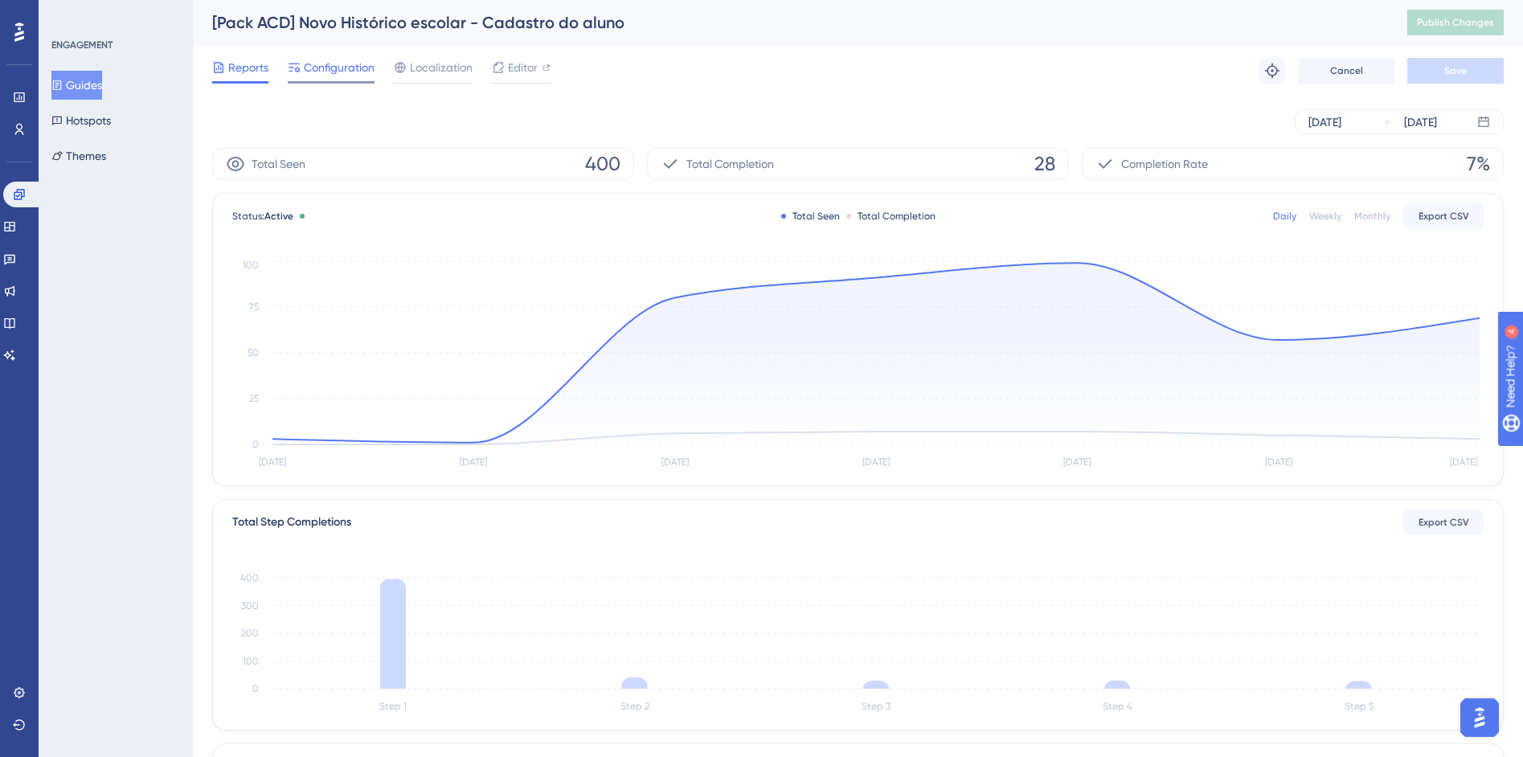
click at [338, 71] on span "Configuration" at bounding box center [339, 67] width 71 height 19
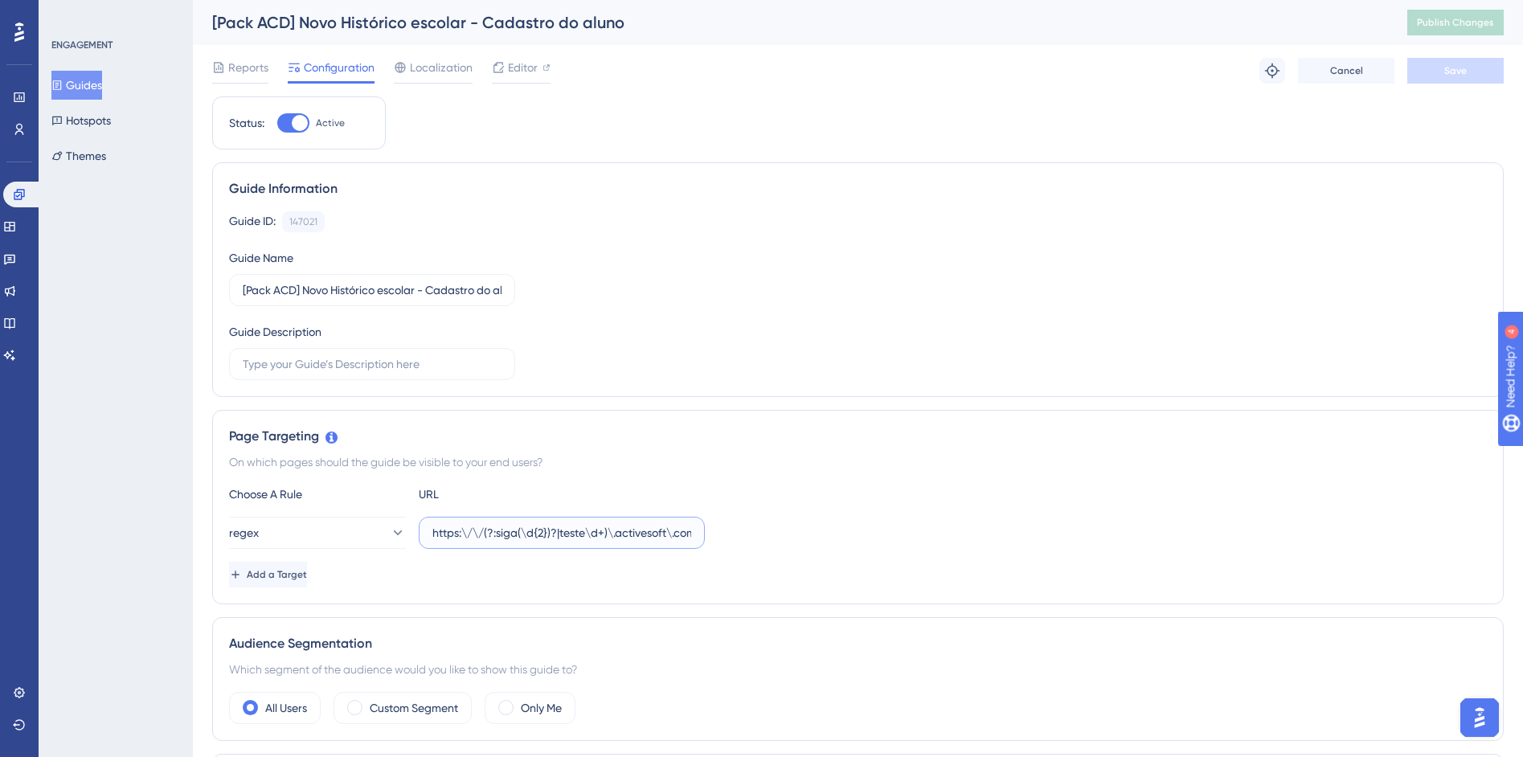
click at [595, 538] on input "https:\/\/(?:siga(\d{2})?|teste\d+)\.activesoft\.com\.br\/alunos\/\d+\/historic…" at bounding box center [561, 533] width 259 height 18
drag, startPoint x: 541, startPoint y: 542, endPoint x: 826, endPoint y: 531, distance: 285.5
click at [826, 531] on div "regex https:\/\/(?:siga(\d{2})?|teste\d+)\.activesoft\.com\.br\/alunos\/\d+\/hi…" at bounding box center [858, 533] width 1258 height 32
click at [796, 461] on div "On which pages should the guide be visible to your end users?" at bounding box center [858, 461] width 1258 height 19
click at [14, 200] on icon at bounding box center [19, 194] width 13 height 13
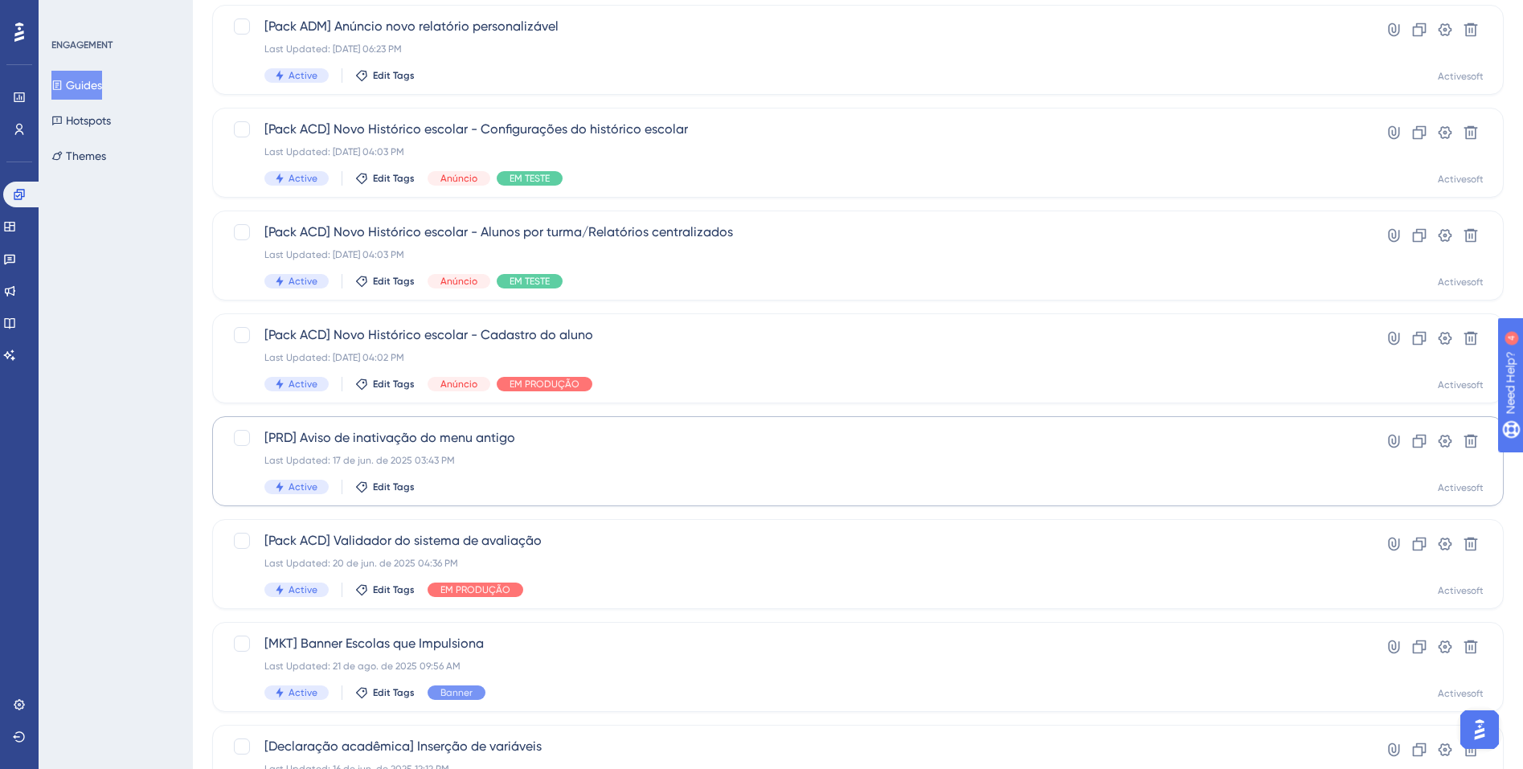
scroll to position [145, 0]
click at [426, 464] on div "Last Updated: 17 de jun. de 2025 03:43 PM" at bounding box center [793, 458] width 1059 height 13
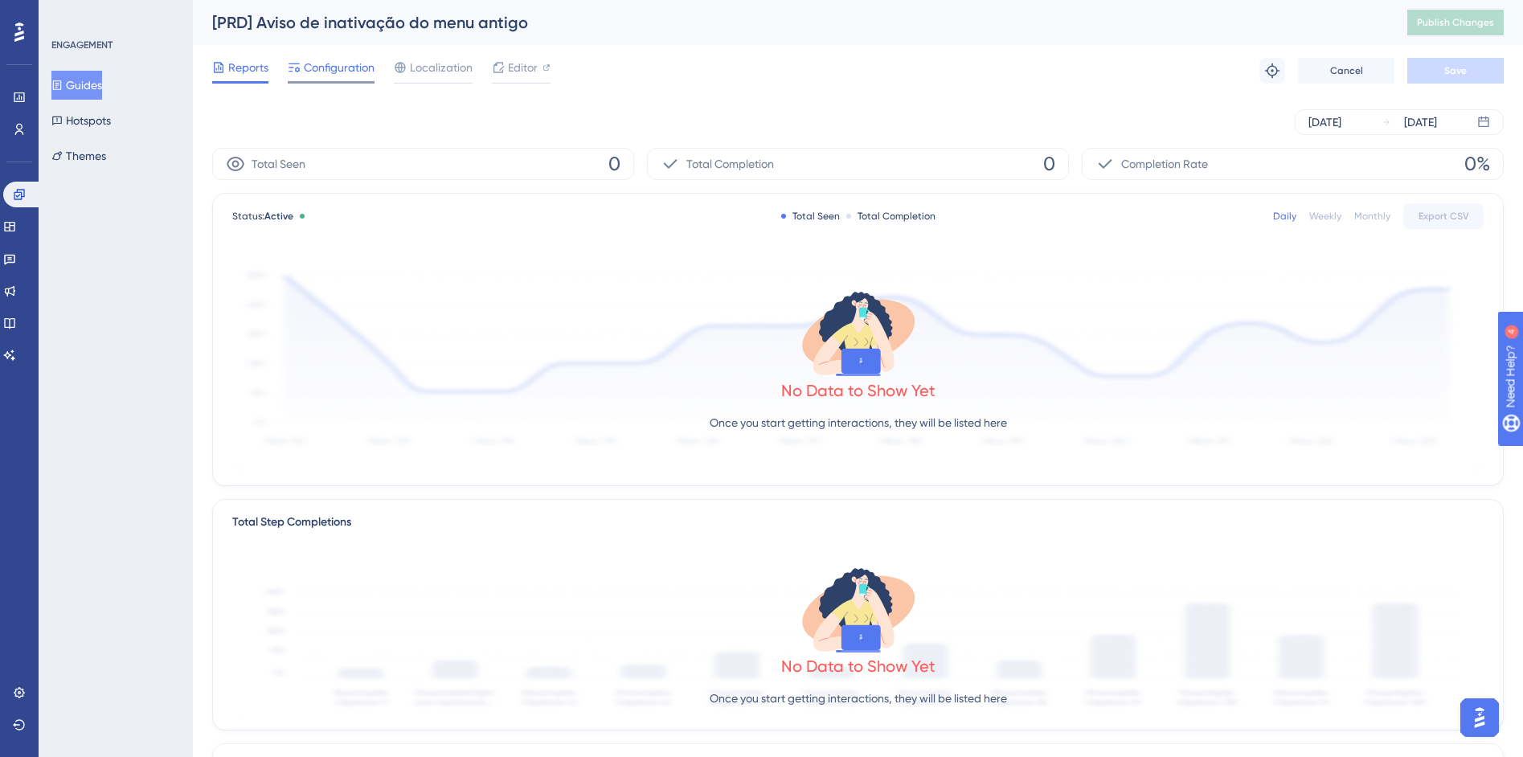
click at [341, 76] on span "Configuration" at bounding box center [339, 67] width 71 height 19
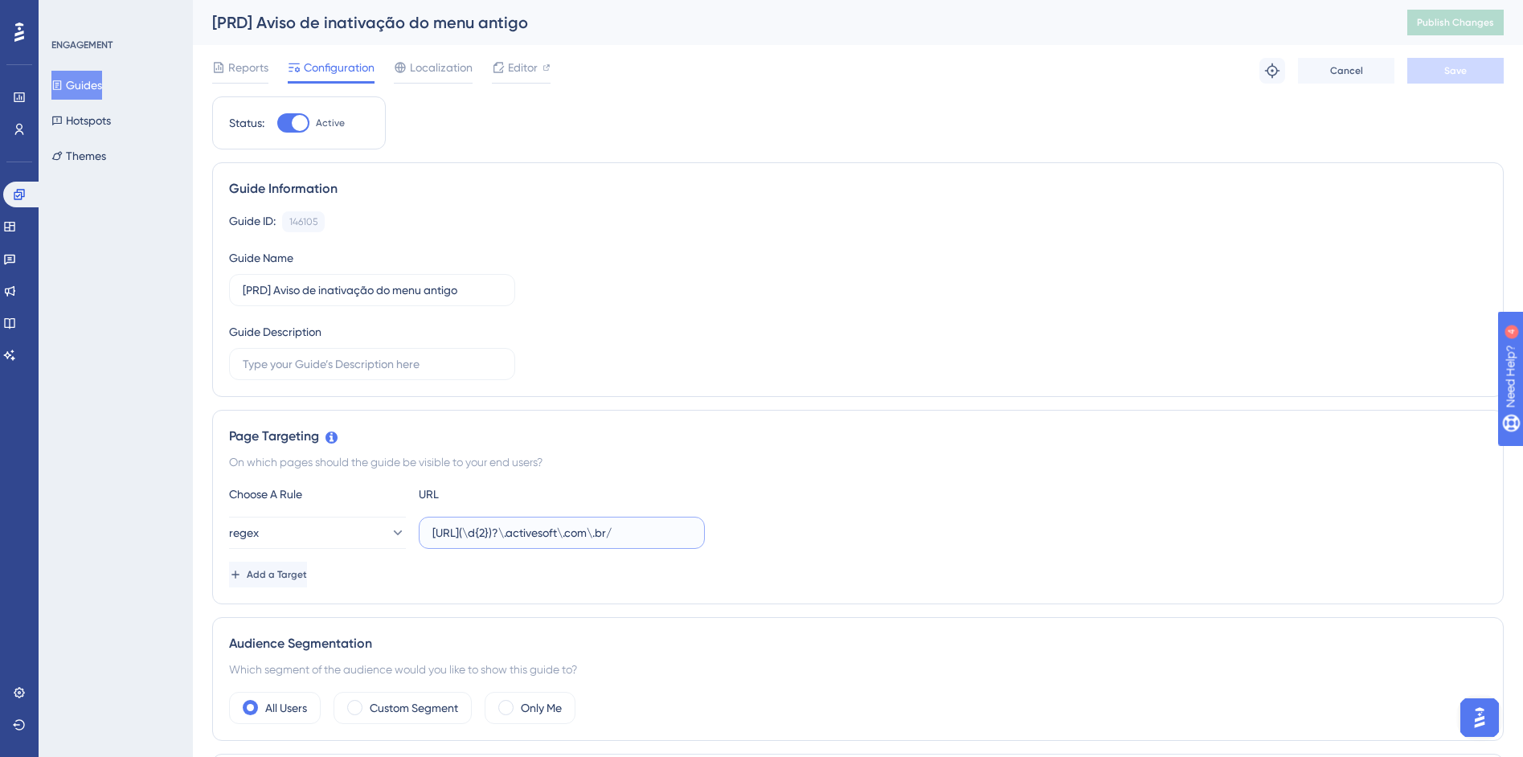
click at [502, 524] on input "https://siga(\d{2})?\.activesoft\.com\.br/" at bounding box center [561, 533] width 259 height 18
drag, startPoint x: 510, startPoint y: 530, endPoint x: 764, endPoint y: 537, distance: 253.3
click at [764, 537] on div "regex https://siga(\d{2})?\.activesoft\.com\.br/" at bounding box center [858, 533] width 1258 height 32
click at [739, 529] on div "regex https://siga(\d{2})?\.activesoft\.com\.br/" at bounding box center [858, 533] width 1258 height 32
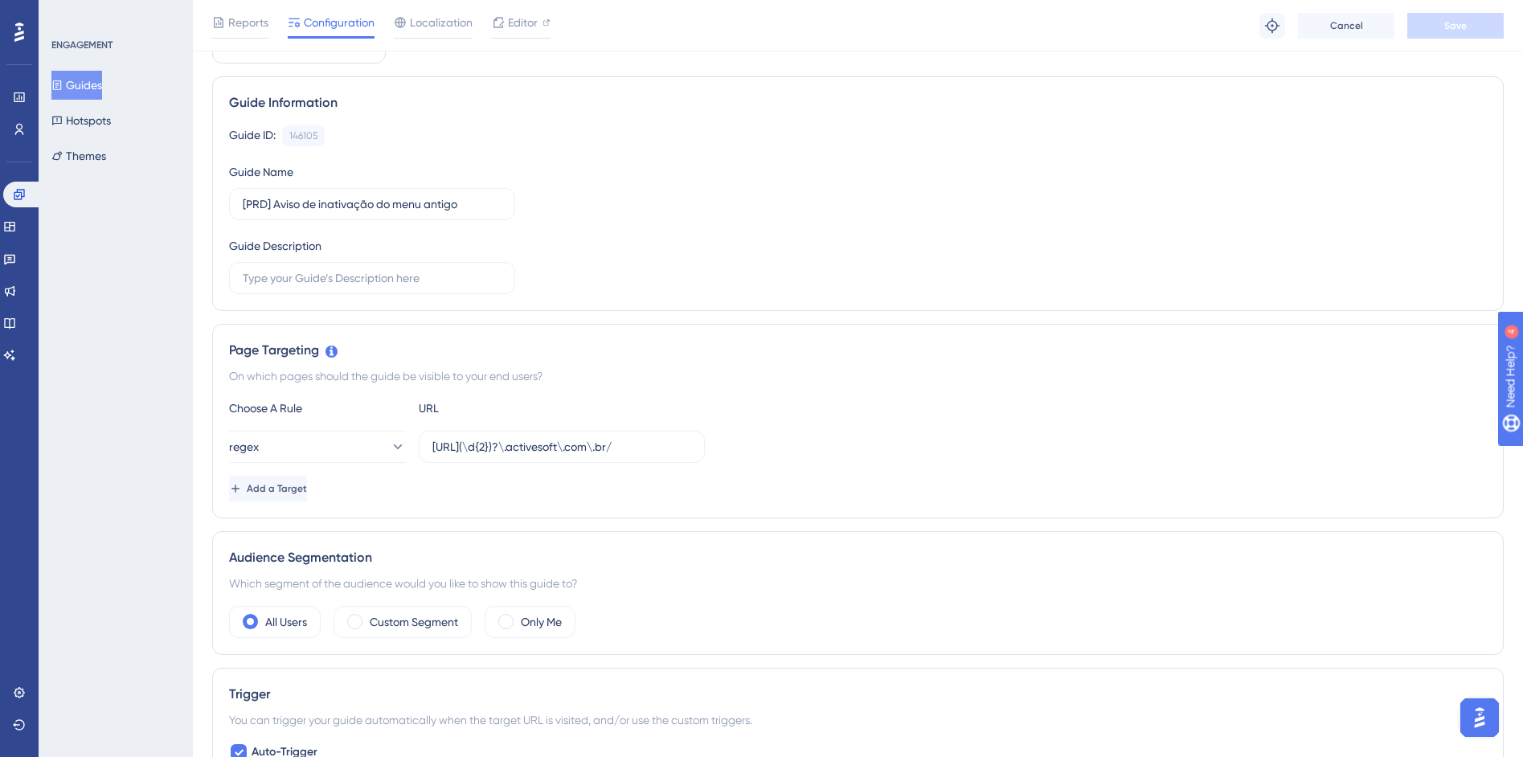
scroll to position [91, 0]
click at [11, 199] on link at bounding box center [22, 195] width 39 height 26
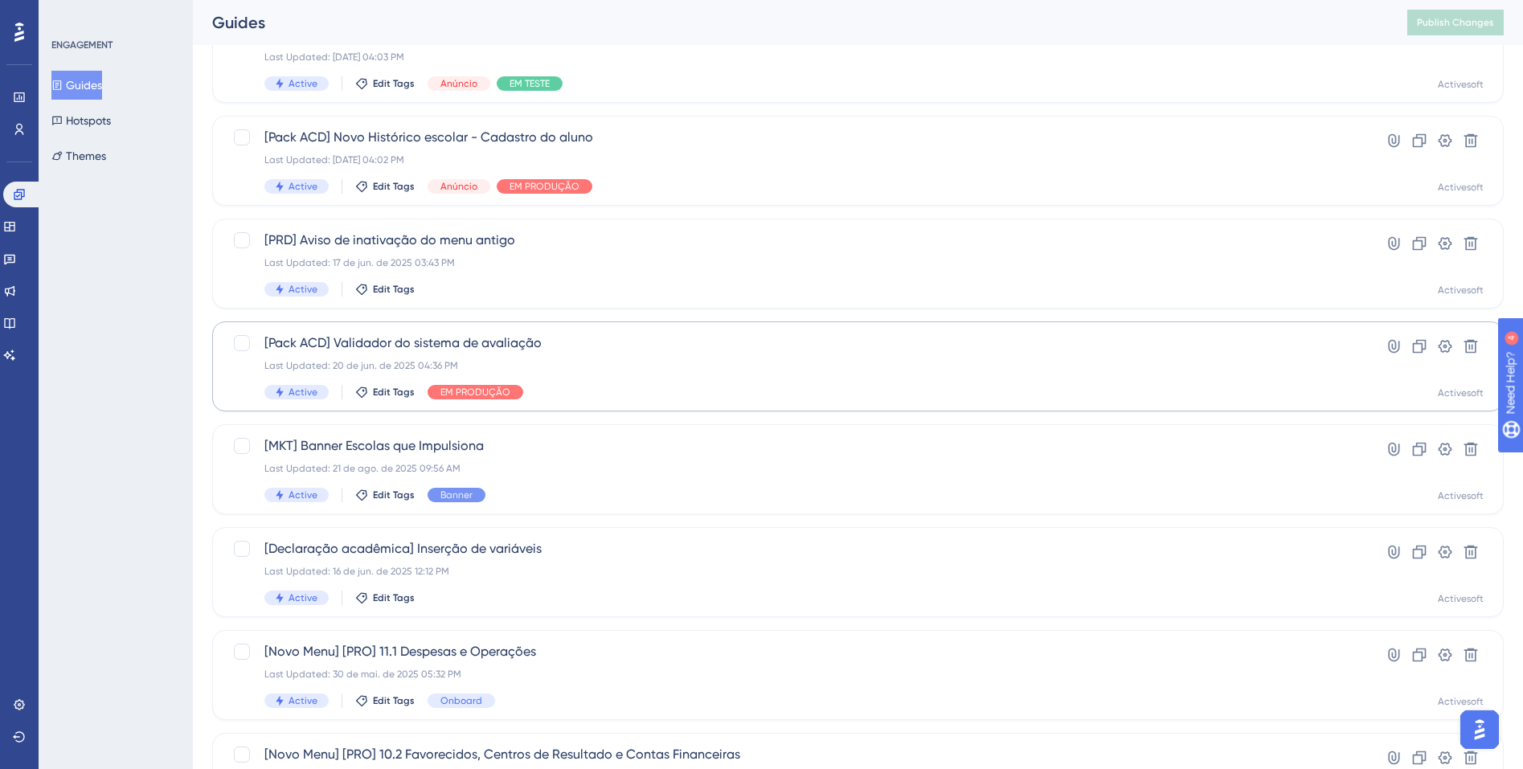
scroll to position [359, 0]
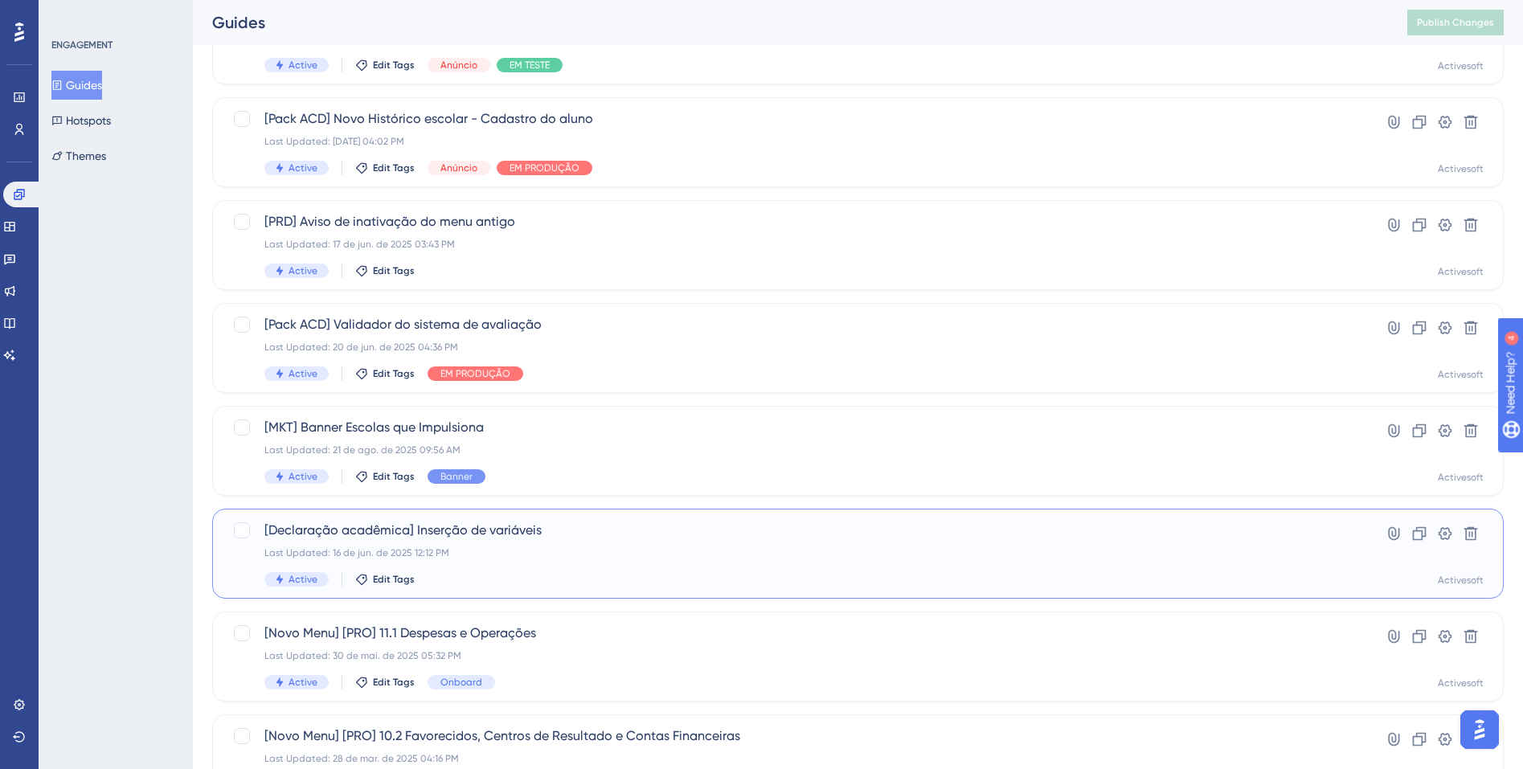
click at [468, 571] on div "[Declaração acadêmica] Inserção de variáveis Last Updated: 16 de jun. de 2025 1…" at bounding box center [793, 554] width 1059 height 66
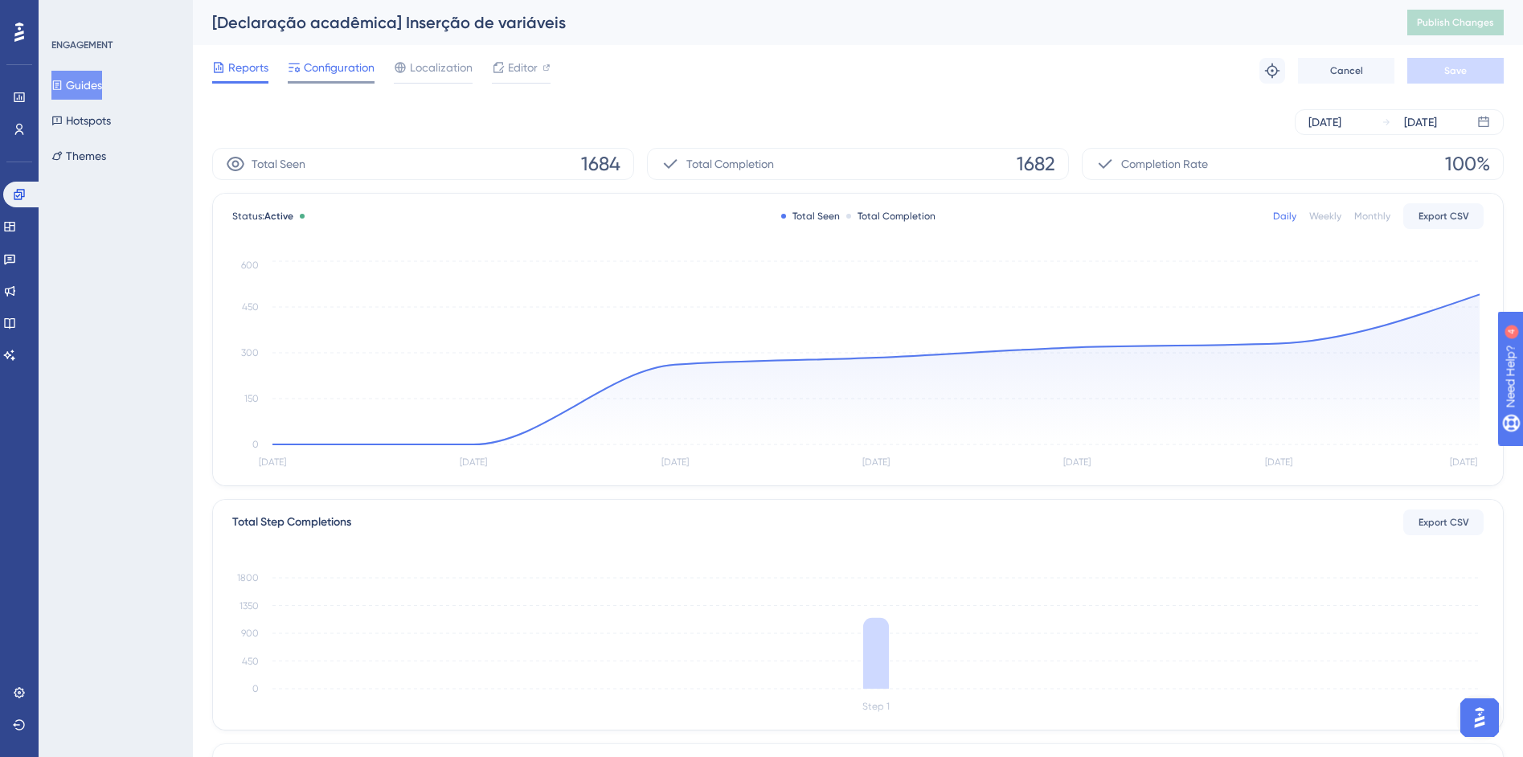
click at [320, 68] on span "Configuration" at bounding box center [339, 67] width 71 height 19
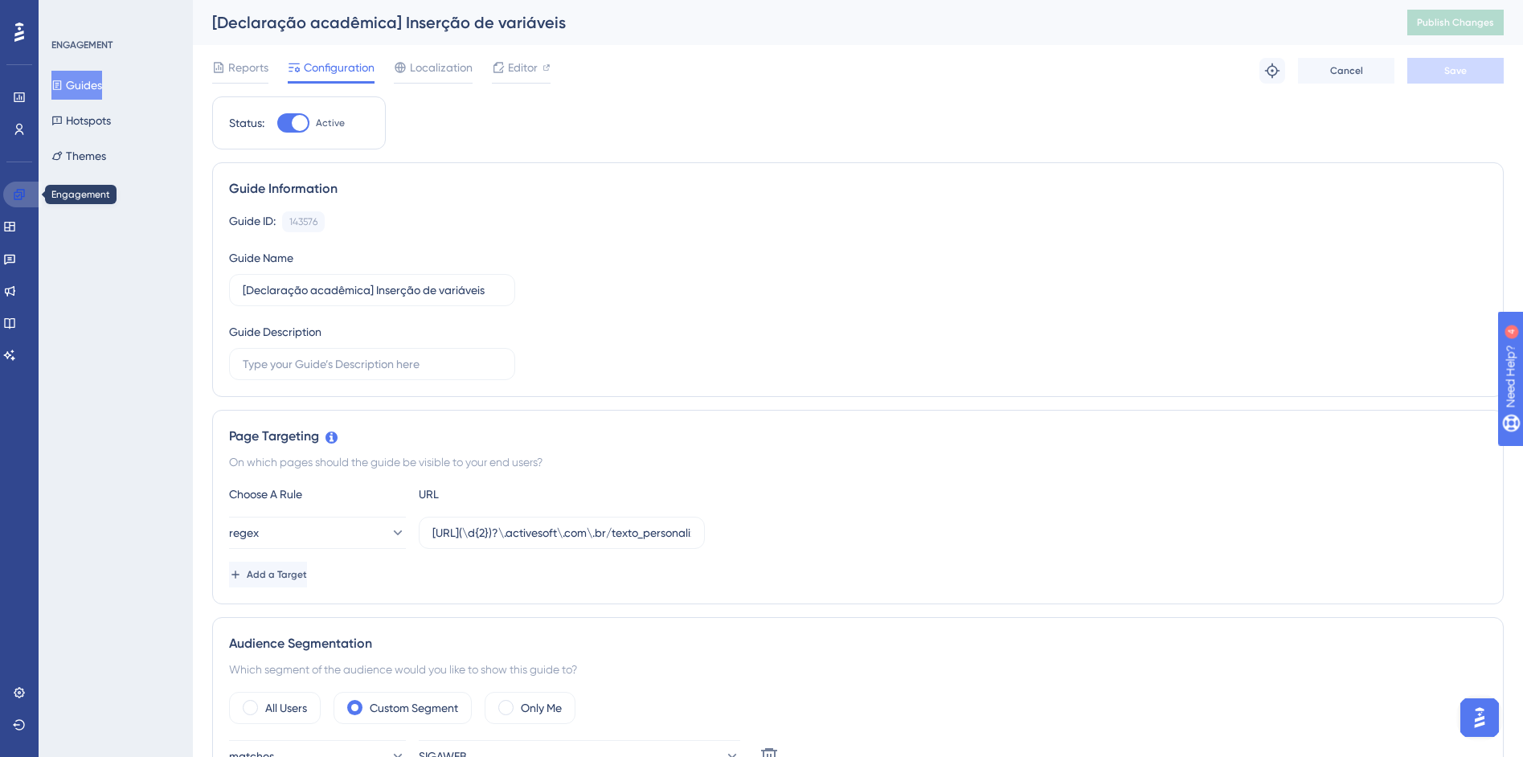
click at [22, 197] on icon at bounding box center [19, 194] width 13 height 13
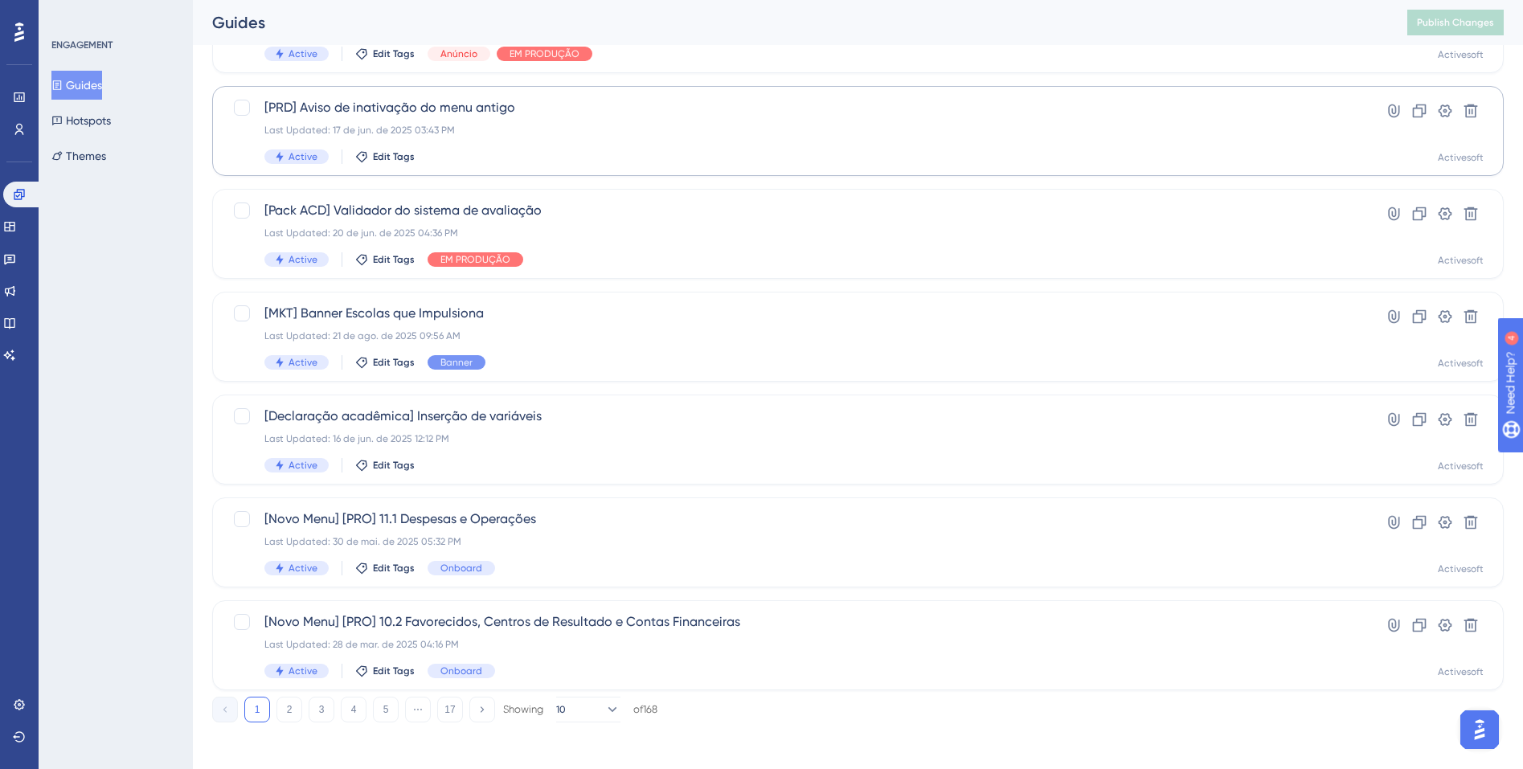
scroll to position [478, 0]
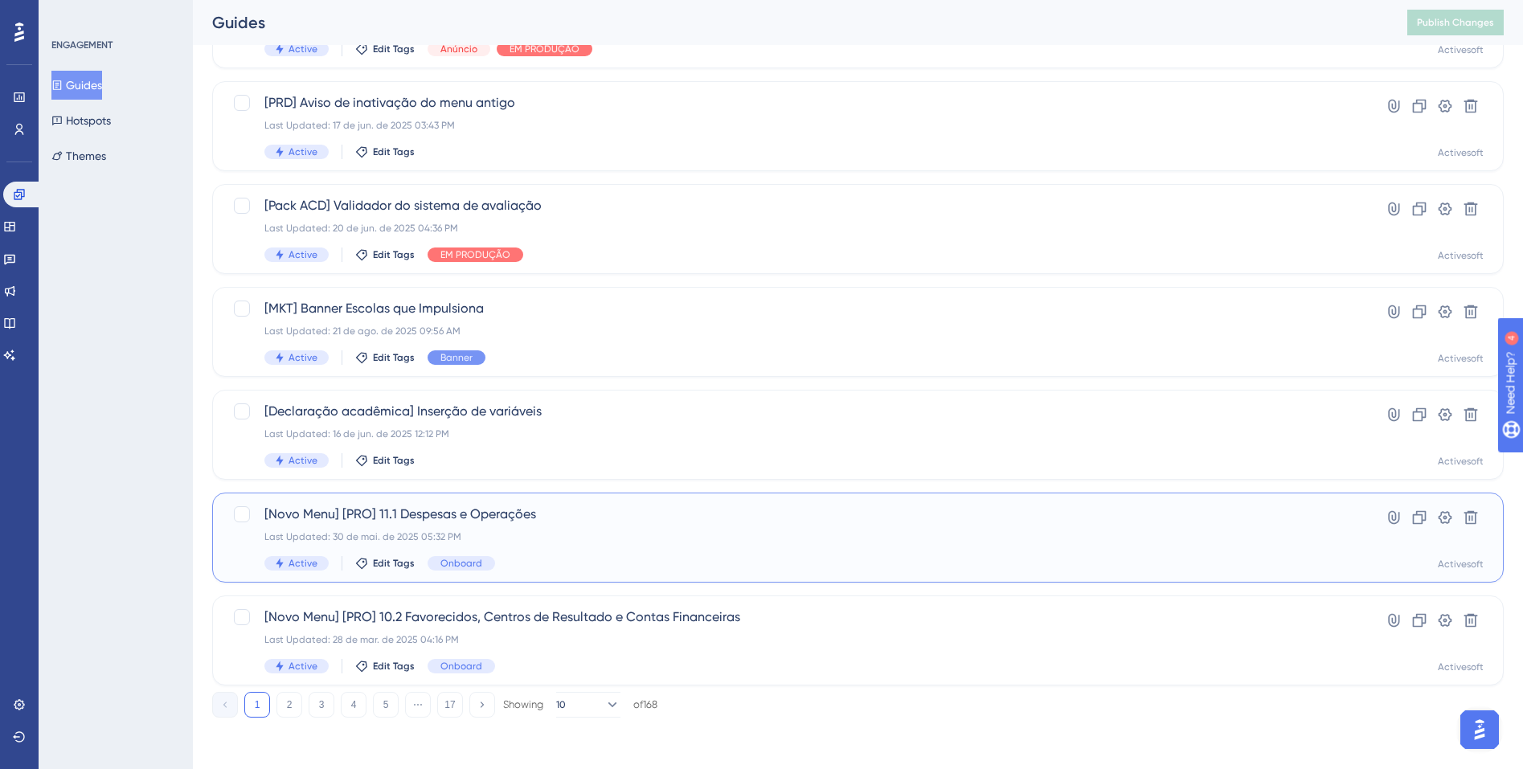
click at [637, 522] on span "[Novo Menu] [PRO] 11.1 Despesas e Operações" at bounding box center [793, 514] width 1059 height 19
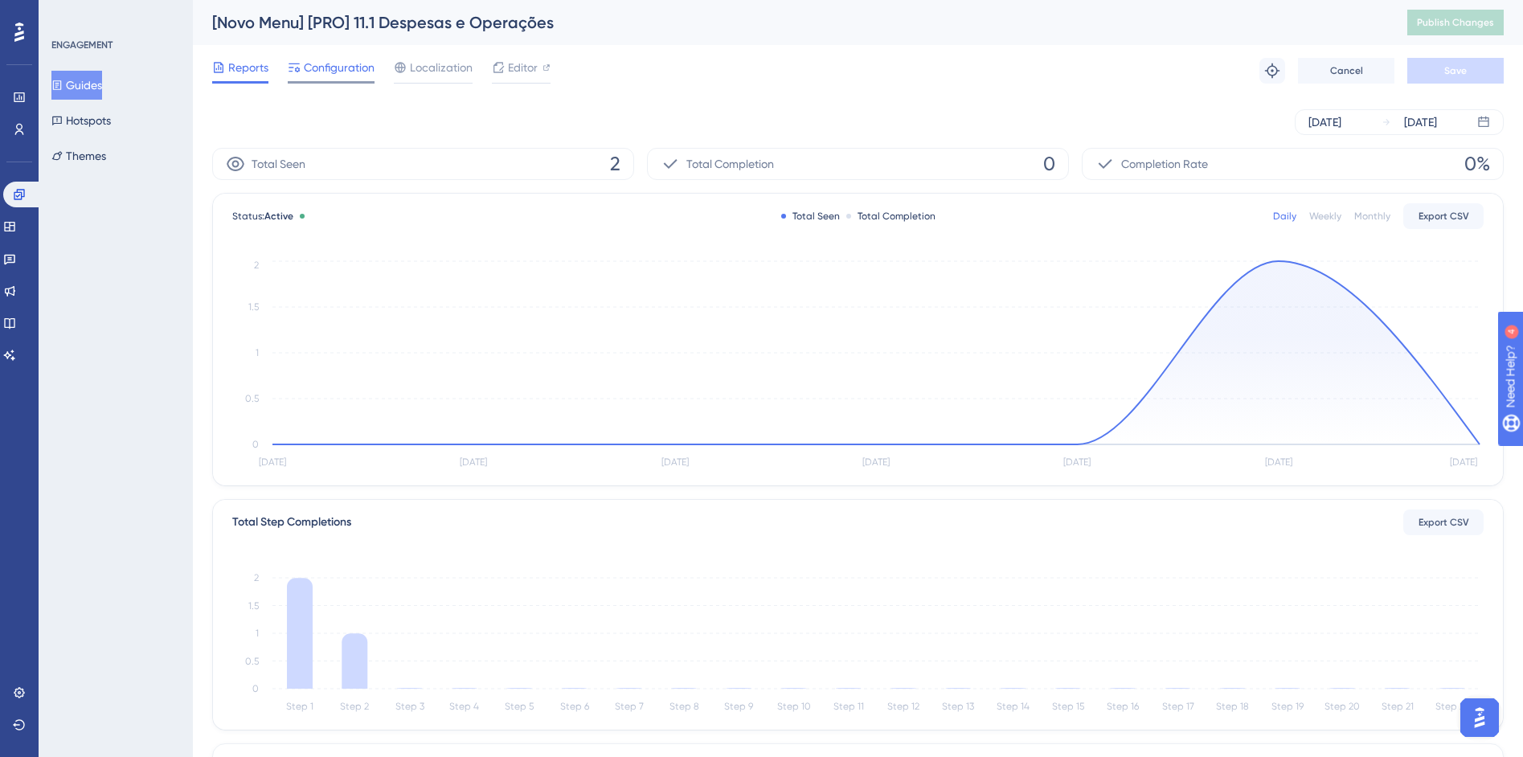
click at [346, 60] on span "Configuration" at bounding box center [339, 67] width 71 height 19
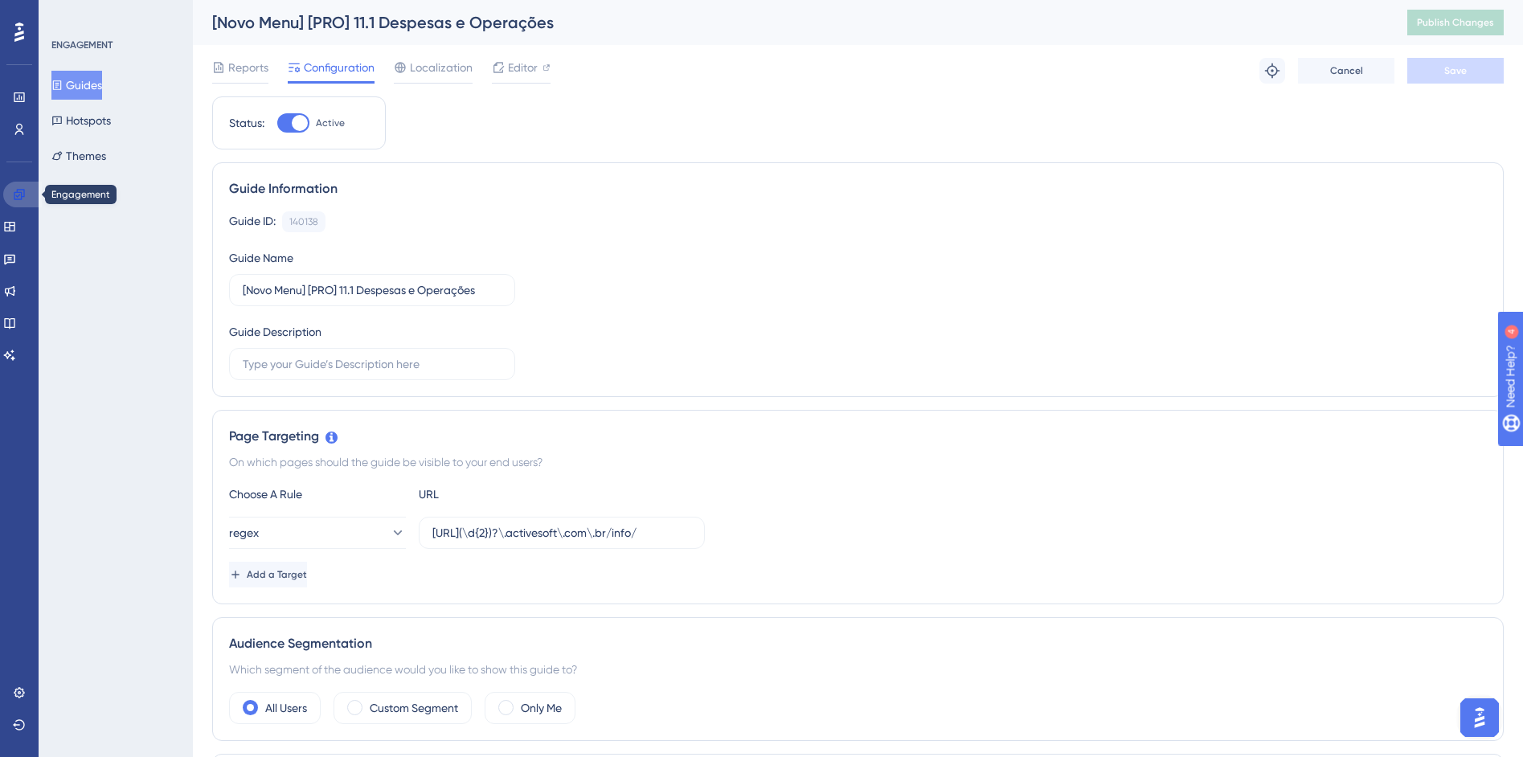
drag, startPoint x: 19, startPoint y: 197, endPoint x: 36, endPoint y: 203, distance: 17.8
click at [19, 197] on icon at bounding box center [19, 194] width 13 height 13
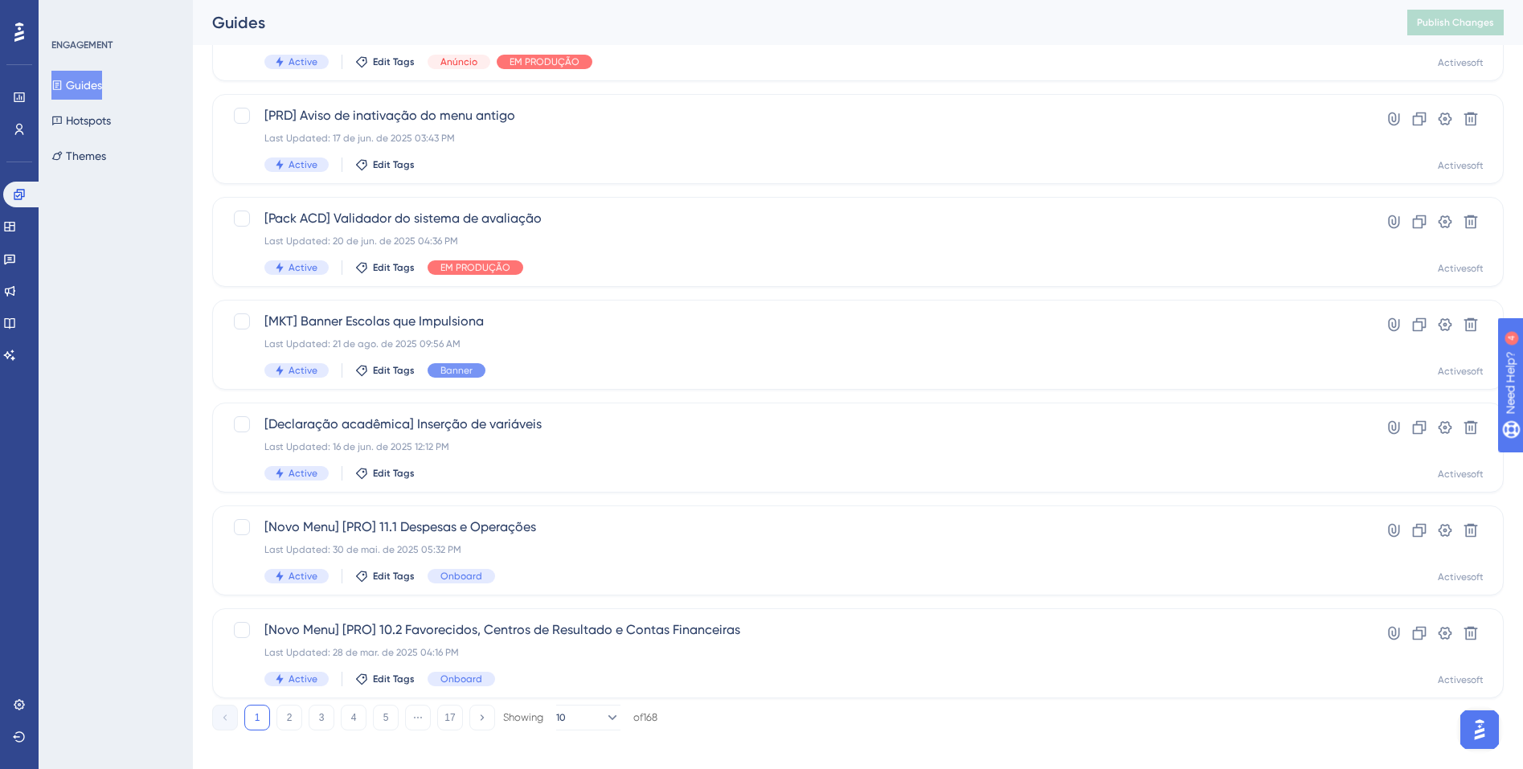
scroll to position [478, 0]
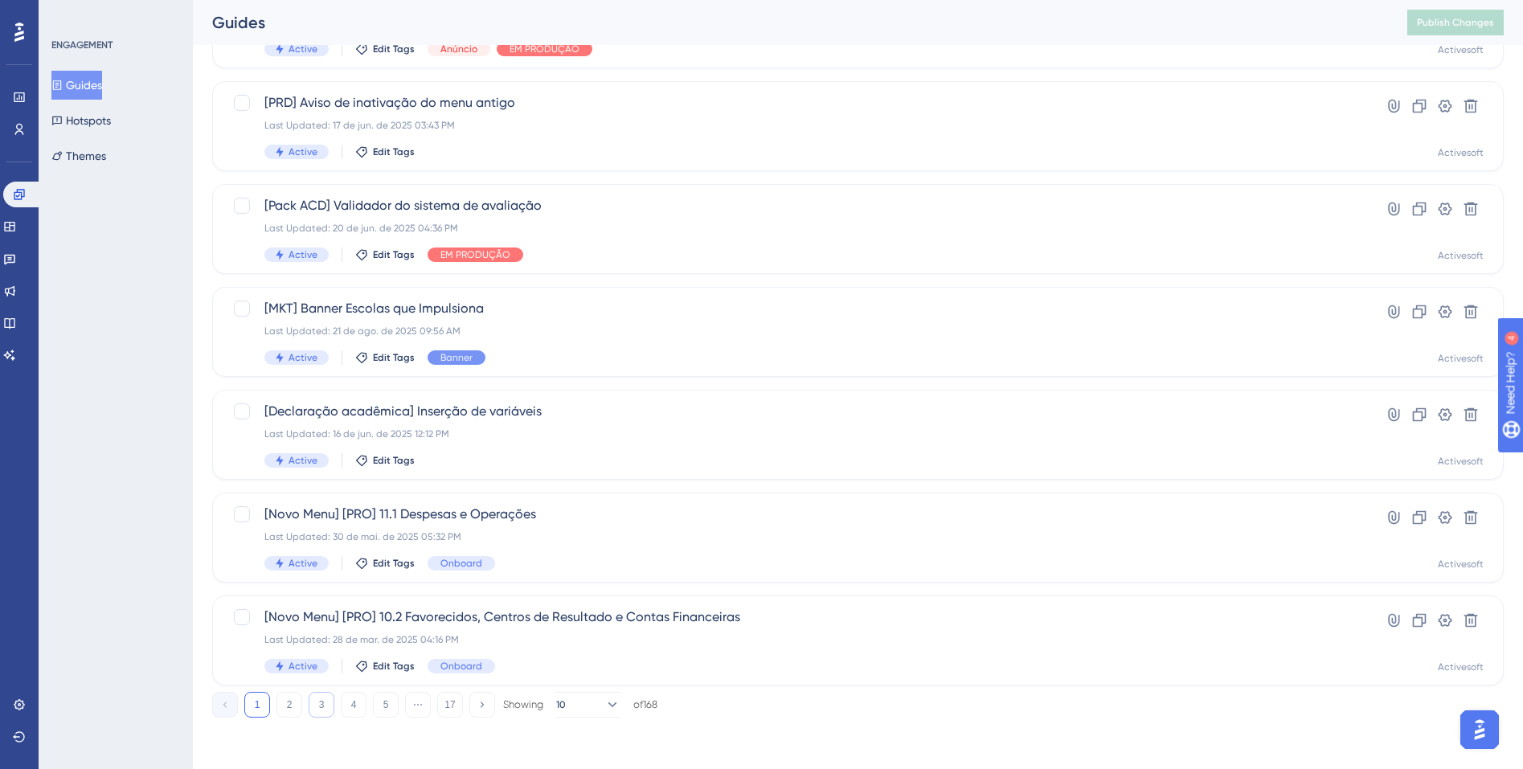
click at [313, 710] on button "3" at bounding box center [322, 705] width 26 height 26
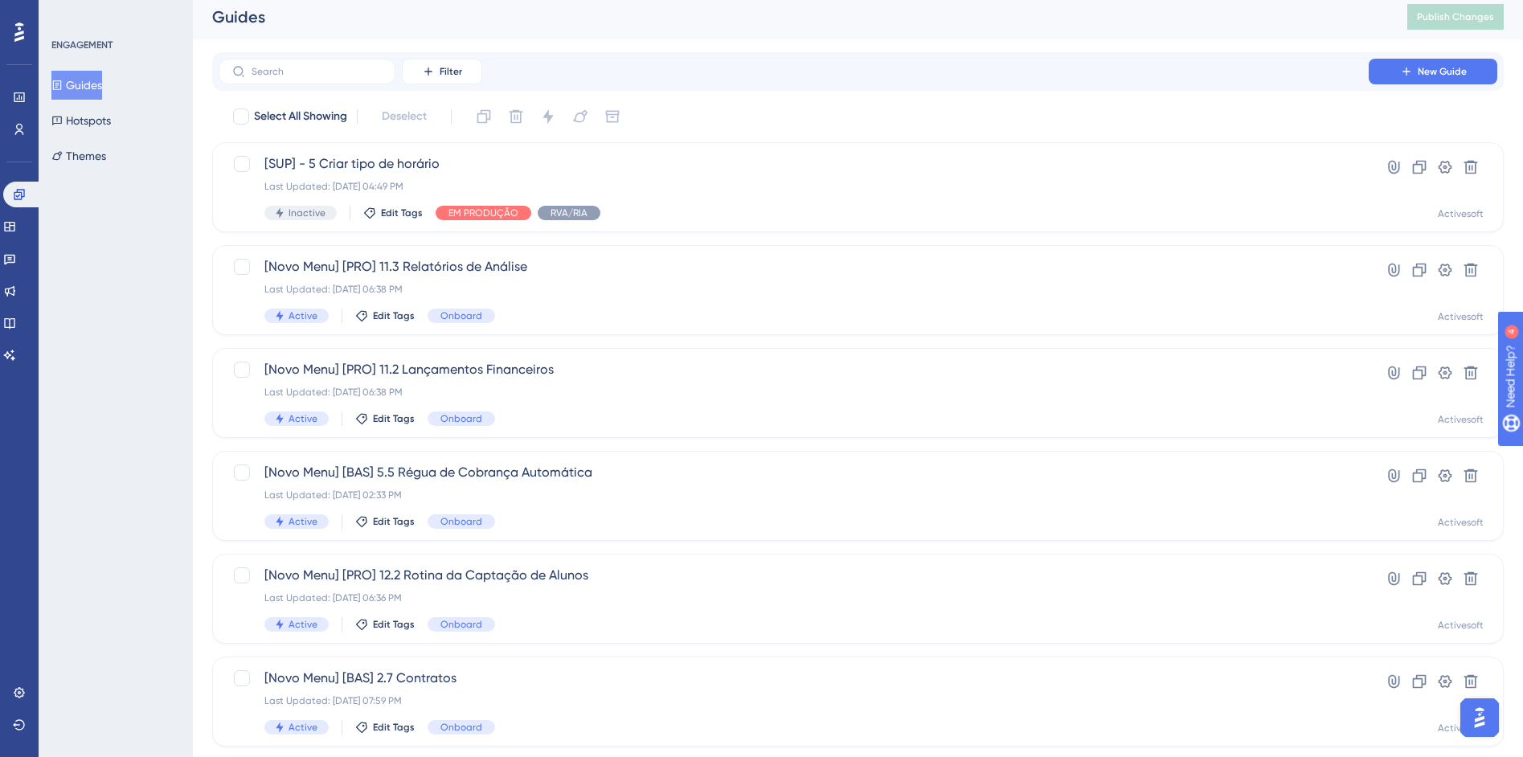
scroll to position [0, 0]
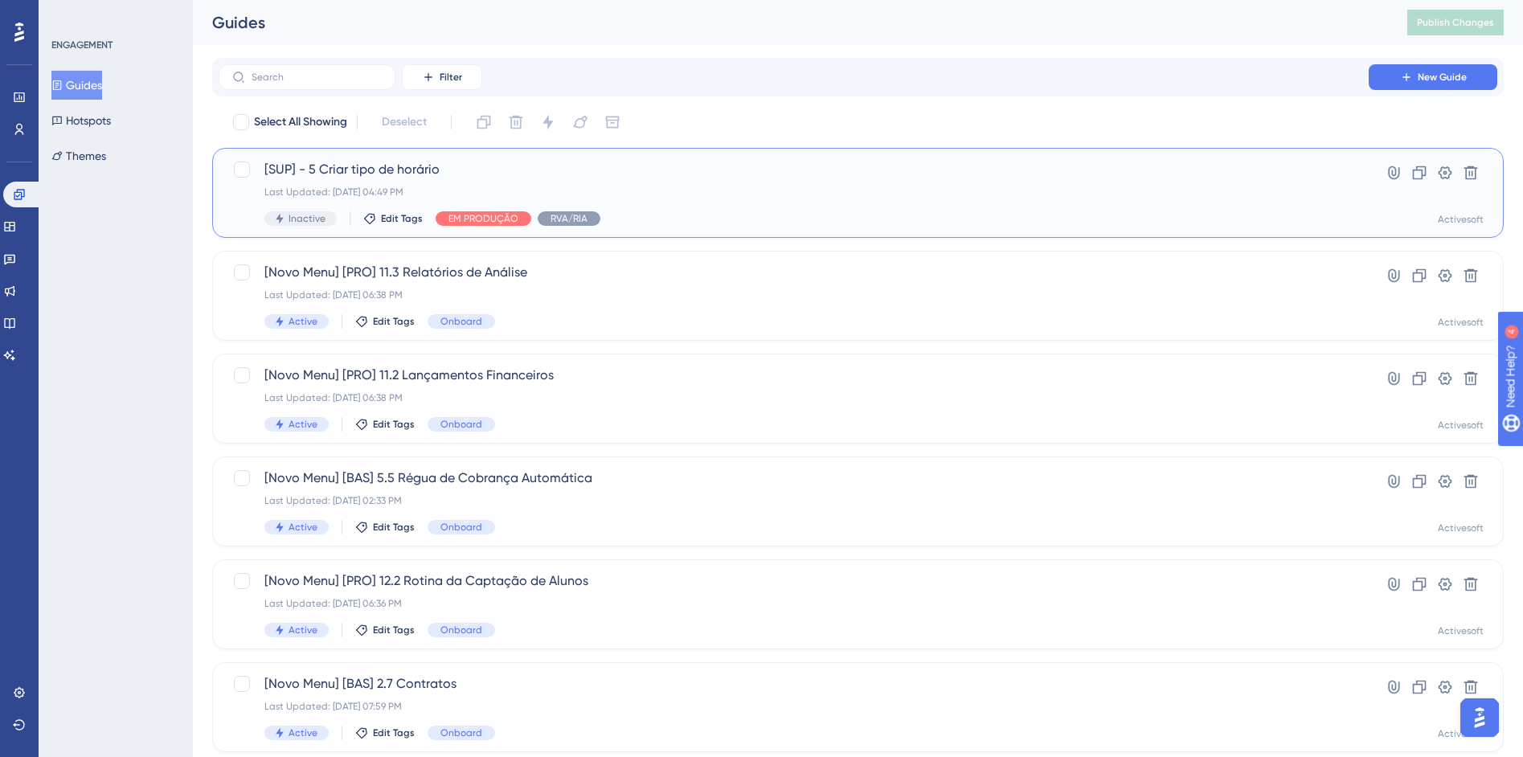
click at [430, 182] on div "[SUP] - 5 Criar tipo de horário Last Updated: 25 de mar. de 2025 04:49 PM Inact…" at bounding box center [793, 193] width 1059 height 66
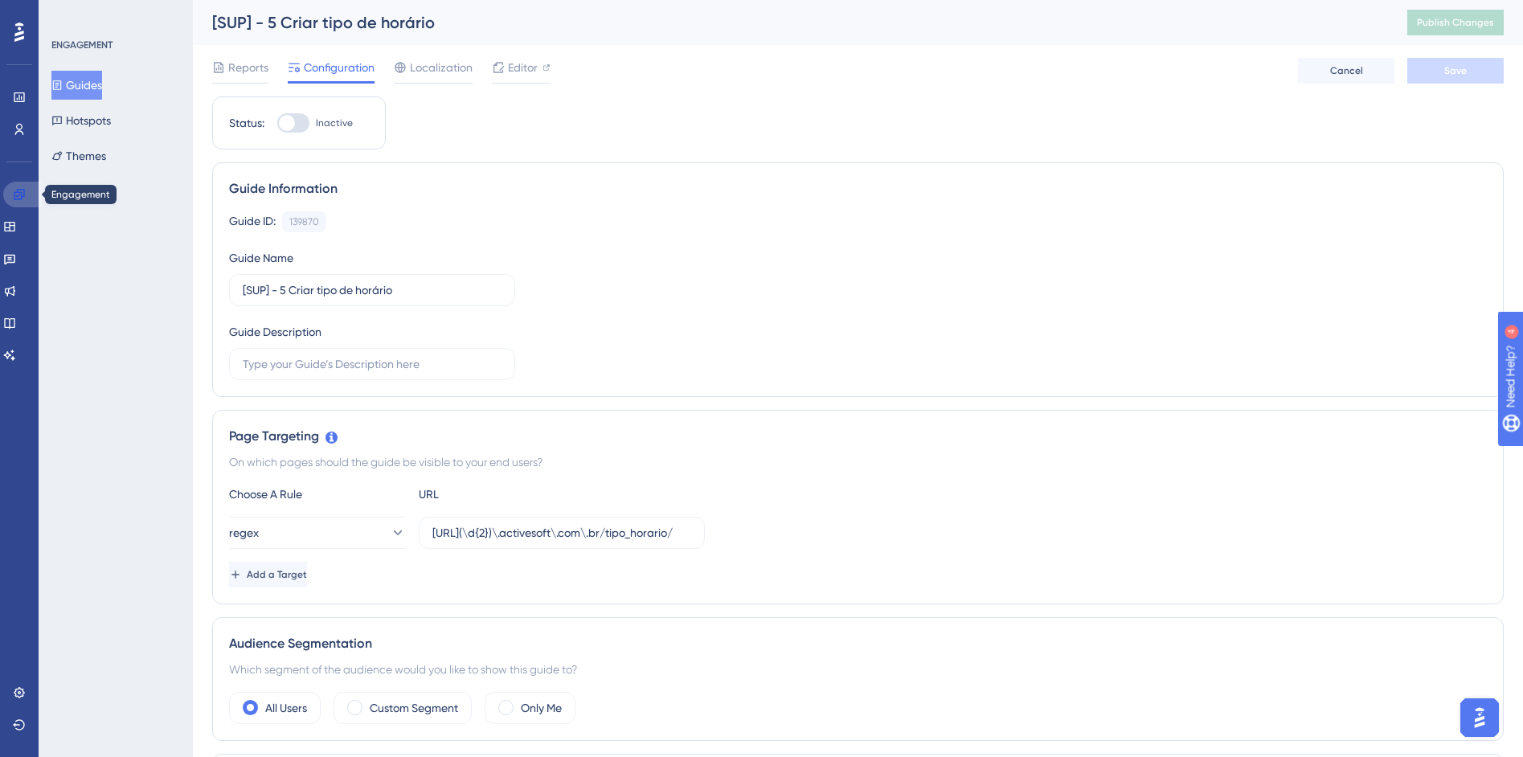
click at [23, 195] on icon at bounding box center [19, 194] width 13 height 13
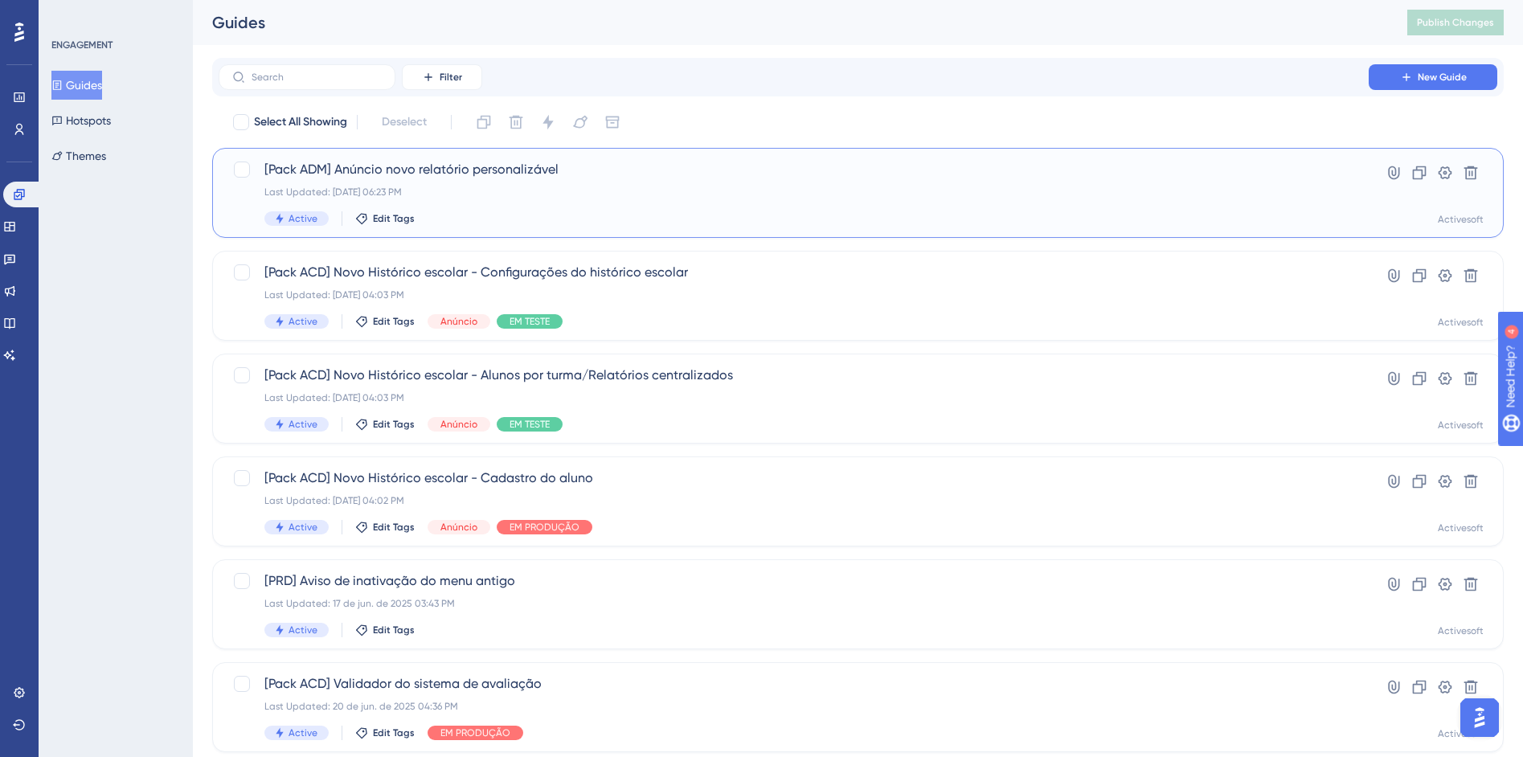
click at [498, 213] on div "Active Edit Tags" at bounding box center [793, 218] width 1059 height 14
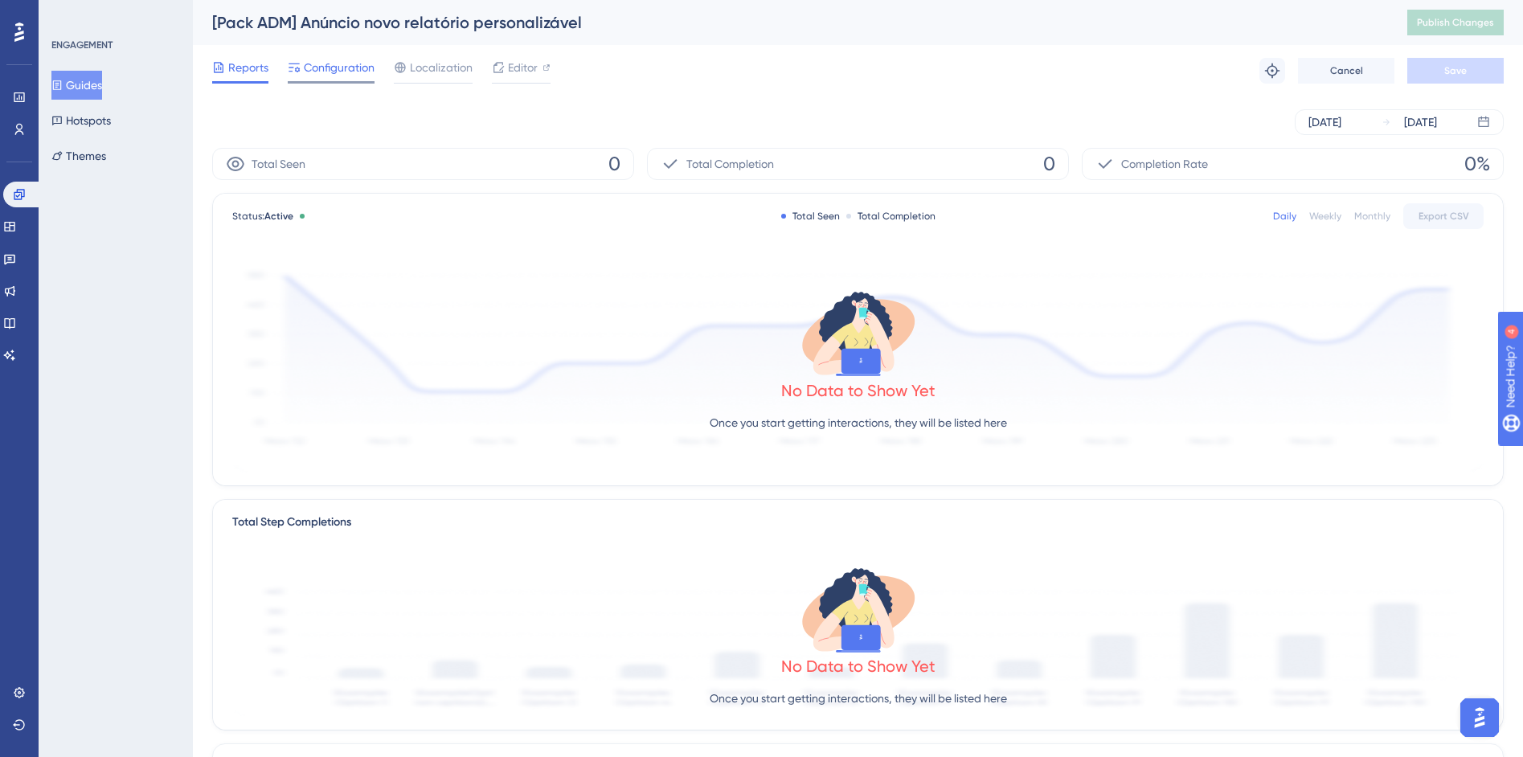
click at [316, 60] on span "Configuration" at bounding box center [339, 67] width 71 height 19
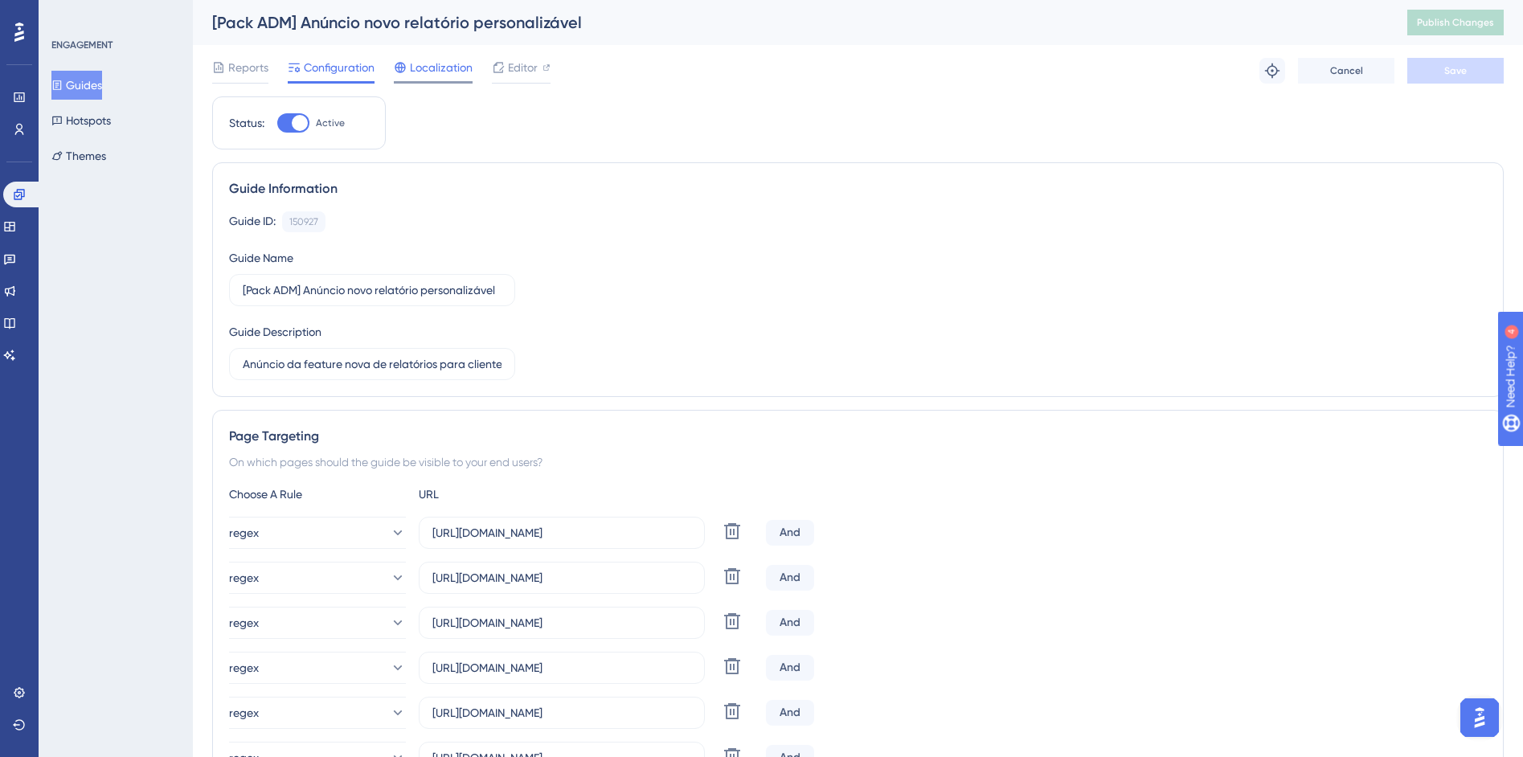
click at [412, 65] on span "Localization" at bounding box center [441, 67] width 63 height 19
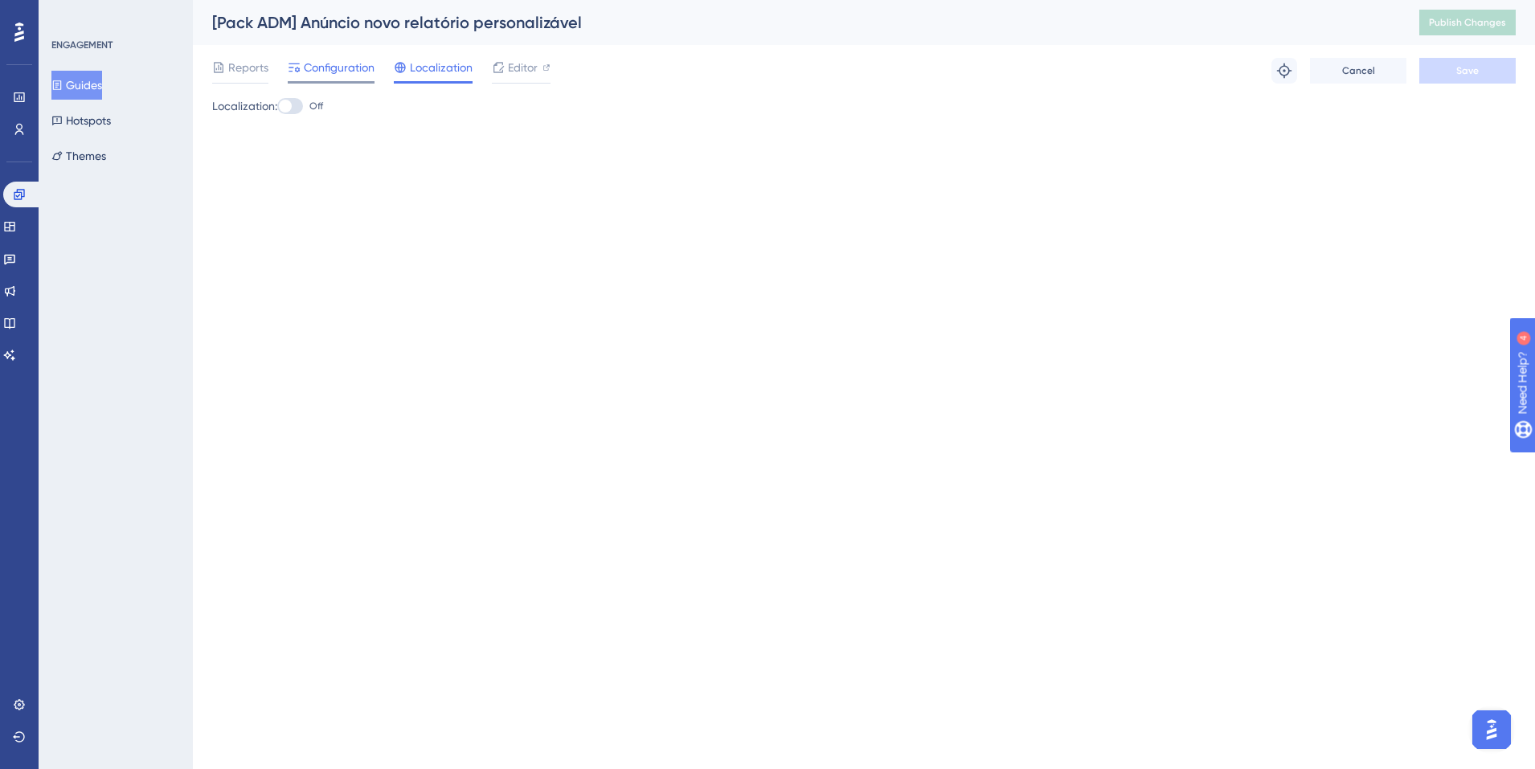
click at [293, 65] on icon at bounding box center [294, 67] width 13 height 13
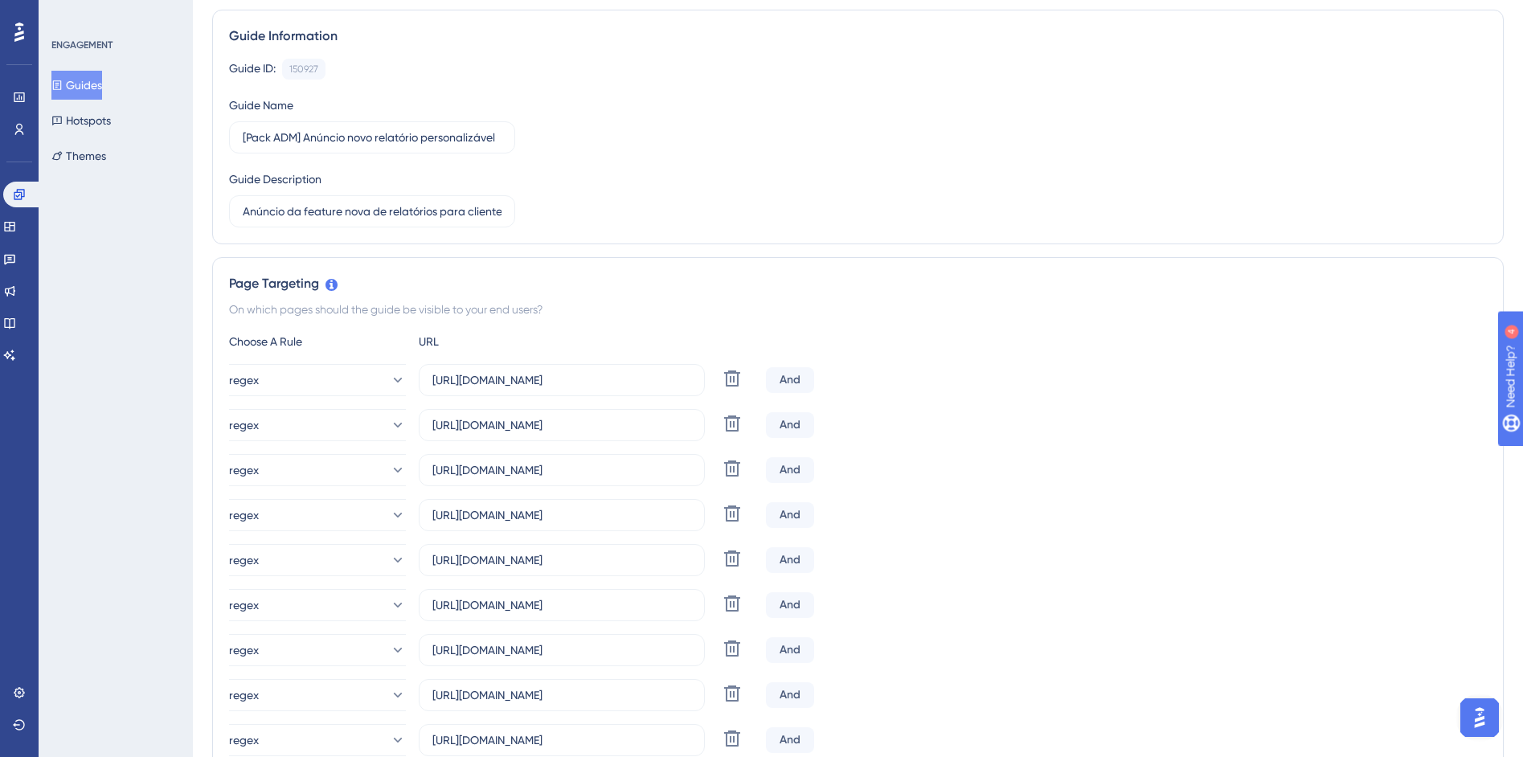
scroll to position [326, 0]
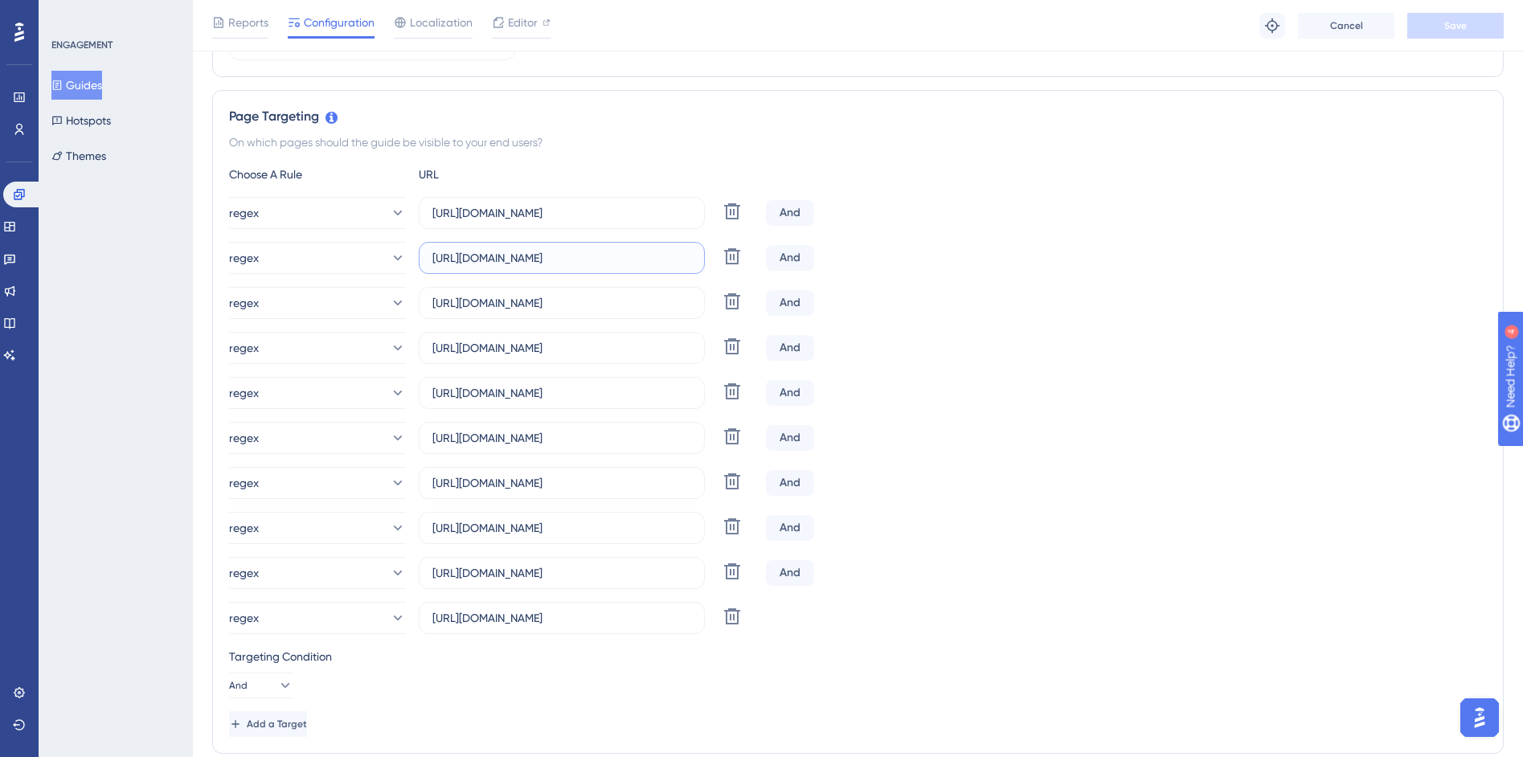
click at [631, 252] on input "https://siga01.activesoft.com.br/busca_central_relatorios/?relatorio=aluno_turm…" at bounding box center [561, 258] width 259 height 18
click at [588, 222] on label "https://siga01.activesoft.com.br/busca_central_relatorios/?relatorio=/dados_per…" at bounding box center [562, 213] width 286 height 32
click at [588, 222] on input "https://siga01.activesoft.com.br/busca_central_relatorios/?relatorio=/dados_per…" at bounding box center [561, 213] width 259 height 18
drag, startPoint x: 570, startPoint y: 215, endPoint x: 796, endPoint y: 212, distance: 226.7
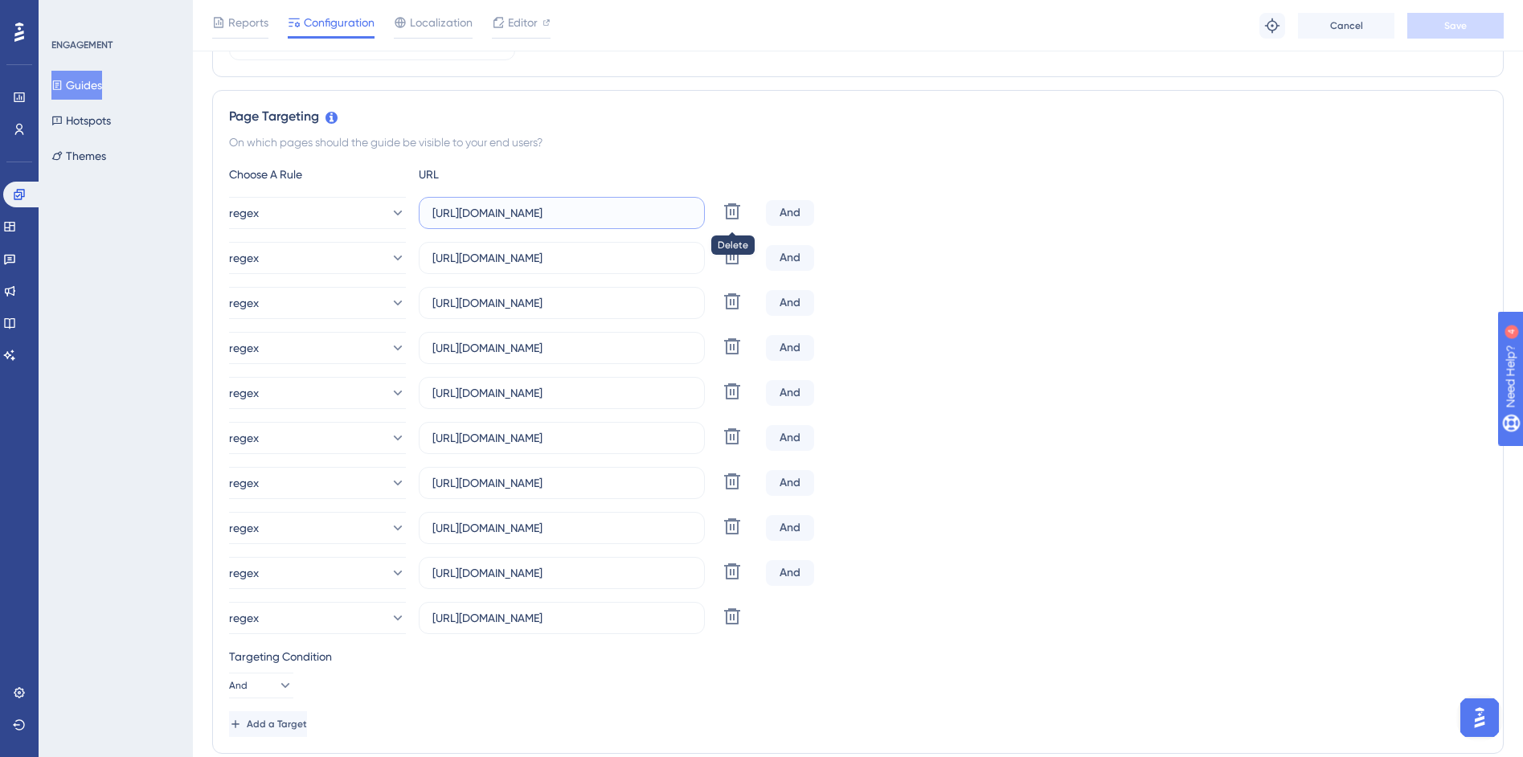
click at [796, 212] on div "regex https://siga01.activesoft.com.br/busca_central_relatorios/?relatorio=/dad…" at bounding box center [858, 213] width 1258 height 32
click at [590, 215] on input "https://siga01.activesoft.com.br/busca_central_relatorios/?relatorio=/dados_per…" at bounding box center [561, 213] width 259 height 18
click at [603, 260] on input "https://siga01.activesoft.com.br/busca_central_relatorios/?relatorio=aluno_turm…" at bounding box center [561, 258] width 259 height 18
click at [575, 404] on label "https://siga01.activesoft.com.br/busca_central_relatorios/?relatorio=aluno_turm…" at bounding box center [562, 393] width 286 height 32
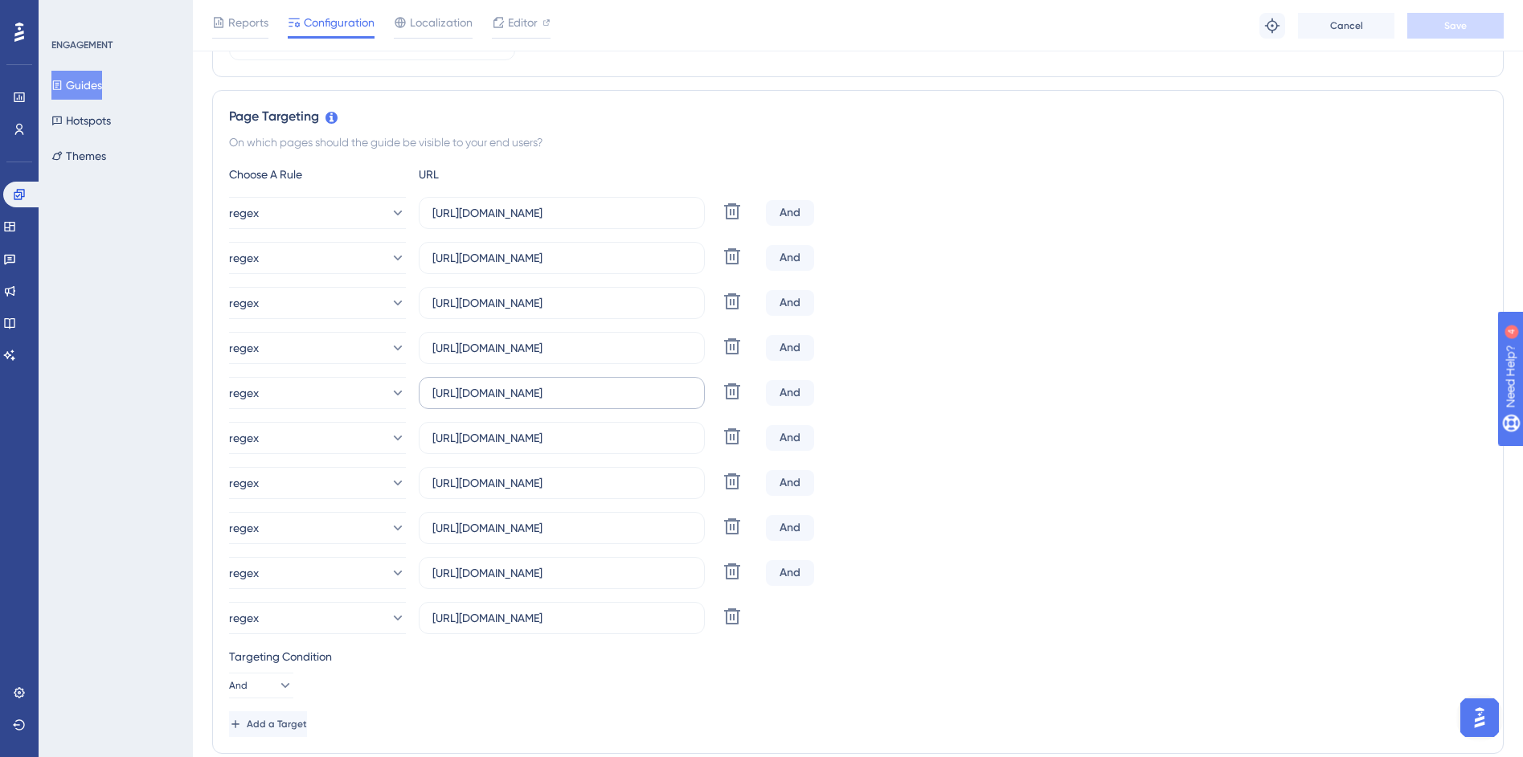
click at [575, 402] on input "https://siga01.activesoft.com.br/busca_central_relatorios/?relatorio=aluno_turm…" at bounding box center [561, 393] width 259 height 18
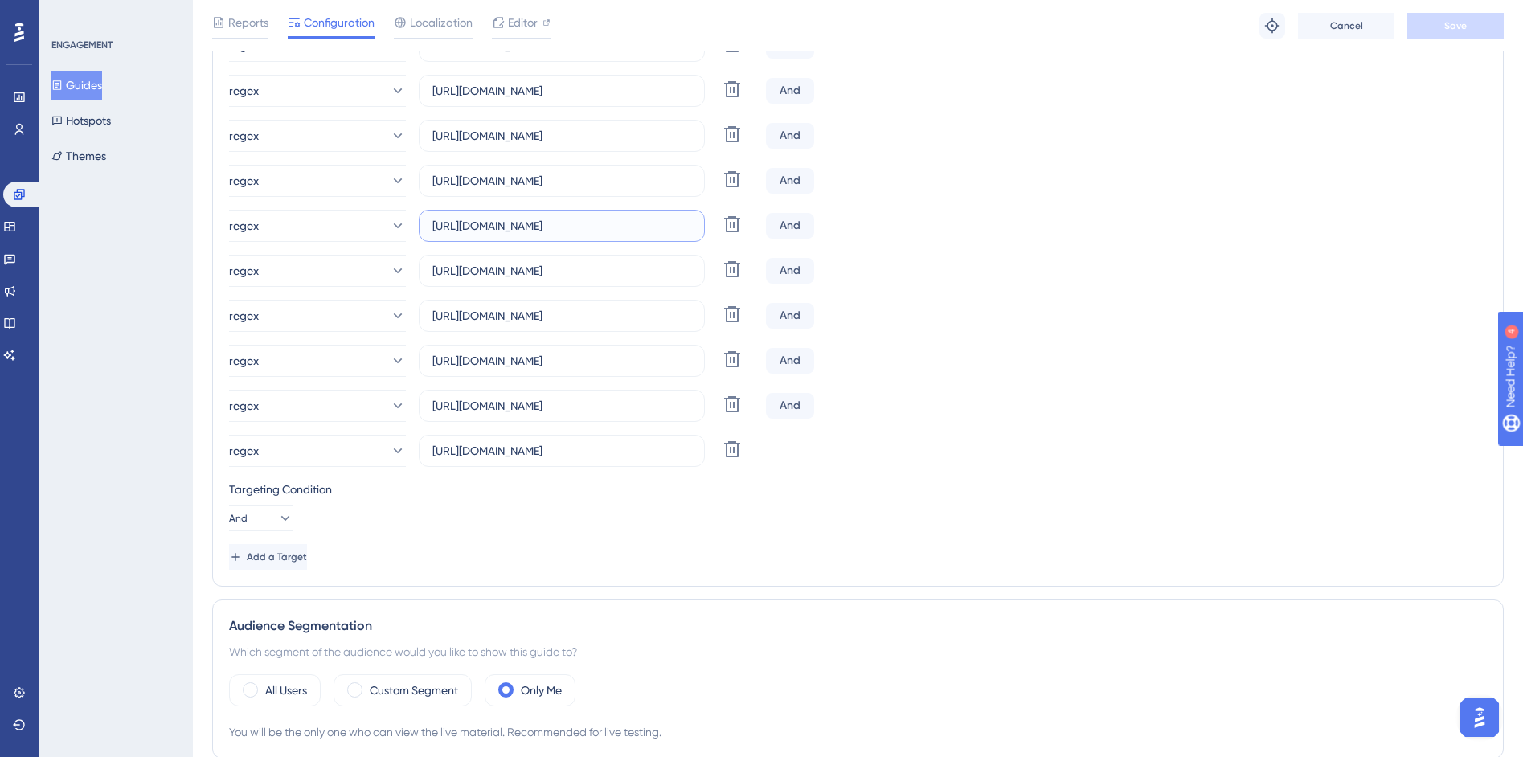
scroll to position [192, 0]
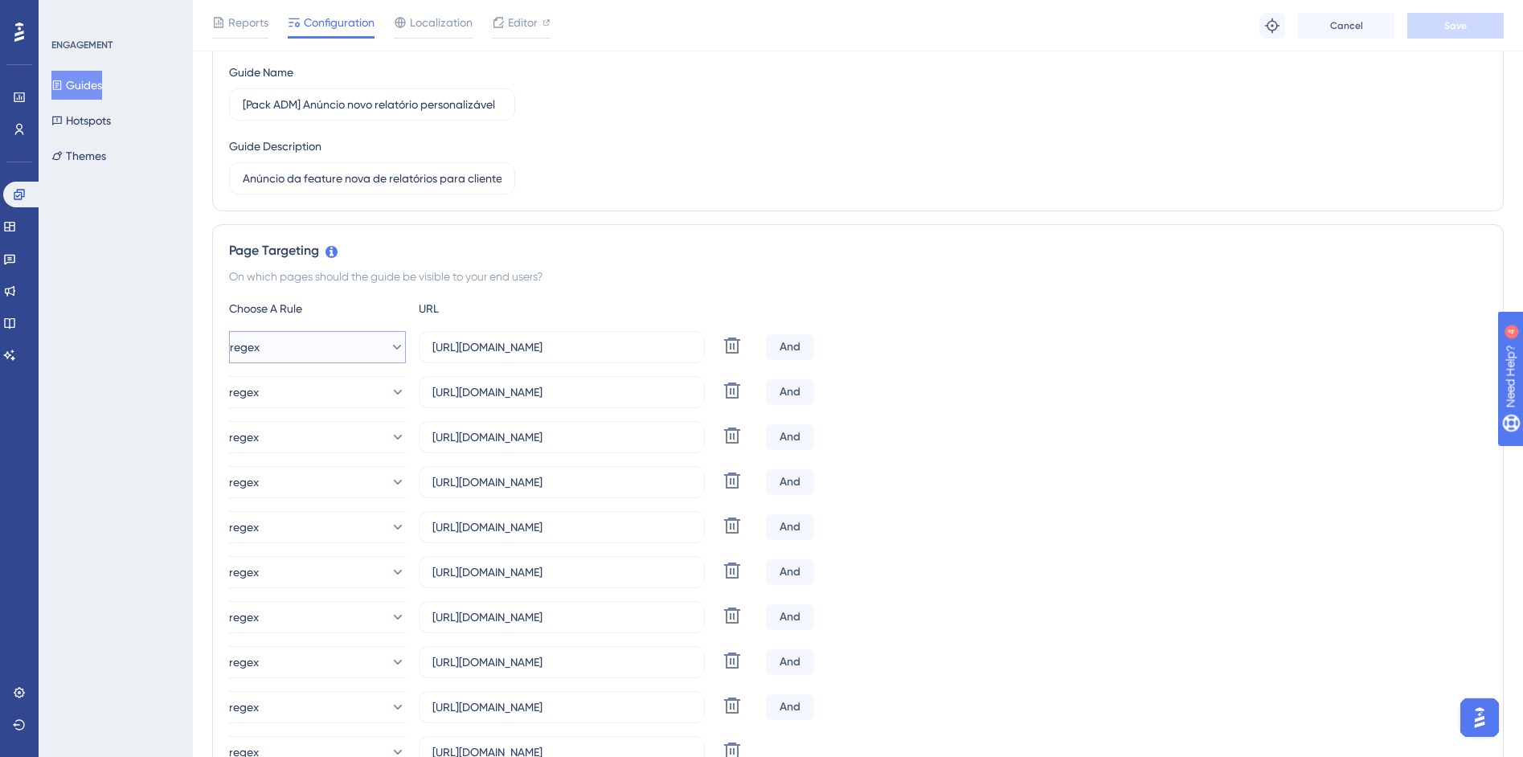
click at [326, 345] on button "regex" at bounding box center [317, 347] width 177 height 32
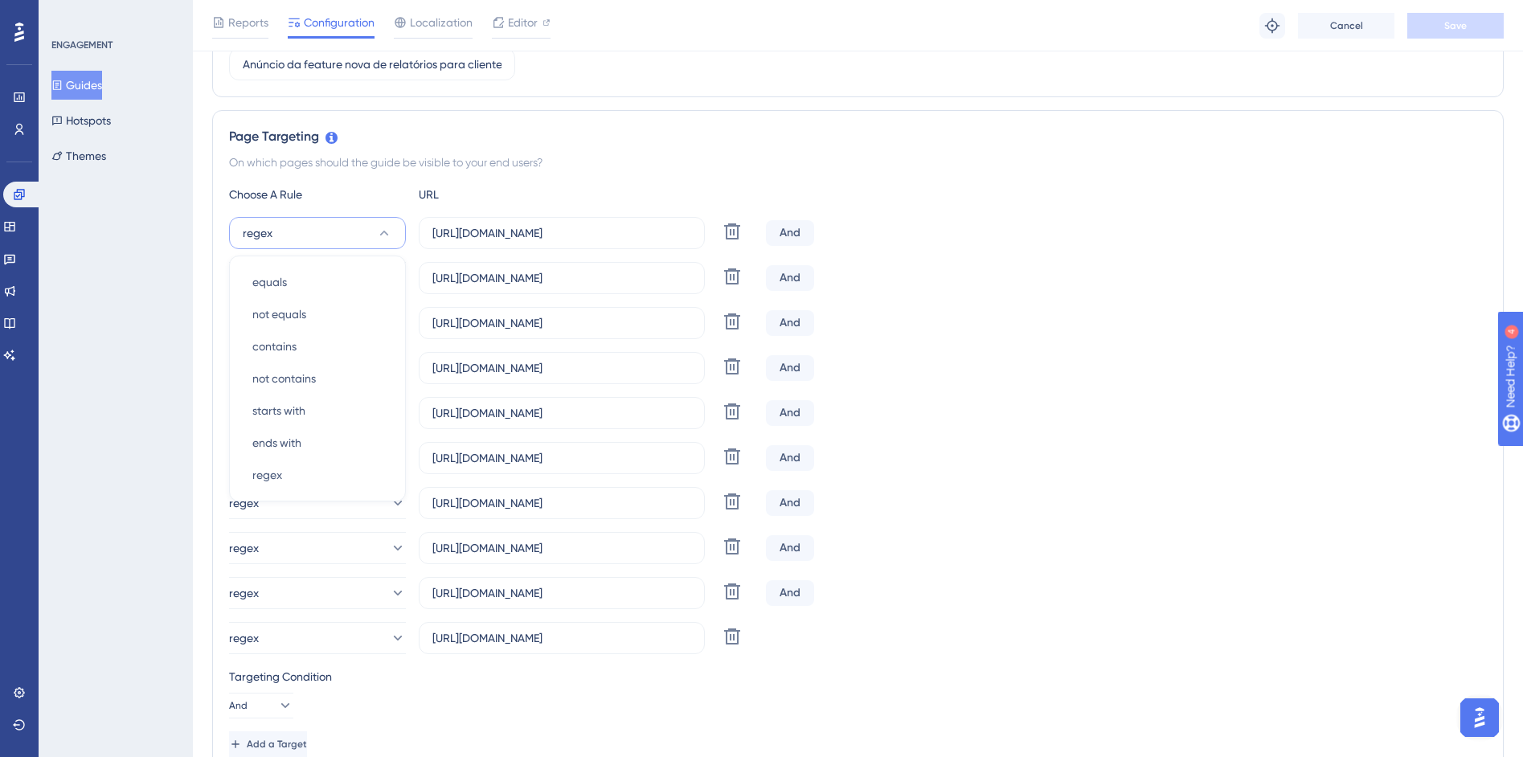
click at [543, 157] on div "On which pages should the guide be visible to your end users?" at bounding box center [858, 162] width 1258 height 19
click at [14, 197] on icon at bounding box center [19, 194] width 10 height 10
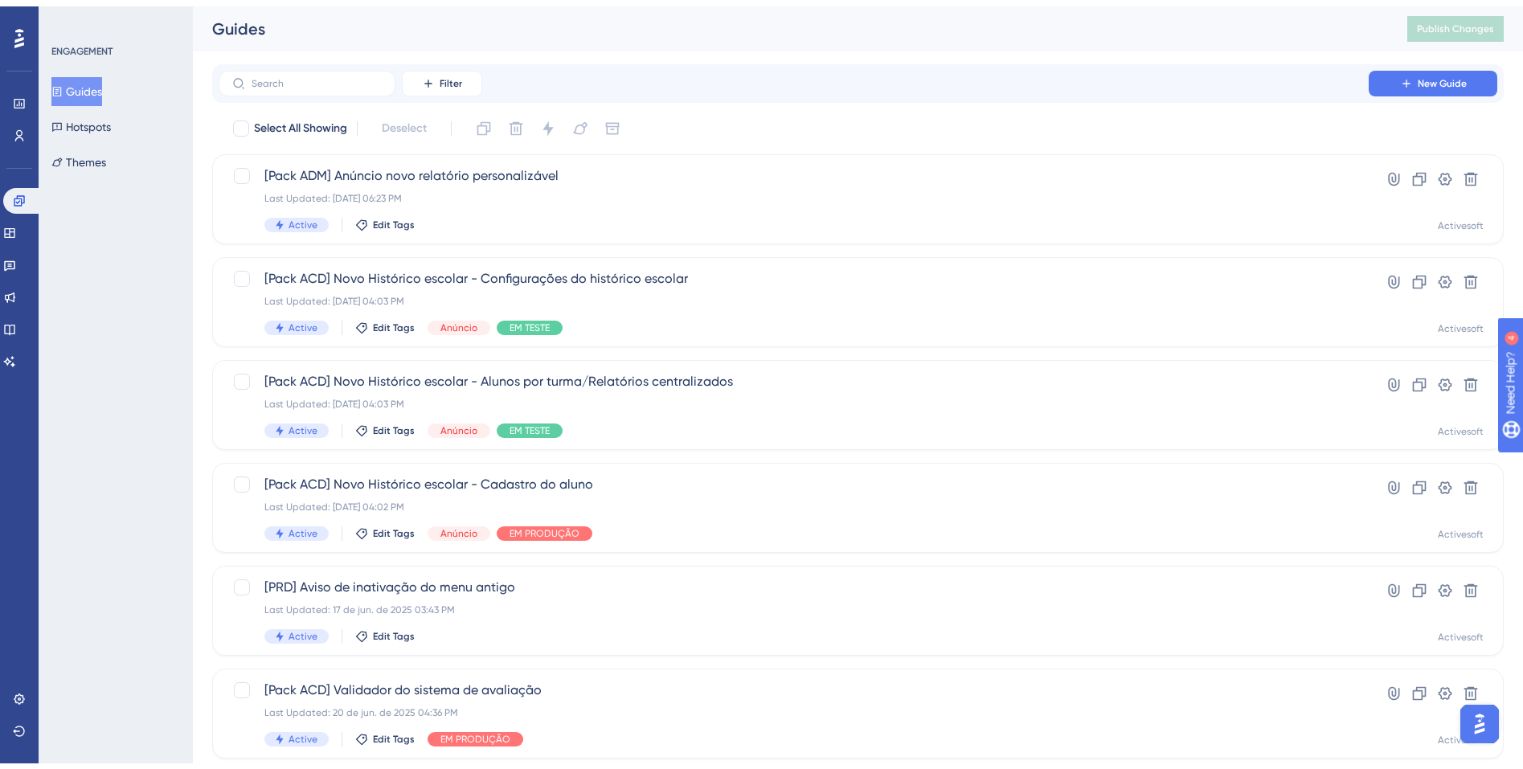
scroll to position [478, 0]
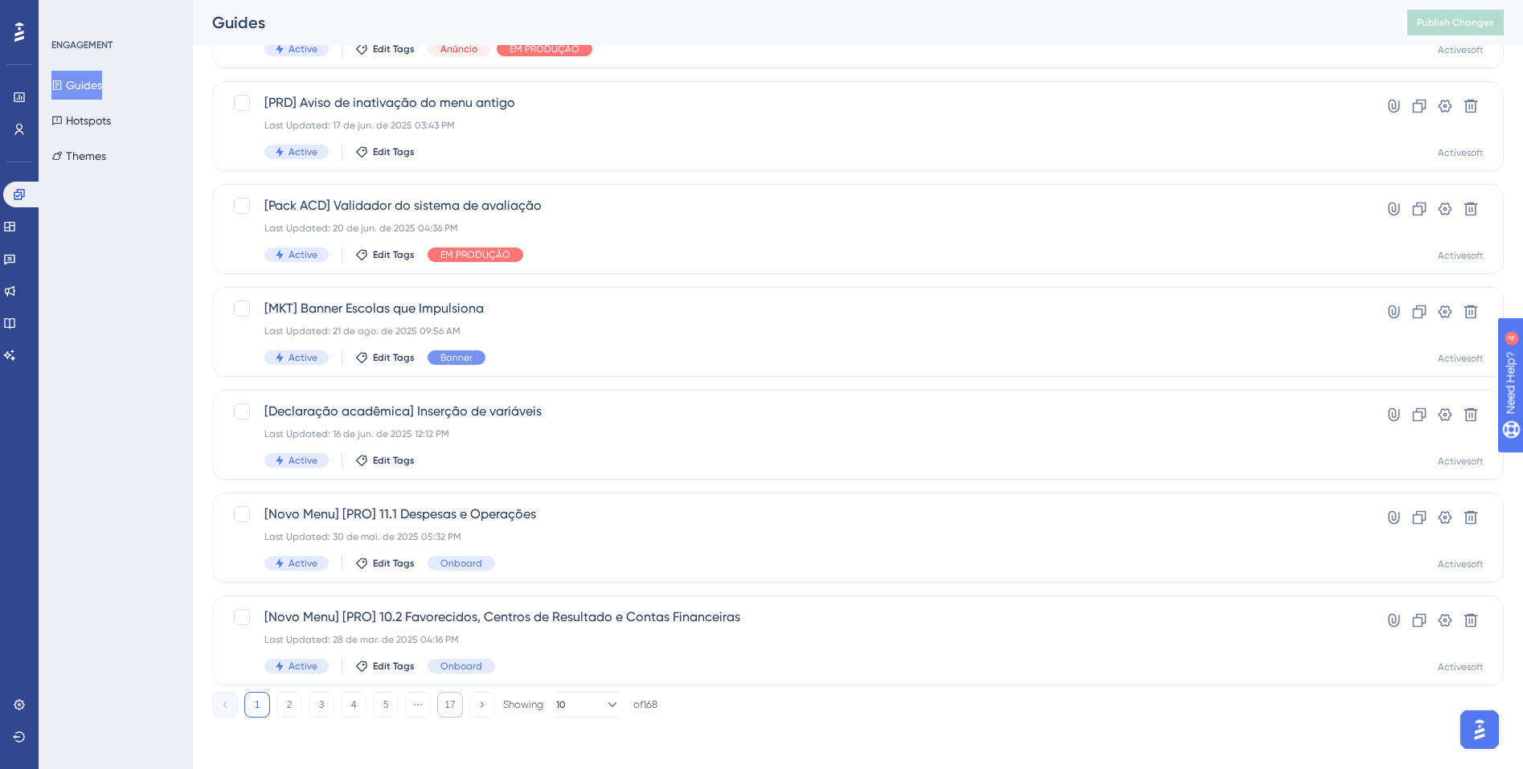
click at [444, 698] on button "17" at bounding box center [450, 705] width 26 height 26
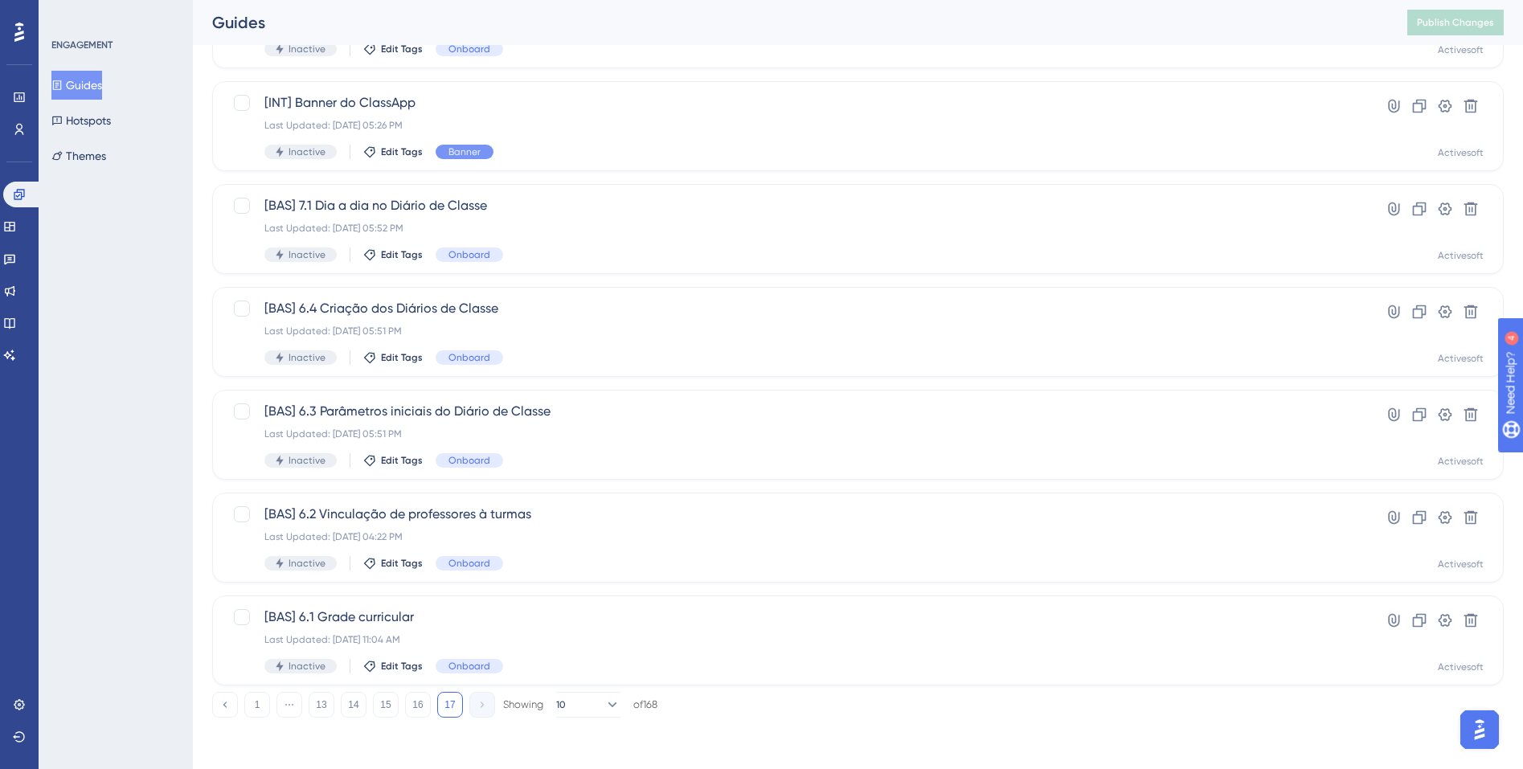
scroll to position [272, 0]
click at [376, 706] on button "15" at bounding box center [386, 705] width 26 height 26
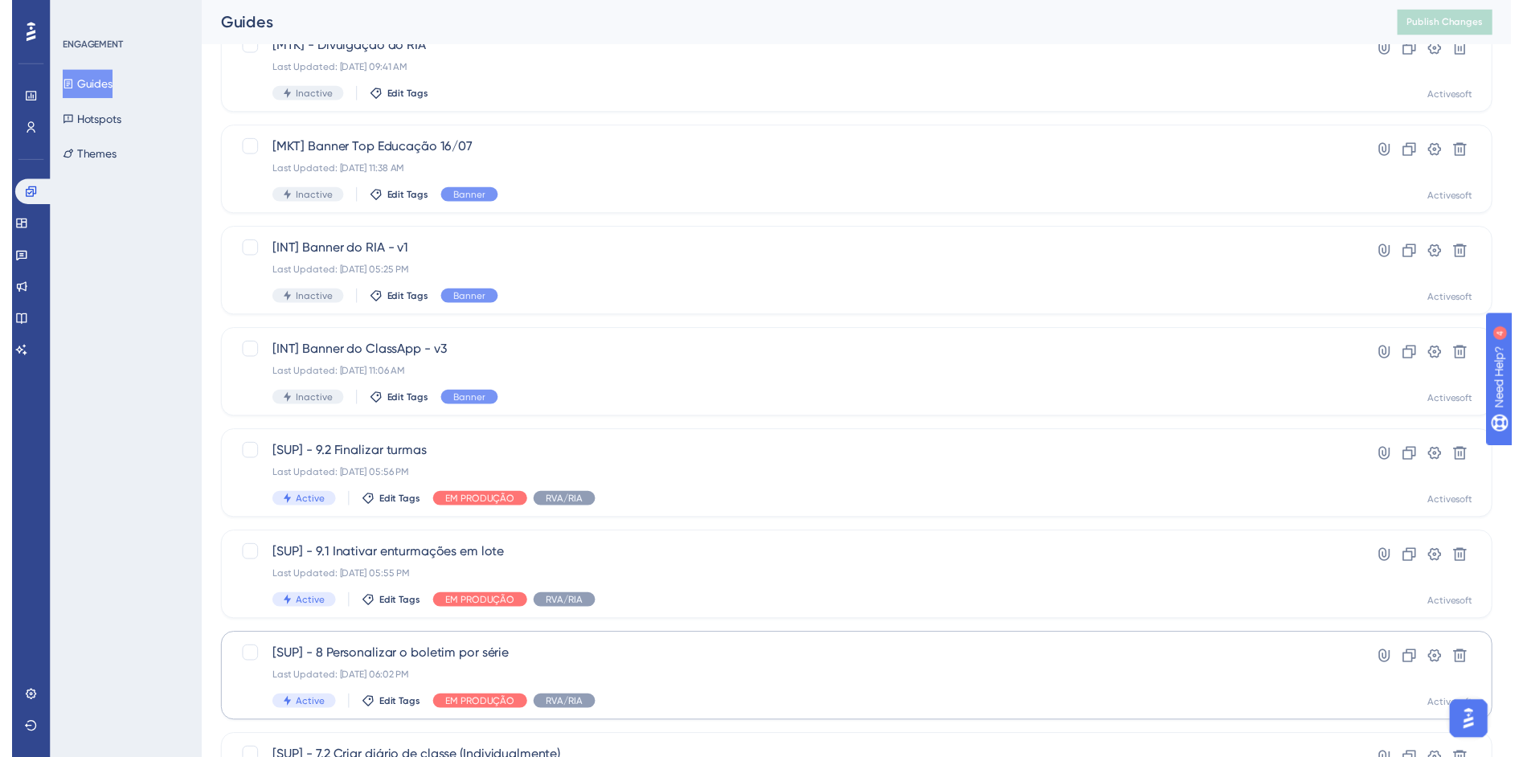
scroll to position [0, 0]
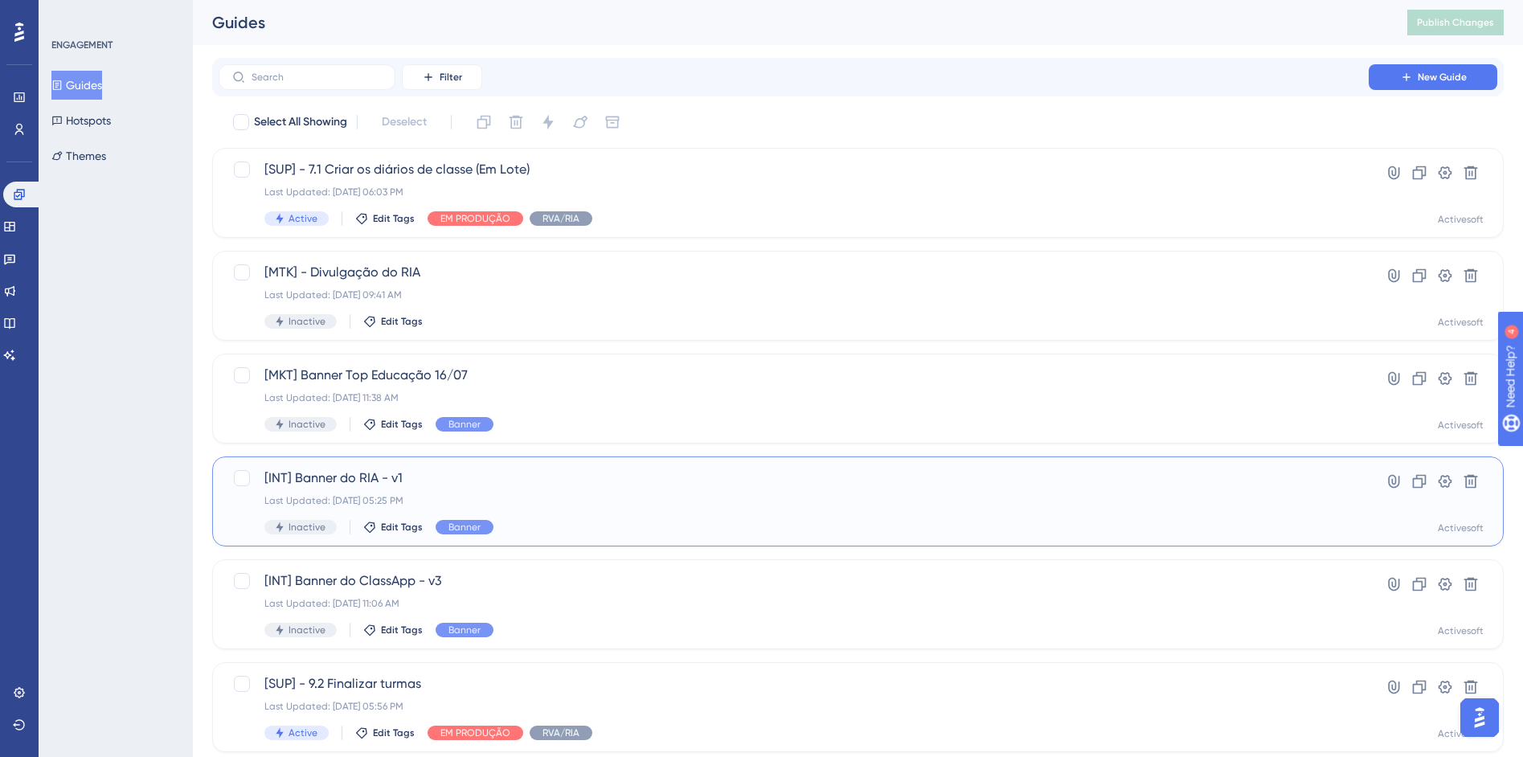
click at [422, 482] on span "[INT] Banner do RIA - v1" at bounding box center [793, 478] width 1059 height 19
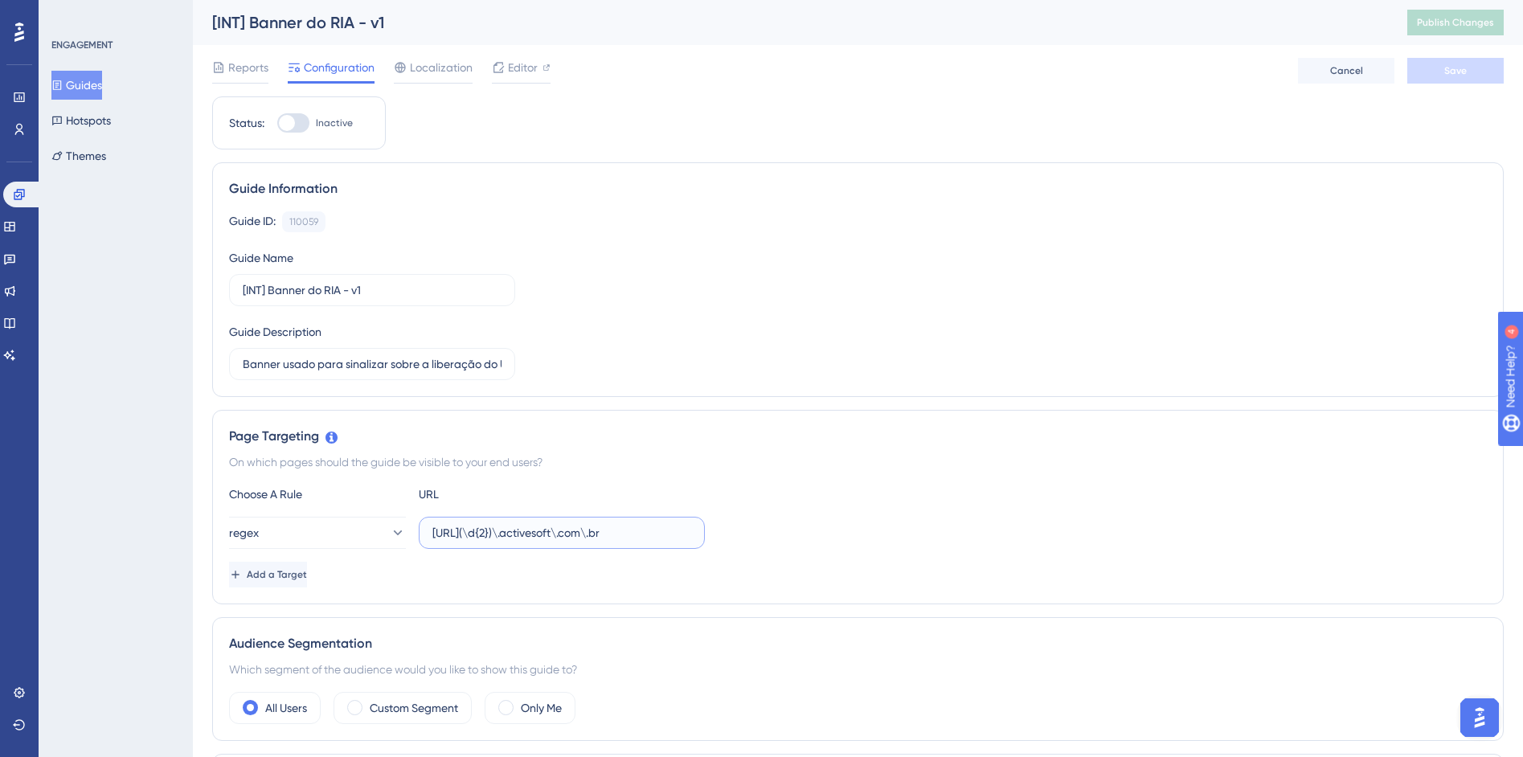
click at [532, 538] on input "https://siga(\d{2})\.activesoft\.com\.br" at bounding box center [561, 533] width 259 height 18
click at [533, 538] on input "https://siga(\d{2})\.activesoft\.com\.br" at bounding box center [561, 533] width 259 height 18
click at [1113, 369] on div "Guide ID: 110059 Copy Guide Name [INT] Banner do RIA - v1 Guide Description Ban…" at bounding box center [858, 295] width 1258 height 169
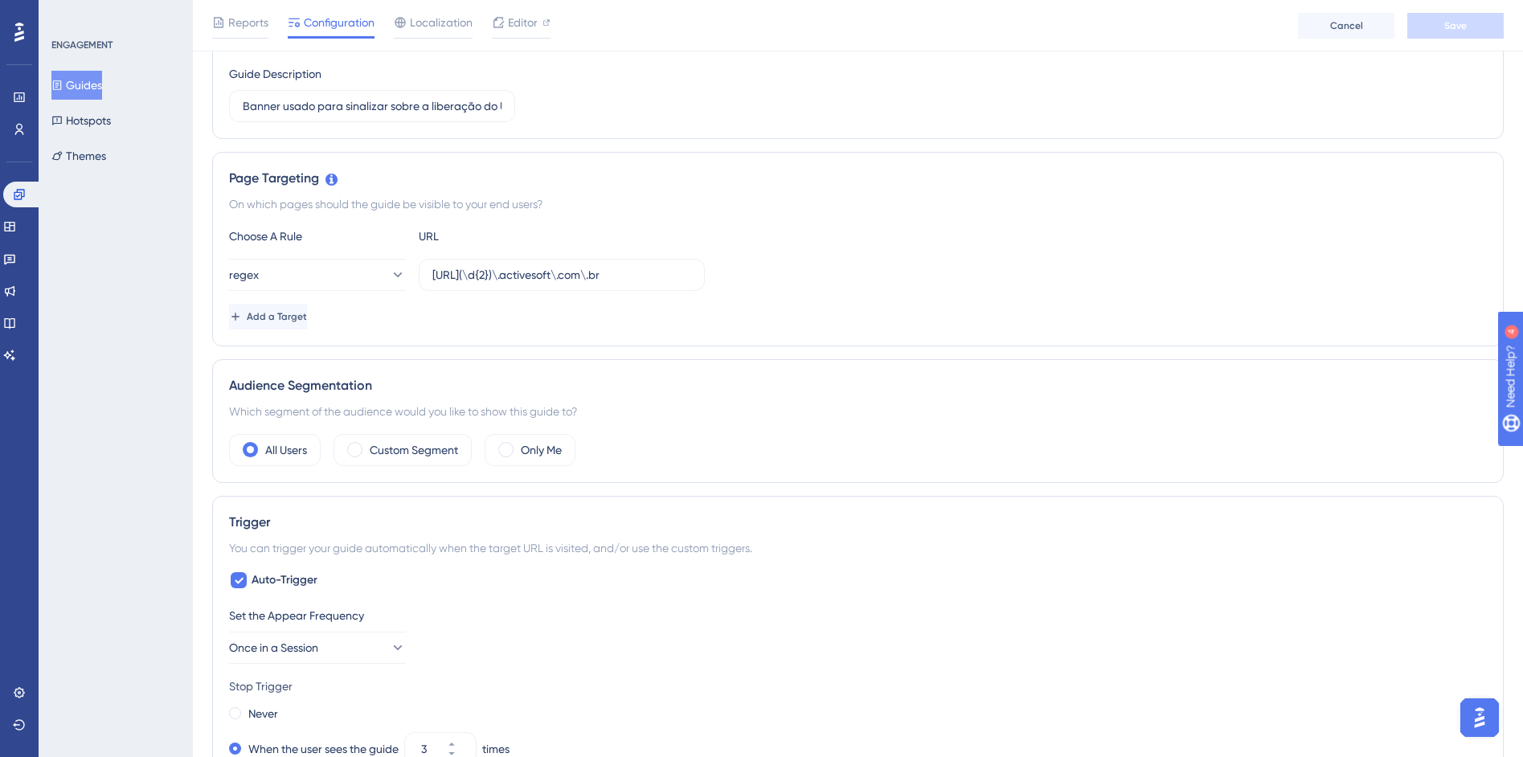
scroll to position [714, 0]
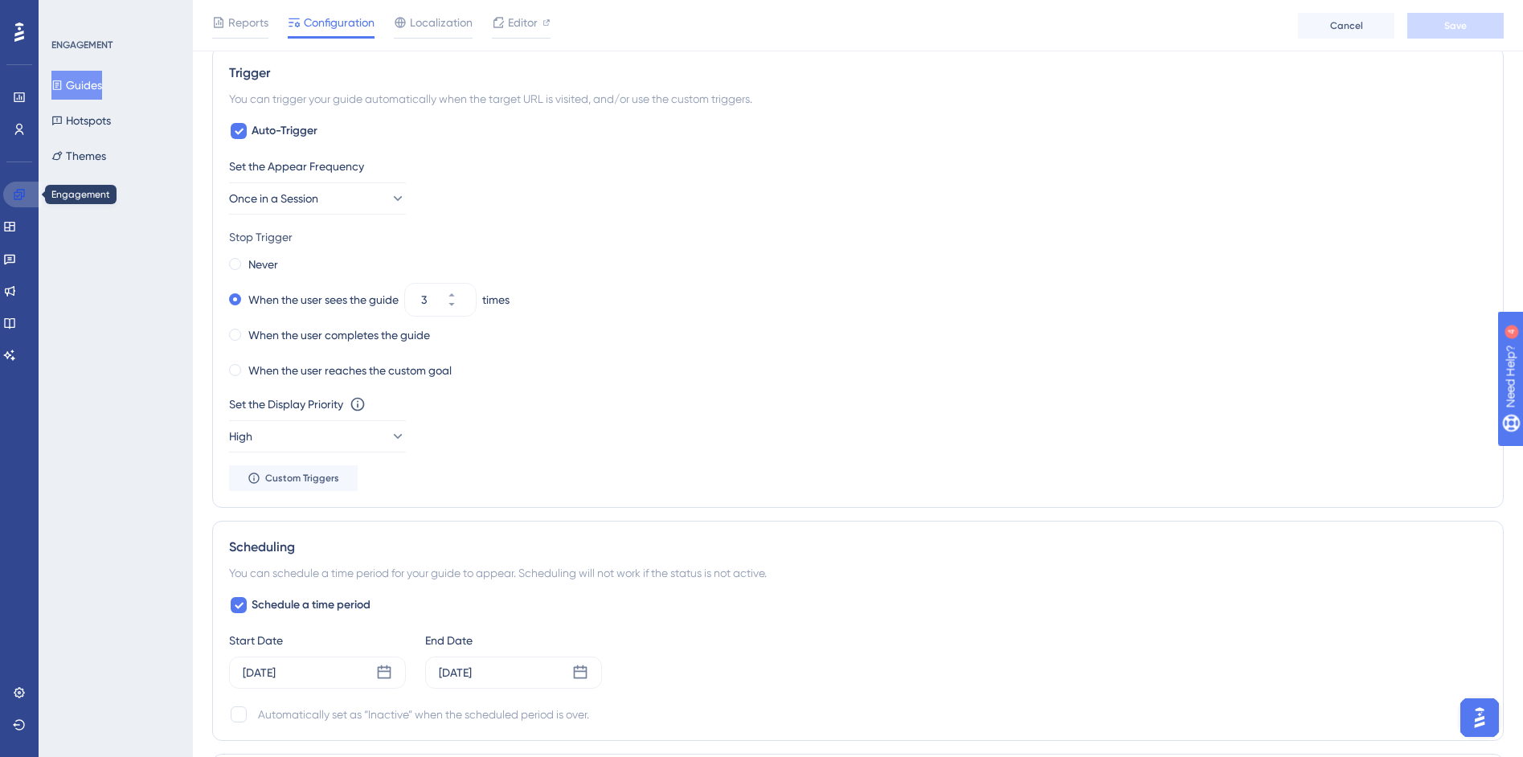
click at [19, 195] on icon at bounding box center [19, 194] width 13 height 13
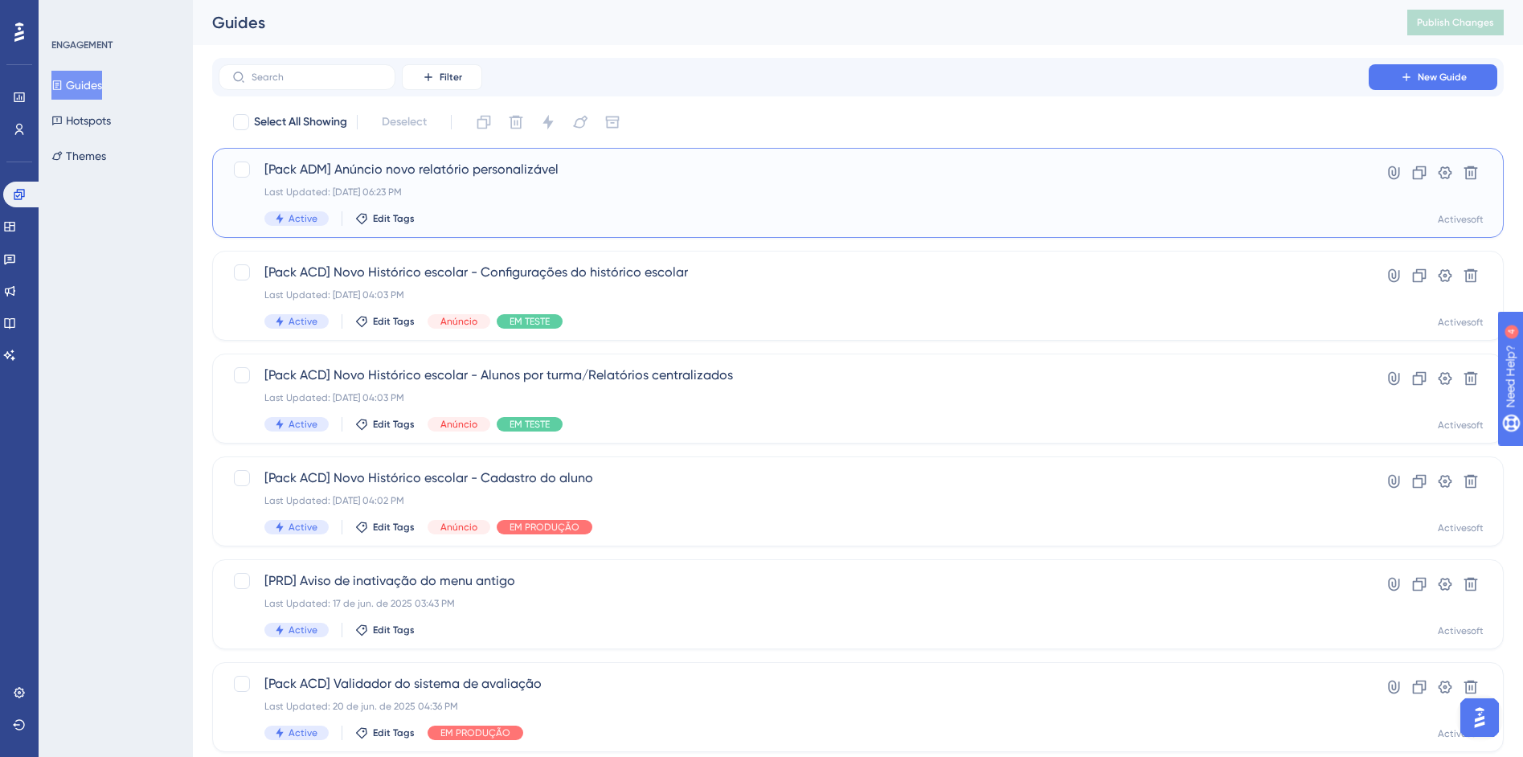
click at [470, 209] on div "[Pack ADM] Anúncio novo relatório personalizável Last Updated: 29 de ago. de 20…" at bounding box center [793, 193] width 1059 height 66
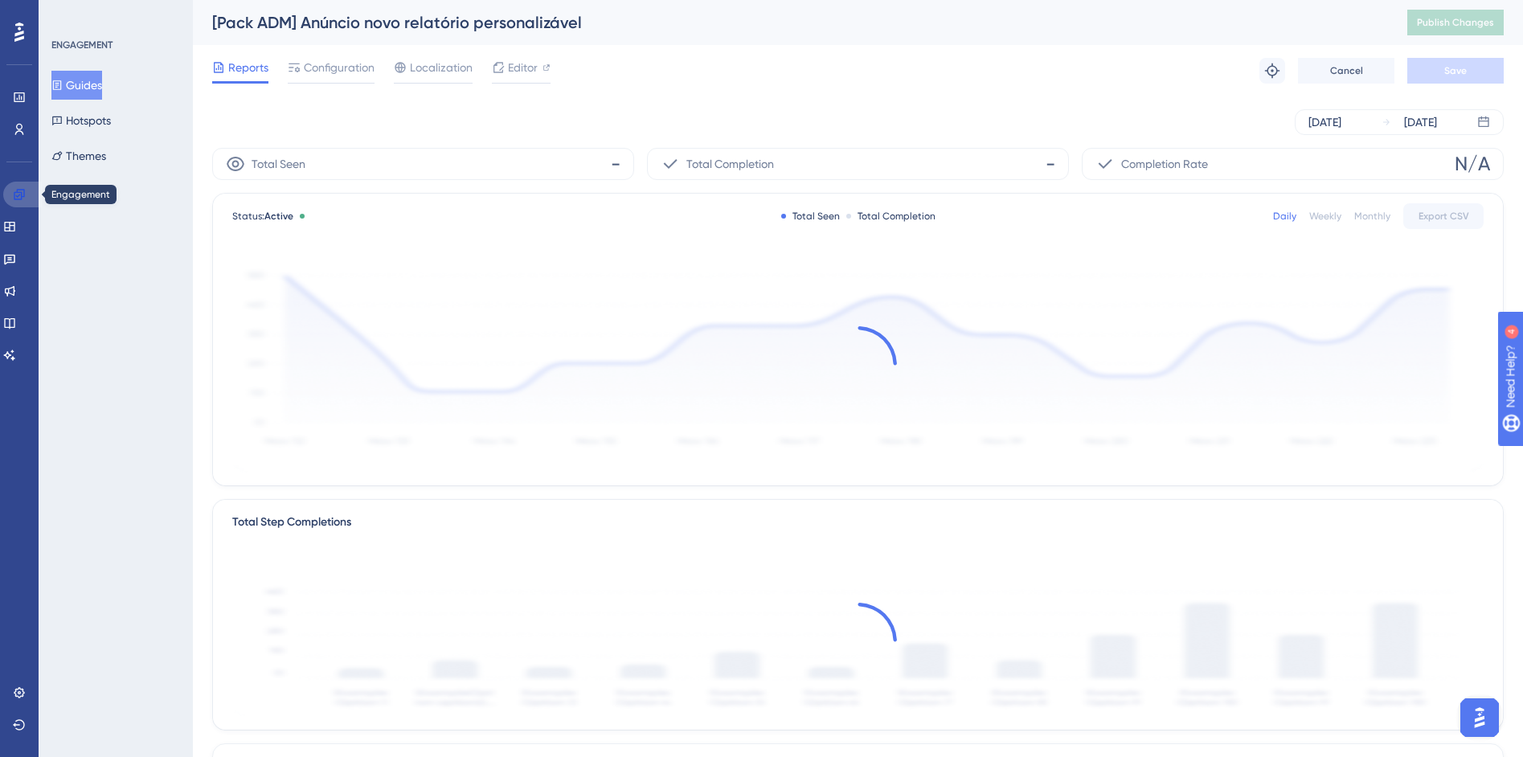
click at [22, 188] on icon at bounding box center [19, 194] width 13 height 13
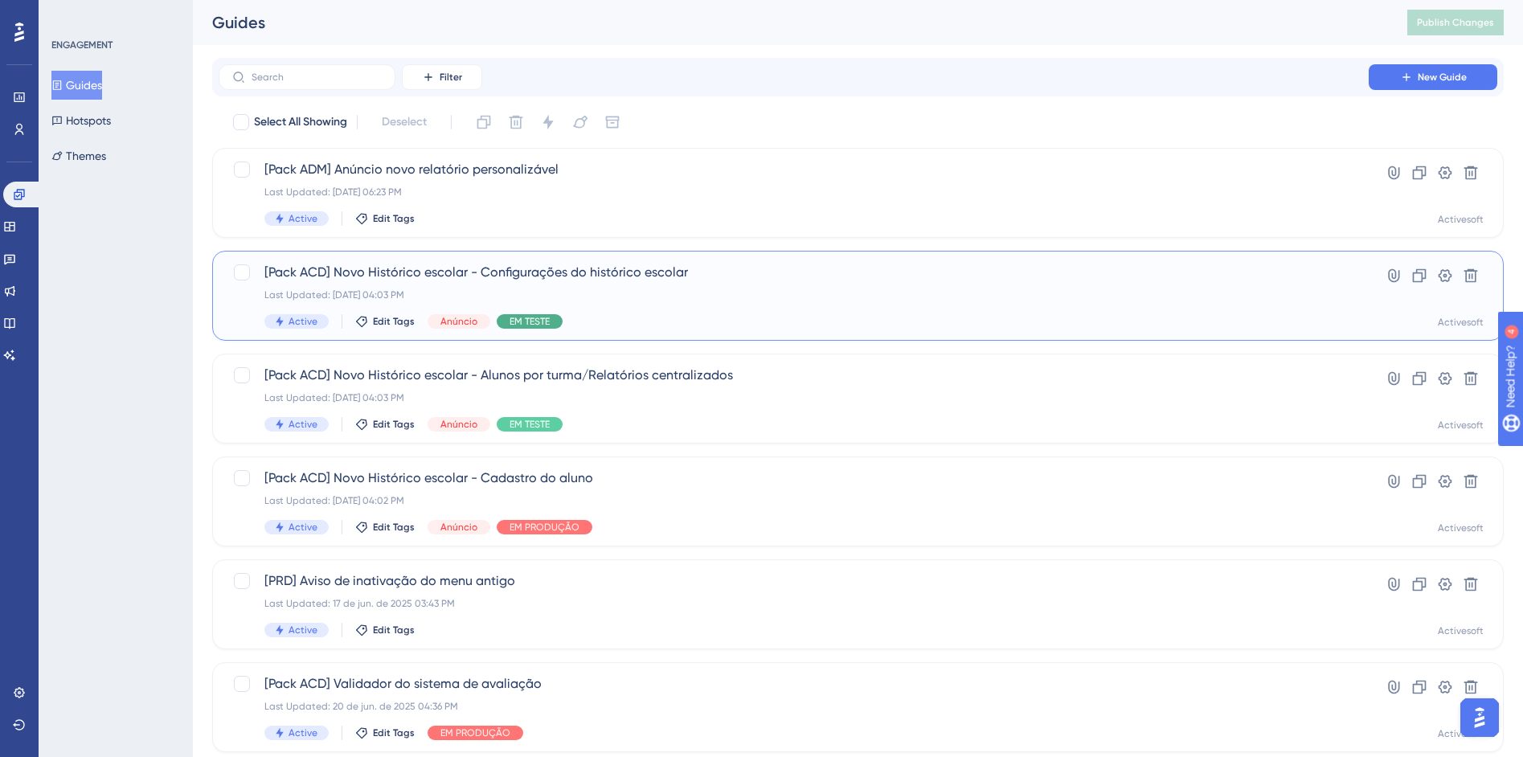
click at [510, 318] on span "EM TESTE" at bounding box center [530, 321] width 40 height 13
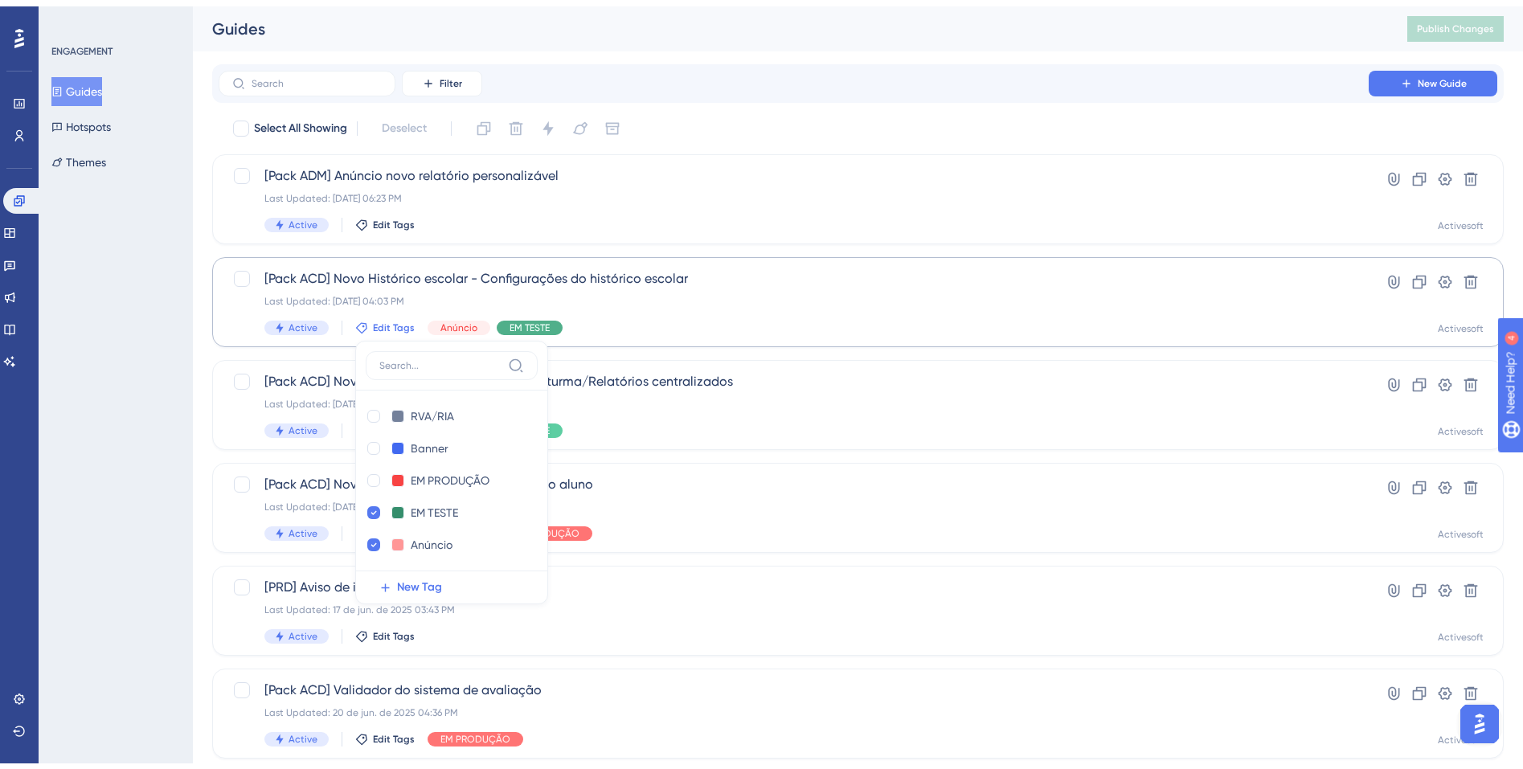
scroll to position [88, 0]
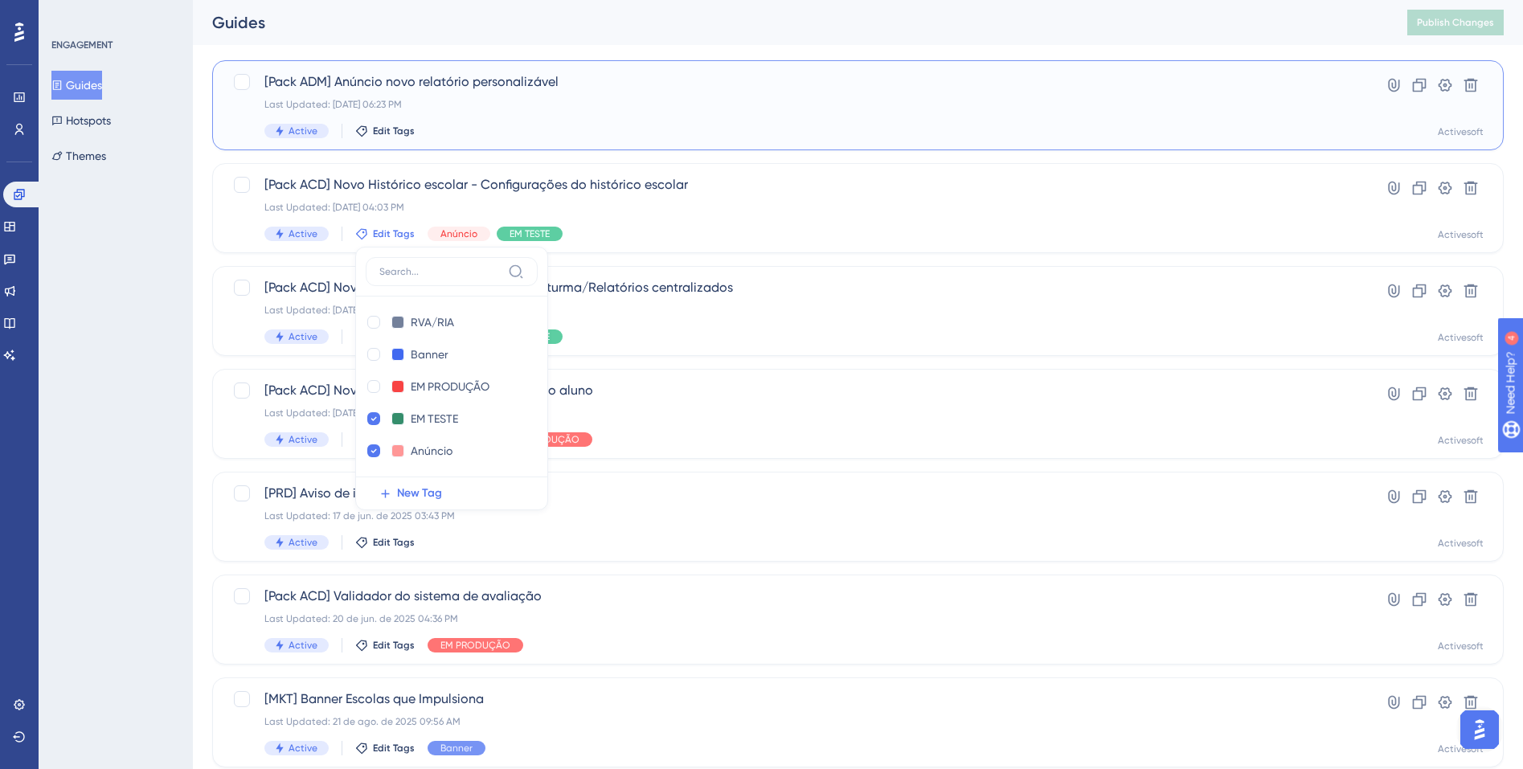
click at [624, 144] on div "[Pack ADM] Anúncio novo relatório personalizável Last Updated: 29 de ago. de 20…" at bounding box center [858, 105] width 1292 height 90
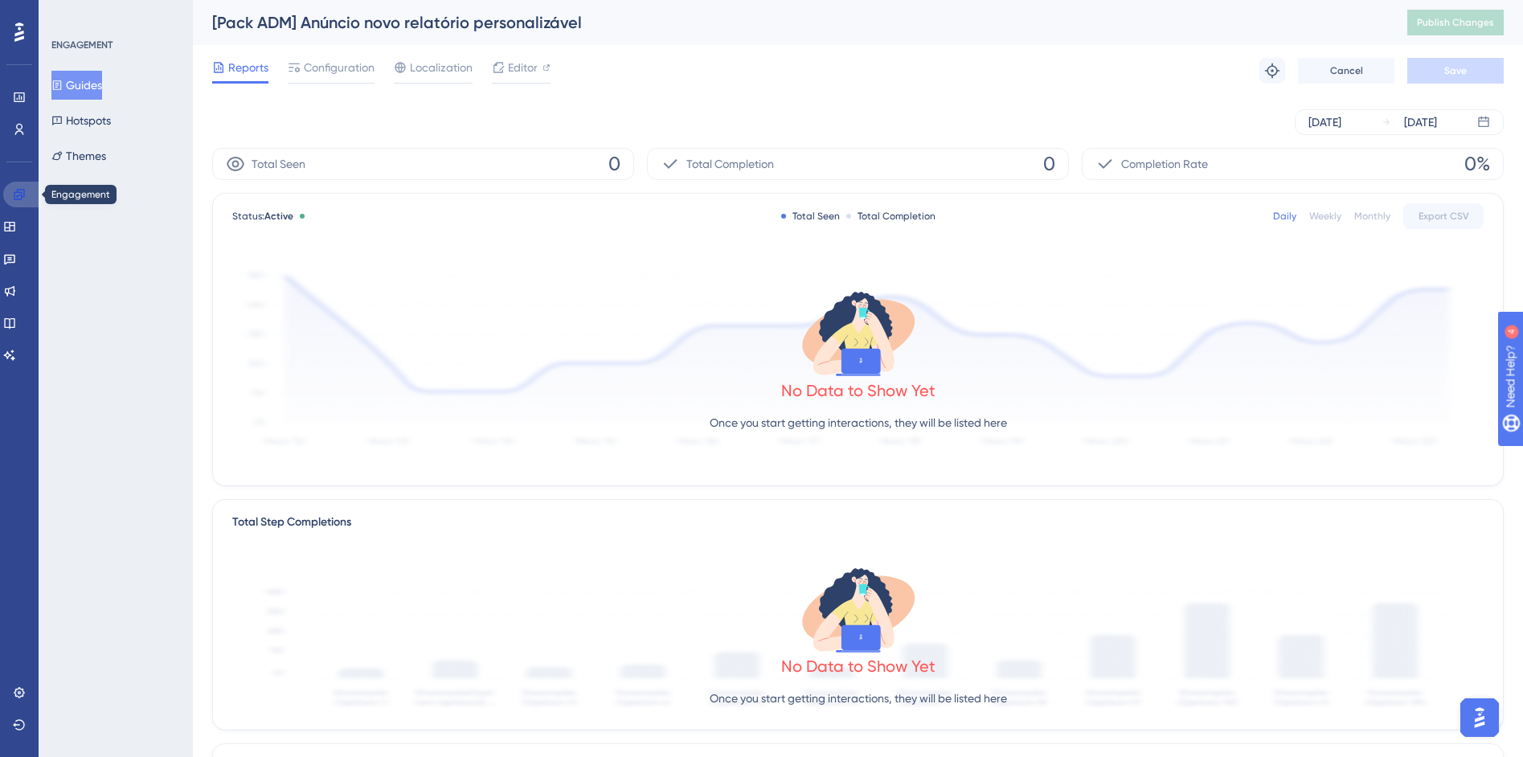
click at [13, 194] on icon at bounding box center [19, 194] width 13 height 13
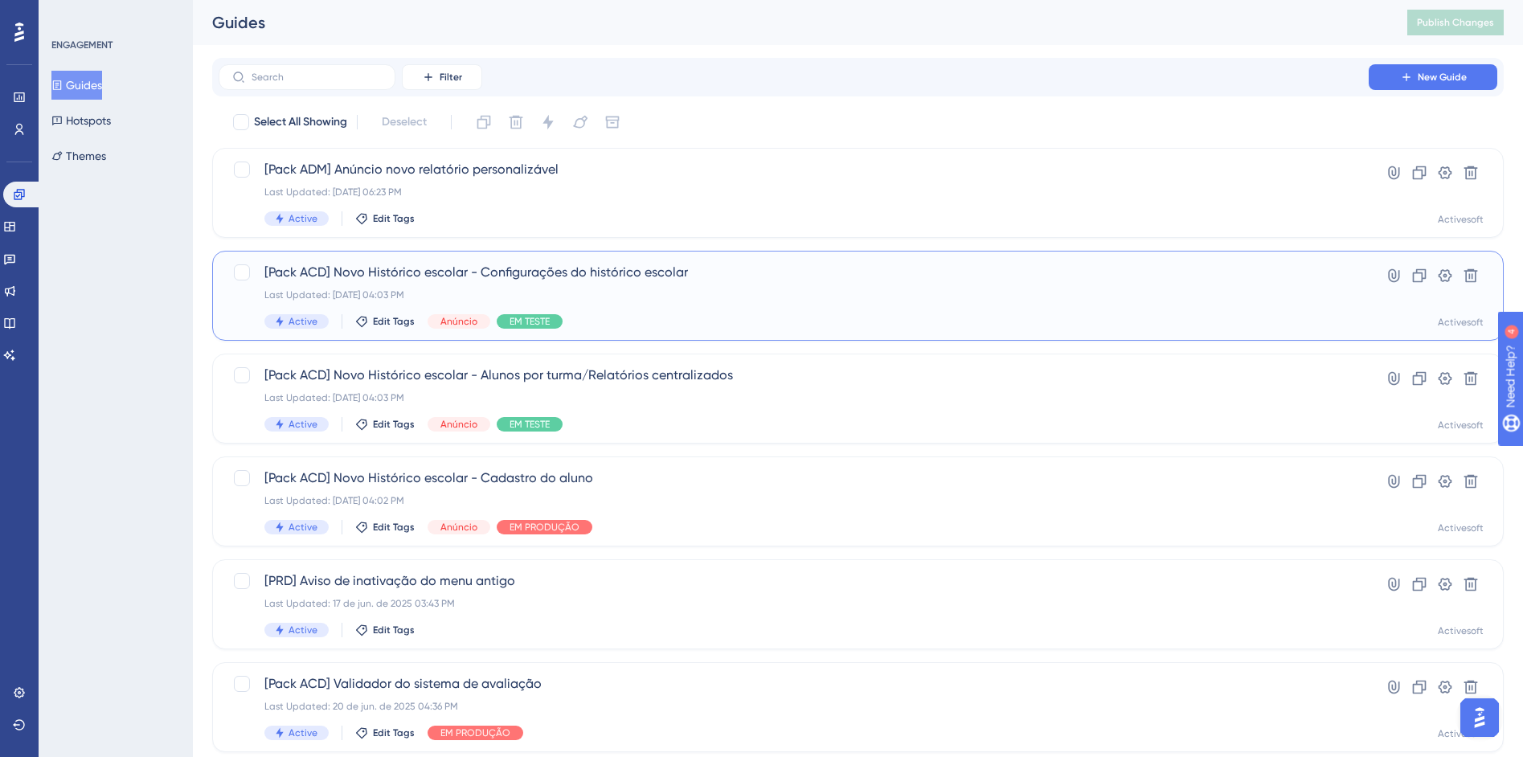
click at [662, 314] on div "Active Edit Tags Anúncio EM TESTE" at bounding box center [793, 321] width 1059 height 14
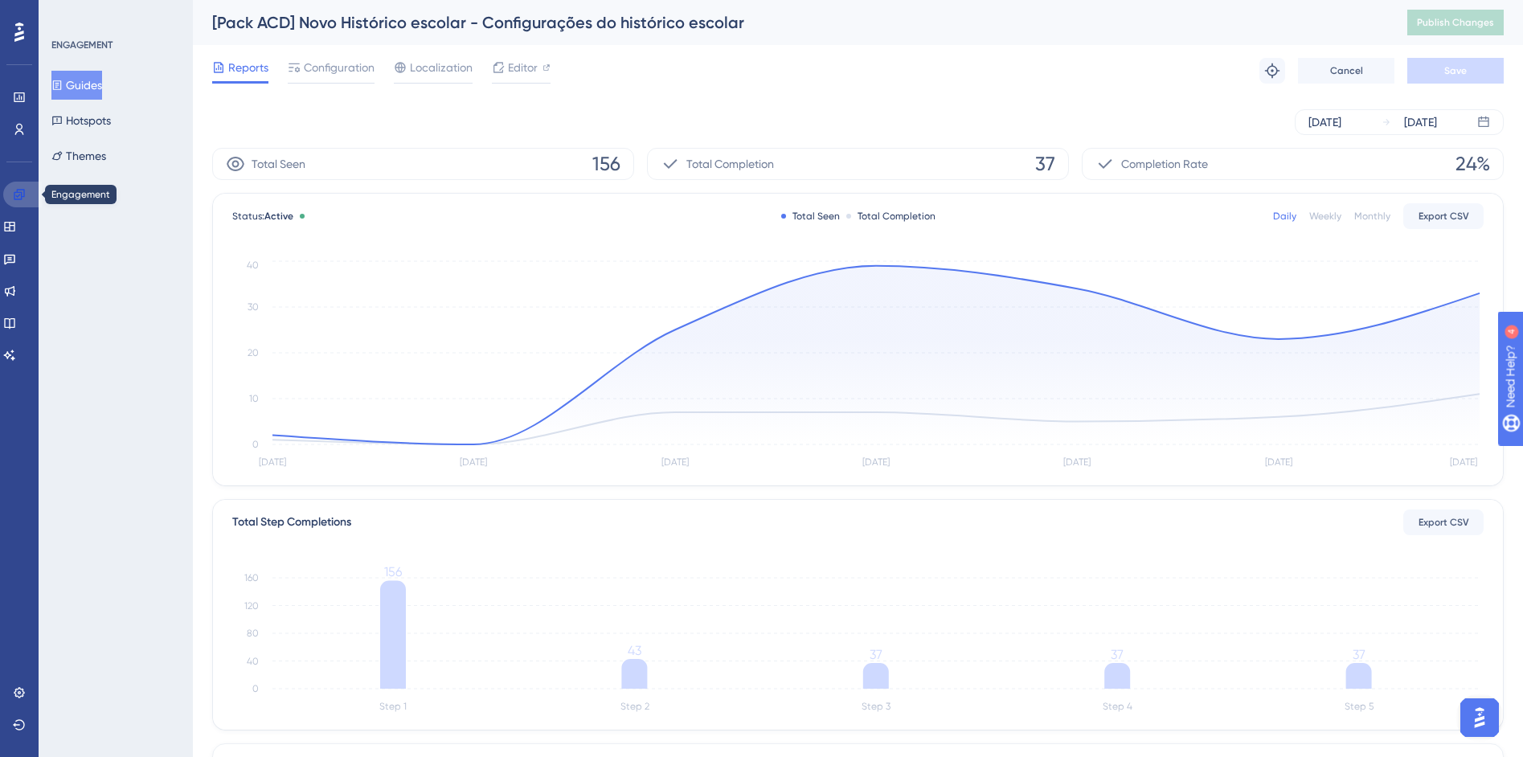
click at [27, 198] on link at bounding box center [22, 195] width 39 height 26
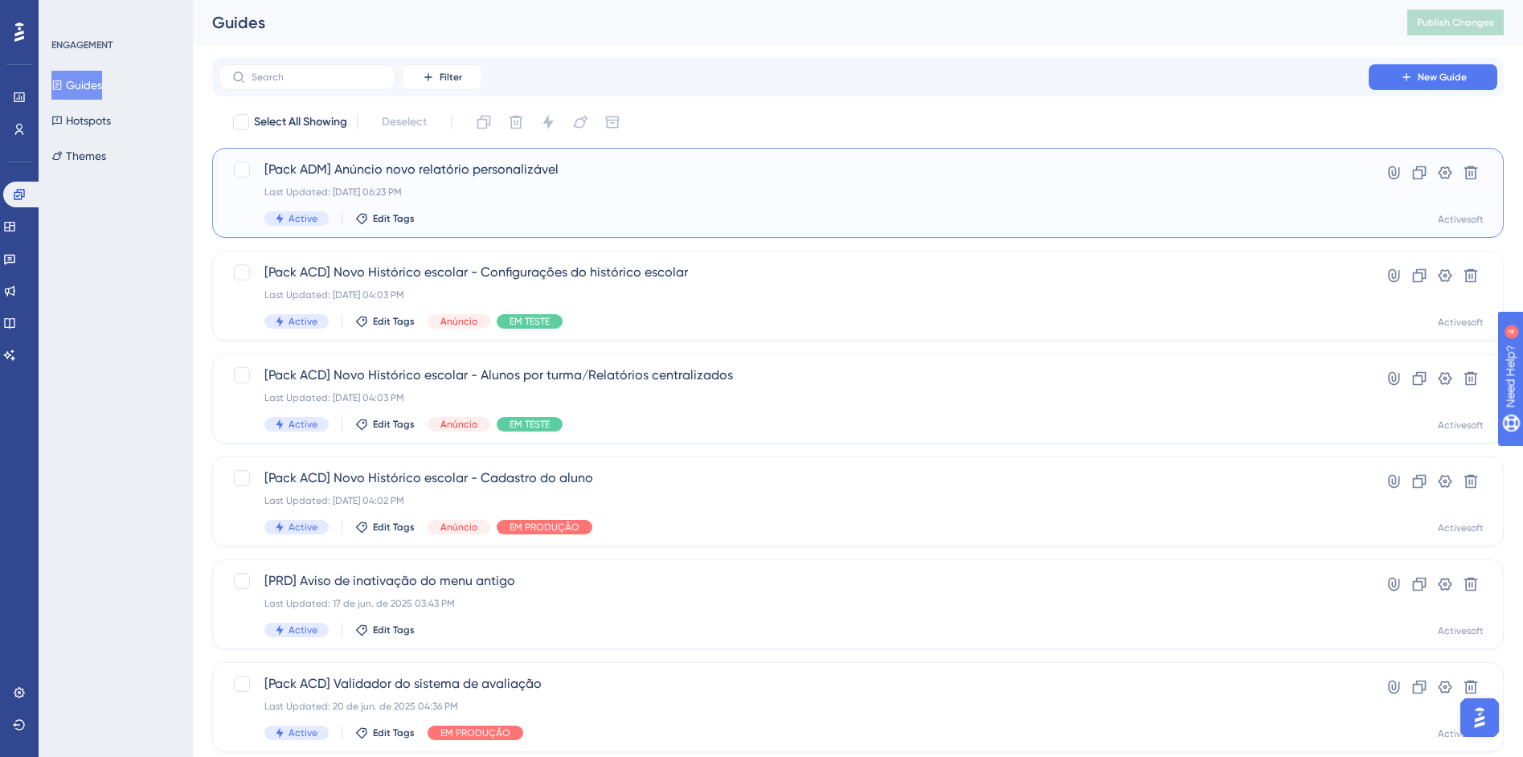
click at [772, 207] on div "[Pack ADM] Anúncio novo relatório personalizável Last Updated: 29 de ago. de 20…" at bounding box center [793, 193] width 1059 height 66
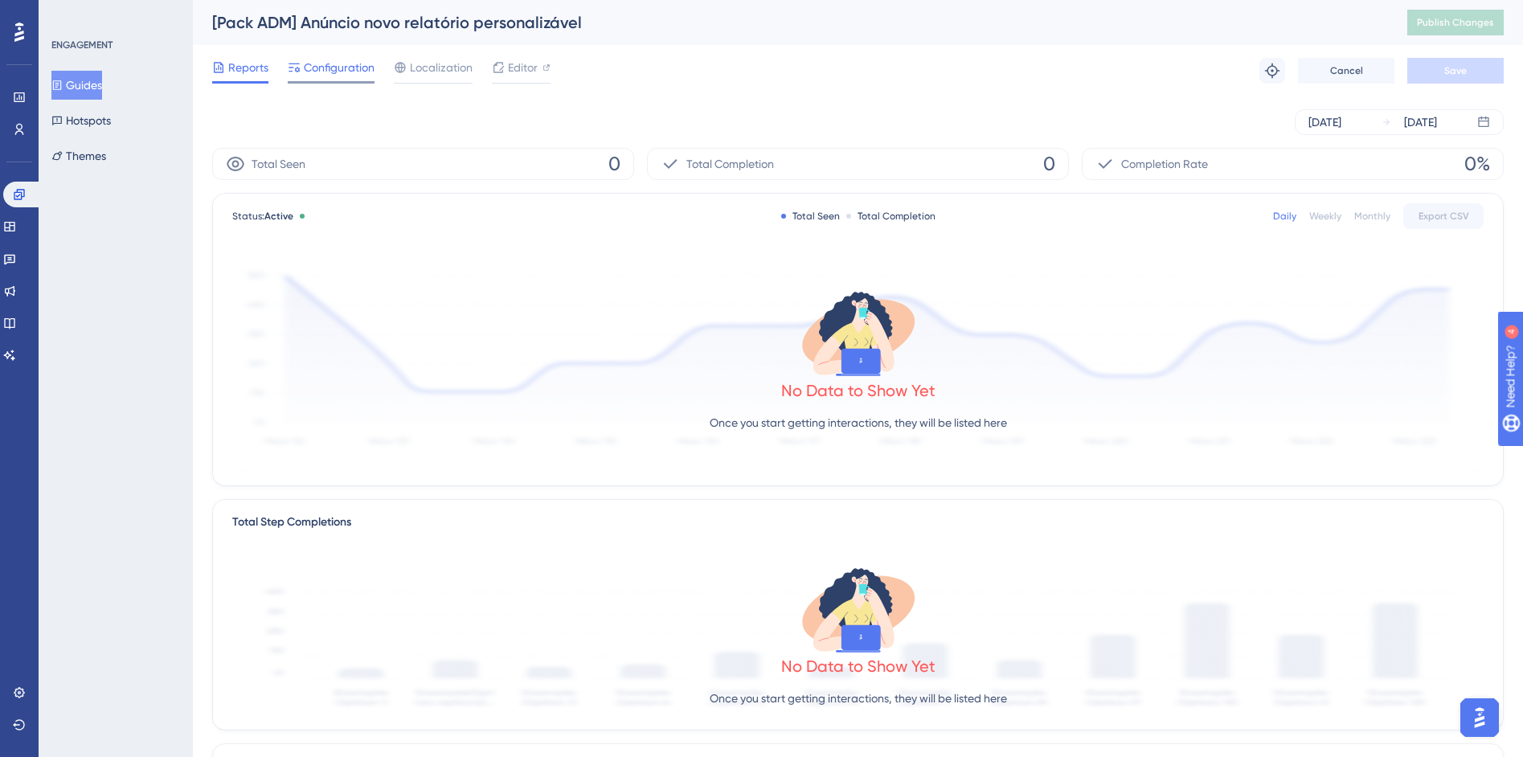
click at [316, 65] on span "Configuration" at bounding box center [339, 67] width 71 height 19
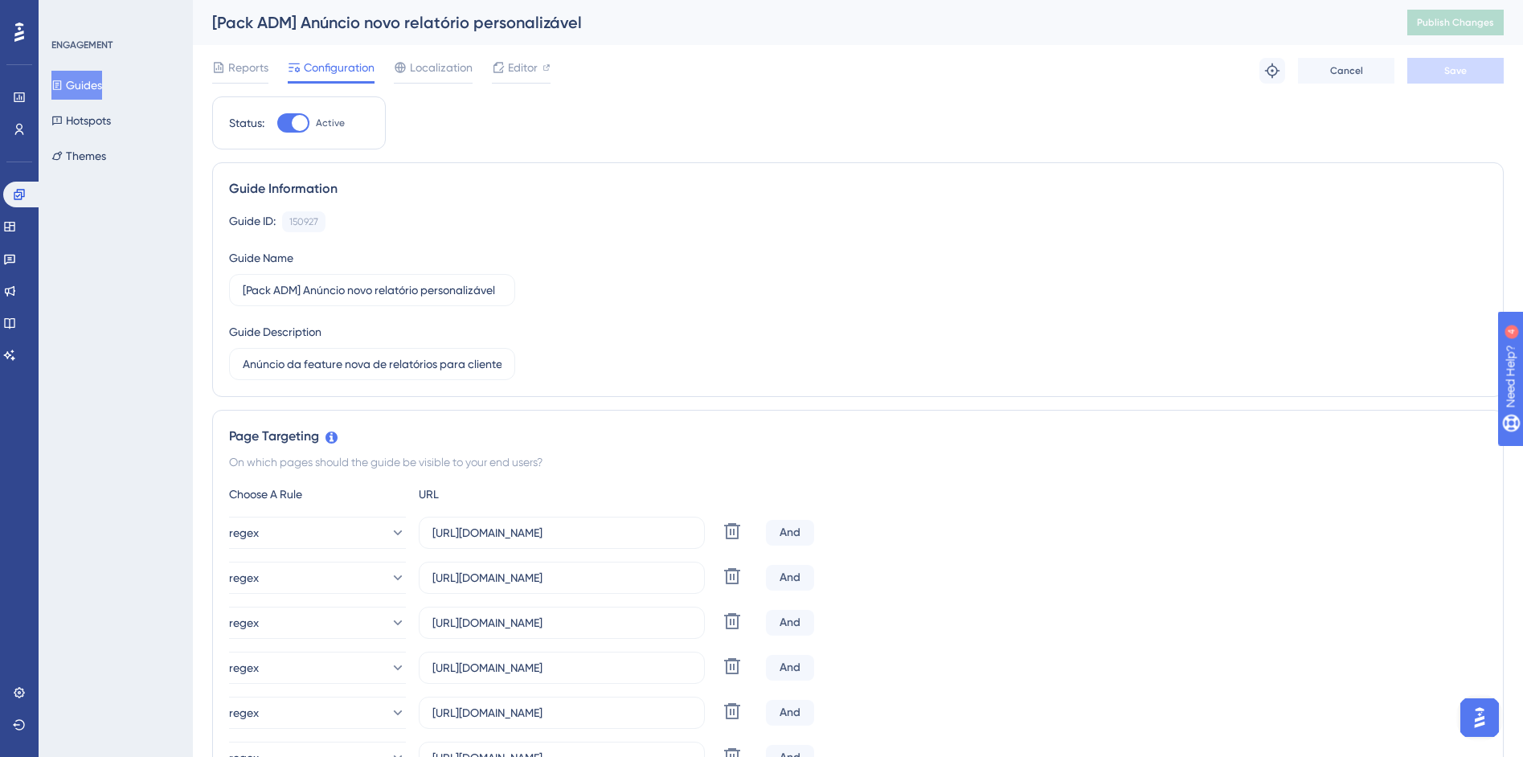
scroll to position [330, 0]
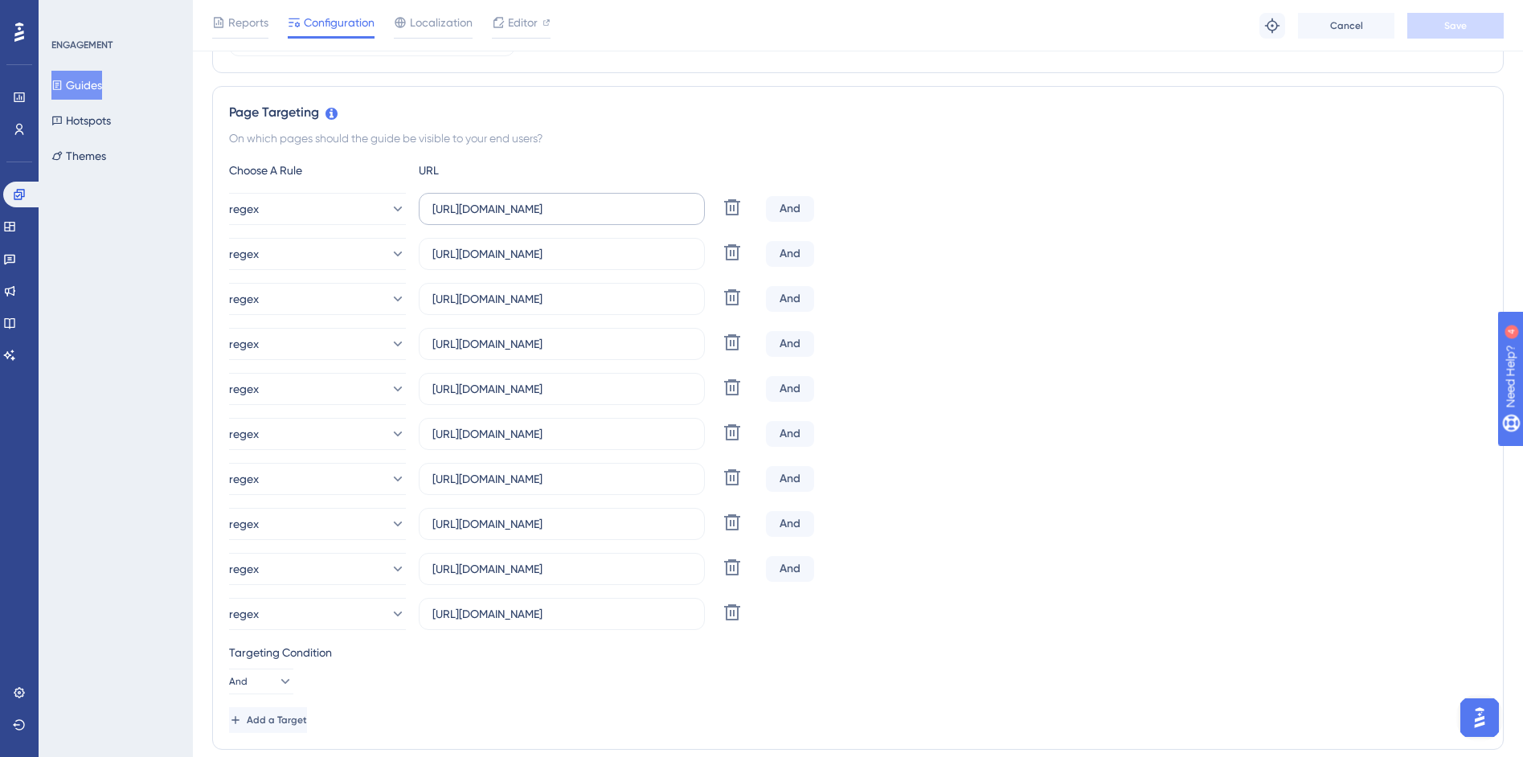
click at [642, 219] on label "https://siga01.activesoft.com.br/busca_central_relatorios/?relatorio=/dados_per…" at bounding box center [562, 209] width 286 height 32
click at [642, 218] on input "https://siga01.activesoft.com.br/busca_central_relatorios/?relatorio=/dados_per…" at bounding box center [561, 209] width 259 height 18
click at [642, 219] on label "https://siga01.activesoft.com.br/busca_central_relatorios/?relatorio=/dados_per…" at bounding box center [562, 209] width 286 height 32
click at [642, 218] on input "https://siga01.activesoft.com.br/busca_central_relatorios/?relatorio=/dados_per…" at bounding box center [561, 209] width 259 height 18
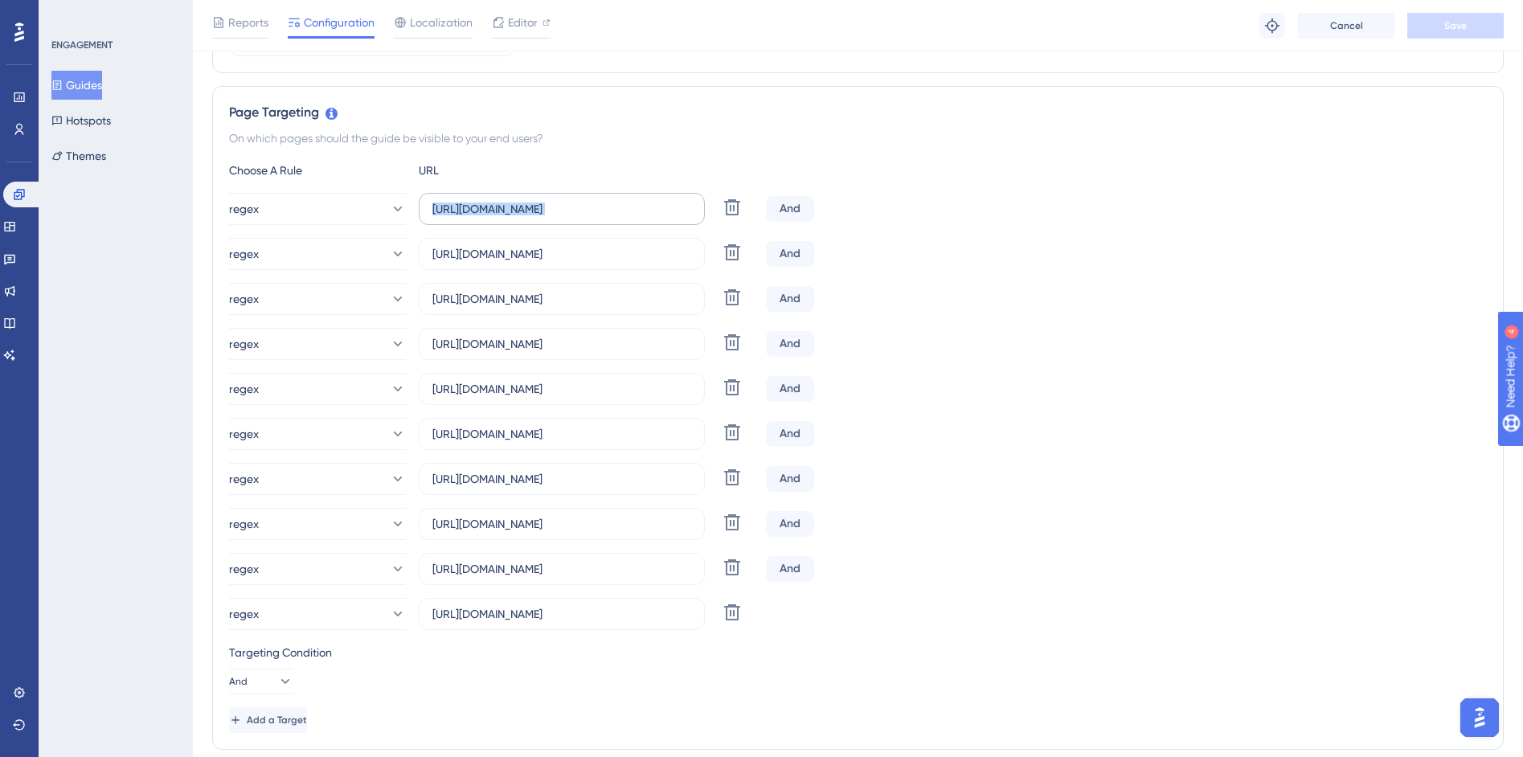
click at [642, 219] on label "https://siga01.activesoft.com.br/busca_central_relatorios/?relatorio=/dados_per…" at bounding box center [562, 209] width 286 height 32
click at [642, 218] on input "https://siga01.activesoft.com.br/busca_central_relatorios/?relatorio=/dados_per…" at bounding box center [561, 209] width 259 height 18
click at [642, 219] on label "https://siga01.activesoft.com.br/busca_central_relatorios/?relatorio=/dados_per…" at bounding box center [562, 209] width 286 height 32
click at [642, 218] on input "https://siga01.activesoft.com.br/busca_central_relatorios/?relatorio=/dados_per…" at bounding box center [561, 209] width 259 height 18
click at [642, 219] on label "https://siga01.activesoft.com.br/busca_central_relatorios/?relatorio=/dados_per…" at bounding box center [562, 209] width 286 height 32
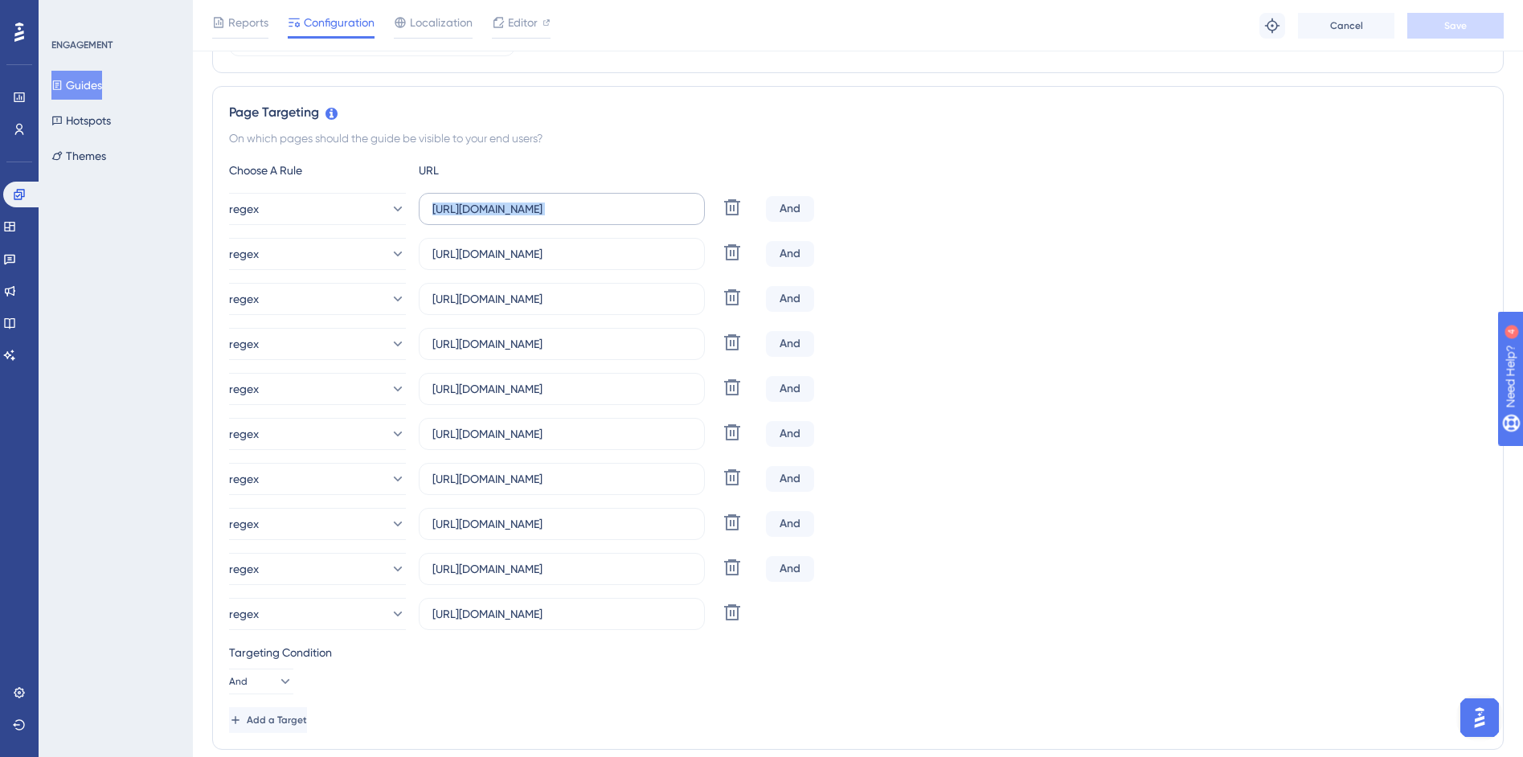
click at [642, 218] on input "https://siga01.activesoft.com.br/busca_central_relatorios/?relatorio=/dados_per…" at bounding box center [561, 209] width 259 height 18
click at [641, 208] on input "https://siga01.activesoft.com.br/busca_central_relatorios/?relatorio=/dados_per…" at bounding box center [561, 209] width 259 height 18
click at [892, 286] on div "regex https://siga01.activesoft.com.br/busca_central_relatorios/?relatorio=alun…" at bounding box center [858, 299] width 1258 height 32
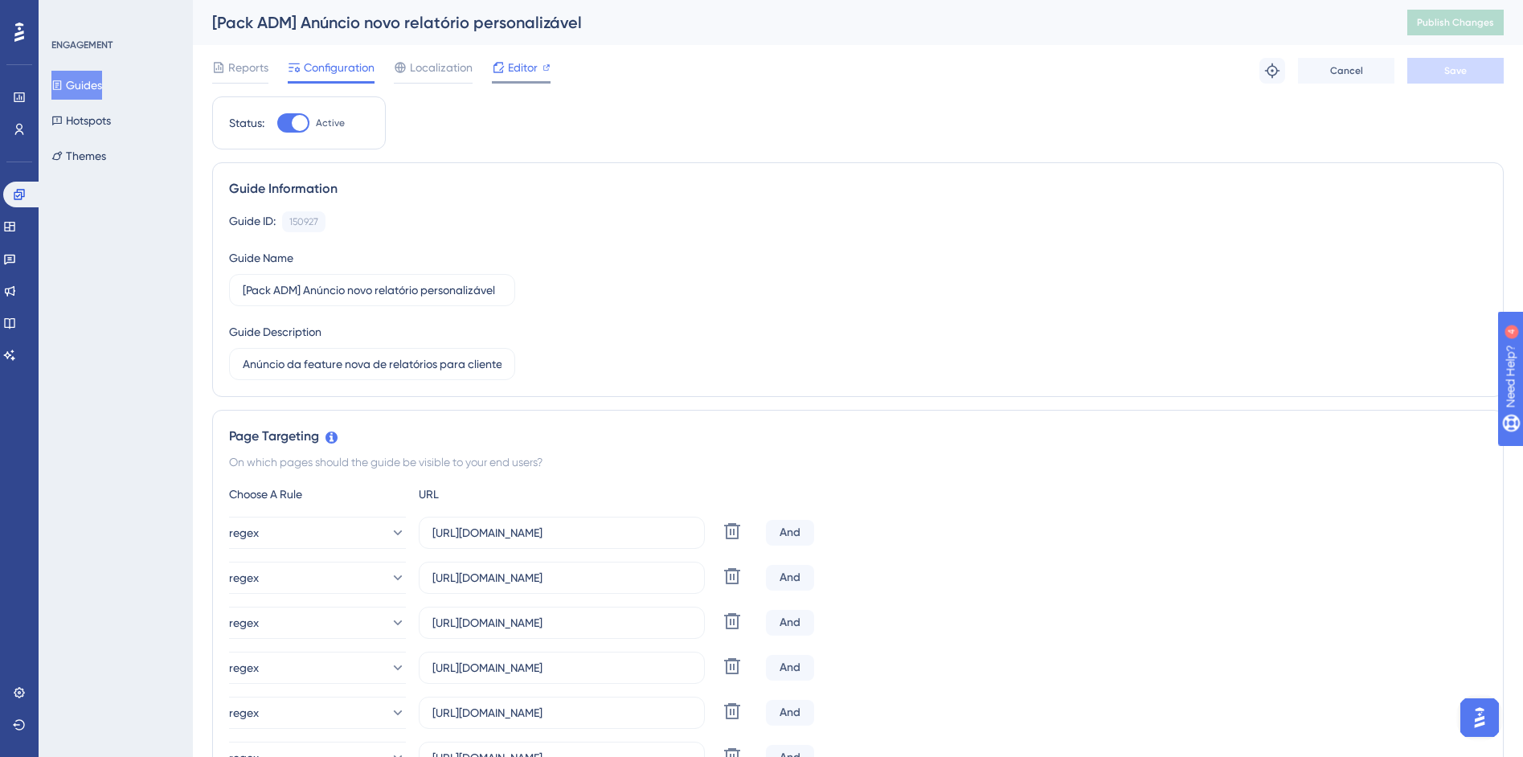
click at [534, 69] on span "Editor" at bounding box center [523, 67] width 30 height 19
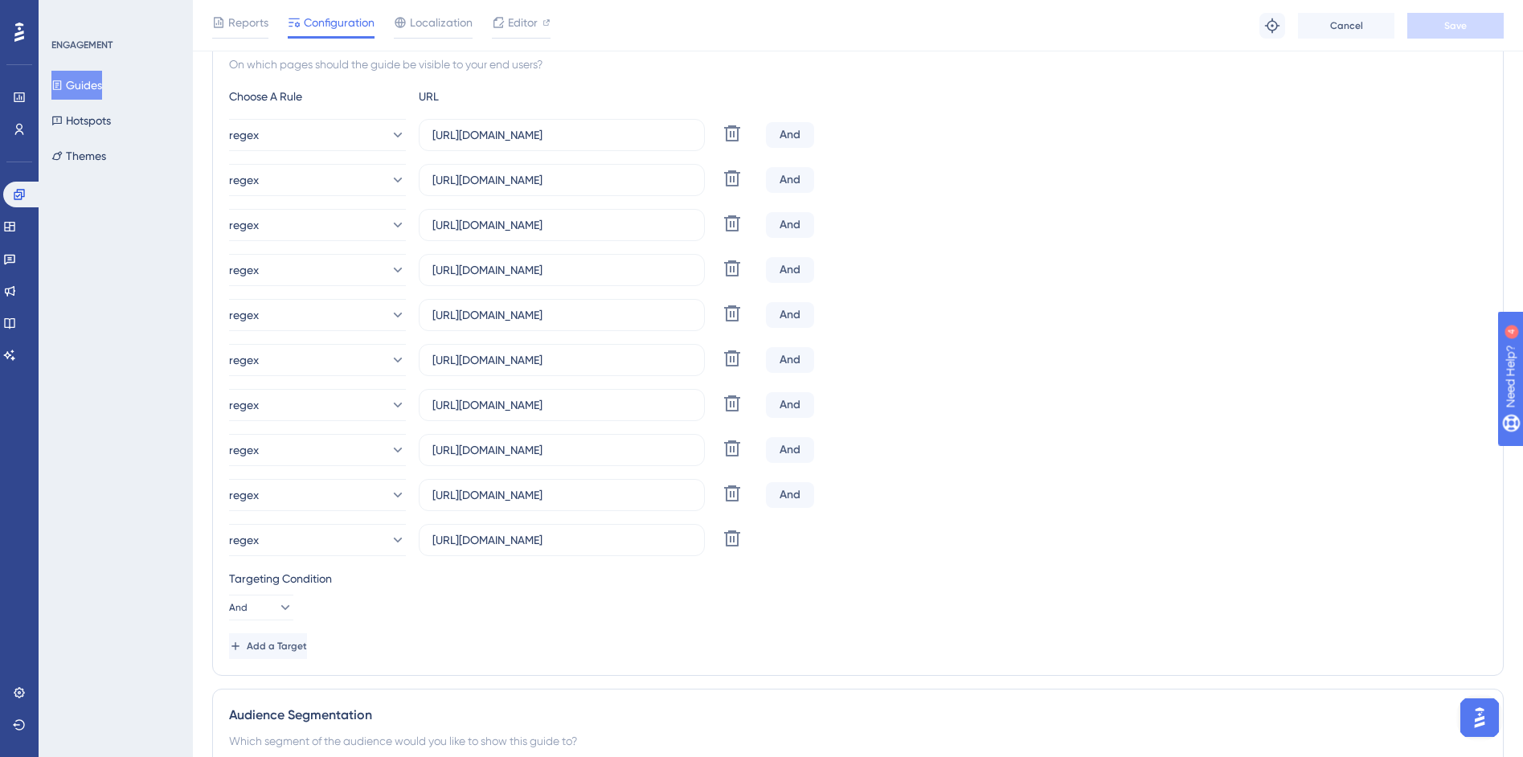
scroll to position [707, 0]
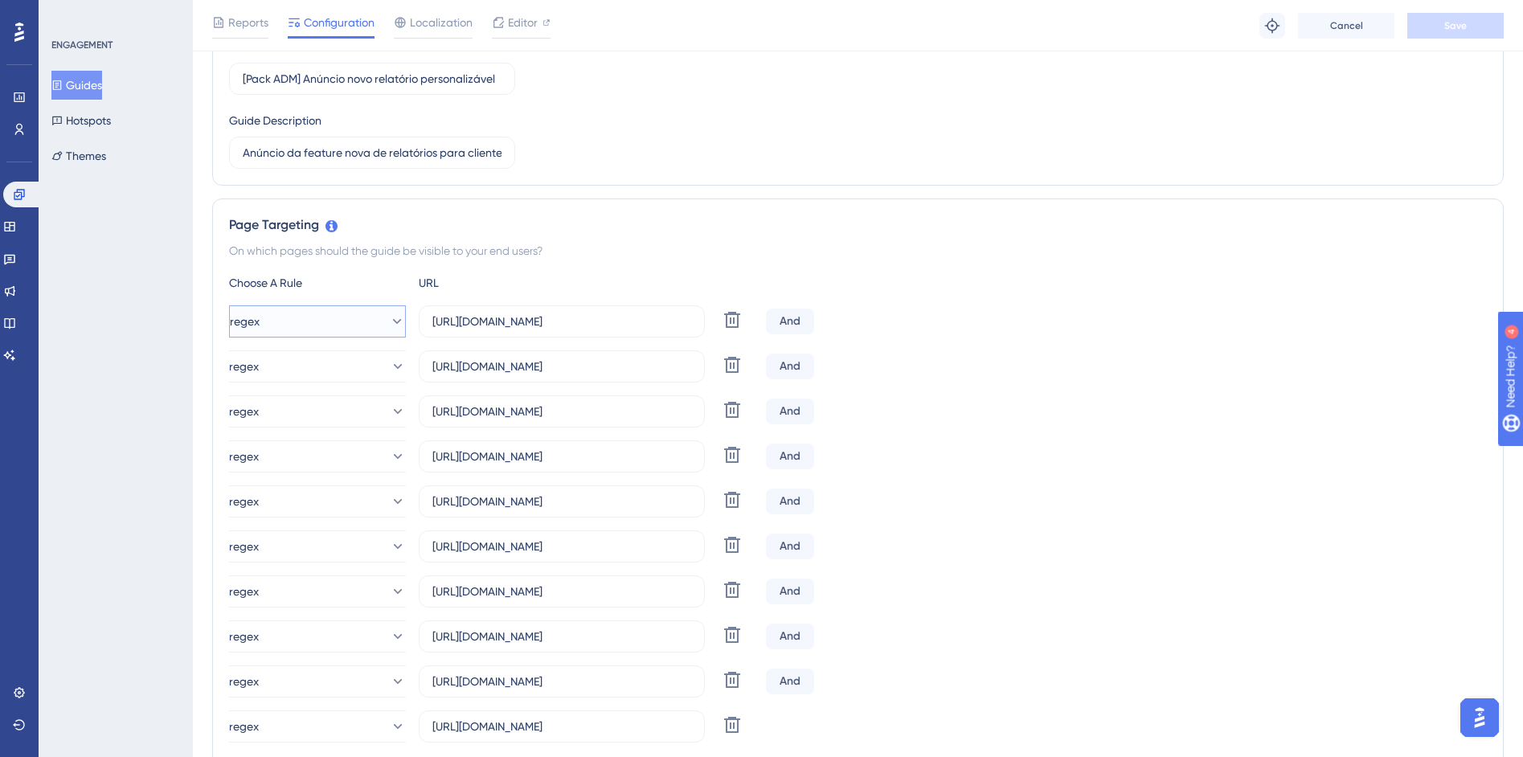
click at [370, 321] on button "regex" at bounding box center [317, 321] width 177 height 32
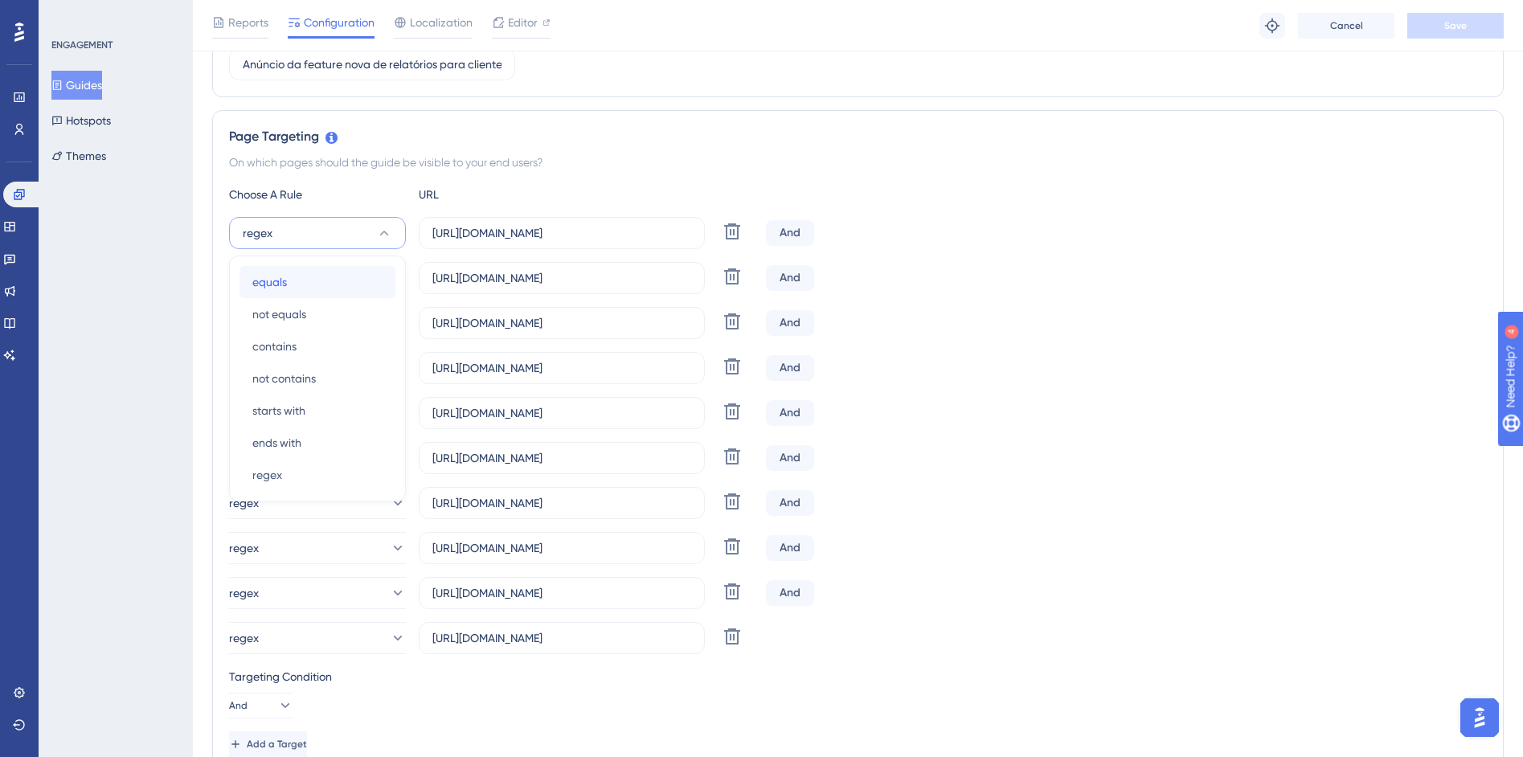
click at [303, 288] on div "equals equals" at bounding box center [317, 282] width 130 height 32
click at [364, 271] on button "regex" at bounding box center [317, 278] width 177 height 32
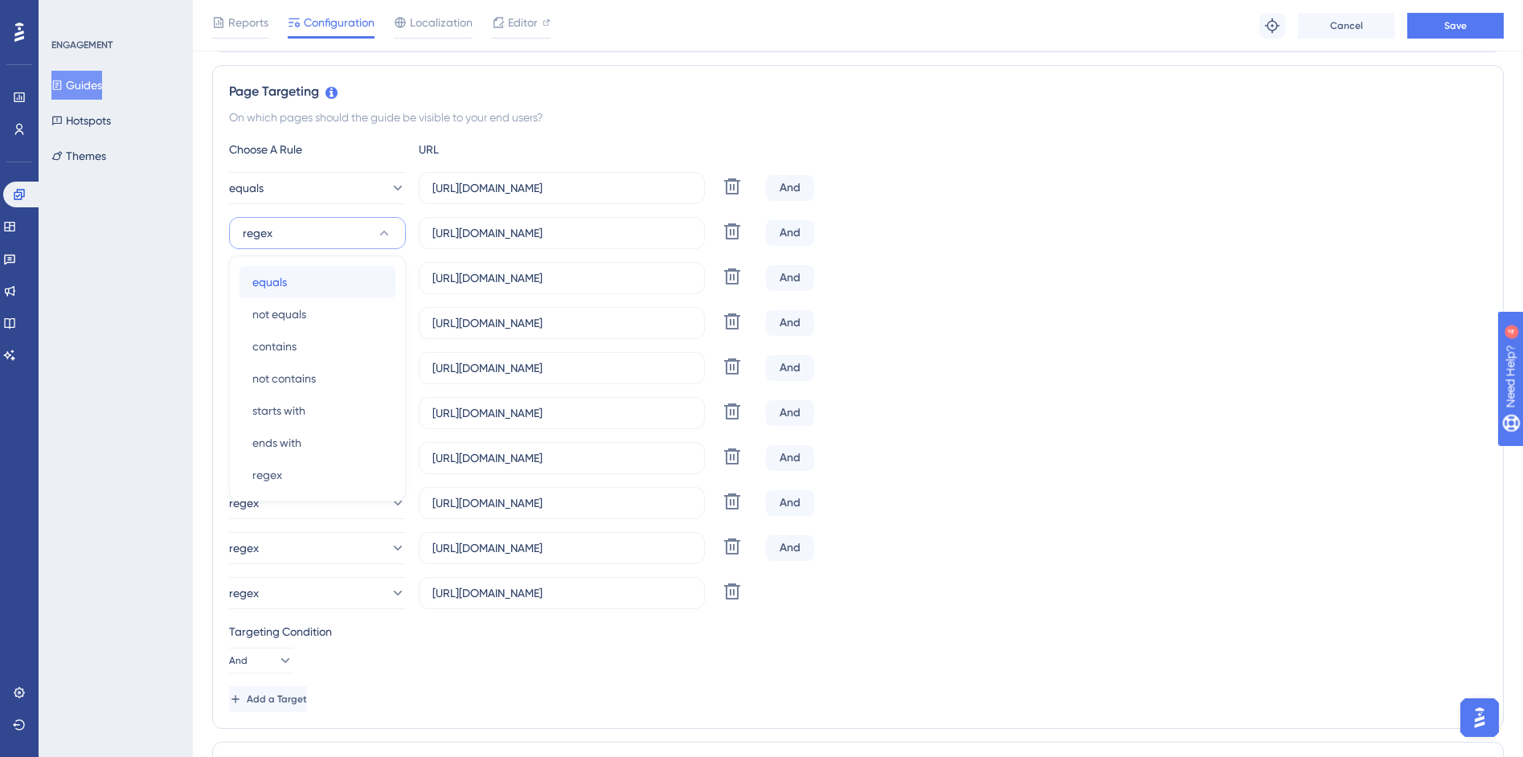
click at [304, 272] on div "equals equals" at bounding box center [317, 282] width 130 height 32
click at [310, 285] on button "regex" at bounding box center [317, 278] width 177 height 32
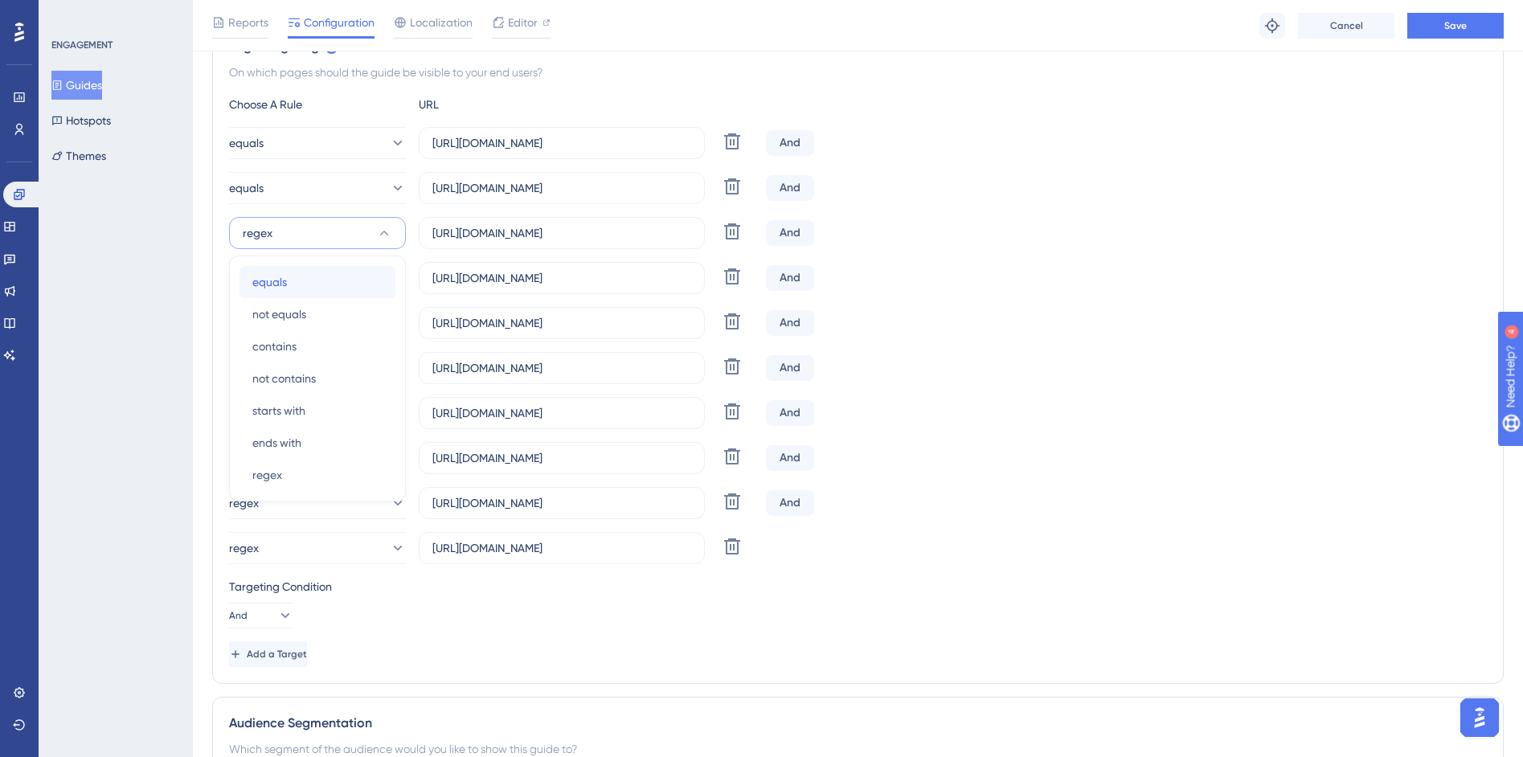
click at [293, 289] on div "equals equals" at bounding box center [317, 282] width 130 height 32
click at [293, 289] on button "regex" at bounding box center [317, 278] width 177 height 32
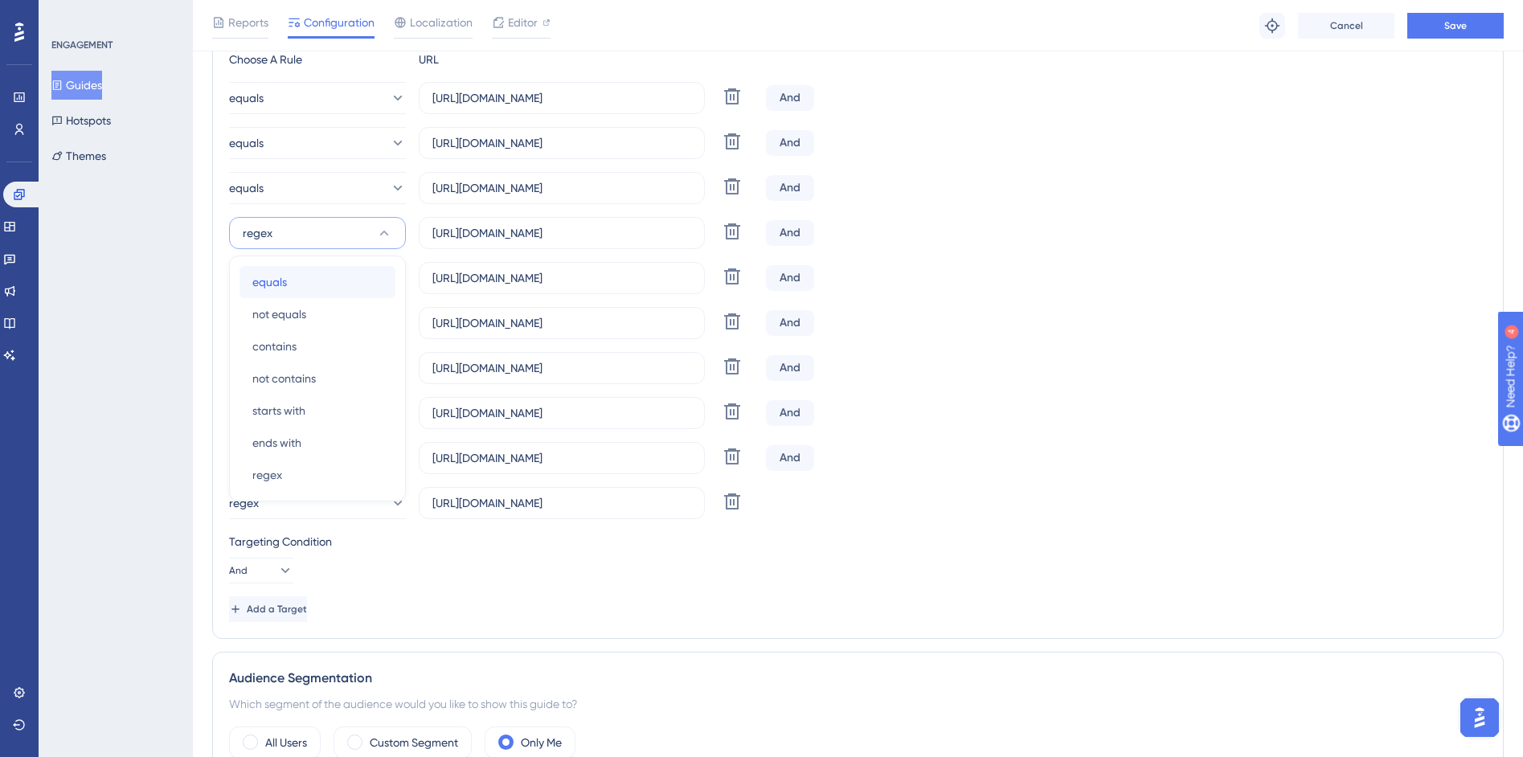
click at [294, 289] on div "equals equals" at bounding box center [317, 282] width 130 height 32
click at [300, 309] on button "regex" at bounding box center [317, 323] width 177 height 32
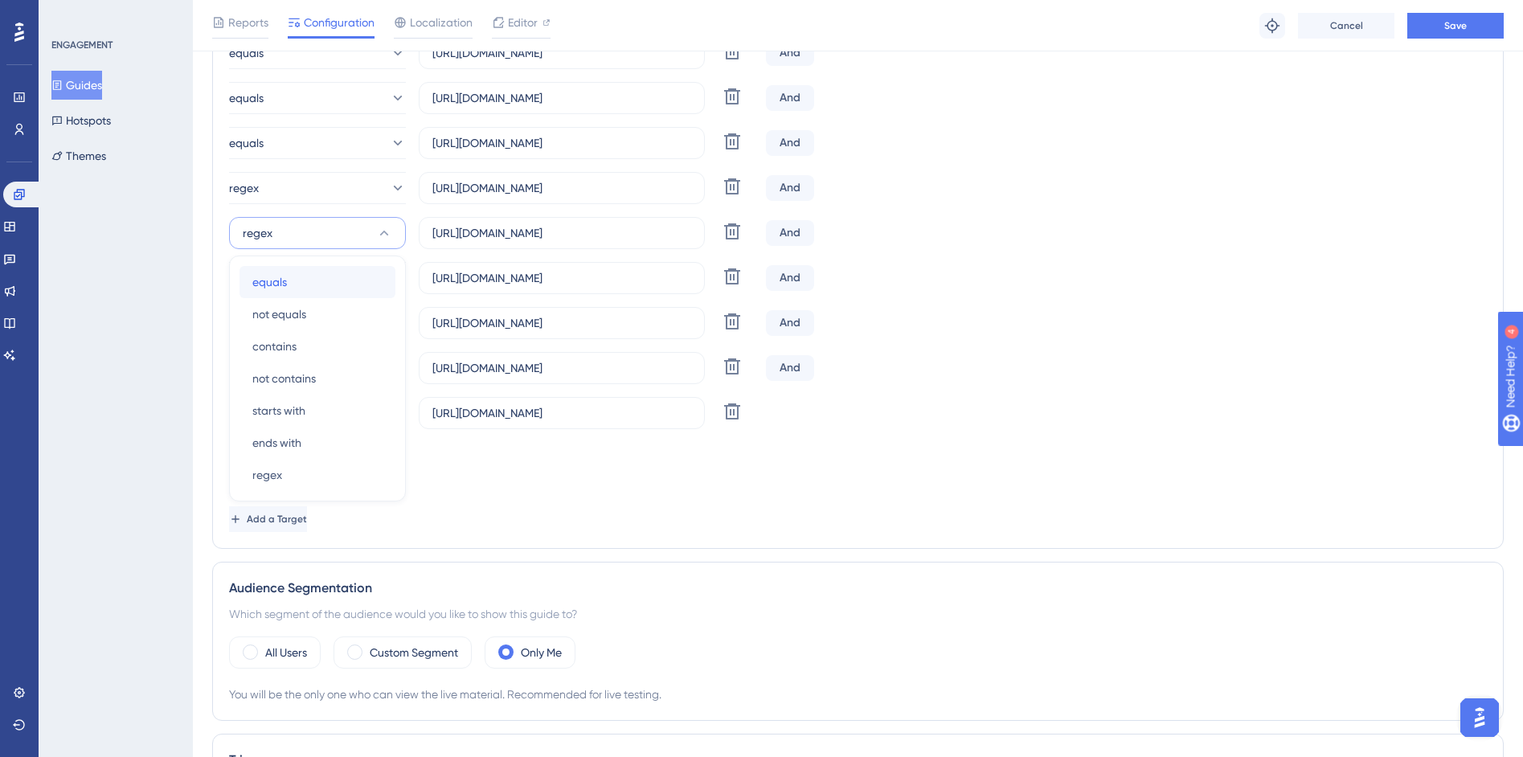
click at [290, 293] on div "equals equals" at bounding box center [317, 282] width 130 height 32
click at [318, 235] on button "equals" at bounding box center [317, 233] width 177 height 32
click at [315, 280] on div "equals equals" at bounding box center [317, 282] width 130 height 32
click at [317, 282] on button "regex" at bounding box center [317, 278] width 177 height 32
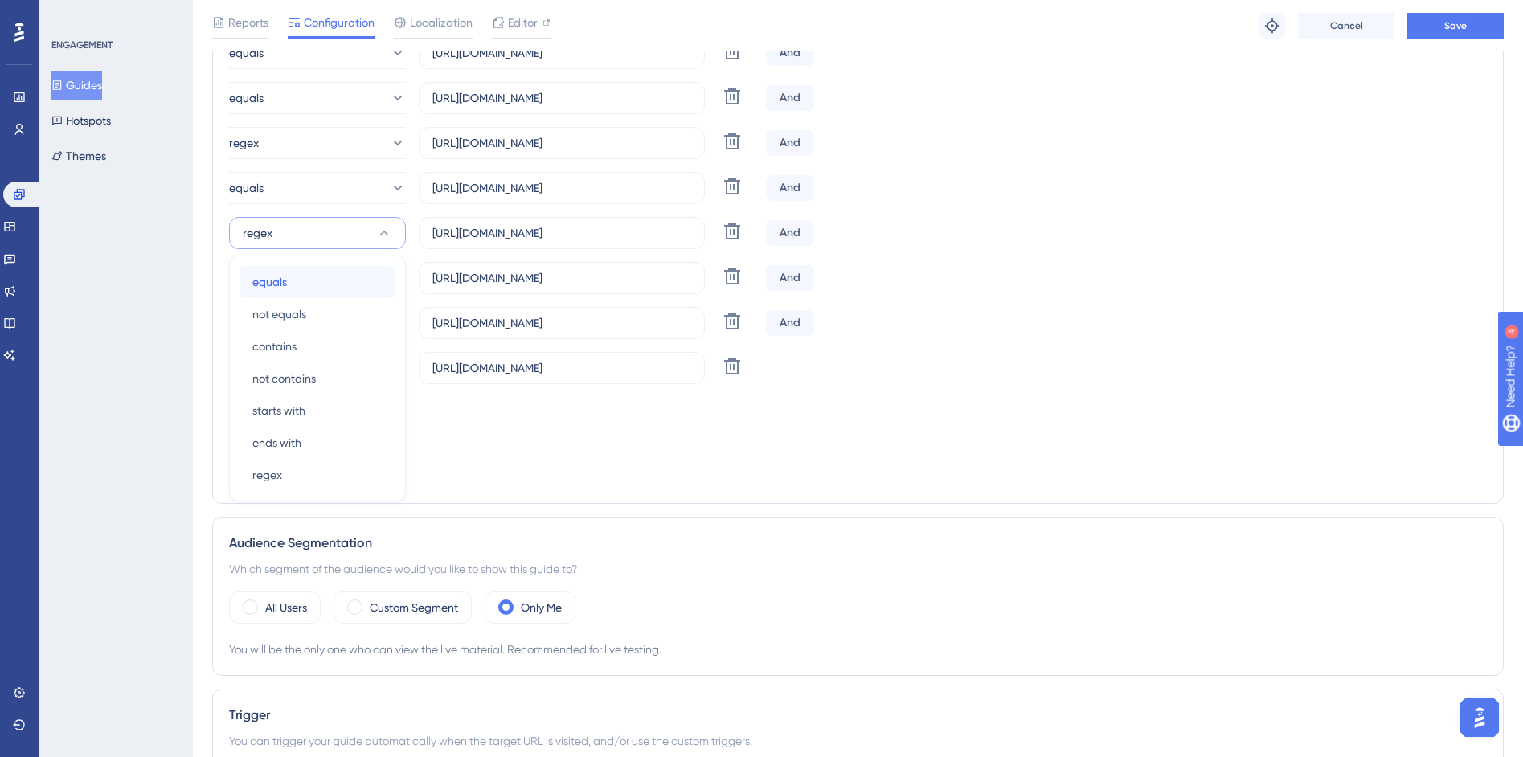
click at [306, 285] on div "equals equals" at bounding box center [317, 282] width 130 height 32
click at [306, 284] on button "regex" at bounding box center [317, 278] width 177 height 32
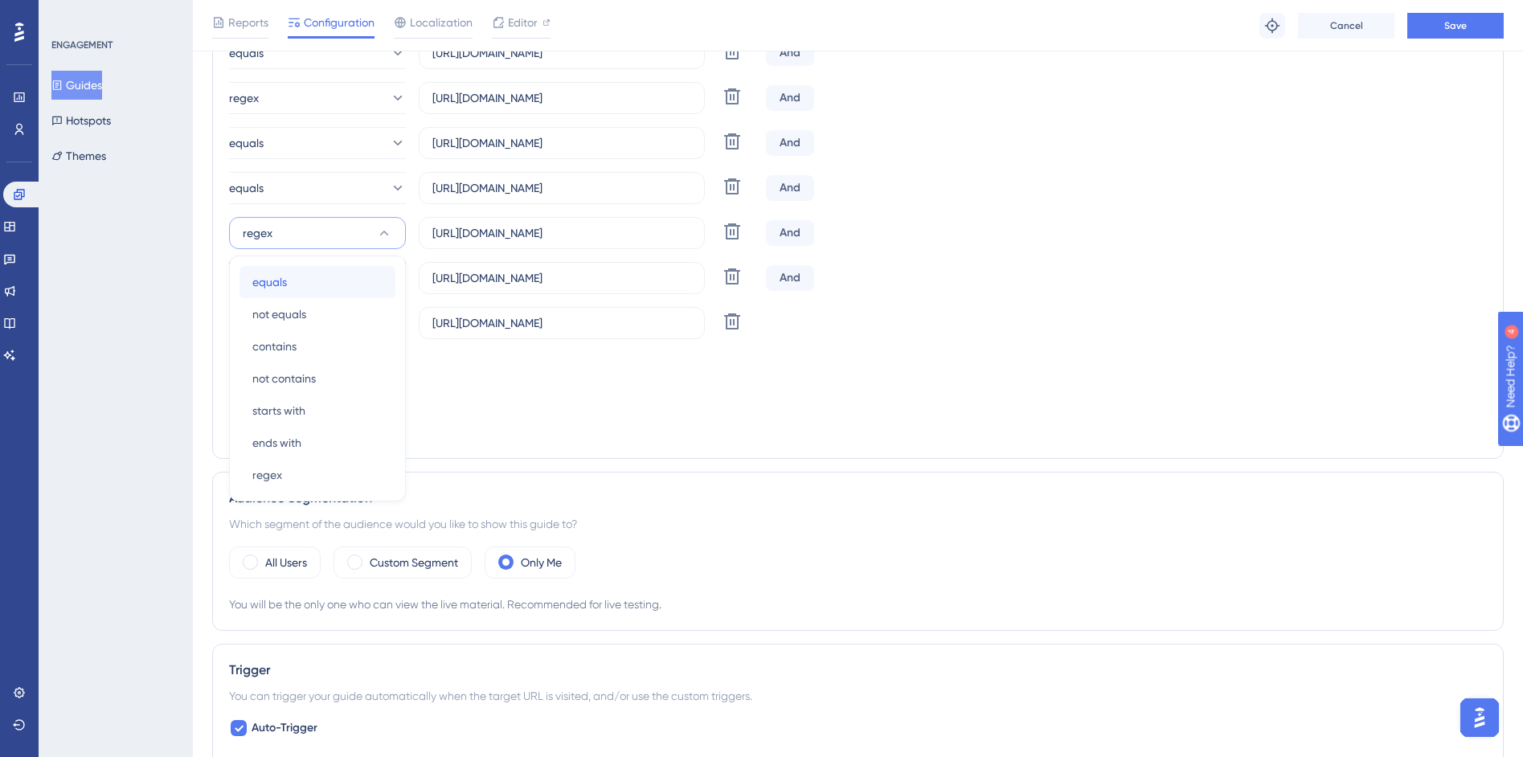
drag, startPoint x: 298, startPoint y: 284, endPoint x: 305, endPoint y: 293, distance: 10.9
click at [299, 284] on div "equals equals" at bounding box center [317, 282] width 130 height 32
click at [309, 285] on button "regex" at bounding box center [317, 278] width 177 height 32
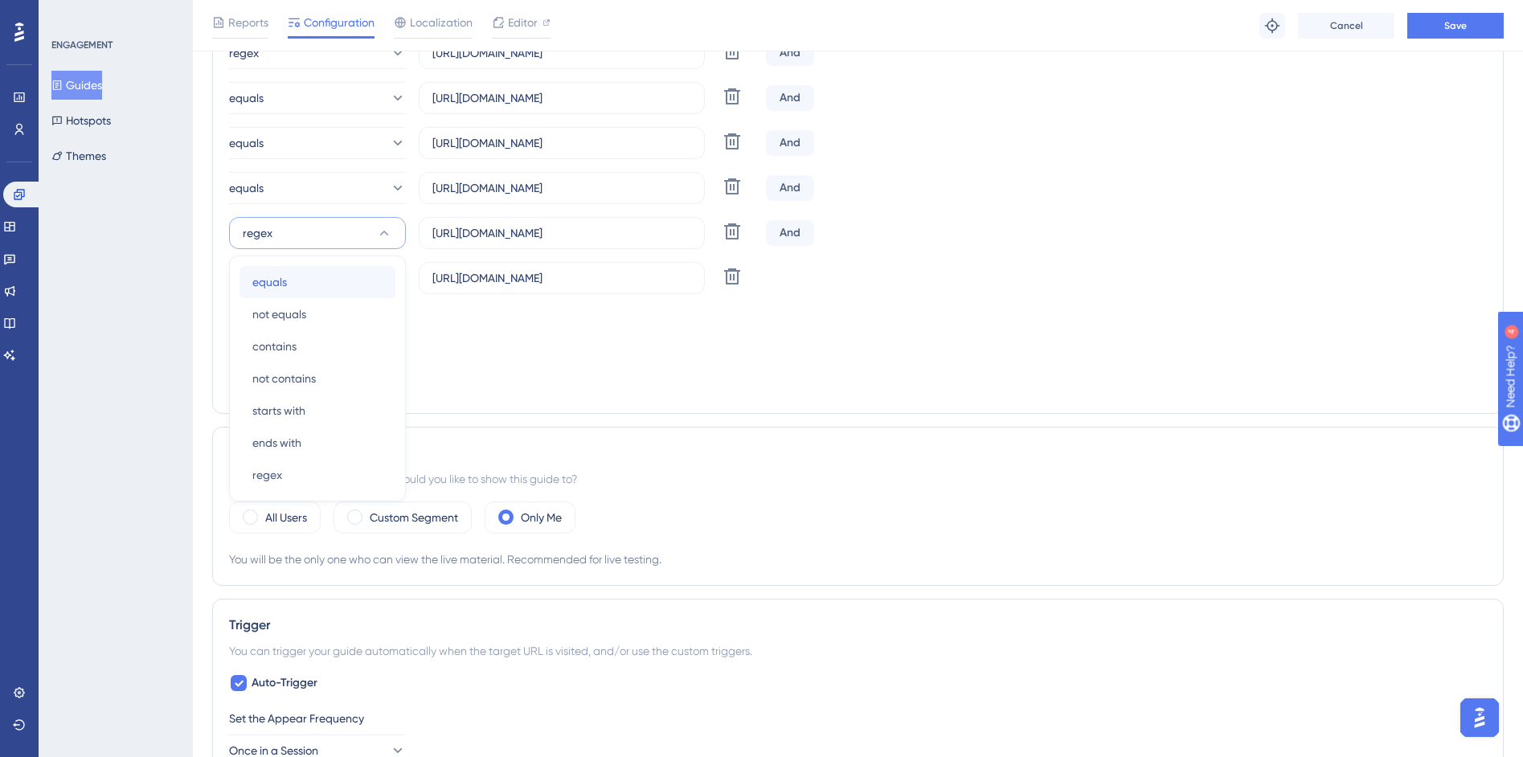
click at [307, 285] on div "equals equals" at bounding box center [317, 282] width 130 height 32
click at [321, 280] on button "regex" at bounding box center [317, 278] width 177 height 32
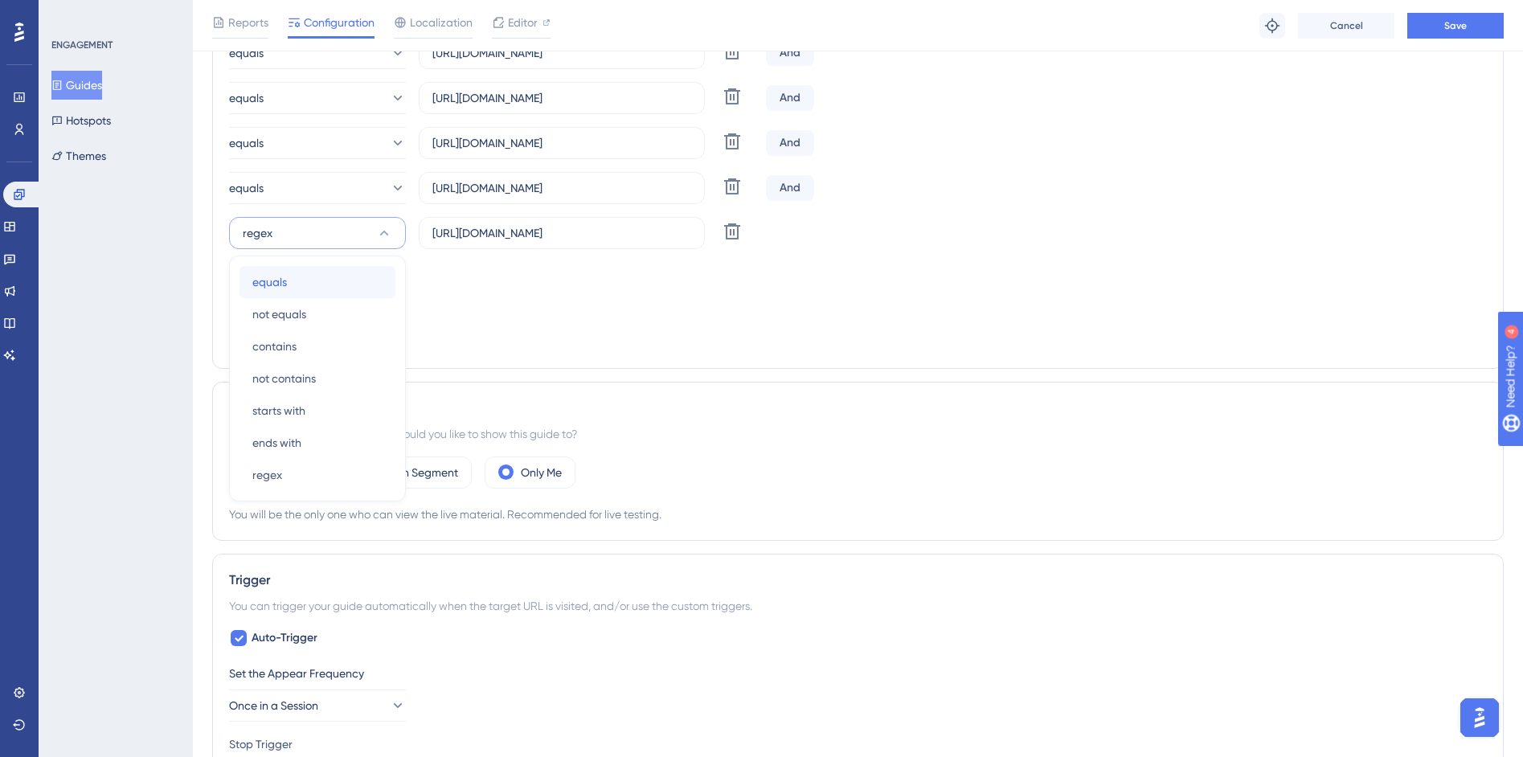
click at [315, 283] on div "equals equals" at bounding box center [317, 282] width 130 height 32
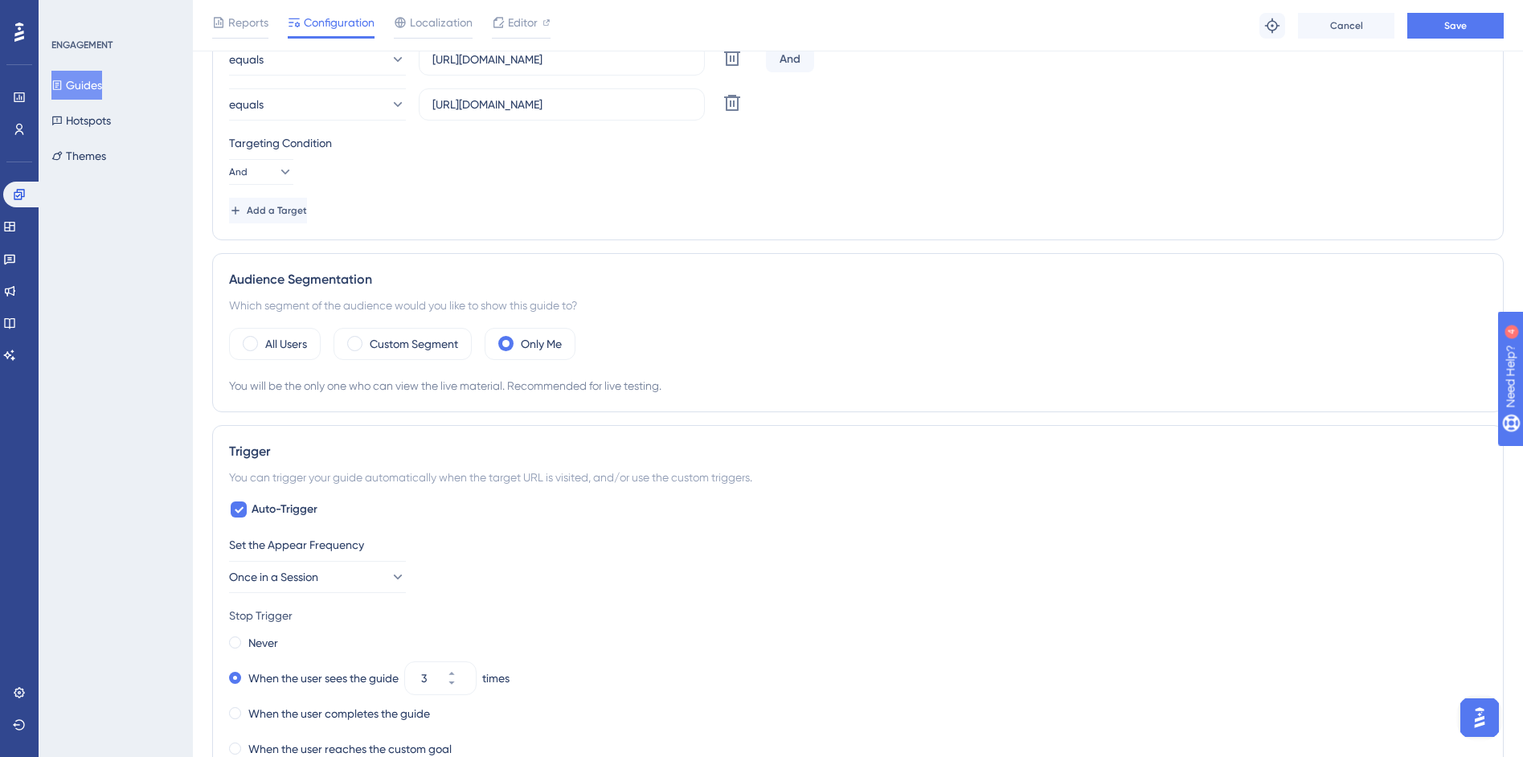
scroll to position [1627, 0]
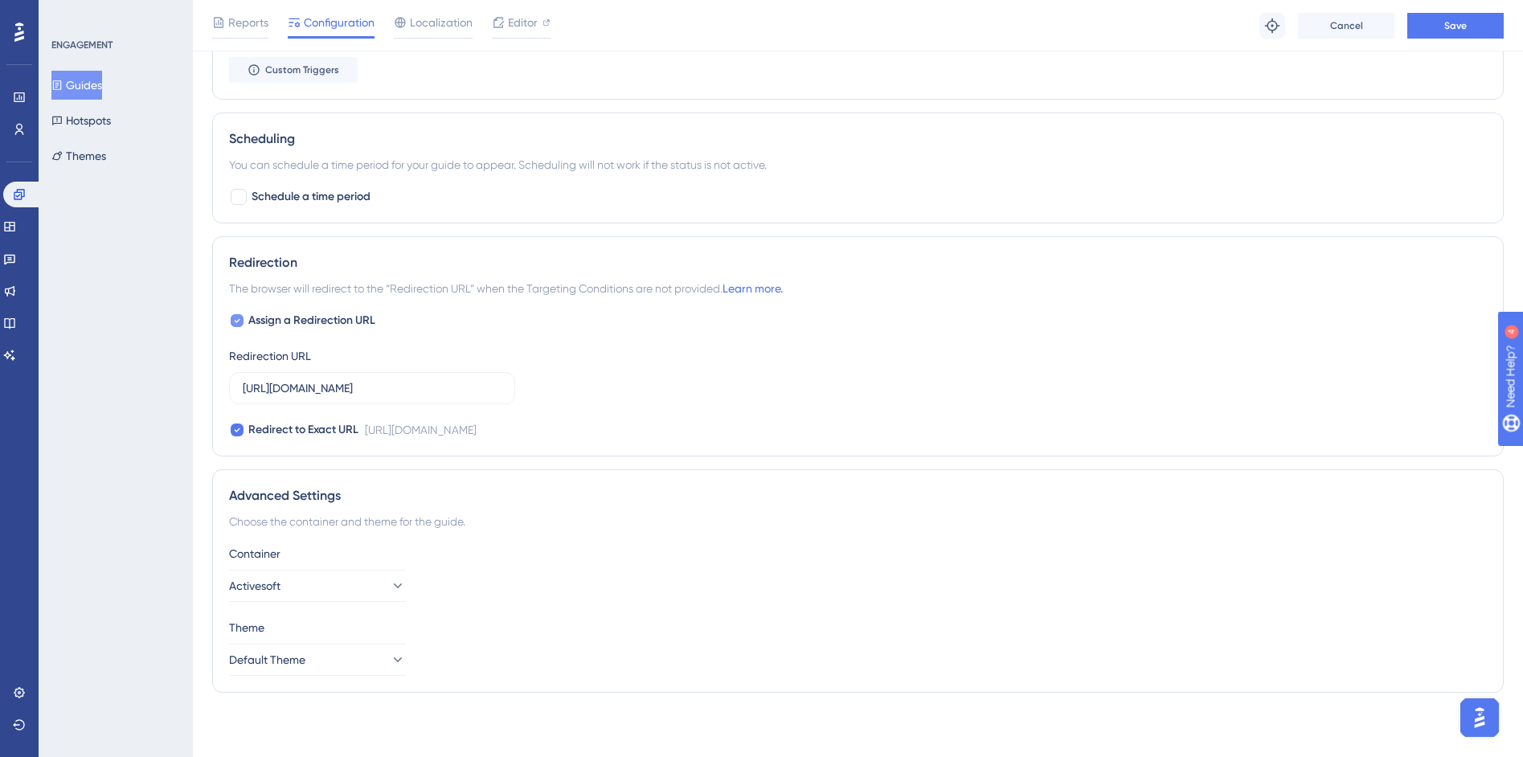
click at [240, 322] on div at bounding box center [237, 320] width 13 height 13
checkbox input "false"
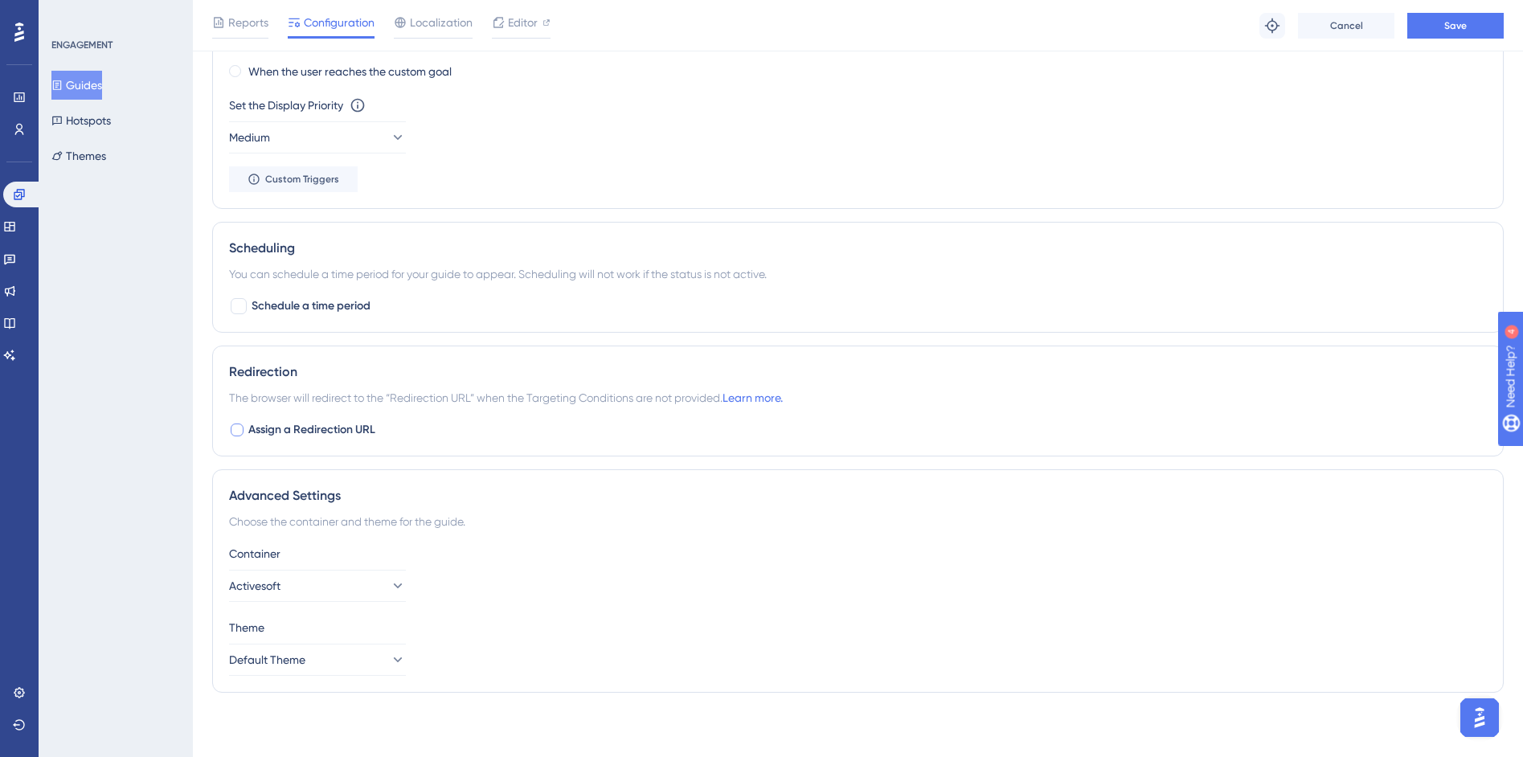
scroll to position [1517, 0]
click at [1423, 35] on button "Save" at bounding box center [1455, 26] width 96 height 26
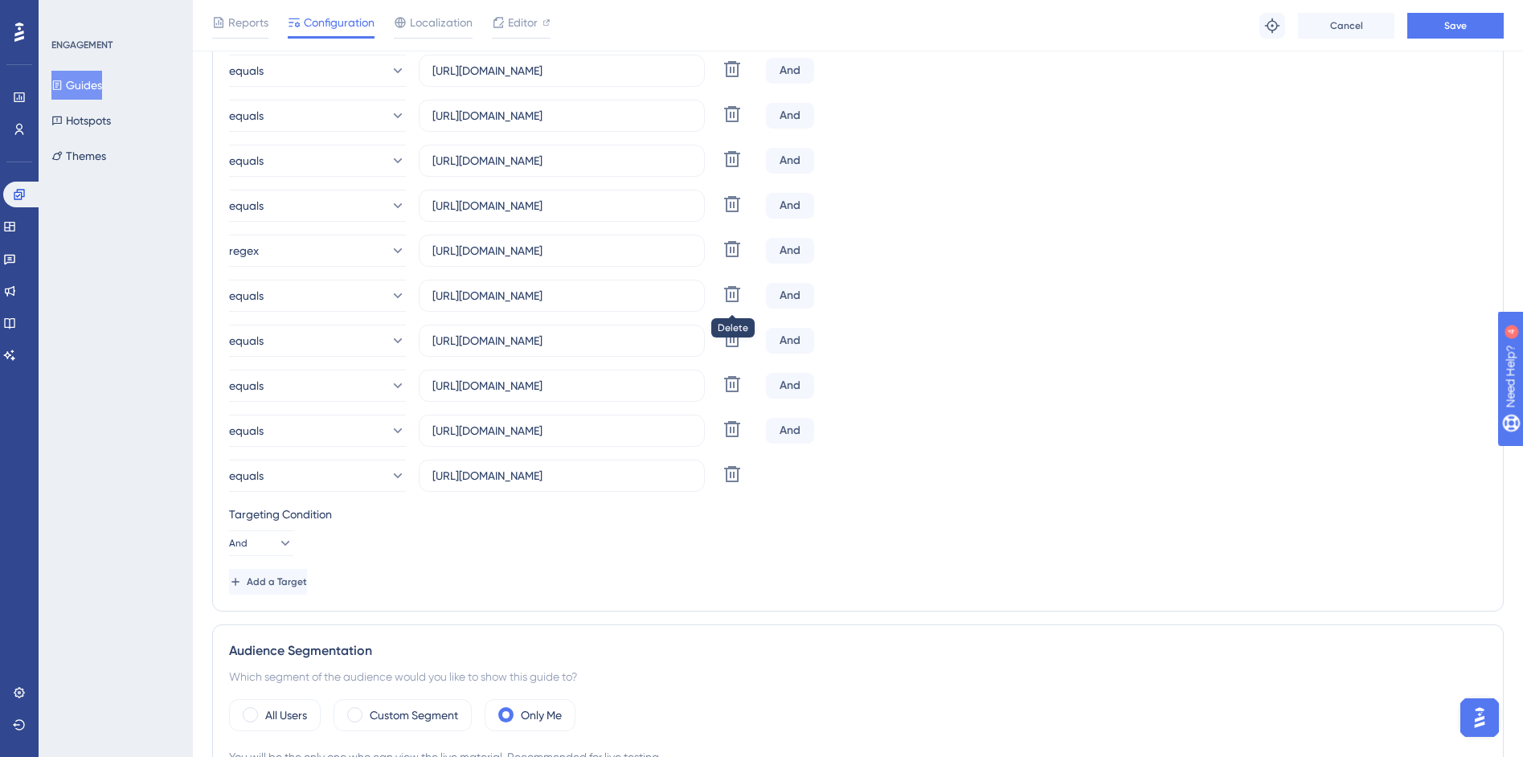
scroll to position [345, 0]
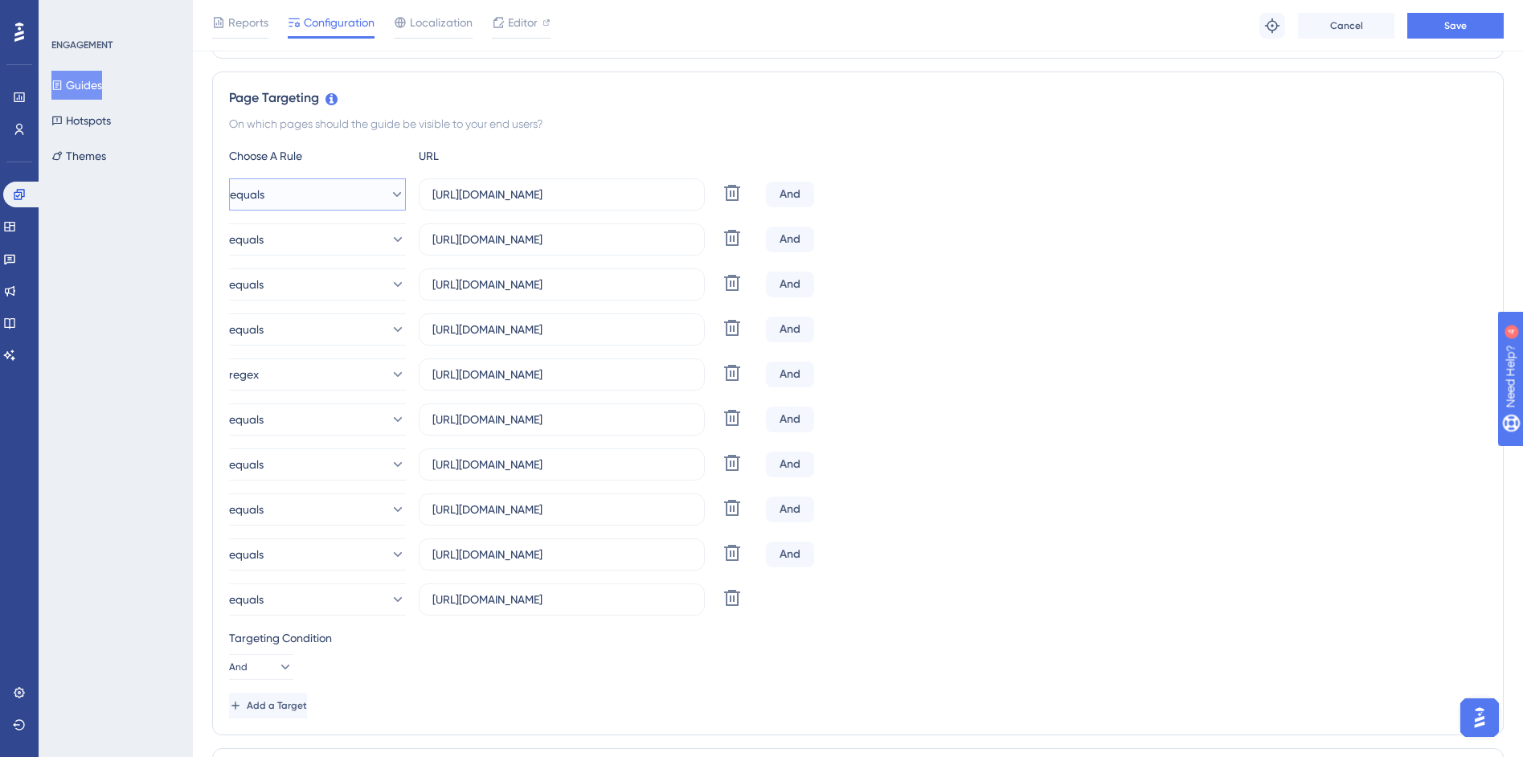
click at [389, 196] on icon at bounding box center [397, 194] width 16 height 16
click at [275, 309] on span "contains" at bounding box center [274, 307] width 44 height 19
click at [297, 237] on button "equals" at bounding box center [317, 239] width 177 height 32
click at [293, 348] on span "contains" at bounding box center [274, 352] width 44 height 19
click at [308, 304] on div "contains https://siga01.activesoft.com.br/busca_central_relatorios/?relatorio=/…" at bounding box center [858, 396] width 1258 height 437
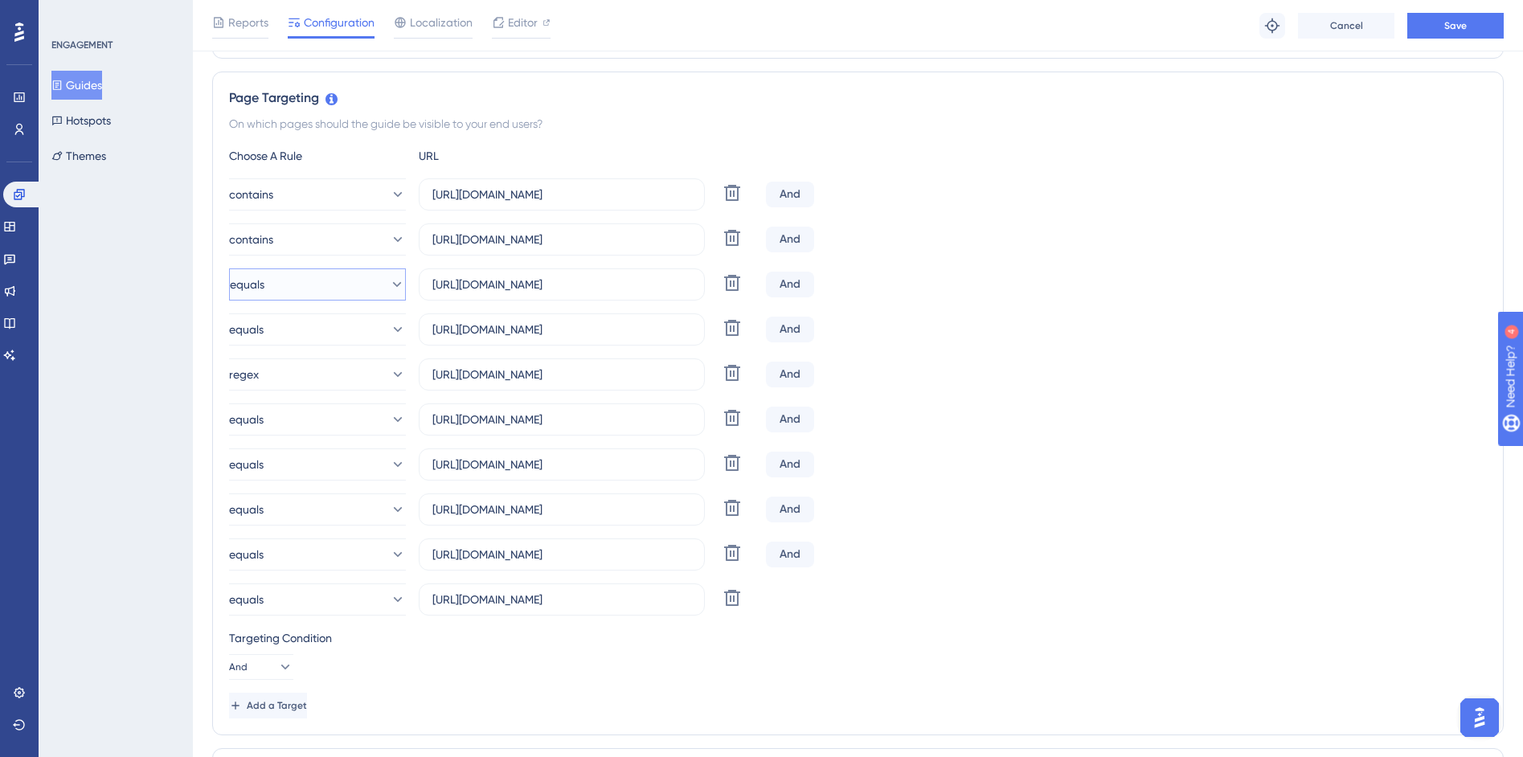
click at [305, 291] on button "equals" at bounding box center [317, 284] width 177 height 32
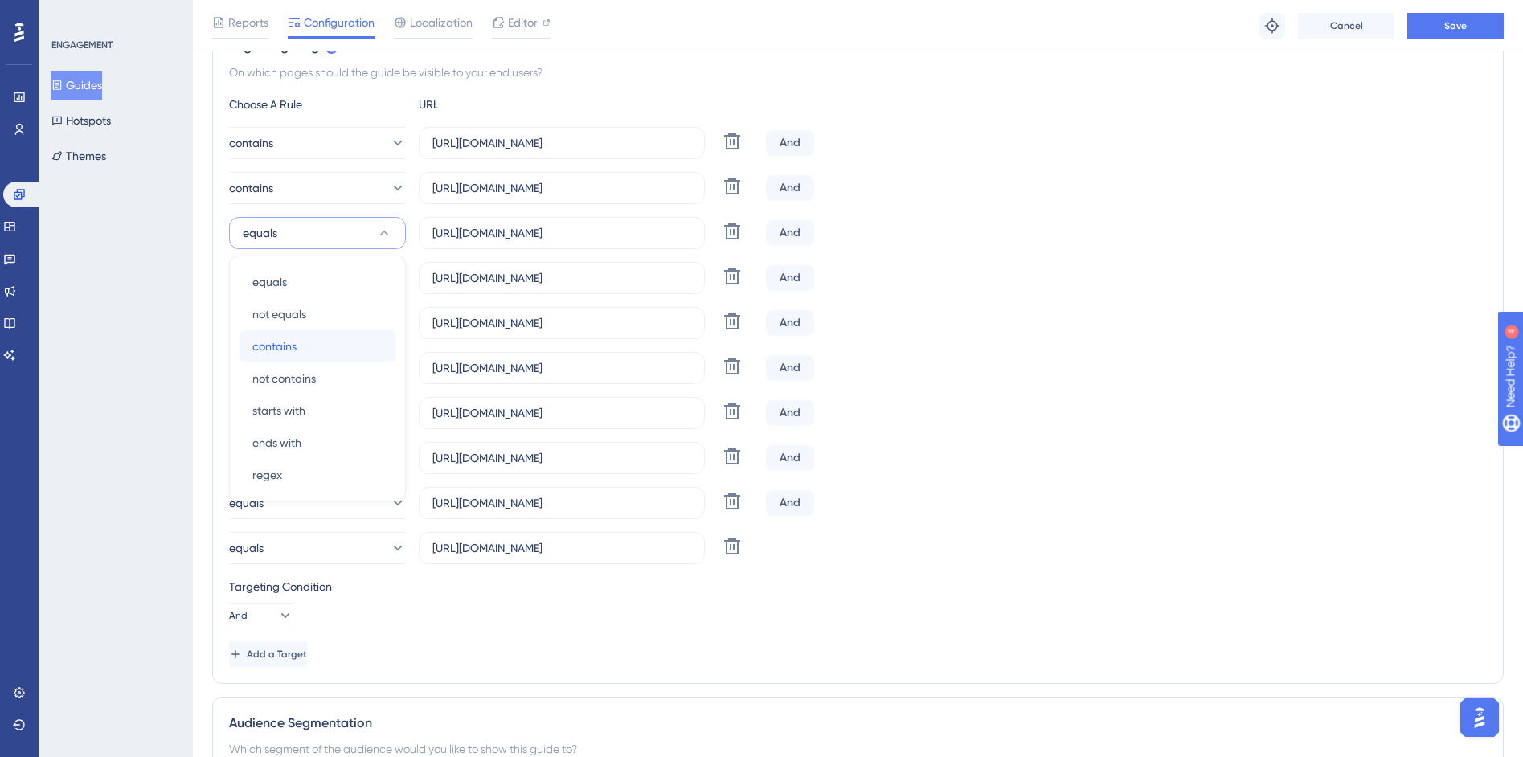
click at [296, 339] on span "contains" at bounding box center [274, 346] width 44 height 19
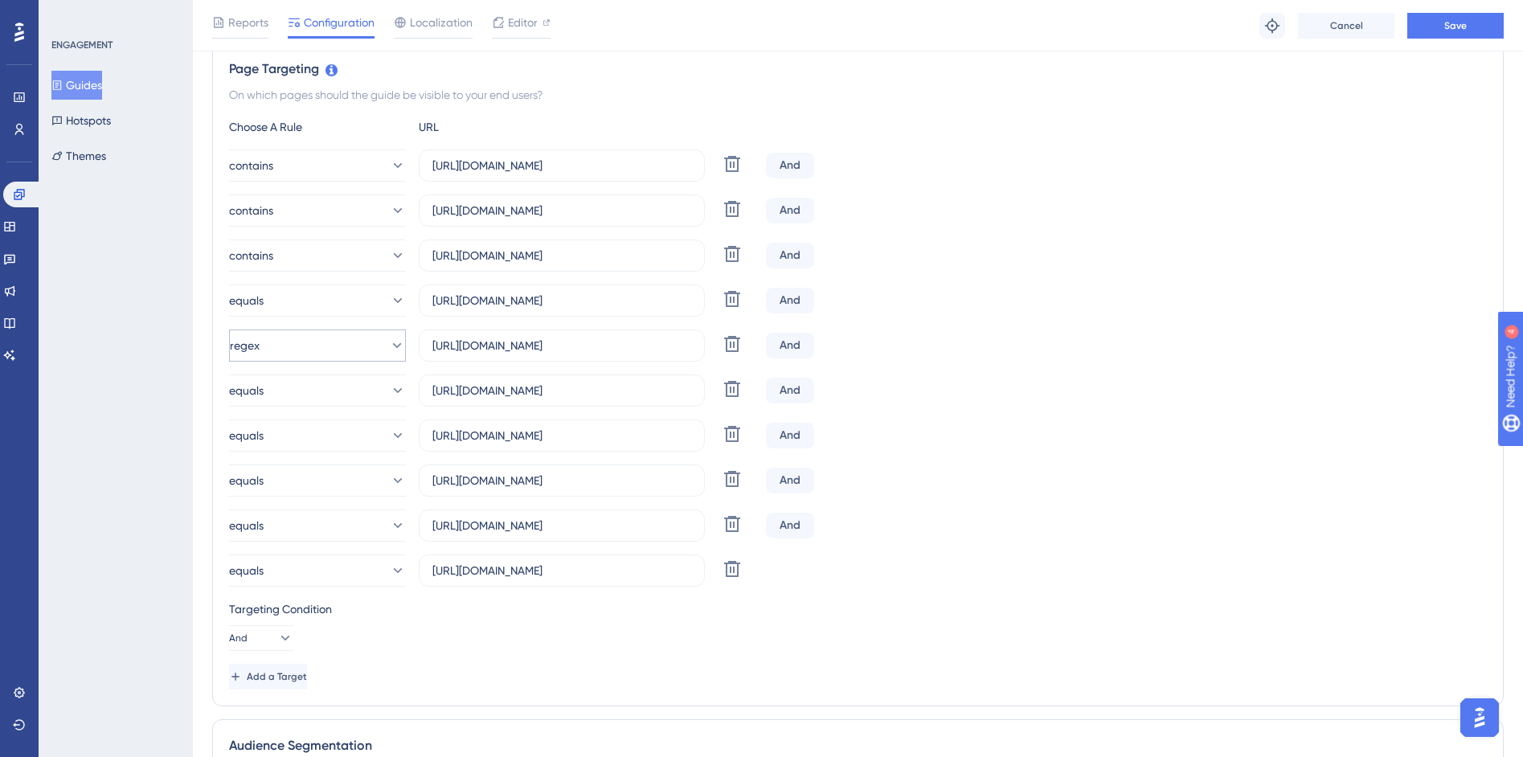
scroll to position [372, 0]
click at [316, 314] on button "equals" at bounding box center [317, 302] width 177 height 32
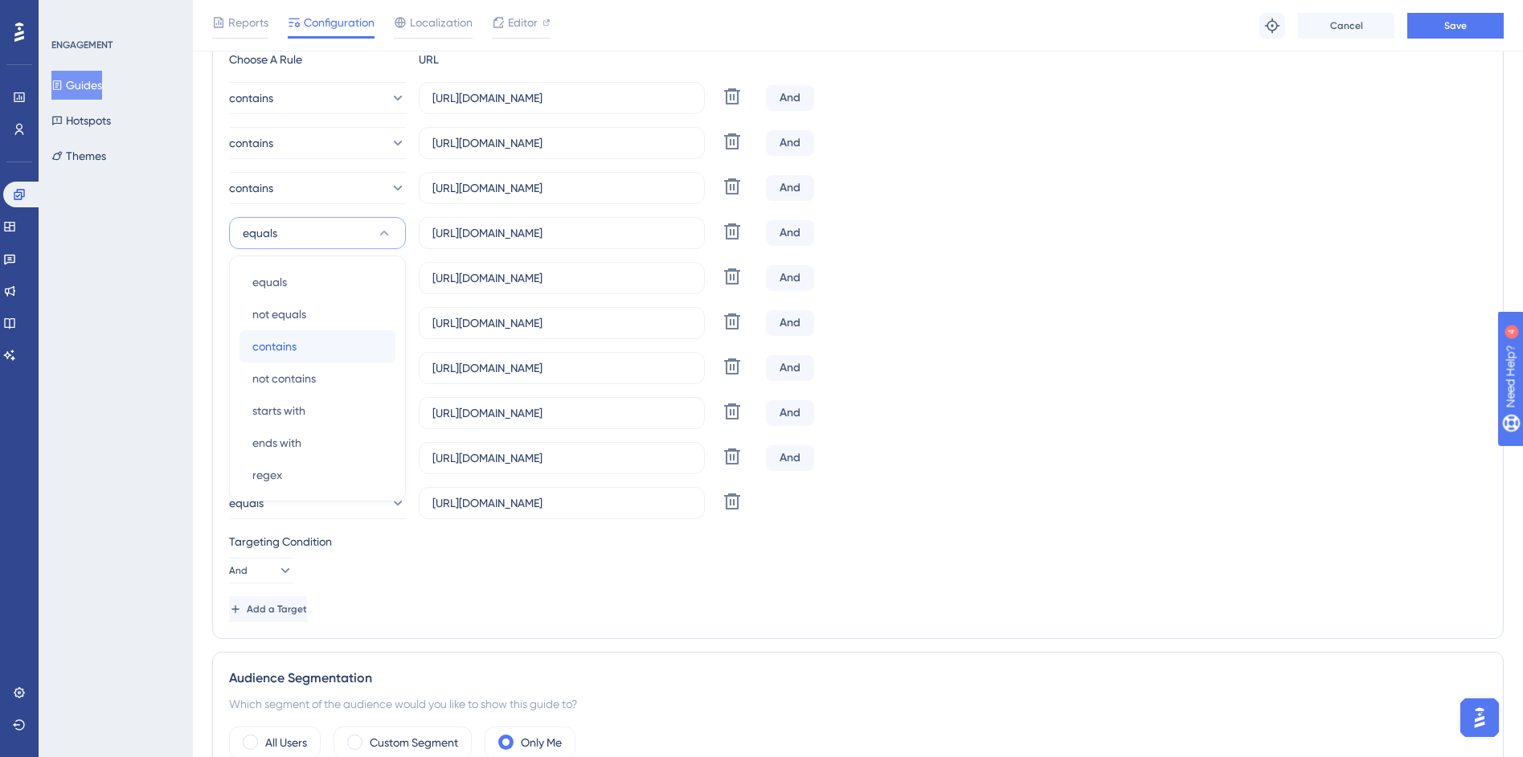
click at [292, 351] on span "contains" at bounding box center [274, 346] width 44 height 19
click at [299, 284] on button "regex" at bounding box center [317, 278] width 177 height 32
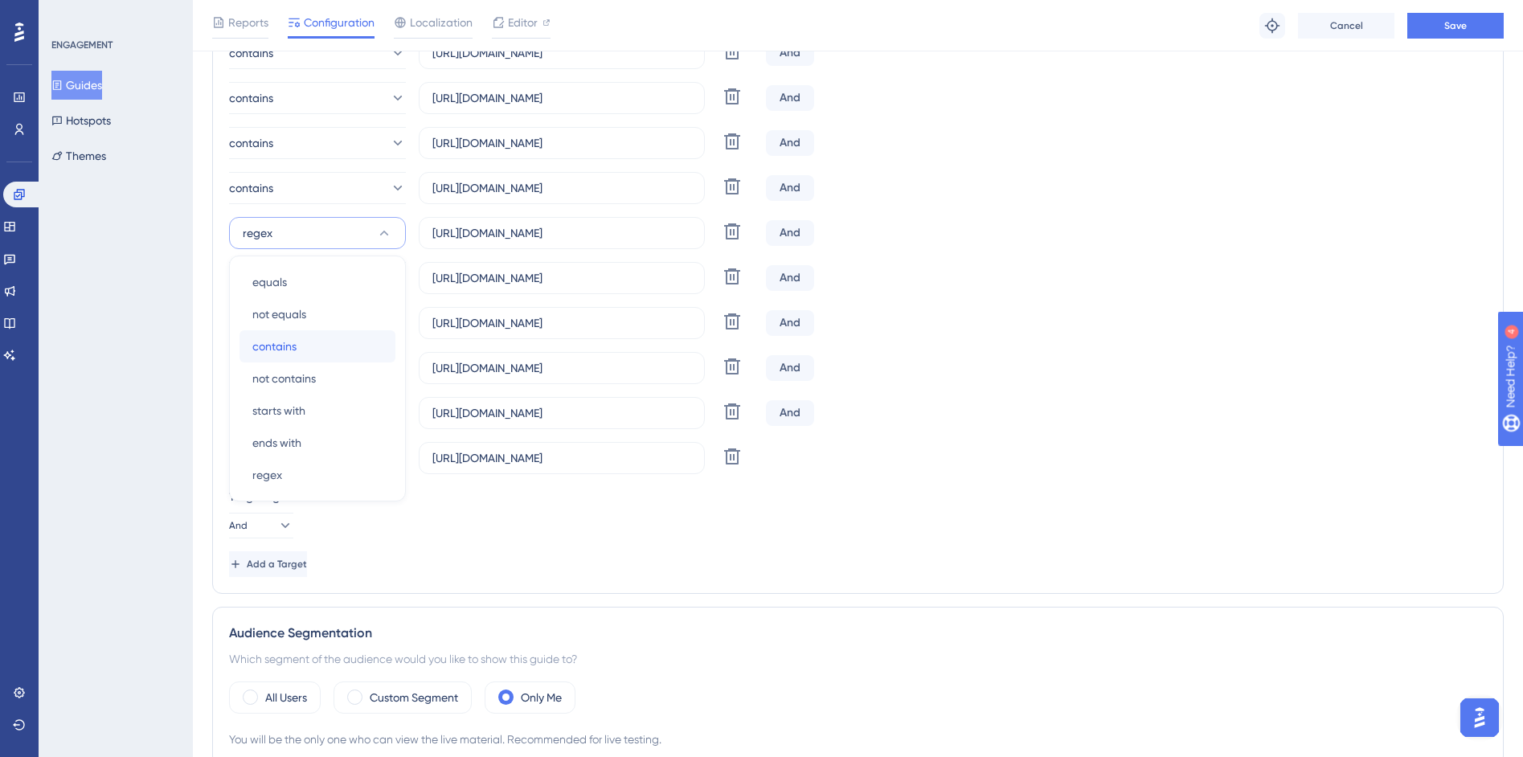
click at [296, 348] on span "contains" at bounding box center [274, 346] width 44 height 19
click at [297, 279] on button "equals" at bounding box center [317, 278] width 177 height 32
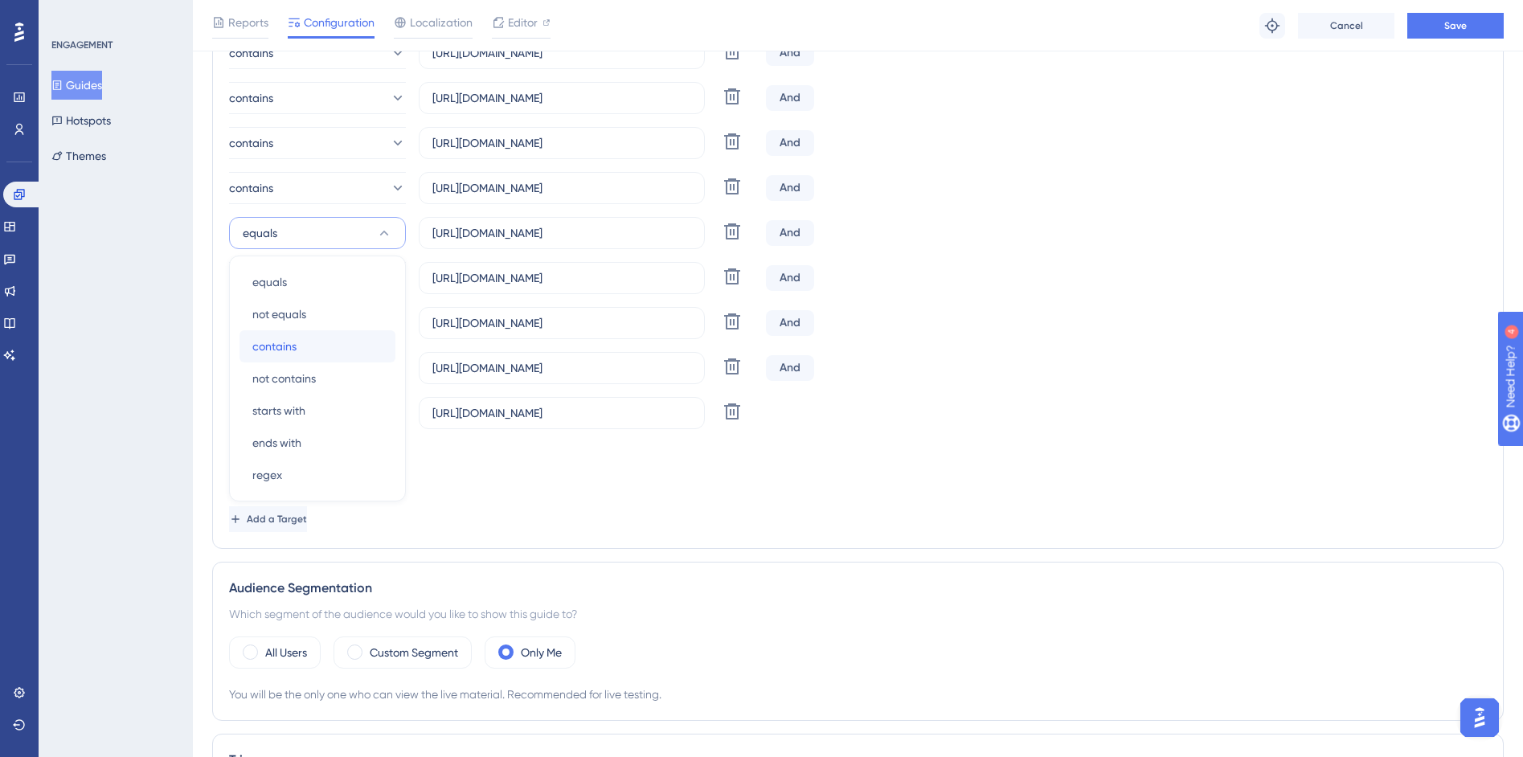
click at [292, 339] on span "contains" at bounding box center [274, 346] width 44 height 19
click at [295, 278] on button "equals" at bounding box center [317, 278] width 177 height 32
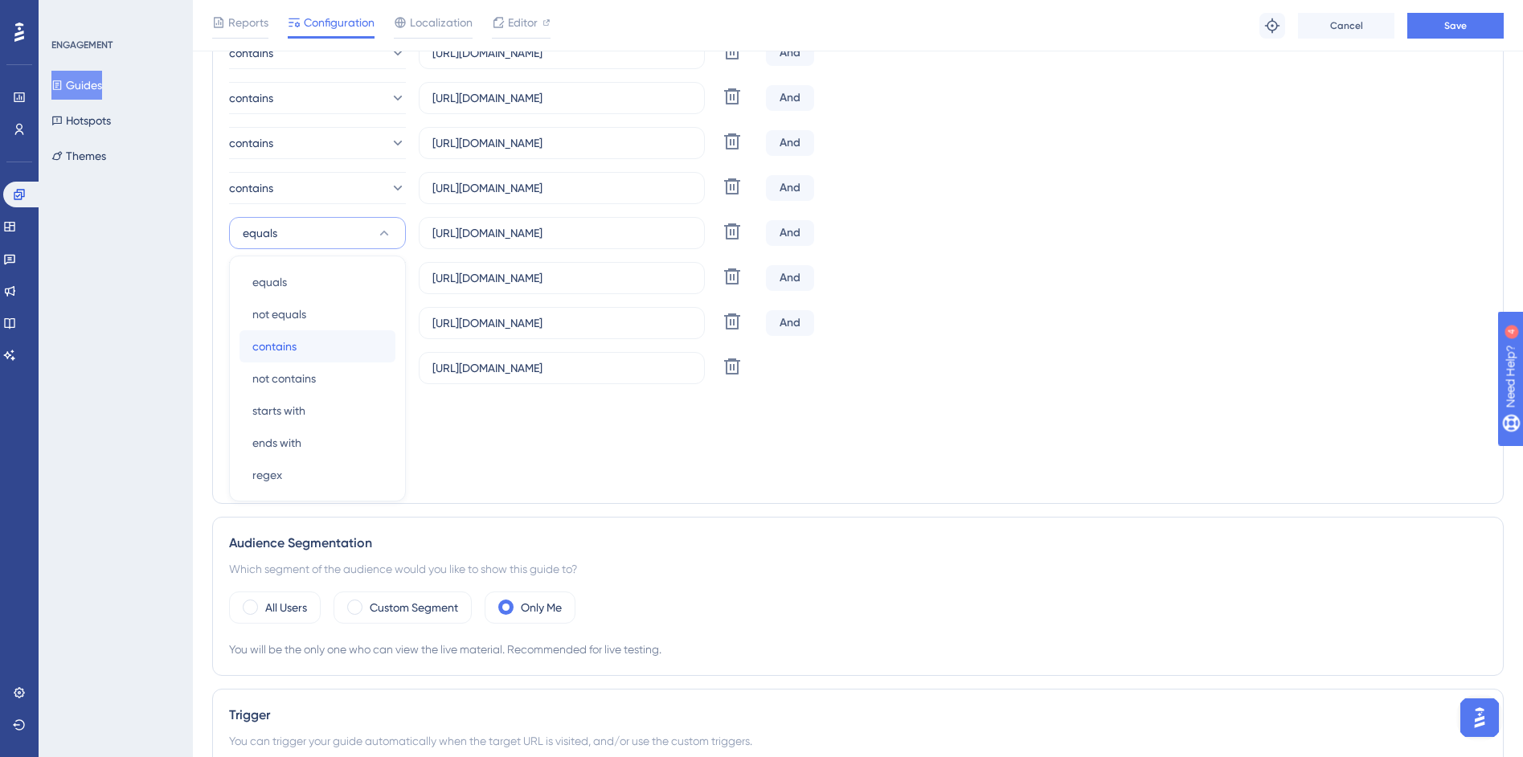
click at [288, 349] on span "contains" at bounding box center [274, 346] width 44 height 19
click at [289, 276] on button "equals" at bounding box center [317, 278] width 177 height 32
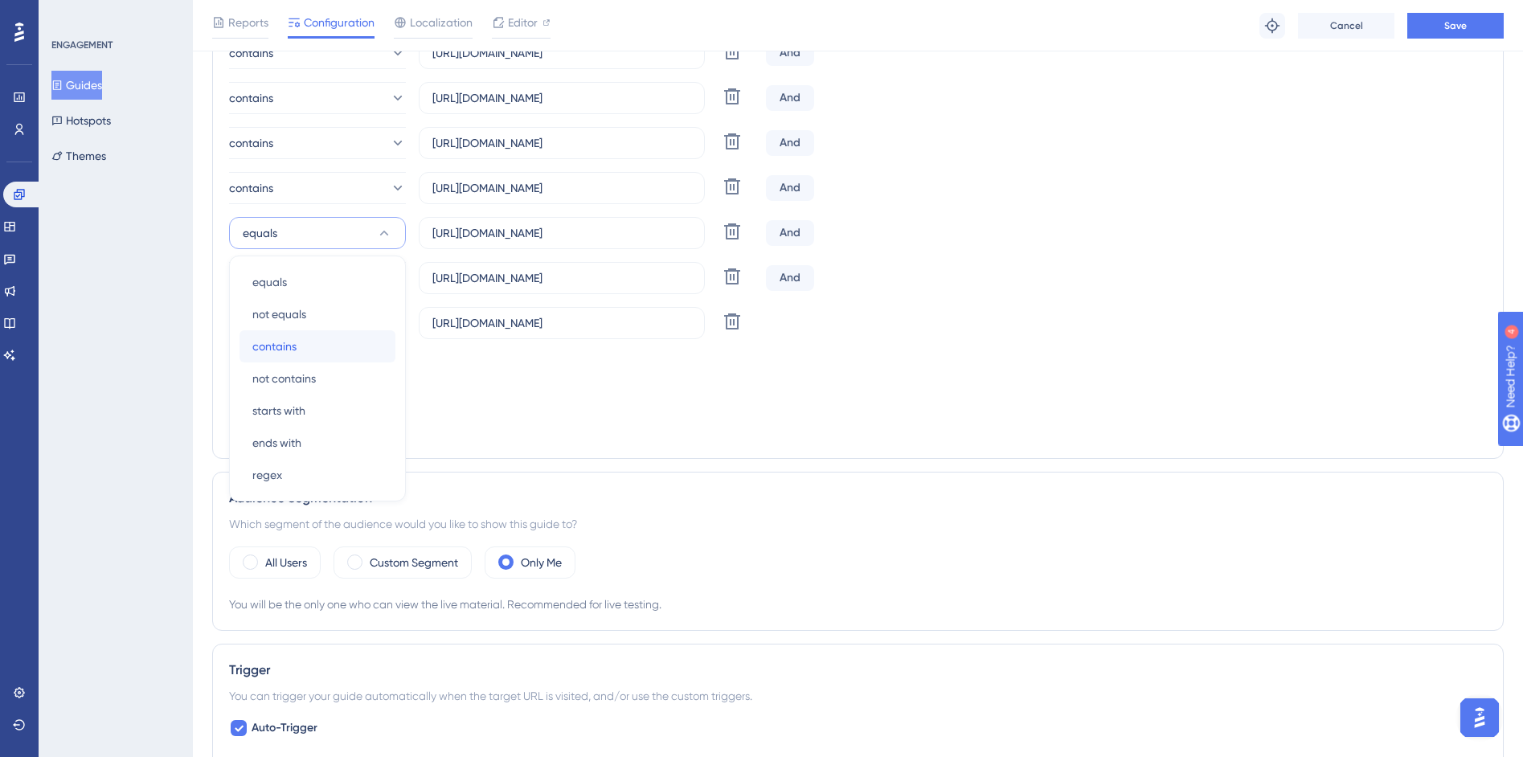
click at [292, 339] on span "contains" at bounding box center [274, 346] width 44 height 19
click at [289, 280] on button "equals" at bounding box center [317, 278] width 177 height 32
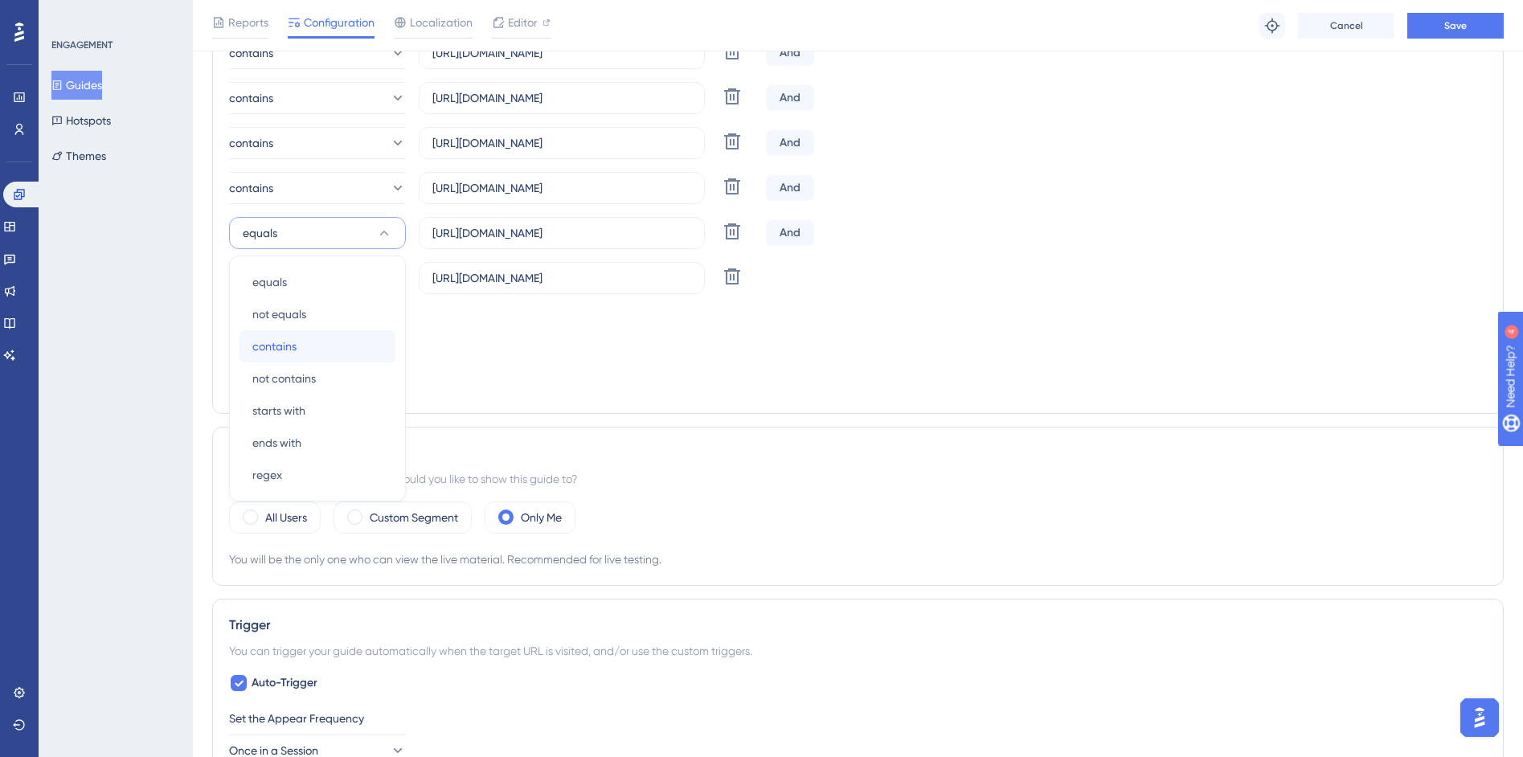
click at [298, 342] on div "contains contains" at bounding box center [317, 346] width 130 height 32
click at [309, 287] on button "equals" at bounding box center [317, 278] width 177 height 32
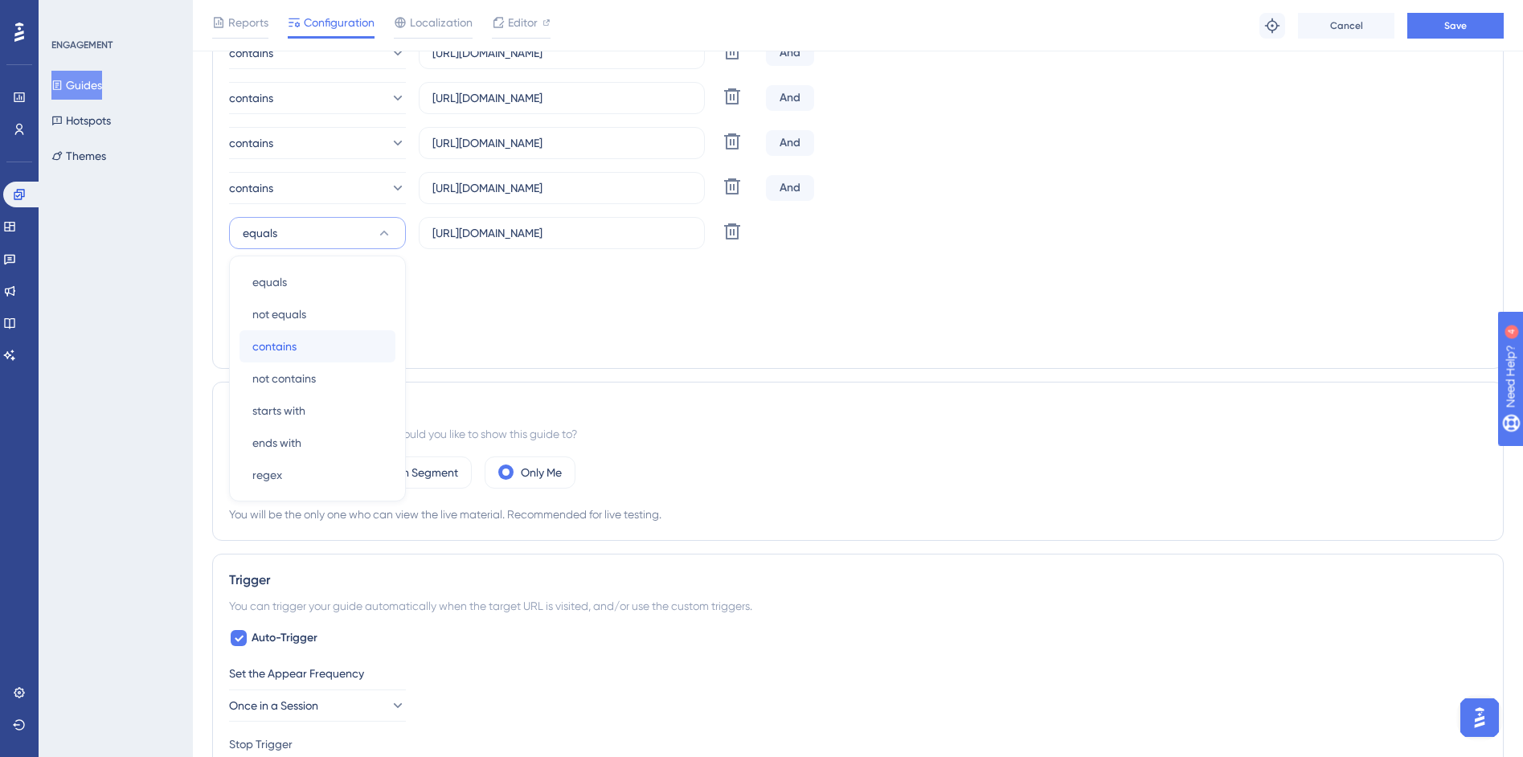
click at [319, 336] on div "contains contains" at bounding box center [317, 346] width 130 height 32
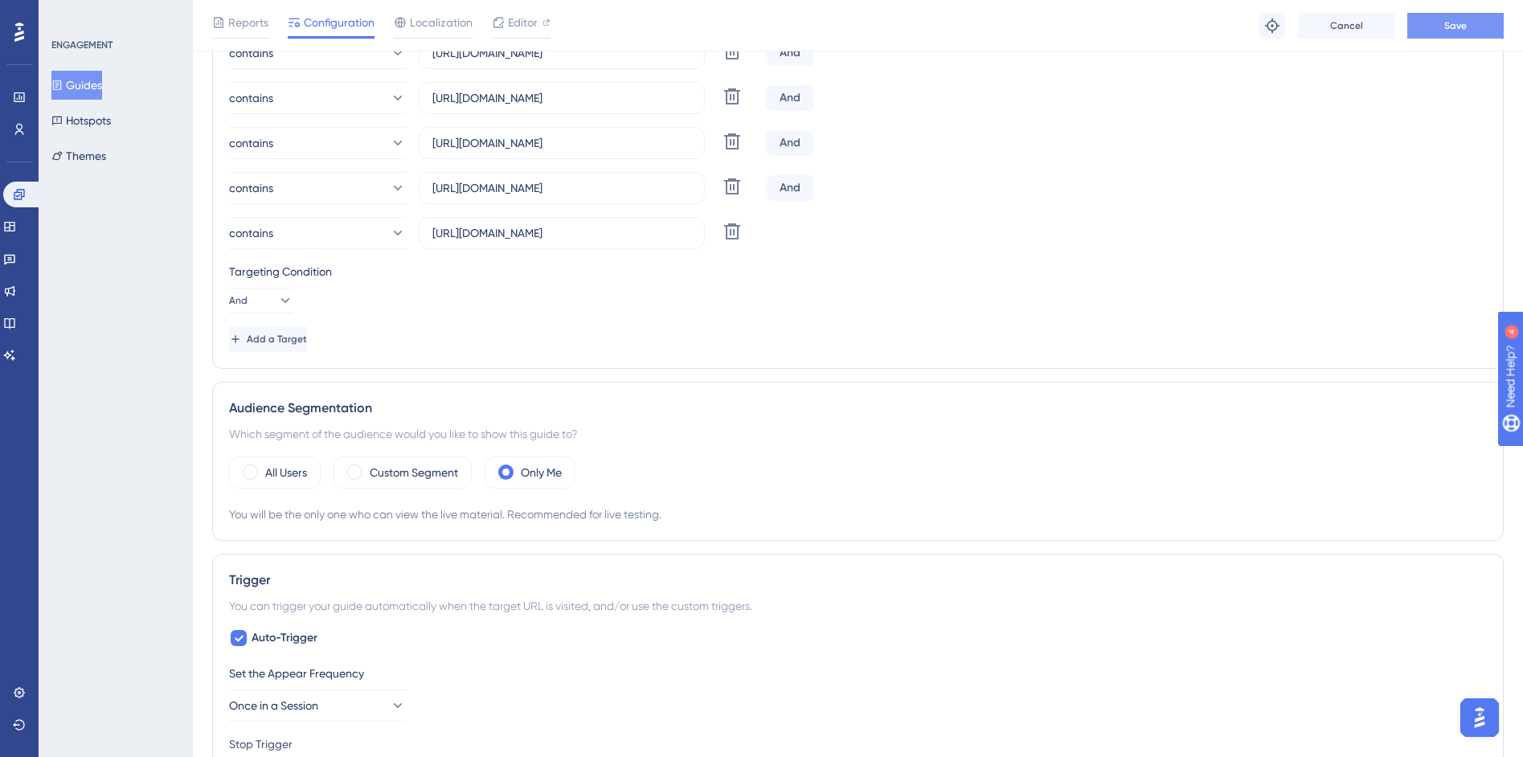
click at [1479, 23] on button "Save" at bounding box center [1455, 26] width 96 height 26
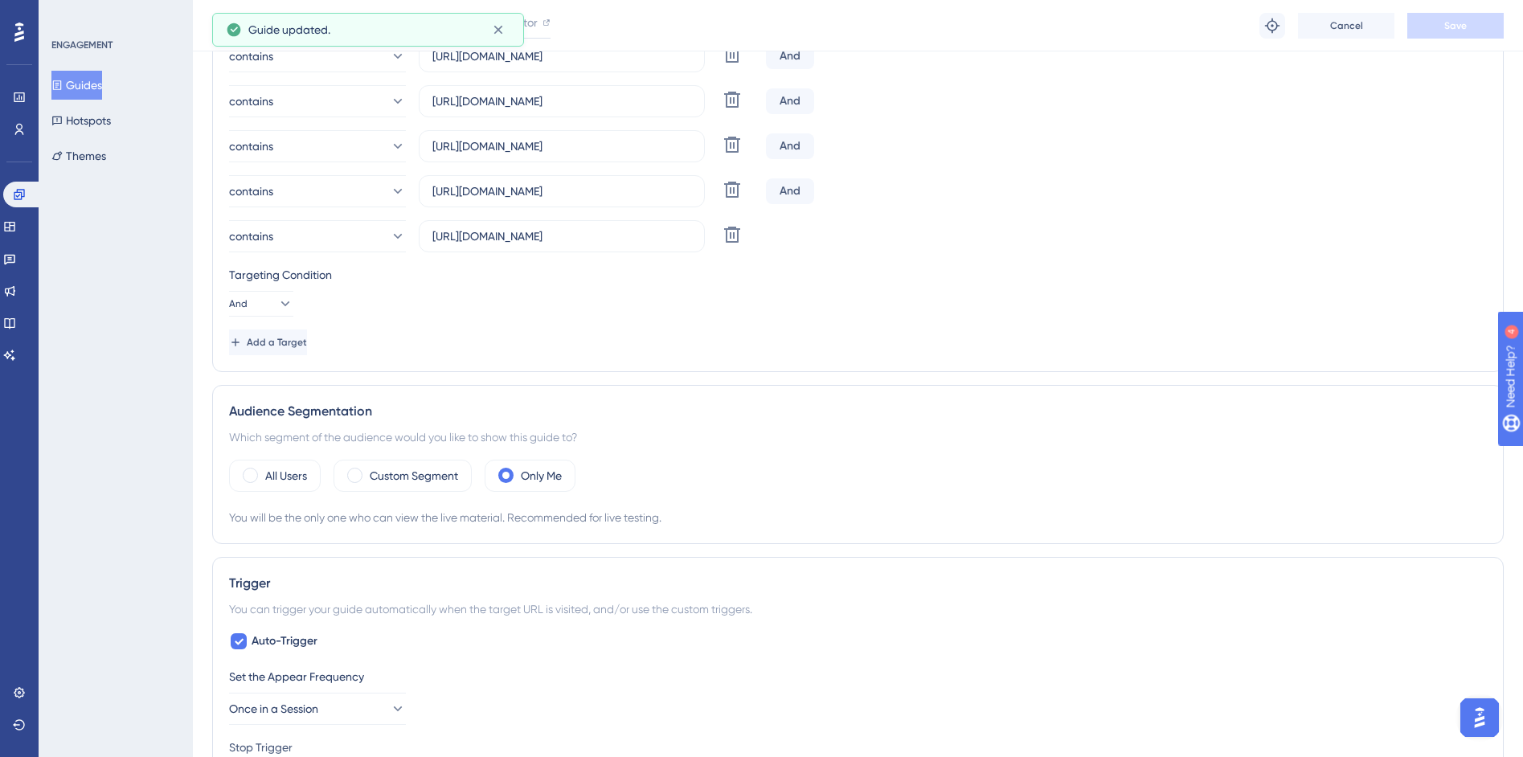
scroll to position [0, 0]
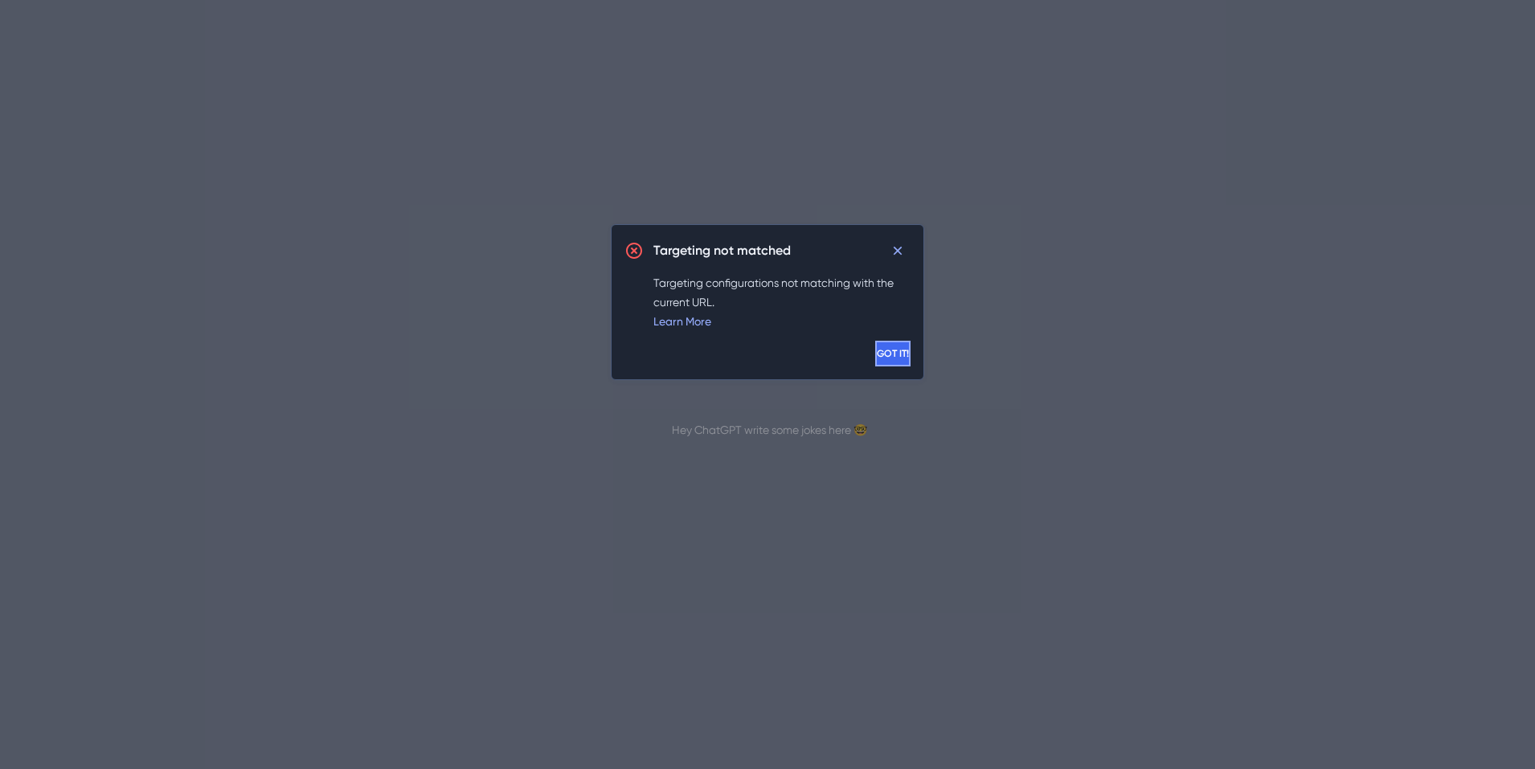
click at [875, 357] on button "GOT IT!" at bounding box center [892, 354] width 35 height 26
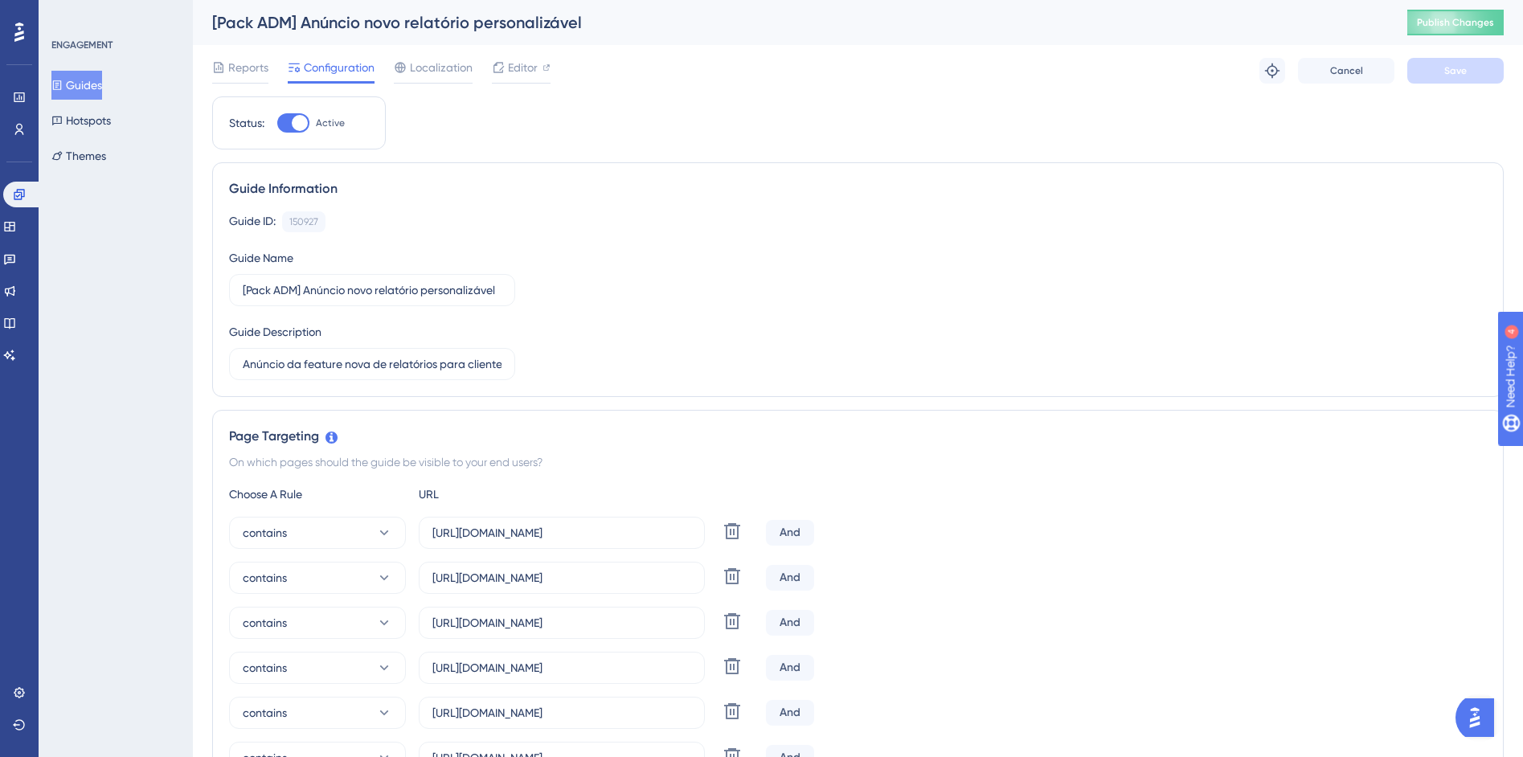
click at [21, 30] on icon at bounding box center [19, 32] width 10 height 21
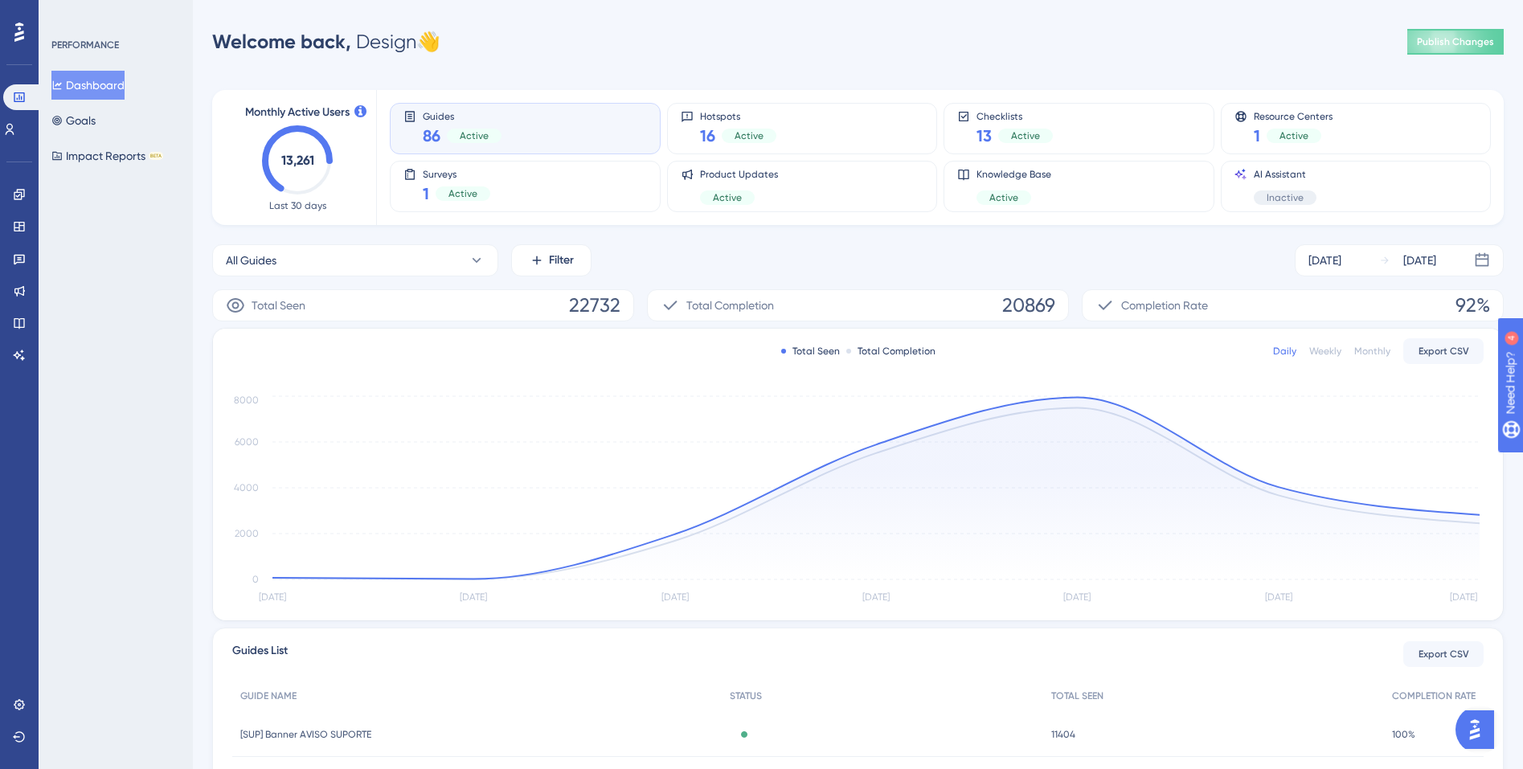
click at [528, 122] on div "Guides 86 Active" at bounding box center [525, 128] width 244 height 37
click at [25, 188] on icon at bounding box center [19, 194] width 13 height 13
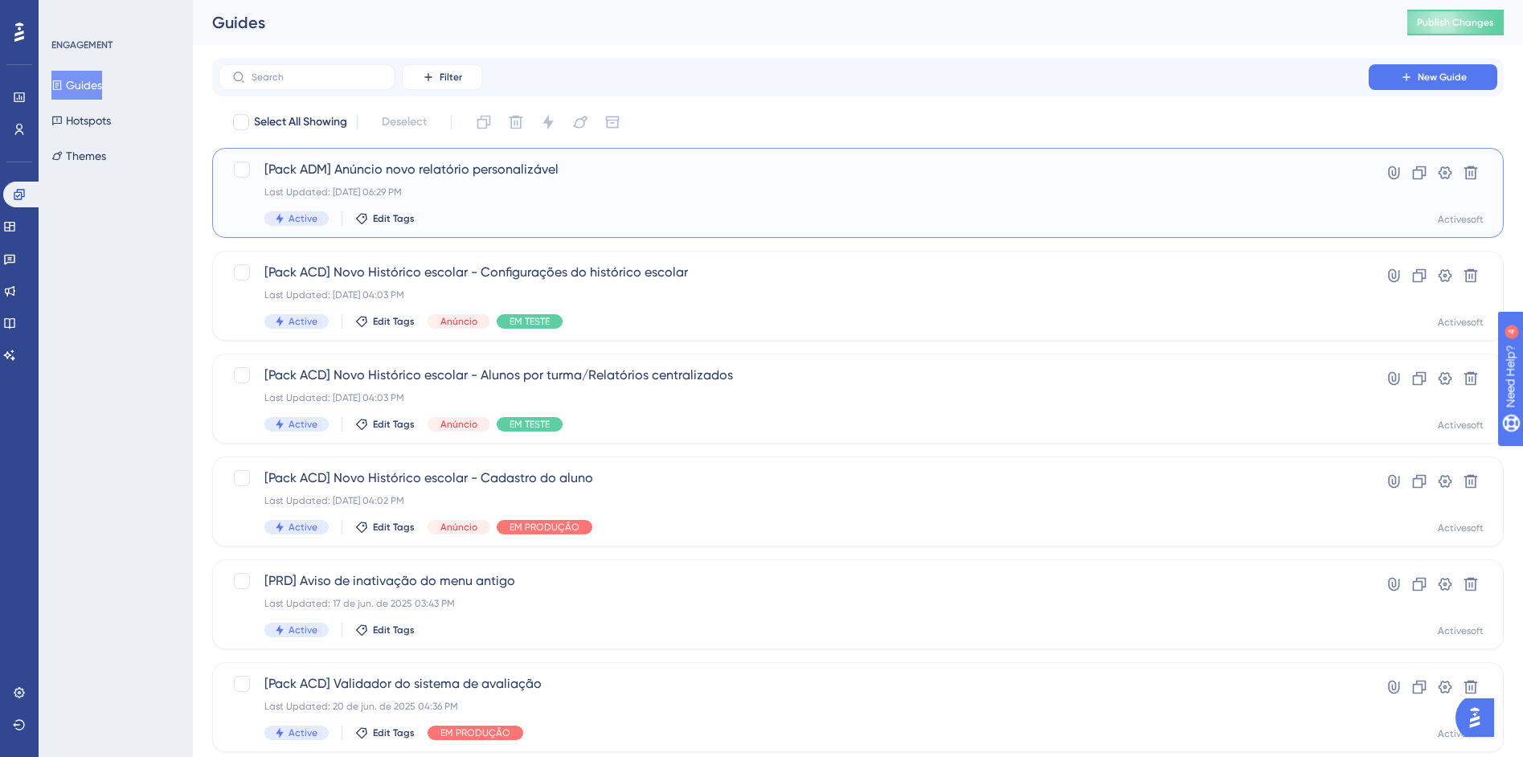
click at [550, 200] on div "[Pack ADM] Anúncio novo relatório personalizável Last Updated: 29 de ago. de 20…" at bounding box center [793, 193] width 1059 height 66
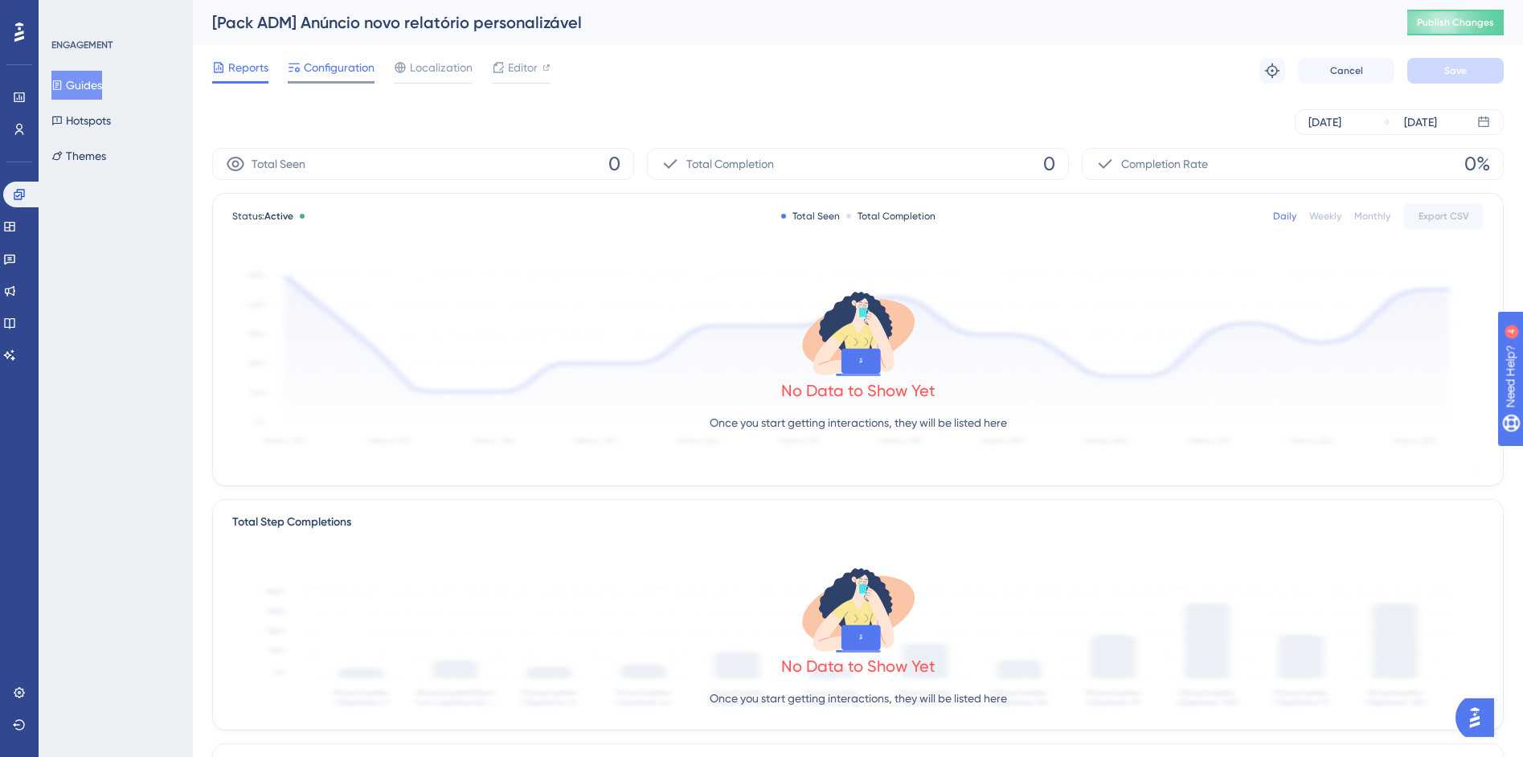
click at [340, 69] on span "Configuration" at bounding box center [339, 67] width 71 height 19
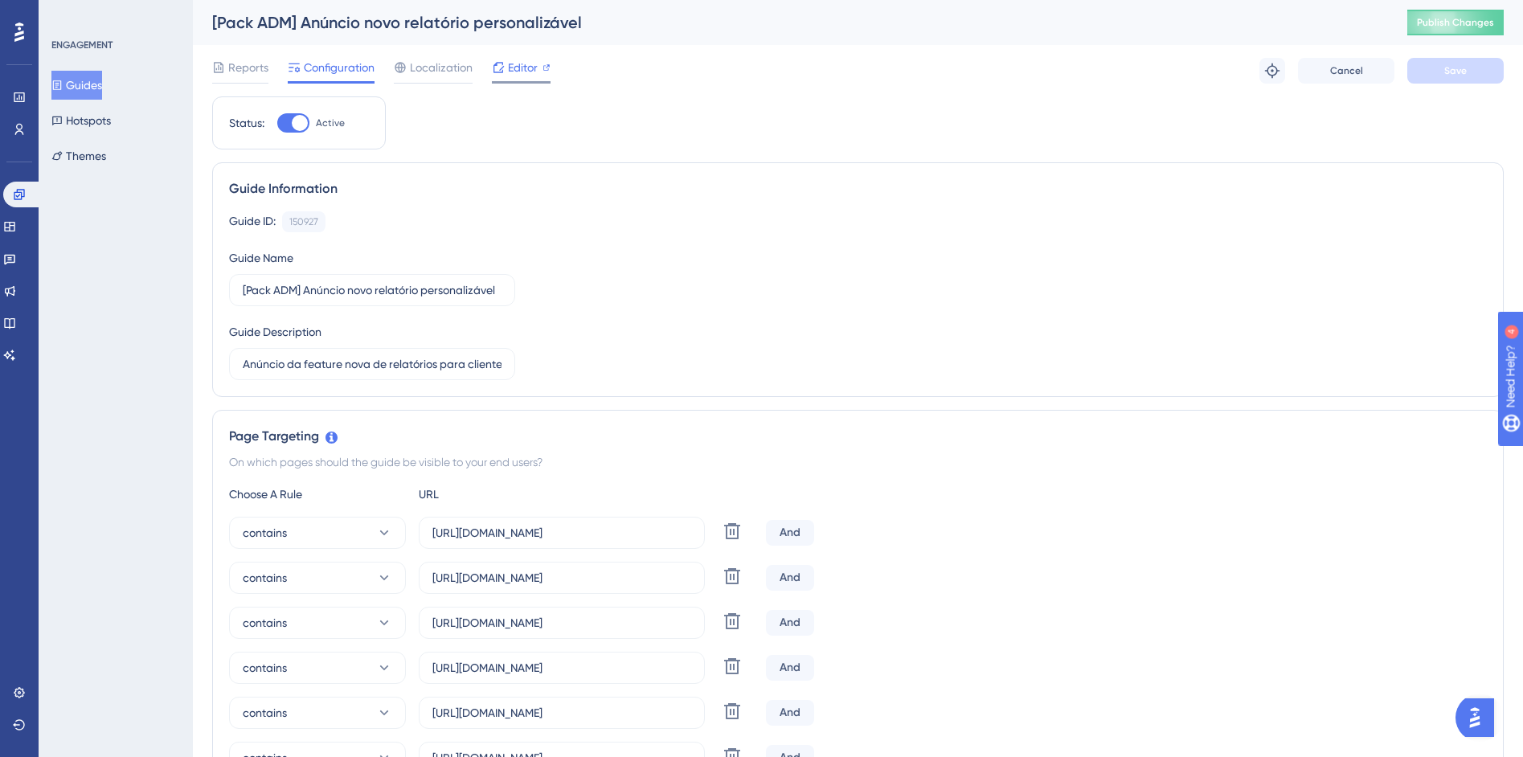
click at [497, 68] on icon at bounding box center [498, 67] width 13 height 13
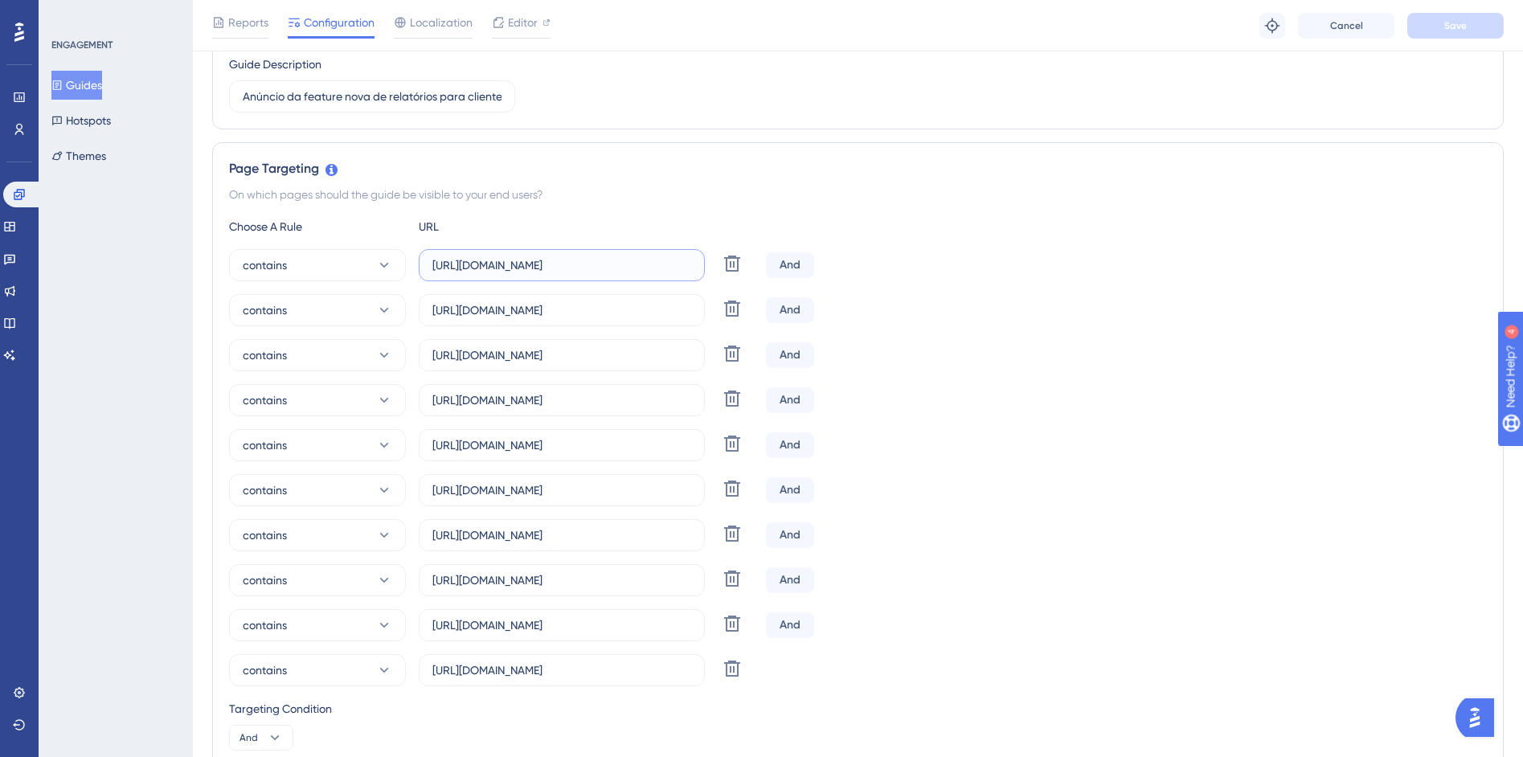
scroll to position [0, 264]
drag, startPoint x: 487, startPoint y: 262, endPoint x: 826, endPoint y: 263, distance: 339.2
click at [826, 263] on div "contains https://siga01.activesoft.com.br/busca_central_relatorios/?relatorio=/…" at bounding box center [858, 265] width 1258 height 32
click at [658, 205] on div "Page Targeting On which pages should the guide be visible to your end users? Ch…" at bounding box center [858, 474] width 1292 height 664
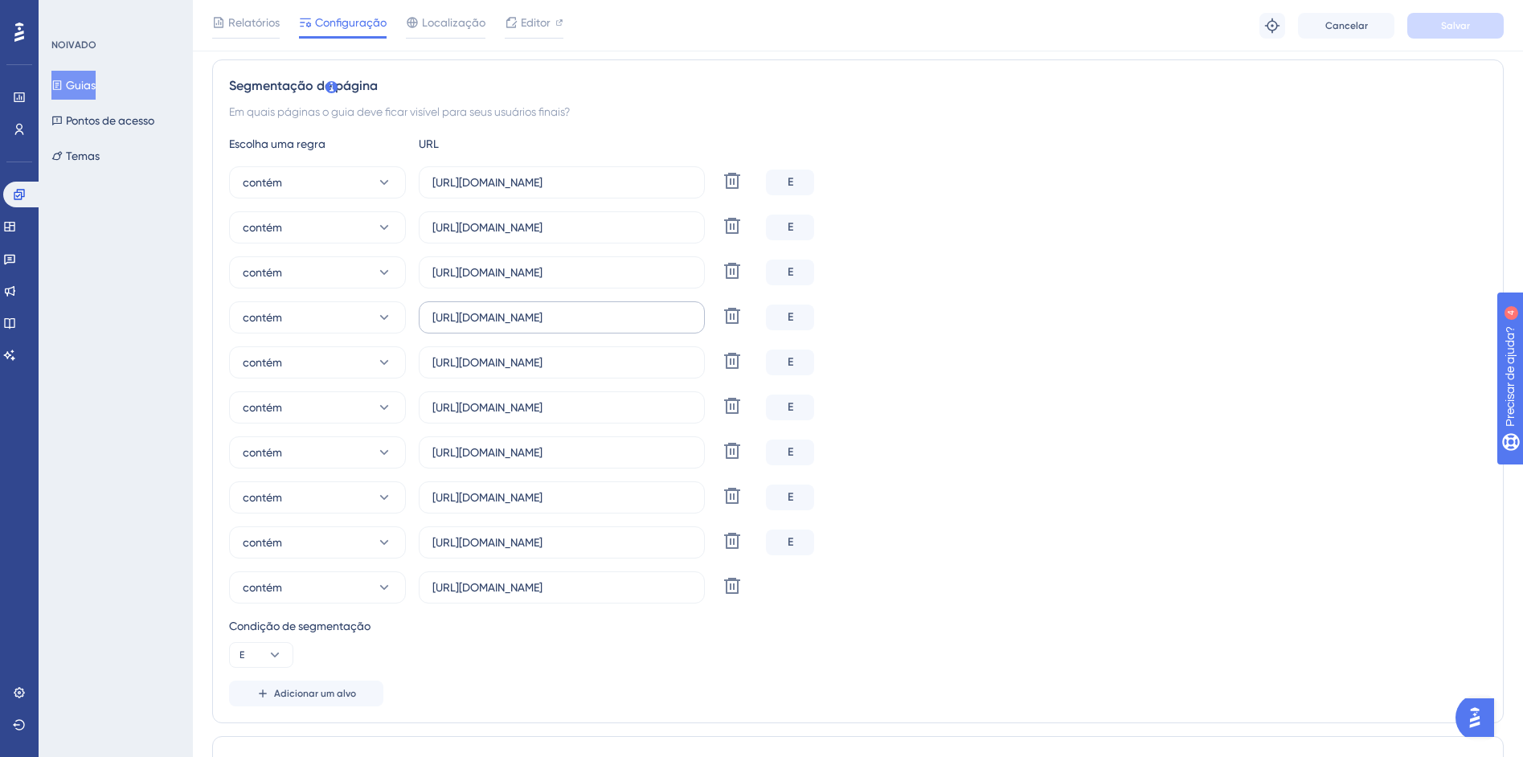
scroll to position [375, 0]
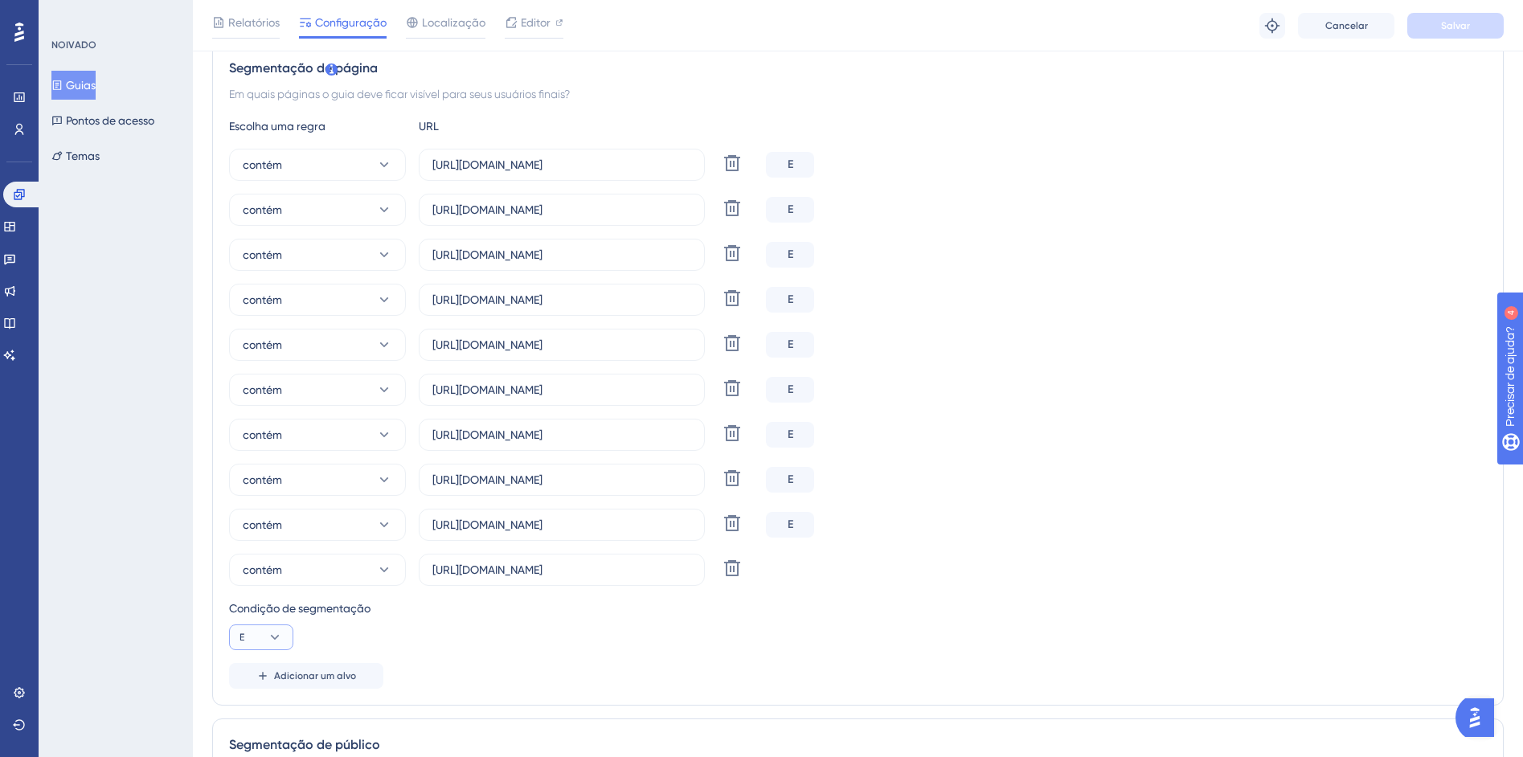
click at [272, 631] on icon at bounding box center [275, 637] width 16 height 16
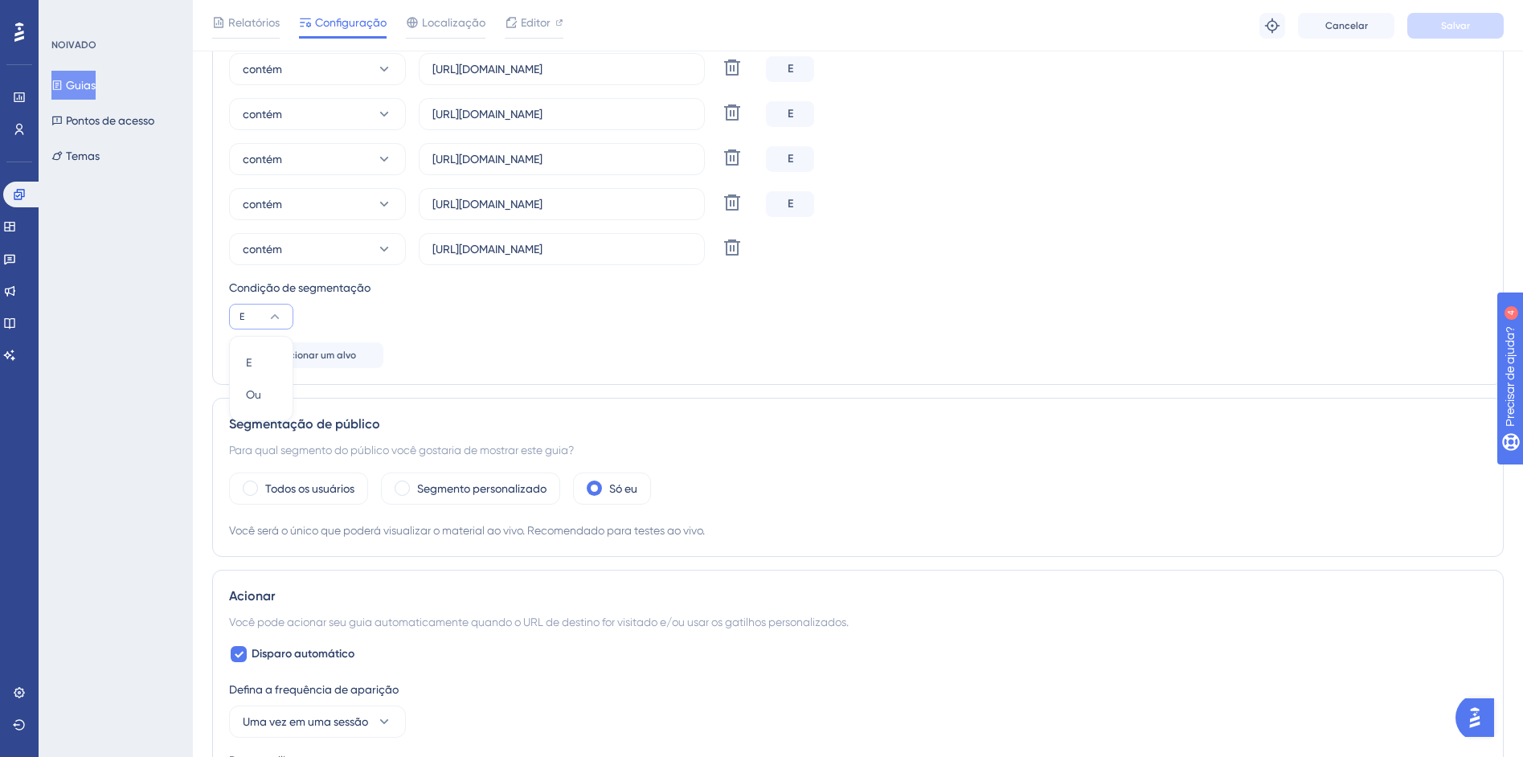
click at [449, 321] on div "Condição de segmentação E E E Ou Ou" at bounding box center [858, 303] width 1258 height 51
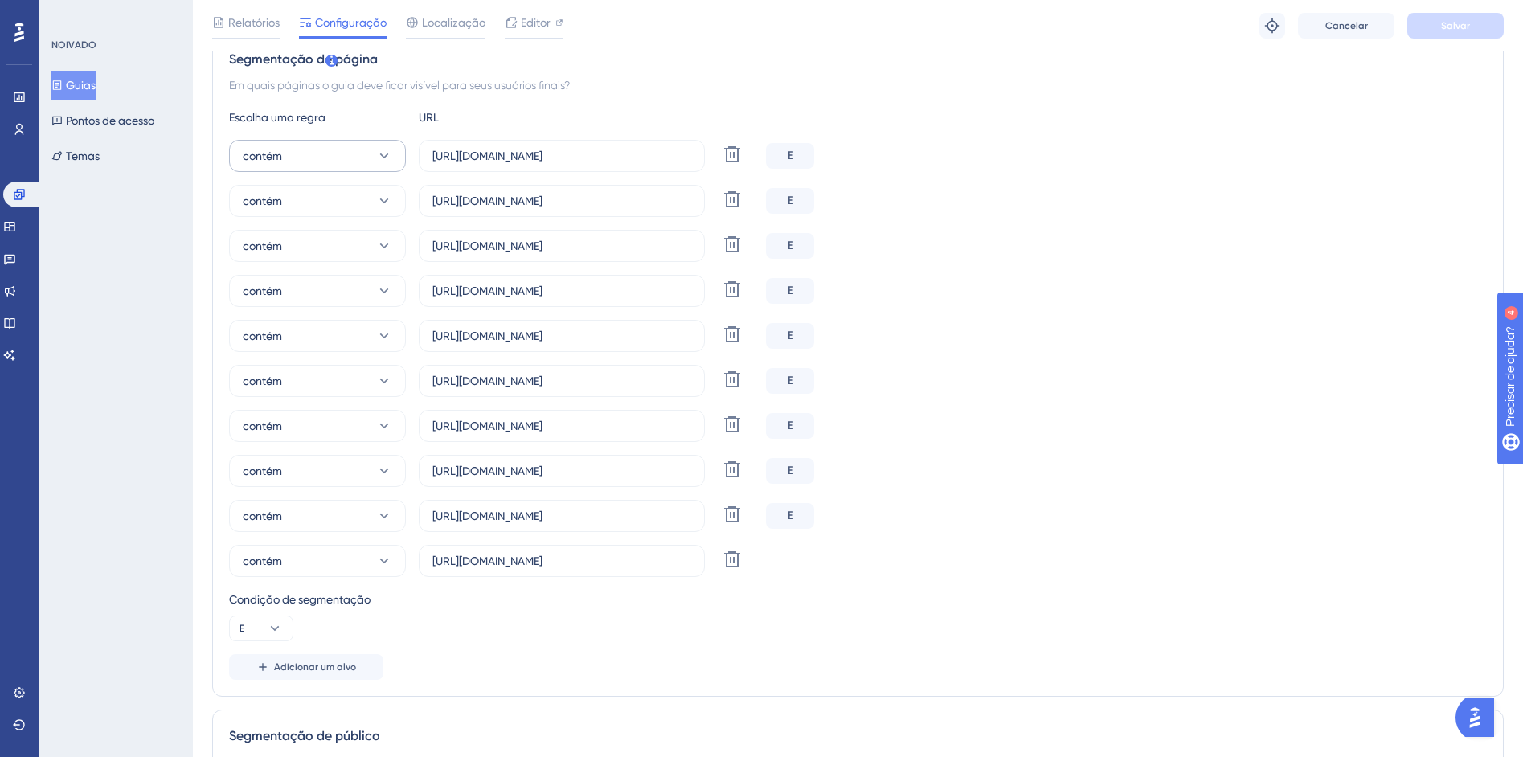
scroll to position [352, 0]
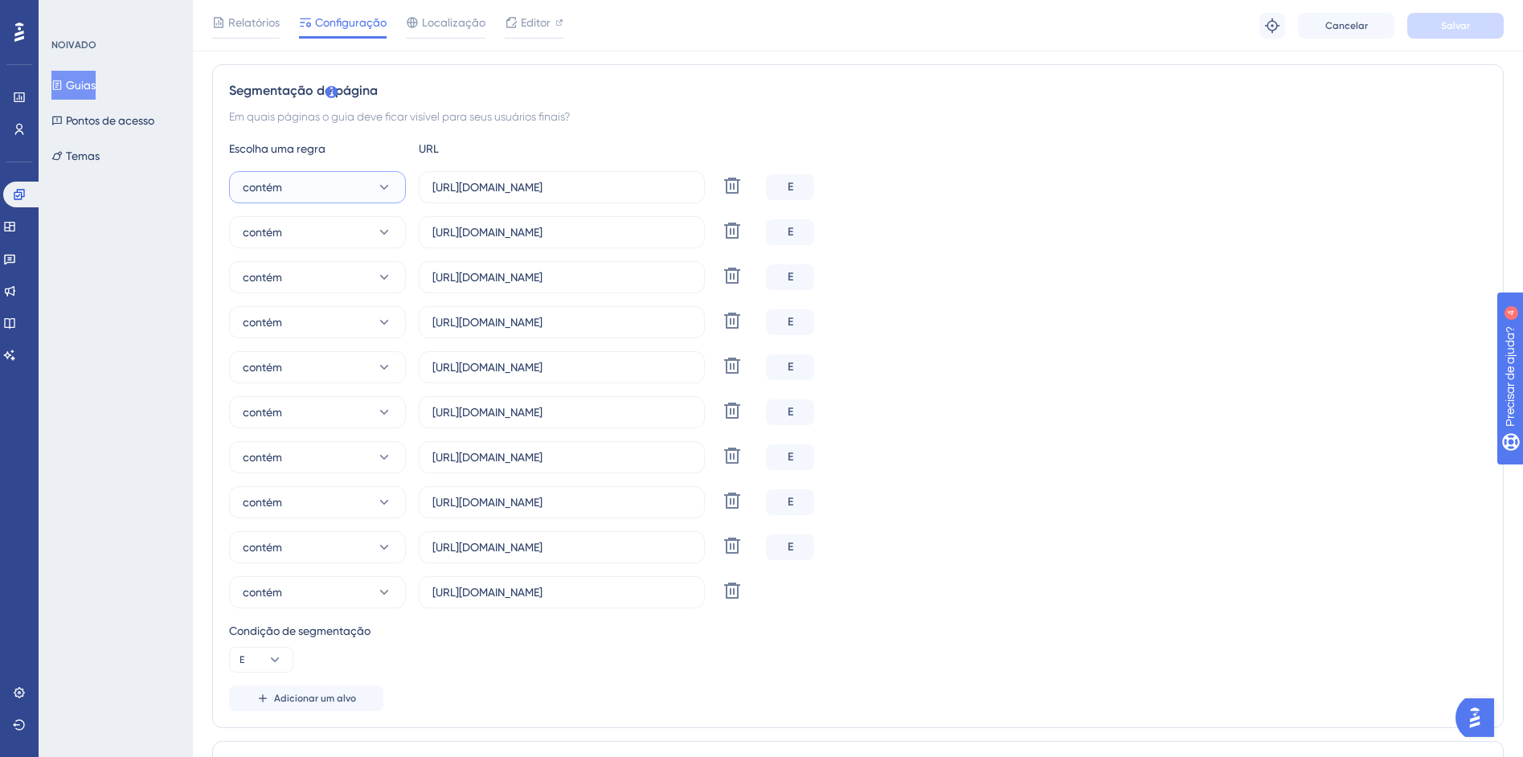
click at [375, 175] on button "contém" at bounding box center [317, 187] width 177 height 32
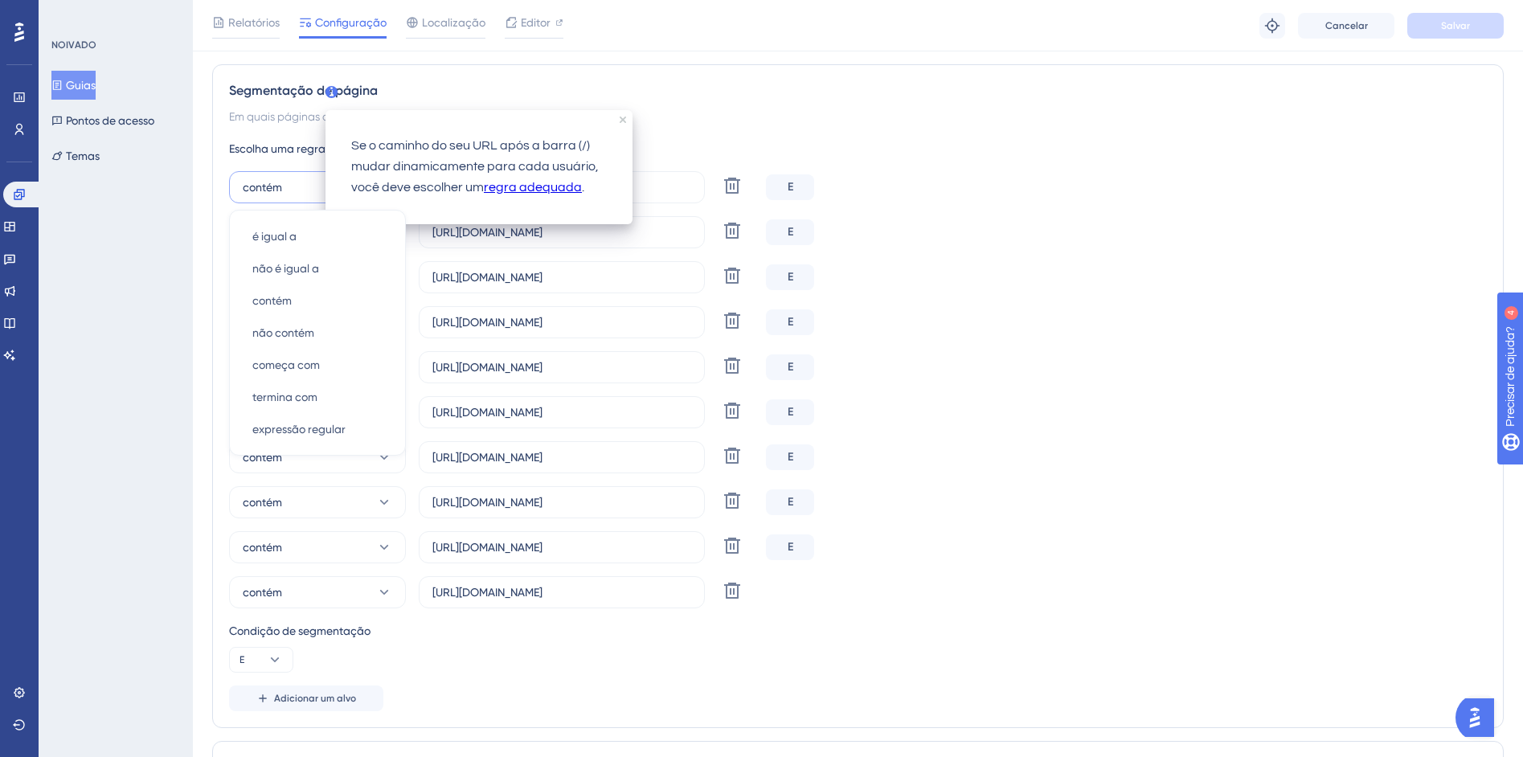
click at [503, 190] on font "regra adequada" at bounding box center [533, 187] width 98 height 13
click at [620, 119] on icon "fechar dica de ferramenta" at bounding box center [623, 120] width 6 height 6
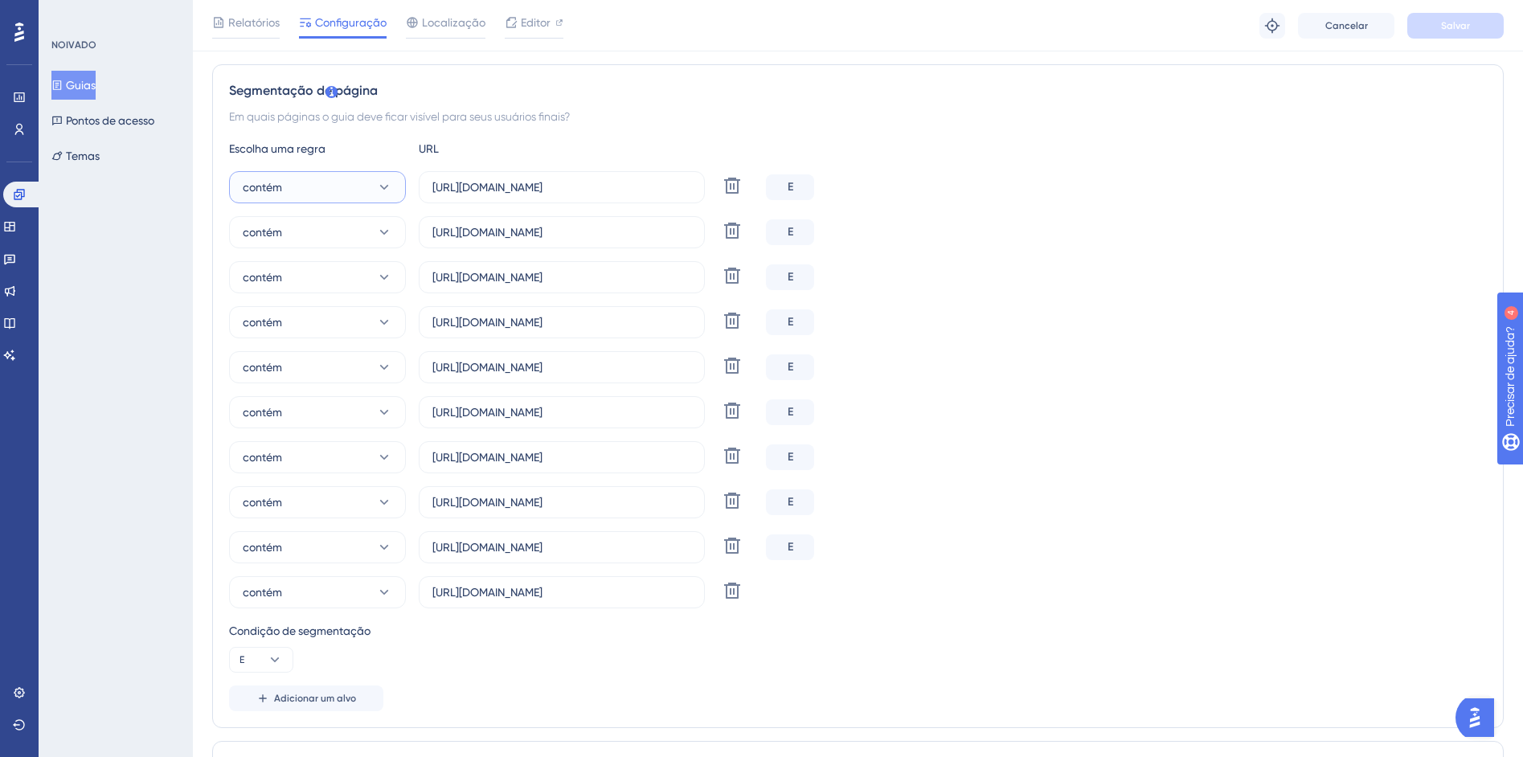
click at [378, 191] on icon at bounding box center [384, 187] width 16 height 16
click at [272, 240] on font "é igual a" at bounding box center [274, 236] width 44 height 13
click at [311, 225] on button "contém" at bounding box center [317, 232] width 177 height 32
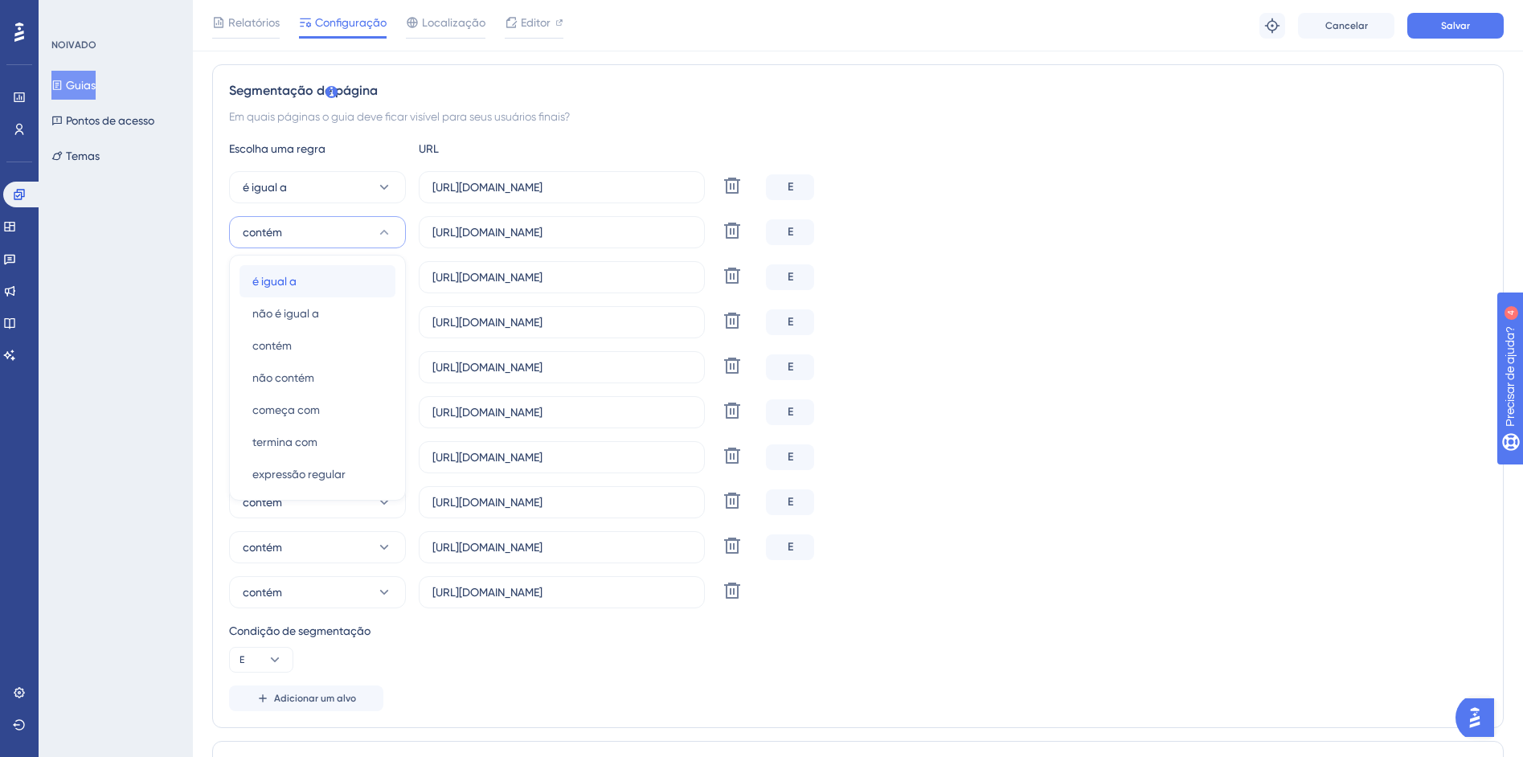
click at [289, 288] on span "é igual a" at bounding box center [274, 281] width 44 height 19
click at [296, 272] on button "contém" at bounding box center [317, 277] width 177 height 32
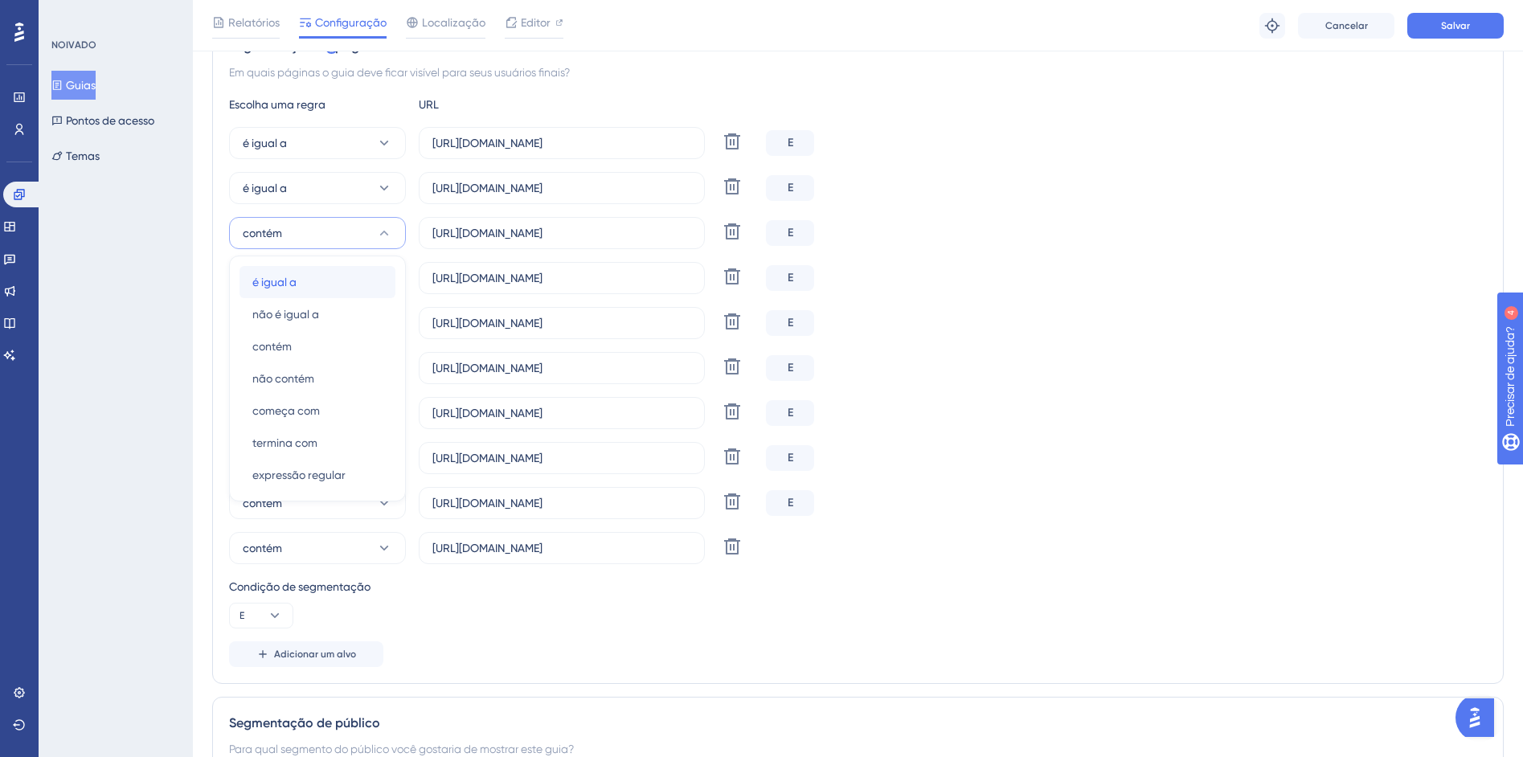
click at [269, 281] on font "é igual a" at bounding box center [274, 282] width 44 height 13
click at [337, 276] on button "contém" at bounding box center [317, 278] width 177 height 32
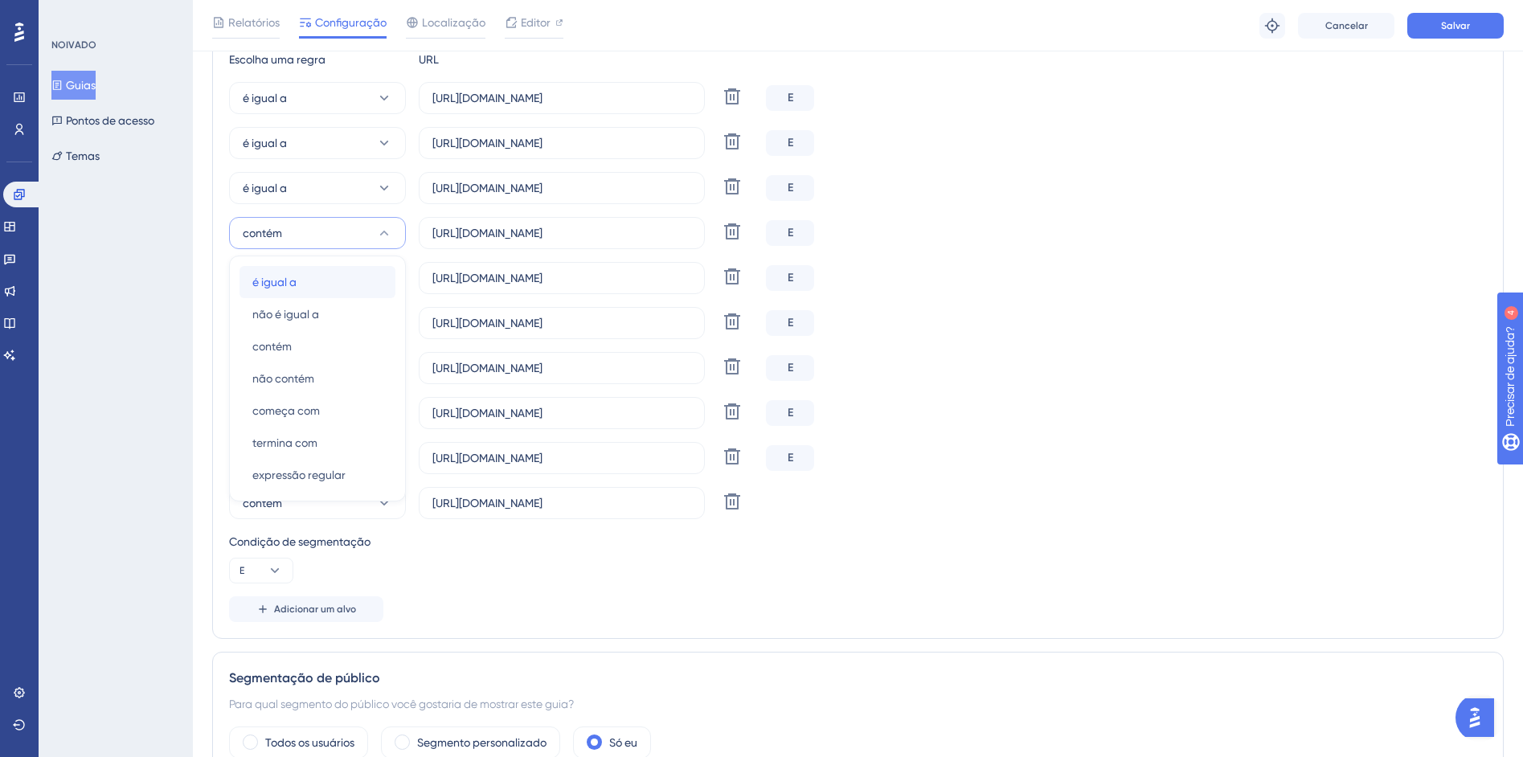
click at [301, 279] on div "é igual a é igual a" at bounding box center [317, 282] width 130 height 32
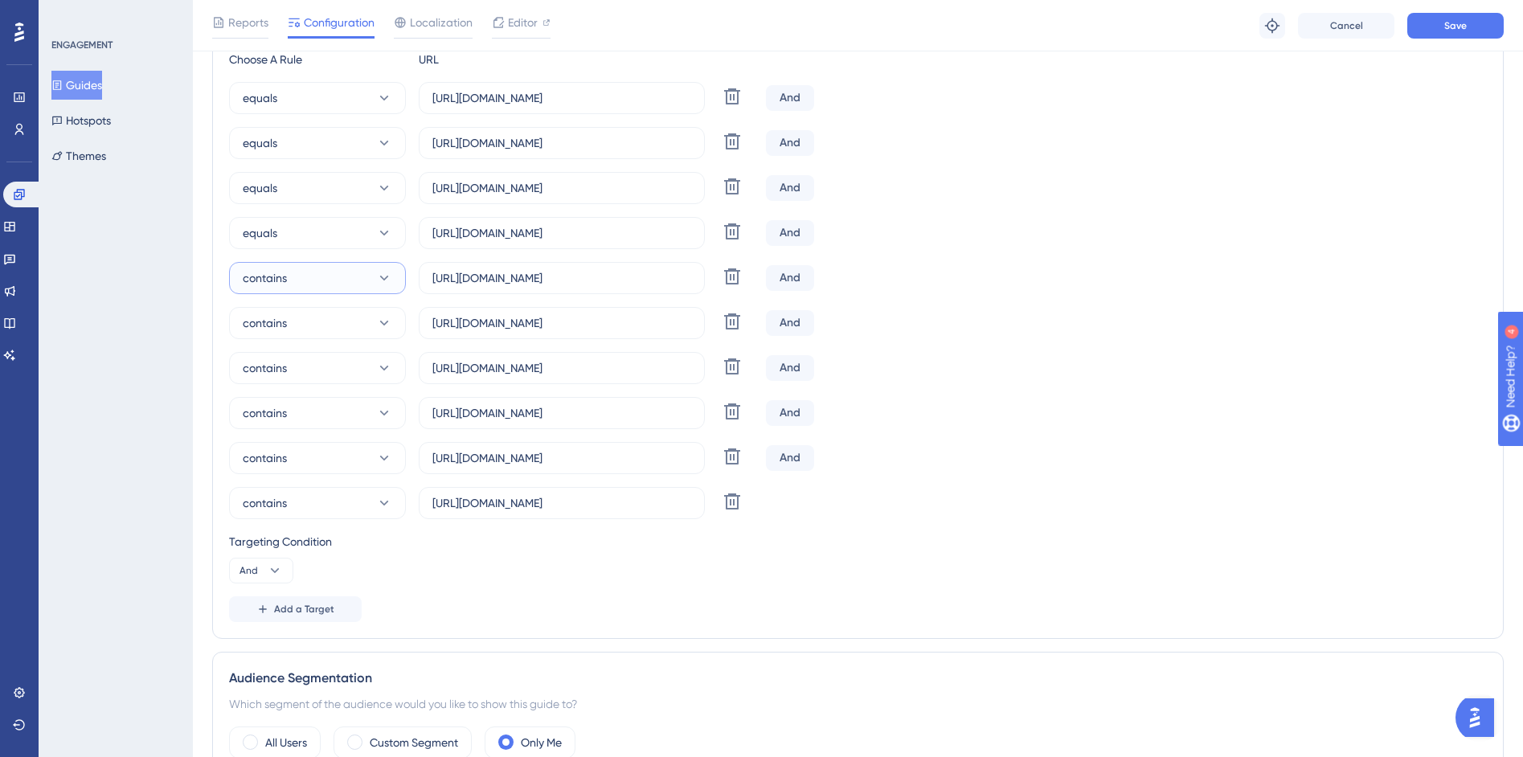
click at [316, 277] on button "contains" at bounding box center [317, 278] width 177 height 32
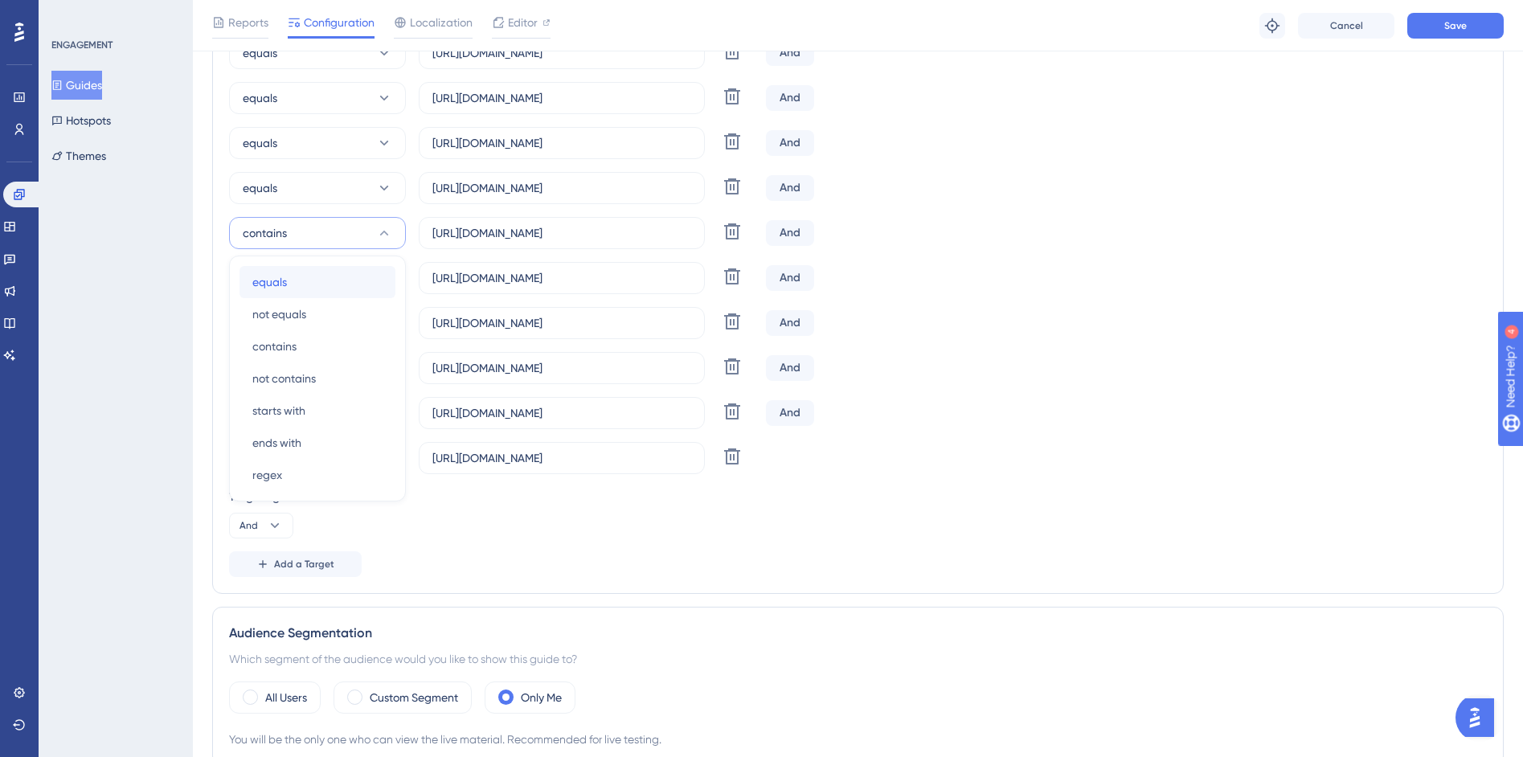
click at [301, 285] on div "equals equals" at bounding box center [317, 282] width 130 height 32
click at [300, 280] on button "contains" at bounding box center [317, 278] width 177 height 32
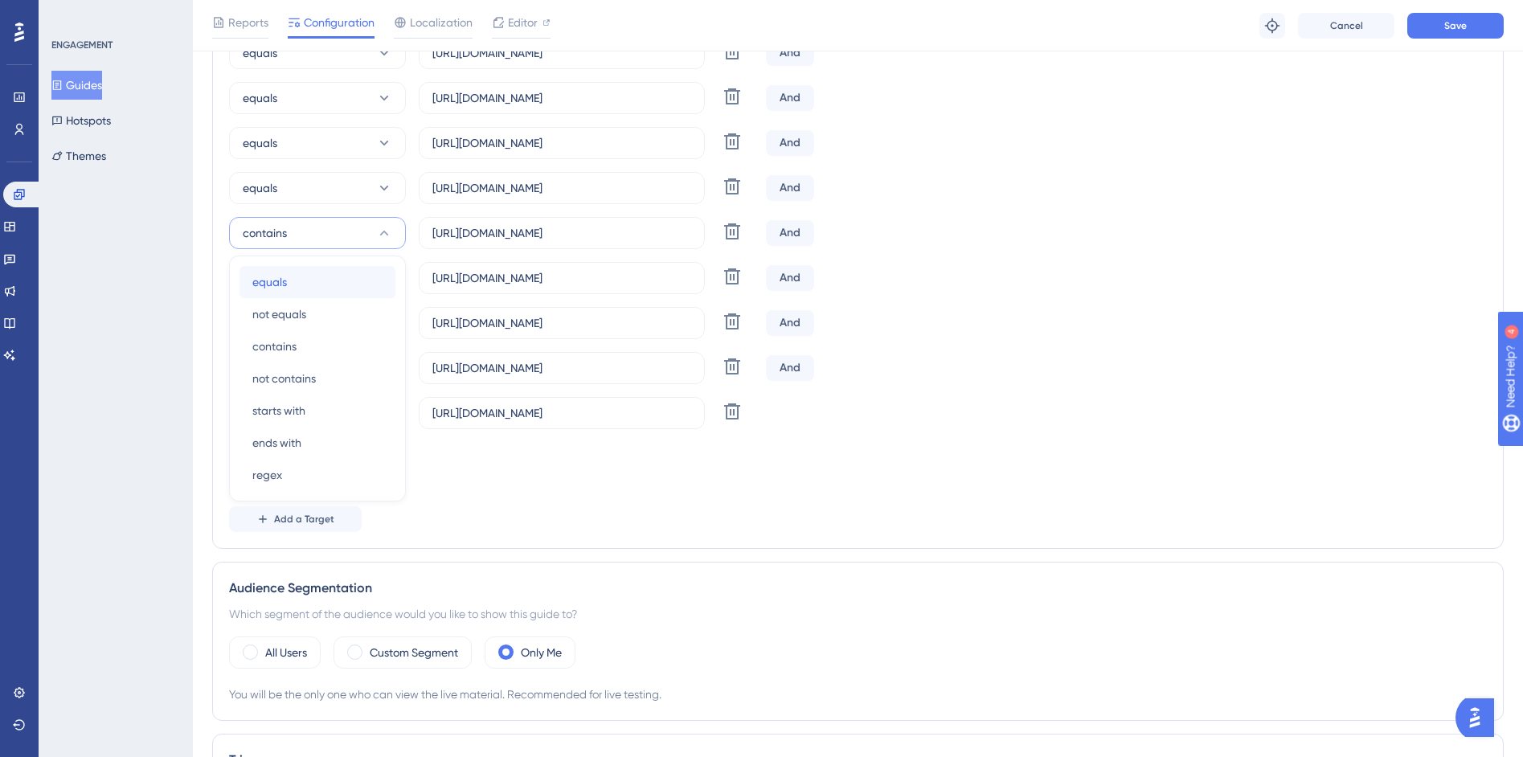
click at [293, 285] on div "equals equals" at bounding box center [317, 282] width 130 height 32
click at [293, 277] on button "contains" at bounding box center [317, 278] width 177 height 32
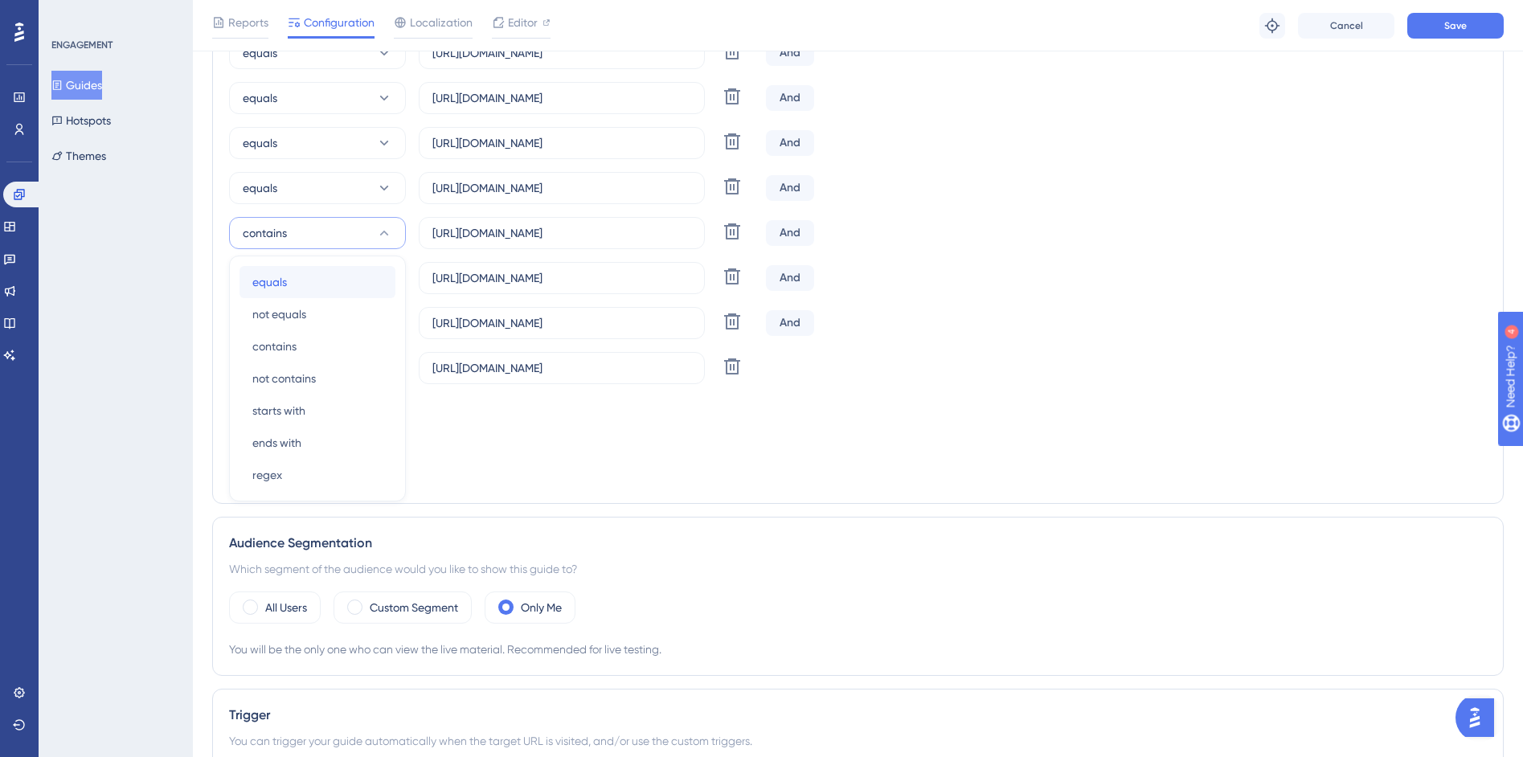
click at [283, 281] on span "equals" at bounding box center [269, 281] width 35 height 19
click at [282, 278] on span "contains" at bounding box center [265, 277] width 44 height 19
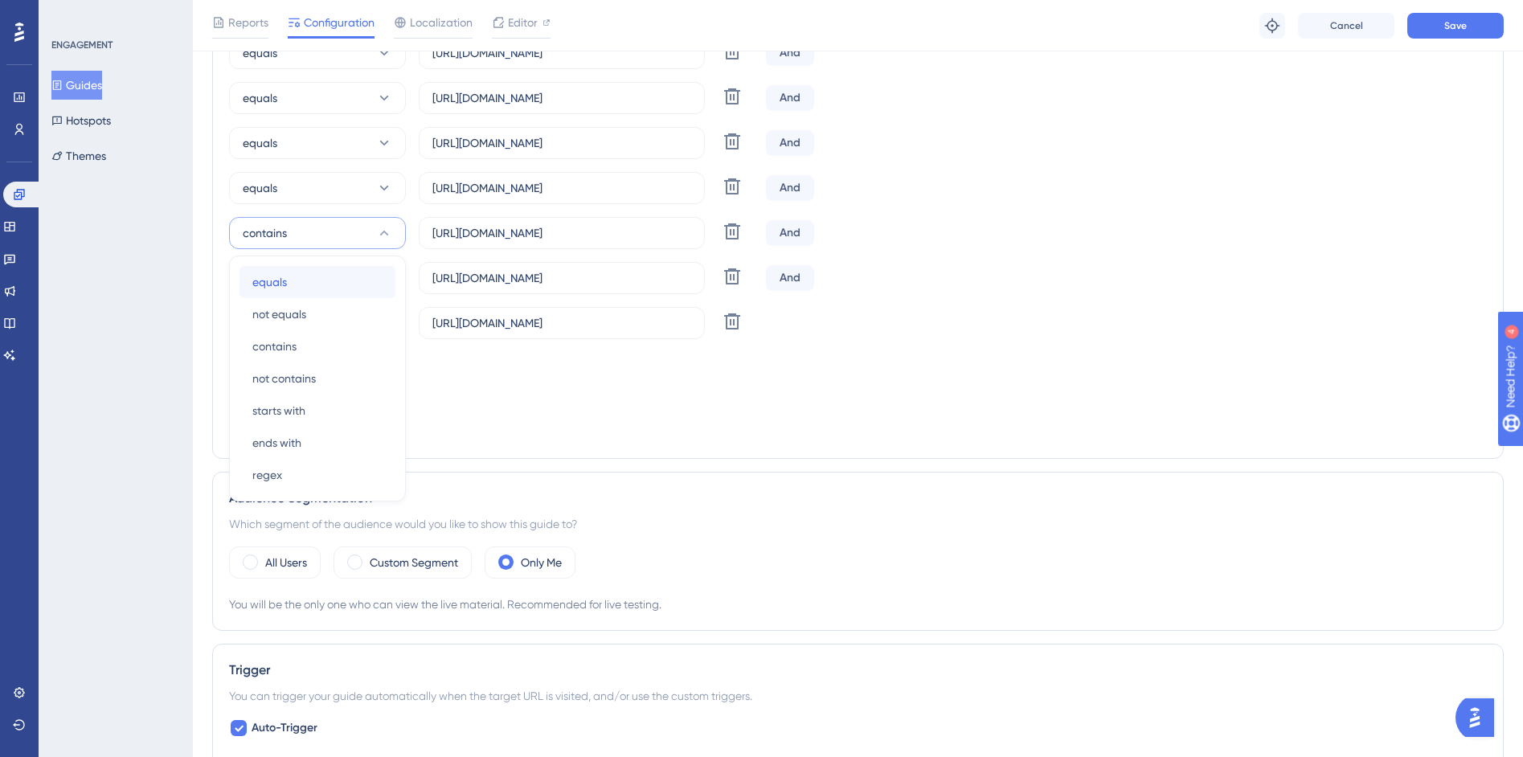
click at [282, 286] on span "equals" at bounding box center [269, 281] width 35 height 19
click at [284, 282] on span "contains" at bounding box center [265, 277] width 44 height 19
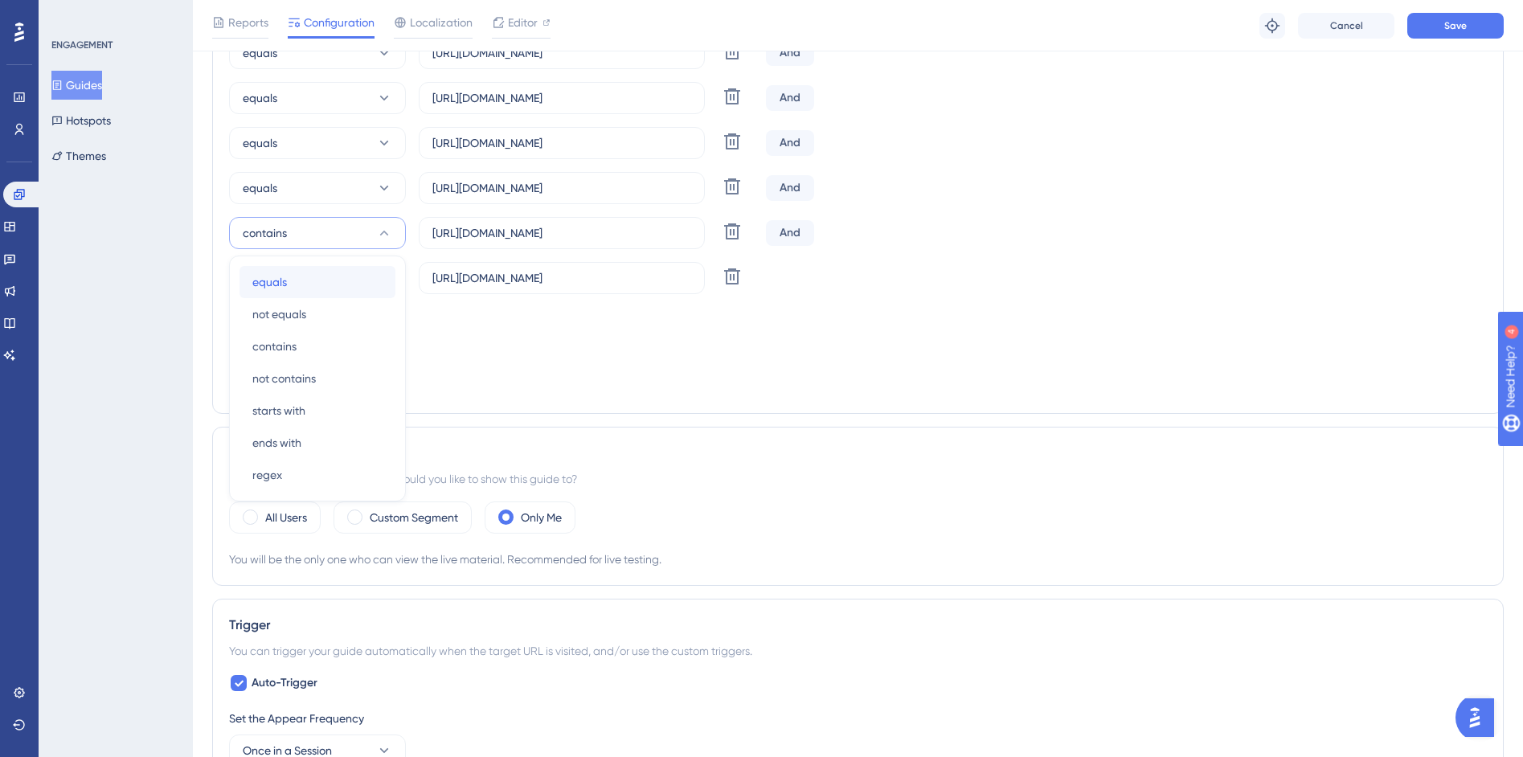
click at [283, 284] on span "equals" at bounding box center [269, 281] width 35 height 19
click at [285, 277] on span "contains" at bounding box center [265, 277] width 44 height 19
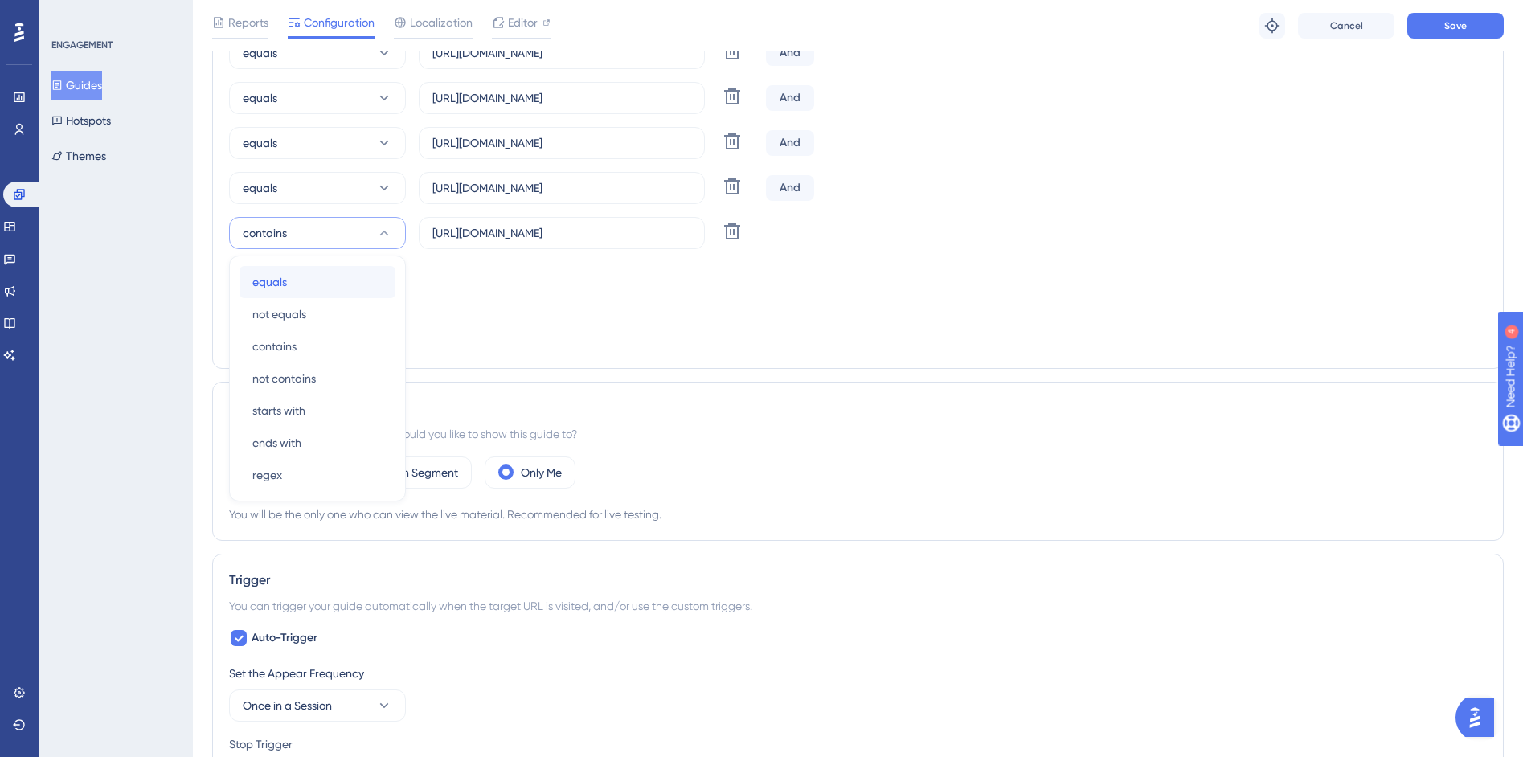
click at [285, 283] on span "equals" at bounding box center [269, 281] width 35 height 19
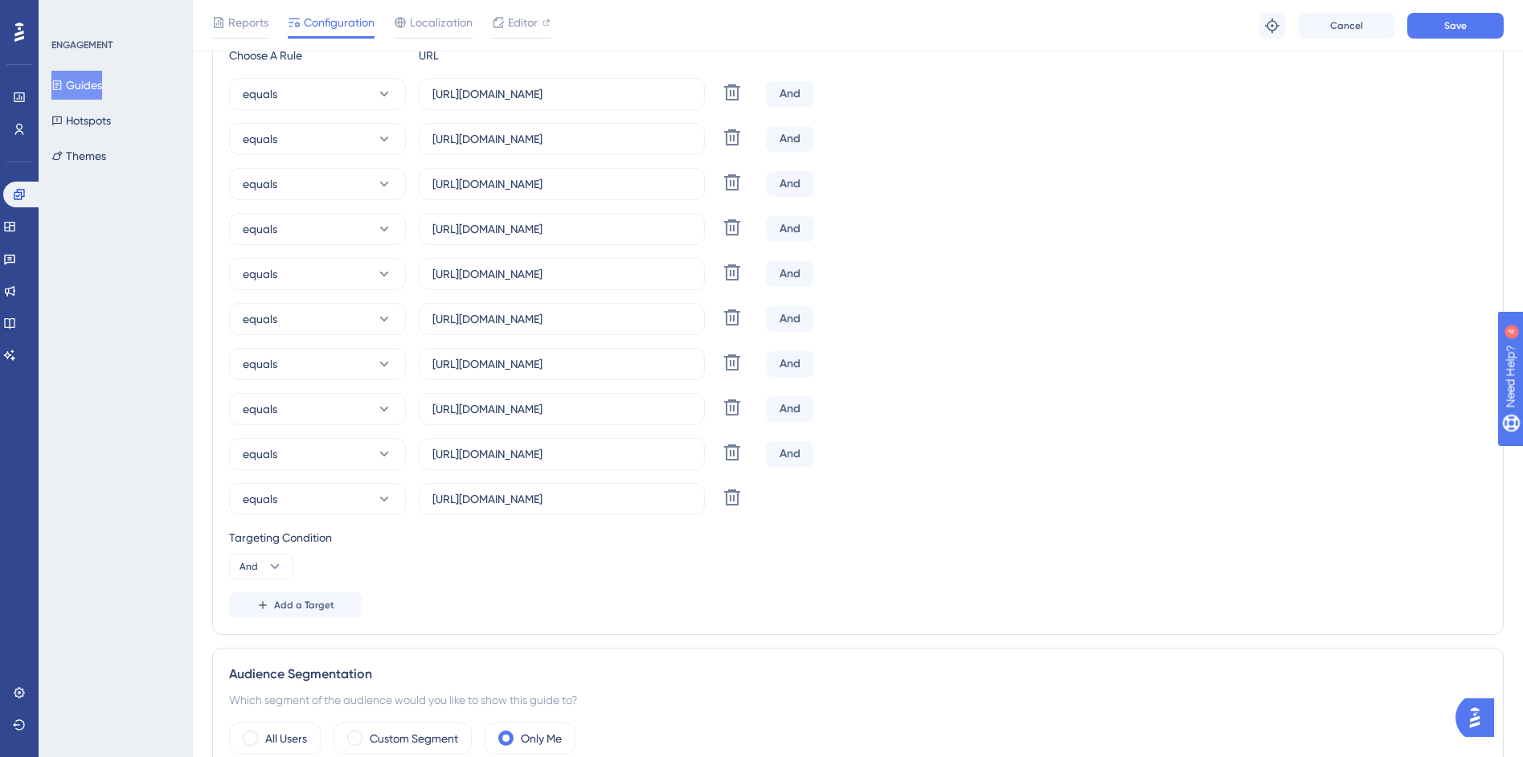
scroll to position [429, 0]
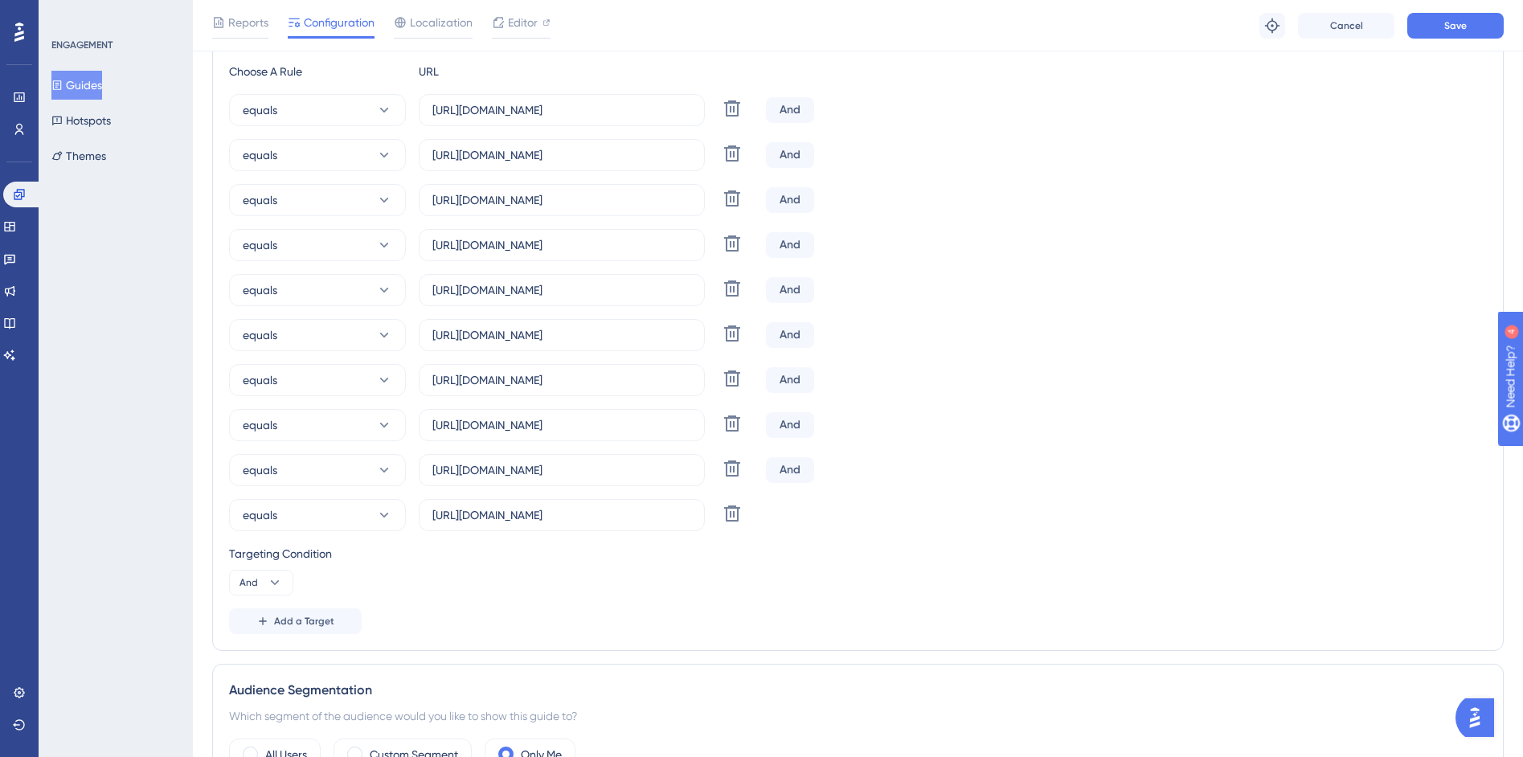
click at [790, 116] on div "And" at bounding box center [790, 110] width 48 height 26
click at [791, 110] on div "And" at bounding box center [790, 110] width 48 height 26
click at [281, 577] on icon at bounding box center [275, 583] width 16 height 16
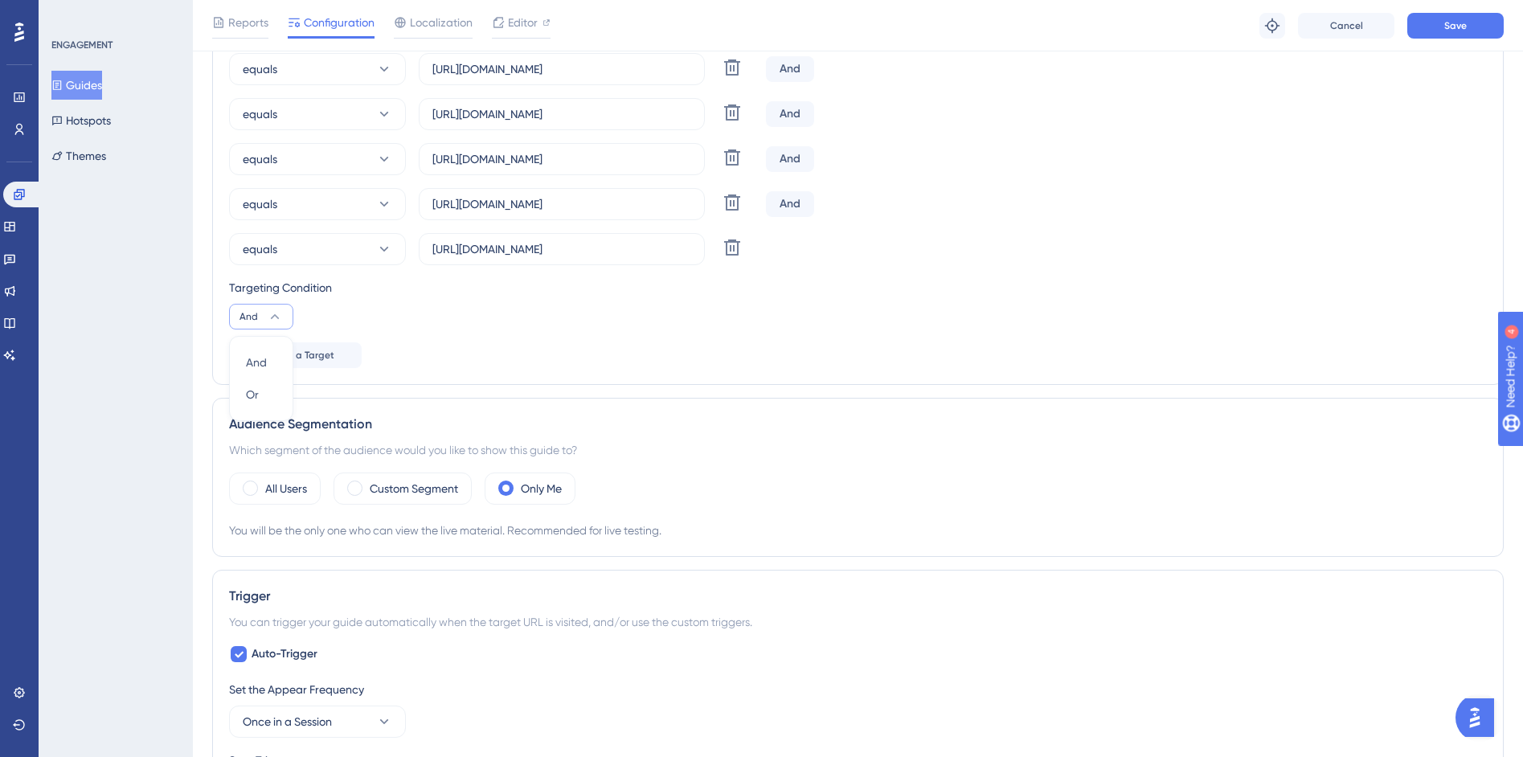
click at [298, 395] on div "Status: Active Guide Information Guide ID: 150927 Copy Guide Name [Pack ADM] An…" at bounding box center [858, 468] width 1292 height 2120
click at [272, 319] on icon at bounding box center [275, 317] width 16 height 16
click at [263, 393] on div "Or Or" at bounding box center [261, 395] width 31 height 32
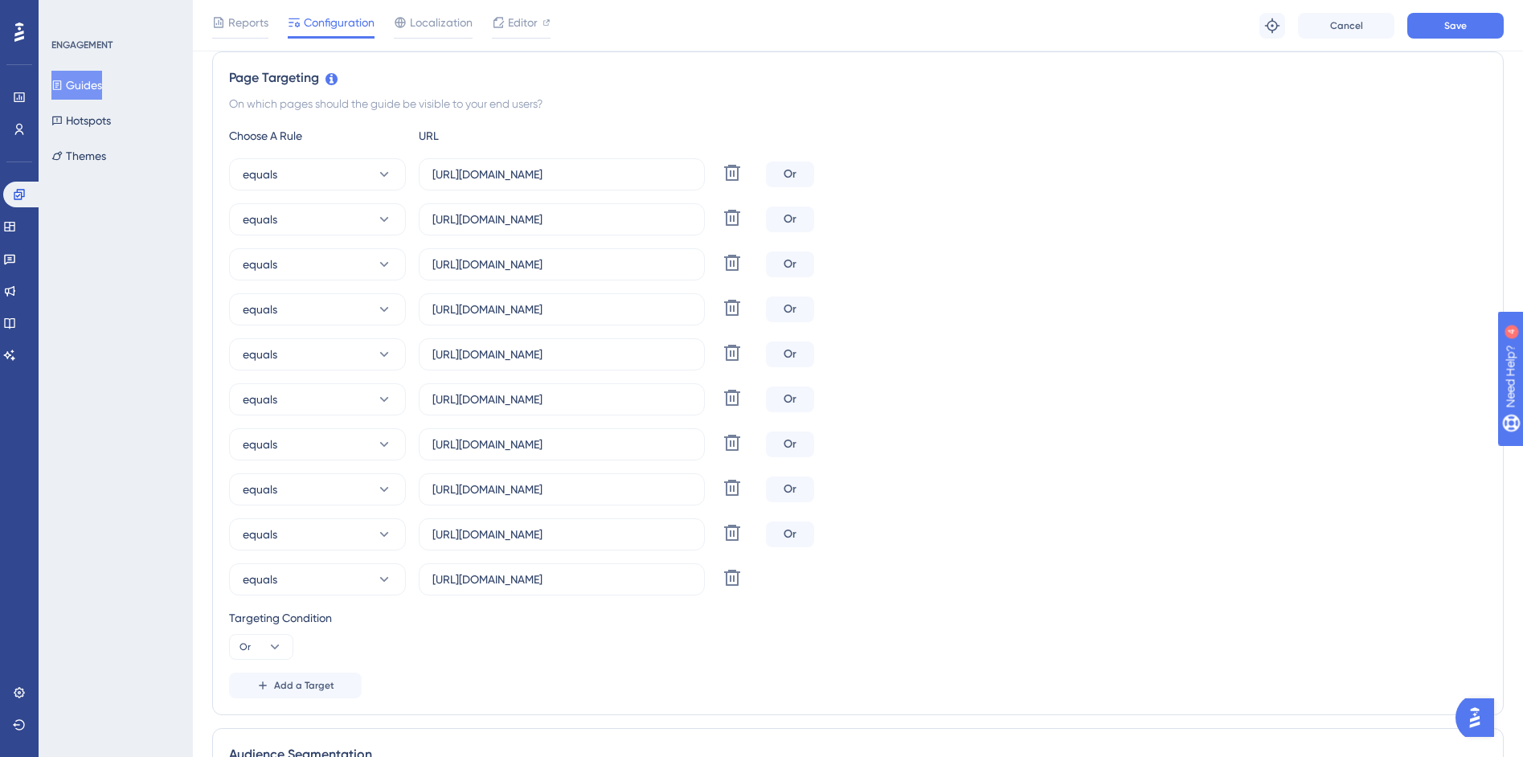
scroll to position [237, 0]
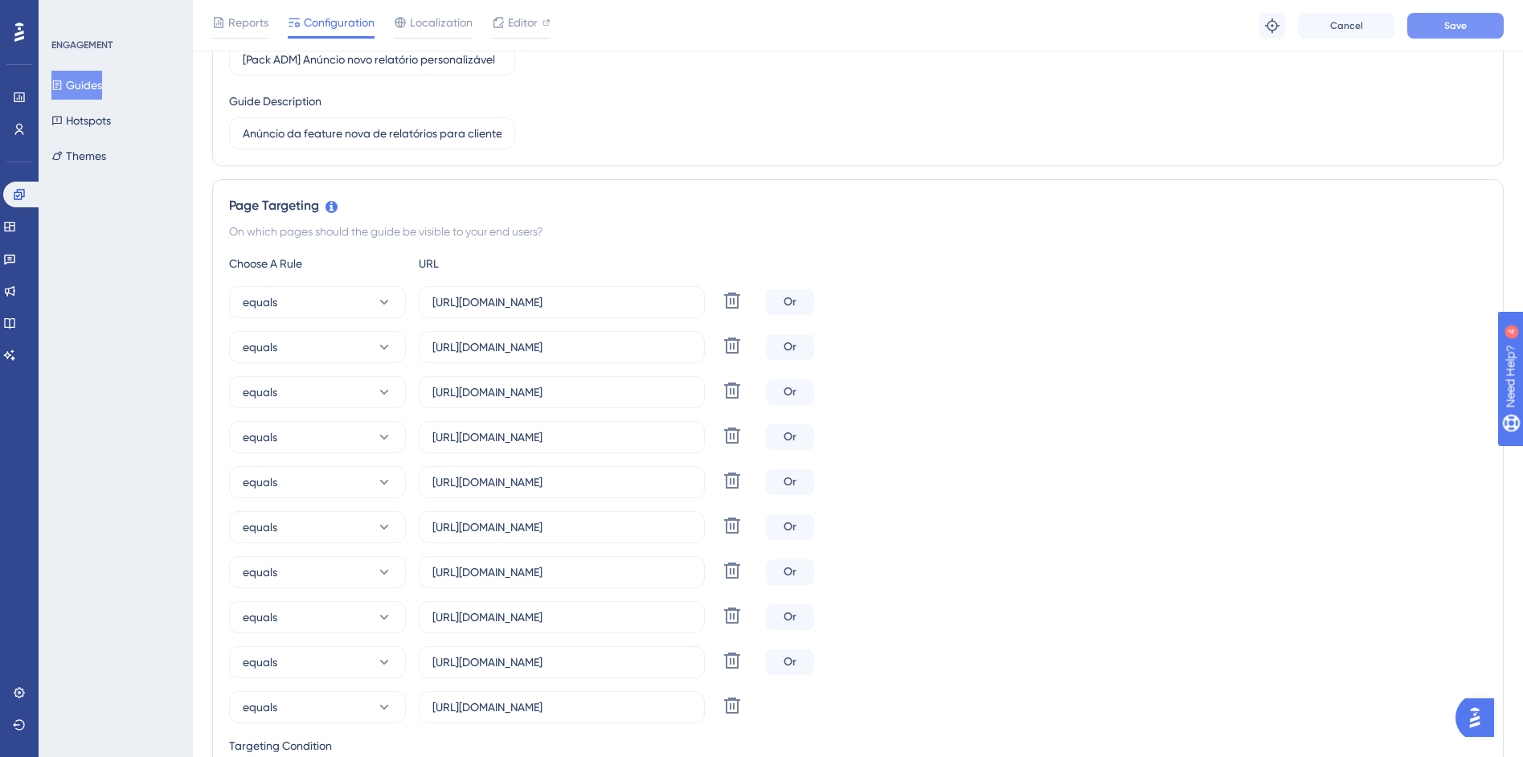
click at [1460, 23] on span "Save" at bounding box center [1455, 25] width 23 height 13
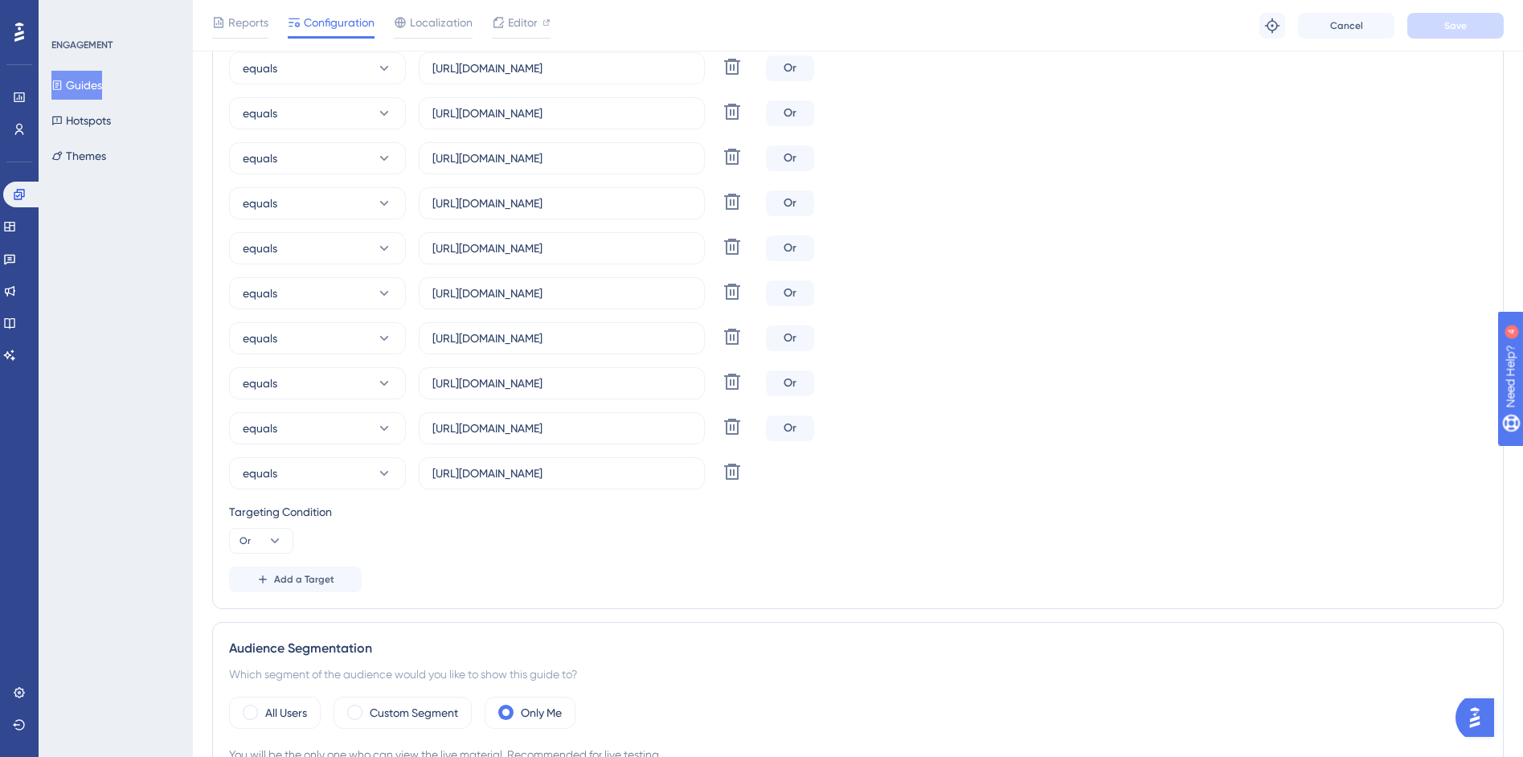
scroll to position [0, 0]
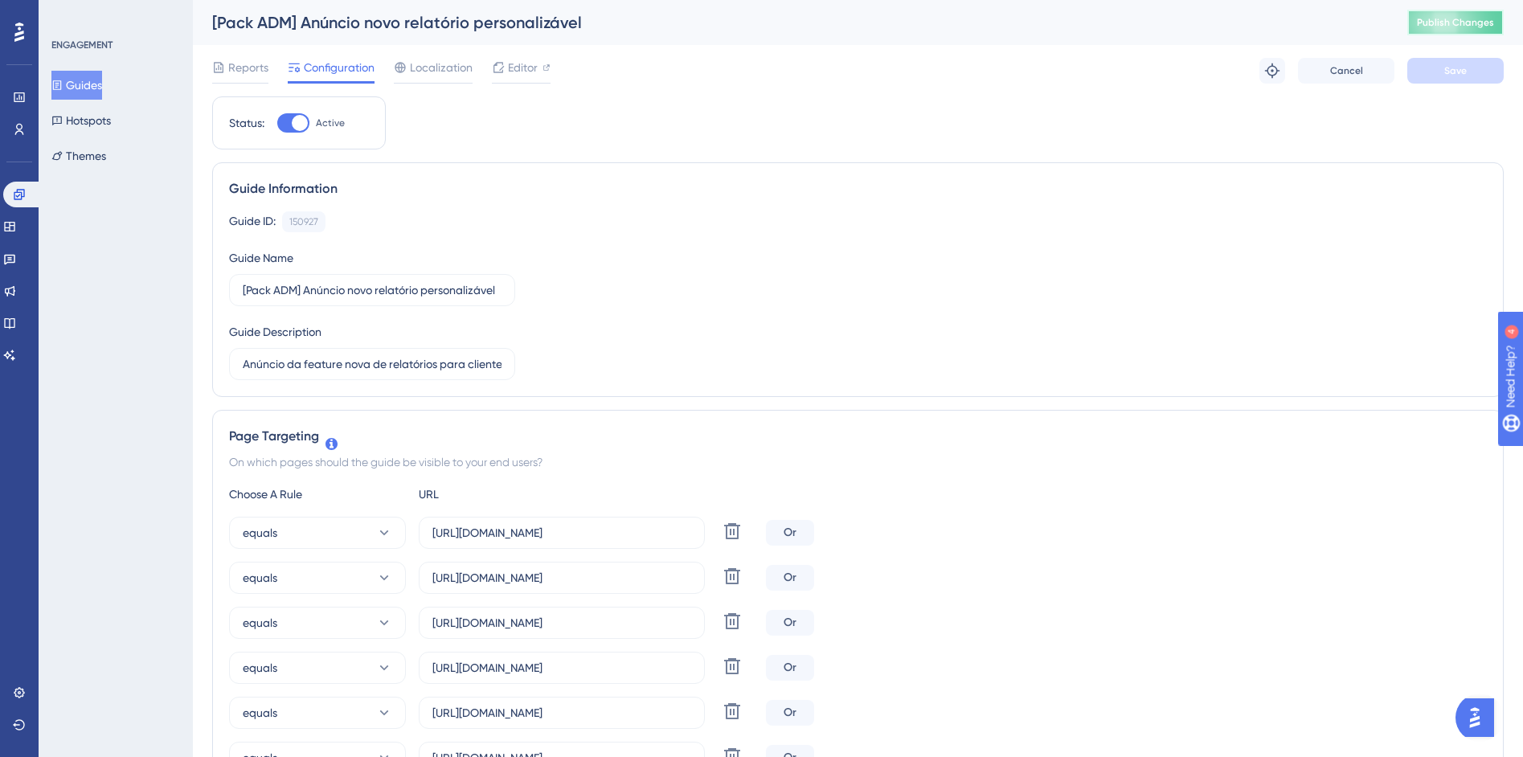
click at [1472, 18] on span "Publish Changes" at bounding box center [1455, 22] width 77 height 13
click at [509, 68] on span "Editor" at bounding box center [523, 67] width 30 height 19
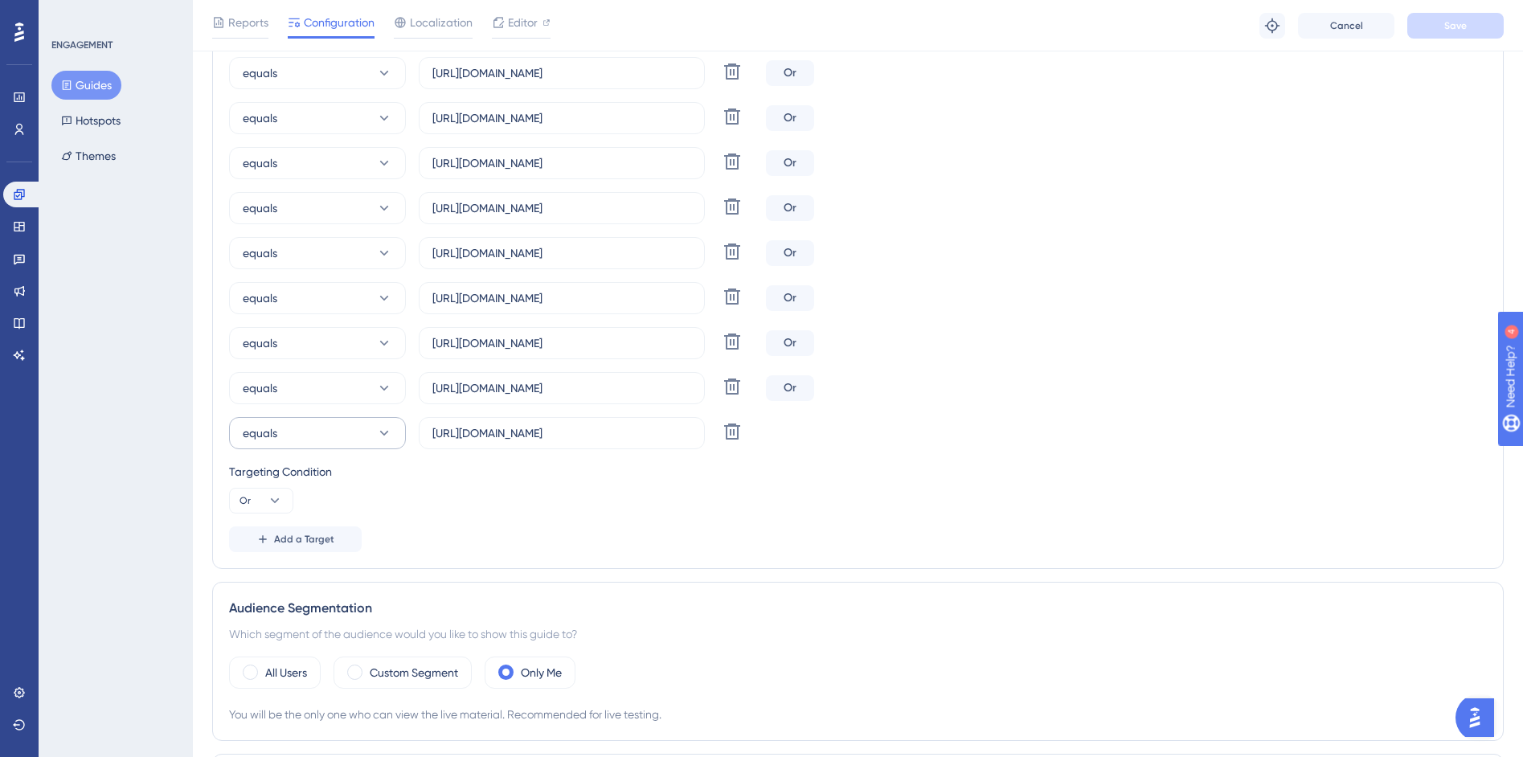
scroll to position [506, 0]
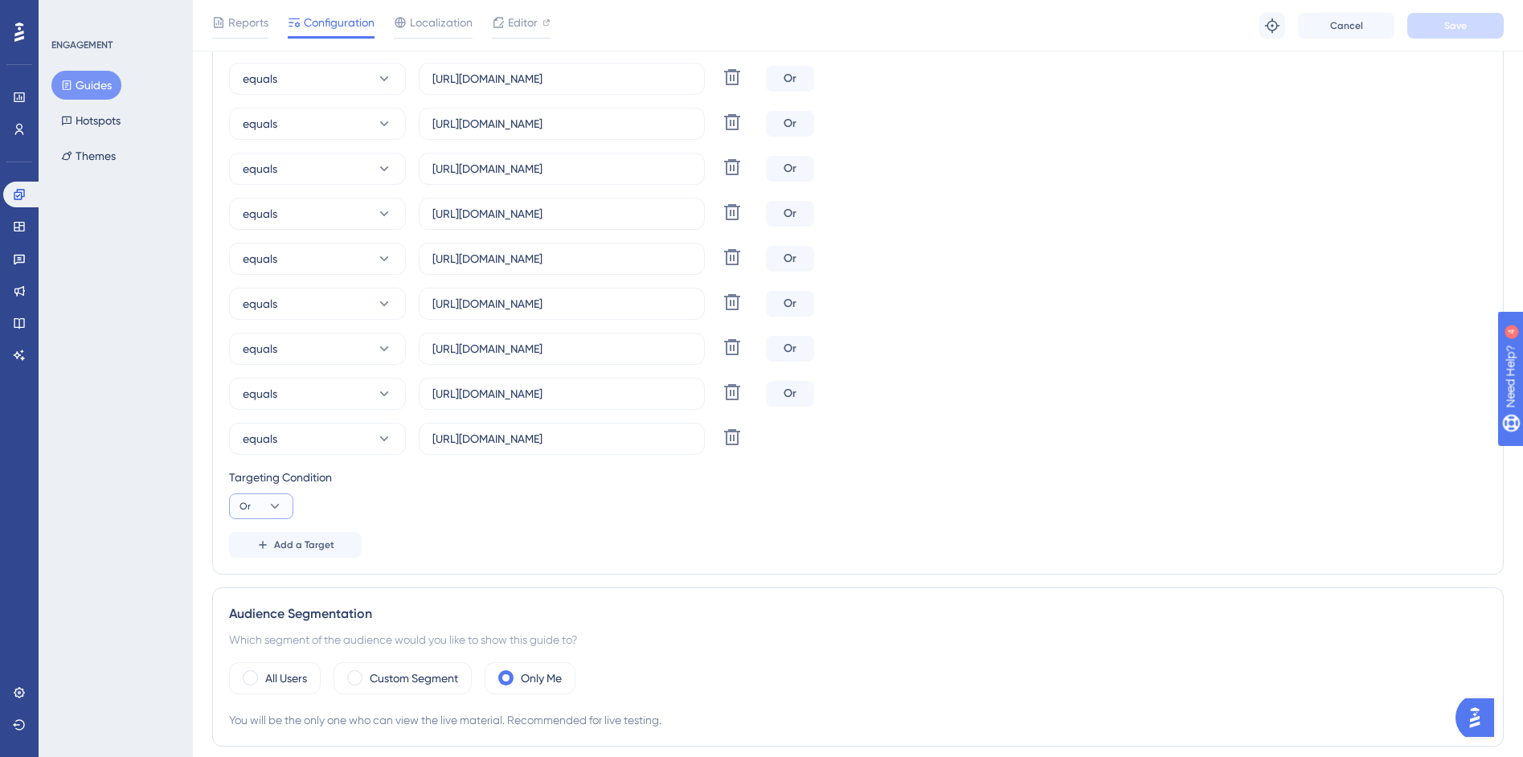
click at [279, 502] on icon at bounding box center [275, 506] width 16 height 16
click at [265, 553] on span "And" at bounding box center [256, 552] width 21 height 19
click at [355, 76] on button "equals" at bounding box center [317, 79] width 177 height 32
click at [275, 313] on span "regex" at bounding box center [267, 320] width 30 height 19
drag, startPoint x: 335, startPoint y: 113, endPoint x: 330, endPoint y: 136, distance: 23.8
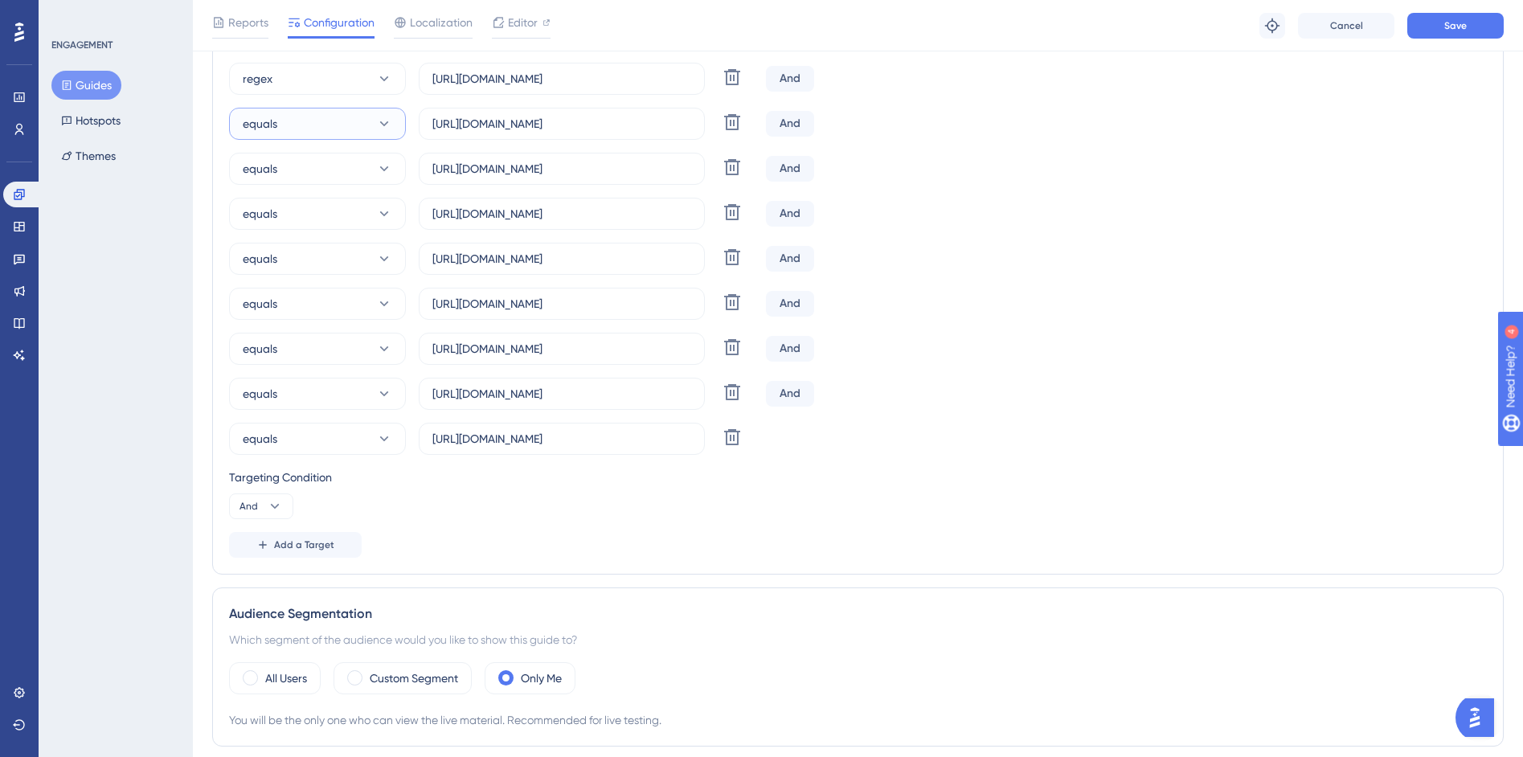
click at [335, 113] on button "equals" at bounding box center [317, 124] width 177 height 32
click at [290, 363] on div "regex regex" at bounding box center [317, 366] width 130 height 32
click at [350, 174] on button "equals" at bounding box center [317, 169] width 177 height 32
click at [287, 407] on div "regex regex" at bounding box center [317, 411] width 130 height 32
click at [339, 214] on button "equals" at bounding box center [317, 214] width 177 height 32
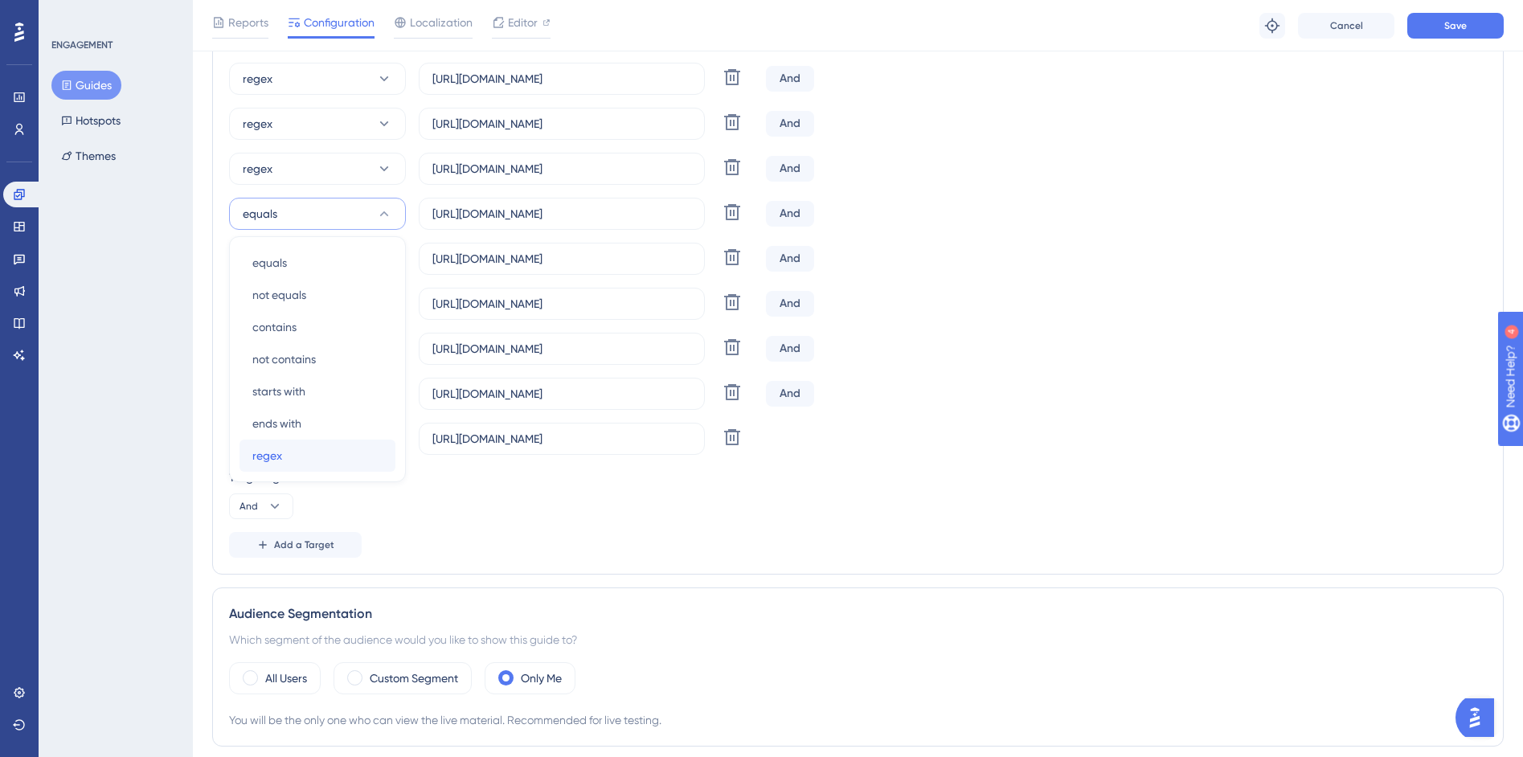
click at [313, 459] on div "regex regex" at bounding box center [317, 456] width 130 height 32
click at [357, 256] on button "equals" at bounding box center [317, 259] width 177 height 32
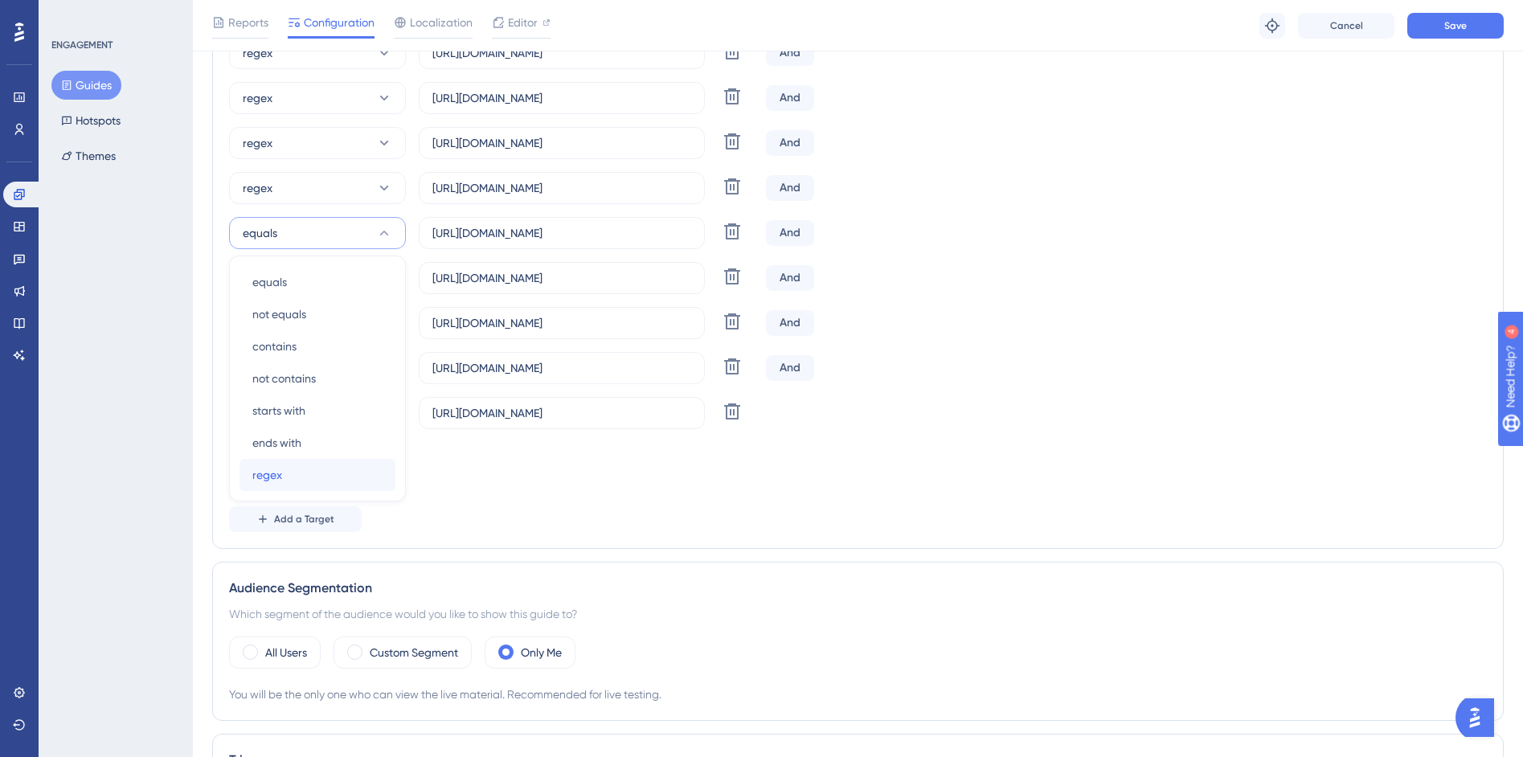
click at [316, 470] on div "regex regex" at bounding box center [317, 475] width 130 height 32
click at [362, 279] on button "equals" at bounding box center [317, 278] width 177 height 32
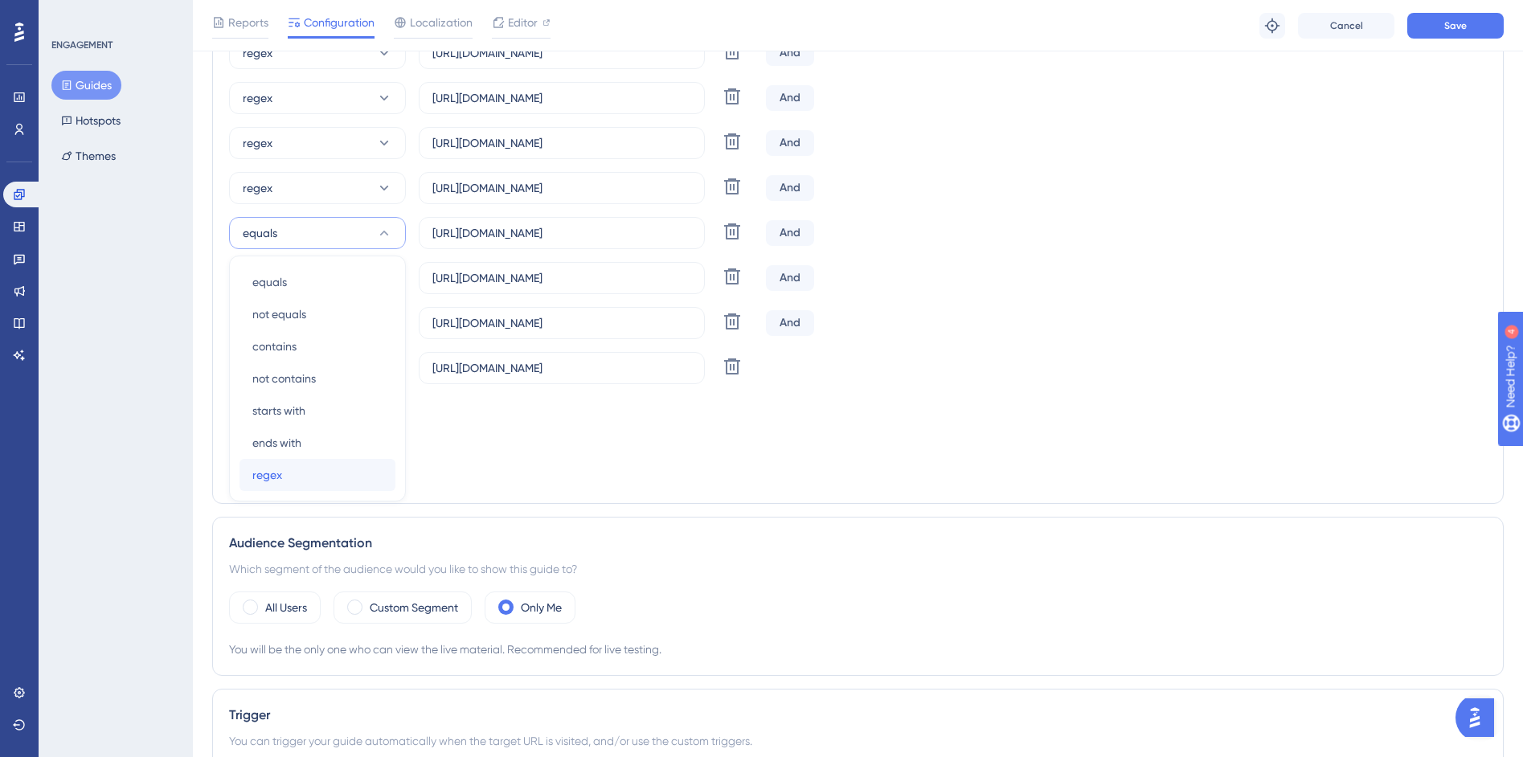
click at [318, 477] on div "regex regex" at bounding box center [317, 475] width 130 height 32
click at [362, 278] on button "equals" at bounding box center [317, 278] width 177 height 32
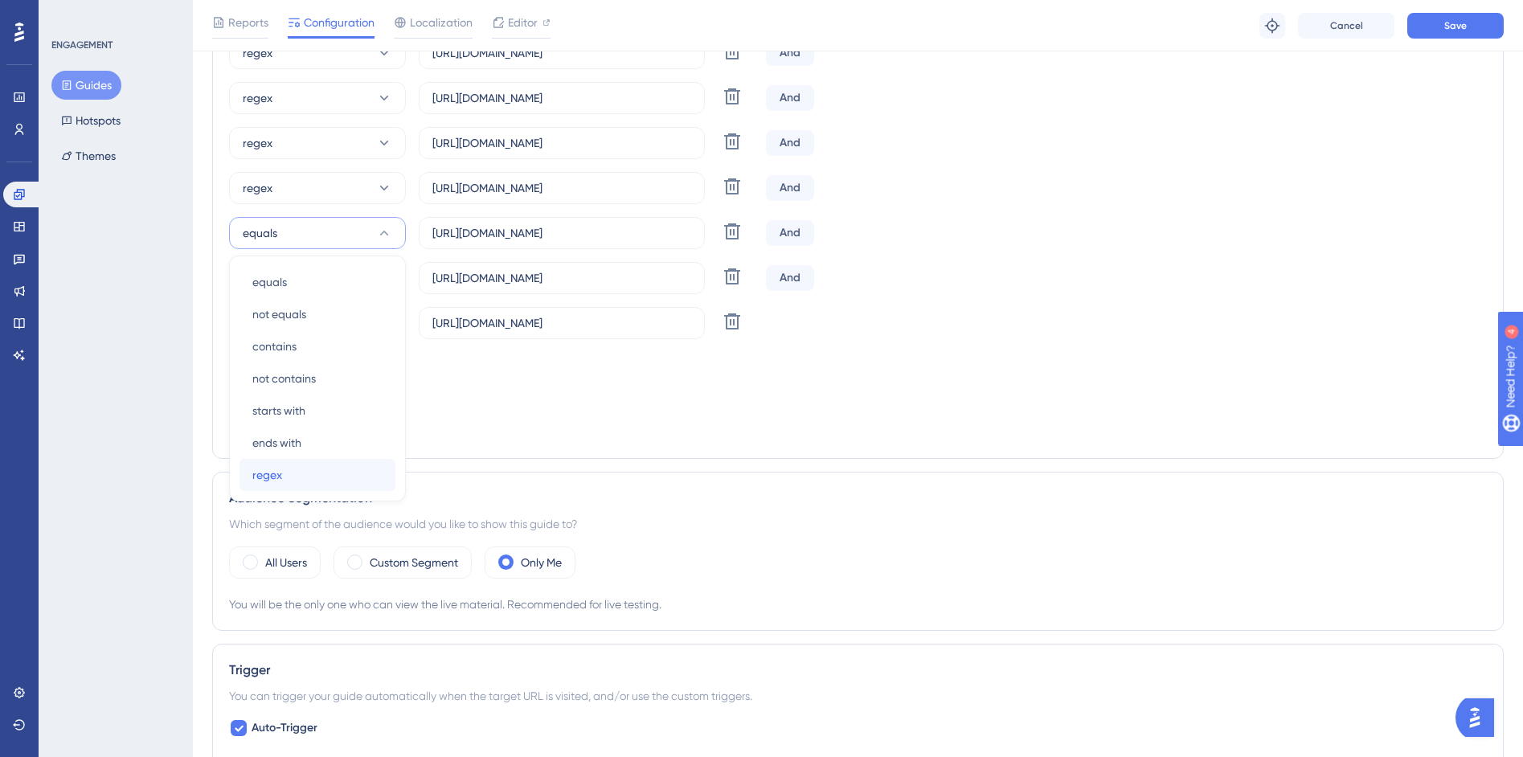
click at [328, 474] on div "regex regex" at bounding box center [317, 475] width 130 height 32
click at [361, 275] on button "equals" at bounding box center [317, 278] width 177 height 32
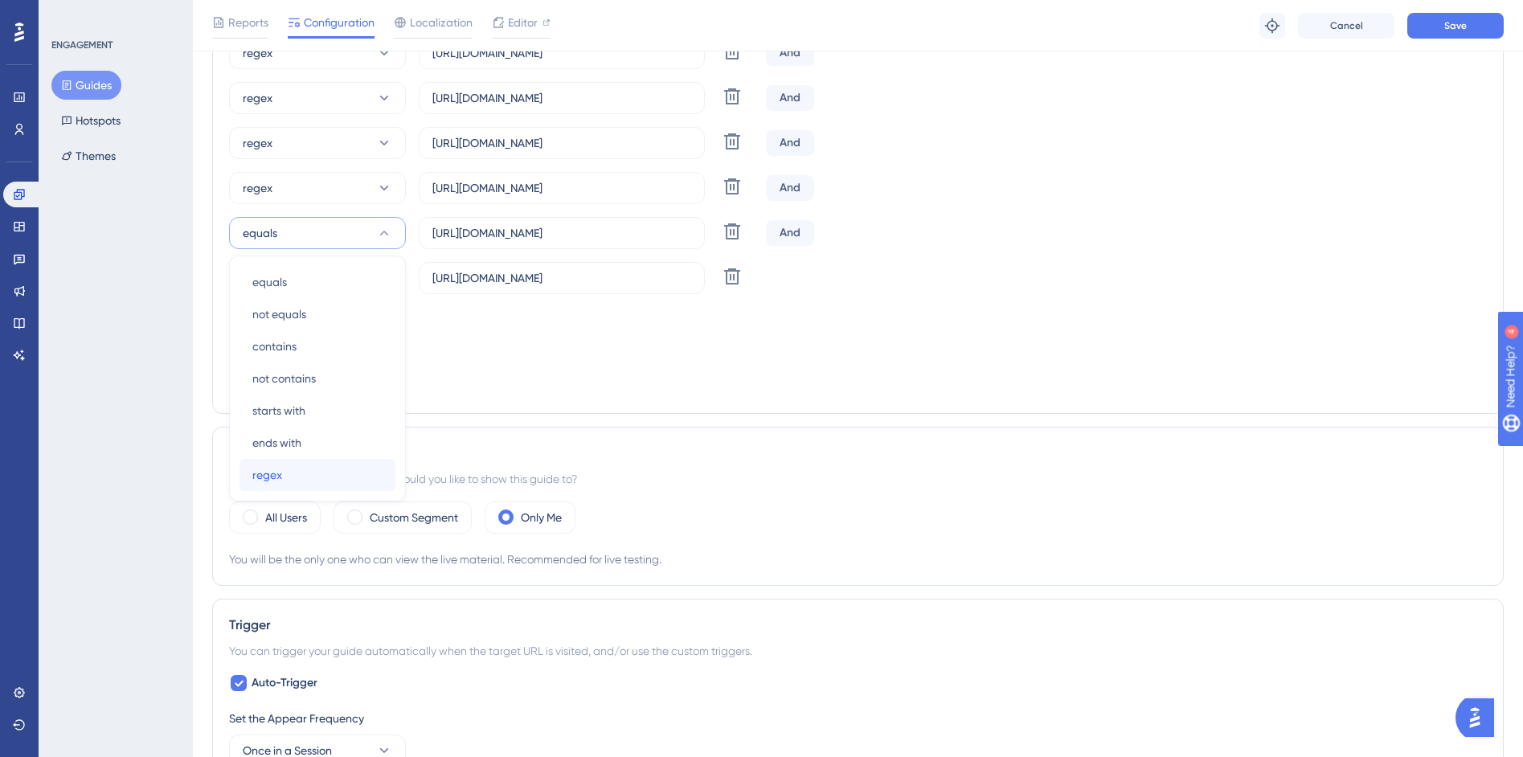
click at [329, 467] on div "regex regex" at bounding box center [317, 475] width 130 height 32
click at [365, 276] on button "equals" at bounding box center [317, 278] width 177 height 32
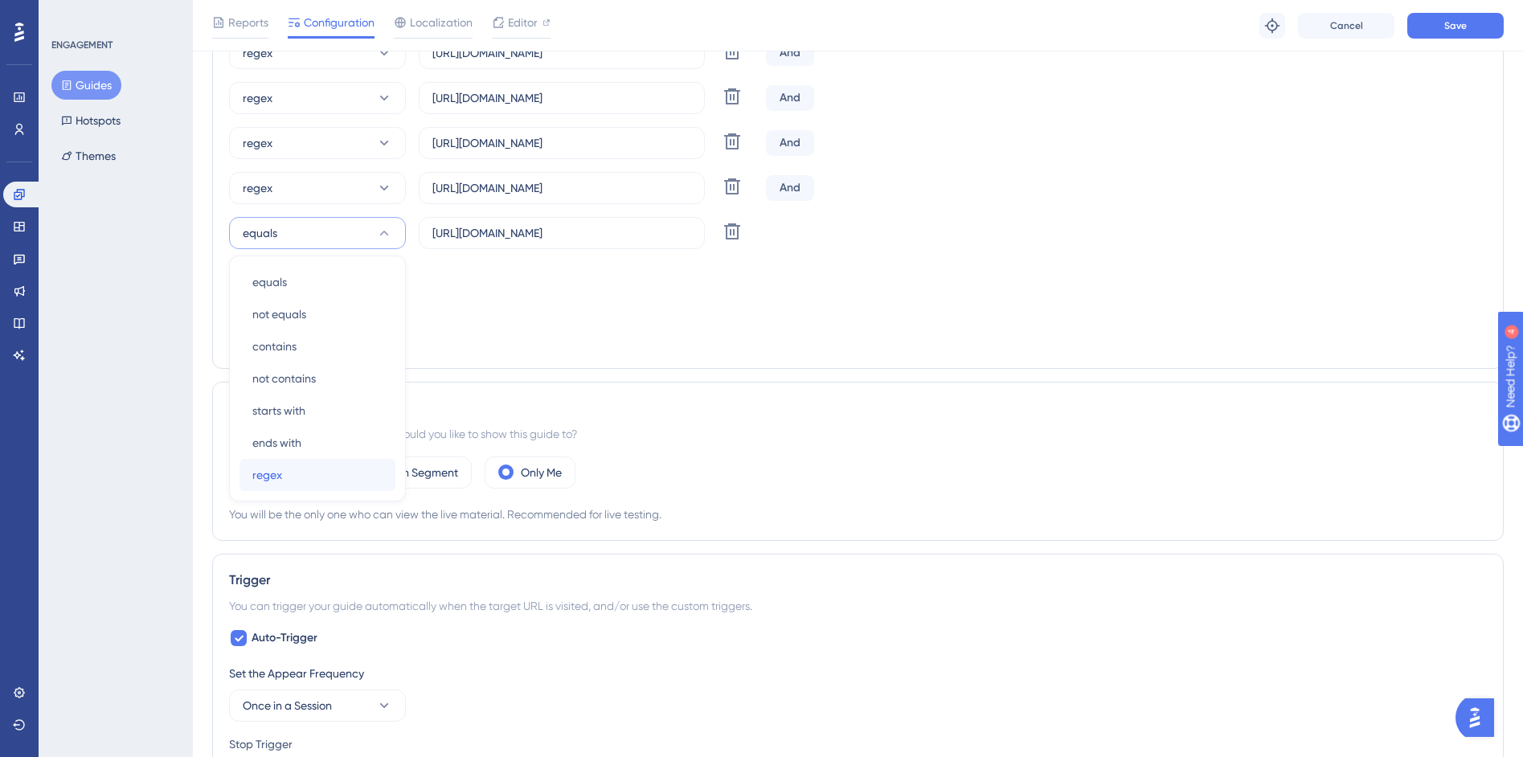
click at [339, 469] on div "regex regex" at bounding box center [317, 475] width 130 height 32
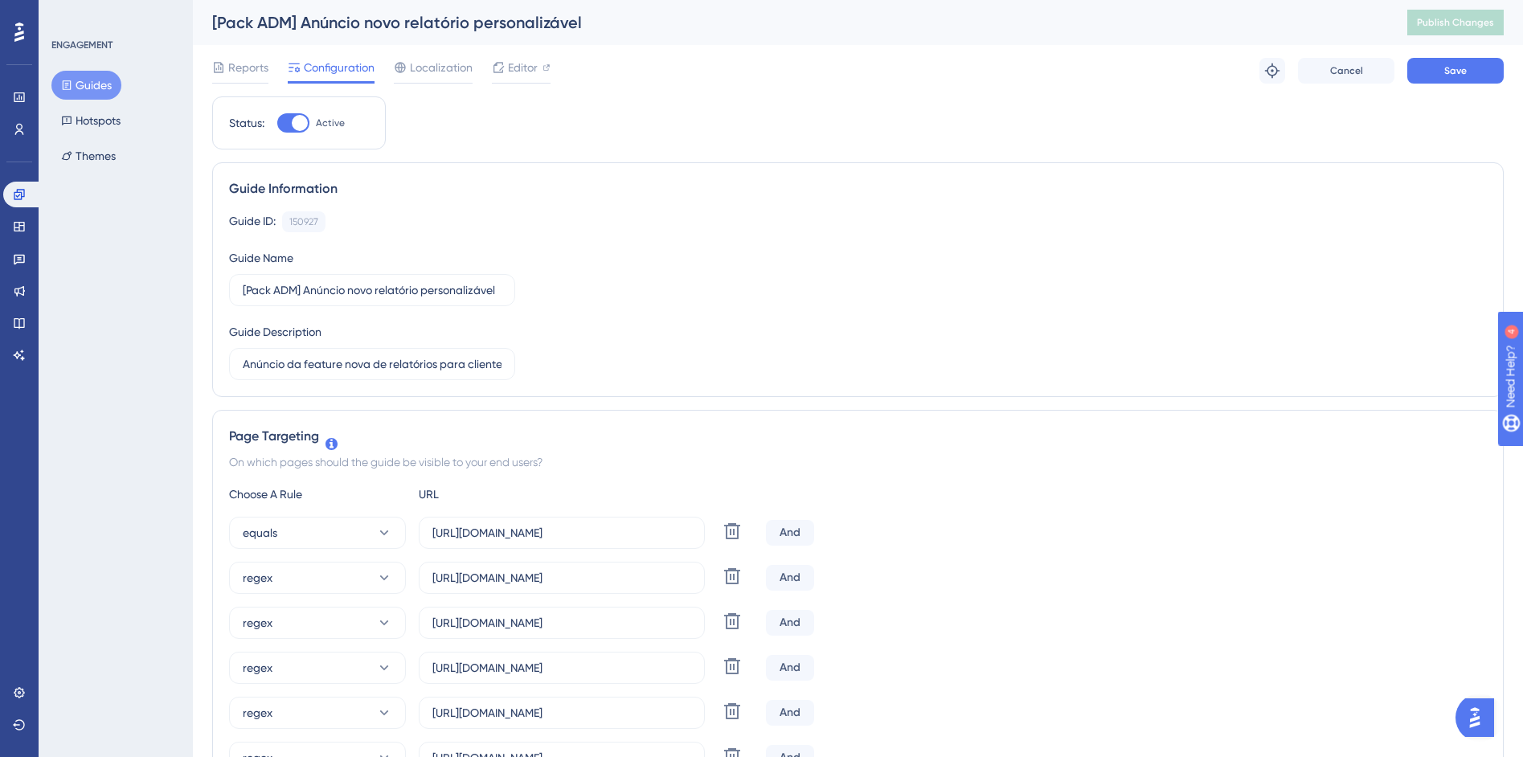
scroll to position [3, 0]
click at [1466, 61] on span "Save" at bounding box center [1455, 67] width 23 height 13
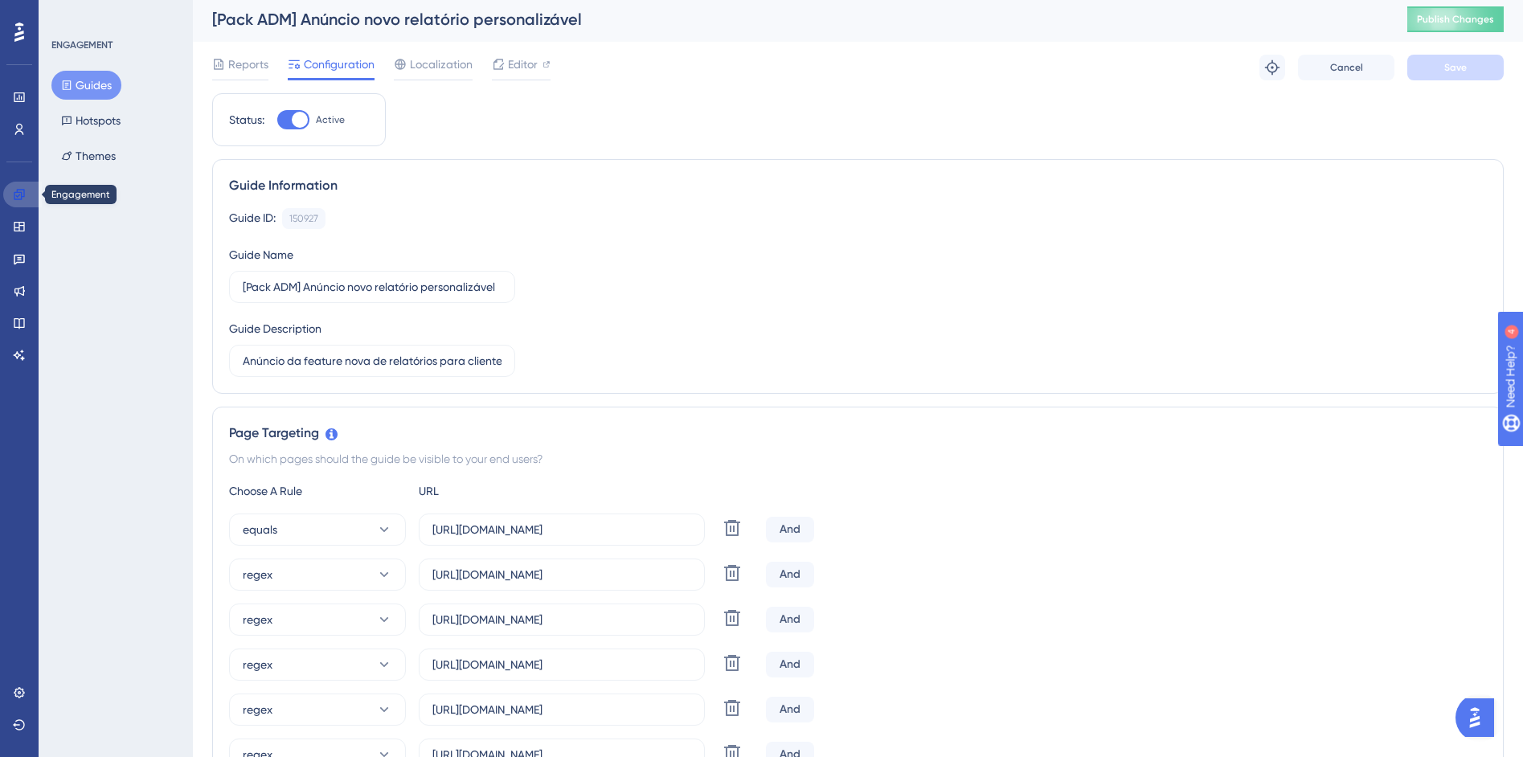
click at [23, 190] on icon at bounding box center [19, 194] width 10 height 10
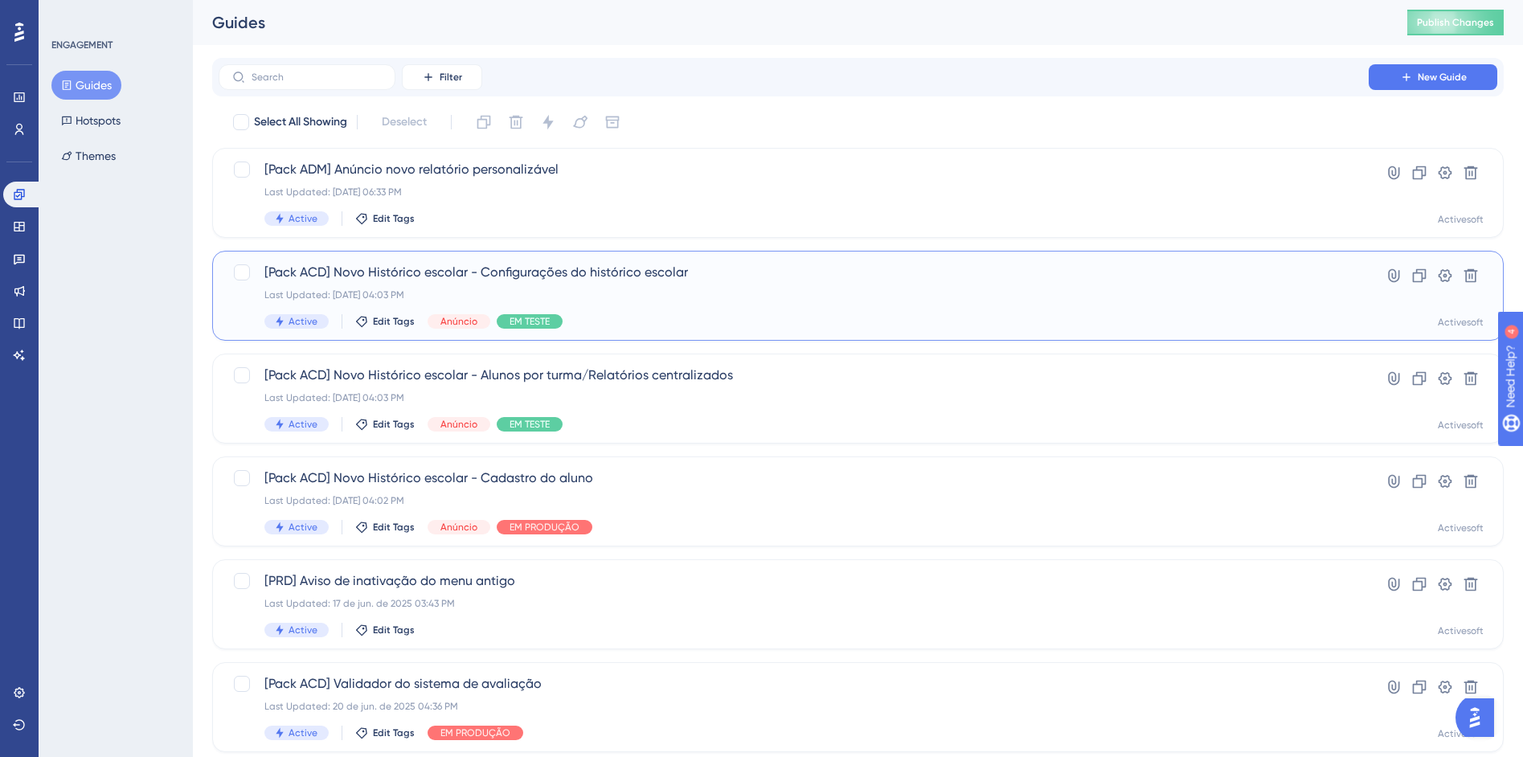
click at [490, 284] on div "[Pack ACD] Novo Histórico escolar - Configurações do histórico escolar Last Upd…" at bounding box center [793, 296] width 1059 height 66
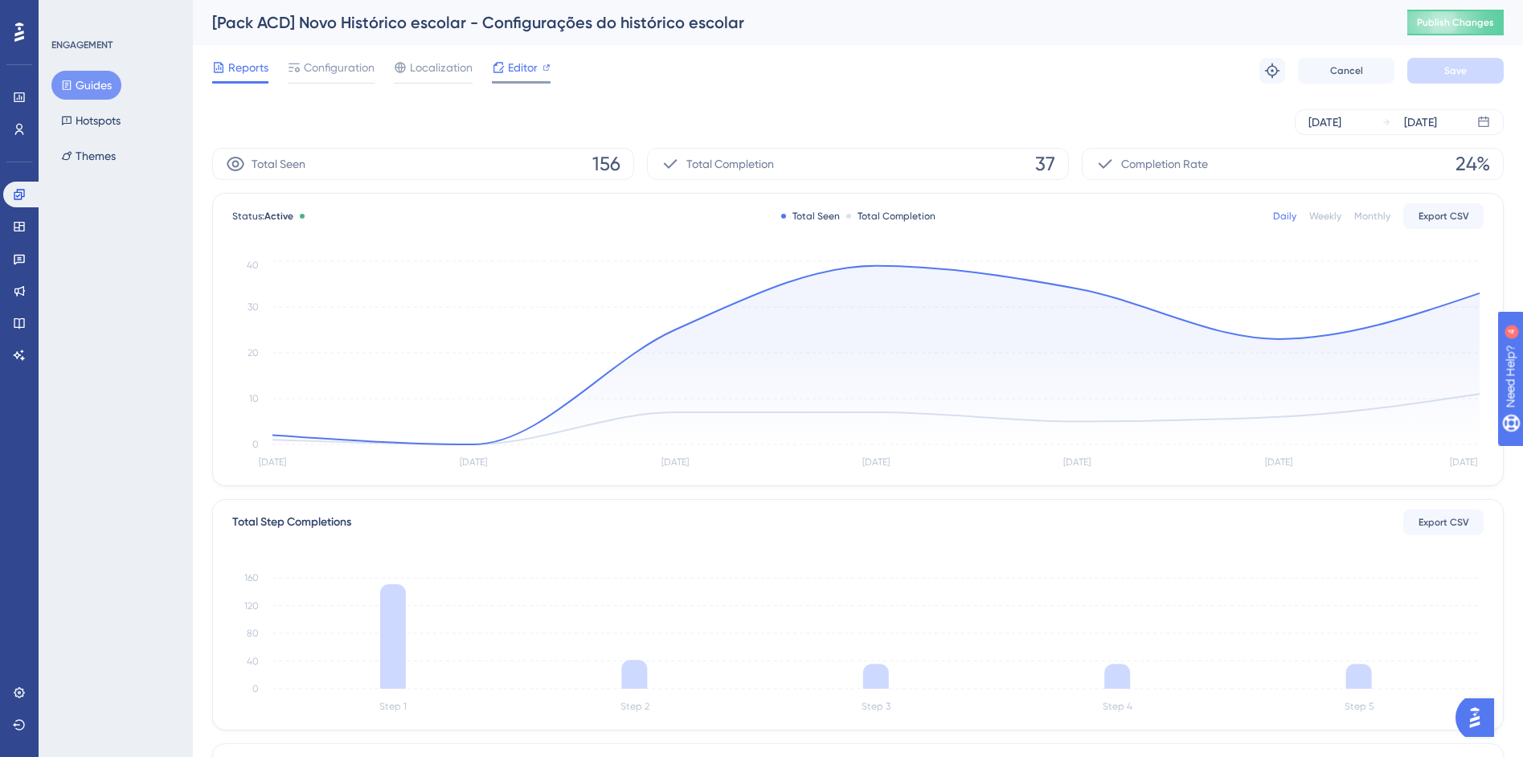
click at [529, 59] on span "Editor" at bounding box center [523, 67] width 30 height 19
click at [26, 194] on link at bounding box center [22, 195] width 39 height 26
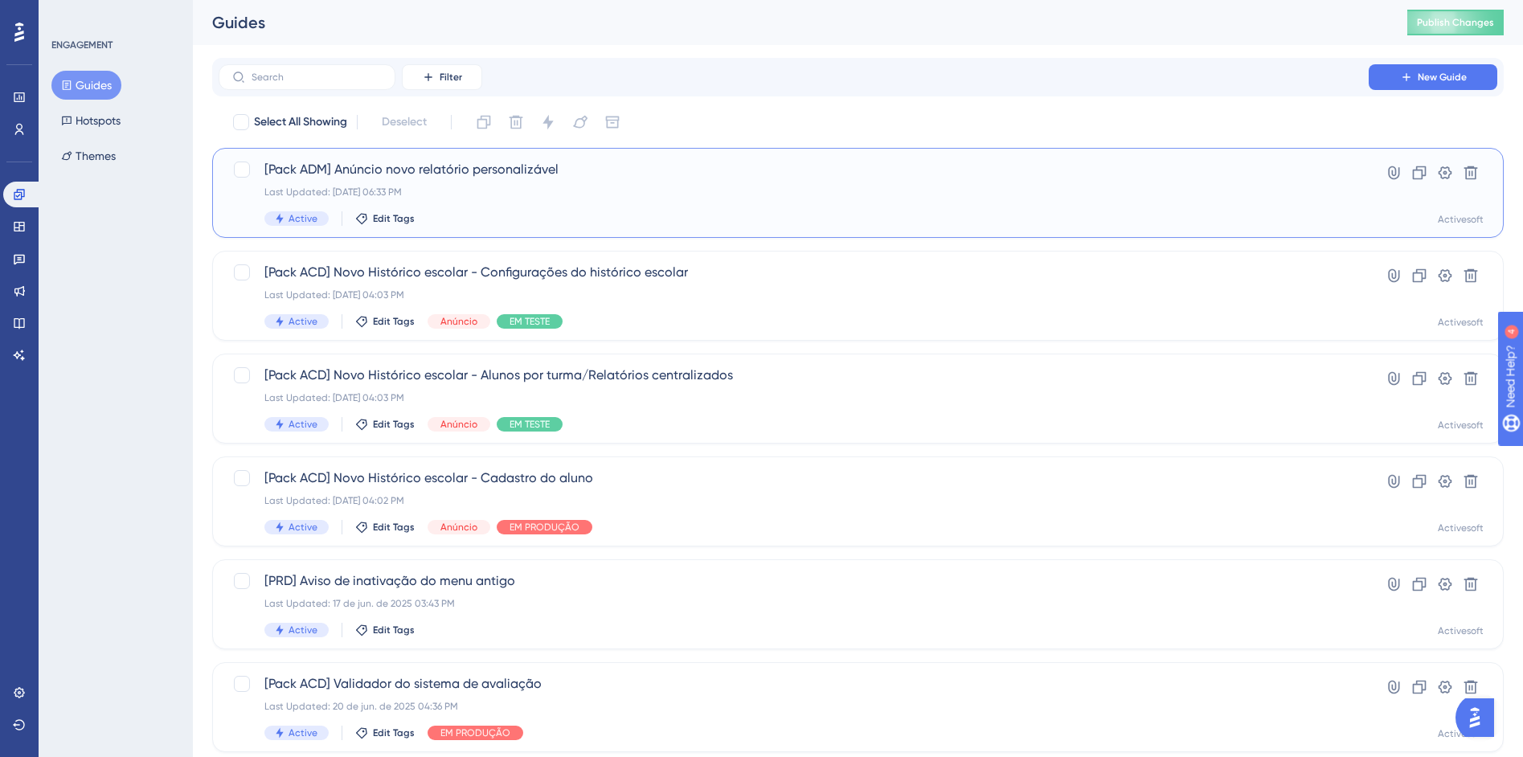
click at [453, 181] on div "[Pack ADM] Anúncio novo relatório personalizável Last Updated: [DATE] 06:33 PM …" at bounding box center [793, 193] width 1059 height 66
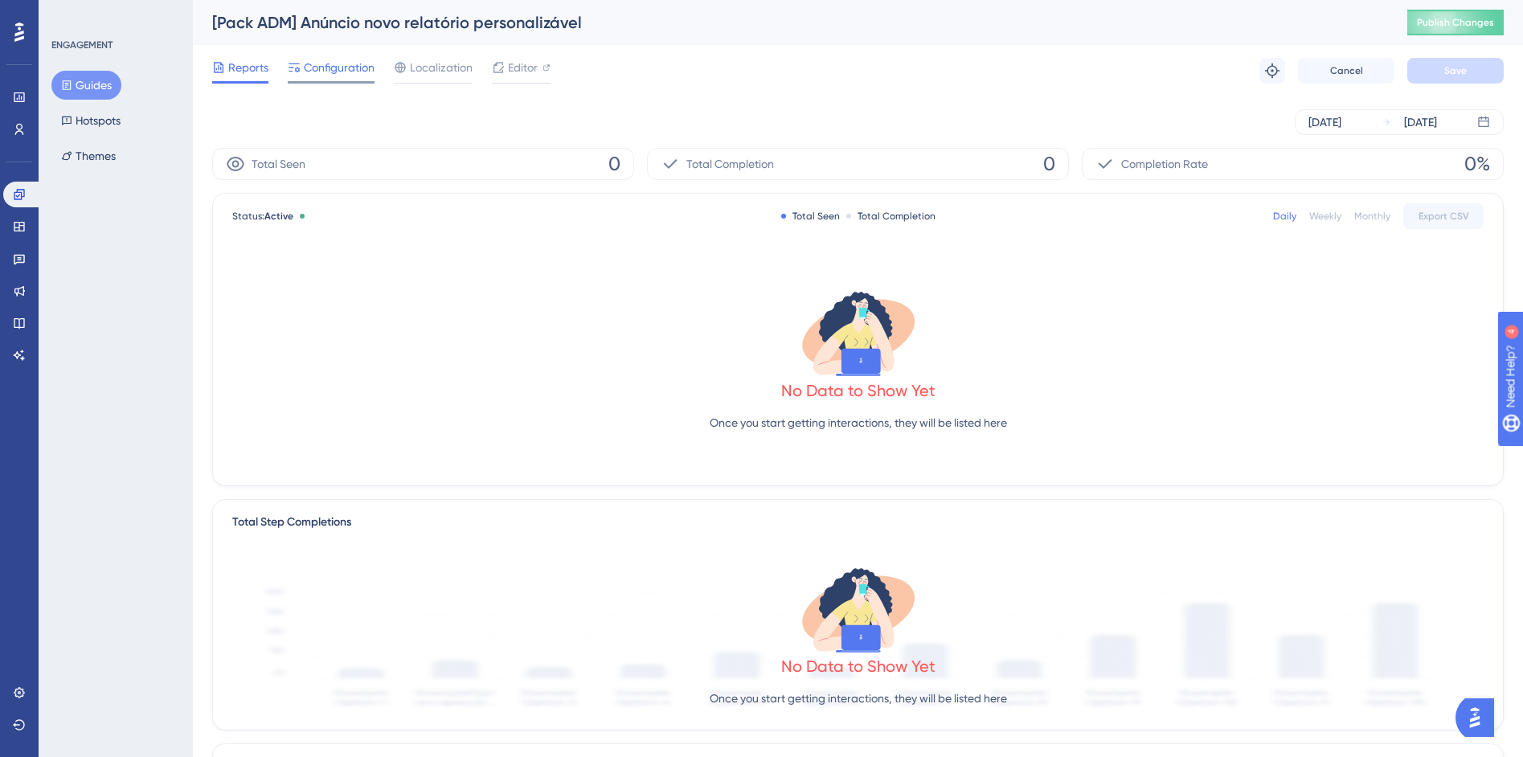
click at [342, 59] on span "Configuration" at bounding box center [339, 67] width 71 height 19
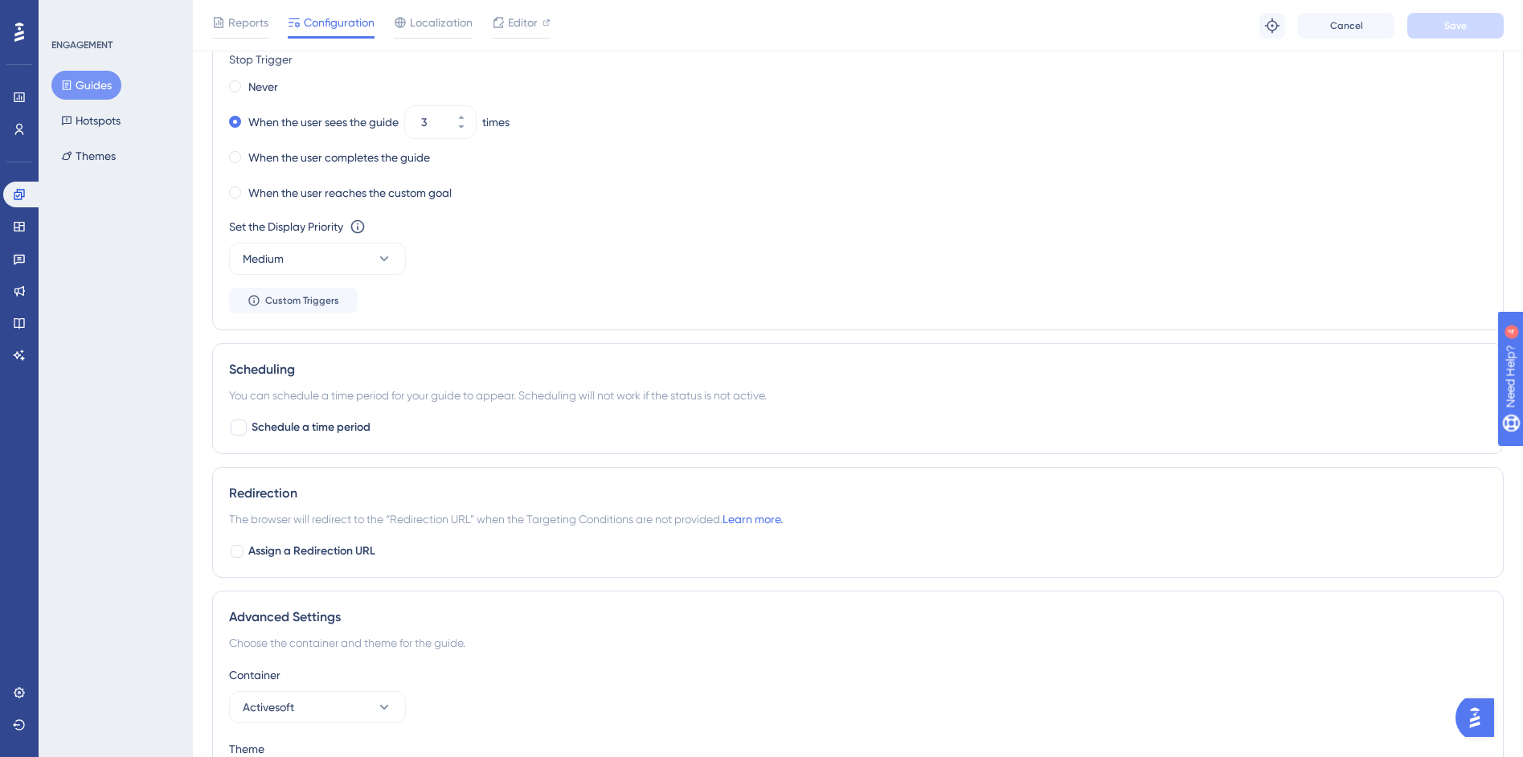
scroll to position [1408, 0]
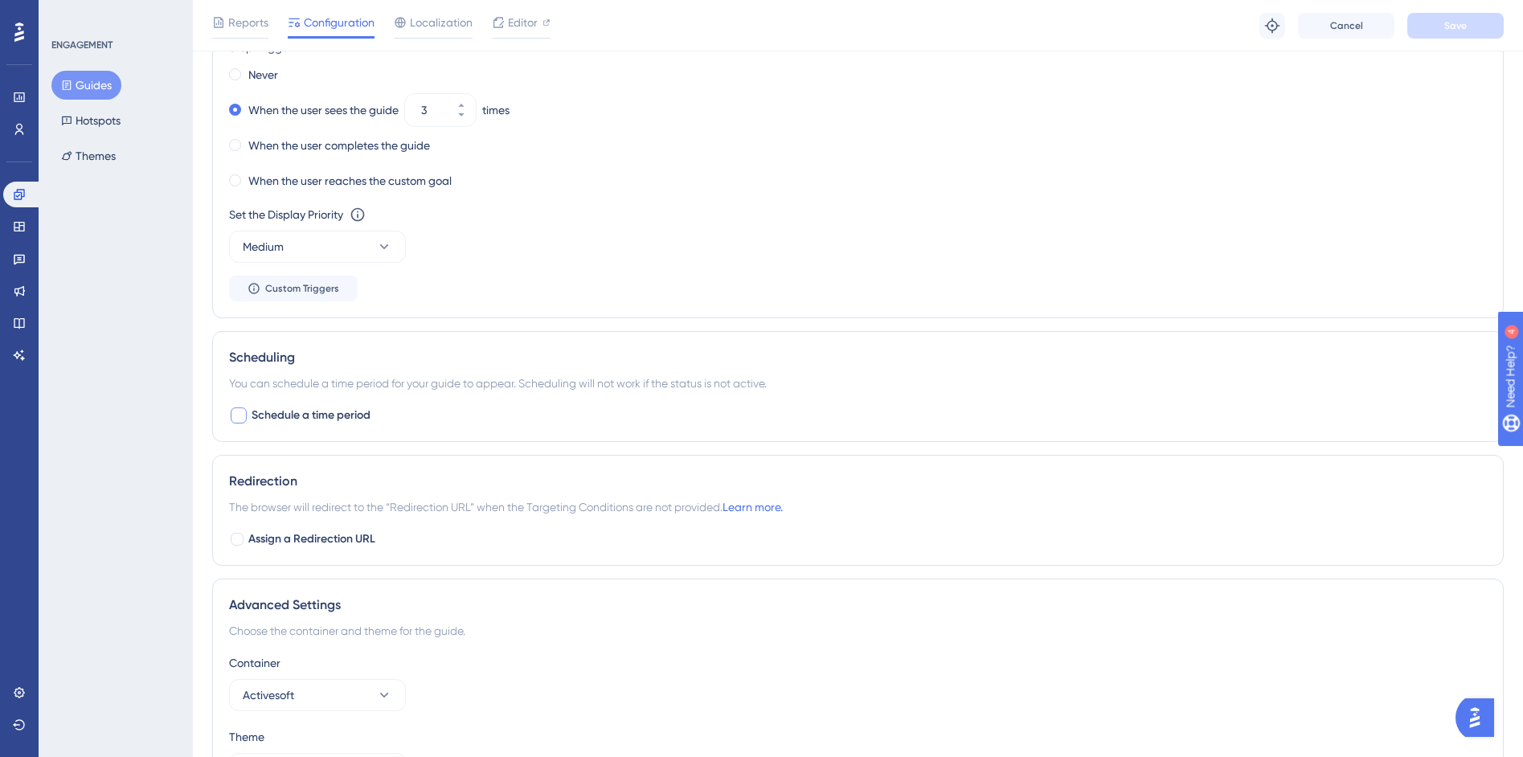
click at [232, 407] on div at bounding box center [239, 415] width 16 height 16
checkbox input "true"
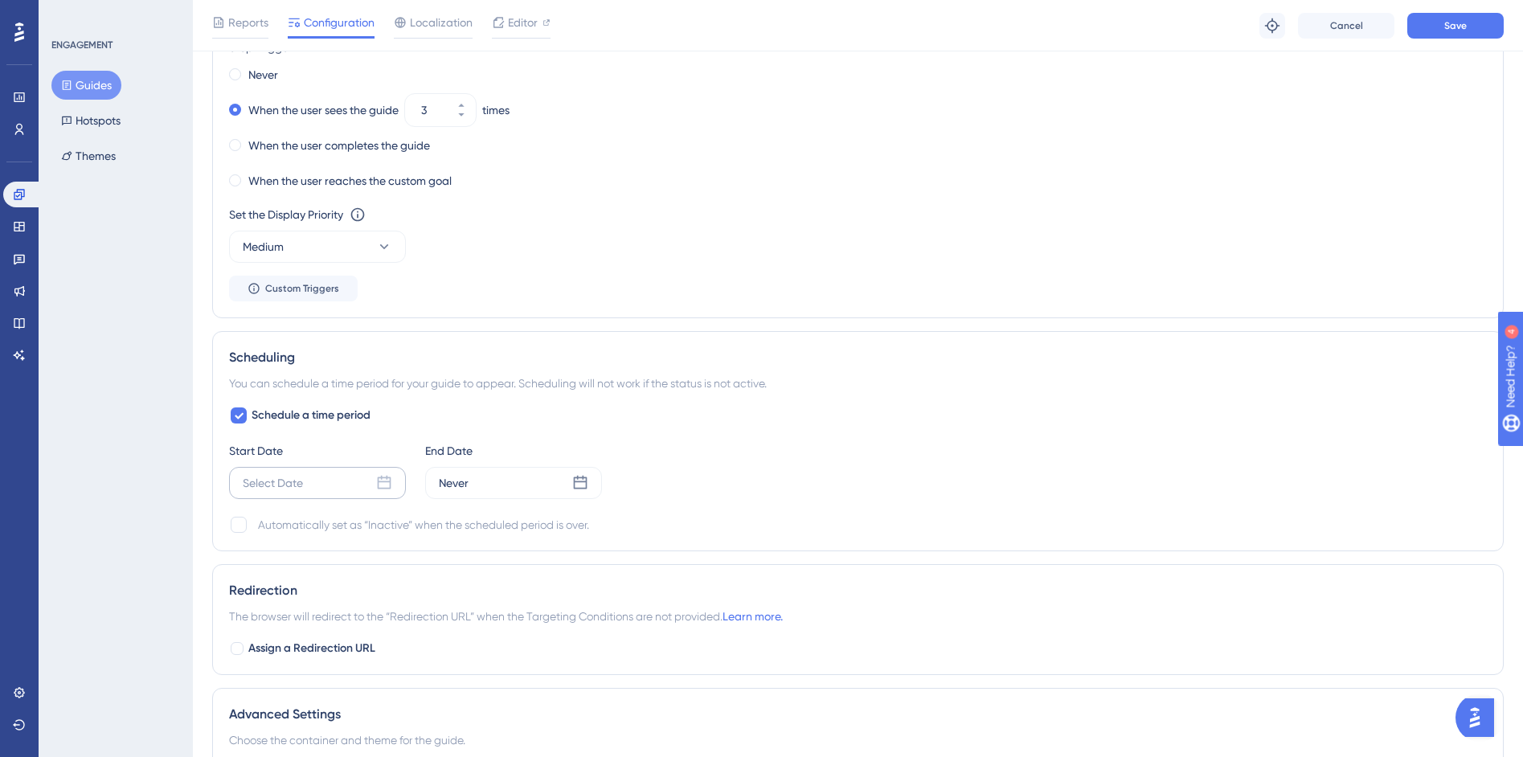
click at [352, 482] on div "Select Date" at bounding box center [317, 483] width 177 height 32
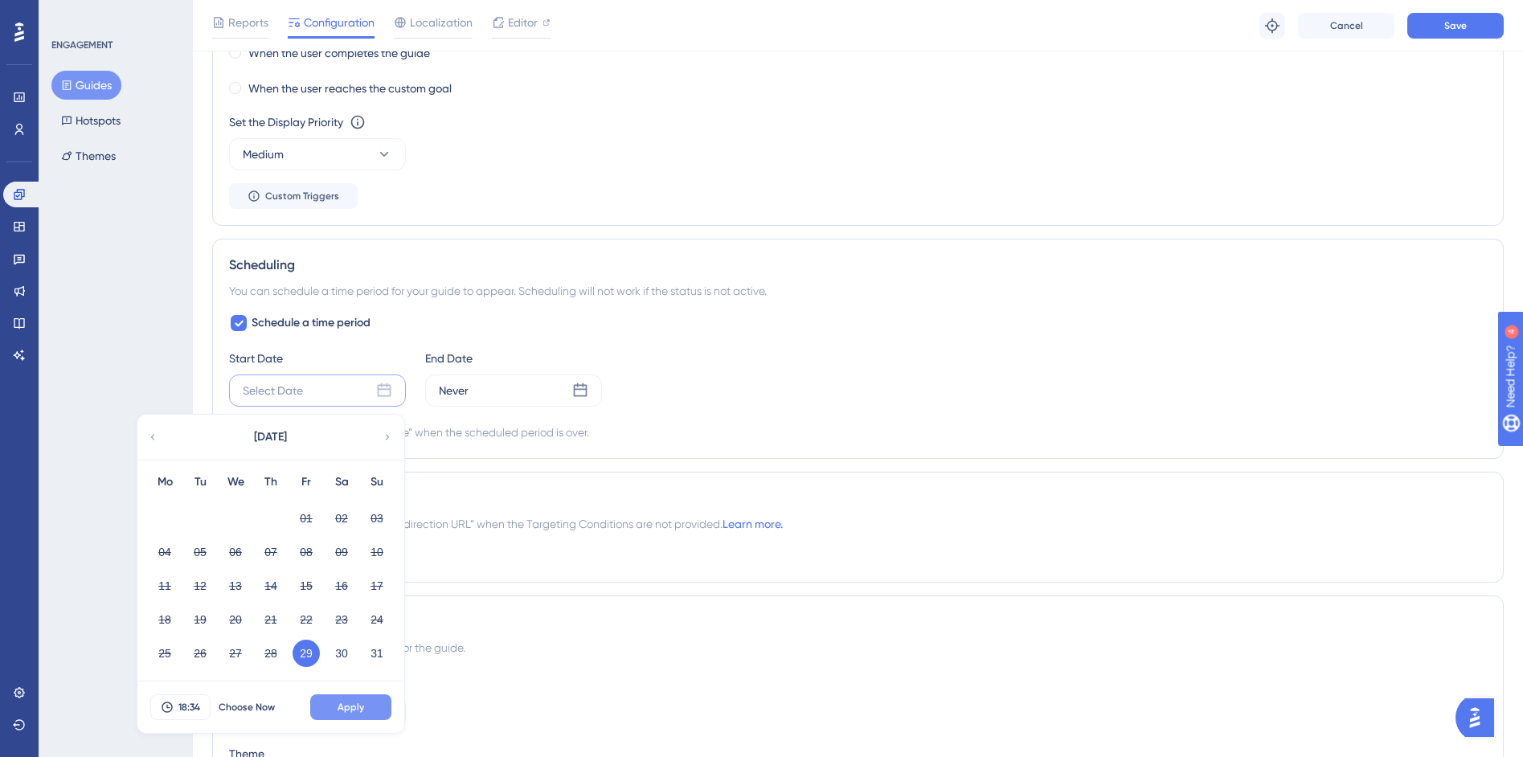
scroll to position [1525, 0]
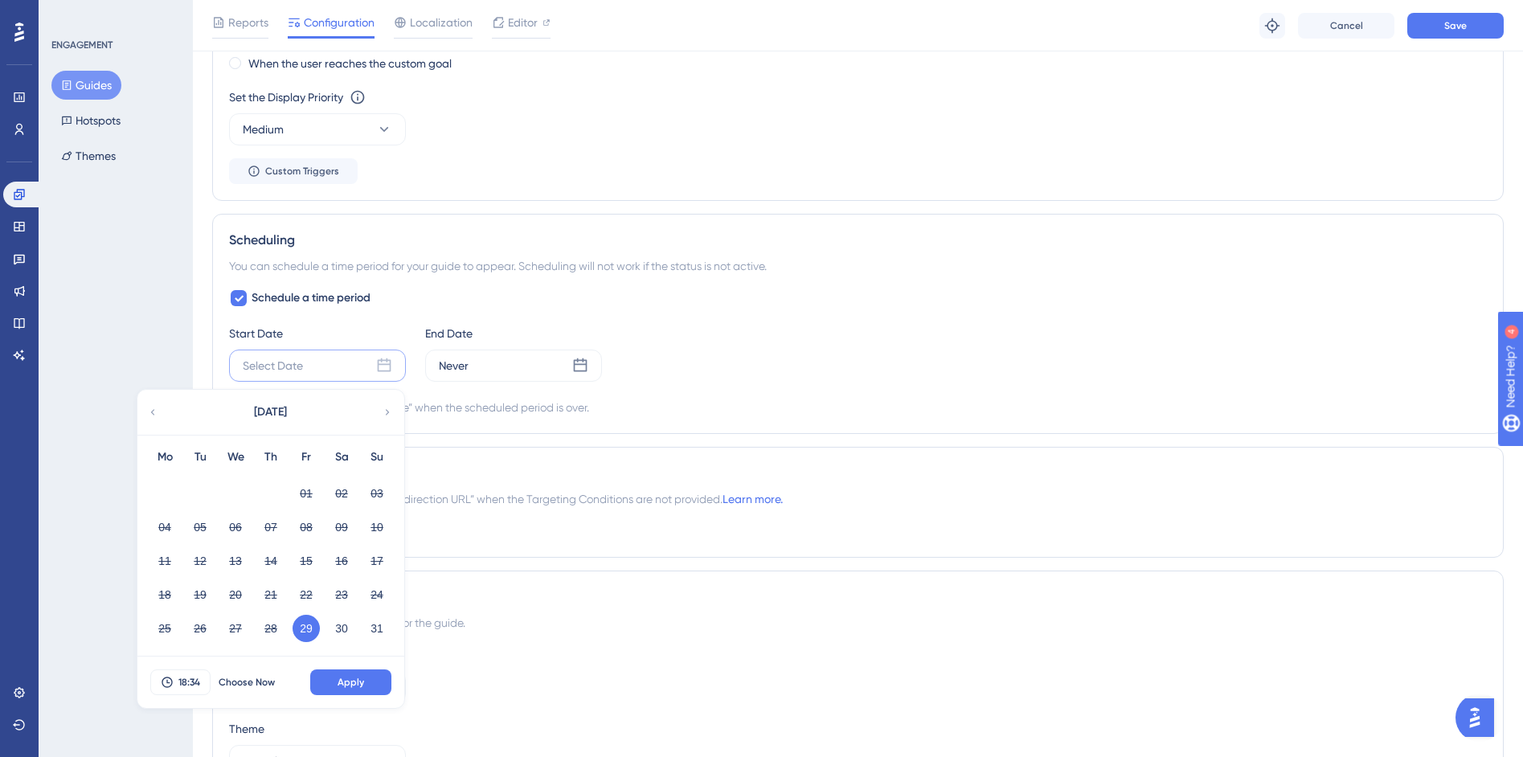
click at [309, 637] on button "29" at bounding box center [306, 628] width 27 height 27
click at [307, 629] on button "29" at bounding box center [306, 628] width 27 height 27
click at [334, 683] on button "Apply" at bounding box center [350, 683] width 81 height 26
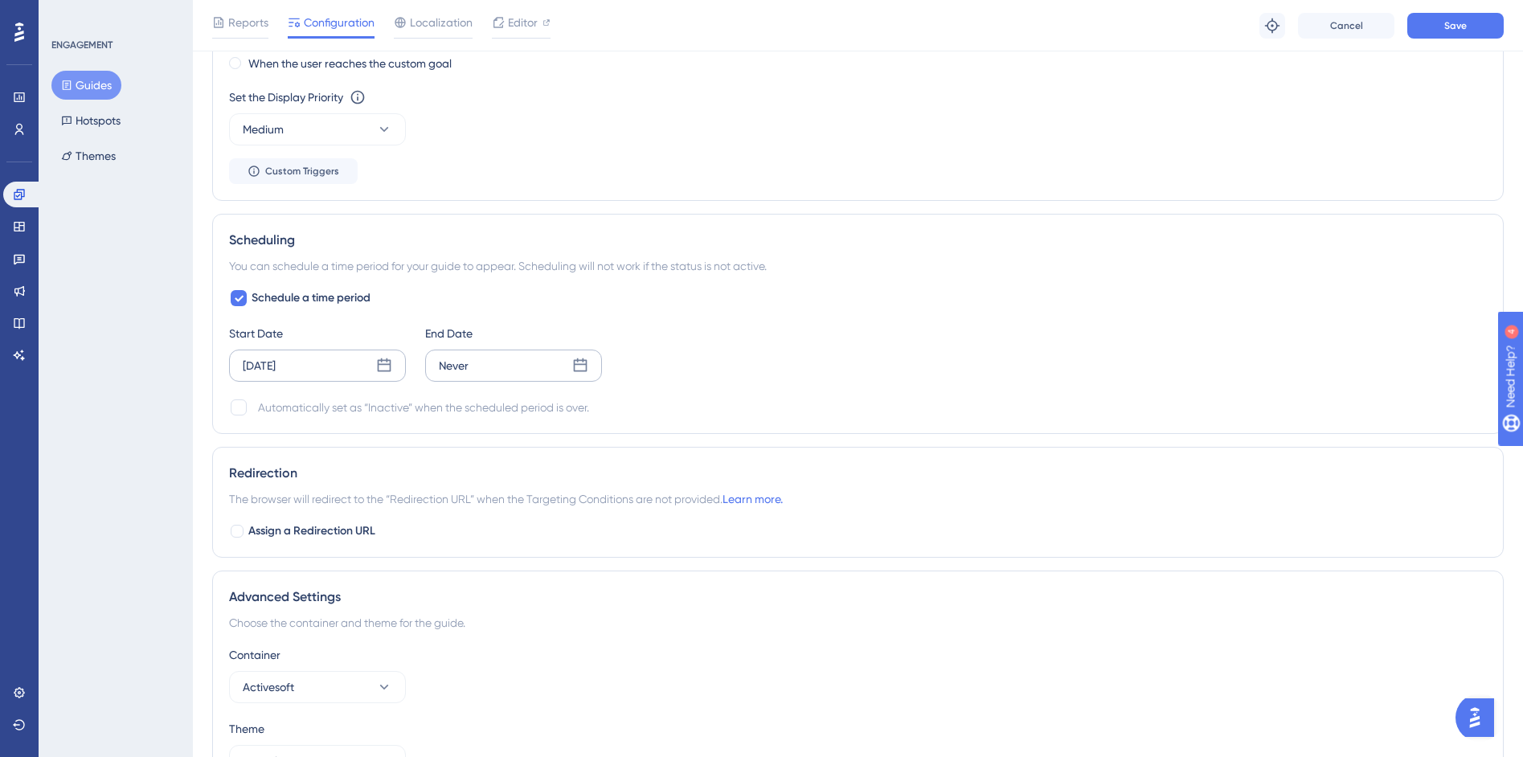
click at [518, 369] on div "Never" at bounding box center [513, 366] width 177 height 32
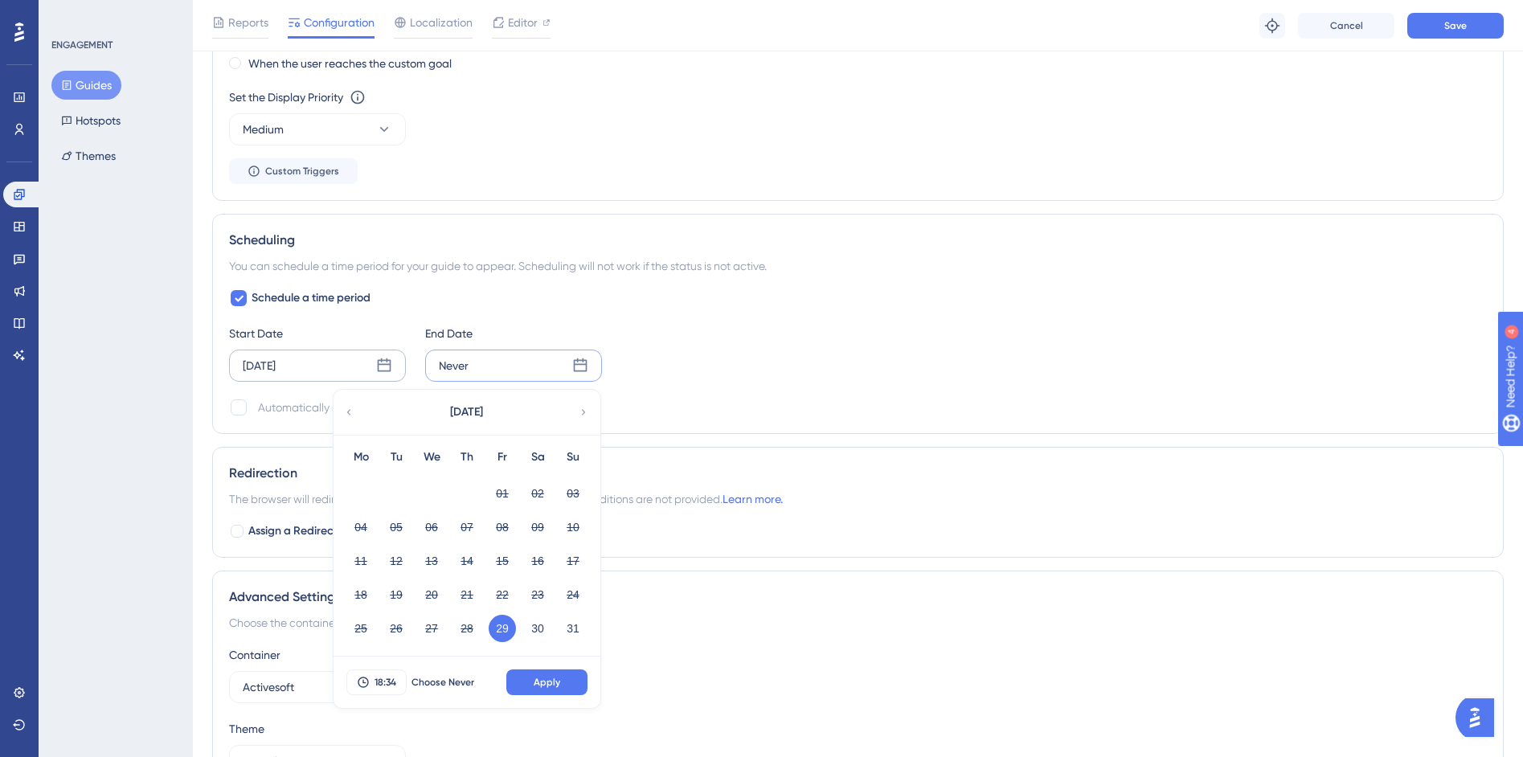
click at [579, 412] on icon at bounding box center [583, 412] width 11 height 14
click at [367, 562] on button "15" at bounding box center [360, 560] width 27 height 27
click at [573, 676] on button "Apply" at bounding box center [546, 683] width 81 height 26
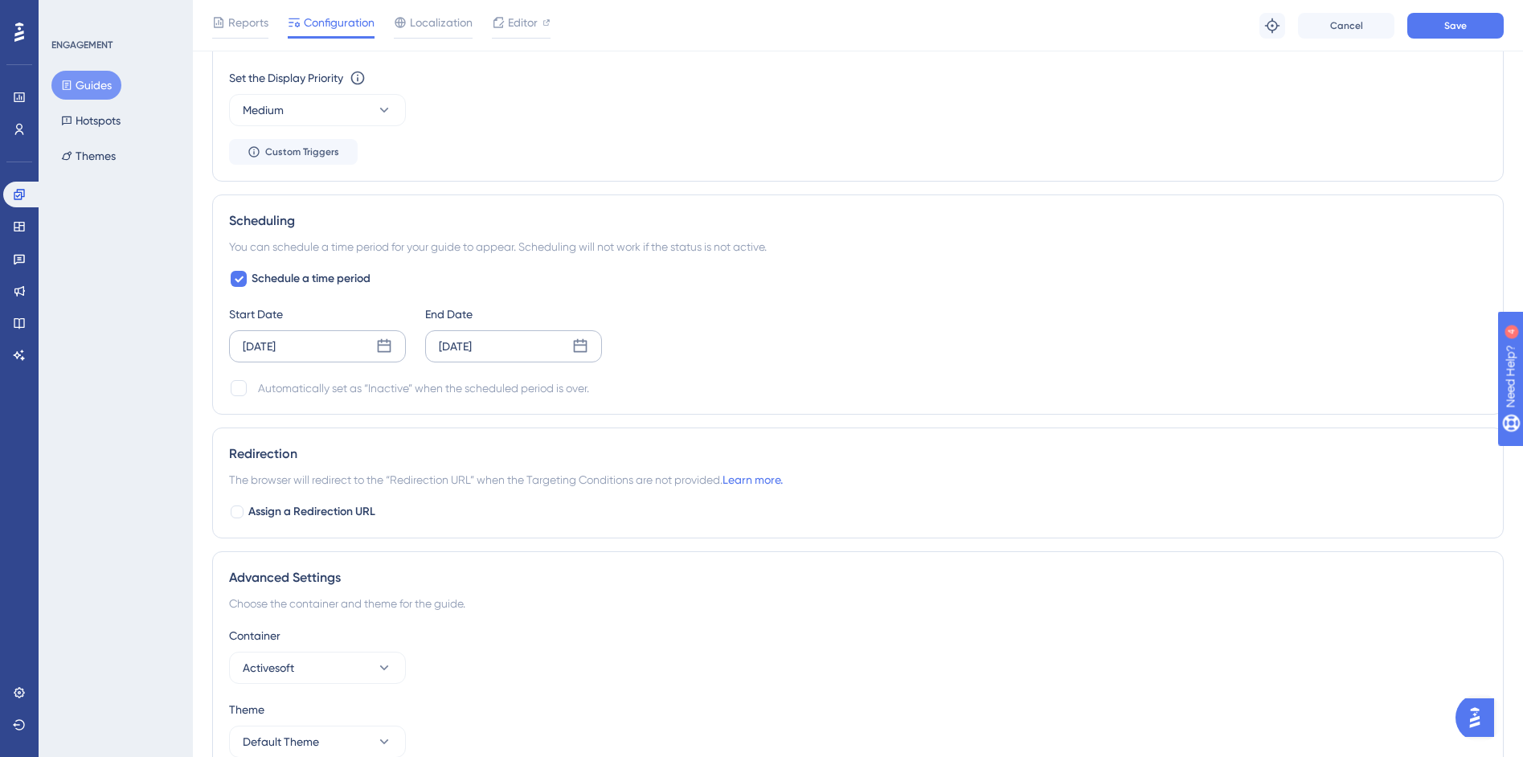
scroll to position [1627, 0]
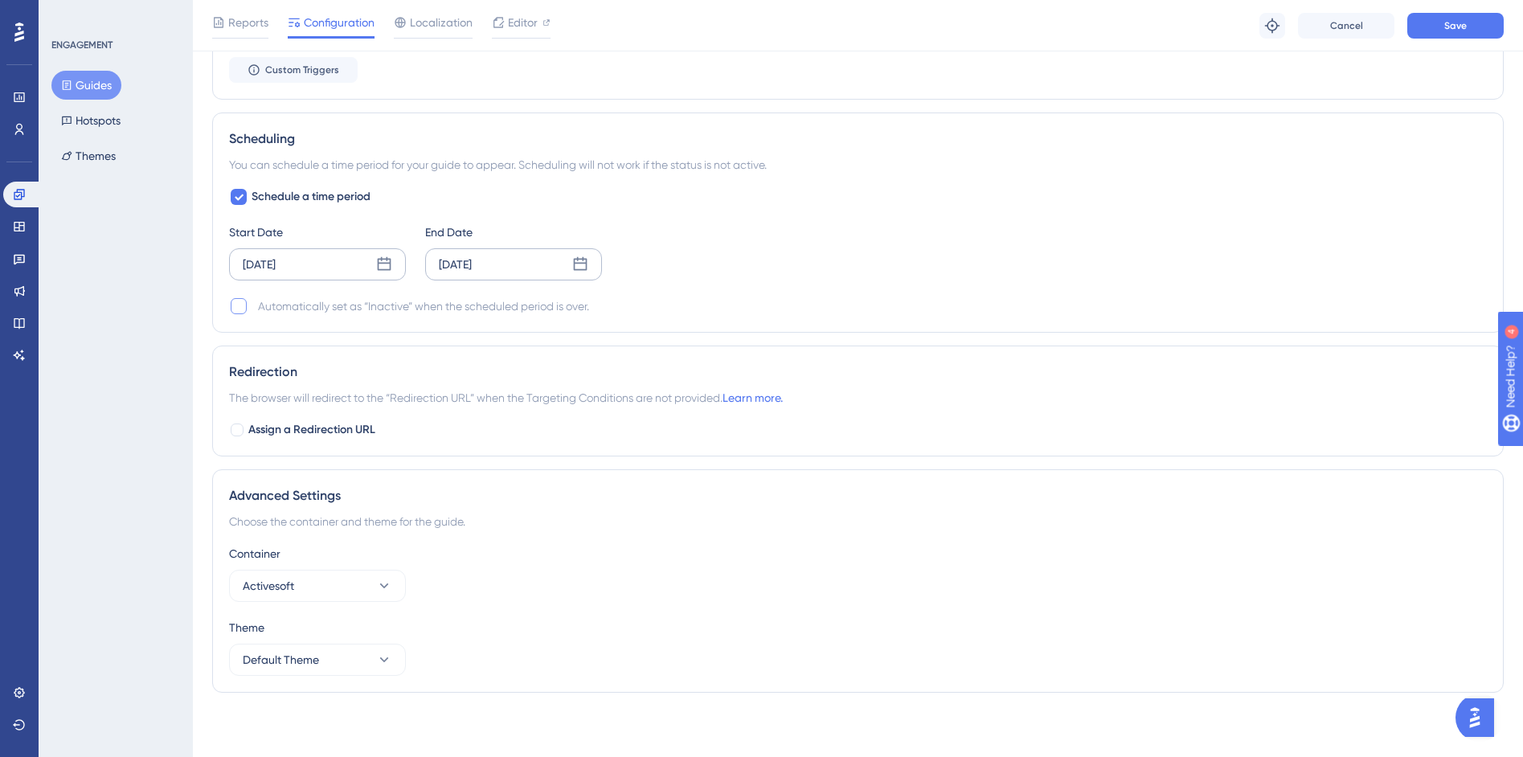
click at [233, 305] on div at bounding box center [239, 306] width 16 height 16
checkbox input "true"
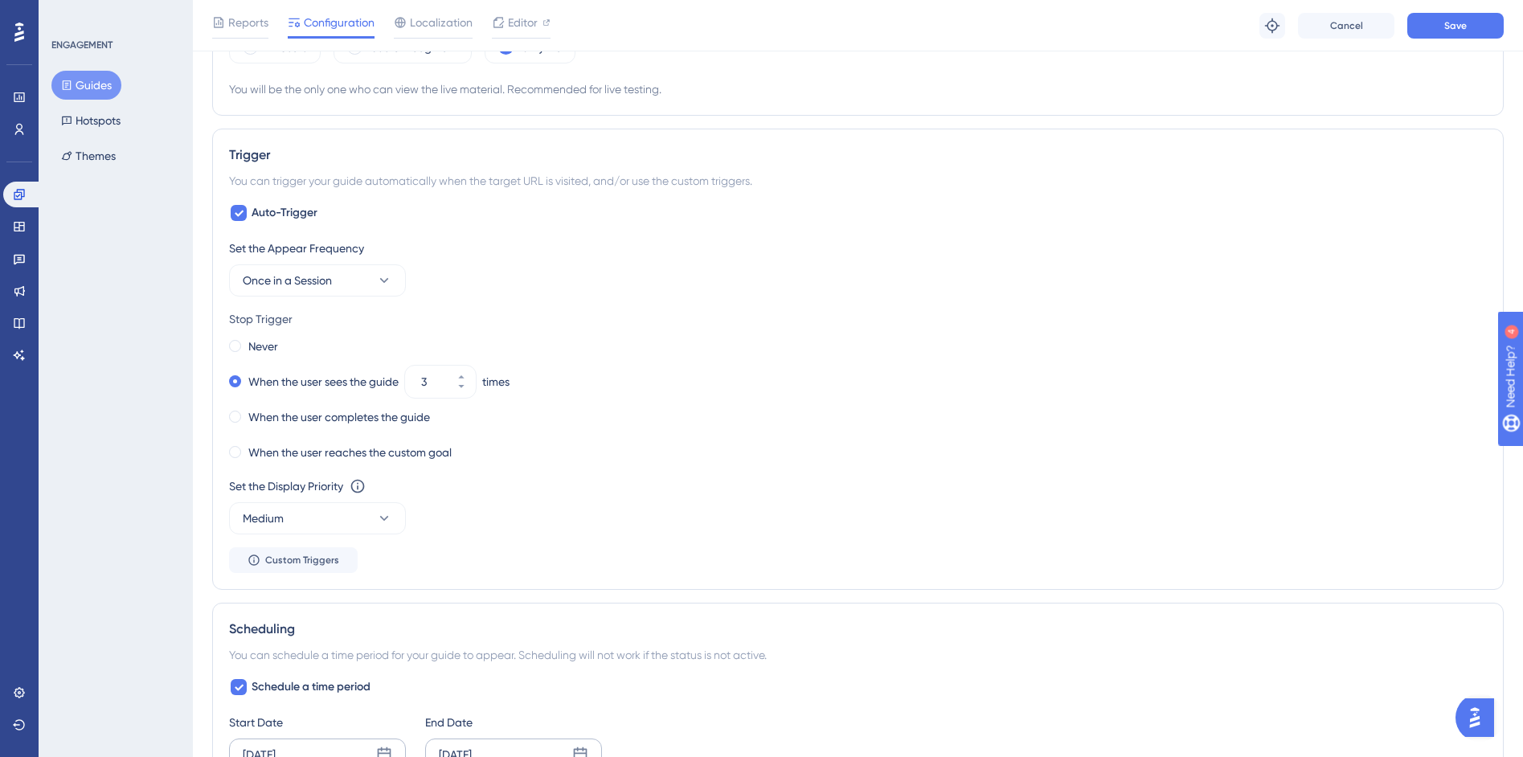
scroll to position [621, 0]
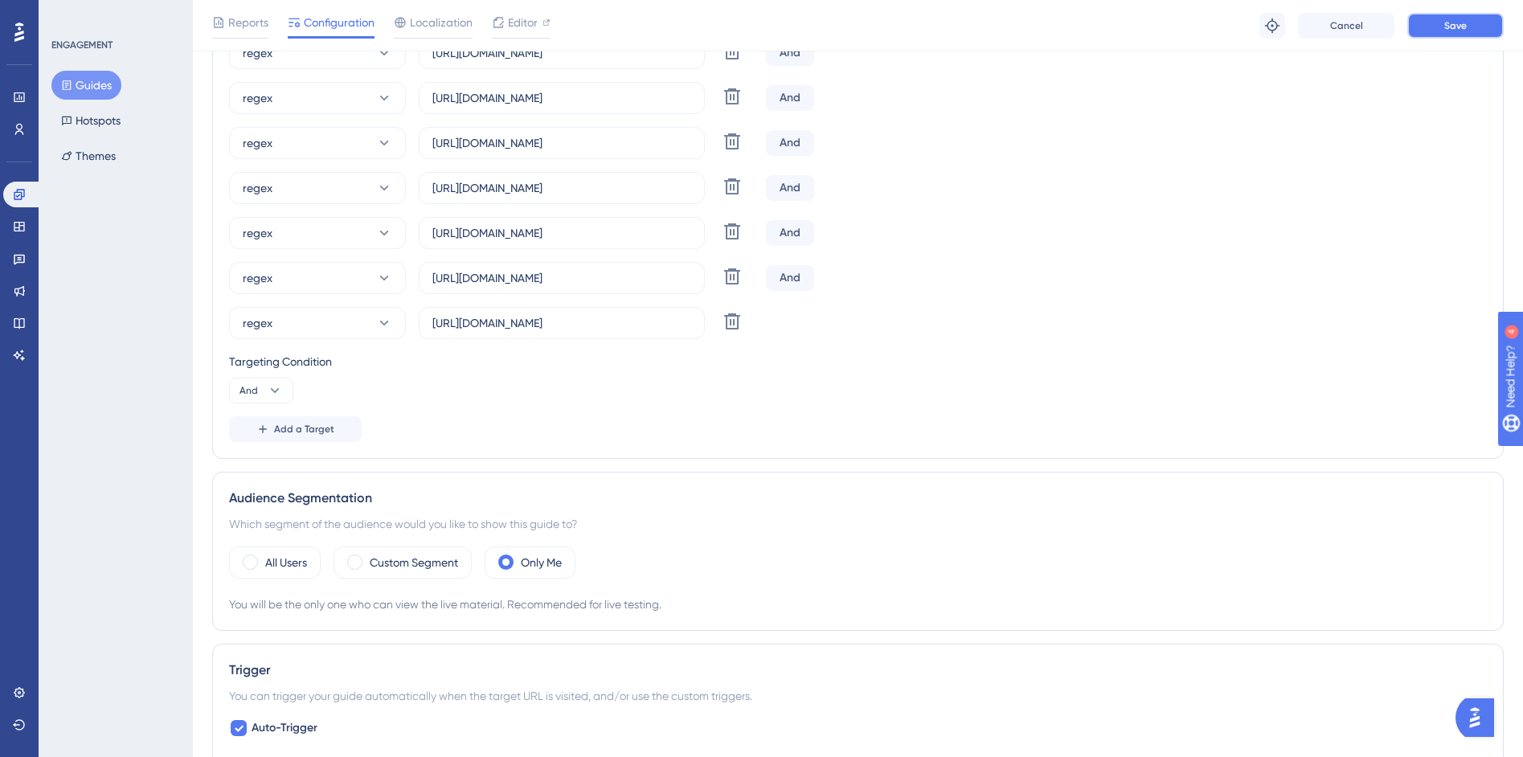
click at [1427, 16] on button "Save" at bounding box center [1455, 26] width 96 height 26
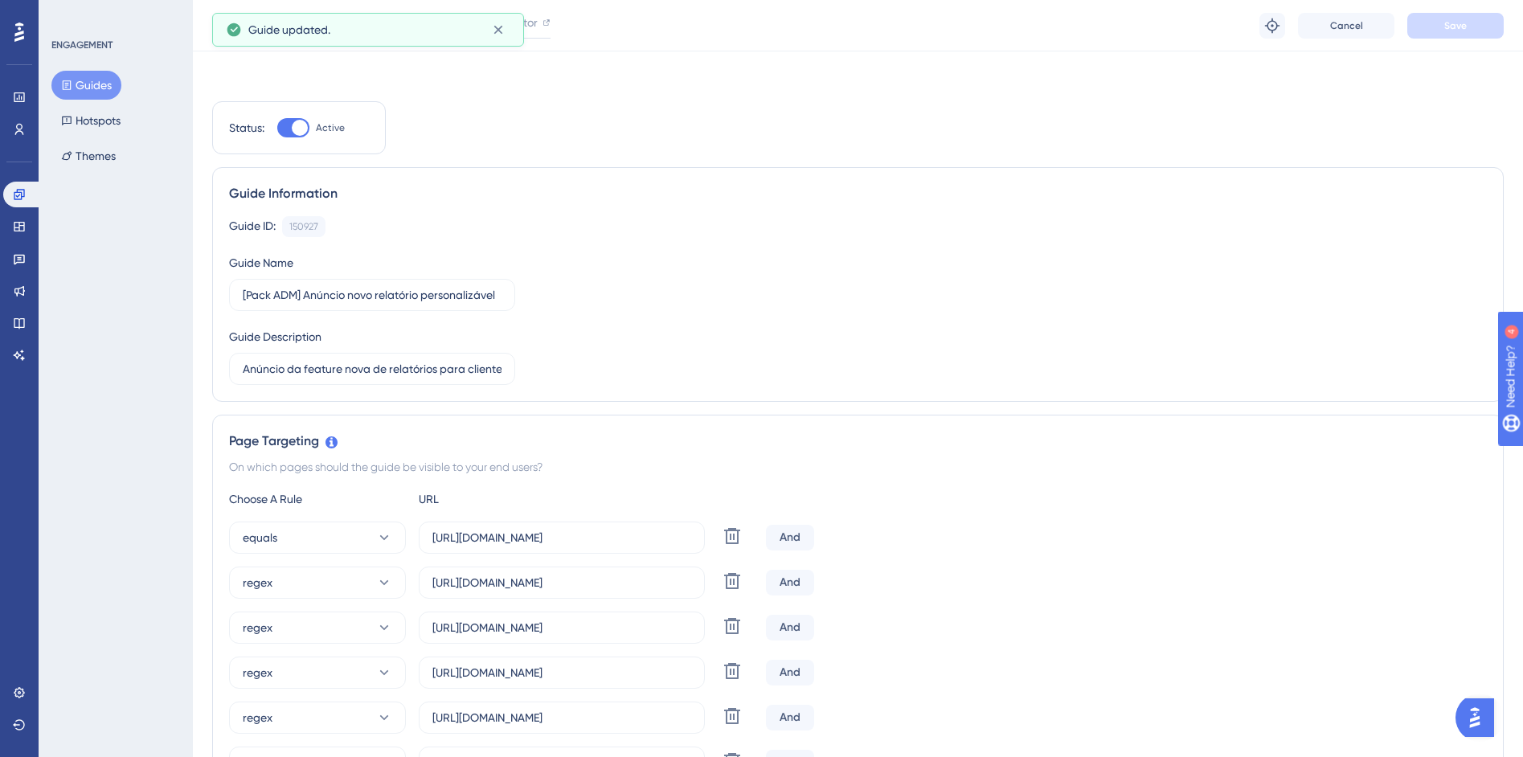
scroll to position [0, 0]
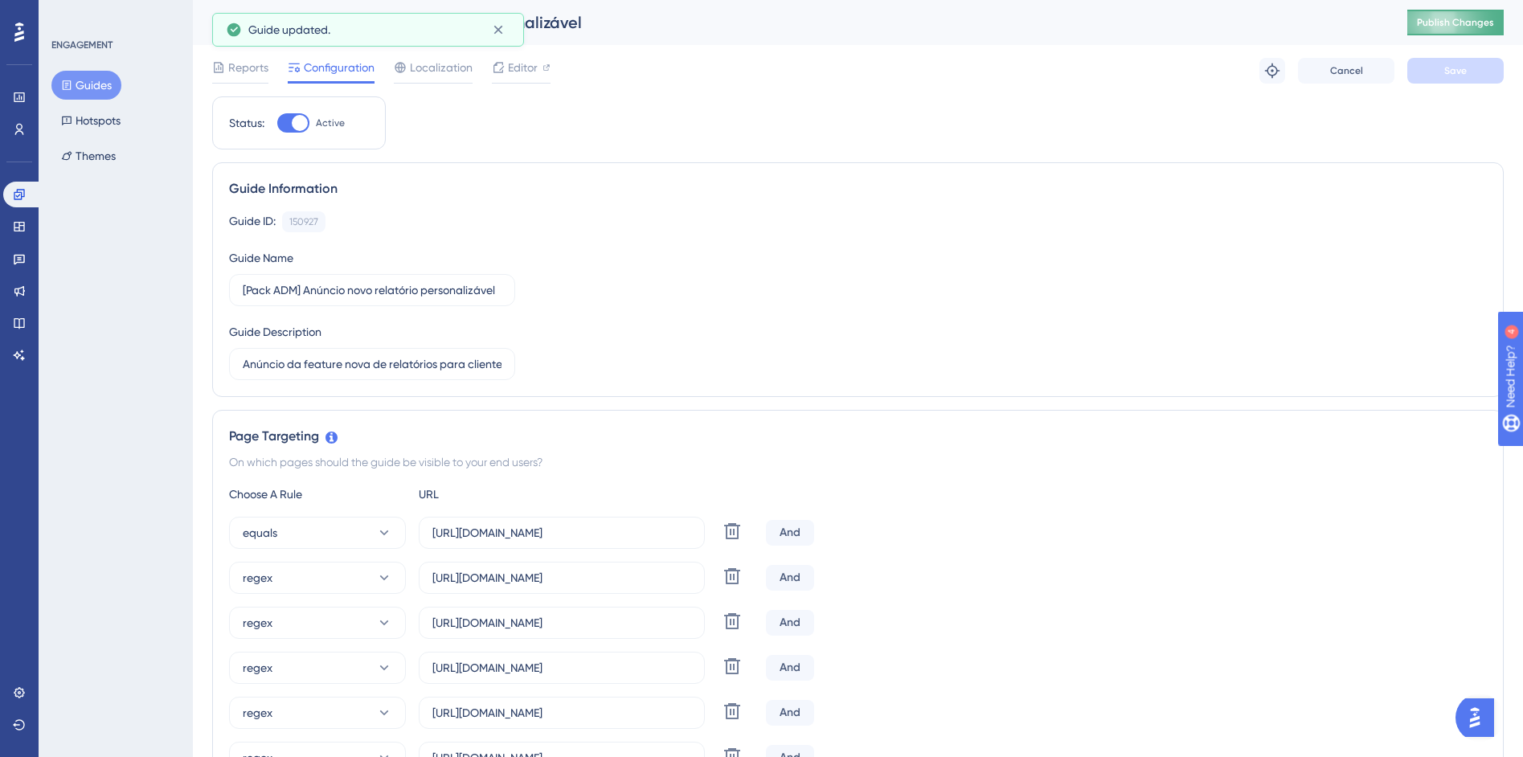
click at [1489, 19] on span "Publish Changes" at bounding box center [1455, 22] width 77 height 13
click at [642, 521] on label "[URL][DOMAIN_NAME]" at bounding box center [562, 533] width 286 height 32
click at [642, 524] on input "[URL][DOMAIN_NAME]" at bounding box center [561, 533] width 259 height 18
click at [539, 67] on div "Editor" at bounding box center [521, 67] width 59 height 19
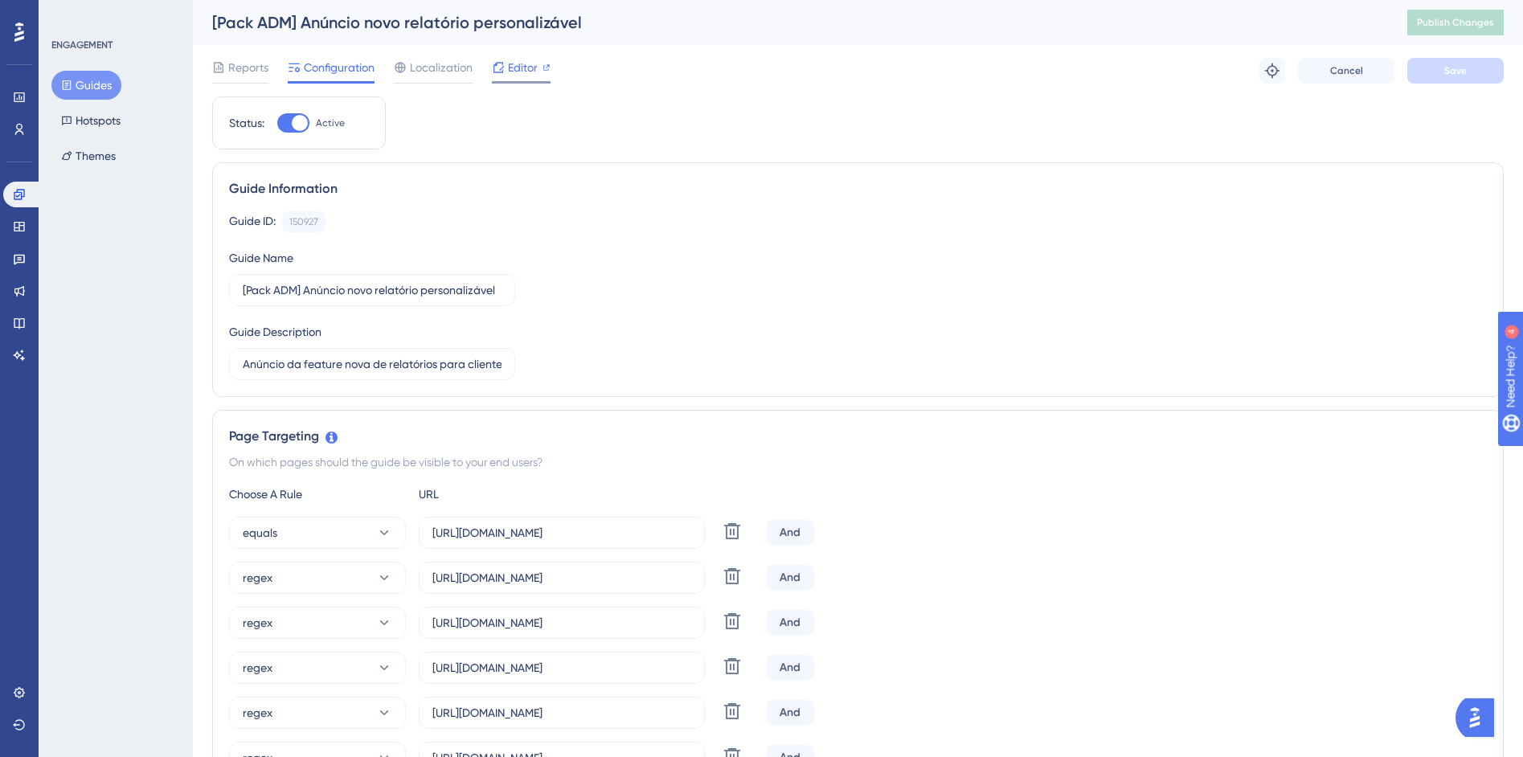
scroll to position [0, 0]
click at [500, 530] on input "[URL][DOMAIN_NAME]" at bounding box center [561, 533] width 259 height 18
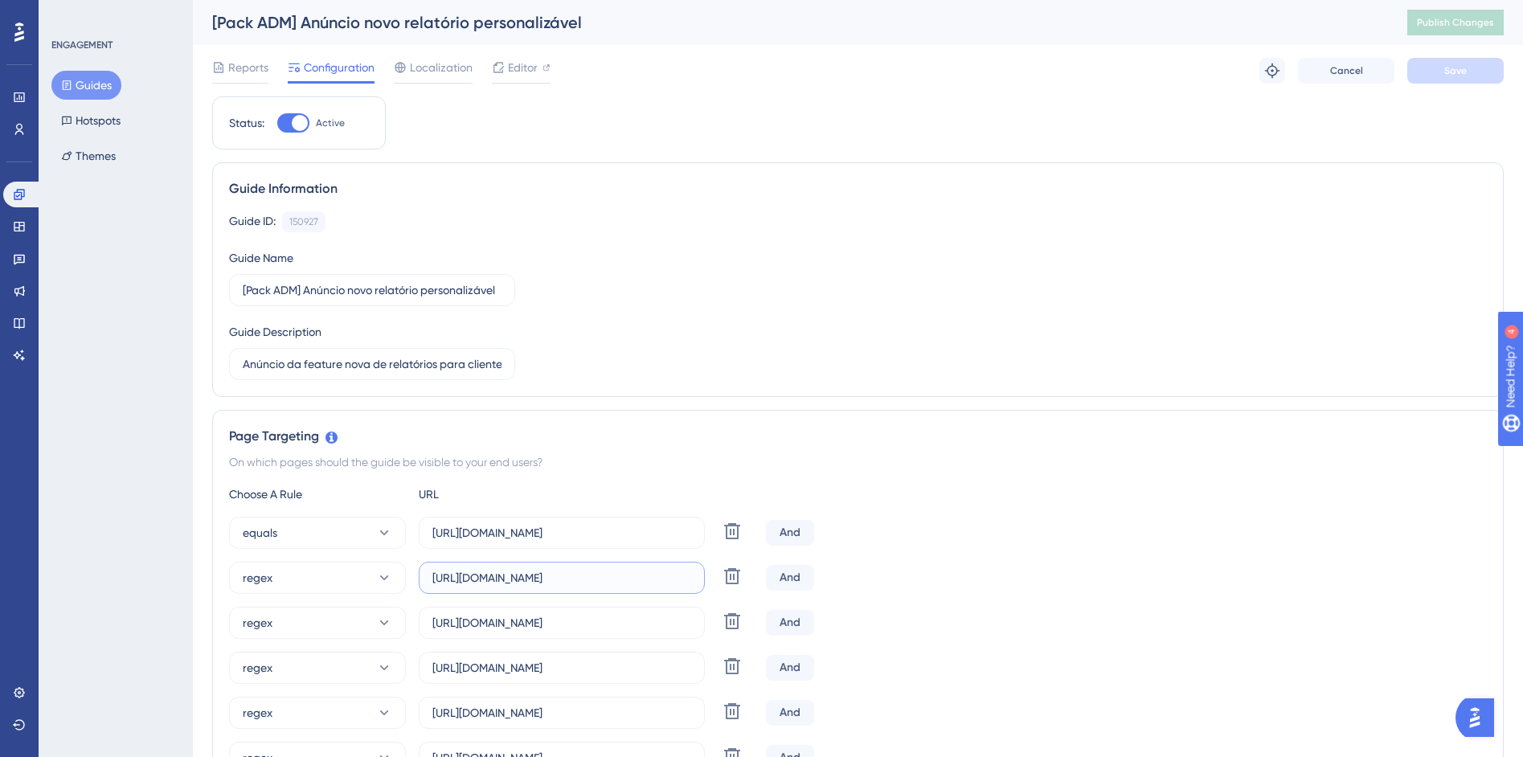
click at [578, 579] on input "[URL][DOMAIN_NAME]" at bounding box center [561, 578] width 259 height 18
click at [579, 579] on input "[URL][DOMAIN_NAME]" at bounding box center [561, 578] width 259 height 18
click at [451, 575] on input "[URL][DOMAIN_NAME]" at bounding box center [561, 578] width 259 height 18
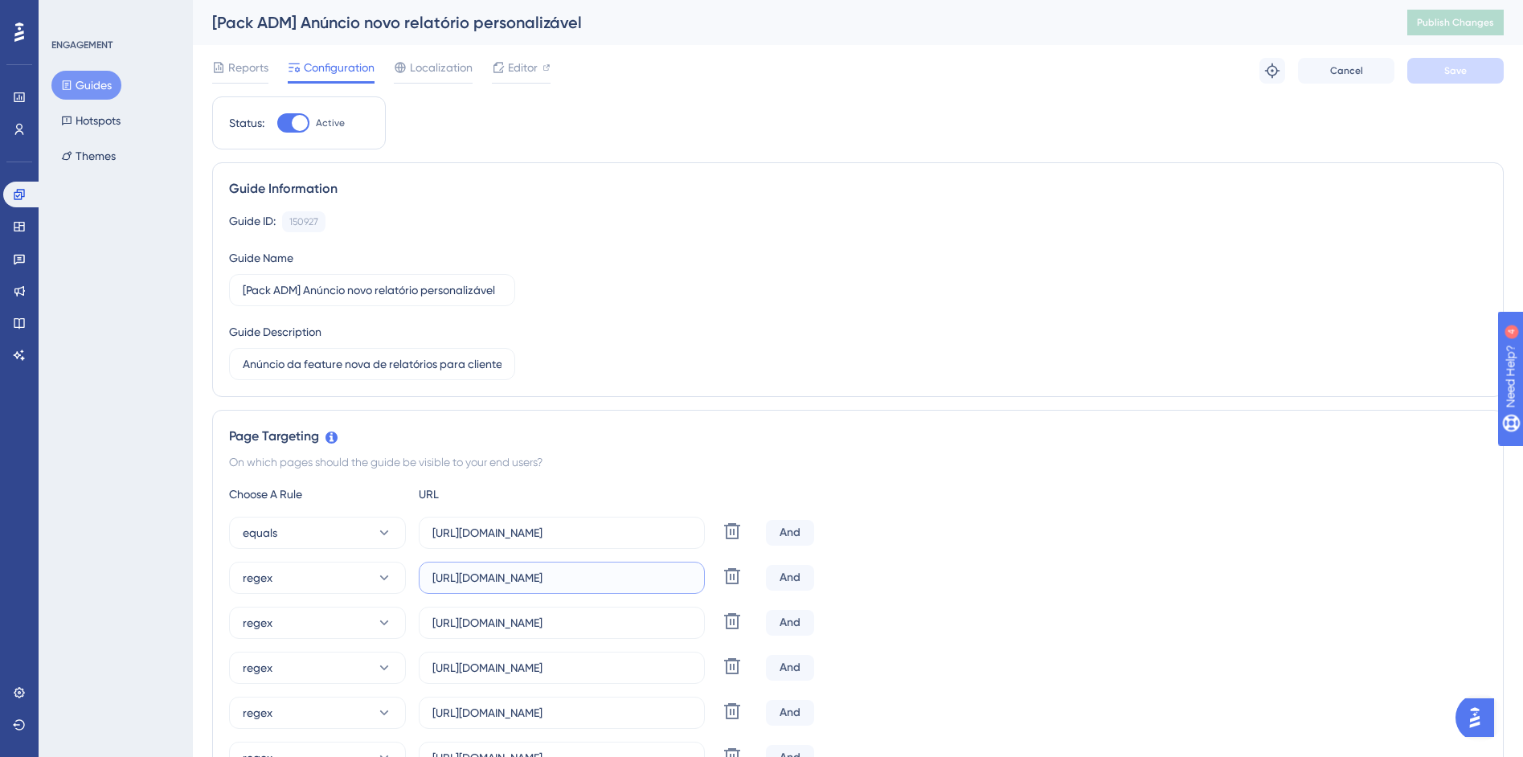
click at [451, 575] on input "https://siga01.activesoft.com.br/busca_central_relatorios/?relatorio=aluno_turm…" at bounding box center [561, 578] width 259 height 18
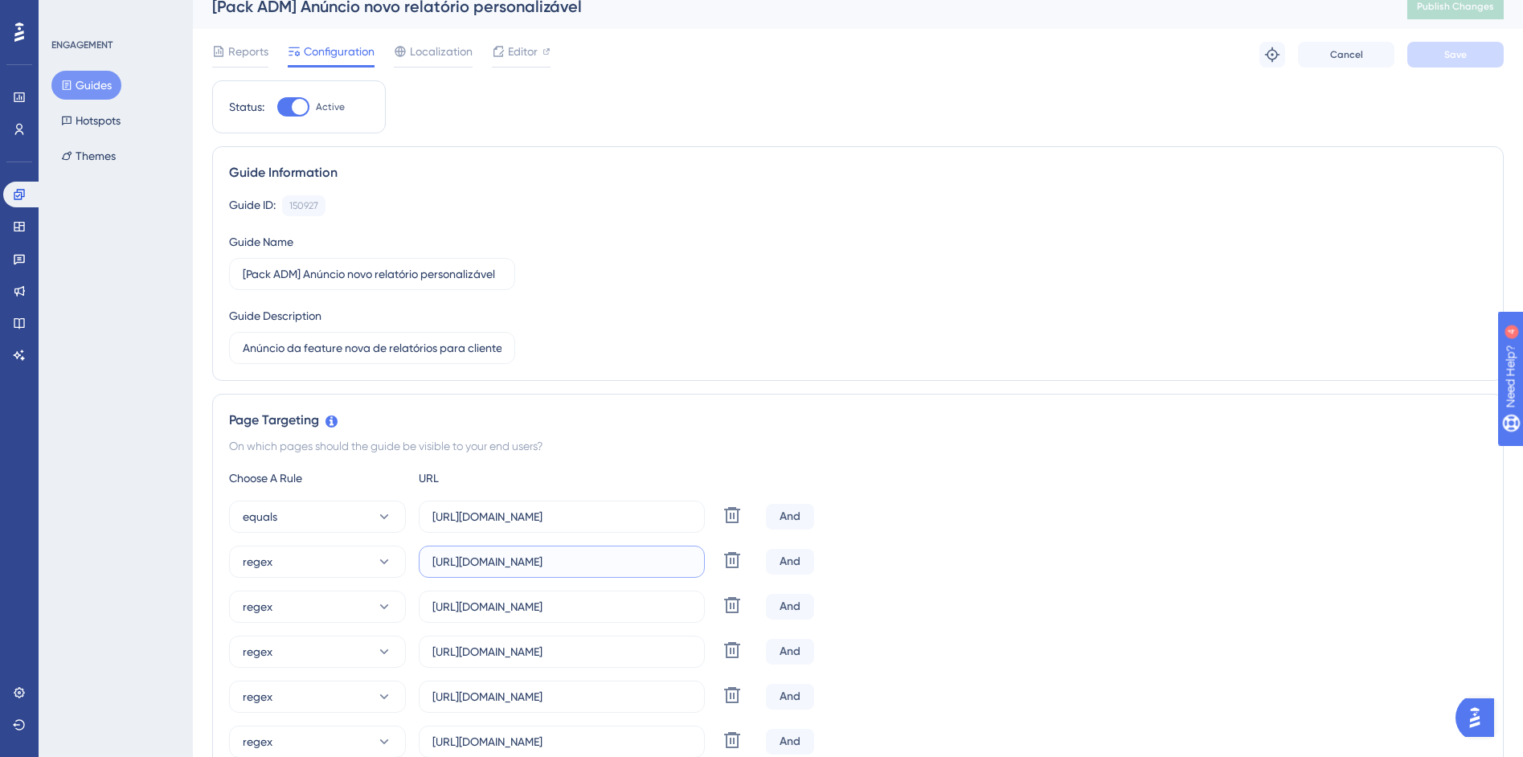
scroll to position [31, 0]
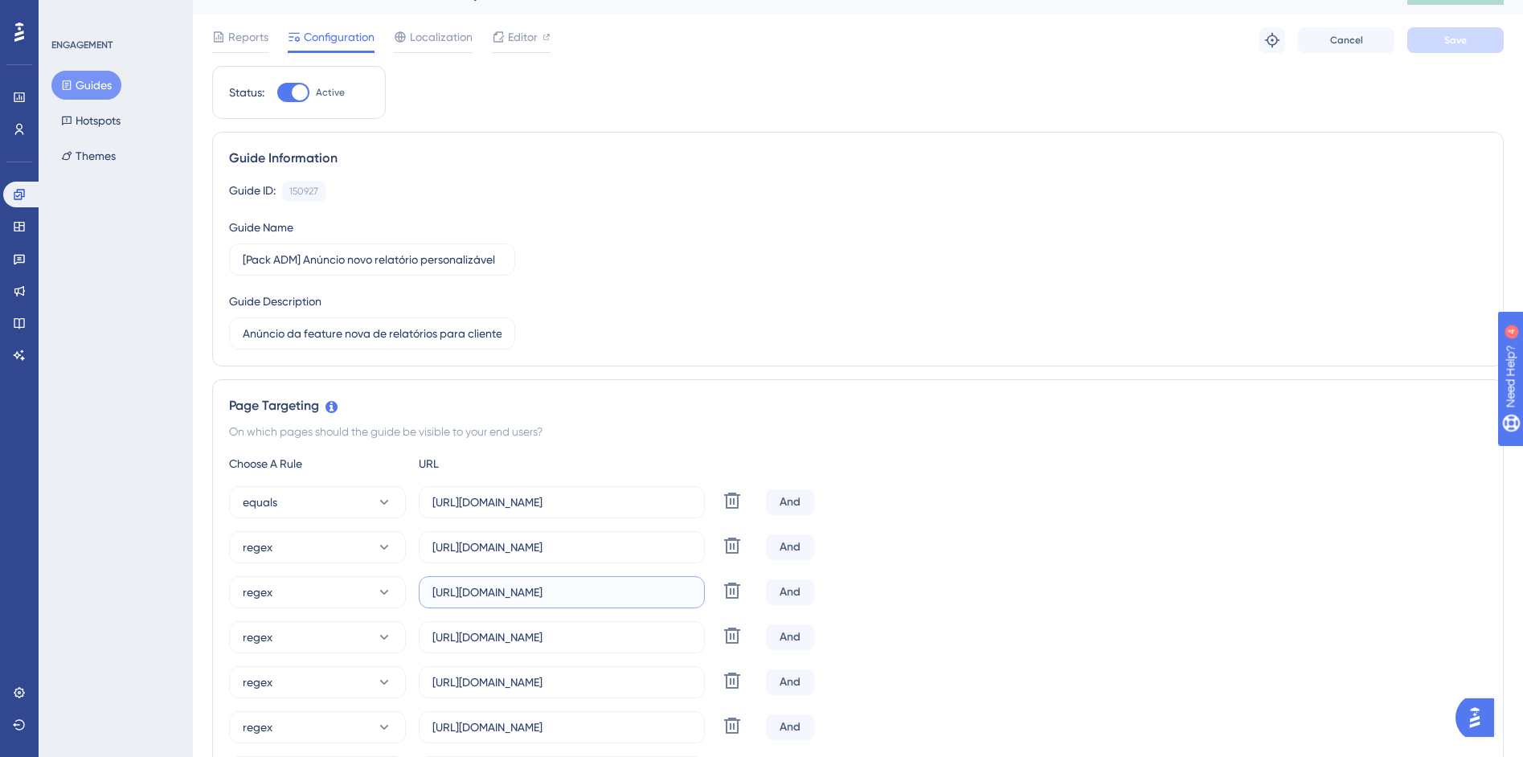
click at [498, 584] on input "https://siga01.activesoft.com.br/busca_central_relatorios/?relatorio=aluno_turm…" at bounding box center [561, 593] width 259 height 18
drag, startPoint x: 497, startPoint y: 594, endPoint x: 811, endPoint y: 592, distance: 314.3
click at [811, 592] on div "regex https://siga01.activesoft.com.br/busca_central_relatorios/?relatorio=alun…" at bounding box center [858, 592] width 1258 height 32
click at [628, 594] on input "https://siga01.activesoft.com.br/busca_central_relatorios/?relatorio=aluno_turm…" at bounding box center [561, 593] width 259 height 18
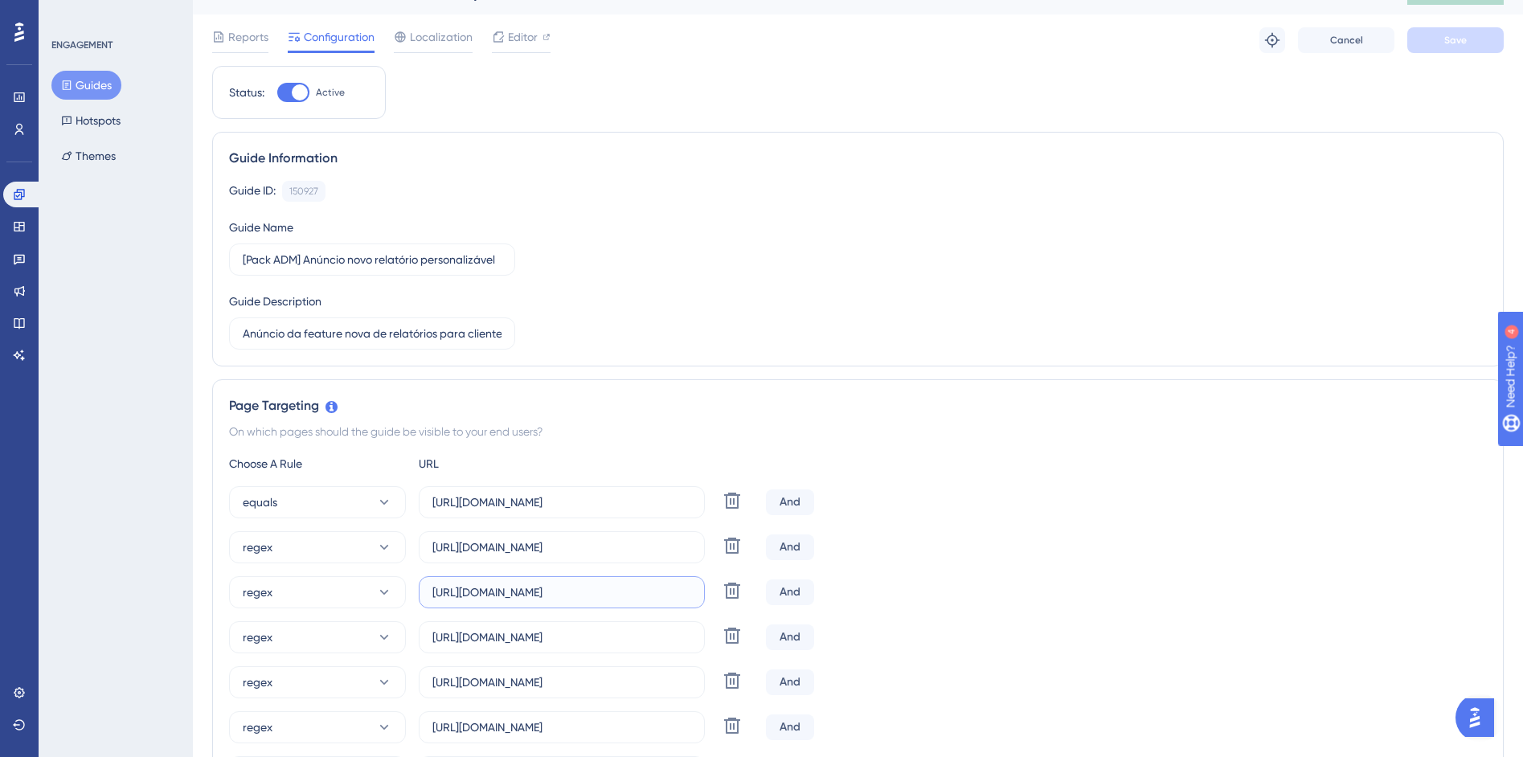
click at [628, 594] on input "https://siga01.activesoft.com.br/busca_central_relatorios/?relatorio=aluno_turm…" at bounding box center [561, 593] width 259 height 18
click at [848, 670] on div "regex https://siga01.activesoft.com.br/busca_central_relatorios/?relatorio=alun…" at bounding box center [858, 682] width 1258 height 32
click at [342, 496] on button "equals" at bounding box center [317, 502] width 177 height 32
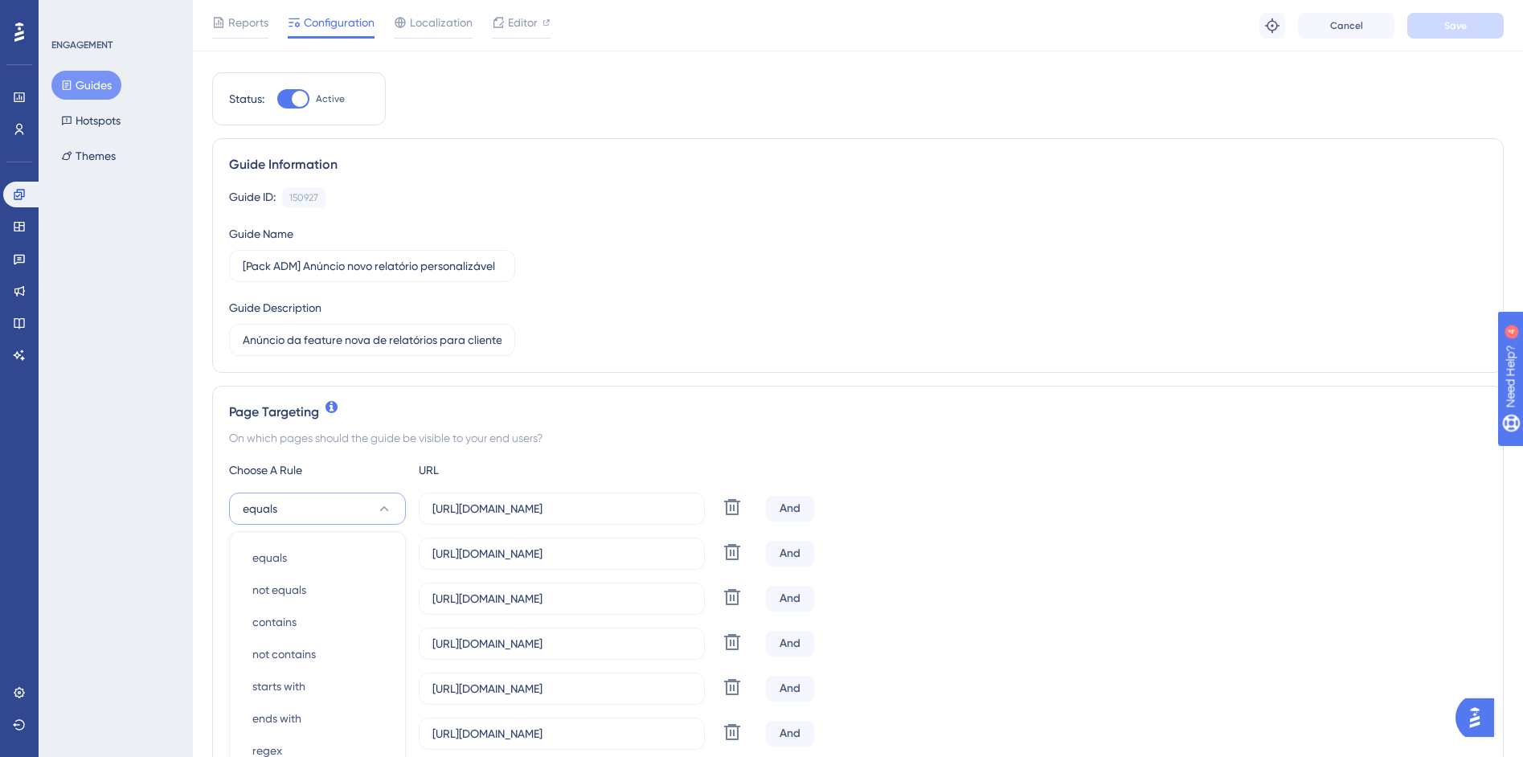
scroll to position [300, 0]
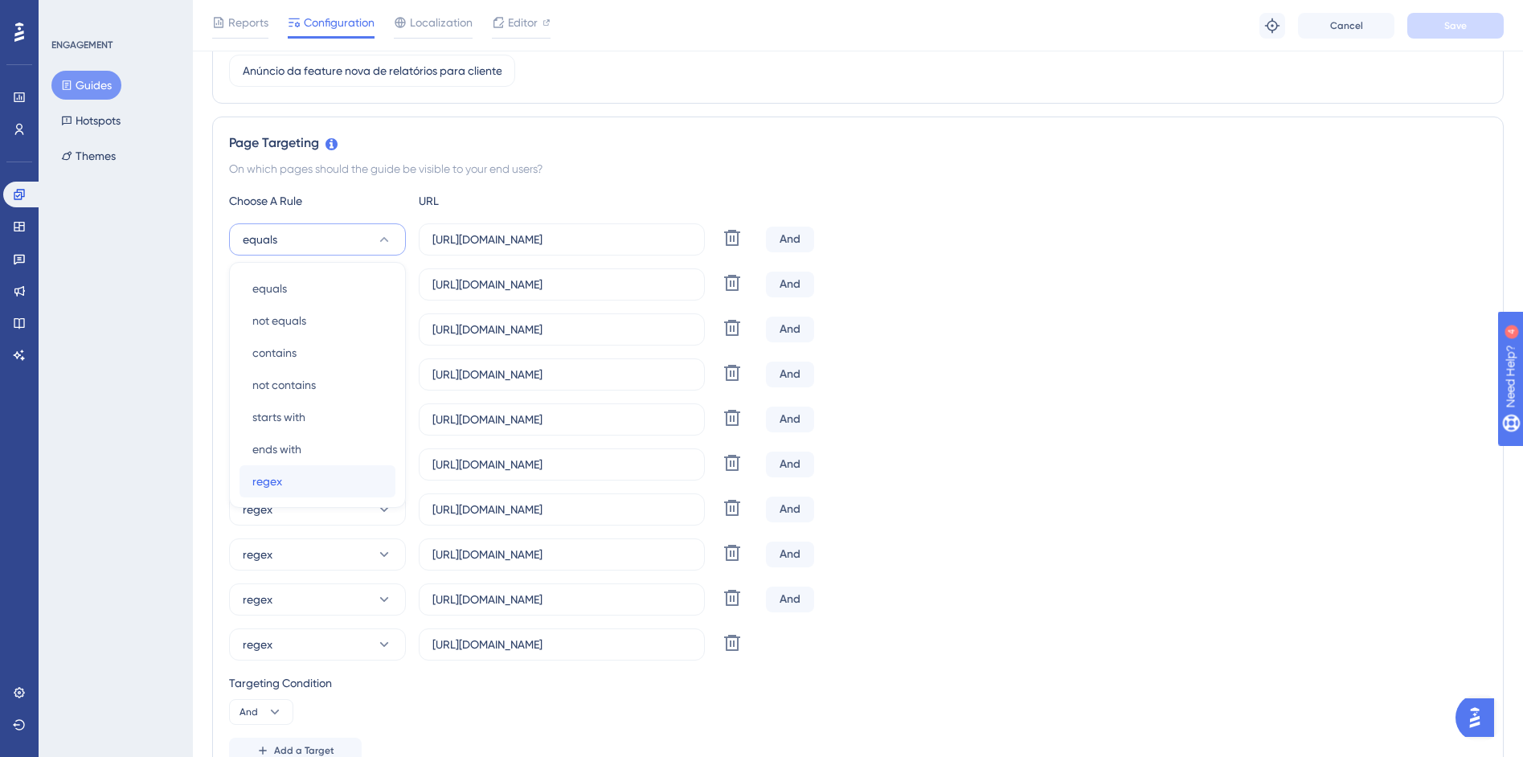
click at [271, 478] on span "regex" at bounding box center [267, 481] width 30 height 19
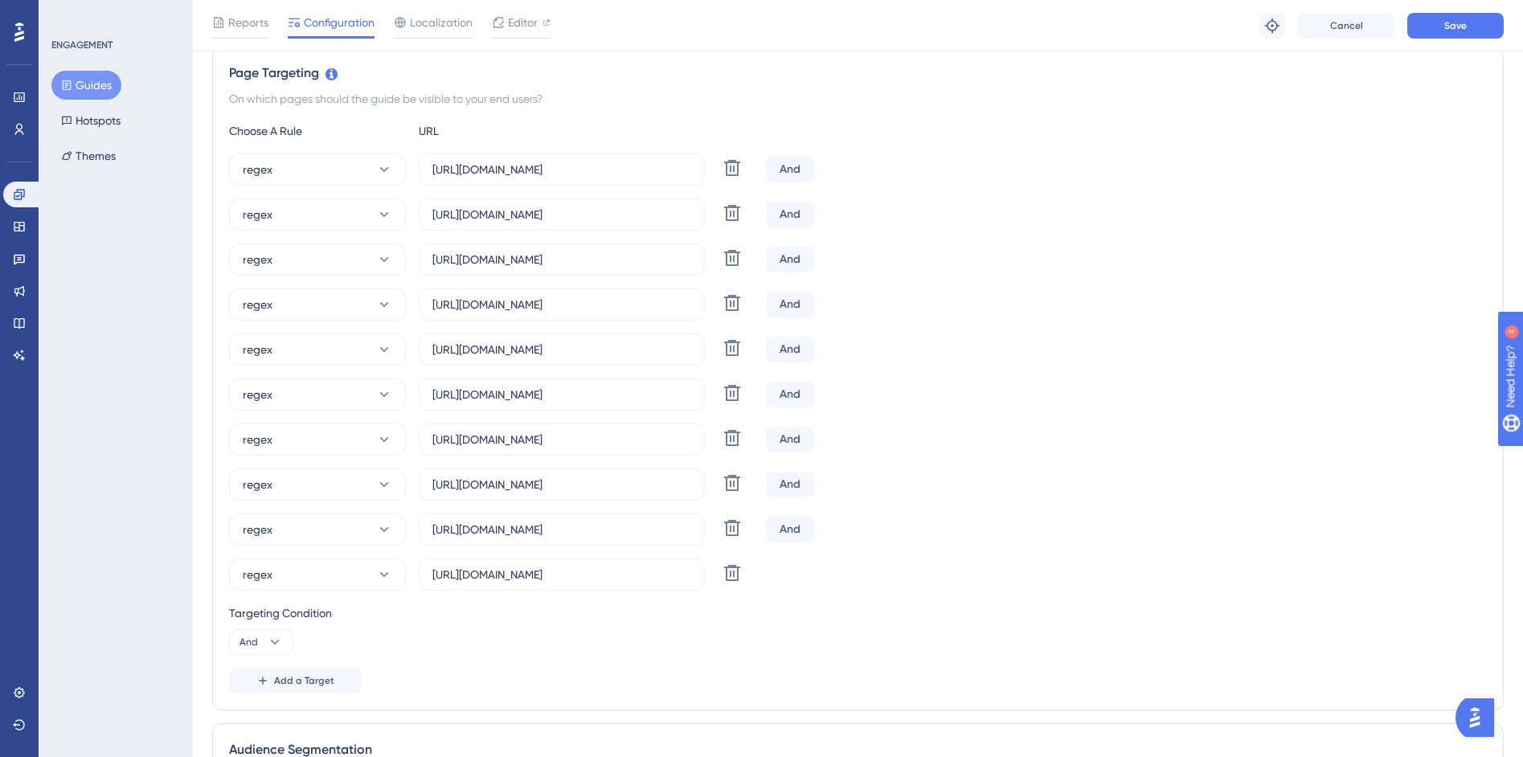
scroll to position [174, 0]
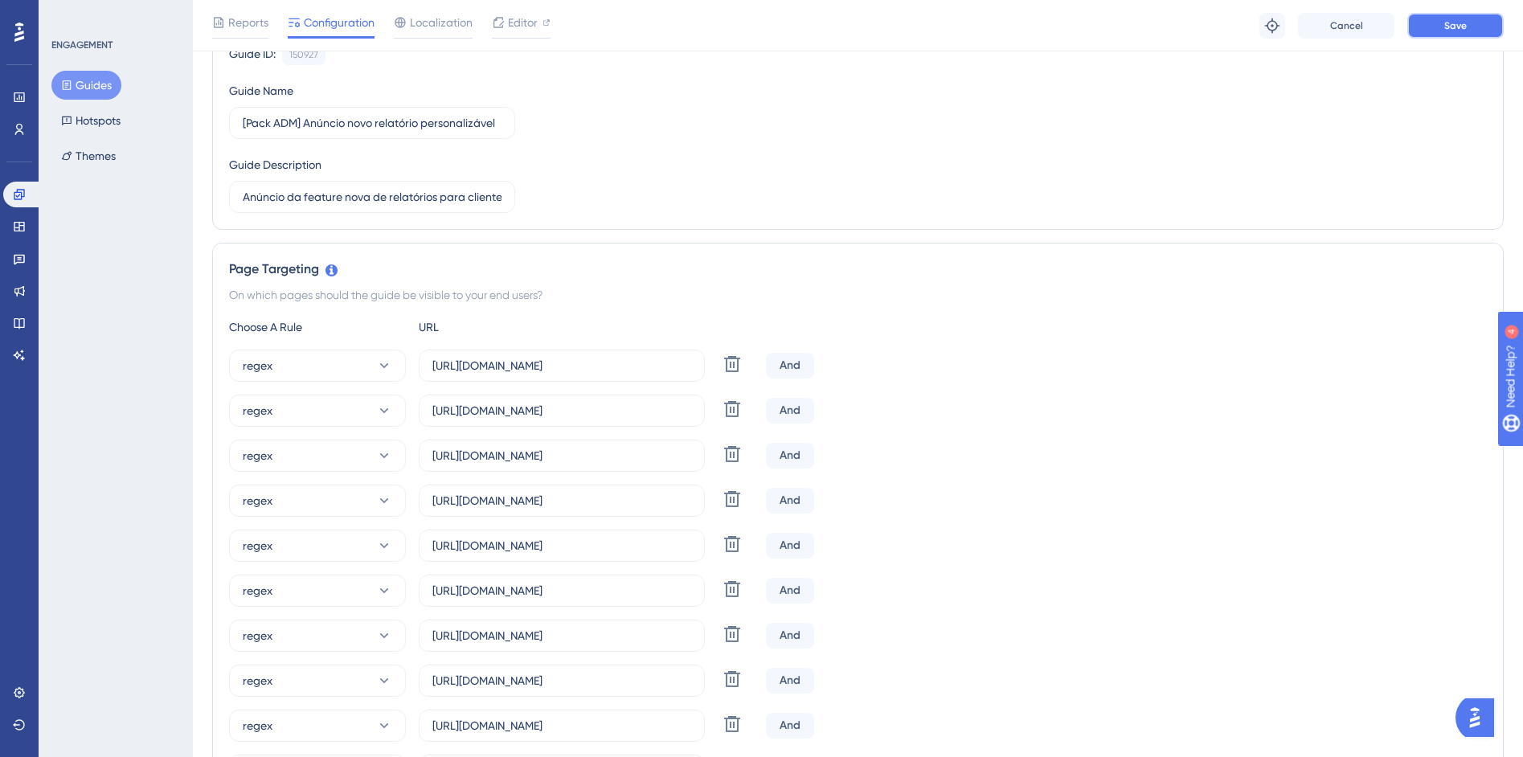
click at [1450, 23] on span "Save" at bounding box center [1455, 25] width 23 height 13
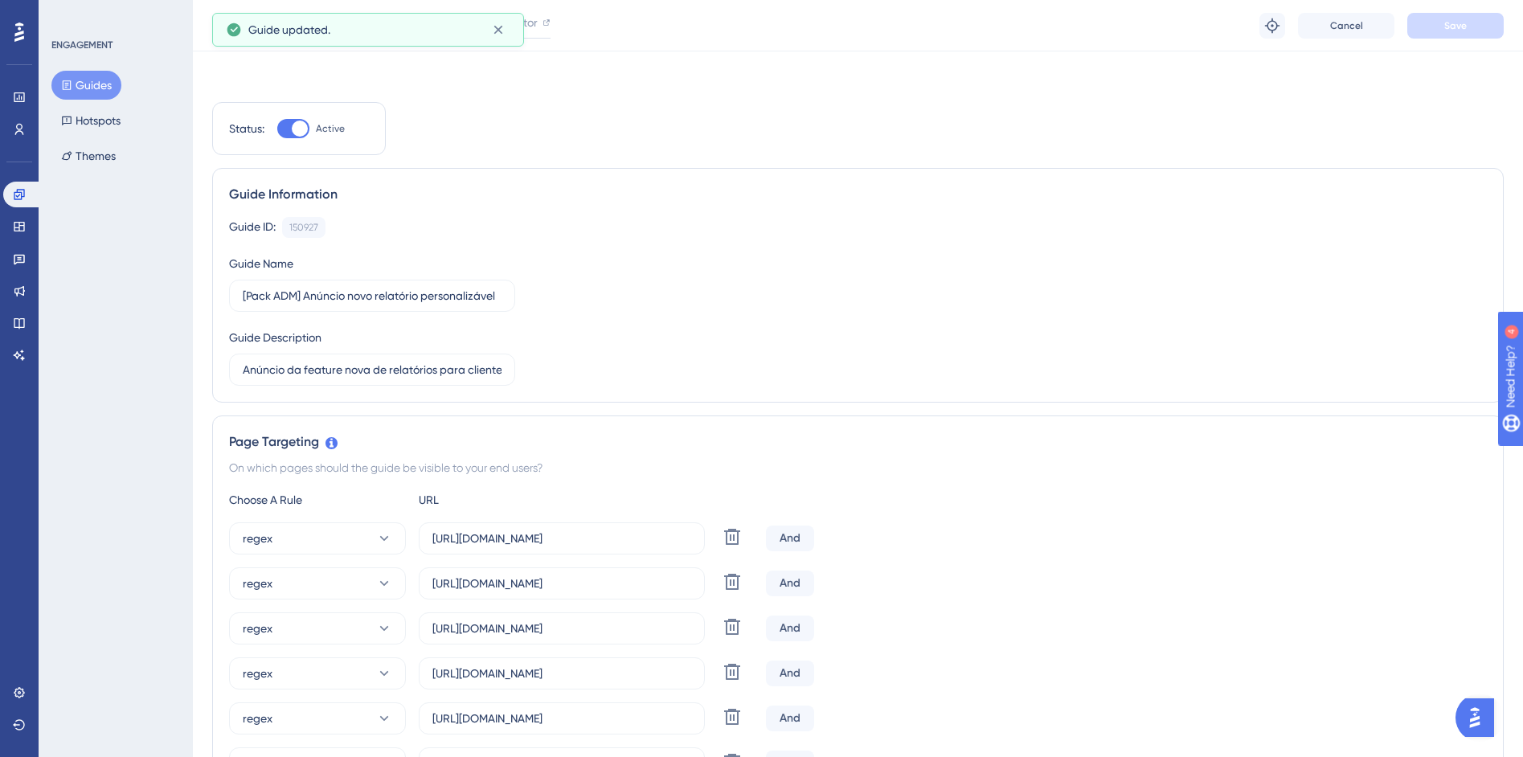
scroll to position [0, 0]
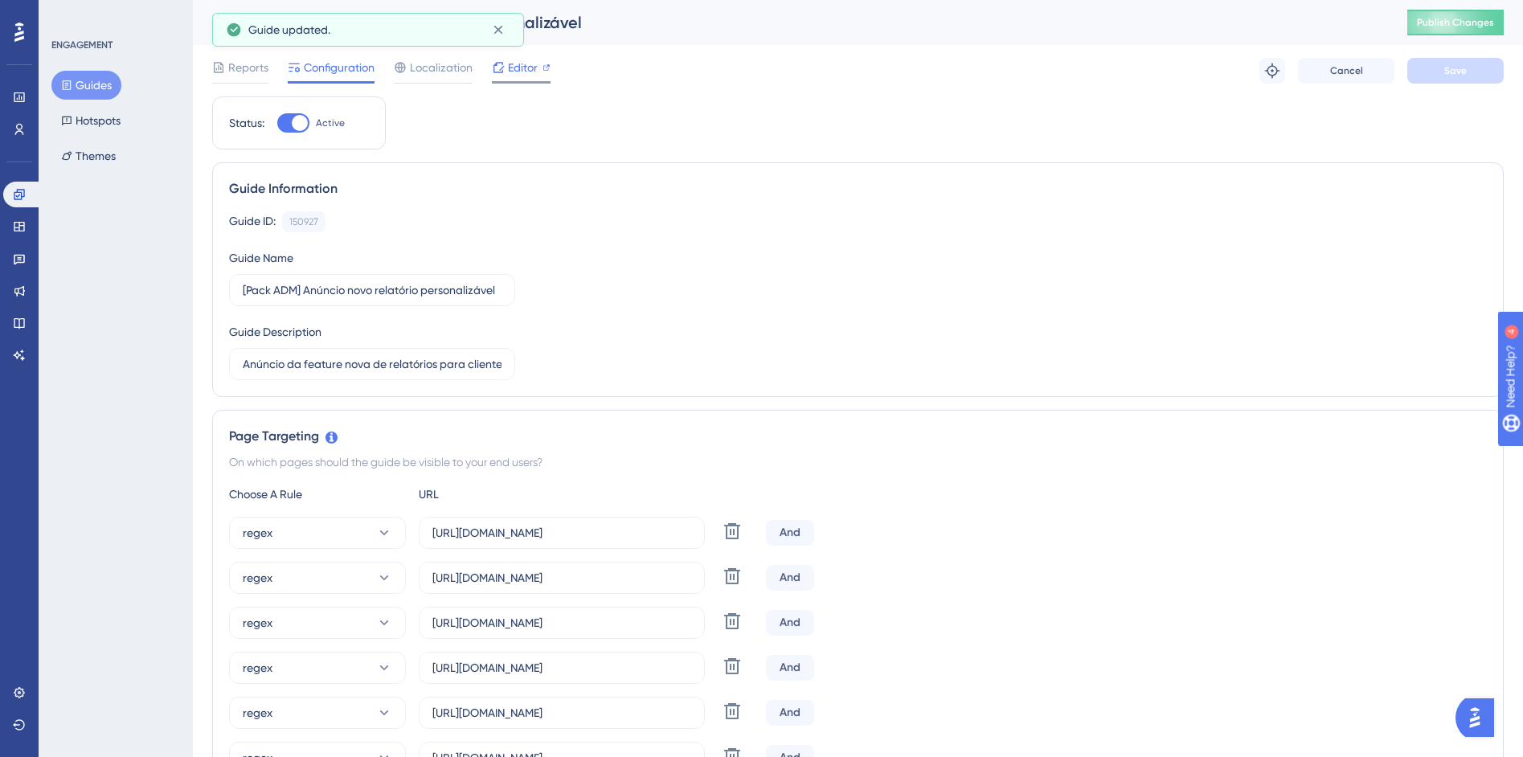
click at [508, 76] on span "Editor" at bounding box center [523, 67] width 30 height 19
click at [1276, 68] on icon at bounding box center [1272, 70] width 14 height 14
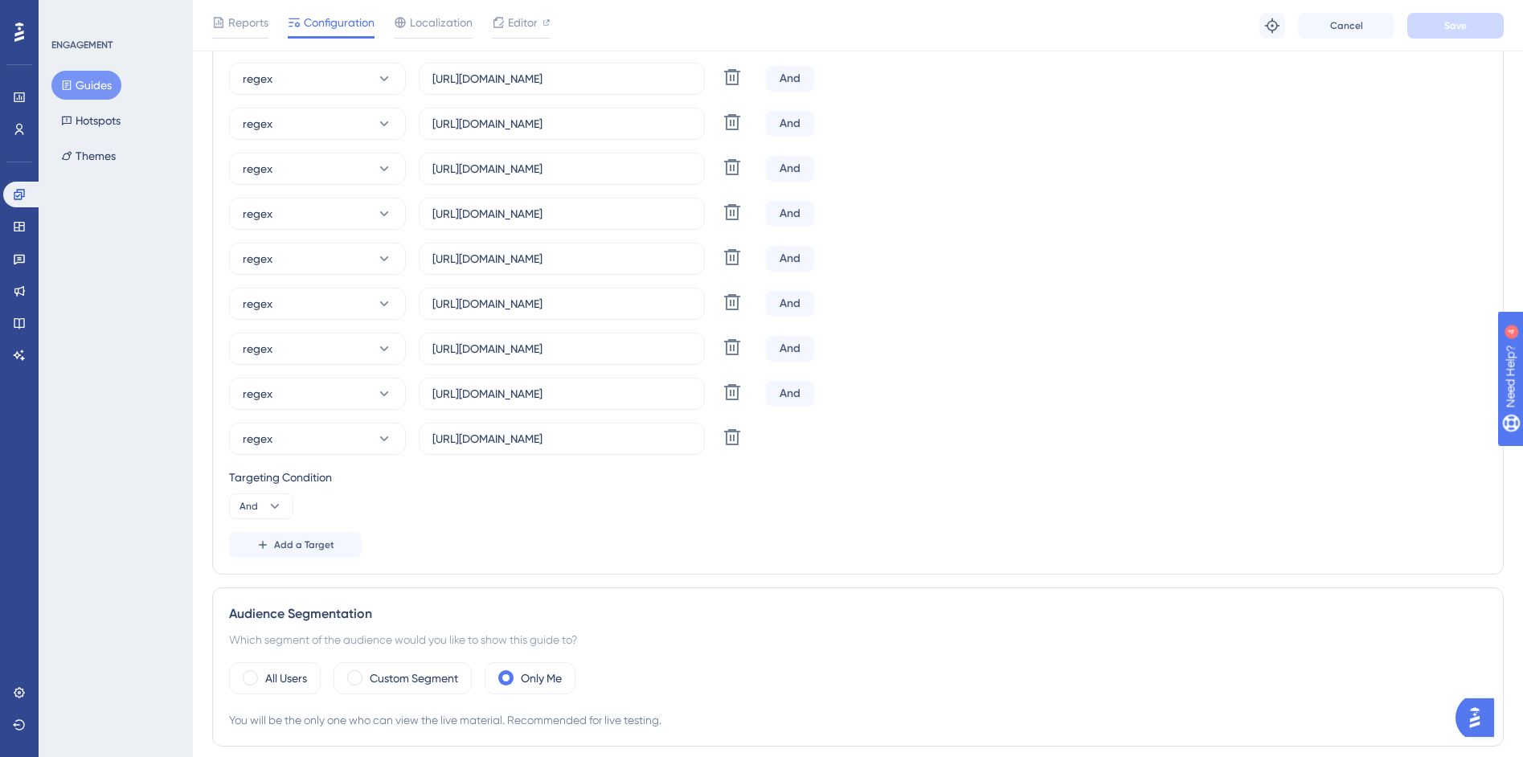
scroll to position [493, 0]
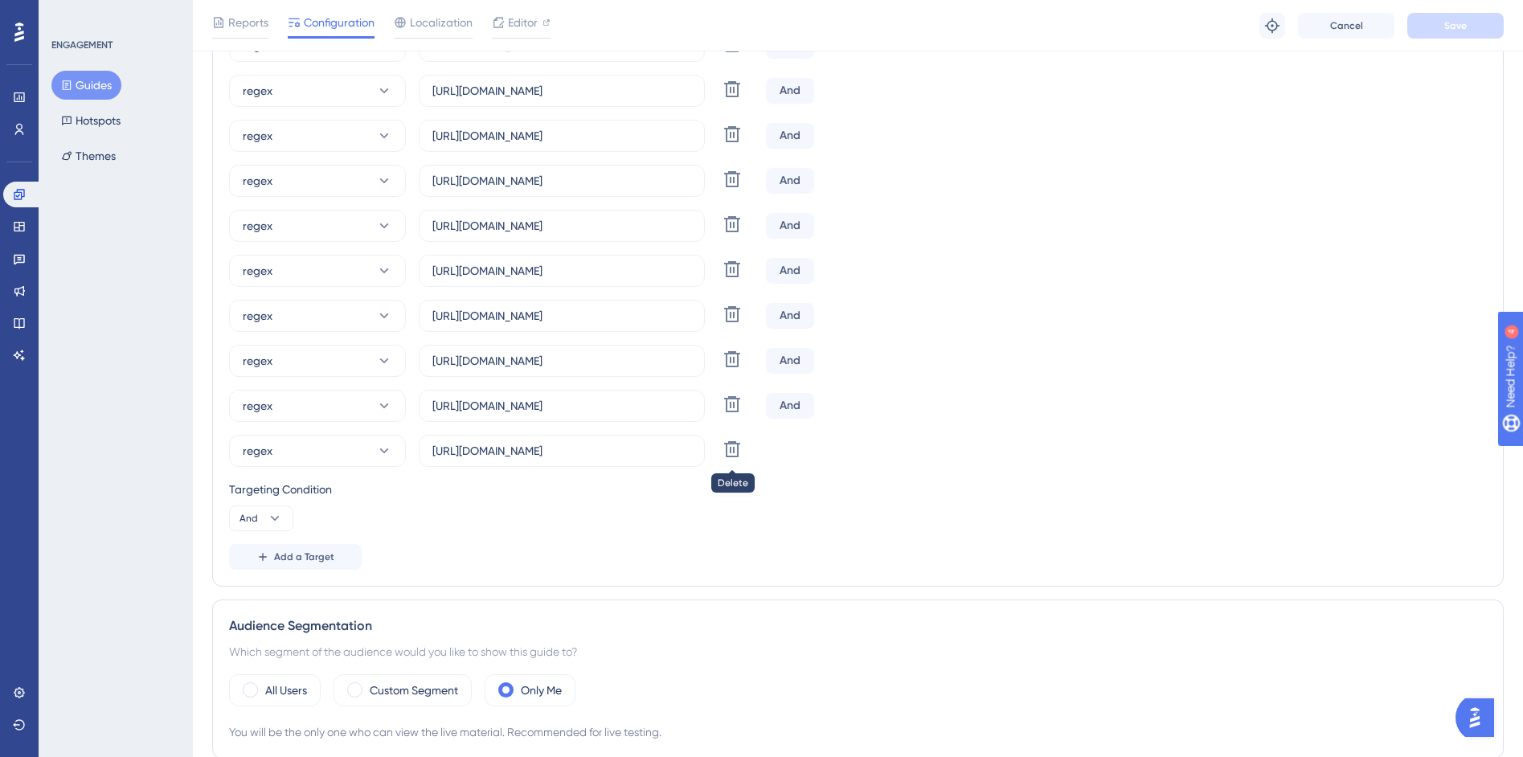
click at [731, 54] on icon at bounding box center [732, 44] width 19 height 19
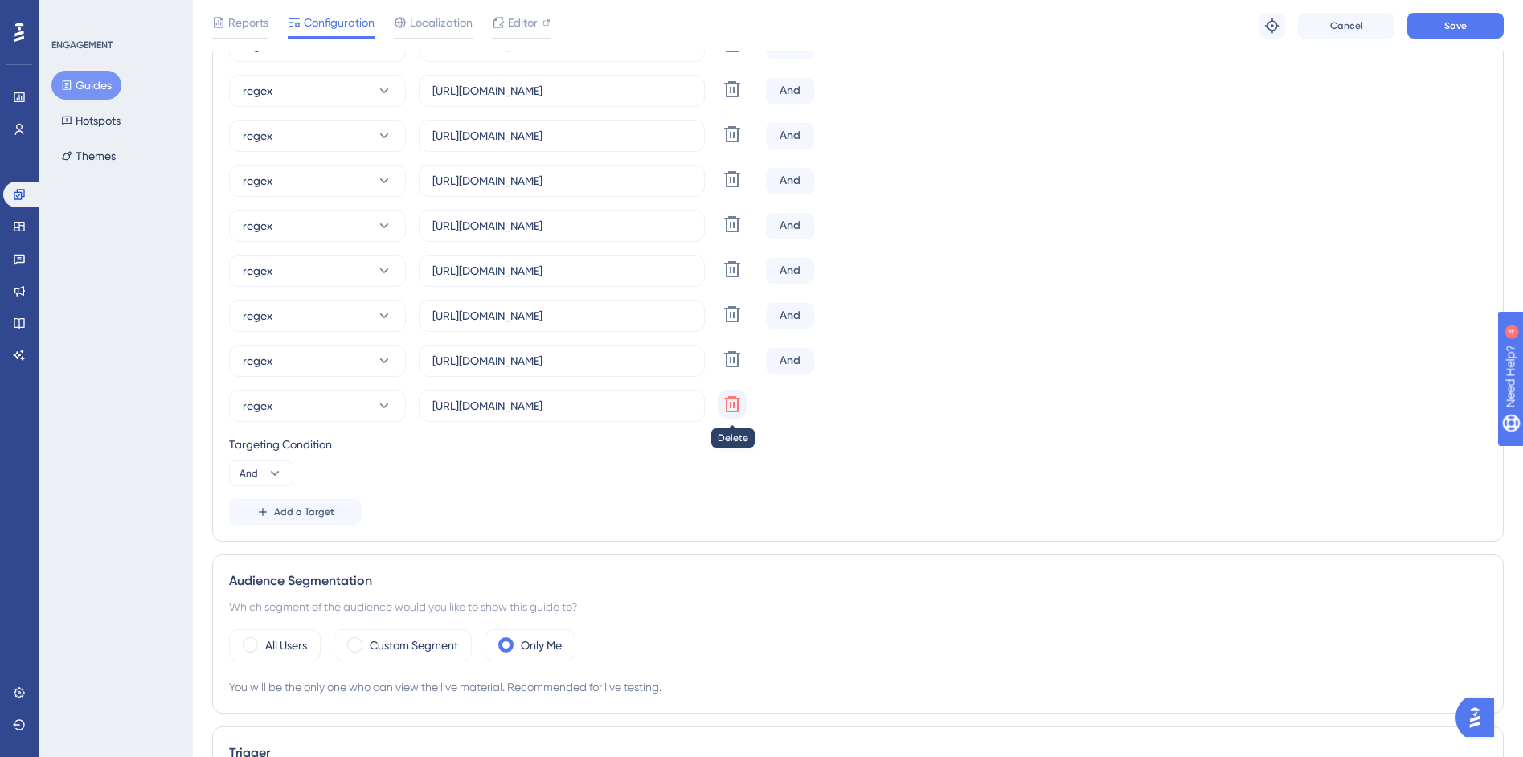
click at [738, 54] on icon at bounding box center [732, 44] width 19 height 19
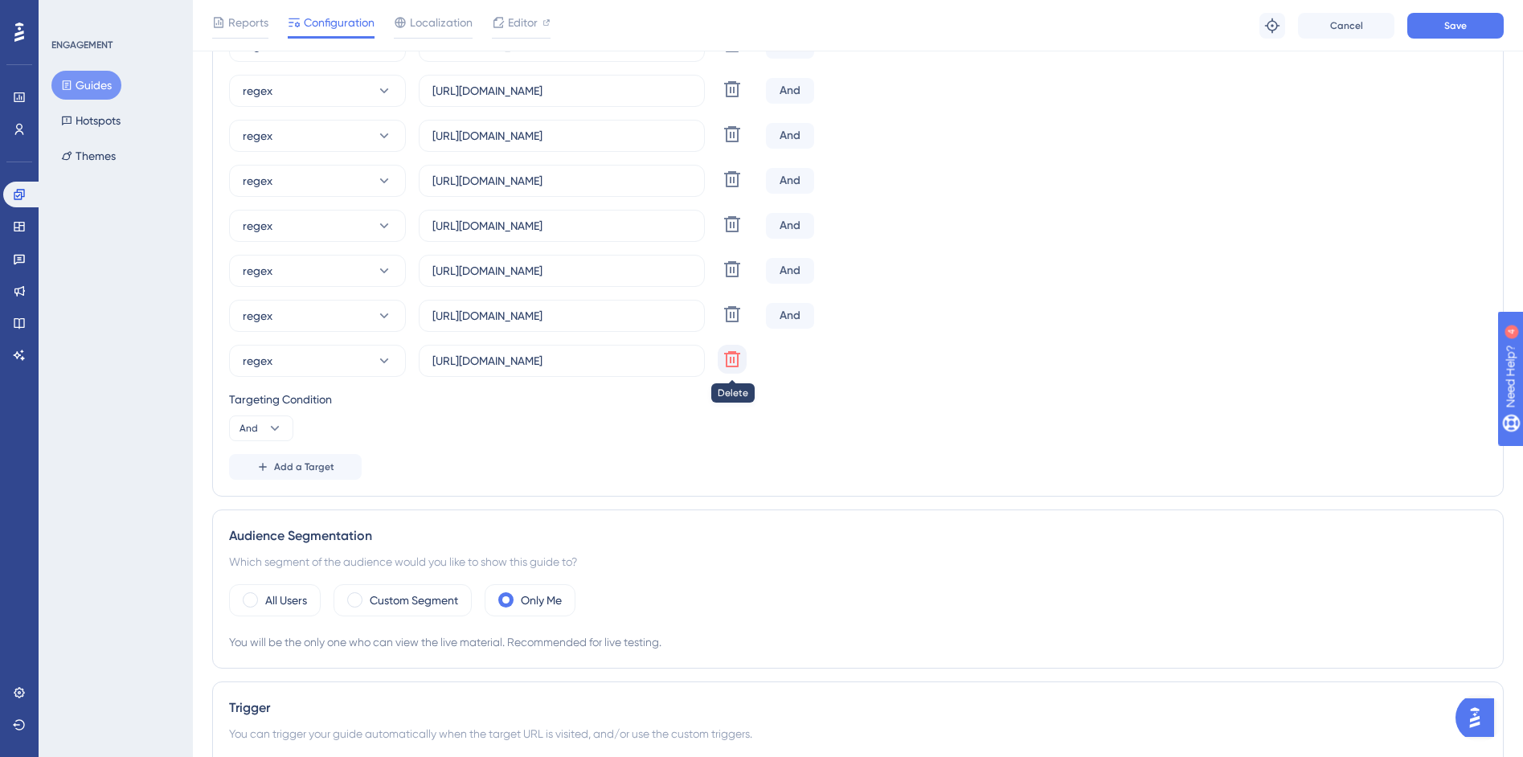
click at [728, 54] on icon at bounding box center [732, 44] width 19 height 19
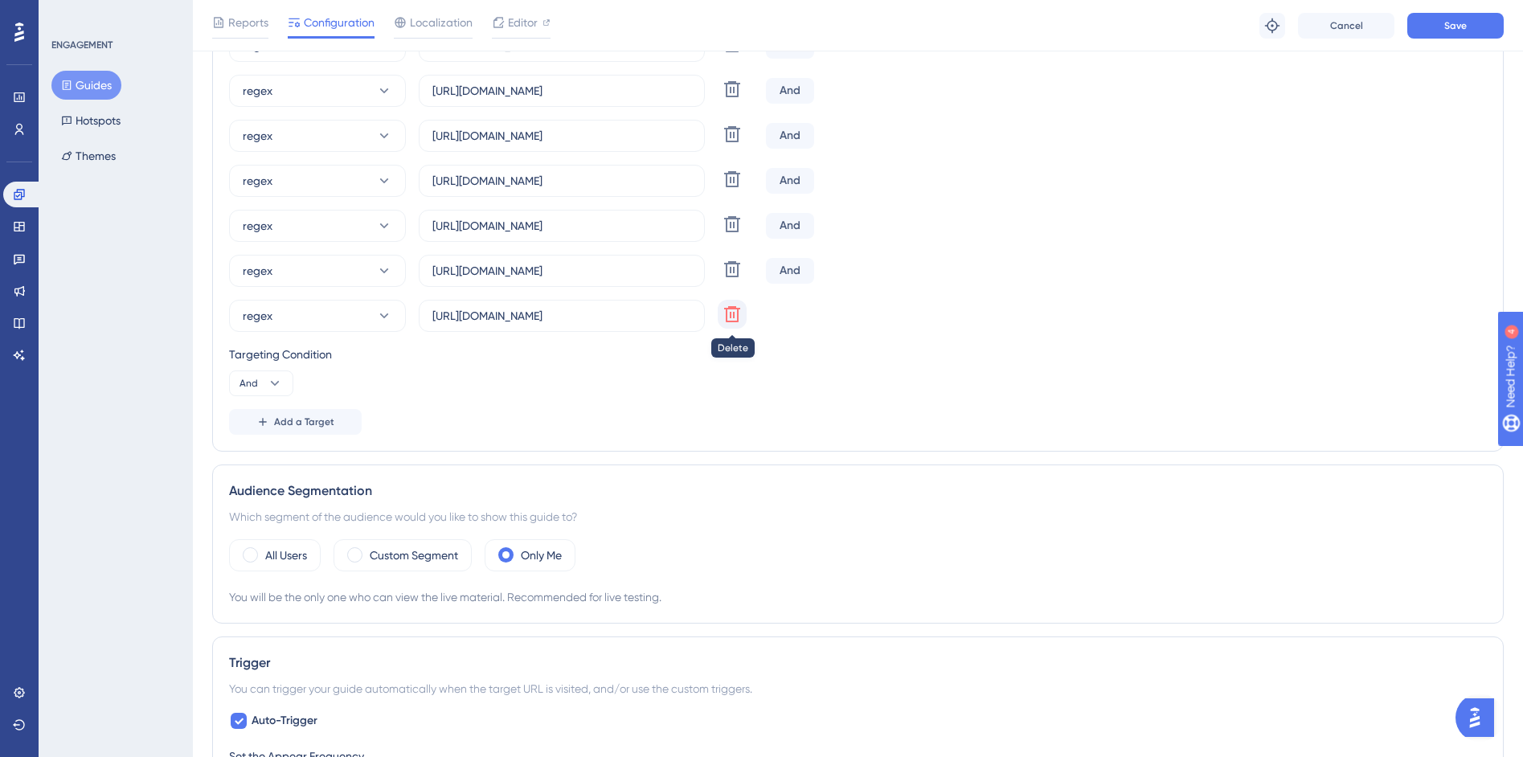
click at [733, 54] on icon at bounding box center [732, 44] width 19 height 19
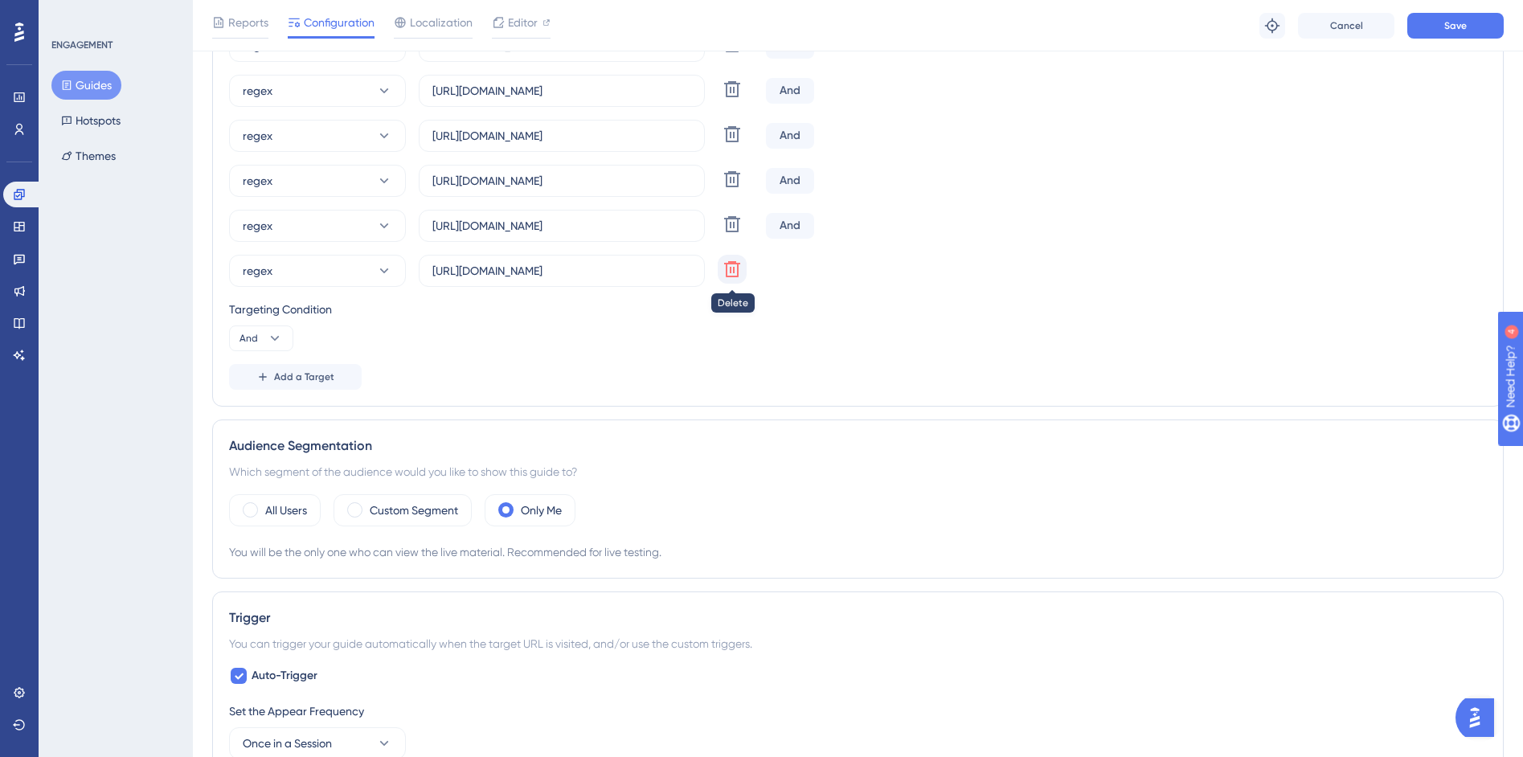
click at [739, 54] on icon at bounding box center [732, 44] width 19 height 19
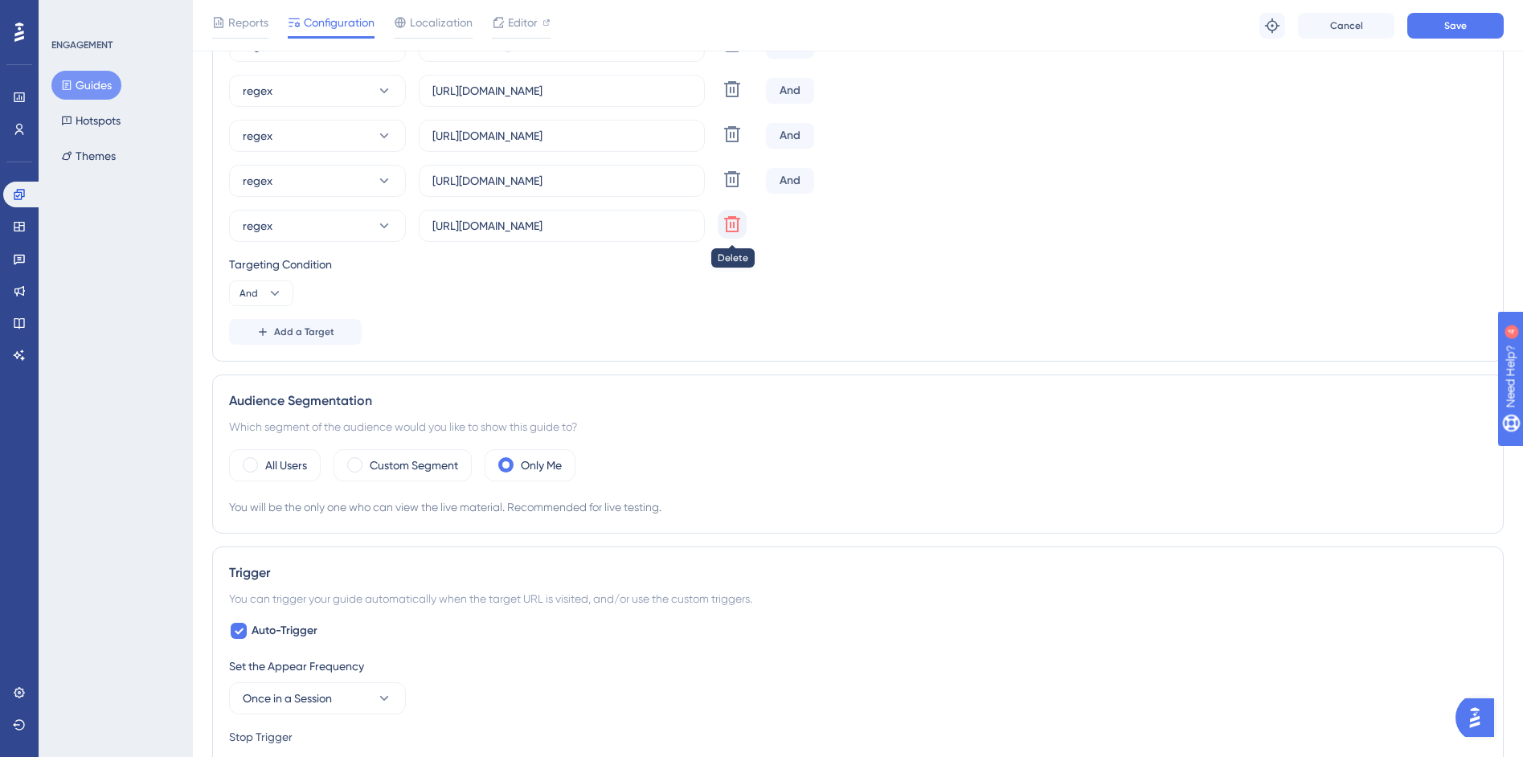
click at [735, 52] on icon at bounding box center [732, 44] width 16 height 16
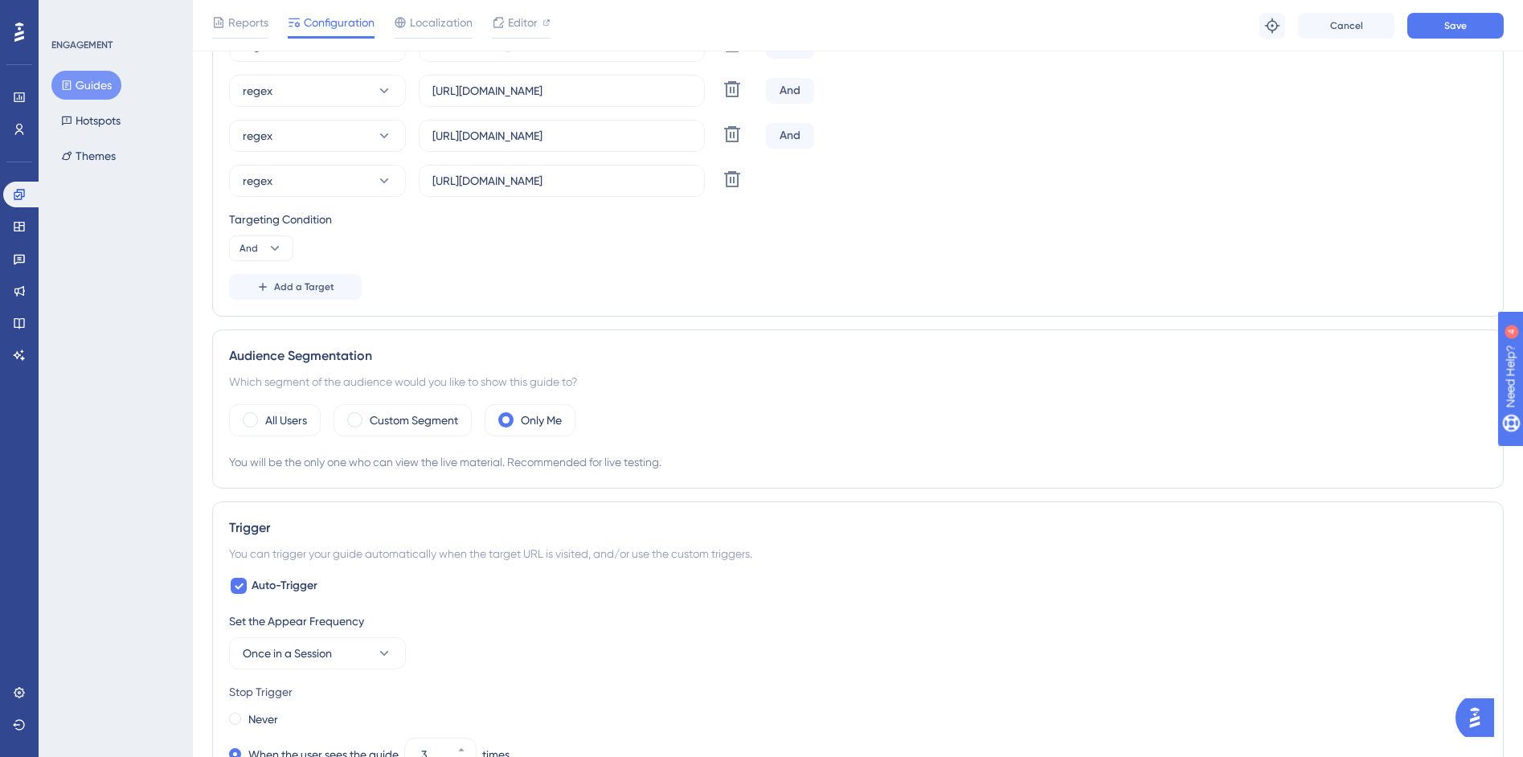
click at [735, 160] on div "regex https://siga01.activesoft.com.br/busca_central_relatorios/?relatorio=/dad…" at bounding box center [858, 113] width 1258 height 167
drag, startPoint x: 735, startPoint y: 165, endPoint x: 732, endPoint y: 146, distance: 18.8
click at [735, 59] on button at bounding box center [732, 44] width 29 height 29
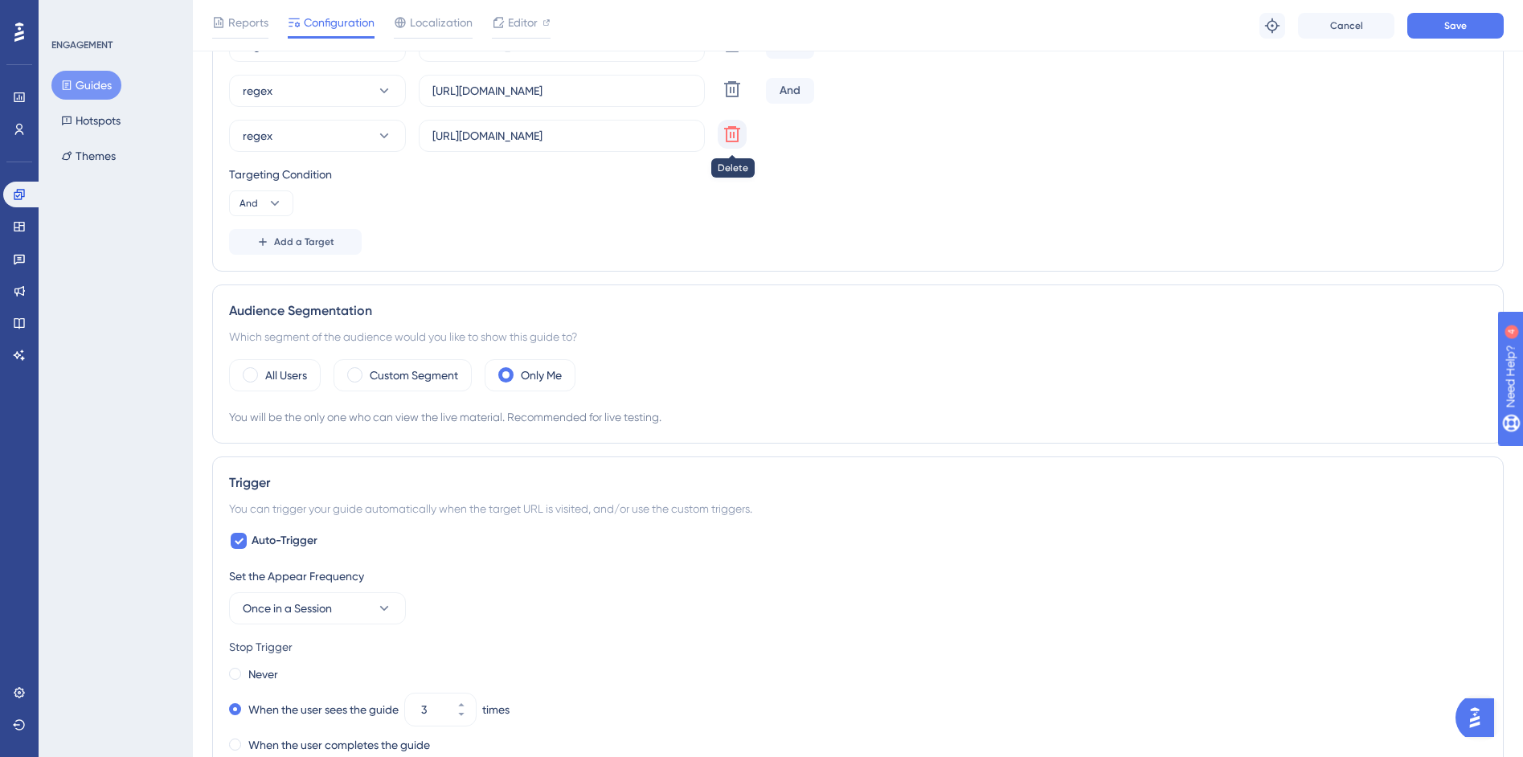
click at [733, 54] on icon at bounding box center [732, 44] width 19 height 19
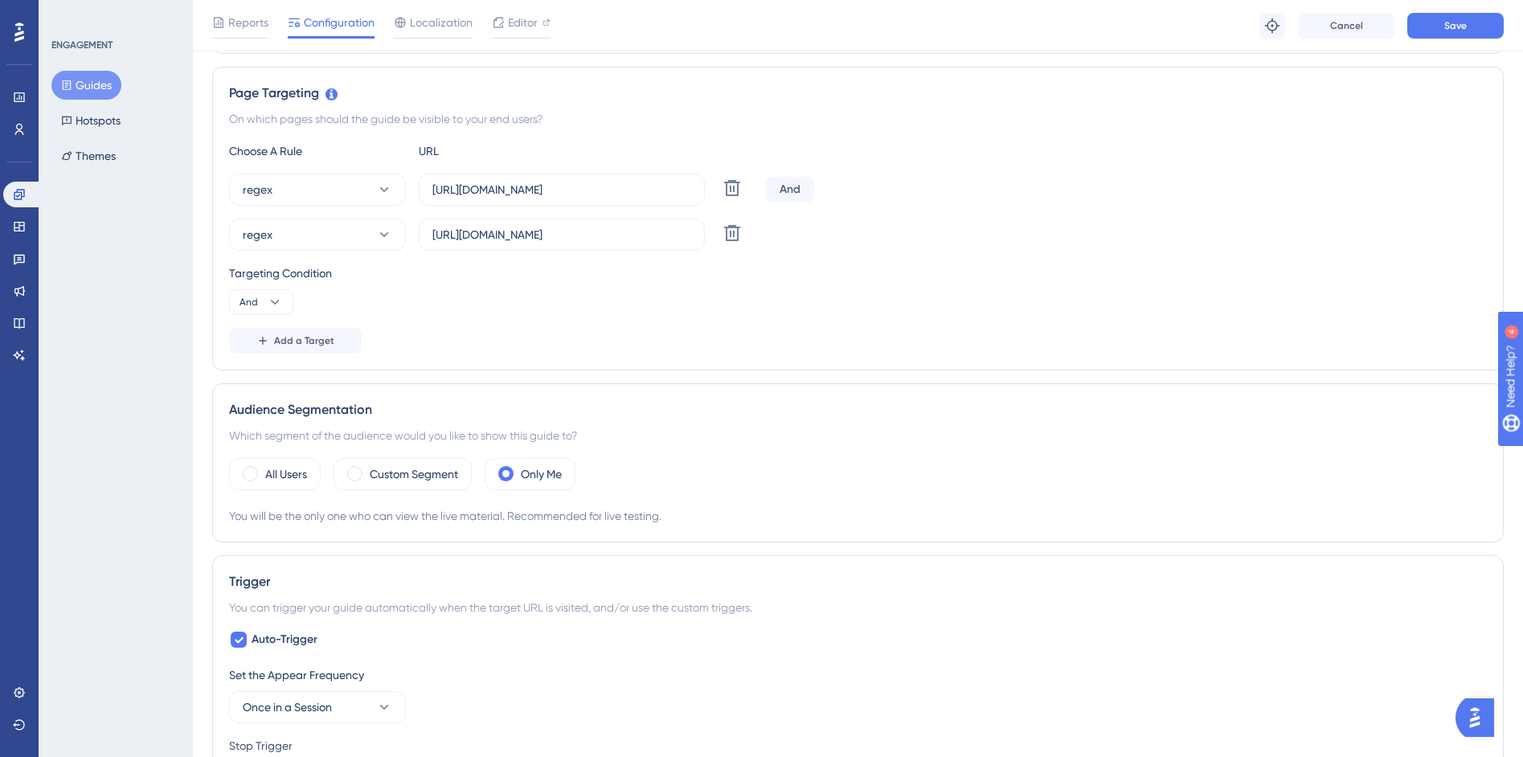
scroll to position [349, 0]
click at [735, 199] on icon at bounding box center [732, 188] width 19 height 19
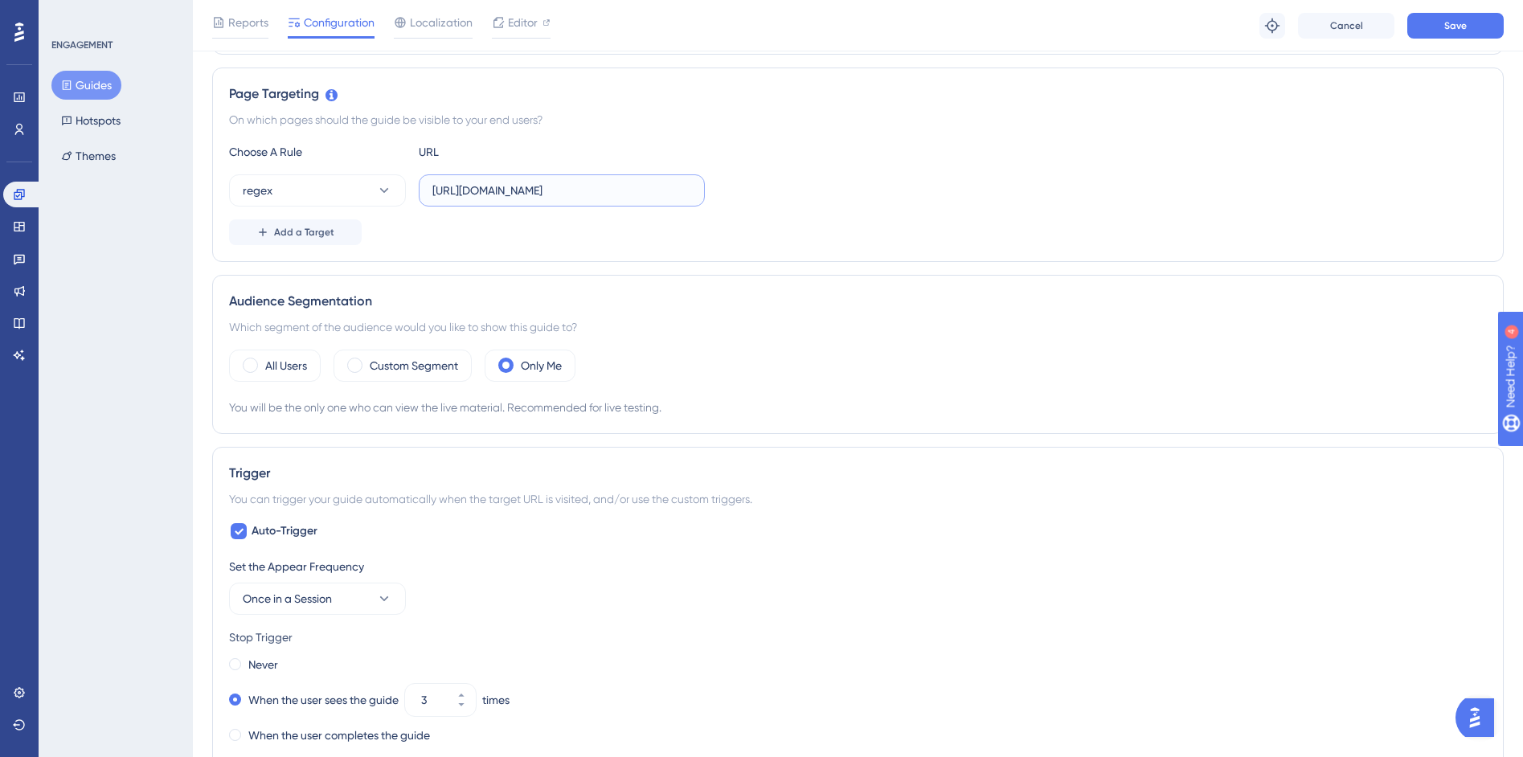
scroll to position [0, 264]
drag, startPoint x: 545, startPoint y: 190, endPoint x: 805, endPoint y: 190, distance: 259.6
click at [805, 190] on div "regex https://siga01.activesoft.com.br/busca_central_relatorios/?relatorio=/dad…" at bounding box center [858, 190] width 1258 height 32
click at [310, 197] on button "regex" at bounding box center [317, 190] width 177 height 32
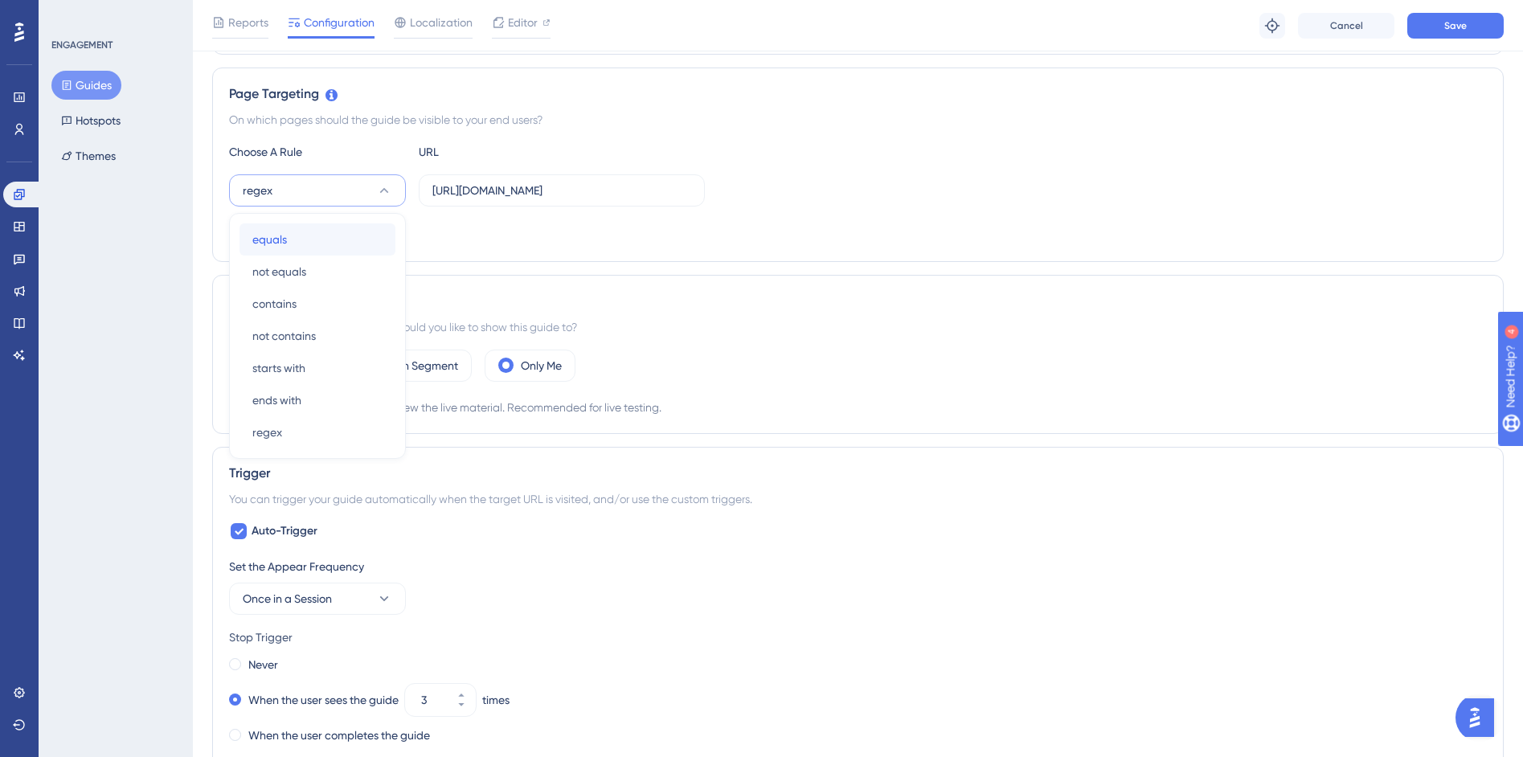
click at [295, 240] on div "equals equals" at bounding box center [317, 239] width 130 height 32
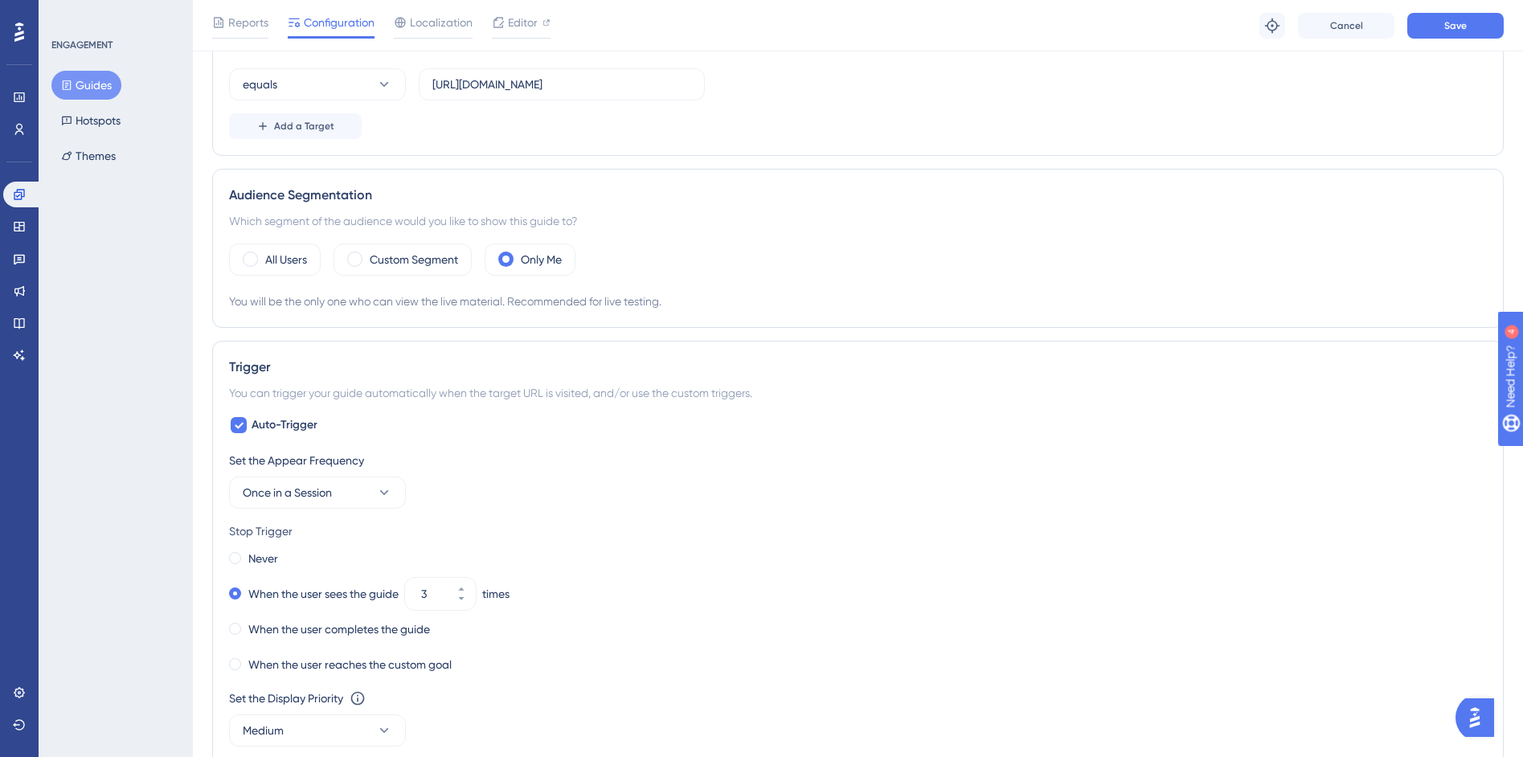
scroll to position [244, 0]
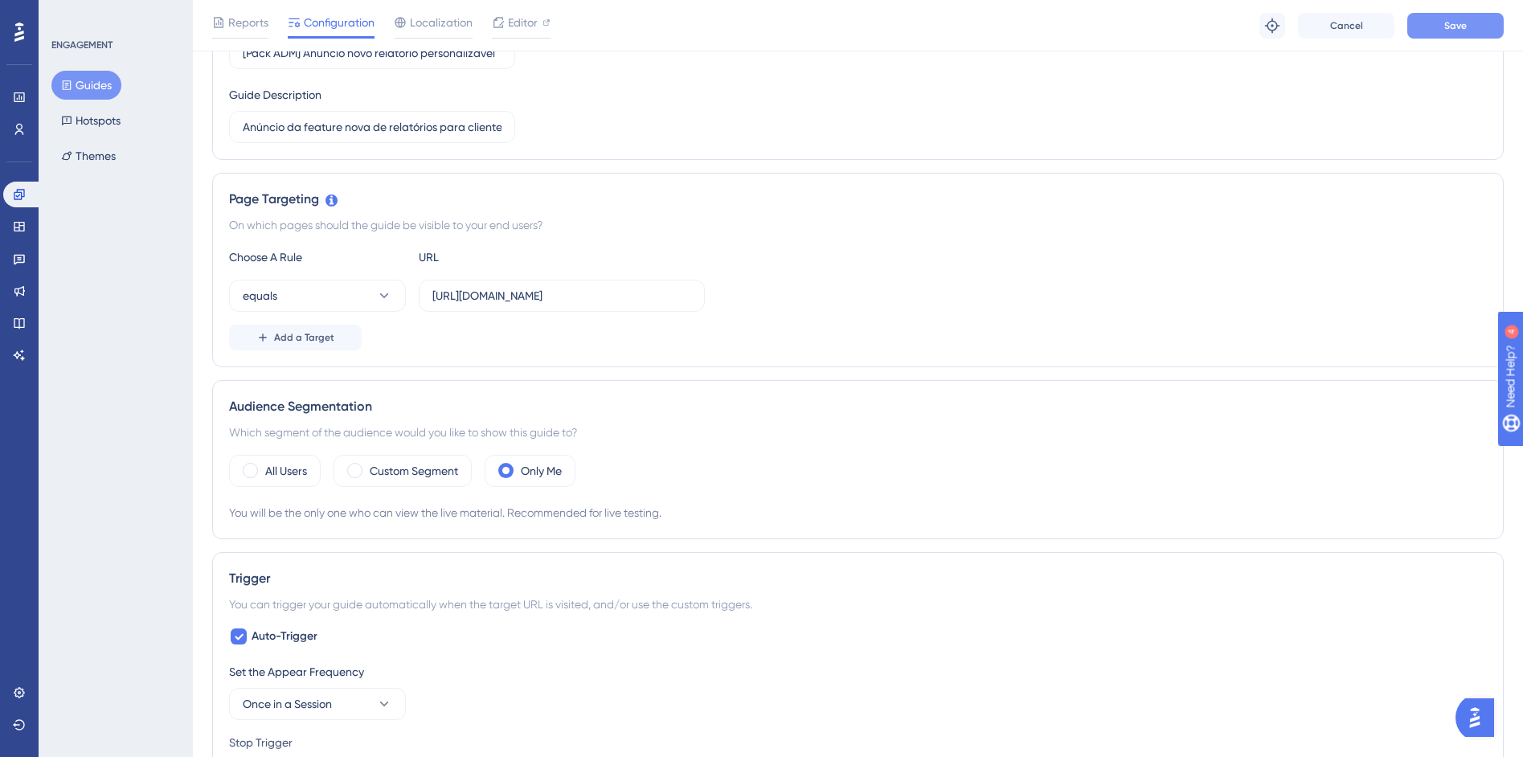
click at [1433, 31] on button "Save" at bounding box center [1455, 26] width 96 height 26
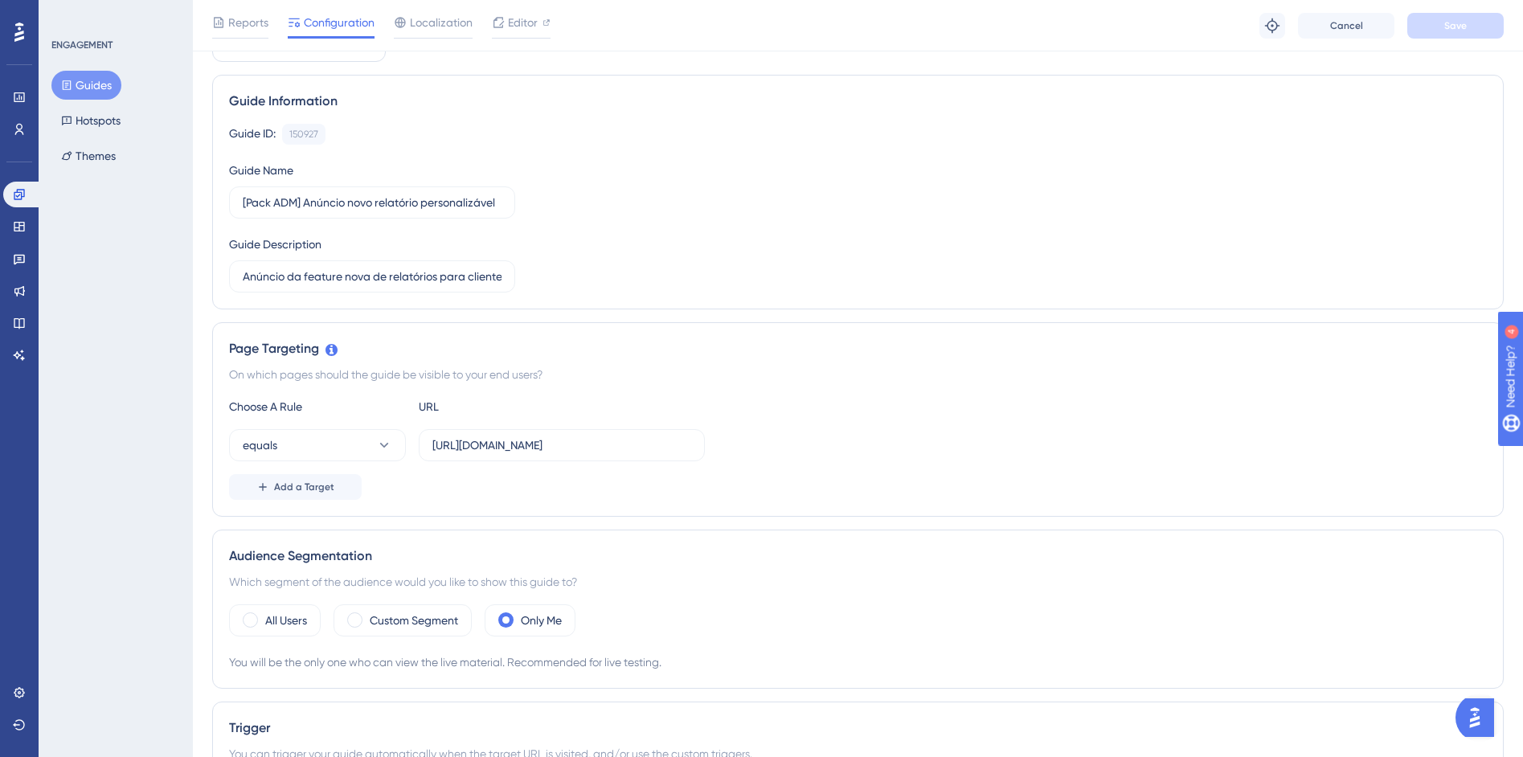
scroll to position [0, 0]
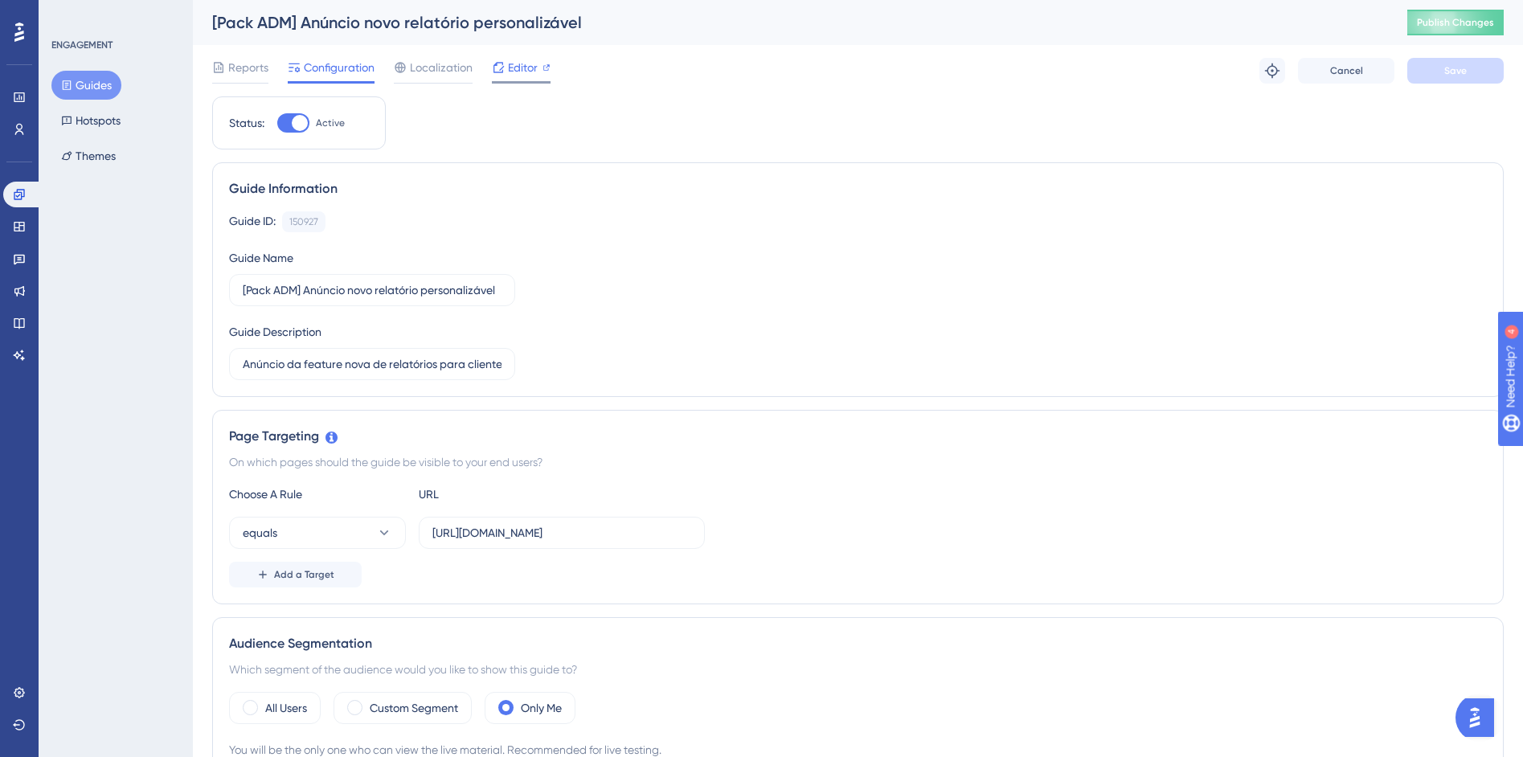
click at [533, 74] on span "Editor" at bounding box center [523, 67] width 30 height 19
click at [585, 525] on input "https://siga01.activesoft.com.br/busca_central_relatorios/?relatorio=aluno_turm…" at bounding box center [561, 533] width 259 height 18
drag, startPoint x: 577, startPoint y: 534, endPoint x: 792, endPoint y: 550, distance: 215.9
click at [792, 550] on div "Choose A Rule URL equals https://siga01.activesoft.com.br/busca_central_relator…" at bounding box center [858, 536] width 1258 height 103
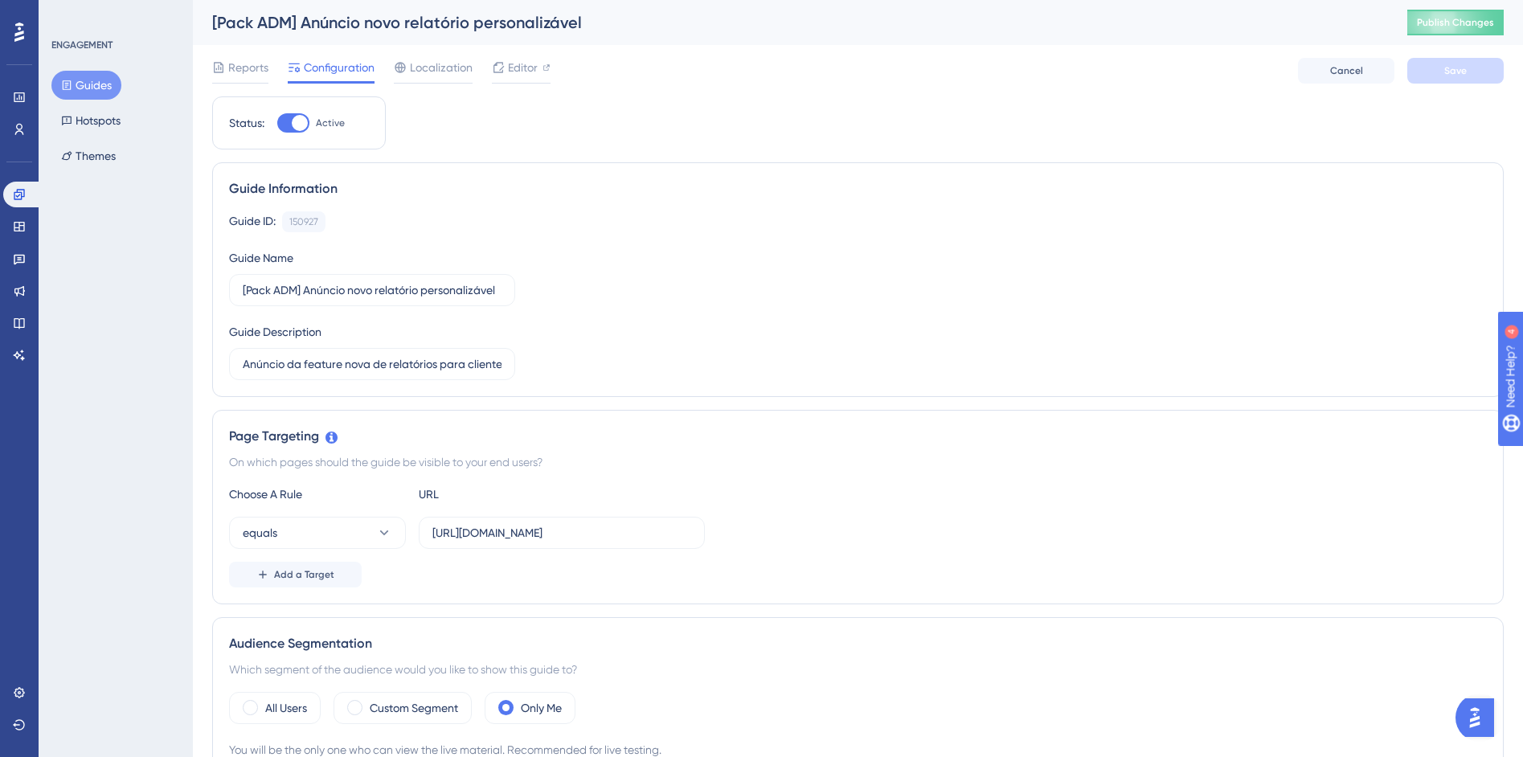
click at [792, 545] on div "equals https://siga01.activesoft.com.br/busca_central_relatorios/?relatorio=alu…" at bounding box center [858, 533] width 1258 height 32
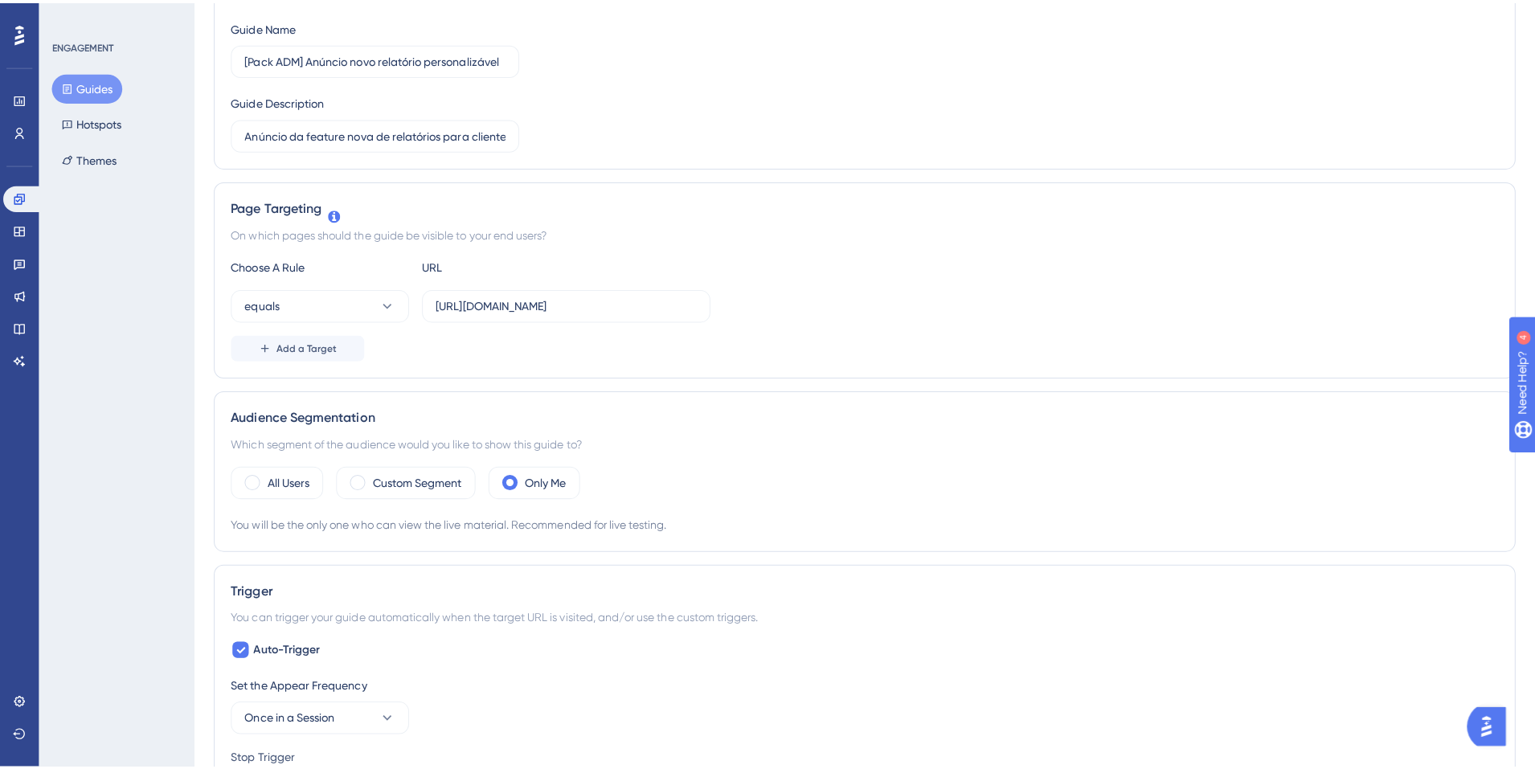
scroll to position [0, 0]
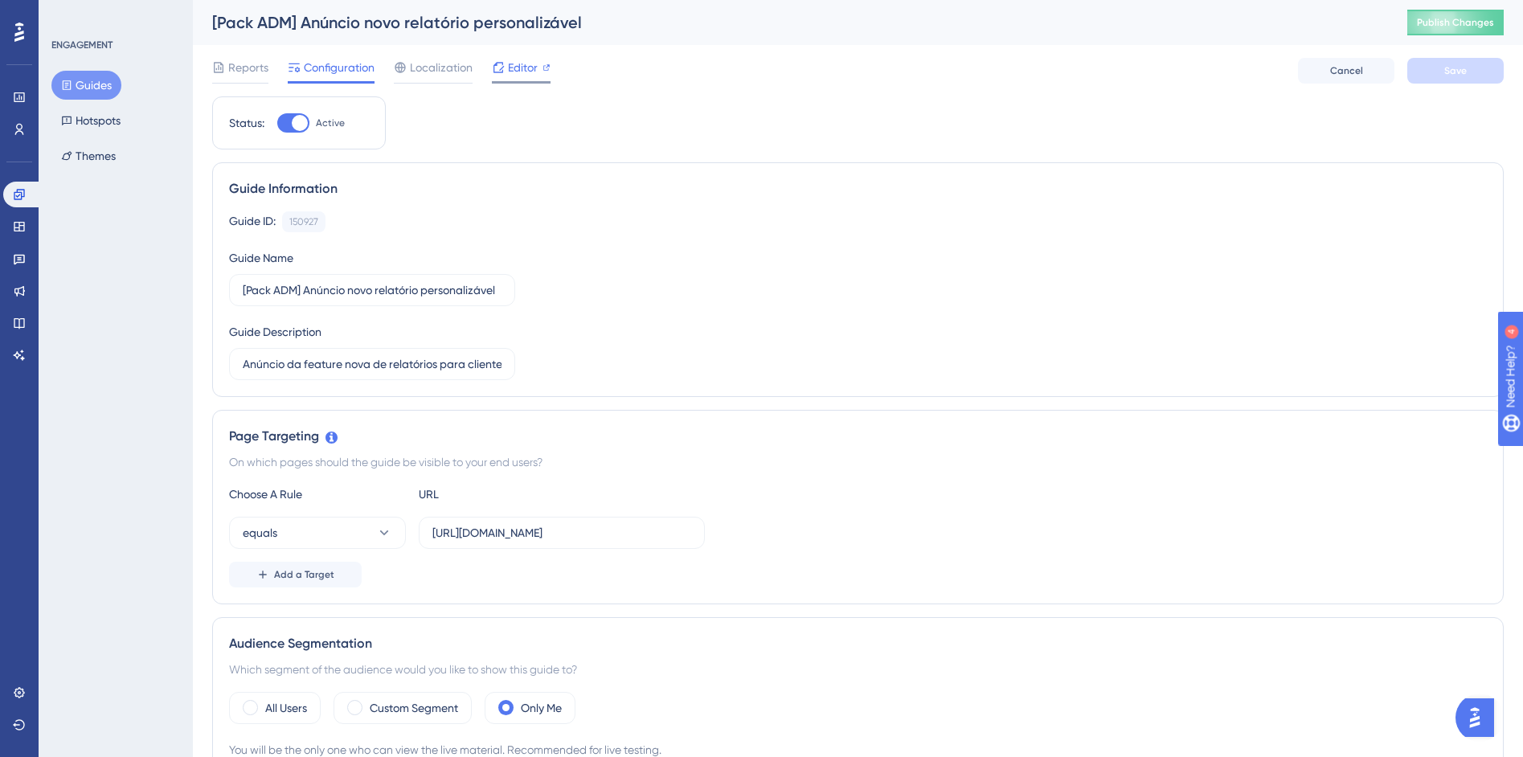
click at [518, 70] on span "Editor" at bounding box center [523, 67] width 30 height 19
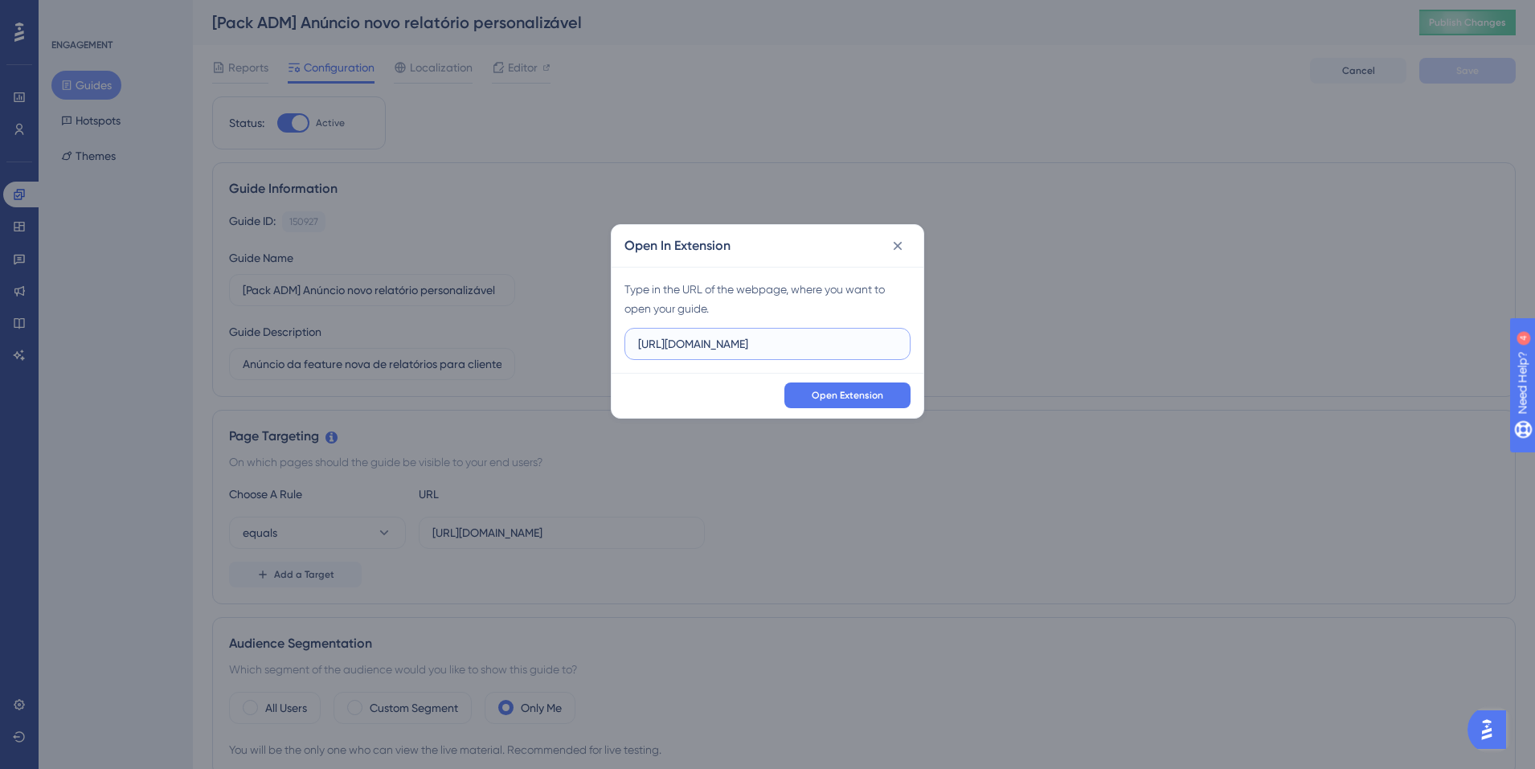
click at [772, 350] on input "https://siga04.activesoft.com.br" at bounding box center [767, 344] width 259 height 18
paste input "1.activesoft.com.br/busca_central_relatorios/?relatorio=/dados_personalizados_a…"
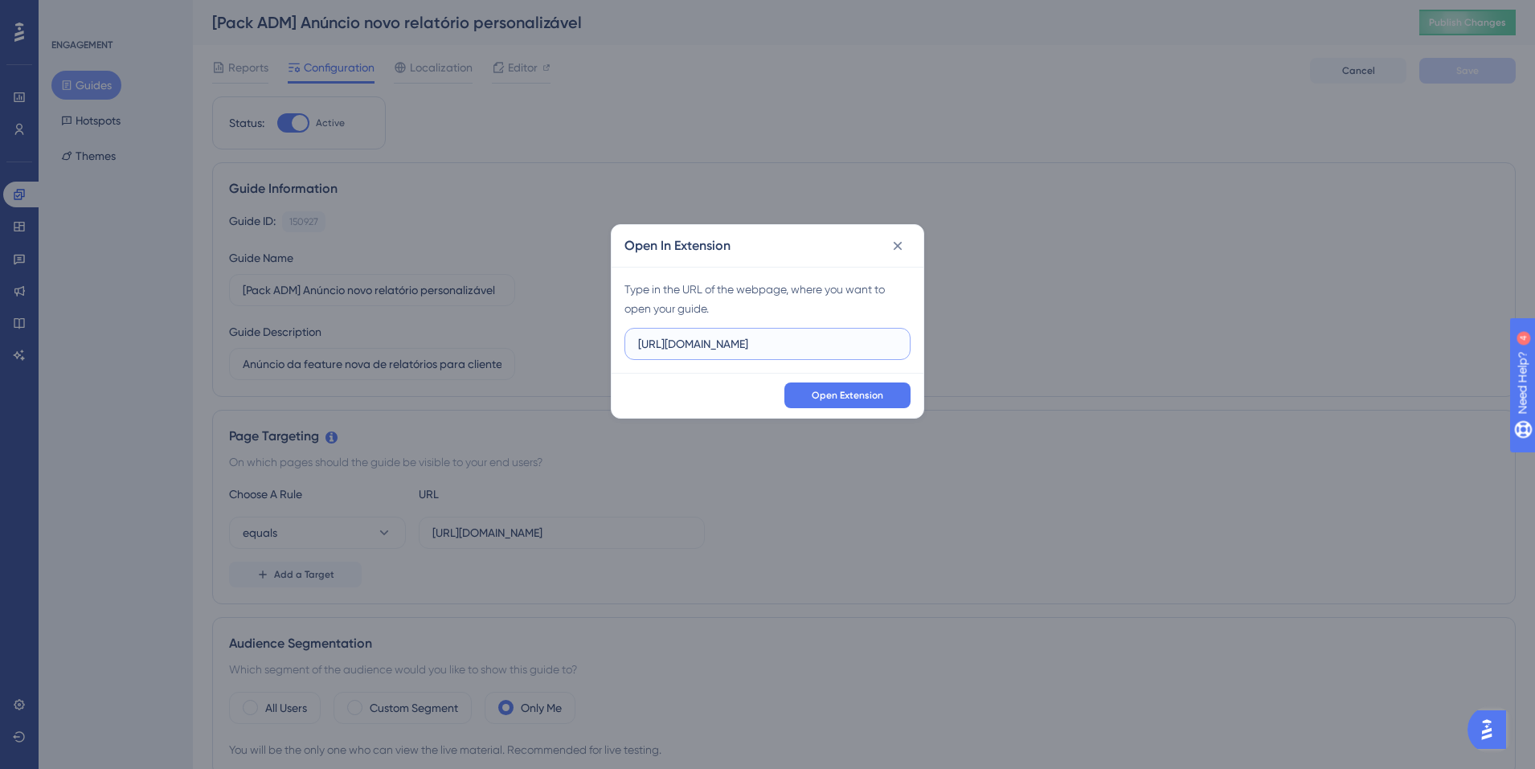
scroll to position [0, 264]
type input "https://siga01.activesoft.com.br/busca_central_relatorios/?relatorio=/dados_per…"
click at [816, 399] on span "Open Extension" at bounding box center [848, 395] width 72 height 13
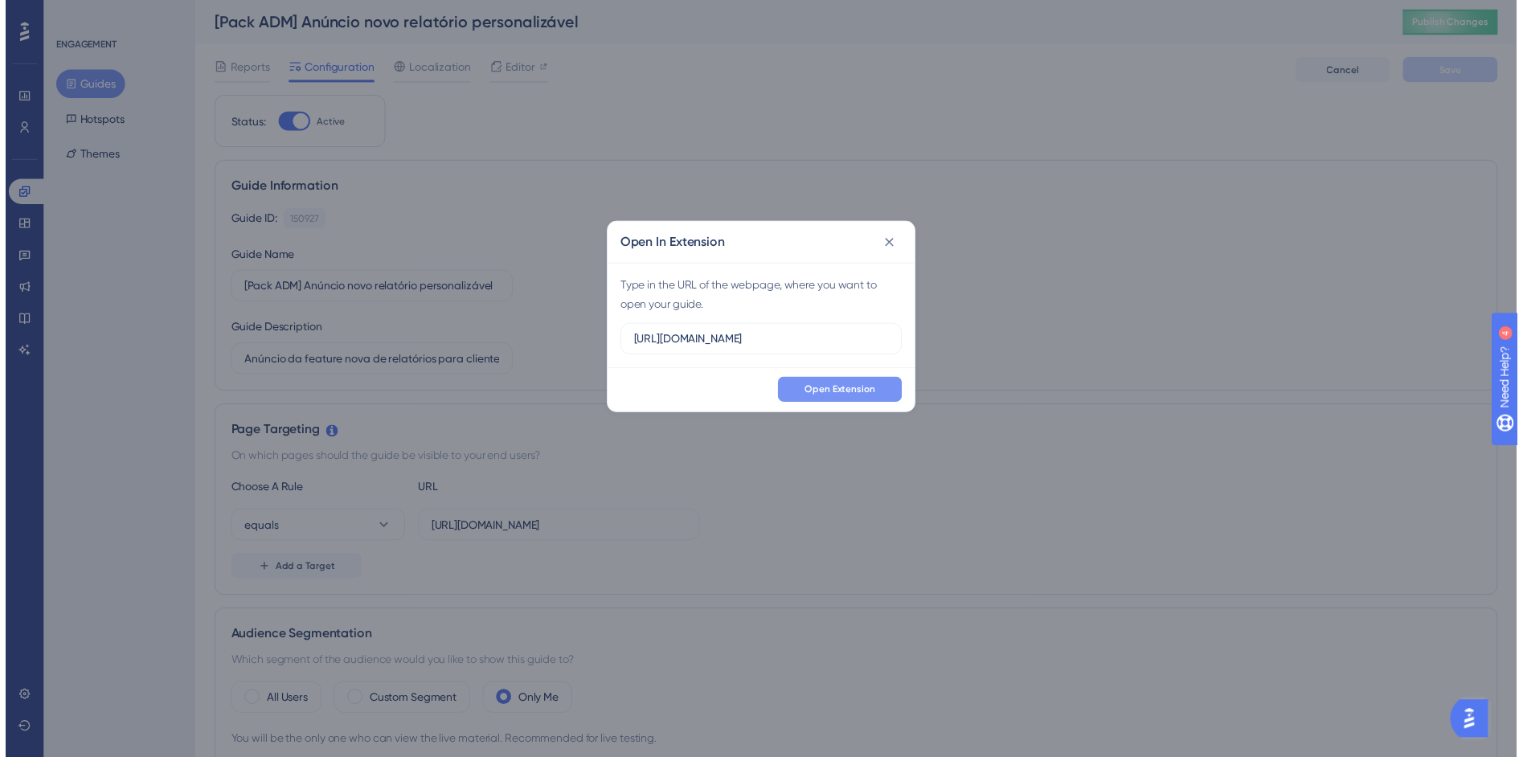
scroll to position [0, 0]
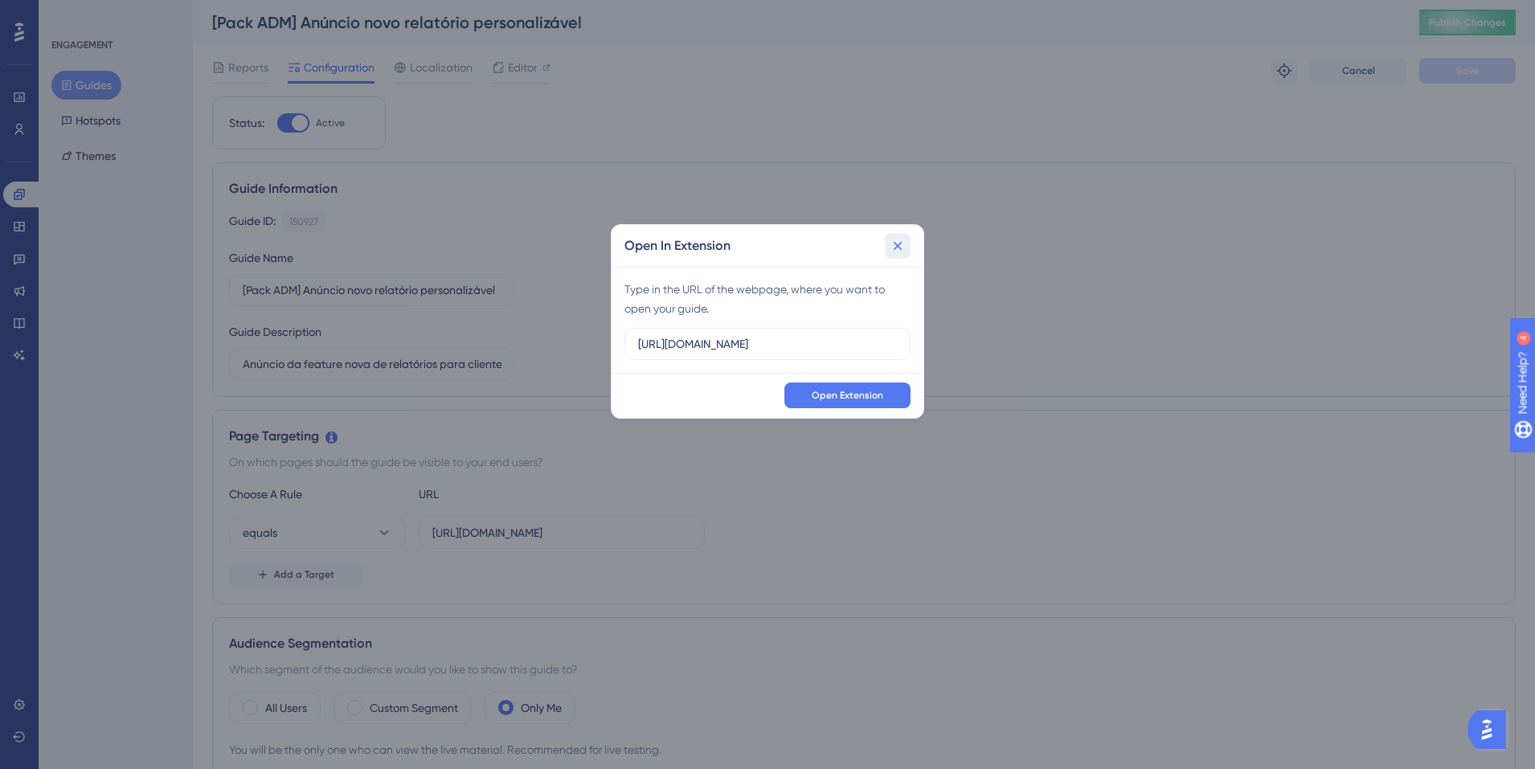
click at [904, 244] on icon at bounding box center [898, 246] width 16 height 16
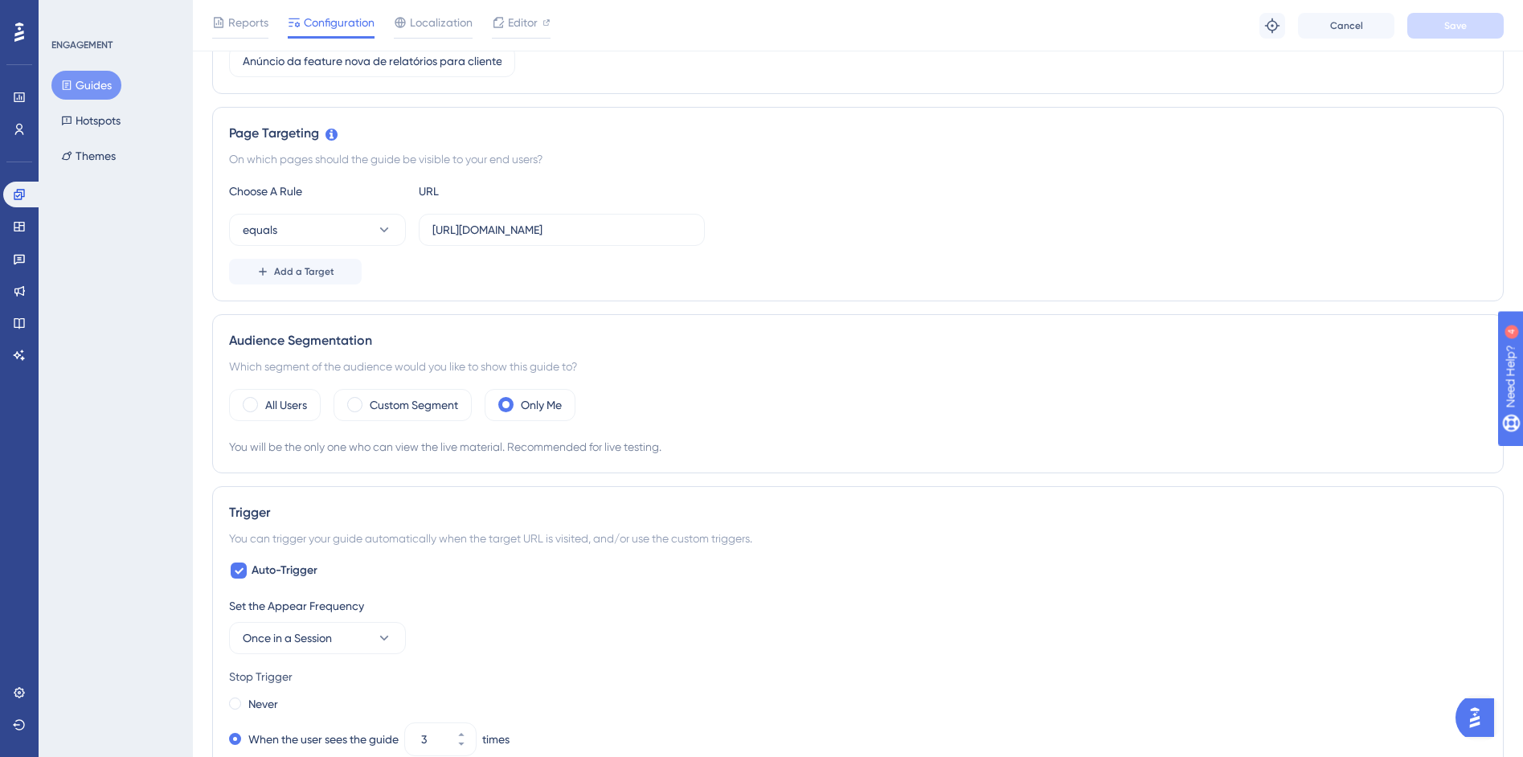
scroll to position [310, 0]
click at [440, 413] on label "Custom Segment" at bounding box center [414, 404] width 88 height 19
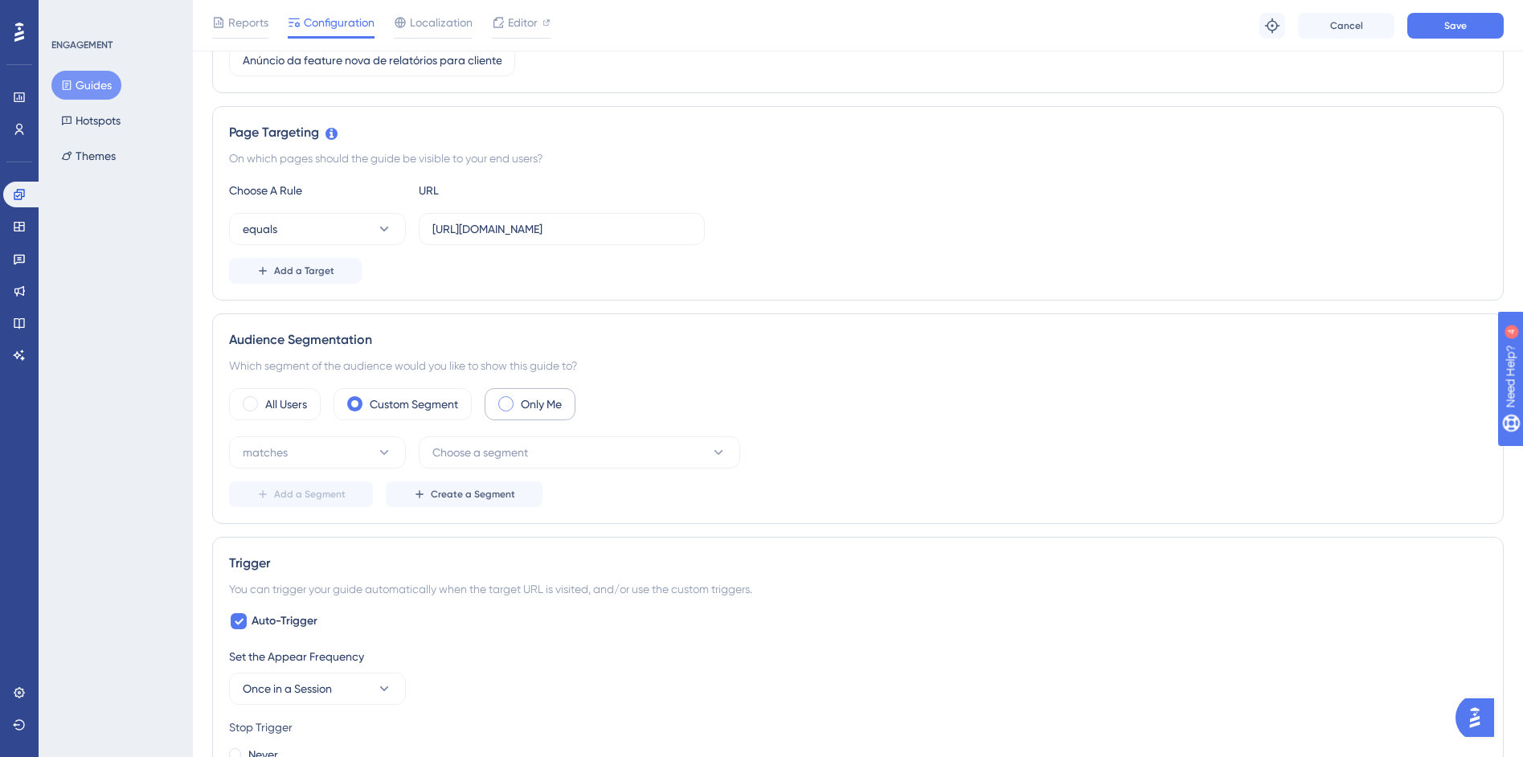
click at [556, 407] on label "Only Me" at bounding box center [541, 404] width 41 height 19
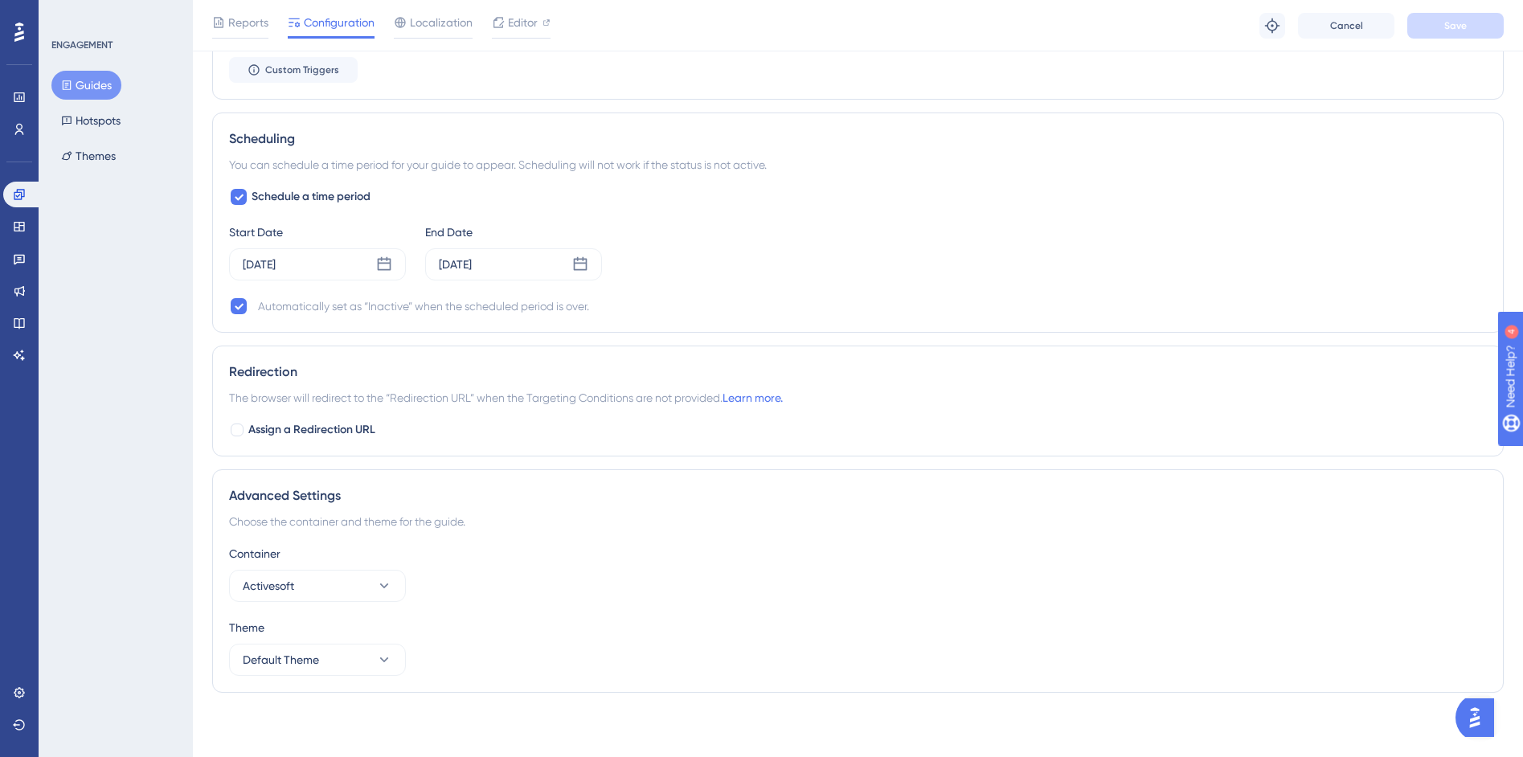
scroll to position [0, 0]
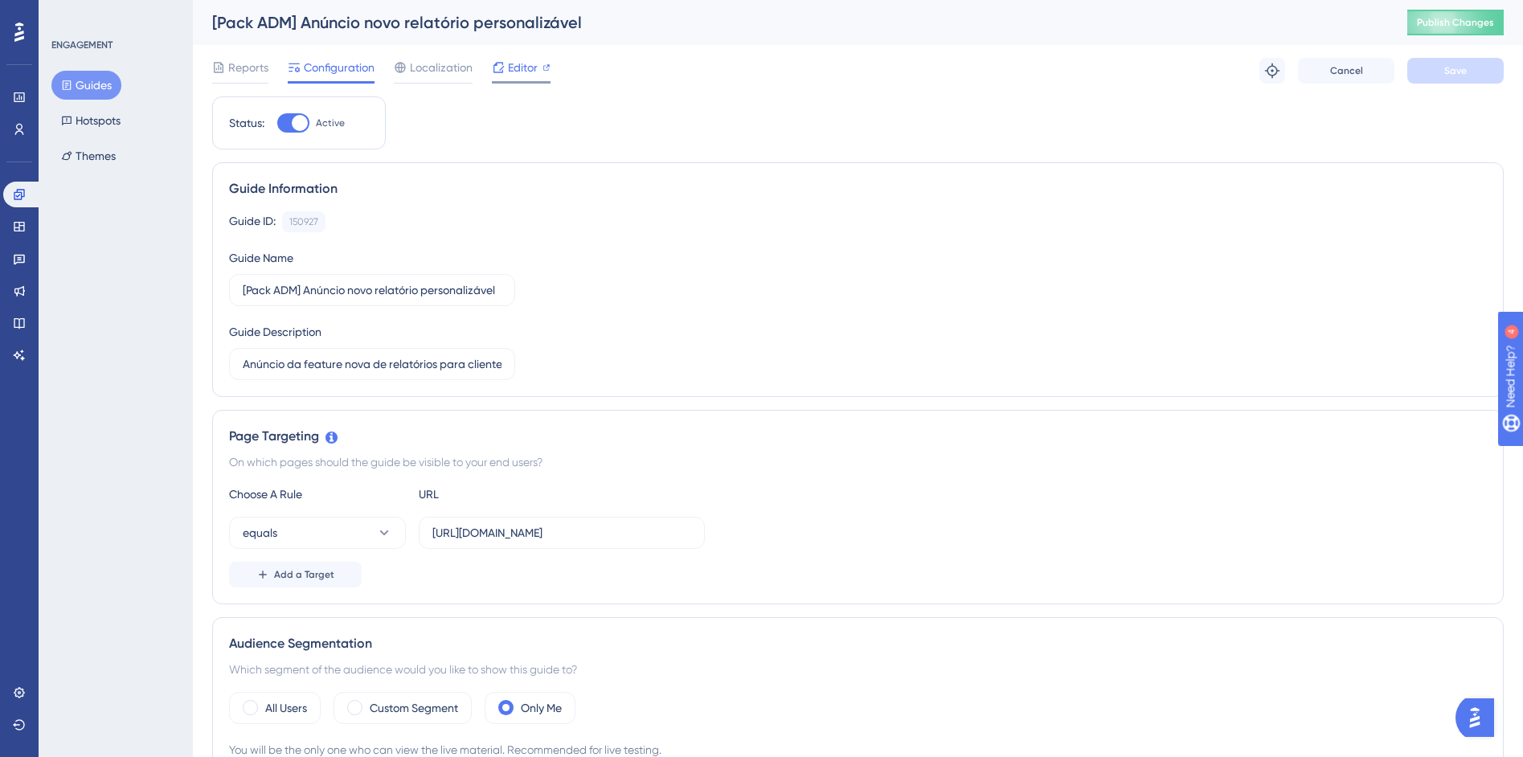
click at [526, 77] on div "Editor" at bounding box center [521, 71] width 59 height 26
click at [653, 525] on input "https://siga01.activesoft.com.br/busca_central_relatorios/?relatorio=aluno_turm…" at bounding box center [561, 533] width 259 height 18
drag, startPoint x: 633, startPoint y: 529, endPoint x: 813, endPoint y: 532, distance: 180.9
click at [813, 532] on div "equals https://siga01.activesoft.com.br/busca_central_relatorios/?relatorio=alu…" at bounding box center [858, 533] width 1258 height 32
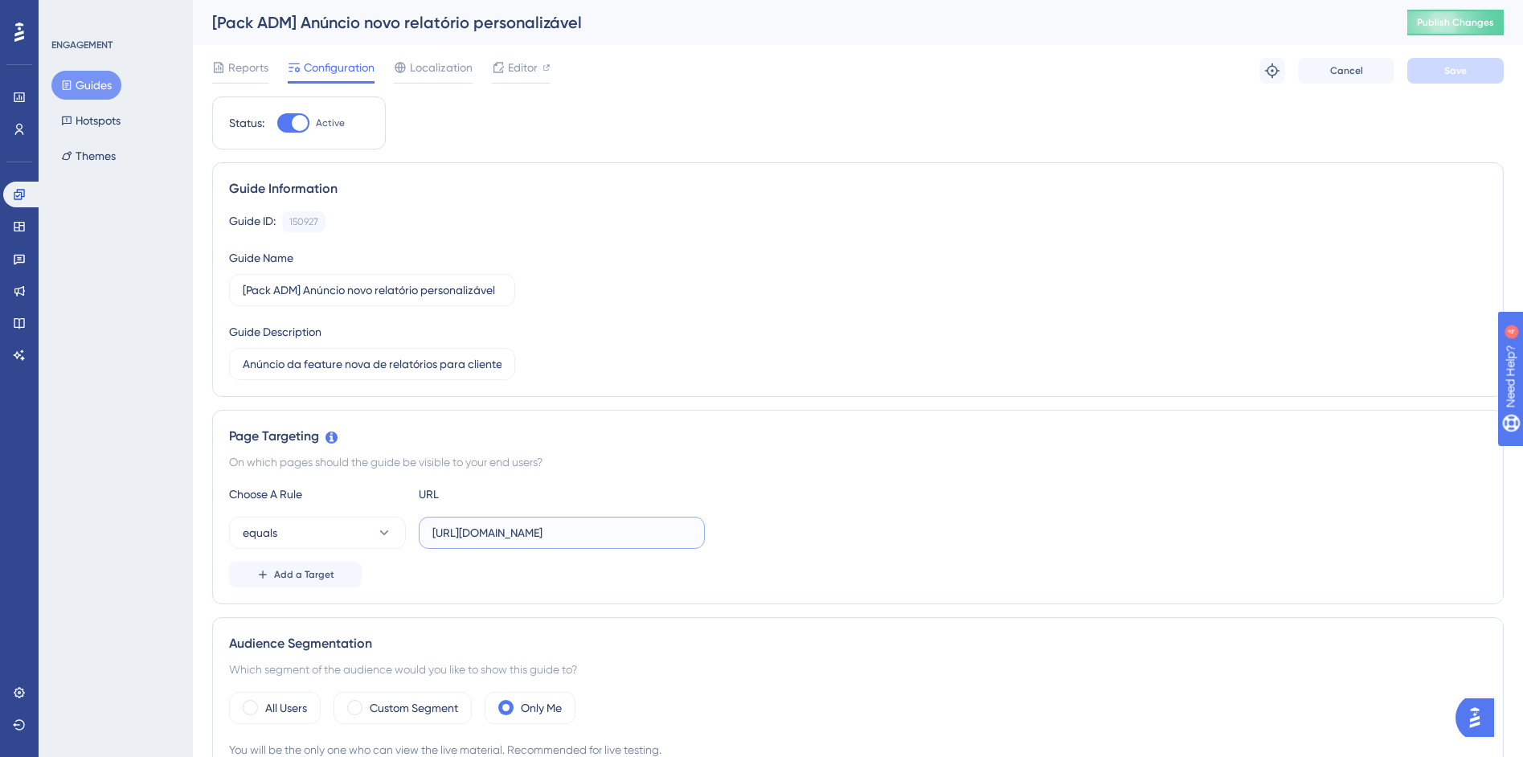
scroll to position [0, 0]
click at [619, 524] on input "https://siga01.activesoft.com.br/busca_central_relatorios/?relatorio=aluno_turm…" at bounding box center [561, 533] width 259 height 18
click at [619, 525] on input "https://siga01.activesoft.com.br/busca_central_relatorios/?relatorio=aluno_turm…" at bounding box center [561, 533] width 259 height 18
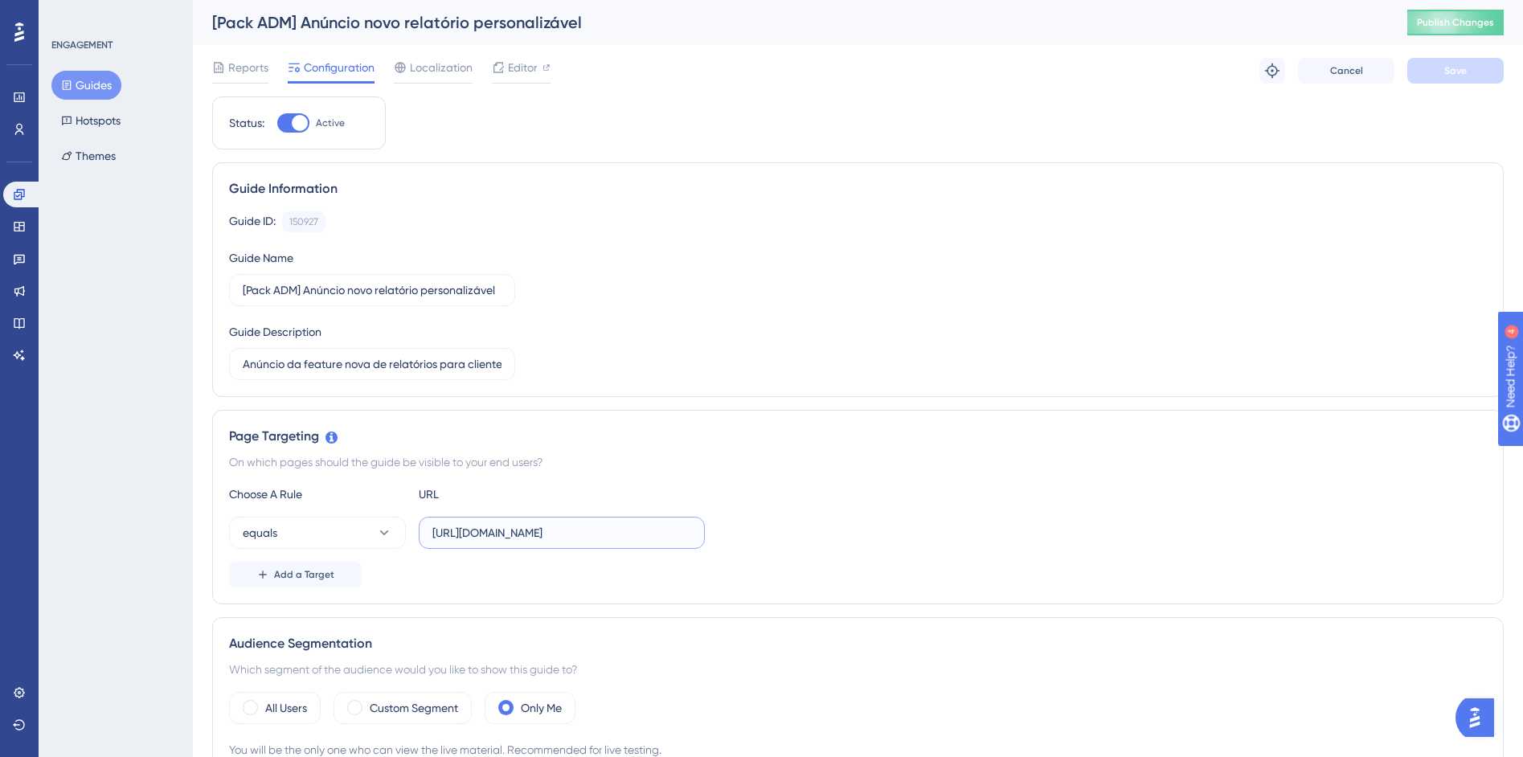
click at [619, 525] on input "https://siga01.activesoft.com.br/busca_central_relatorios/?relatorio=aluno_turm…" at bounding box center [561, 533] width 259 height 18
paste input "/dados_personalizados_aluno/"
type input "https://siga01.activesoft.com.br/busca_central_relatorios/?relatorio=/dados_per…"
click at [1458, 83] on button "Save" at bounding box center [1455, 71] width 96 height 26
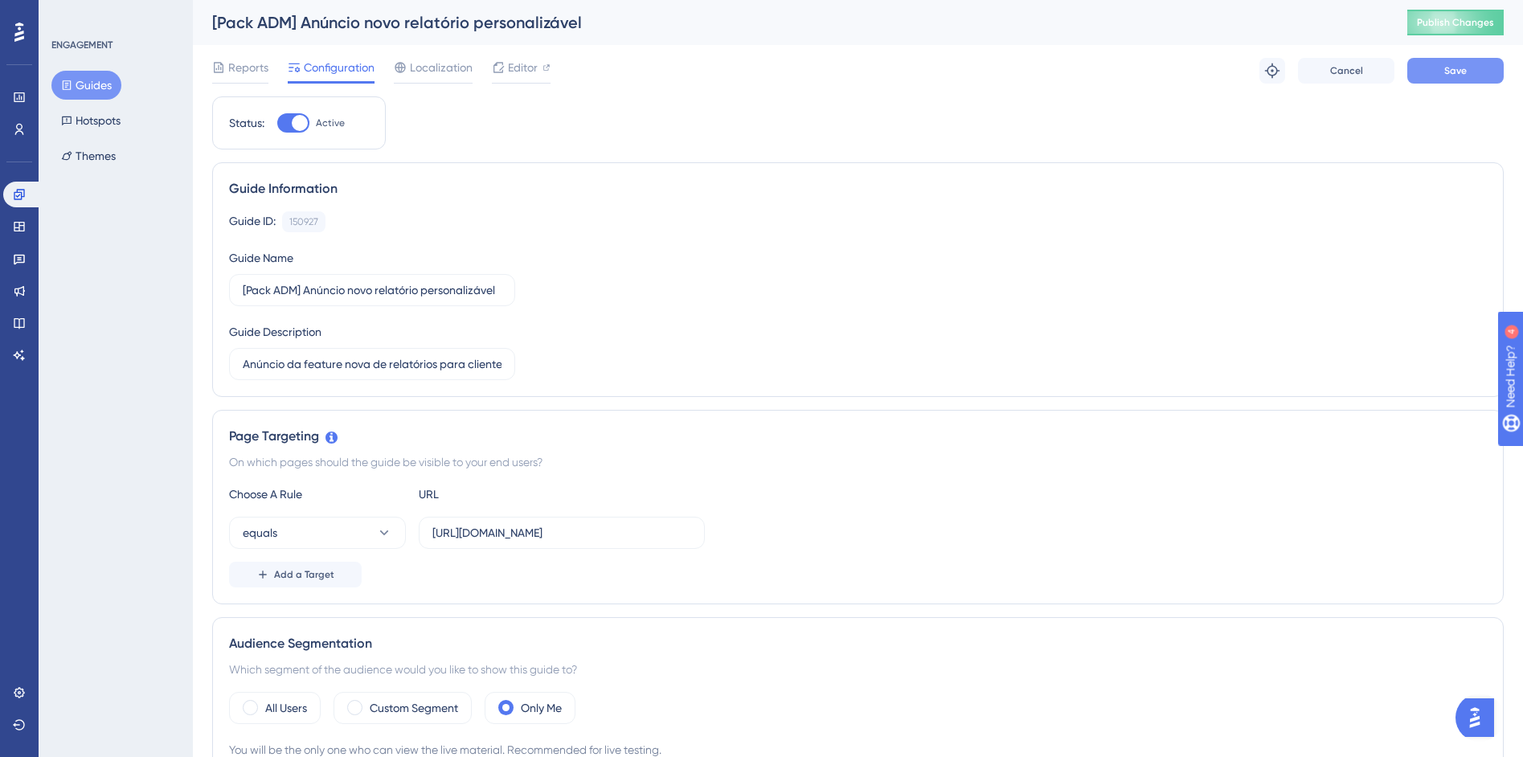
scroll to position [0, 0]
click at [1437, 23] on span "Publish Changes" at bounding box center [1455, 22] width 77 height 13
click at [19, 37] on icon at bounding box center [19, 32] width 10 height 19
